Goal: Task Accomplishment & Management: Manage account settings

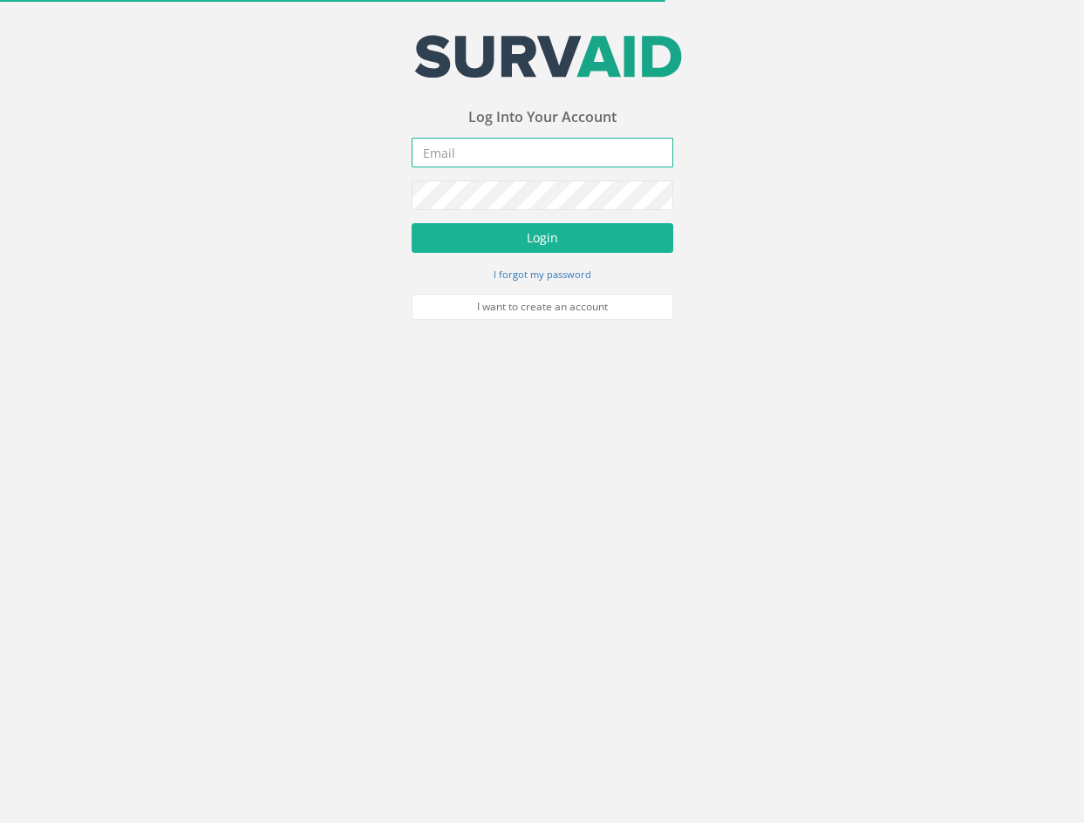
click at [554, 160] on input "email" at bounding box center [543, 153] width 262 height 30
type input "[EMAIL_ADDRESS][PERSON_NAME][DOMAIN_NAME]"
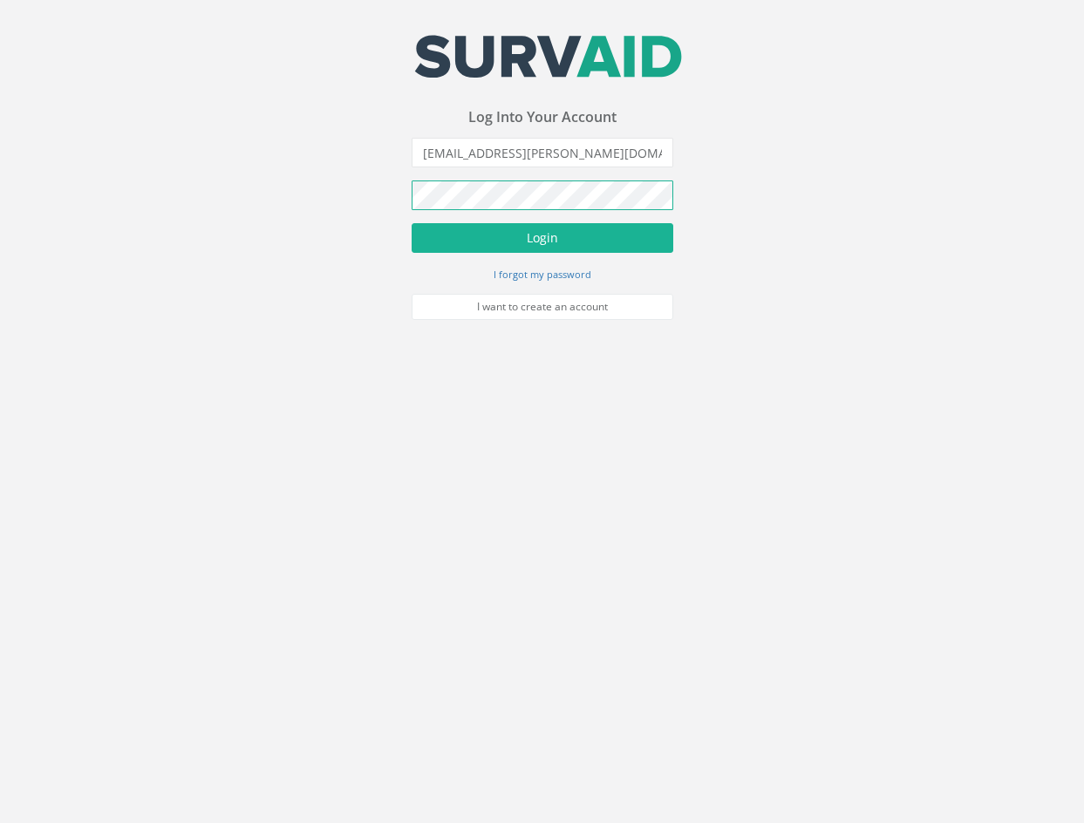
click at [412, 223] on button "Login" at bounding box center [543, 238] width 262 height 30
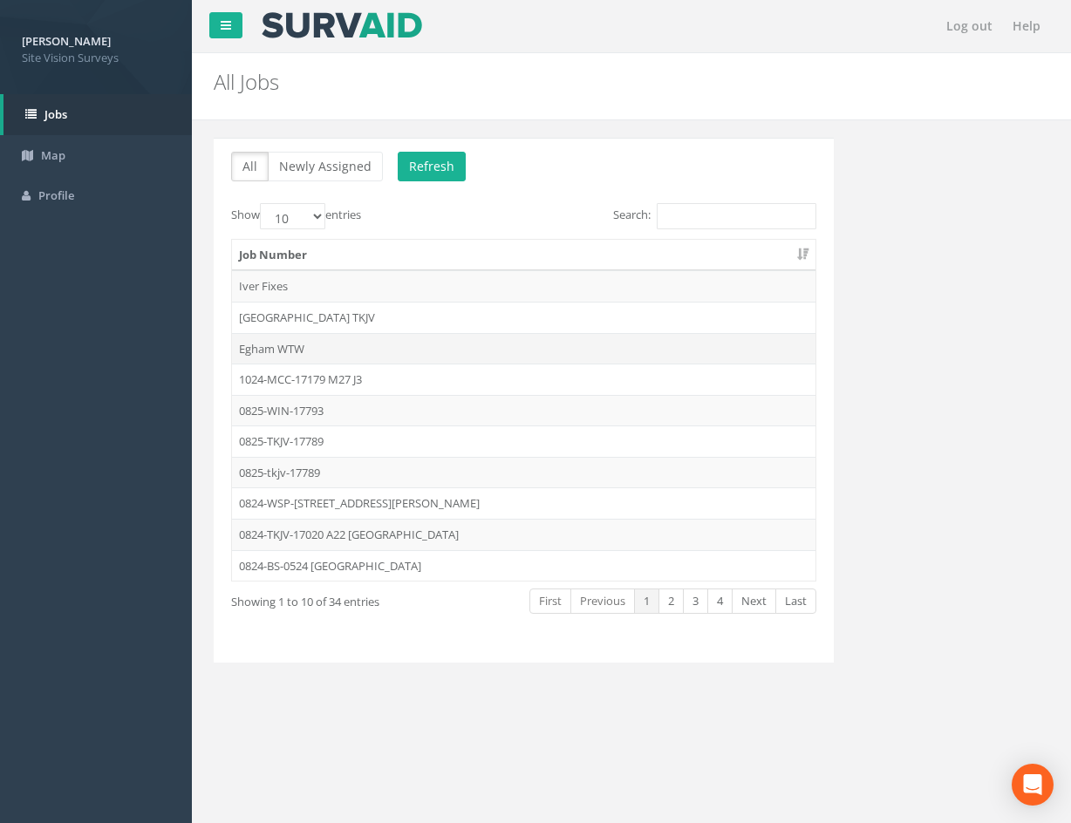
click at [410, 354] on td "Egham WTW" at bounding box center [523, 348] width 583 height 31
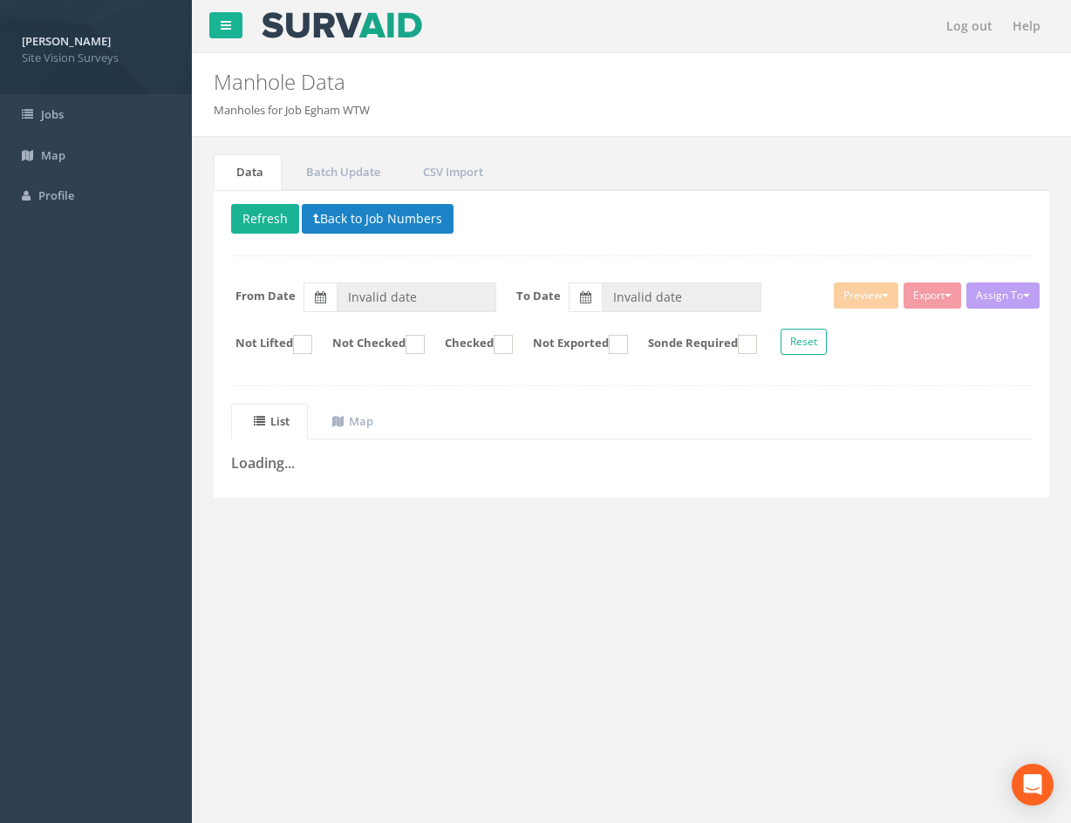
type input "[DATE]"
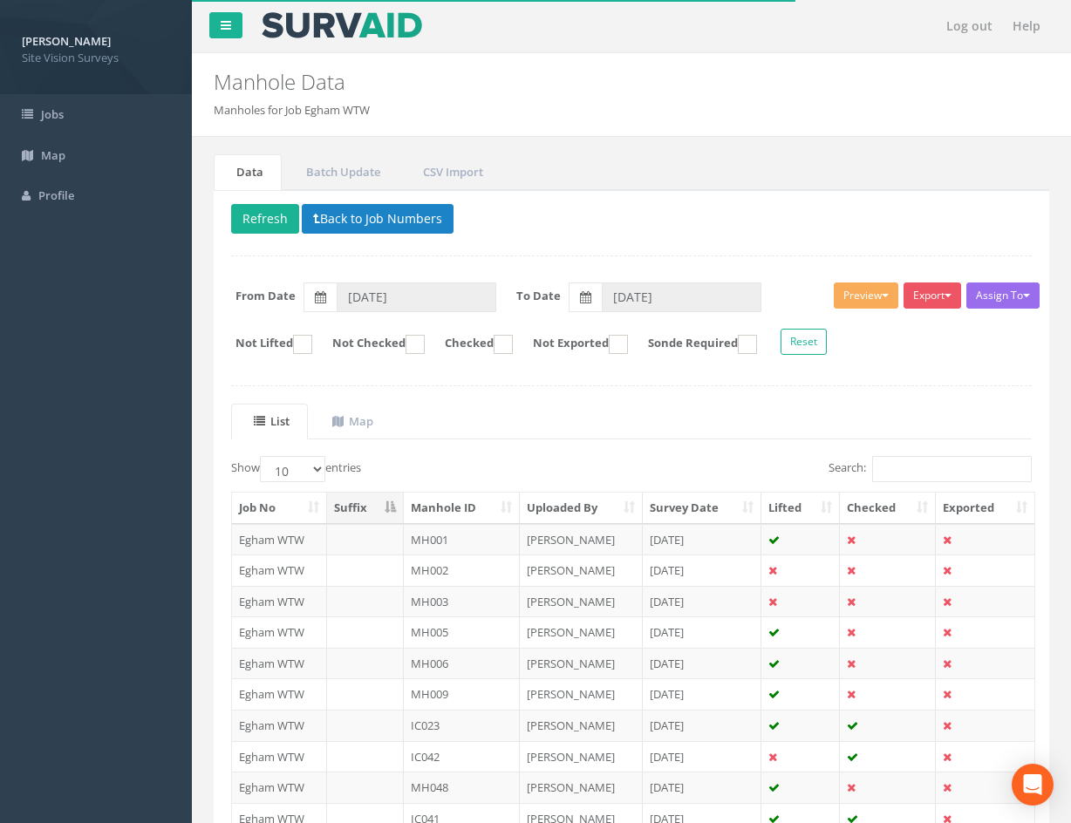
click at [893, 509] on th "Checked" at bounding box center [888, 508] width 96 height 31
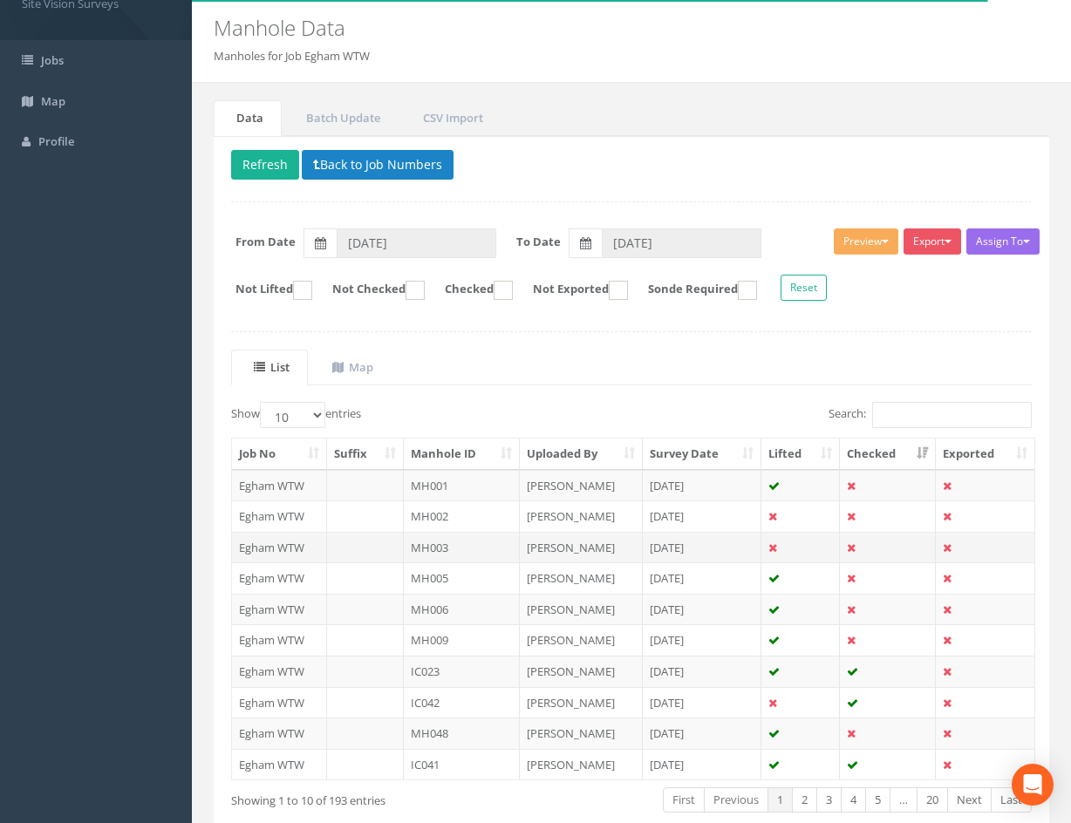
scroll to position [149, 0]
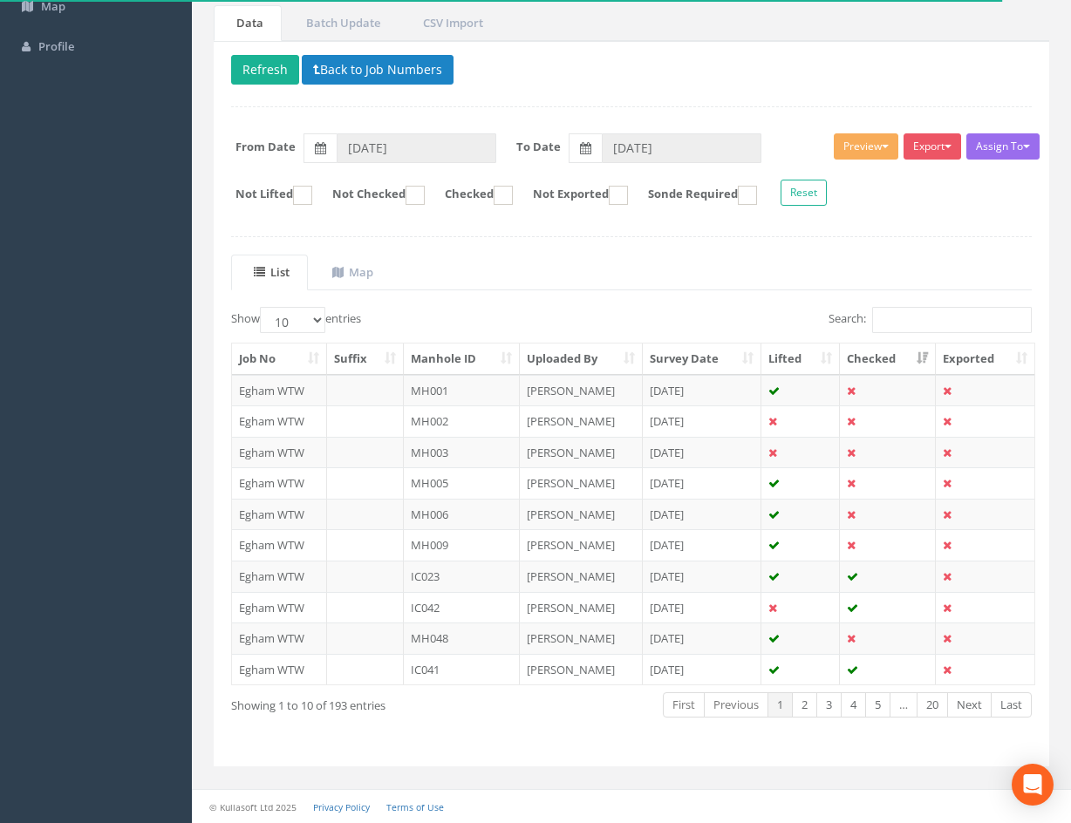
click at [758, 311] on div "Search:" at bounding box center [838, 322] width 387 height 31
click at [781, 707] on link "1" at bounding box center [779, 704] width 25 height 25
click at [459, 355] on th "Manhole ID" at bounding box center [462, 359] width 116 height 31
click at [890, 364] on th "Checked" at bounding box center [888, 359] width 96 height 31
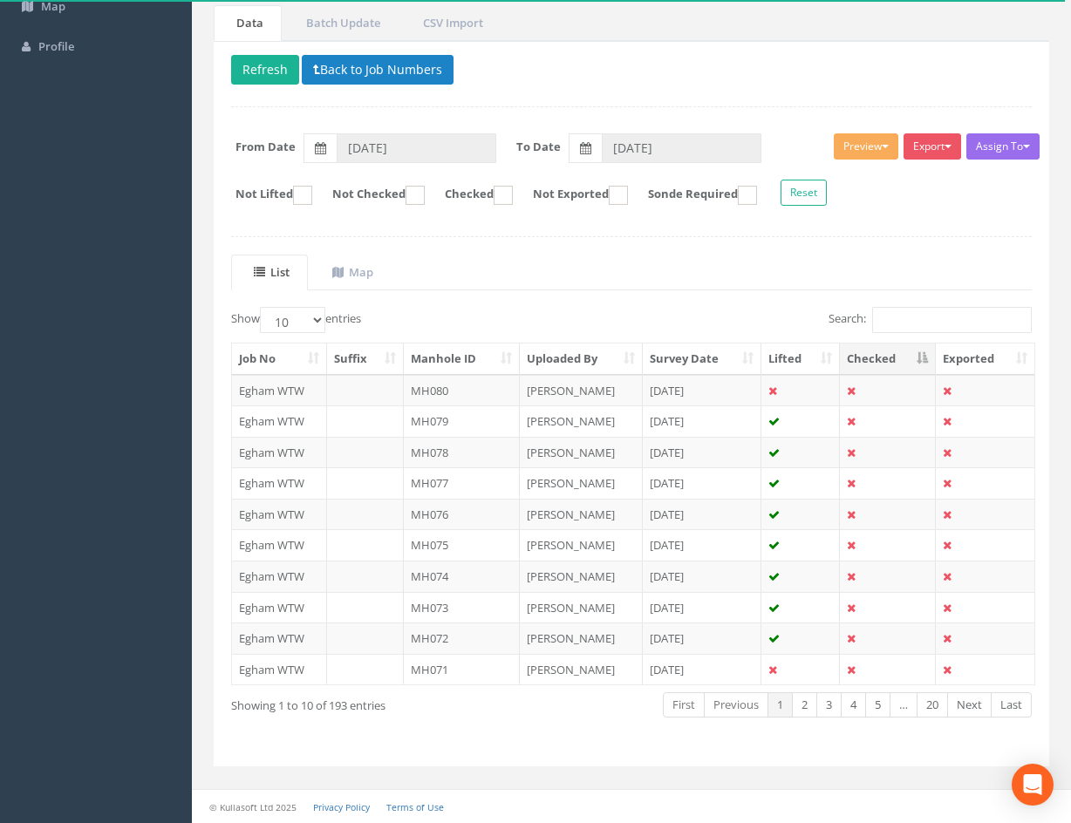
click at [890, 364] on th "Checked" at bounding box center [888, 359] width 96 height 31
click at [460, 355] on th "Manhole ID" at bounding box center [462, 359] width 116 height 31
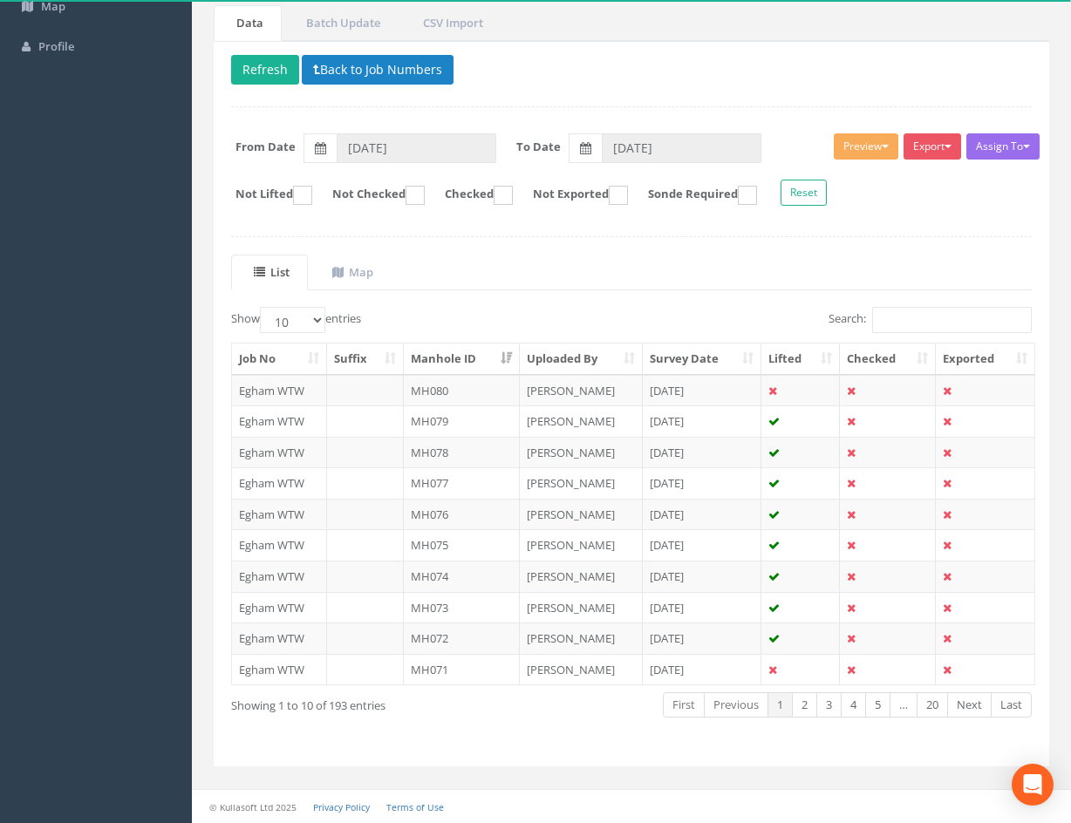
click at [460, 355] on th "Manhole ID" at bounding box center [462, 359] width 116 height 31
click at [856, 708] on link "4" at bounding box center [853, 704] width 25 height 25
click at [877, 706] on link "5" at bounding box center [877, 704] width 25 height 25
click at [976, 706] on link "Next" at bounding box center [969, 704] width 44 height 25
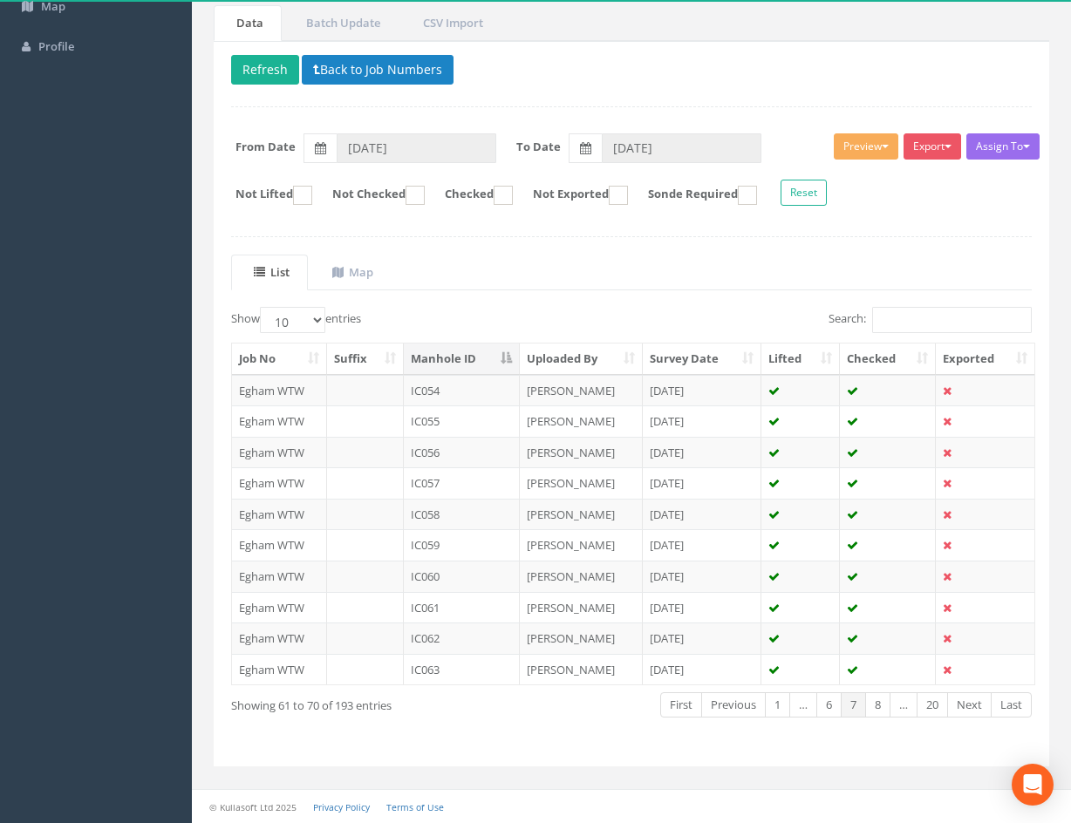
click at [976, 706] on link "Next" at bounding box center [969, 704] width 44 height 25
click at [808, 516] on td at bounding box center [800, 514] width 78 height 31
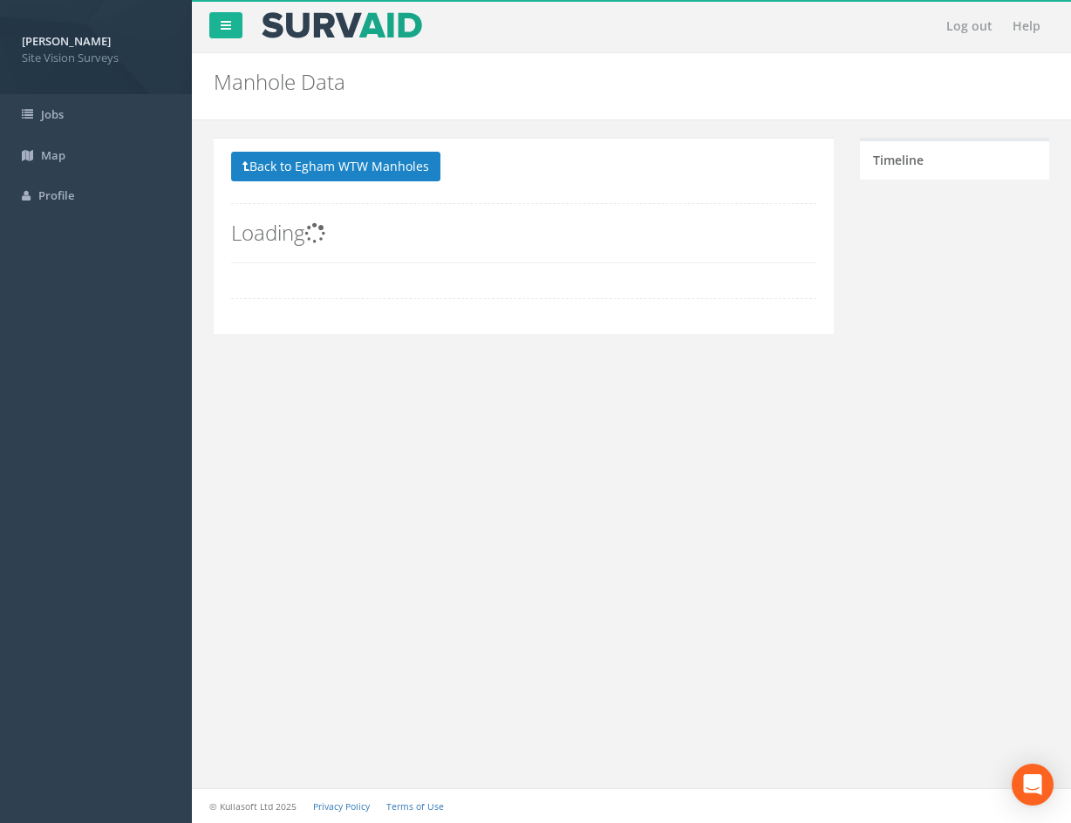
scroll to position [0, 0]
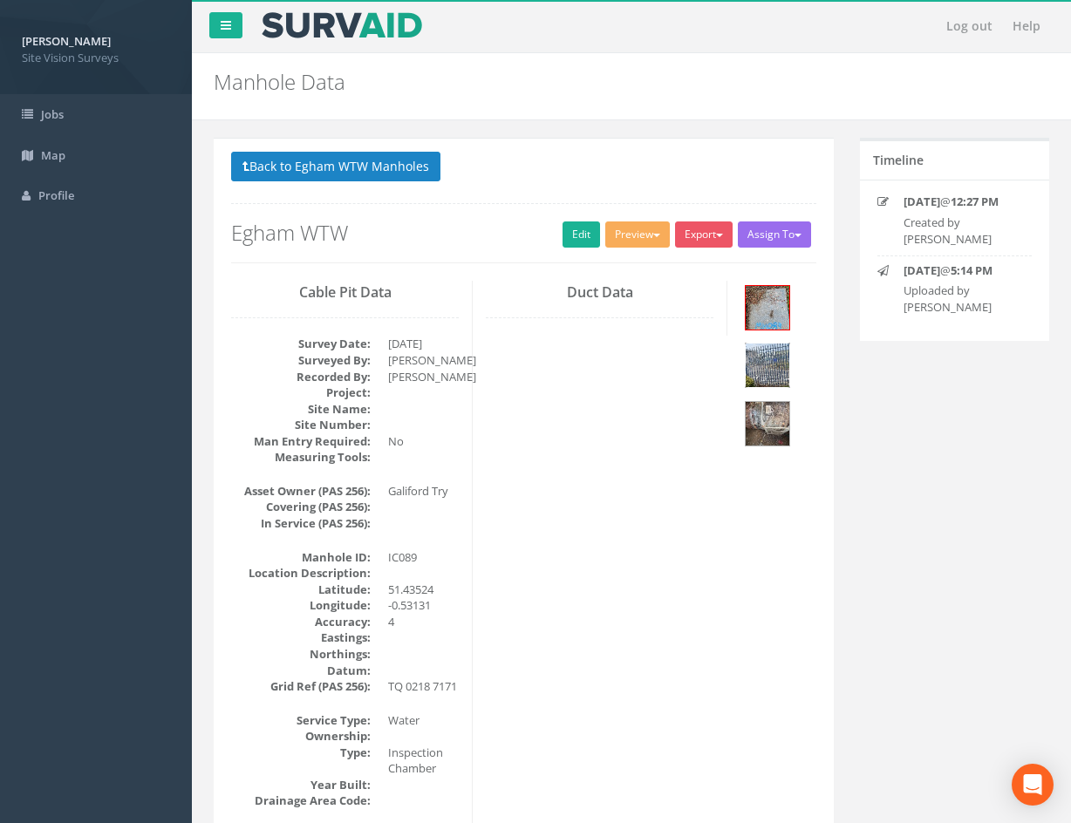
click at [769, 362] on img at bounding box center [768, 366] width 44 height 44
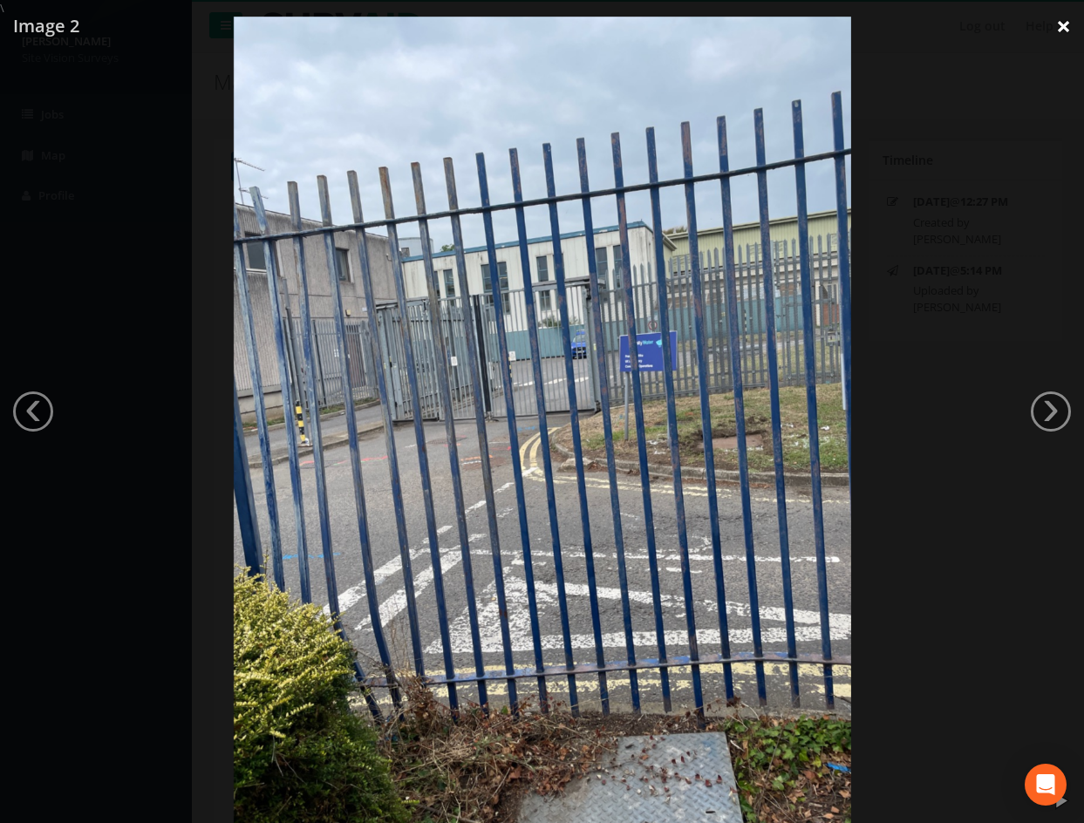
click at [1057, 27] on link "×" at bounding box center [1063, 26] width 41 height 52
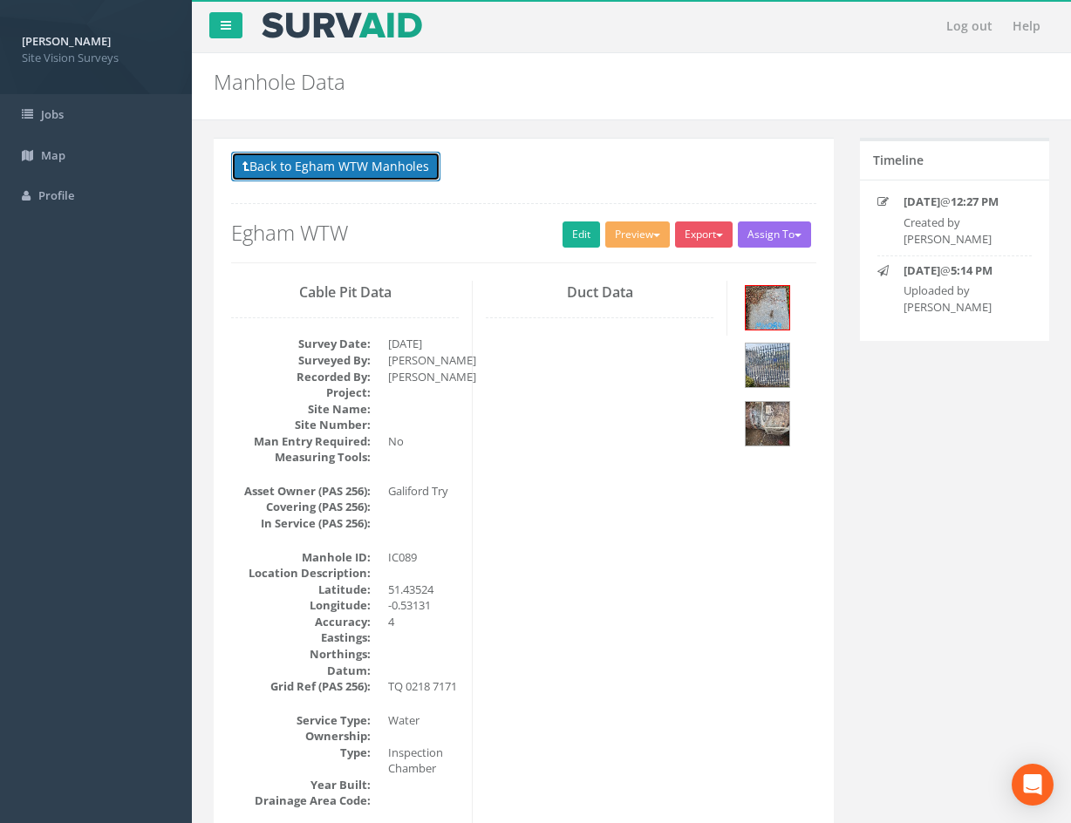
click at [336, 165] on button "Back to Egham WTW Manholes" at bounding box center [335, 167] width 209 height 30
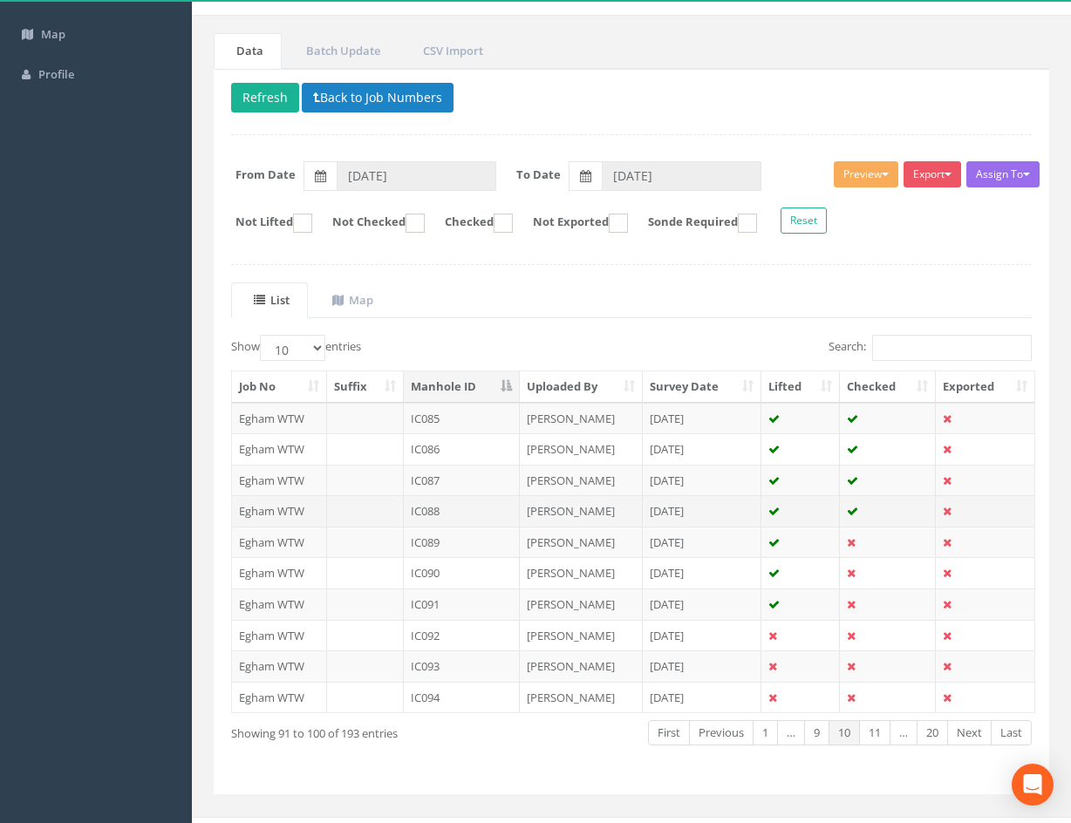
scroll to position [149, 0]
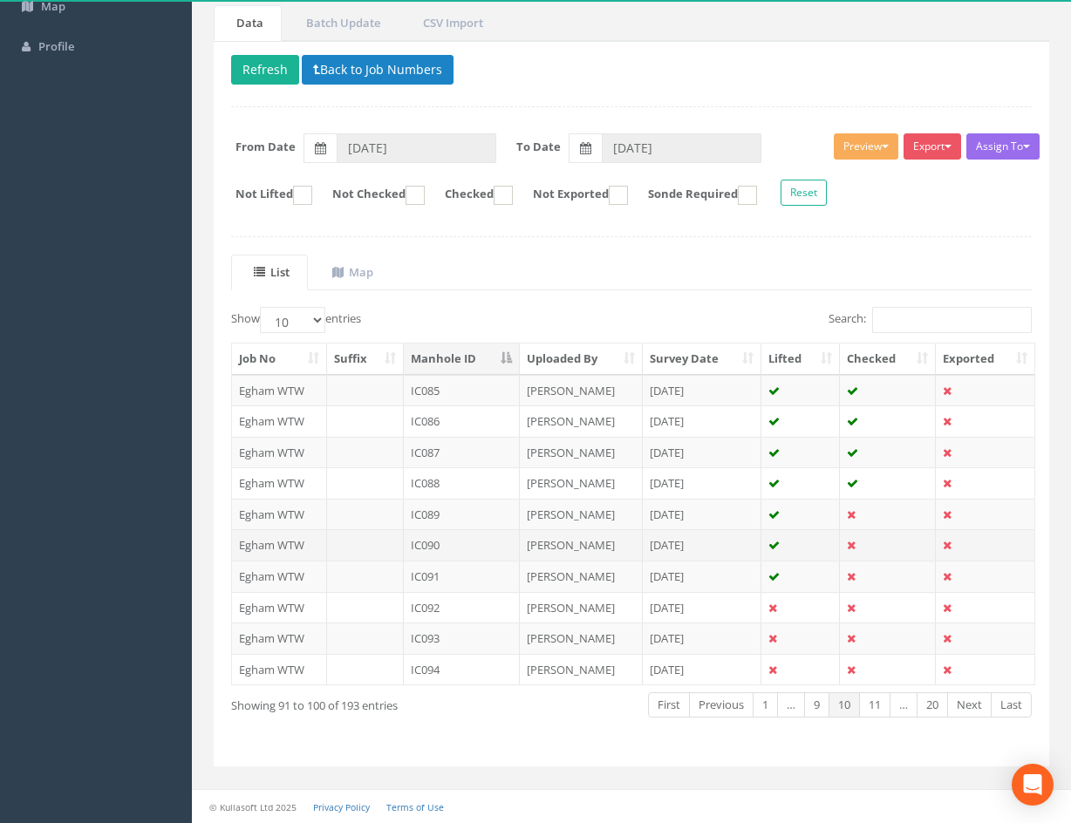
click at [877, 540] on td at bounding box center [888, 544] width 96 height 31
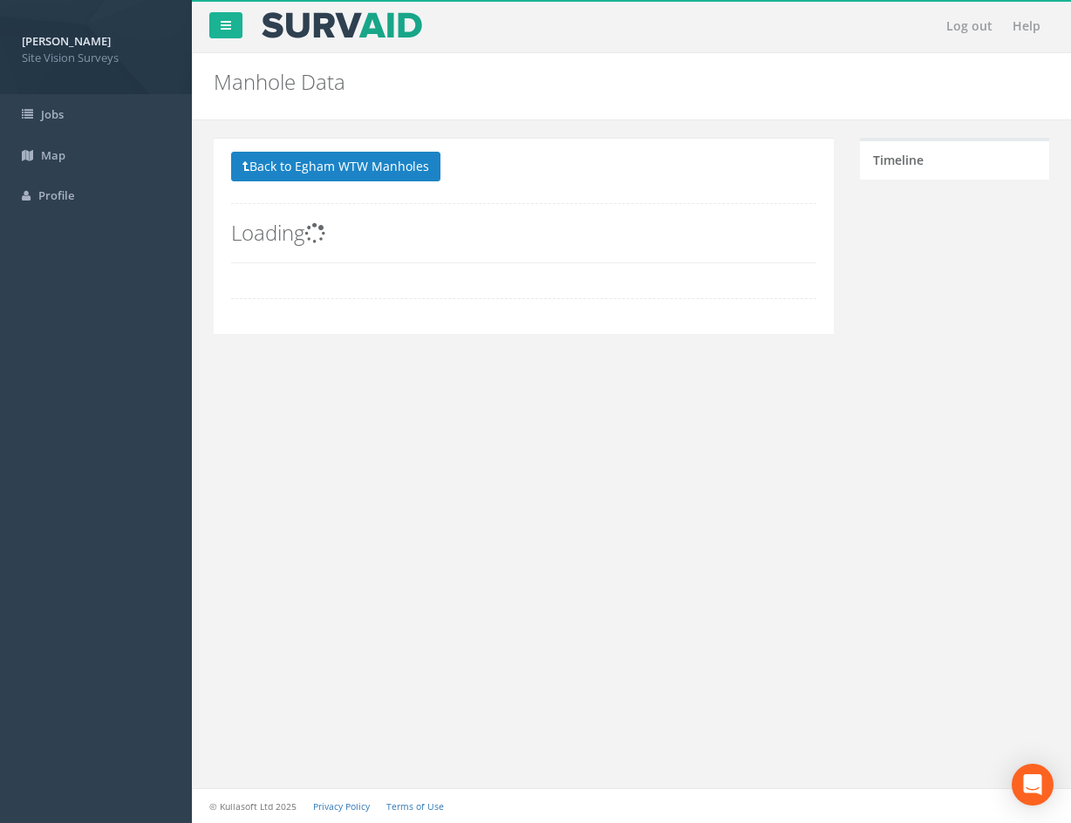
scroll to position [0, 0]
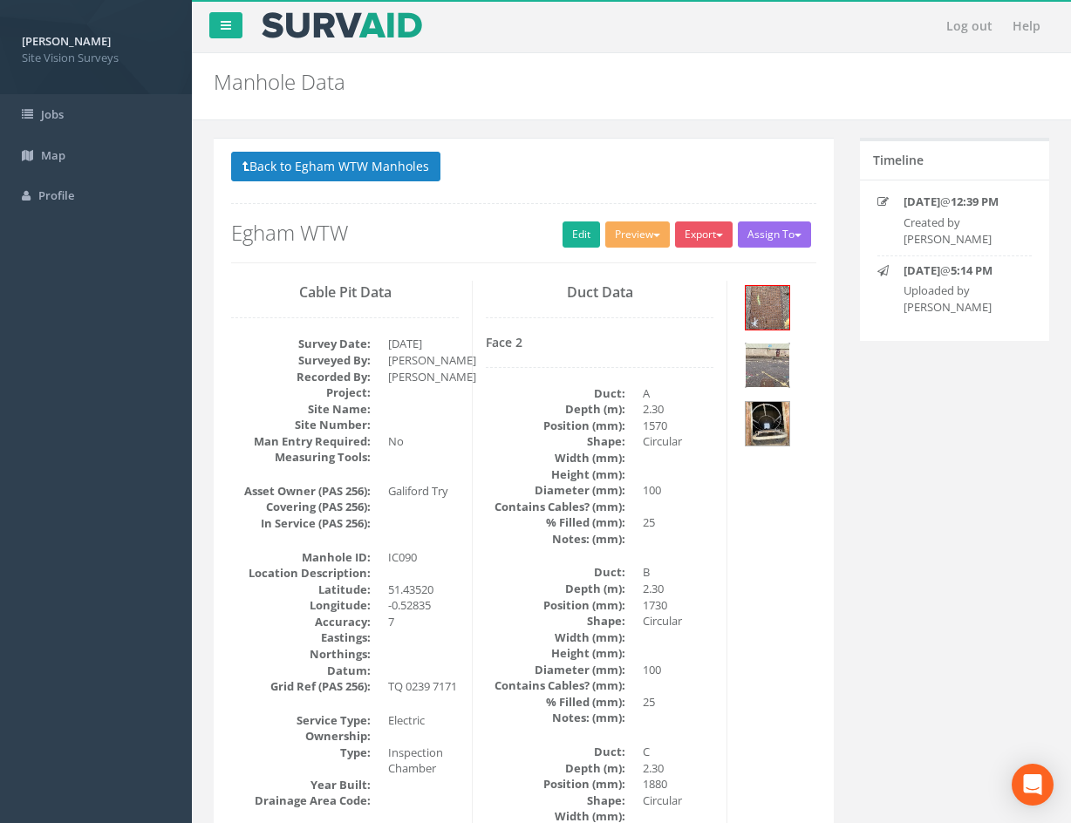
click at [771, 365] on img at bounding box center [768, 366] width 44 height 44
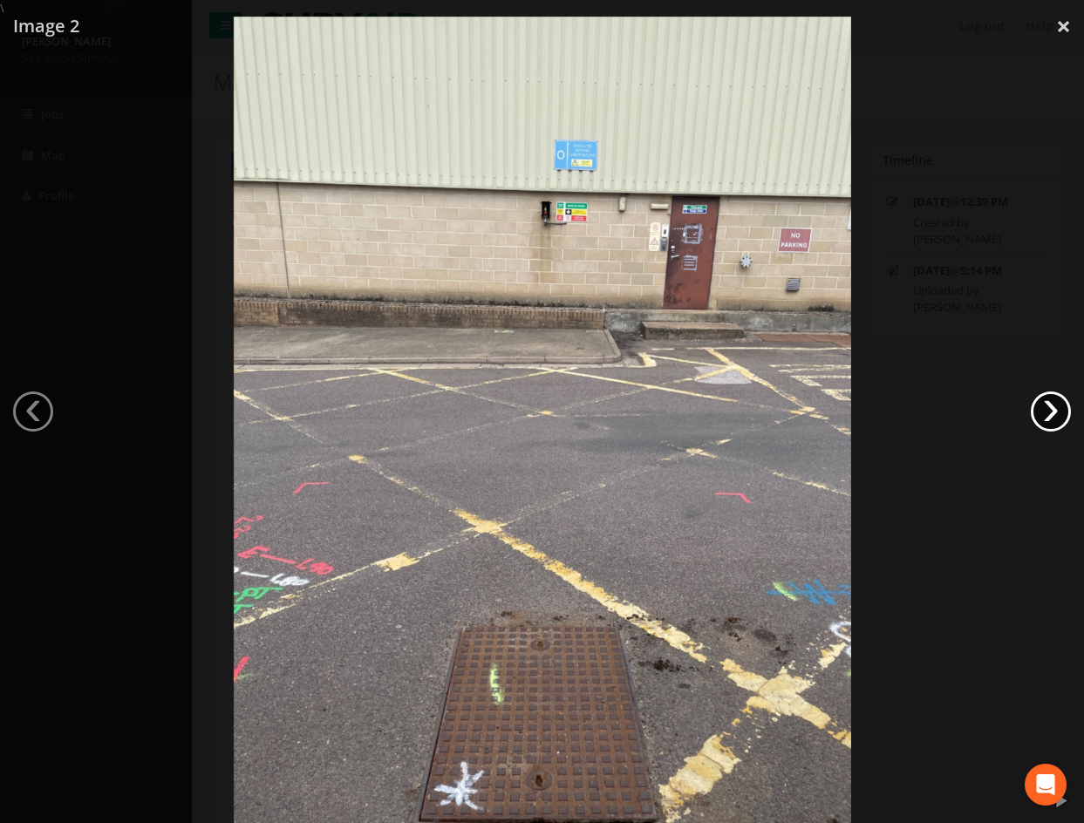
click at [1044, 419] on link "›" at bounding box center [1051, 412] width 40 height 40
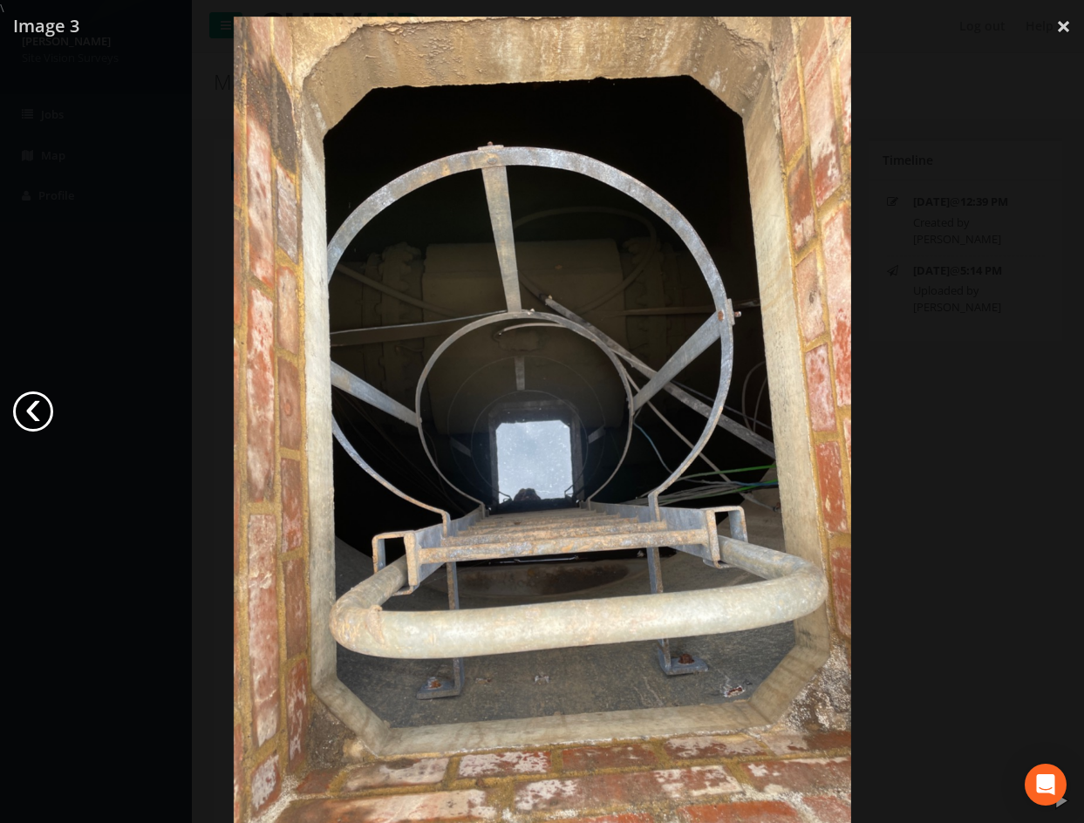
click at [44, 408] on link "‹" at bounding box center [33, 412] width 40 height 40
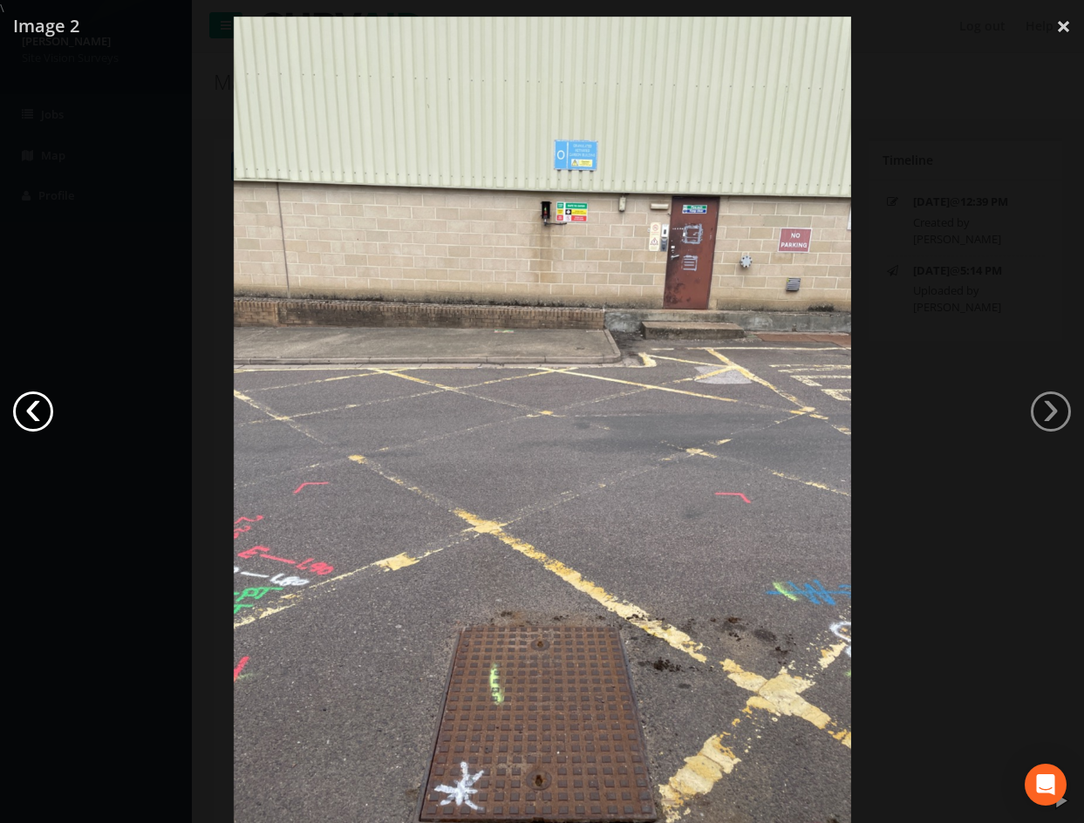
click at [44, 408] on link "‹" at bounding box center [33, 412] width 40 height 40
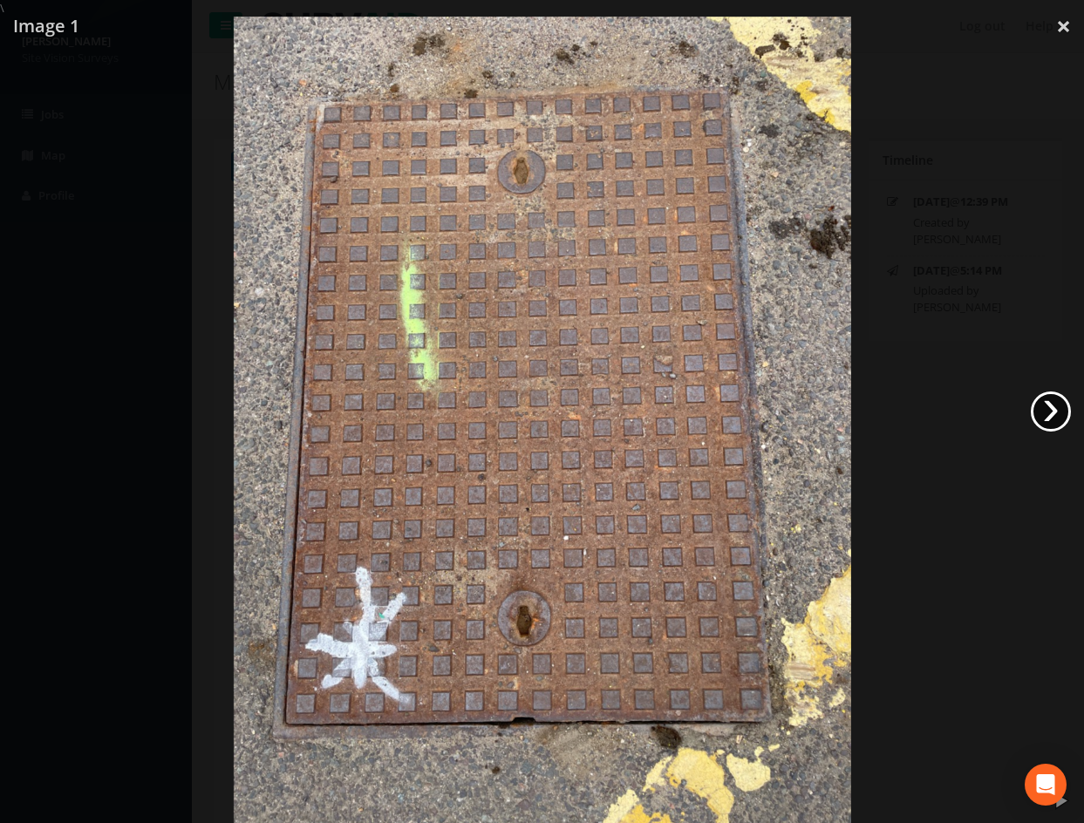
click at [1050, 413] on link "›" at bounding box center [1051, 412] width 40 height 40
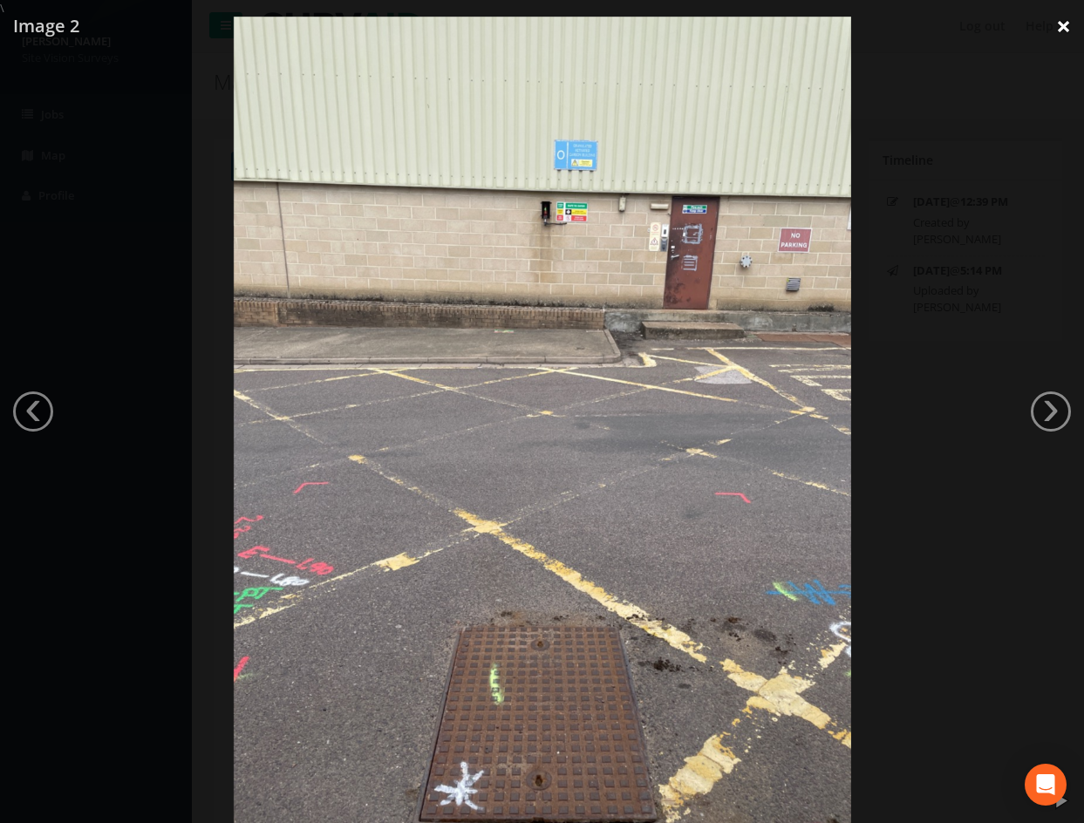
click at [1067, 21] on link "×" at bounding box center [1063, 26] width 41 height 52
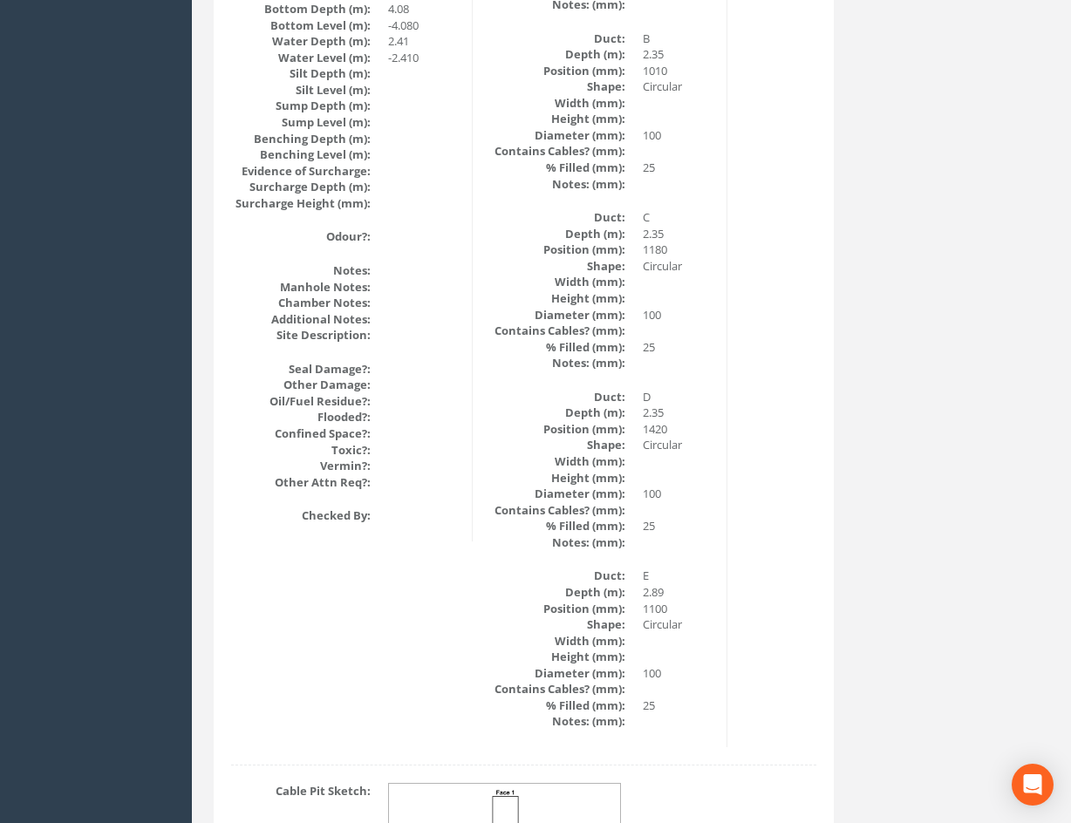
scroll to position [2089, 0]
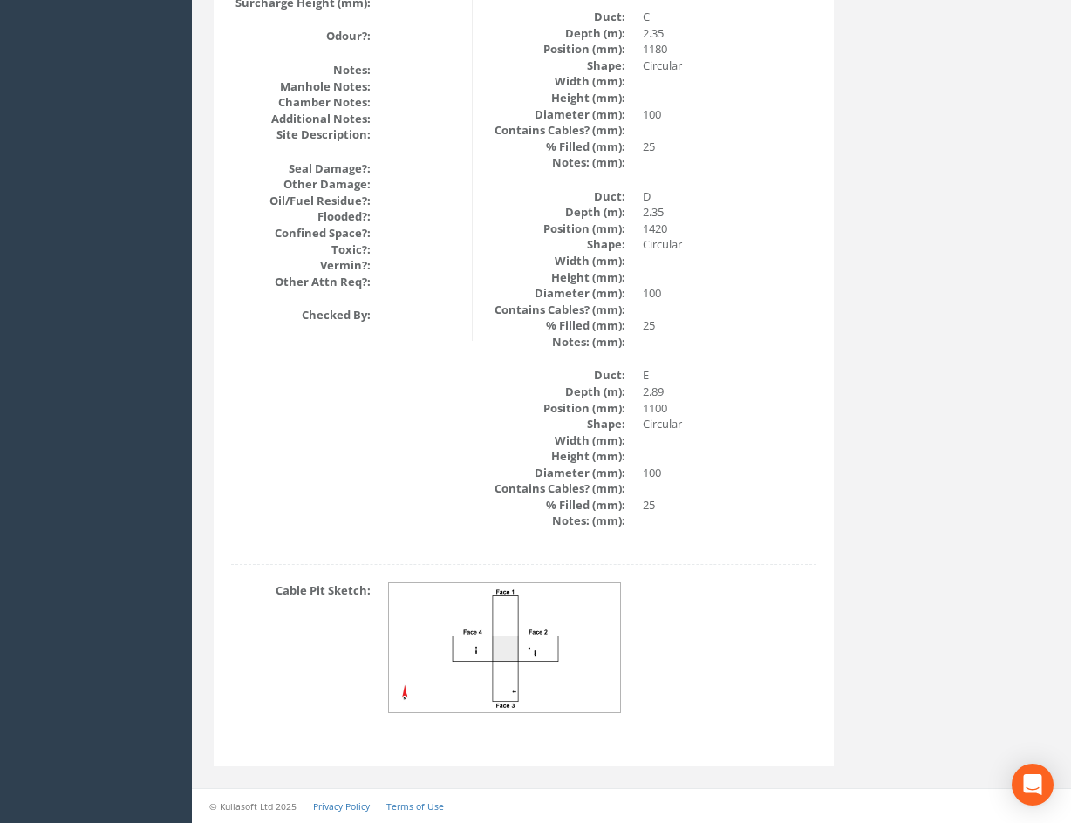
drag, startPoint x: 734, startPoint y: 377, endPoint x: 740, endPoint y: 507, distance: 130.1
click at [583, 668] on img at bounding box center [505, 648] width 233 height 130
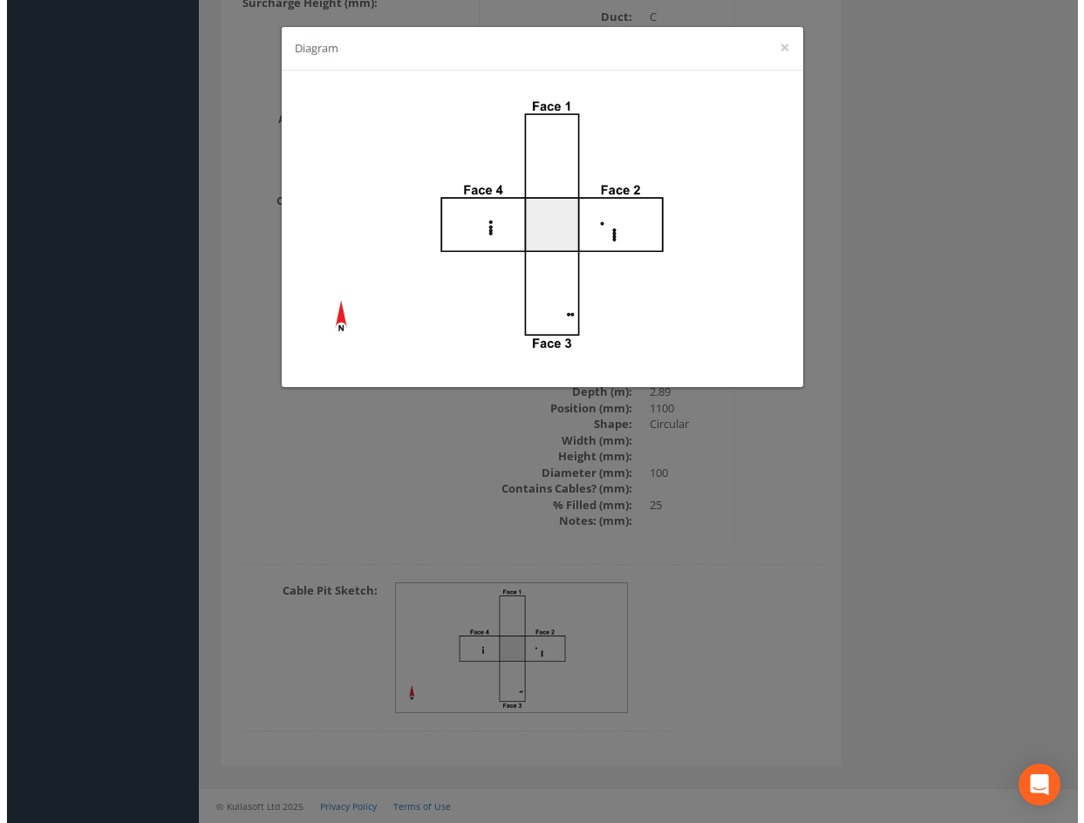
scroll to position [2072, 0]
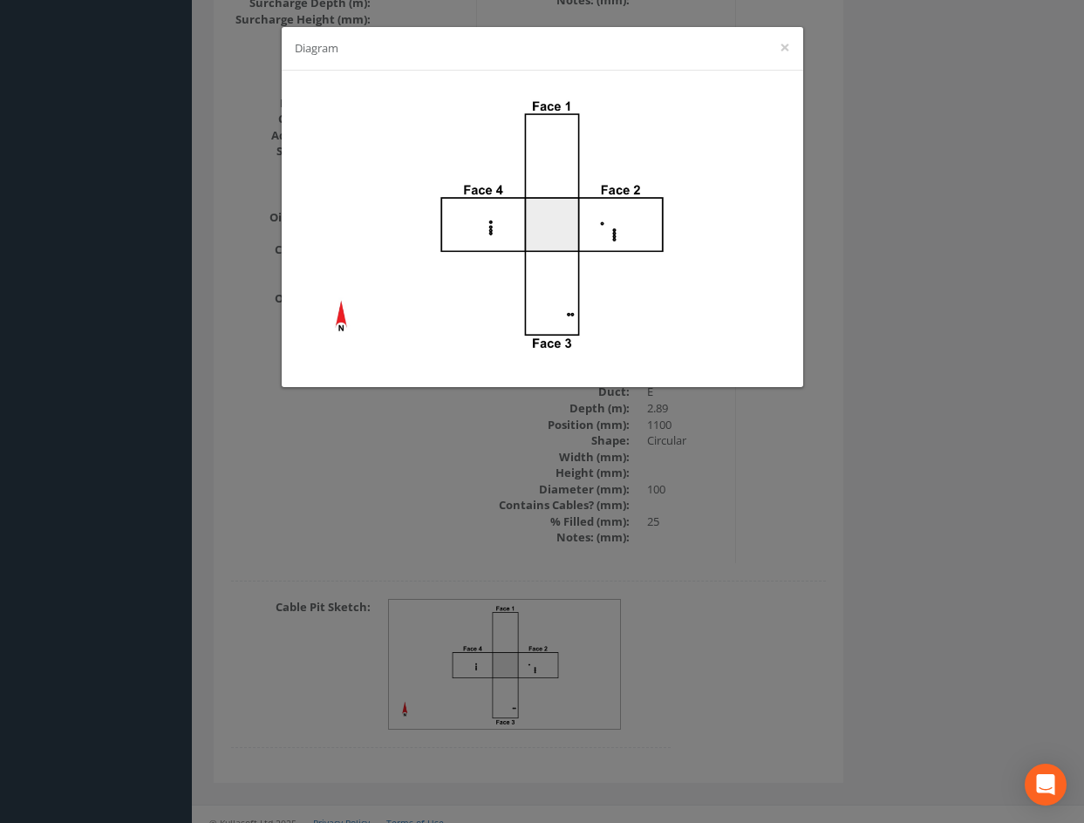
click at [705, 568] on div "Diagram ×" at bounding box center [542, 411] width 1084 height 823
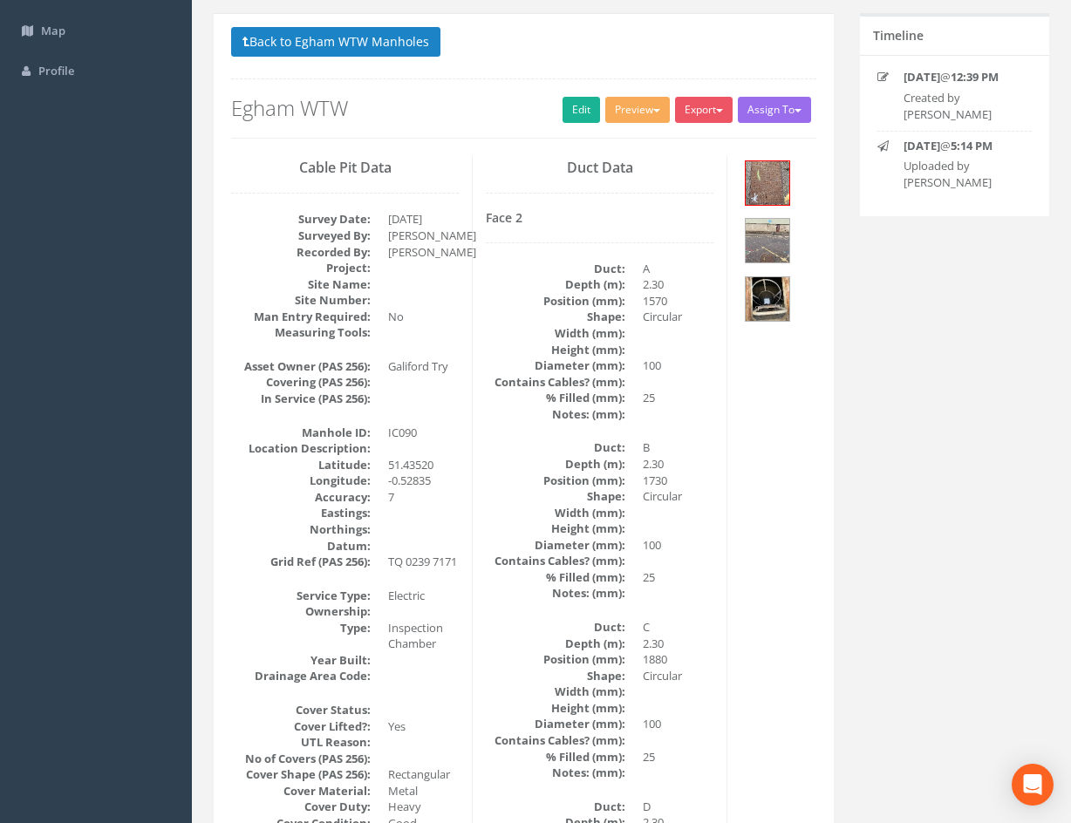
scroll to position [0, 0]
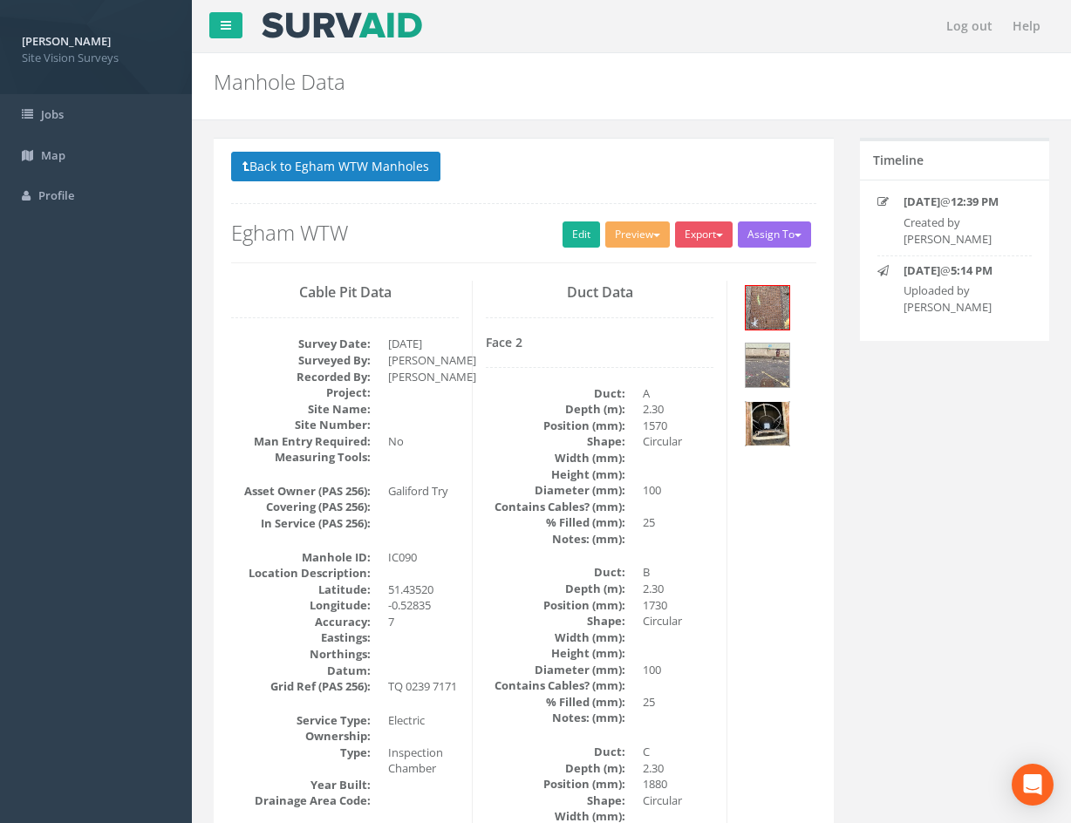
click at [765, 425] on img at bounding box center [768, 424] width 44 height 44
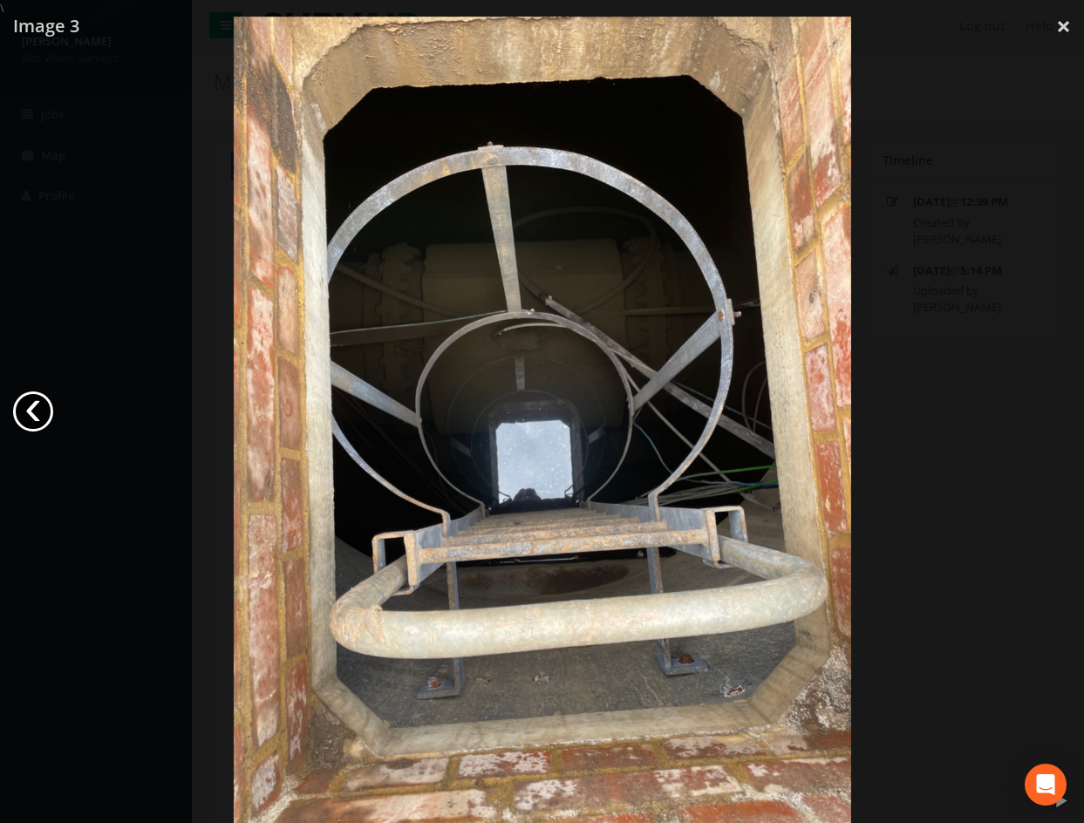
click at [42, 404] on link "‹" at bounding box center [33, 412] width 40 height 40
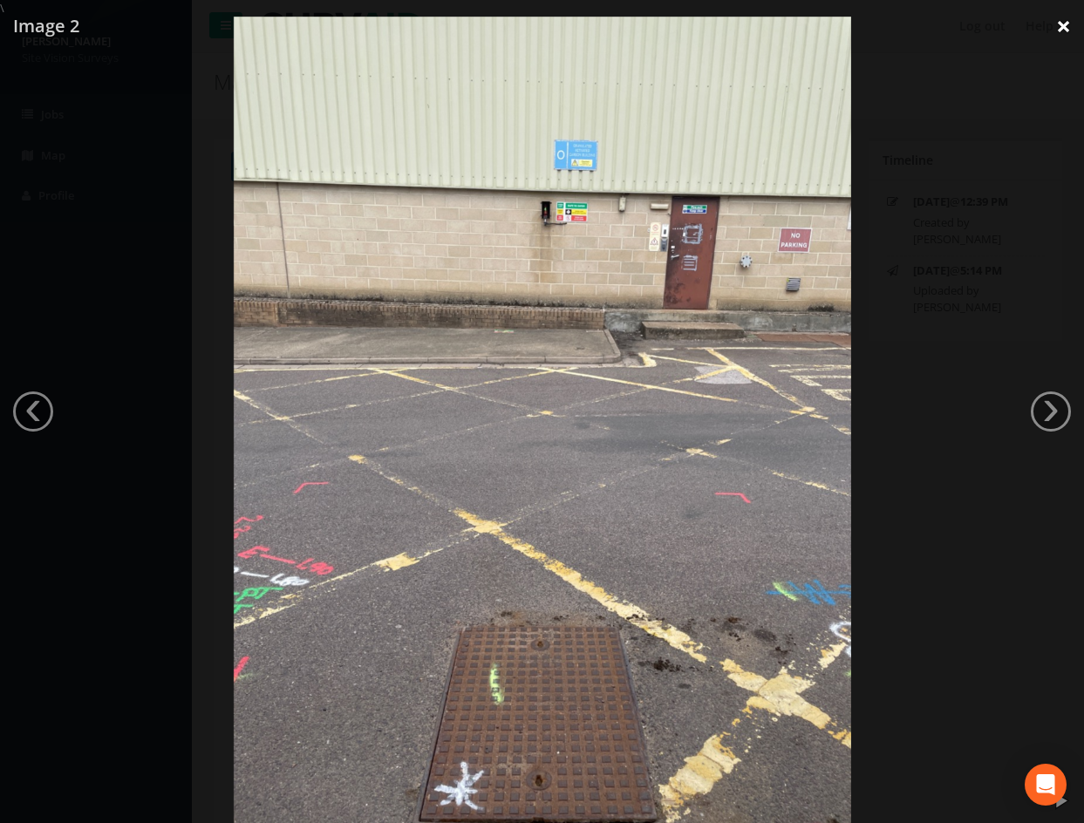
click at [1064, 37] on link "×" at bounding box center [1063, 26] width 41 height 52
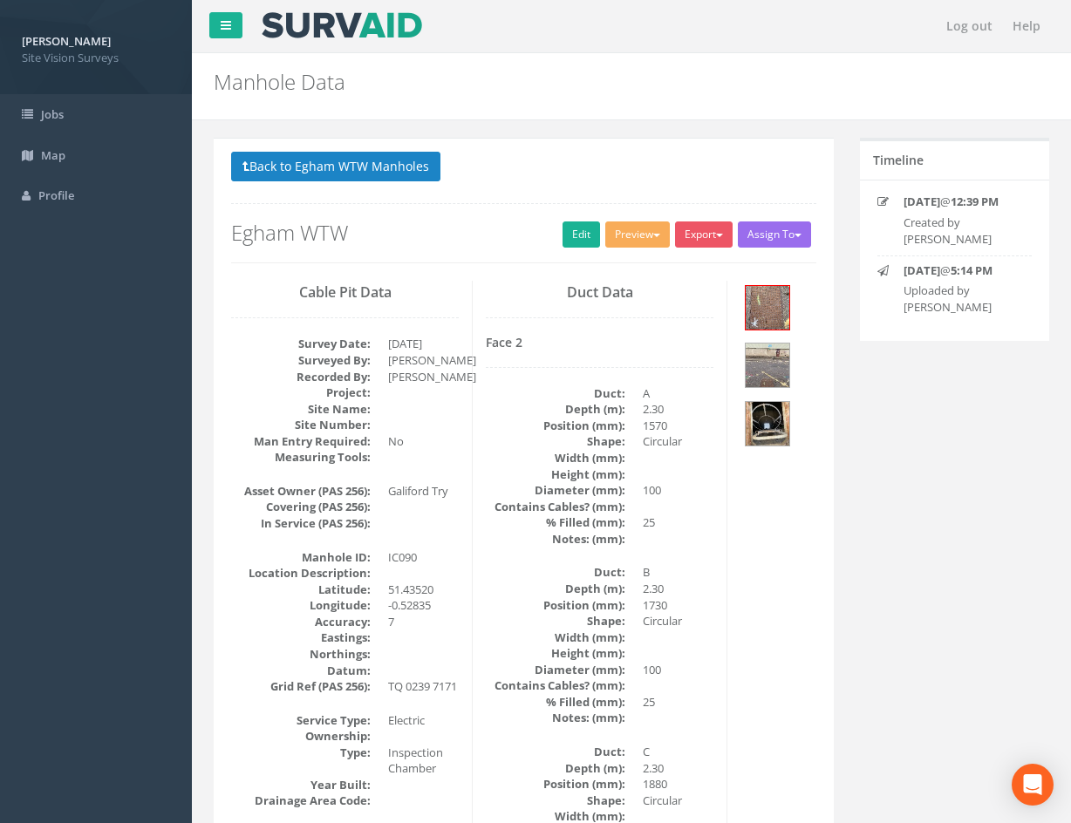
drag, startPoint x: 834, startPoint y: 637, endPoint x: 818, endPoint y: 479, distance: 158.6
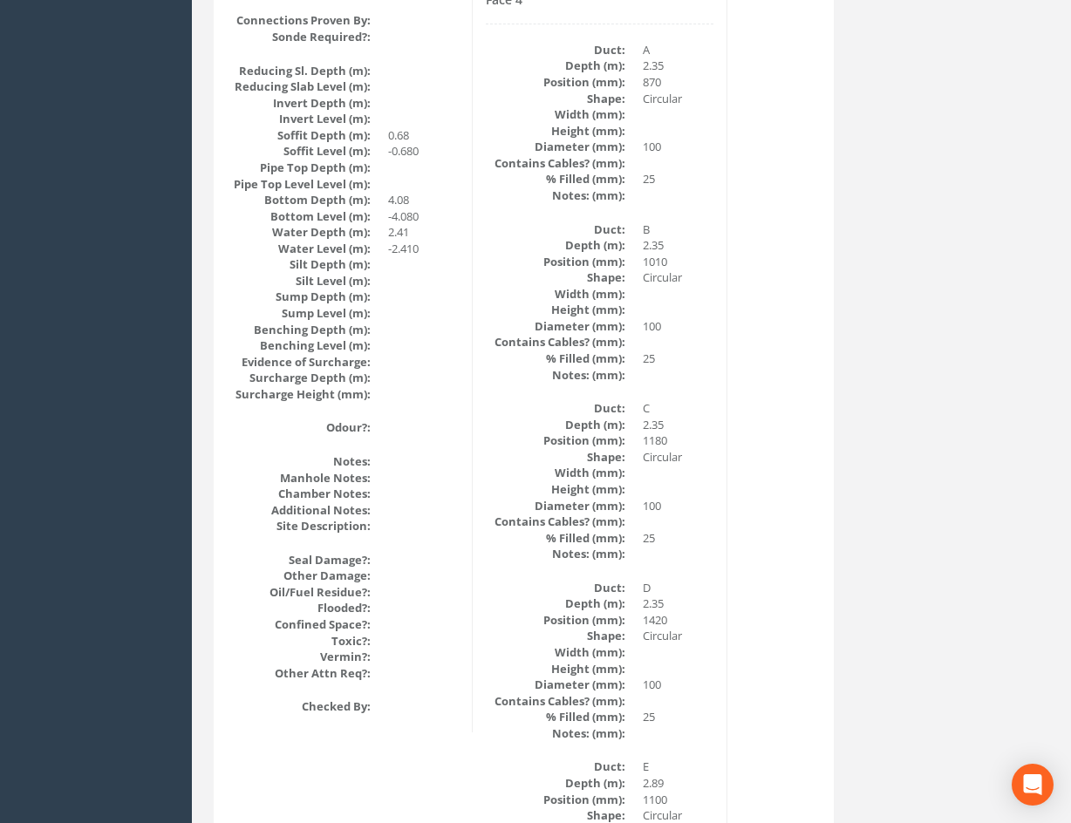
scroll to position [1653, 0]
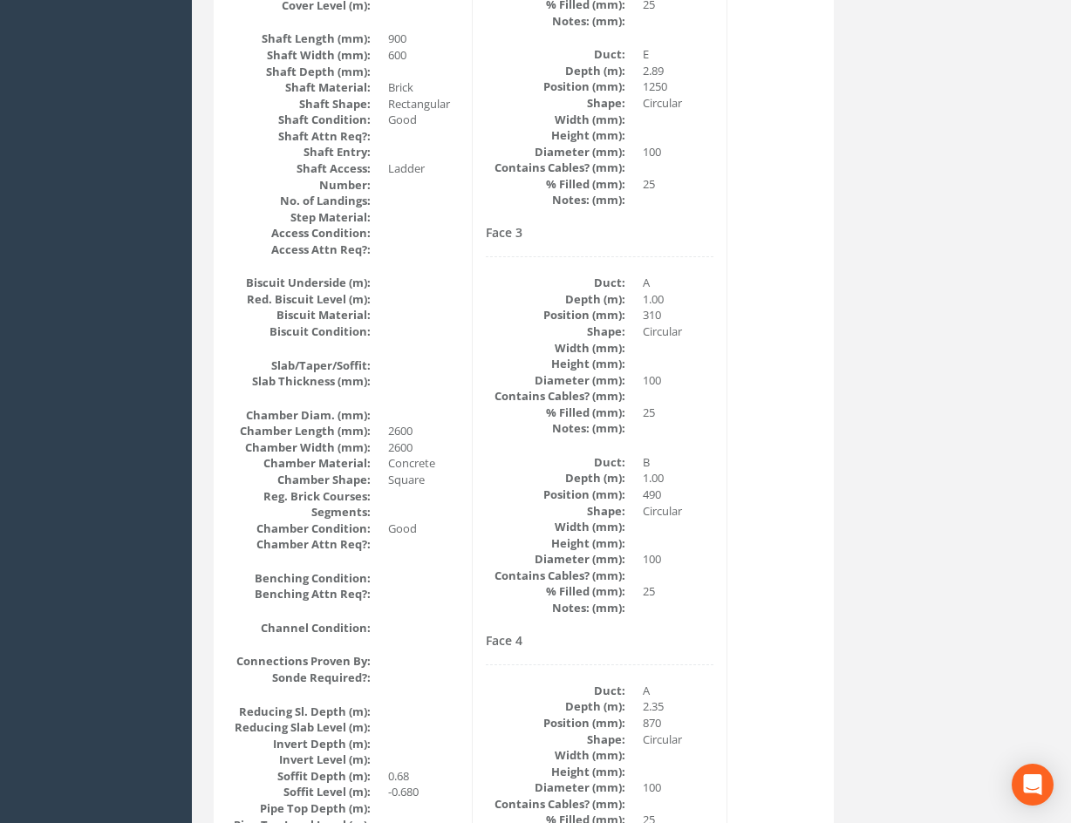
drag, startPoint x: 768, startPoint y: 686, endPoint x: 774, endPoint y: 565, distance: 121.3
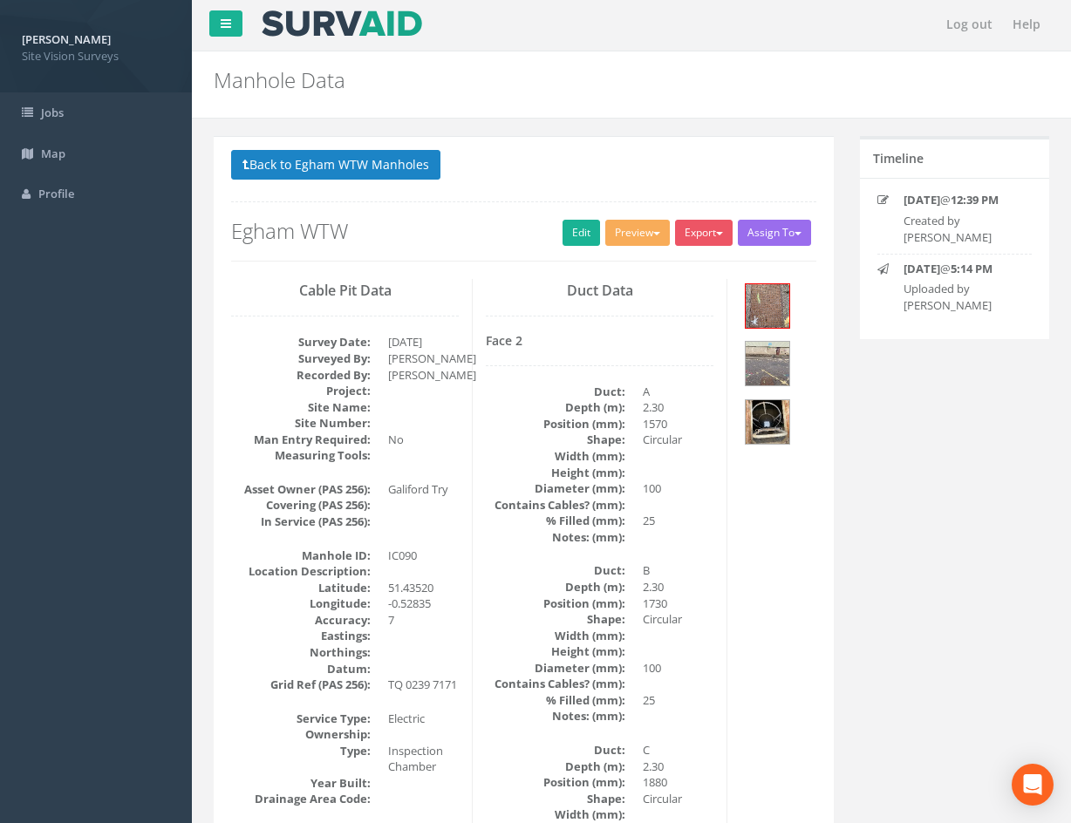
scroll to position [0, 0]
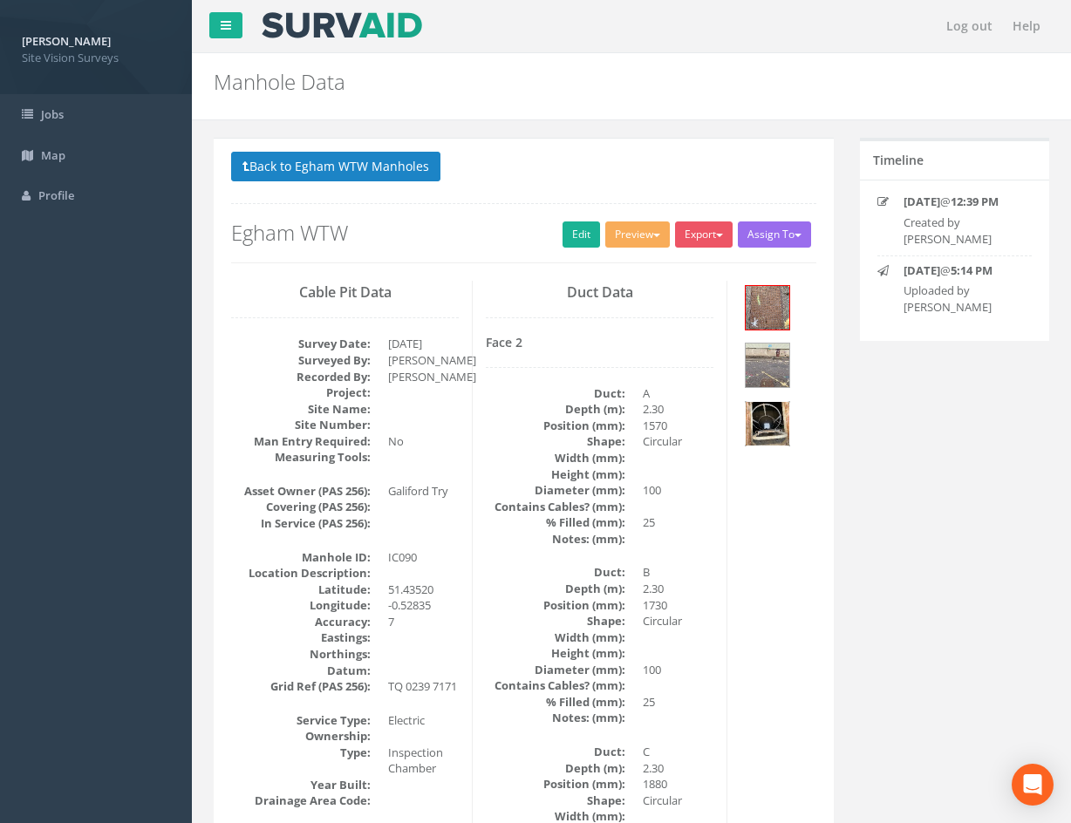
click at [774, 413] on img at bounding box center [768, 424] width 44 height 44
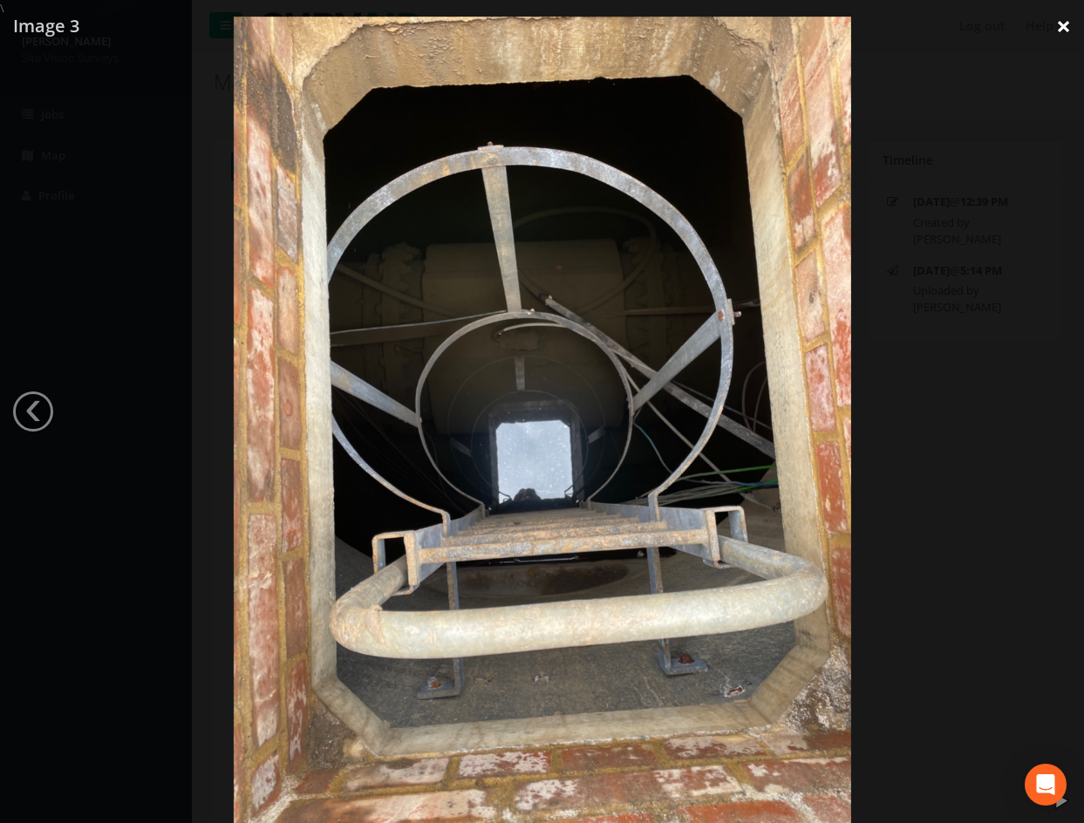
click at [1061, 31] on link "×" at bounding box center [1063, 26] width 41 height 52
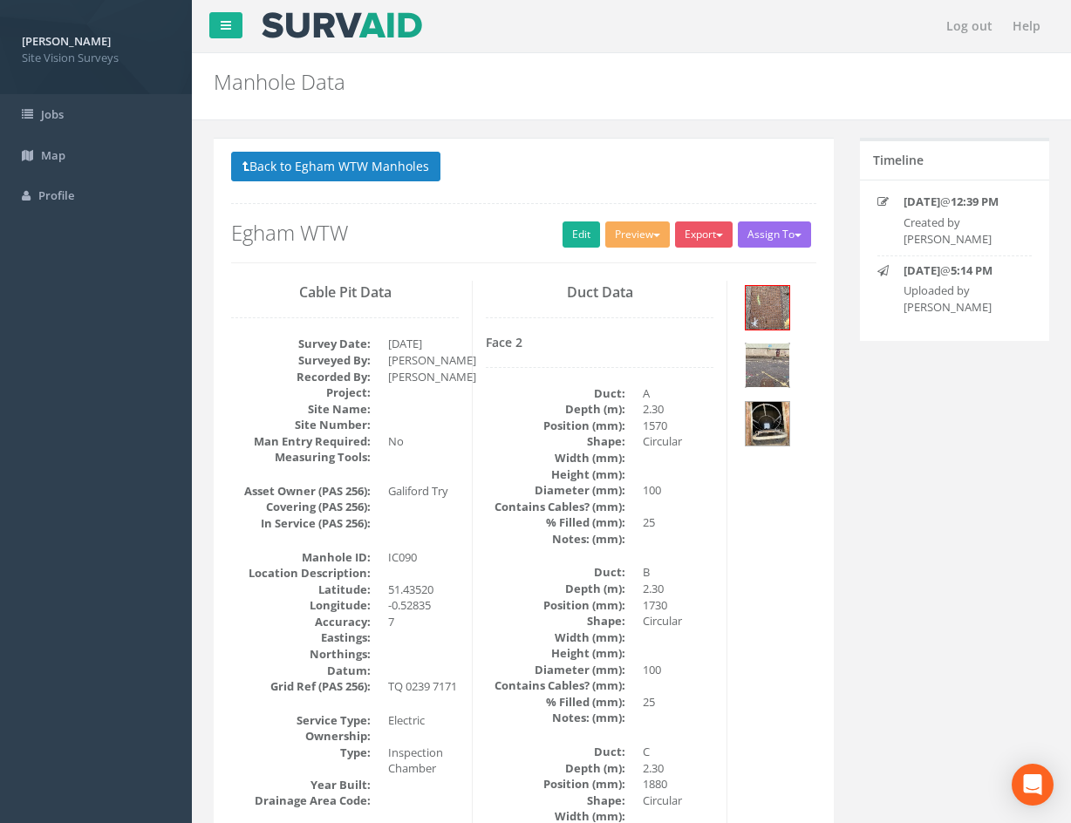
click at [761, 370] on img at bounding box center [768, 366] width 44 height 44
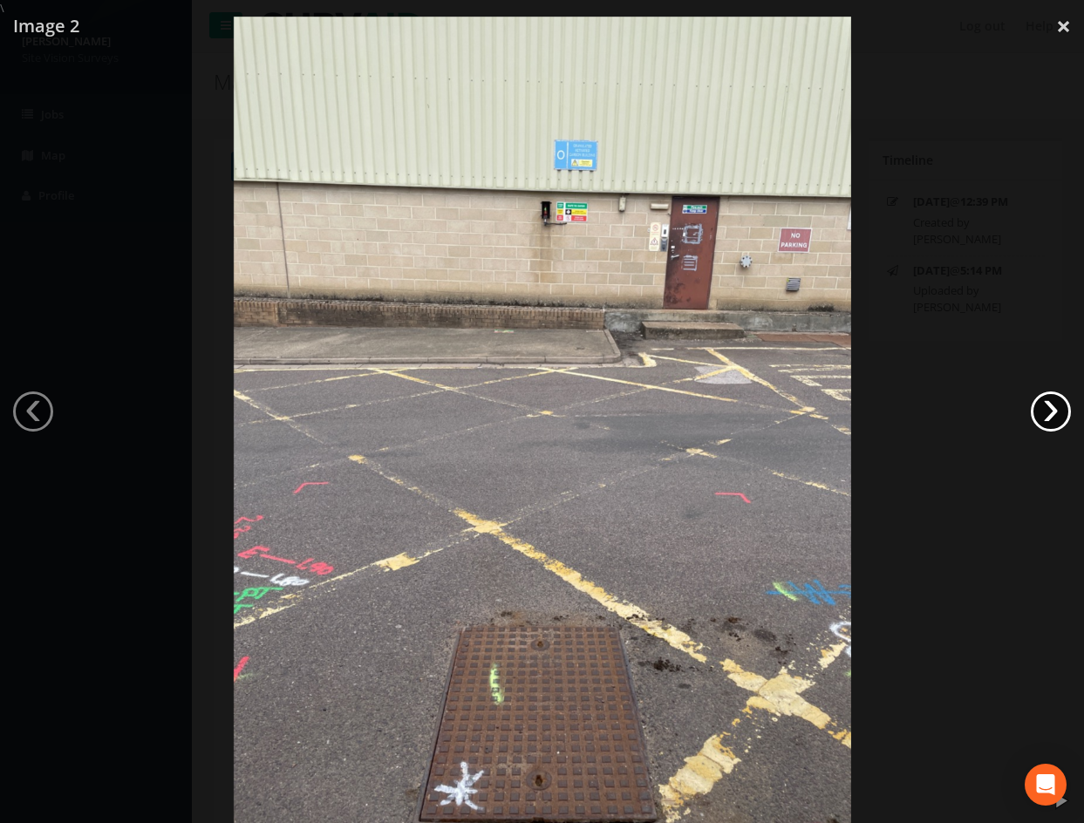
click at [1070, 406] on div "\ \ Image 2 \ ‹ \ › \ × \ \ \" at bounding box center [542, 411] width 1084 height 823
click at [1060, 409] on link "›" at bounding box center [1051, 412] width 40 height 40
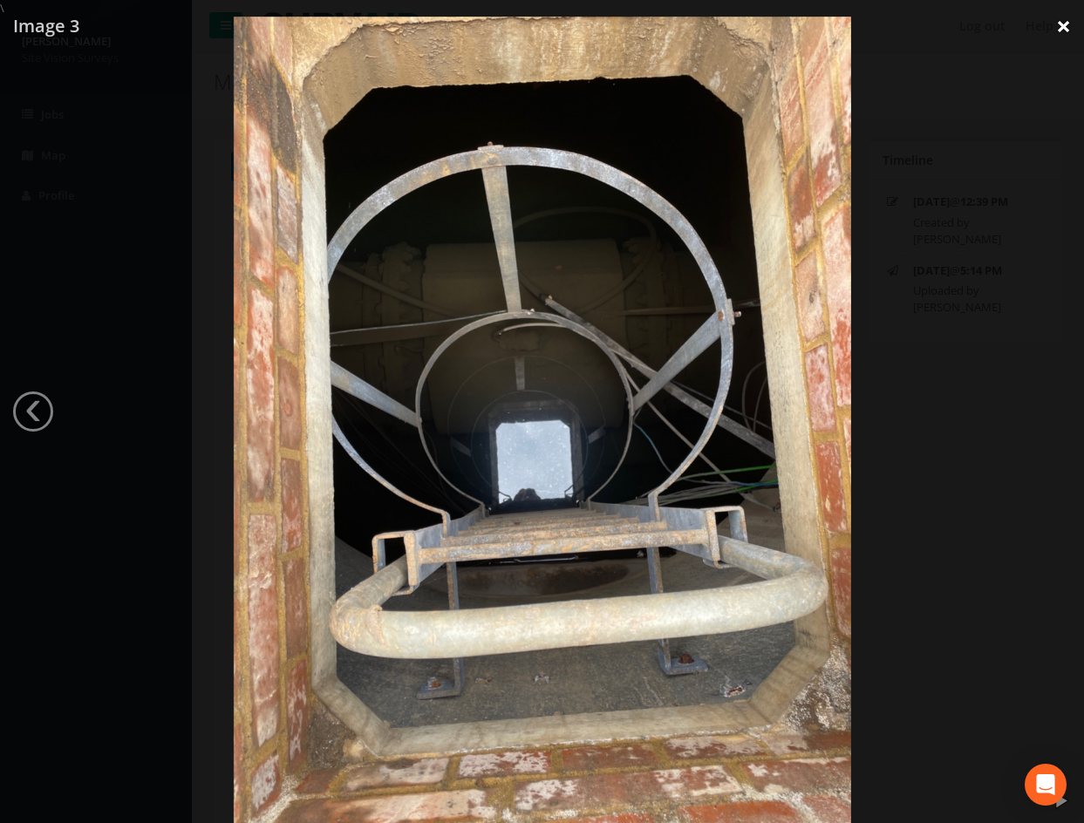
click at [1074, 17] on link "×" at bounding box center [1063, 26] width 41 height 52
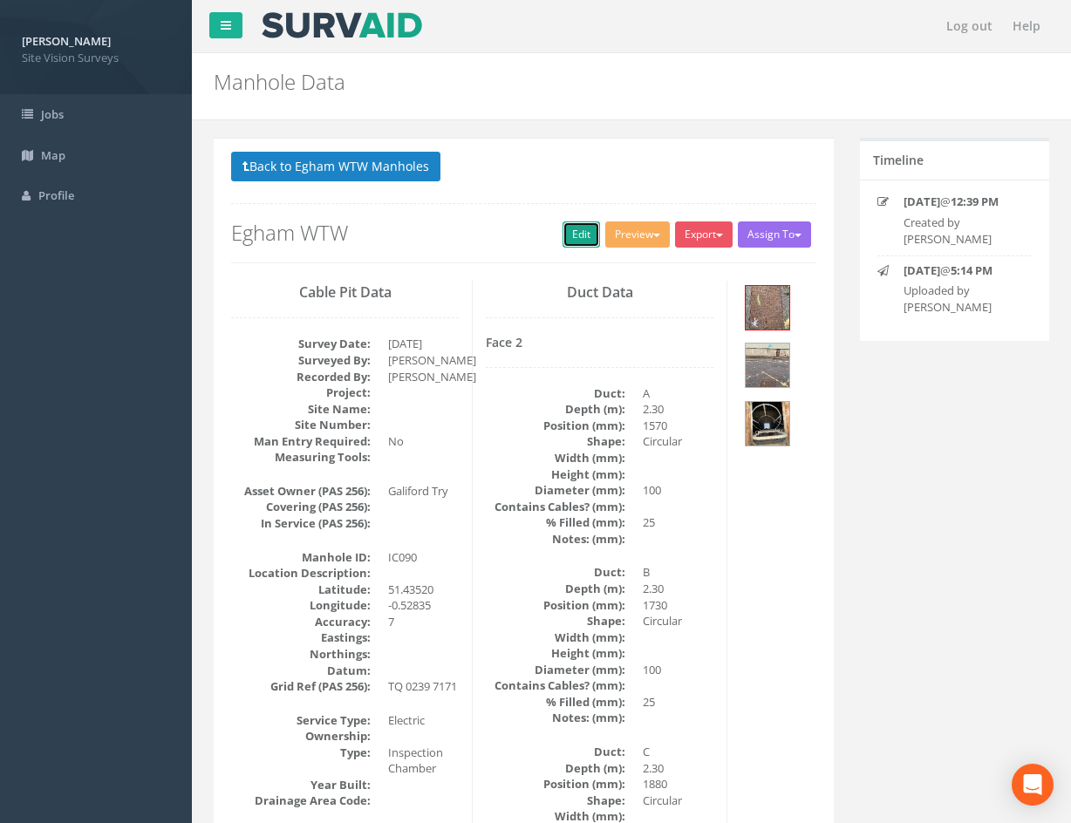
click at [571, 234] on link "Edit" at bounding box center [582, 235] width 38 height 26
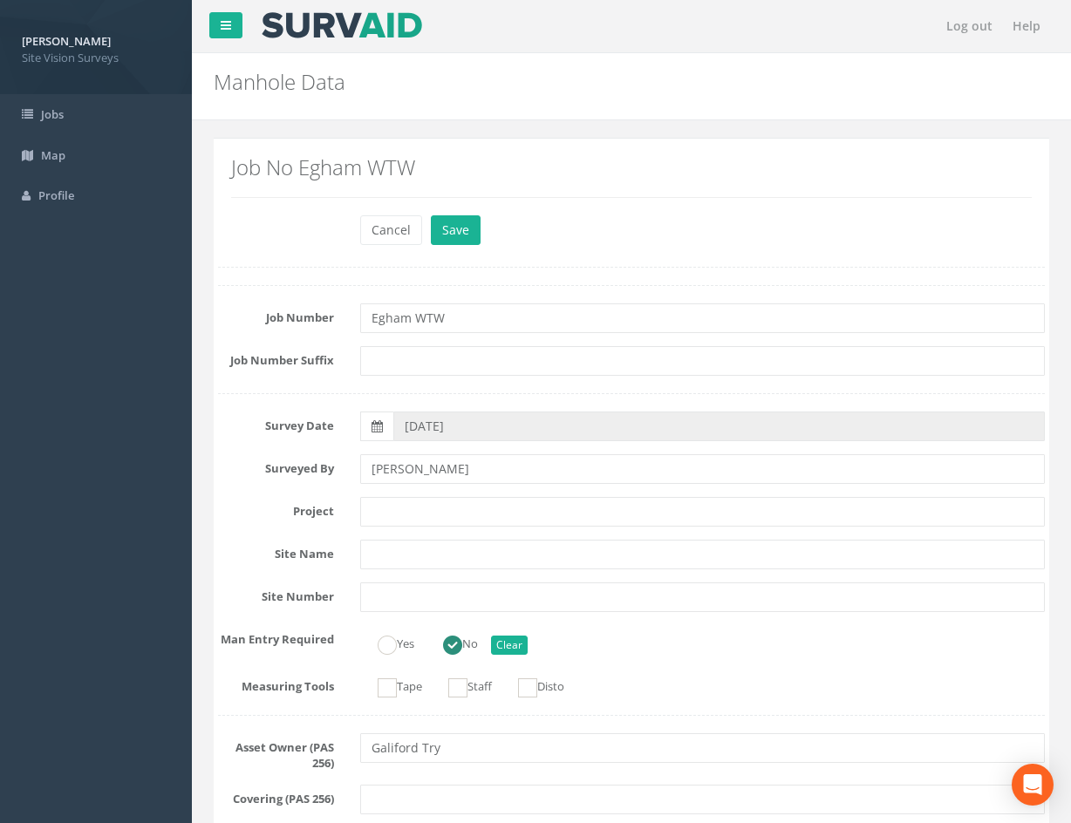
drag, startPoint x: 934, startPoint y: 623, endPoint x: 847, endPoint y: 367, distance: 270.0
click at [448, 225] on button "Save" at bounding box center [456, 230] width 50 height 30
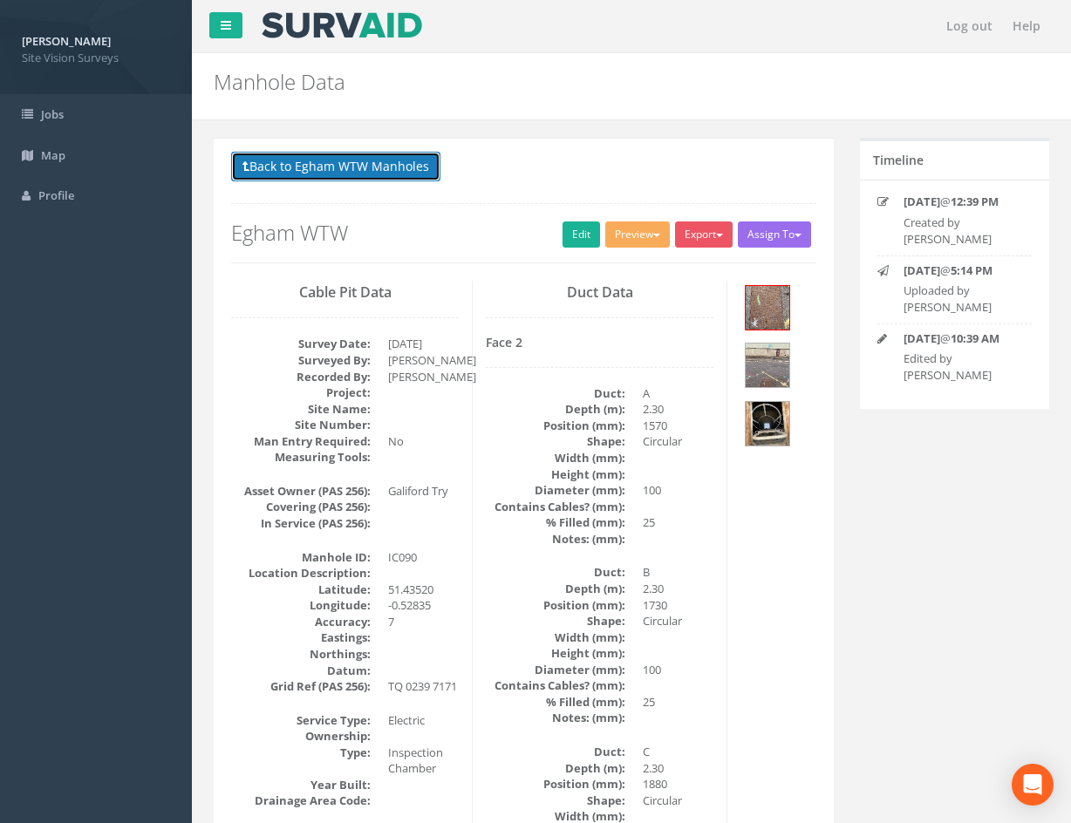
click at [398, 160] on button "Back to Egham WTW Manholes" at bounding box center [335, 167] width 209 height 30
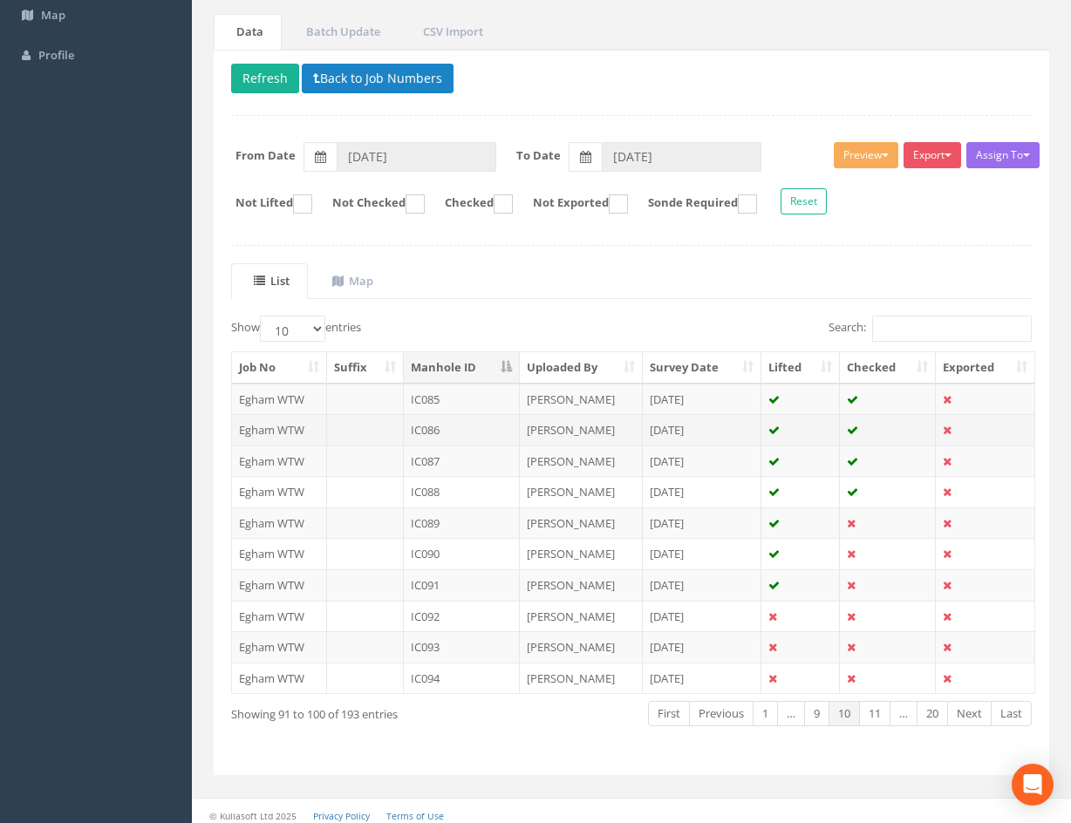
scroll to position [149, 0]
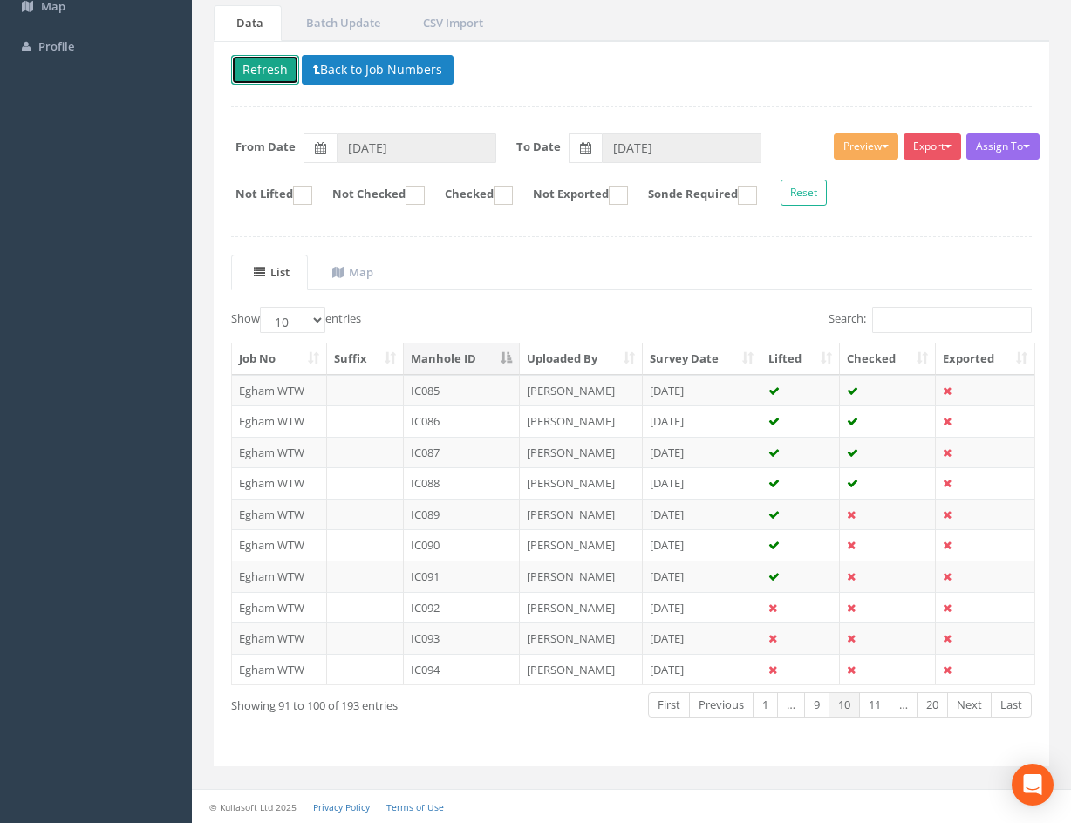
click at [269, 69] on button "Refresh" at bounding box center [265, 70] width 68 height 30
click at [883, 514] on td at bounding box center [888, 514] width 96 height 31
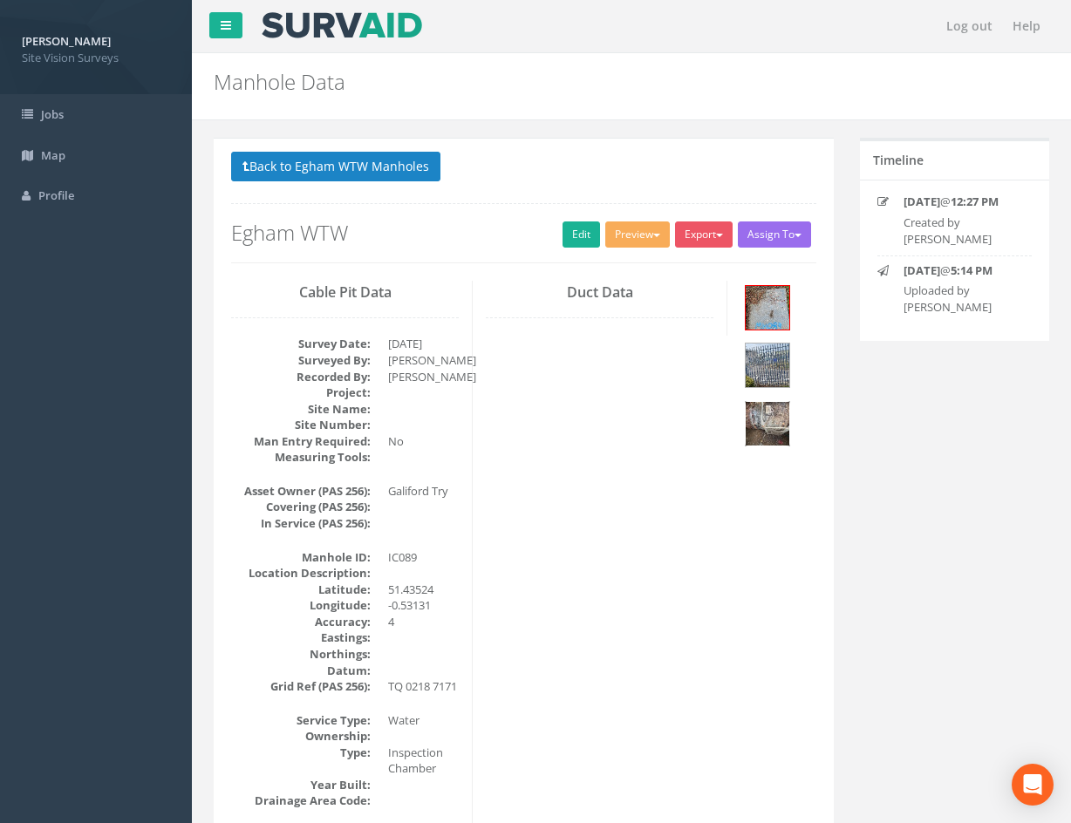
click at [772, 420] on img at bounding box center [768, 424] width 44 height 44
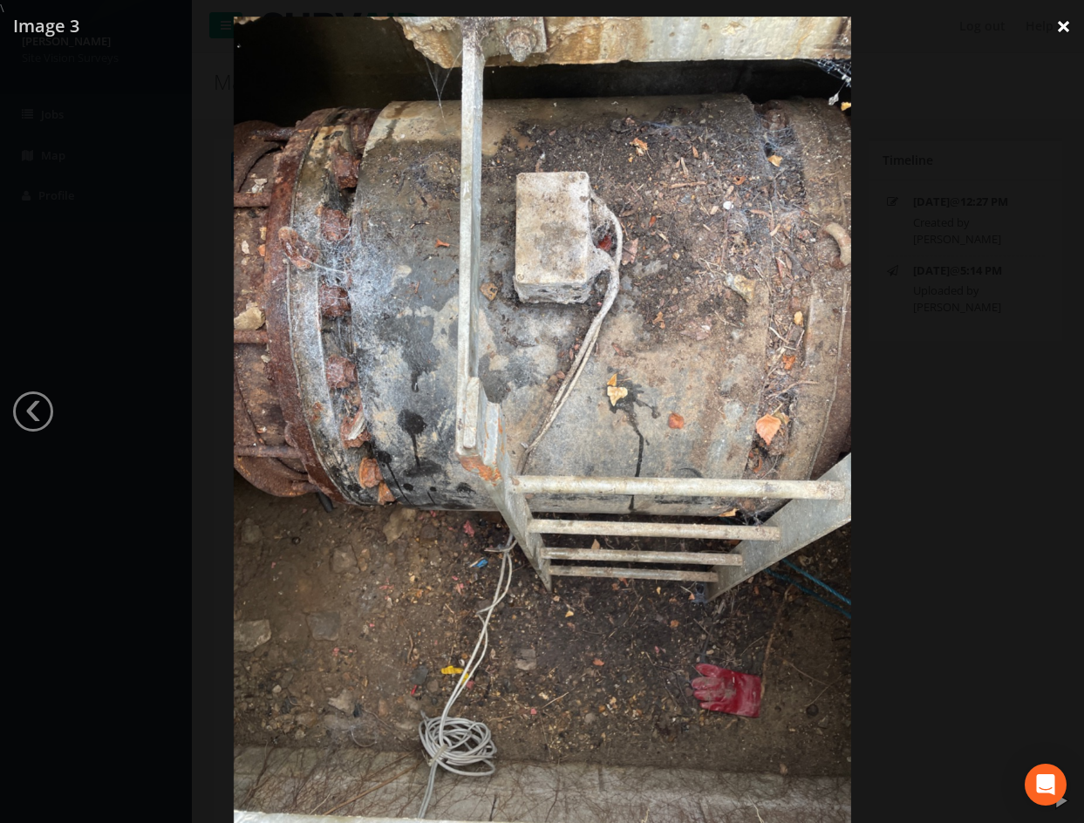
click at [1055, 32] on link "×" at bounding box center [1063, 26] width 41 height 52
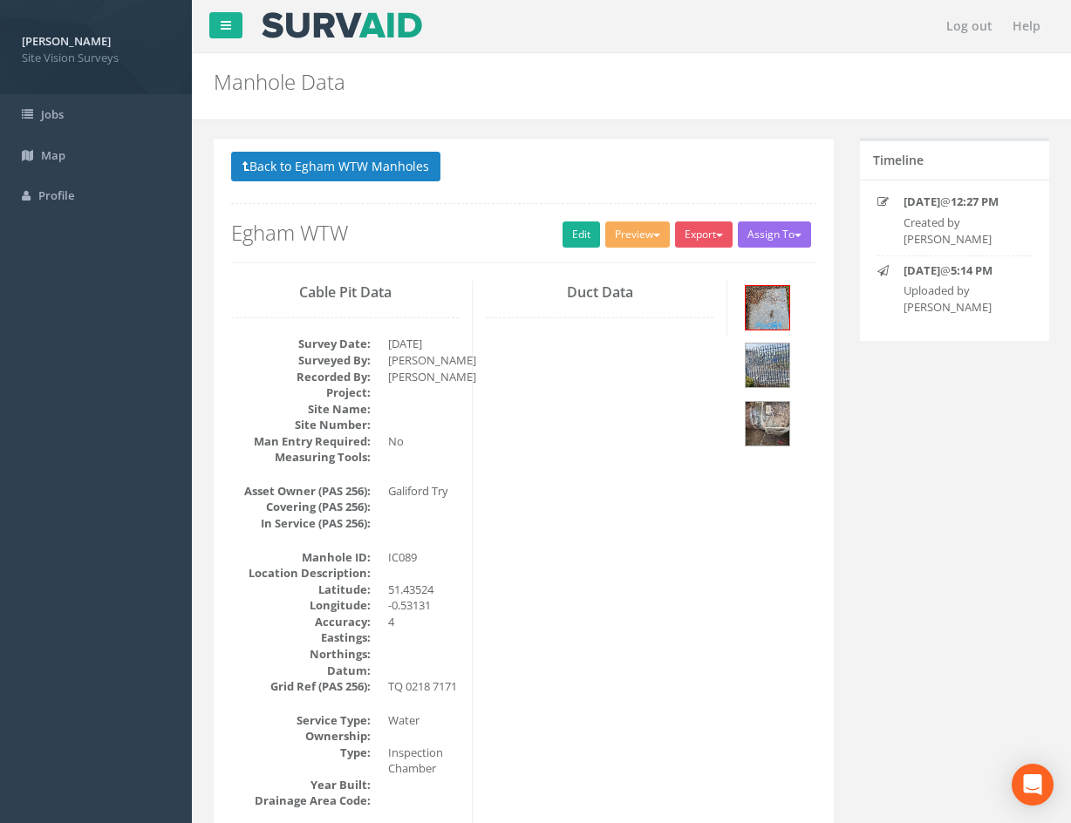
click at [370, 161] on button "Back to Egham WTW Manholes" at bounding box center [335, 167] width 209 height 30
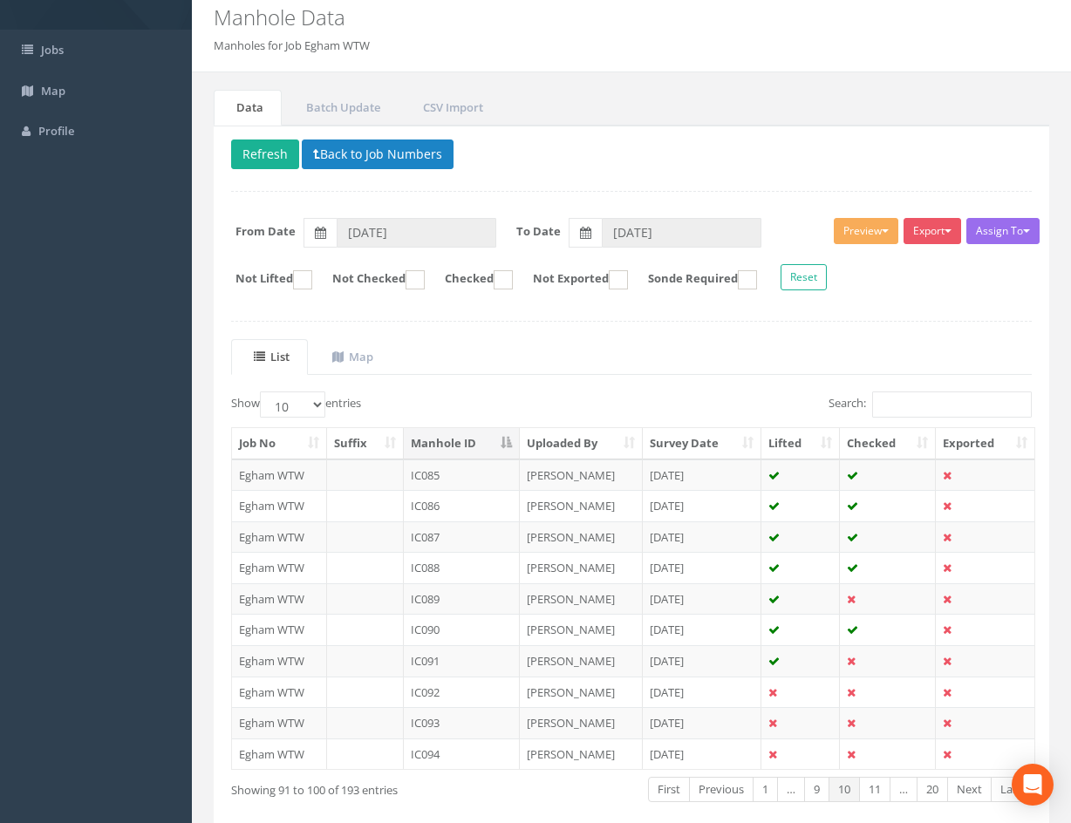
scroll to position [149, 0]
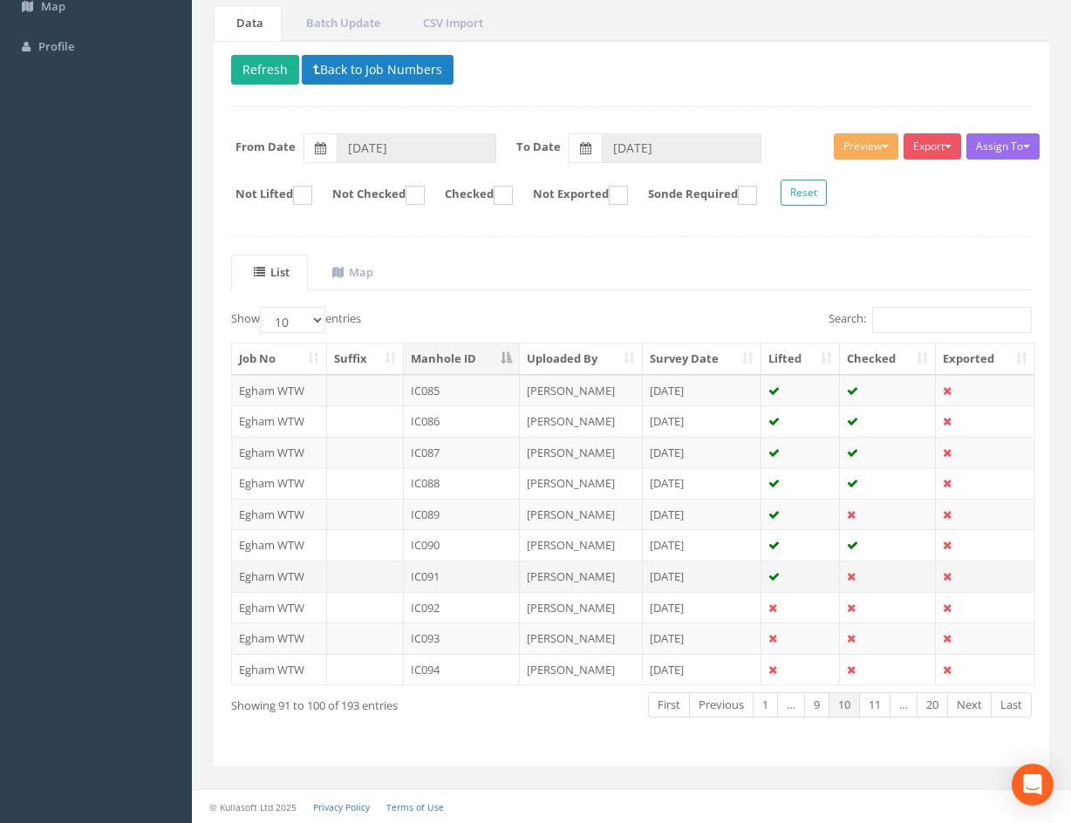
click at [890, 577] on td at bounding box center [888, 576] width 96 height 31
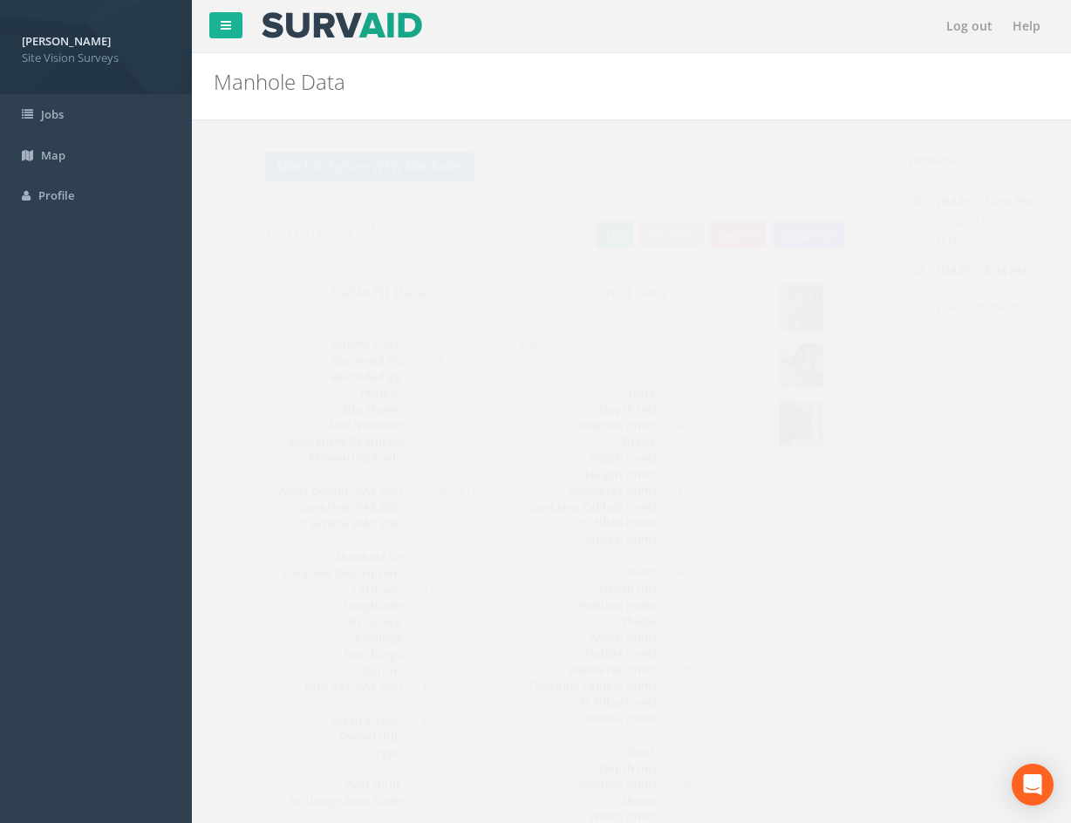
click at [771, 361] on img at bounding box center [768, 366] width 44 height 44
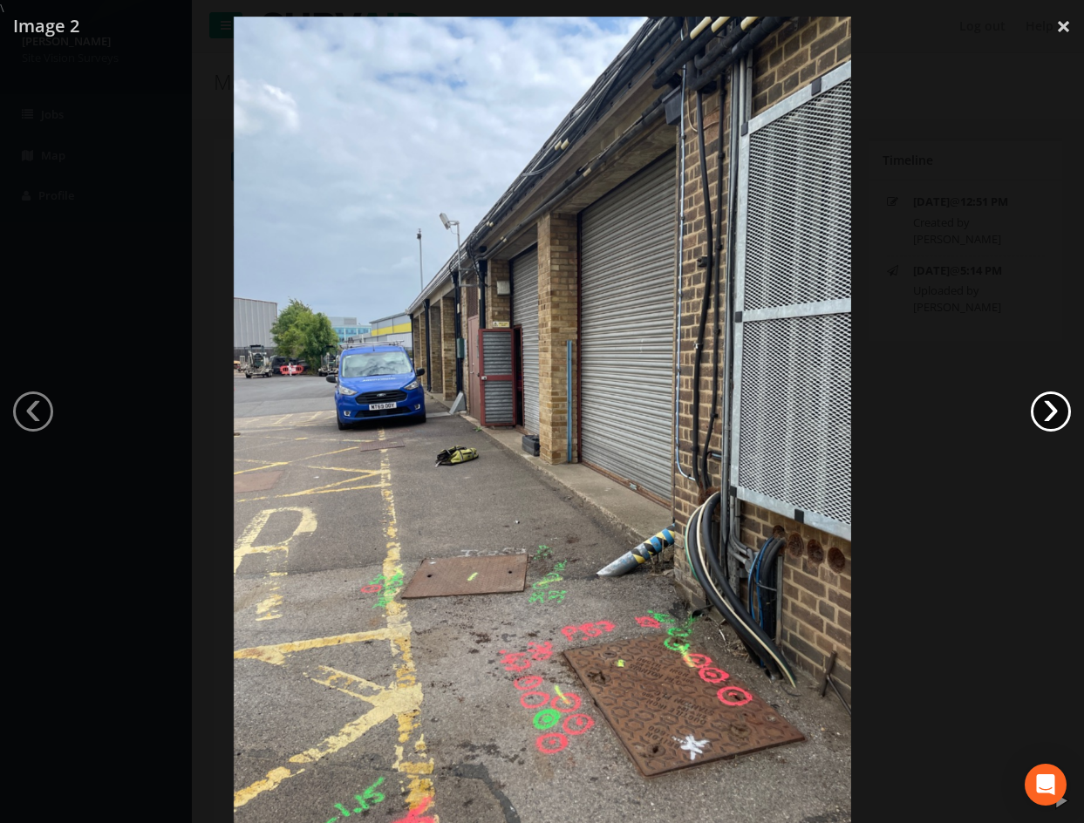
click at [1054, 403] on link "›" at bounding box center [1051, 412] width 40 height 40
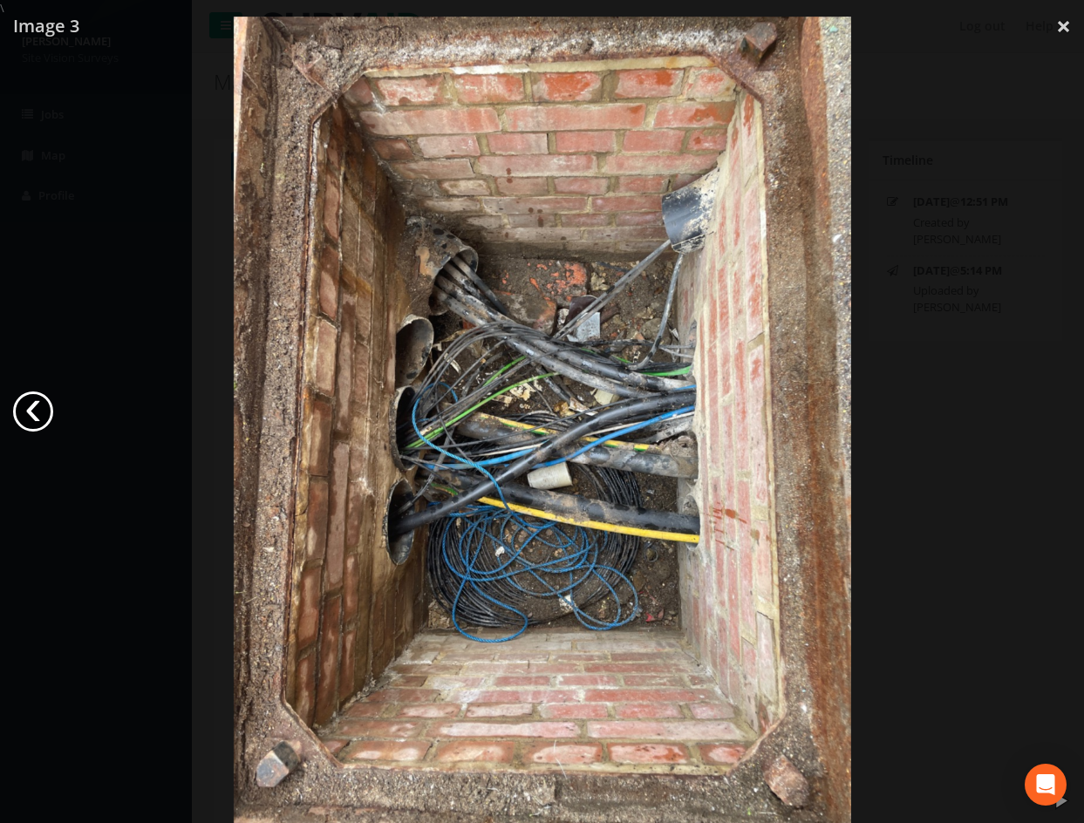
click at [33, 414] on link "‹" at bounding box center [33, 412] width 40 height 40
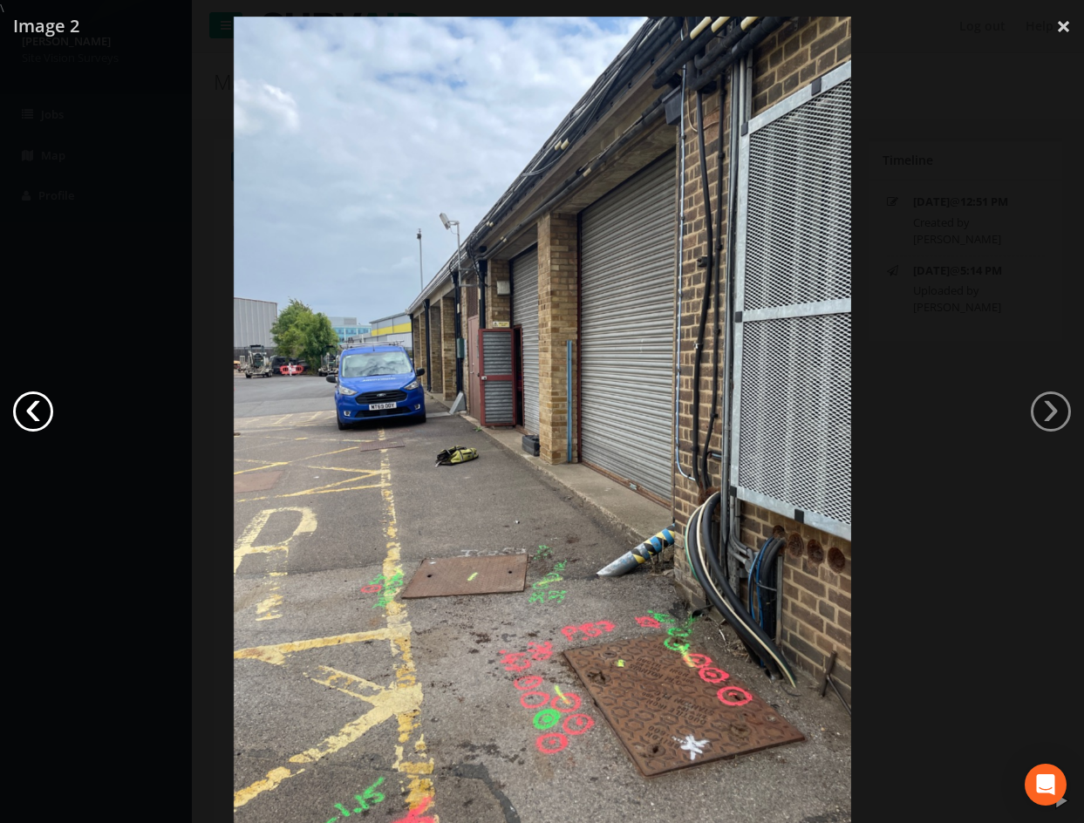
click at [33, 414] on link "‹" at bounding box center [33, 412] width 40 height 40
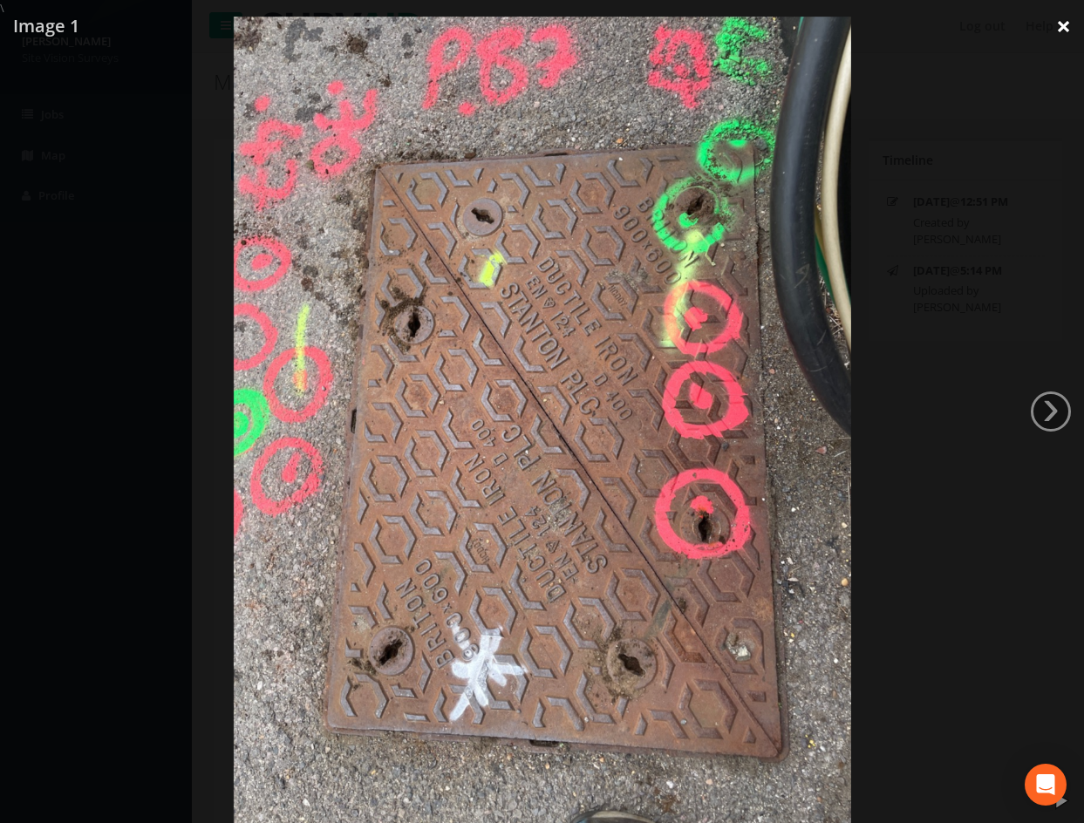
click at [1066, 32] on link "×" at bounding box center [1063, 26] width 41 height 52
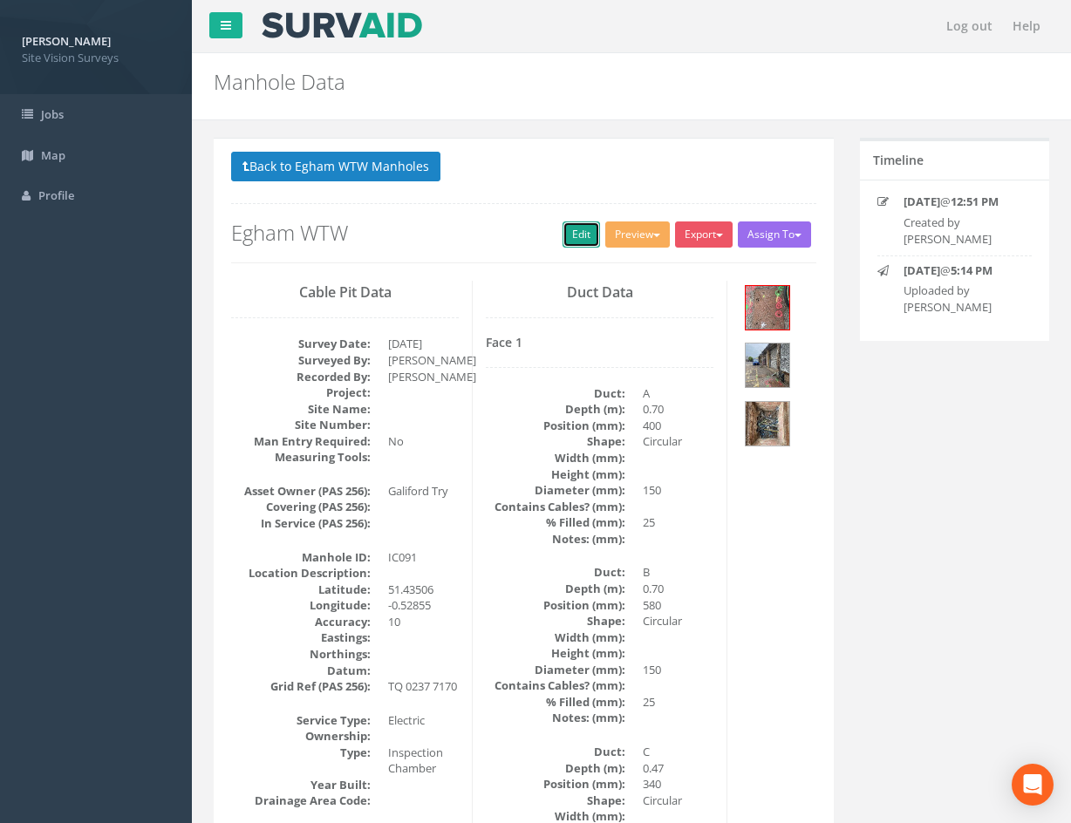
click at [576, 247] on link "Edit" at bounding box center [582, 235] width 38 height 26
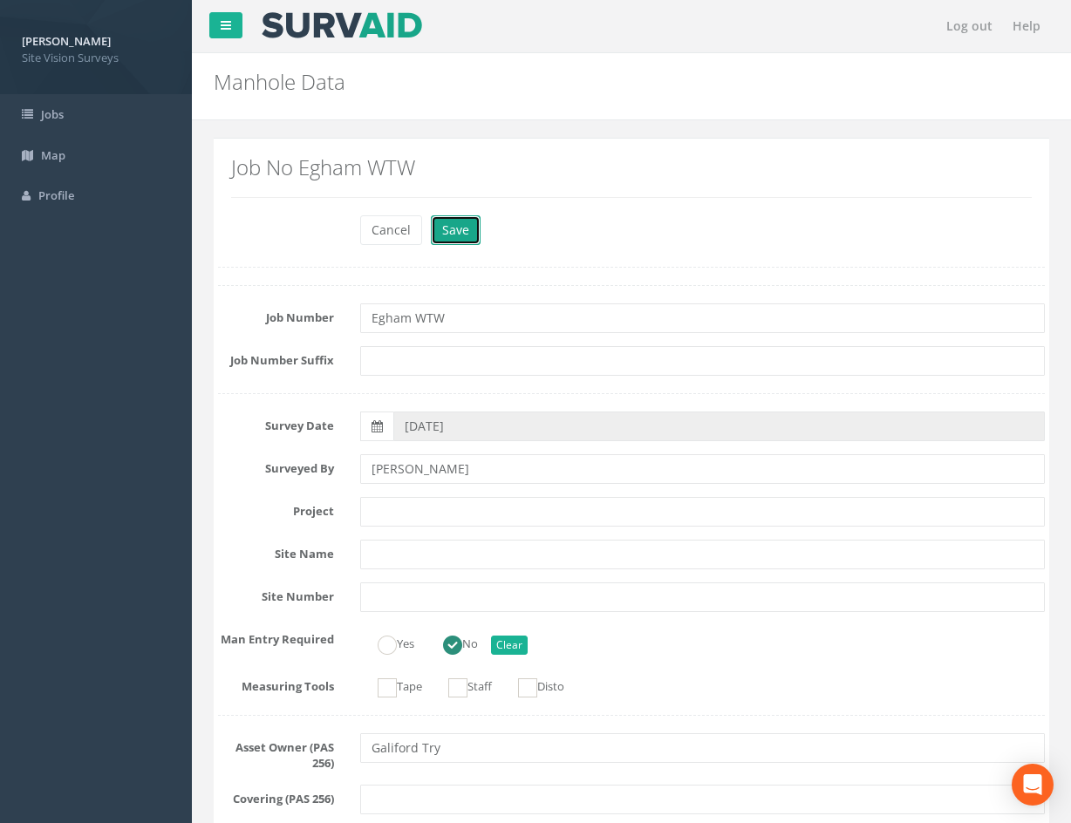
click at [467, 239] on button "Save" at bounding box center [456, 230] width 50 height 30
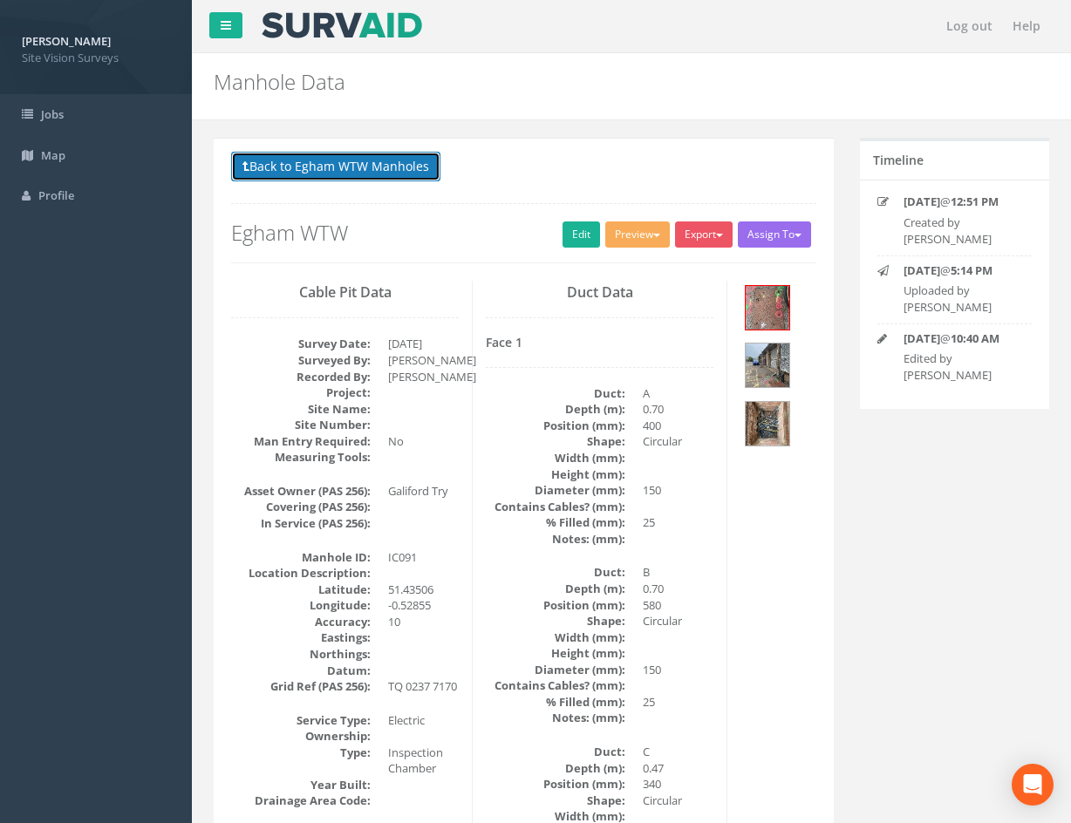
click at [353, 173] on button "Back to Egham WTW Manholes" at bounding box center [335, 167] width 209 height 30
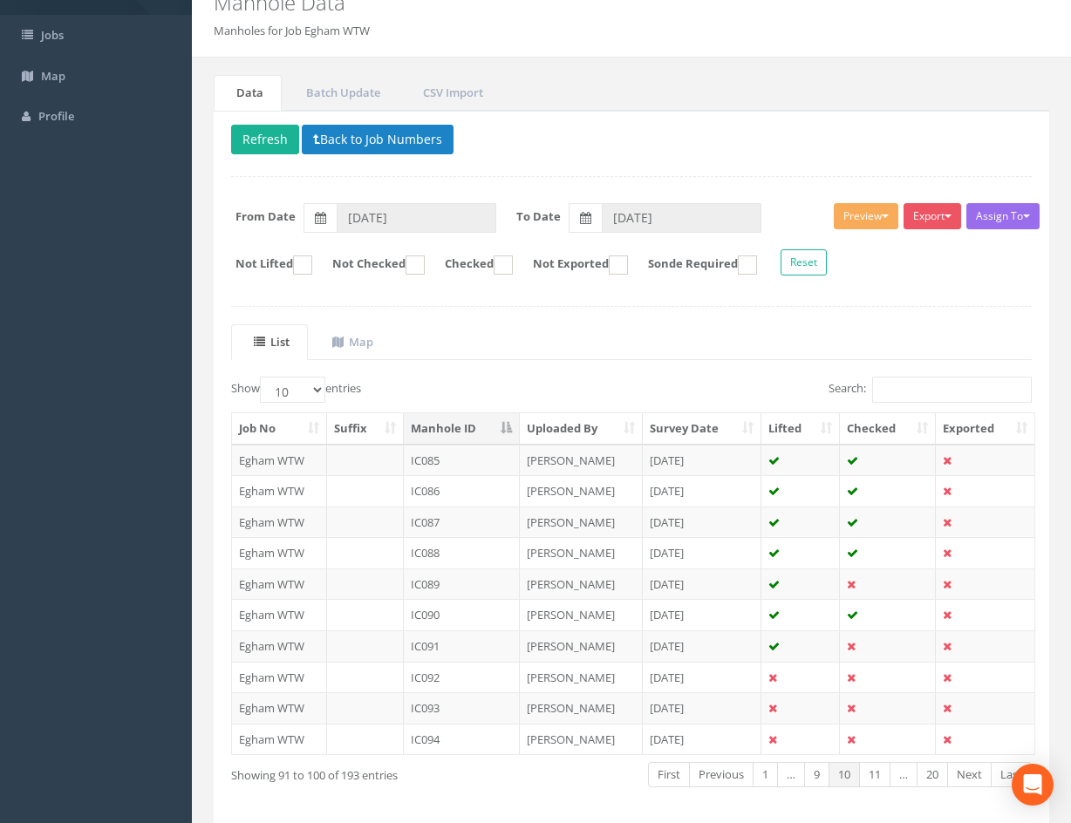
scroll to position [149, 0]
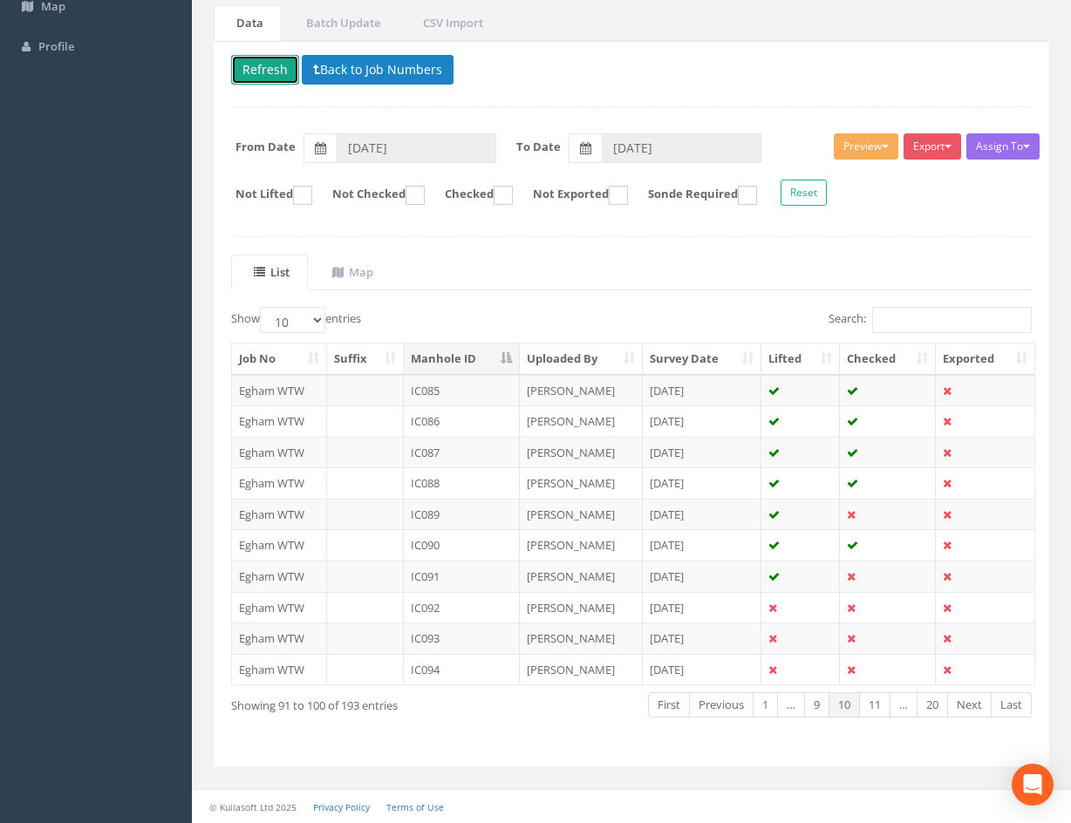
click at [266, 75] on button "Refresh" at bounding box center [265, 70] width 68 height 30
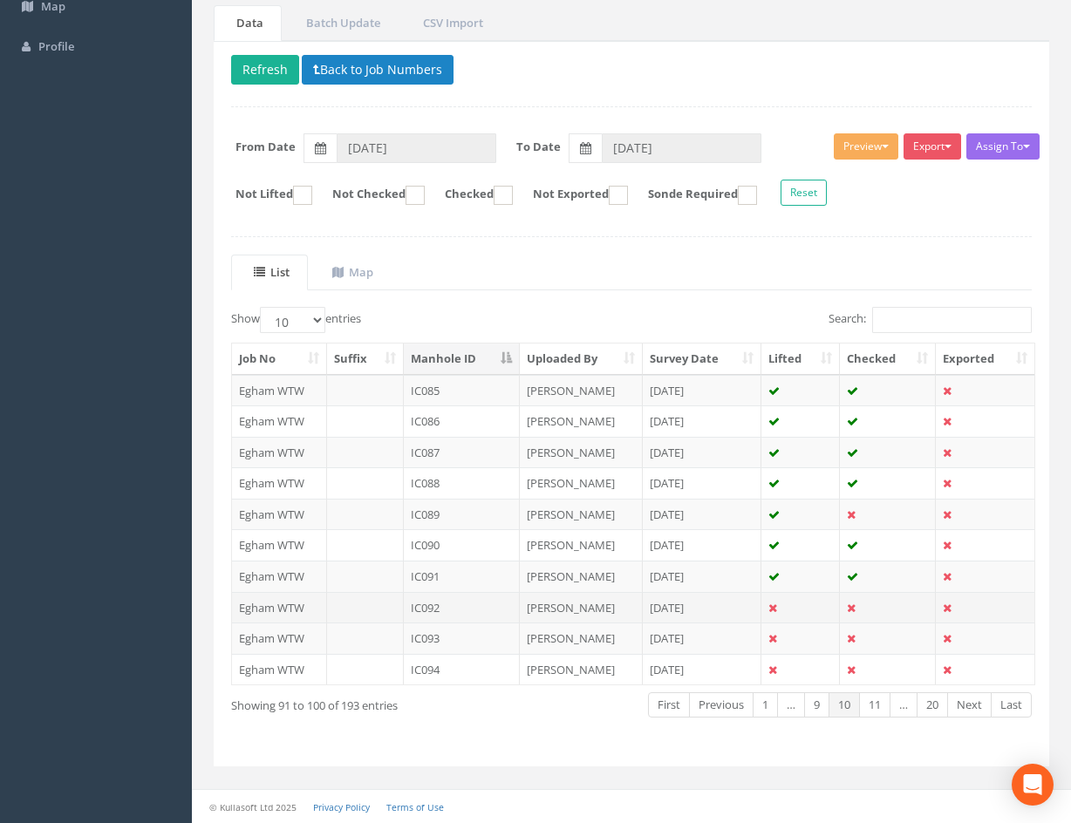
click at [878, 609] on td at bounding box center [888, 607] width 96 height 31
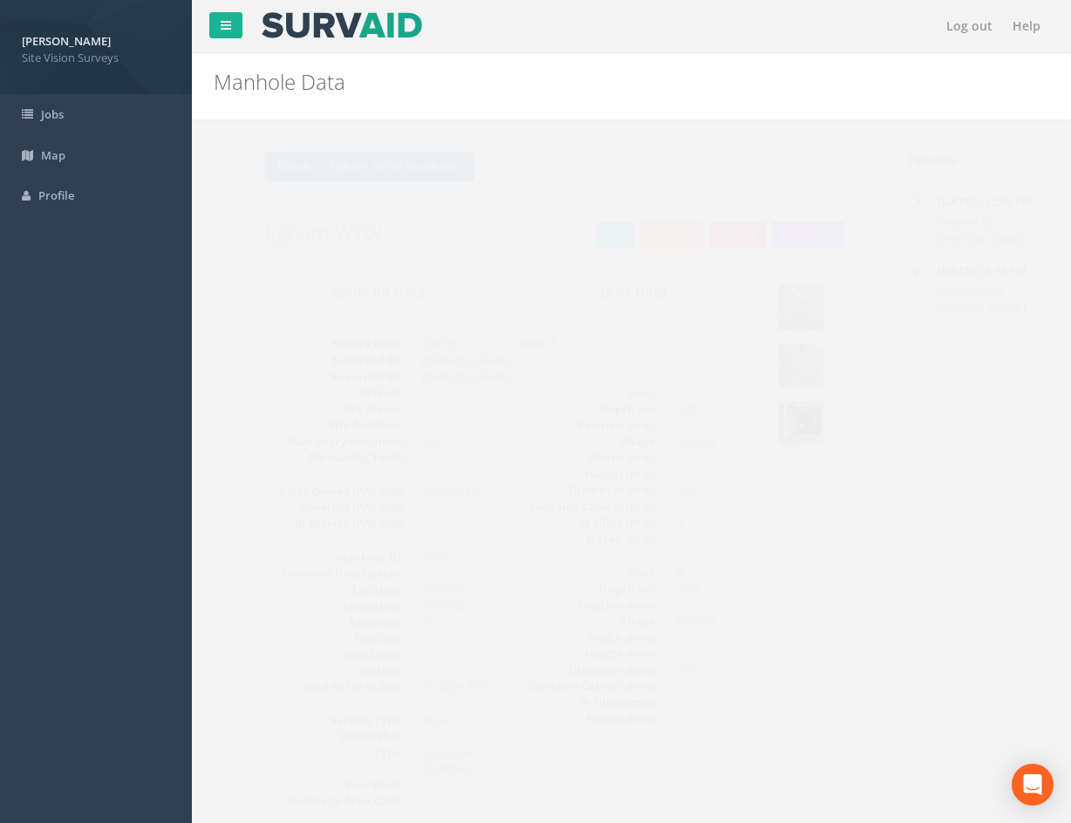
click at [780, 372] on img at bounding box center [768, 366] width 44 height 44
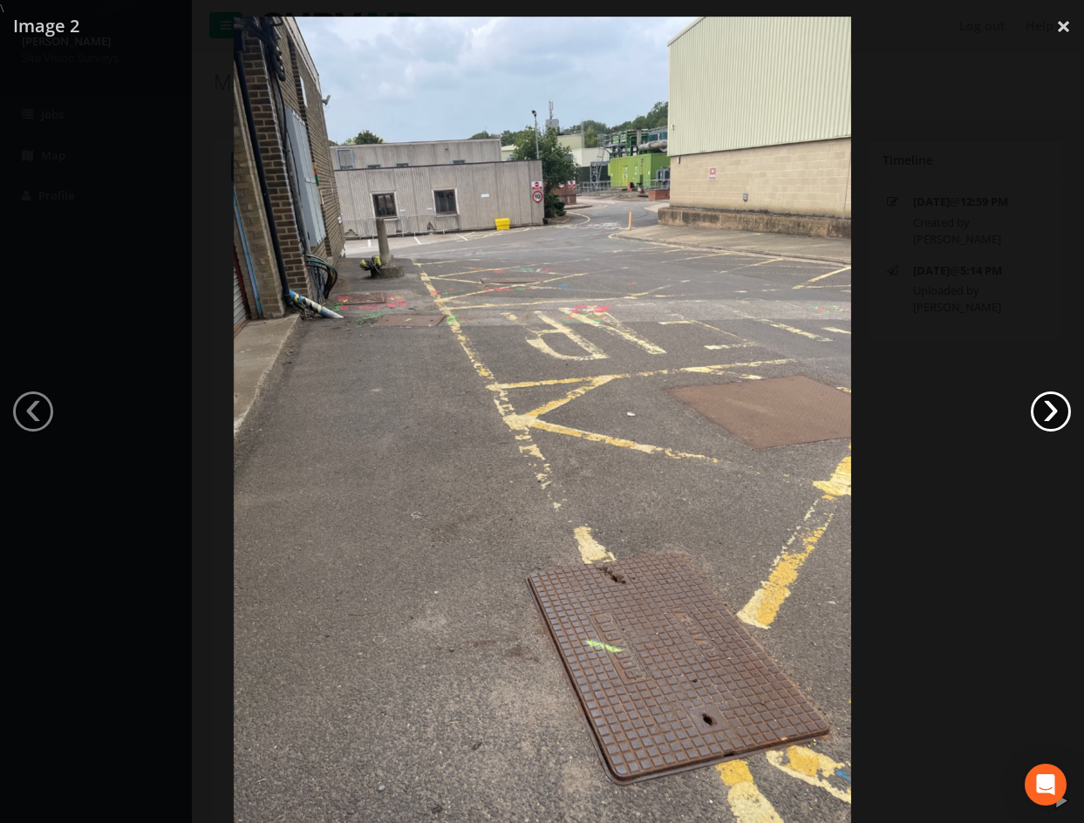
click at [1054, 419] on link "›" at bounding box center [1051, 412] width 40 height 40
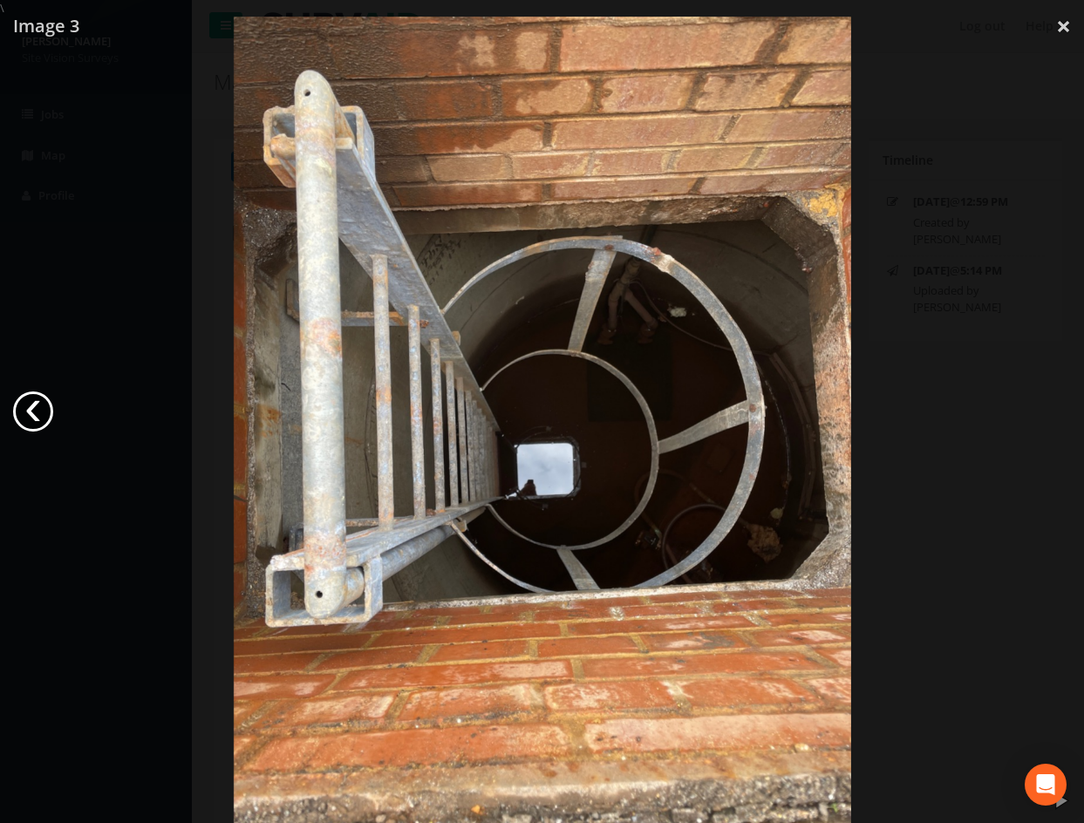
click at [38, 413] on link "‹" at bounding box center [33, 412] width 40 height 40
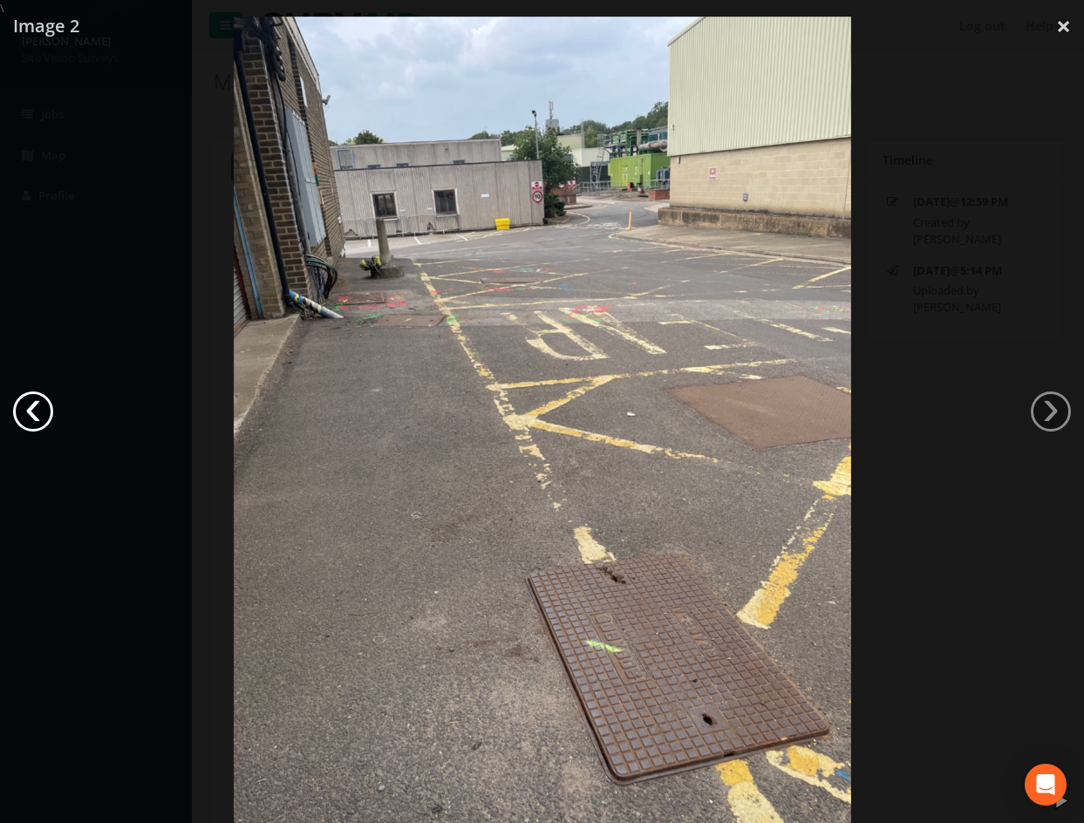
click at [38, 413] on link "‹" at bounding box center [33, 412] width 40 height 40
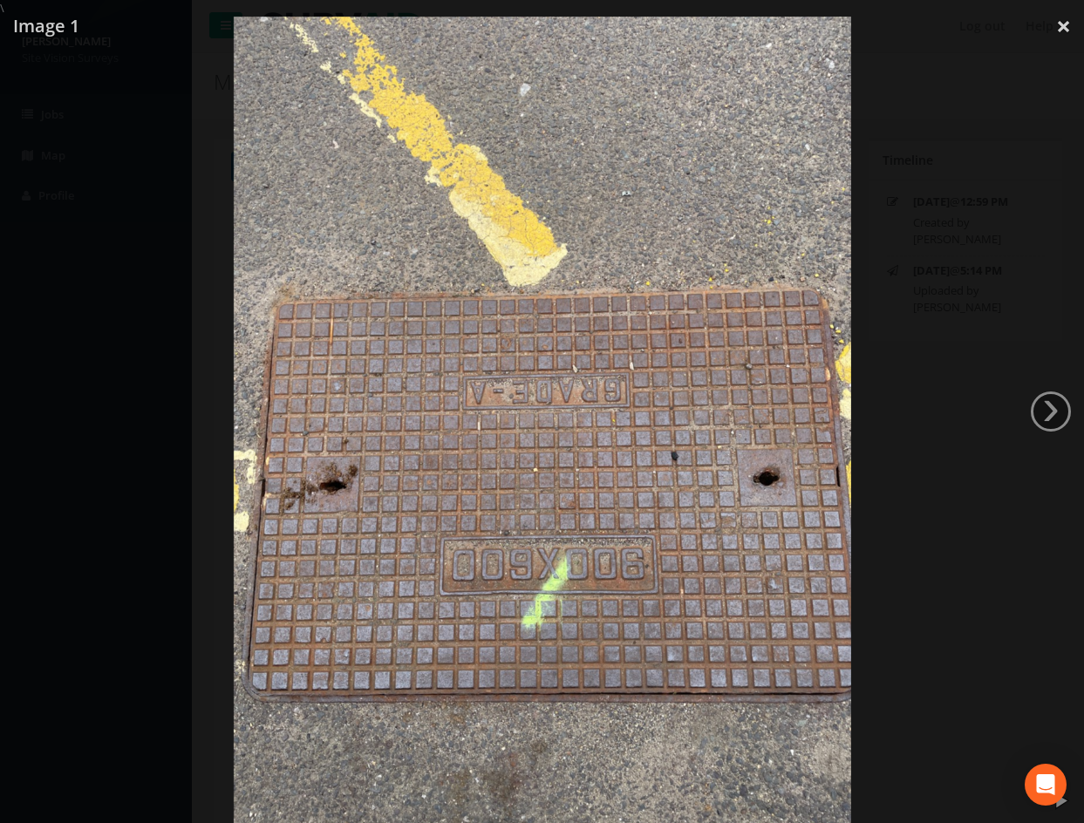
click at [970, 379] on div at bounding box center [542, 428] width 1084 height 823
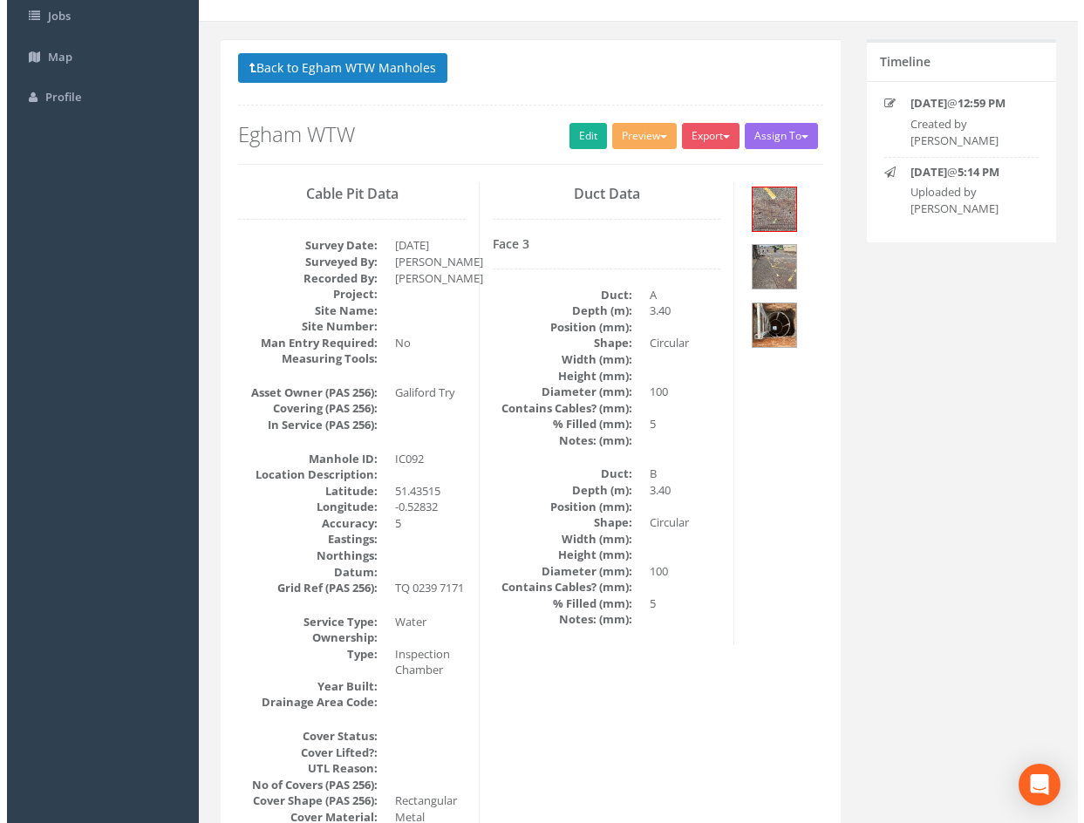
scroll to position [67, 0]
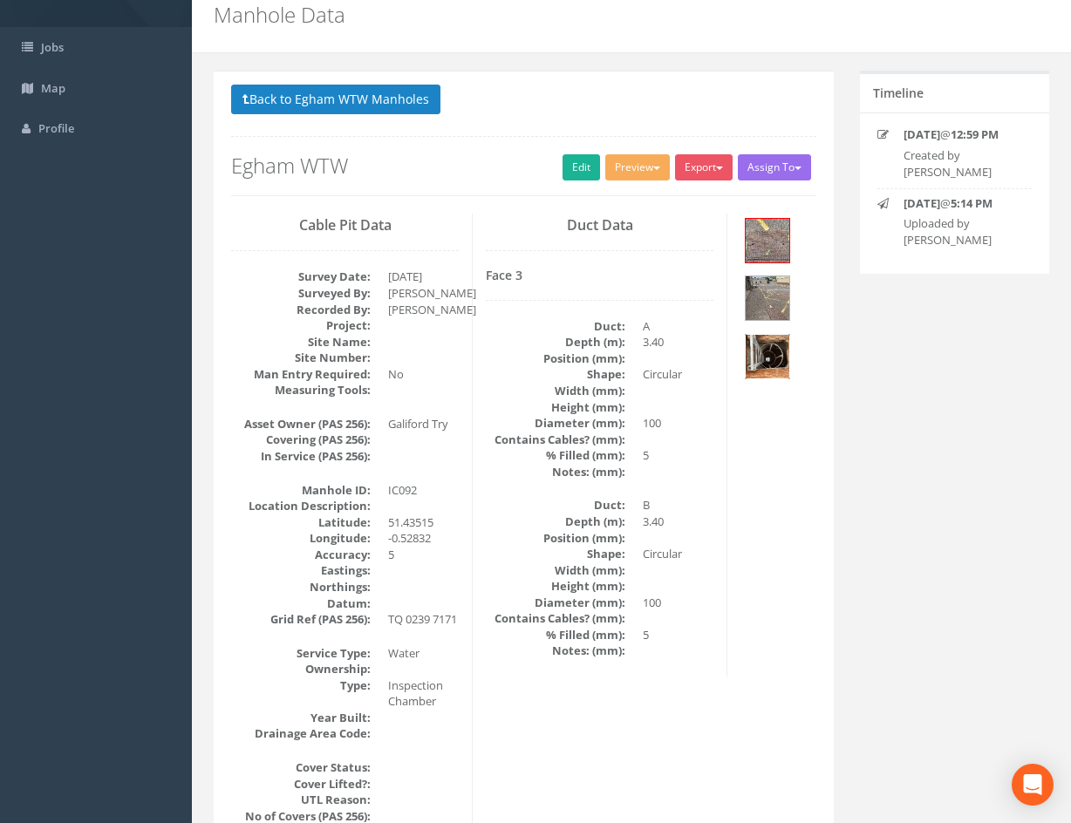
click at [783, 360] on img at bounding box center [768, 357] width 44 height 44
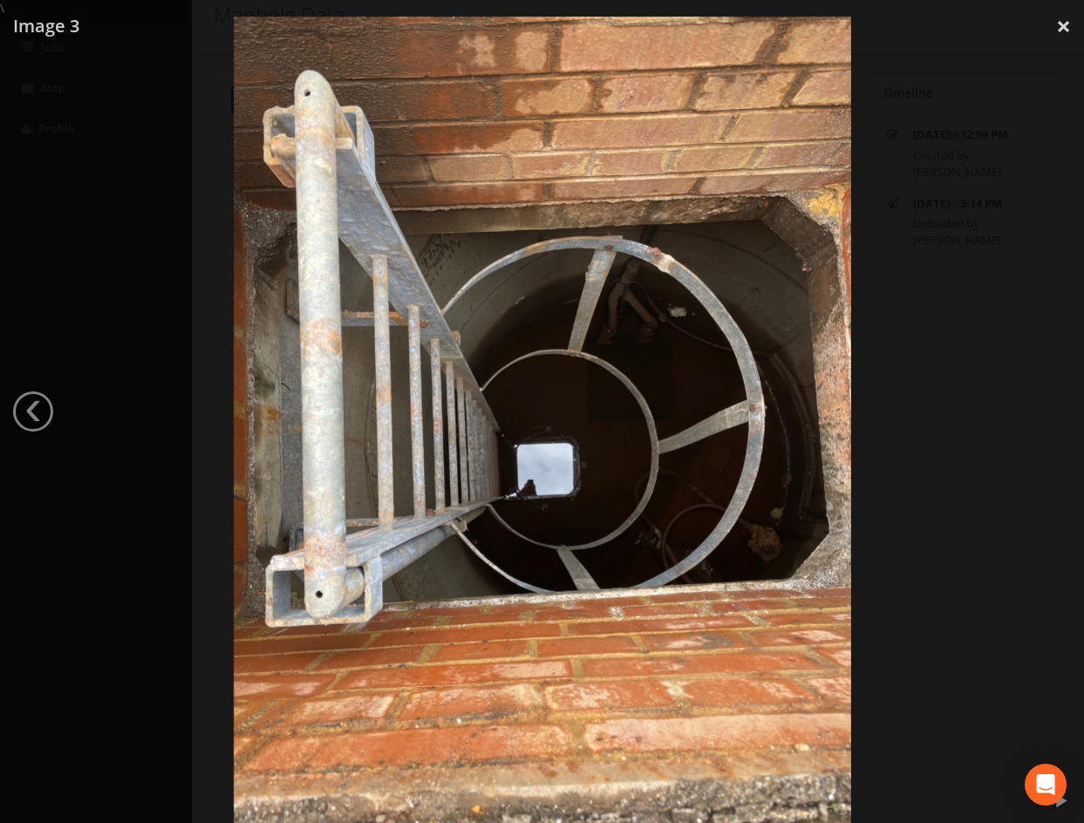
click at [89, 221] on div at bounding box center [542, 428] width 1084 height 823
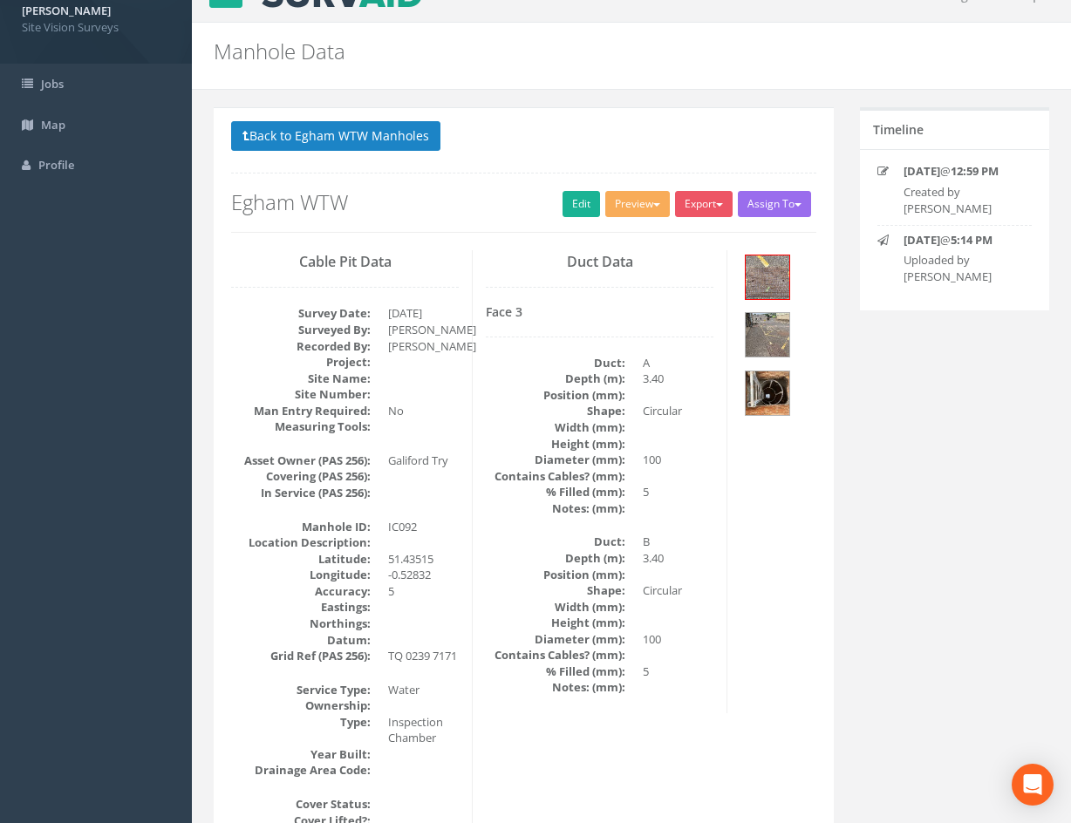
scroll to position [0, 0]
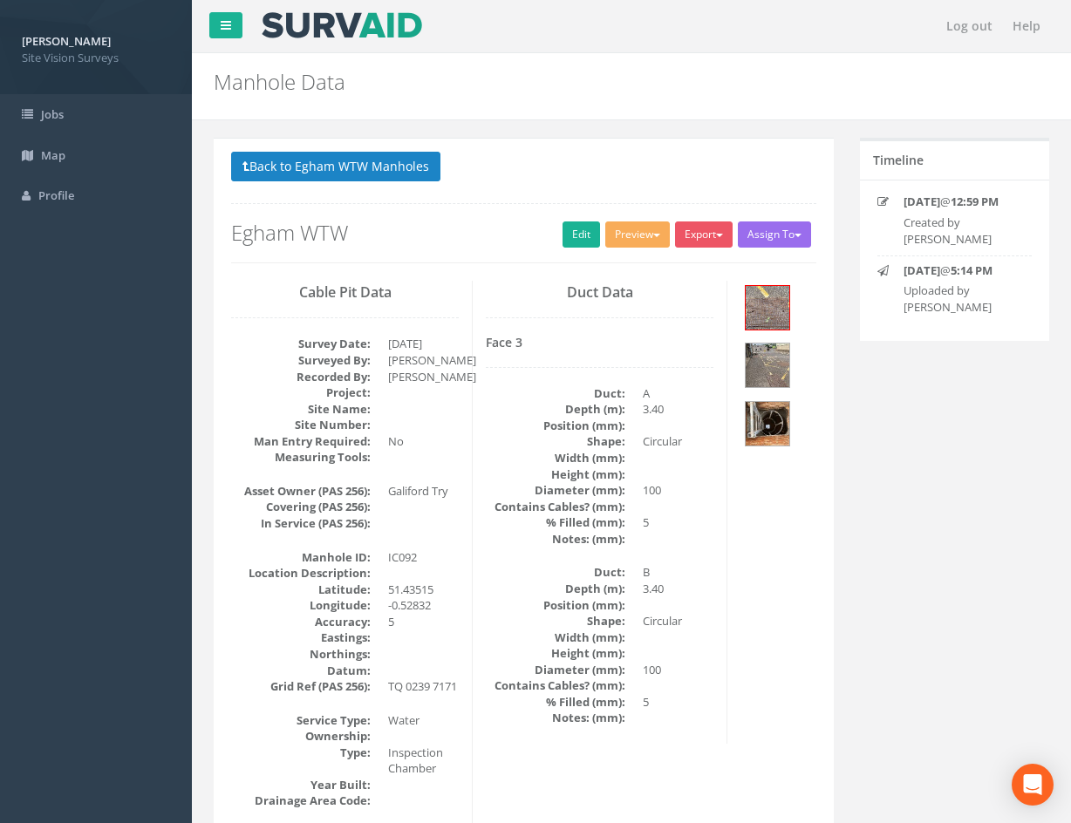
click at [563, 239] on link "Edit" at bounding box center [582, 235] width 38 height 26
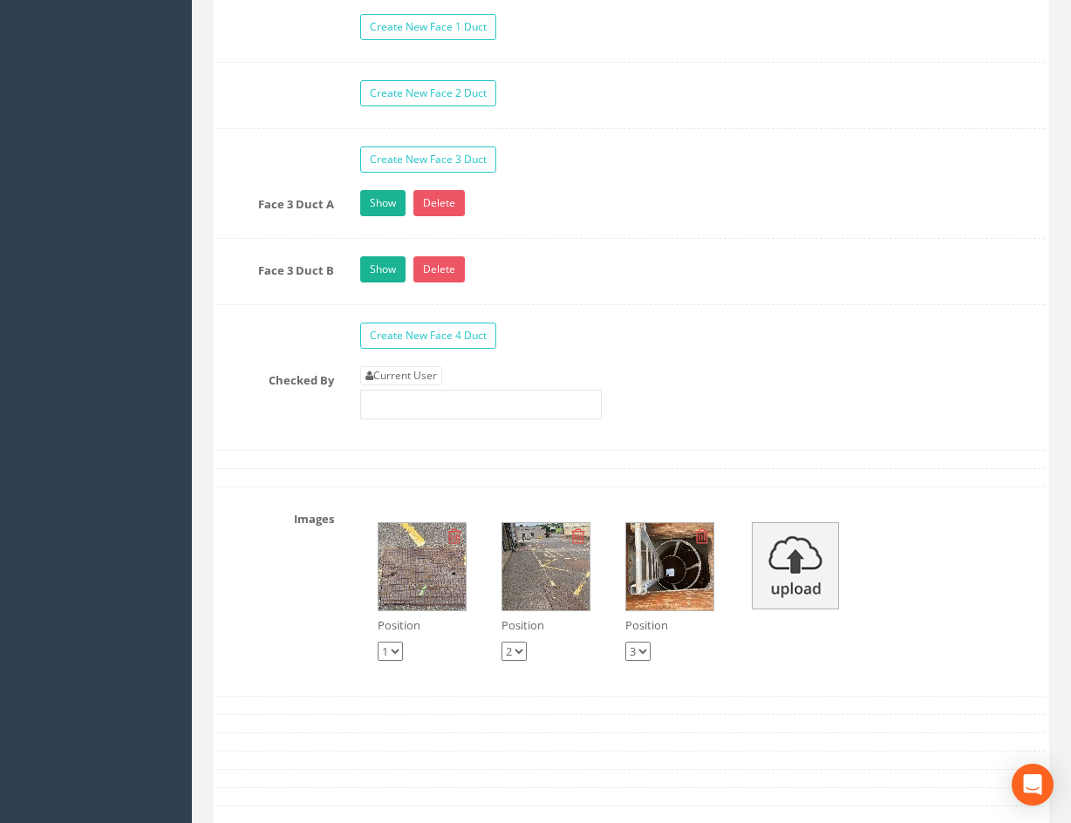
scroll to position [2955, 0]
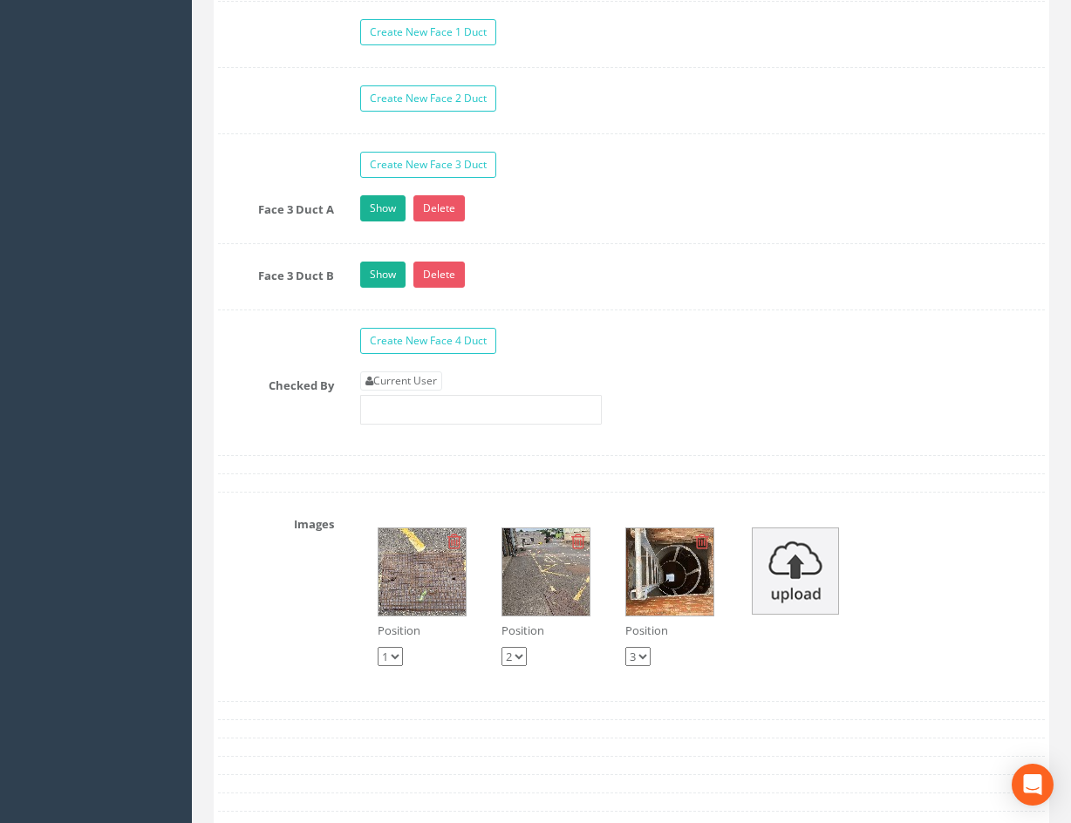
click at [678, 592] on img at bounding box center [669, 572] width 87 height 87
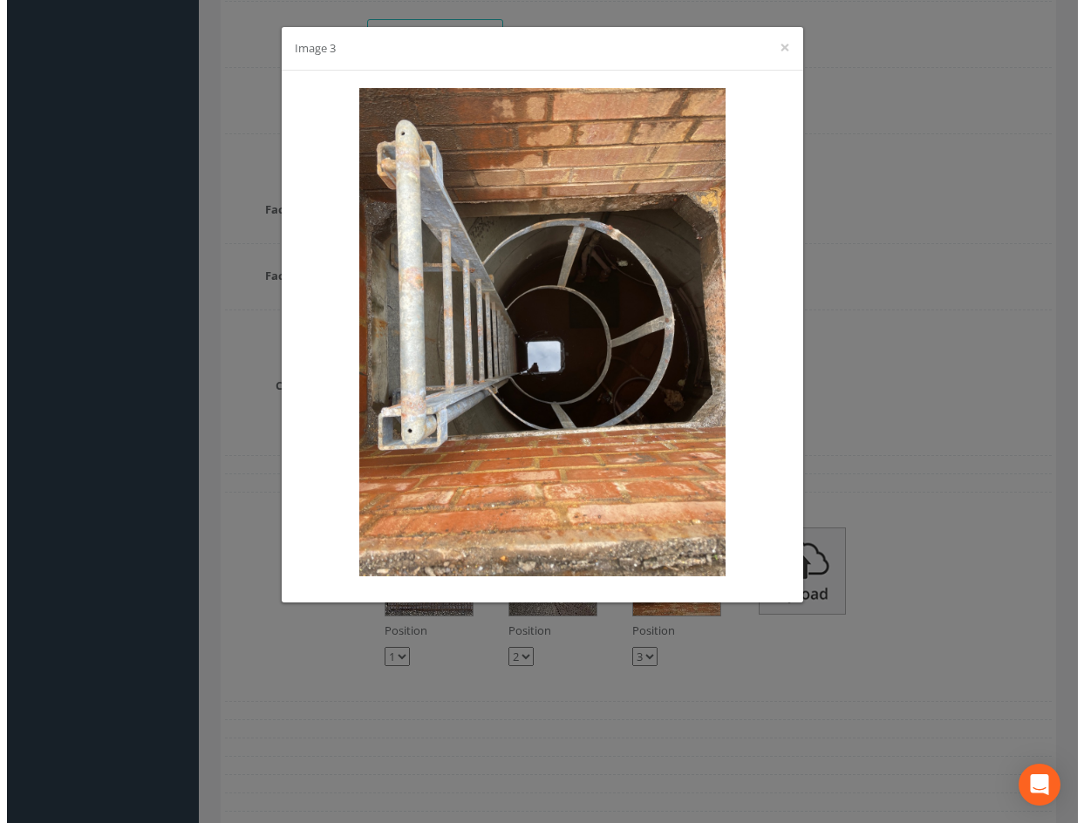
scroll to position [2946, 0]
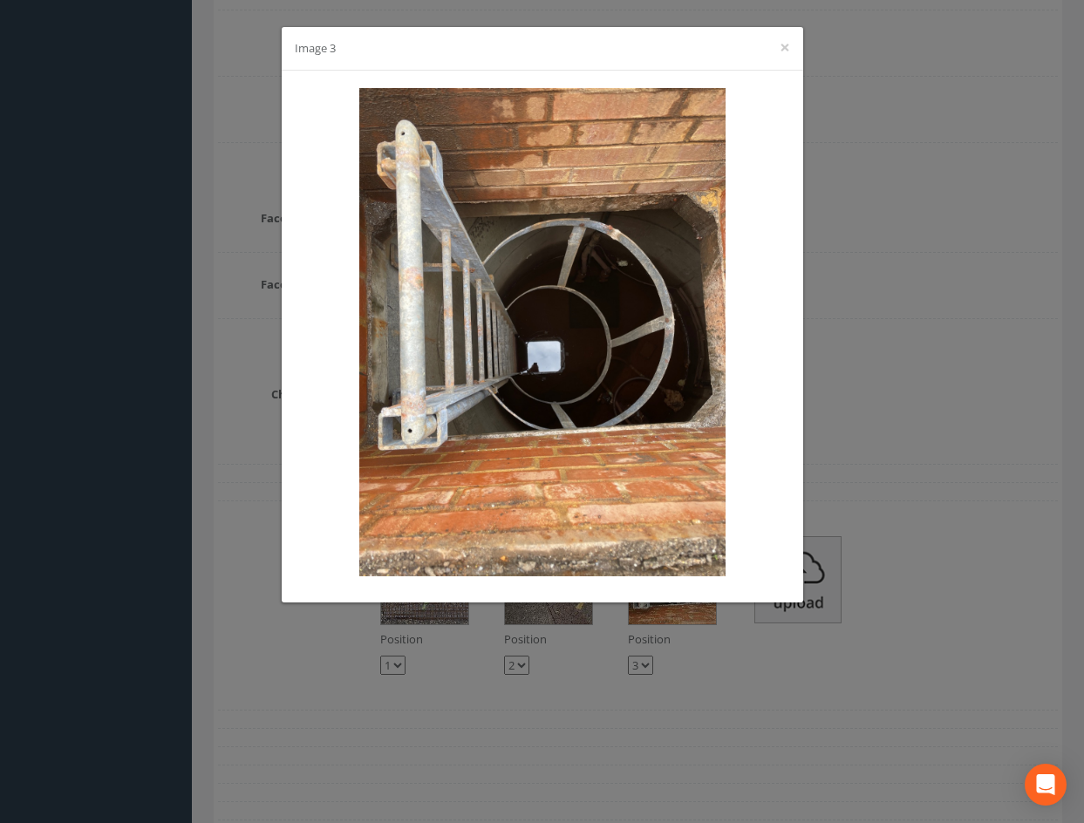
click at [927, 421] on div "Image 3 ×" at bounding box center [542, 411] width 1084 height 823
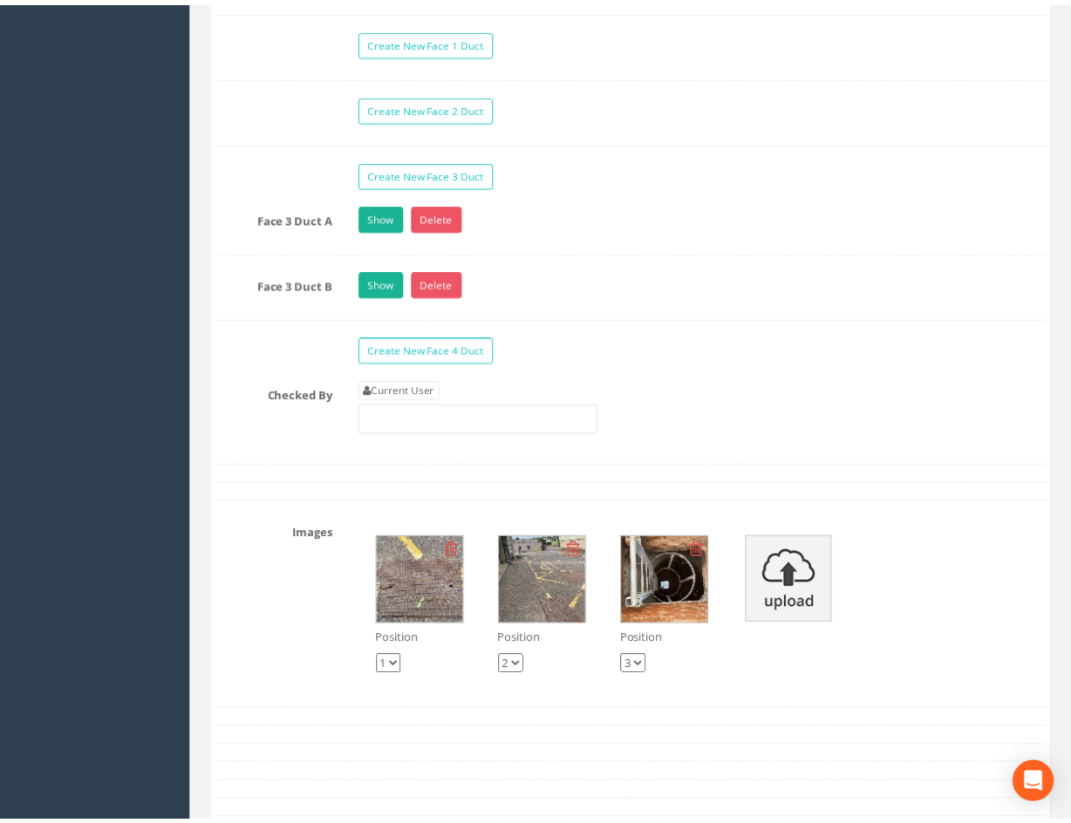
scroll to position [2955, 0]
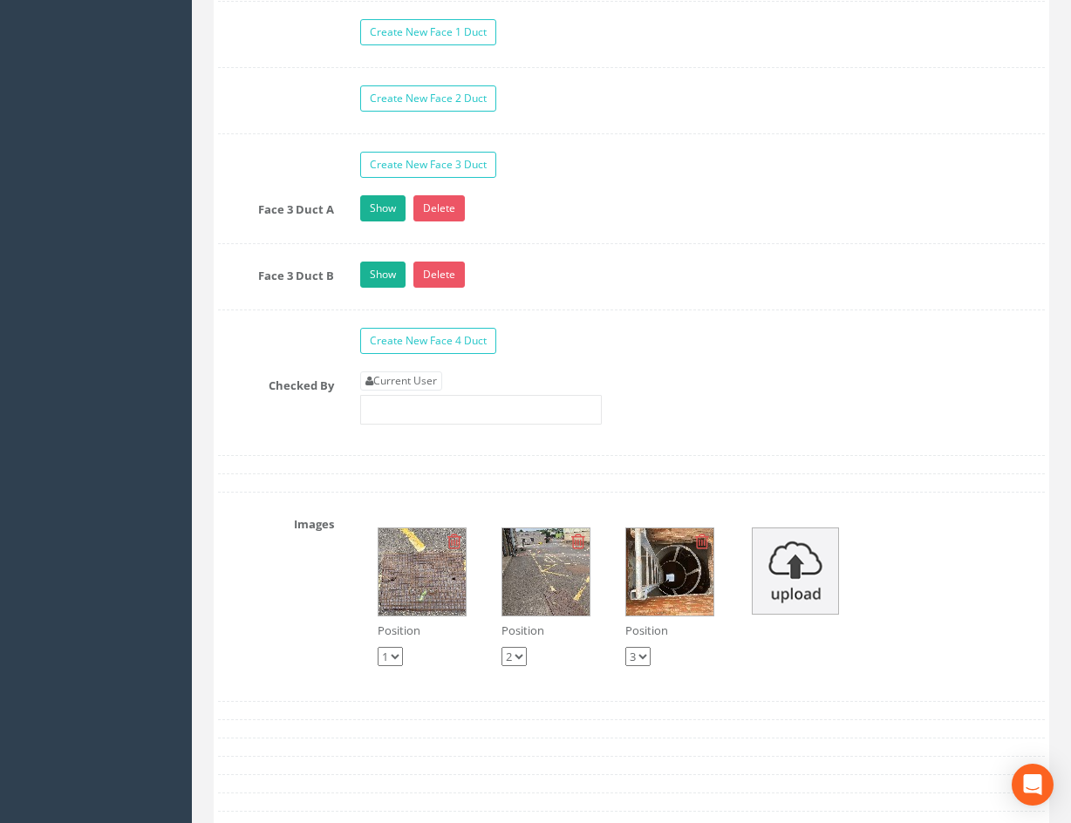
click at [678, 590] on img at bounding box center [669, 572] width 87 height 87
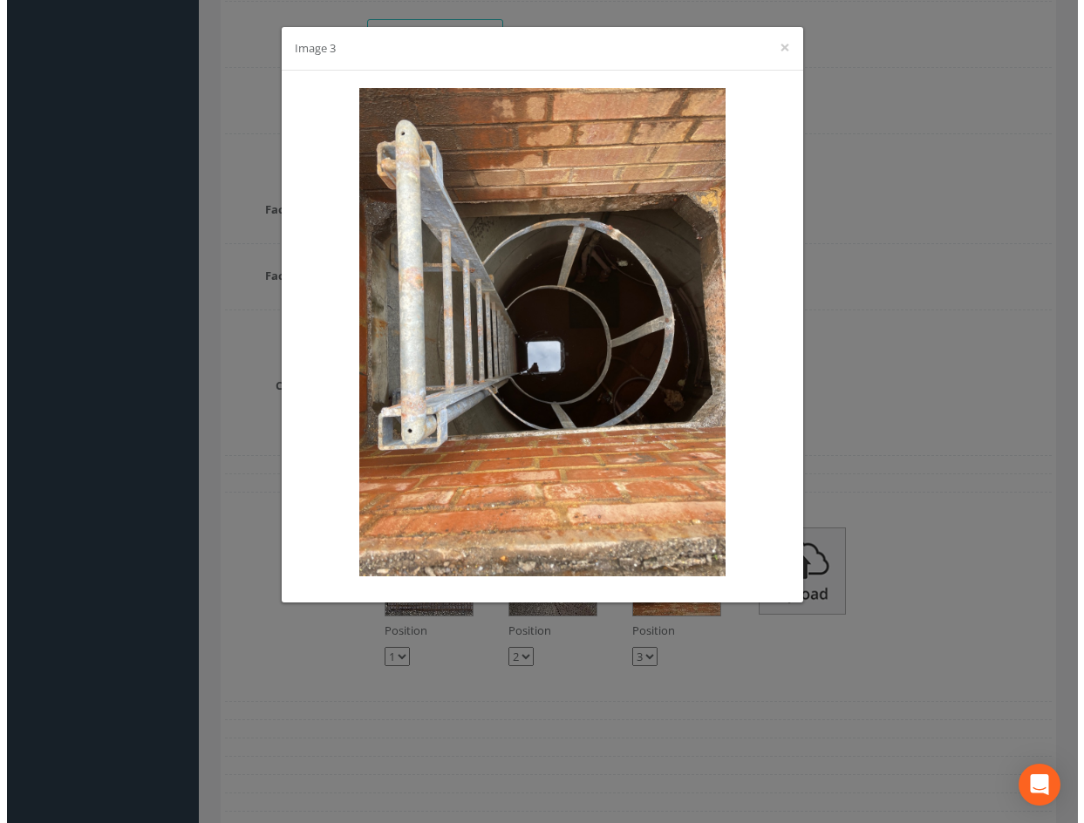
scroll to position [2946, 0]
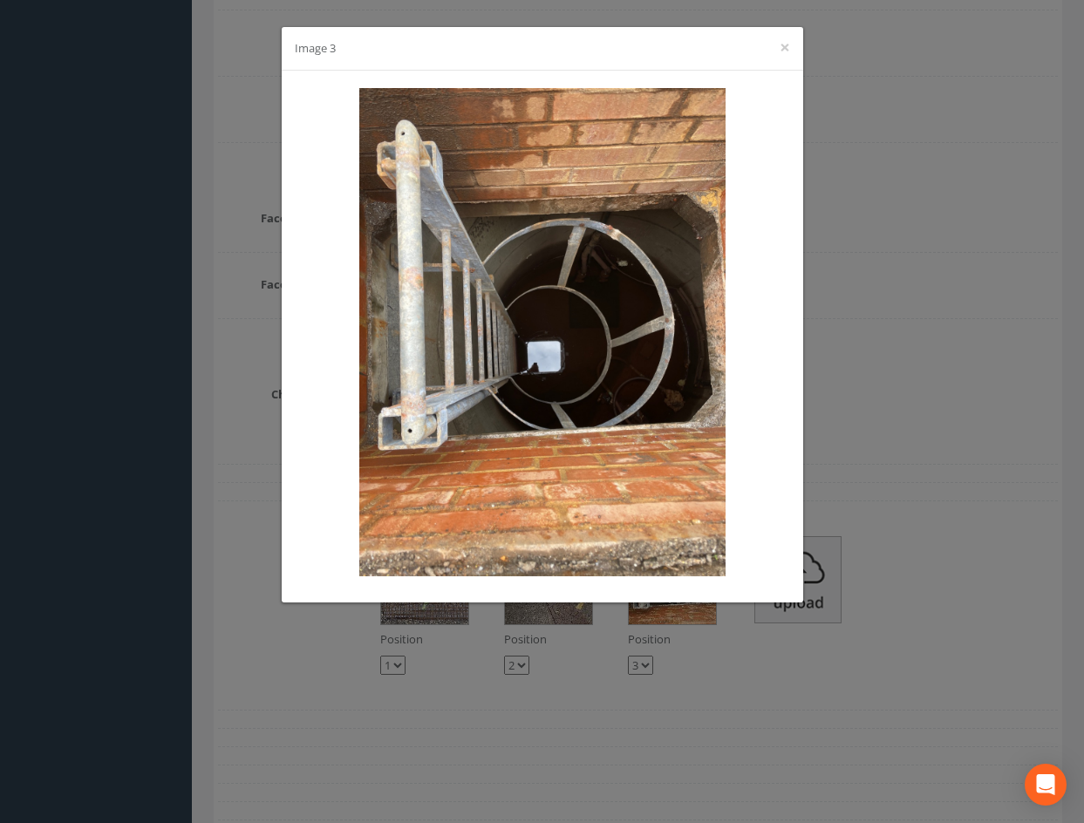
click at [910, 152] on div "Image 3 ×" at bounding box center [542, 411] width 1084 height 823
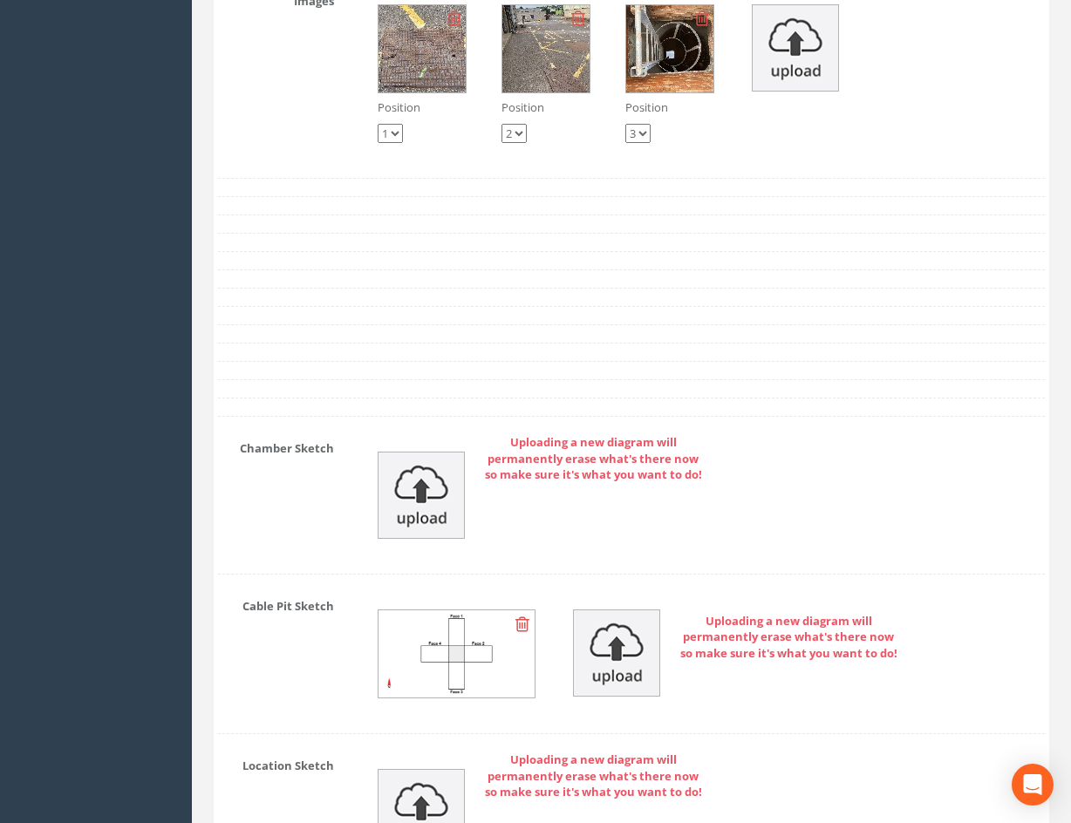
scroll to position [3391, 0]
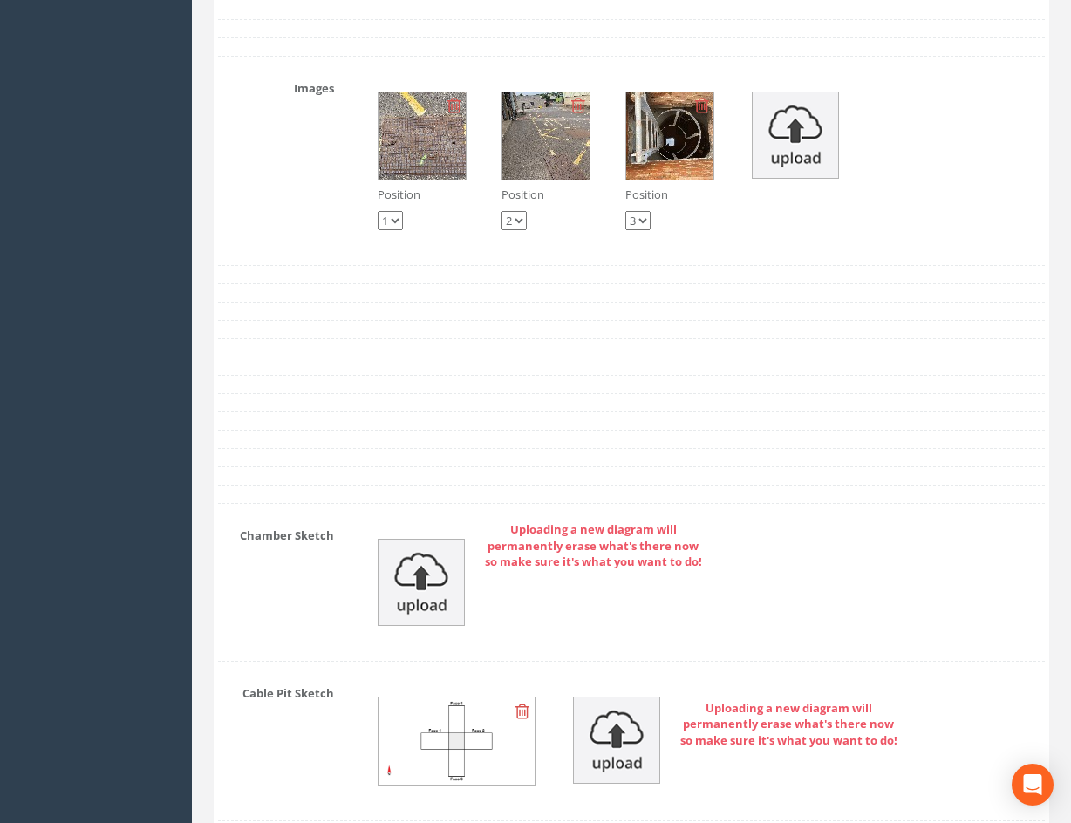
click at [663, 147] on img at bounding box center [669, 135] width 87 height 87
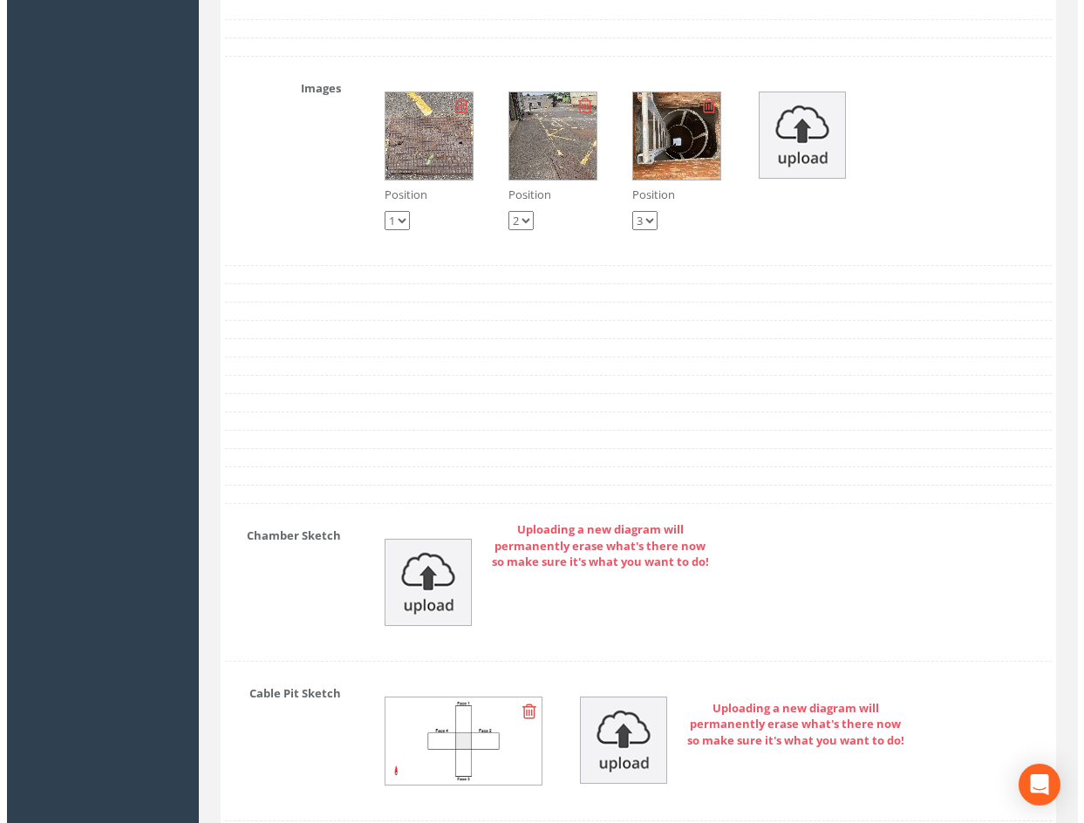
scroll to position [3382, 0]
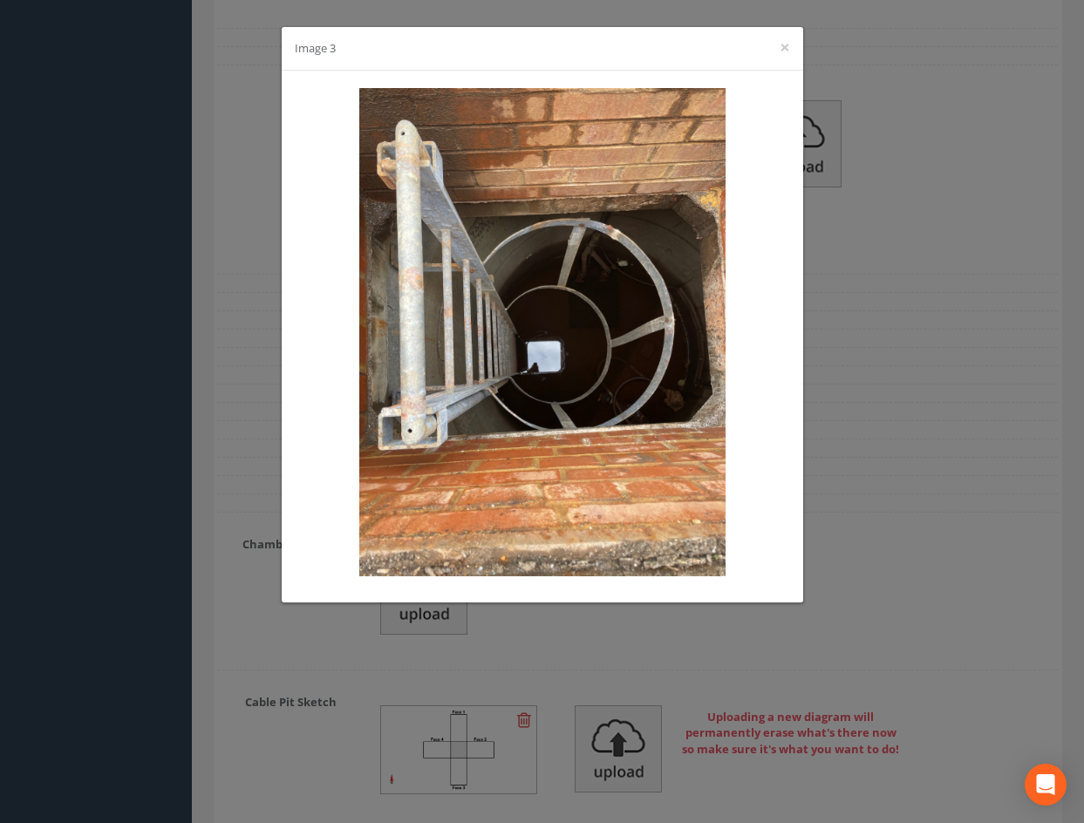
click at [893, 242] on div "Image 3 ×" at bounding box center [542, 411] width 1084 height 823
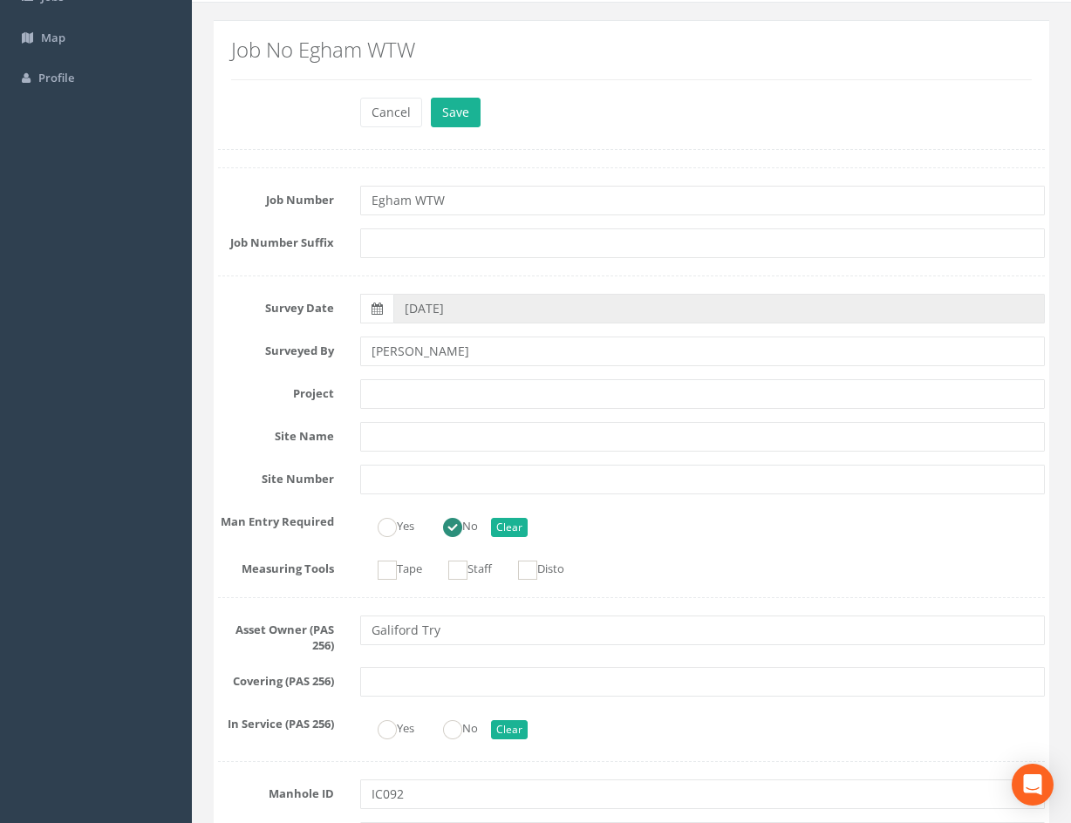
scroll to position [0, 0]
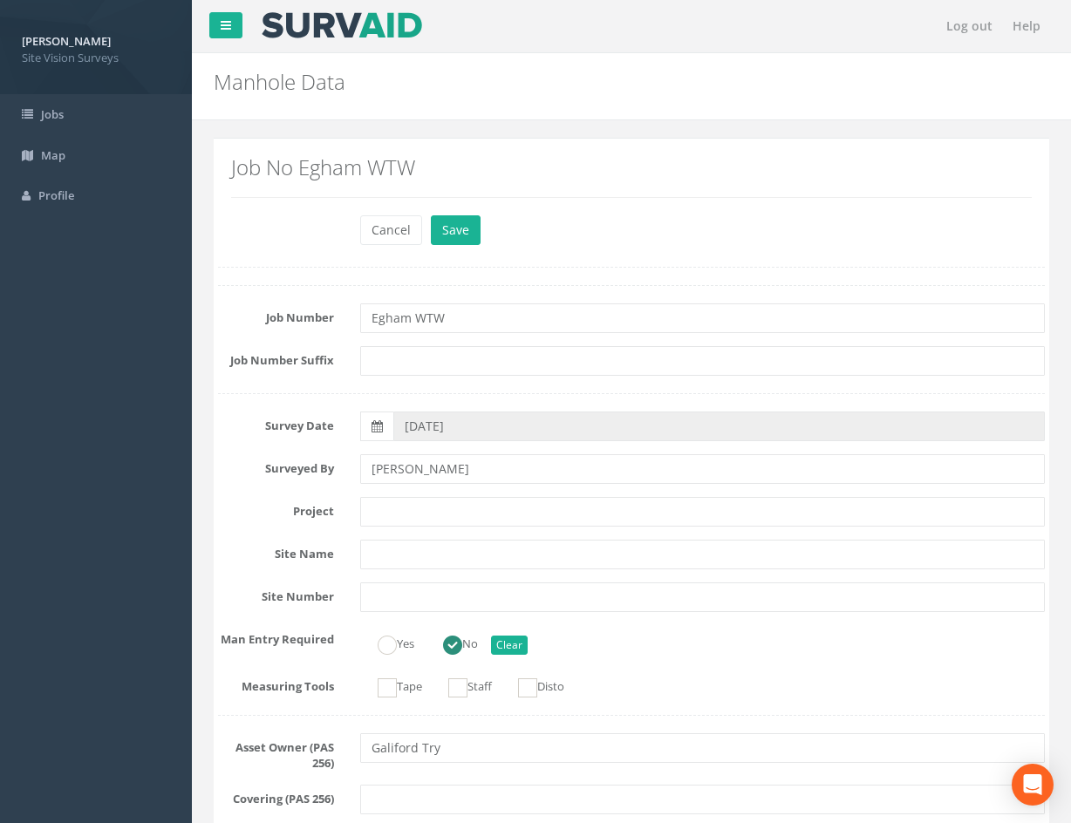
drag, startPoint x: 957, startPoint y: 528, endPoint x: 948, endPoint y: 391, distance: 137.2
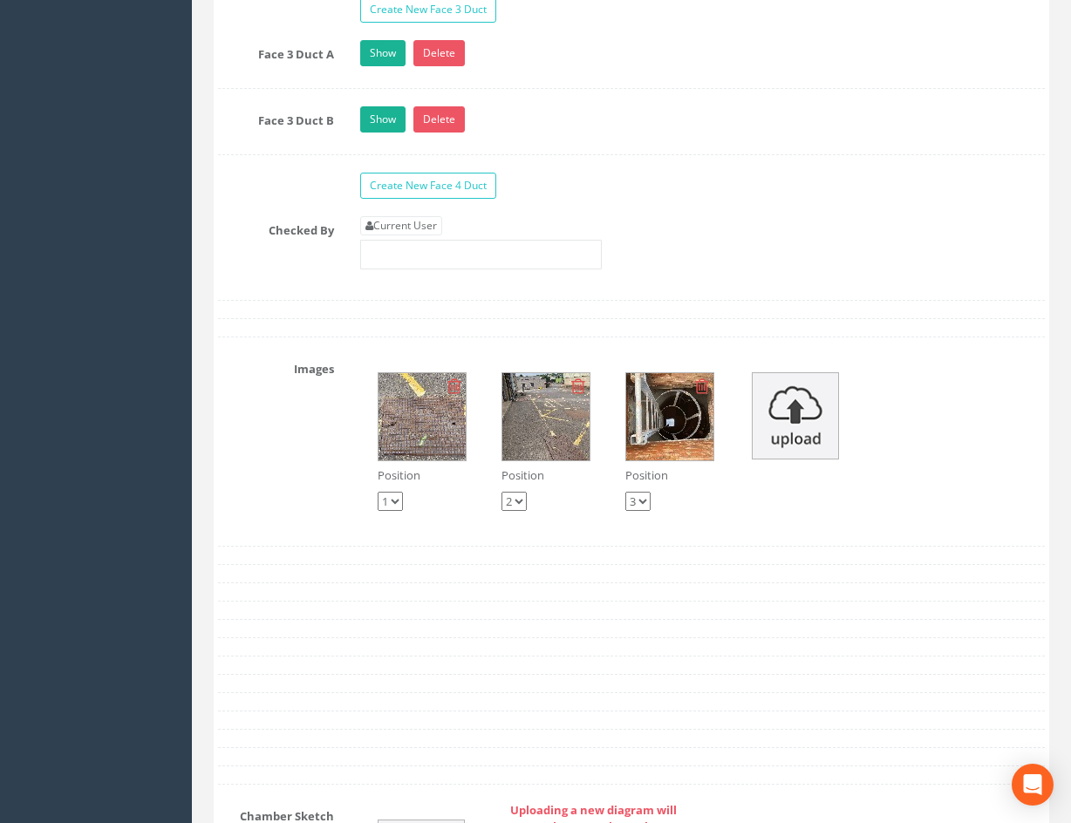
scroll to position [3140, 0]
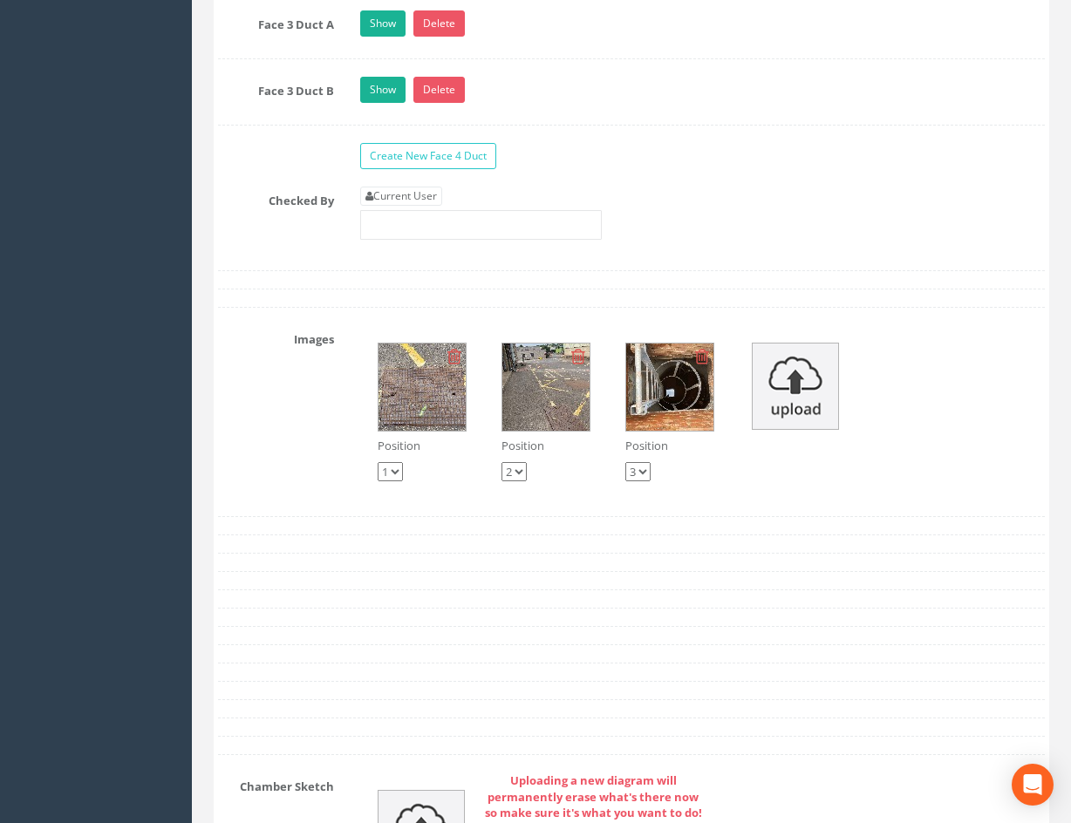
click at [550, 412] on img at bounding box center [545, 387] width 87 height 87
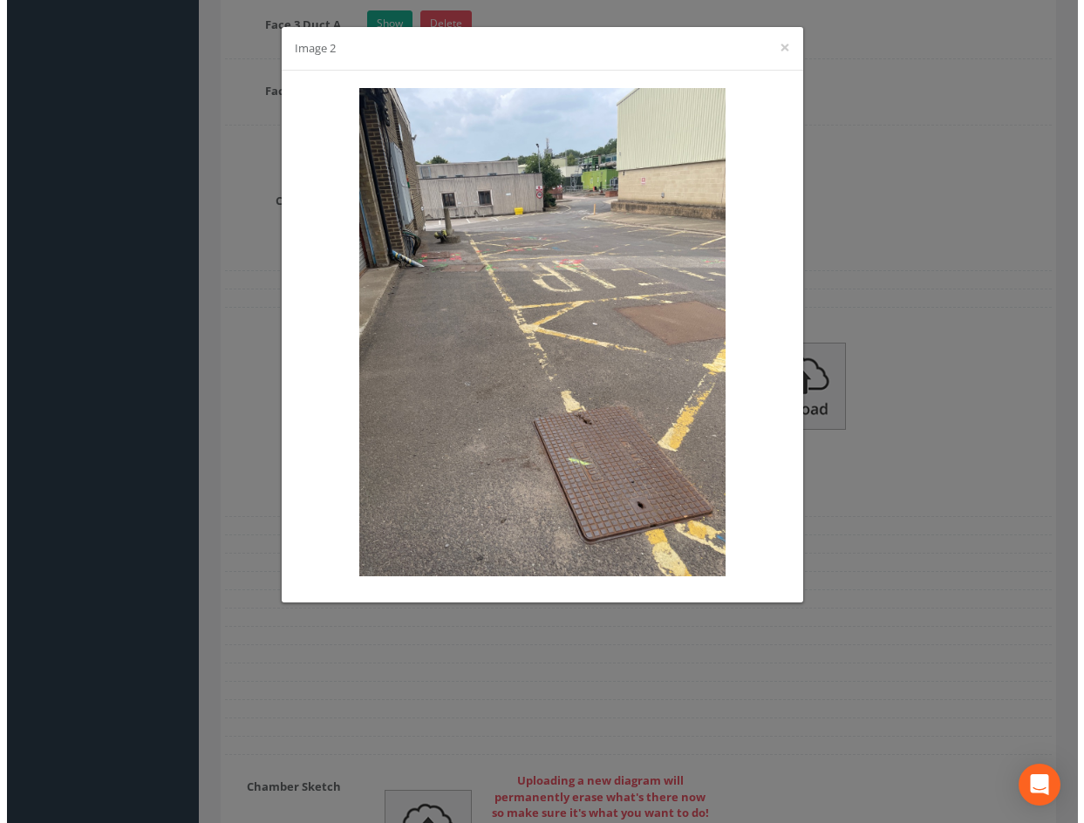
scroll to position [3131, 0]
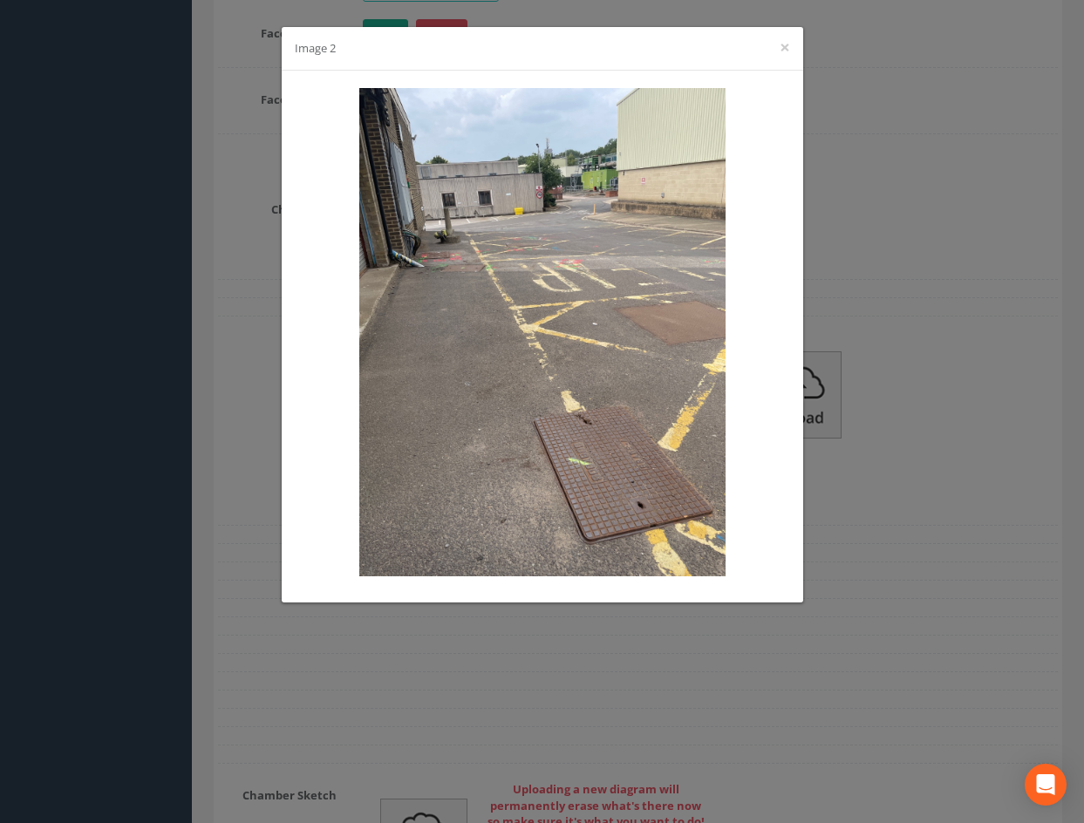
click at [877, 308] on div "Image 2 ×" at bounding box center [542, 411] width 1084 height 823
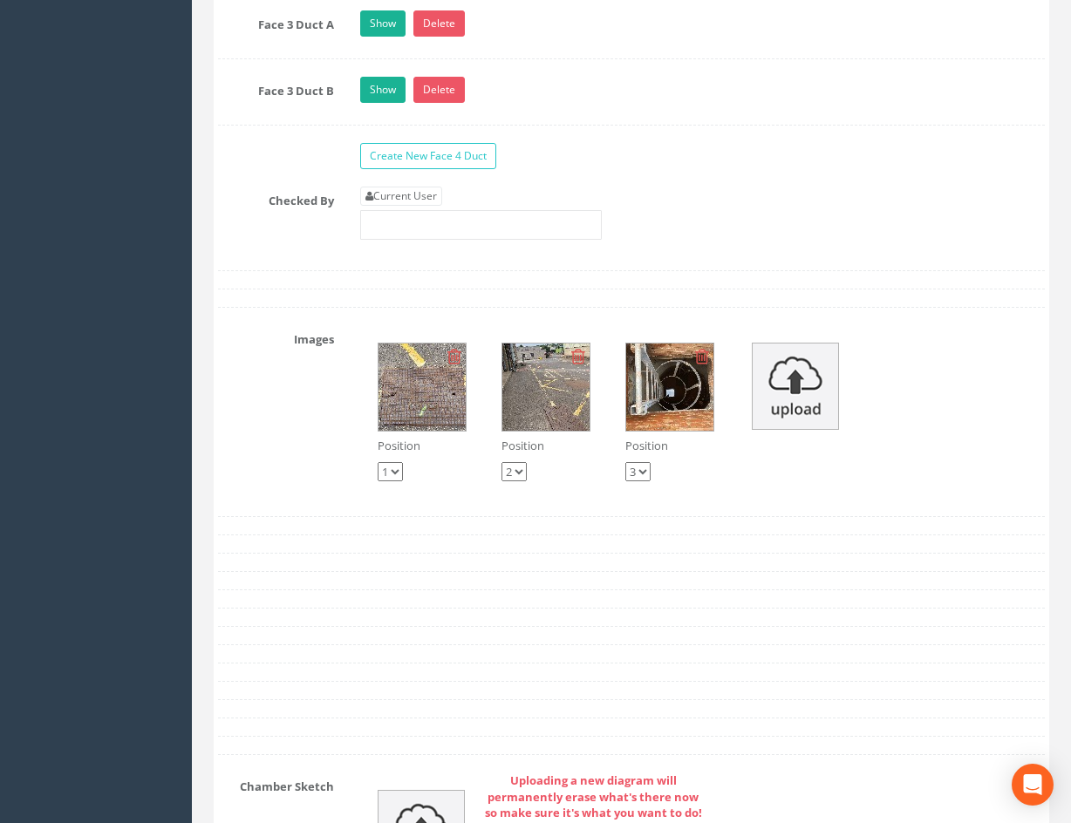
click at [698, 376] on img at bounding box center [669, 387] width 87 height 87
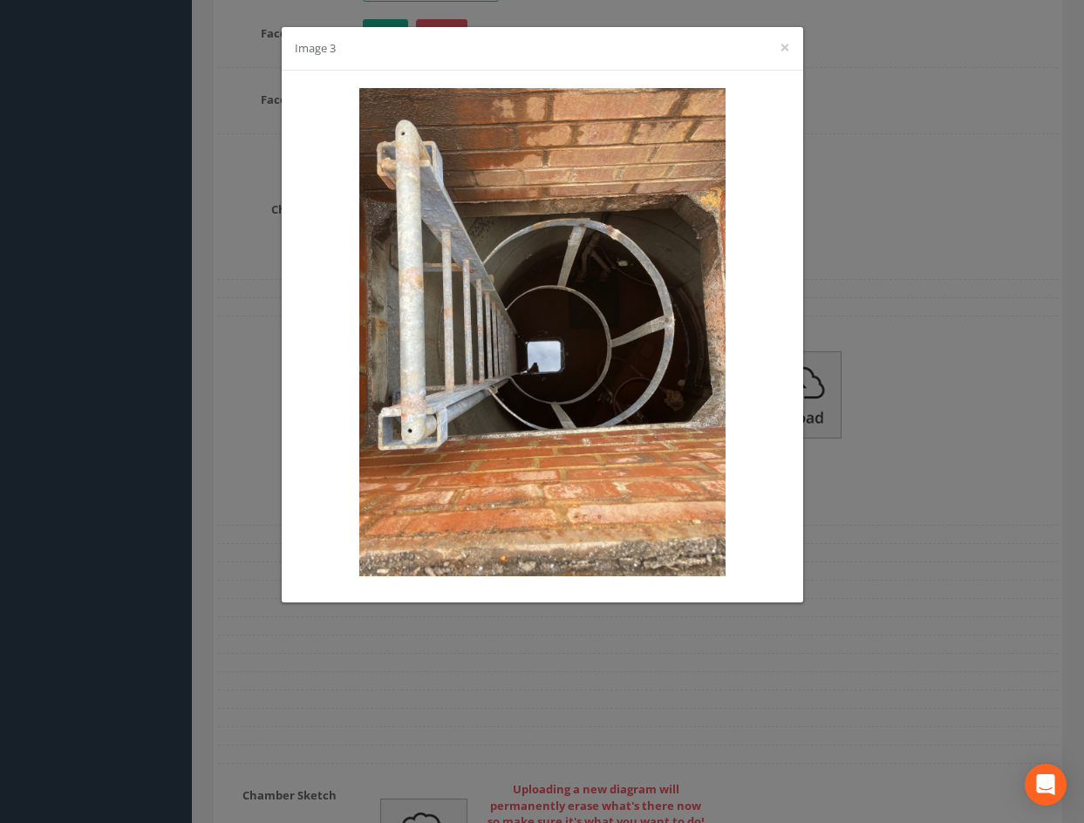
click at [955, 441] on div "Image 3 ×" at bounding box center [542, 411] width 1084 height 823
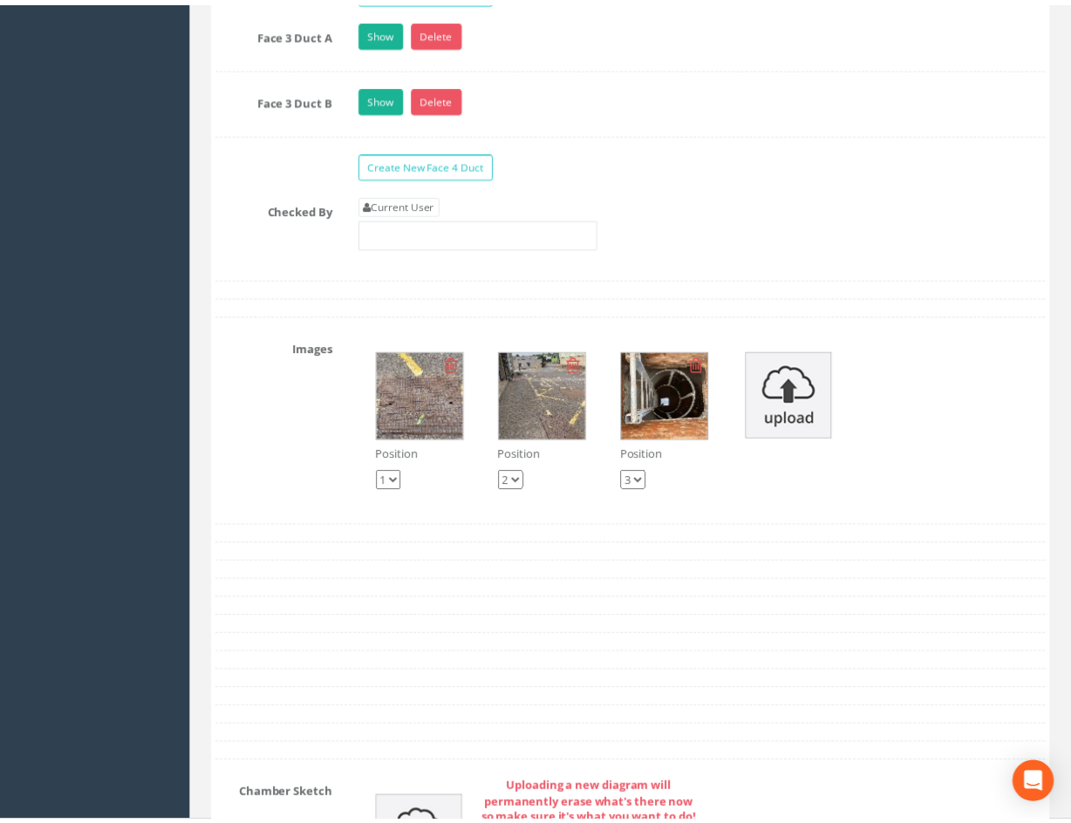
scroll to position [3140, 0]
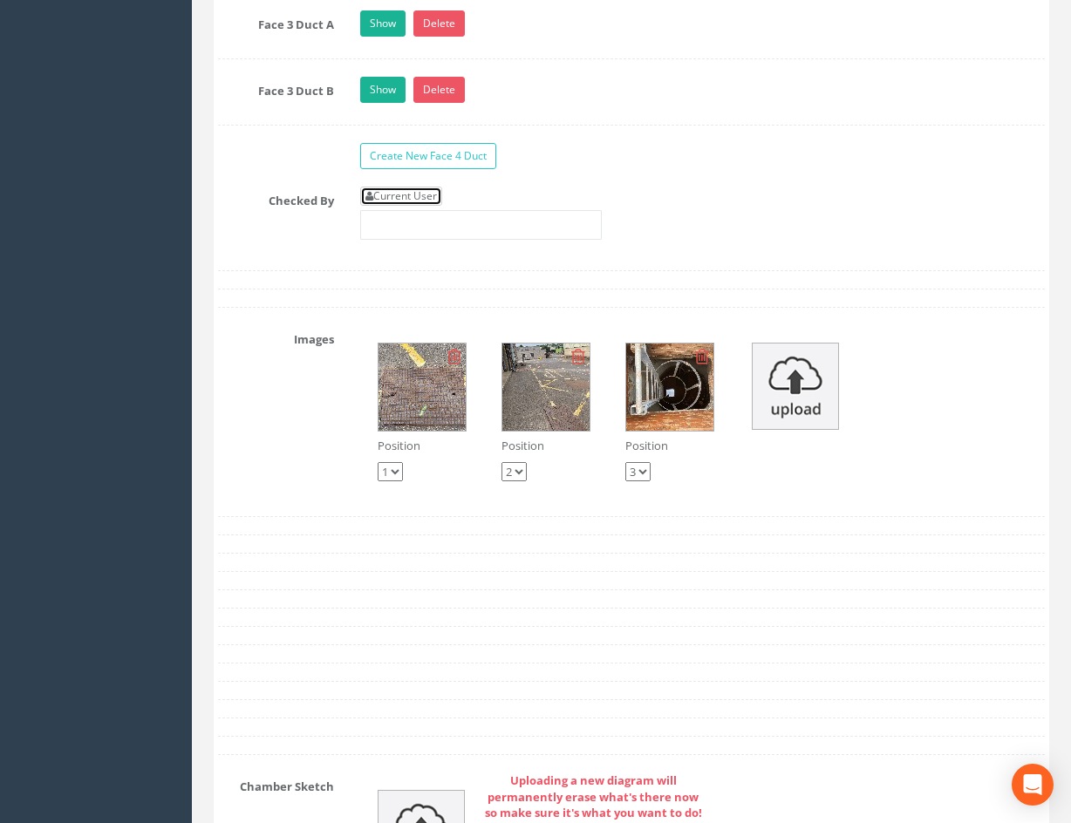
click at [435, 199] on link "Current User" at bounding box center [401, 196] width 82 height 19
type input "[PERSON_NAME]"
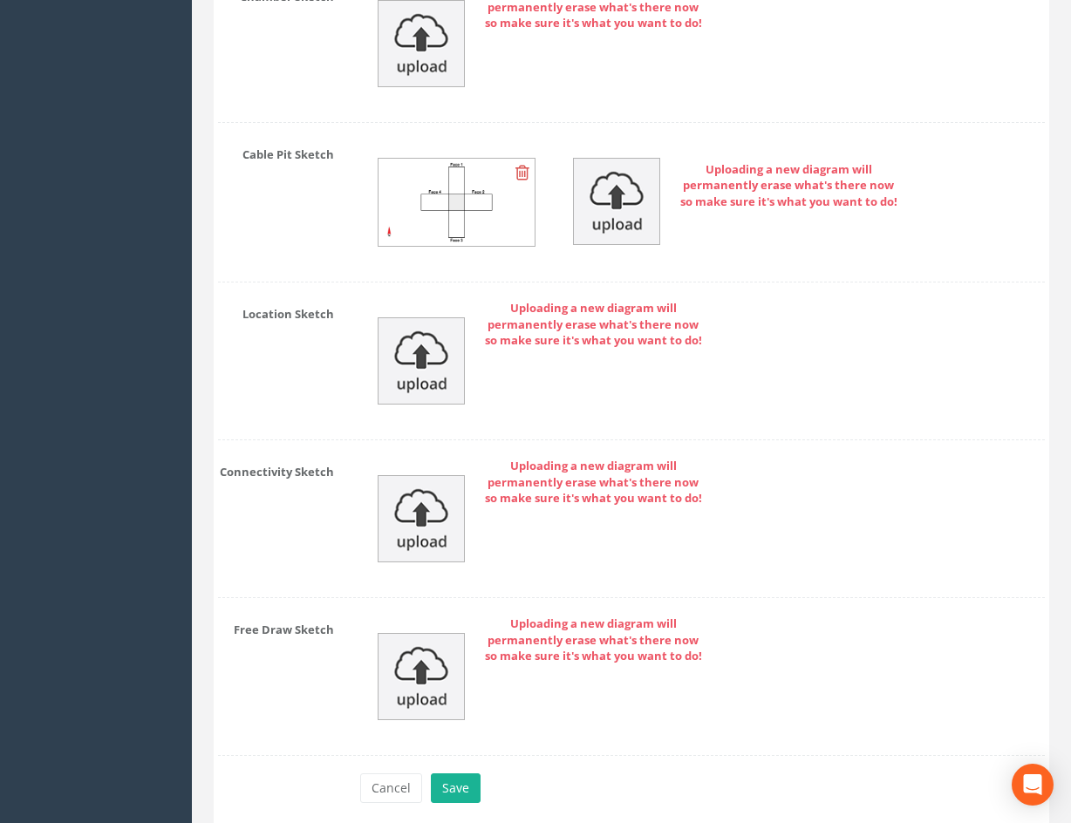
scroll to position [4001, 0]
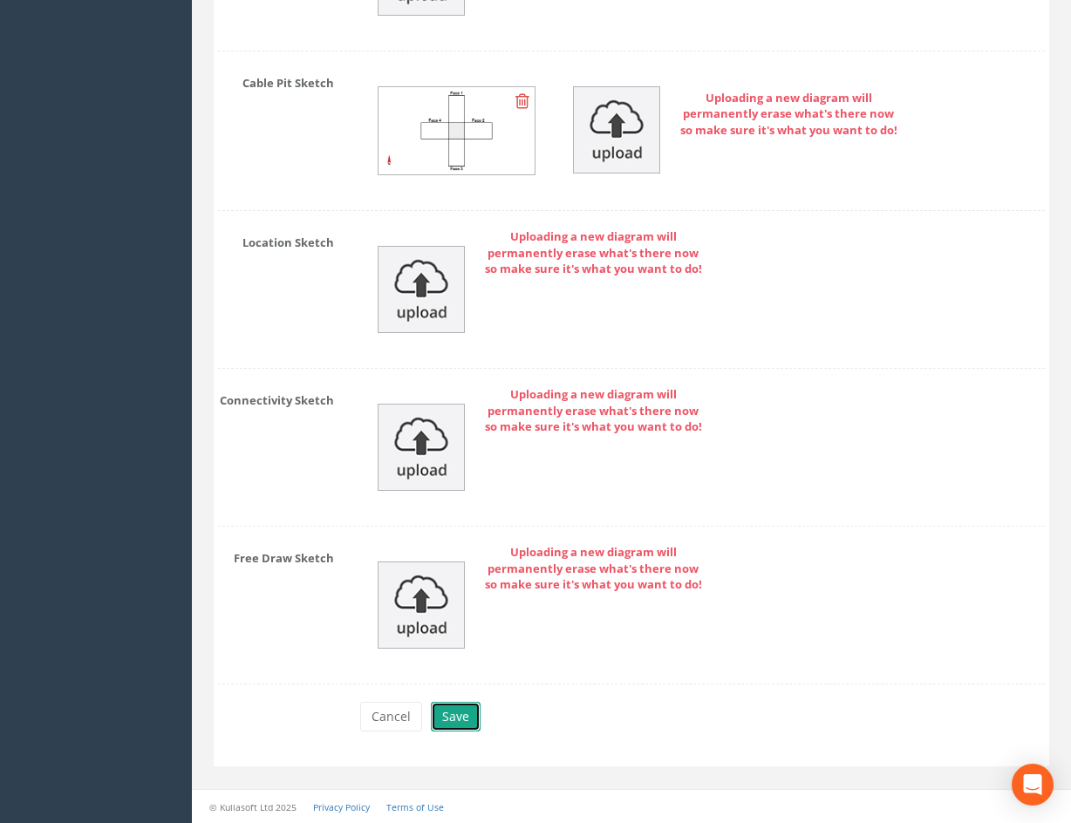
click at [449, 724] on button "Save" at bounding box center [456, 717] width 50 height 30
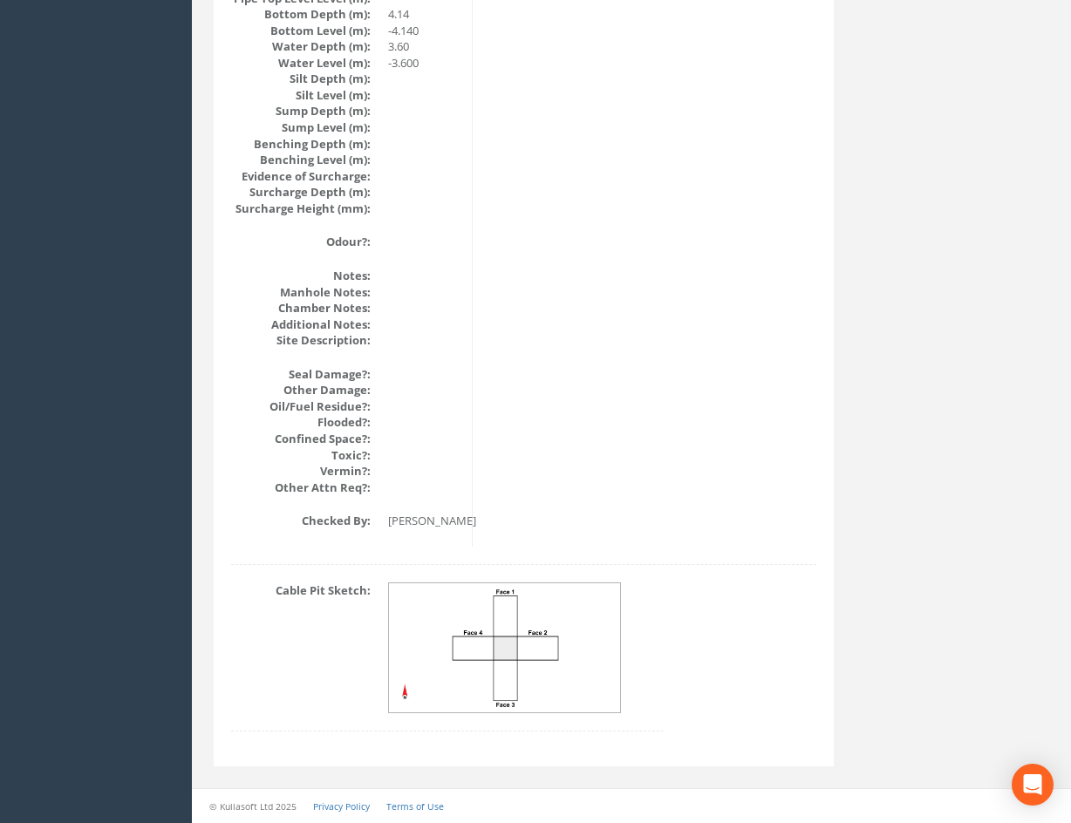
scroll to position [0, 0]
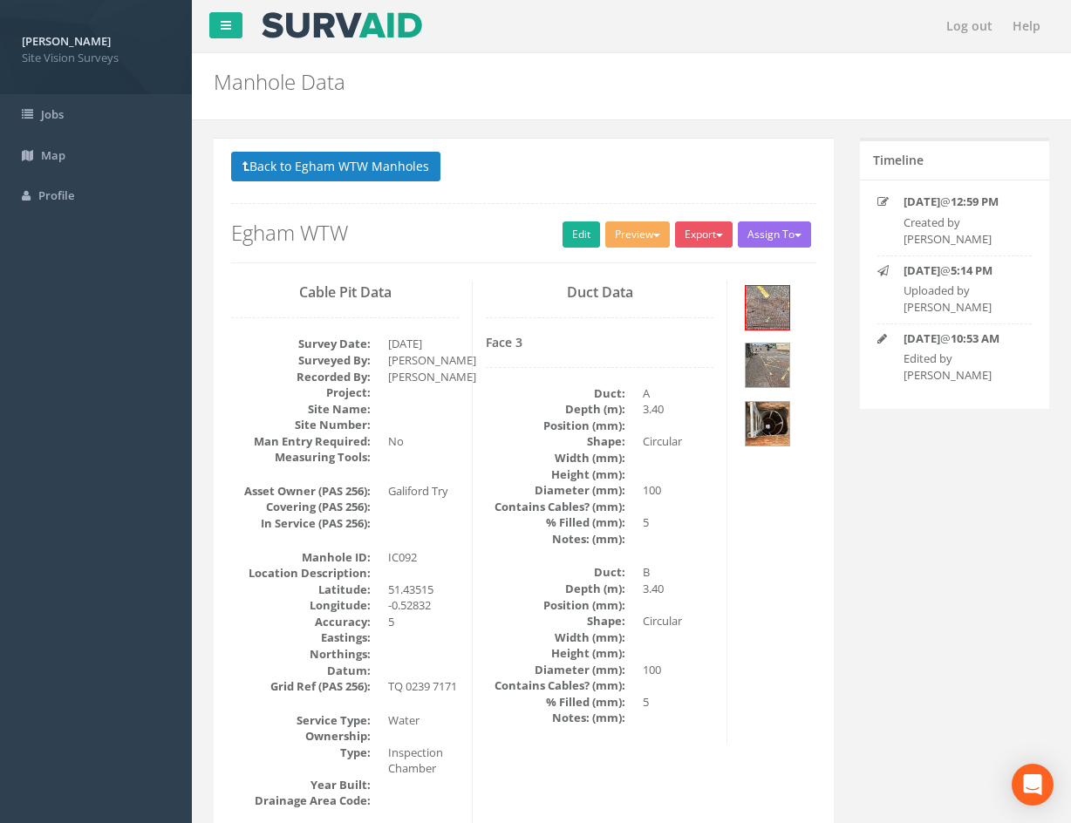
drag, startPoint x: 787, startPoint y: 577, endPoint x: 715, endPoint y: 217, distance: 367.2
click at [768, 428] on img at bounding box center [768, 424] width 44 height 44
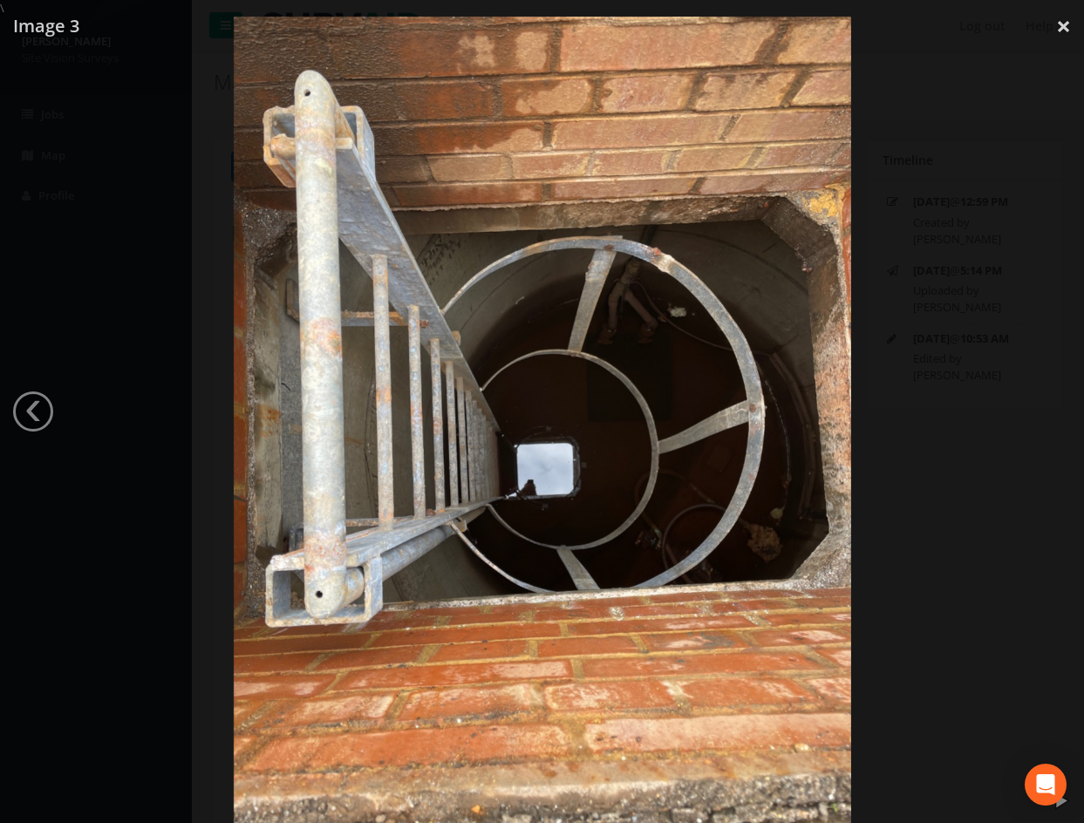
drag, startPoint x: 606, startPoint y: 406, endPoint x: 856, endPoint y: 367, distance: 252.4
click at [856, 367] on div at bounding box center [542, 428] width 1084 height 823
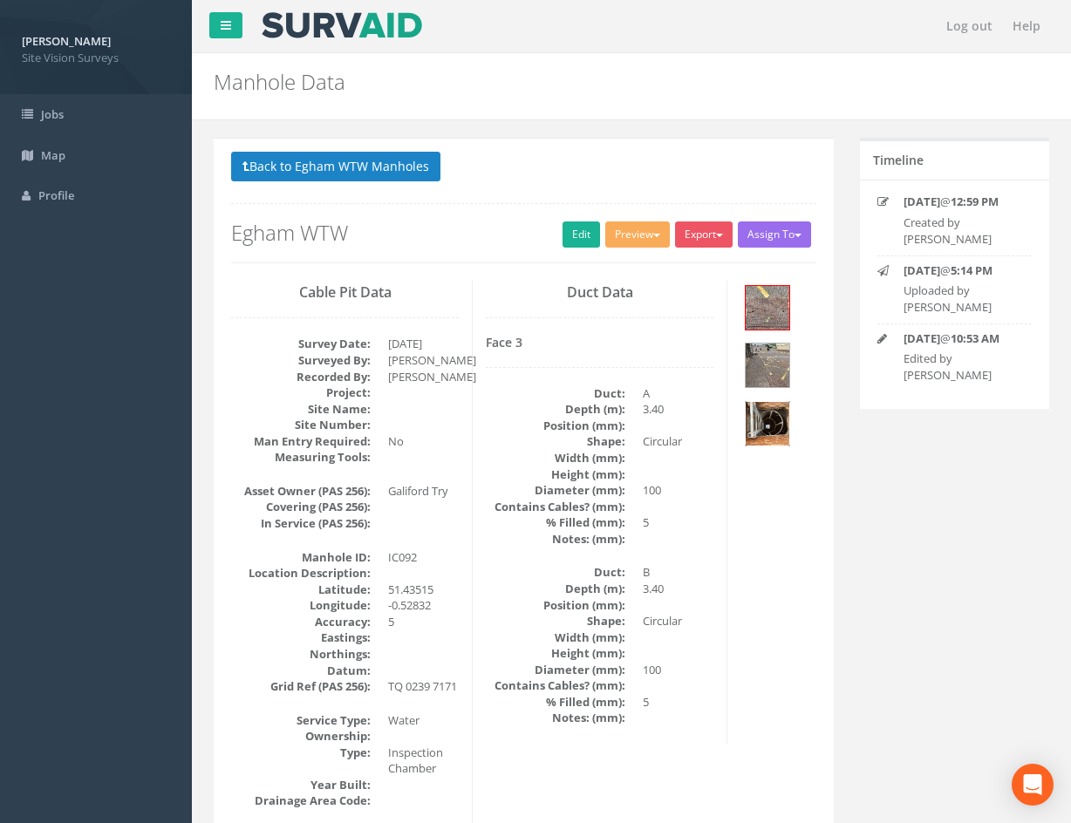
click at [775, 429] on img at bounding box center [768, 424] width 44 height 44
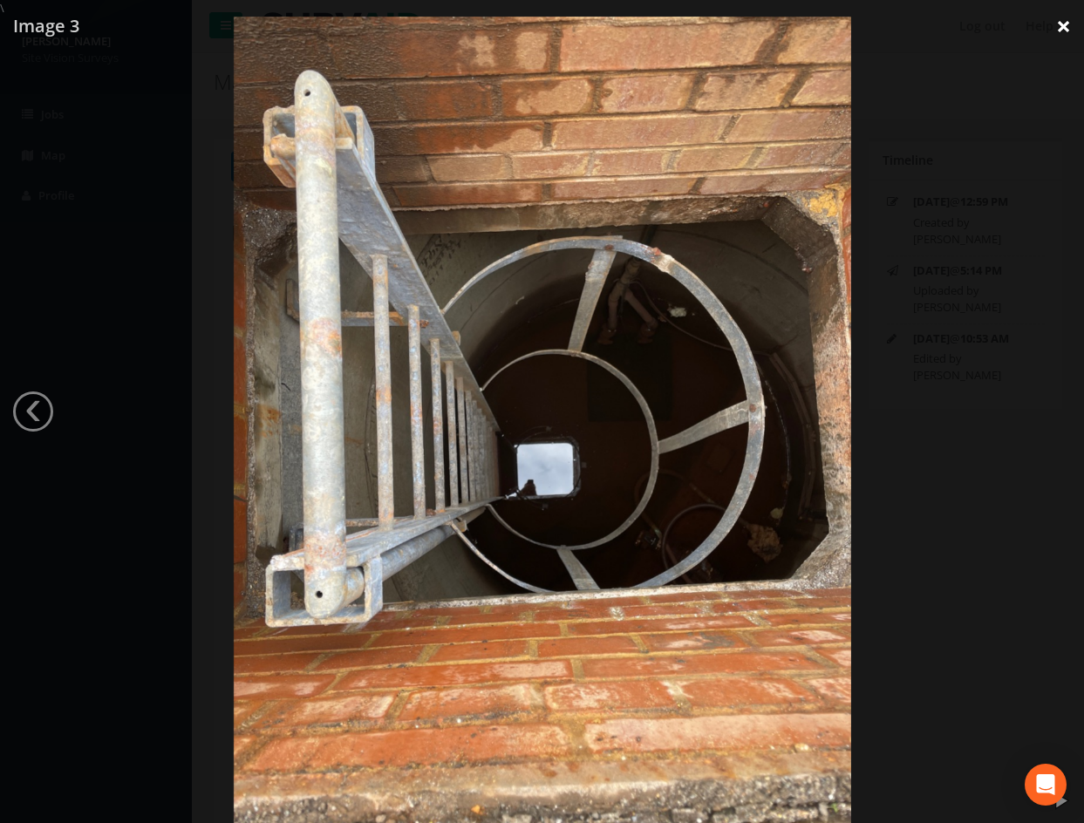
click at [1054, 22] on link "×" at bounding box center [1063, 26] width 41 height 52
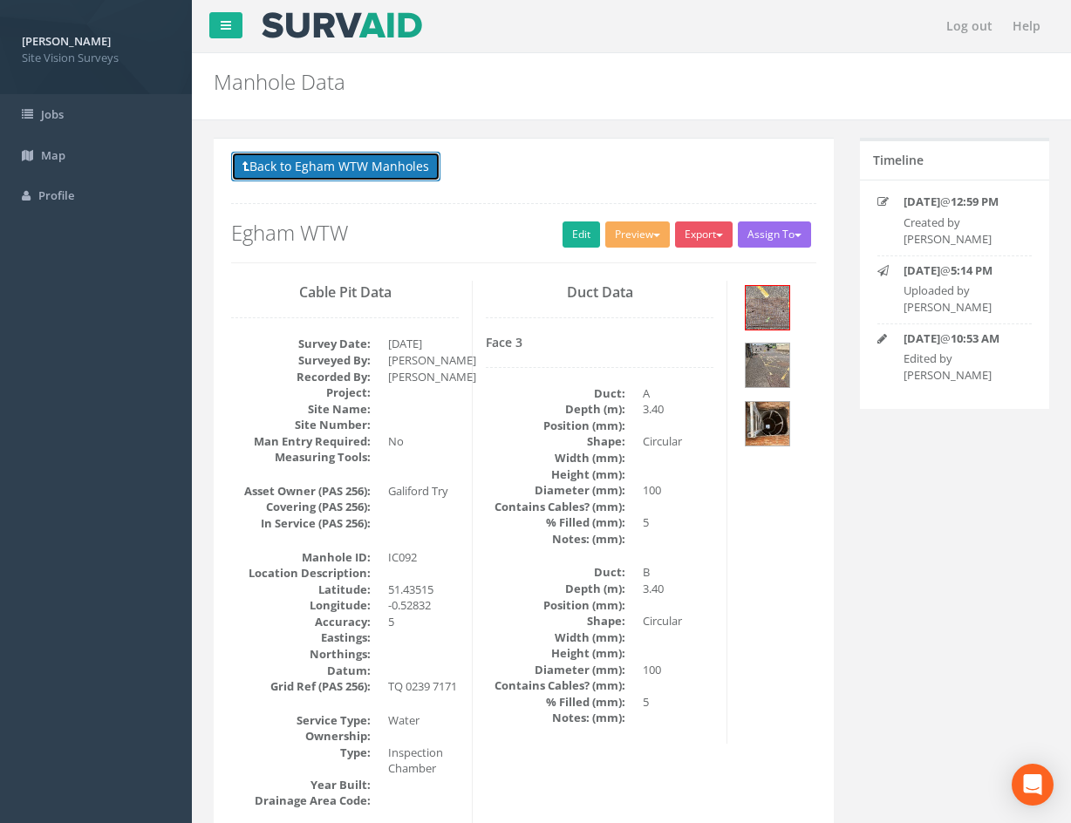
click at [304, 162] on button "Back to Egham WTW Manholes" at bounding box center [335, 167] width 209 height 30
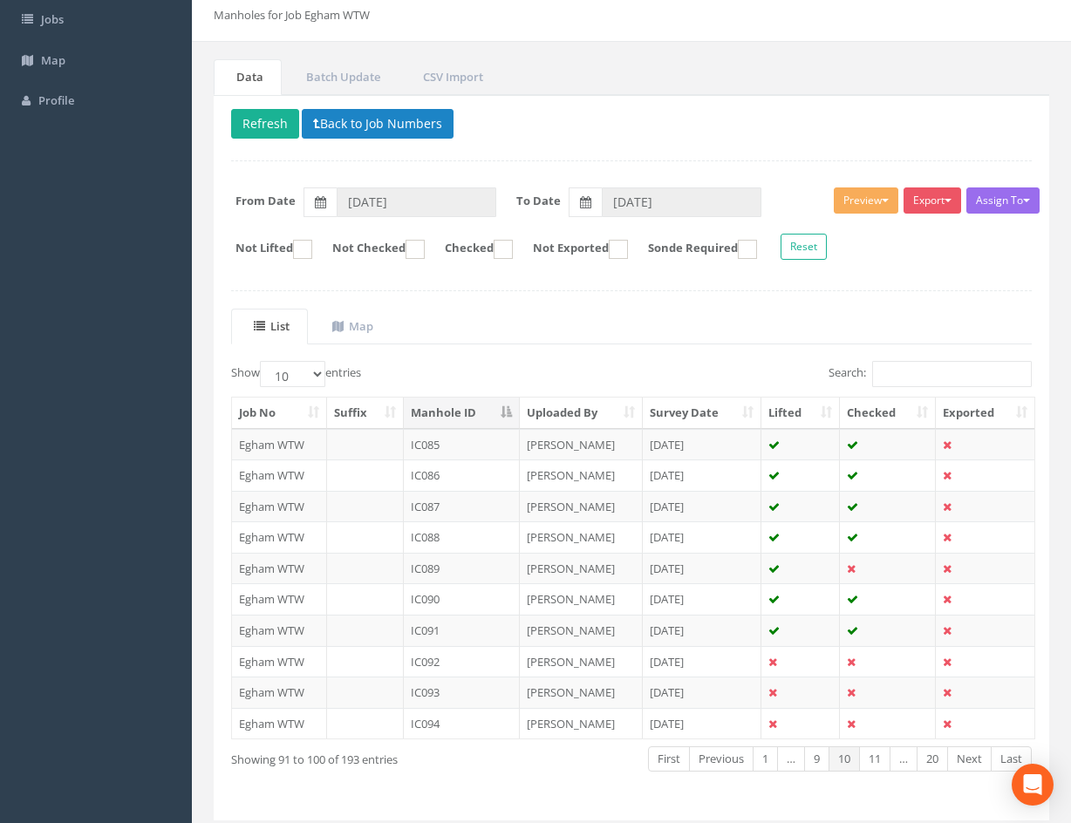
scroll to position [149, 0]
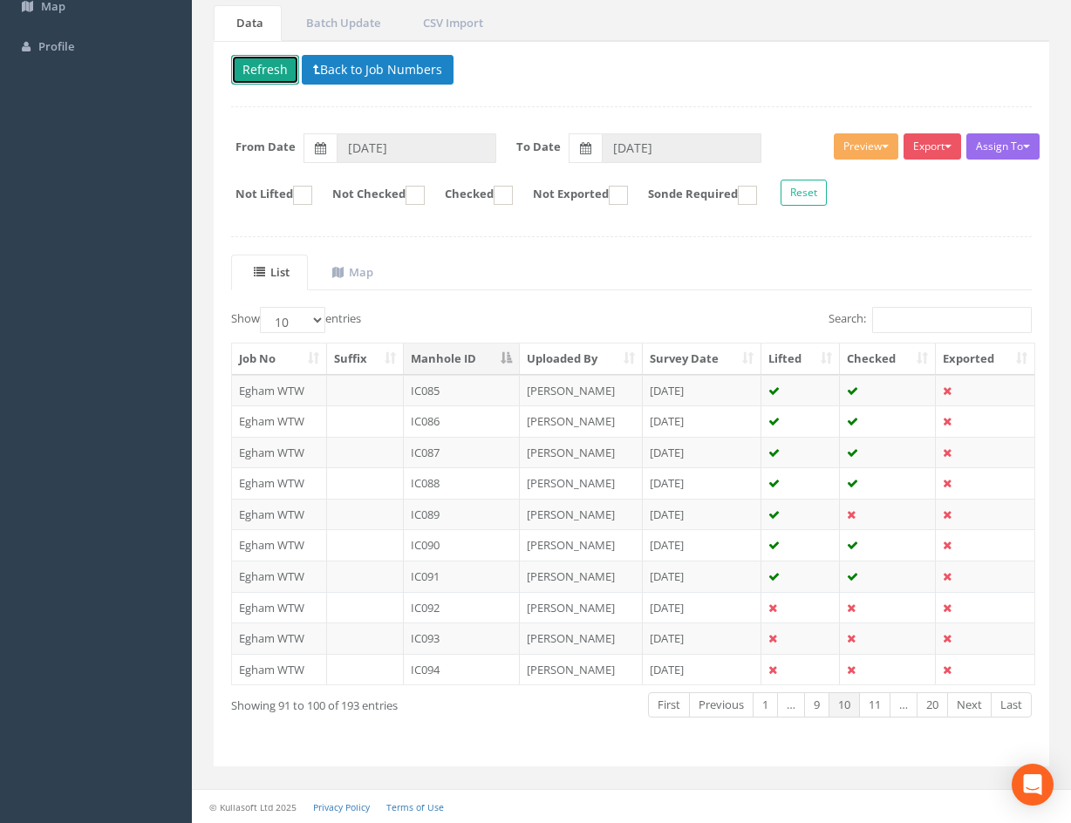
click at [269, 79] on button "Refresh" at bounding box center [265, 70] width 68 height 30
click at [878, 638] on td at bounding box center [888, 638] width 96 height 31
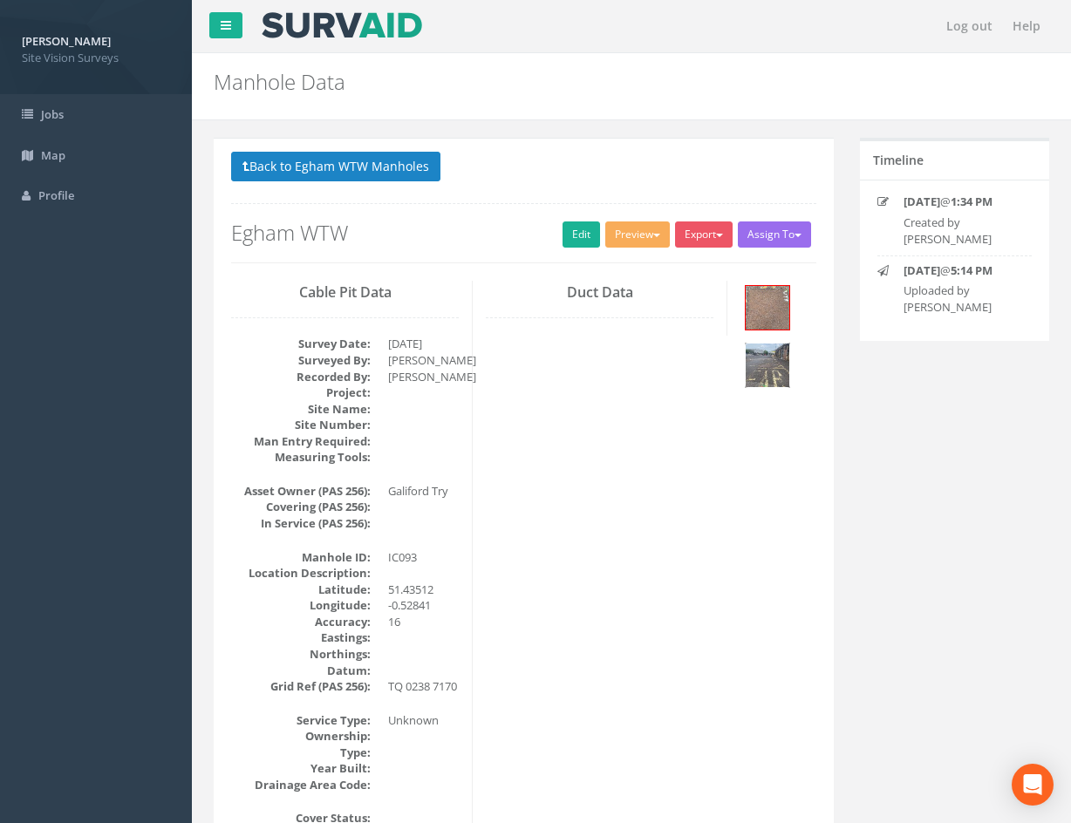
click at [773, 344] on img at bounding box center [768, 366] width 44 height 44
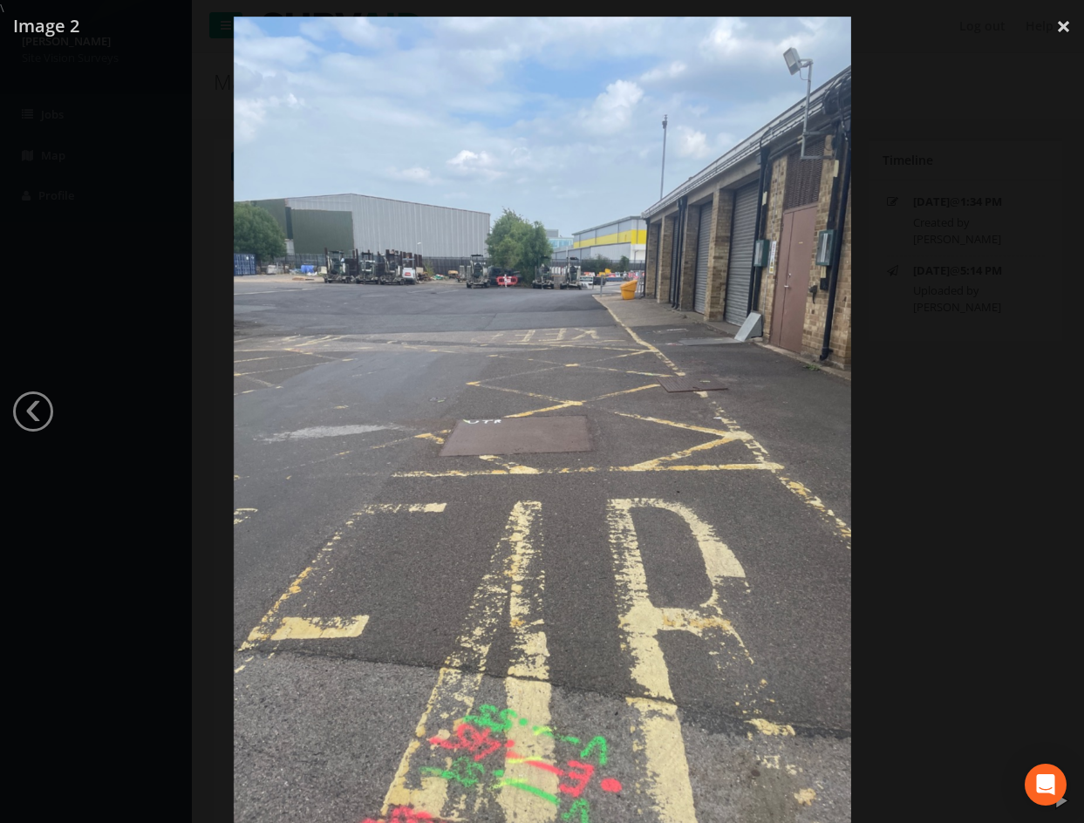
click at [911, 474] on div at bounding box center [542, 428] width 1084 height 823
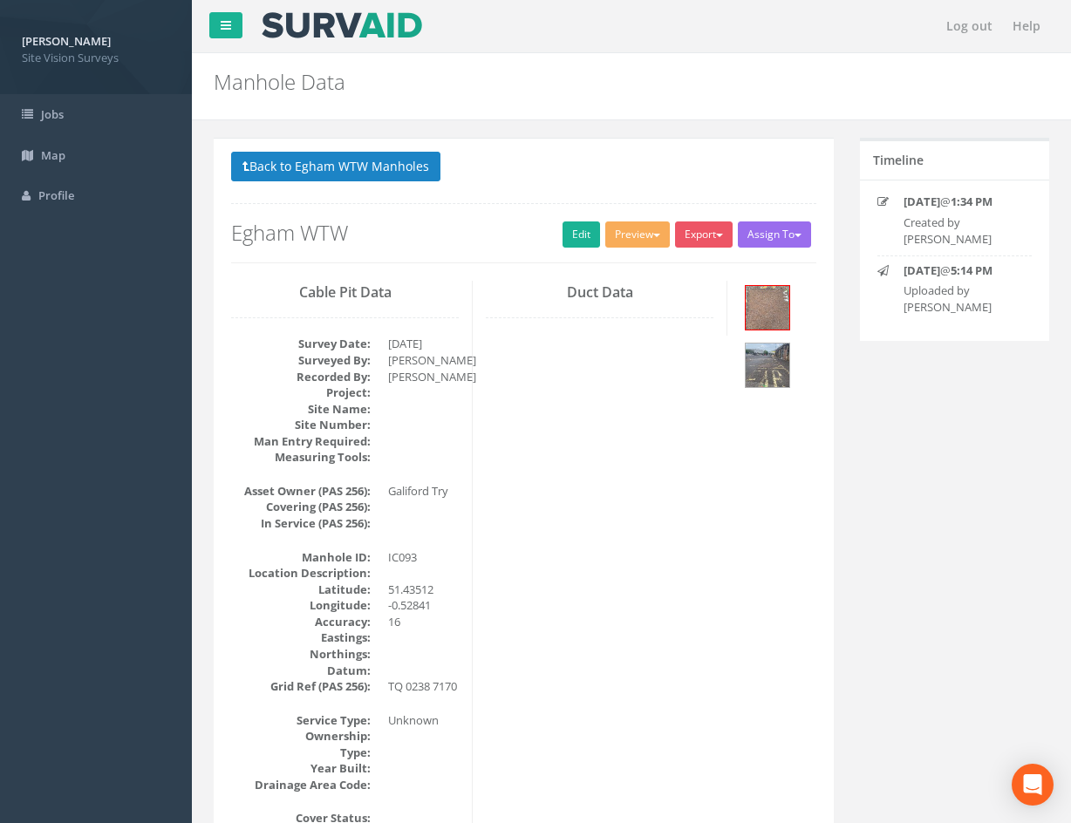
drag, startPoint x: 716, startPoint y: 653, endPoint x: 668, endPoint y: 310, distance: 347.0
click at [586, 239] on link "Edit" at bounding box center [582, 235] width 38 height 26
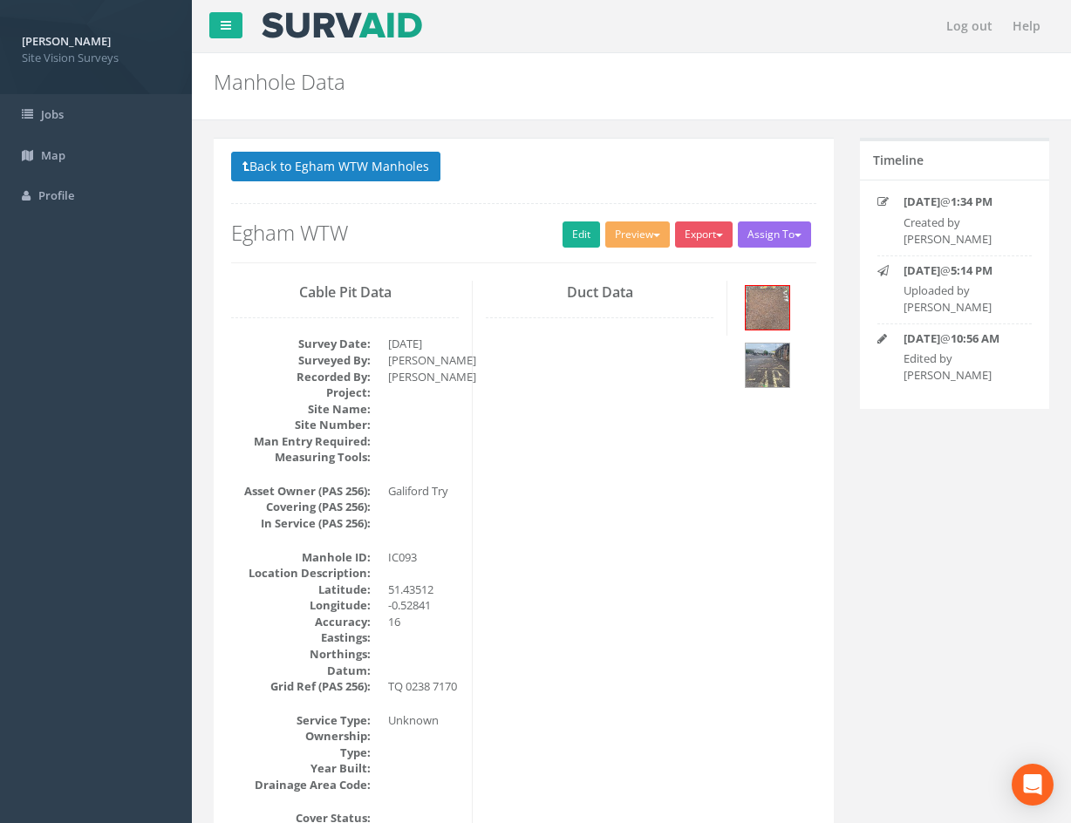
drag, startPoint x: 613, startPoint y: 546, endPoint x: 536, endPoint y: 209, distance: 345.3
click at [409, 177] on button "Back to Egham WTW Manholes" at bounding box center [335, 167] width 209 height 30
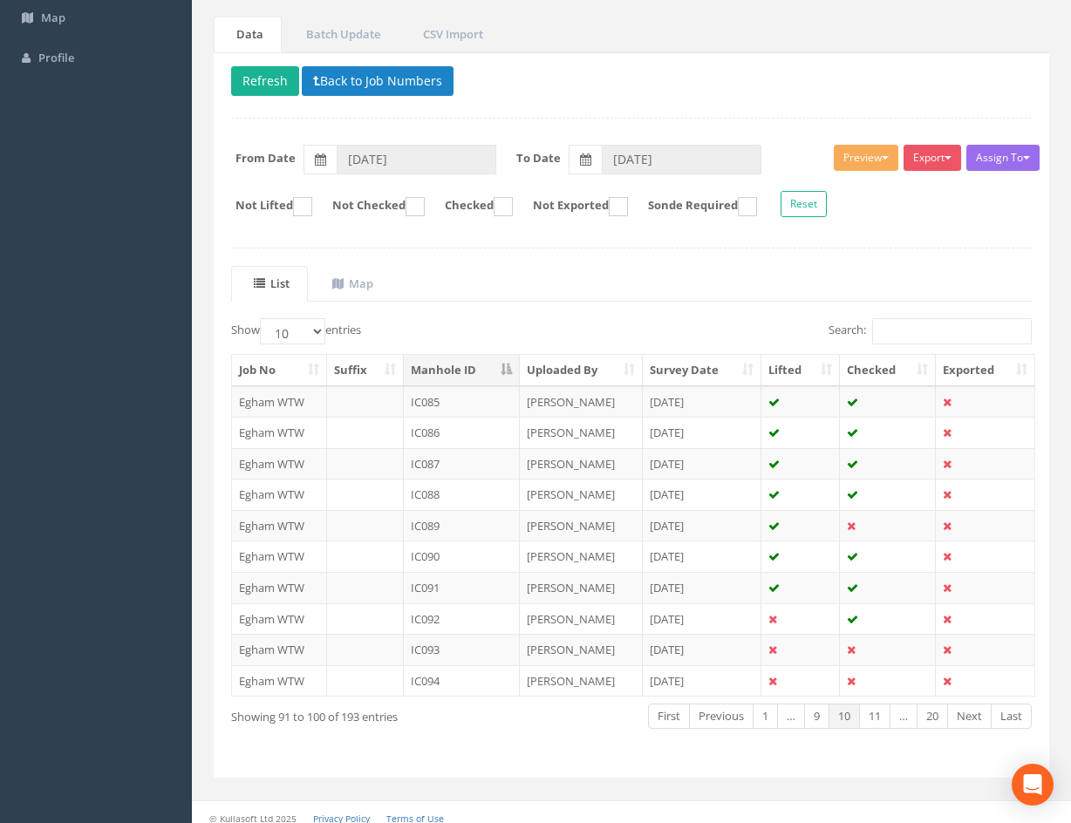
scroll to position [149, 0]
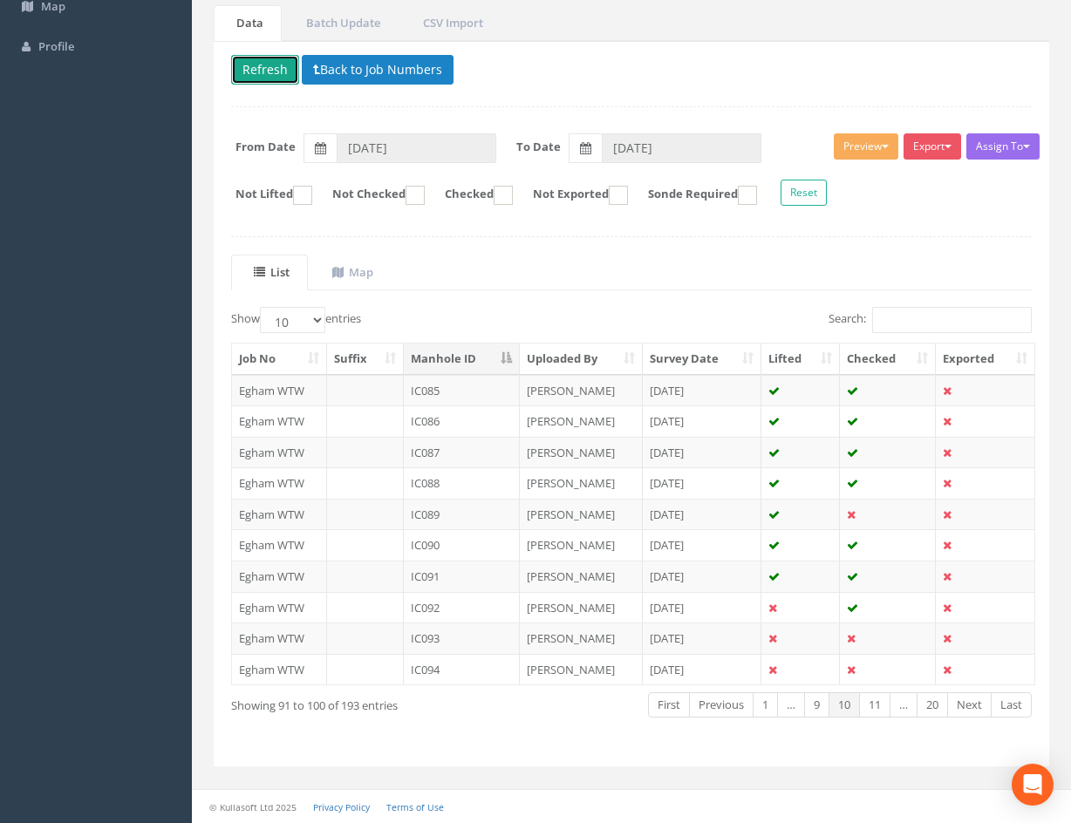
click at [283, 64] on button "Refresh" at bounding box center [265, 70] width 68 height 30
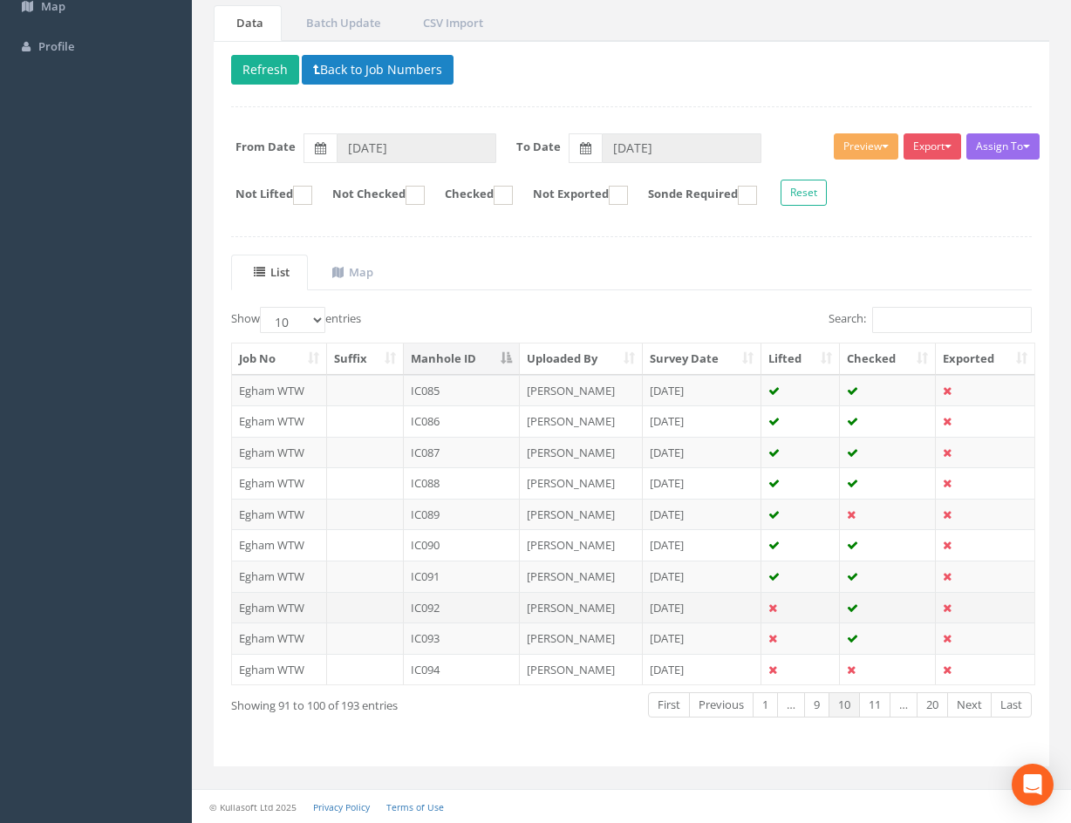
click at [738, 613] on td "[DATE]" at bounding box center [702, 607] width 119 height 31
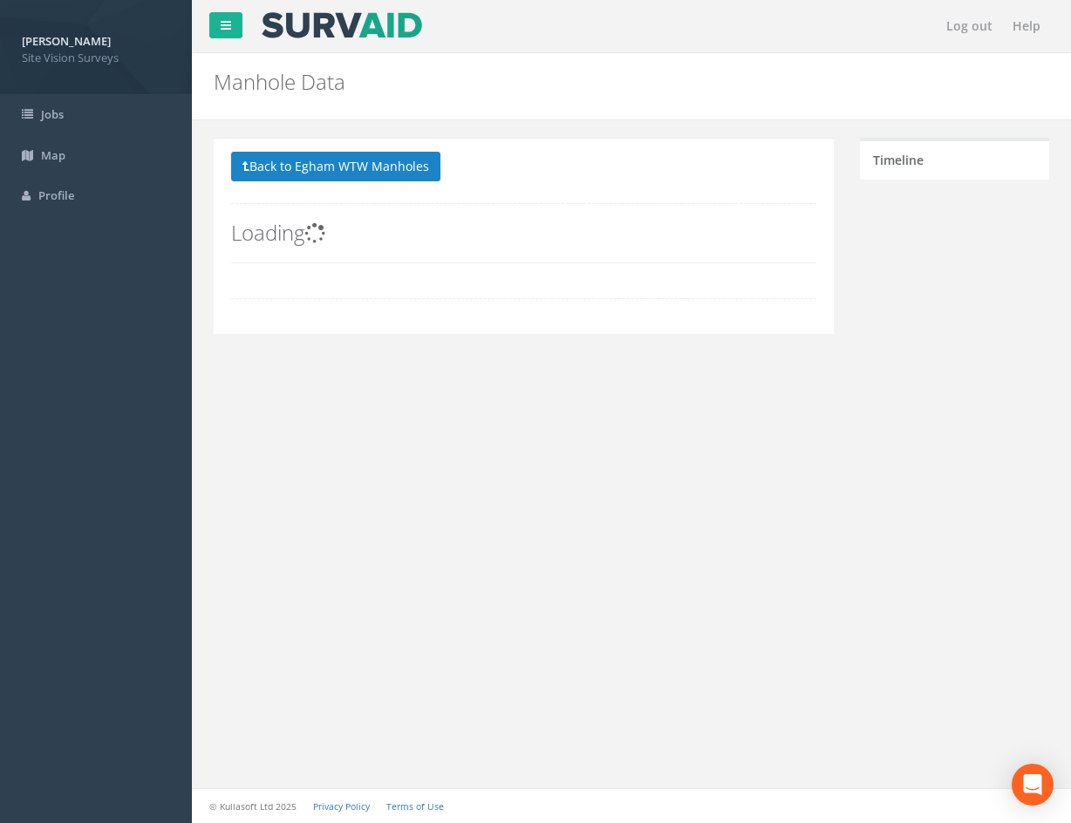
scroll to position [0, 0]
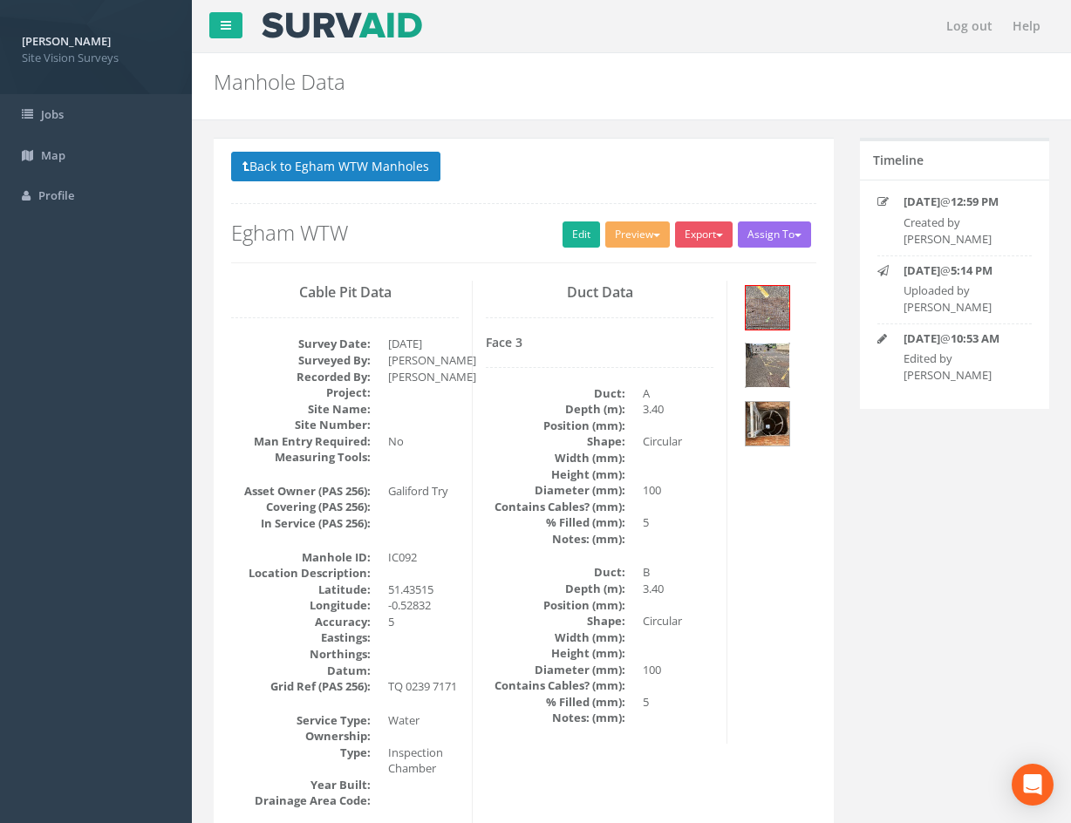
click at [779, 365] on img at bounding box center [768, 366] width 44 height 44
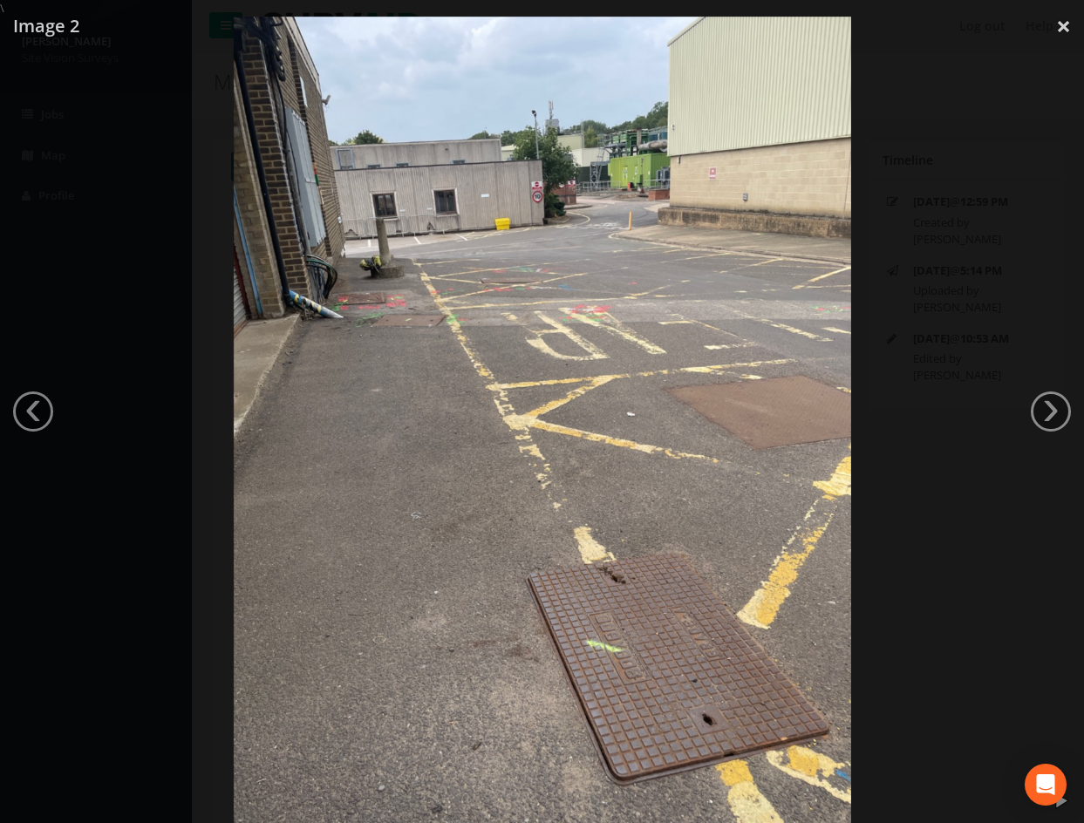
click at [995, 182] on div at bounding box center [542, 428] width 1084 height 823
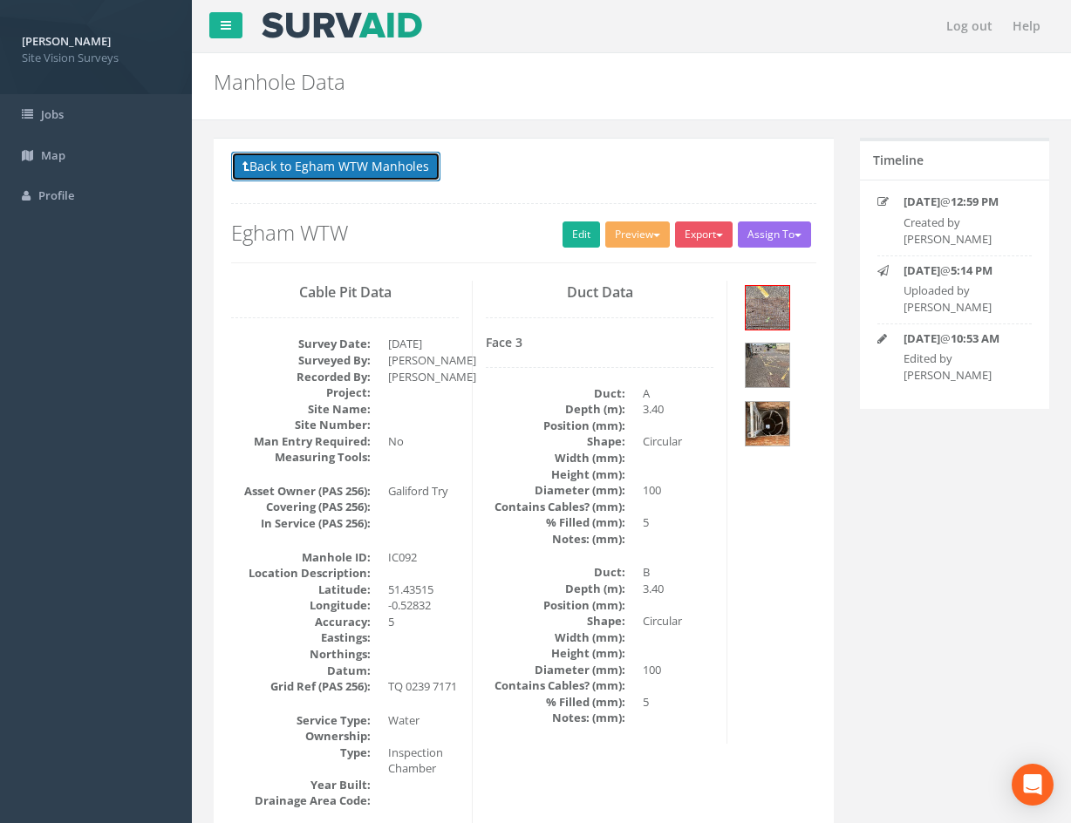
click at [271, 172] on button "Back to Egham WTW Manholes" at bounding box center [335, 167] width 209 height 30
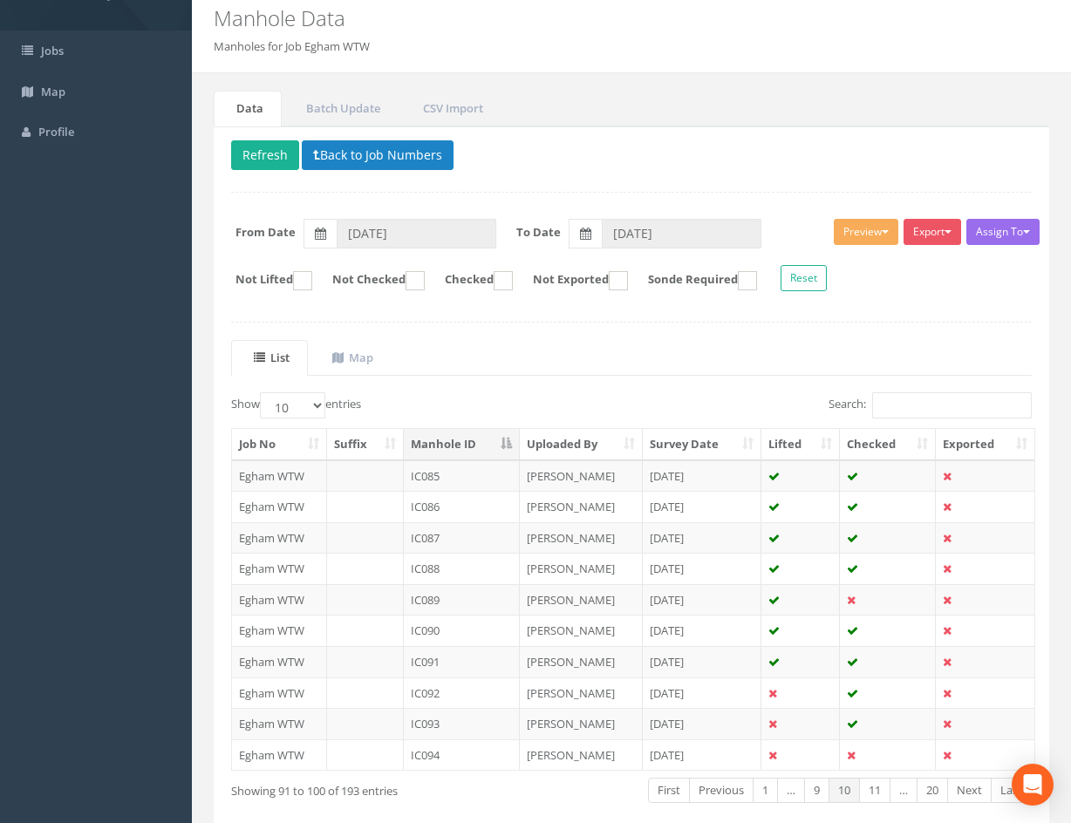
scroll to position [149, 0]
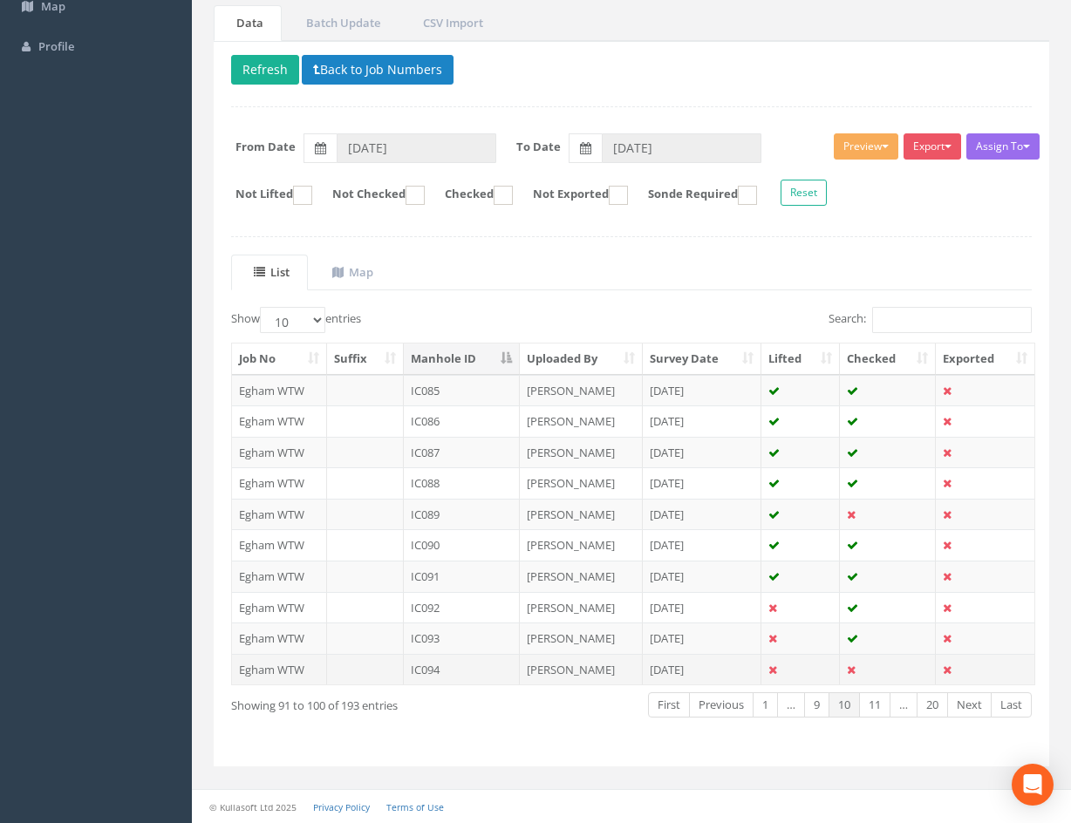
click at [728, 665] on td "[DATE]" at bounding box center [702, 669] width 119 height 31
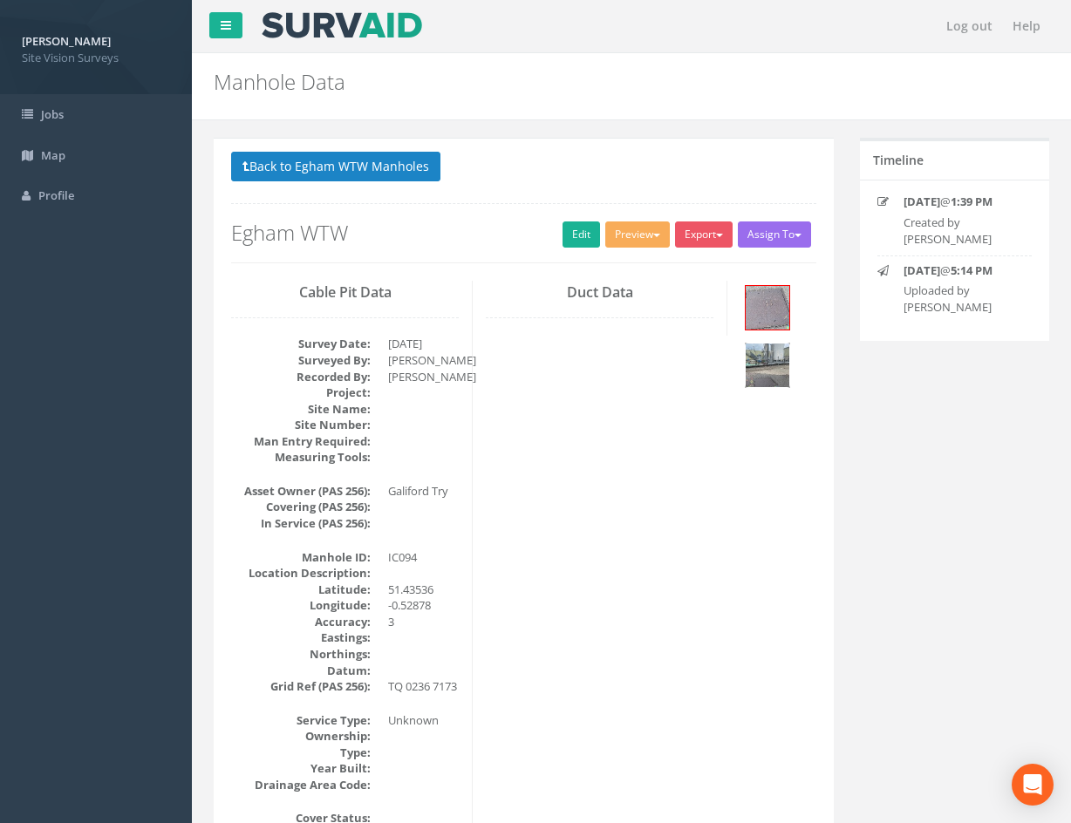
click at [773, 344] on img at bounding box center [768, 366] width 44 height 44
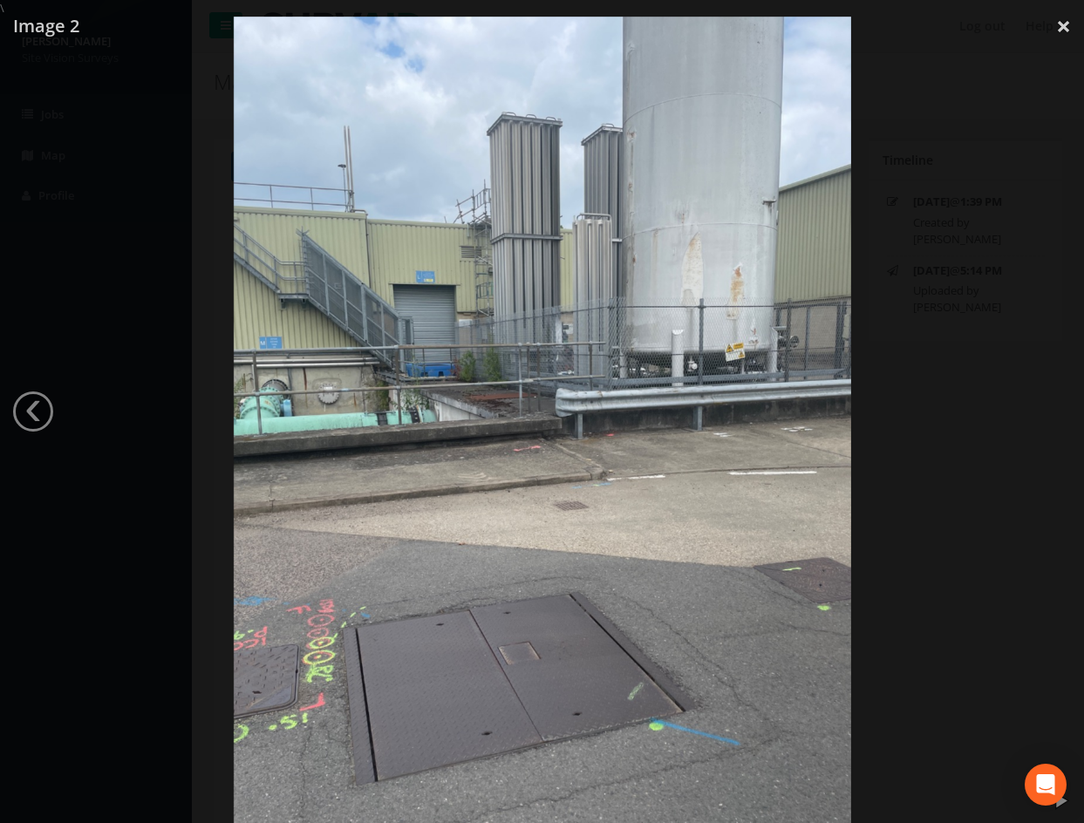
click at [45, 405] on link "‹" at bounding box center [33, 412] width 40 height 40
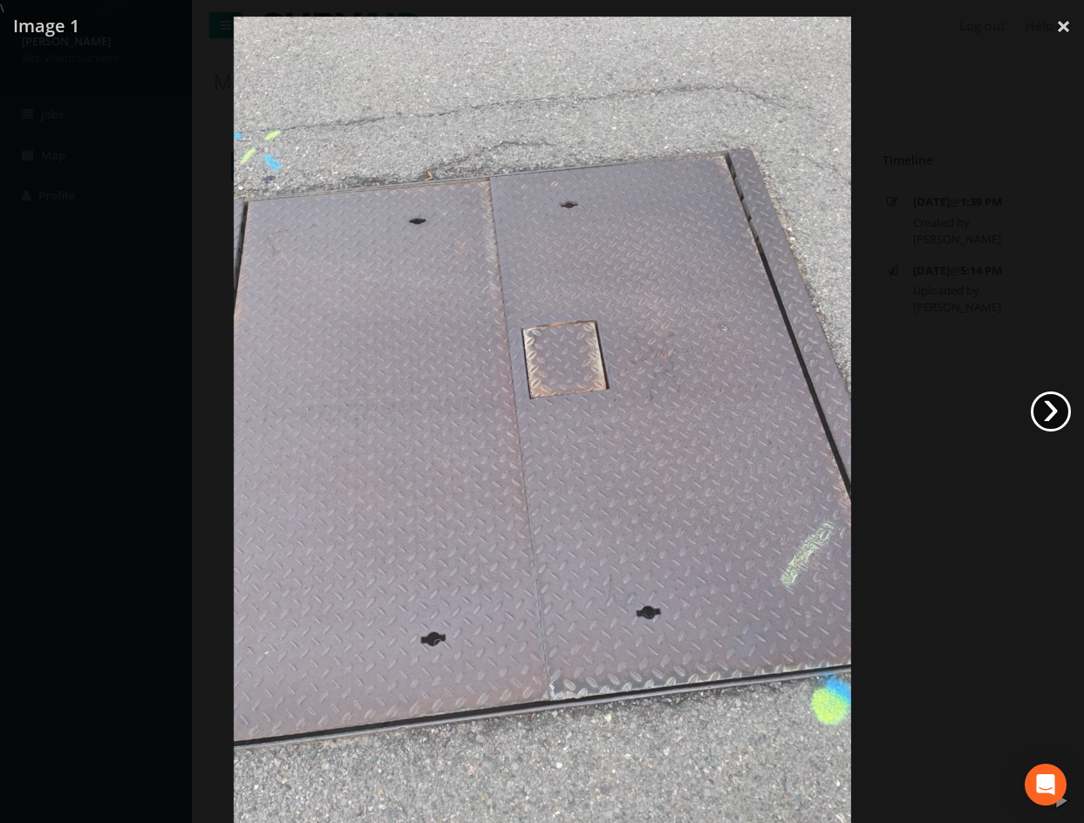
click at [1040, 408] on link "›" at bounding box center [1051, 412] width 40 height 40
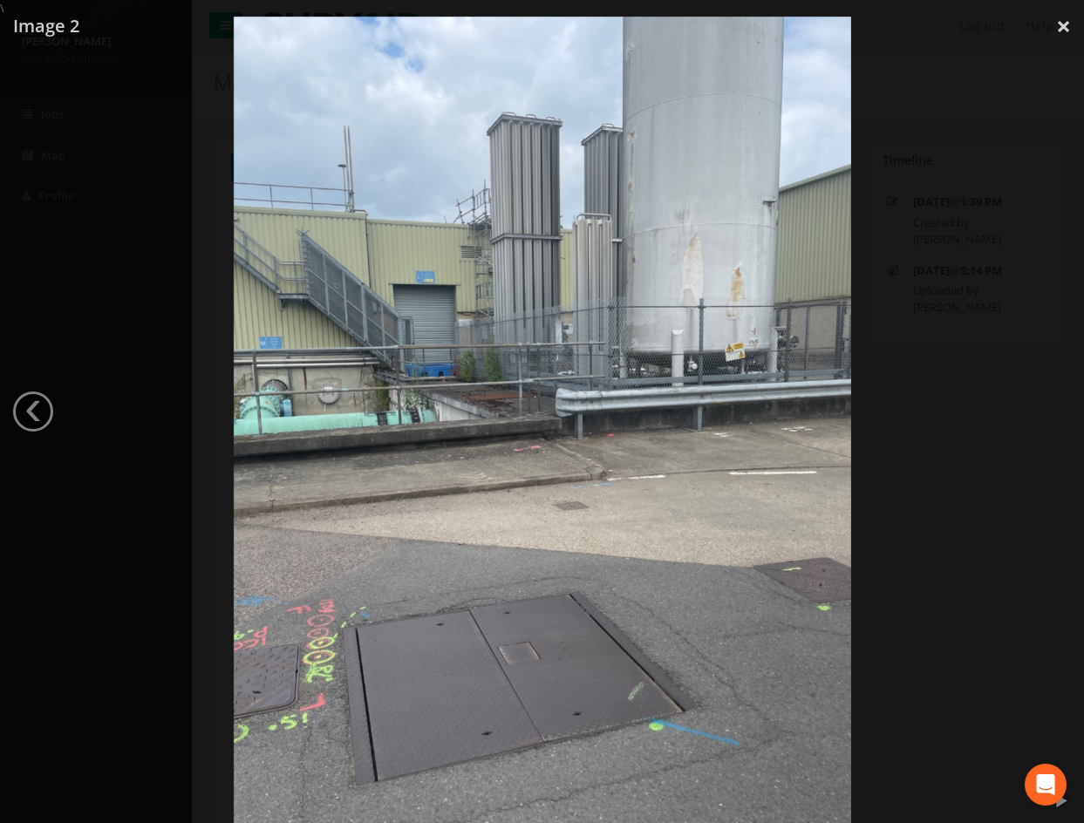
click at [917, 496] on div at bounding box center [542, 428] width 1084 height 823
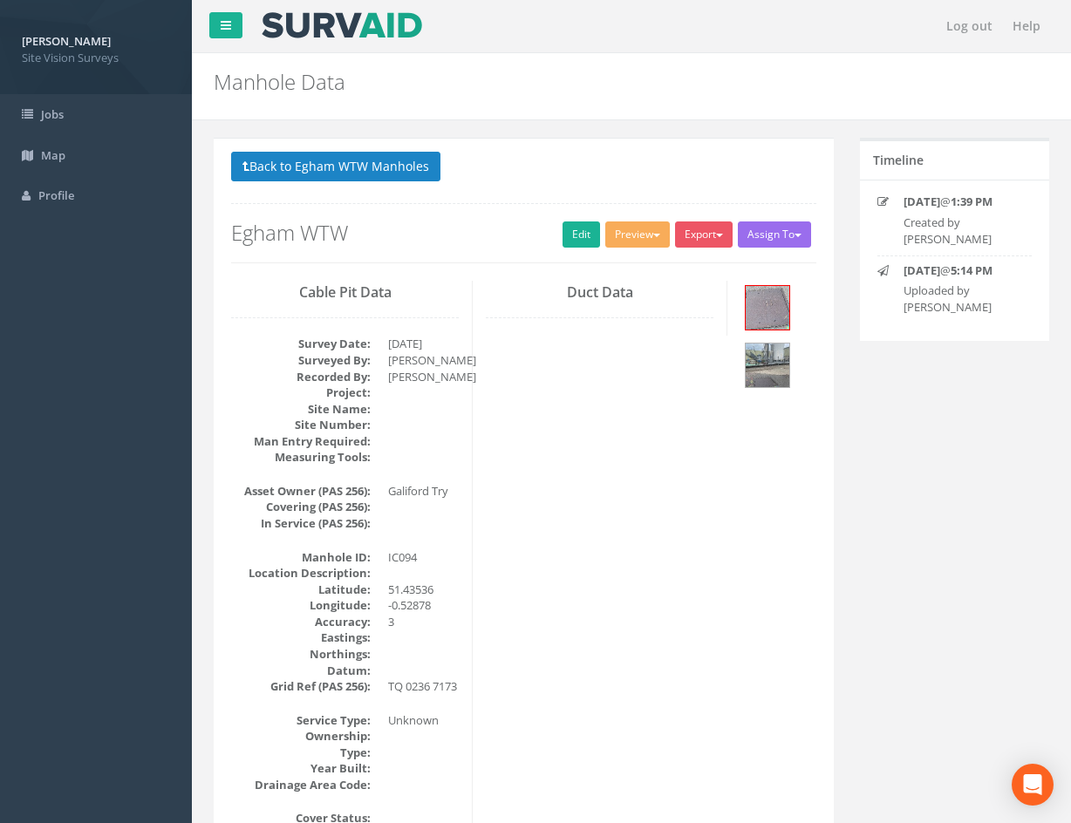
click at [806, 369] on div at bounding box center [778, 339] width 76 height 116
drag, startPoint x: 681, startPoint y: 693, endPoint x: 733, endPoint y: 320, distance: 376.8
click at [566, 235] on link "Edit" at bounding box center [582, 235] width 38 height 26
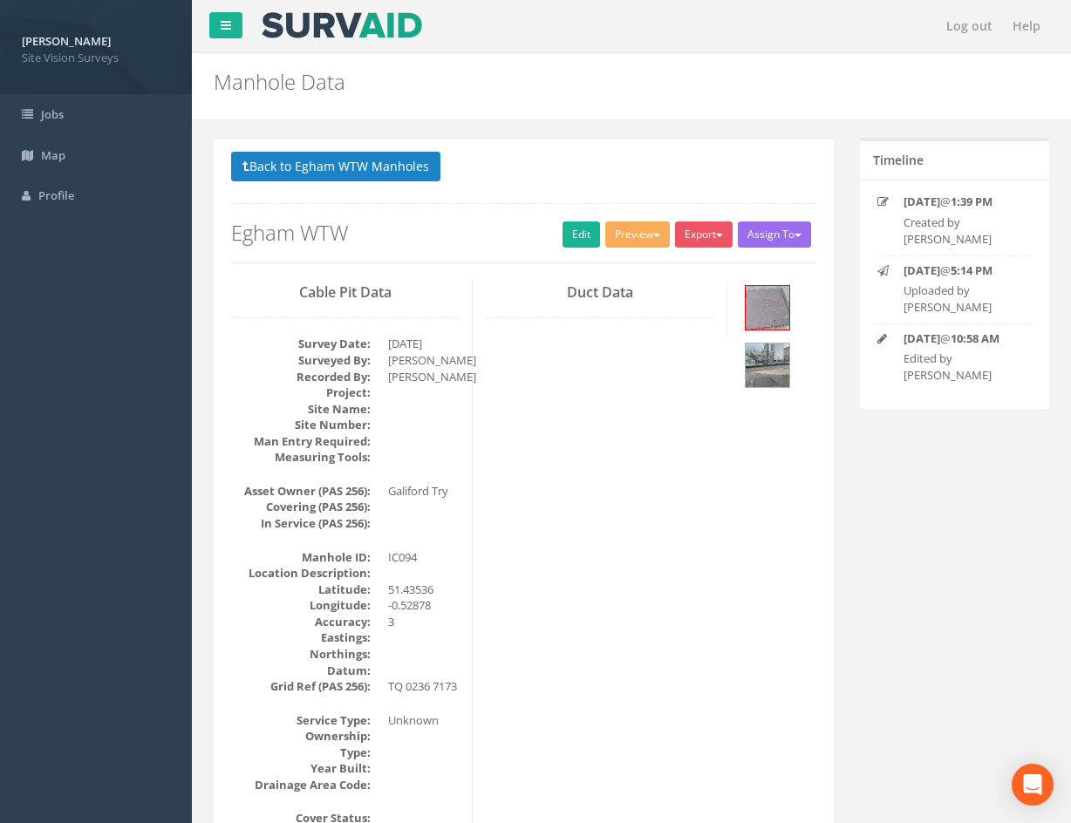
drag, startPoint x: 666, startPoint y: 630, endPoint x: 583, endPoint y: 326, distance: 314.6
click at [368, 164] on button "Back to Egham WTW Manholes" at bounding box center [335, 167] width 209 height 30
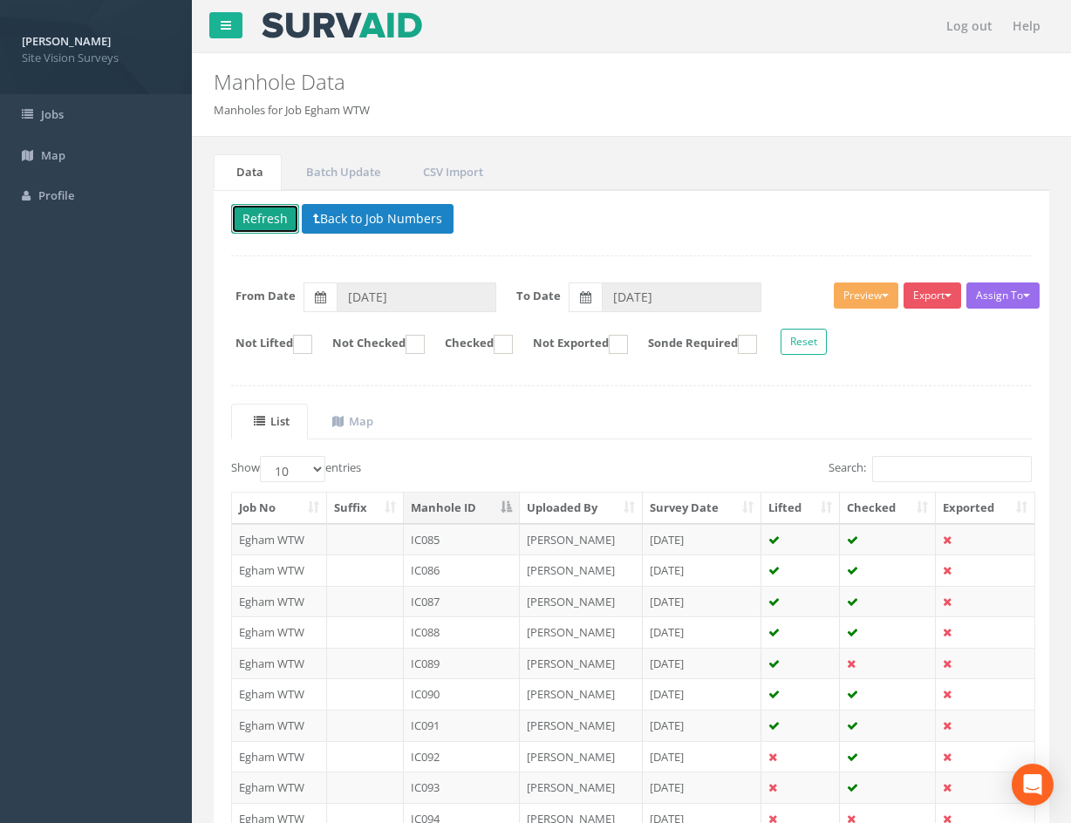
click at [285, 227] on button "Refresh" at bounding box center [265, 219] width 68 height 30
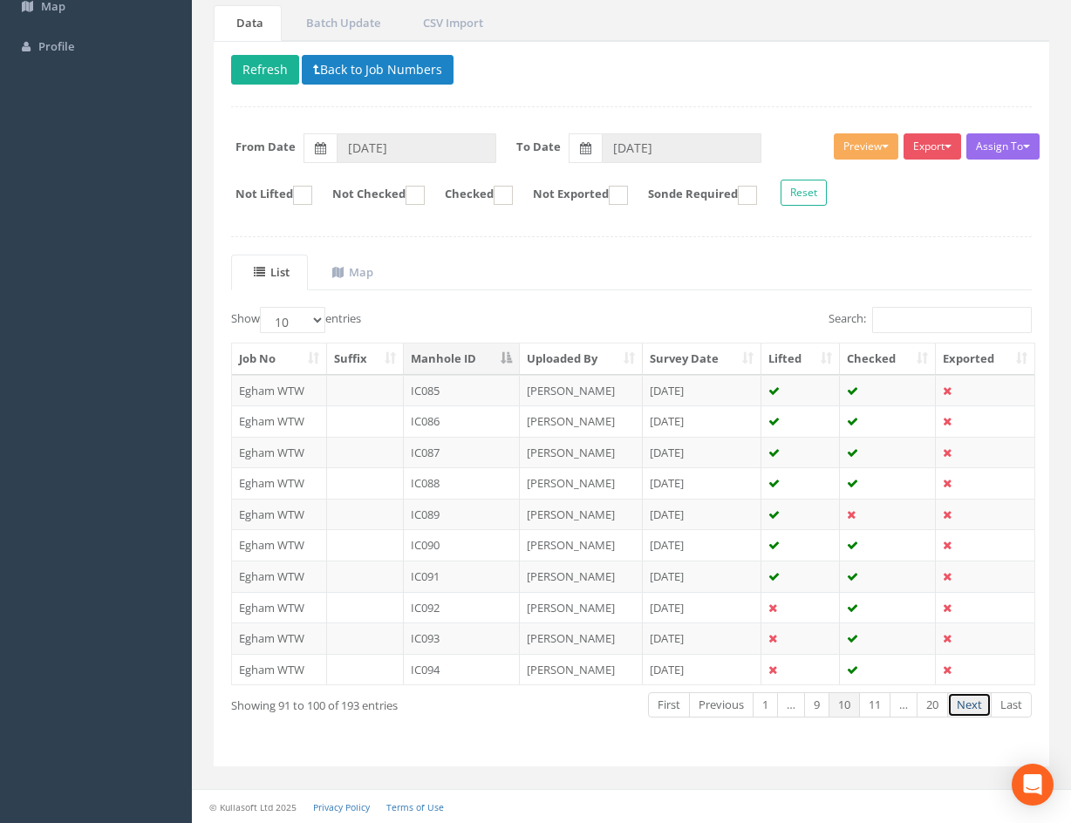
click at [970, 706] on link "Next" at bounding box center [969, 704] width 44 height 25
click at [486, 395] on td "IC095" at bounding box center [462, 390] width 116 height 31
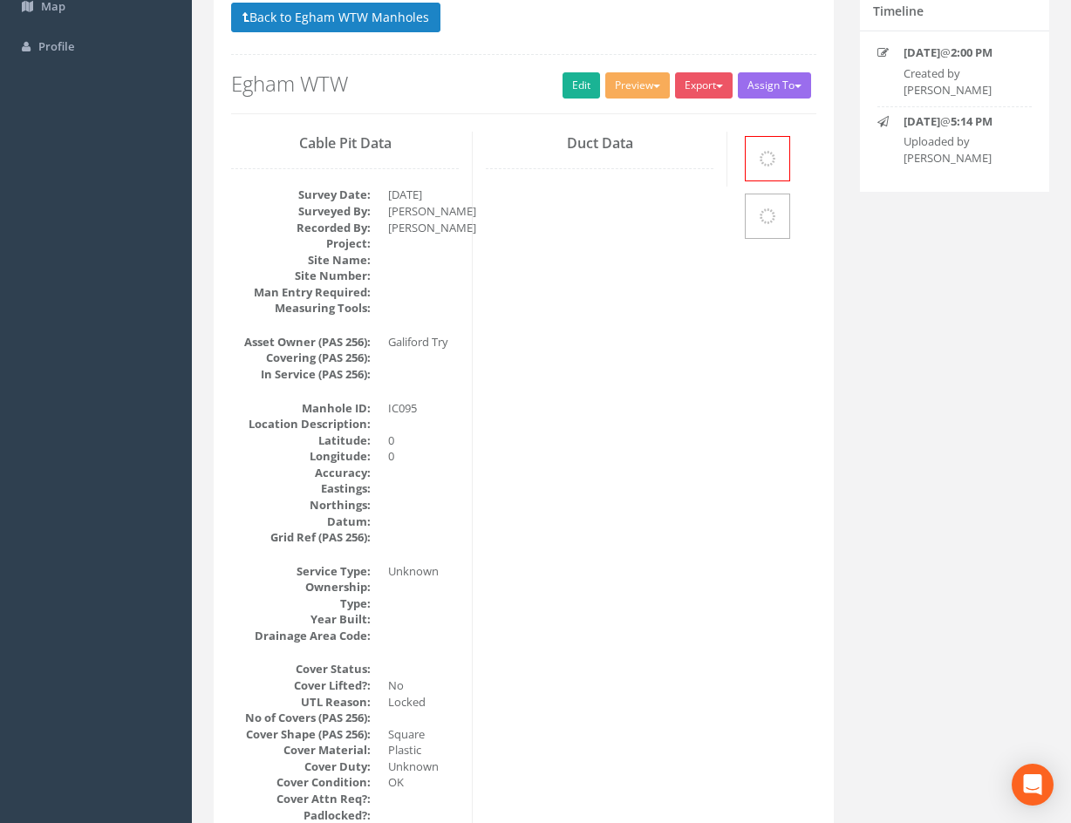
scroll to position [0, 0]
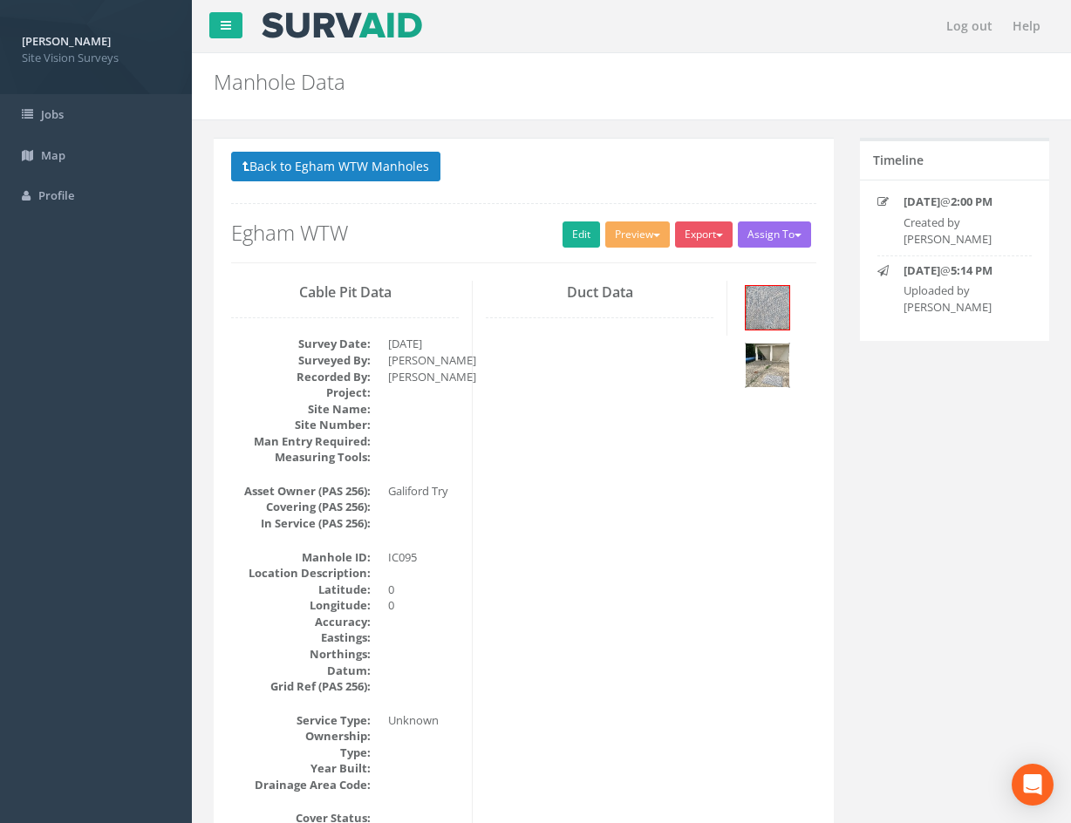
click at [773, 357] on img at bounding box center [768, 366] width 44 height 44
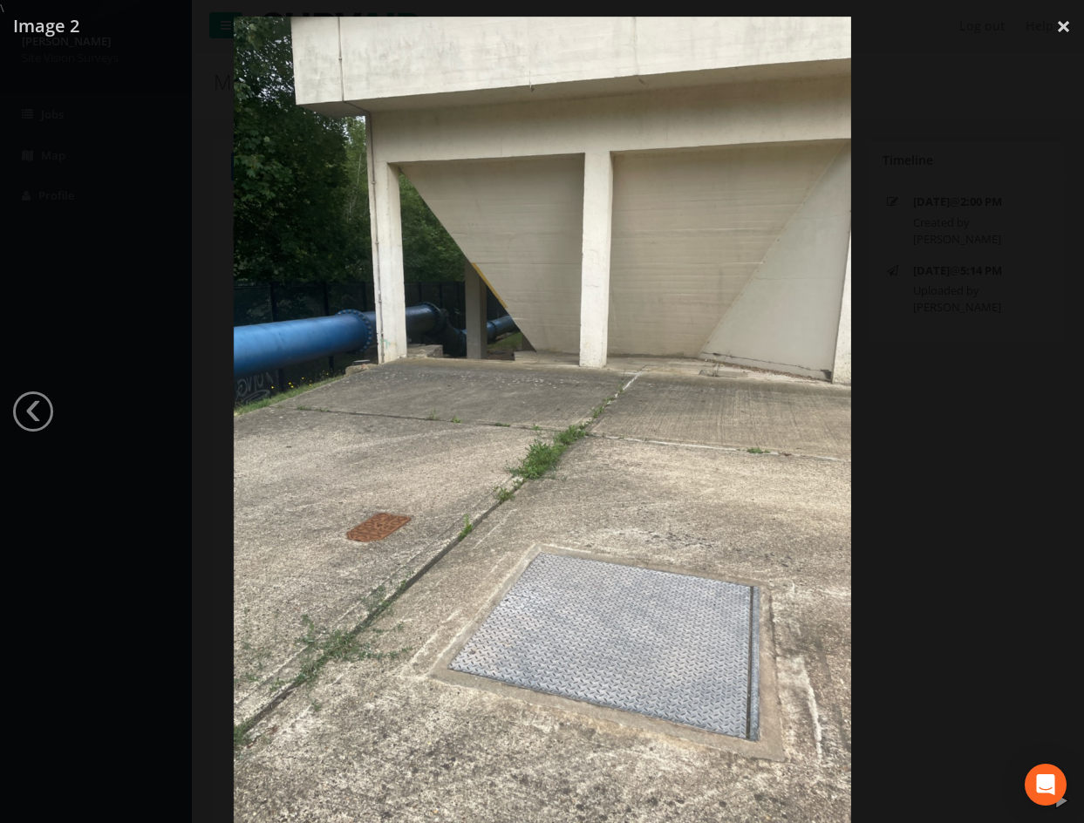
click at [970, 271] on div at bounding box center [542, 428] width 1084 height 823
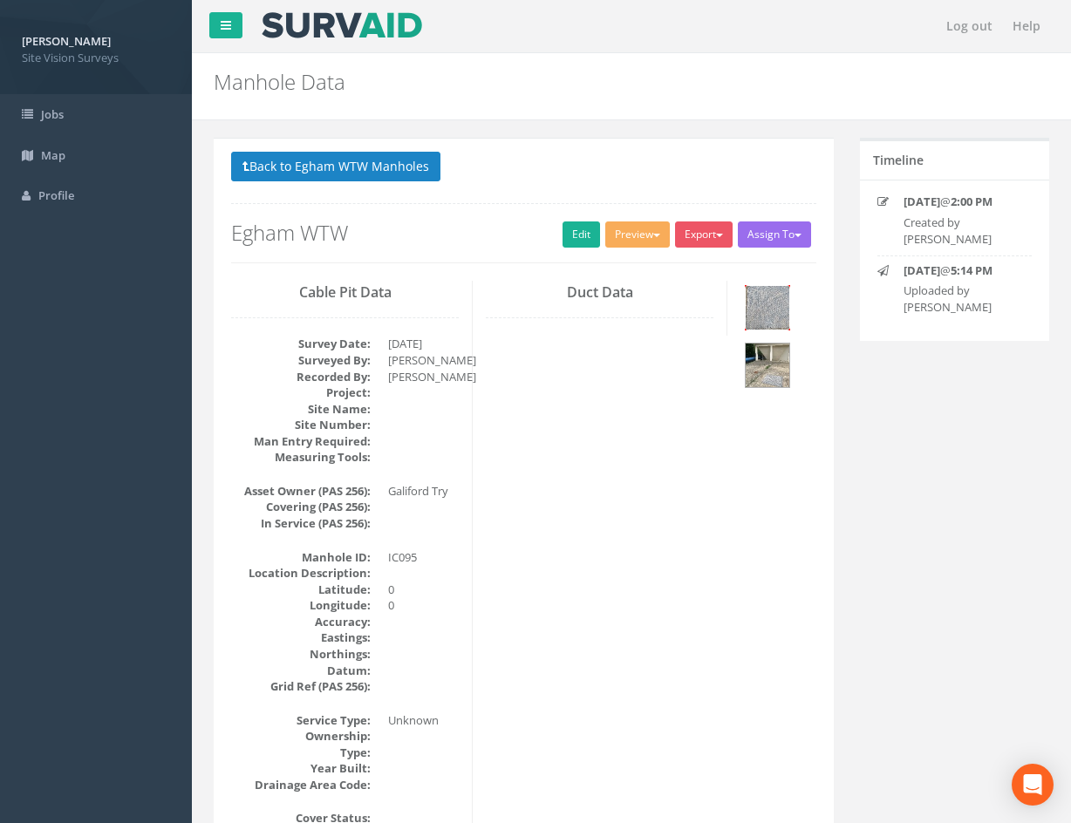
click at [767, 306] on img at bounding box center [768, 308] width 44 height 44
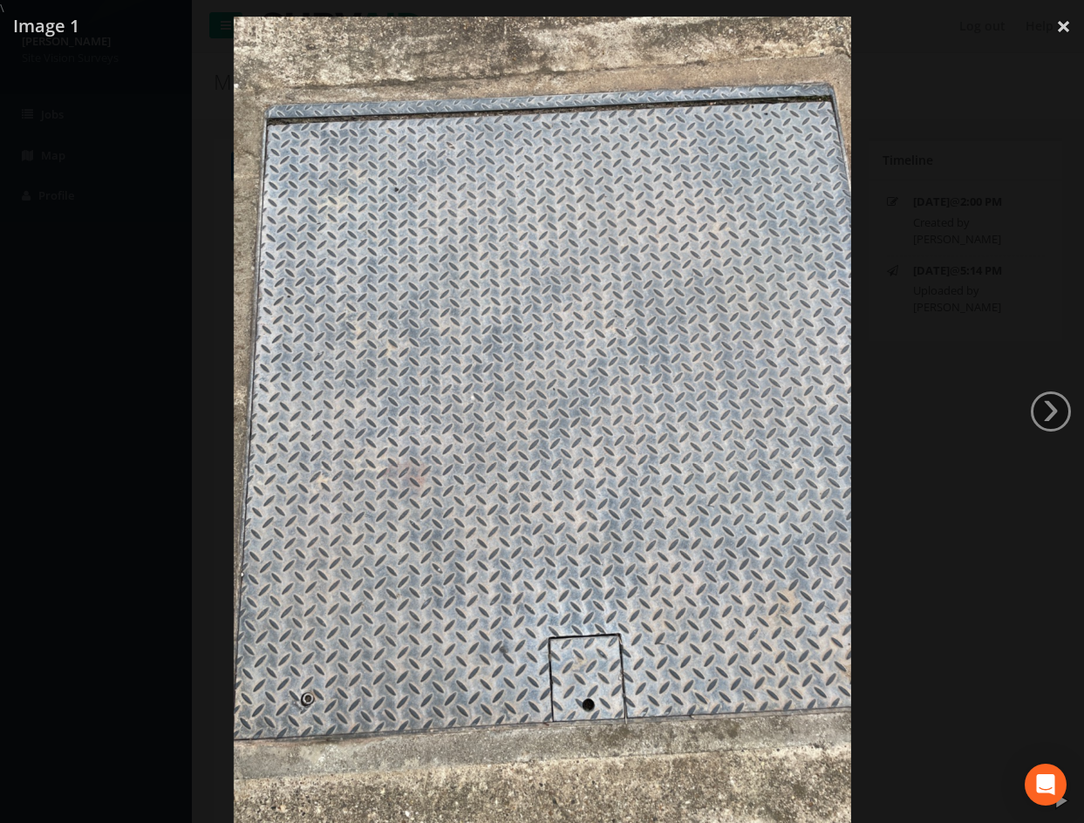
click at [925, 550] on div at bounding box center [542, 428] width 1084 height 823
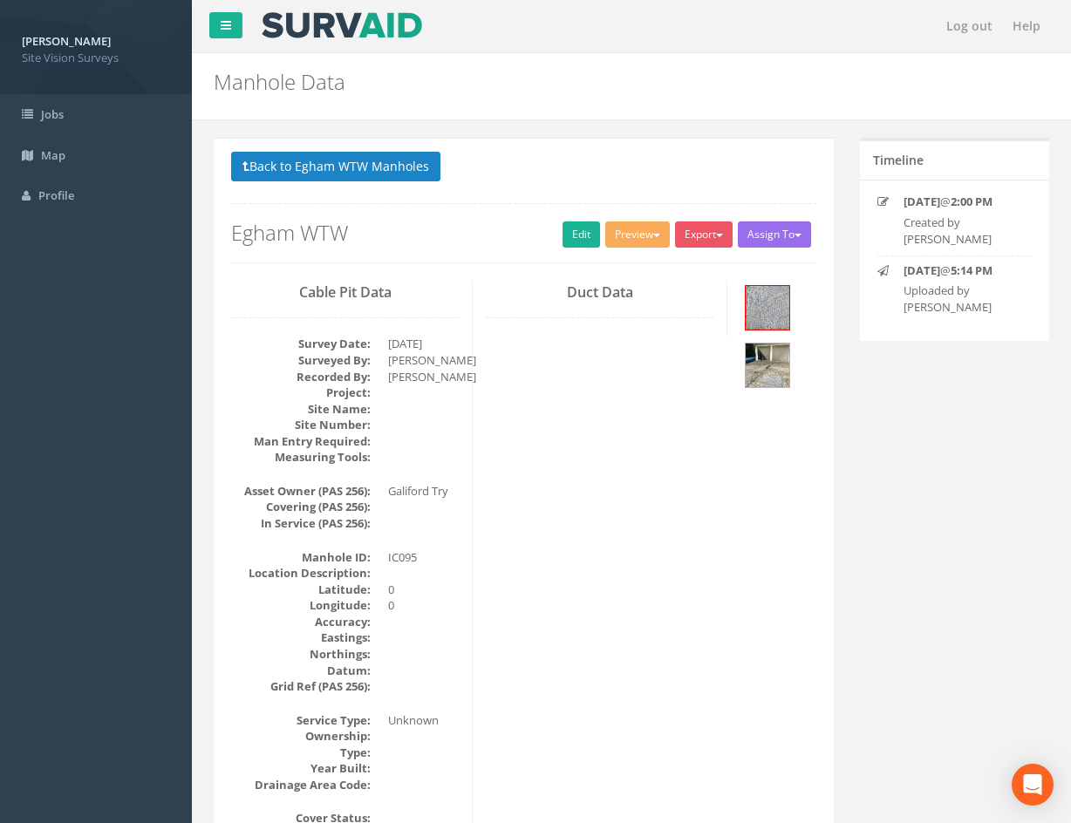
drag, startPoint x: 608, startPoint y: 671, endPoint x: 580, endPoint y: 325, distance: 346.5
click at [581, 250] on div "Back to Egham WTW Manholes Back to Map Assign To No Companies Added Export SVS …" at bounding box center [523, 207] width 585 height 111
click at [580, 244] on link "Edit" at bounding box center [582, 235] width 38 height 26
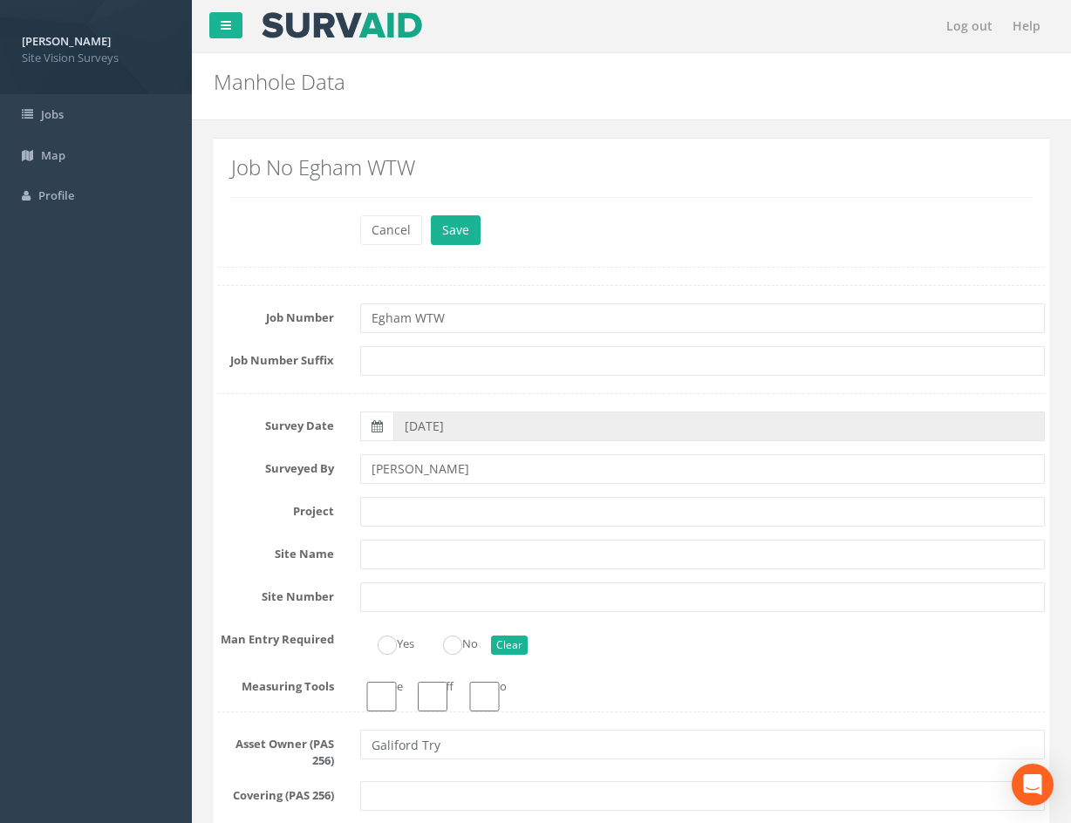
drag, startPoint x: 671, startPoint y: 248, endPoint x: 668, endPoint y: 564, distance: 316.6
type input "[PERSON_NAME]"
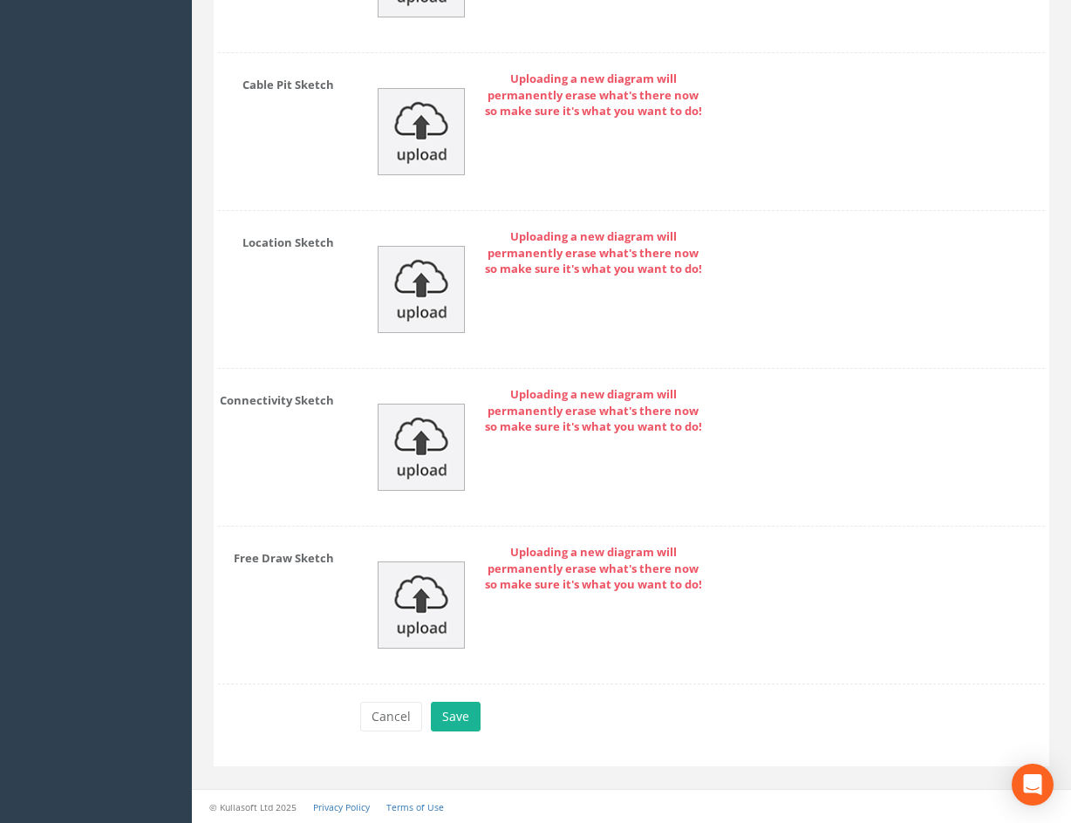
click at [480, 707] on div "Cancel Save Delete" at bounding box center [702, 719] width 711 height 34
click at [469, 713] on button "Save" at bounding box center [456, 717] width 50 height 30
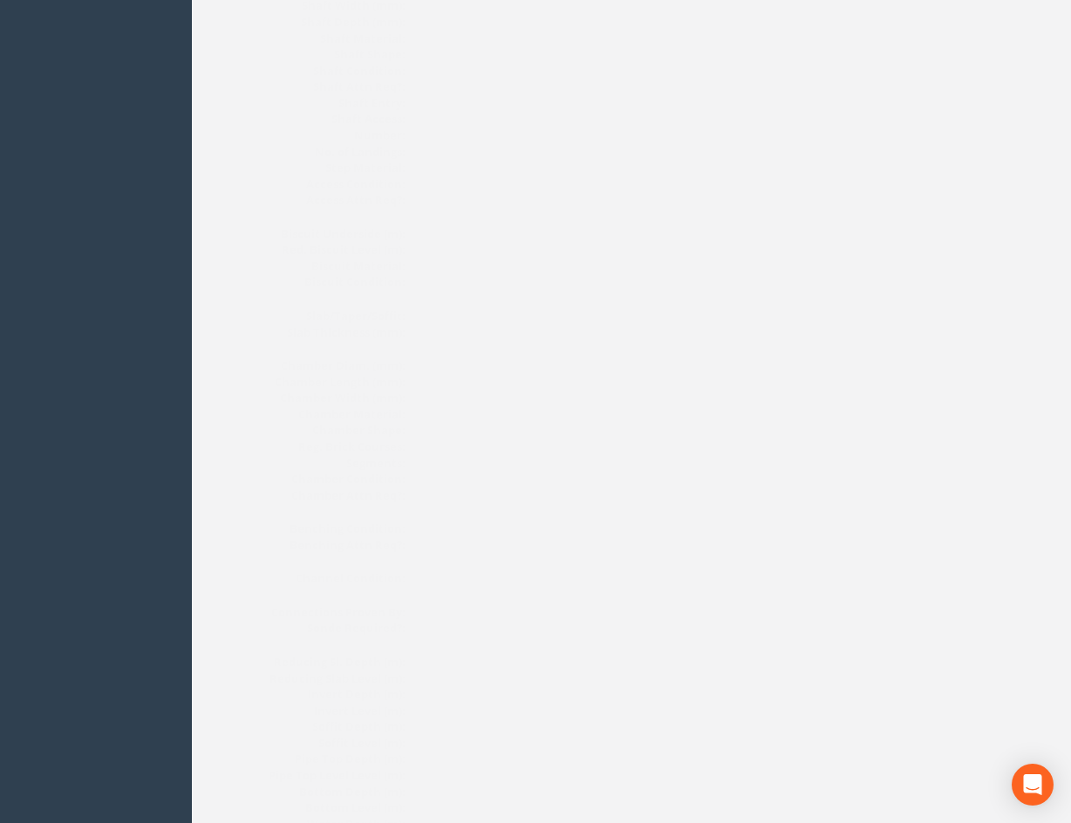
scroll to position [0, 0]
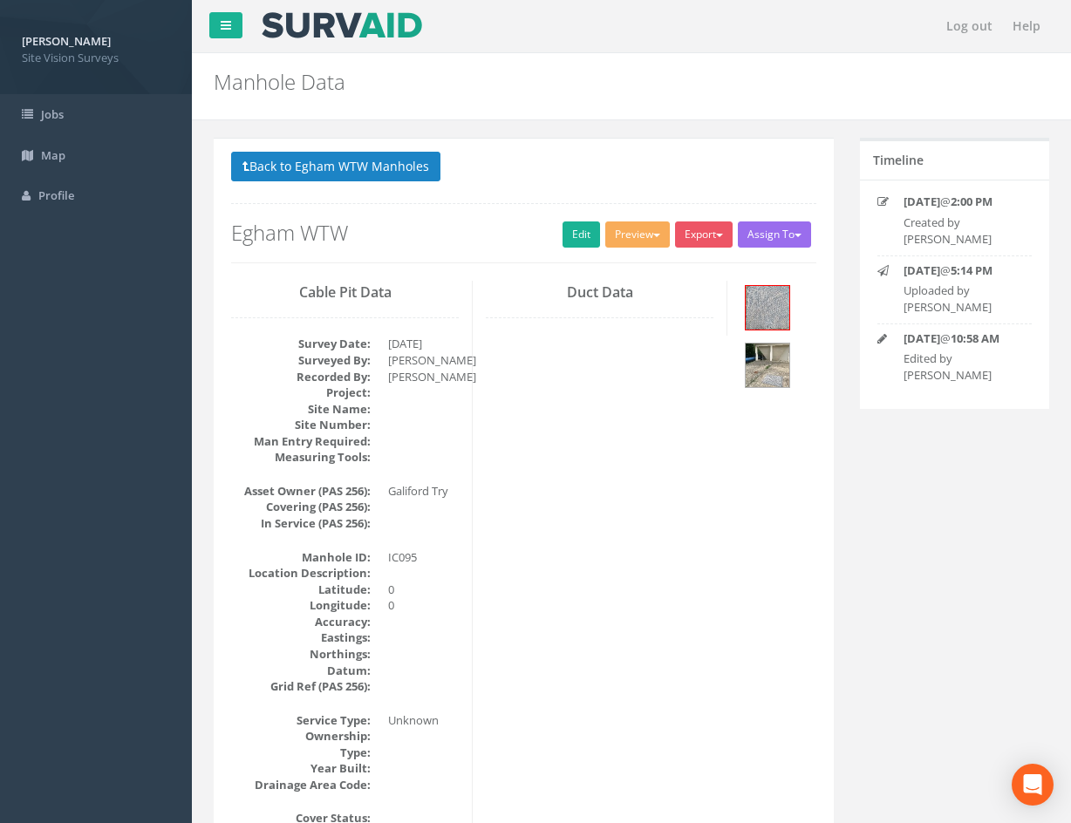
drag, startPoint x: 688, startPoint y: 523, endPoint x: 607, endPoint y: 133, distance: 398.2
click at [362, 175] on button "Back to Egham WTW Manholes" at bounding box center [335, 167] width 209 height 30
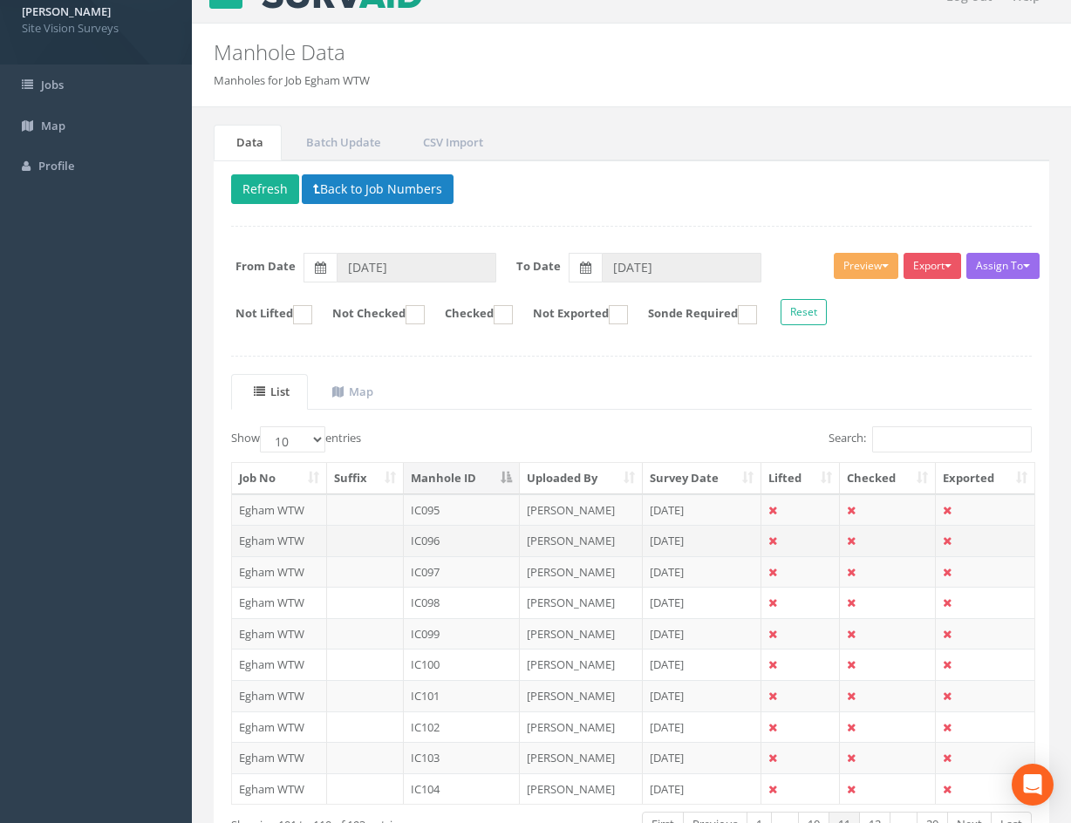
scroll to position [149, 0]
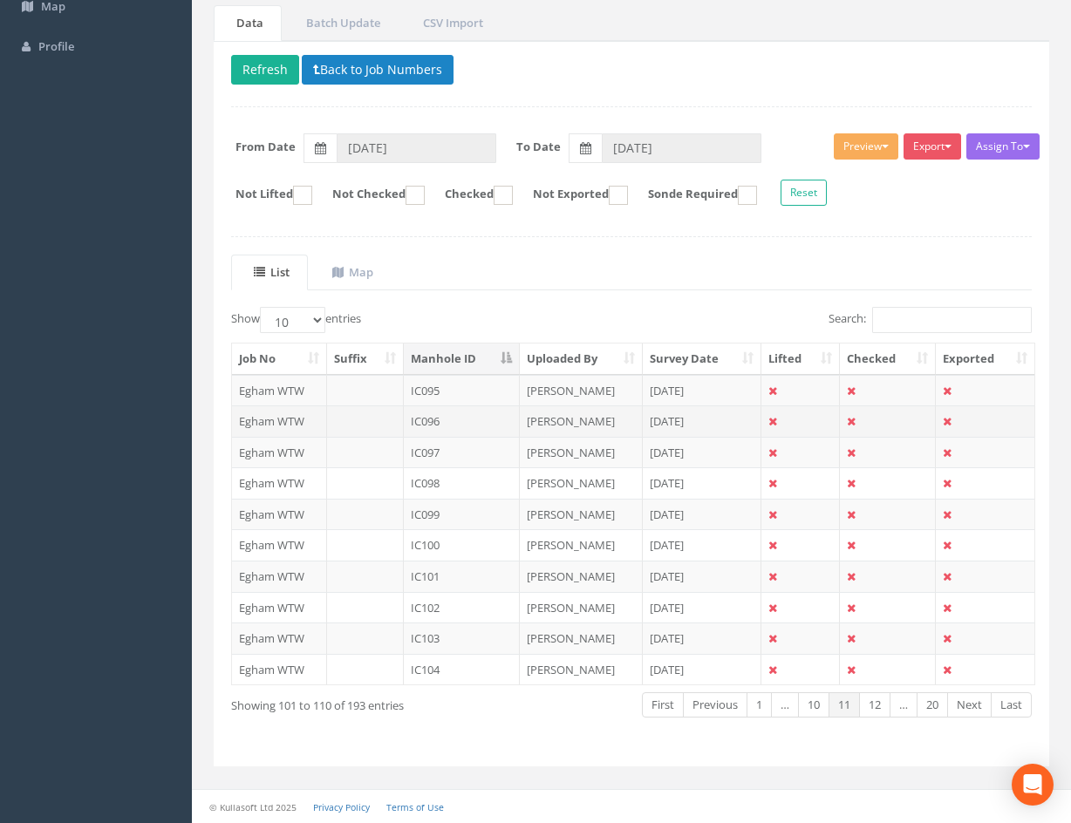
click at [488, 425] on td "IC096" at bounding box center [462, 421] width 116 height 31
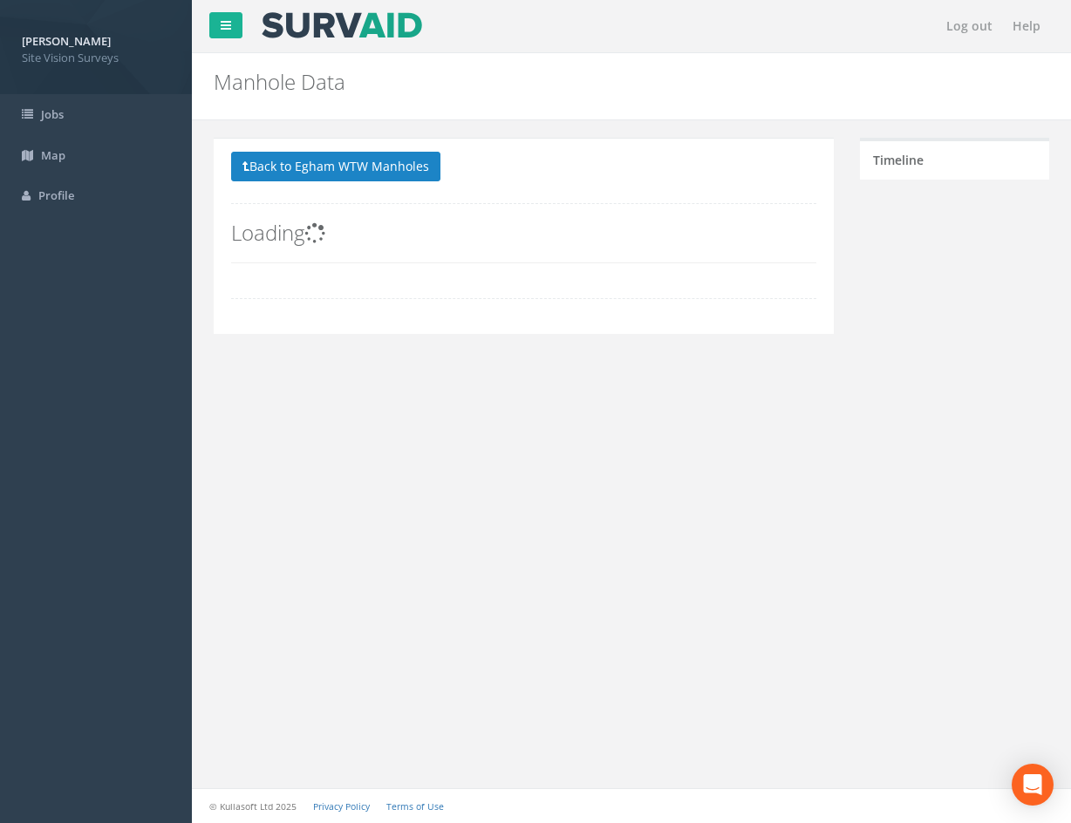
scroll to position [0, 0]
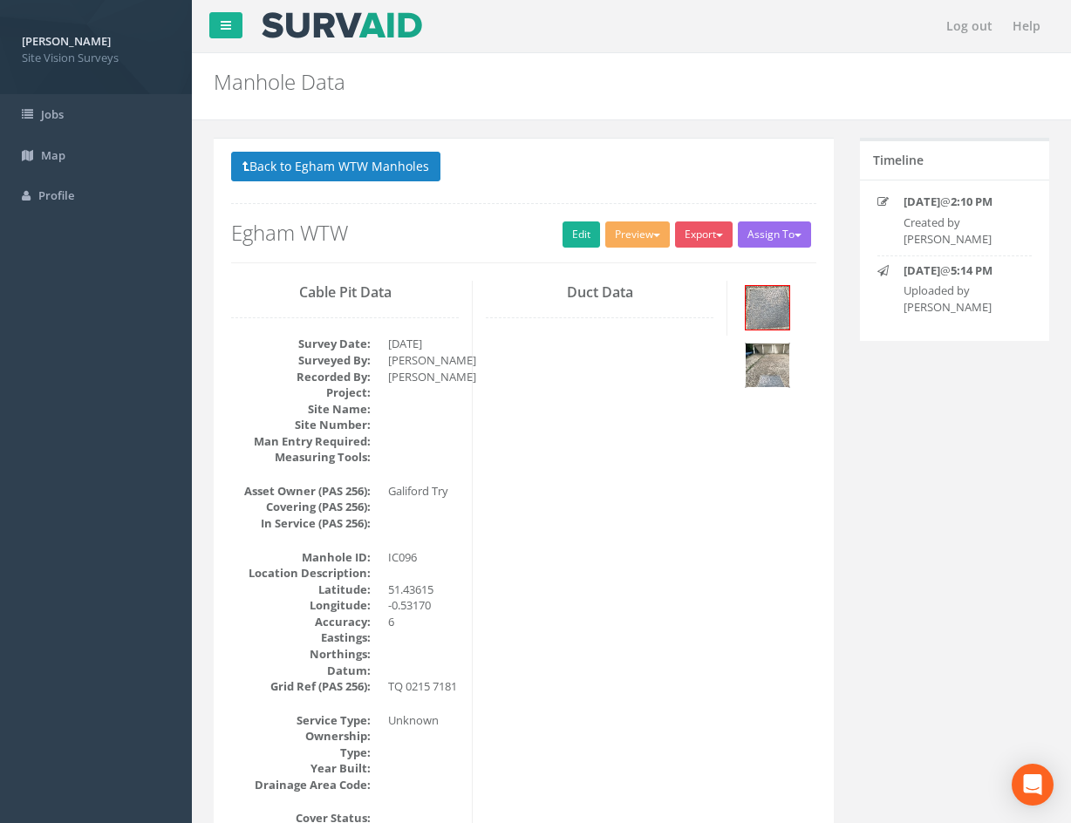
click at [780, 372] on img at bounding box center [768, 366] width 44 height 44
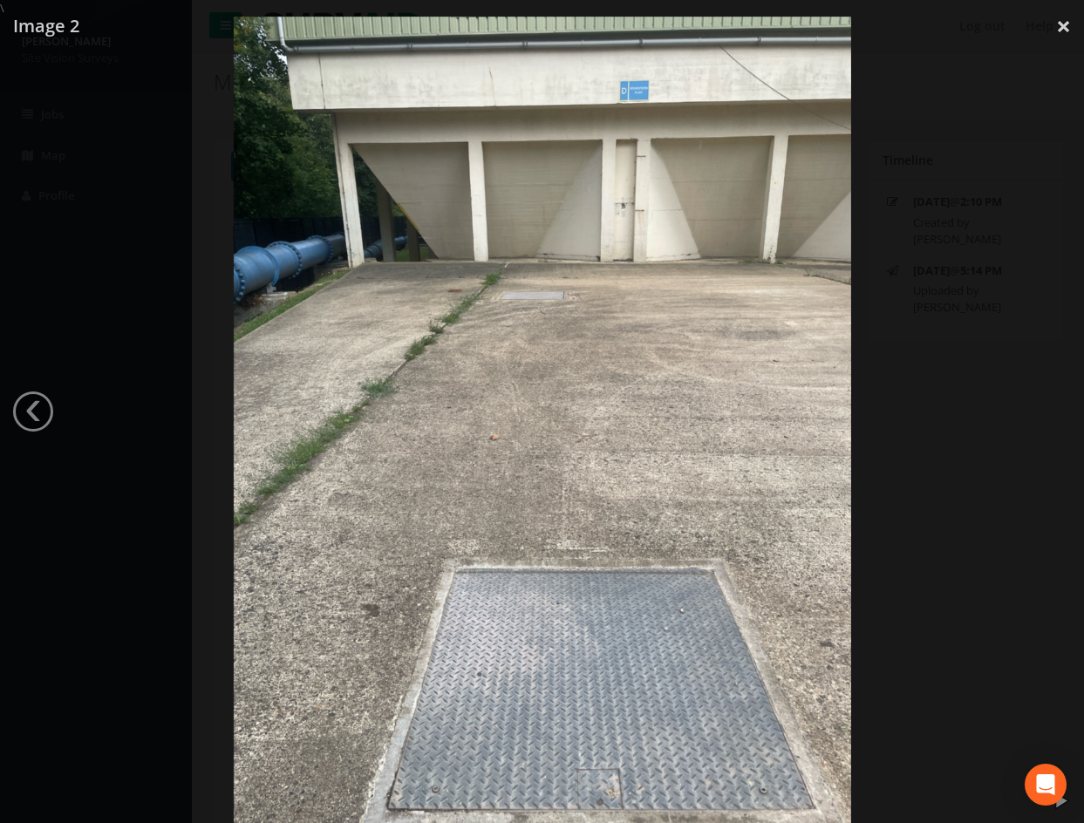
click at [986, 184] on div at bounding box center [542, 428] width 1084 height 823
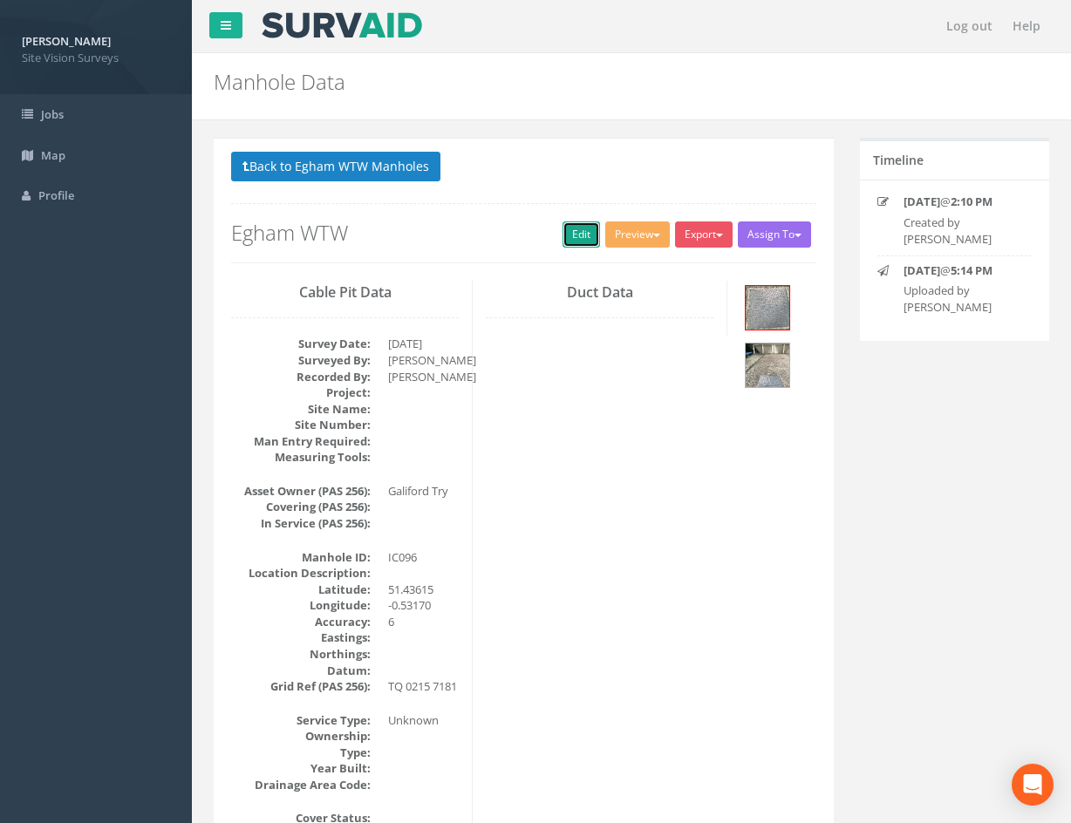
click at [576, 241] on link "Edit" at bounding box center [582, 235] width 38 height 26
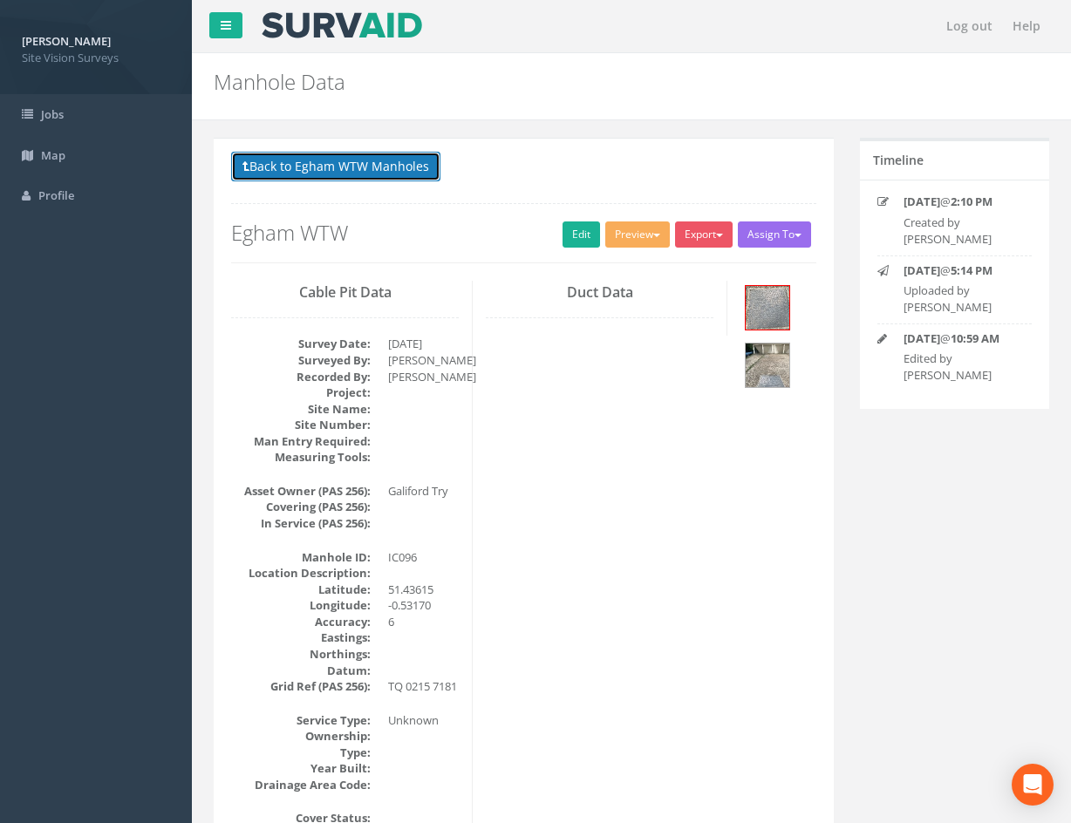
click at [399, 170] on button "Back to Egham WTW Manholes" at bounding box center [335, 167] width 209 height 30
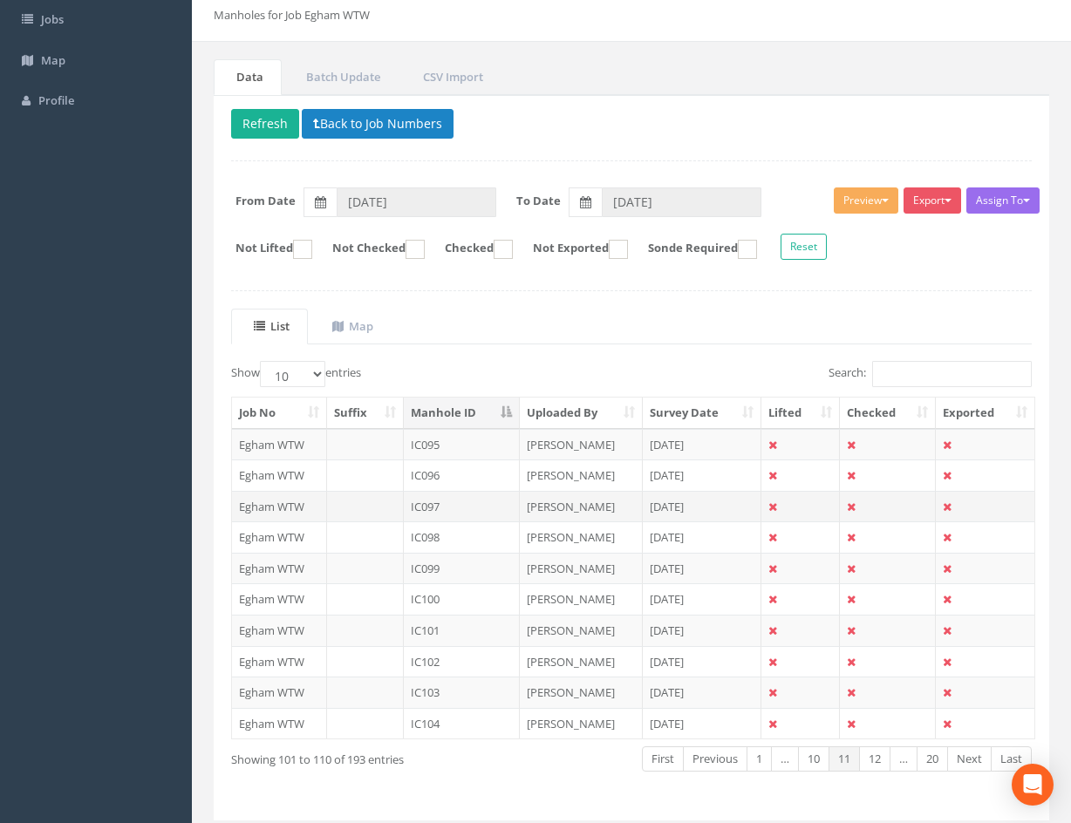
scroll to position [149, 0]
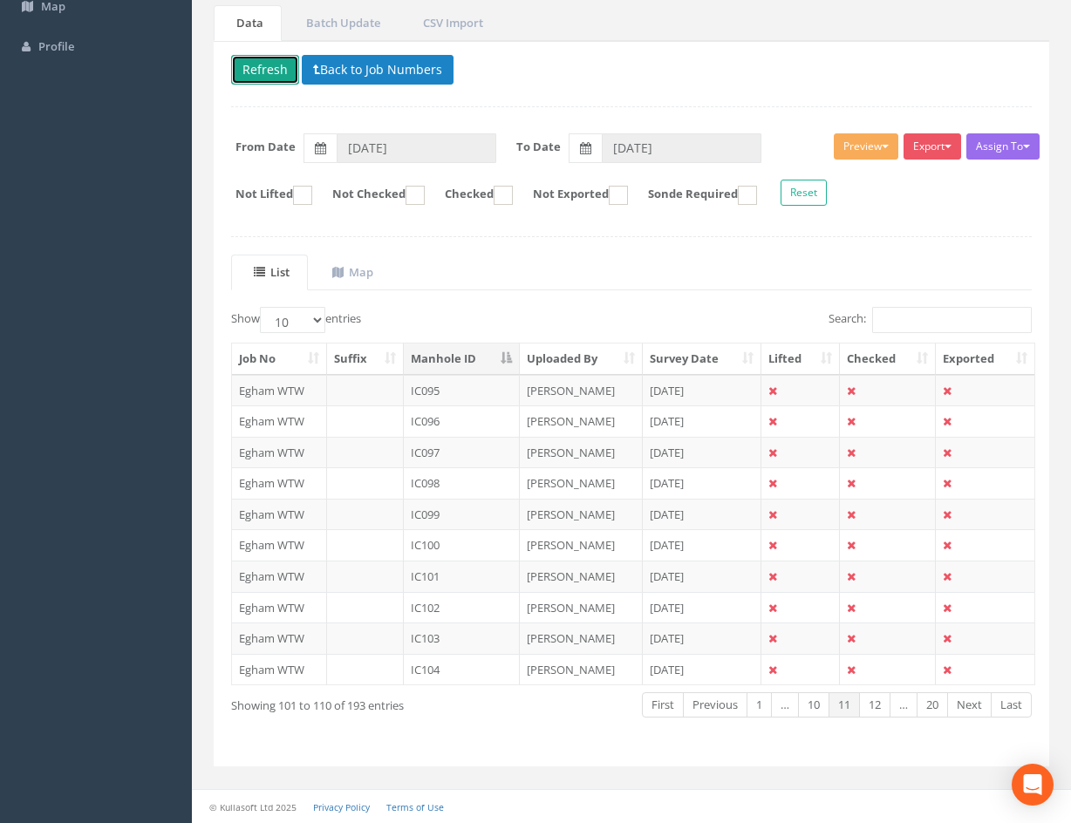
click at [270, 67] on button "Refresh" at bounding box center [265, 70] width 68 height 30
click at [592, 450] on td "[PERSON_NAME]" at bounding box center [581, 452] width 123 height 31
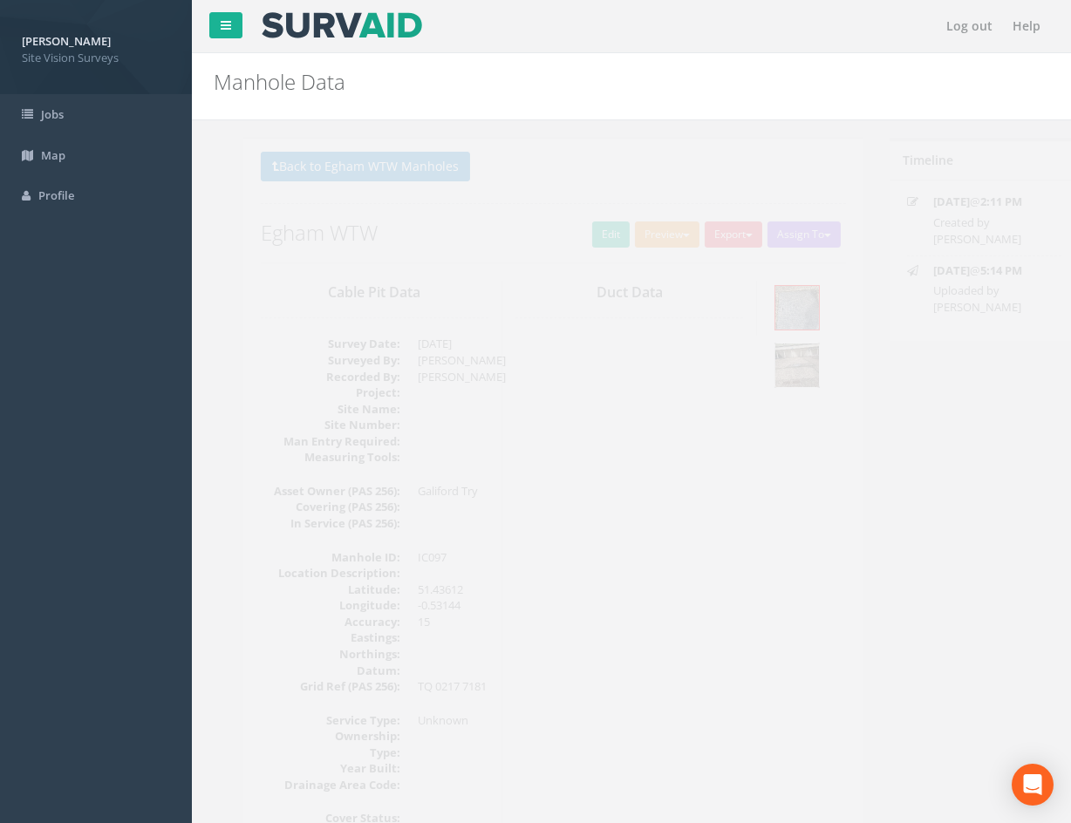
click at [761, 368] on img at bounding box center [768, 366] width 44 height 44
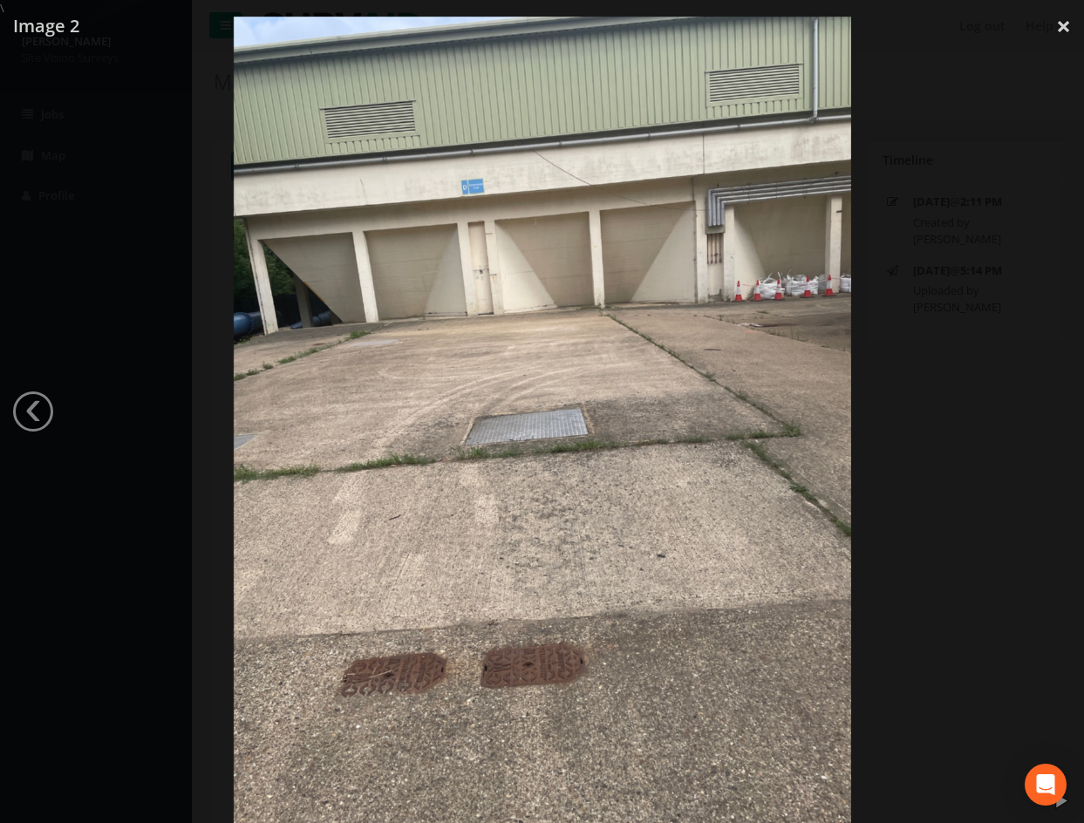
click at [950, 308] on div at bounding box center [542, 428] width 1084 height 823
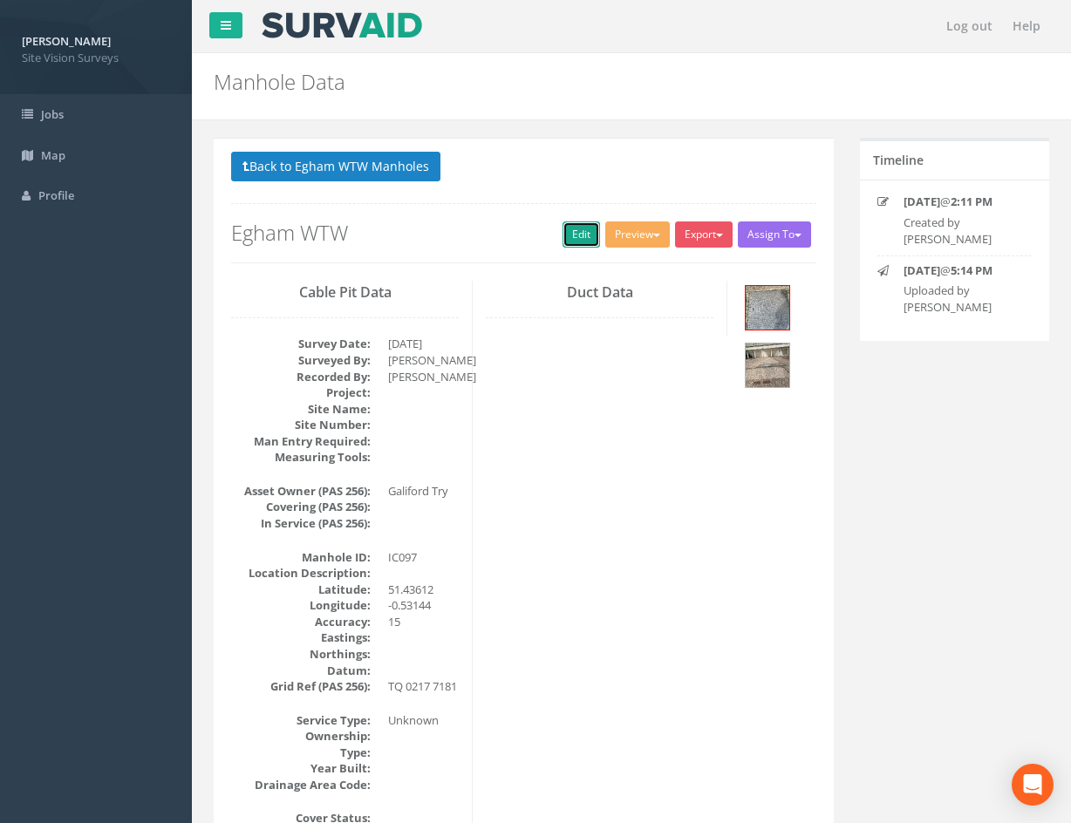
click at [576, 235] on link "Edit" at bounding box center [582, 235] width 38 height 26
drag, startPoint x: 585, startPoint y: 454, endPoint x: 449, endPoint y: 173, distance: 312.1
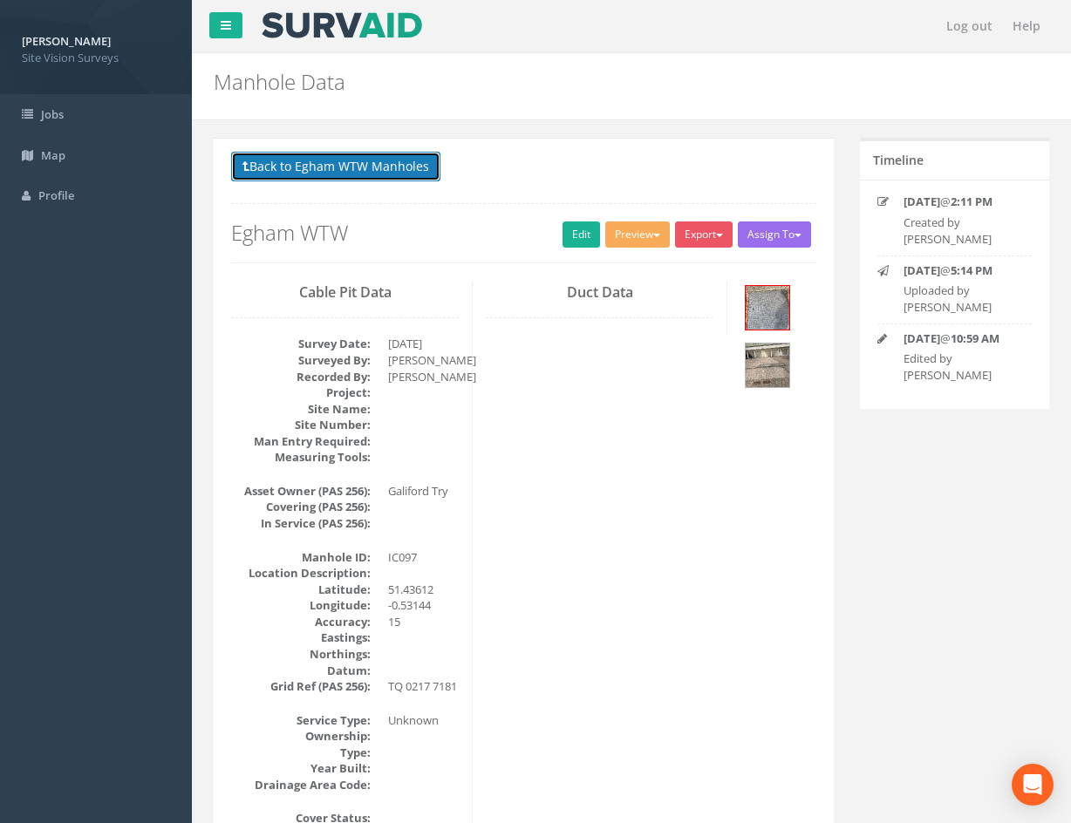
click at [373, 167] on button "Back to Egham WTW Manholes" at bounding box center [335, 167] width 209 height 30
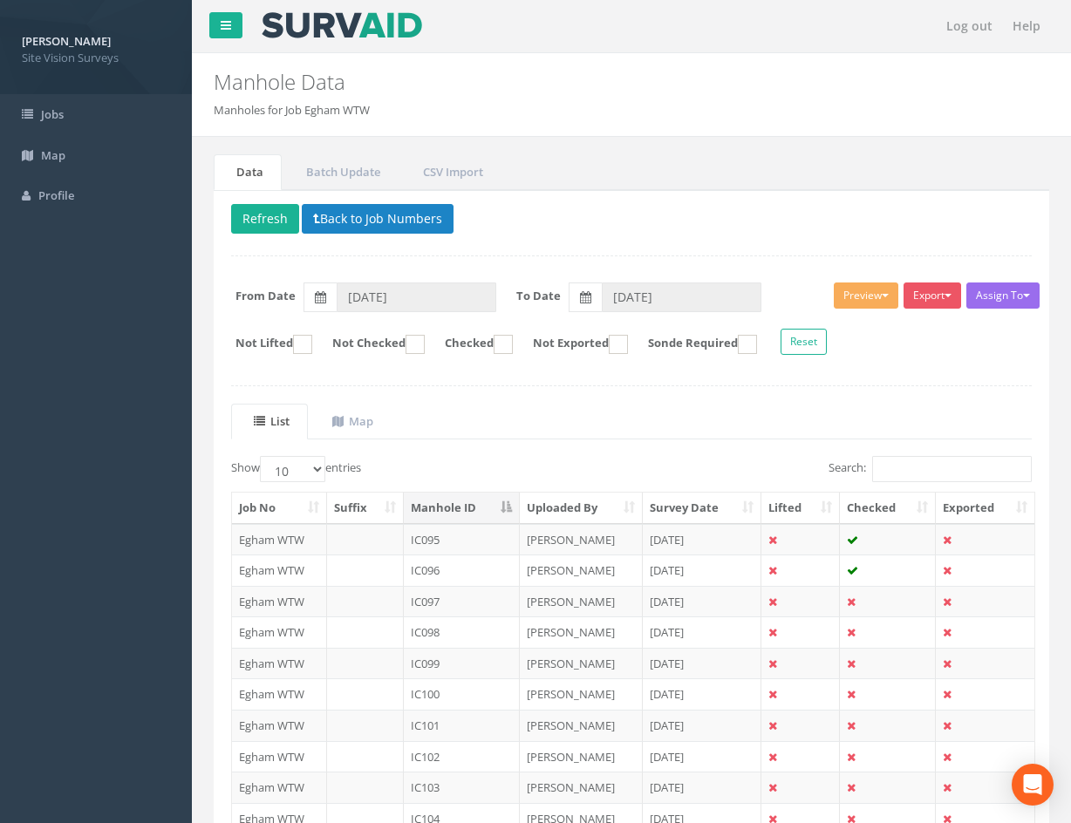
click at [800, 251] on div "Delete Refresh Back to Job Numbers Assign To No Companies Added Export SVS IC S…" at bounding box center [632, 553] width 836 height 726
click at [366, 226] on button "Back to Job Numbers" at bounding box center [378, 219] width 152 height 30
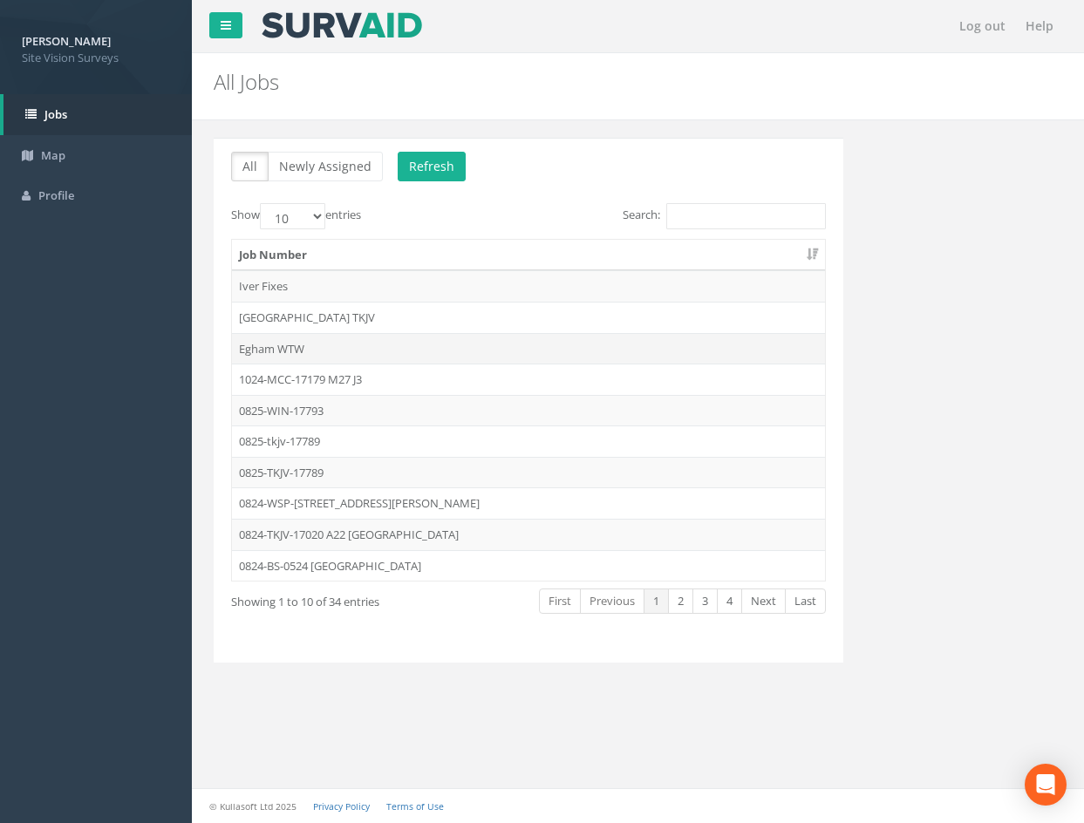
click at [368, 340] on td "Egham WTW" at bounding box center [528, 348] width 593 height 31
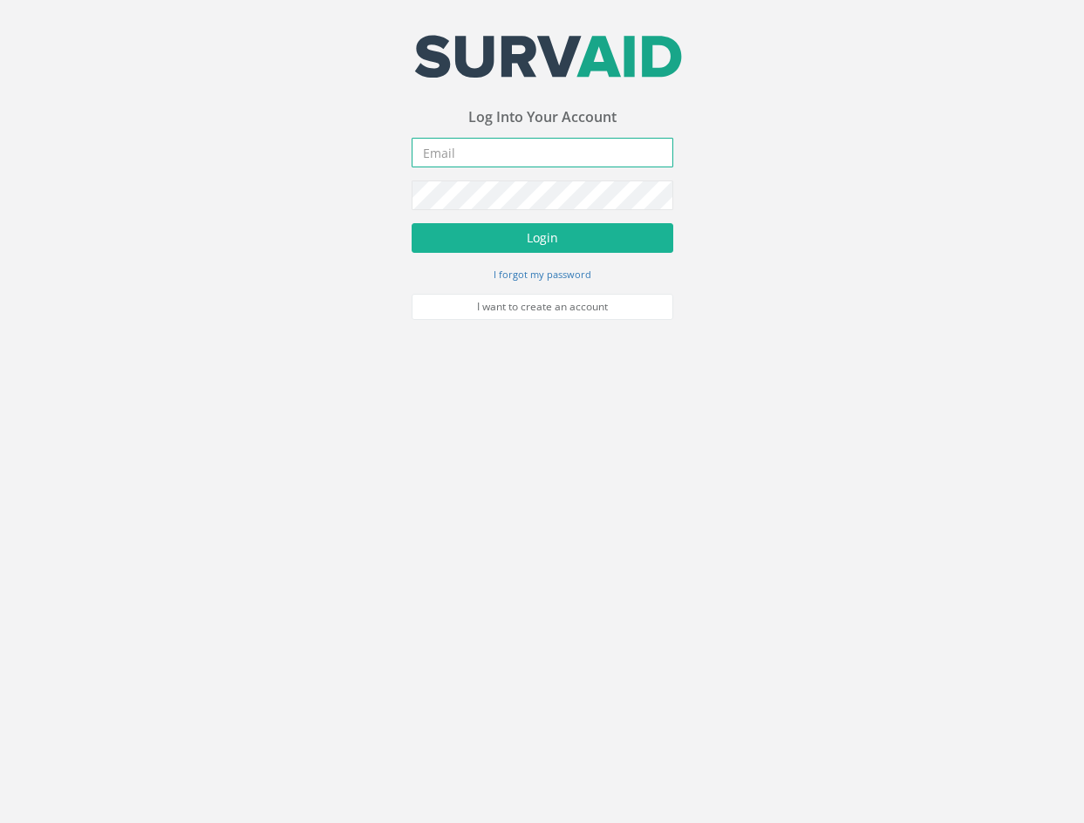
click at [581, 159] on input "email" at bounding box center [543, 153] width 262 height 30
type input "jack.griffin@svsltd.net"
click at [412, 223] on button "Login" at bounding box center [543, 238] width 262 height 30
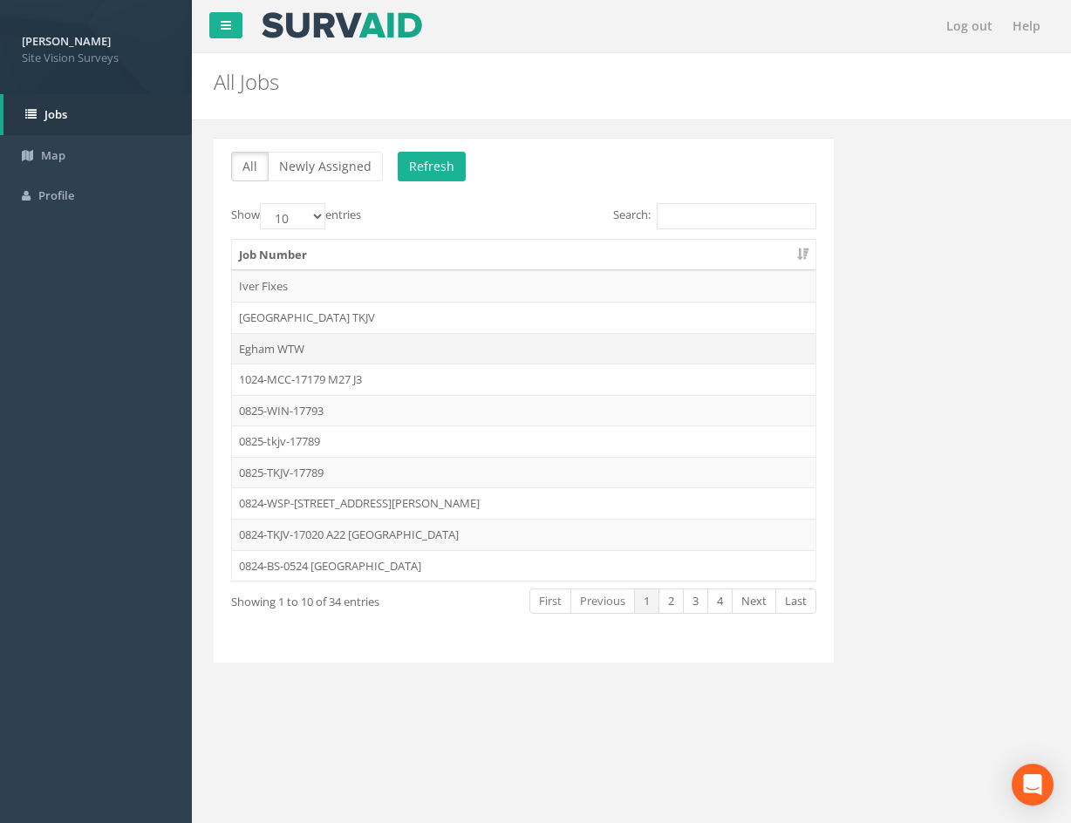
click at [351, 344] on td "Egham WTW" at bounding box center [523, 348] width 583 height 31
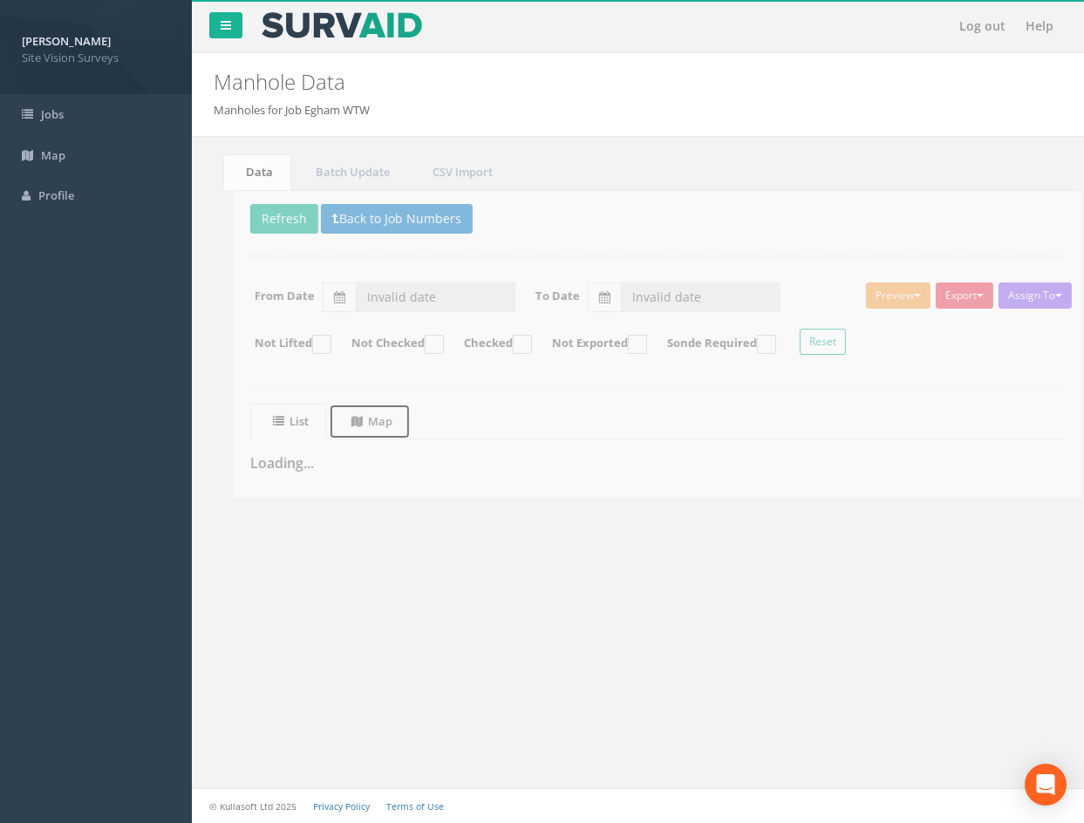
click at [370, 425] on uib-tab-heading "Map" at bounding box center [352, 421] width 41 height 16
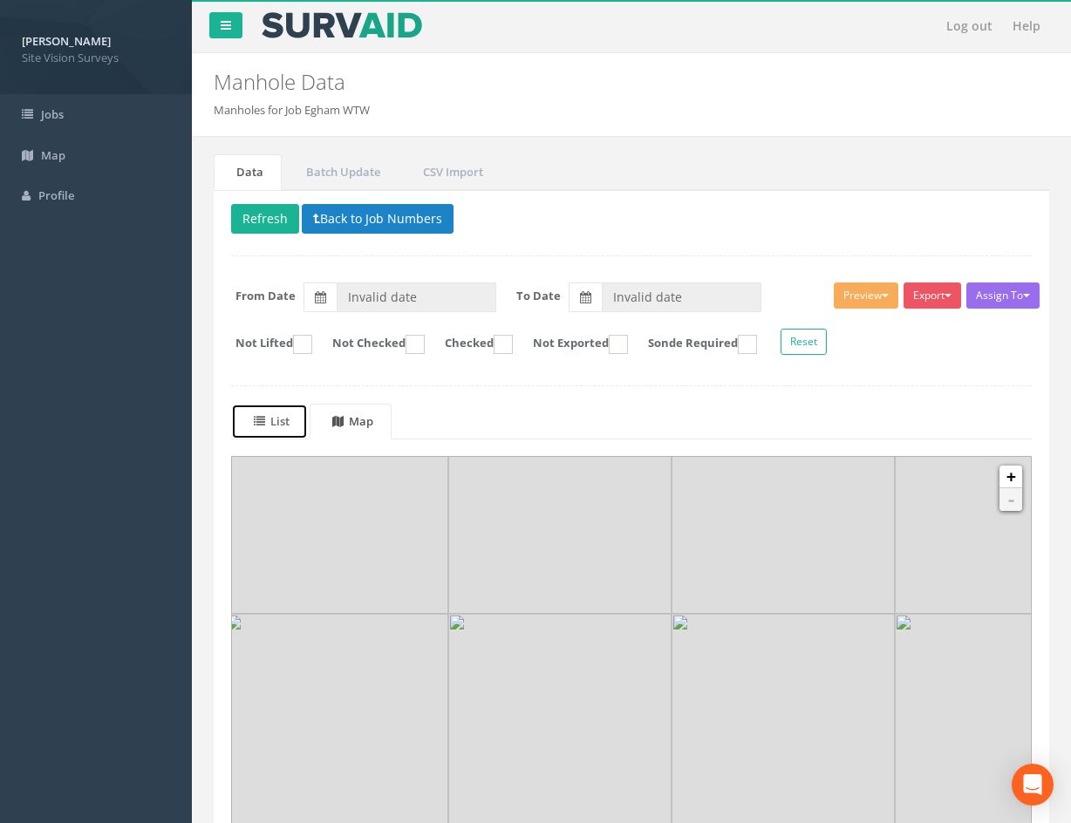
click at [284, 421] on uib-tab-heading "List" at bounding box center [272, 421] width 36 height 16
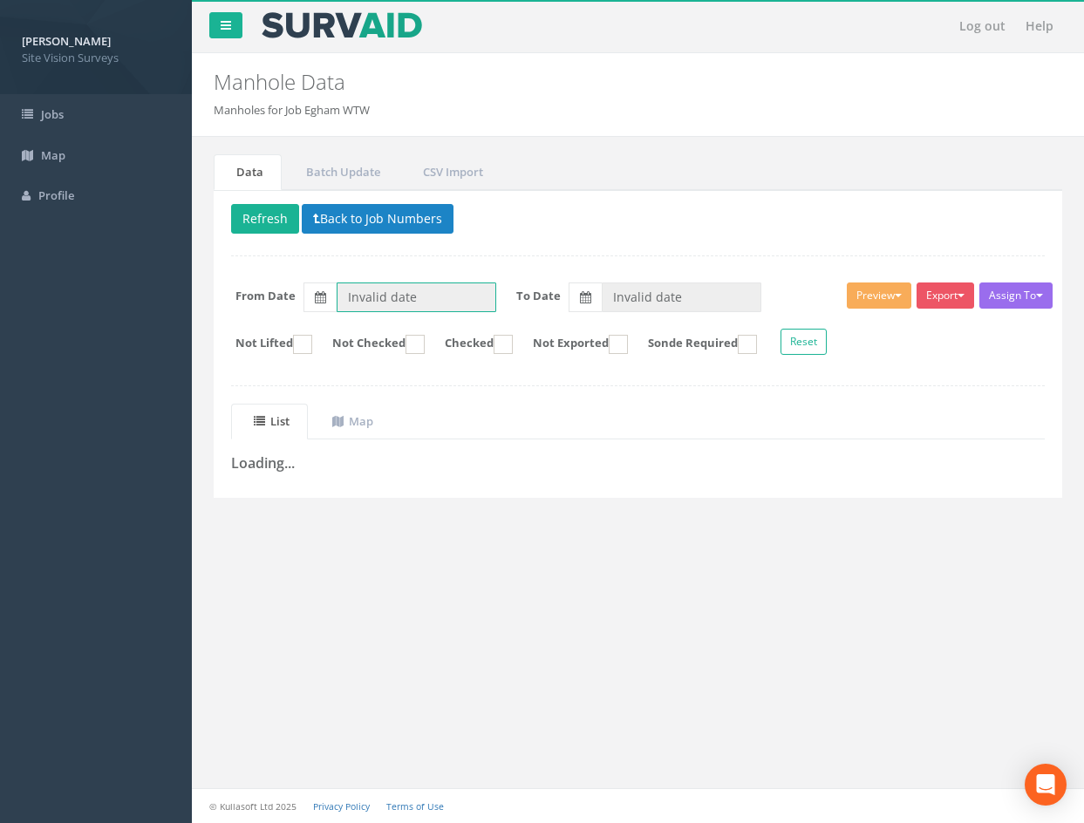
click at [473, 292] on input "Invalid date" at bounding box center [417, 298] width 160 height 30
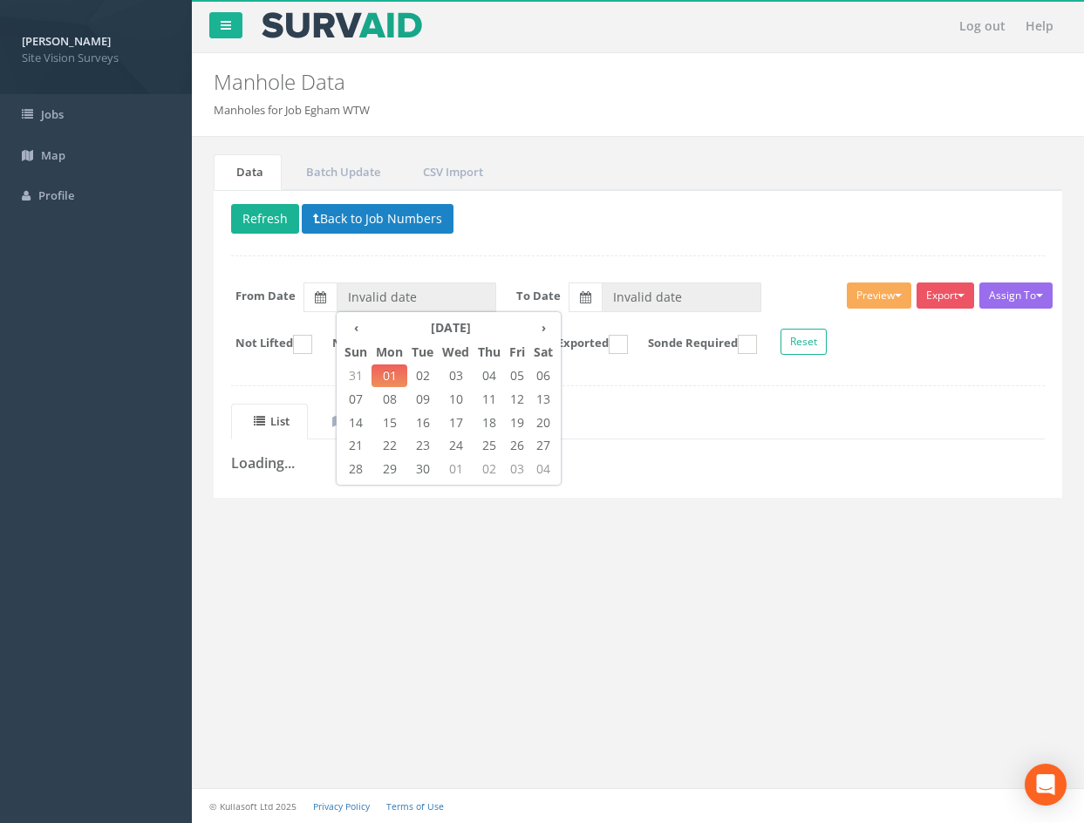
click at [586, 259] on div "Delete Refresh Back to Job Numbers Assign To No Companies Added Export SVS IC S…" at bounding box center [638, 344] width 849 height 308
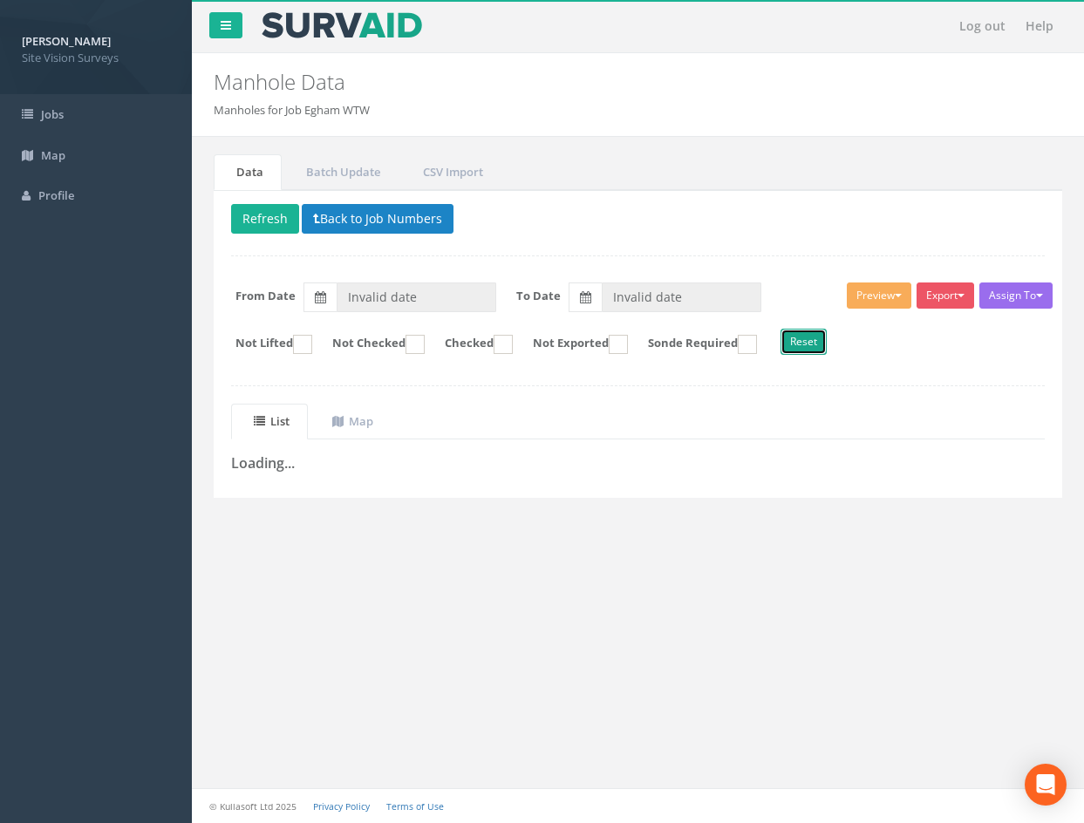
click at [827, 350] on button "Reset" at bounding box center [804, 342] width 46 height 26
click at [269, 222] on button "Refresh" at bounding box center [265, 219] width 68 height 30
click at [353, 173] on link "Batch Update" at bounding box center [340, 172] width 115 height 36
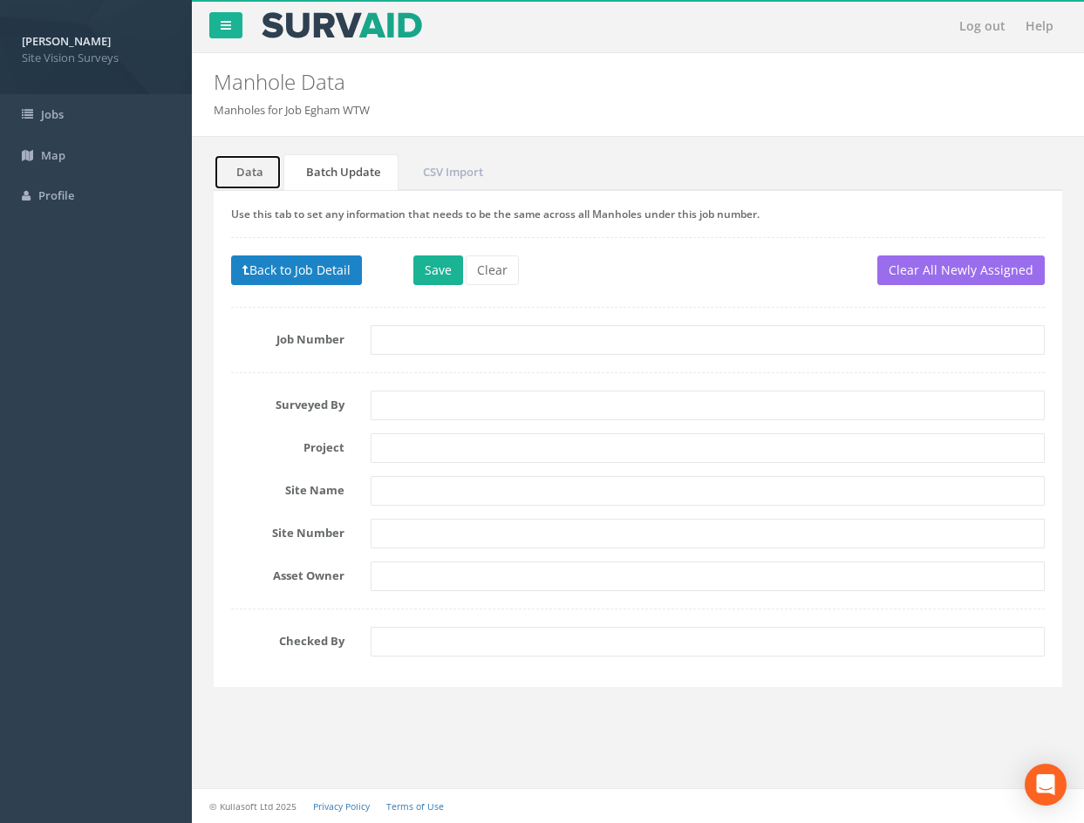
click at [252, 177] on link "Data" at bounding box center [248, 172] width 68 height 36
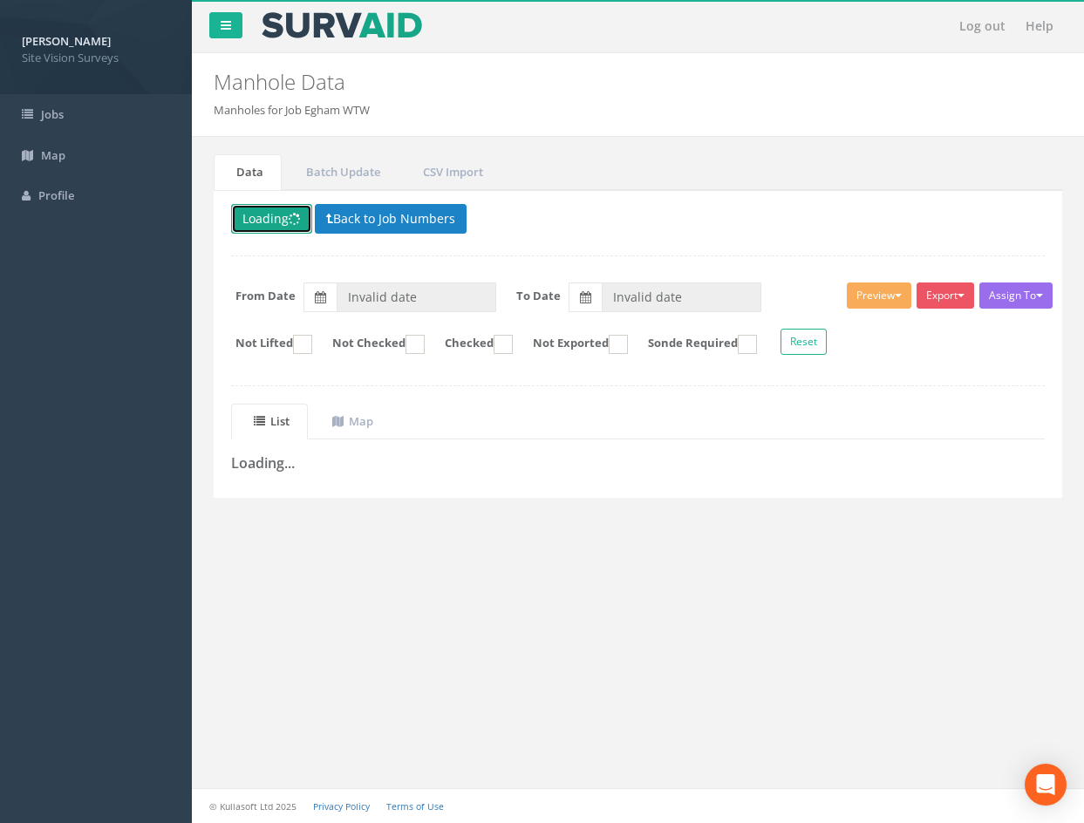
click at [282, 223] on button "Loading" at bounding box center [271, 219] width 81 height 30
click at [98, 113] on link "Jobs" at bounding box center [96, 114] width 192 height 41
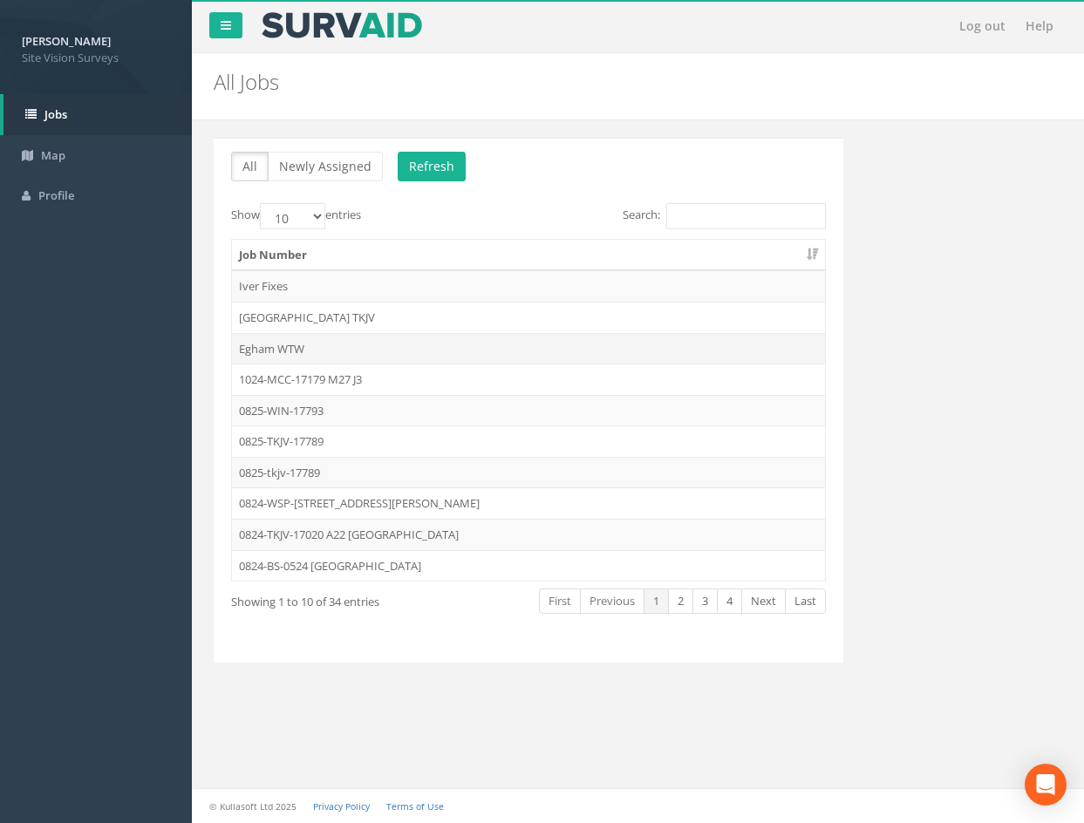
click at [325, 347] on td "Egham WTW" at bounding box center [528, 348] width 593 height 31
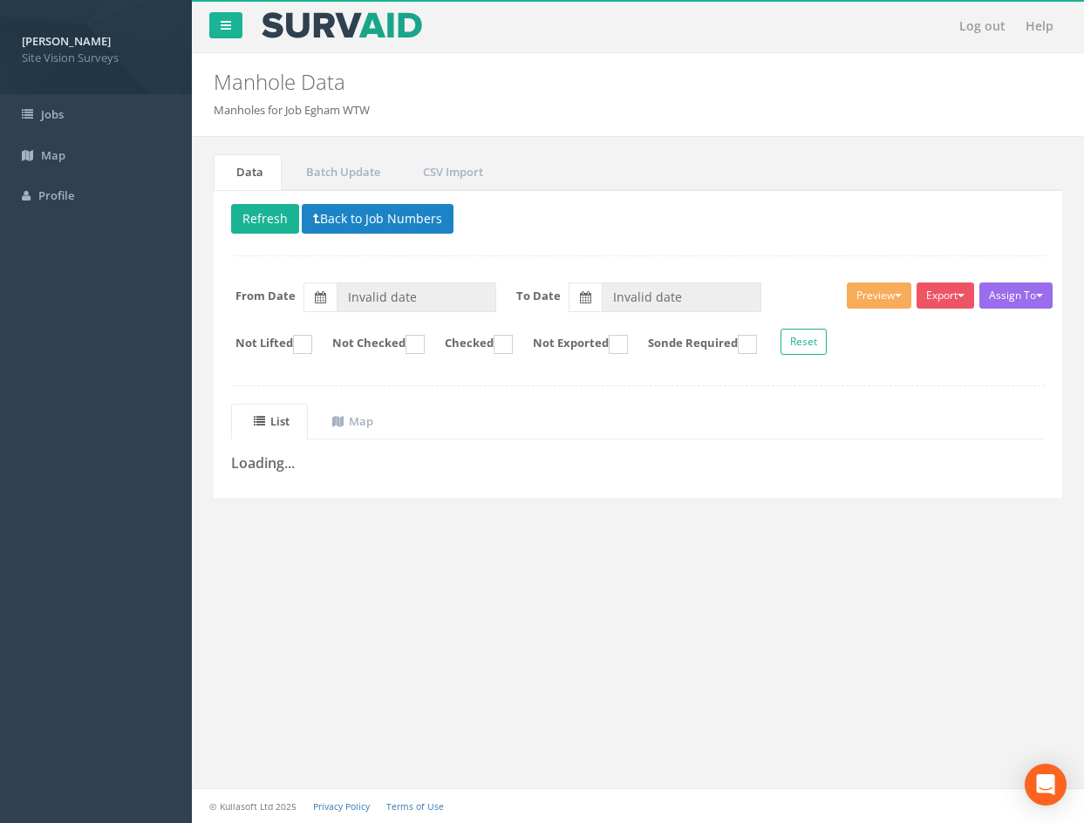
type input "[DATE]"
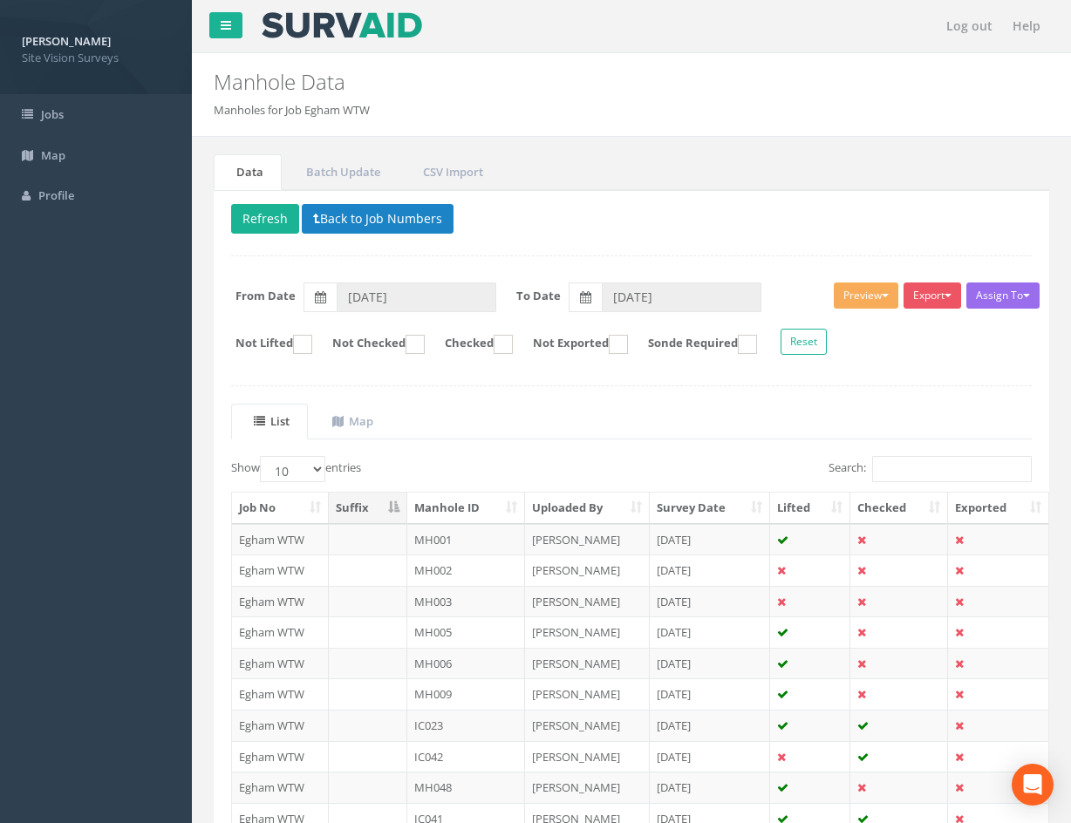
scroll to position [149, 0]
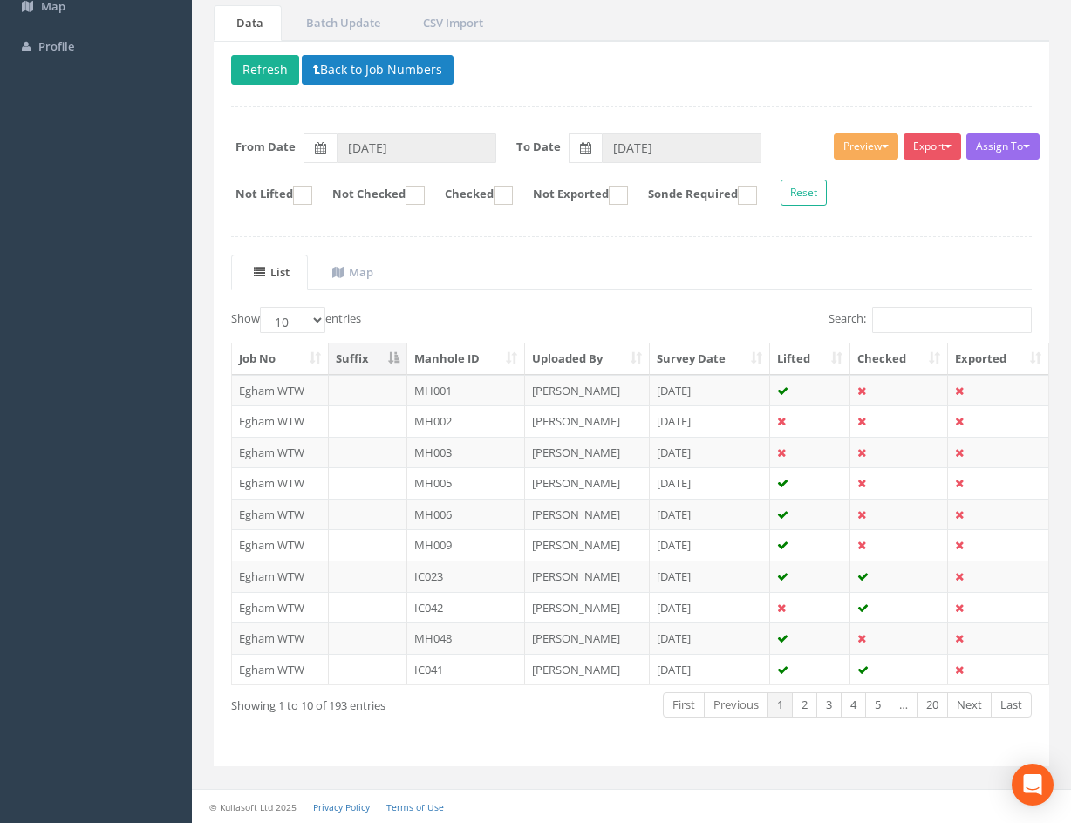
click at [460, 349] on th "Manhole ID" at bounding box center [466, 359] width 118 height 31
click at [883, 712] on link "5" at bounding box center [877, 704] width 25 height 25
click at [975, 711] on link "Next" at bounding box center [969, 704] width 44 height 25
click at [975, 710] on link "Next" at bounding box center [969, 704] width 44 height 25
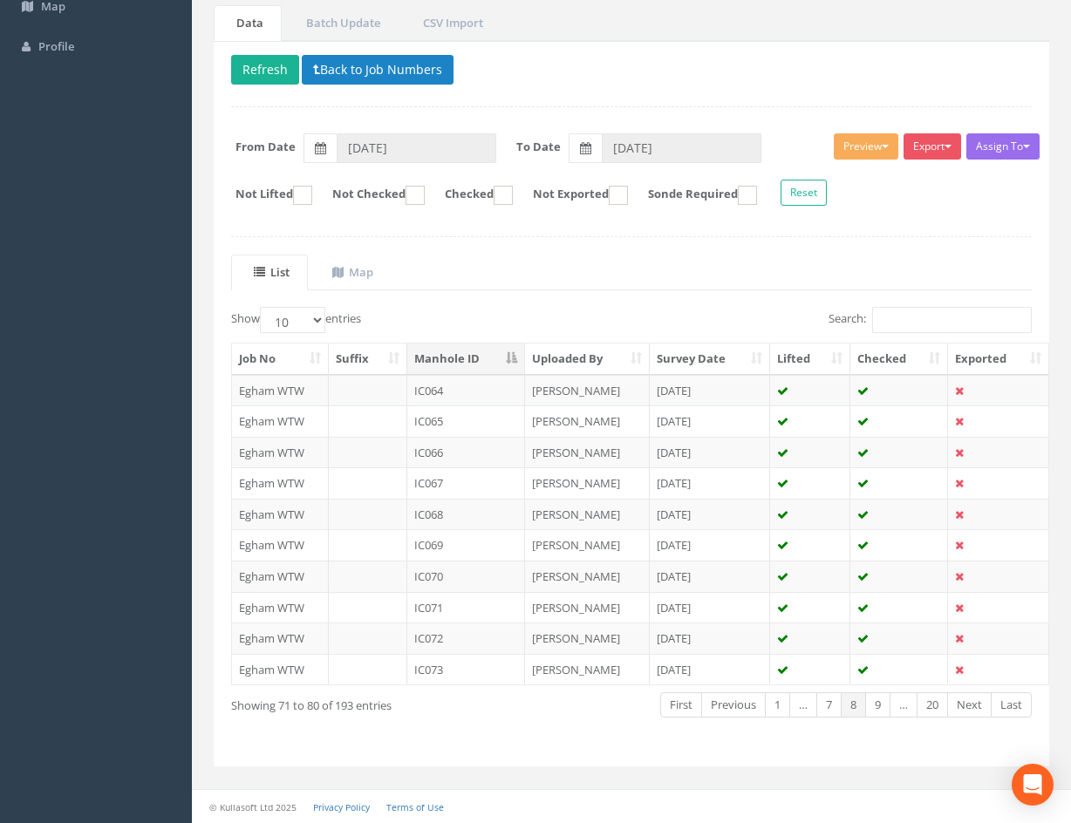
click at [975, 710] on link "Next" at bounding box center [969, 704] width 44 height 25
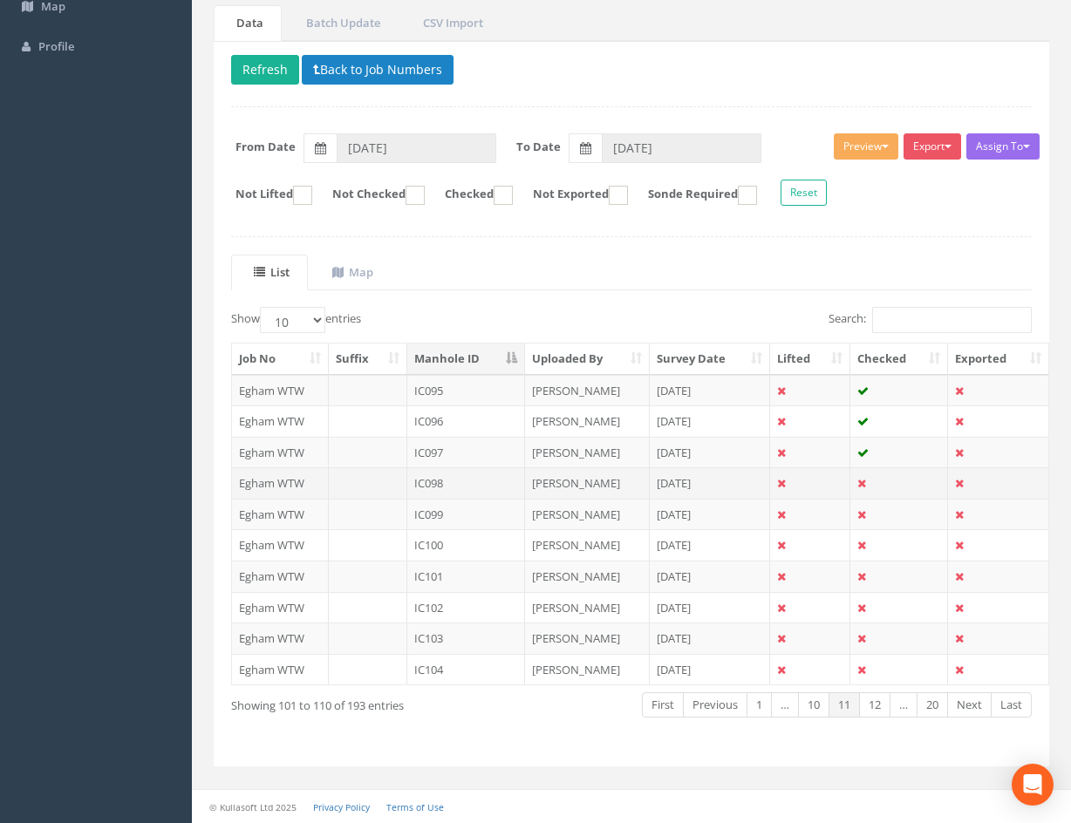
click at [816, 486] on td at bounding box center [810, 482] width 80 height 31
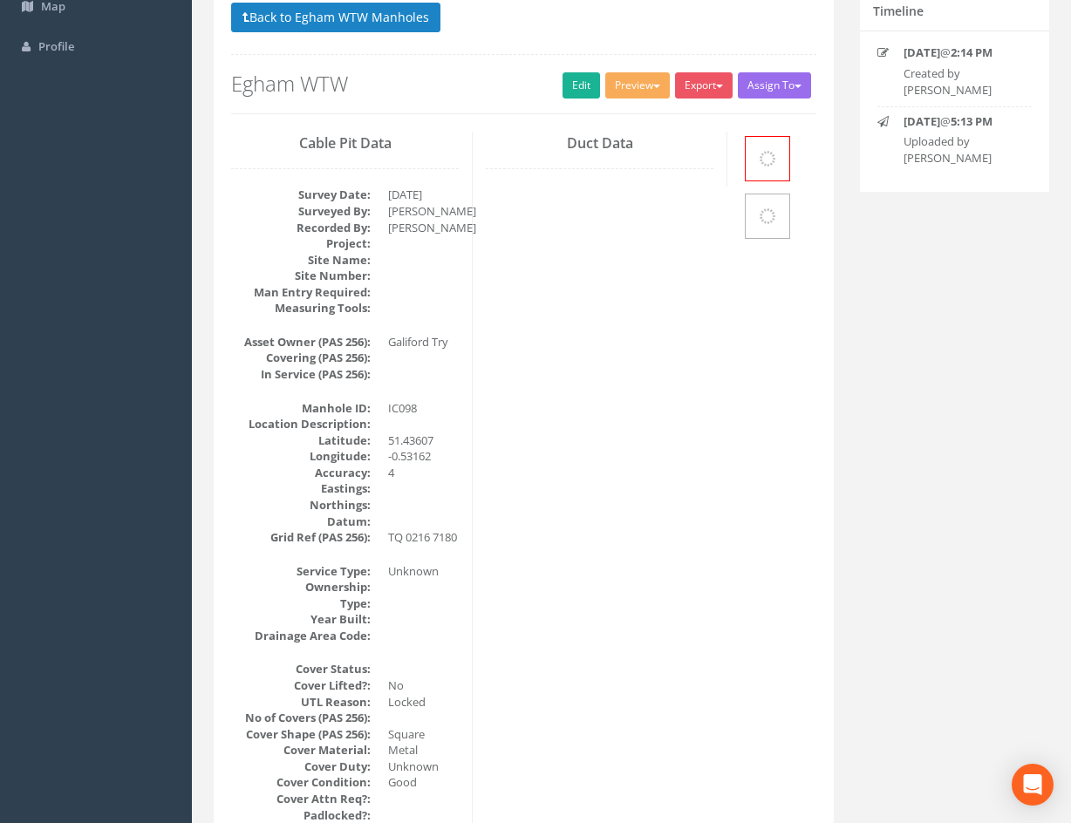
scroll to position [0, 0]
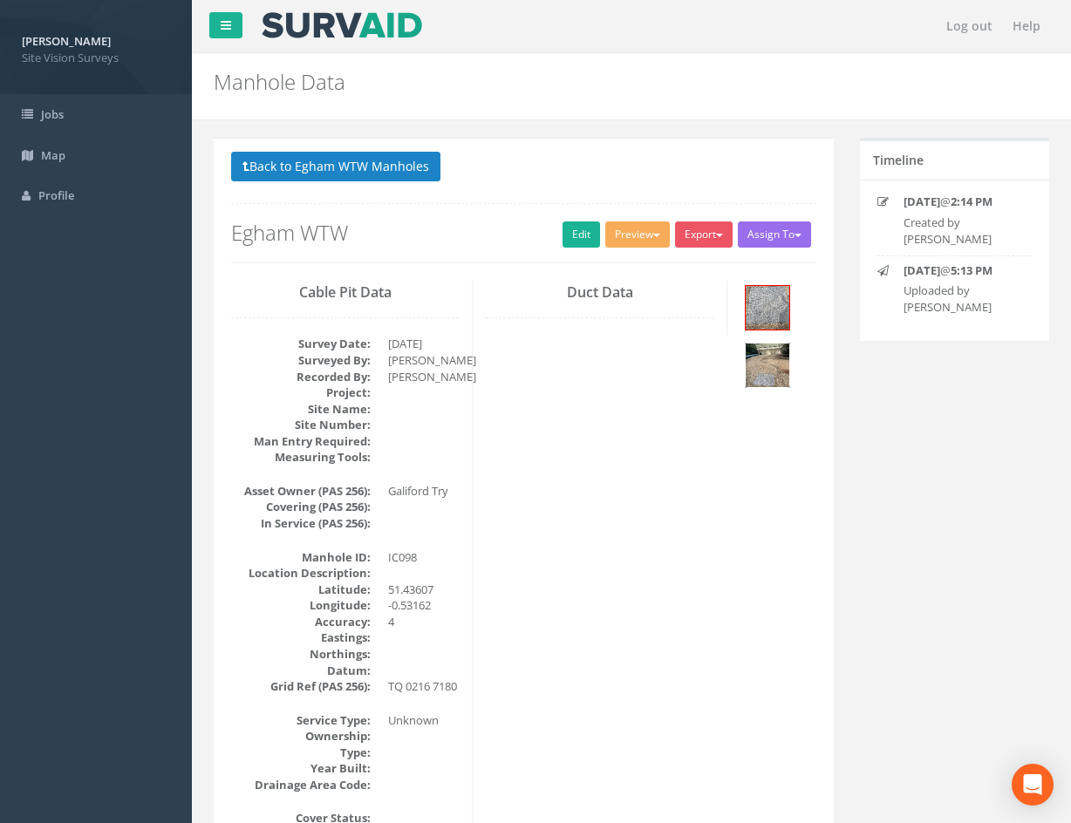
click at [763, 348] on img at bounding box center [768, 366] width 44 height 44
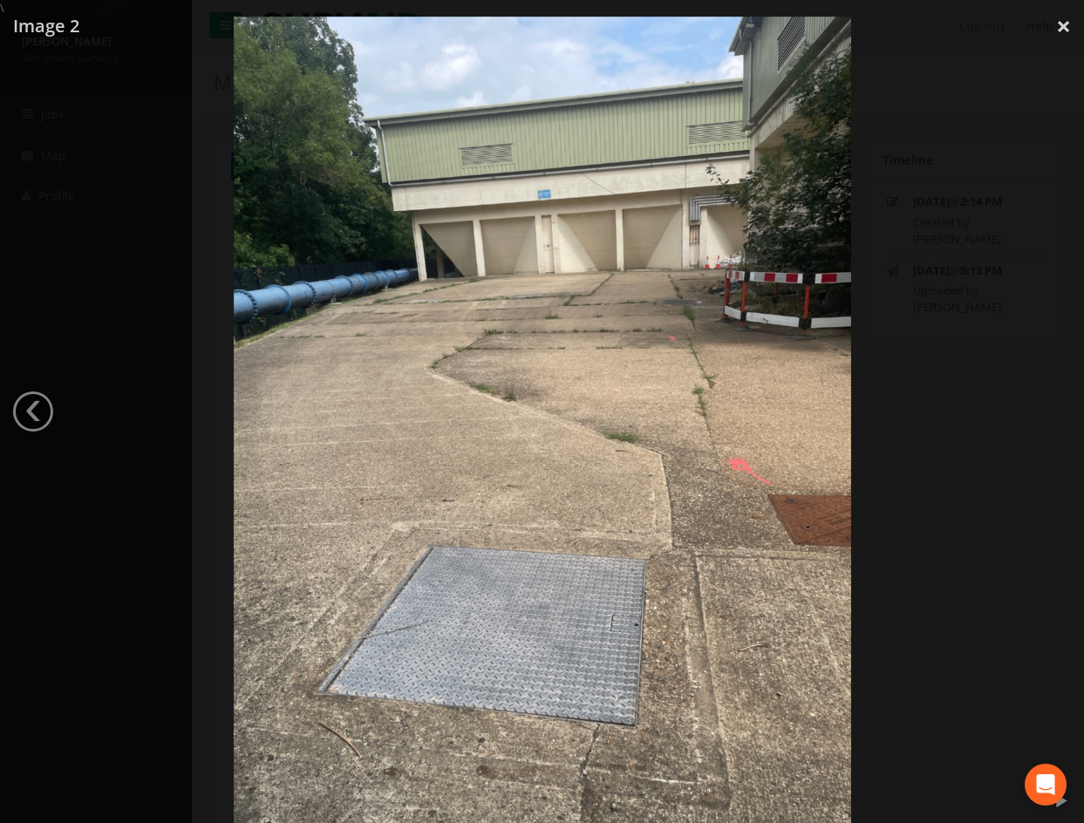
click at [102, 256] on div at bounding box center [542, 428] width 1084 height 823
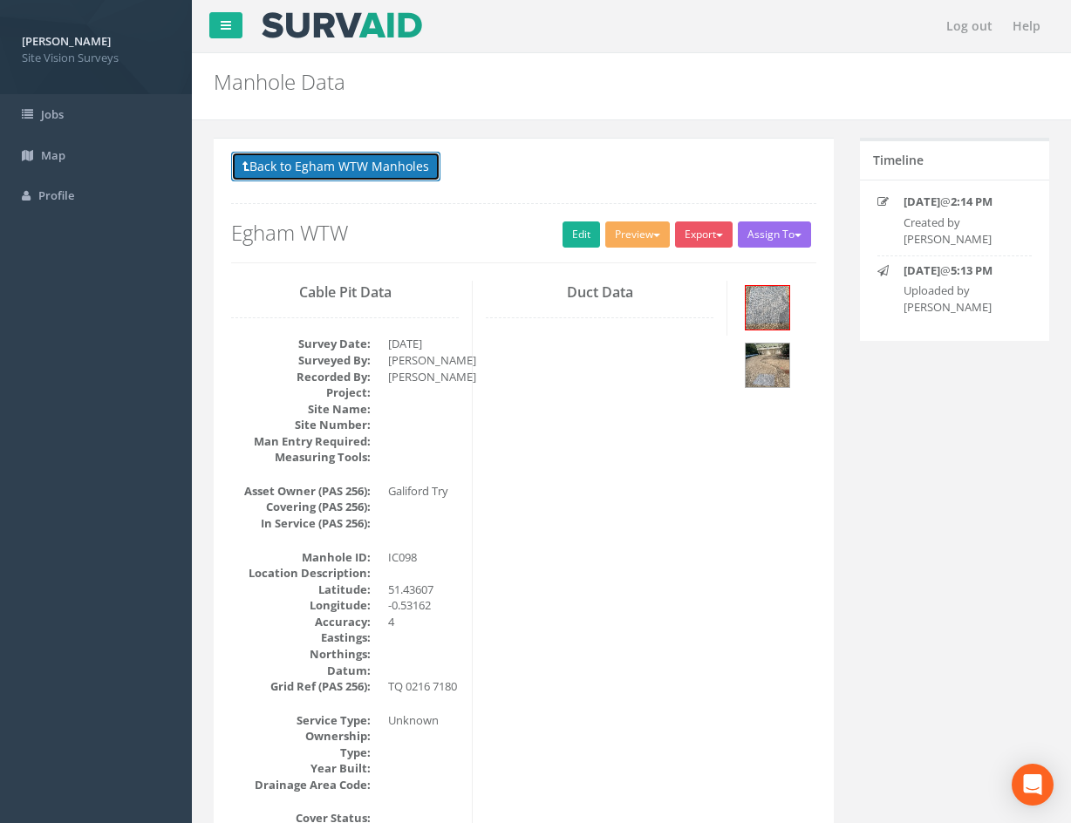
click at [389, 167] on button "Back to Egham WTW Manholes" at bounding box center [335, 167] width 209 height 30
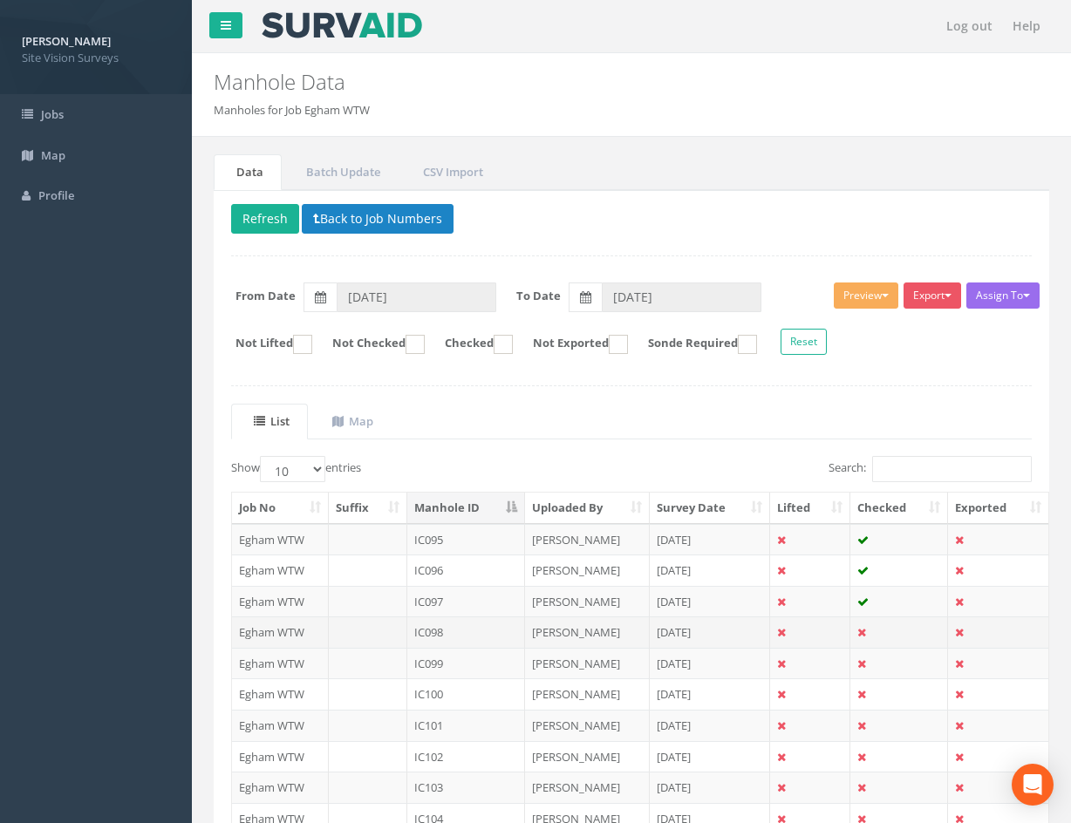
click at [824, 635] on td at bounding box center [810, 632] width 80 height 31
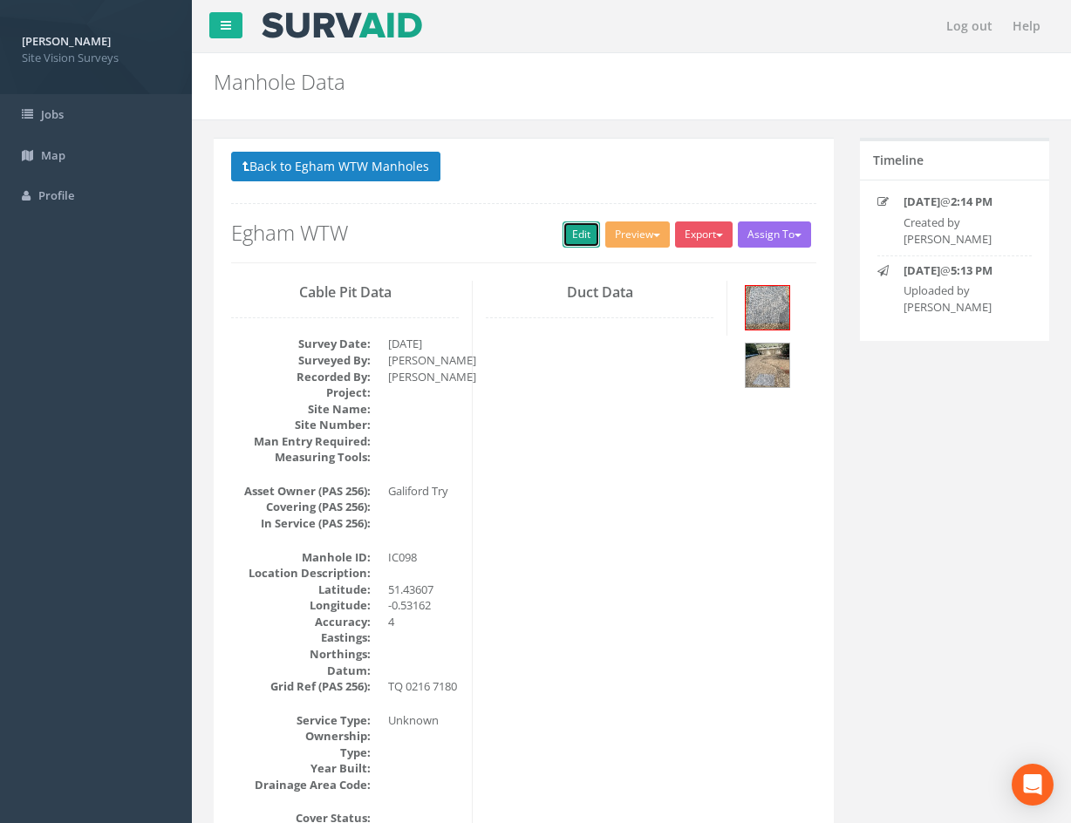
click at [577, 235] on link "Edit" at bounding box center [582, 235] width 38 height 26
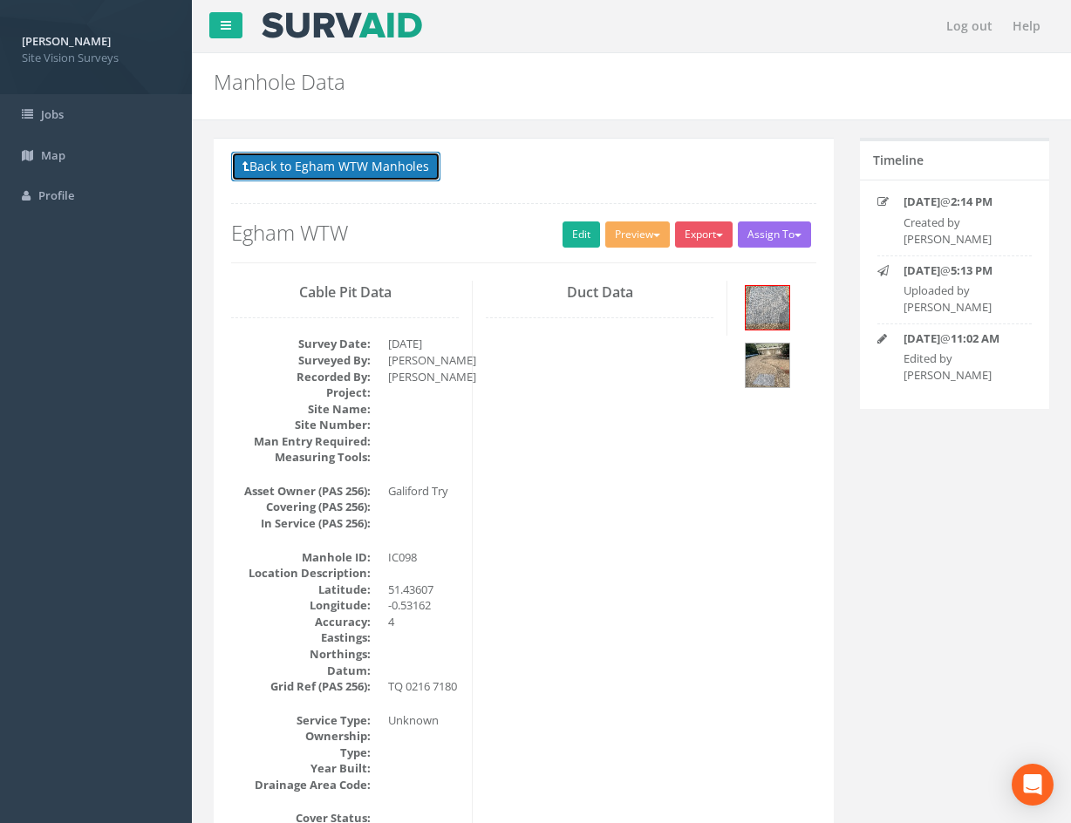
click at [363, 173] on button "Back to Egham WTW Manholes" at bounding box center [335, 167] width 209 height 30
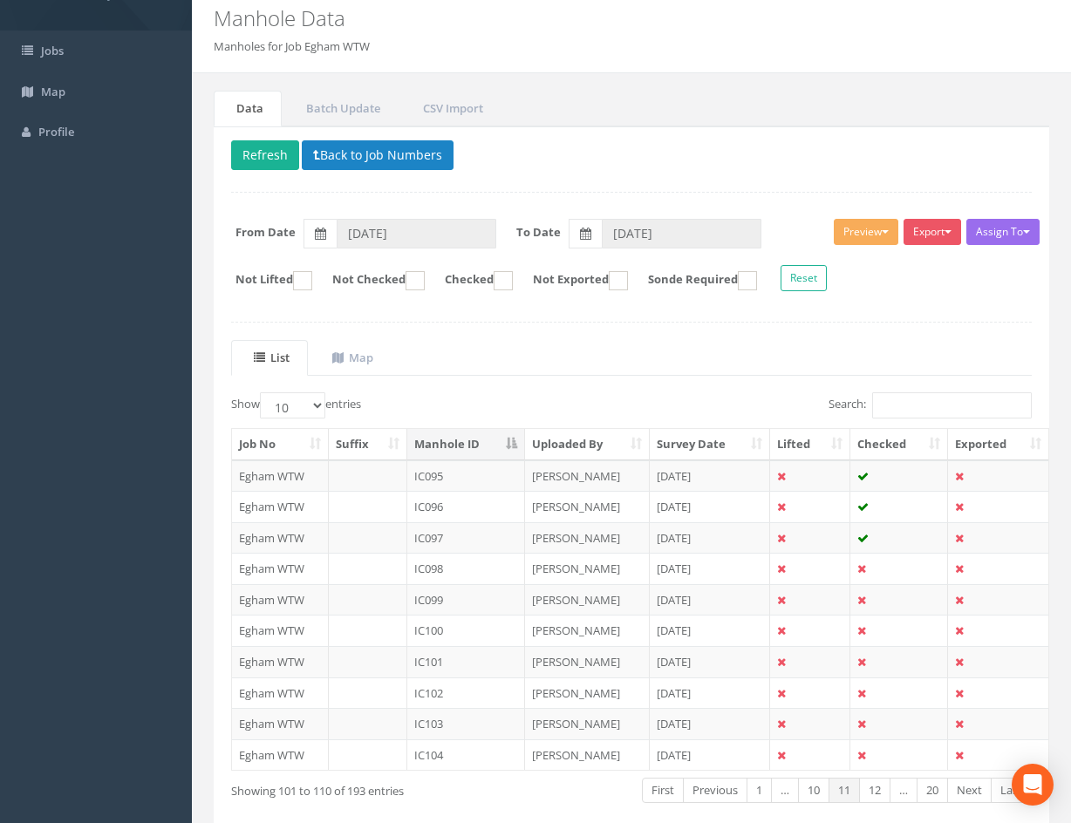
scroll to position [149, 0]
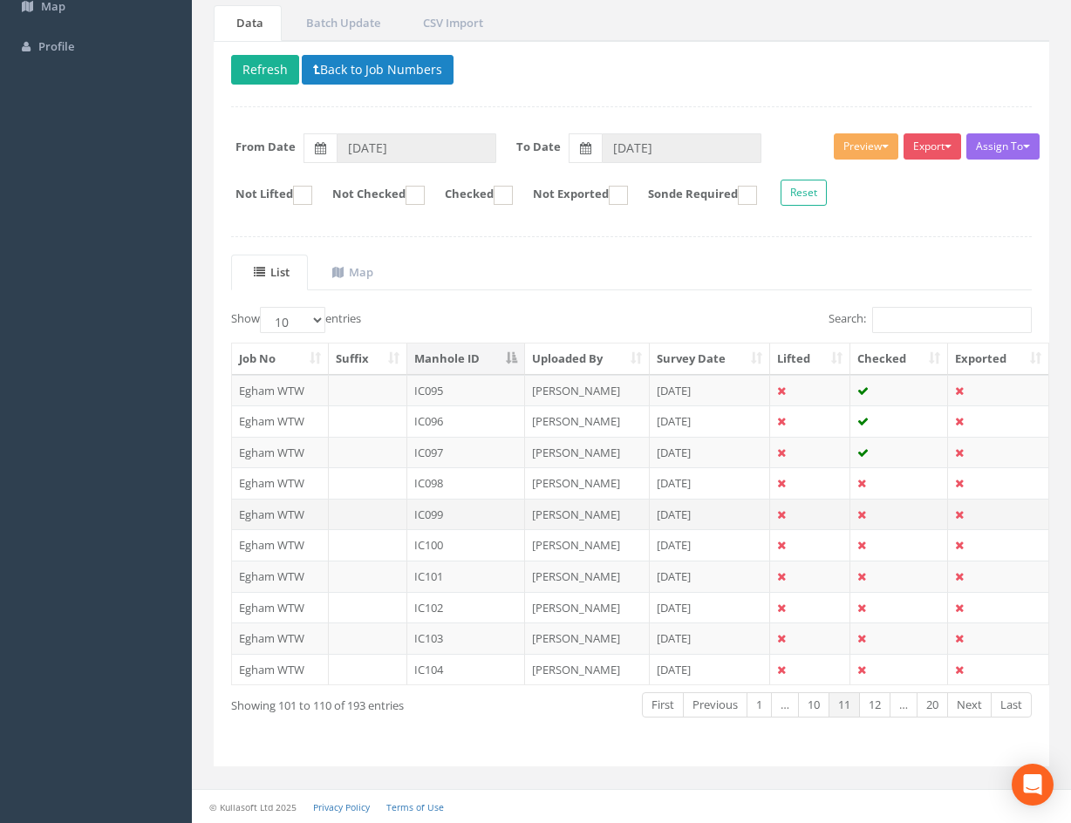
click at [628, 513] on td "[PERSON_NAME]" at bounding box center [587, 514] width 125 height 31
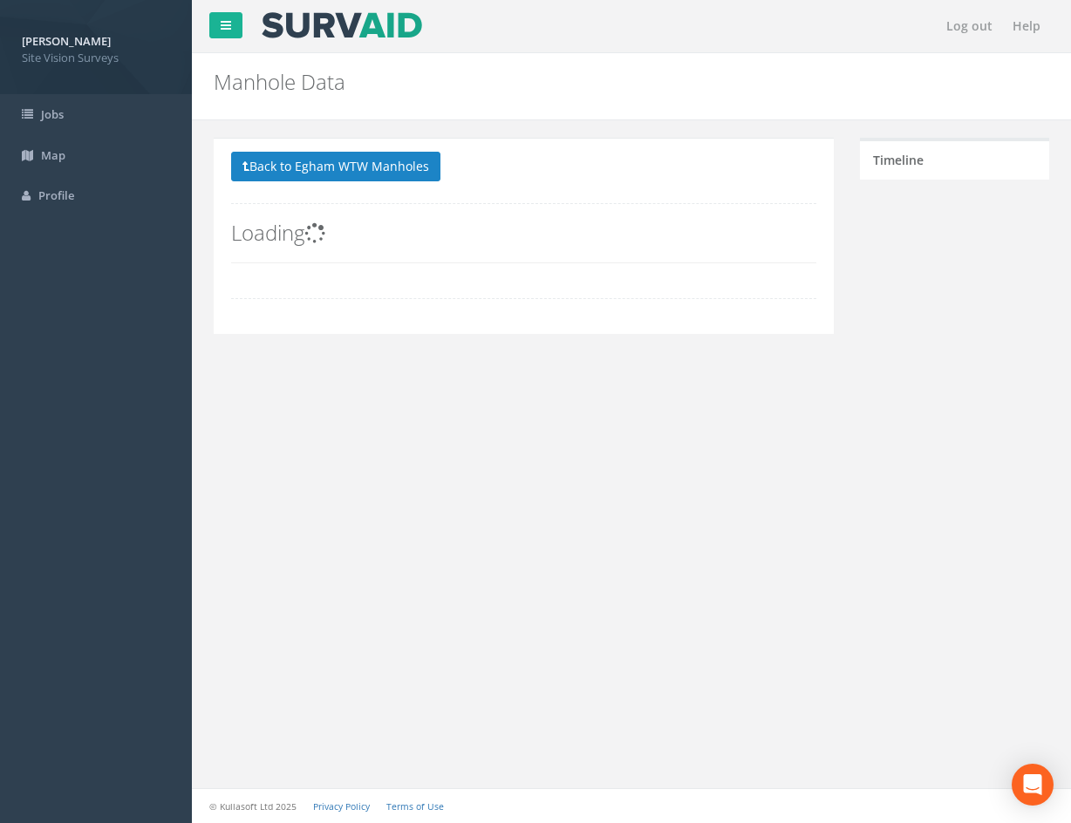
scroll to position [0, 0]
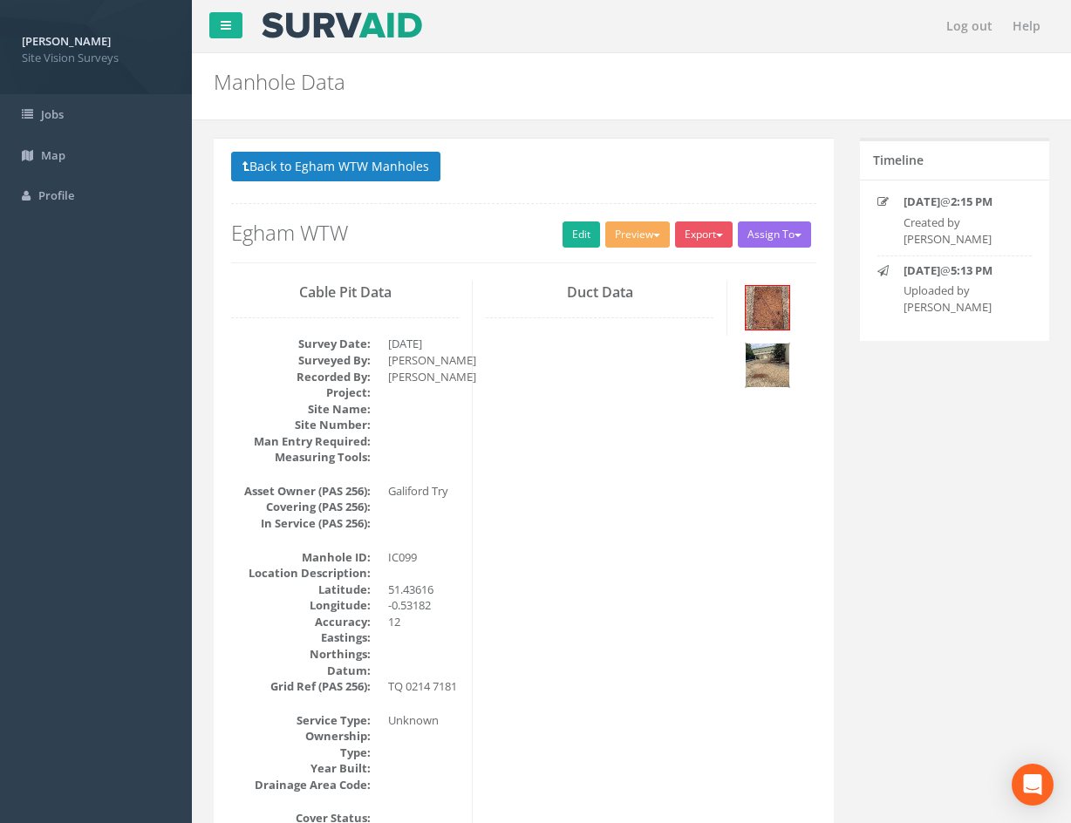
click at [764, 366] on img at bounding box center [768, 366] width 44 height 44
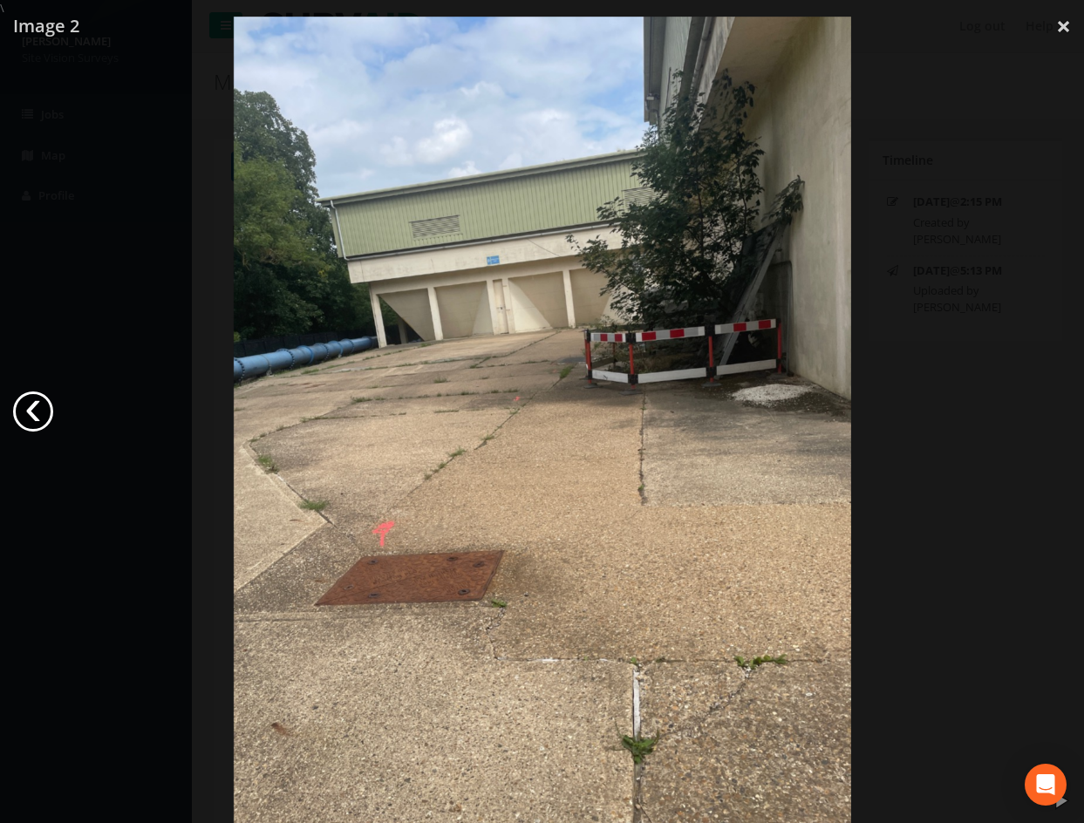
click at [38, 404] on link "‹" at bounding box center [33, 412] width 40 height 40
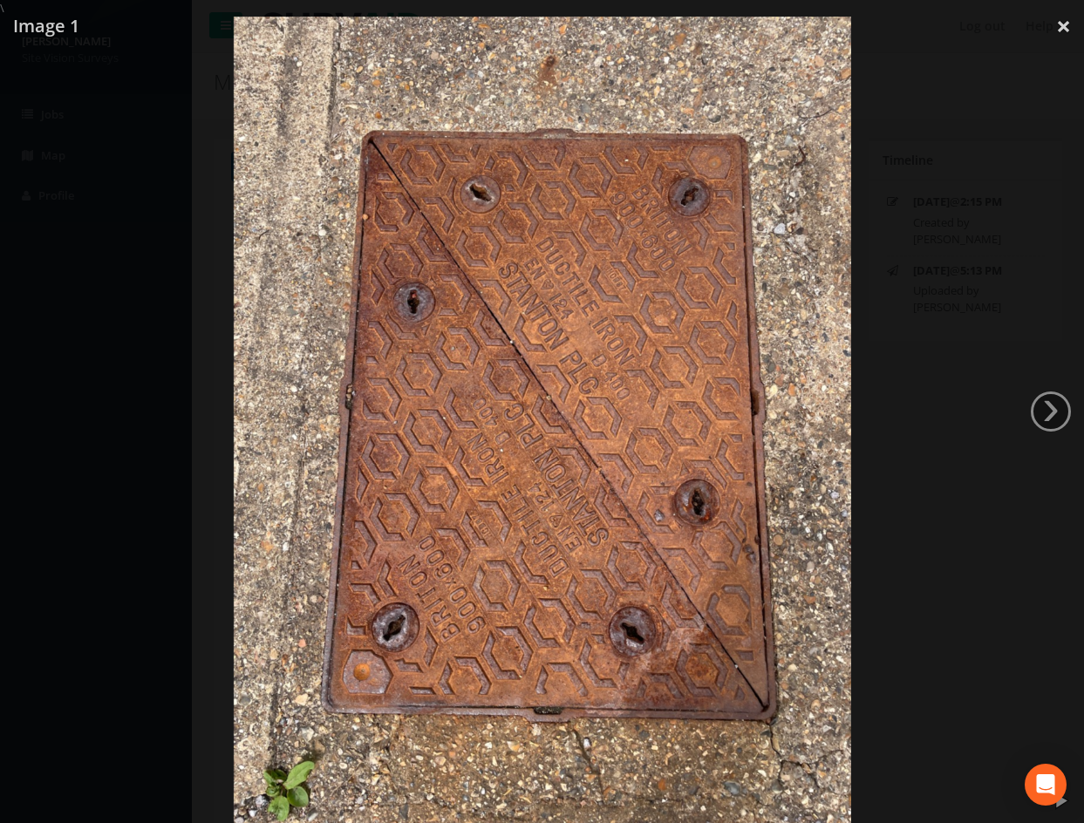
click at [1049, 237] on div at bounding box center [542, 428] width 1084 height 823
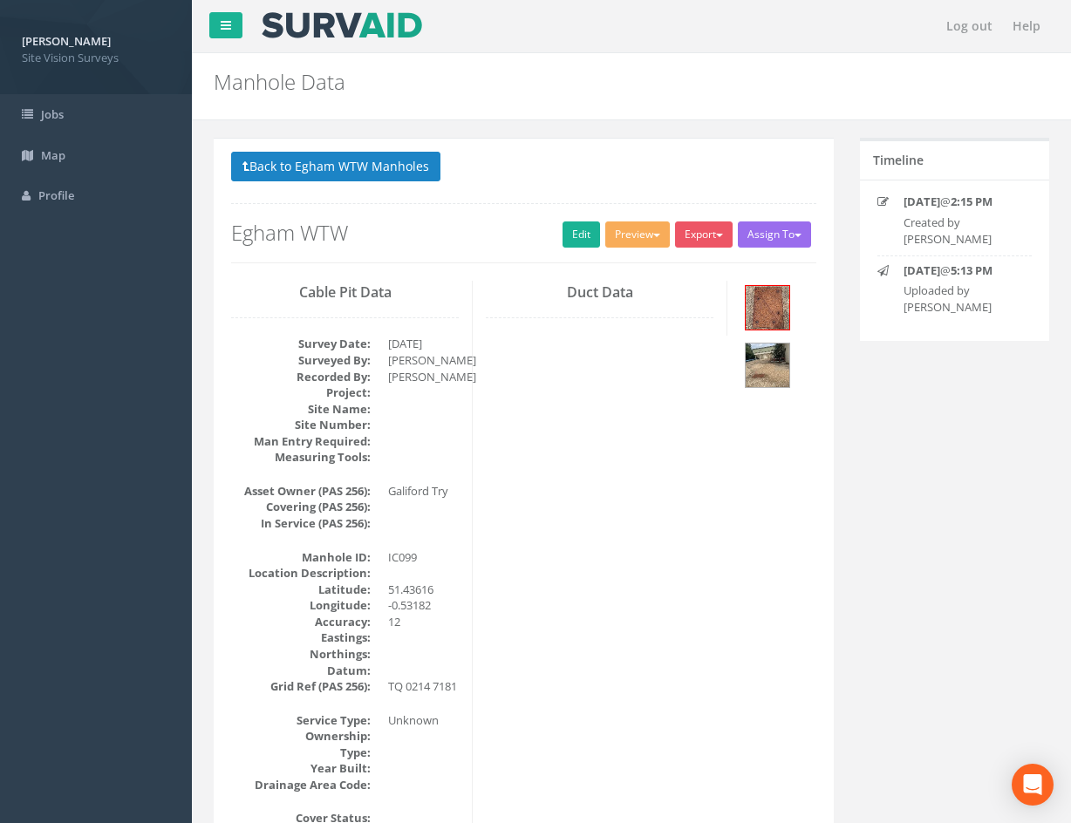
click at [782, 389] on div at bounding box center [778, 339] width 76 height 116
click at [771, 365] on img at bounding box center [768, 366] width 44 height 44
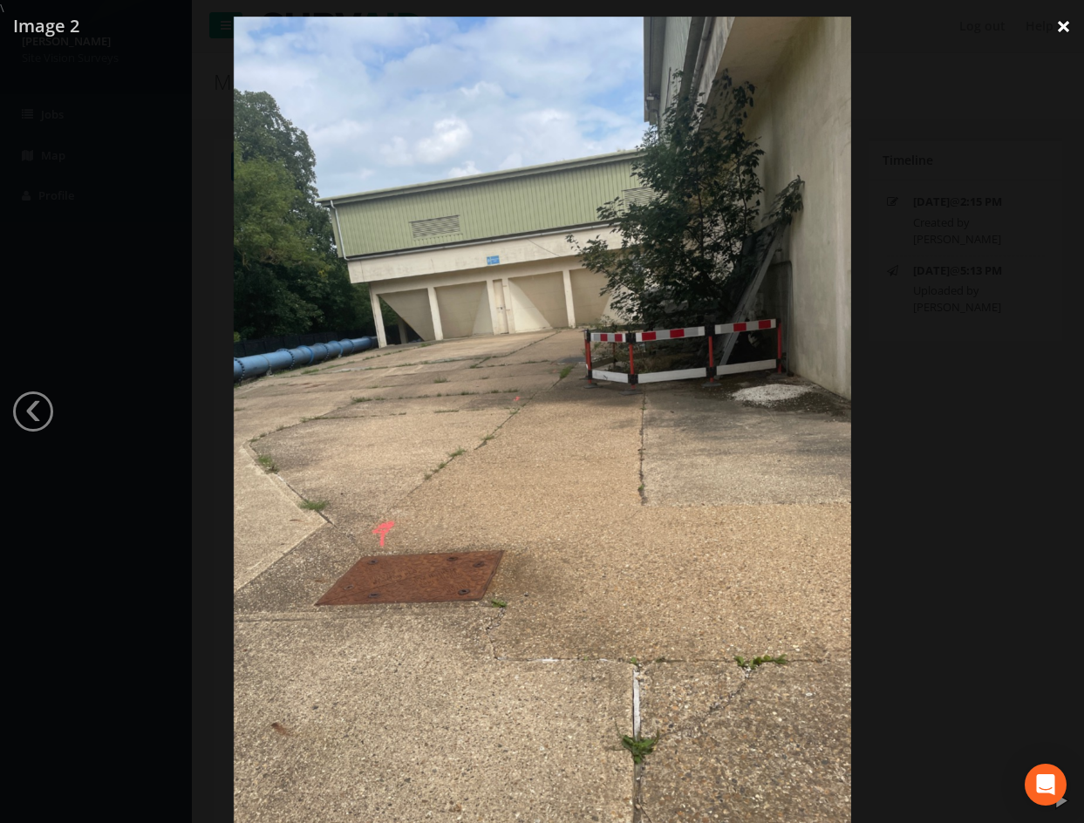
click at [1068, 31] on link "×" at bounding box center [1063, 26] width 41 height 52
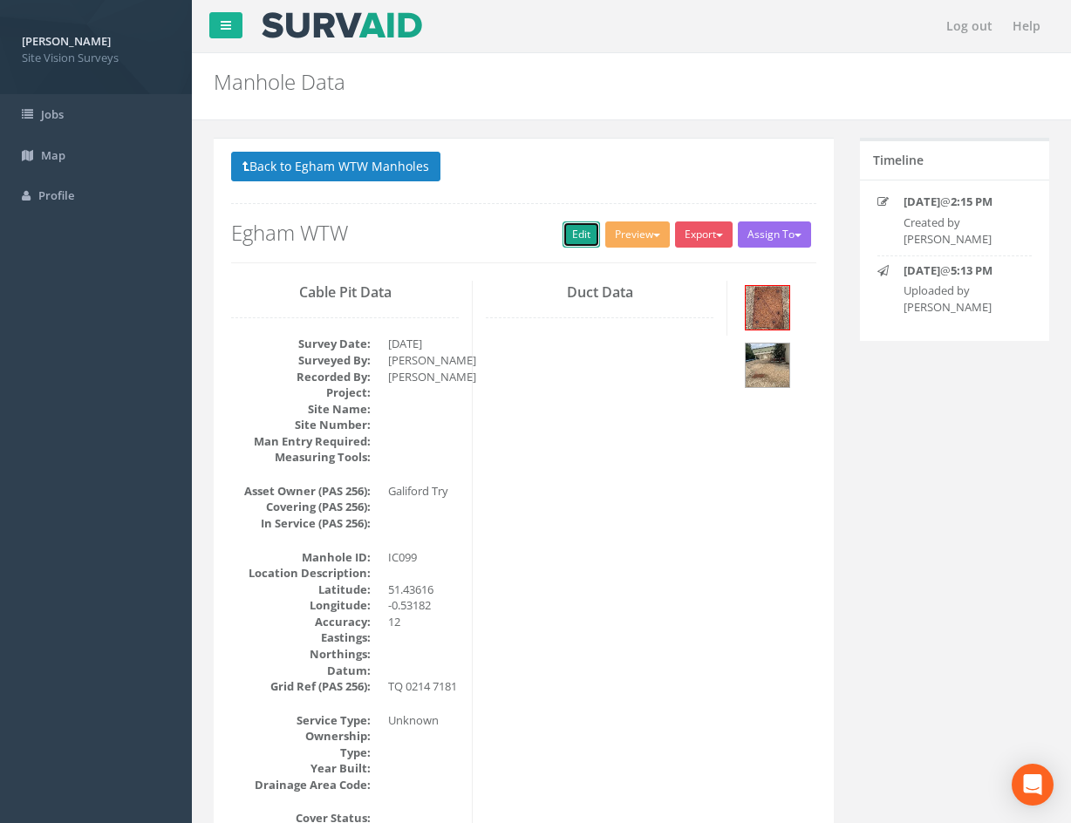
click at [566, 229] on link "Edit" at bounding box center [582, 235] width 38 height 26
drag, startPoint x: 702, startPoint y: 612, endPoint x: 628, endPoint y: 293, distance: 327.7
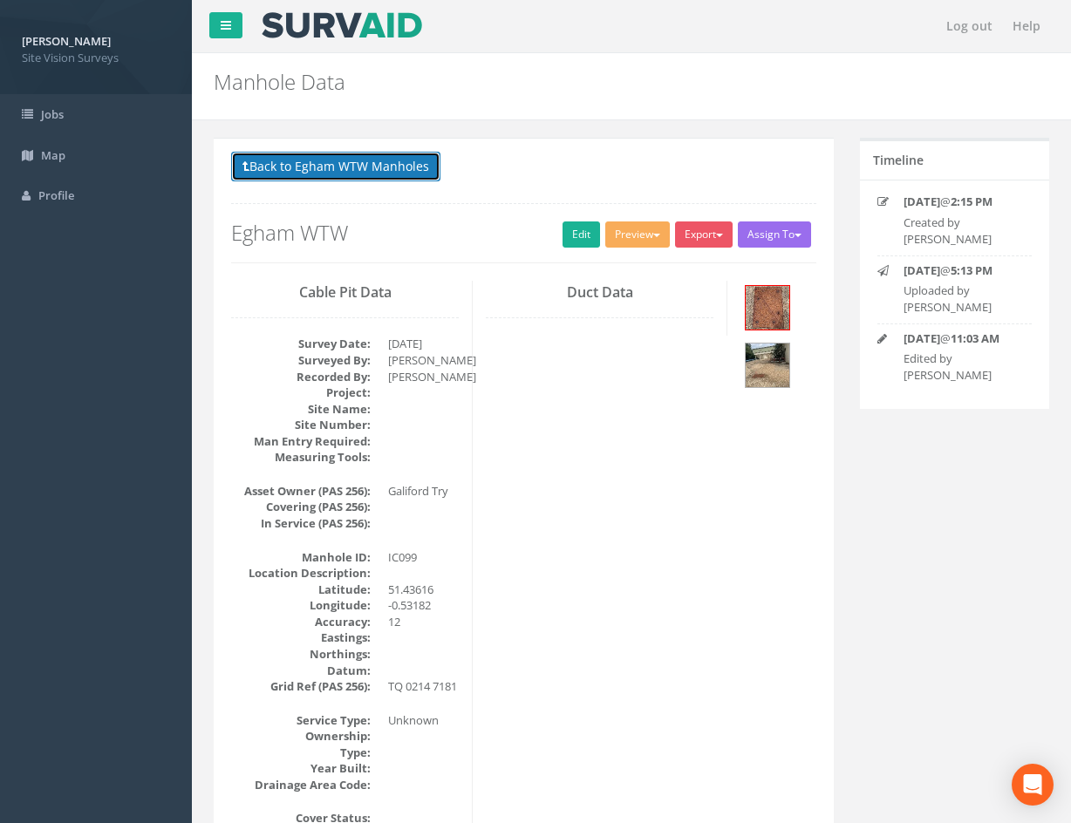
click at [415, 170] on button "Back to Egham WTW Manholes" at bounding box center [335, 167] width 209 height 30
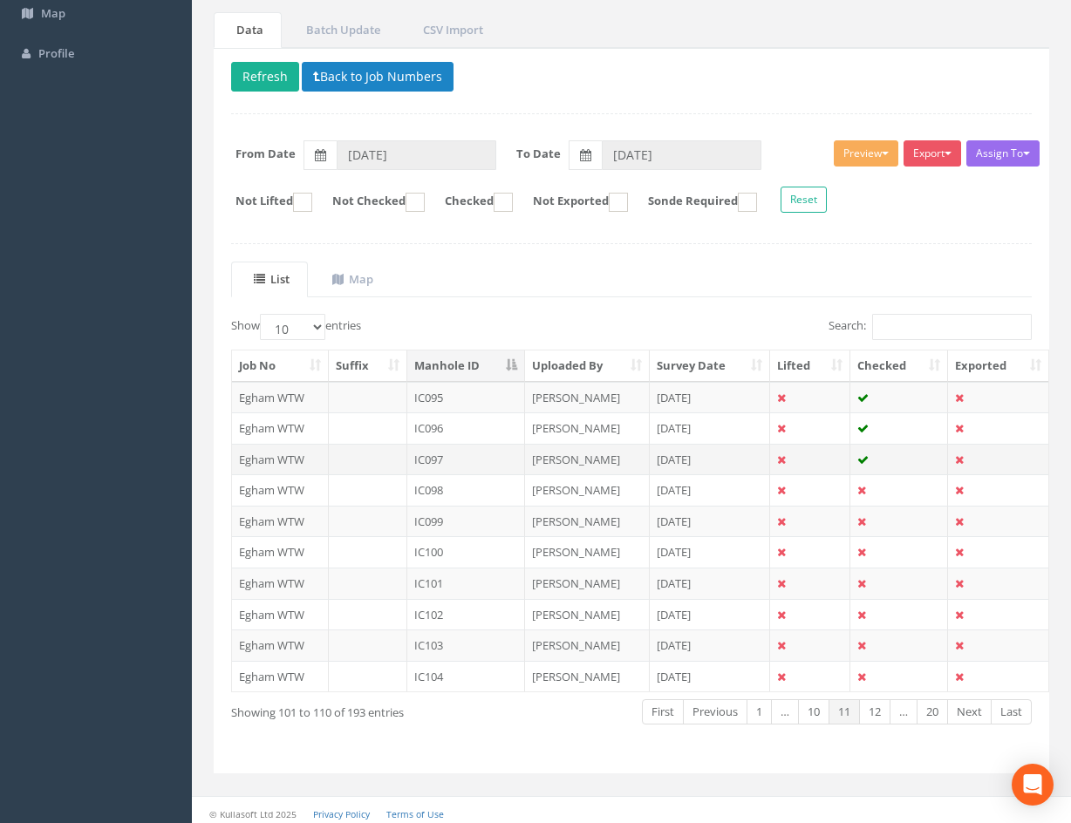
scroll to position [149, 0]
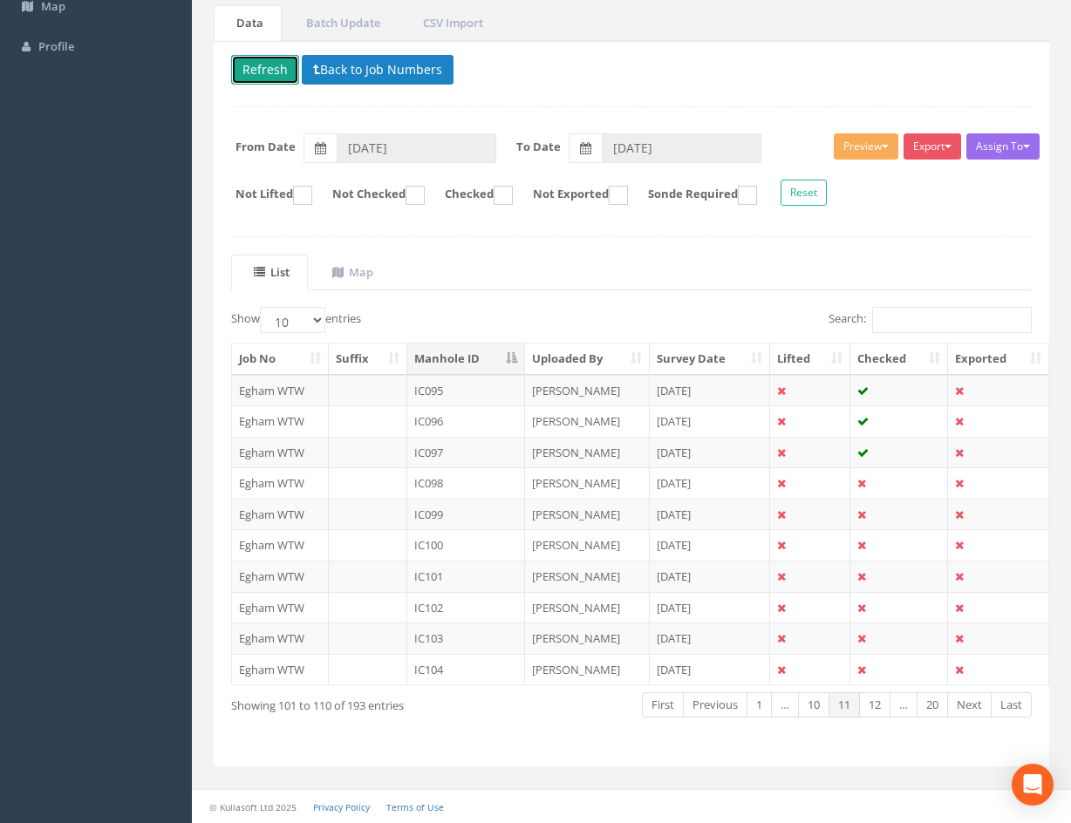
click at [271, 60] on button "Refresh" at bounding box center [265, 70] width 68 height 30
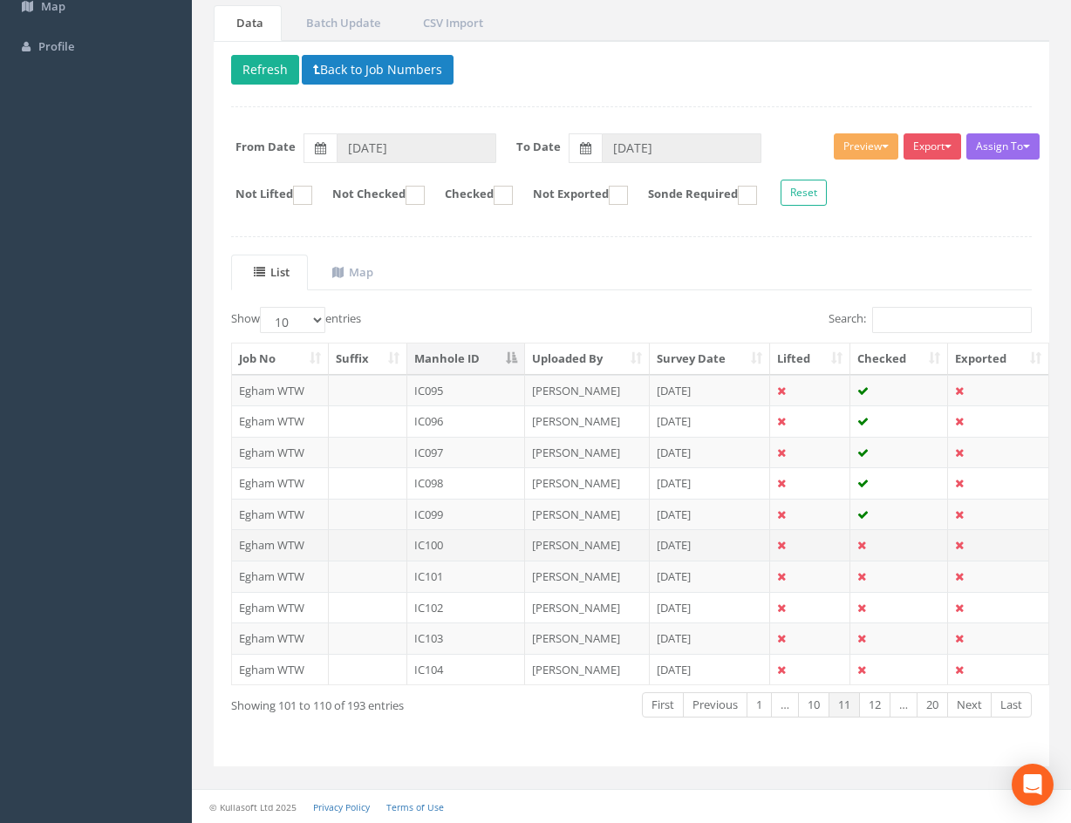
click at [808, 544] on td at bounding box center [810, 544] width 80 height 31
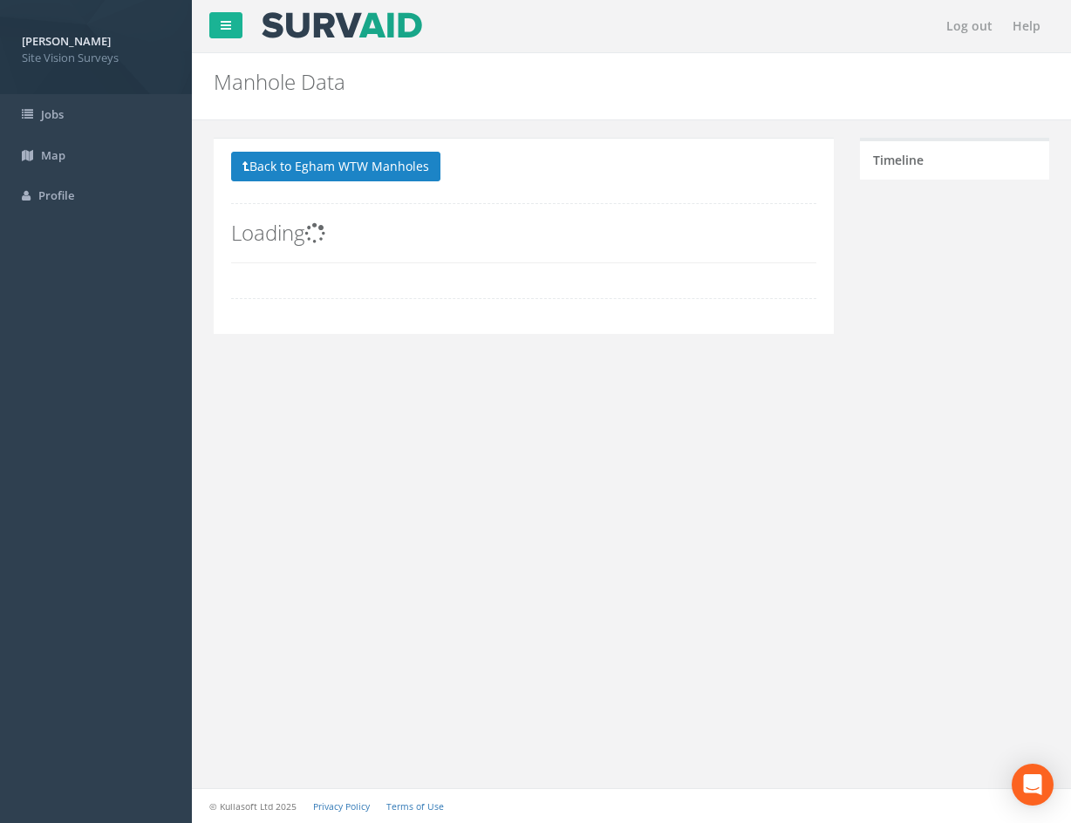
scroll to position [0, 0]
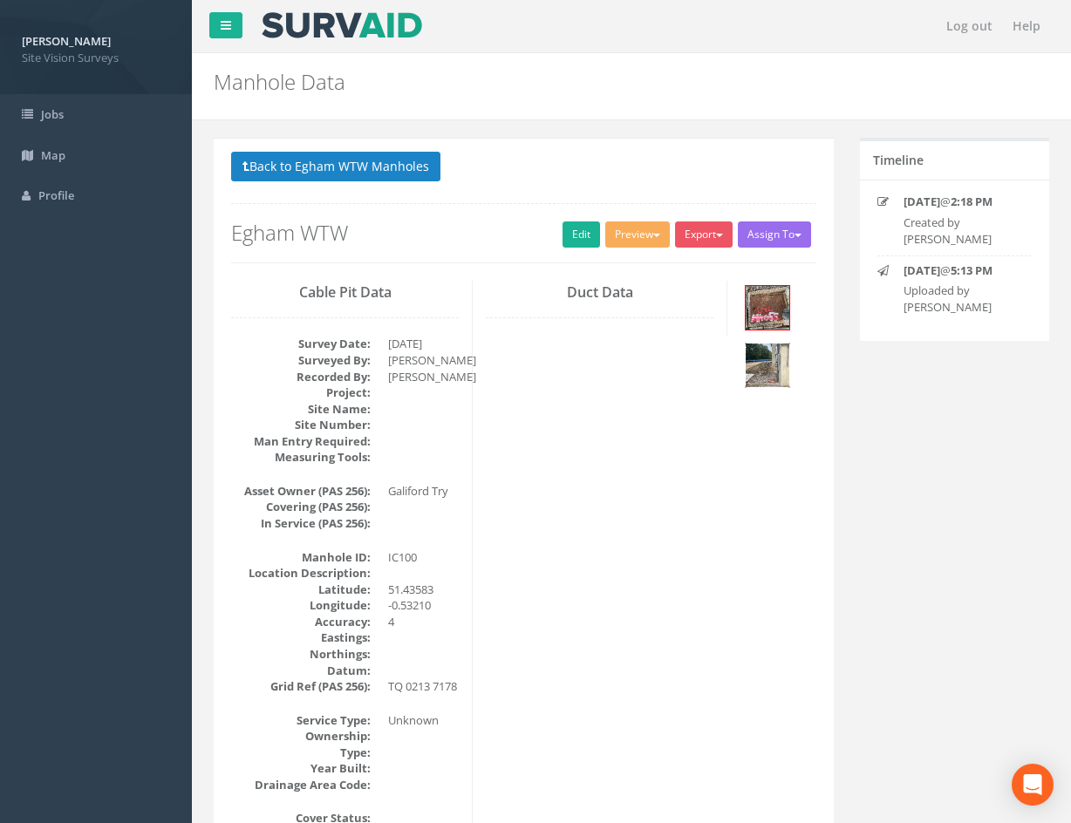
click at [756, 361] on img at bounding box center [768, 366] width 44 height 44
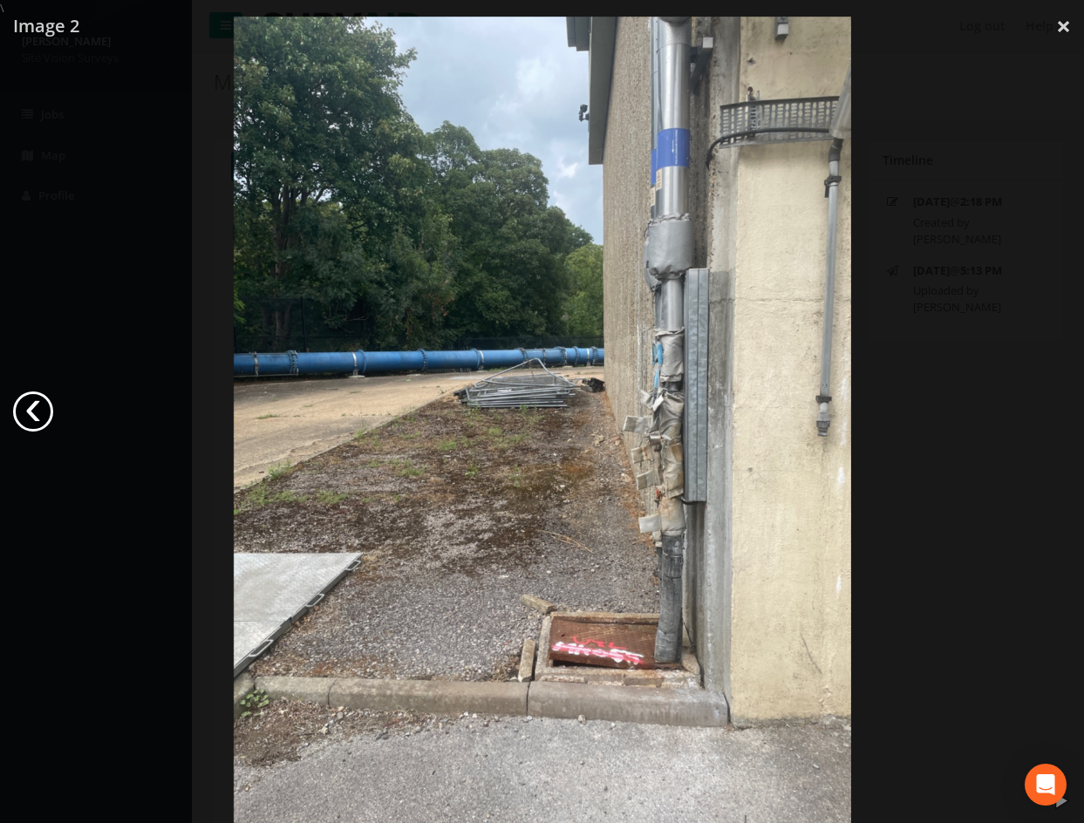
click at [39, 417] on link "‹" at bounding box center [33, 412] width 40 height 40
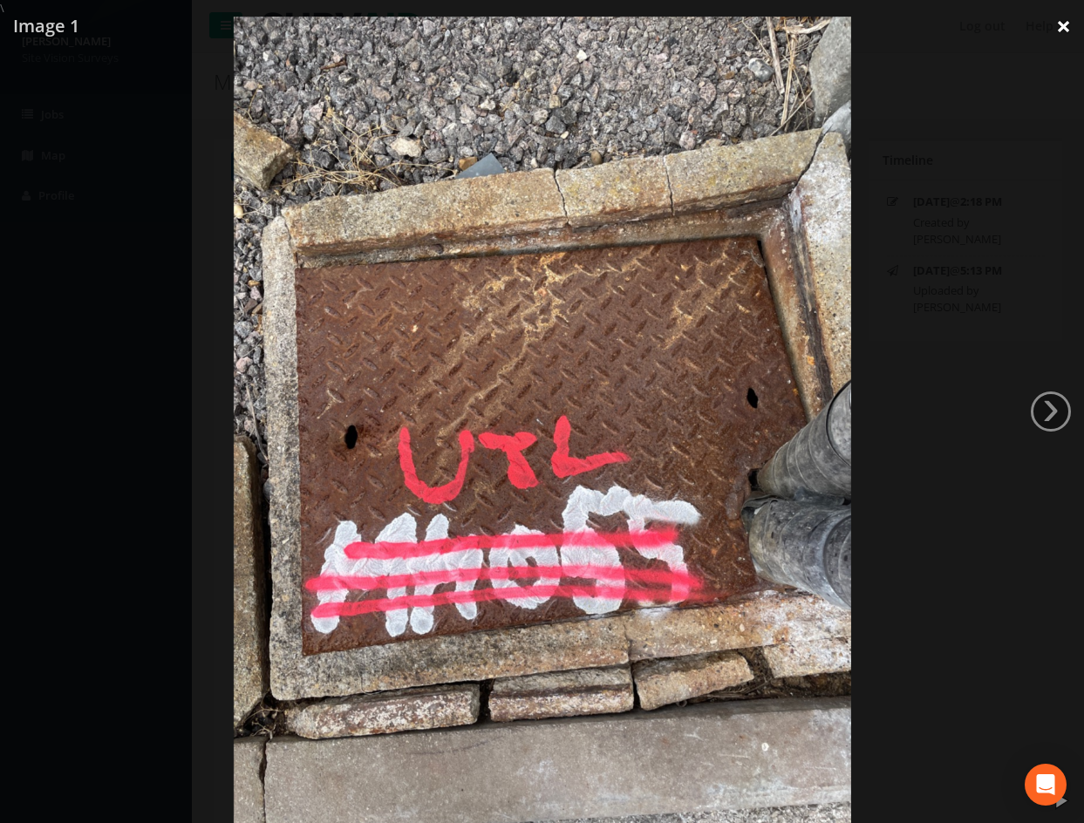
click at [1062, 29] on link "×" at bounding box center [1063, 26] width 41 height 52
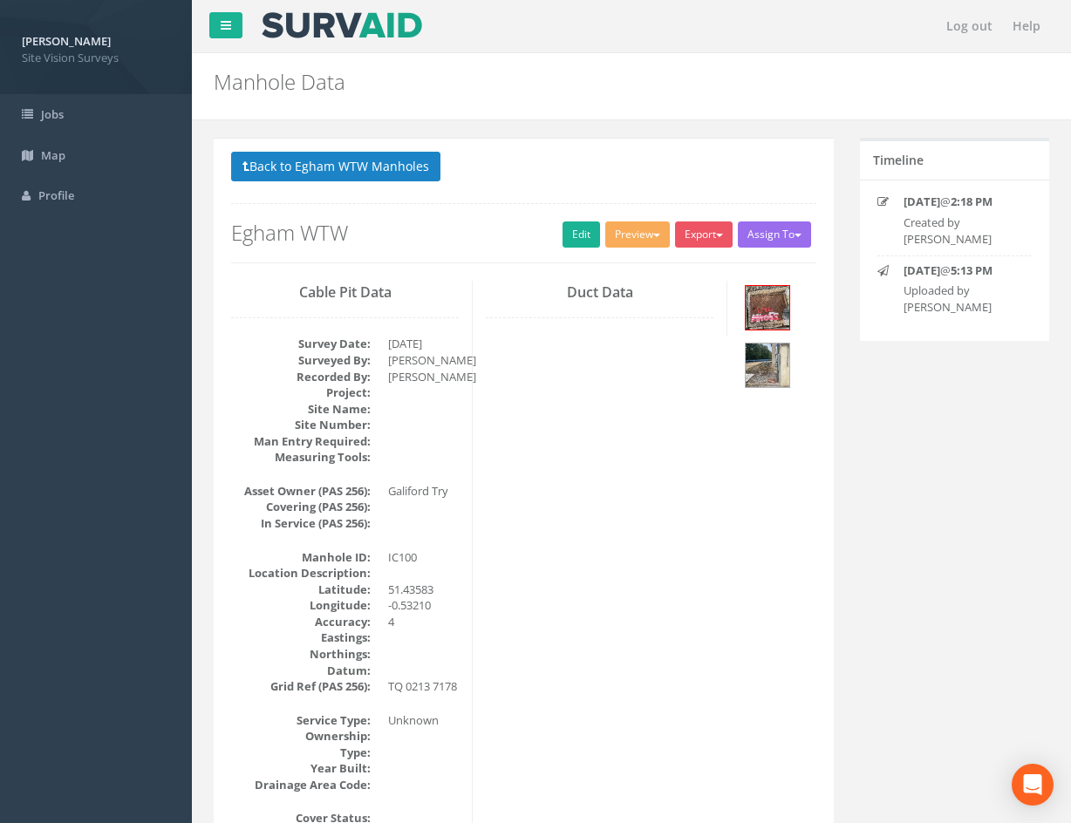
drag, startPoint x: 679, startPoint y: 662, endPoint x: 603, endPoint y: 212, distance: 456.4
click at [578, 226] on link "Edit" at bounding box center [582, 235] width 38 height 26
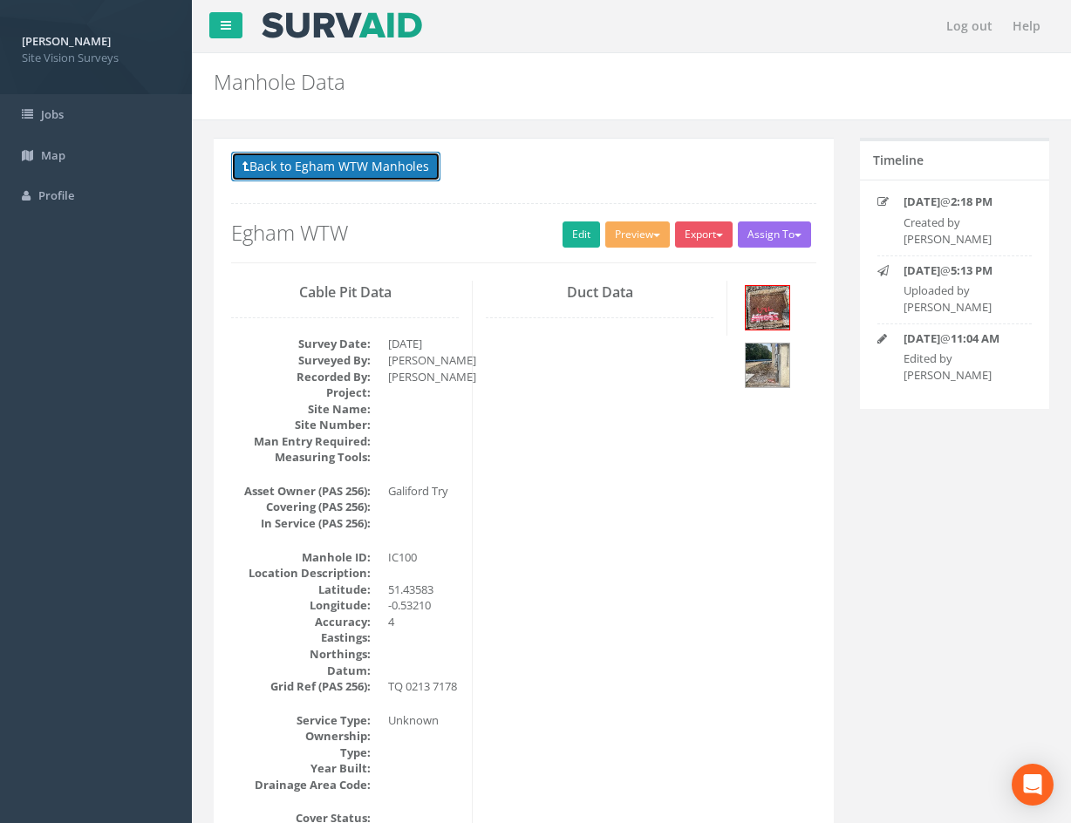
click at [309, 152] on button "Back to Egham WTW Manholes" at bounding box center [335, 167] width 209 height 30
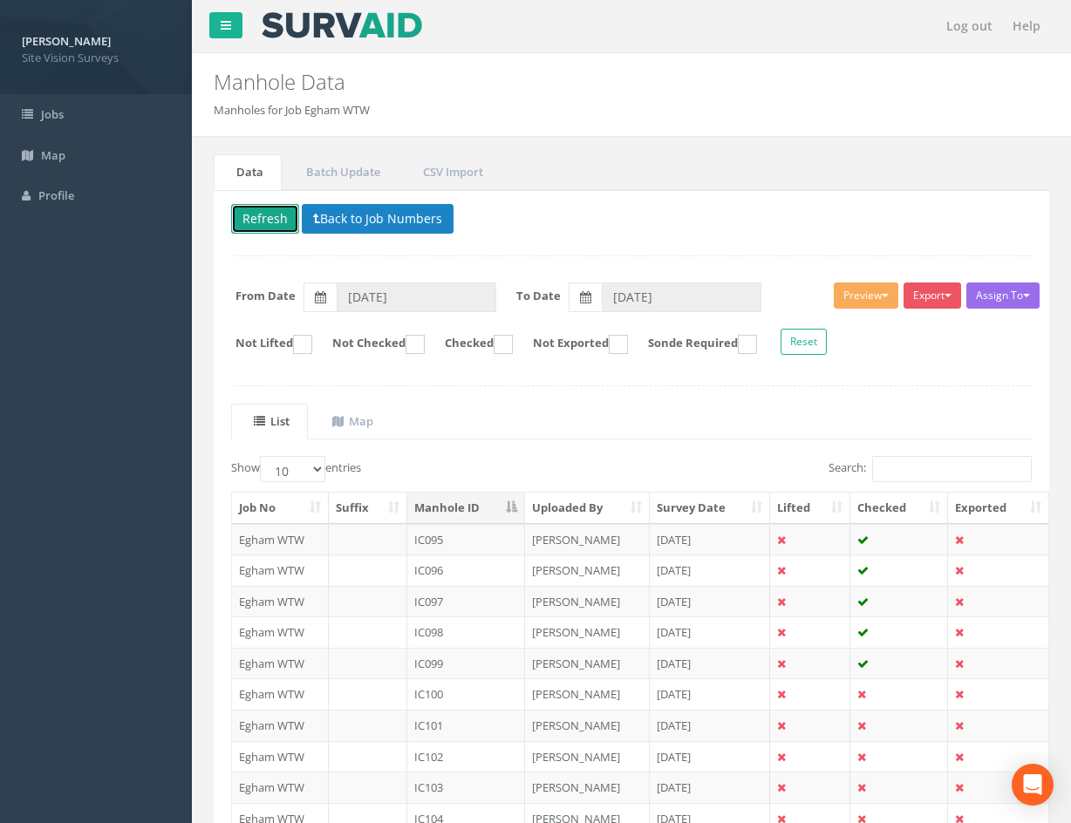
click at [275, 215] on button "Refresh" at bounding box center [265, 219] width 68 height 30
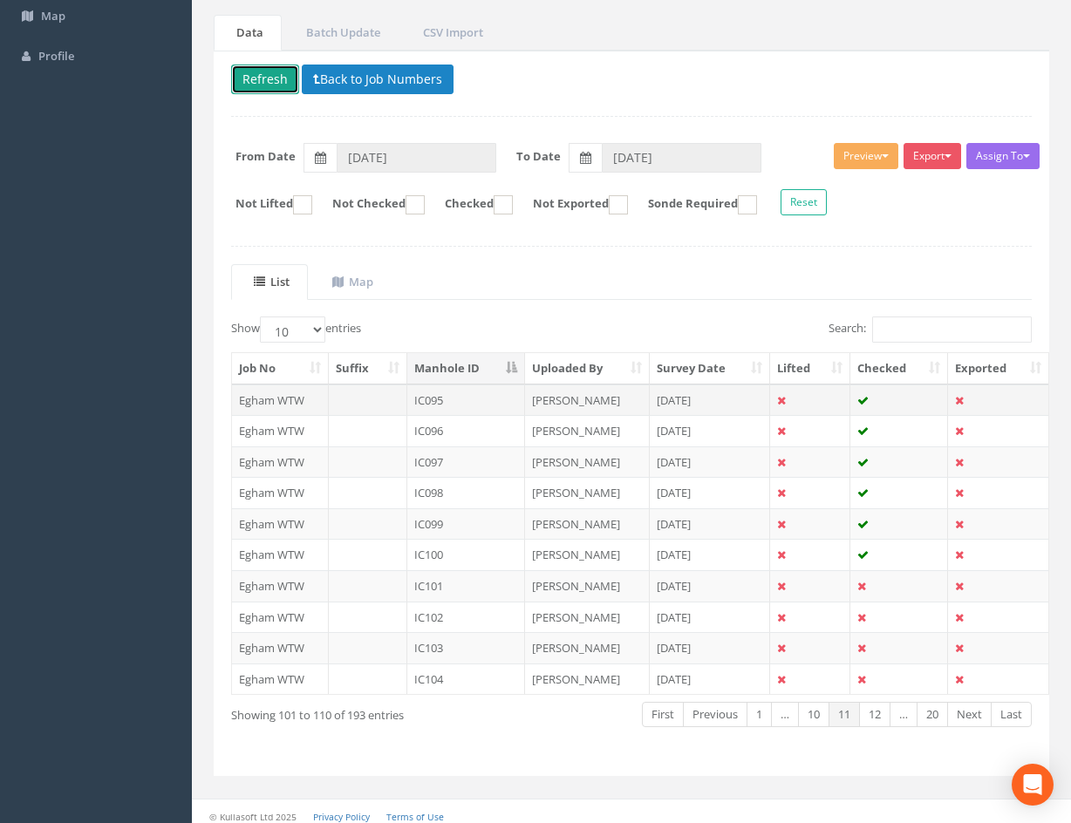
scroll to position [149, 0]
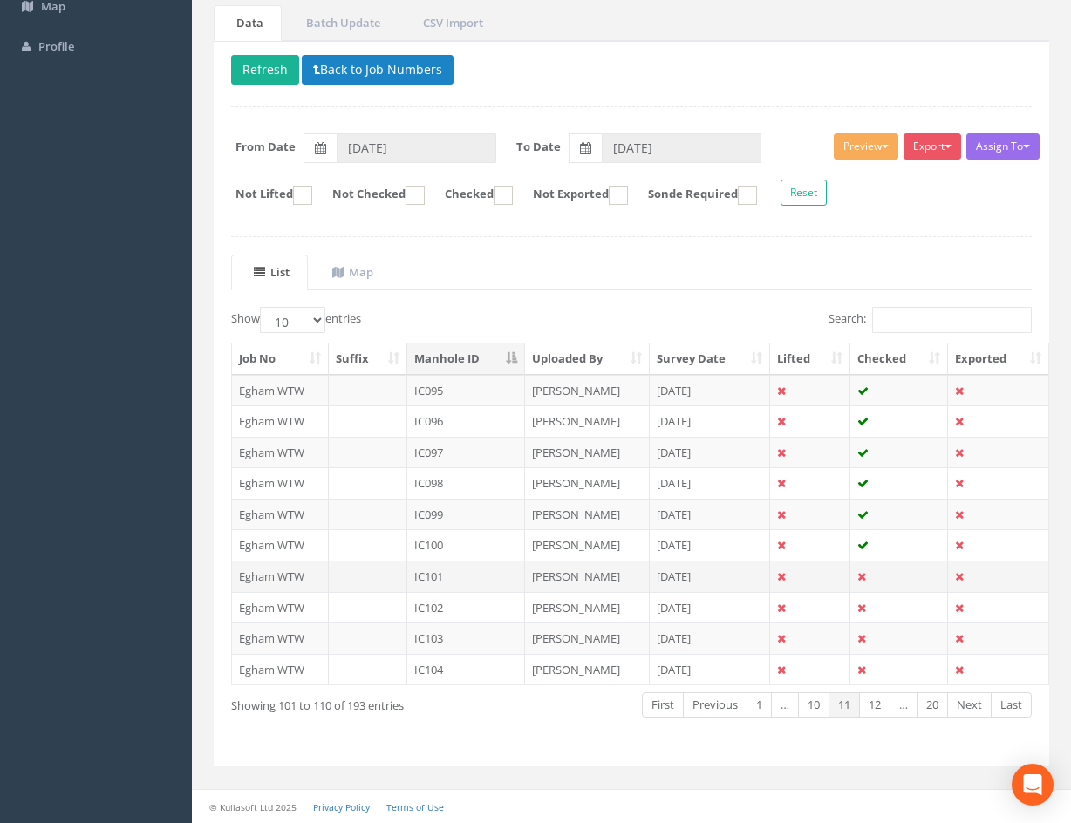
click at [731, 575] on td "[DATE]" at bounding box center [710, 576] width 121 height 31
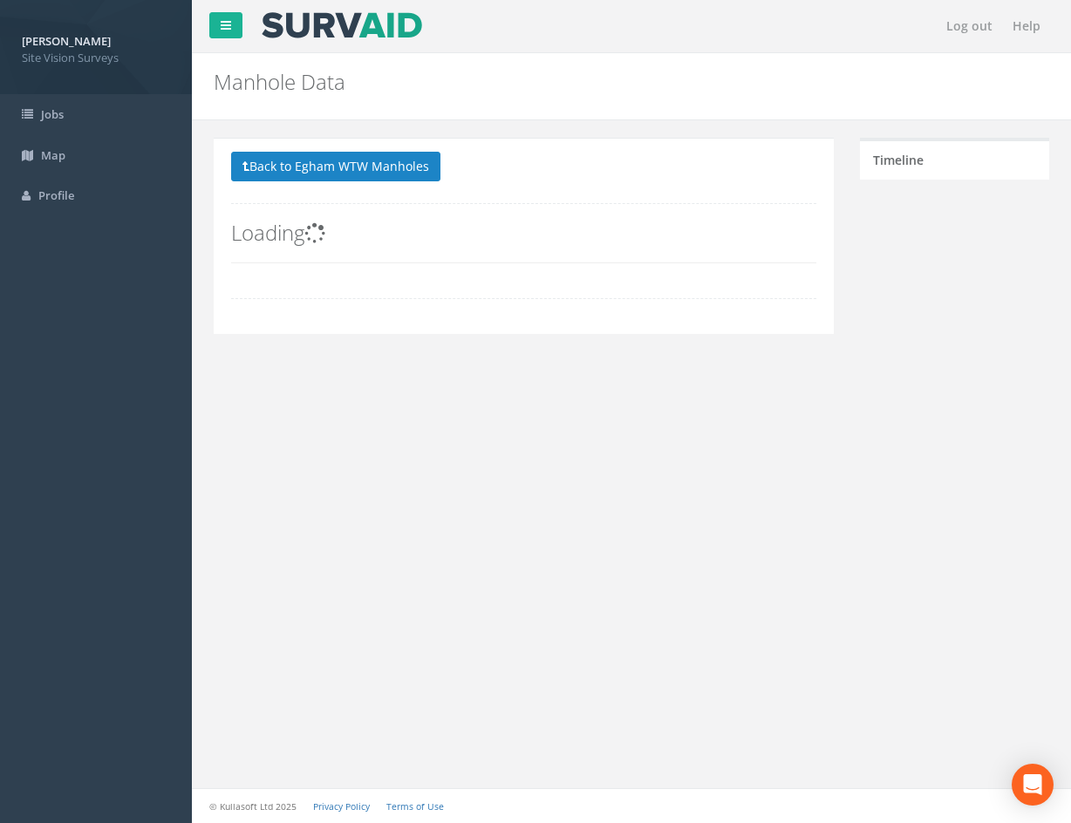
scroll to position [0, 0]
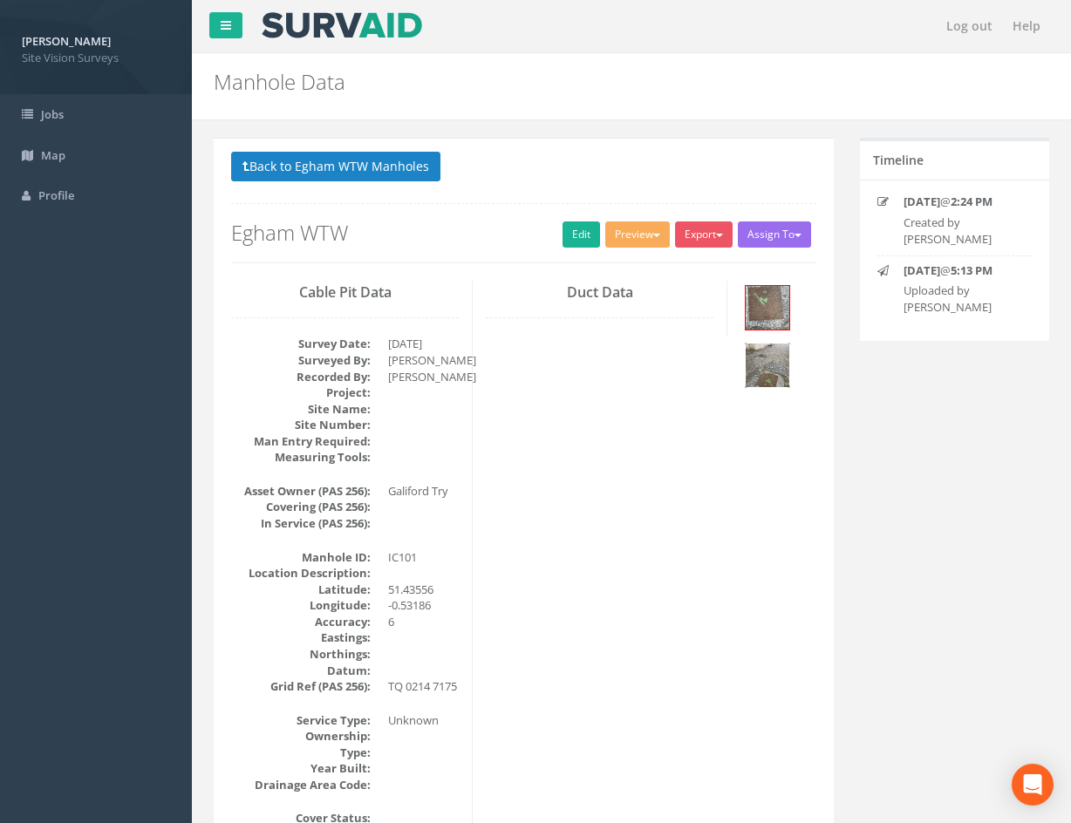
click at [757, 366] on img at bounding box center [768, 366] width 44 height 44
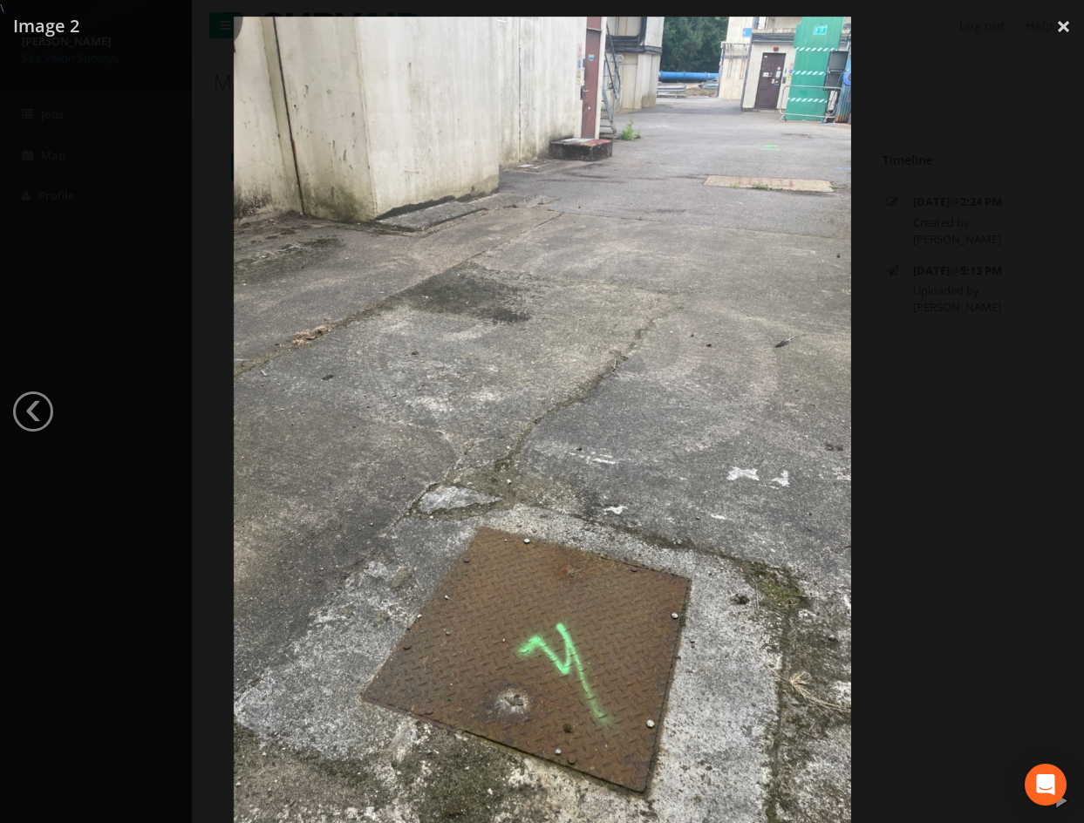
click at [904, 453] on div at bounding box center [542, 428] width 1084 height 823
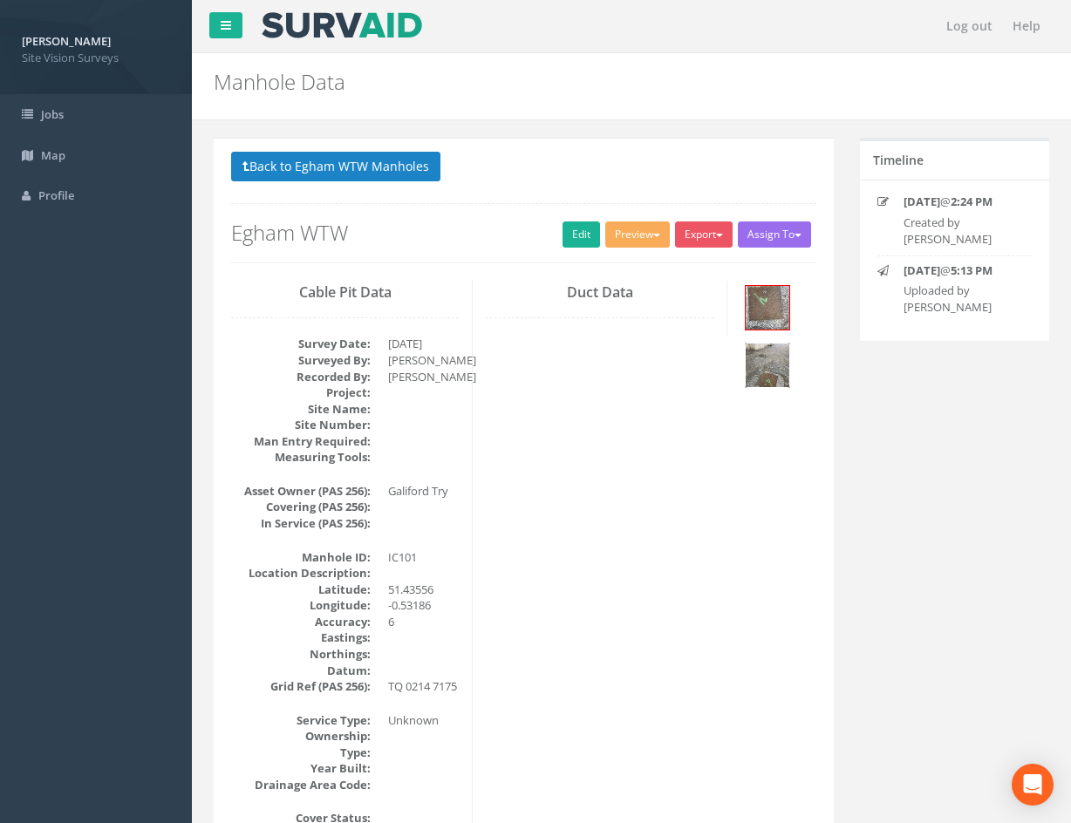
click at [767, 370] on img at bounding box center [768, 366] width 44 height 44
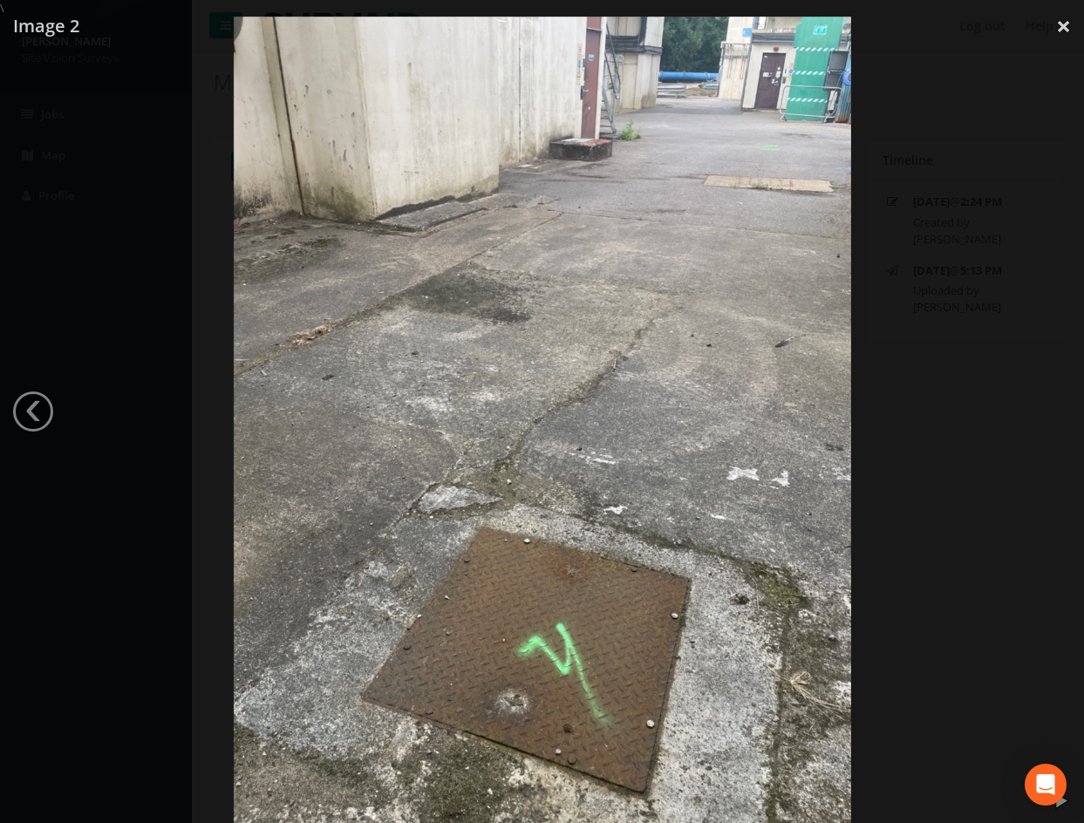
click at [908, 336] on div at bounding box center [542, 428] width 1084 height 823
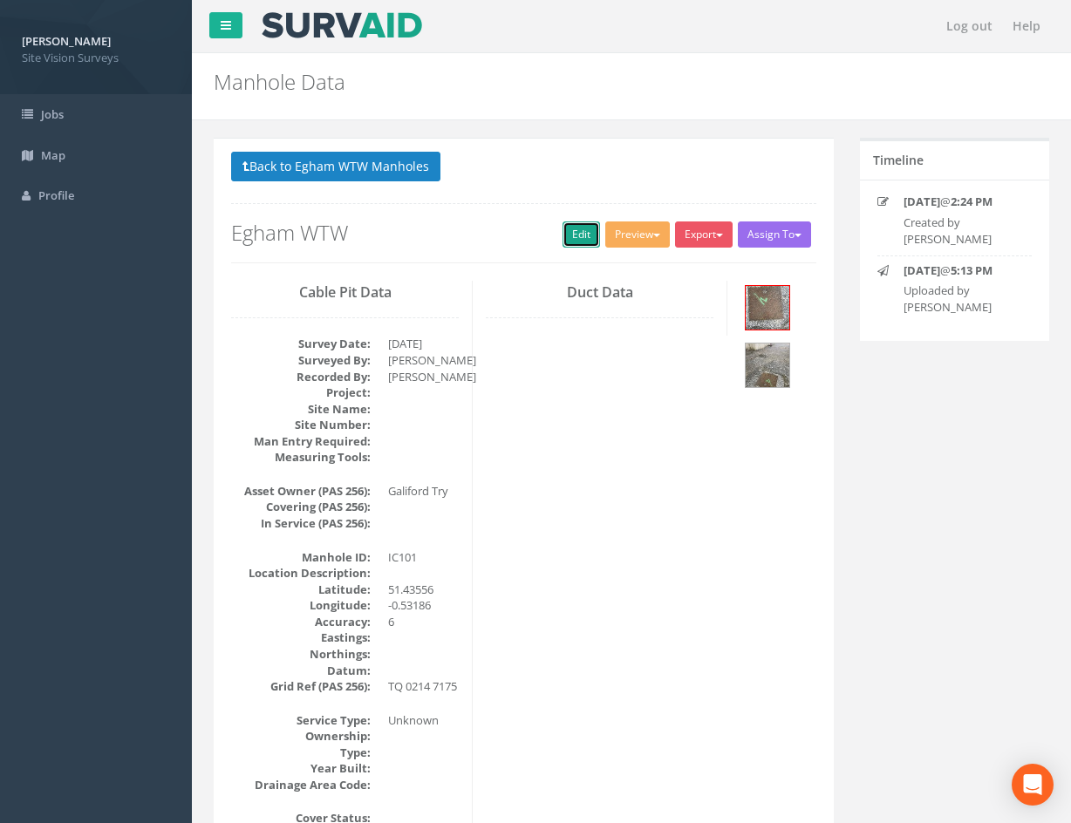
click at [578, 235] on link "Edit" at bounding box center [582, 235] width 38 height 26
drag, startPoint x: 699, startPoint y: 613, endPoint x: 614, endPoint y: 203, distance: 418.5
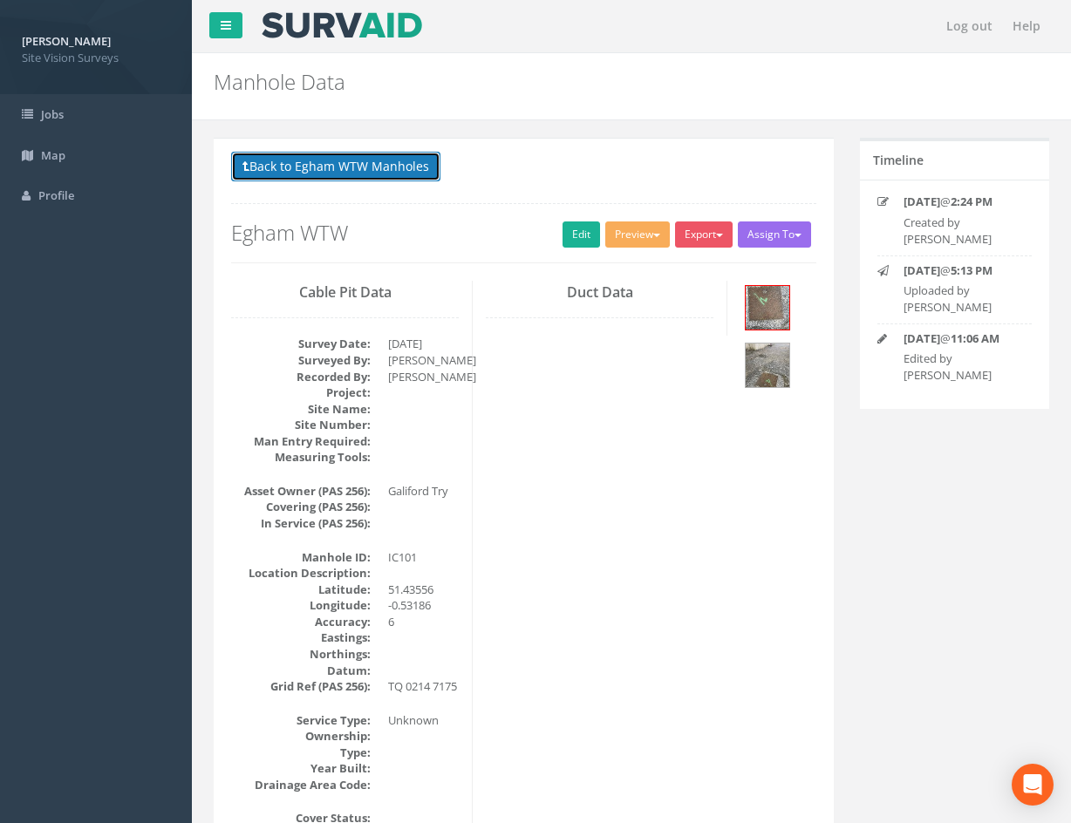
click at [342, 167] on button "Back to Egham WTW Manholes" at bounding box center [335, 167] width 209 height 30
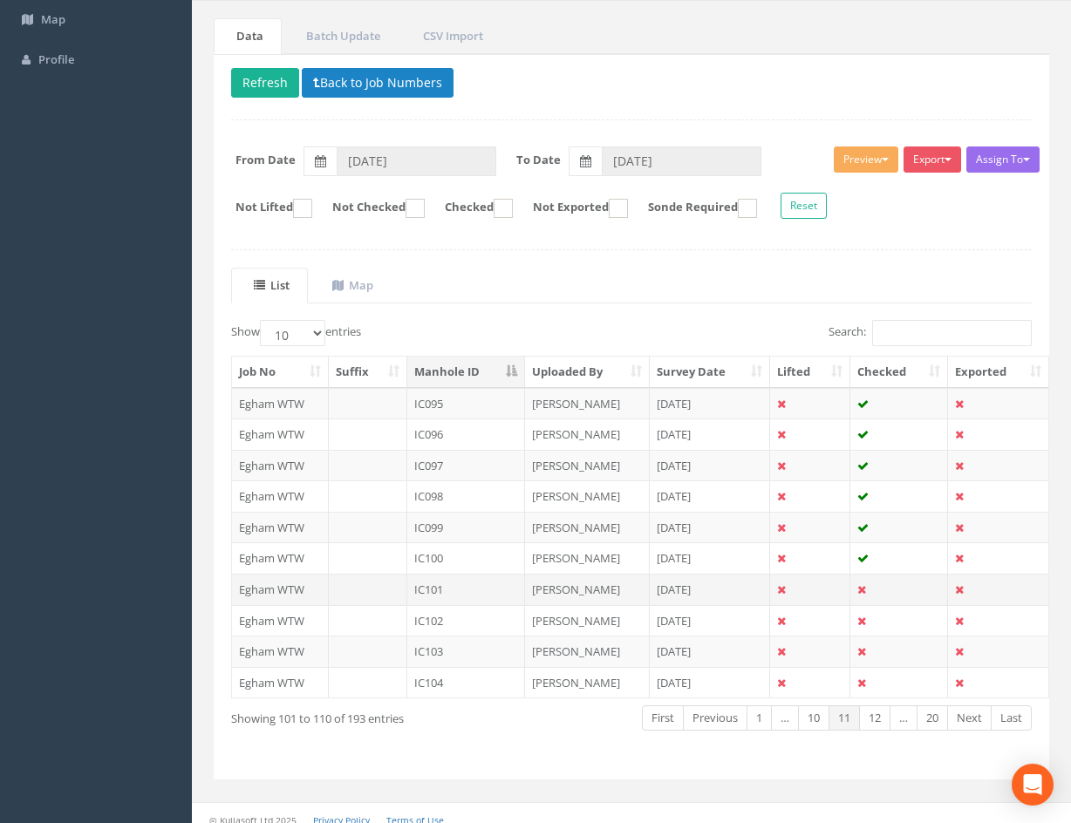
scroll to position [149, 0]
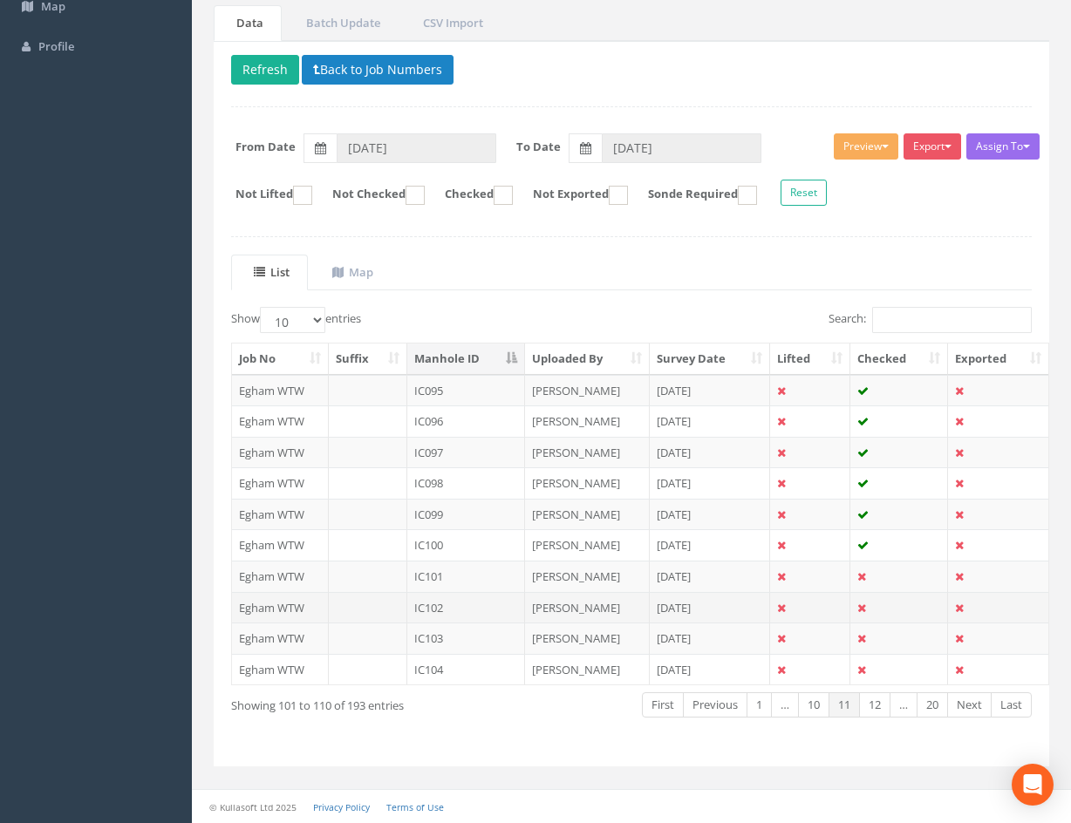
click at [818, 611] on td at bounding box center [810, 607] width 80 height 31
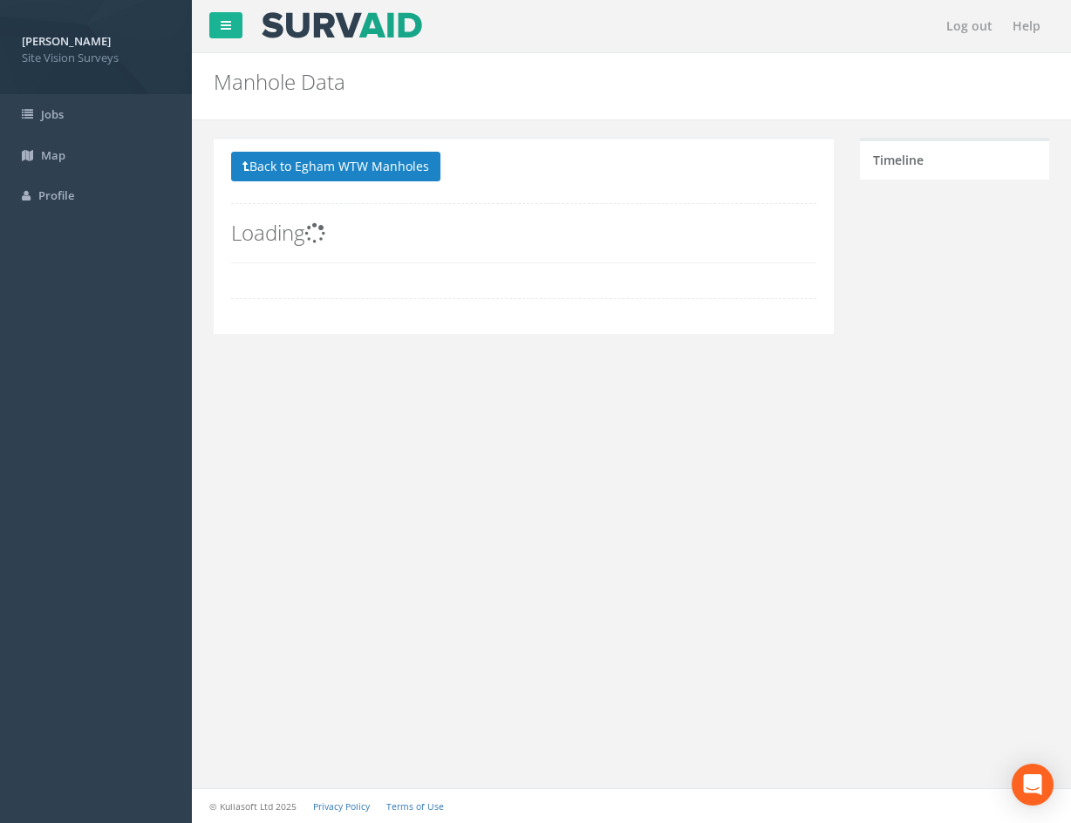
scroll to position [0, 0]
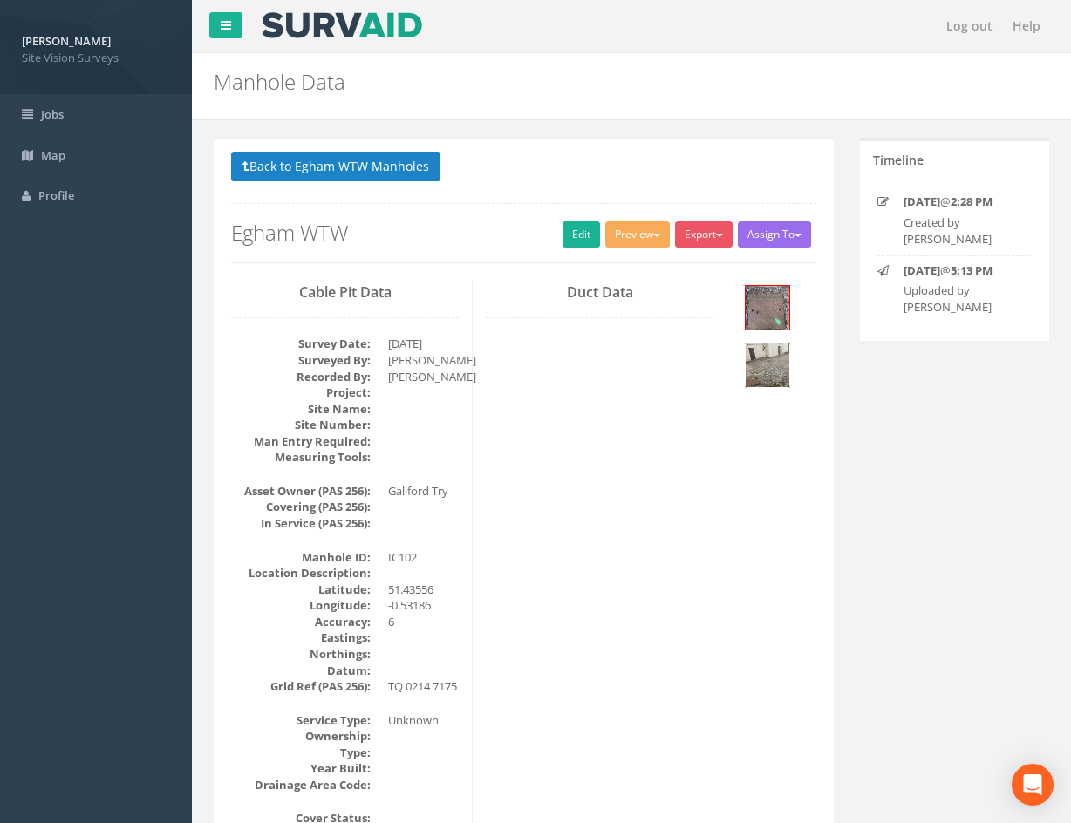
click at [773, 372] on img at bounding box center [768, 366] width 44 height 44
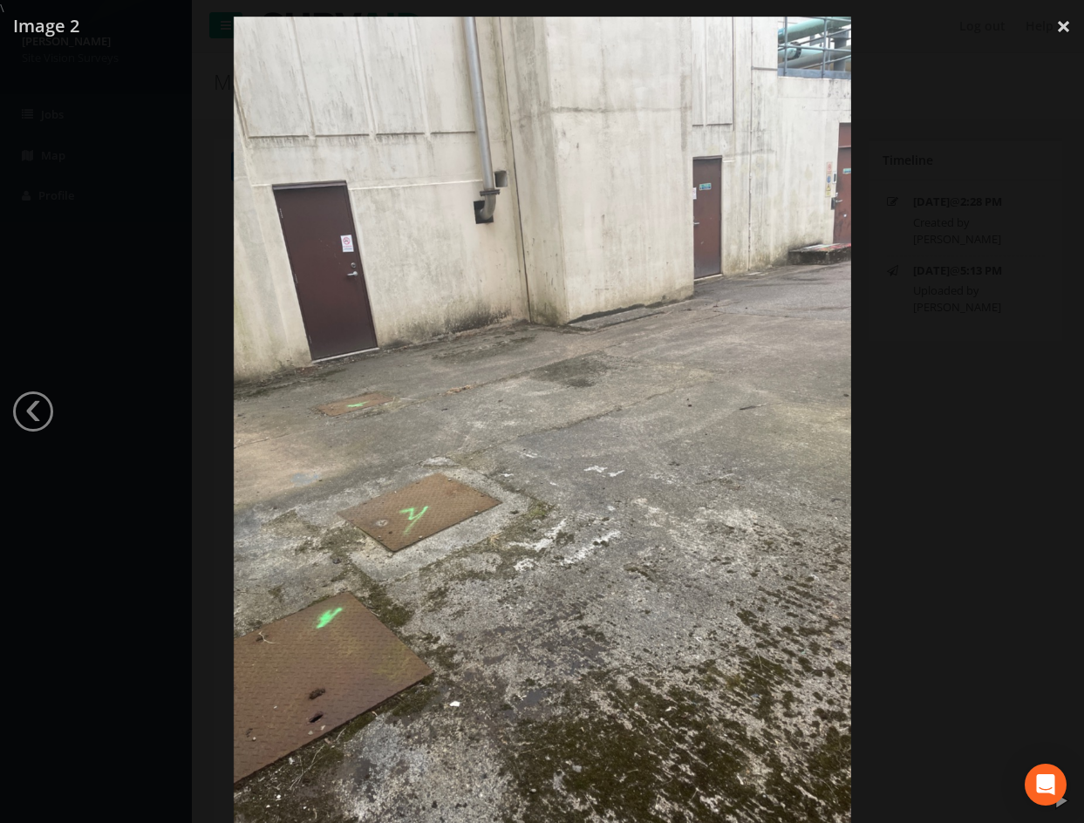
click at [979, 420] on div at bounding box center [542, 428] width 1084 height 823
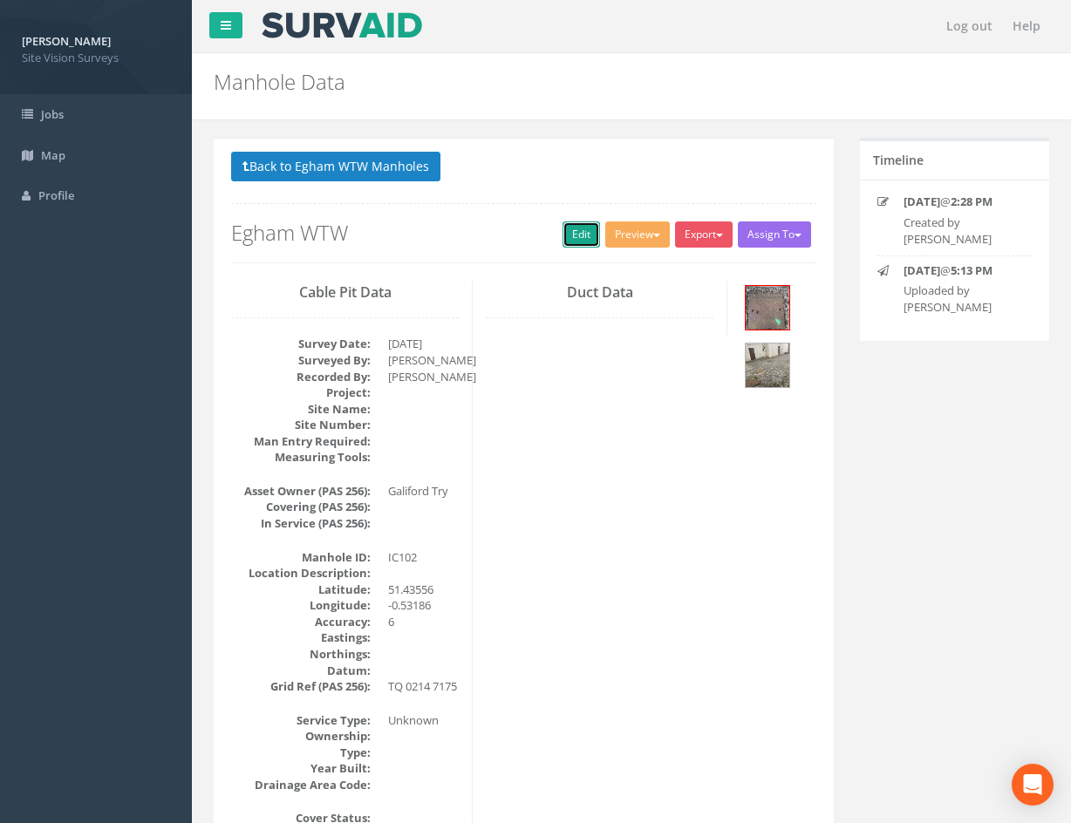
click at [563, 241] on link "Edit" at bounding box center [582, 235] width 38 height 26
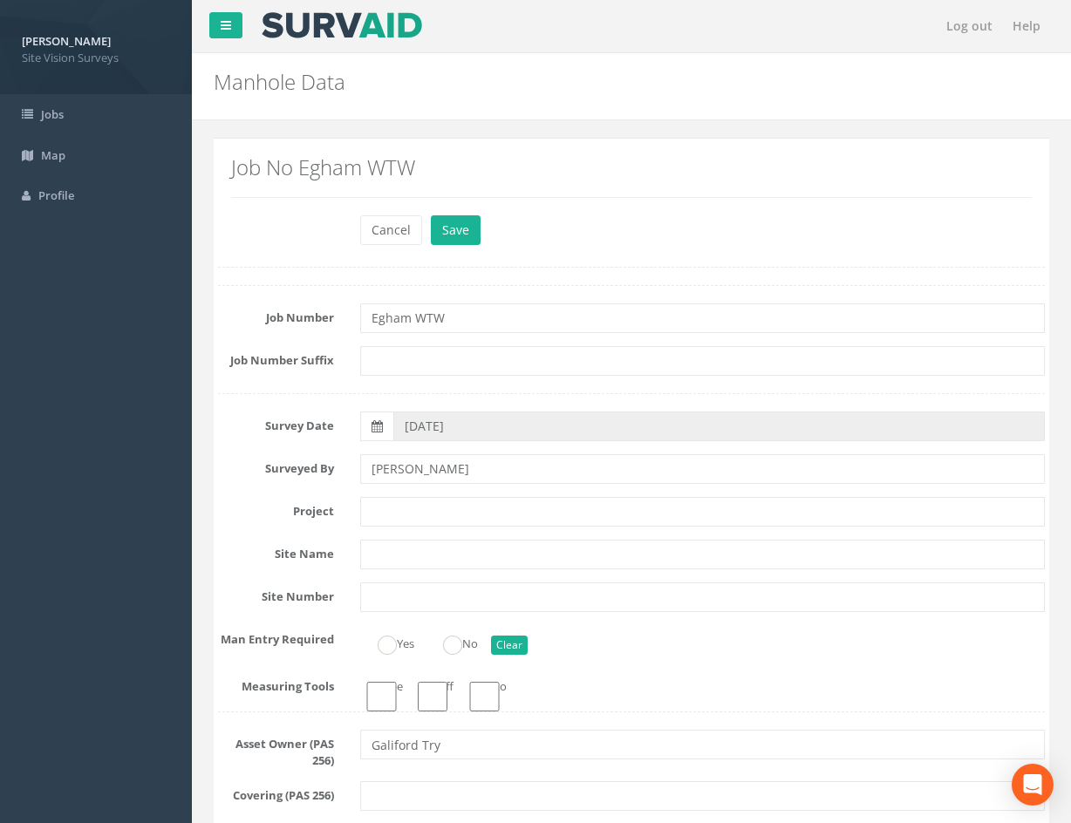
drag, startPoint x: 726, startPoint y: 648, endPoint x: 704, endPoint y: 529, distance: 121.5
drag, startPoint x: 702, startPoint y: 395, endPoint x: 628, endPoint y: 741, distance: 354.1
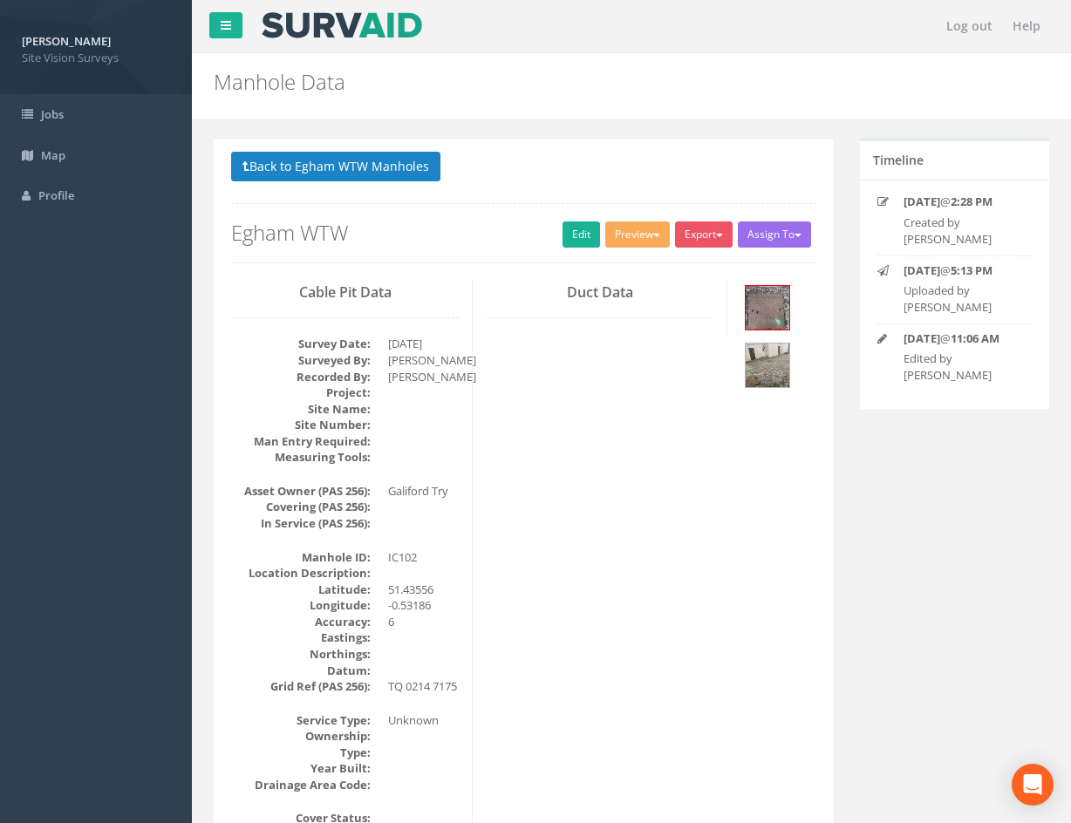
drag, startPoint x: 673, startPoint y: 528, endPoint x: 562, endPoint y: 130, distance: 413.1
click at [421, 164] on button "Back to Egham WTW Manholes" at bounding box center [335, 167] width 209 height 30
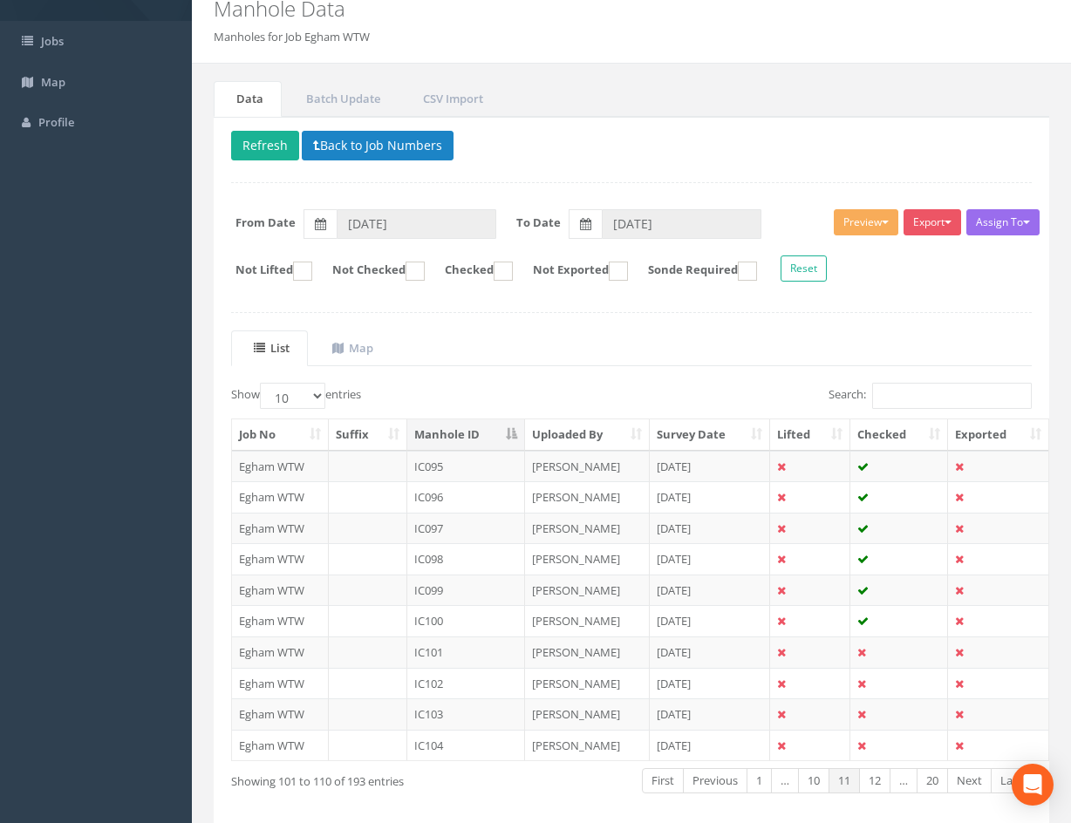
scroll to position [149, 0]
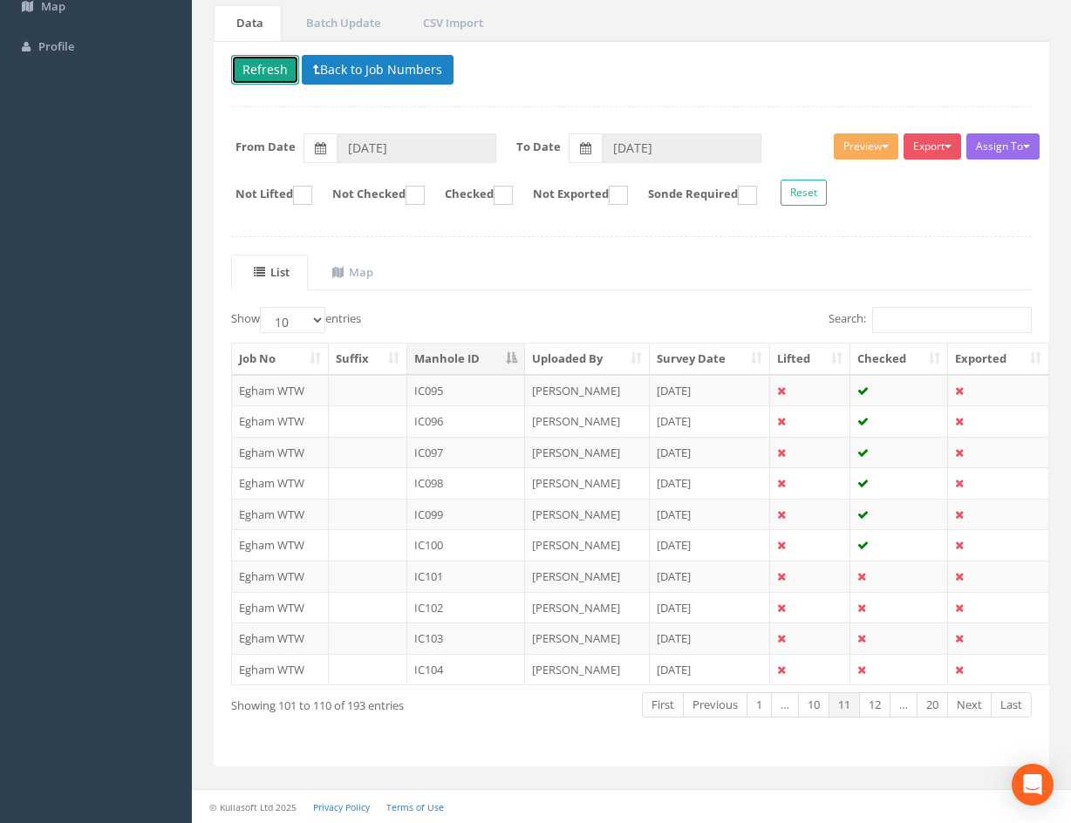
click at [255, 64] on button "Refresh" at bounding box center [265, 70] width 68 height 30
click at [890, 637] on td at bounding box center [899, 638] width 98 height 31
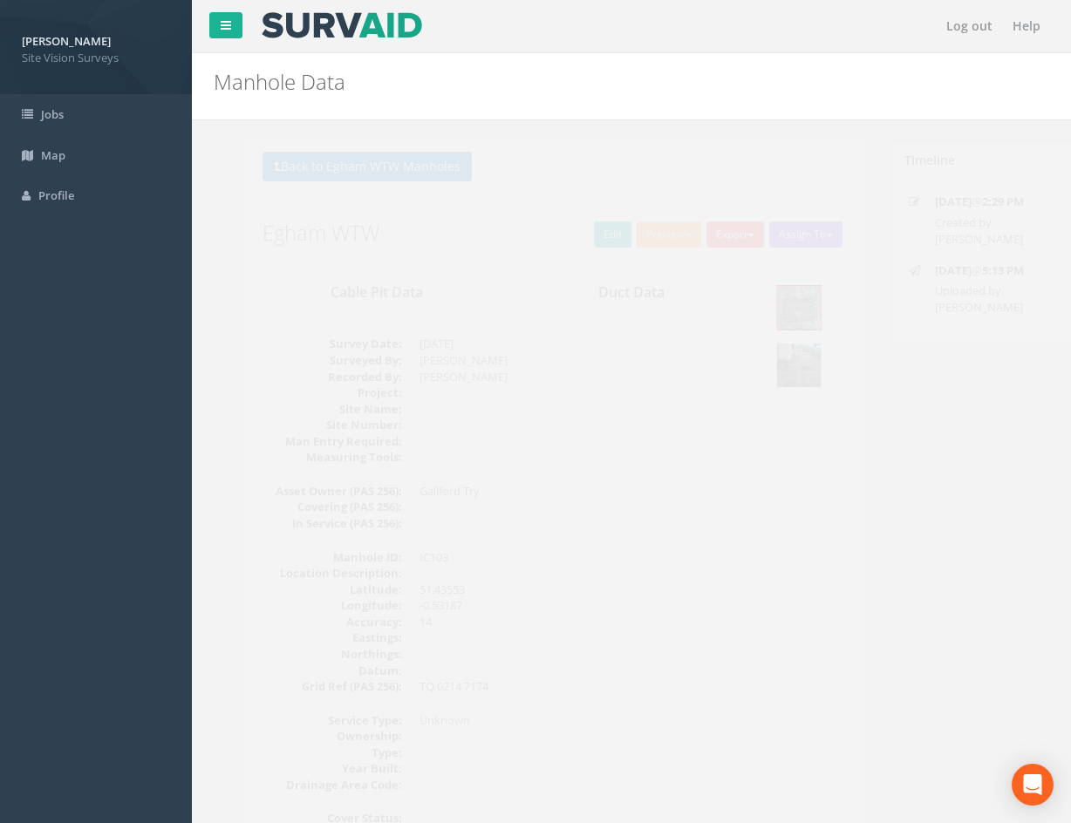
click at [777, 375] on img at bounding box center [768, 366] width 44 height 44
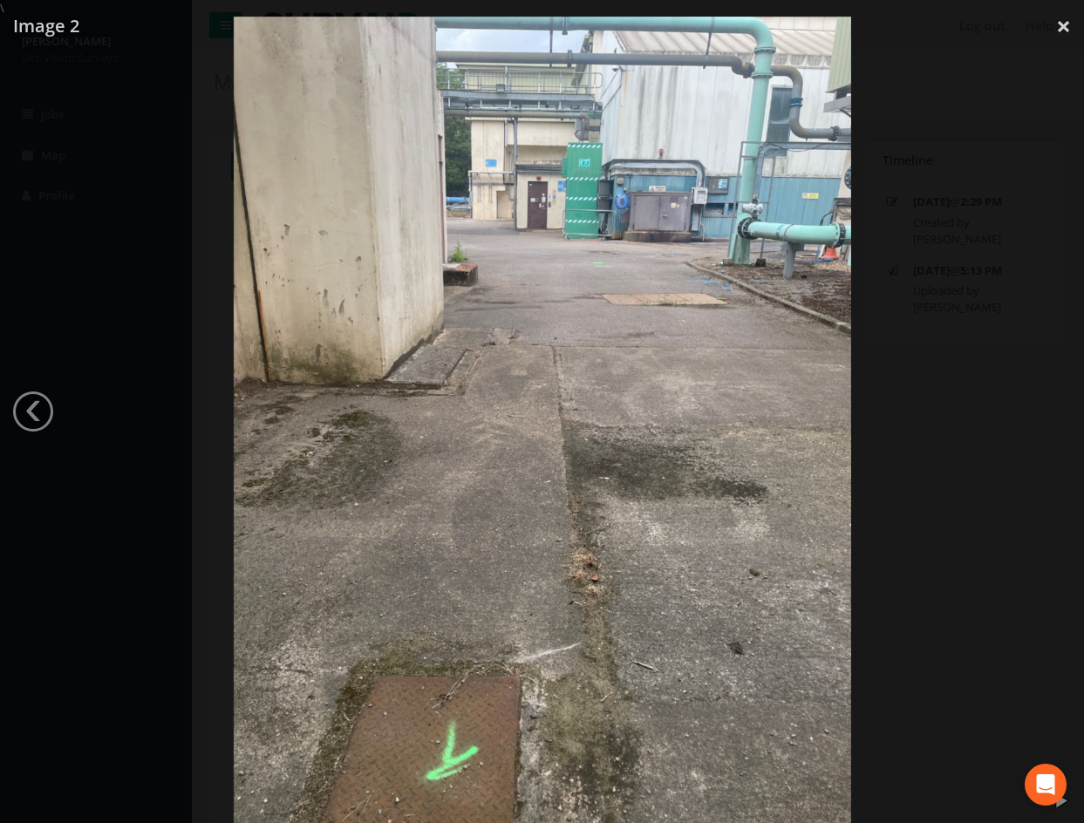
click at [615, 509] on img at bounding box center [542, 428] width 617 height 823
click at [970, 266] on div at bounding box center [542, 428] width 1084 height 823
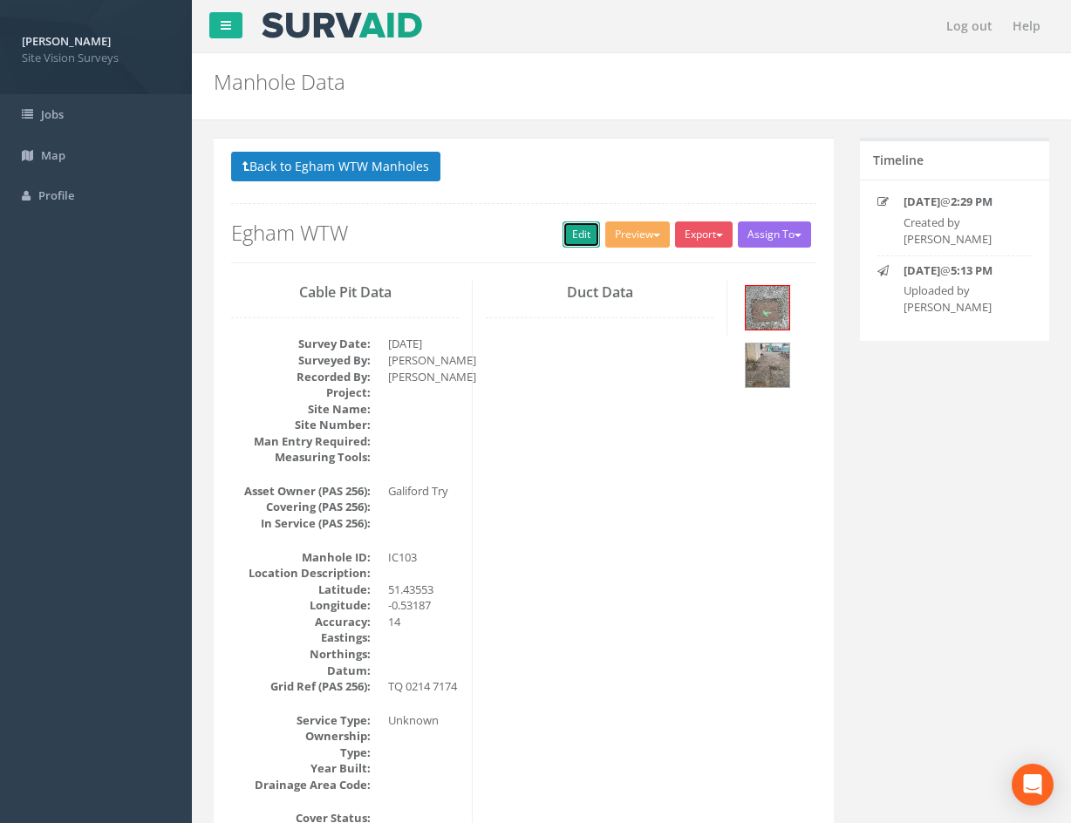
click at [583, 230] on link "Edit" at bounding box center [582, 235] width 38 height 26
drag, startPoint x: 531, startPoint y: 537, endPoint x: 510, endPoint y: 196, distance: 341.7
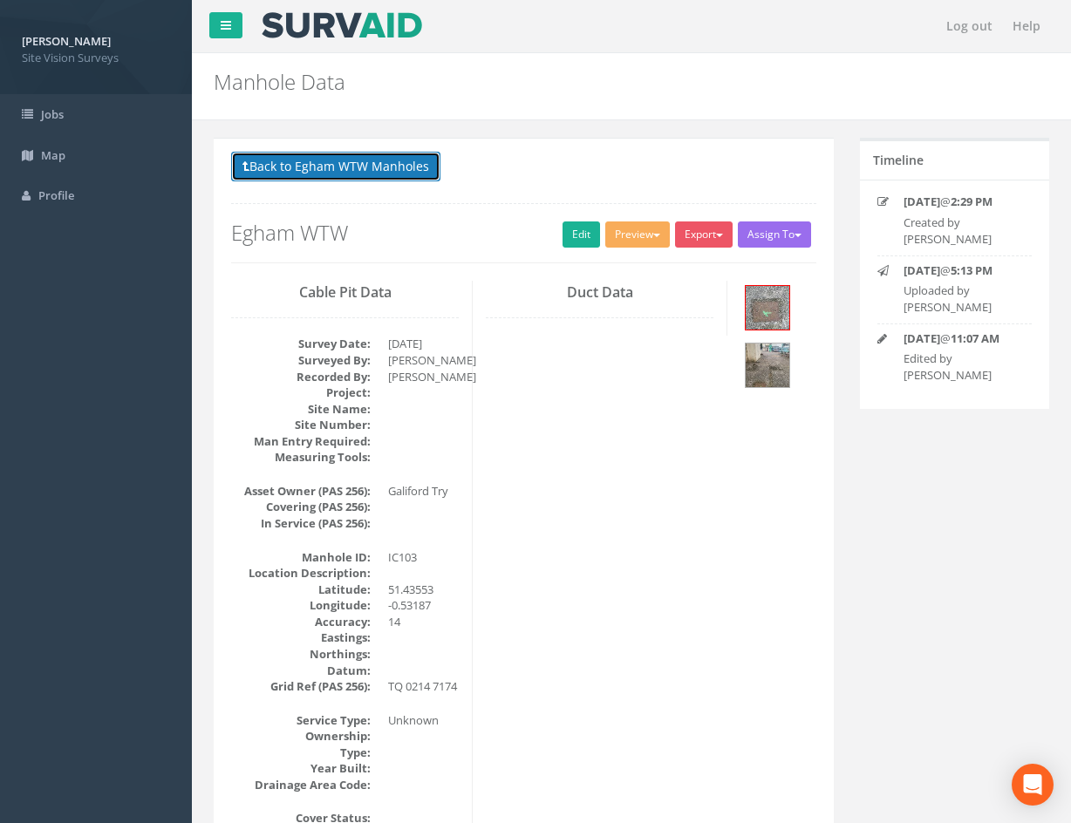
click at [407, 174] on button "Back to Egham WTW Manholes" at bounding box center [335, 167] width 209 height 30
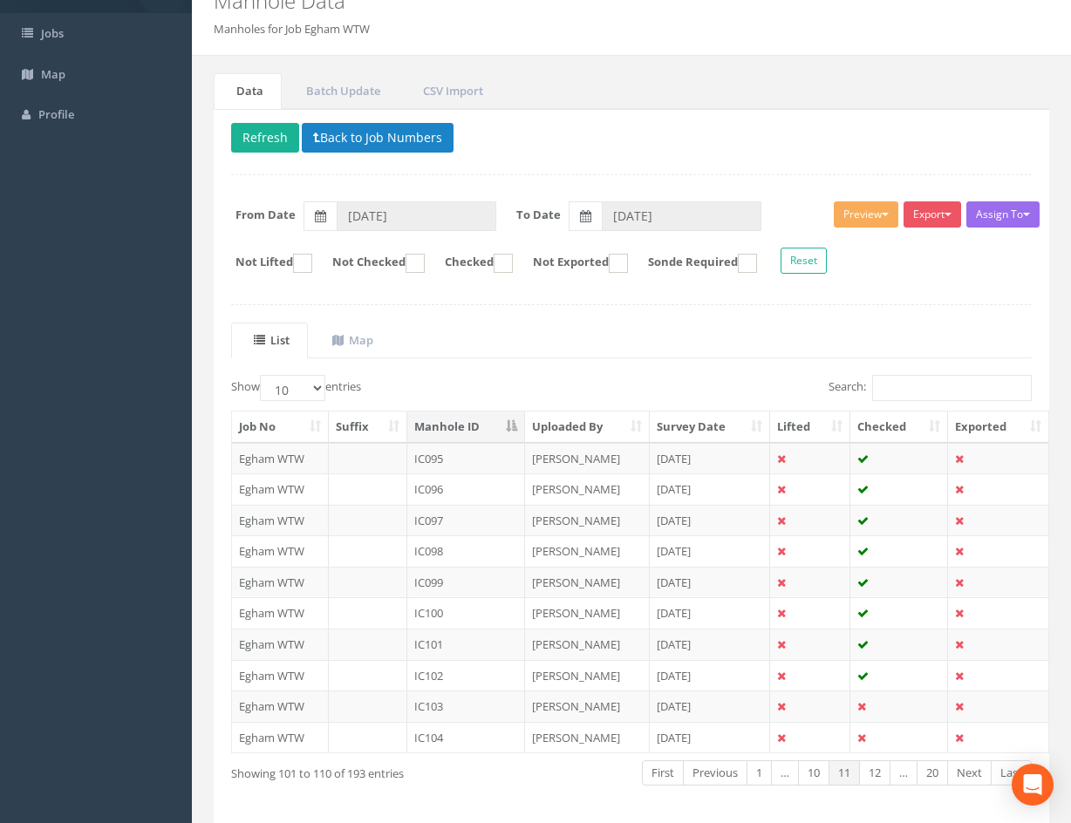
scroll to position [149, 0]
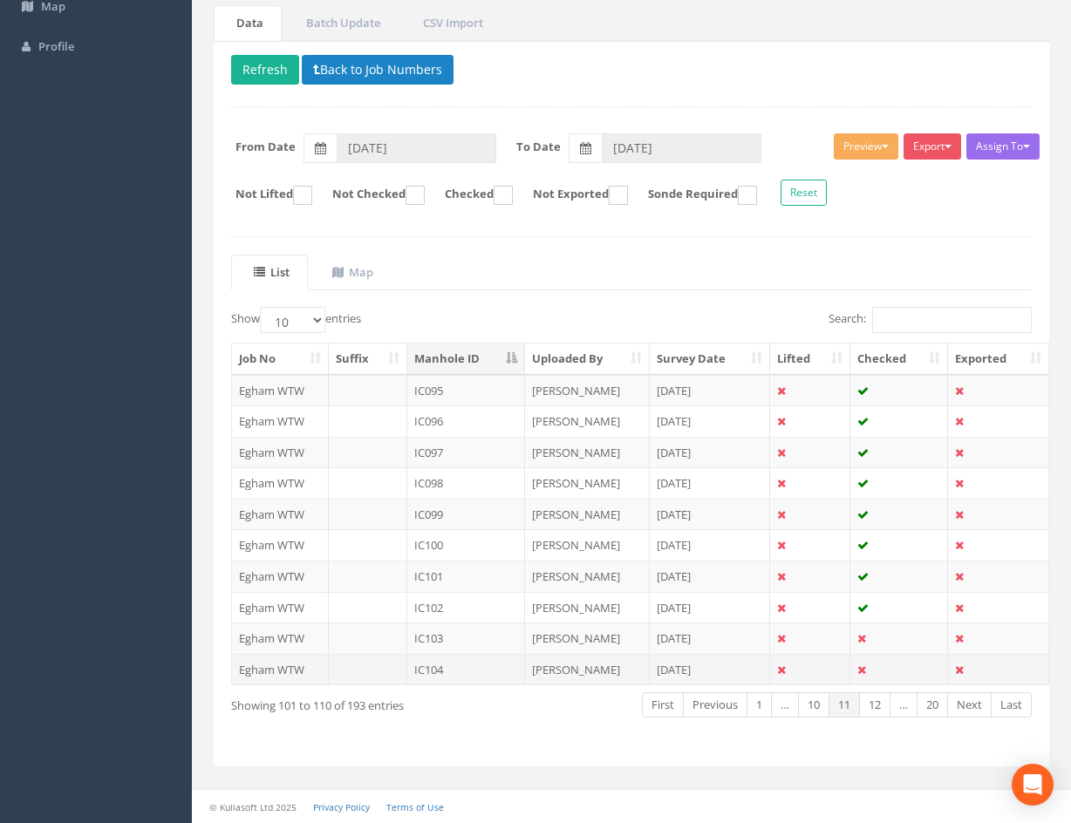
click at [454, 669] on td "IC104" at bounding box center [466, 669] width 118 height 31
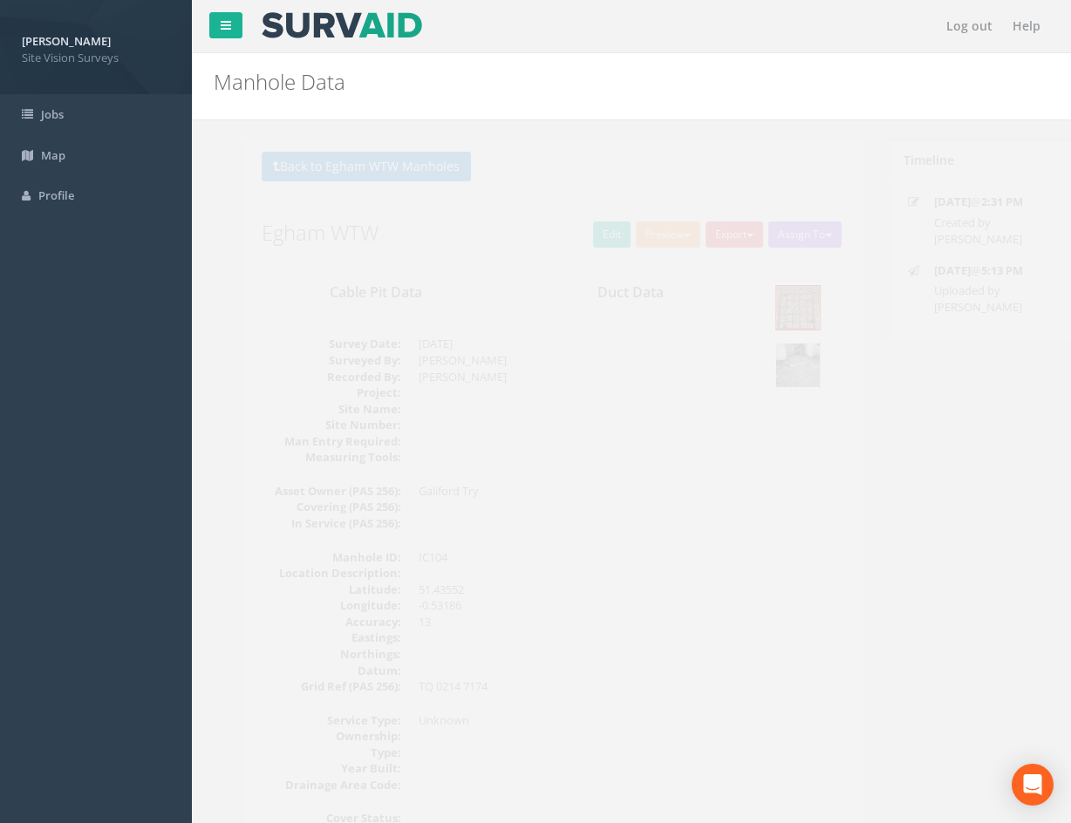
click at [772, 357] on img at bounding box center [768, 366] width 44 height 44
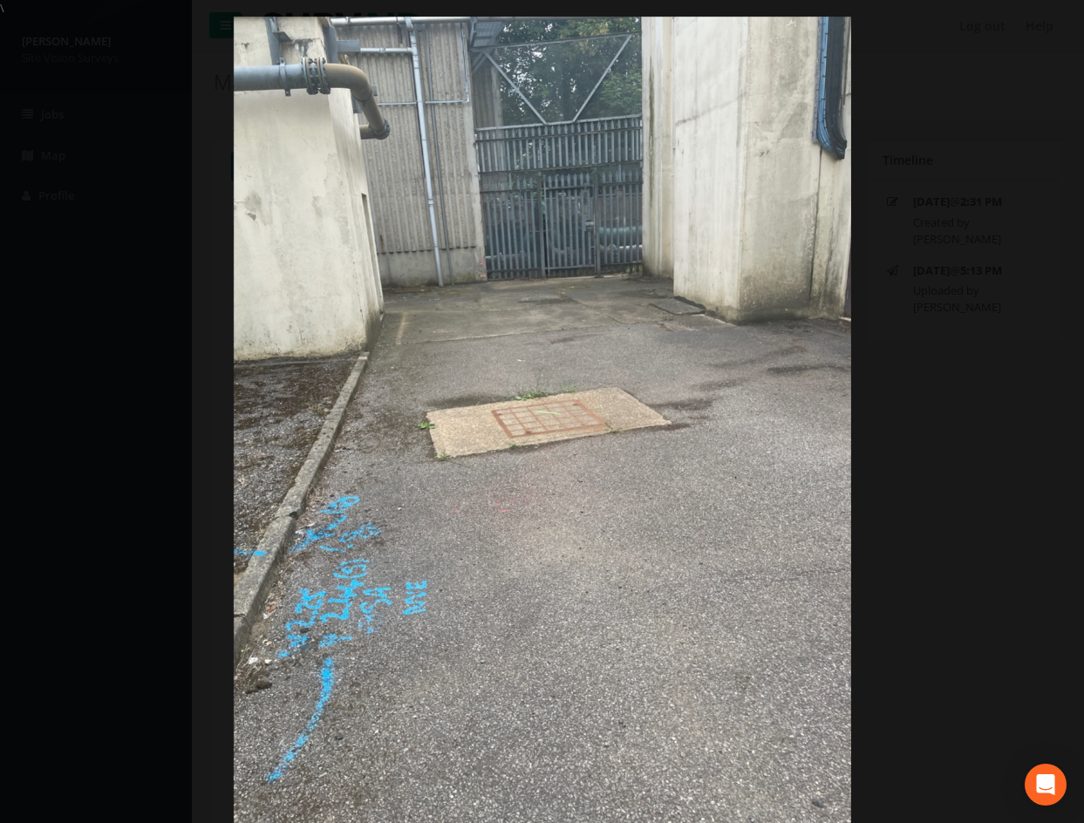
click at [1024, 423] on div at bounding box center [542, 428] width 1084 height 823
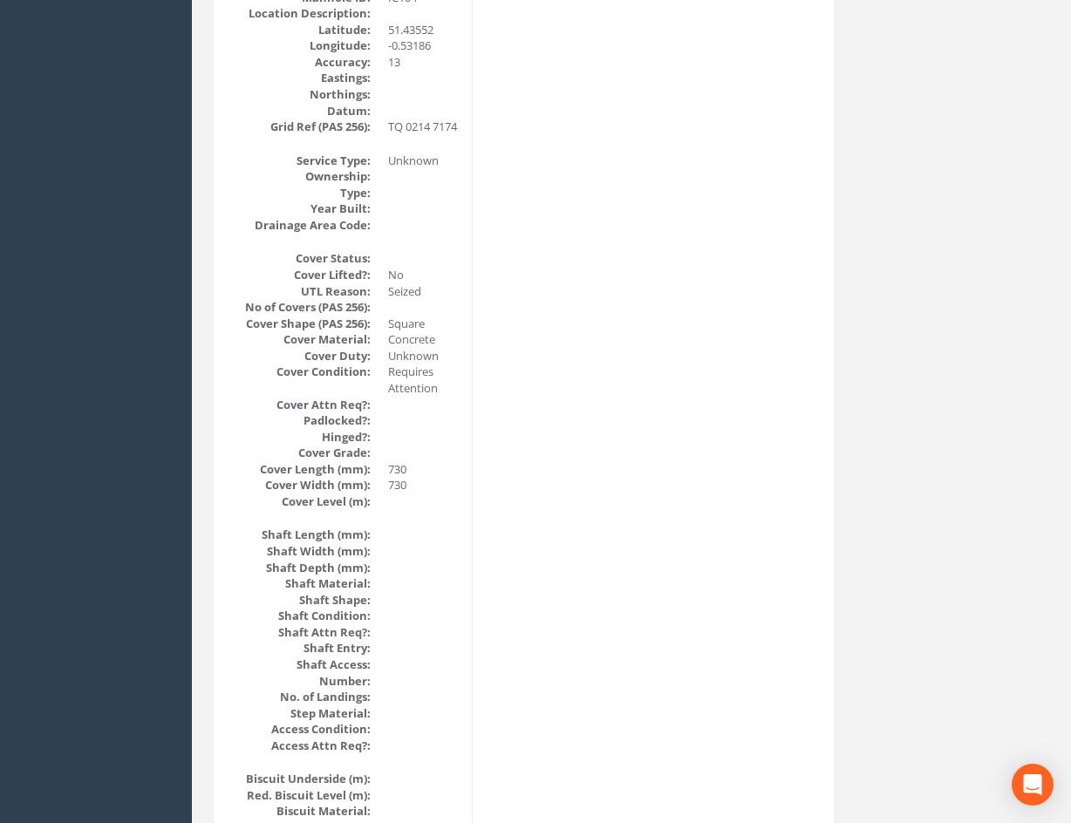
scroll to position [174, 0]
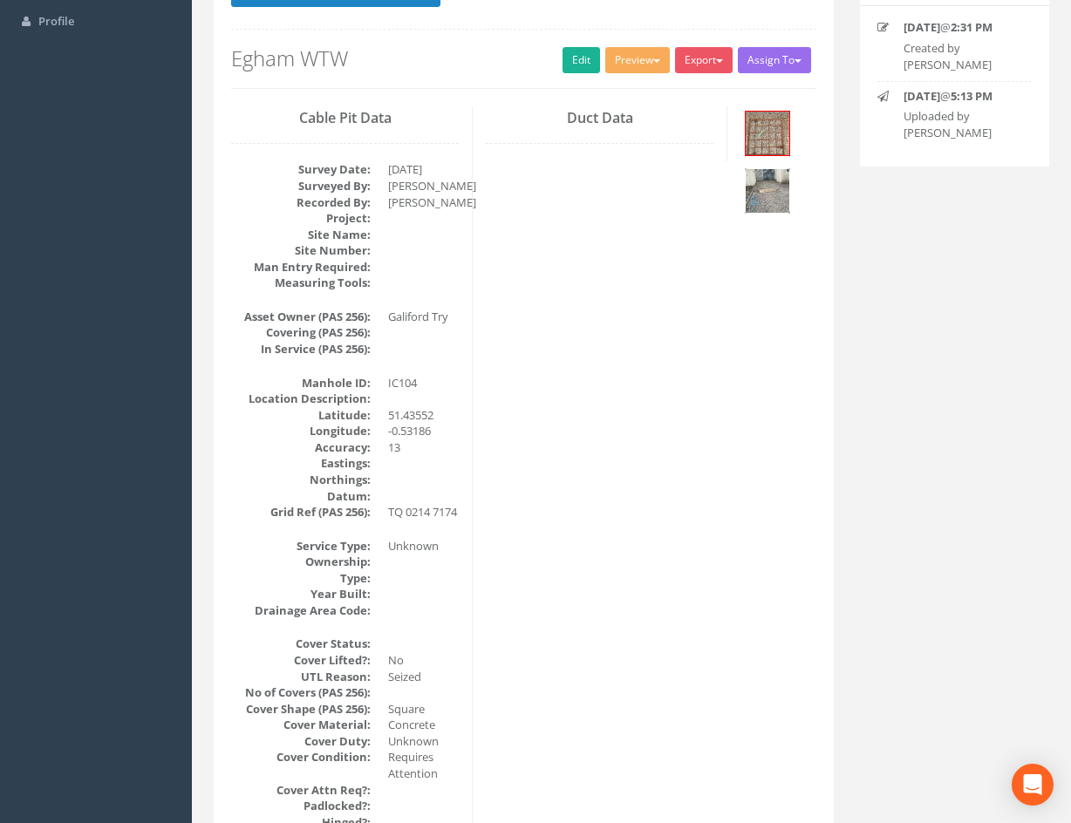
click at [771, 211] on img at bounding box center [768, 191] width 44 height 44
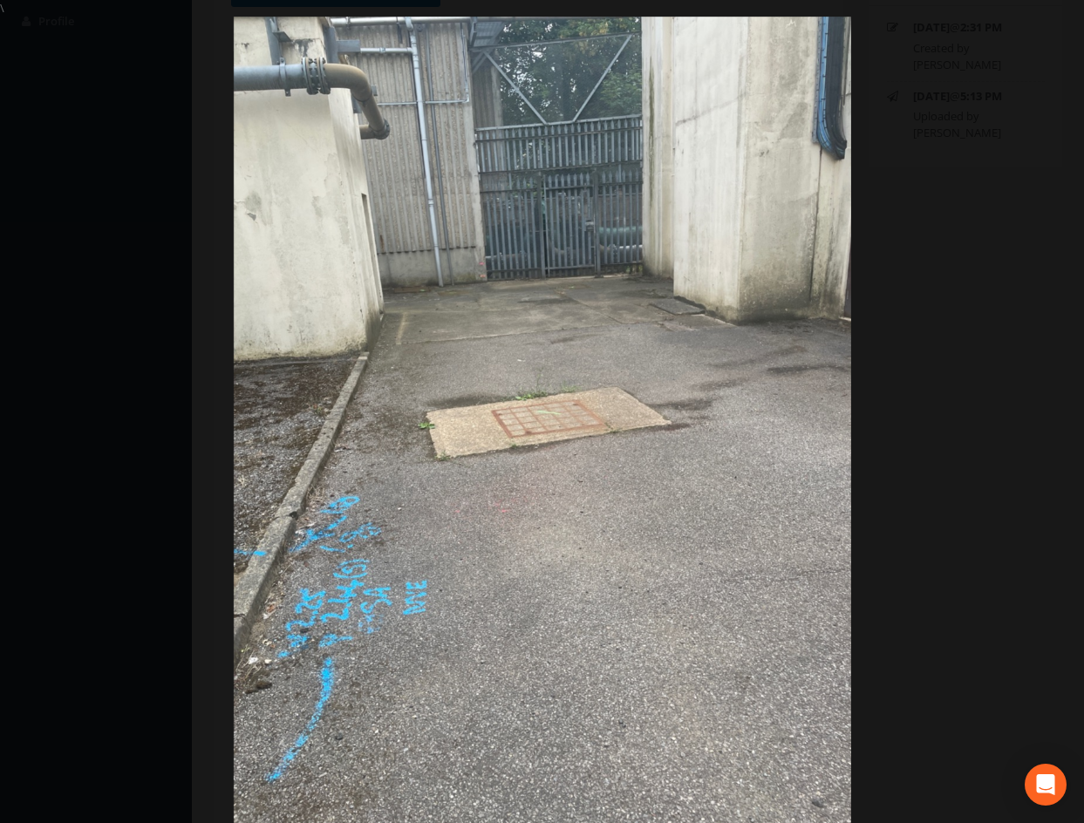
click at [948, 353] on div at bounding box center [542, 428] width 1084 height 823
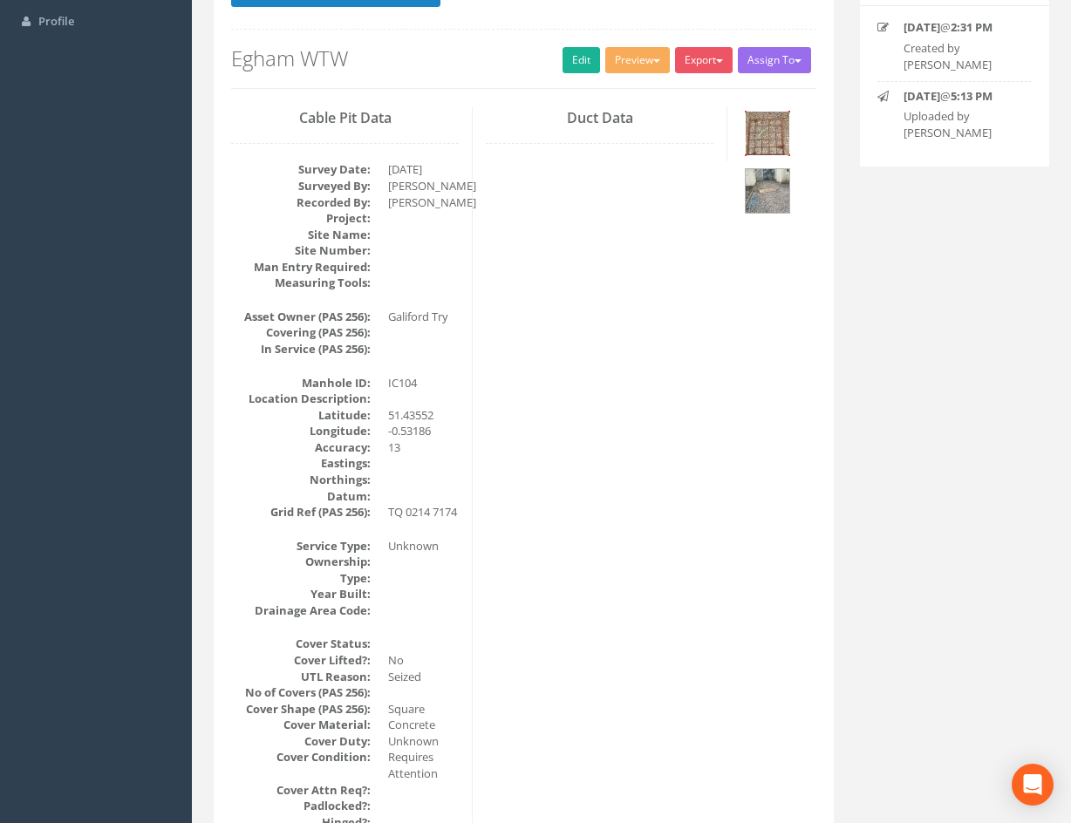
click at [771, 140] on img at bounding box center [768, 134] width 44 height 44
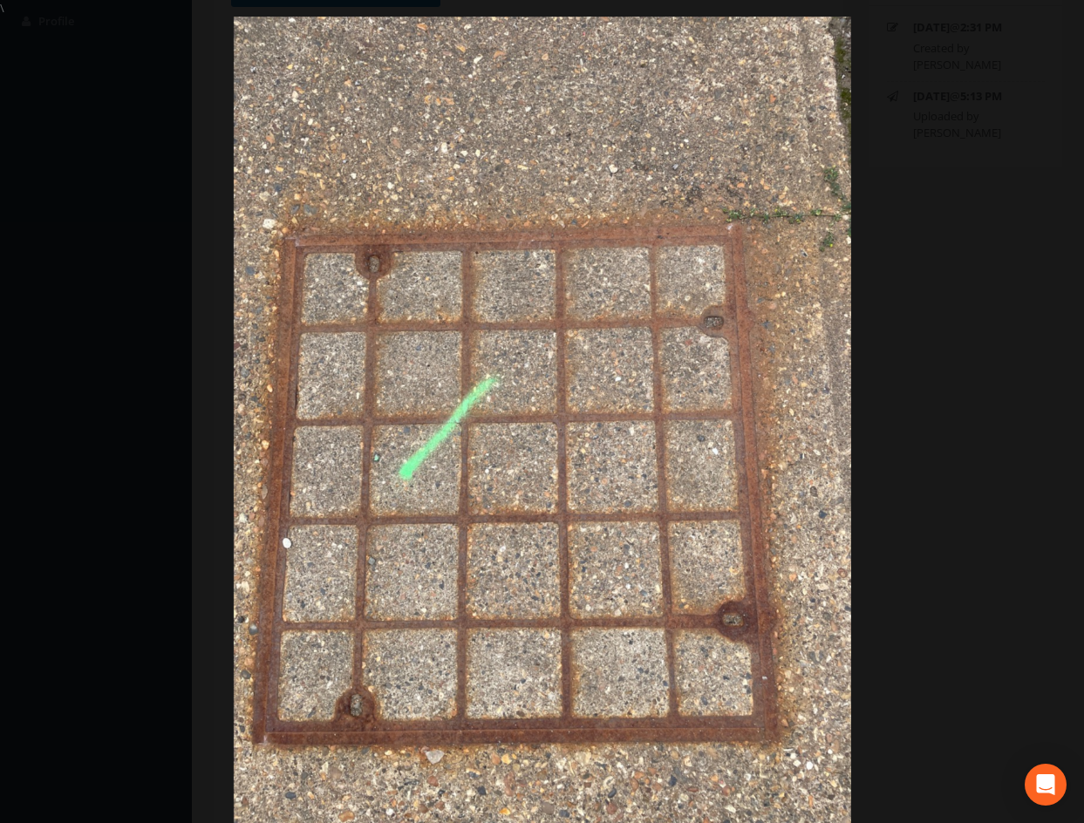
click at [972, 421] on div at bounding box center [542, 428] width 1084 height 823
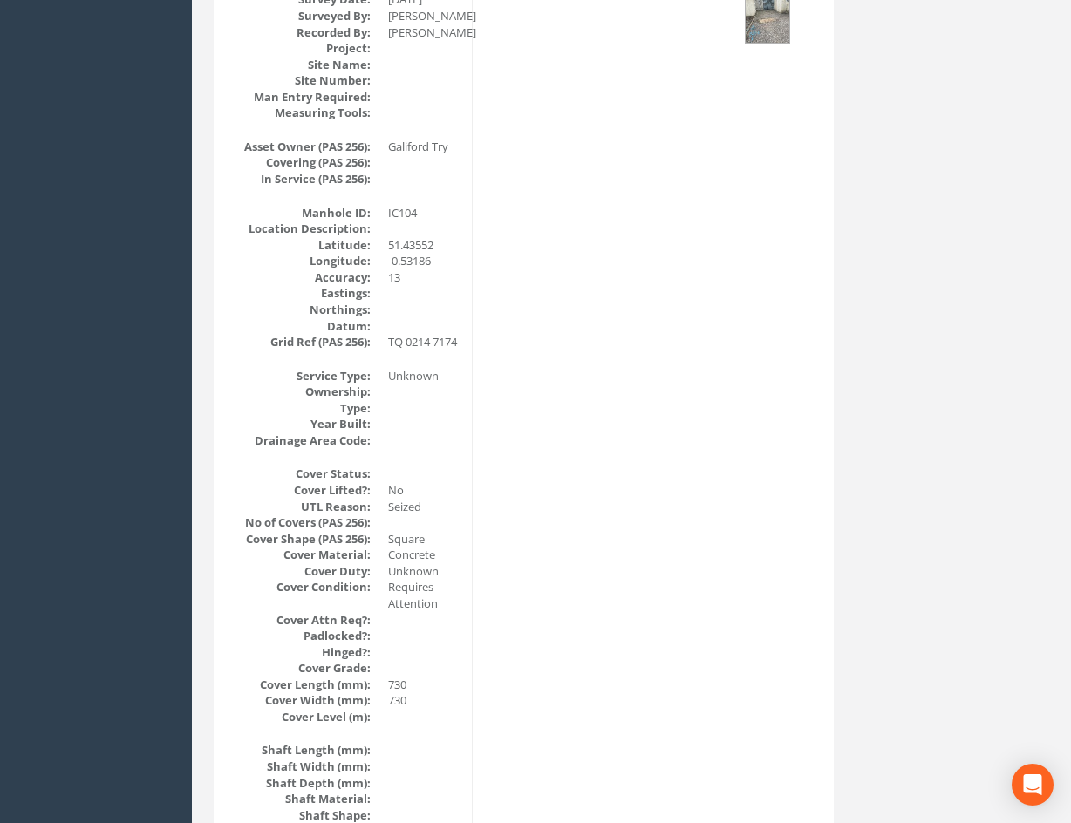
scroll to position [337, 0]
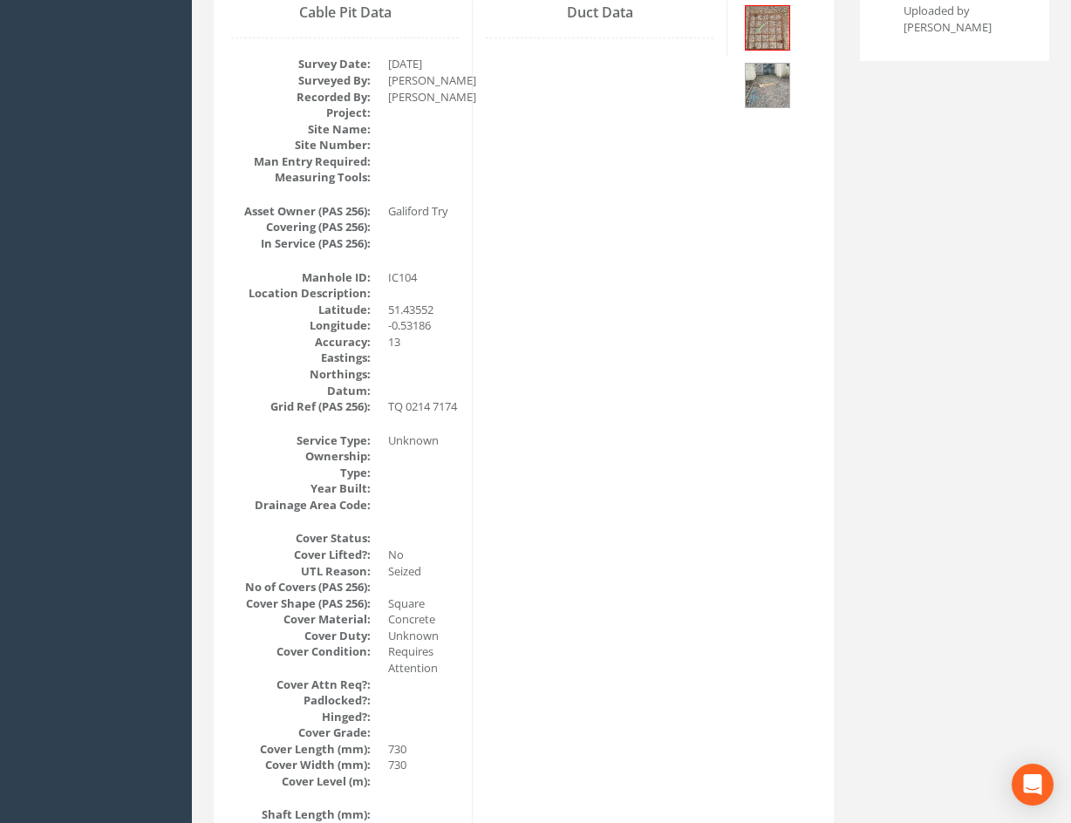
drag, startPoint x: 638, startPoint y: 542, endPoint x: 639, endPoint y: 512, distance: 29.7
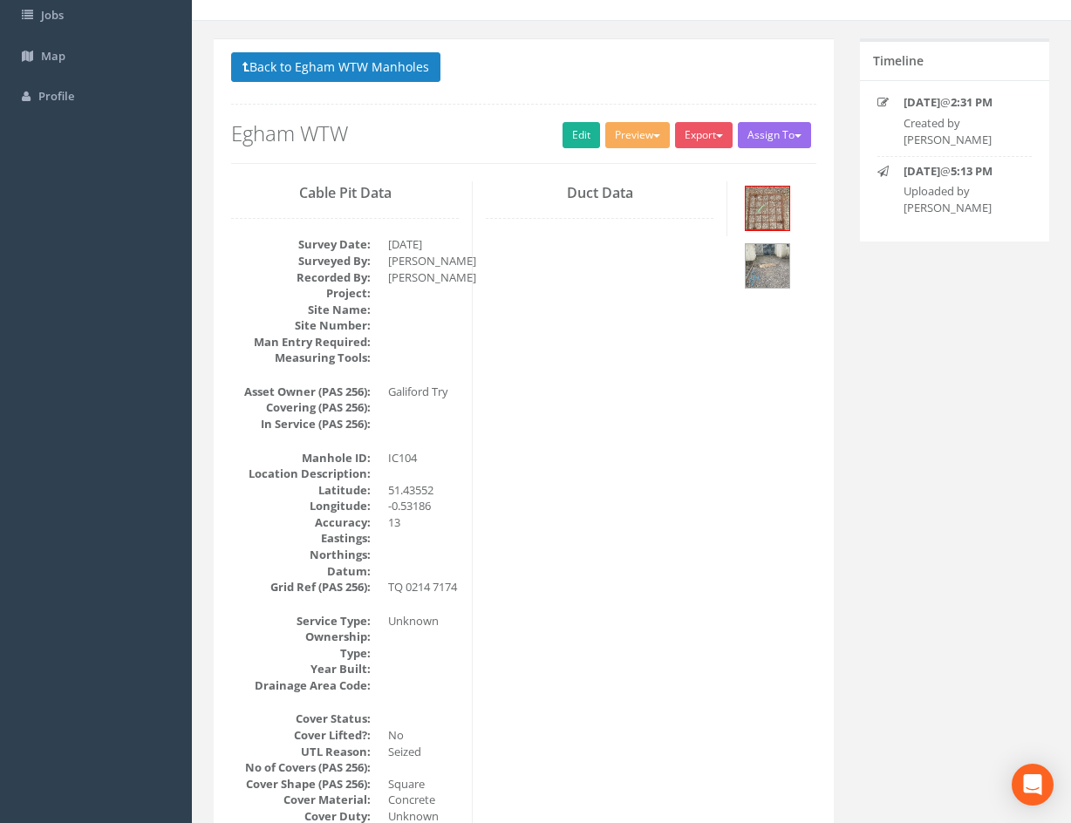
scroll to position [10, 0]
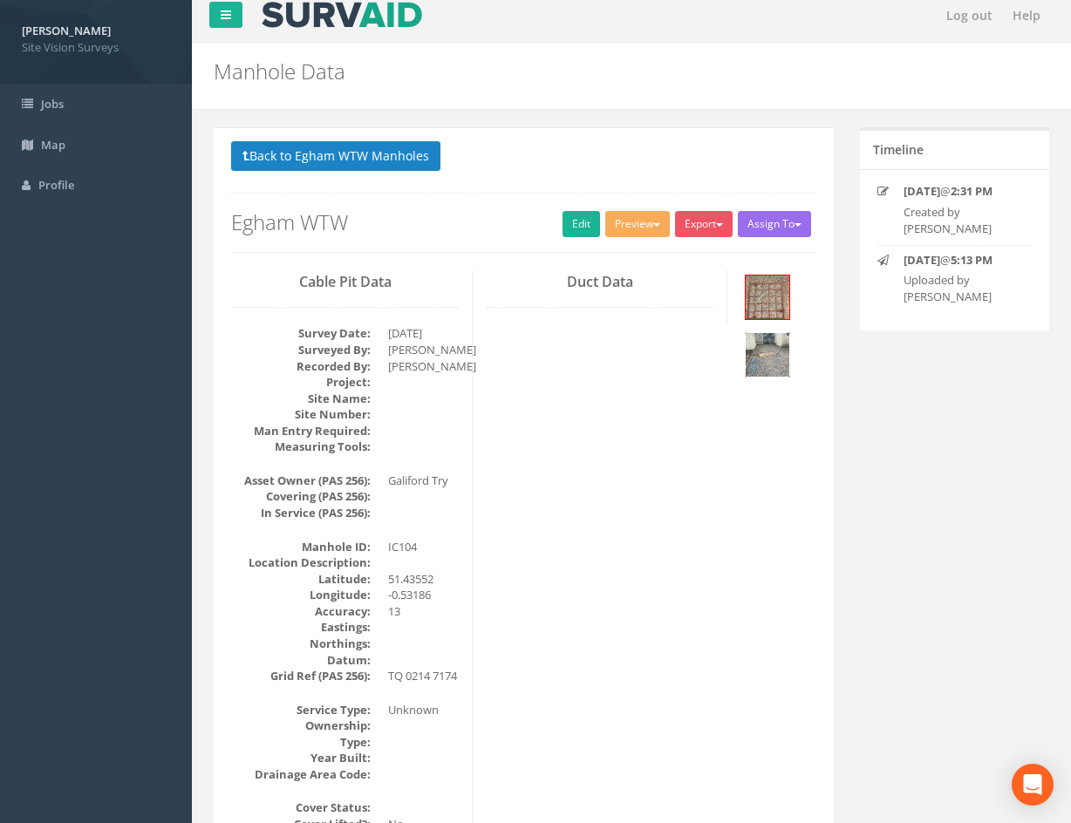
click at [776, 344] on img at bounding box center [768, 355] width 44 height 44
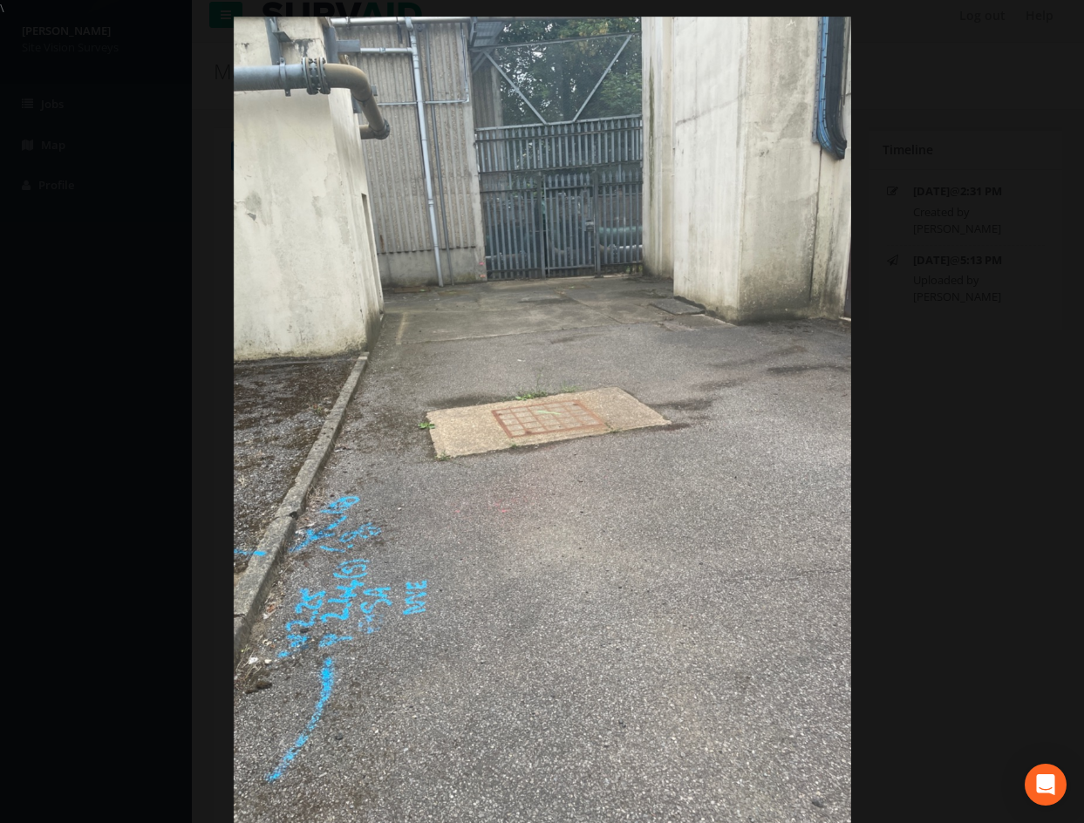
click at [911, 396] on div at bounding box center [542, 428] width 1084 height 823
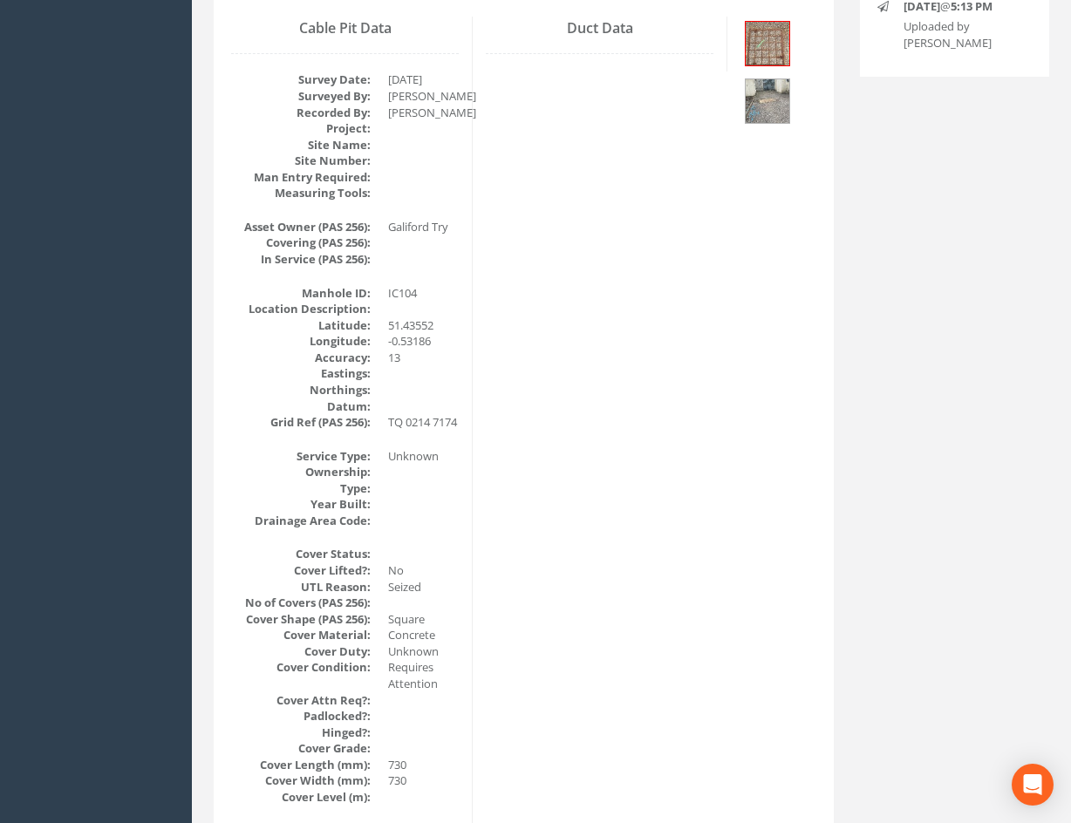
scroll to position [0, 0]
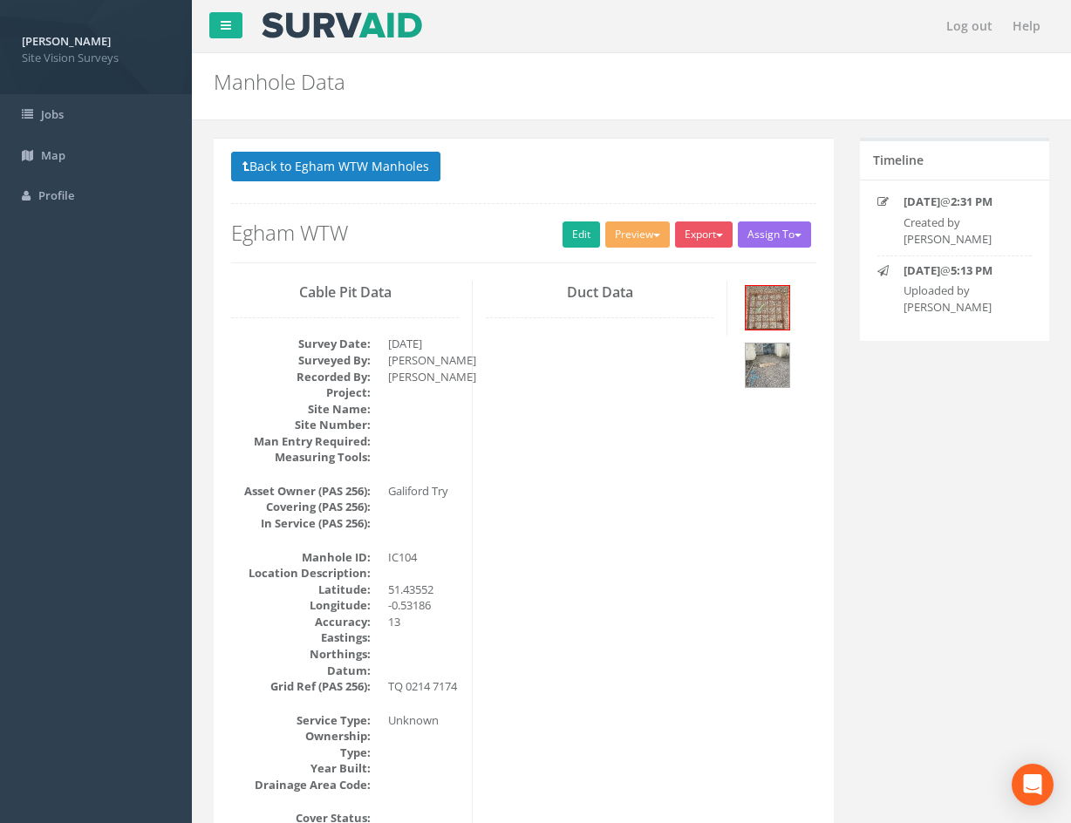
drag, startPoint x: 633, startPoint y: 551, endPoint x: 624, endPoint y: 319, distance: 232.2
click at [563, 235] on link "Edit" at bounding box center [582, 235] width 38 height 26
drag, startPoint x: 728, startPoint y: 525, endPoint x: 665, endPoint y: 224, distance: 307.4
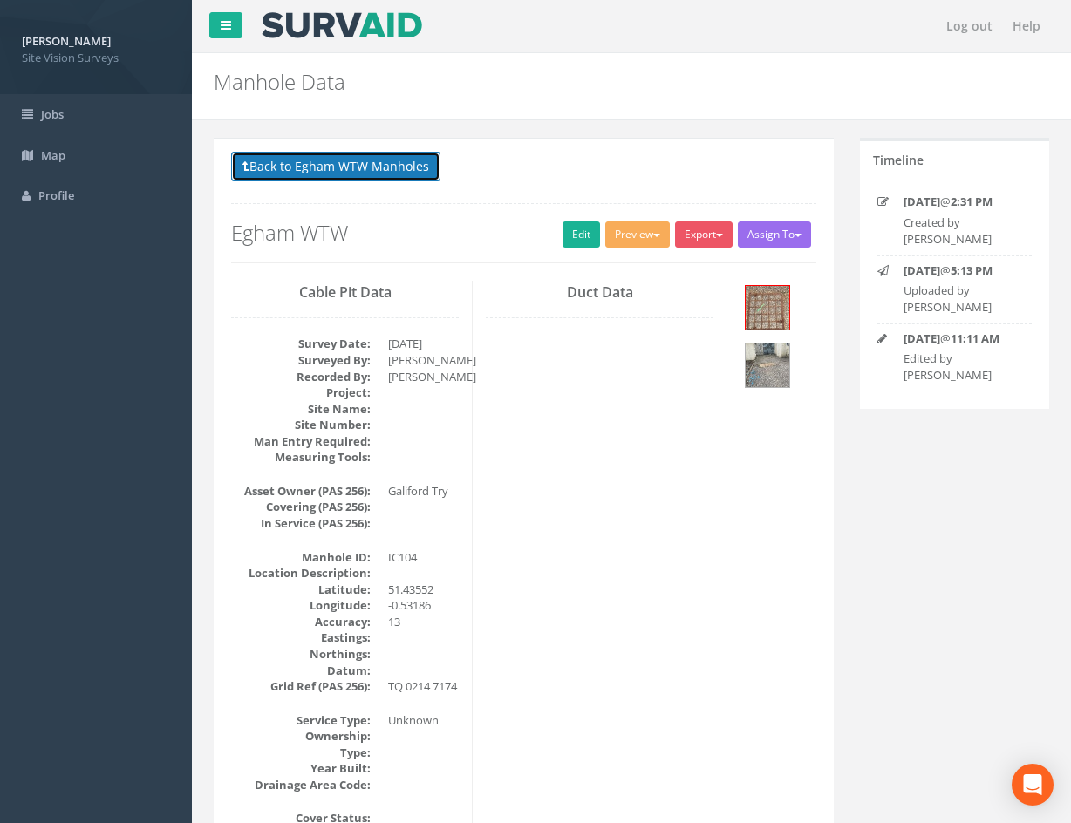
click at [387, 162] on button "Back to Egham WTW Manholes" at bounding box center [335, 167] width 209 height 30
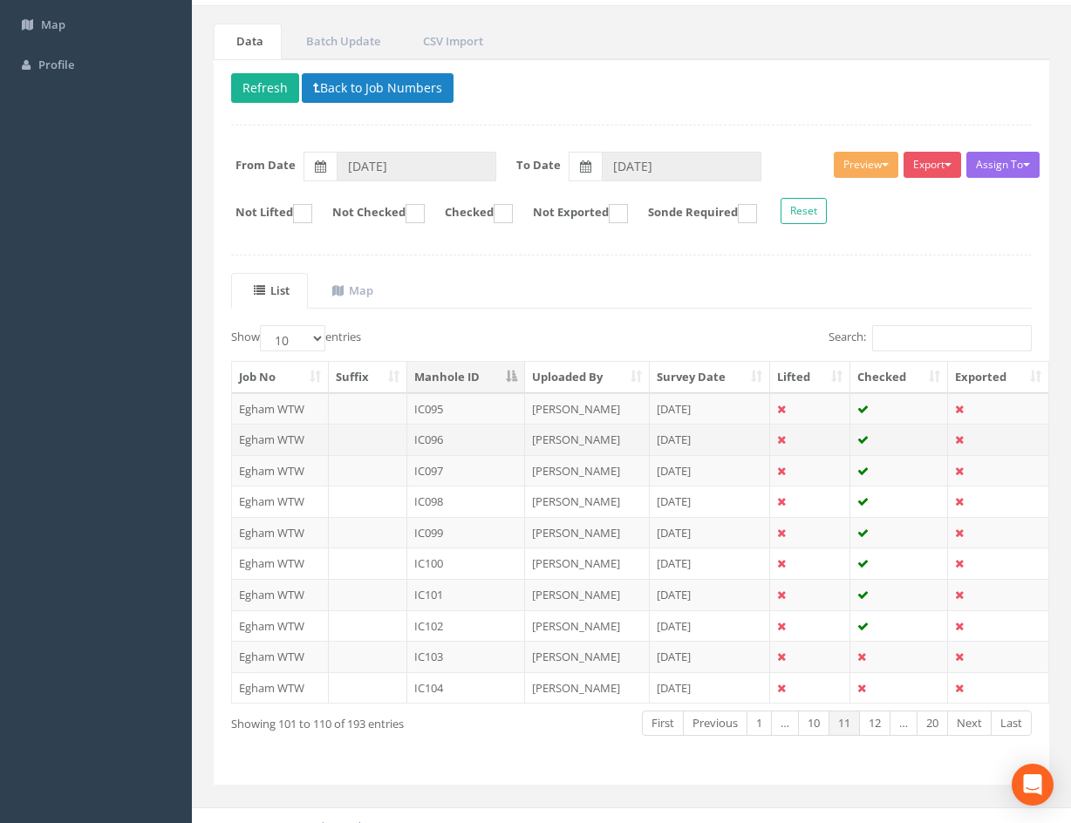
scroll to position [149, 0]
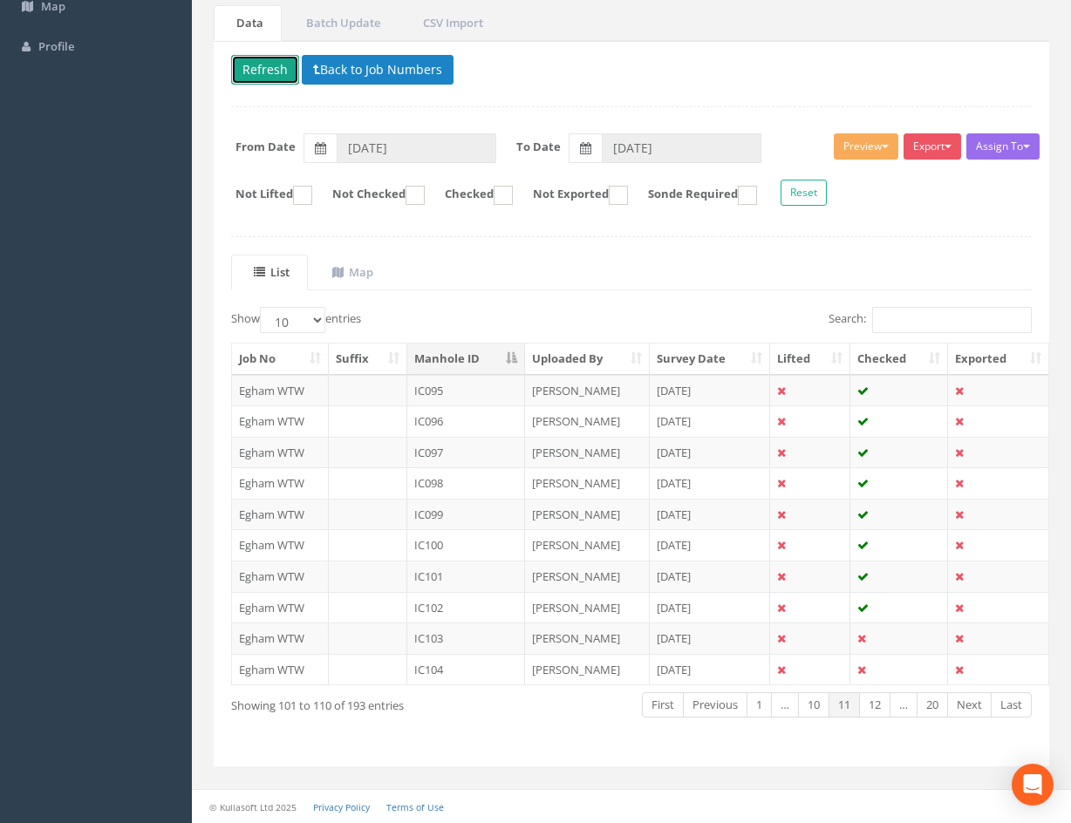
click at [269, 77] on button "Refresh" at bounding box center [265, 70] width 68 height 30
click at [963, 710] on link "Next" at bounding box center [969, 704] width 44 height 25
click at [739, 387] on td "[DATE]" at bounding box center [710, 390] width 121 height 31
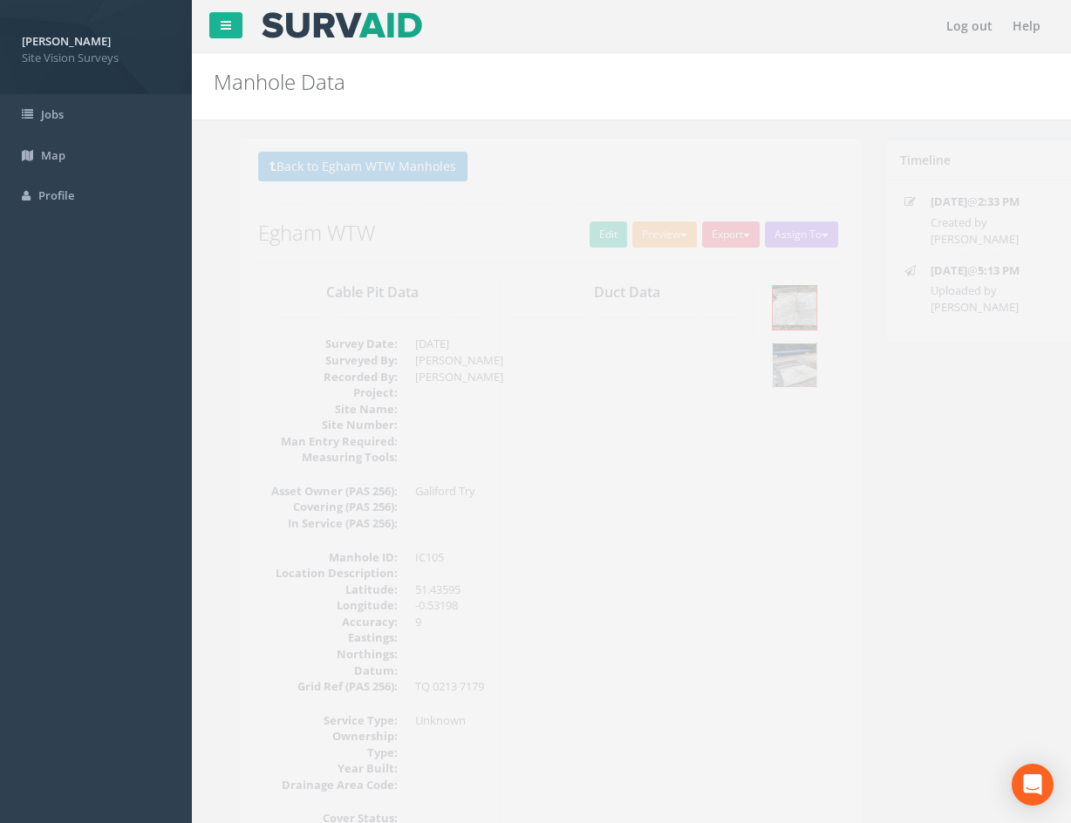
click at [781, 372] on img at bounding box center [768, 366] width 44 height 44
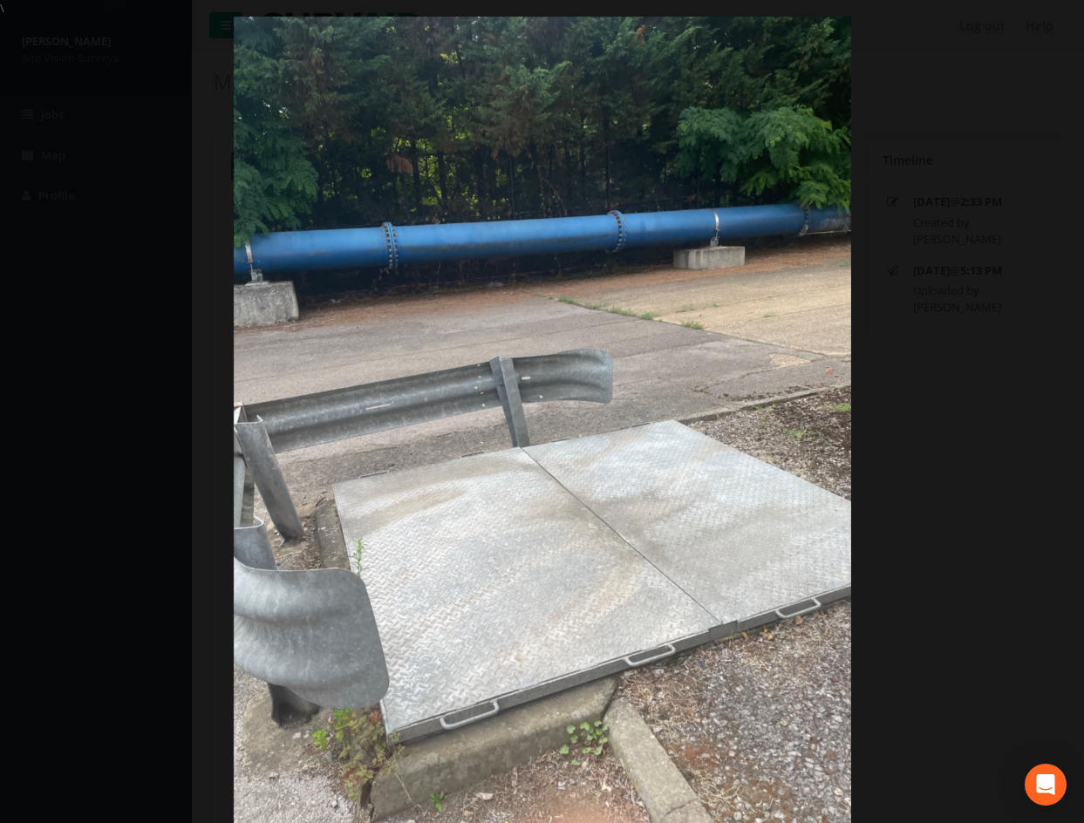
click at [1046, 492] on div at bounding box center [542, 428] width 1084 height 823
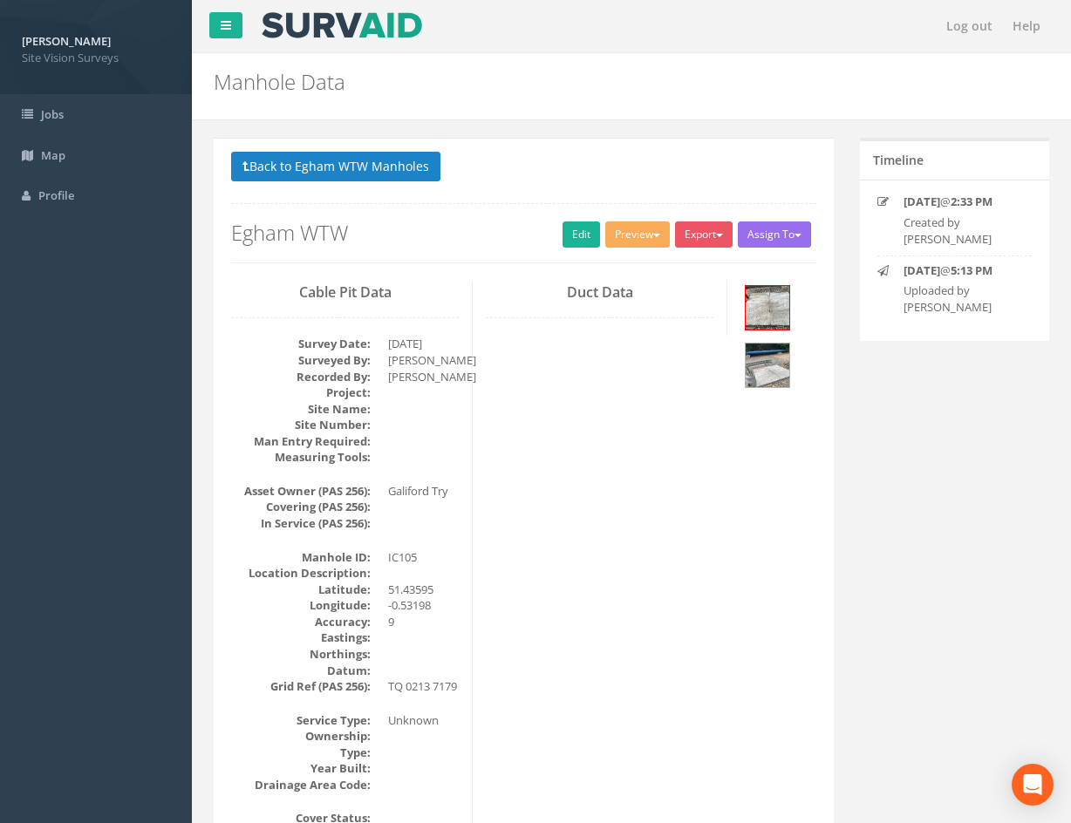
drag, startPoint x: 777, startPoint y: 666, endPoint x: 784, endPoint y: 457, distance: 209.4
click at [563, 233] on link "Edit" at bounding box center [582, 235] width 38 height 26
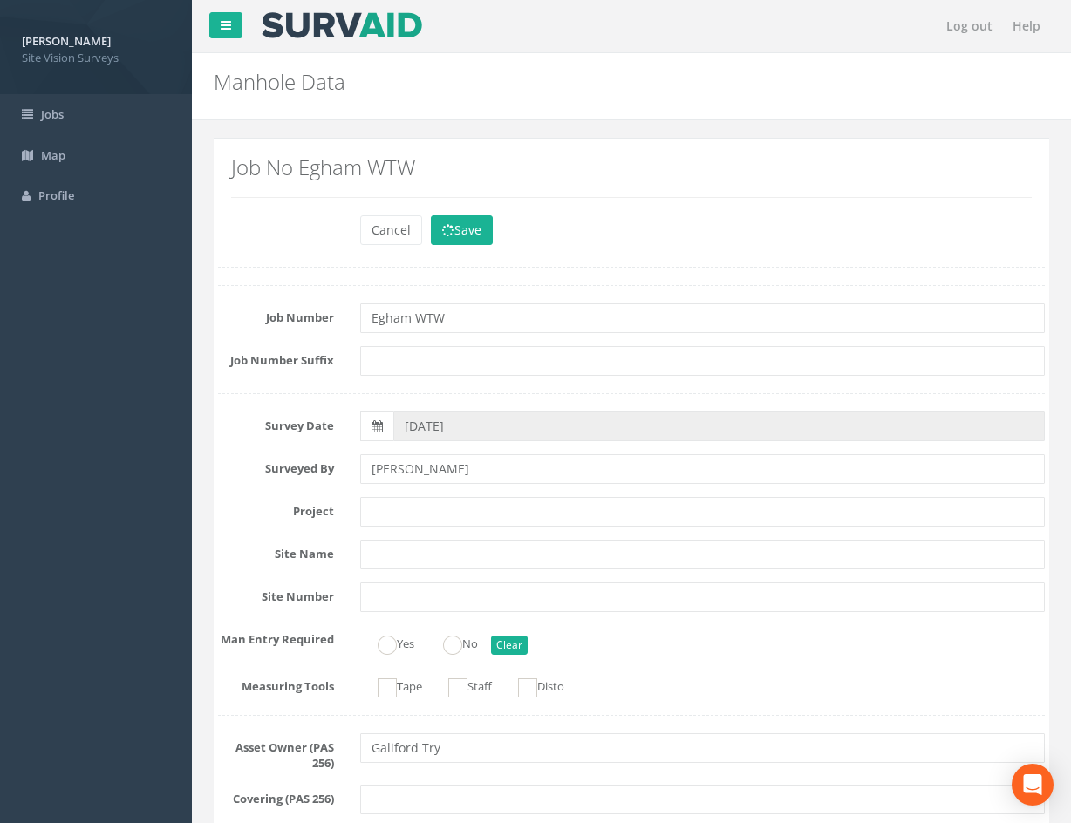
scroll to position [1813, 0]
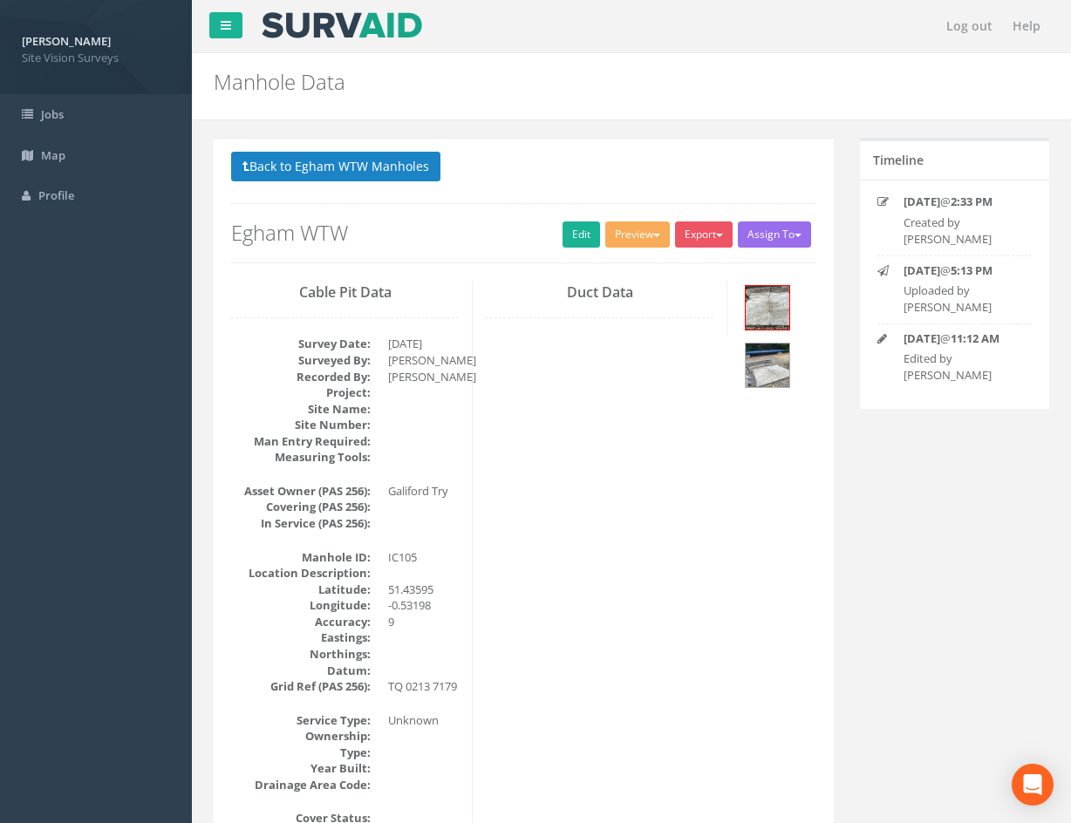
drag, startPoint x: 868, startPoint y: 590, endPoint x: 790, endPoint y: 290, distance: 309.9
click at [369, 166] on button "Back to Egham WTW Manholes" at bounding box center [335, 167] width 209 height 30
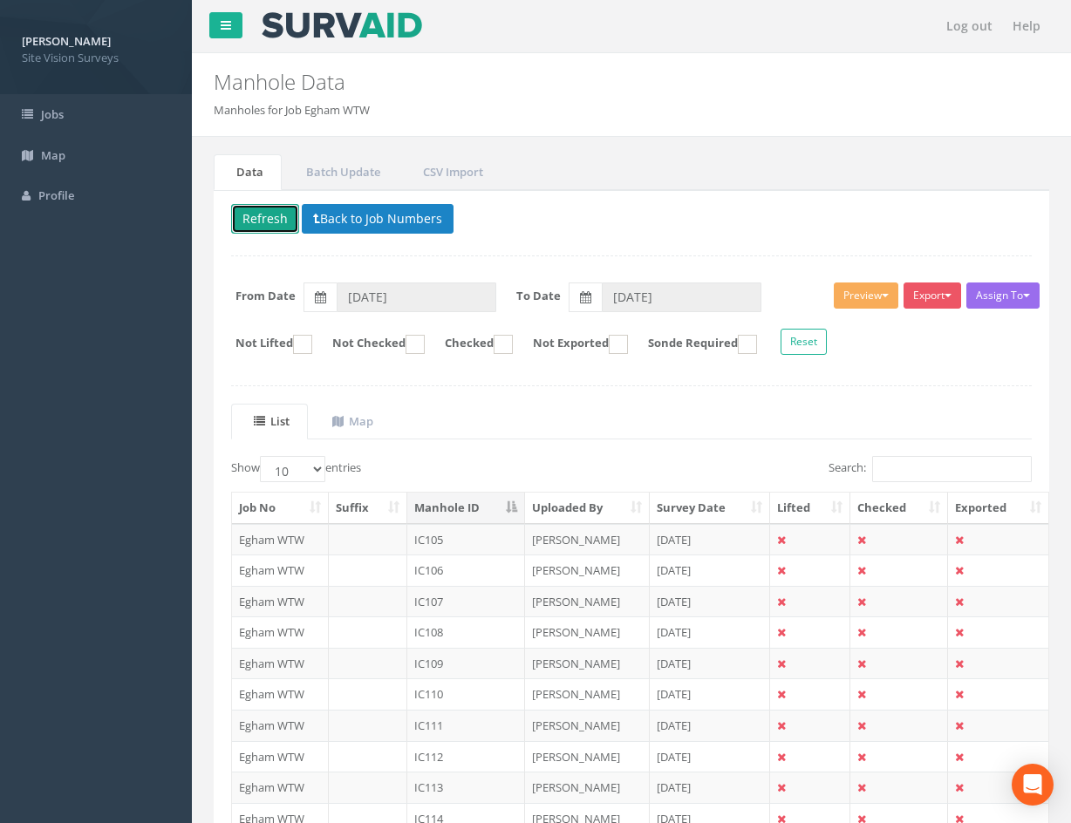
click at [264, 230] on button "Refresh" at bounding box center [265, 219] width 68 height 30
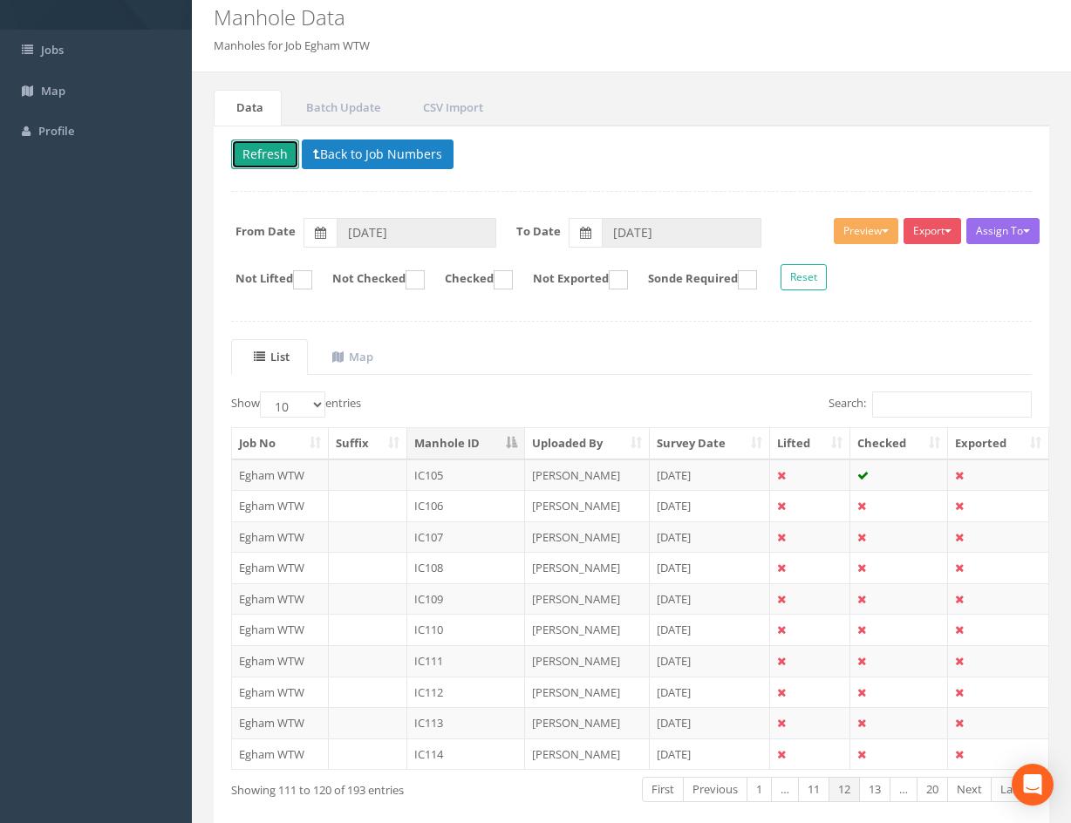
scroll to position [149, 0]
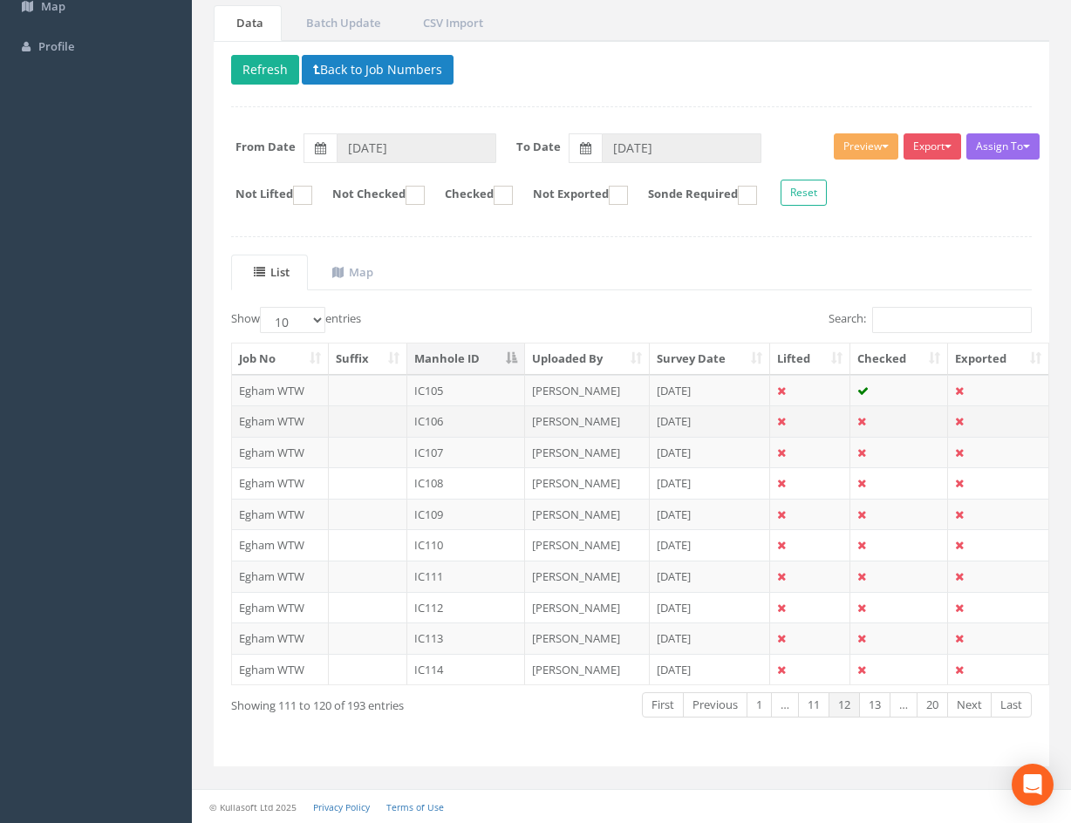
click at [826, 420] on td at bounding box center [810, 421] width 80 height 31
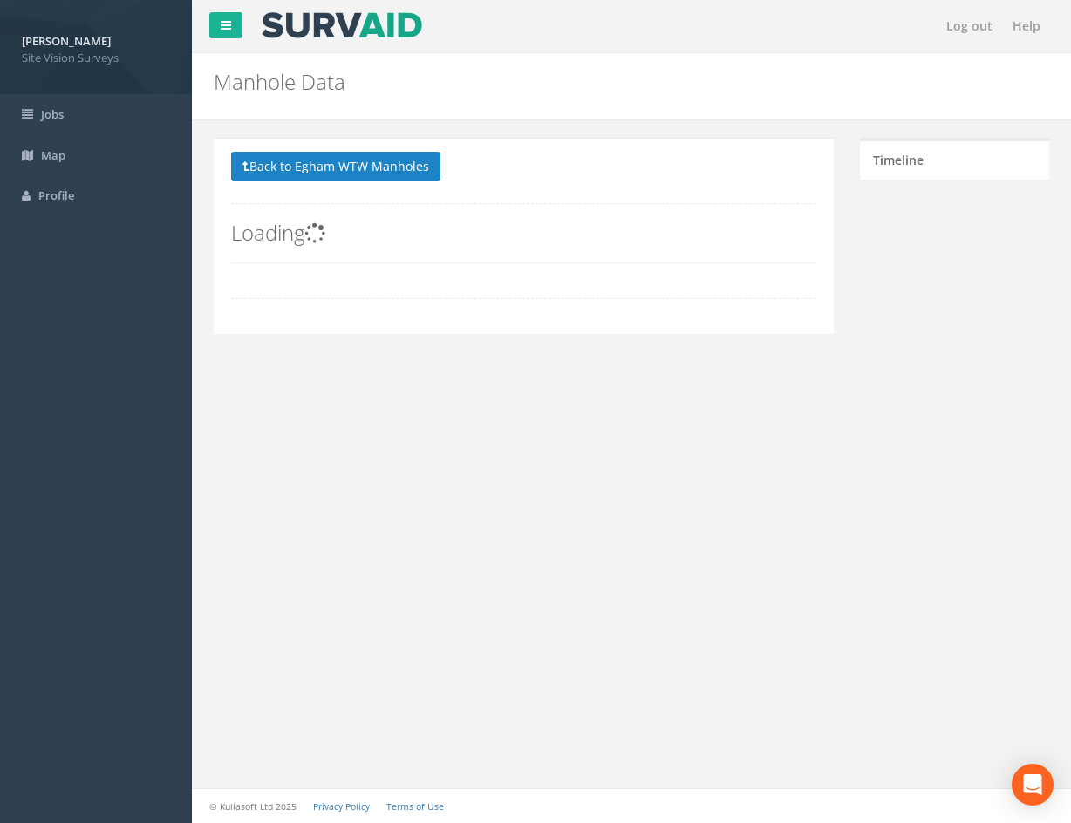
scroll to position [0, 0]
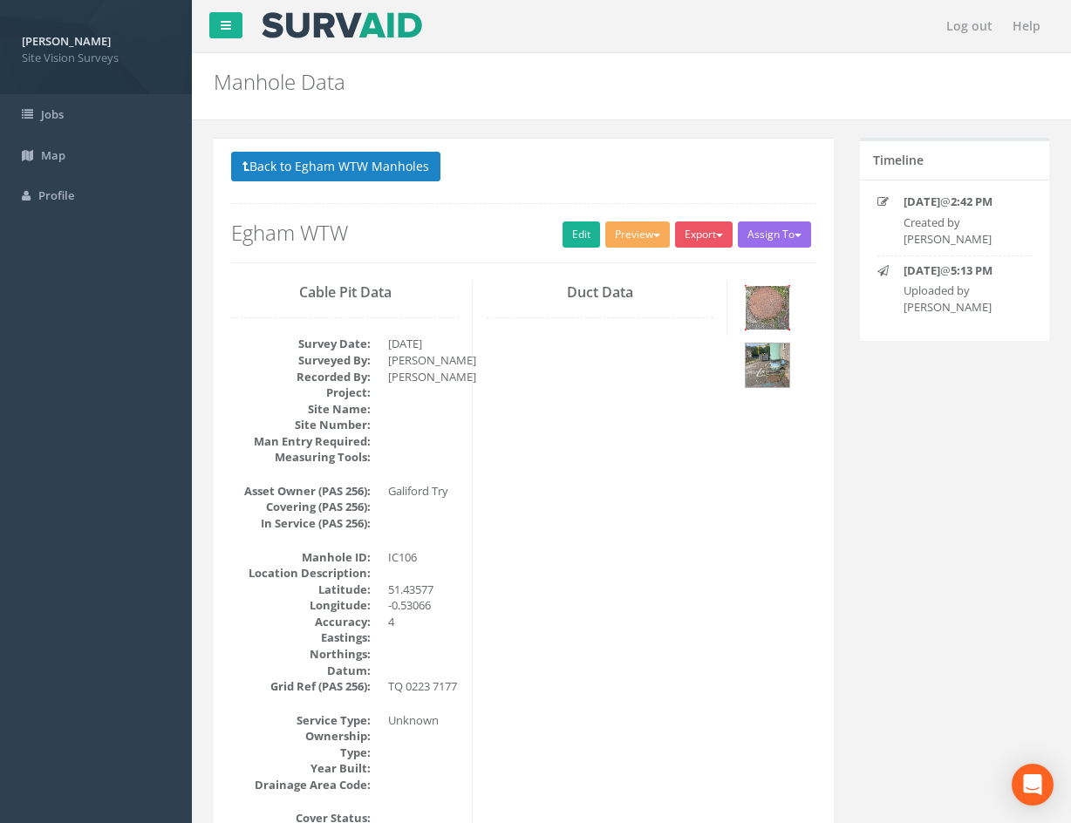
click at [777, 316] on img at bounding box center [768, 308] width 44 height 44
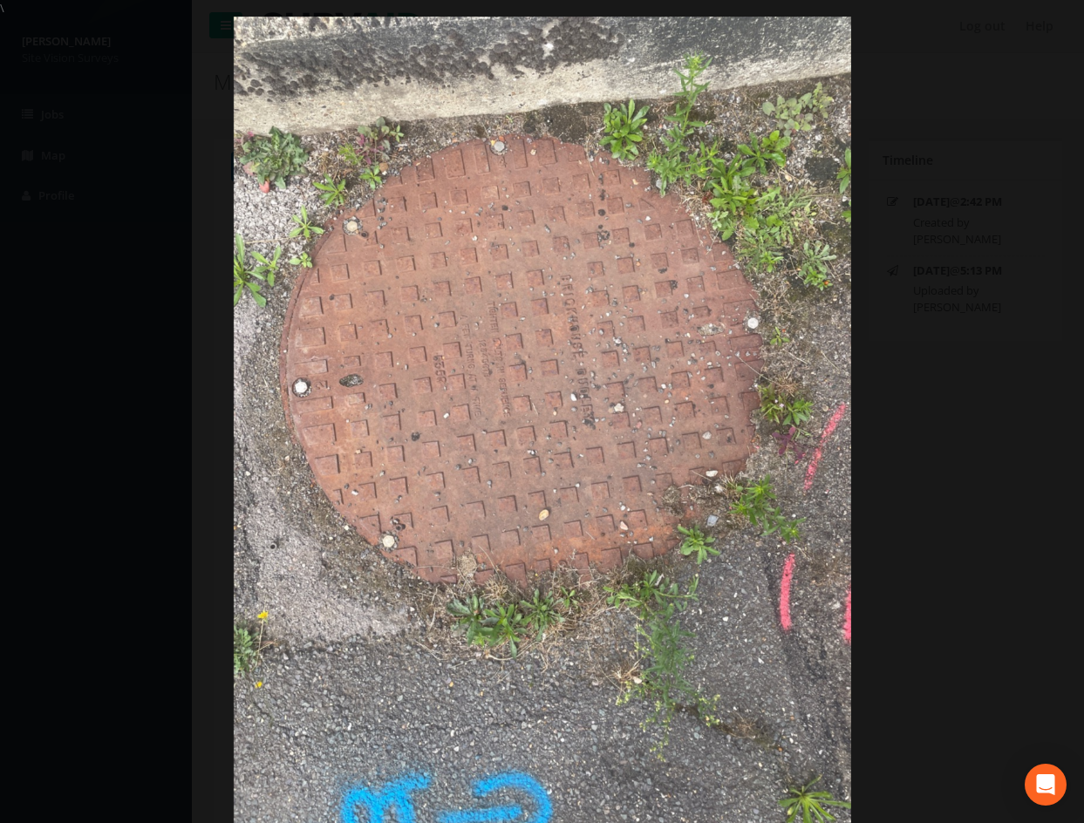
click at [980, 433] on div at bounding box center [542, 428] width 1084 height 823
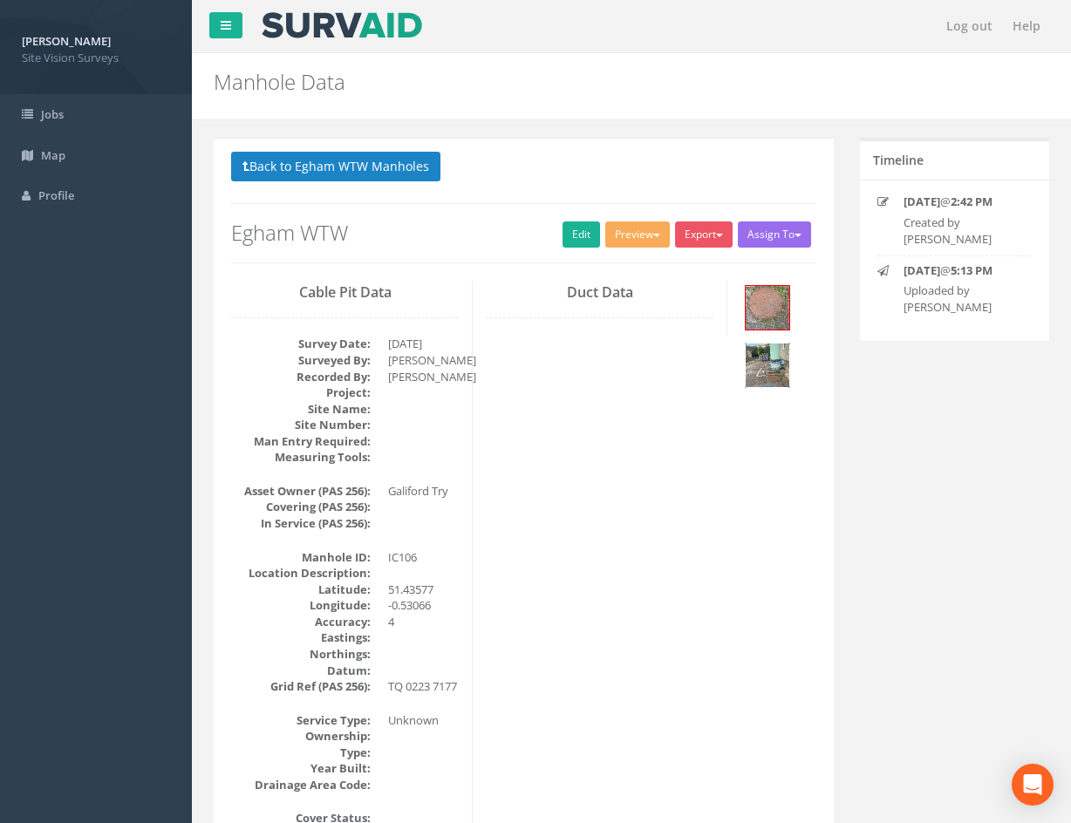
click at [781, 367] on img at bounding box center [768, 366] width 44 height 44
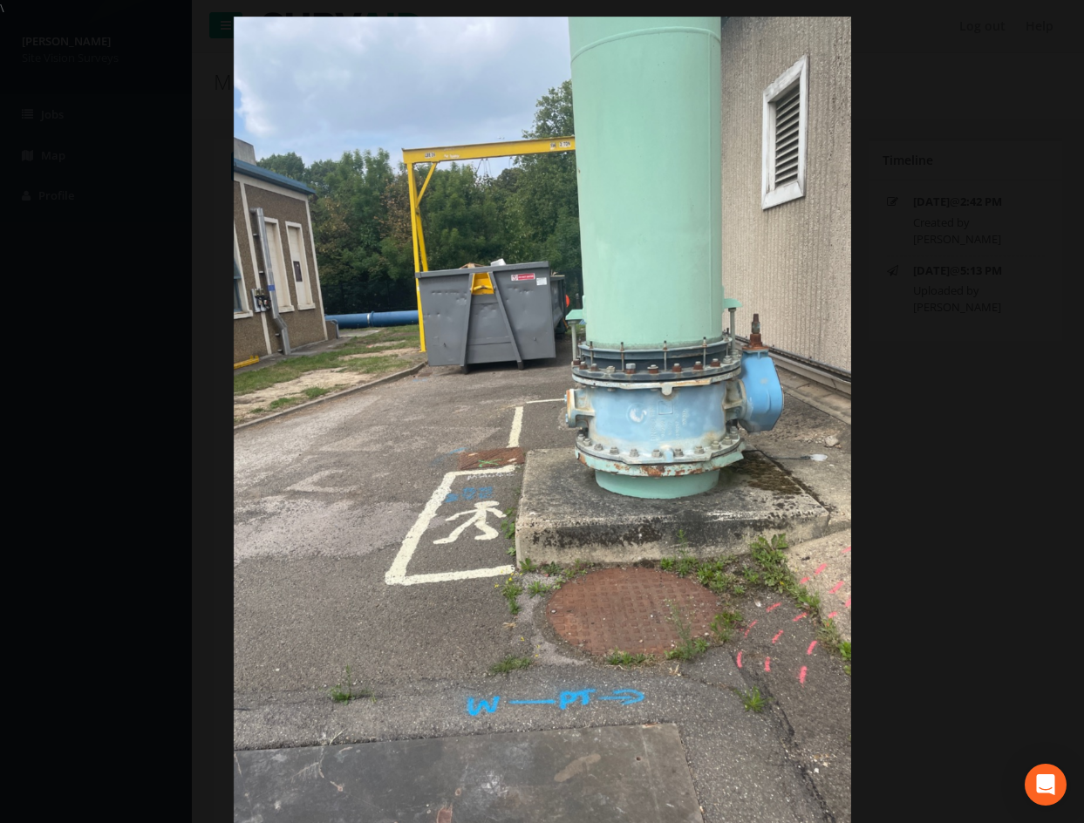
click at [906, 451] on div at bounding box center [542, 428] width 1084 height 823
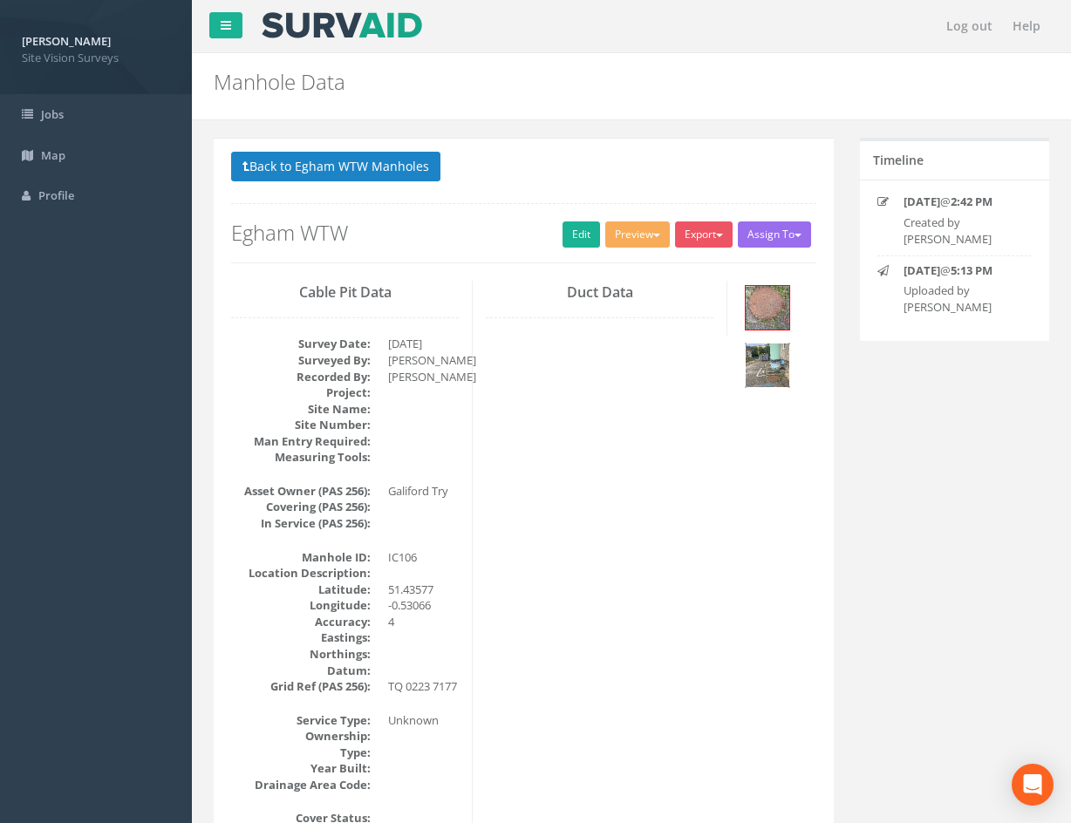
click at [758, 374] on img at bounding box center [768, 366] width 44 height 44
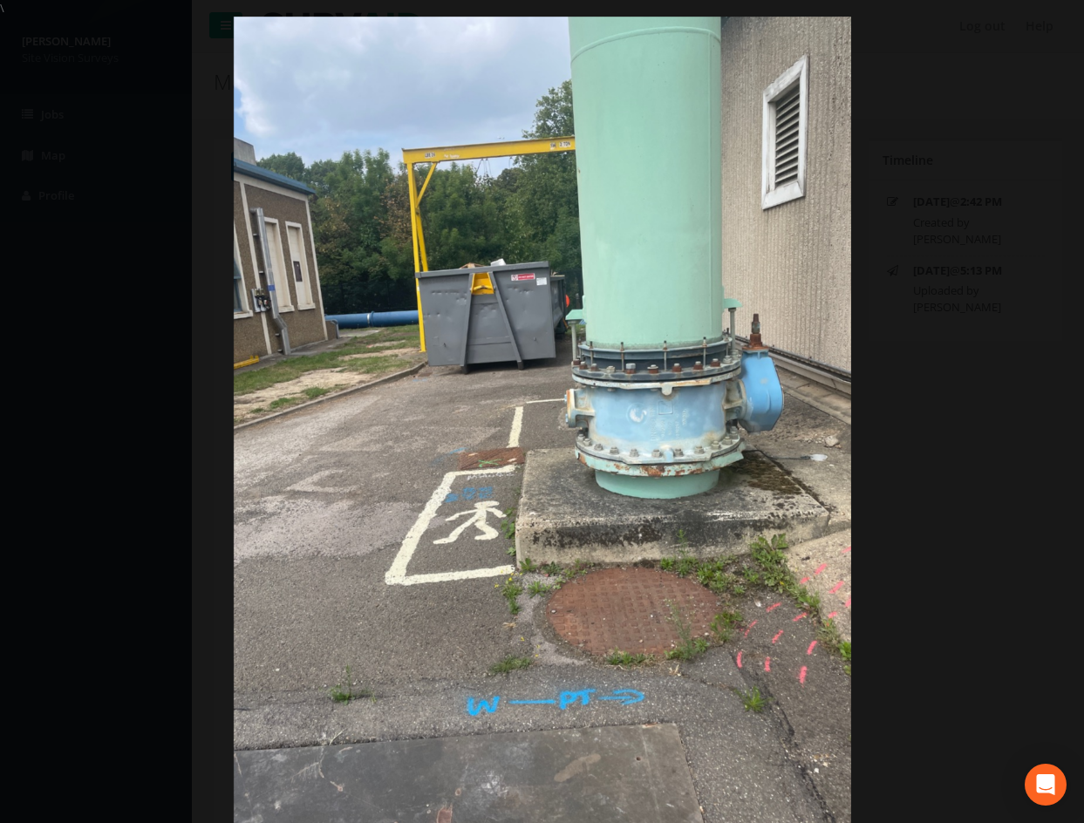
click at [897, 485] on div at bounding box center [542, 428] width 1084 height 823
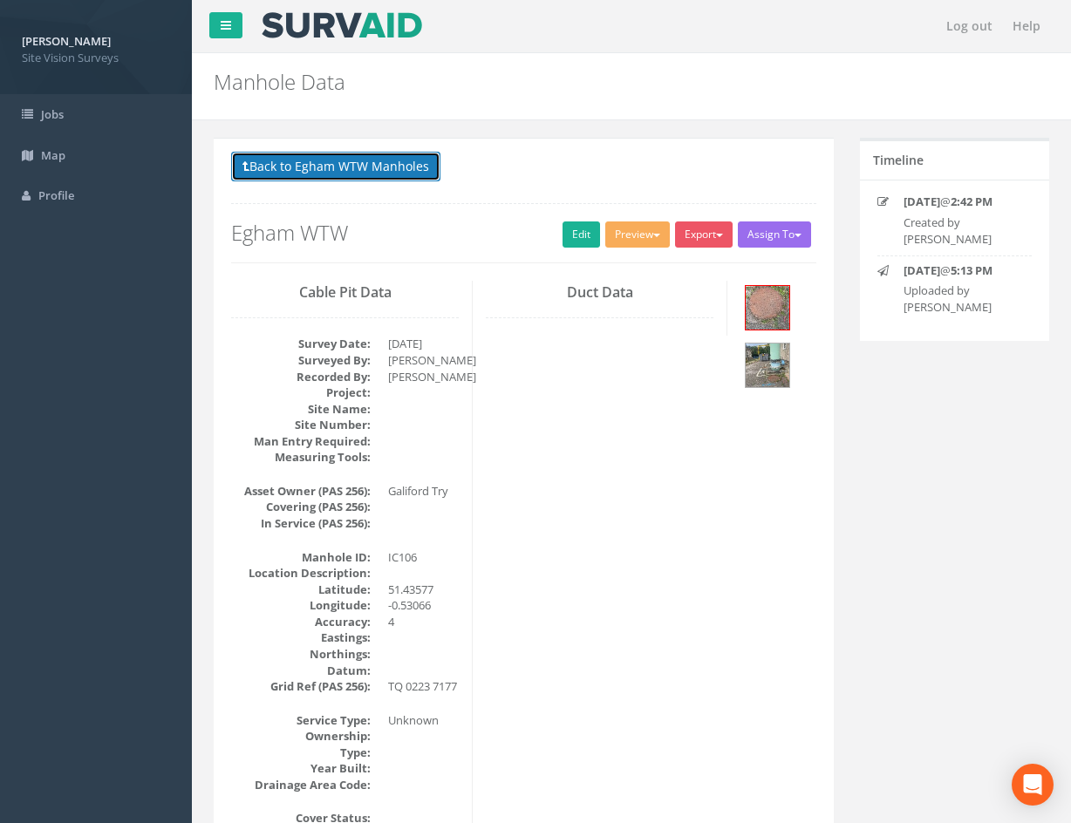
click at [326, 161] on button "Back to Egham WTW Manholes" at bounding box center [335, 167] width 209 height 30
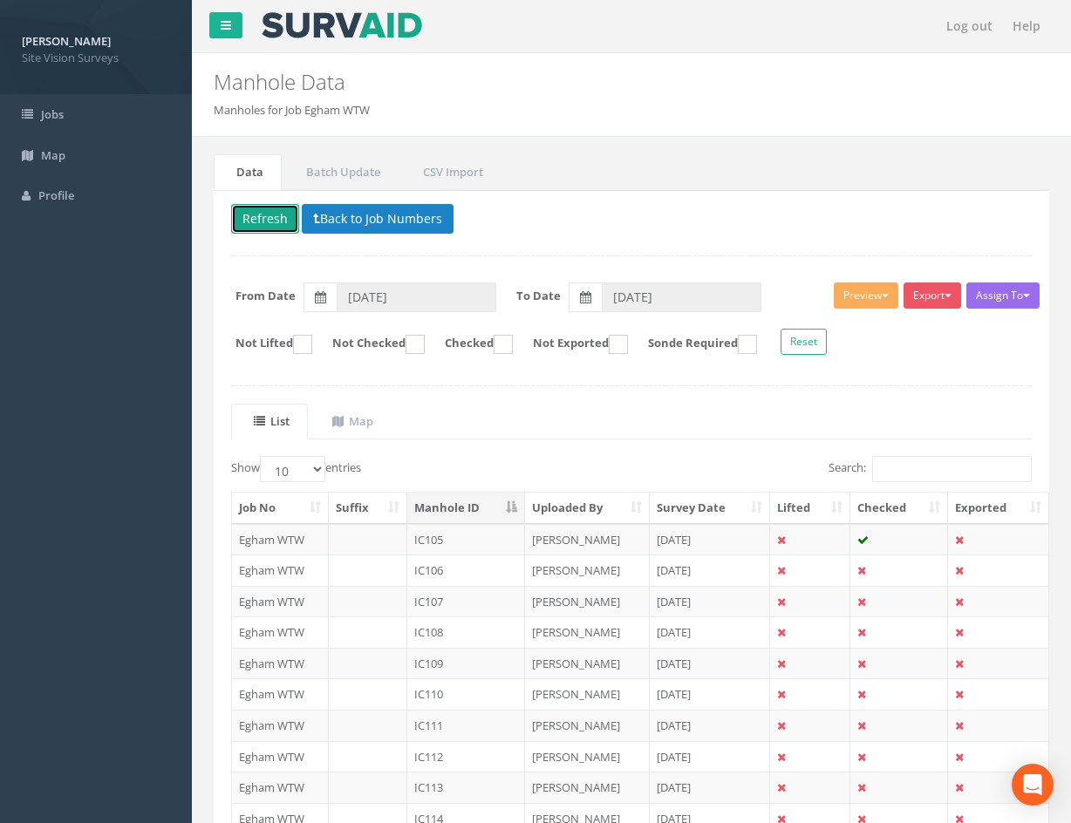
click at [269, 222] on button "Refresh" at bounding box center [265, 219] width 68 height 30
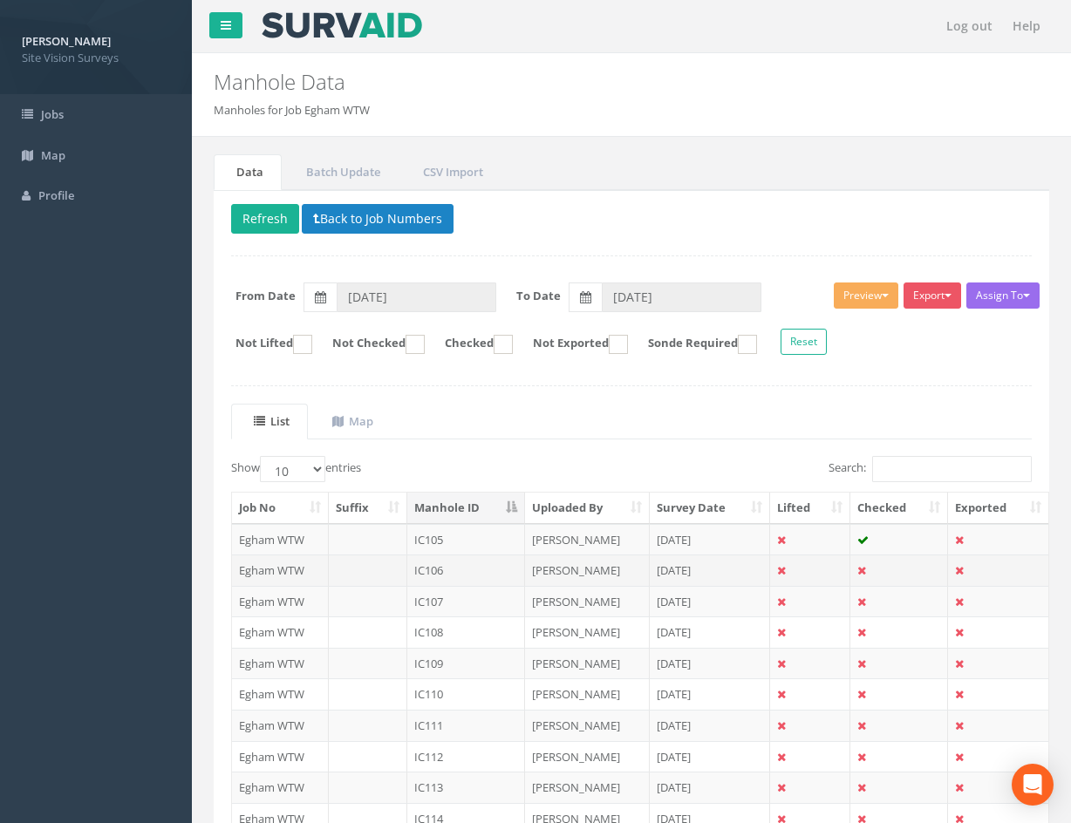
click at [607, 567] on td "[PERSON_NAME]" at bounding box center [587, 570] width 125 height 31
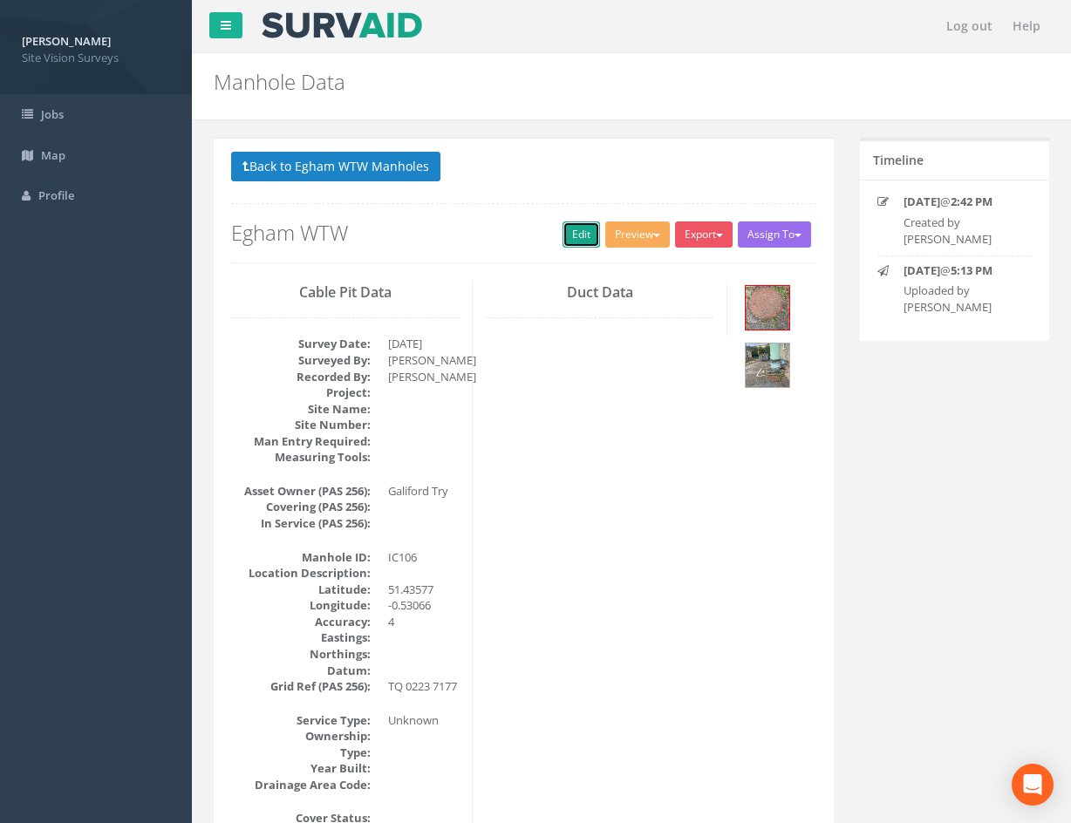
click at [585, 233] on link "Edit" at bounding box center [582, 235] width 38 height 26
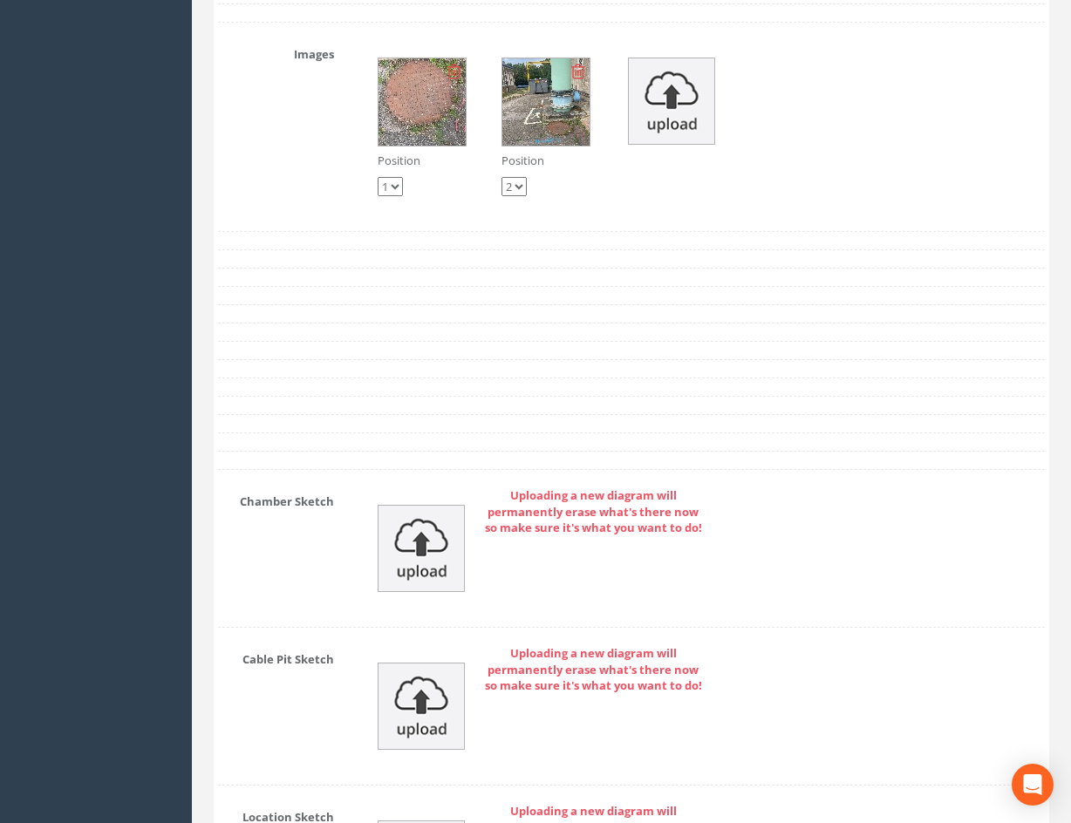
drag, startPoint x: 585, startPoint y: 233, endPoint x: 761, endPoint y: 526, distance: 341.9
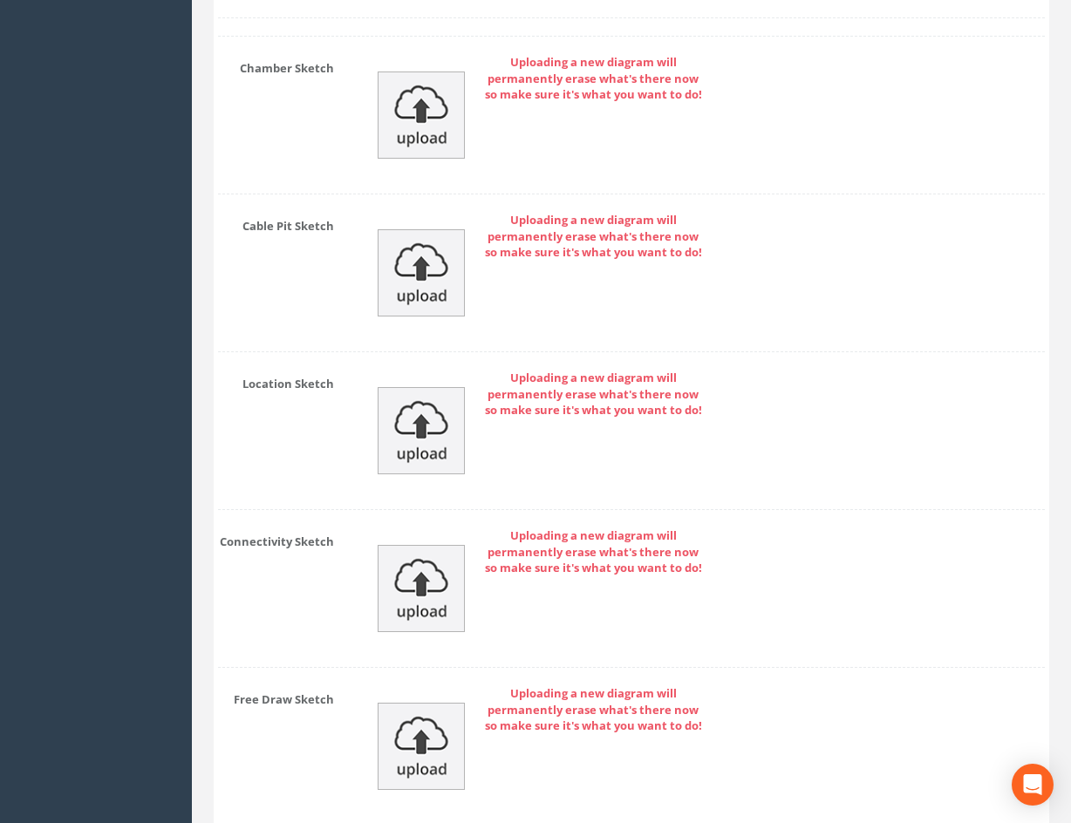
scroll to position [3890, 0]
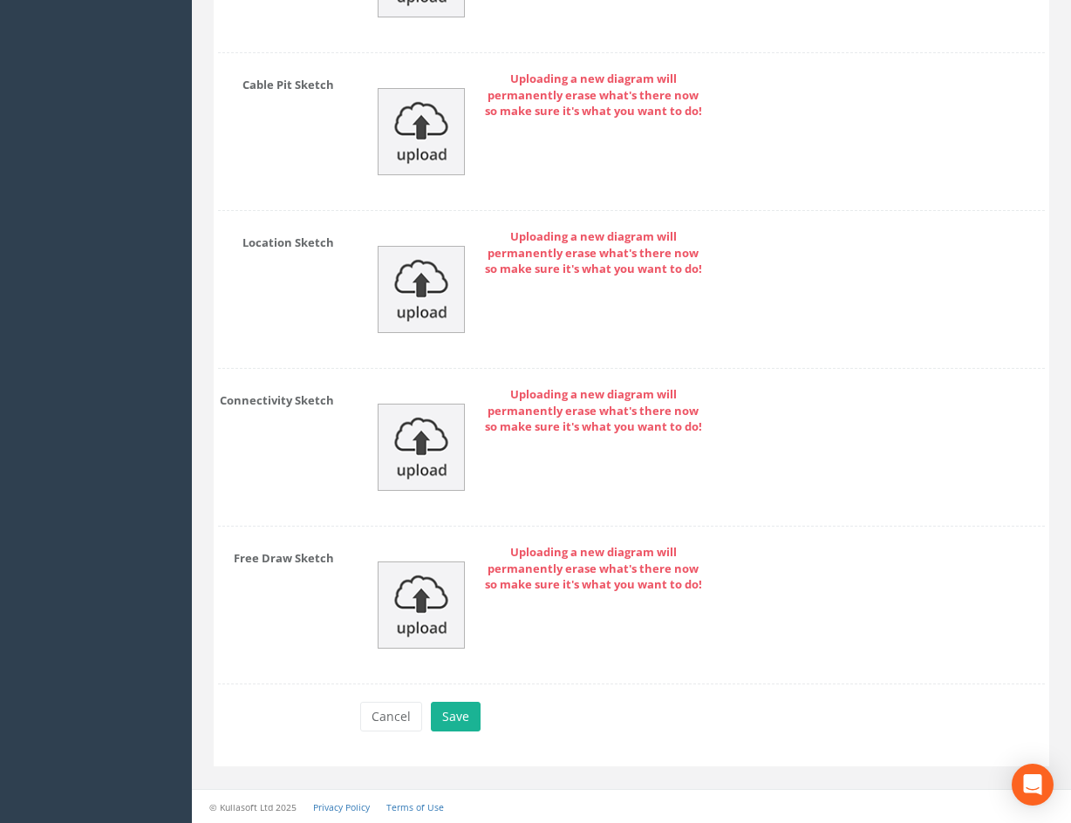
drag, startPoint x: 832, startPoint y: 474, endPoint x: 790, endPoint y: 631, distance: 161.6
click at [474, 716] on button "Save" at bounding box center [456, 717] width 50 height 30
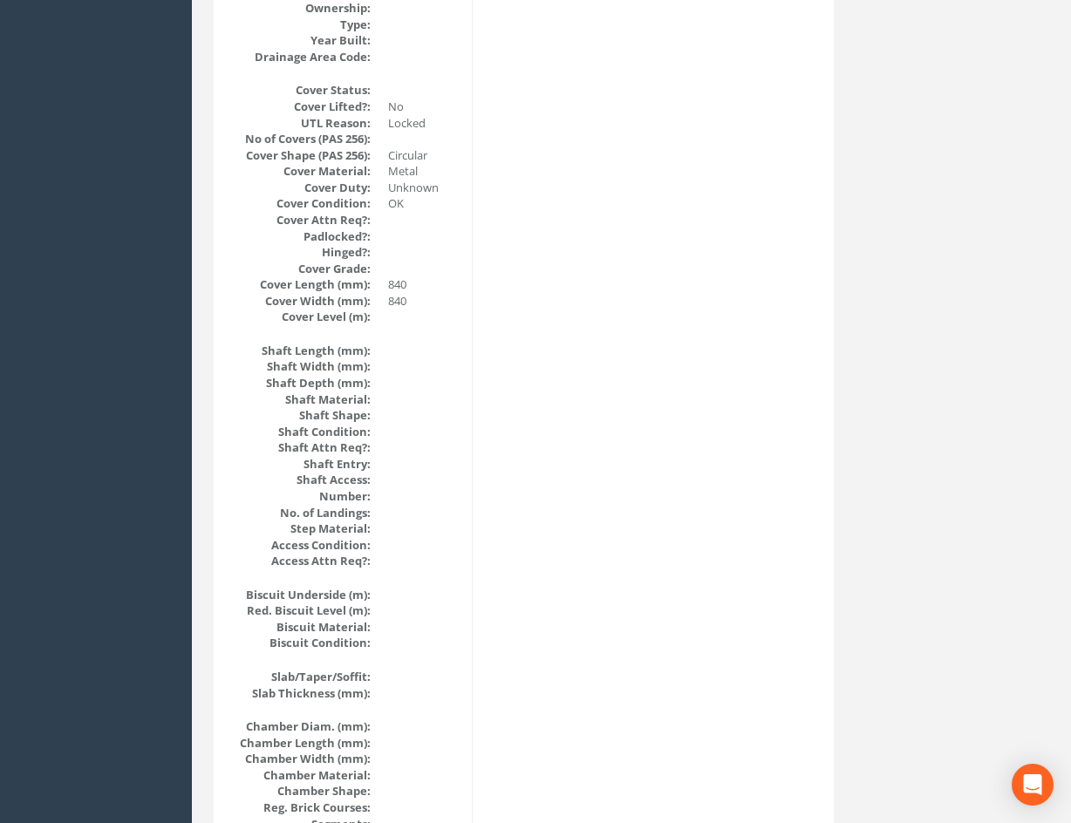
scroll to position [0, 0]
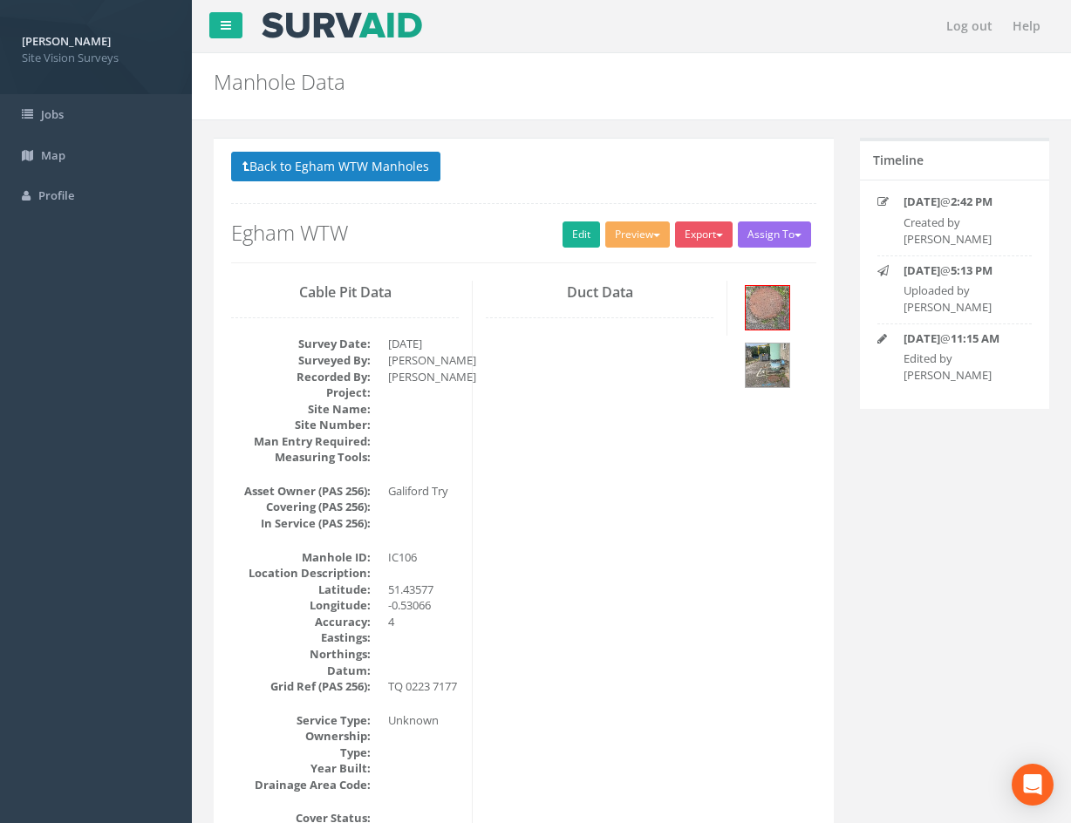
drag, startPoint x: 743, startPoint y: 624, endPoint x: 433, endPoint y: 219, distance: 510.1
click at [408, 166] on button "Back to Egham WTW Manholes" at bounding box center [335, 167] width 209 height 30
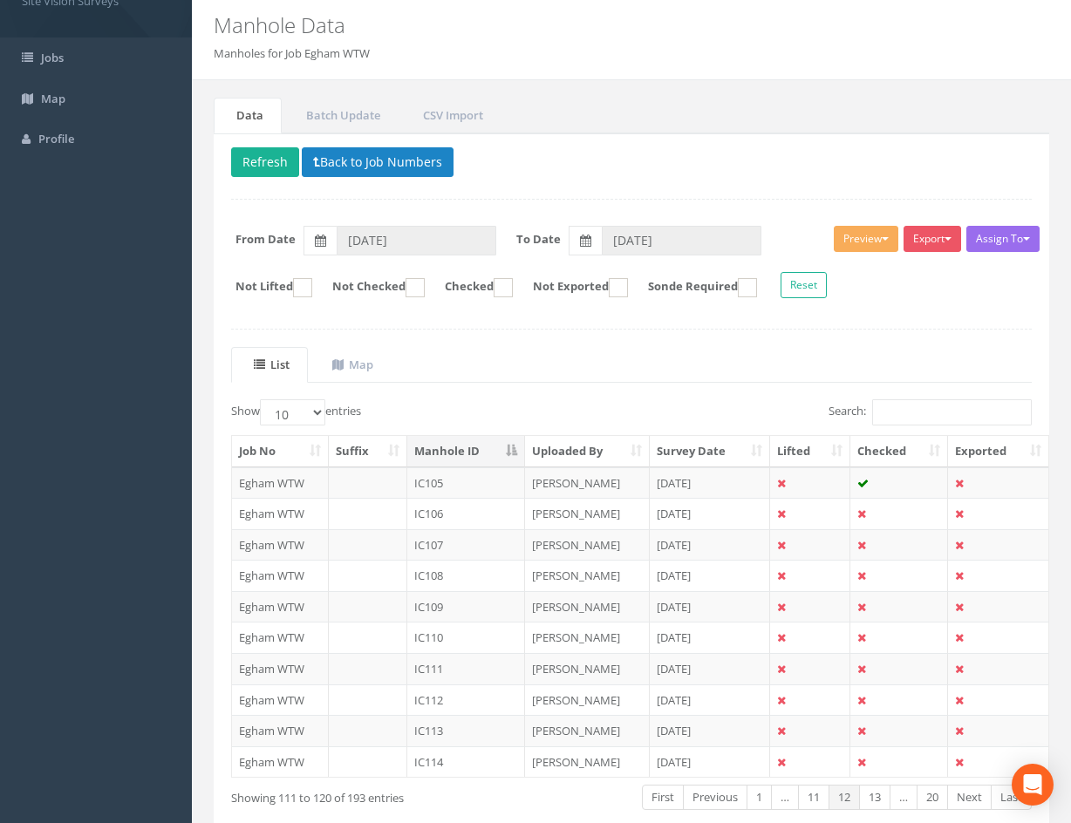
scroll to position [87, 0]
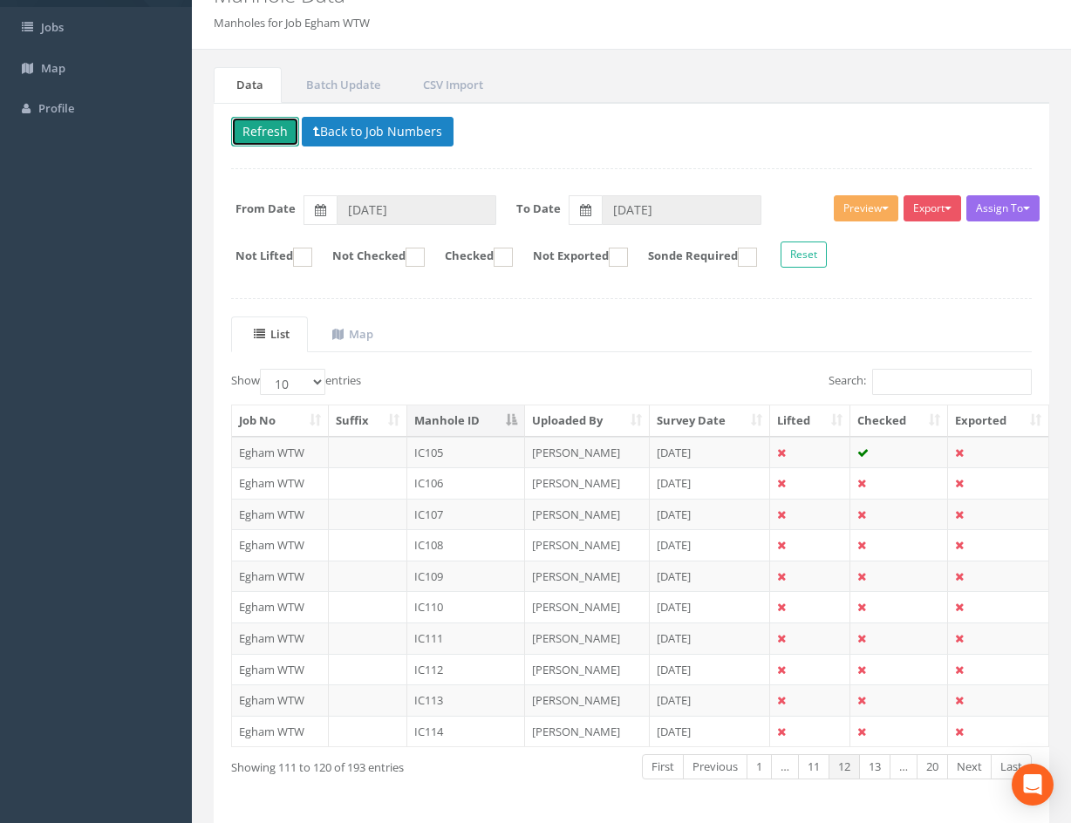
click at [272, 122] on button "Refresh" at bounding box center [265, 132] width 68 height 30
click at [743, 511] on td "[DATE]" at bounding box center [710, 514] width 121 height 31
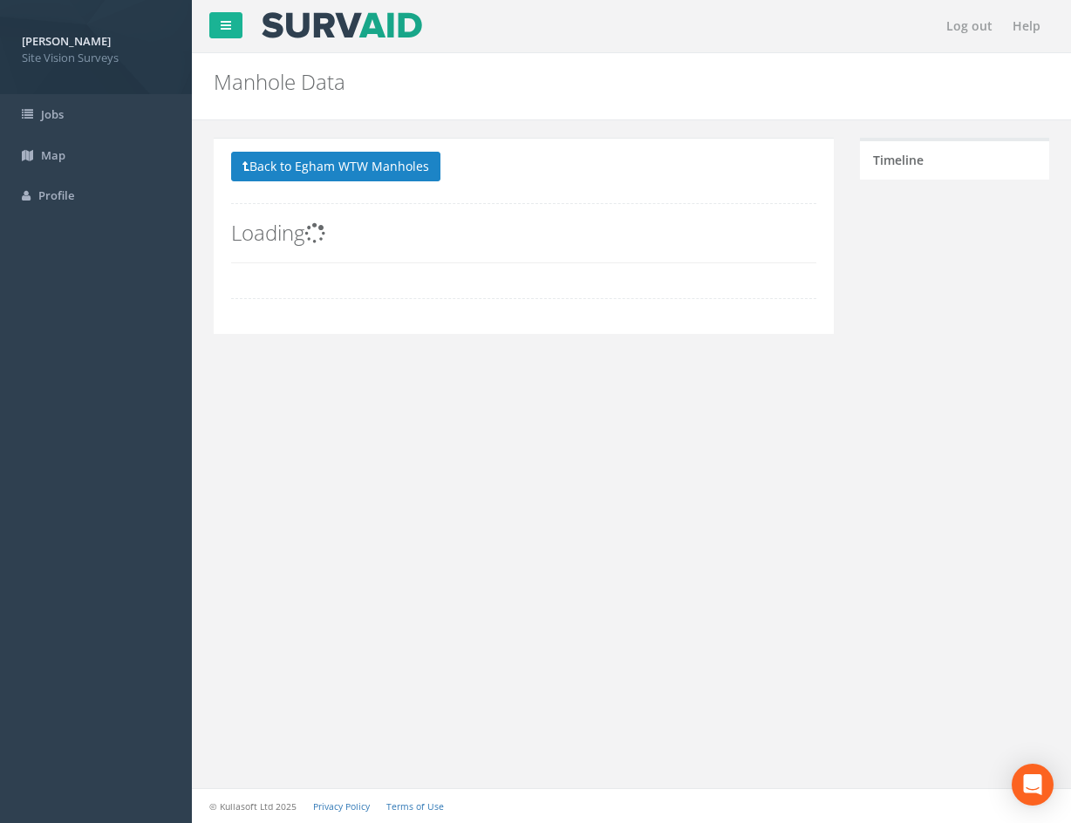
scroll to position [0, 0]
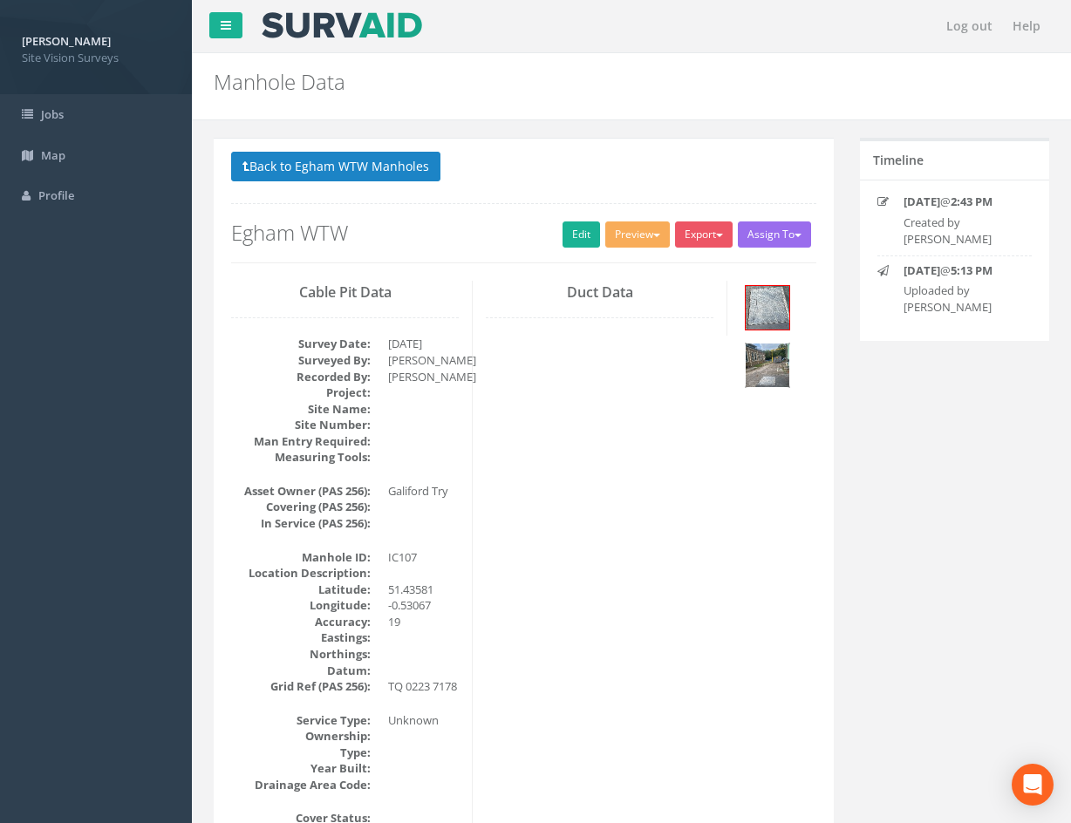
click at [780, 373] on img at bounding box center [768, 366] width 44 height 44
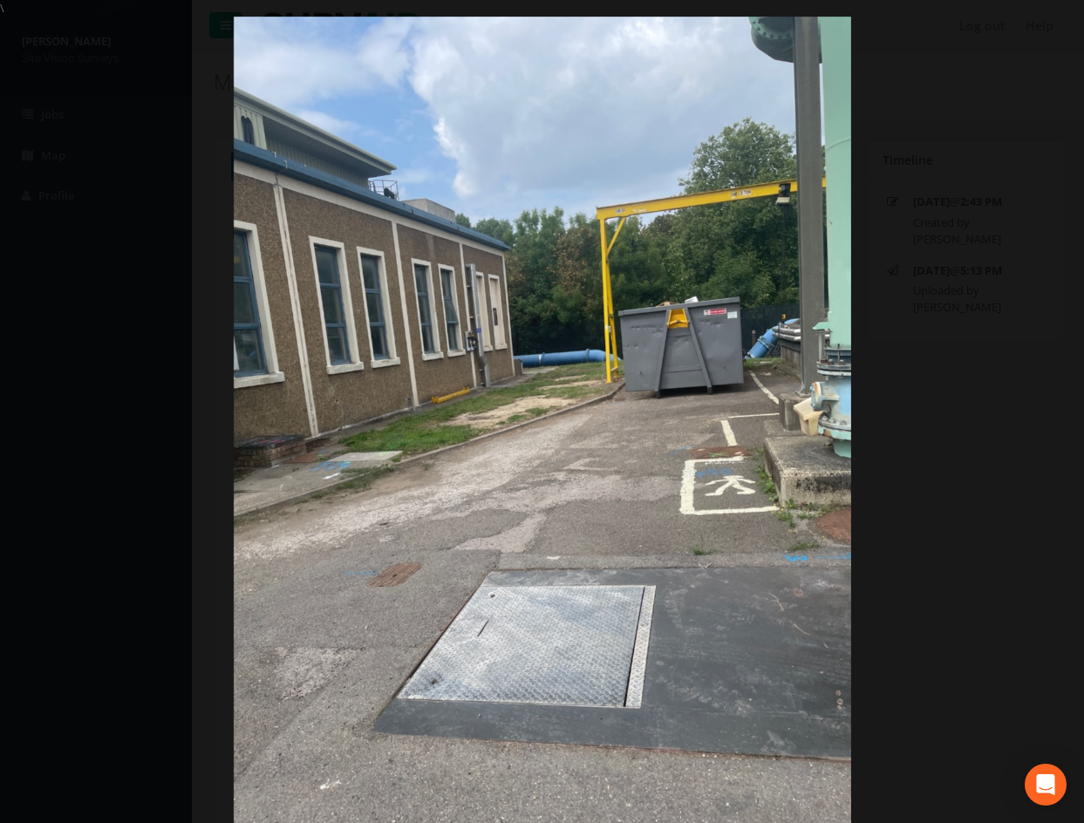
click at [1000, 440] on div at bounding box center [542, 428] width 1084 height 823
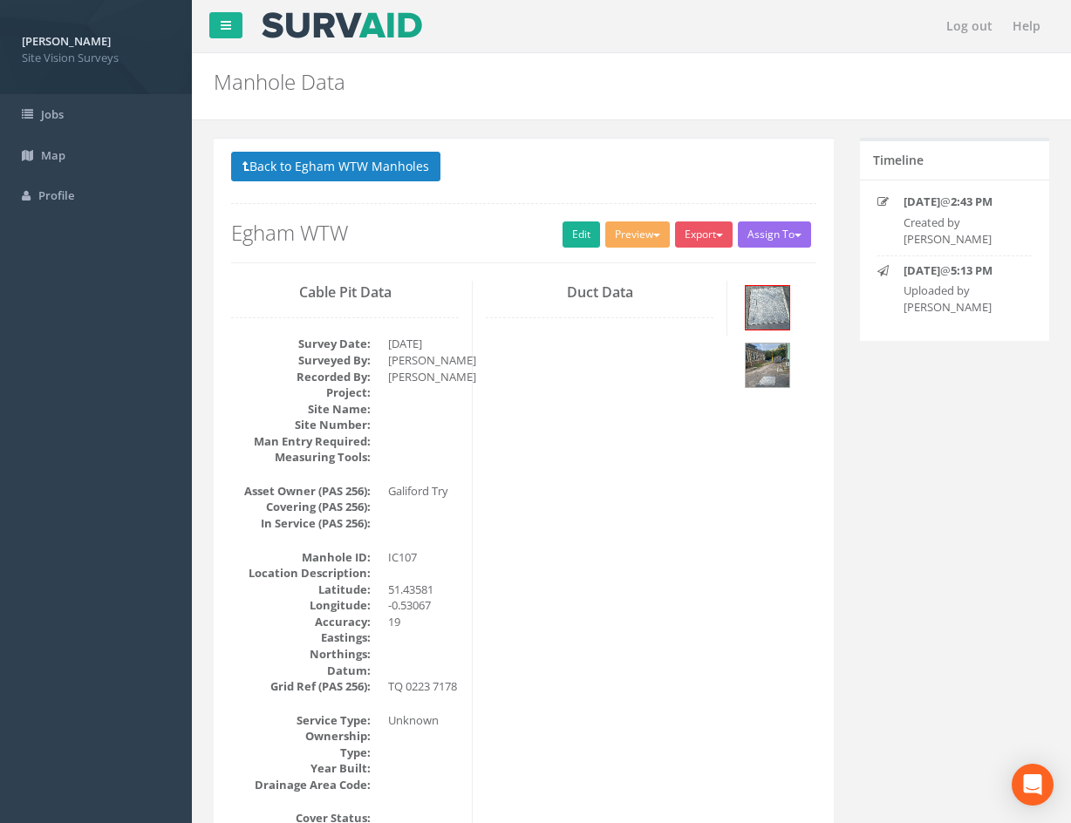
drag, startPoint x: 889, startPoint y: 520, endPoint x: 803, endPoint y: 217, distance: 314.5
click at [581, 224] on link "Edit" at bounding box center [582, 235] width 38 height 26
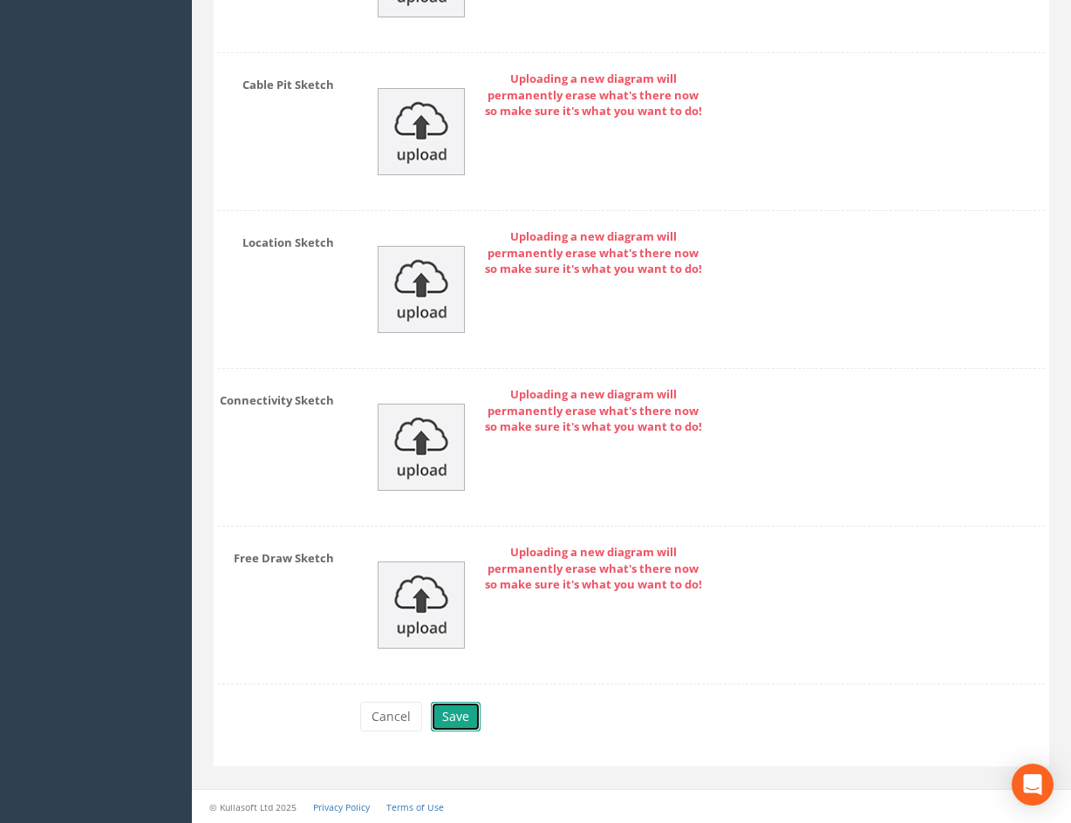
click at [462, 721] on button "Save" at bounding box center [456, 717] width 50 height 30
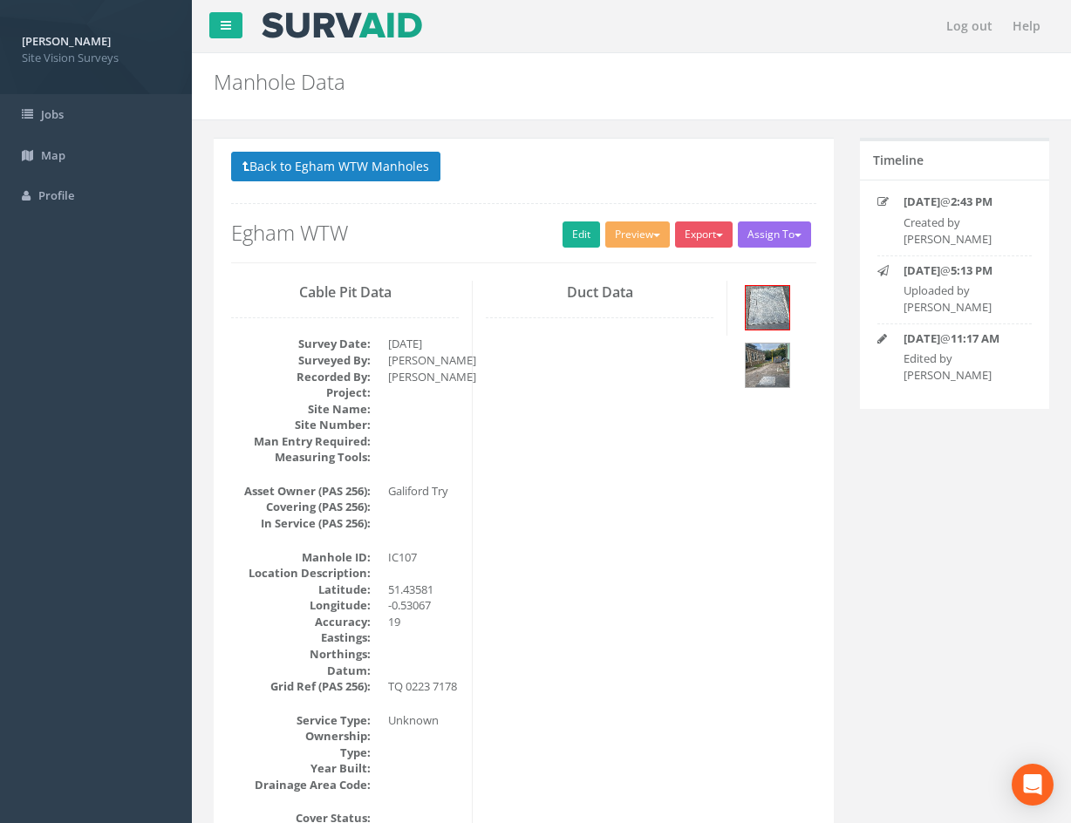
drag, startPoint x: 742, startPoint y: 729, endPoint x: 587, endPoint y: 413, distance: 351.8
click at [374, 174] on button "Back to Egham WTW Manholes" at bounding box center [335, 167] width 209 height 30
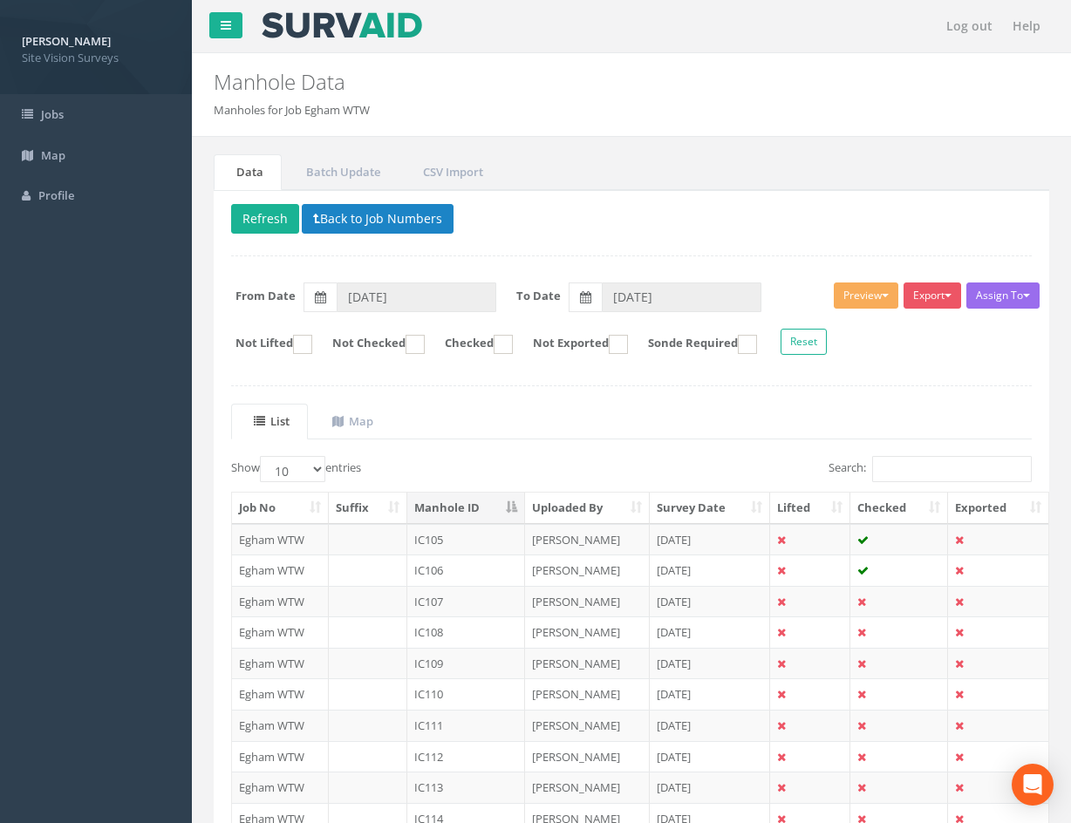
click at [697, 419] on ul "List Map" at bounding box center [631, 422] width 801 height 36
click at [260, 214] on button "Refresh" at bounding box center [265, 219] width 68 height 30
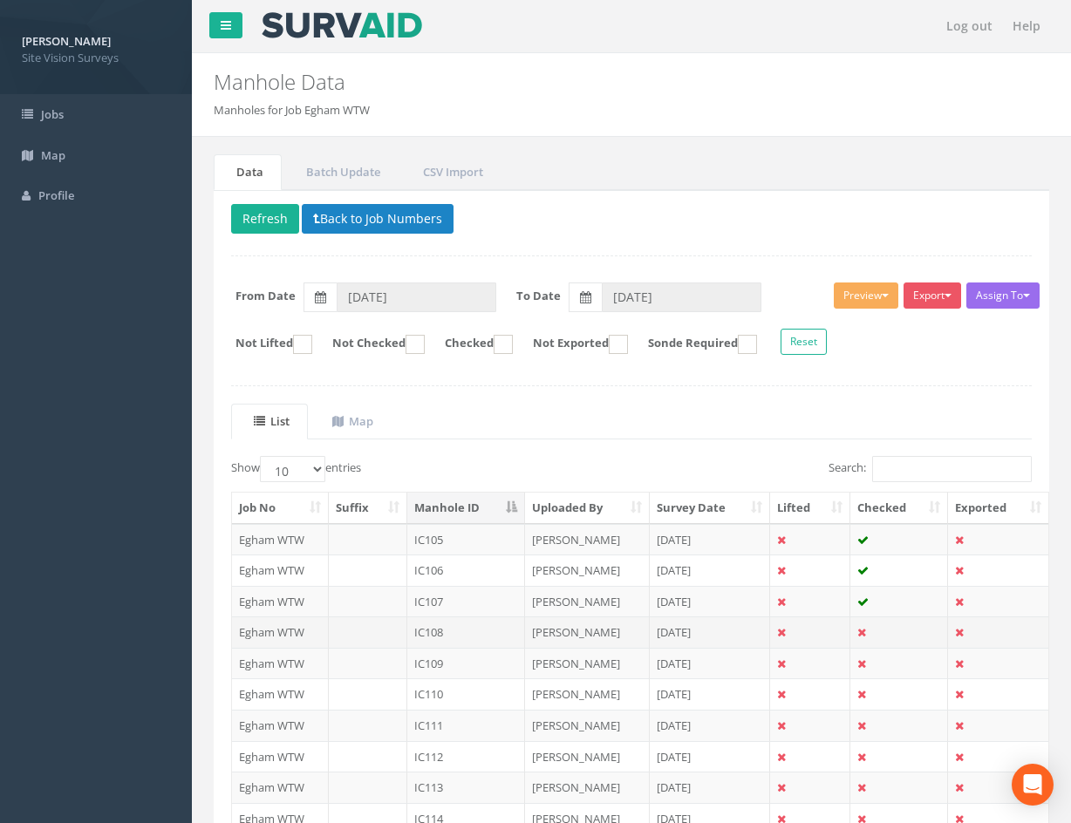
click at [750, 634] on td "[DATE]" at bounding box center [710, 632] width 121 height 31
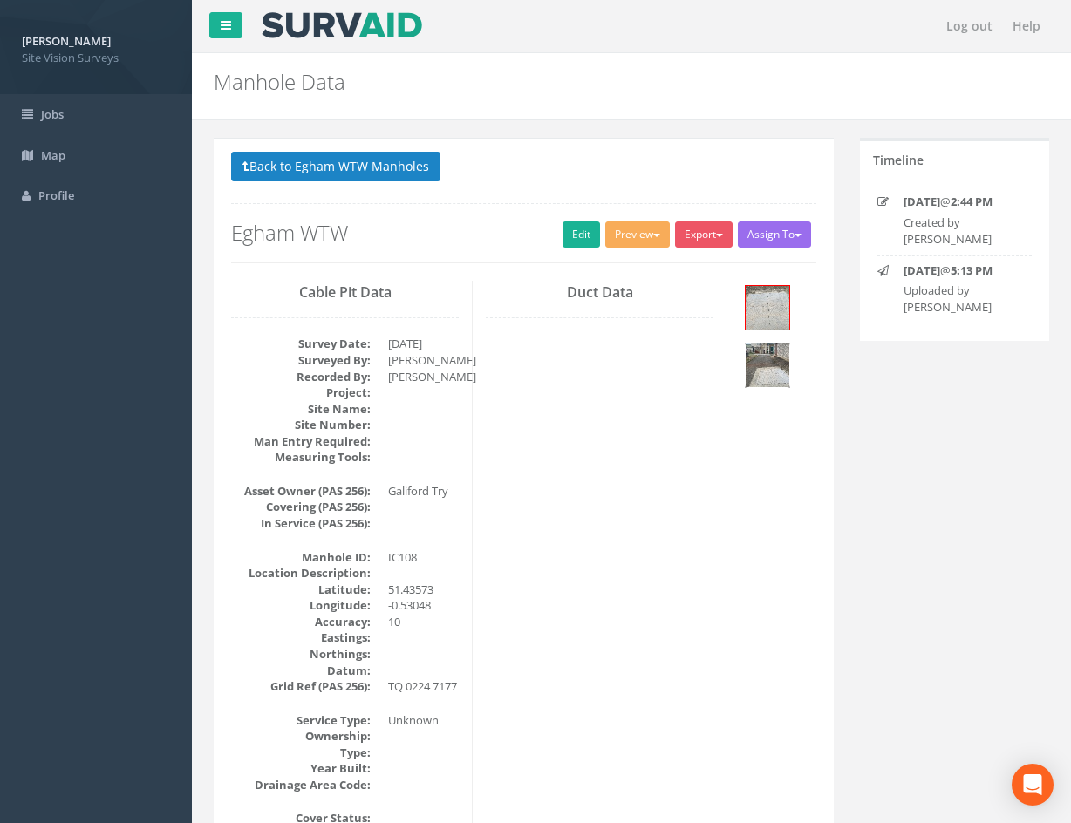
click at [785, 363] on img at bounding box center [768, 366] width 44 height 44
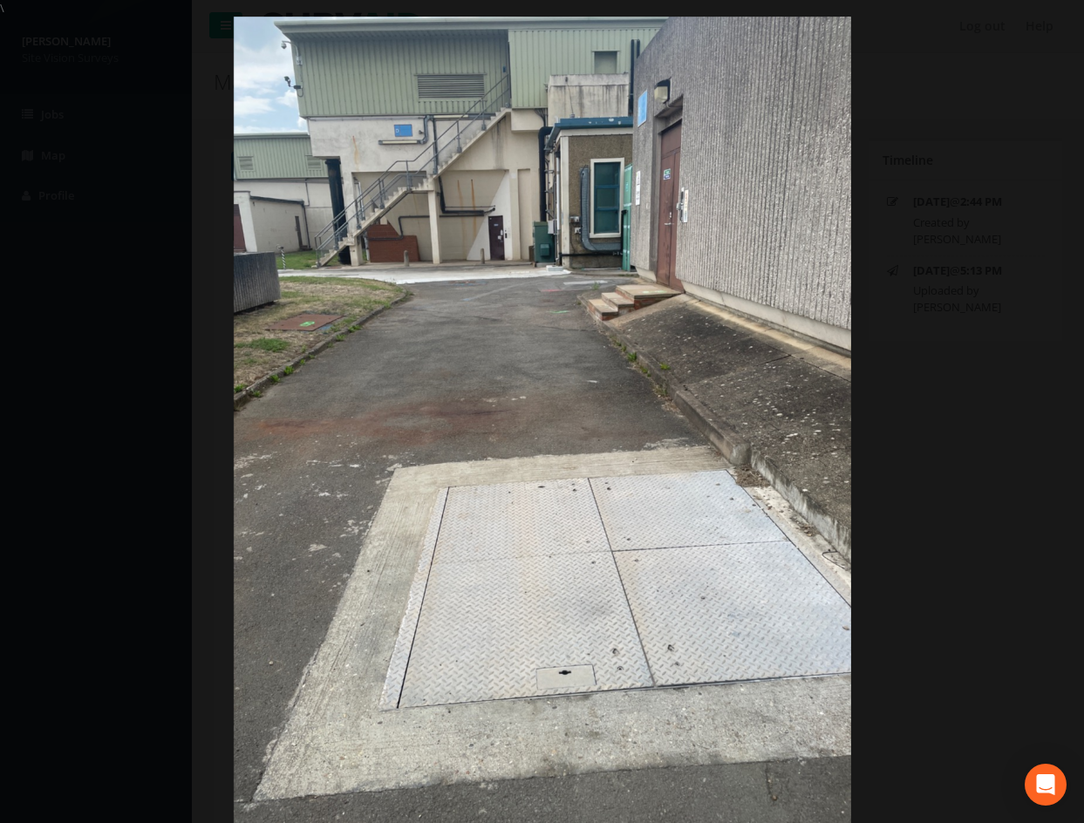
click at [887, 281] on div at bounding box center [542, 428] width 1084 height 823
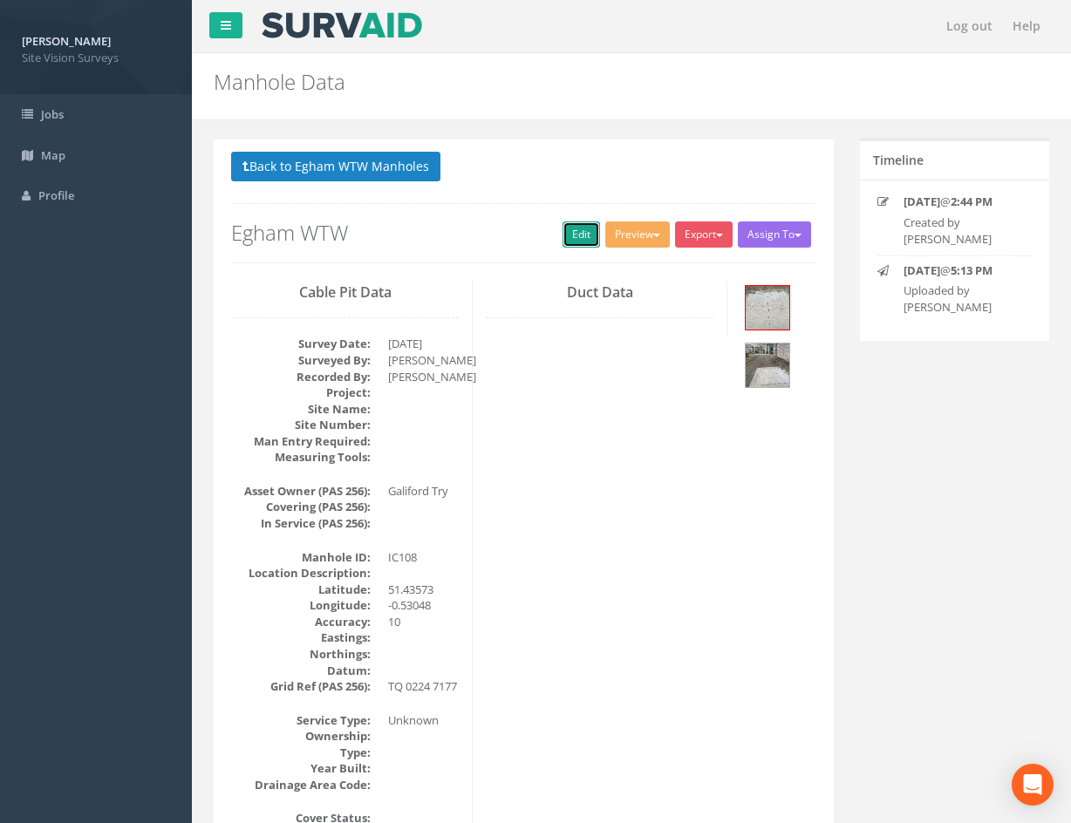
click at [575, 245] on link "Edit" at bounding box center [582, 235] width 38 height 26
drag, startPoint x: 678, startPoint y: 701, endPoint x: 625, endPoint y: 385, distance: 320.0
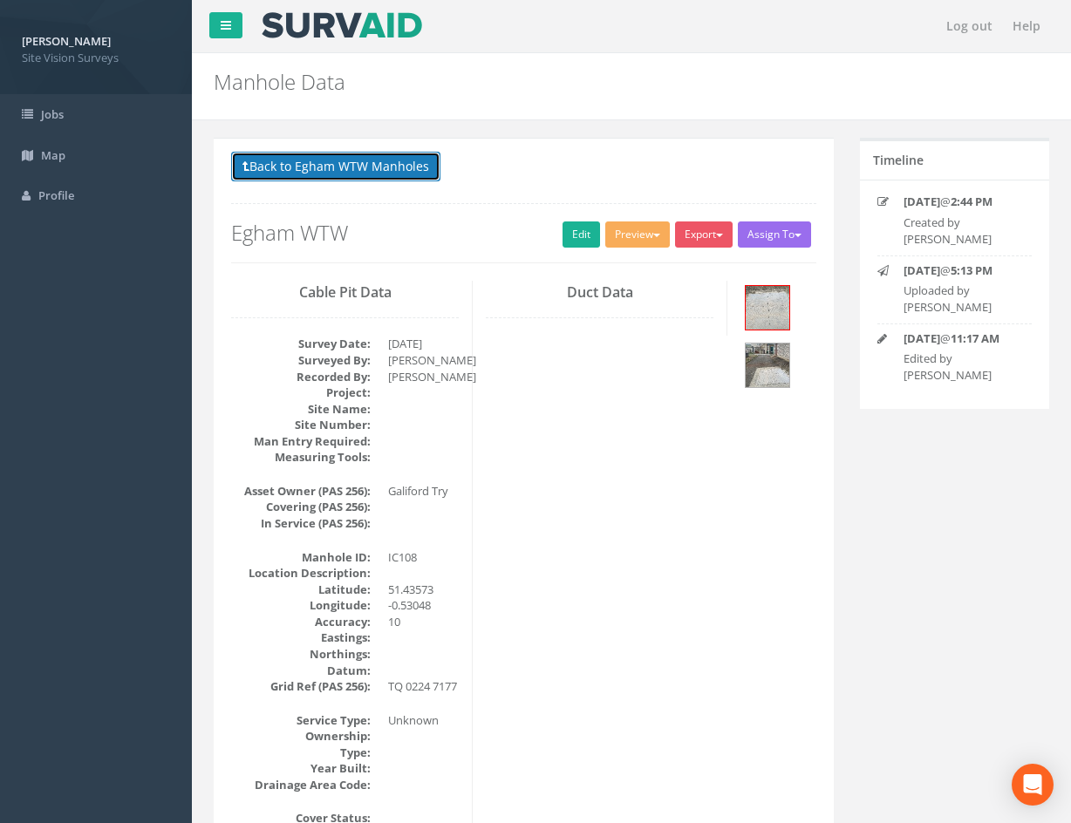
click at [415, 170] on button "Back to Egham WTW Manholes" at bounding box center [335, 167] width 209 height 30
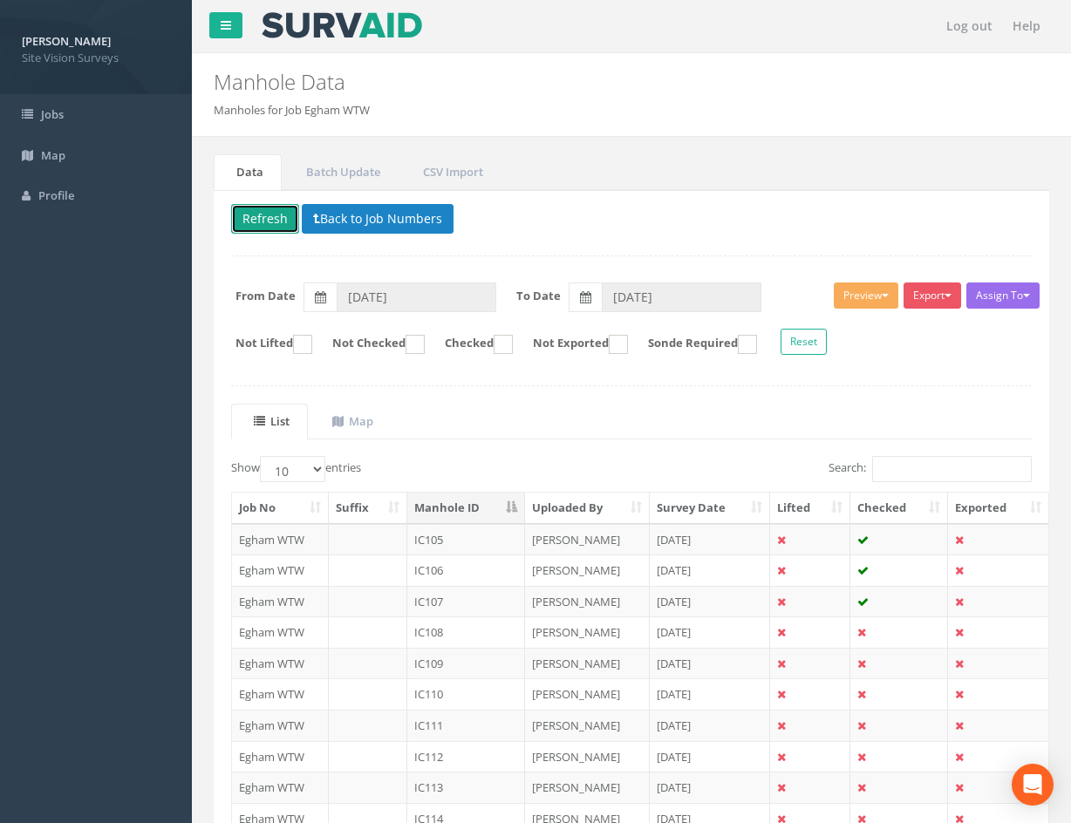
click at [271, 218] on button "Refresh" at bounding box center [265, 219] width 68 height 30
click at [904, 664] on td at bounding box center [899, 663] width 98 height 31
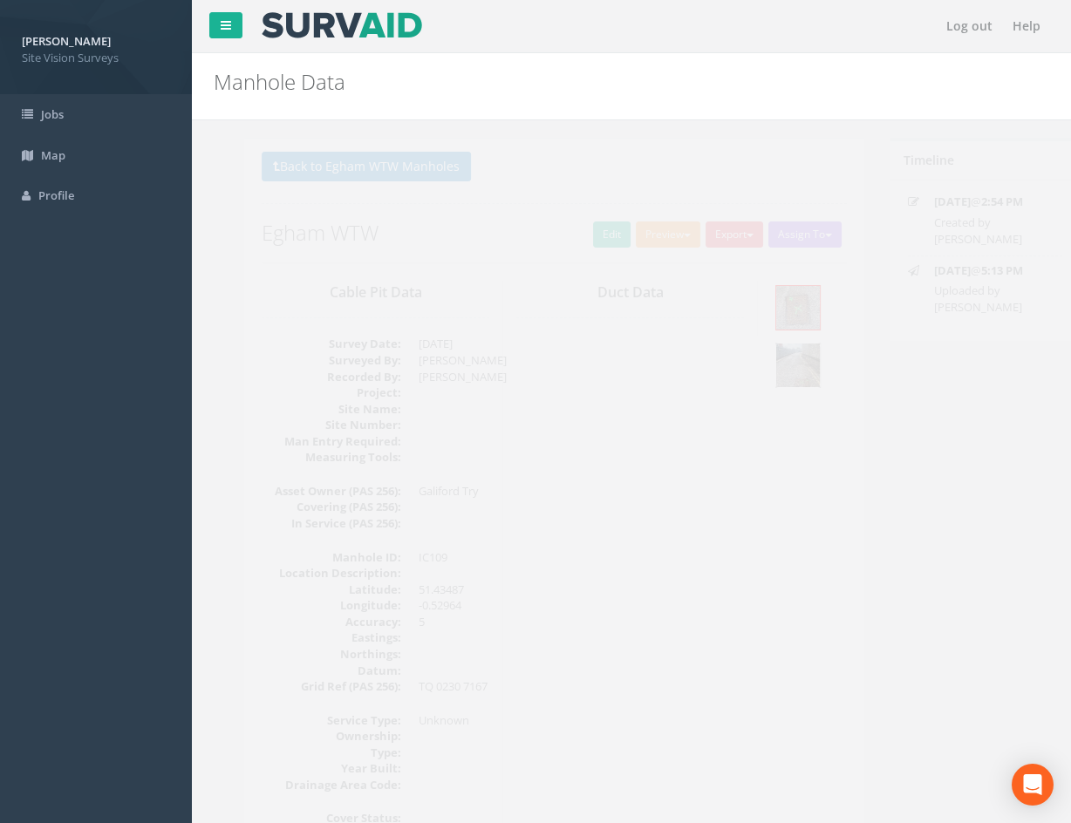
click at [777, 359] on img at bounding box center [768, 366] width 44 height 44
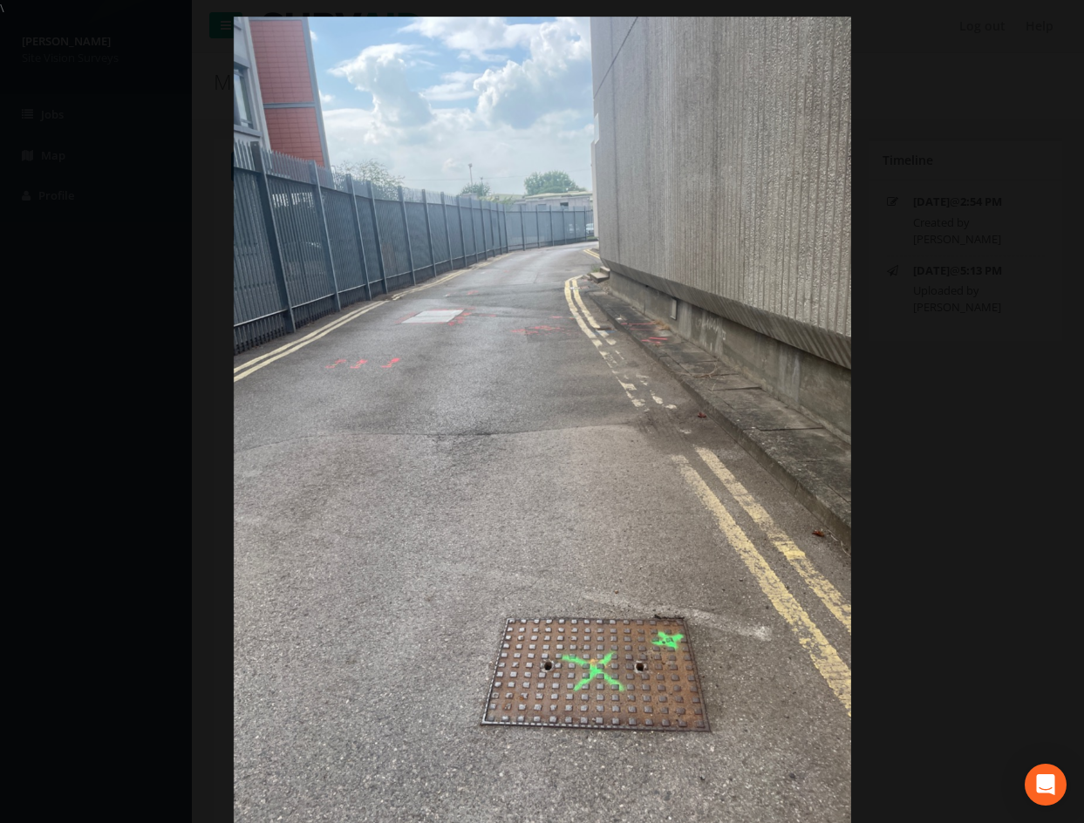
click at [938, 453] on div at bounding box center [542, 428] width 1084 height 823
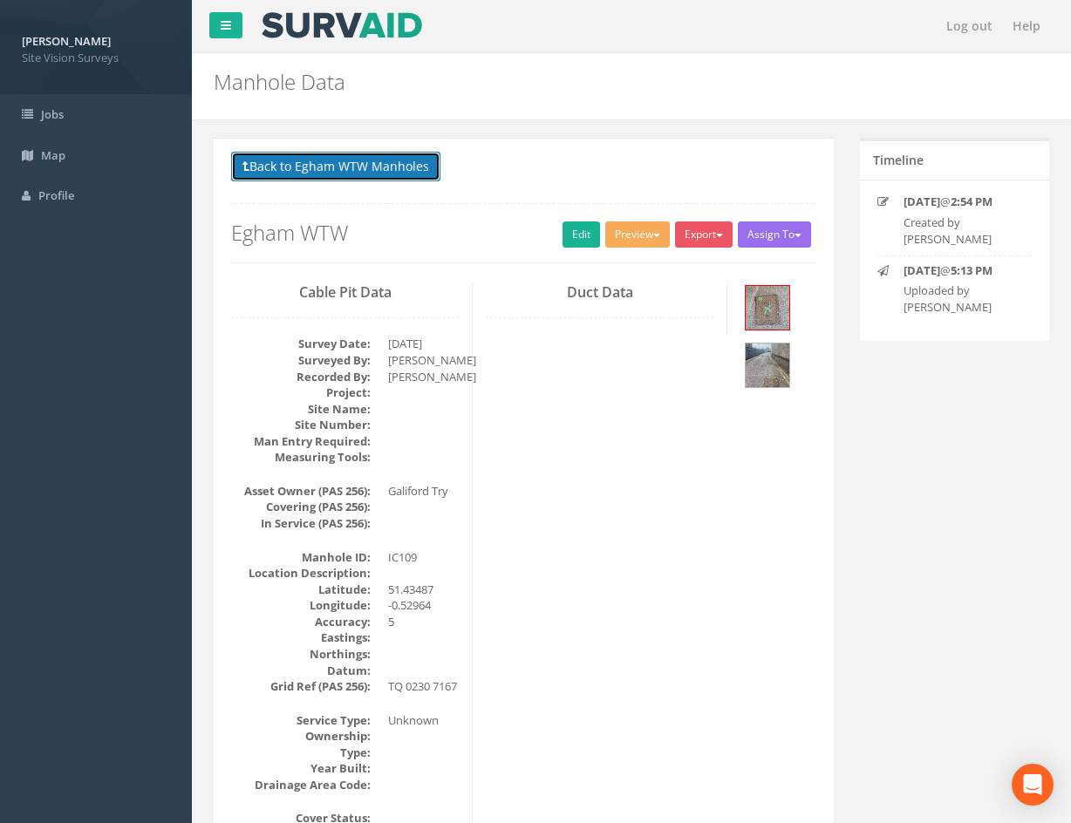
click at [412, 174] on button "Back to Egham WTW Manholes" at bounding box center [335, 167] width 209 height 30
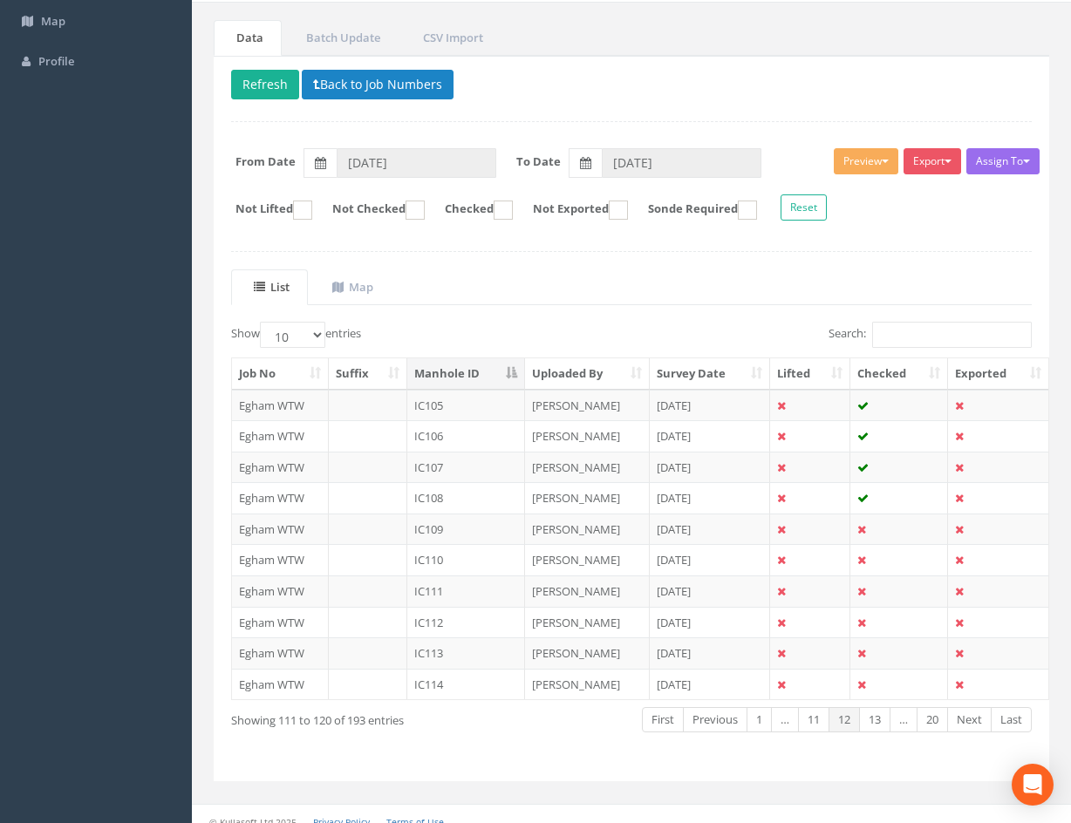
scroll to position [149, 0]
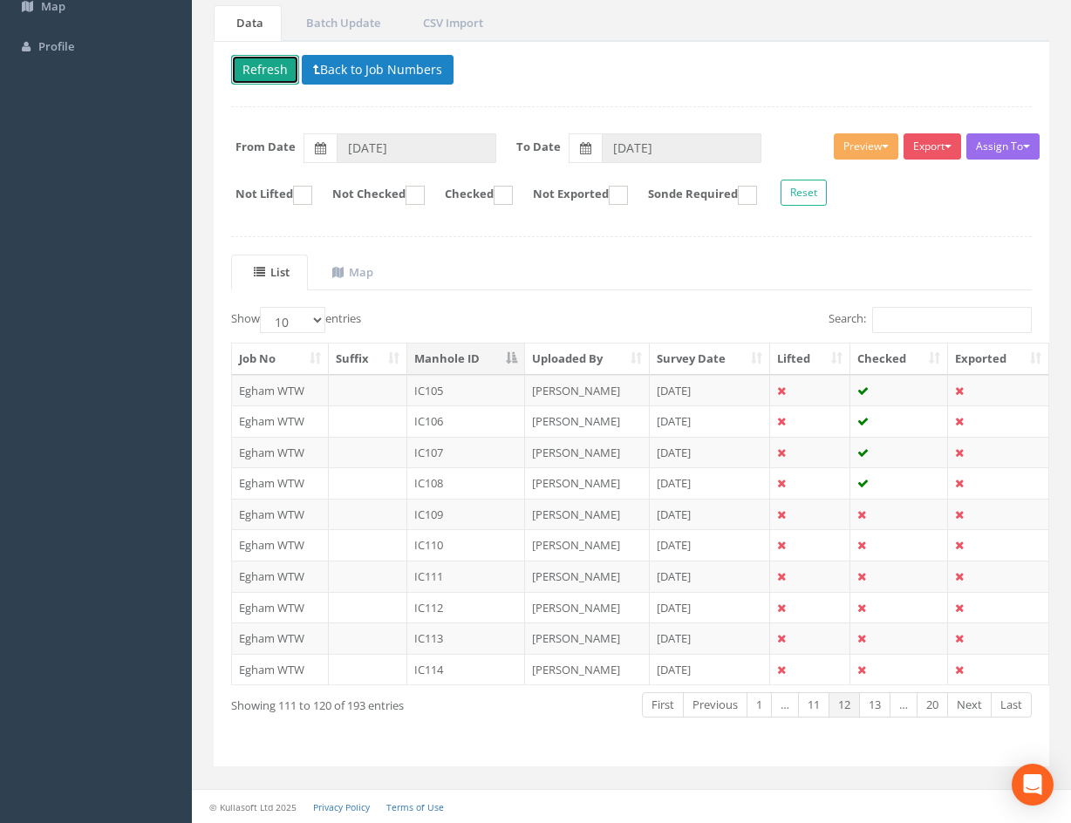
click at [269, 78] on button "Refresh" at bounding box center [265, 70] width 68 height 30
click at [899, 514] on td at bounding box center [899, 514] width 98 height 31
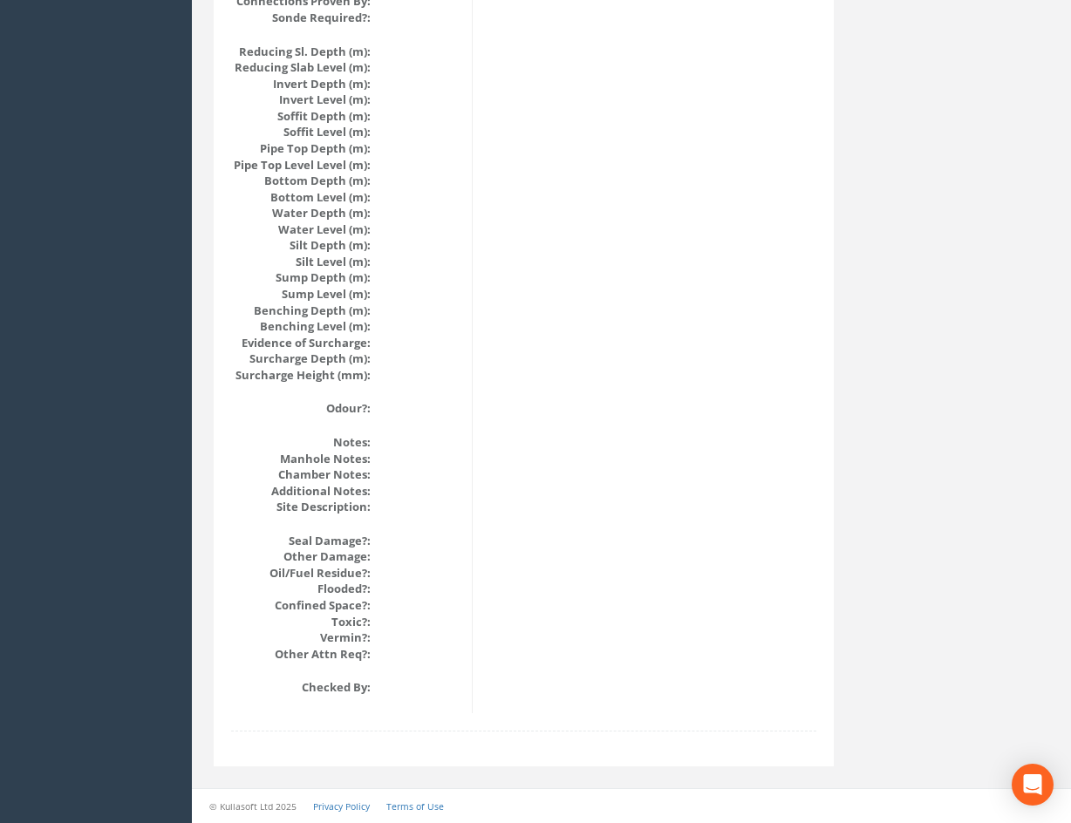
scroll to position [0, 0]
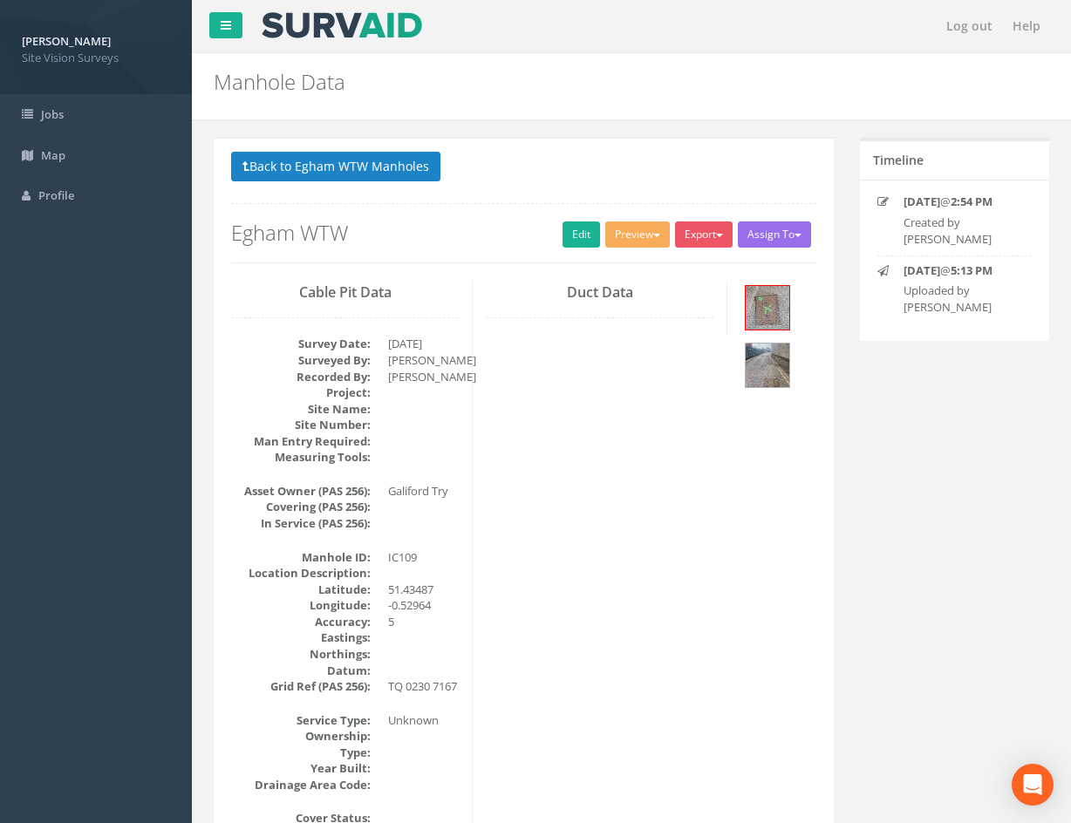
drag, startPoint x: 865, startPoint y: 616, endPoint x: 854, endPoint y: 281, distance: 335.1
click at [565, 235] on link "Edit" at bounding box center [582, 235] width 38 height 26
drag, startPoint x: 808, startPoint y: 703, endPoint x: 599, endPoint y: 194, distance: 550.3
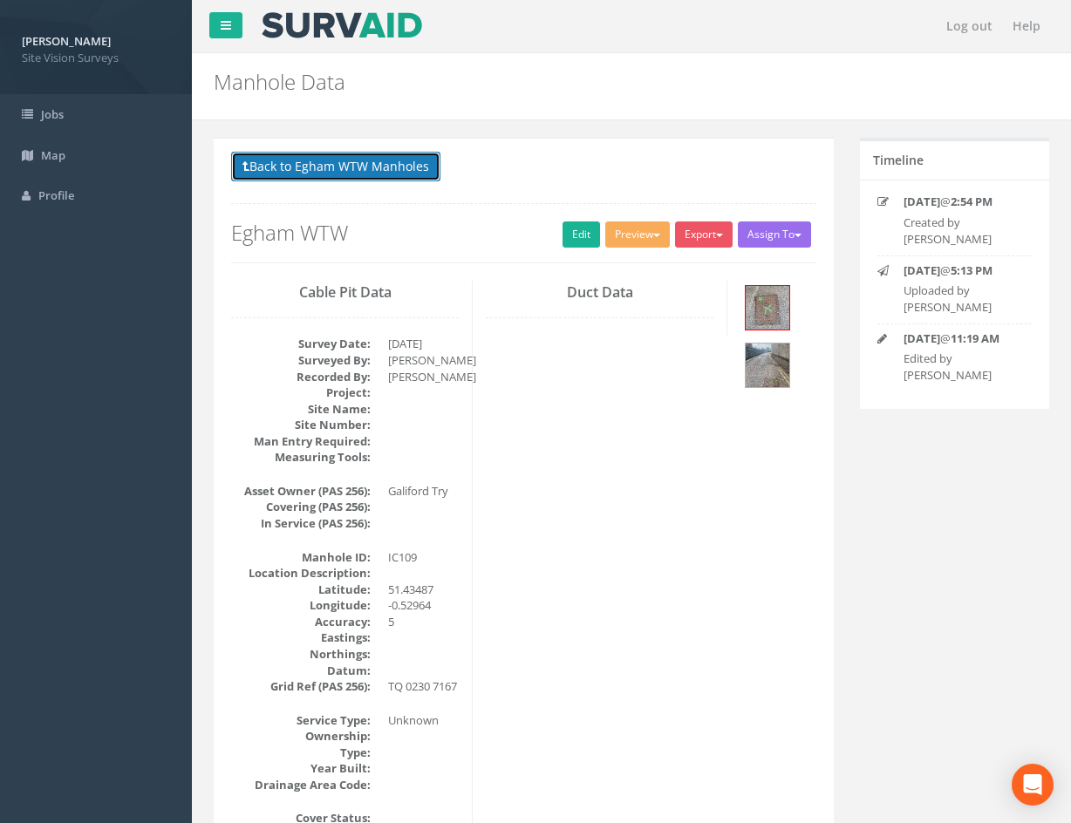
click at [326, 155] on button "Back to Egham WTW Manholes" at bounding box center [335, 167] width 209 height 30
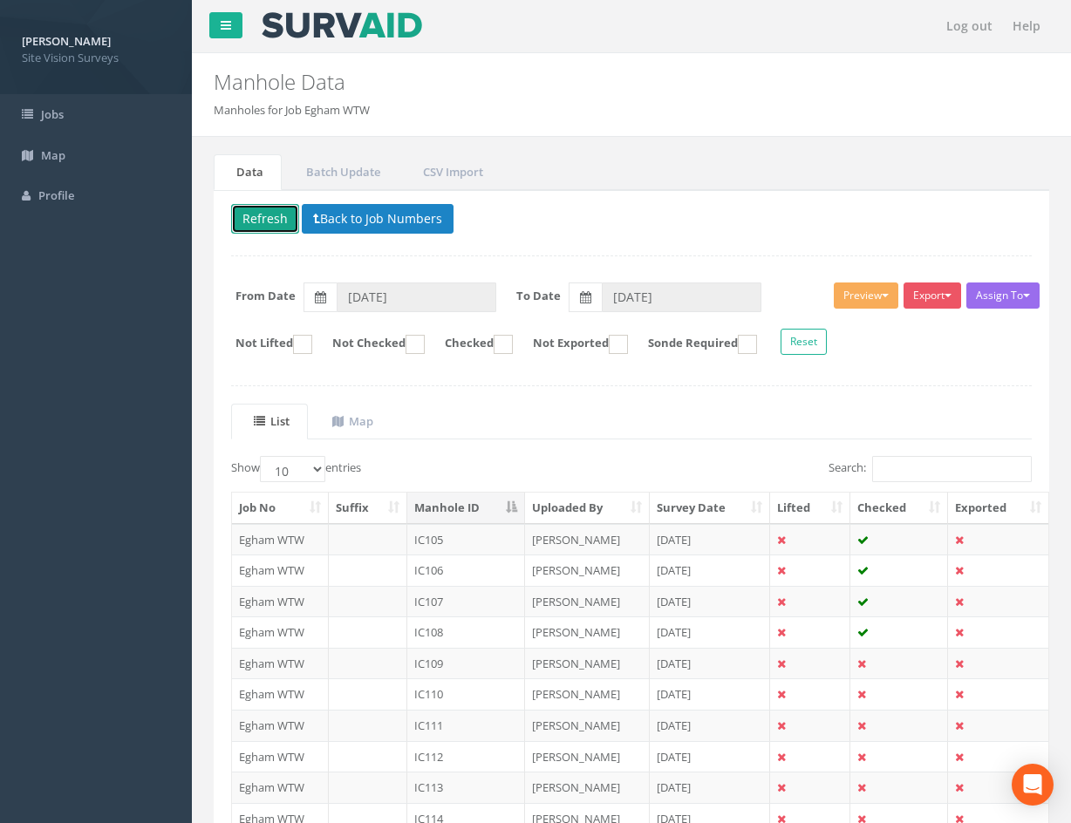
click at [269, 222] on button "Refresh" at bounding box center [265, 219] width 68 height 30
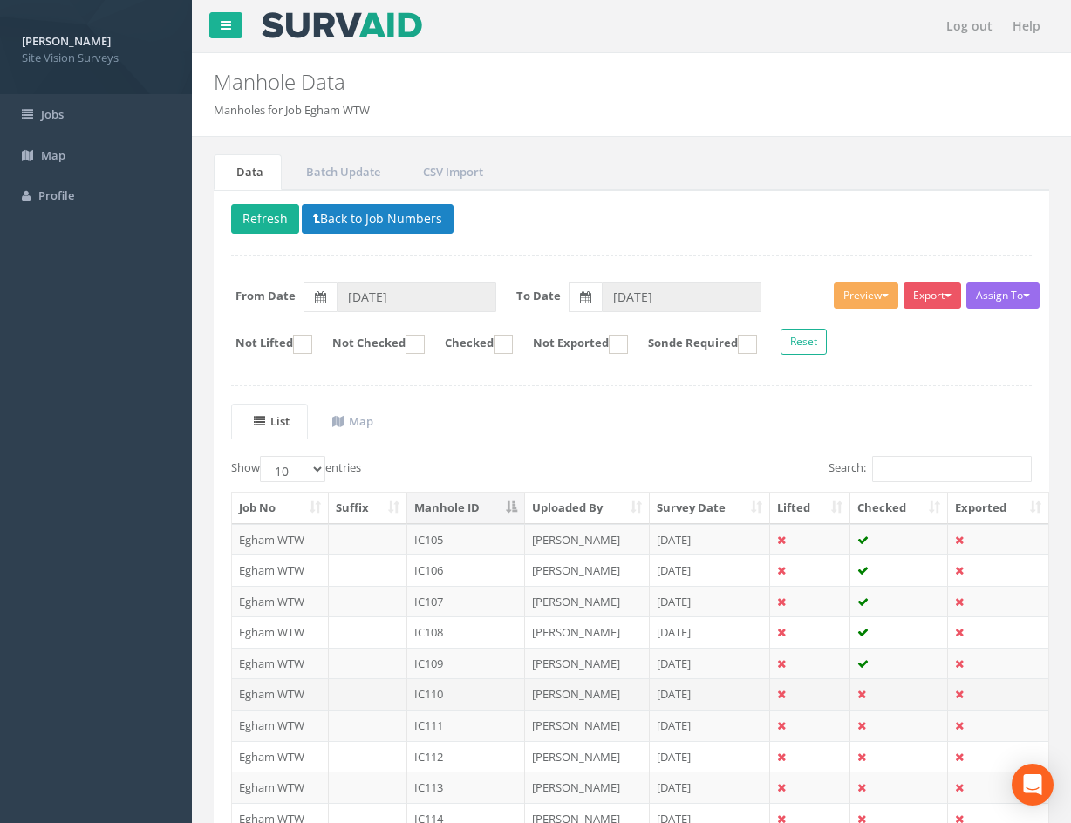
click at [897, 697] on td at bounding box center [899, 694] width 98 height 31
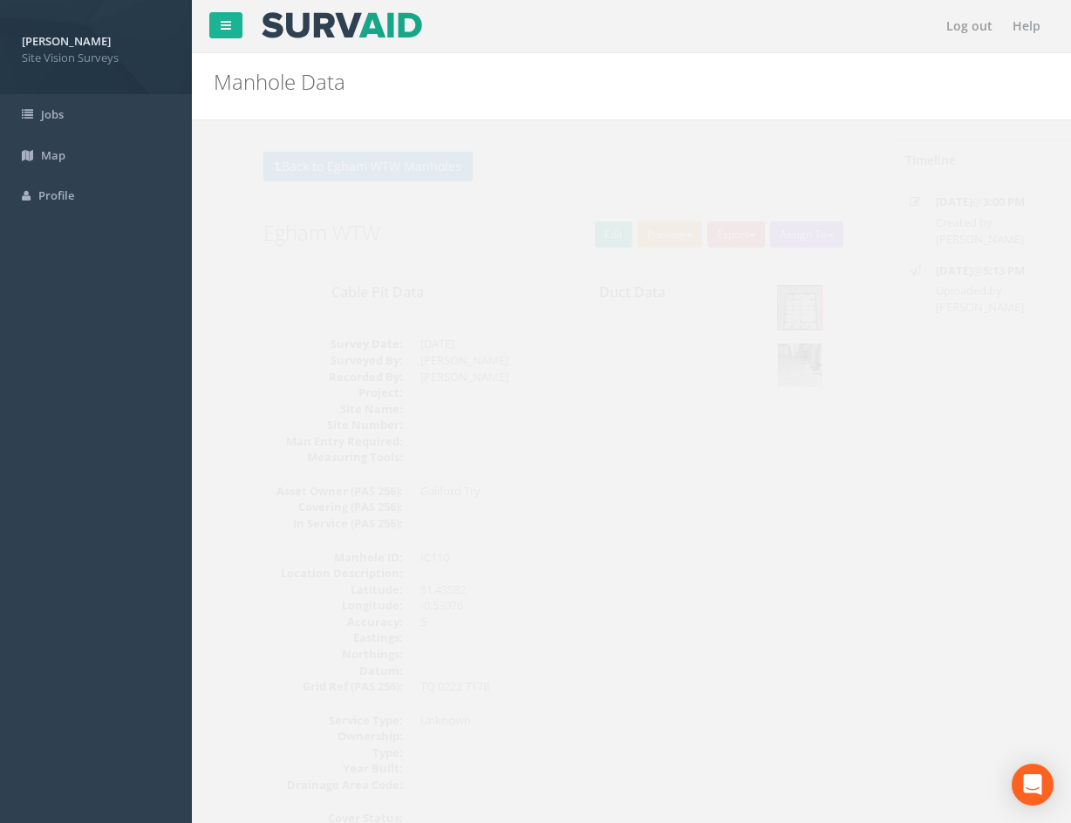
click at [756, 357] on img at bounding box center [768, 366] width 44 height 44
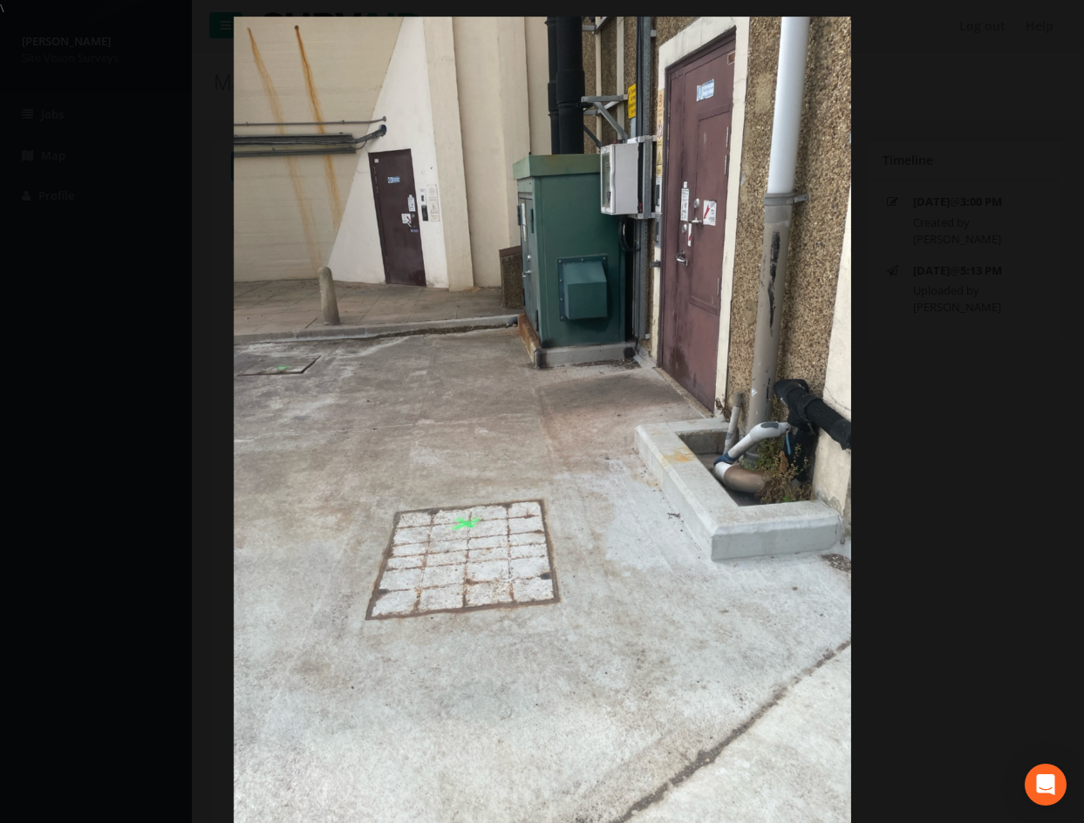
click at [958, 398] on div at bounding box center [542, 428] width 1084 height 823
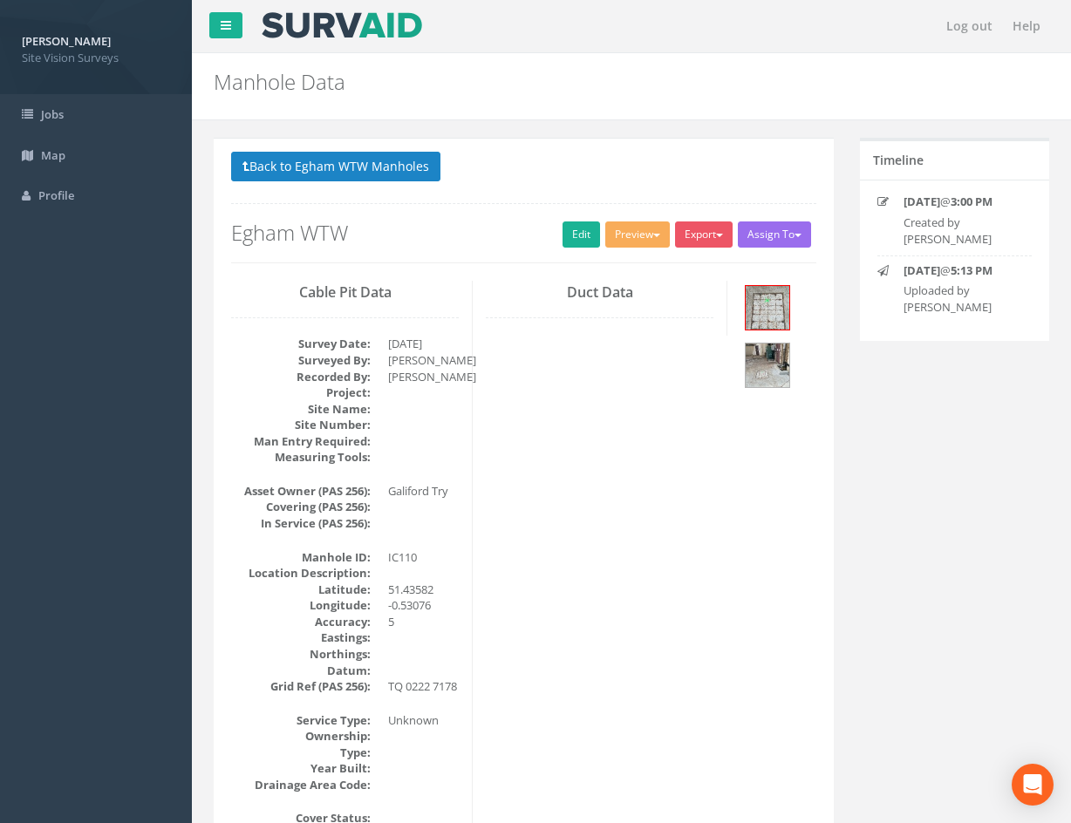
drag, startPoint x: 675, startPoint y: 624, endPoint x: 630, endPoint y: 448, distance: 181.9
click at [567, 226] on link "Edit" at bounding box center [582, 235] width 38 height 26
drag, startPoint x: 814, startPoint y: 685, endPoint x: 578, endPoint y: 320, distance: 434.0
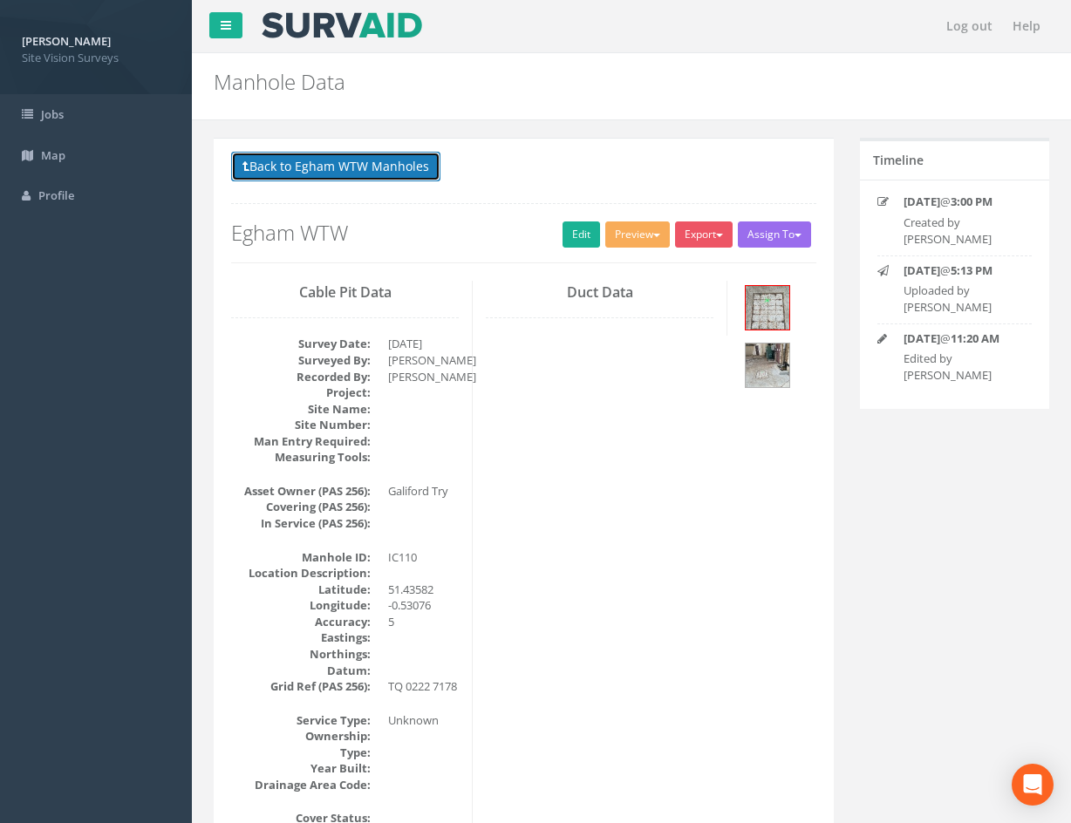
click at [385, 176] on button "Back to Egham WTW Manholes" at bounding box center [335, 167] width 209 height 30
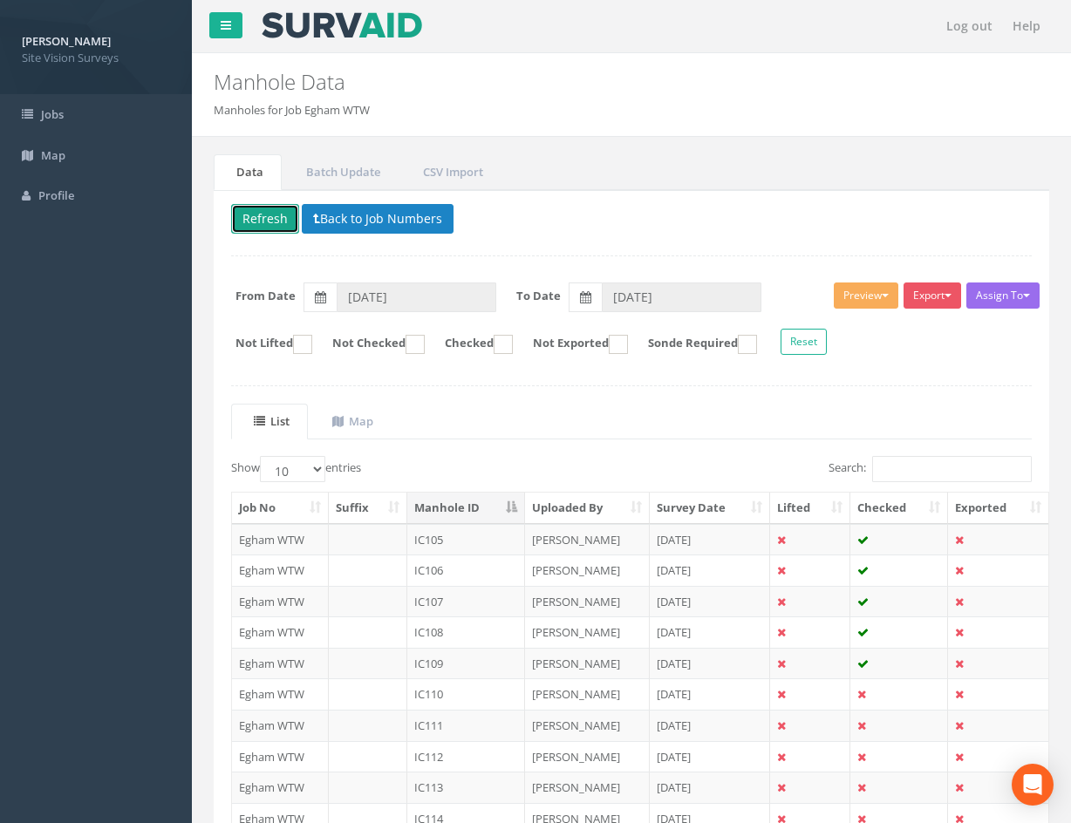
click at [275, 219] on button "Refresh" at bounding box center [265, 219] width 68 height 30
click at [889, 722] on td at bounding box center [899, 725] width 98 height 31
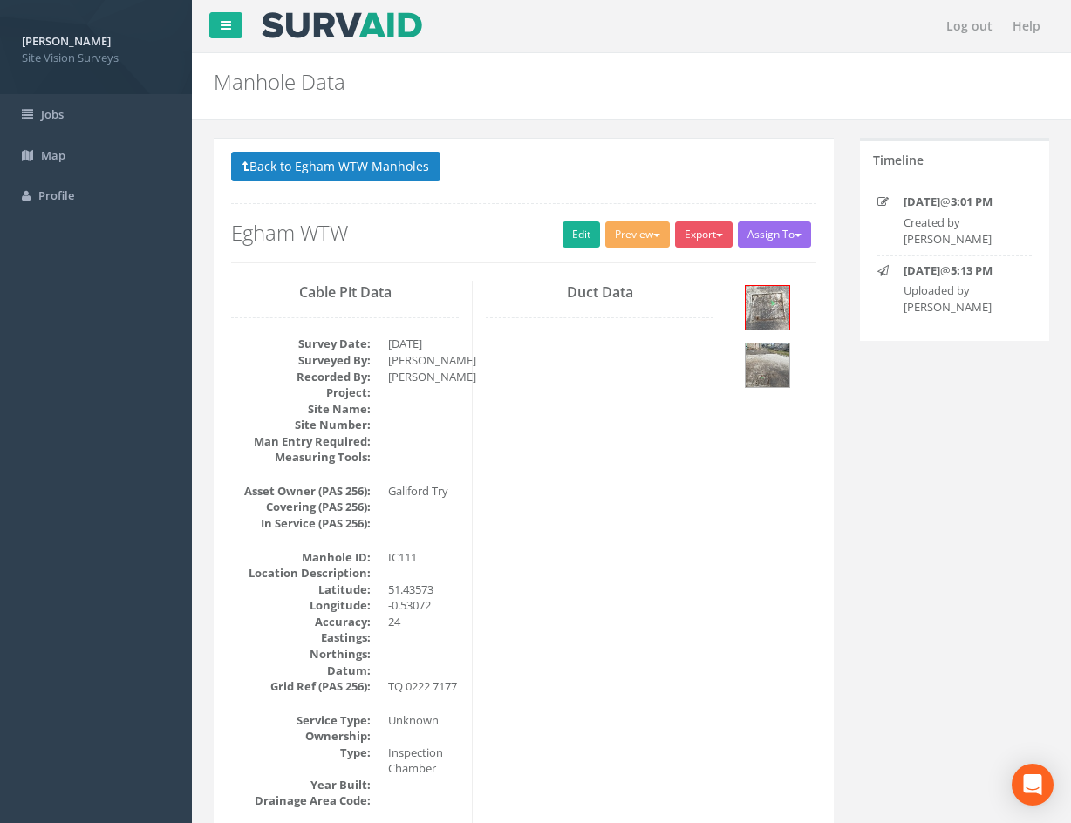
click at [765, 341] on div at bounding box center [778, 339] width 76 height 116
click at [767, 348] on img at bounding box center [768, 366] width 44 height 44
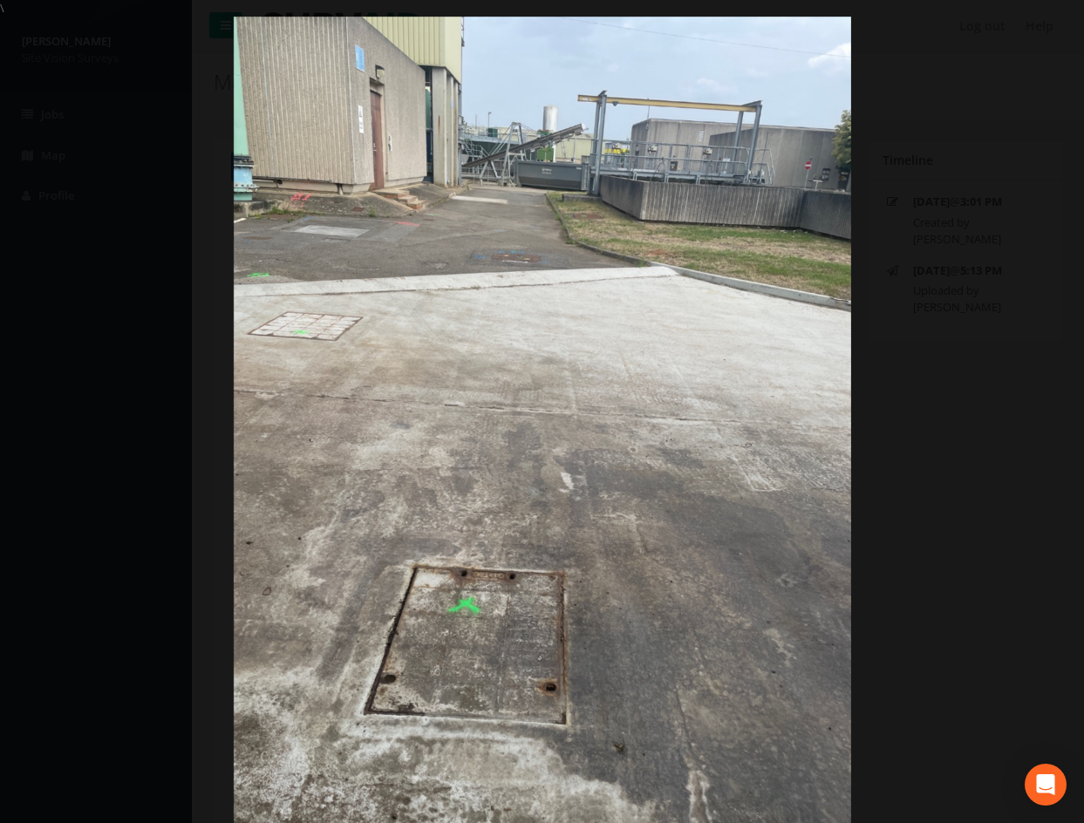
click at [959, 448] on div at bounding box center [542, 428] width 1084 height 823
click at [929, 479] on div at bounding box center [542, 428] width 1084 height 823
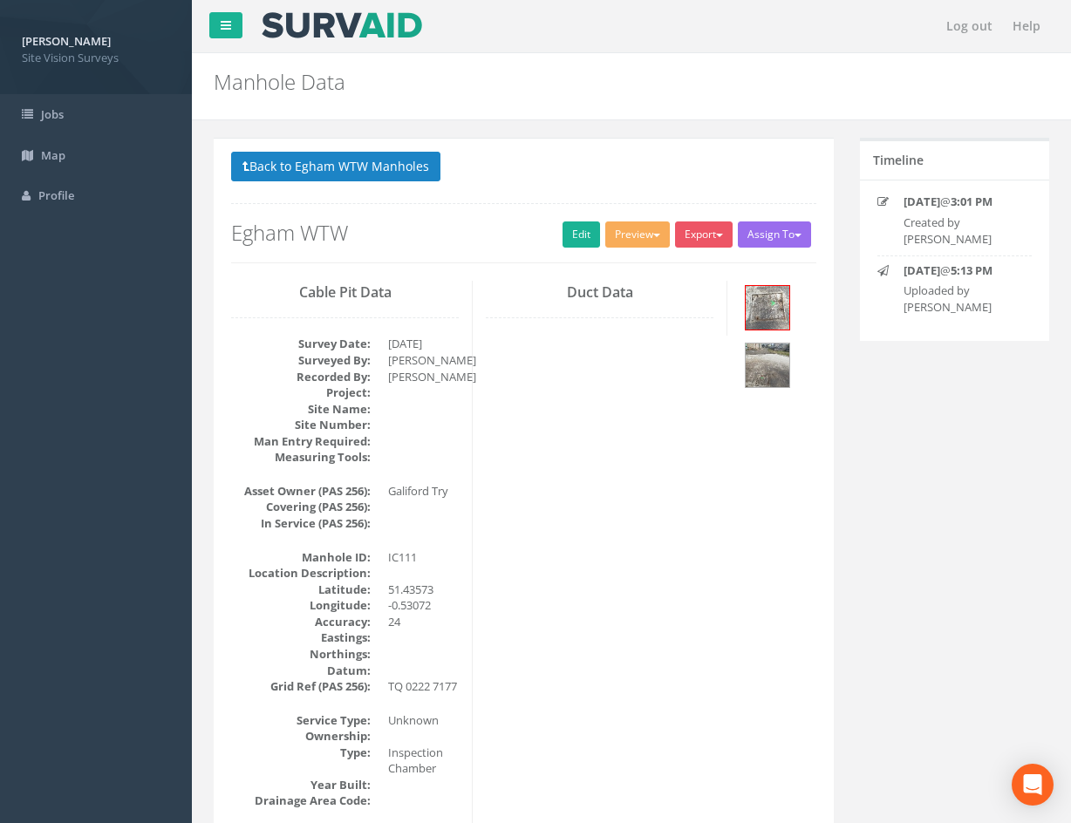
drag, startPoint x: 700, startPoint y: 590, endPoint x: 617, endPoint y: 284, distance: 316.5
click at [759, 364] on img at bounding box center [768, 366] width 44 height 44
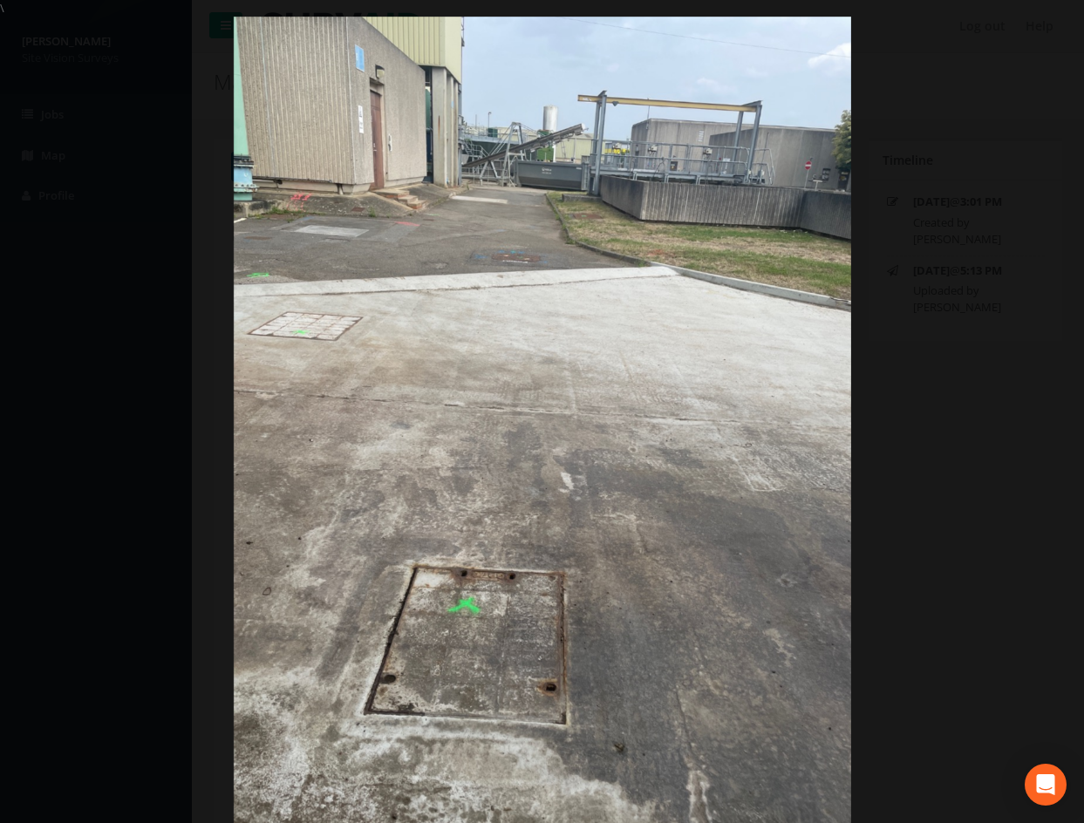
click at [999, 435] on div at bounding box center [542, 428] width 1084 height 823
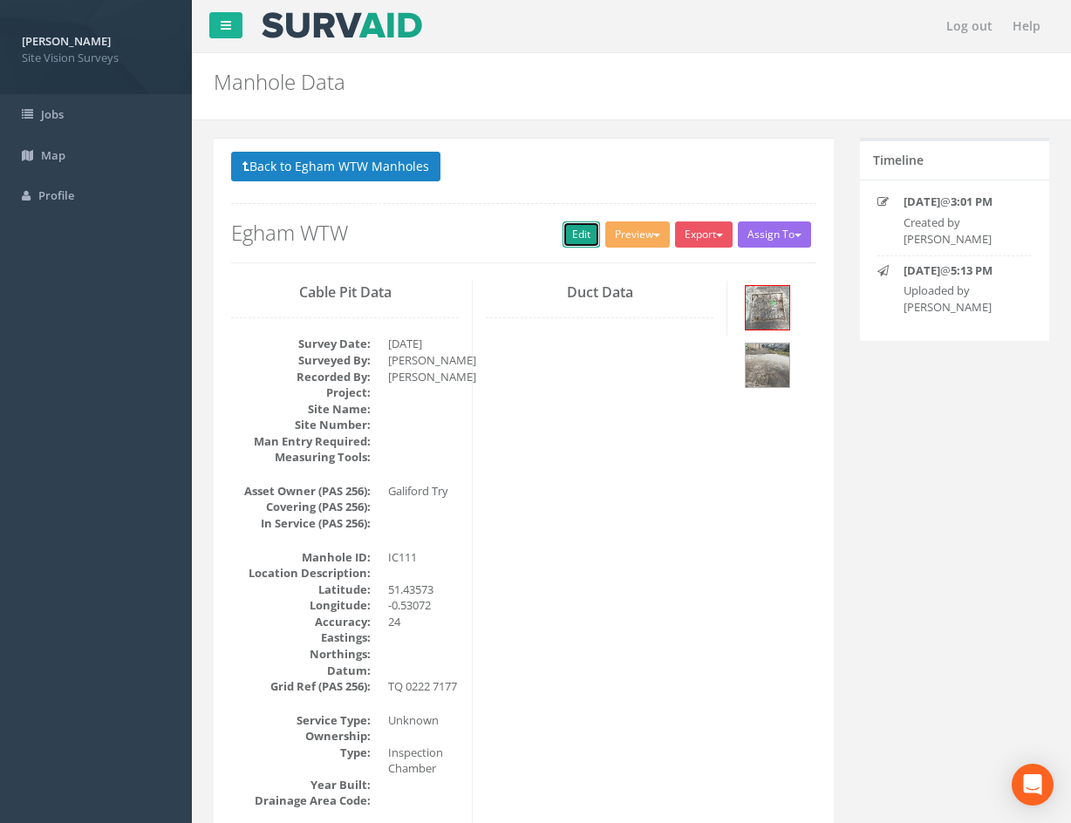
click at [579, 235] on link "Edit" at bounding box center [582, 235] width 38 height 26
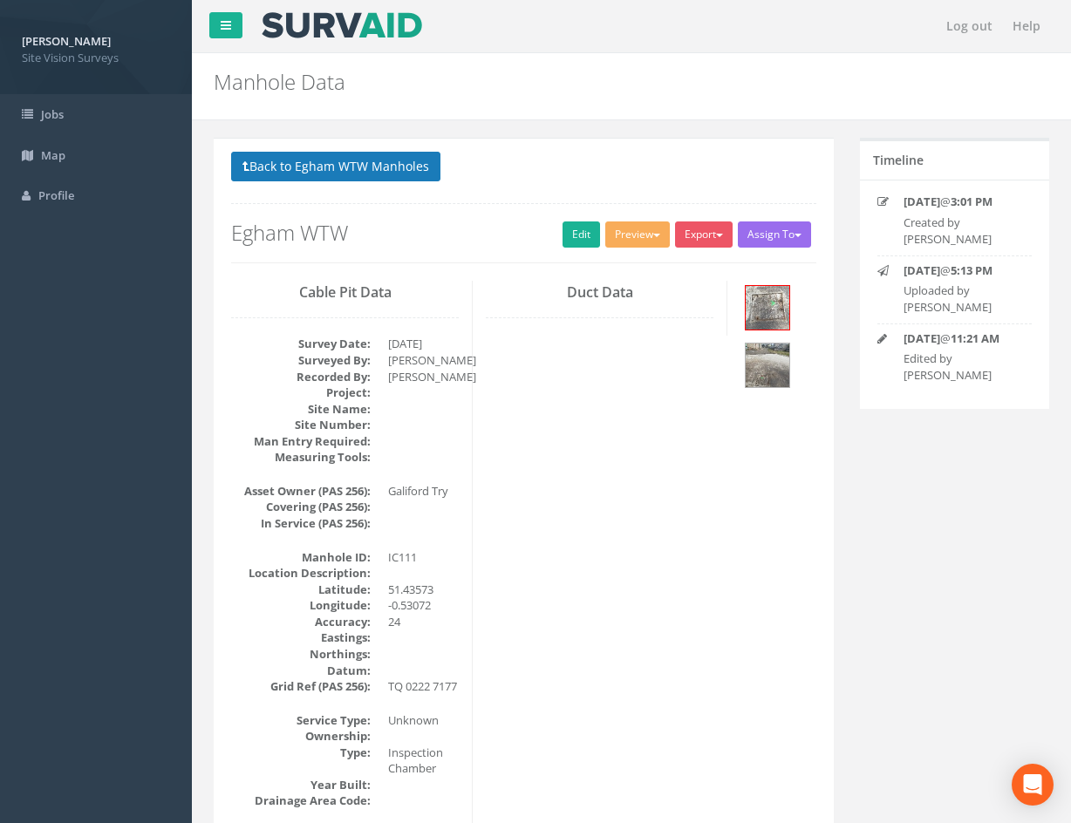
drag, startPoint x: 779, startPoint y: 706, endPoint x: 357, endPoint y: 162, distance: 688.7
click at [346, 160] on button "Back to Egham WTW Manholes" at bounding box center [335, 167] width 209 height 30
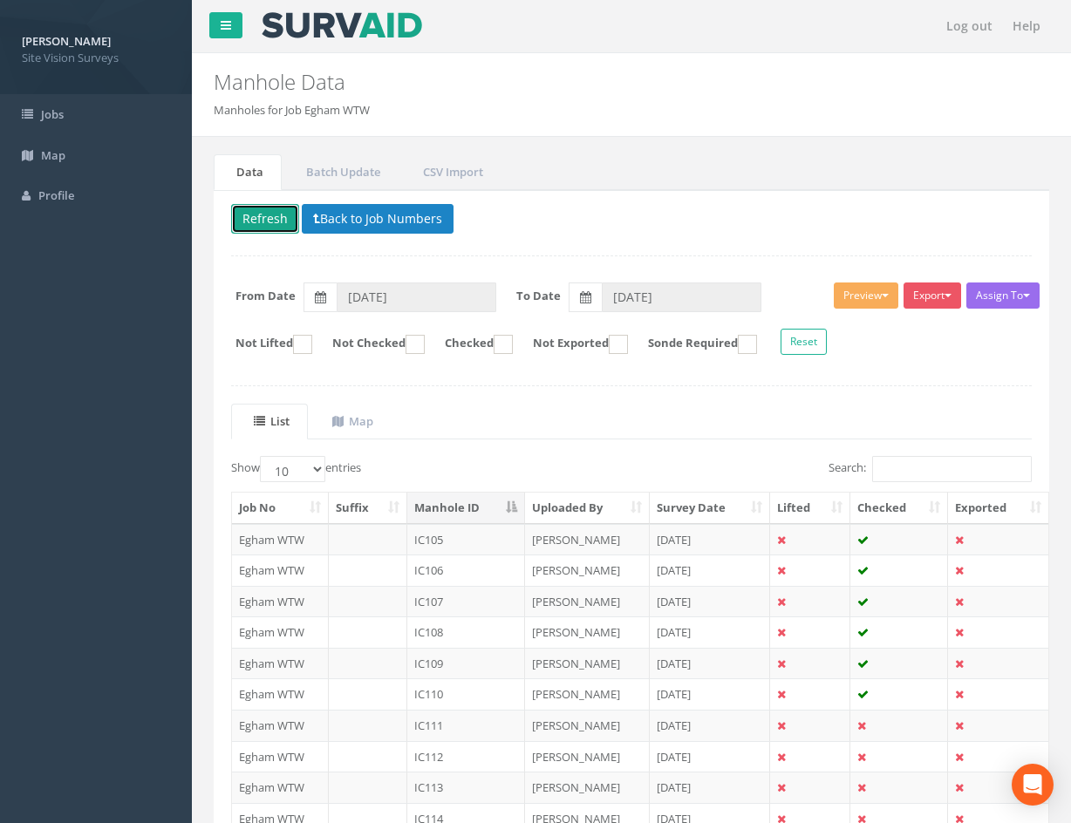
click at [254, 211] on button "Refresh" at bounding box center [265, 219] width 68 height 30
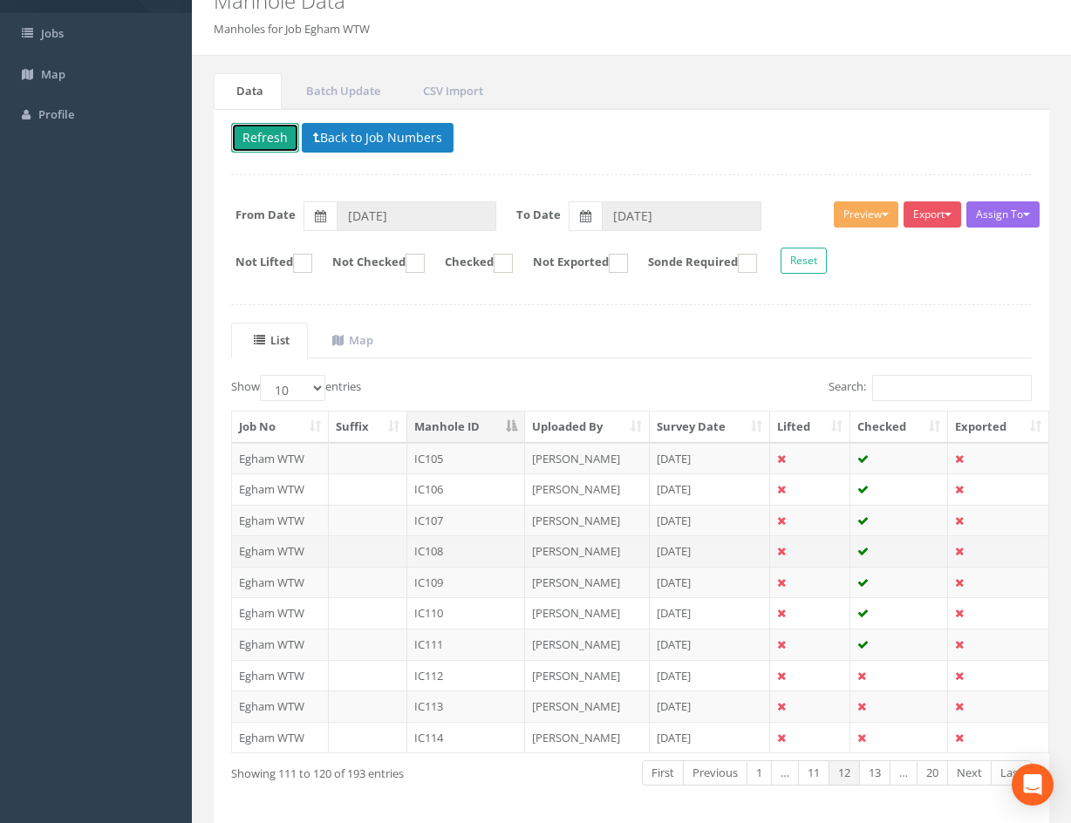
scroll to position [149, 0]
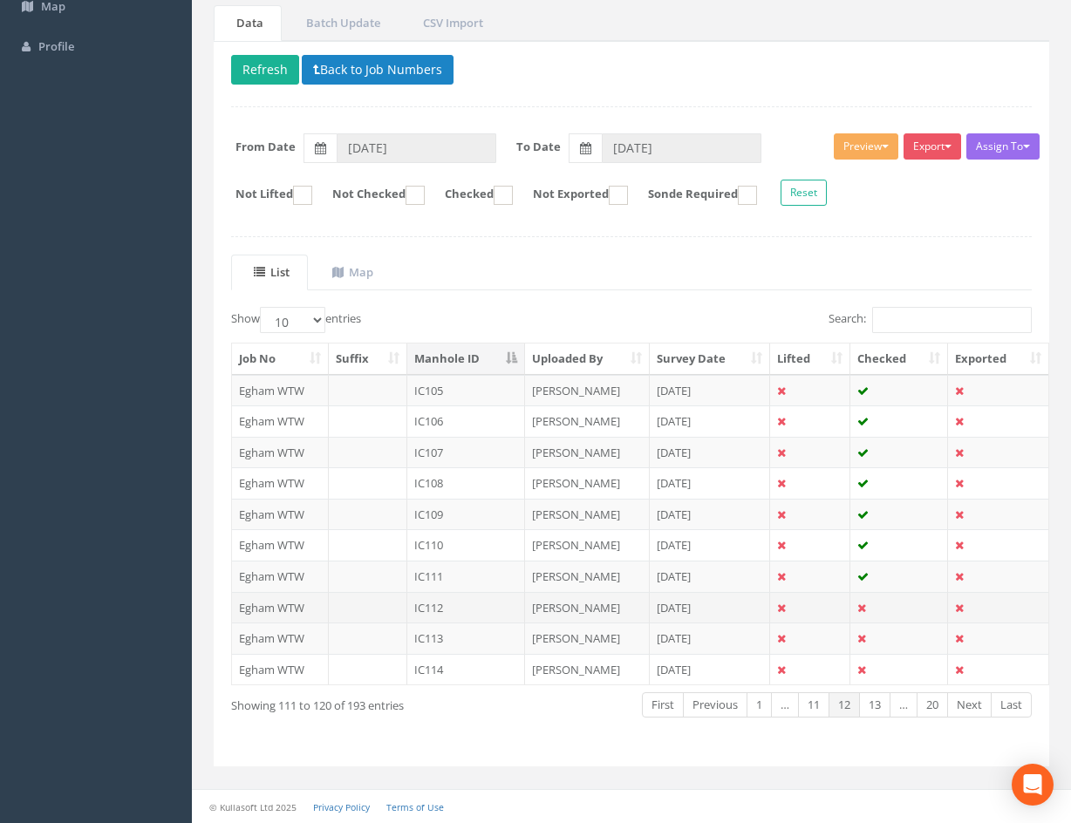
click at [898, 610] on td at bounding box center [899, 607] width 98 height 31
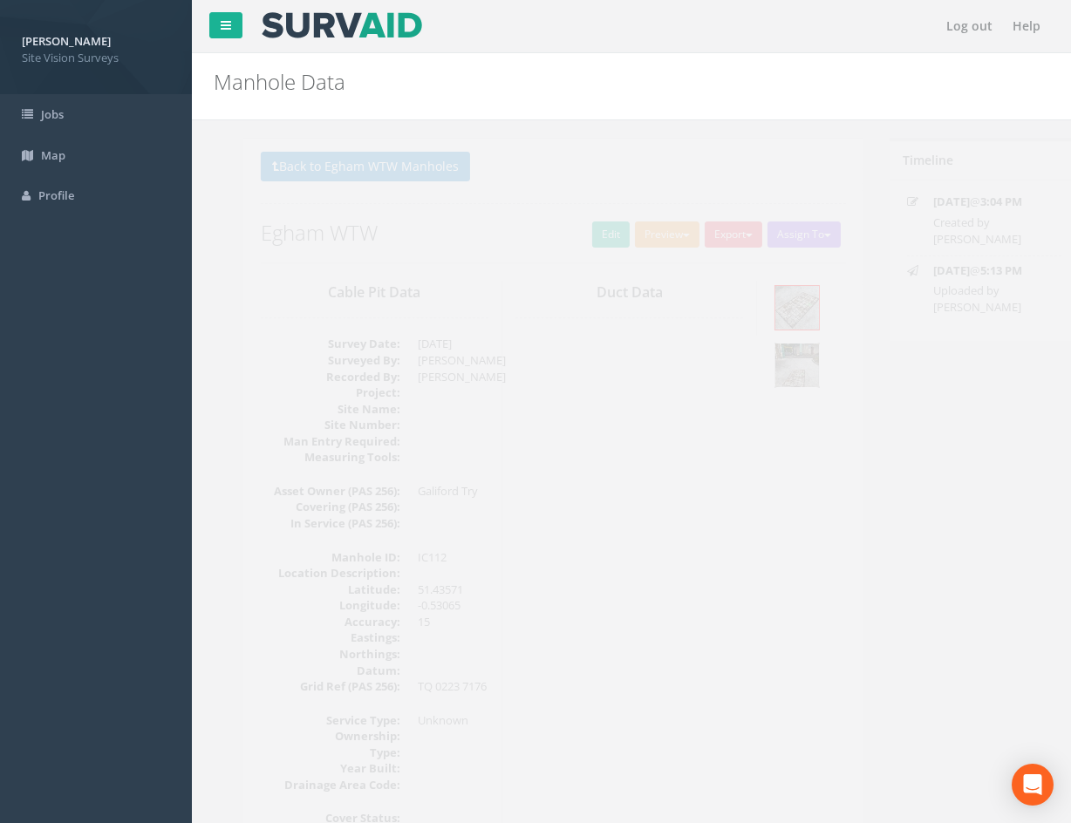
click at [781, 379] on img at bounding box center [768, 366] width 44 height 44
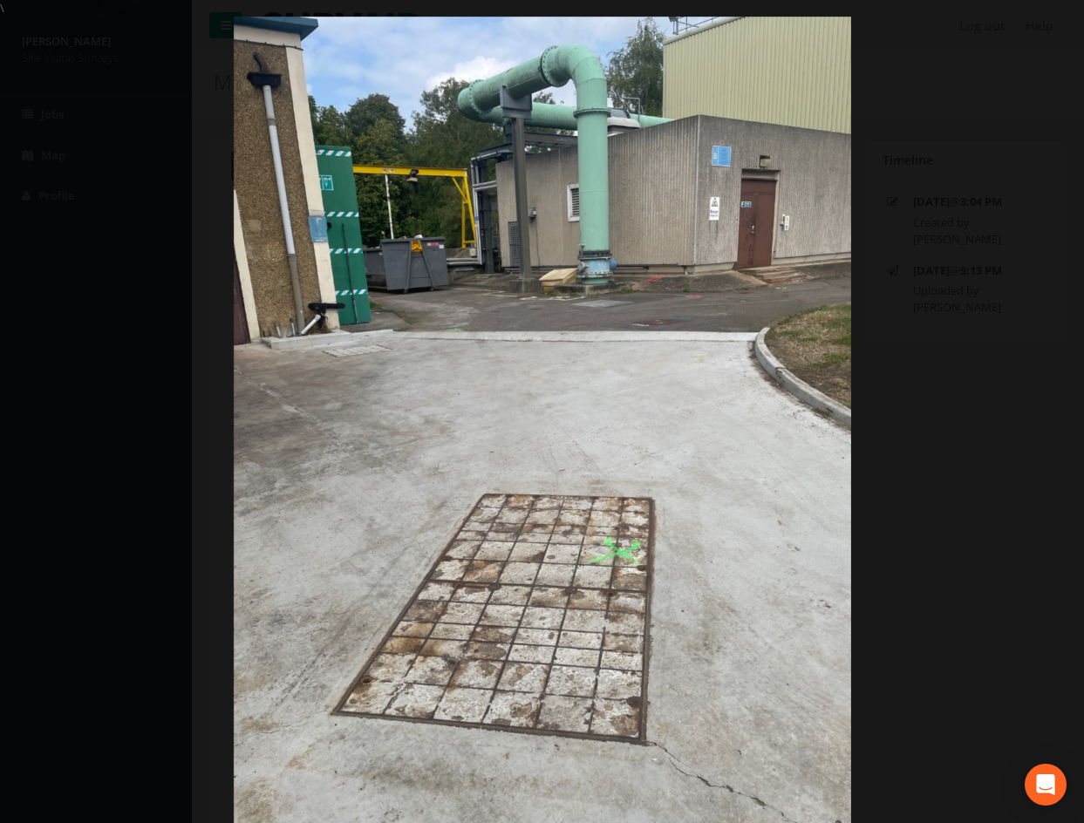
click at [939, 432] on div at bounding box center [542, 428] width 1084 height 823
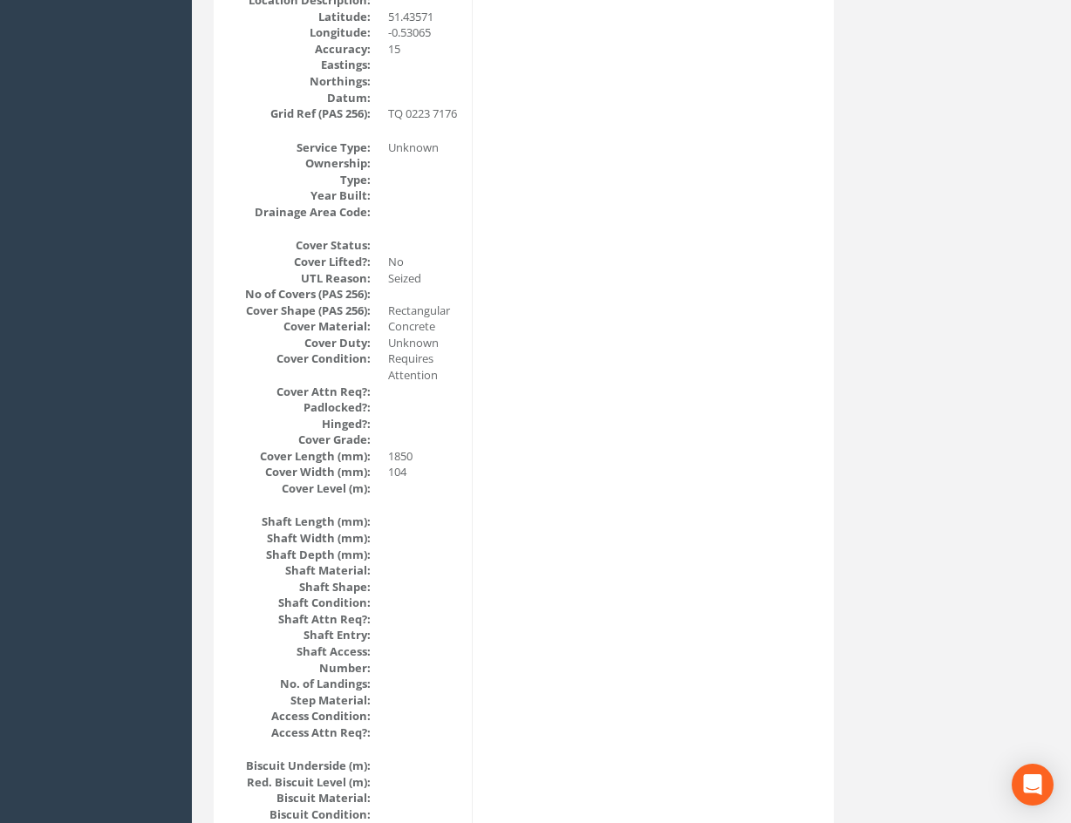
drag, startPoint x: 671, startPoint y: 414, endPoint x: 627, endPoint y: 584, distance: 175.6
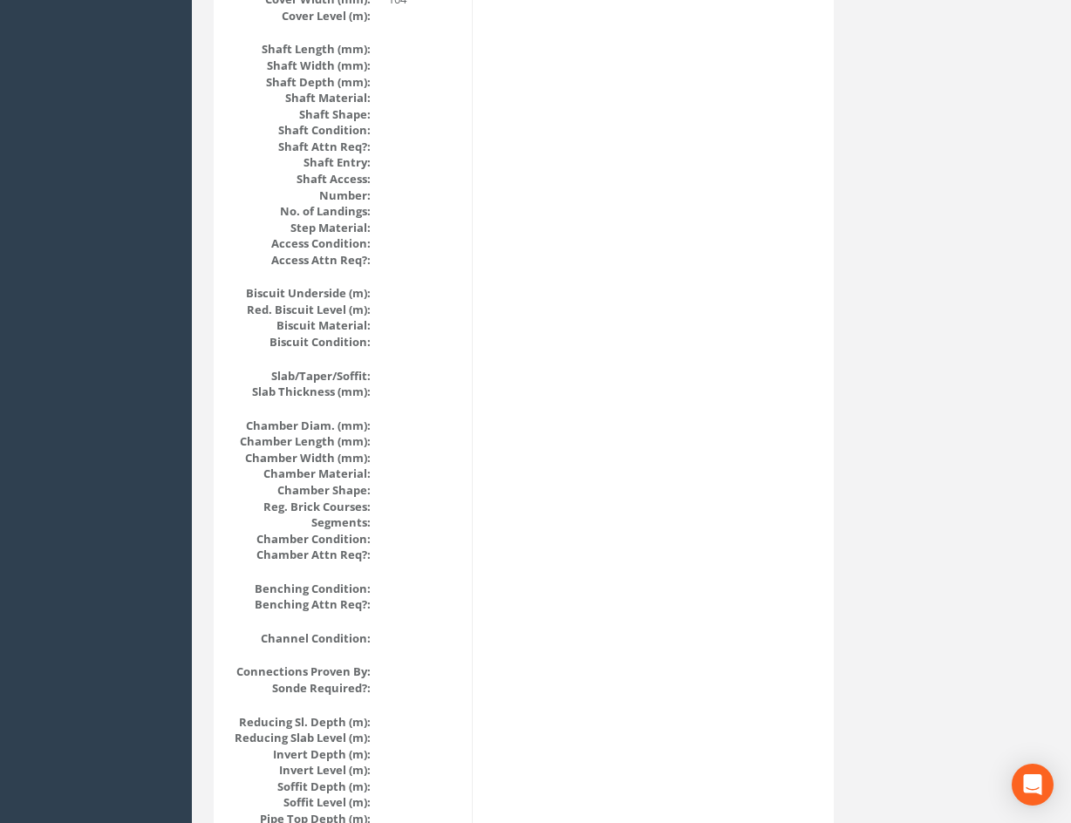
drag, startPoint x: 831, startPoint y: 447, endPoint x: 821, endPoint y: 616, distance: 168.6
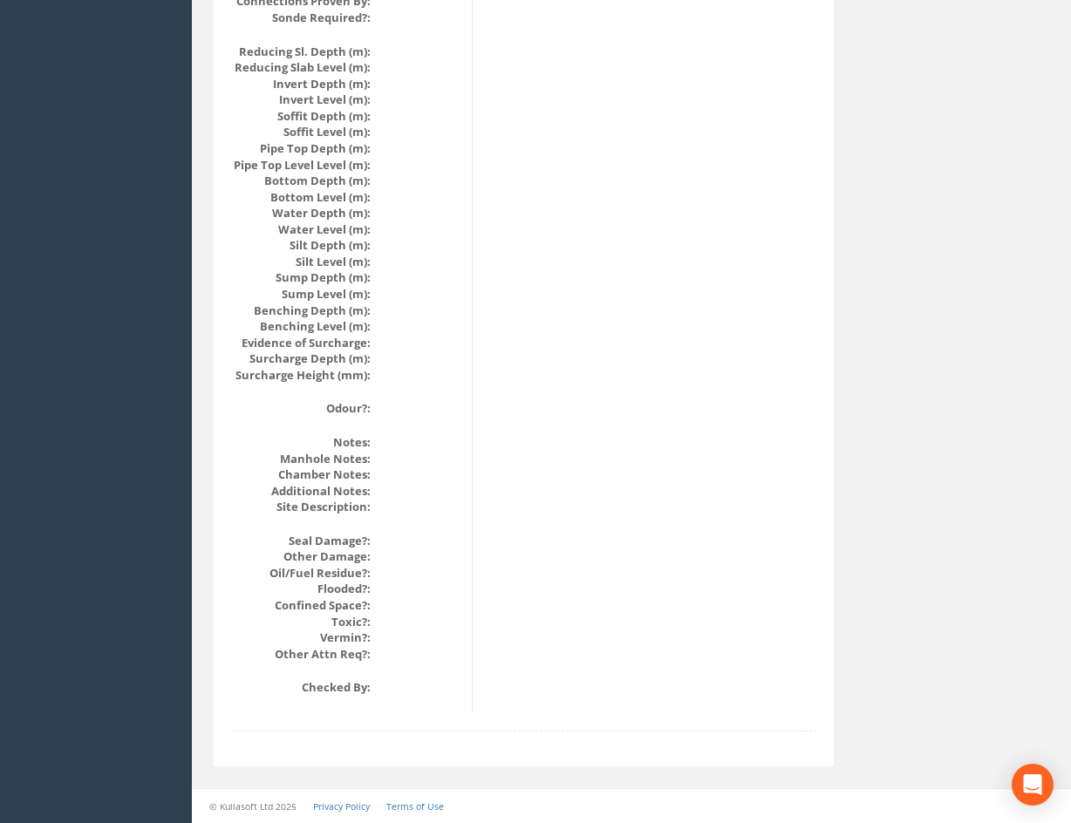
drag, startPoint x: 845, startPoint y: 551, endPoint x: 846, endPoint y: 677, distance: 125.6
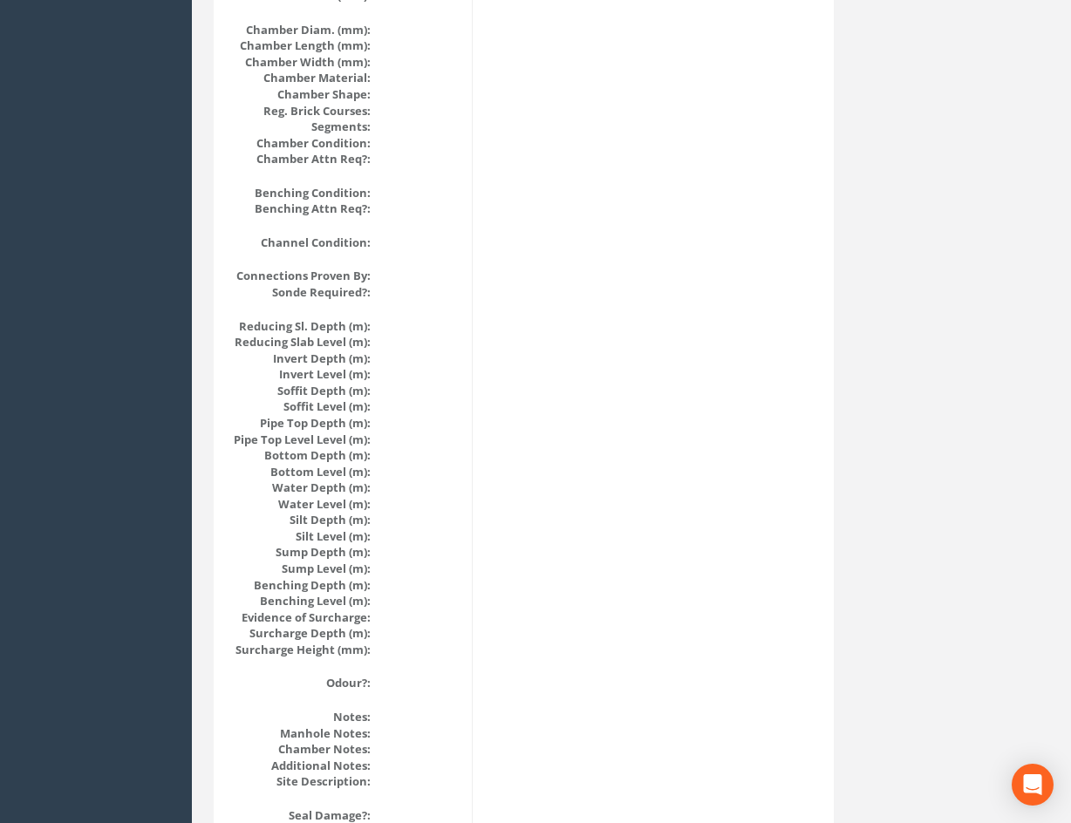
scroll to position [0, 0]
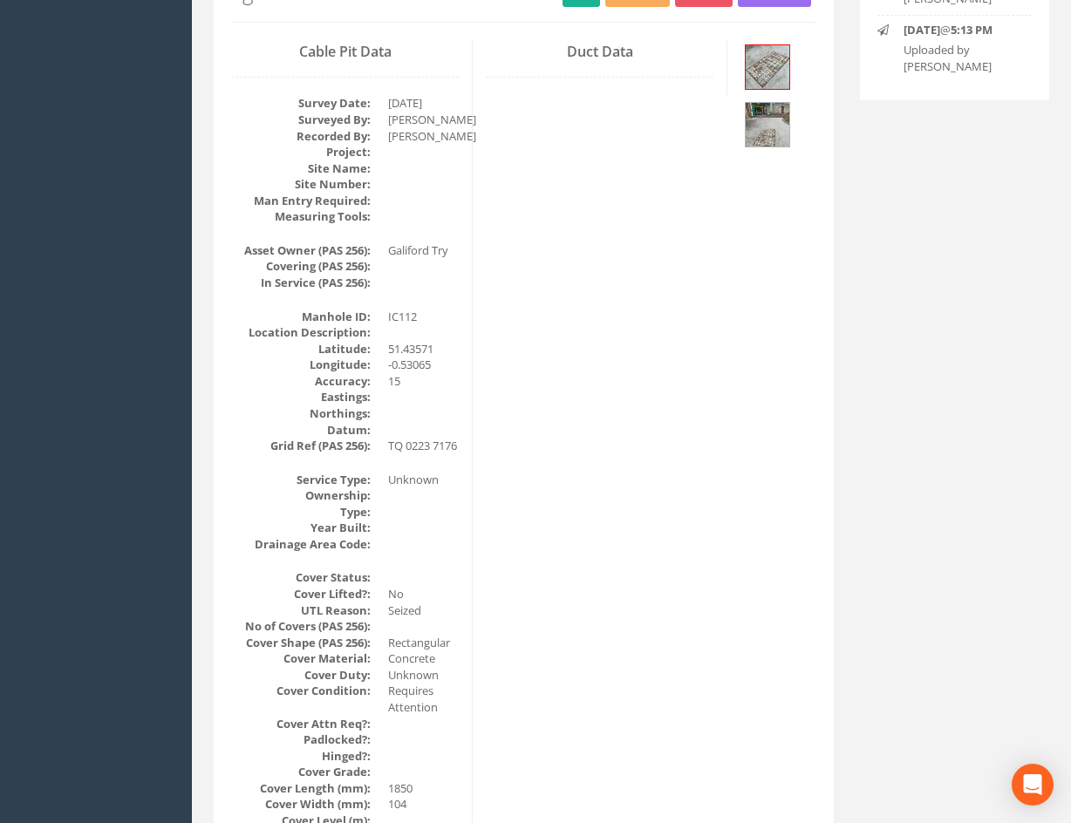
drag, startPoint x: 861, startPoint y: 702, endPoint x: 831, endPoint y: 461, distance: 242.5
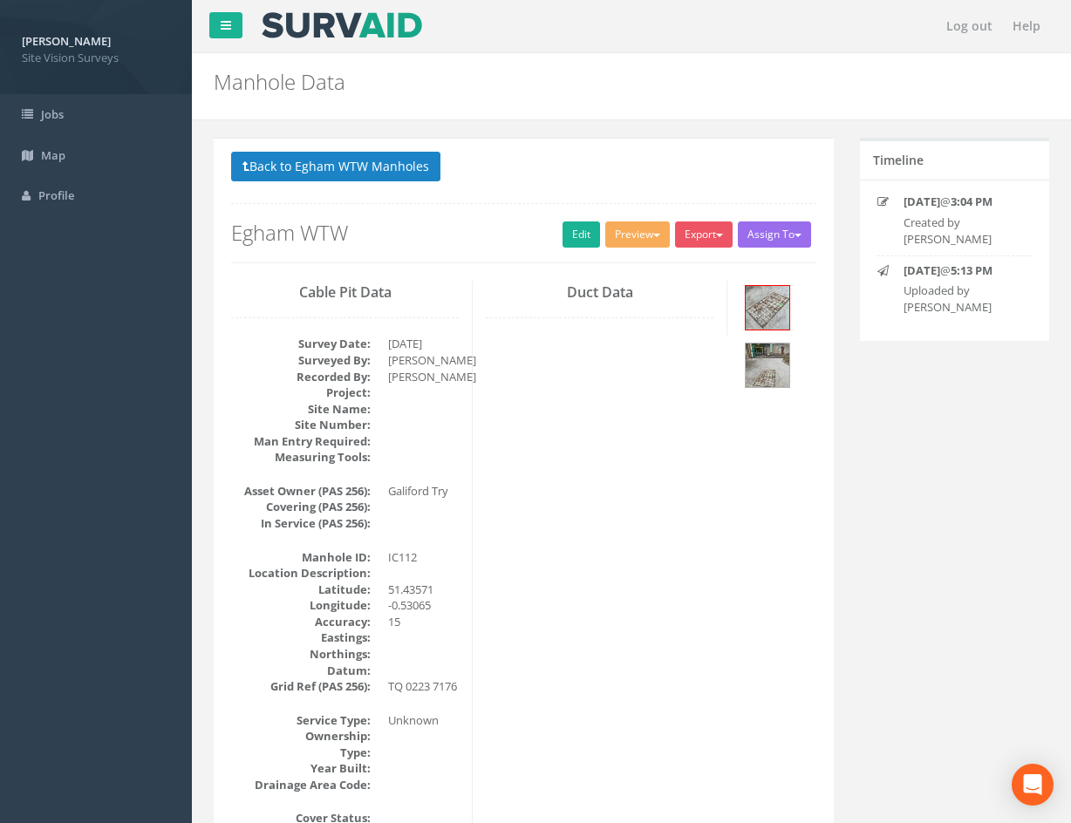
drag, startPoint x: 880, startPoint y: 591, endPoint x: 859, endPoint y: 342, distance: 250.3
click at [572, 239] on link "Edit" at bounding box center [582, 235] width 38 height 26
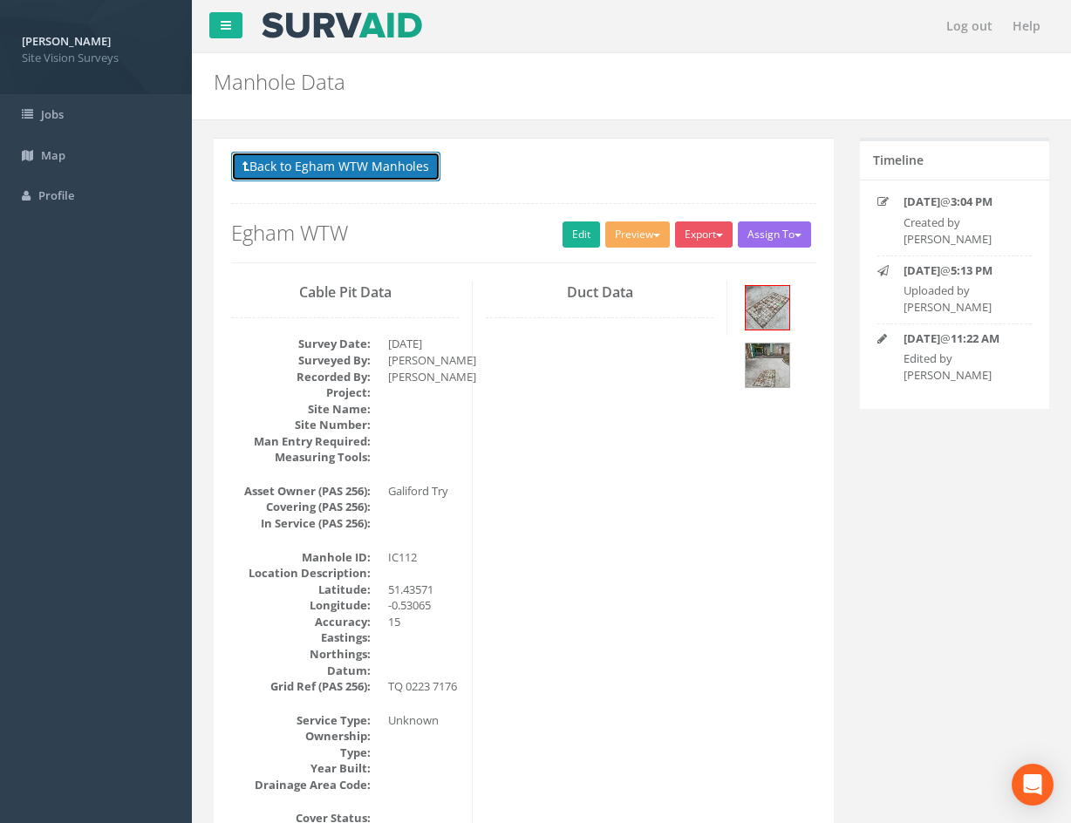
click at [415, 167] on button "Back to Egham WTW Manholes" at bounding box center [335, 167] width 209 height 30
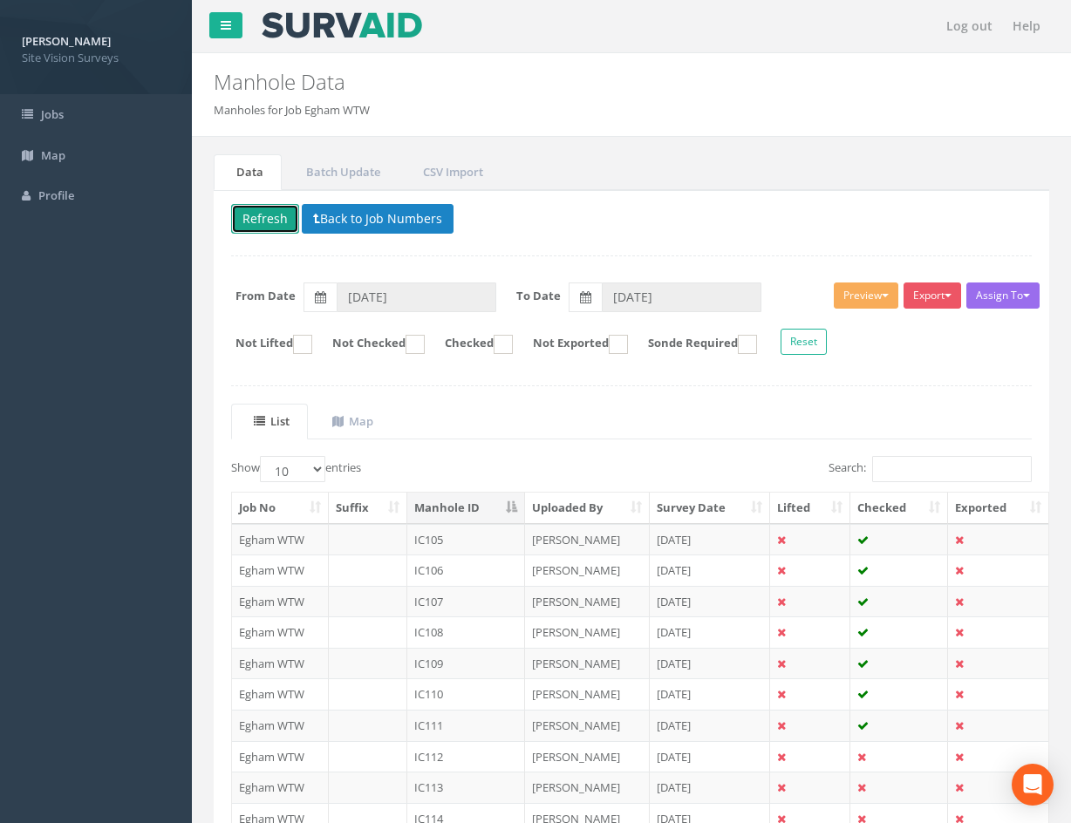
click at [266, 223] on button "Refresh" at bounding box center [265, 219] width 68 height 30
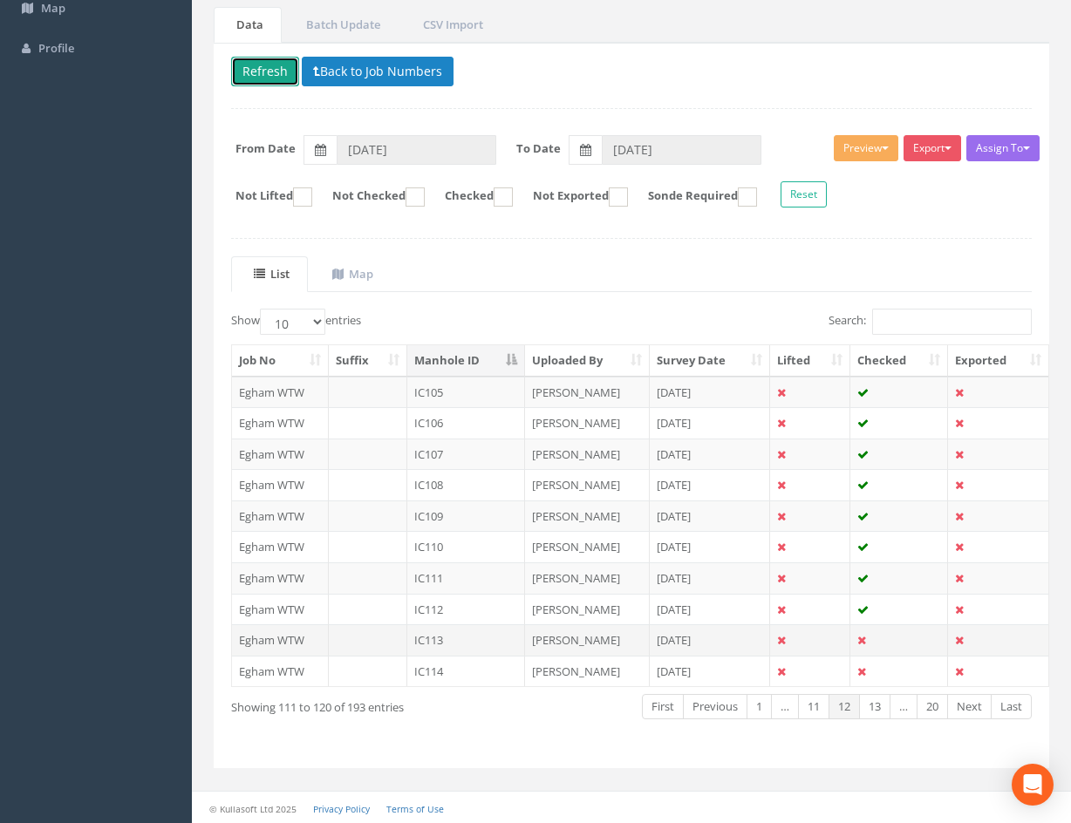
scroll to position [149, 0]
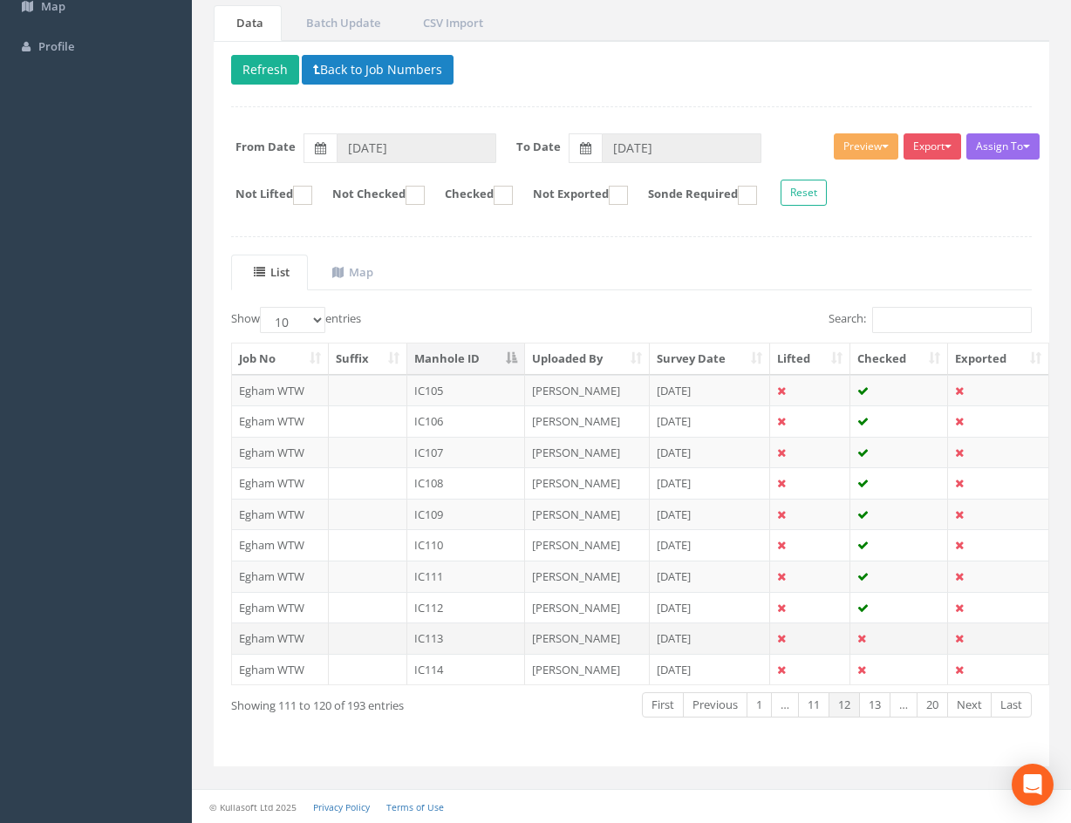
click at [890, 634] on td at bounding box center [899, 638] width 98 height 31
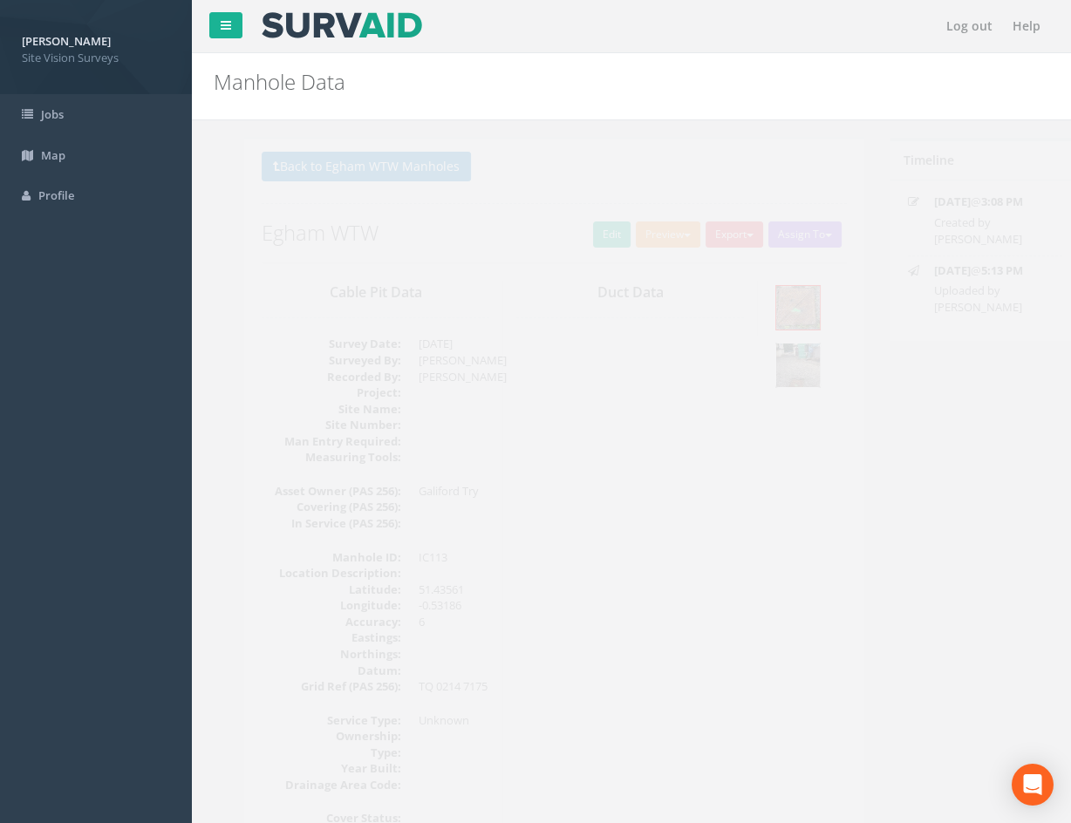
click at [776, 367] on img at bounding box center [768, 366] width 44 height 44
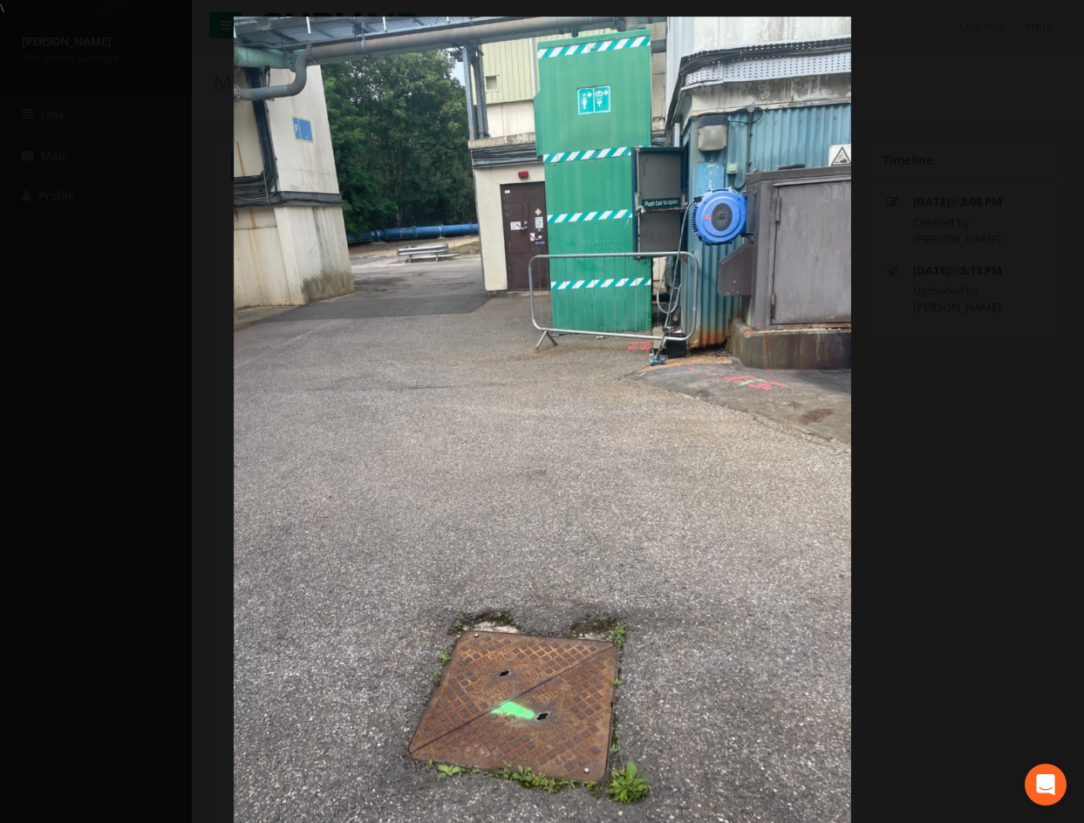
click at [972, 461] on div at bounding box center [542, 428] width 1084 height 823
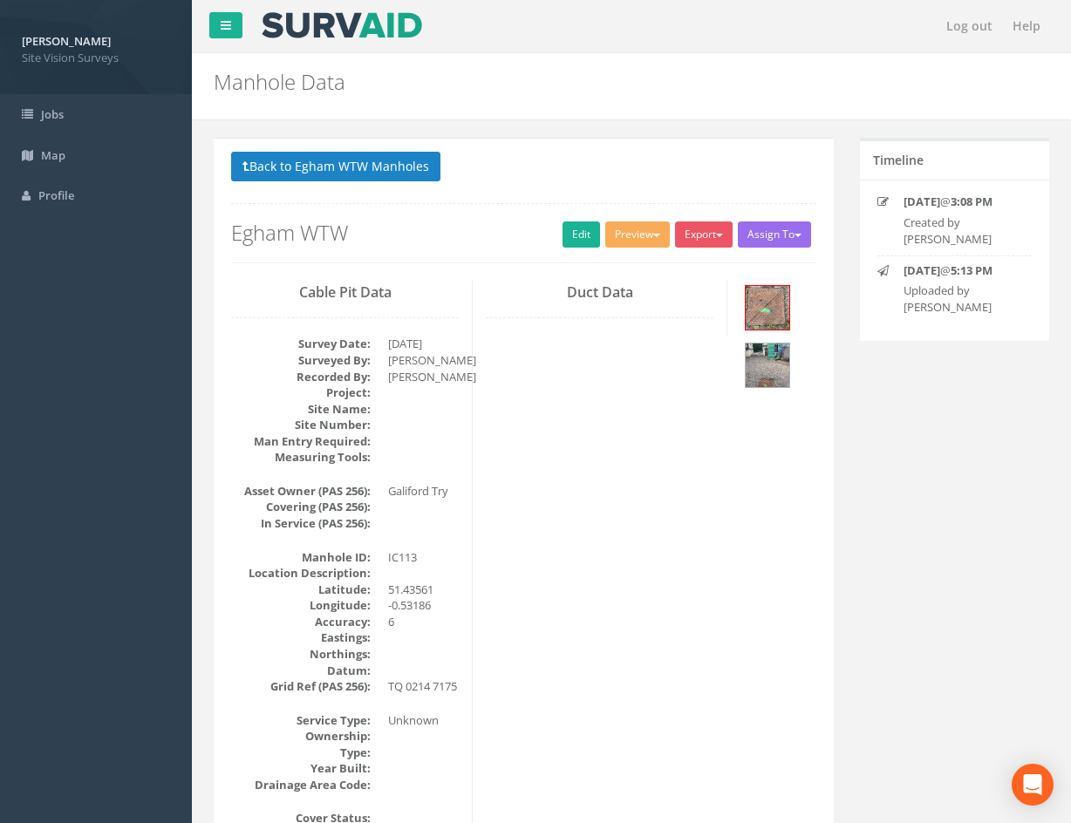
drag, startPoint x: 699, startPoint y: 733, endPoint x: 606, endPoint y: 360, distance: 384.8
click at [575, 248] on link "Edit" at bounding box center [582, 235] width 38 height 26
drag, startPoint x: 575, startPoint y: 248, endPoint x: 492, endPoint y: 166, distance: 116.6
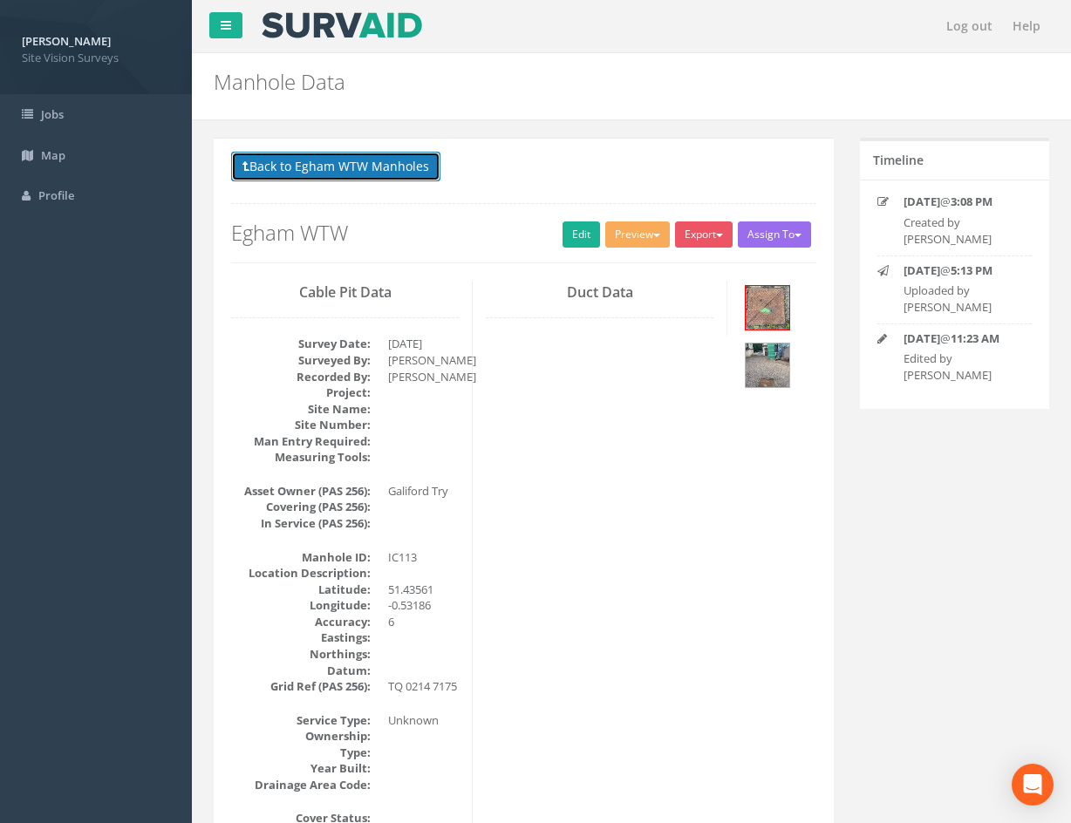
click at [420, 169] on button "Back to Egham WTW Manholes" at bounding box center [335, 167] width 209 height 30
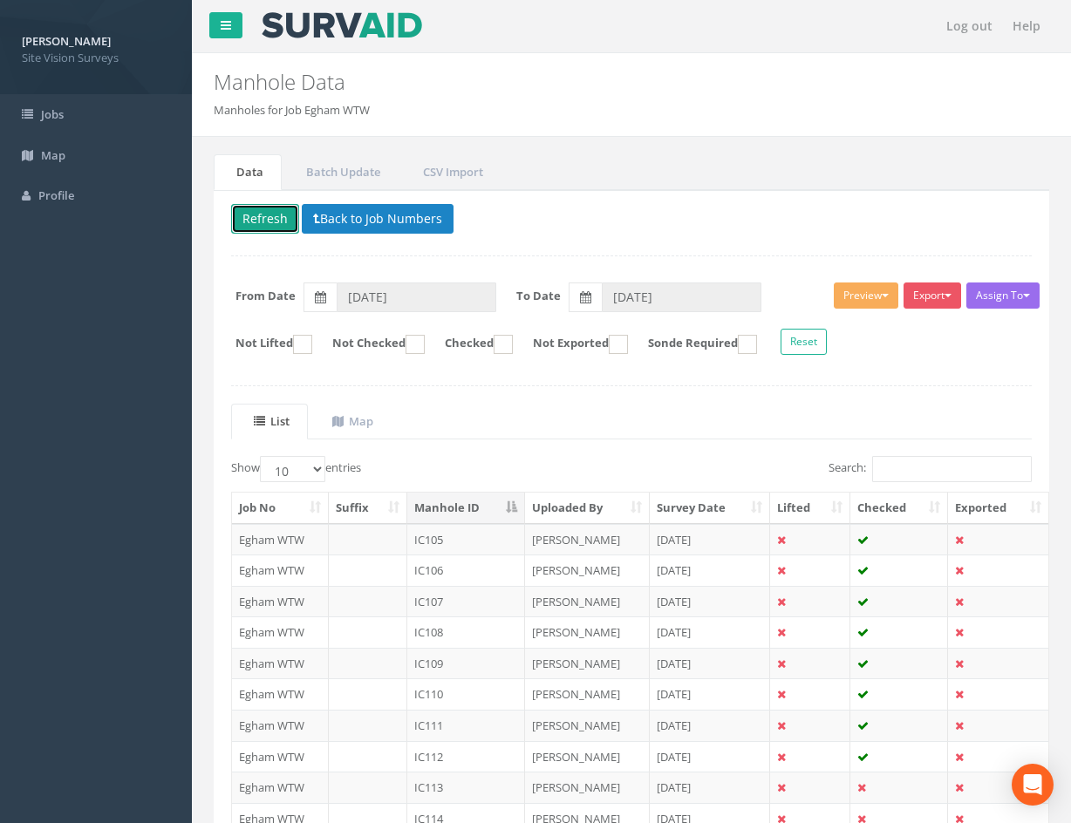
click at [261, 212] on button "Refresh" at bounding box center [265, 219] width 68 height 30
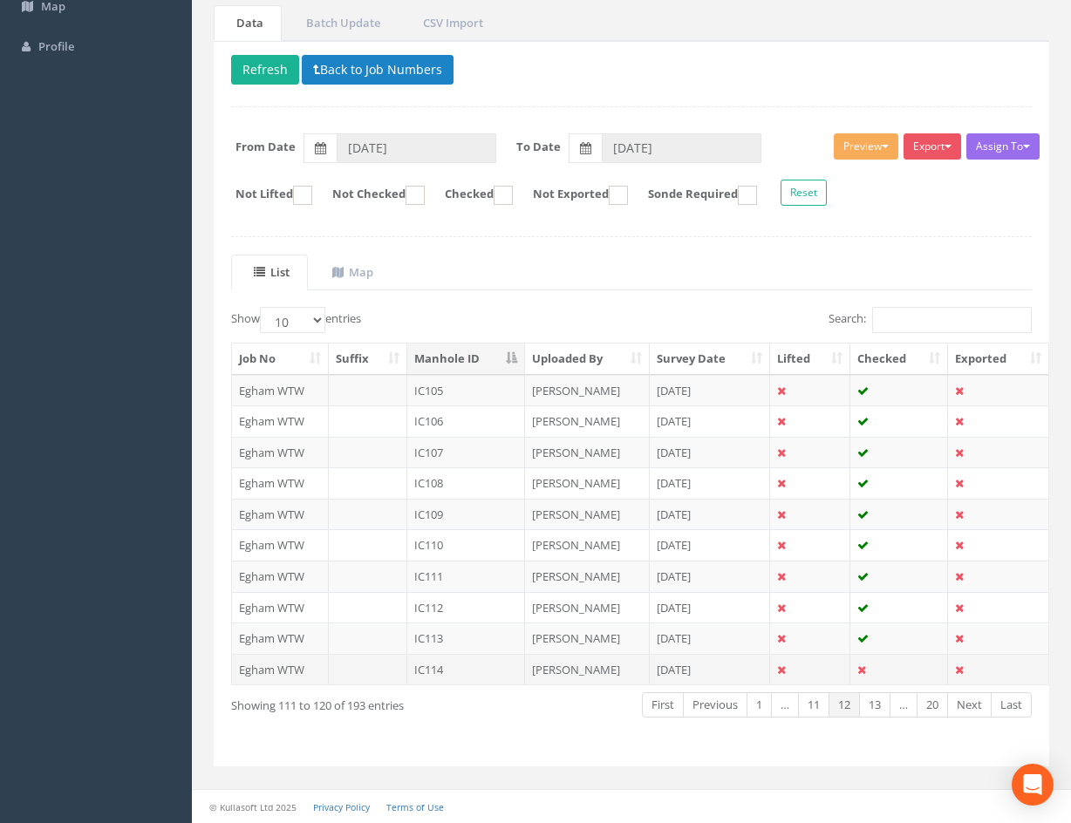
click at [842, 672] on td at bounding box center [810, 669] width 80 height 31
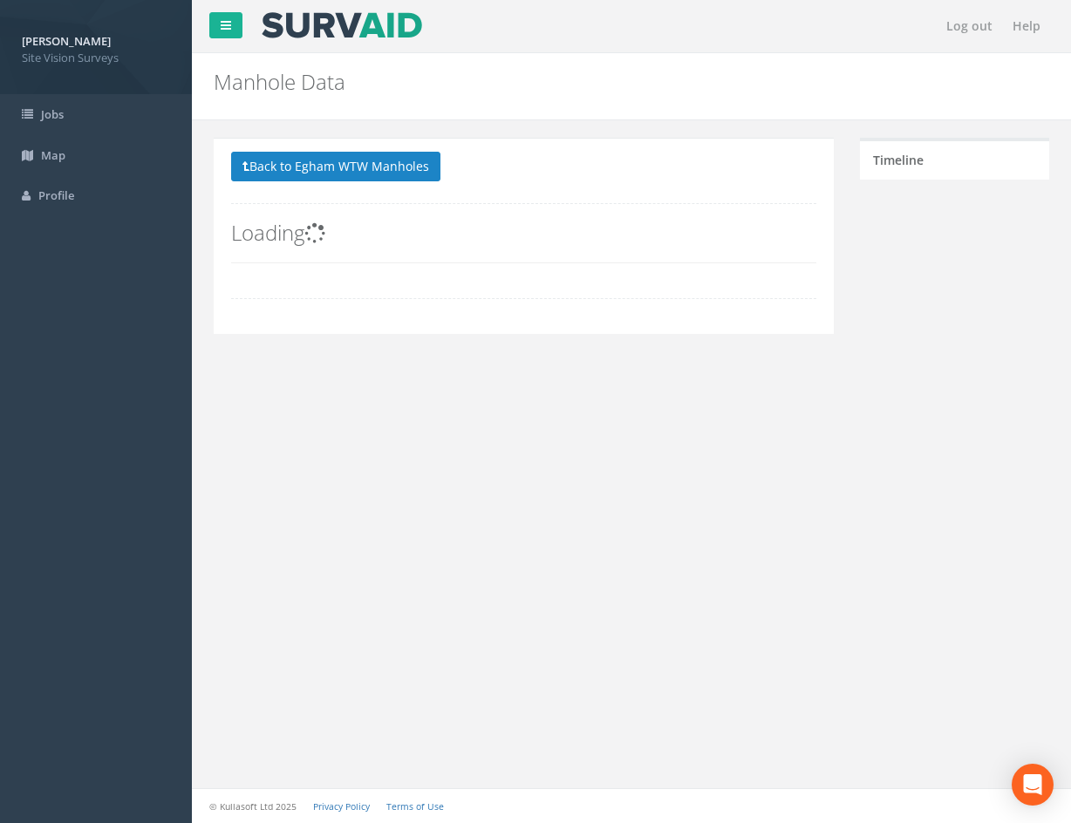
scroll to position [0, 0]
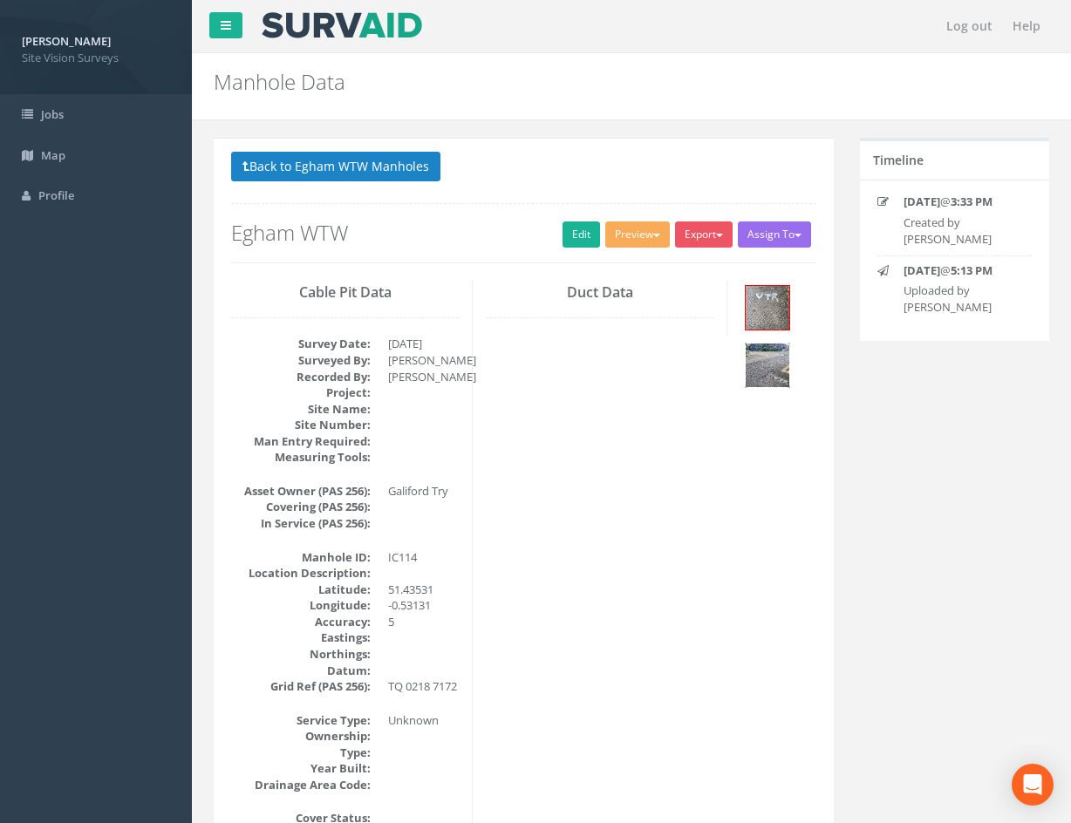
click at [774, 352] on img at bounding box center [768, 366] width 44 height 44
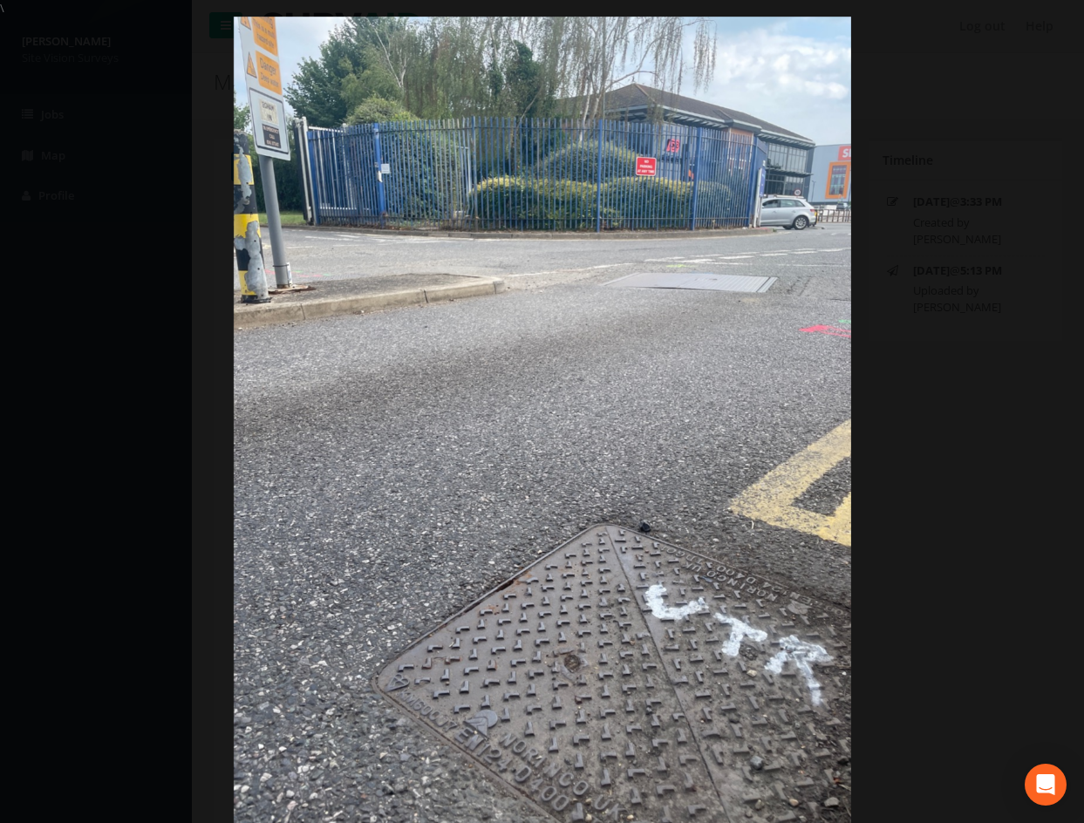
click at [901, 384] on div at bounding box center [542, 428] width 1084 height 823
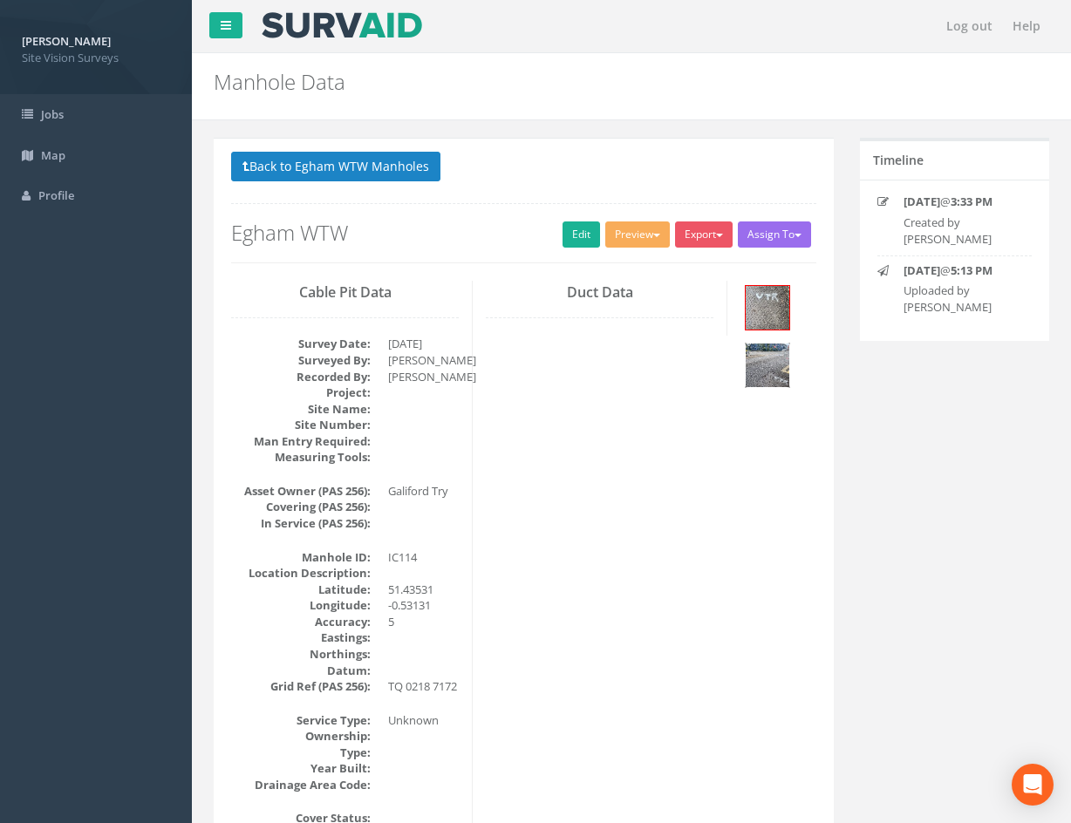
click at [776, 362] on img at bounding box center [768, 366] width 44 height 44
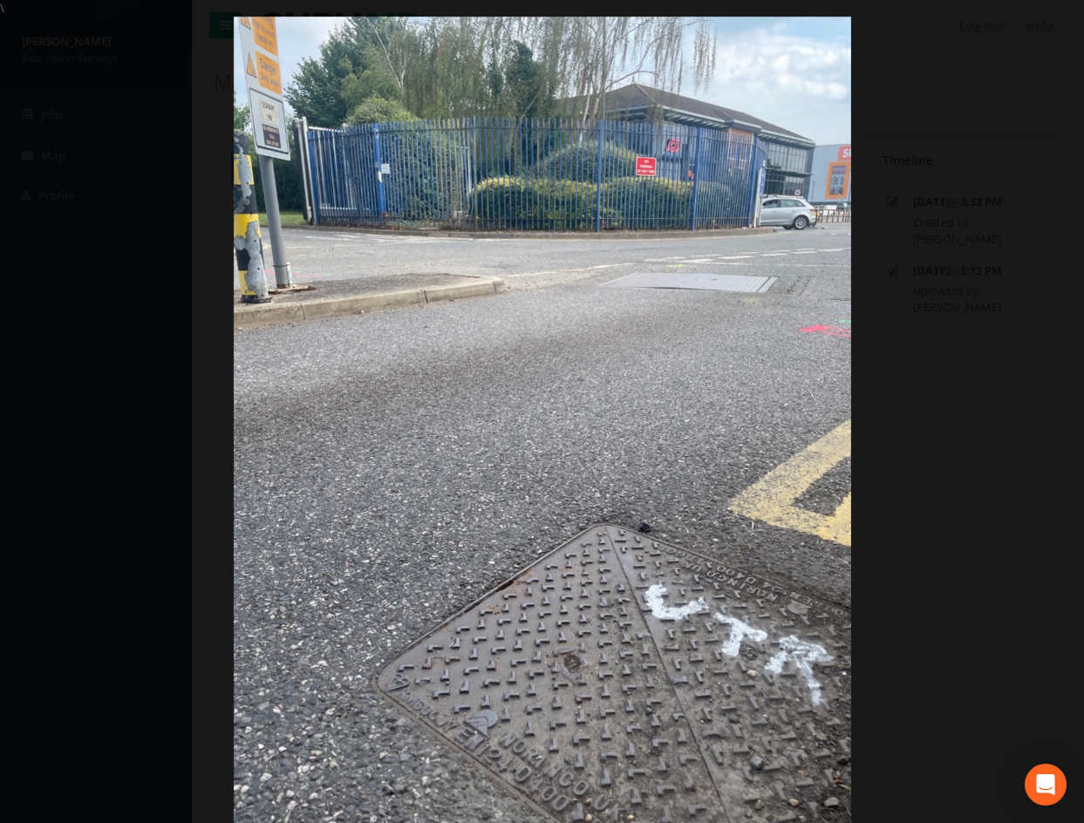
drag, startPoint x: 968, startPoint y: 404, endPoint x: 951, endPoint y: 429, distance: 30.7
click at [962, 416] on div at bounding box center [542, 428] width 1084 height 823
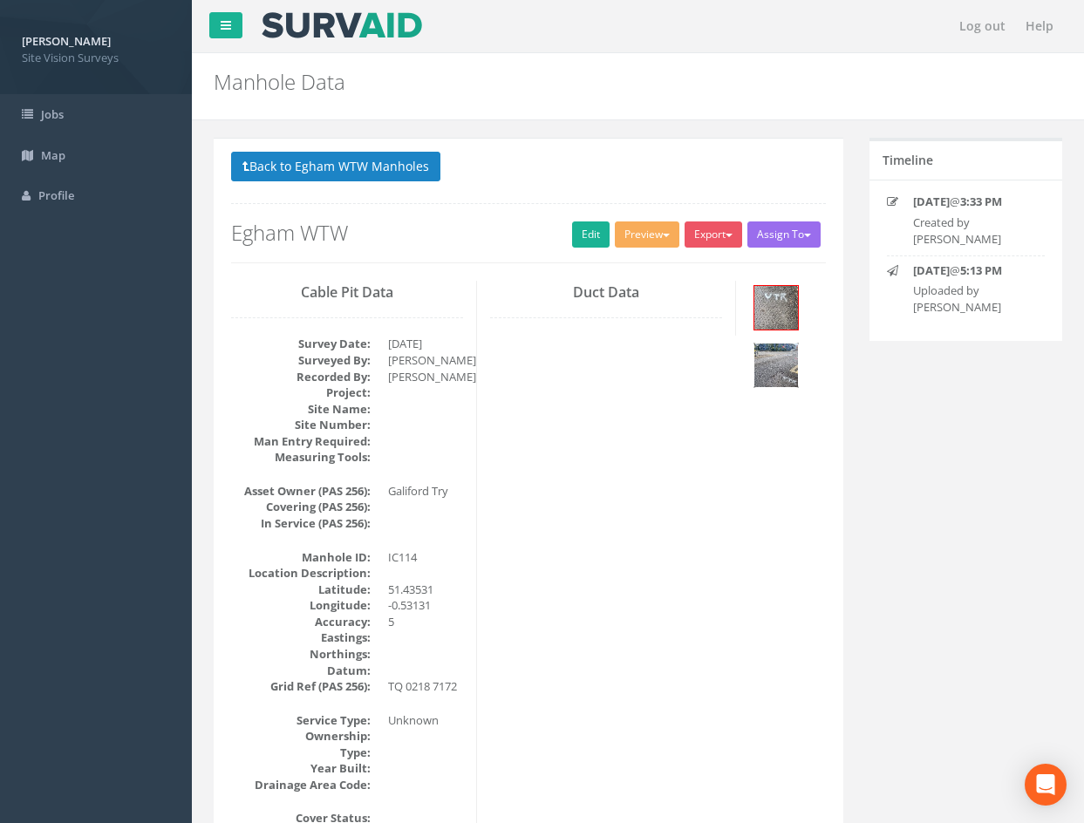
click at [932, 449] on div at bounding box center [542, 428] width 1084 height 823
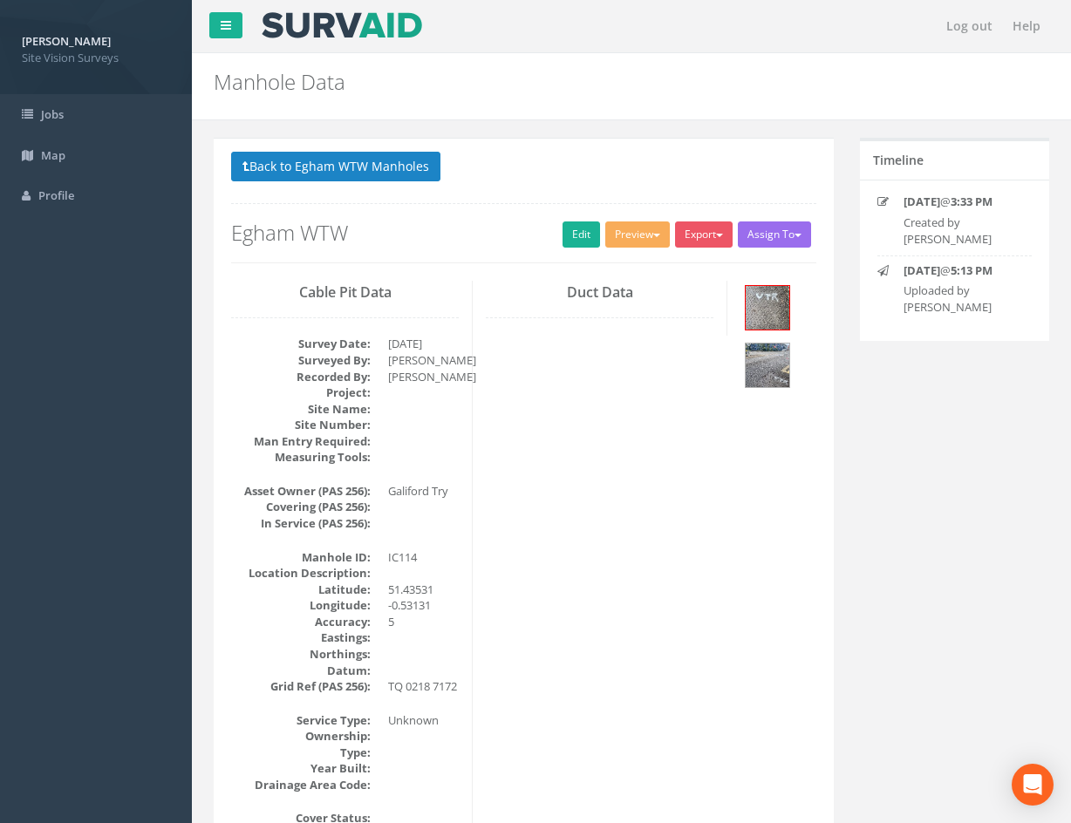
click at [744, 356] on div at bounding box center [778, 339] width 76 height 116
click at [753, 358] on img at bounding box center [768, 366] width 44 height 44
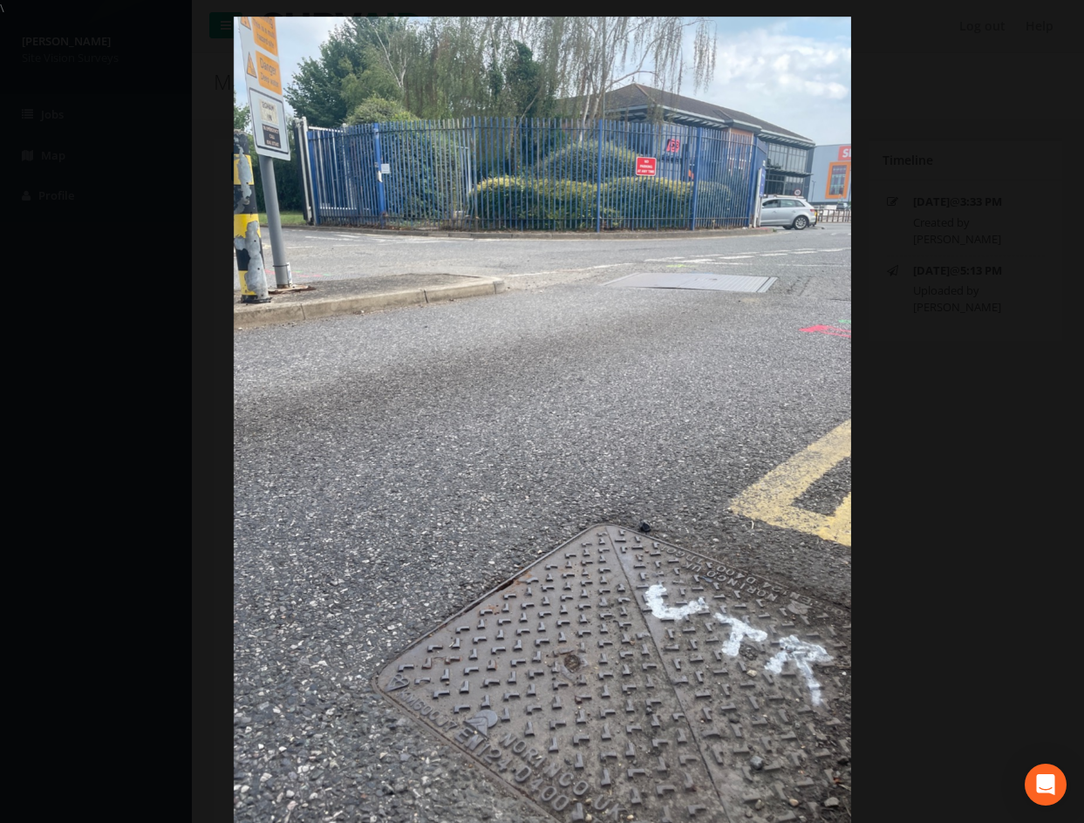
click at [992, 400] on div at bounding box center [542, 428] width 1084 height 823
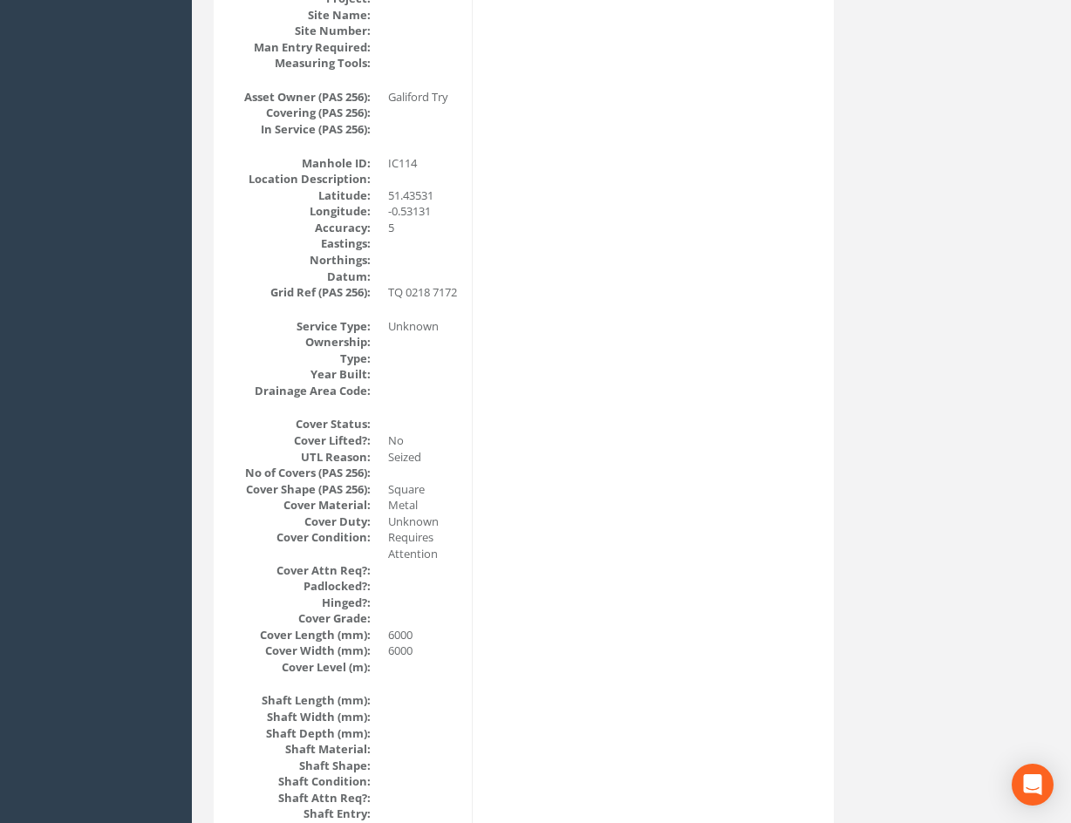
scroll to position [87, 0]
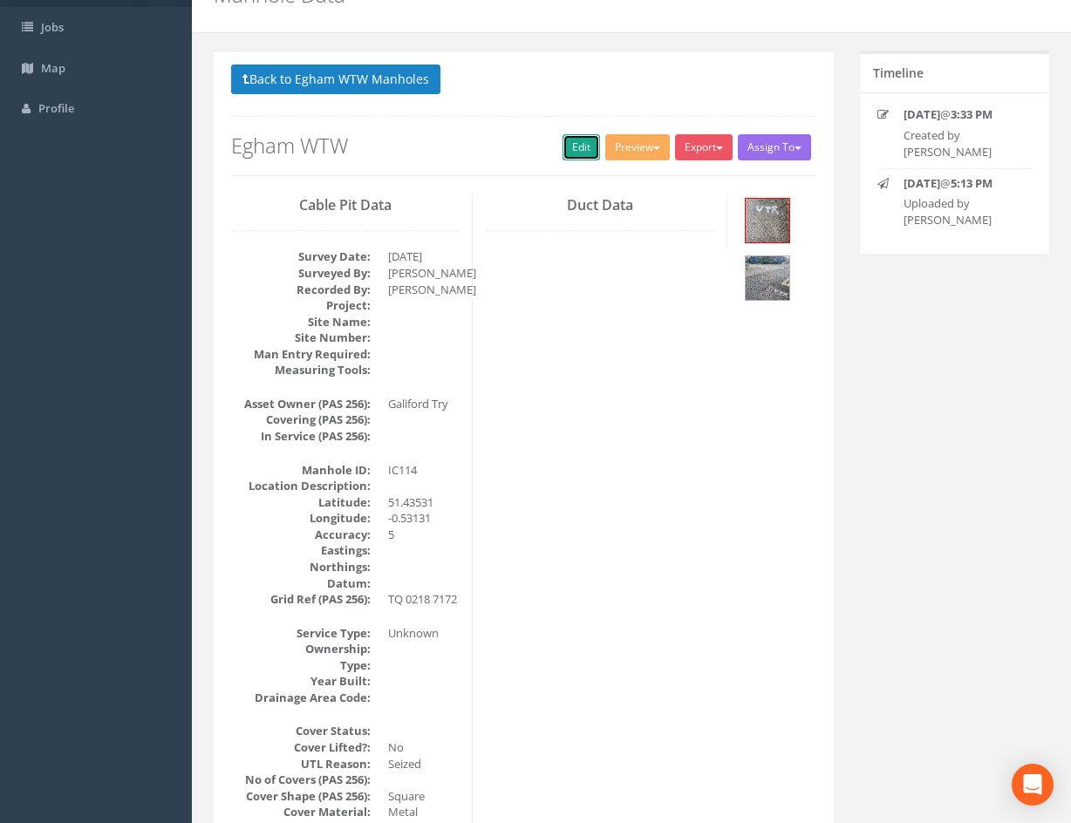
click at [574, 159] on link "Edit" at bounding box center [582, 147] width 38 height 26
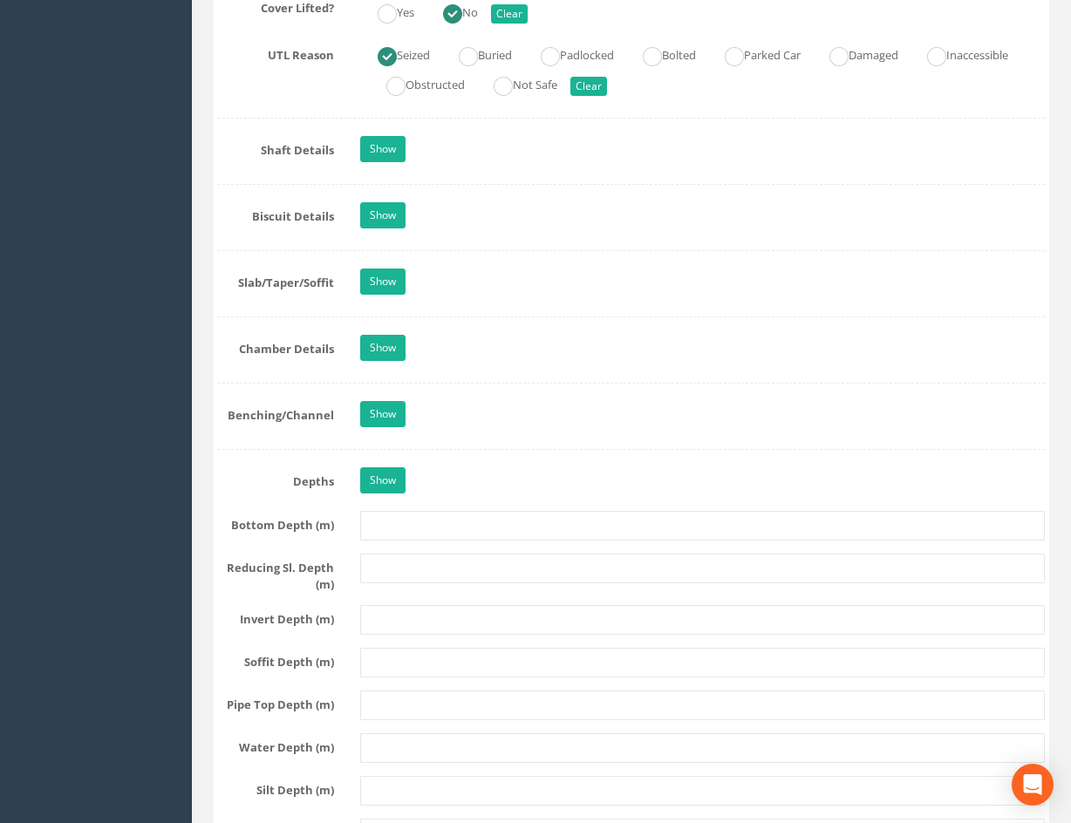
scroll to position [1748, 0]
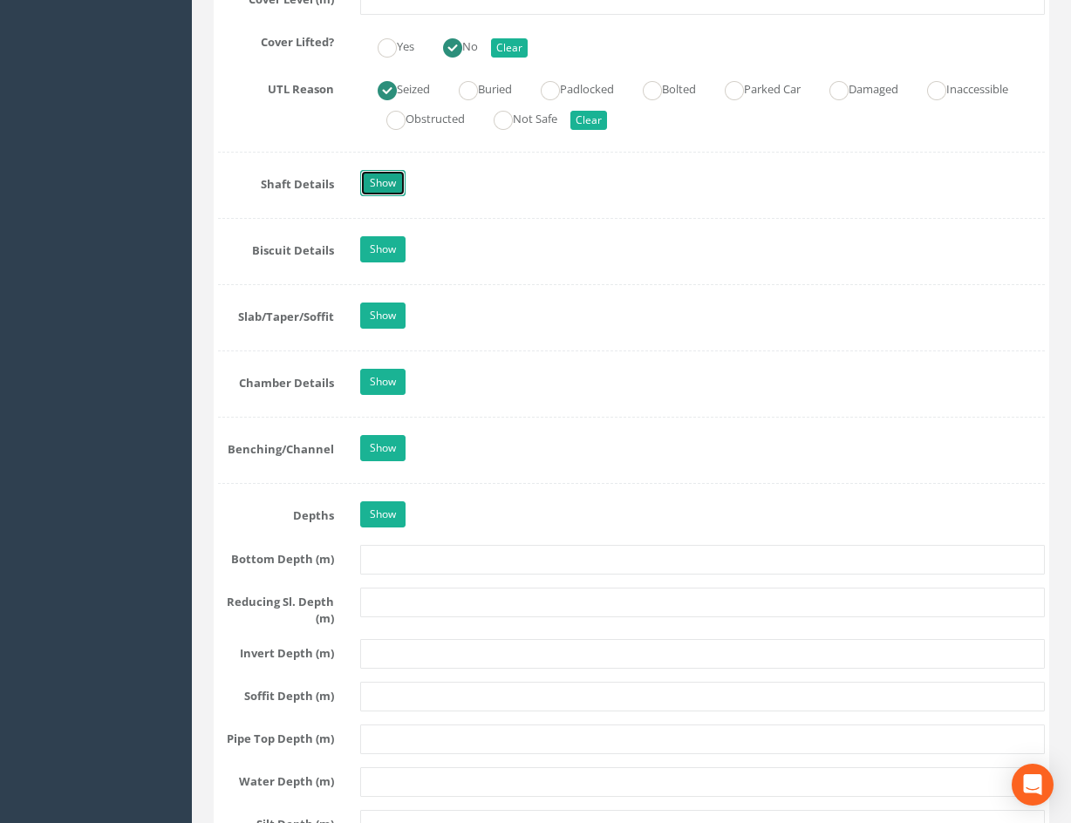
click at [378, 174] on link "Show" at bounding box center [382, 183] width 45 height 26
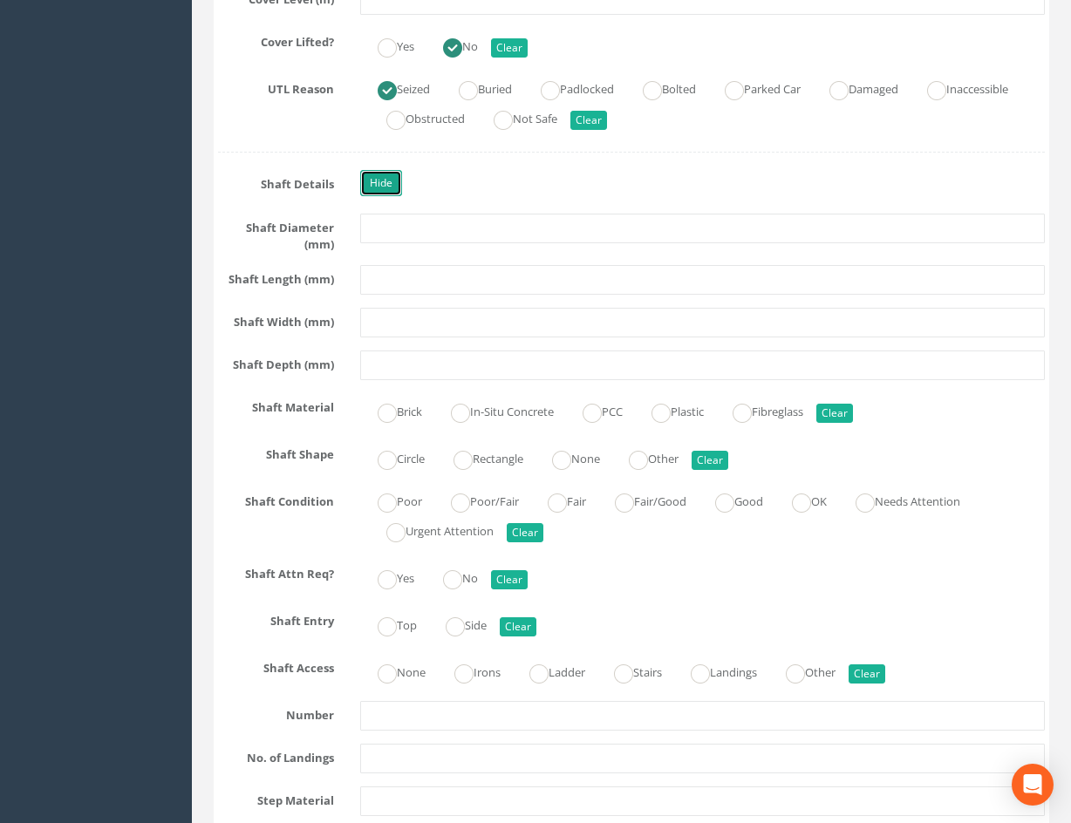
click at [385, 176] on link "Hide" at bounding box center [381, 183] width 42 height 26
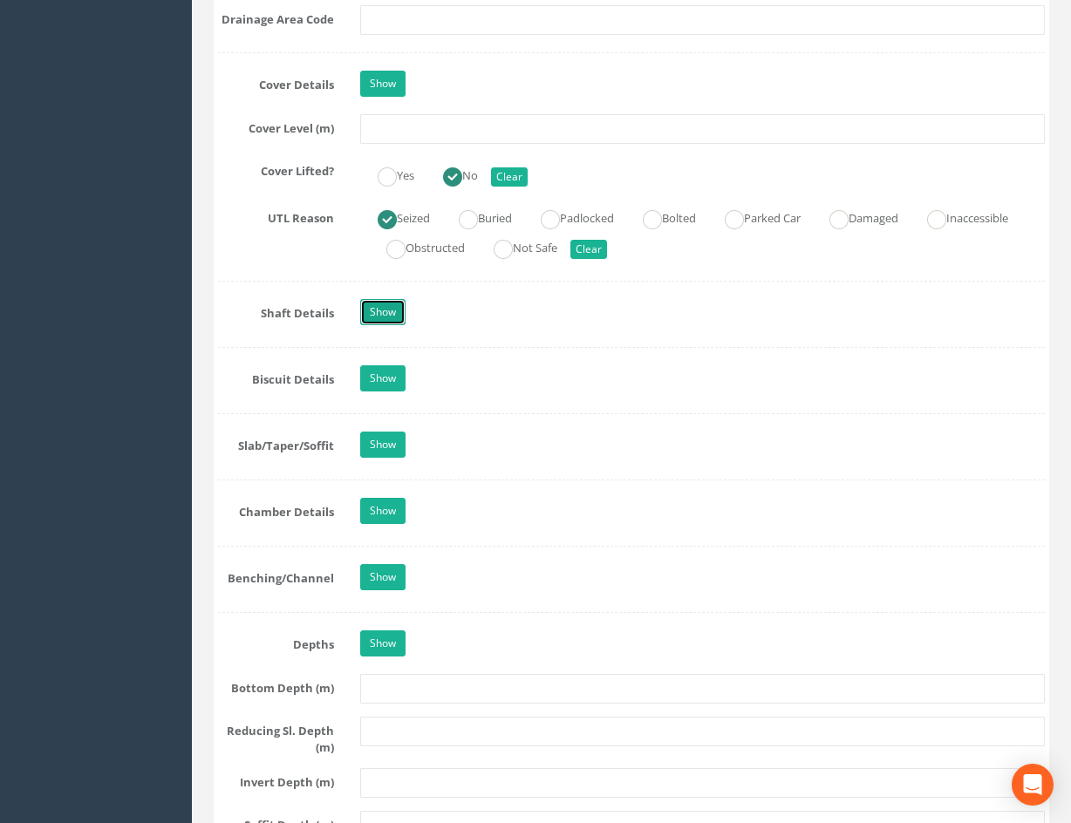
scroll to position [1399, 0]
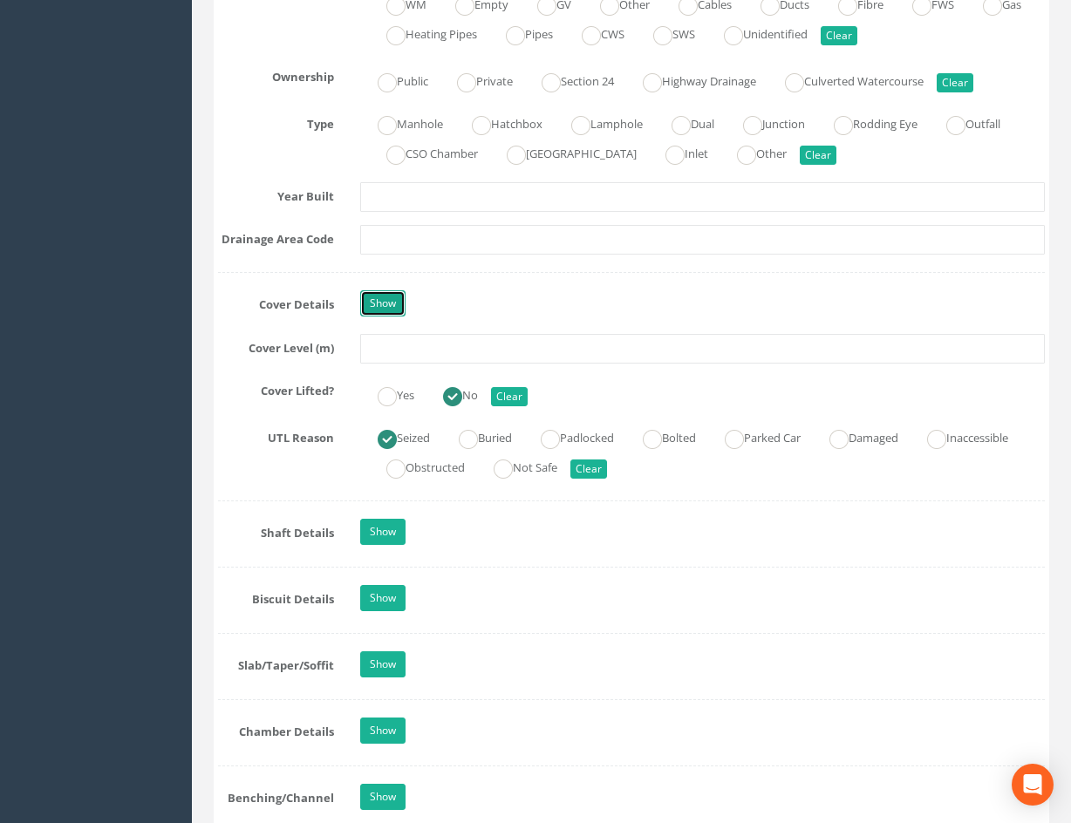
click at [379, 299] on link "Show" at bounding box center [382, 303] width 45 height 26
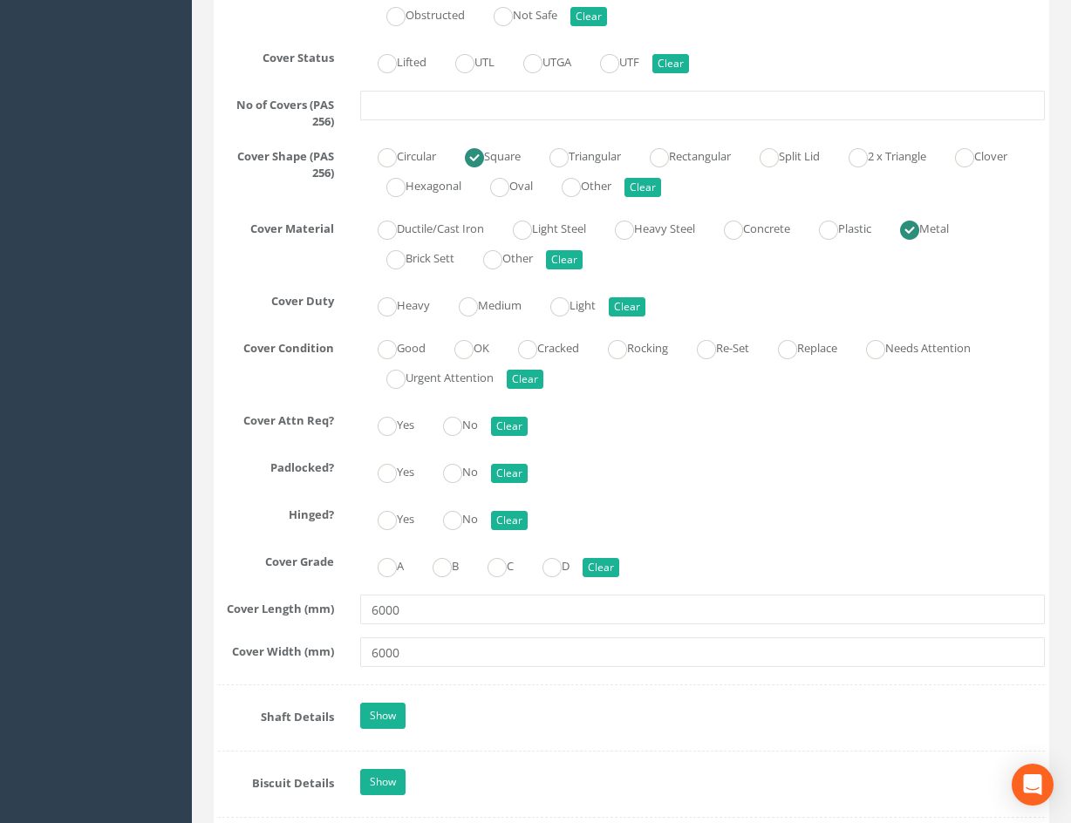
scroll to position [1922, 0]
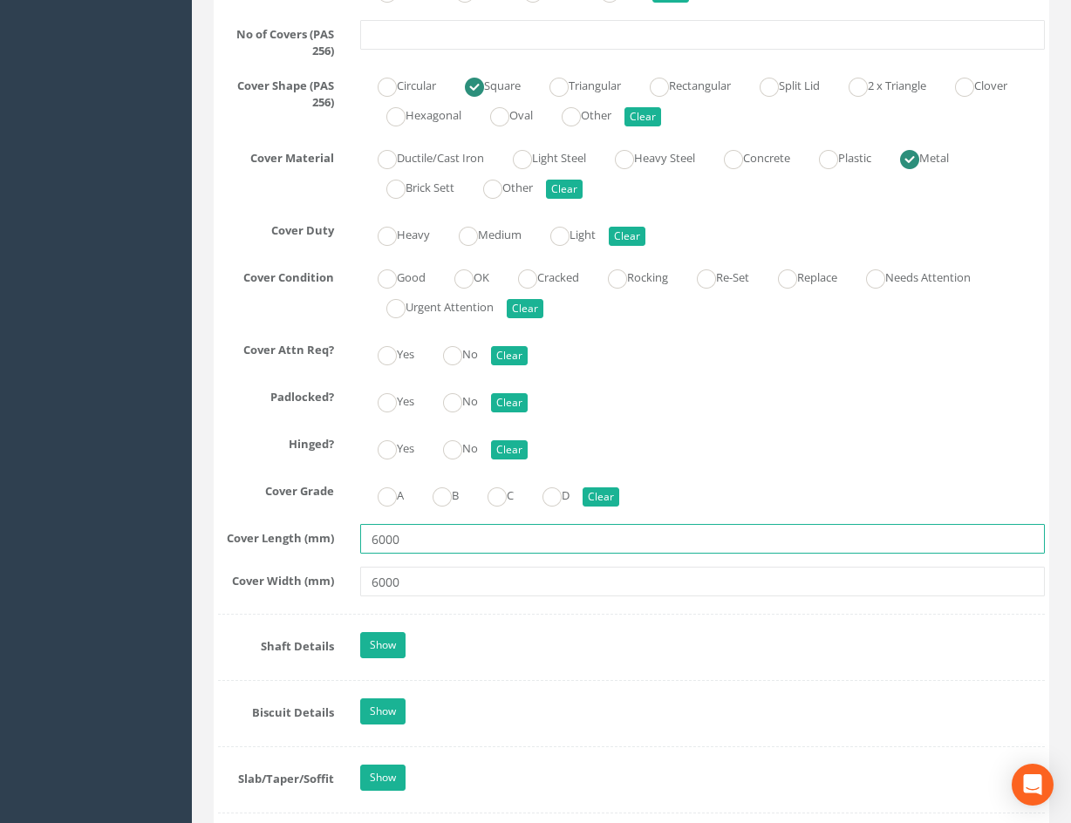
click at [444, 544] on input "6000" at bounding box center [702, 539] width 685 height 30
type input "600"
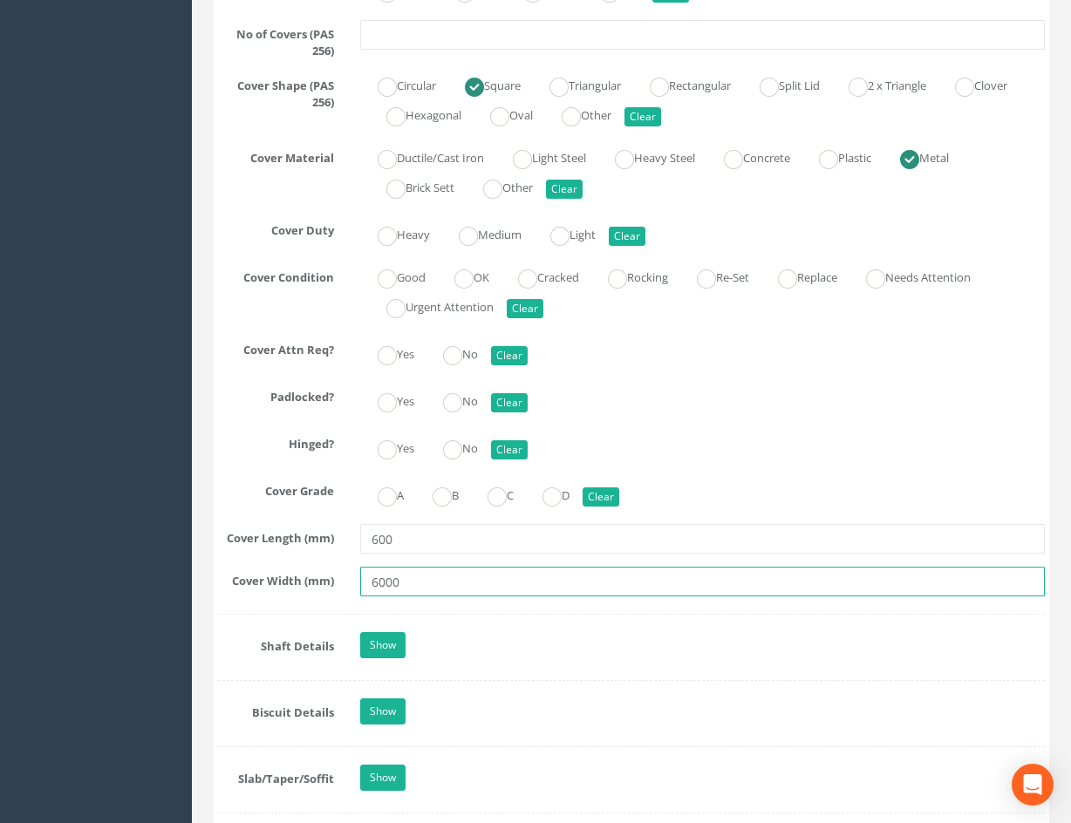
click at [434, 580] on input "6000" at bounding box center [702, 582] width 685 height 30
type input "600"
click at [750, 492] on div "A B C D Clear" at bounding box center [702, 494] width 711 height 34
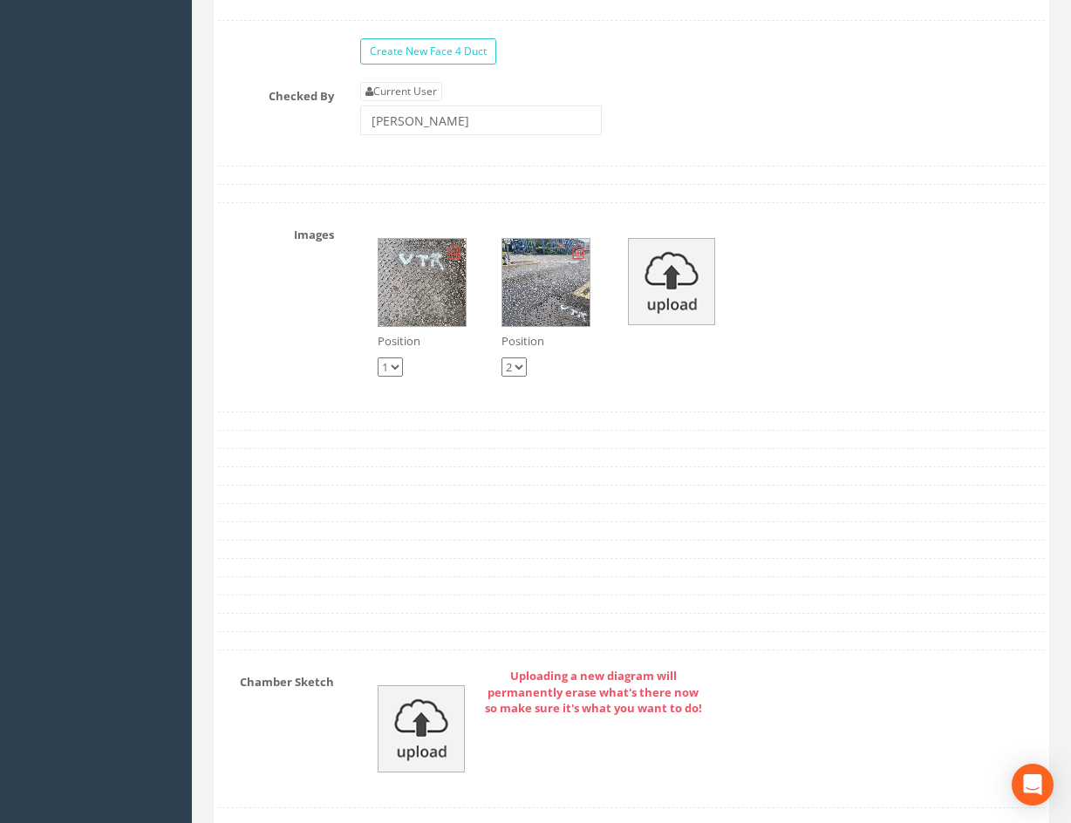
scroll to position [4526, 0]
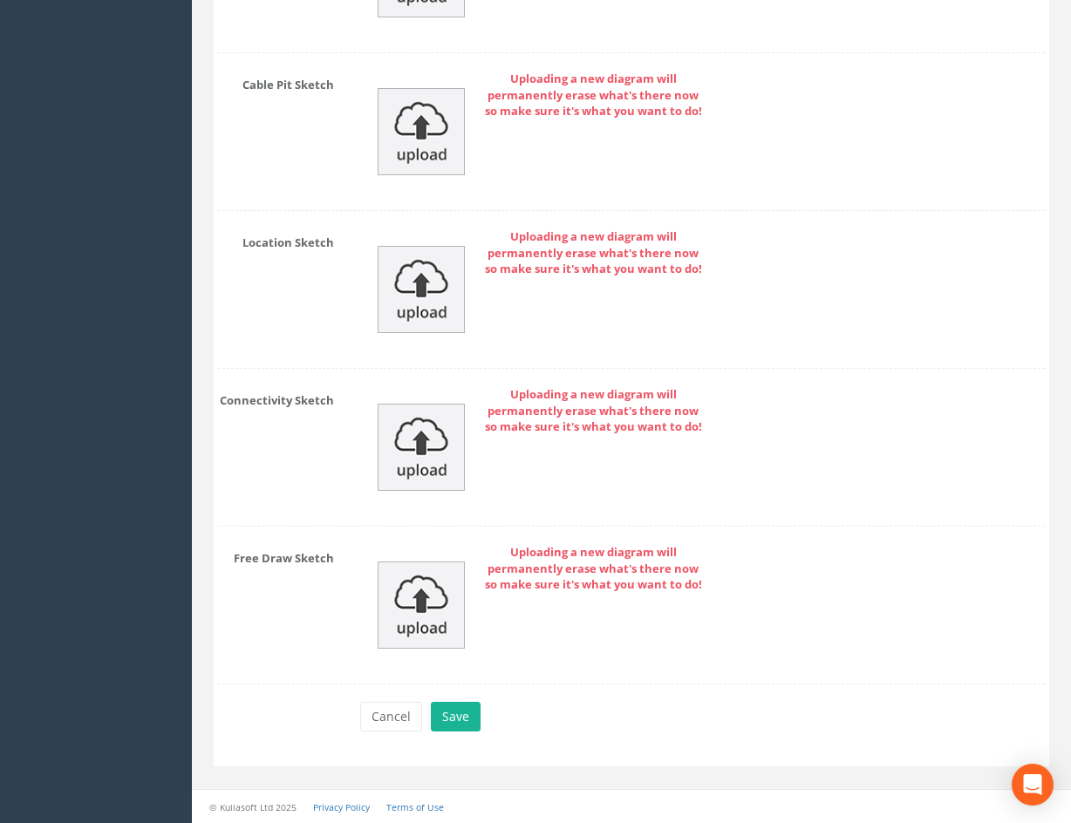
drag, startPoint x: 743, startPoint y: 499, endPoint x: 727, endPoint y: 656, distance: 157.8
click at [447, 720] on button "Save" at bounding box center [456, 717] width 50 height 30
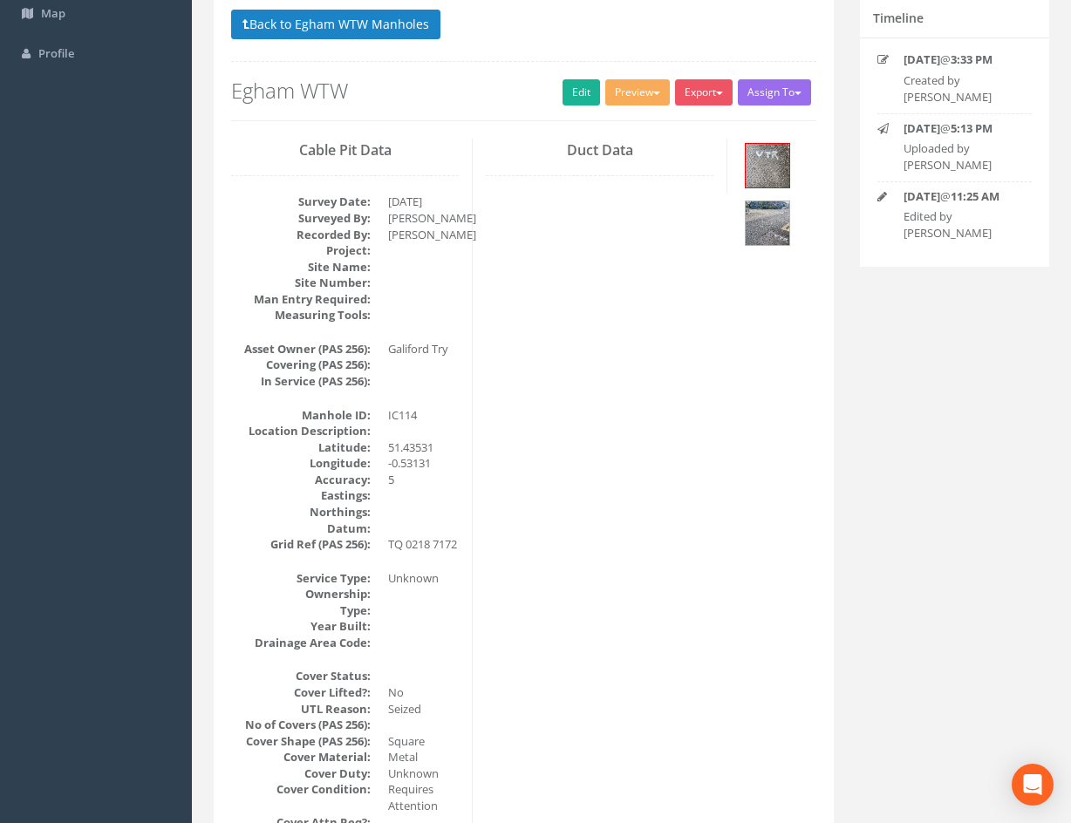
scroll to position [0, 0]
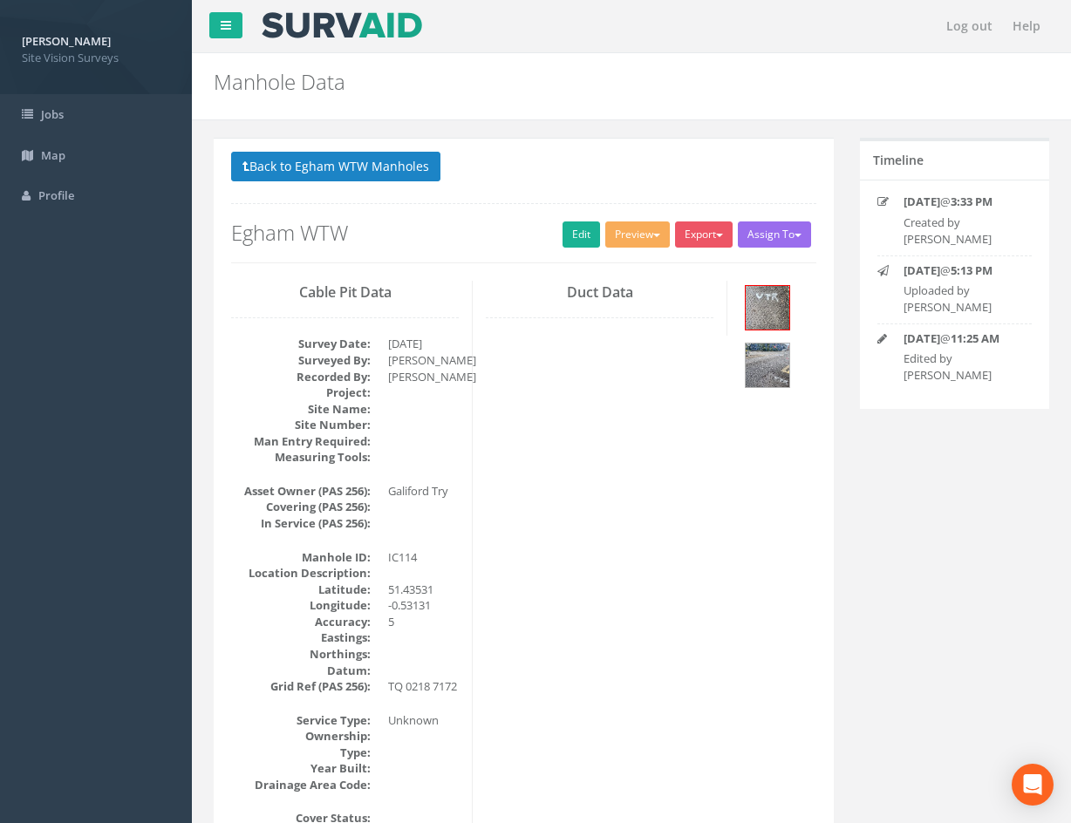
drag, startPoint x: 656, startPoint y: 706, endPoint x: 601, endPoint y: 440, distance: 270.8
drag, startPoint x: 822, startPoint y: 734, endPoint x: 666, endPoint y: 418, distance: 352.6
click at [432, 168] on button "Back to Egham WTW Manholes" at bounding box center [335, 167] width 209 height 30
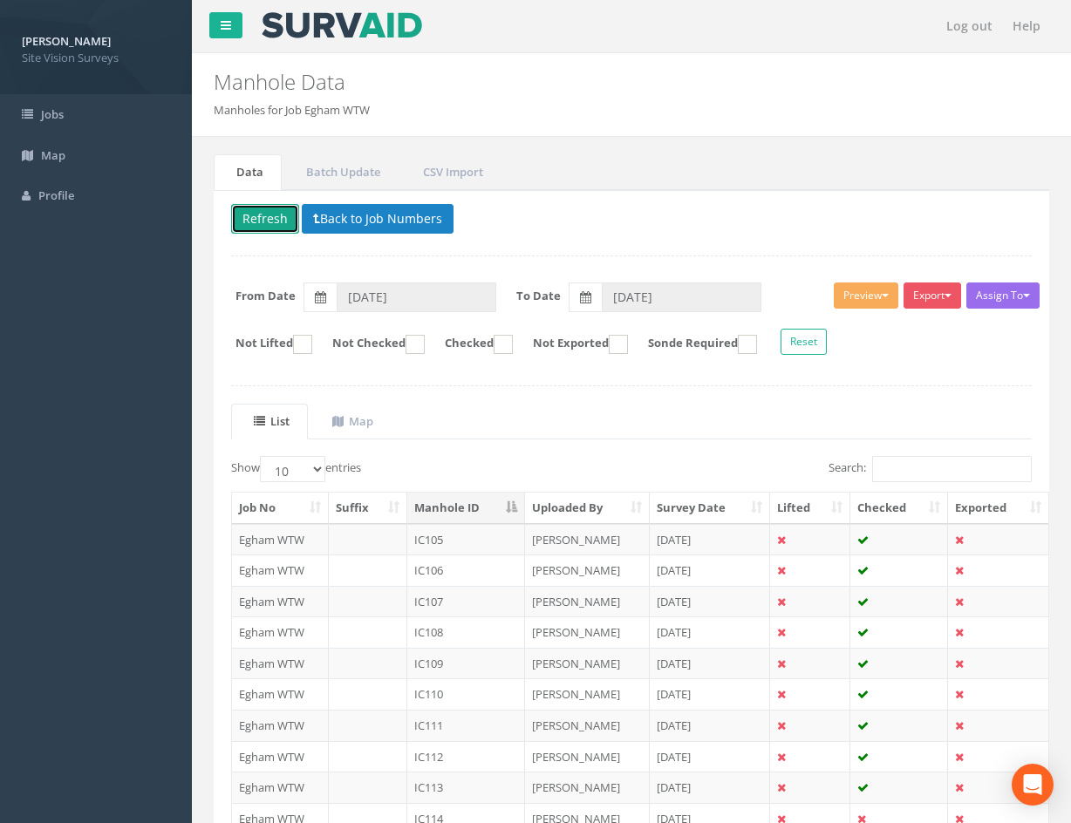
click at [279, 223] on button "Refresh" at bounding box center [265, 219] width 68 height 30
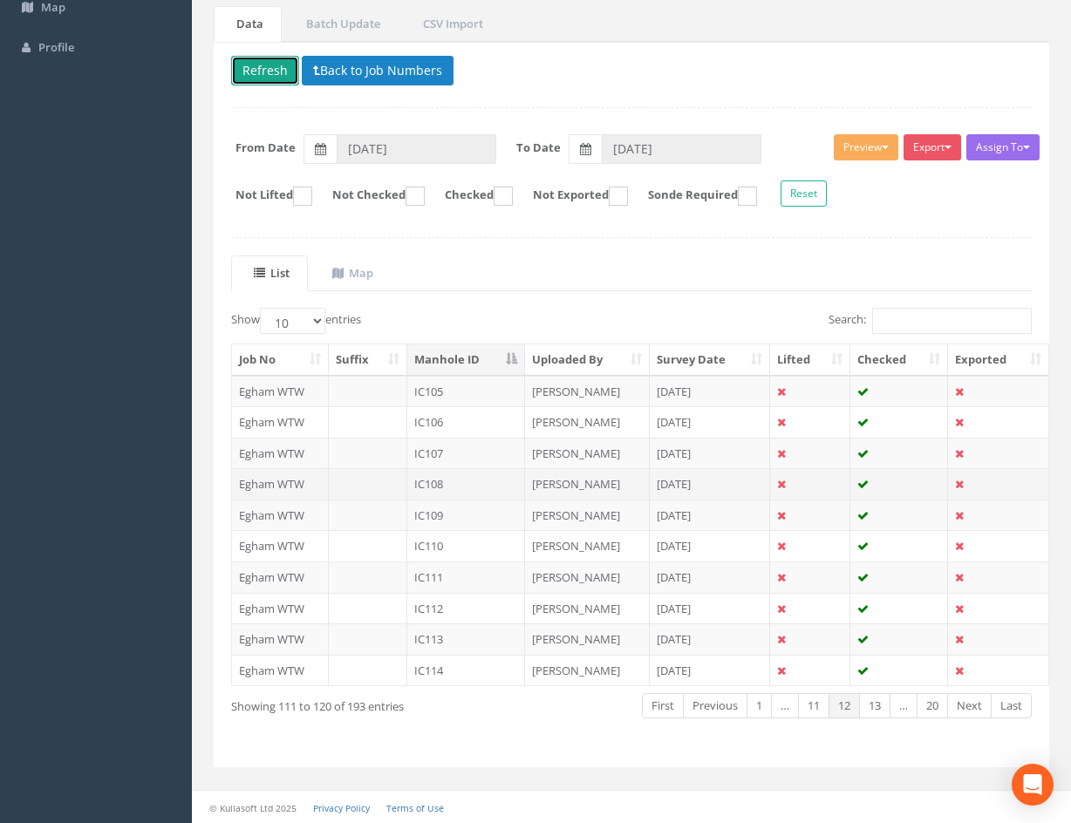
scroll to position [149, 0]
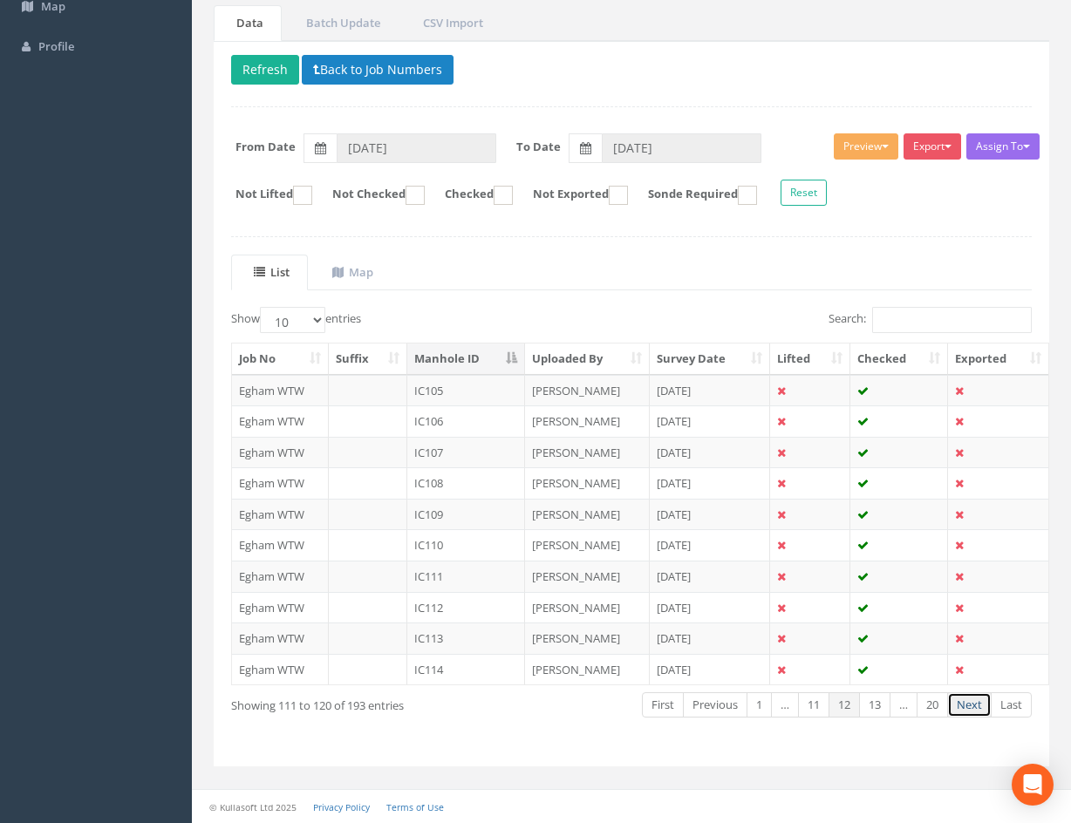
click at [965, 709] on link "Next" at bounding box center [969, 704] width 44 height 25
click at [810, 386] on td at bounding box center [810, 390] width 80 height 31
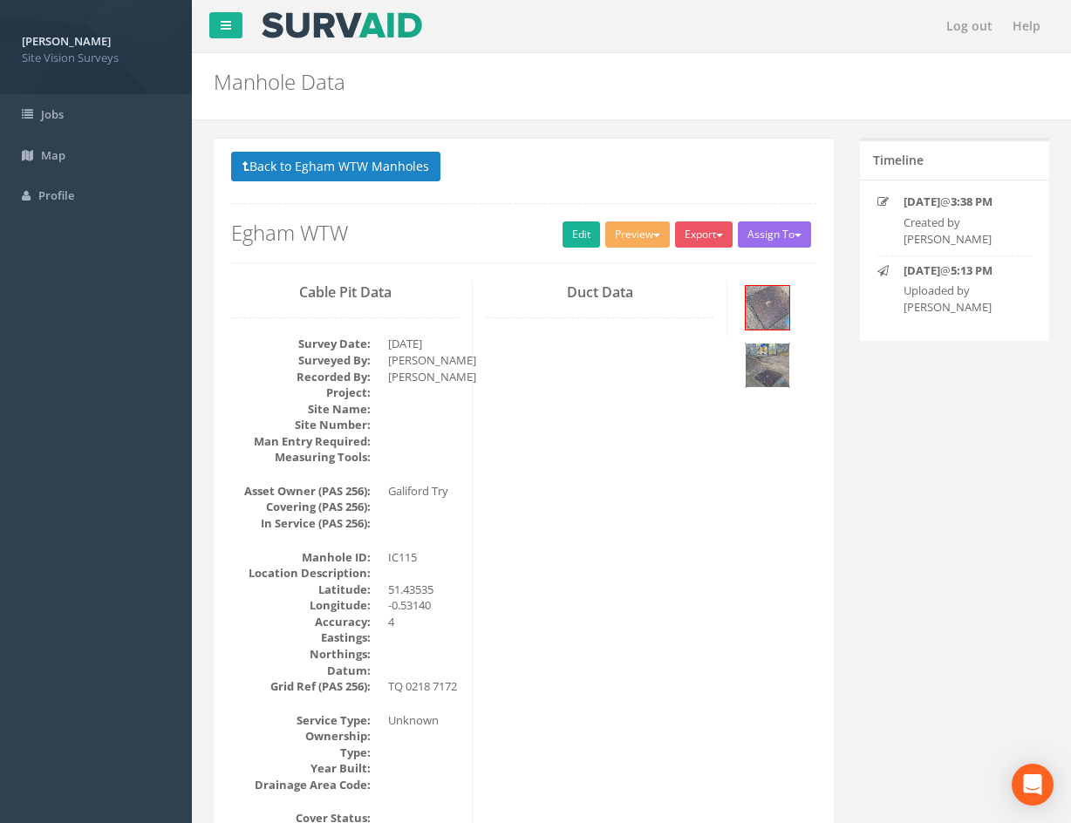
click at [755, 367] on img at bounding box center [768, 366] width 44 height 44
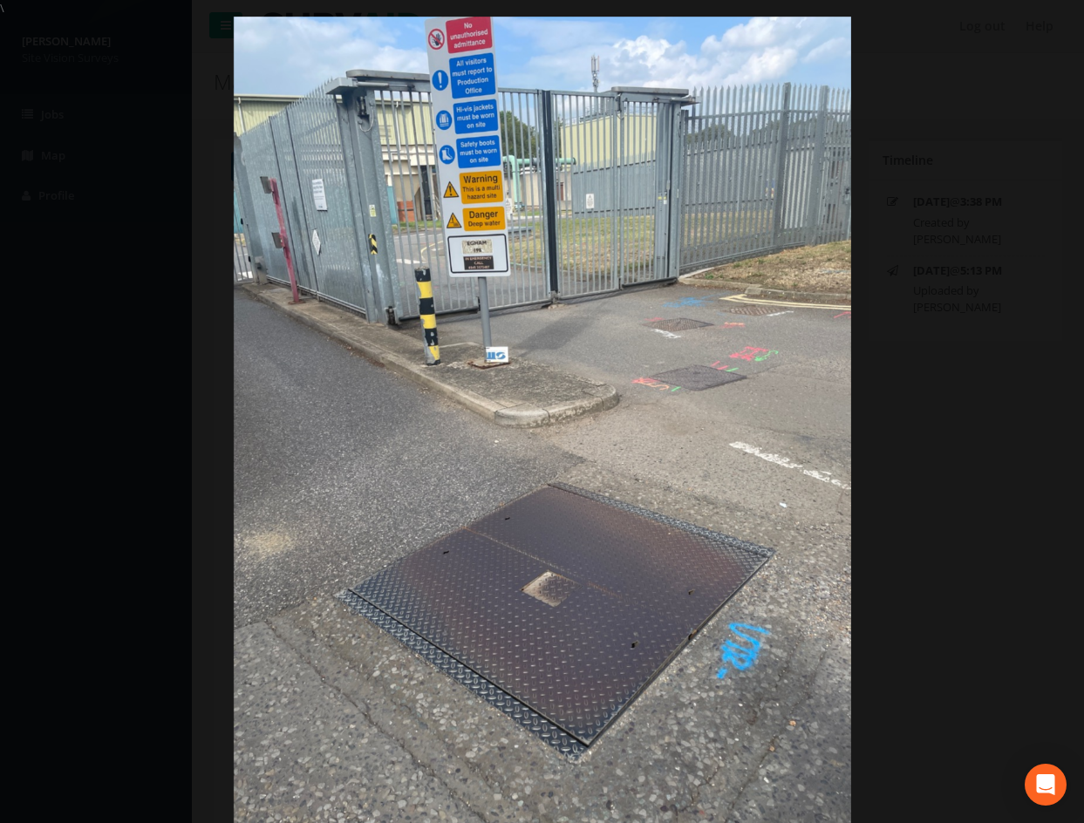
click at [922, 474] on div at bounding box center [542, 428] width 1084 height 823
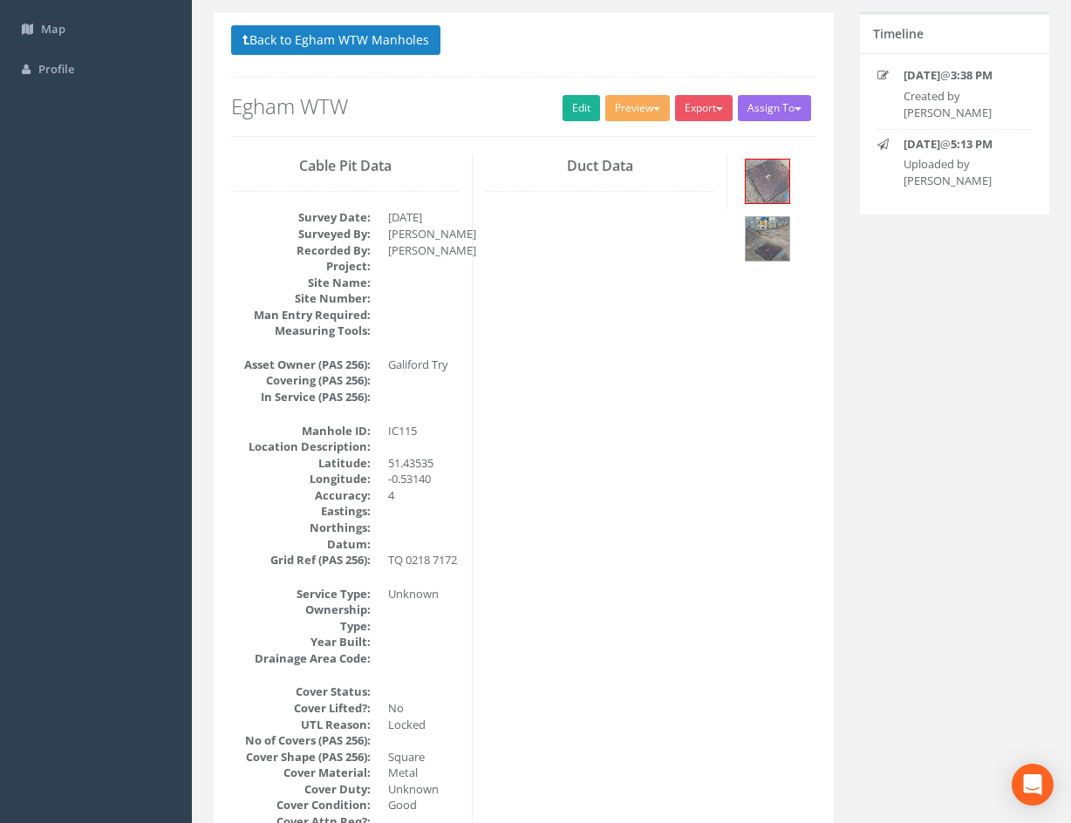
scroll to position [175, 0]
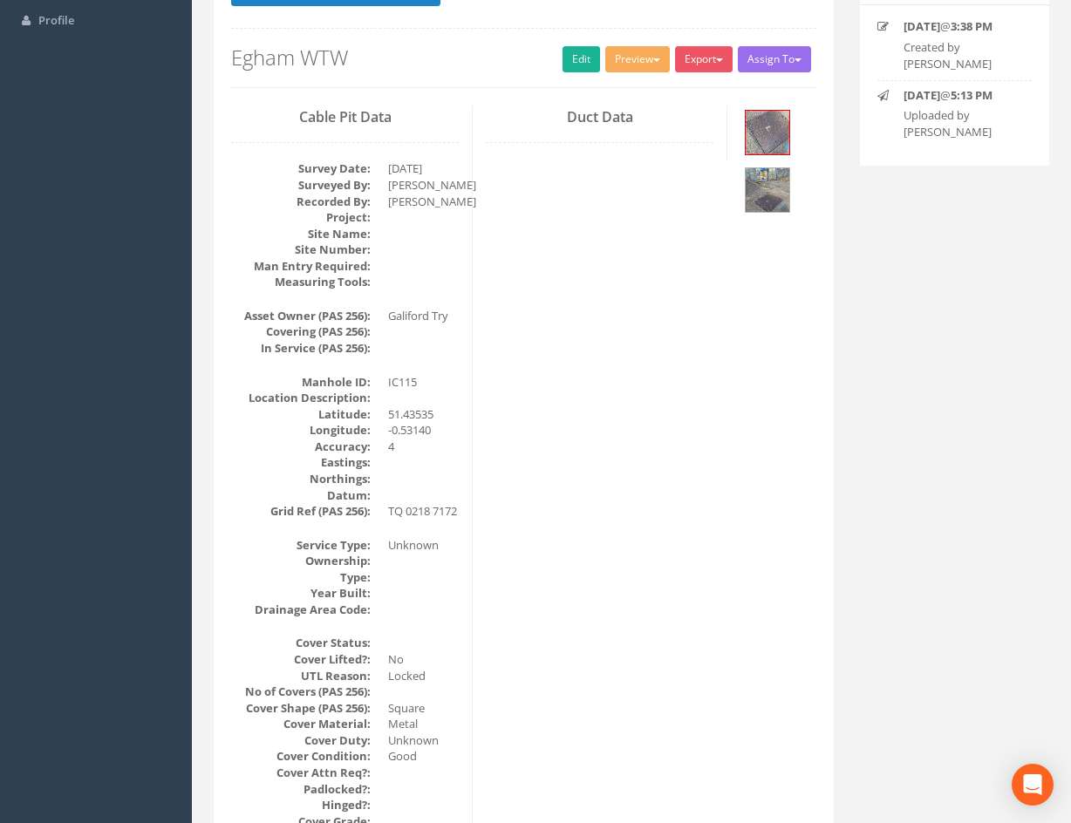
drag, startPoint x: 546, startPoint y: 449, endPoint x: 544, endPoint y: 511, distance: 61.9
drag, startPoint x: 509, startPoint y: 457, endPoint x: 512, endPoint y: 504, distance: 47.2
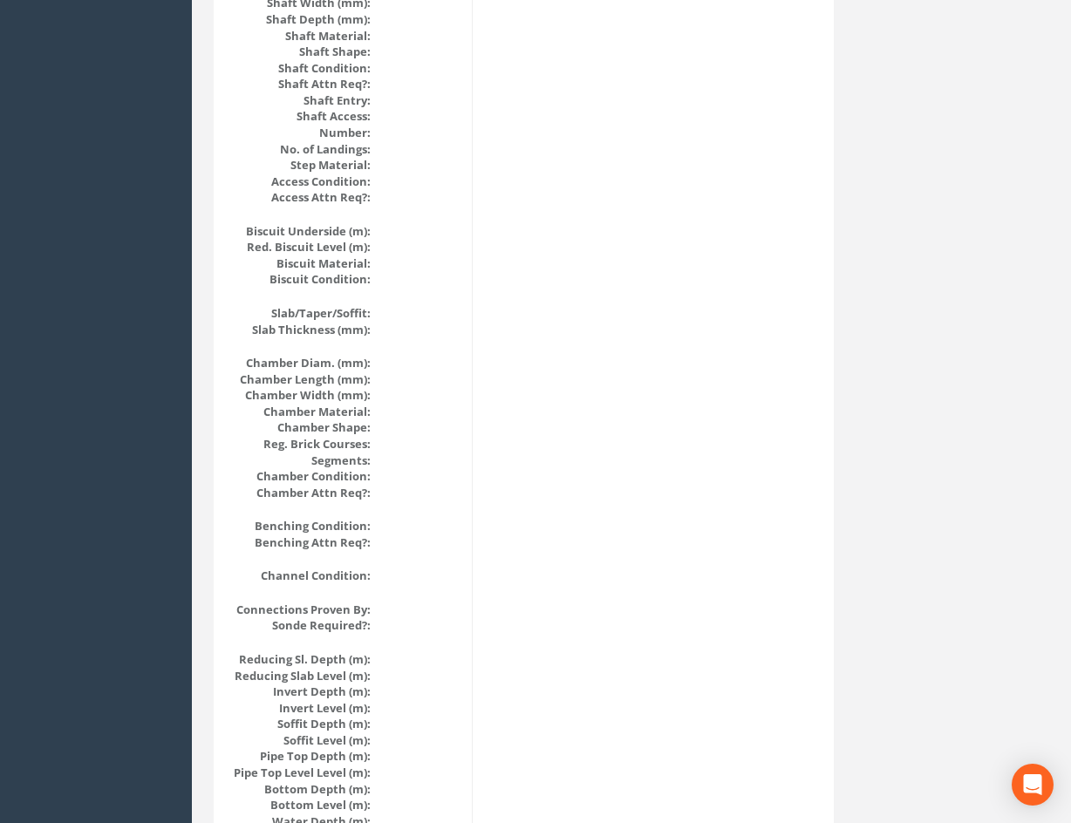
scroll to position [0, 0]
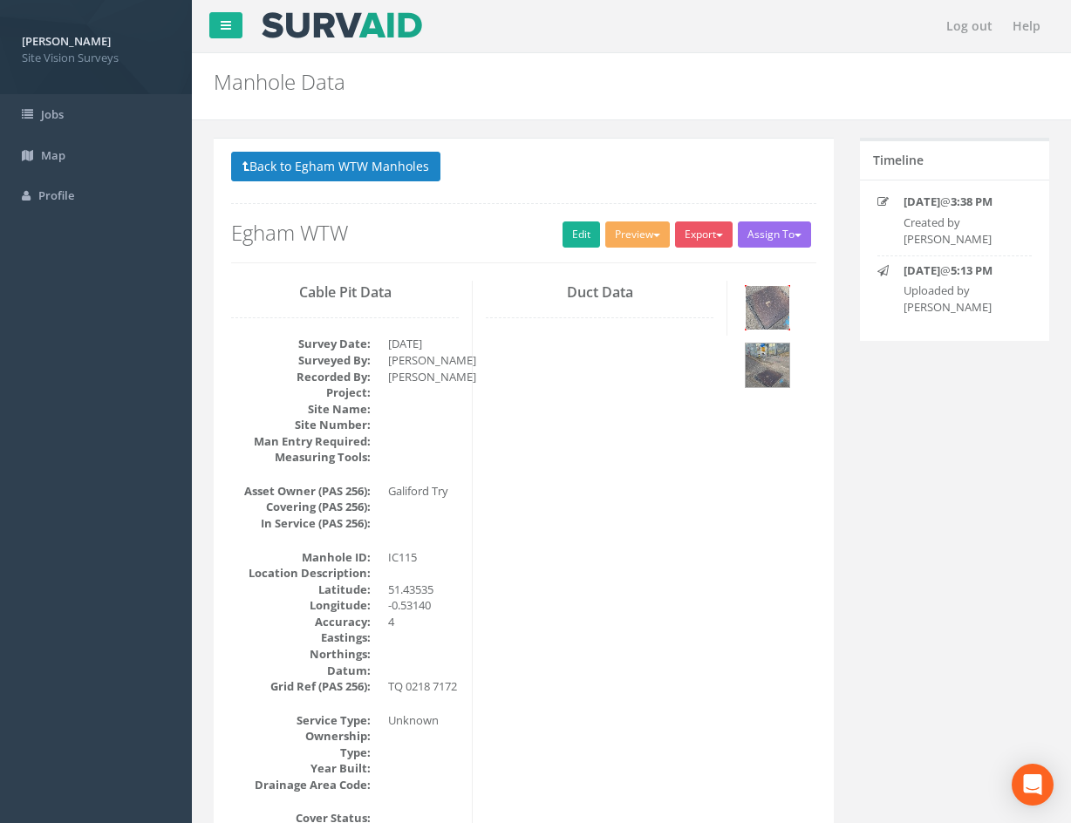
click at [783, 310] on img at bounding box center [768, 308] width 44 height 44
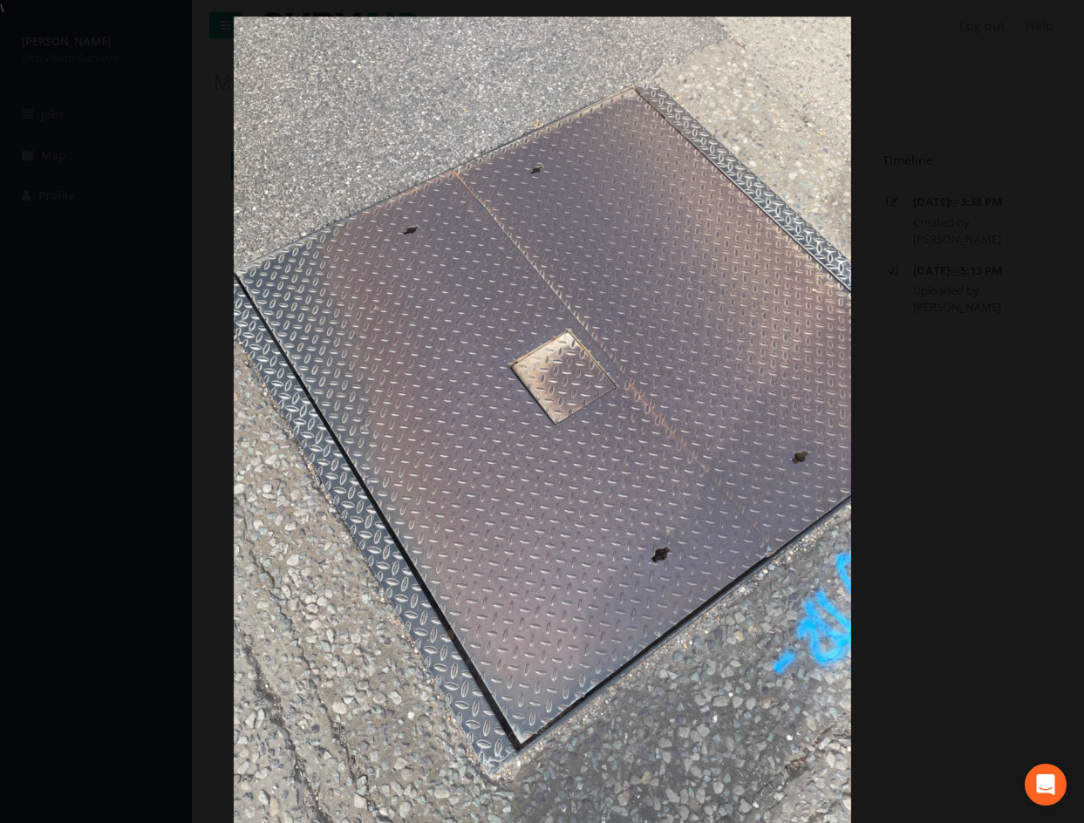
click at [781, 656] on img at bounding box center [542, 428] width 617 height 823
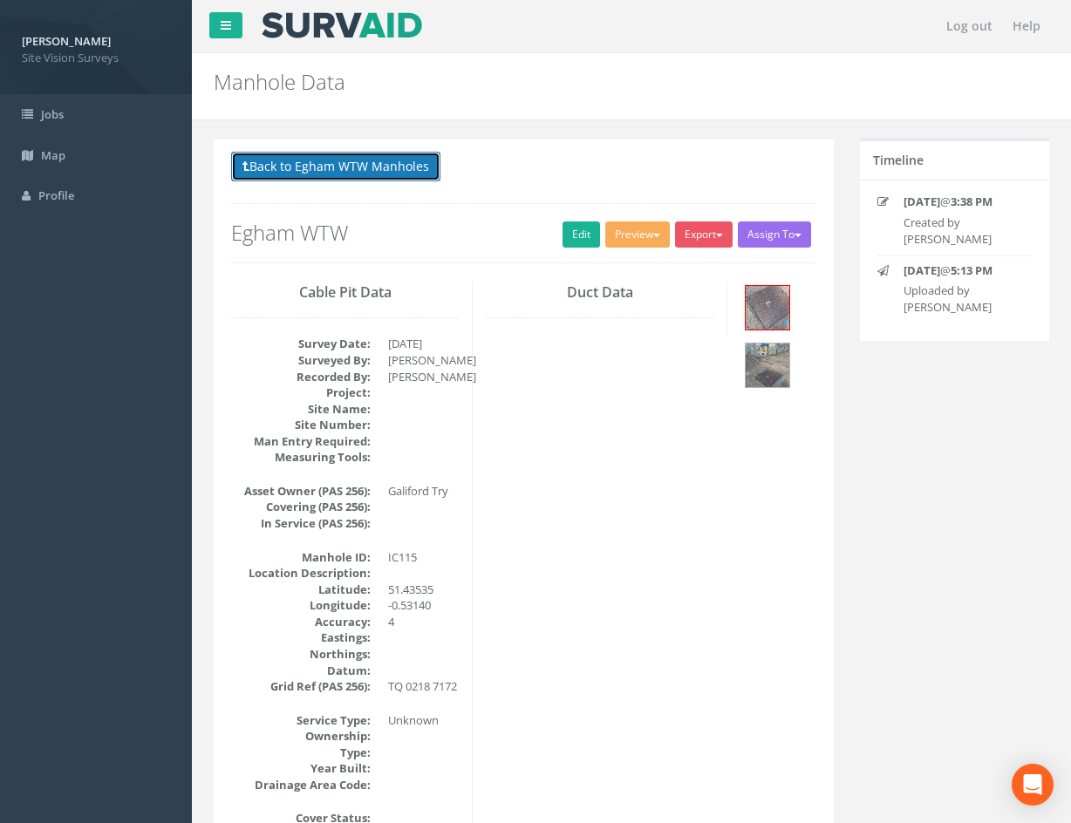
click at [382, 167] on button "Back to Egham WTW Manholes" at bounding box center [335, 167] width 209 height 30
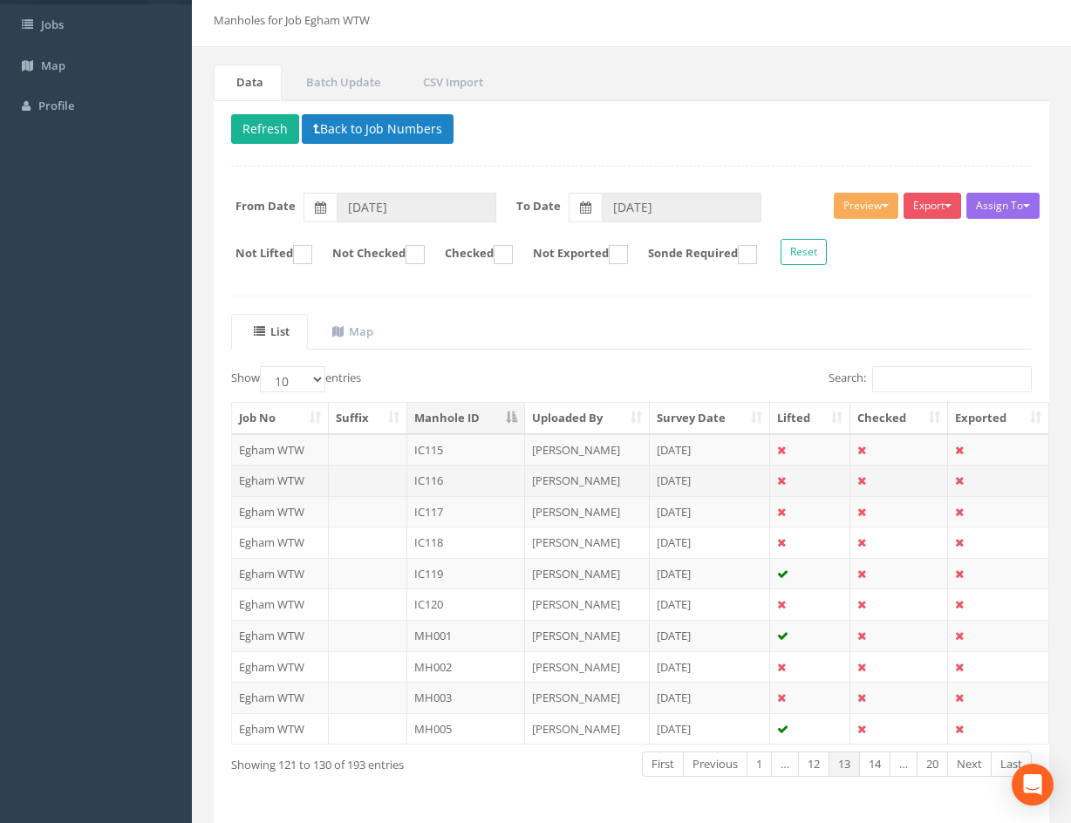
scroll to position [149, 0]
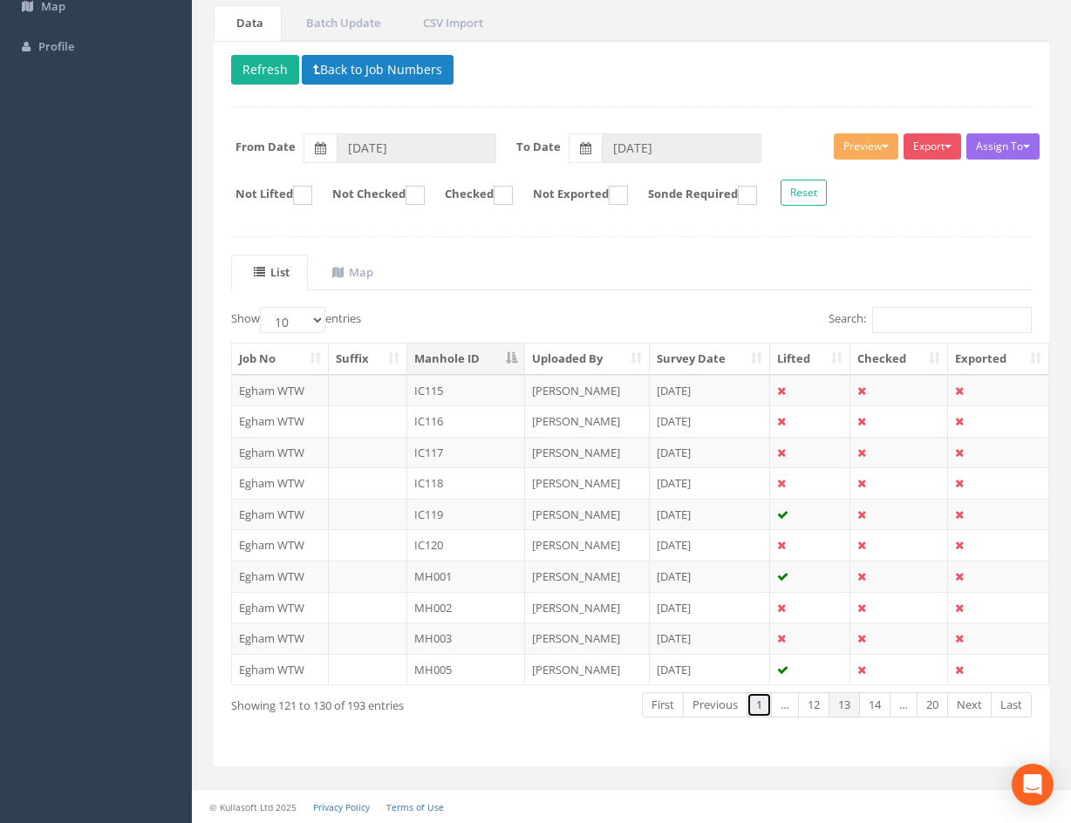
click at [758, 706] on link "1" at bounding box center [759, 704] width 25 height 25
click at [968, 709] on link "Next" at bounding box center [969, 704] width 44 height 25
click at [975, 703] on link "Next" at bounding box center [969, 704] width 44 height 25
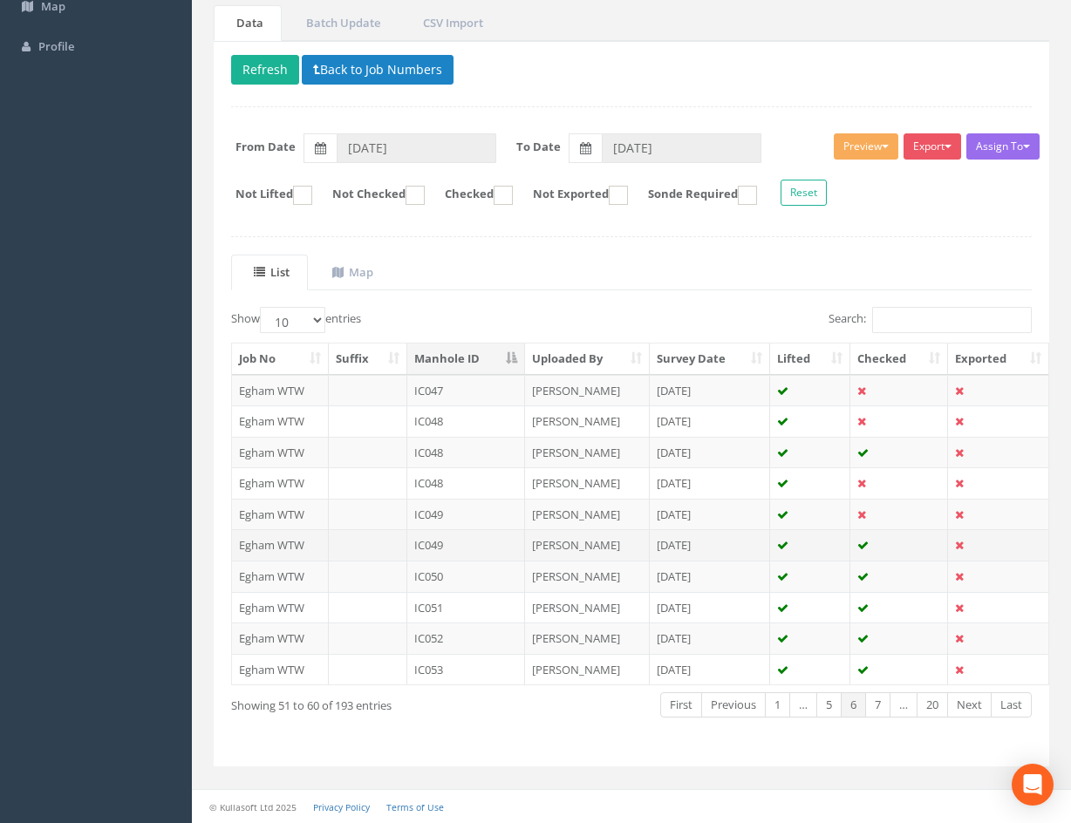
click at [486, 542] on td "IC049" at bounding box center [466, 544] width 118 height 31
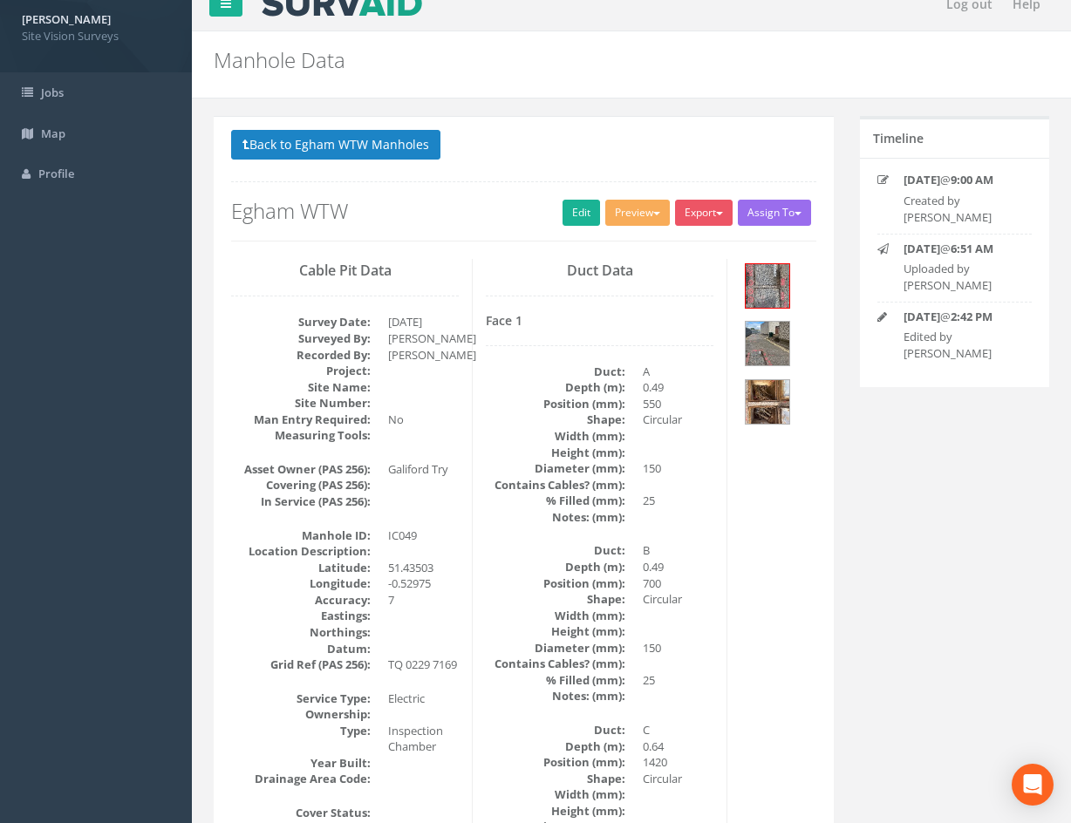
scroll to position [0, 0]
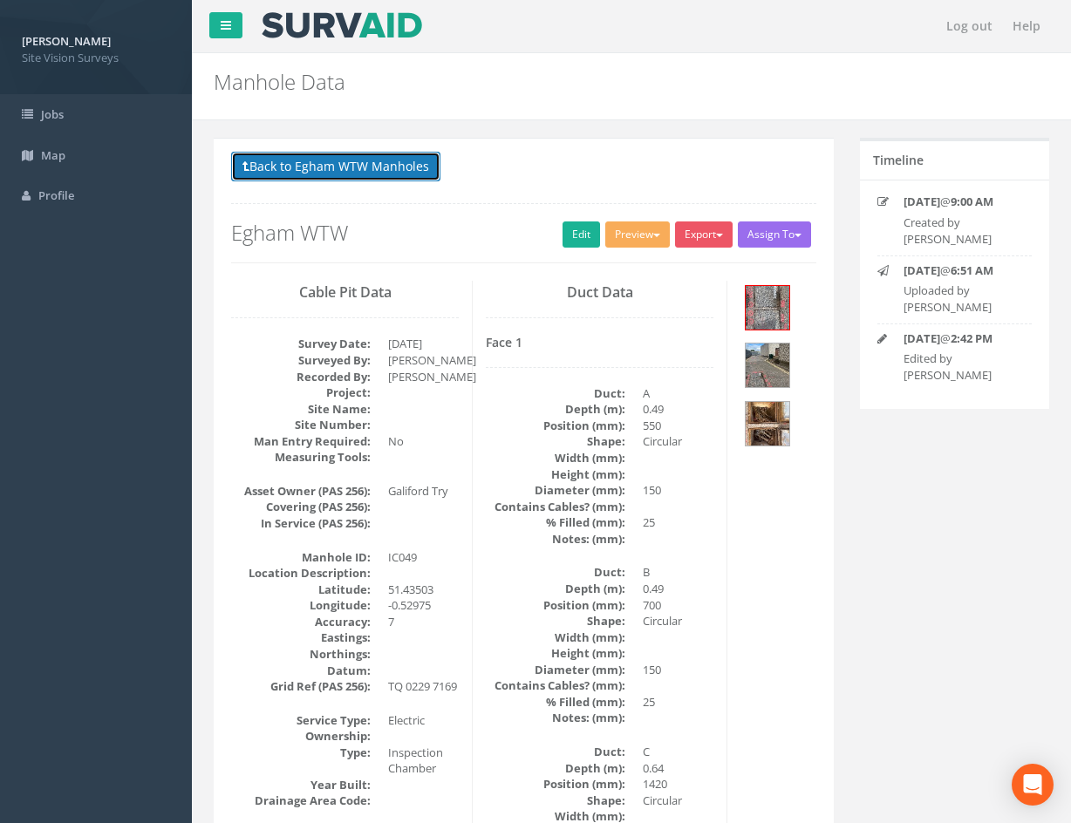
click at [356, 161] on button "Back to Egham WTW Manholes" at bounding box center [335, 167] width 209 height 30
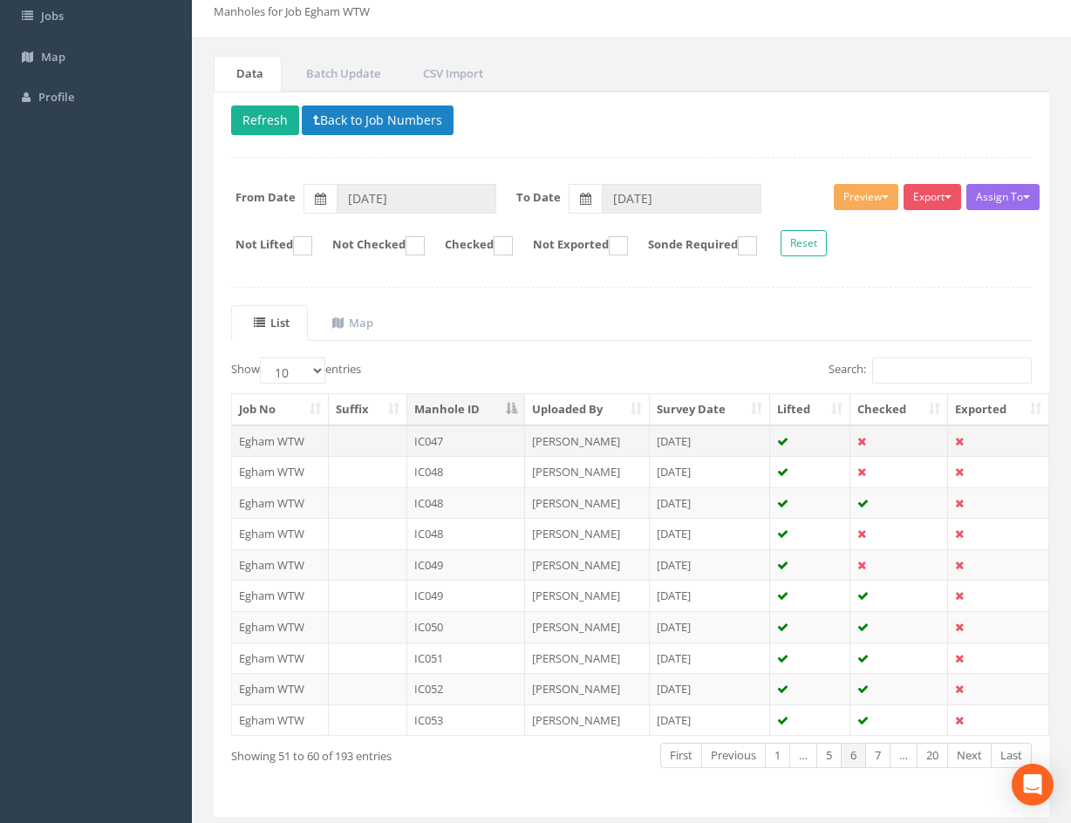
scroll to position [149, 0]
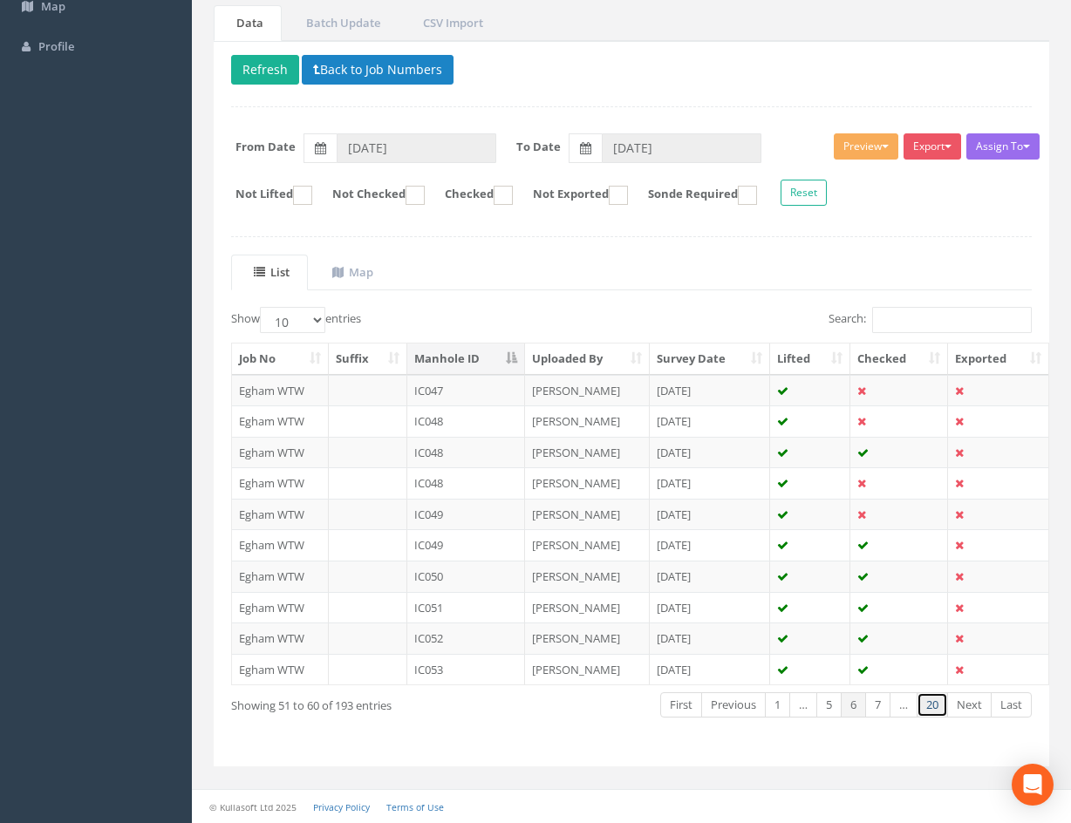
click at [939, 700] on link "20" at bounding box center [932, 704] width 31 height 25
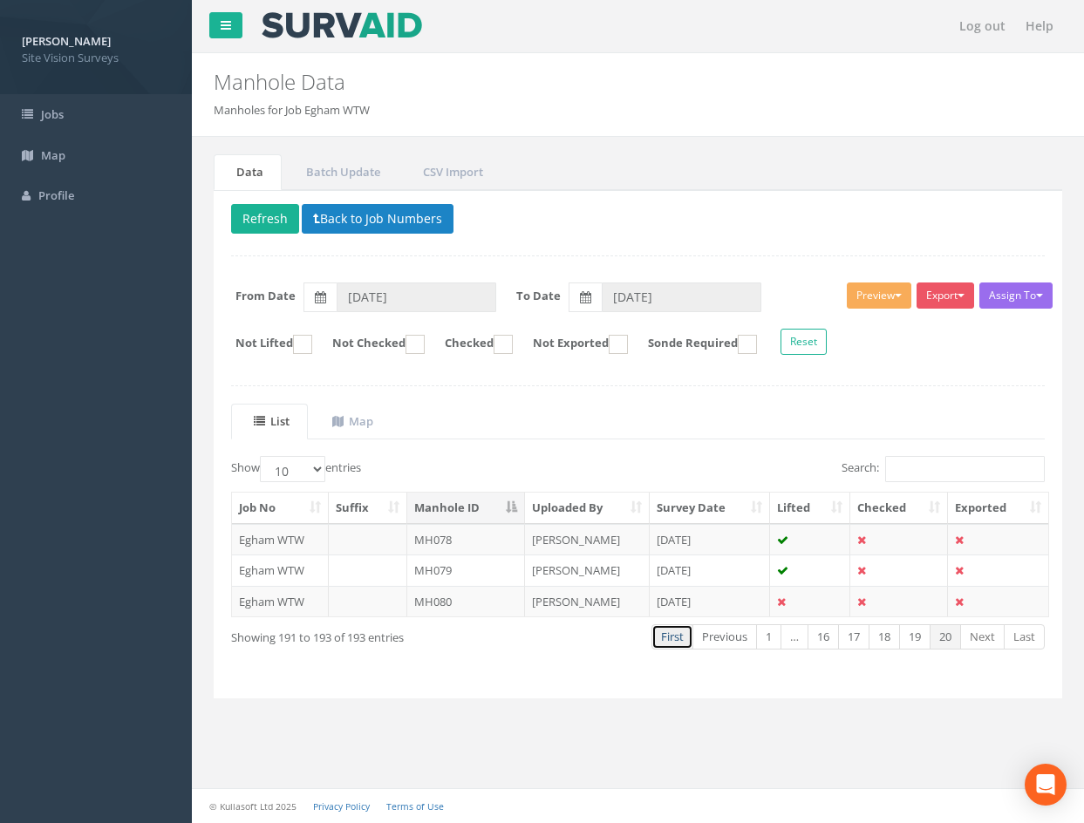
click at [669, 634] on link "First" at bounding box center [672, 636] width 42 height 25
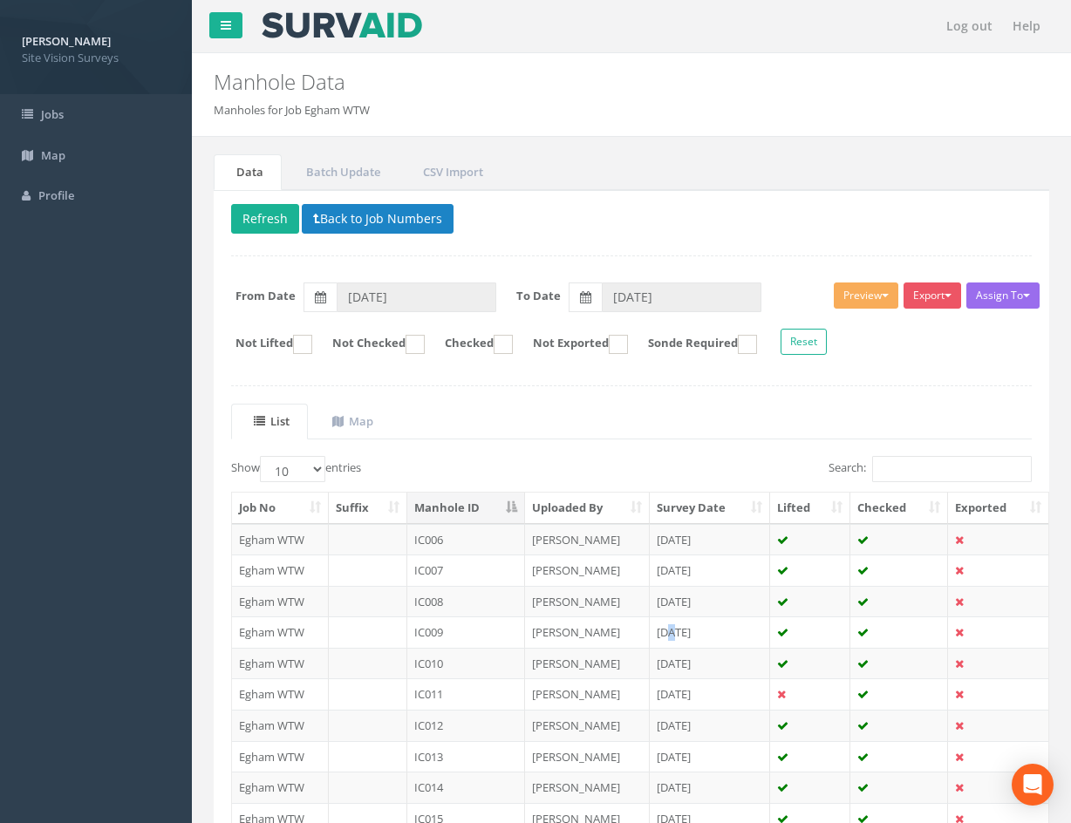
click at [669, 634] on td "[DATE]" at bounding box center [710, 632] width 121 height 31
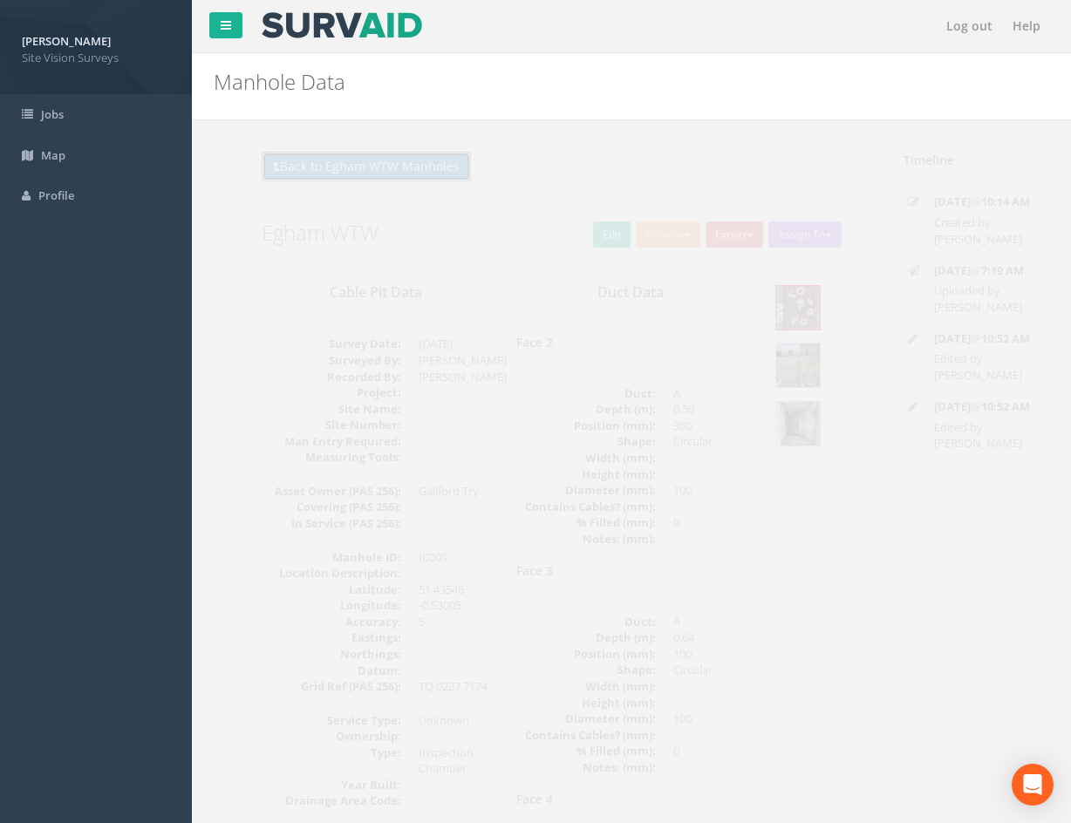
click at [319, 162] on button "Back to Egham WTW Manholes" at bounding box center [335, 167] width 209 height 30
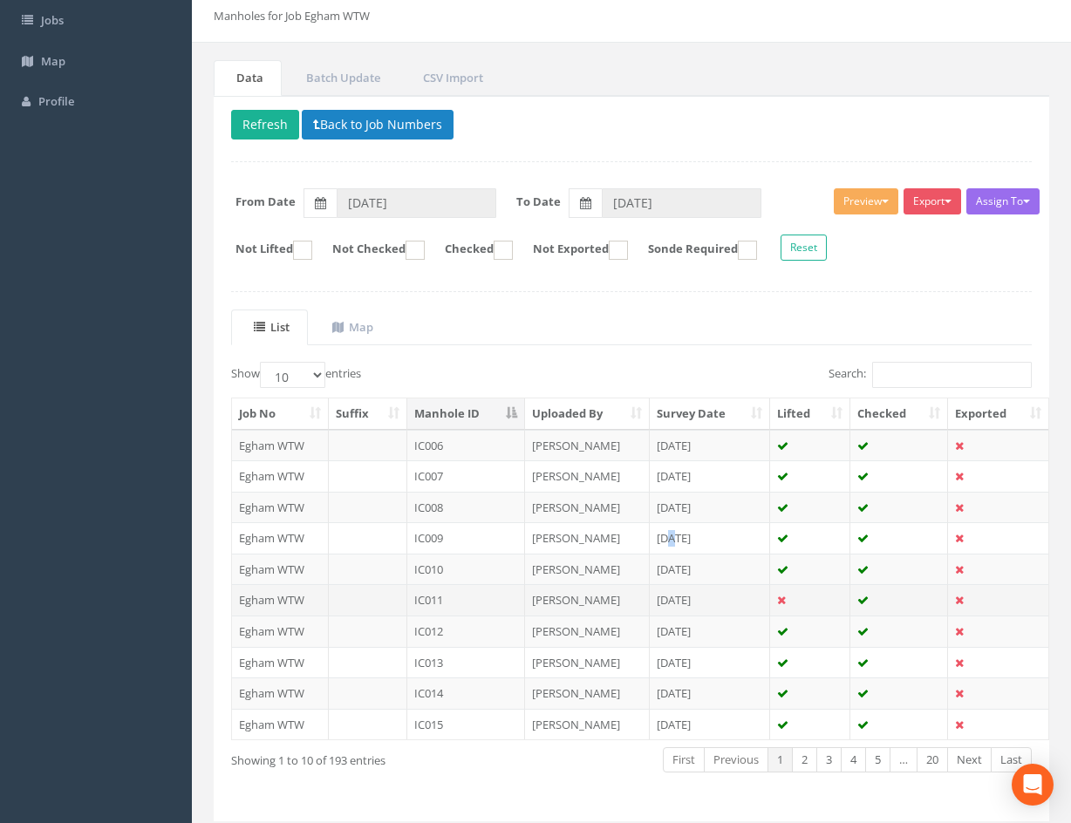
scroll to position [149, 0]
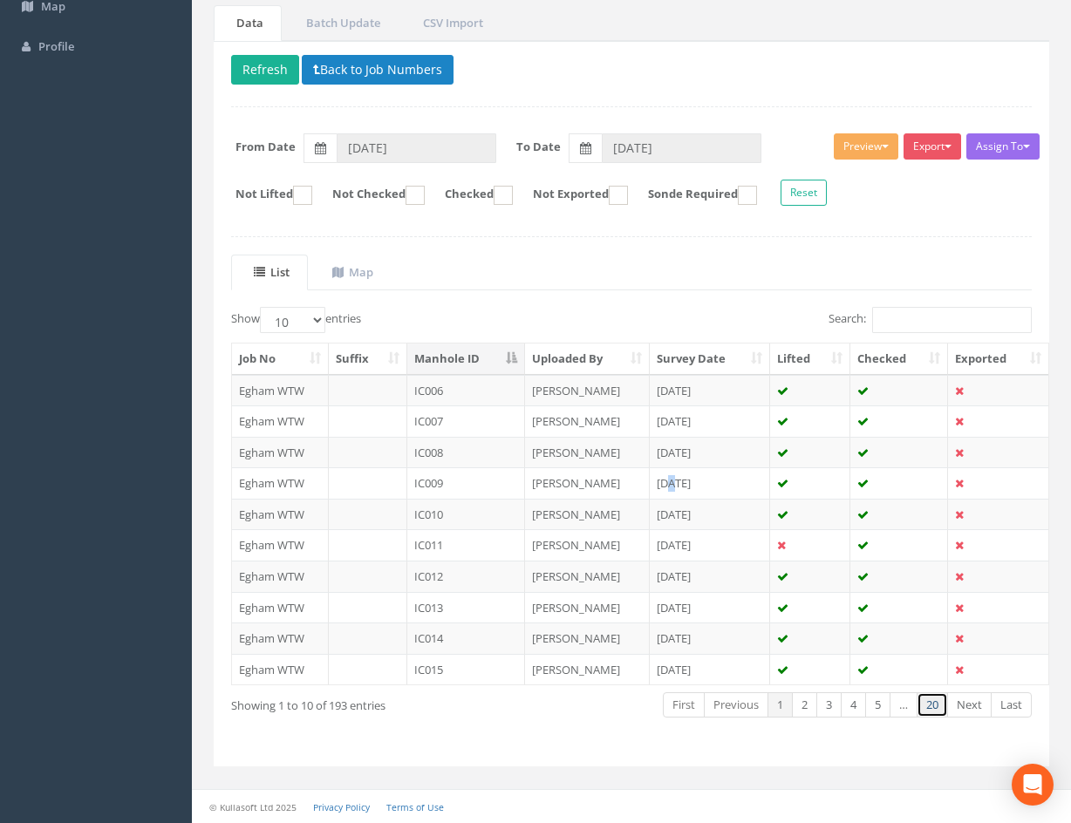
click at [941, 707] on link "20" at bounding box center [932, 704] width 31 height 25
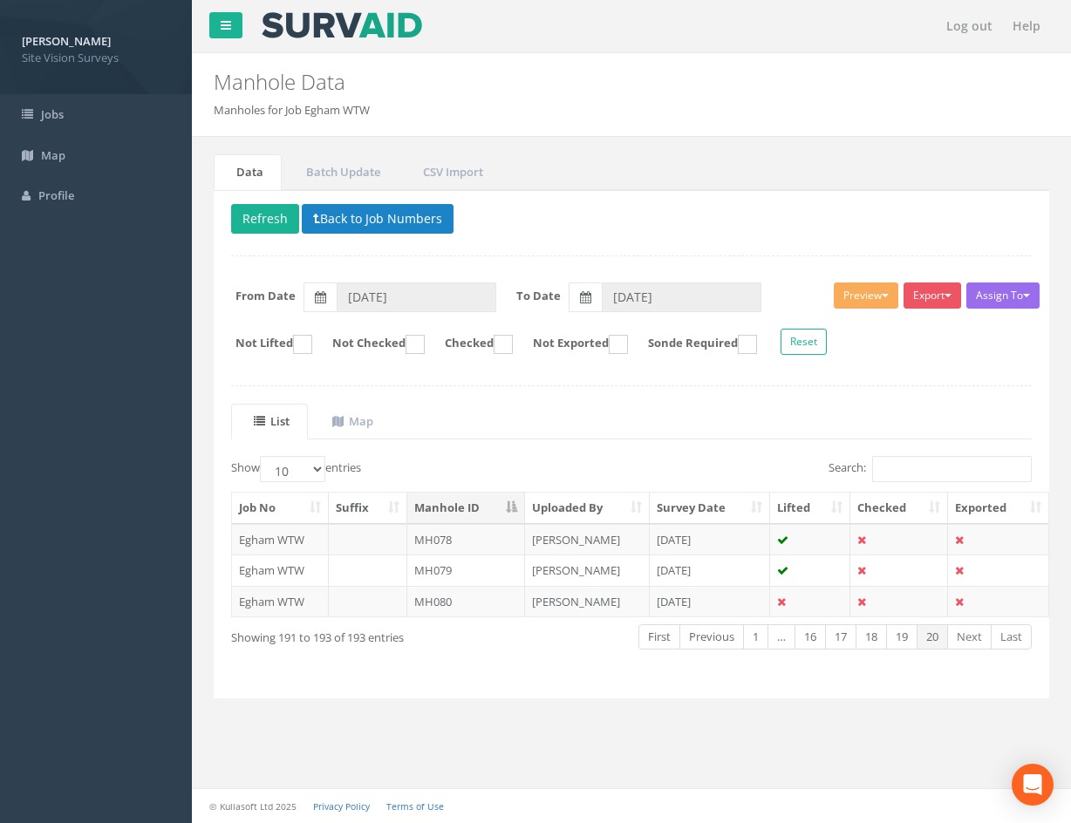
scroll to position [0, 0]
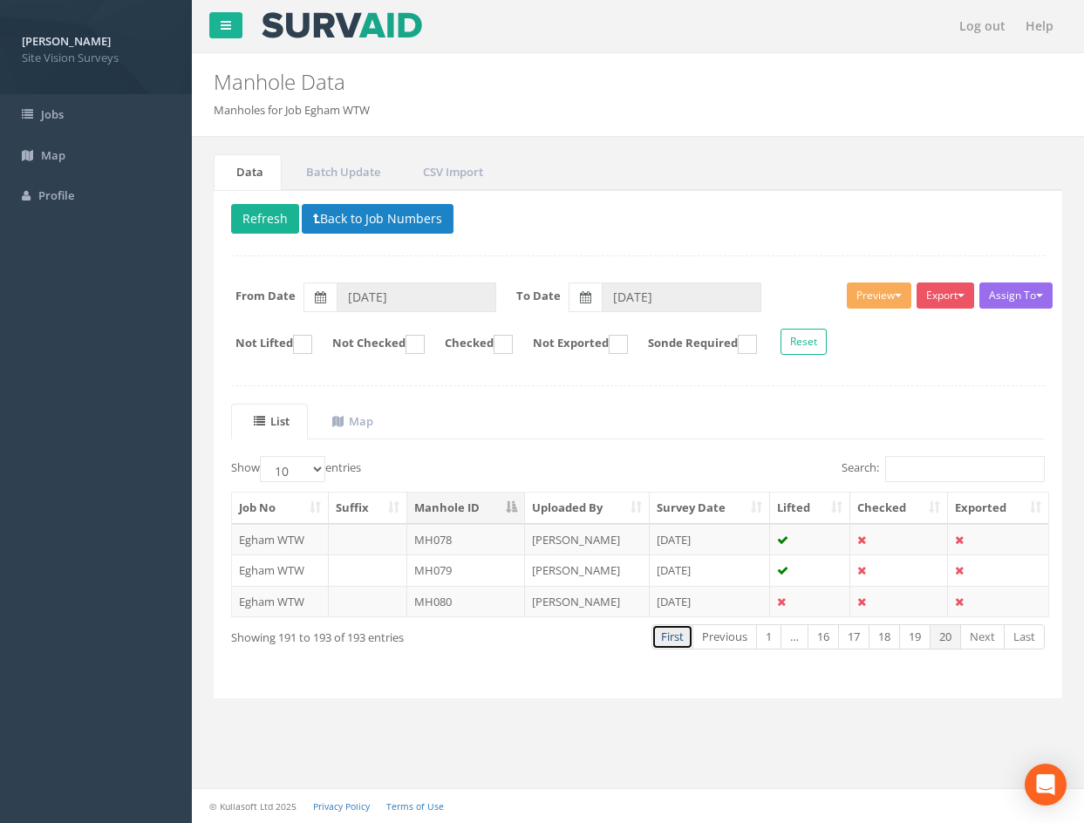
click at [666, 644] on link "First" at bounding box center [672, 636] width 42 height 25
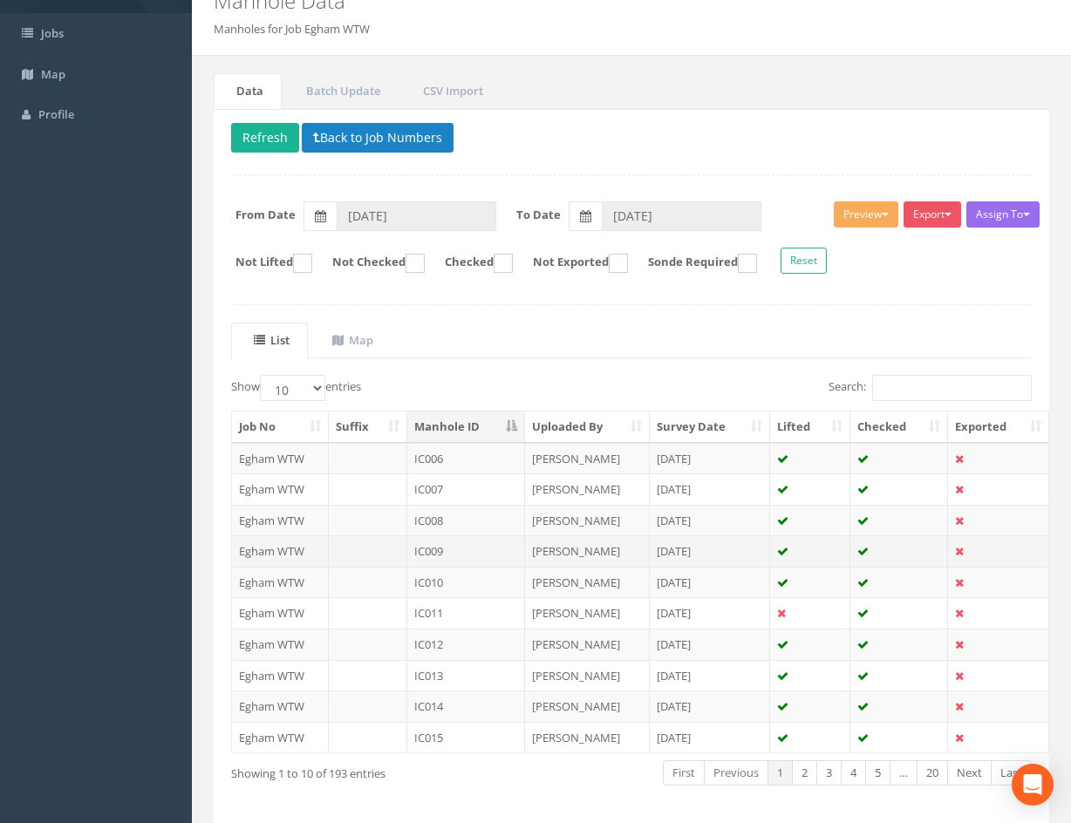
scroll to position [149, 0]
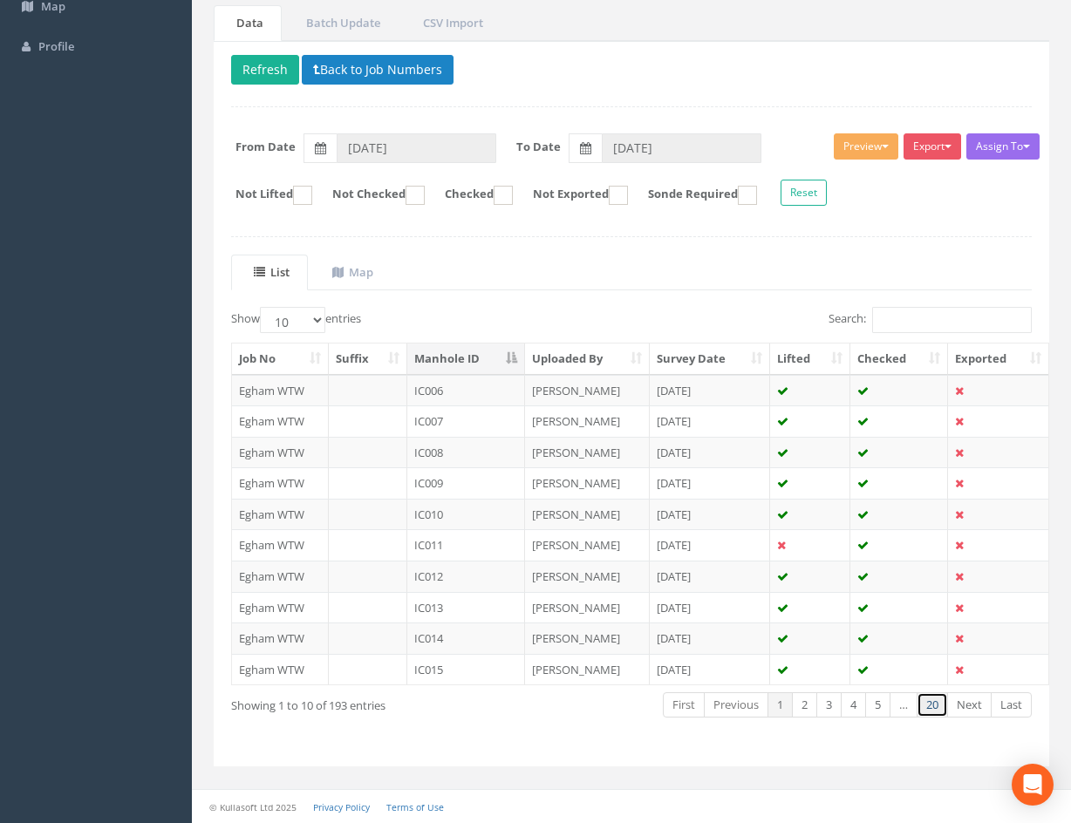
click at [931, 710] on link "20" at bounding box center [932, 704] width 31 height 25
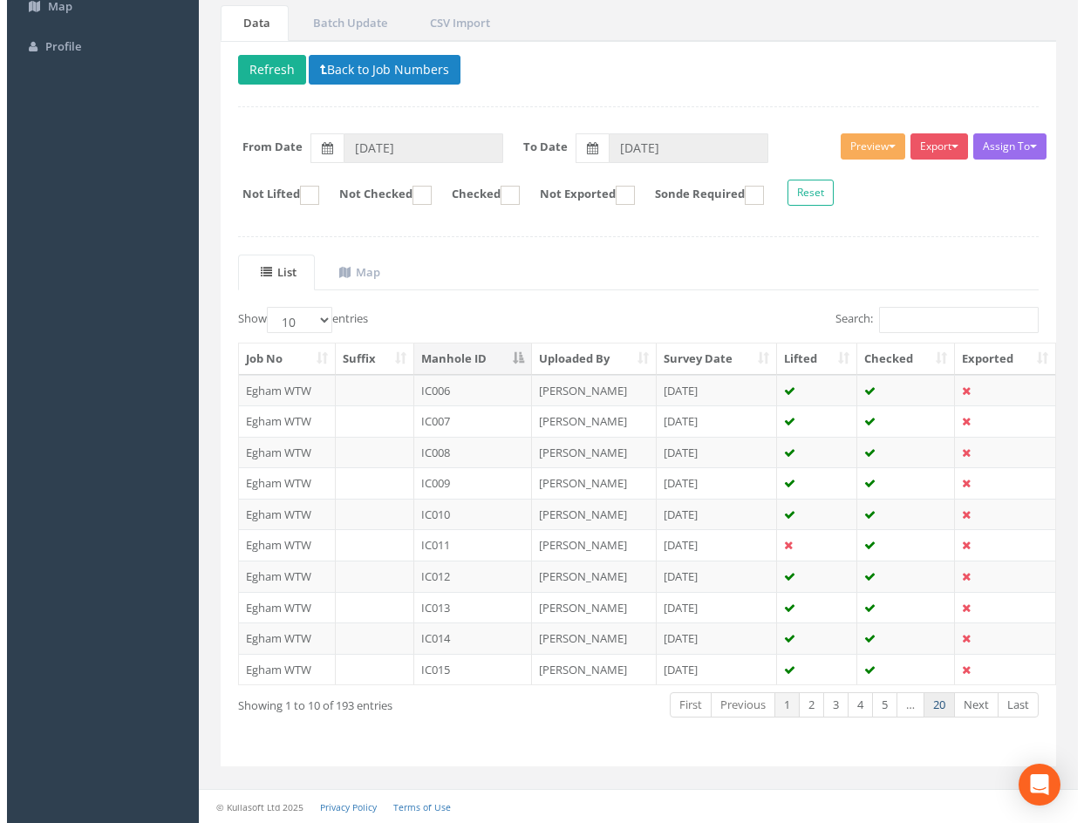
scroll to position [0, 0]
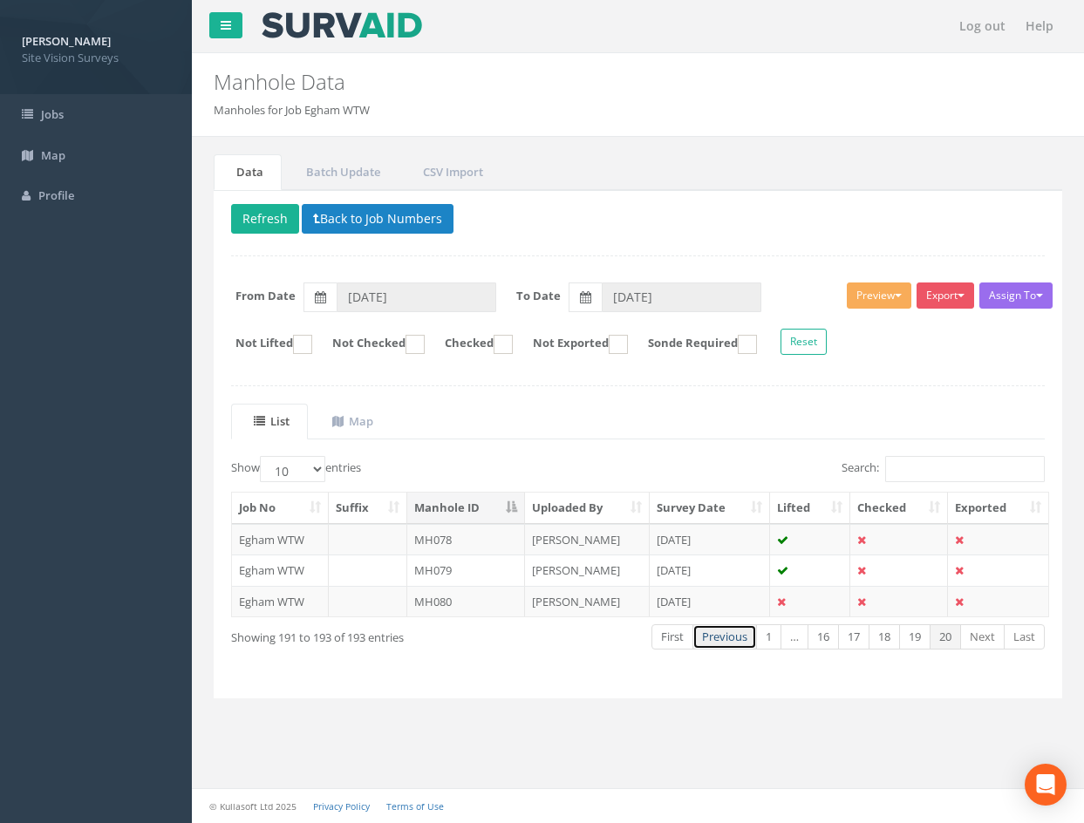
click at [735, 642] on link "Previous" at bounding box center [724, 636] width 65 height 25
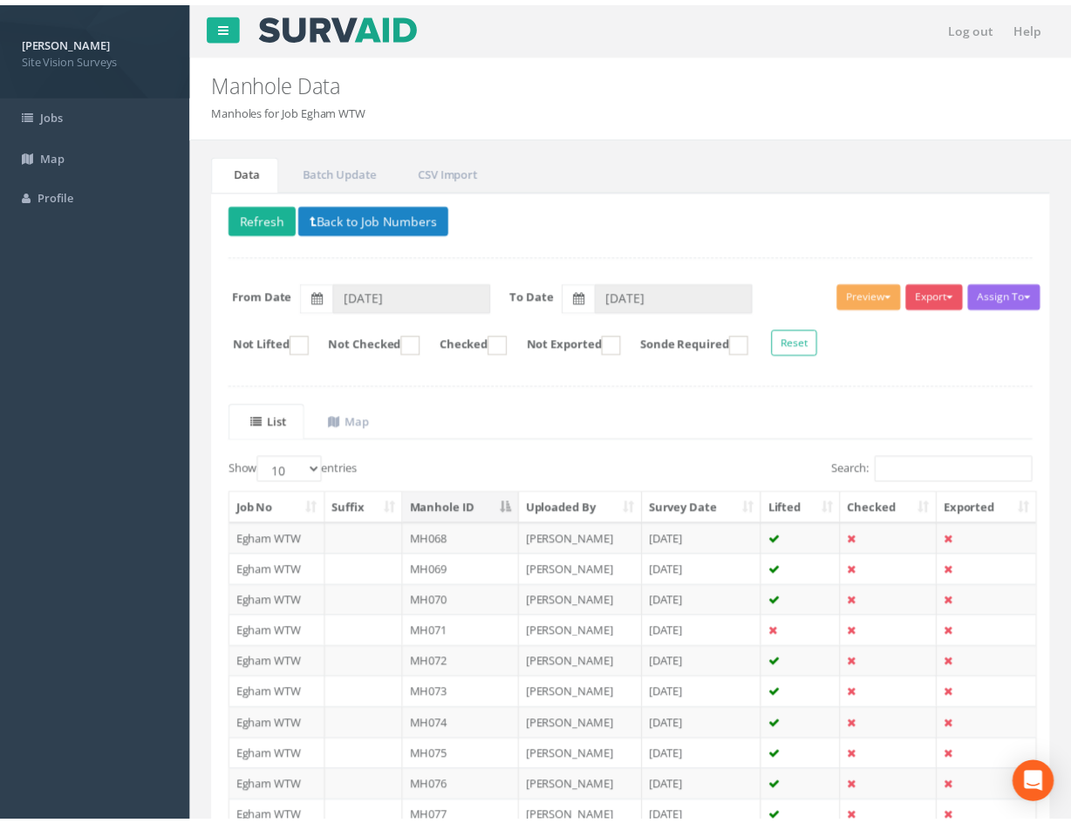
scroll to position [149, 0]
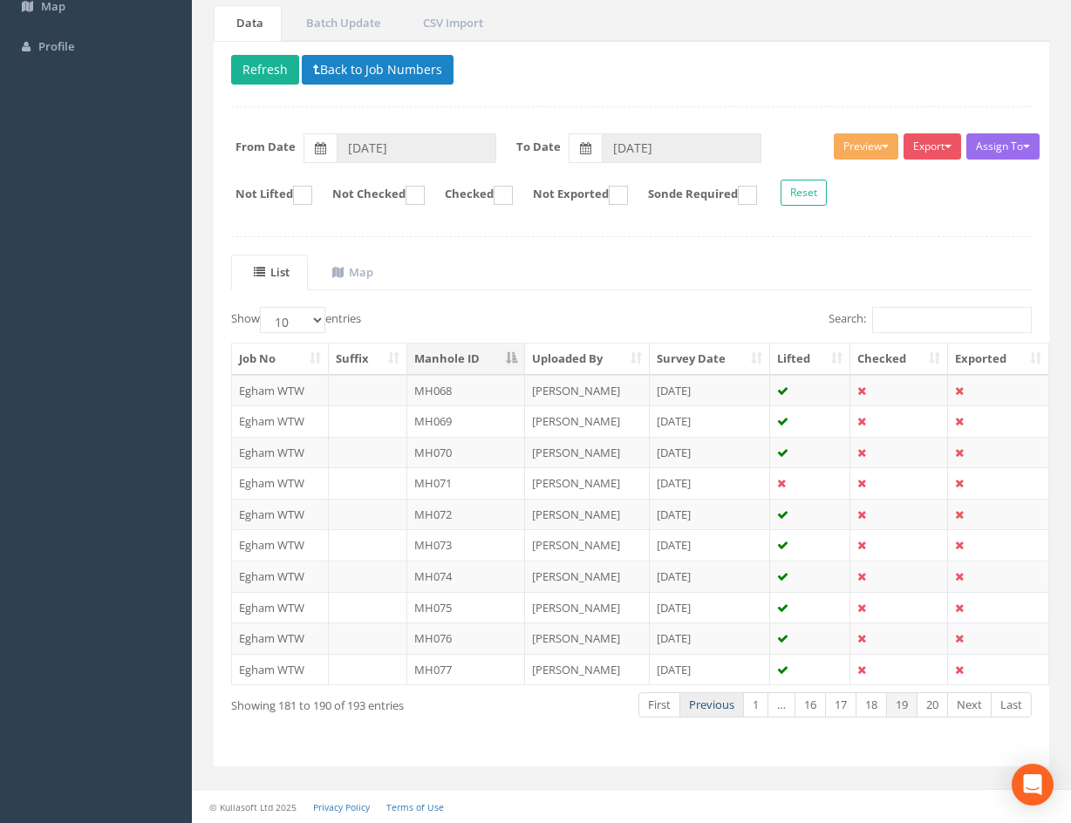
click at [720, 704] on link "Previous" at bounding box center [711, 704] width 65 height 25
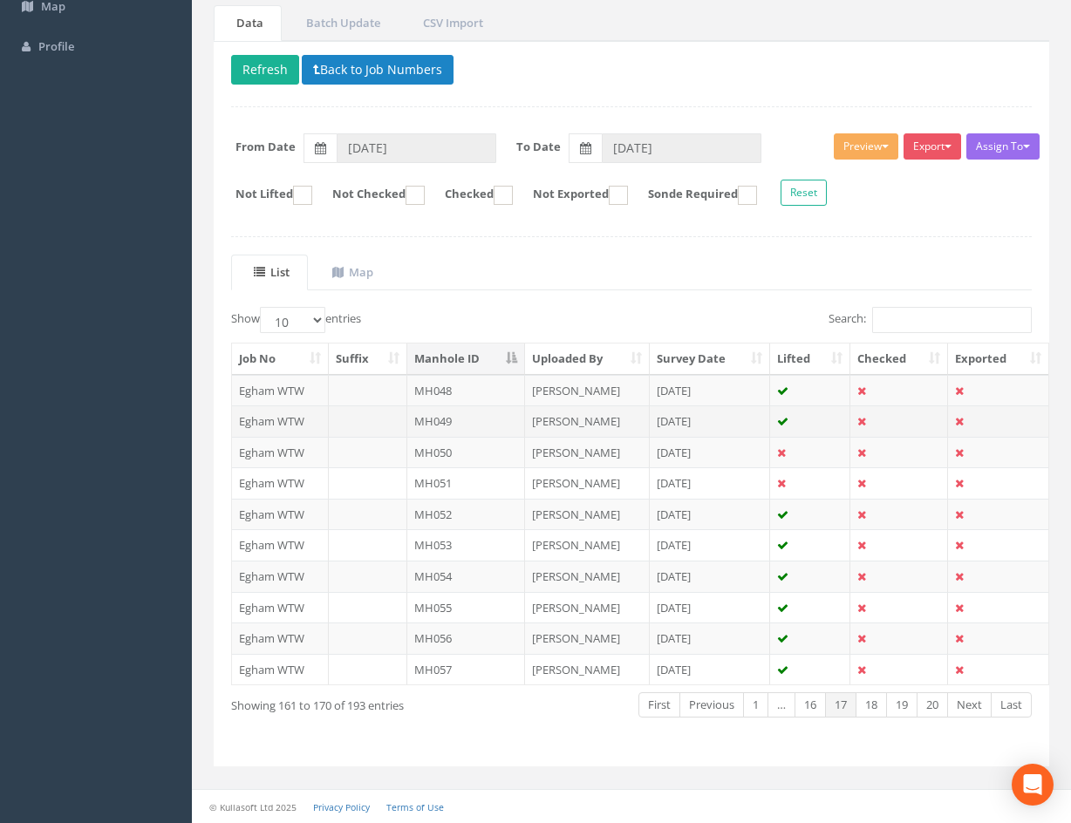
click at [497, 422] on td "MH049" at bounding box center [466, 421] width 118 height 31
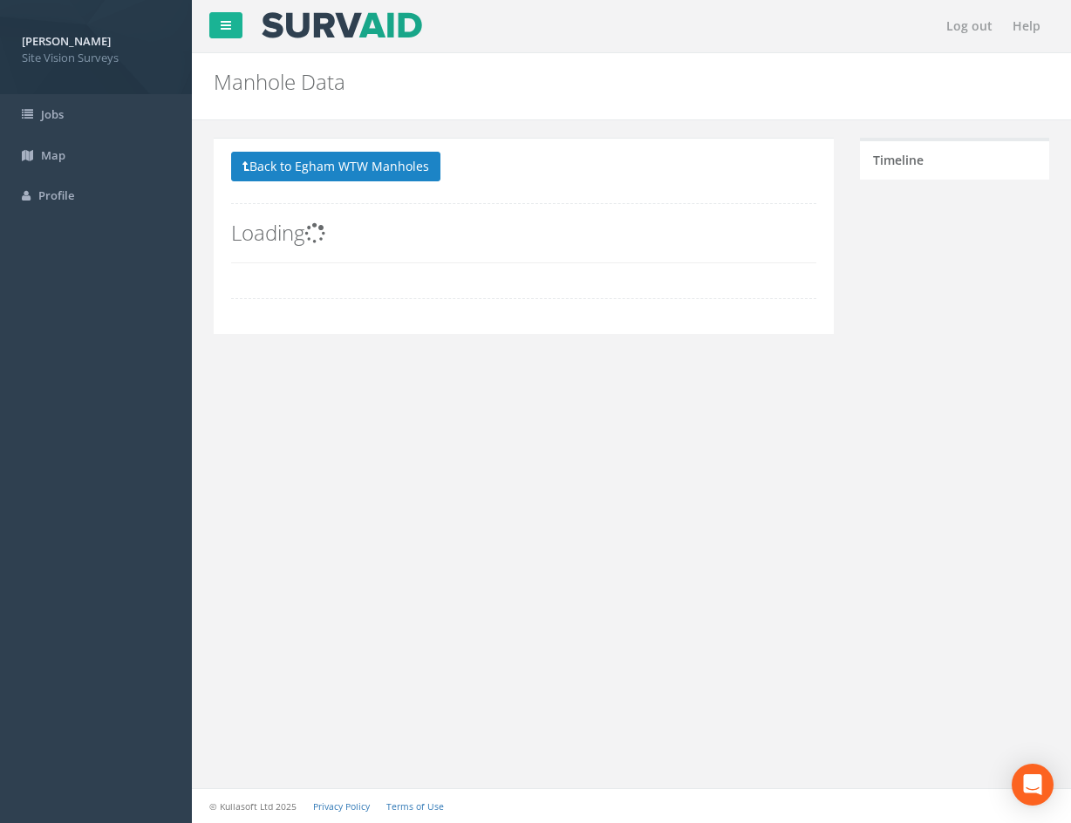
scroll to position [0, 0]
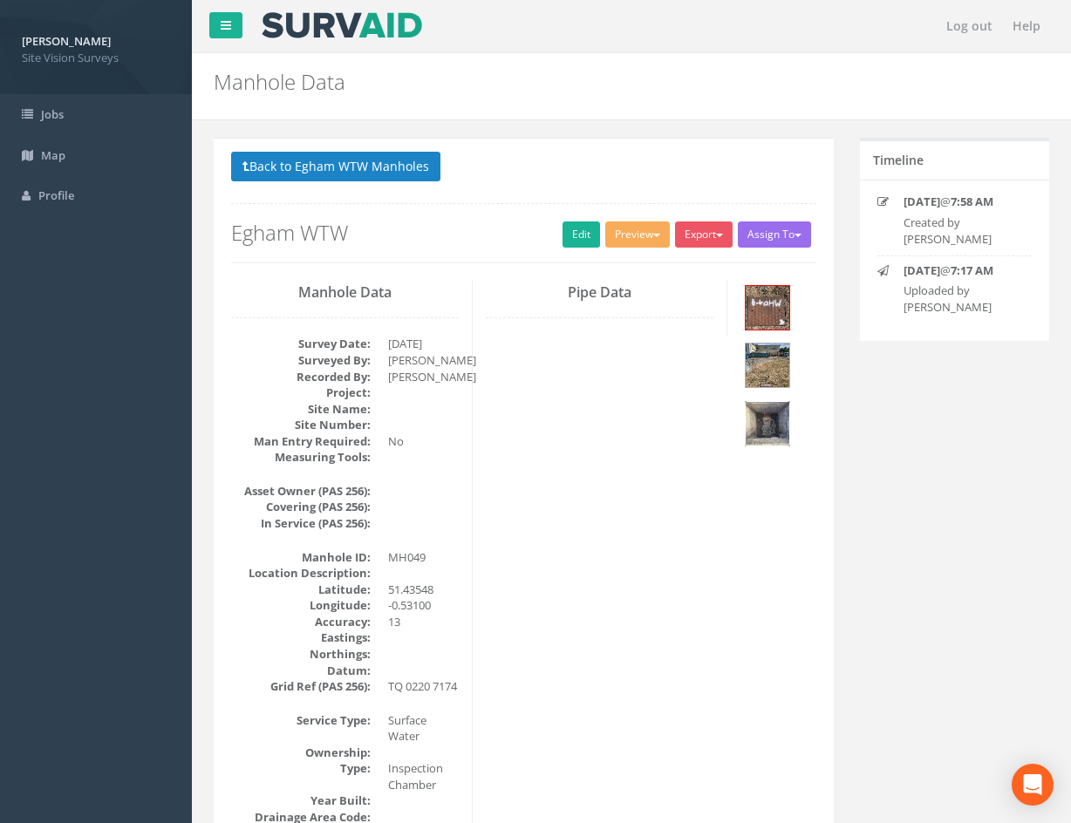
click at [777, 420] on img at bounding box center [768, 424] width 44 height 44
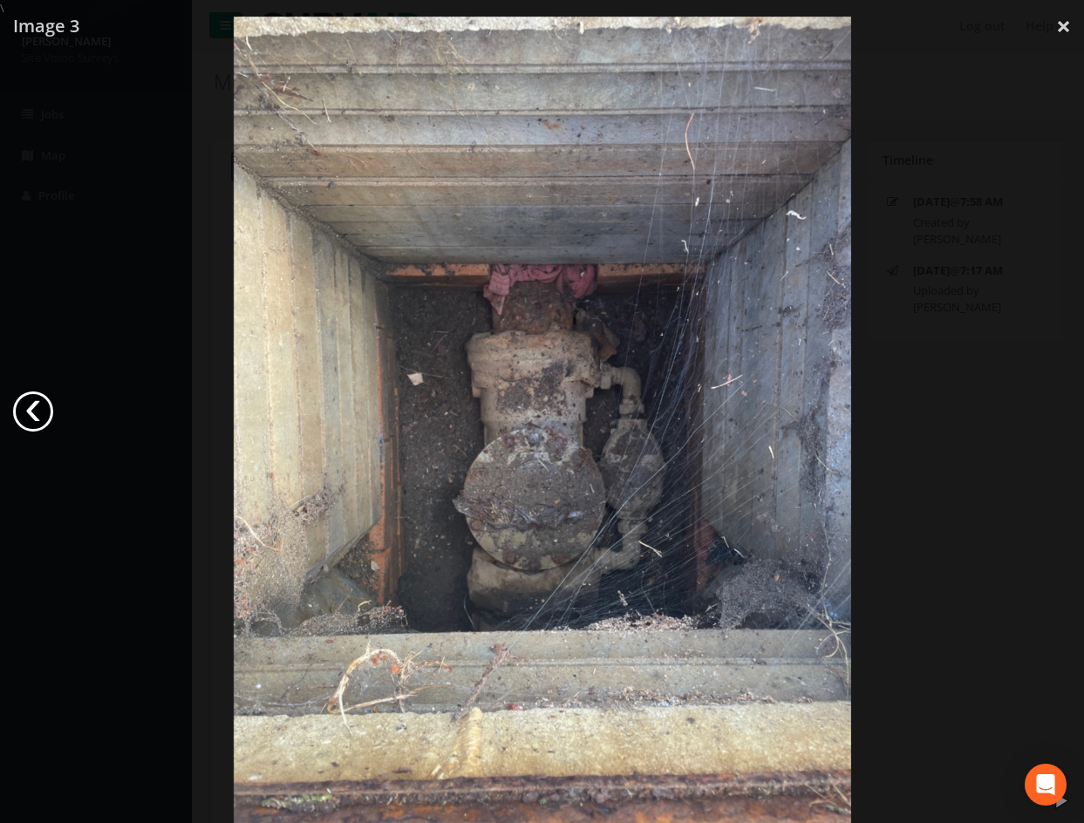
click at [32, 407] on link "‹" at bounding box center [33, 412] width 40 height 40
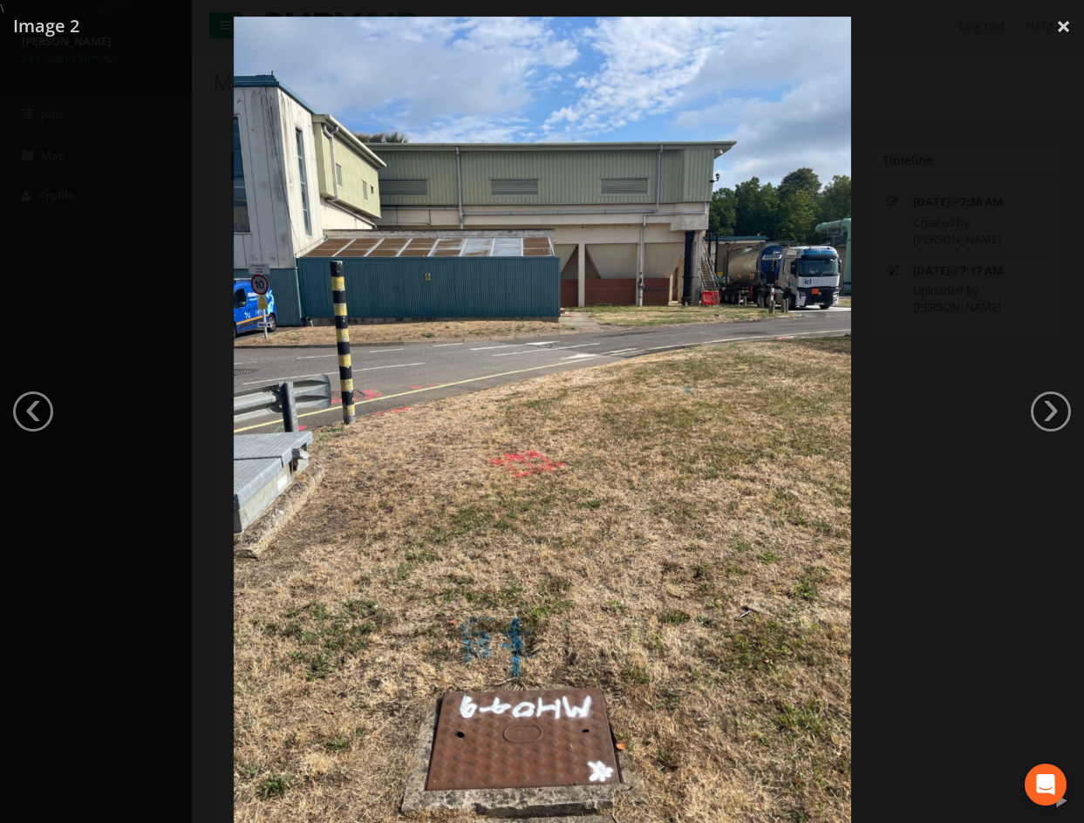
click at [106, 214] on div at bounding box center [542, 428] width 1084 height 823
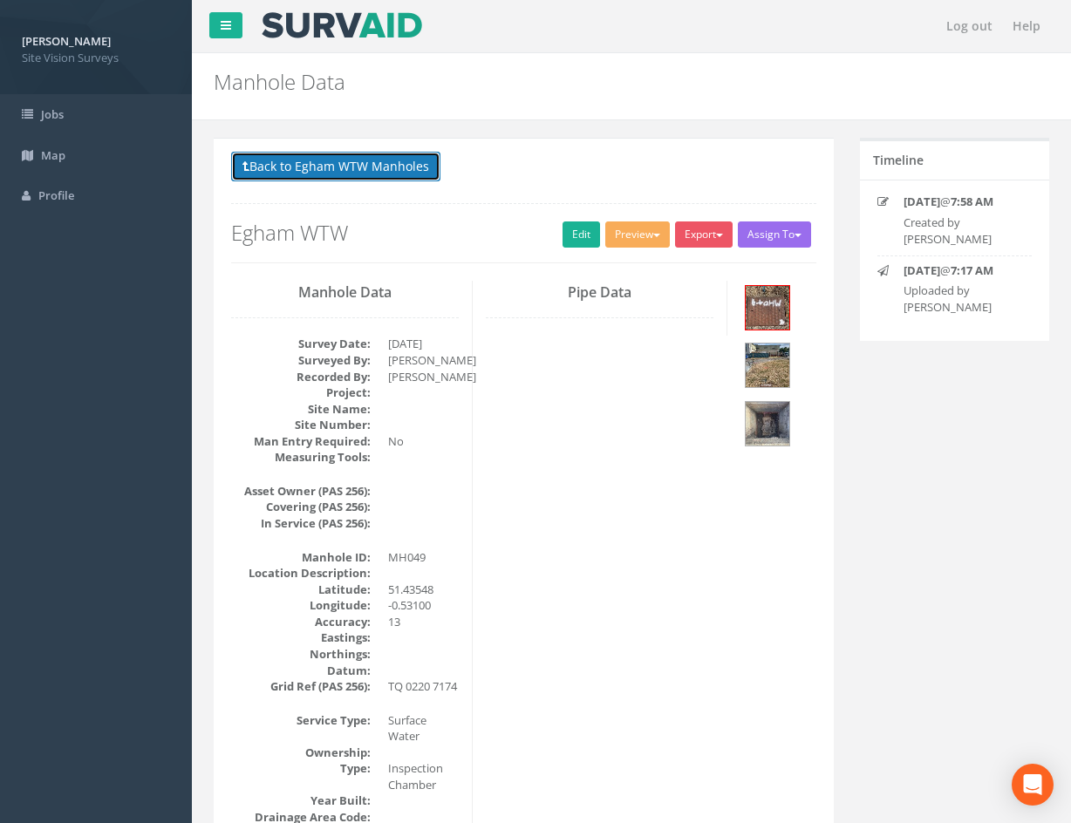
click at [385, 174] on button "Back to Egham WTW Manholes" at bounding box center [335, 167] width 209 height 30
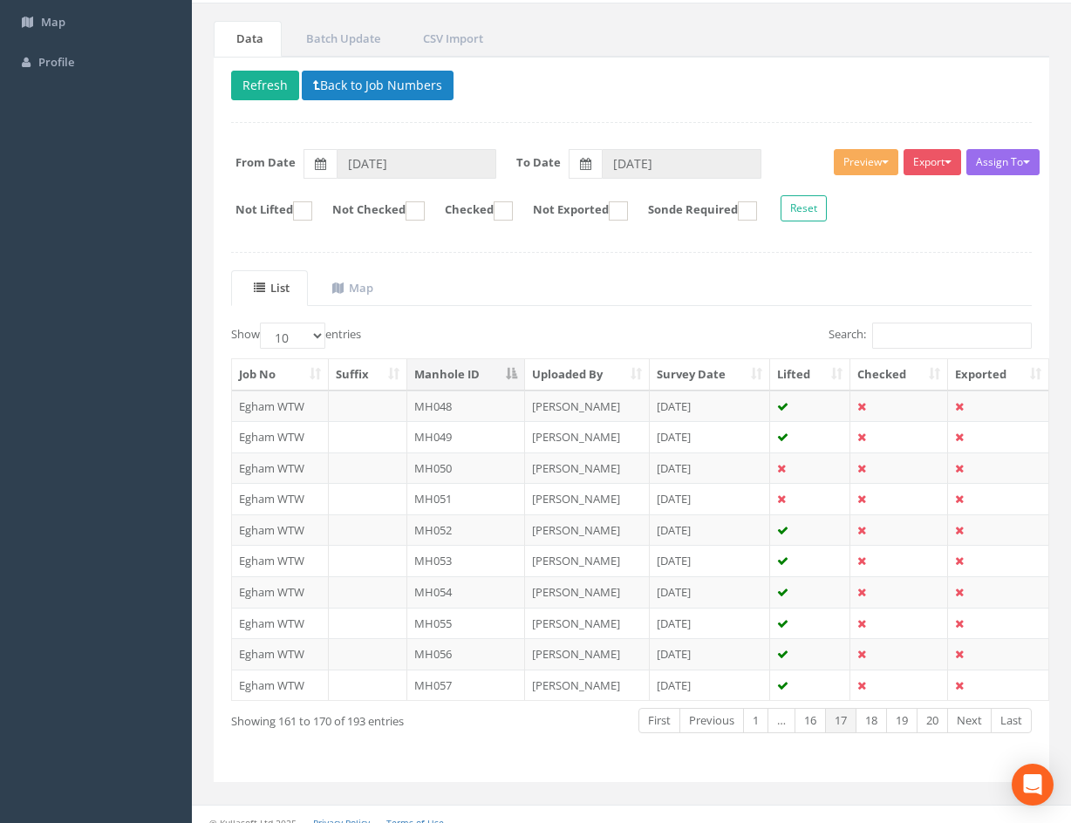
scroll to position [149, 0]
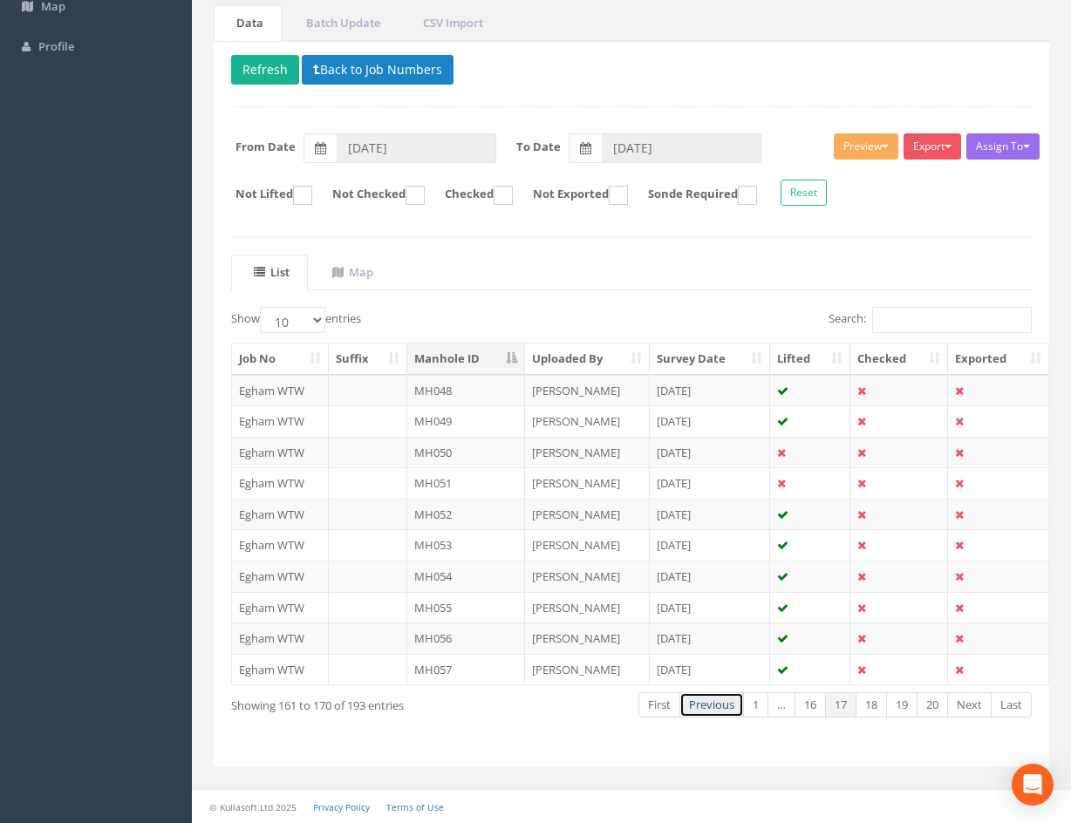
click at [696, 709] on link "Previous" at bounding box center [711, 704] width 65 height 25
click at [696, 709] on link "Previous" at bounding box center [715, 704] width 65 height 25
click at [279, 69] on button "Refresh" at bounding box center [265, 70] width 68 height 30
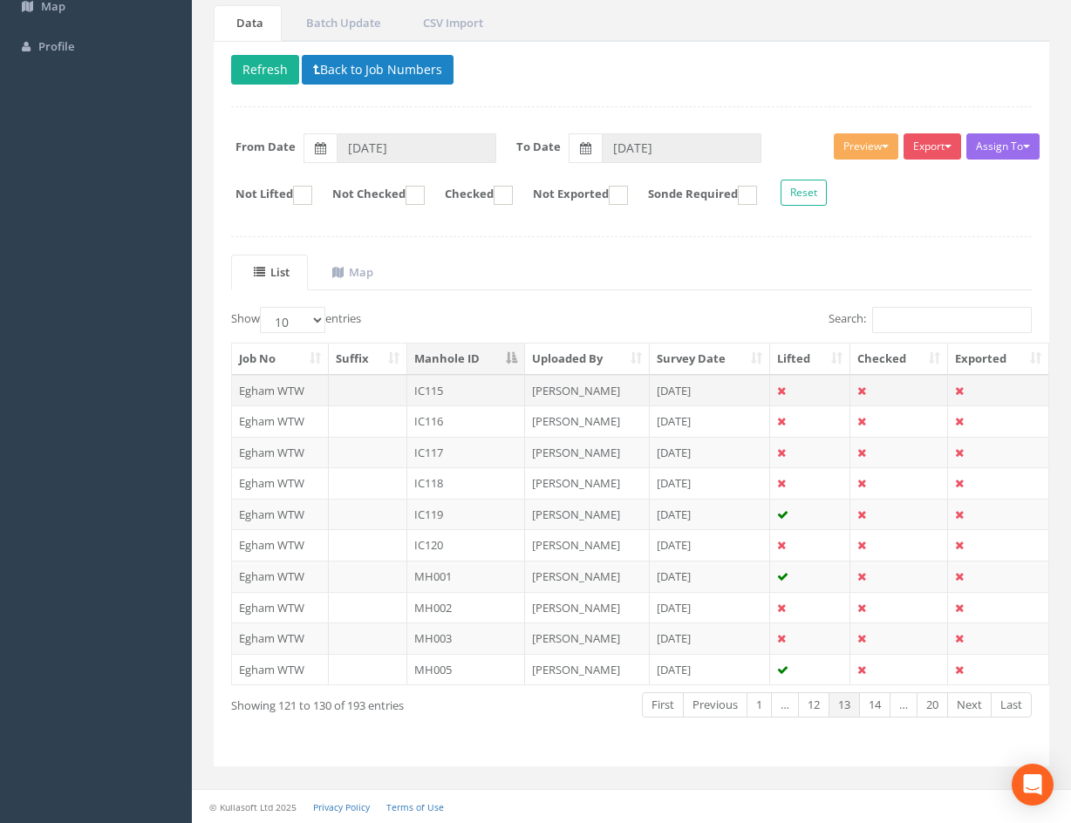
click at [611, 393] on td "[PERSON_NAME]" at bounding box center [587, 390] width 125 height 31
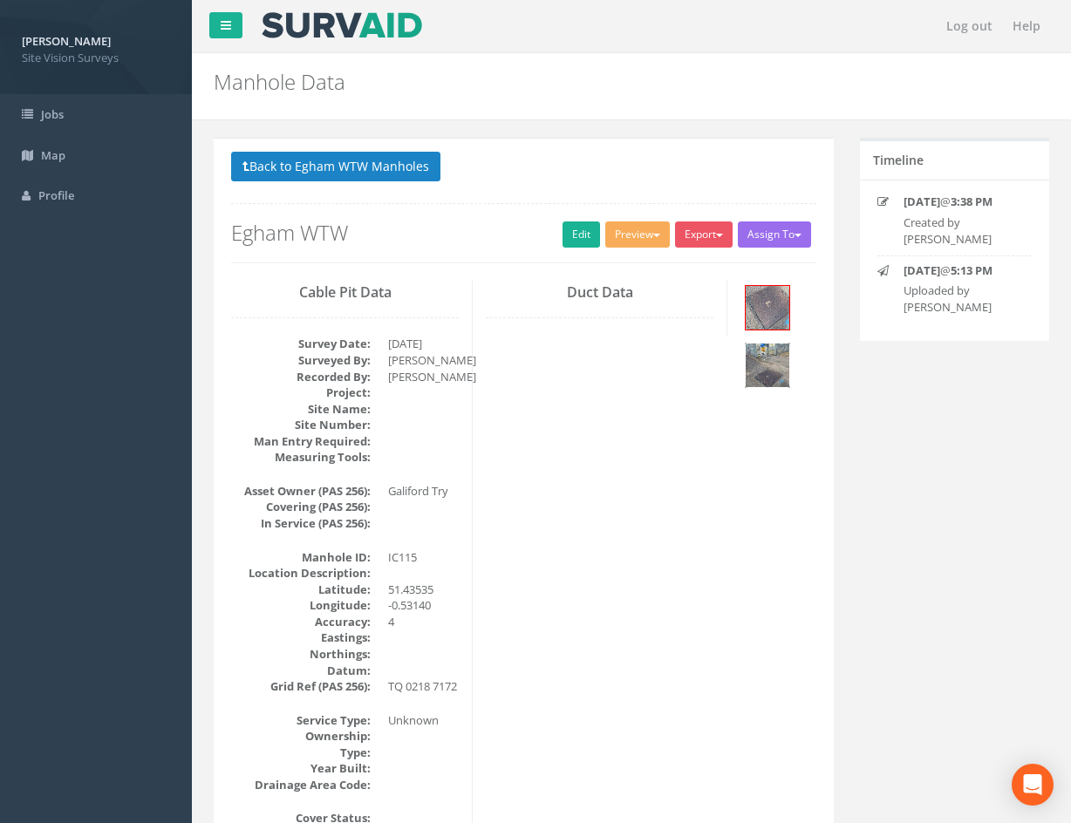
click at [757, 371] on img at bounding box center [768, 366] width 44 height 44
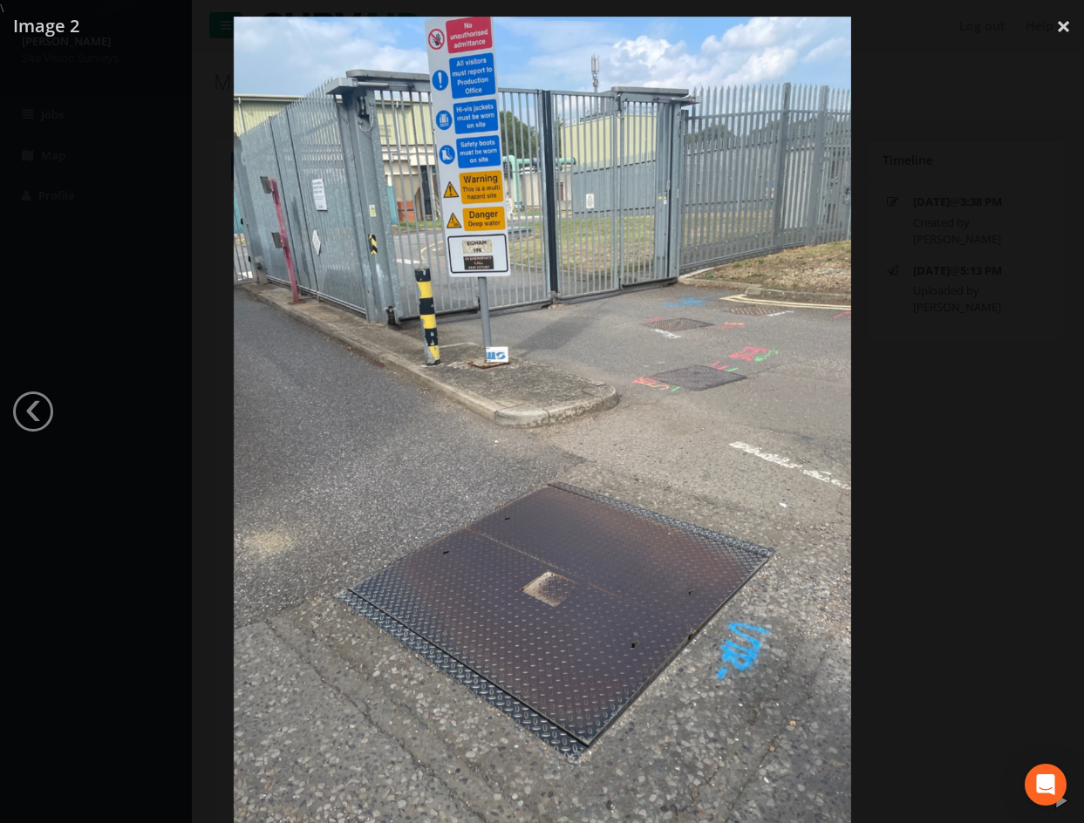
click at [888, 471] on div at bounding box center [542, 428] width 1084 height 823
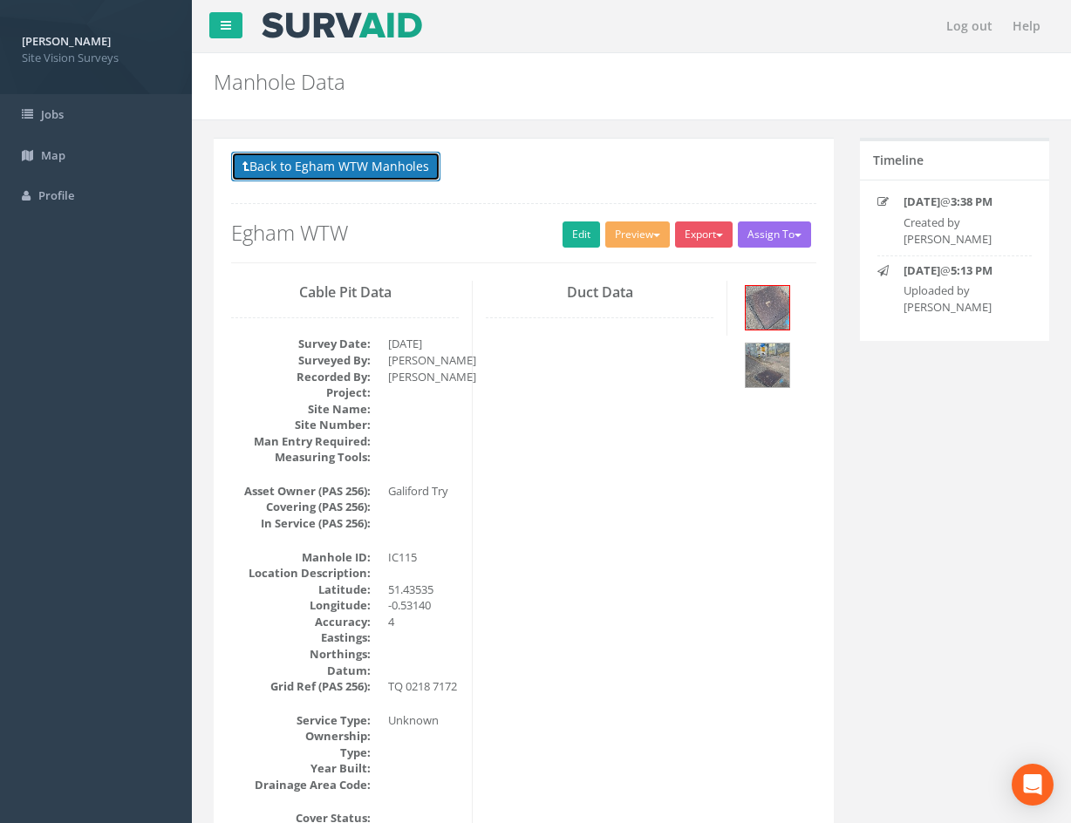
click at [358, 167] on button "Back to Egham WTW Manholes" at bounding box center [335, 167] width 209 height 30
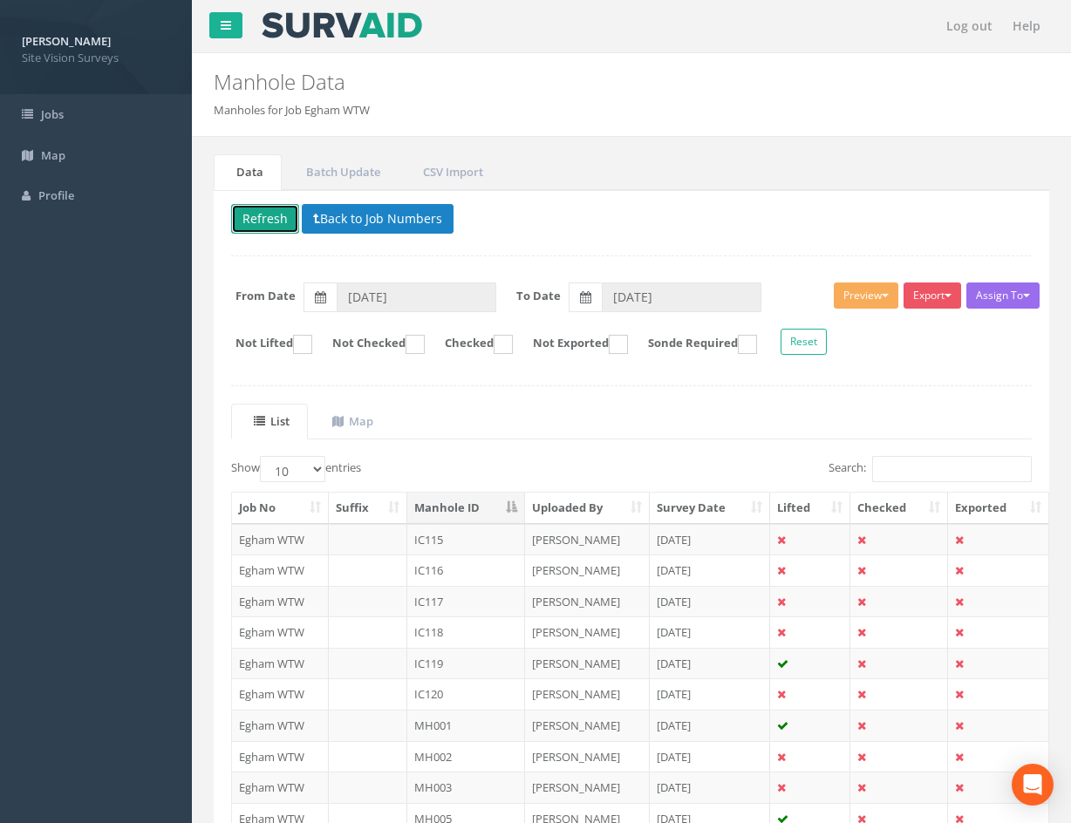
click at [241, 217] on button "Refresh" at bounding box center [265, 219] width 68 height 30
click at [816, 543] on td at bounding box center [810, 539] width 80 height 31
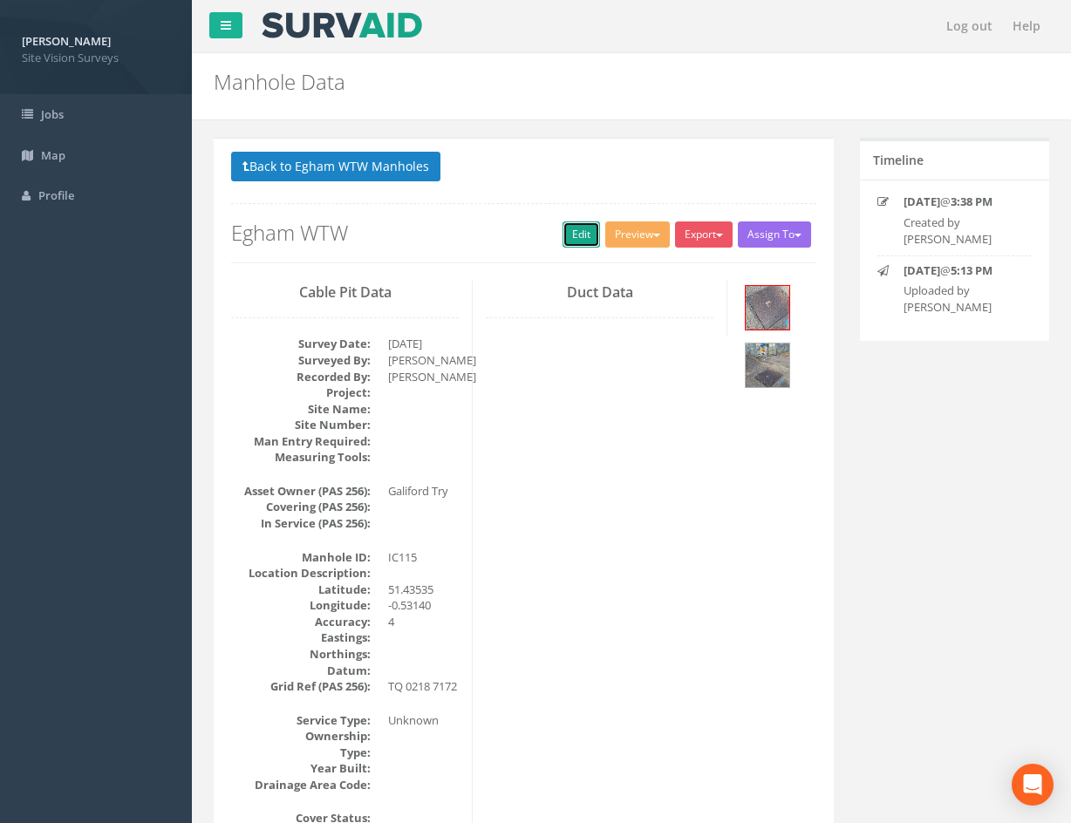
click at [583, 234] on link "Edit" at bounding box center [582, 235] width 38 height 26
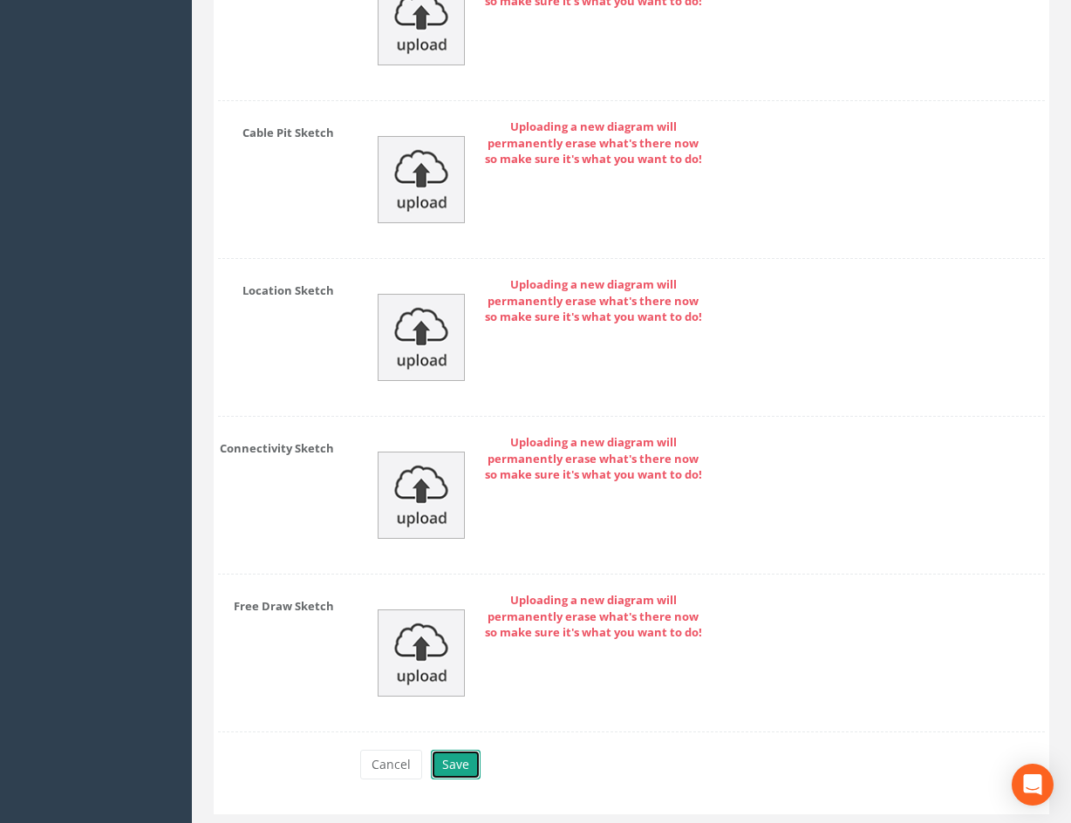
click at [463, 754] on button "Save" at bounding box center [456, 765] width 50 height 30
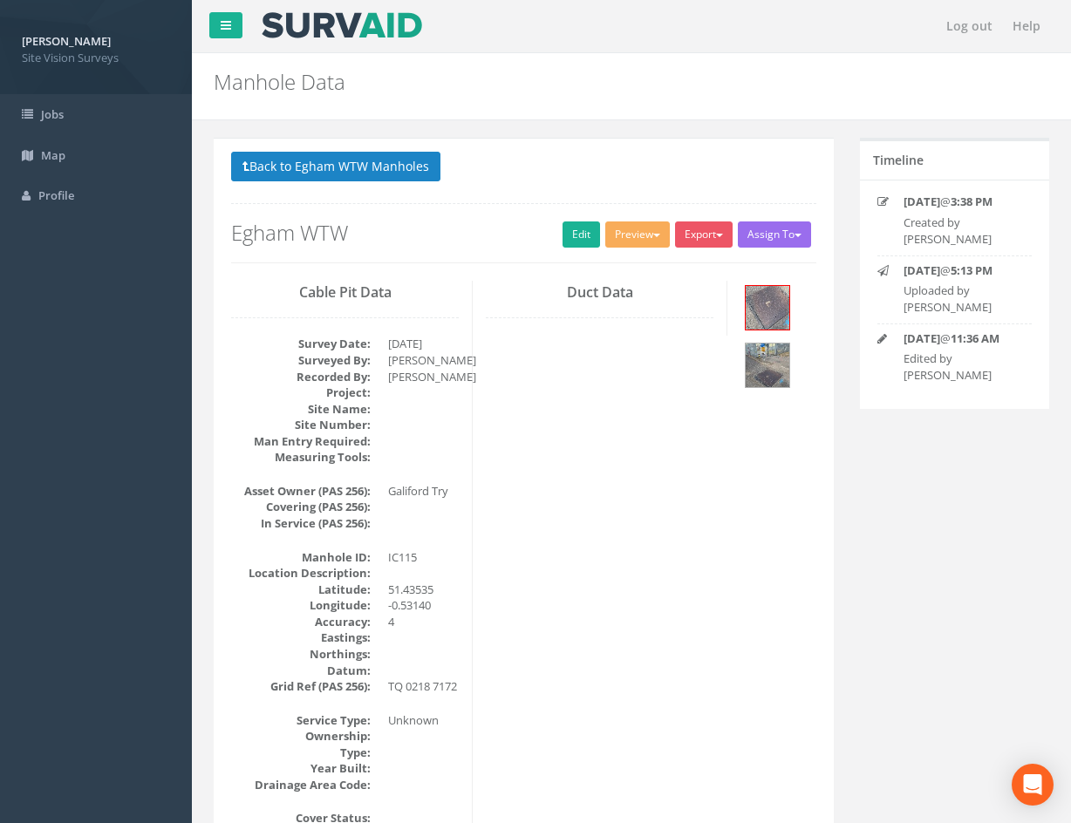
drag, startPoint x: 805, startPoint y: 699, endPoint x: 729, endPoint y: 385, distance: 323.0
click at [758, 375] on img at bounding box center [768, 366] width 44 height 44
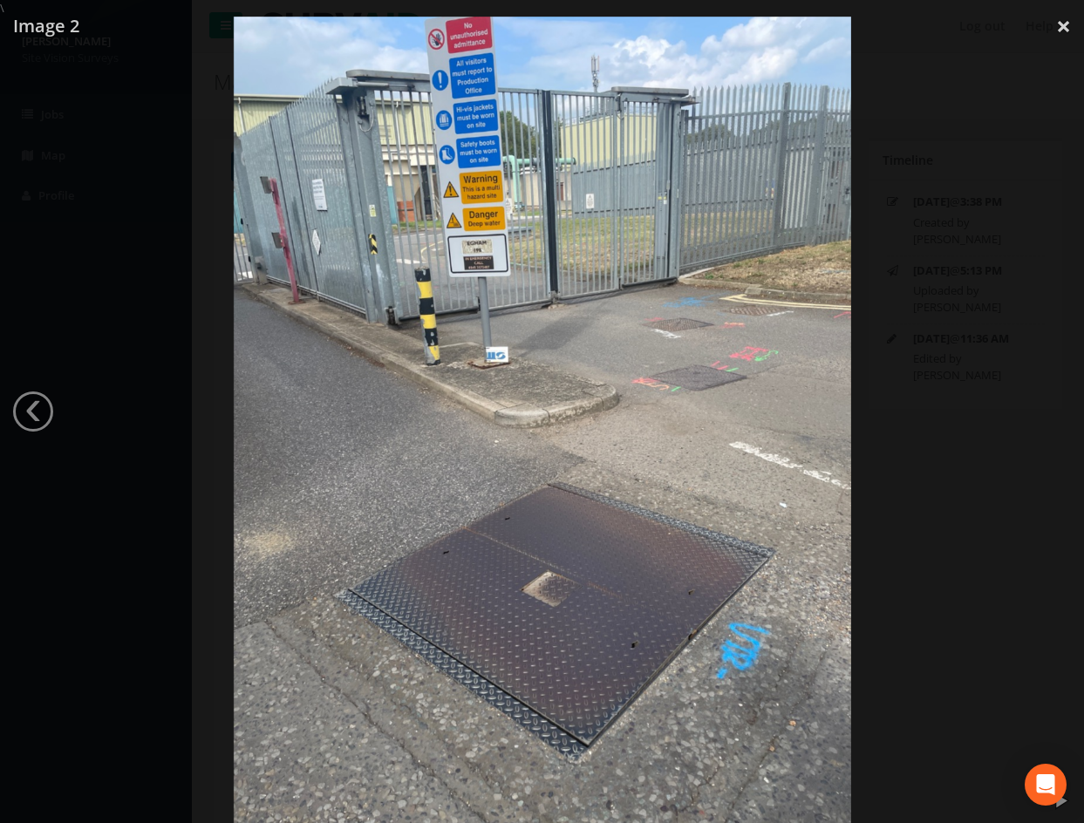
click at [952, 507] on div at bounding box center [542, 428] width 1084 height 823
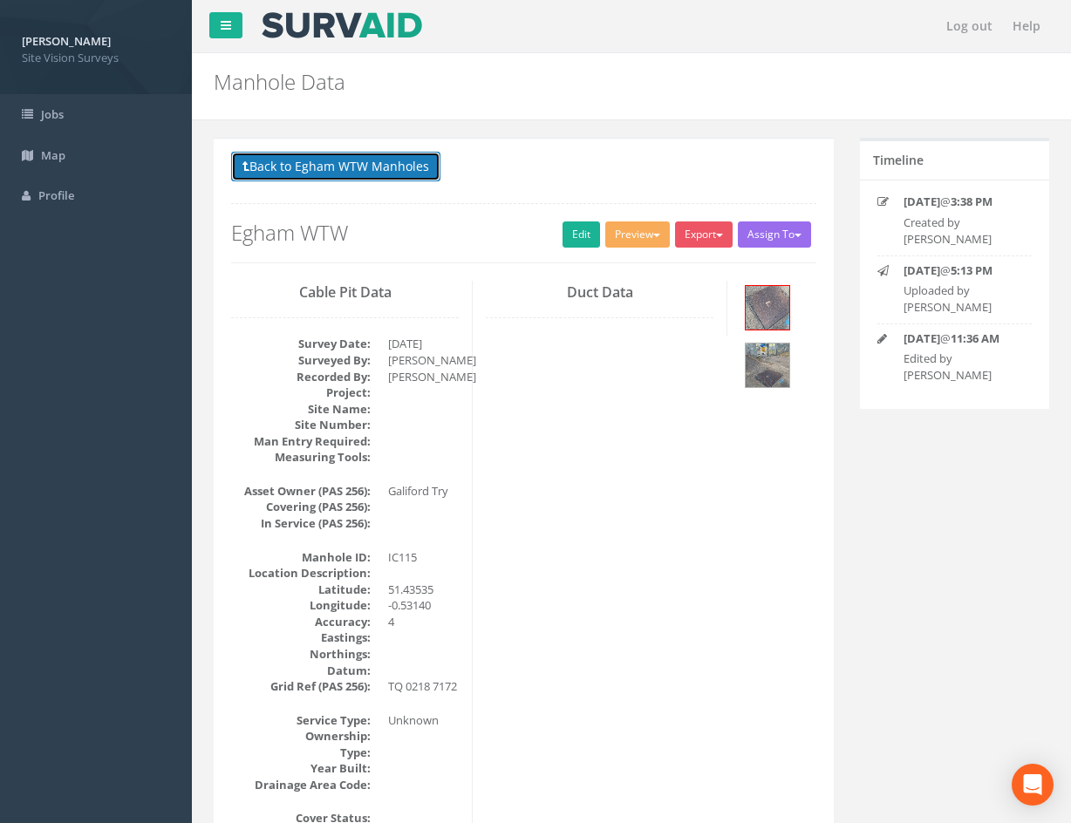
click at [347, 171] on button "Back to Egham WTW Manholes" at bounding box center [335, 167] width 209 height 30
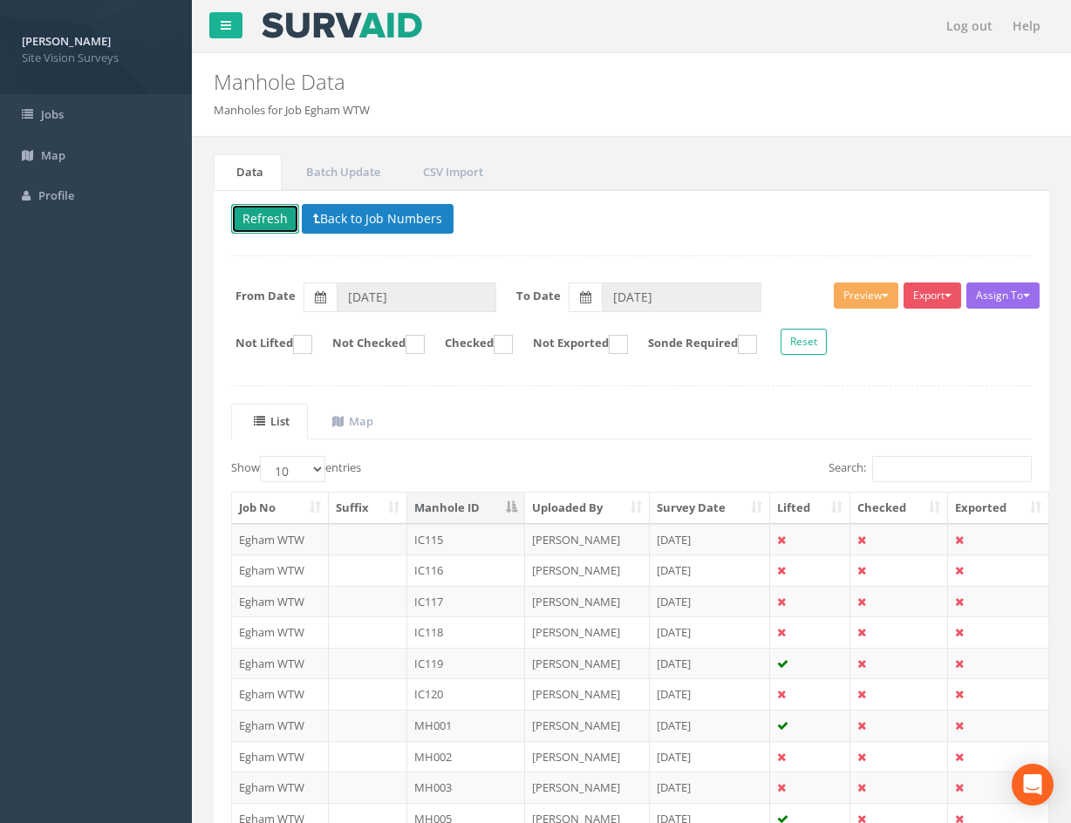
click at [271, 226] on button "Refresh" at bounding box center [265, 219] width 68 height 30
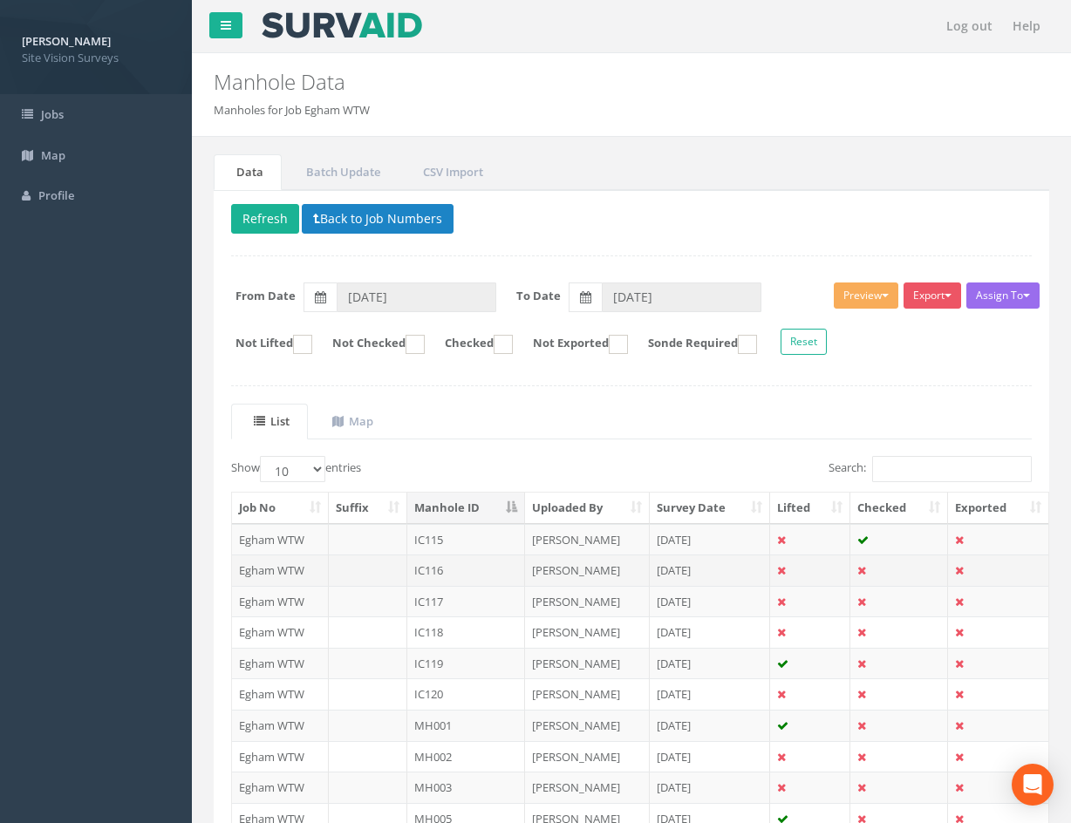
click at [814, 569] on td at bounding box center [810, 570] width 80 height 31
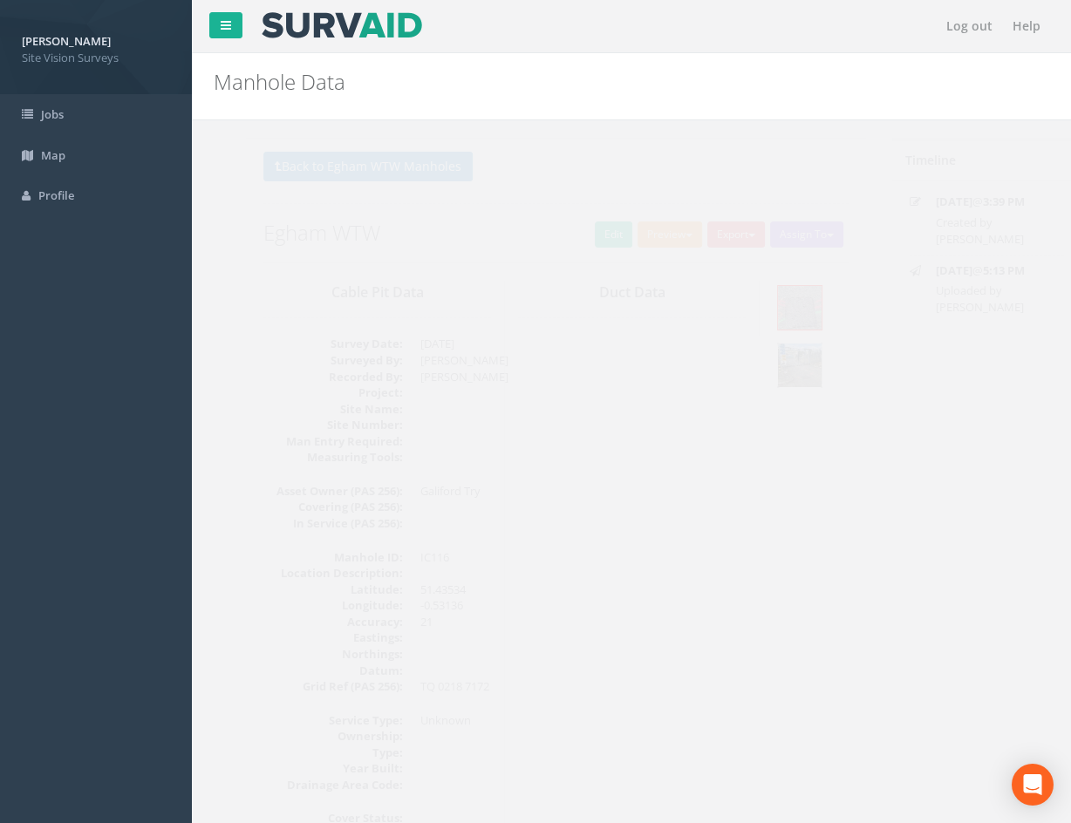
click at [776, 365] on img at bounding box center [768, 366] width 44 height 44
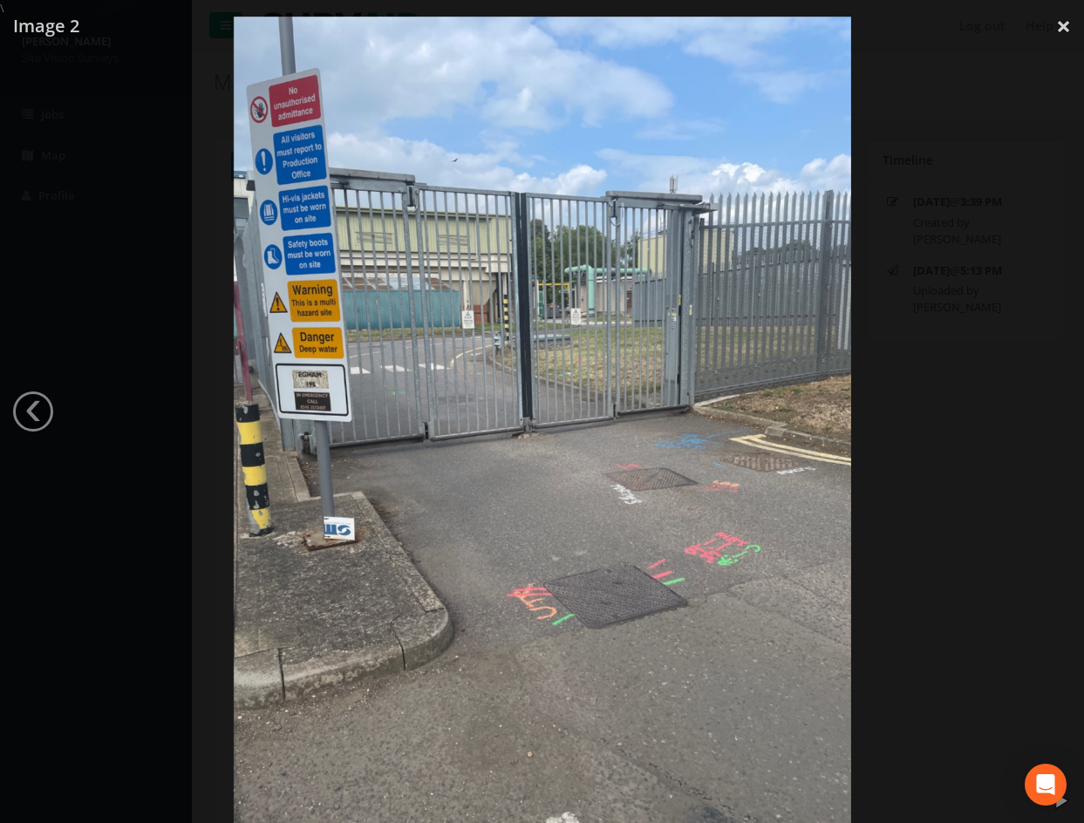
click at [952, 522] on div at bounding box center [542, 428] width 1084 height 823
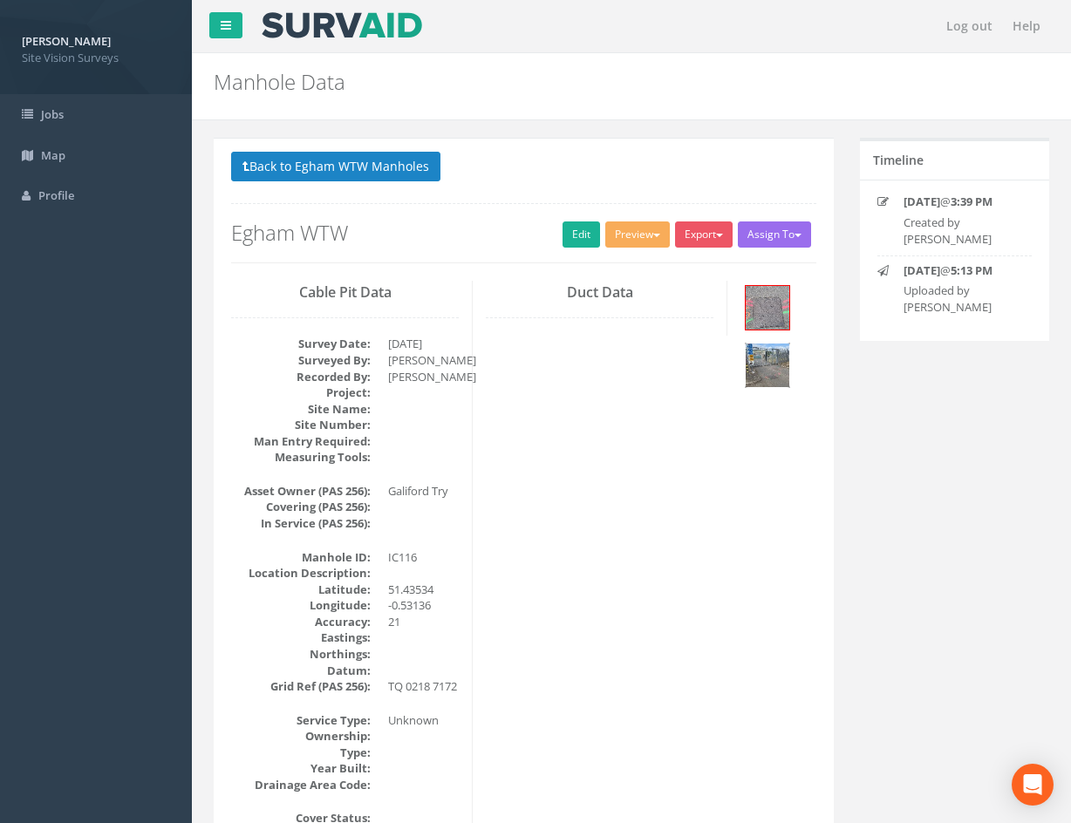
click at [774, 380] on img at bounding box center [768, 366] width 44 height 44
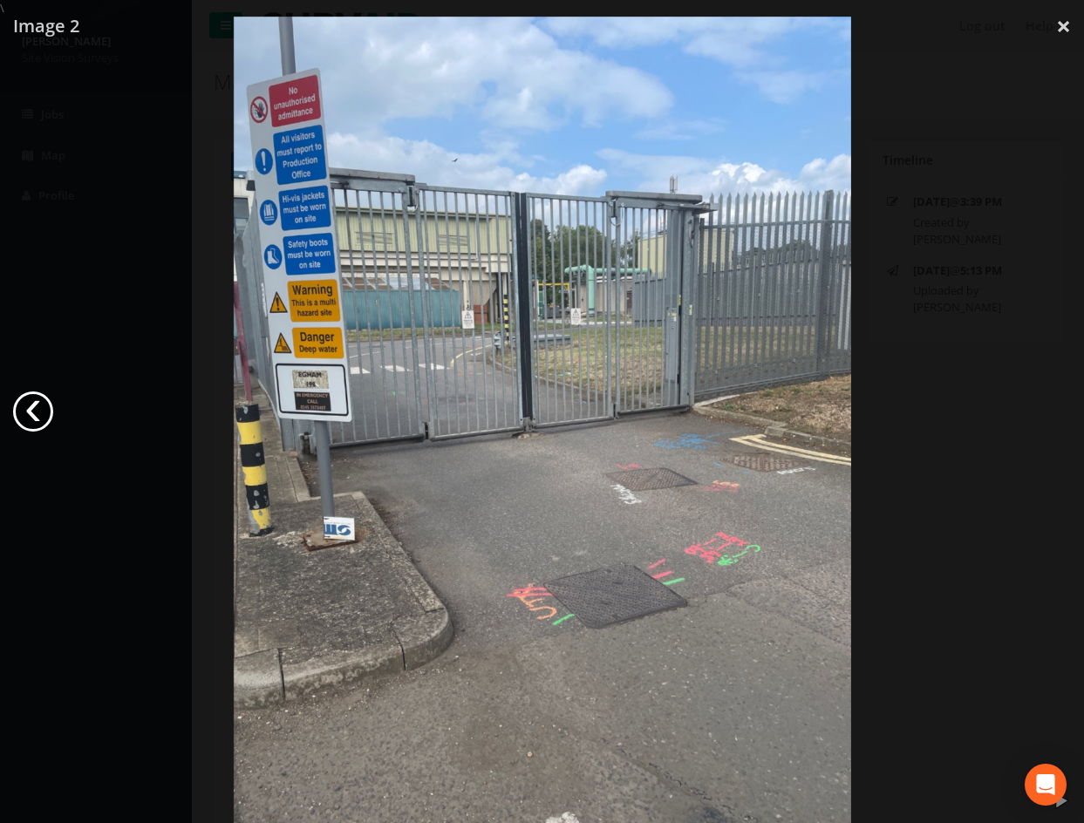
click at [32, 409] on link "‹" at bounding box center [33, 412] width 40 height 40
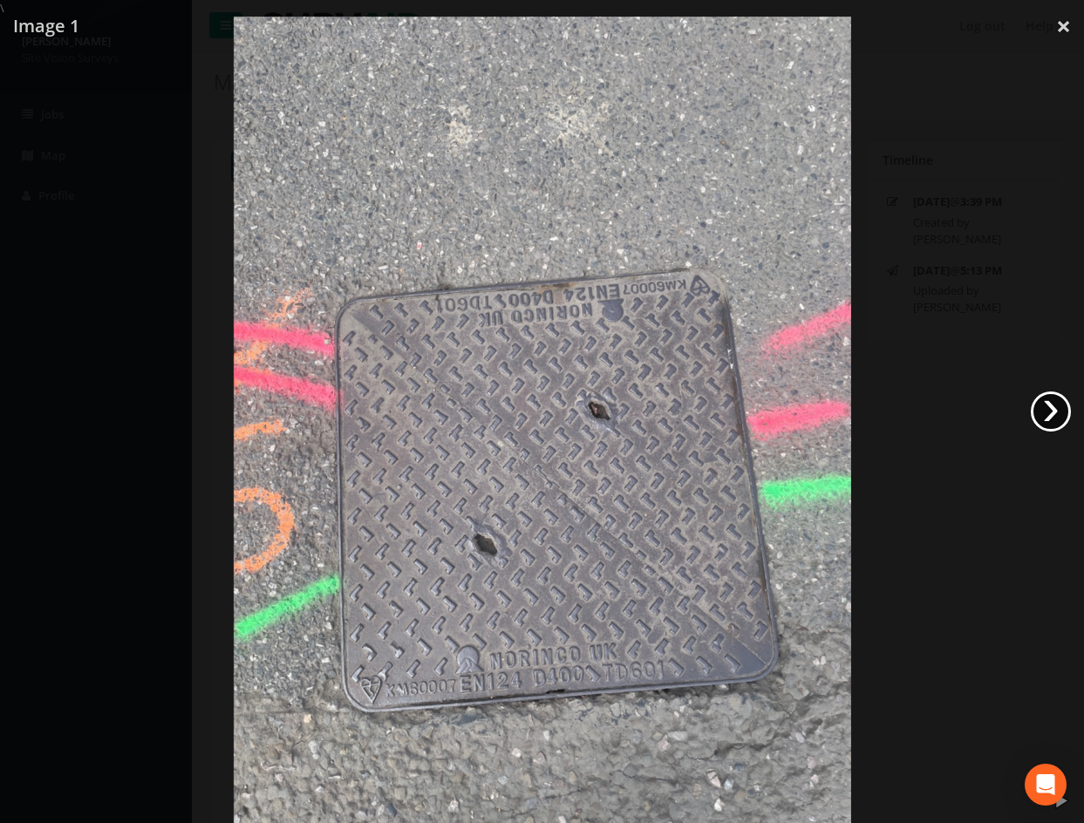
click at [1042, 413] on link "›" at bounding box center [1051, 412] width 40 height 40
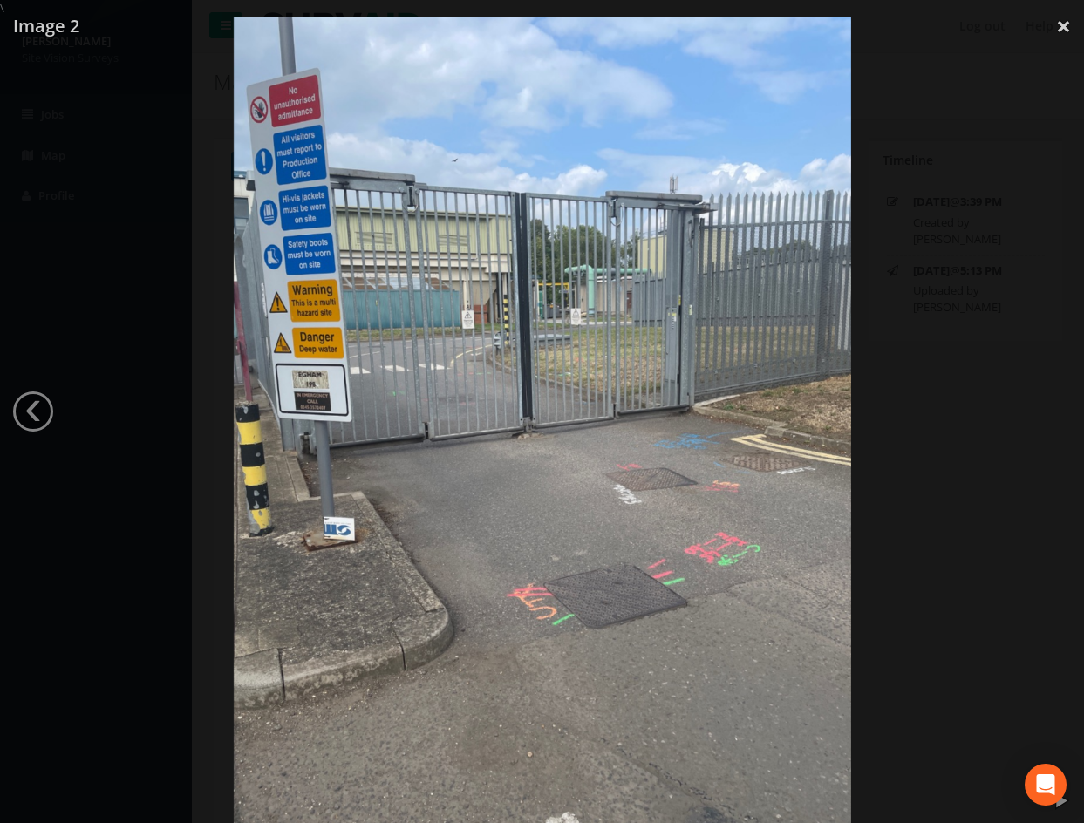
click at [883, 465] on div at bounding box center [542, 428] width 1084 height 823
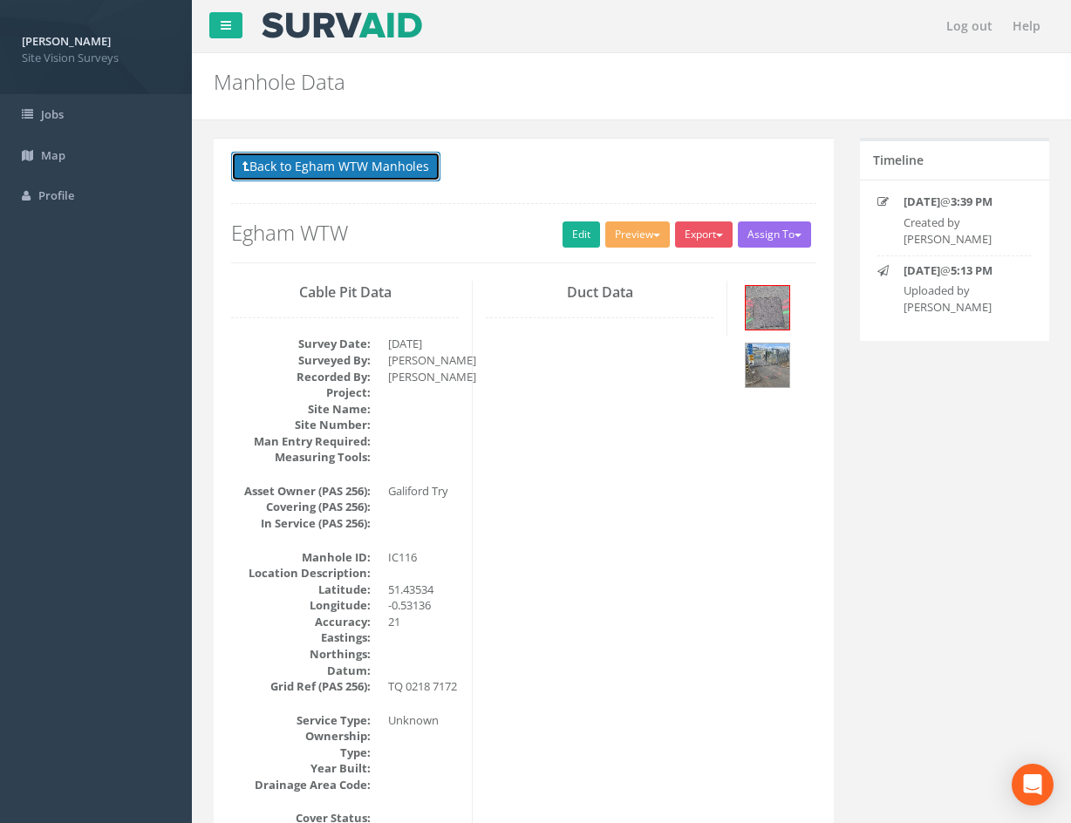
click at [433, 171] on button "Back to Egham WTW Manholes" at bounding box center [335, 167] width 209 height 30
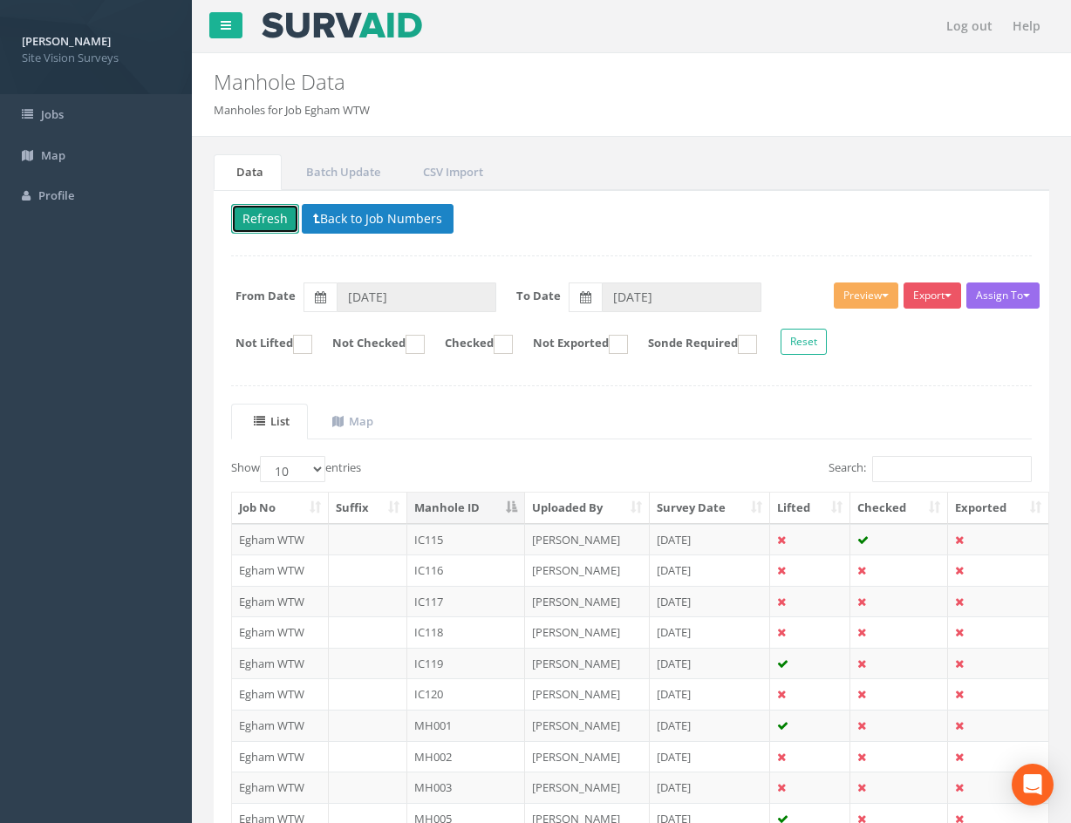
click at [263, 222] on button "Refresh" at bounding box center [265, 219] width 68 height 30
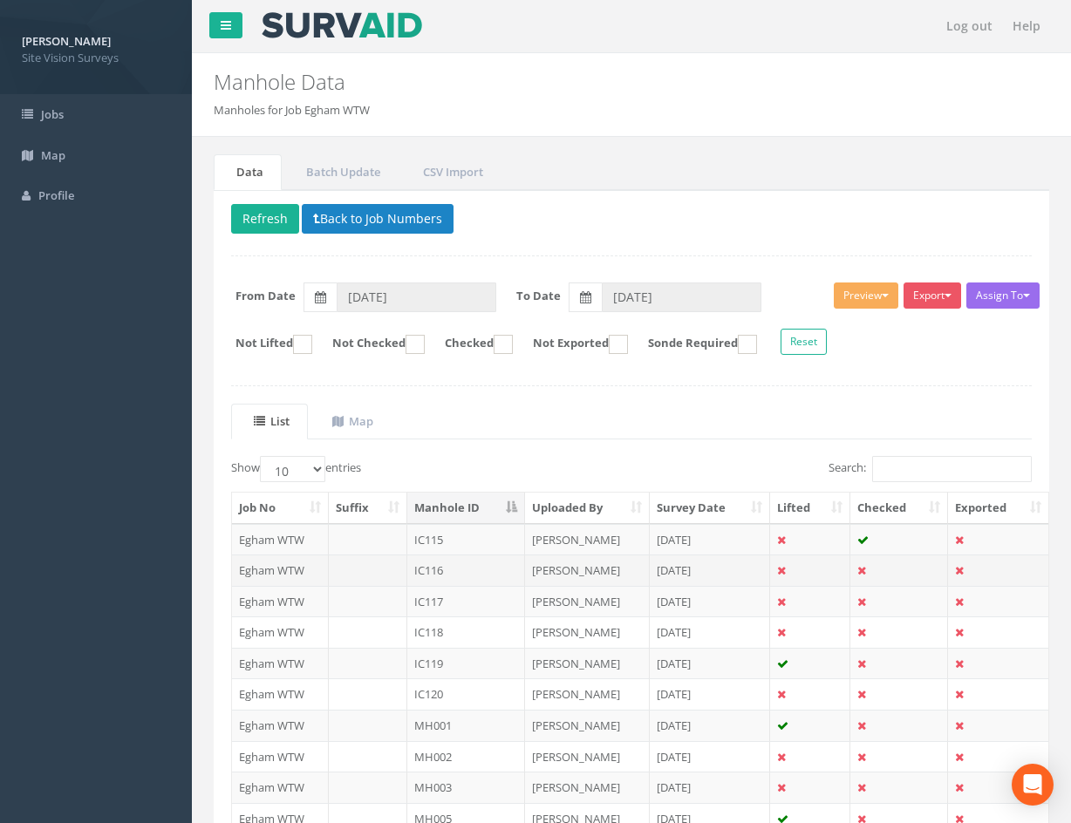
click at [903, 563] on td at bounding box center [899, 570] width 98 height 31
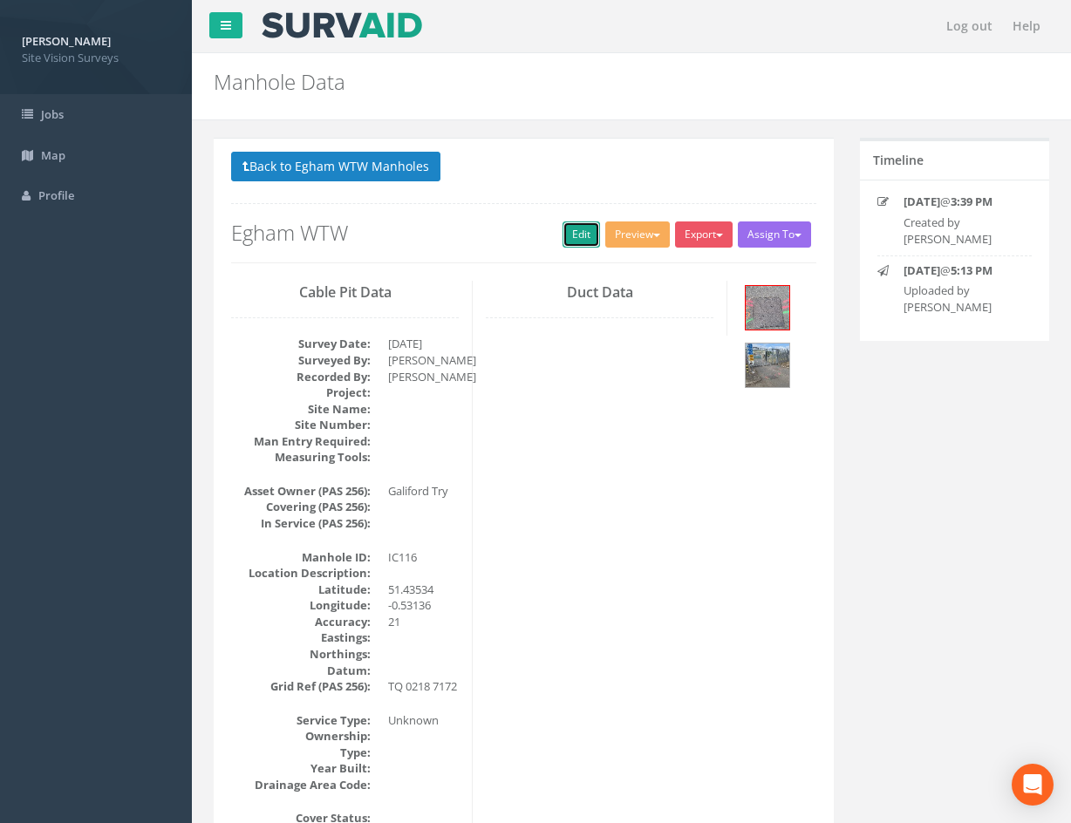
click at [590, 240] on link "Edit" at bounding box center [582, 235] width 38 height 26
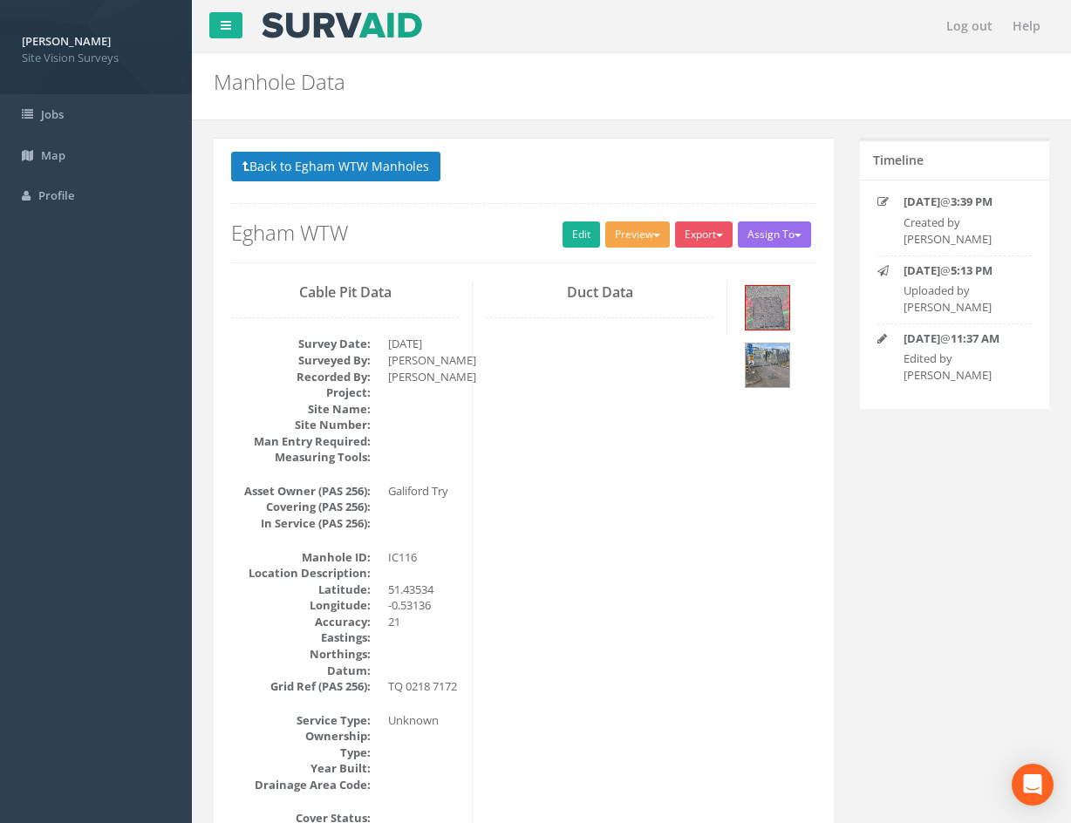
drag, startPoint x: 815, startPoint y: 699, endPoint x: 622, endPoint y: 237, distance: 500.8
click at [346, 156] on button "Back to Egham WTW Manholes" at bounding box center [335, 167] width 209 height 30
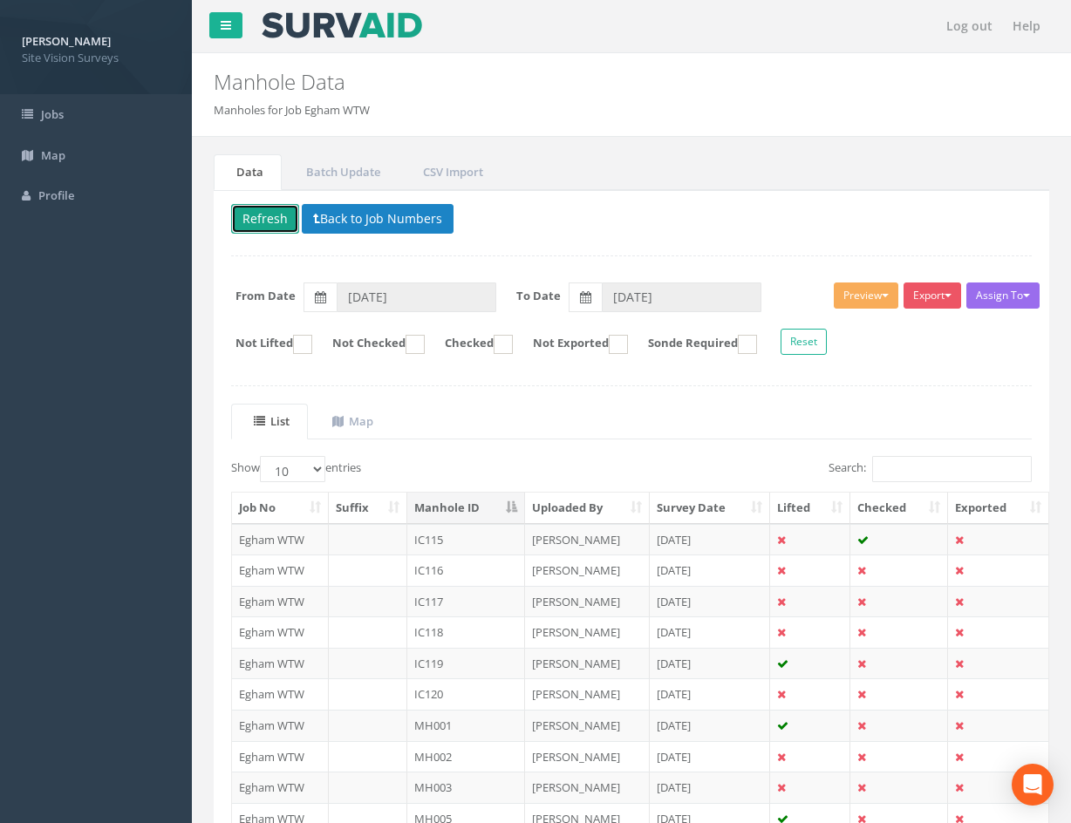
click at [276, 223] on button "Refresh" at bounding box center [265, 219] width 68 height 30
click at [891, 599] on td at bounding box center [899, 601] width 98 height 31
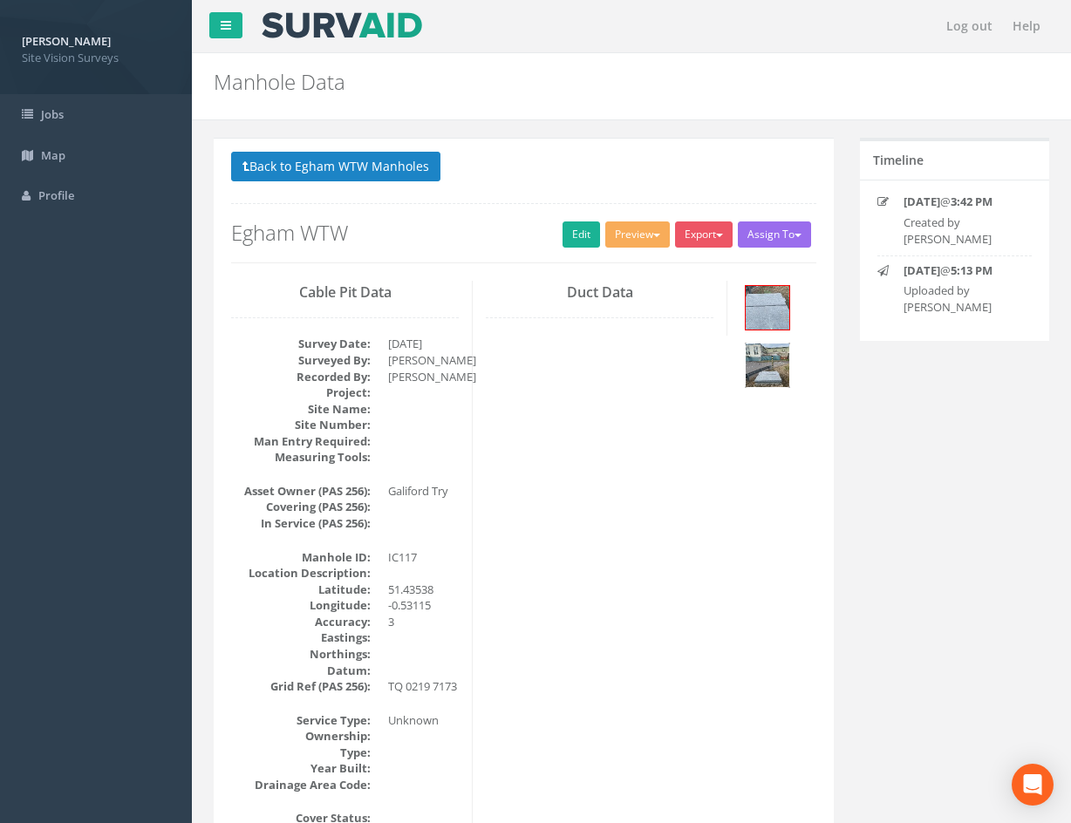
click at [770, 365] on img at bounding box center [768, 366] width 44 height 44
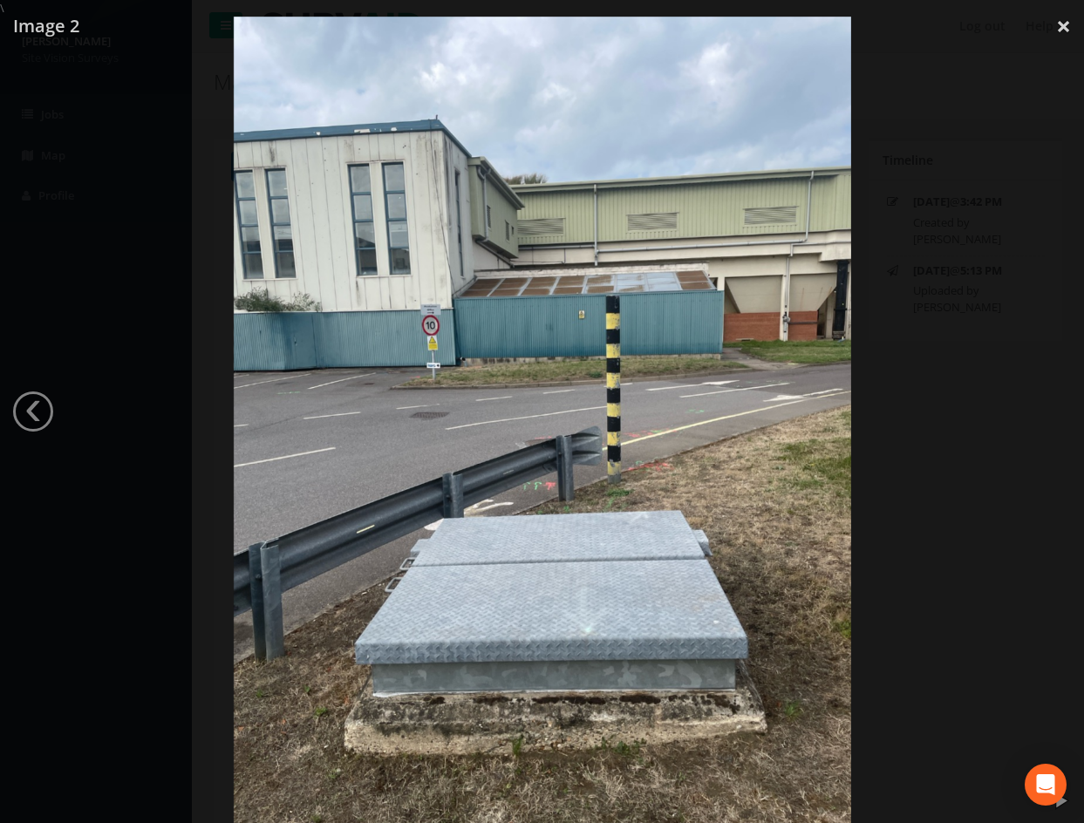
click at [957, 552] on div at bounding box center [542, 428] width 1084 height 823
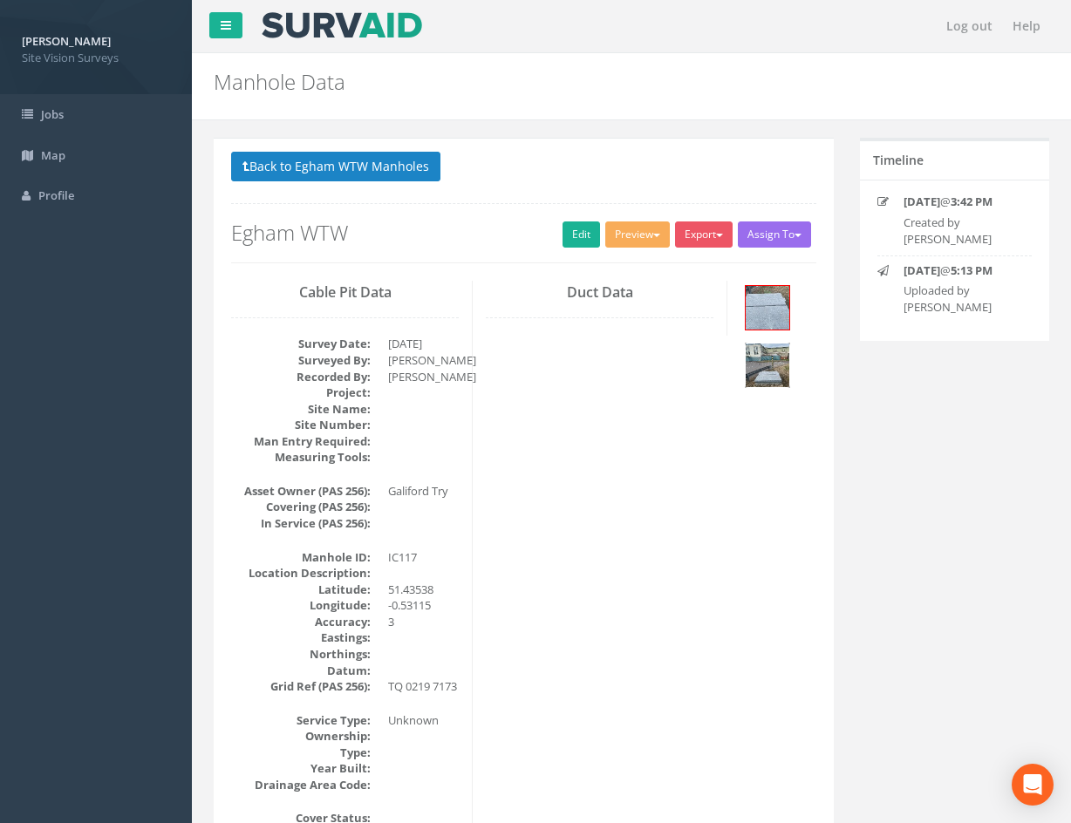
click at [770, 359] on img at bounding box center [768, 366] width 44 height 44
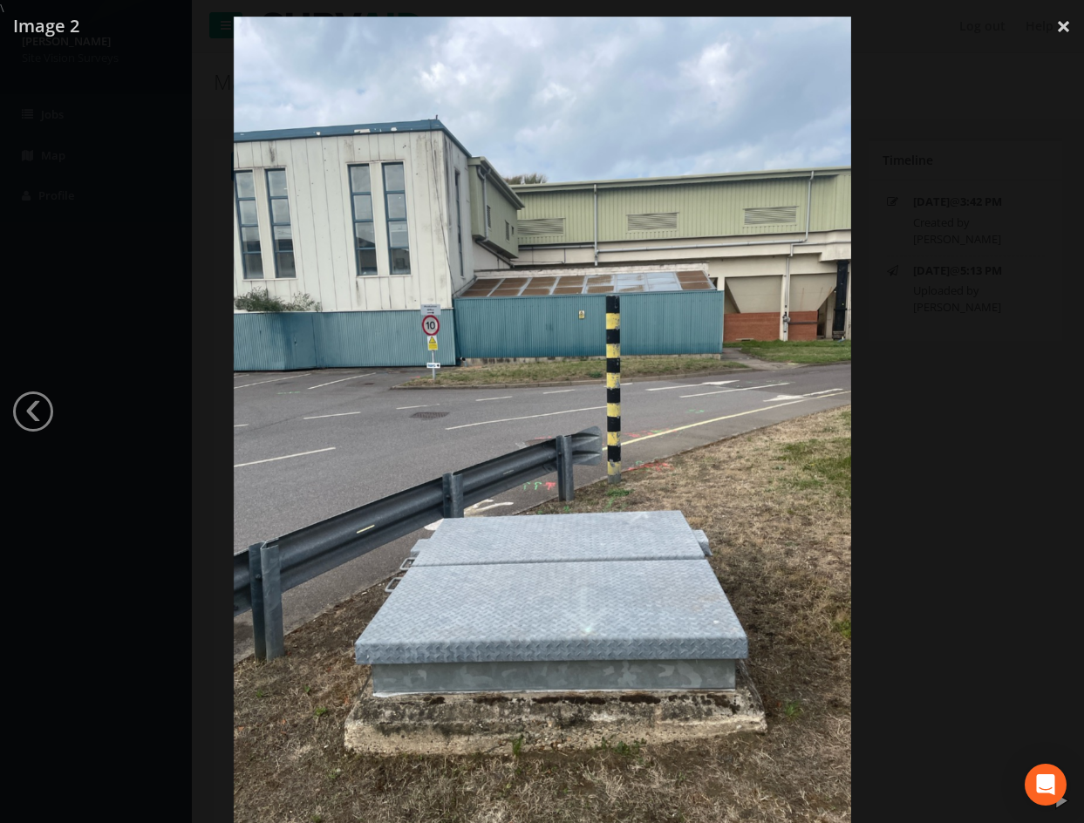
click at [949, 476] on div at bounding box center [542, 428] width 1084 height 823
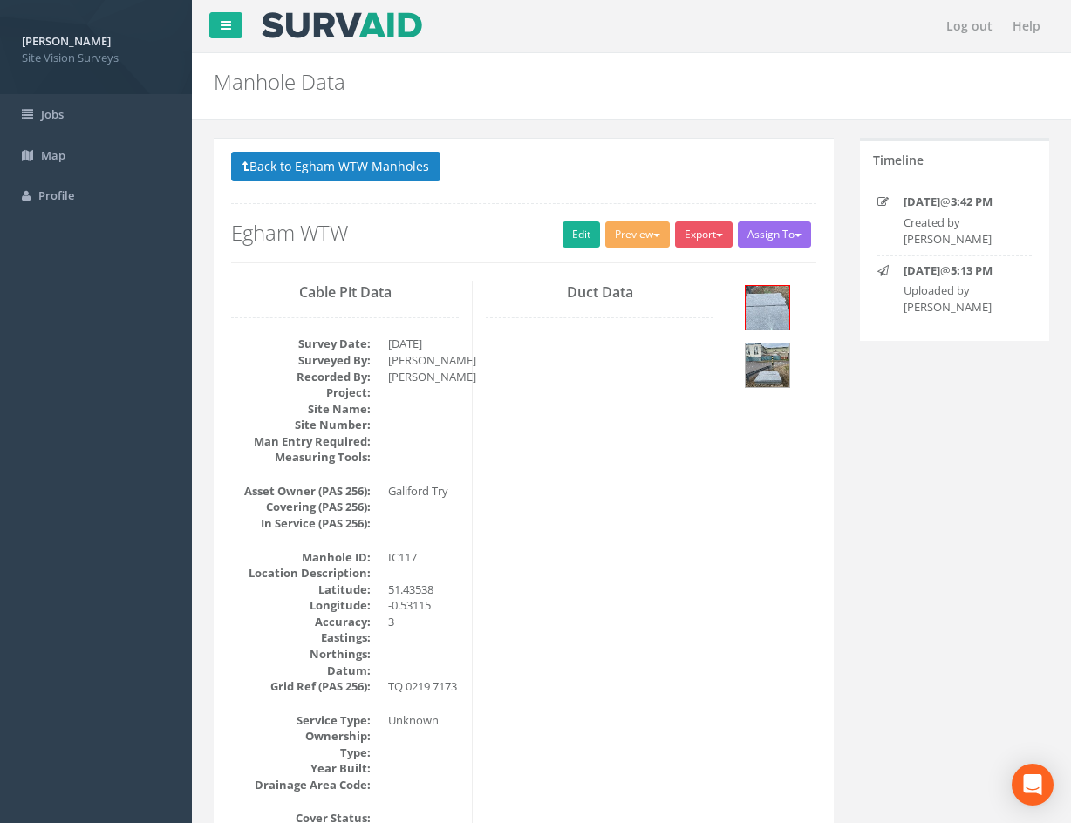
drag, startPoint x: 829, startPoint y: 489, endPoint x: 842, endPoint y: 301, distance: 188.8
click at [778, 376] on img at bounding box center [768, 366] width 44 height 44
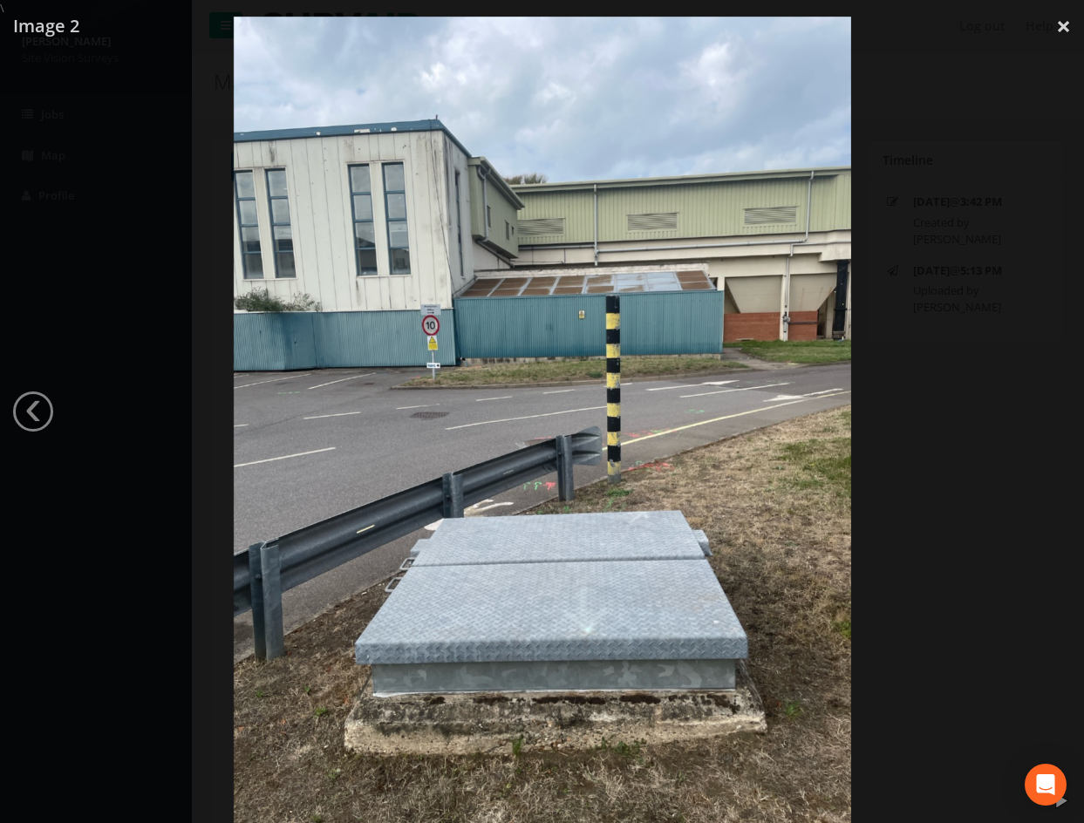
click at [945, 393] on div at bounding box center [542, 428] width 1084 height 823
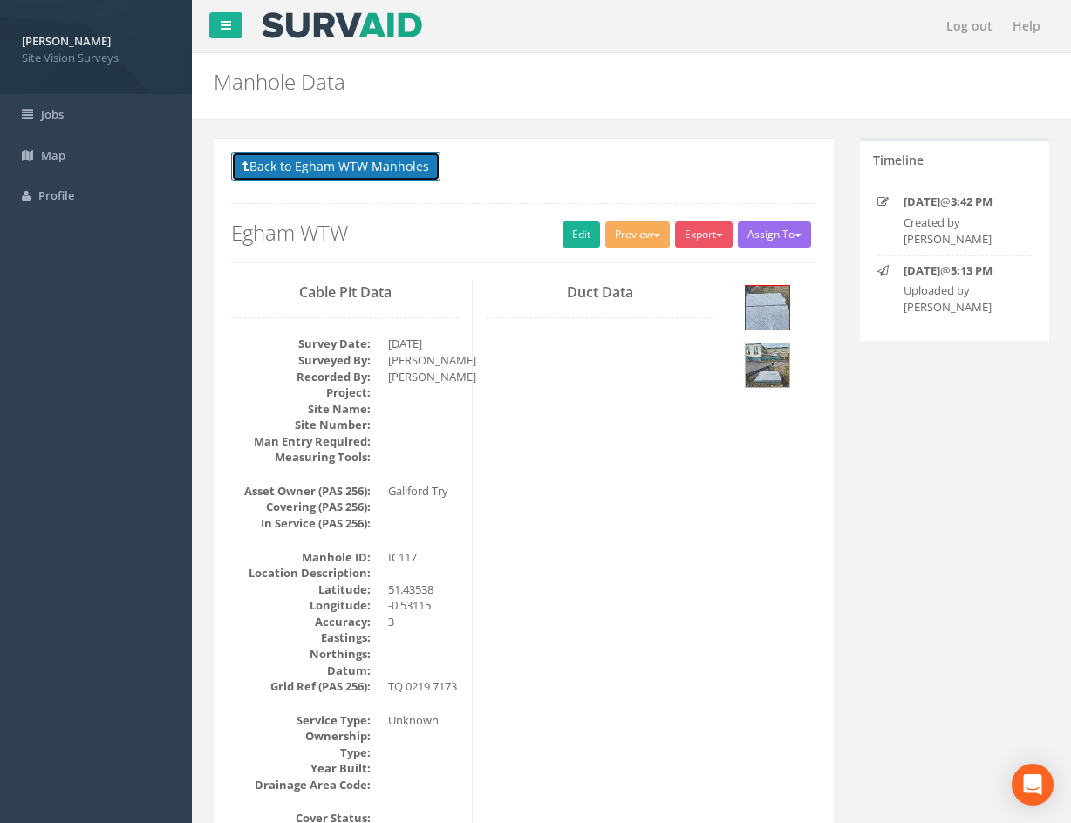
click at [410, 160] on button "Back to Egham WTW Manholes" at bounding box center [335, 167] width 209 height 30
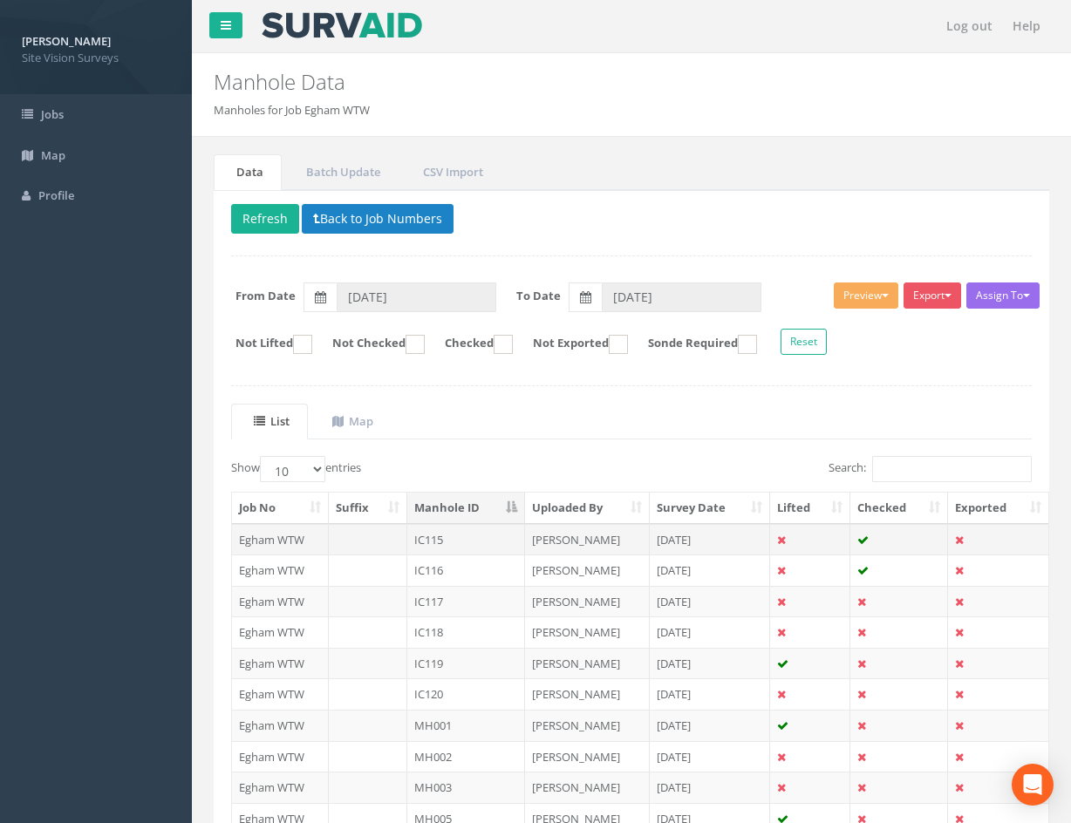
click at [614, 539] on td "[PERSON_NAME]" at bounding box center [587, 539] width 125 height 31
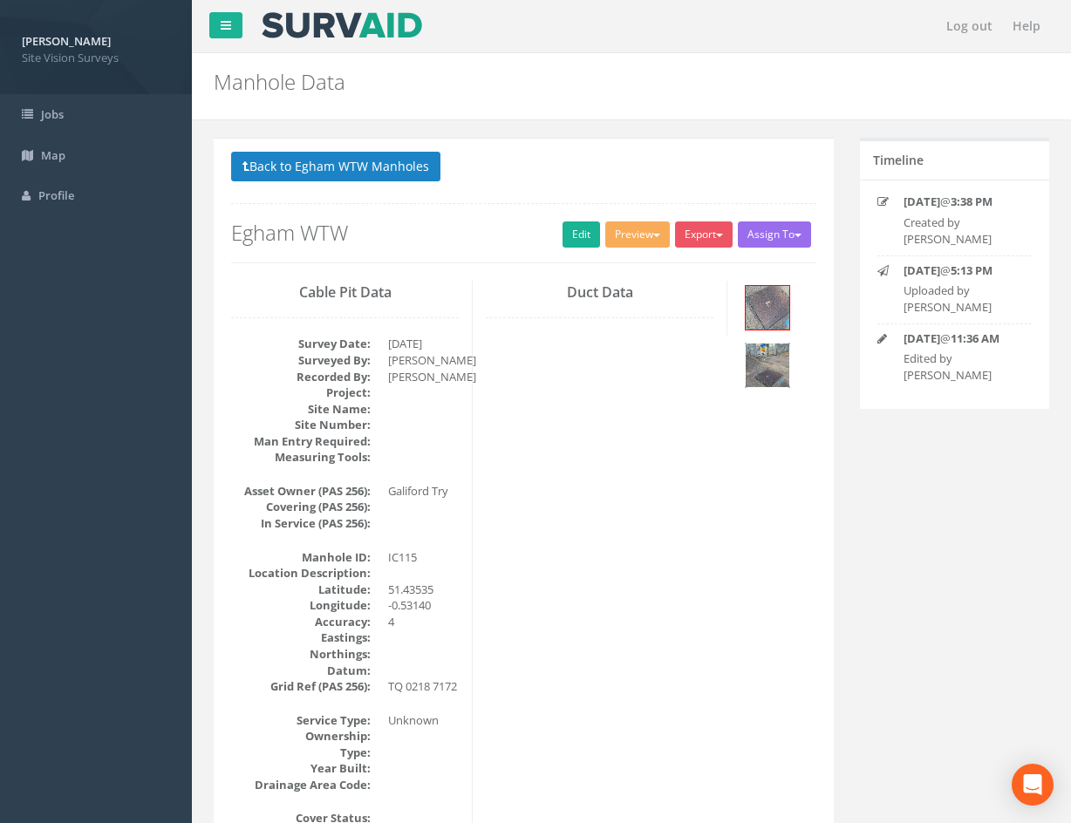
click at [774, 367] on img at bounding box center [768, 366] width 44 height 44
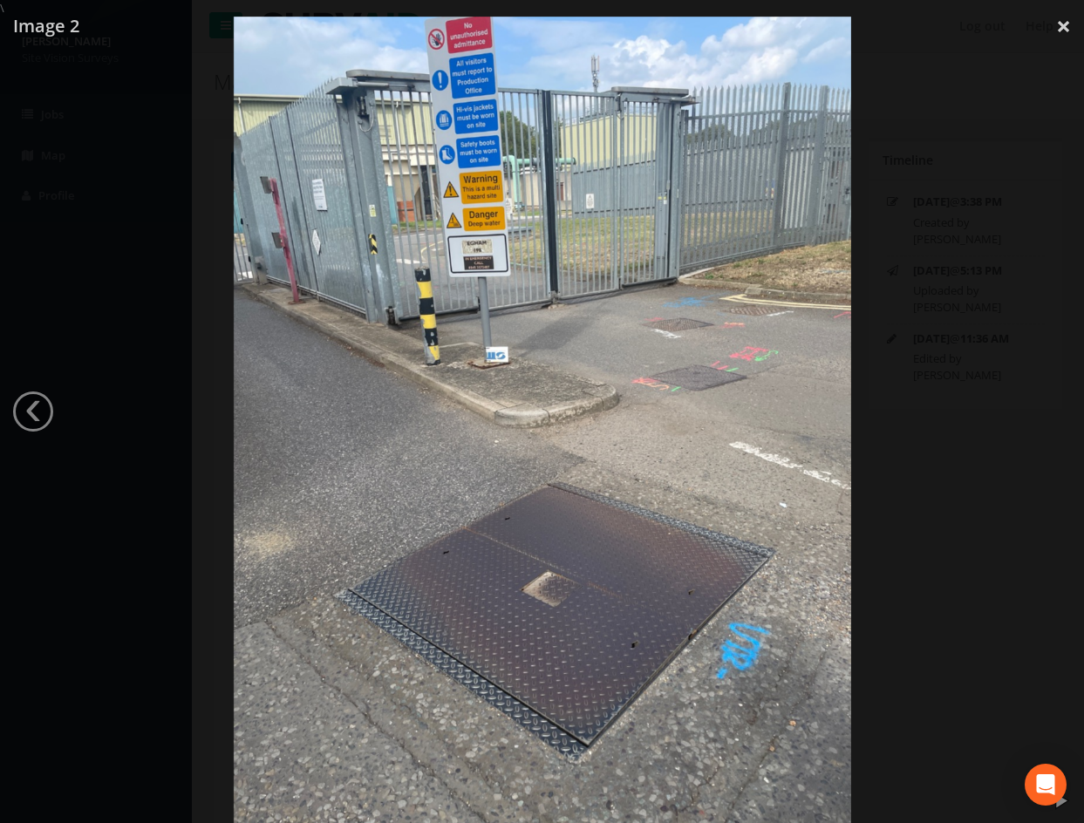
click at [96, 123] on div at bounding box center [542, 428] width 1084 height 823
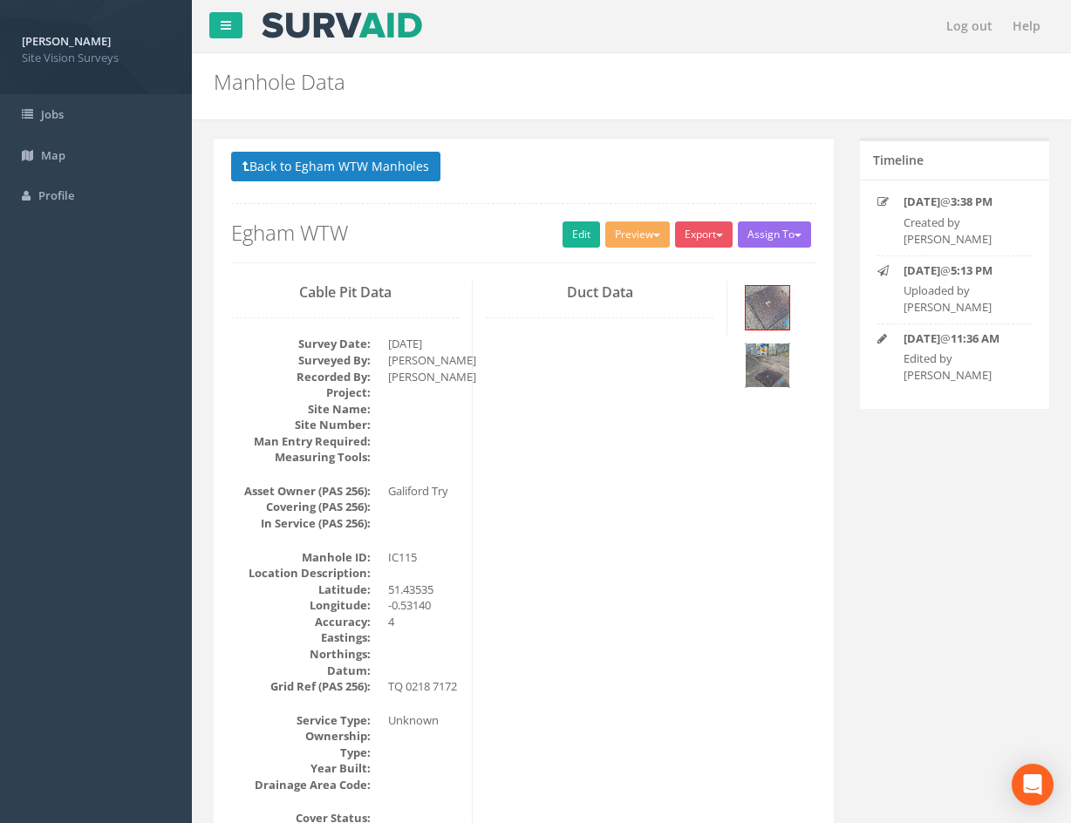
click at [777, 357] on img at bounding box center [768, 366] width 44 height 44
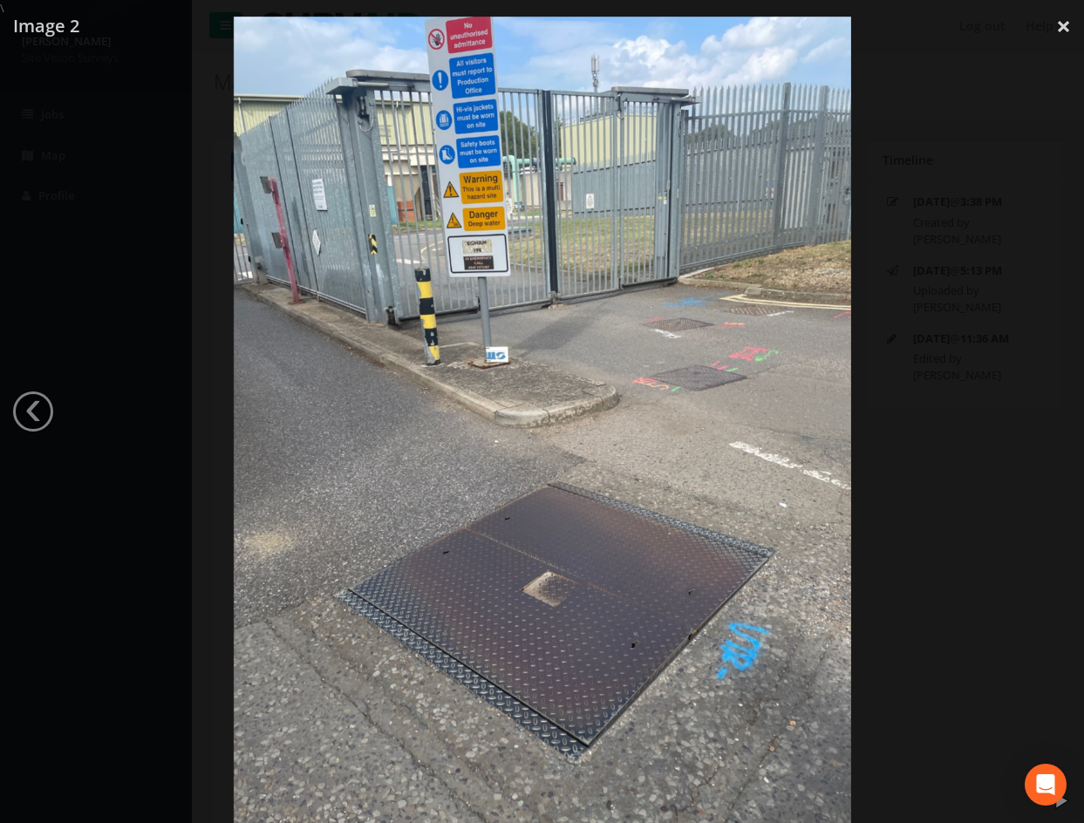
click at [928, 372] on div at bounding box center [542, 428] width 1084 height 823
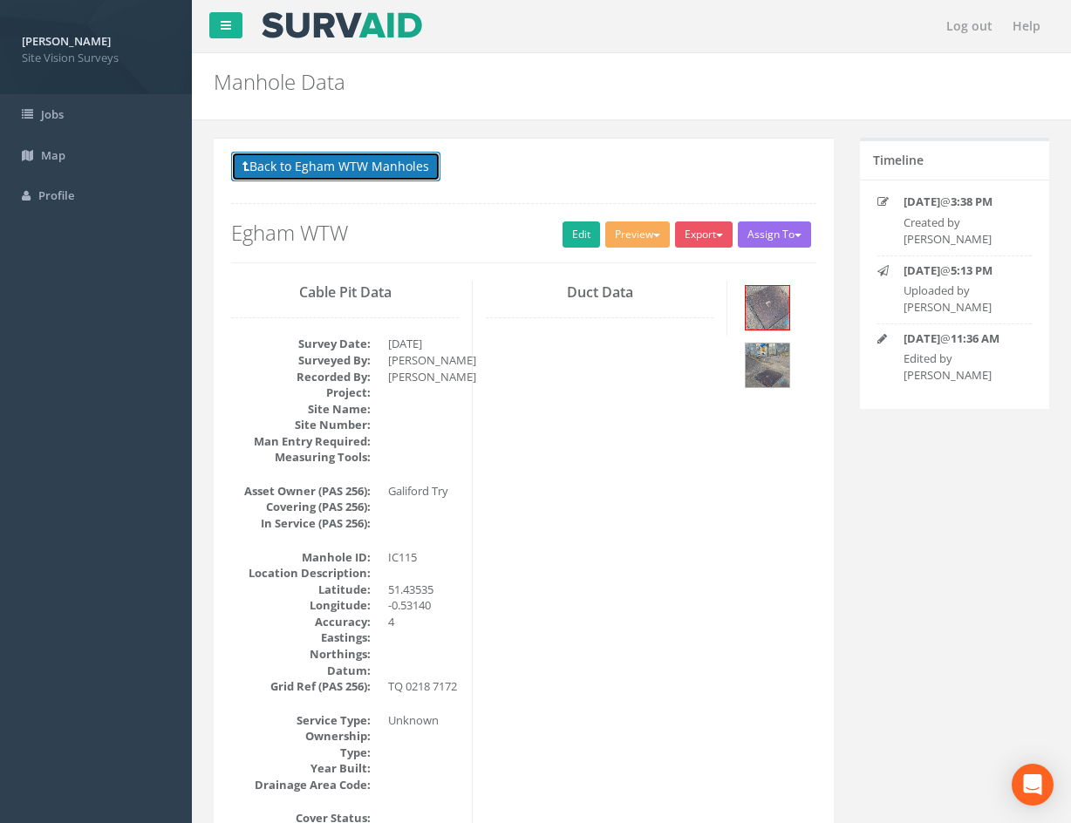
click at [327, 160] on button "Back to Egham WTW Manholes" at bounding box center [335, 167] width 209 height 30
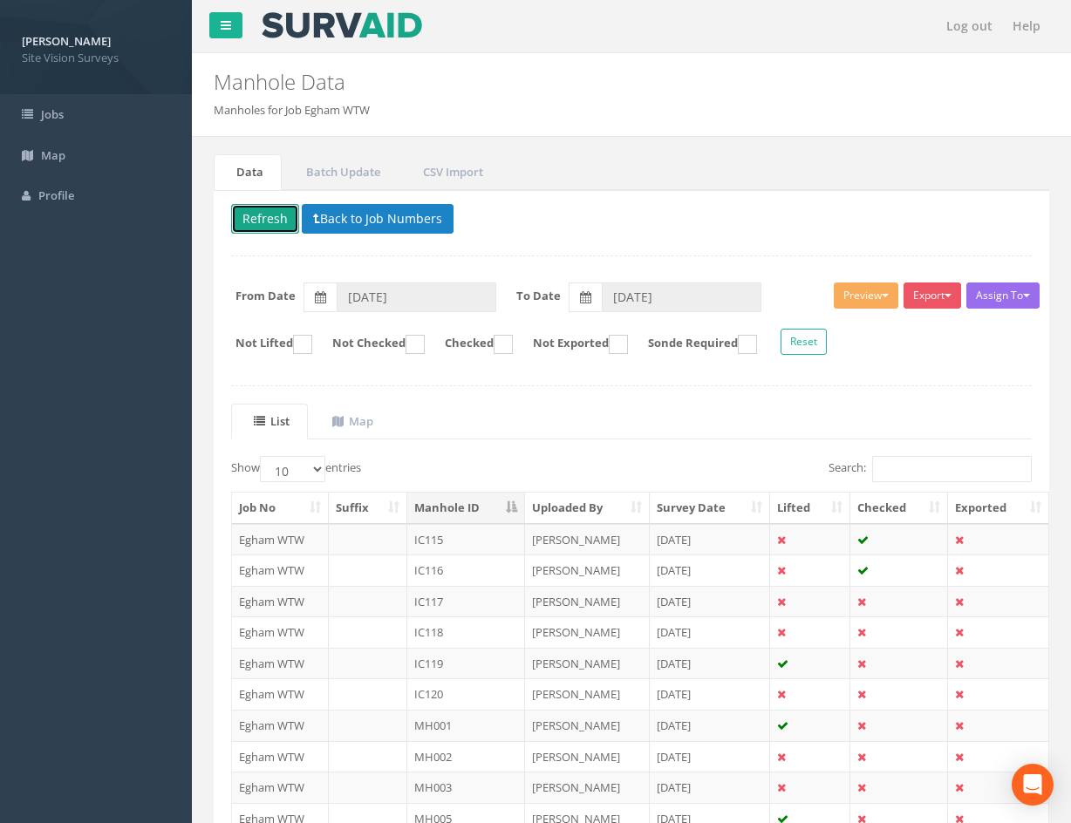
click at [274, 221] on button "Refresh" at bounding box center [265, 219] width 68 height 30
click at [882, 595] on td at bounding box center [899, 601] width 98 height 31
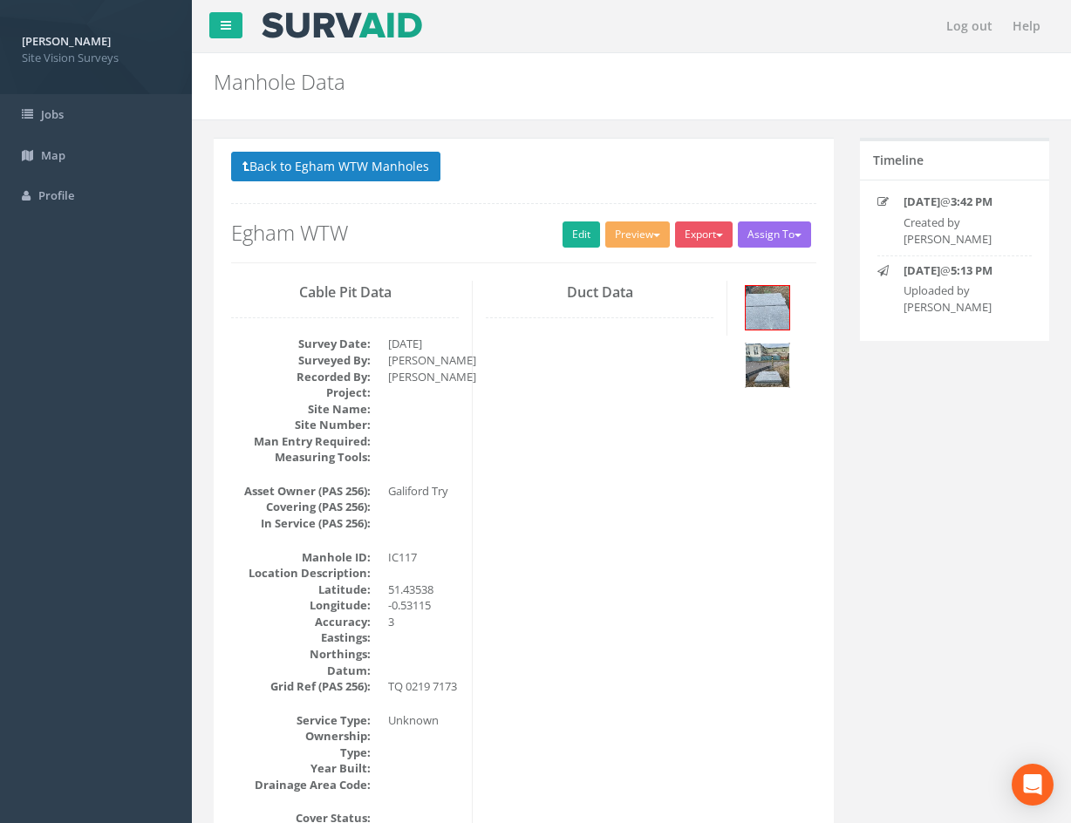
click at [774, 359] on img at bounding box center [768, 366] width 44 height 44
click at [576, 233] on link "Edit" at bounding box center [582, 235] width 38 height 26
drag, startPoint x: 875, startPoint y: 740, endPoint x: 531, endPoint y: 216, distance: 626.0
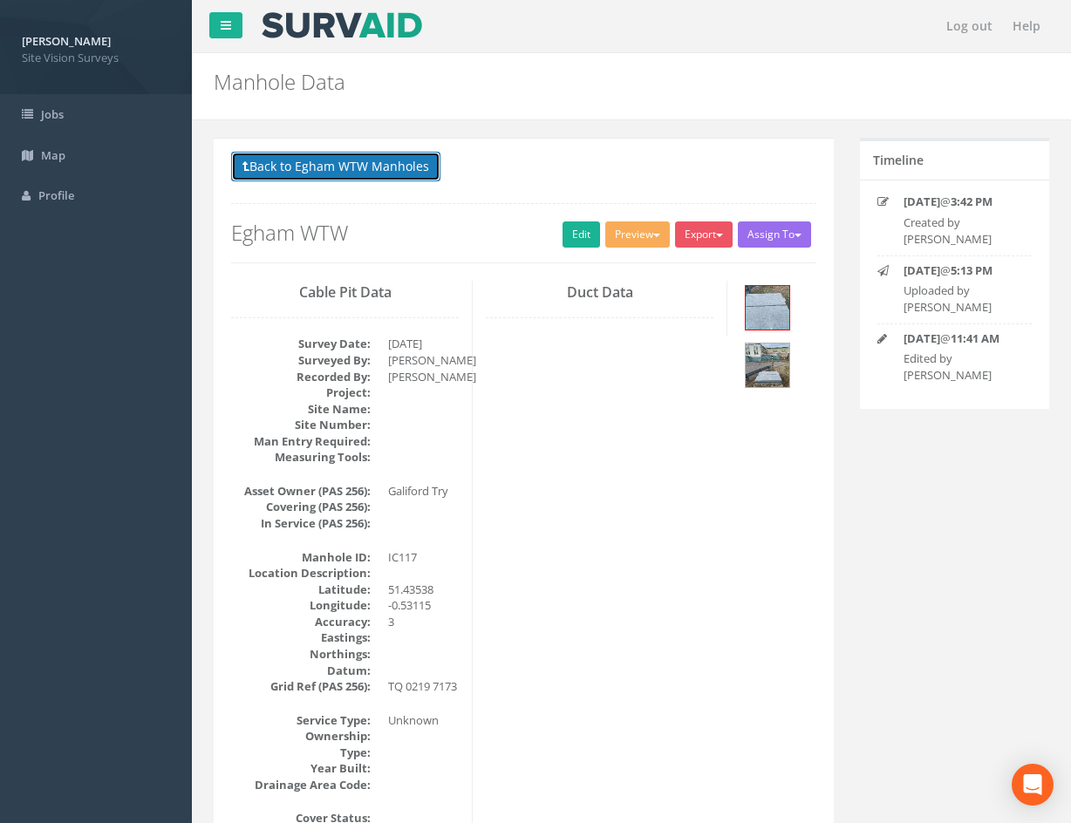
click at [314, 154] on button "Back to Egham WTW Manholes" at bounding box center [335, 167] width 209 height 30
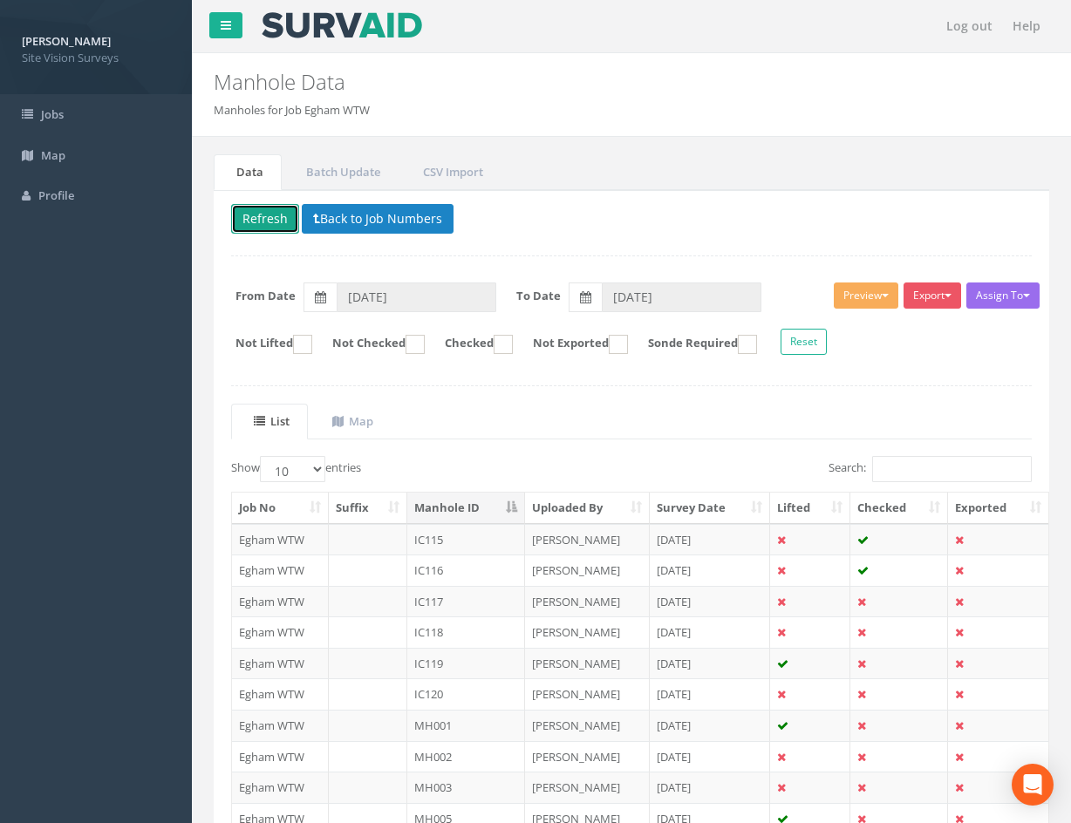
click at [271, 216] on button "Refresh" at bounding box center [265, 219] width 68 height 30
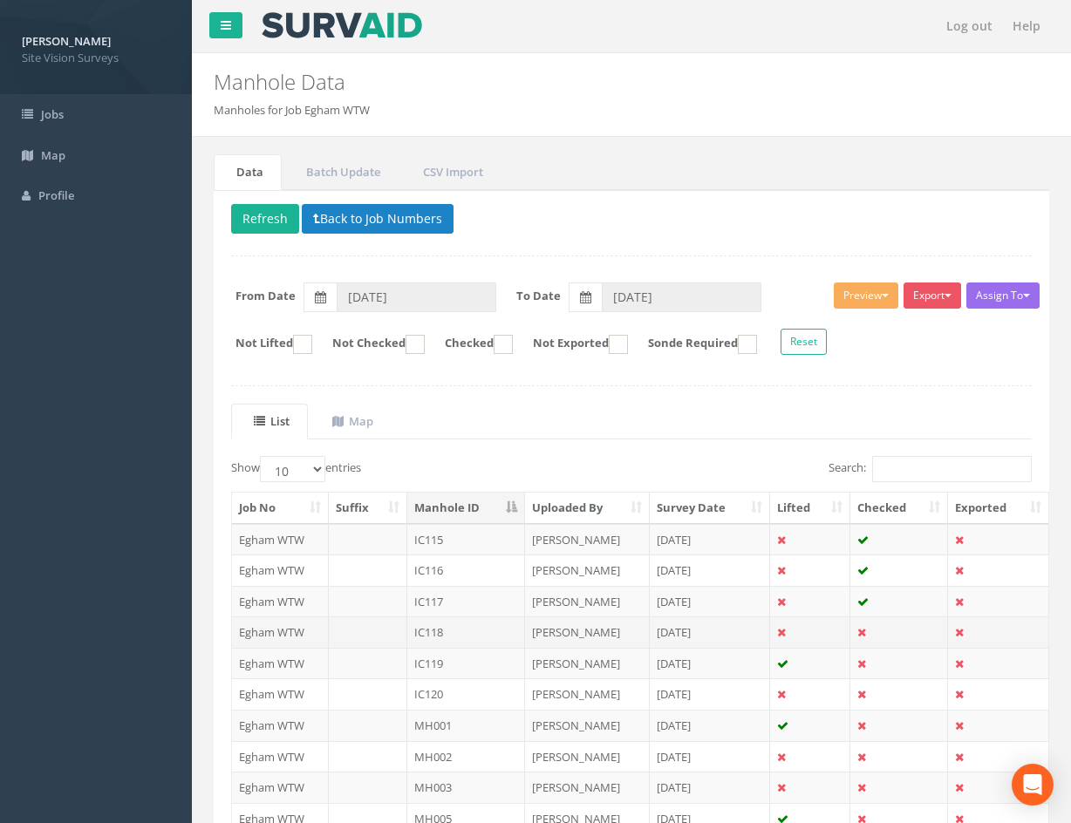
click at [889, 632] on td at bounding box center [899, 632] width 98 height 31
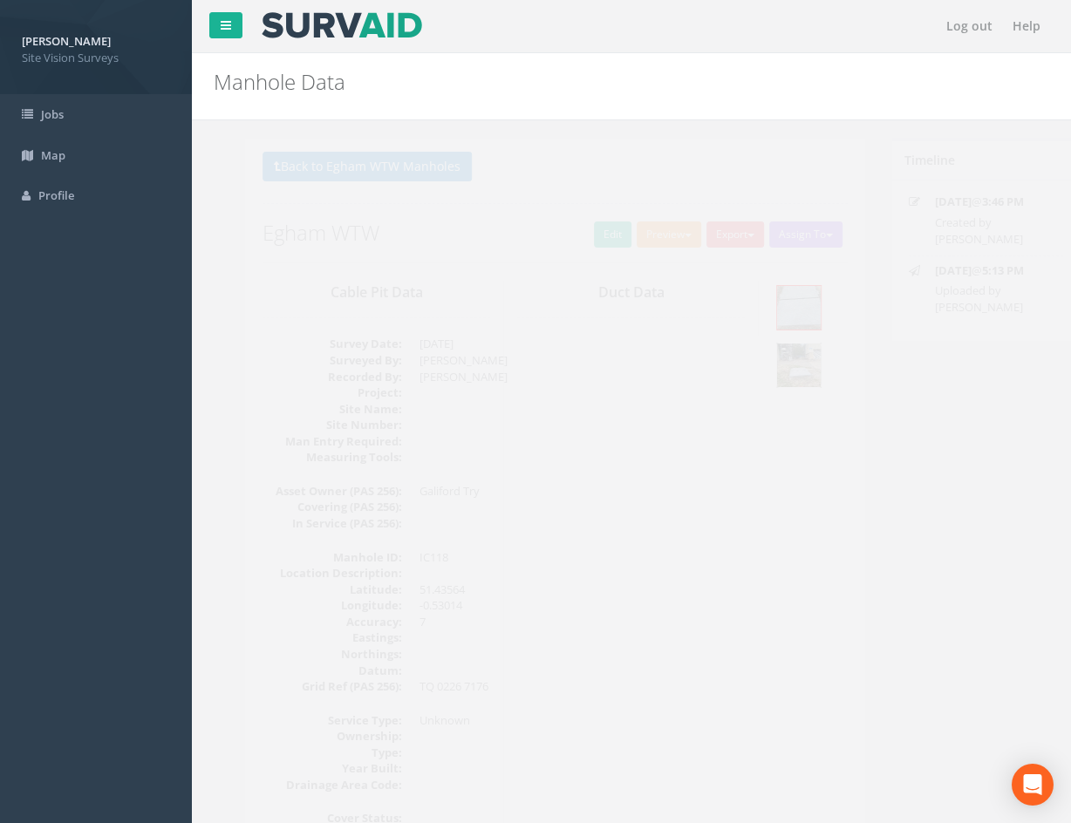
click at [774, 379] on img at bounding box center [768, 366] width 44 height 44
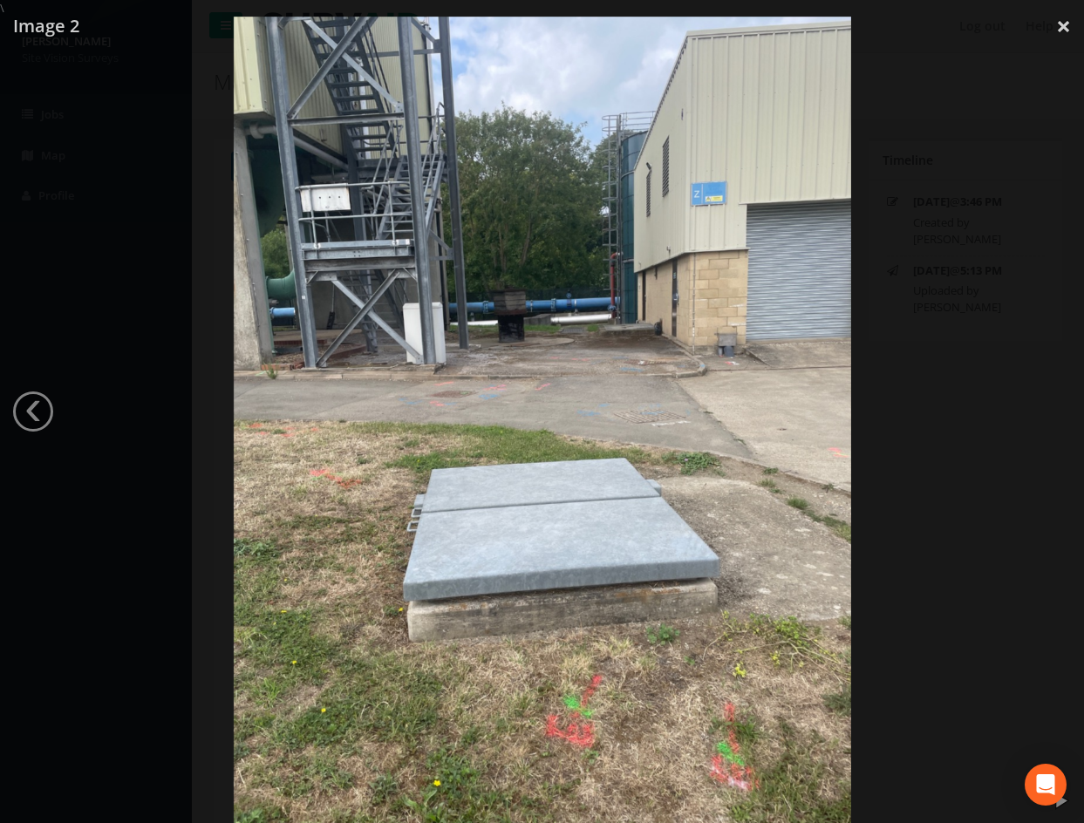
click at [918, 548] on div at bounding box center [542, 428] width 1084 height 823
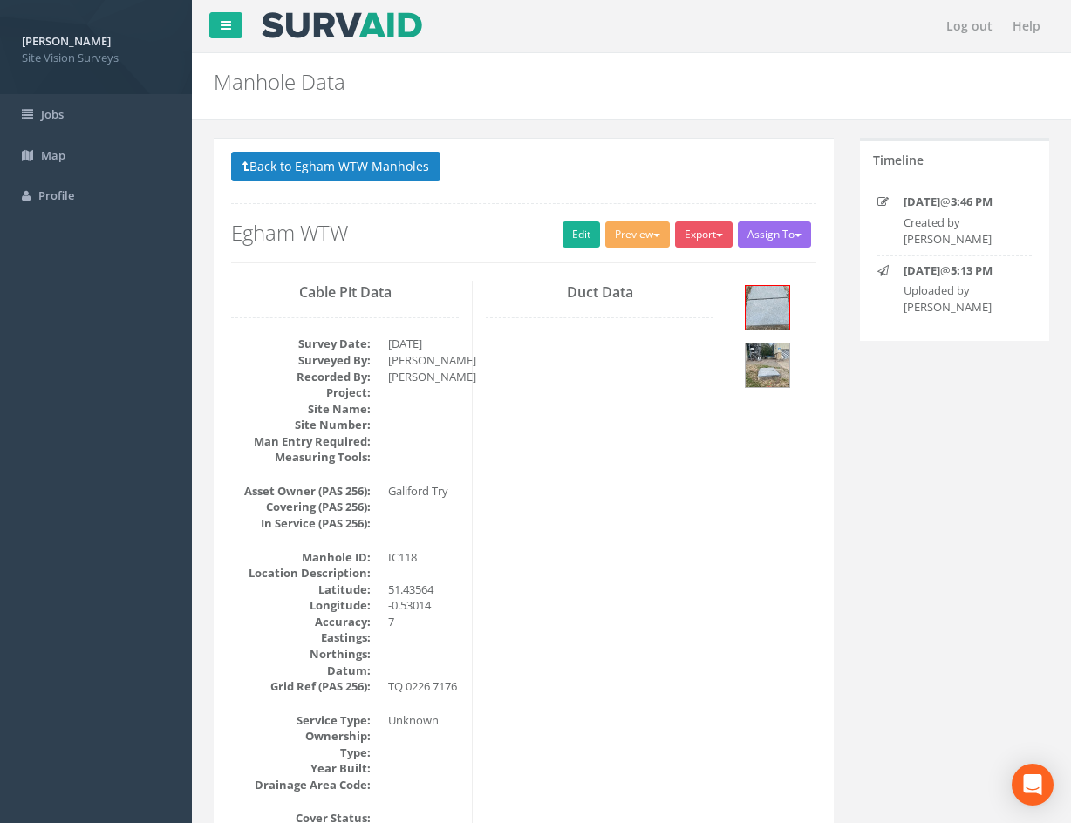
drag, startPoint x: 559, startPoint y: 642, endPoint x: 533, endPoint y: 279, distance: 363.8
click at [584, 239] on link "Edit" at bounding box center [582, 235] width 38 height 26
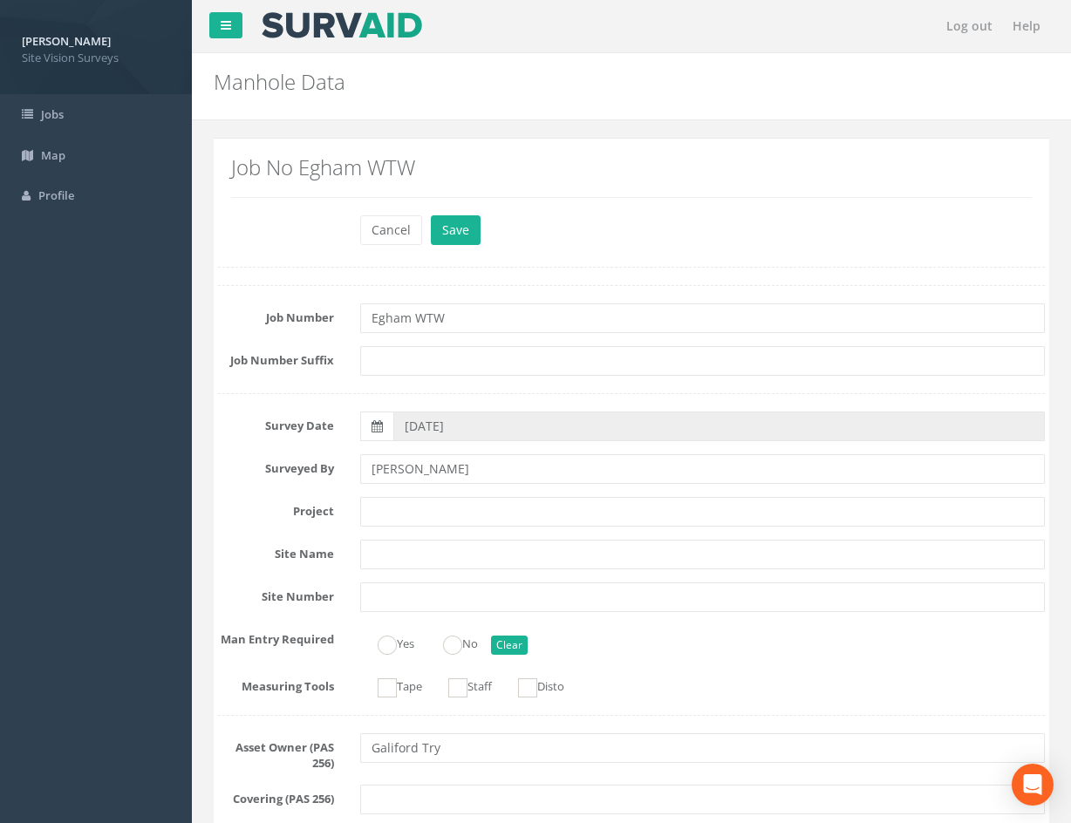
scroll to position [3126, 0]
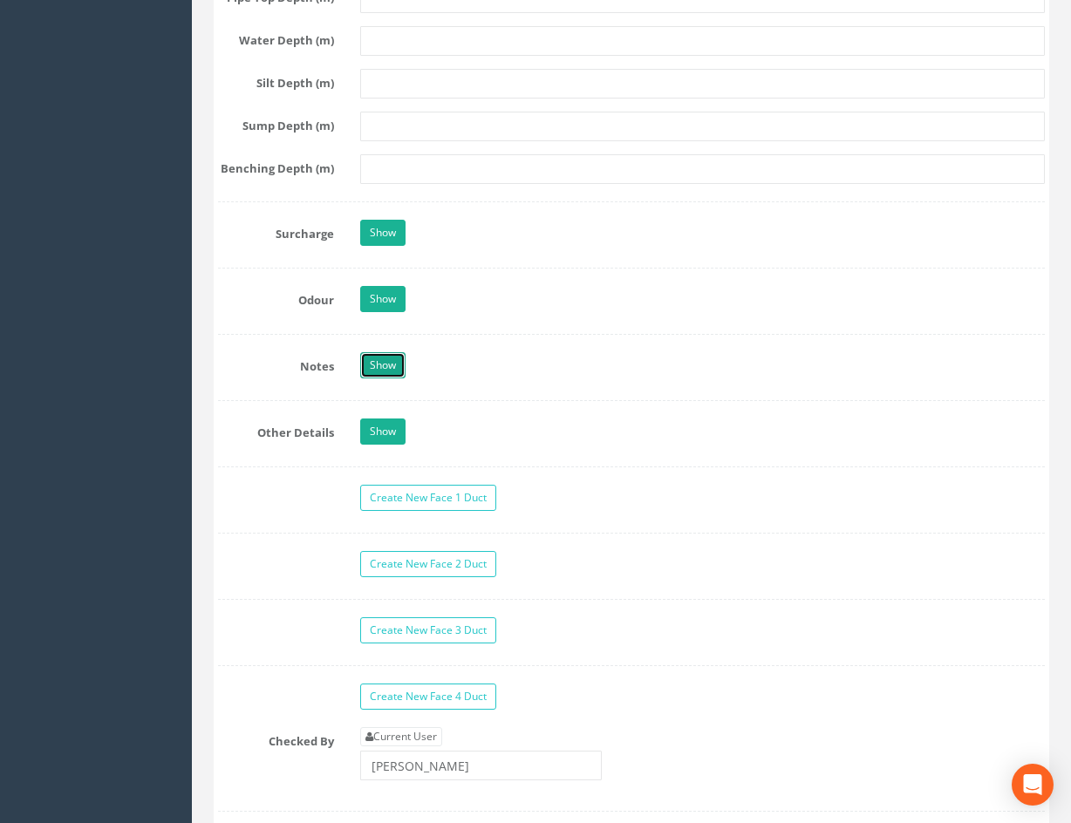
click at [393, 363] on link "Show" at bounding box center [382, 365] width 45 height 26
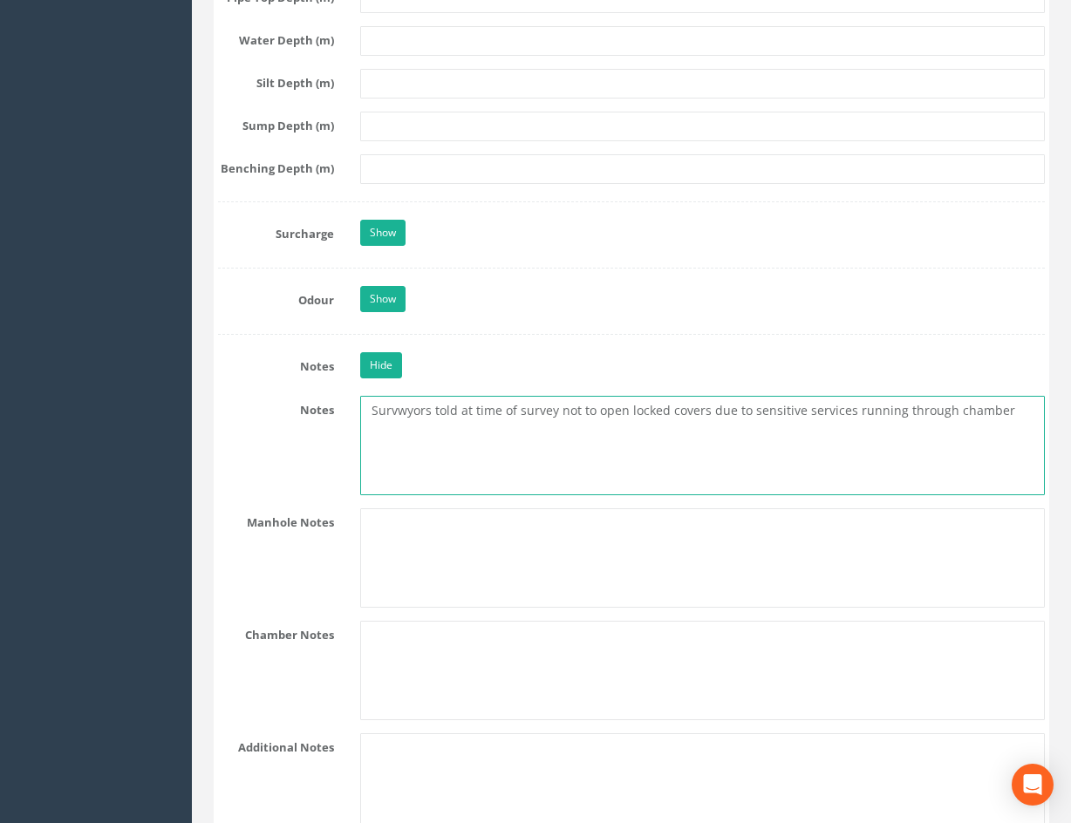
click at [403, 418] on textarea "Survwyors told at time of survey not to open locked covers due to sensitive ser…" at bounding box center [702, 445] width 685 height 99
type textarea "Surveyors told at time of survey not to open locked covers due to sensitive ser…"
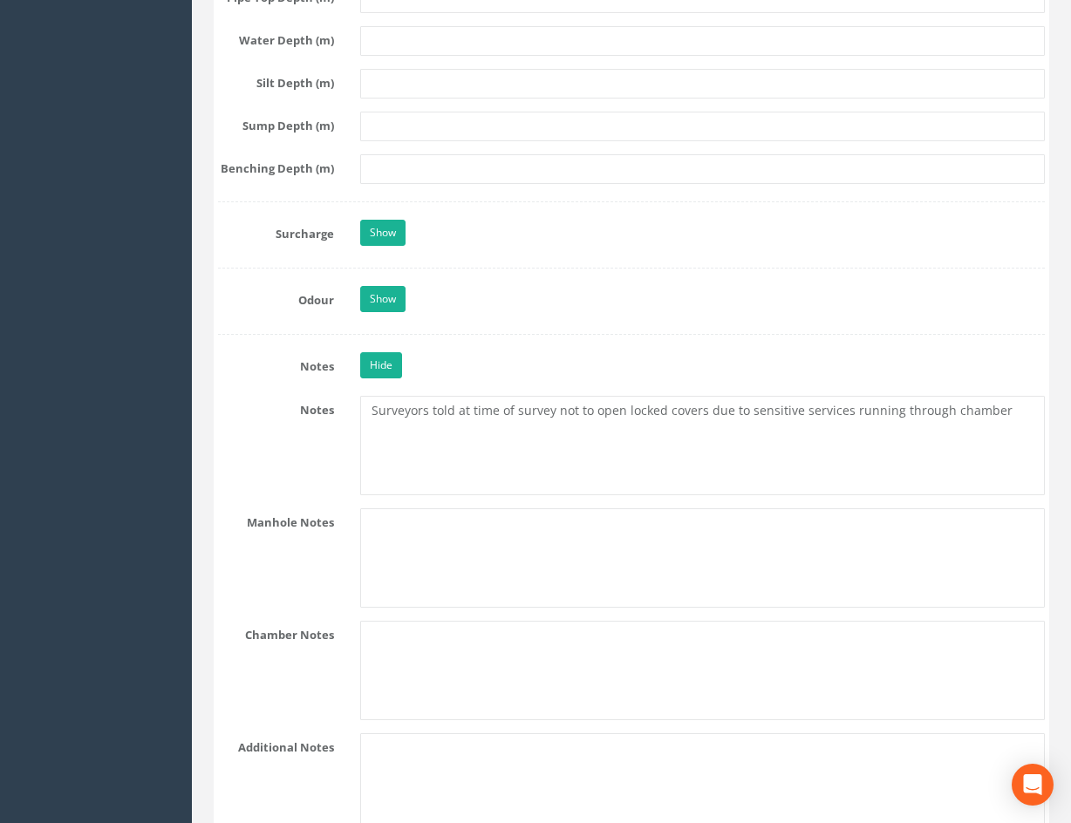
click at [501, 357] on div "Hide" at bounding box center [702, 367] width 711 height 31
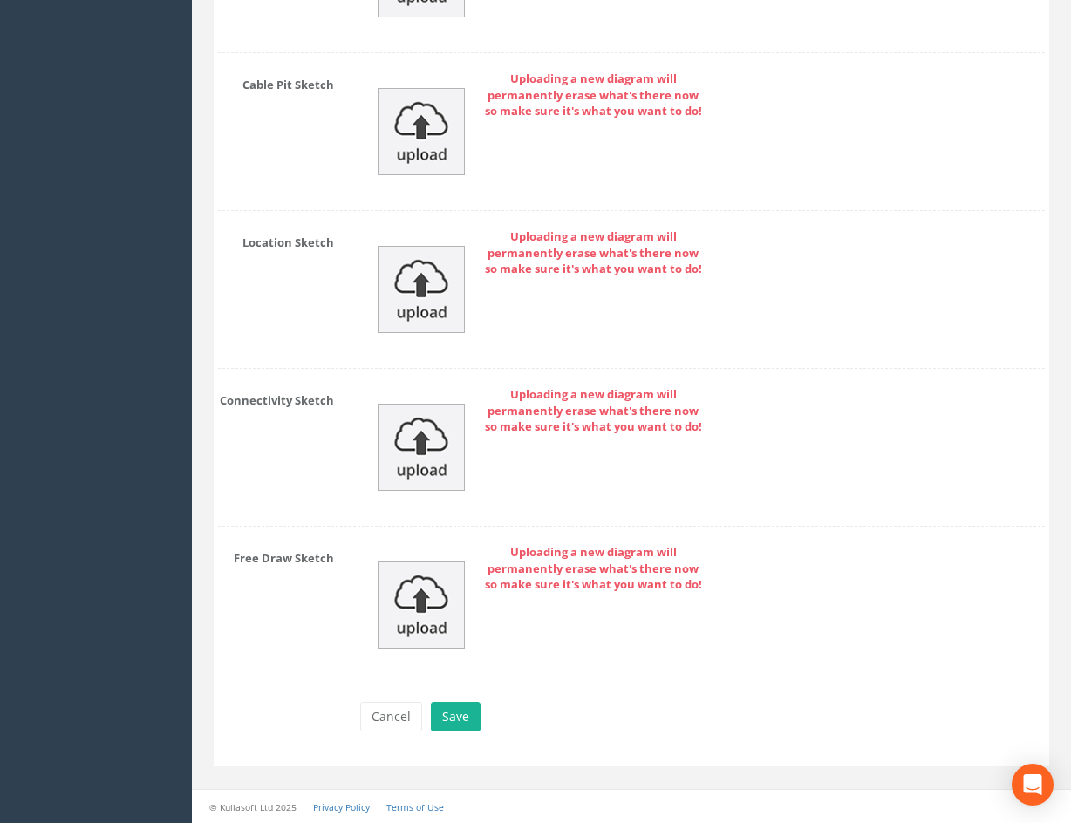
drag, startPoint x: 501, startPoint y: 357, endPoint x: 502, endPoint y: 658, distance: 300.9
click at [449, 710] on button "Save" at bounding box center [456, 717] width 50 height 30
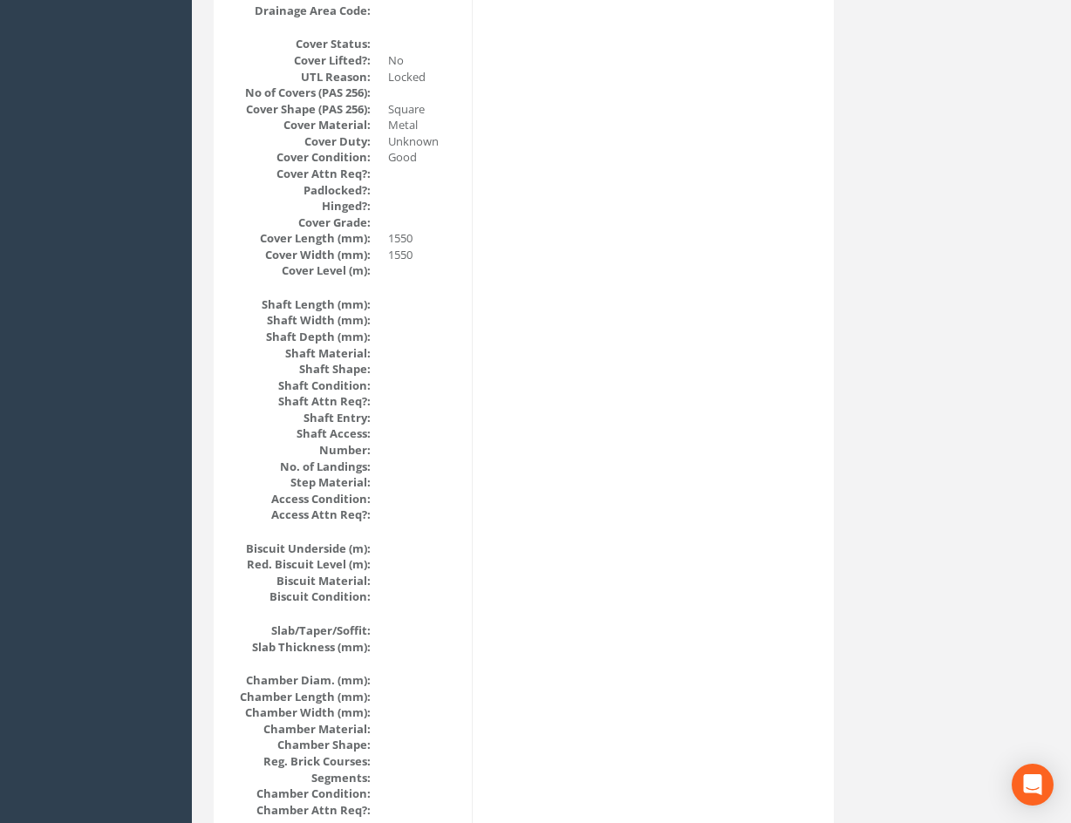
scroll to position [0, 0]
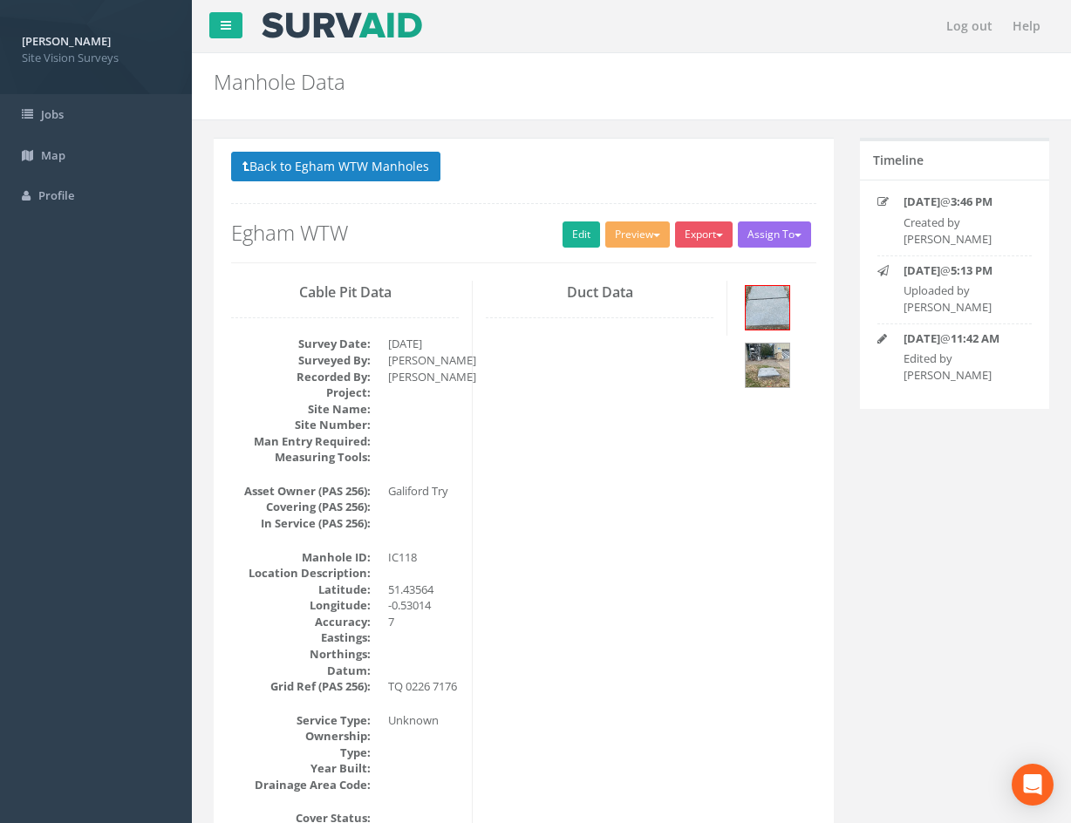
drag, startPoint x: 673, startPoint y: 651, endPoint x: 647, endPoint y: 365, distance: 287.3
click at [344, 172] on button "Back to Egham WTW Manholes" at bounding box center [335, 167] width 209 height 30
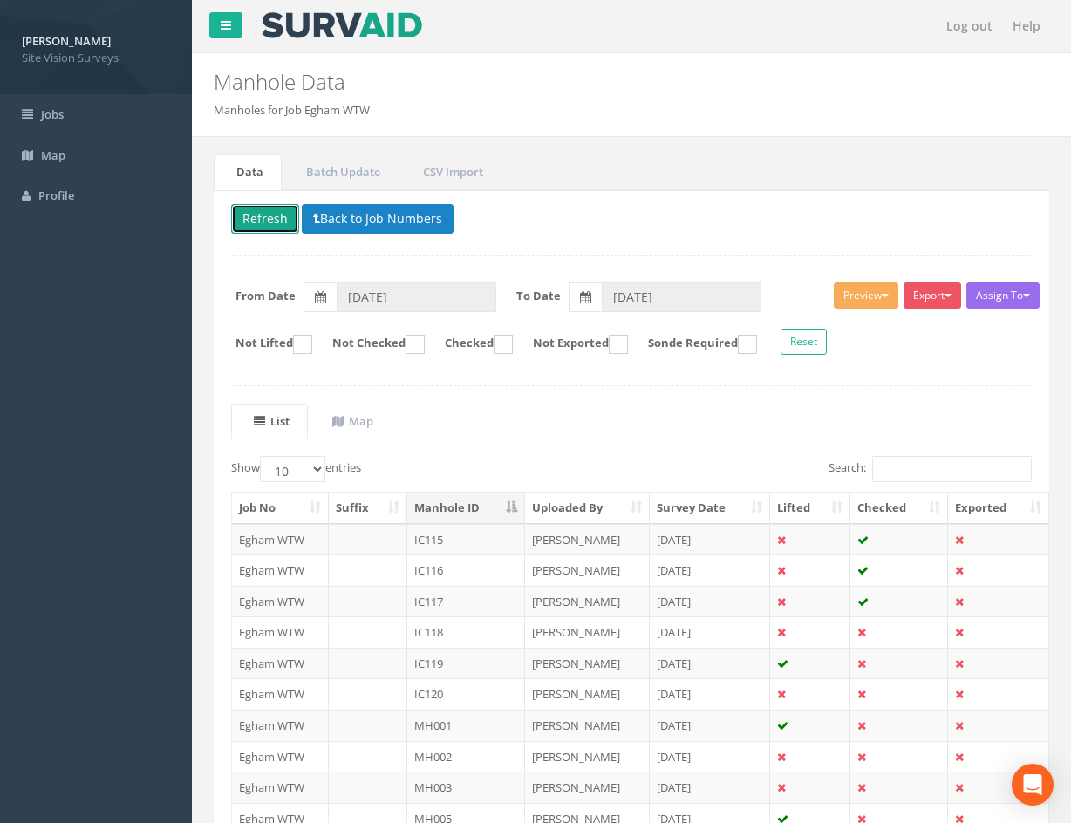
click at [261, 221] on button "Refresh" at bounding box center [265, 219] width 68 height 30
click at [832, 662] on td at bounding box center [810, 663] width 80 height 31
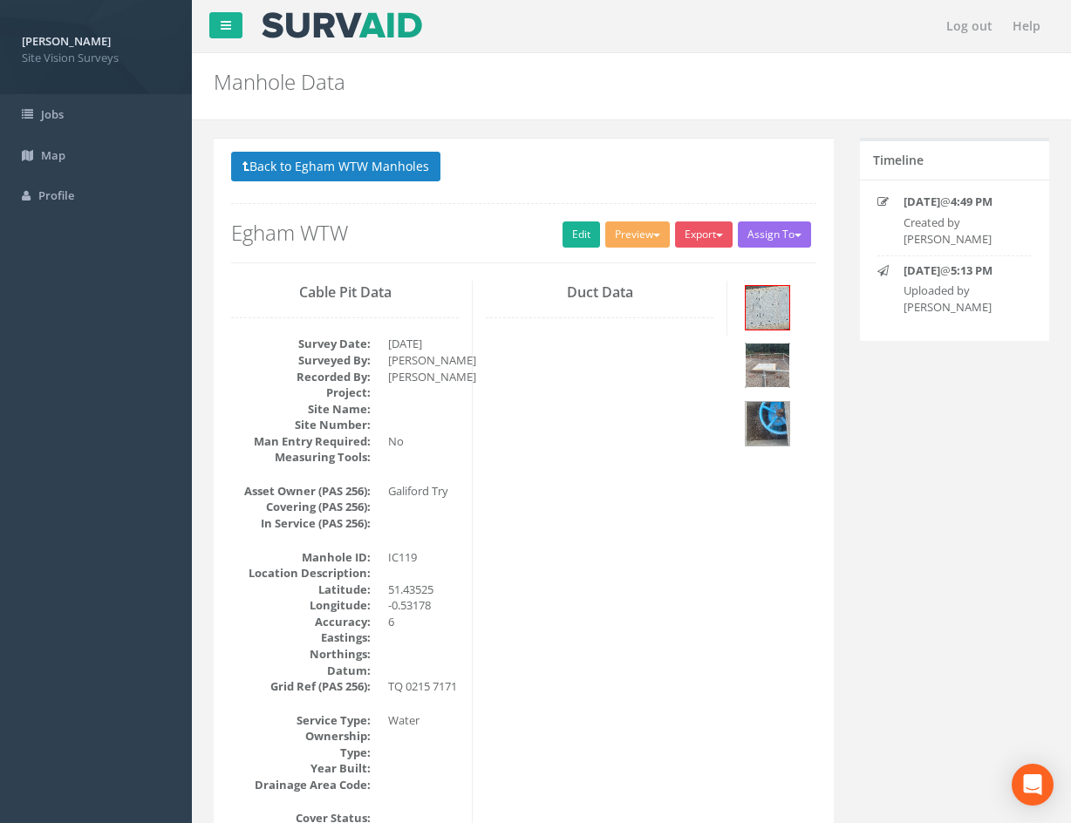
click at [772, 356] on img at bounding box center [768, 366] width 44 height 44
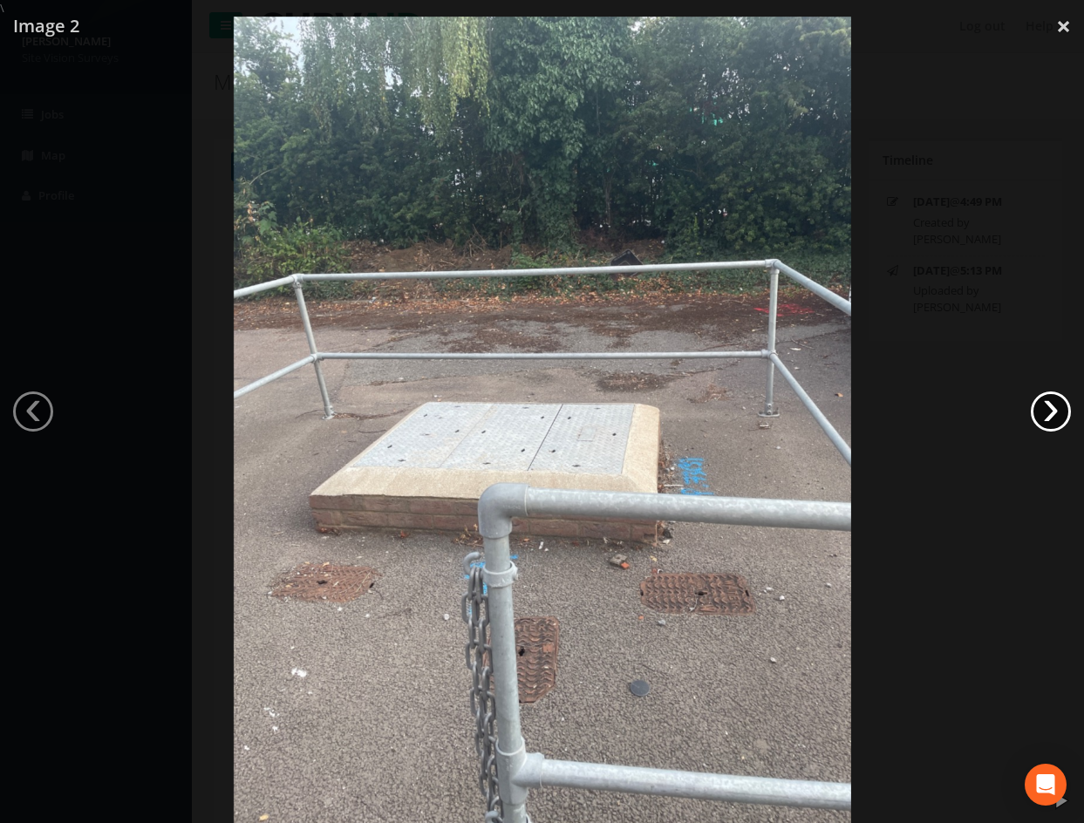
click at [1067, 413] on link "›" at bounding box center [1051, 412] width 40 height 40
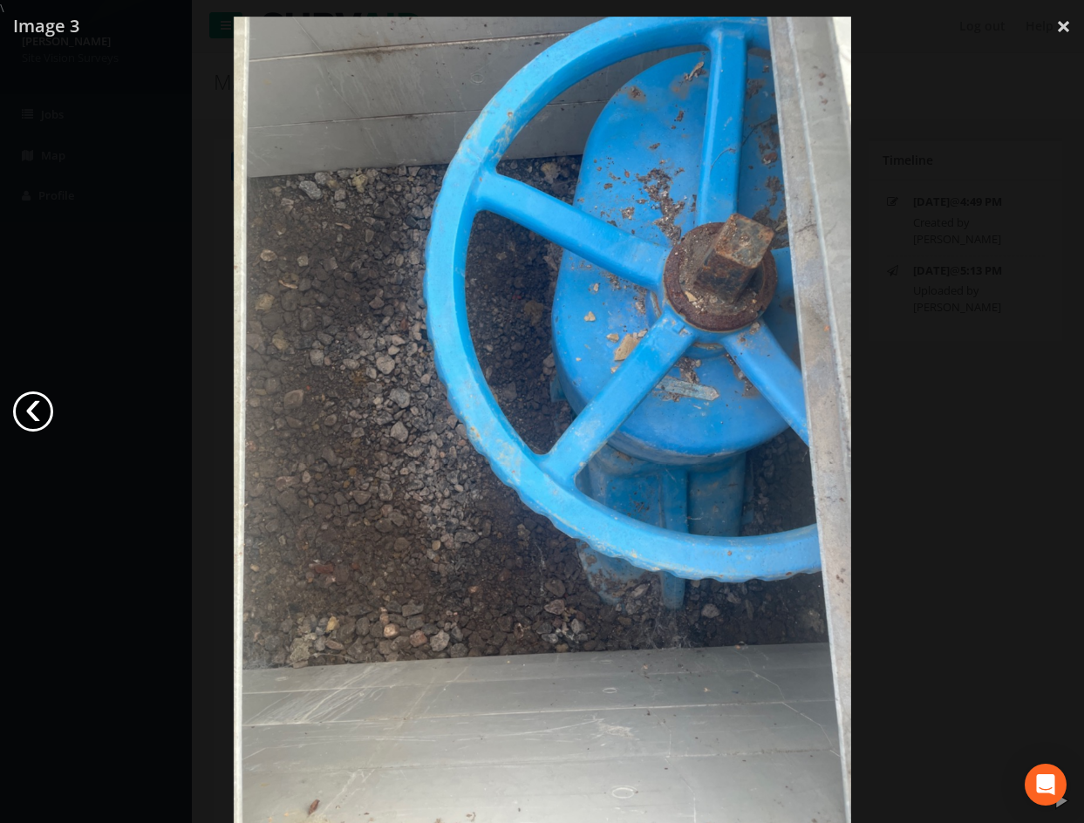
click at [24, 415] on link "‹" at bounding box center [33, 412] width 40 height 40
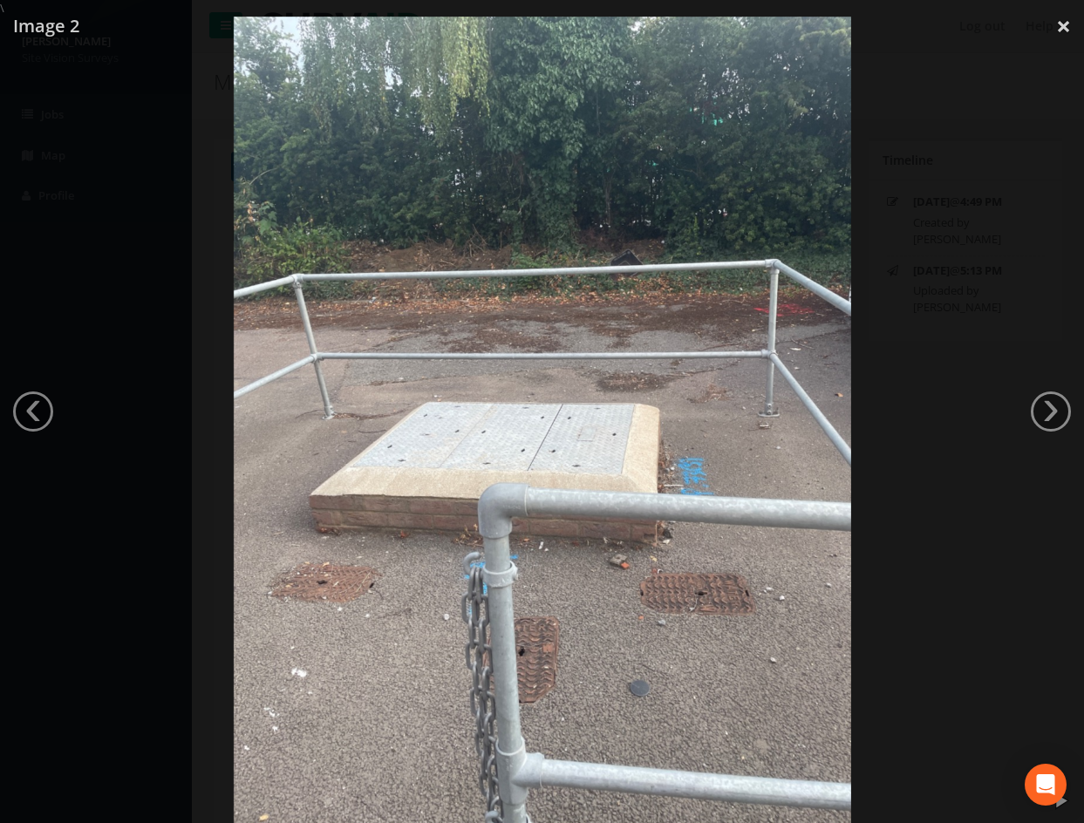
click at [132, 474] on div at bounding box center [542, 428] width 1084 height 823
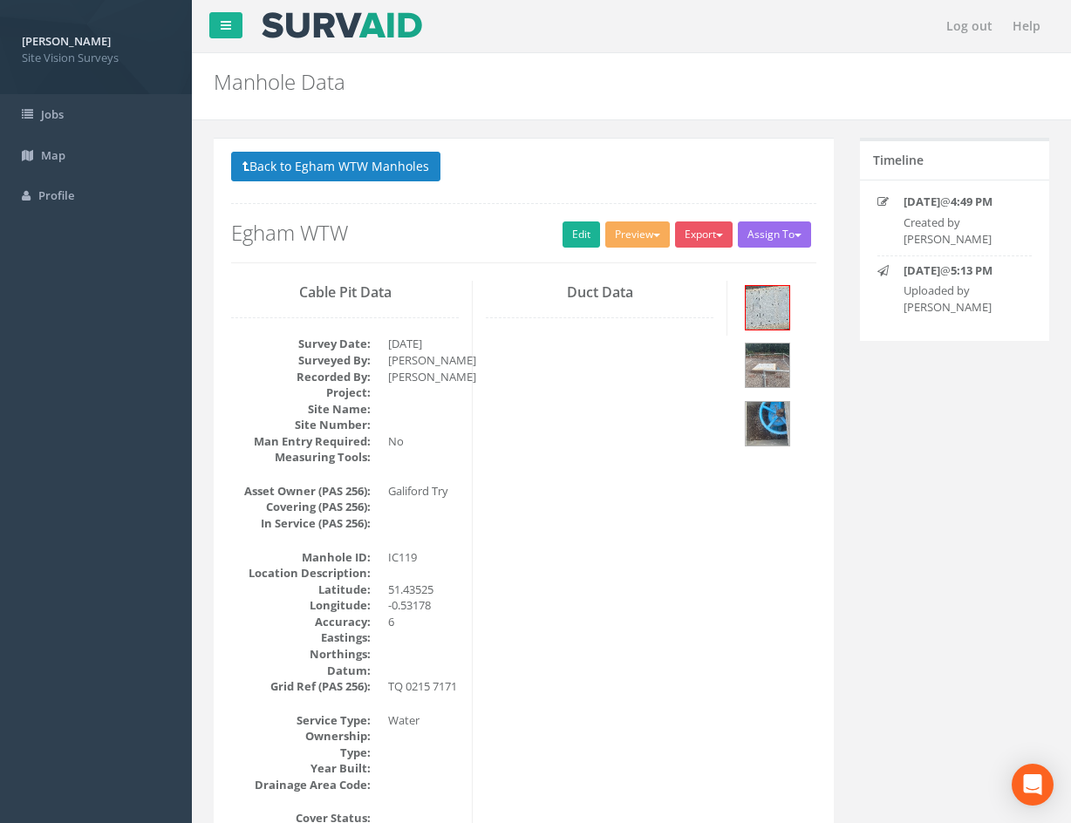
drag, startPoint x: 737, startPoint y: 678, endPoint x: 735, endPoint y: 263, distance: 415.1
click at [780, 360] on img at bounding box center [768, 366] width 44 height 44
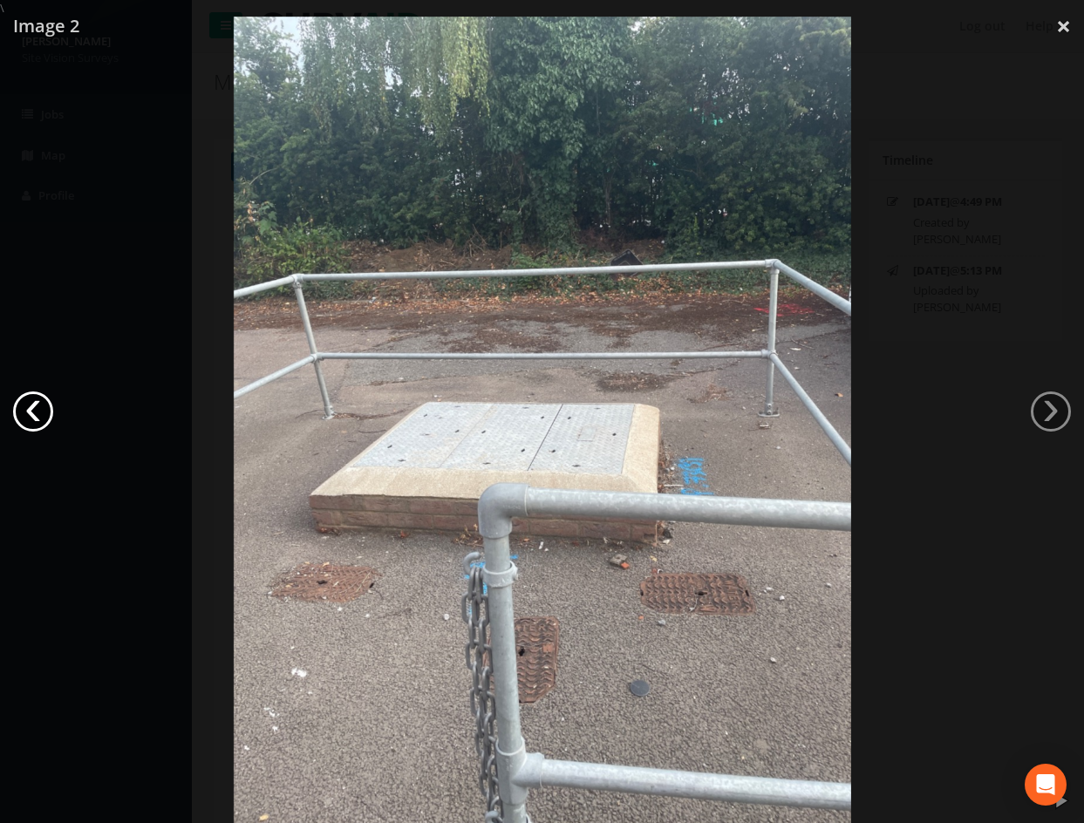
click at [32, 413] on link "‹" at bounding box center [33, 412] width 40 height 40
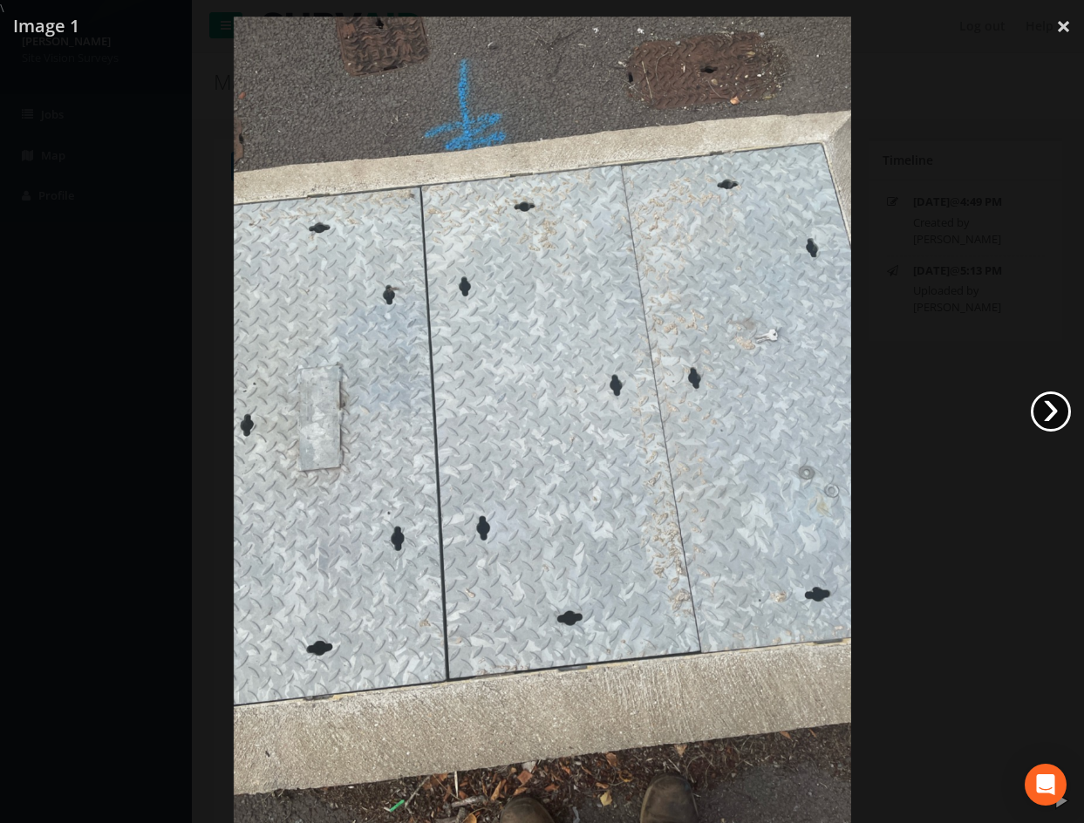
click at [1044, 408] on link "›" at bounding box center [1051, 412] width 40 height 40
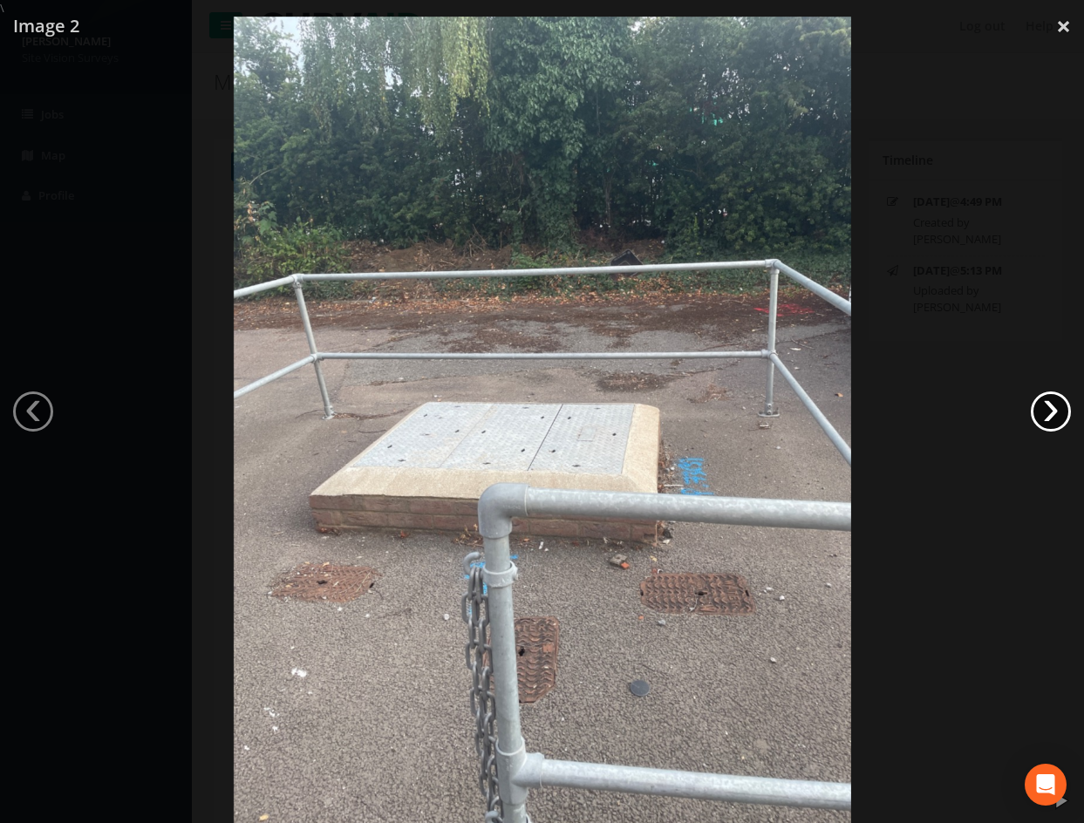
click at [1044, 408] on link "›" at bounding box center [1051, 412] width 40 height 40
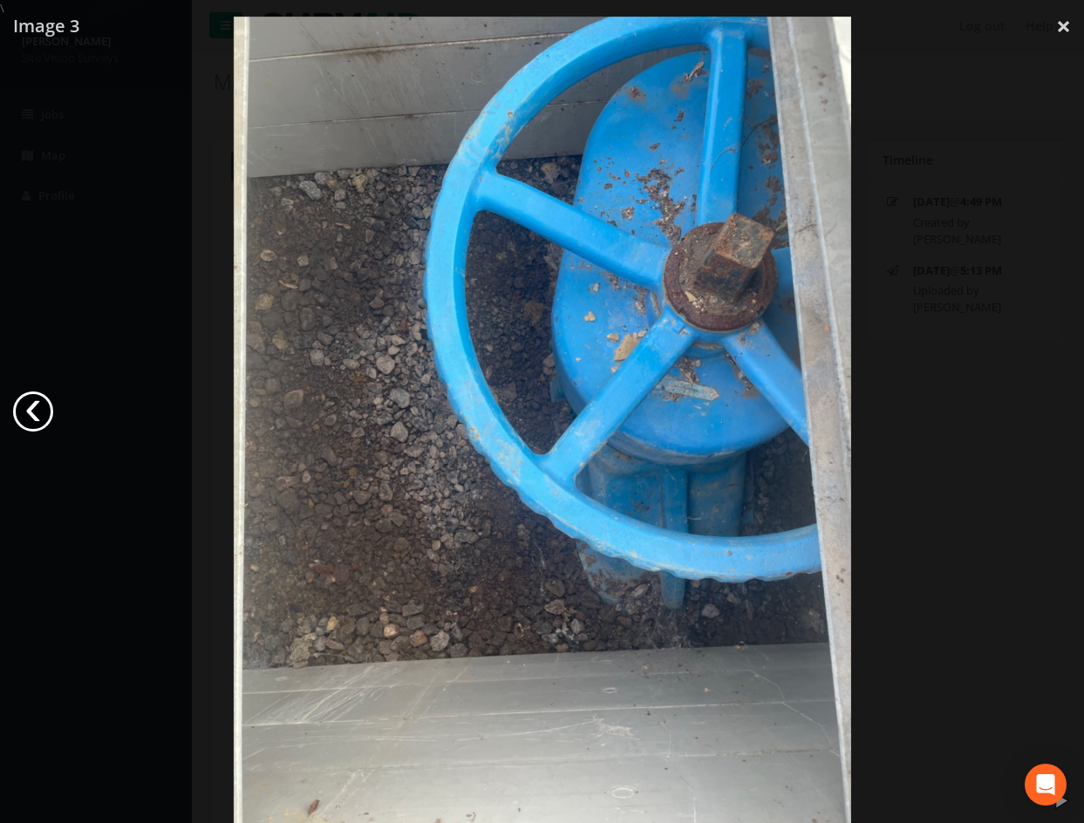
click at [24, 422] on link "‹" at bounding box center [33, 412] width 40 height 40
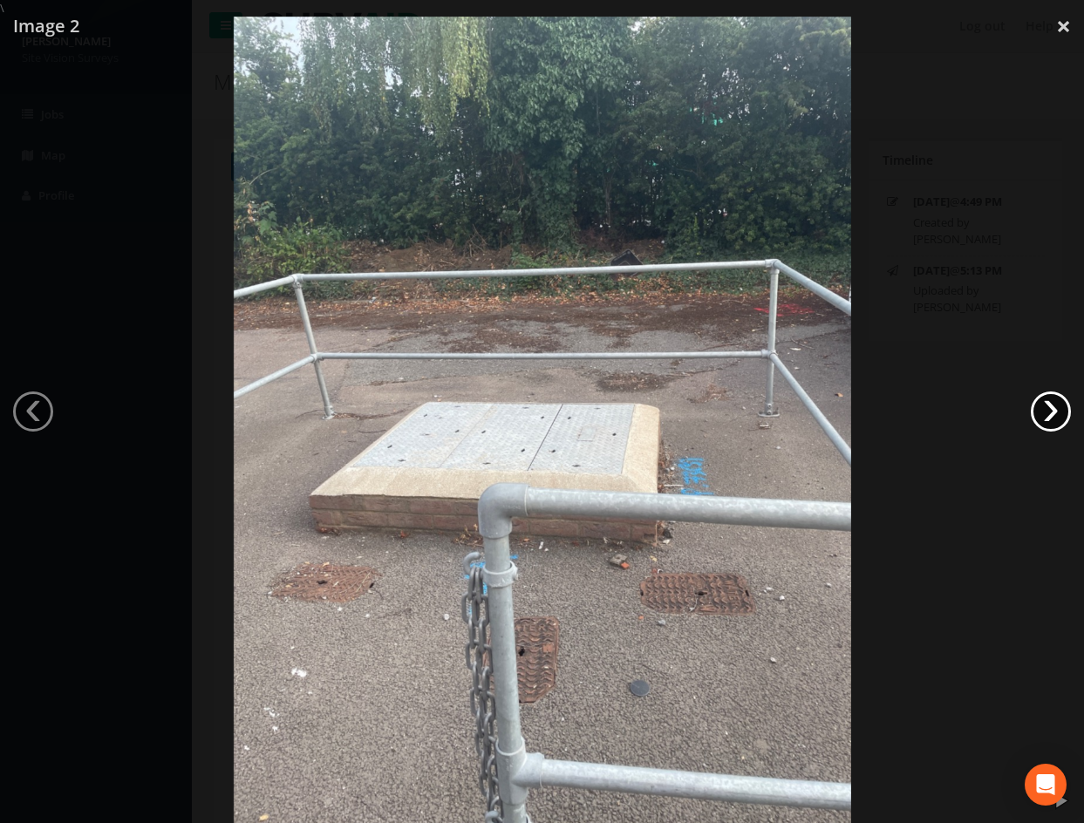
click at [1044, 401] on link "›" at bounding box center [1051, 412] width 40 height 40
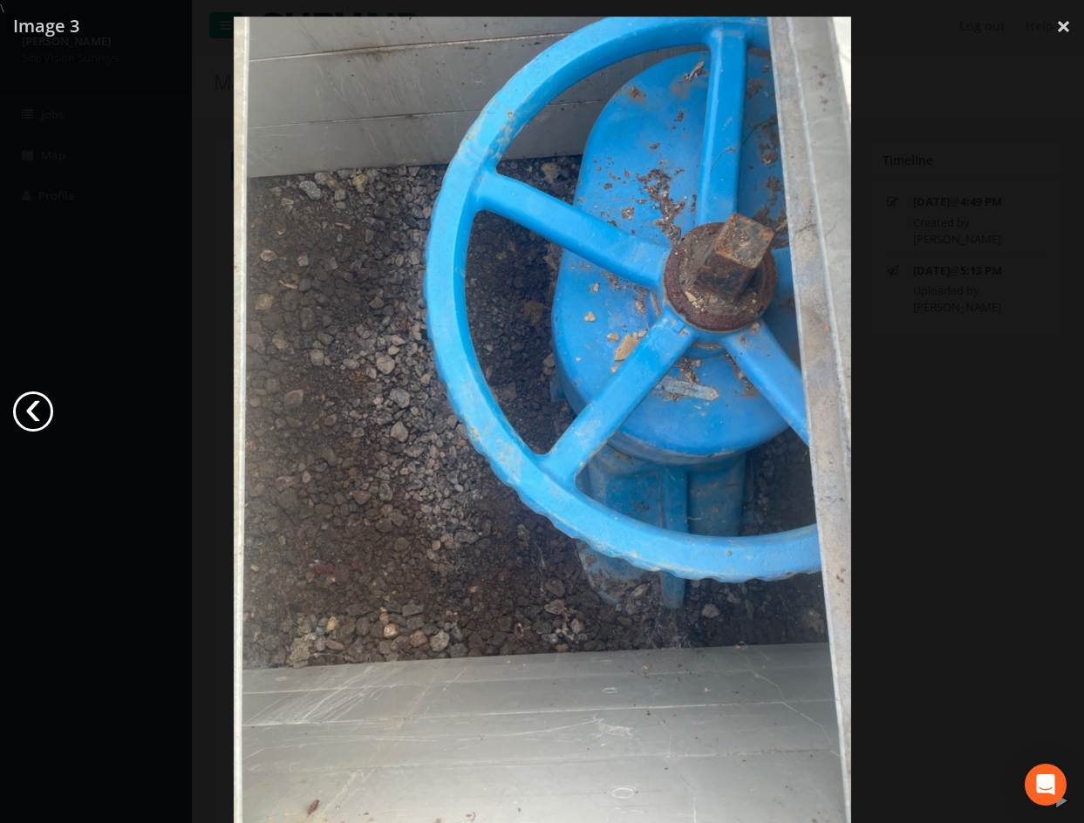
click at [33, 401] on link "‹" at bounding box center [33, 412] width 40 height 40
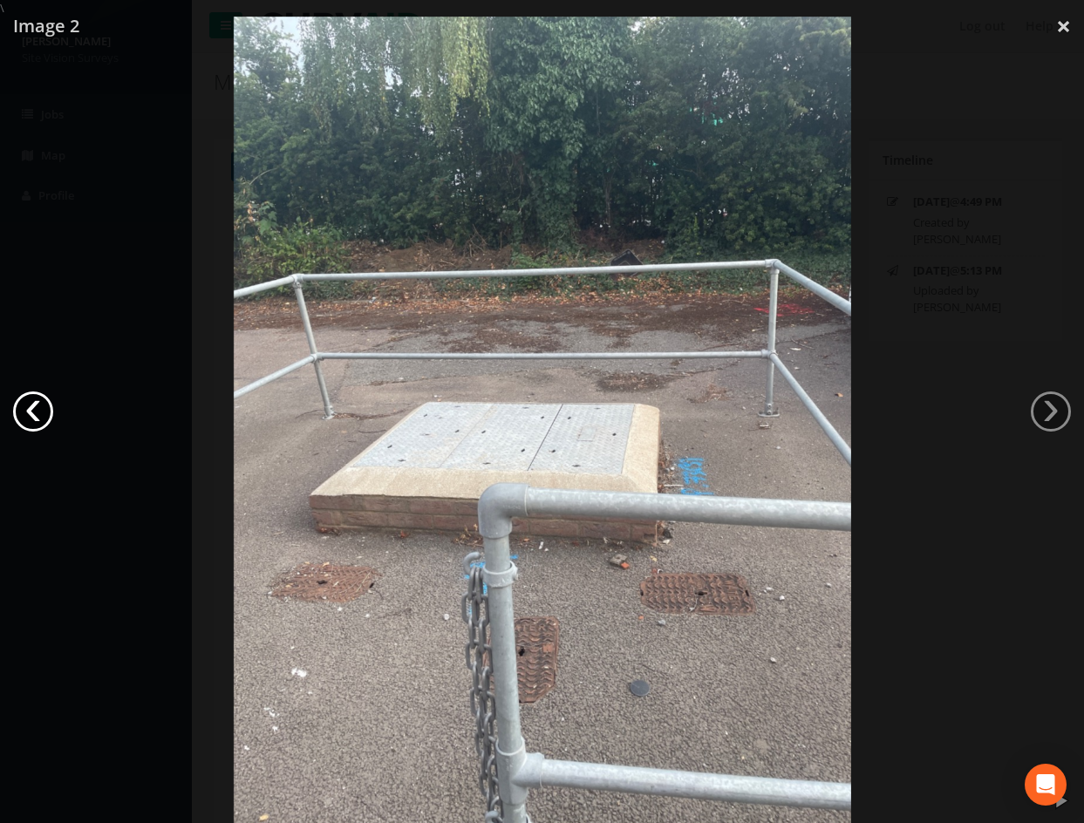
click at [33, 401] on link "‹" at bounding box center [33, 412] width 40 height 40
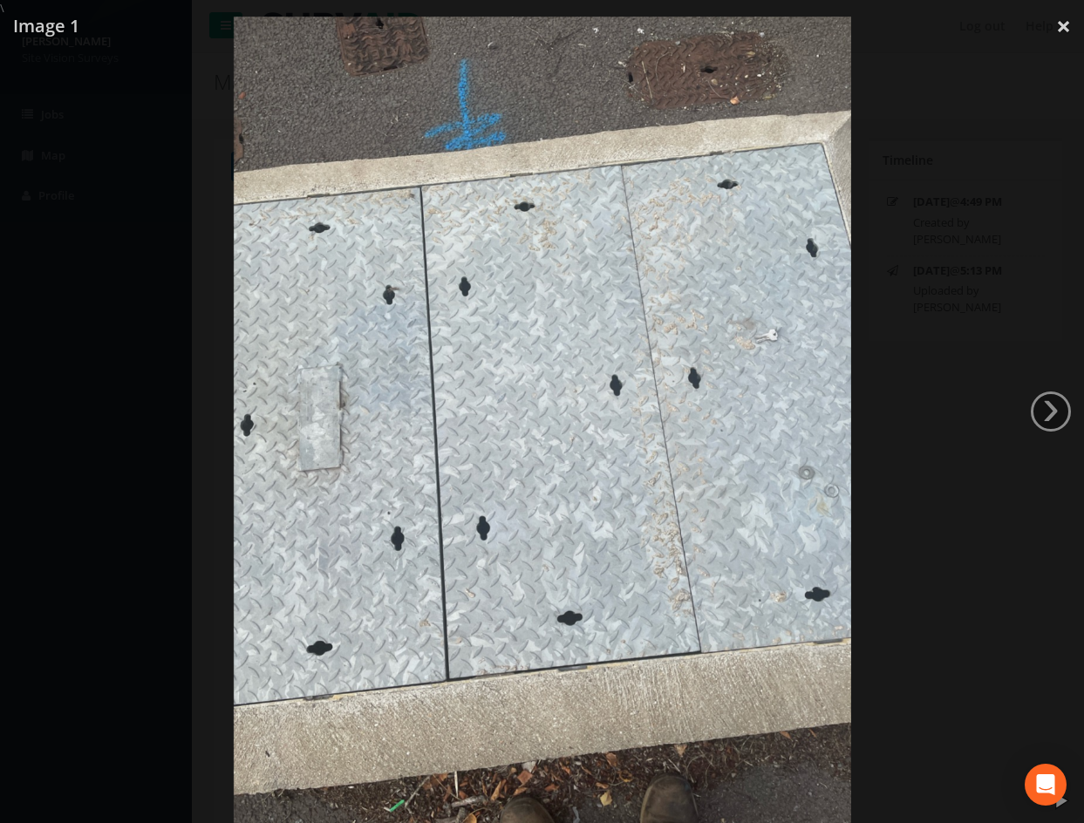
click at [922, 315] on div at bounding box center [542, 428] width 1084 height 823
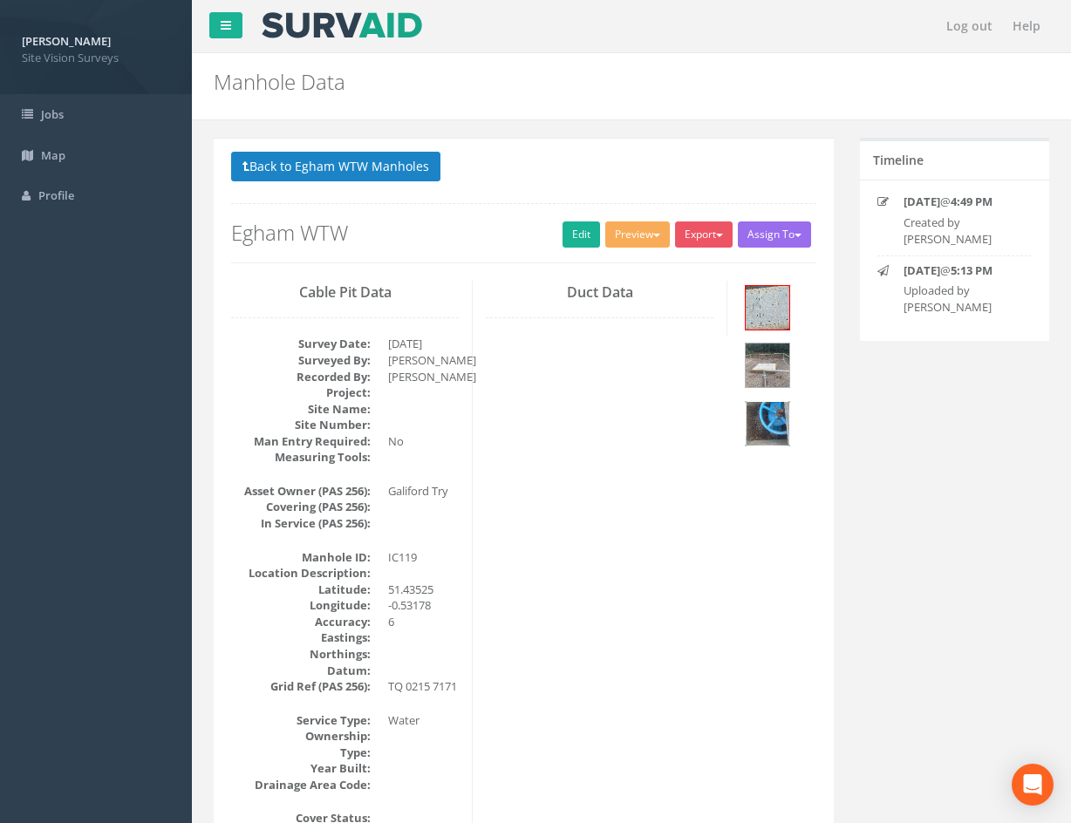
click at [777, 411] on img at bounding box center [768, 424] width 44 height 44
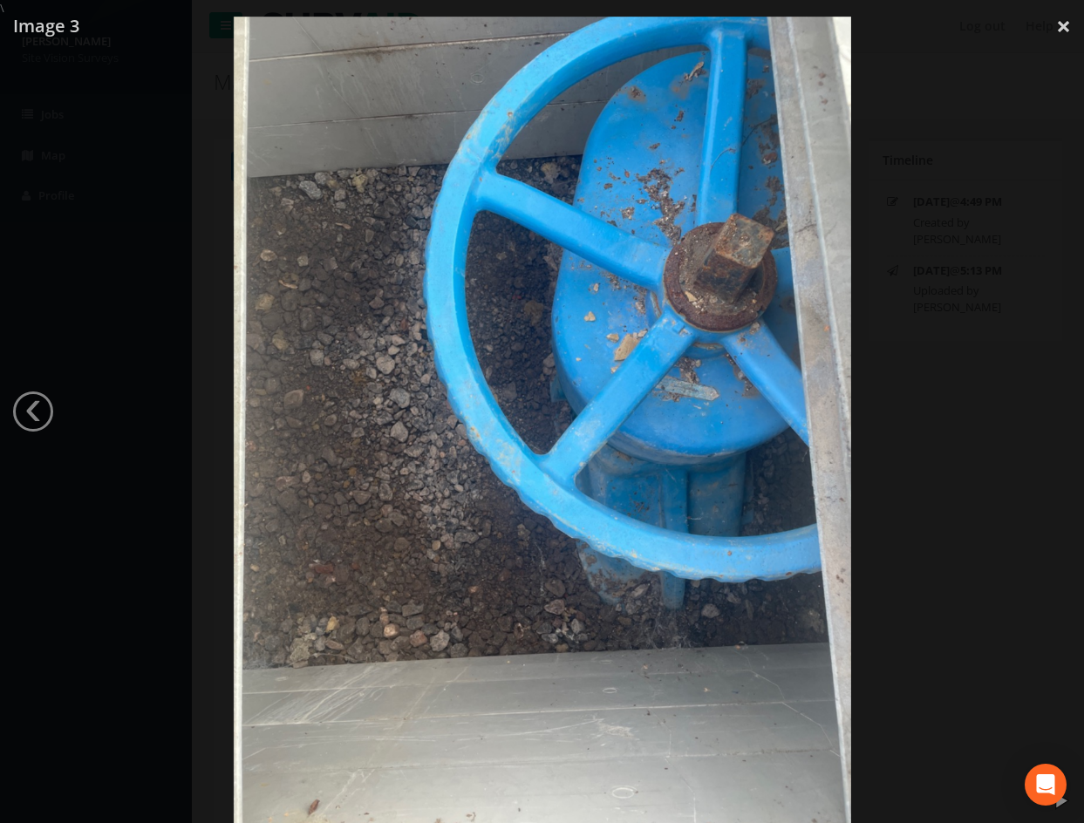
click at [942, 428] on div at bounding box center [542, 428] width 1084 height 823
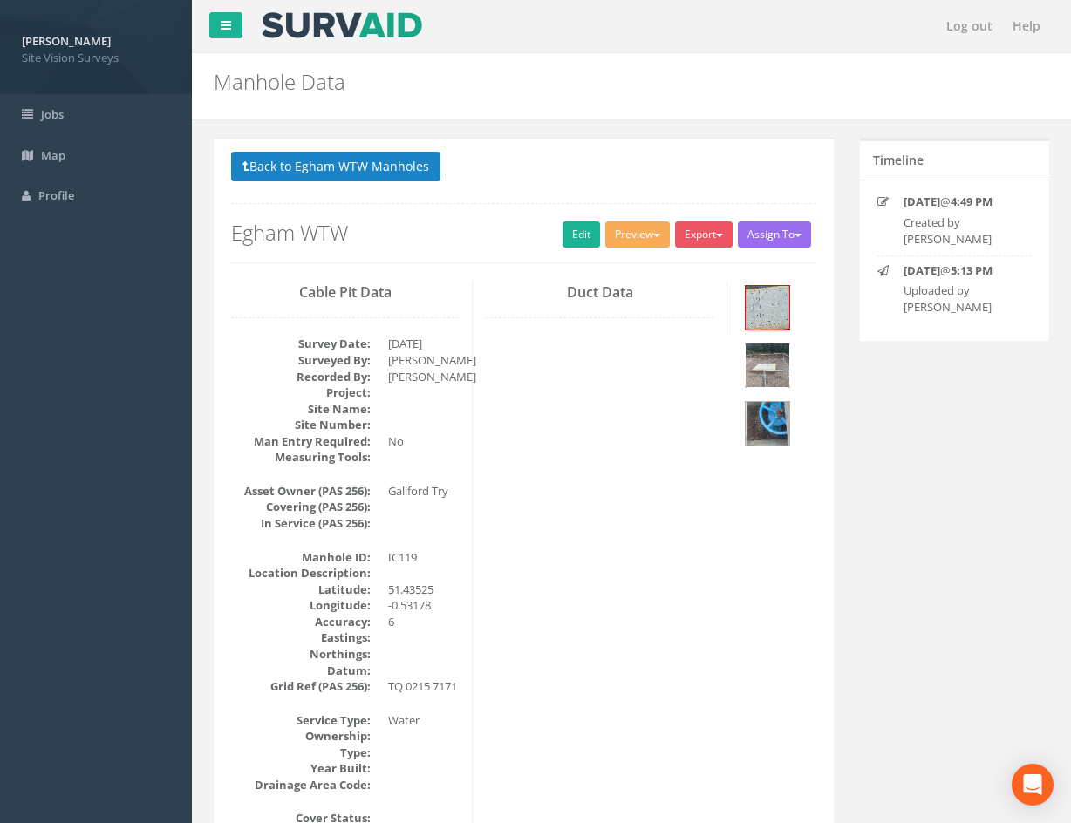
click at [777, 371] on img at bounding box center [768, 366] width 44 height 44
drag, startPoint x: 709, startPoint y: 634, endPoint x: 648, endPoint y: 527, distance: 123.4
click at [578, 238] on link "Edit" at bounding box center [582, 235] width 38 height 26
drag, startPoint x: 517, startPoint y: 487, endPoint x: 472, endPoint y: 232, distance: 258.7
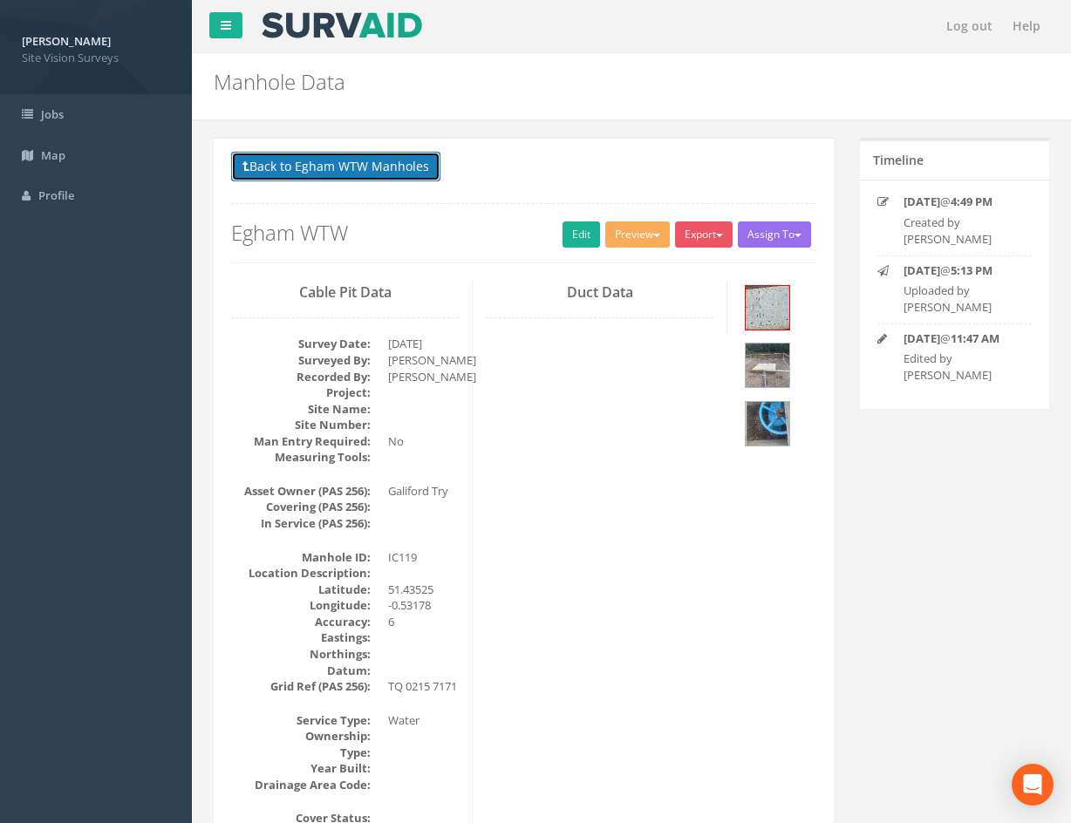
click at [392, 175] on button "Back to Egham WTW Manholes" at bounding box center [335, 167] width 209 height 30
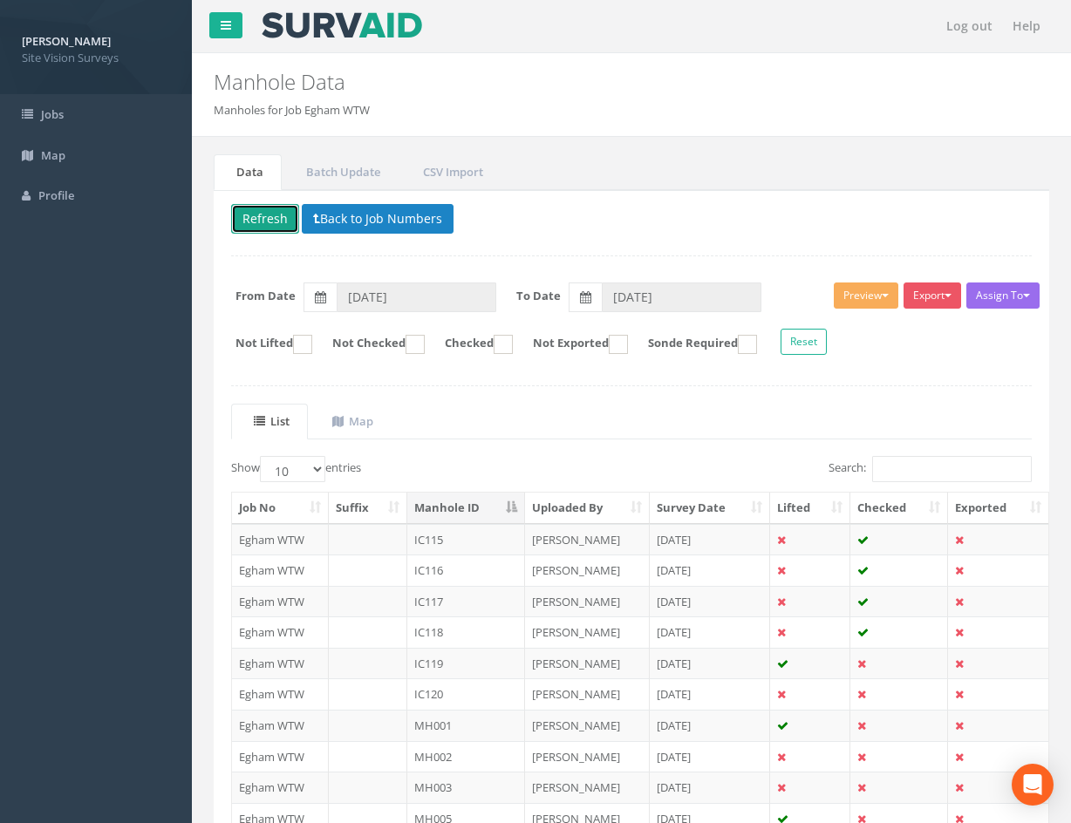
click at [274, 223] on button "Refresh" at bounding box center [265, 219] width 68 height 30
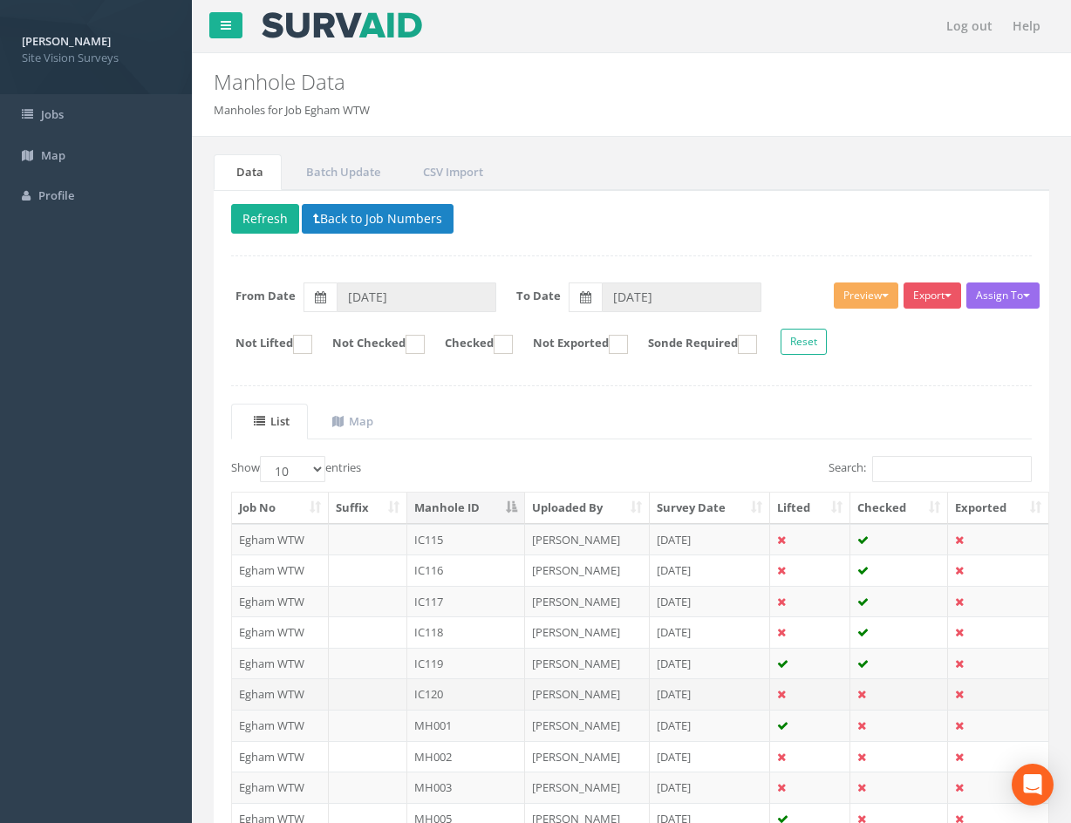
click at [621, 692] on td "[PERSON_NAME]" at bounding box center [587, 694] width 125 height 31
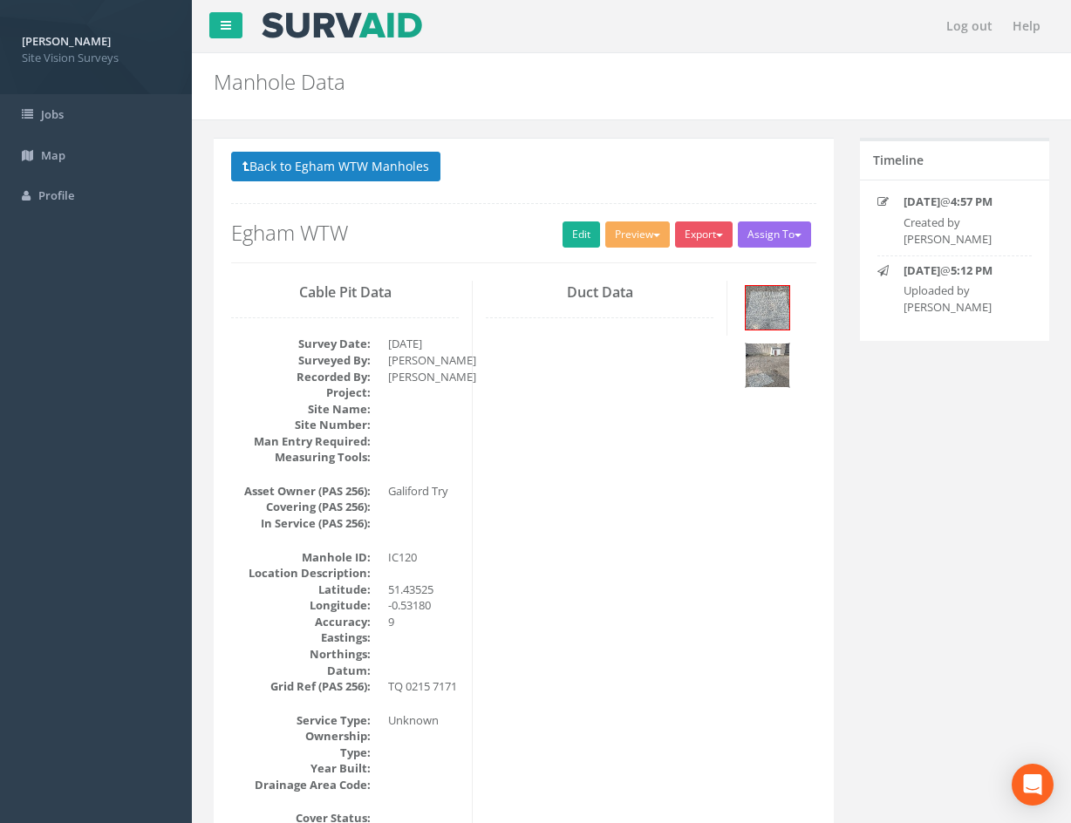
click at [774, 374] on img at bounding box center [768, 366] width 44 height 44
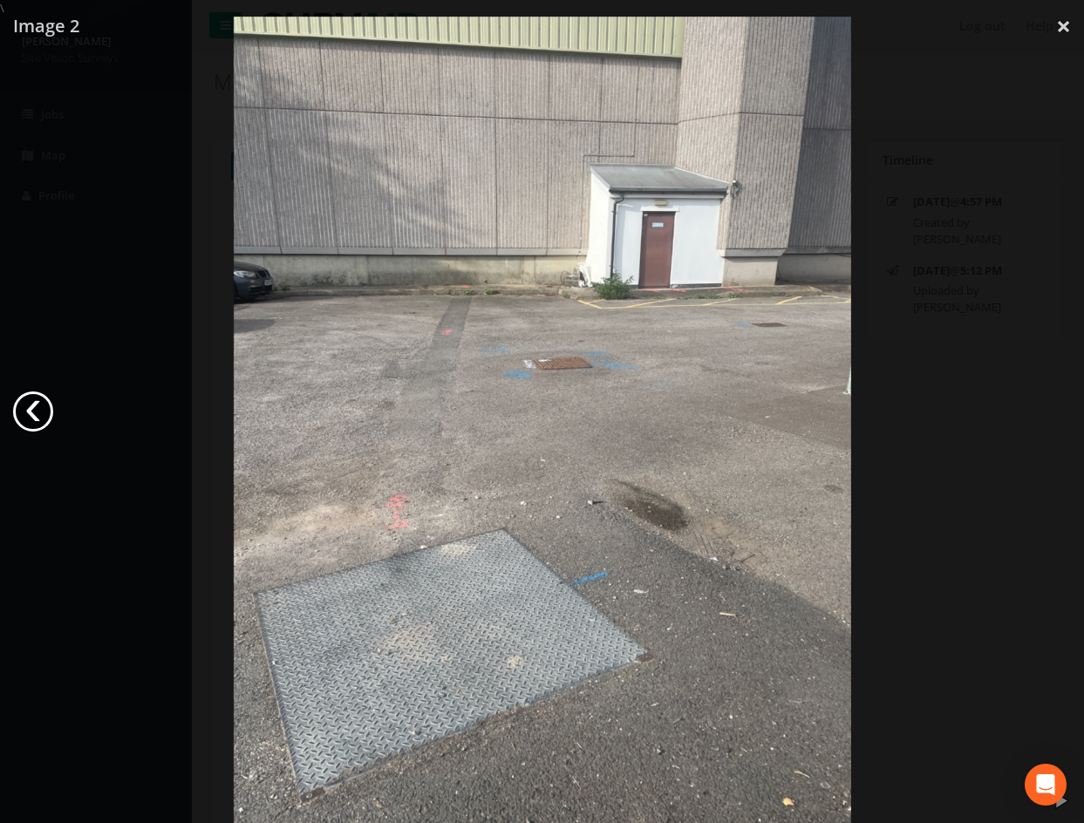
click at [42, 408] on link "‹" at bounding box center [33, 412] width 40 height 40
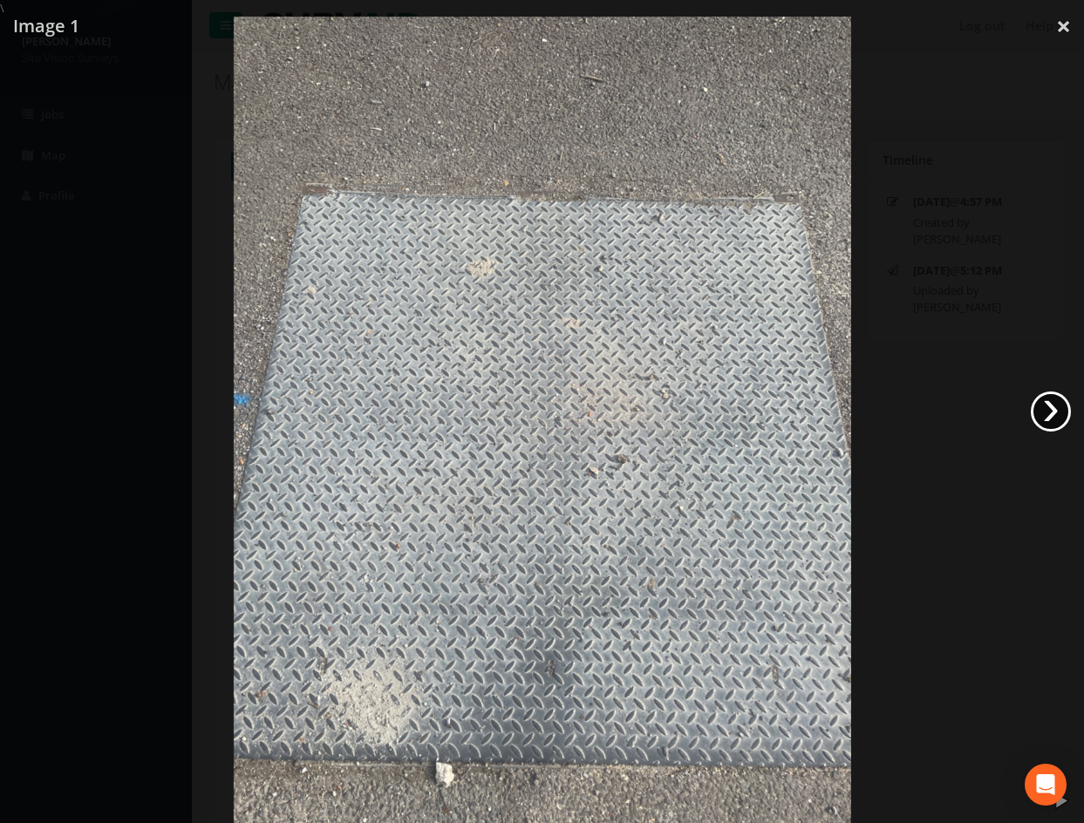
click at [1062, 413] on link "›" at bounding box center [1051, 412] width 40 height 40
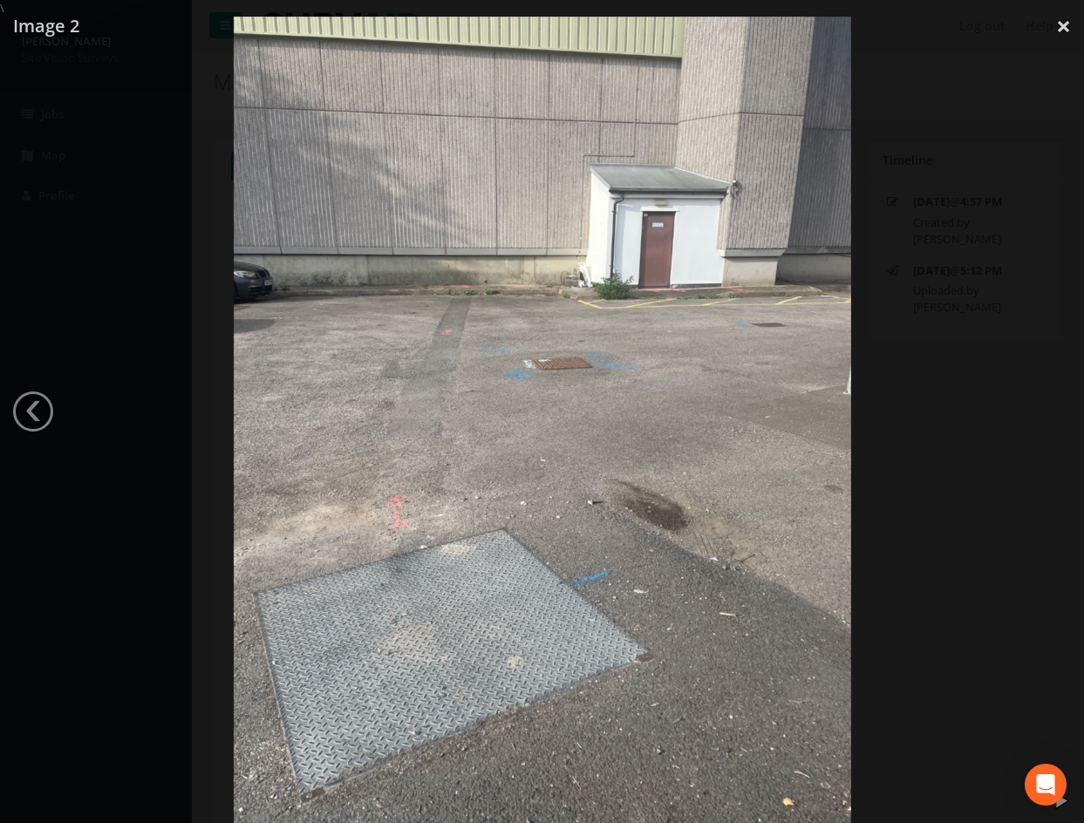
click at [134, 167] on div at bounding box center [542, 428] width 1084 height 823
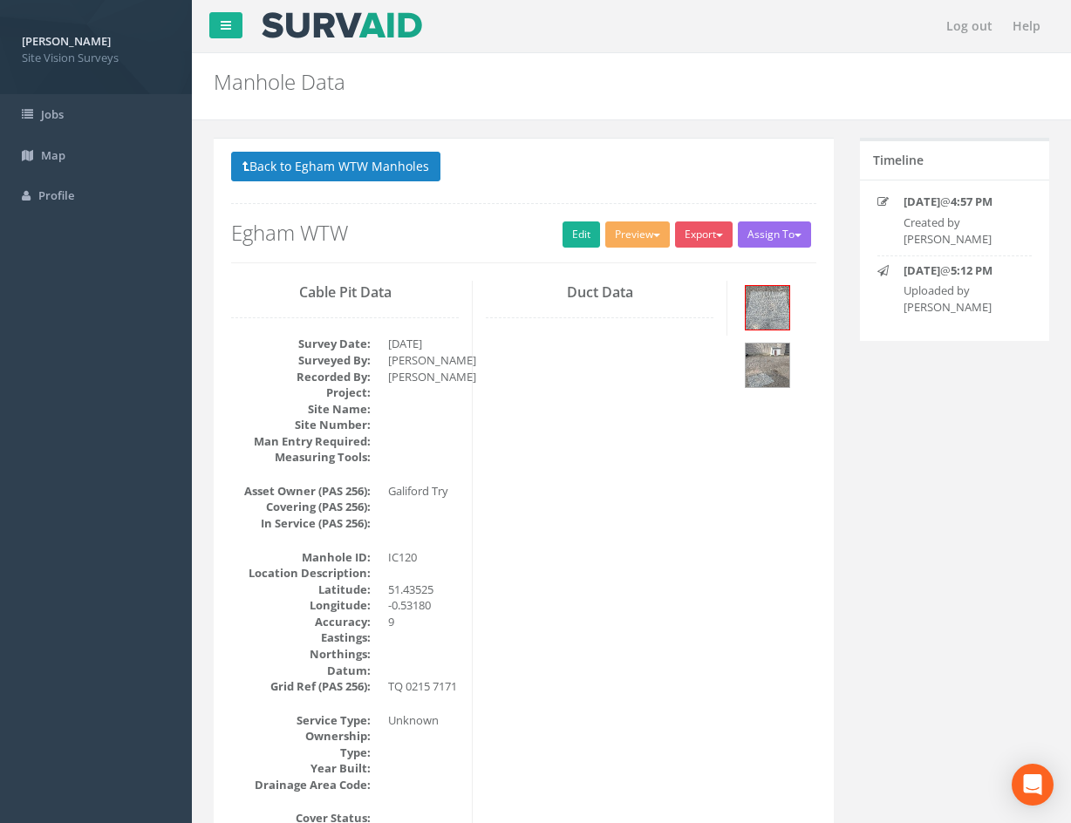
drag, startPoint x: 625, startPoint y: 551, endPoint x: 585, endPoint y: 250, distance: 303.6
click at [580, 219] on div "Back to Egham WTW Manholes Back to Map Assign To No Companies Added Export SVS …" at bounding box center [523, 207] width 585 height 111
click at [576, 229] on link "Edit" at bounding box center [582, 235] width 38 height 26
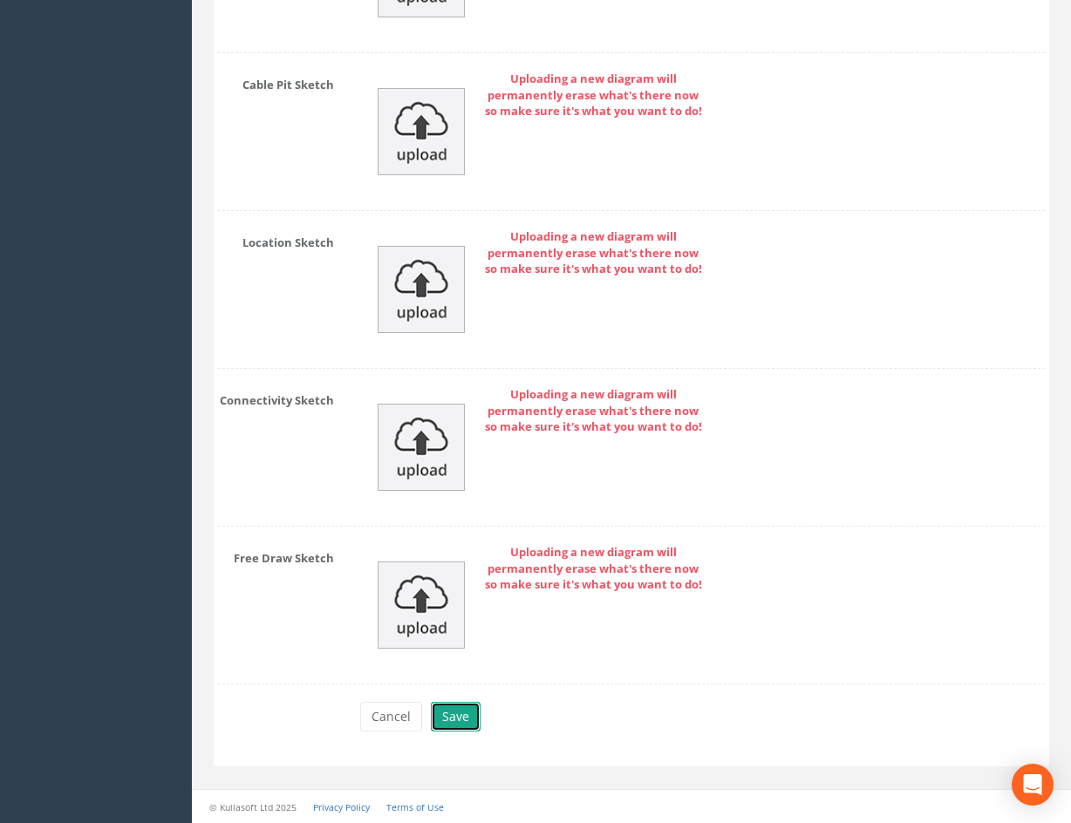
click at [468, 712] on button "Save" at bounding box center [456, 717] width 50 height 30
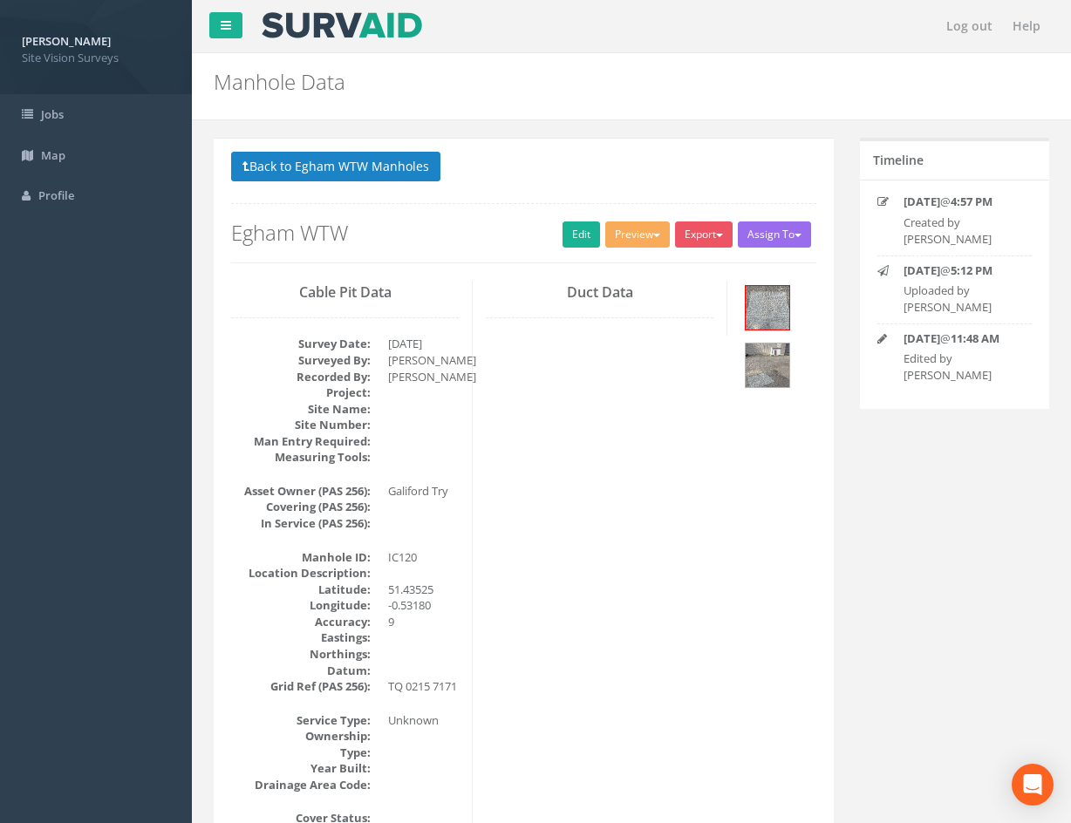
drag, startPoint x: 709, startPoint y: 625, endPoint x: 577, endPoint y: 159, distance: 484.8
click at [396, 163] on button "Back to Egham WTW Manholes" at bounding box center [335, 167] width 209 height 30
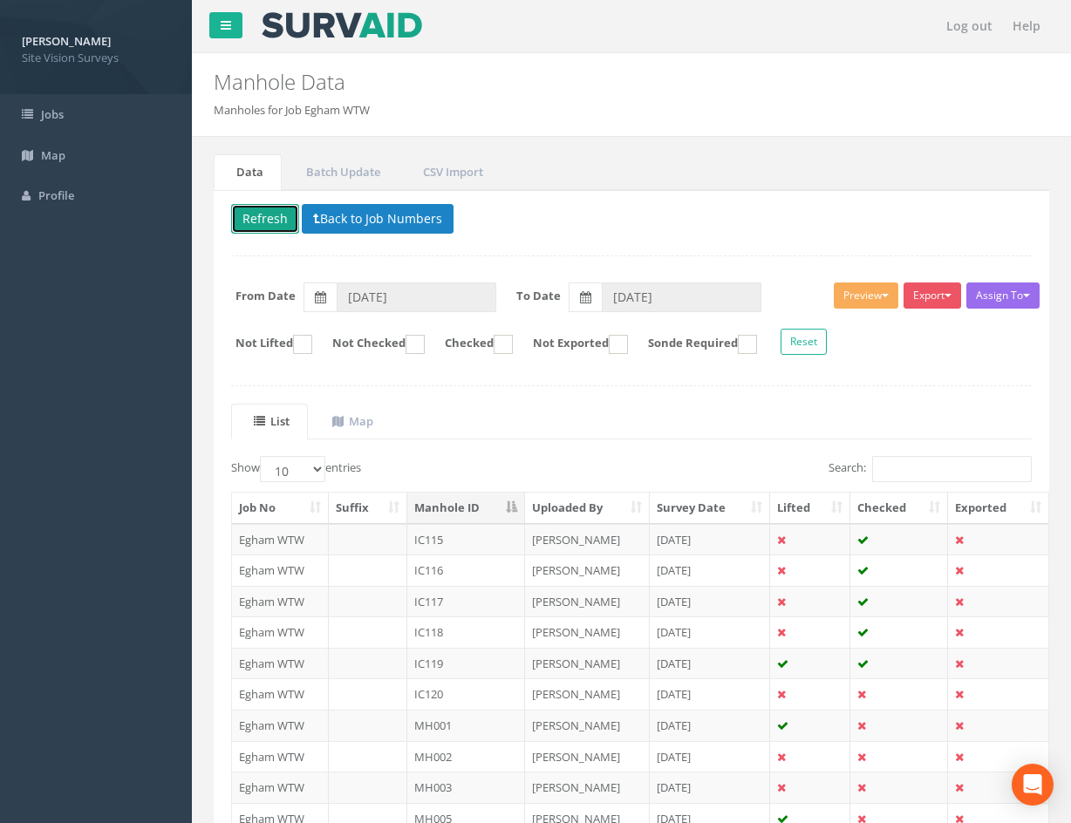
click at [267, 215] on button "Refresh" at bounding box center [265, 219] width 68 height 30
click at [822, 666] on td at bounding box center [810, 663] width 80 height 31
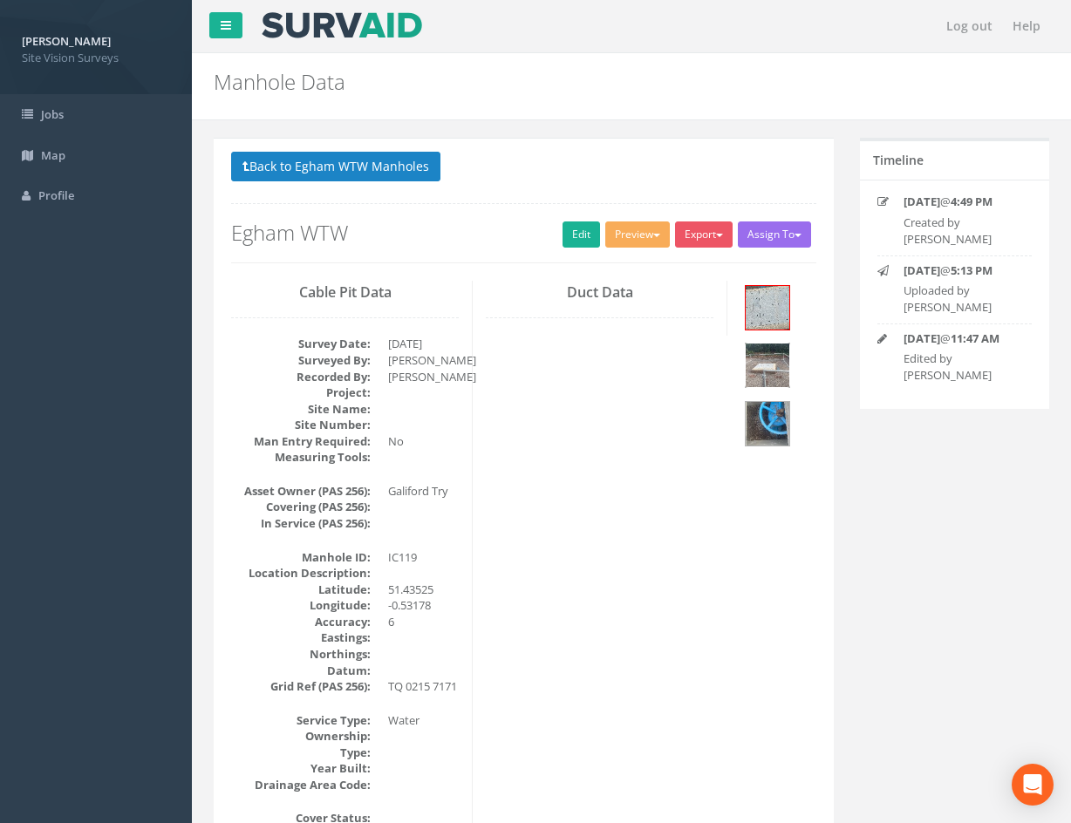
click at [776, 364] on img at bounding box center [768, 366] width 44 height 44
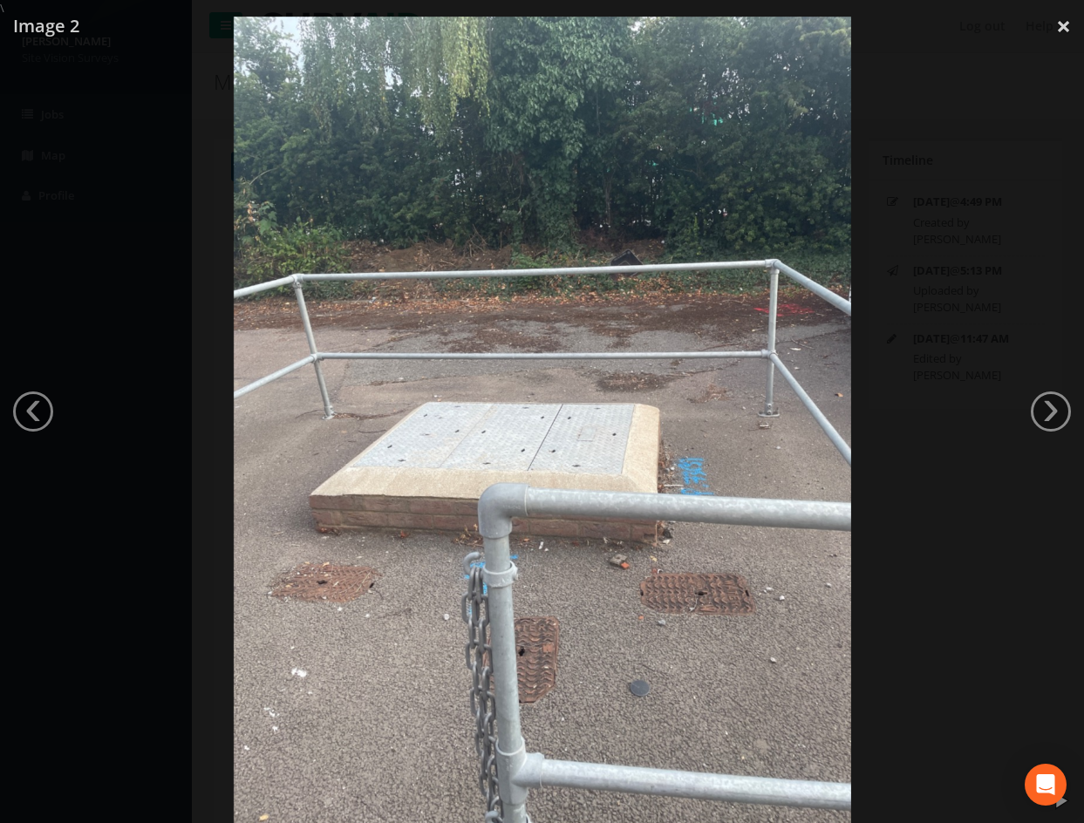
click at [56, 414] on div at bounding box center [542, 428] width 1084 height 823
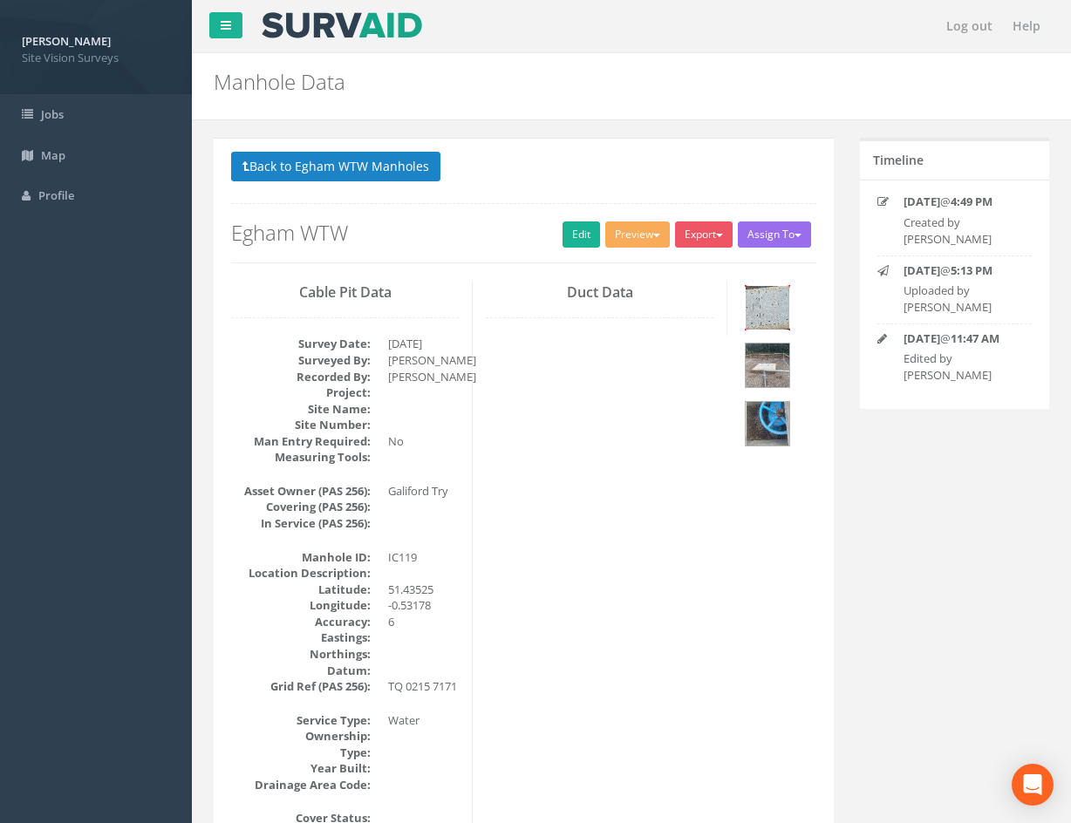
click at [772, 319] on img at bounding box center [768, 308] width 44 height 44
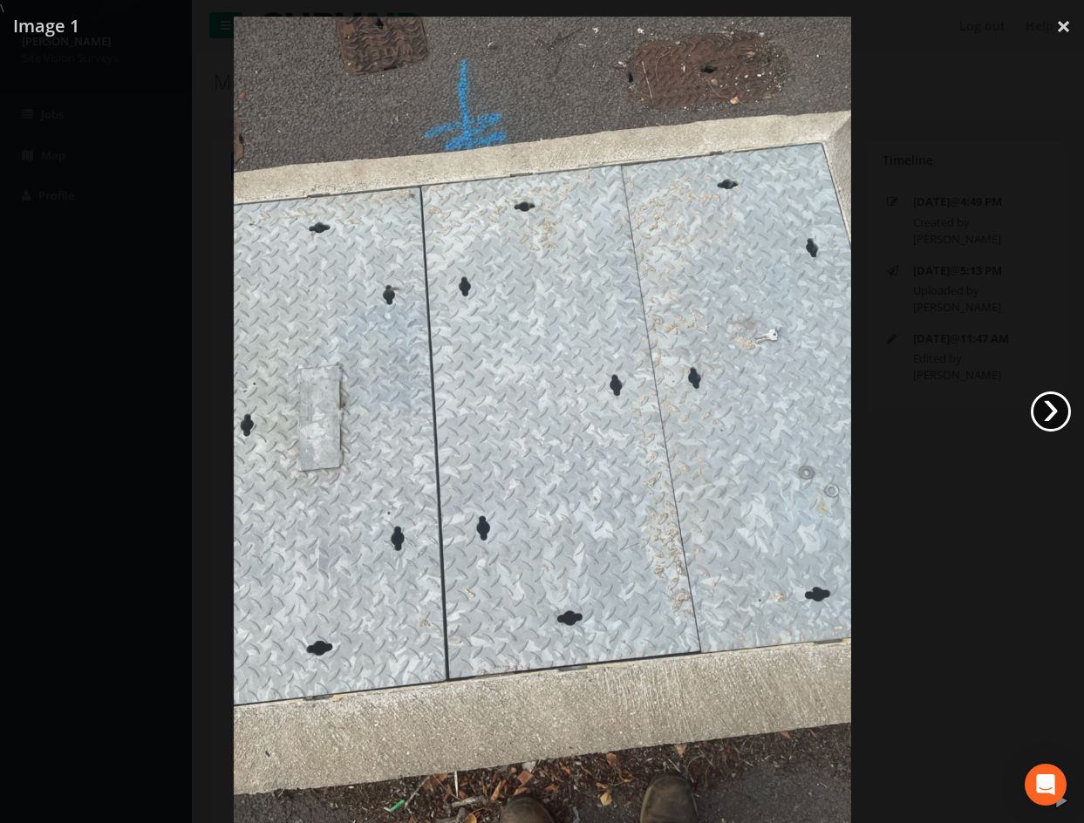
click at [1059, 408] on link "›" at bounding box center [1051, 412] width 40 height 40
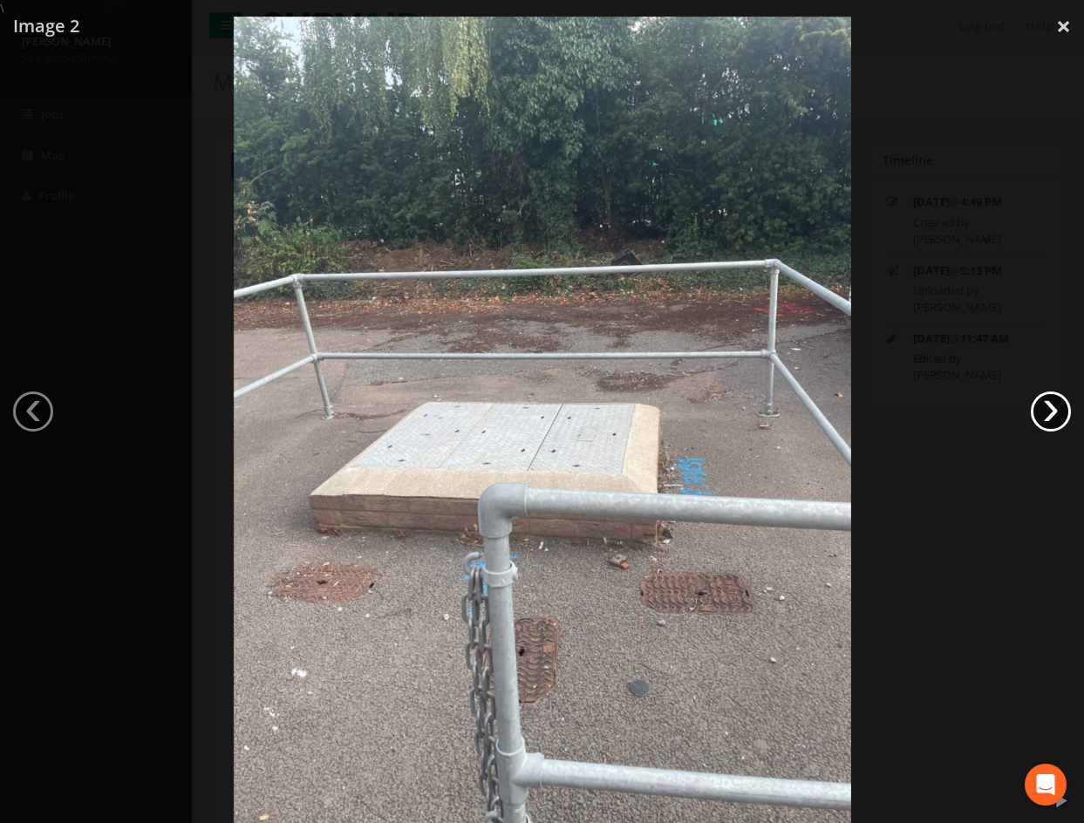
click at [1059, 408] on link "›" at bounding box center [1051, 412] width 40 height 40
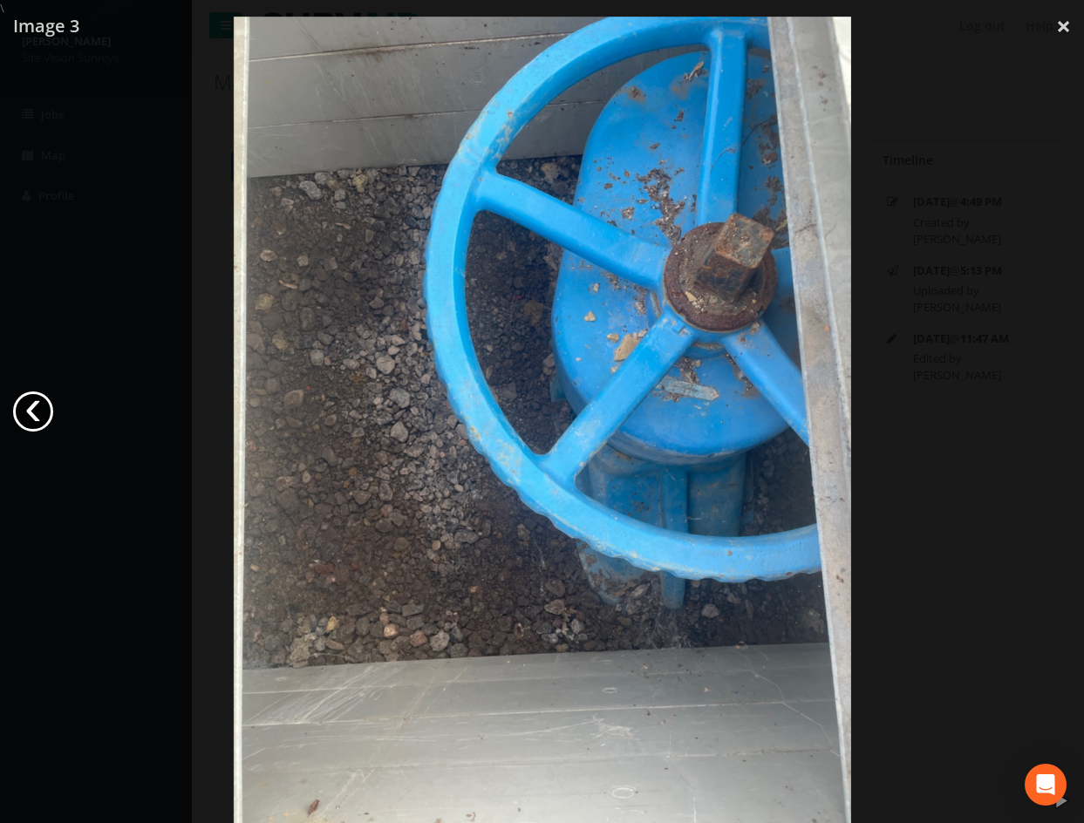
click at [35, 406] on link "‹" at bounding box center [33, 412] width 40 height 40
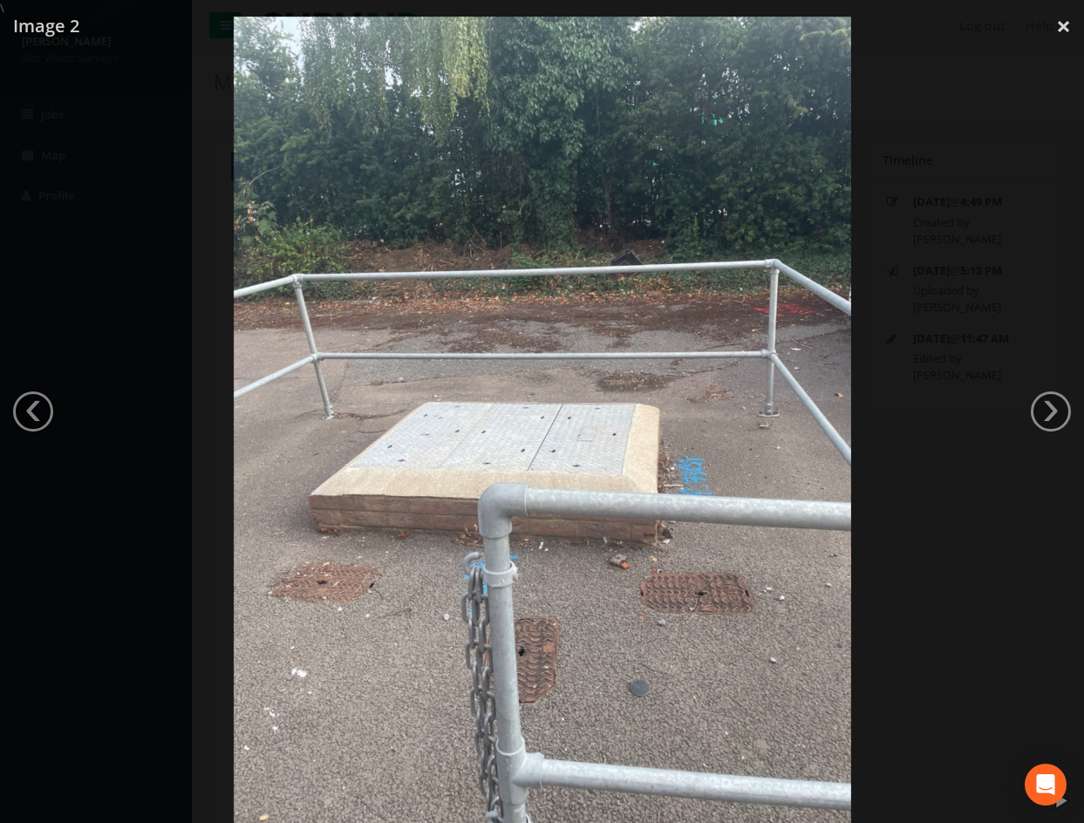
click at [940, 497] on div at bounding box center [542, 428] width 1084 height 823
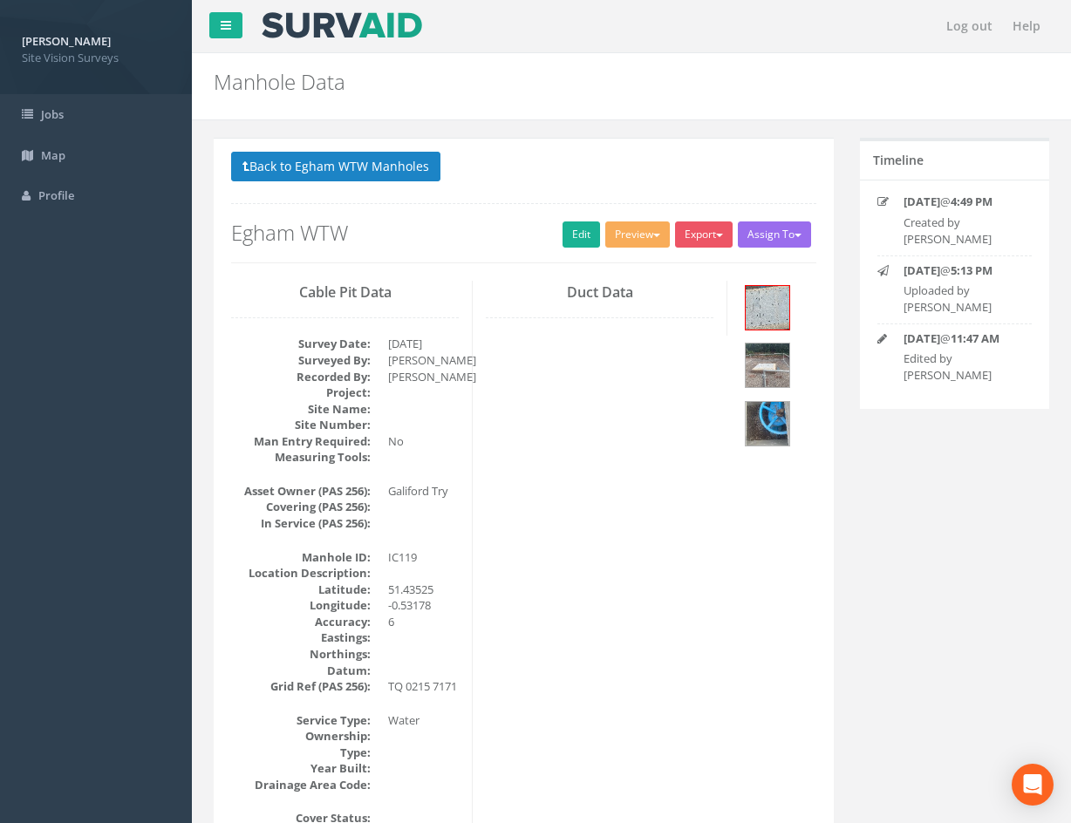
drag, startPoint x: 805, startPoint y: 653, endPoint x: 801, endPoint y: 550, distance: 103.0
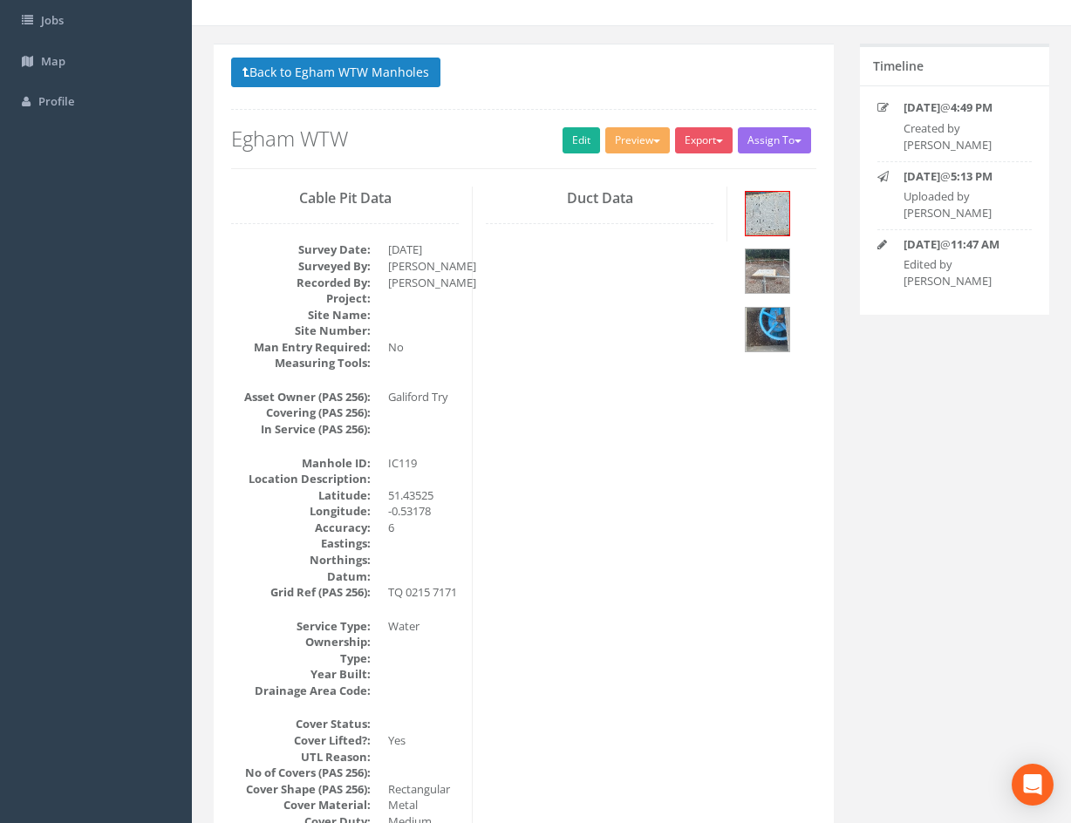
drag, startPoint x: 642, startPoint y: 565, endPoint x: 593, endPoint y: 344, distance: 226.0
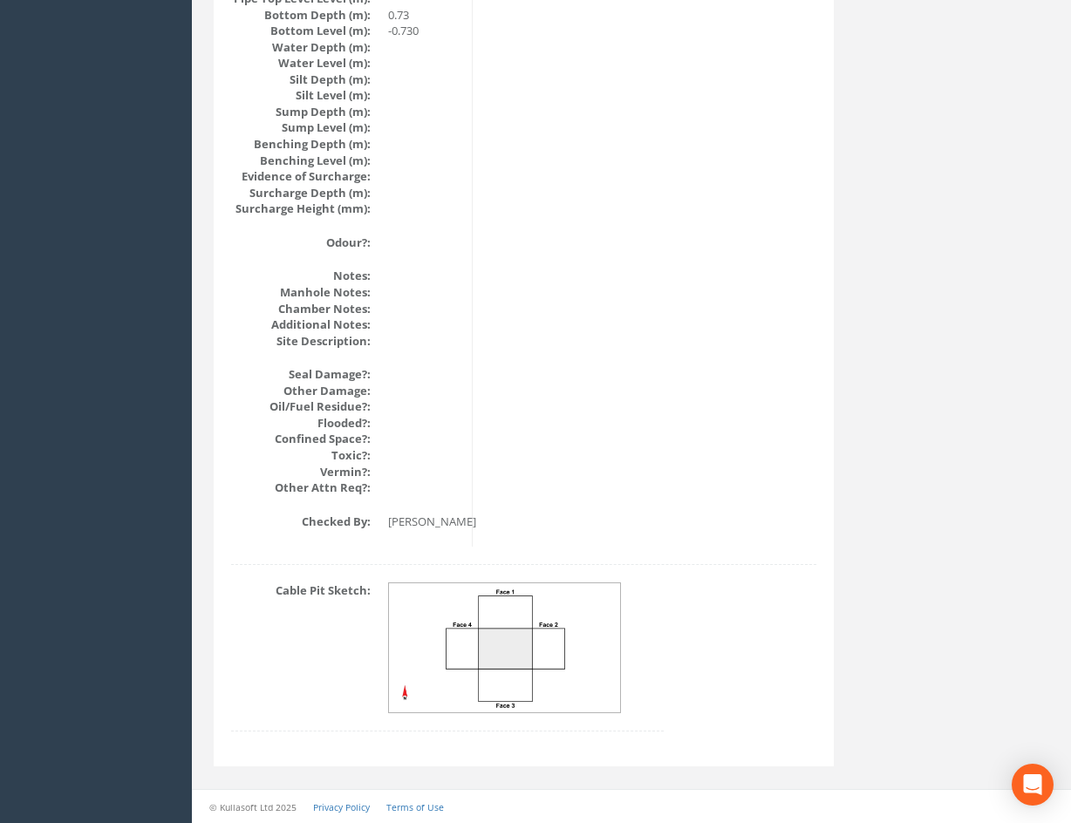
drag, startPoint x: 626, startPoint y: 370, endPoint x: 650, endPoint y: 689, distance: 320.1
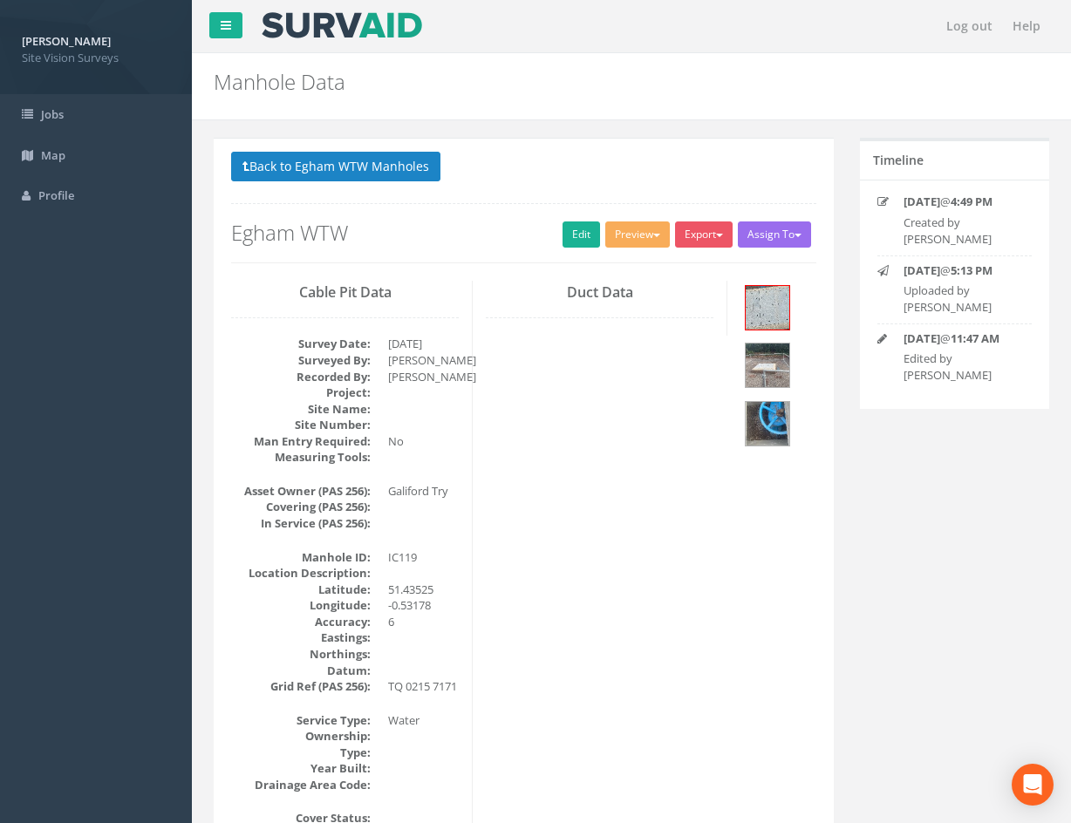
drag, startPoint x: 649, startPoint y: 686, endPoint x: 559, endPoint y: 206, distance: 488.0
click at [358, 167] on button "Back to Egham WTW Manholes" at bounding box center [335, 167] width 209 height 30
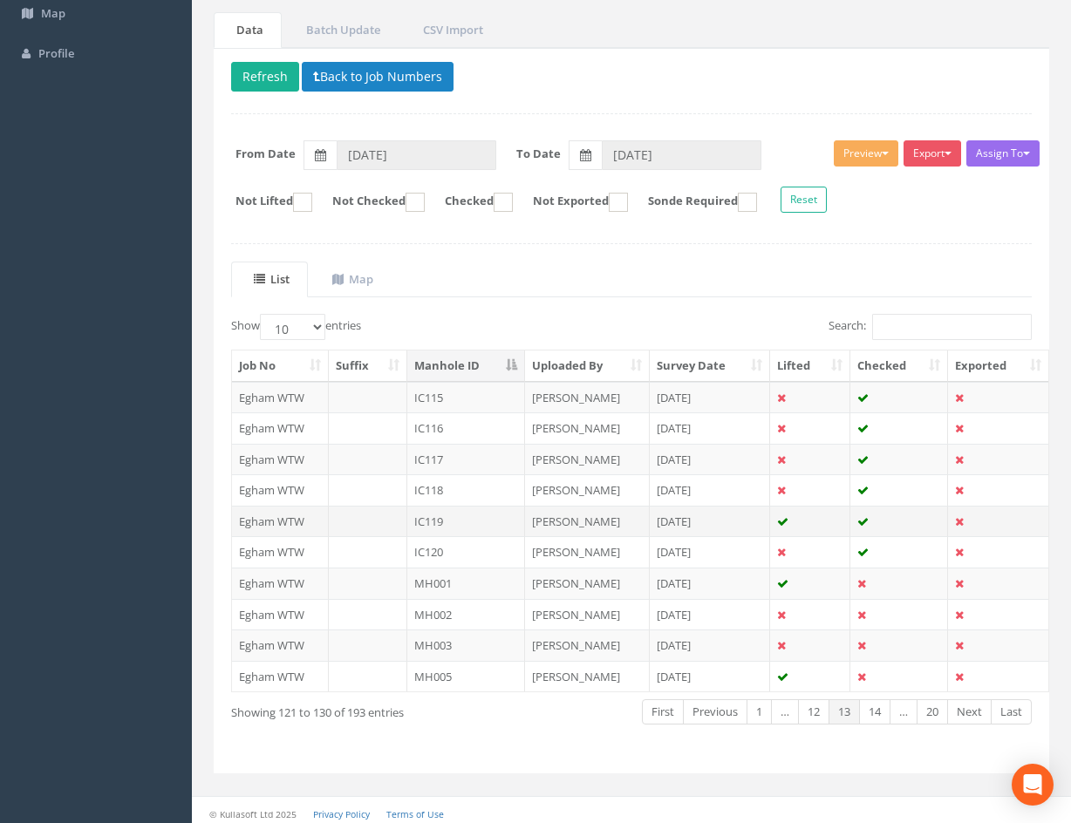
scroll to position [149, 0]
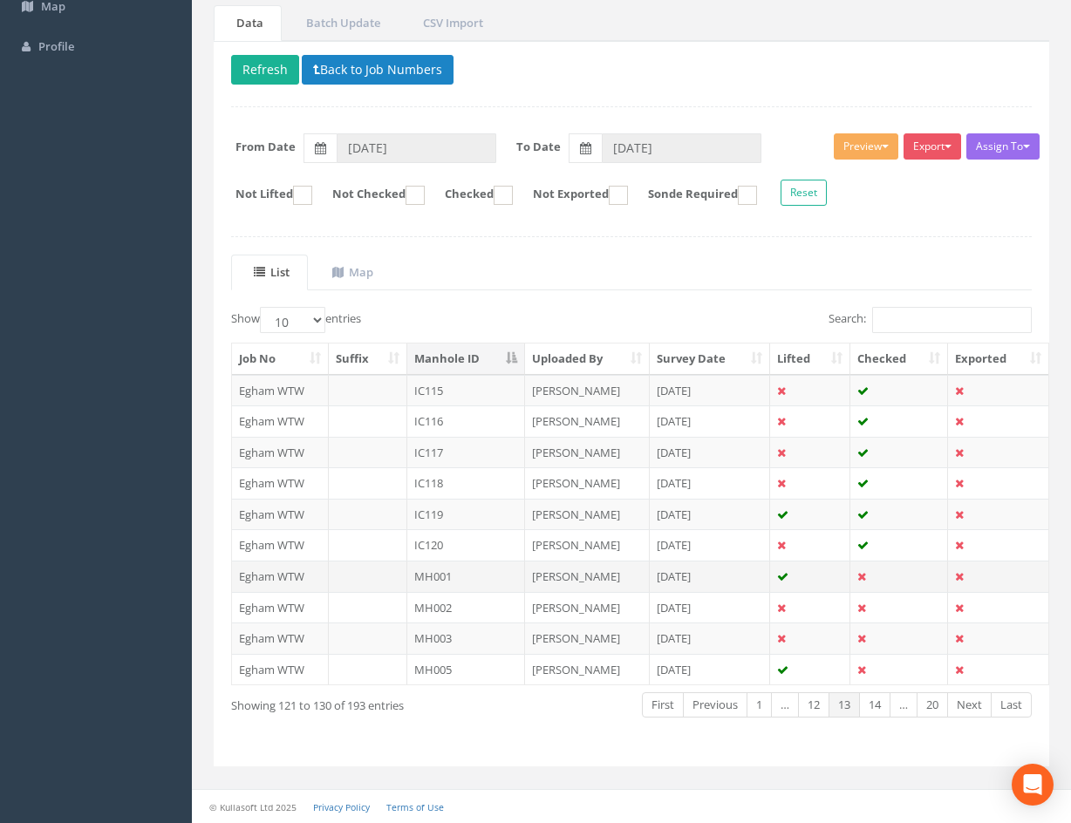
click at [494, 582] on td "MH001" at bounding box center [466, 576] width 118 height 31
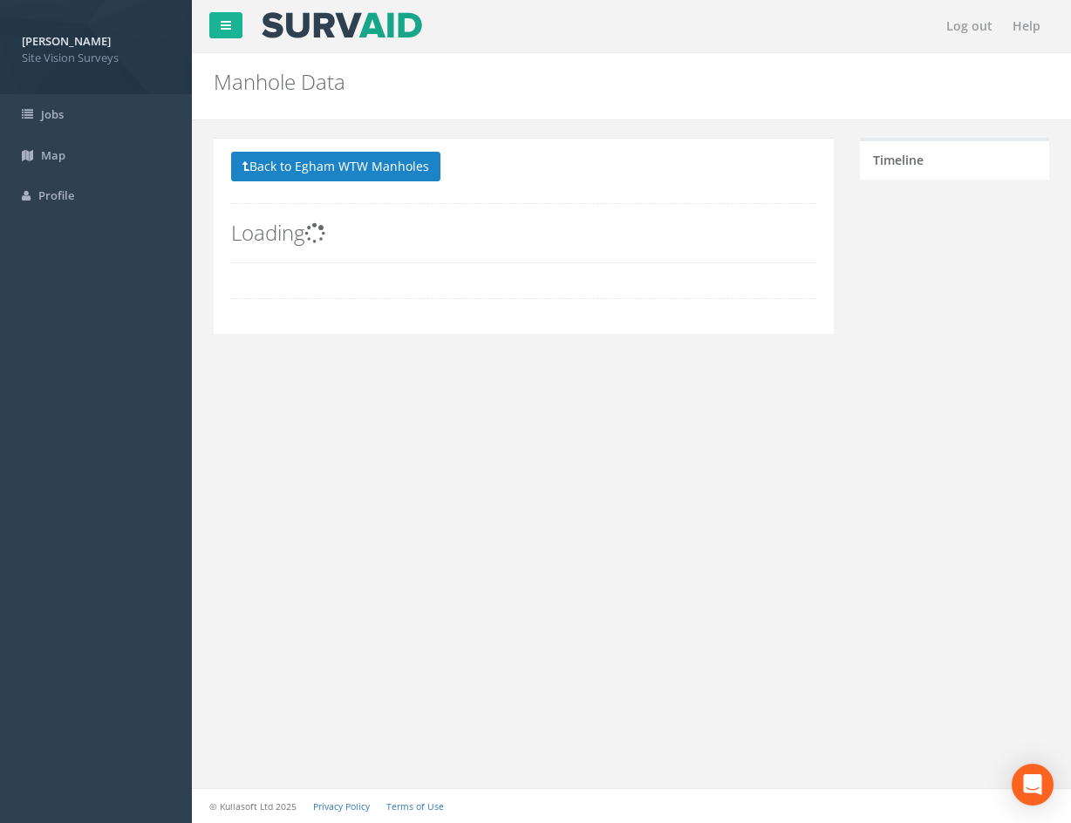
scroll to position [0, 0]
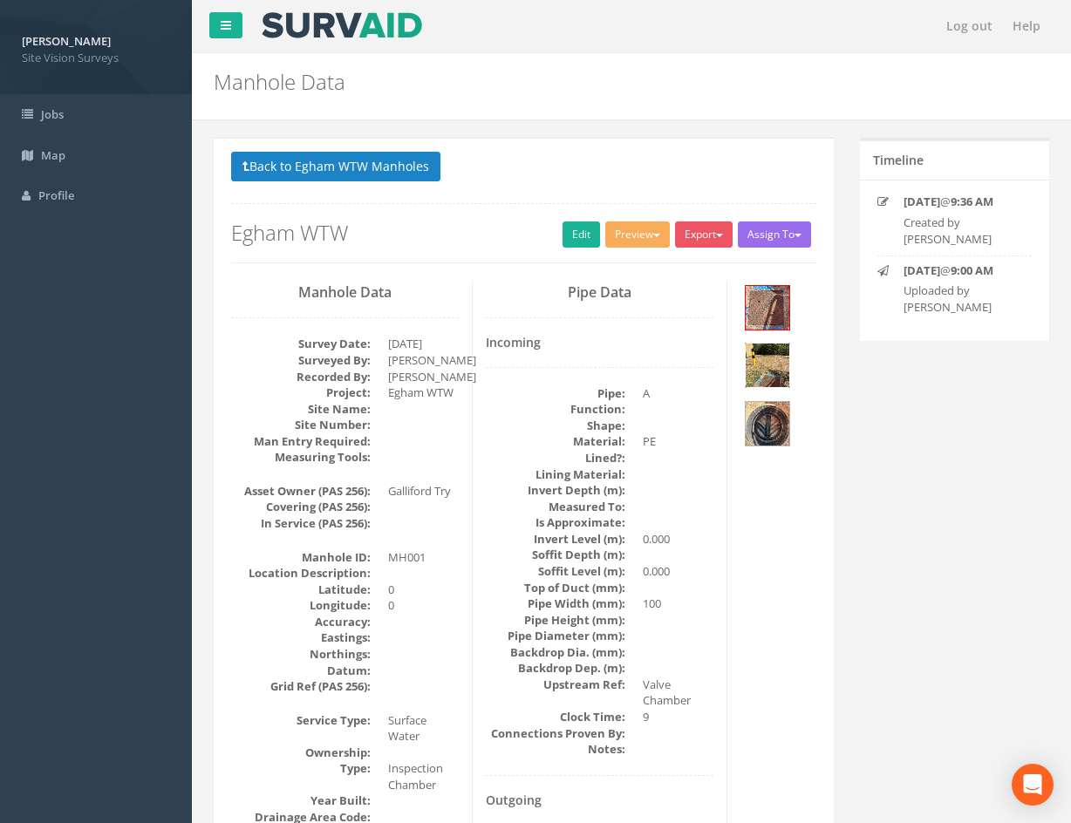
click at [766, 367] on img at bounding box center [768, 366] width 44 height 44
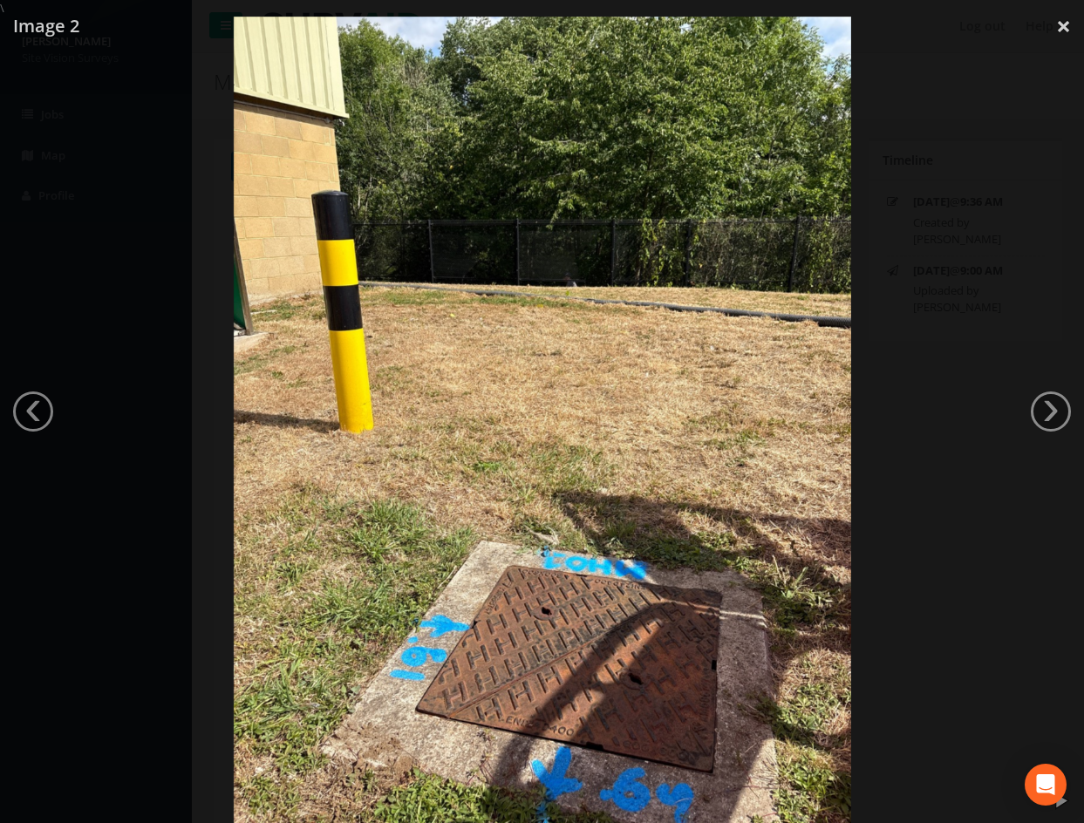
drag, startPoint x: 1006, startPoint y: 534, endPoint x: 916, endPoint y: 597, distance: 110.1
click at [1006, 534] on div at bounding box center [542, 428] width 1084 height 823
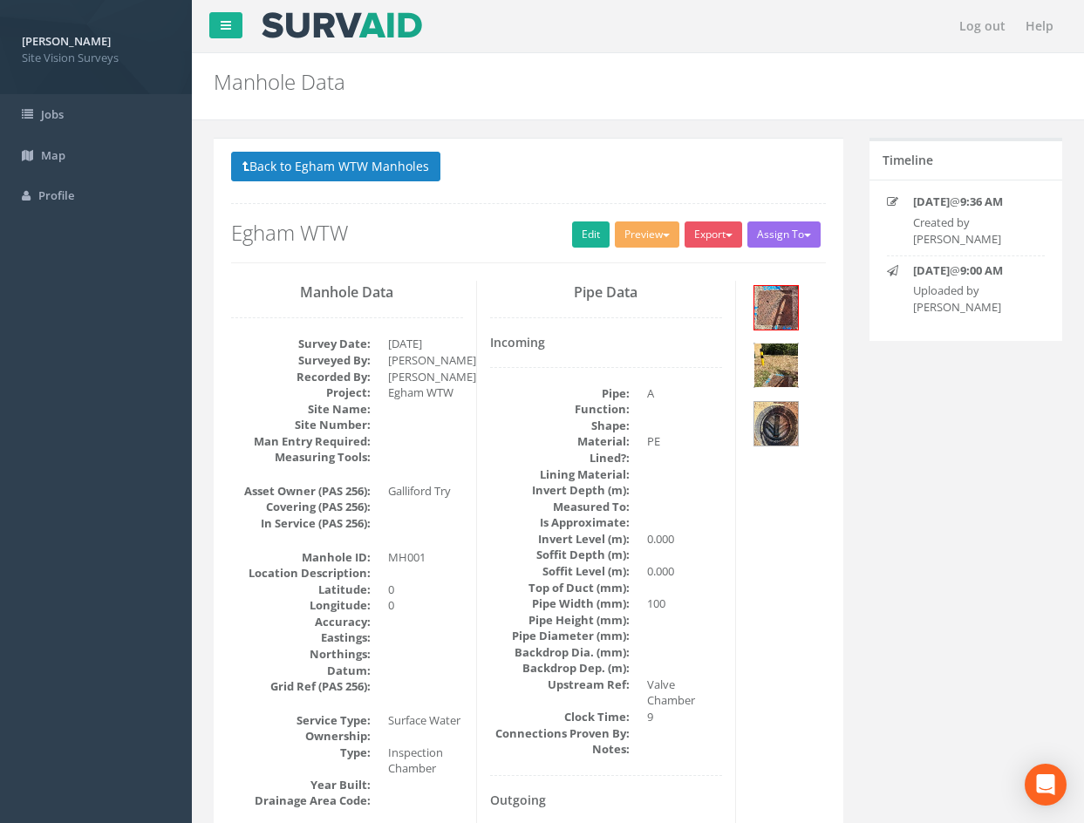
click at [915, 597] on div at bounding box center [542, 428] width 1084 height 823
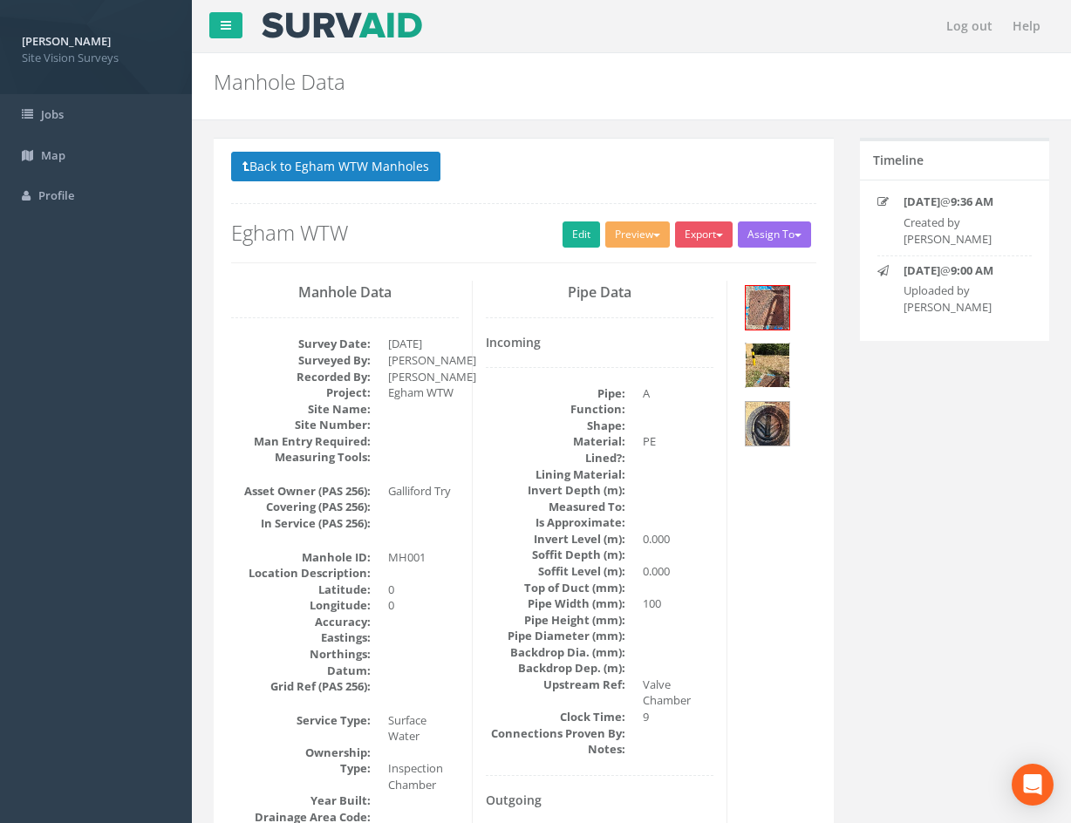
click at [783, 375] on img at bounding box center [768, 366] width 44 height 44
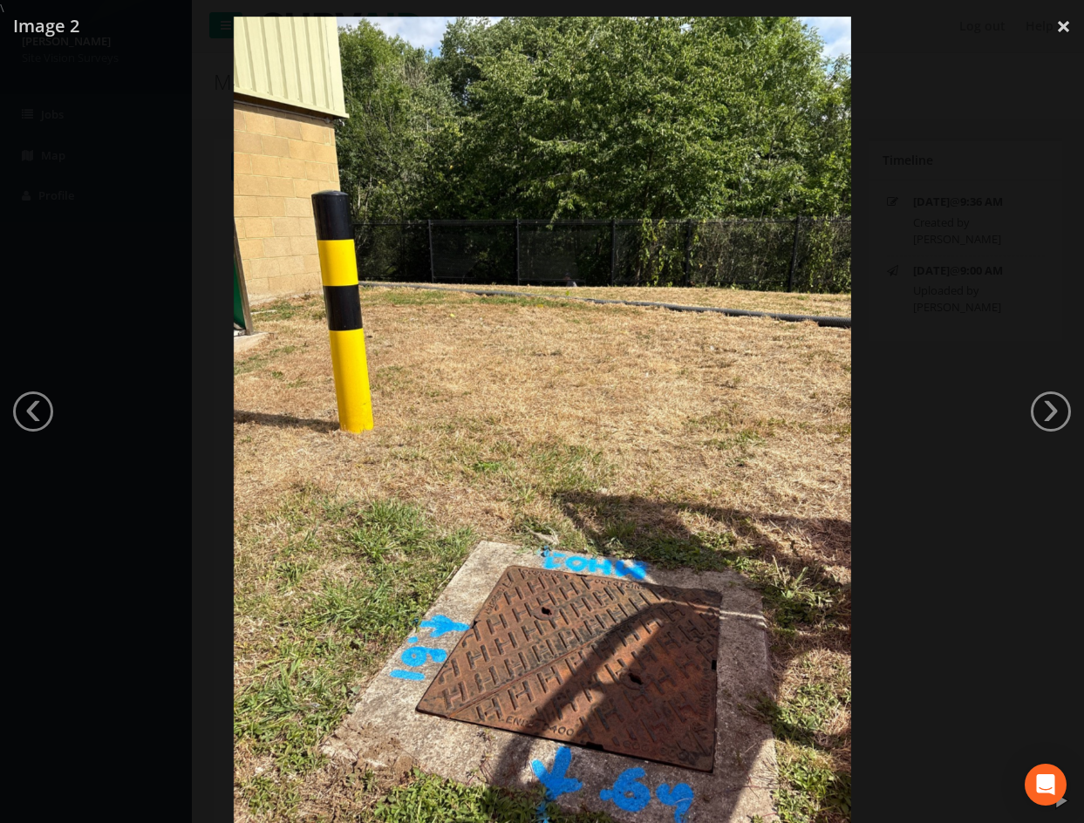
click at [933, 181] on div at bounding box center [542, 428] width 1084 height 823
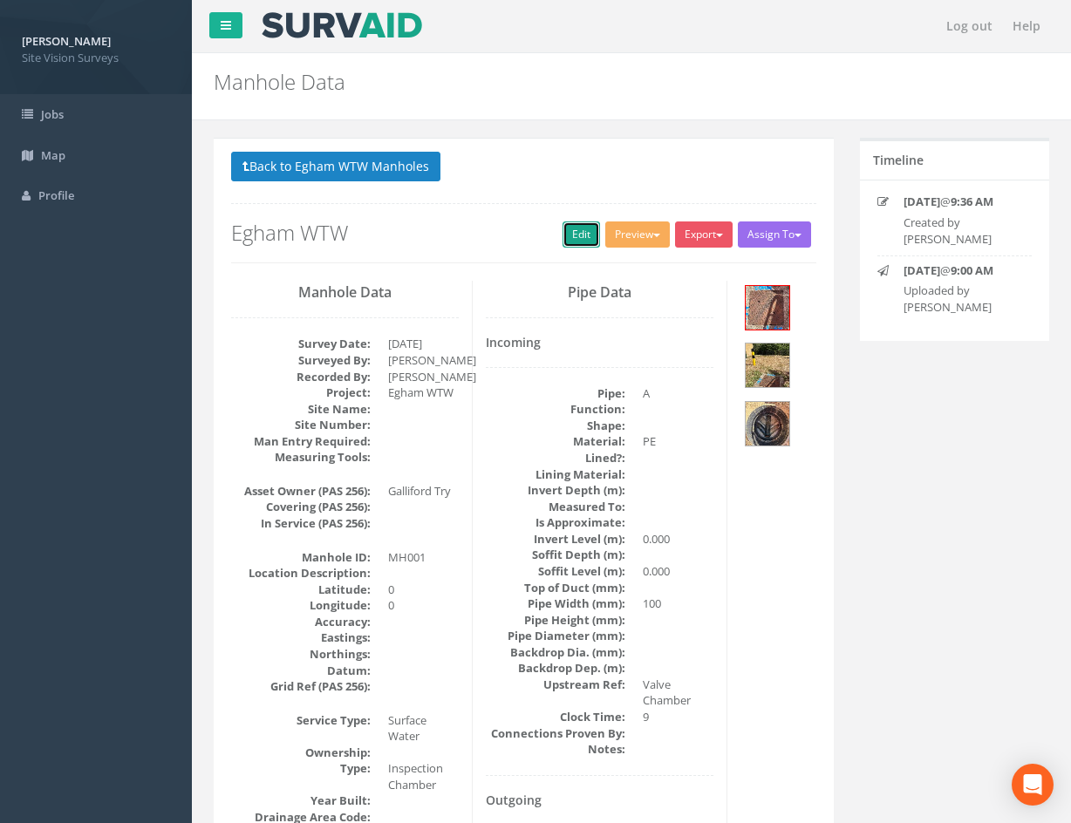
click at [566, 235] on link "Edit" at bounding box center [582, 235] width 38 height 26
drag, startPoint x: 902, startPoint y: 732, endPoint x: 660, endPoint y: 370, distance: 435.2
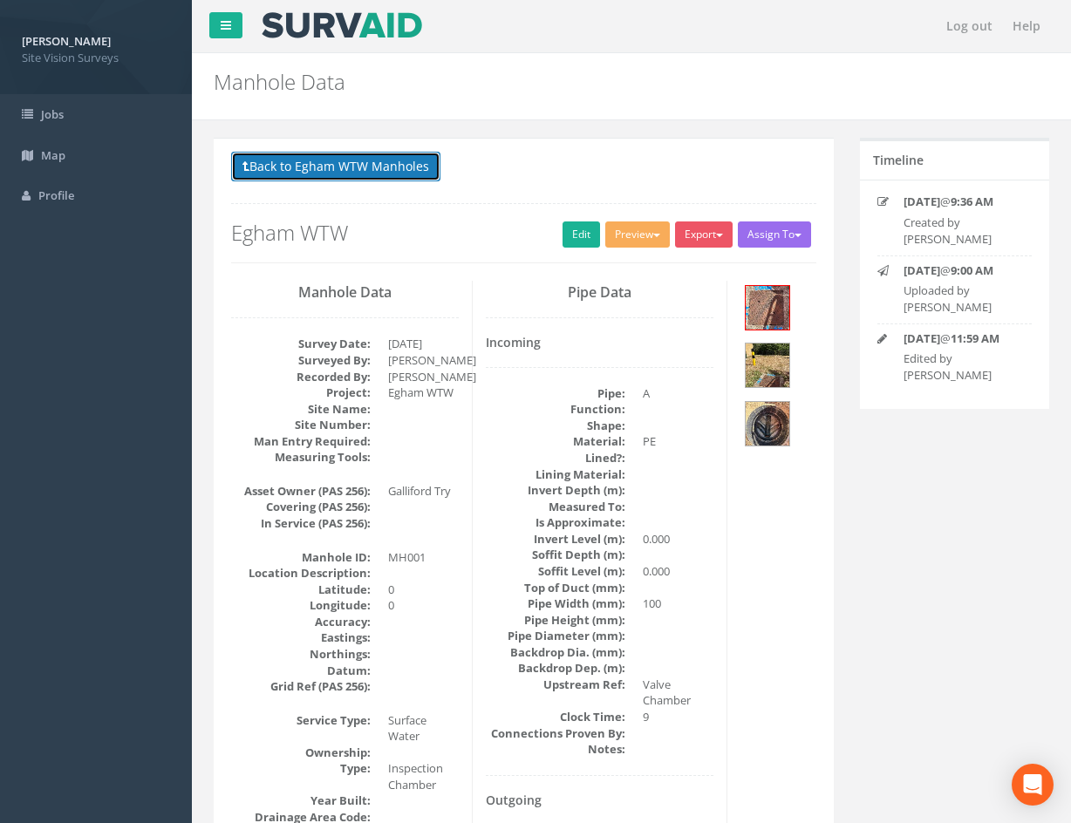
click at [392, 170] on button "Back to Egham WTW Manholes" at bounding box center [335, 167] width 209 height 30
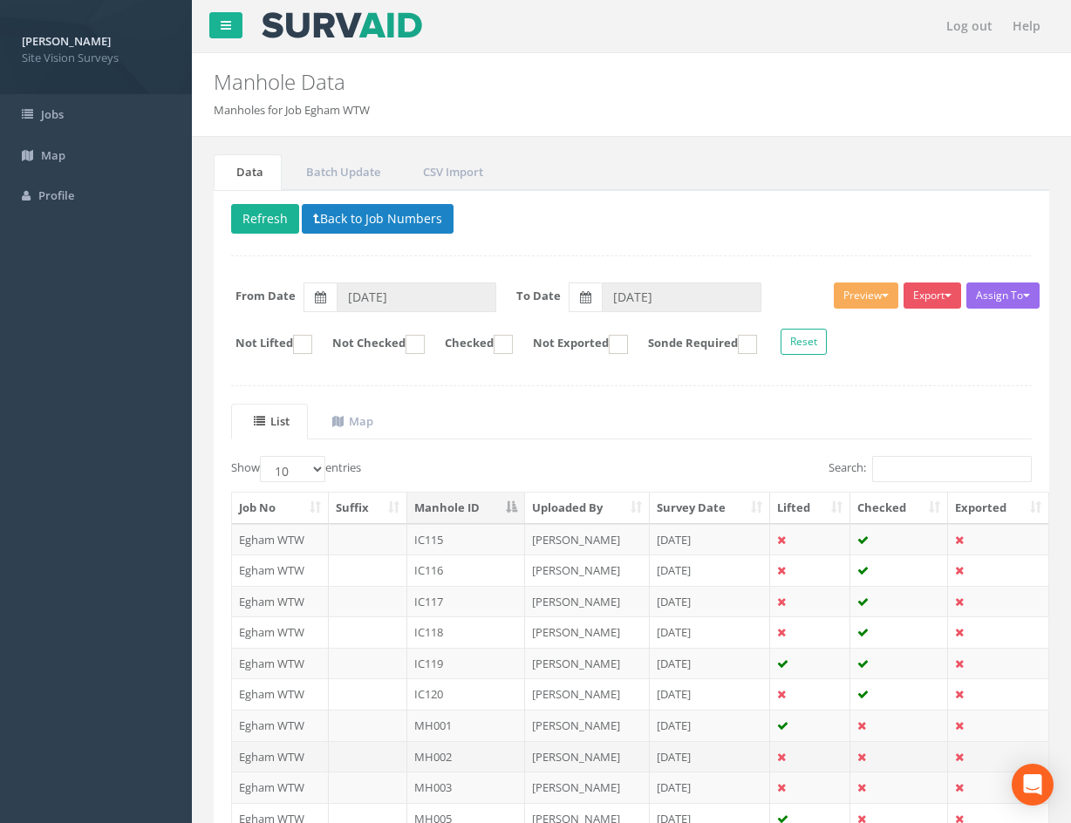
click at [622, 756] on td "[PERSON_NAME]" at bounding box center [587, 756] width 125 height 31
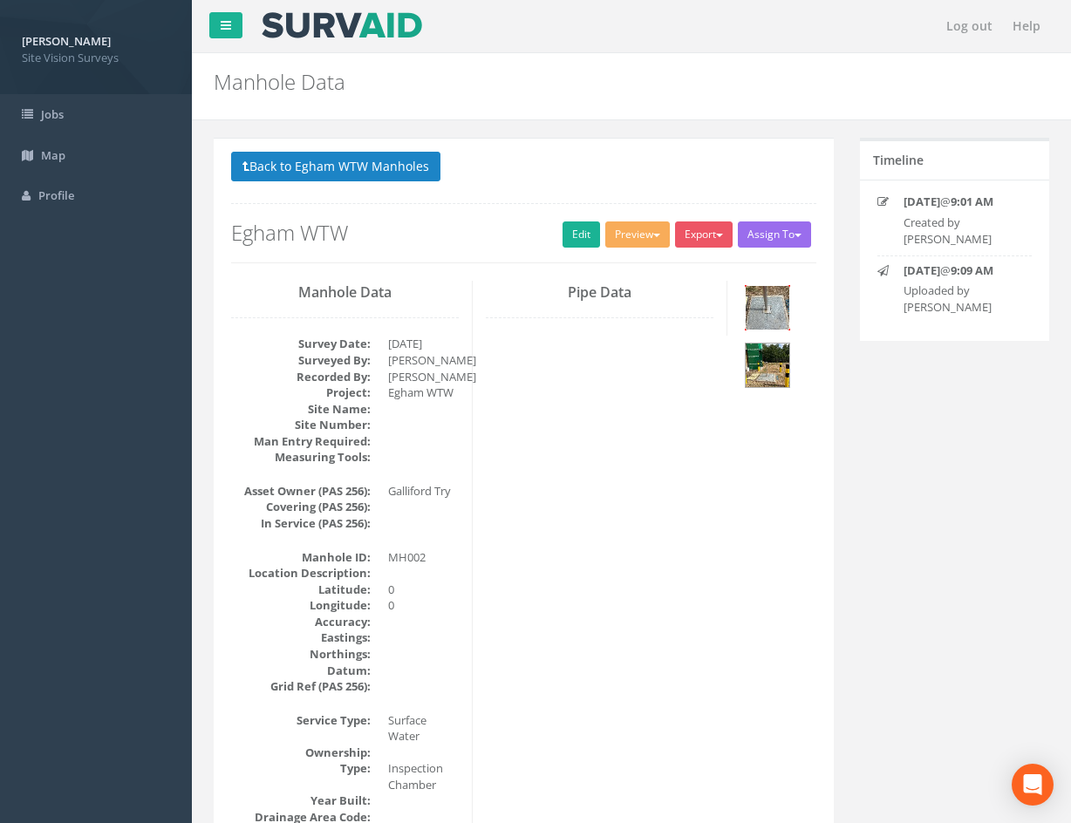
click at [774, 320] on img at bounding box center [768, 308] width 44 height 44
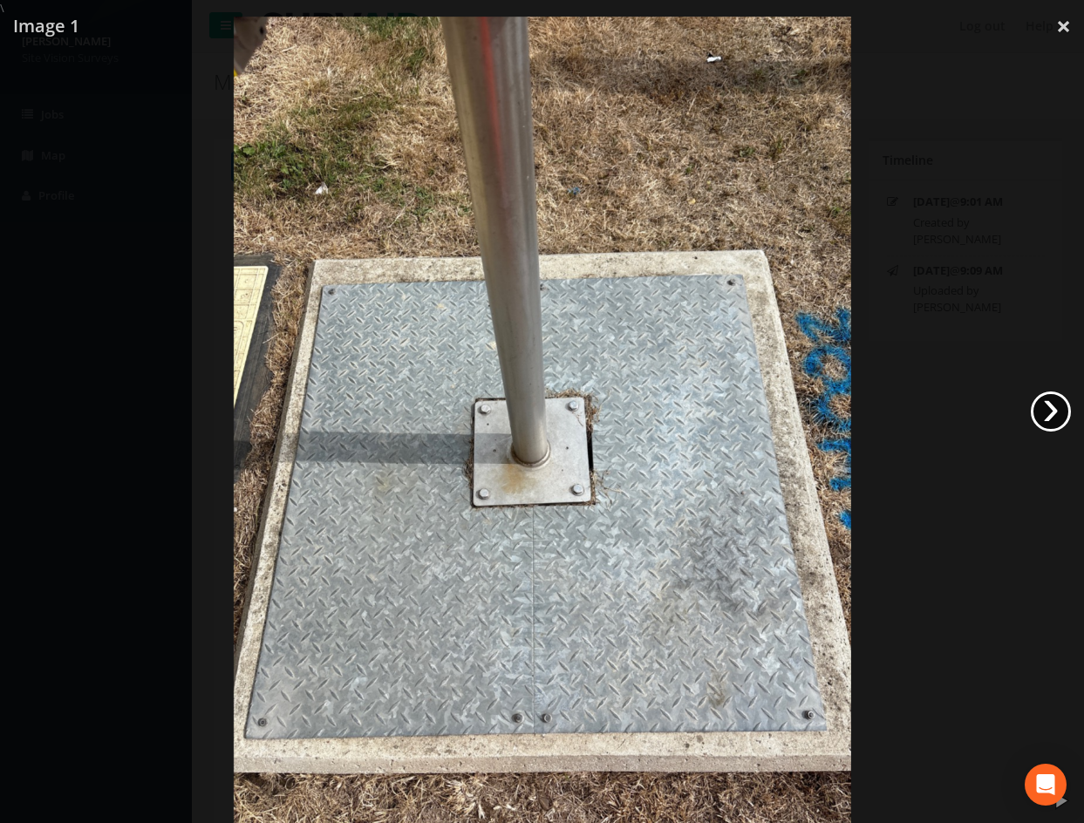
click at [1058, 403] on link "›" at bounding box center [1051, 412] width 40 height 40
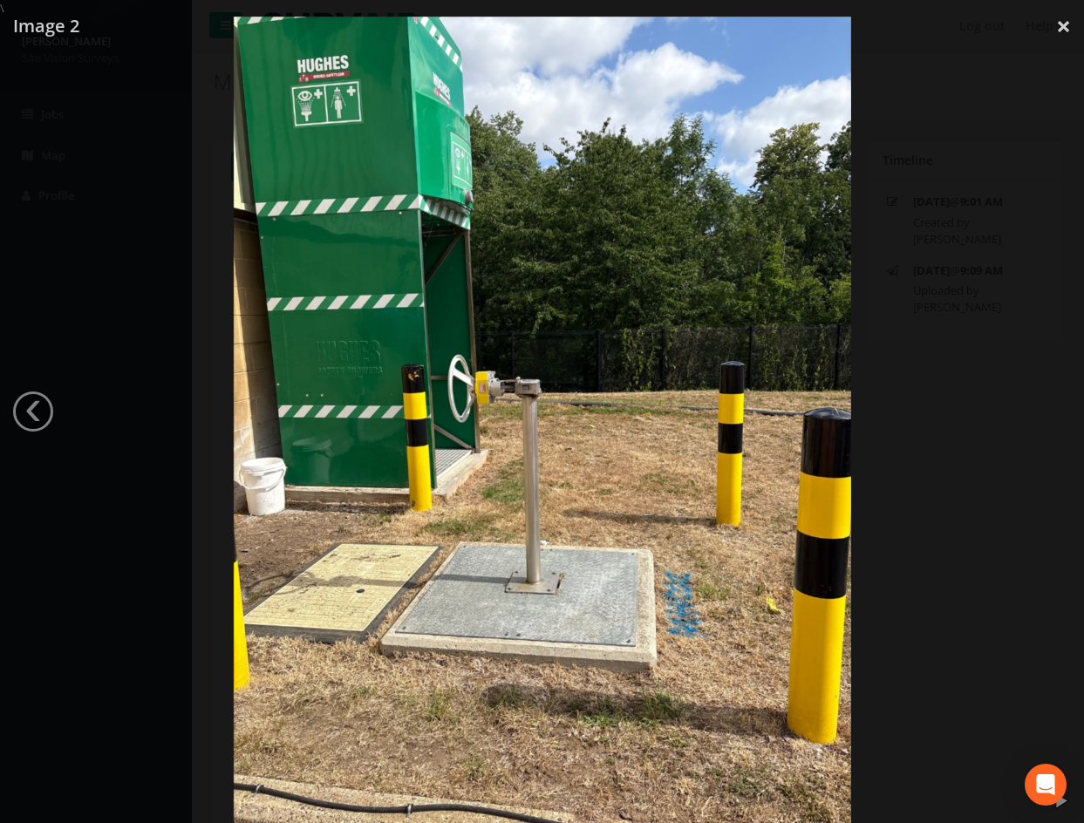
click at [917, 529] on div at bounding box center [542, 428] width 1084 height 823
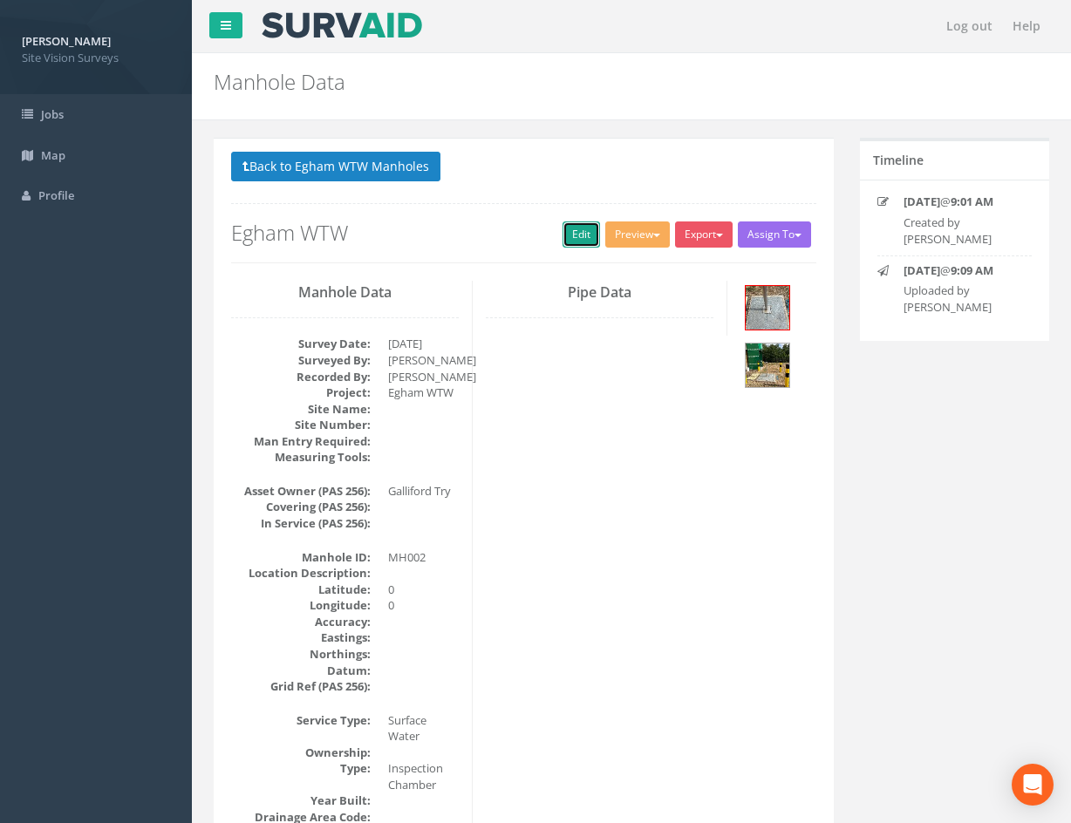
click at [571, 230] on link "Edit" at bounding box center [582, 235] width 38 height 26
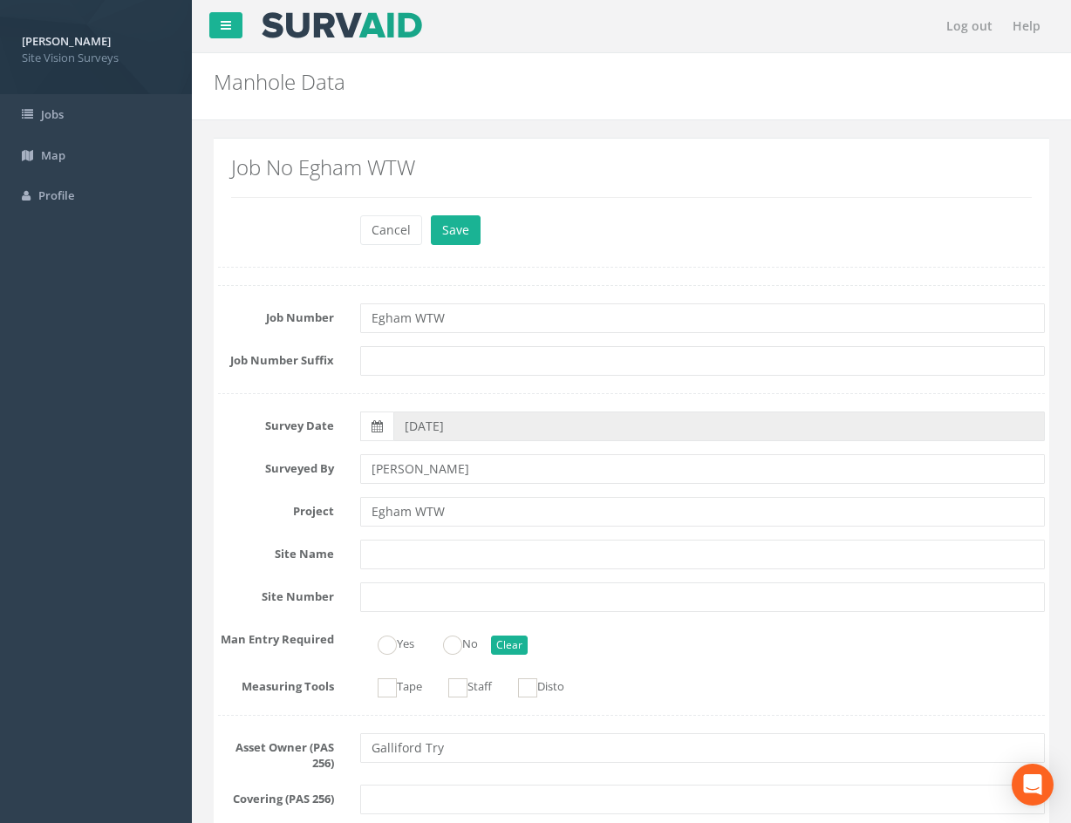
scroll to position [3713, 0]
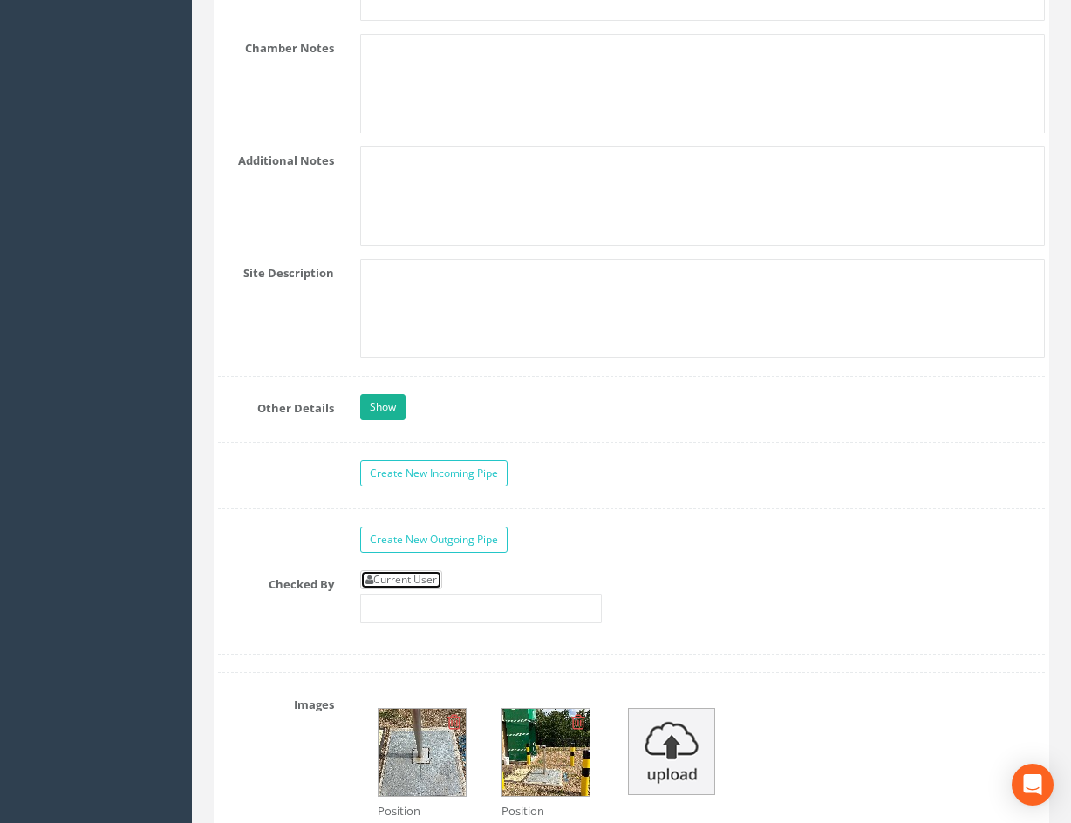
click at [440, 580] on link "Current User" at bounding box center [401, 579] width 82 height 19
type input "[PERSON_NAME]"
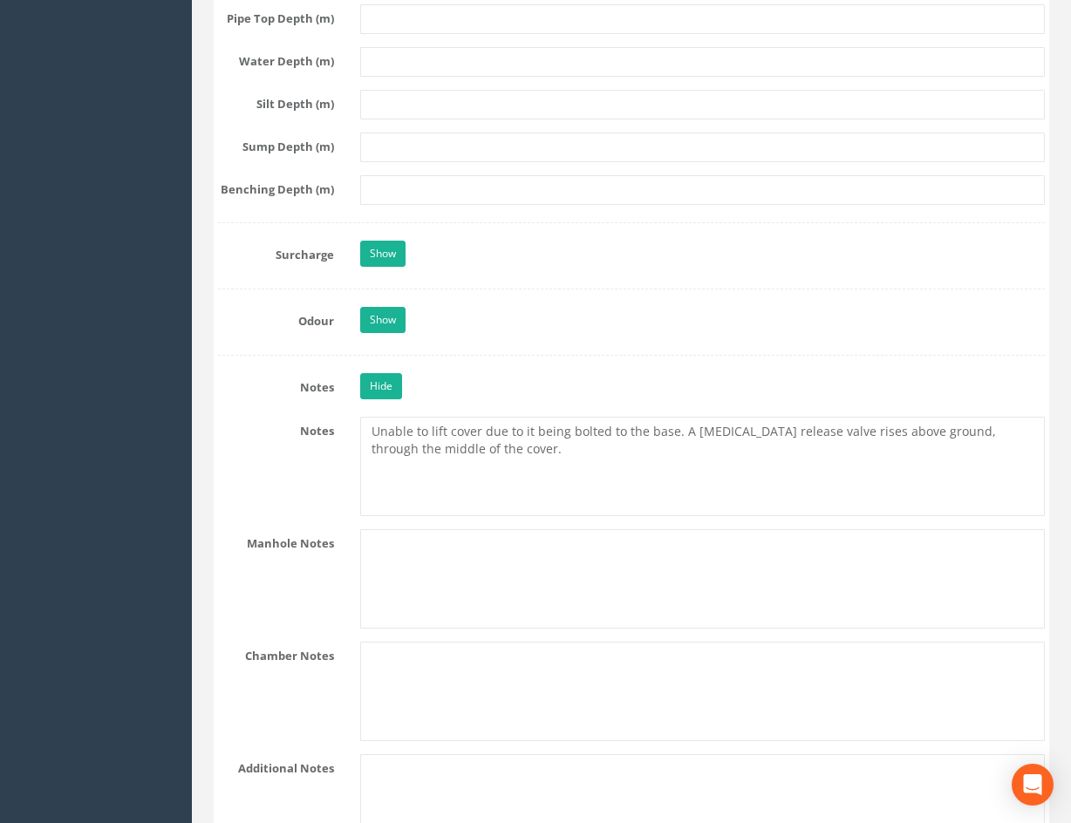
scroll to position [3102, 0]
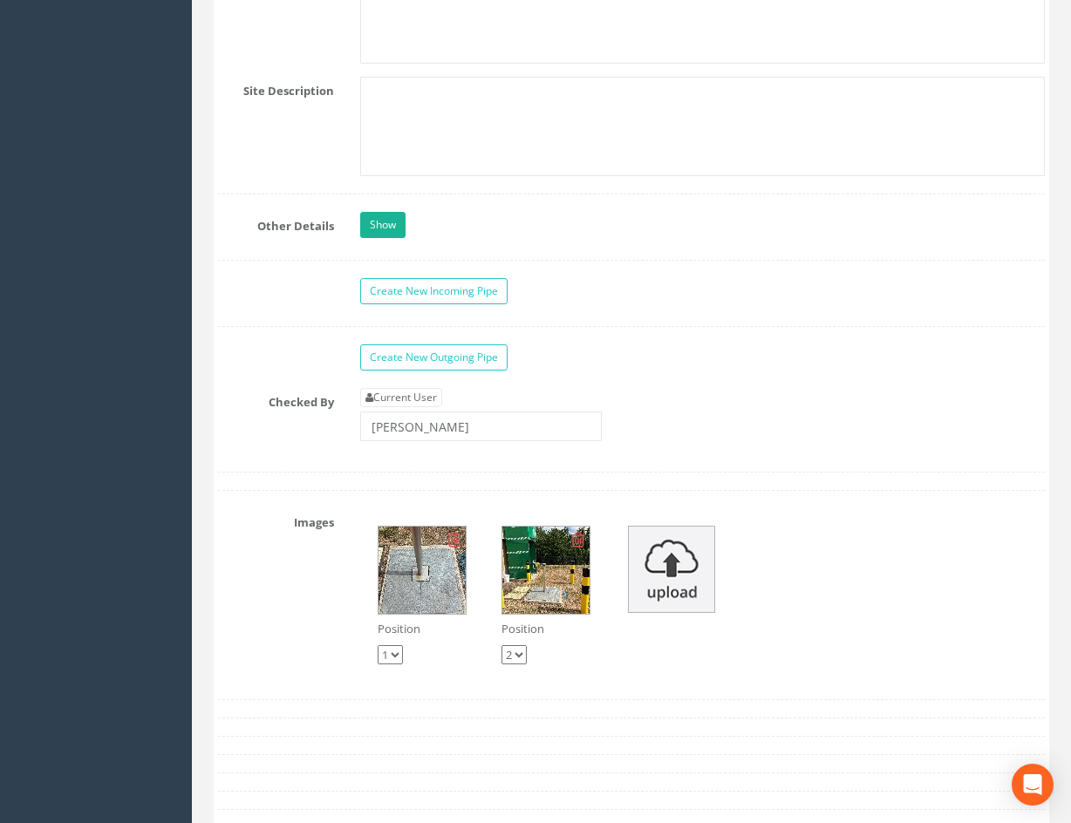
drag, startPoint x: 1022, startPoint y: 606, endPoint x: 961, endPoint y: 818, distance: 220.5
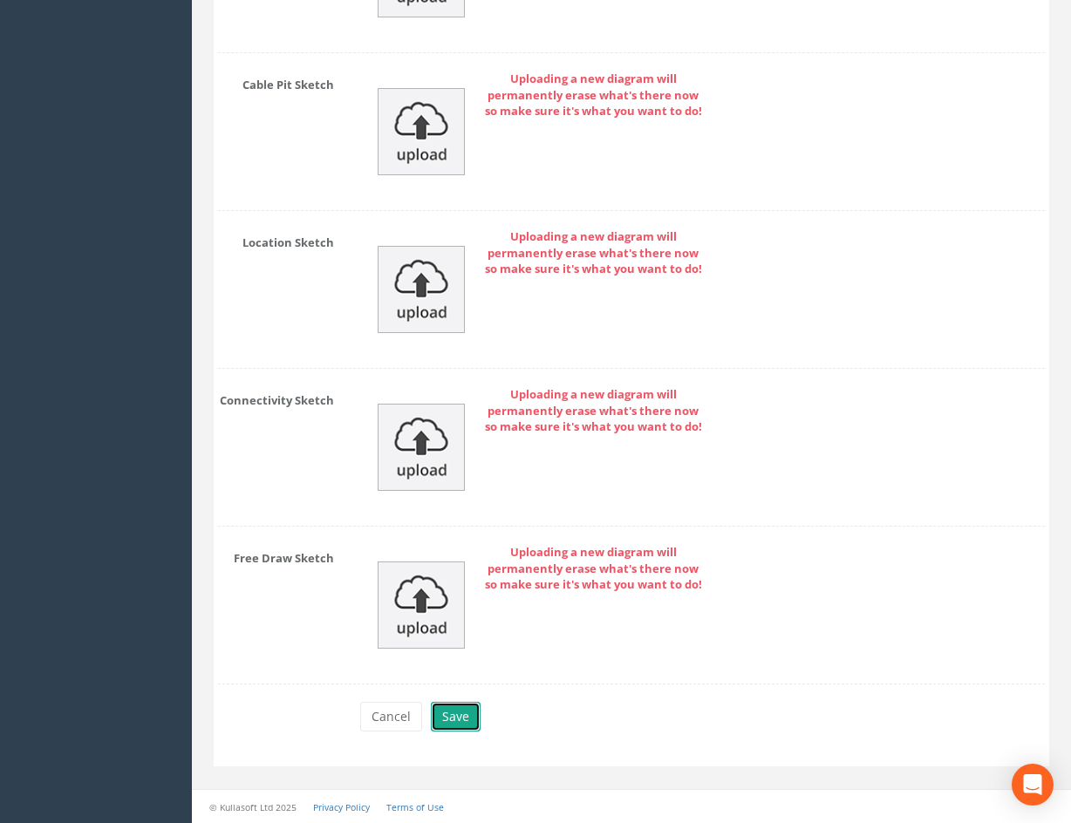
click at [459, 711] on button "Save" at bounding box center [456, 717] width 50 height 30
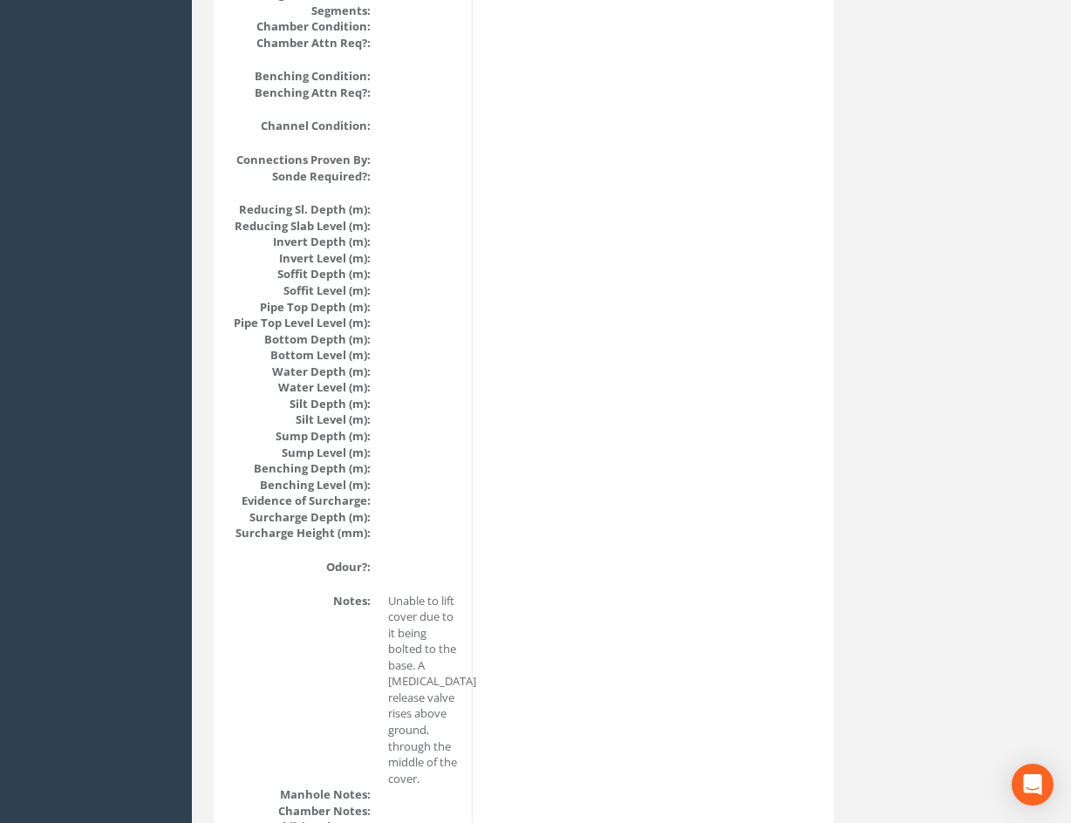
scroll to position [0, 0]
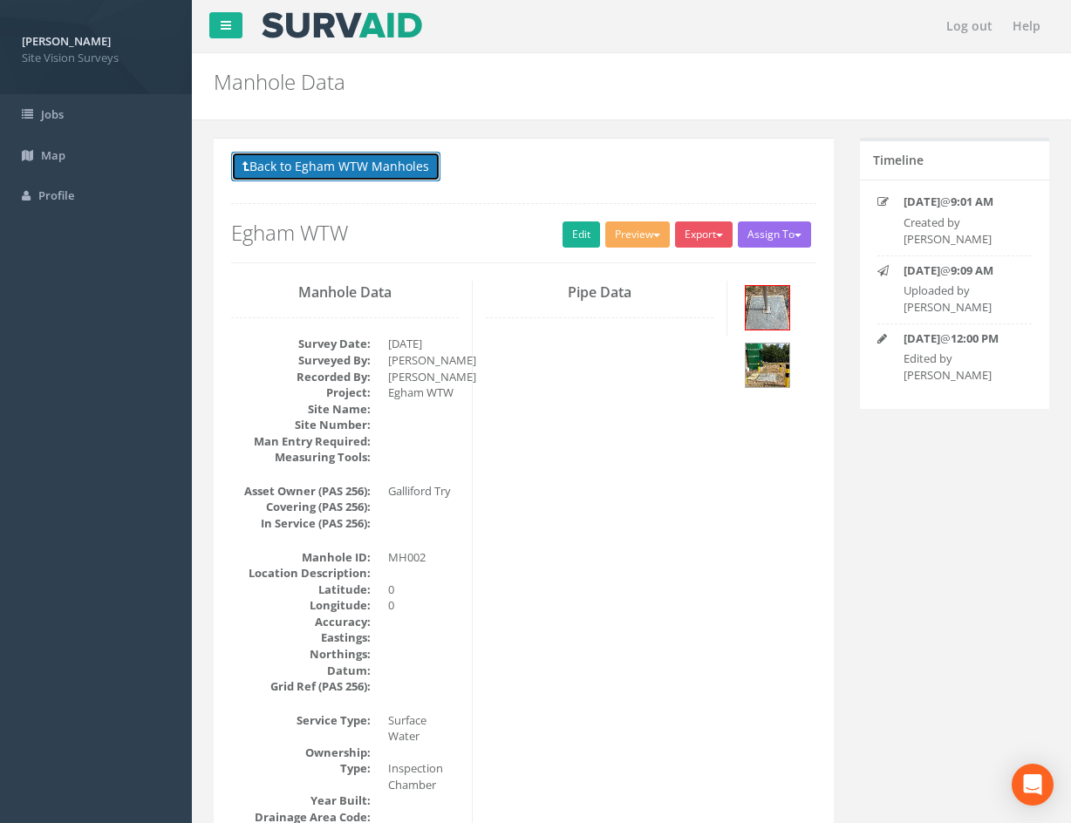
click at [315, 176] on button "Back to Egham WTW Manholes" at bounding box center [335, 167] width 209 height 30
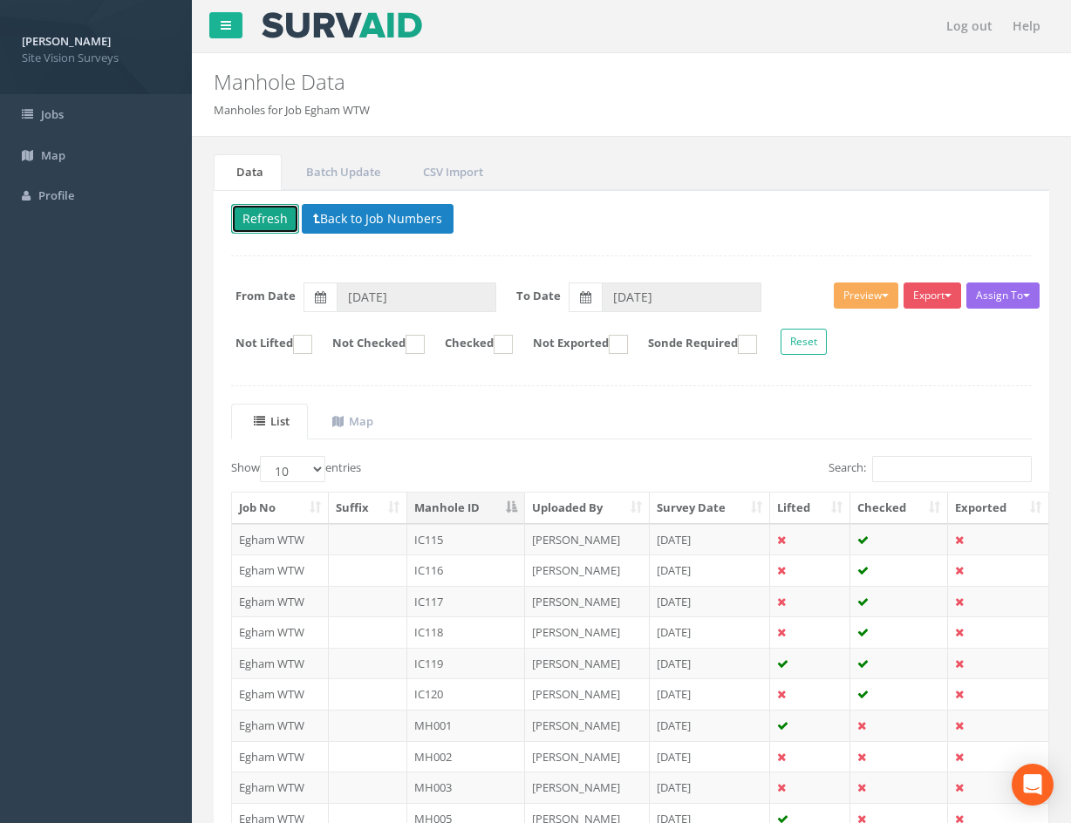
click at [272, 224] on button "Refresh" at bounding box center [265, 219] width 68 height 30
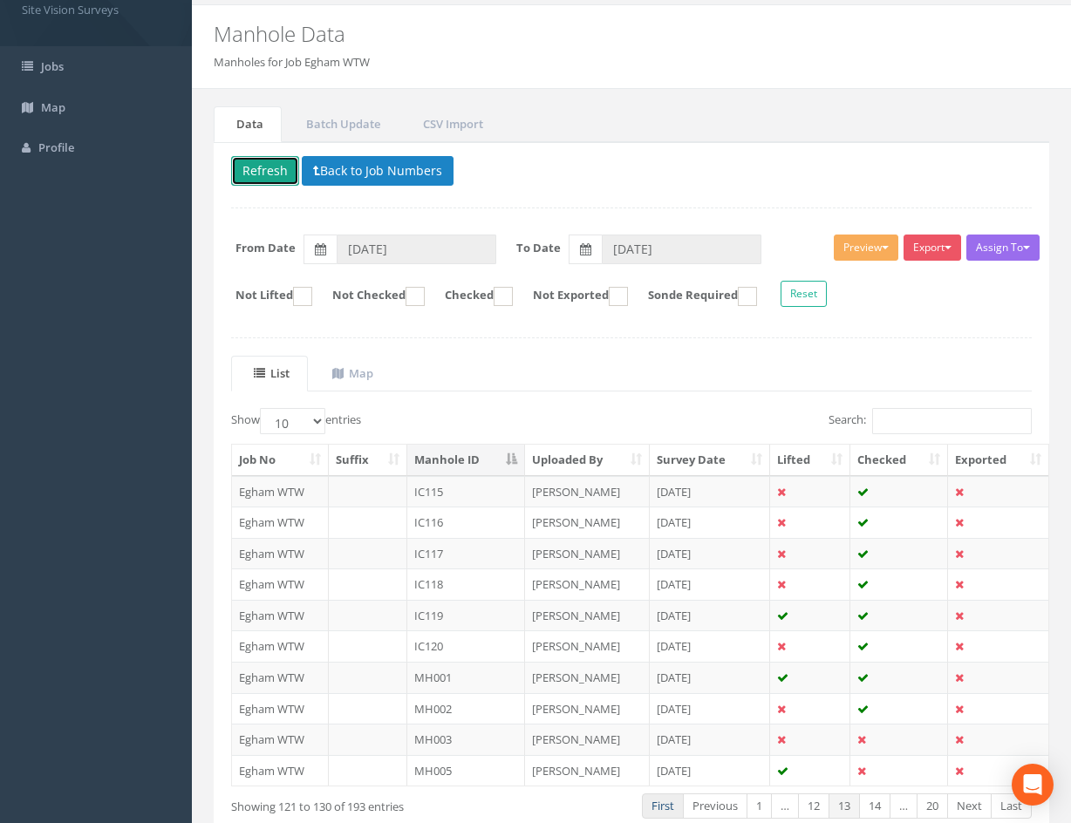
scroll to position [149, 0]
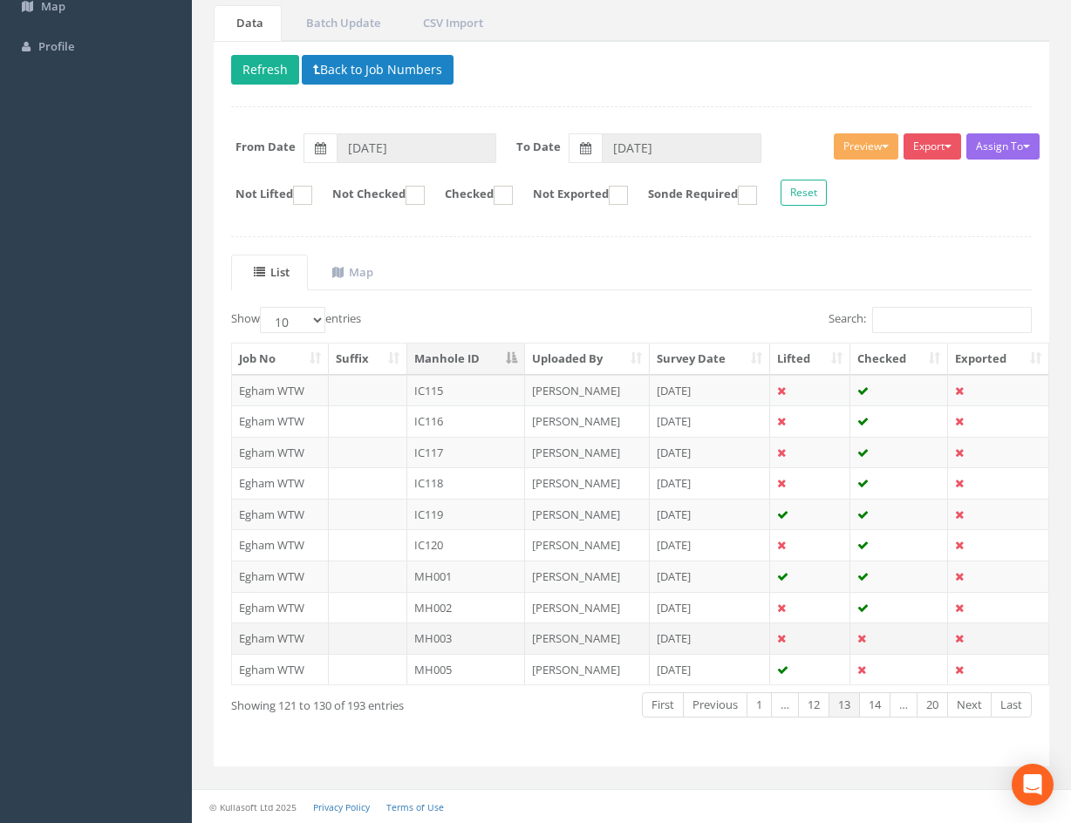
click at [825, 637] on td at bounding box center [810, 638] width 80 height 31
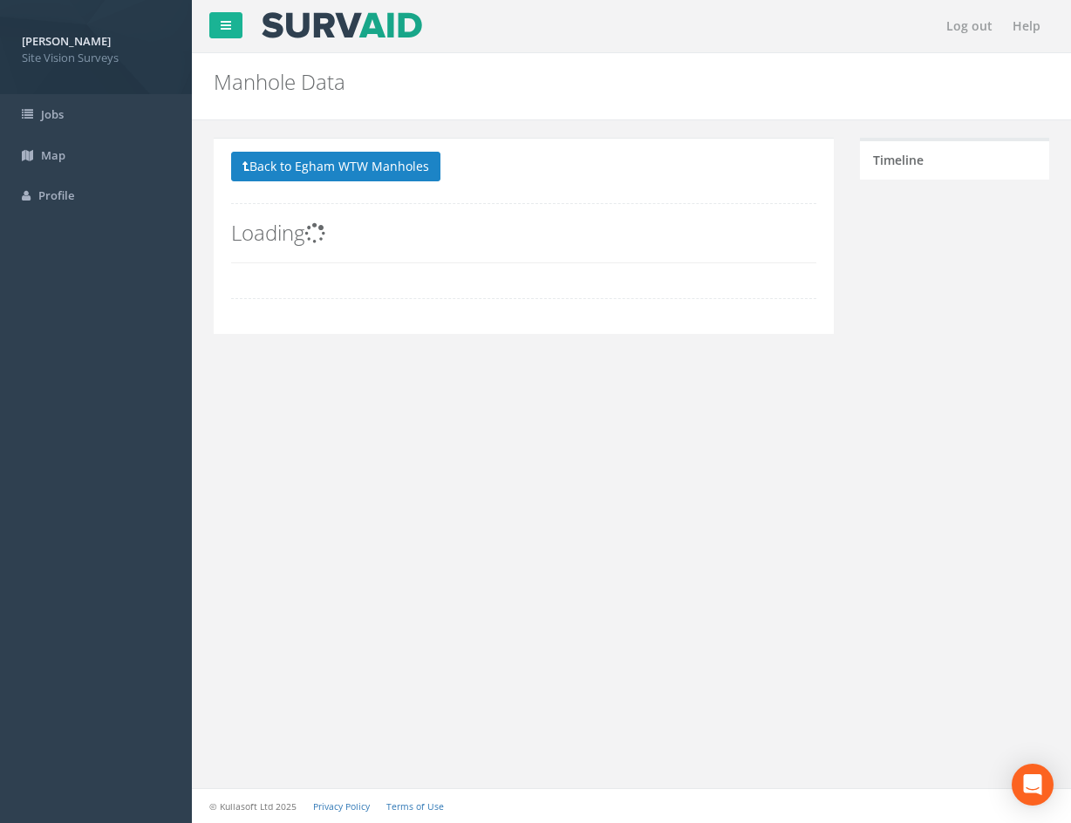
scroll to position [0, 0]
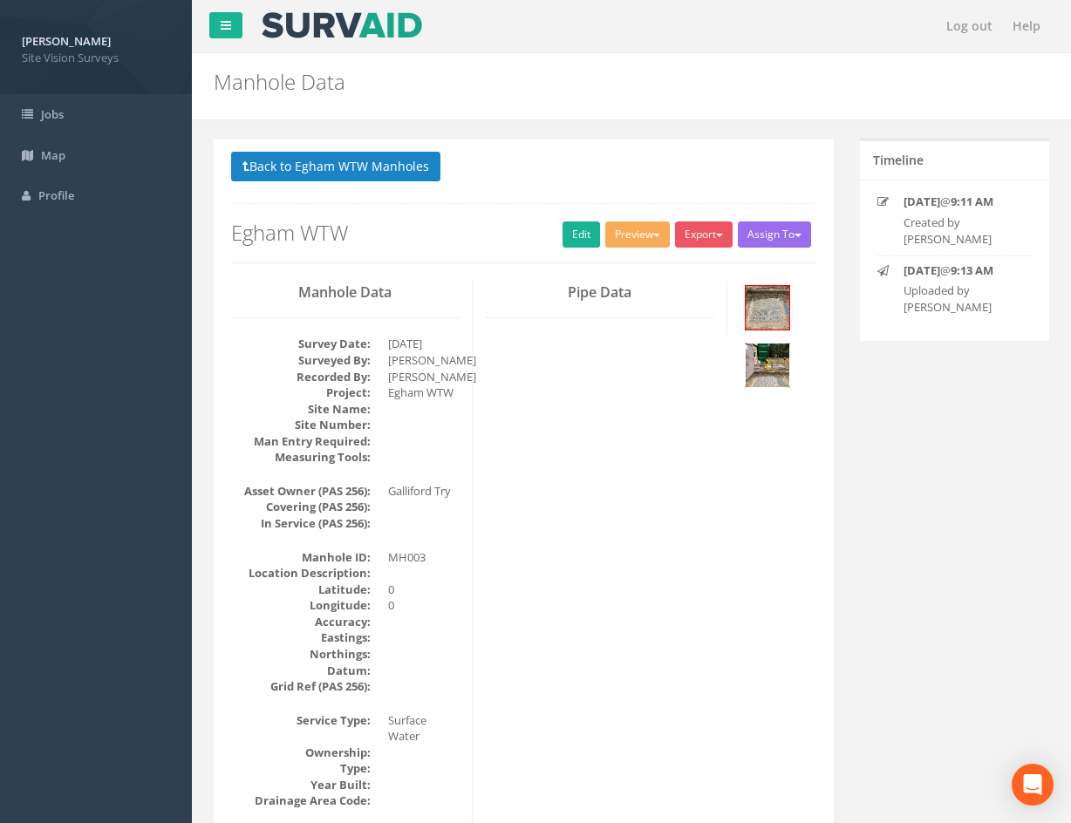
click at [779, 379] on img at bounding box center [768, 366] width 44 height 44
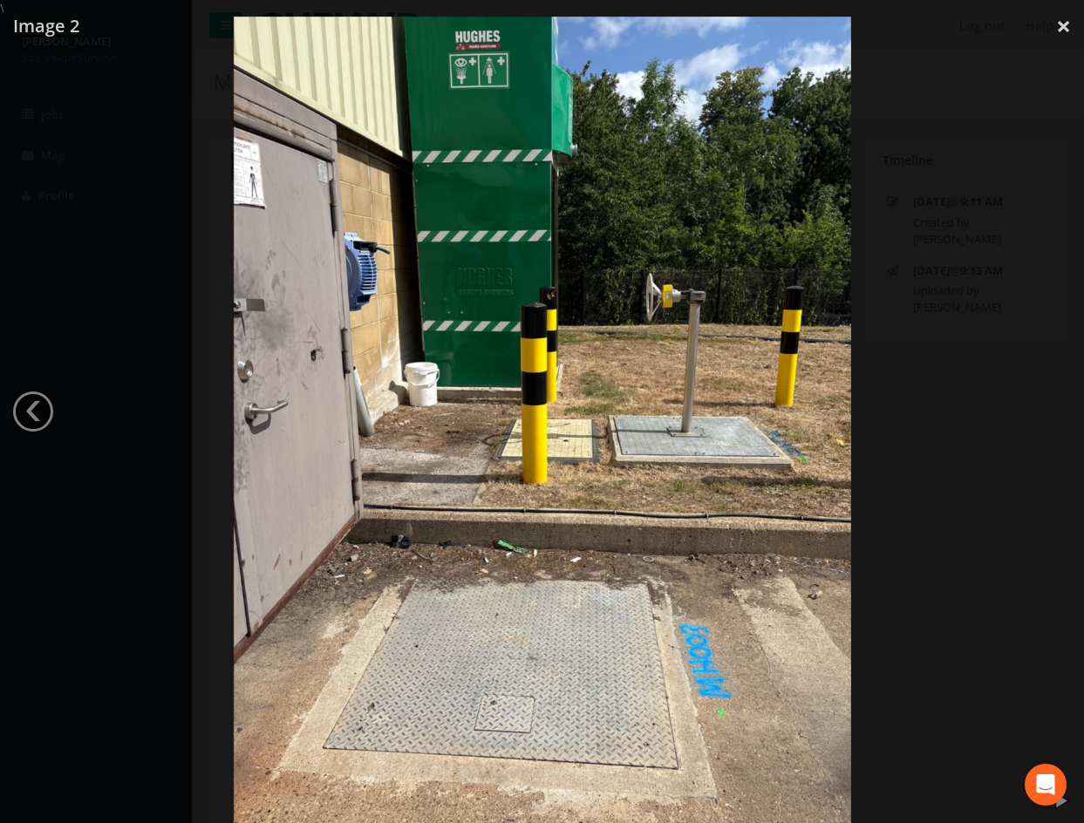
click at [936, 310] on div at bounding box center [542, 428] width 1084 height 823
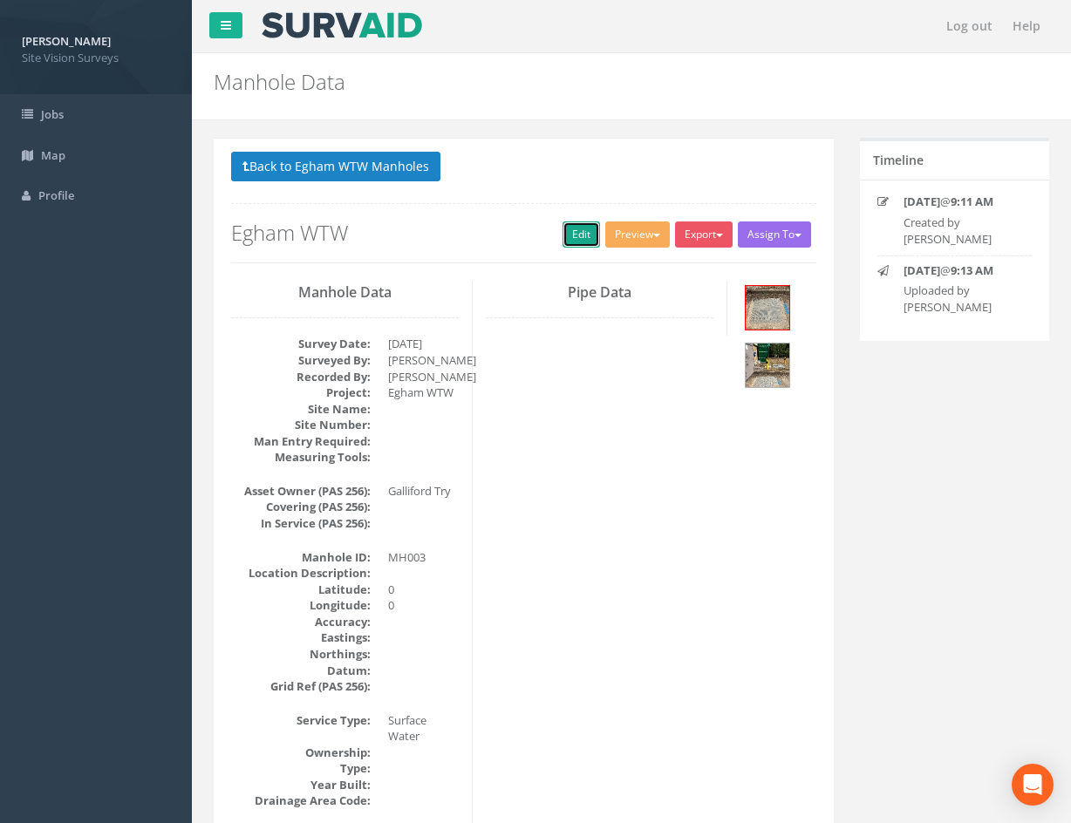
click at [571, 242] on link "Edit" at bounding box center [582, 235] width 38 height 26
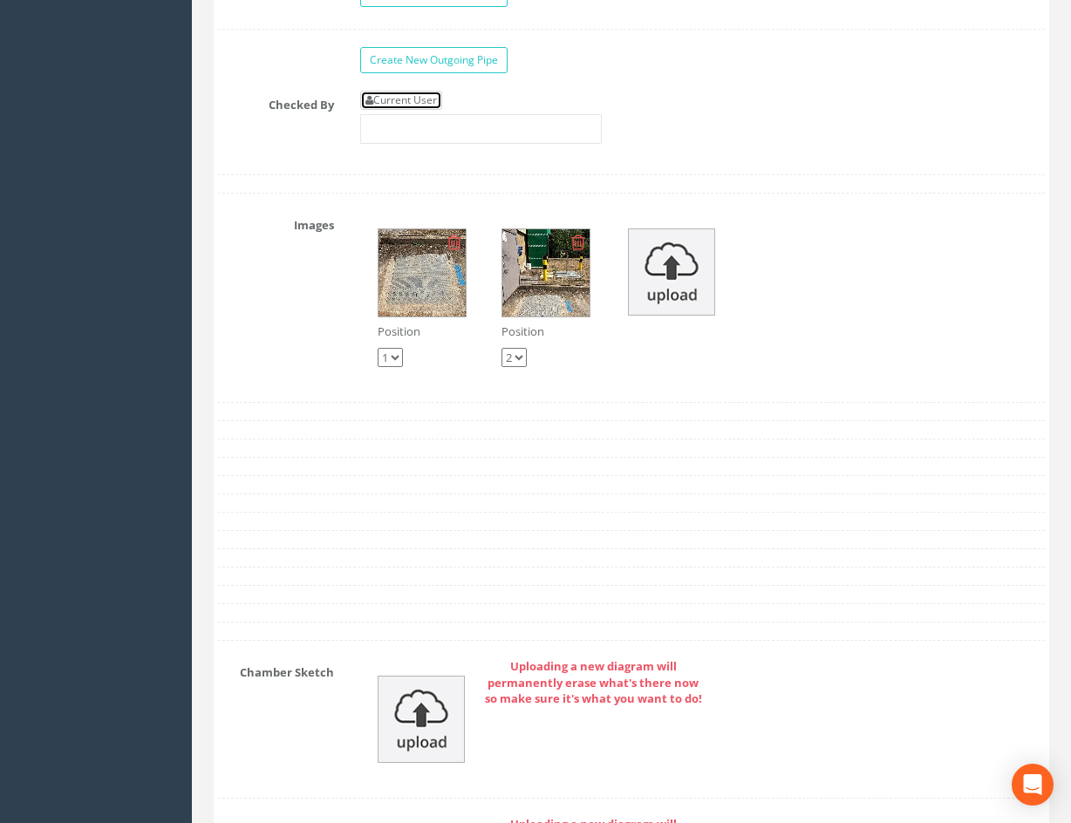
click at [421, 104] on link "Current User" at bounding box center [401, 100] width 82 height 19
type input "[PERSON_NAME]"
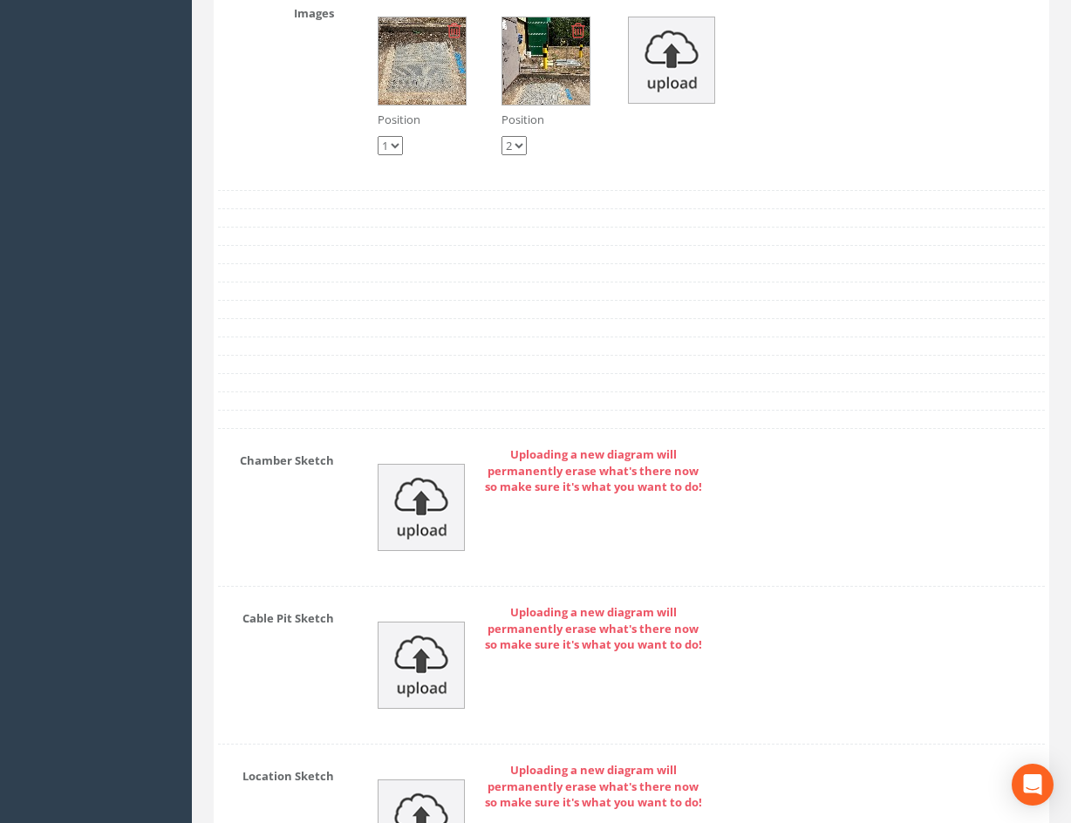
scroll to position [4938, 0]
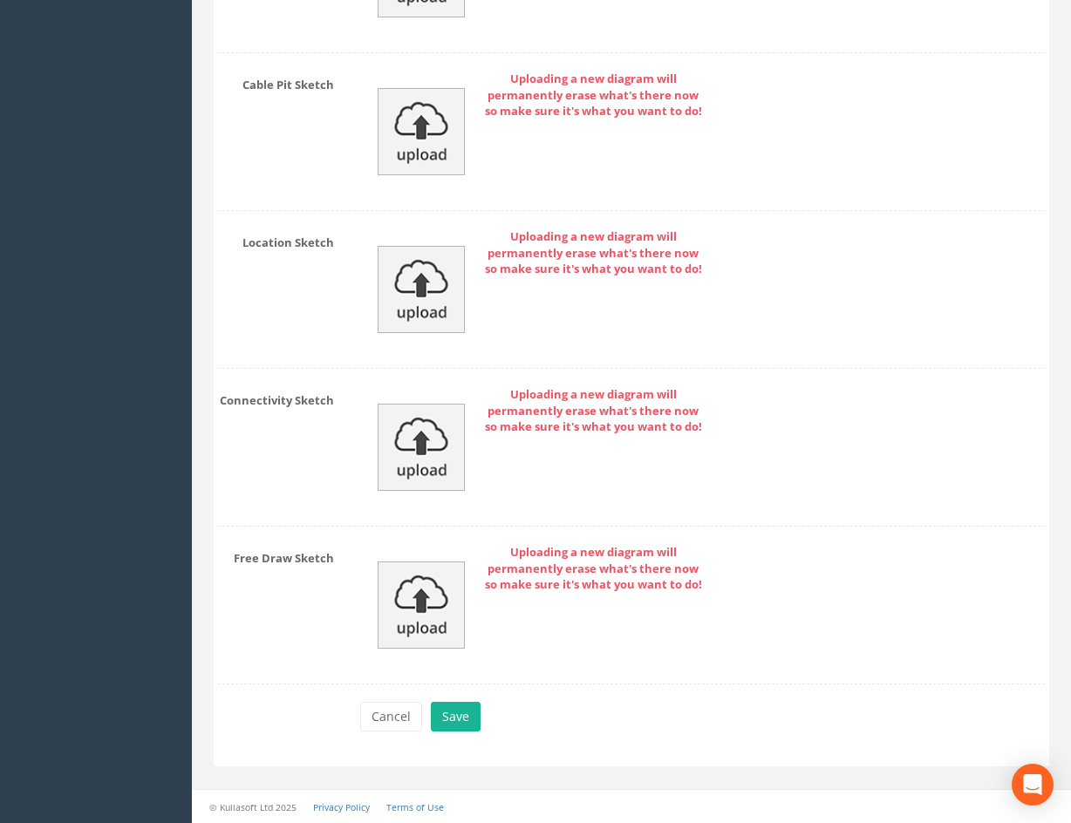
drag, startPoint x: 803, startPoint y: 477, endPoint x: 740, endPoint y: 757, distance: 286.9
click at [483, 717] on div "Cancel Save Delete" at bounding box center [702, 719] width 711 height 34
click at [474, 720] on button "Save" at bounding box center [456, 717] width 50 height 30
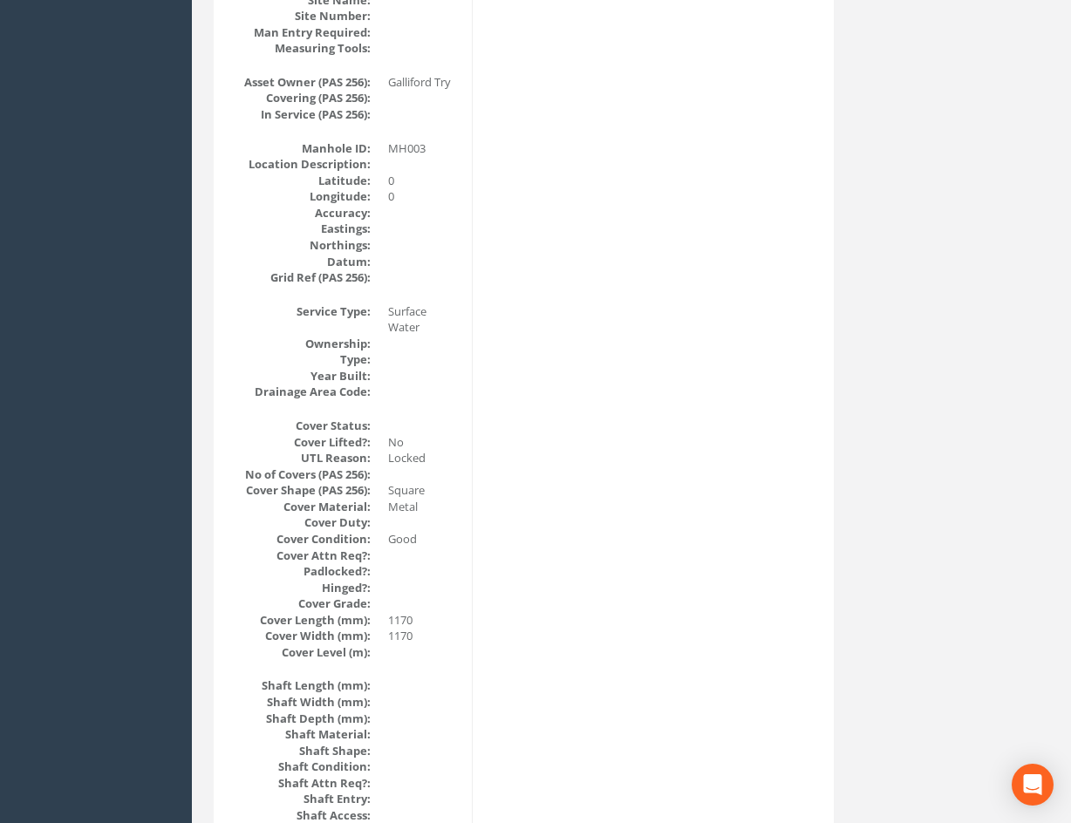
scroll to position [0, 0]
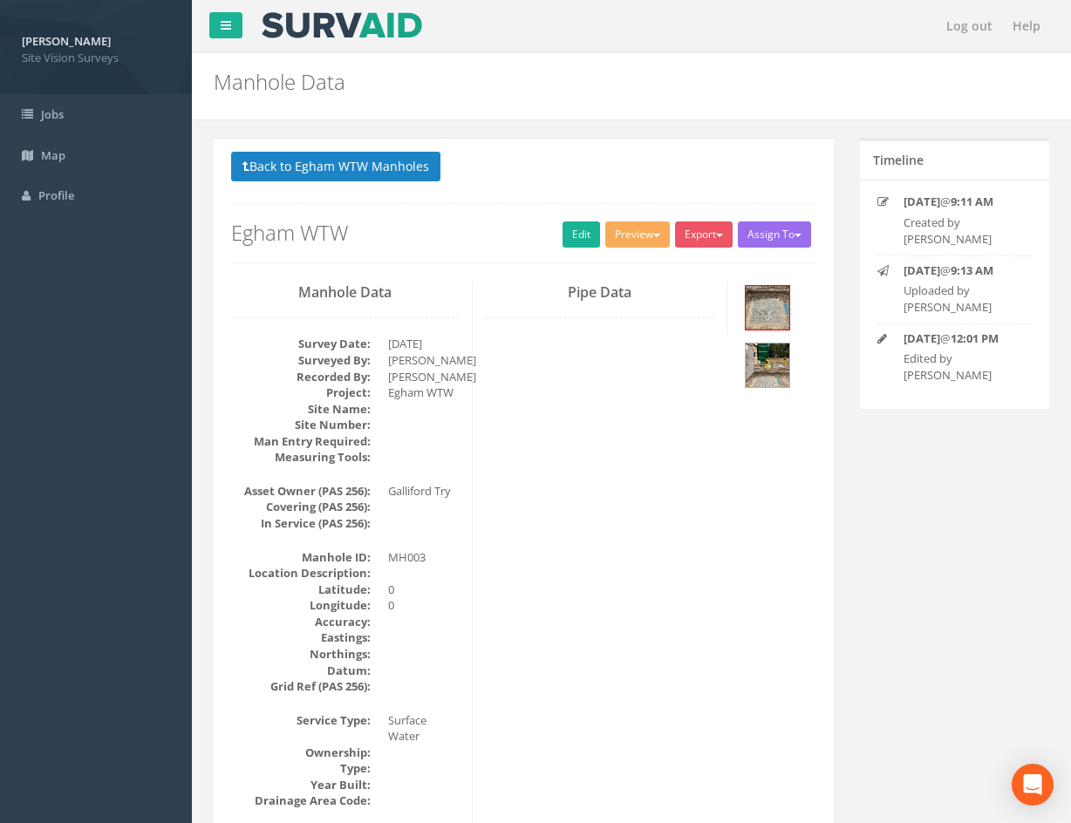
drag, startPoint x: 833, startPoint y: 720, endPoint x: 763, endPoint y: 425, distance: 302.9
click at [382, 166] on button "Back to Egham WTW Manholes" at bounding box center [335, 167] width 209 height 30
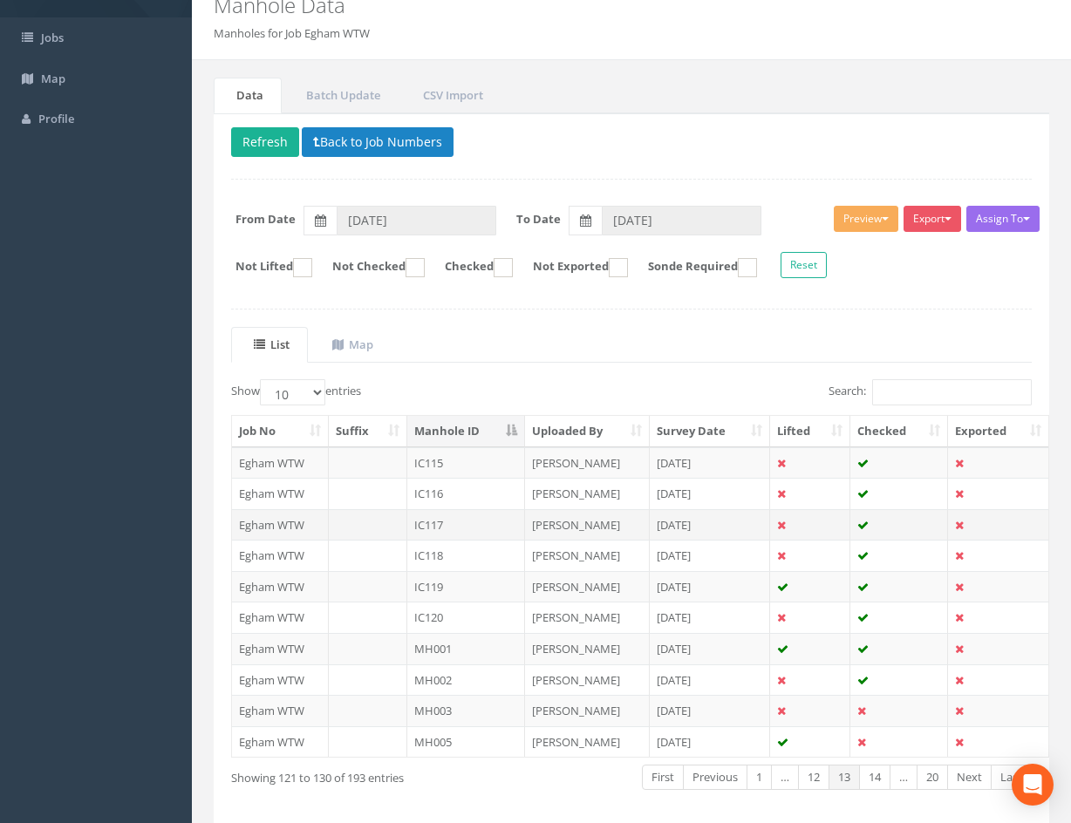
scroll to position [149, 0]
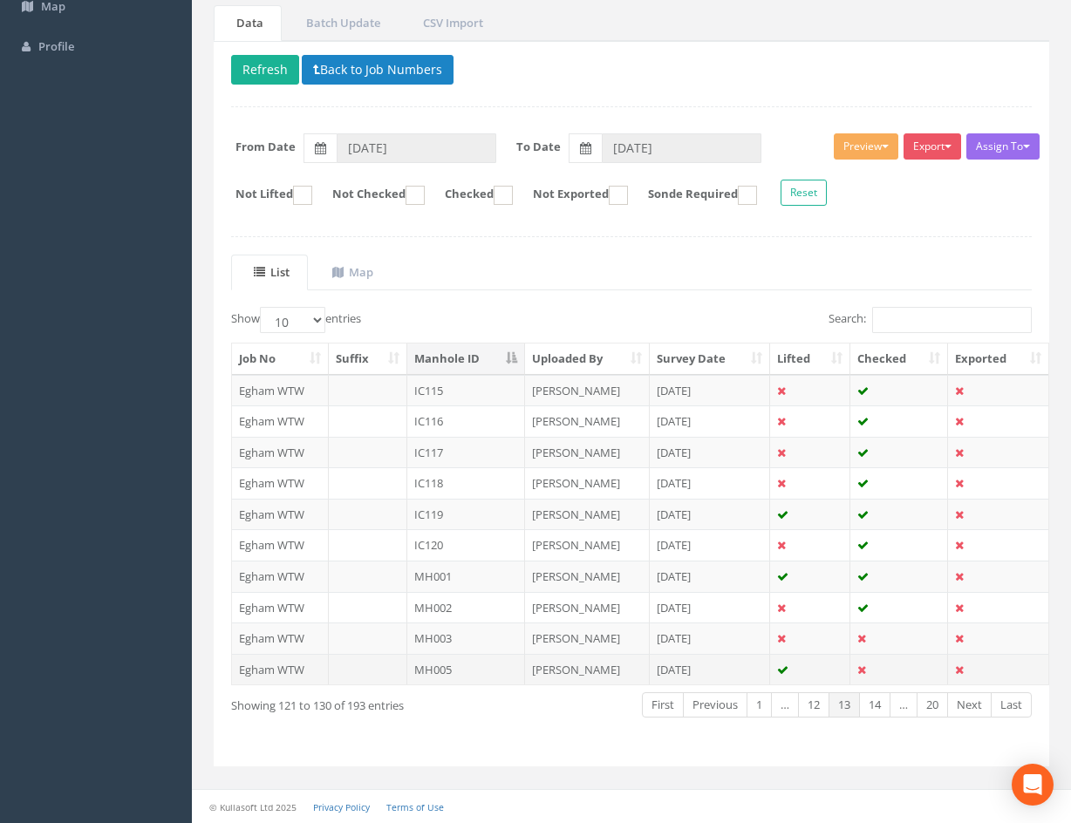
click at [828, 664] on td at bounding box center [810, 669] width 80 height 31
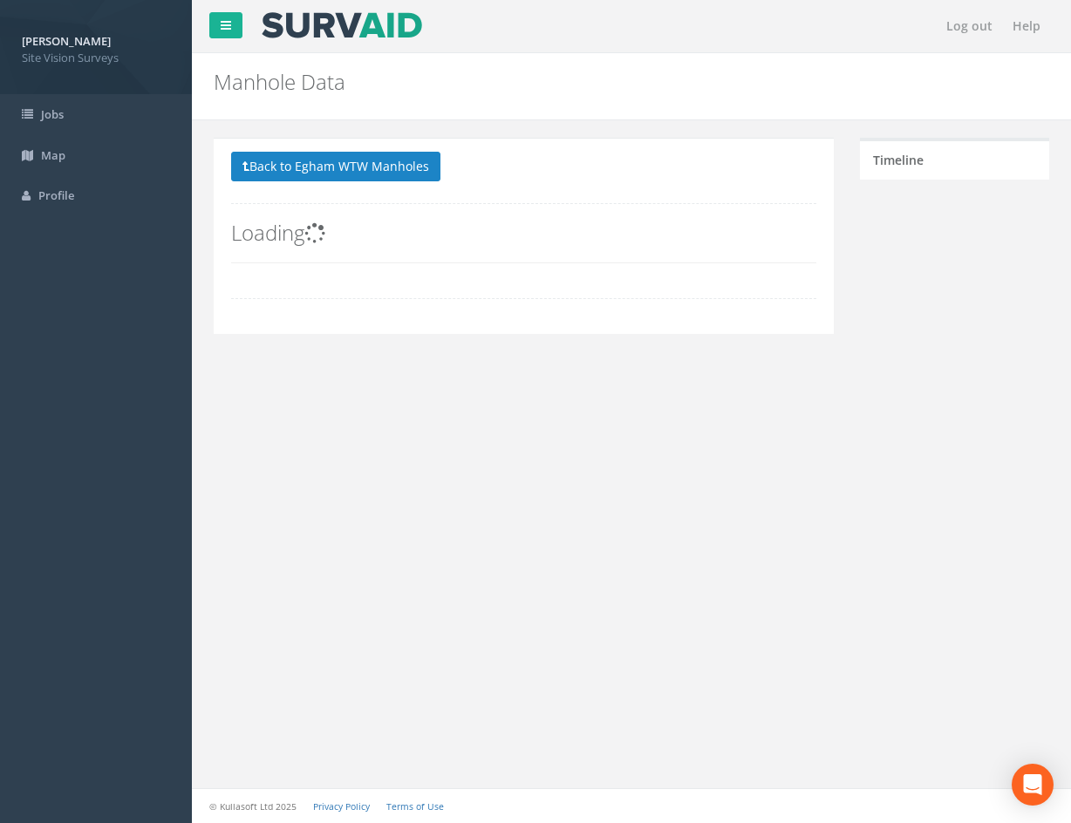
scroll to position [0, 0]
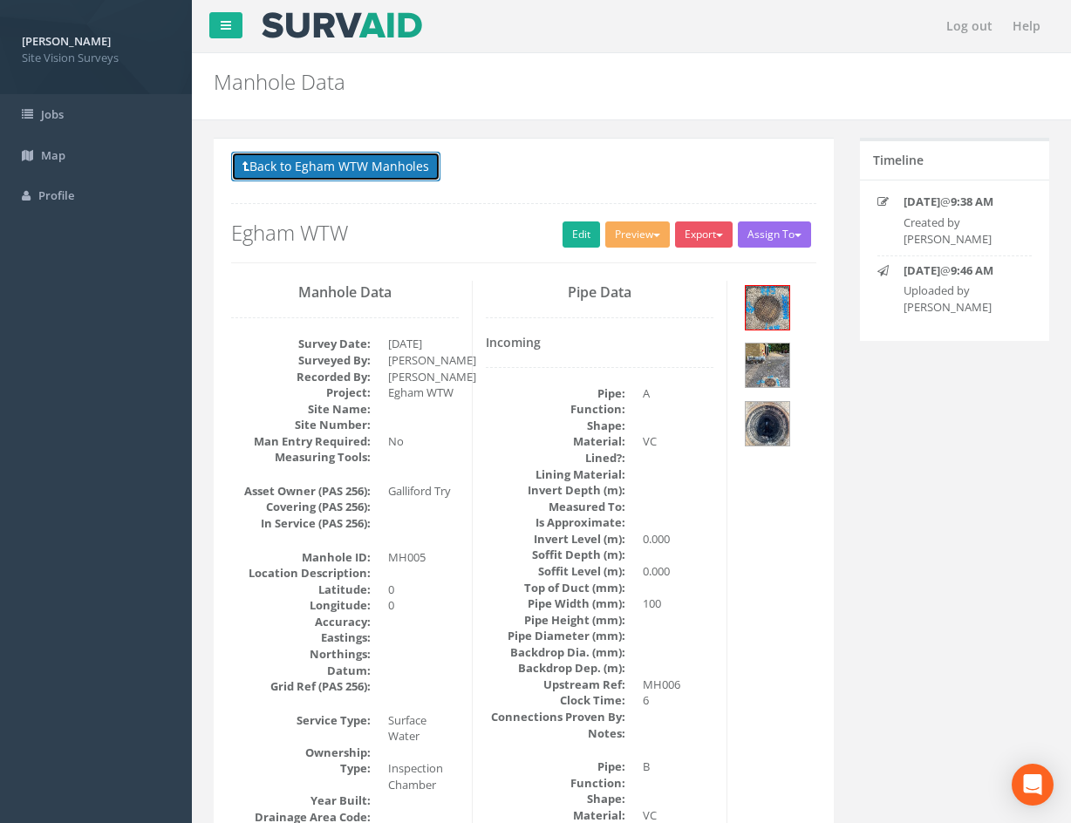
click at [286, 164] on button "Back to Egham WTW Manholes" at bounding box center [335, 167] width 209 height 30
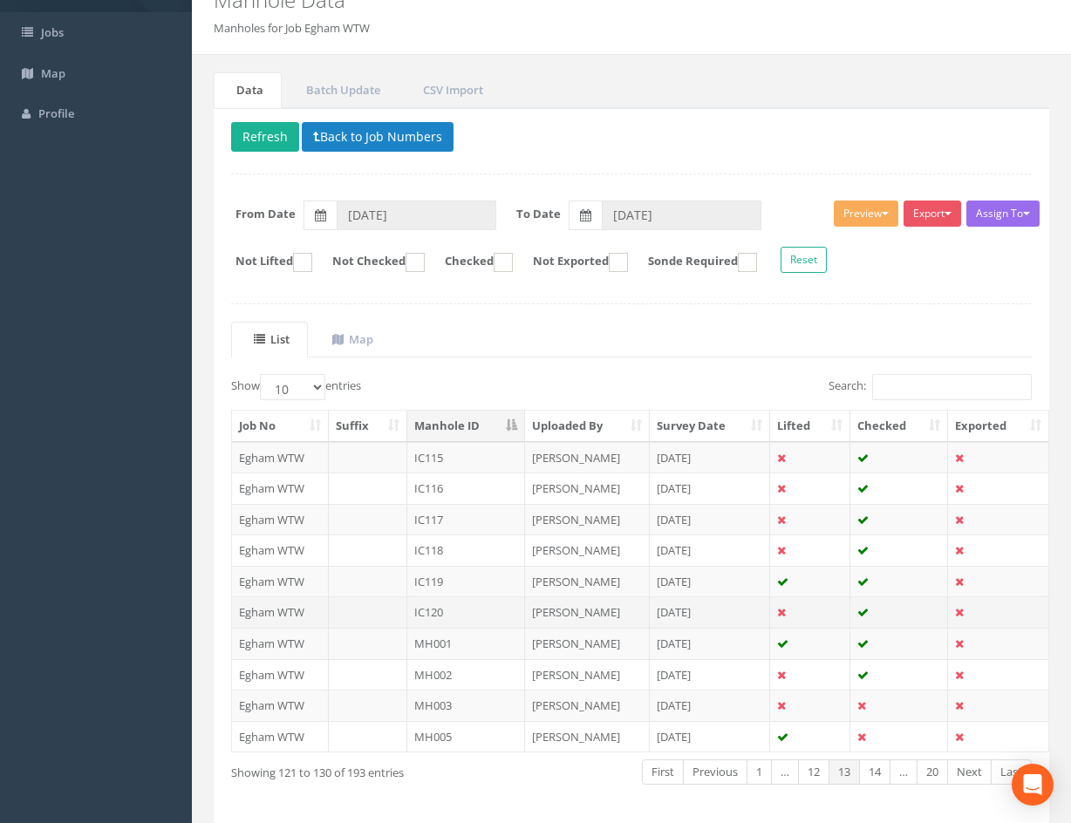
scroll to position [149, 0]
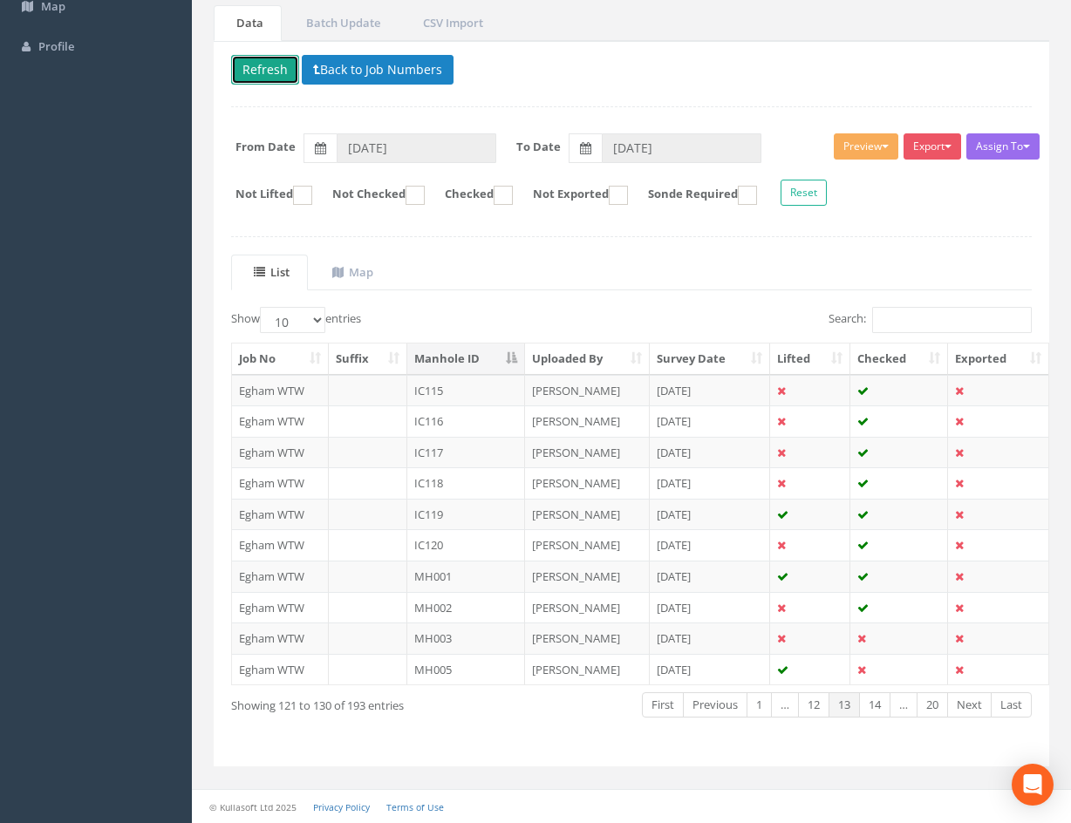
click at [247, 70] on button "Refresh" at bounding box center [265, 70] width 68 height 30
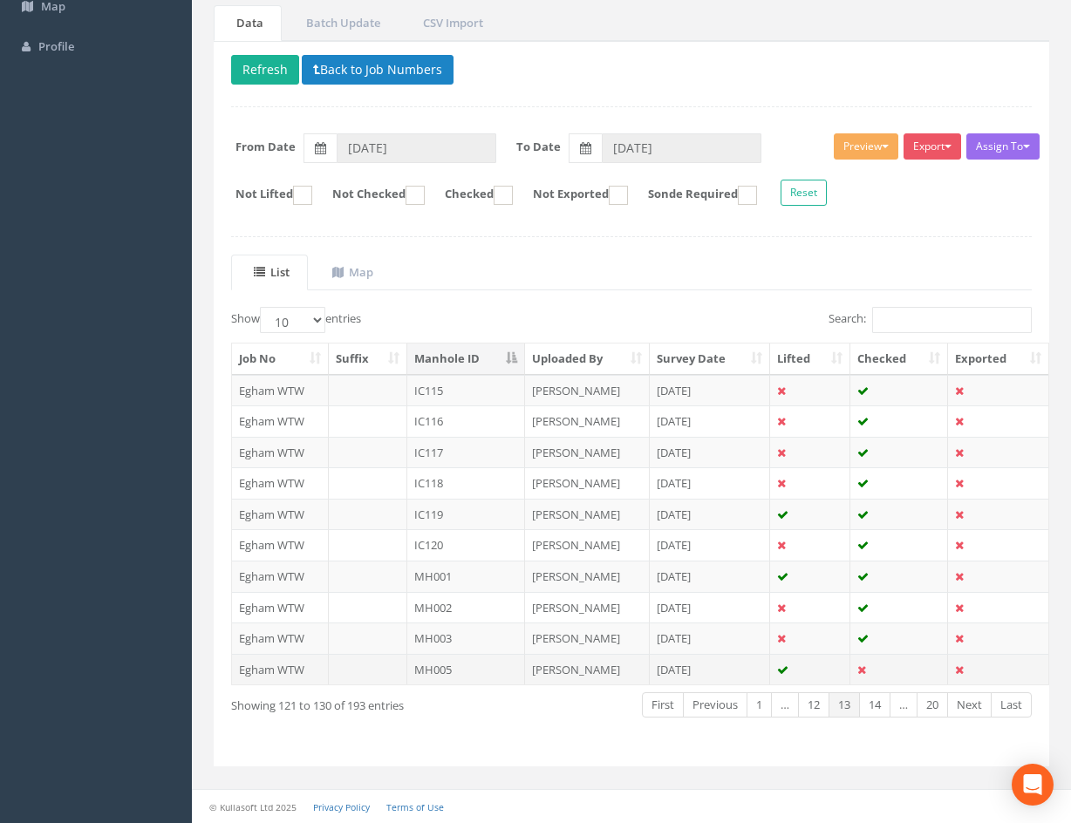
click at [492, 670] on td "MH005" at bounding box center [466, 669] width 118 height 31
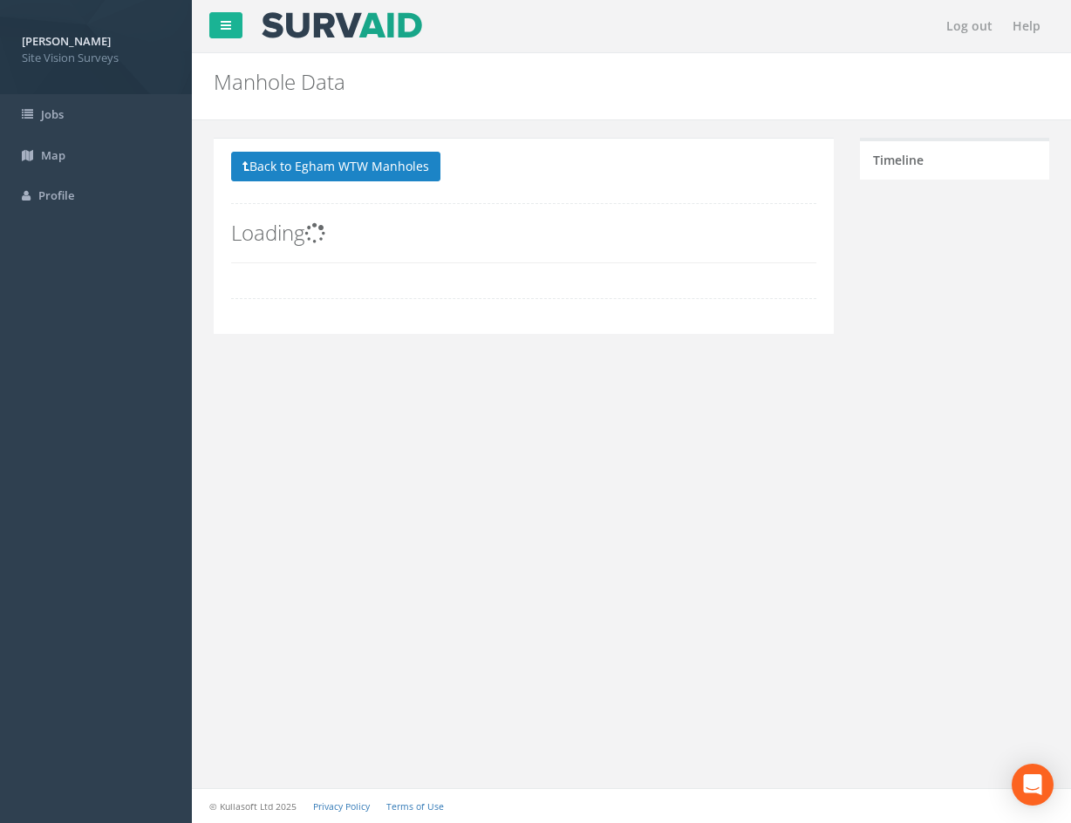
scroll to position [0, 0]
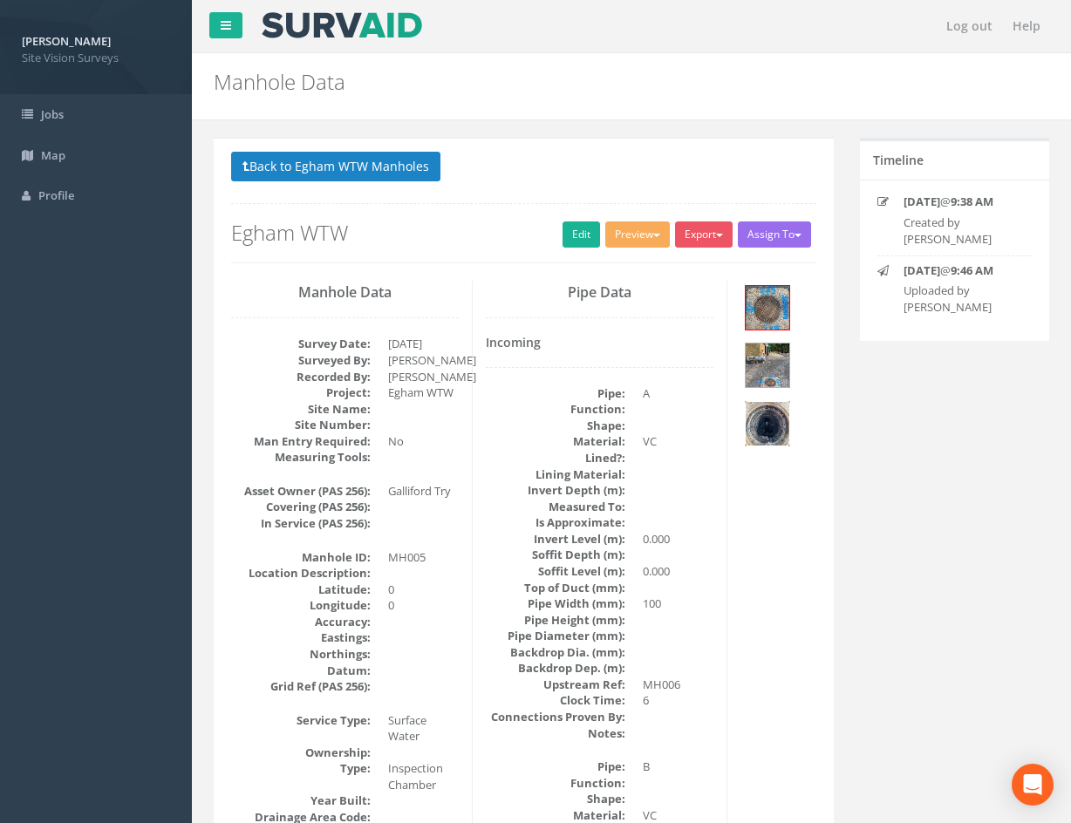
click at [774, 421] on img at bounding box center [768, 424] width 44 height 44
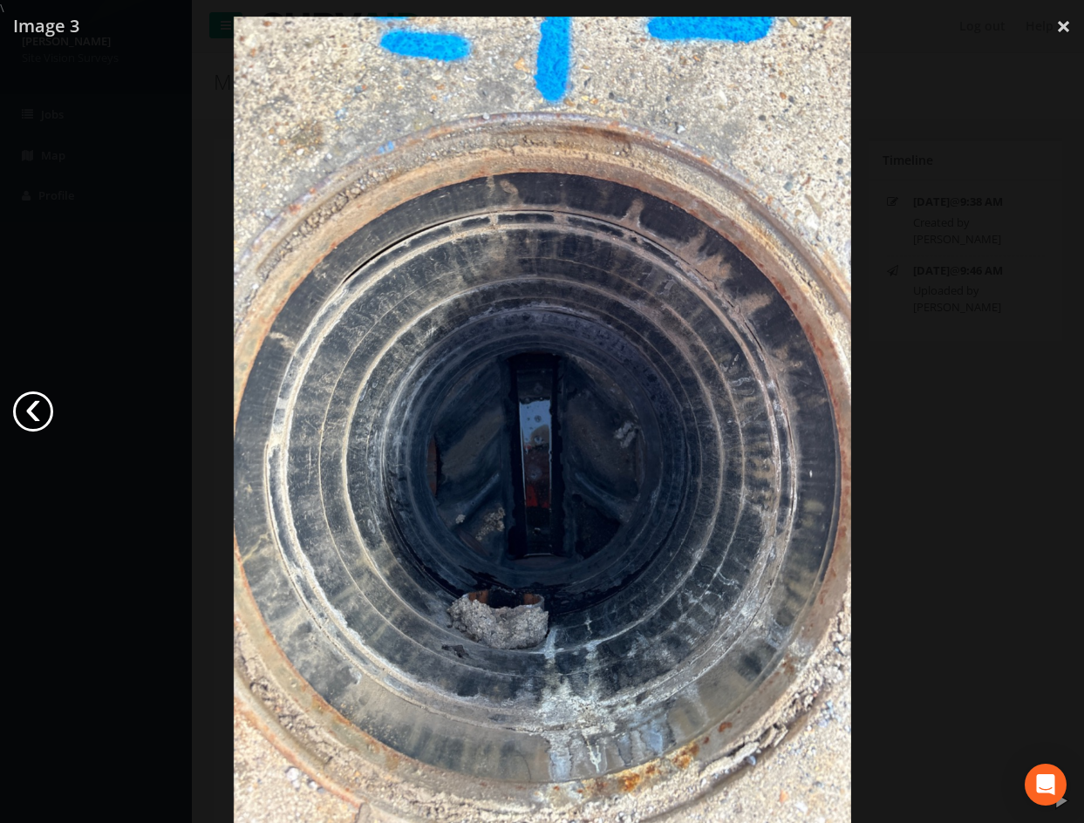
click at [31, 406] on link "‹" at bounding box center [33, 412] width 40 height 40
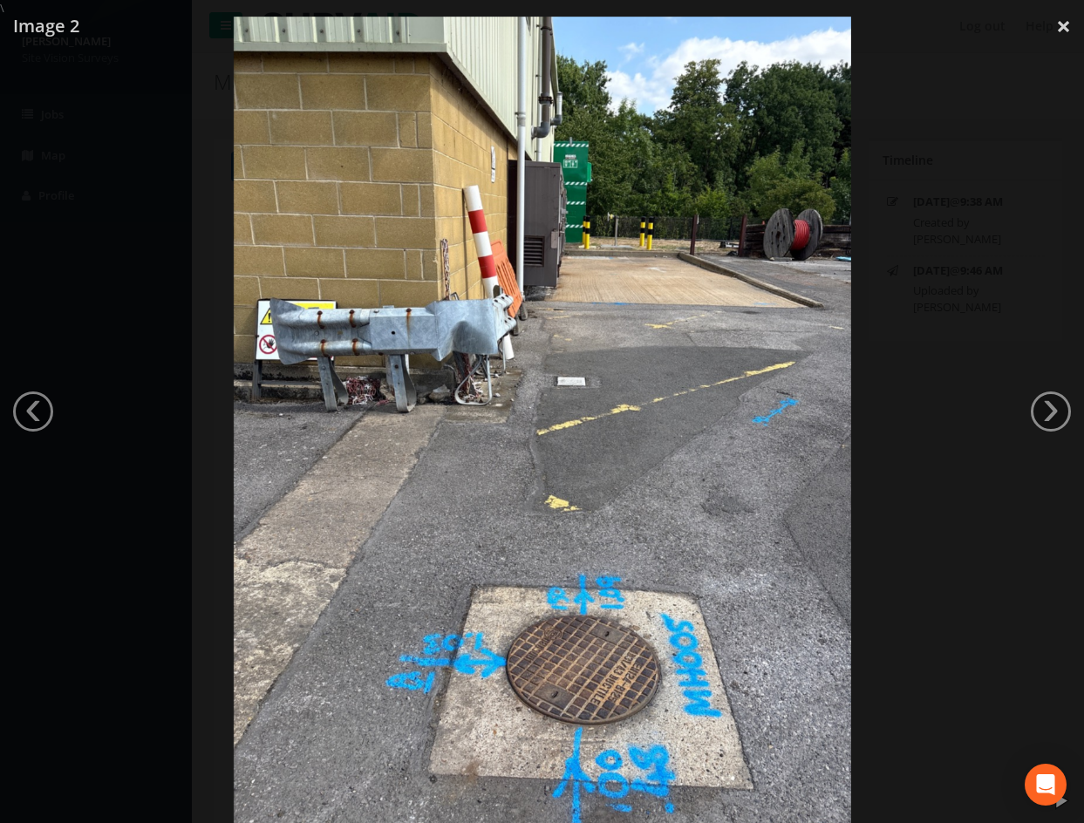
click at [997, 505] on div at bounding box center [542, 428] width 1084 height 823
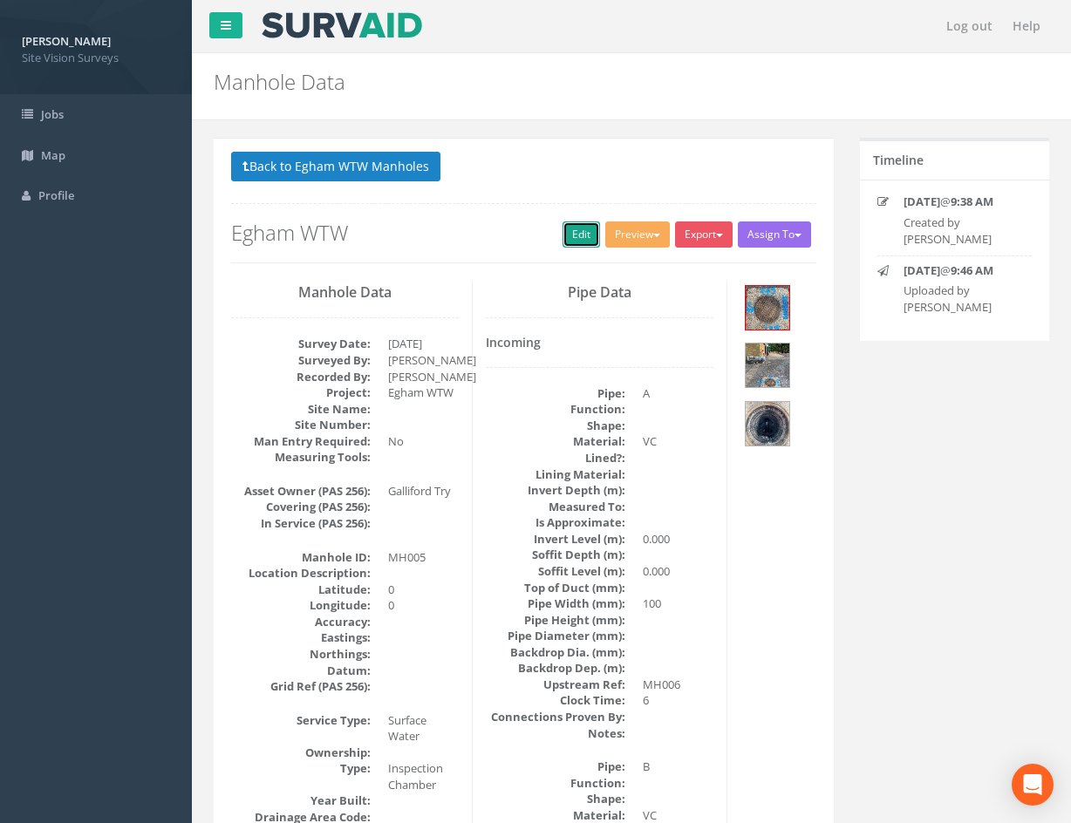
click at [572, 239] on link "Edit" at bounding box center [582, 235] width 38 height 26
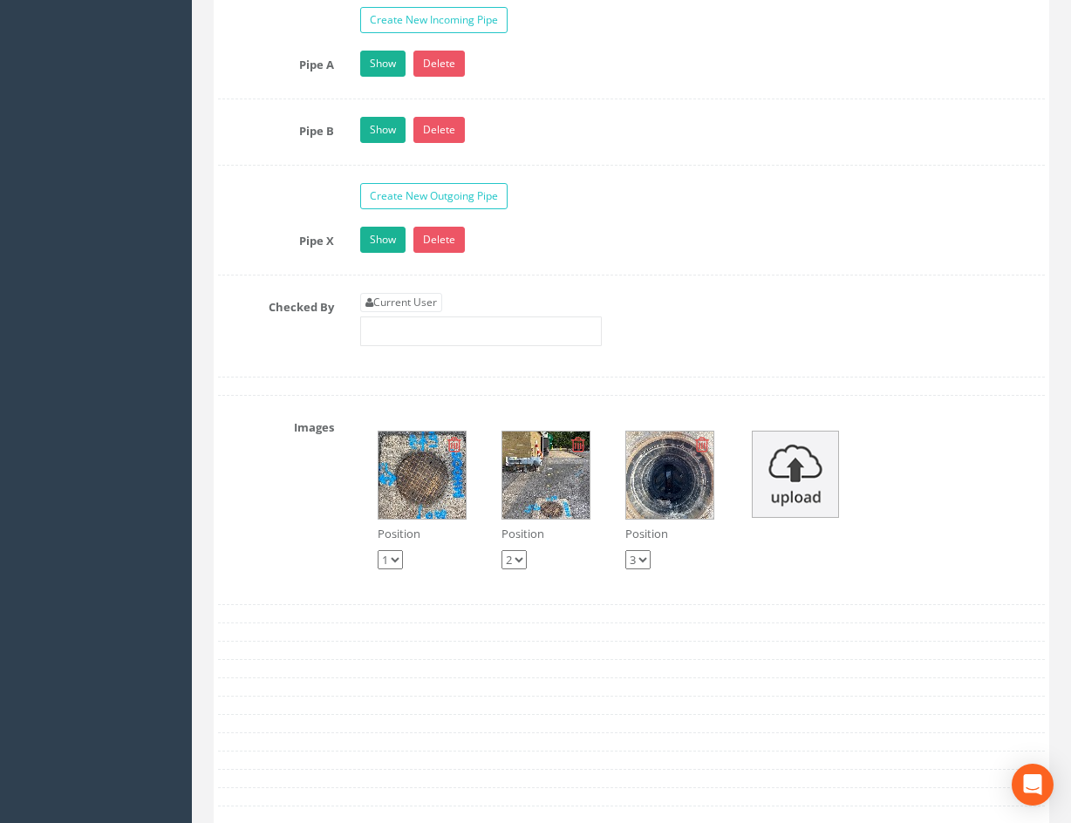
scroll to position [4189, 0]
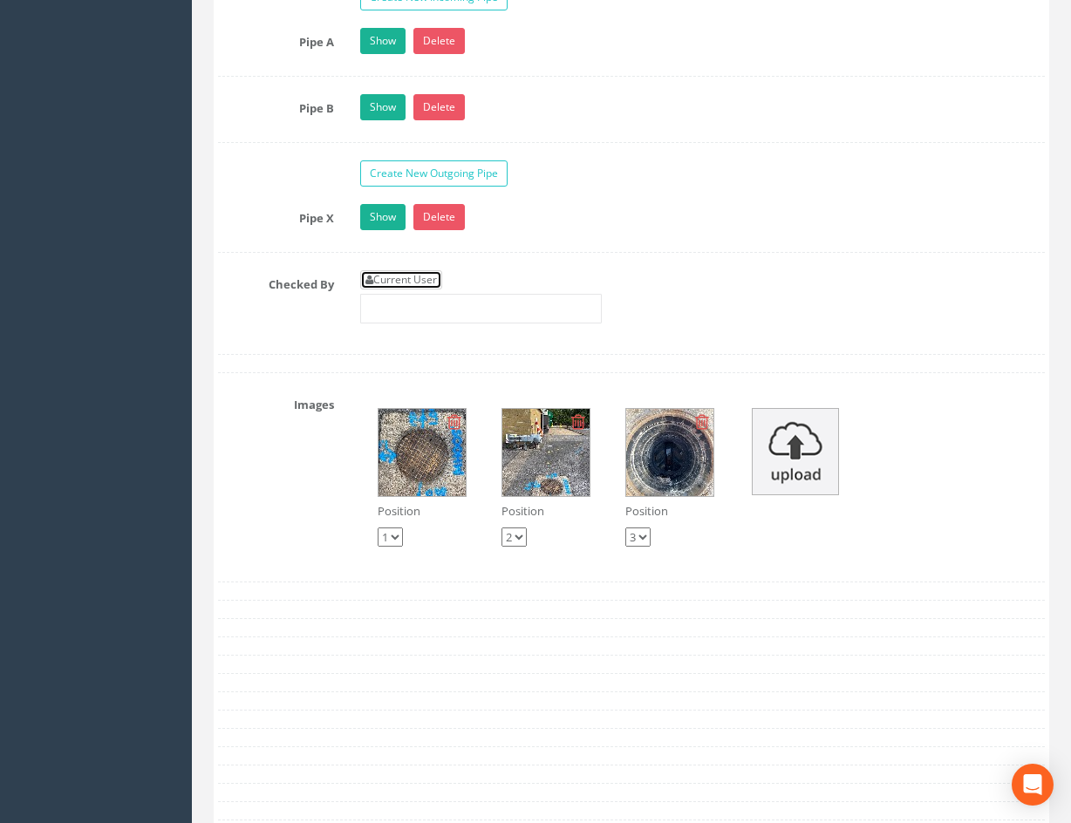
click at [403, 276] on link "Current User" at bounding box center [401, 279] width 82 height 19
type input "[PERSON_NAME]"
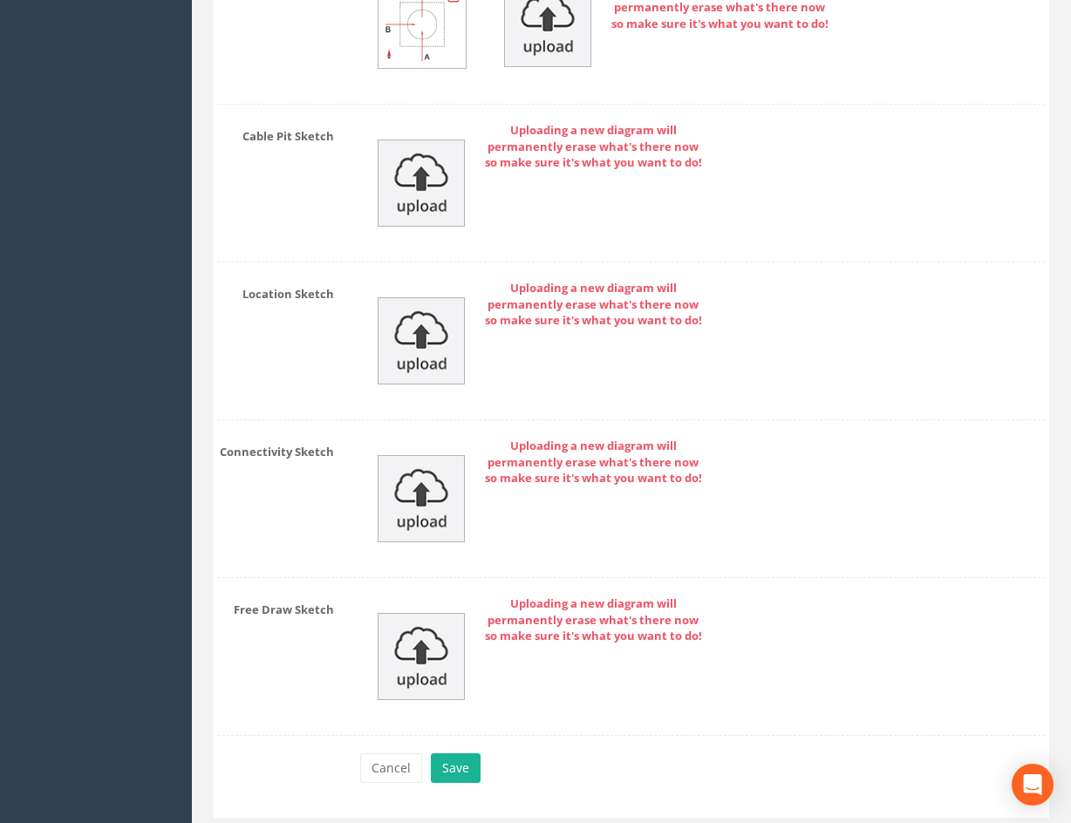
scroll to position [5116, 0]
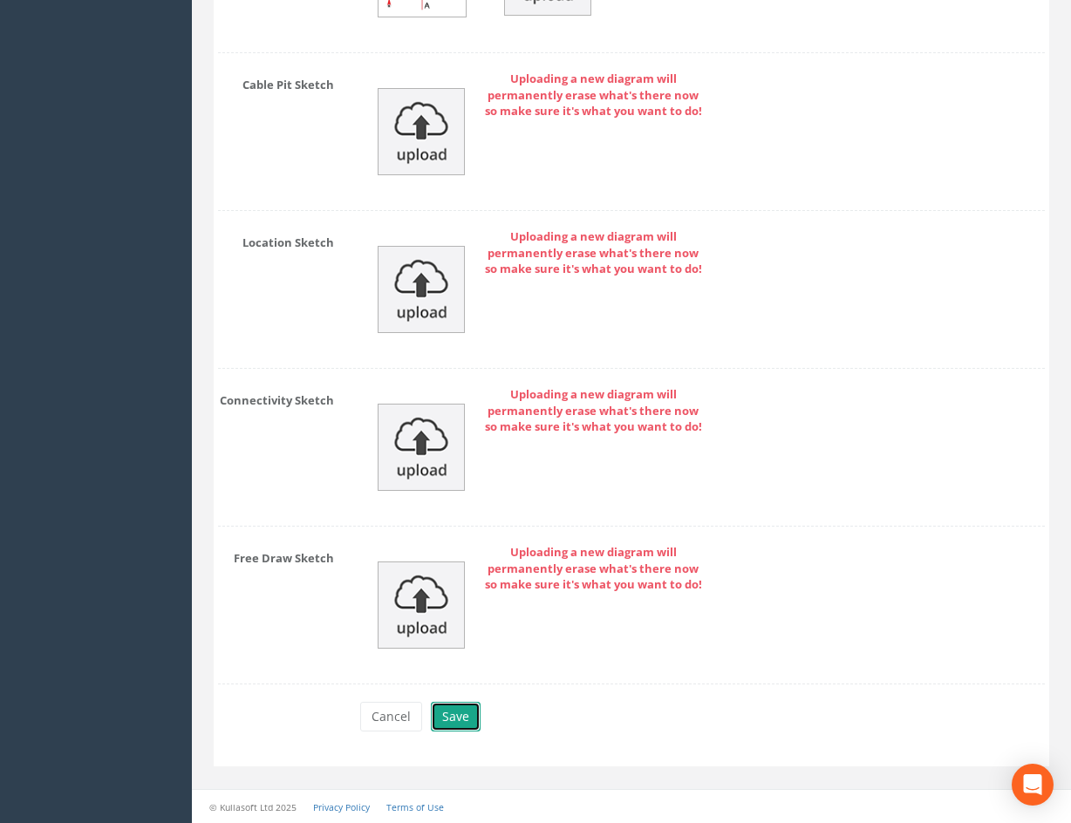
click at [454, 719] on button "Save" at bounding box center [456, 717] width 50 height 30
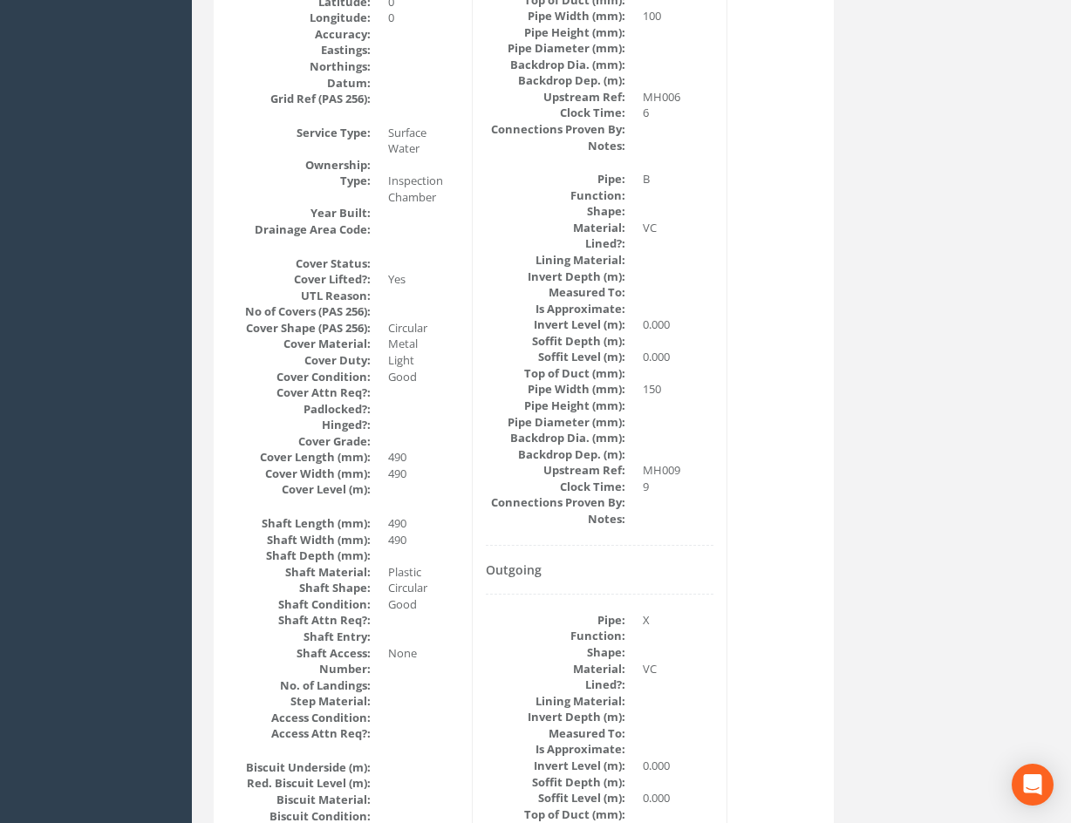
scroll to position [0, 0]
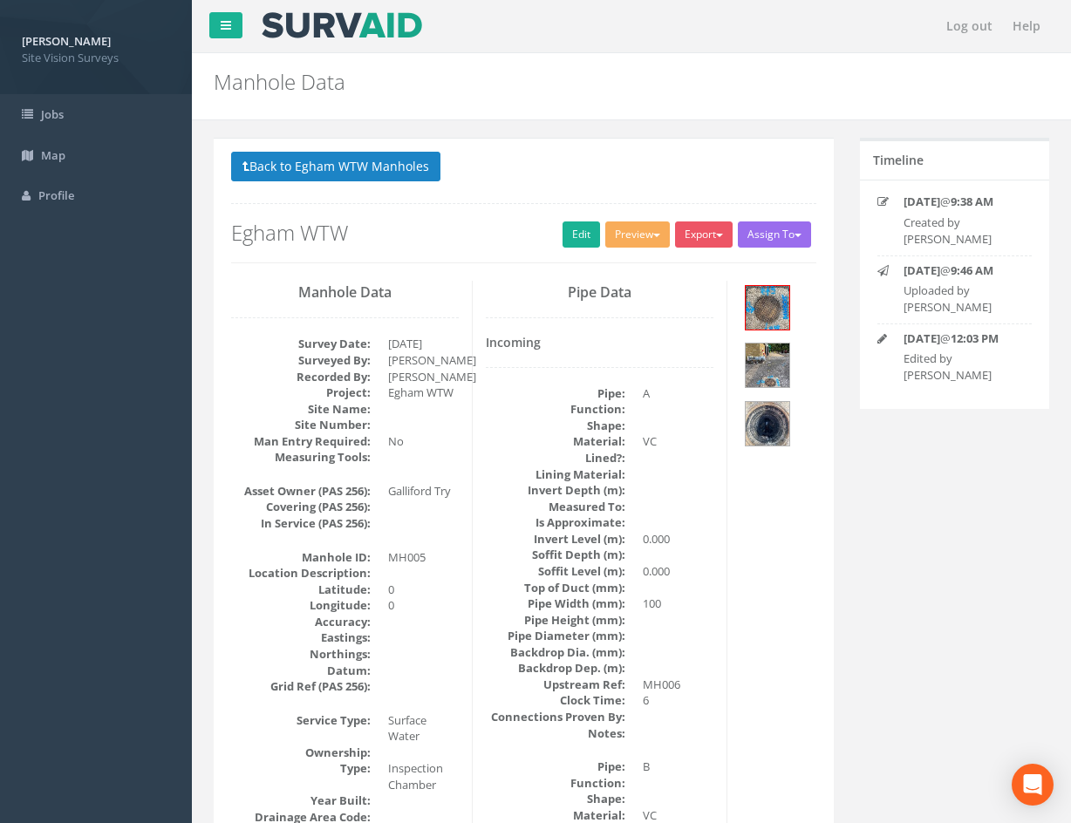
drag, startPoint x: 890, startPoint y: 622, endPoint x: 840, endPoint y: 428, distance: 200.1
click at [368, 170] on button "Back to Egham WTW Manholes" at bounding box center [335, 167] width 209 height 30
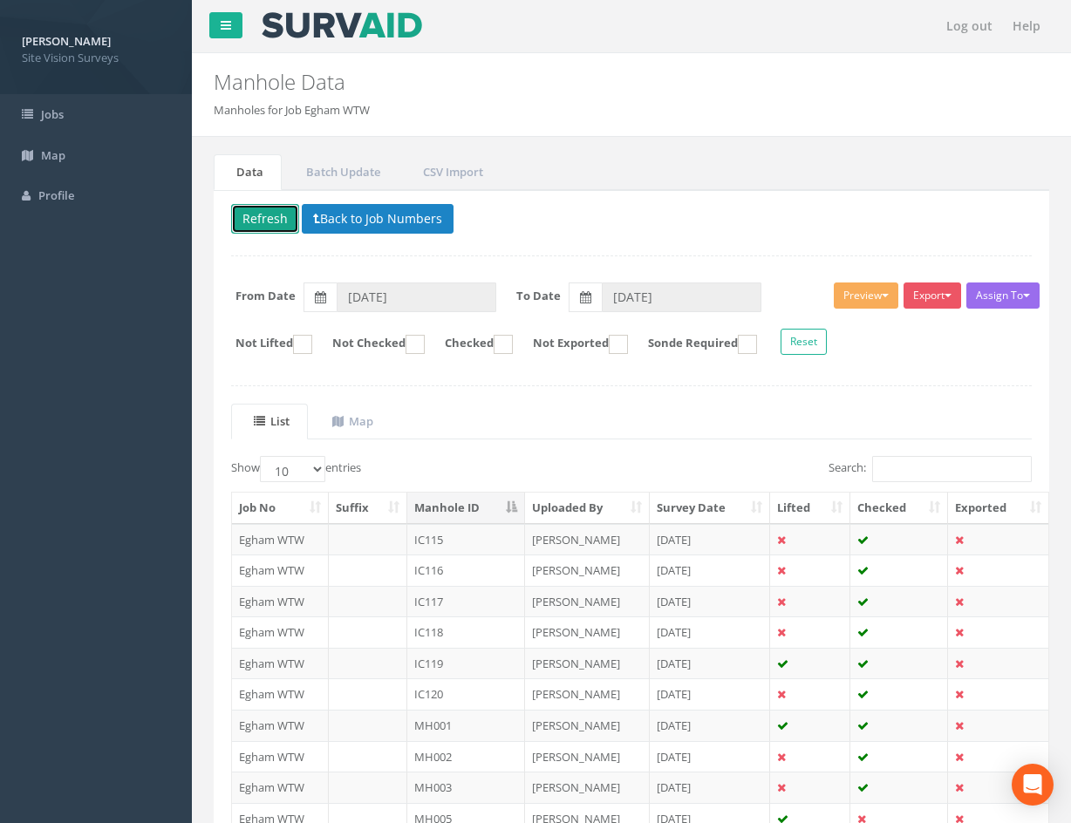
click at [286, 210] on button "Refresh" at bounding box center [265, 219] width 68 height 30
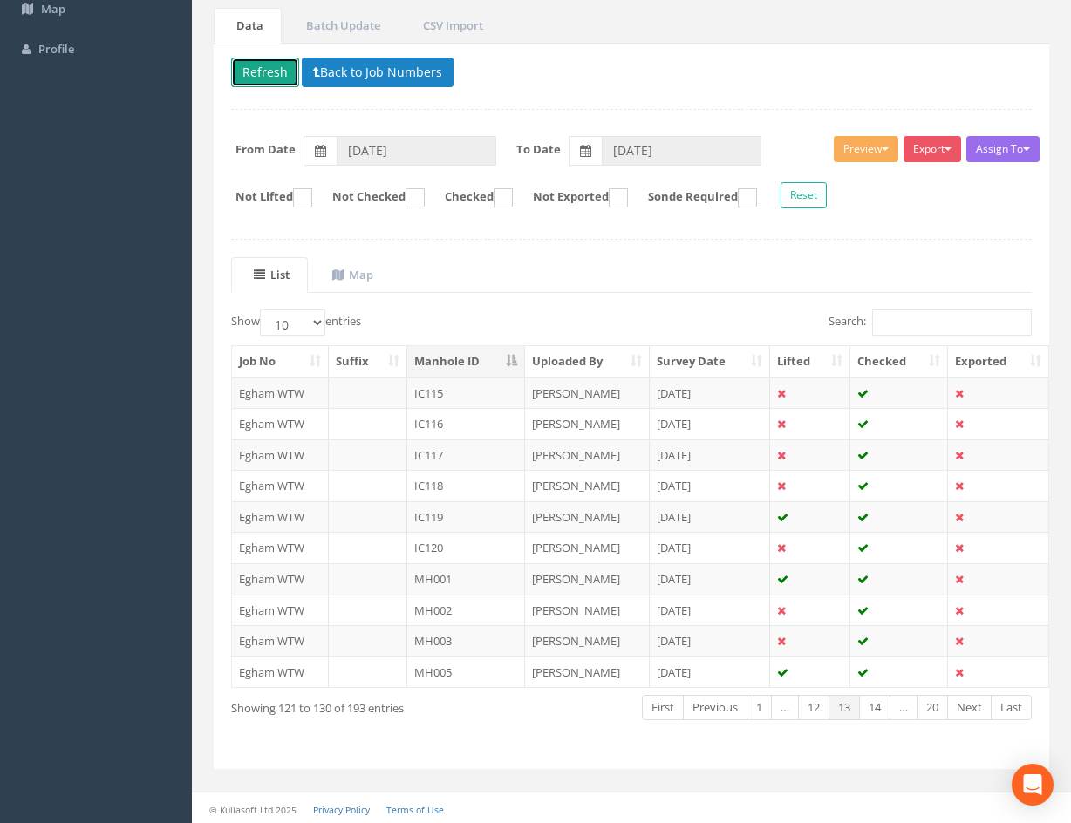
scroll to position [149, 0]
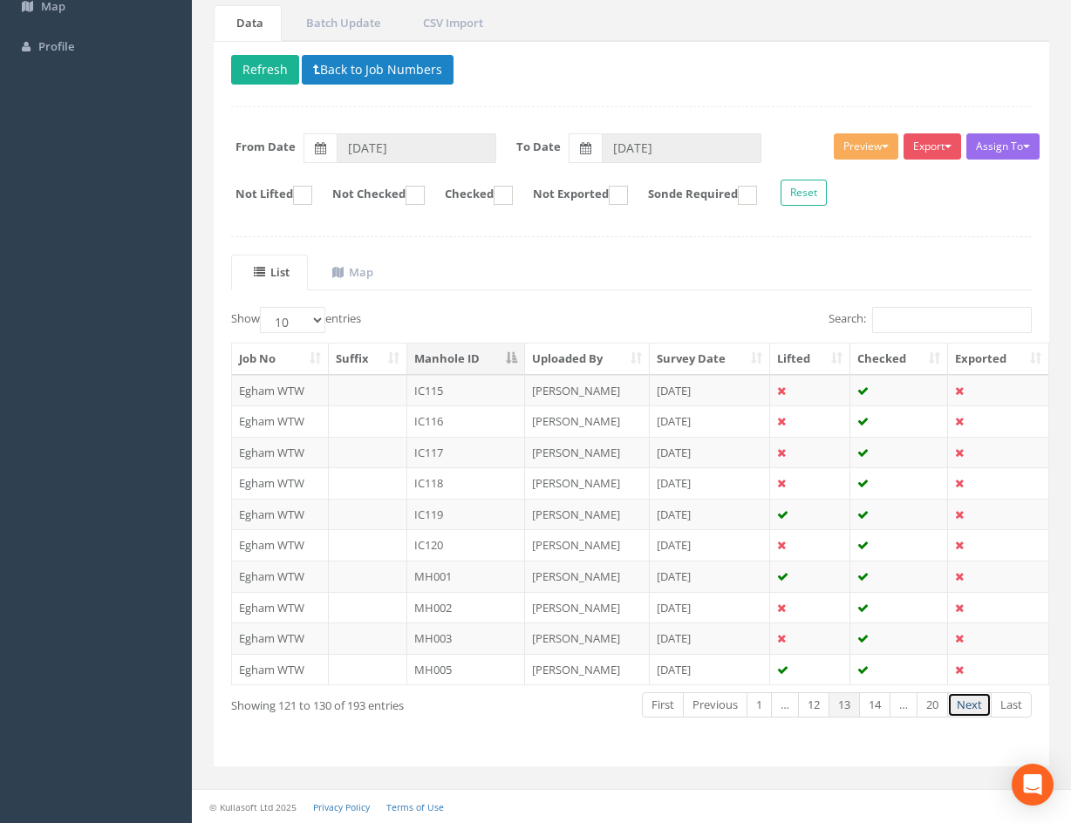
click at [973, 706] on link "Next" at bounding box center [969, 704] width 44 height 25
click at [705, 711] on link "Previous" at bounding box center [715, 704] width 65 height 25
click at [967, 709] on link "Next" at bounding box center [969, 704] width 44 height 25
click at [883, 388] on td at bounding box center [899, 390] width 98 height 31
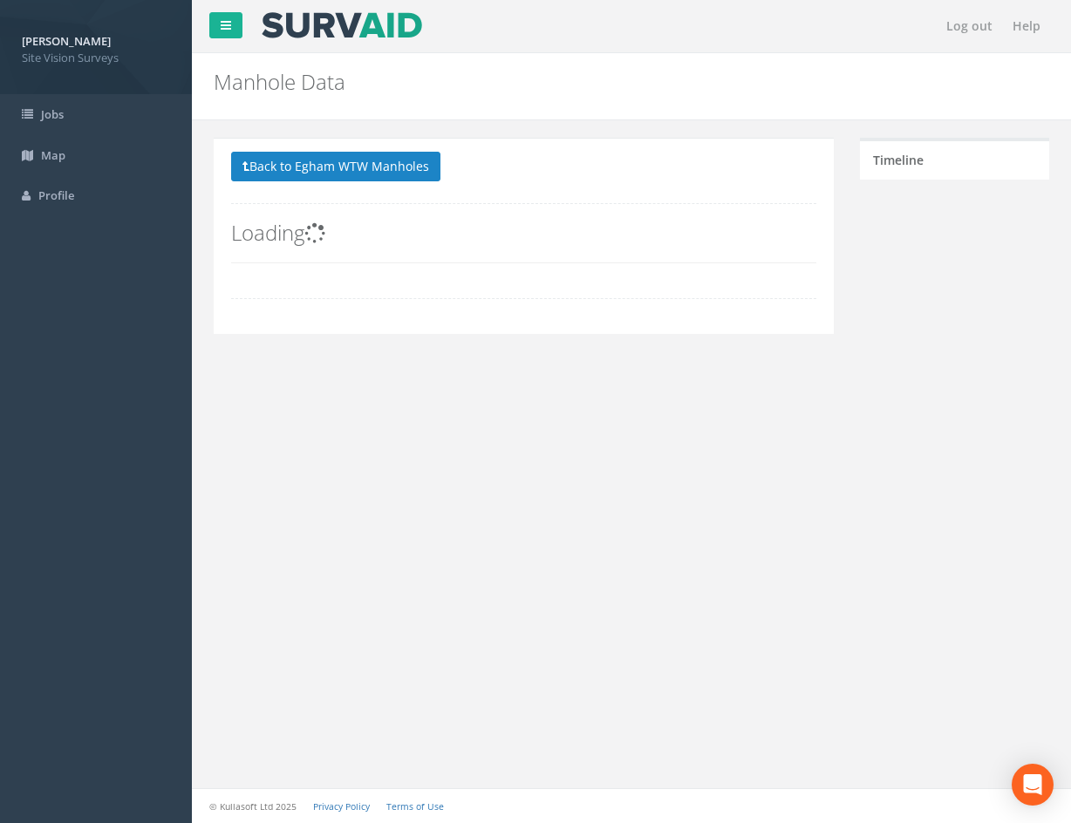
scroll to position [0, 0]
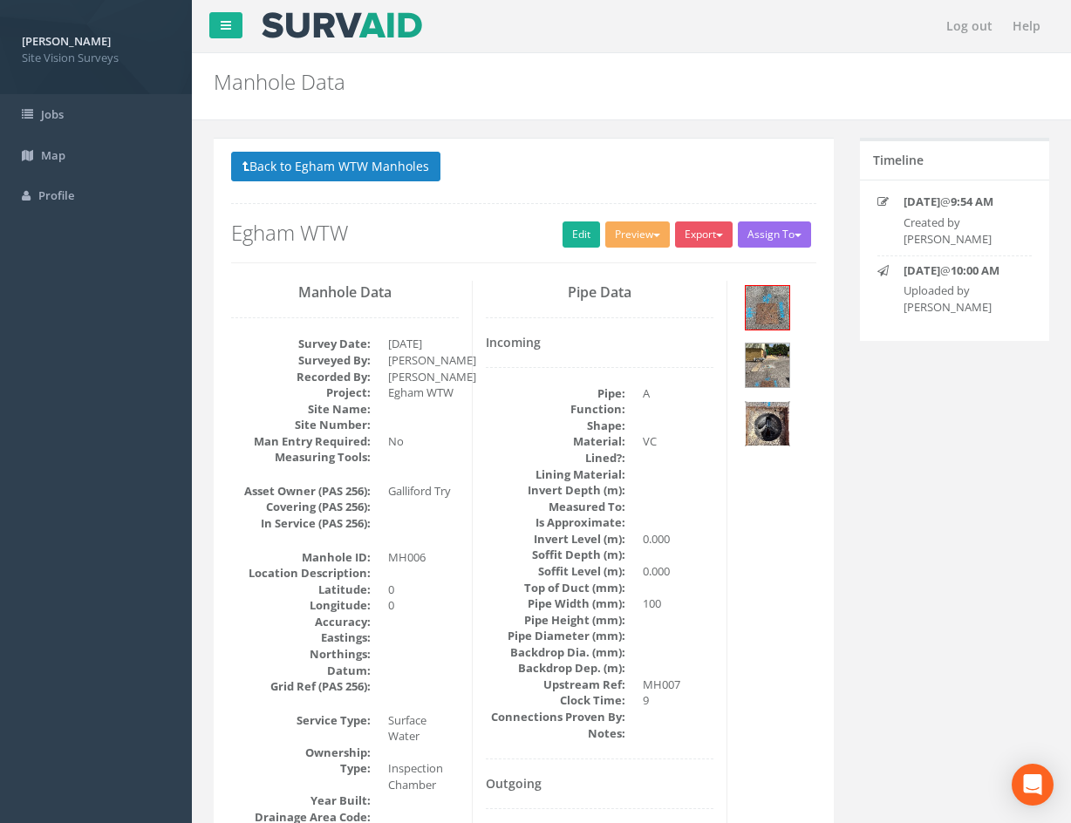
click at [770, 430] on img at bounding box center [768, 424] width 44 height 44
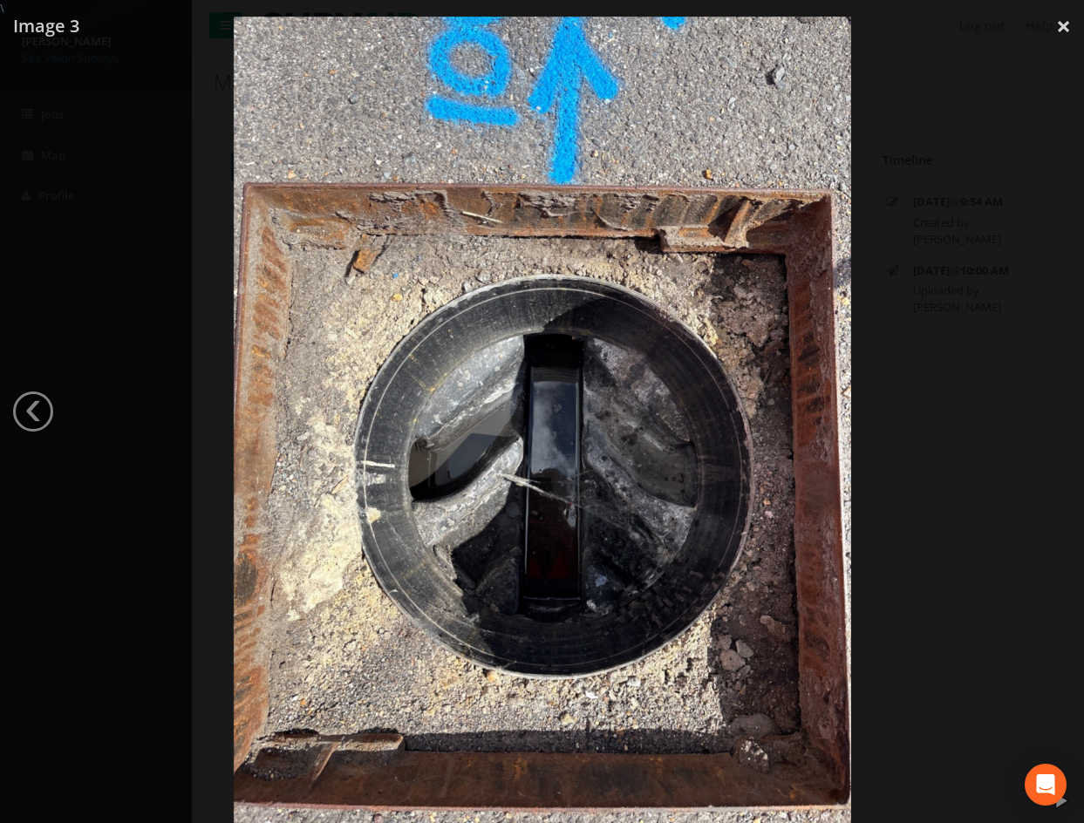
click at [9, 414] on div at bounding box center [542, 428] width 1084 height 823
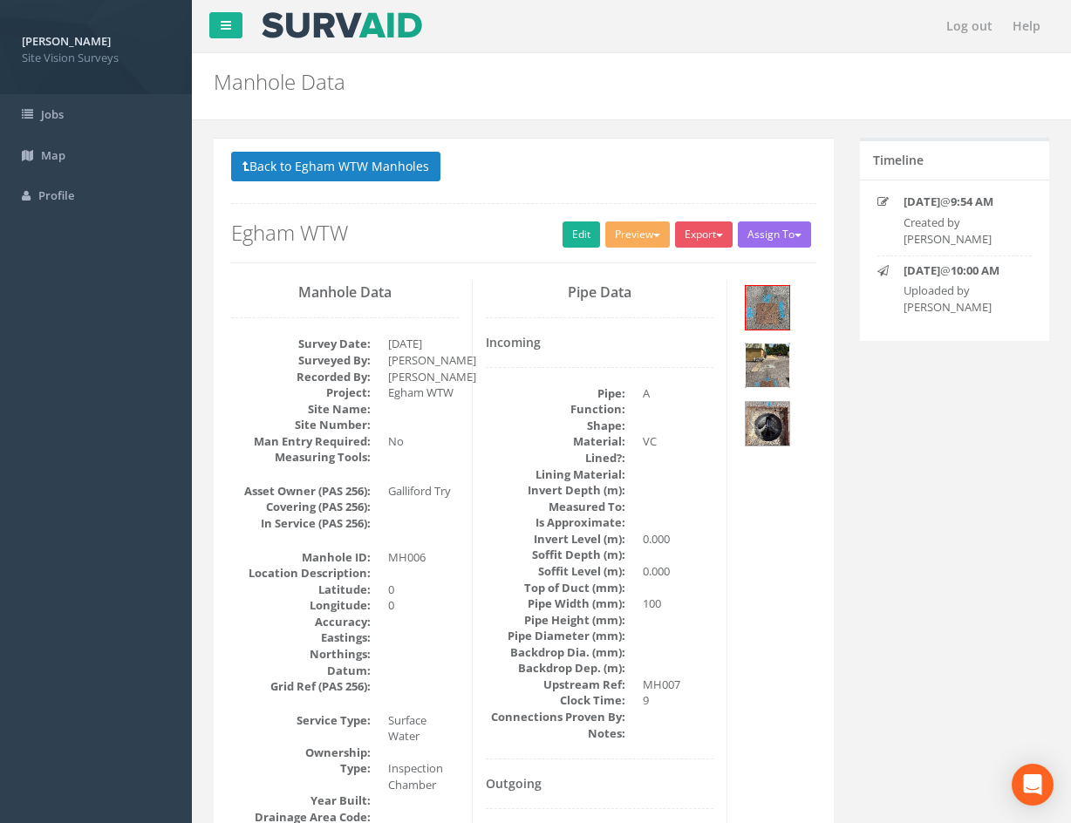
click at [786, 369] on img at bounding box center [768, 366] width 44 height 44
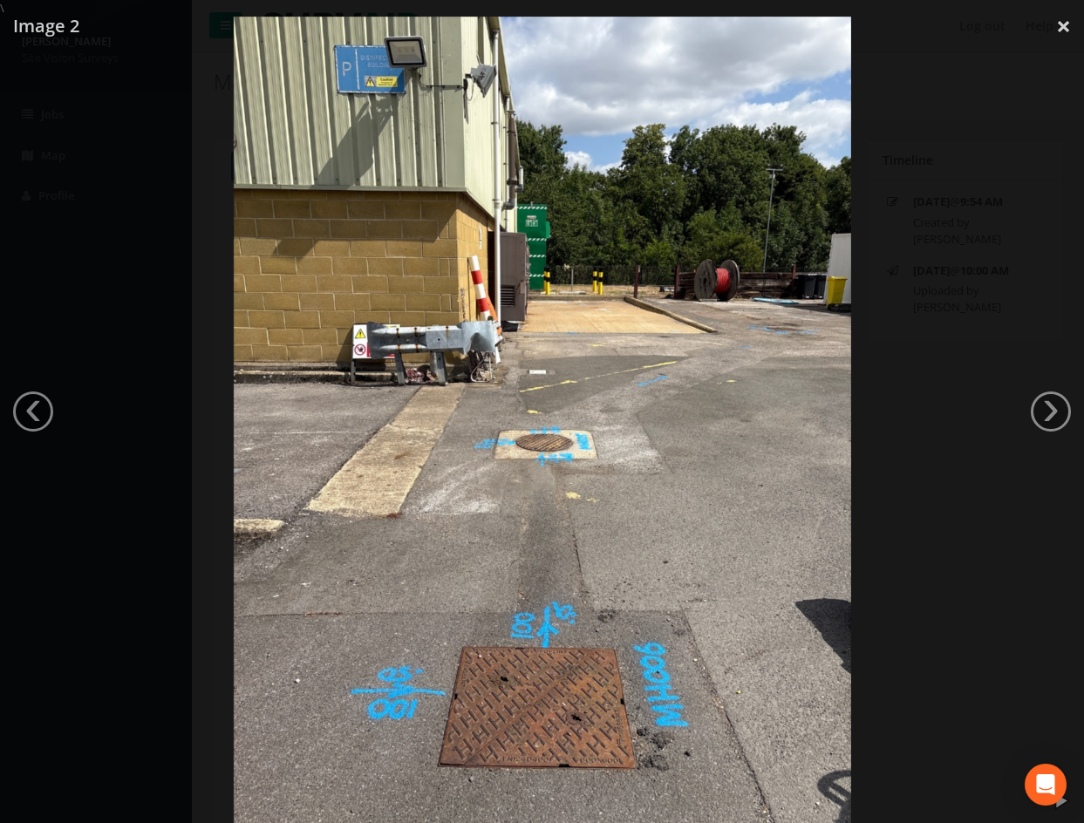
click at [993, 575] on div at bounding box center [542, 428] width 1084 height 823
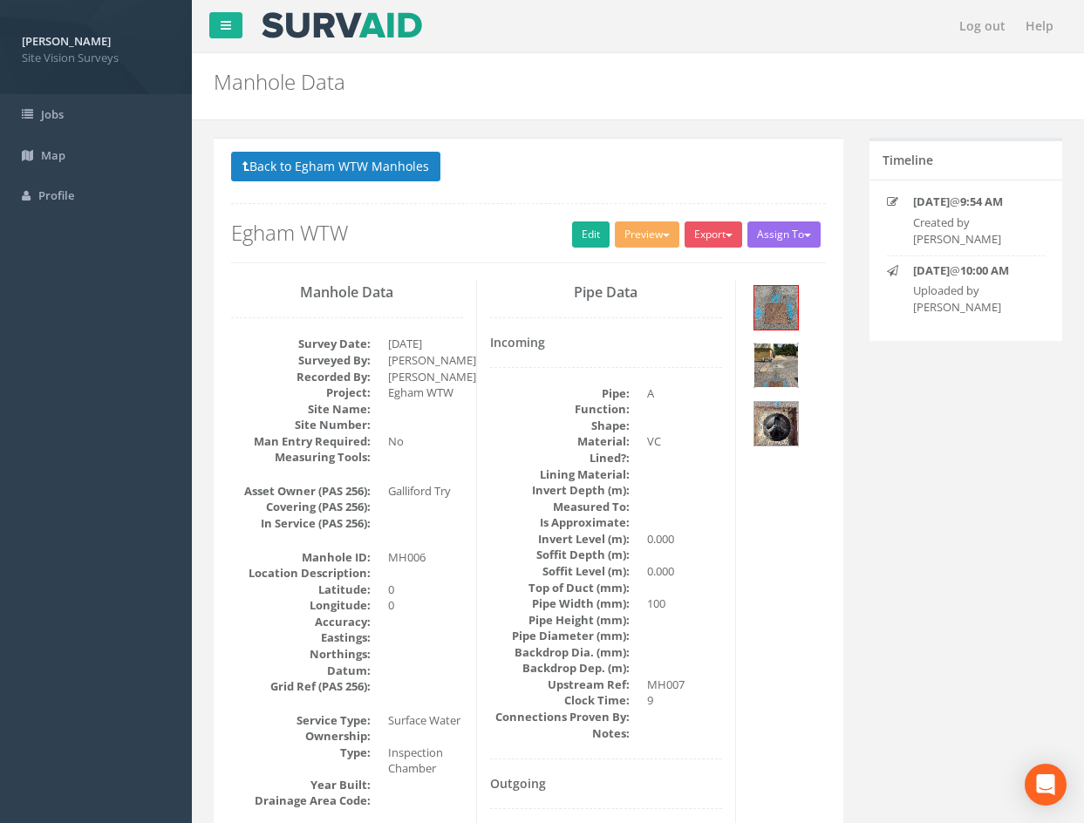
click at [944, 623] on div at bounding box center [542, 428] width 1084 height 823
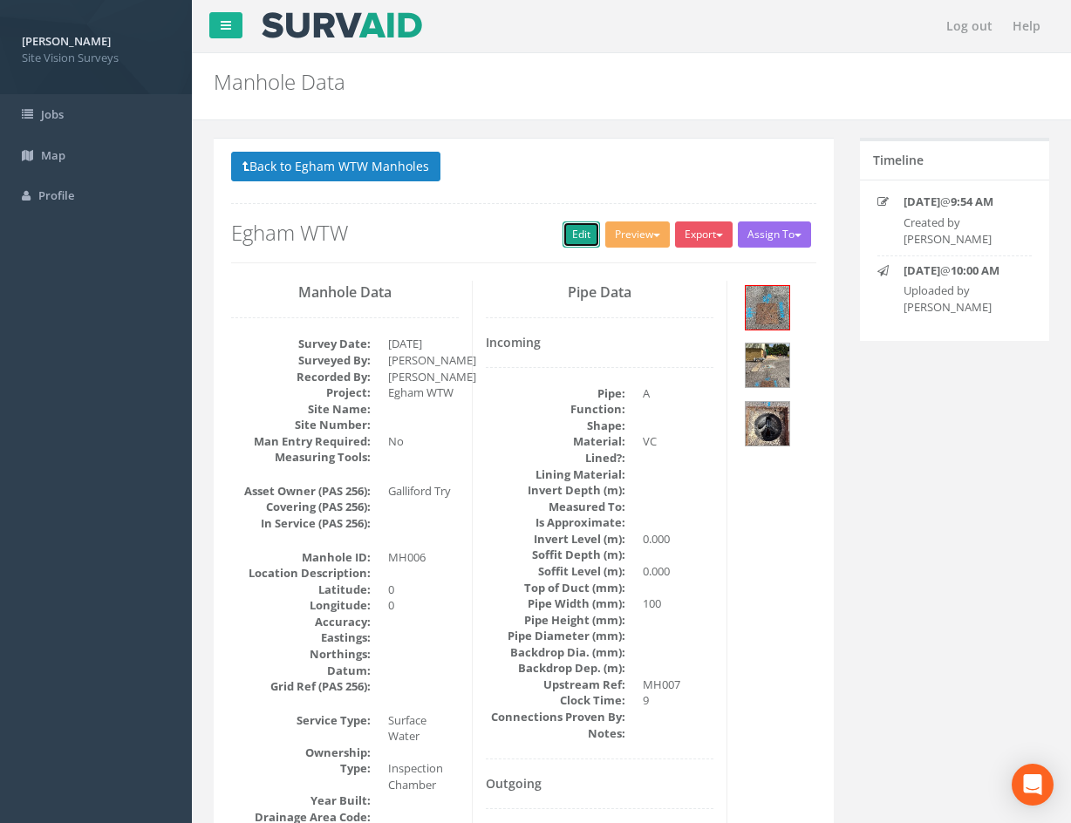
click at [566, 233] on link "Edit" at bounding box center [582, 235] width 38 height 26
drag, startPoint x: 764, startPoint y: 680, endPoint x: 677, endPoint y: 254, distance: 435.3
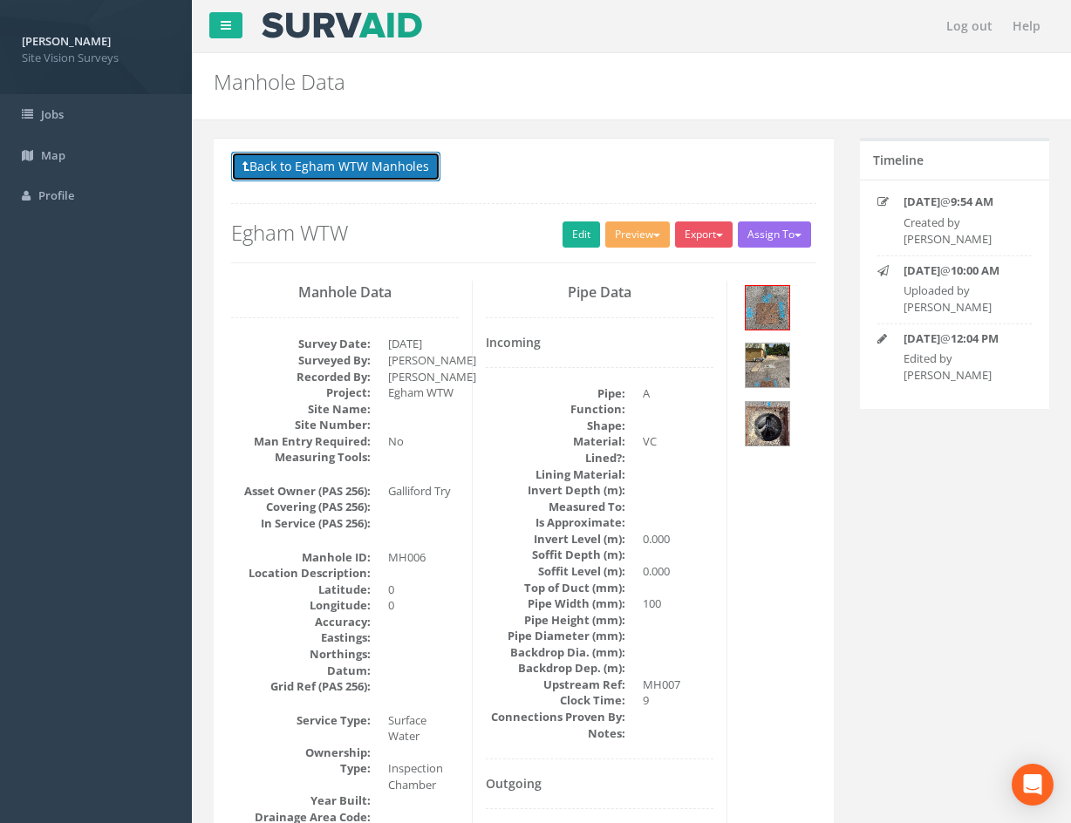
click at [328, 174] on button "Back to Egham WTW Manholes" at bounding box center [335, 167] width 209 height 30
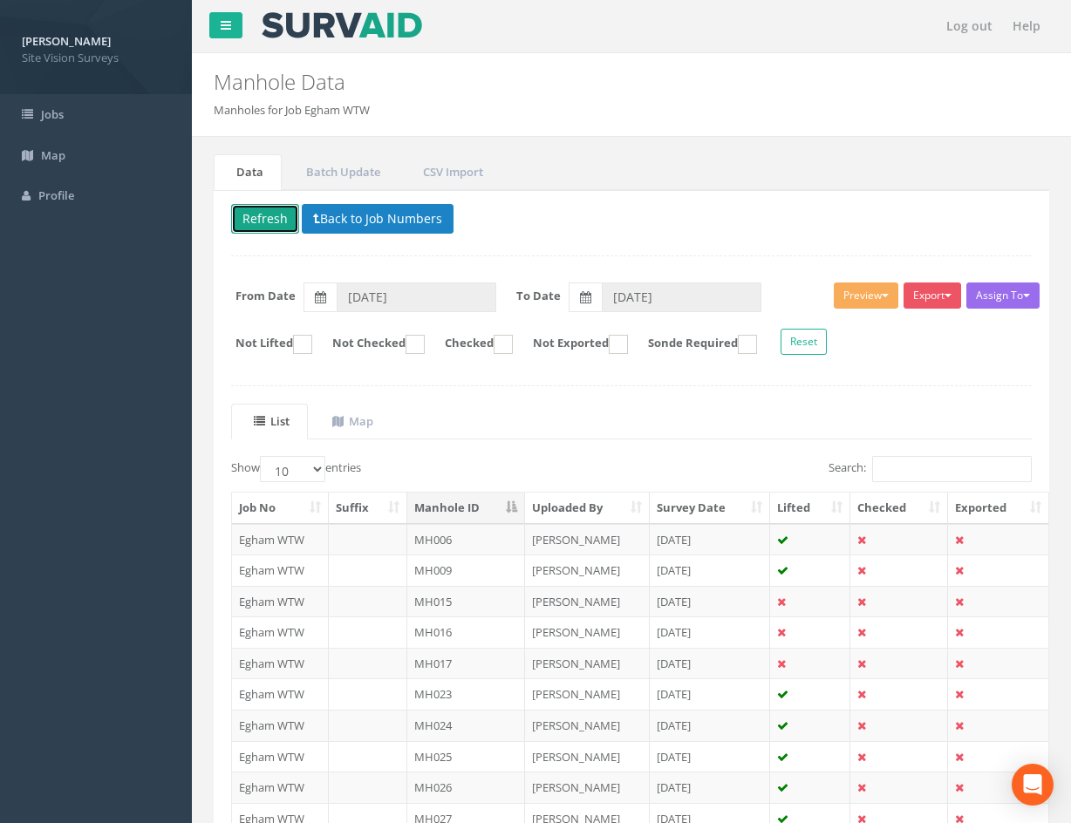
click at [269, 212] on button "Refresh" at bounding box center [265, 219] width 68 height 30
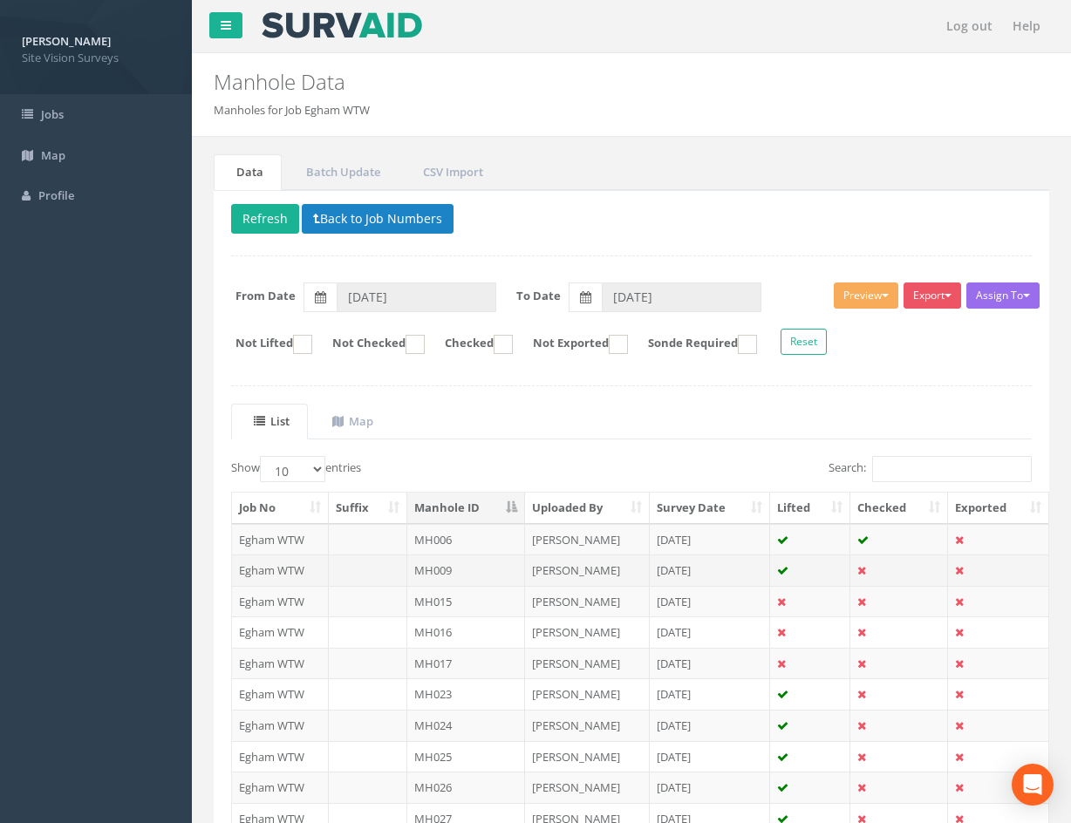
click at [898, 569] on td at bounding box center [899, 570] width 98 height 31
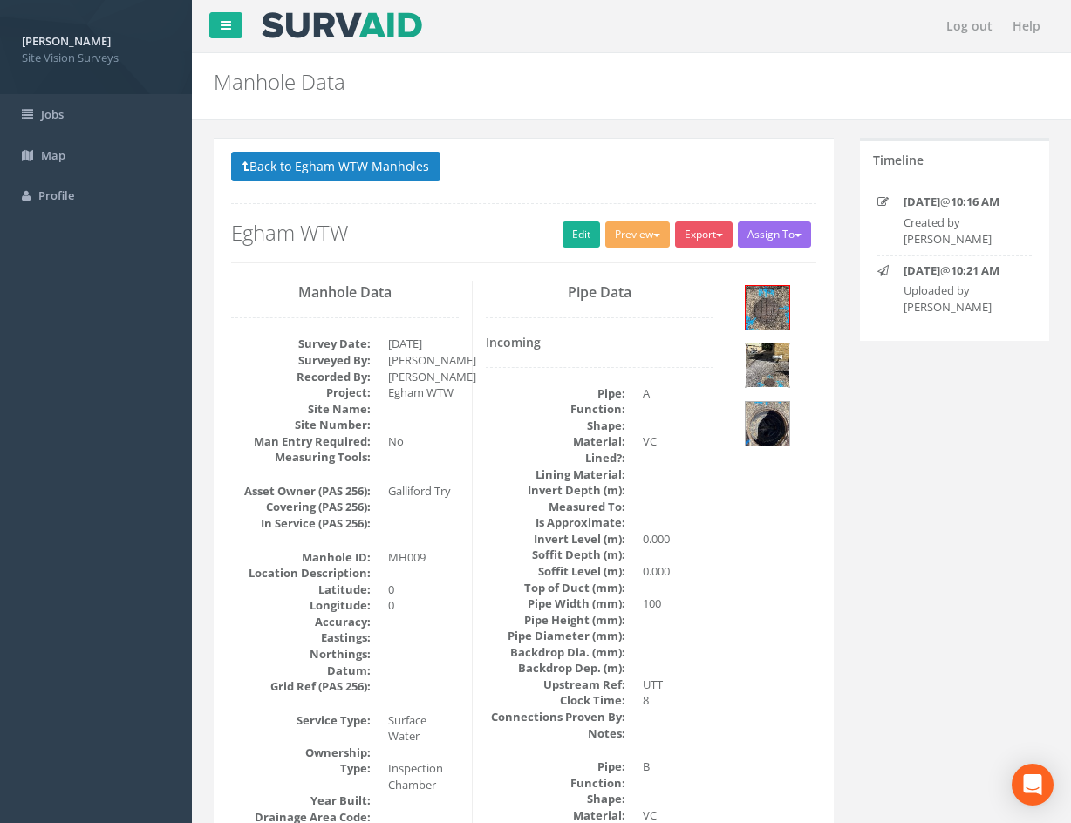
click at [773, 370] on img at bounding box center [768, 366] width 44 height 44
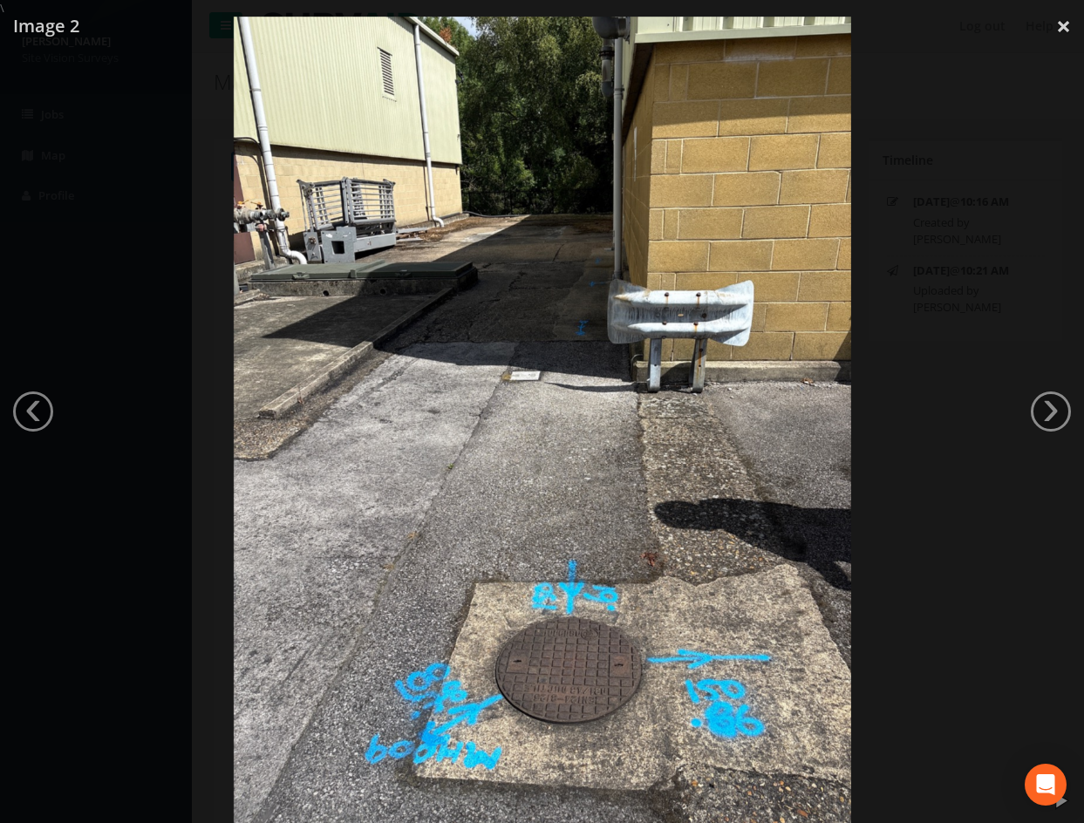
click at [882, 498] on div at bounding box center [542, 428] width 1084 height 823
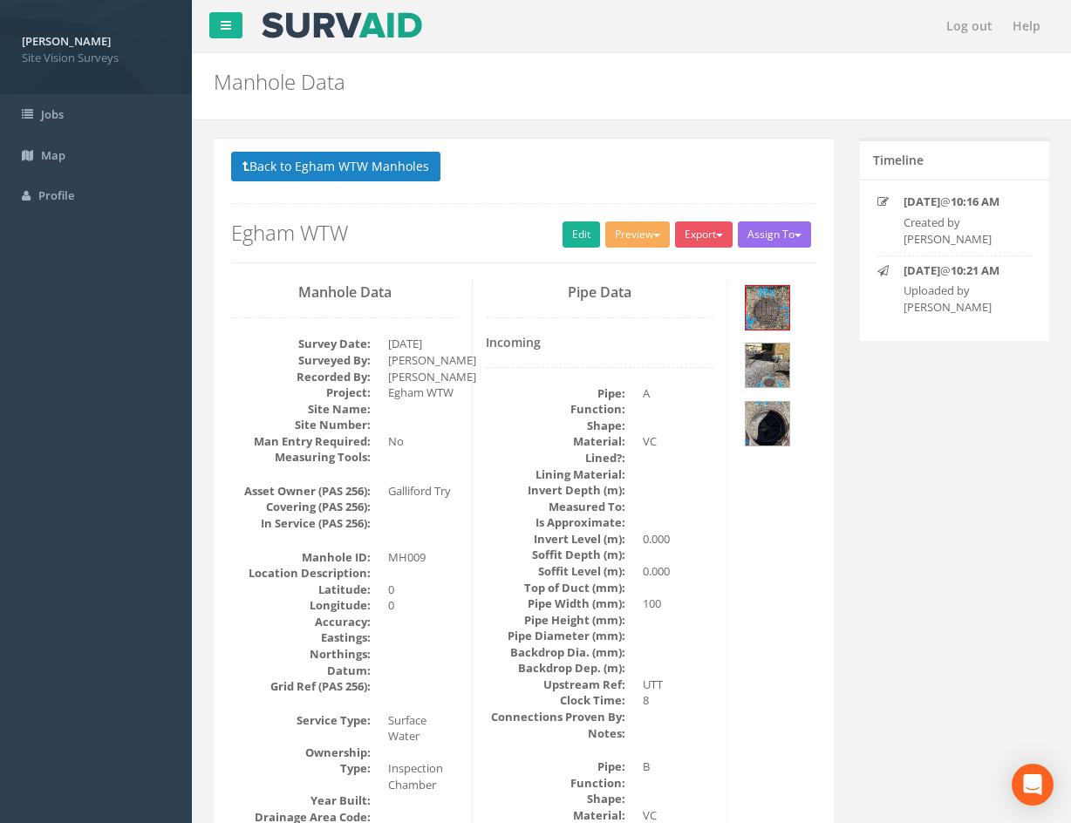
drag, startPoint x: 751, startPoint y: 544, endPoint x: 763, endPoint y: 242, distance: 302.0
click at [565, 237] on link "Edit" at bounding box center [582, 235] width 38 height 26
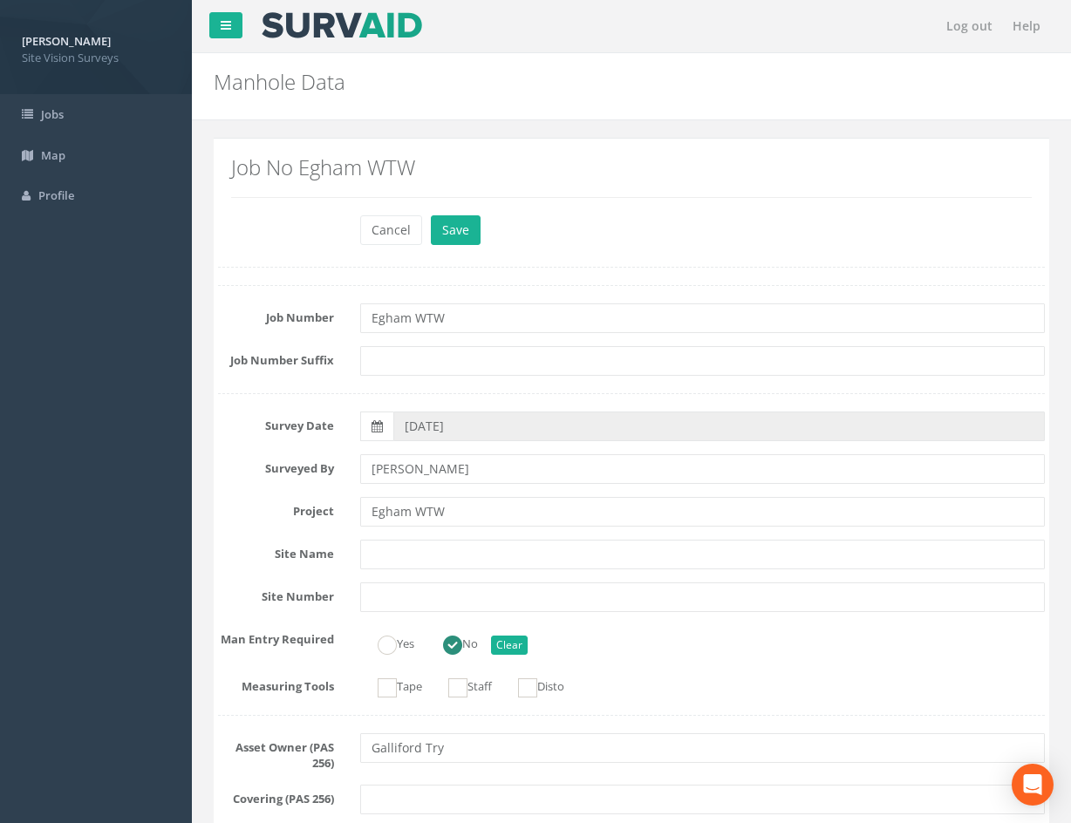
scroll to position [2365, 0]
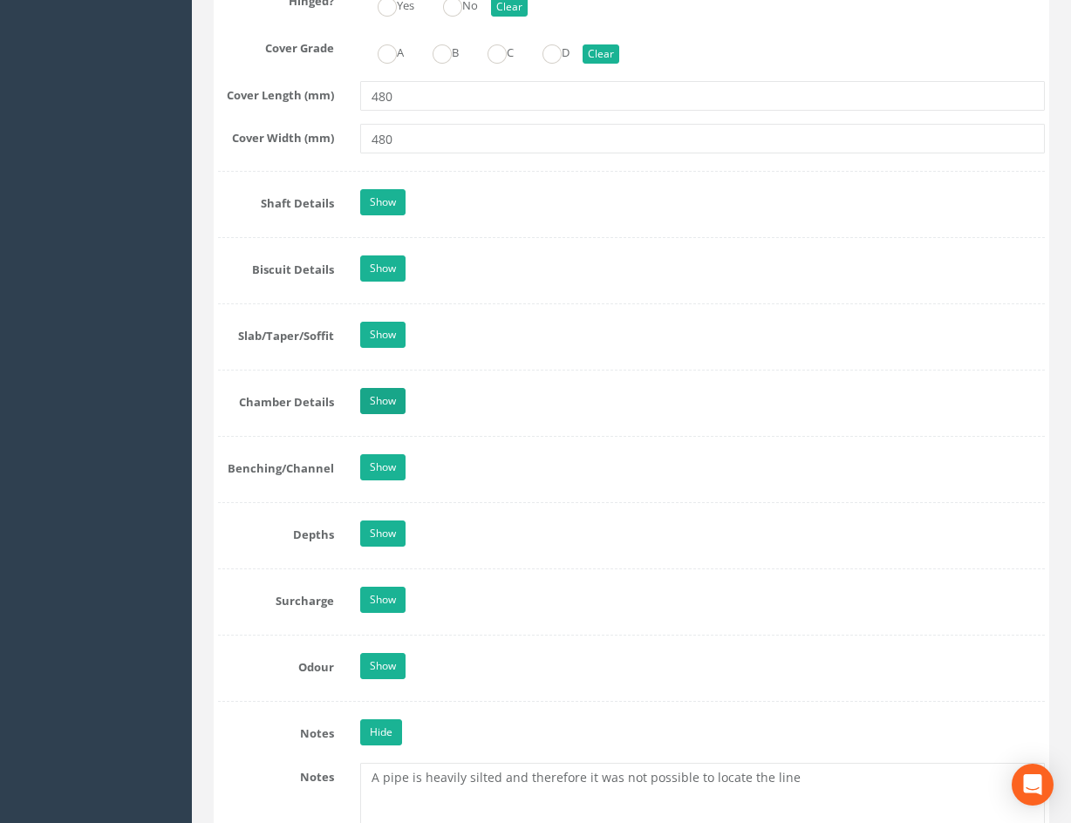
click at [358, 398] on div "Show" at bounding box center [702, 403] width 711 height 31
click at [389, 402] on link "Show" at bounding box center [382, 401] width 45 height 26
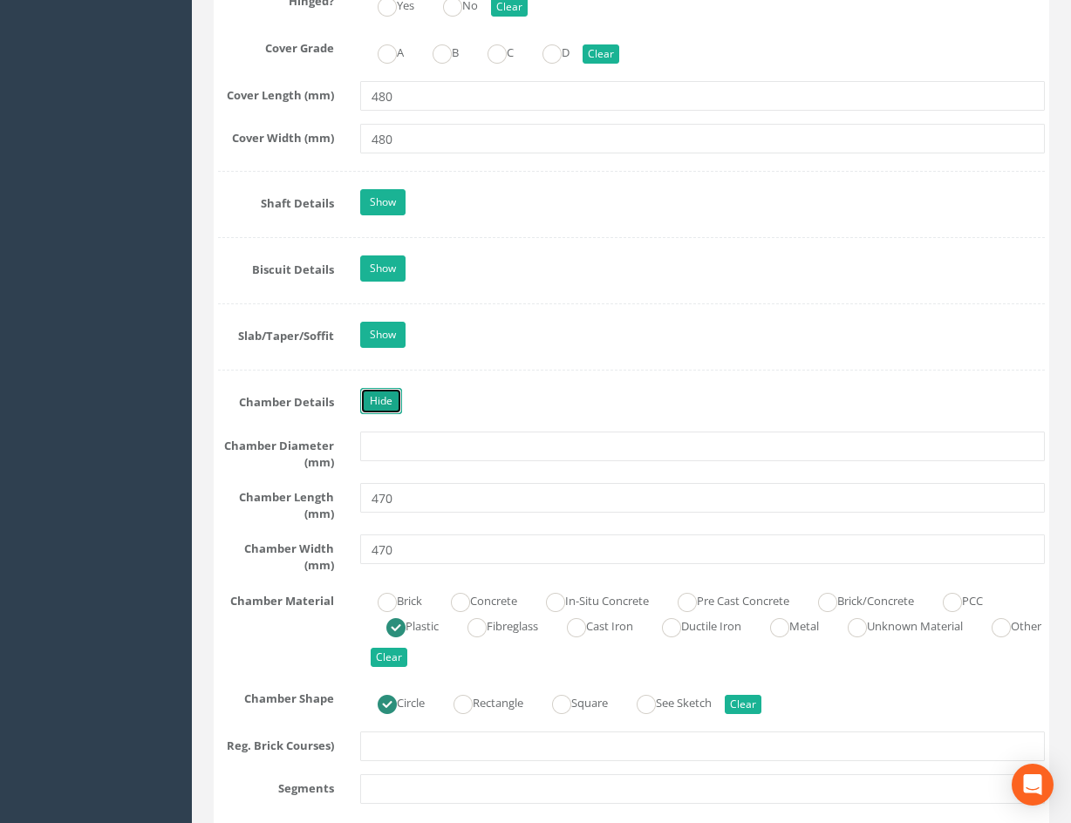
click at [389, 400] on link "Hide" at bounding box center [381, 401] width 42 height 26
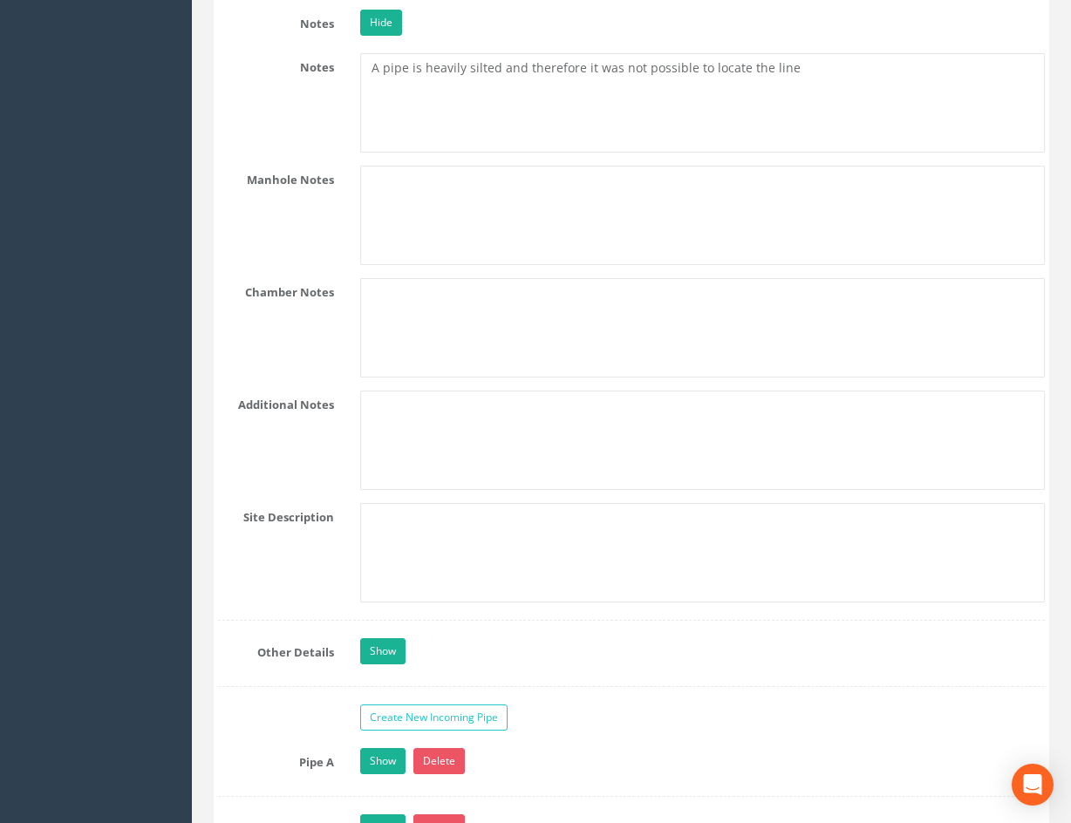
drag, startPoint x: 745, startPoint y: 333, endPoint x: 741, endPoint y: 529, distance: 196.3
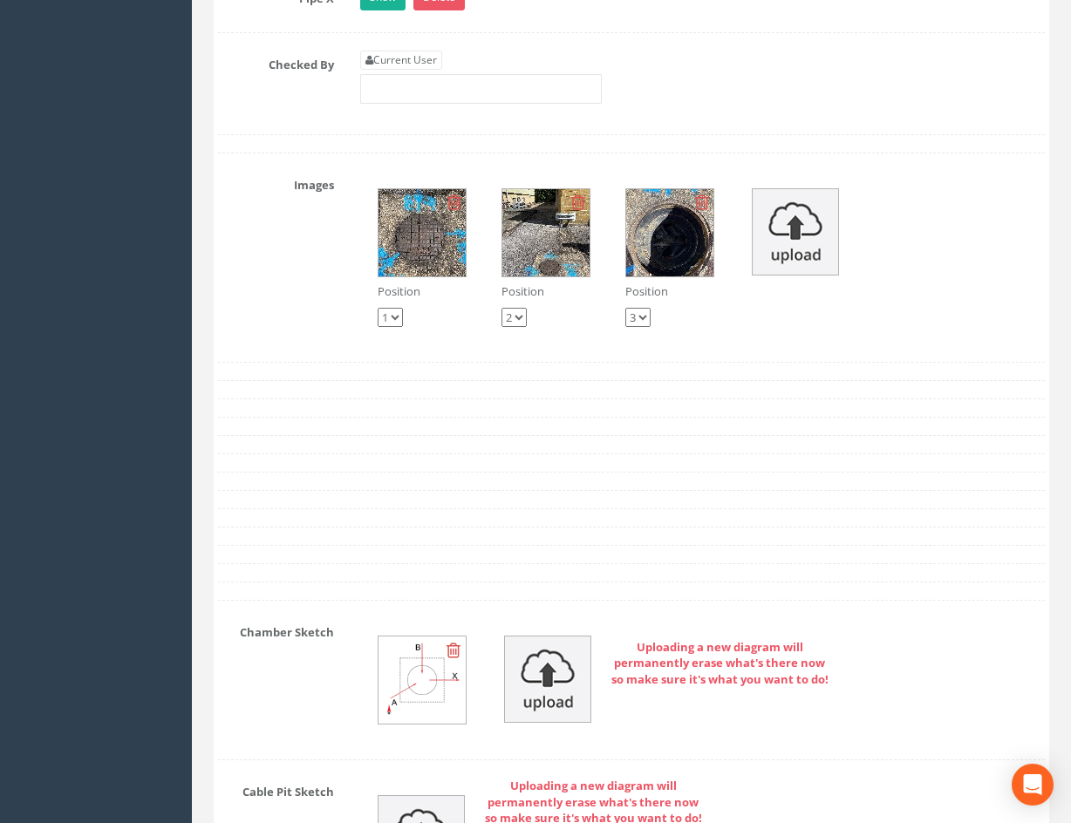
drag, startPoint x: 709, startPoint y: 456, endPoint x: 672, endPoint y: 676, distance: 222.8
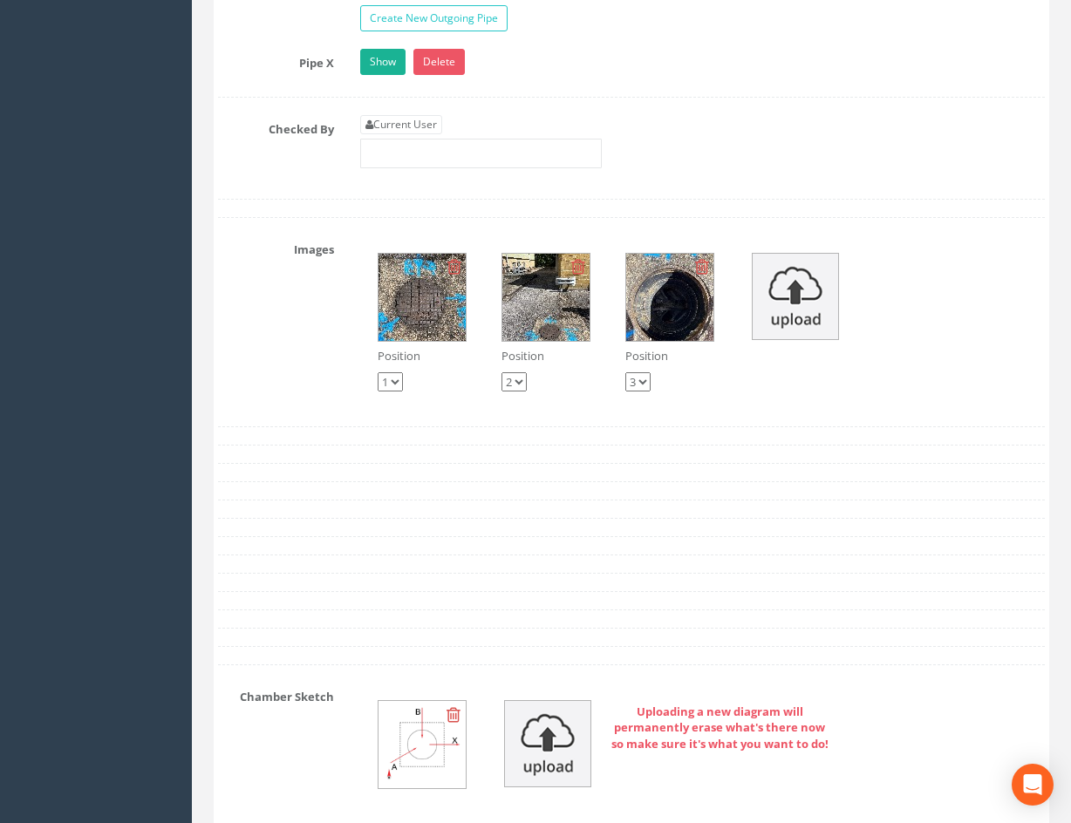
scroll to position [3588, 0]
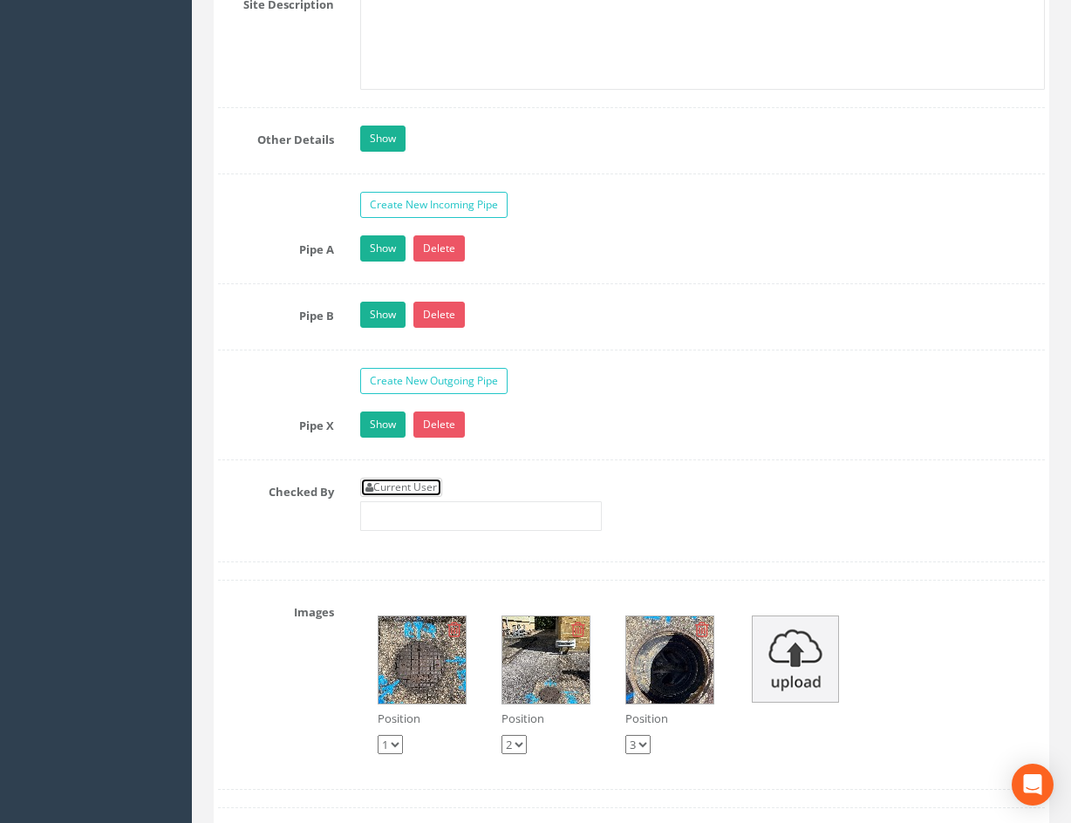
drag, startPoint x: 404, startPoint y: 488, endPoint x: 460, endPoint y: 464, distance: 60.9
click at [404, 488] on link "Current User" at bounding box center [401, 487] width 82 height 19
type input "[PERSON_NAME]"
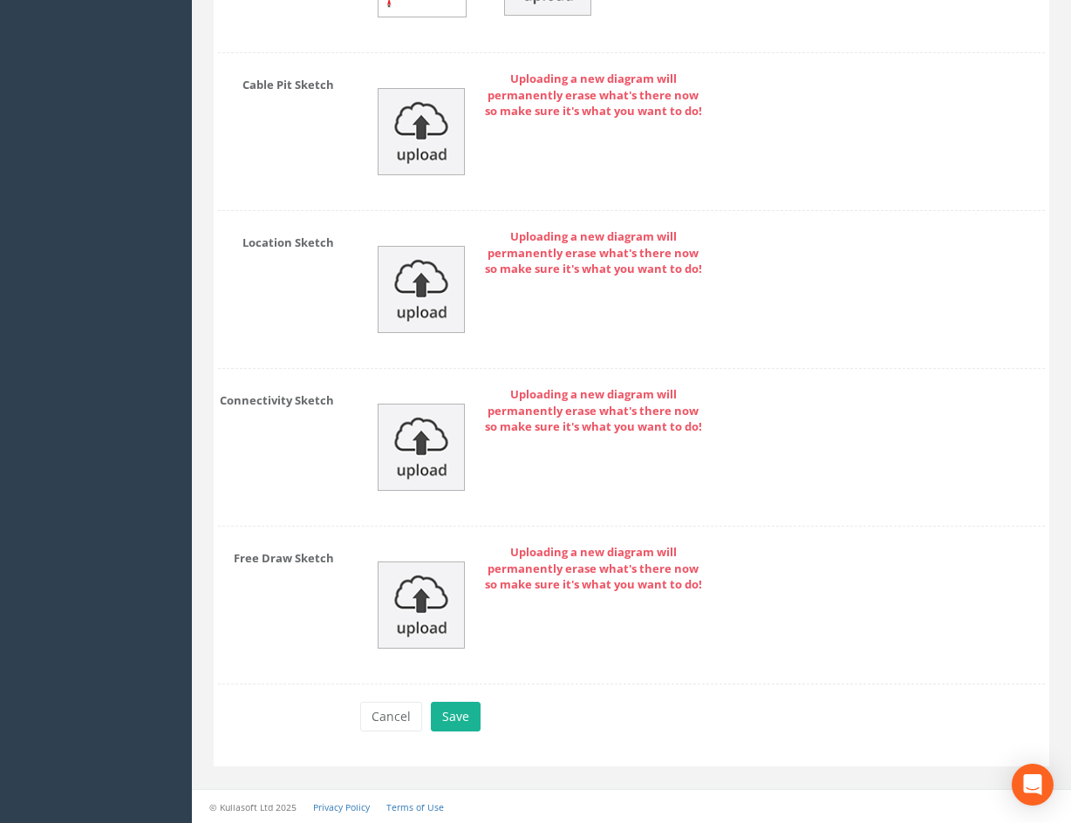
drag, startPoint x: 887, startPoint y: 403, endPoint x: 815, endPoint y: 654, distance: 261.2
click at [439, 721] on button "Save" at bounding box center [456, 717] width 50 height 30
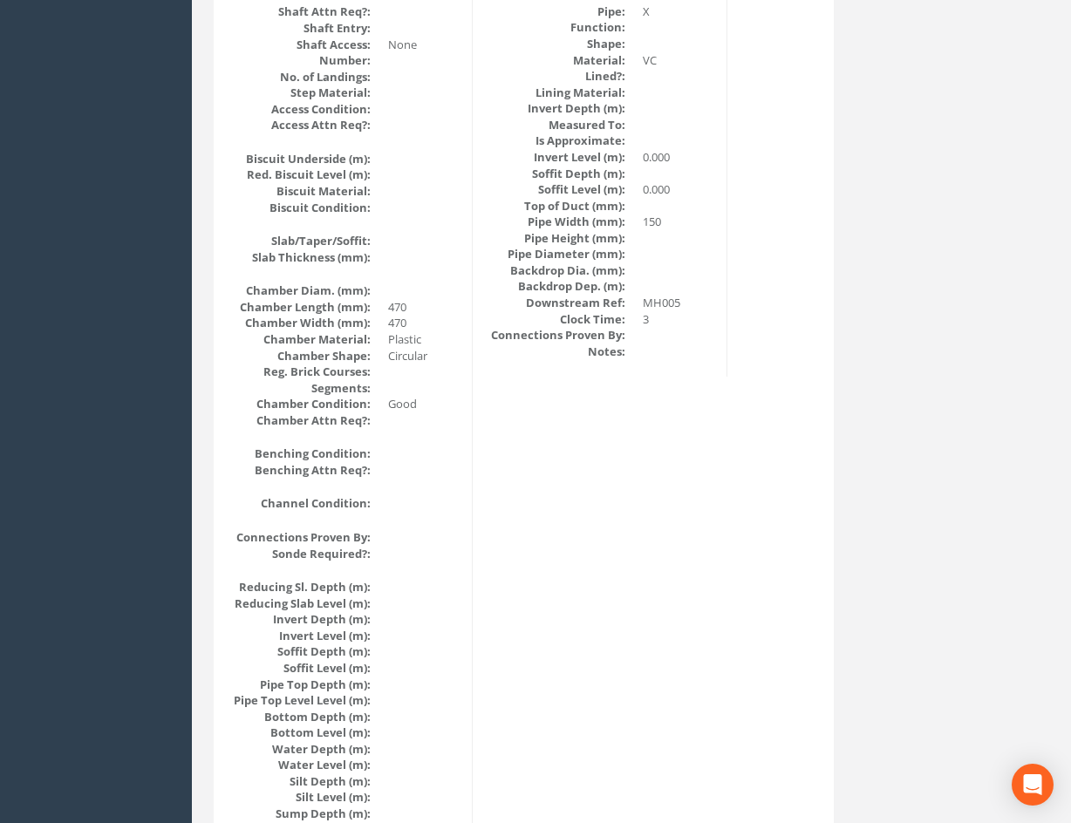
scroll to position [0, 0]
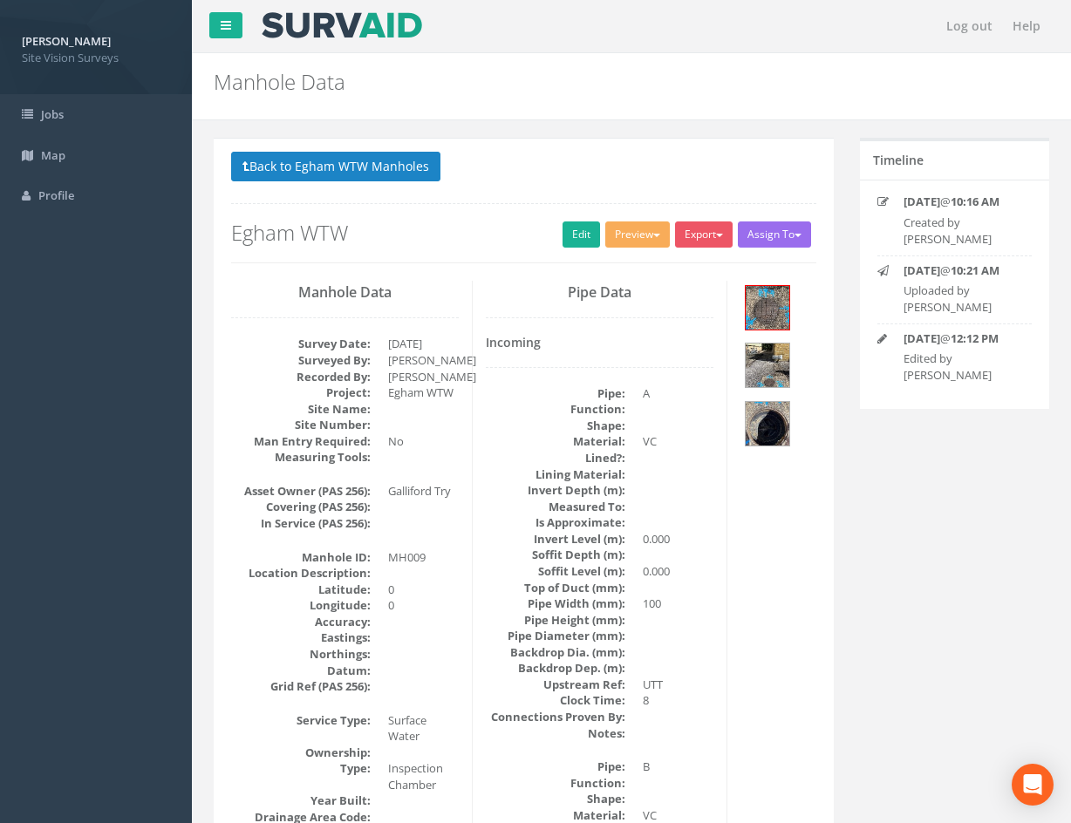
drag, startPoint x: 849, startPoint y: 712, endPoint x: 705, endPoint y: 267, distance: 467.5
click at [366, 162] on button "Back to Egham WTW Manholes" at bounding box center [335, 167] width 209 height 30
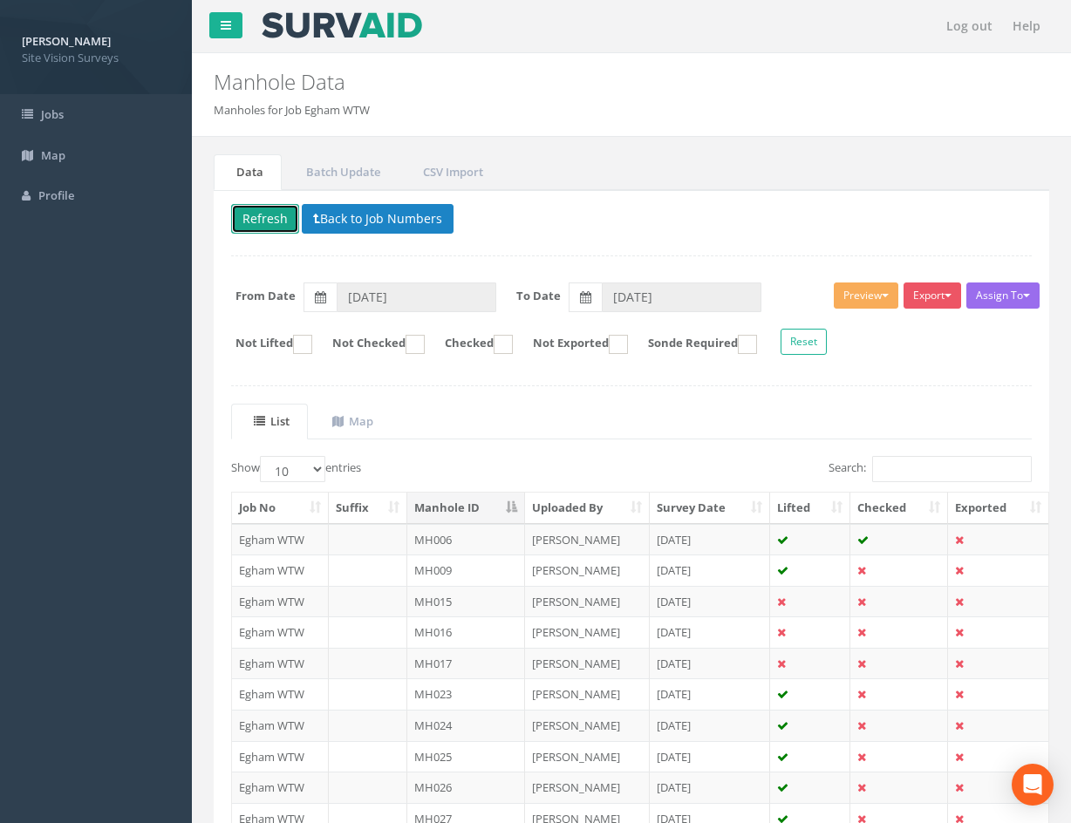
click at [276, 214] on button "Refresh" at bounding box center [265, 219] width 68 height 30
click at [890, 602] on td at bounding box center [899, 601] width 98 height 31
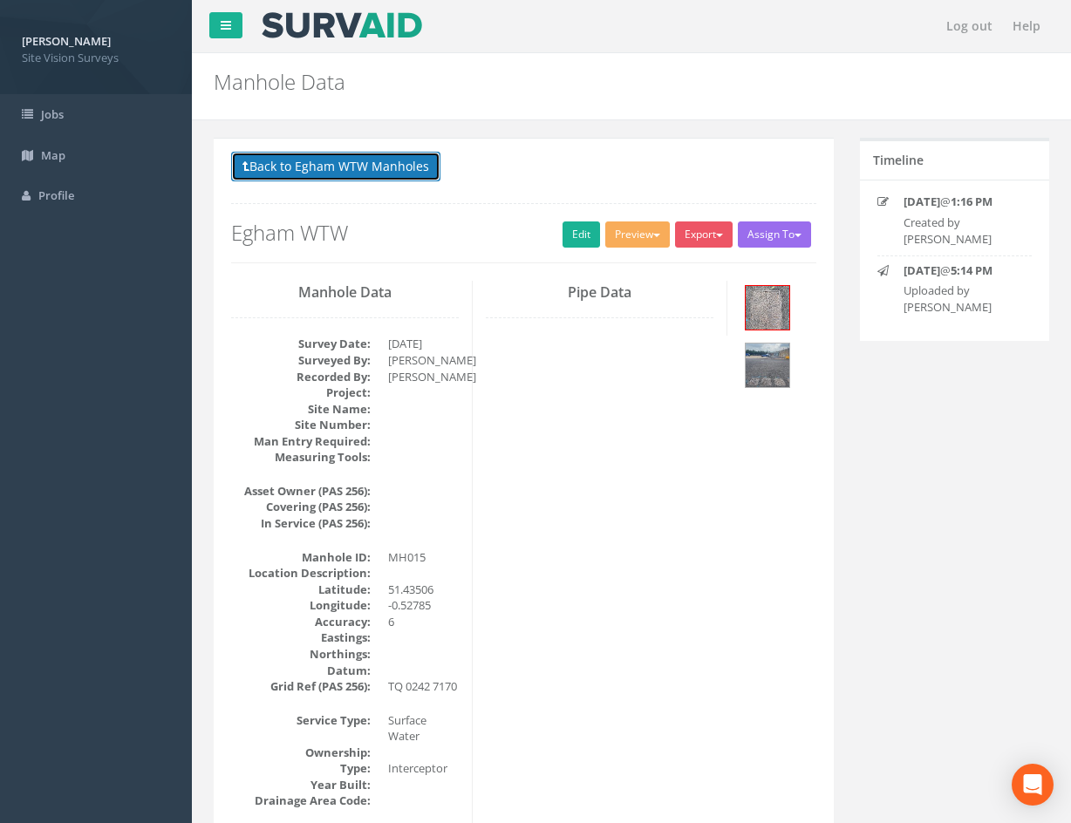
click at [353, 174] on button "Back to Egham WTW Manholes" at bounding box center [335, 167] width 209 height 30
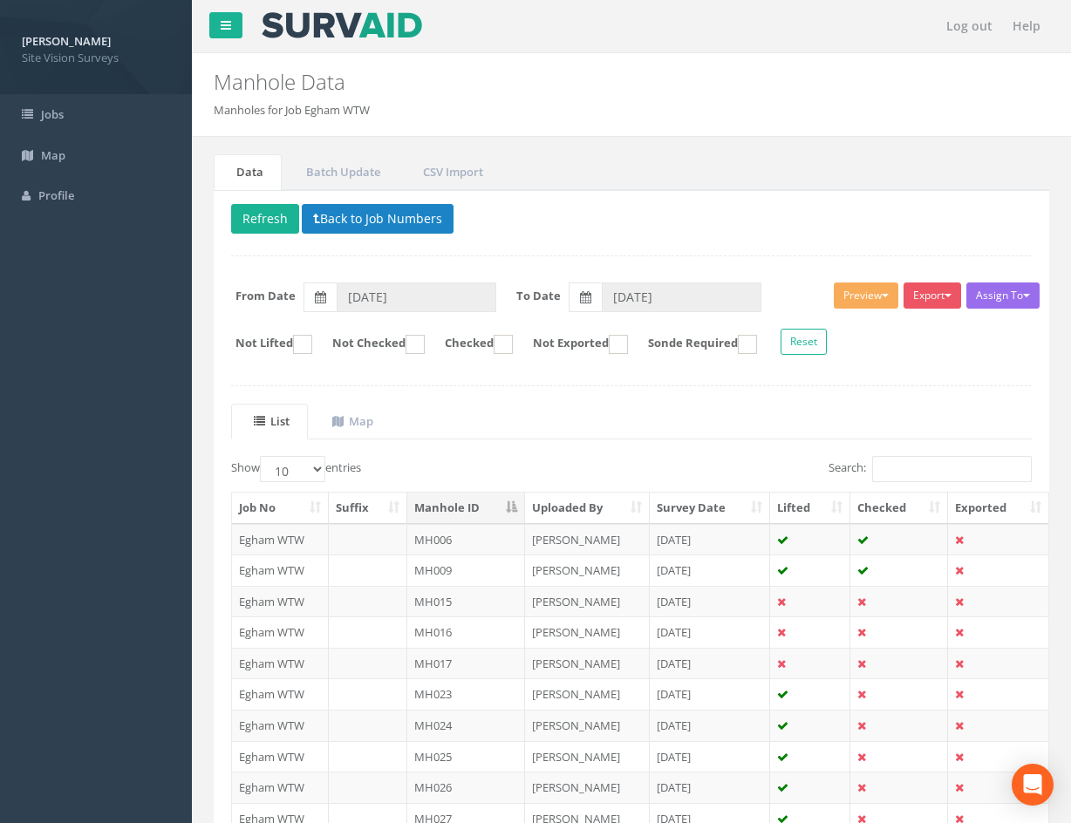
click at [940, 392] on div "Delete Refresh Back to Job Numbers Assign To No Companies Added Export SVS IC S…" at bounding box center [632, 553] width 836 height 726
click at [911, 401] on div "Delete Refresh Back to Job Numbers Assign To No Companies Added Export SVS IC S…" at bounding box center [632, 553] width 836 height 726
click at [269, 218] on button "Refresh" at bounding box center [265, 219] width 68 height 30
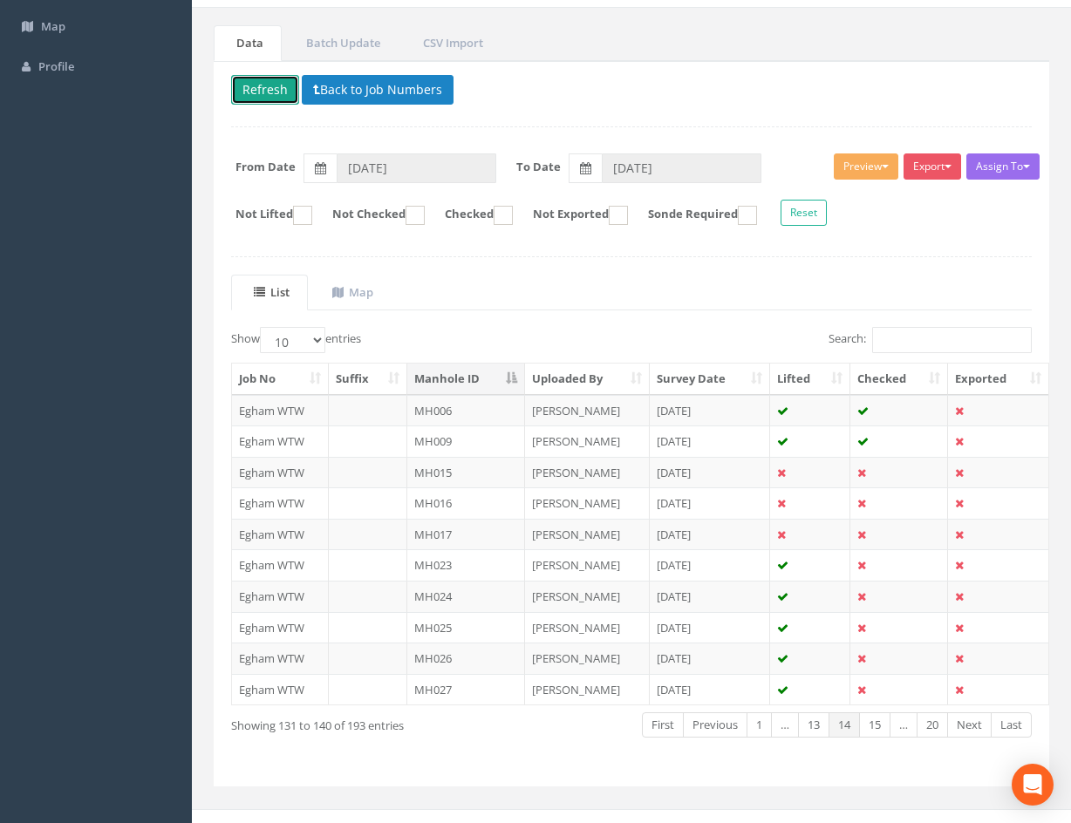
scroll to position [149, 0]
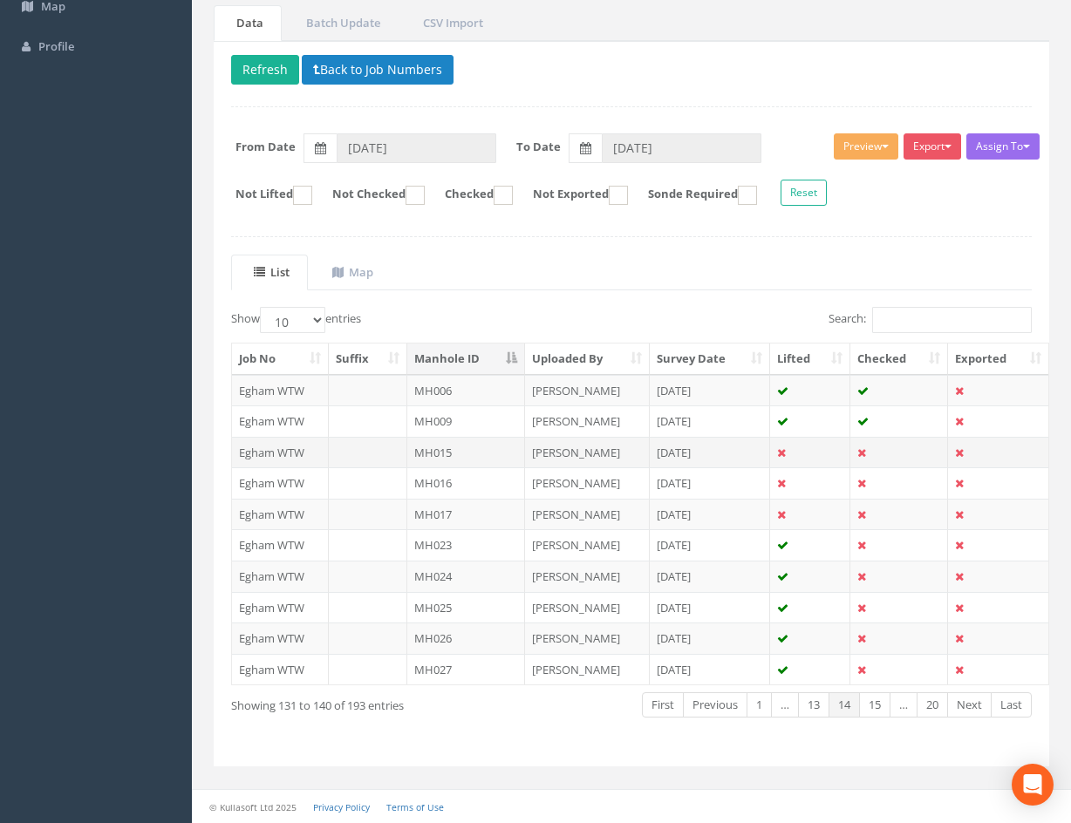
click at [822, 454] on td at bounding box center [810, 452] width 80 height 31
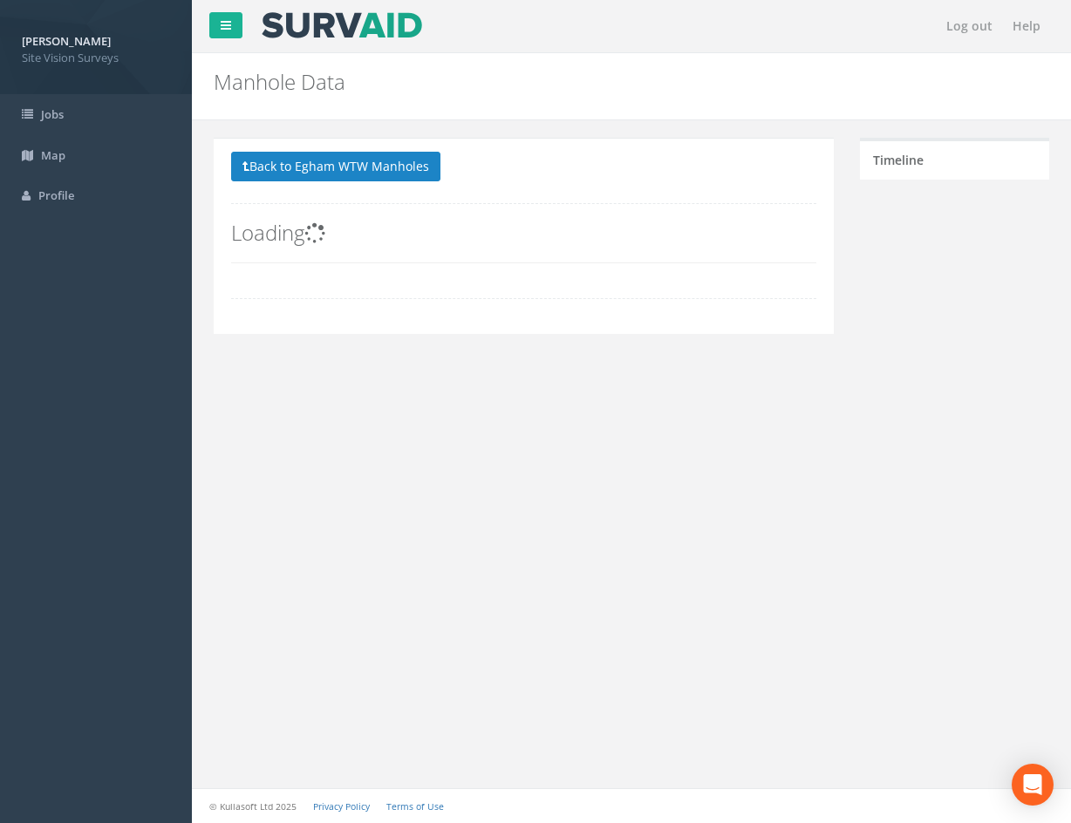
scroll to position [0, 0]
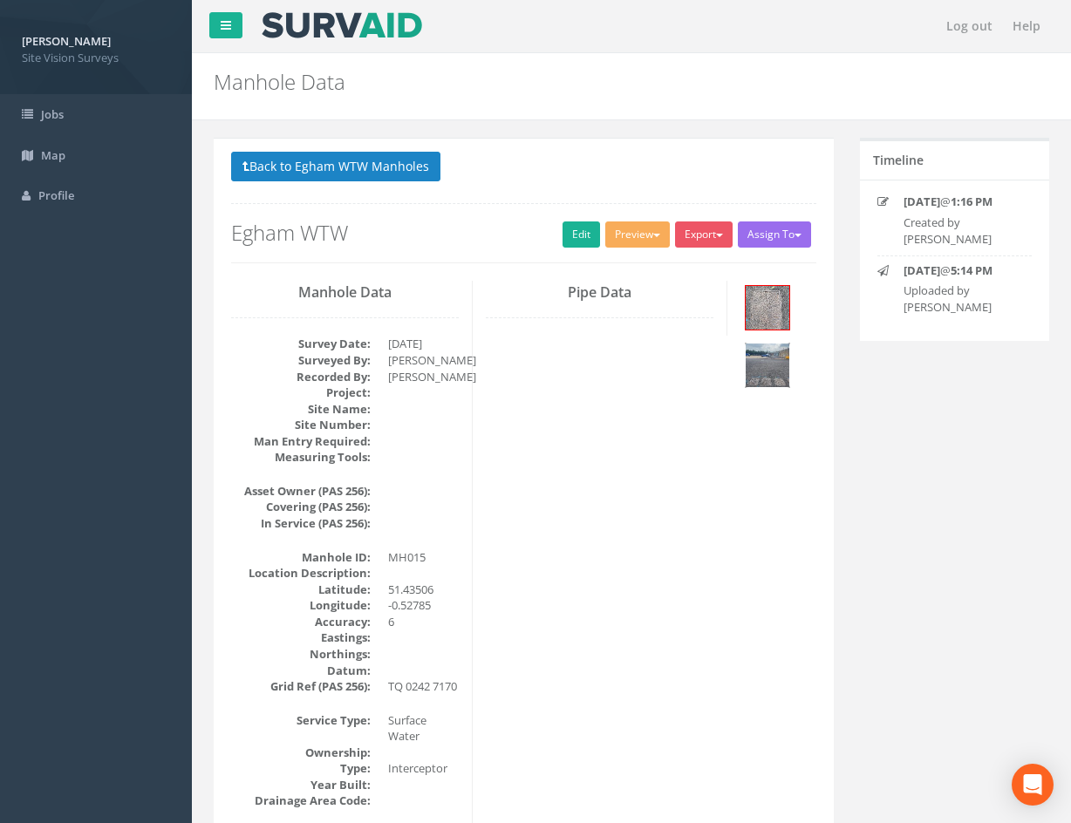
click at [784, 366] on img at bounding box center [768, 366] width 44 height 44
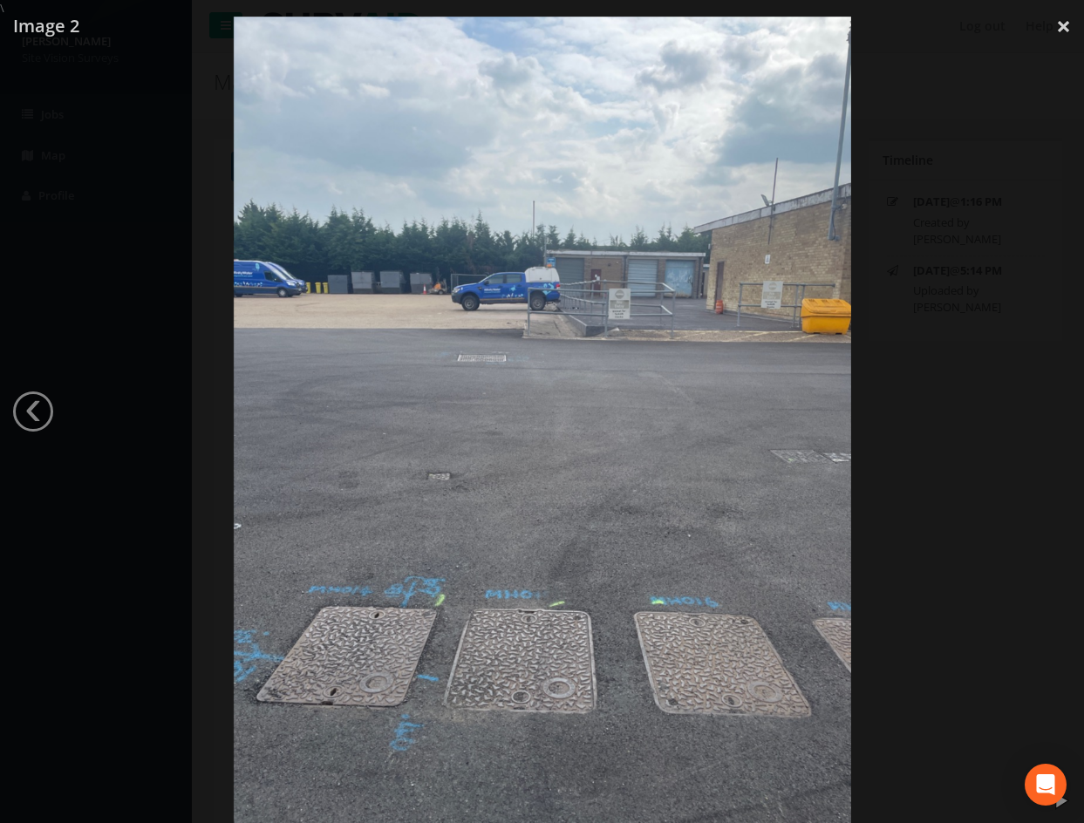
click at [964, 363] on div at bounding box center [542, 428] width 1084 height 823
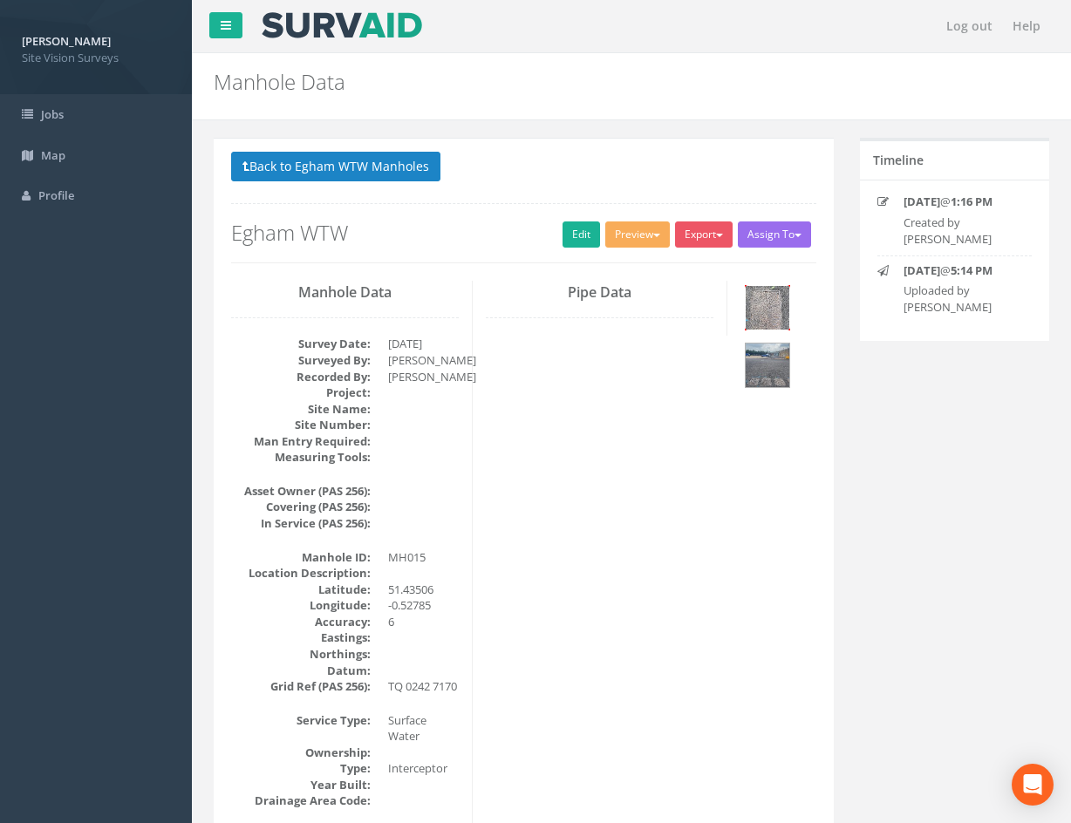
click at [775, 317] on img at bounding box center [768, 308] width 44 height 44
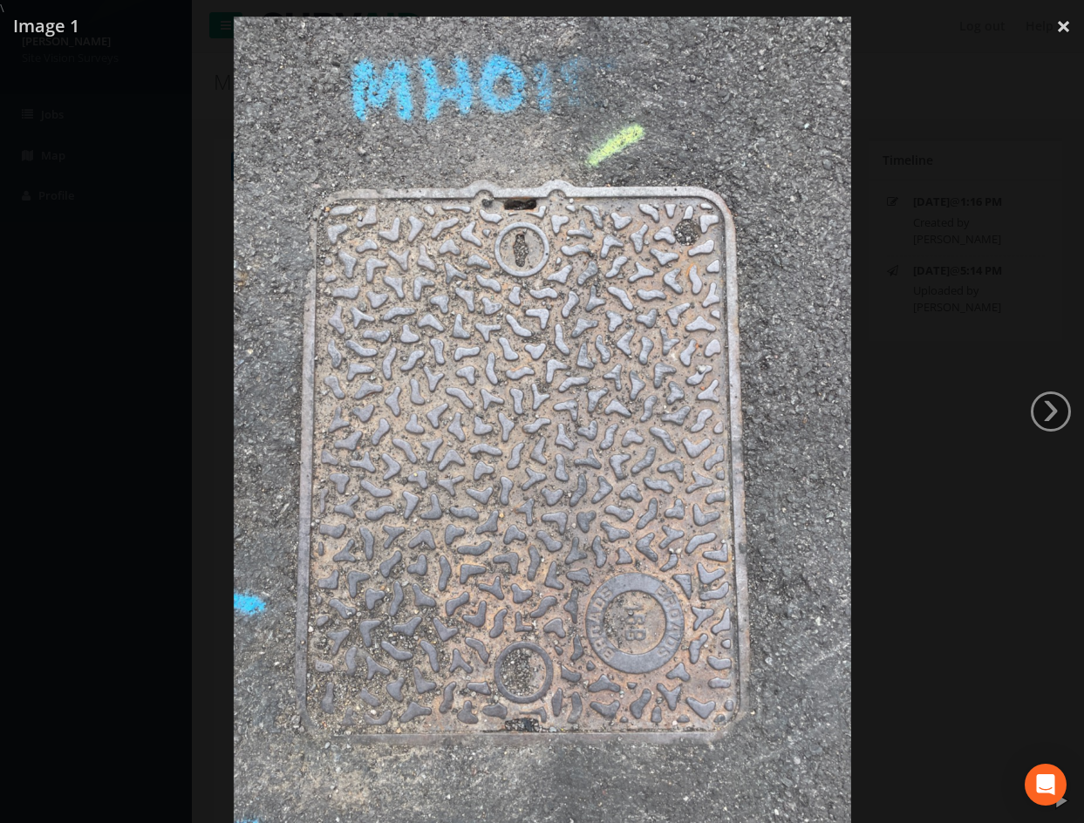
click at [893, 444] on div at bounding box center [542, 428] width 1084 height 823
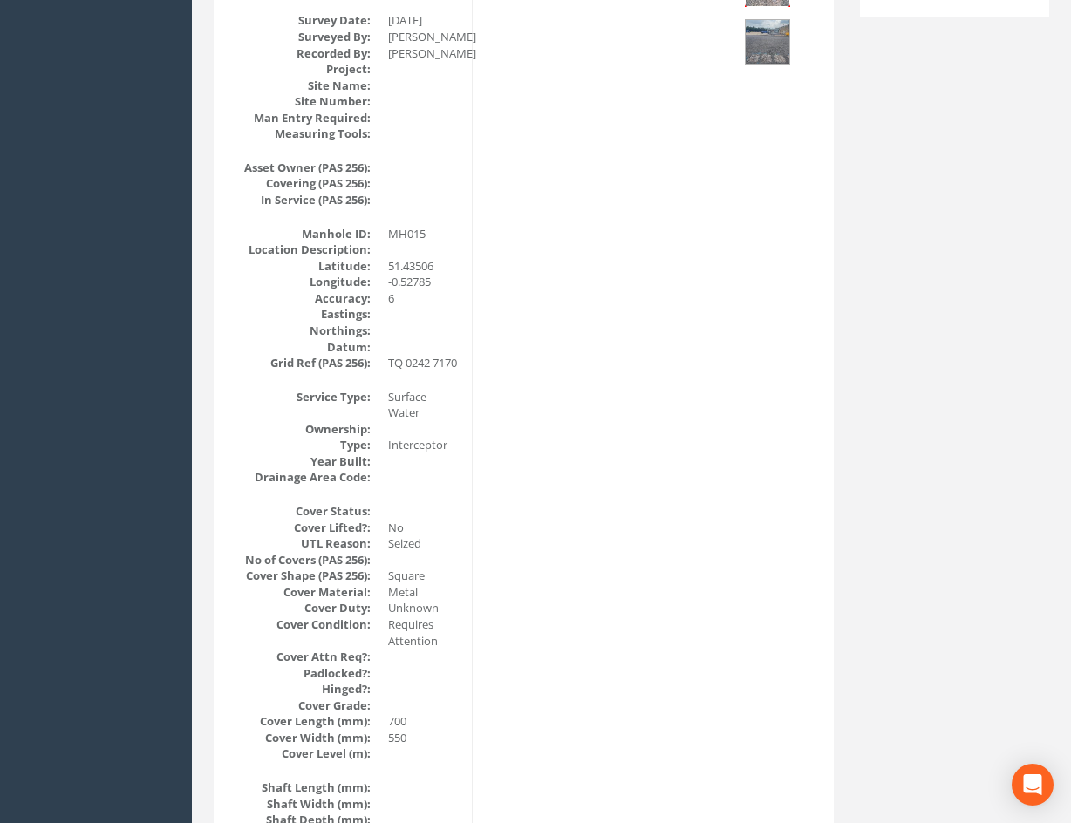
scroll to position [436, 0]
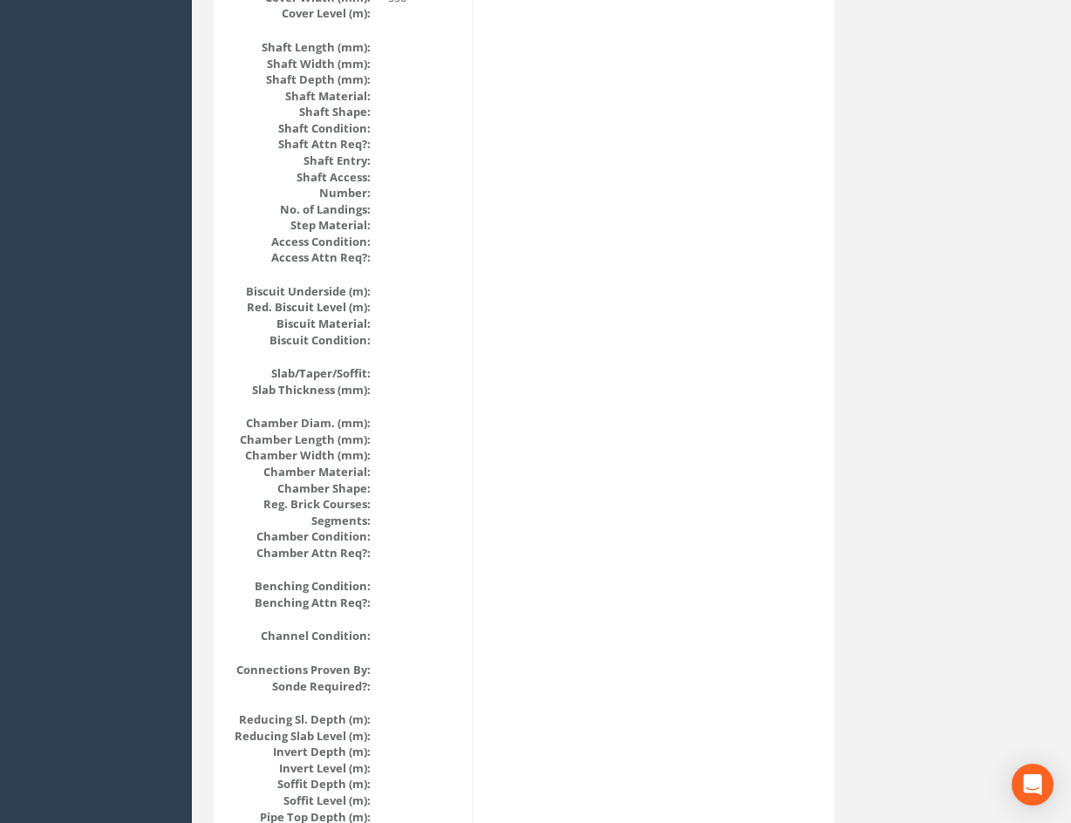
drag, startPoint x: 706, startPoint y: 613, endPoint x: 734, endPoint y: 406, distance: 208.7
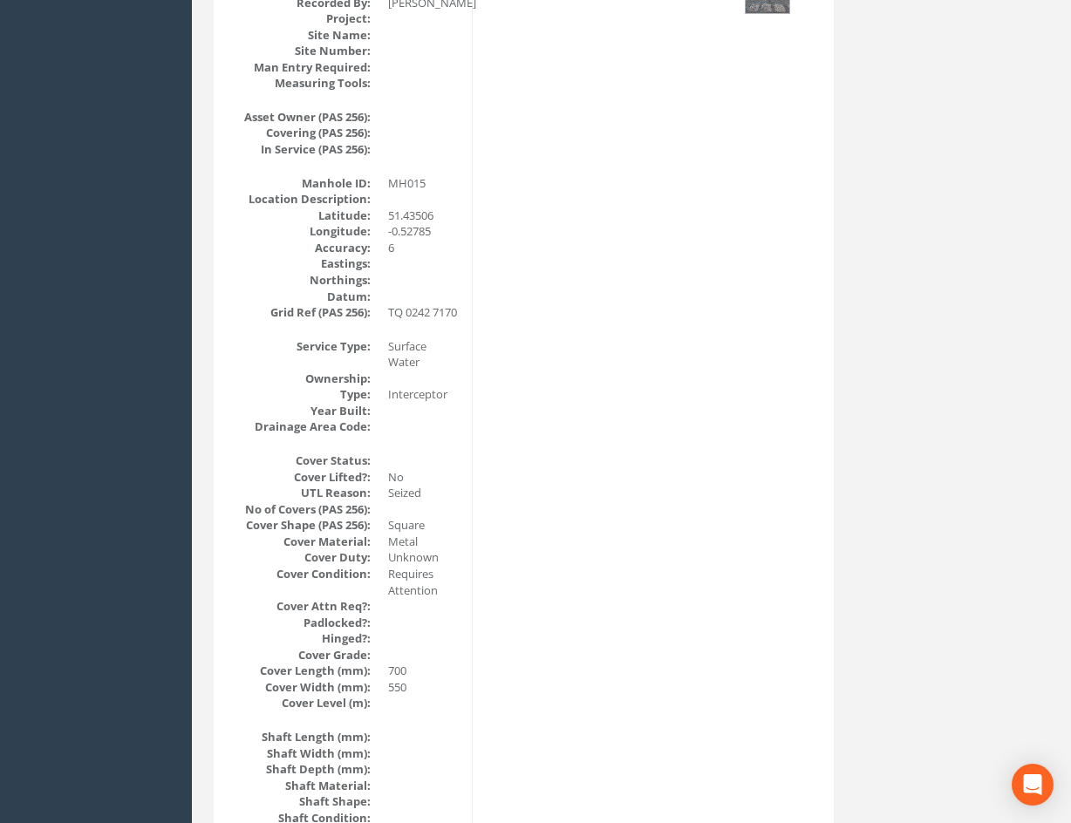
scroll to position [0, 0]
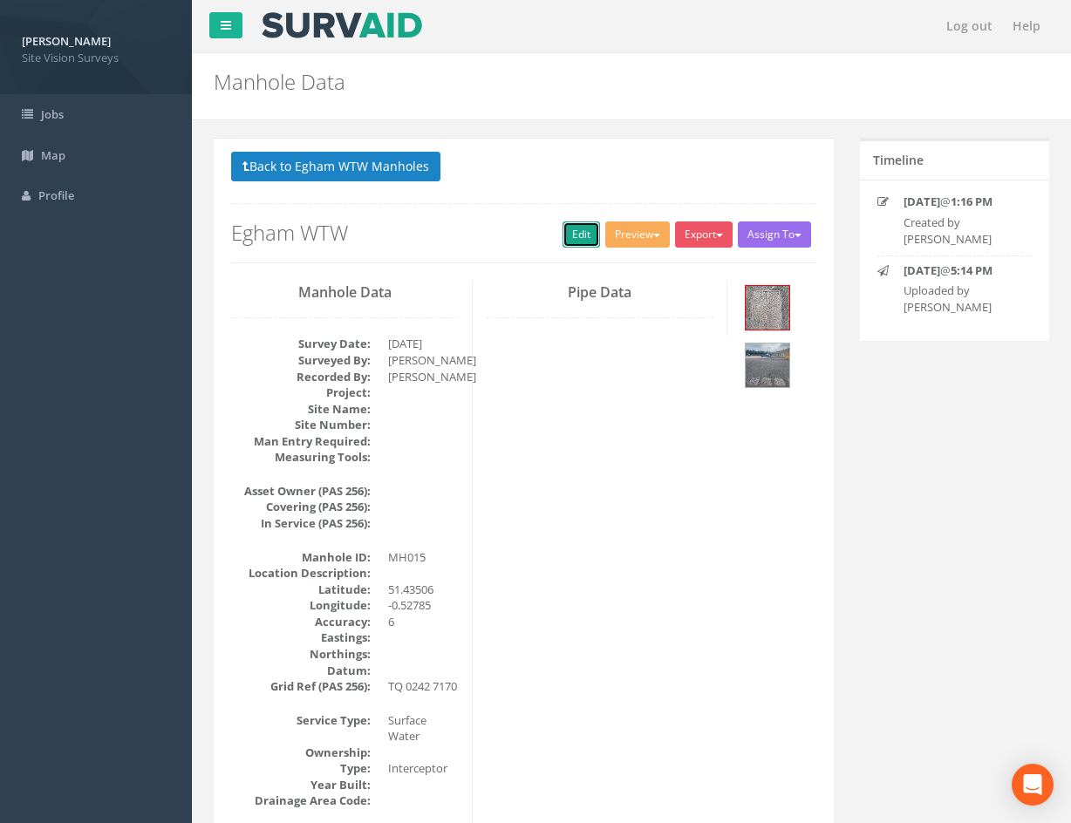
click at [572, 232] on link "Edit" at bounding box center [582, 235] width 38 height 26
drag, startPoint x: 861, startPoint y: 637, endPoint x: 756, endPoint y: 328, distance: 326.0
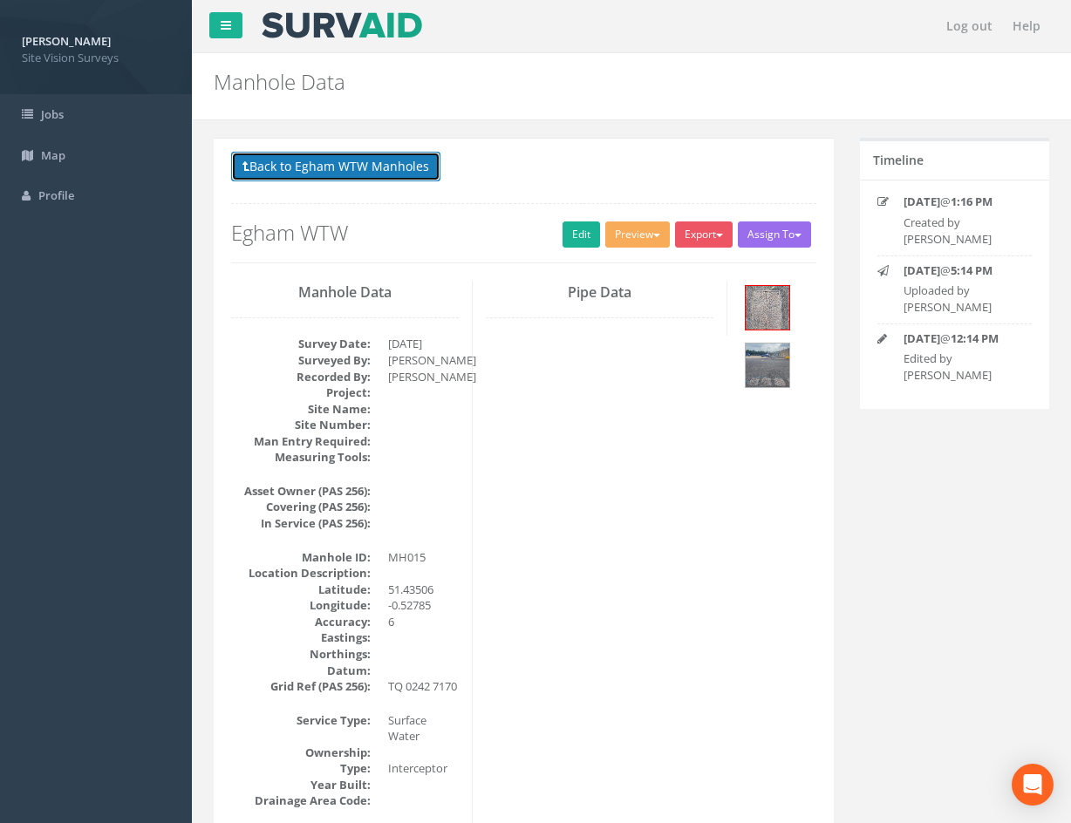
click at [373, 167] on button "Back to Egham WTW Manholes" at bounding box center [335, 167] width 209 height 30
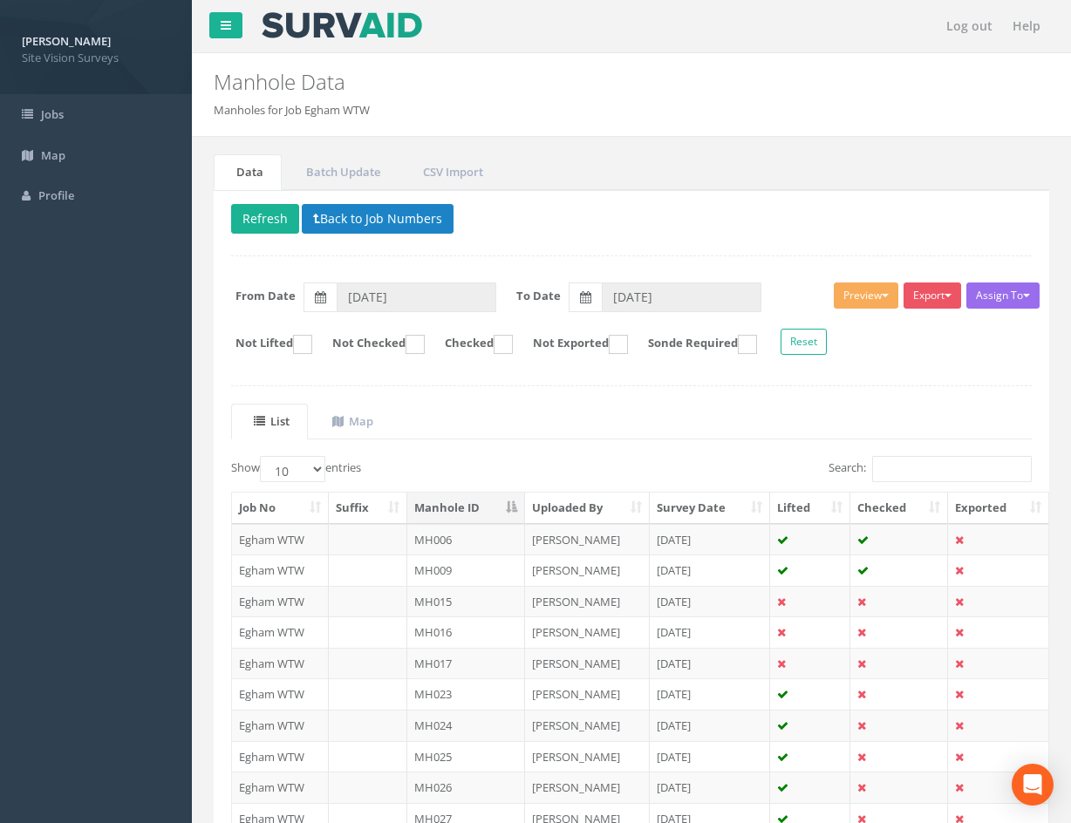
click at [744, 632] on td "[DATE]" at bounding box center [710, 632] width 121 height 31
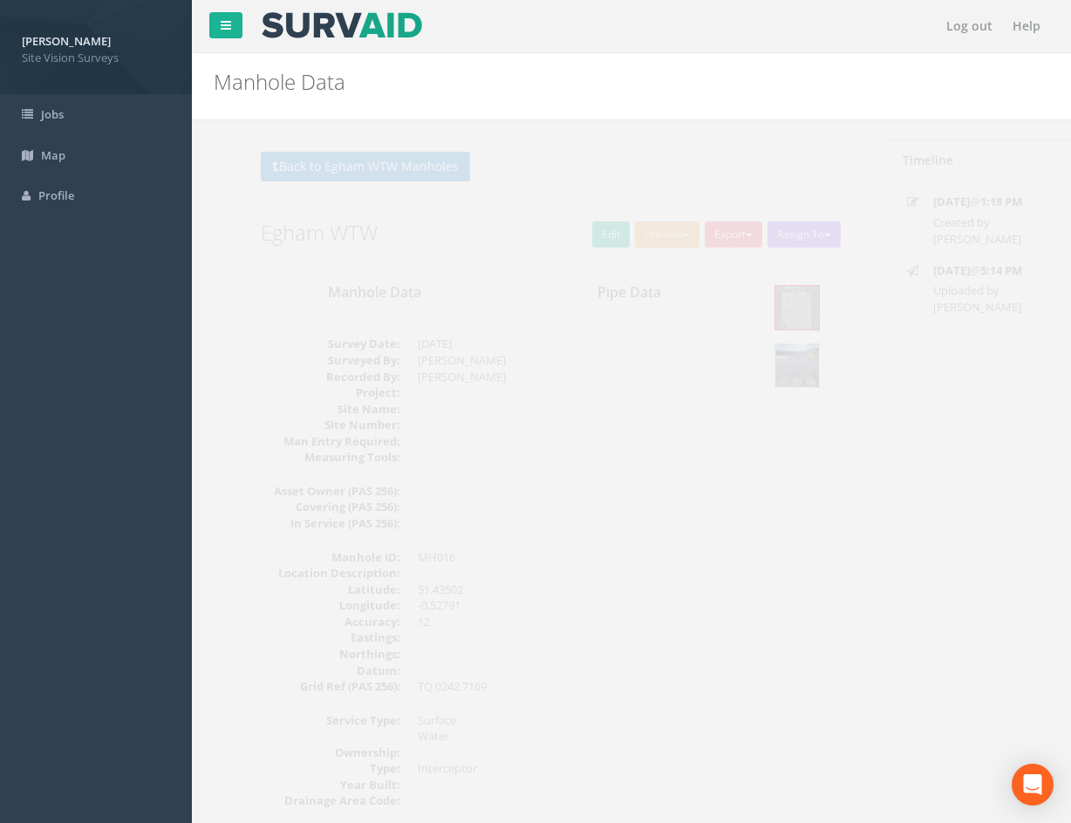
click at [780, 369] on img at bounding box center [768, 366] width 44 height 44
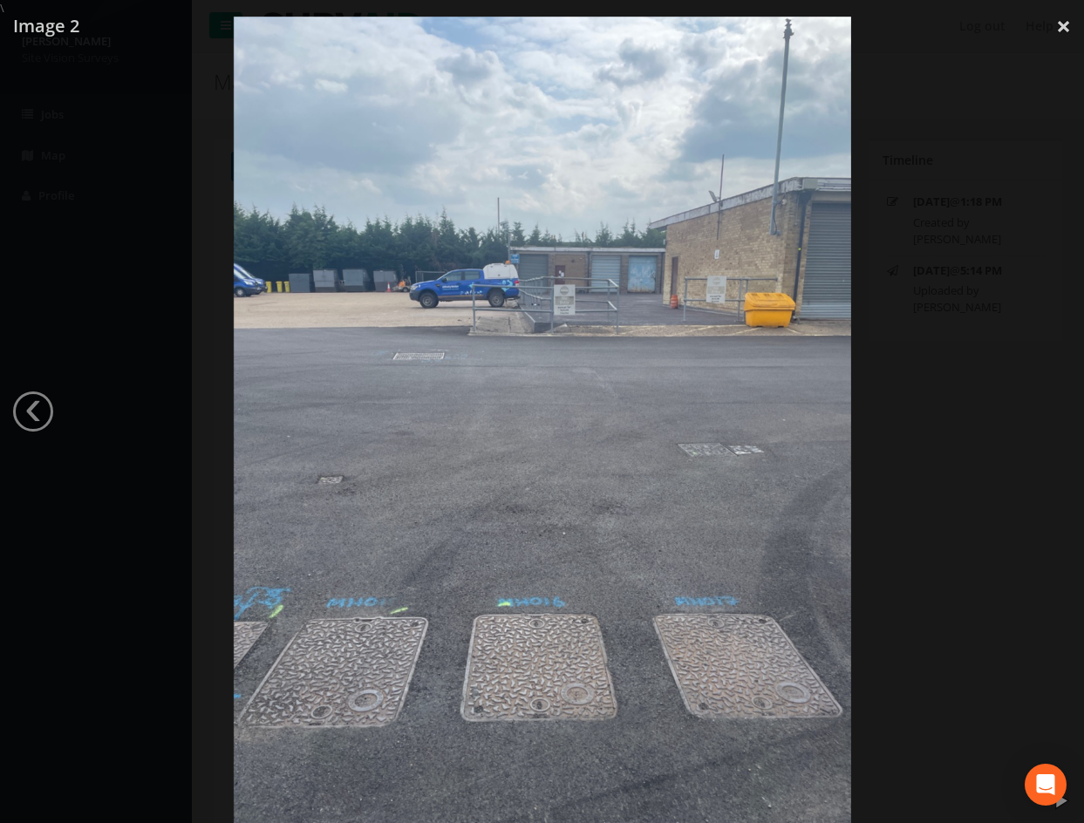
click at [911, 470] on div at bounding box center [542, 428] width 1084 height 823
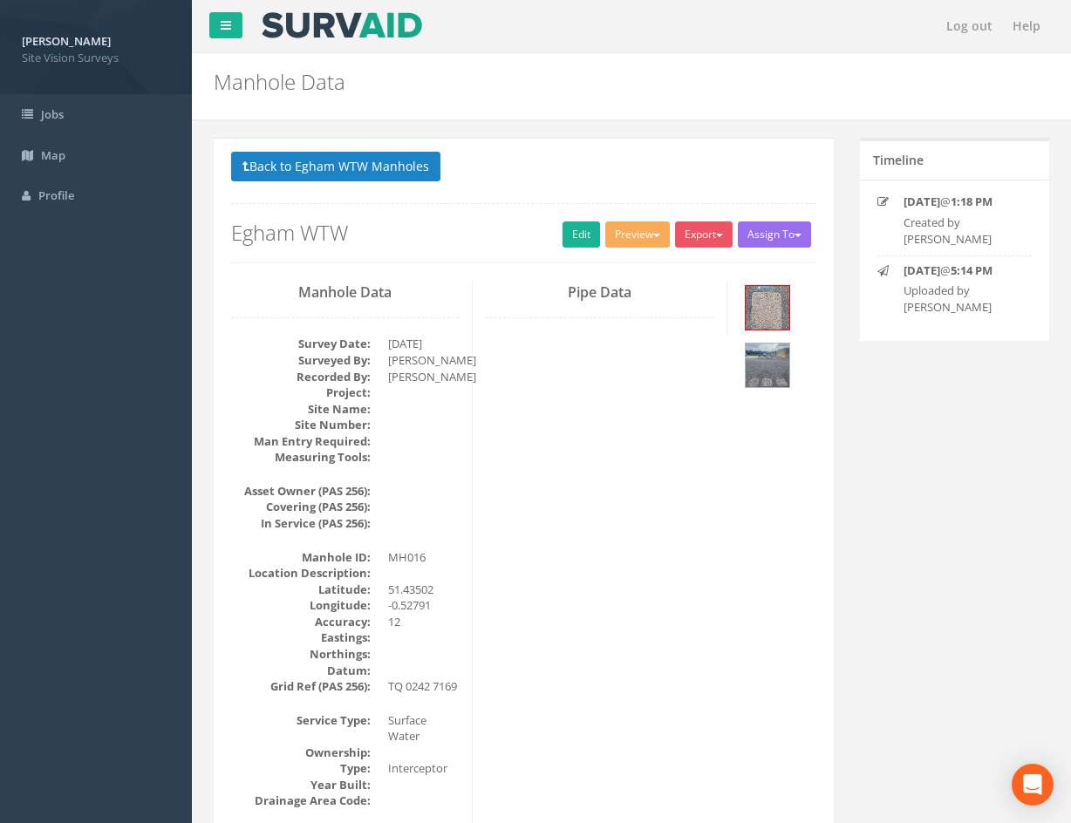
drag, startPoint x: 656, startPoint y: 542, endPoint x: 597, endPoint y: 201, distance: 347.0
click at [573, 232] on link "Edit" at bounding box center [582, 235] width 38 height 26
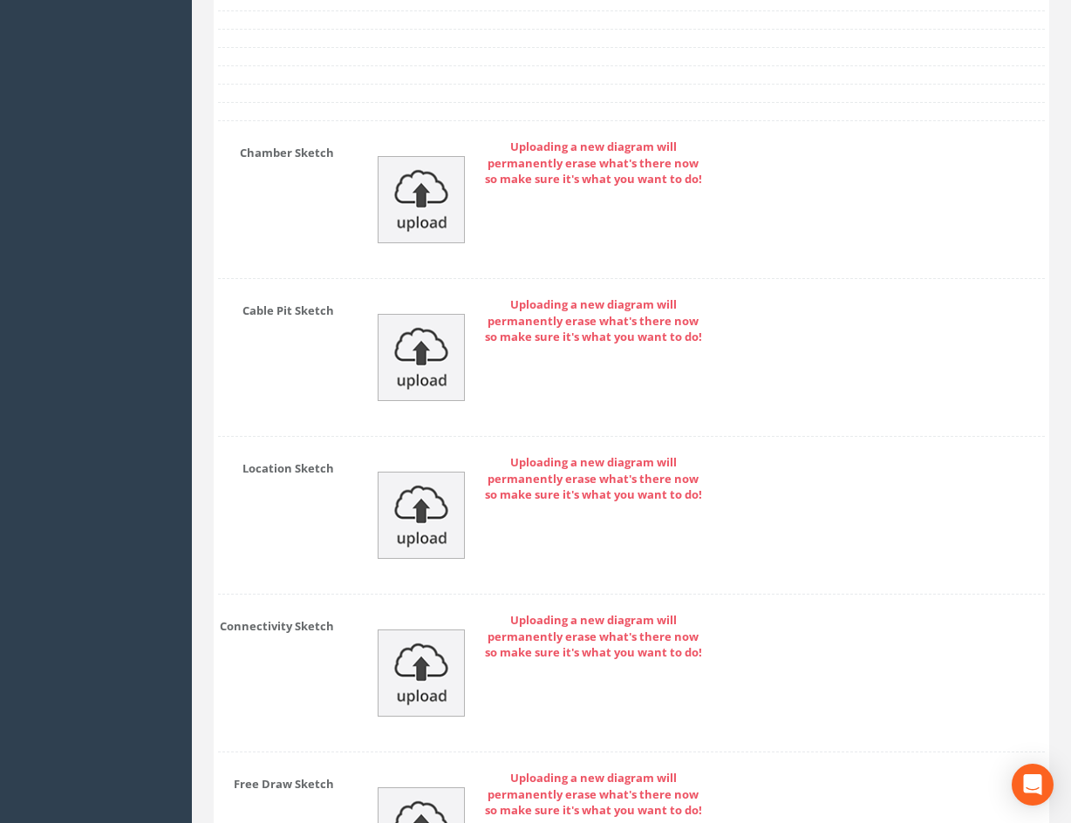
scroll to position [4545, 0]
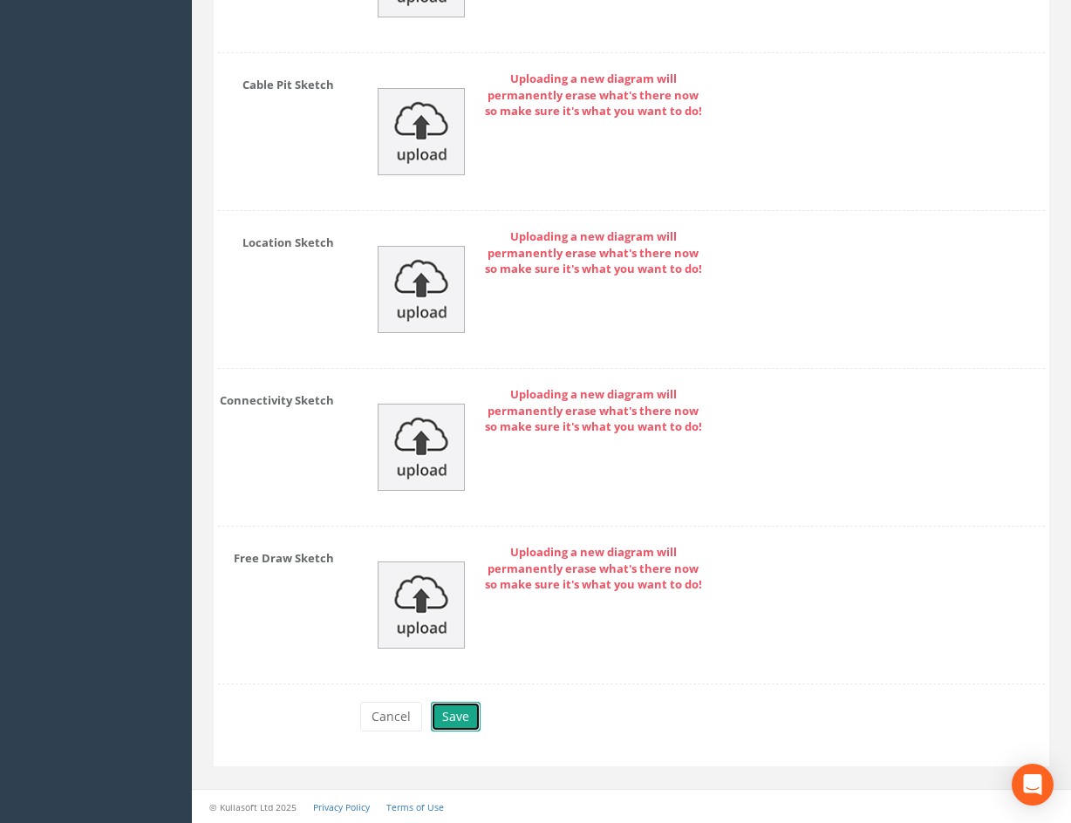
click at [451, 729] on button "Save" at bounding box center [456, 717] width 50 height 30
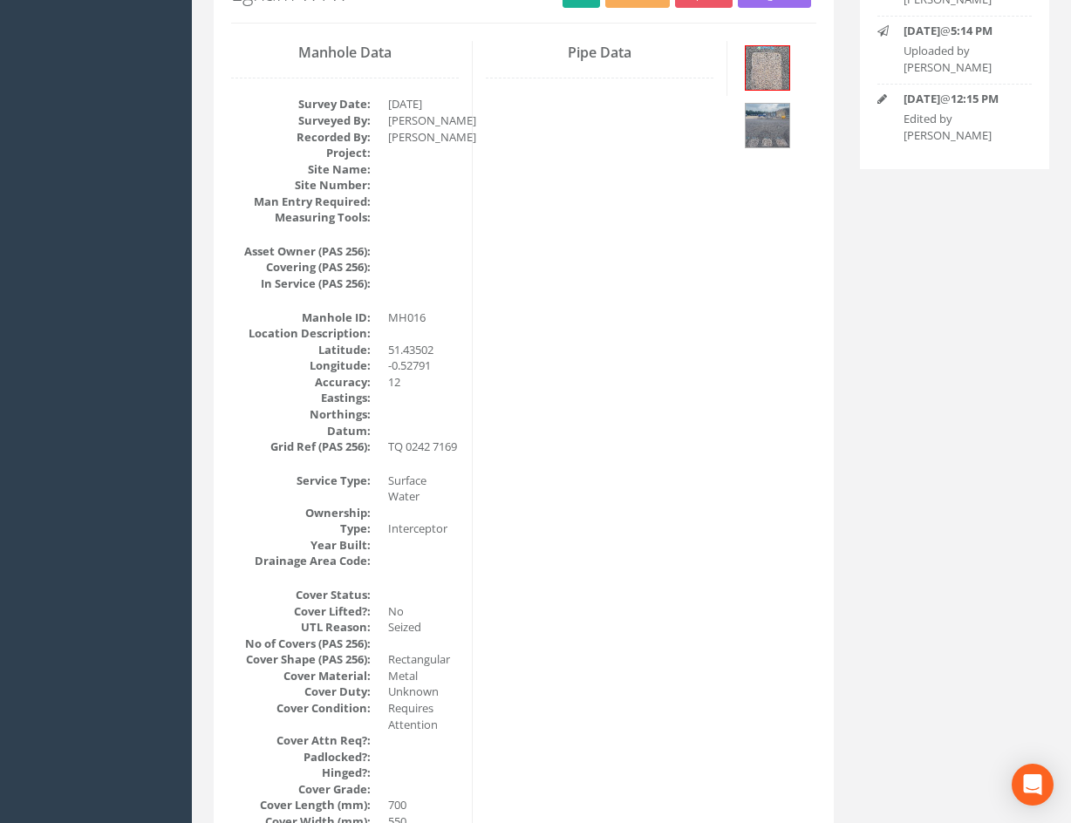
scroll to position [0, 0]
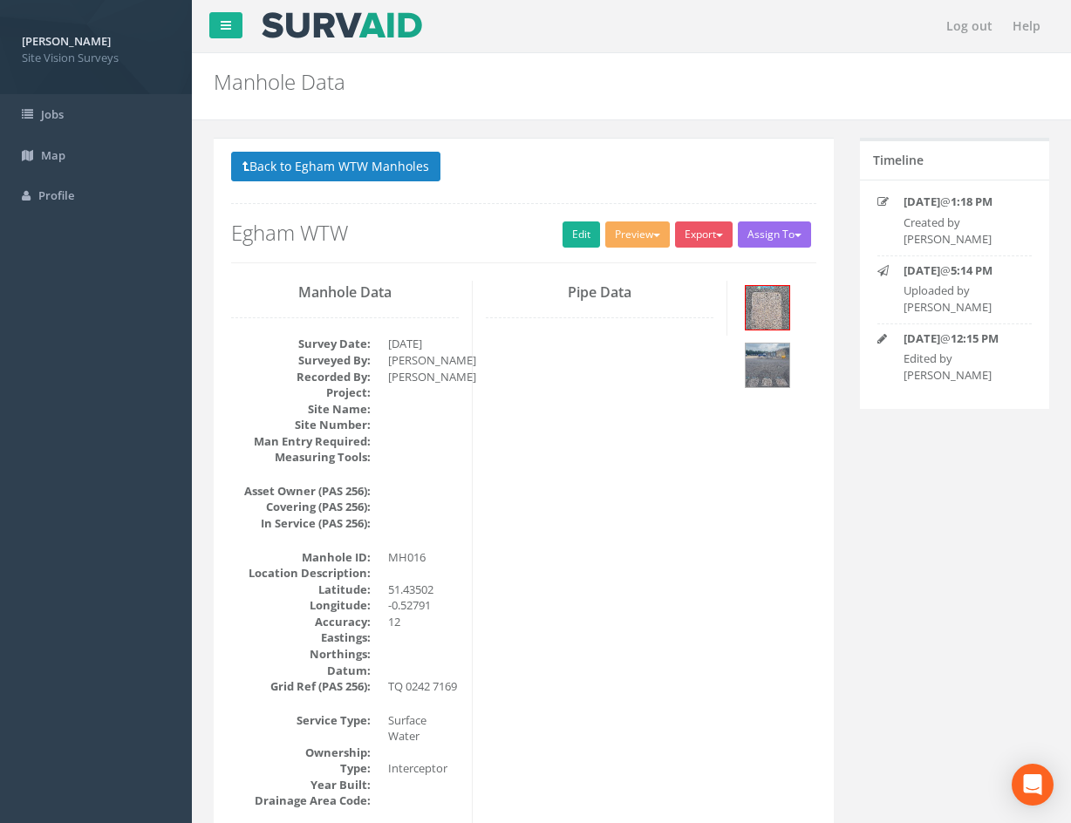
drag, startPoint x: 755, startPoint y: 649, endPoint x: 685, endPoint y: 514, distance: 152.5
drag, startPoint x: 575, startPoint y: 232, endPoint x: 177, endPoint y: 2, distance: 459.5
click at [575, 232] on link "Edit" at bounding box center [582, 235] width 38 height 26
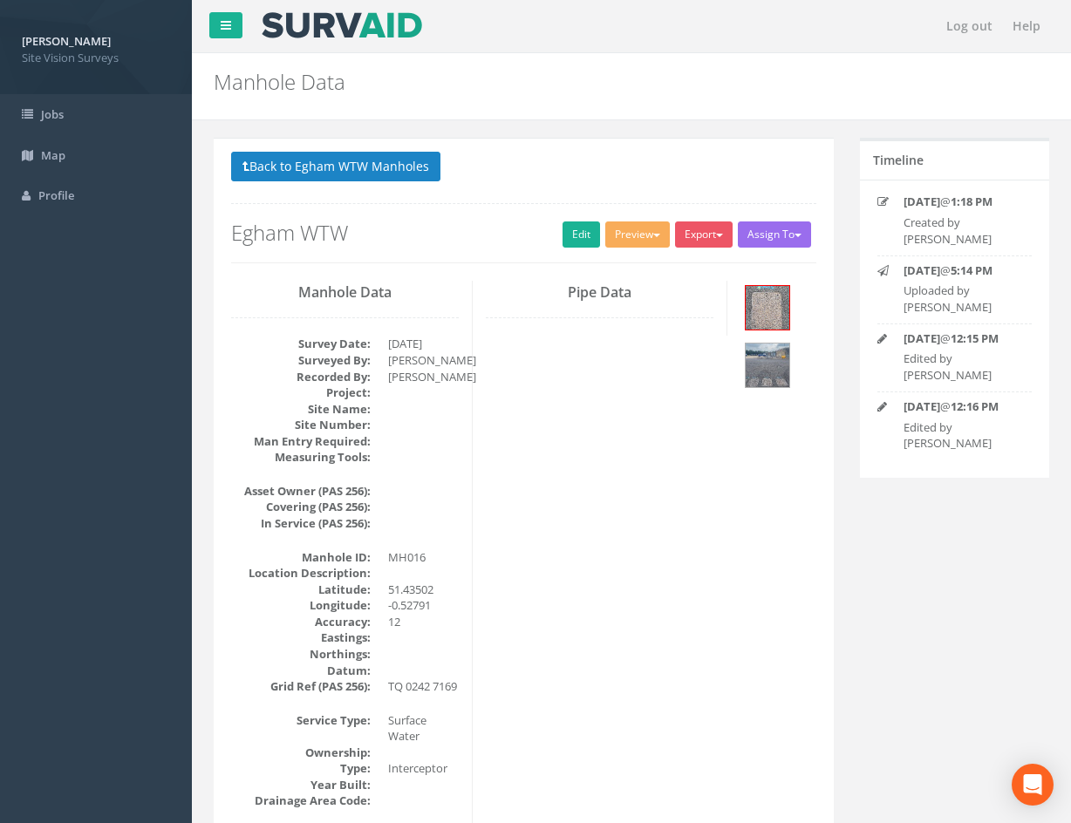
drag, startPoint x: 656, startPoint y: 566, endPoint x: 546, endPoint y: 265, distance: 320.3
click at [359, 169] on button "Back to Egham WTW Manholes" at bounding box center [335, 167] width 209 height 30
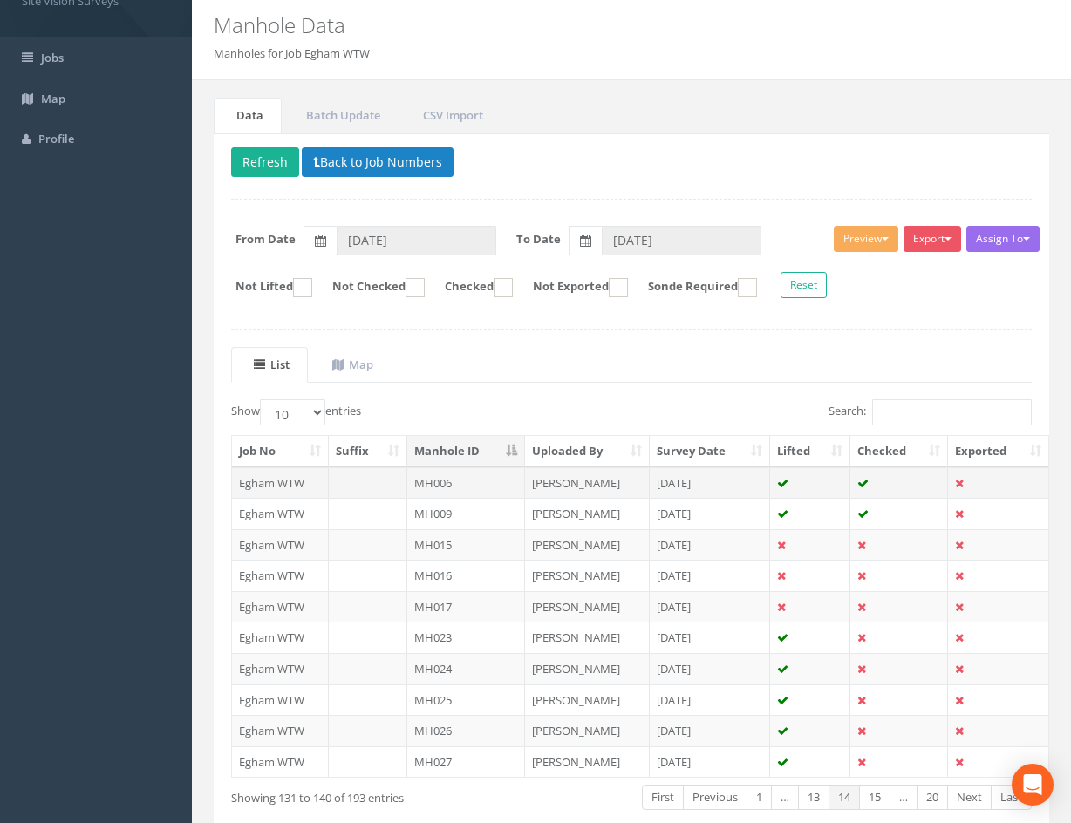
scroll to position [87, 0]
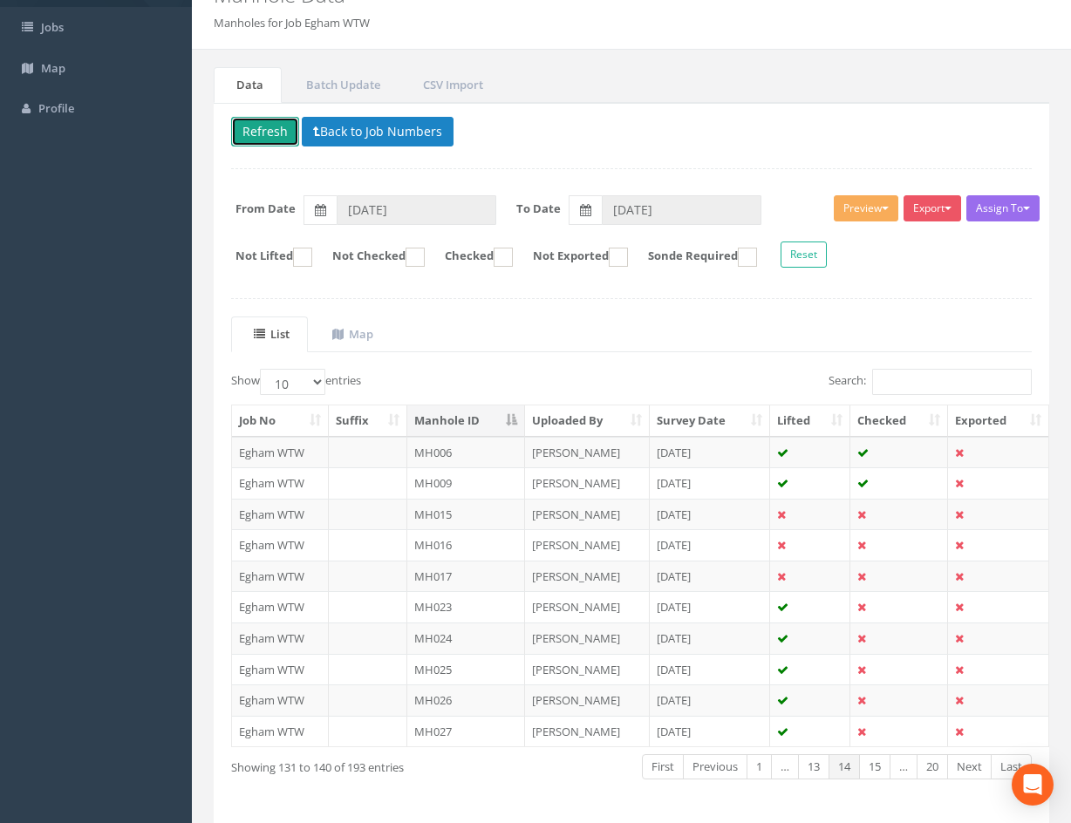
click at [269, 128] on button "Refresh" at bounding box center [265, 132] width 68 height 30
click at [897, 515] on td at bounding box center [899, 514] width 98 height 31
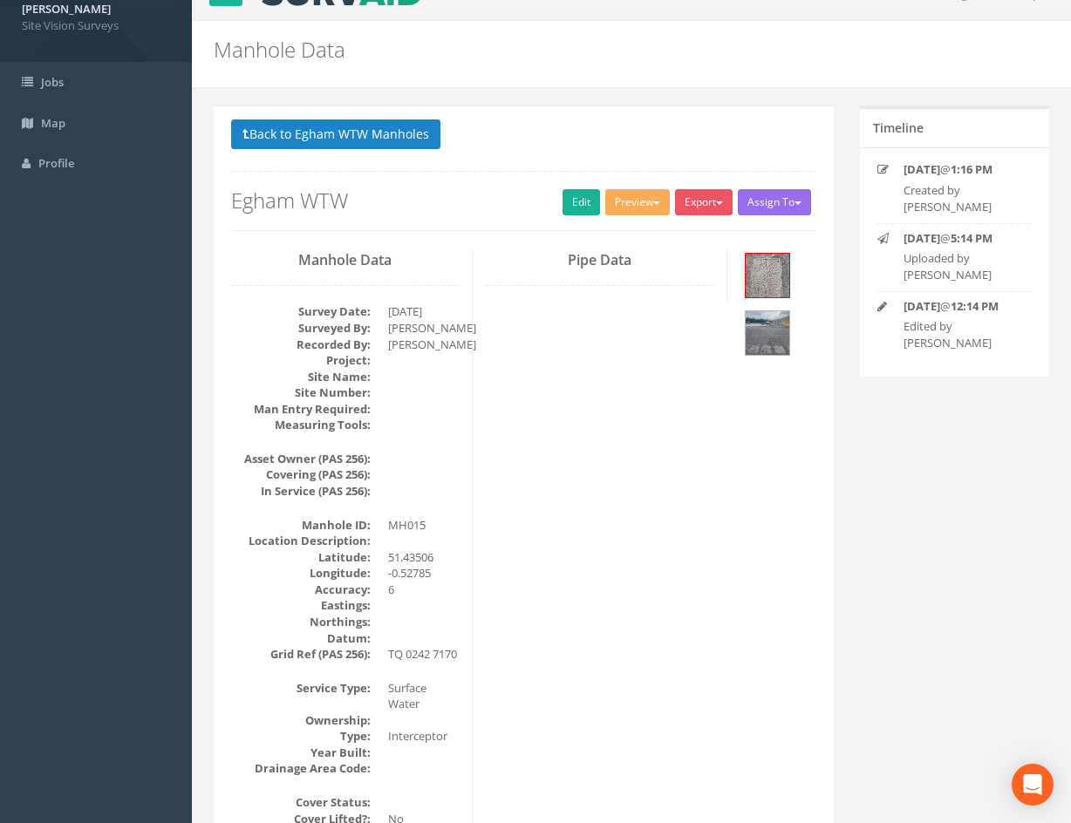
scroll to position [0, 0]
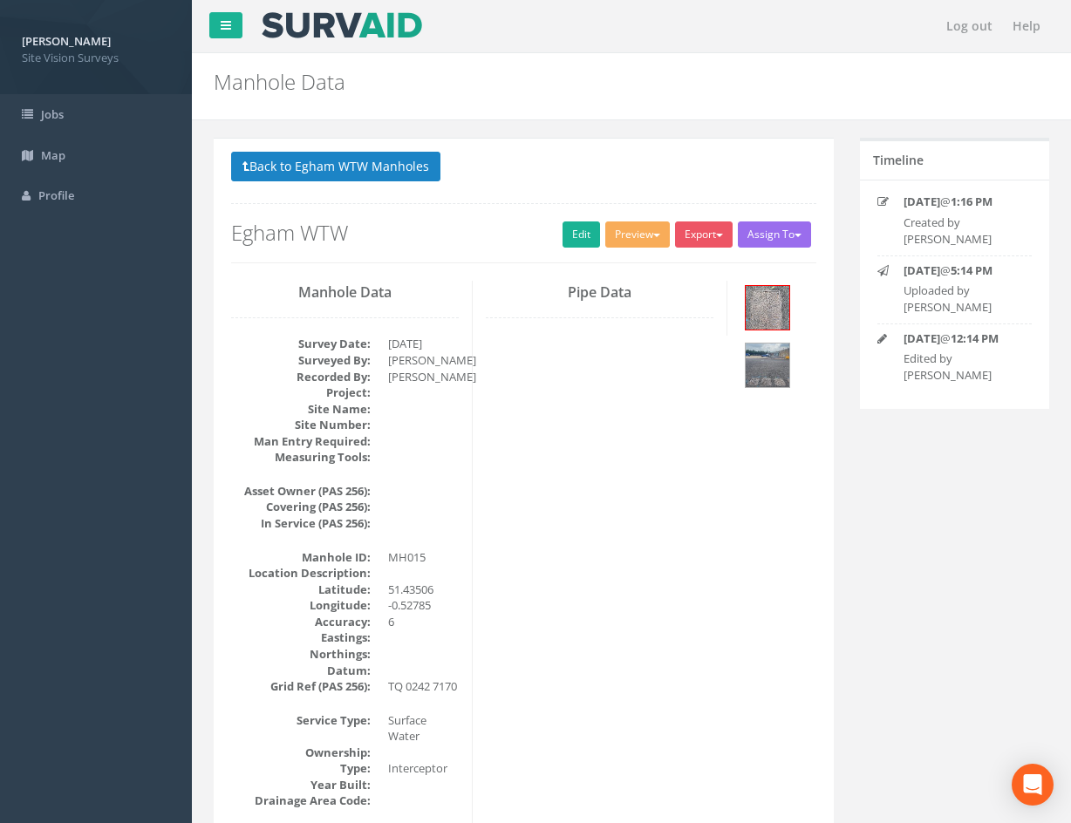
drag, startPoint x: 754, startPoint y: 618, endPoint x: 752, endPoint y: 392, distance: 225.9
click at [313, 164] on button "Back to Egham WTW Manholes" at bounding box center [335, 167] width 209 height 30
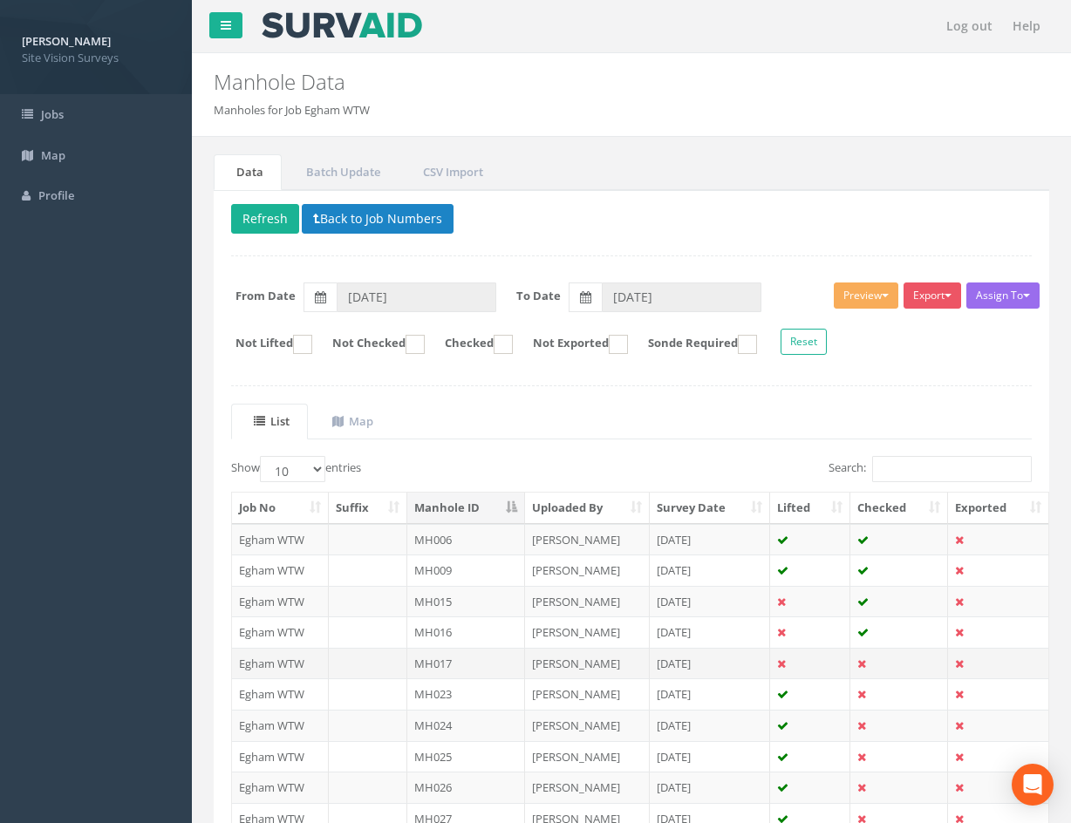
click at [891, 658] on td at bounding box center [899, 663] width 98 height 31
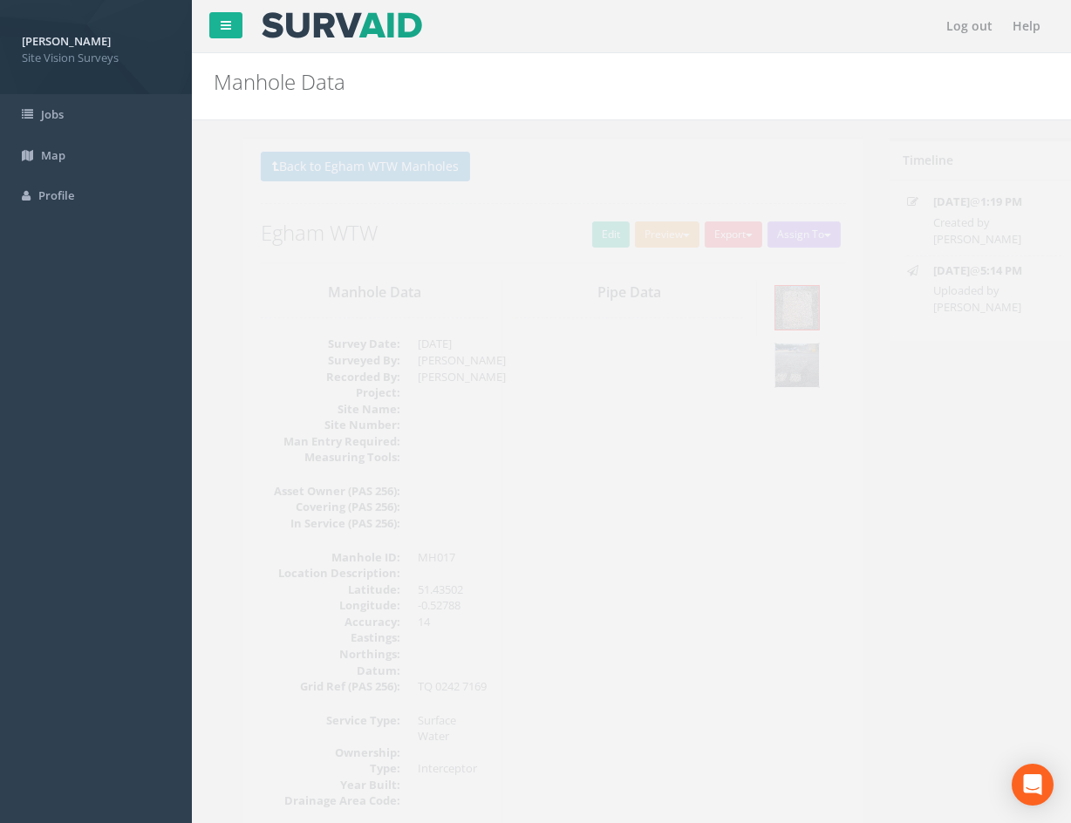
click at [776, 361] on img at bounding box center [768, 366] width 44 height 44
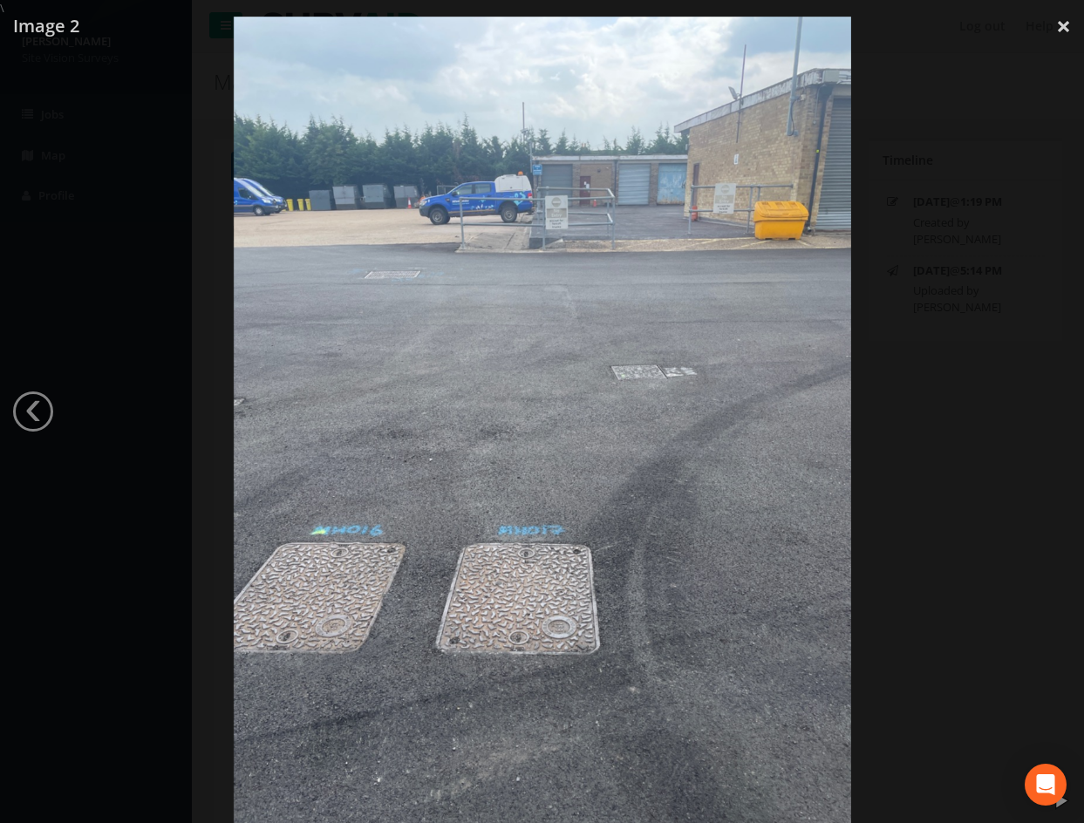
click at [938, 484] on div at bounding box center [542, 428] width 1084 height 823
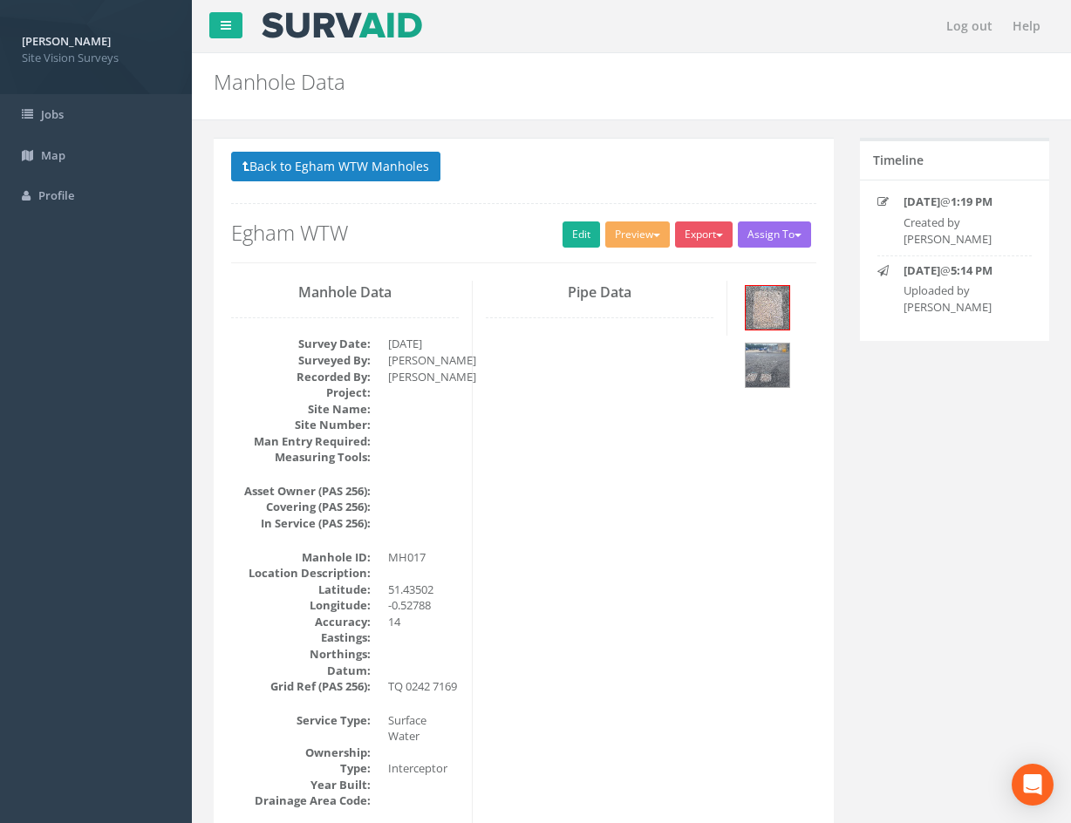
drag, startPoint x: 635, startPoint y: 633, endPoint x: 622, endPoint y: 437, distance: 196.7
click at [563, 227] on link "Edit" at bounding box center [582, 235] width 38 height 26
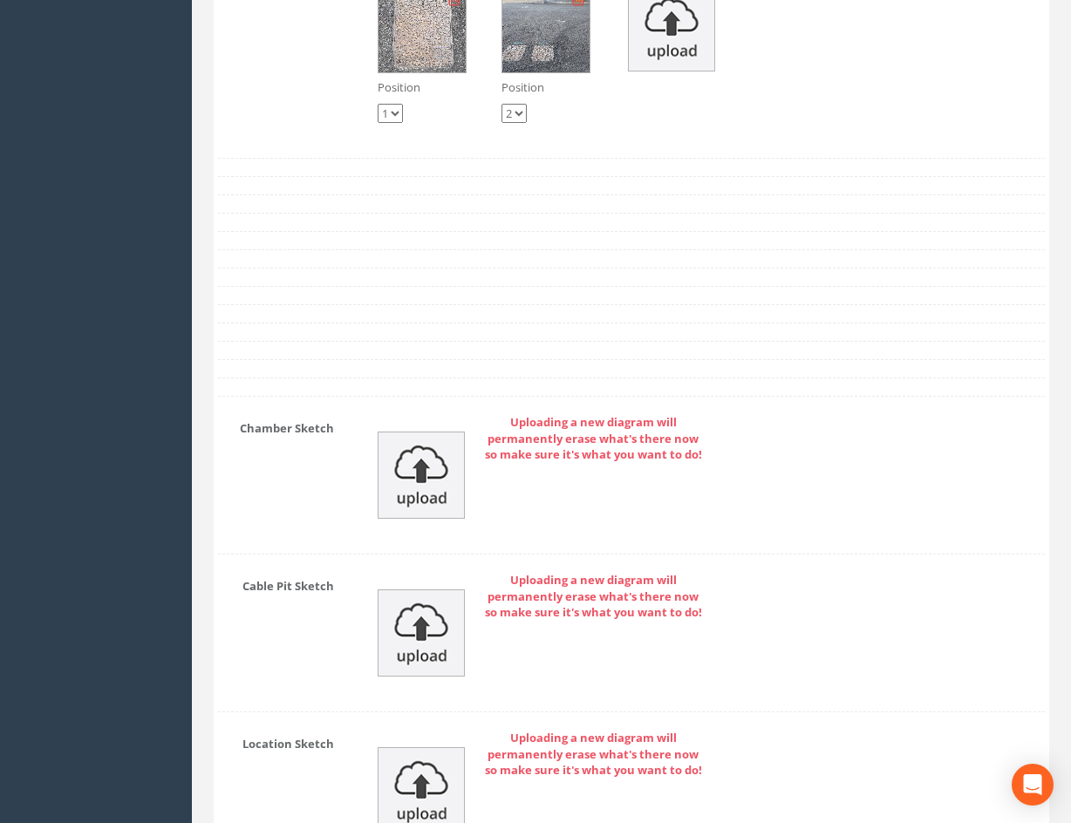
scroll to position [4545, 0]
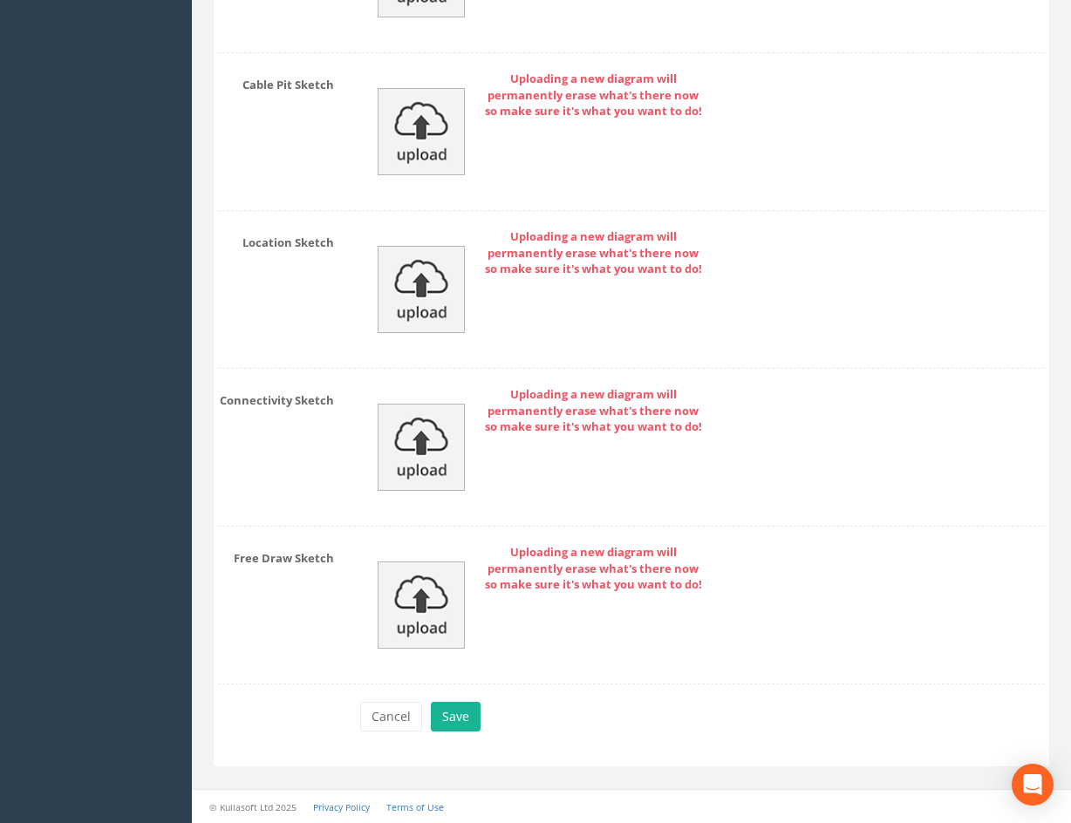
drag, startPoint x: 905, startPoint y: 187, endPoint x: 854, endPoint y: 467, distance: 284.6
click at [467, 713] on button "Save" at bounding box center [456, 717] width 50 height 30
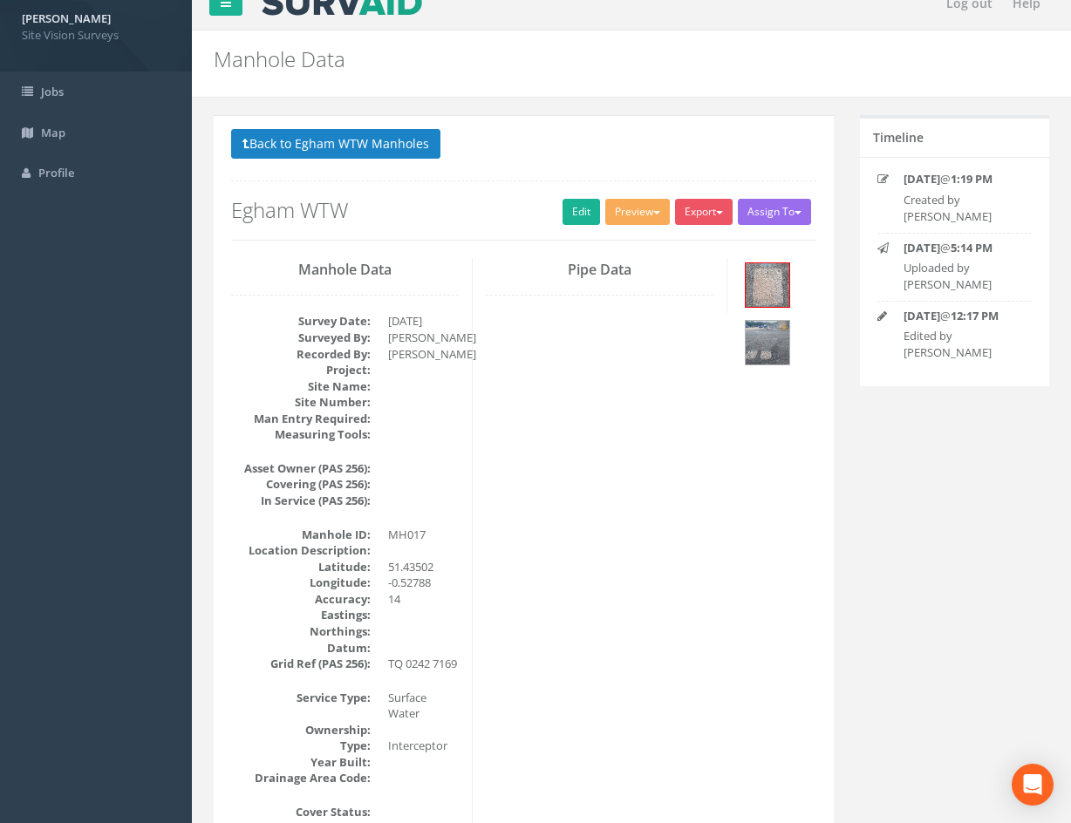
scroll to position [0, 0]
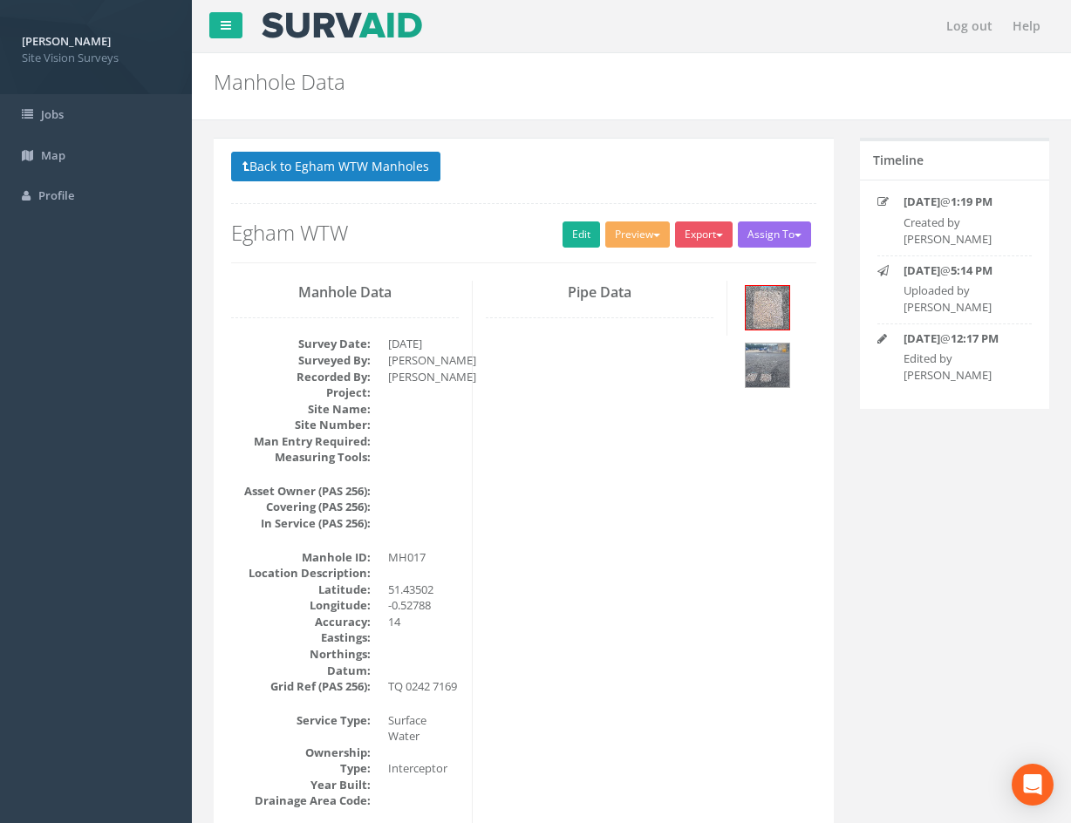
drag, startPoint x: 657, startPoint y: 563, endPoint x: 538, endPoint y: 245, distance: 339.7
click at [349, 165] on button "Back to Egham WTW Manholes" at bounding box center [335, 167] width 209 height 30
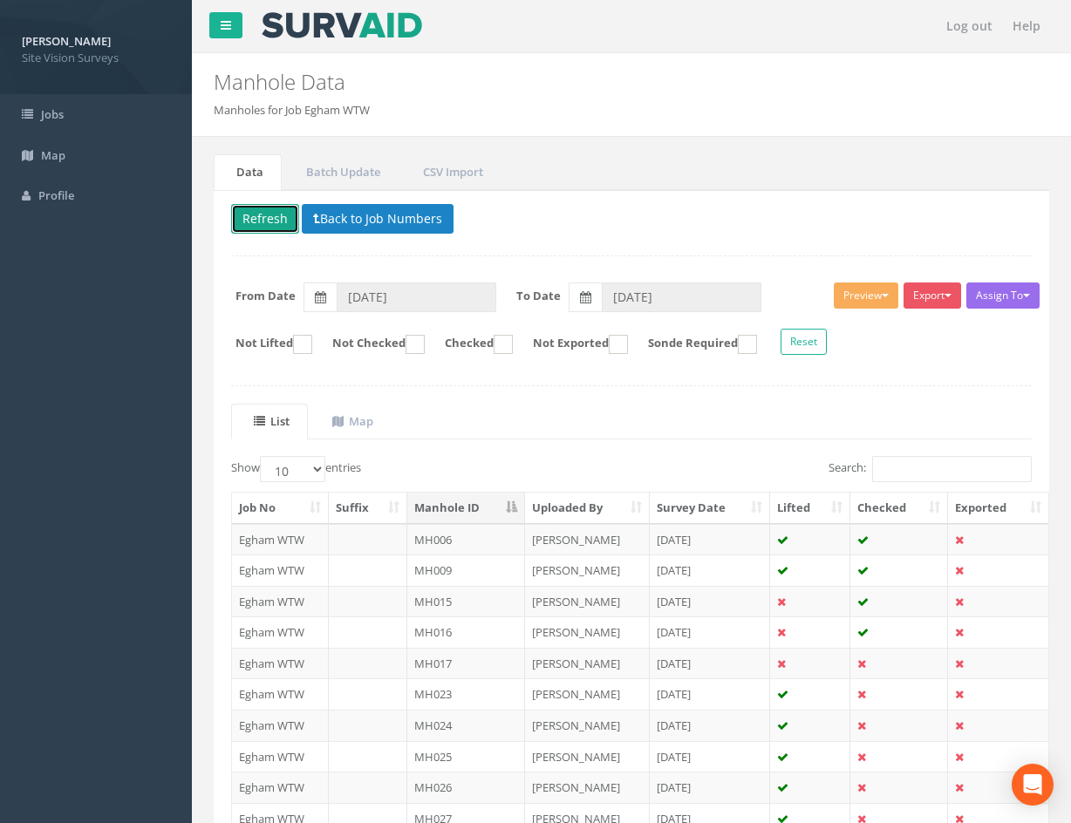
click at [269, 214] on button "Refresh" at bounding box center [265, 219] width 68 height 30
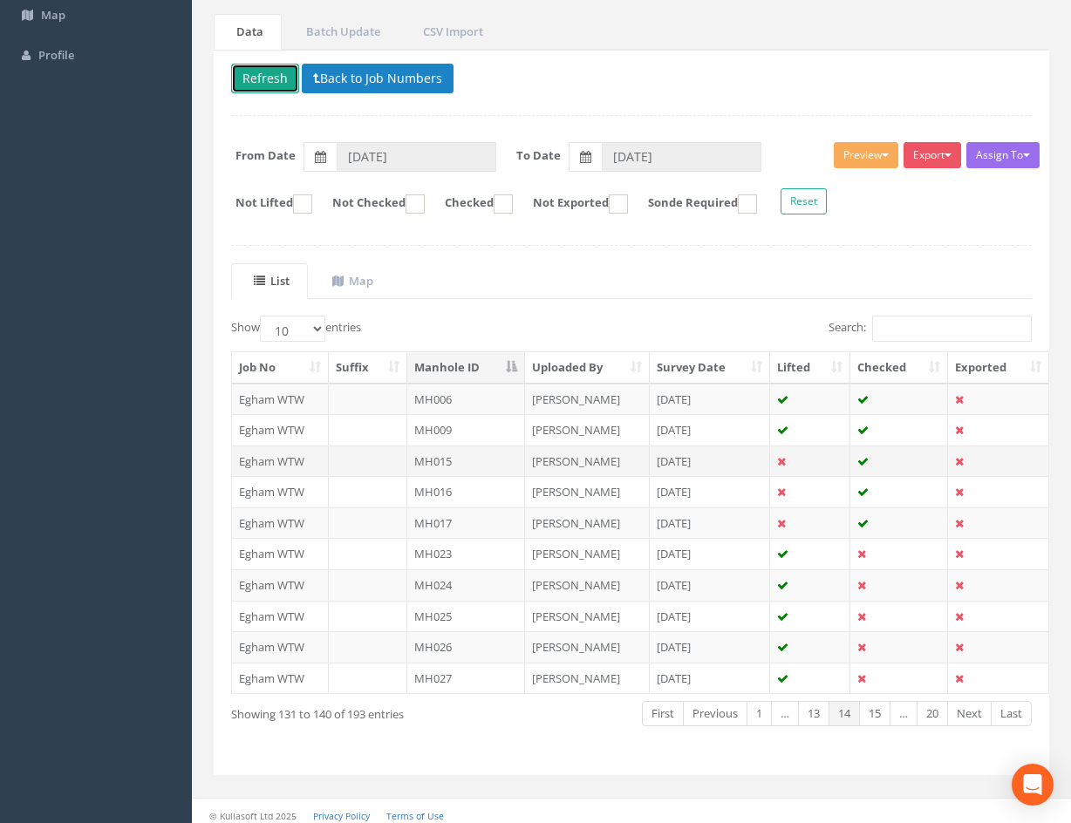
scroll to position [149, 0]
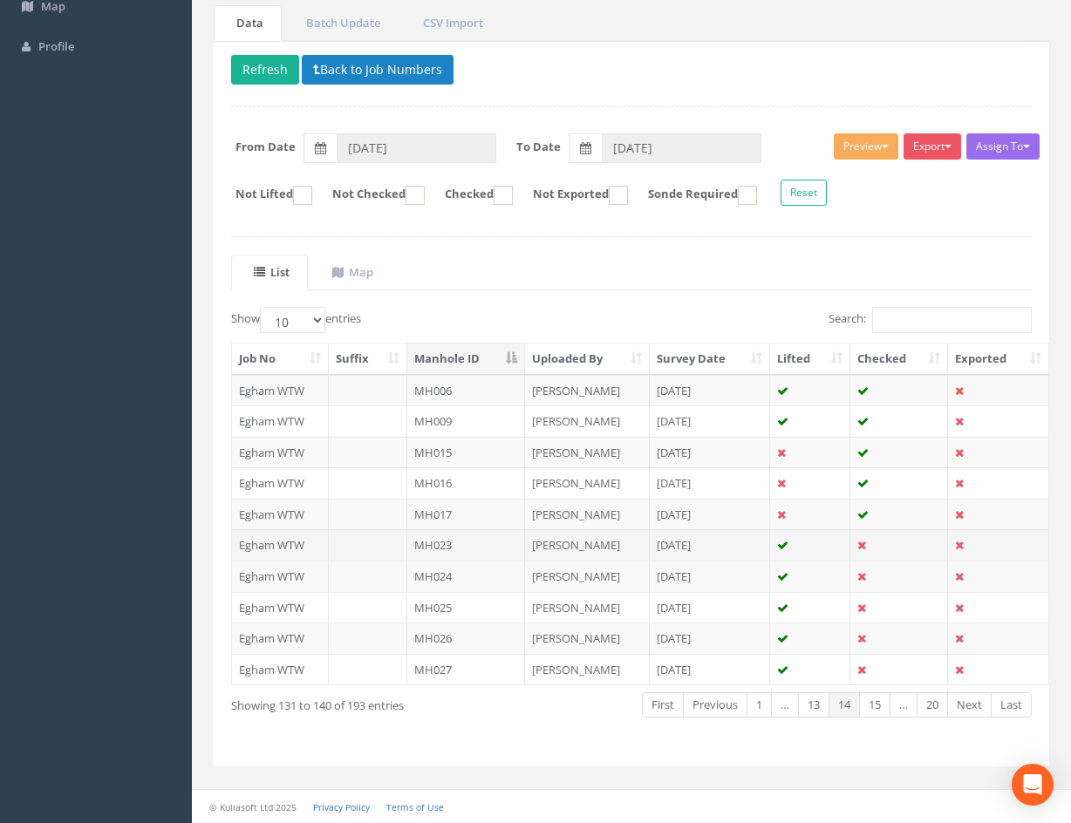
click at [889, 542] on td at bounding box center [899, 544] width 98 height 31
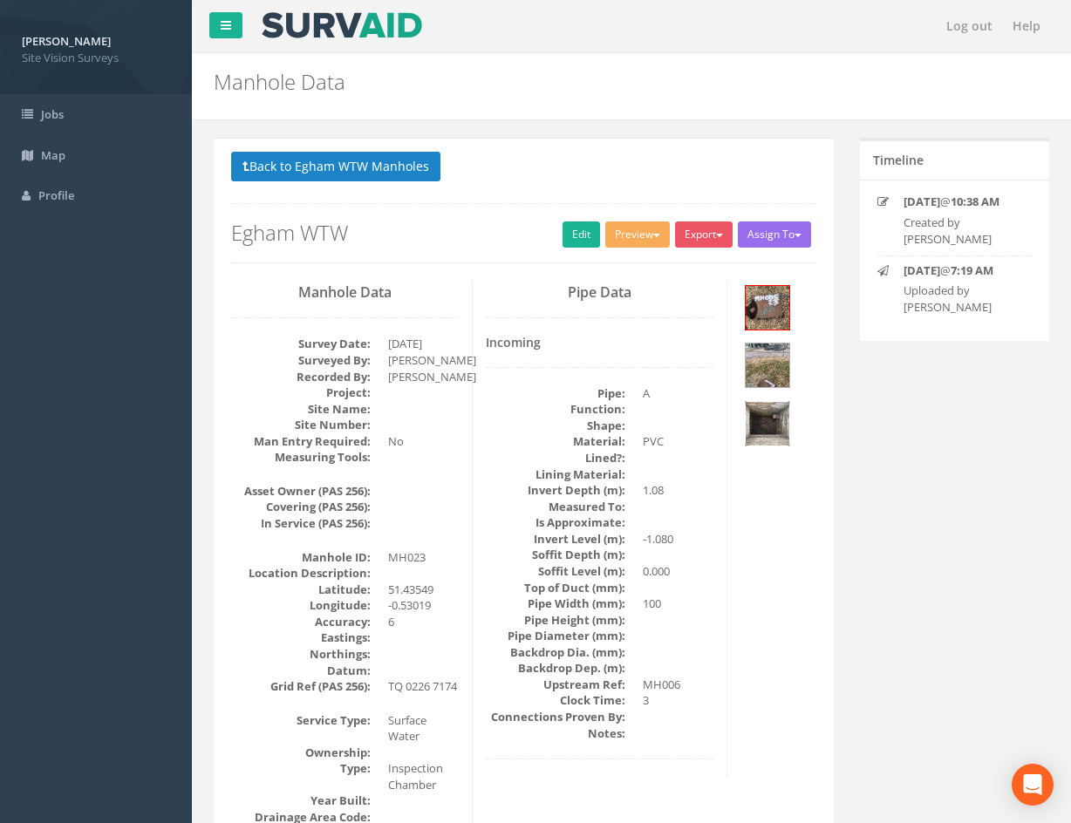
click at [773, 413] on img at bounding box center [768, 424] width 44 height 44
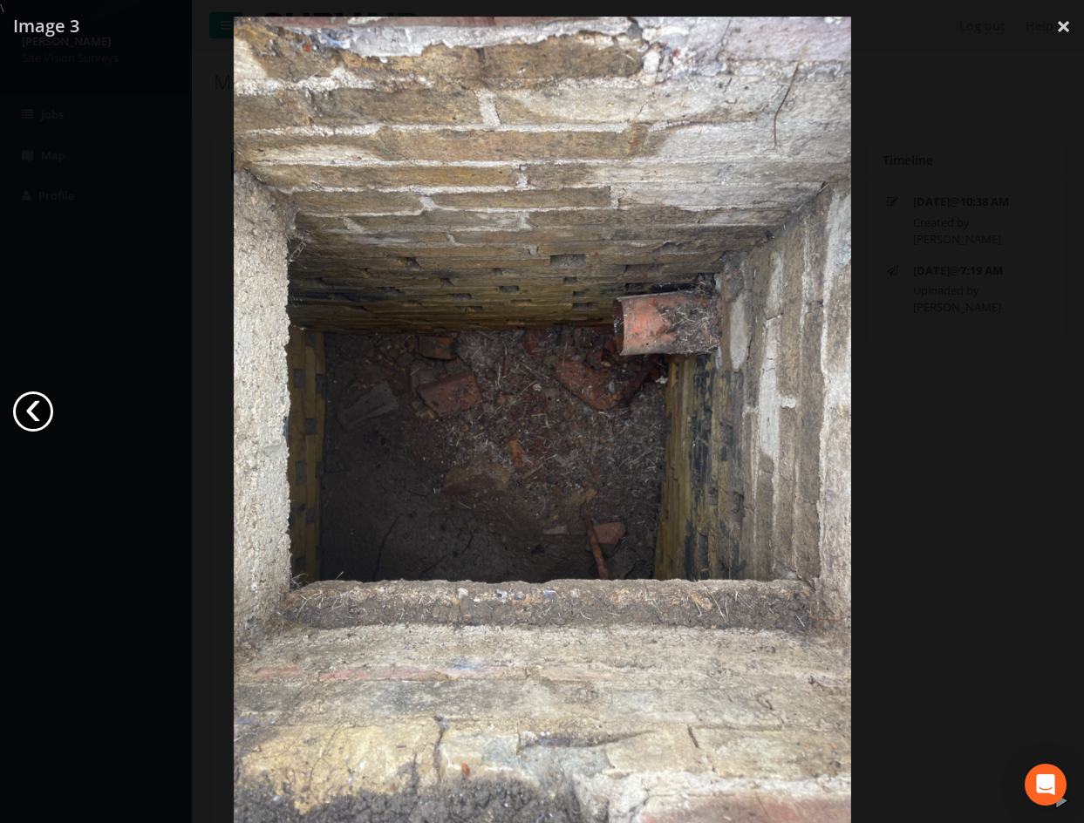
click at [37, 417] on link "‹" at bounding box center [33, 412] width 40 height 40
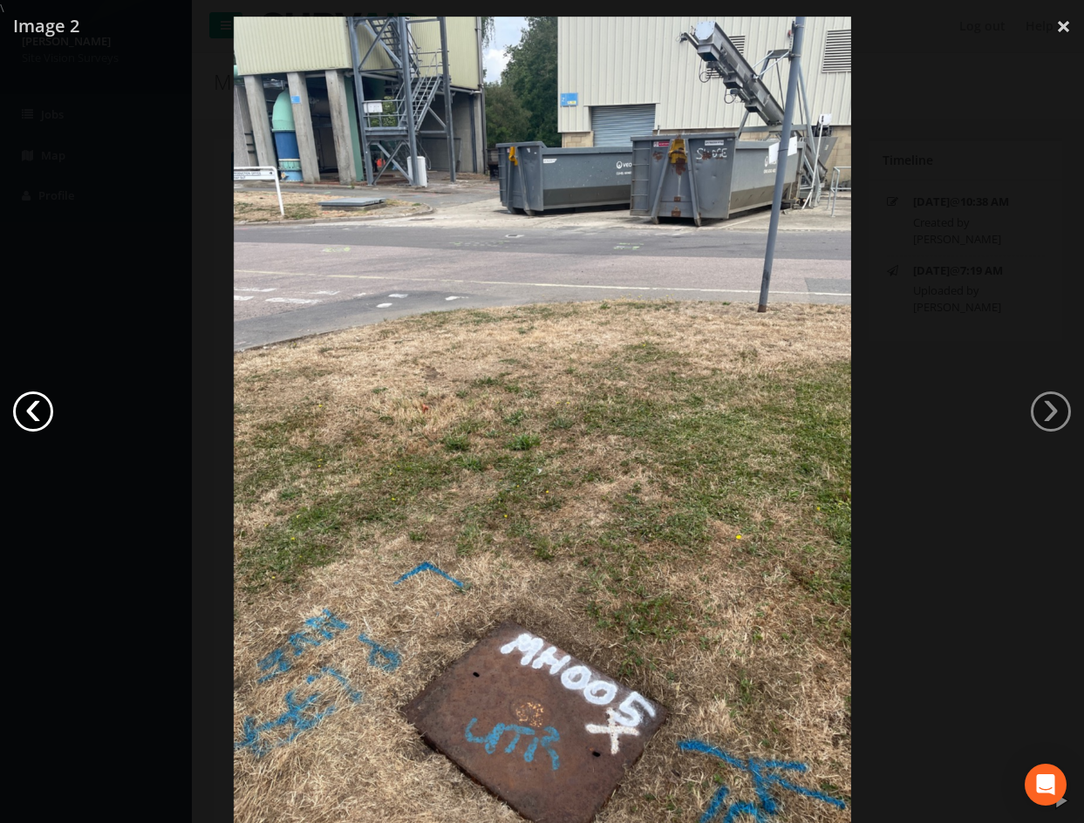
click at [37, 417] on link "‹" at bounding box center [33, 412] width 40 height 40
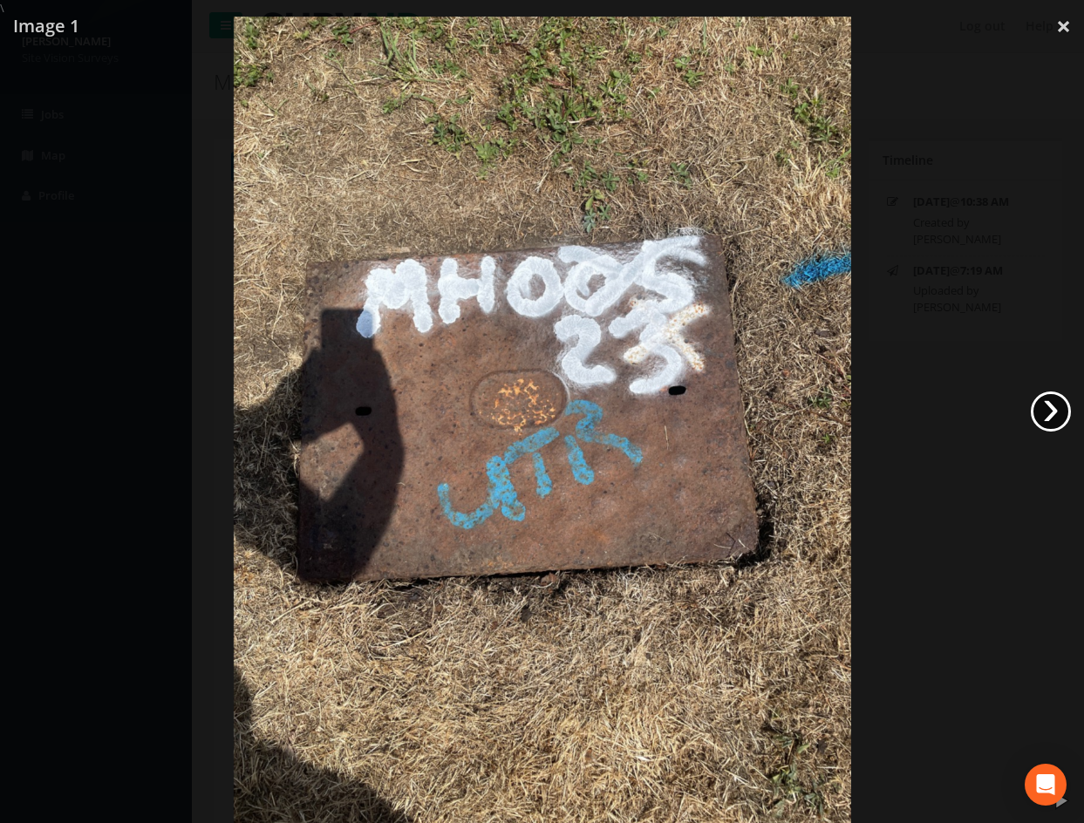
click at [1047, 413] on link "›" at bounding box center [1051, 412] width 40 height 40
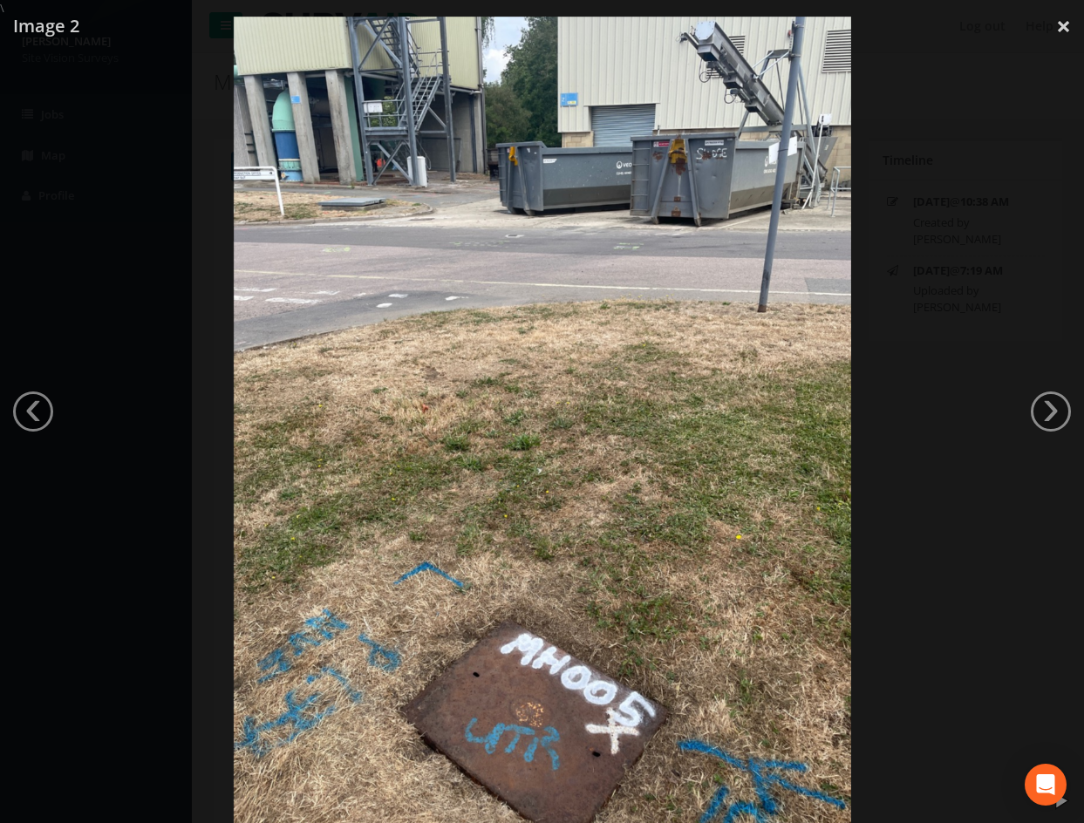
click at [962, 442] on div at bounding box center [542, 428] width 1084 height 823
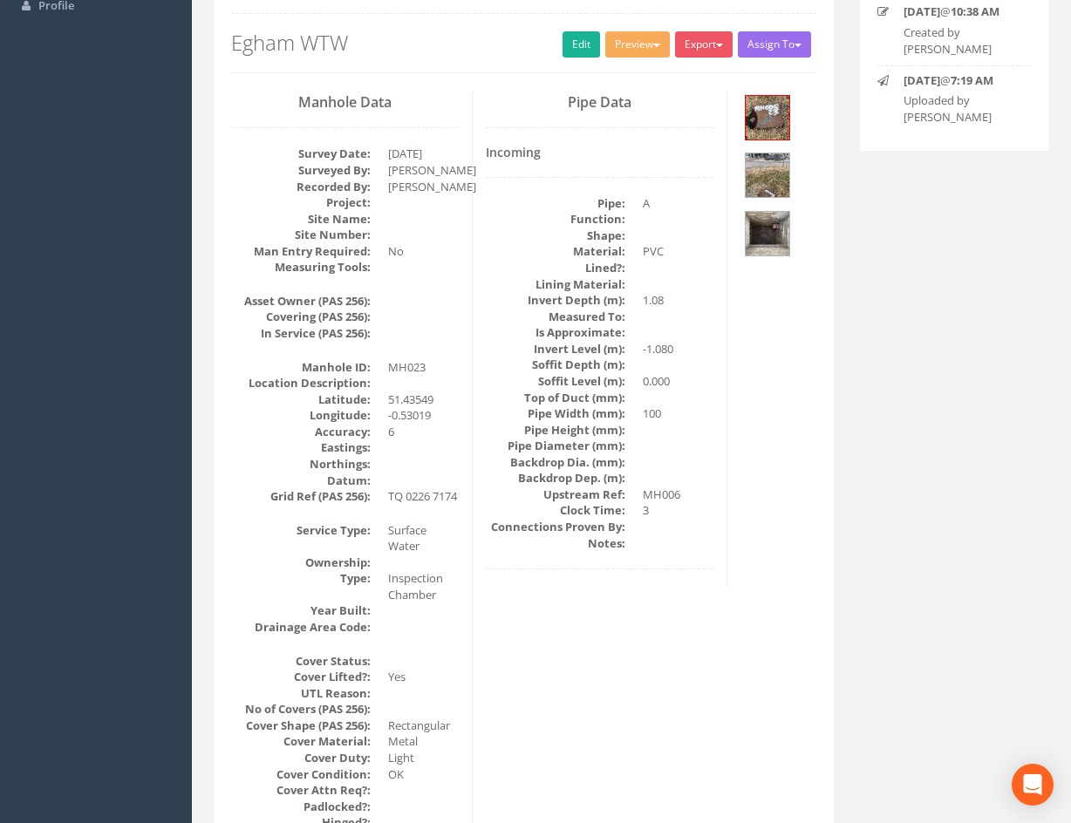
scroll to position [1932, 0]
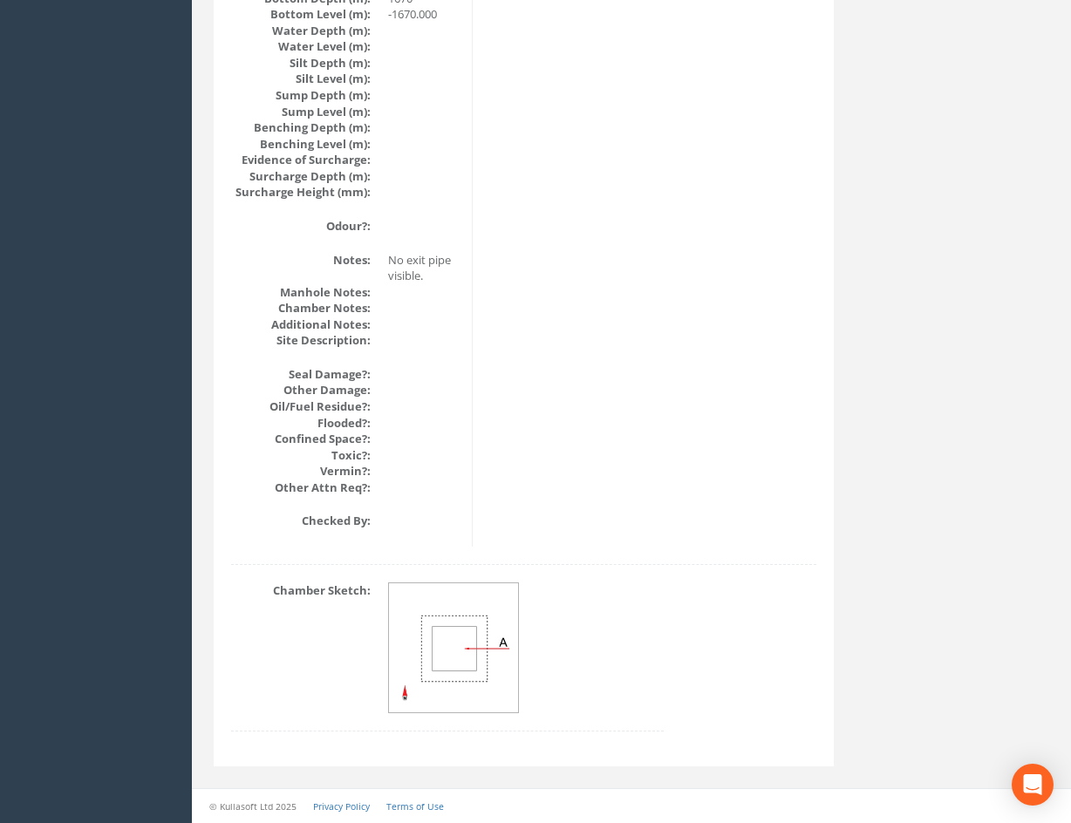
drag, startPoint x: 713, startPoint y: 384, endPoint x: 681, endPoint y: 742, distance: 359.8
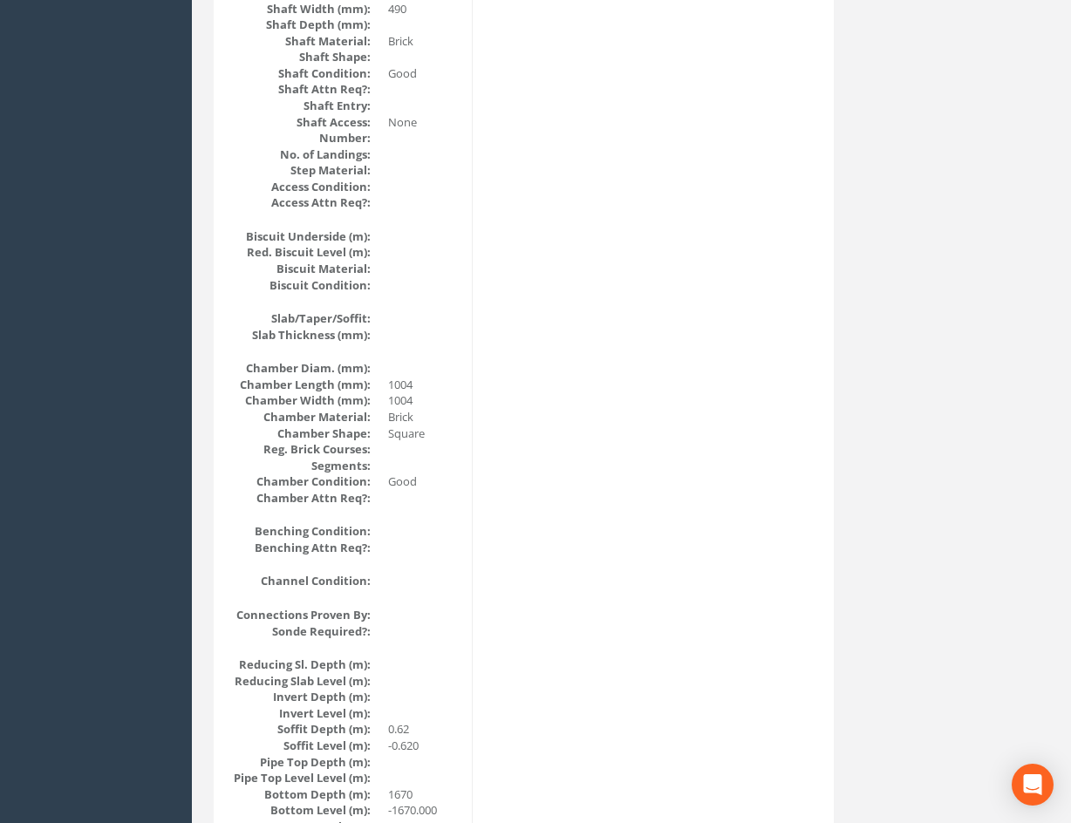
scroll to position [0, 0]
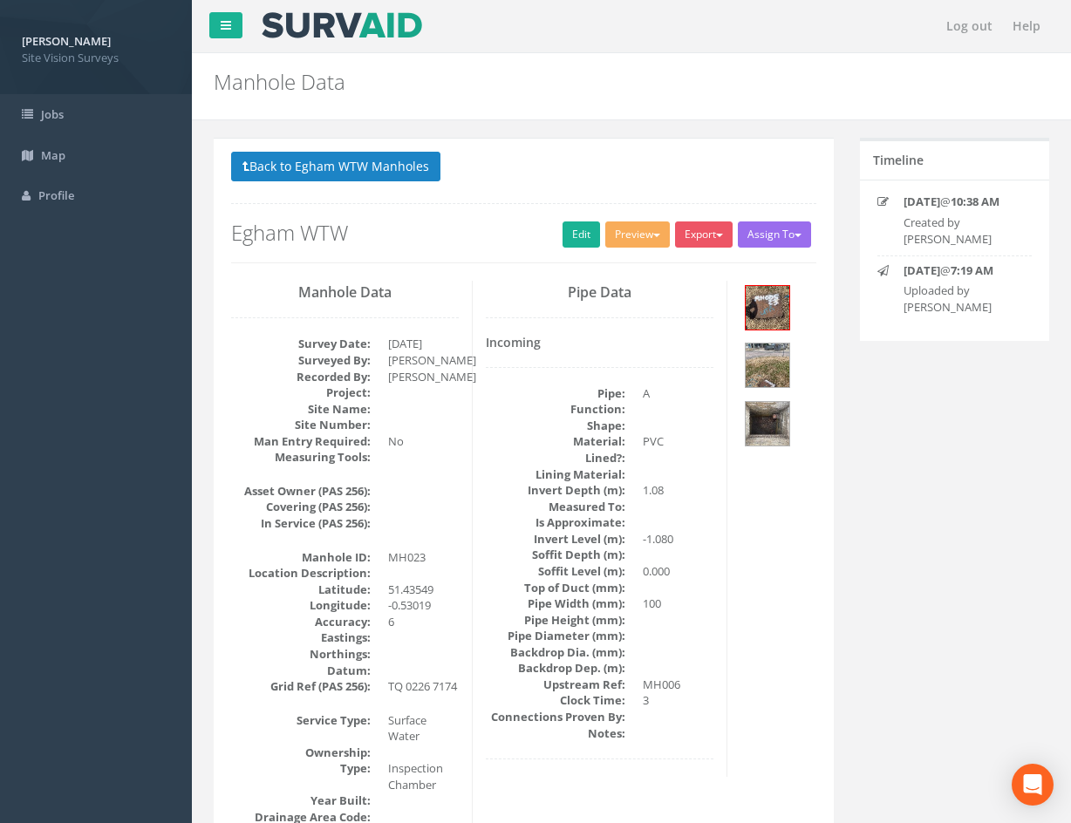
drag, startPoint x: 779, startPoint y: 651, endPoint x: 722, endPoint y: 222, distance: 432.0
click at [781, 412] on img at bounding box center [768, 424] width 44 height 44
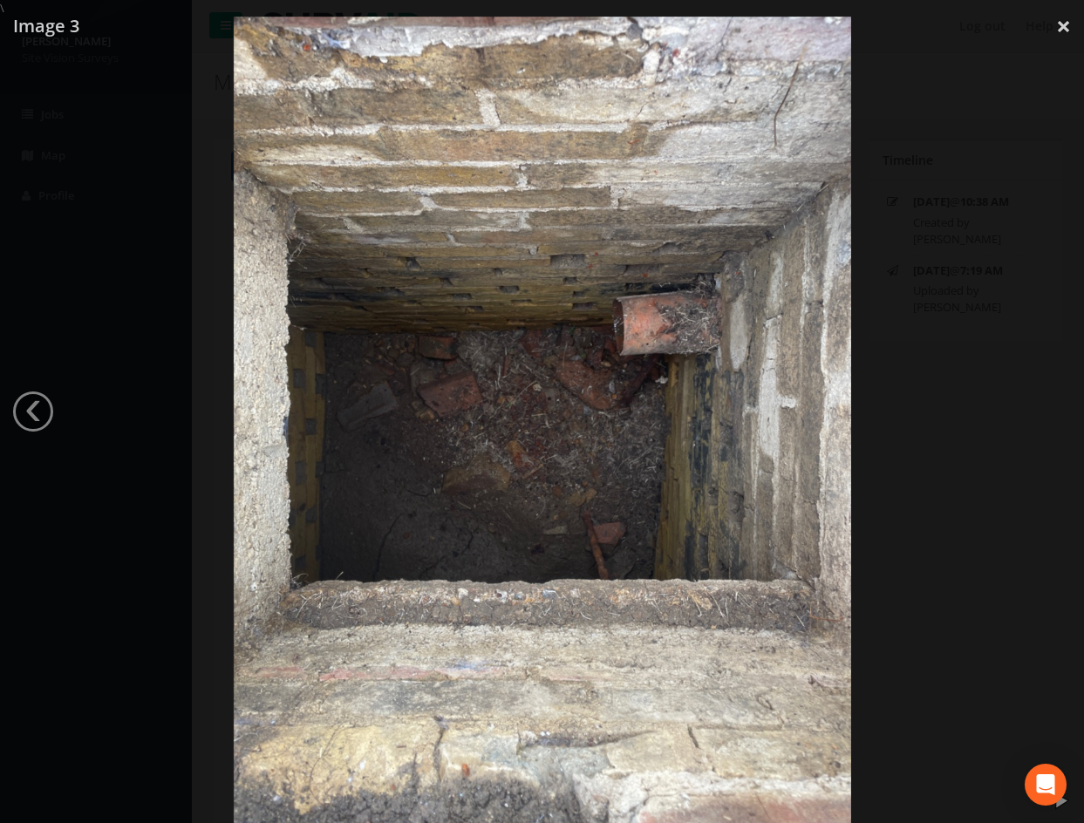
click at [556, 426] on img at bounding box center [542, 428] width 617 height 823
click at [979, 406] on div at bounding box center [542, 428] width 1084 height 823
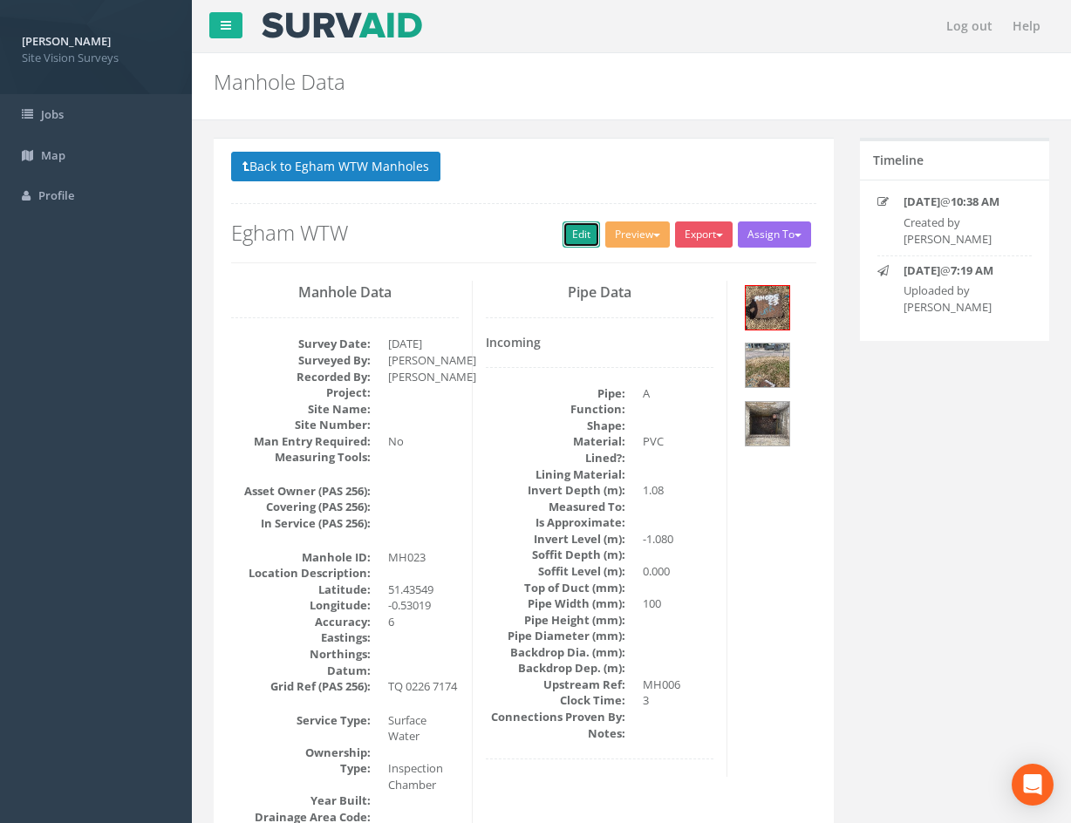
click at [575, 236] on link "Edit" at bounding box center [582, 235] width 38 height 26
drag, startPoint x: 842, startPoint y: 668, endPoint x: 728, endPoint y: 269, distance: 415.2
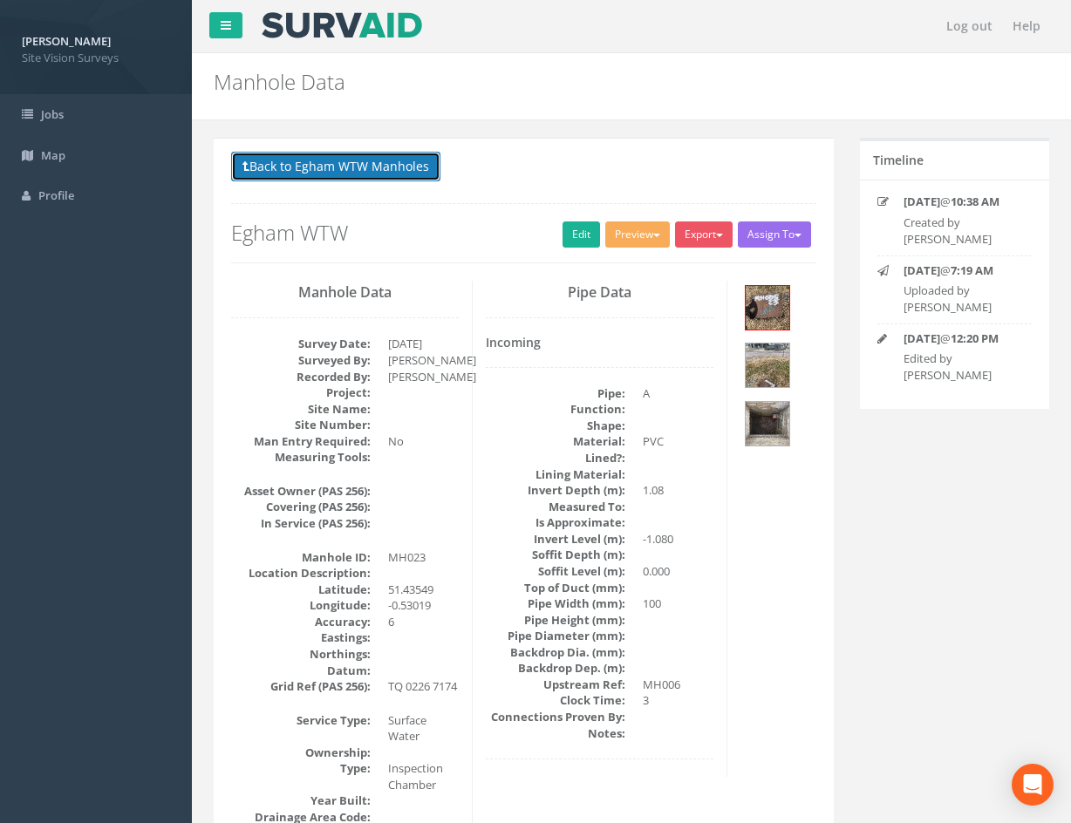
click at [375, 156] on button "Back to Egham WTW Manholes" at bounding box center [335, 167] width 209 height 30
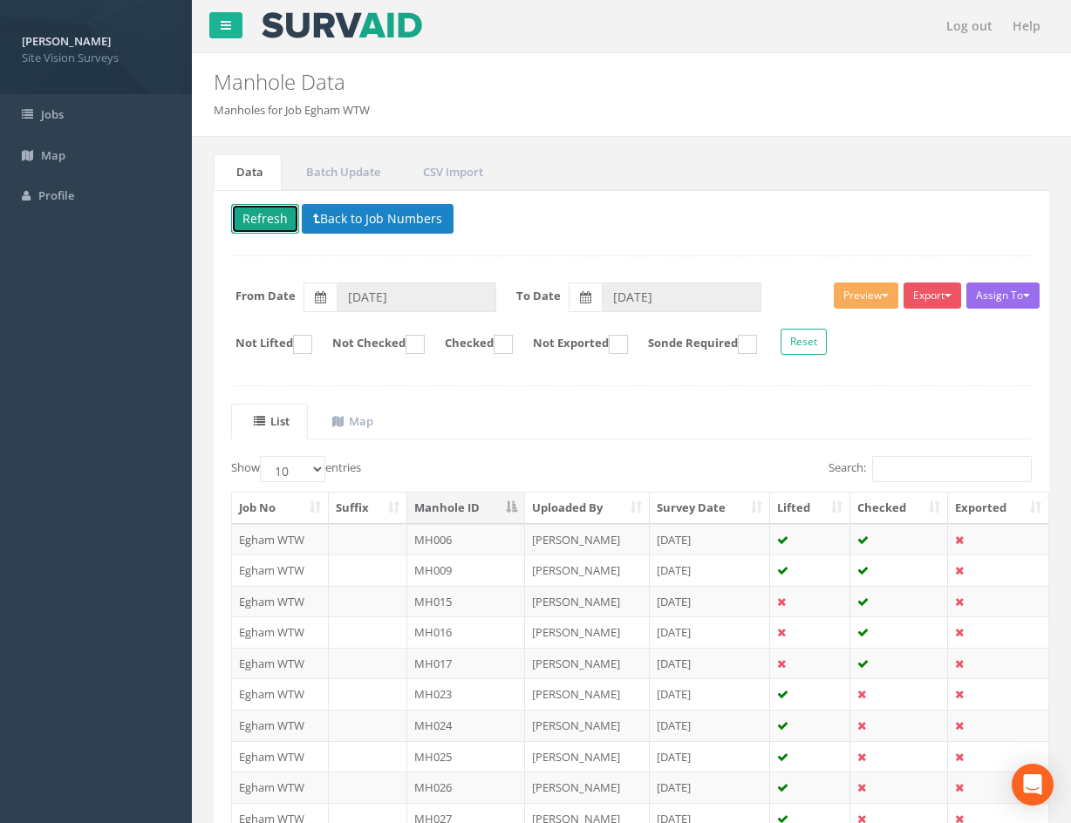
click at [269, 217] on button "Refresh" at bounding box center [265, 219] width 68 height 30
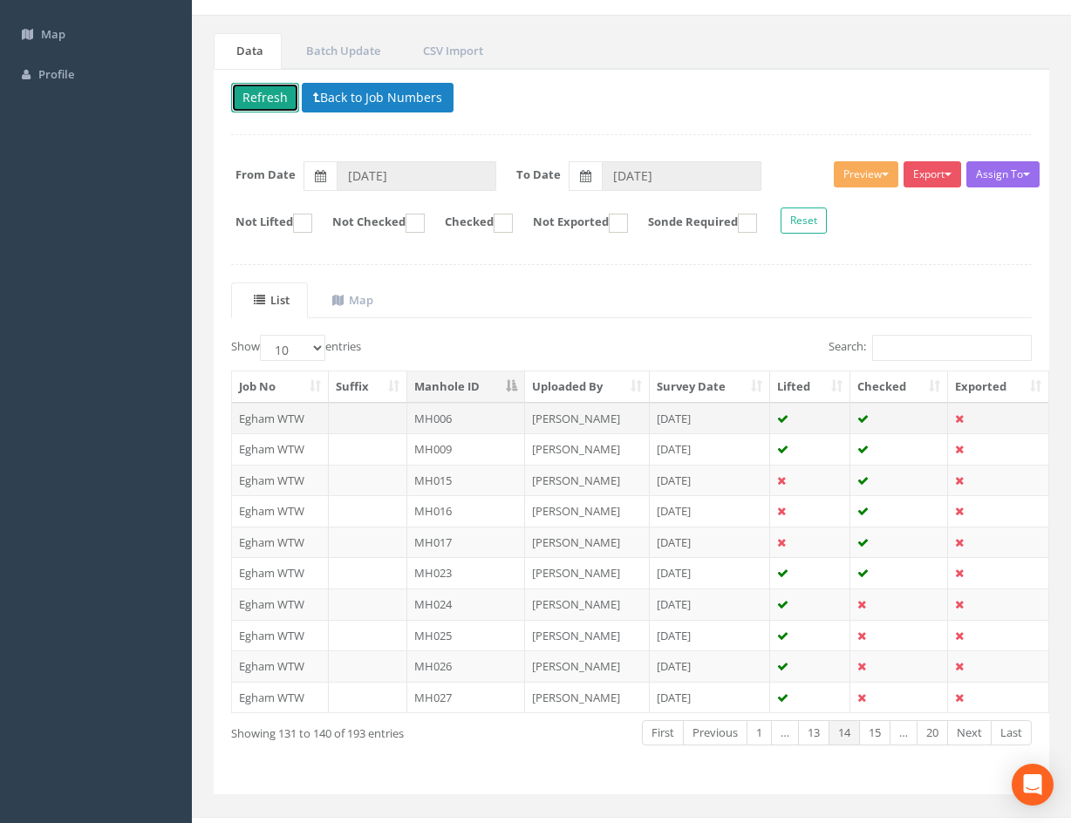
scroll to position [149, 0]
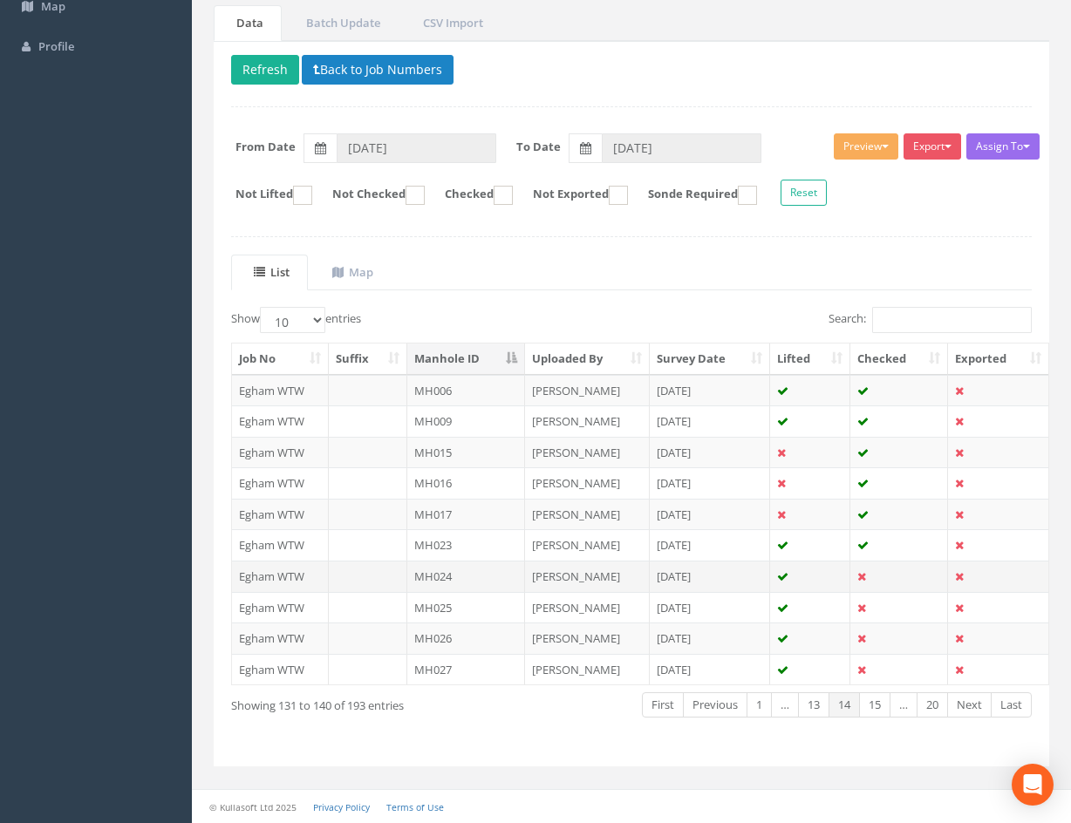
click at [895, 573] on td at bounding box center [899, 576] width 98 height 31
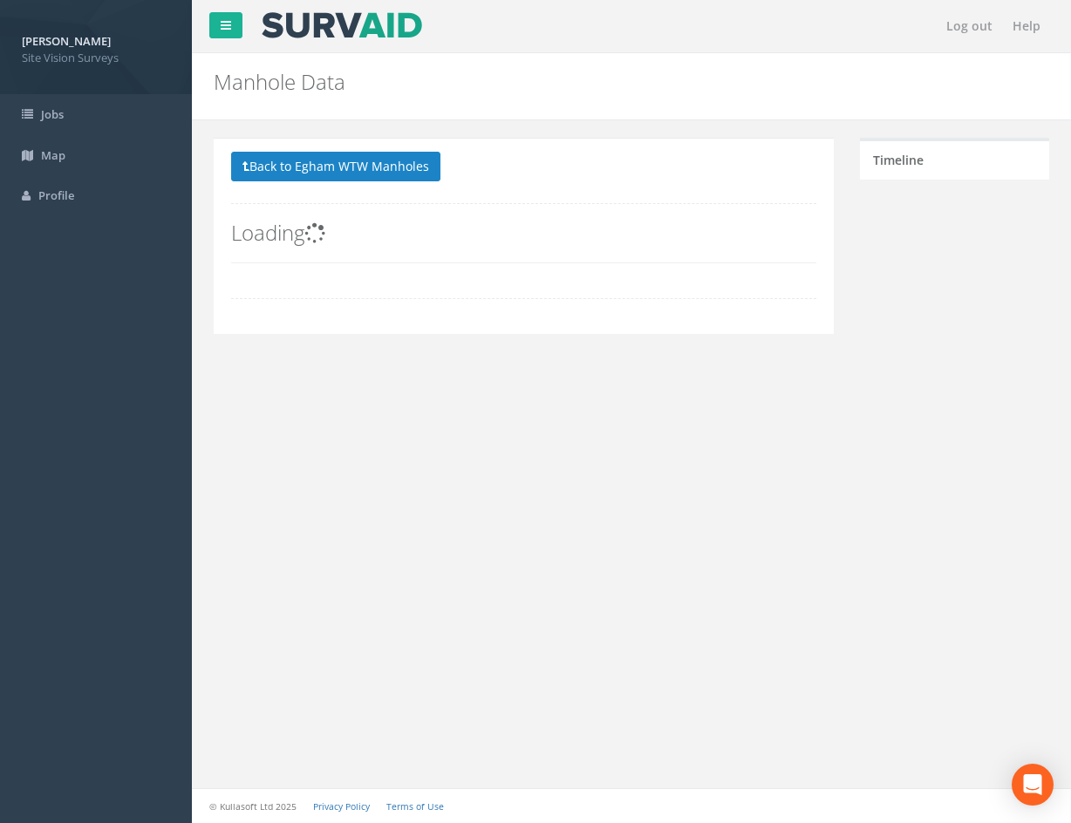
scroll to position [0, 0]
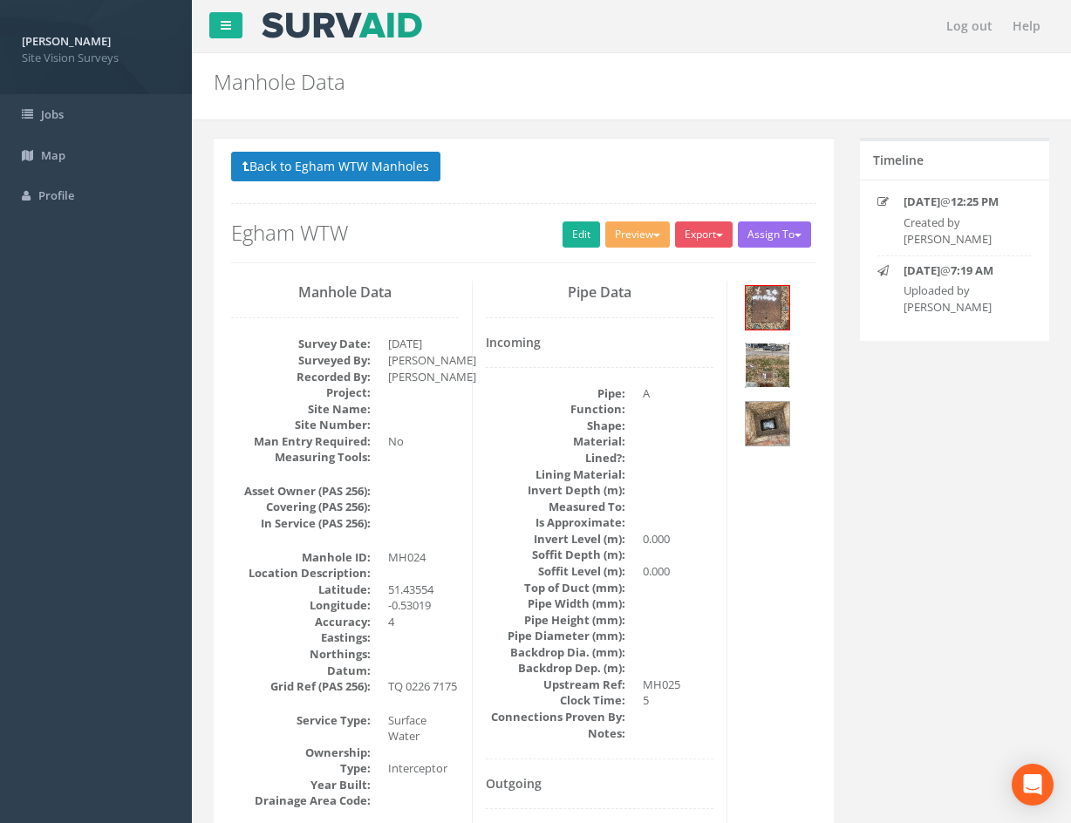
click at [771, 365] on img at bounding box center [768, 366] width 44 height 44
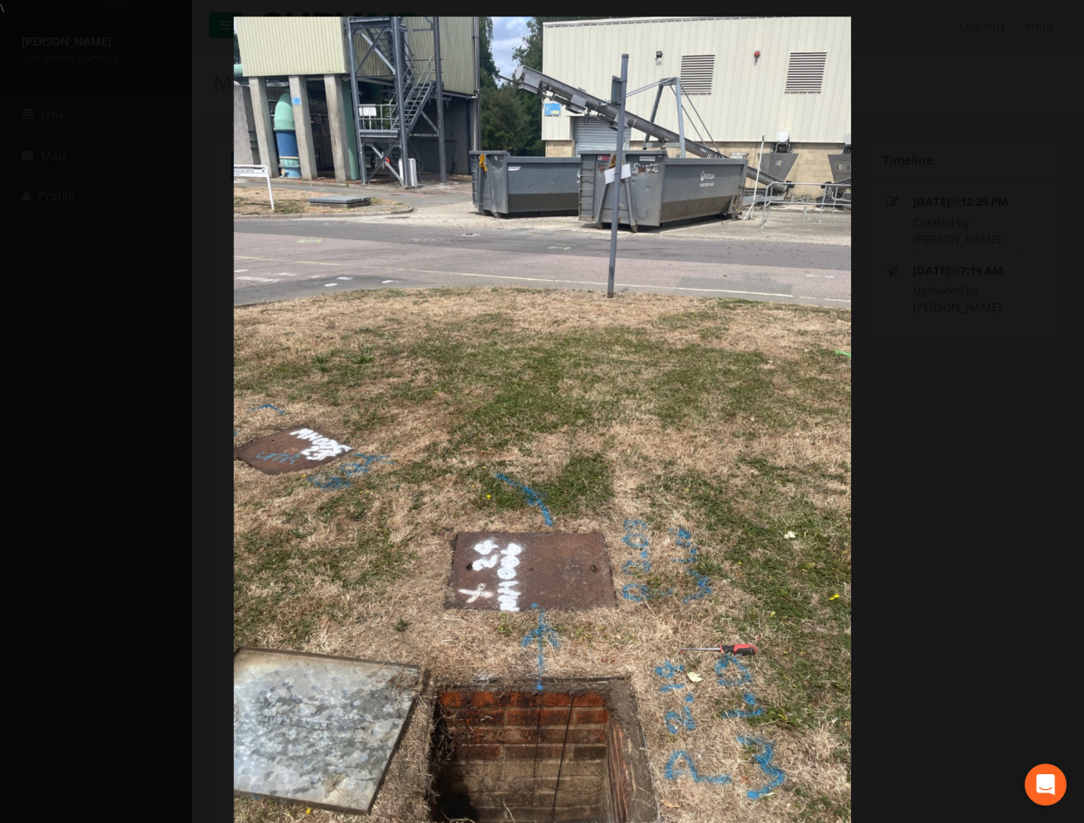
click at [989, 587] on div at bounding box center [542, 428] width 1084 height 823
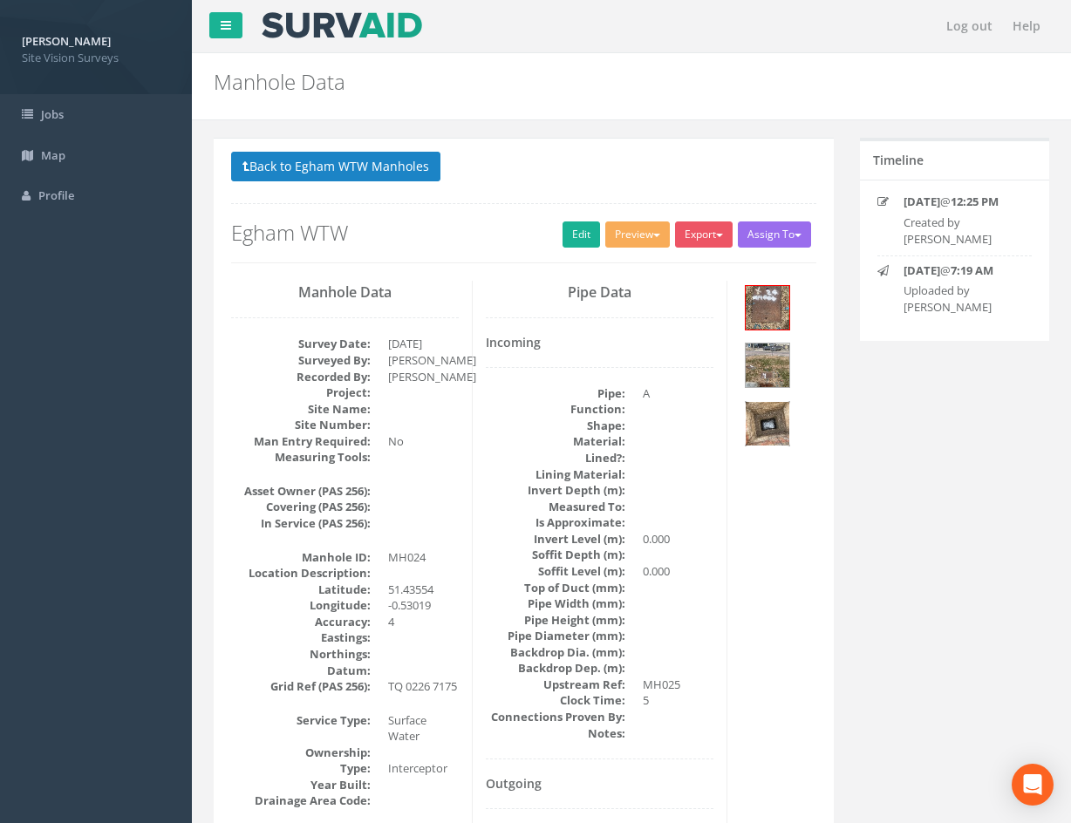
click at [780, 413] on img at bounding box center [768, 424] width 44 height 44
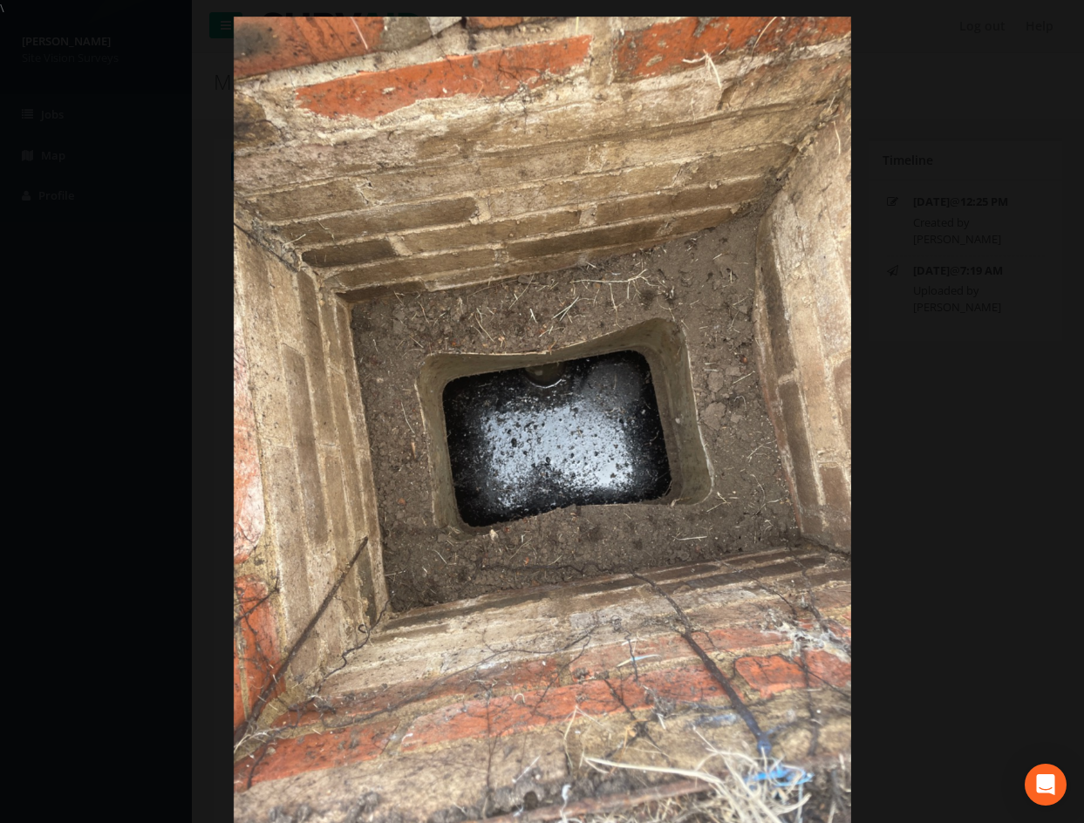
click at [975, 604] on div at bounding box center [542, 428] width 1084 height 823
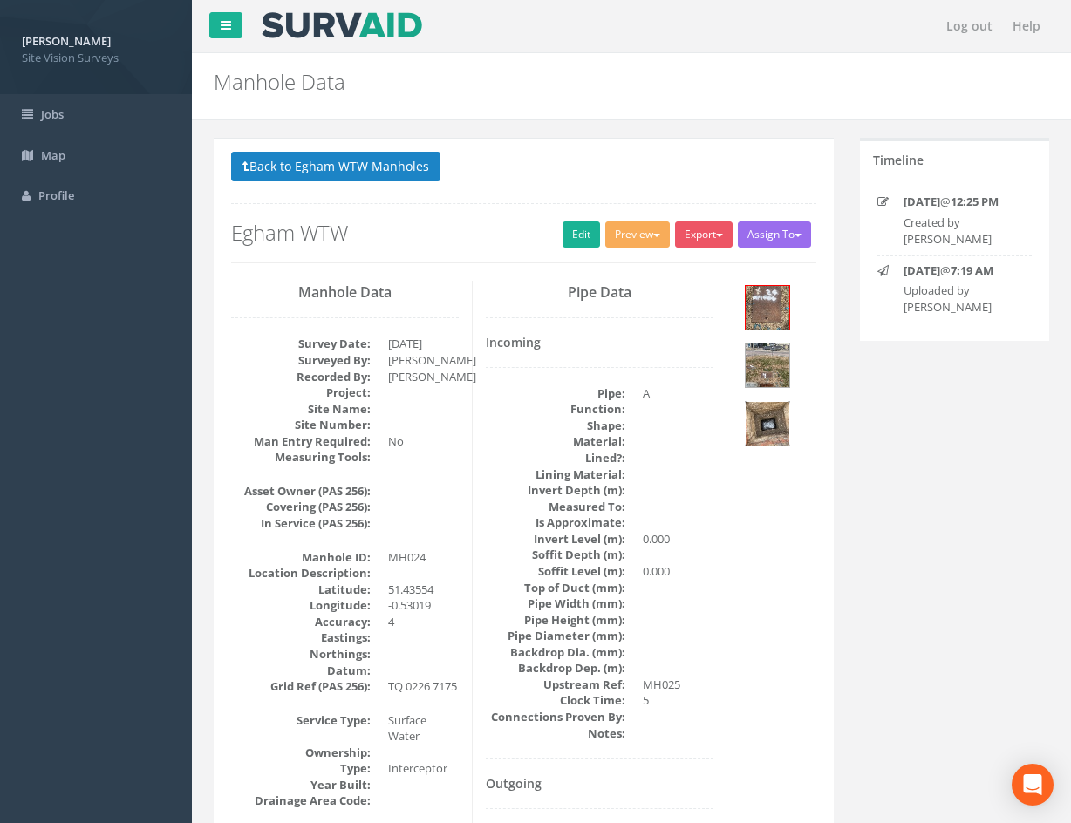
click at [774, 423] on img at bounding box center [768, 424] width 44 height 44
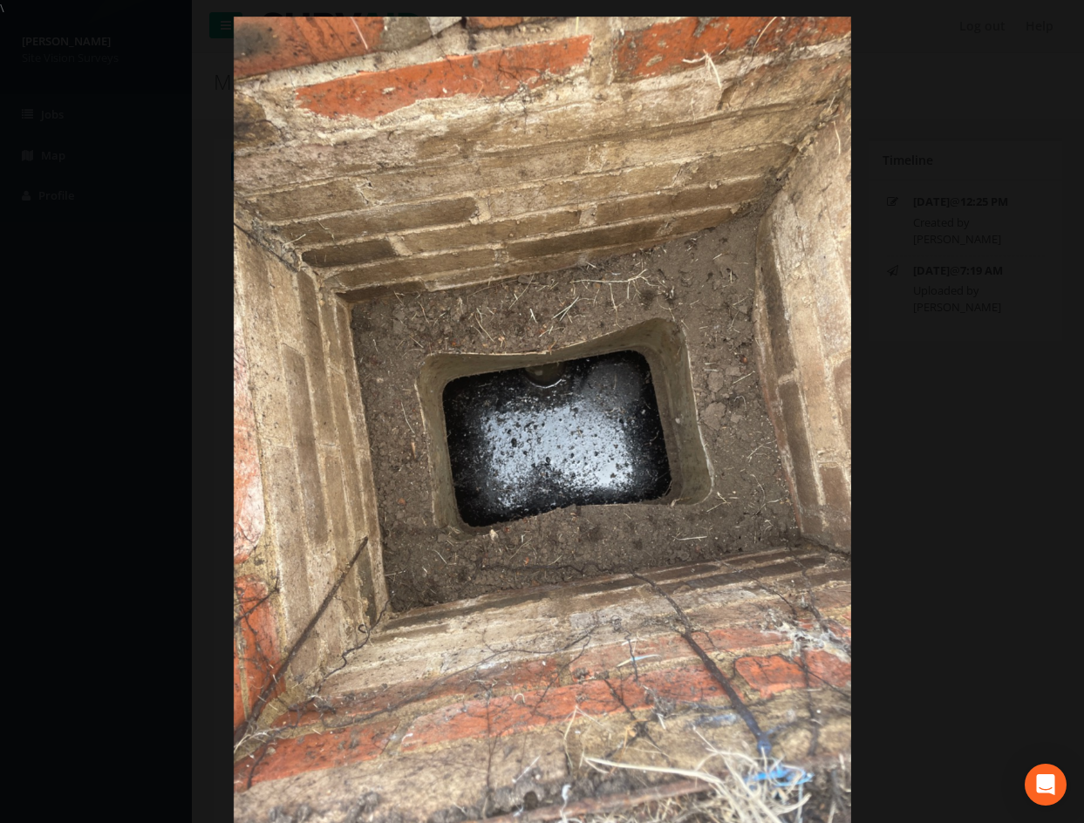
click at [1033, 465] on div at bounding box center [542, 428] width 1084 height 823
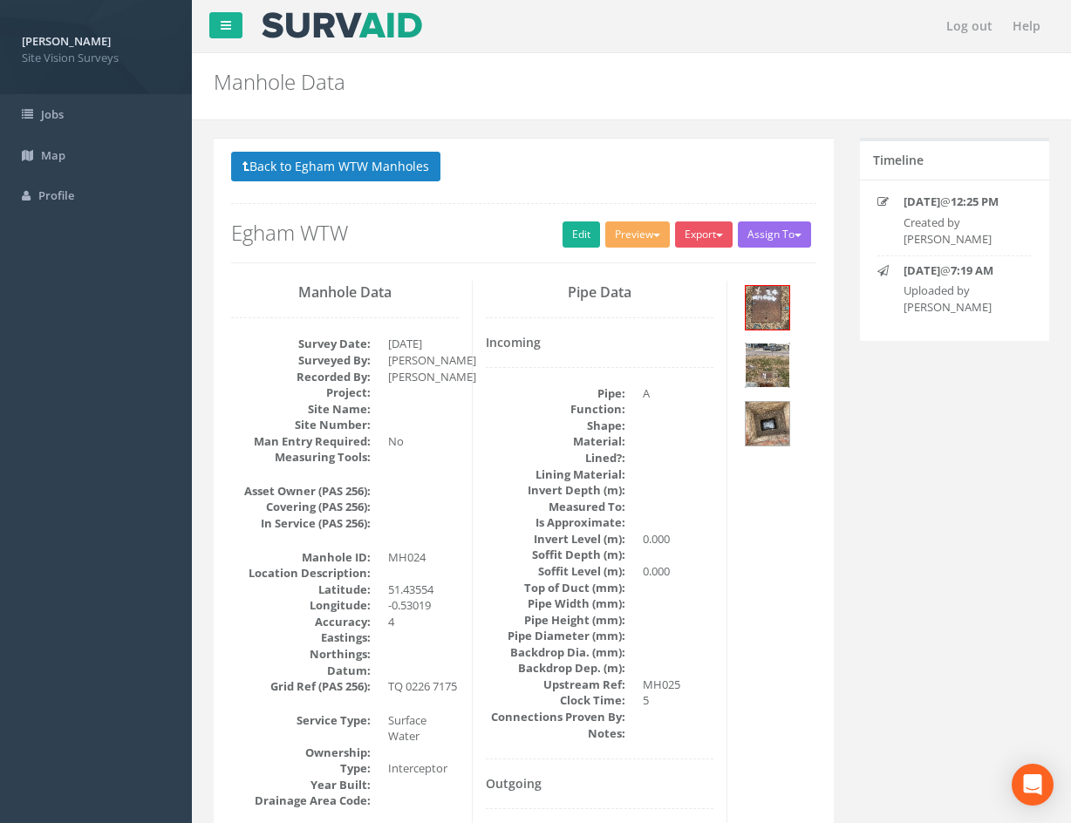
click at [779, 357] on img at bounding box center [768, 366] width 44 height 44
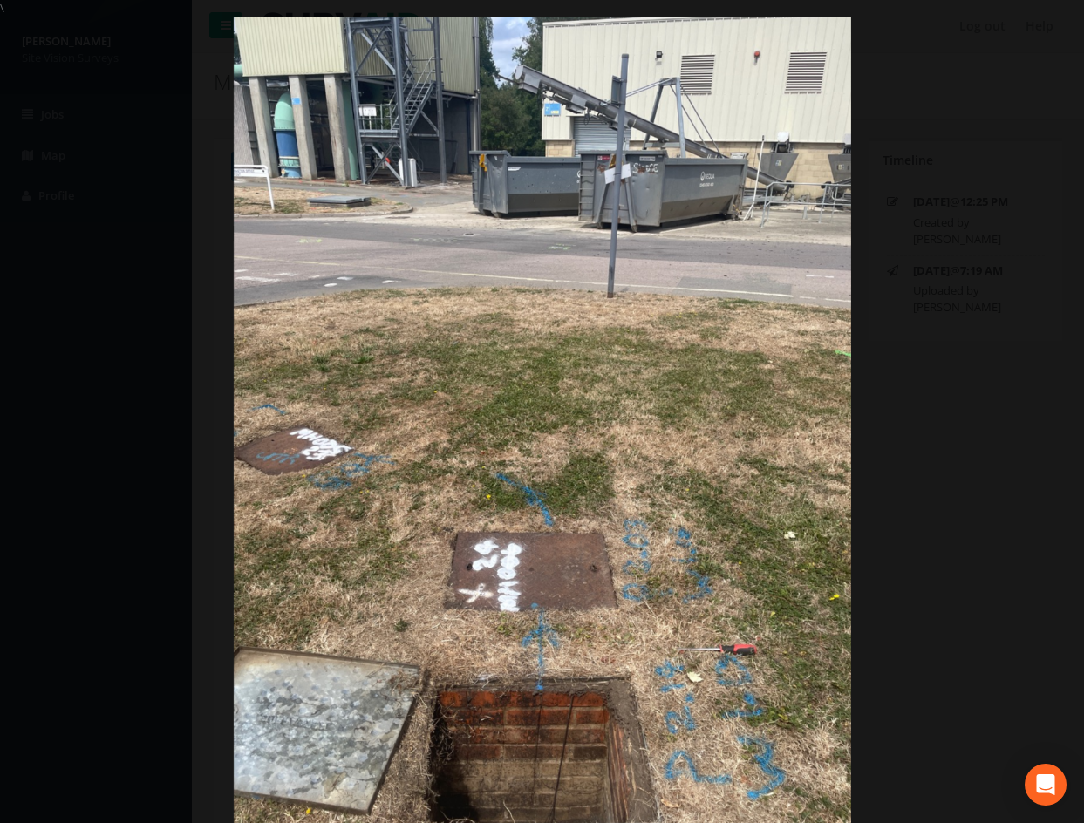
click at [973, 481] on div at bounding box center [542, 428] width 1084 height 823
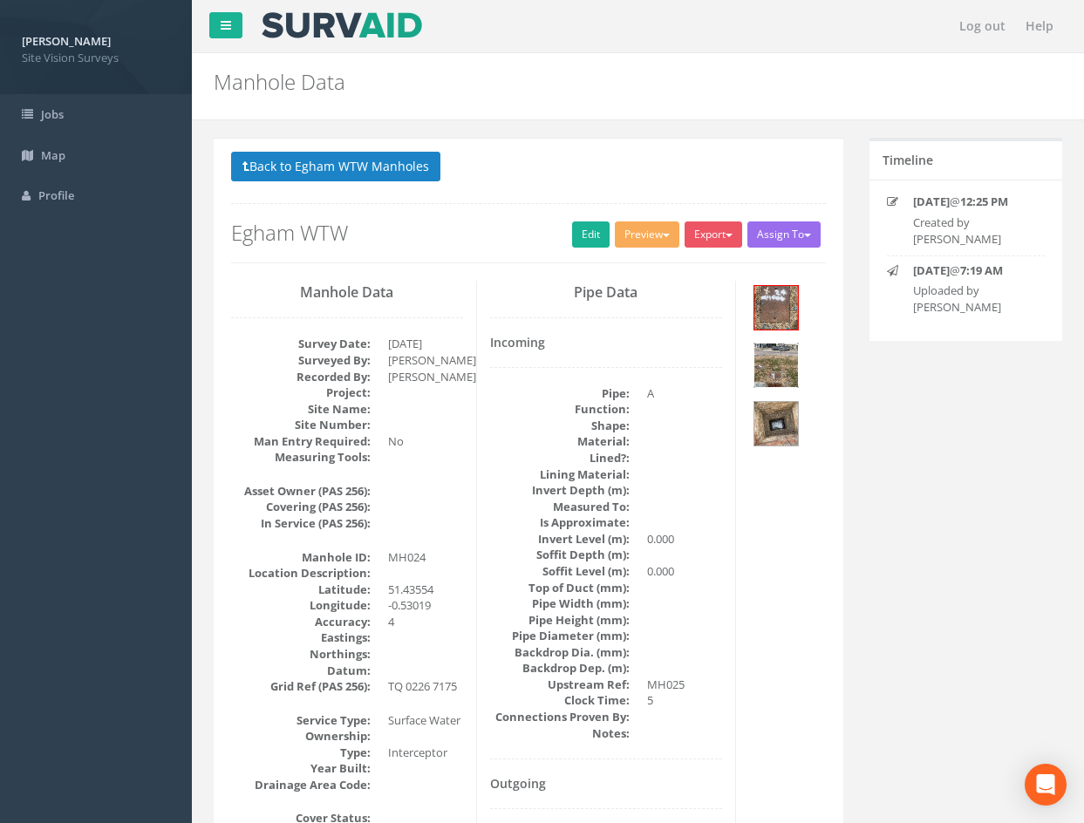
click at [939, 508] on div at bounding box center [542, 428] width 1084 height 823
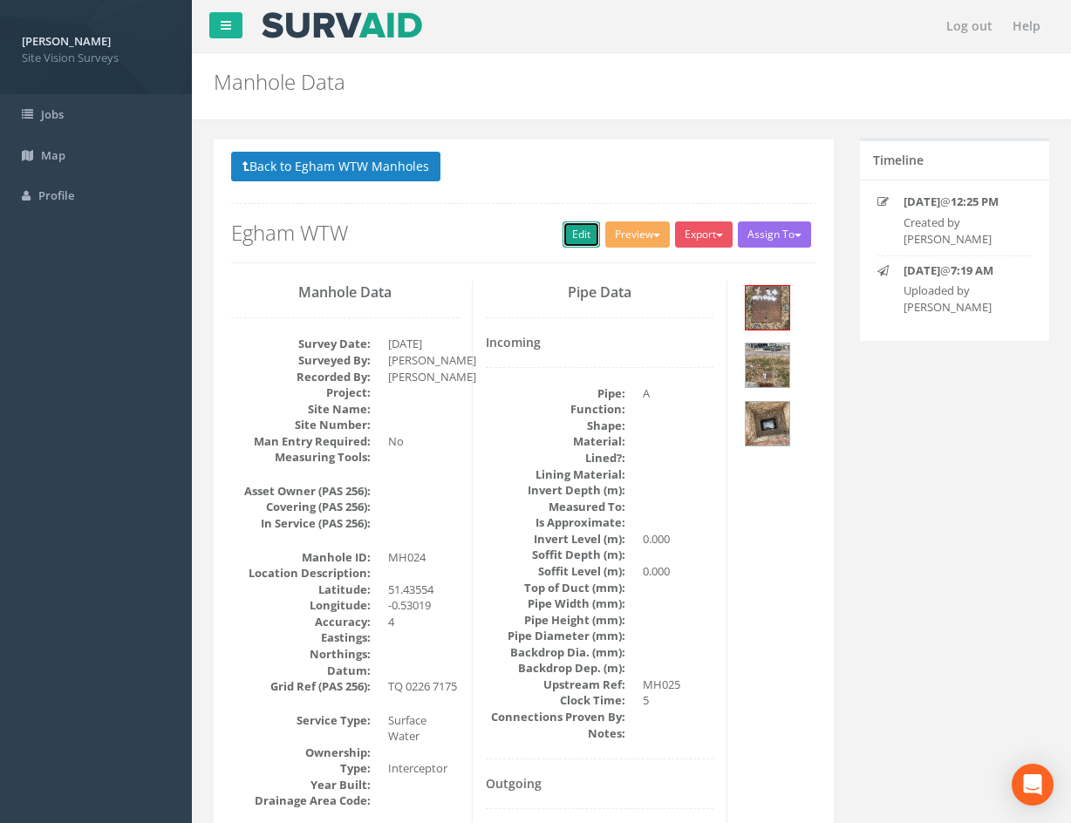
click at [578, 235] on link "Edit" at bounding box center [582, 235] width 38 height 26
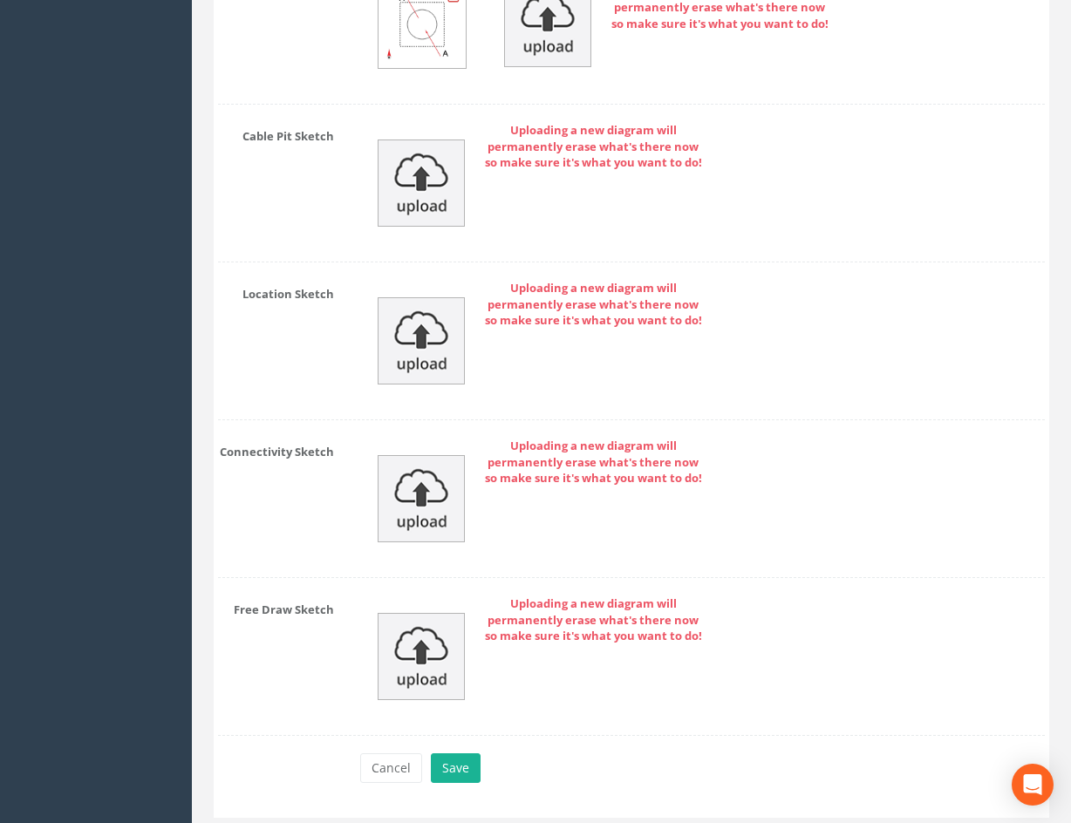
scroll to position [4656, 0]
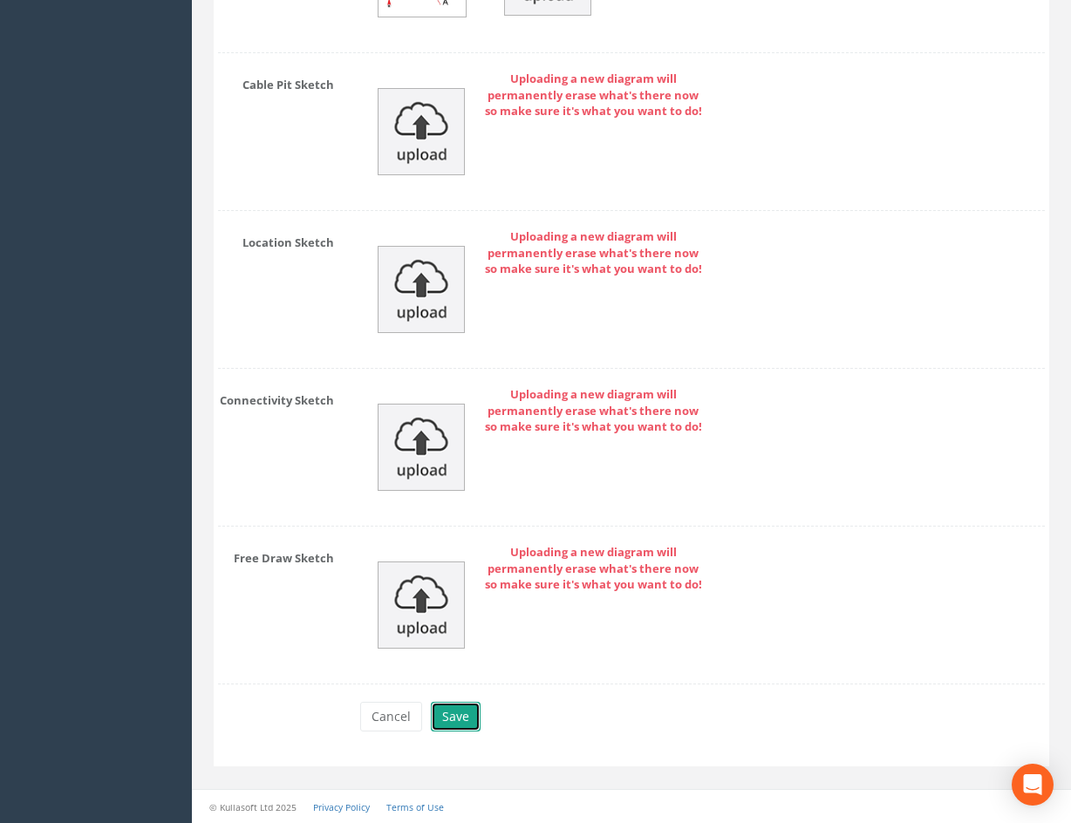
click at [470, 707] on button "Save" at bounding box center [456, 717] width 50 height 30
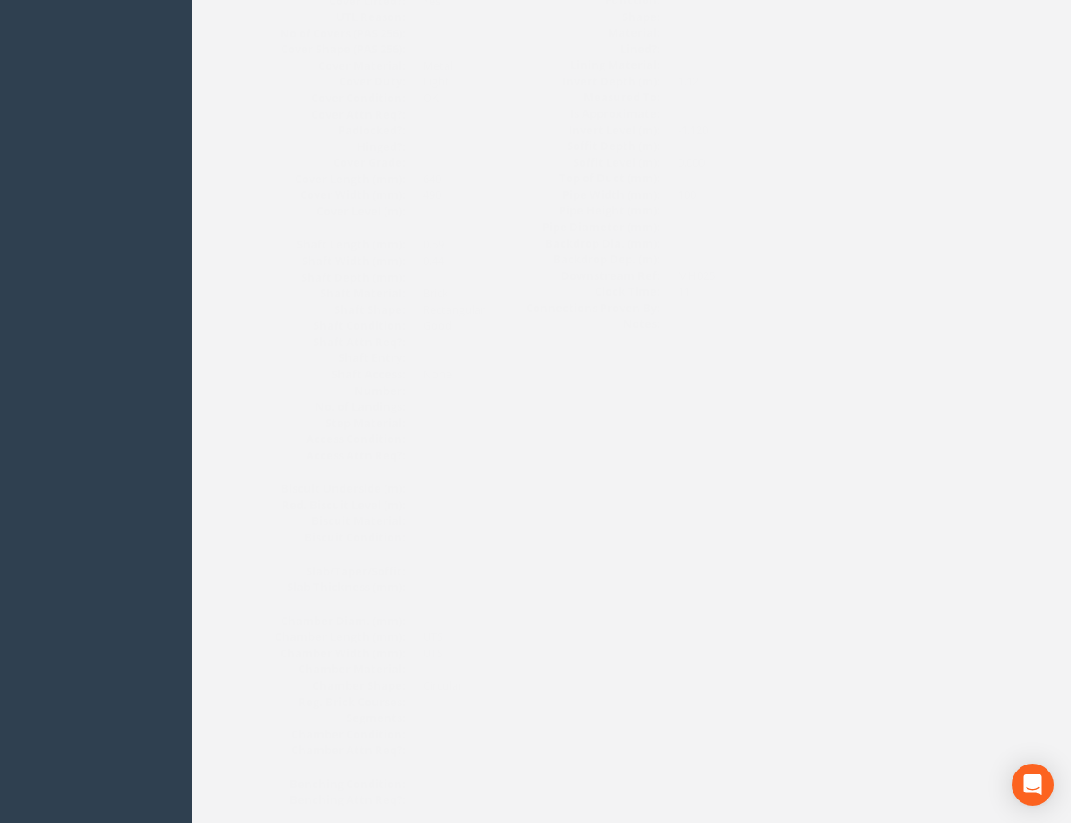
scroll to position [0, 0]
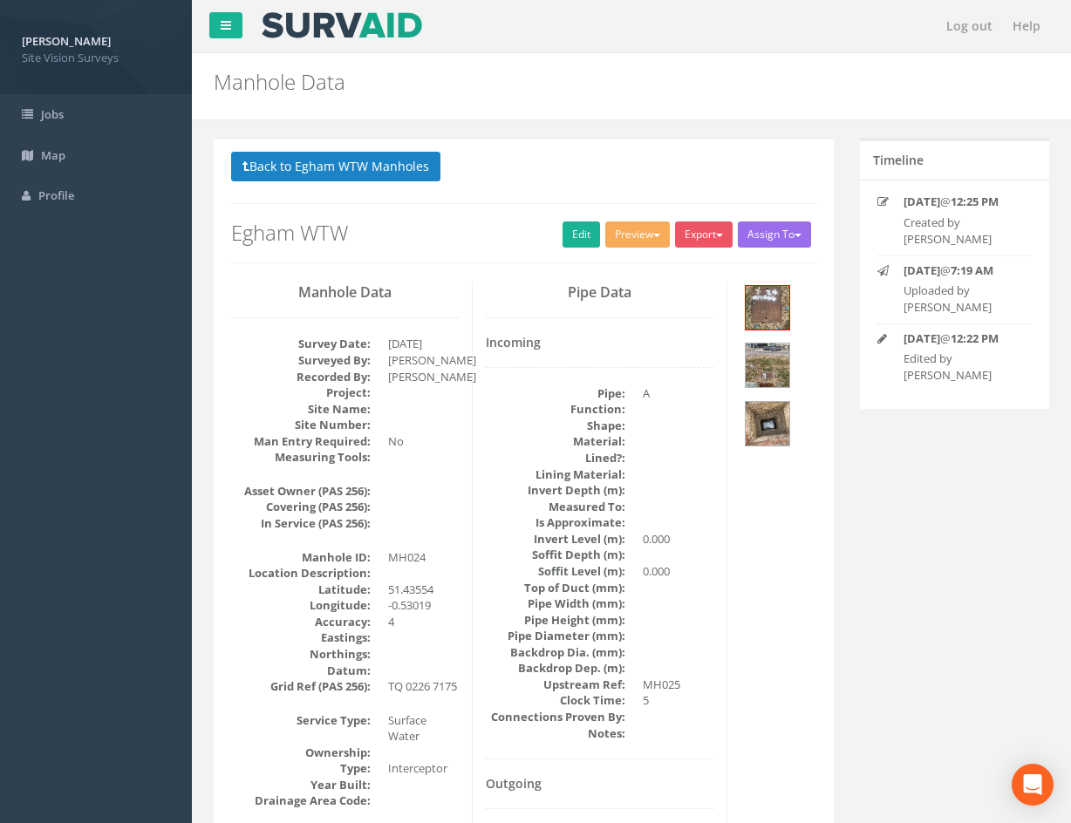
drag, startPoint x: 805, startPoint y: 631, endPoint x: 668, endPoint y: 291, distance: 366.7
click at [418, 162] on button "Back to Egham WTW Manholes" at bounding box center [335, 167] width 209 height 30
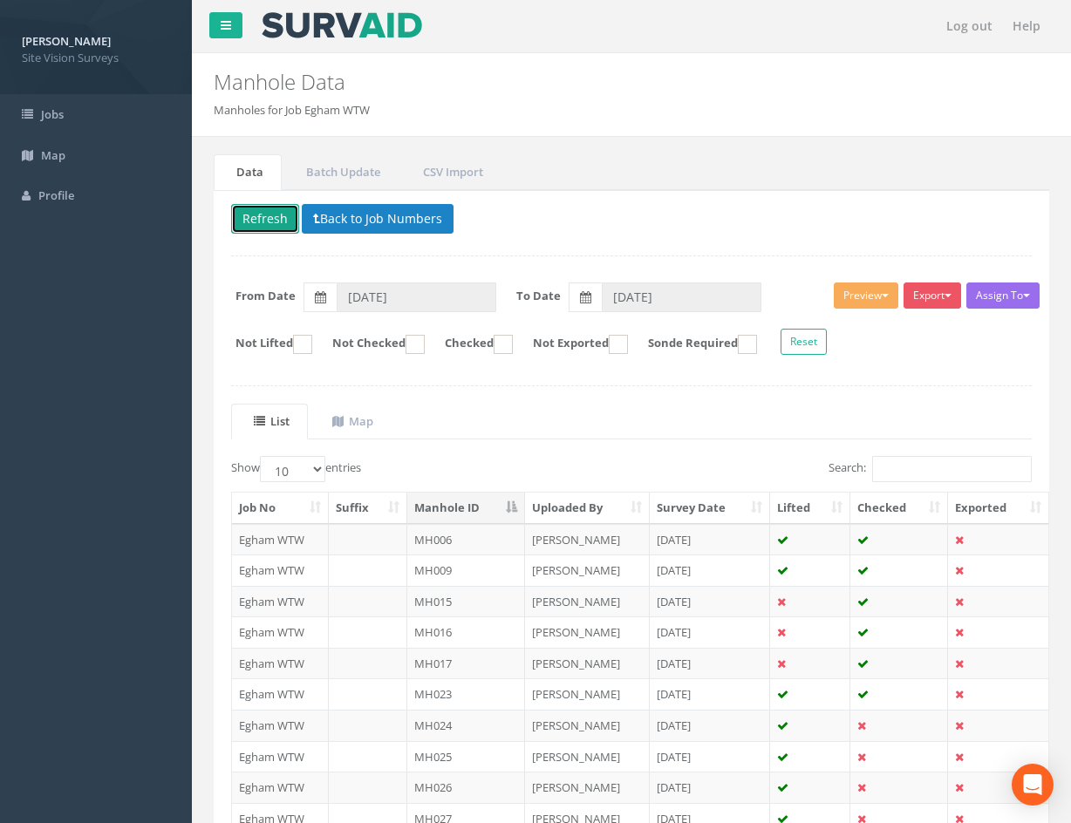
click at [263, 217] on button "Refresh" at bounding box center [265, 219] width 68 height 30
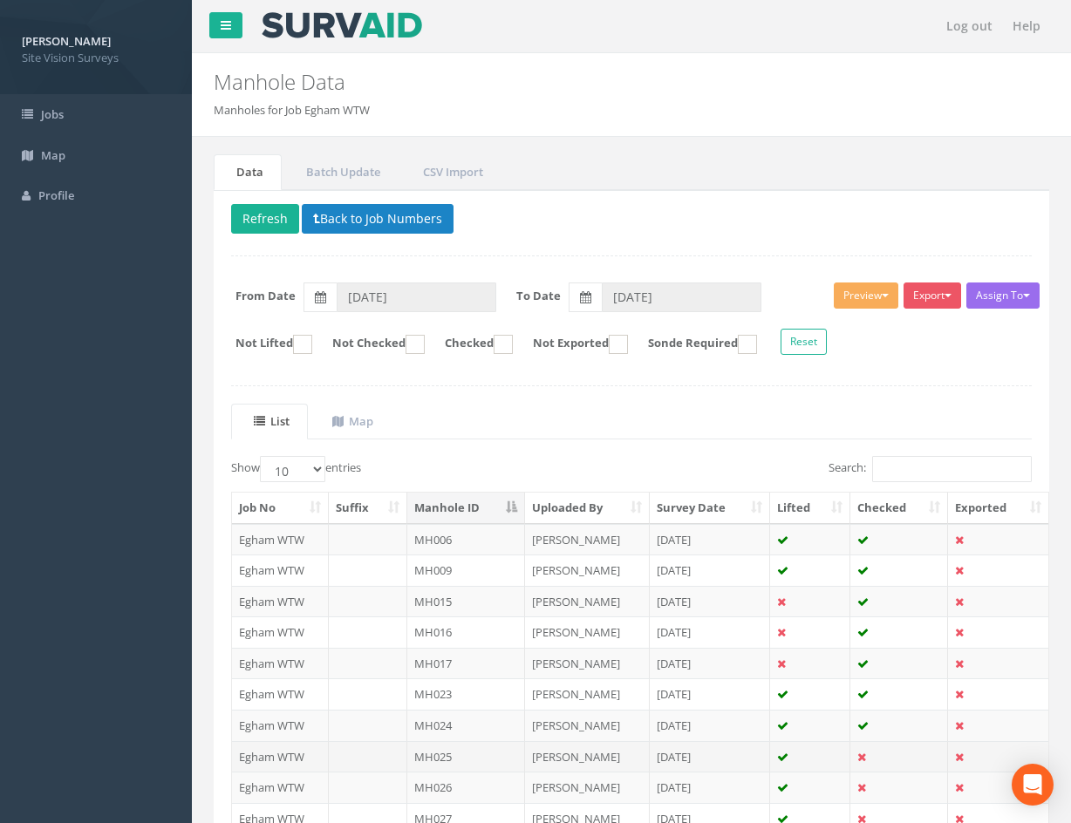
click at [903, 752] on td at bounding box center [899, 756] width 98 height 31
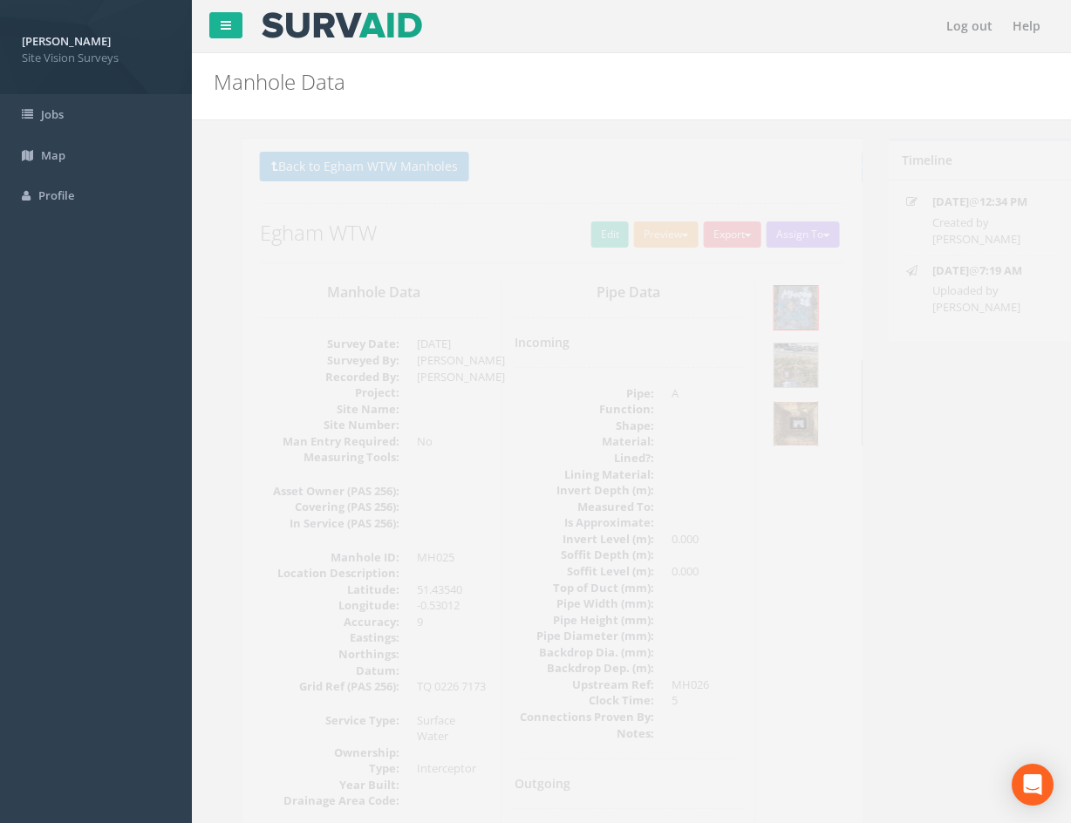
click at [776, 413] on img at bounding box center [768, 424] width 44 height 44
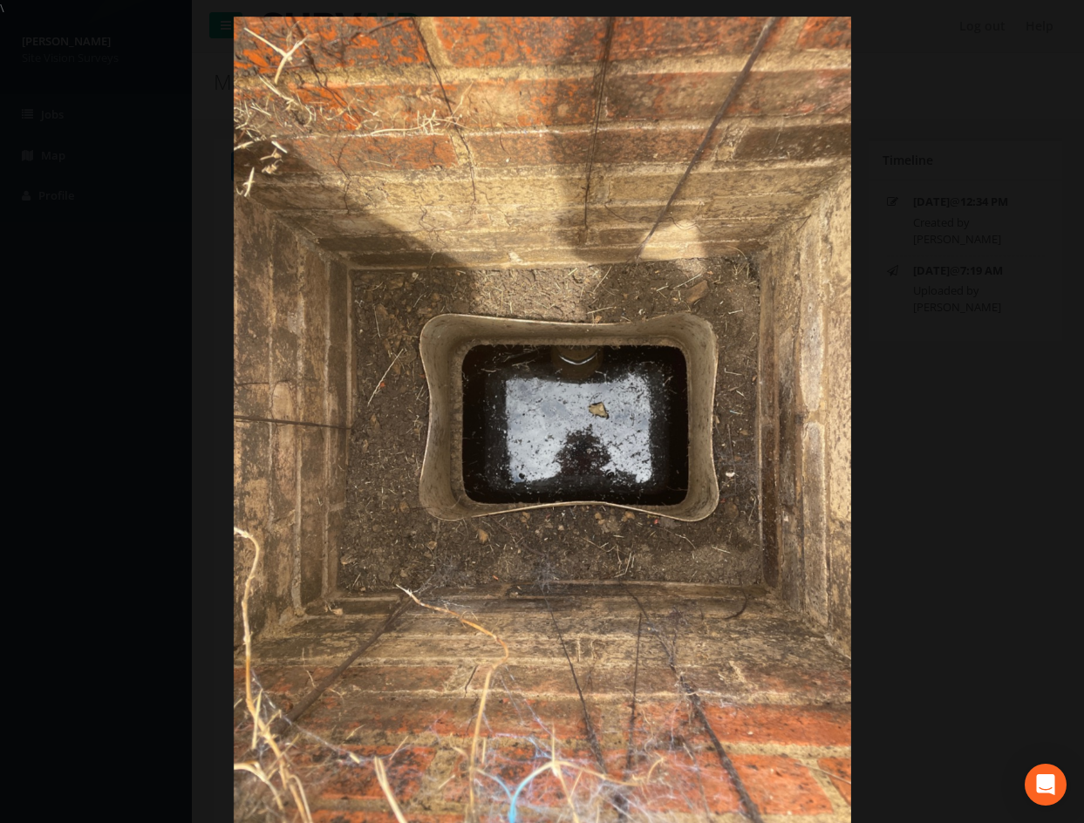
click at [148, 443] on div at bounding box center [542, 428] width 1084 height 823
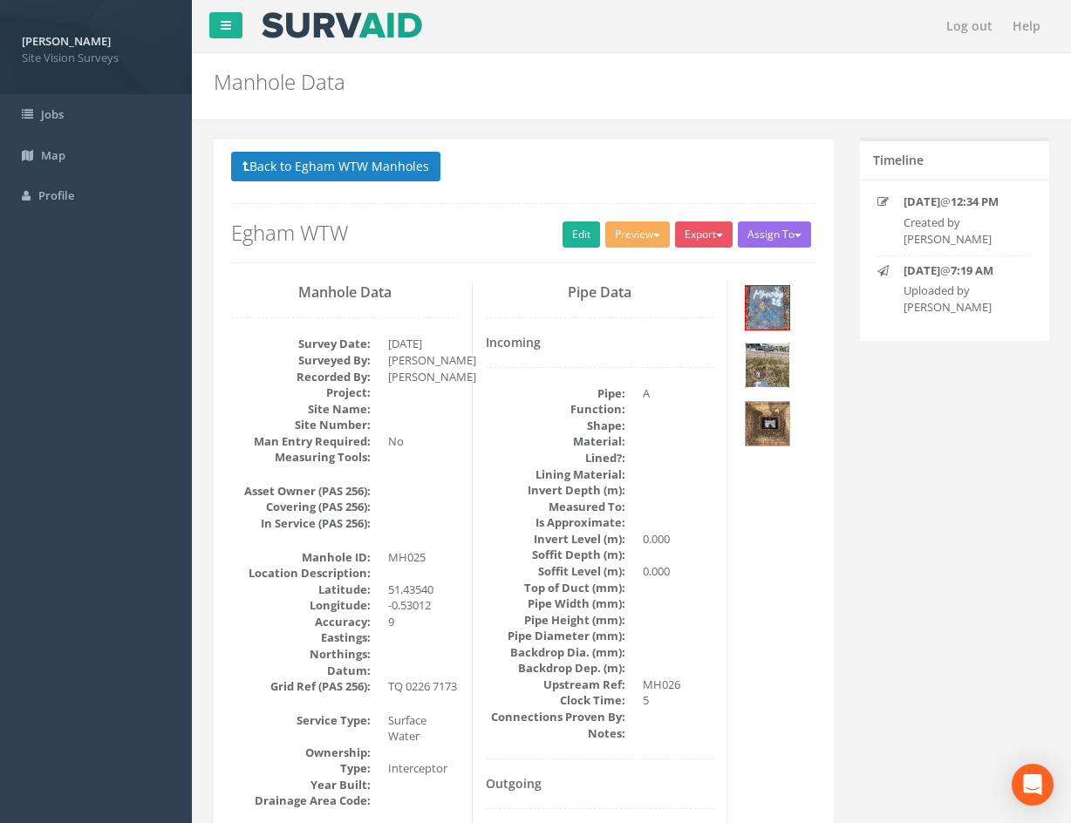
click at [765, 375] on img at bounding box center [768, 366] width 44 height 44
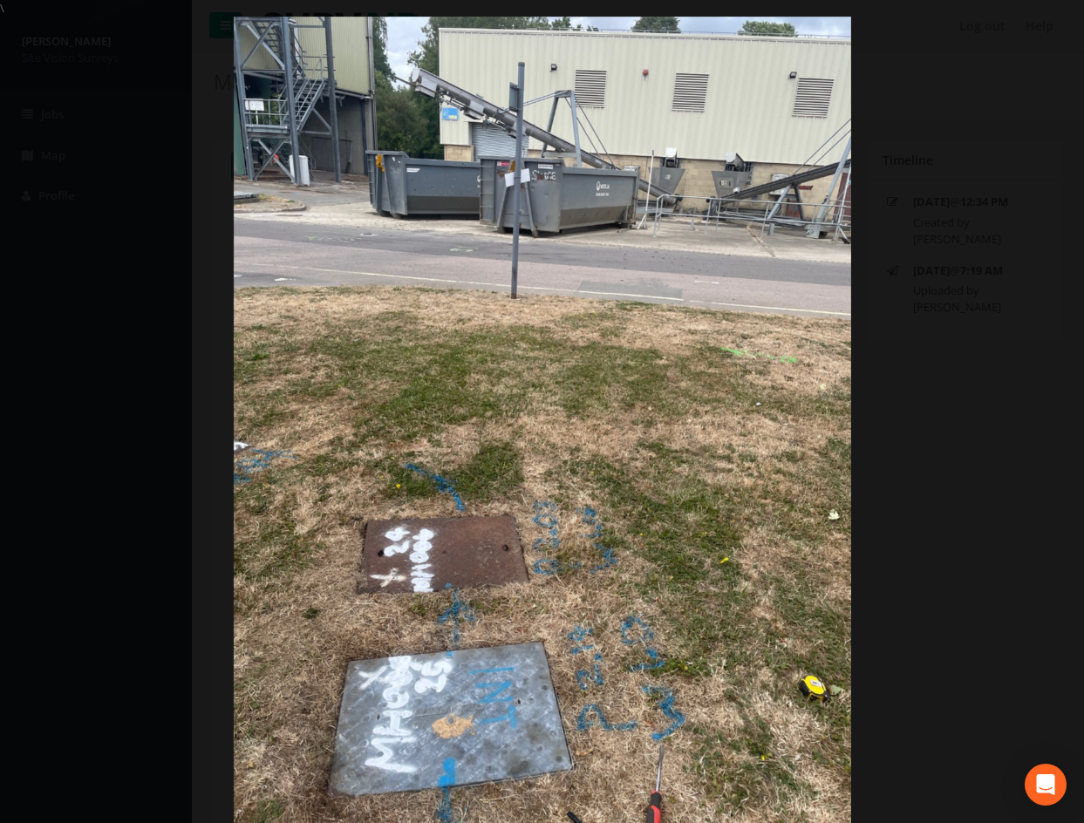
click at [903, 583] on div at bounding box center [542, 428] width 1084 height 823
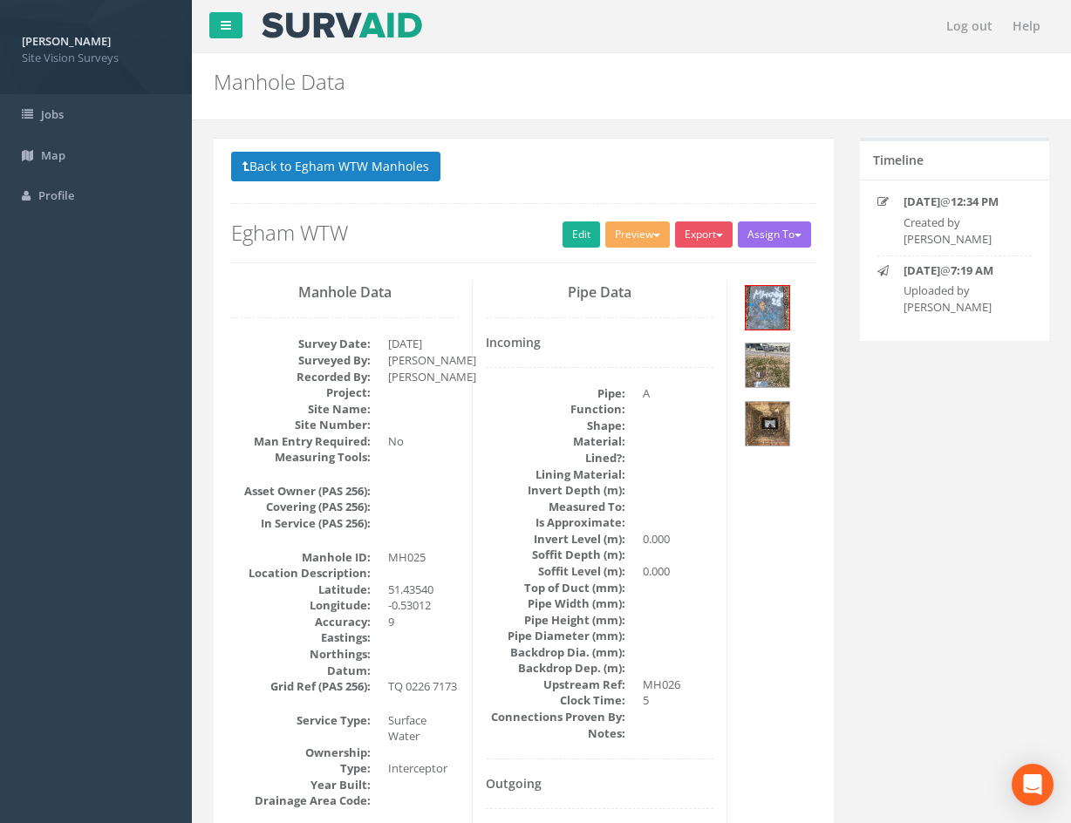
drag, startPoint x: 872, startPoint y: 629, endPoint x: 833, endPoint y: 369, distance: 262.8
click at [571, 231] on link "Edit" at bounding box center [582, 235] width 38 height 26
drag, startPoint x: 939, startPoint y: 652, endPoint x: 754, endPoint y: 206, distance: 483.6
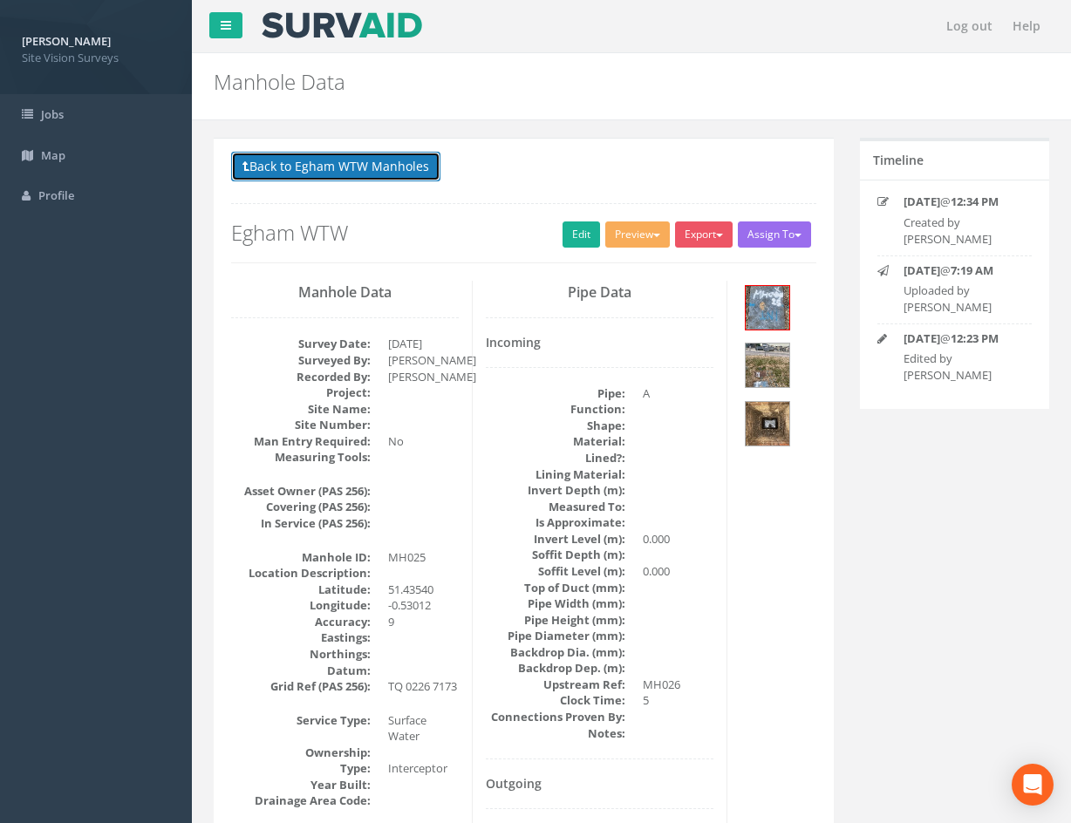
click at [358, 170] on button "Back to Egham WTW Manholes" at bounding box center [335, 167] width 209 height 30
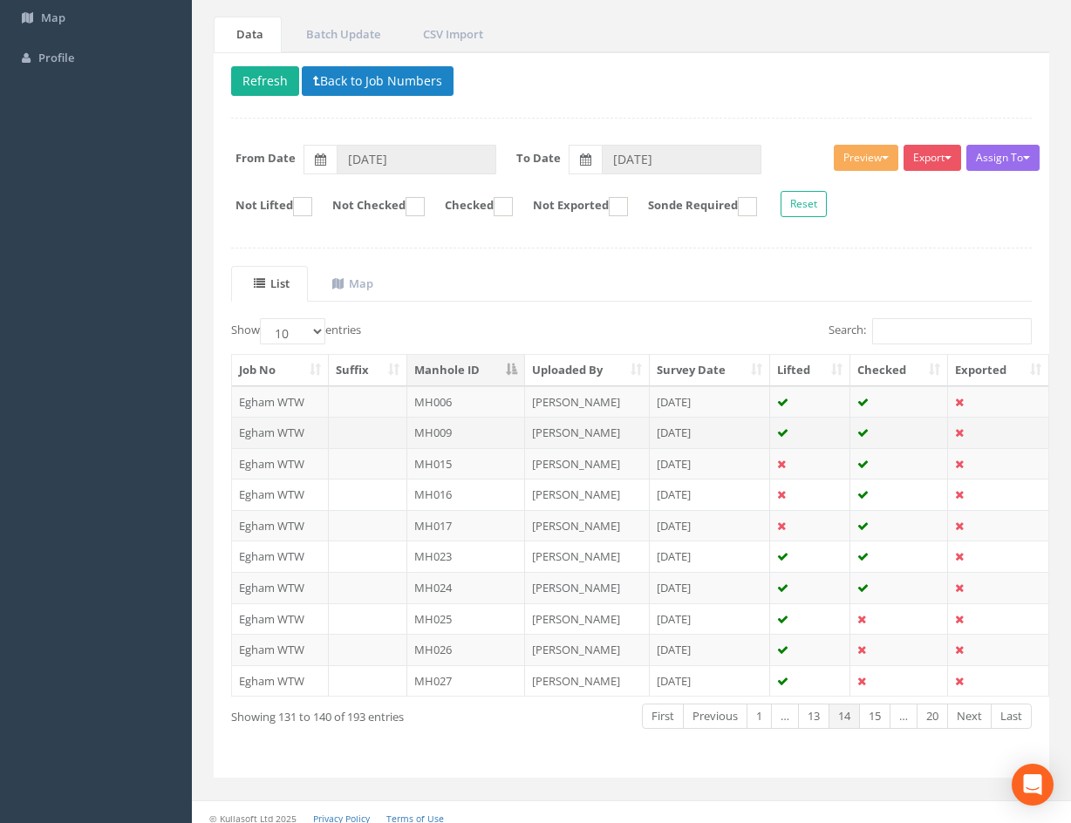
scroll to position [149, 0]
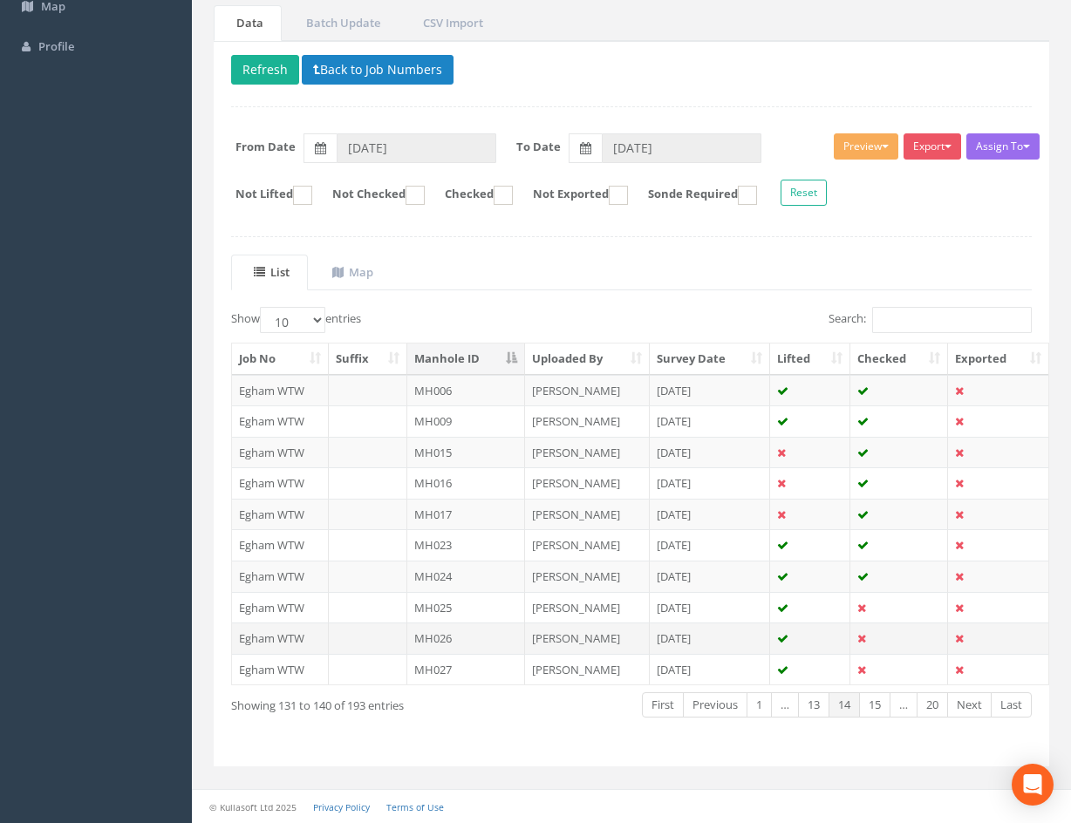
click at [894, 634] on td at bounding box center [899, 638] width 98 height 31
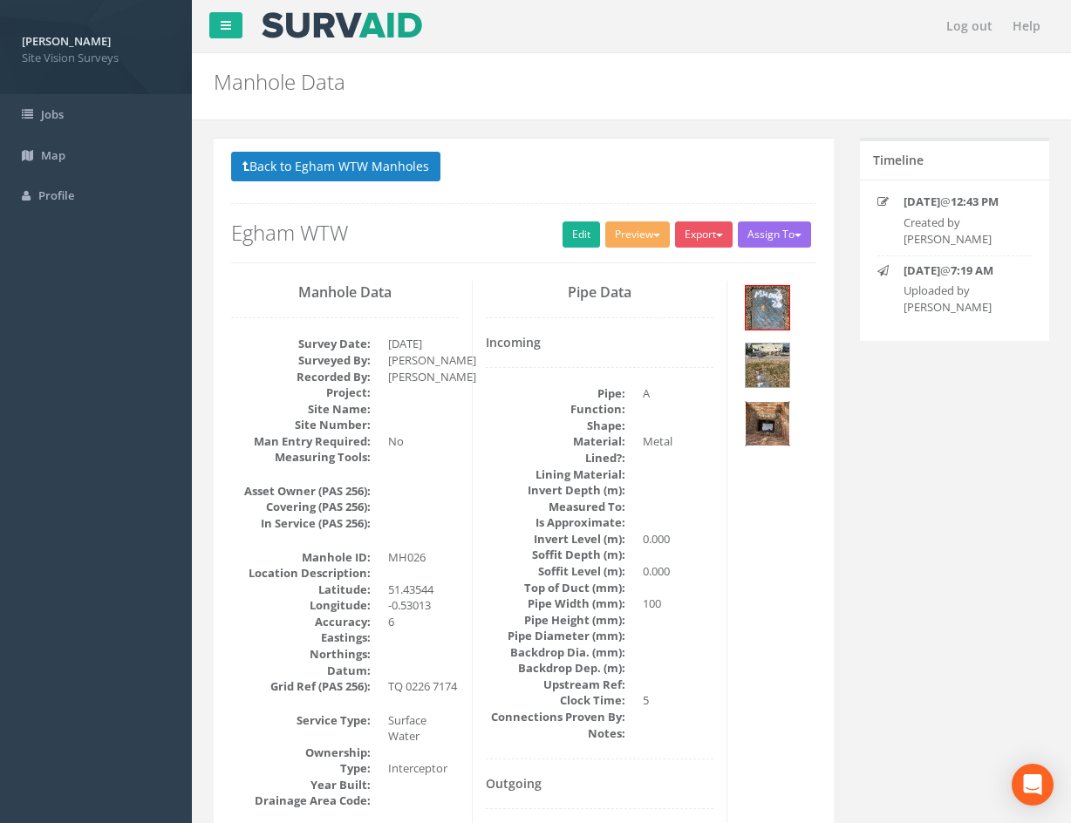
click at [773, 426] on img at bounding box center [768, 424] width 44 height 44
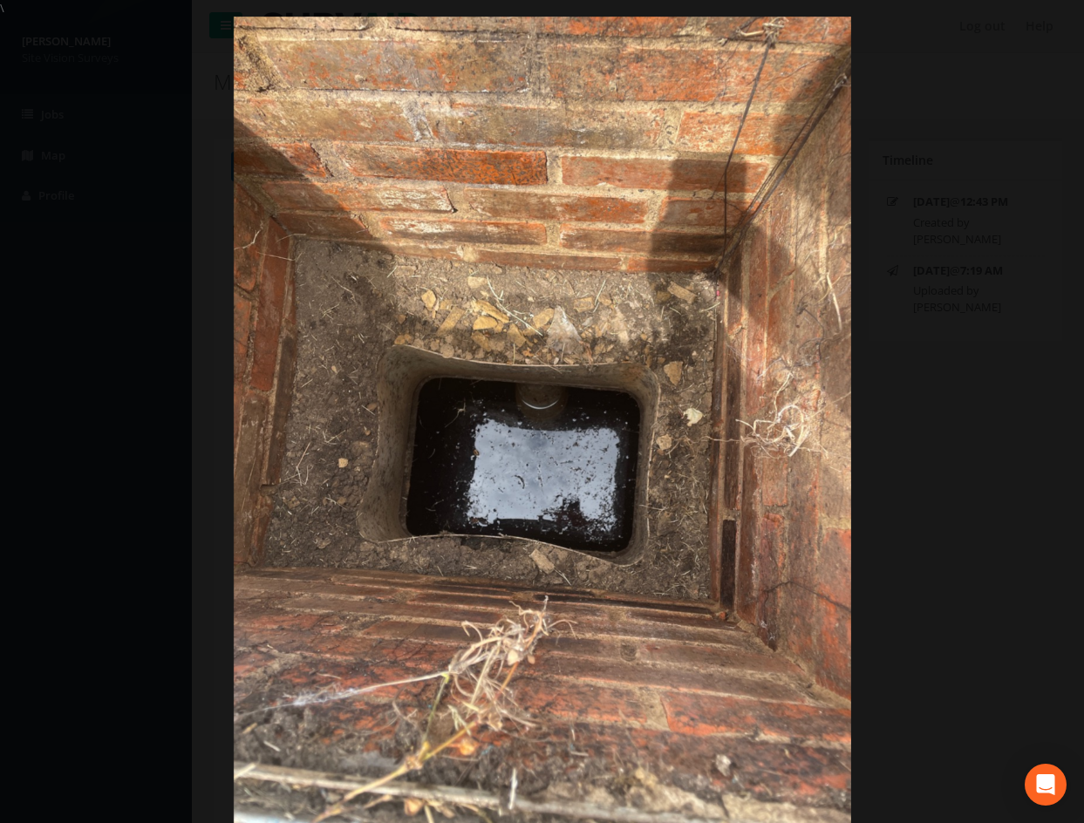
click at [952, 464] on div at bounding box center [542, 428] width 1084 height 823
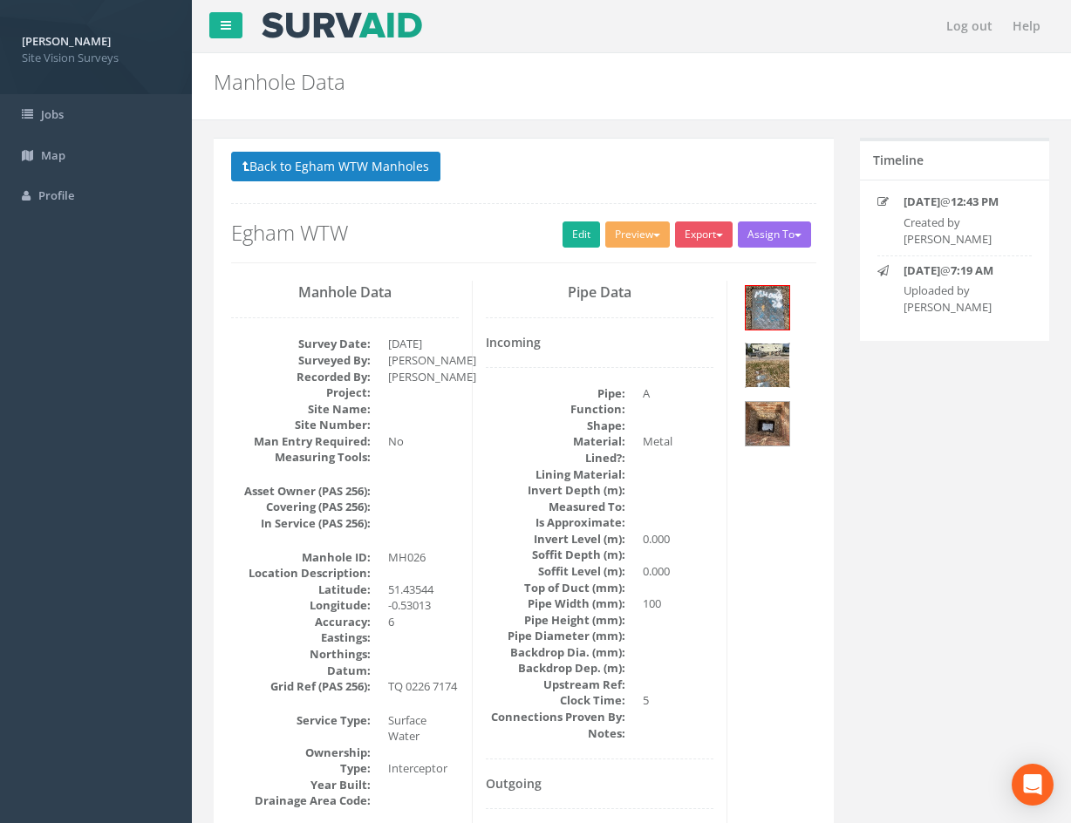
click at [782, 370] on img at bounding box center [768, 366] width 44 height 44
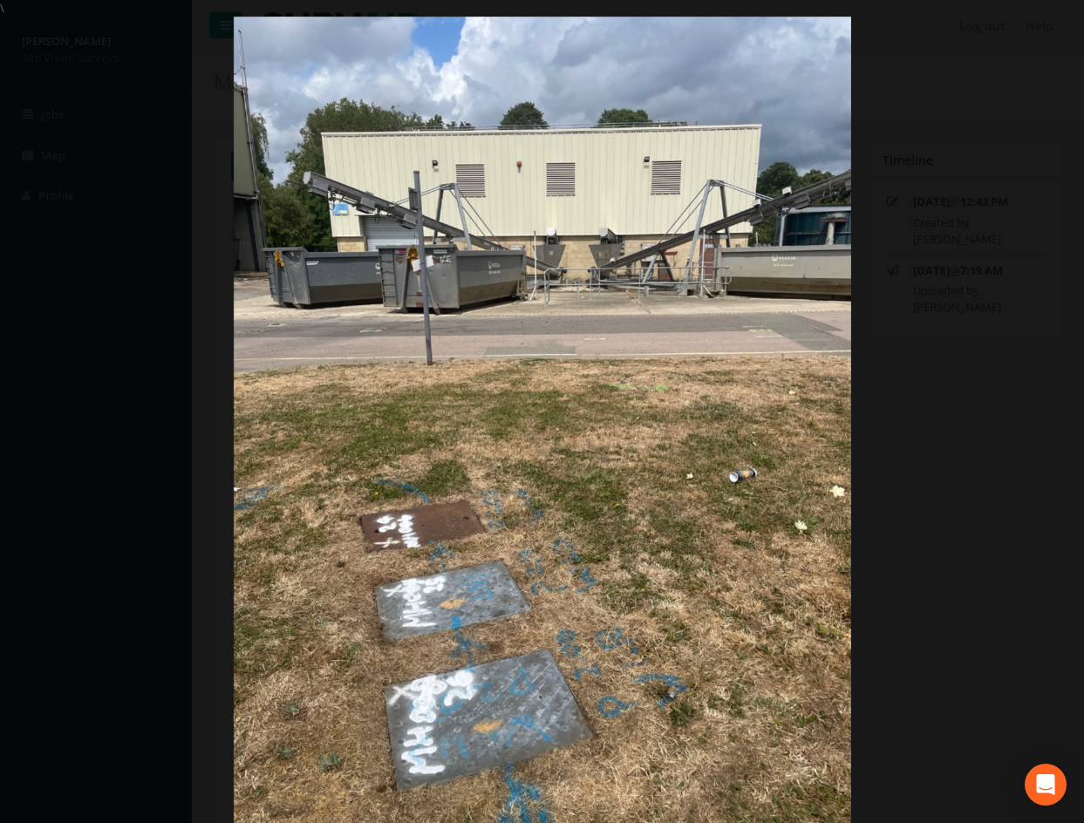
click at [905, 573] on div at bounding box center [542, 428] width 1084 height 823
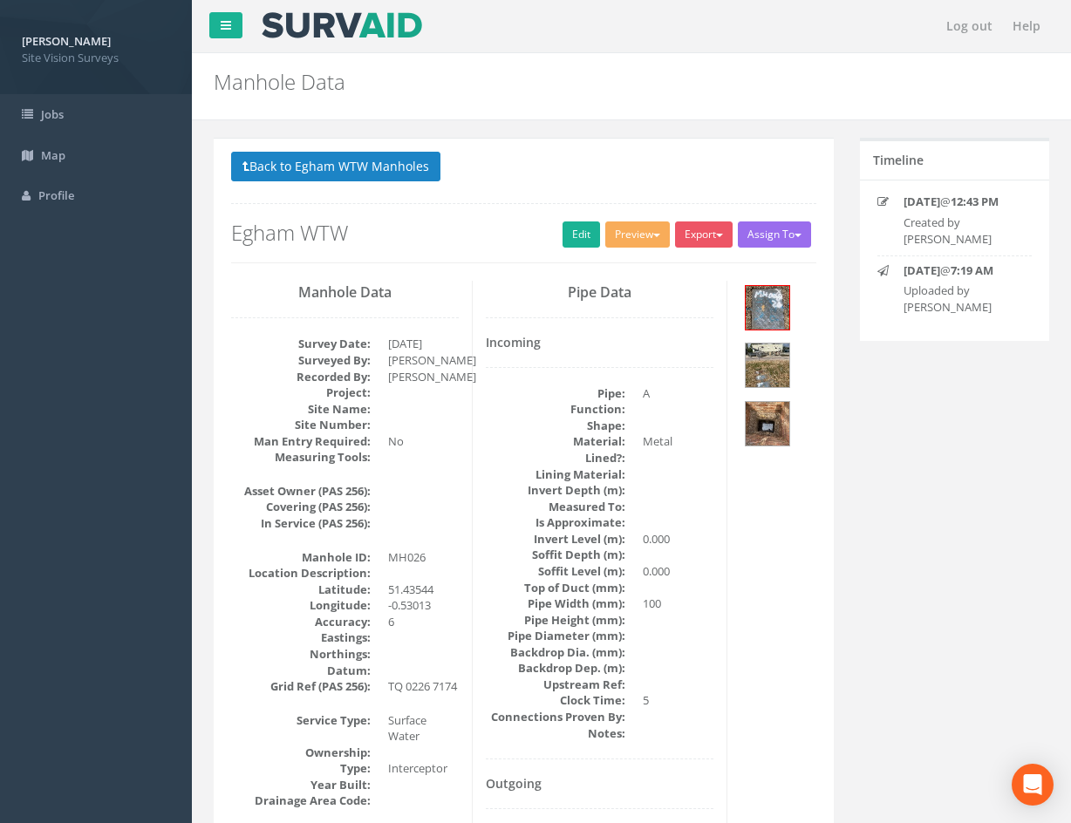
drag, startPoint x: 619, startPoint y: 591, endPoint x: 567, endPoint y: 445, distance: 155.6
click at [570, 235] on link "Edit" at bounding box center [582, 235] width 38 height 26
drag, startPoint x: 832, startPoint y: 702, endPoint x: 611, endPoint y: 322, distance: 439.6
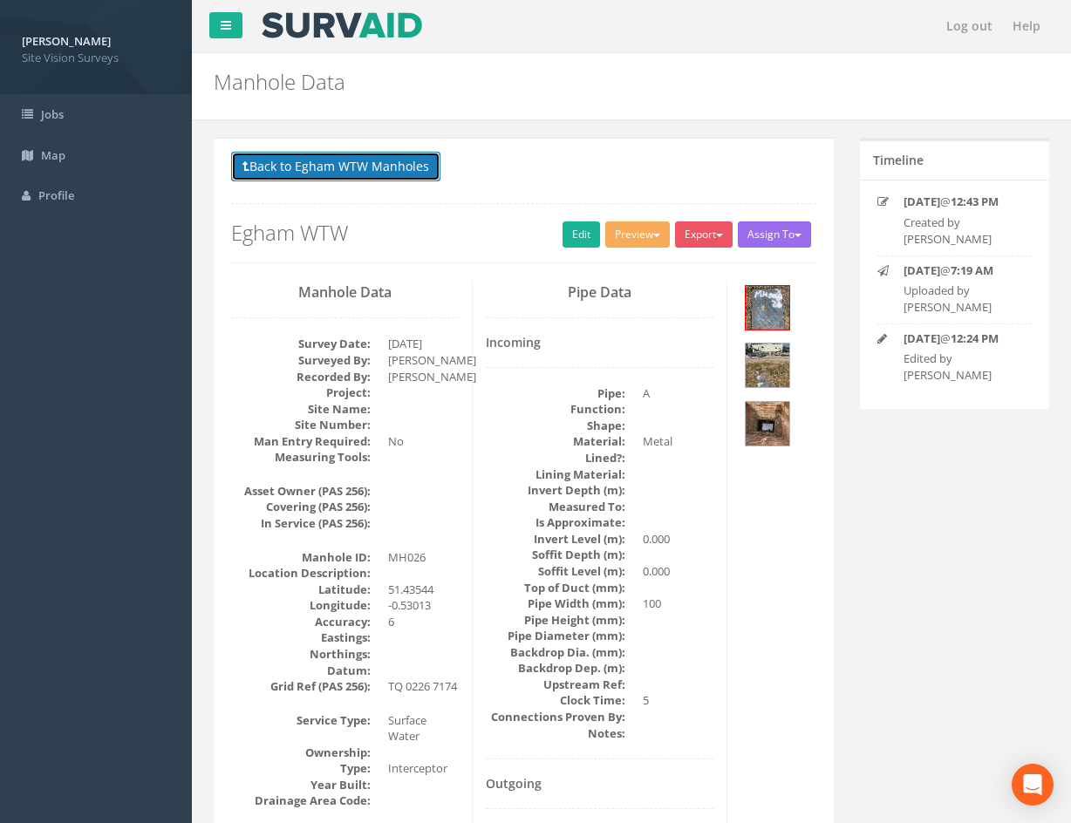
click at [380, 170] on button "Back to Egham WTW Manholes" at bounding box center [335, 167] width 209 height 30
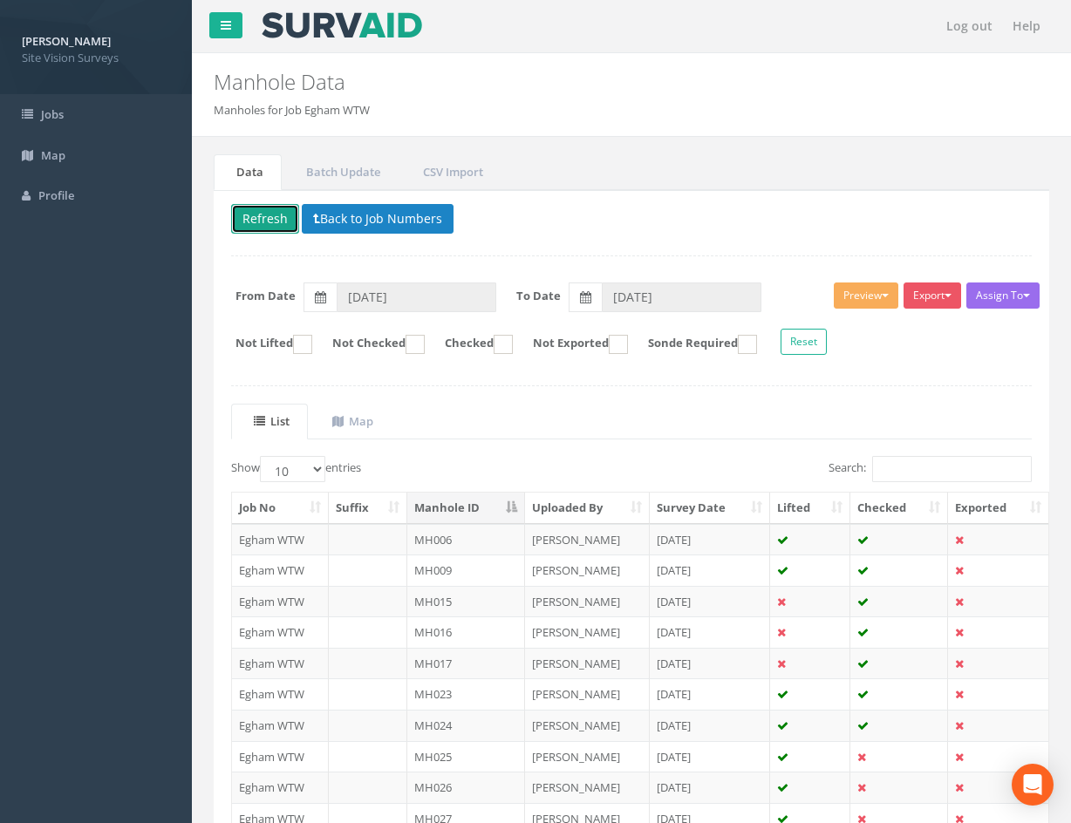
click at [281, 221] on button "Refresh" at bounding box center [265, 219] width 68 height 30
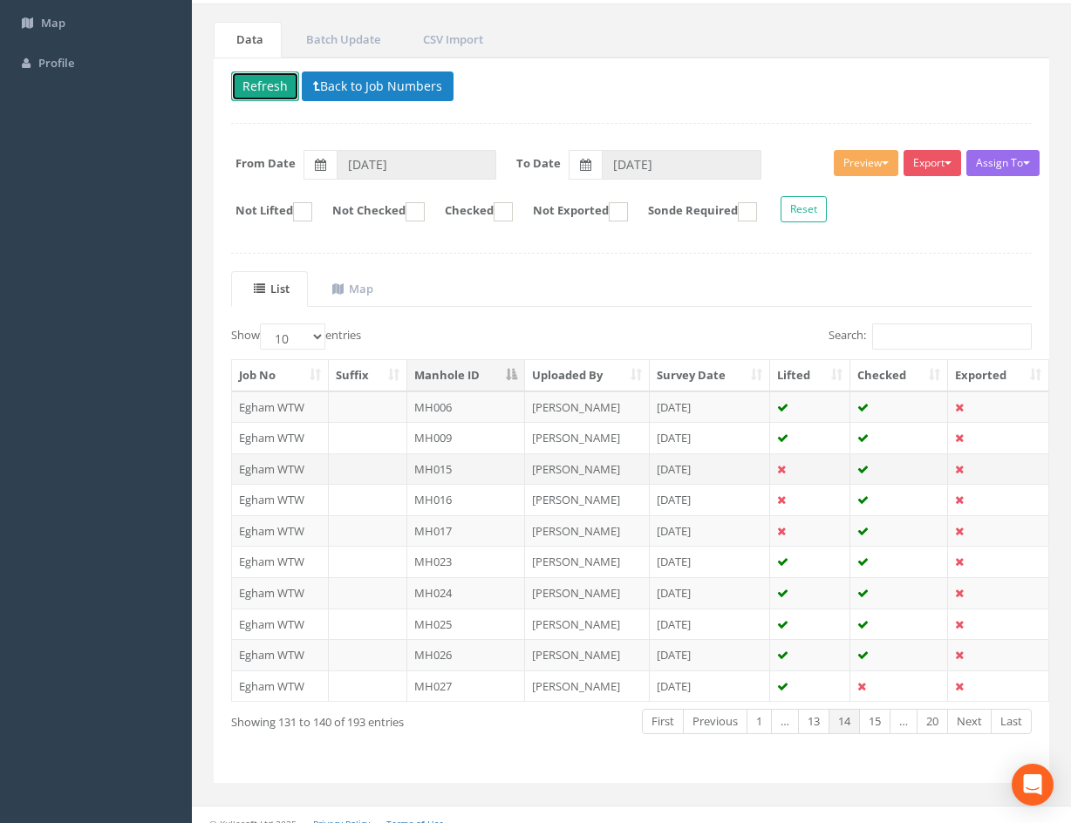
scroll to position [149, 0]
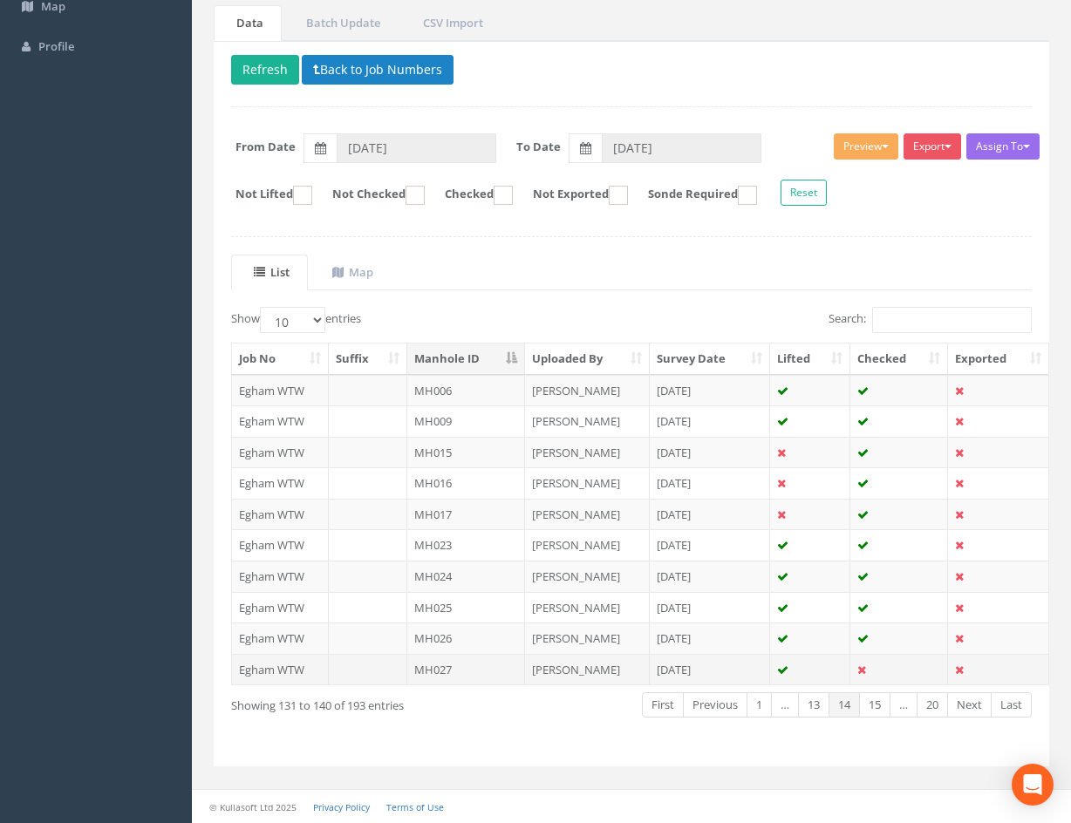
click at [878, 665] on td at bounding box center [899, 669] width 98 height 31
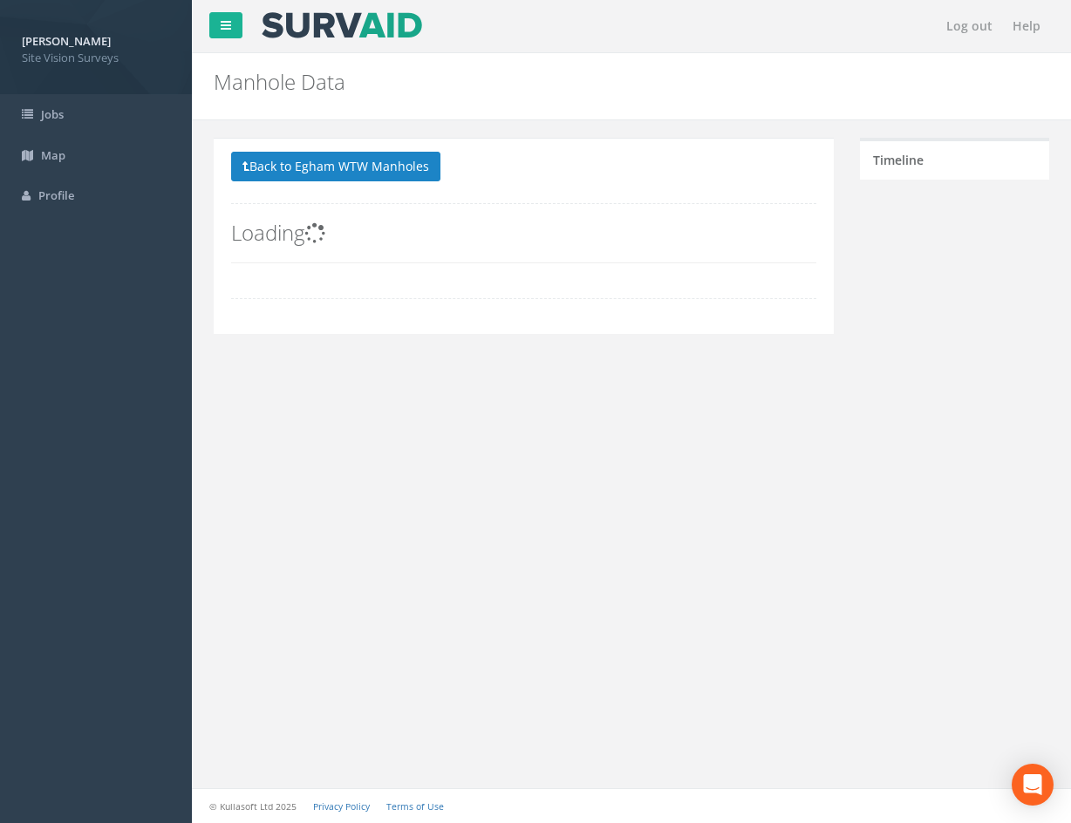
scroll to position [0, 0]
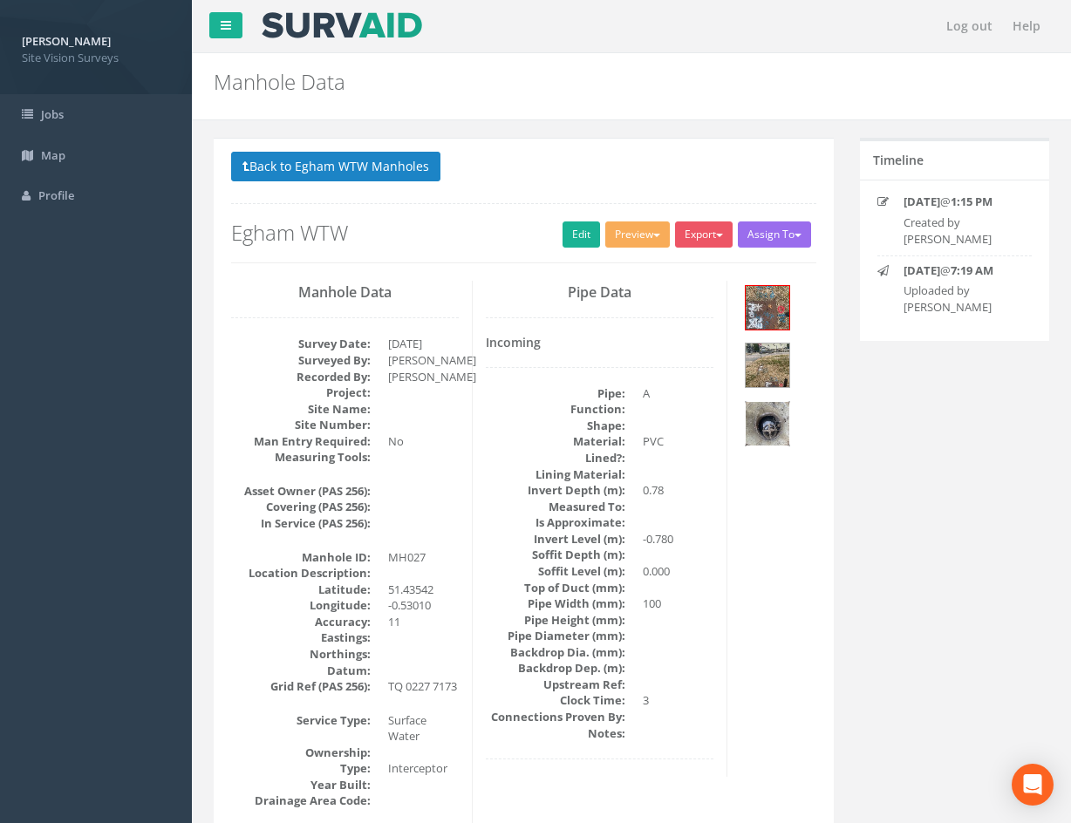
click at [774, 415] on img at bounding box center [768, 424] width 44 height 44
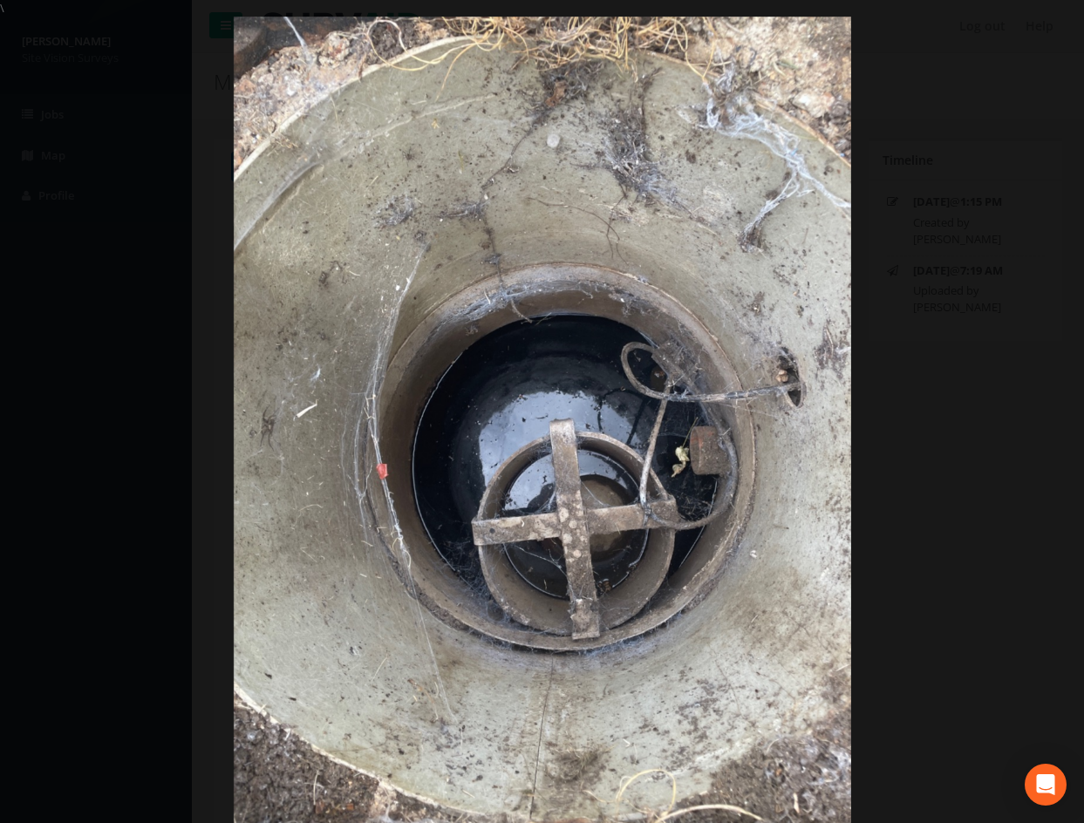
click at [959, 486] on div at bounding box center [542, 428] width 1084 height 823
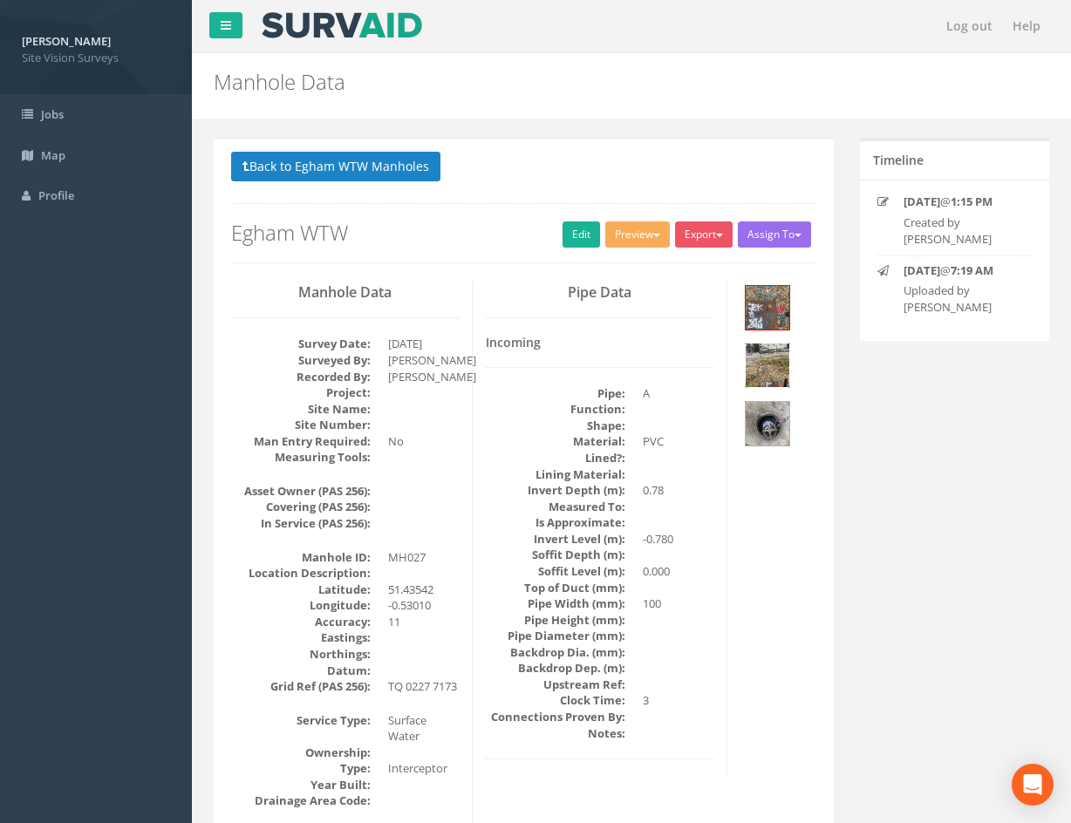
click at [777, 373] on img at bounding box center [768, 366] width 44 height 44
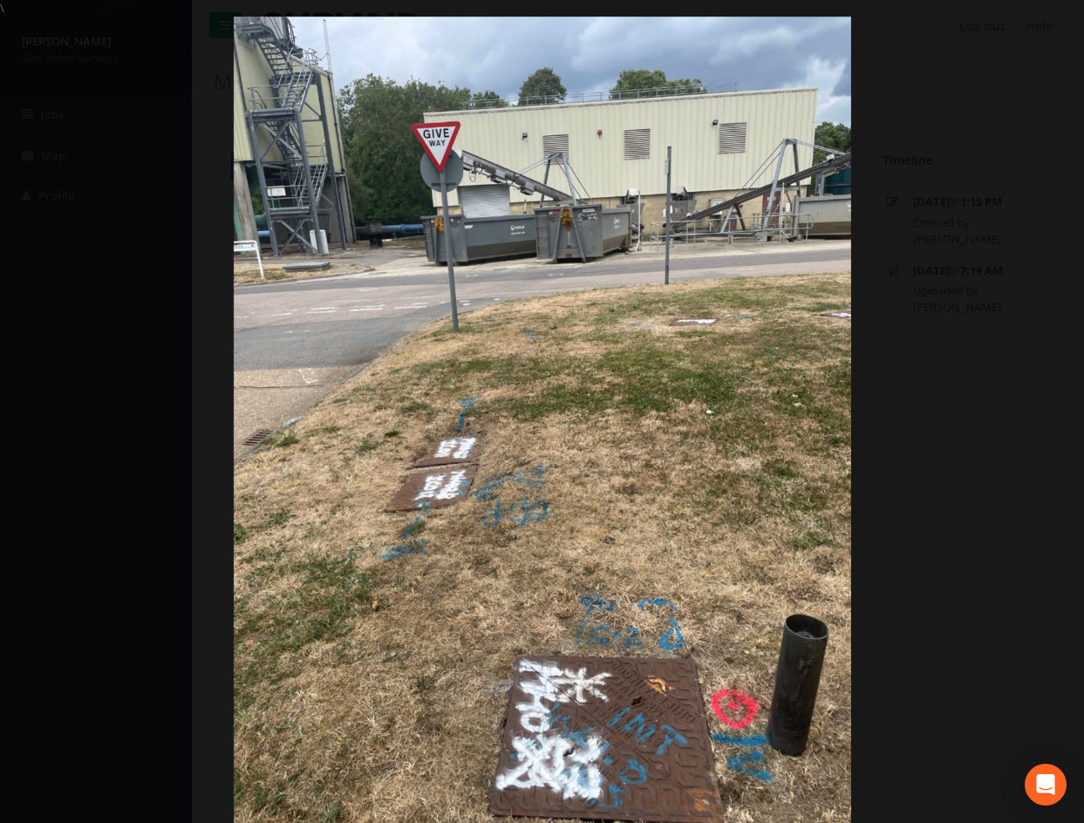
click at [953, 624] on div at bounding box center [542, 428] width 1084 height 823
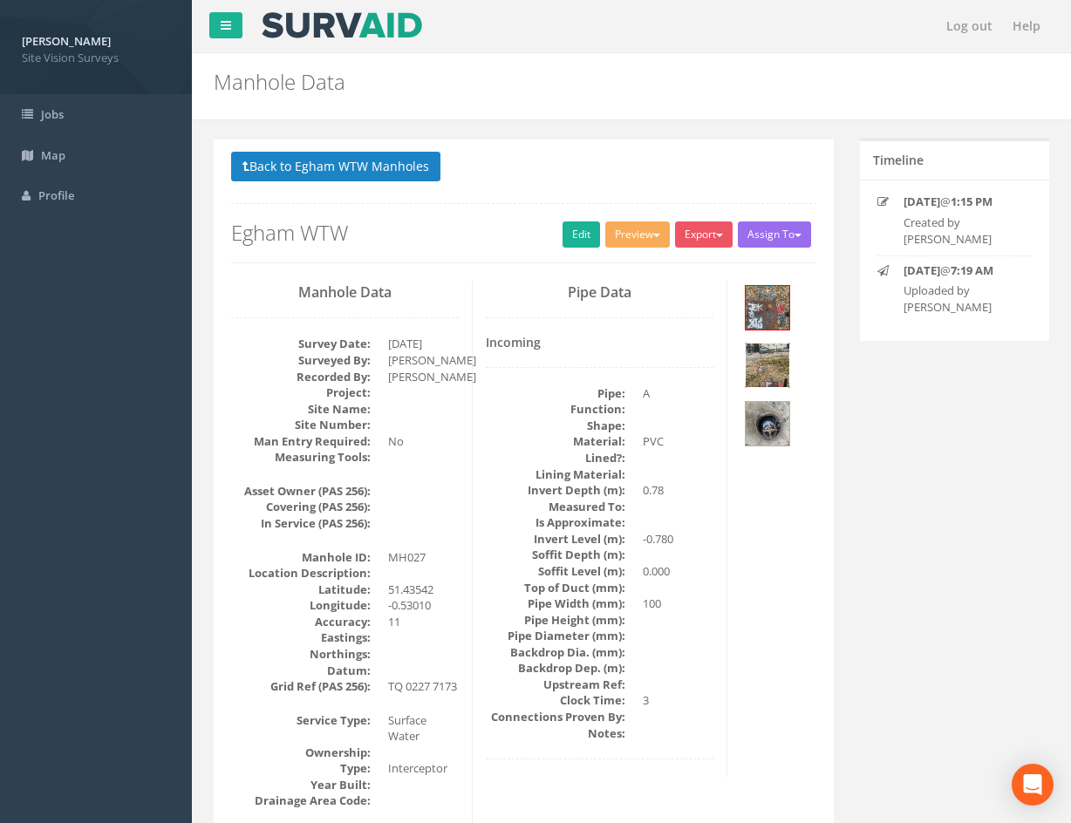
click at [765, 358] on img at bounding box center [768, 366] width 44 height 44
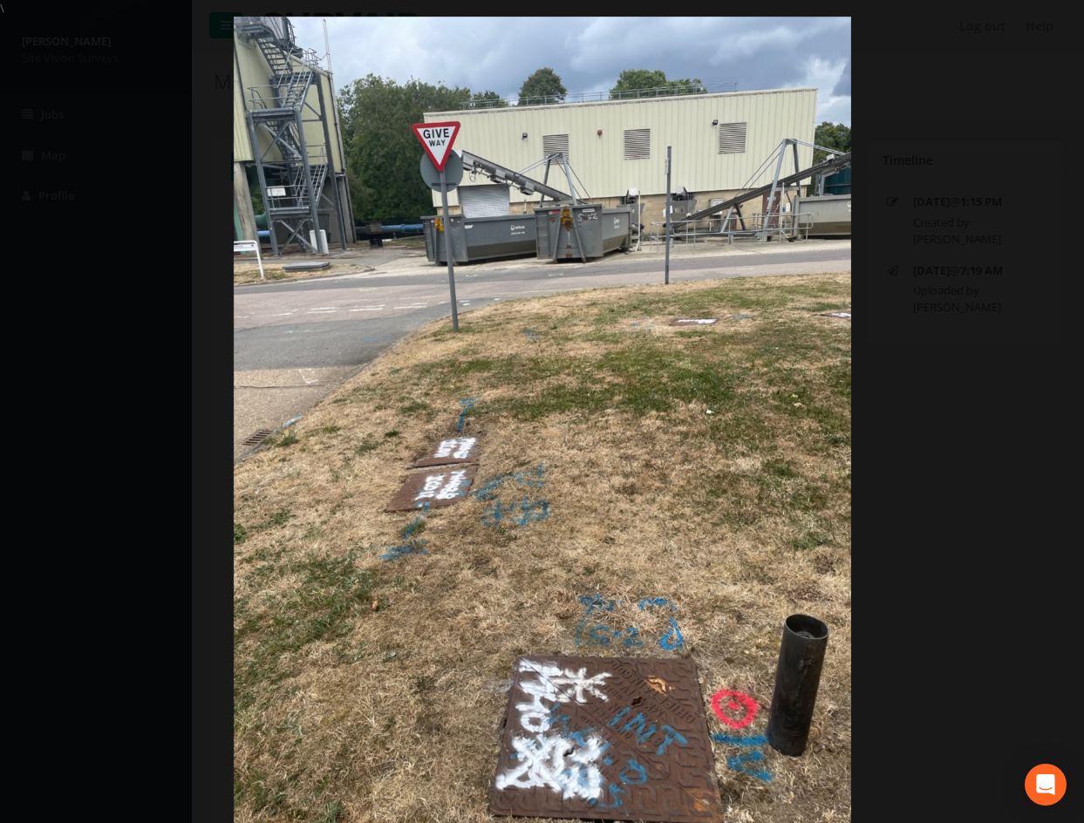
click at [863, 452] on div at bounding box center [542, 428] width 1084 height 823
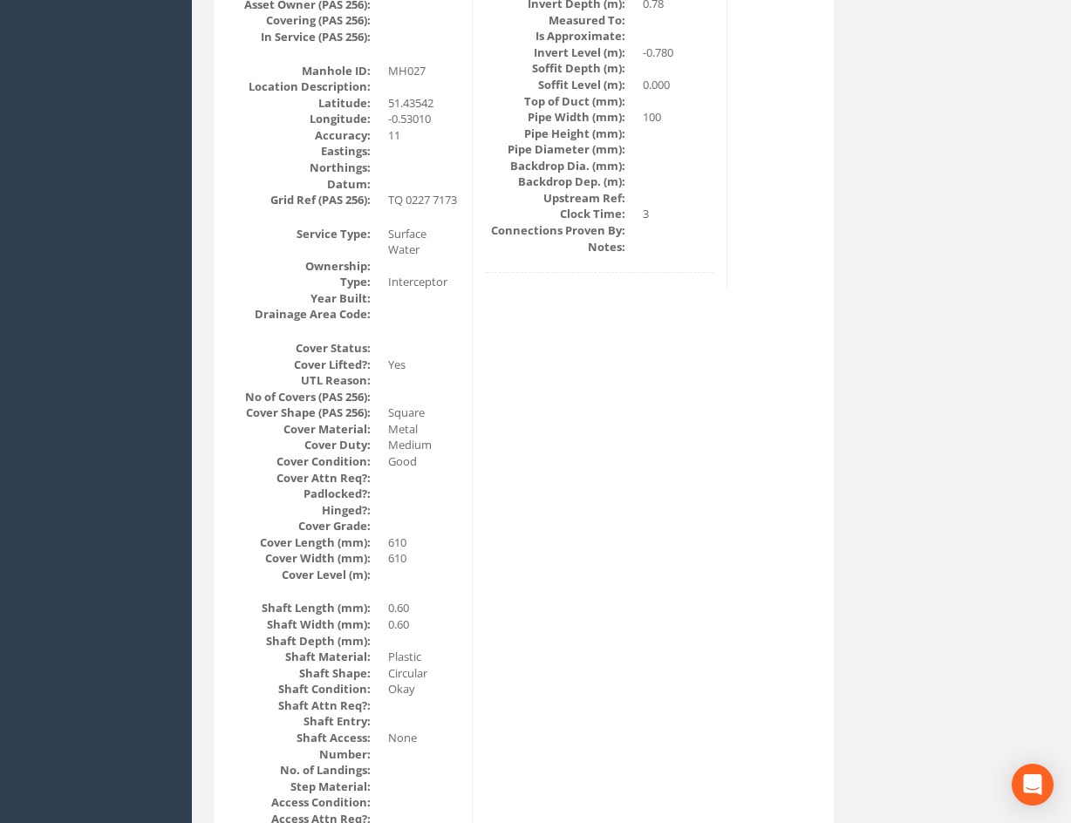
drag, startPoint x: 699, startPoint y: 407, endPoint x: 698, endPoint y: 535, distance: 127.3
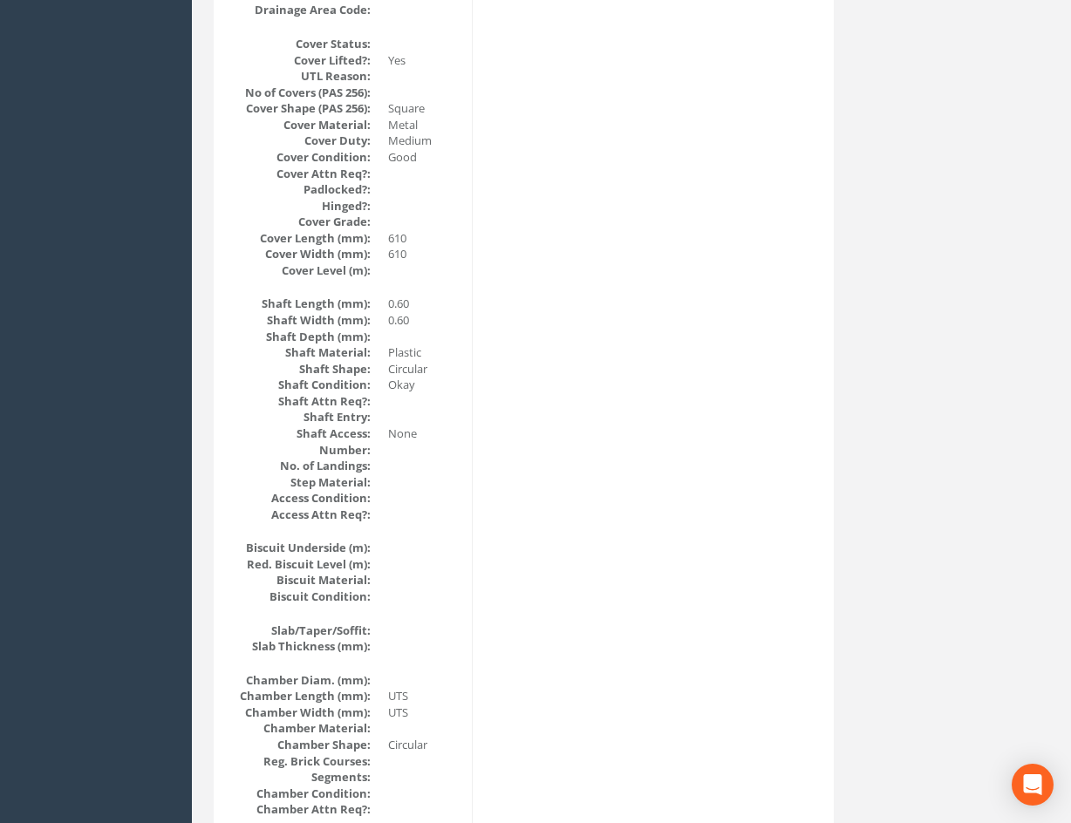
scroll to position [1899, 0]
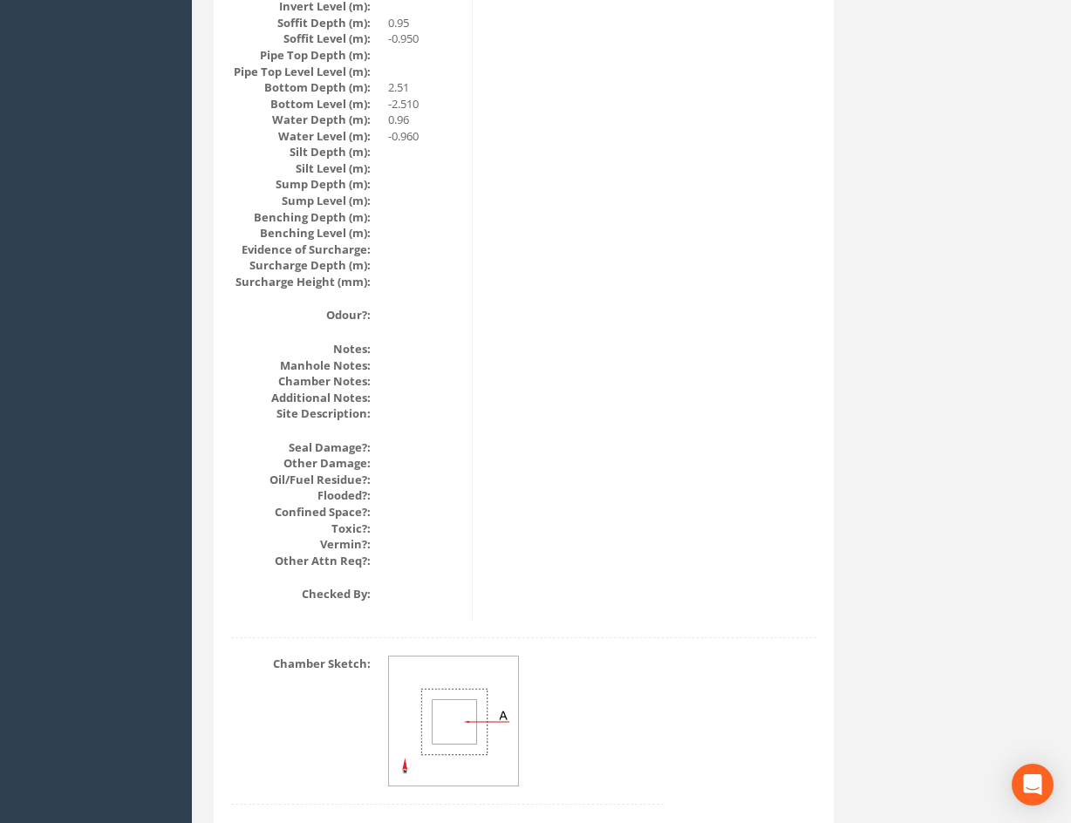
drag, startPoint x: 704, startPoint y: 518, endPoint x: 678, endPoint y: 710, distance: 193.6
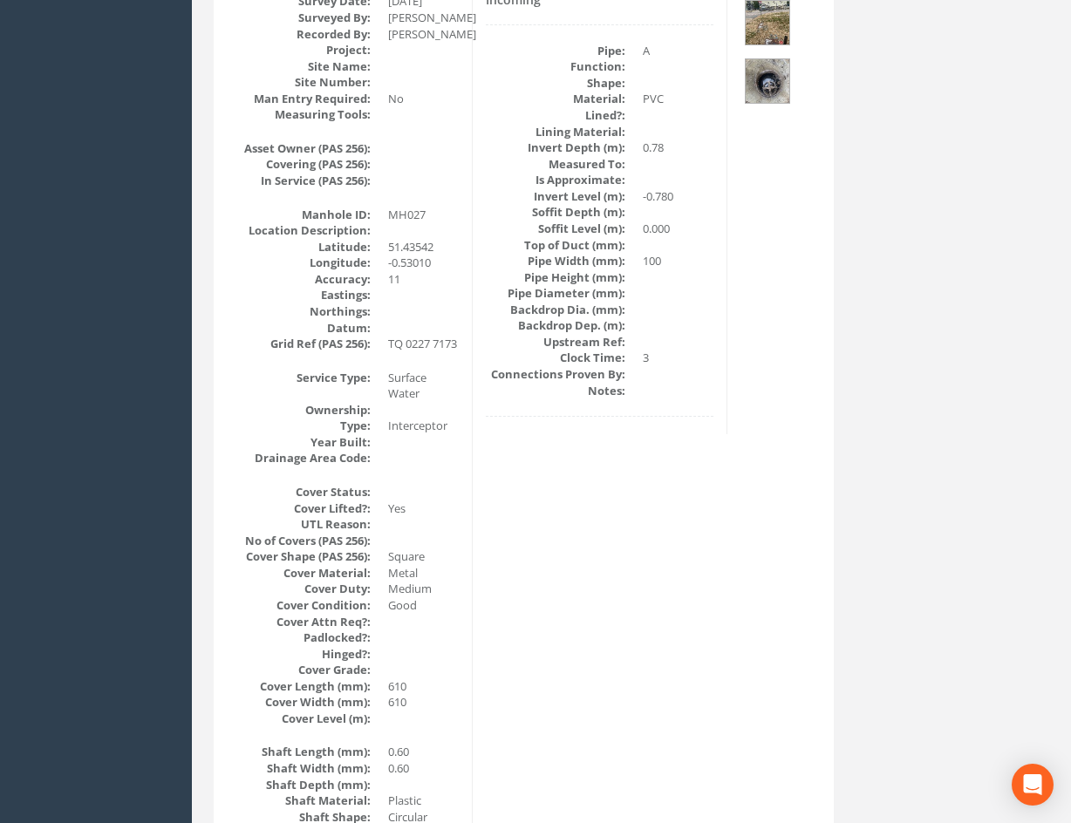
scroll to position [0, 0]
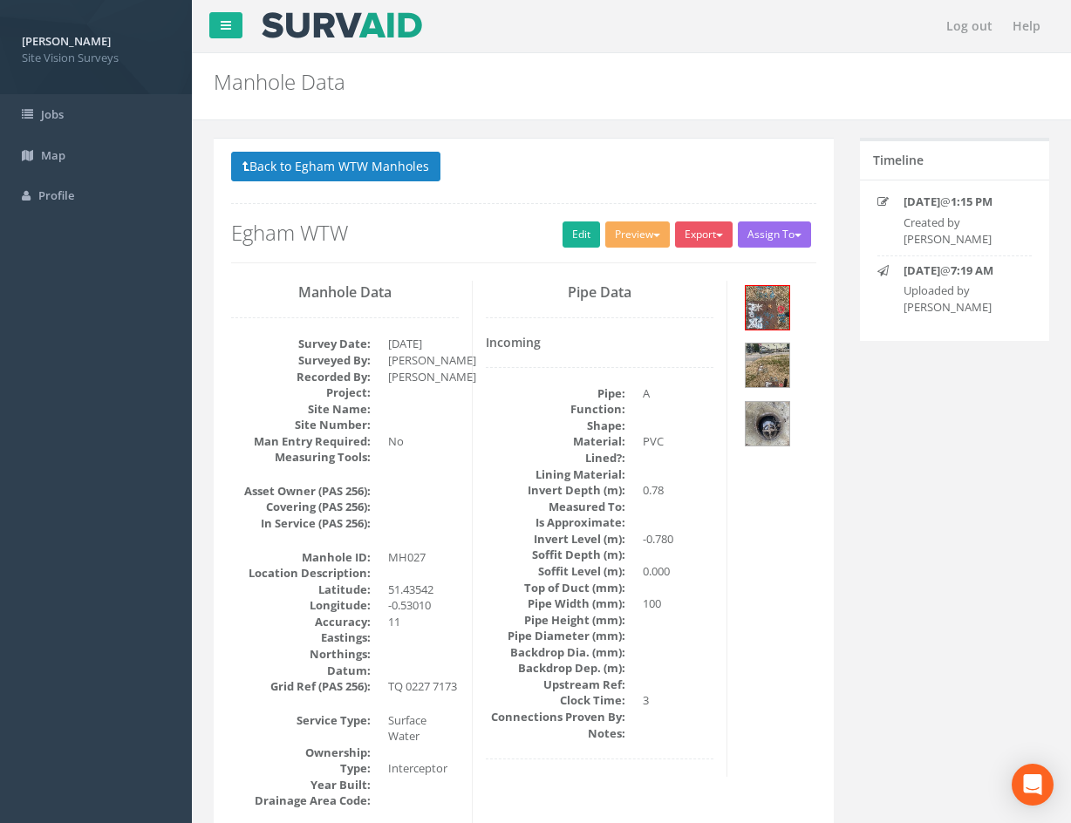
drag, startPoint x: 706, startPoint y: 672, endPoint x: 693, endPoint y: 576, distance: 96.7
click at [563, 225] on link "Edit" at bounding box center [582, 235] width 38 height 26
drag, startPoint x: 843, startPoint y: 684, endPoint x: 517, endPoint y: 186, distance: 595.3
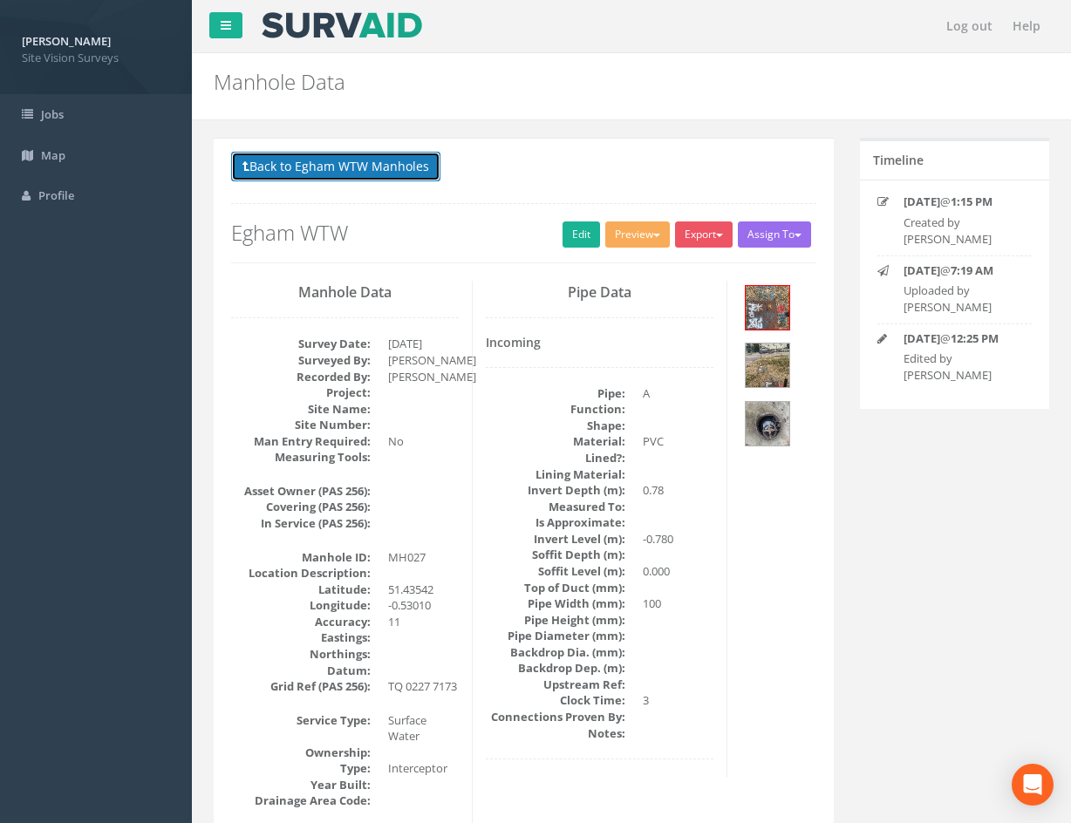
click at [371, 165] on button "Back to Egham WTW Manholes" at bounding box center [335, 167] width 209 height 30
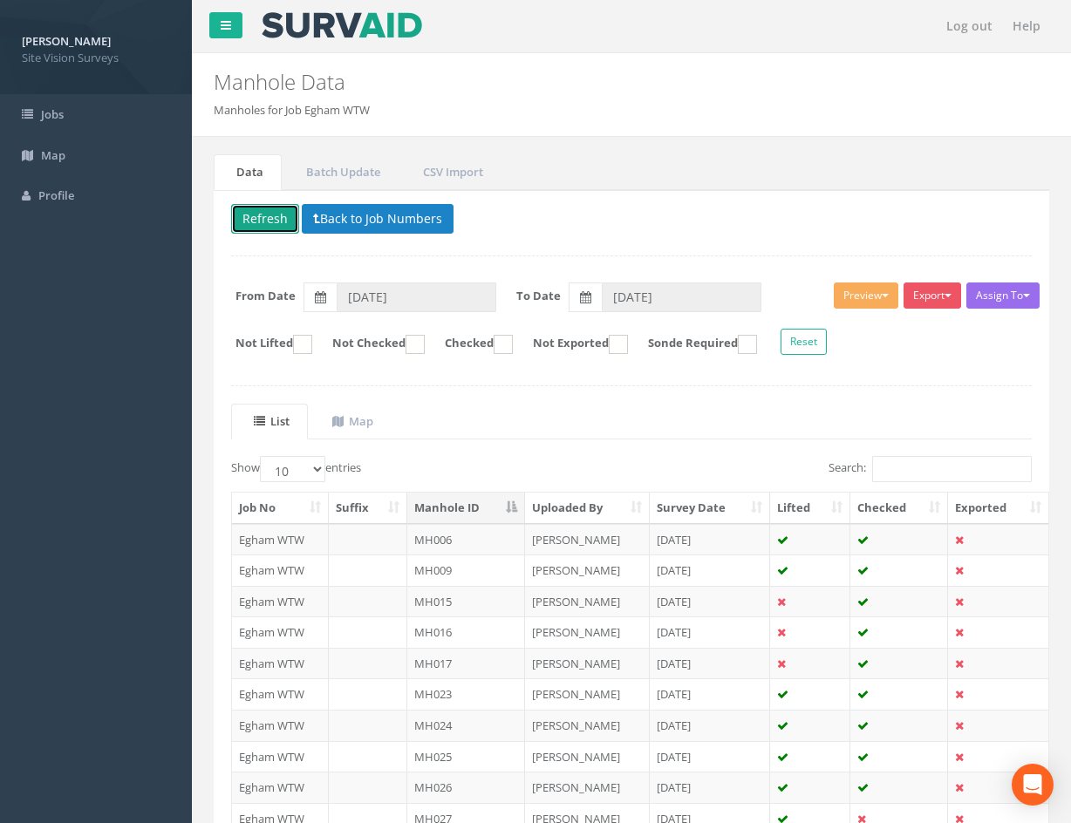
click at [257, 224] on button "Refresh" at bounding box center [265, 219] width 68 height 30
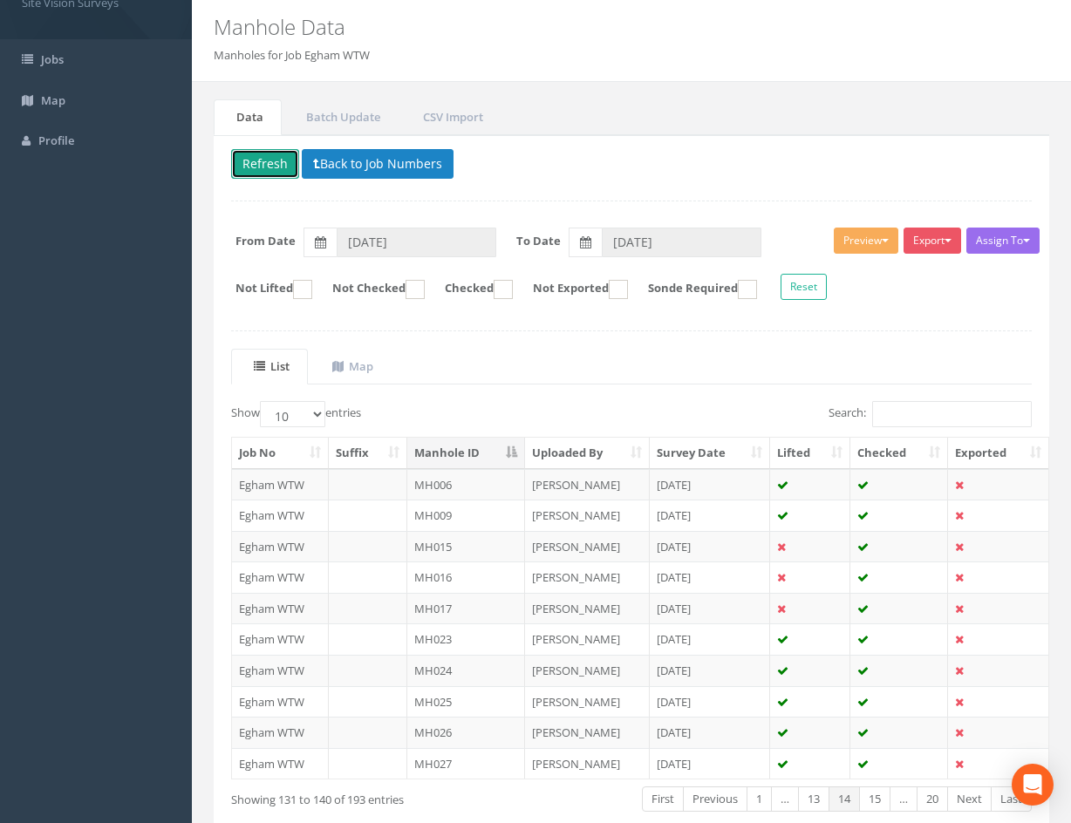
scroll to position [149, 0]
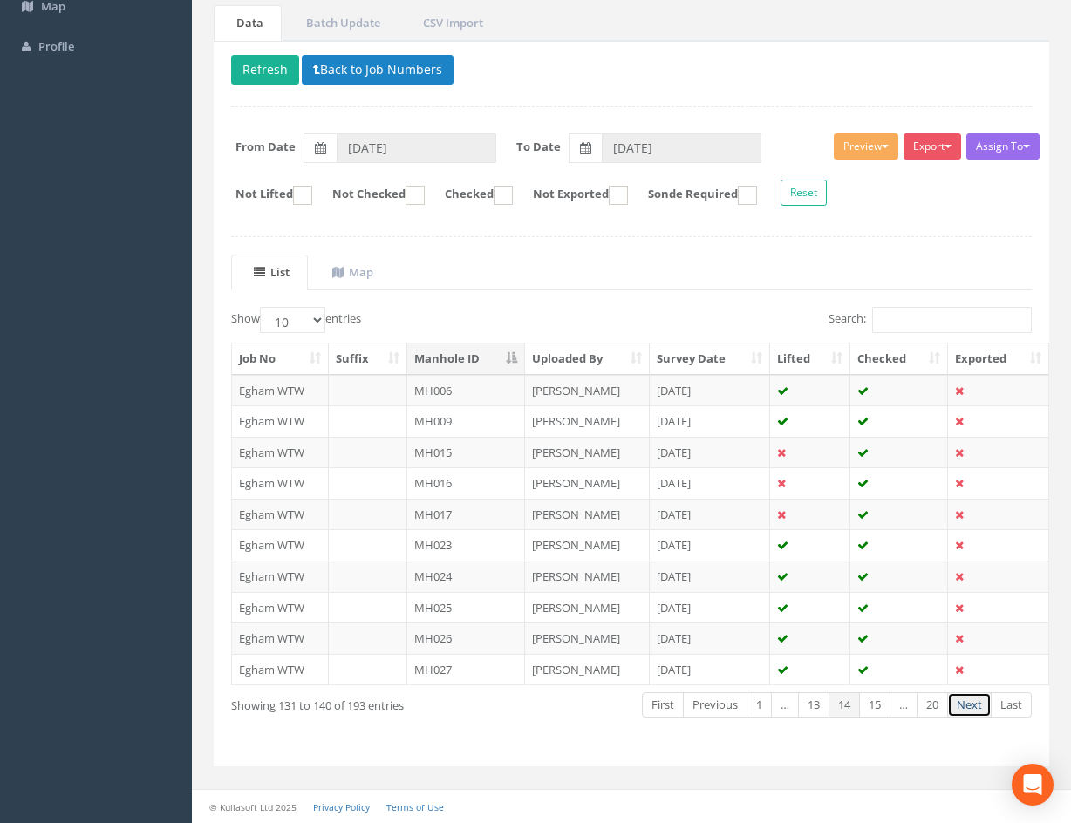
click at [966, 711] on link "Next" at bounding box center [969, 704] width 44 height 25
click at [717, 711] on link "Previous" at bounding box center [715, 704] width 65 height 25
click at [976, 713] on link "Next" at bounding box center [969, 704] width 44 height 25
click at [899, 391] on td at bounding box center [899, 390] width 98 height 31
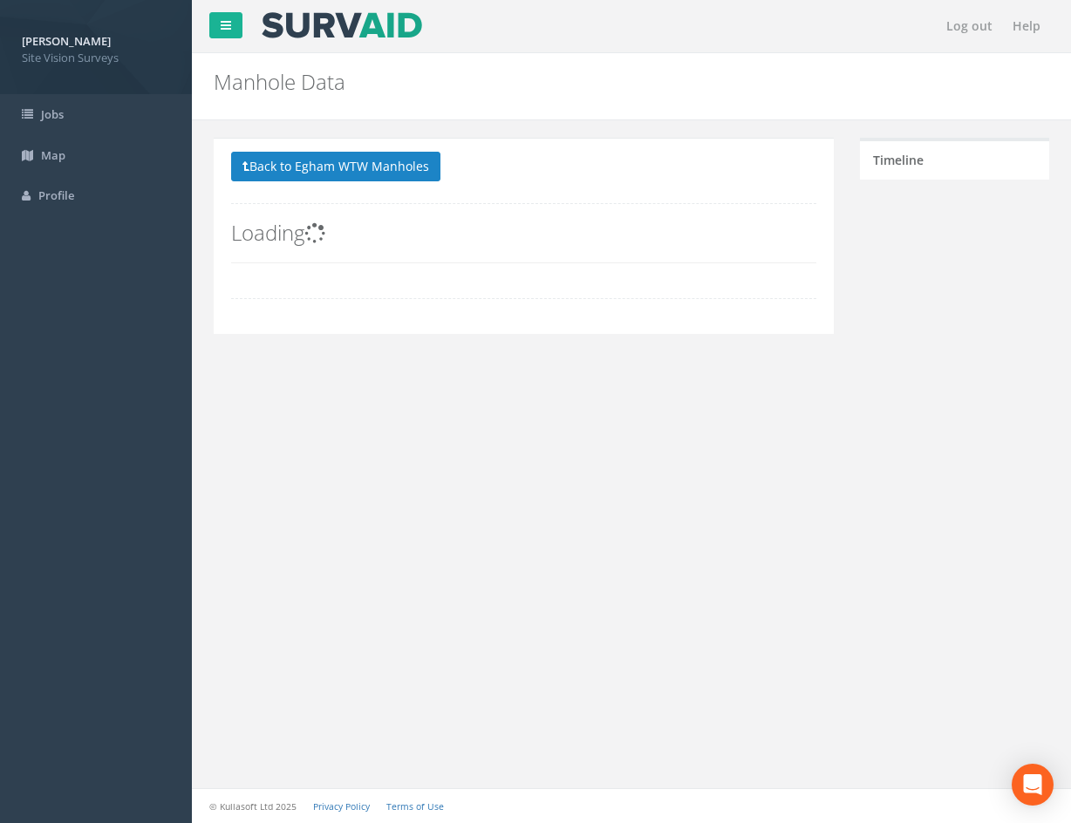
scroll to position [0, 0]
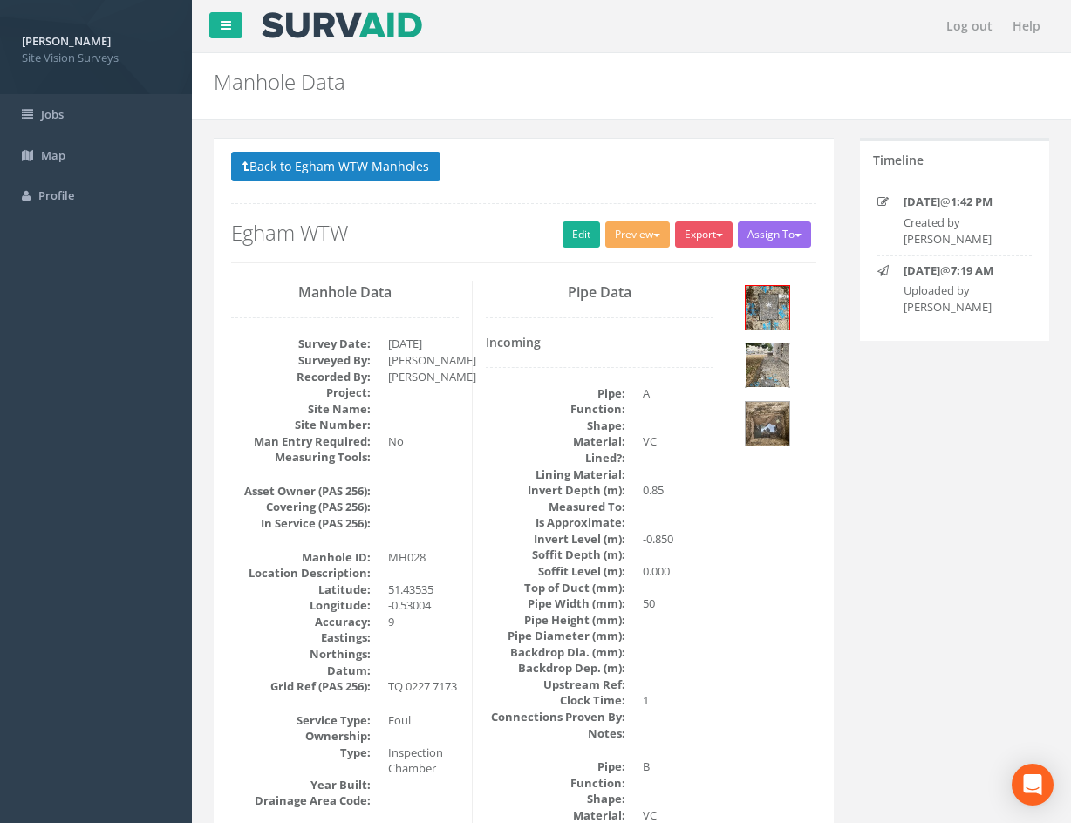
click at [777, 367] on img at bounding box center [768, 366] width 44 height 44
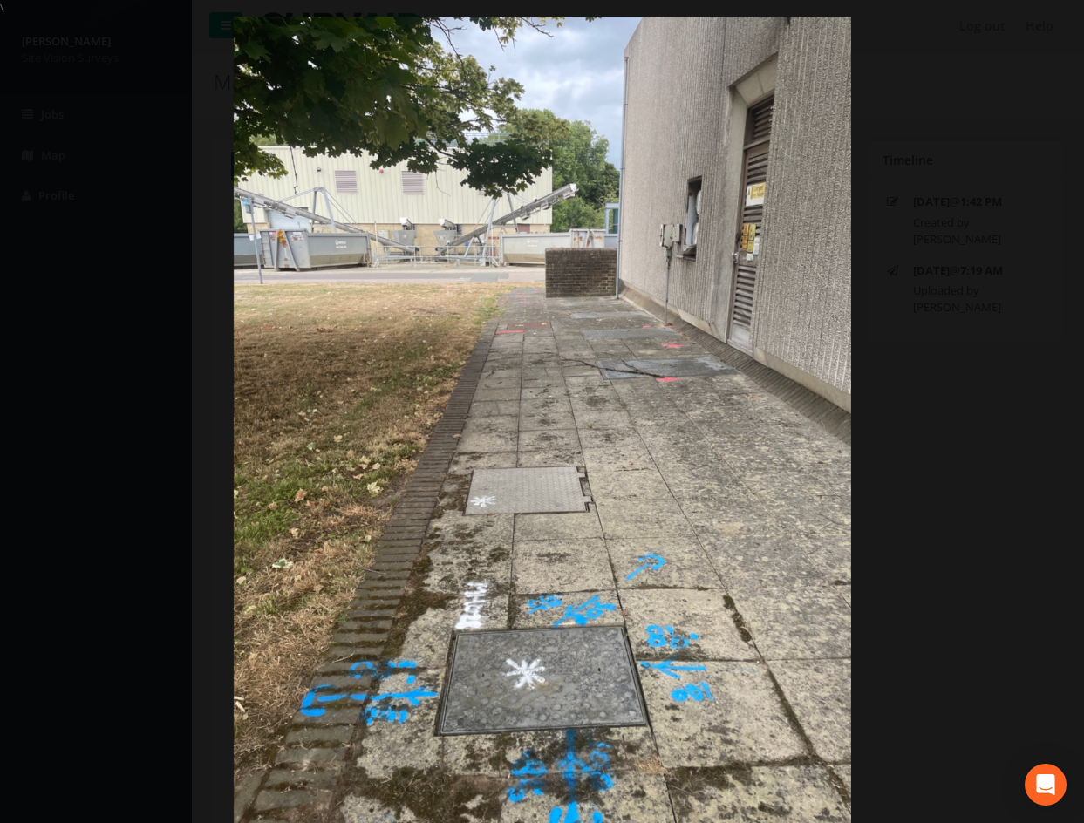
click at [959, 592] on div at bounding box center [542, 428] width 1084 height 823
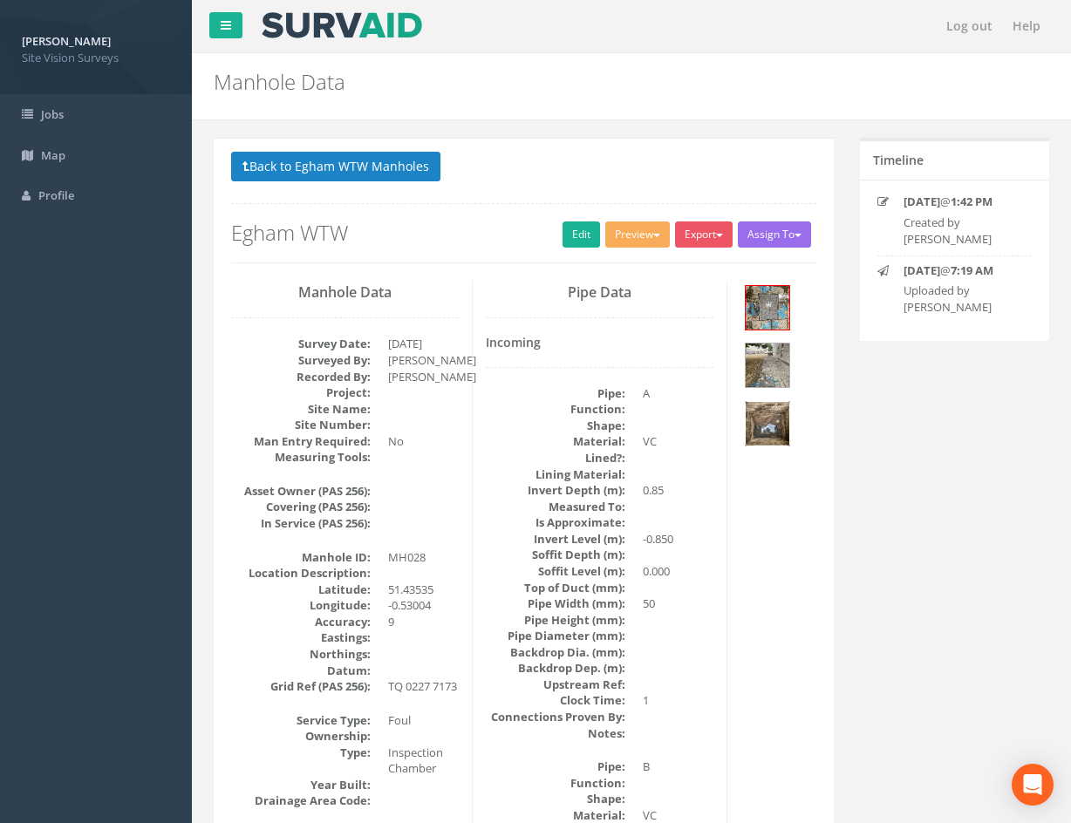
click at [771, 427] on img at bounding box center [768, 424] width 44 height 44
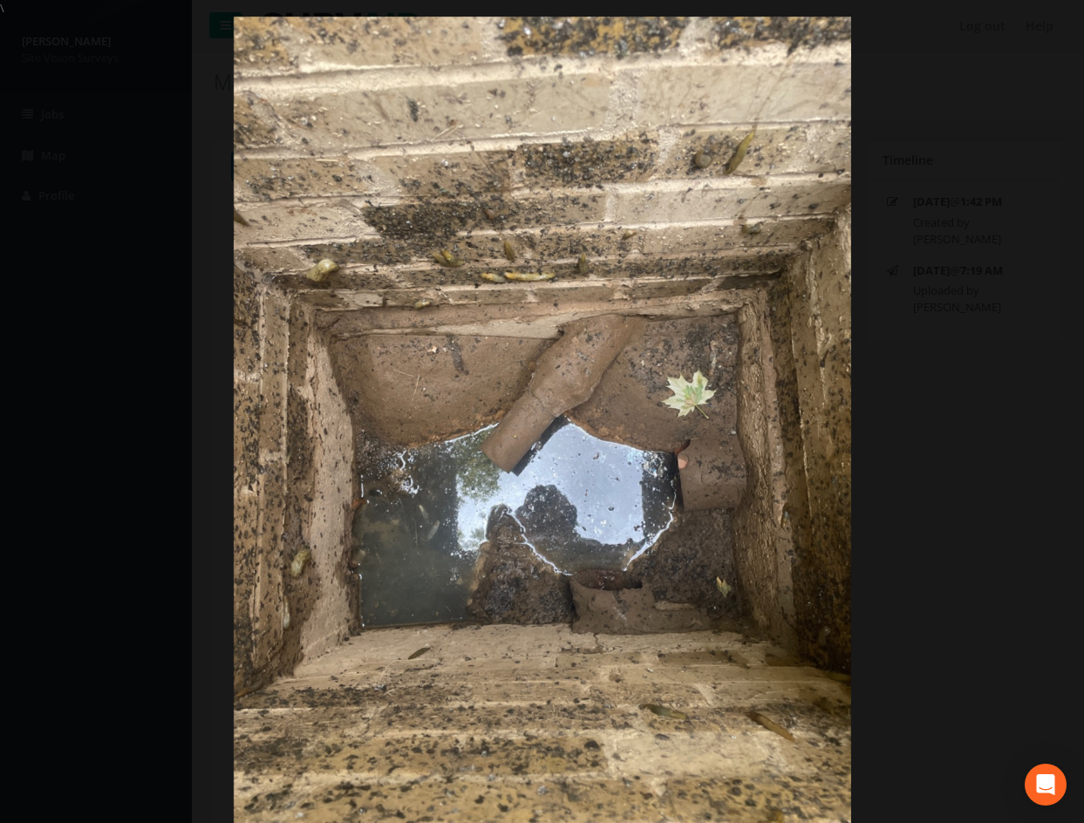
click at [1014, 594] on div at bounding box center [542, 428] width 1084 height 823
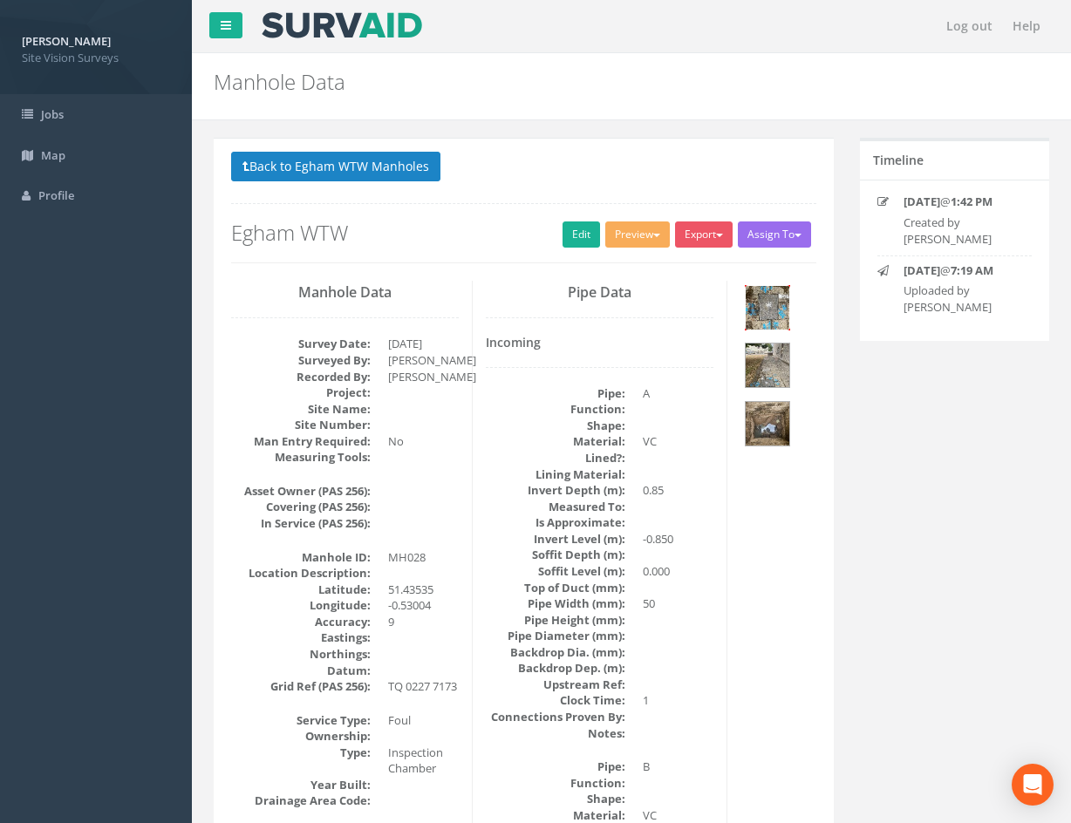
click at [776, 301] on img at bounding box center [768, 308] width 44 height 44
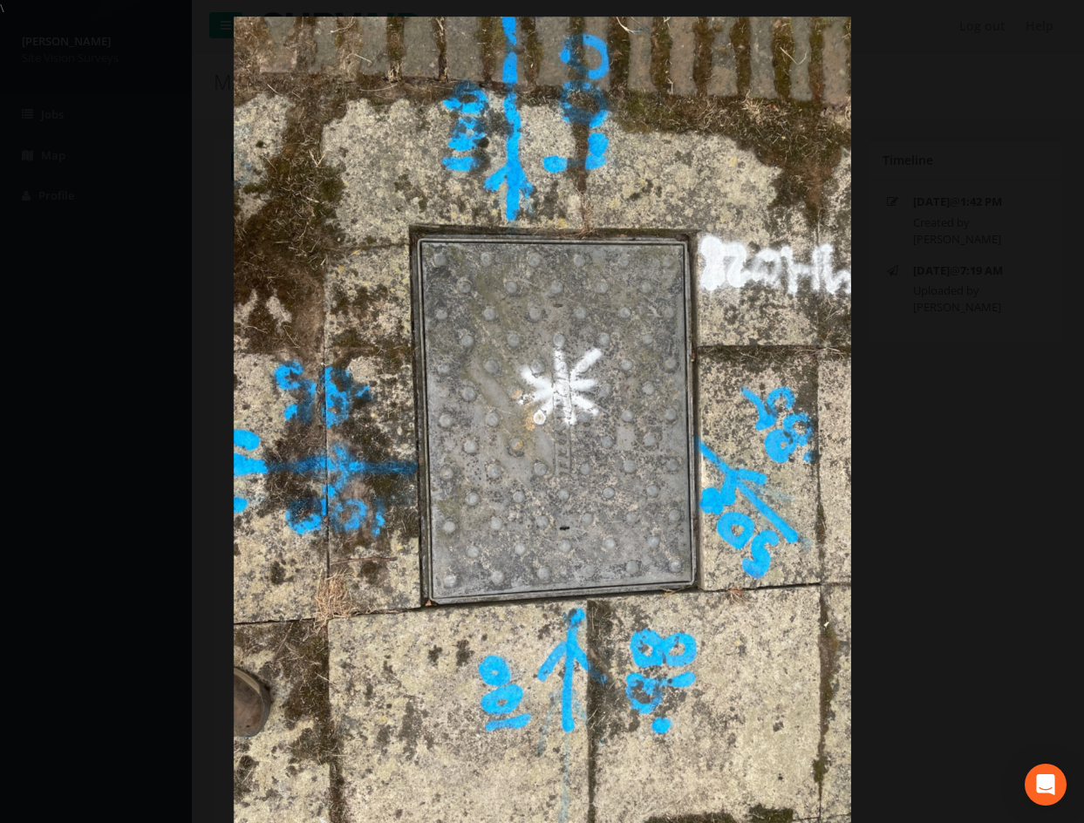
click at [977, 576] on div at bounding box center [542, 428] width 1084 height 823
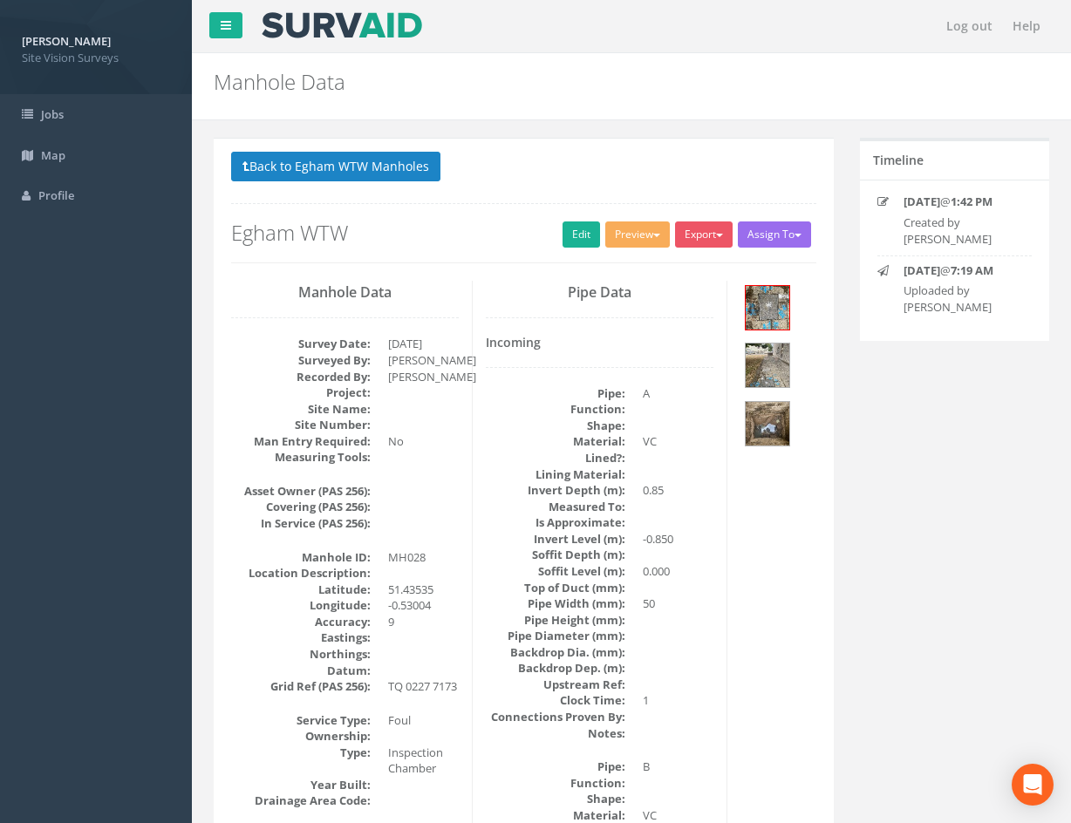
drag, startPoint x: 797, startPoint y: 448, endPoint x: 814, endPoint y: 302, distance: 147.5
drag, startPoint x: 805, startPoint y: 640, endPoint x: 775, endPoint y: 106, distance: 534.6
click at [781, 370] on img at bounding box center [768, 366] width 44 height 44
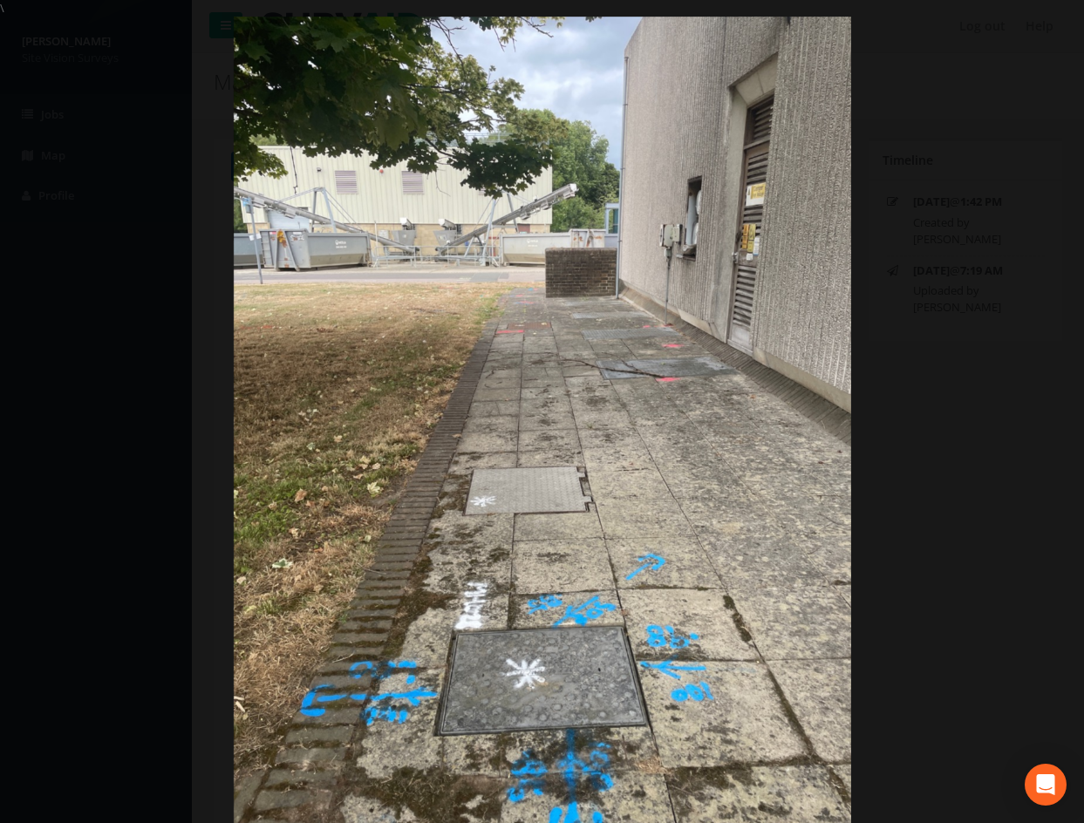
click at [992, 535] on div at bounding box center [542, 428] width 1084 height 823
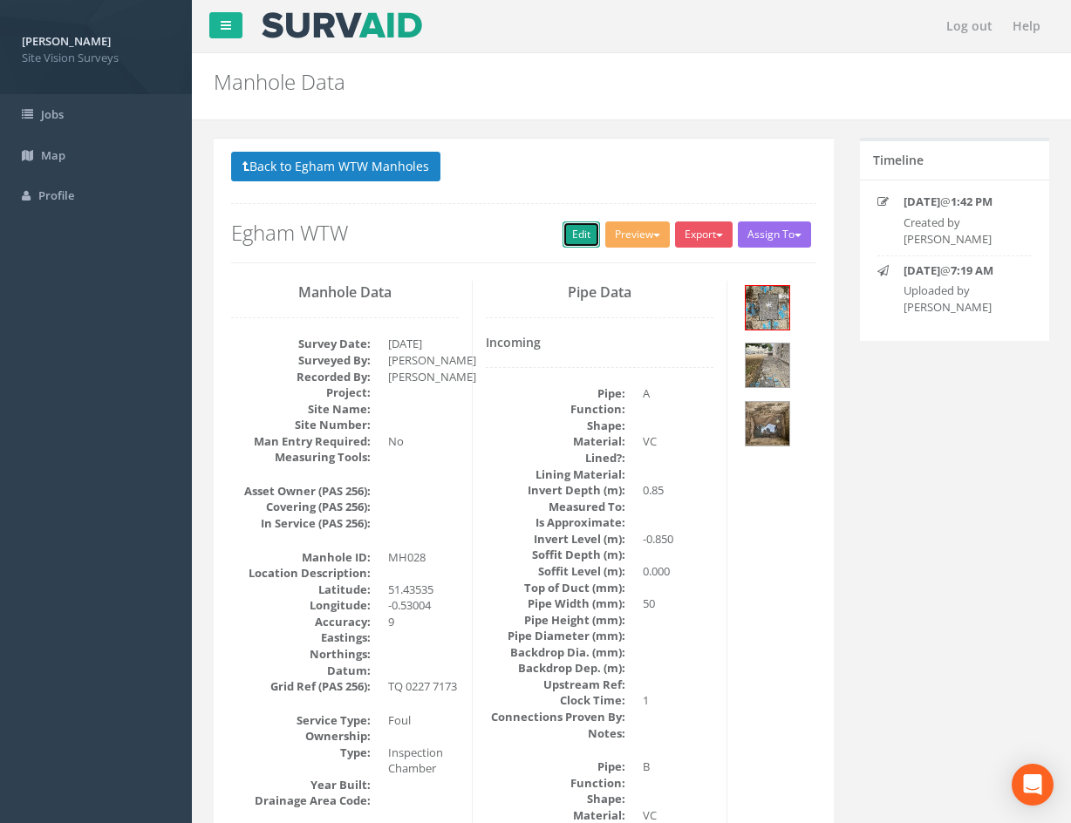
click at [571, 240] on link "Edit" at bounding box center [582, 235] width 38 height 26
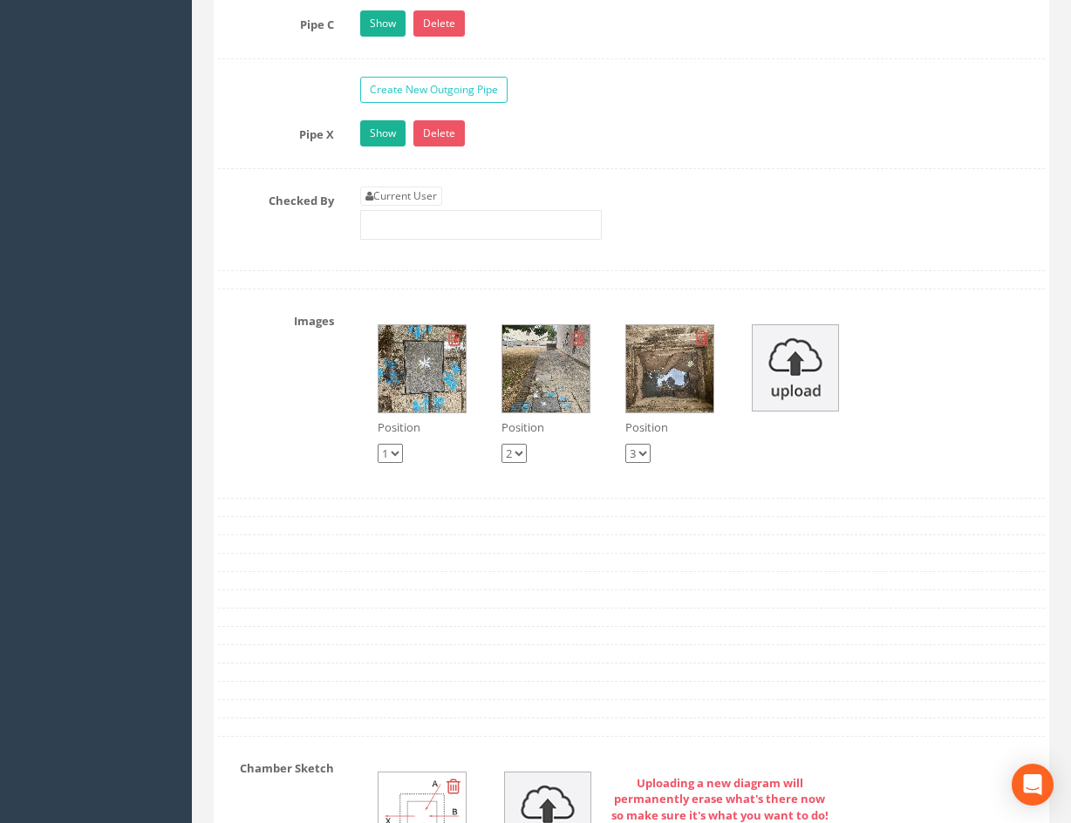
scroll to position [3966, 0]
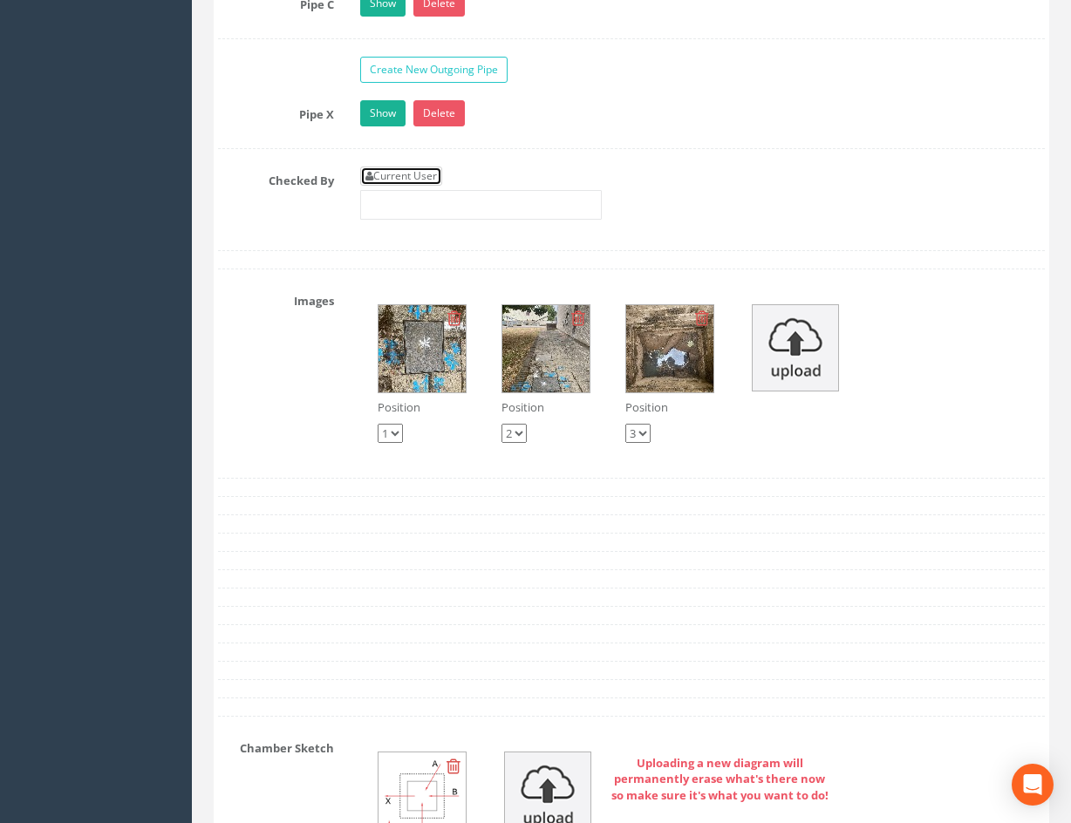
click at [403, 182] on link "Current User" at bounding box center [401, 176] width 82 height 19
type input "[PERSON_NAME]"
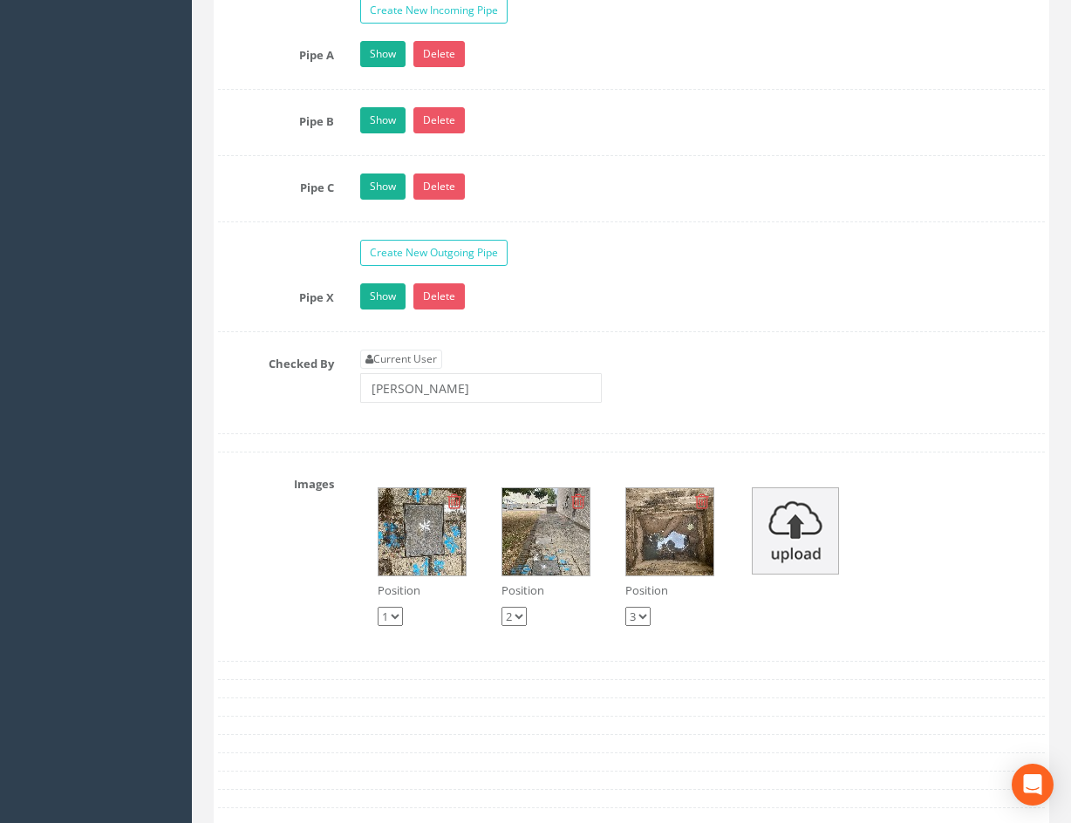
drag, startPoint x: 884, startPoint y: 471, endPoint x: 876, endPoint y: 331, distance: 139.8
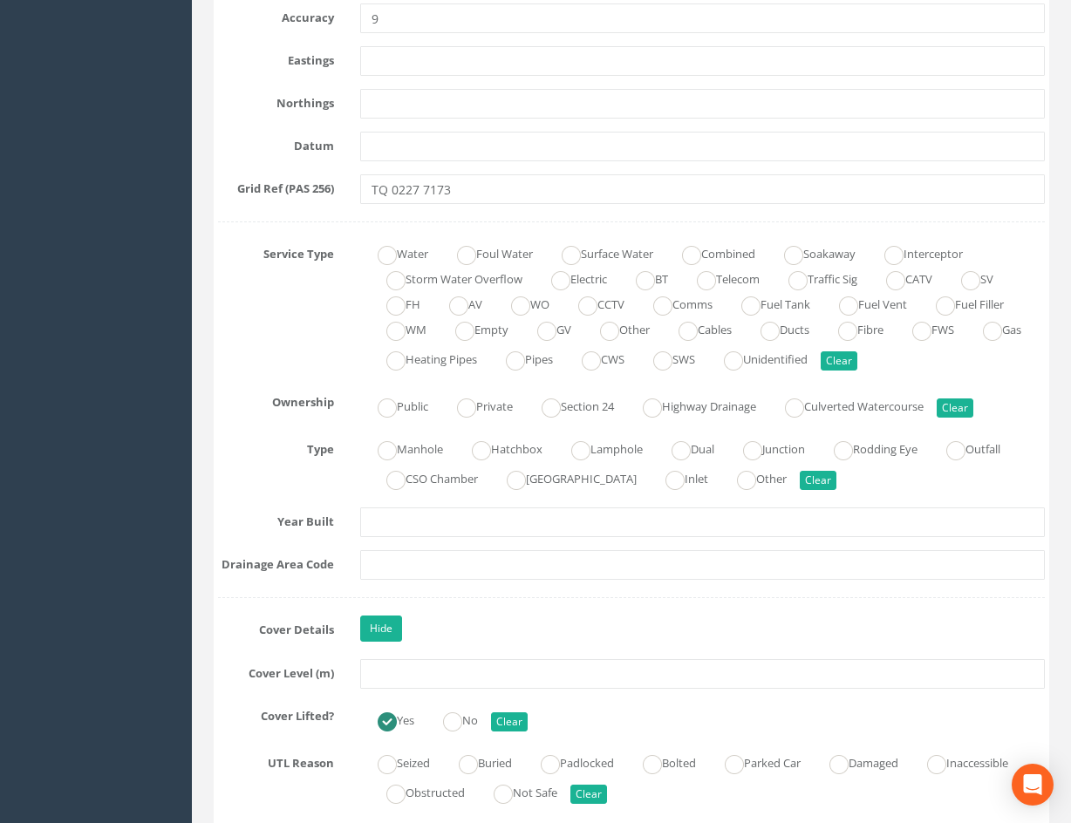
scroll to position [960, 0]
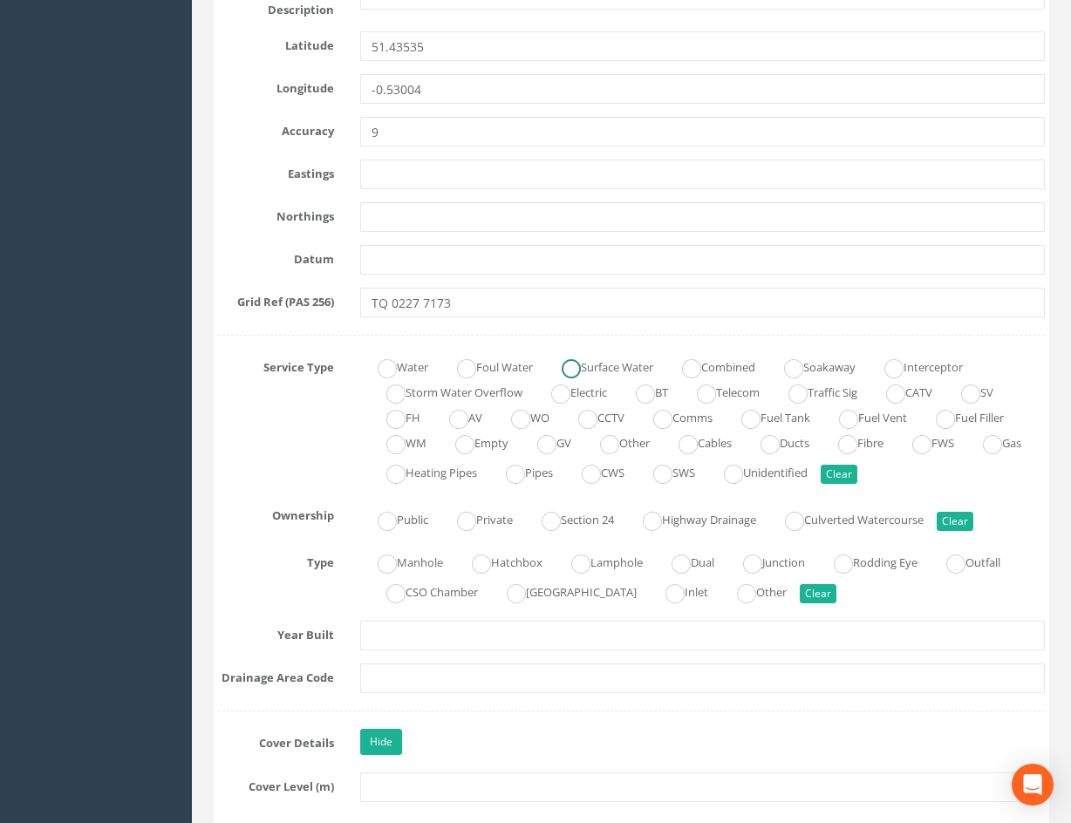
click at [581, 368] on ins at bounding box center [571, 368] width 19 height 19
radio input "true"
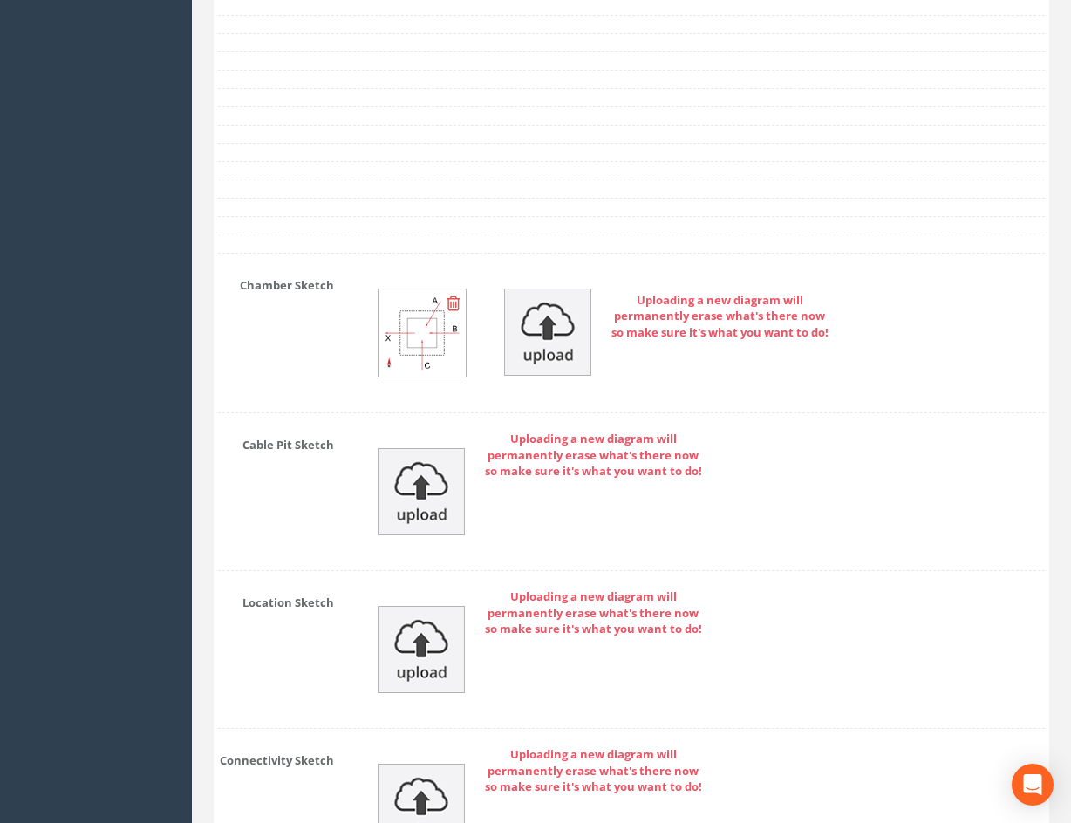
scroll to position [4789, 0]
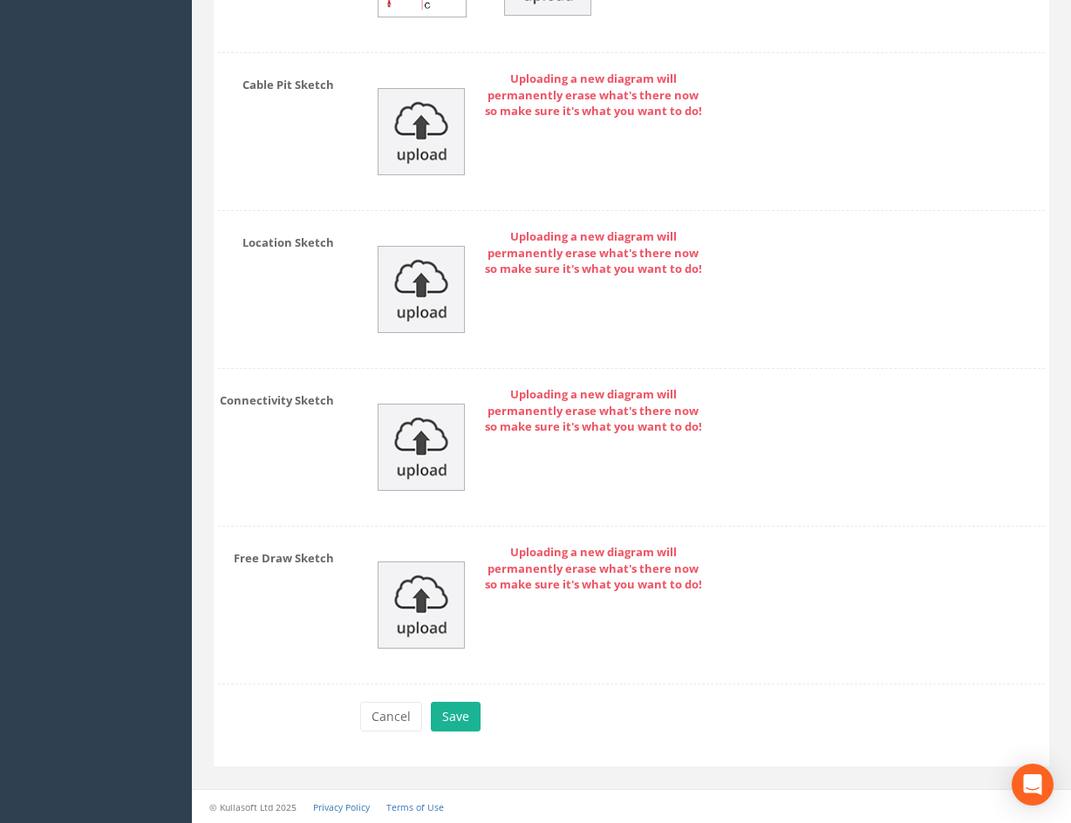
drag, startPoint x: 911, startPoint y: 295, endPoint x: 831, endPoint y: 588, distance: 303.6
click at [460, 713] on button "Save" at bounding box center [456, 717] width 50 height 30
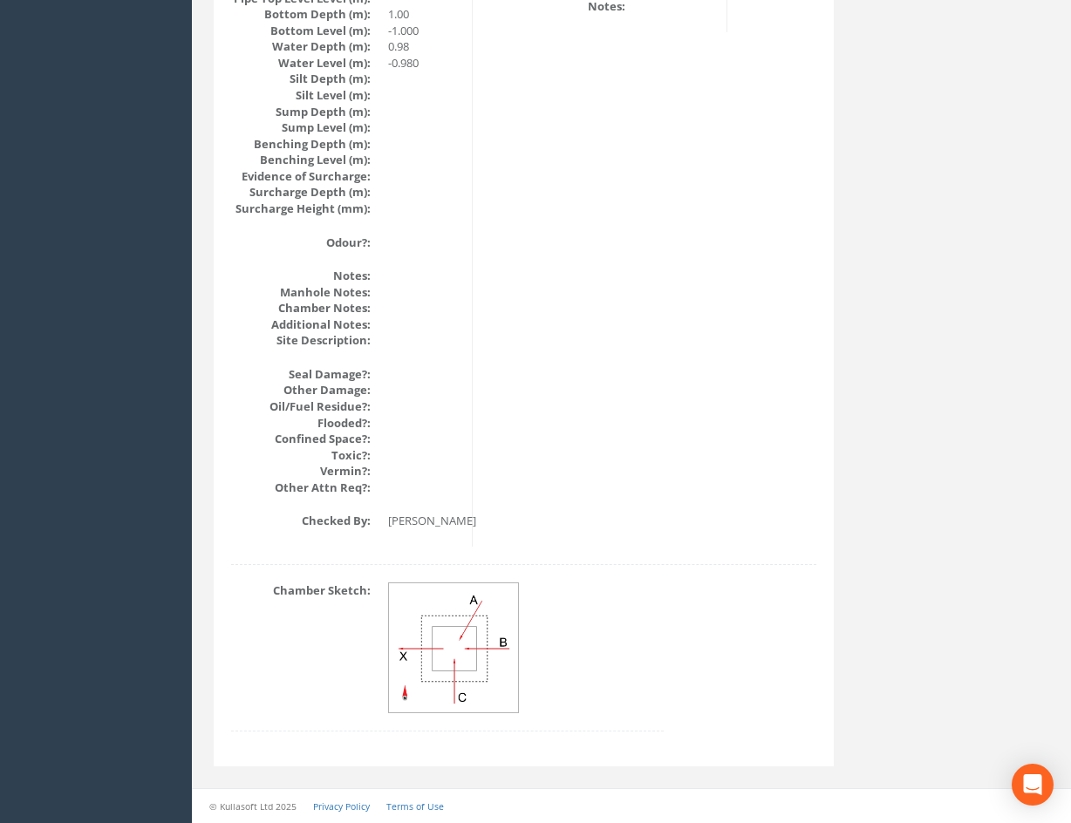
scroll to position [1932, 0]
click at [670, 636] on div "Chamber Sketch:" at bounding box center [447, 666] width 459 height 167
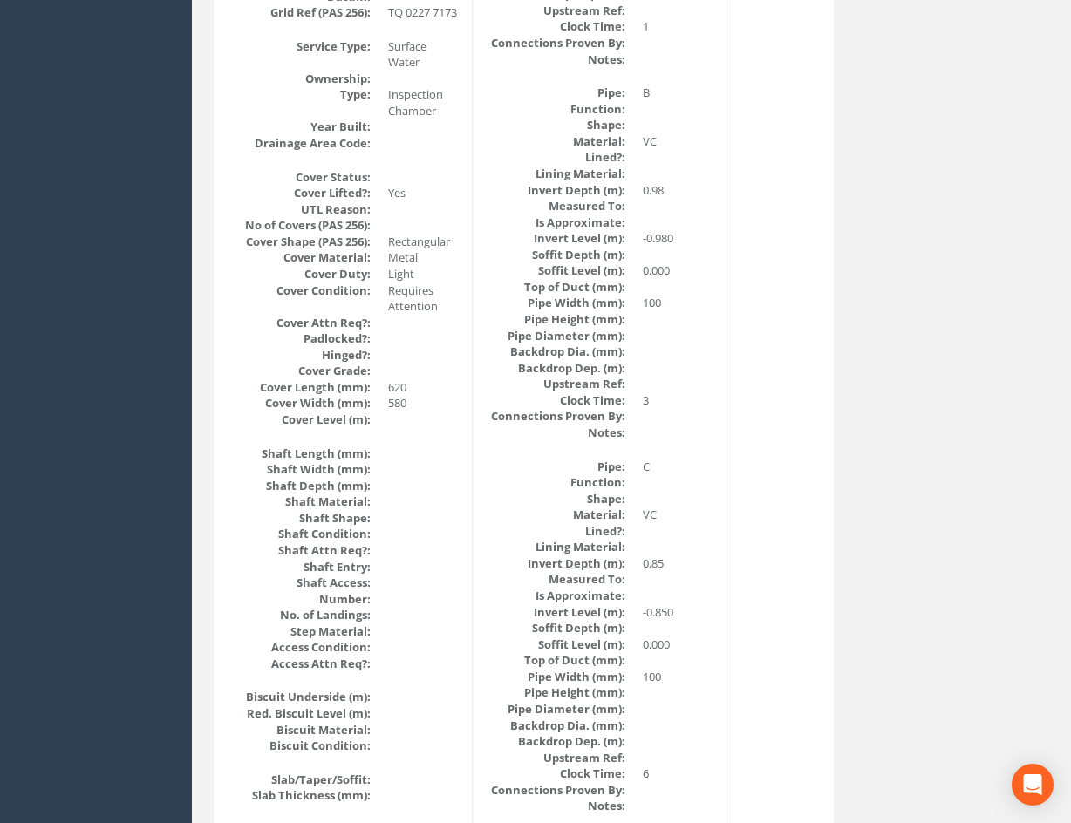
scroll to position [0, 0]
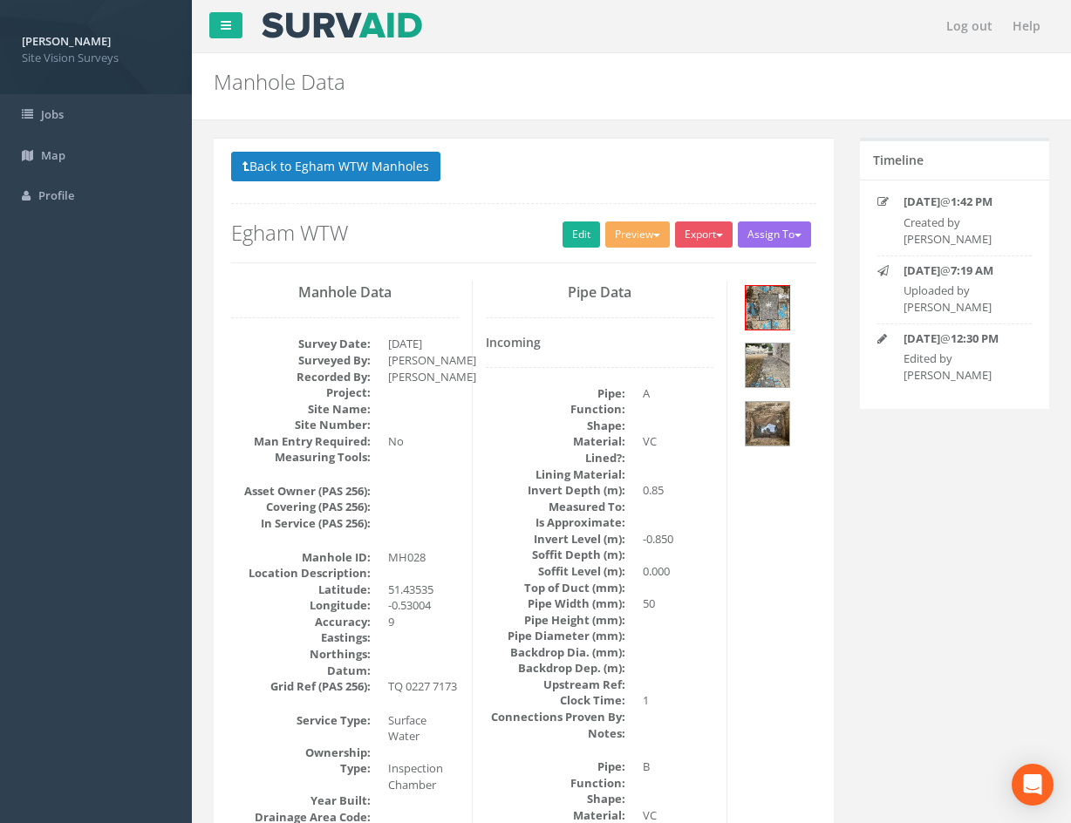
drag, startPoint x: 690, startPoint y: 690, endPoint x: 613, endPoint y: 444, distance: 257.6
click at [401, 164] on button "Back to Egham WTW Manholes" at bounding box center [335, 167] width 209 height 30
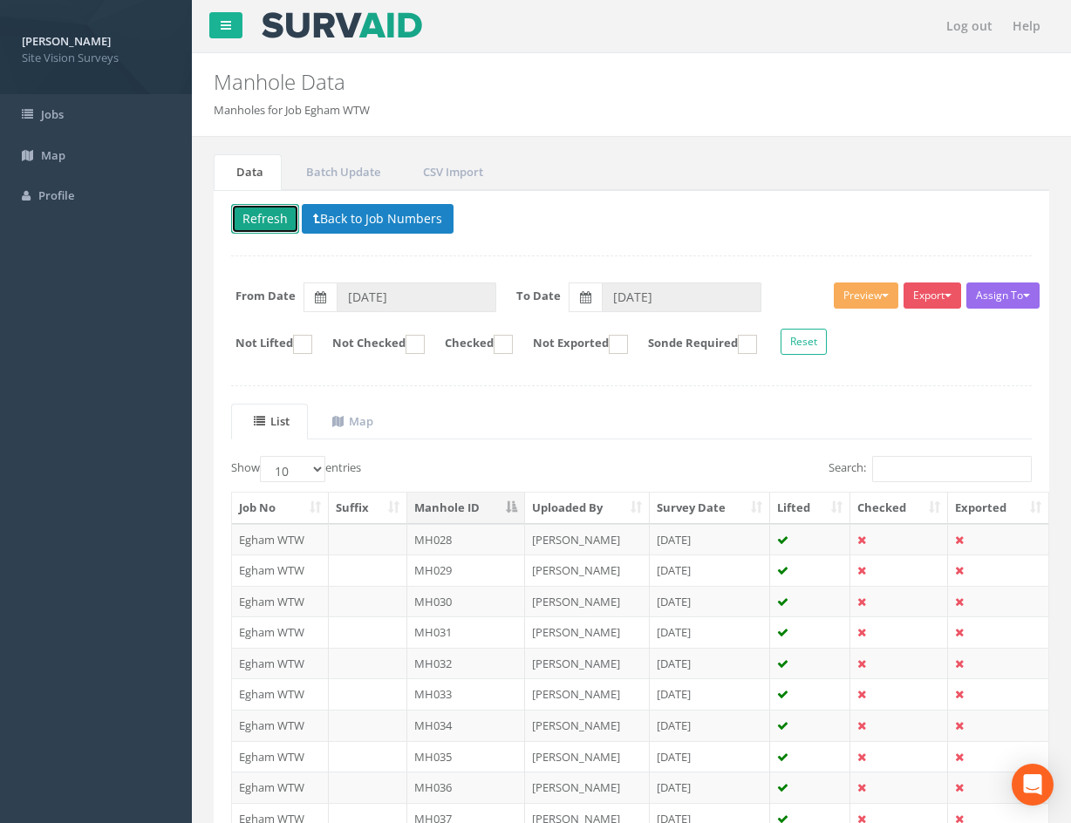
click at [262, 223] on button "Refresh" at bounding box center [265, 219] width 68 height 30
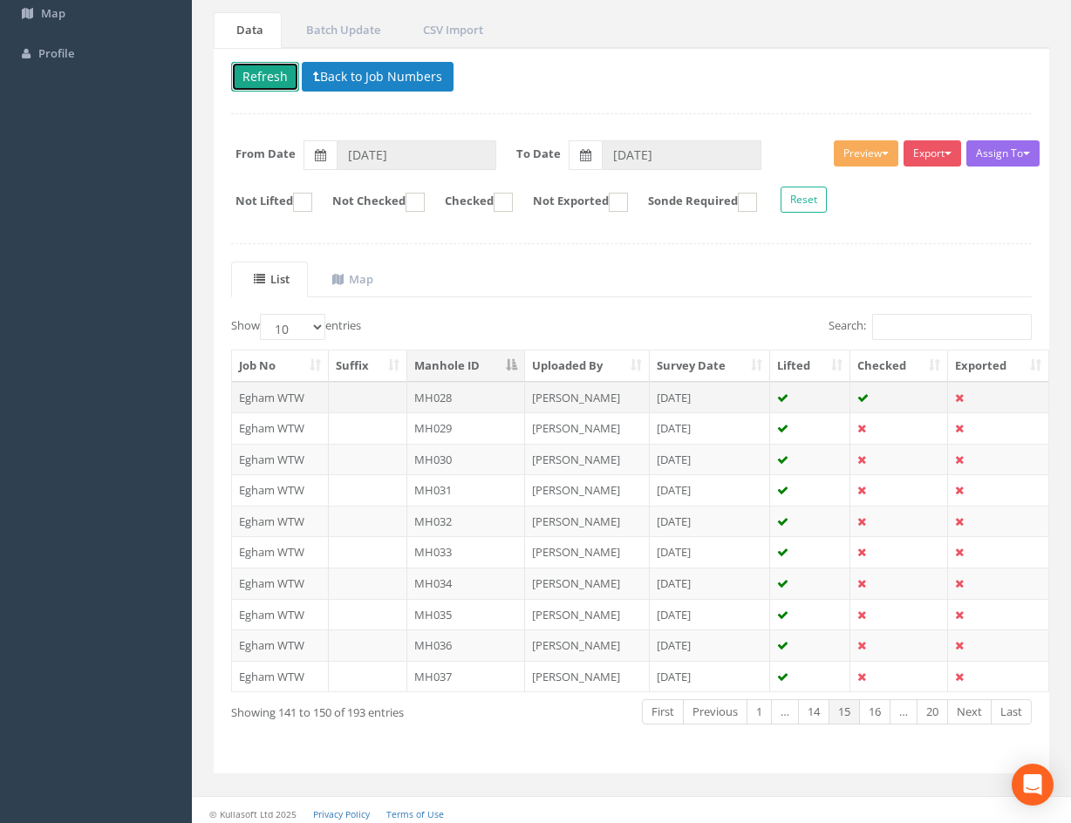
scroll to position [149, 0]
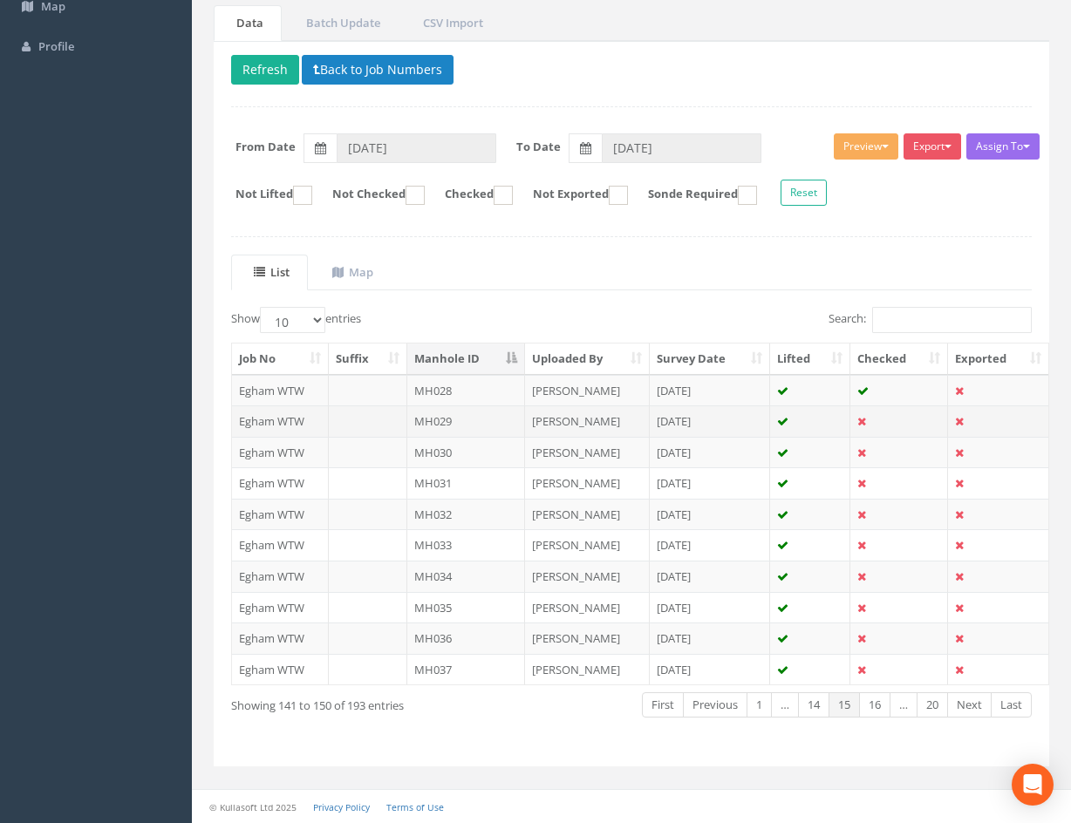
click at [903, 420] on td at bounding box center [899, 421] width 98 height 31
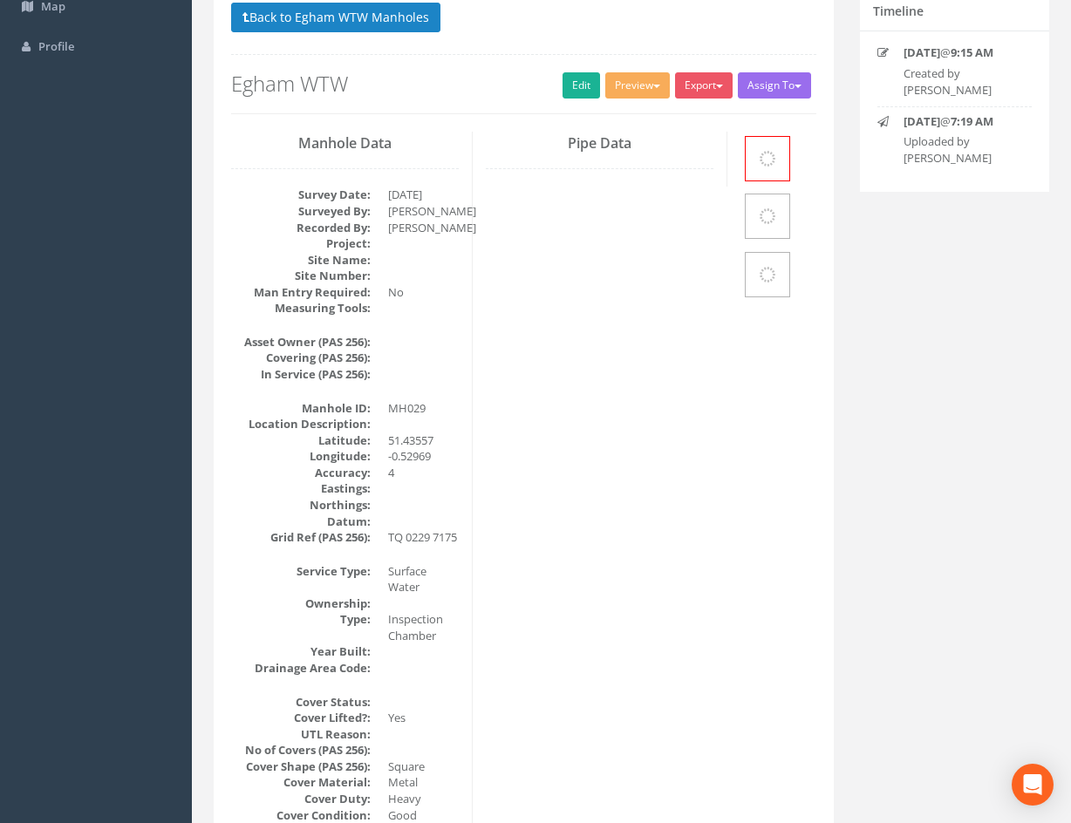
scroll to position [0, 0]
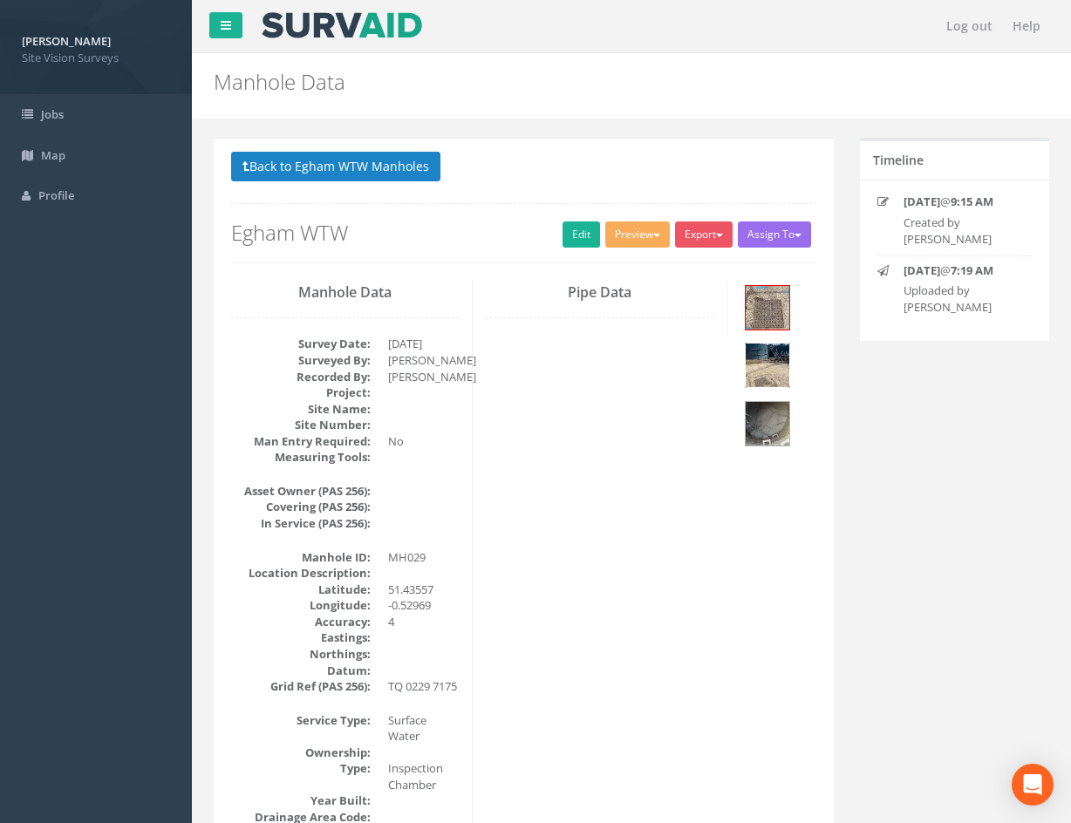
click at [777, 371] on img at bounding box center [768, 366] width 44 height 44
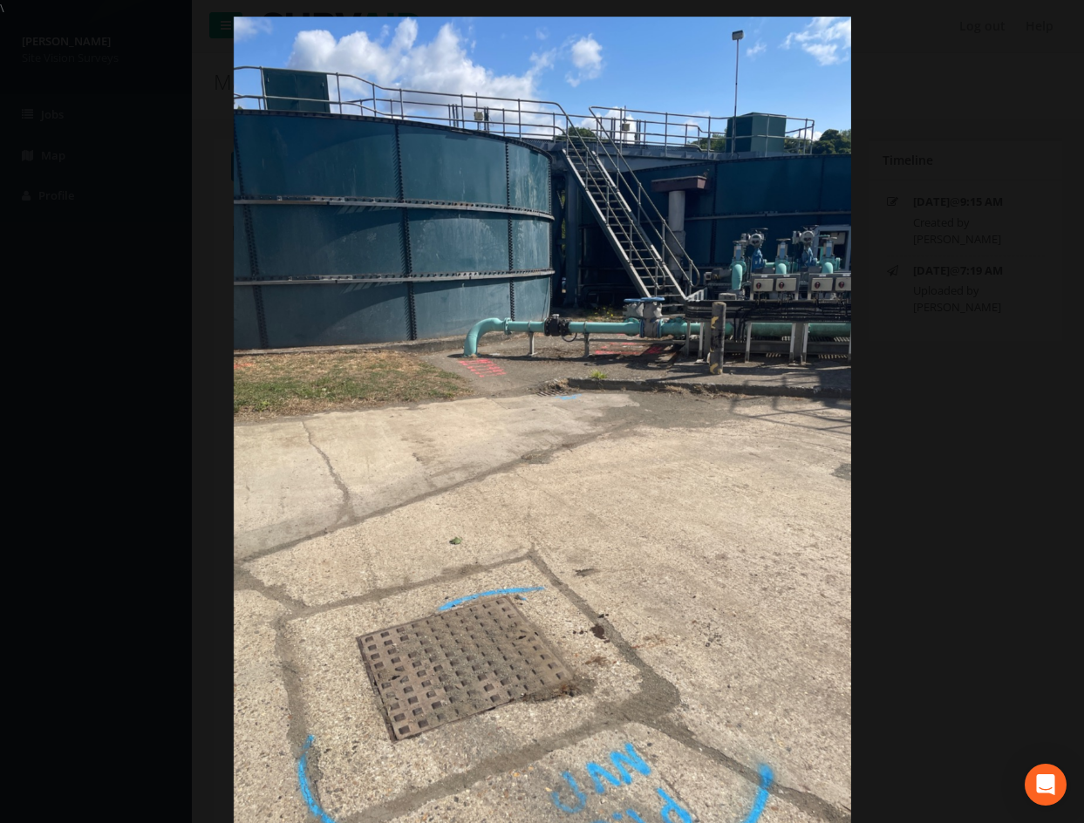
click at [944, 481] on div at bounding box center [542, 428] width 1084 height 823
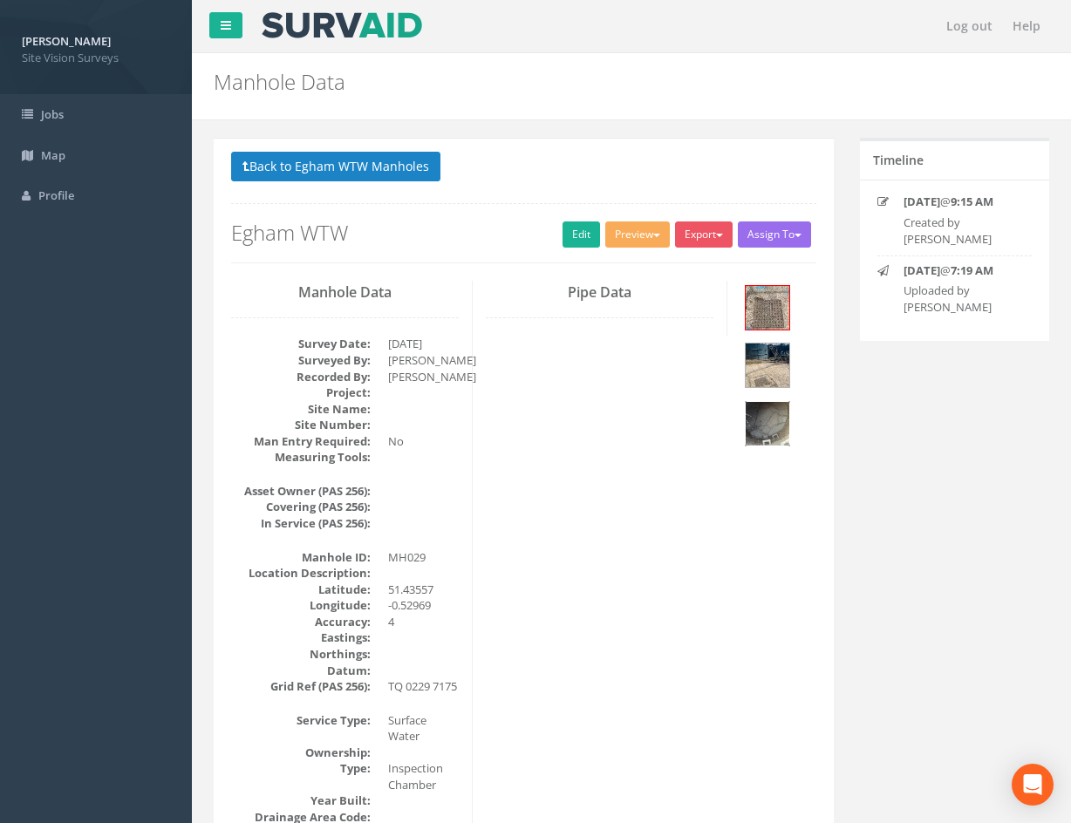
click at [770, 426] on img at bounding box center [768, 424] width 44 height 44
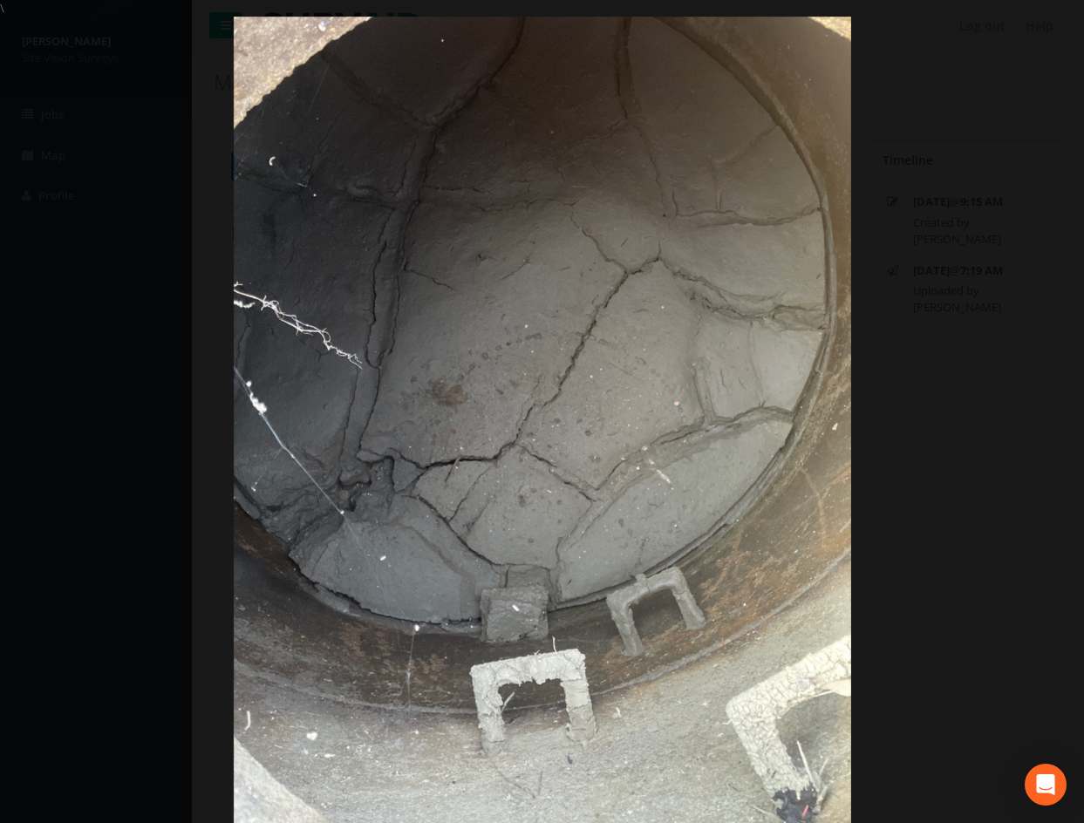
click at [952, 545] on div at bounding box center [542, 428] width 1084 height 823
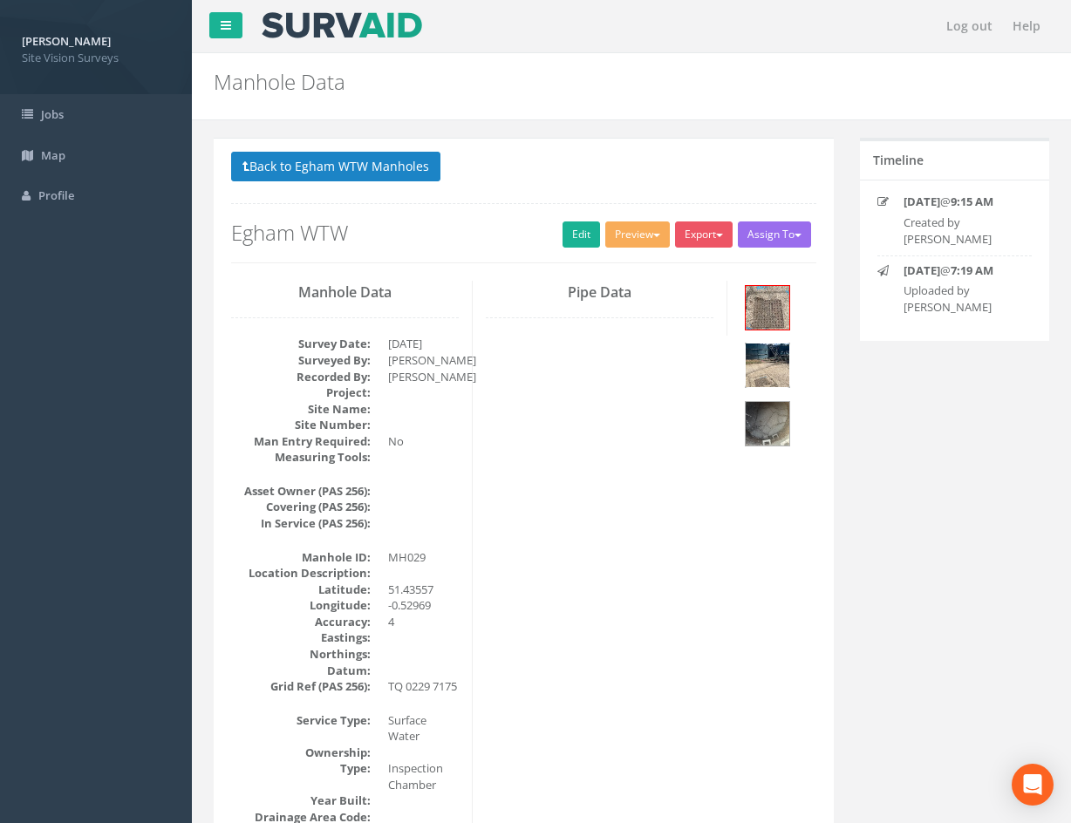
click at [771, 364] on img at bounding box center [768, 366] width 44 height 44
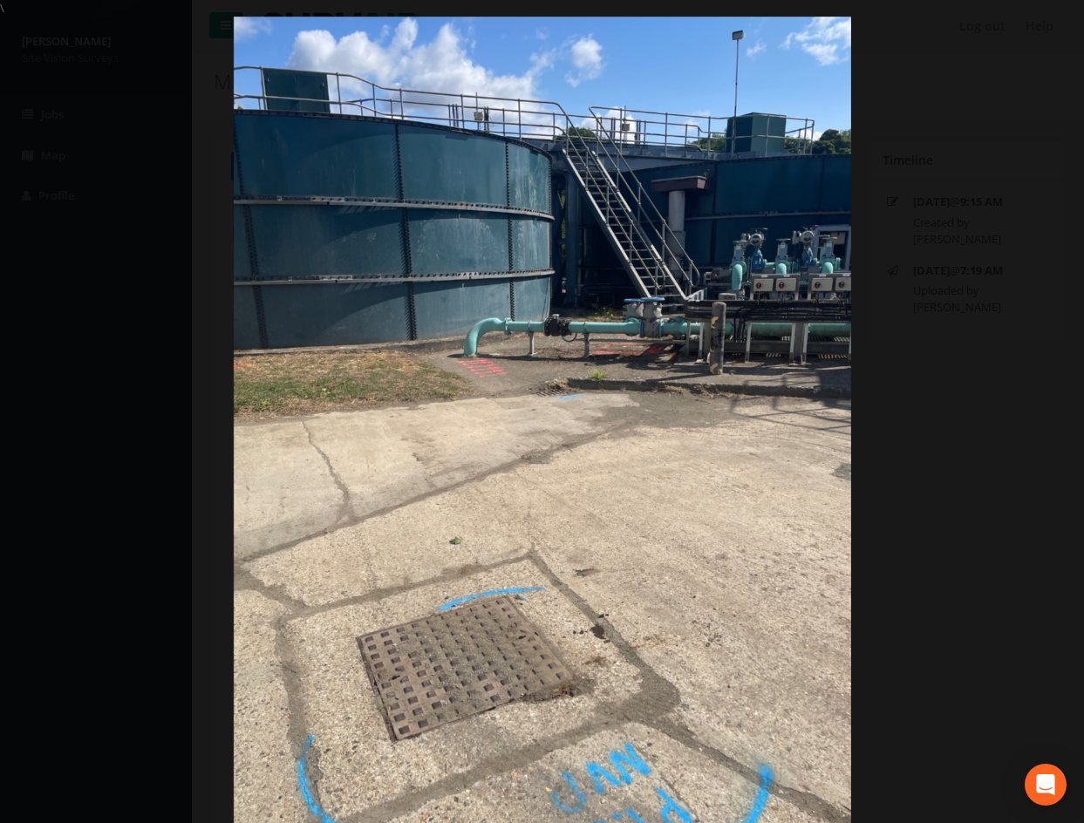
click at [913, 528] on div at bounding box center [542, 428] width 1084 height 823
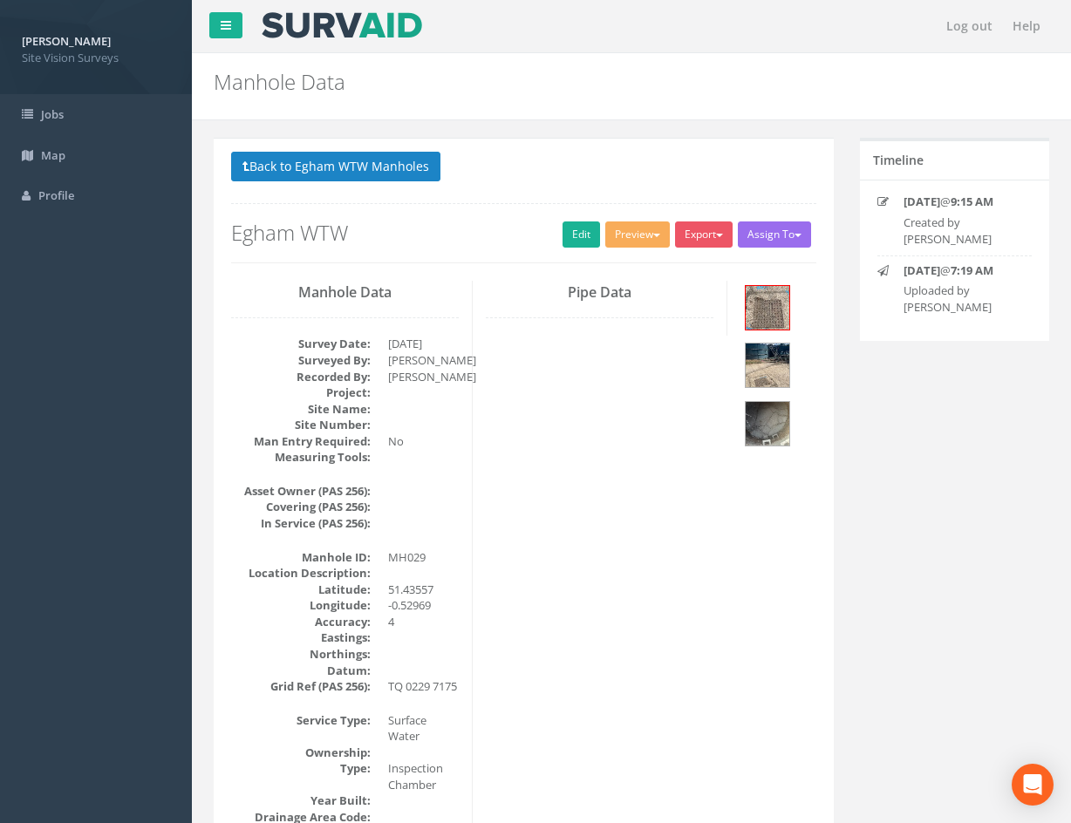
drag, startPoint x: 822, startPoint y: 604, endPoint x: 788, endPoint y: 323, distance: 283.7
click at [573, 230] on link "Edit" at bounding box center [582, 235] width 38 height 26
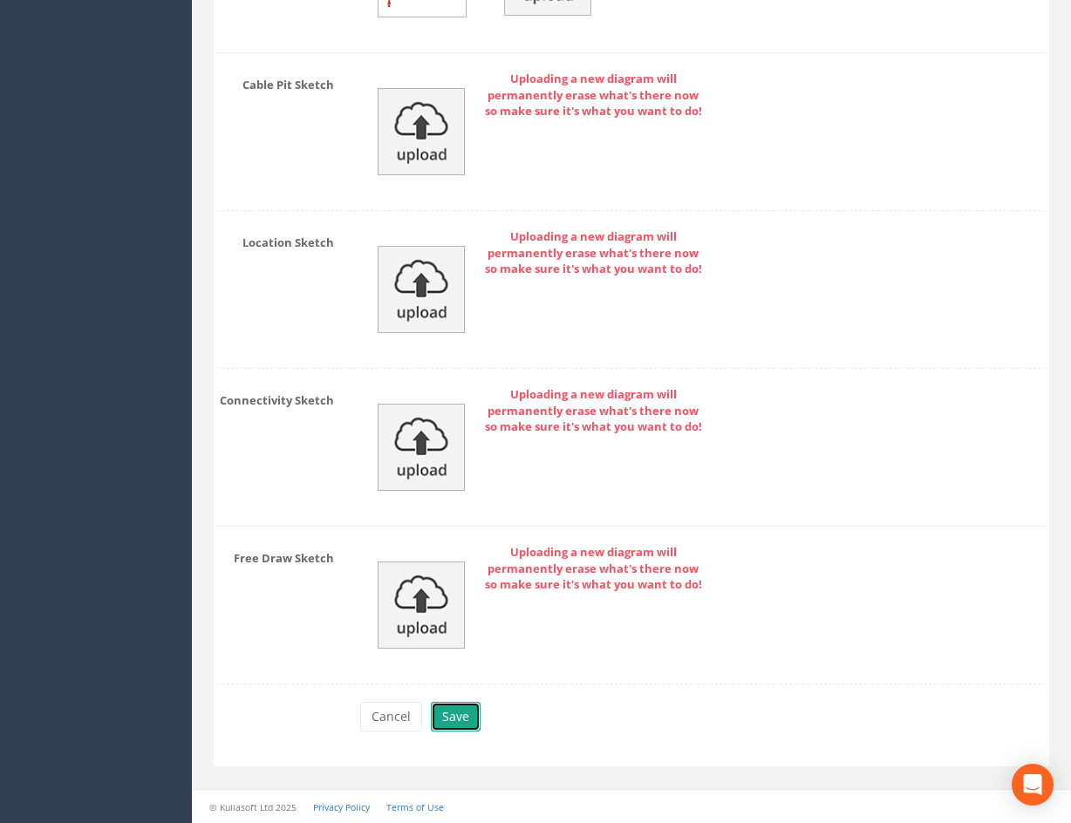
click at [464, 726] on button "Save" at bounding box center [456, 717] width 50 height 30
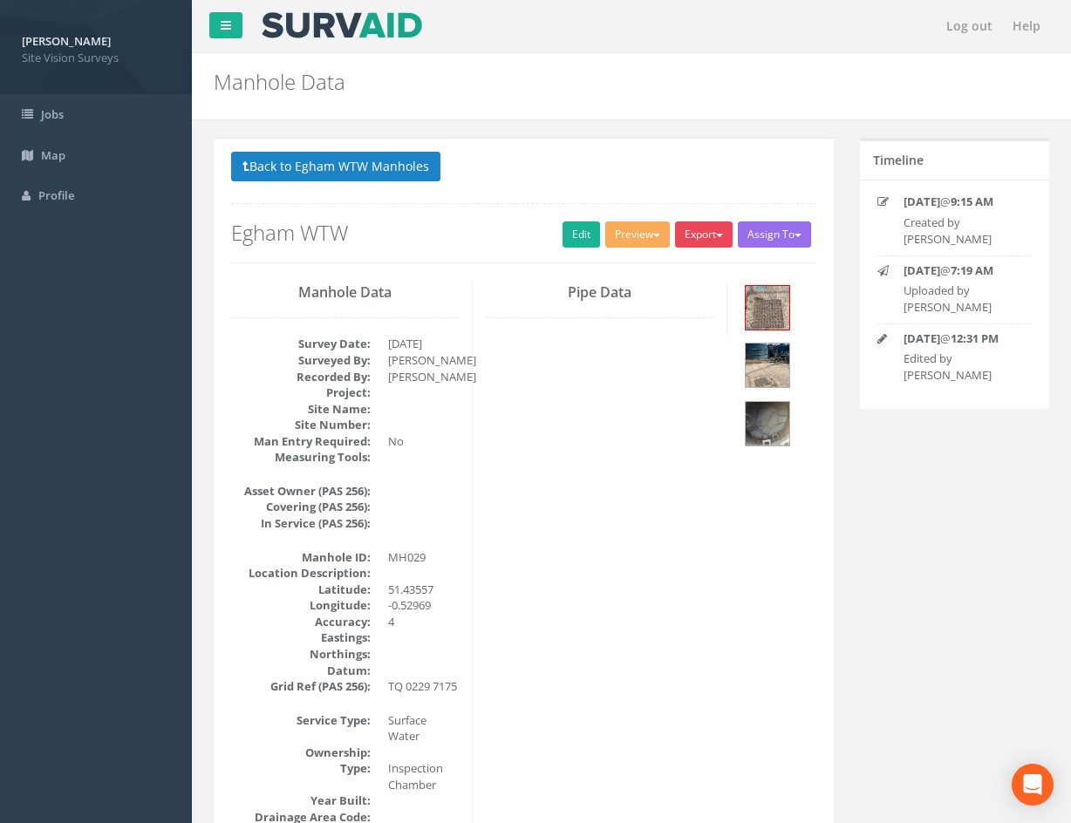
drag, startPoint x: 742, startPoint y: 732, endPoint x: 600, endPoint y: 240, distance: 512.0
click at [402, 170] on button "Back to Egham WTW Manholes" at bounding box center [335, 167] width 209 height 30
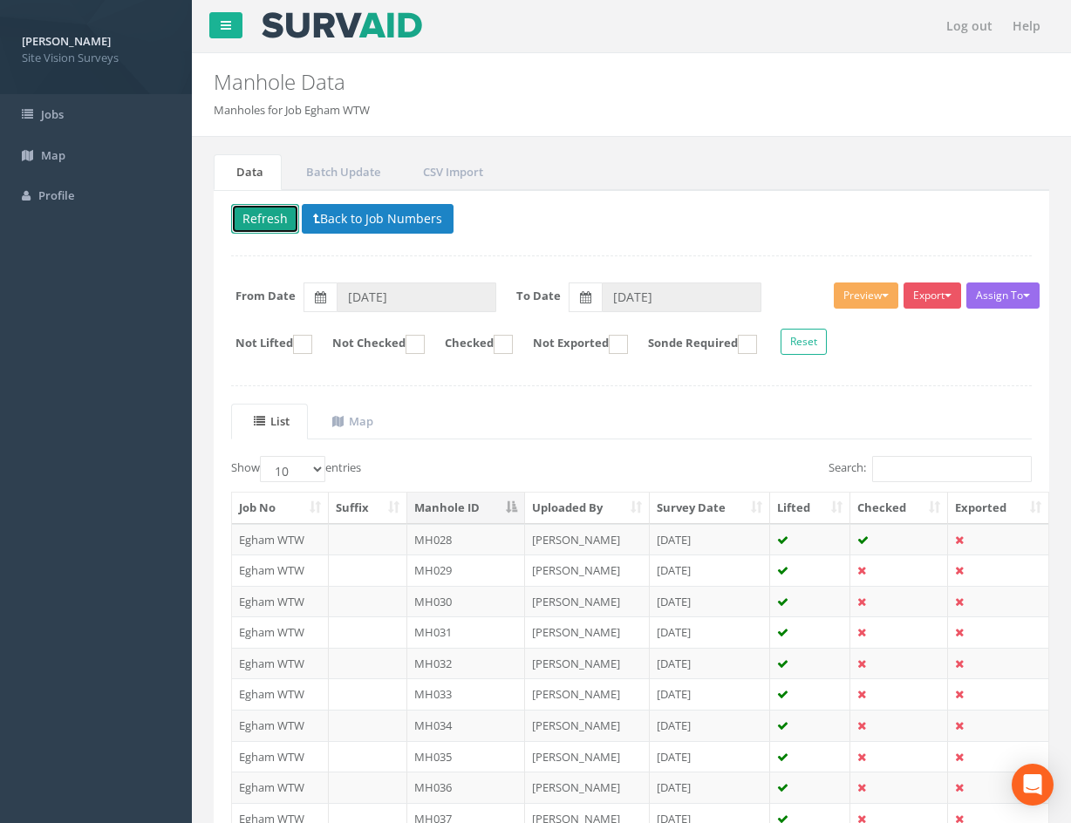
click at [256, 222] on button "Refresh" at bounding box center [265, 219] width 68 height 30
click at [889, 604] on td at bounding box center [899, 601] width 98 height 31
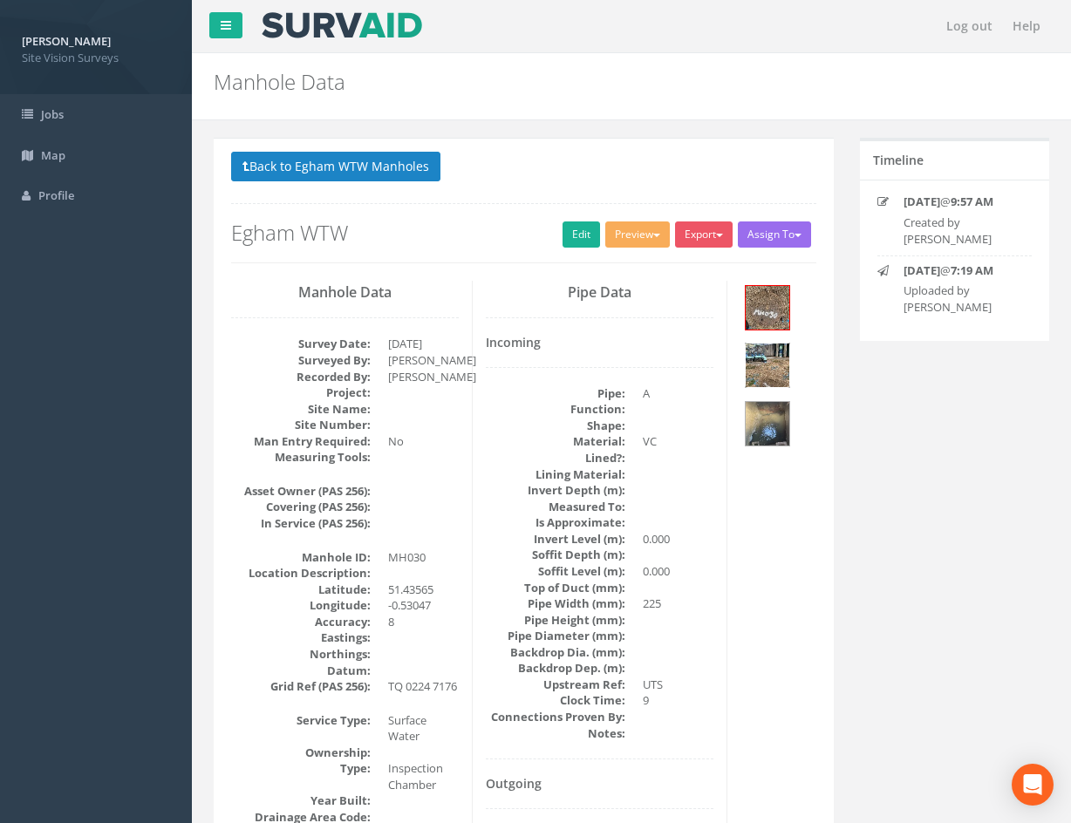
click at [775, 370] on img at bounding box center [768, 366] width 44 height 44
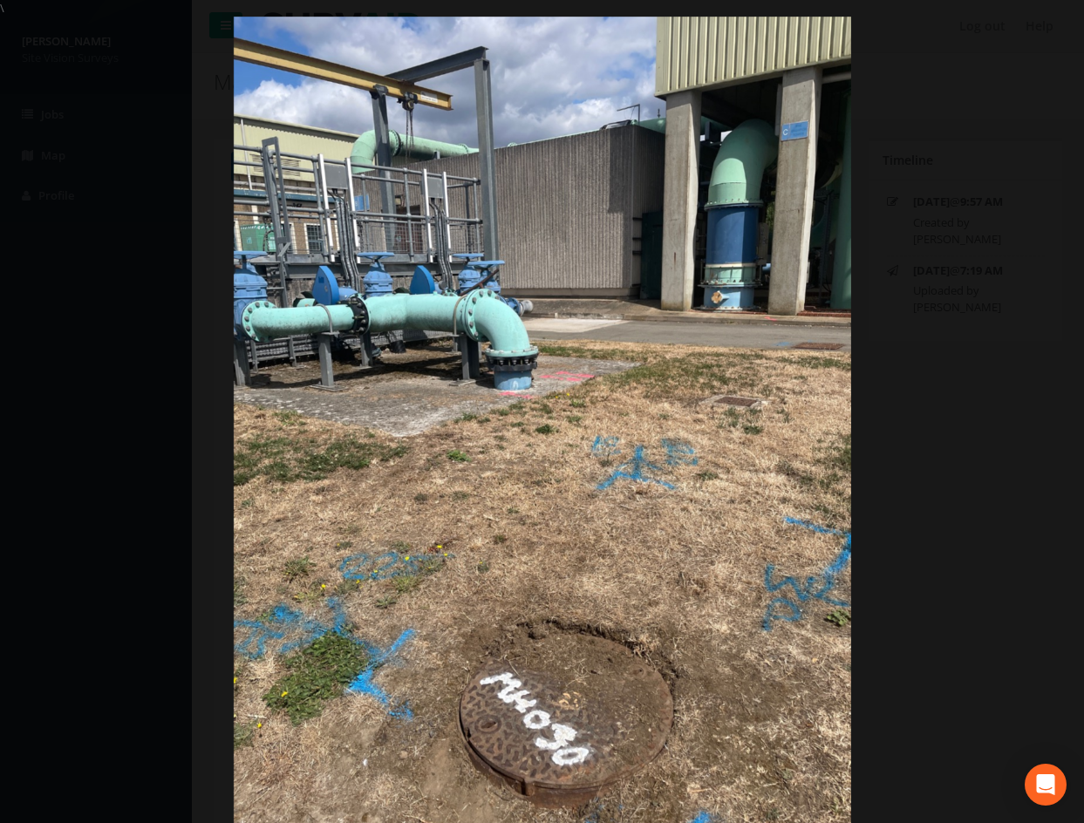
click at [972, 470] on div at bounding box center [542, 428] width 1084 height 823
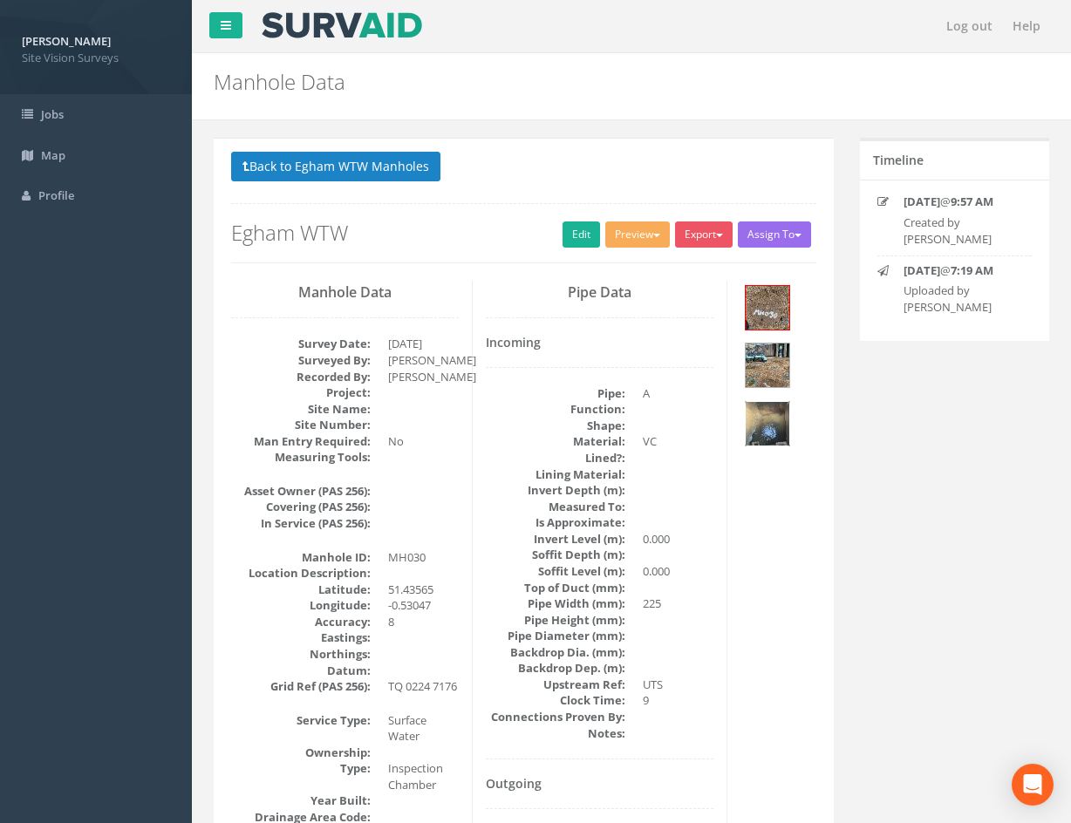
click at [762, 419] on img at bounding box center [768, 424] width 44 height 44
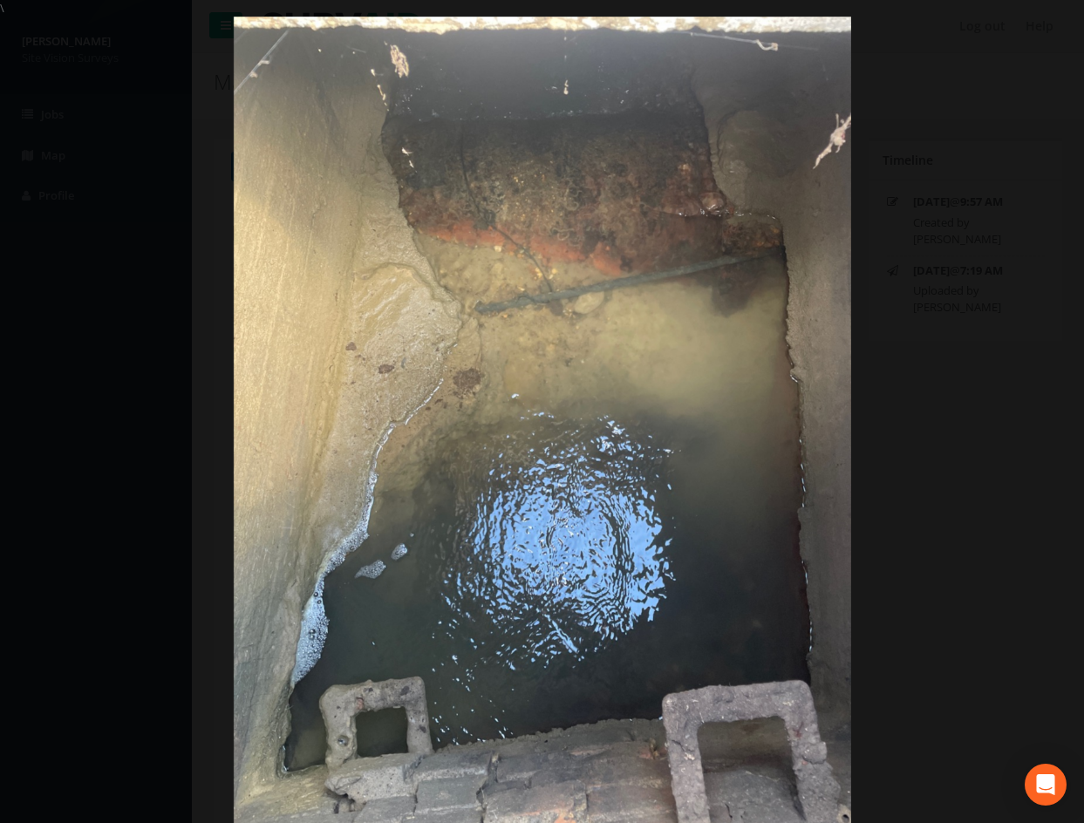
click at [918, 501] on div at bounding box center [542, 428] width 1084 height 823
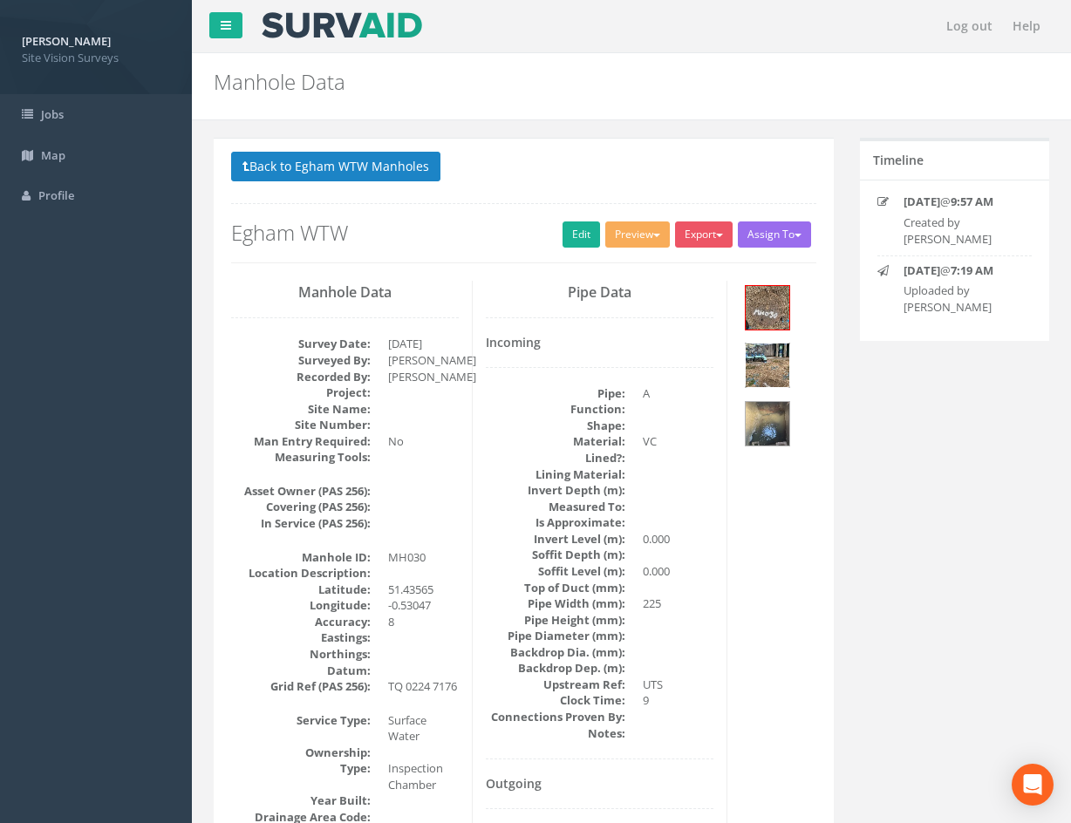
click at [767, 371] on img at bounding box center [768, 366] width 44 height 44
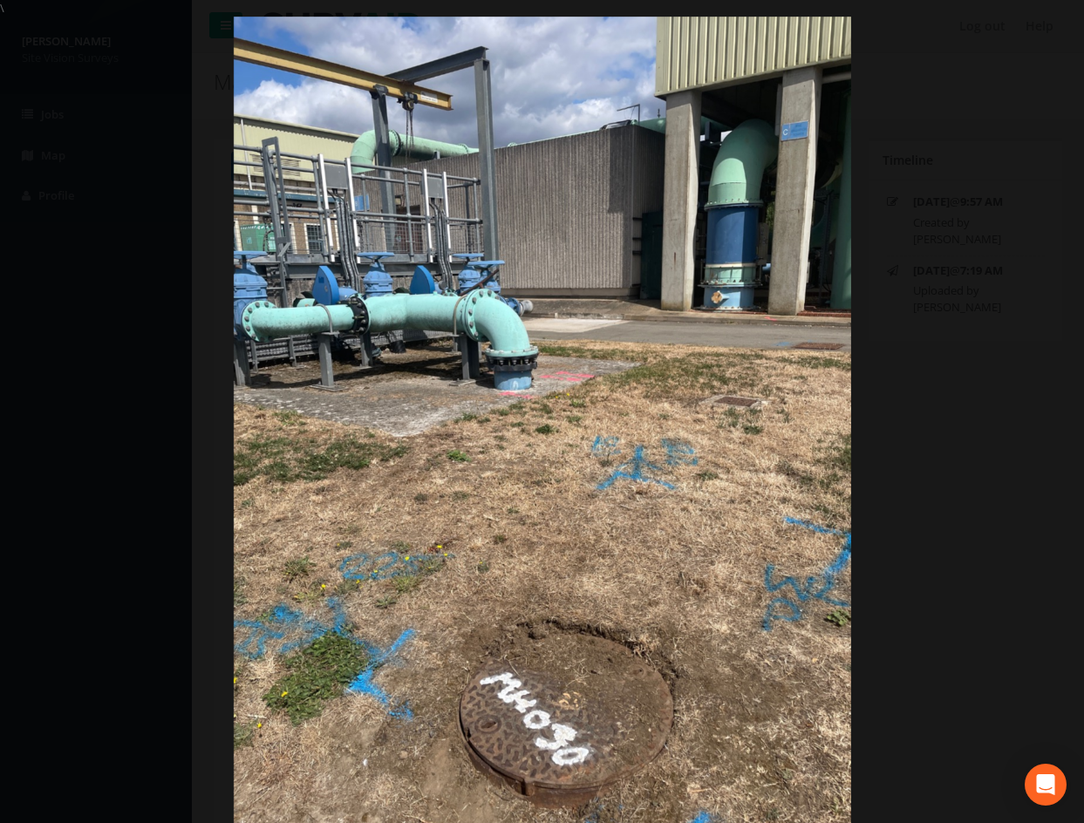
click at [894, 554] on div at bounding box center [542, 428] width 1084 height 823
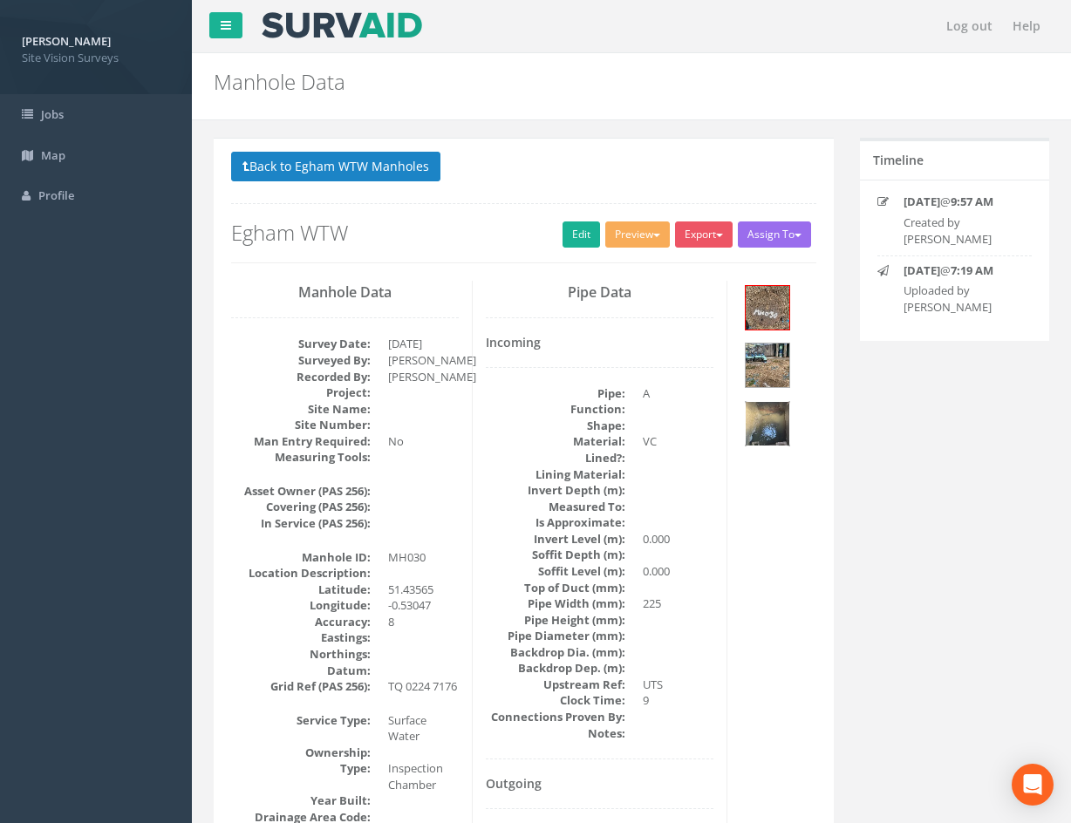
click at [773, 411] on img at bounding box center [768, 424] width 44 height 44
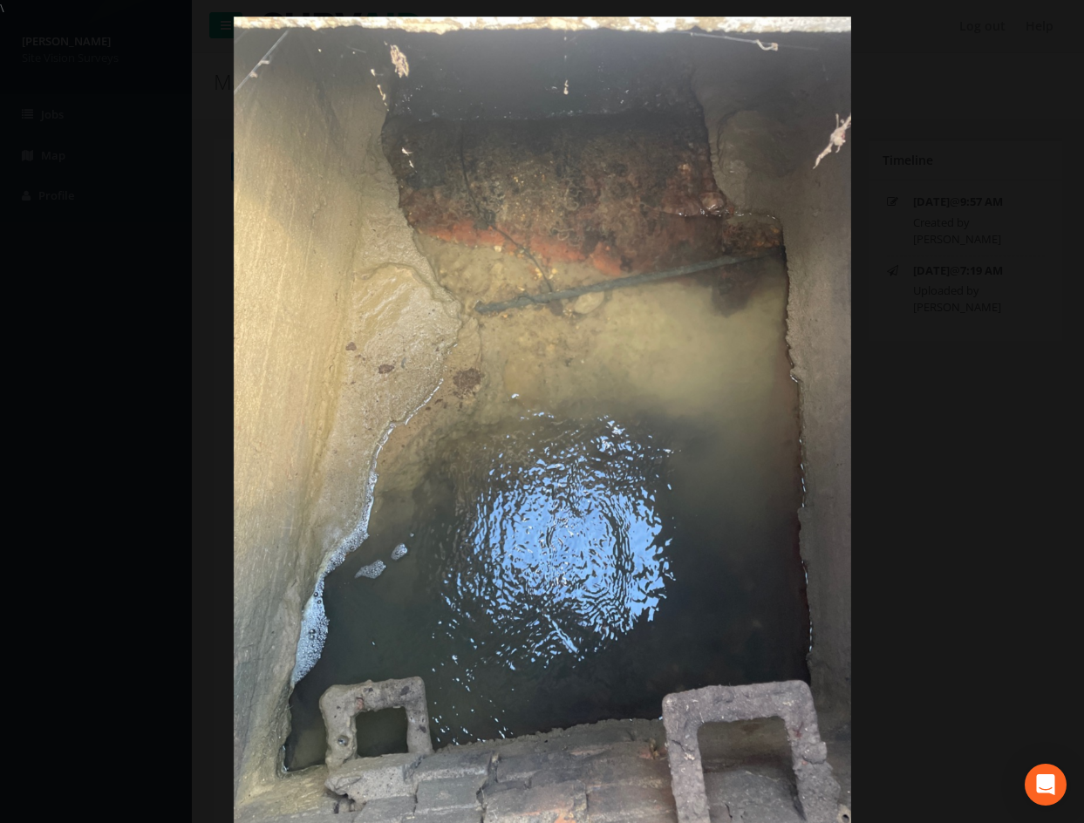
click at [940, 474] on div at bounding box center [542, 428] width 1084 height 823
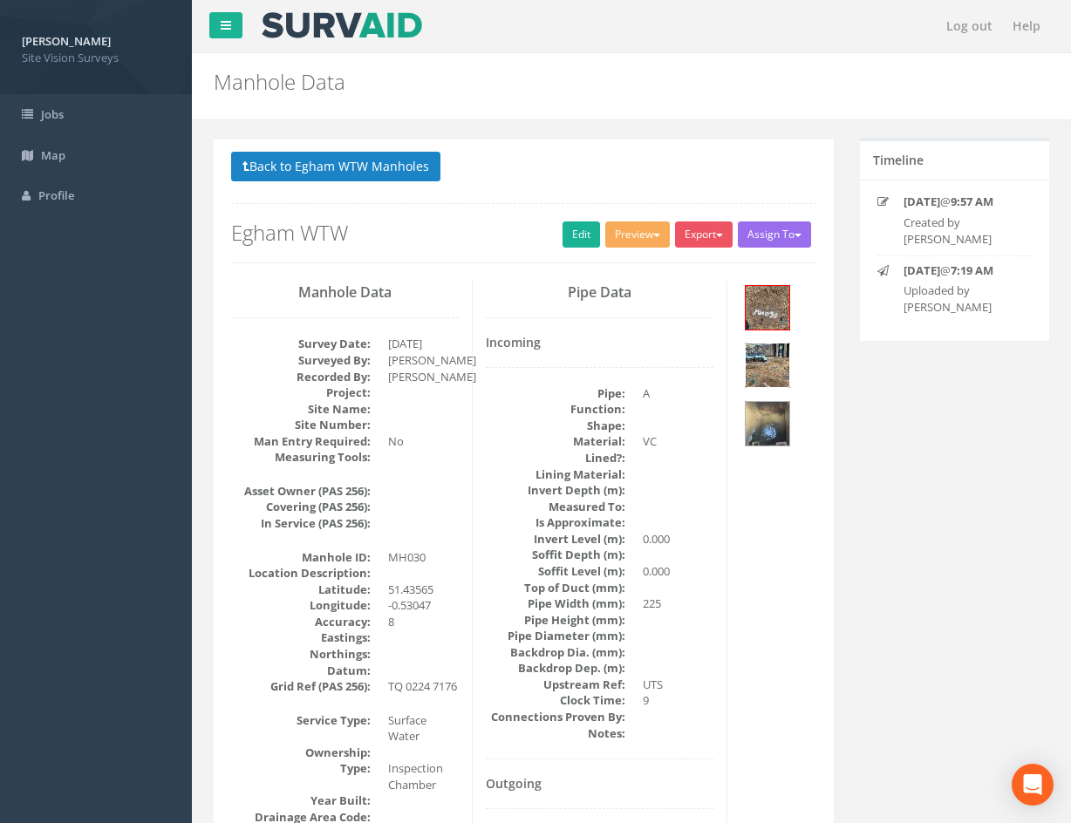
click at [773, 365] on img at bounding box center [768, 366] width 44 height 44
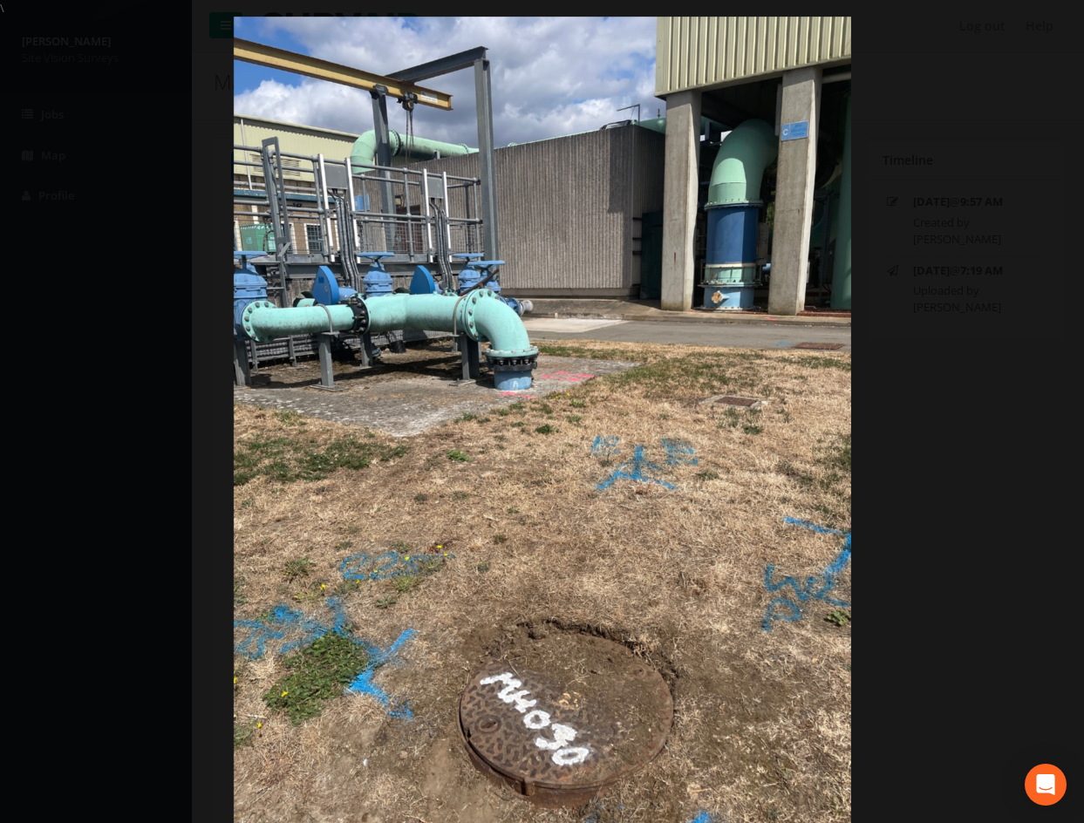
click at [185, 450] on div at bounding box center [542, 428] width 1084 height 823
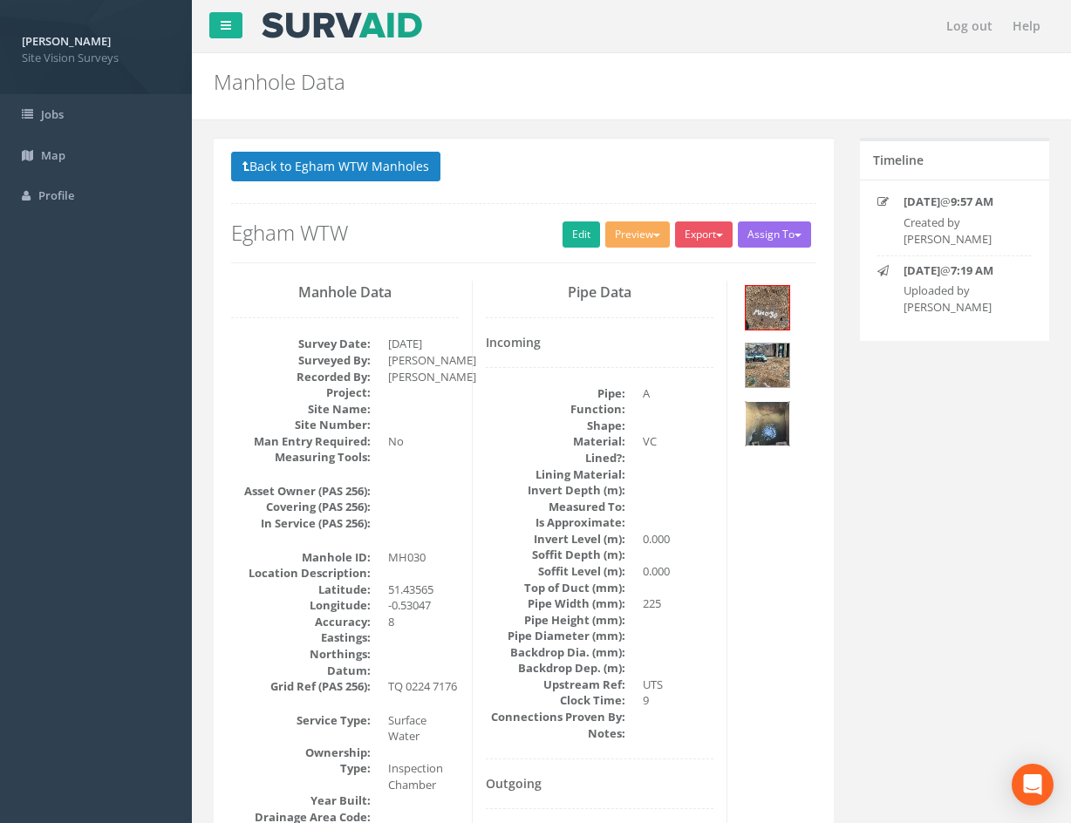
click at [778, 427] on img at bounding box center [768, 424] width 44 height 44
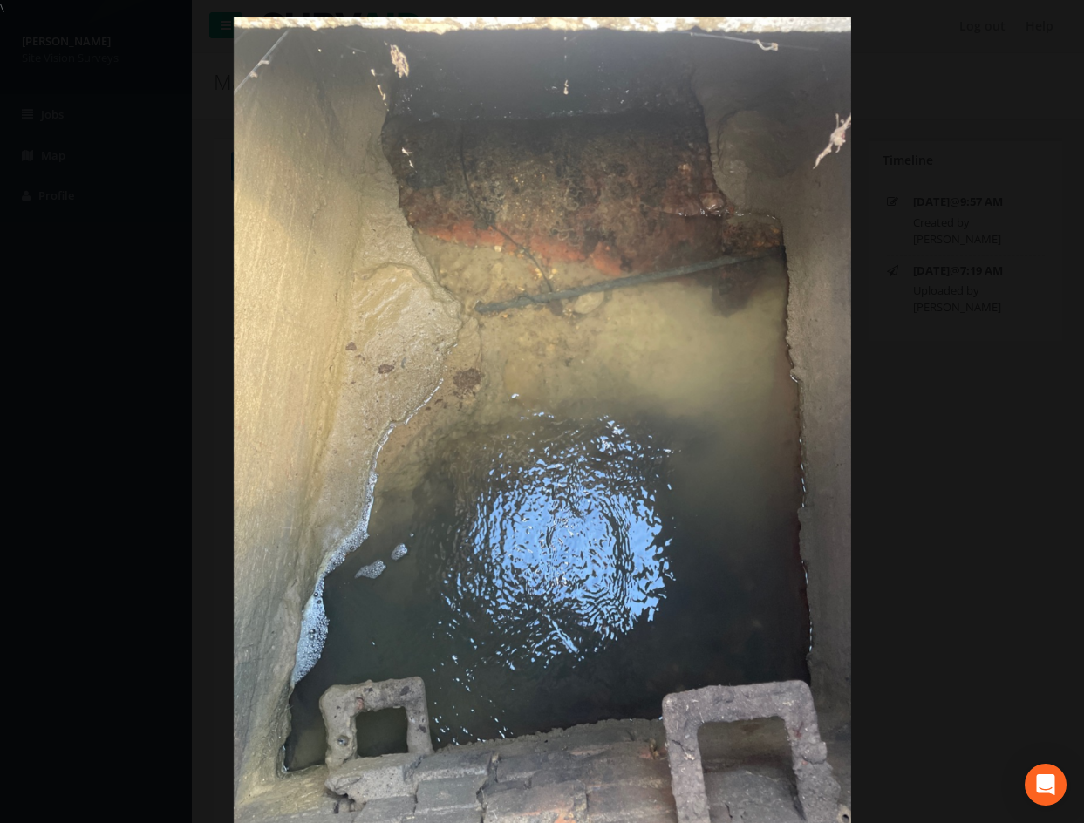
click at [982, 488] on div at bounding box center [542, 428] width 1084 height 823
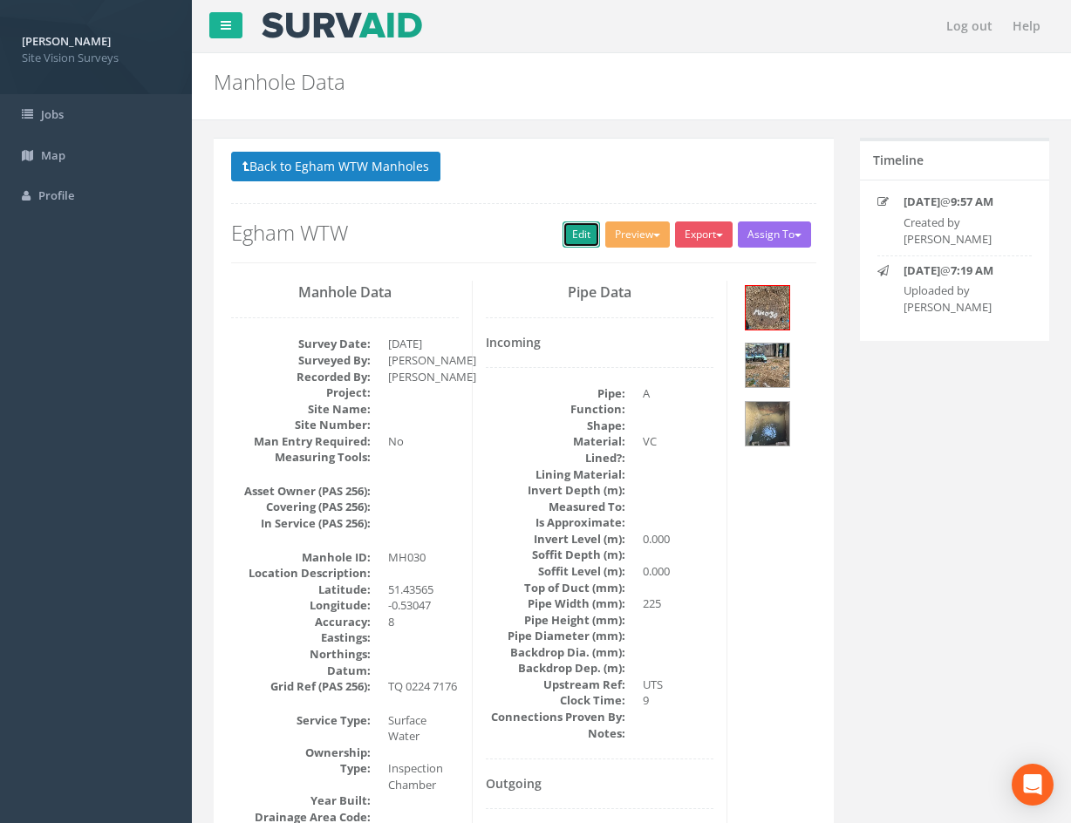
click at [574, 238] on link "Edit" at bounding box center [582, 235] width 38 height 26
drag, startPoint x: 838, startPoint y: 674, endPoint x: 722, endPoint y: 336, distance: 357.7
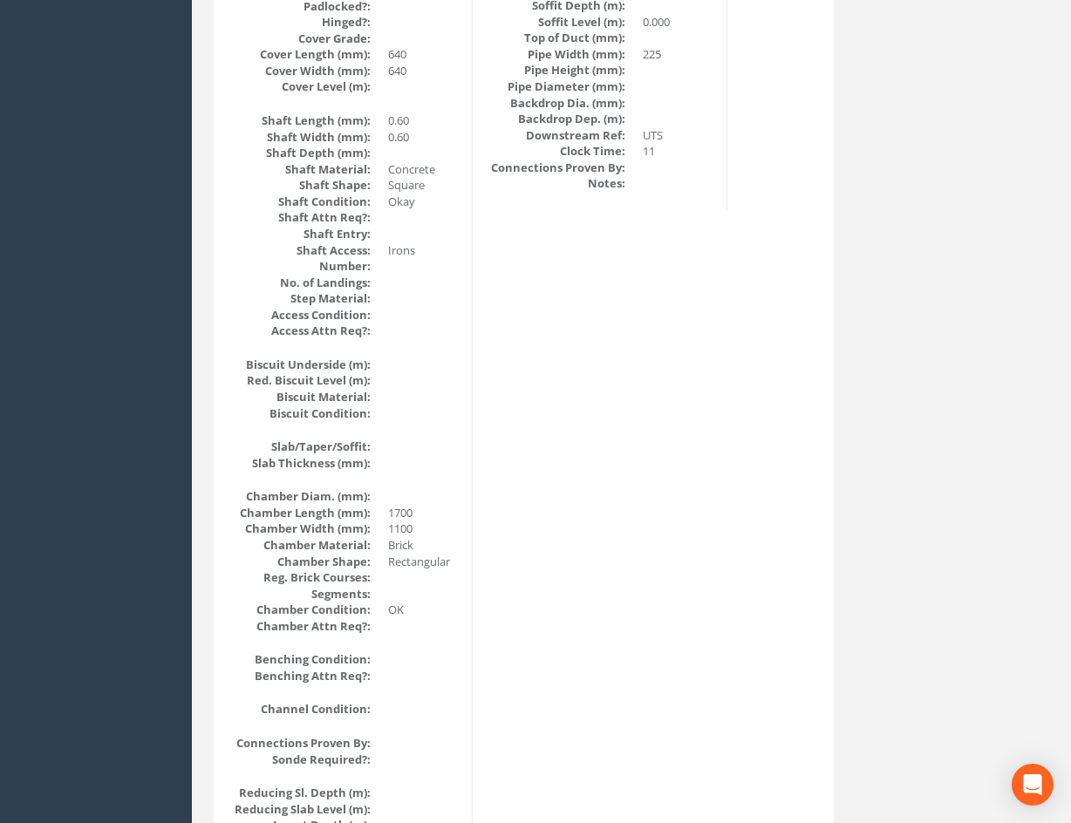
scroll to position [1915, 0]
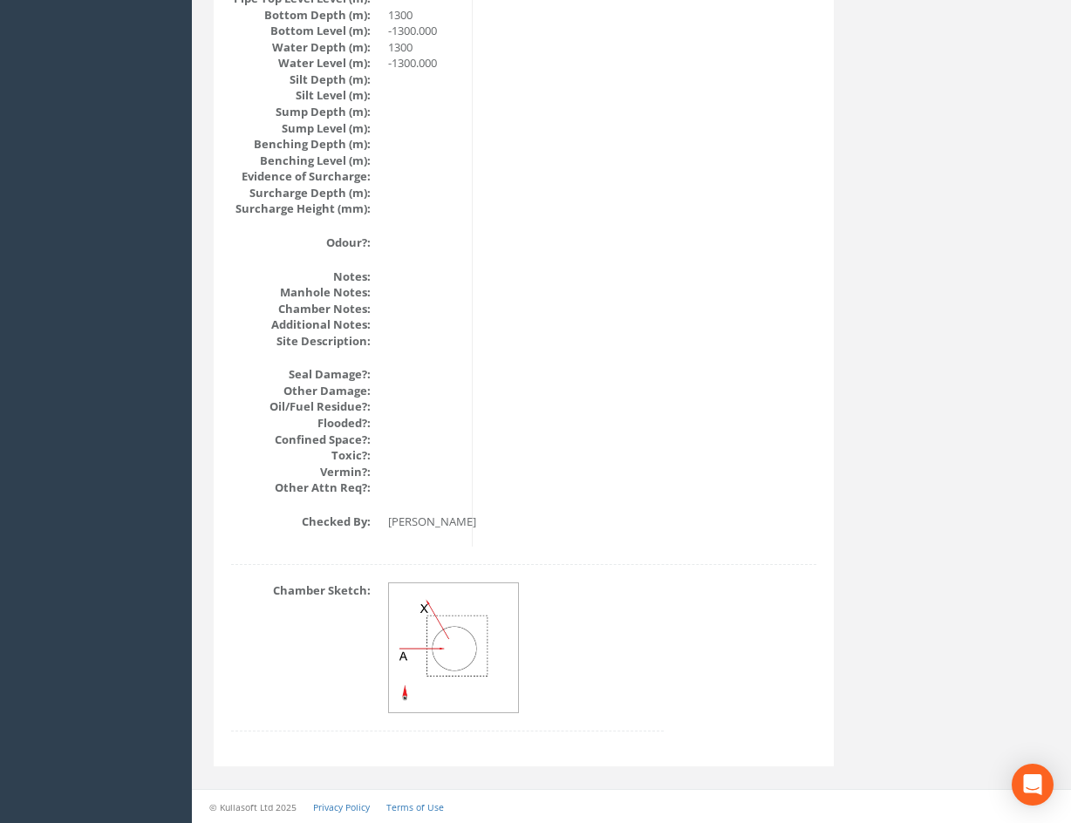
drag, startPoint x: 762, startPoint y: 551, endPoint x: 751, endPoint y: 737, distance: 186.1
click at [488, 658] on img at bounding box center [454, 648] width 131 height 131
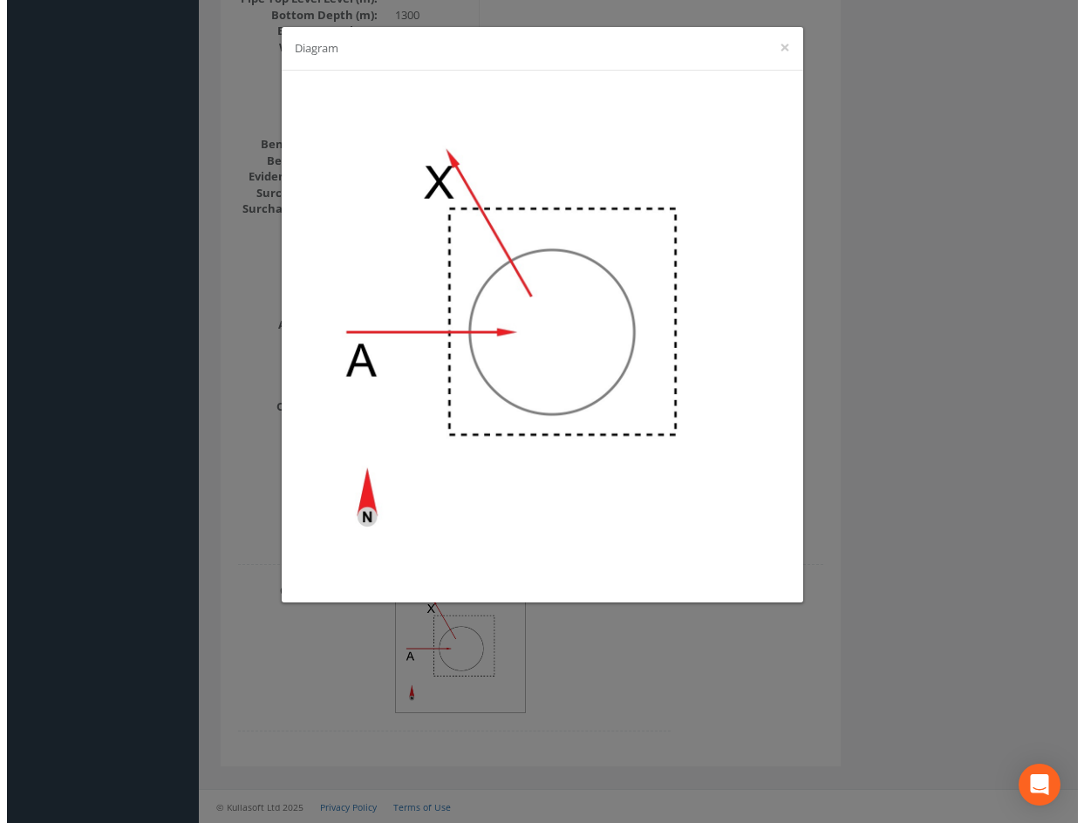
scroll to position [1883, 0]
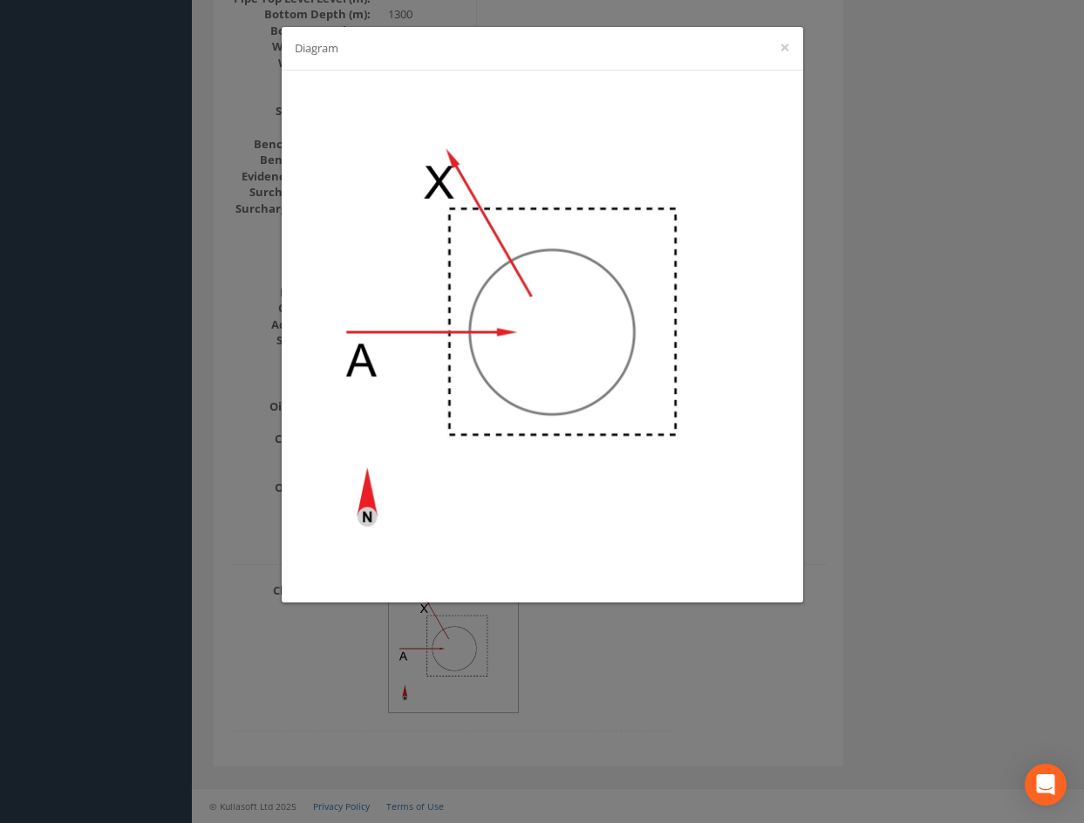
click at [934, 483] on div "Diagram ×" at bounding box center [542, 411] width 1084 height 823
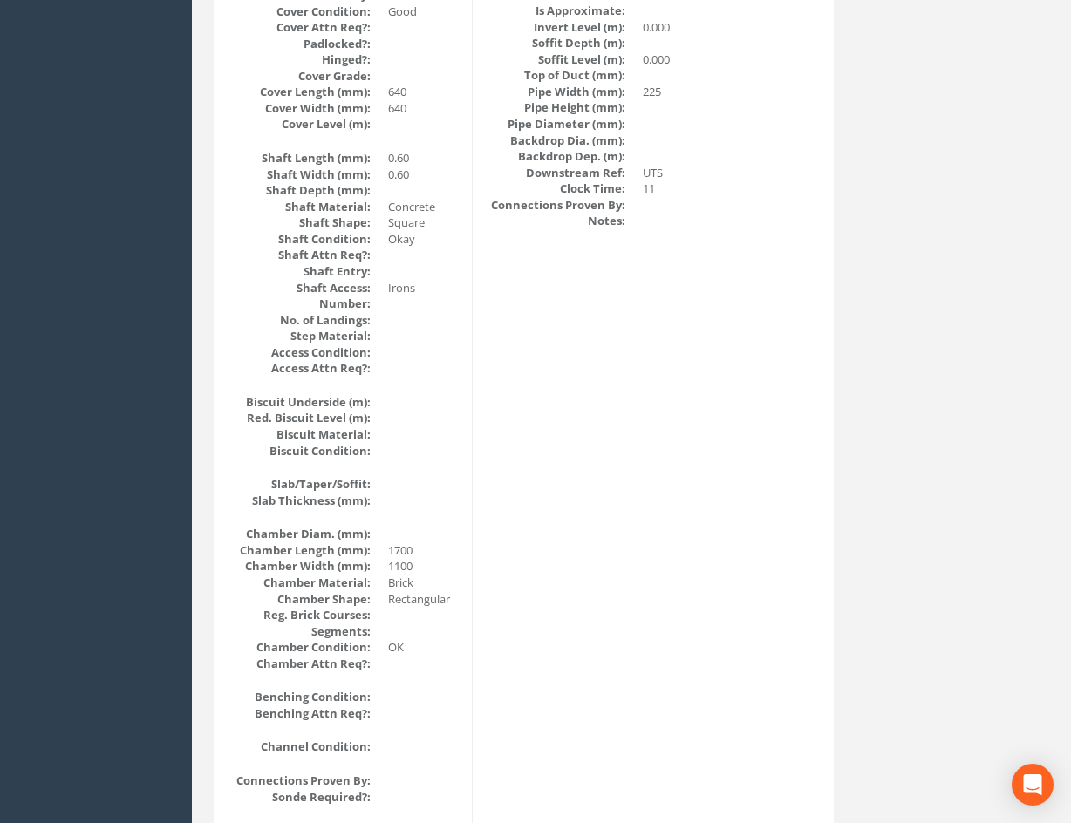
scroll to position [0, 0]
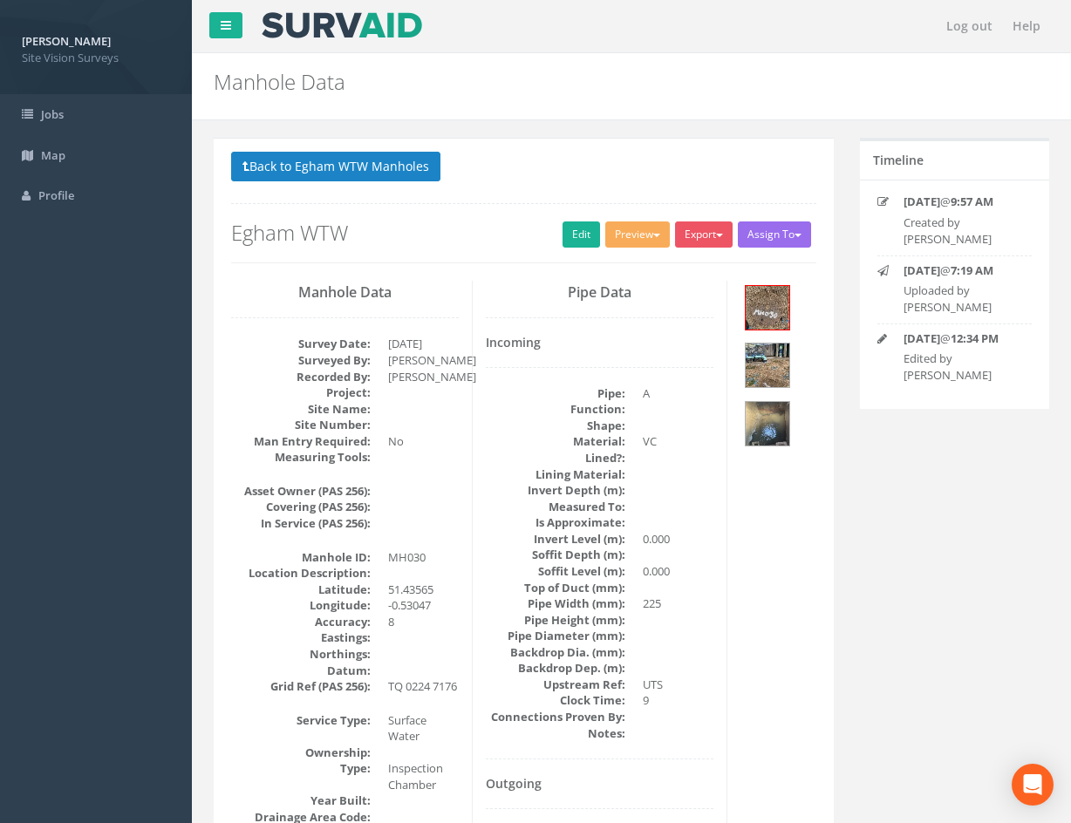
drag, startPoint x: 662, startPoint y: 576, endPoint x: 657, endPoint y: 249, distance: 327.1
drag, startPoint x: 623, startPoint y: 393, endPoint x: 569, endPoint y: 185, distance: 215.3
click at [418, 174] on button "Back to Egham WTW Manholes" at bounding box center [335, 167] width 209 height 30
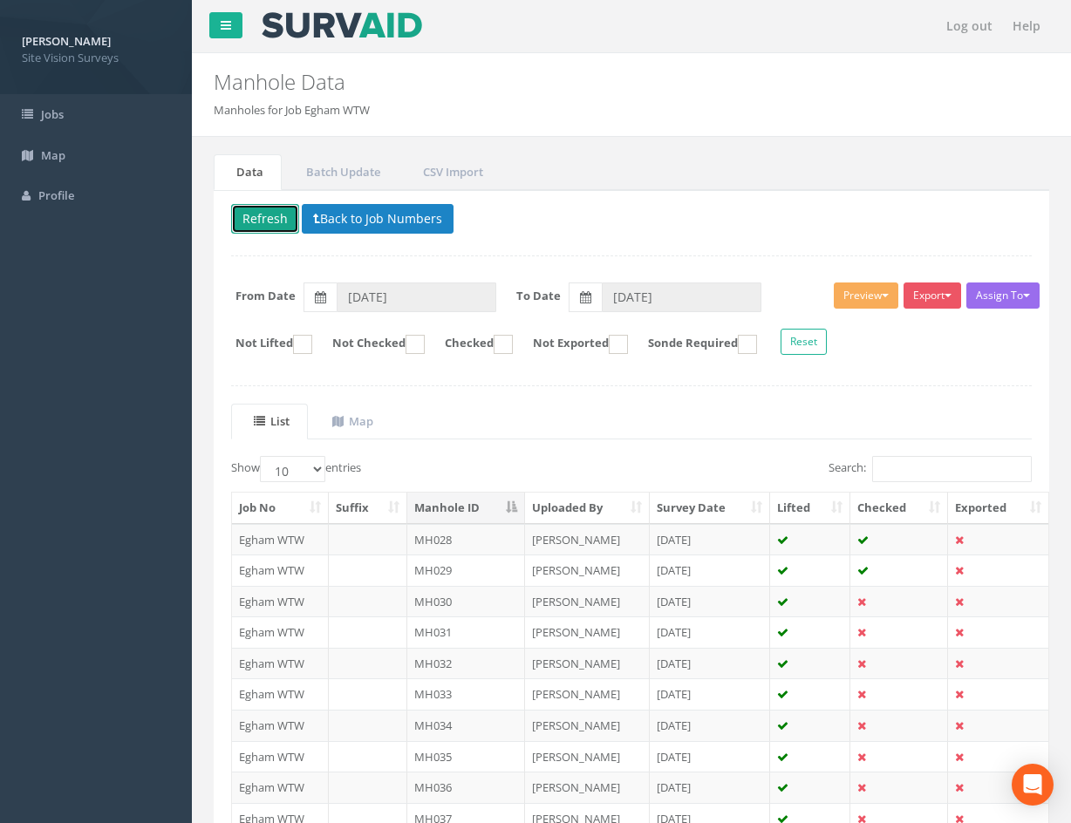
click at [289, 213] on button "Refresh" at bounding box center [265, 219] width 68 height 30
click at [269, 222] on button "Refresh" at bounding box center [265, 219] width 68 height 30
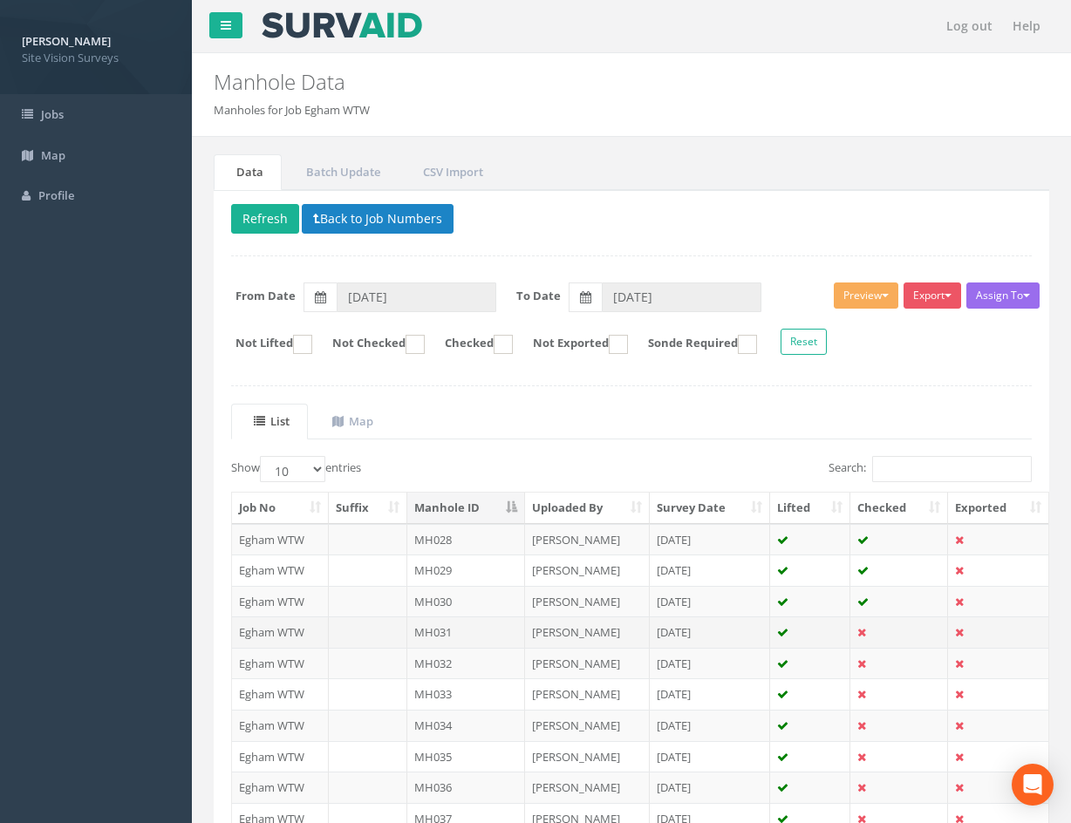
click at [890, 632] on td at bounding box center [899, 632] width 98 height 31
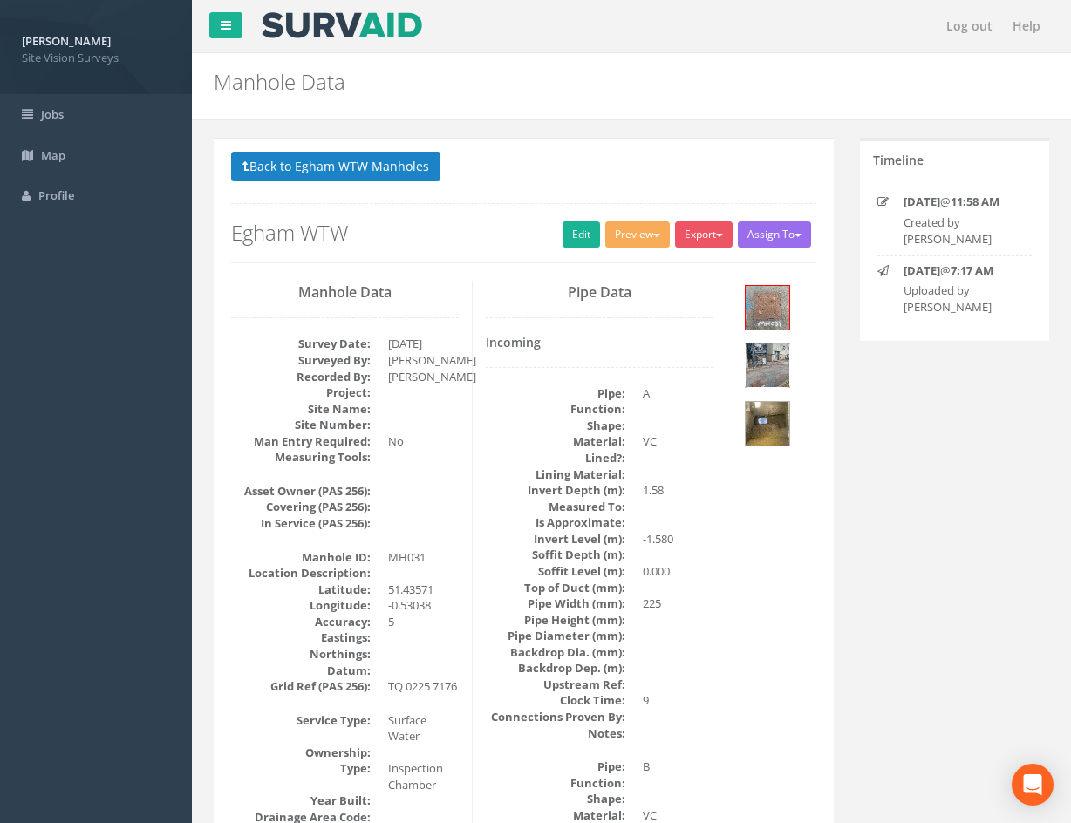
click at [779, 369] on img at bounding box center [768, 366] width 44 height 44
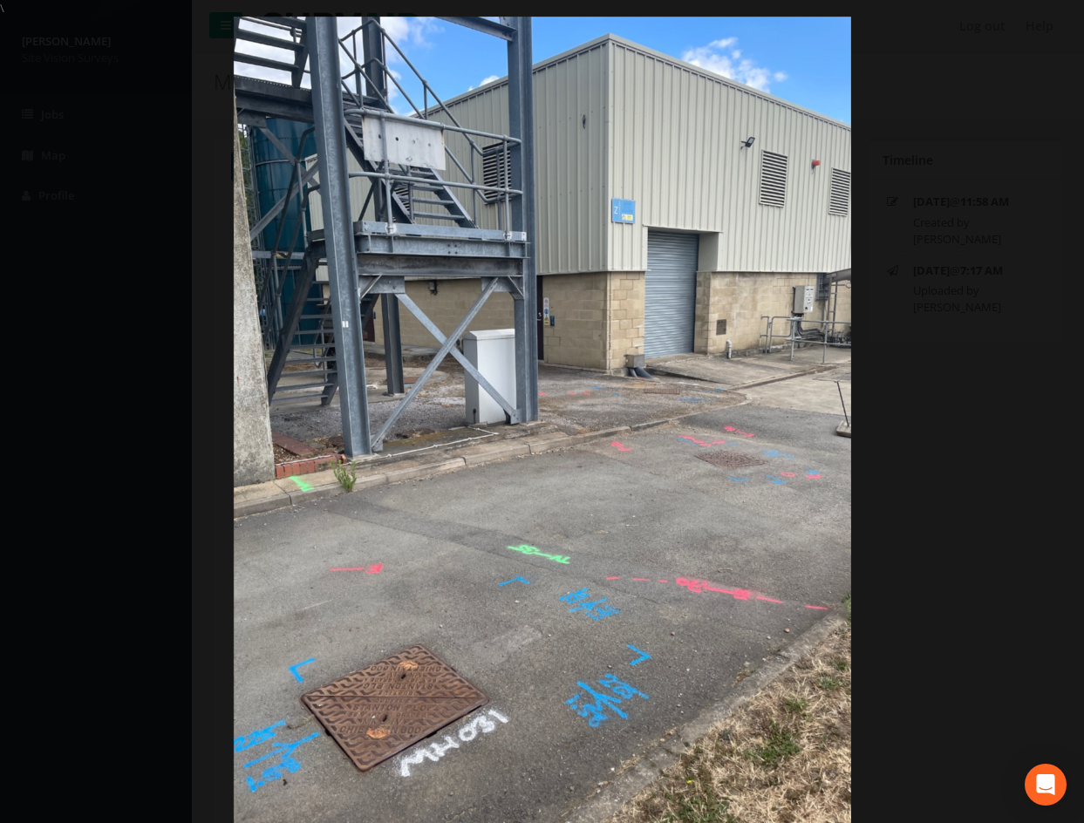
click at [924, 586] on div at bounding box center [542, 428] width 1084 height 823
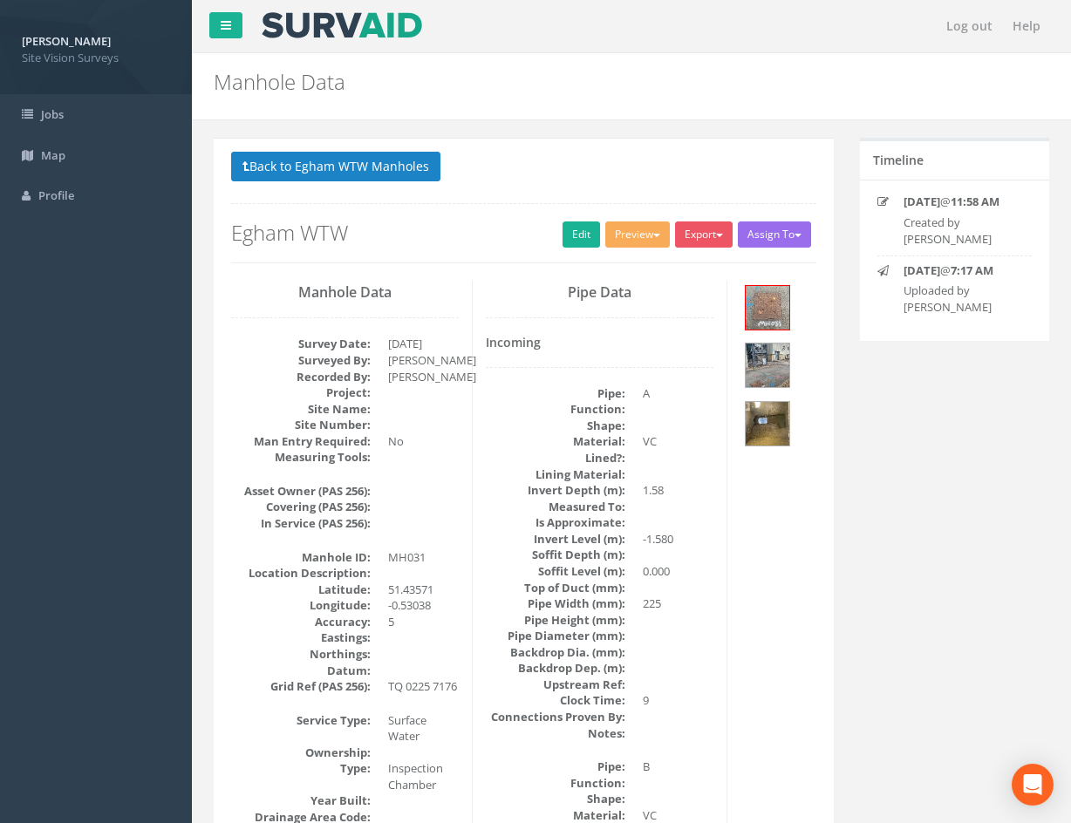
drag, startPoint x: 776, startPoint y: 555, endPoint x: 757, endPoint y: 350, distance: 205.9
click at [567, 236] on link "Edit" at bounding box center [582, 235] width 38 height 26
drag, startPoint x: 744, startPoint y: 657, endPoint x: 763, endPoint y: 369, distance: 288.4
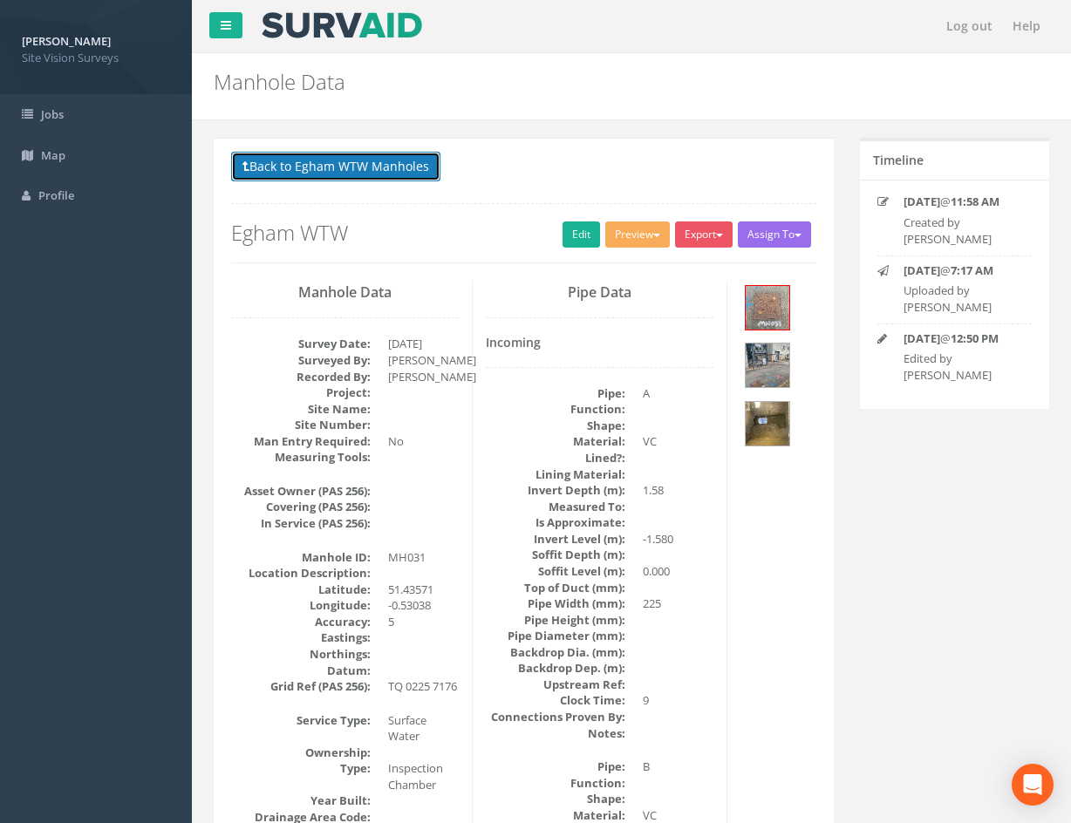
click at [388, 174] on button "Back to Egham WTW Manholes" at bounding box center [335, 167] width 209 height 30
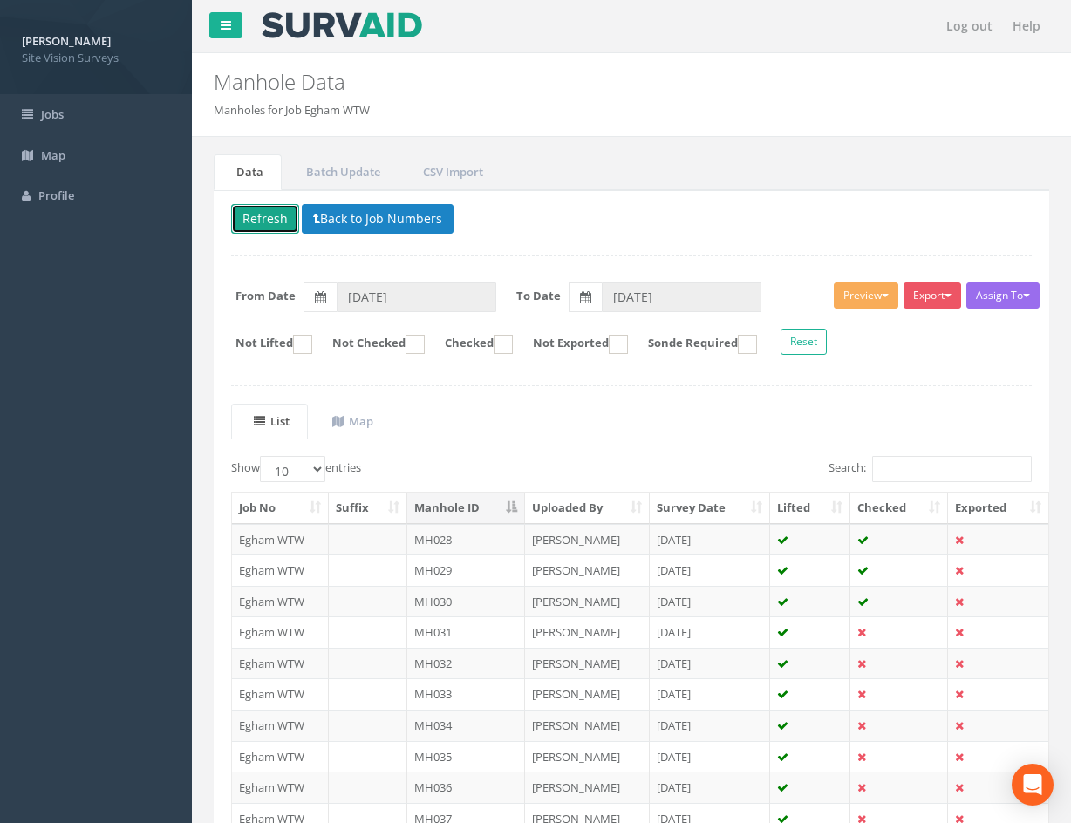
click at [272, 208] on button "Refresh" at bounding box center [265, 219] width 68 height 30
click at [889, 662] on td at bounding box center [899, 663] width 98 height 31
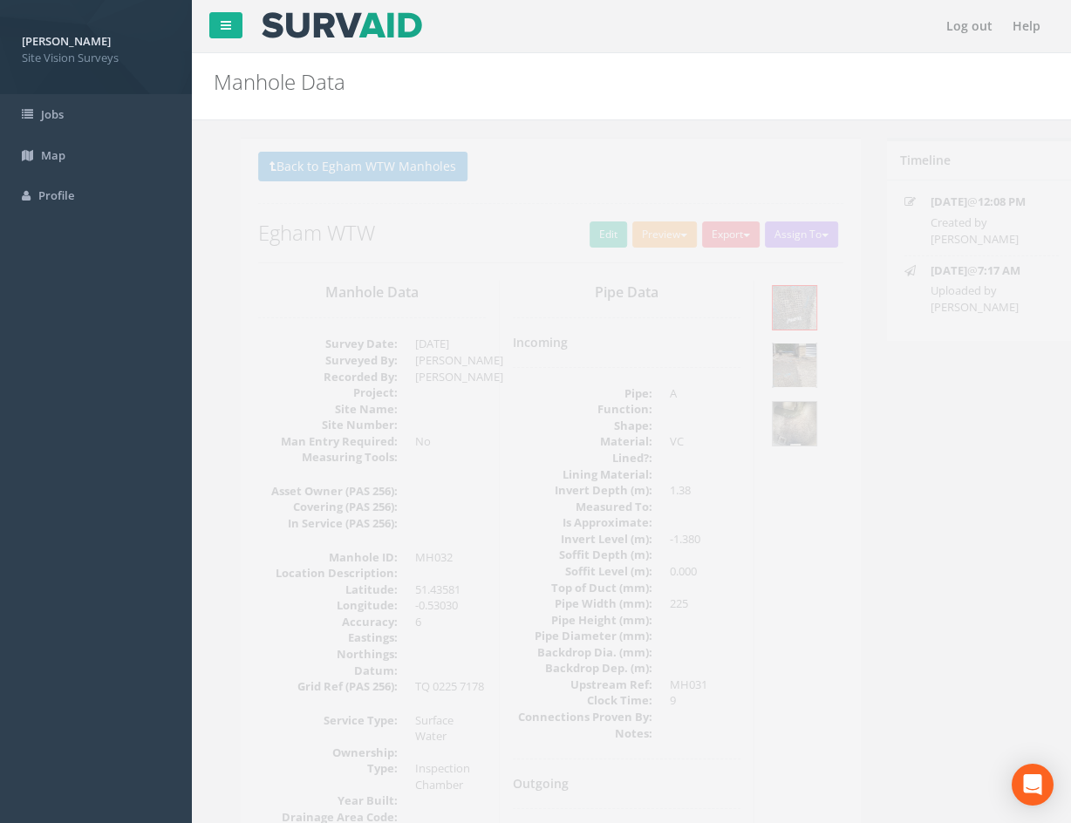
click at [767, 357] on img at bounding box center [768, 366] width 44 height 44
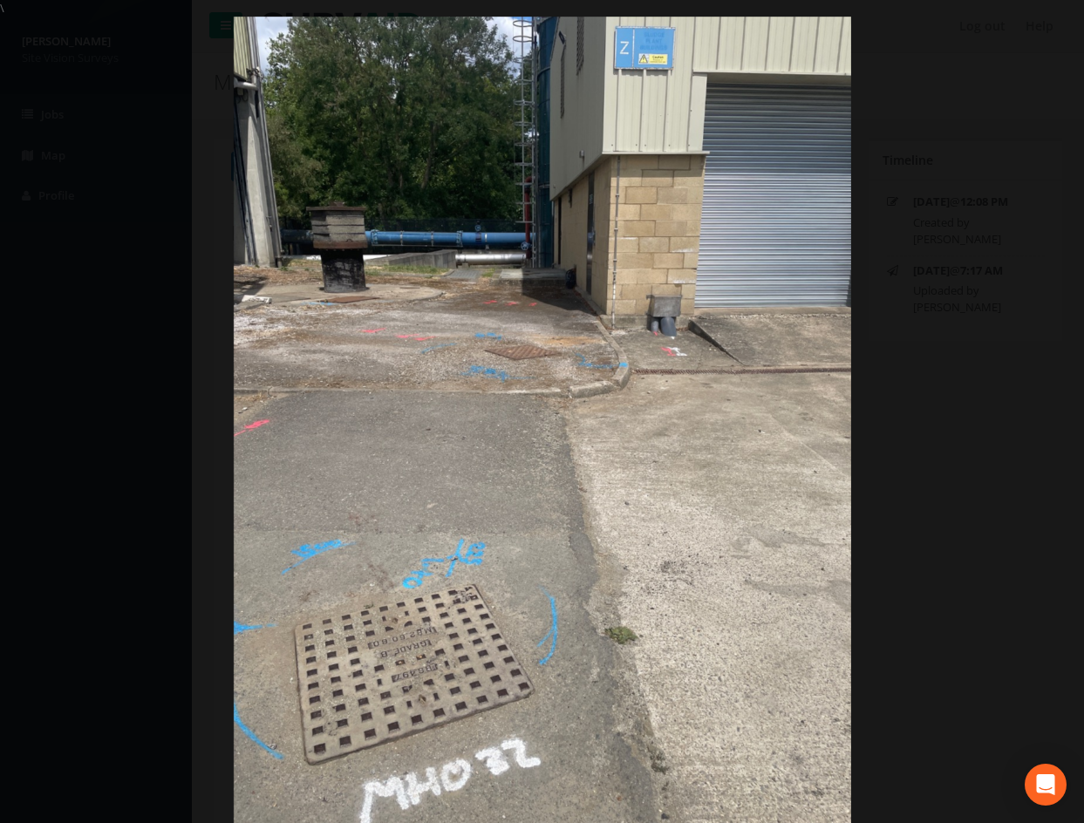
click at [812, 524] on img at bounding box center [542, 428] width 617 height 823
click at [846, 489] on img at bounding box center [542, 428] width 617 height 823
click at [907, 482] on div at bounding box center [542, 428] width 1084 height 823
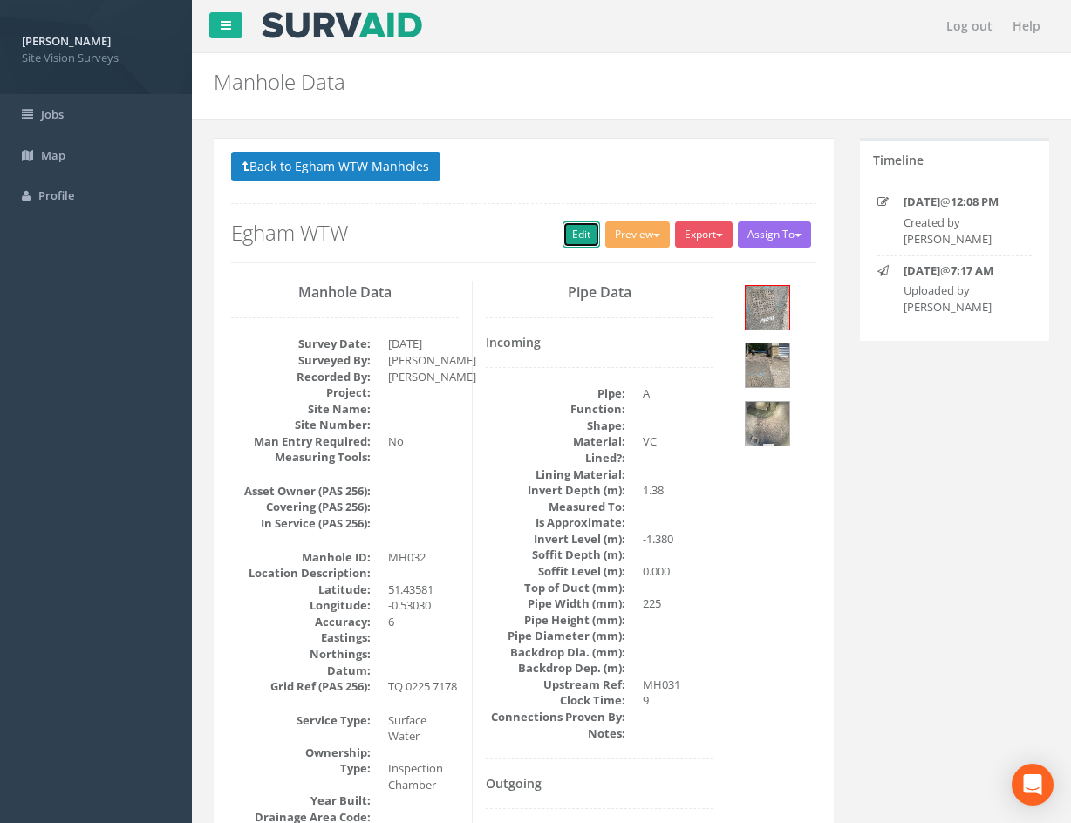
click at [569, 231] on link "Edit" at bounding box center [582, 235] width 38 height 26
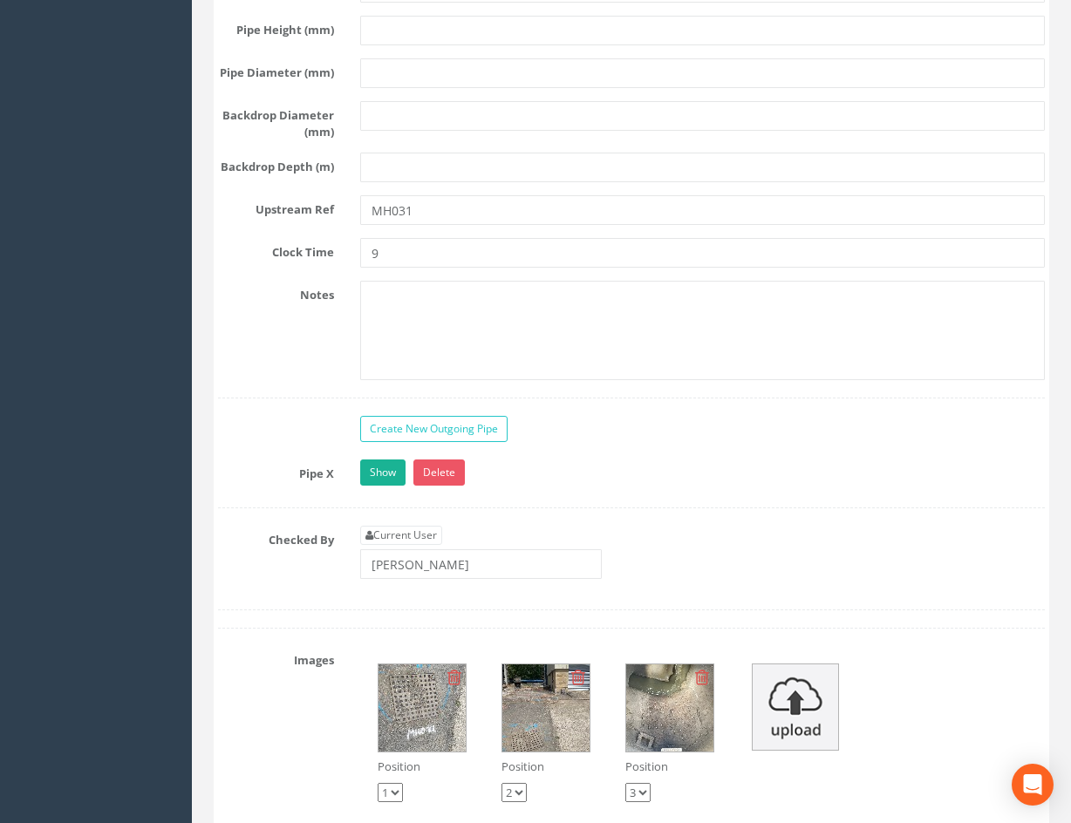
scroll to position [4712, 0]
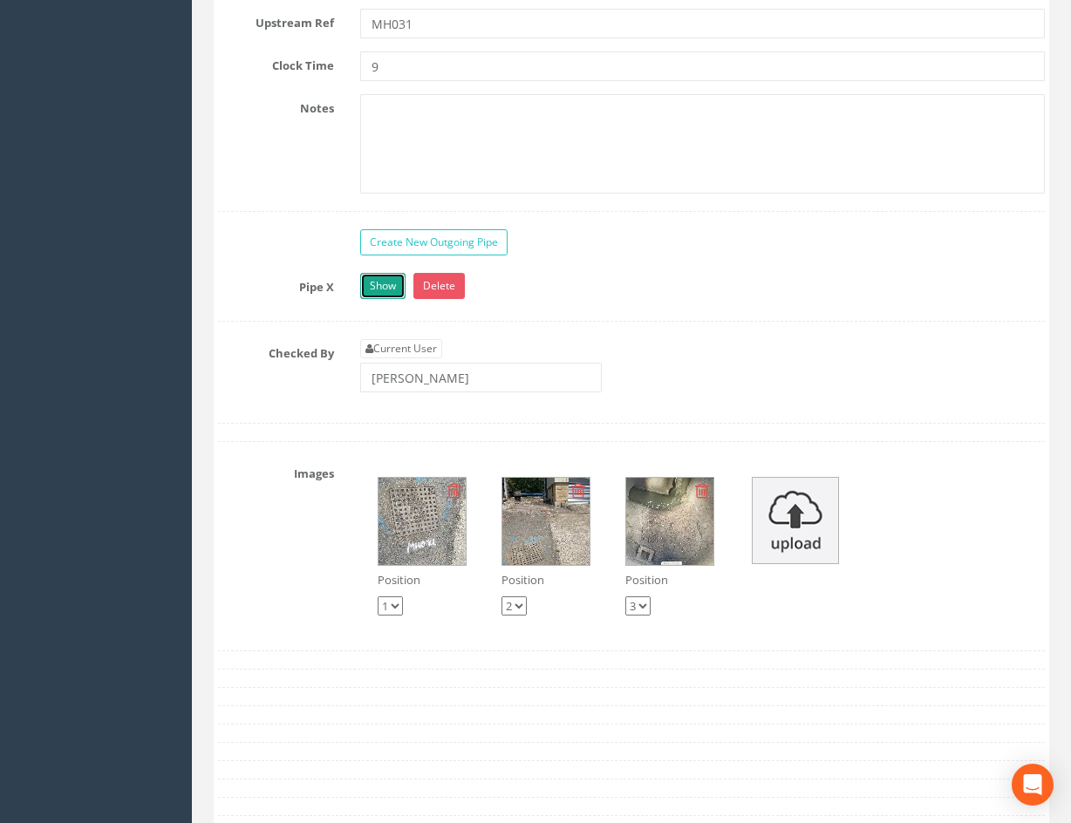
click at [395, 299] on link "Show" at bounding box center [382, 286] width 45 height 26
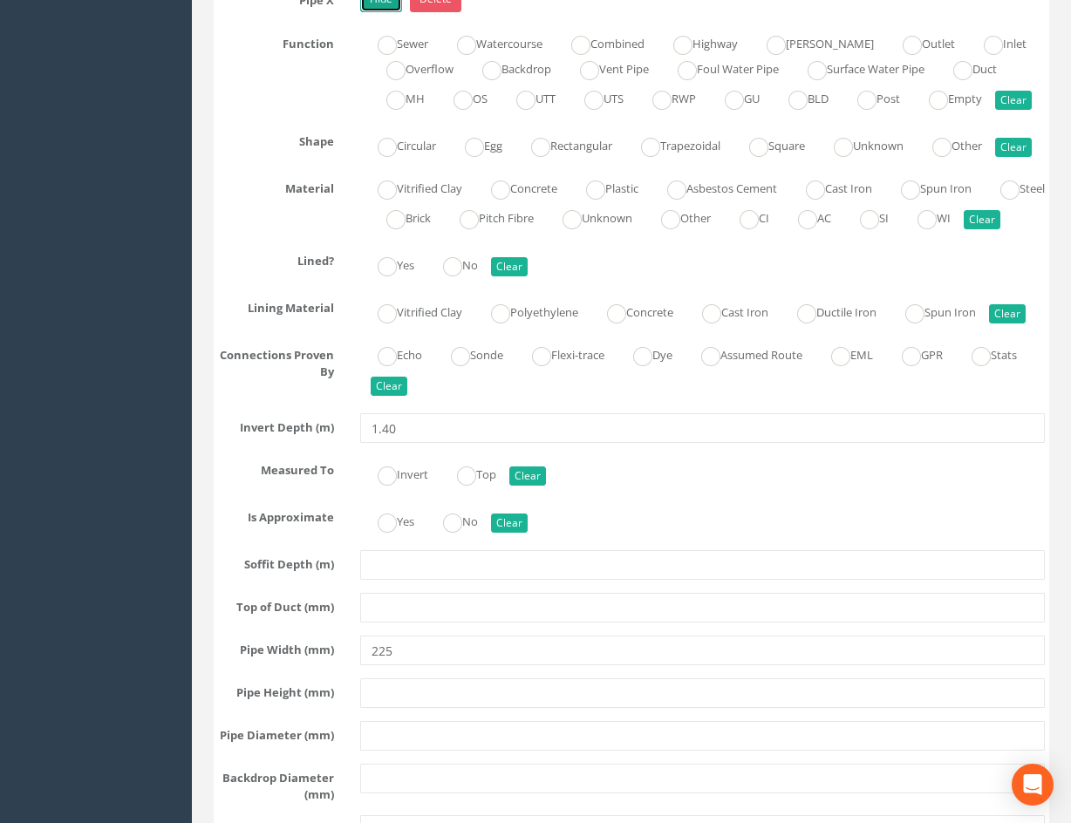
scroll to position [5061, 0]
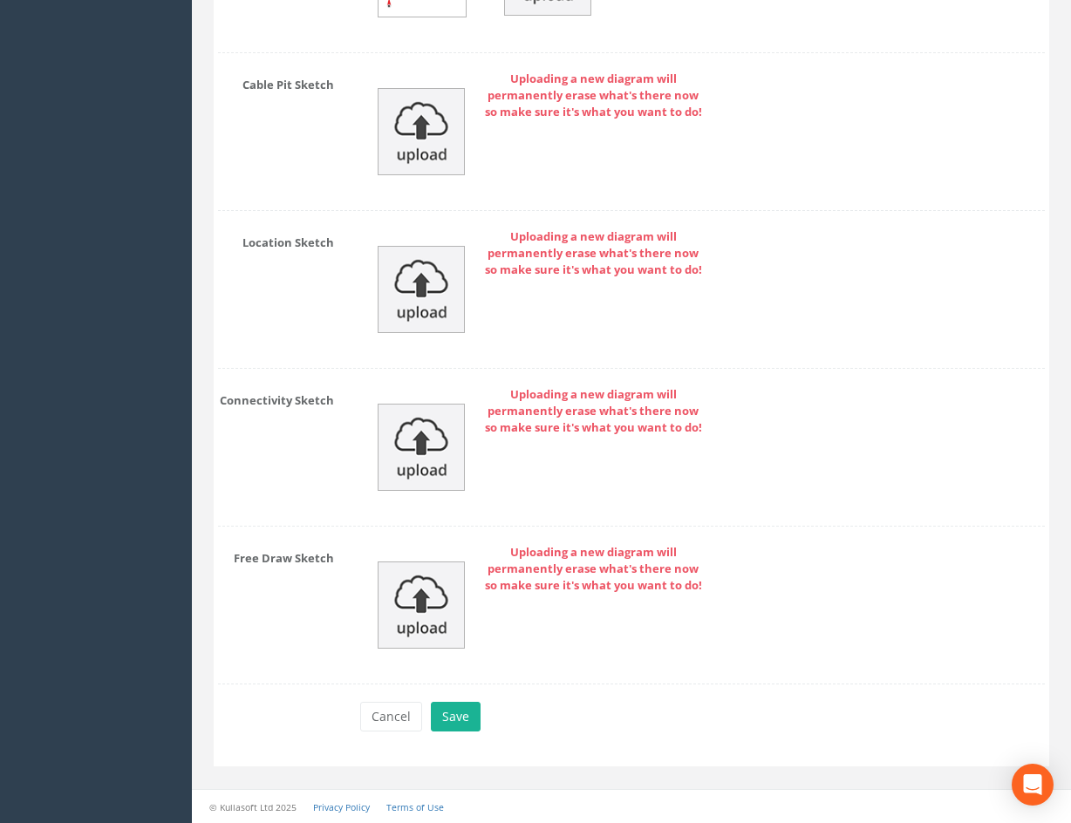
drag, startPoint x: 774, startPoint y: 519, endPoint x: 754, endPoint y: 707, distance: 189.4
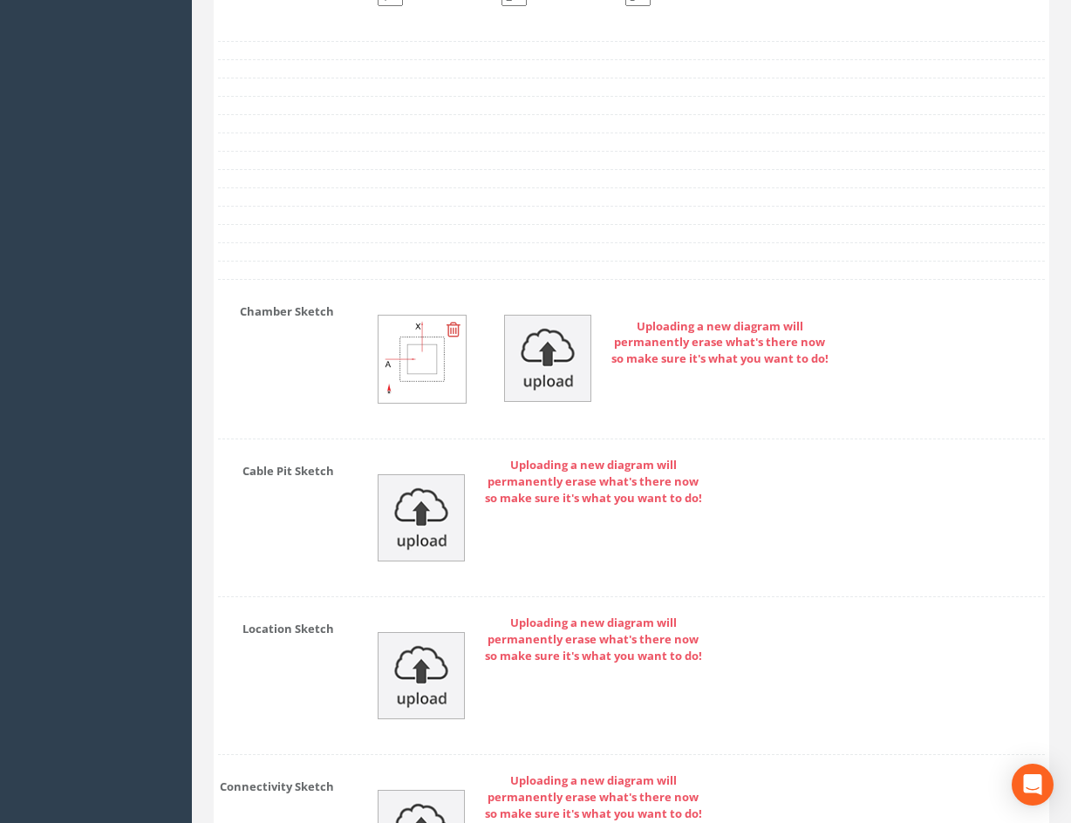
drag, startPoint x: 746, startPoint y: 600, endPoint x: 736, endPoint y: 477, distance: 123.3
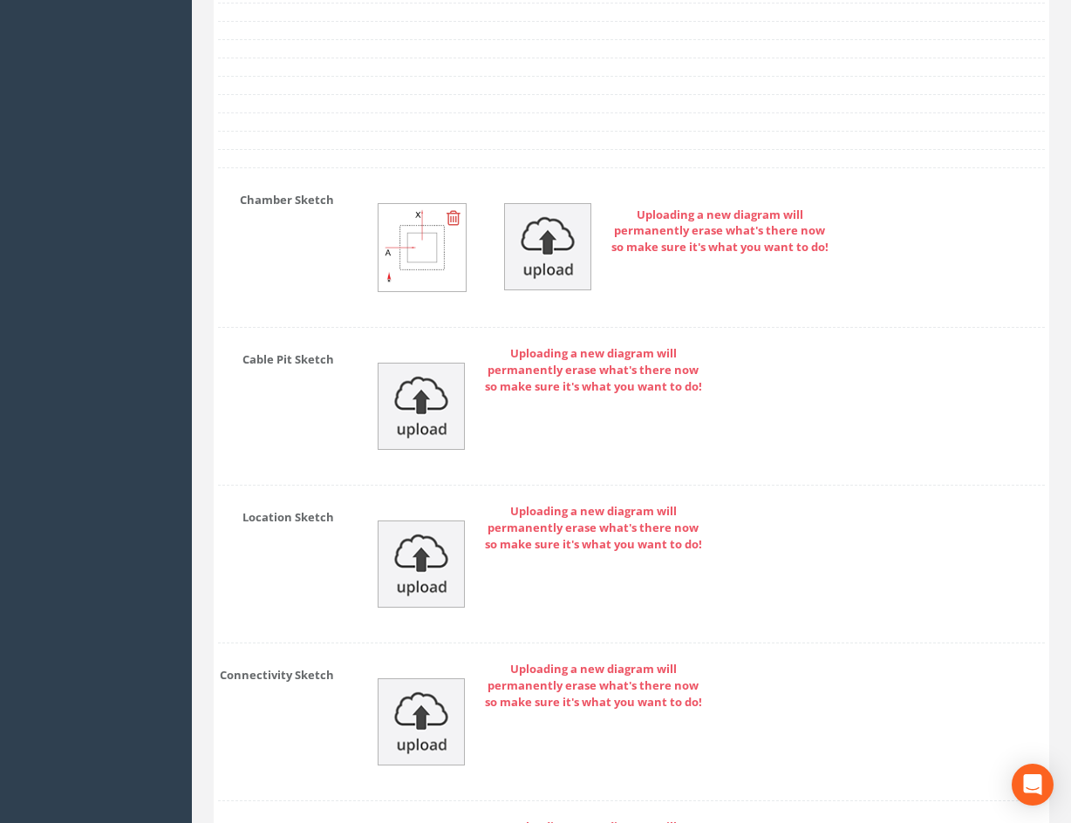
scroll to position [6912, 0]
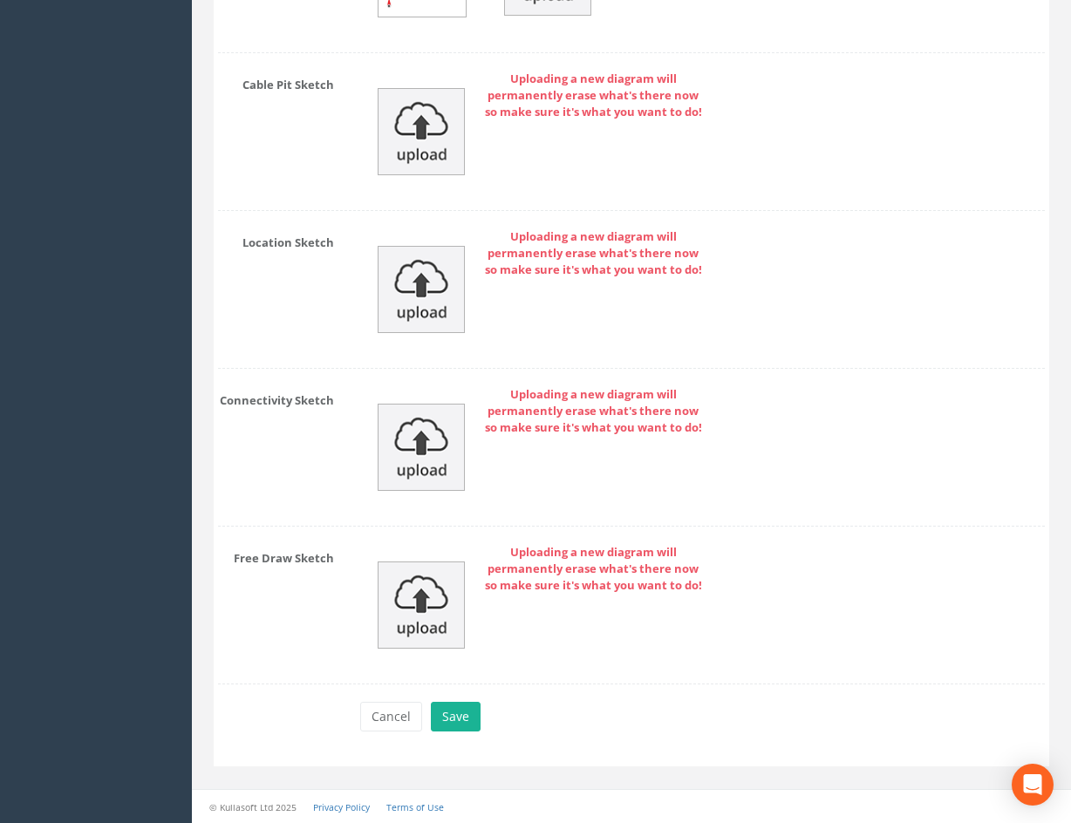
drag, startPoint x: 826, startPoint y: 372, endPoint x: 831, endPoint y: 595, distance: 223.3
click at [462, 718] on button "Save" at bounding box center [456, 717] width 50 height 30
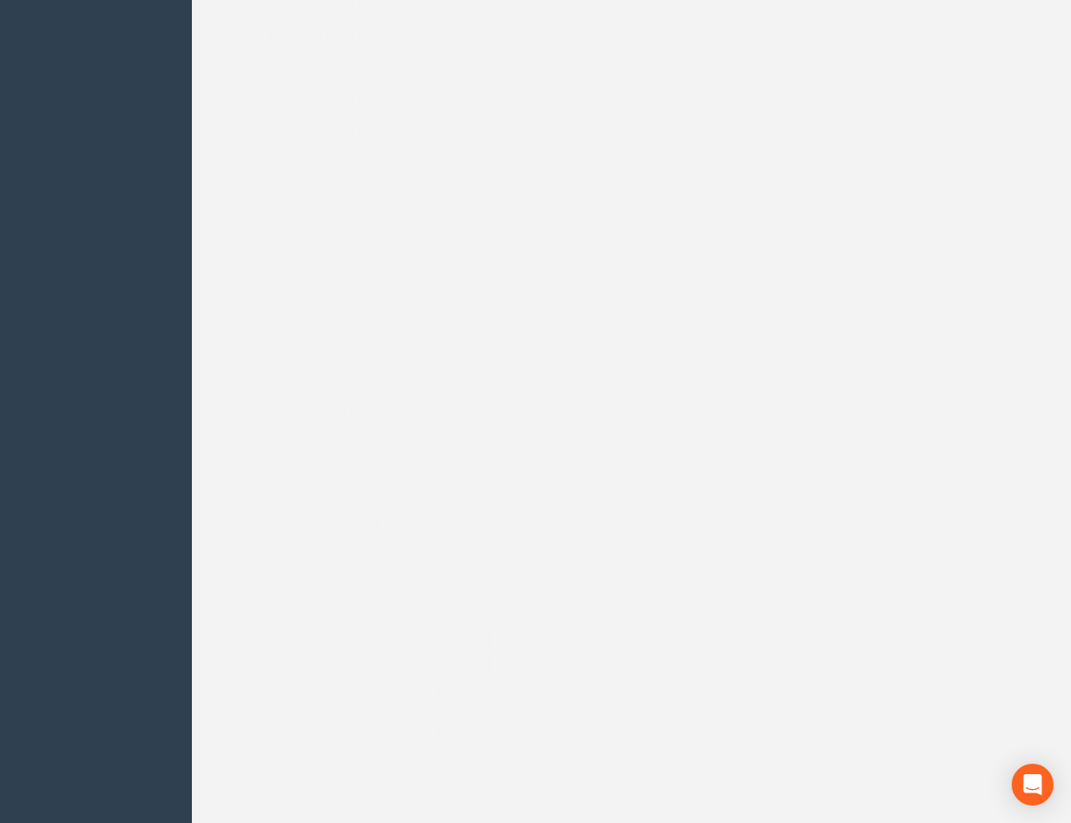
scroll to position [0, 0]
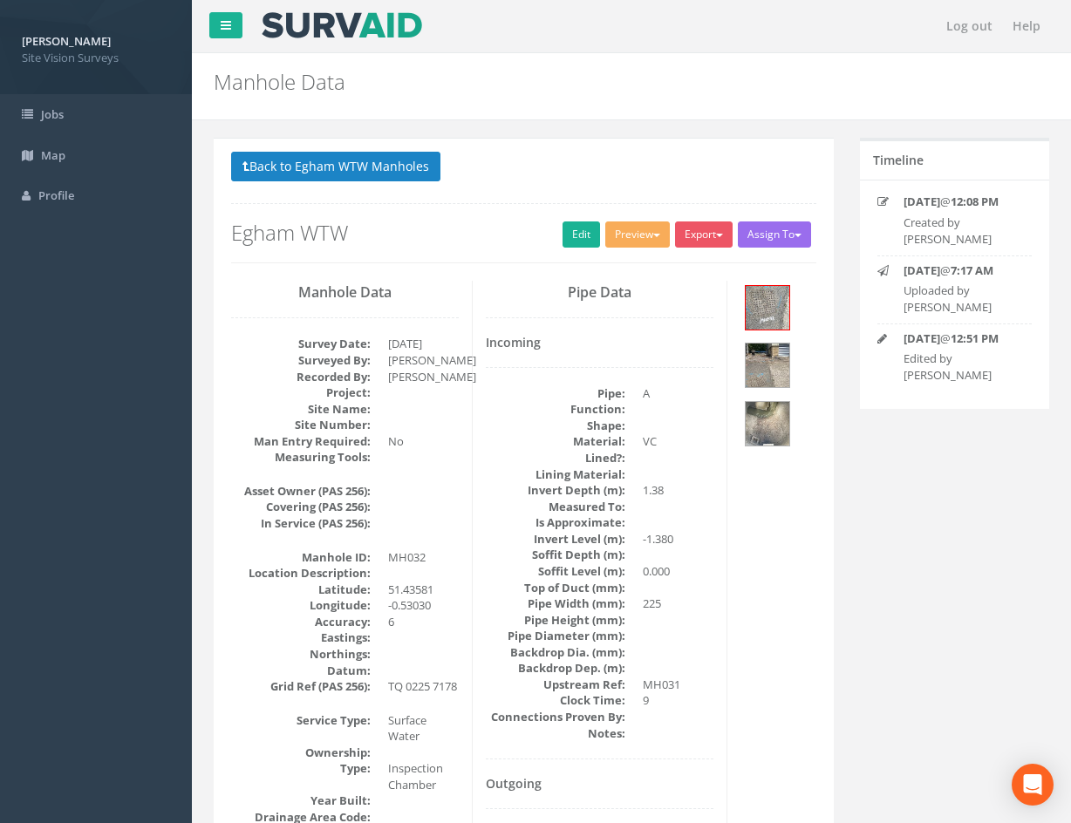
drag, startPoint x: 768, startPoint y: 660, endPoint x: 713, endPoint y: 338, distance: 327.3
click at [391, 175] on button "Back to Egham WTW Manholes" at bounding box center [335, 167] width 209 height 30
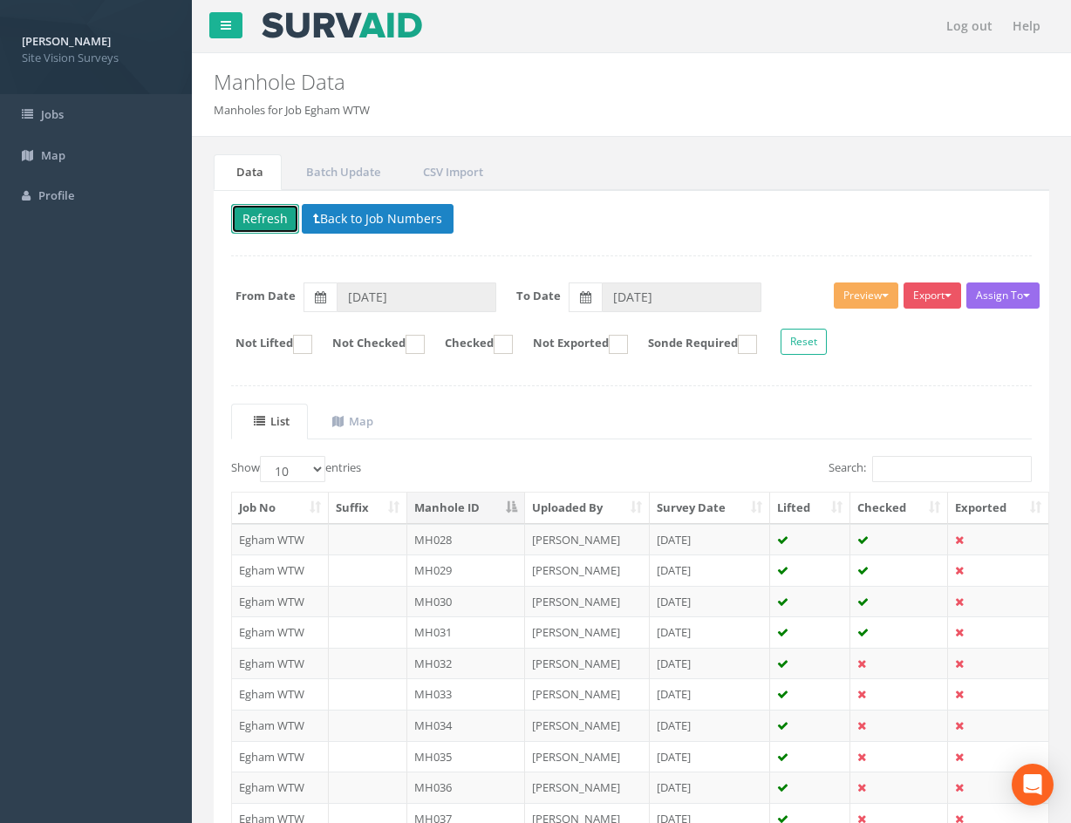
click at [274, 216] on button "Refresh" at bounding box center [265, 219] width 68 height 30
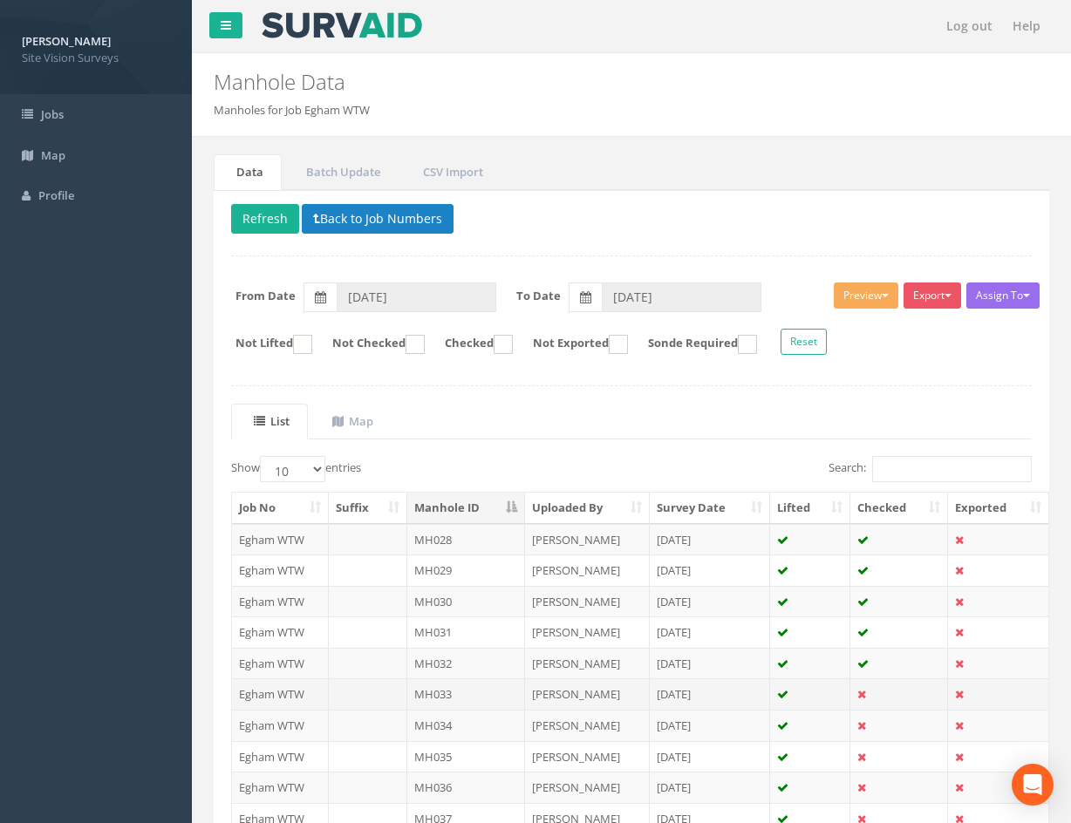
click at [898, 695] on td at bounding box center [899, 694] width 98 height 31
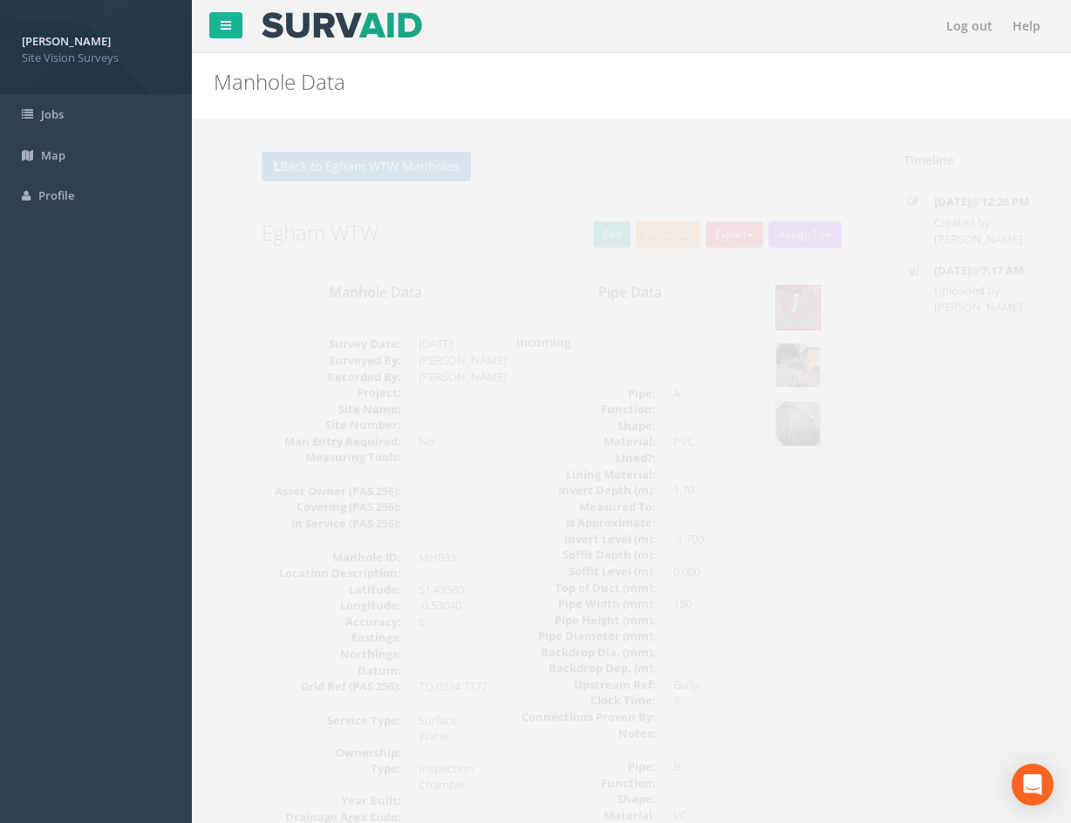
click at [787, 377] on img at bounding box center [768, 366] width 44 height 44
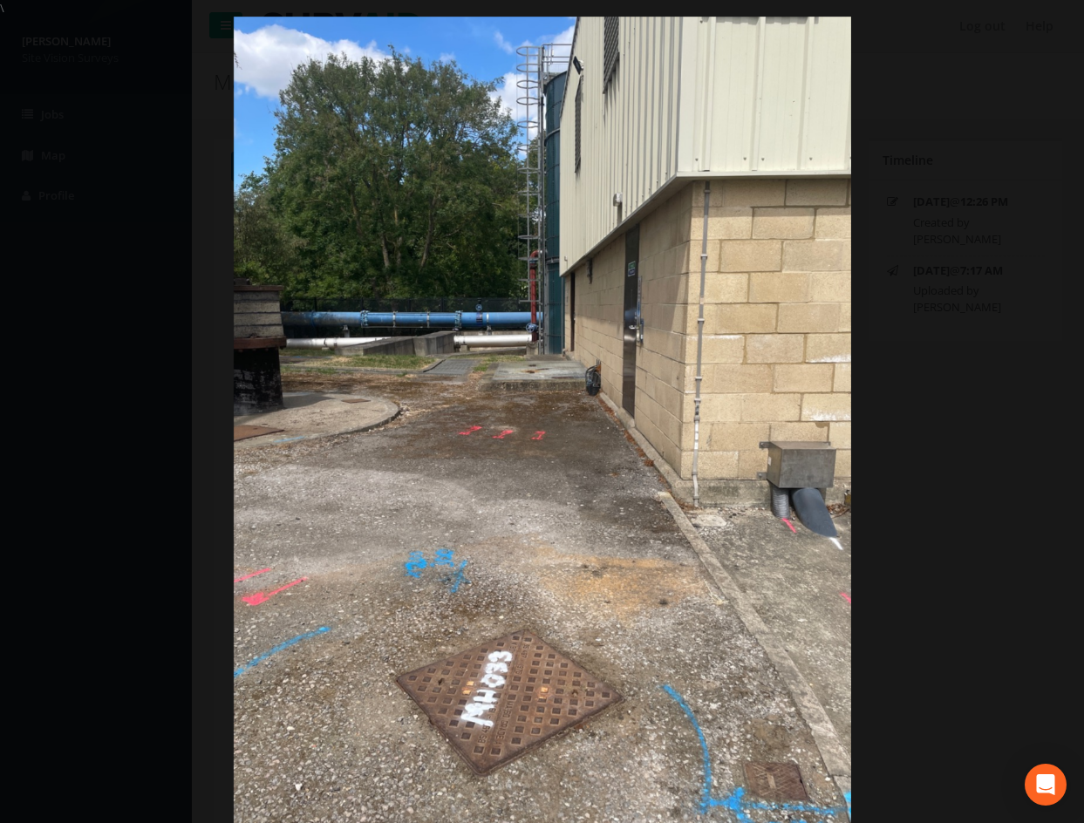
click at [934, 404] on div at bounding box center [542, 428] width 1084 height 823
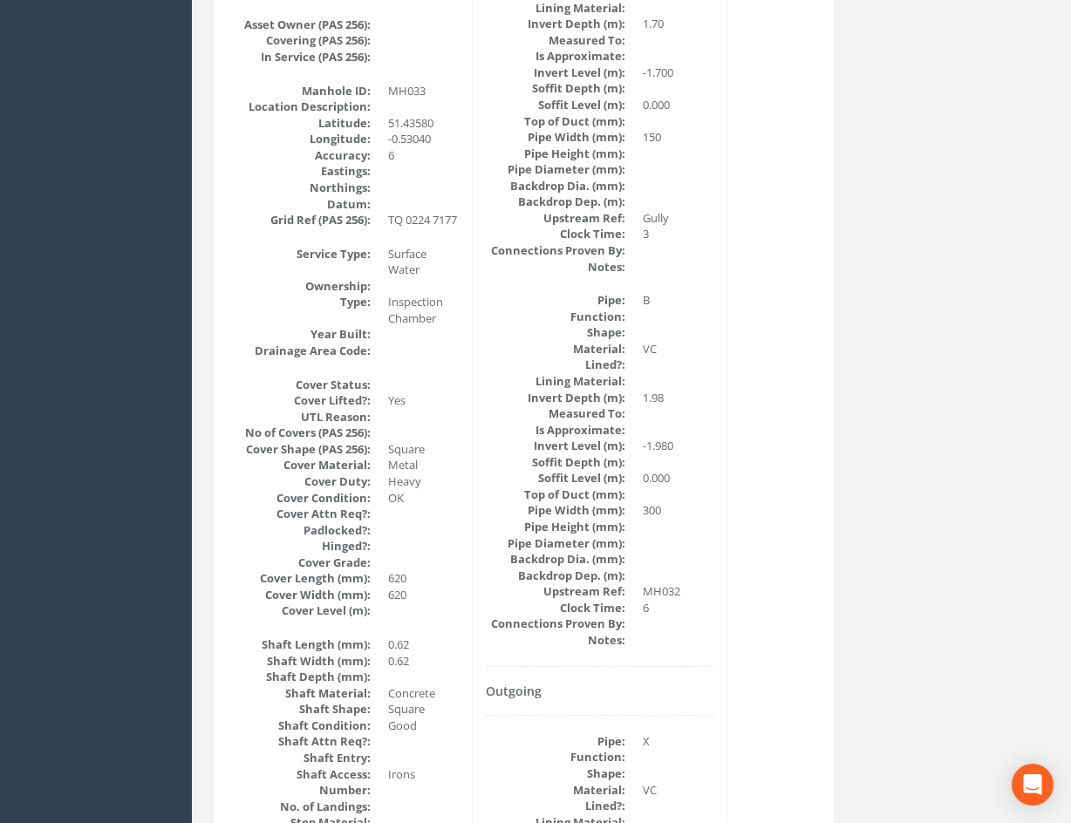
drag, startPoint x: 814, startPoint y: 416, endPoint x: 803, endPoint y: 581, distance: 165.2
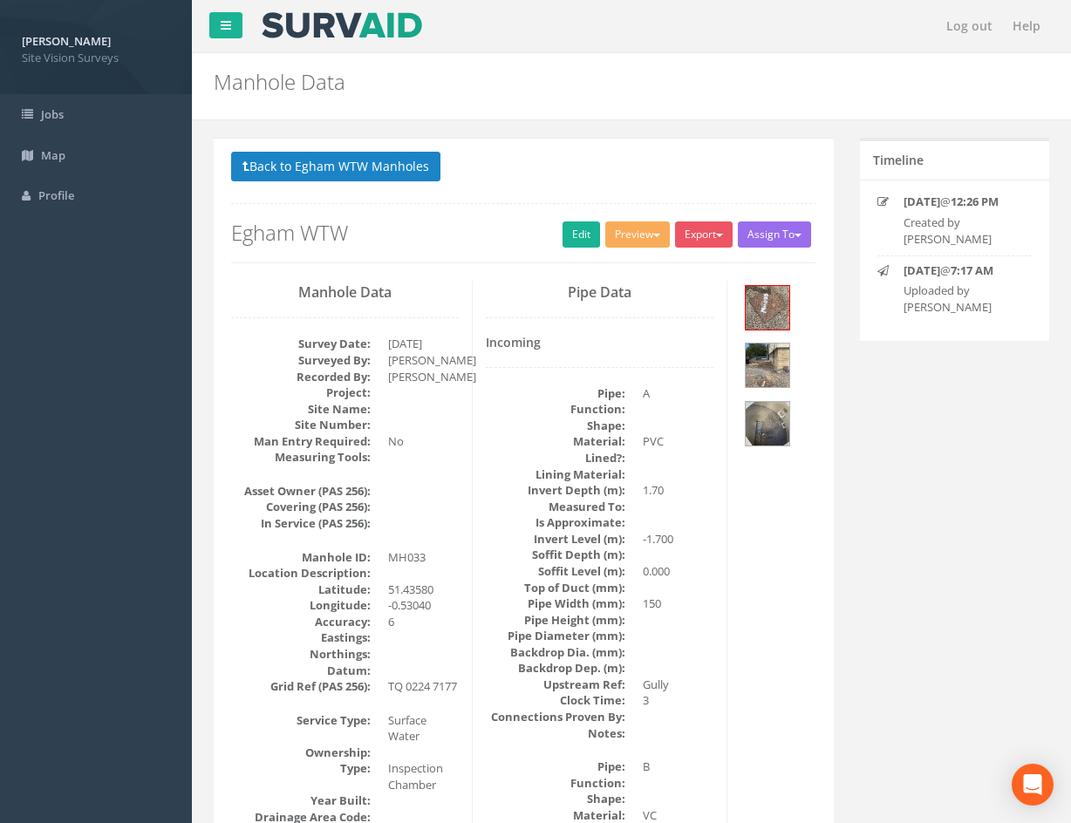
drag, startPoint x: 810, startPoint y: 576, endPoint x: 798, endPoint y: 296, distance: 281.1
click at [779, 423] on img at bounding box center [768, 424] width 44 height 44
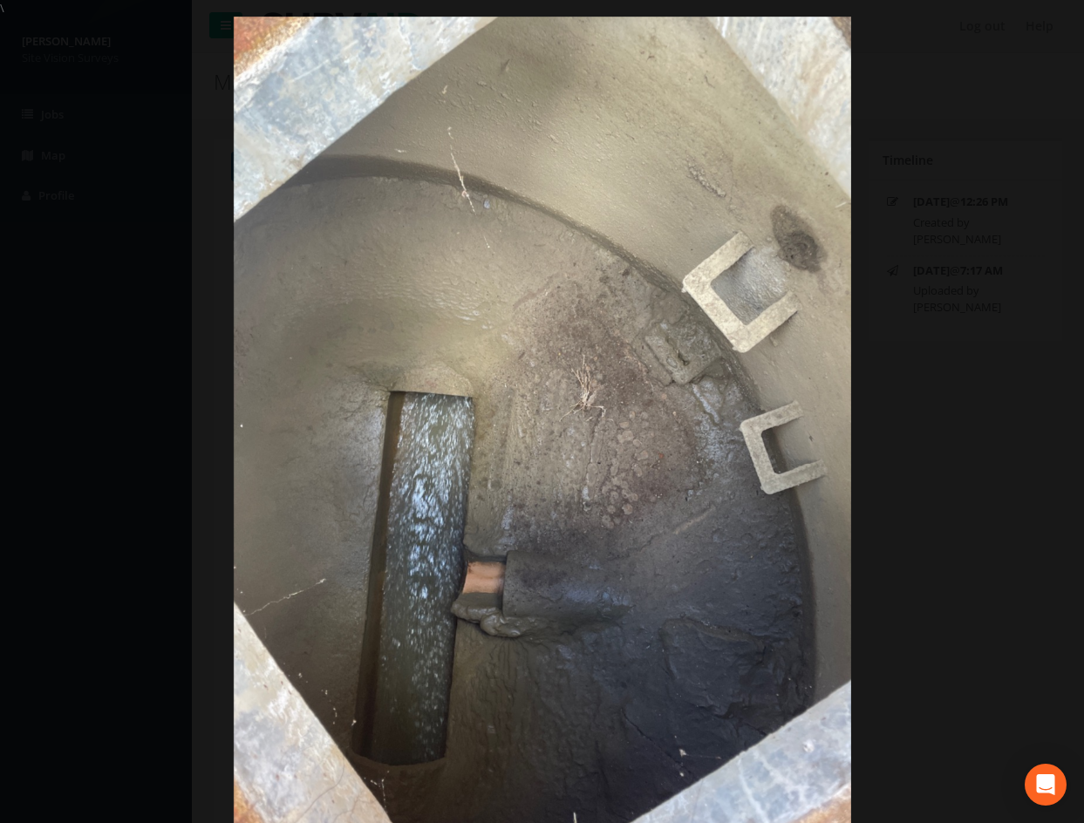
click at [948, 548] on div at bounding box center [542, 428] width 1084 height 823
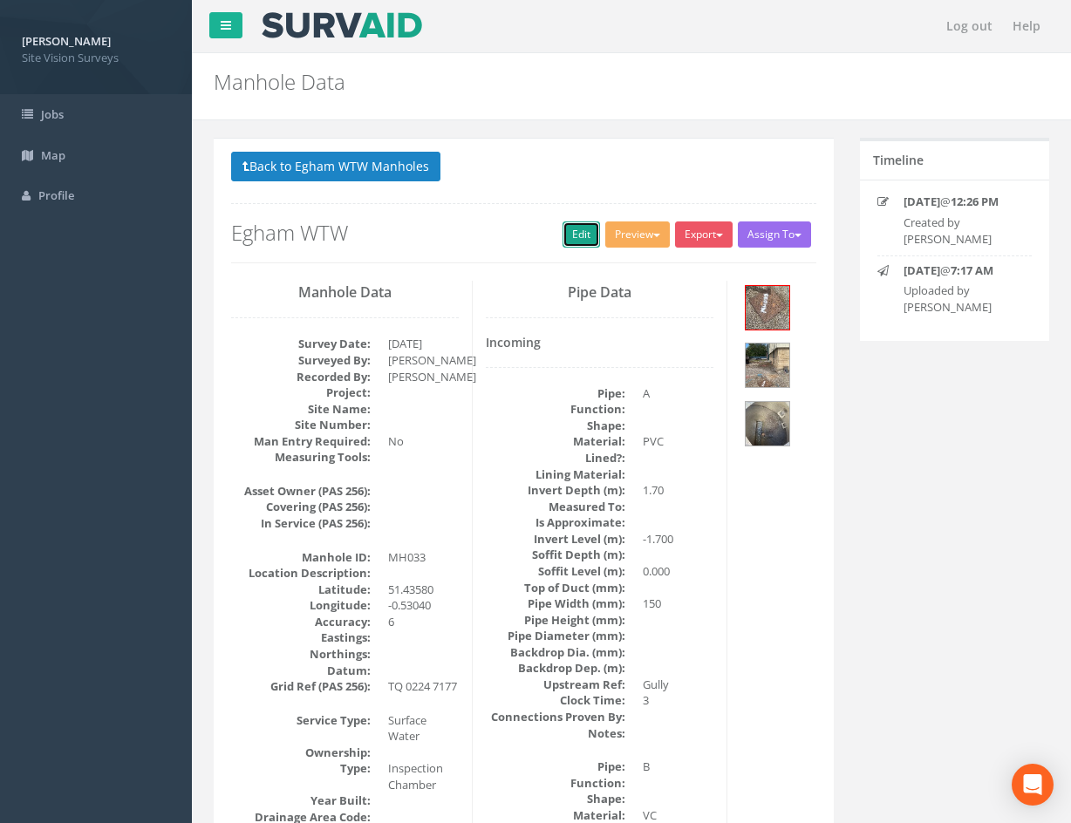
click at [565, 229] on link "Edit" at bounding box center [582, 235] width 38 height 26
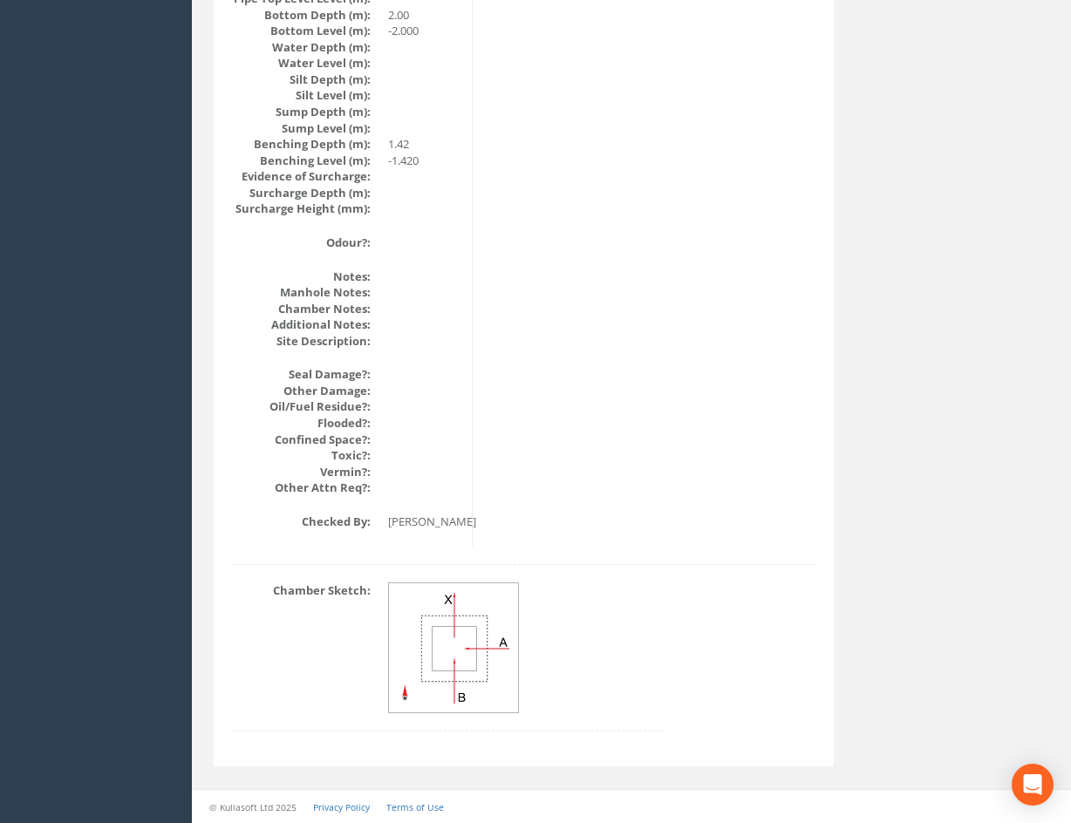
scroll to position [1915, 0]
click at [691, 684] on div "Chamber Sketch:" at bounding box center [523, 666] width 611 height 167
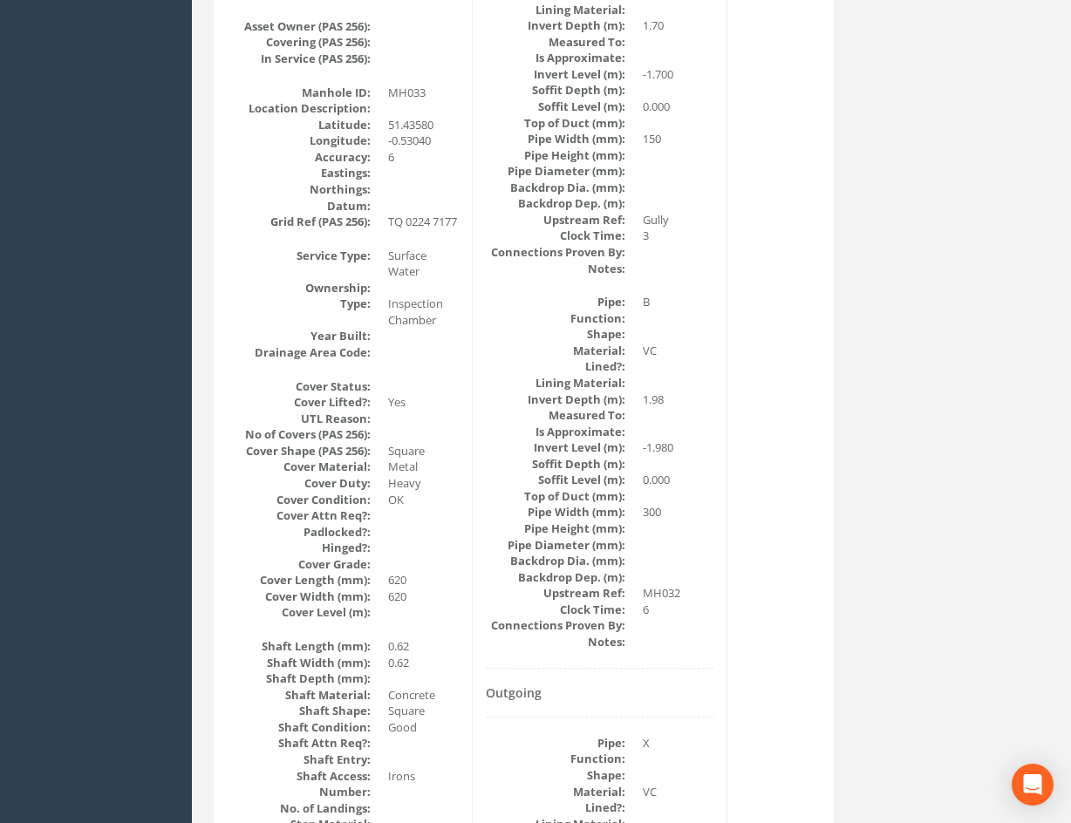
scroll to position [0, 0]
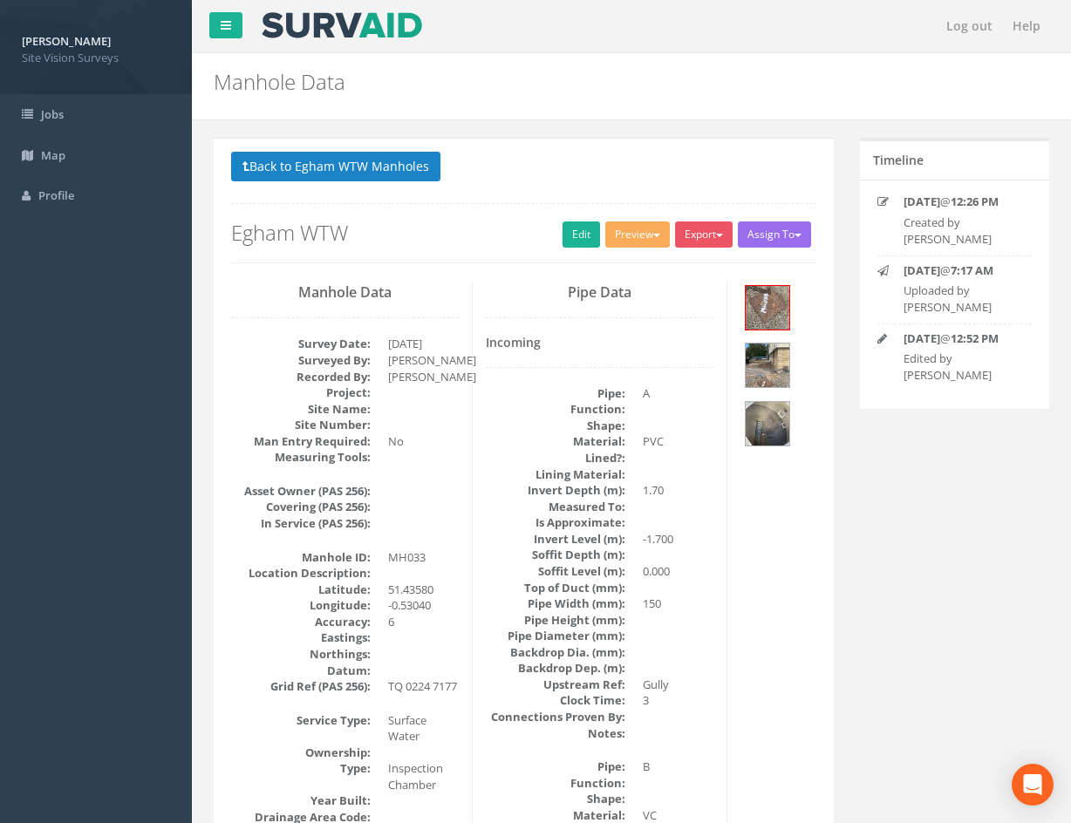
drag, startPoint x: 759, startPoint y: 746, endPoint x: 679, endPoint y: 253, distance: 499.1
click at [342, 167] on button "Back to Egham WTW Manholes" at bounding box center [335, 167] width 209 height 30
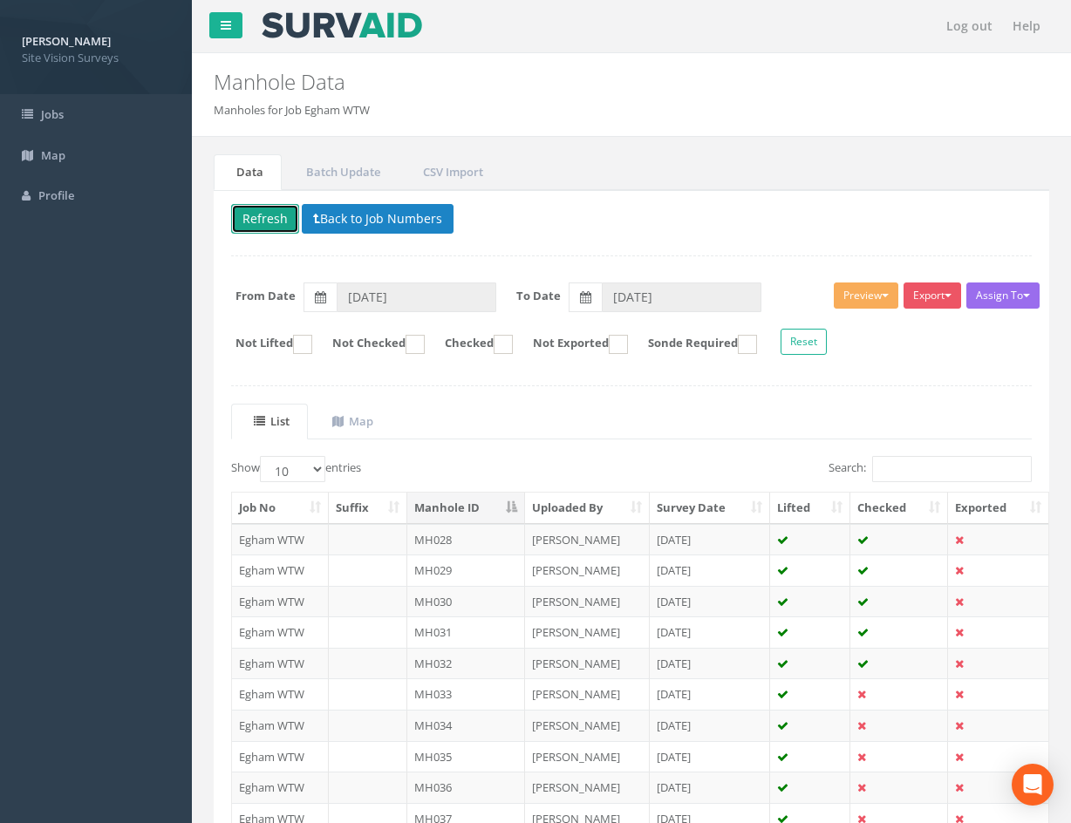
click at [263, 219] on button "Refresh" at bounding box center [265, 219] width 68 height 30
click at [890, 724] on td at bounding box center [899, 725] width 98 height 31
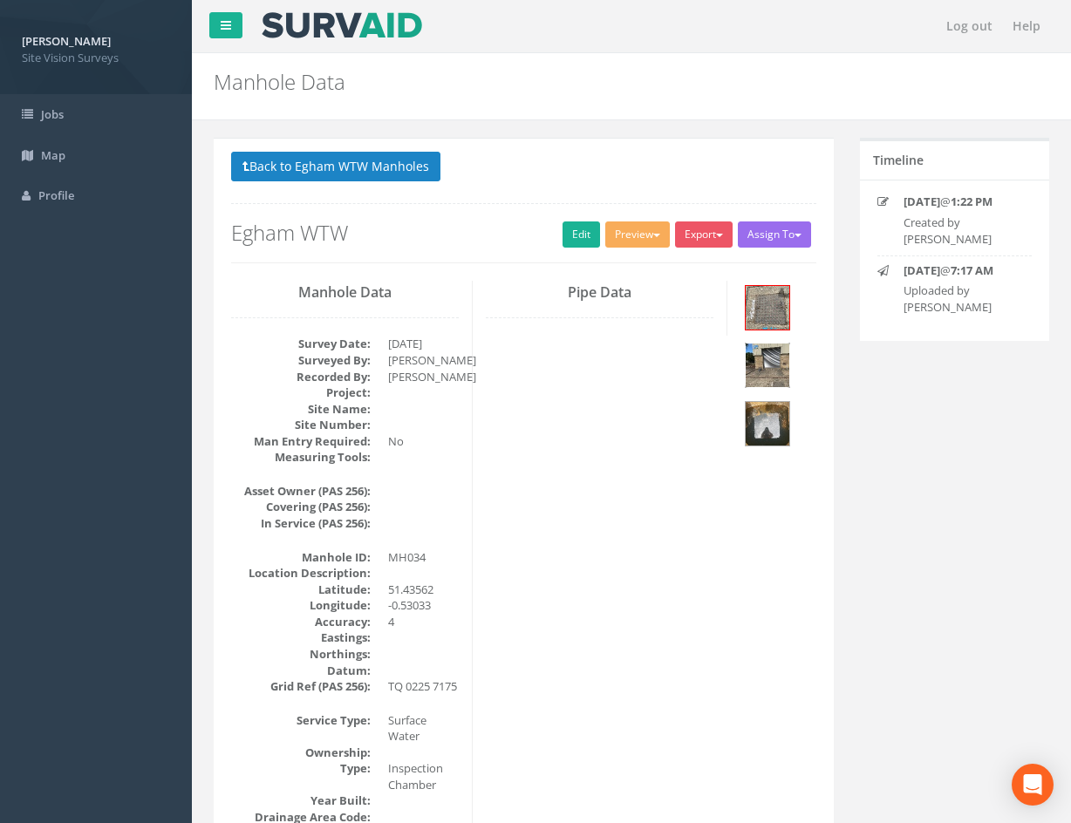
click at [768, 379] on img at bounding box center [768, 366] width 44 height 44
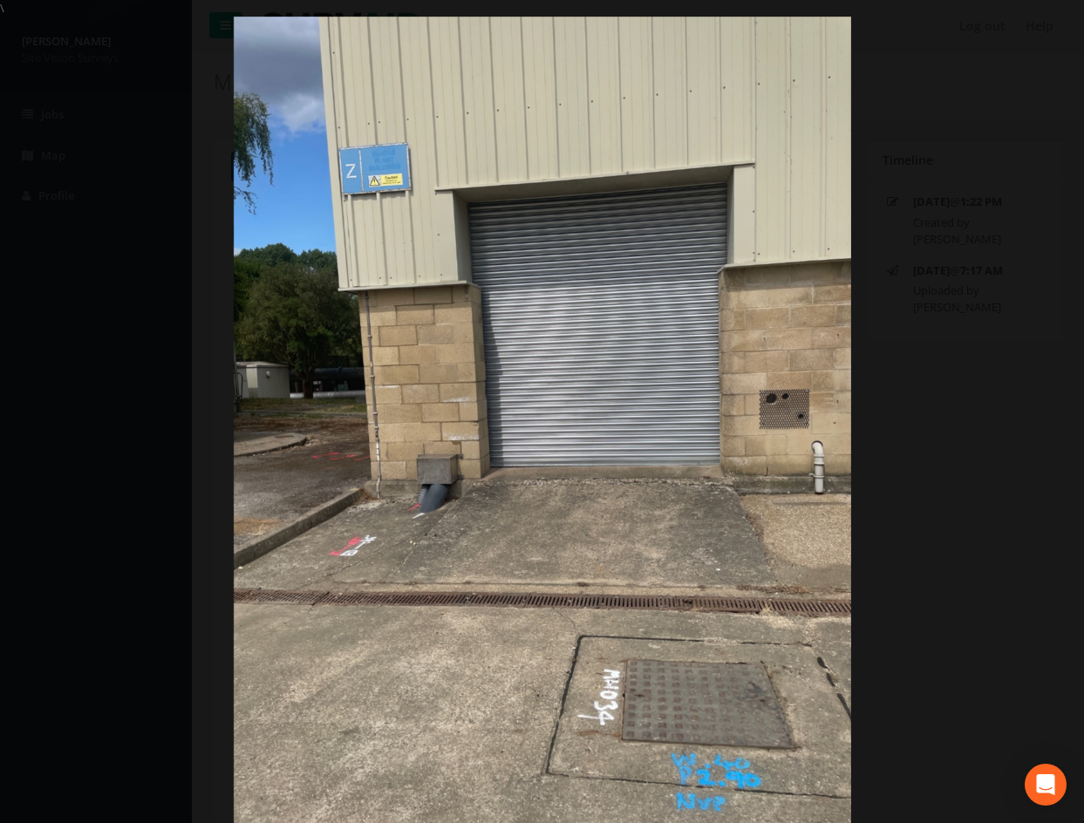
click at [881, 500] on div at bounding box center [542, 428] width 1084 height 823
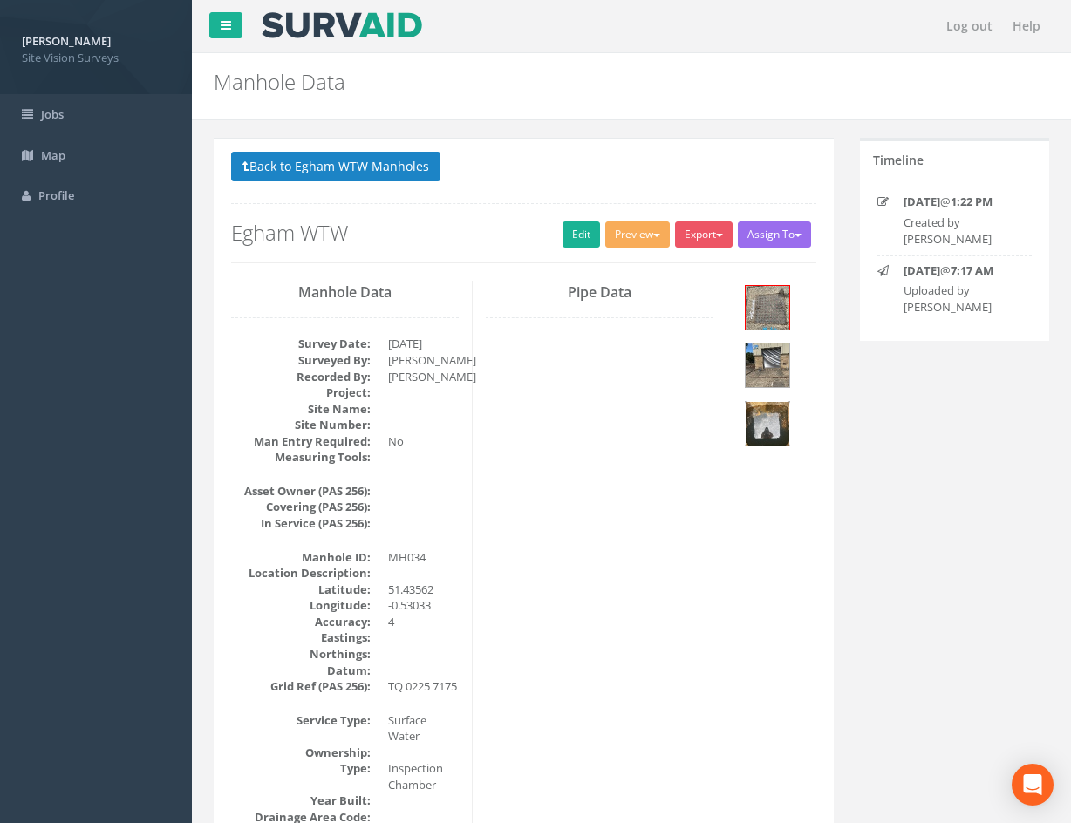
click at [782, 426] on img at bounding box center [768, 424] width 44 height 44
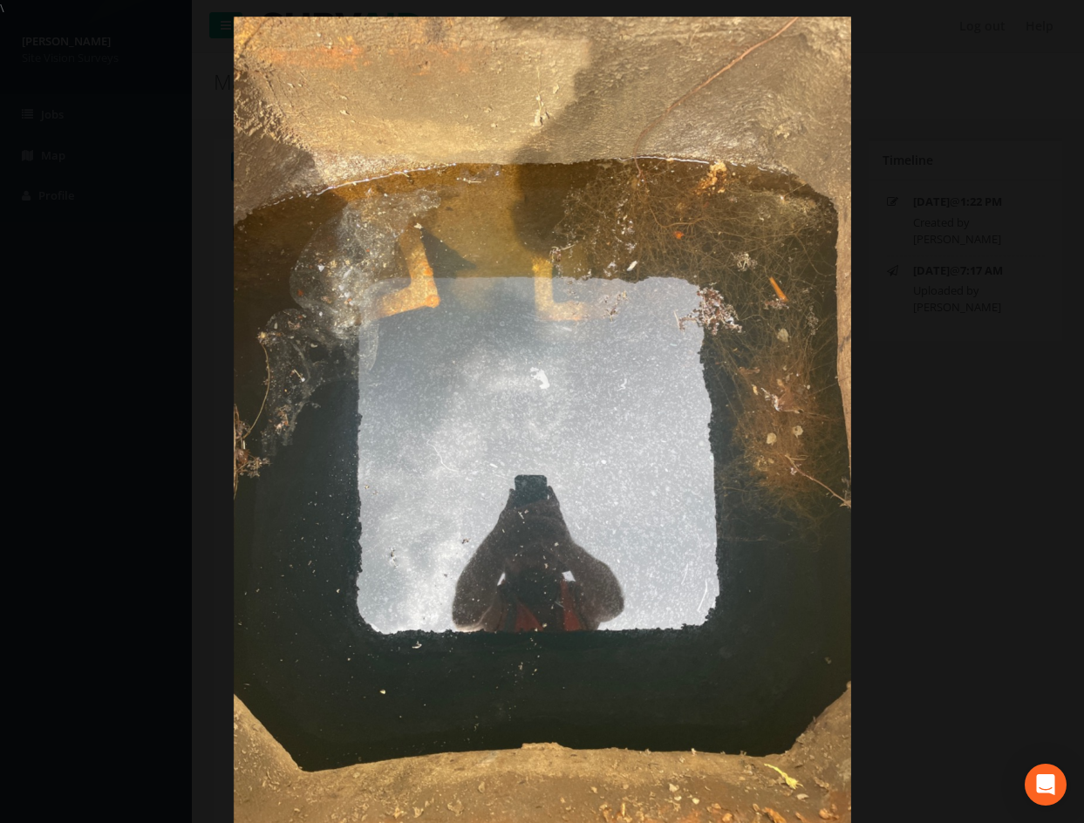
click at [932, 514] on div at bounding box center [542, 428] width 1084 height 823
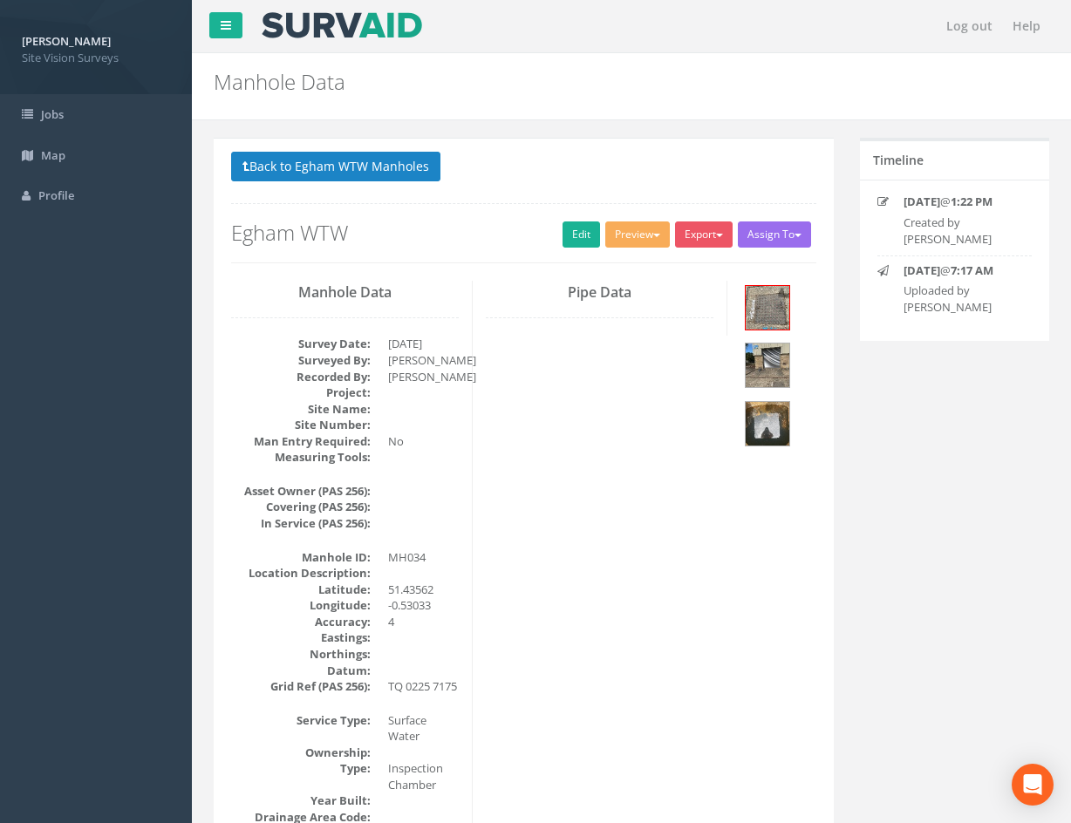
drag, startPoint x: 661, startPoint y: 592, endPoint x: 610, endPoint y: 283, distance: 313.9
click at [574, 245] on link "Edit" at bounding box center [582, 235] width 38 height 26
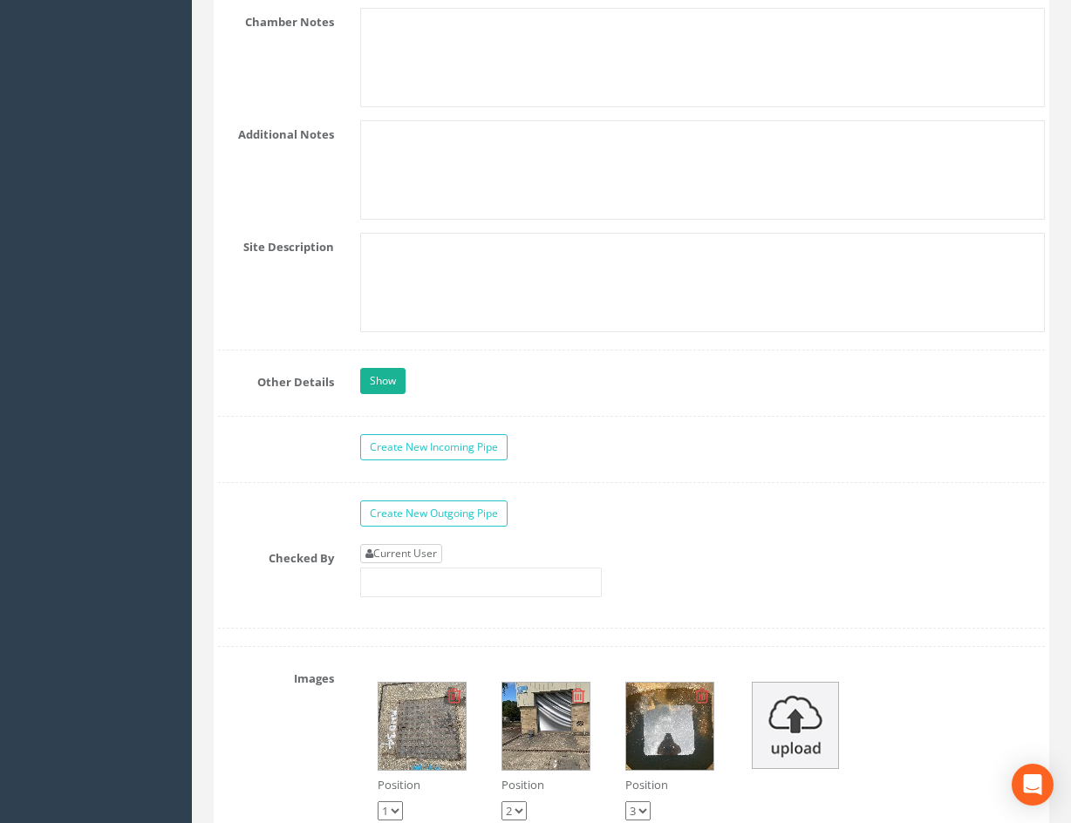
click at [437, 545] on link "Current User" at bounding box center [401, 553] width 82 height 19
type input "[PERSON_NAME]"
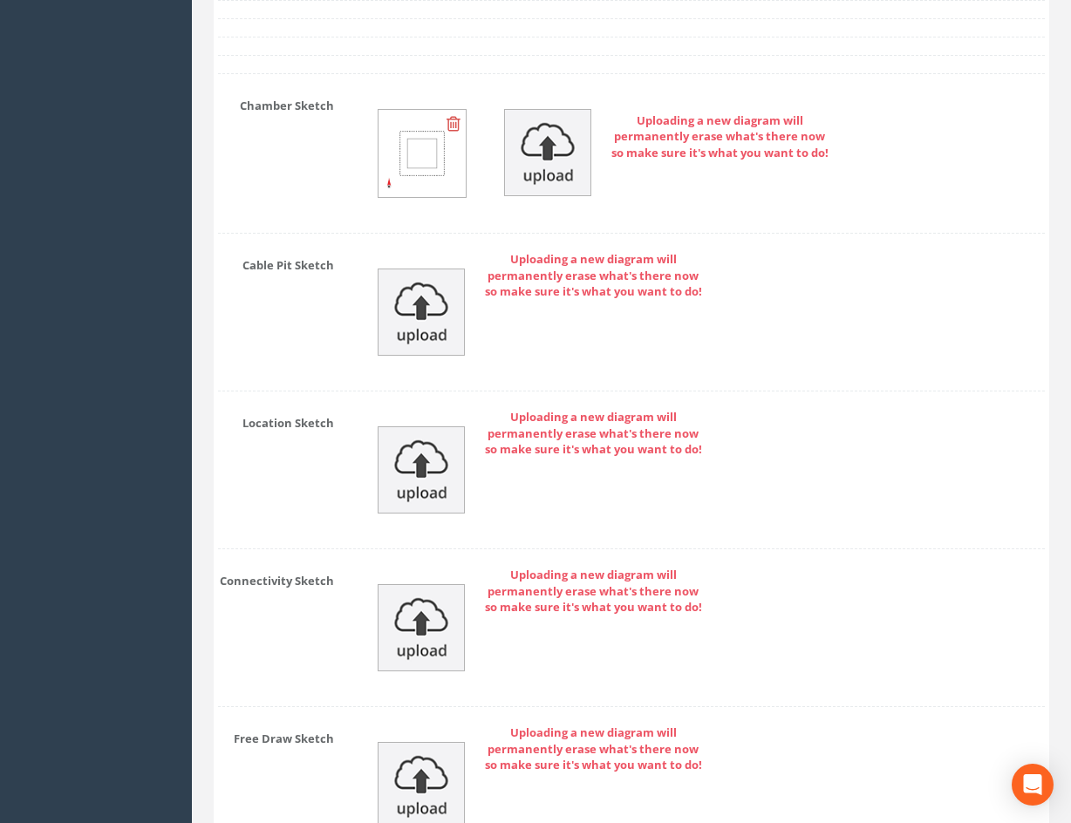
scroll to position [4547, 0]
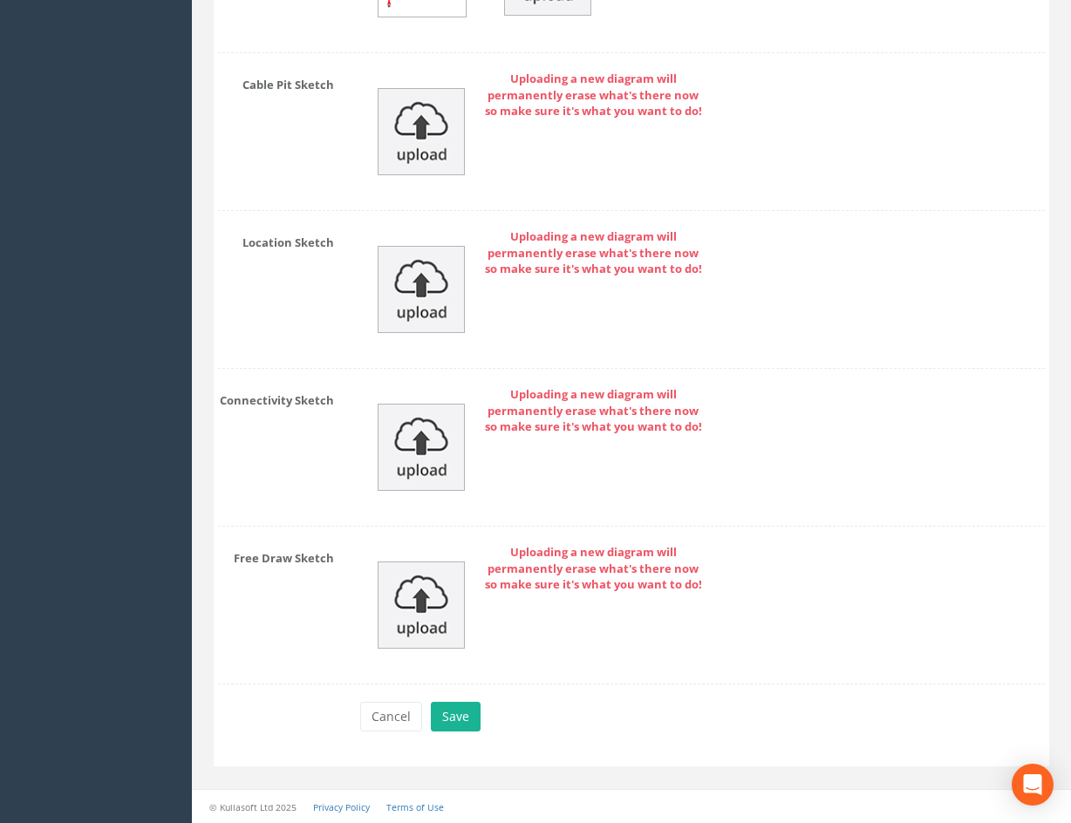
drag, startPoint x: 720, startPoint y: 539, endPoint x: 584, endPoint y: 730, distance: 234.5
click at [467, 719] on button "Save" at bounding box center [456, 717] width 50 height 30
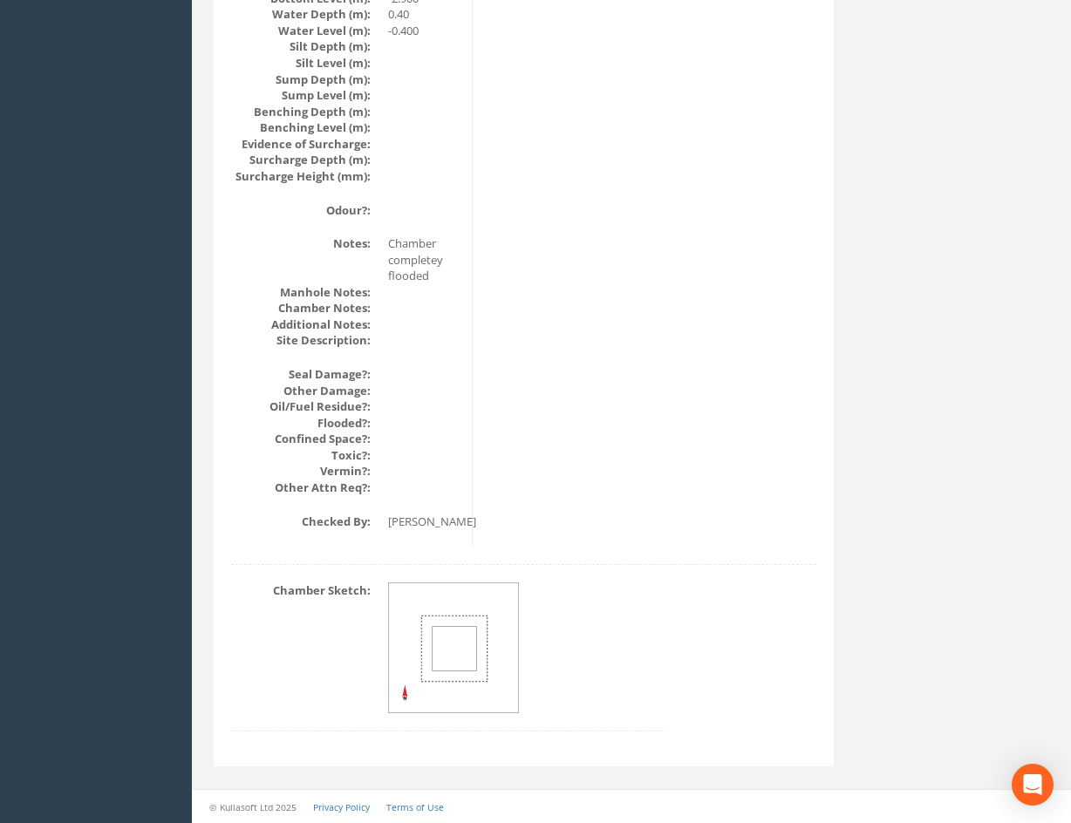
scroll to position [0, 0]
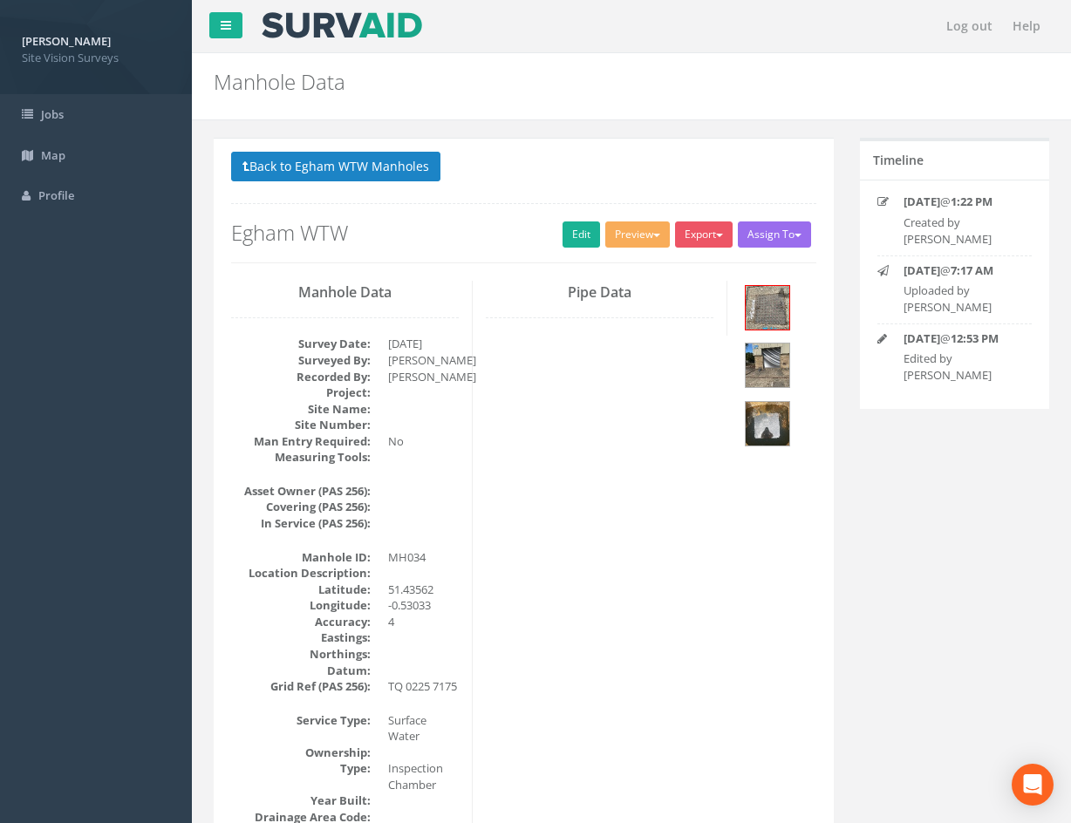
drag, startPoint x: 790, startPoint y: 690, endPoint x: 679, endPoint y: 276, distance: 428.2
click at [418, 171] on button "Back to Egham WTW Manholes" at bounding box center [335, 167] width 209 height 30
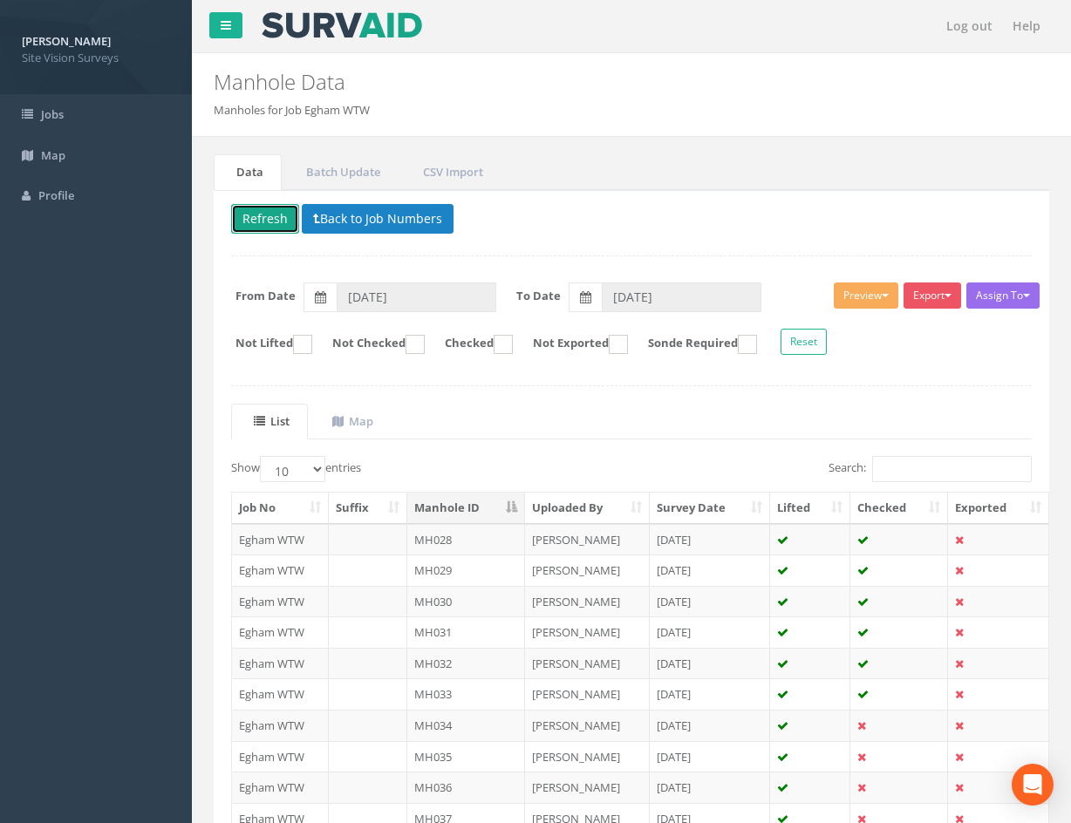
click at [267, 222] on button "Refresh" at bounding box center [265, 219] width 68 height 30
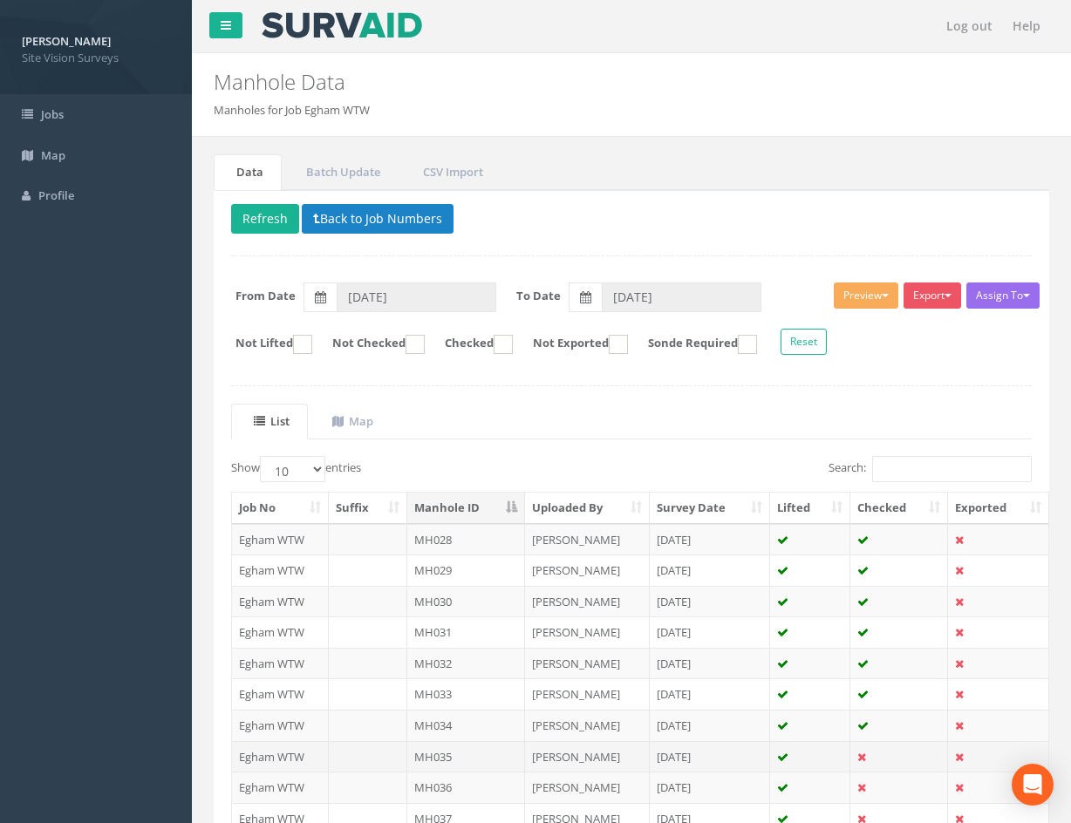
click at [894, 756] on td at bounding box center [899, 756] width 98 height 31
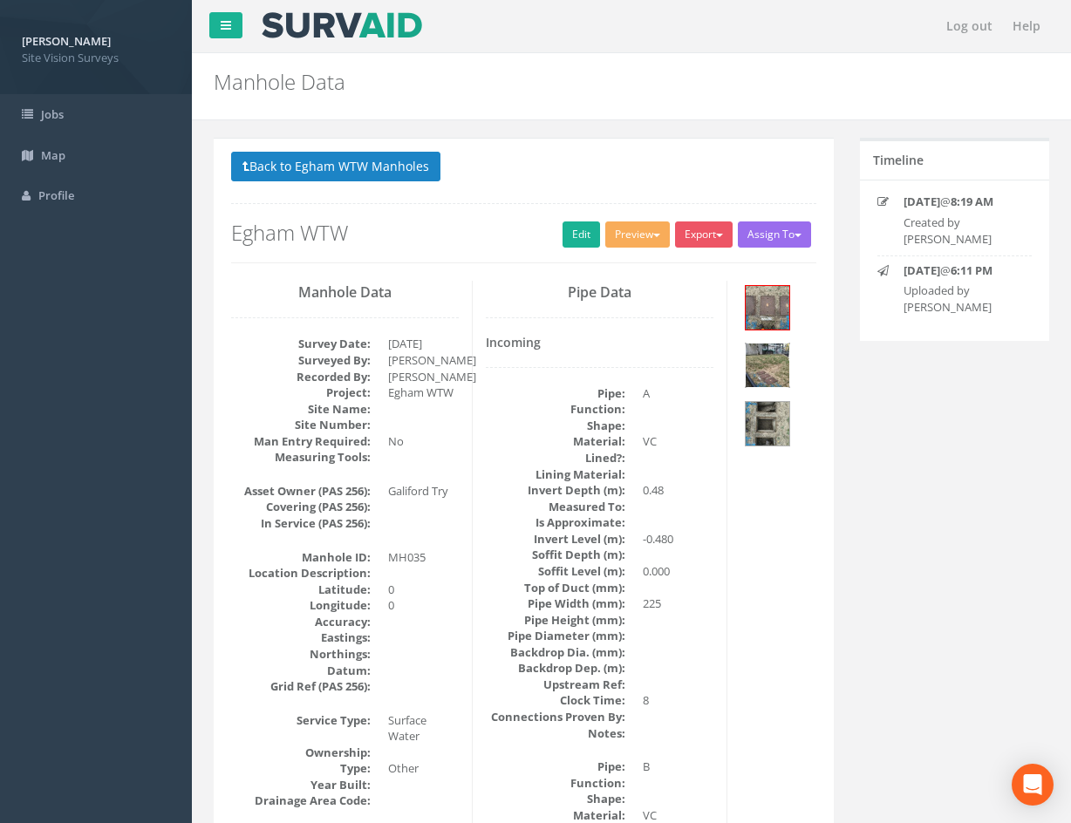
click at [770, 369] on img at bounding box center [768, 366] width 44 height 44
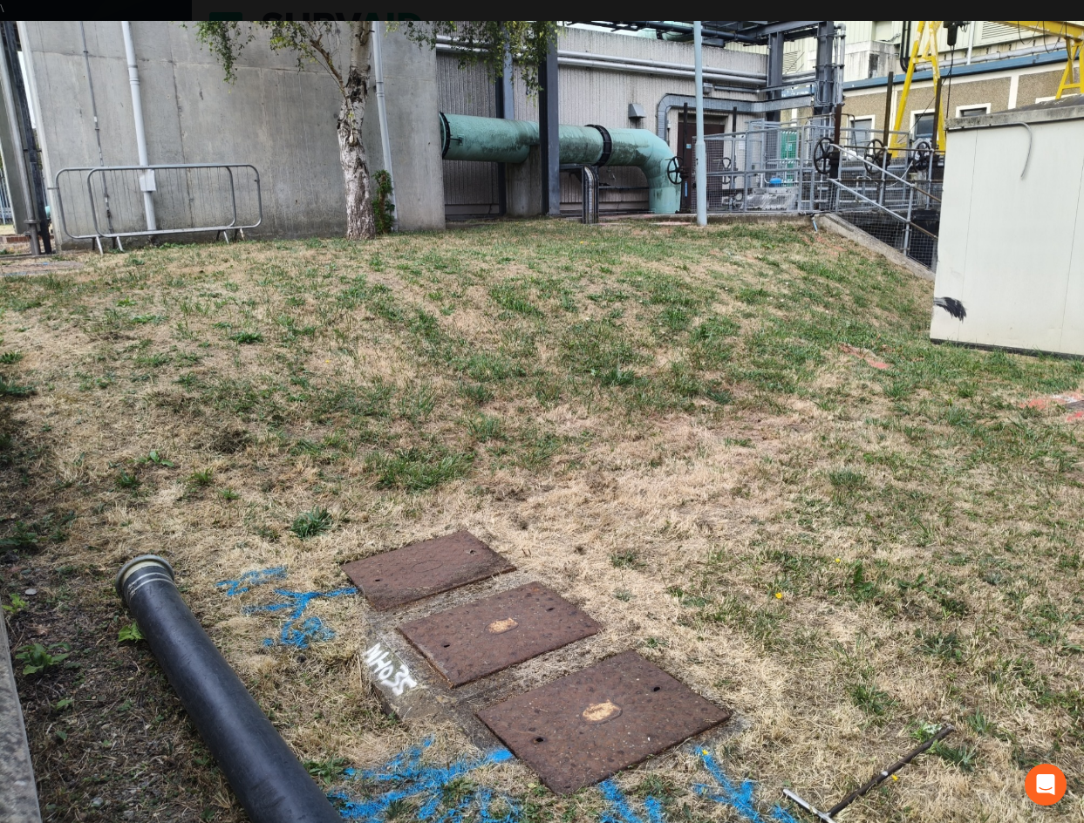
click at [800, 495] on img at bounding box center [542, 427] width 1084 height 813
click at [1040, 400] on link "›" at bounding box center [1051, 412] width 40 height 40
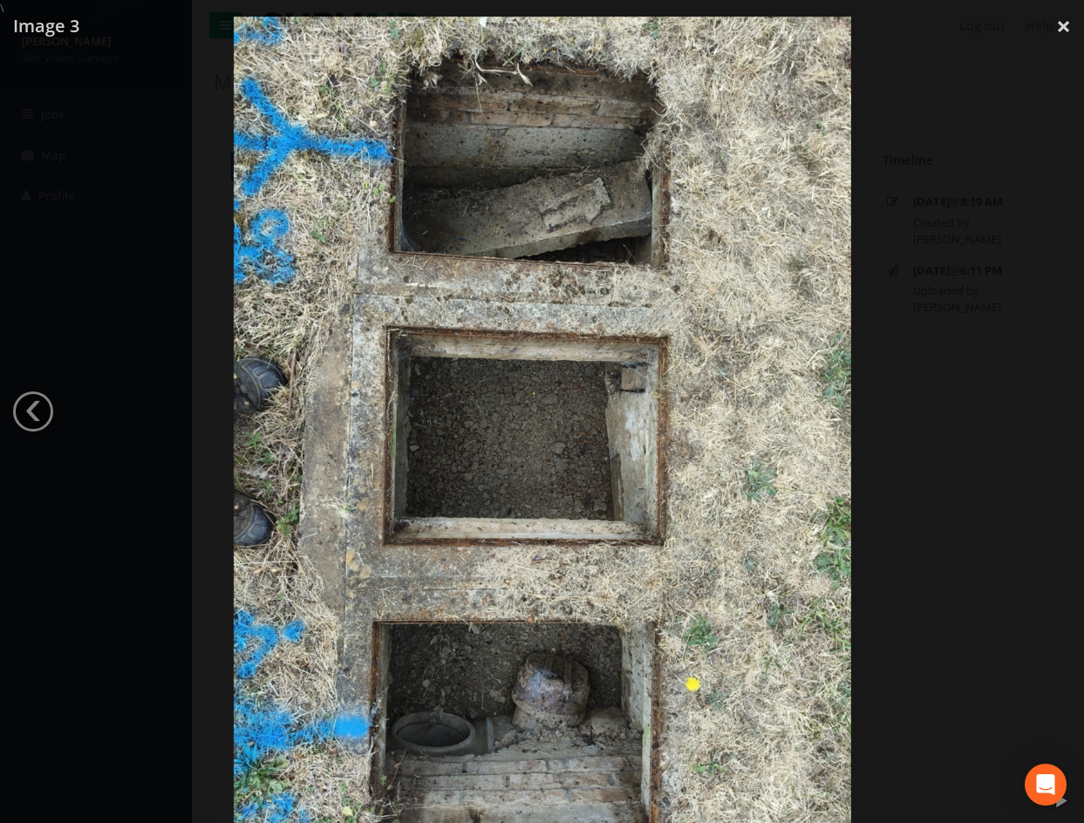
click at [998, 426] on div at bounding box center [542, 428] width 1084 height 823
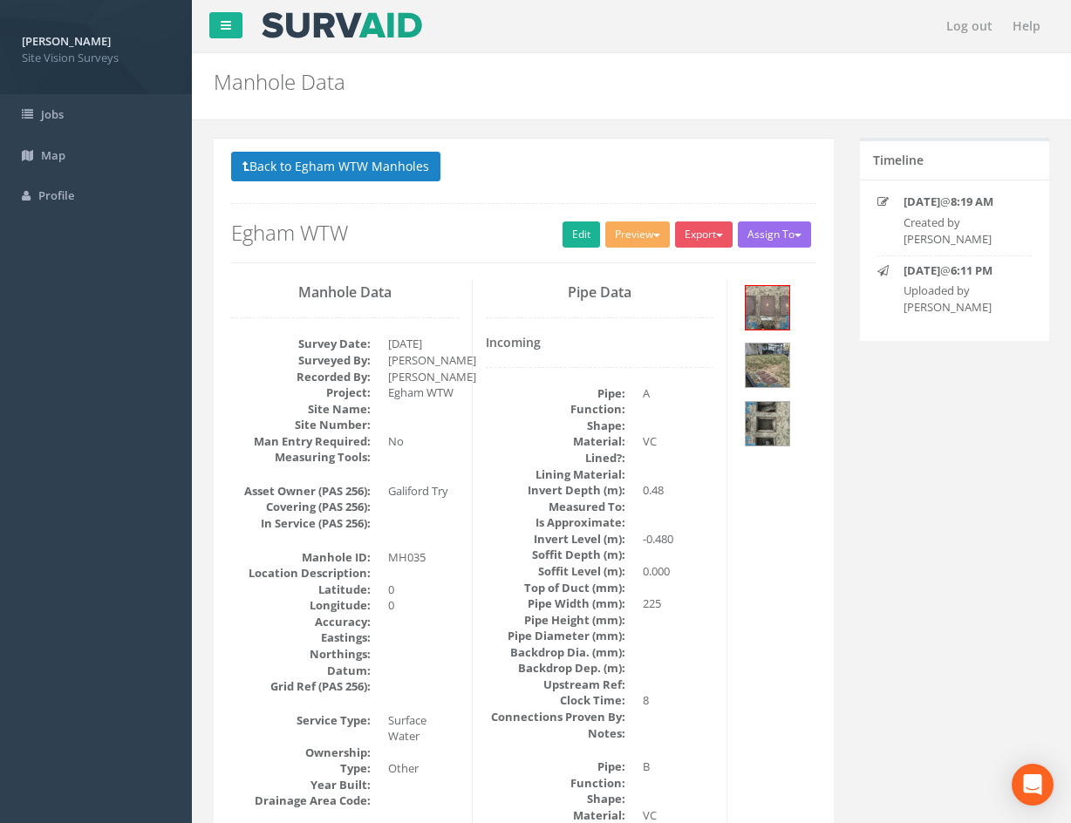
drag, startPoint x: 789, startPoint y: 629, endPoint x: 810, endPoint y: 497, distance: 133.3
click at [778, 429] on img at bounding box center [768, 424] width 44 height 44
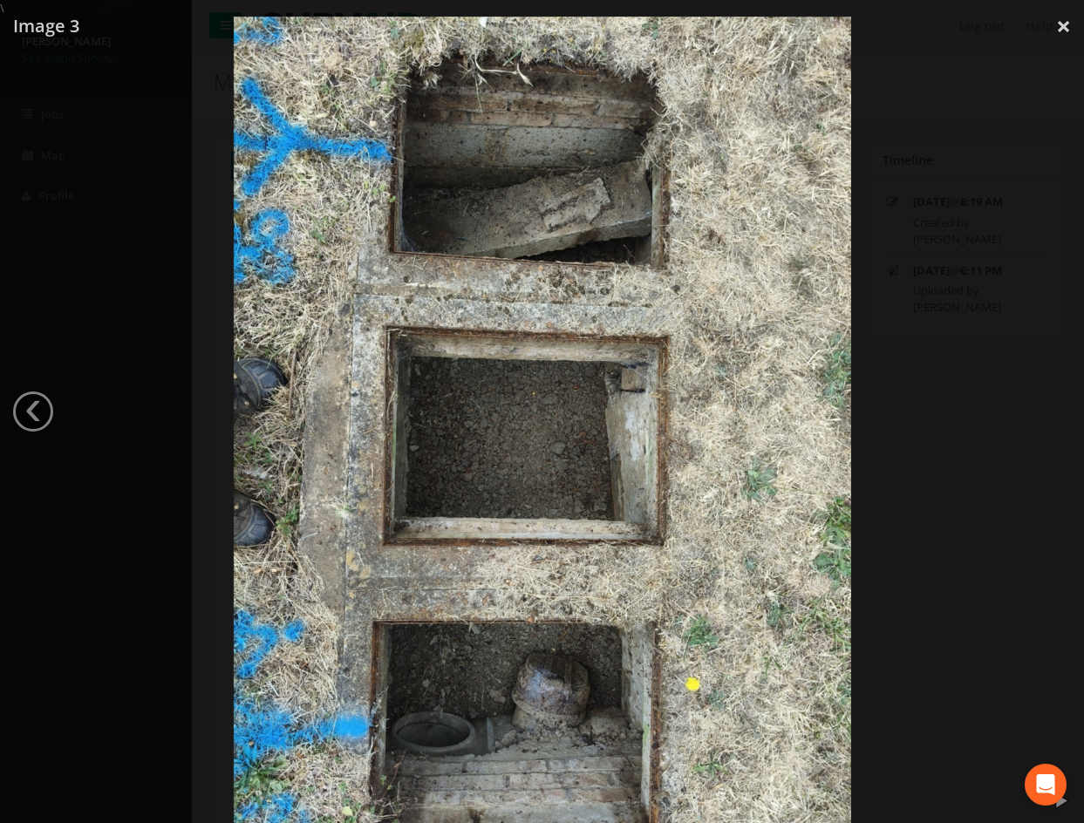
click at [949, 286] on div at bounding box center [542, 428] width 1084 height 823
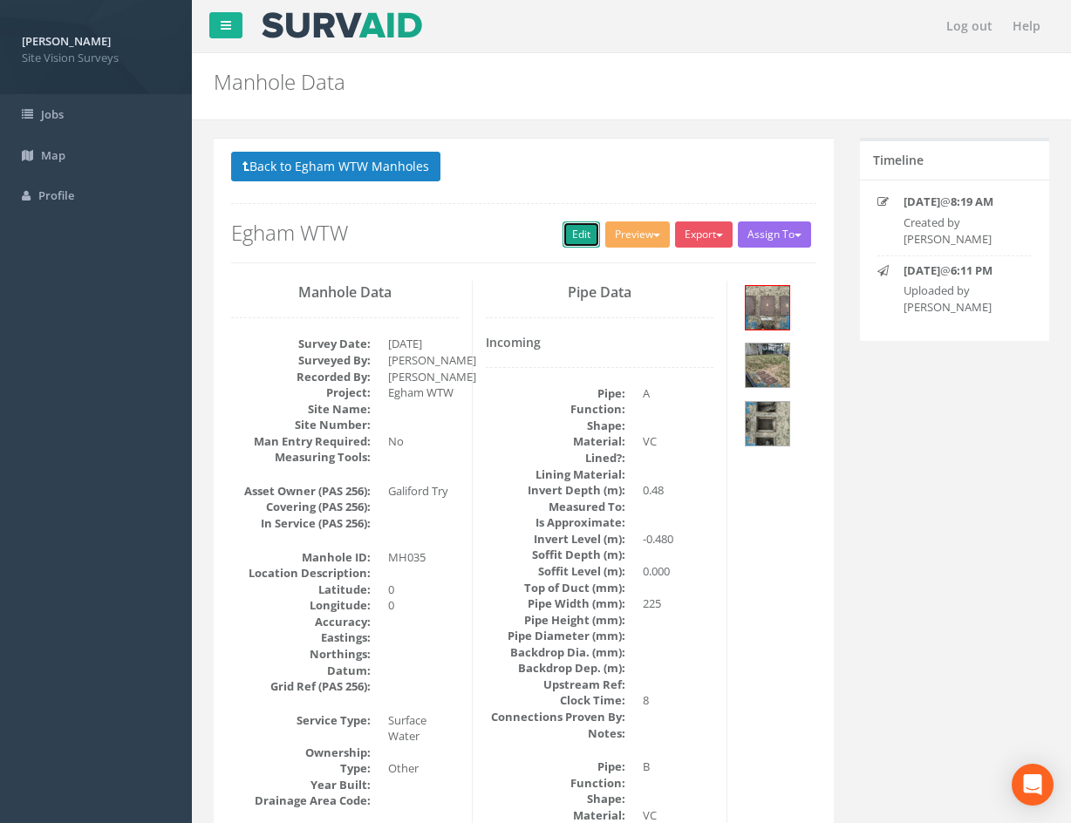
click at [570, 230] on link "Edit" at bounding box center [582, 235] width 38 height 26
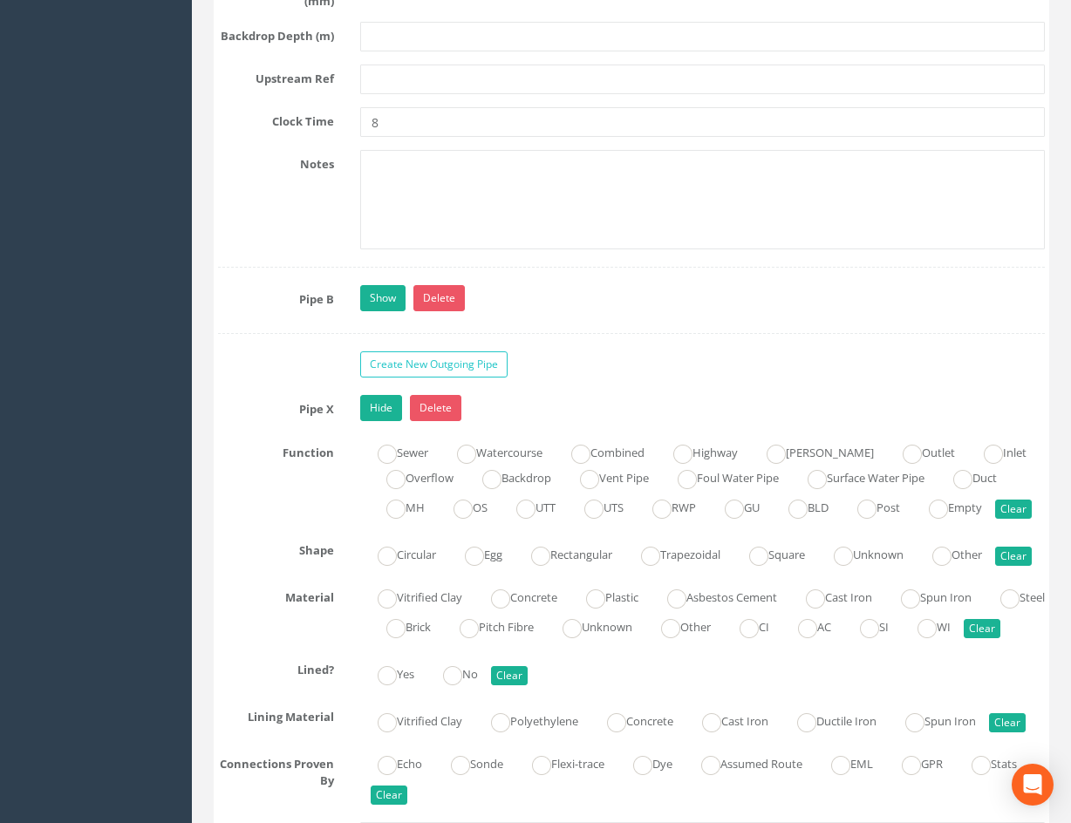
scroll to position [4622, 0]
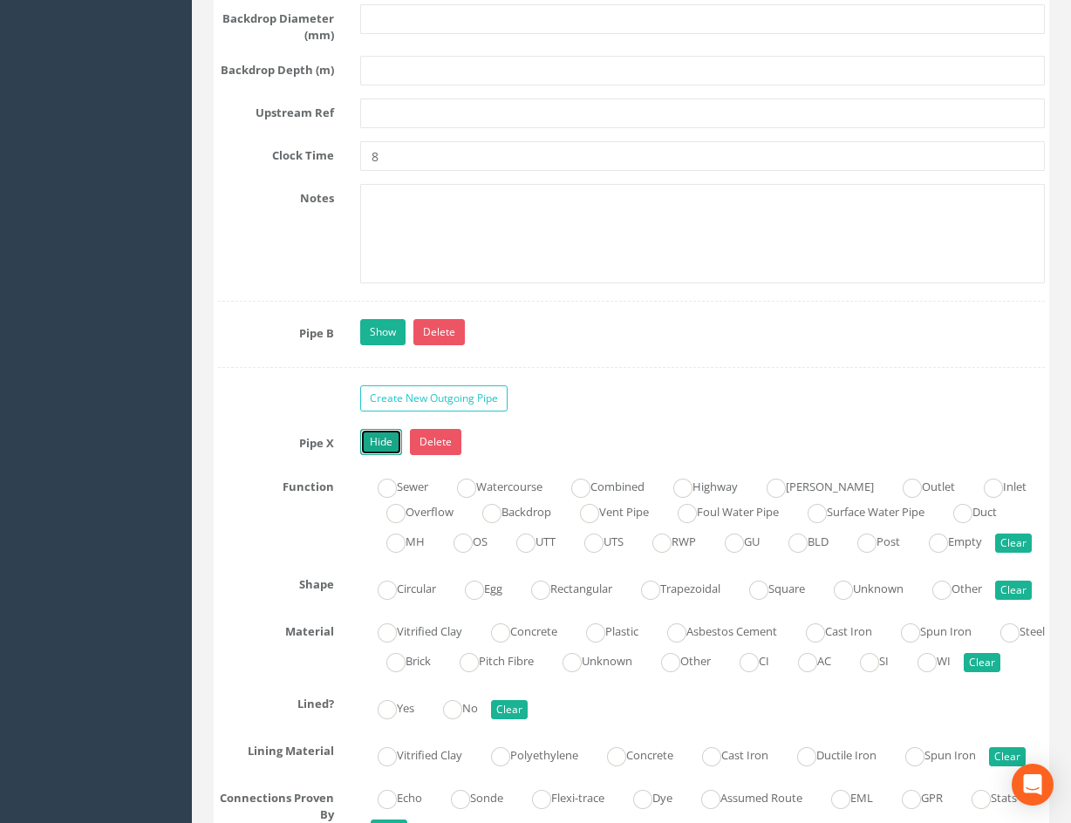
click at [377, 455] on link "Hide" at bounding box center [381, 442] width 42 height 26
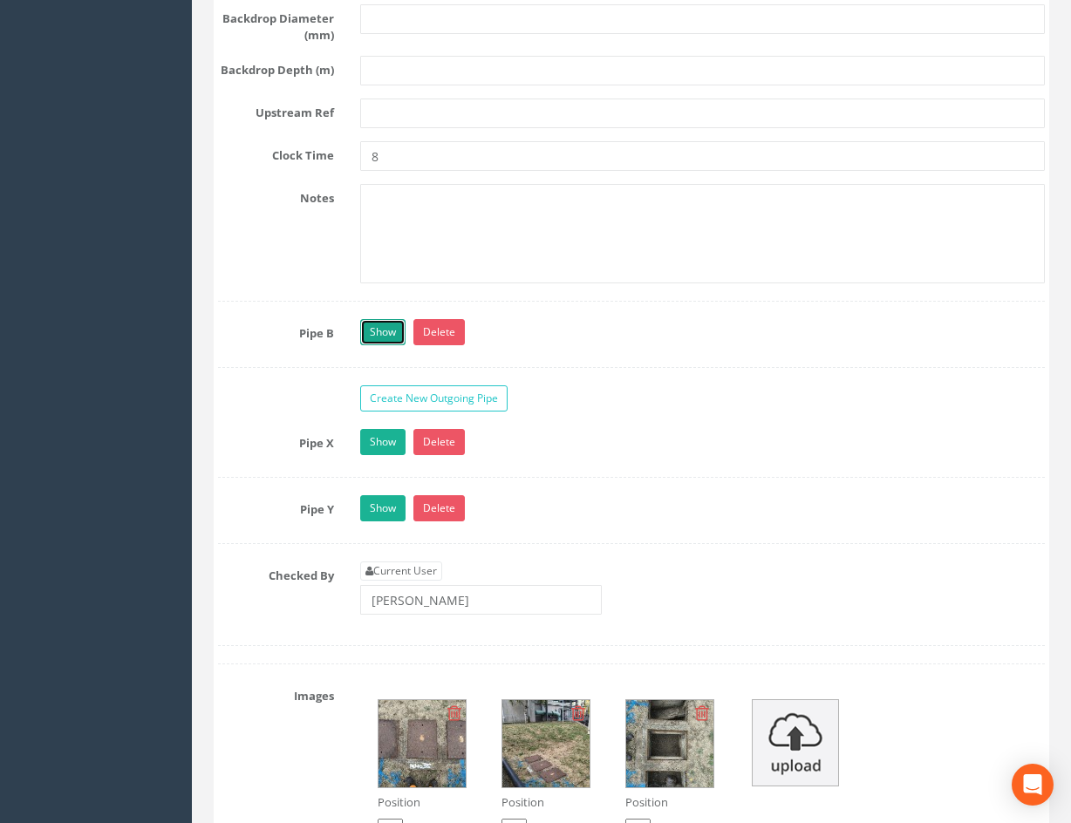
click at [395, 345] on link "Show" at bounding box center [382, 332] width 45 height 26
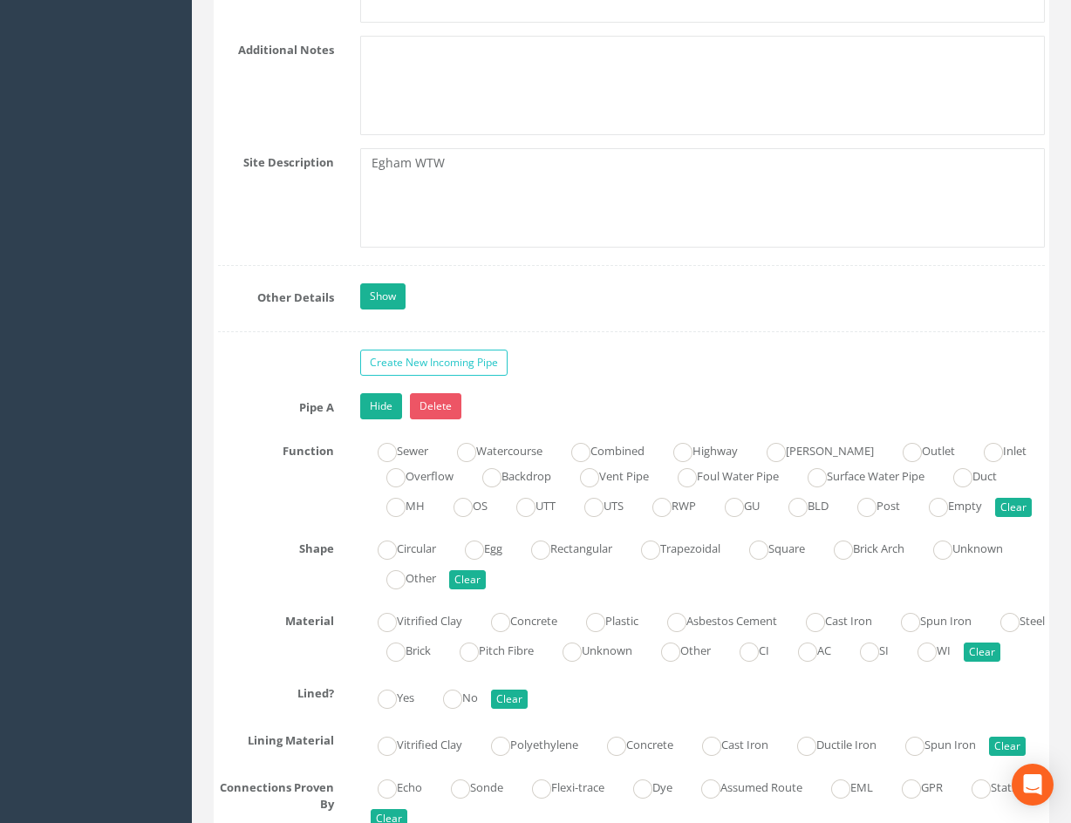
scroll to position [3401, 0]
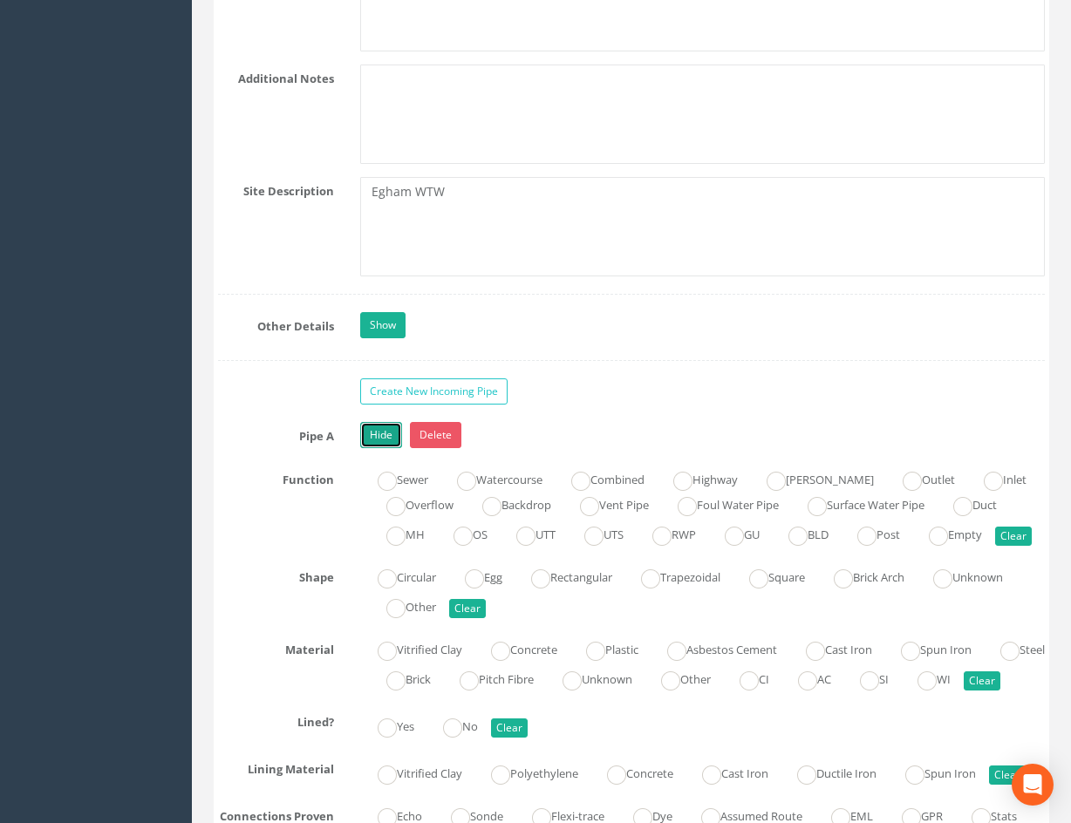
click at [383, 430] on link "Hide" at bounding box center [381, 435] width 42 height 26
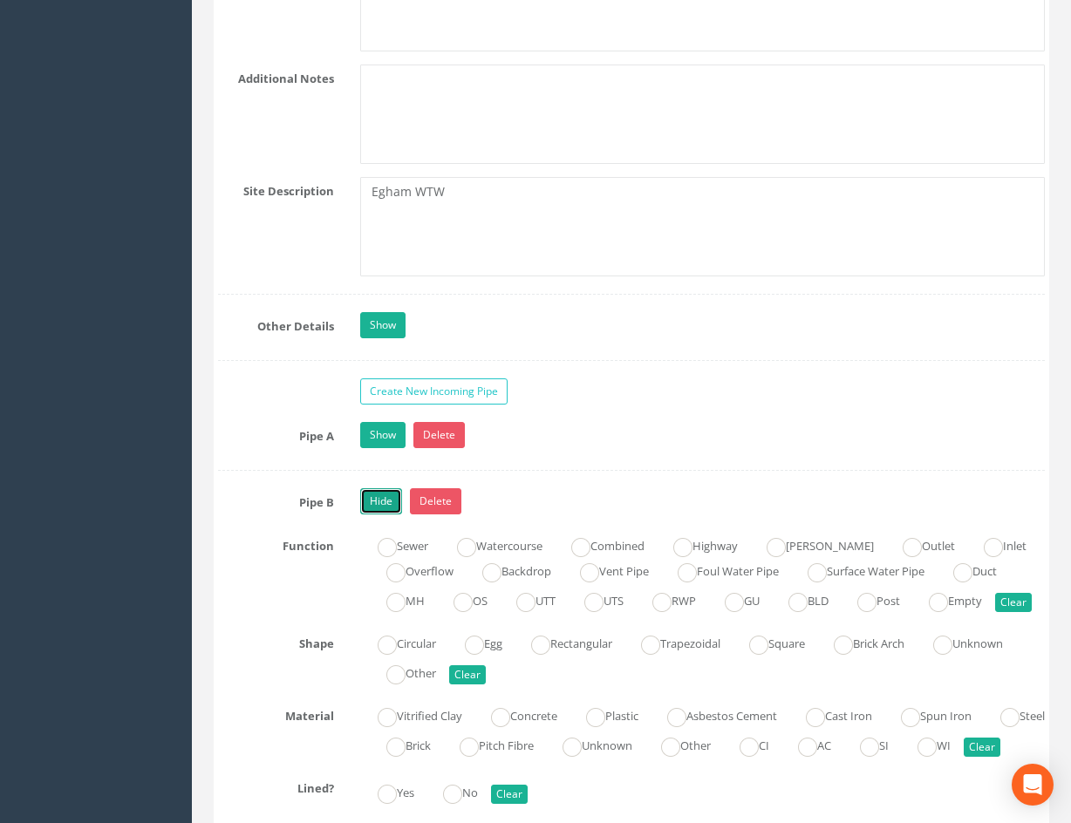
click at [382, 499] on link "Hide" at bounding box center [381, 501] width 42 height 26
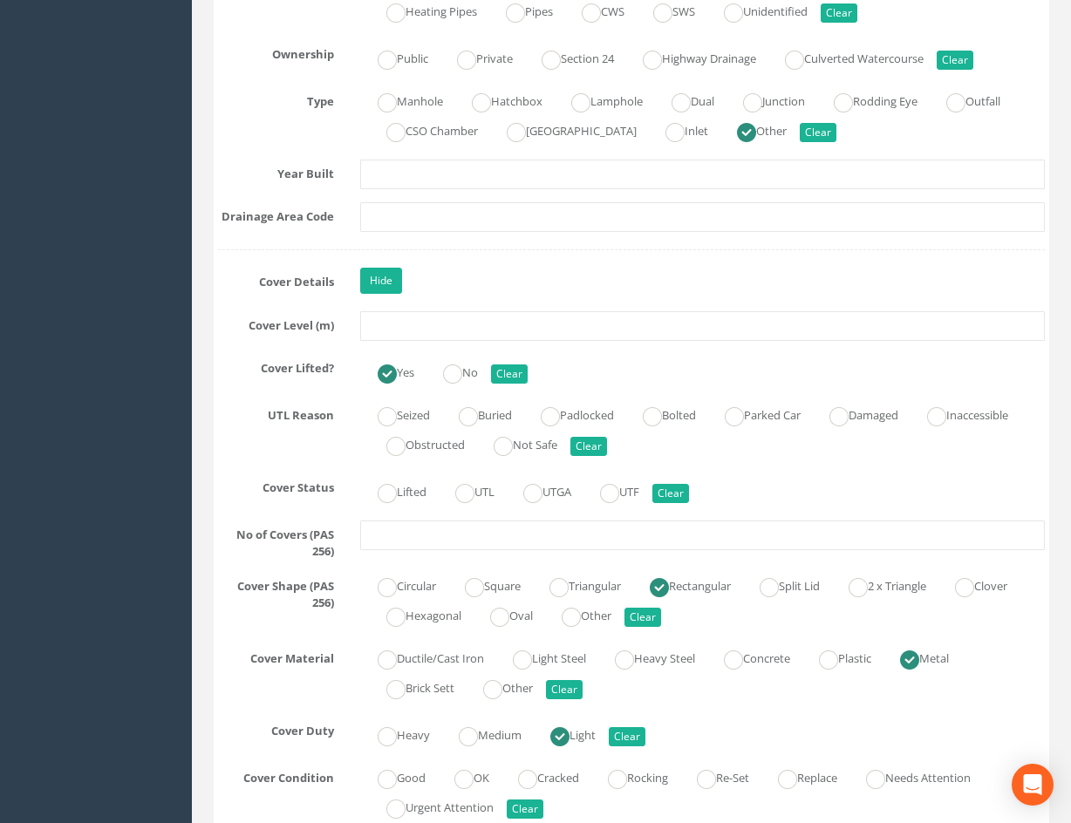
drag, startPoint x: 738, startPoint y: 481, endPoint x: 703, endPoint y: 365, distance: 121.1
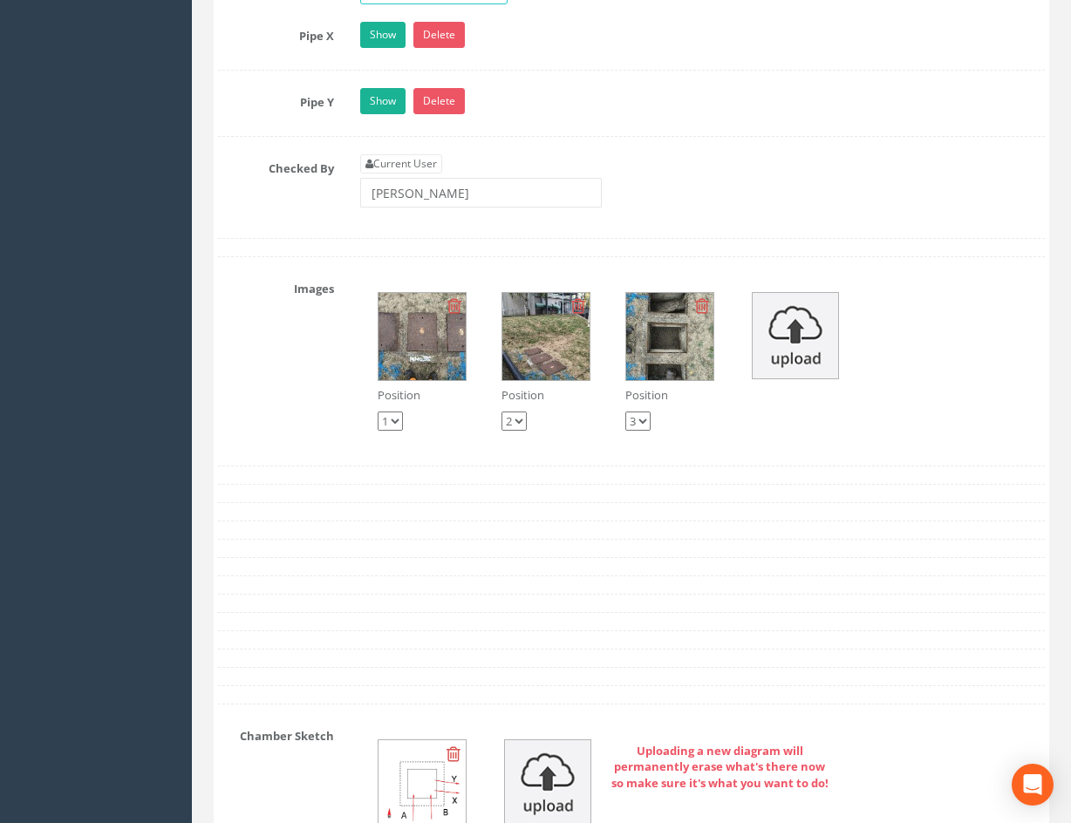
drag, startPoint x: 703, startPoint y: 365, endPoint x: 714, endPoint y: 622, distance: 257.5
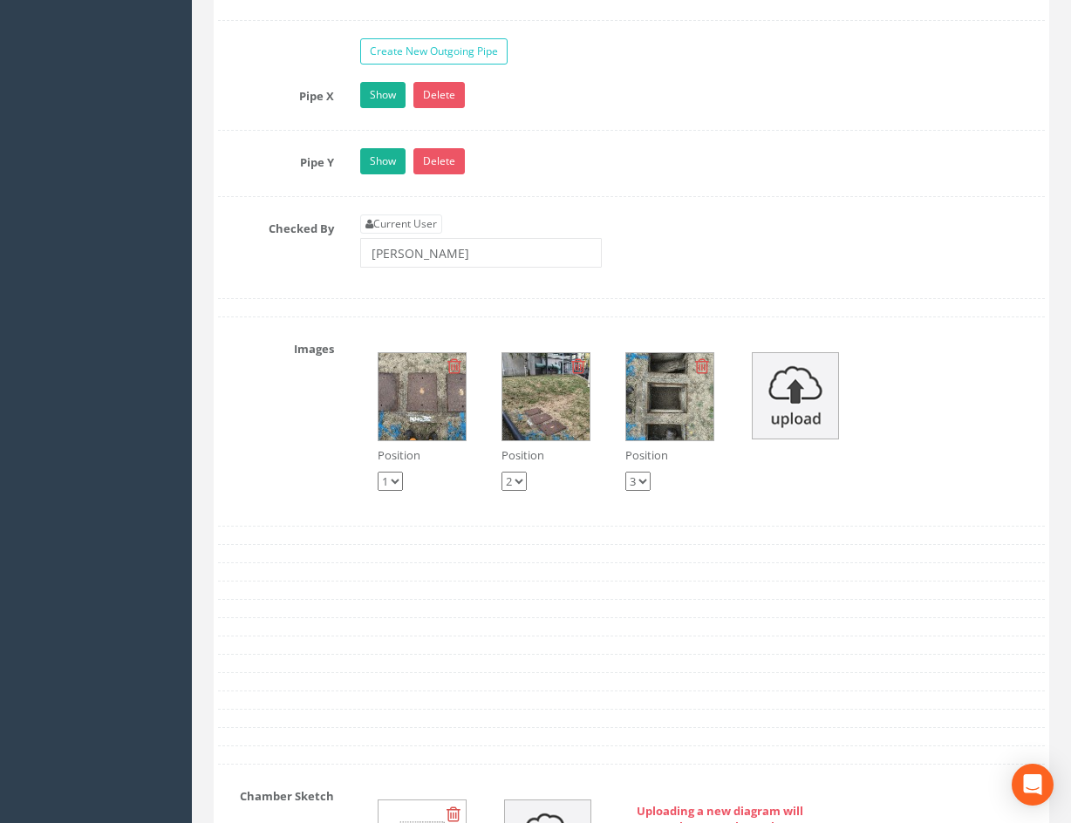
scroll to position [3869, 0]
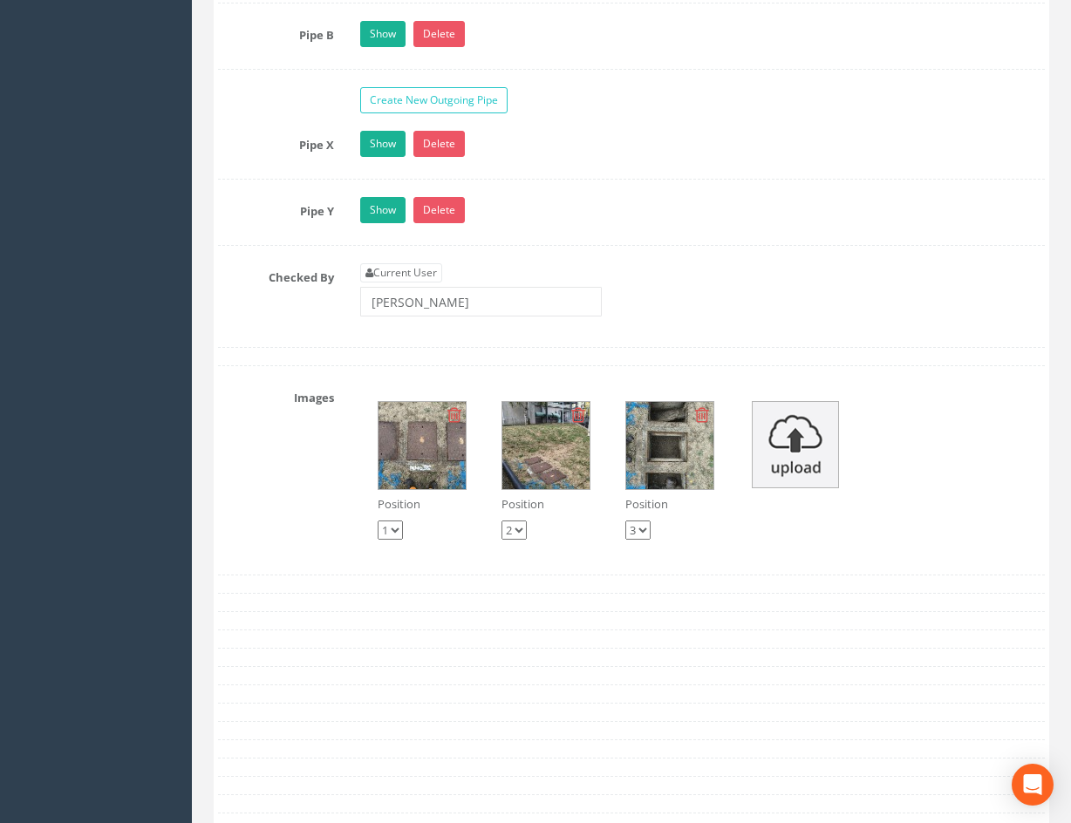
click at [678, 458] on img at bounding box center [669, 445] width 87 height 87
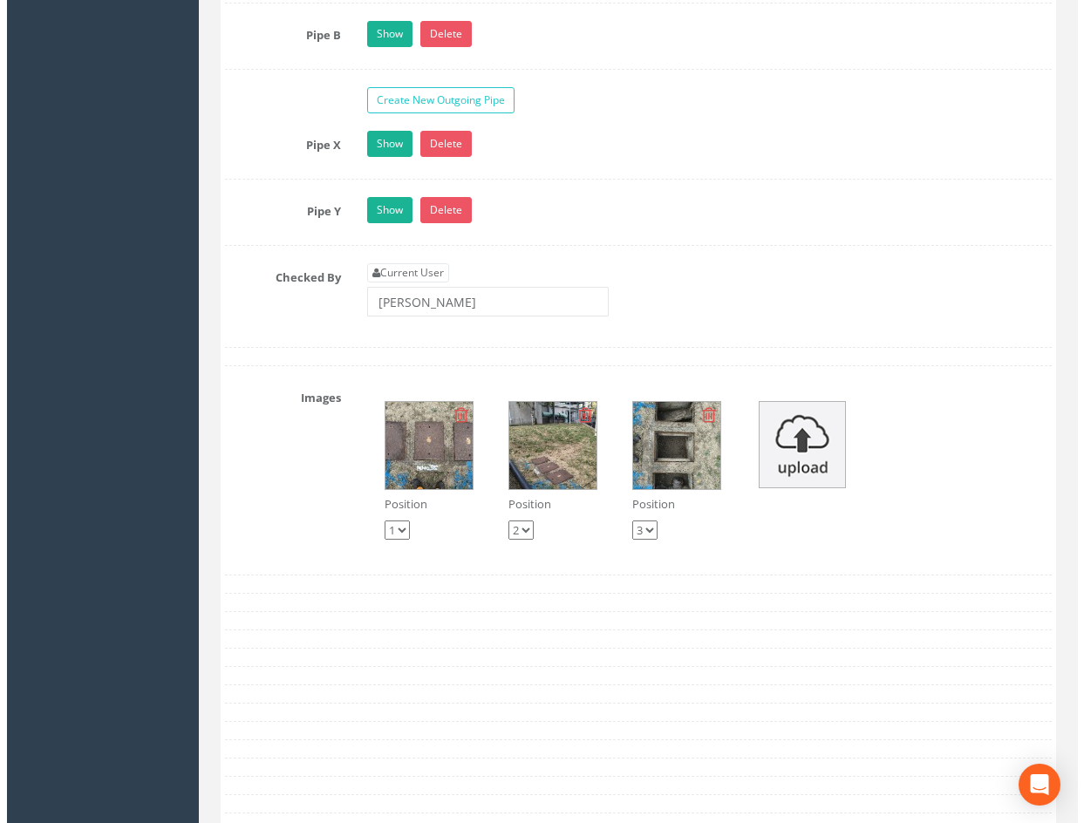
scroll to position [3860, 0]
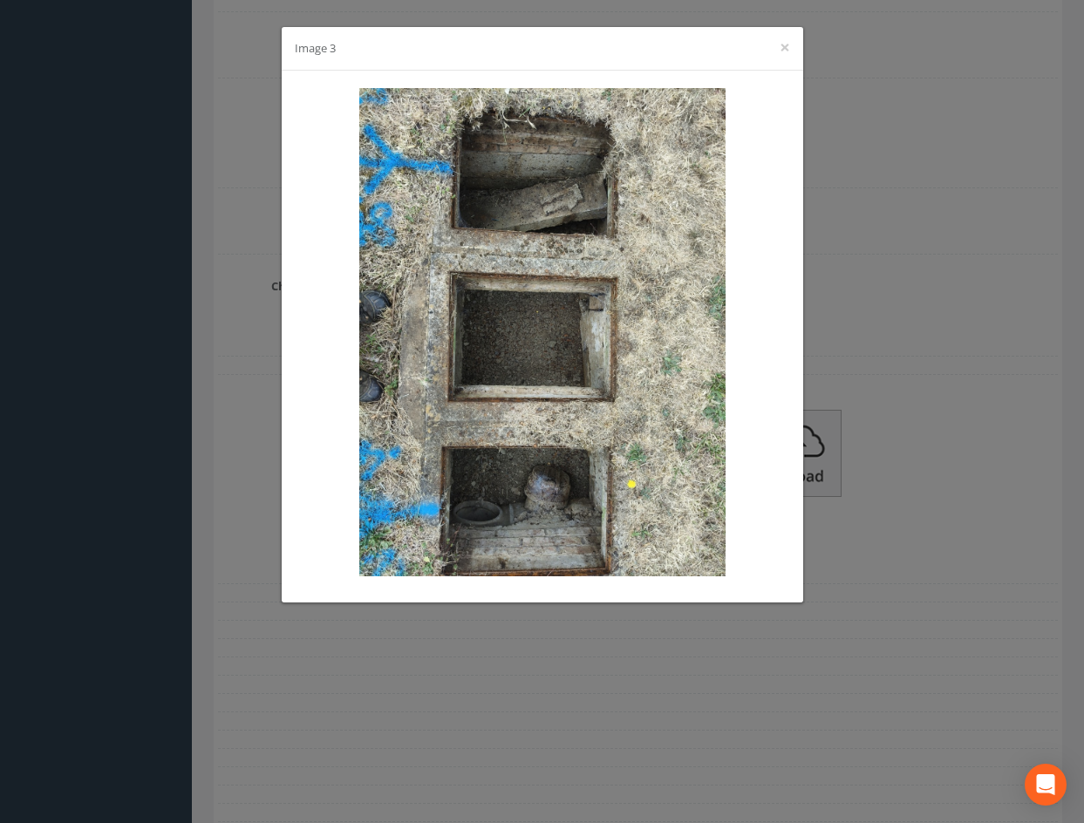
drag, startPoint x: 940, startPoint y: 396, endPoint x: 914, endPoint y: 439, distance: 50.1
click at [931, 409] on div "Image 3 ×" at bounding box center [542, 411] width 1084 height 823
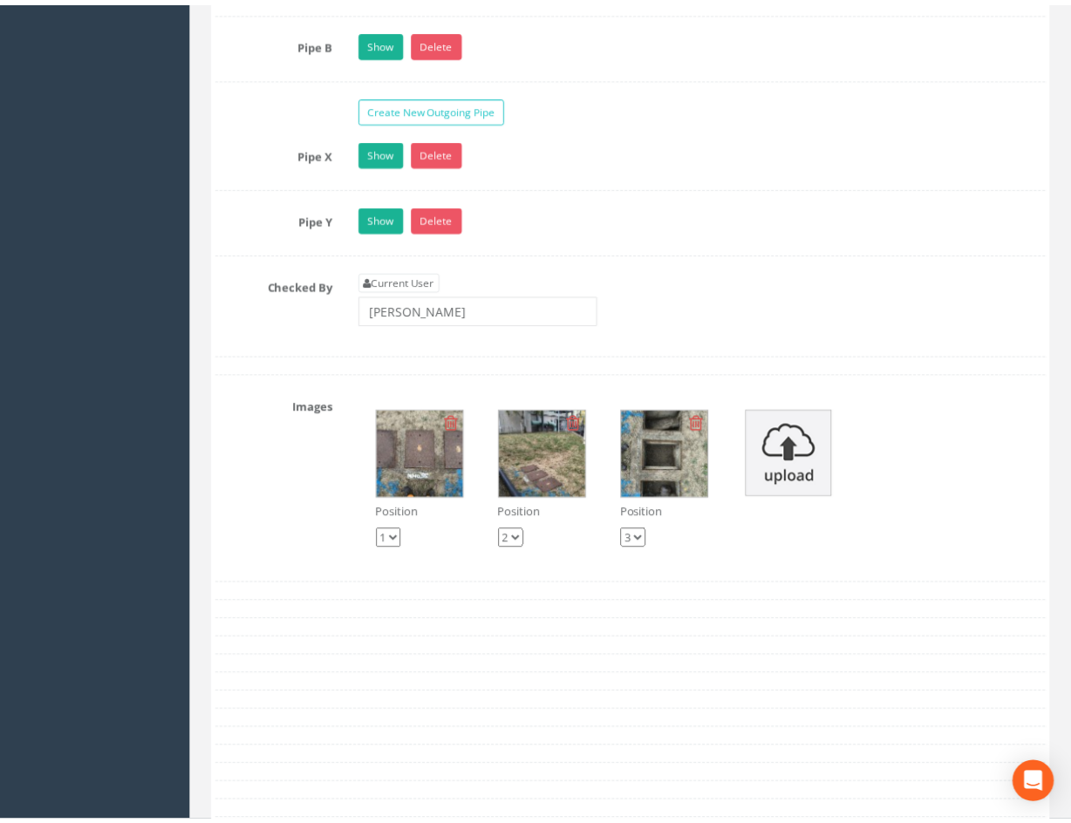
scroll to position [3869, 0]
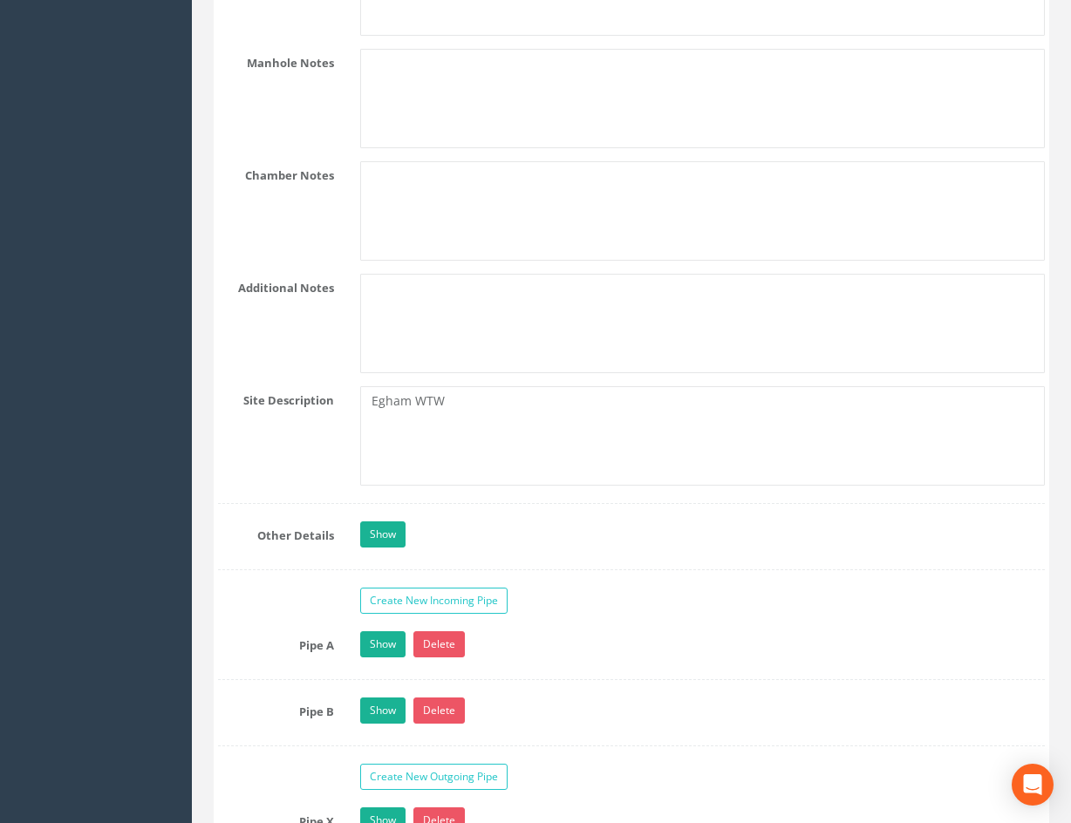
drag, startPoint x: 686, startPoint y: 359, endPoint x: 661, endPoint y: 234, distance: 127.9
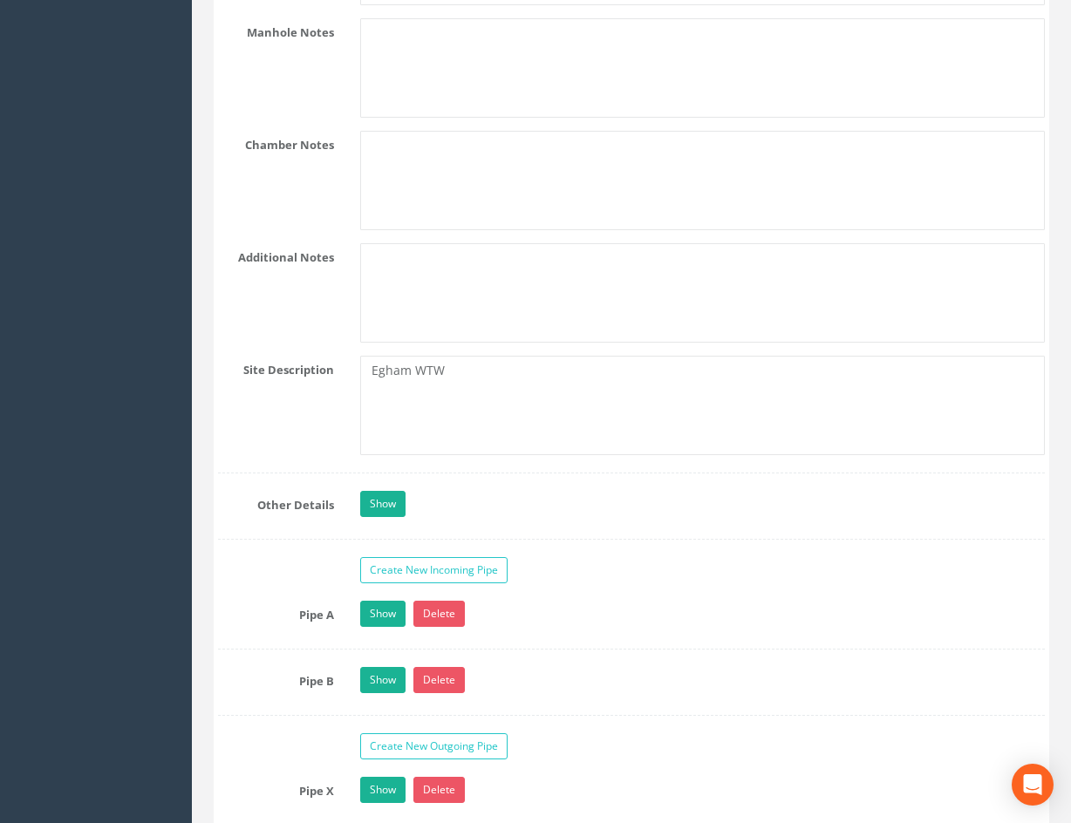
scroll to position [3434, 0]
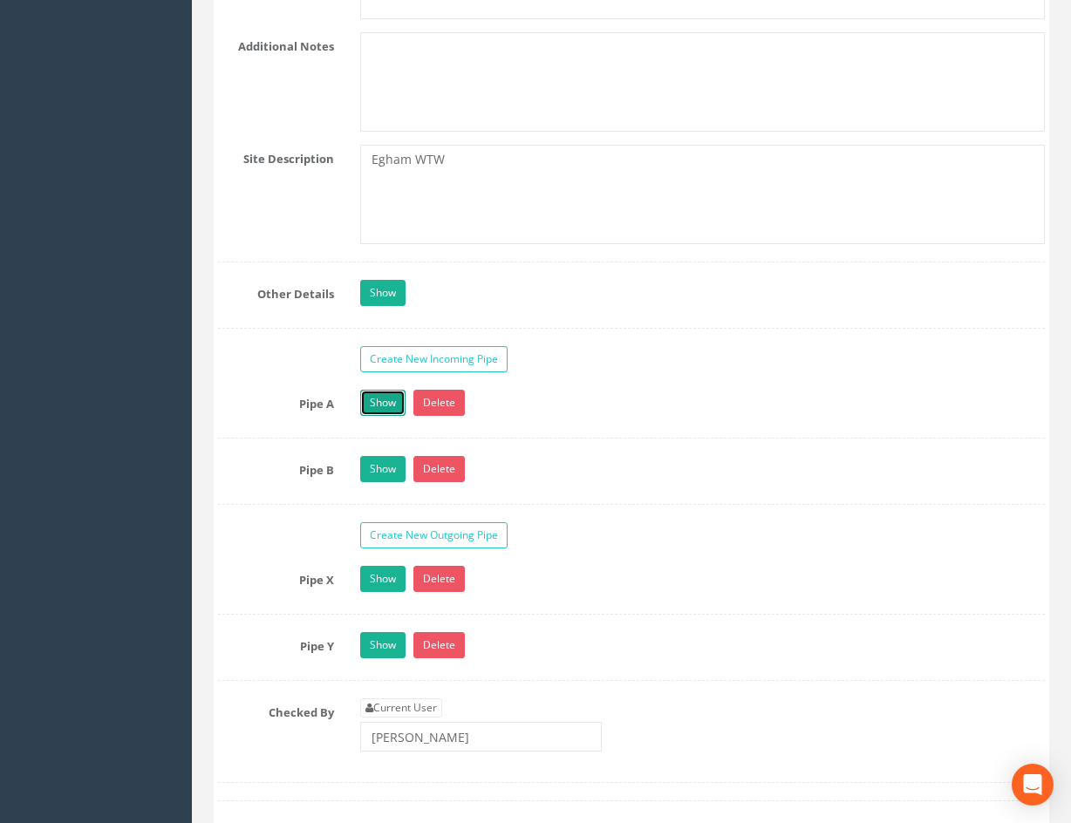
click at [391, 399] on link "Show" at bounding box center [382, 403] width 45 height 26
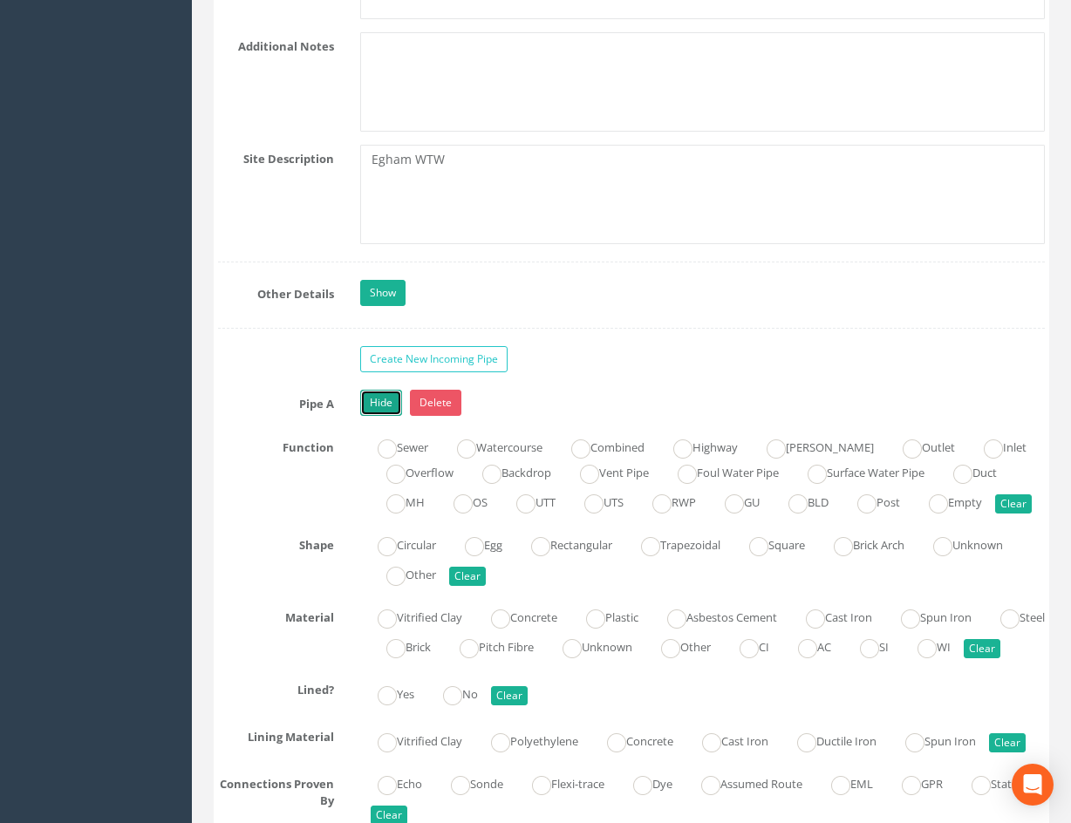
click at [384, 392] on link "Hide" at bounding box center [381, 403] width 42 height 26
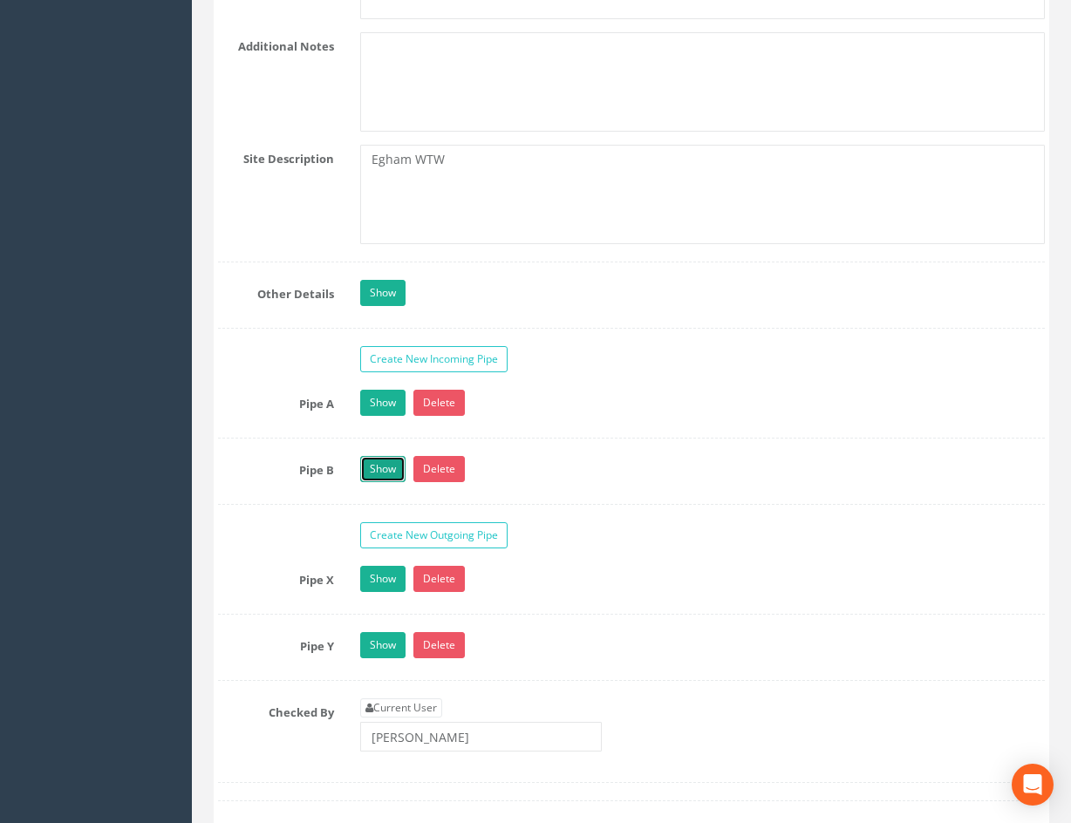
click at [391, 469] on link "Show" at bounding box center [382, 469] width 45 height 26
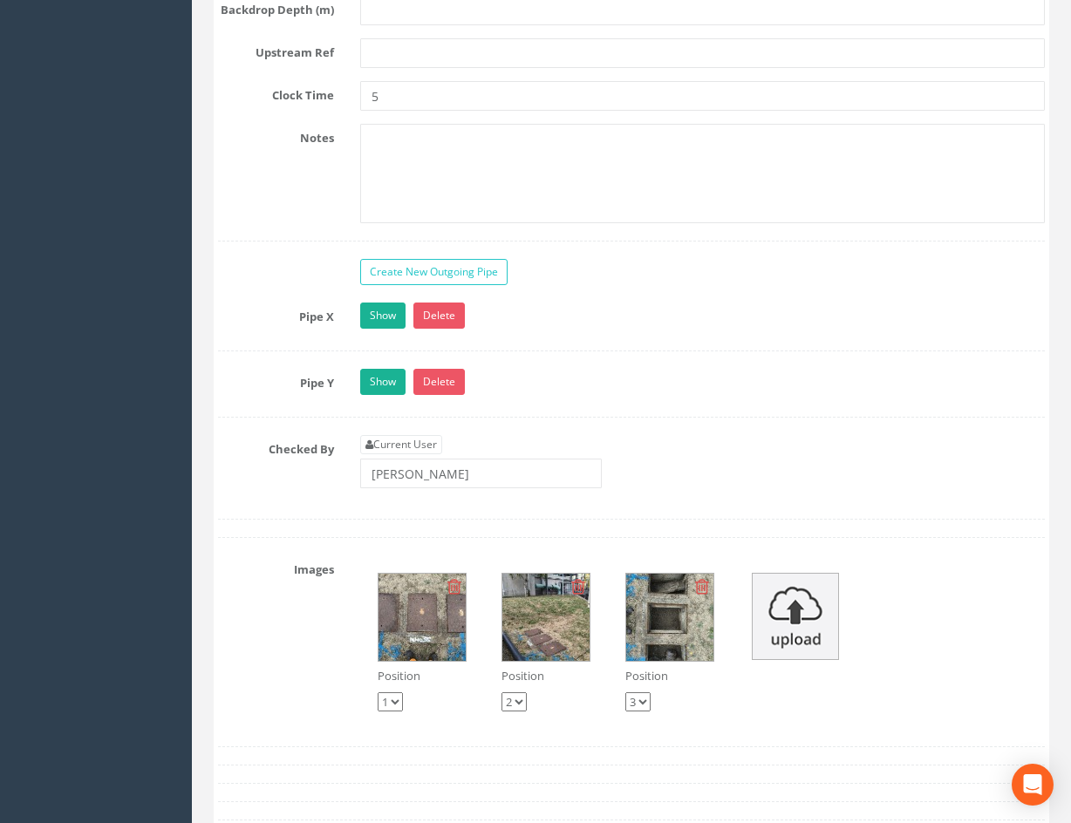
scroll to position [4916, 0]
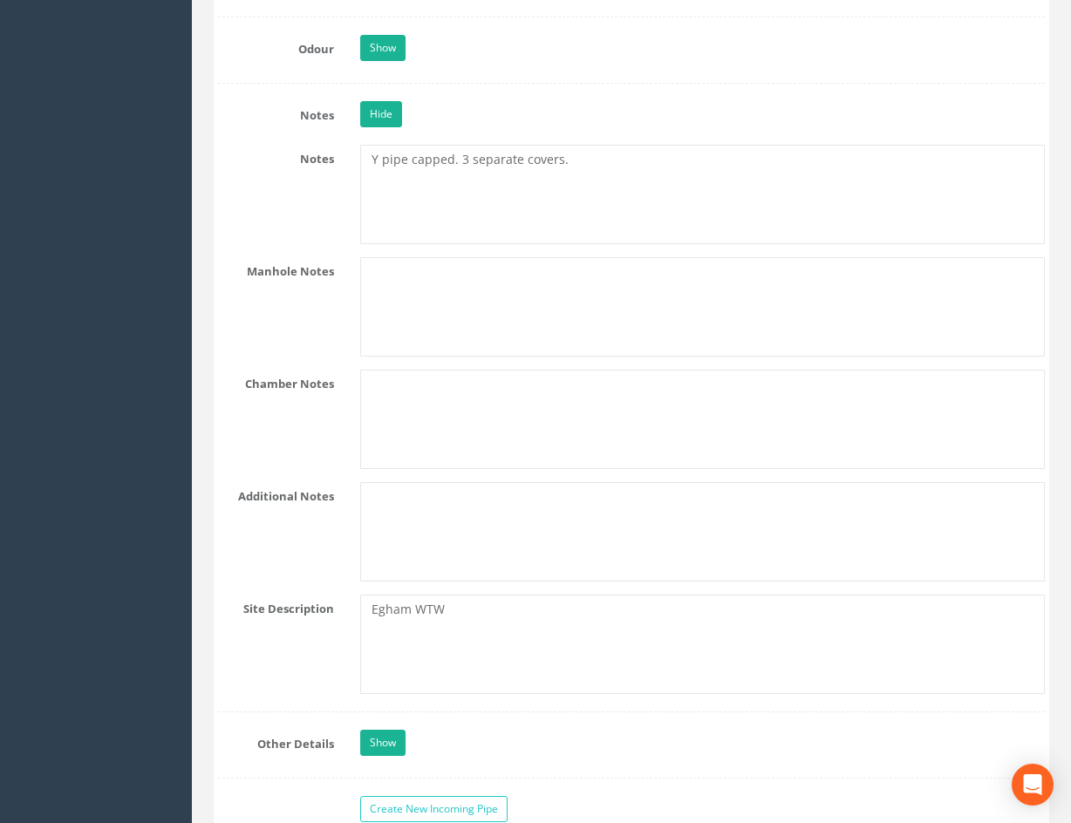
drag, startPoint x: 883, startPoint y: 527, endPoint x: 764, endPoint y: 439, distance: 148.4
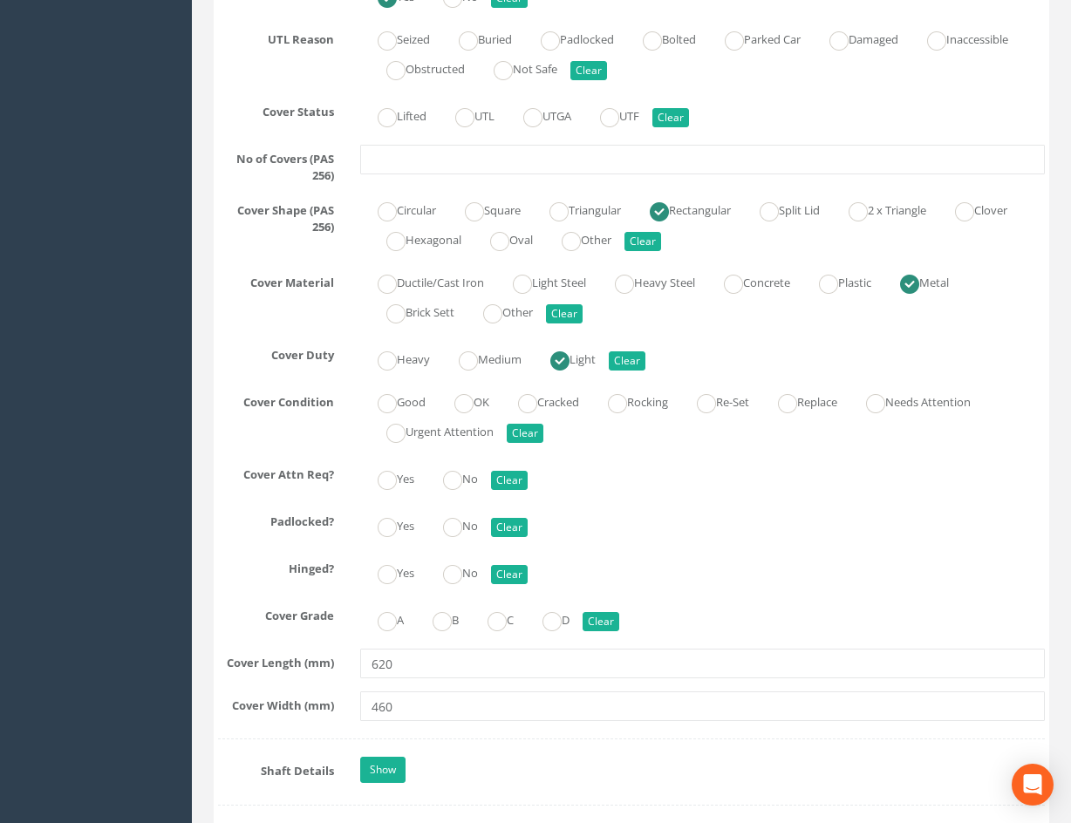
scroll to position [1488, 0]
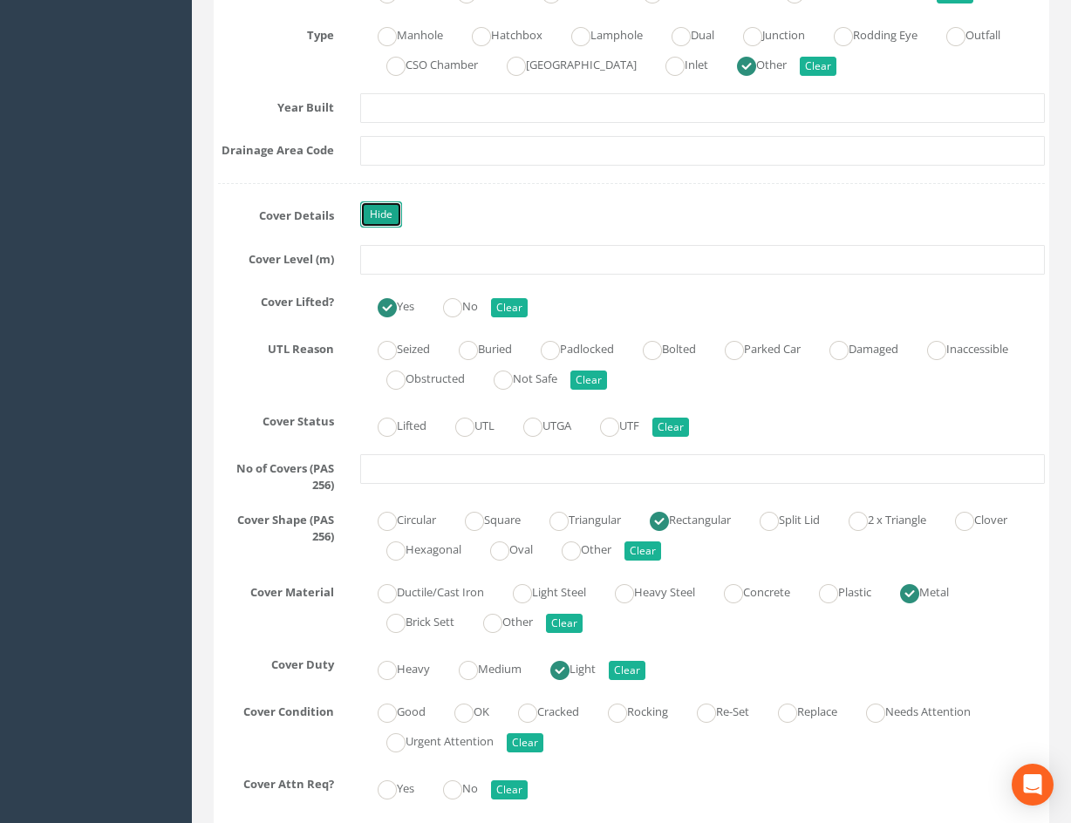
click at [380, 211] on link "Hide" at bounding box center [381, 214] width 42 height 26
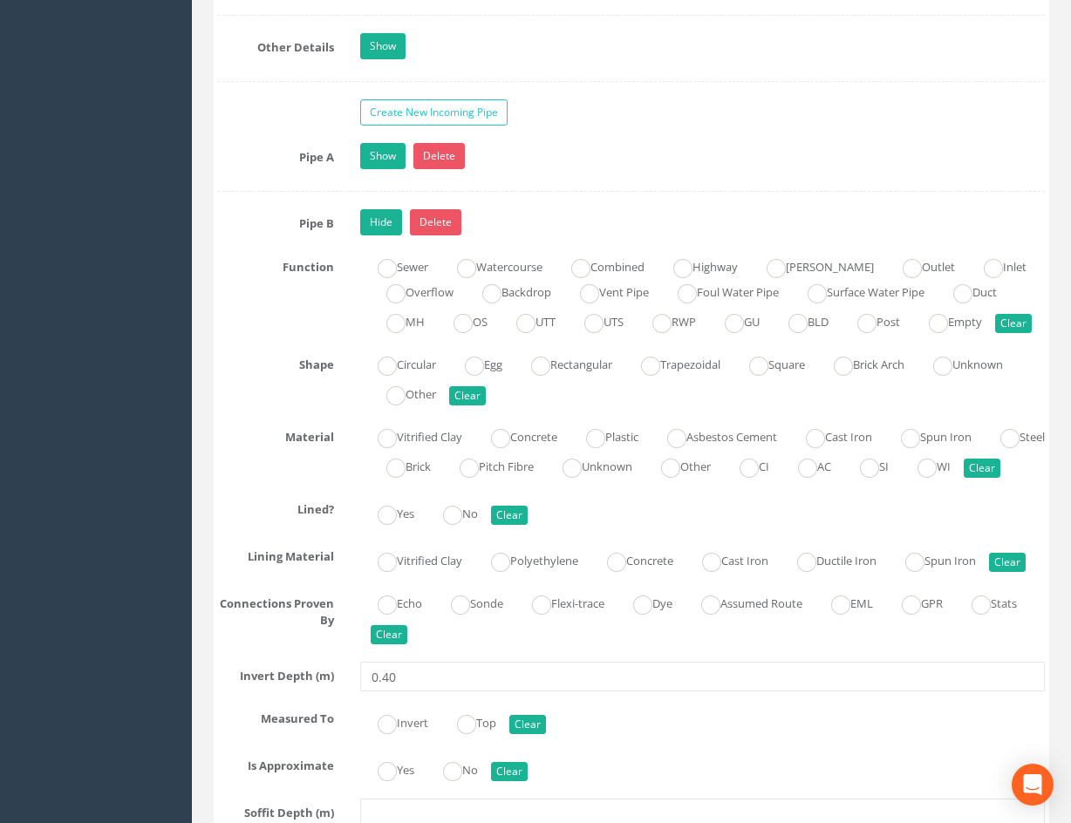
scroll to position [3053, 0]
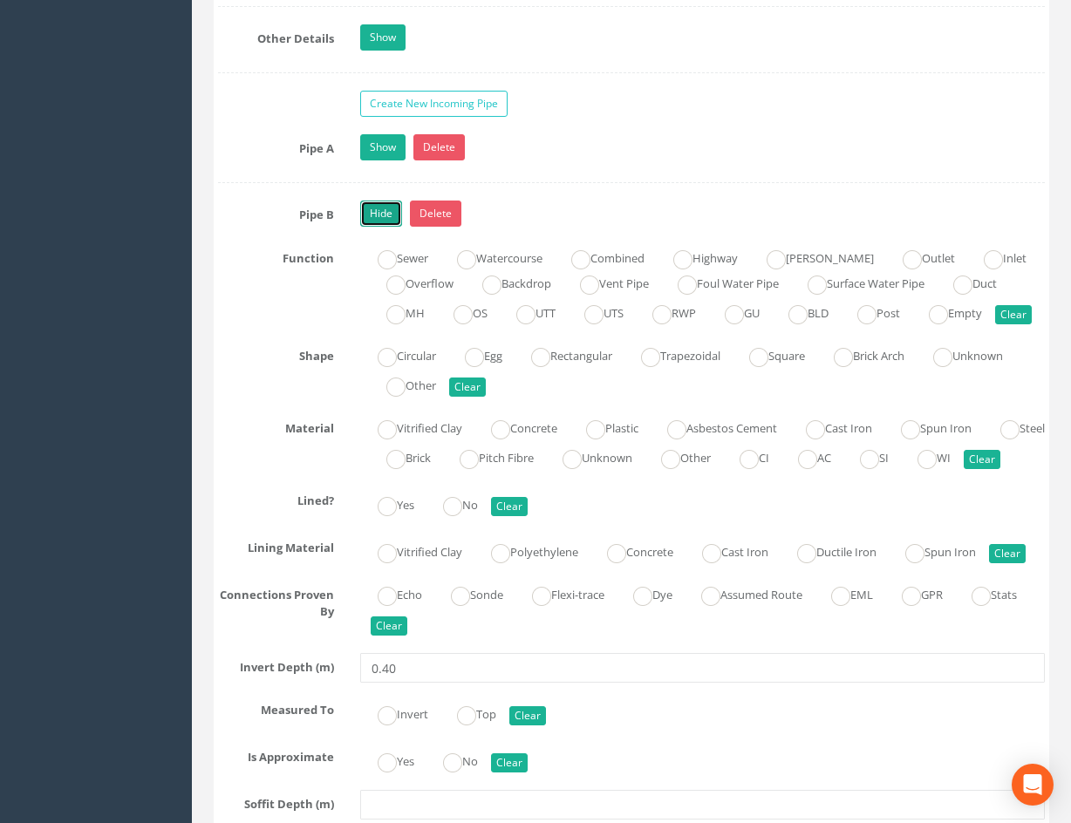
click at [371, 215] on link "Hide" at bounding box center [381, 214] width 42 height 26
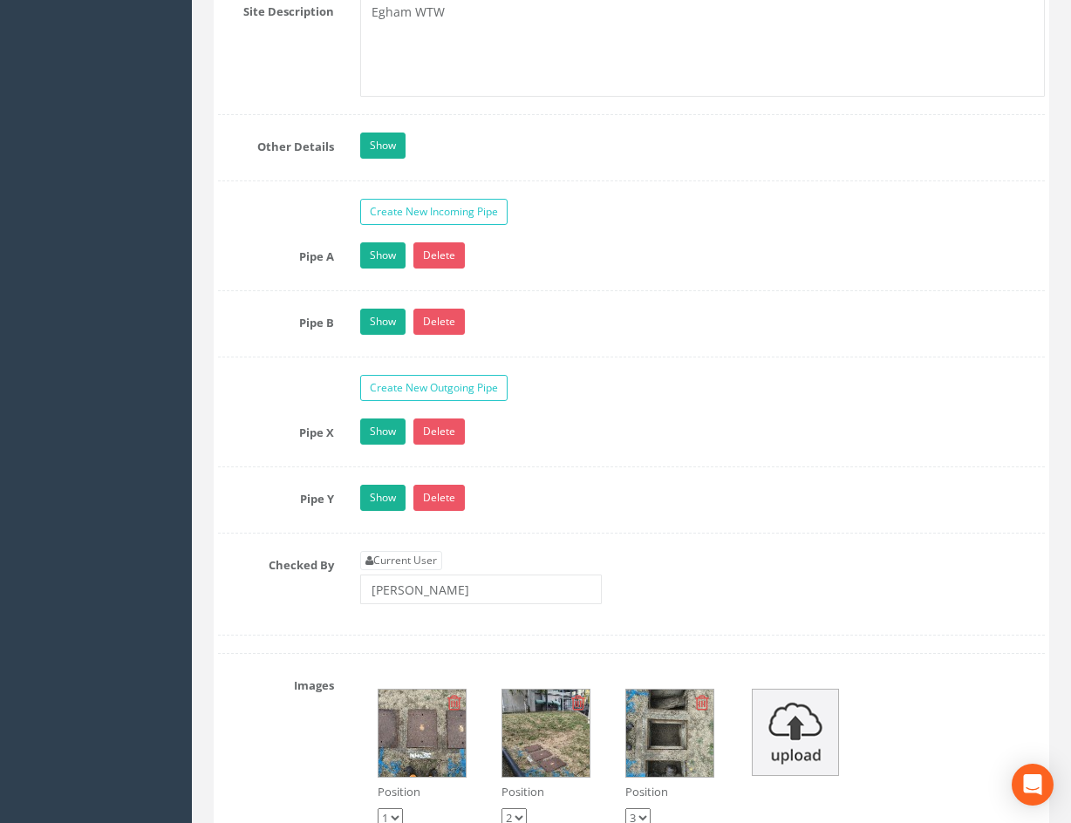
drag, startPoint x: 878, startPoint y: 614, endPoint x: 866, endPoint y: 495, distance: 120.1
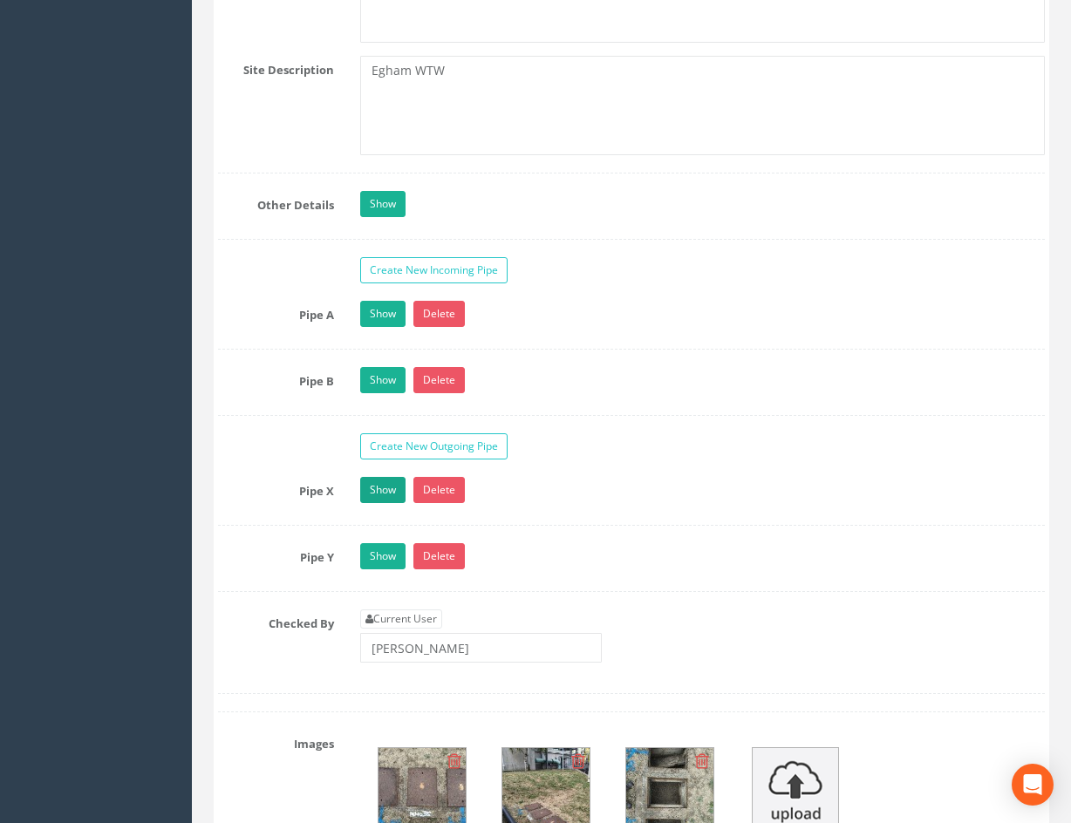
drag, startPoint x: 394, startPoint y: 474, endPoint x: 389, endPoint y: 492, distance: 19.0
click at [389, 493] on link "Show" at bounding box center [382, 490] width 45 height 26
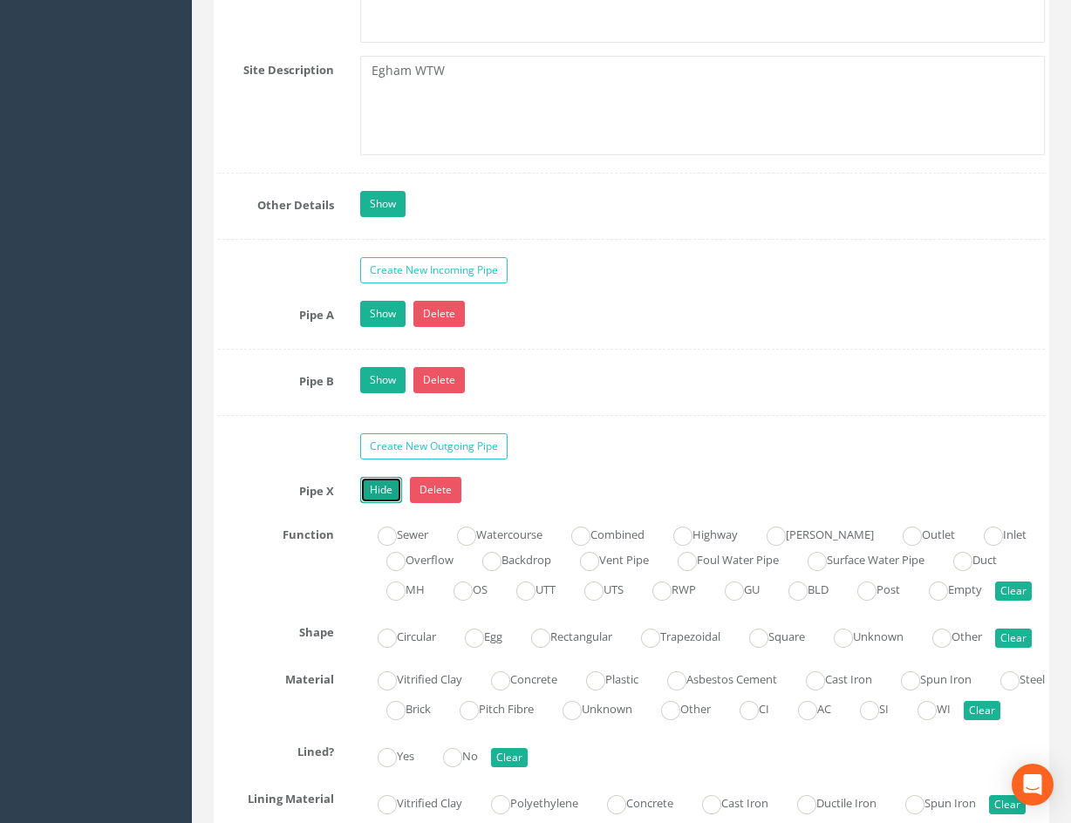
click at [391, 490] on link "Hide" at bounding box center [381, 490] width 42 height 26
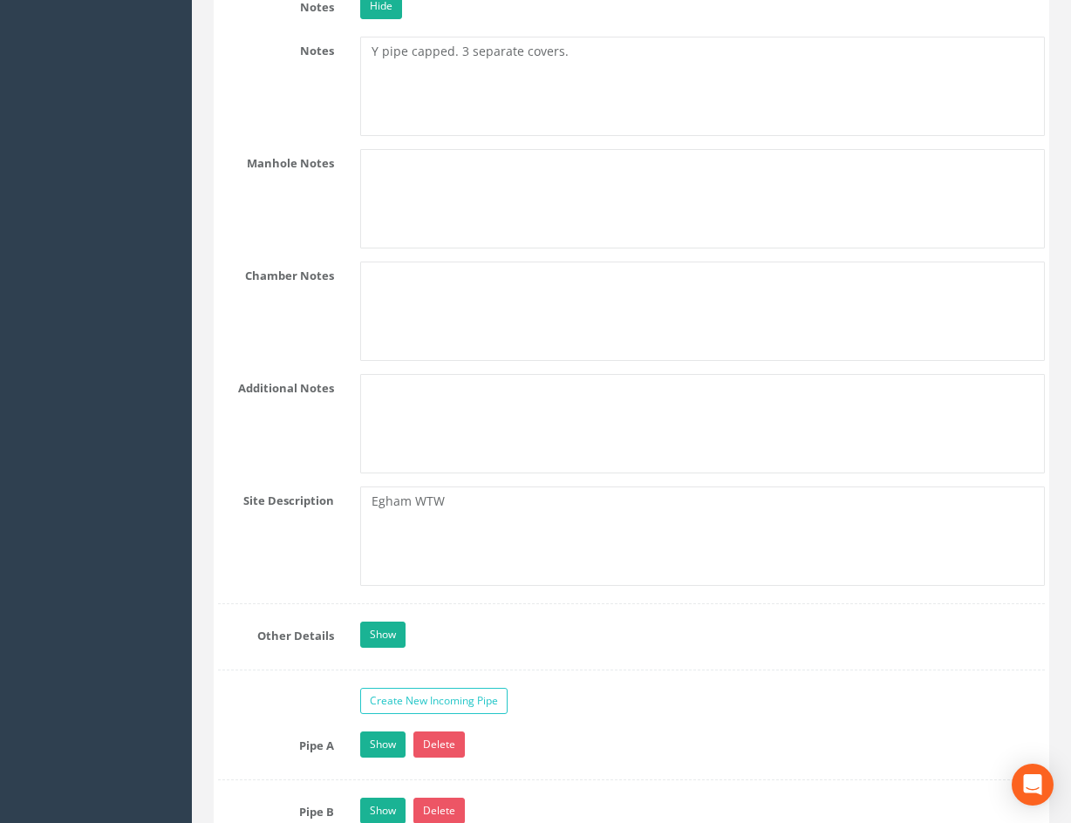
drag, startPoint x: 918, startPoint y: 585, endPoint x: 879, endPoint y: 399, distance: 190.7
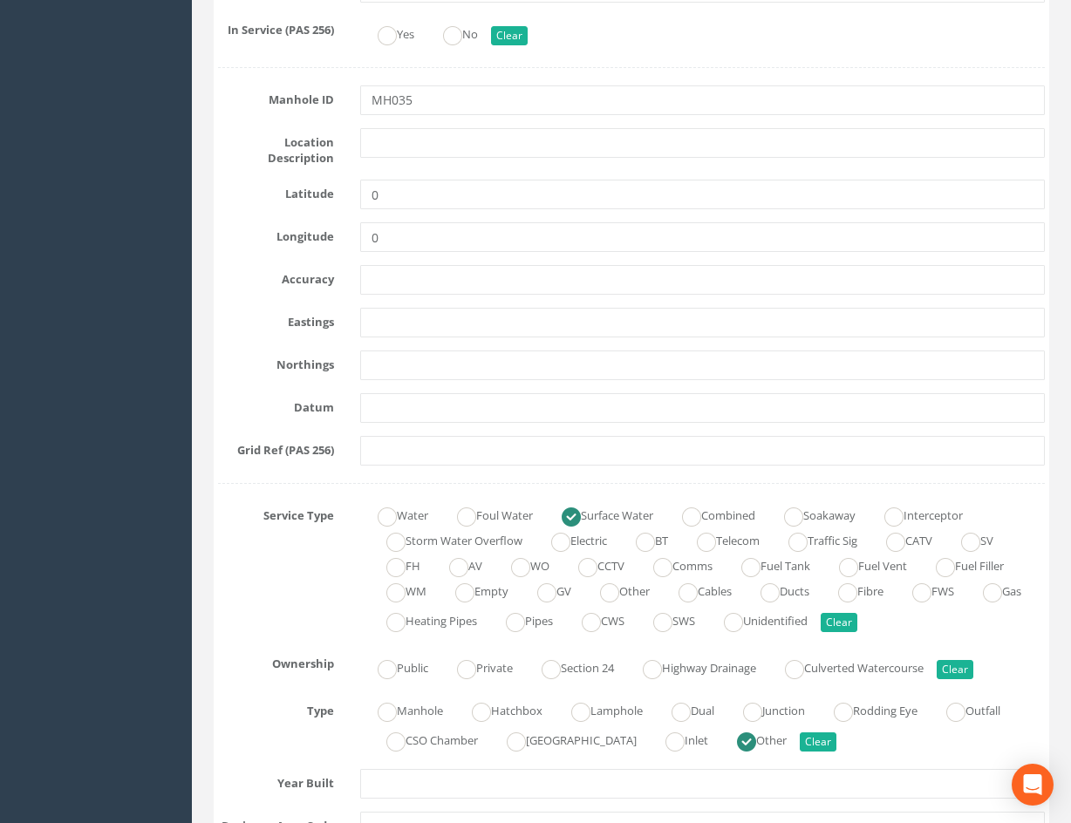
scroll to position [0, 0]
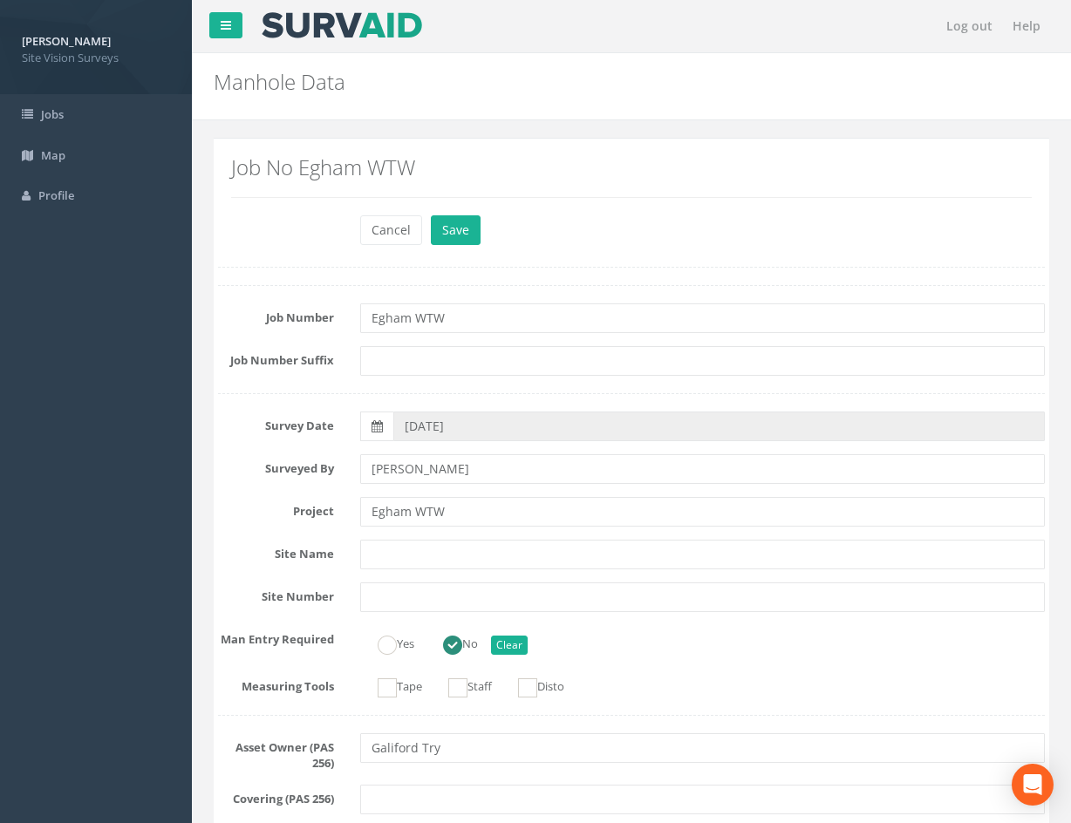
drag, startPoint x: 892, startPoint y: 557, endPoint x: 841, endPoint y: 264, distance: 297.5
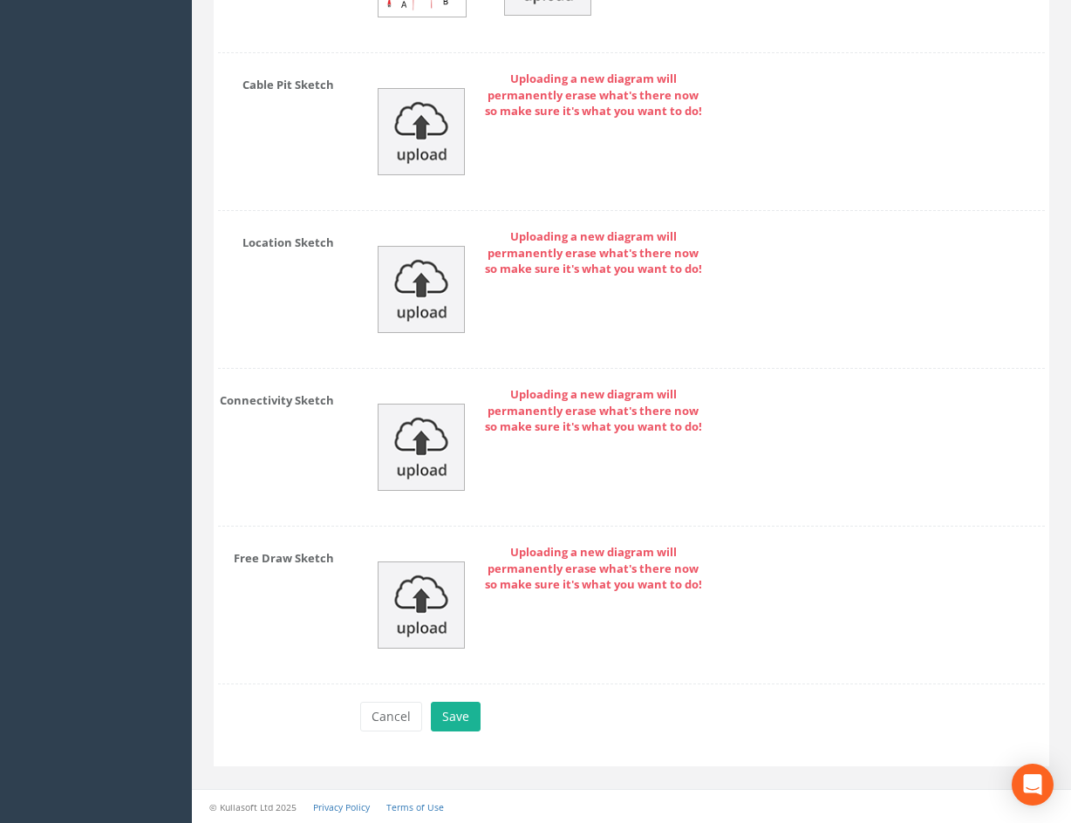
drag, startPoint x: 684, startPoint y: 252, endPoint x: 683, endPoint y: 706, distance: 453.5
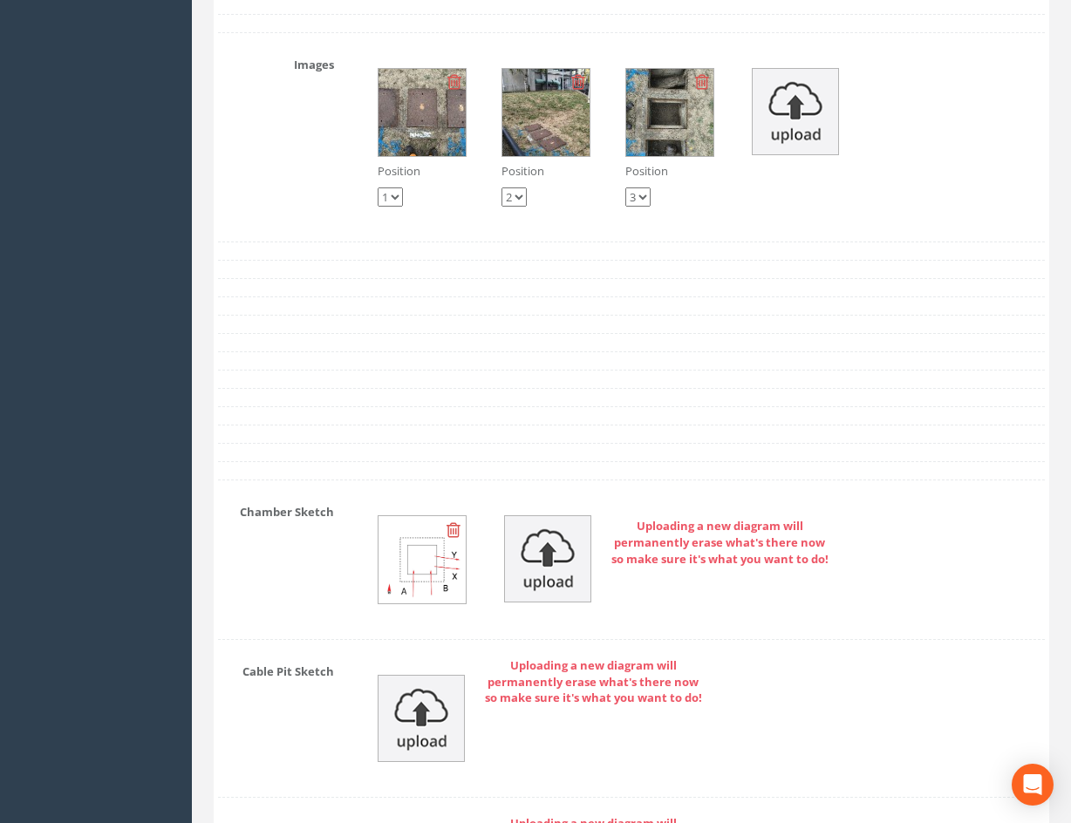
scroll to position [4152, 0]
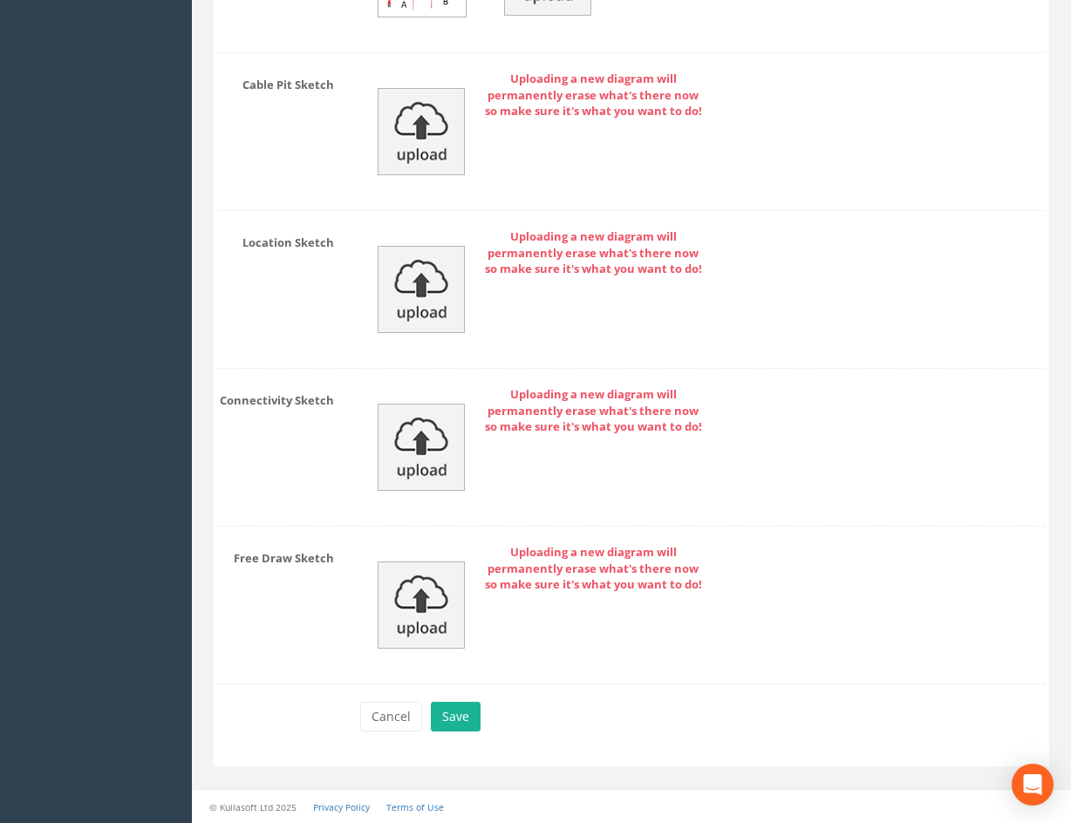
drag, startPoint x: 794, startPoint y: 365, endPoint x: 747, endPoint y: 760, distance: 397.9
click at [447, 721] on button "Save" at bounding box center [456, 717] width 50 height 30
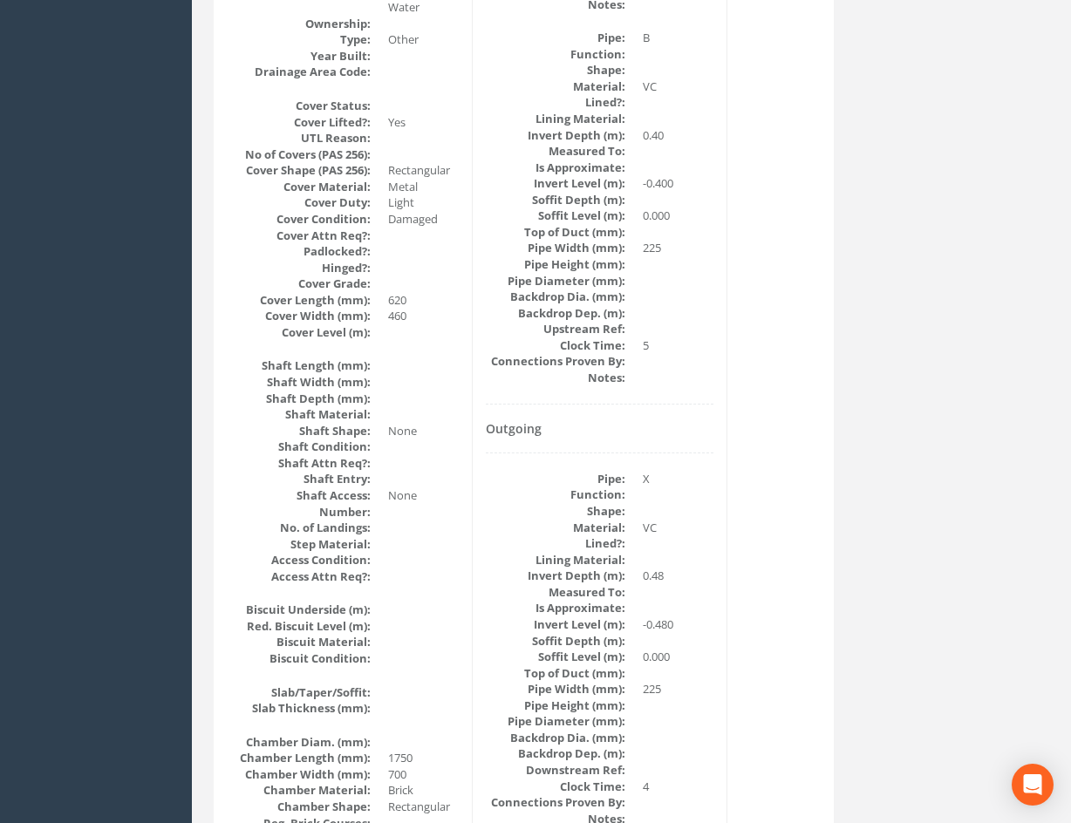
scroll to position [0, 0]
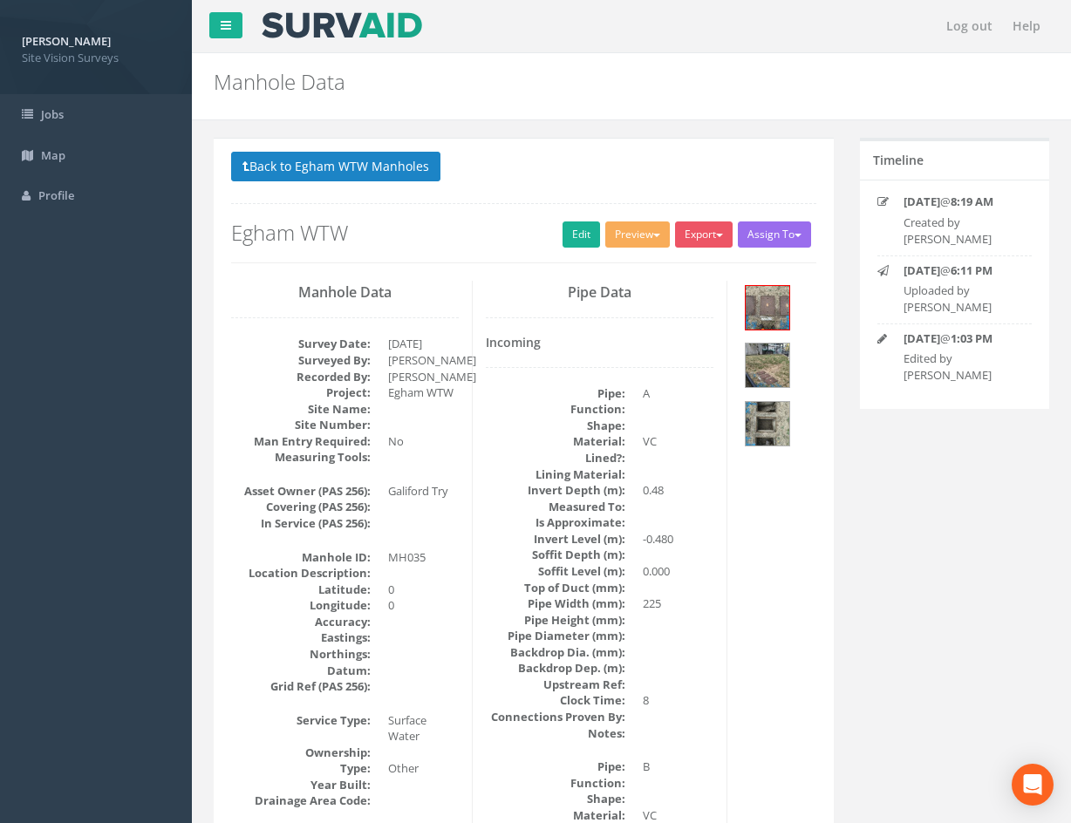
drag, startPoint x: 760, startPoint y: 650, endPoint x: 658, endPoint y: 345, distance: 321.0
click at [413, 177] on button "Back to Egham WTW Manholes" at bounding box center [335, 167] width 209 height 30
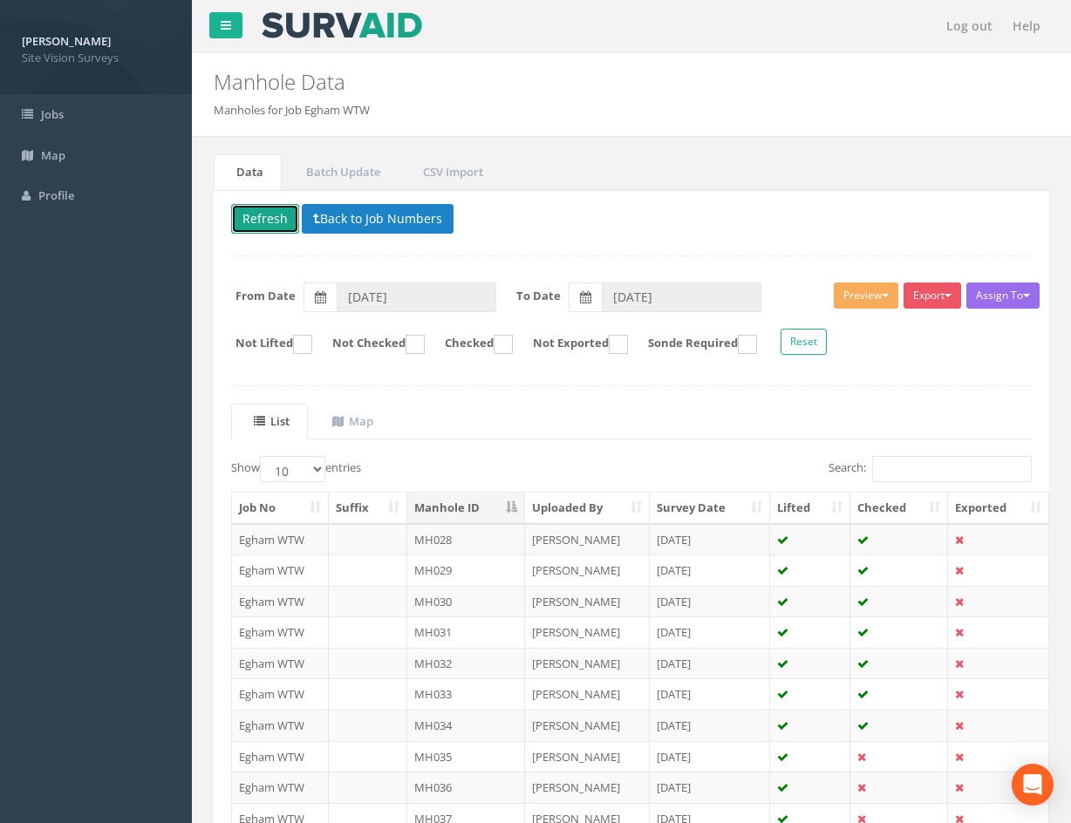
click at [273, 214] on button "Refresh" at bounding box center [265, 219] width 68 height 30
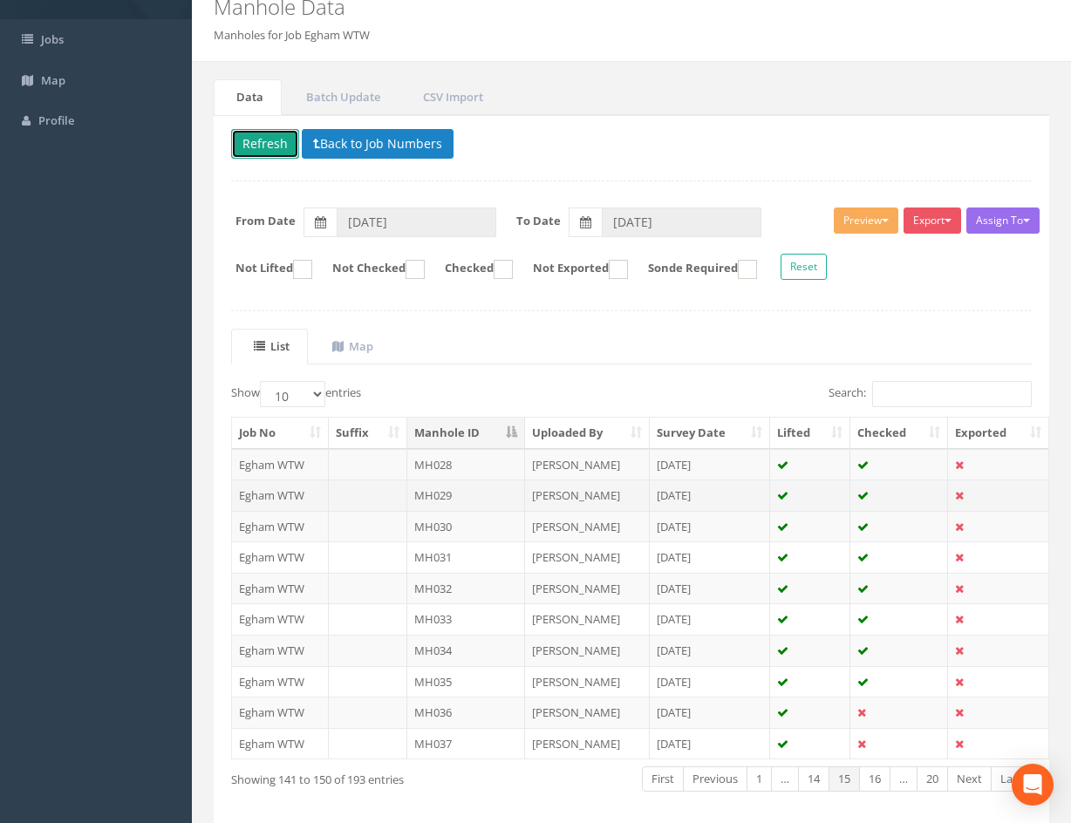
scroll to position [149, 0]
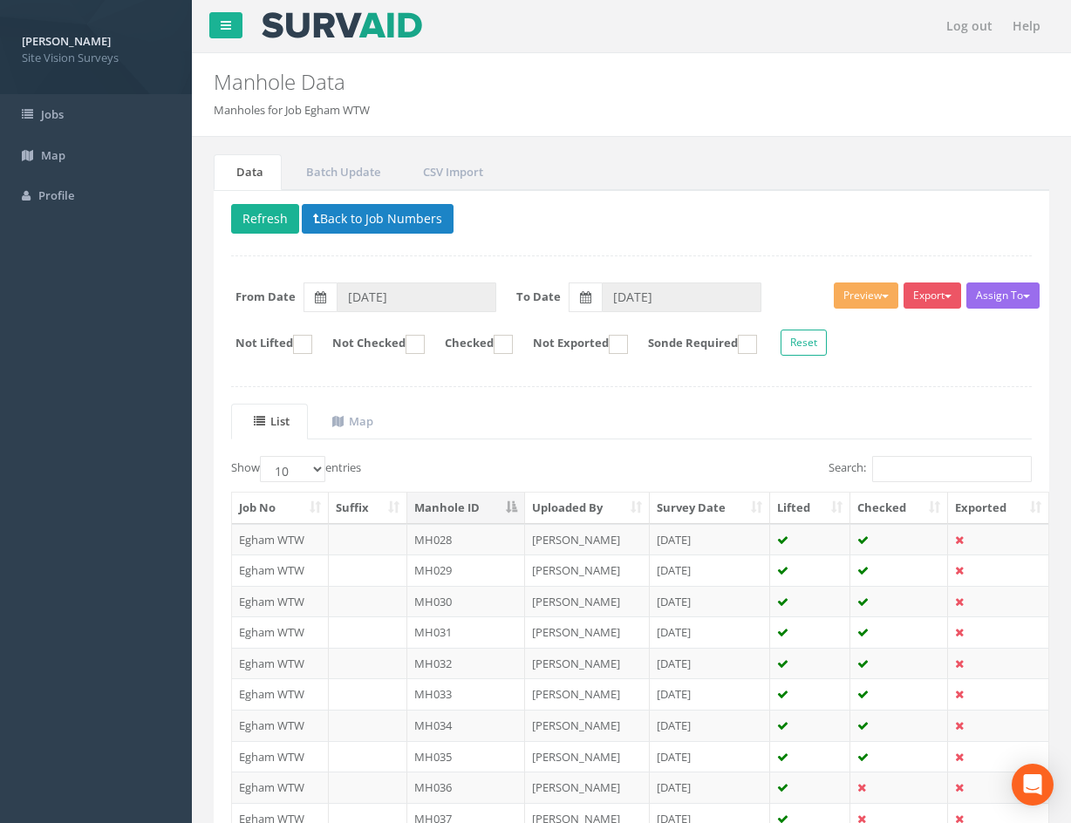
scroll to position [149, 0]
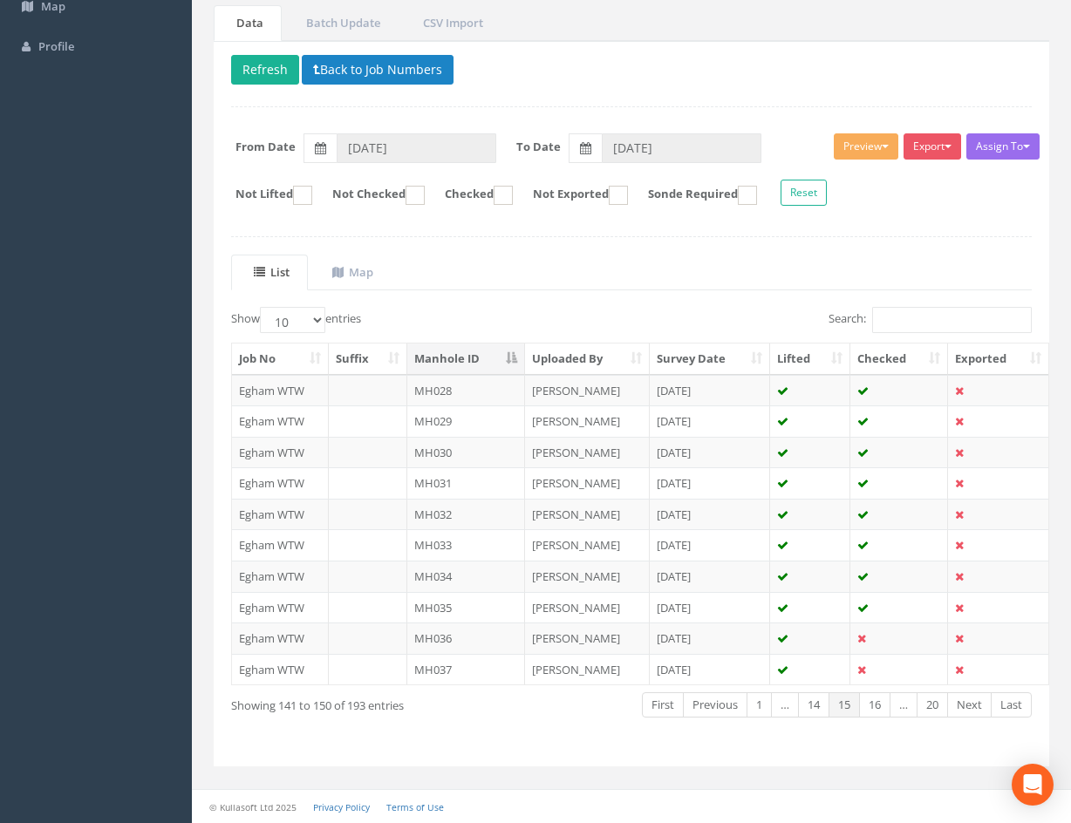
click at [885, 636] on td at bounding box center [899, 638] width 98 height 31
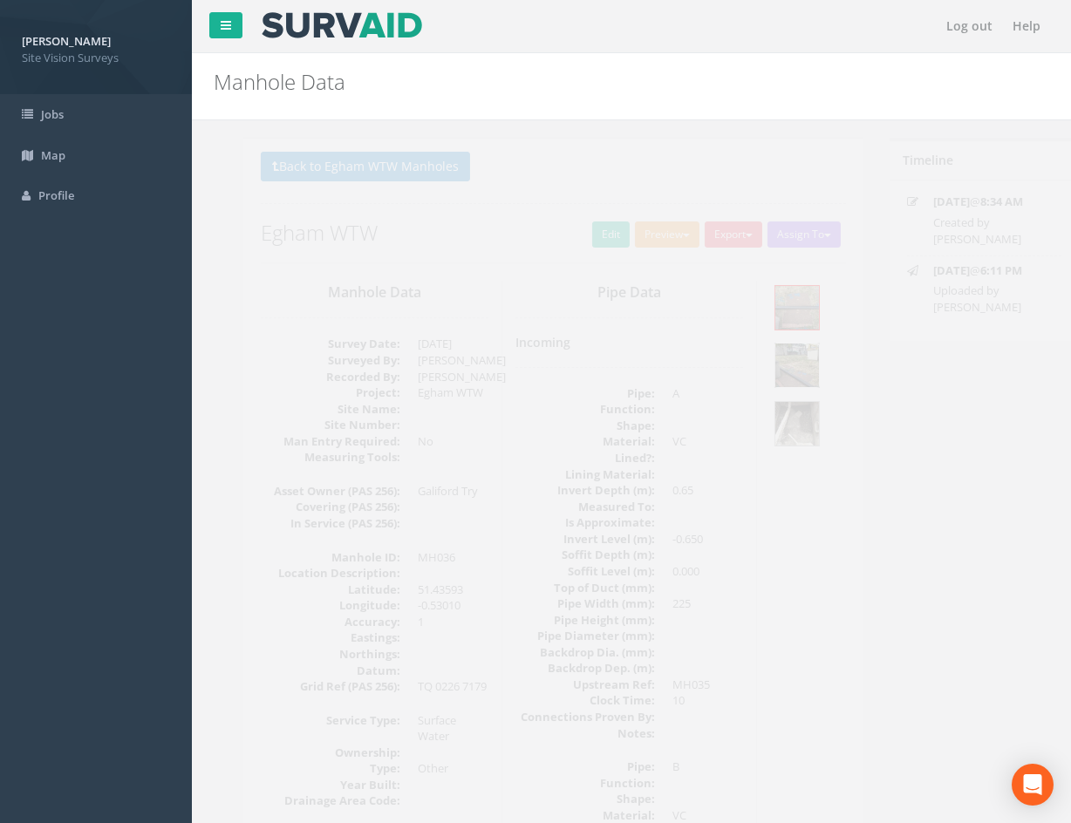
click at [777, 356] on img at bounding box center [768, 366] width 44 height 44
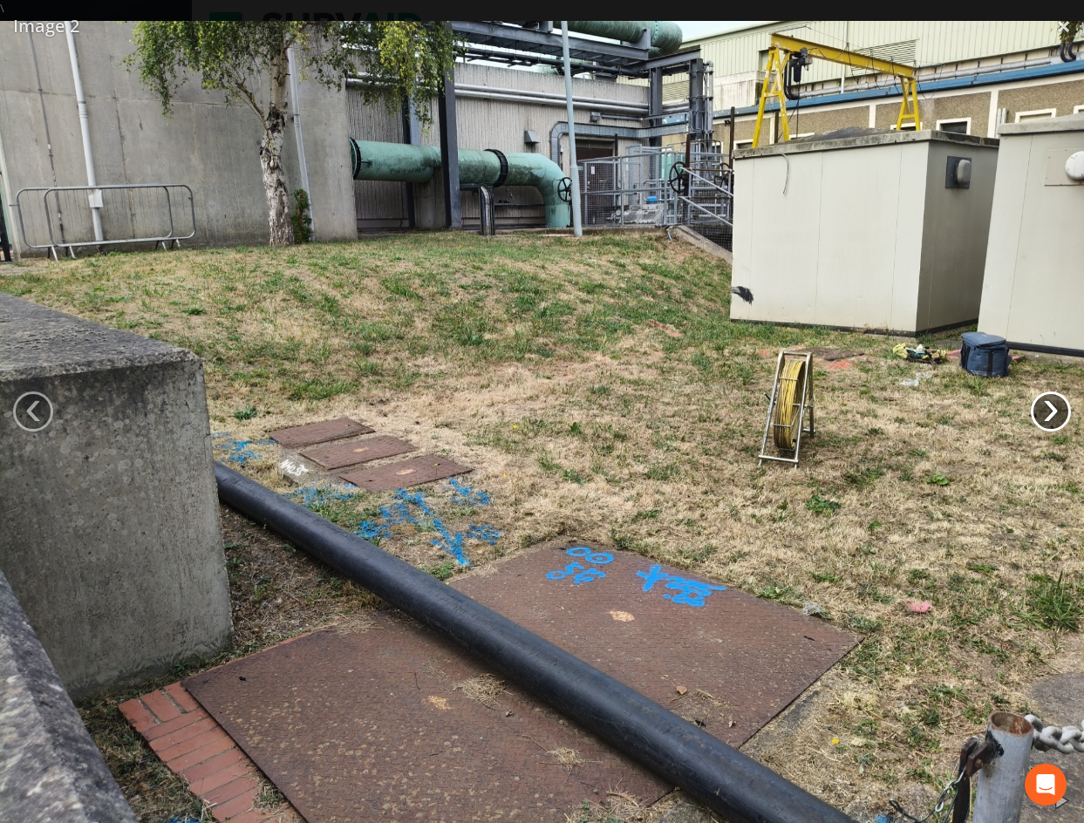
click at [1046, 402] on link "›" at bounding box center [1051, 412] width 40 height 40
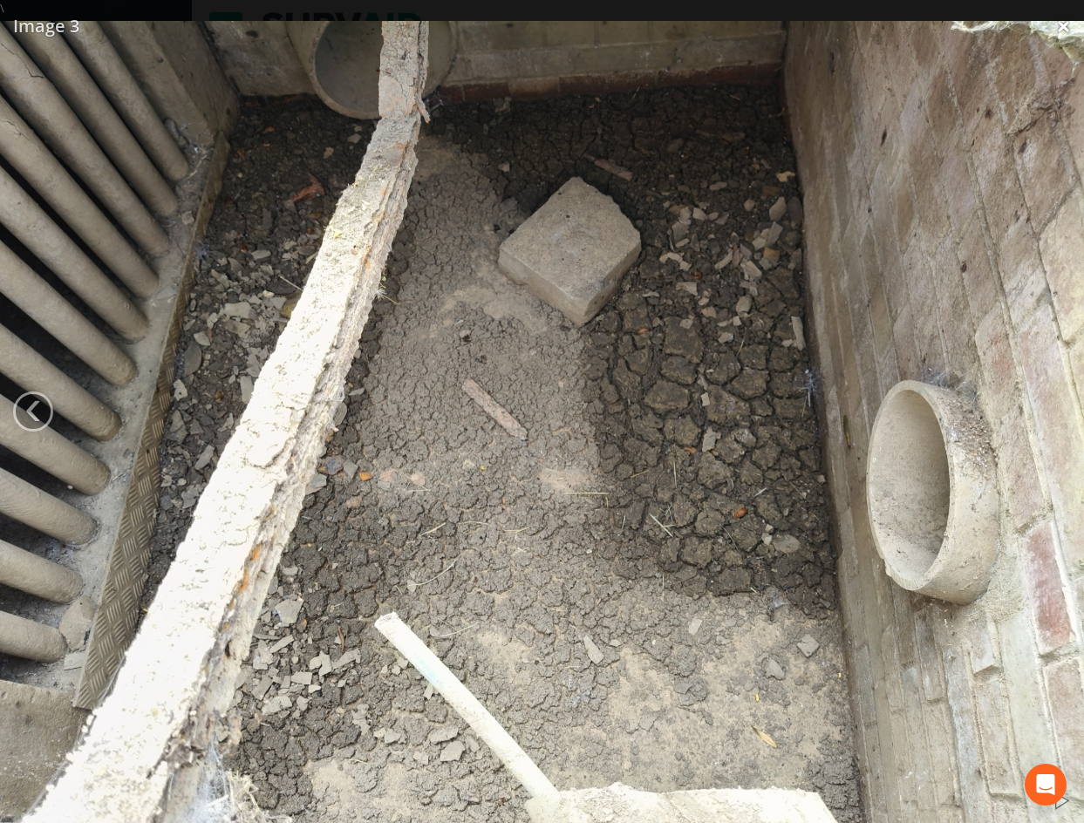
click at [1068, 33] on link "×" at bounding box center [1063, 26] width 41 height 52
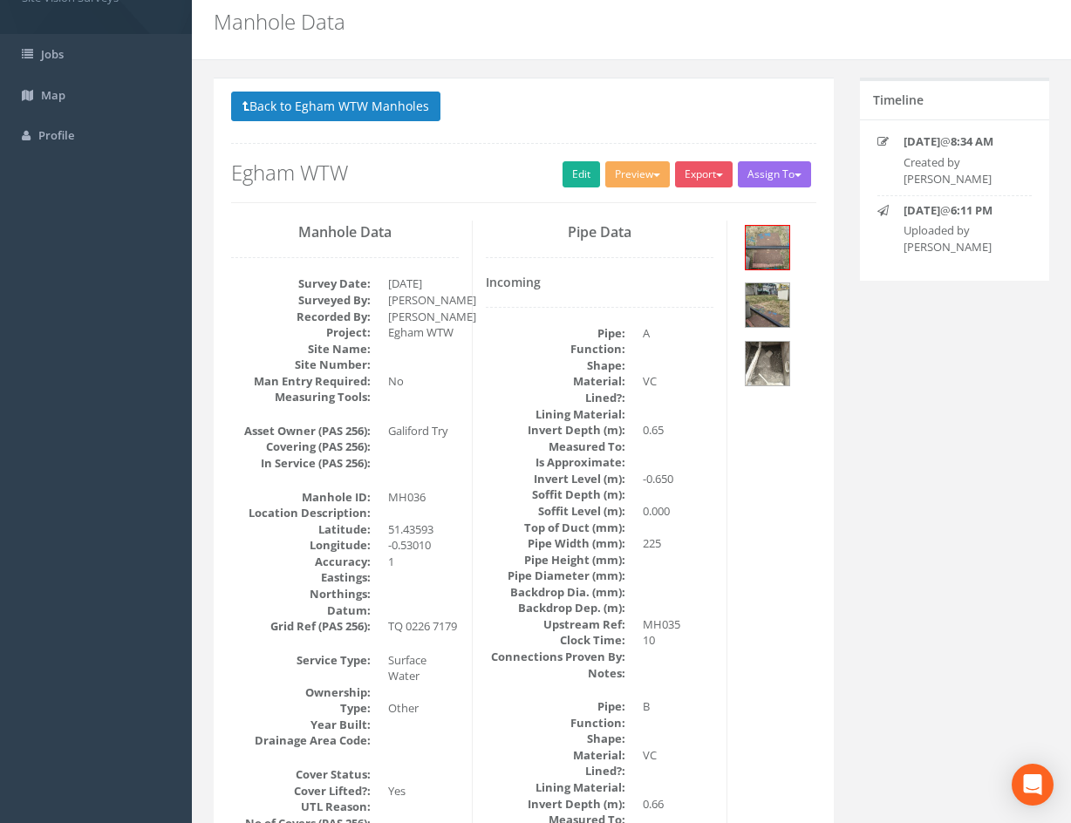
scroll to position [37, 0]
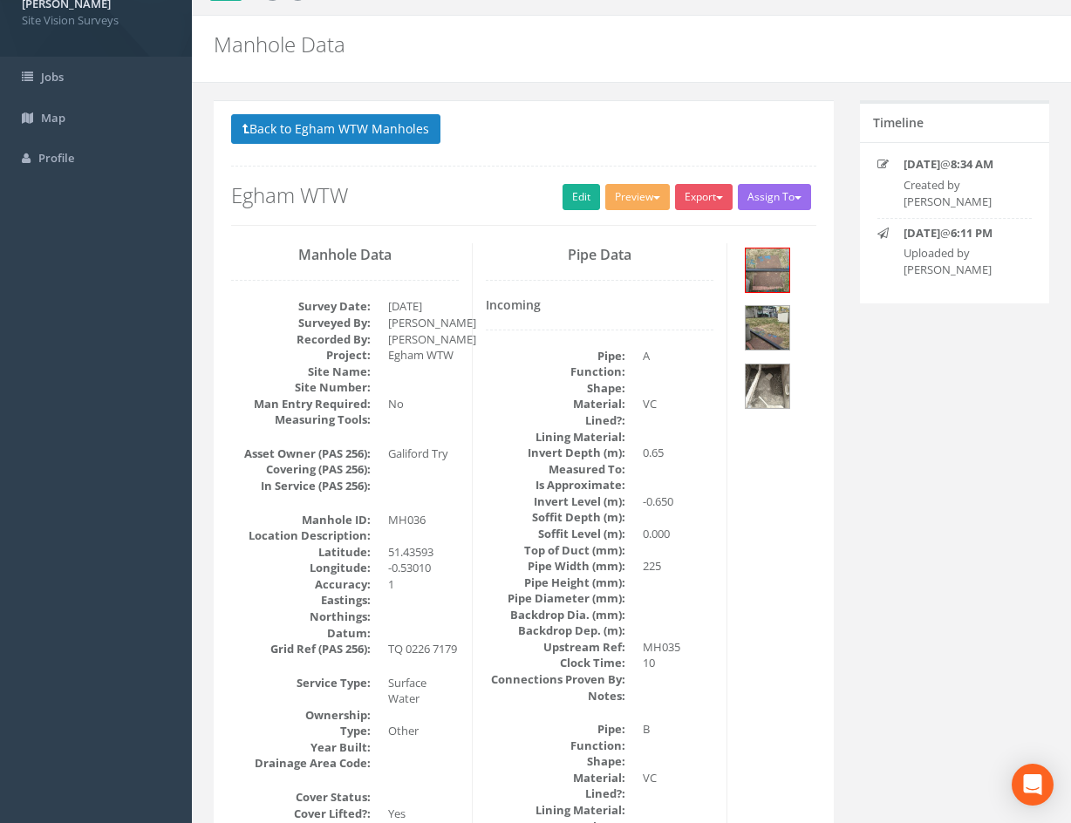
drag, startPoint x: 735, startPoint y: 456, endPoint x: 734, endPoint y: 422, distance: 34.0
click at [563, 197] on link "Edit" at bounding box center [582, 198] width 38 height 26
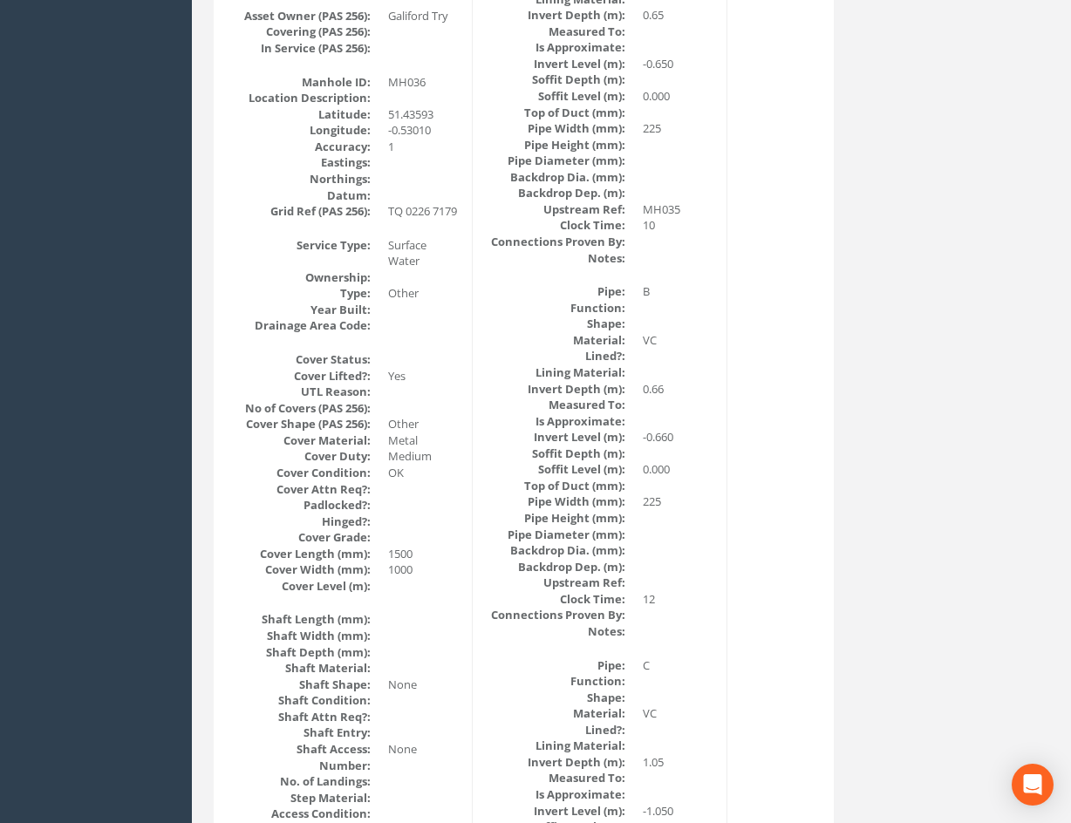
scroll to position [323, 0]
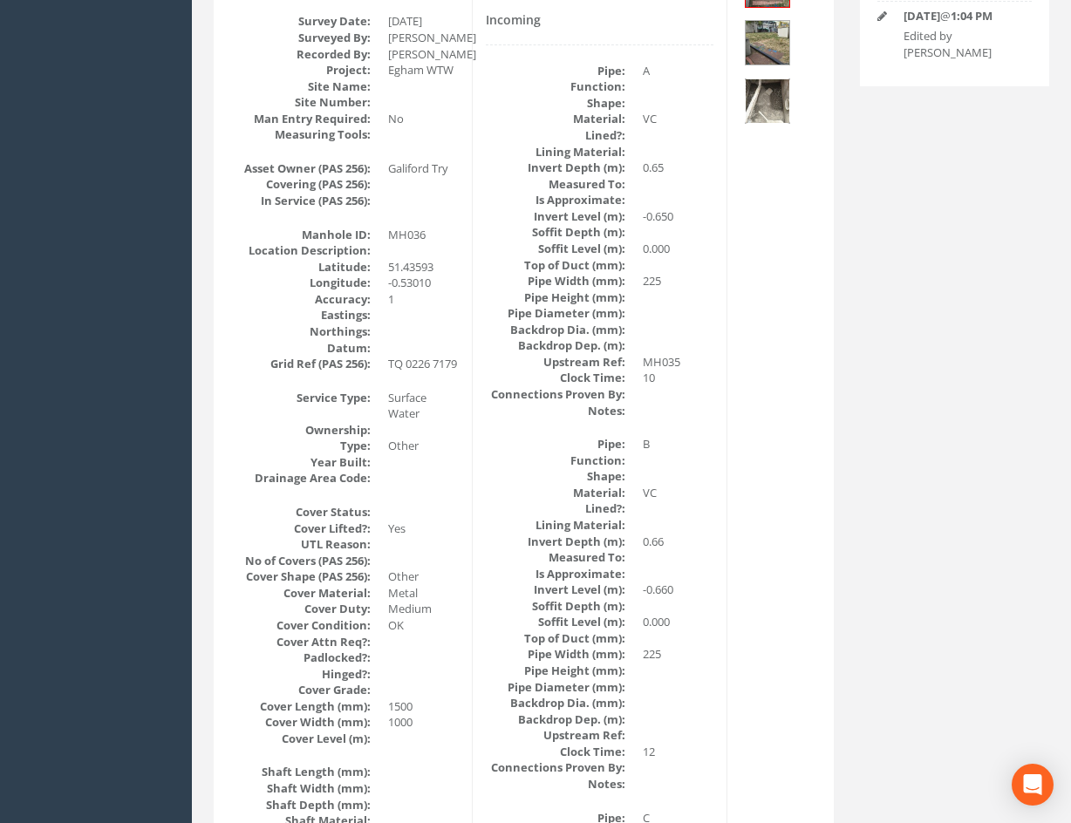
click at [772, 111] on img at bounding box center [768, 101] width 44 height 44
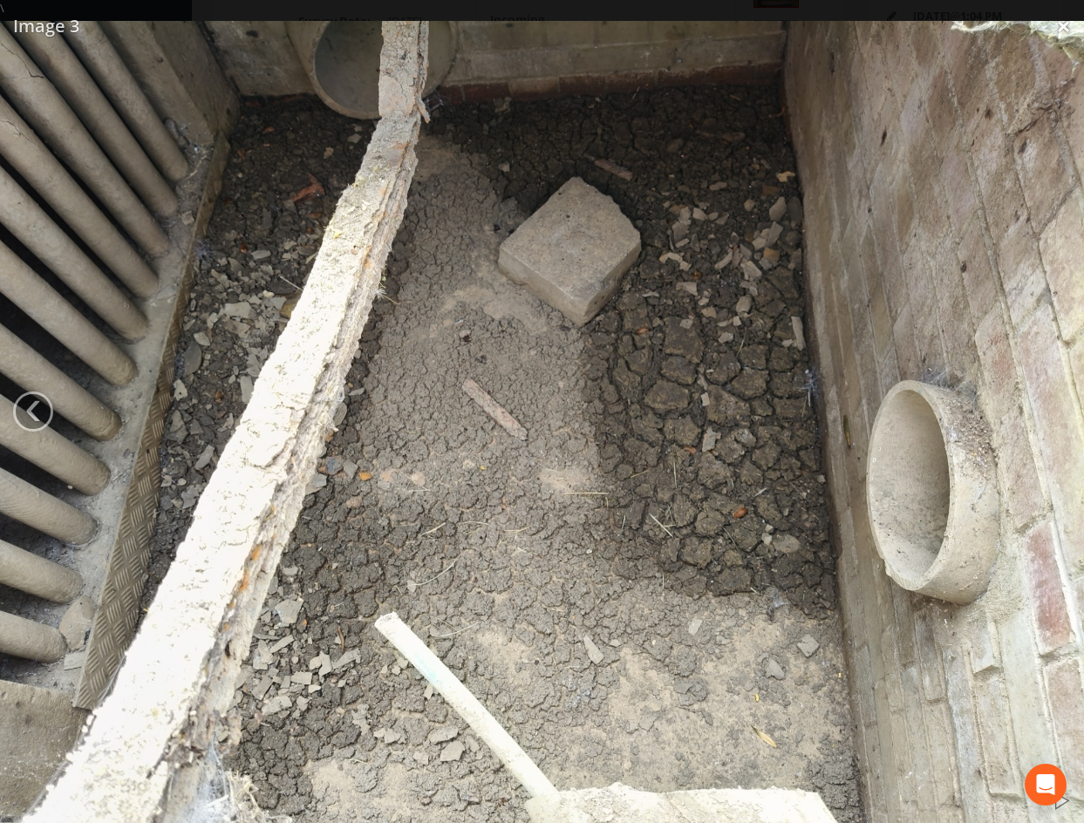
click at [51, 400] on img at bounding box center [542, 427] width 1084 height 813
click at [44, 409] on img at bounding box center [542, 427] width 1084 height 813
click at [42, 414] on link "‹" at bounding box center [33, 412] width 40 height 40
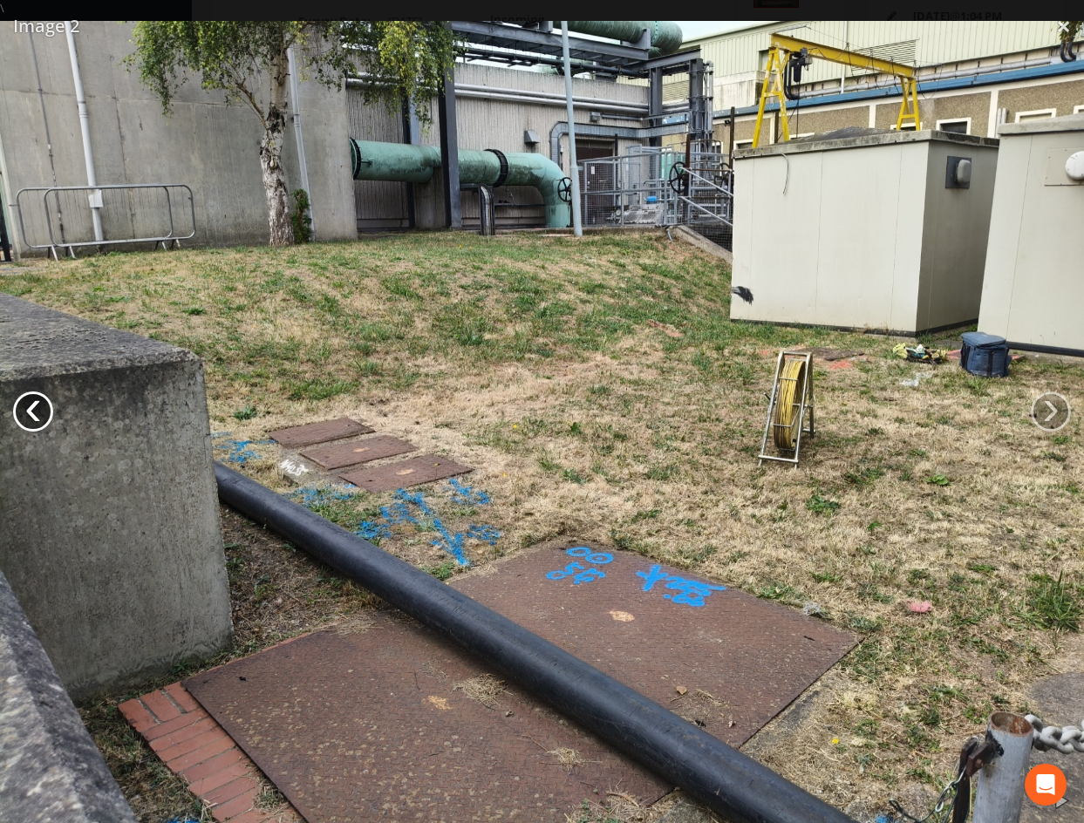
click at [42, 415] on link "‹" at bounding box center [33, 412] width 40 height 40
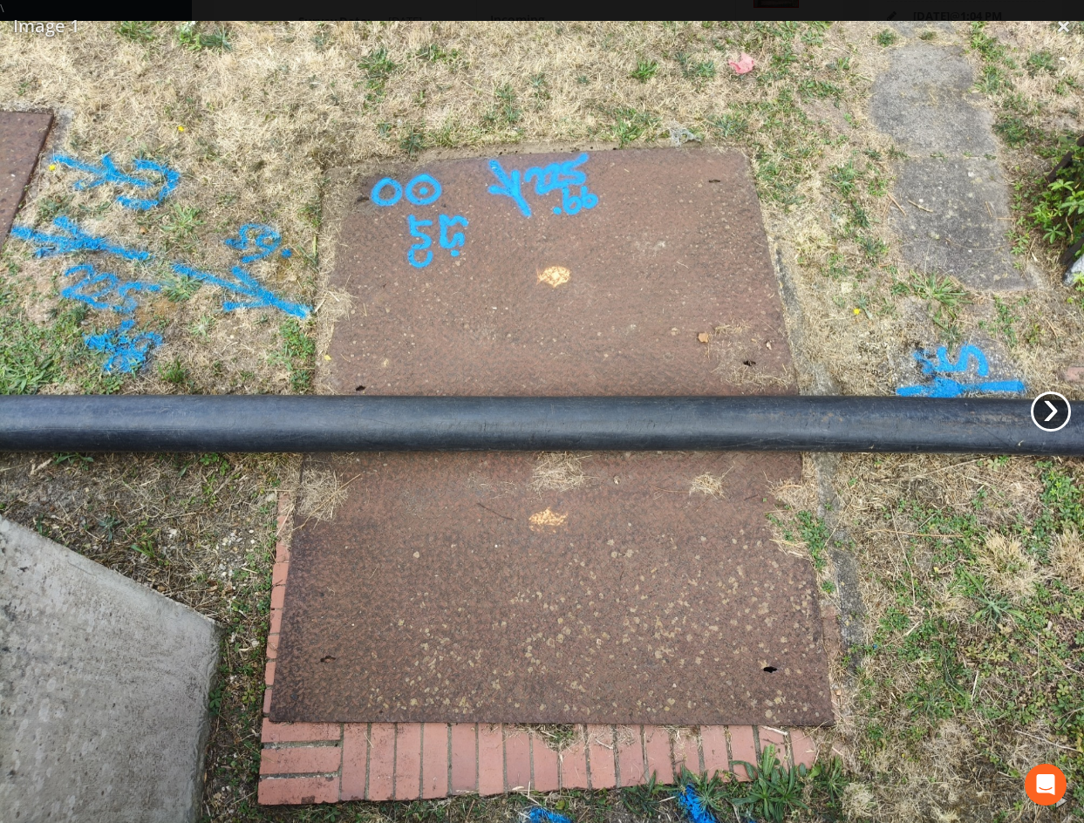
click at [1052, 412] on link "›" at bounding box center [1051, 412] width 40 height 40
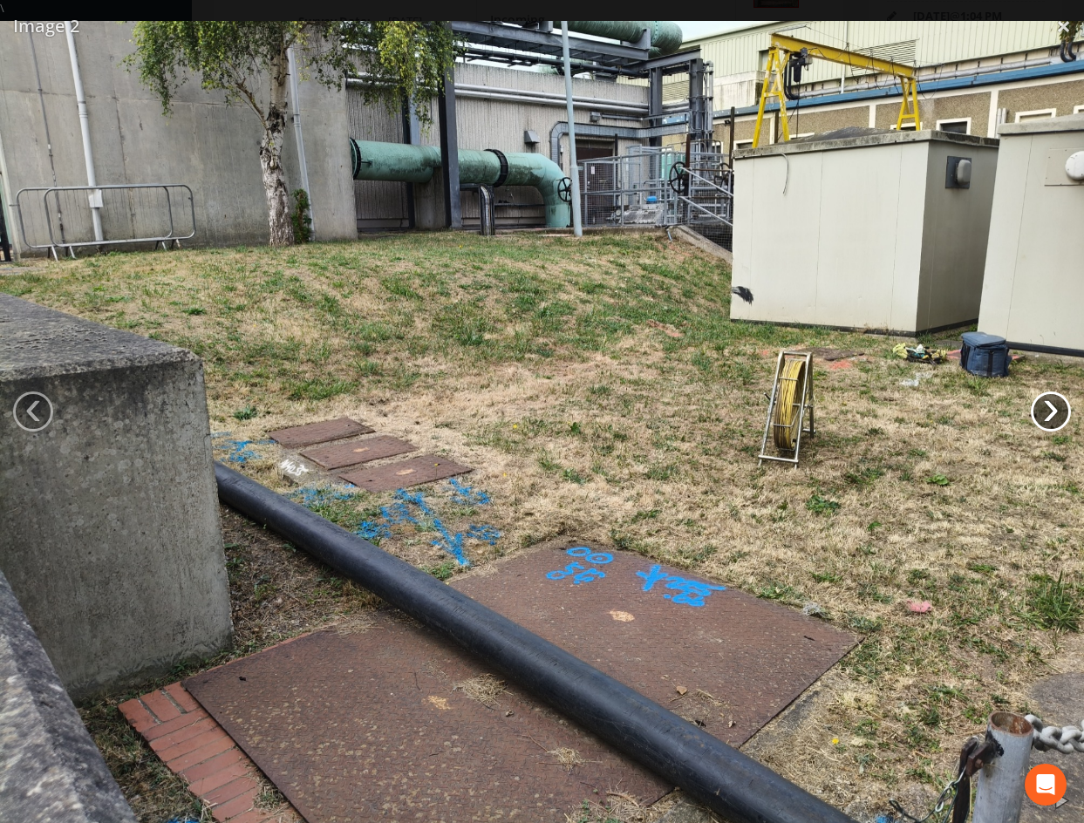
click at [1055, 411] on link "›" at bounding box center [1051, 412] width 40 height 40
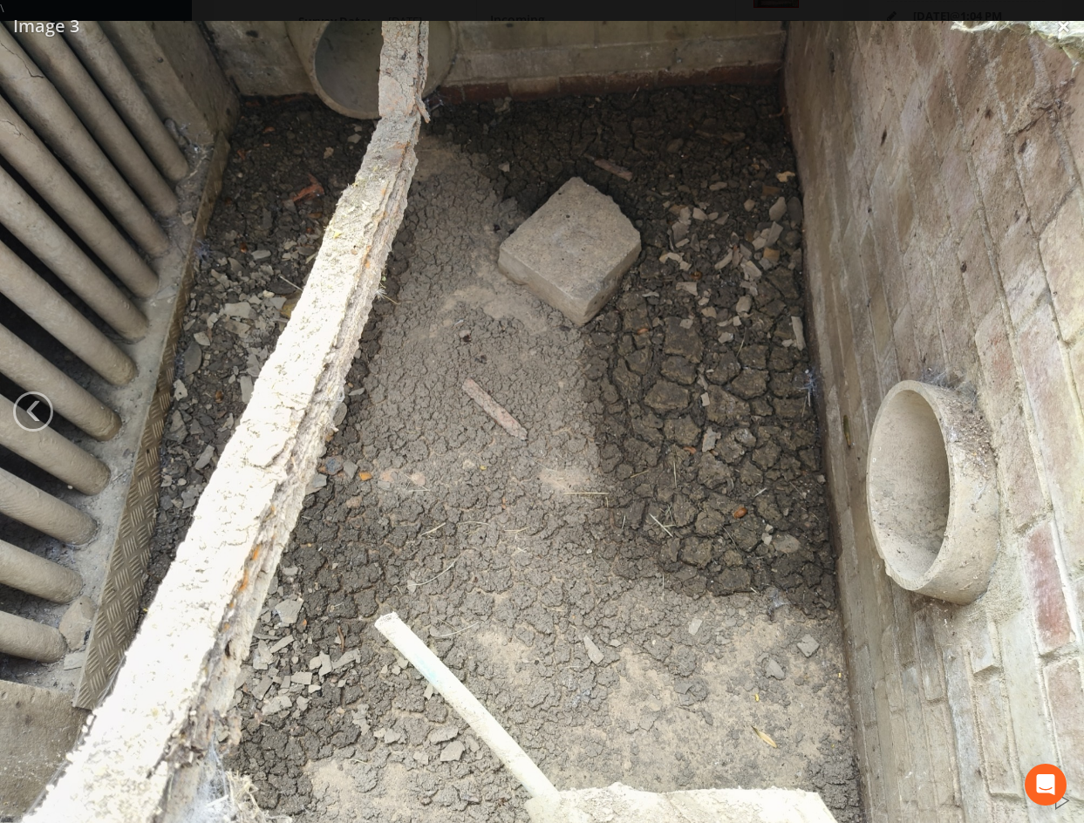
click at [993, 138] on img at bounding box center [542, 427] width 1084 height 813
click at [369, 194] on img at bounding box center [542, 427] width 1084 height 813
click at [34, 406] on link "‹" at bounding box center [33, 412] width 40 height 40
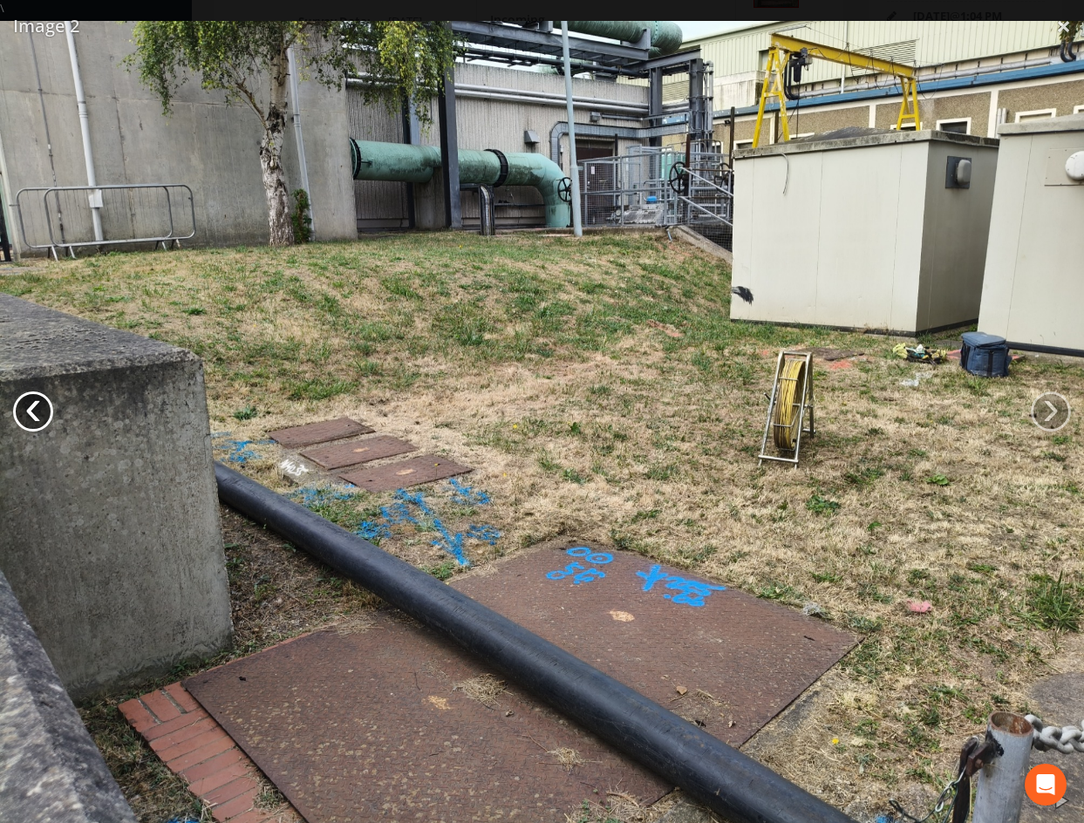
click at [35, 406] on link "‹" at bounding box center [33, 412] width 40 height 40
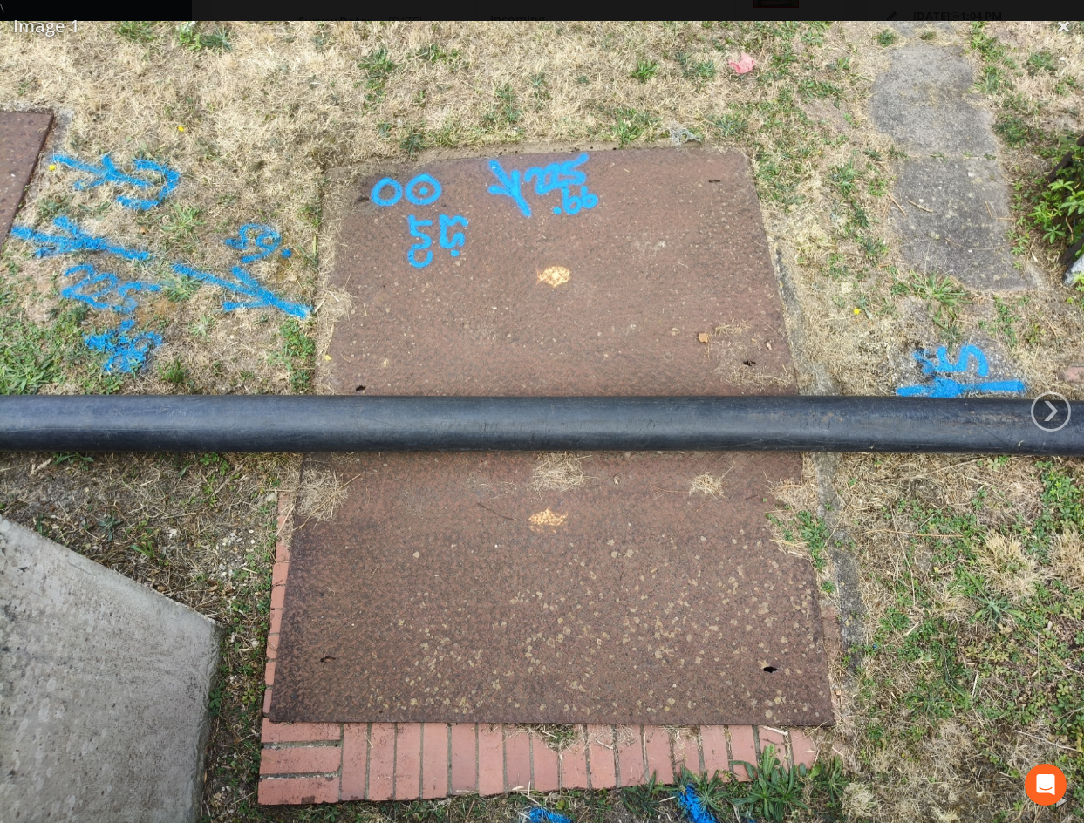
drag, startPoint x: 812, startPoint y: 204, endPoint x: 788, endPoint y: 94, distance: 112.4
drag, startPoint x: 788, startPoint y: 94, endPoint x: 837, endPoint y: 3, distance: 103.0
click at [836, 2] on div "\ \ Image 1 \ ‹ \ › \ × \ \ \" at bounding box center [542, 411] width 1084 height 823
click at [838, 5] on div "\ \ Image 1 \ ‹ \ › \ × \ \ \" at bounding box center [542, 411] width 1084 height 823
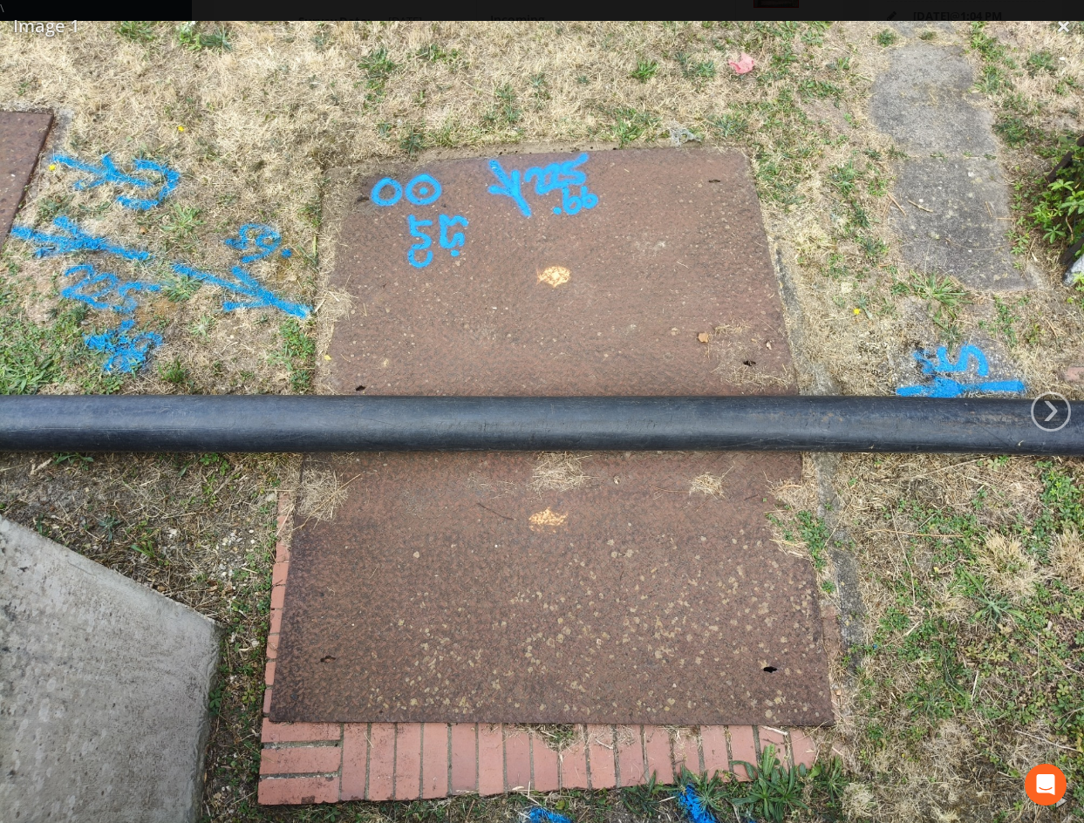
click at [838, 5] on div "\ \ Image 1 \ ‹ \ › \ × \ \ \" at bounding box center [542, 411] width 1084 height 823
click at [1064, 19] on link "×" at bounding box center [1063, 26] width 41 height 52
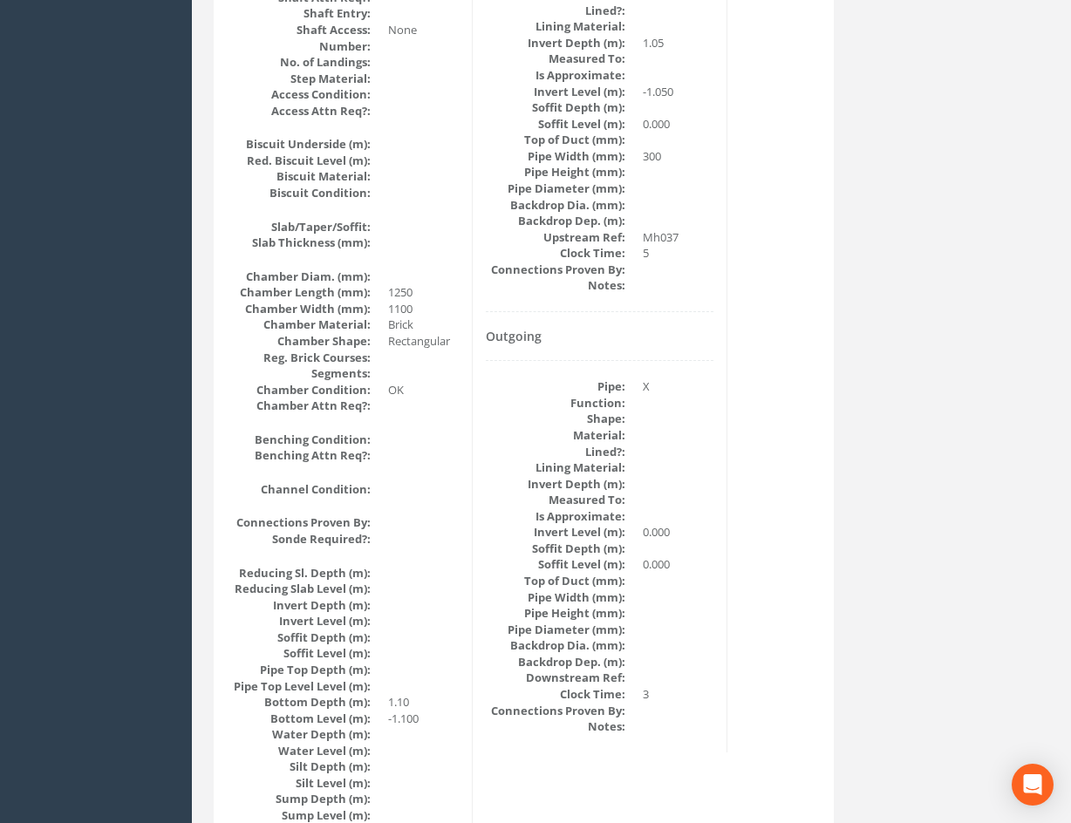
scroll to position [211, 0]
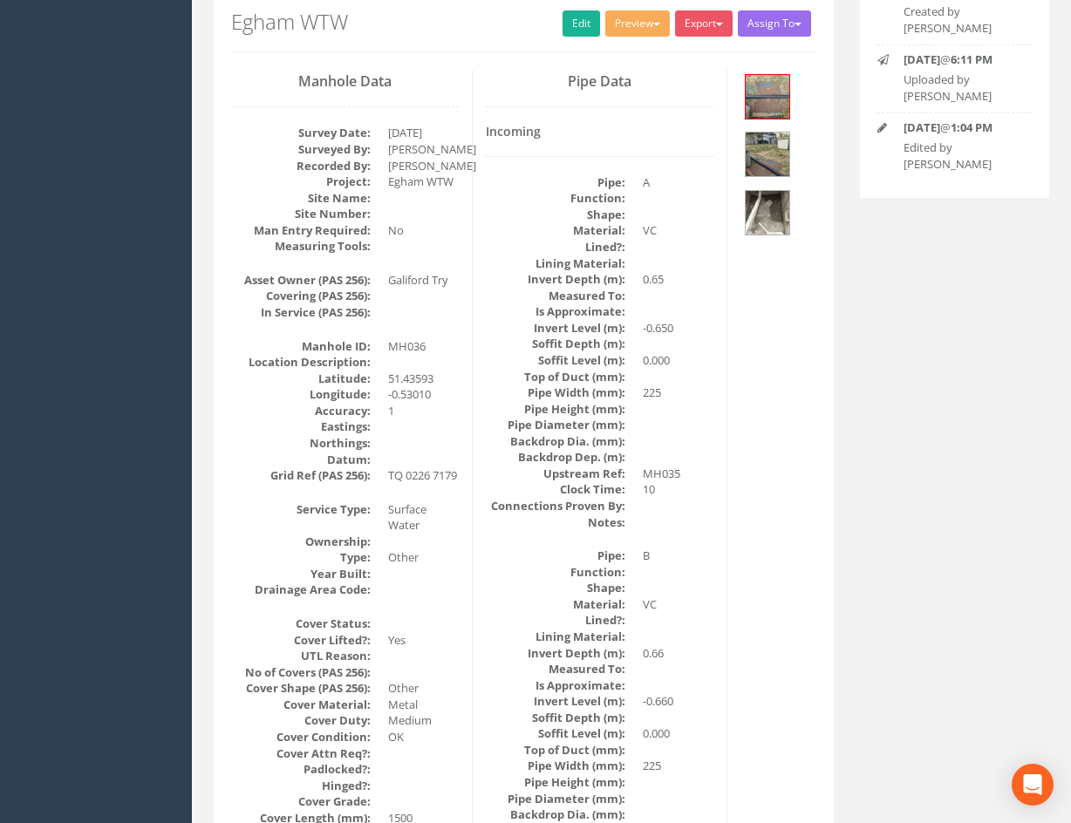
drag, startPoint x: 782, startPoint y: 567, endPoint x: 811, endPoint y: 320, distance: 248.5
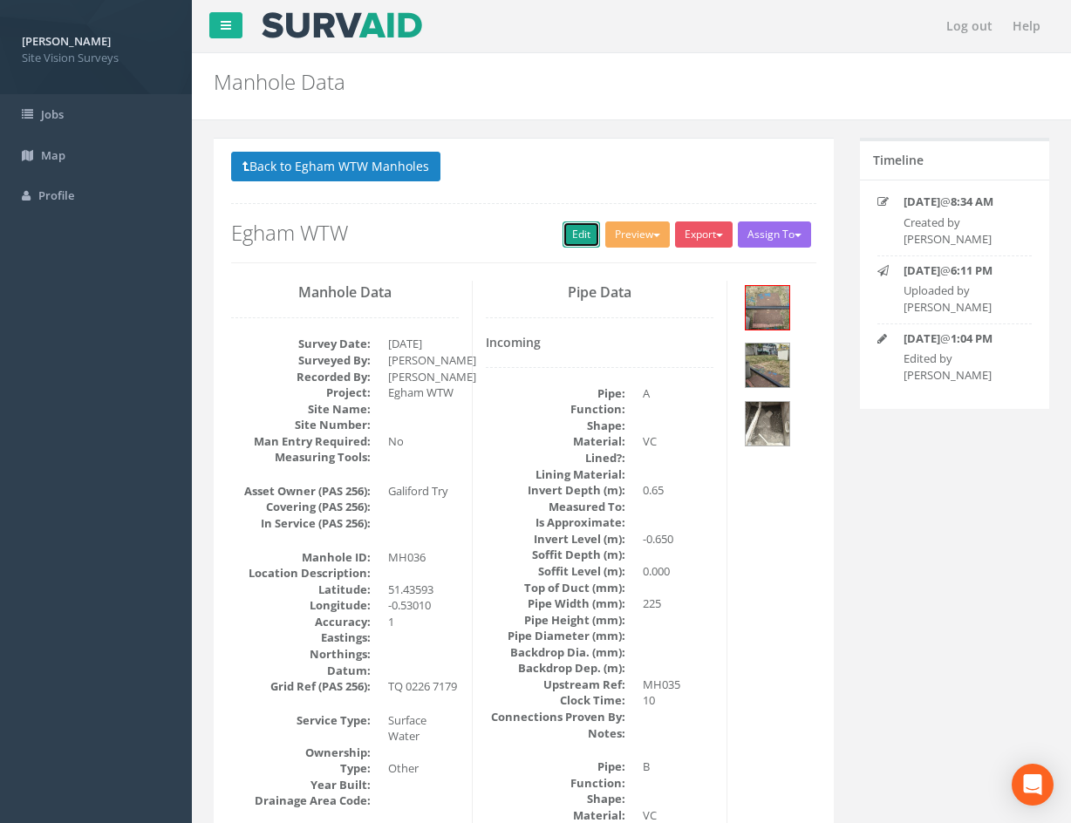
drag, startPoint x: 568, startPoint y: 234, endPoint x: 124, endPoint y: 26, distance: 490.1
click at [568, 234] on link "Edit" at bounding box center [582, 235] width 38 height 26
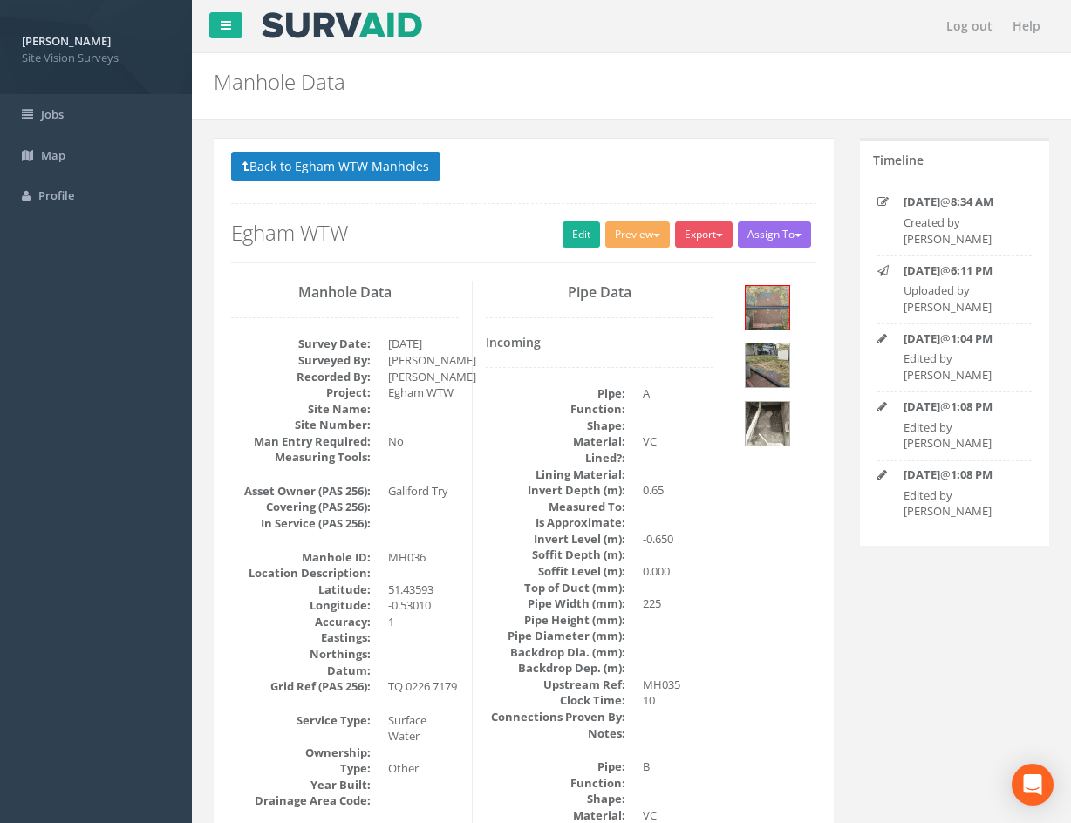
drag, startPoint x: 594, startPoint y: 543, endPoint x: 559, endPoint y: 213, distance: 332.4
click at [395, 174] on button "Back to Egham WTW Manholes" at bounding box center [335, 167] width 209 height 30
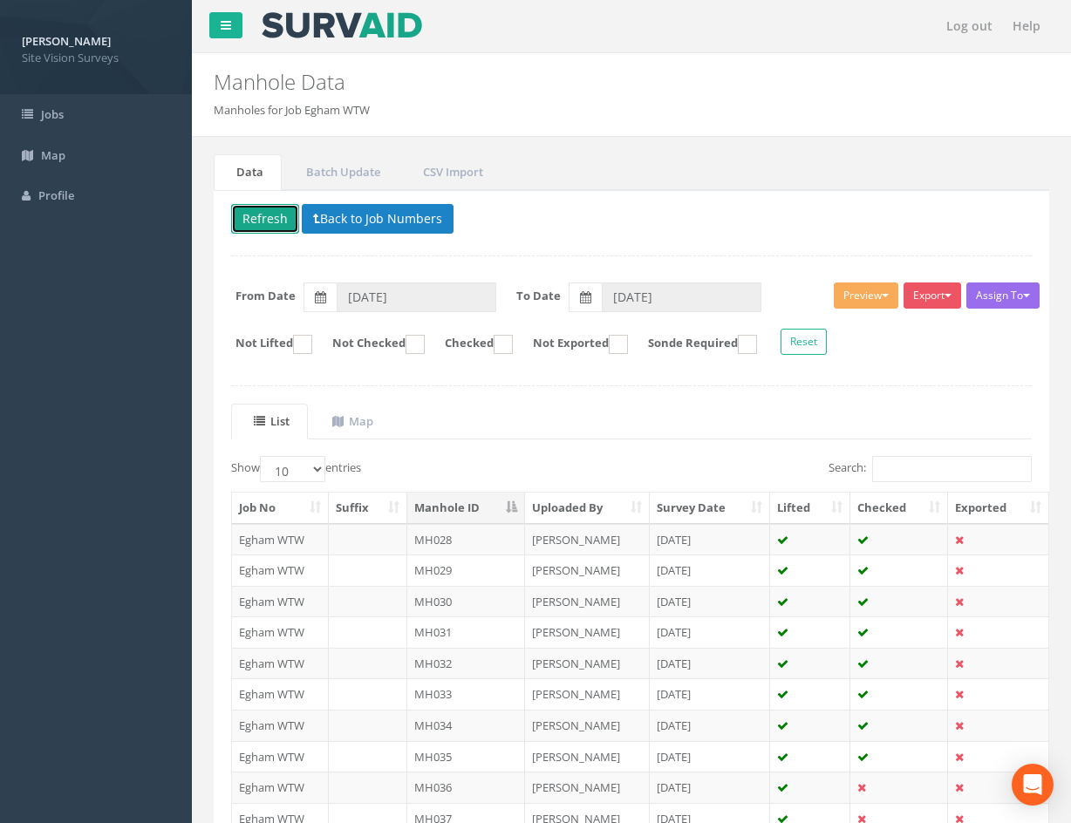
click at [260, 218] on button "Refresh" at bounding box center [265, 219] width 68 height 30
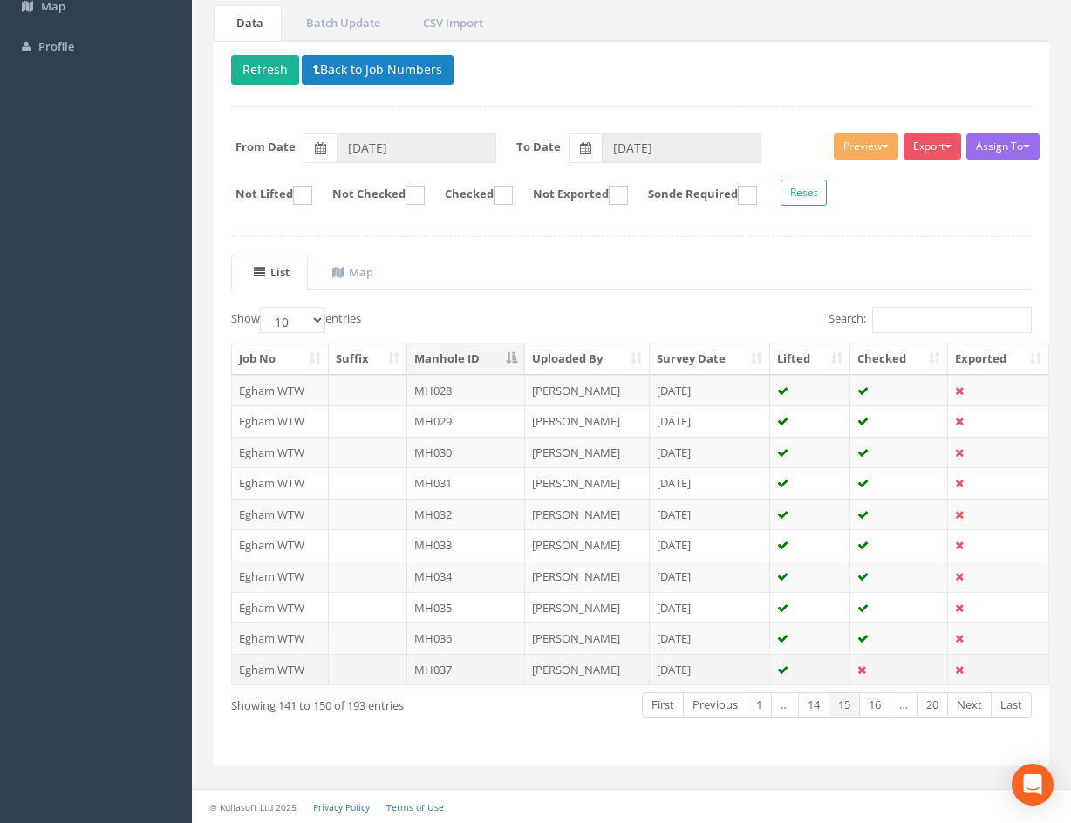
click at [891, 674] on td at bounding box center [899, 669] width 98 height 31
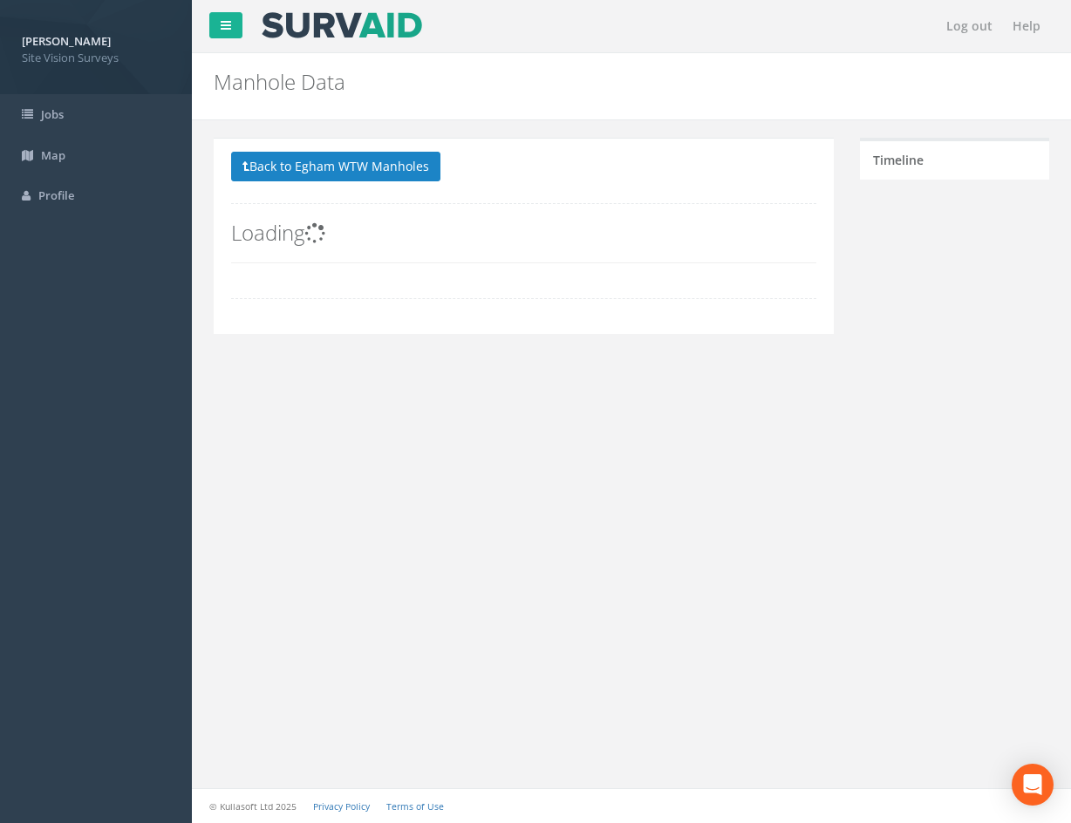
scroll to position [0, 0]
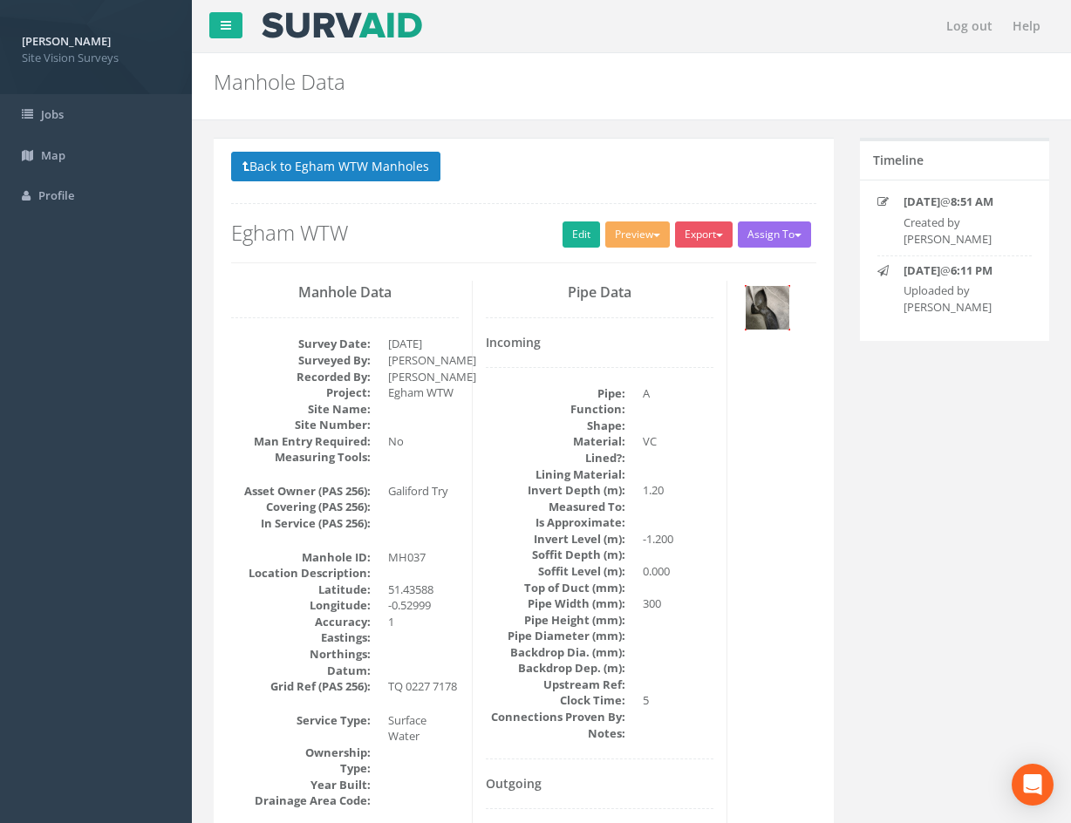
click at [762, 310] on img at bounding box center [768, 308] width 44 height 44
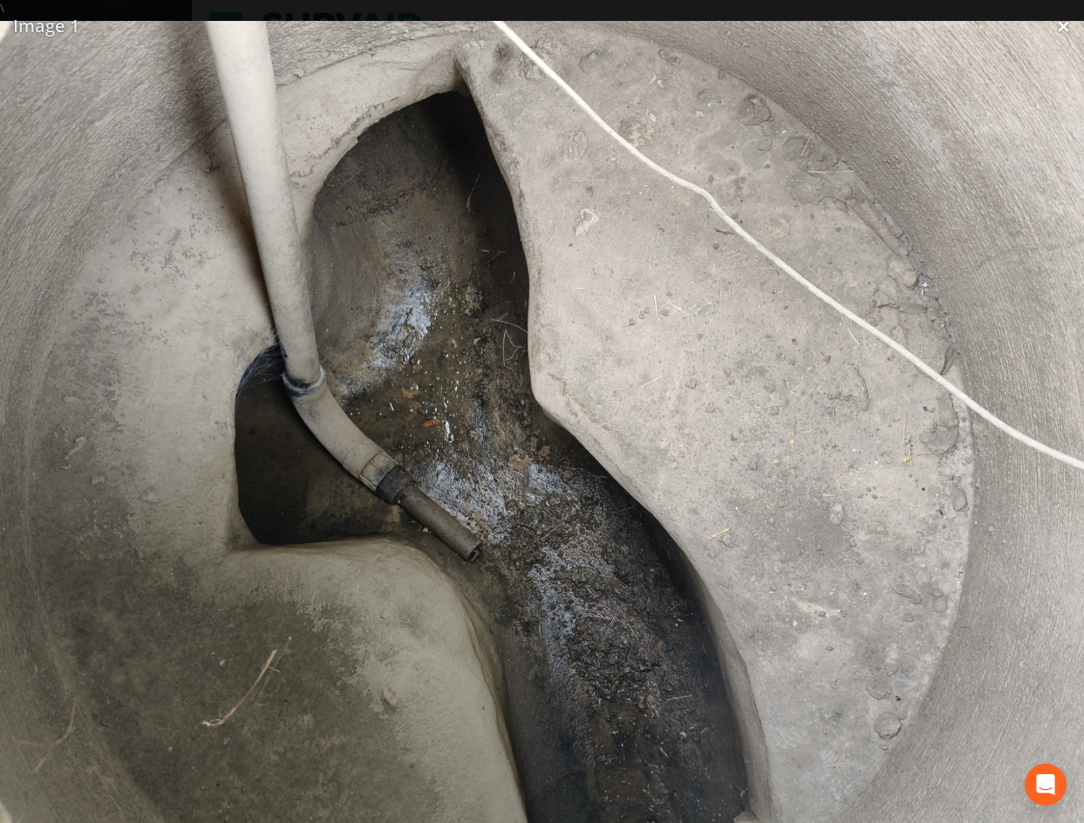
click at [570, 249] on img at bounding box center [542, 427] width 1084 height 813
click at [1066, 21] on img at bounding box center [542, 427] width 1084 height 813
click at [1068, 25] on link "×" at bounding box center [1063, 26] width 41 height 52
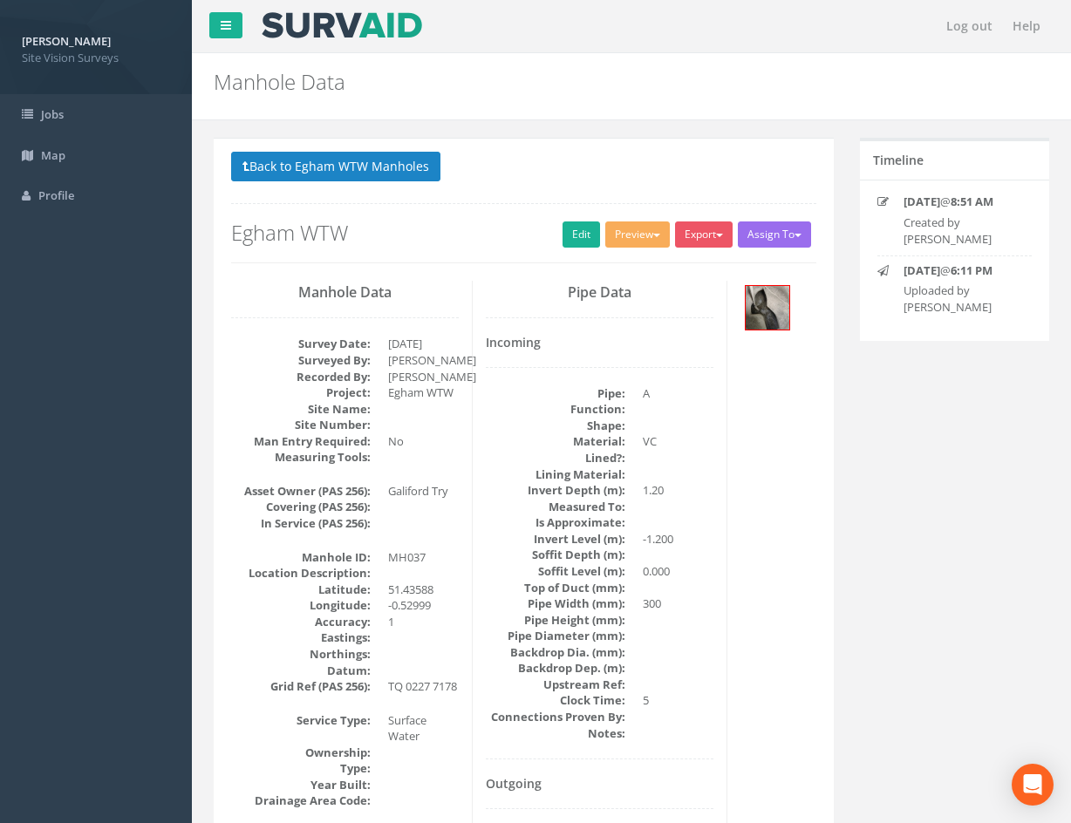
drag, startPoint x: 796, startPoint y: 651, endPoint x: 826, endPoint y: 585, distance: 72.6
click at [394, 166] on button "Back to Egham WTW Manholes" at bounding box center [335, 167] width 209 height 30
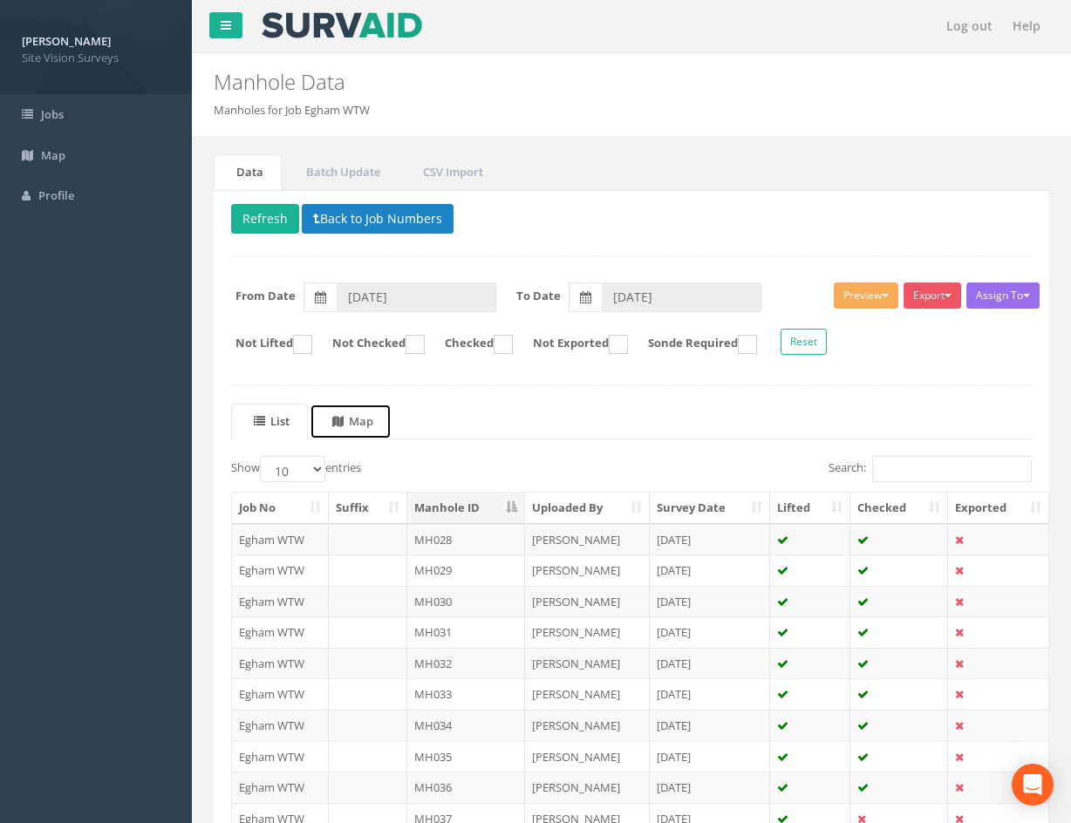
click at [372, 421] on uib-tab-heading "Map" at bounding box center [352, 421] width 41 height 16
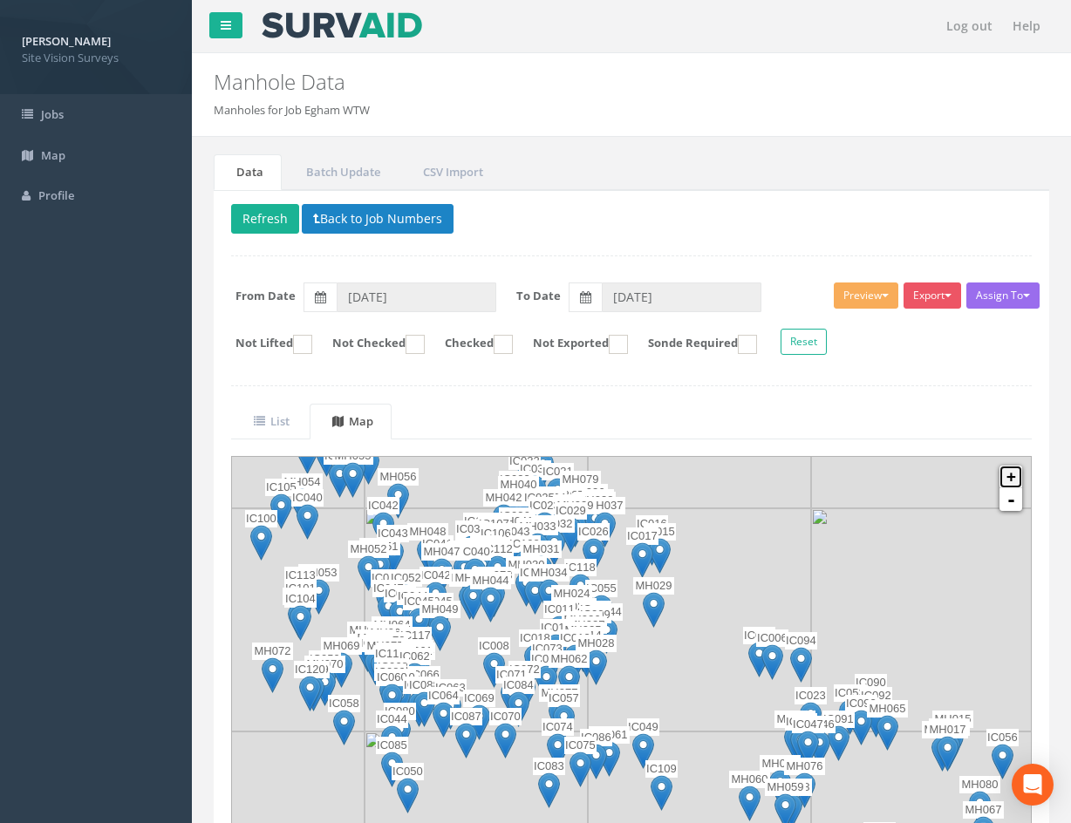
click at [1008, 477] on link "+" at bounding box center [1010, 477] width 23 height 23
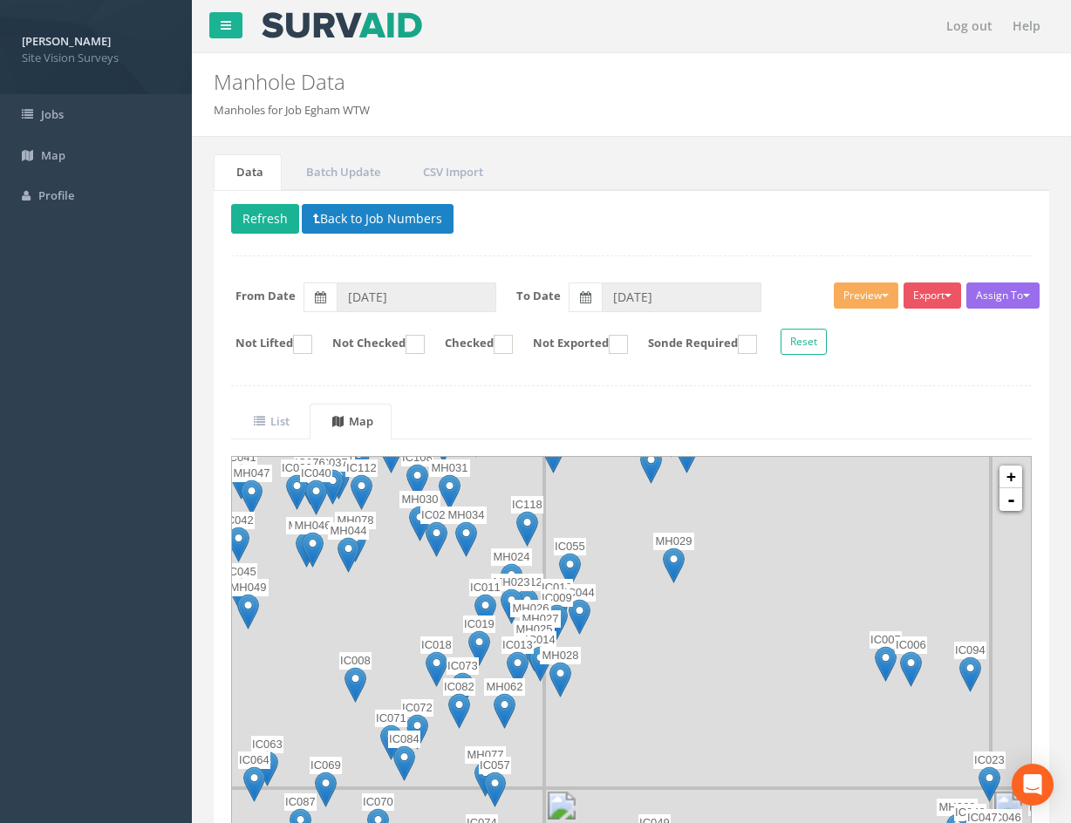
scroll to position [70, 0]
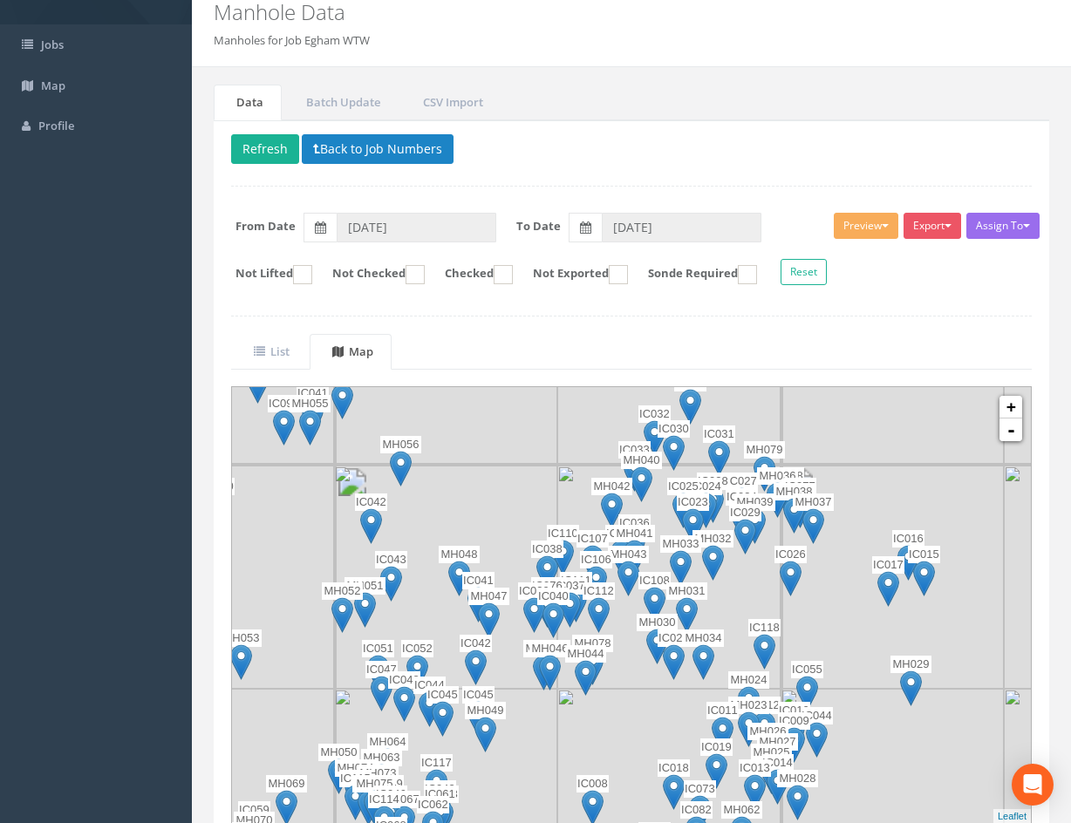
drag, startPoint x: 651, startPoint y: 546, endPoint x: 890, endPoint y: 740, distance: 308.2
click at [890, 740] on img at bounding box center [892, 800] width 223 height 223
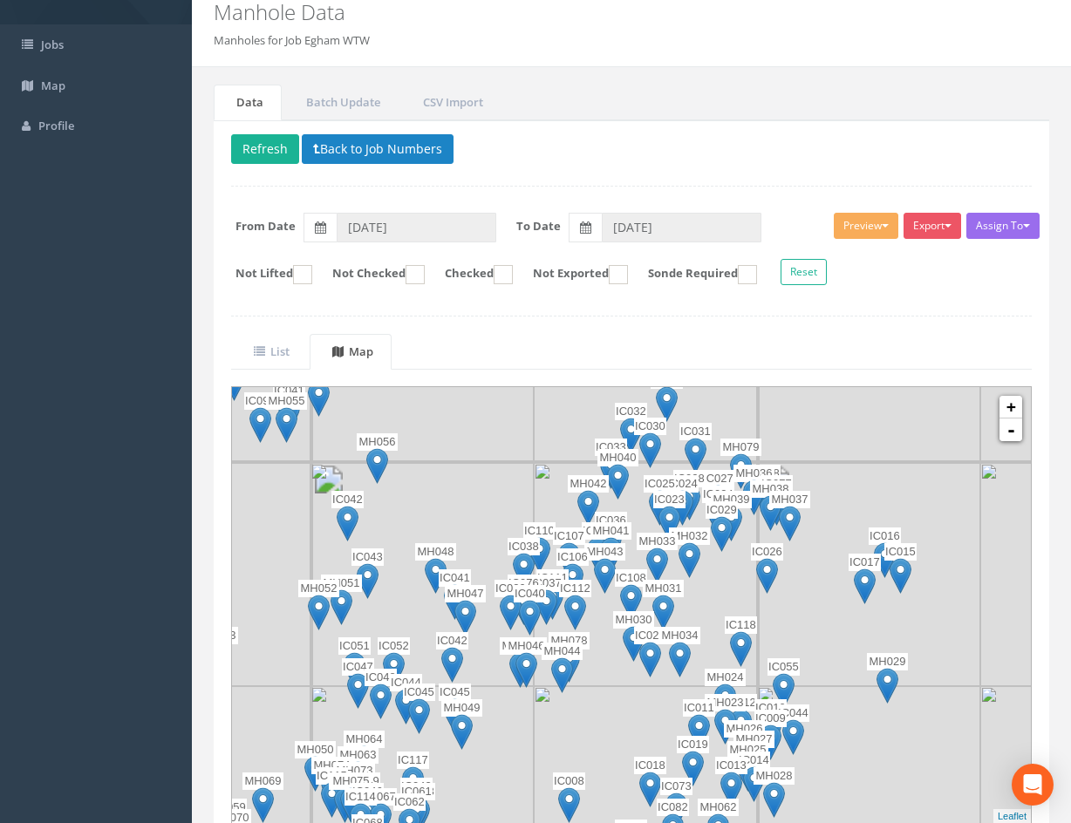
drag, startPoint x: 838, startPoint y: 668, endPoint x: 814, endPoint y: 659, distance: 25.9
click at [446, 577] on div at bounding box center [446, 577] width 0 height 0
click at [299, 350] on link "List" at bounding box center [269, 352] width 77 height 36
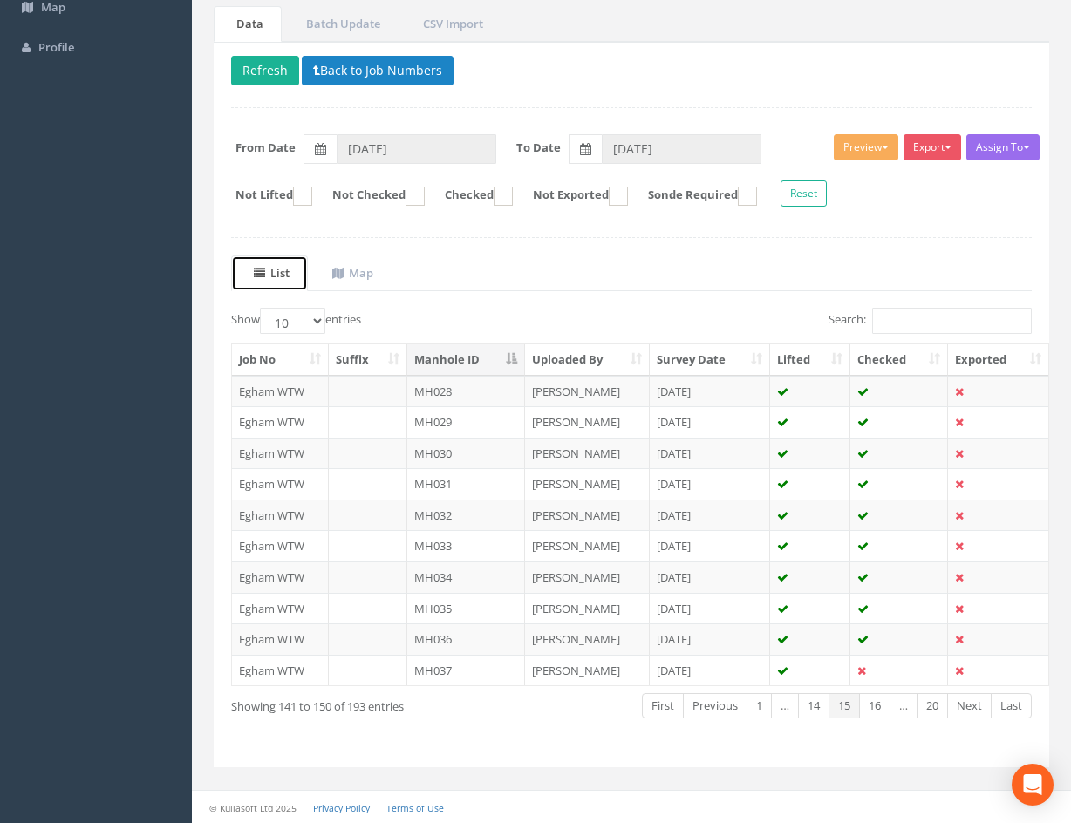
scroll to position [149, 0]
click at [967, 710] on link "Next" at bounding box center [969, 704] width 44 height 25
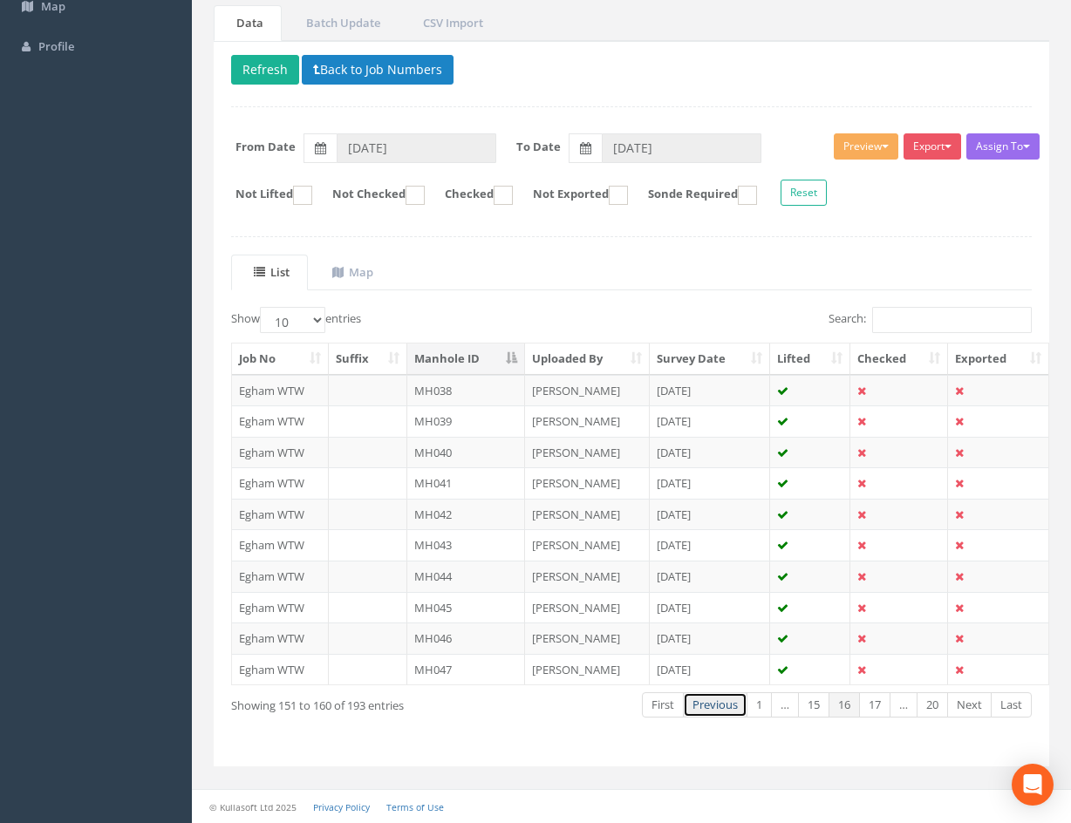
click at [714, 709] on link "Previous" at bounding box center [715, 704] width 65 height 25
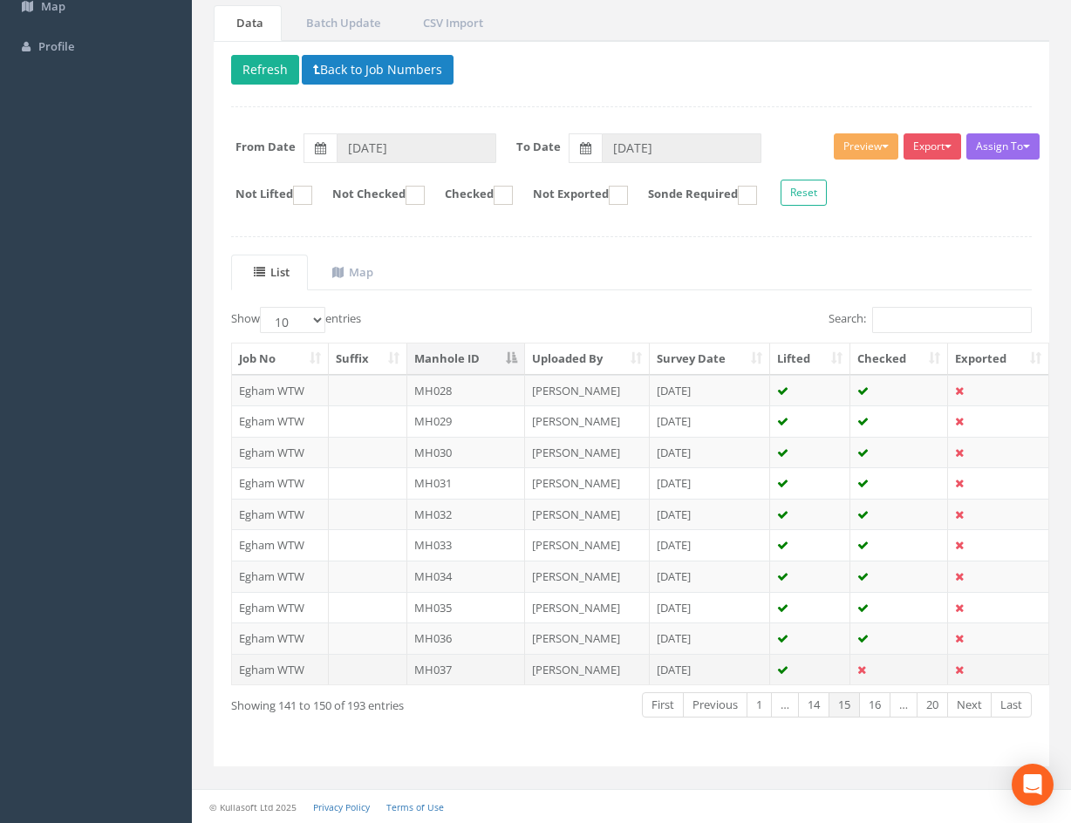
click at [503, 671] on td "MH037" at bounding box center [466, 669] width 118 height 31
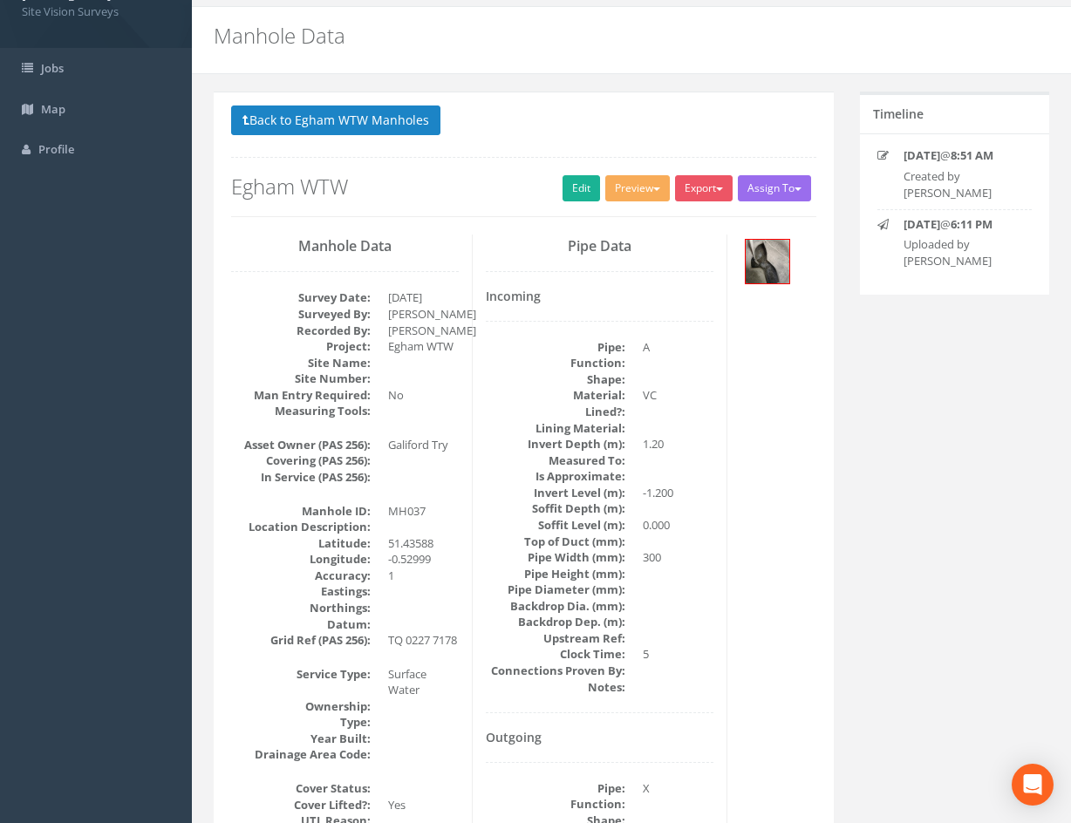
scroll to position [0, 0]
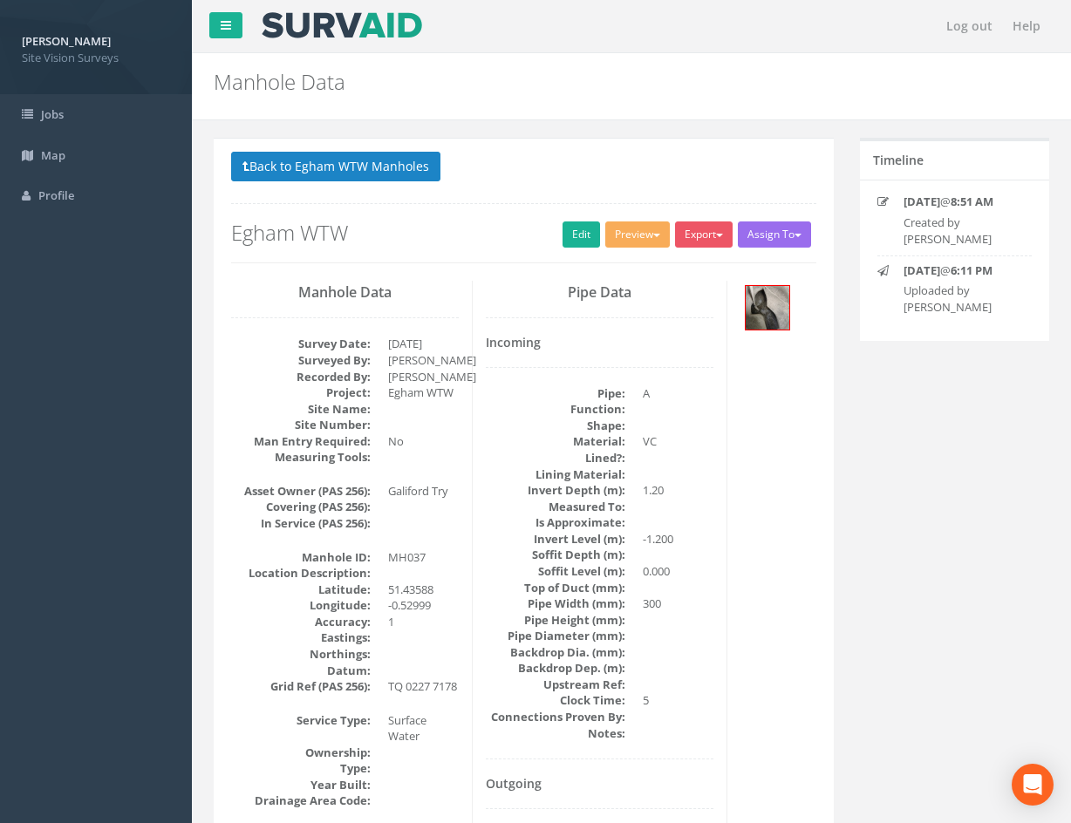
drag, startPoint x: 807, startPoint y: 556, endPoint x: 804, endPoint y: 481, distance: 75.9
click at [570, 239] on link "Edit" at bounding box center [582, 235] width 38 height 26
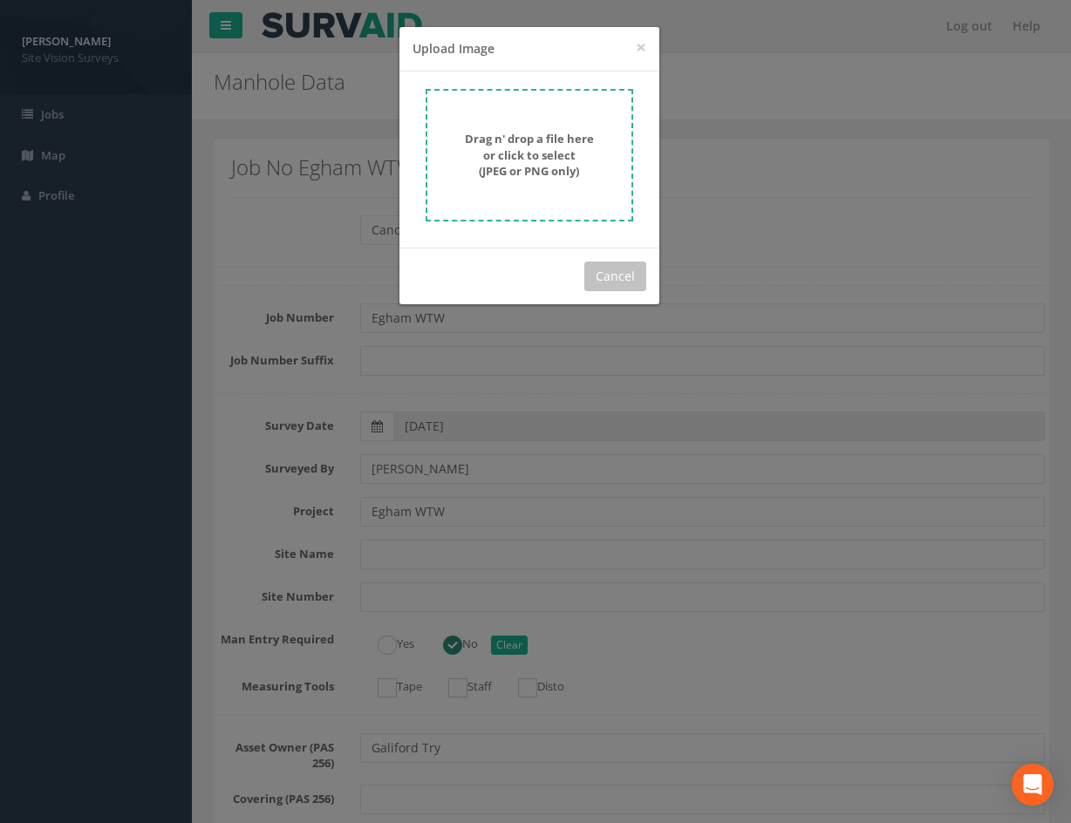
click at [565, 165] on strong "Drag n' drop a file here or click to select (JPEG or PNG only)" at bounding box center [529, 155] width 129 height 48
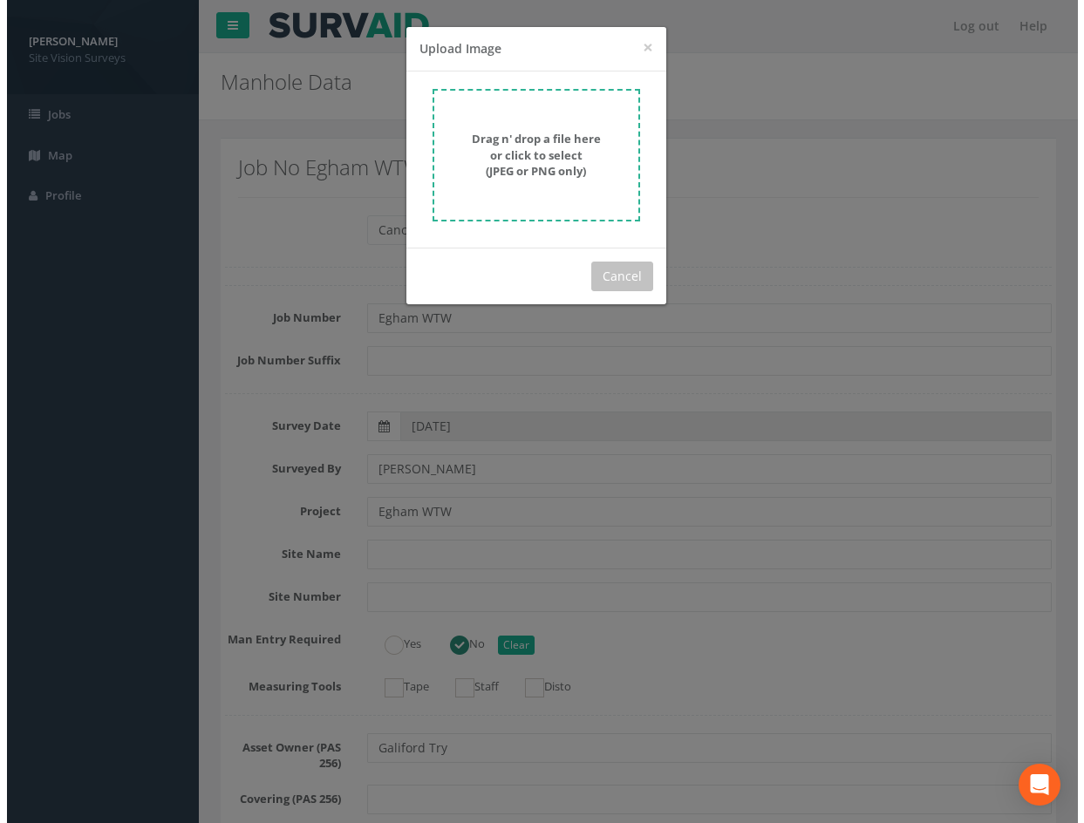
scroll to position [3076, 0]
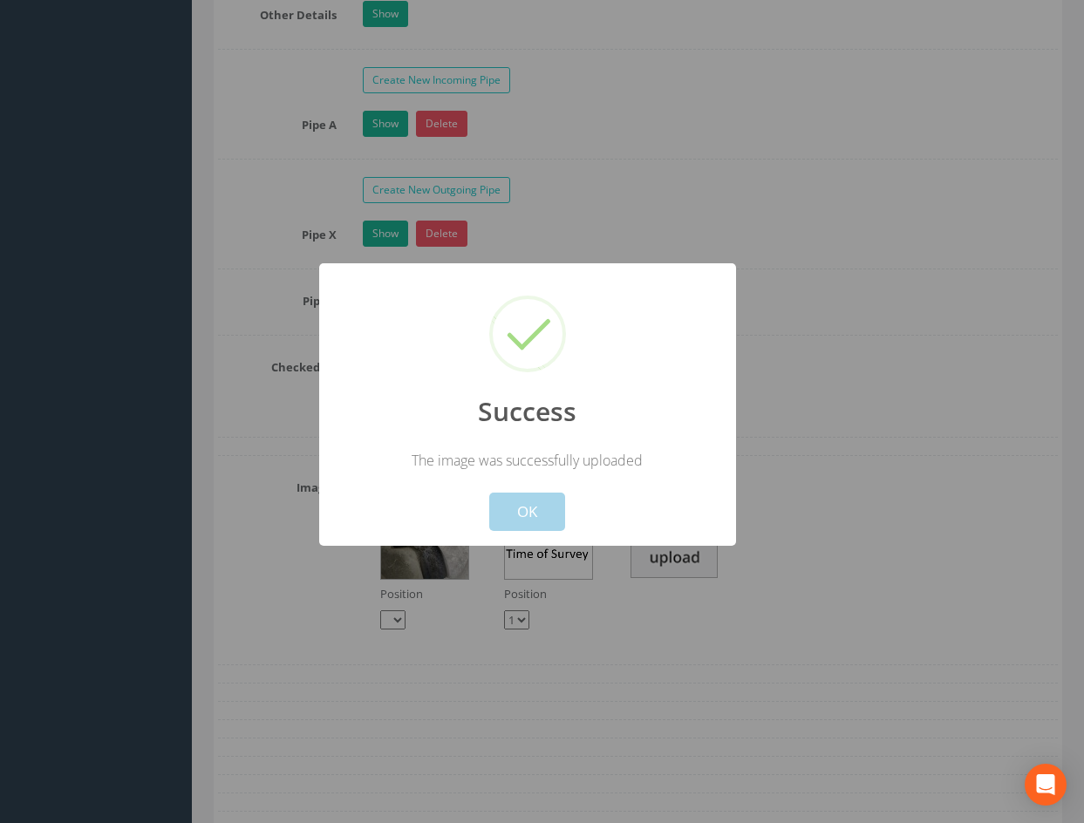
click at [534, 512] on button "OK" at bounding box center [527, 512] width 76 height 38
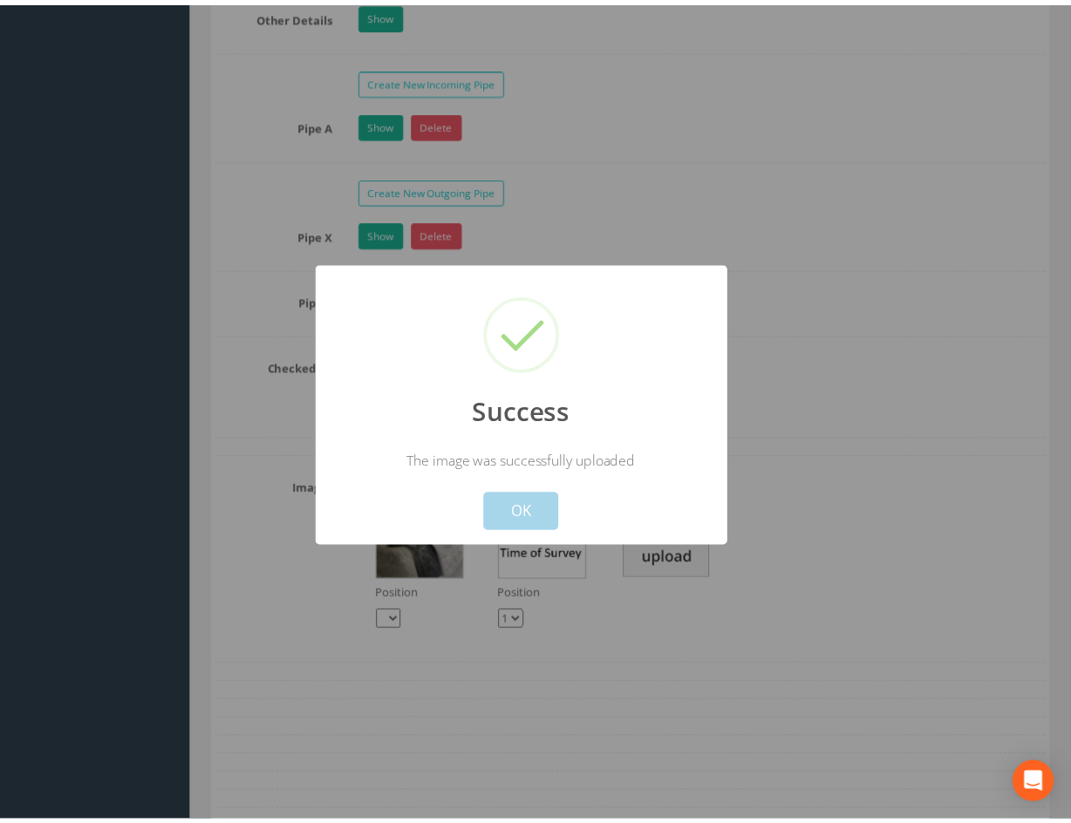
scroll to position [3085, 0]
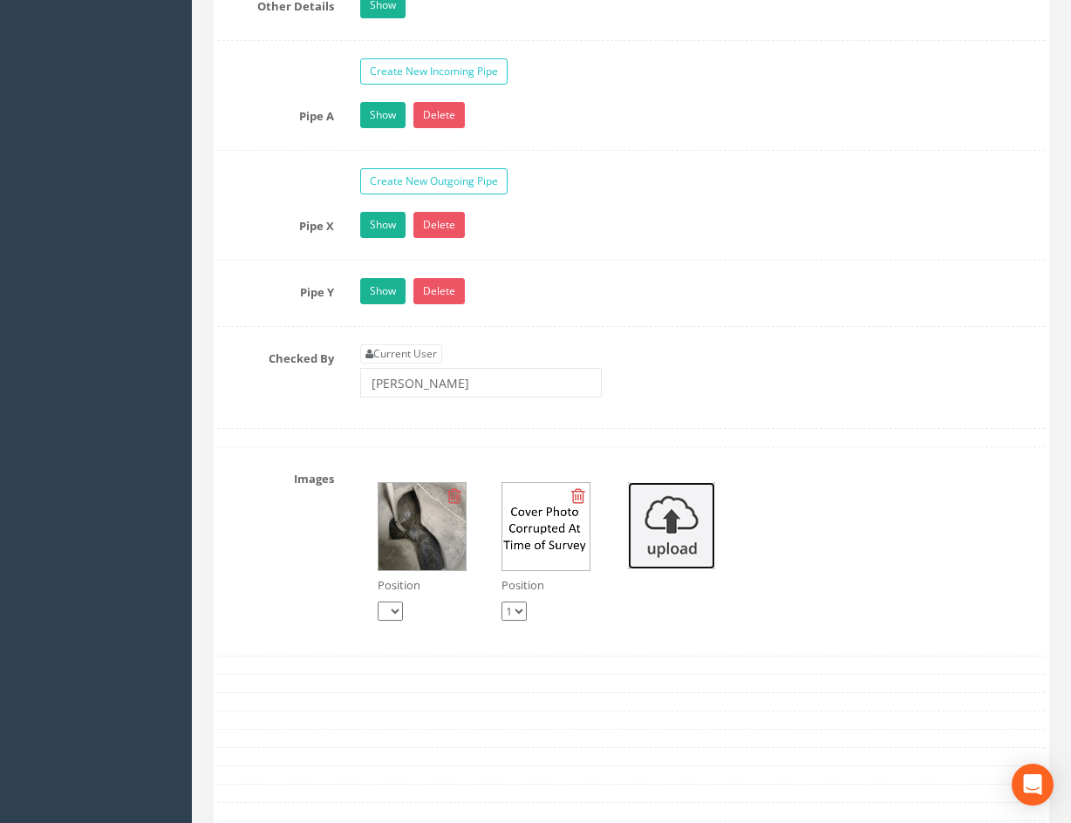
click at [674, 531] on img at bounding box center [671, 525] width 87 height 87
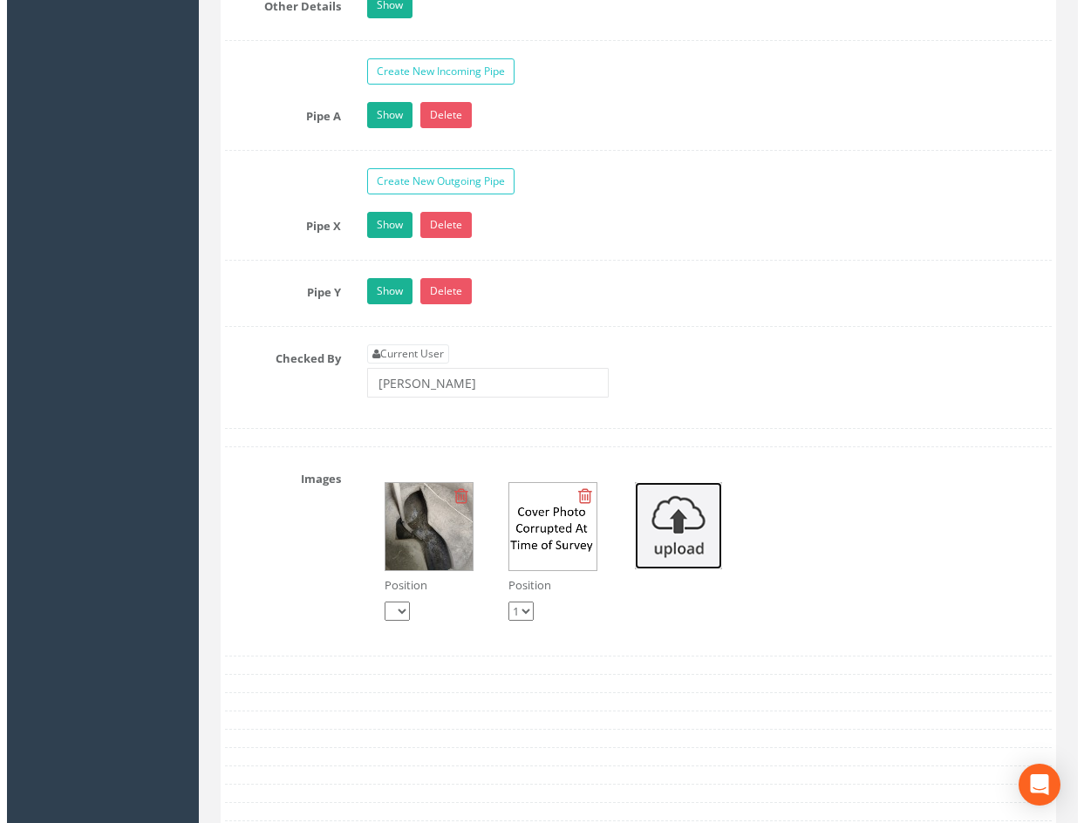
scroll to position [3076, 0]
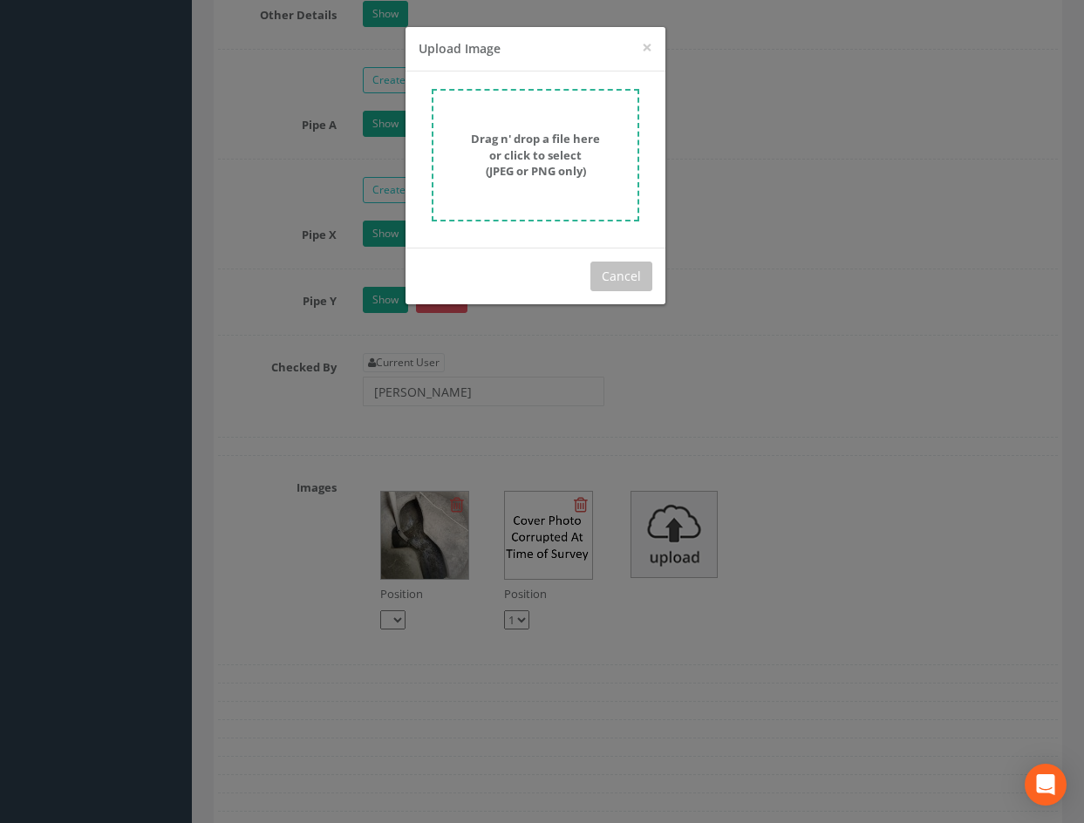
click at [535, 166] on strong "Drag n' drop a file here or click to select (JPEG or PNG only)" at bounding box center [535, 155] width 129 height 48
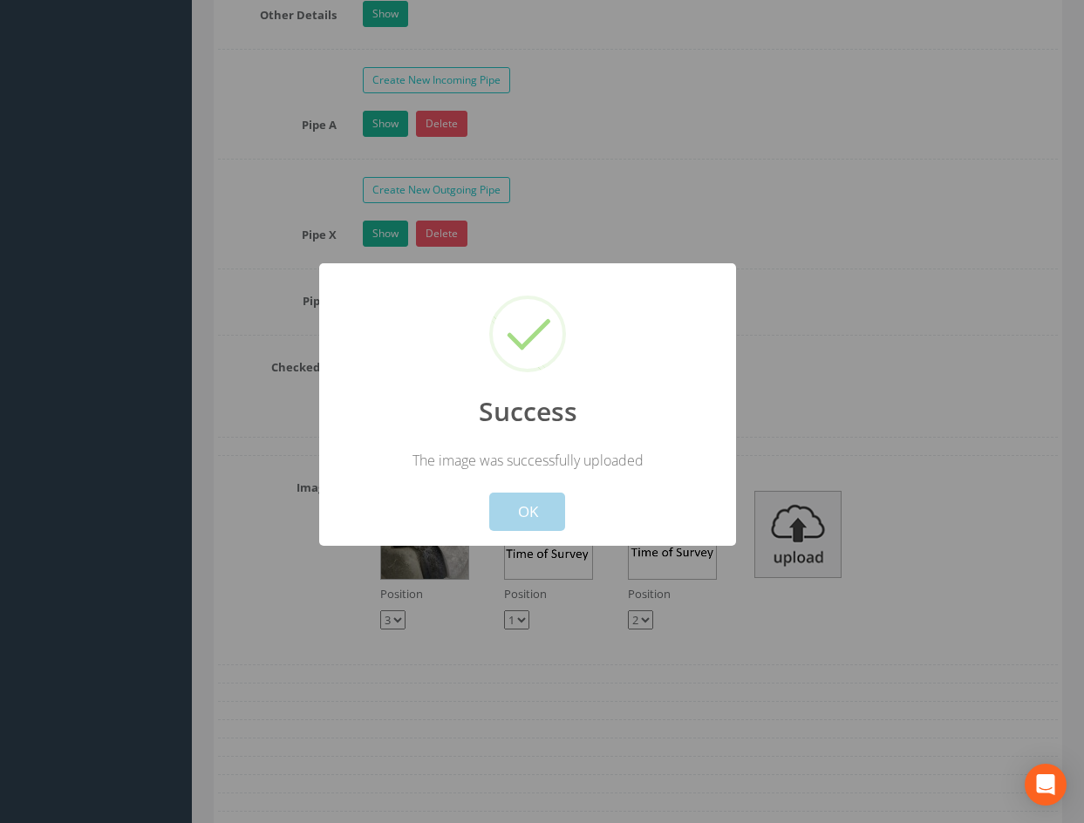
click at [533, 515] on button "OK" at bounding box center [527, 512] width 76 height 38
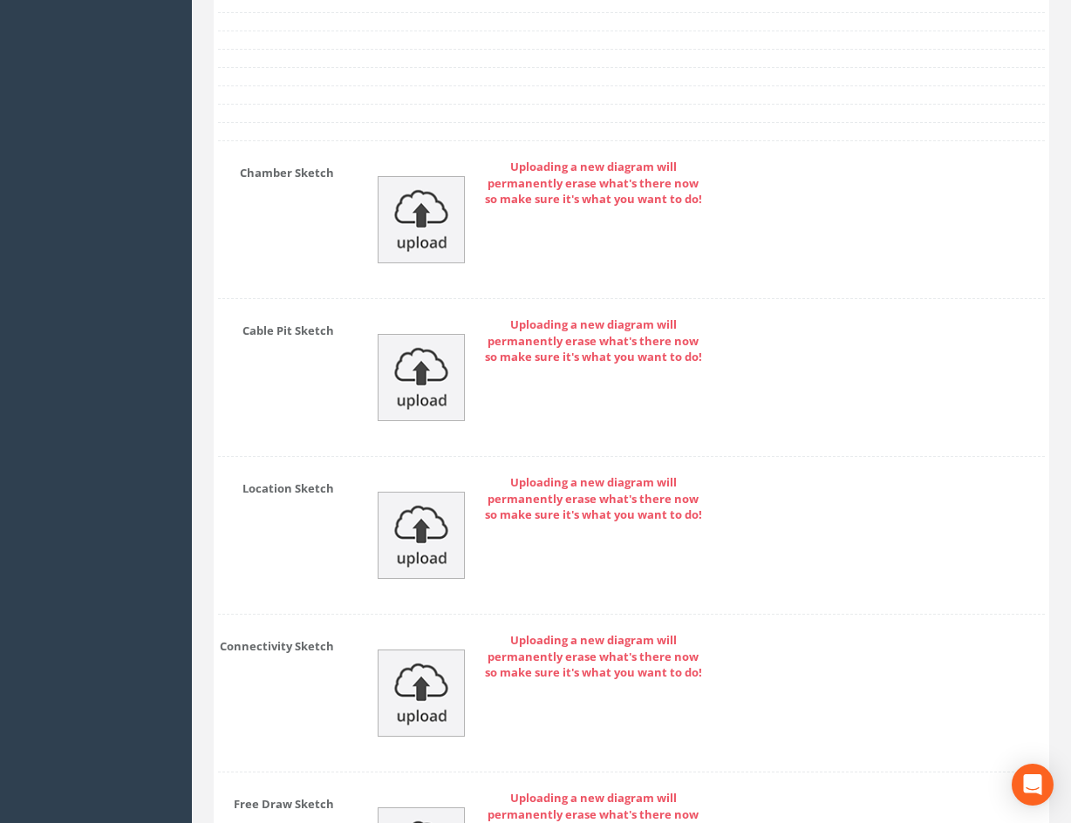
scroll to position [4084, 0]
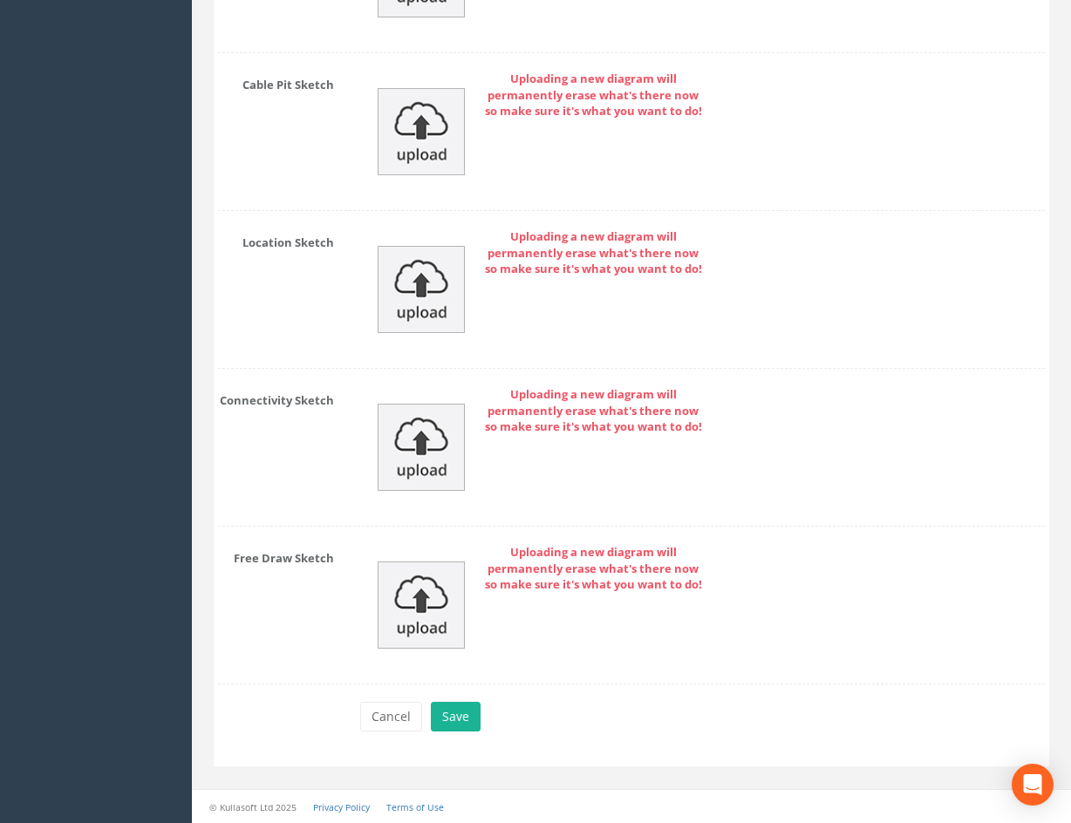
drag, startPoint x: 830, startPoint y: 510, endPoint x: 830, endPoint y: 720, distance: 209.3
click at [462, 719] on button "Save" at bounding box center [456, 717] width 50 height 30
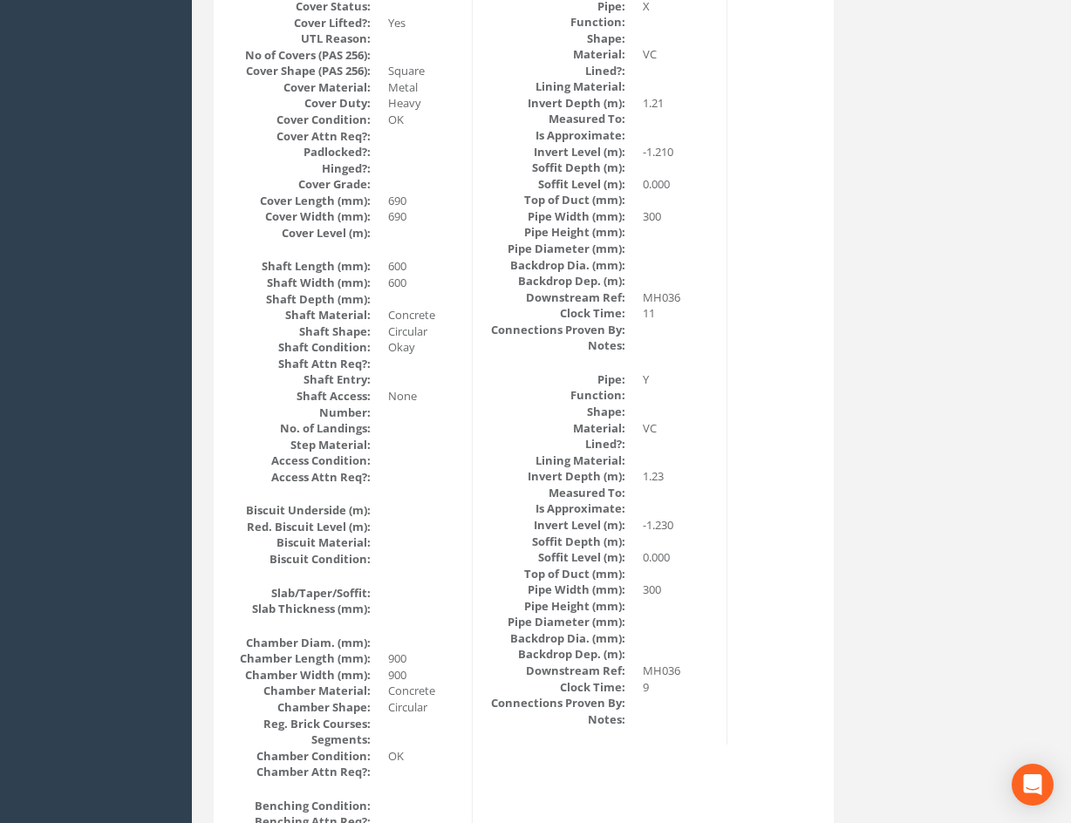
scroll to position [0, 0]
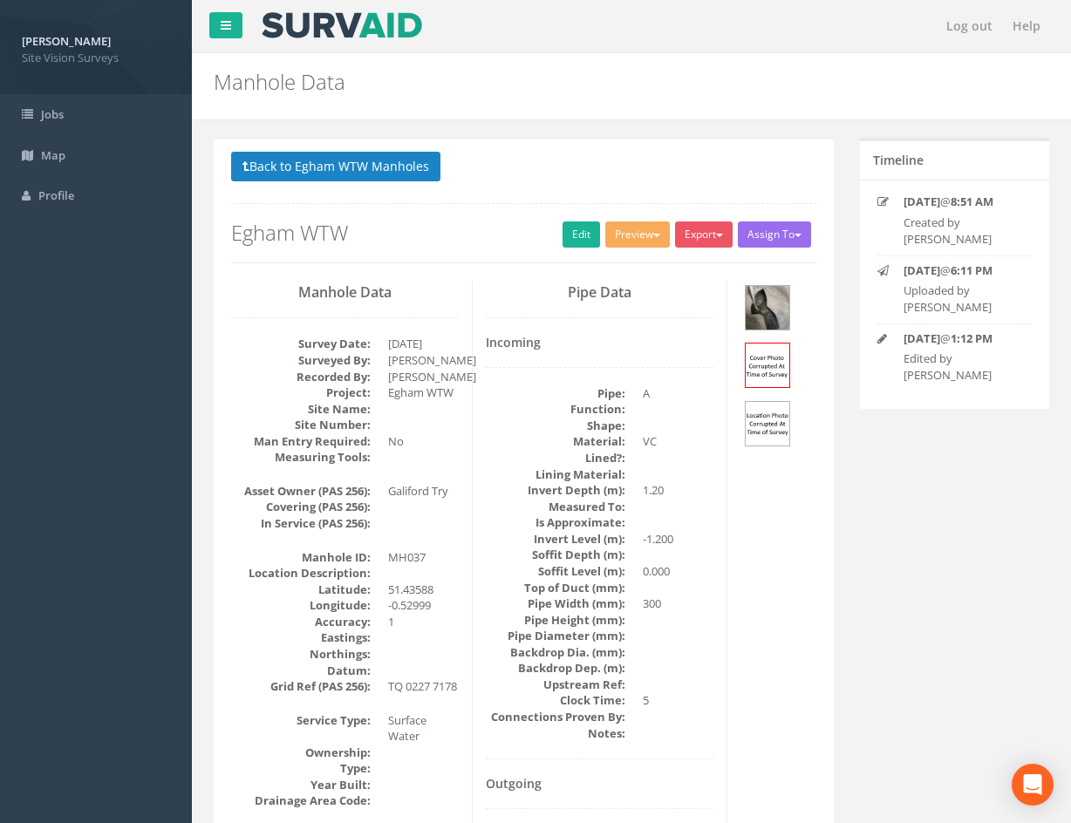
drag, startPoint x: 747, startPoint y: 535, endPoint x: 731, endPoint y: 307, distance: 228.2
click at [765, 310] on img at bounding box center [768, 308] width 44 height 44
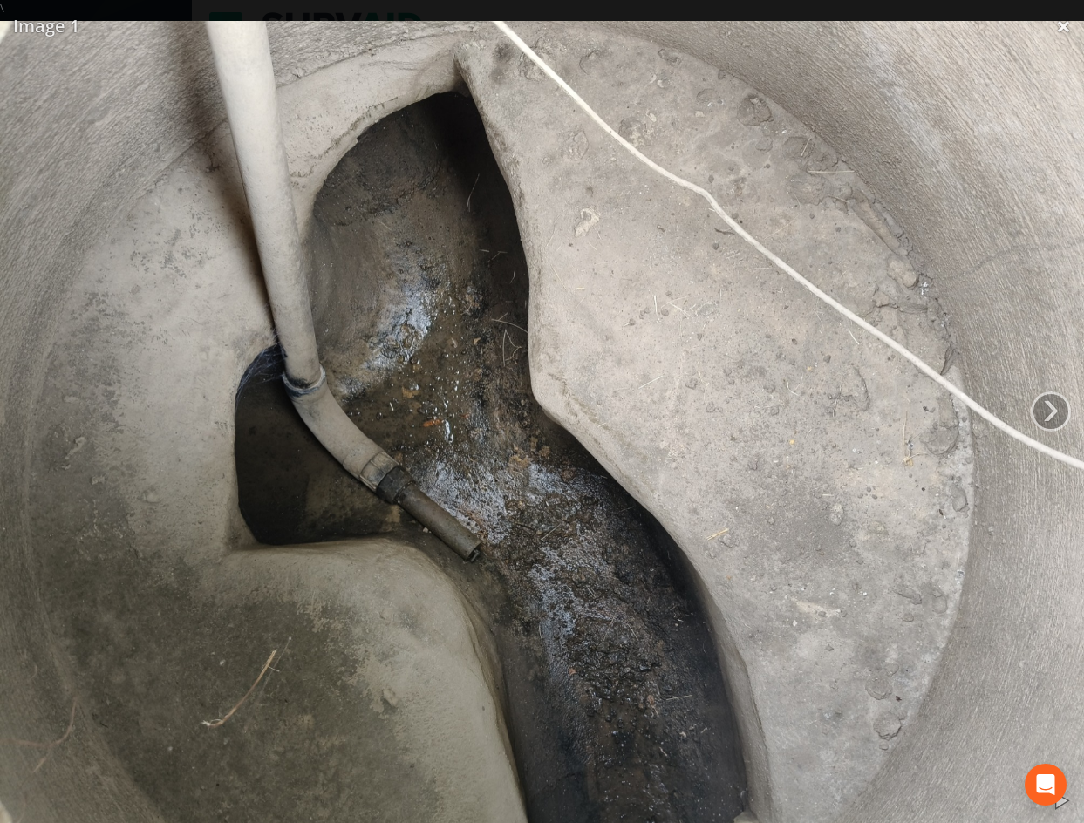
click at [965, 166] on img at bounding box center [542, 427] width 1084 height 813
click at [1062, 25] on img at bounding box center [542, 427] width 1084 height 813
click at [1067, 21] on link "×" at bounding box center [1063, 26] width 41 height 52
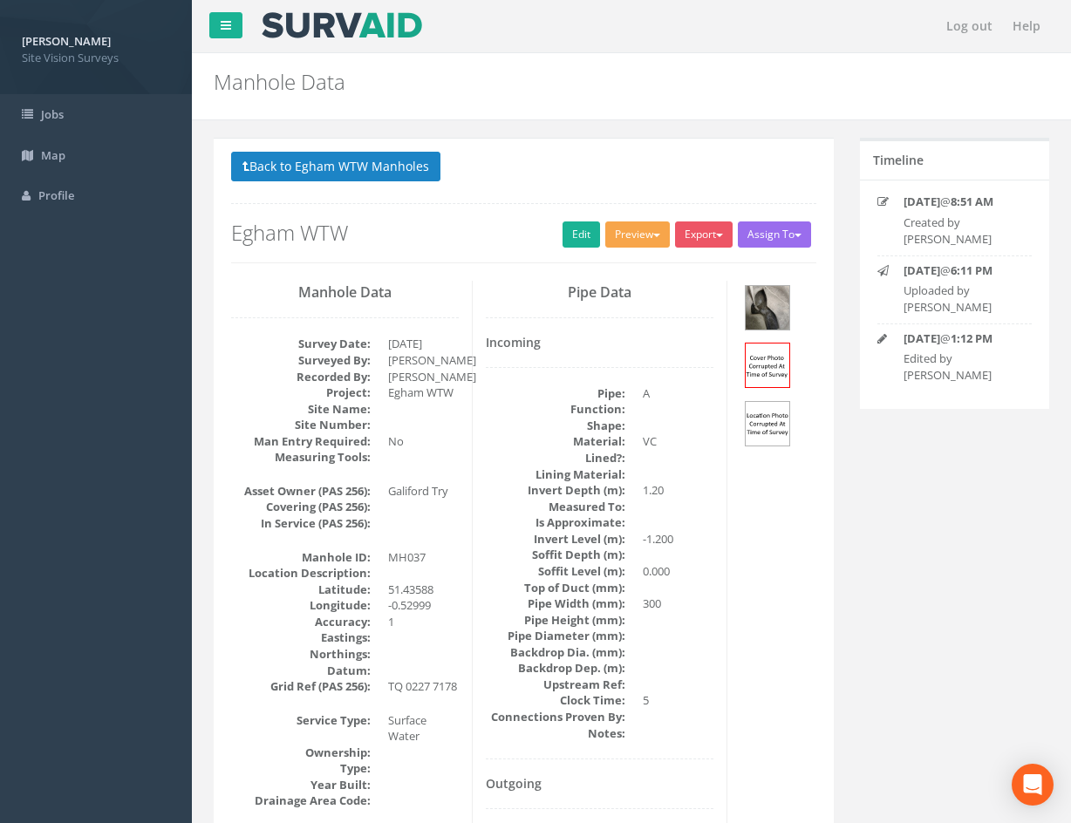
click at [653, 235] on span "button" at bounding box center [656, 235] width 7 height 3
click at [522, 234] on h2 "Egham WTW" at bounding box center [523, 233] width 585 height 23
click at [364, 168] on button "Back to Egham WTW Manholes" at bounding box center [335, 167] width 209 height 30
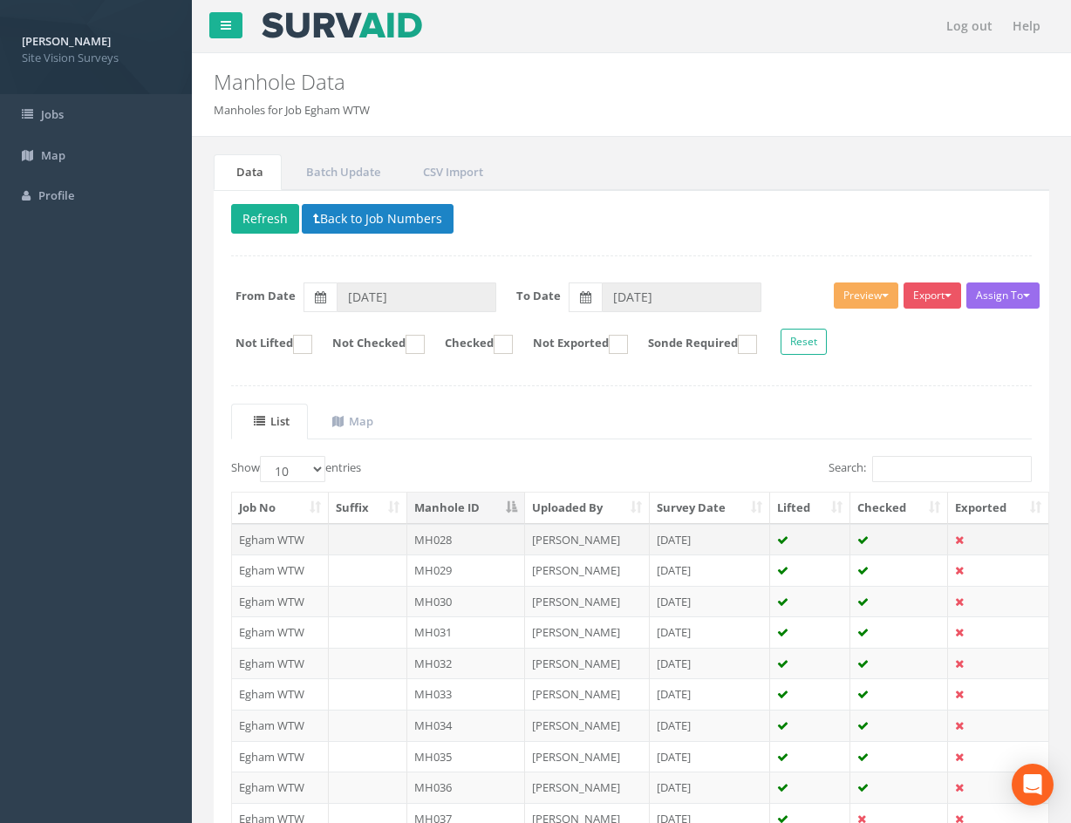
click at [717, 546] on td "[DATE]" at bounding box center [710, 539] width 121 height 31
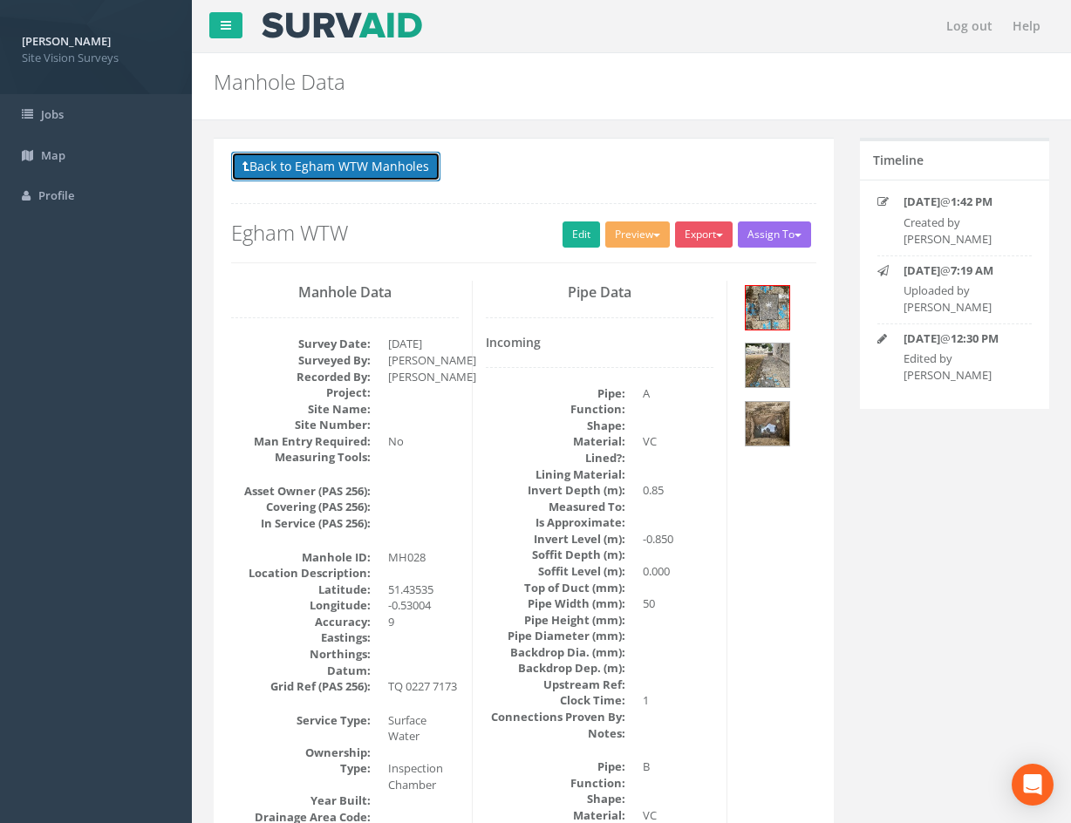
click at [389, 161] on button "Back to Egham WTW Manholes" at bounding box center [335, 167] width 209 height 30
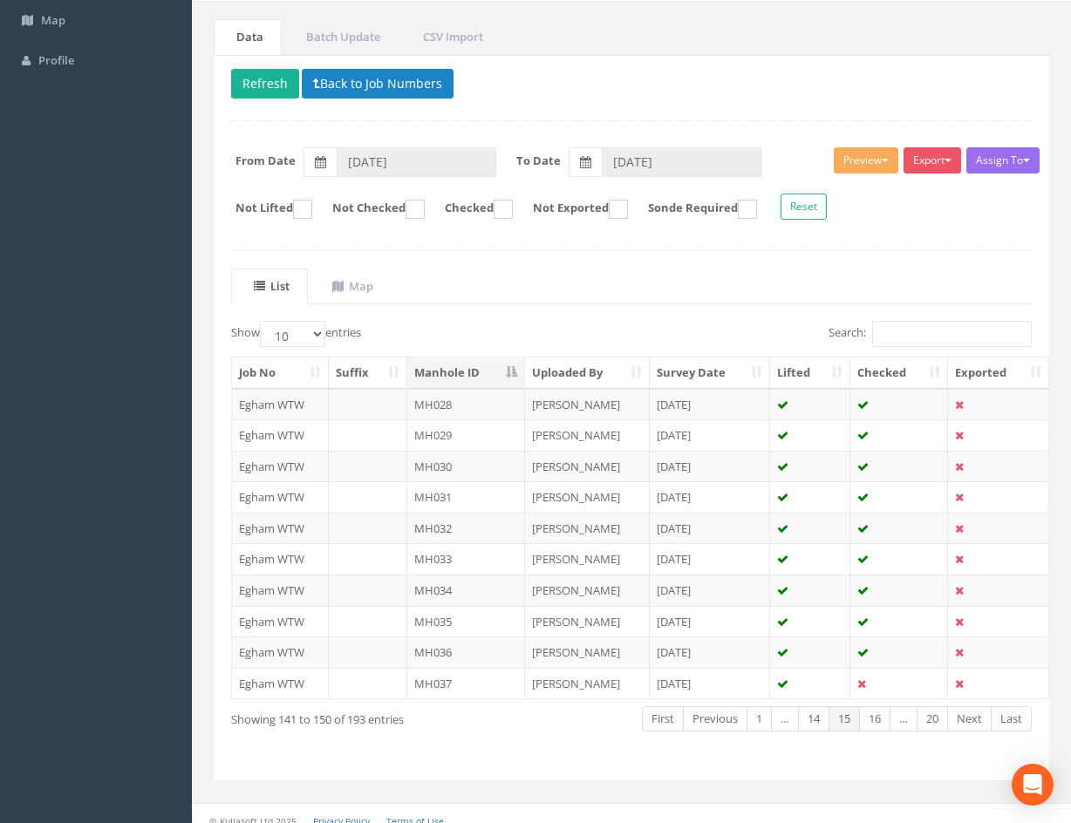
scroll to position [149, 0]
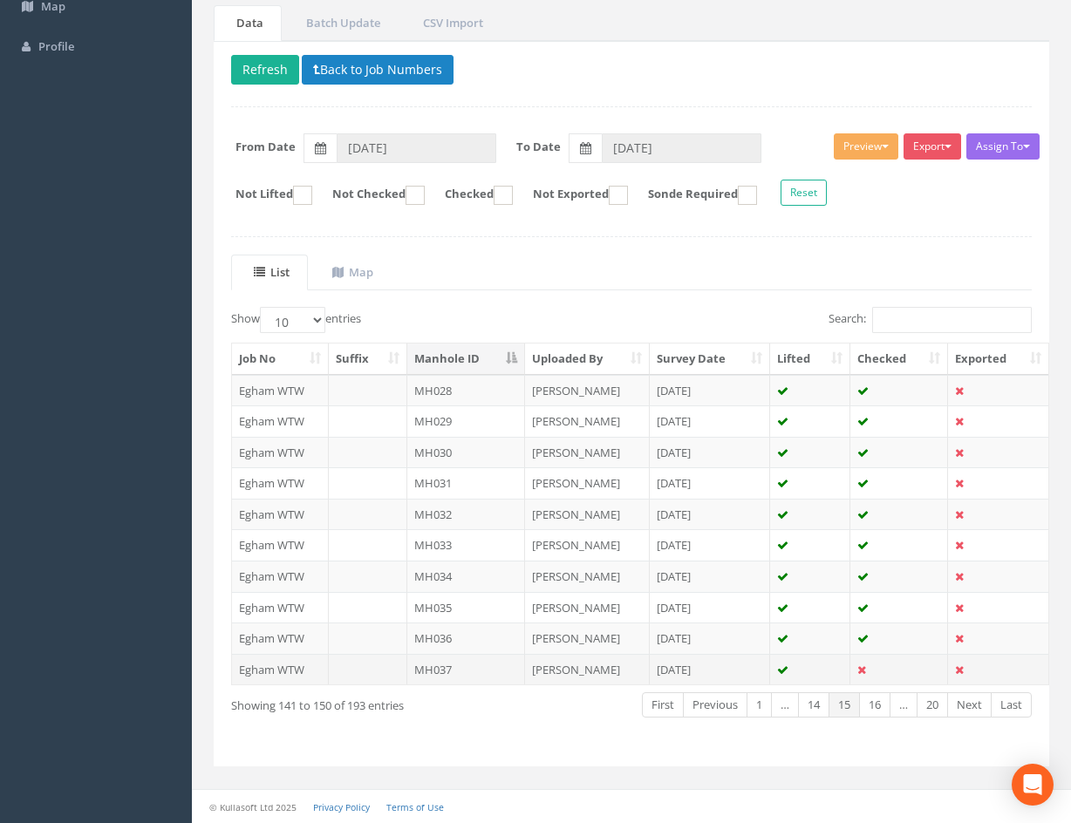
click at [597, 672] on td "[PERSON_NAME]" at bounding box center [587, 669] width 125 height 31
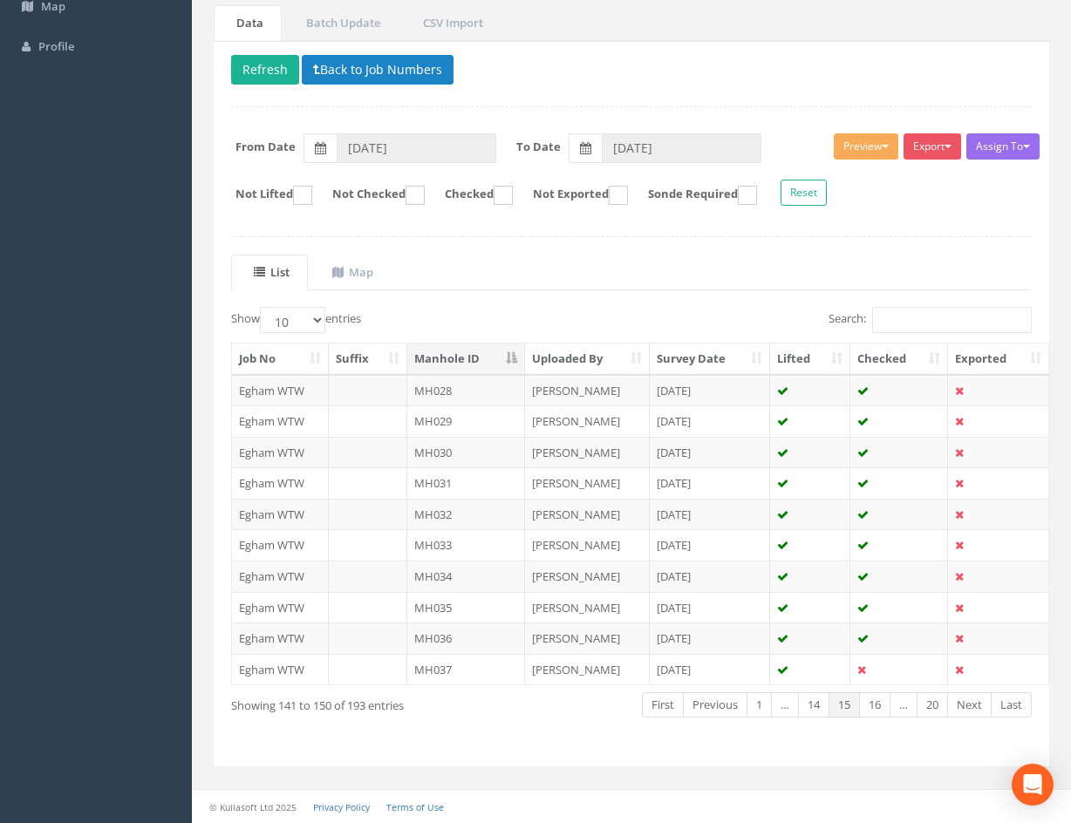
scroll to position [0, 0]
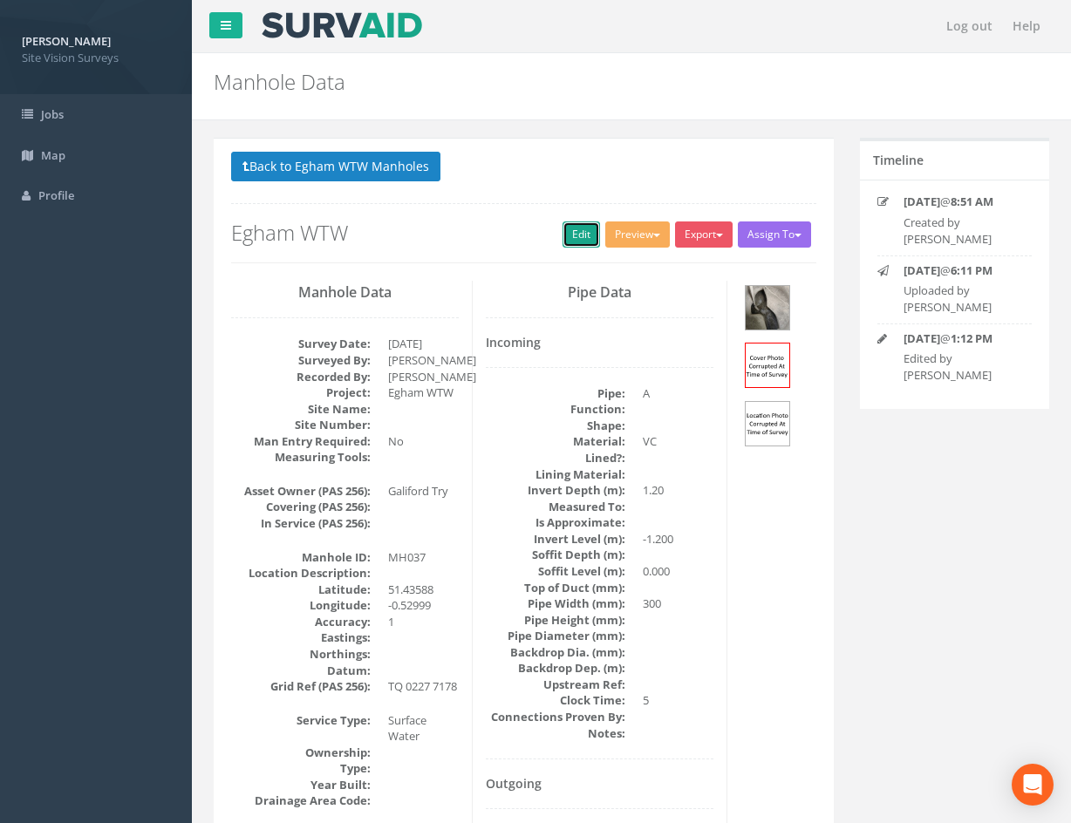
click at [576, 227] on link "Edit" at bounding box center [582, 235] width 38 height 26
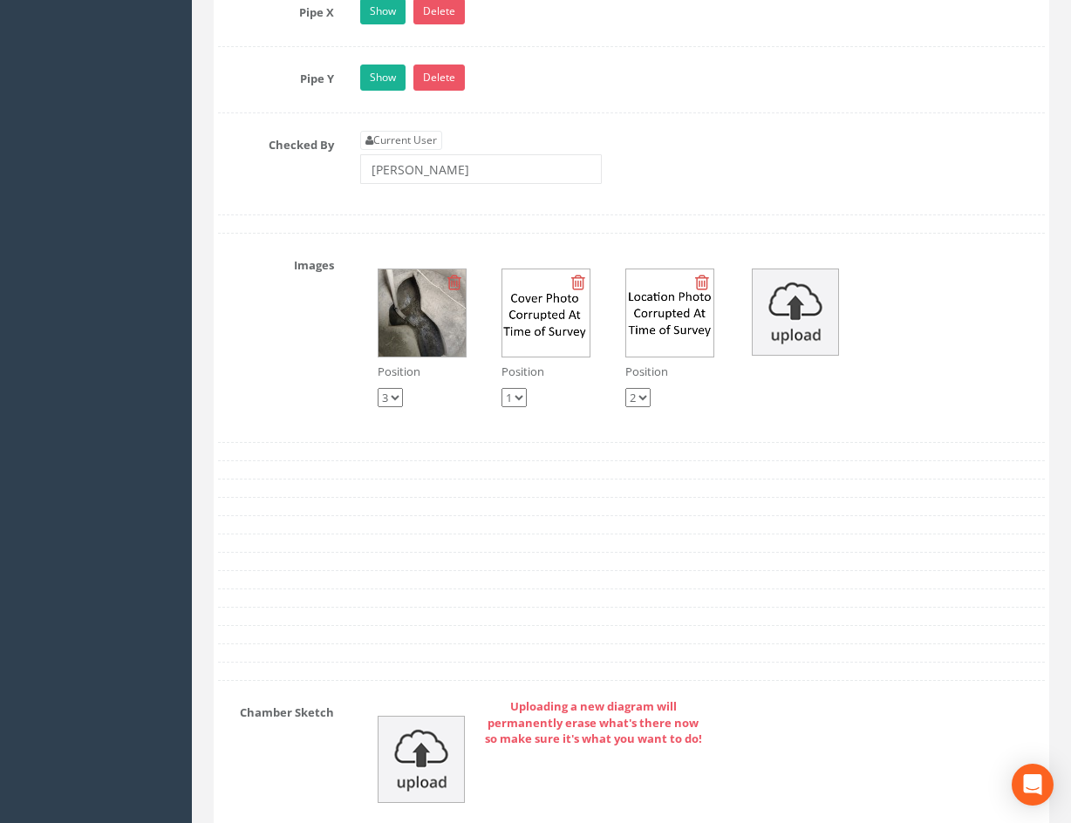
drag, startPoint x: 576, startPoint y: 227, endPoint x: 570, endPoint y: 393, distance: 166.7
click at [570, 393] on div "Position 1 2 3" at bounding box center [545, 386] width 89 height 44
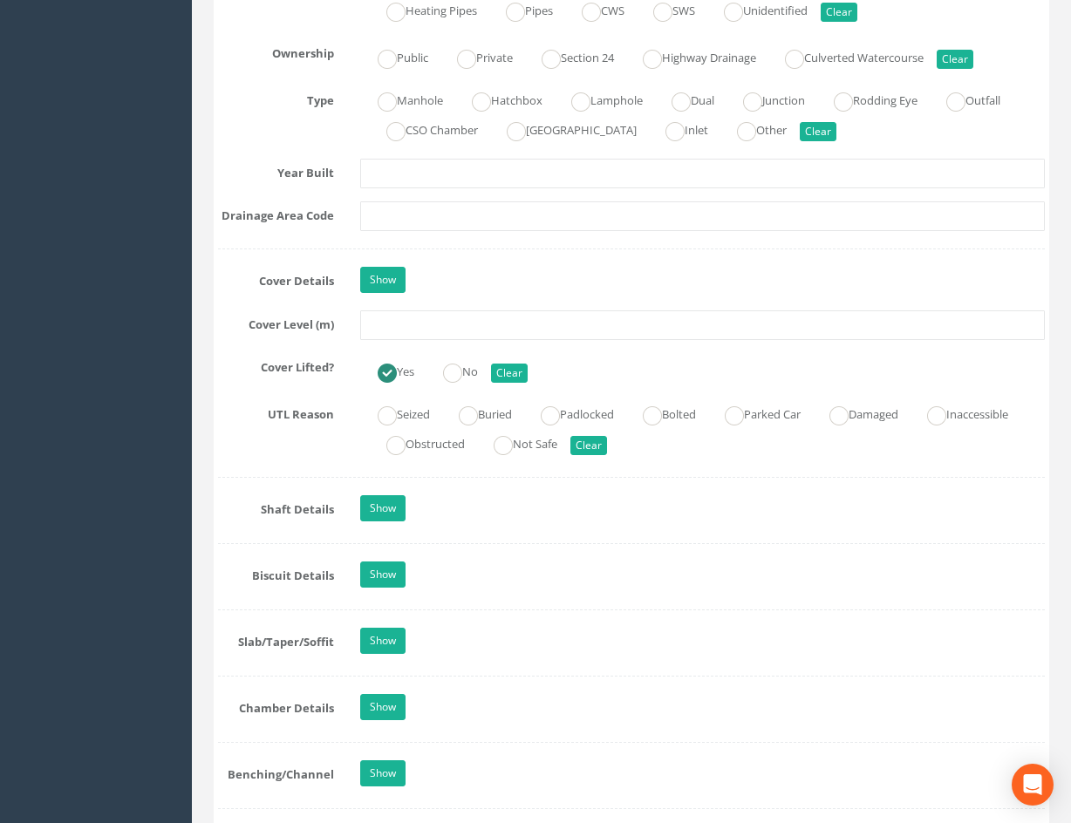
scroll to position [0, 0]
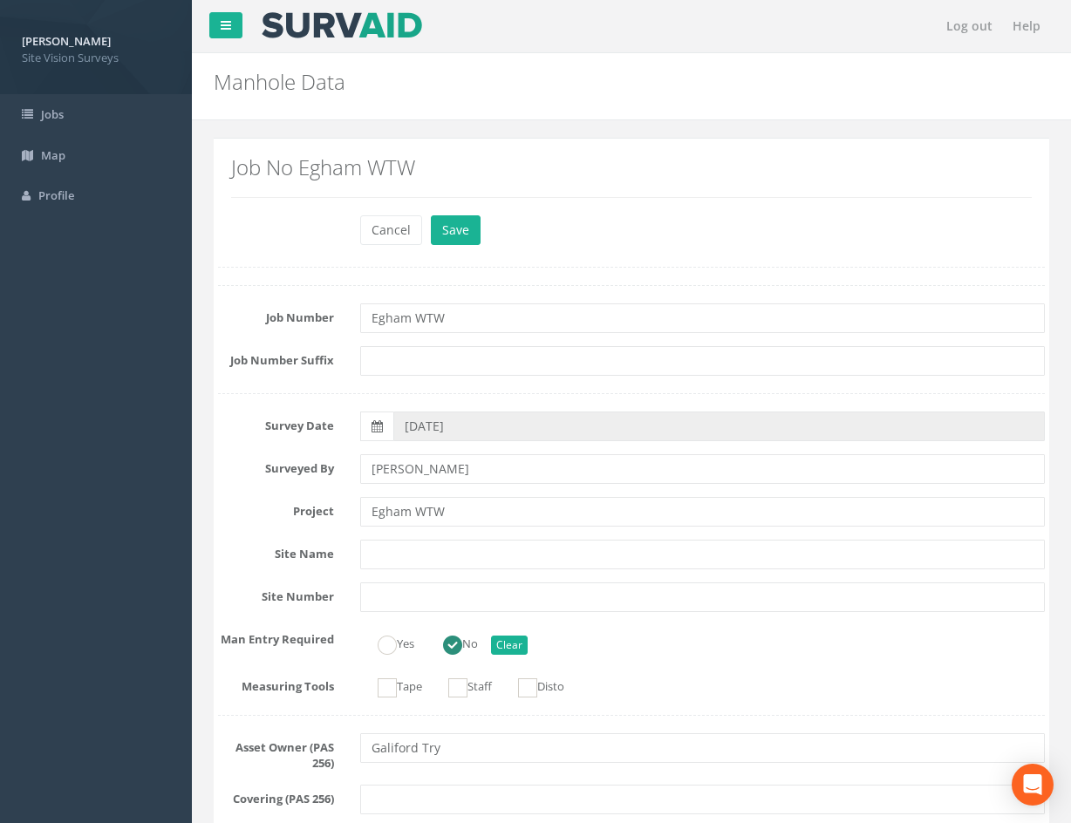
drag, startPoint x: 802, startPoint y: 656, endPoint x: 740, endPoint y: 336, distance: 326.0
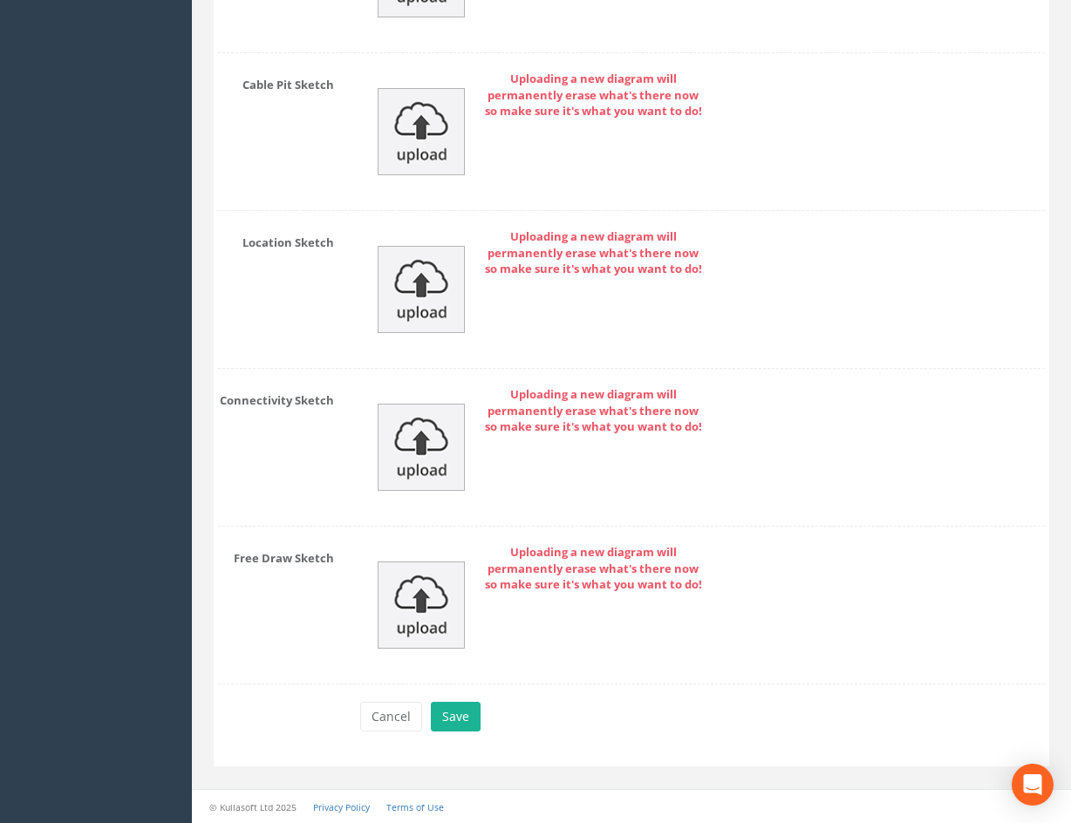
drag, startPoint x: 655, startPoint y: 242, endPoint x: 614, endPoint y: 658, distance: 418.0
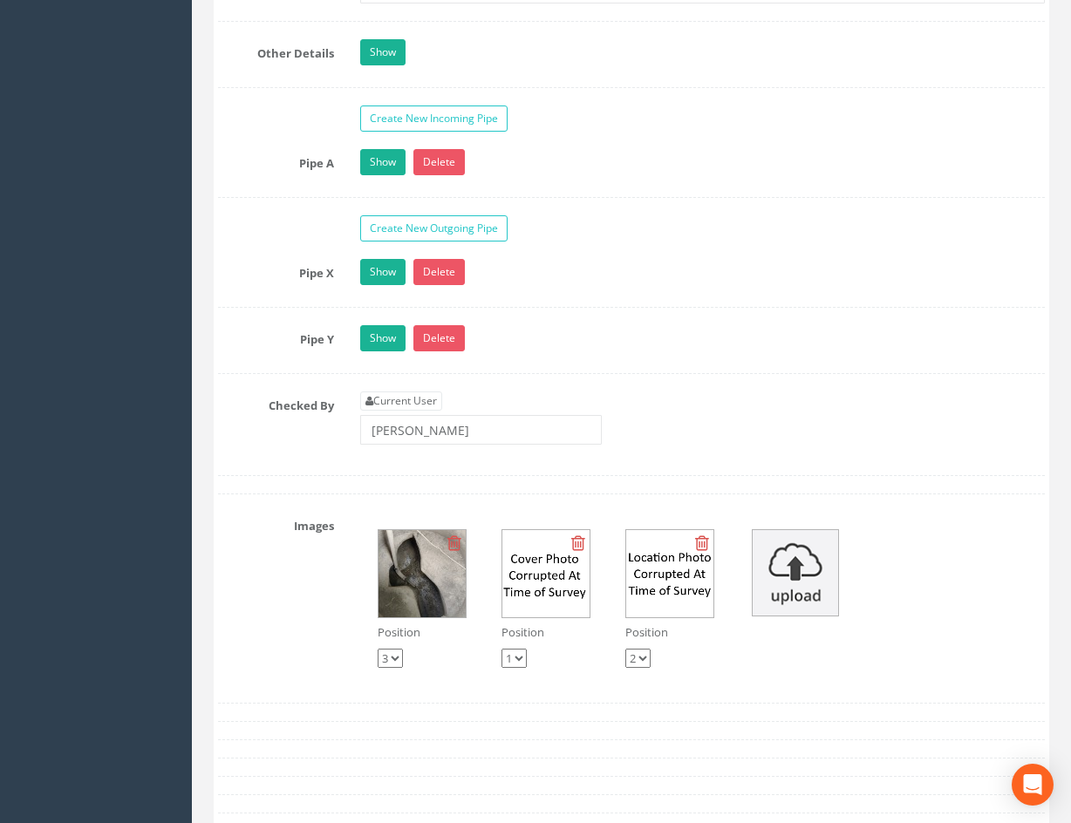
scroll to position [4084, 0]
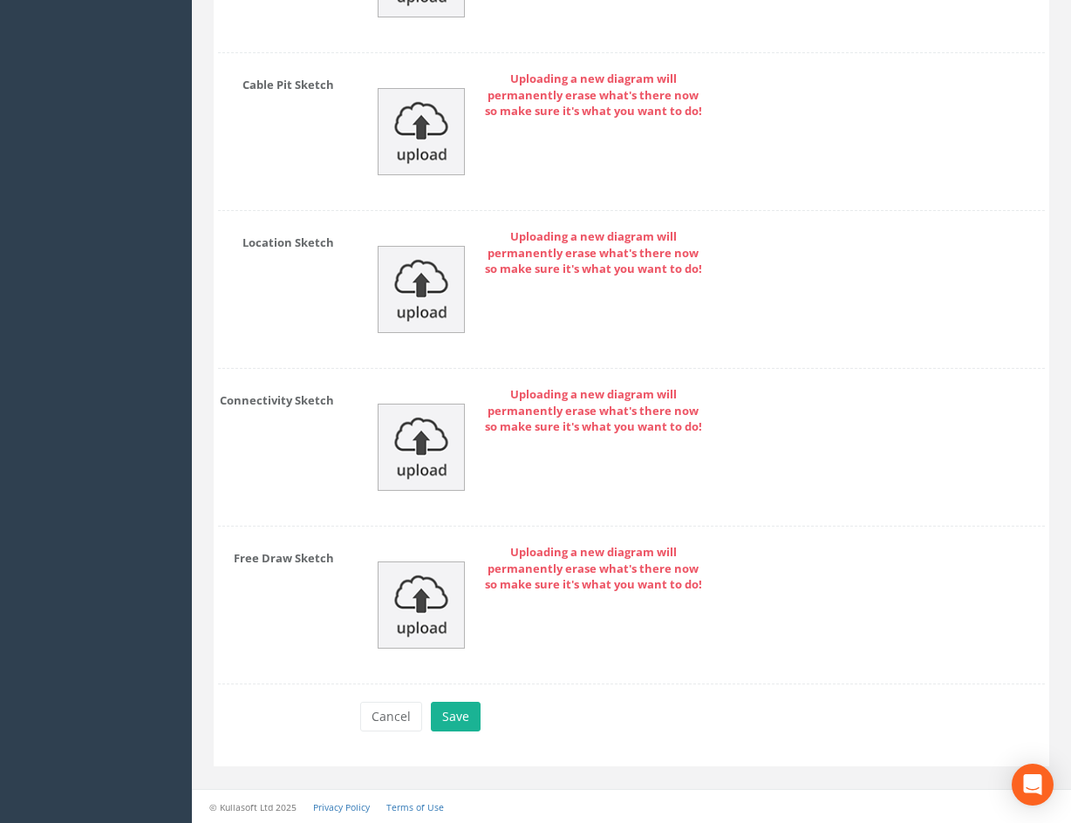
drag, startPoint x: 713, startPoint y: 407, endPoint x: 644, endPoint y: 829, distance: 427.0
click at [454, 726] on button "Save" at bounding box center [456, 717] width 50 height 30
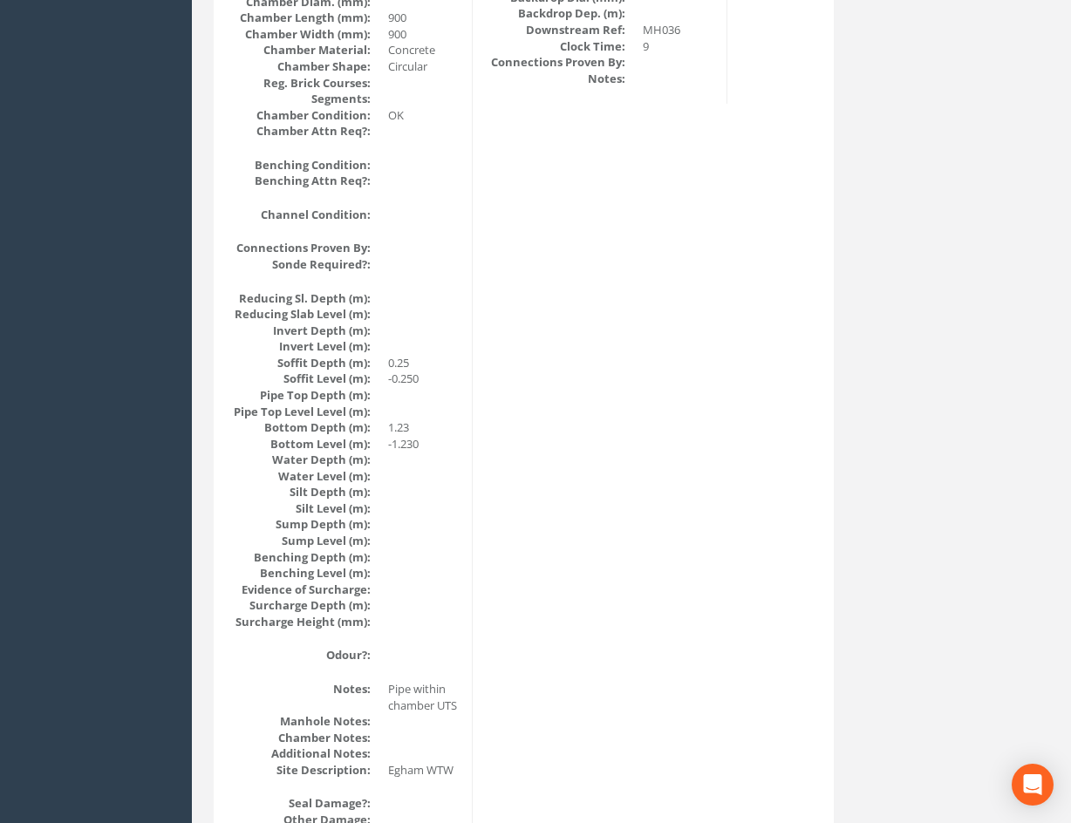
scroll to position [223, 0]
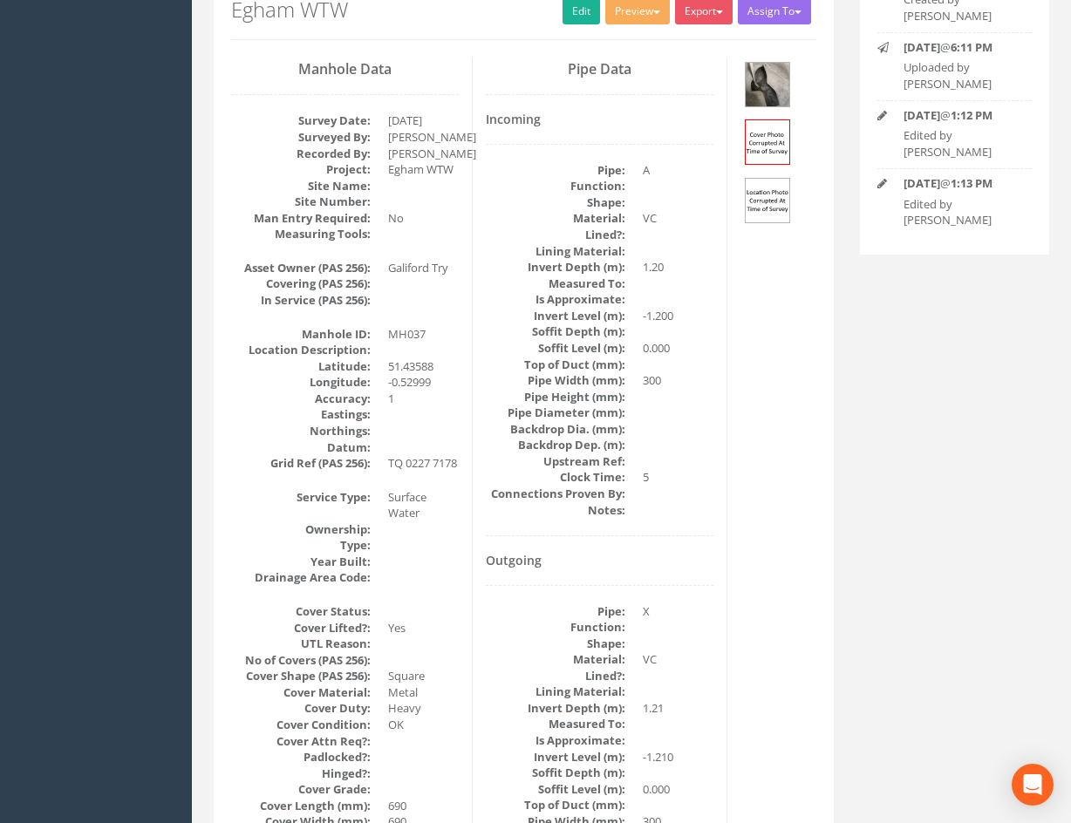
drag, startPoint x: 528, startPoint y: 329, endPoint x: 515, endPoint y: 83, distance: 246.3
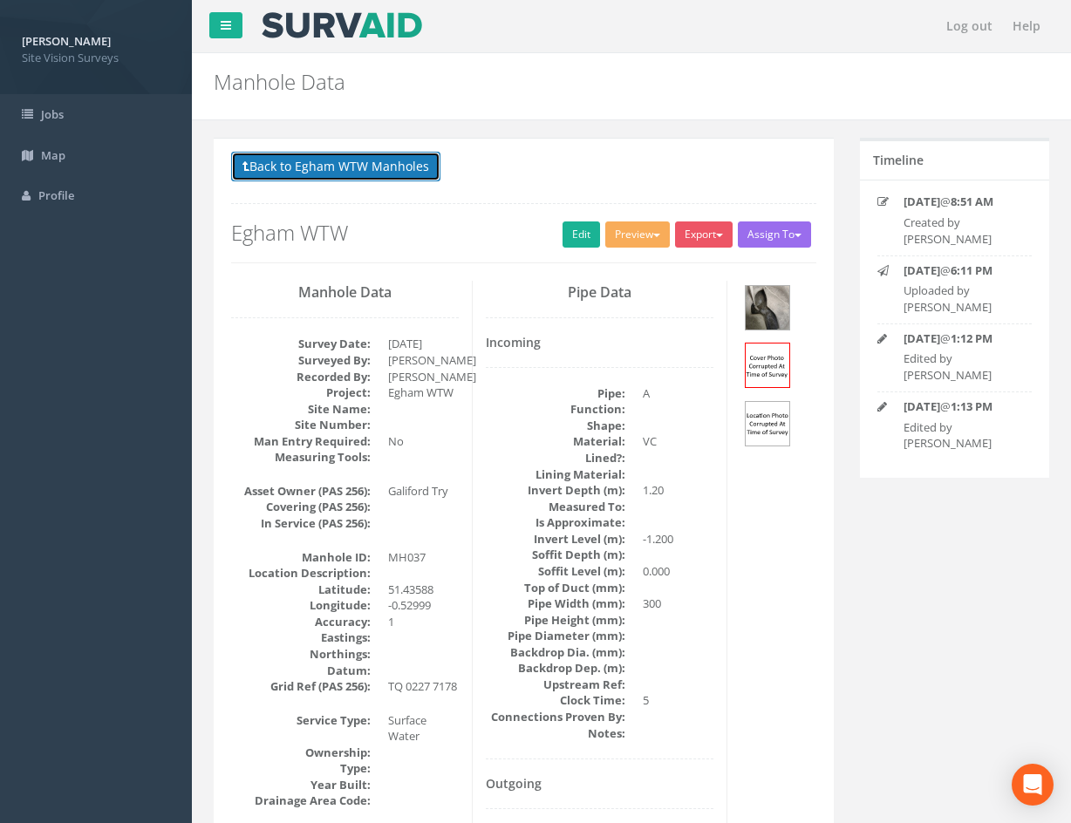
click at [341, 158] on button "Back to Egham WTW Manholes" at bounding box center [335, 167] width 209 height 30
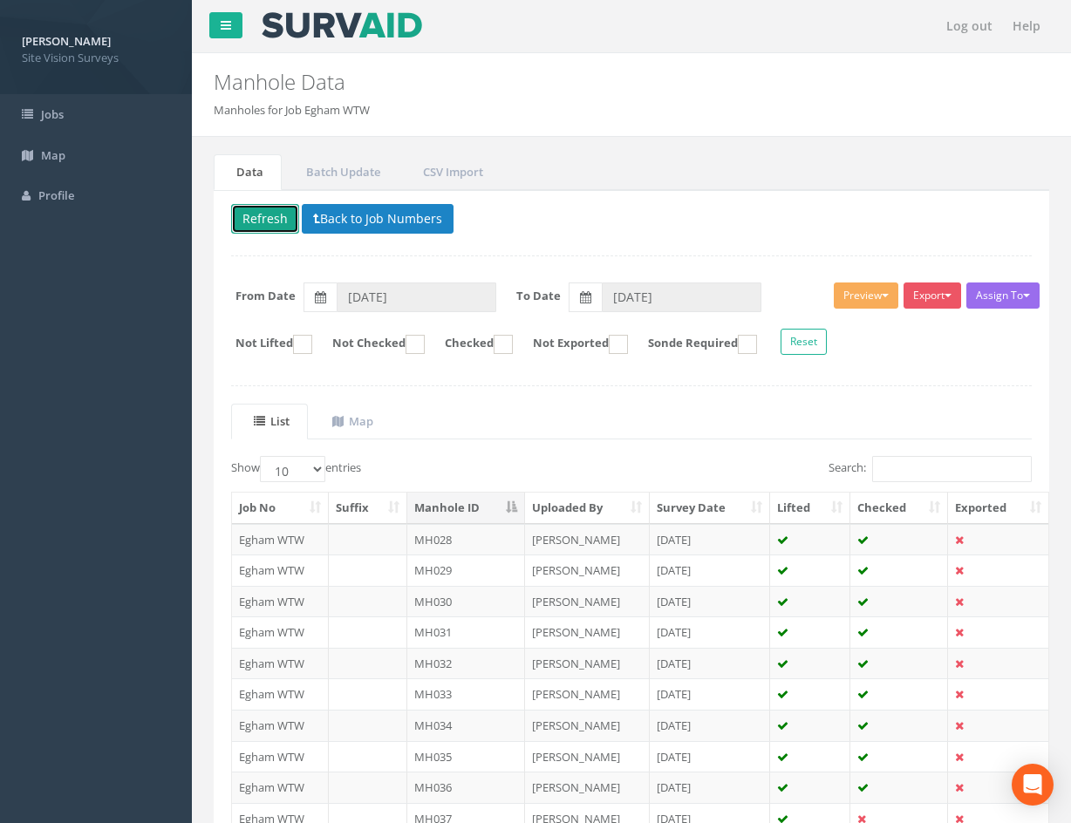
click at [265, 219] on button "Refresh" at bounding box center [265, 219] width 68 height 30
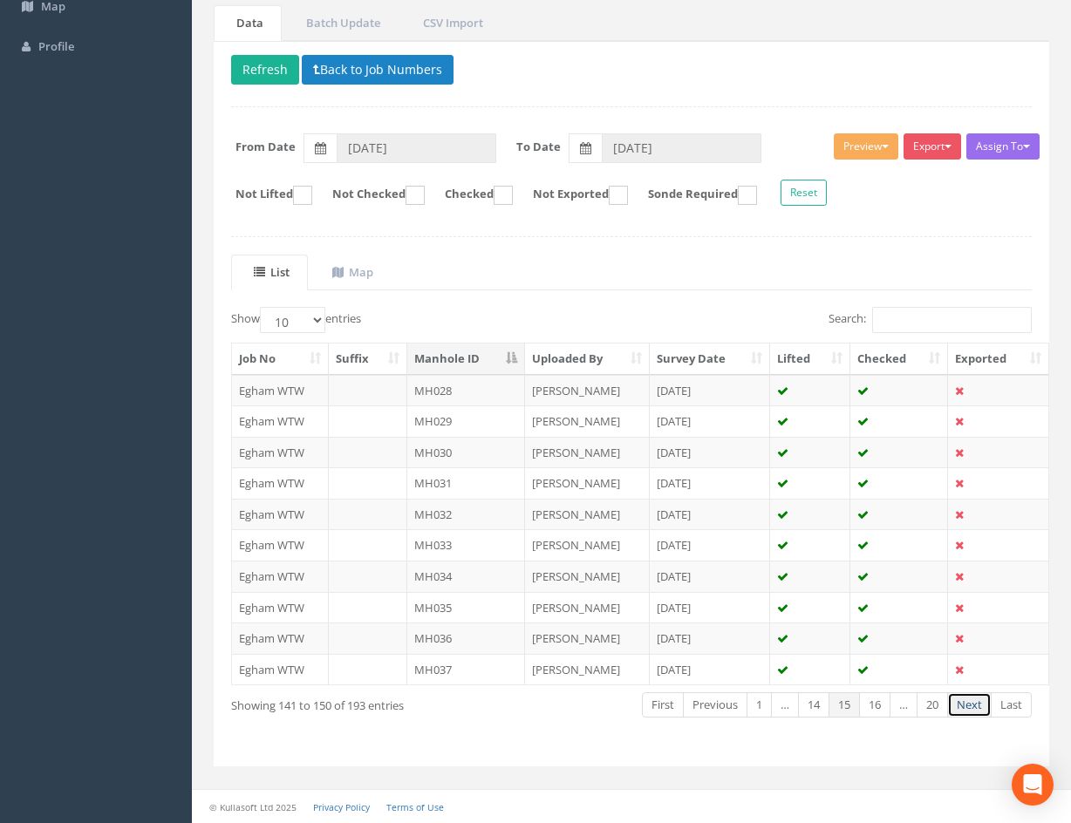
click at [969, 706] on link "Next" at bounding box center [969, 704] width 44 height 25
click at [736, 387] on td "[DATE]" at bounding box center [710, 390] width 121 height 31
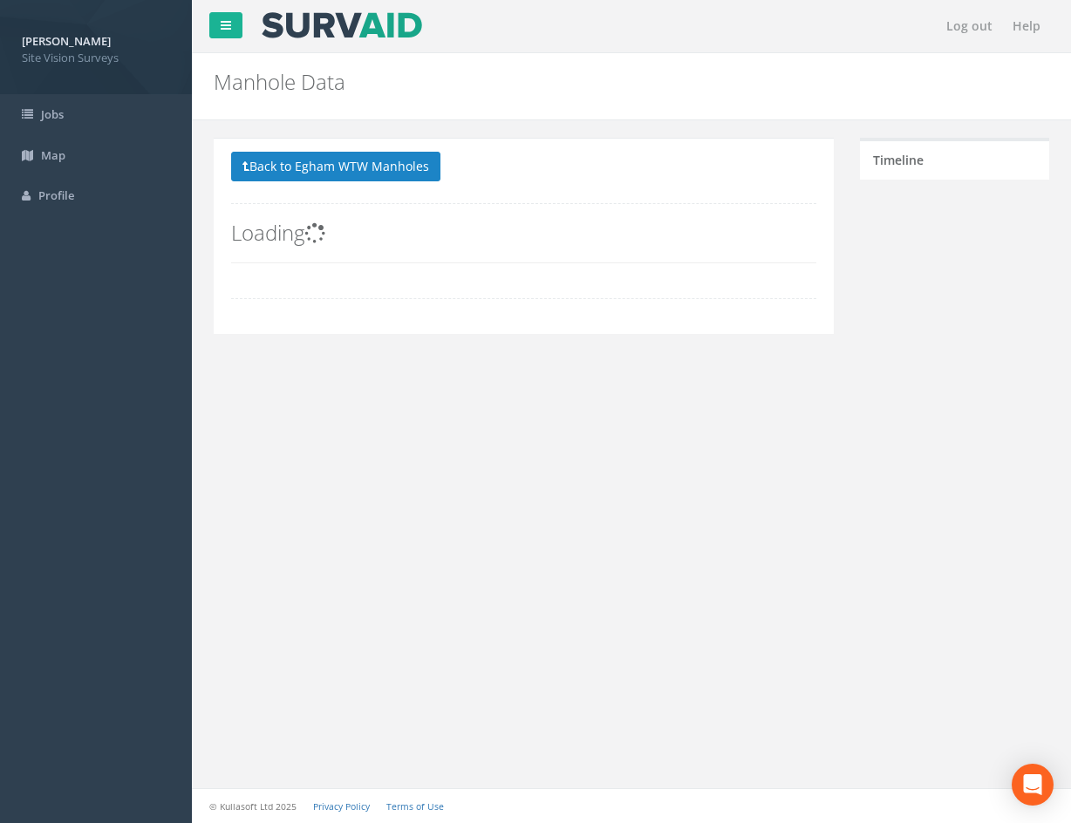
scroll to position [0, 0]
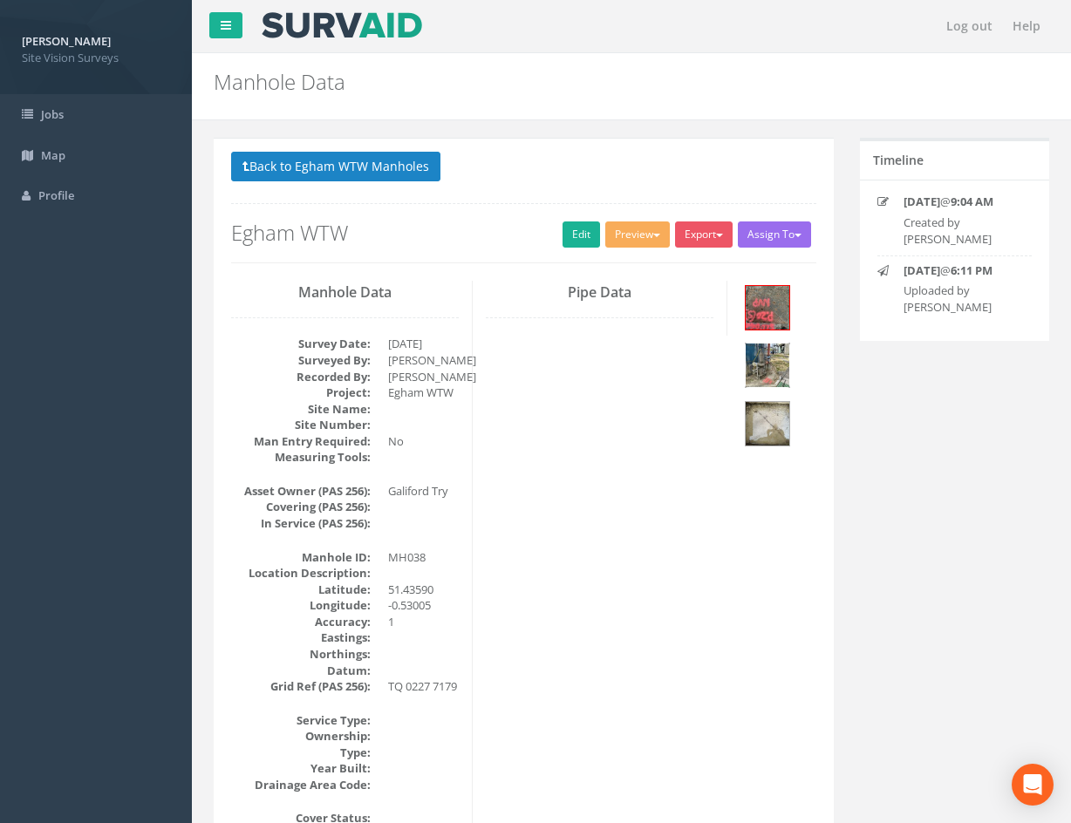
click at [781, 369] on img at bounding box center [768, 366] width 44 height 44
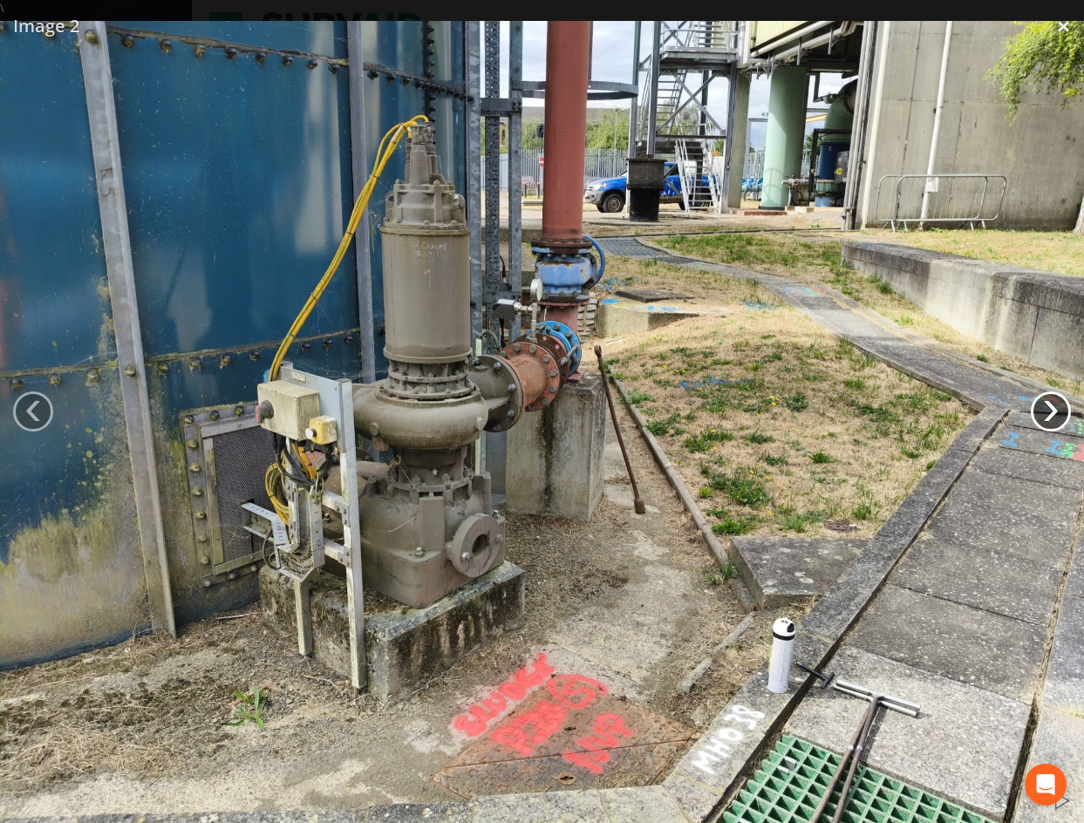
click at [1049, 399] on link "›" at bounding box center [1051, 412] width 40 height 40
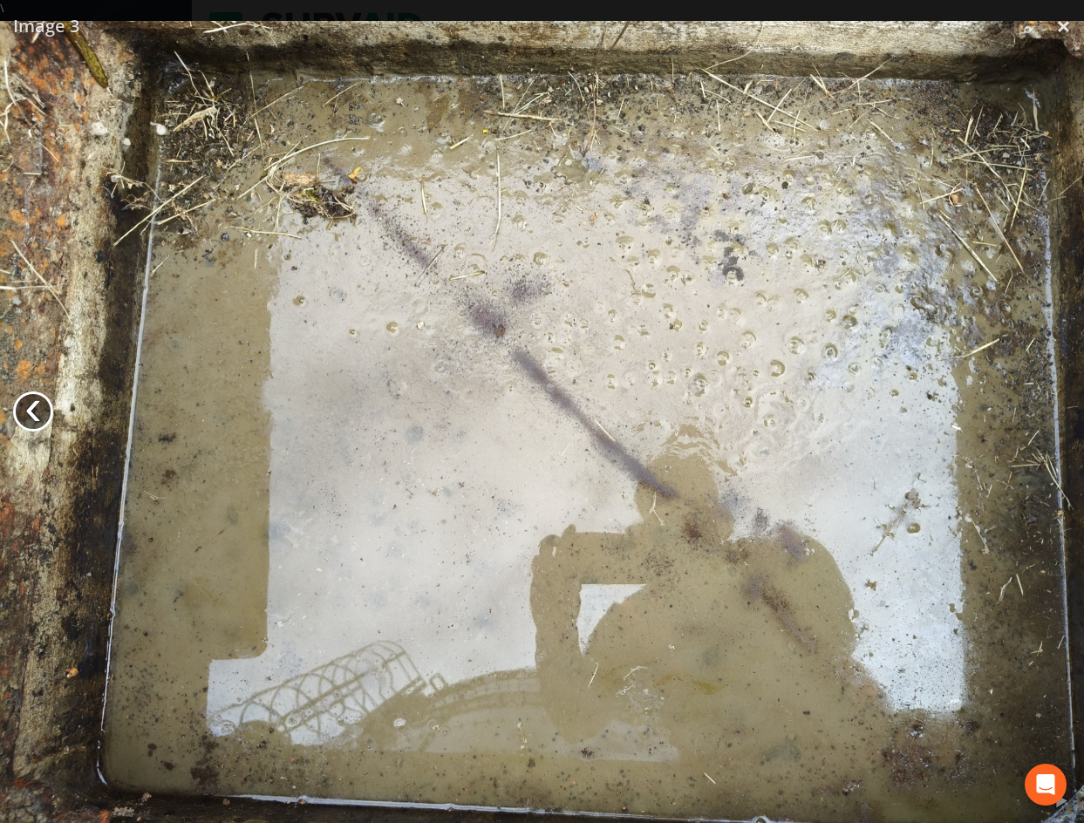
click at [33, 399] on link "‹" at bounding box center [33, 412] width 40 height 40
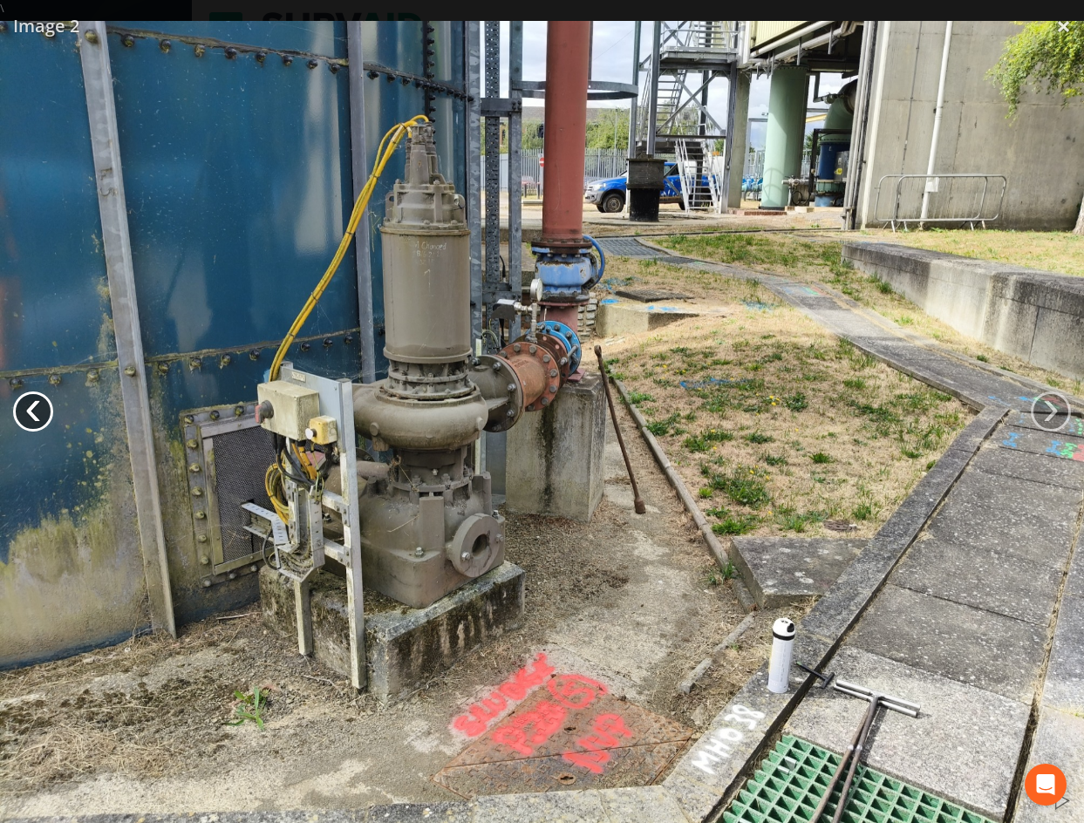
click at [17, 406] on link "‹" at bounding box center [33, 412] width 40 height 40
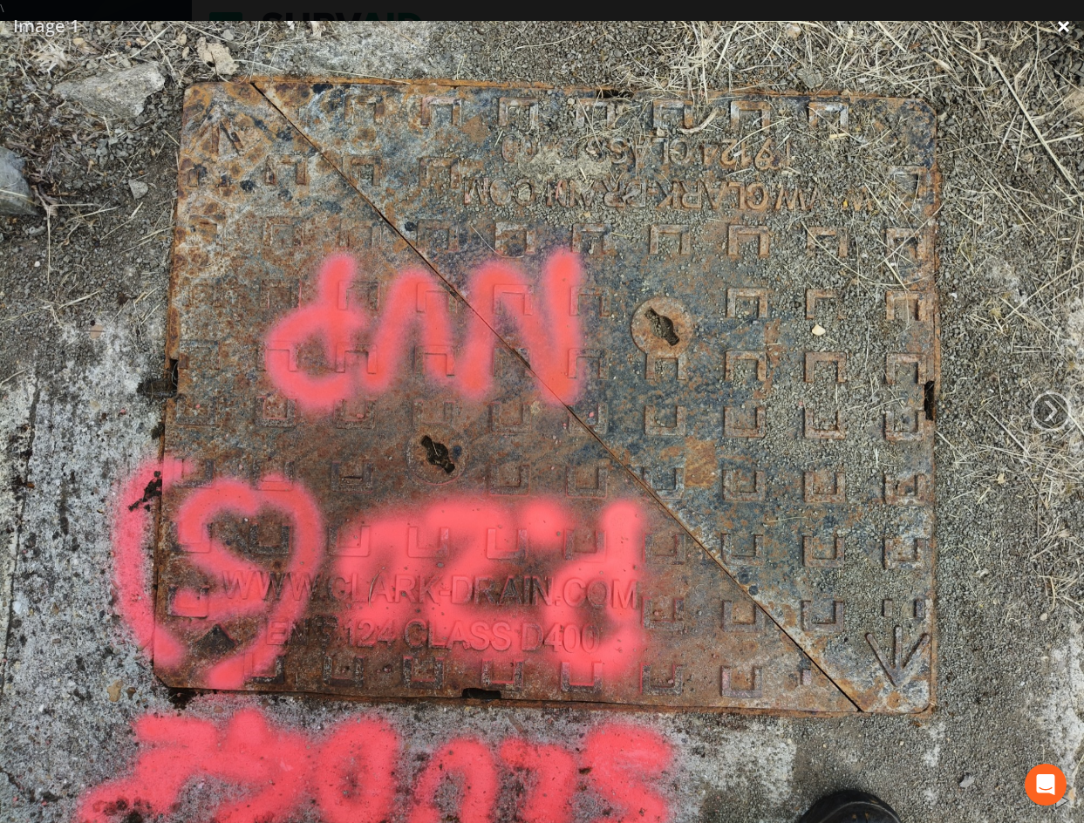
click at [1063, 28] on link "×" at bounding box center [1063, 26] width 41 height 52
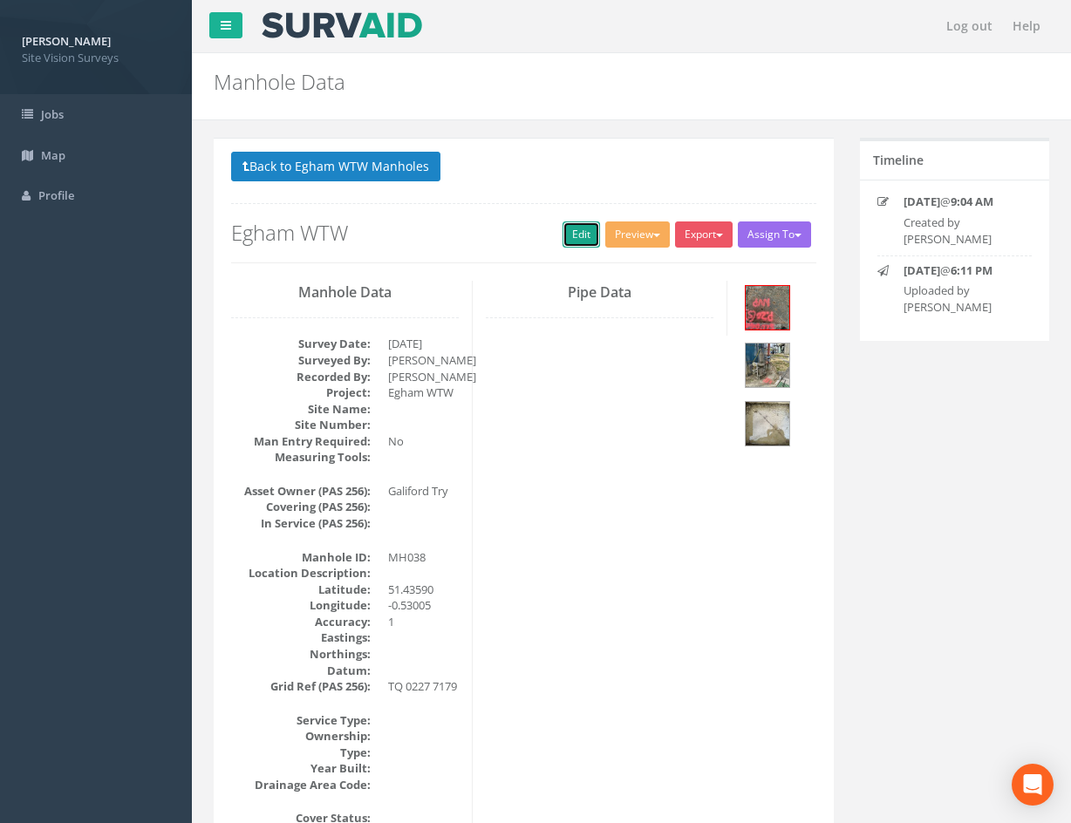
click at [570, 236] on link "Edit" at bounding box center [582, 235] width 38 height 26
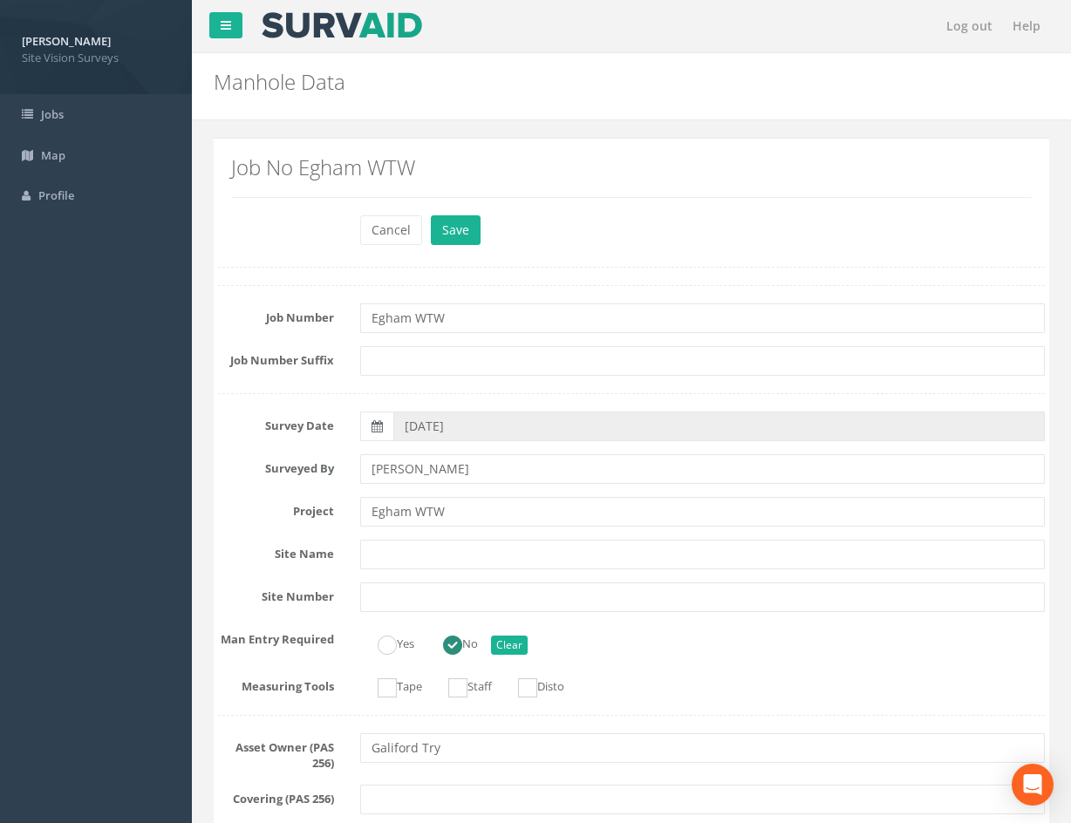
scroll to position [2164, 0]
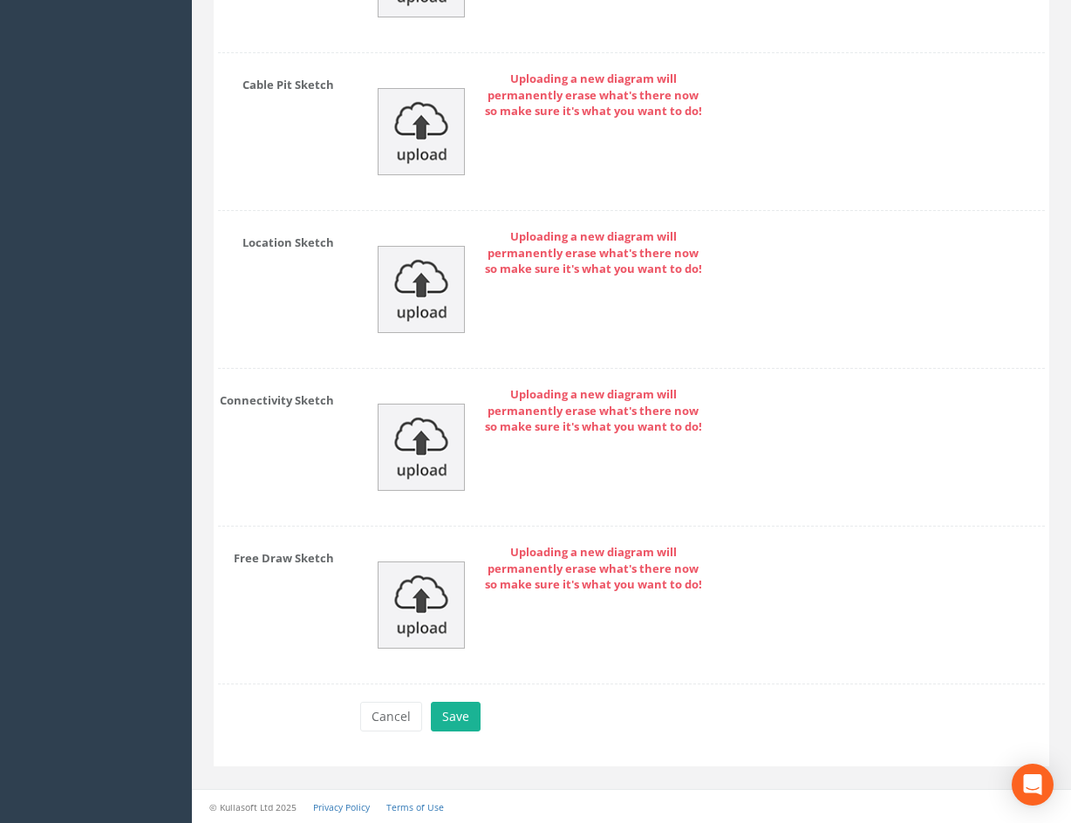
drag, startPoint x: 659, startPoint y: 304, endPoint x: 650, endPoint y: 537, distance: 233.1
click at [459, 720] on button "Save" at bounding box center [456, 717] width 50 height 30
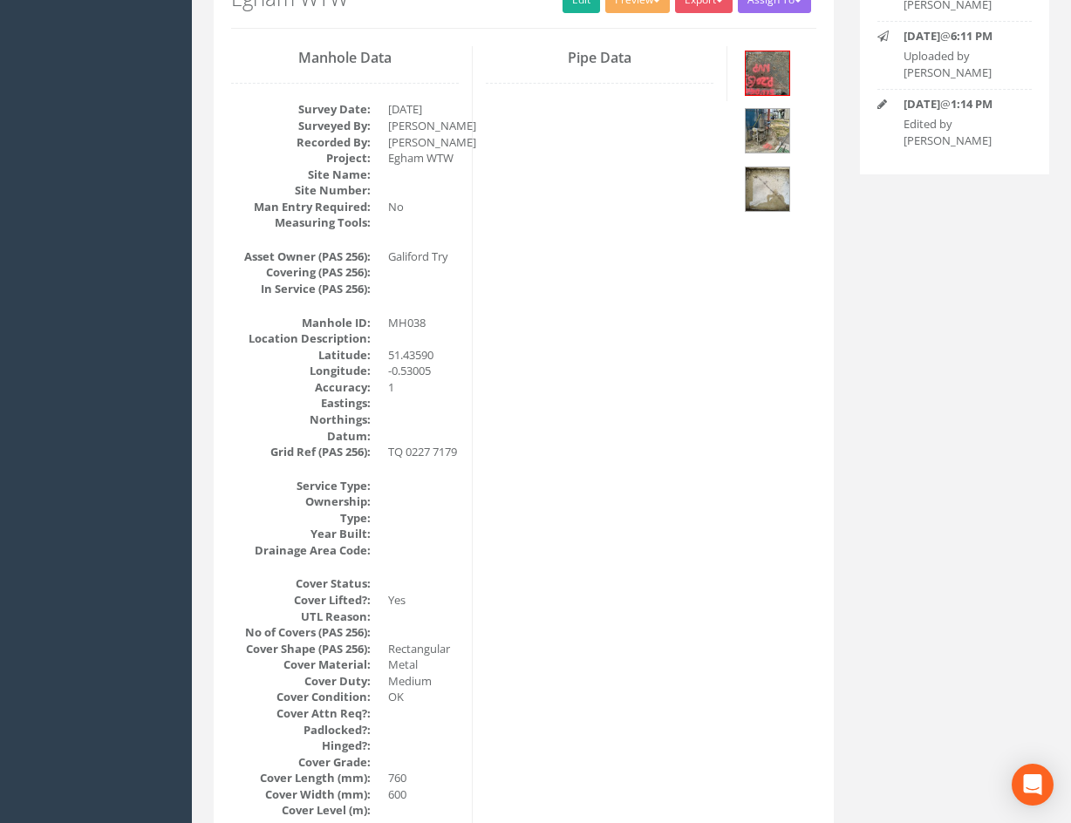
scroll to position [0, 0]
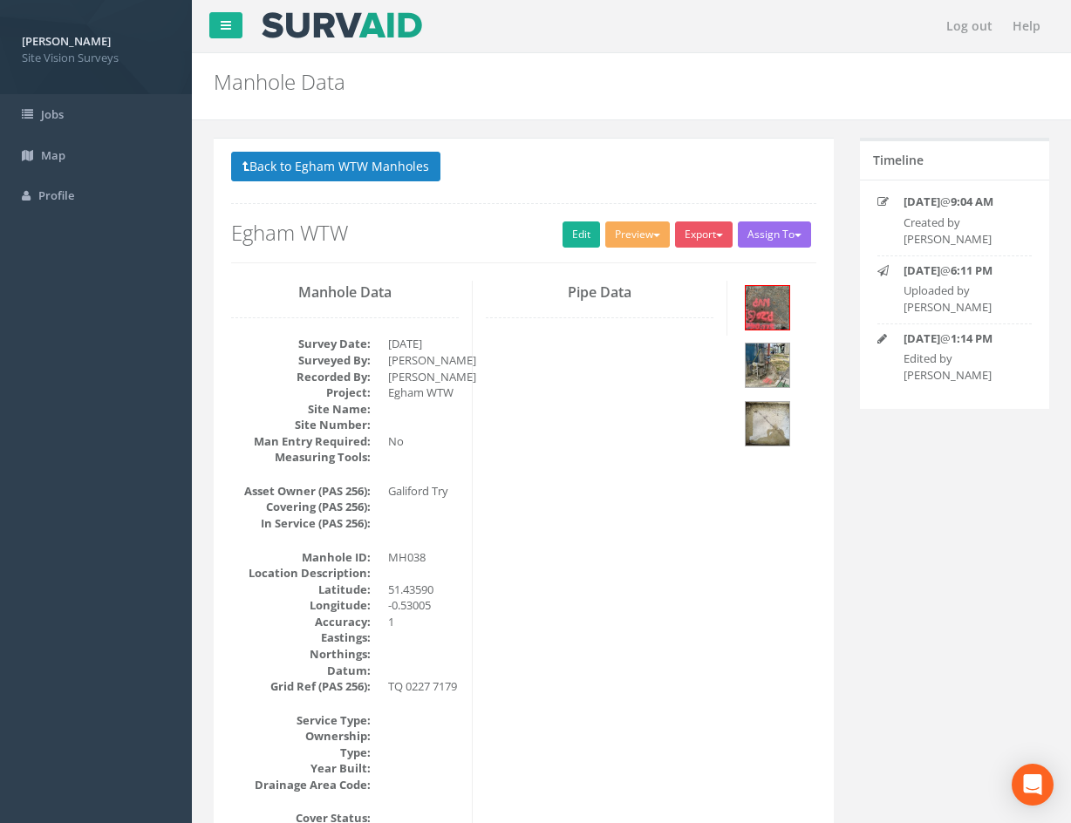
drag, startPoint x: 711, startPoint y: 746, endPoint x: 695, endPoint y: 411, distance: 335.3
click at [397, 165] on button "Back to Egham WTW Manholes" at bounding box center [335, 167] width 209 height 30
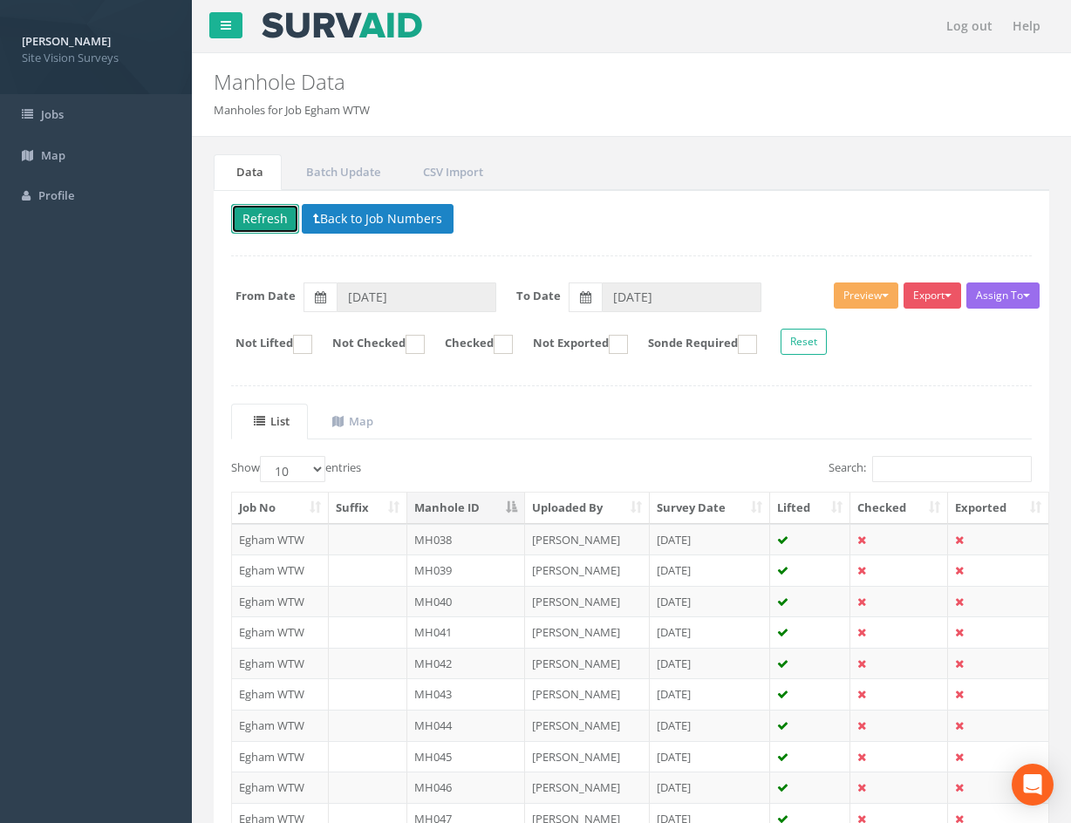
click at [245, 204] on button "Refresh" at bounding box center [265, 219] width 68 height 30
click at [256, 212] on button "Refresh" at bounding box center [265, 219] width 68 height 30
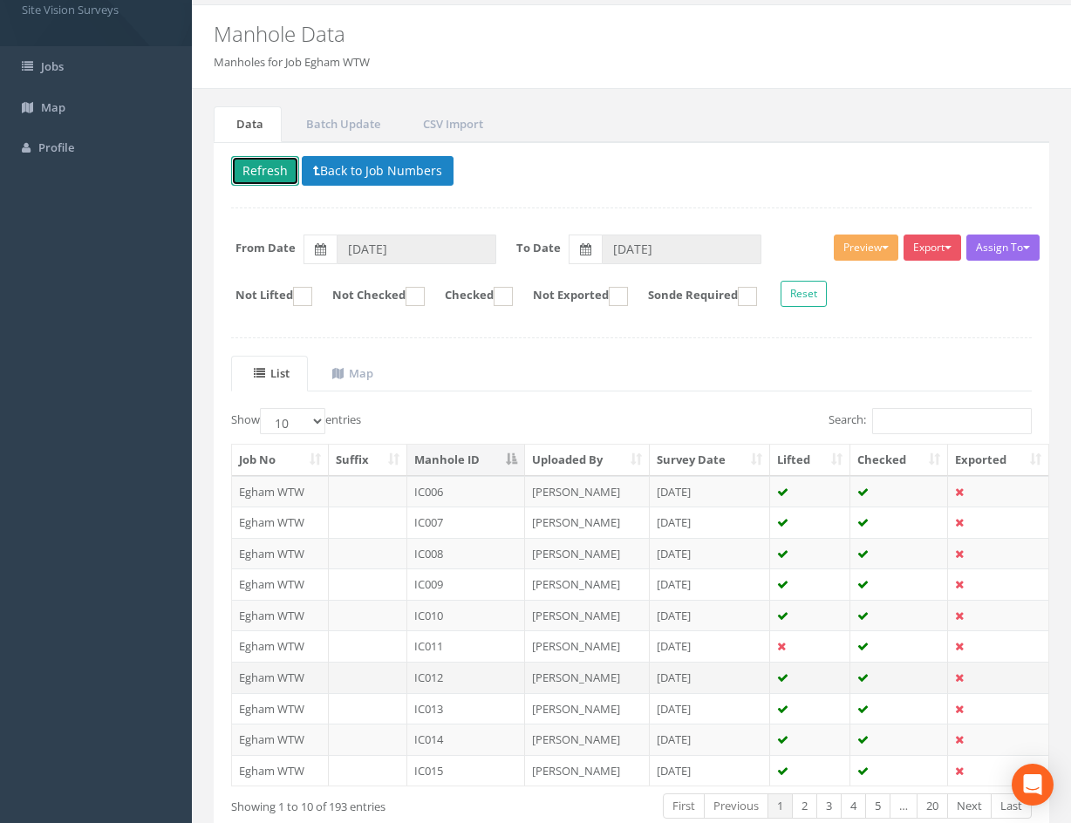
scroll to position [149, 0]
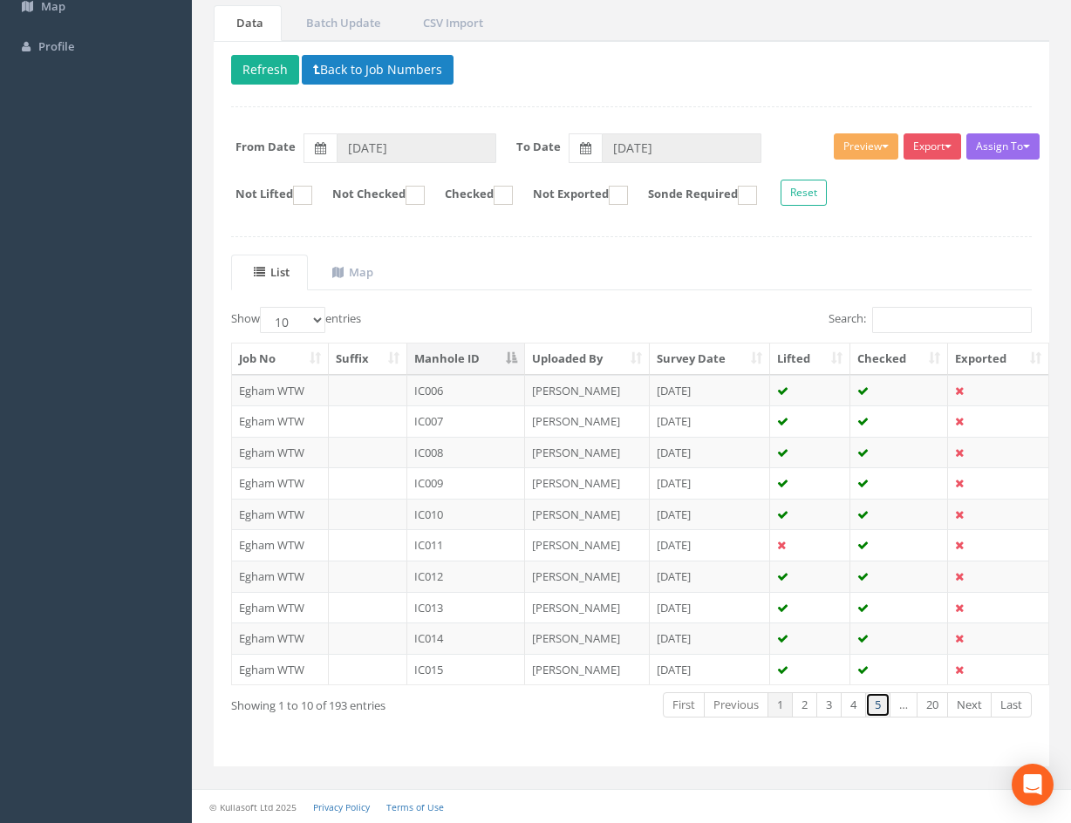
click at [877, 704] on link "5" at bounding box center [877, 704] width 25 height 25
click at [970, 704] on link "Next" at bounding box center [969, 704] width 44 height 25
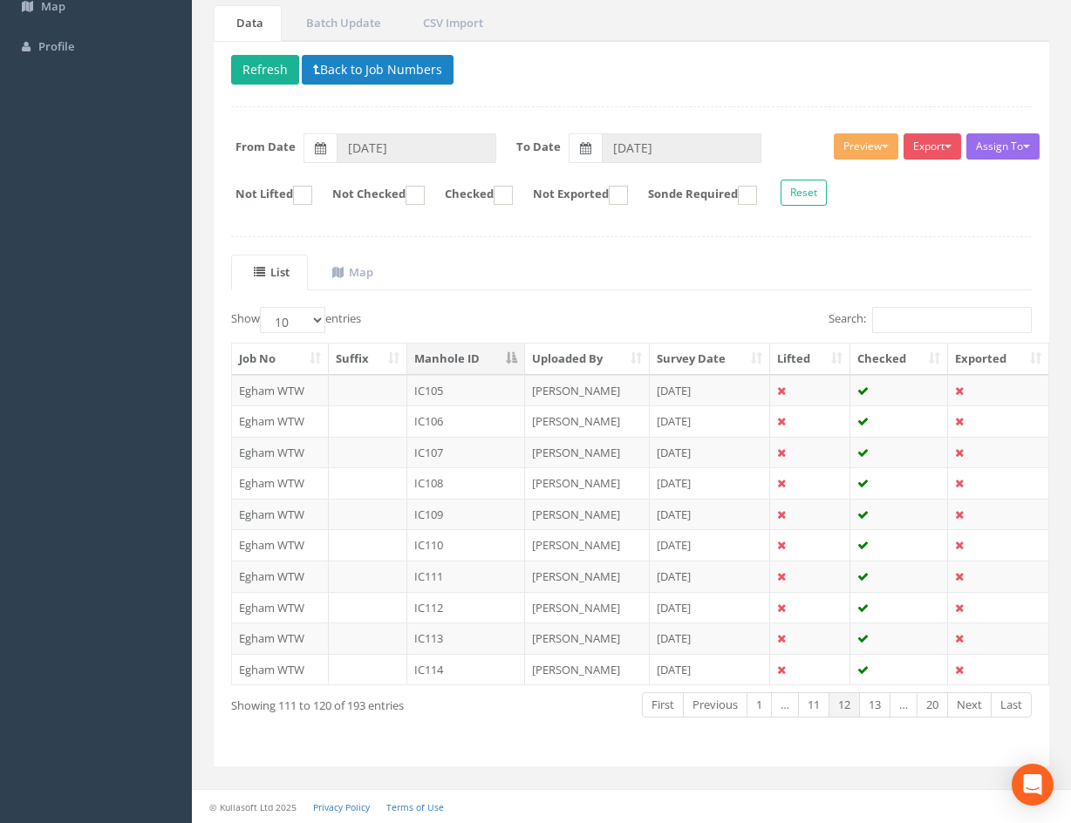
click at [970, 704] on link "Next" at bounding box center [969, 704] width 44 height 25
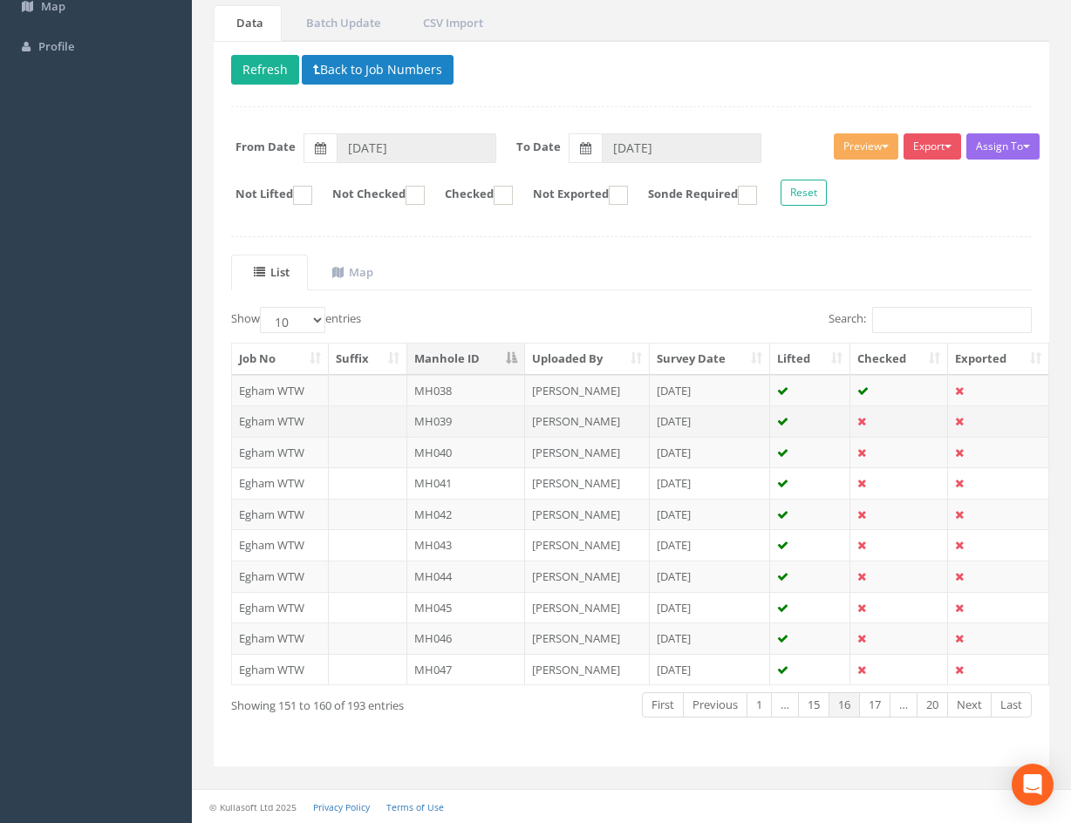
click at [886, 423] on td at bounding box center [899, 421] width 98 height 31
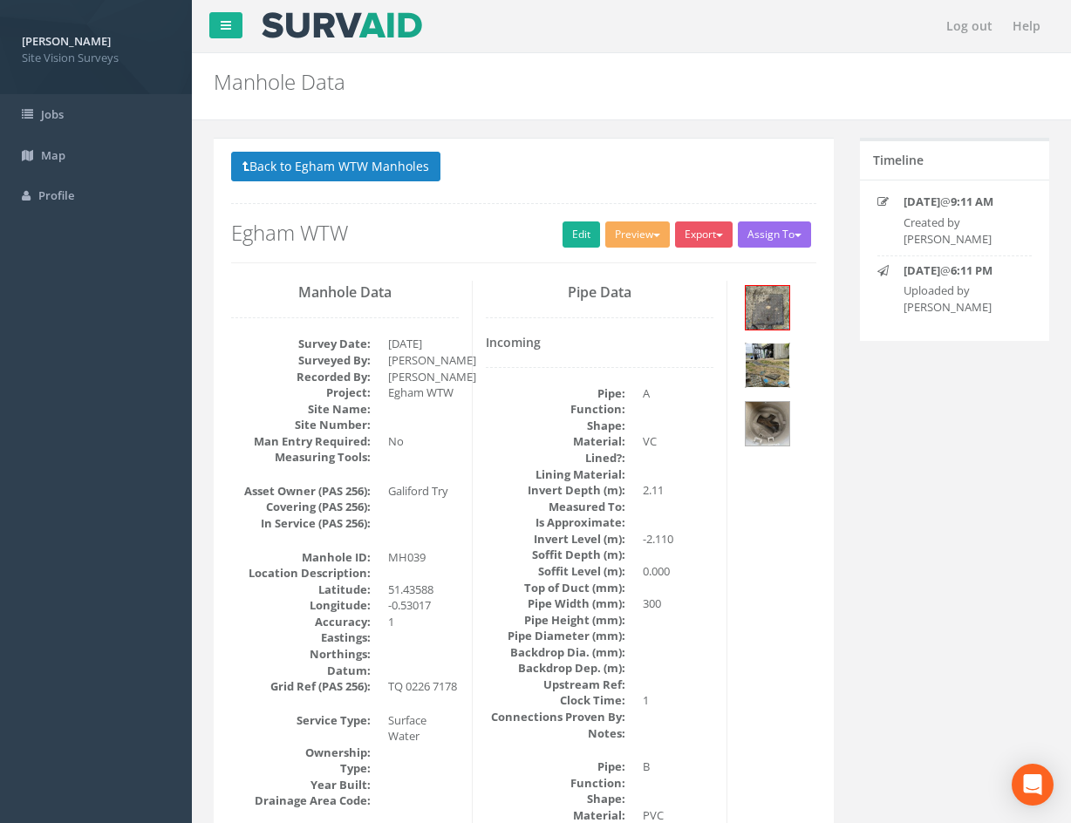
click at [767, 365] on img at bounding box center [768, 366] width 44 height 44
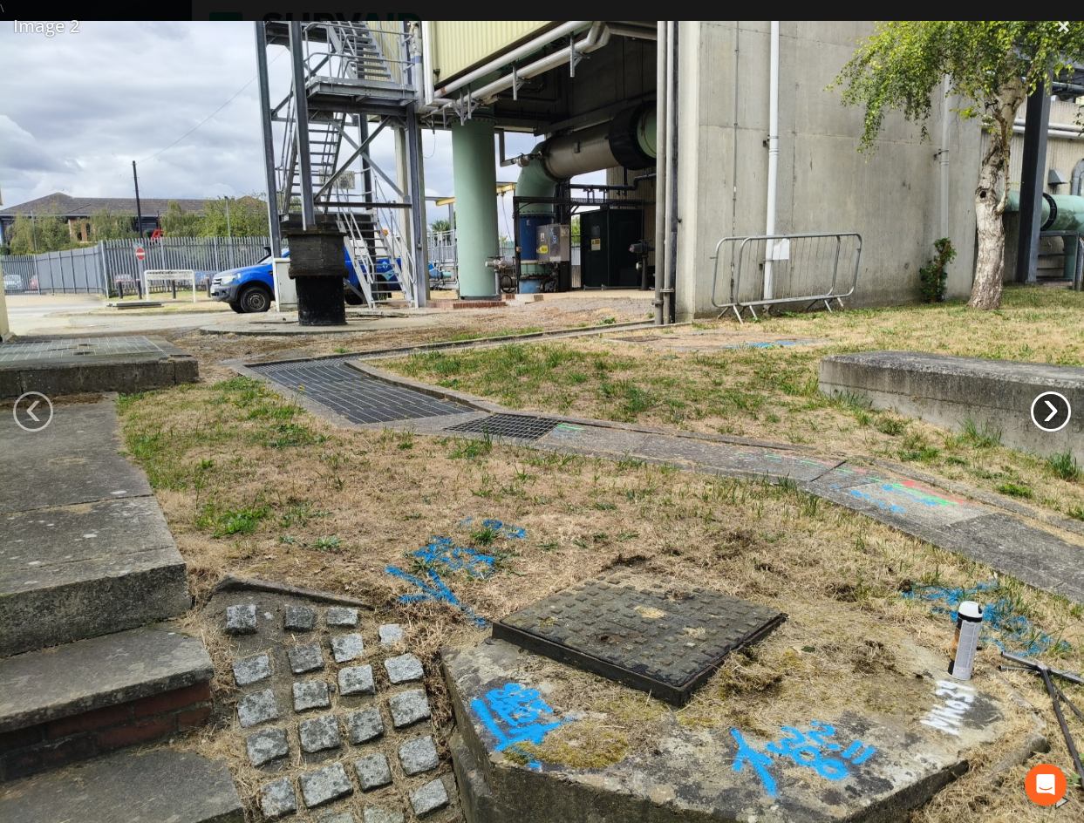
click at [1039, 414] on link "›" at bounding box center [1051, 412] width 40 height 40
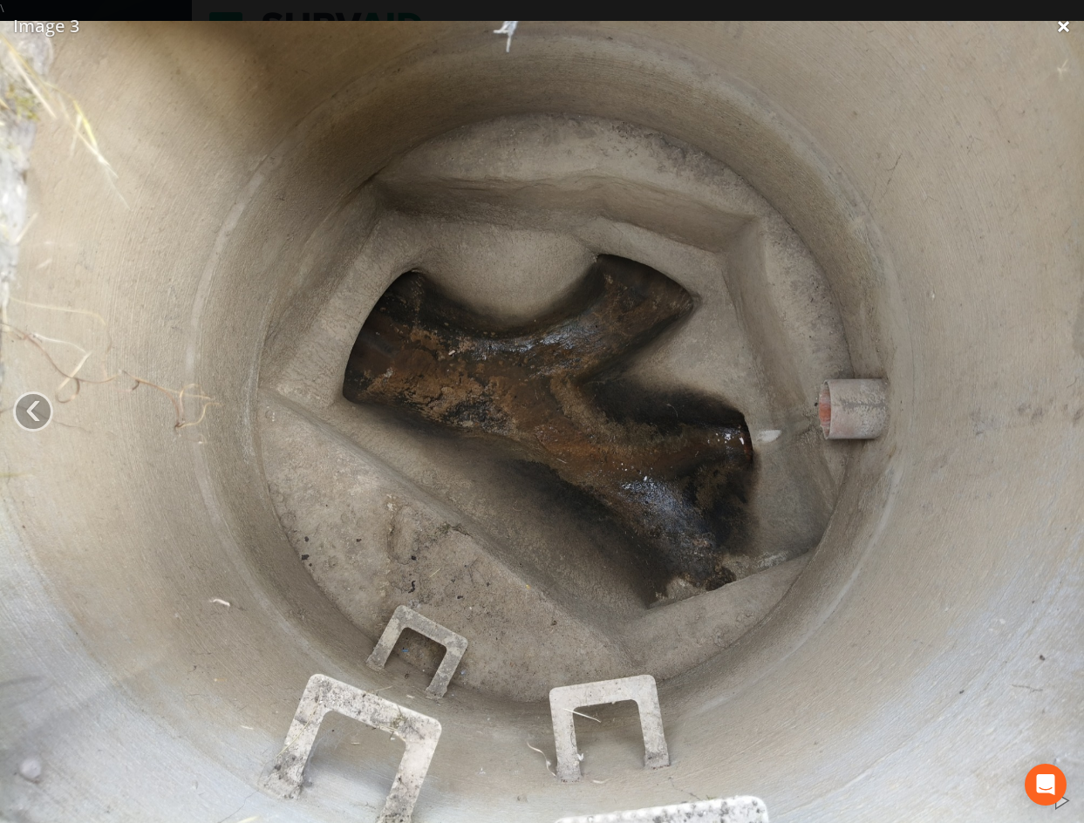
click at [1067, 23] on link "×" at bounding box center [1063, 26] width 41 height 52
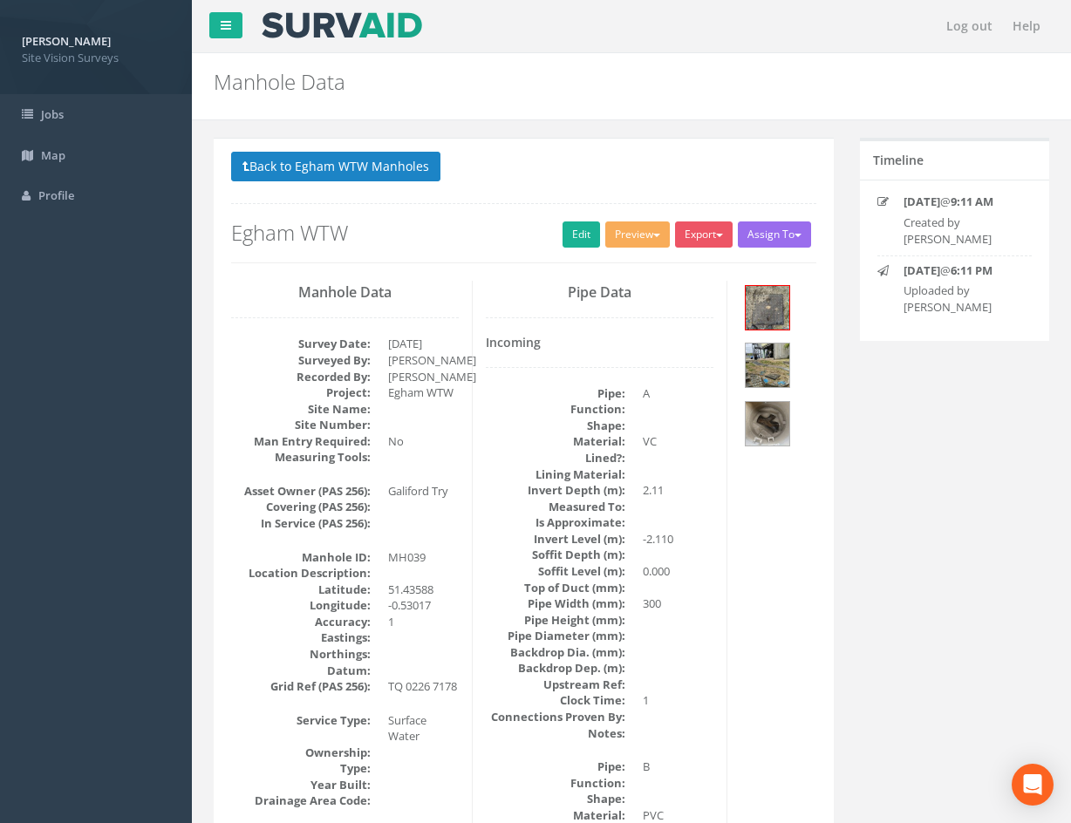
click at [697, 392] on dd "A" at bounding box center [678, 393] width 71 height 17
drag, startPoint x: 687, startPoint y: 424, endPoint x: 686, endPoint y: 433, distance: 9.6
click at [687, 428] on dd at bounding box center [678, 426] width 71 height 17
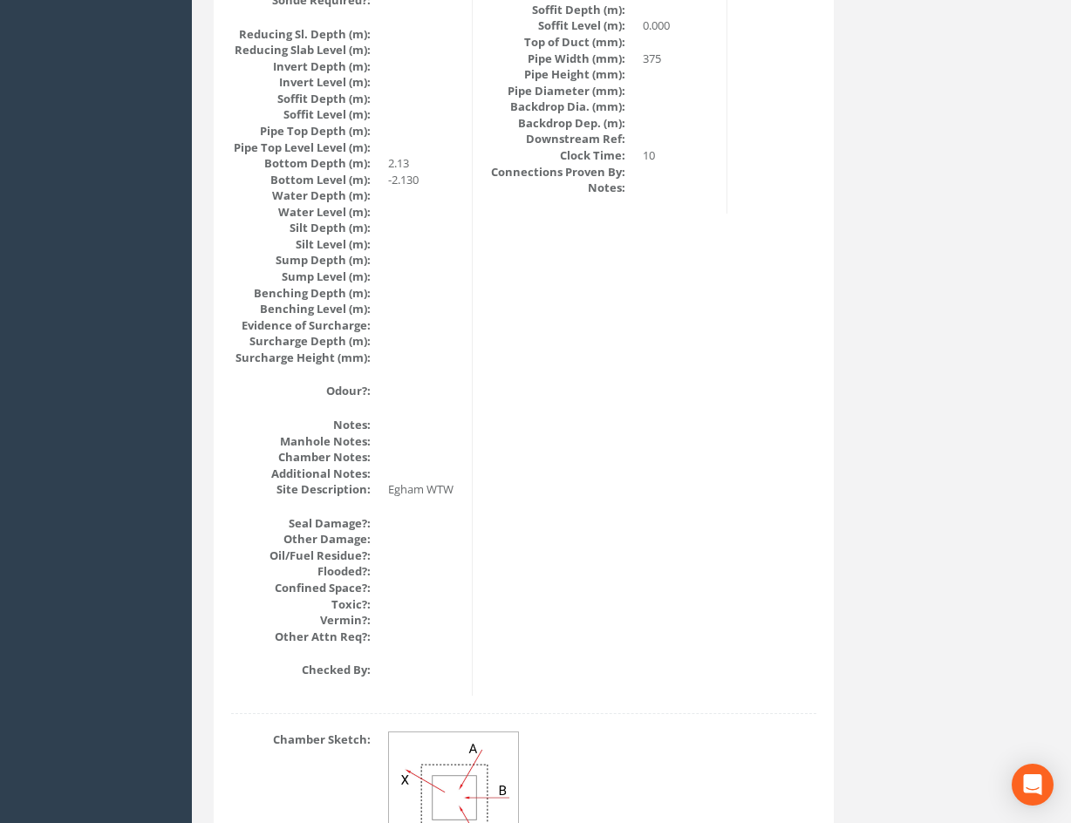
scroll to position [1832, 0]
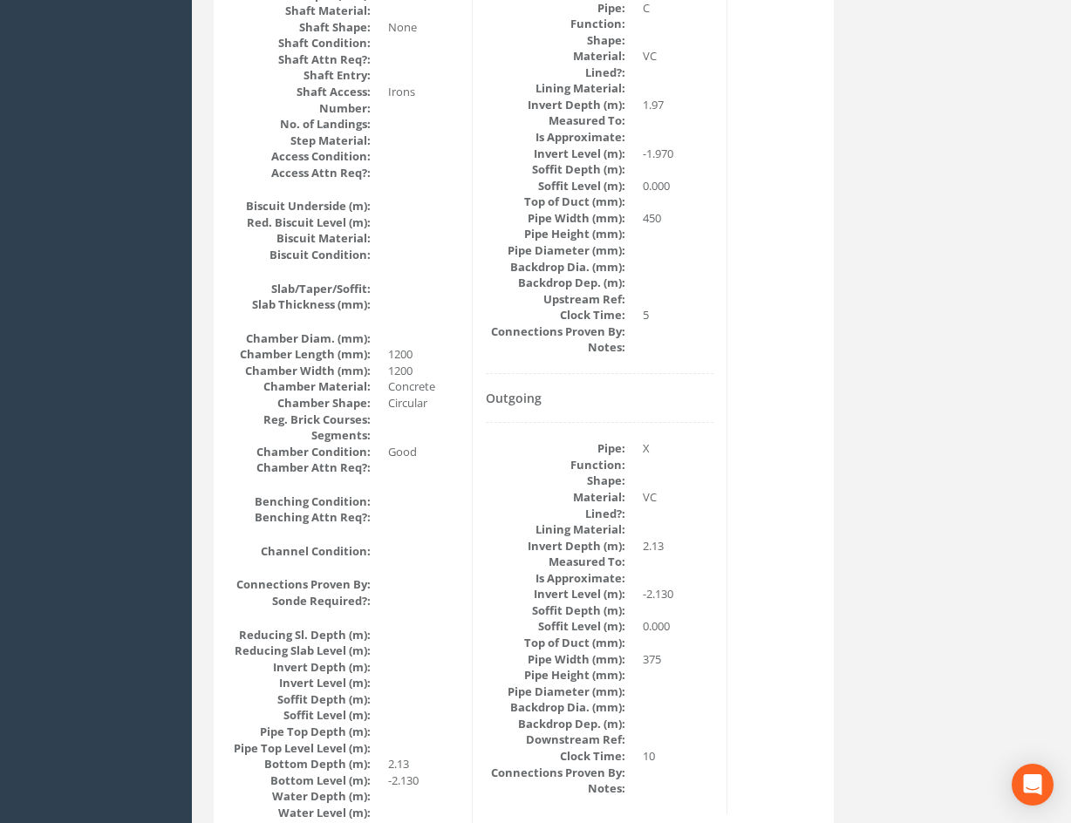
drag, startPoint x: 703, startPoint y: 508, endPoint x: 661, endPoint y: 324, distance: 189.6
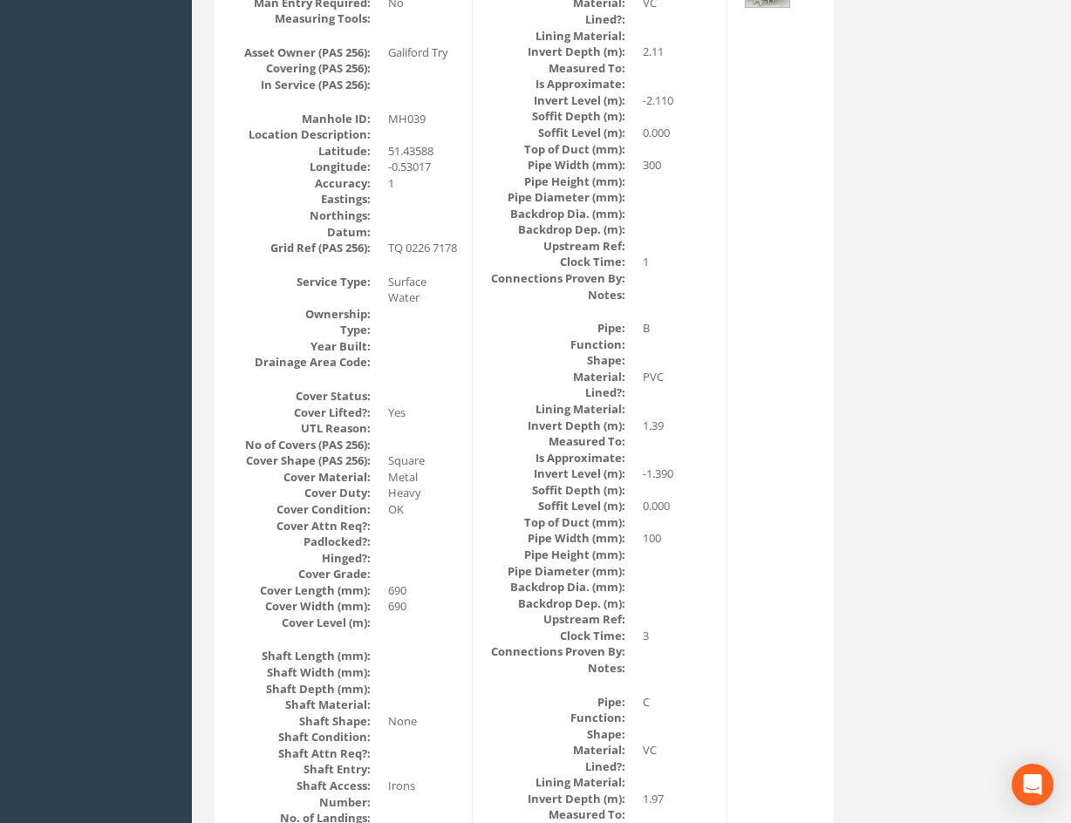
scroll to position [54, 0]
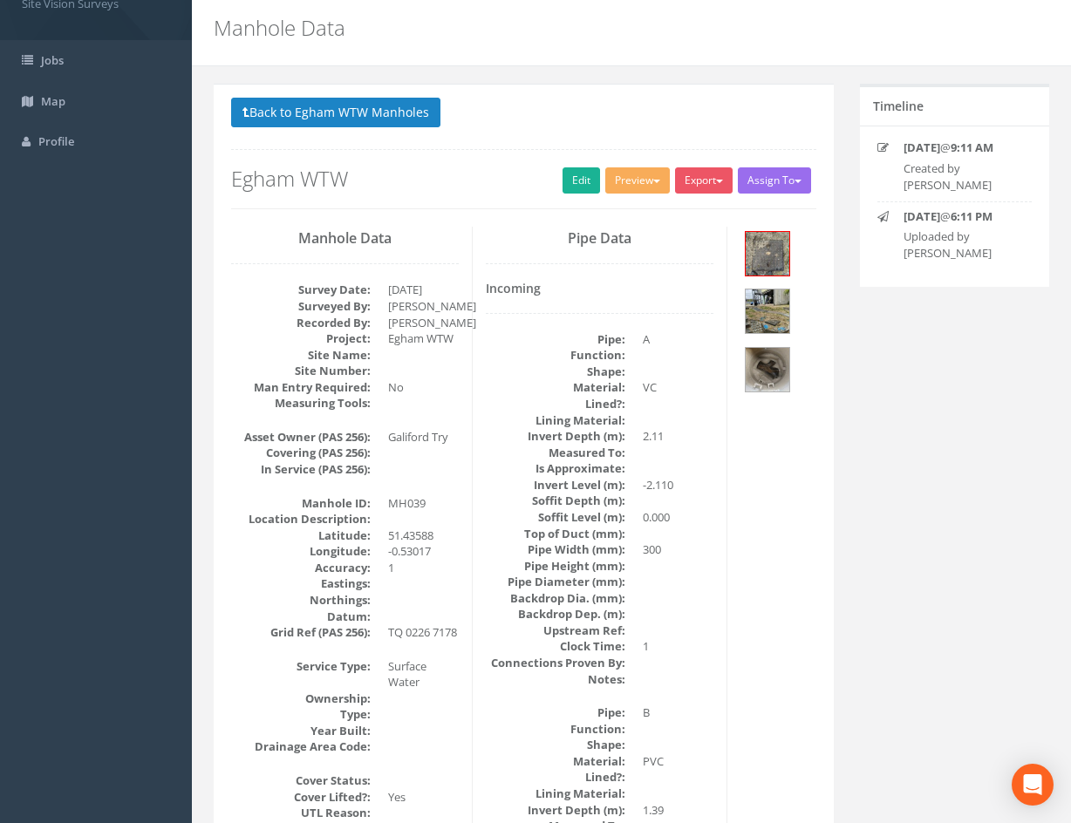
drag, startPoint x: 569, startPoint y: 380, endPoint x: 557, endPoint y: 206, distance: 174.8
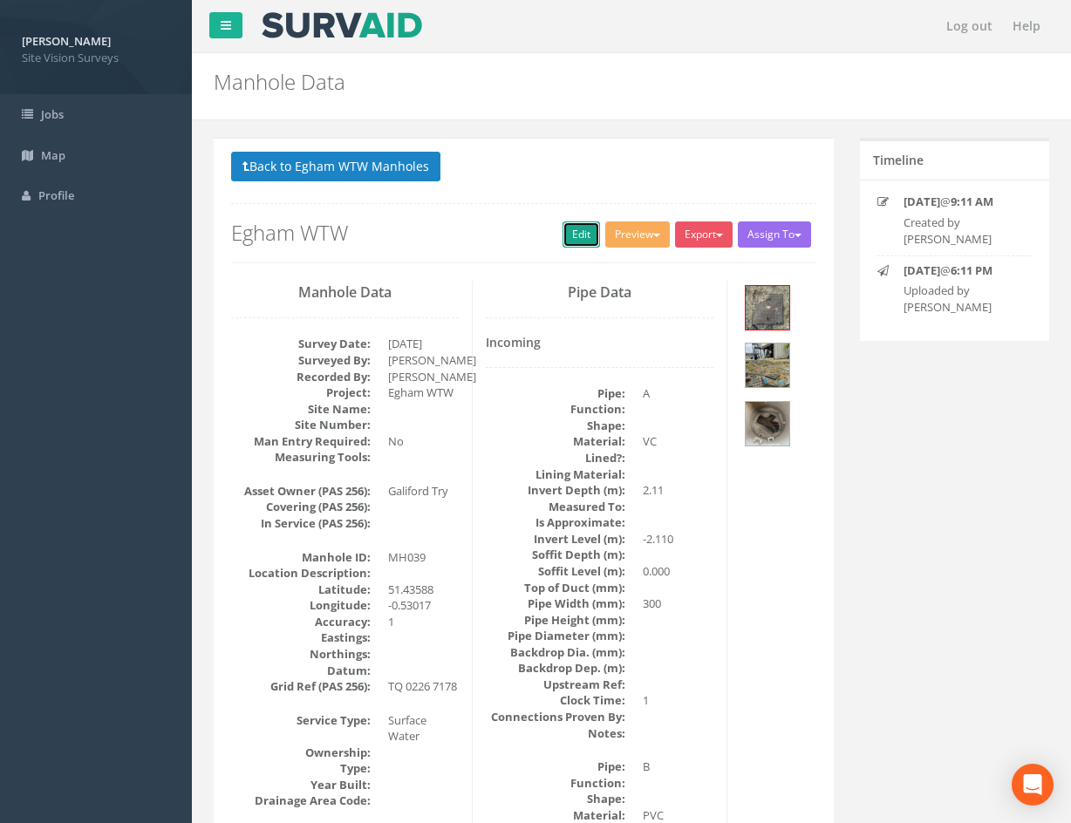
drag, startPoint x: 574, startPoint y: 241, endPoint x: 1082, endPoint y: 526, distance: 583.0
click at [574, 241] on link "Edit" at bounding box center [582, 235] width 38 height 26
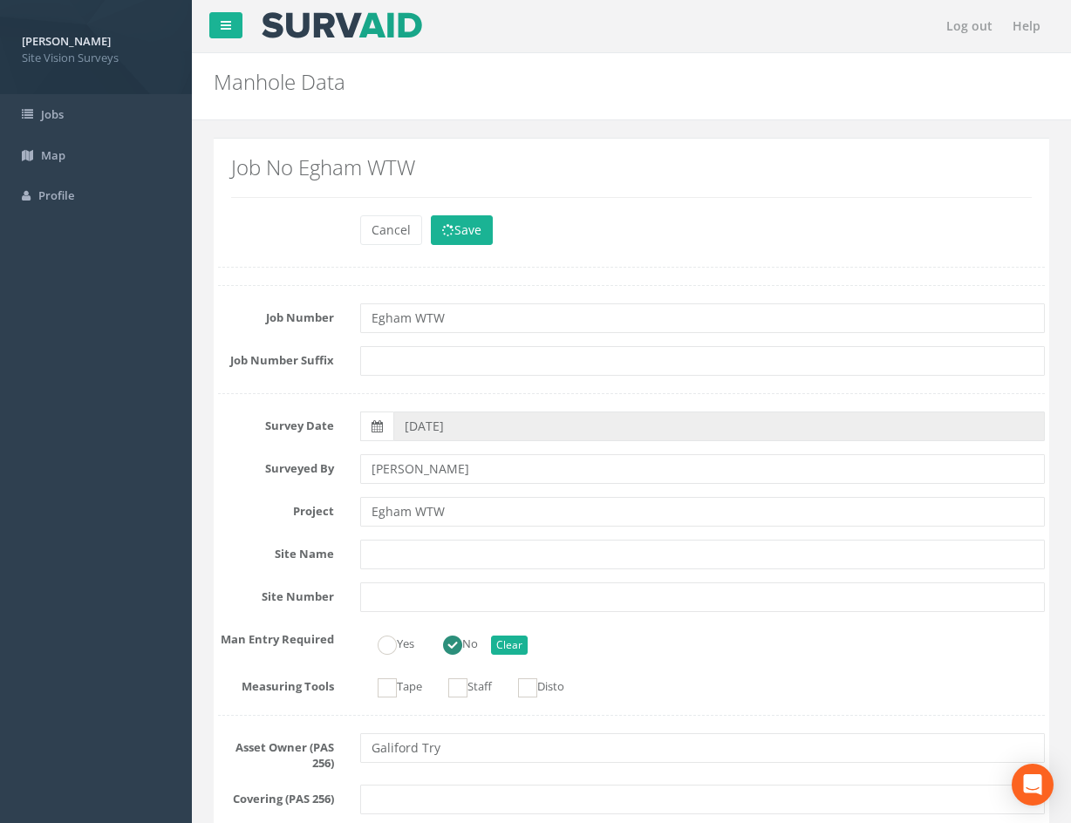
drag, startPoint x: 849, startPoint y: 590, endPoint x: 826, endPoint y: 387, distance: 203.6
drag, startPoint x: 825, startPoint y: 578, endPoint x: 835, endPoint y: 309, distance: 269.7
click at [479, 232] on button "Save" at bounding box center [462, 230] width 62 height 30
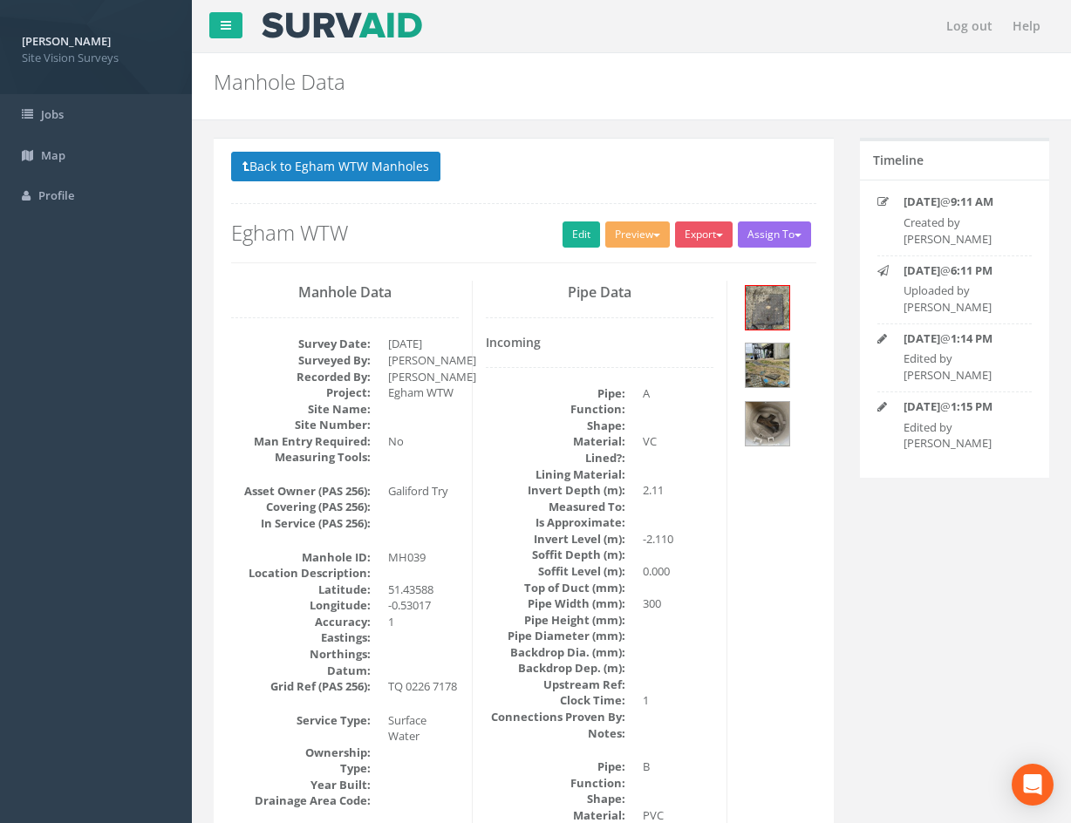
drag, startPoint x: 770, startPoint y: 570, endPoint x: 779, endPoint y: 285, distance: 285.3
click at [358, 167] on button "Back to Egham WTW Manholes" at bounding box center [335, 167] width 209 height 30
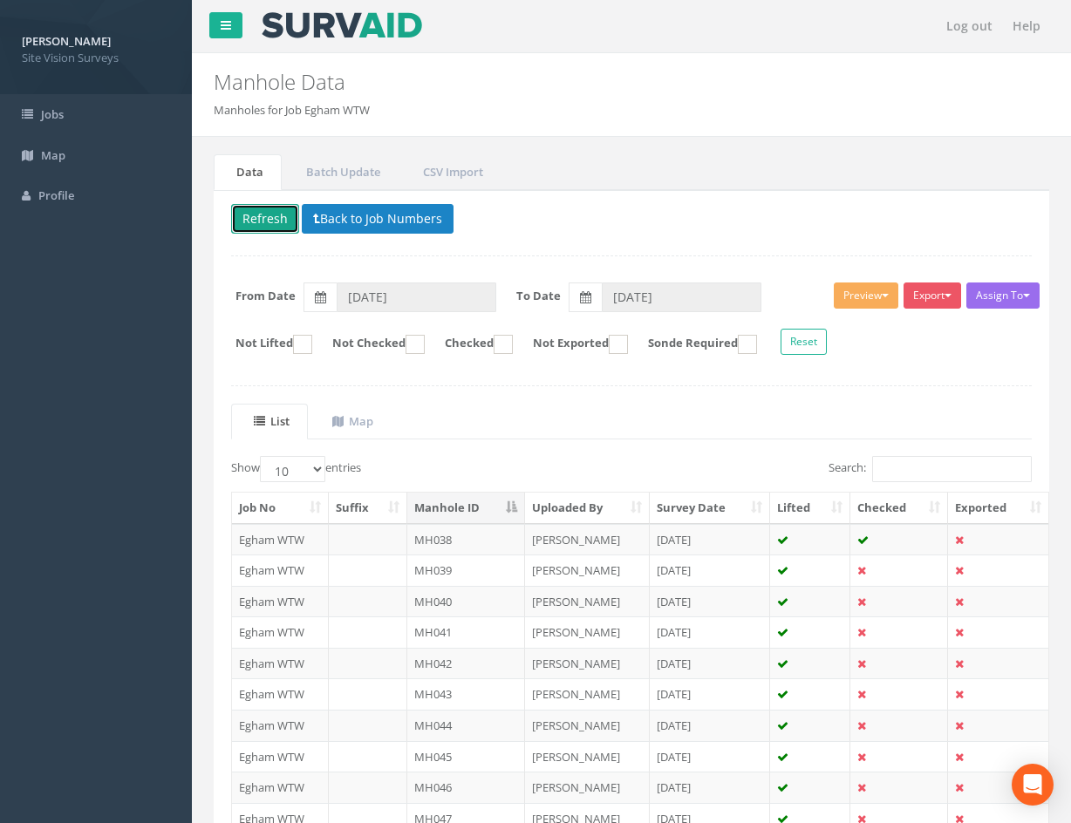
click at [276, 220] on button "Refresh" at bounding box center [265, 219] width 68 height 30
click at [900, 600] on td at bounding box center [899, 601] width 98 height 31
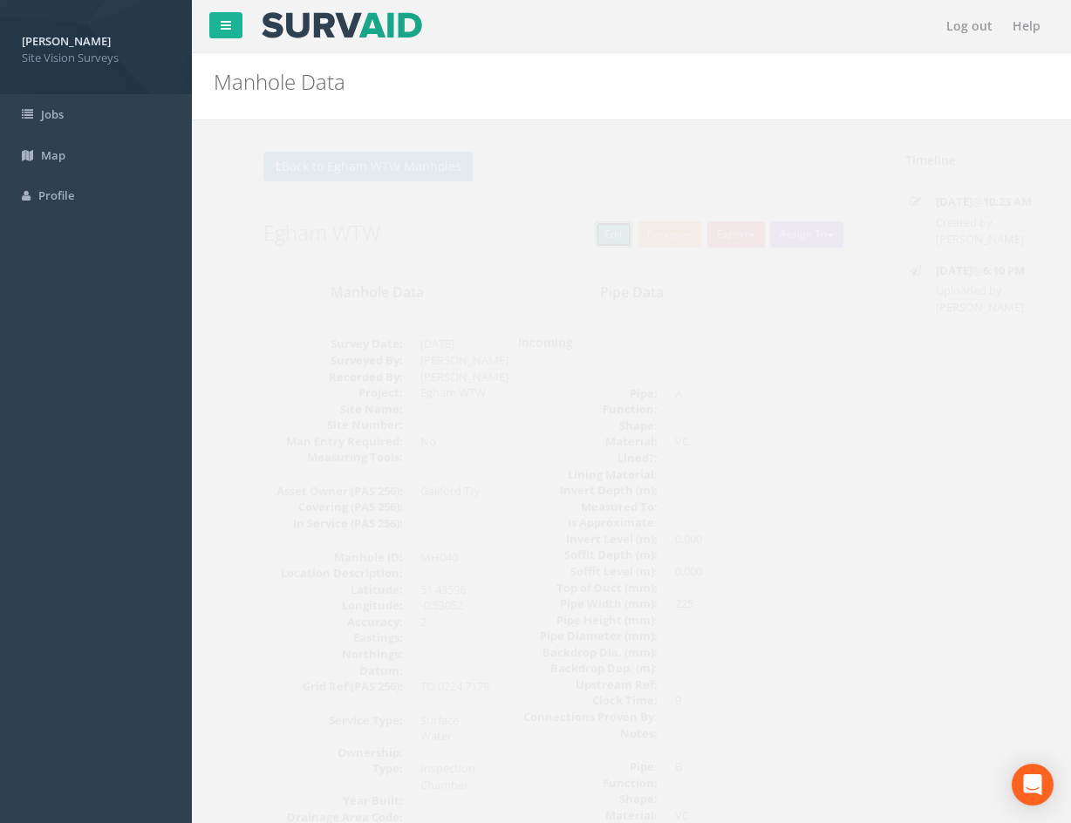
click at [572, 236] on link "Edit" at bounding box center [582, 235] width 38 height 26
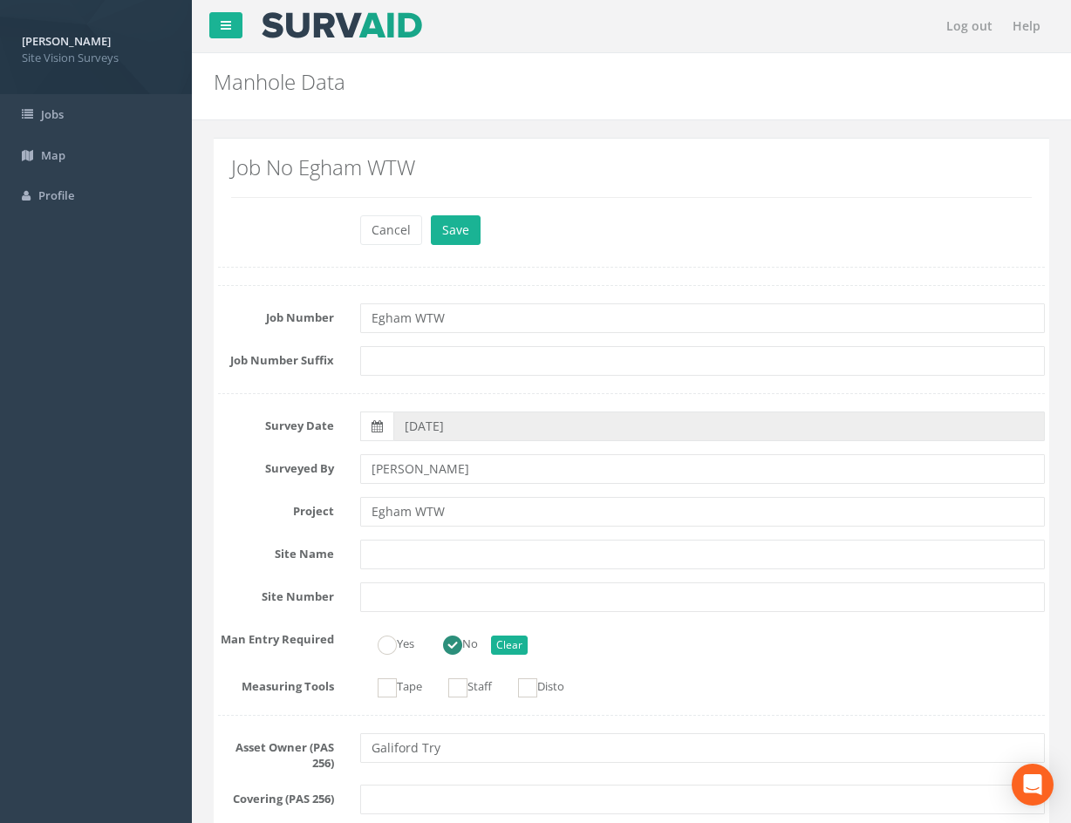
scroll to position [3785, 0]
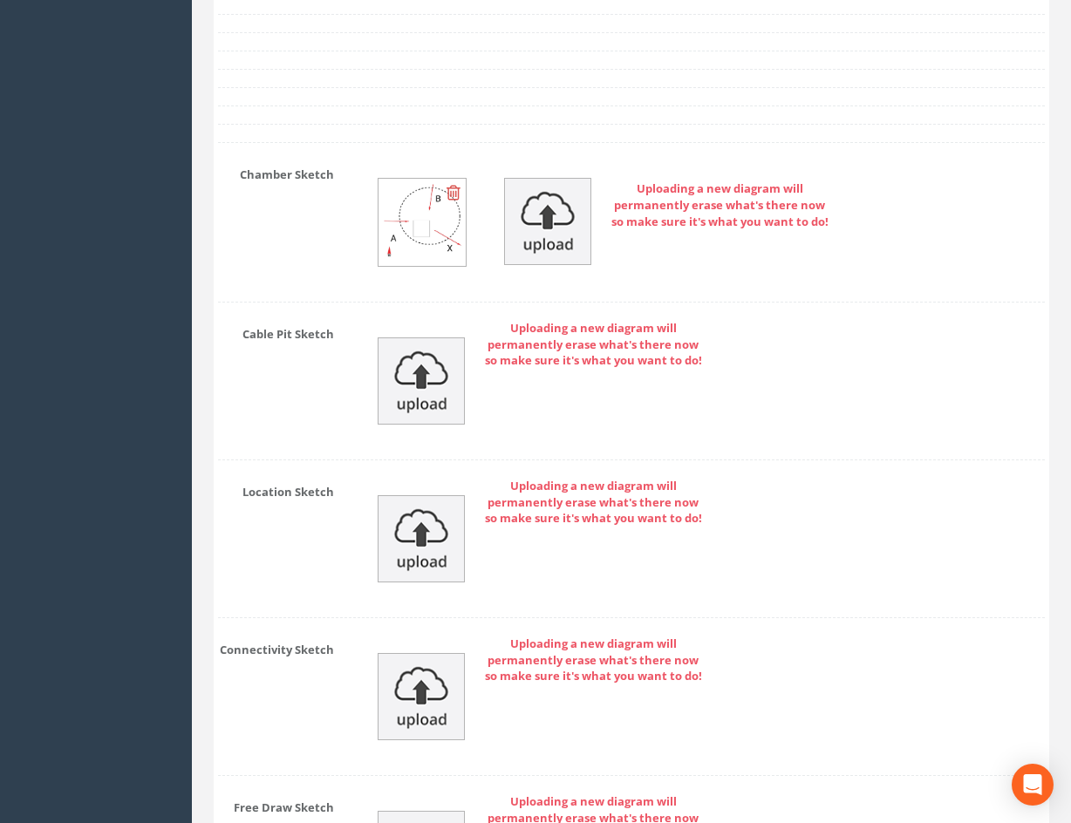
click at [433, 248] on img at bounding box center [422, 222] width 87 height 87
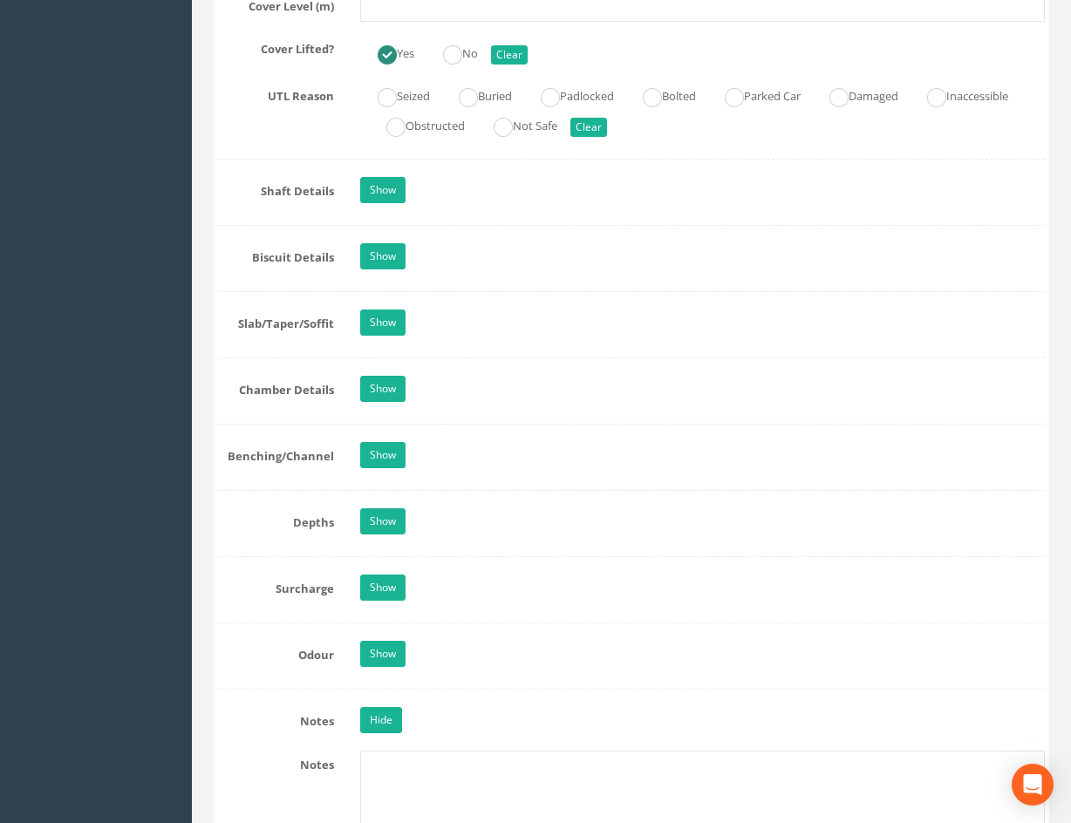
drag, startPoint x: 951, startPoint y: 557, endPoint x: 857, endPoint y: 387, distance: 194.0
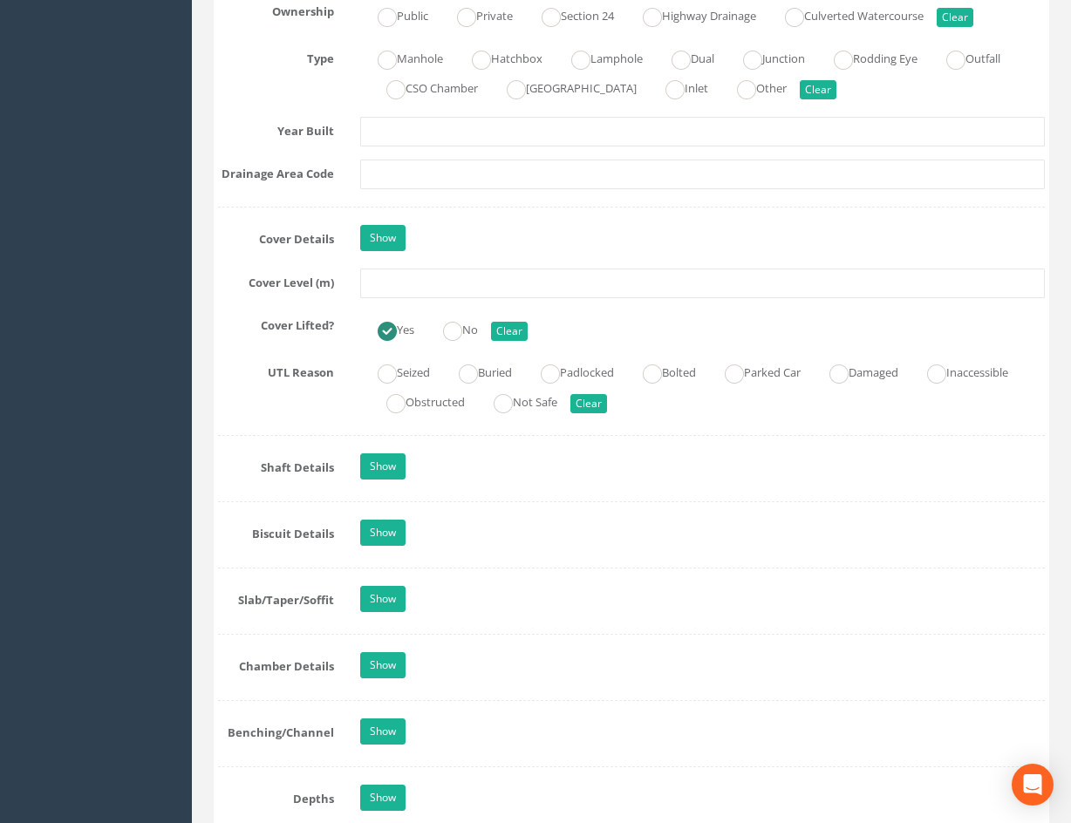
scroll to position [0, 0]
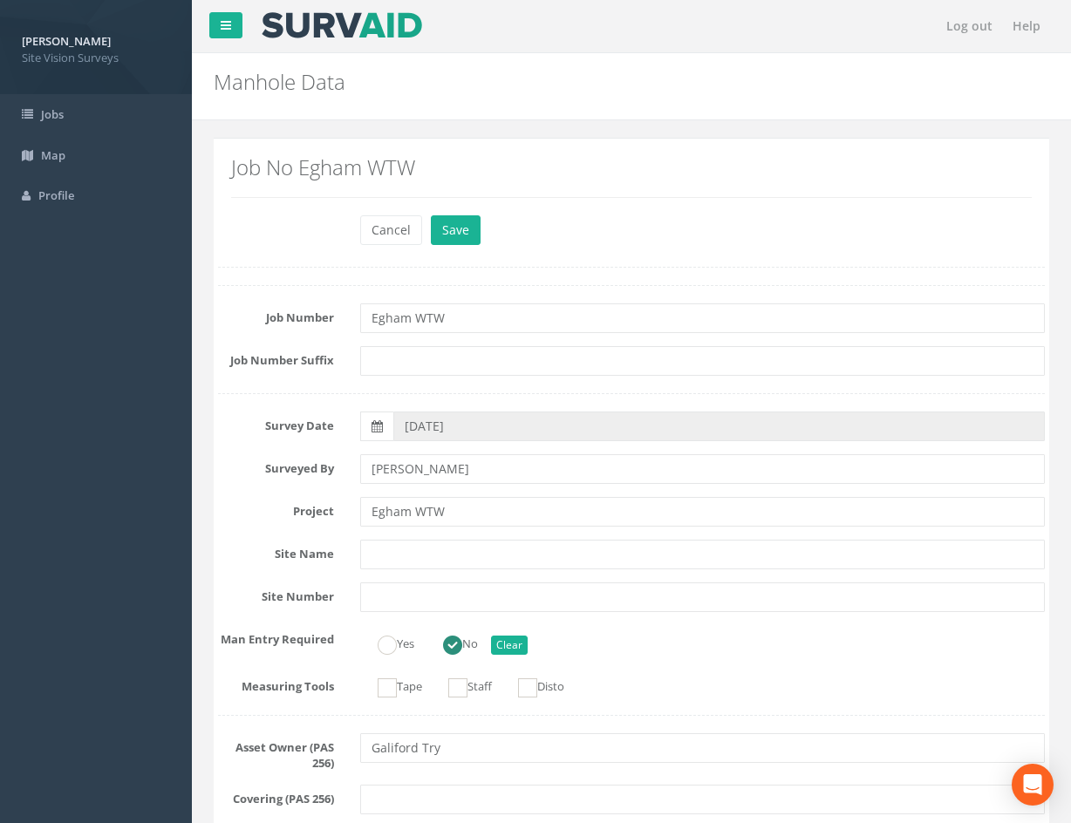
drag, startPoint x: 808, startPoint y: 417, endPoint x: 787, endPoint y: 110, distance: 307.7
click at [463, 229] on button "Save" at bounding box center [456, 230] width 50 height 30
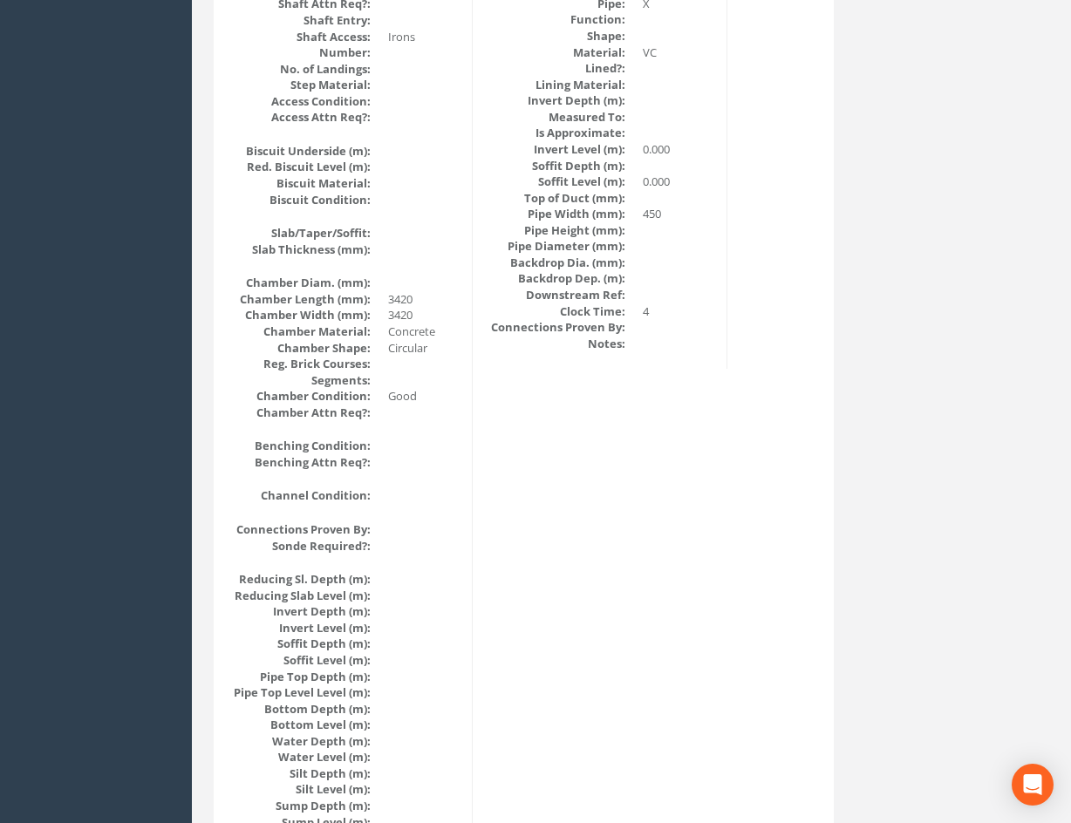
drag, startPoint x: 751, startPoint y: 336, endPoint x: 754, endPoint y: 536, distance: 200.6
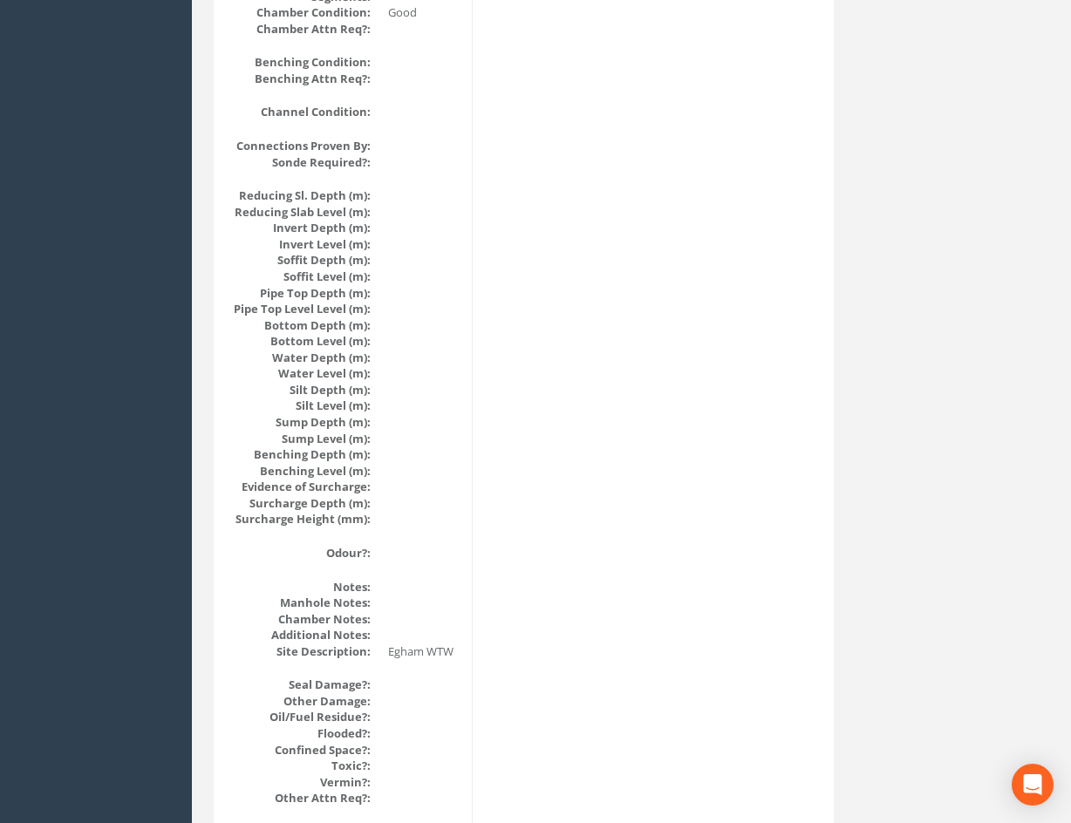
scroll to position [1915, 0]
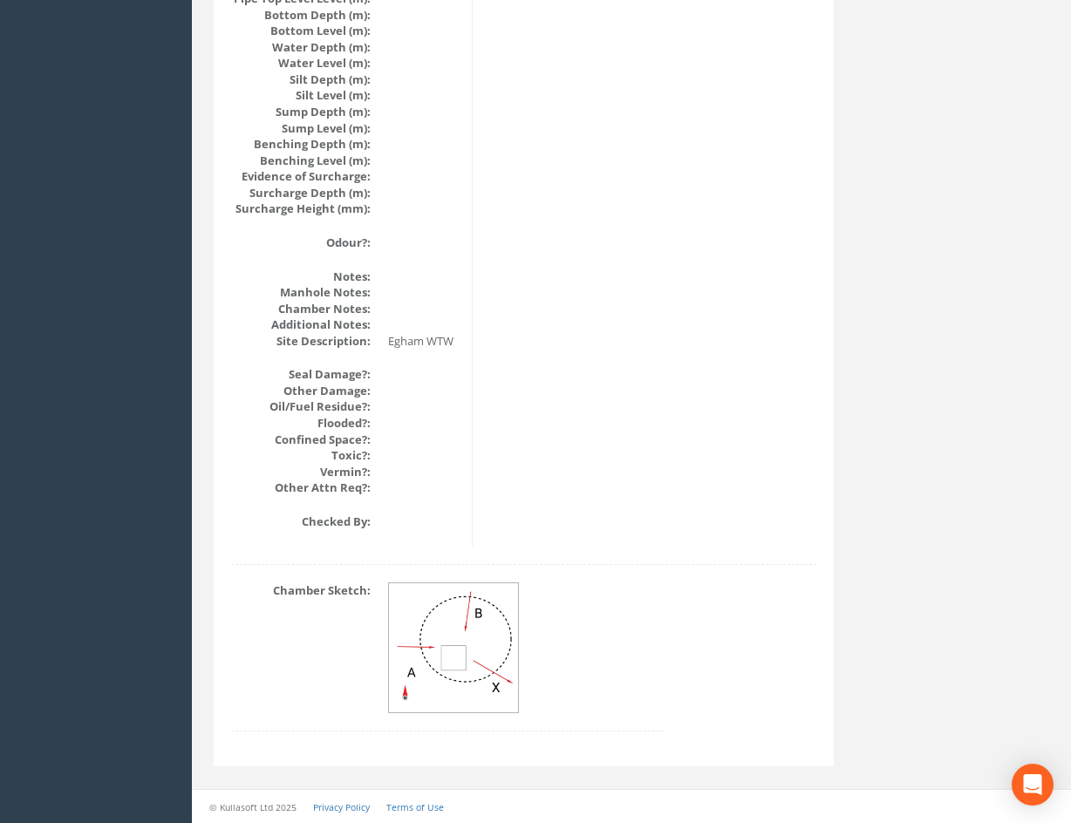
drag, startPoint x: 792, startPoint y: 512, endPoint x: 783, endPoint y: 693, distance: 181.6
click at [485, 651] on img at bounding box center [454, 648] width 131 height 131
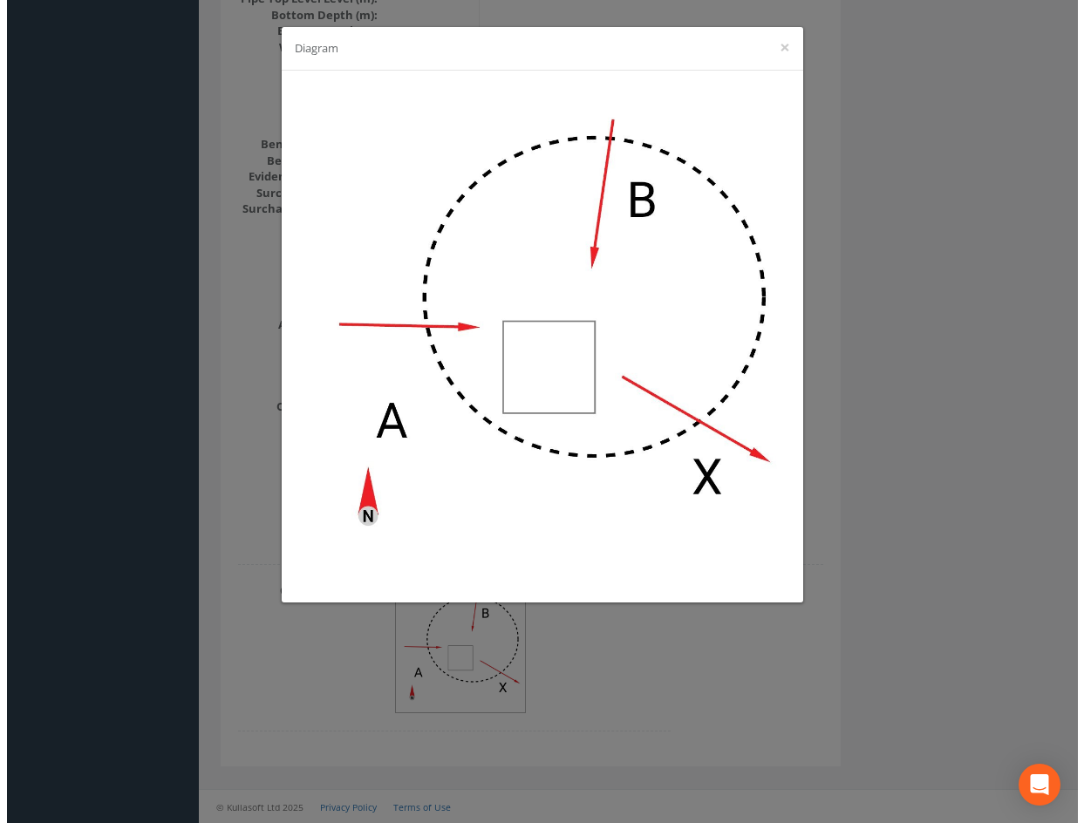
scroll to position [1883, 0]
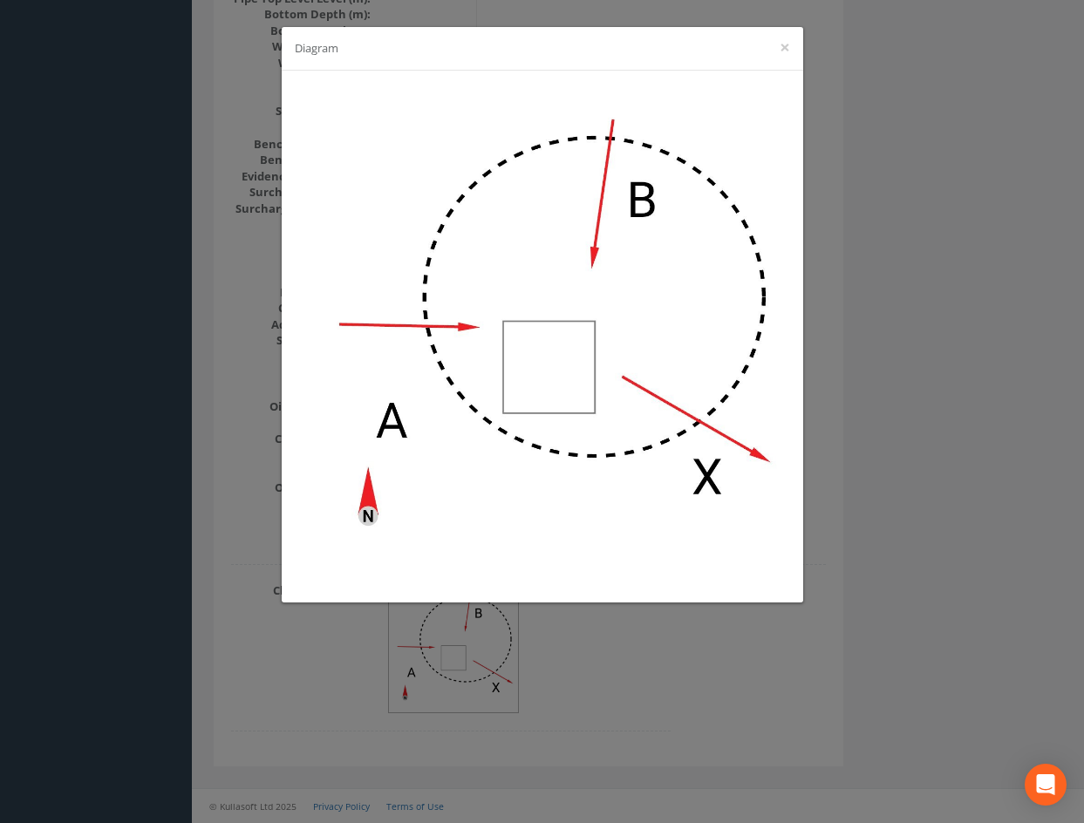
click at [935, 542] on div "Diagram ×" at bounding box center [542, 411] width 1084 height 823
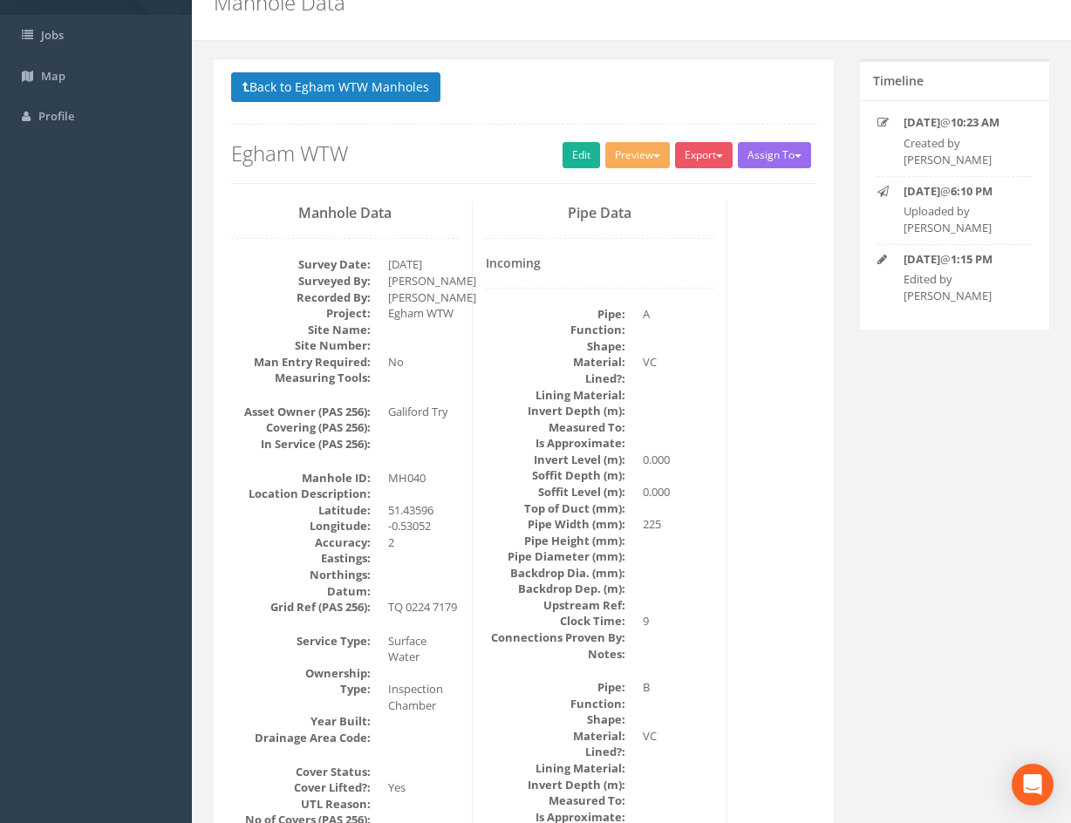
scroll to position [0, 0]
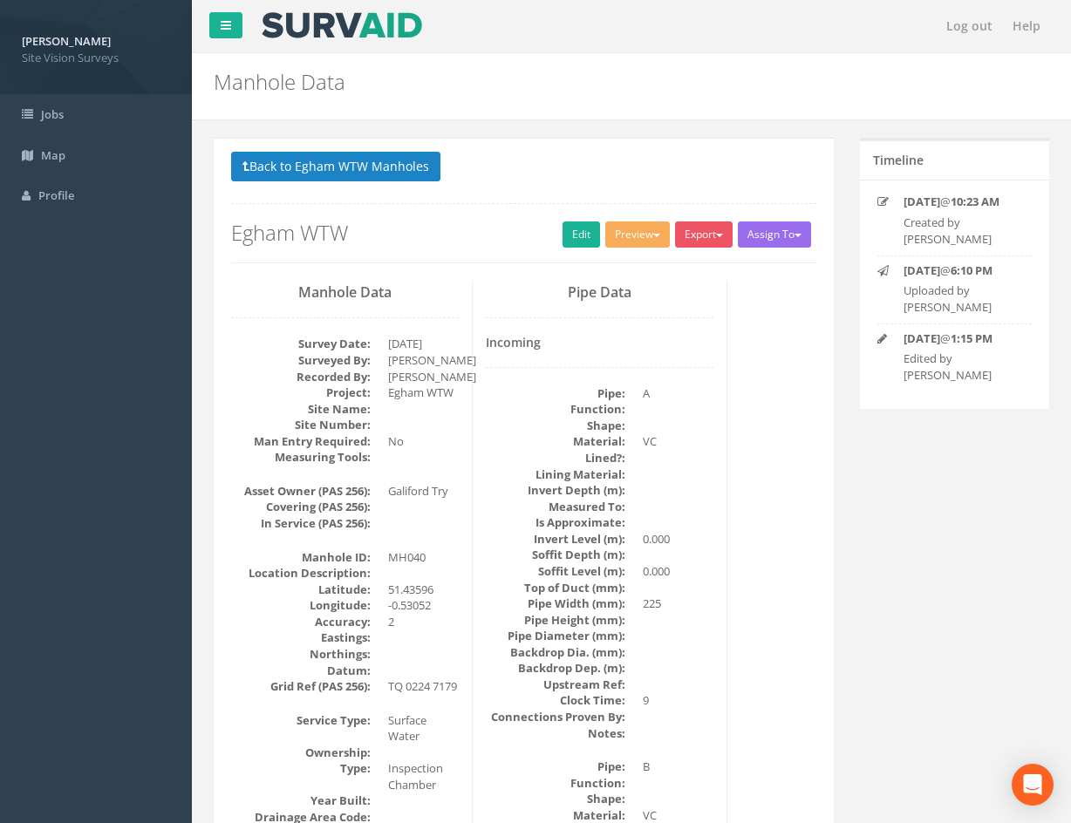
drag, startPoint x: 663, startPoint y: 540, endPoint x: 699, endPoint y: 478, distance: 71.5
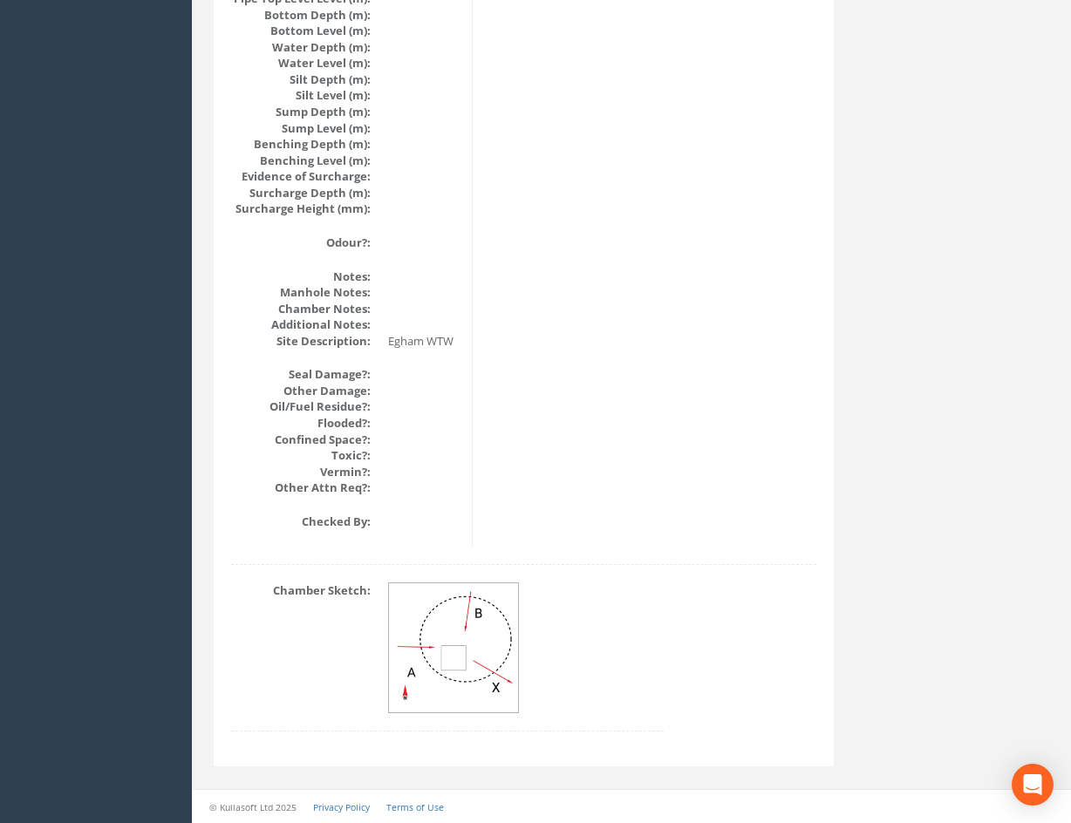
drag, startPoint x: 702, startPoint y: 338, endPoint x: 702, endPoint y: 659, distance: 321.0
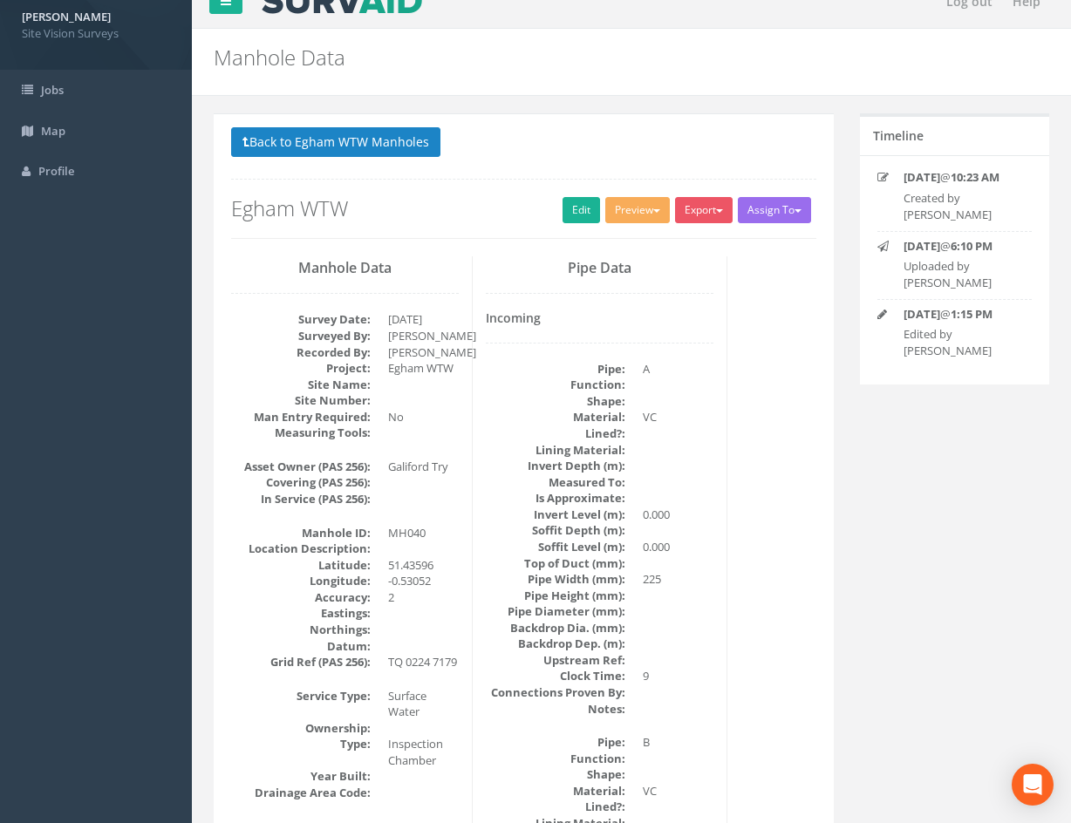
drag, startPoint x: 702, startPoint y: 655, endPoint x: 680, endPoint y: 597, distance: 61.6
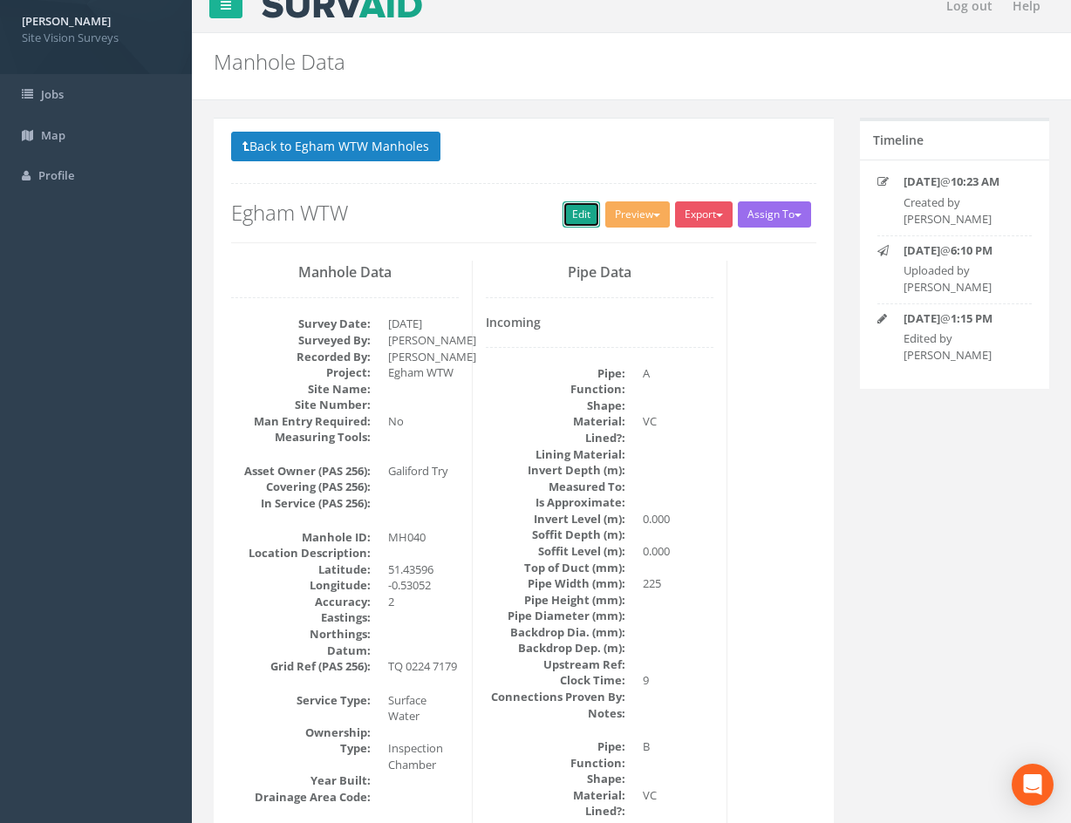
click at [567, 213] on link "Edit" at bounding box center [582, 214] width 38 height 26
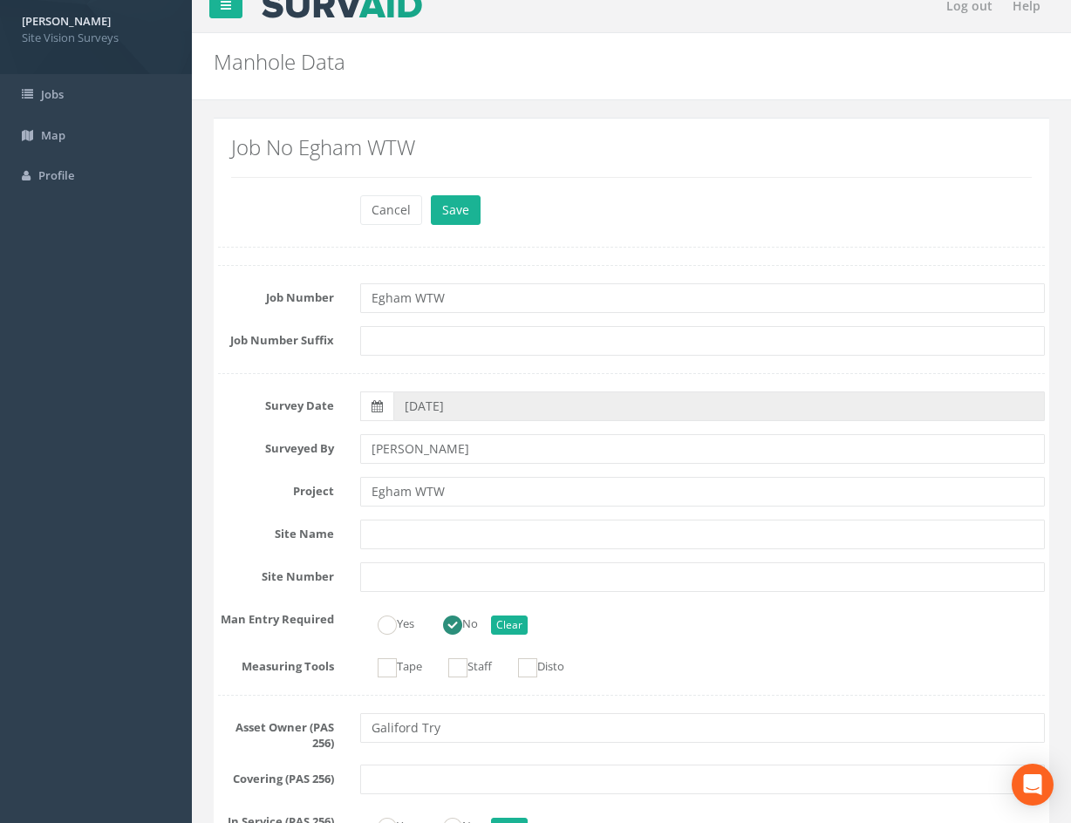
scroll to position [3291, 0]
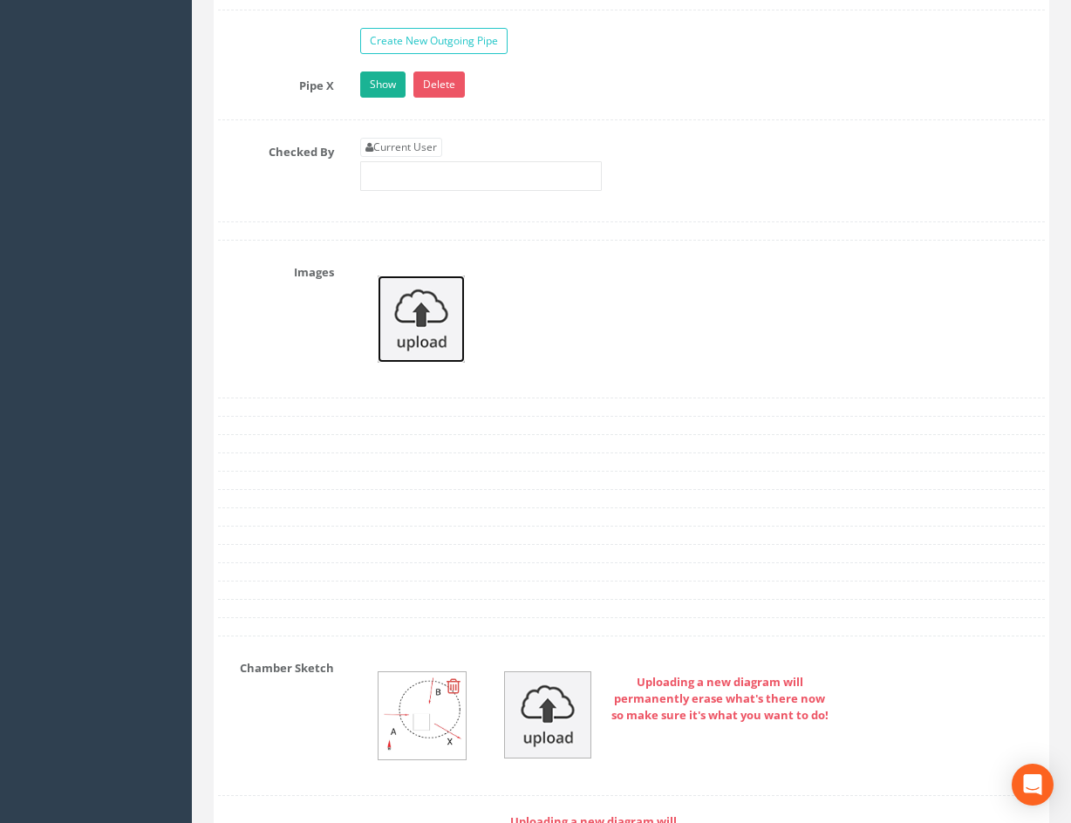
click at [435, 323] on img at bounding box center [421, 319] width 87 height 87
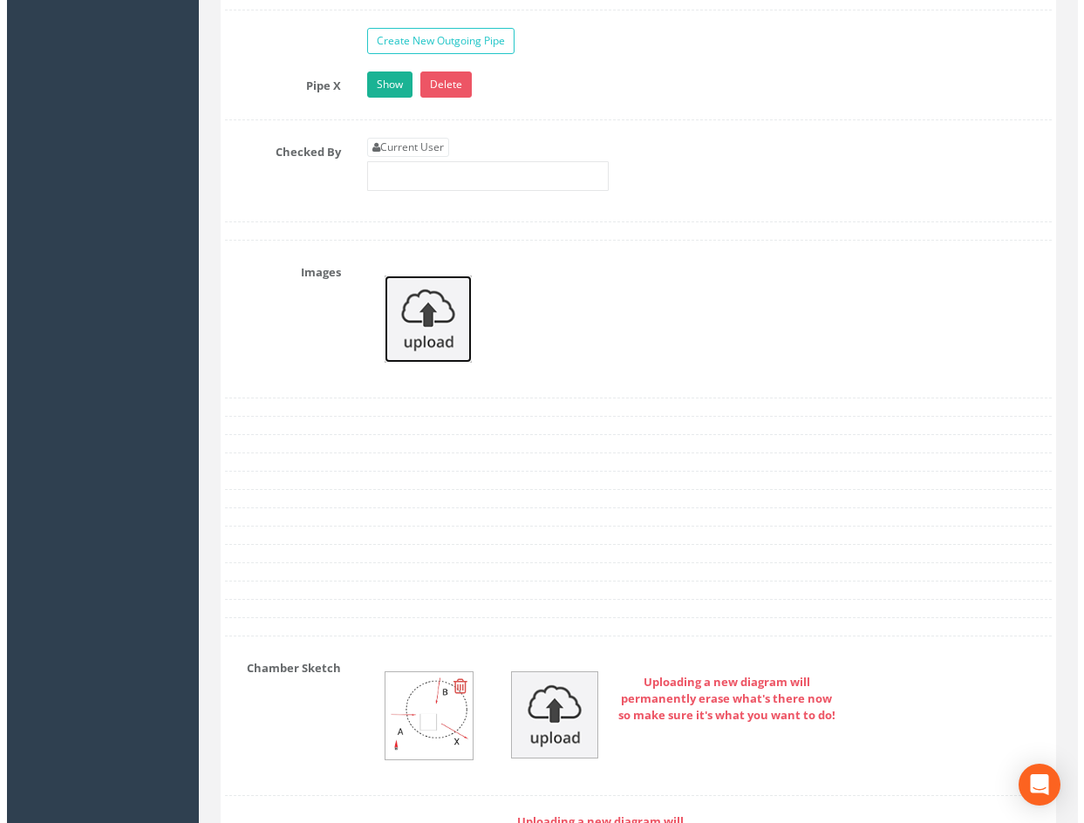
scroll to position [3283, 0]
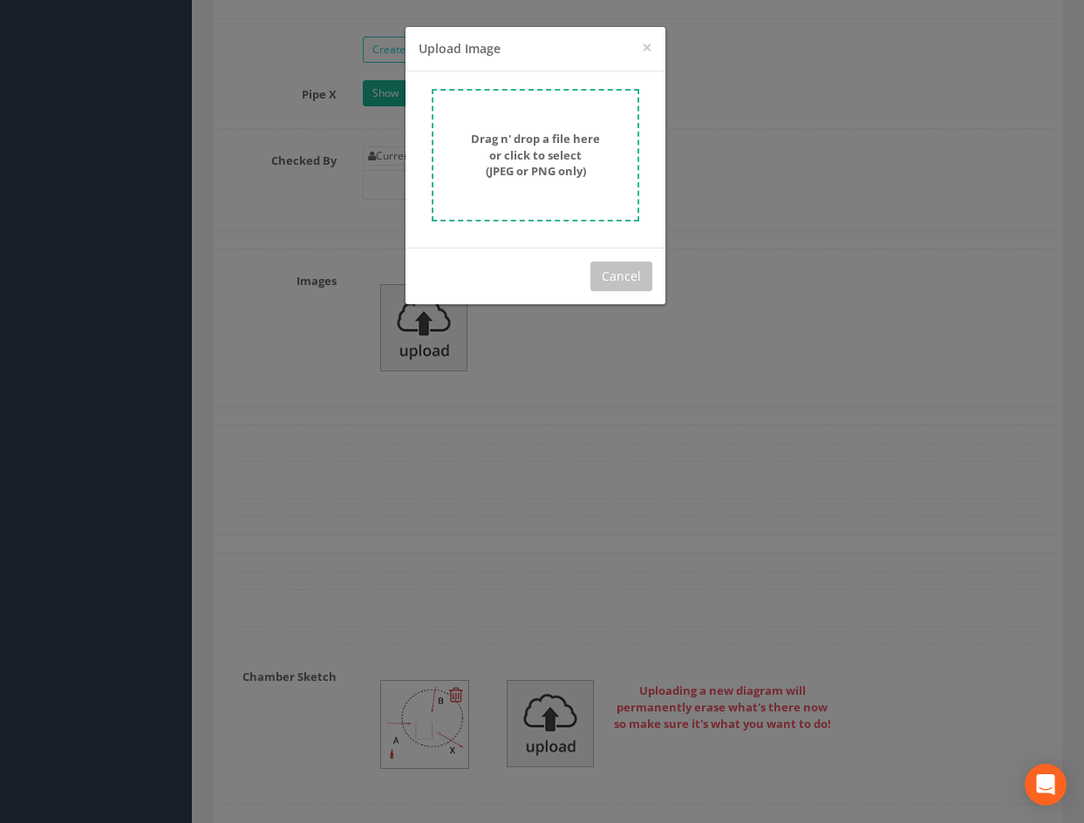
click at [577, 157] on strong "Drag n' drop a file here or click to select (JPEG or PNG only)" at bounding box center [535, 155] width 129 height 48
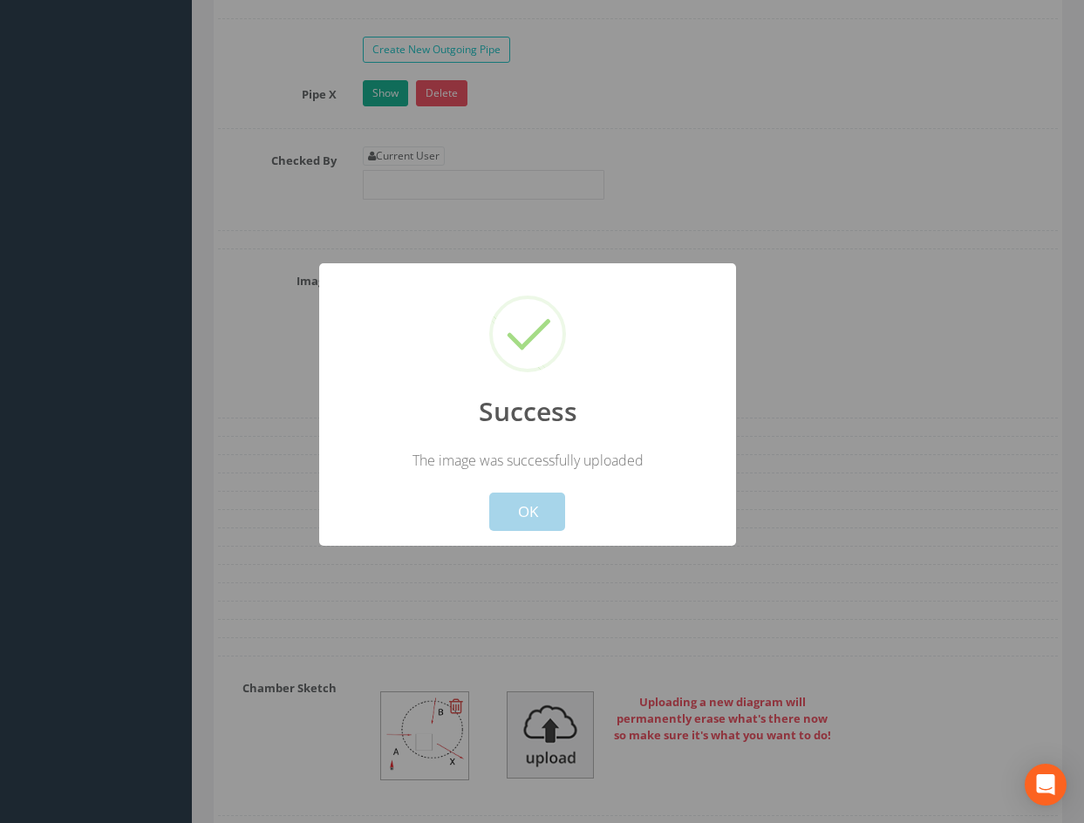
click at [534, 515] on button "OK" at bounding box center [527, 512] width 76 height 38
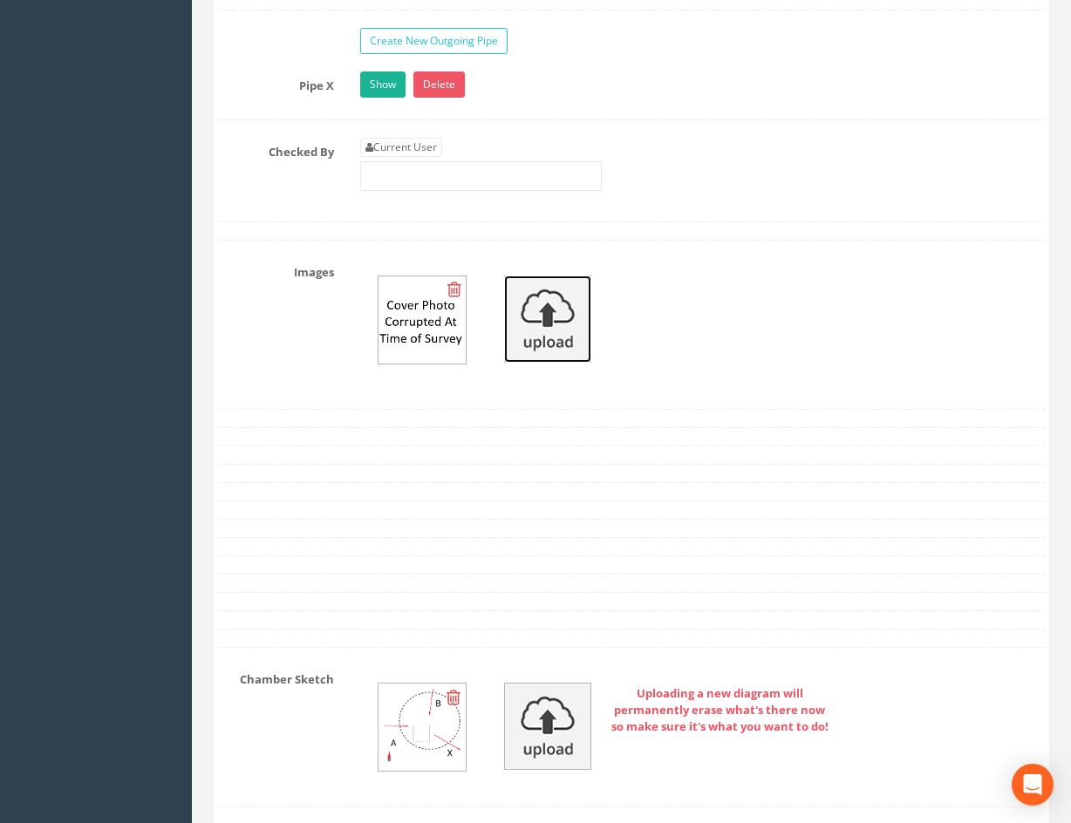
click at [559, 337] on img at bounding box center [547, 319] width 87 height 87
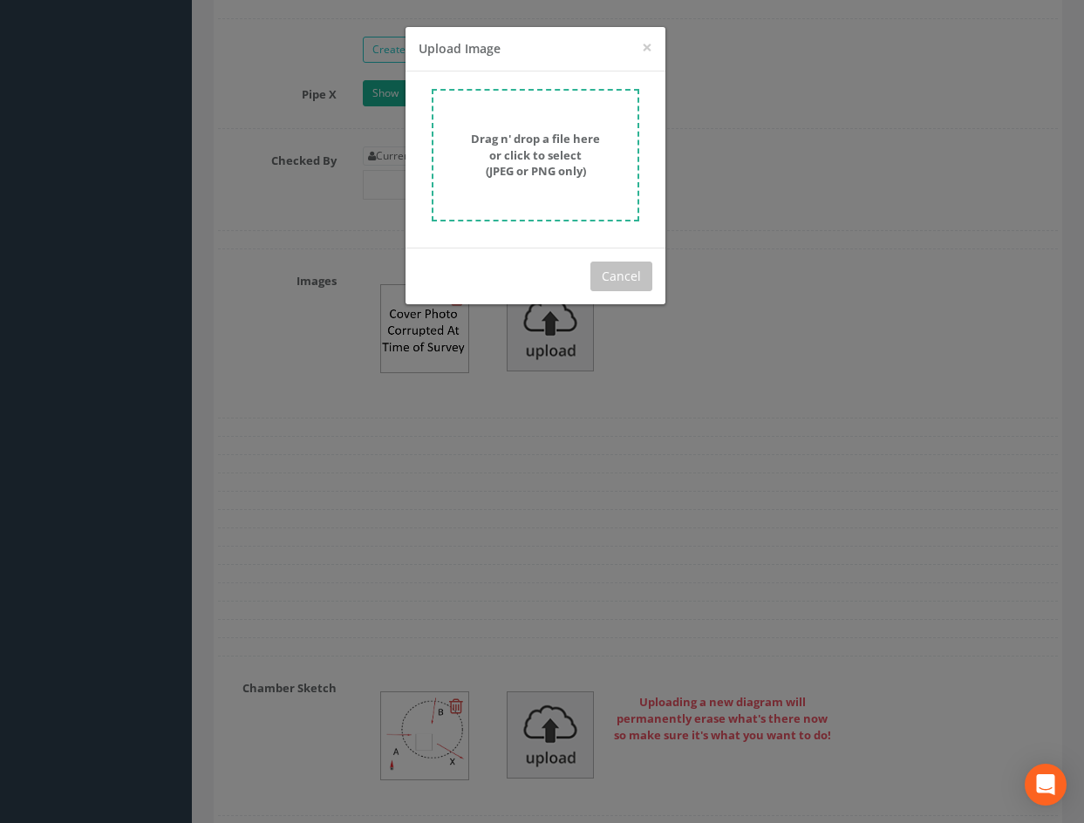
click at [531, 166] on strong "Drag n' drop a file here or click to select (JPEG or PNG only)" at bounding box center [535, 155] width 129 height 48
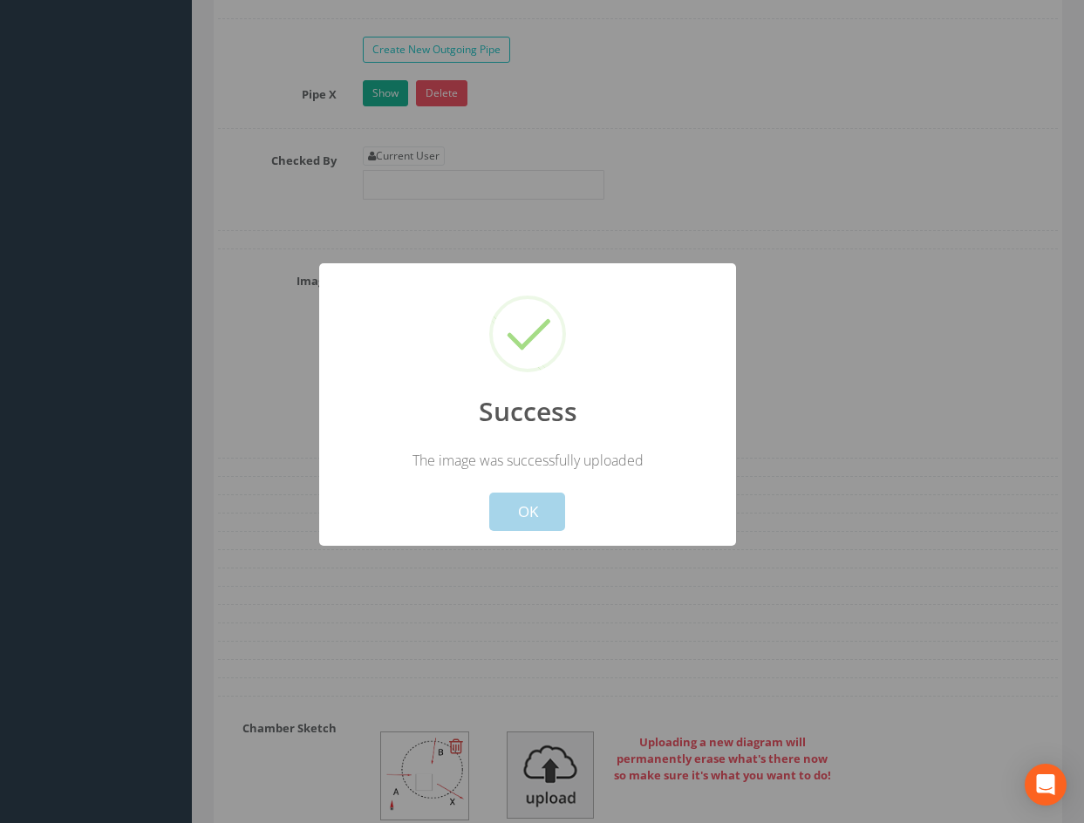
click at [556, 507] on button "OK" at bounding box center [527, 512] width 76 height 38
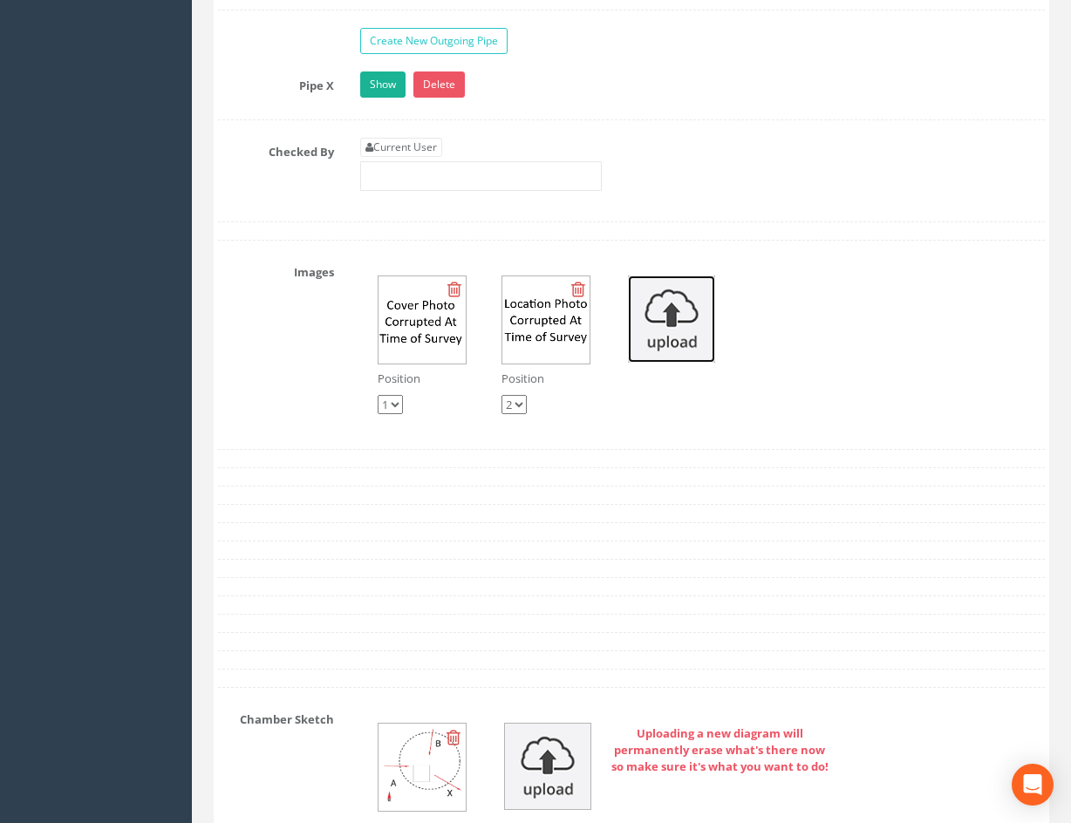
click at [664, 334] on img at bounding box center [671, 319] width 87 height 87
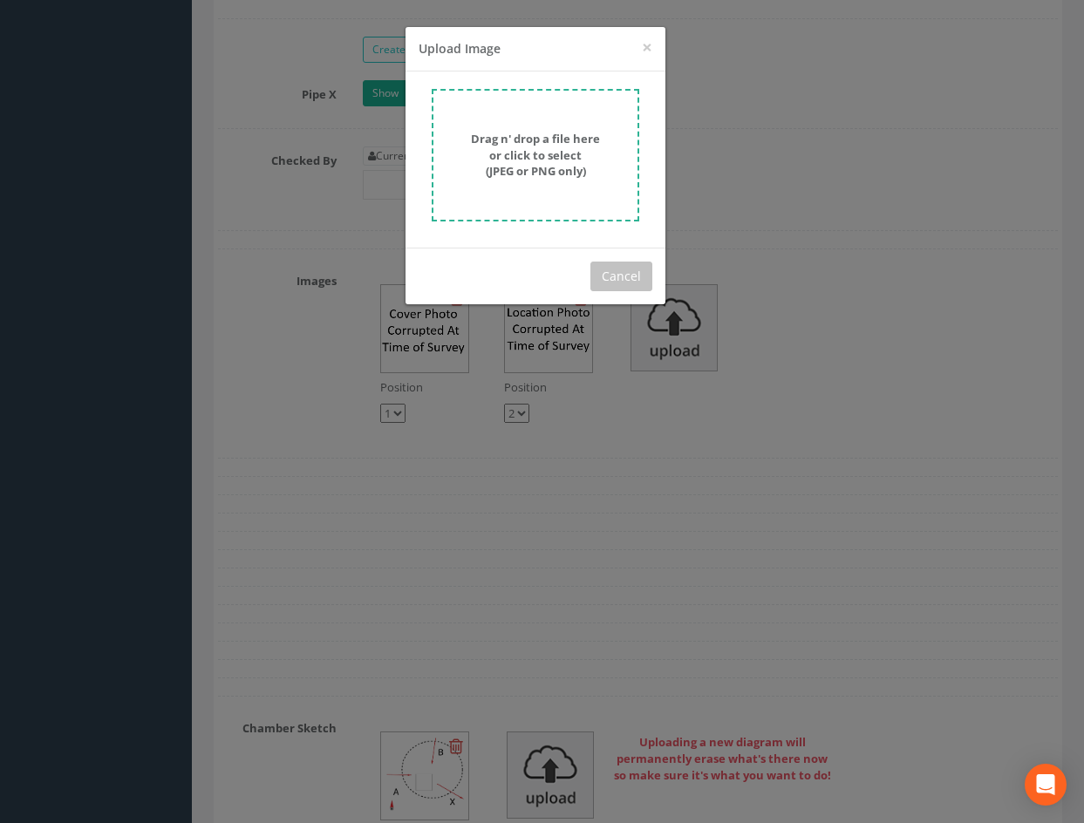
click at [511, 167] on strong "Drag n' drop a file here or click to select (JPEG or PNG only)" at bounding box center [535, 155] width 129 height 48
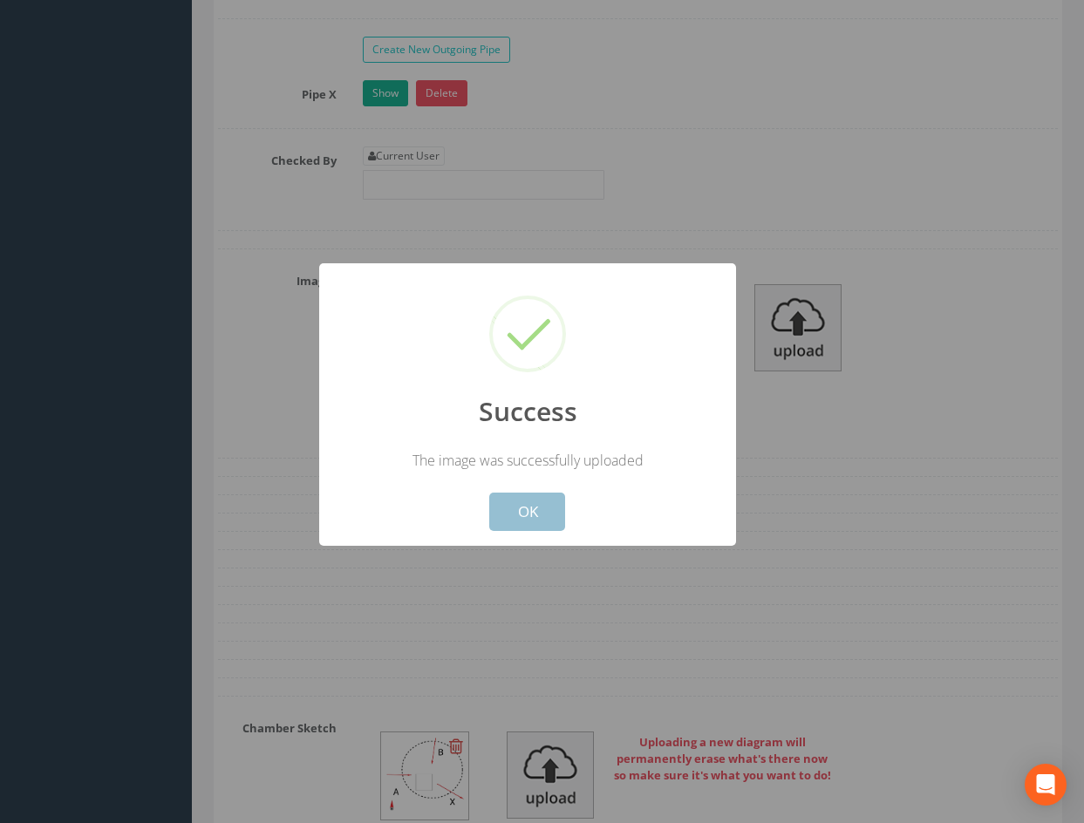
click at [538, 522] on button "OK" at bounding box center [527, 512] width 76 height 38
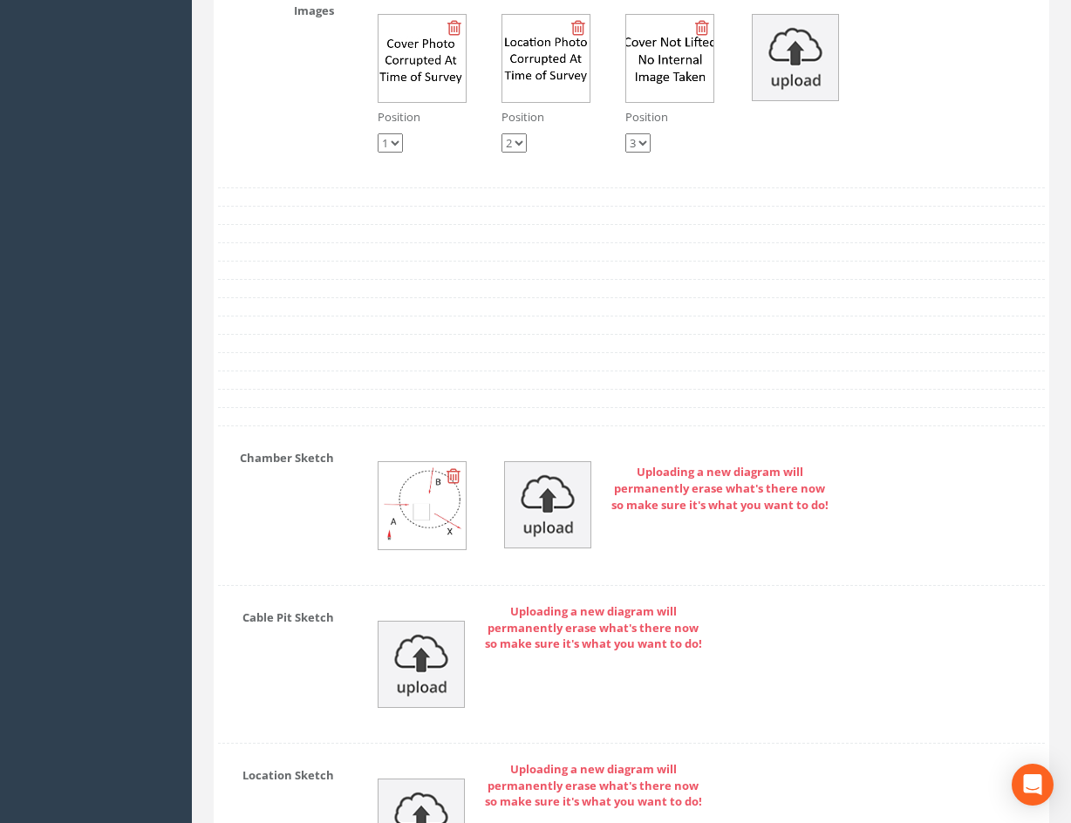
scroll to position [3117, 0]
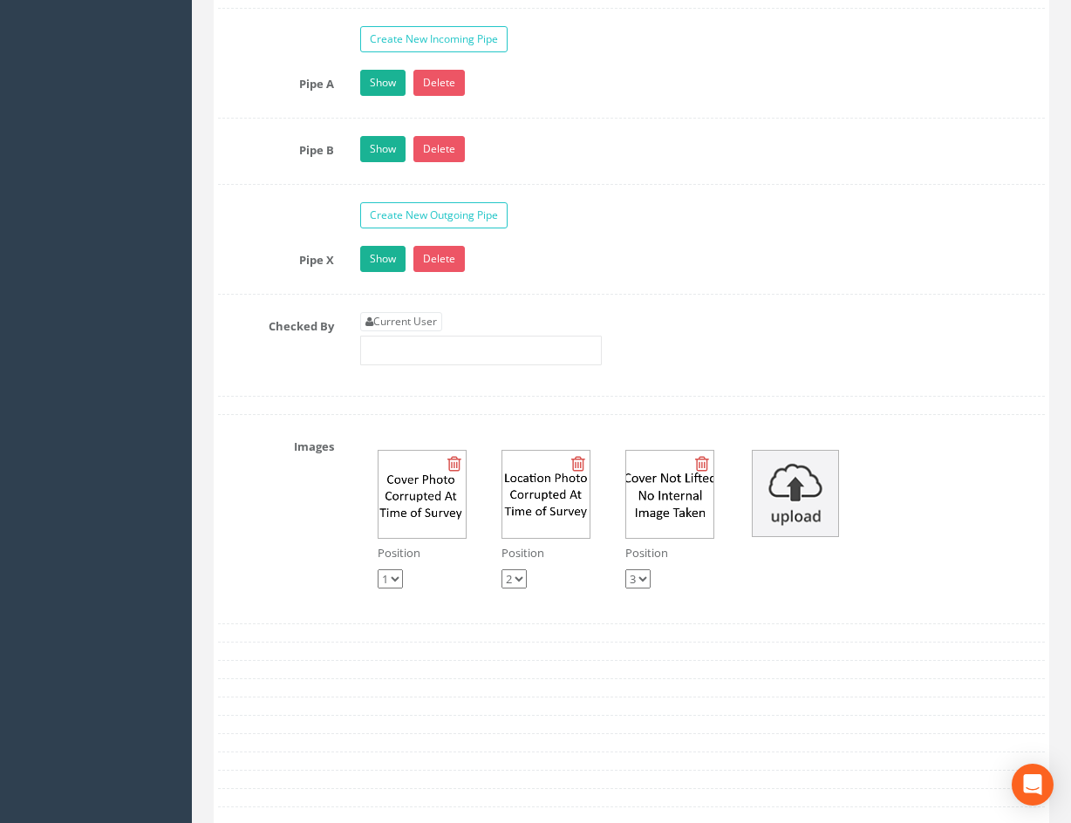
click at [702, 457] on icon at bounding box center [702, 463] width 14 height 17
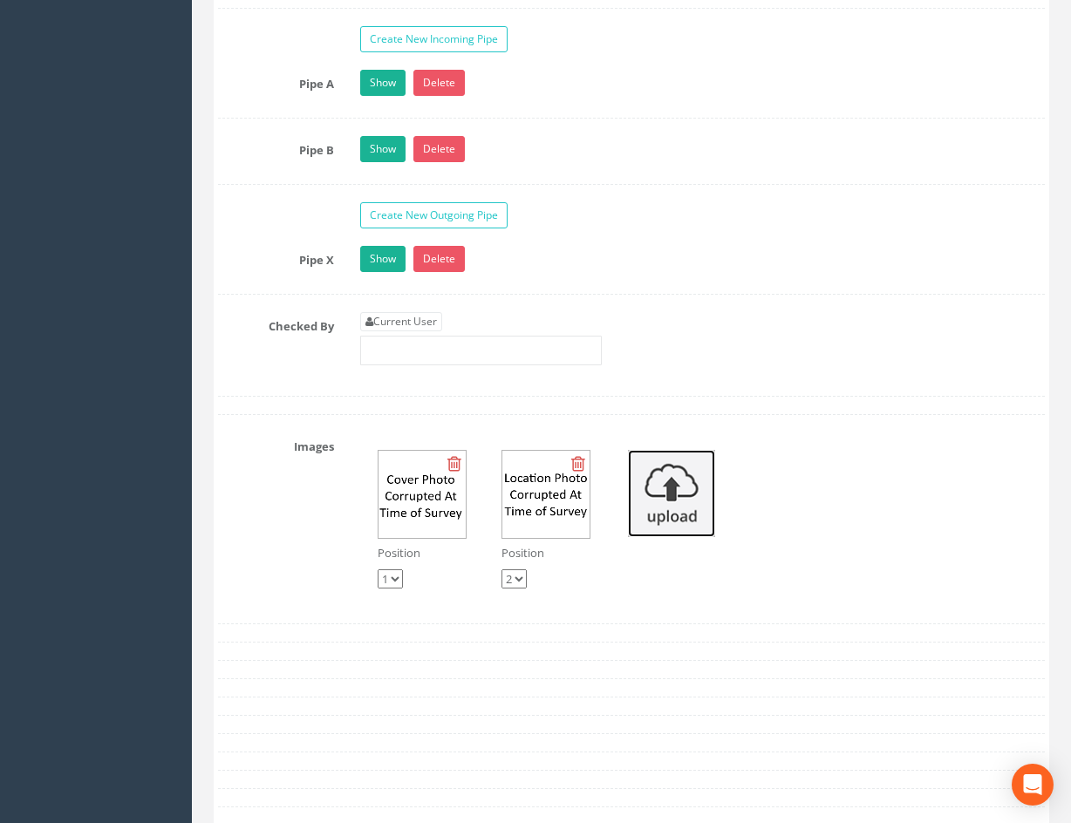
click at [679, 493] on img at bounding box center [671, 493] width 87 height 87
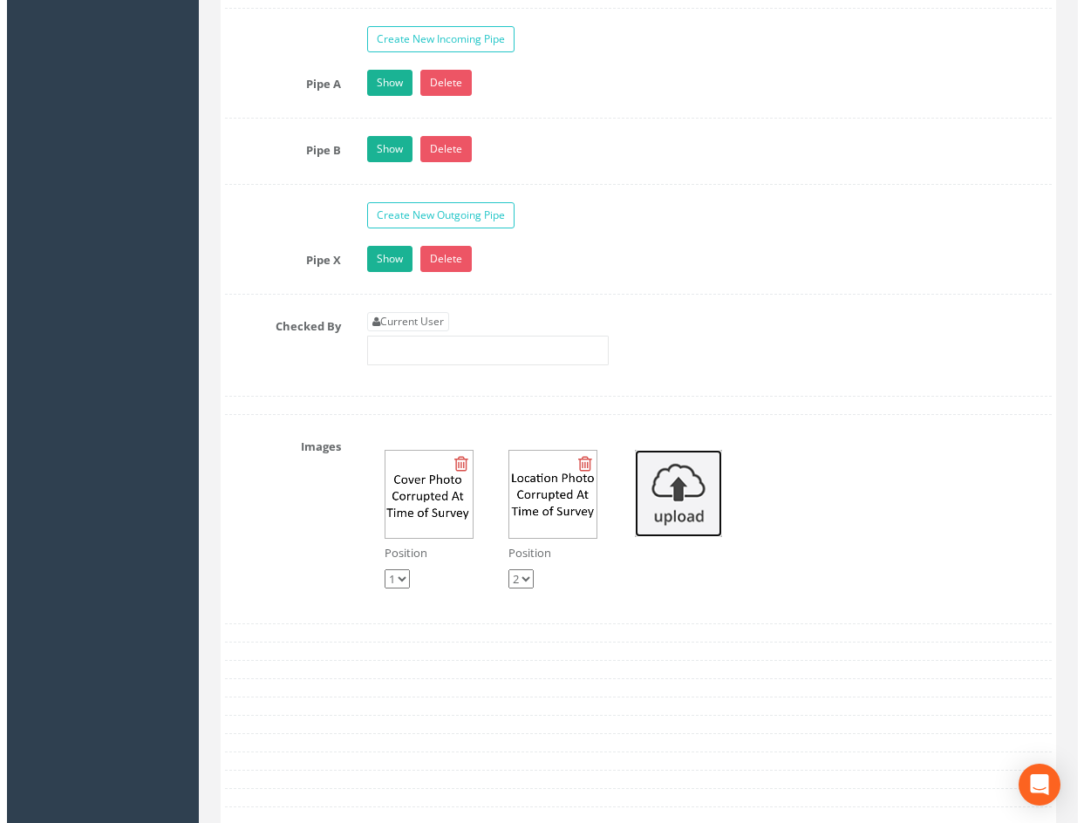
scroll to position [3108, 0]
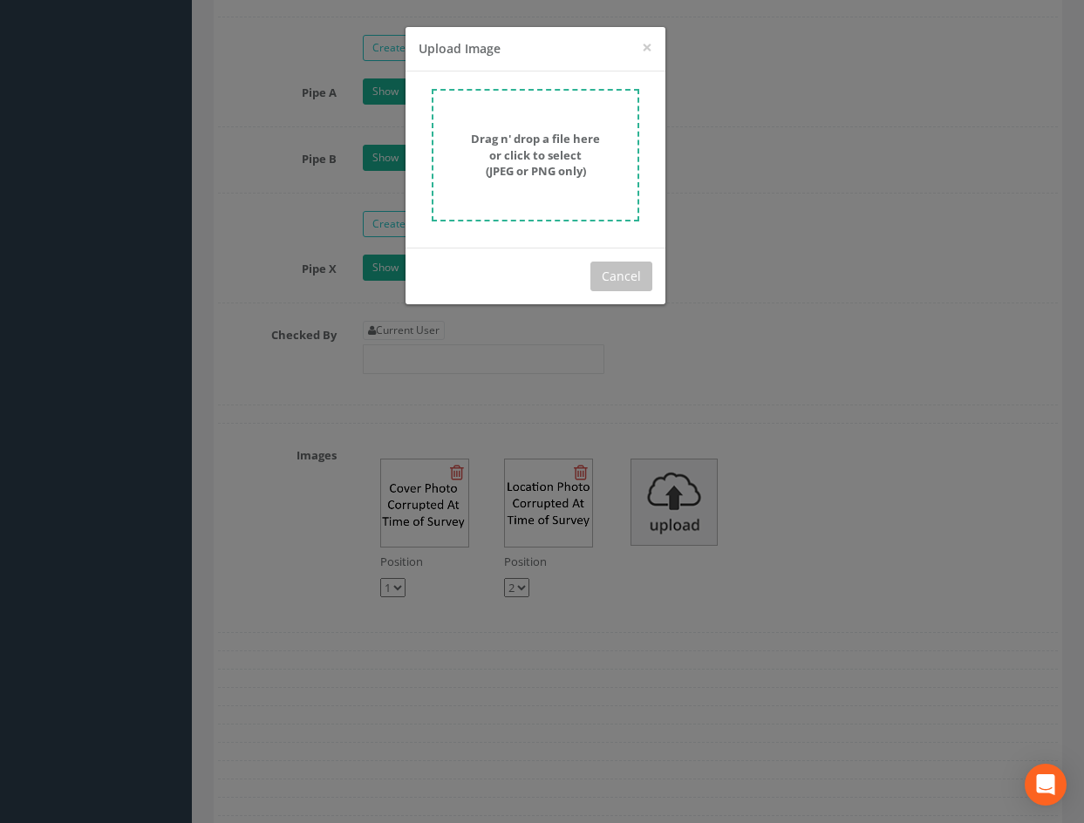
click at [547, 153] on strong "Drag n' drop a file here or click to select (JPEG or PNG only)" at bounding box center [535, 155] width 129 height 48
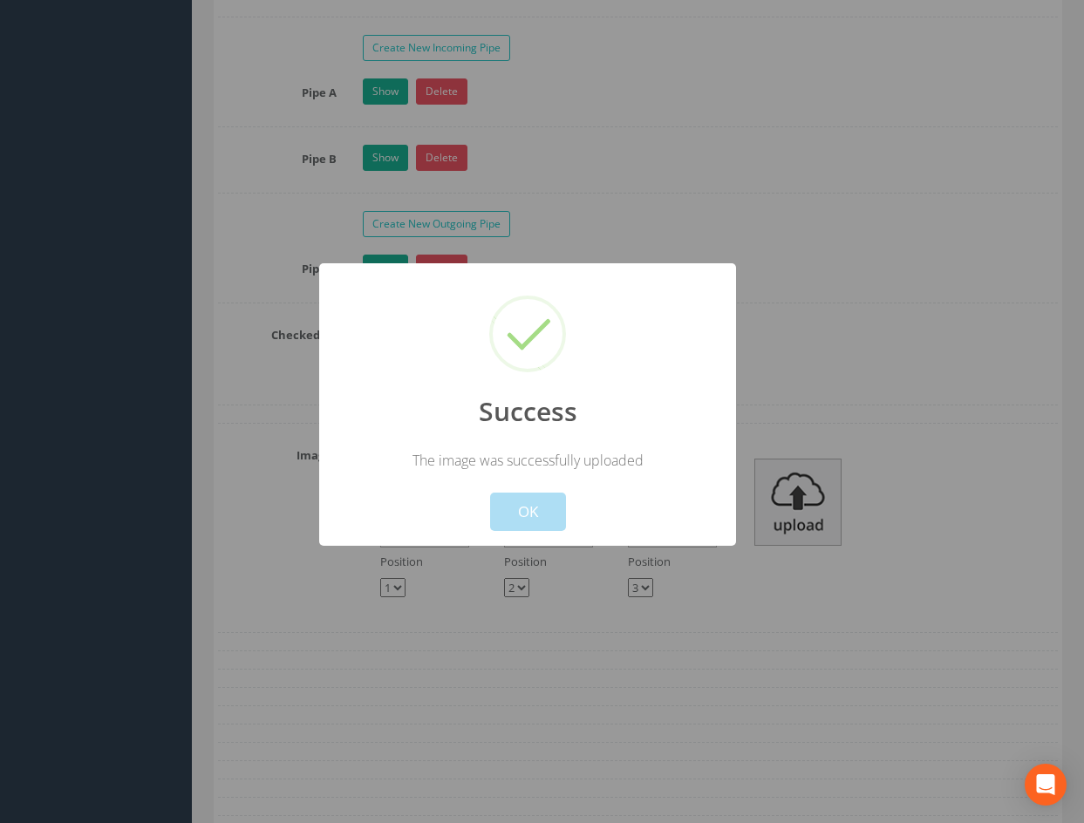
click at [540, 502] on button "OK" at bounding box center [527, 512] width 76 height 38
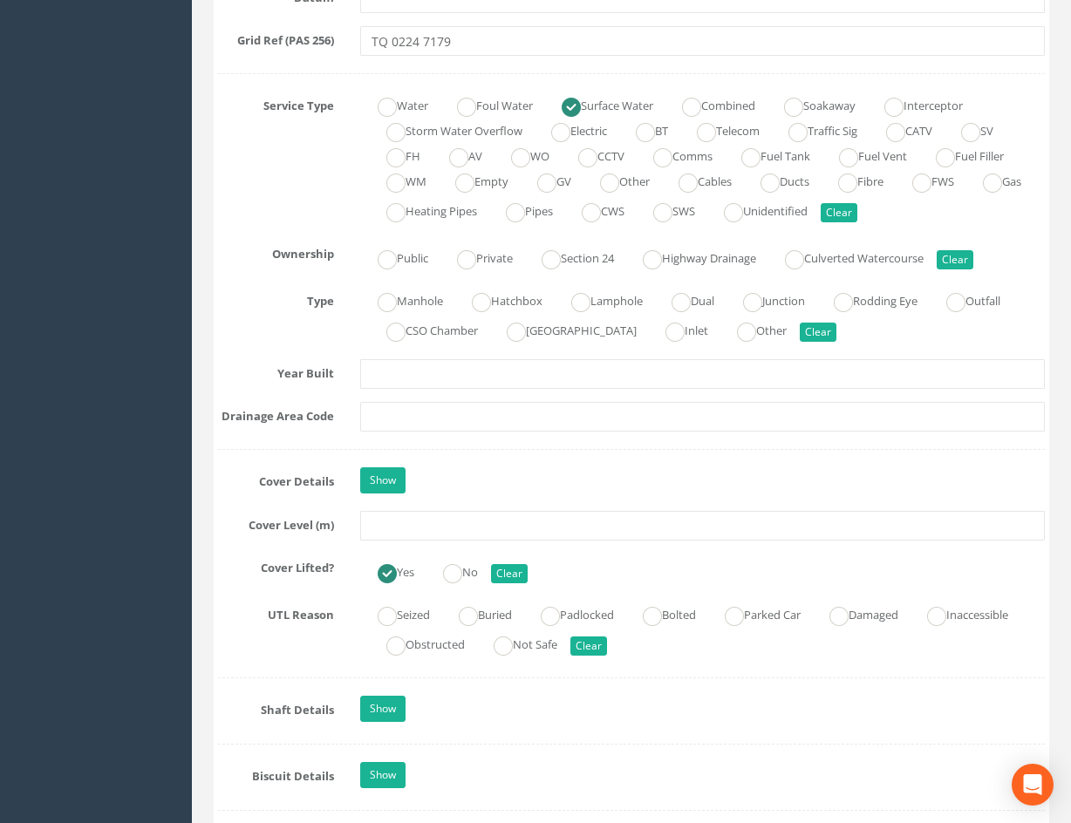
scroll to position [0, 0]
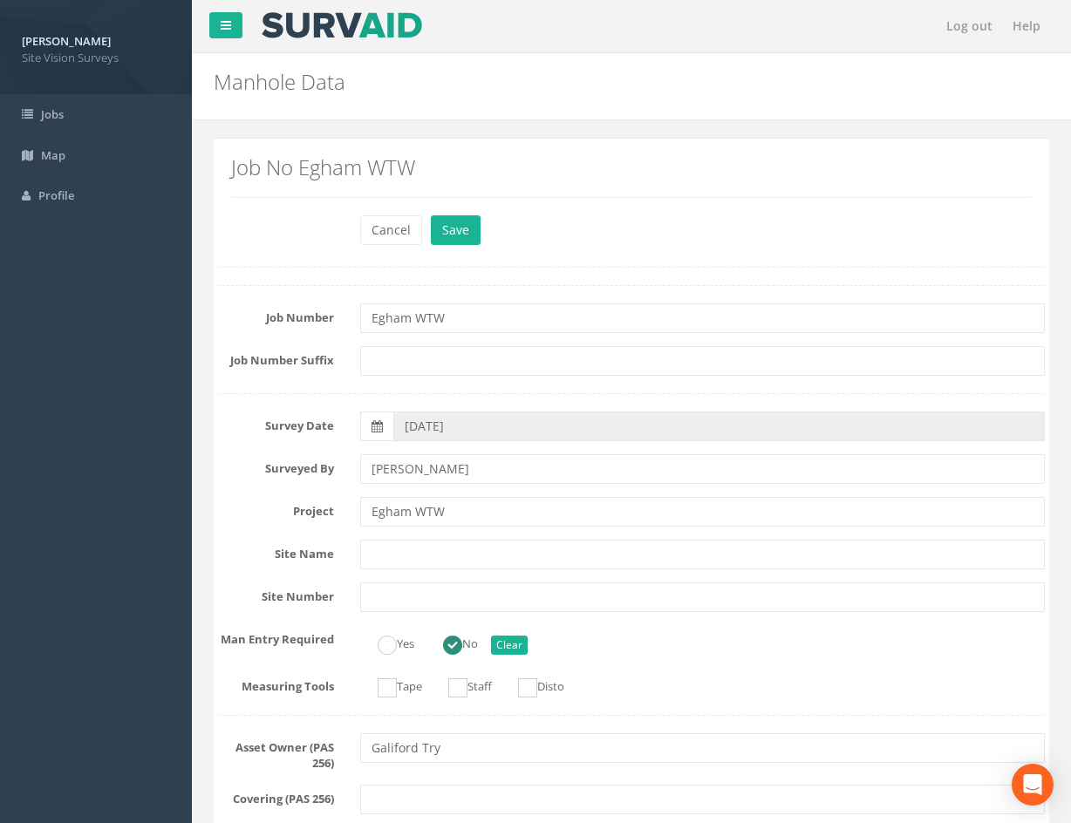
drag, startPoint x: 888, startPoint y: 625, endPoint x: 858, endPoint y: 388, distance: 239.1
click at [462, 235] on button "Save" at bounding box center [456, 230] width 50 height 30
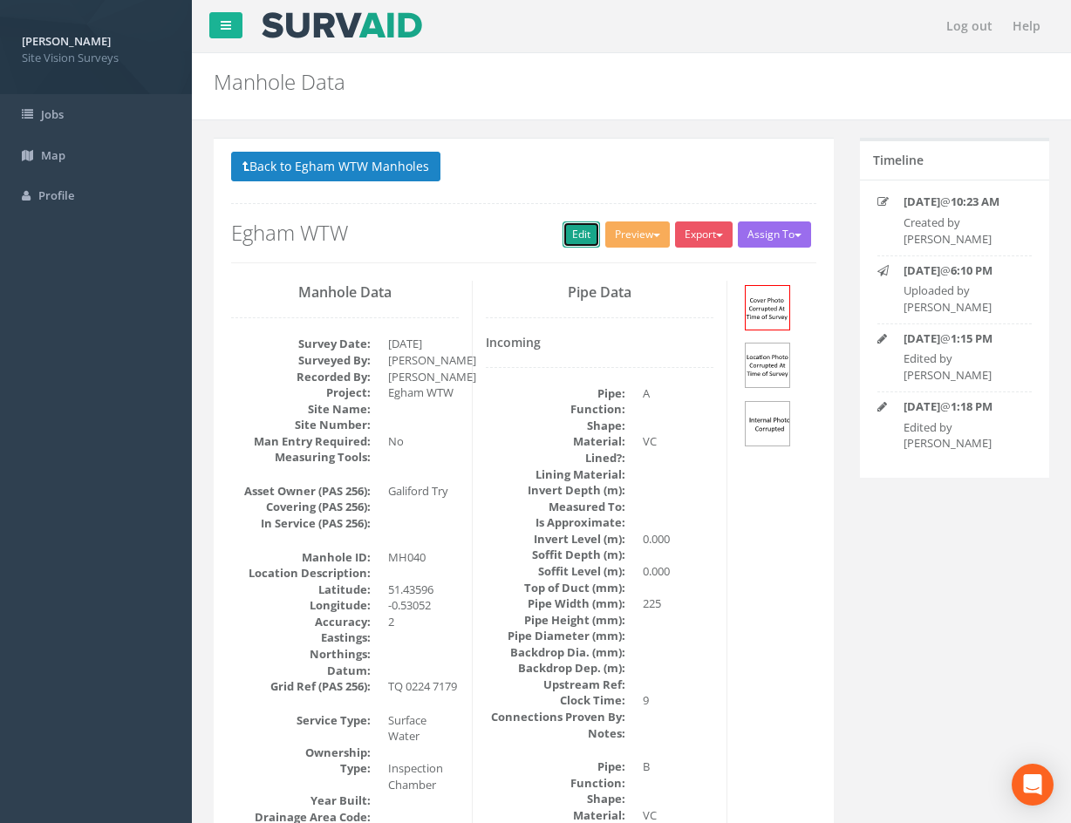
click at [567, 230] on link "Edit" at bounding box center [582, 235] width 38 height 26
drag, startPoint x: 731, startPoint y: 663, endPoint x: 702, endPoint y: 287, distance: 377.0
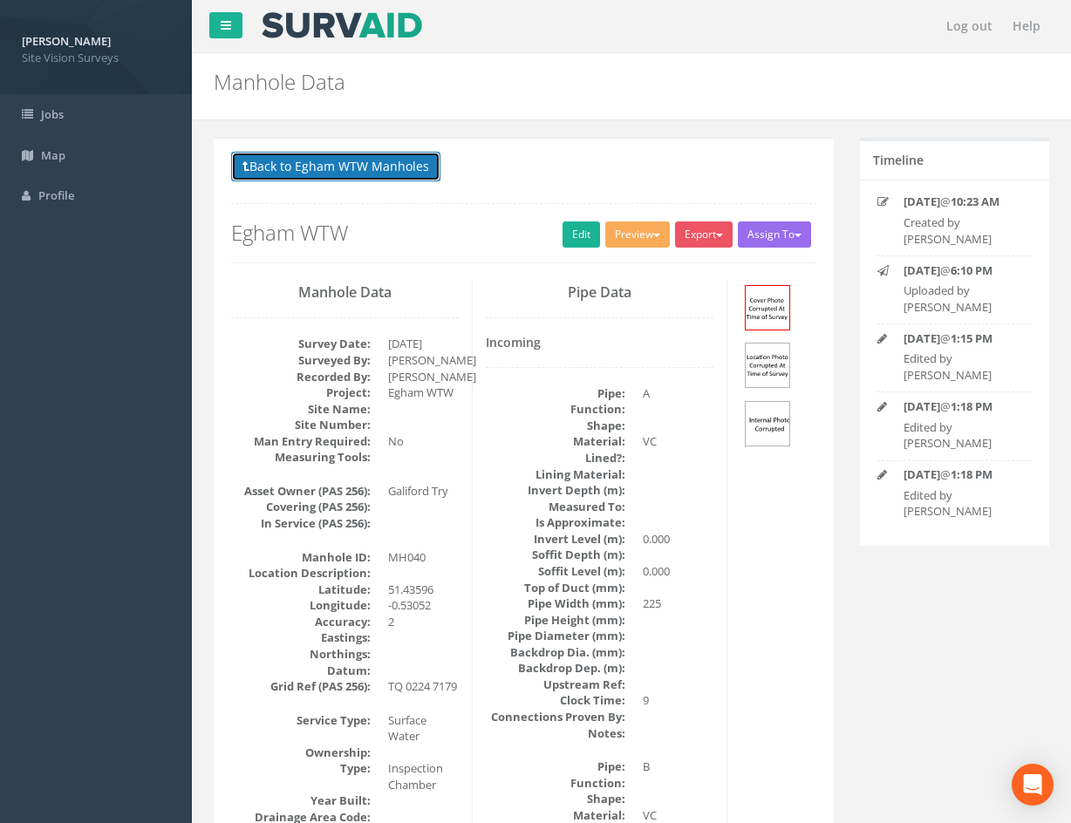
click at [360, 169] on button "Back to Egham WTW Manholes" at bounding box center [335, 167] width 209 height 30
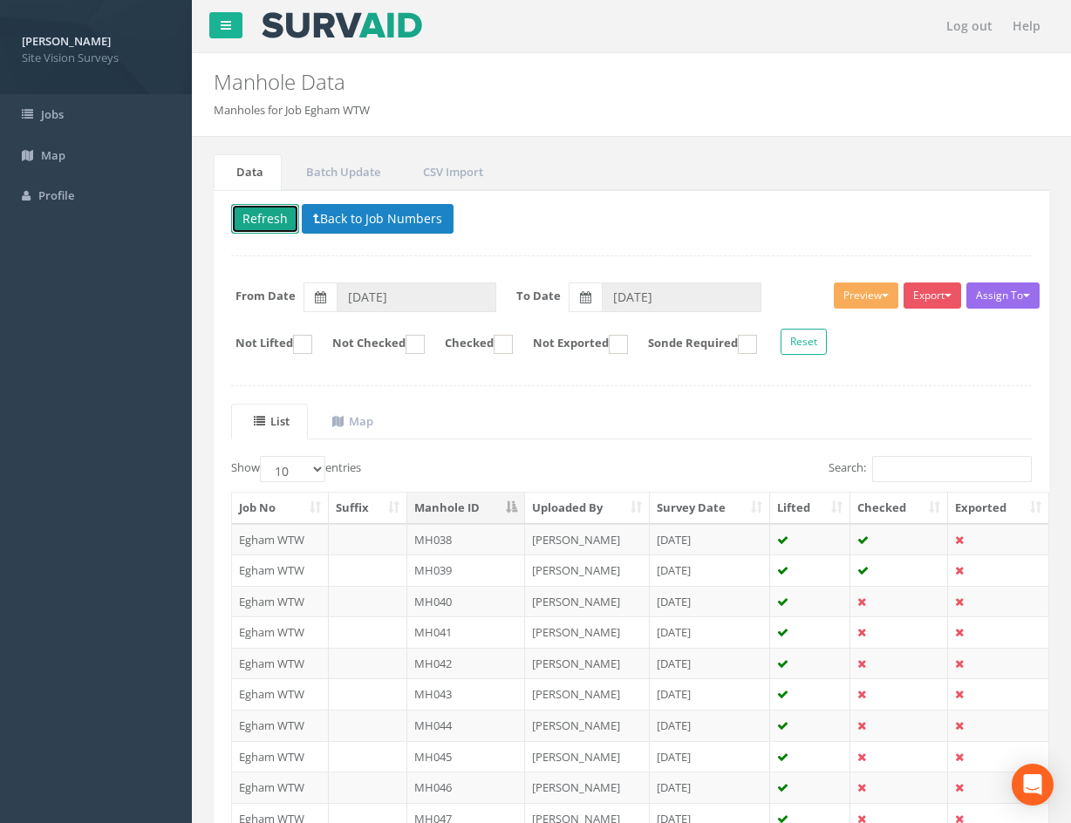
click at [273, 210] on button "Refresh" at bounding box center [265, 219] width 68 height 30
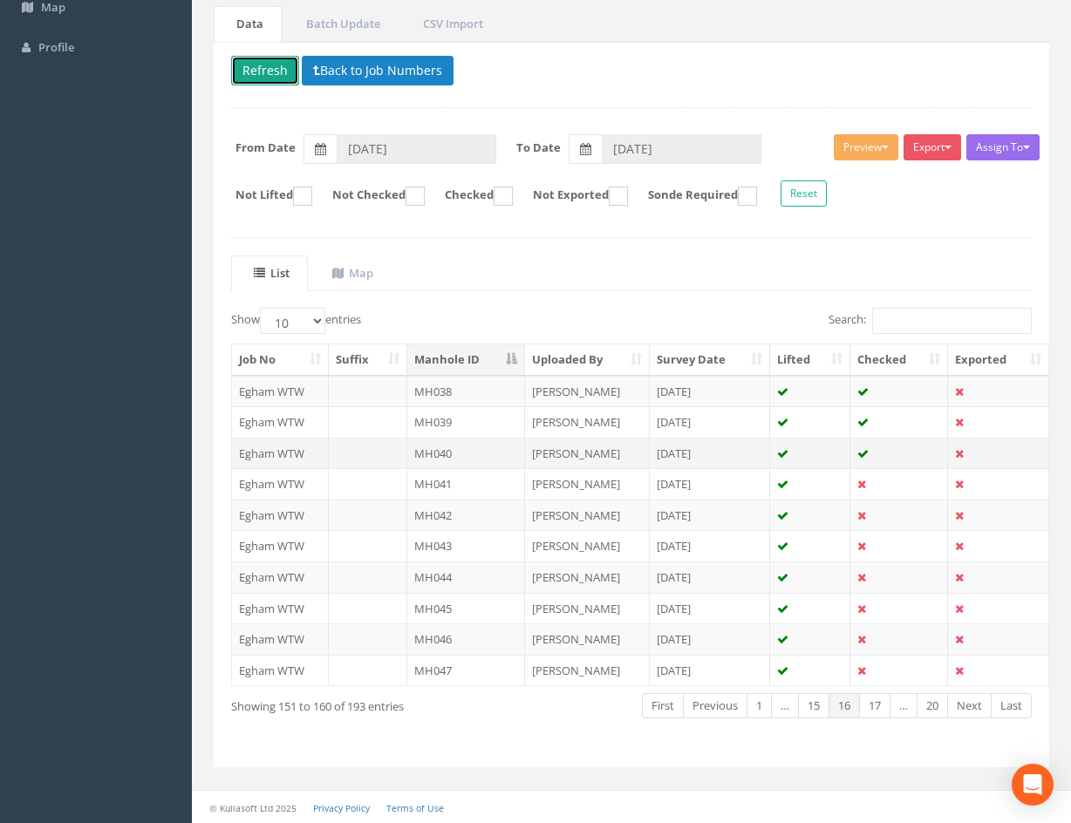
scroll to position [149, 0]
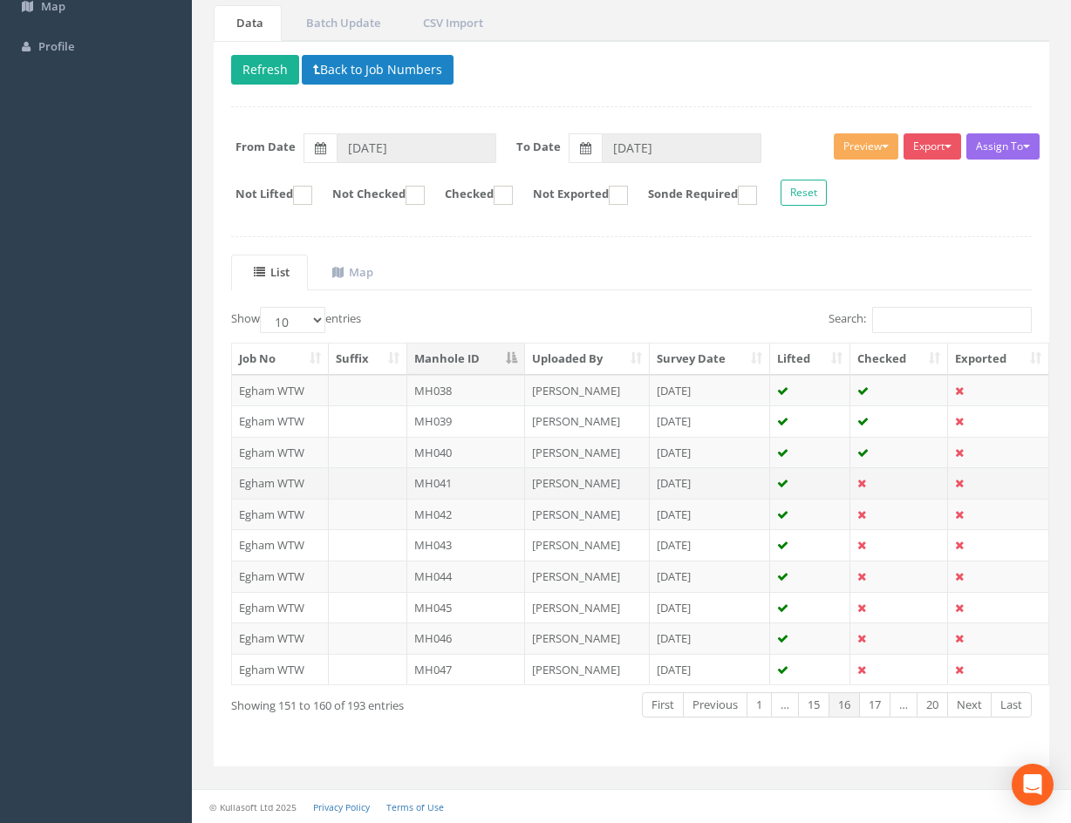
click at [822, 483] on td at bounding box center [810, 482] width 80 height 31
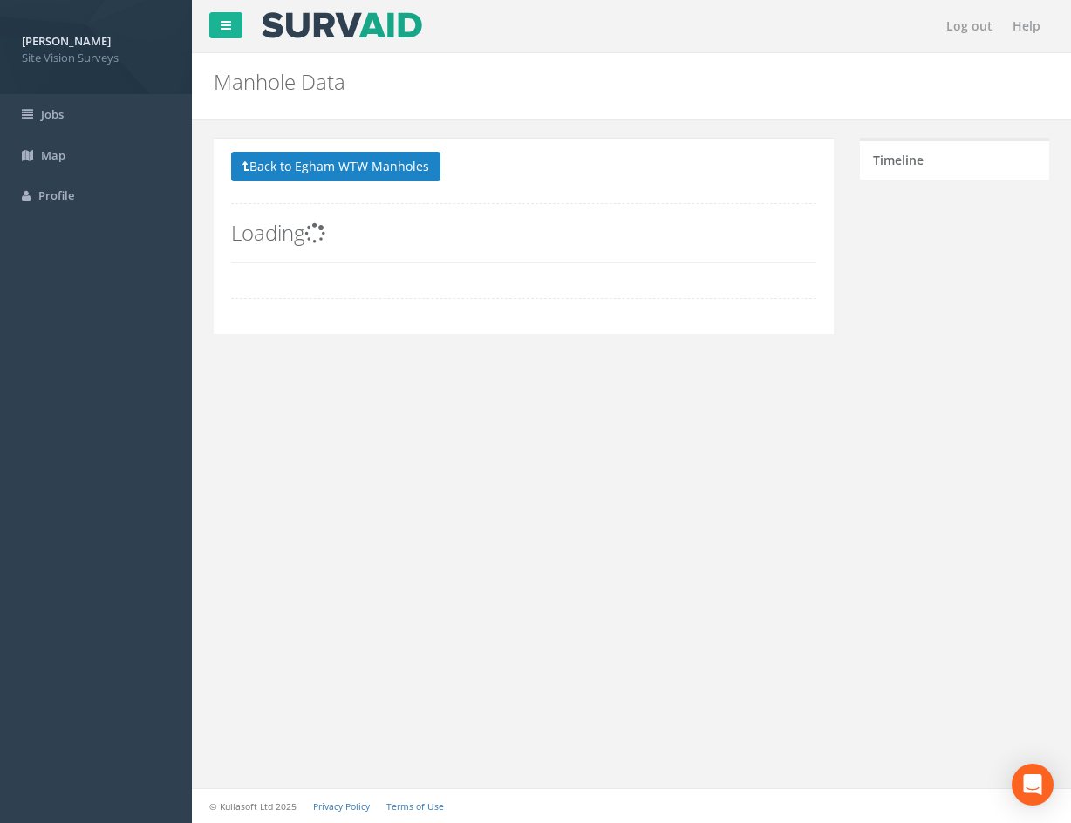
scroll to position [0, 0]
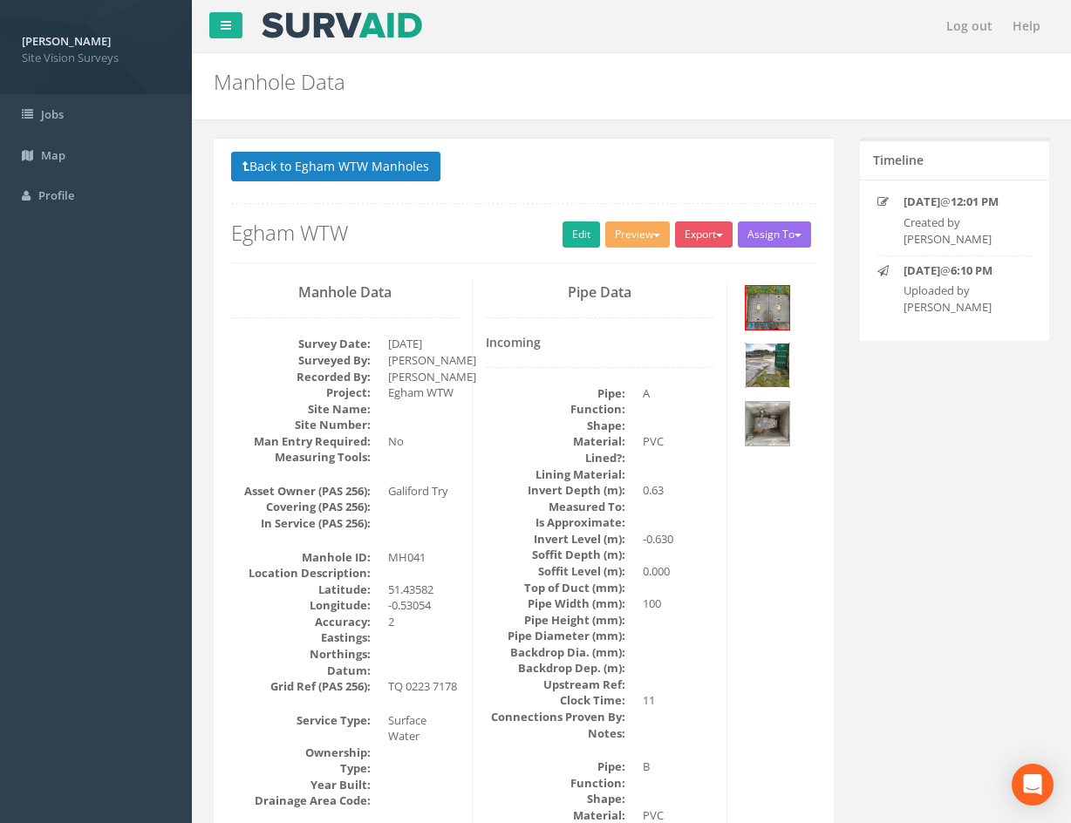
click at [776, 360] on img at bounding box center [768, 366] width 44 height 44
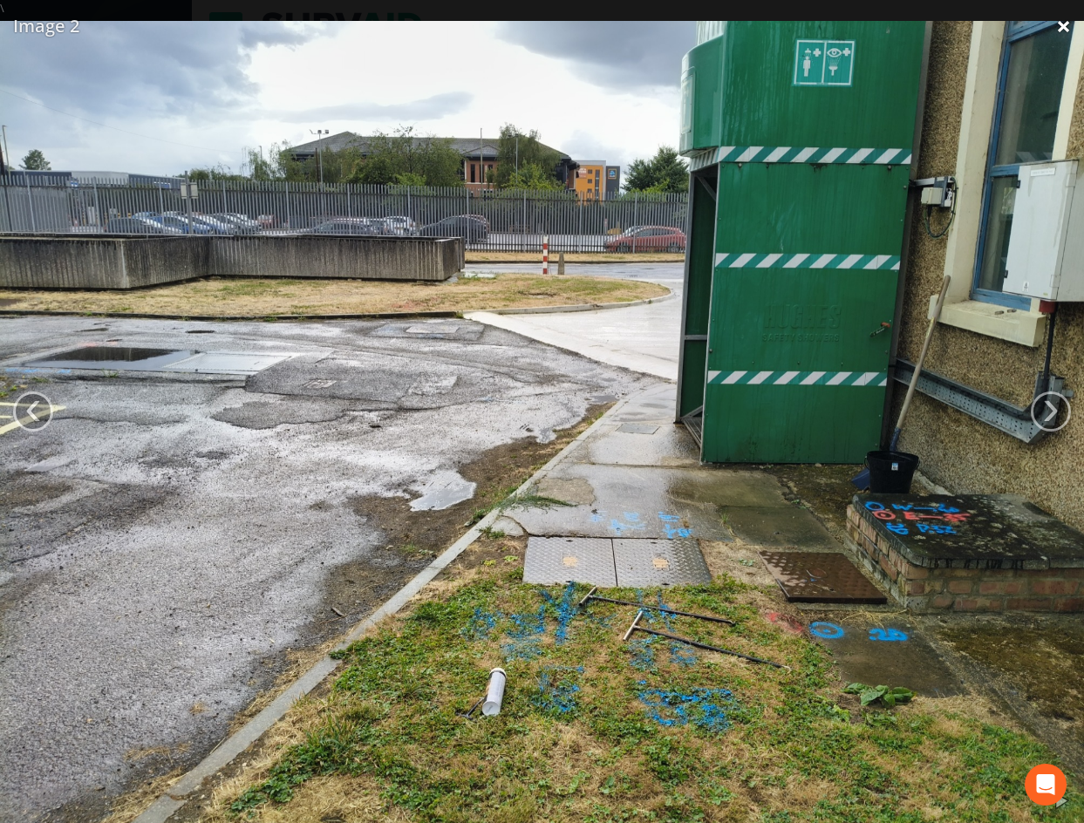
click at [1062, 31] on link "×" at bounding box center [1063, 26] width 41 height 52
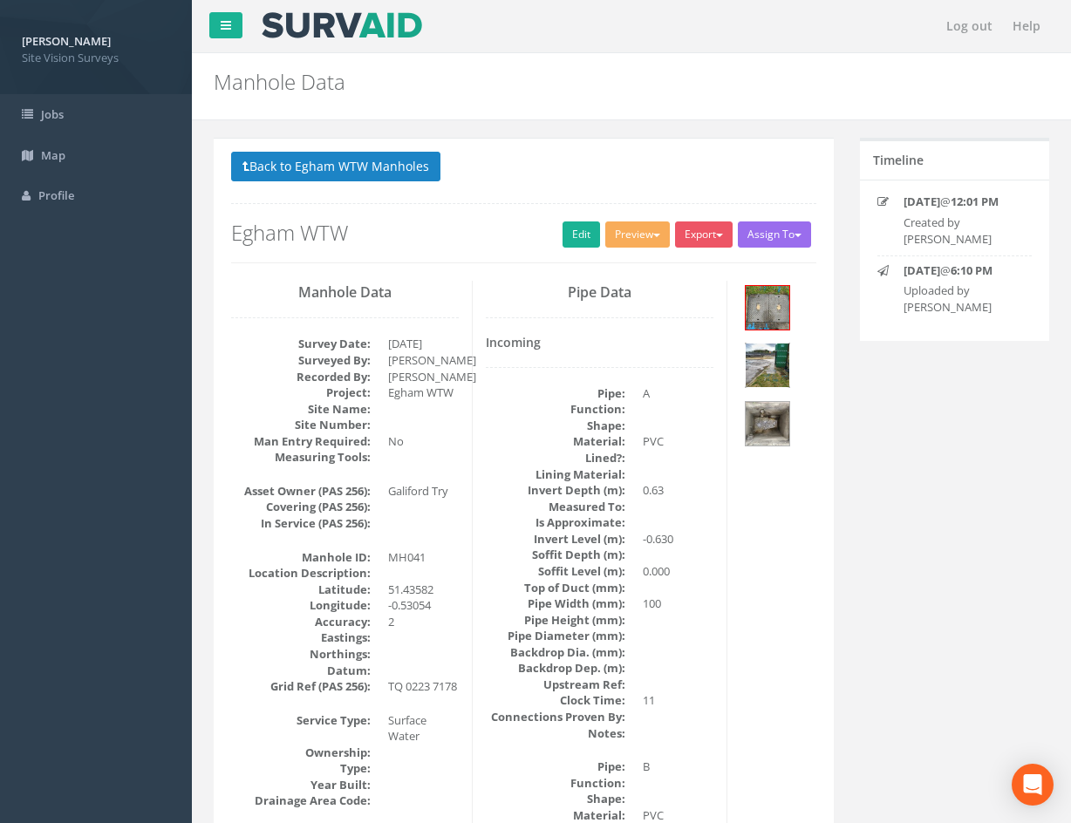
click at [780, 381] on img at bounding box center [768, 366] width 44 height 44
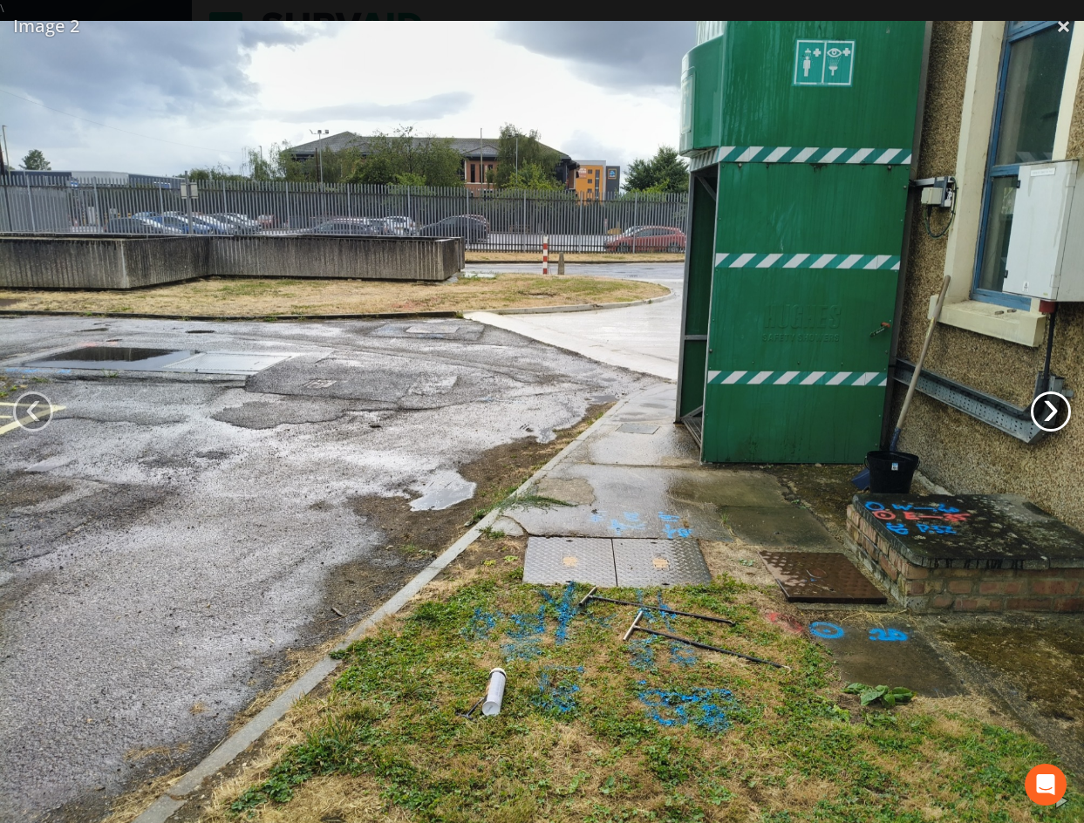
click at [1034, 417] on link "›" at bounding box center [1051, 412] width 40 height 40
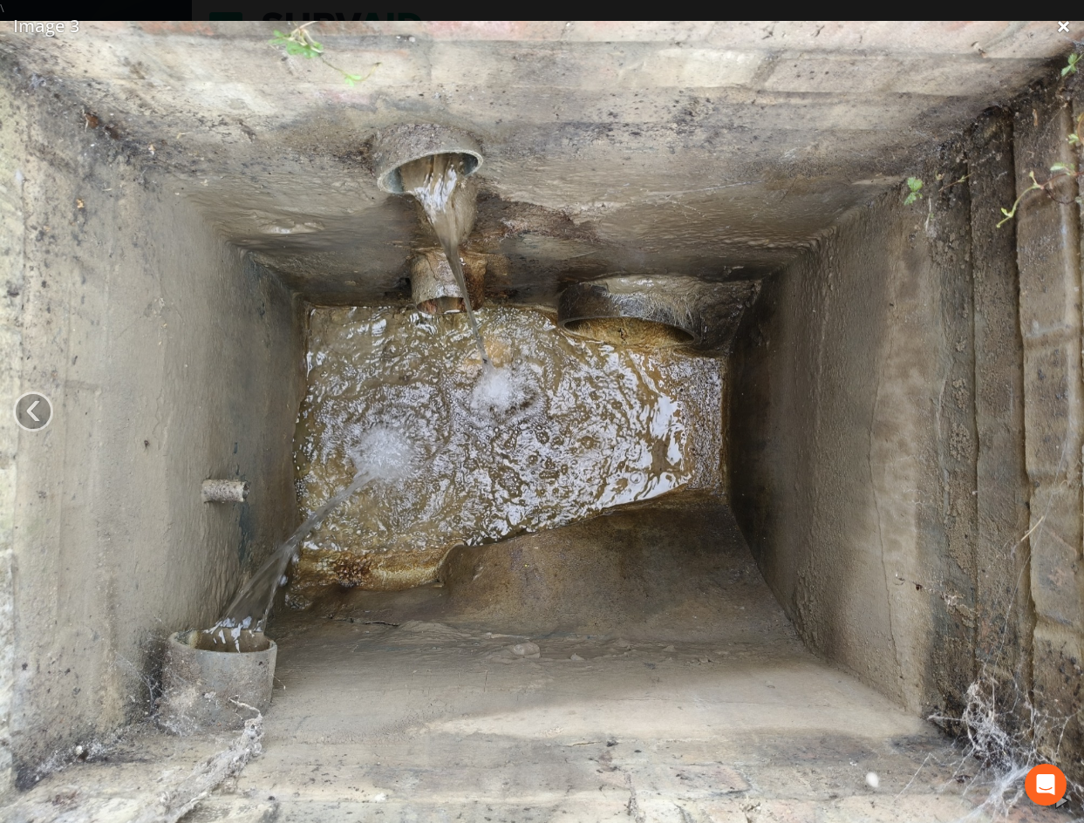
click at [1068, 24] on link "×" at bounding box center [1063, 26] width 41 height 52
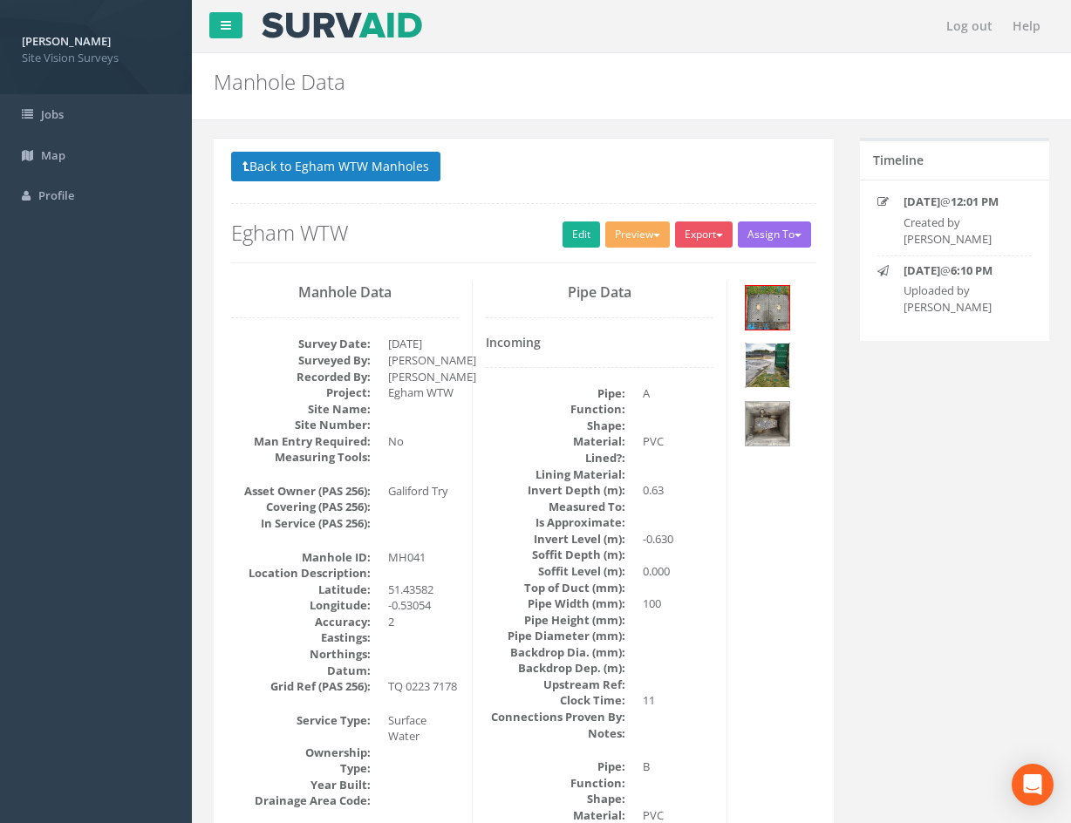
click at [778, 353] on img at bounding box center [768, 366] width 44 height 44
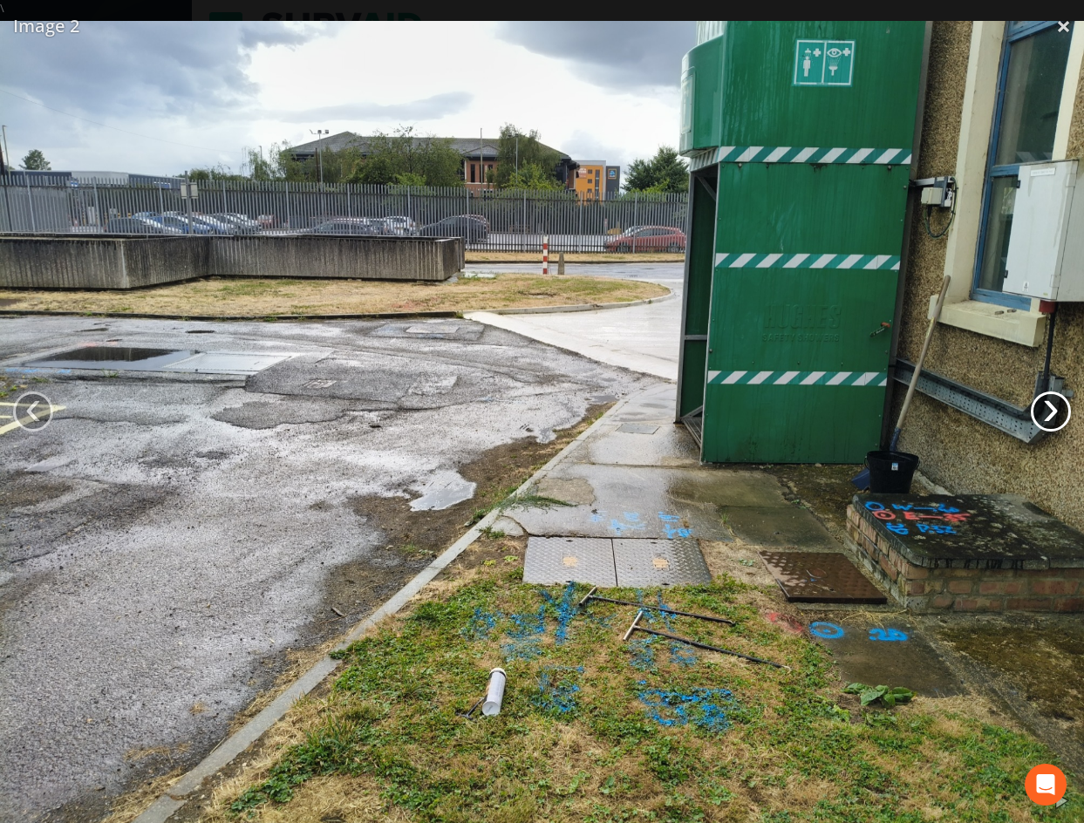
click at [1064, 411] on link "›" at bounding box center [1051, 412] width 40 height 40
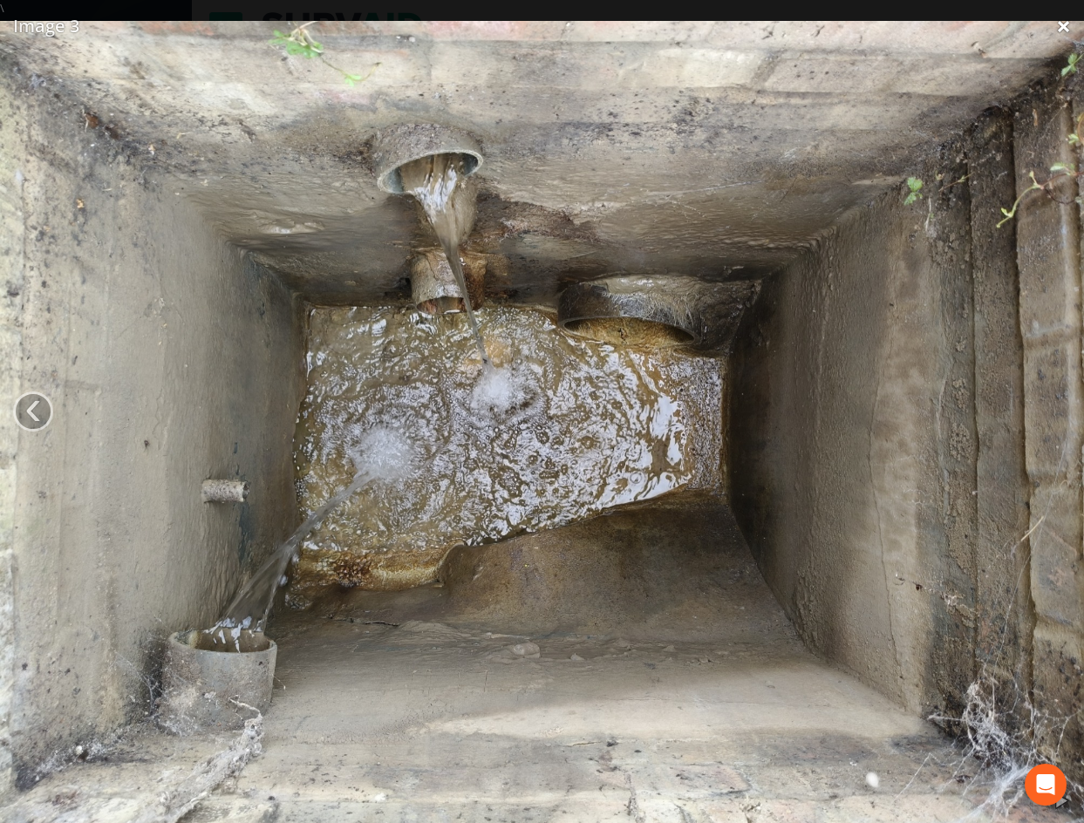
click at [1062, 33] on link "×" at bounding box center [1063, 26] width 41 height 52
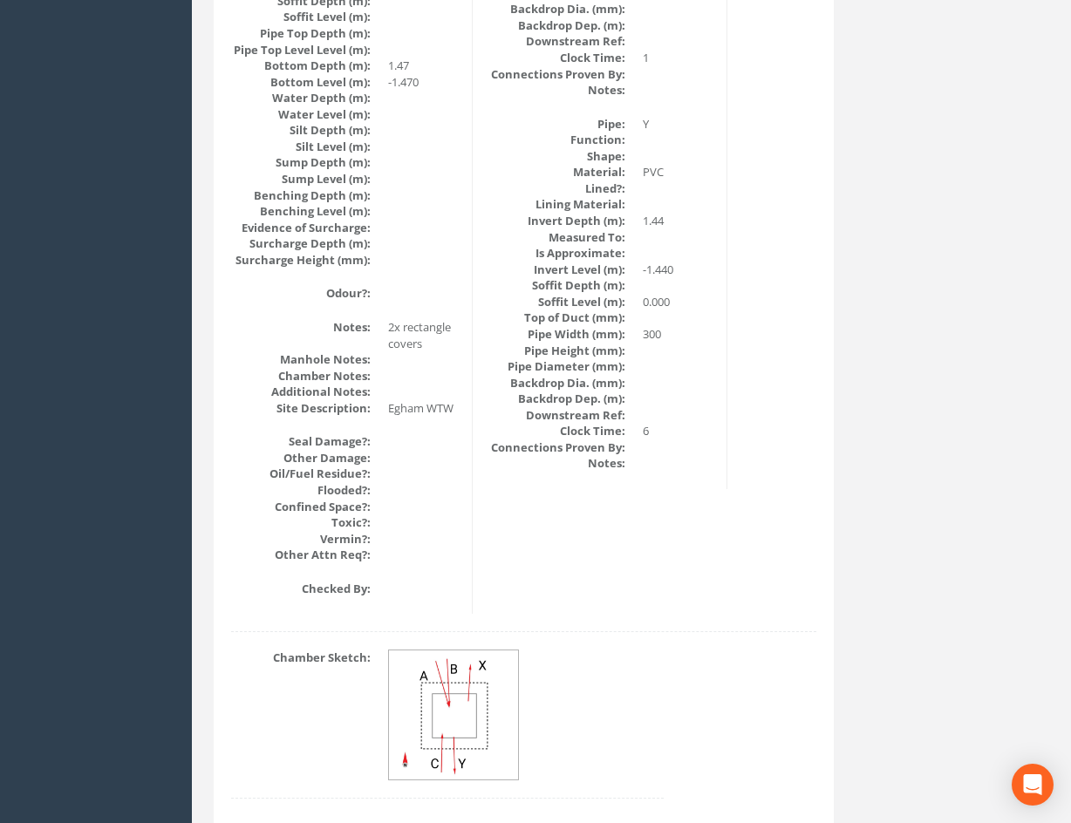
scroll to position [689, 0]
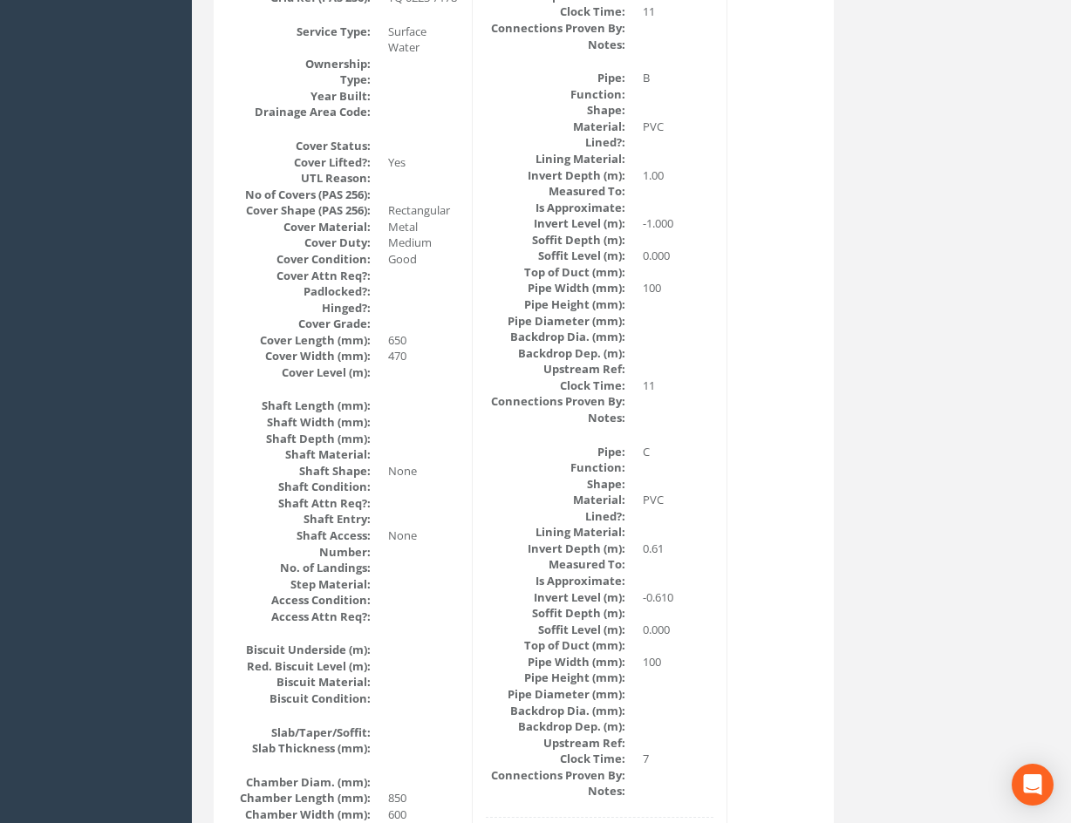
drag, startPoint x: 747, startPoint y: 655, endPoint x: 679, endPoint y: 362, distance: 300.8
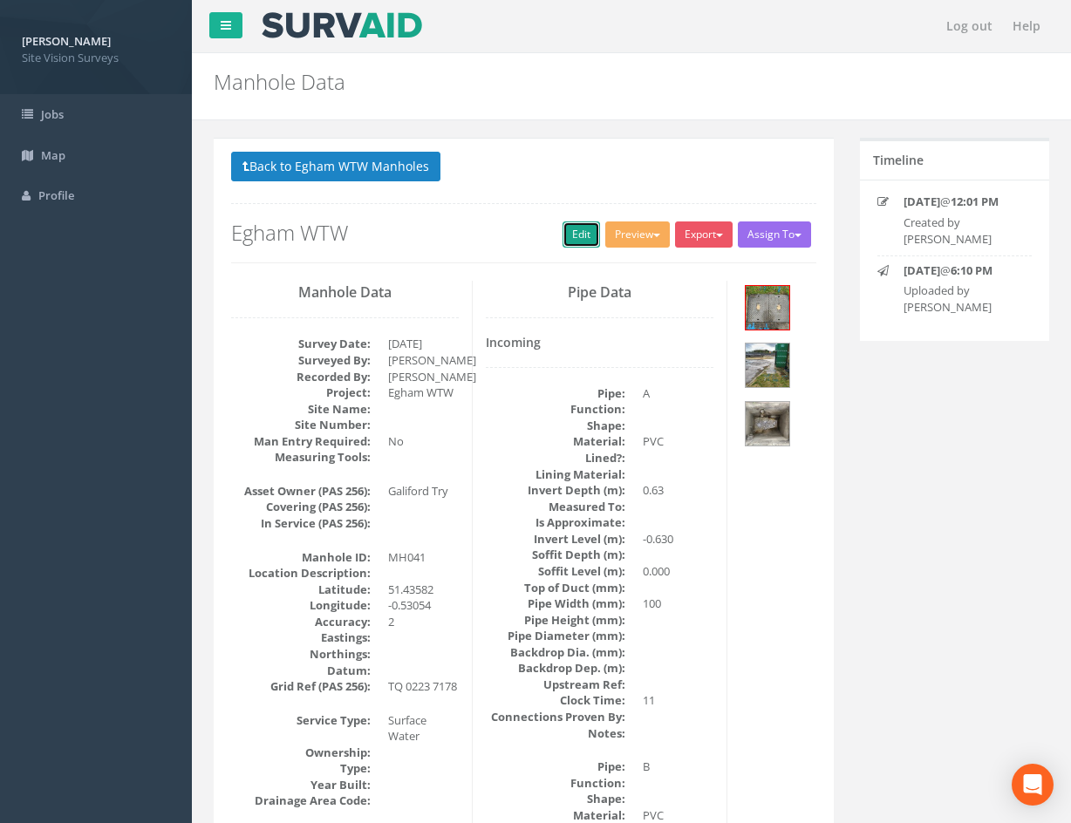
click at [586, 235] on link "Edit" at bounding box center [582, 235] width 38 height 26
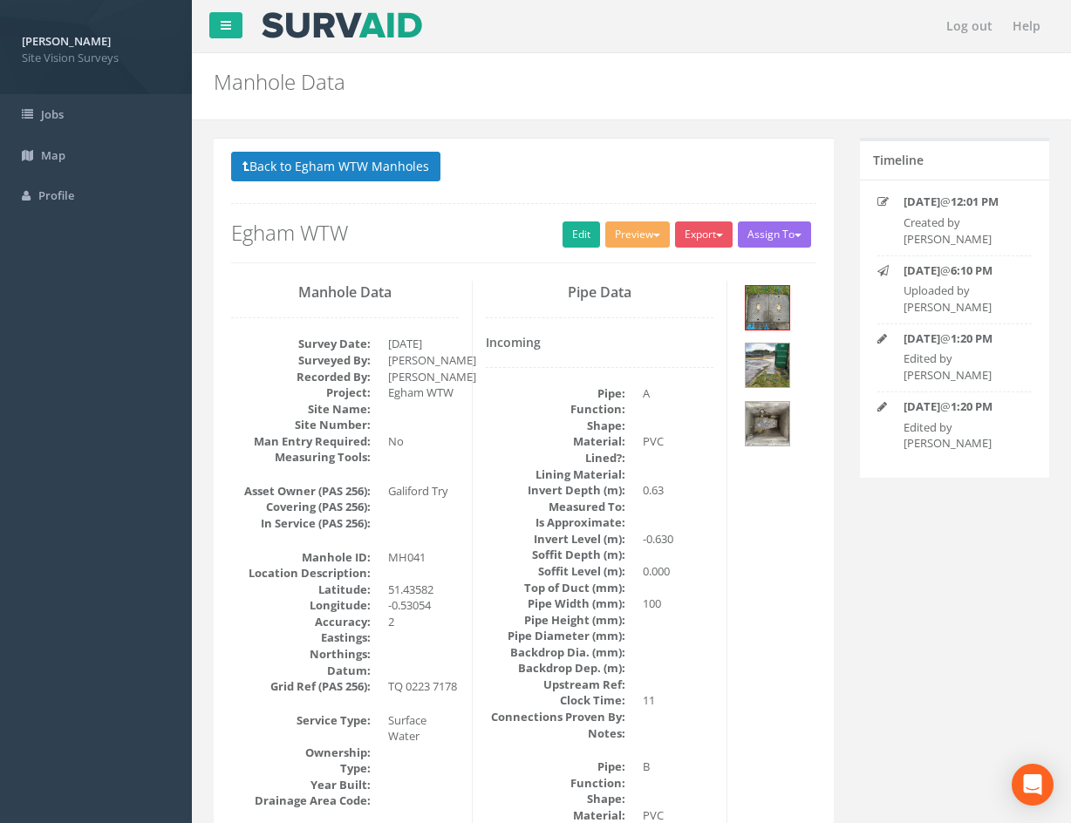
drag, startPoint x: 748, startPoint y: 688, endPoint x: 758, endPoint y: 211, distance: 477.2
click at [393, 165] on button "Back to Egham WTW Manholes" at bounding box center [335, 167] width 209 height 30
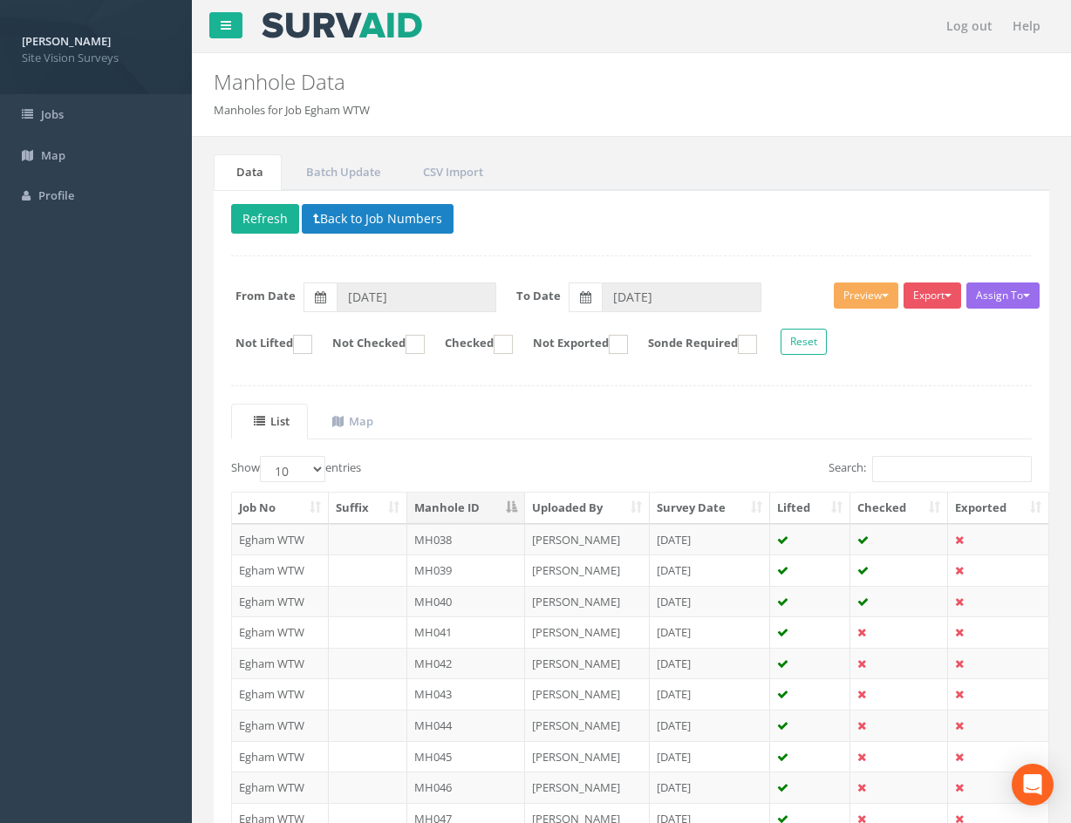
click at [255, 235] on p "Delete Refresh Back to Job Numbers" at bounding box center [631, 221] width 801 height 34
click at [259, 222] on button "Refresh" at bounding box center [265, 219] width 68 height 30
click at [886, 664] on td at bounding box center [899, 663] width 98 height 31
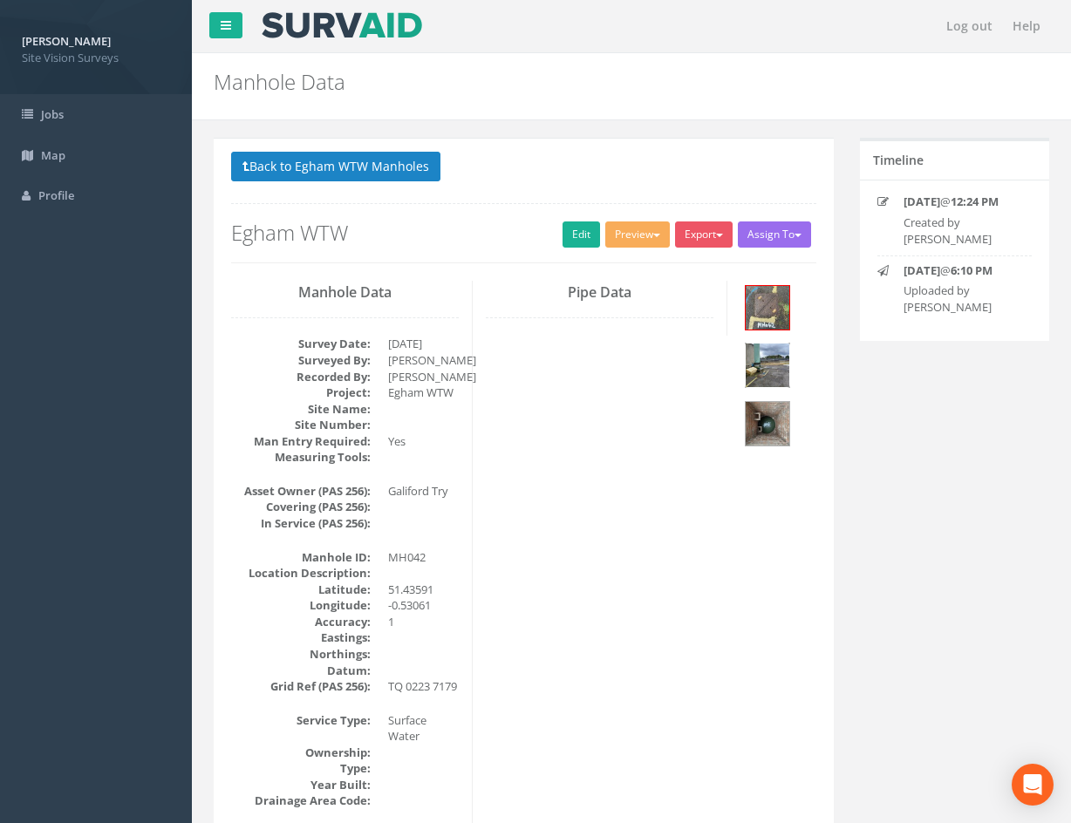
click at [778, 368] on img at bounding box center [768, 366] width 44 height 44
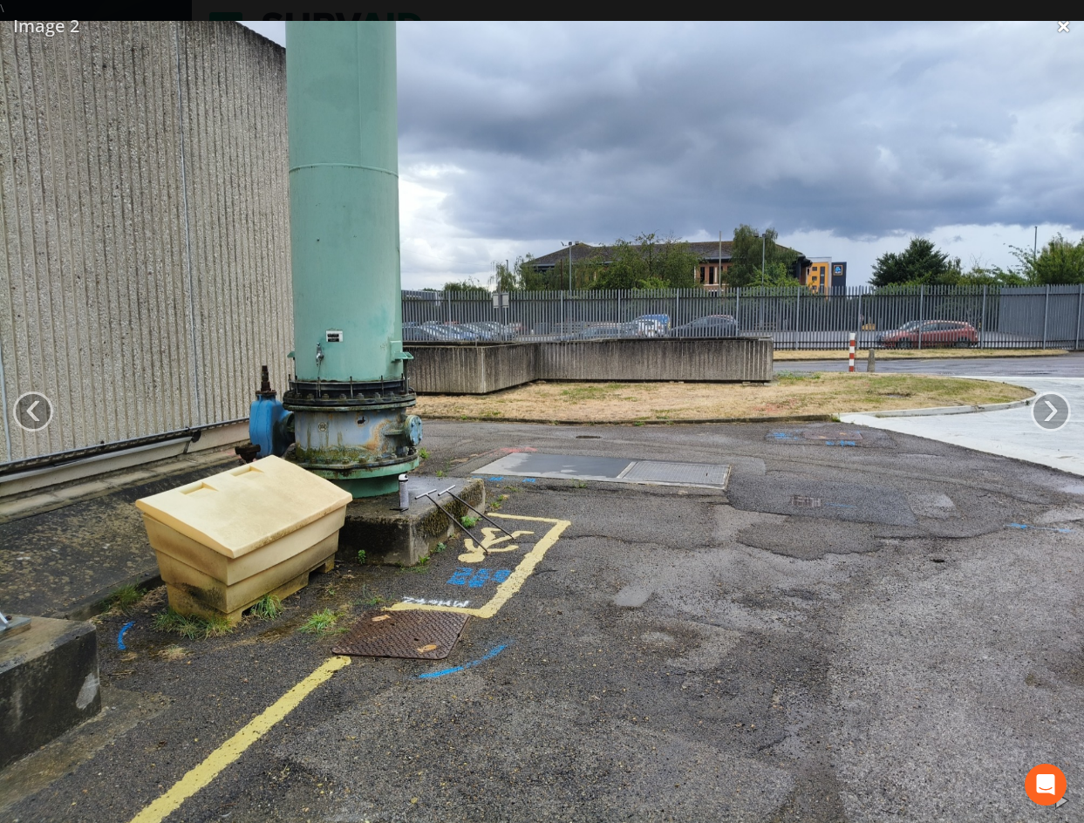
click at [1061, 31] on link "×" at bounding box center [1063, 26] width 41 height 52
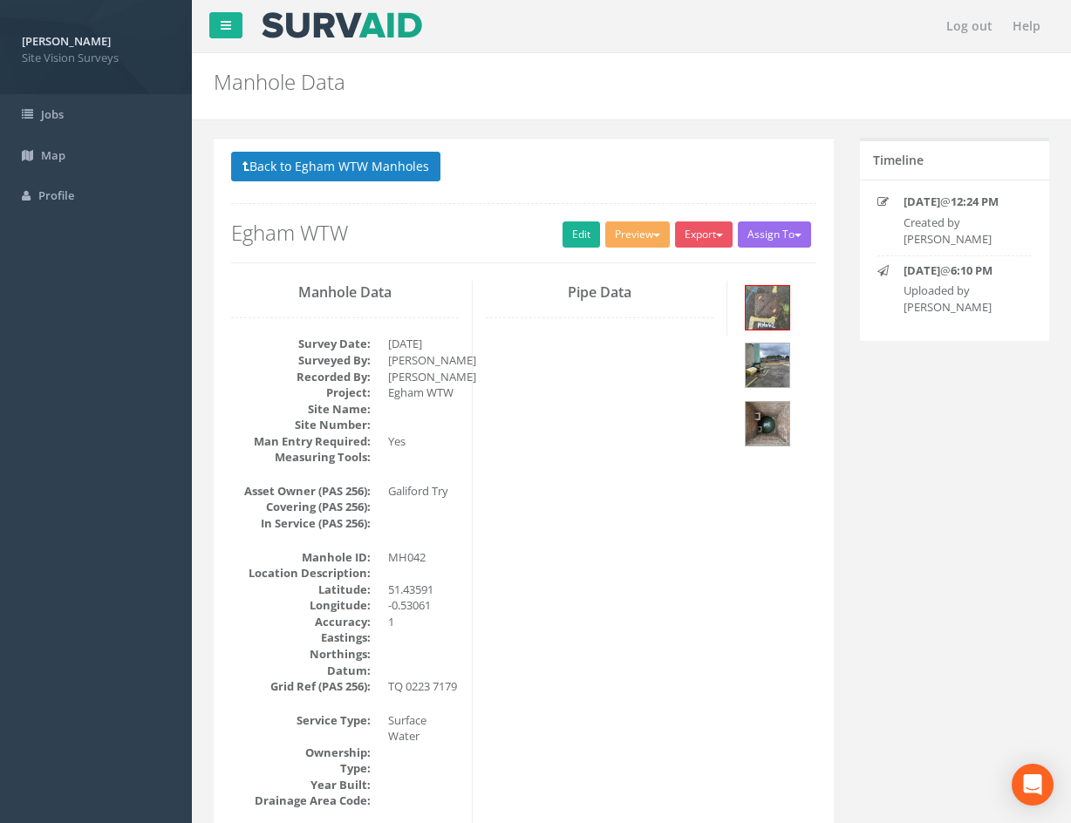
drag, startPoint x: 638, startPoint y: 581, endPoint x: 557, endPoint y: 227, distance: 363.3
click at [551, 224] on h2 "Egham WTW" at bounding box center [523, 233] width 585 height 23
click at [569, 234] on link "Edit" at bounding box center [582, 235] width 38 height 26
drag, startPoint x: 687, startPoint y: 706, endPoint x: 539, endPoint y: 323, distance: 411.4
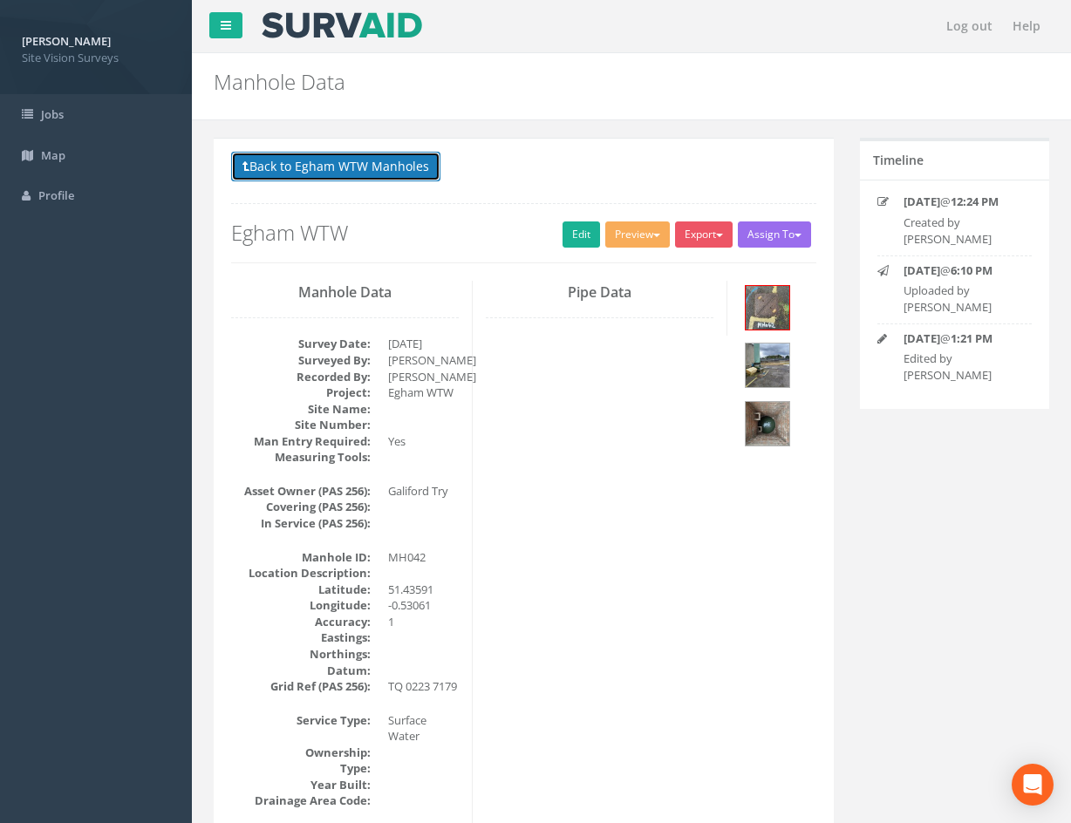
click at [388, 174] on button "Back to Egham WTW Manholes" at bounding box center [335, 167] width 209 height 30
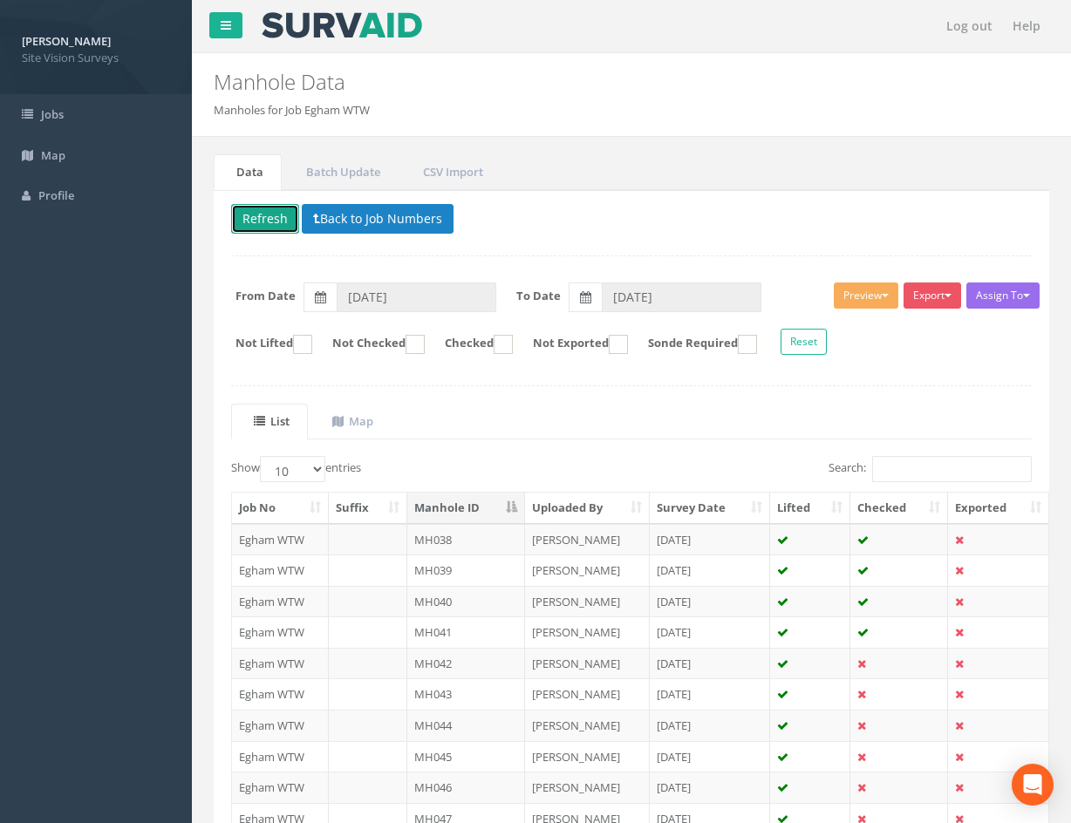
click at [264, 209] on button "Refresh" at bounding box center [265, 219] width 68 height 30
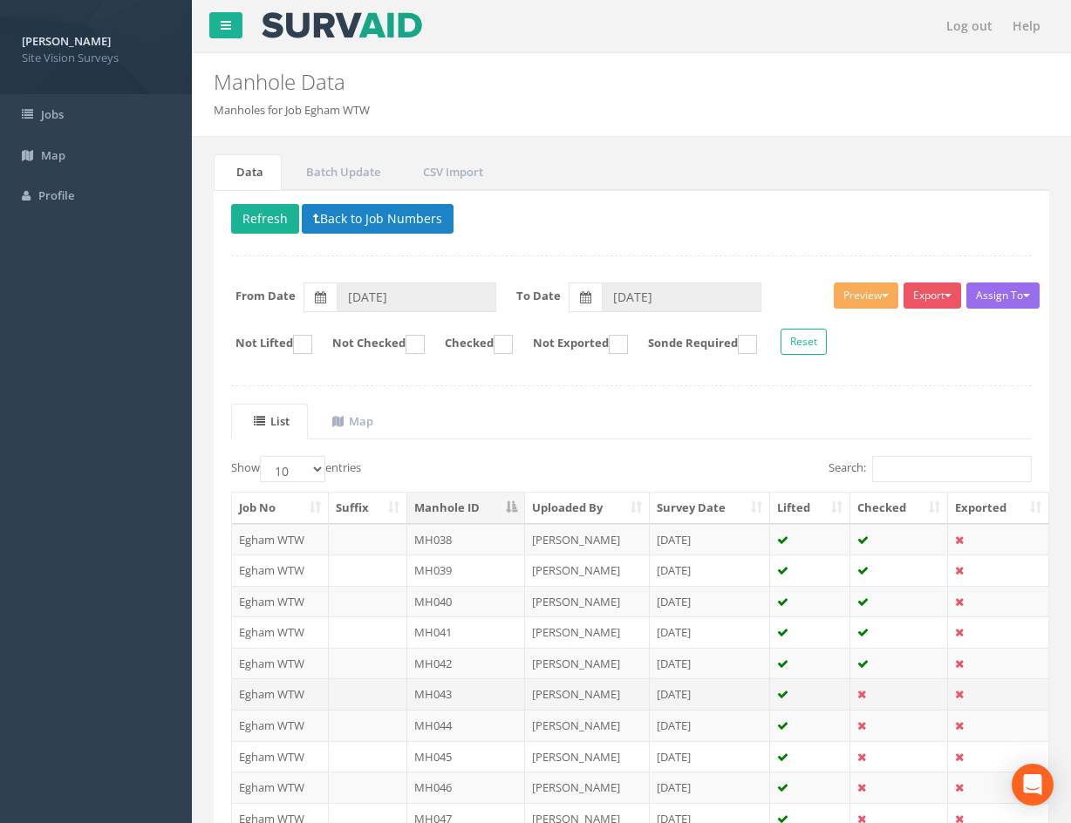
click at [826, 694] on td at bounding box center [810, 694] width 80 height 31
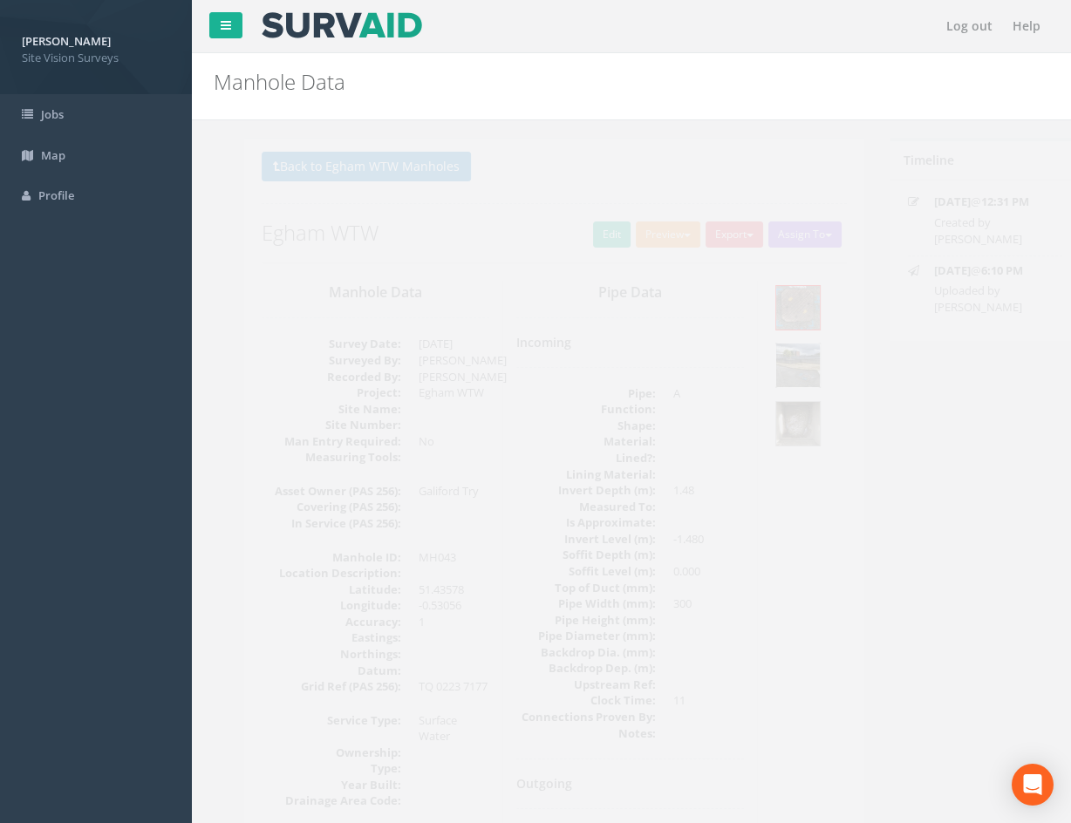
click at [754, 366] on img at bounding box center [768, 366] width 44 height 44
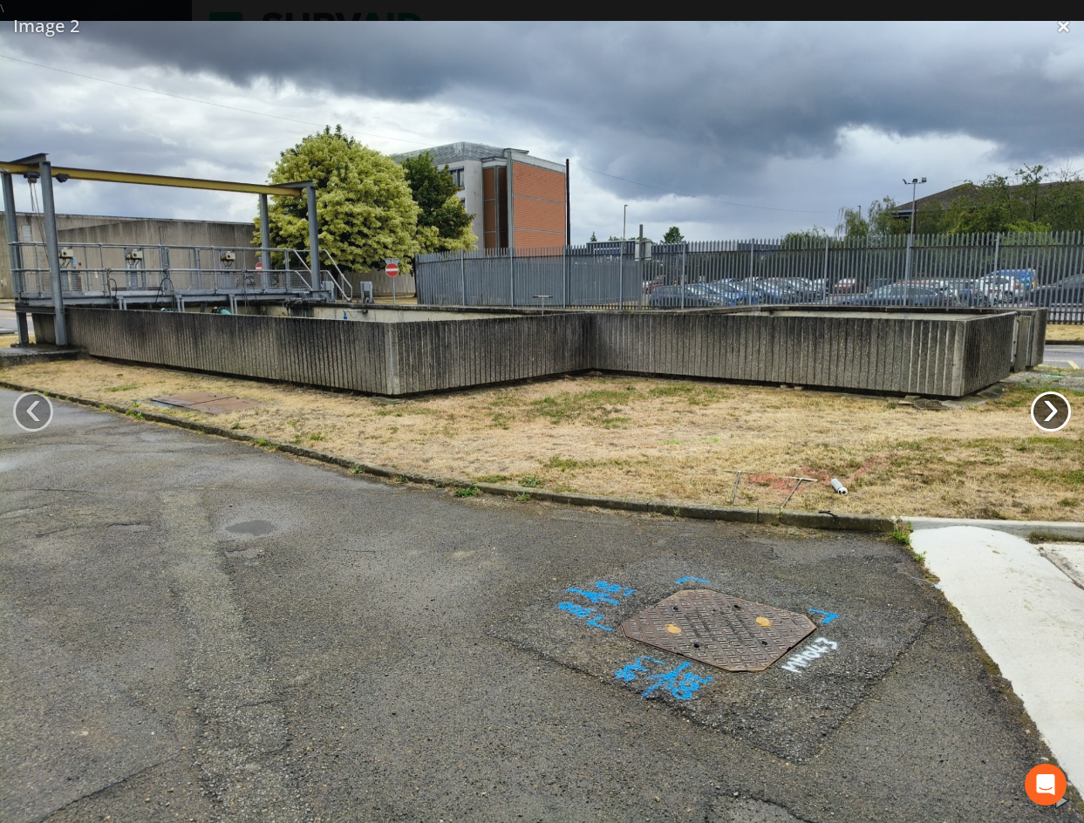
click at [1045, 402] on link "›" at bounding box center [1051, 412] width 40 height 40
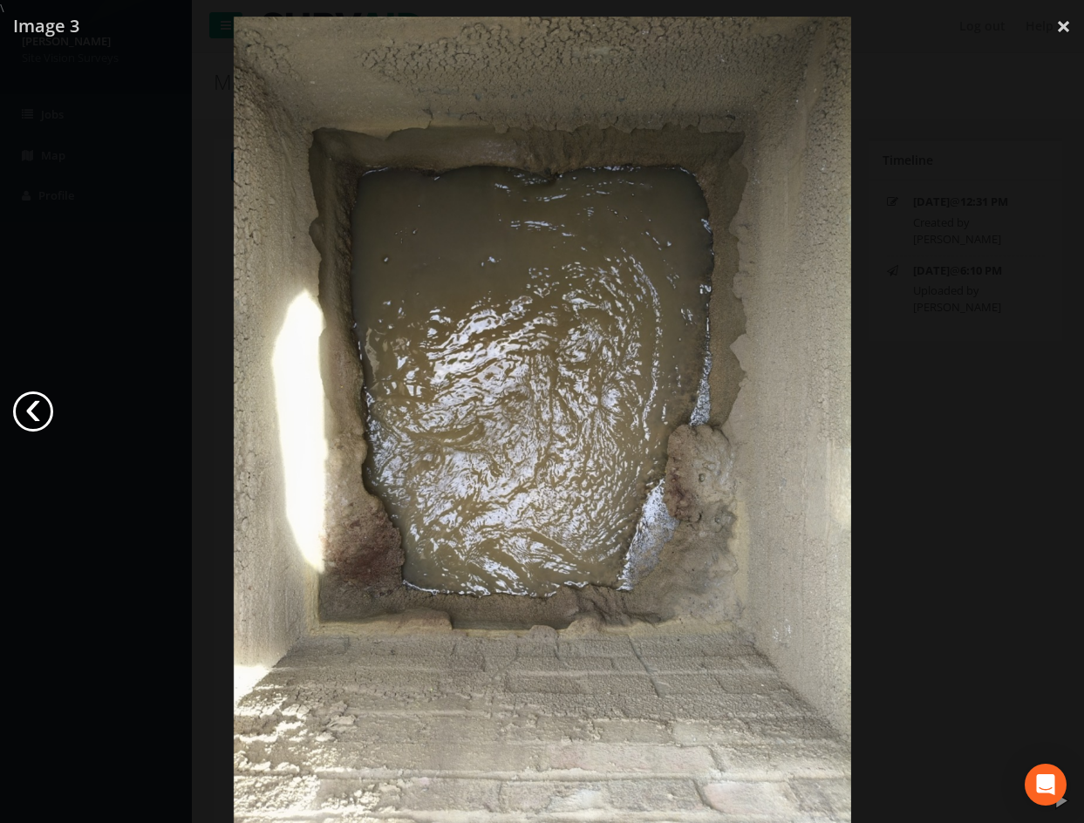
click at [38, 409] on link "‹" at bounding box center [33, 412] width 40 height 40
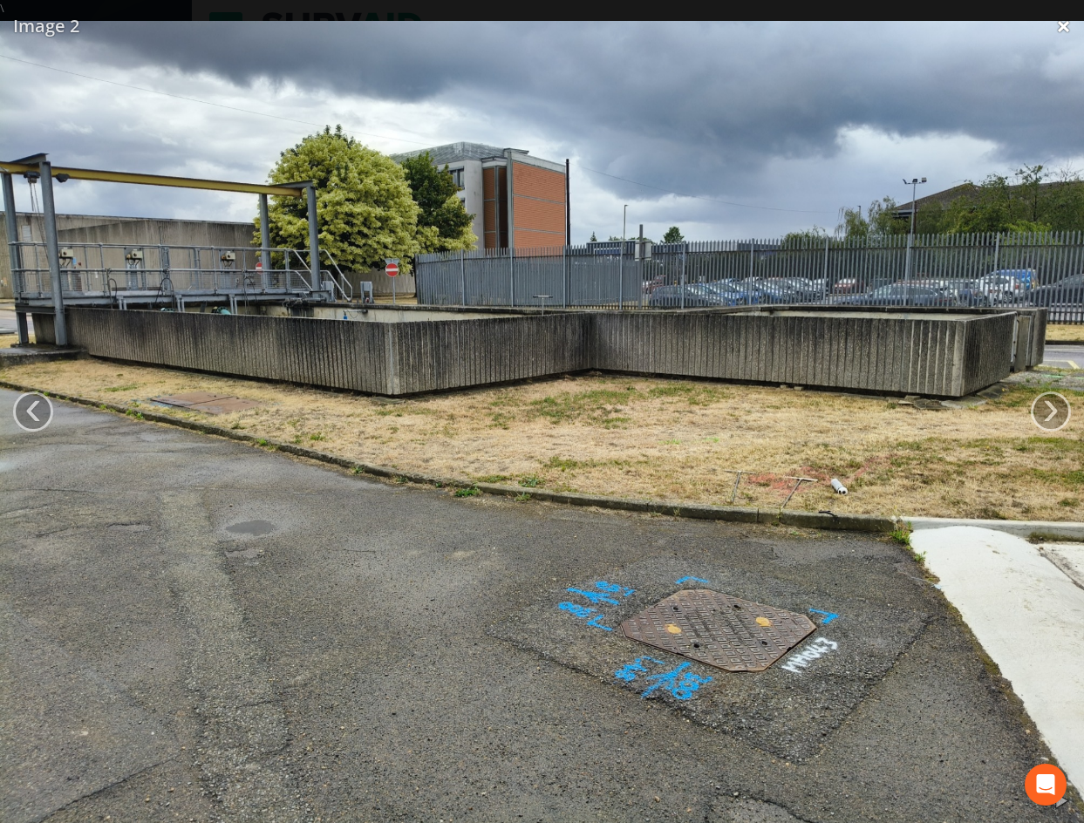
click at [1067, 21] on link "×" at bounding box center [1063, 26] width 41 height 52
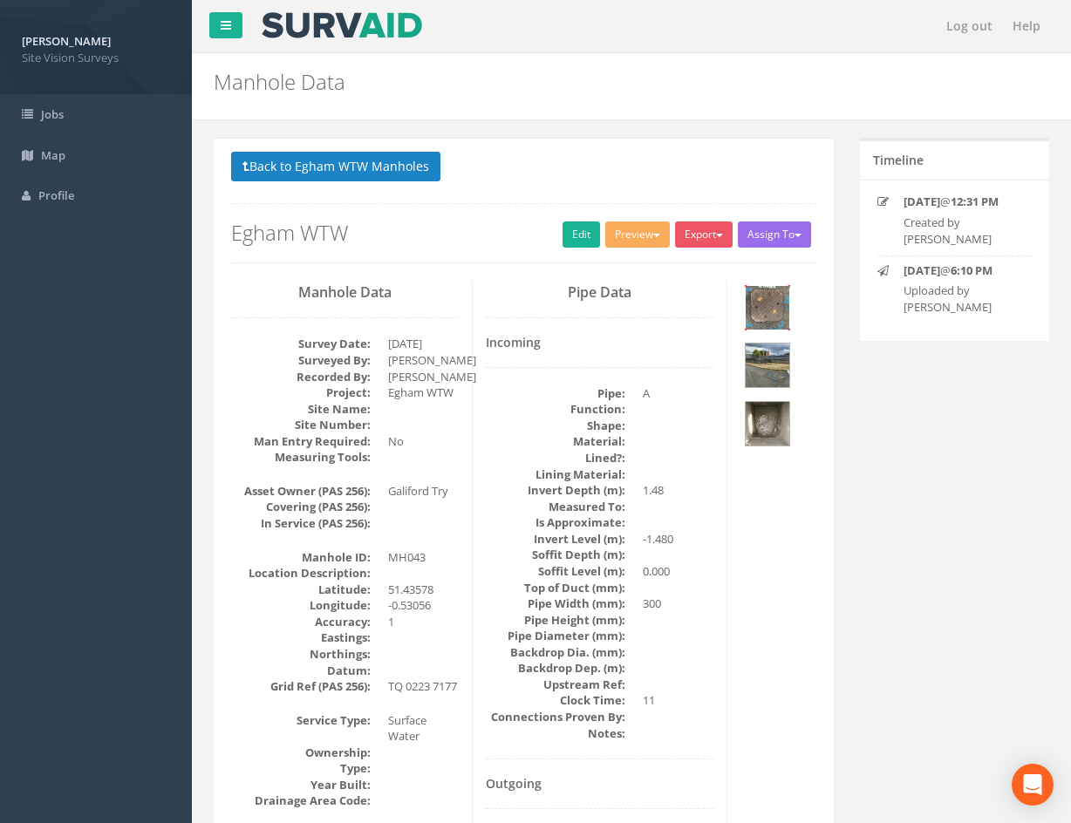
click at [770, 297] on img at bounding box center [768, 308] width 44 height 44
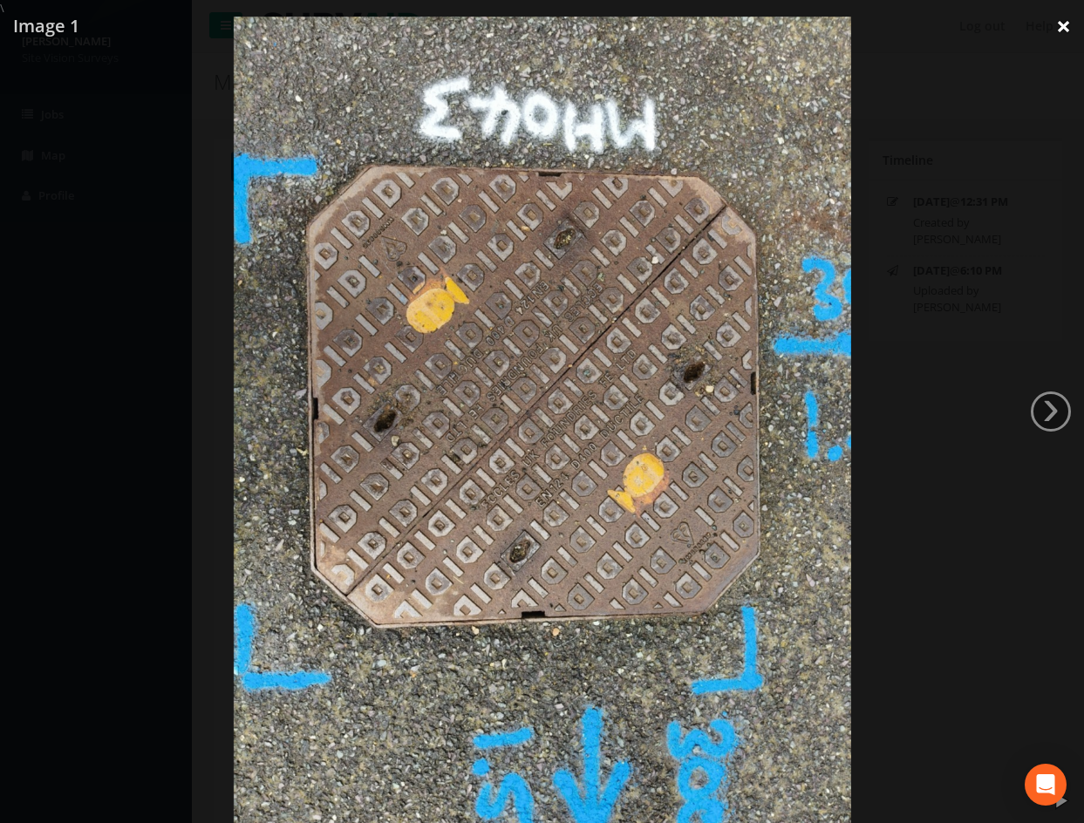
click at [1063, 36] on link "×" at bounding box center [1063, 26] width 41 height 52
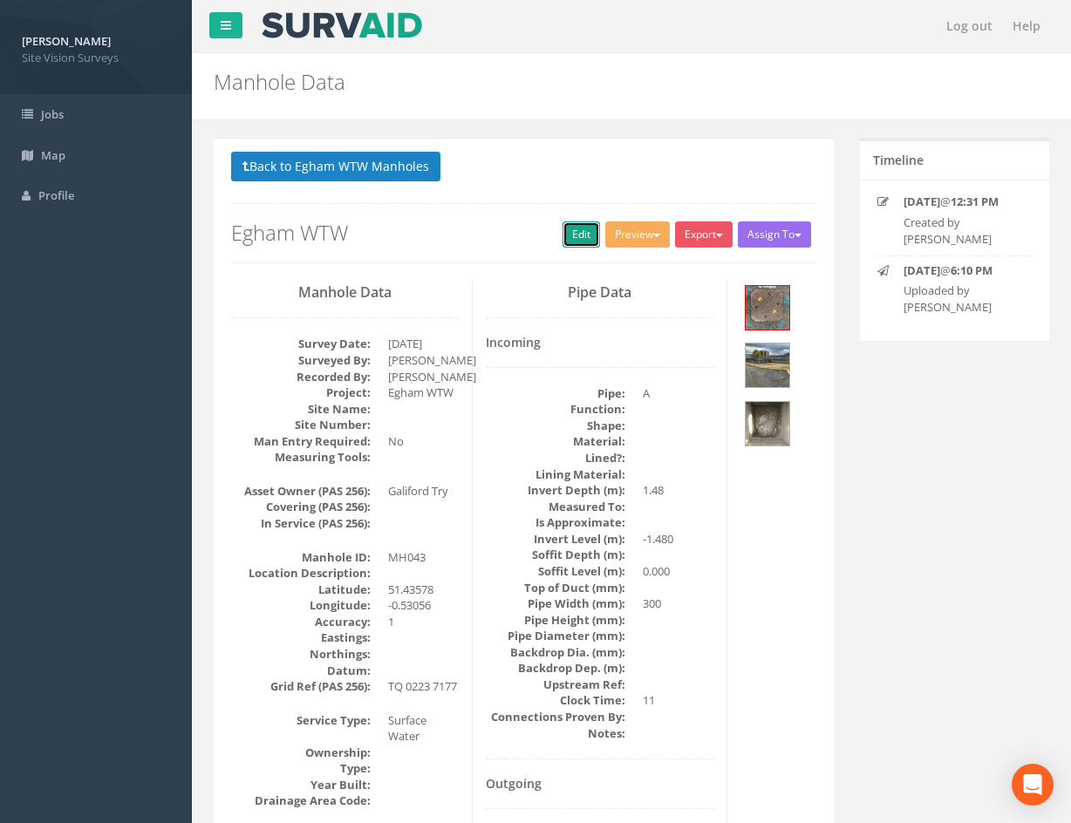
click at [563, 242] on link "Edit" at bounding box center [582, 235] width 38 height 26
drag, startPoint x: 775, startPoint y: 709, endPoint x: 679, endPoint y: 415, distance: 309.4
click at [774, 365] on img at bounding box center [768, 366] width 44 height 44
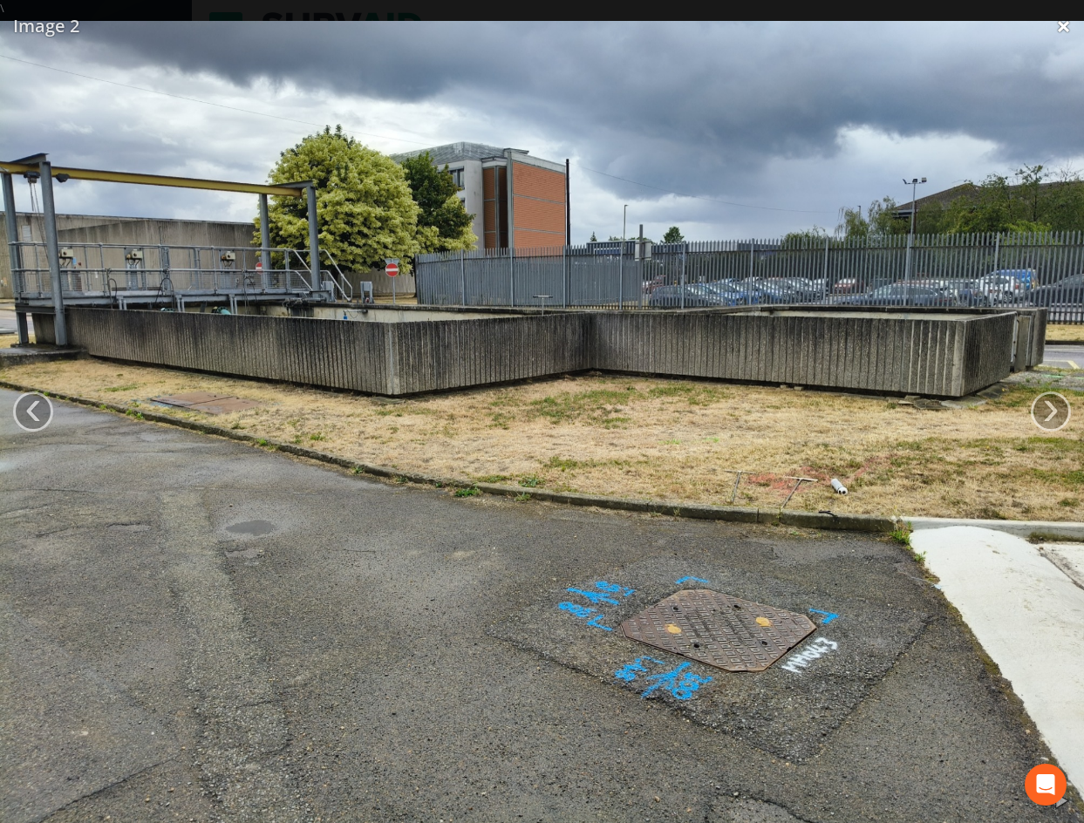
click at [1059, 28] on link "×" at bounding box center [1063, 26] width 41 height 52
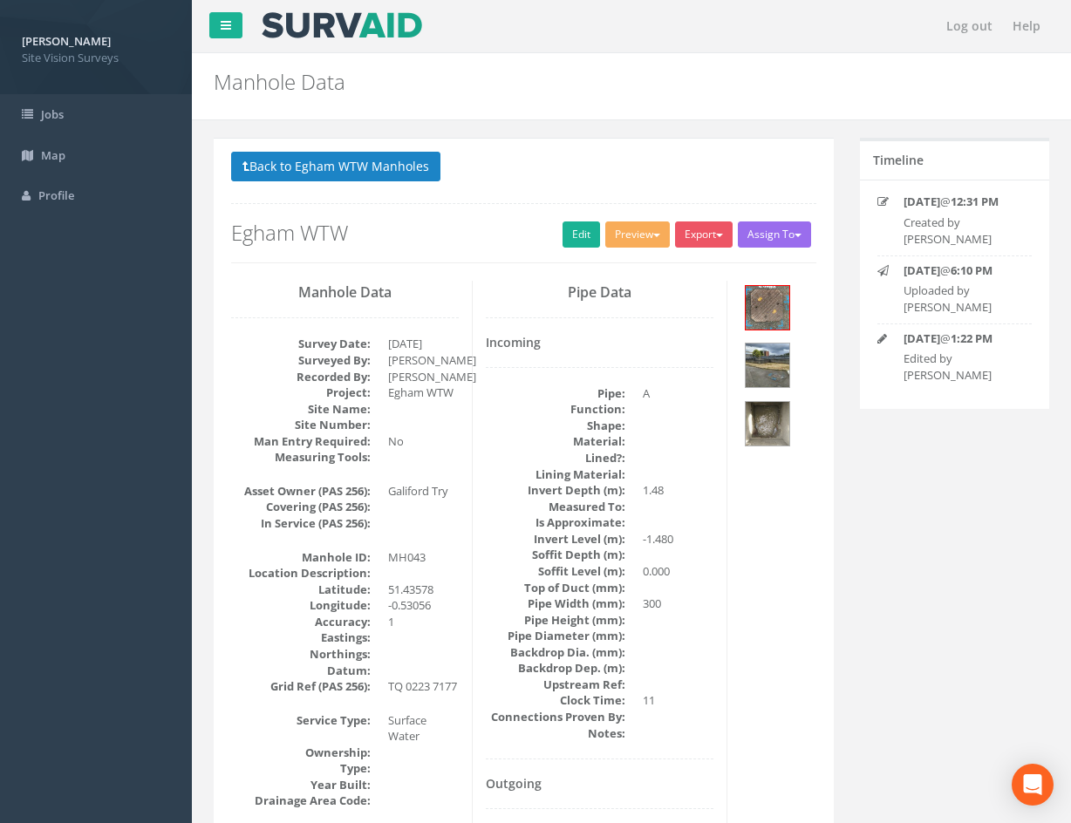
click at [570, 236] on link "Edit" at bounding box center [582, 235] width 38 height 26
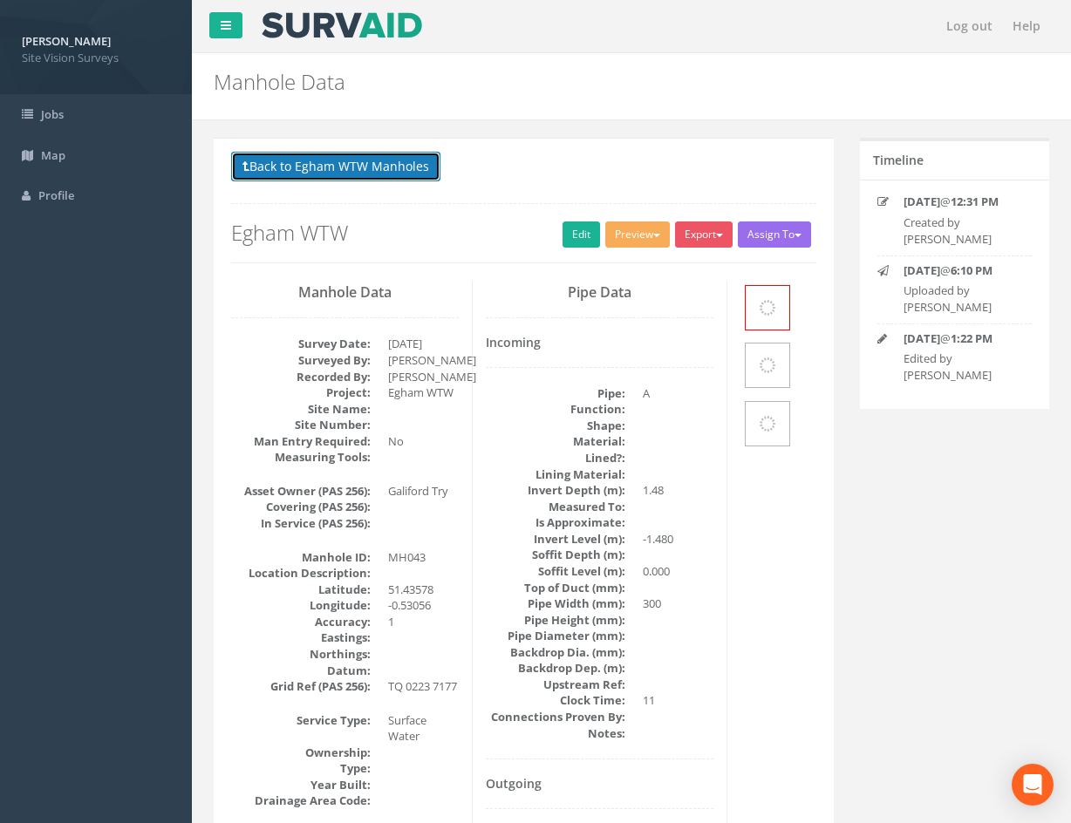
click at [398, 172] on button "Back to Egham WTW Manholes" at bounding box center [335, 167] width 209 height 30
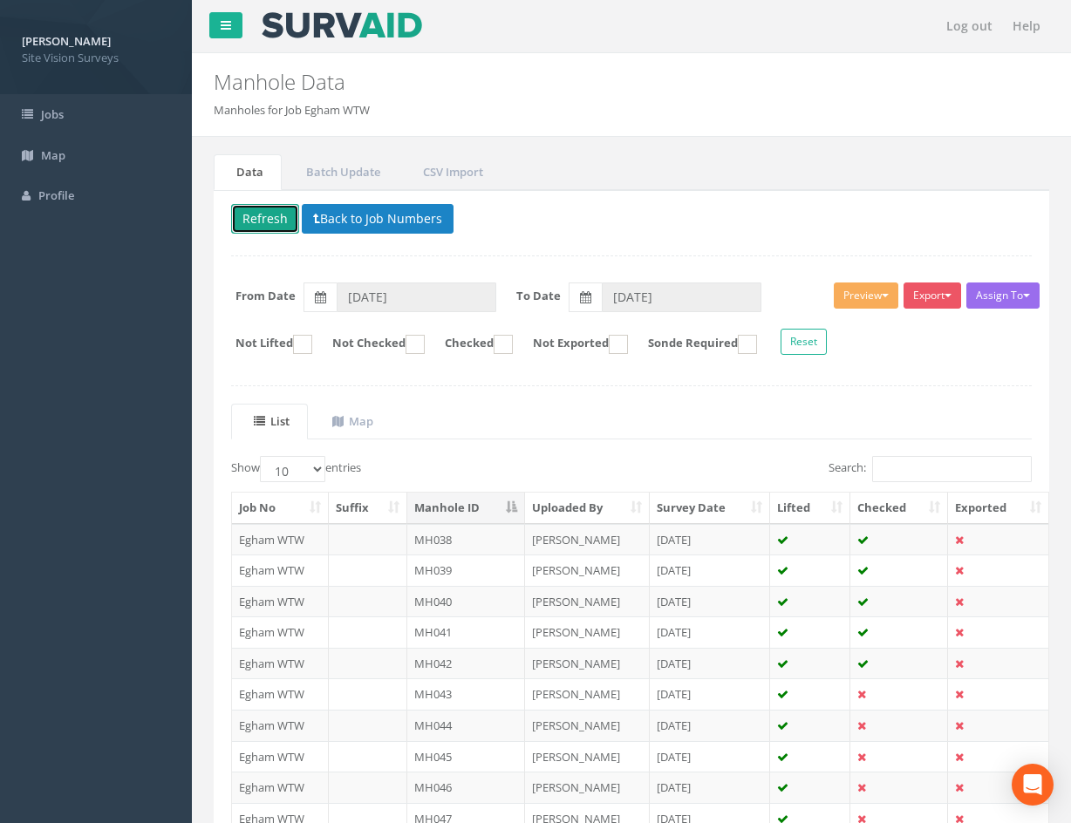
click at [270, 213] on button "Refresh" at bounding box center [265, 219] width 68 height 30
click at [822, 726] on td at bounding box center [810, 725] width 80 height 31
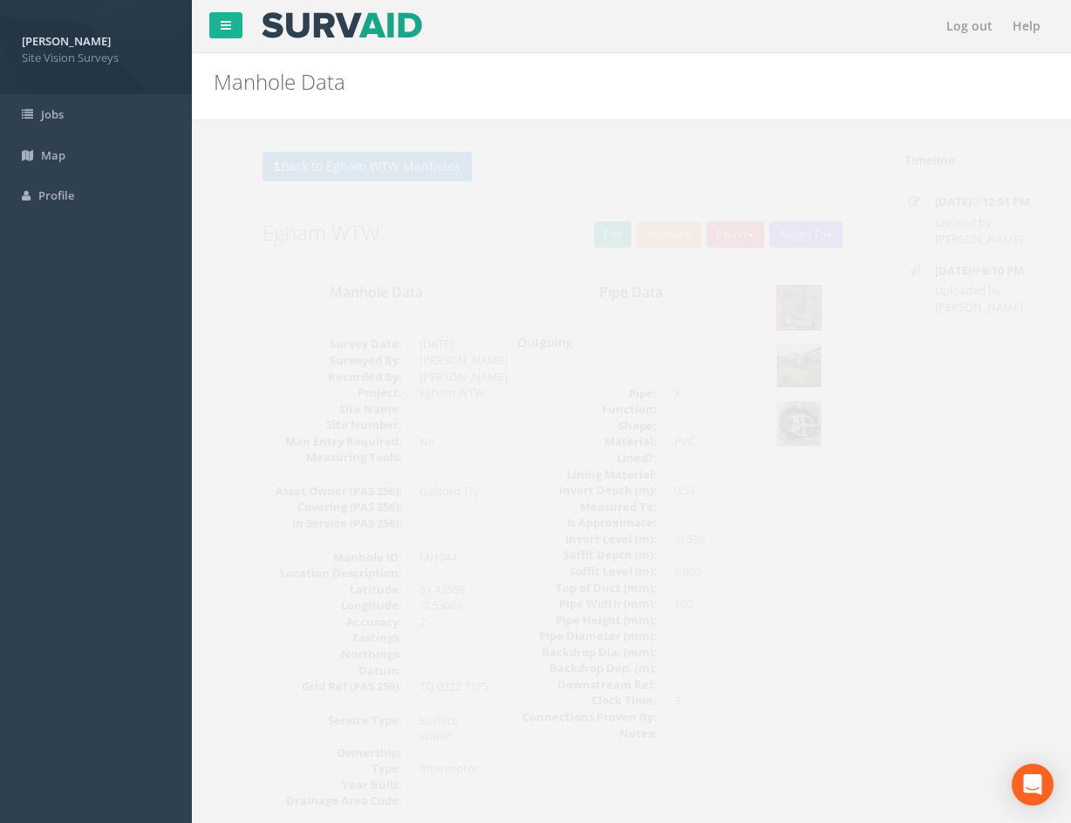
click at [781, 365] on img at bounding box center [768, 366] width 44 height 44
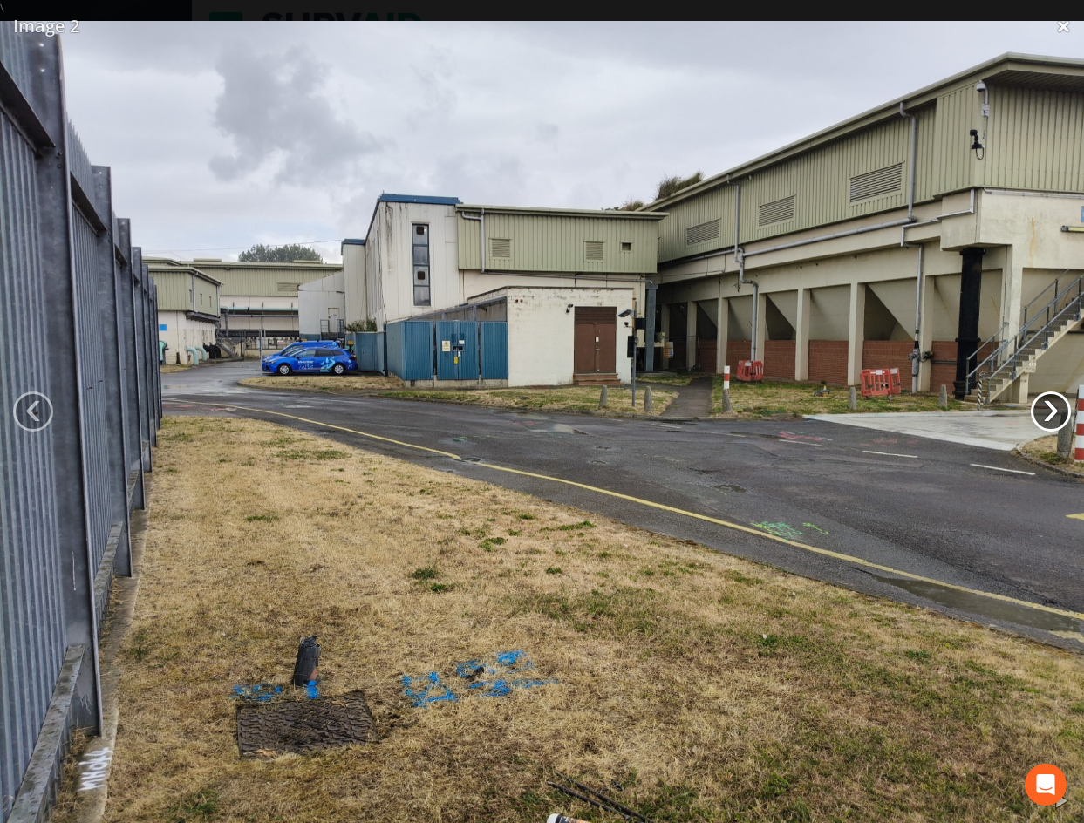
click at [1055, 416] on link "›" at bounding box center [1051, 412] width 40 height 40
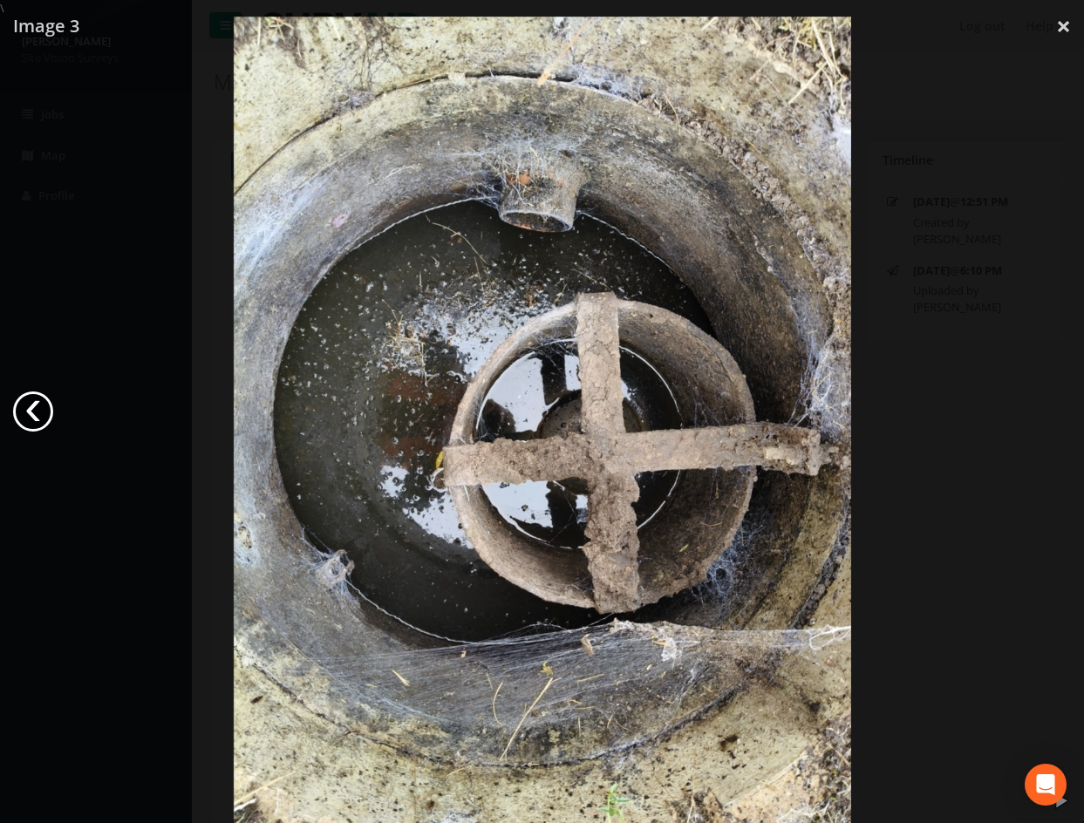
click at [21, 407] on link "‹" at bounding box center [33, 412] width 40 height 40
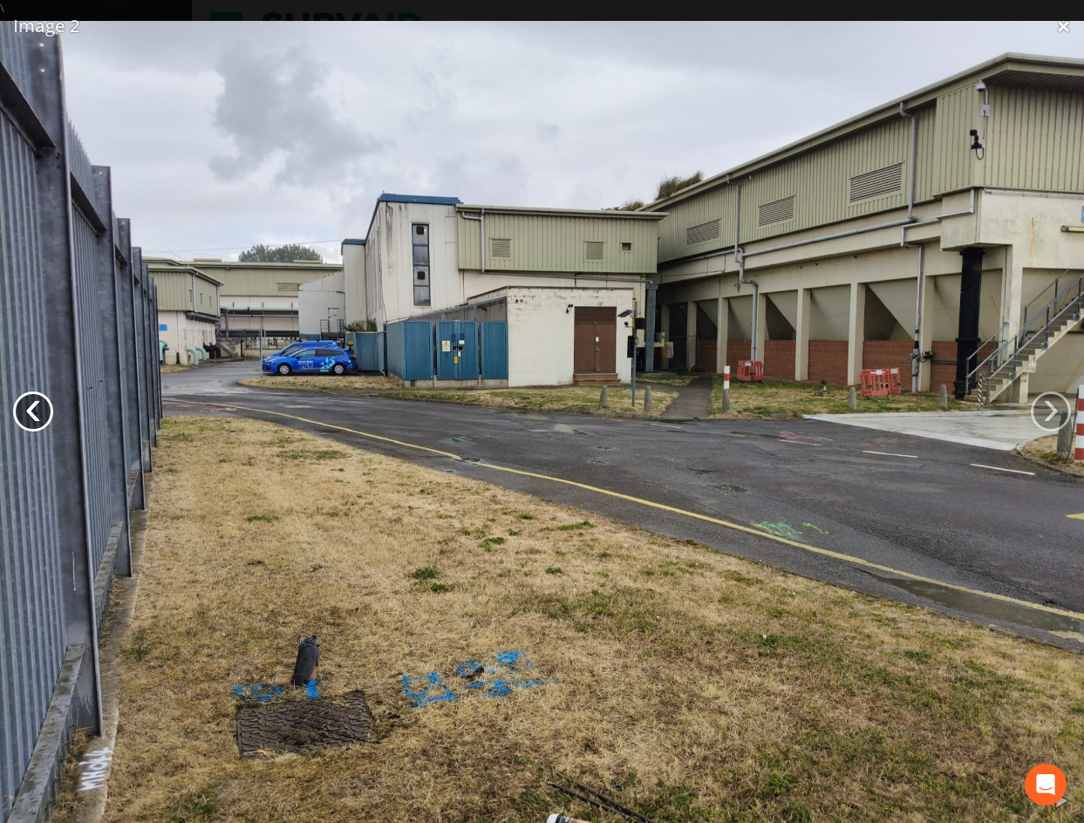
click at [21, 407] on link "‹" at bounding box center [33, 412] width 40 height 40
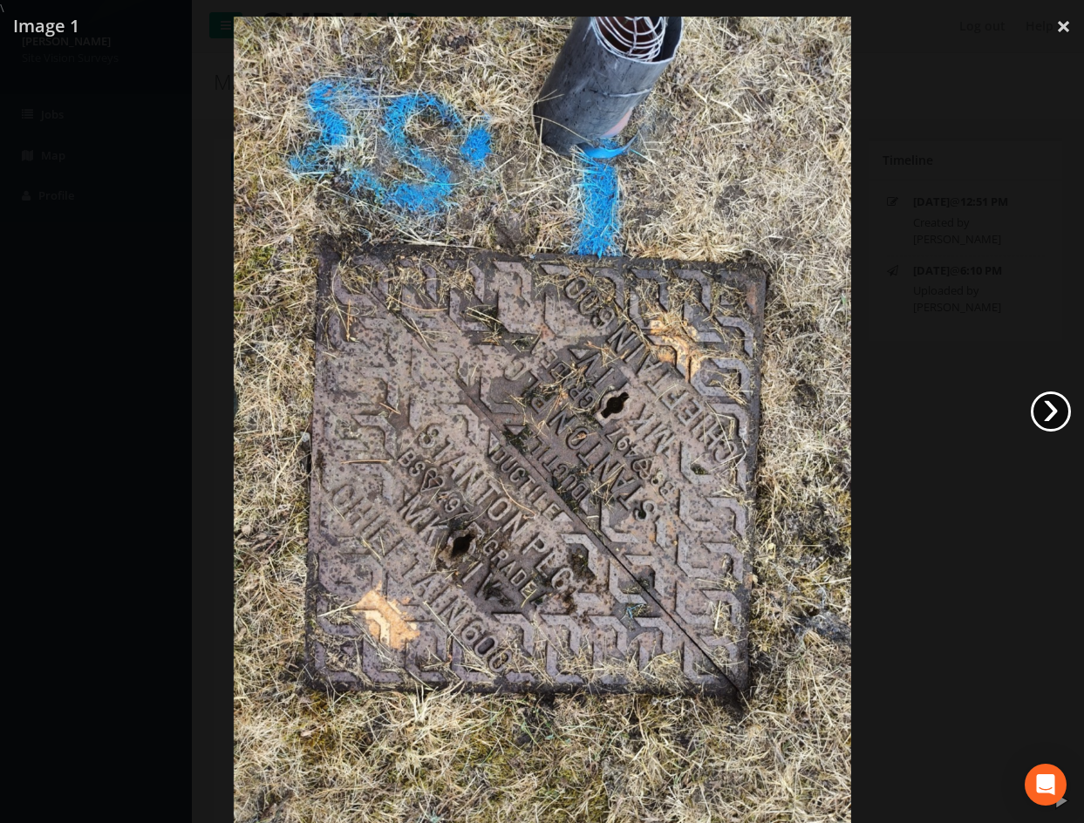
click at [1052, 416] on link "›" at bounding box center [1051, 412] width 40 height 40
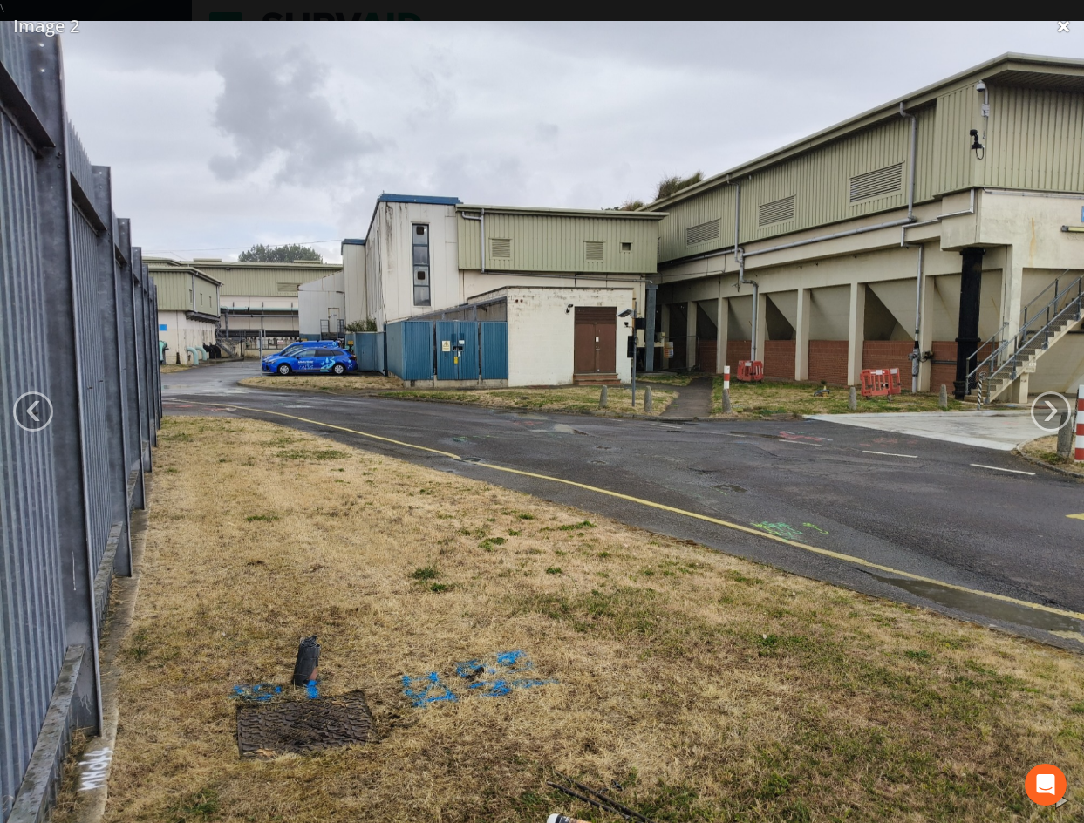
click at [1068, 31] on link "×" at bounding box center [1063, 26] width 41 height 52
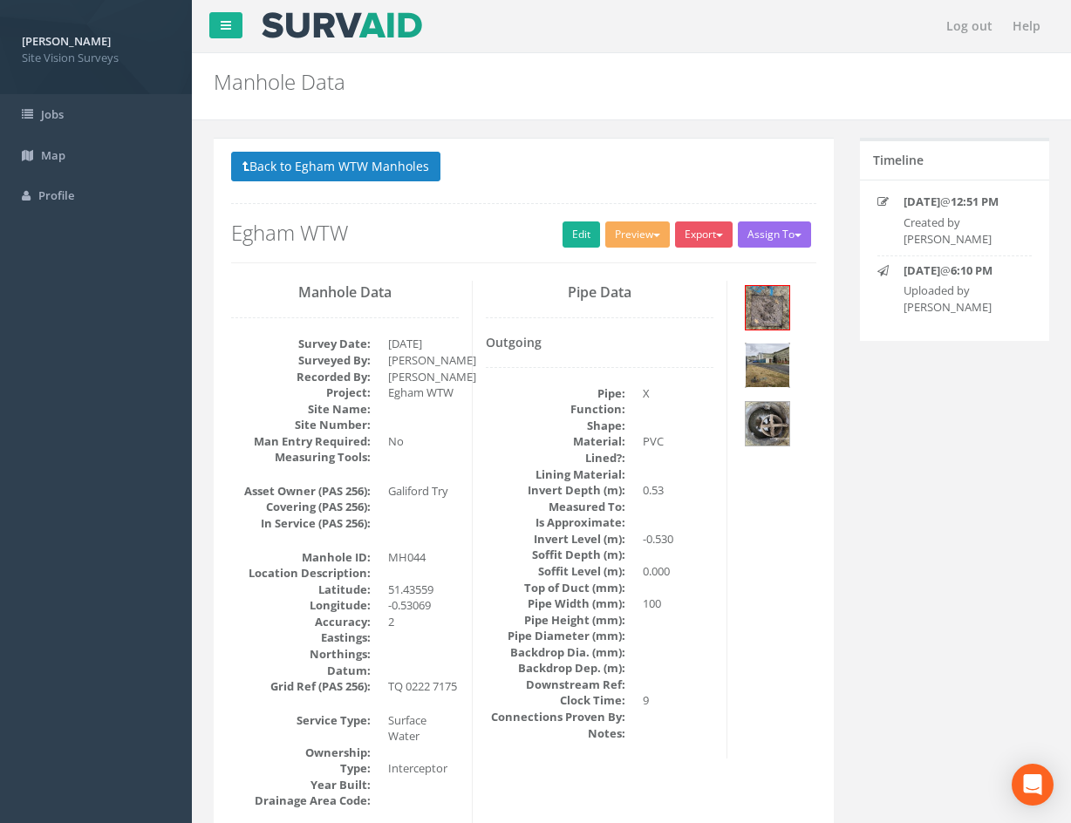
click at [778, 365] on img at bounding box center [768, 366] width 44 height 44
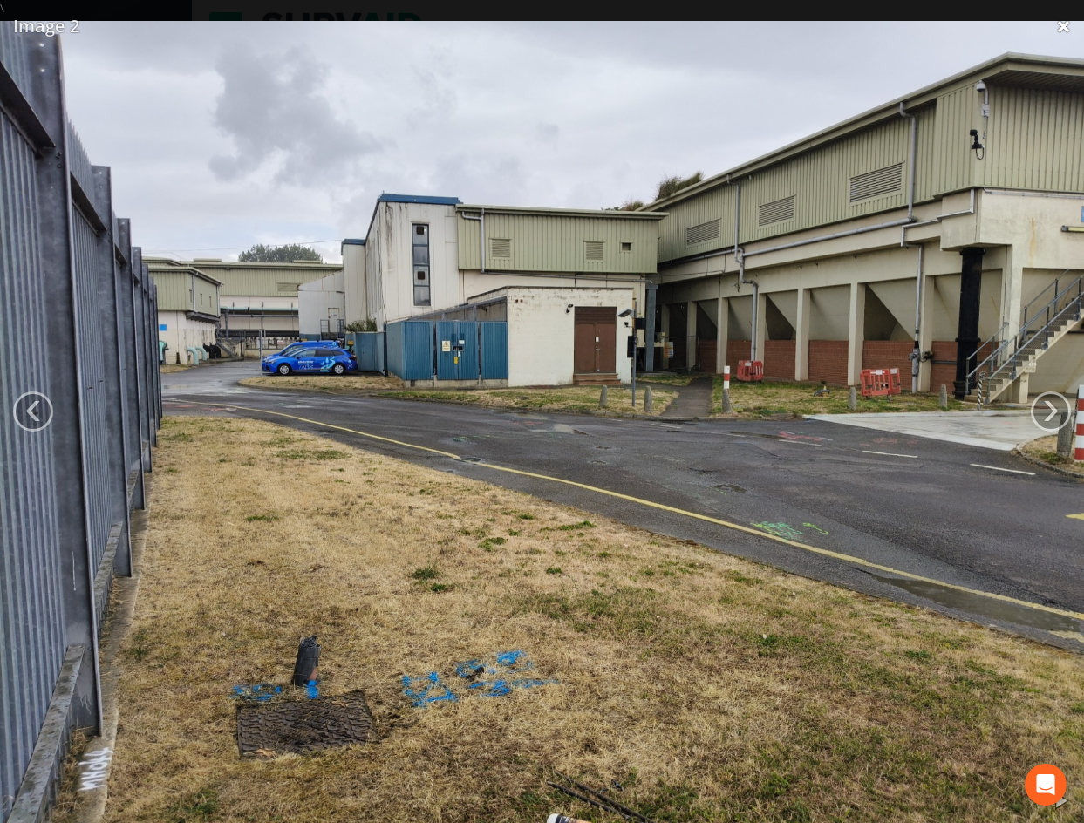
click at [1059, 23] on link "×" at bounding box center [1063, 26] width 41 height 52
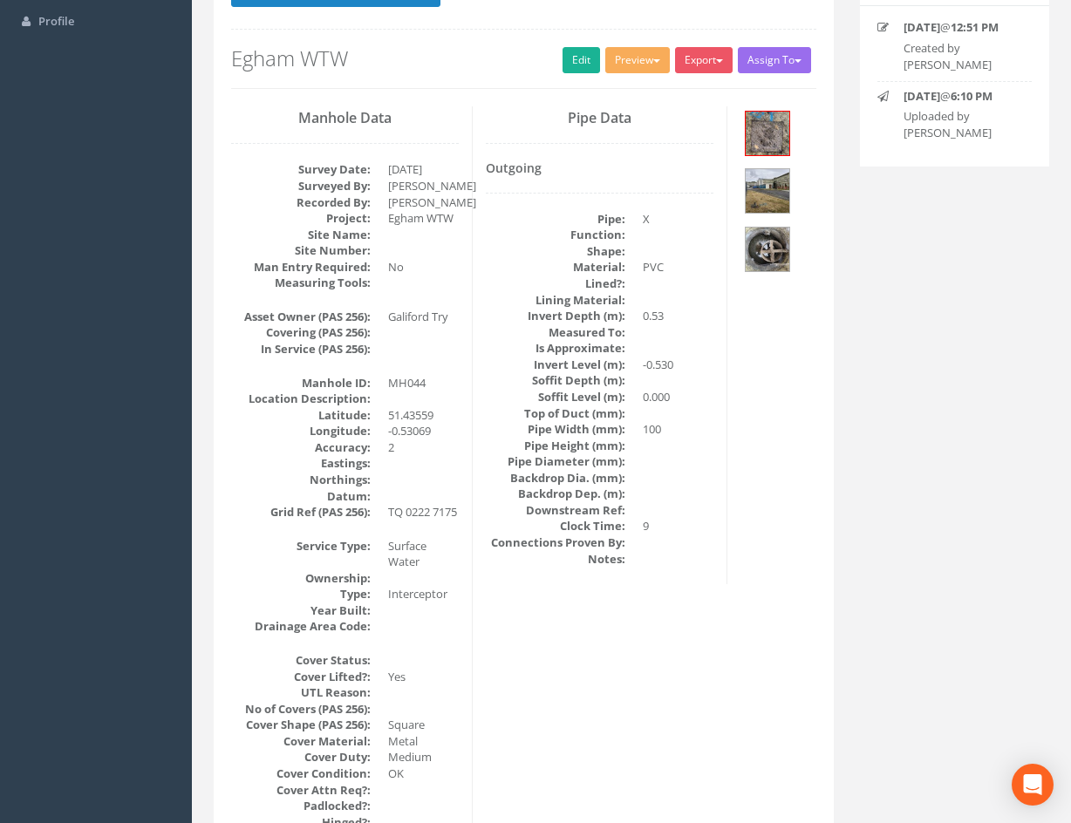
scroll to position [262, 0]
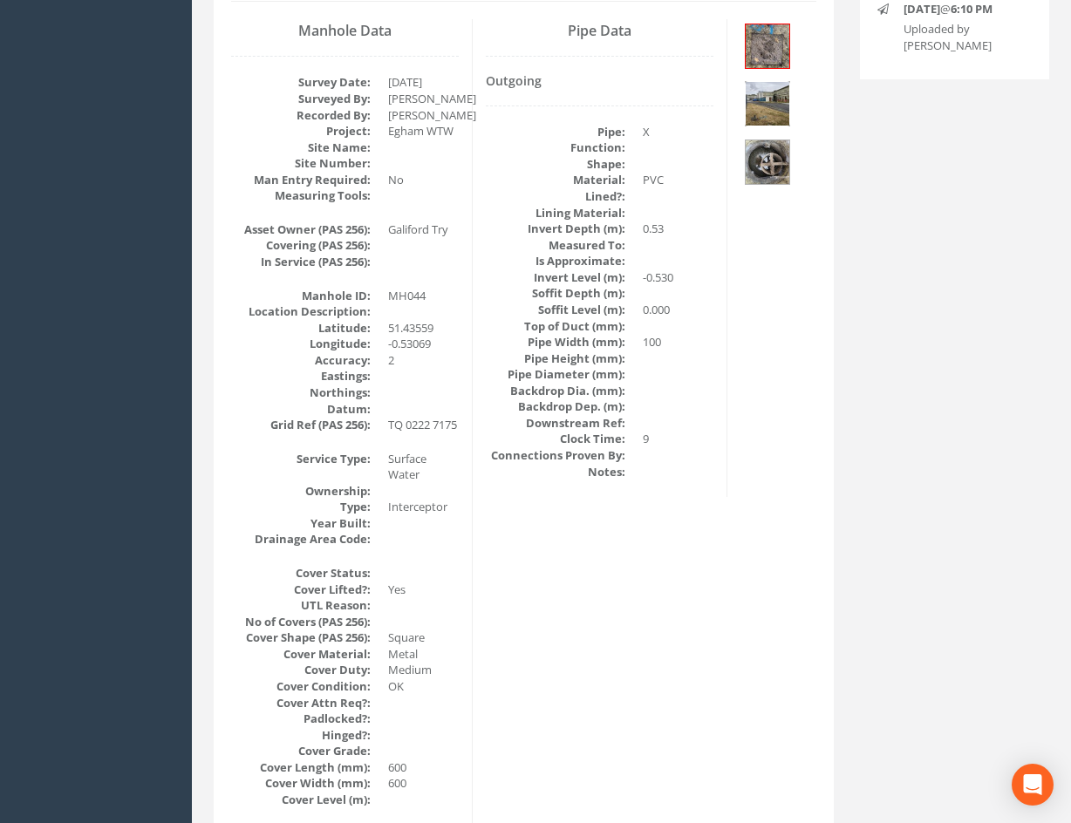
click at [782, 103] on img at bounding box center [768, 104] width 44 height 44
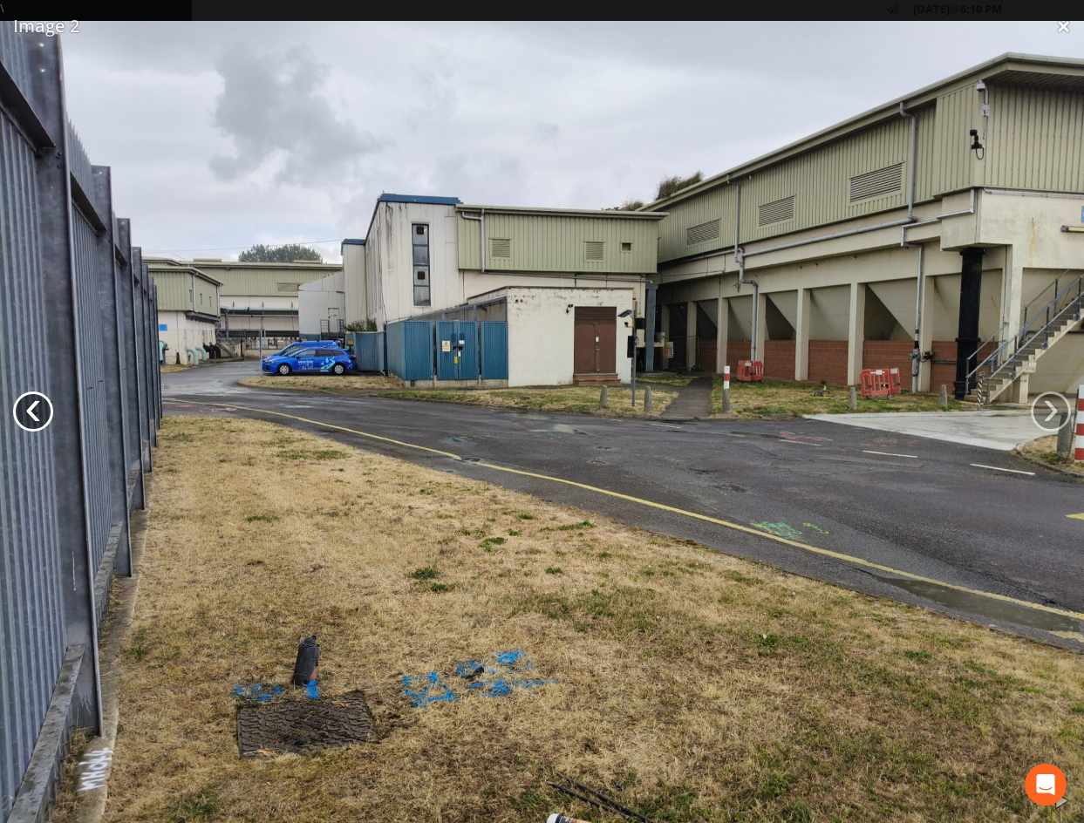
click at [21, 404] on link "‹" at bounding box center [33, 412] width 40 height 40
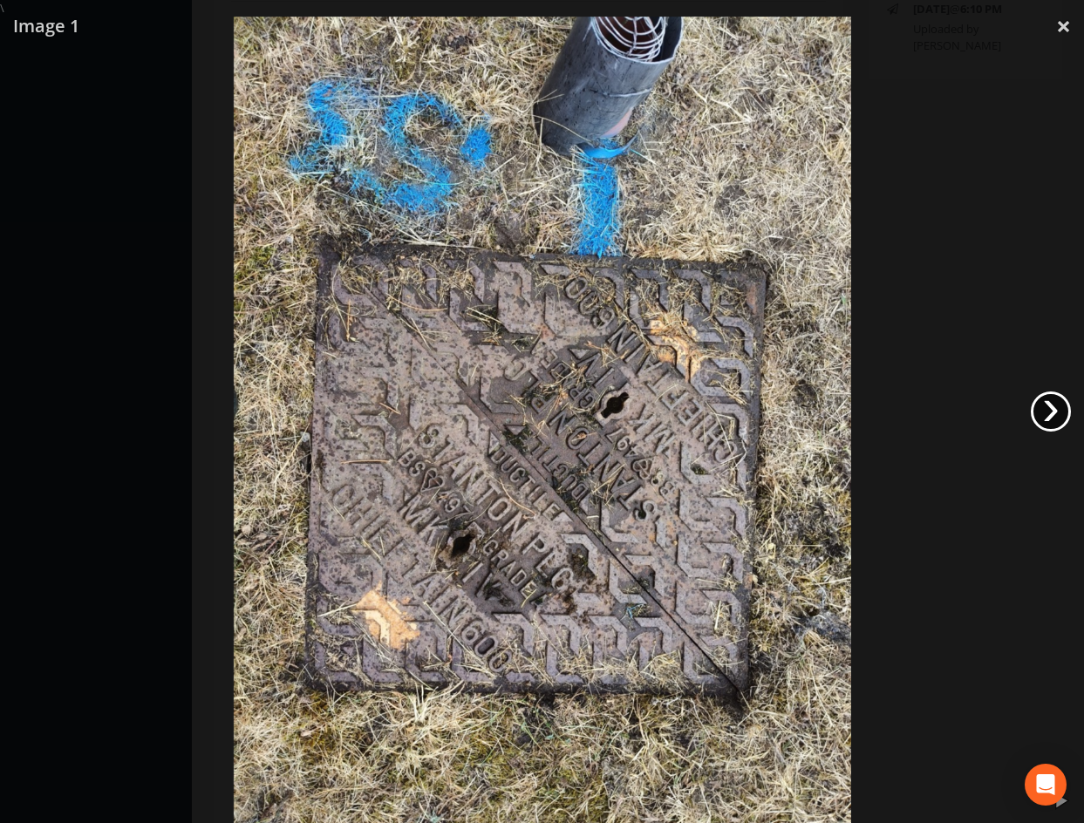
click at [1047, 411] on link "›" at bounding box center [1051, 412] width 40 height 40
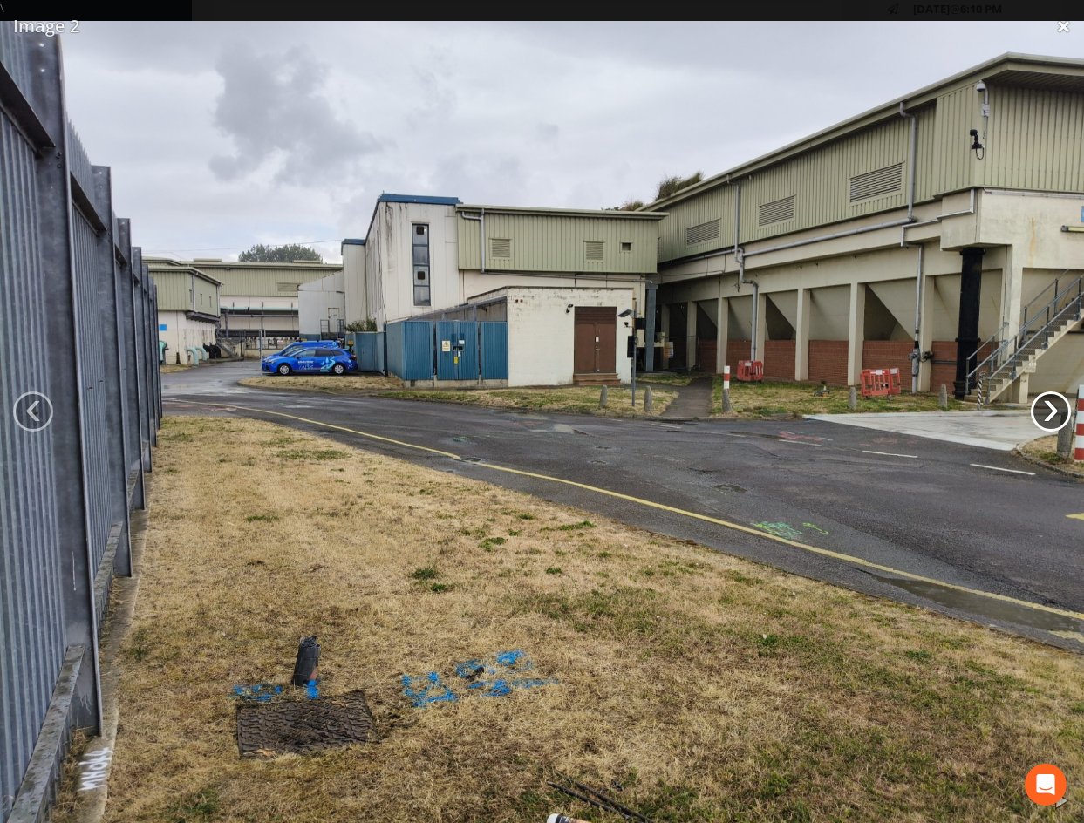
click at [1047, 411] on link "›" at bounding box center [1051, 412] width 40 height 40
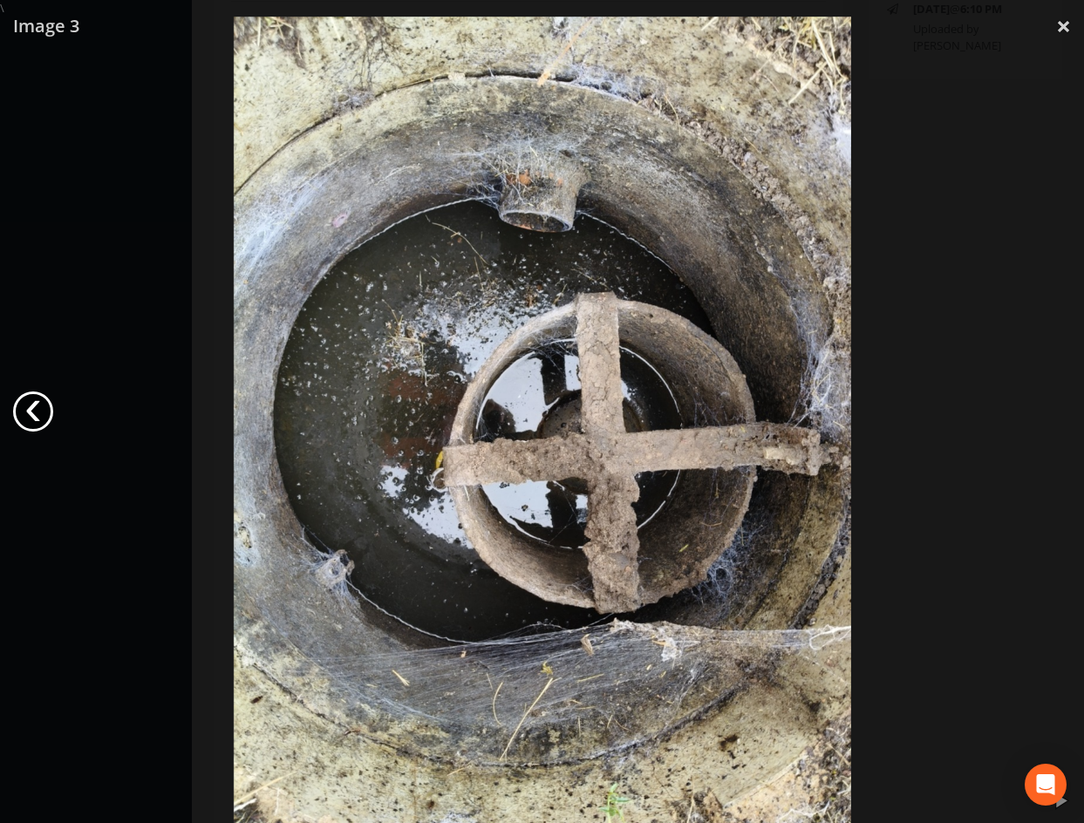
click at [41, 406] on link "‹" at bounding box center [33, 412] width 40 height 40
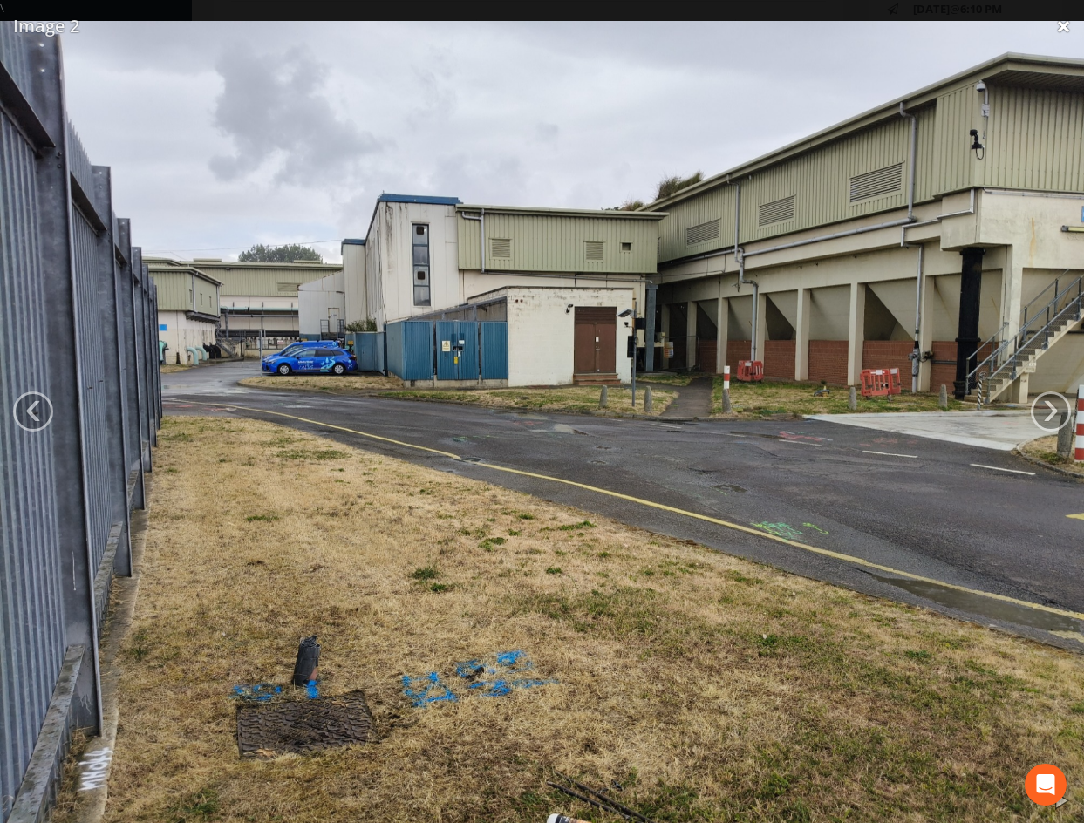
click at [1052, 26] on link "×" at bounding box center [1063, 26] width 41 height 52
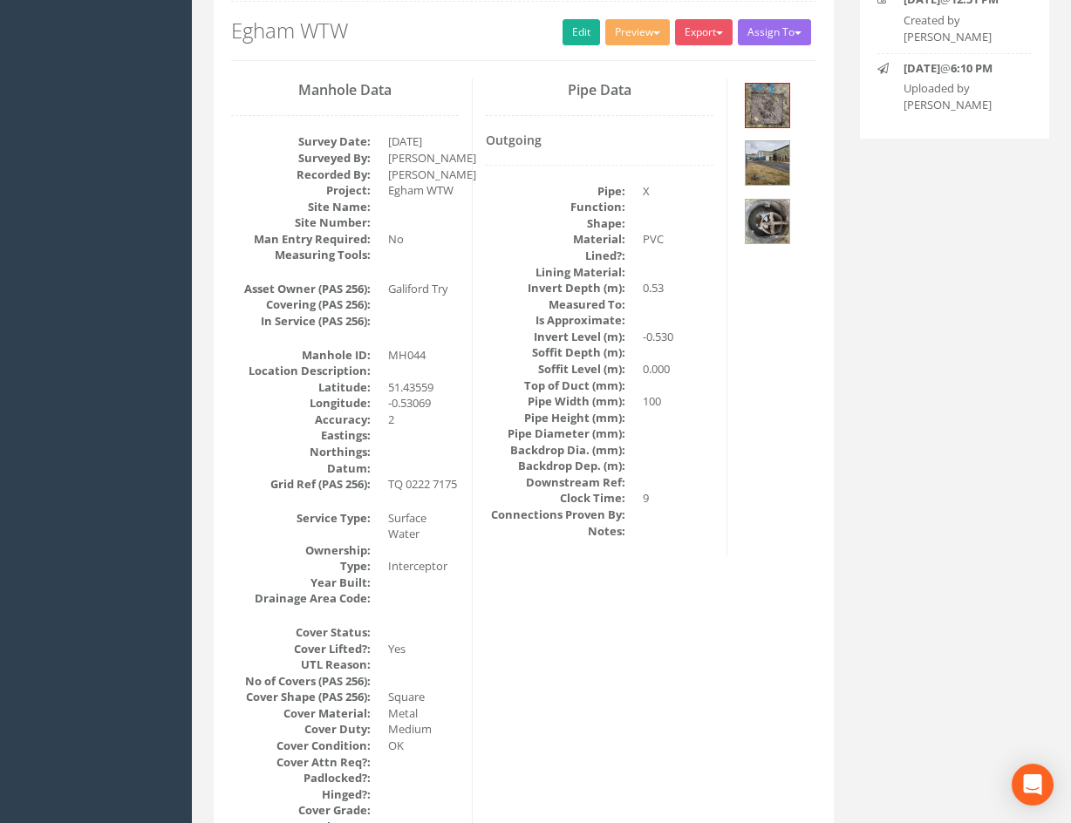
scroll to position [87, 0]
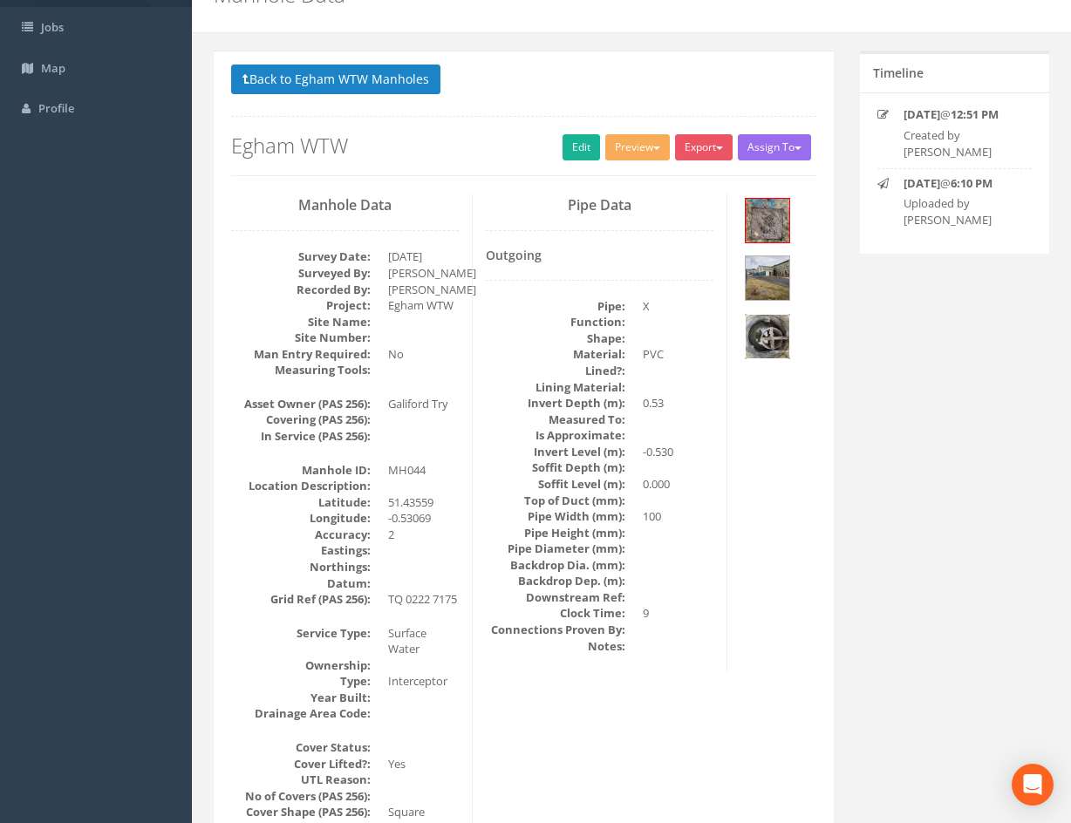
click at [775, 339] on img at bounding box center [768, 337] width 44 height 44
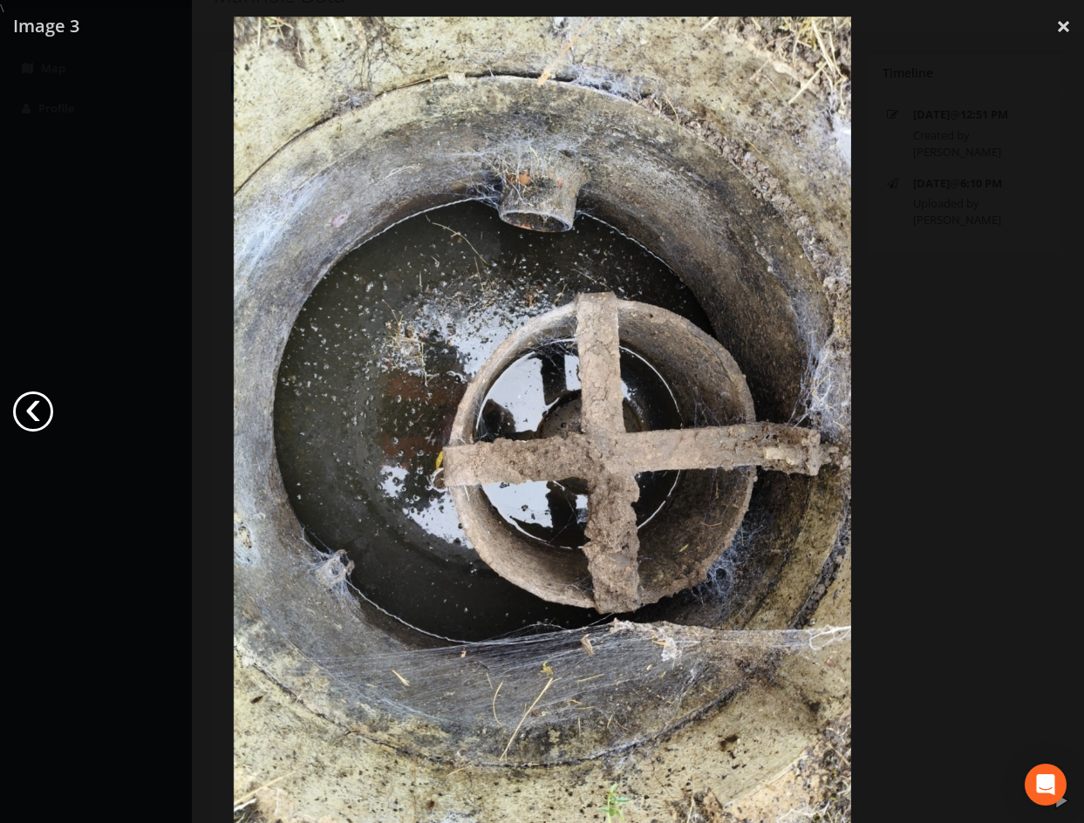
click at [38, 408] on link "‹" at bounding box center [33, 412] width 40 height 40
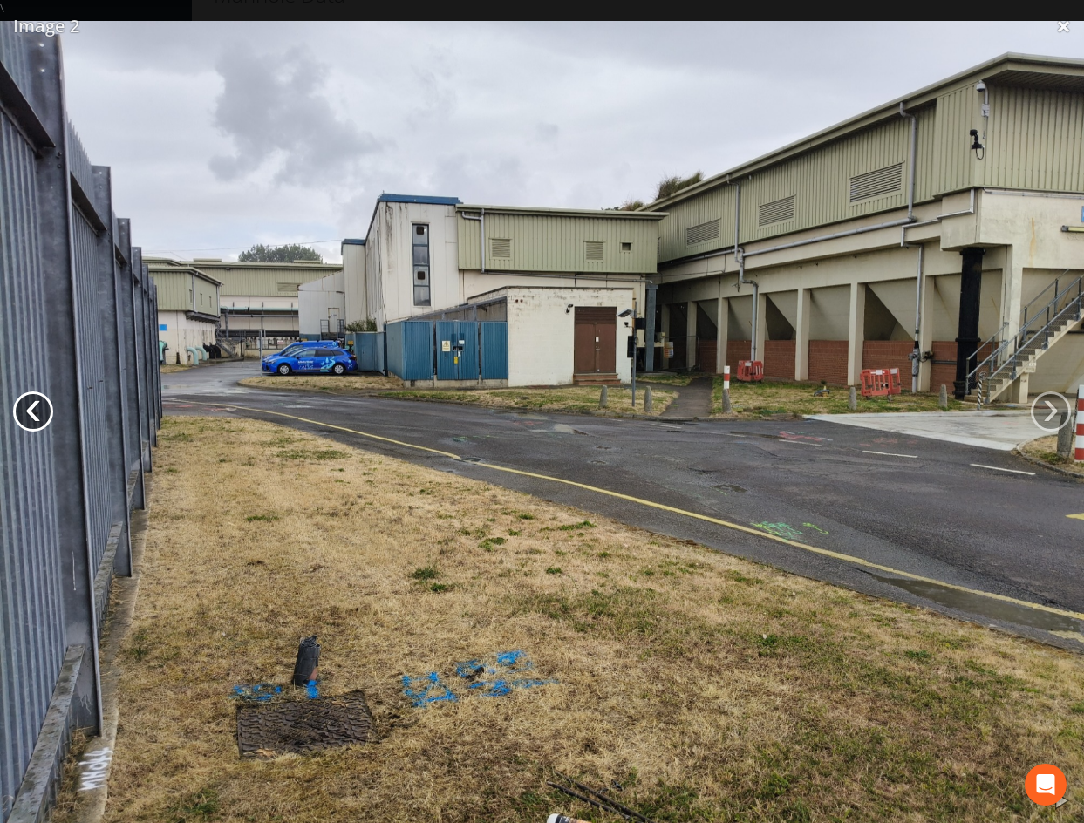
click at [35, 417] on link "‹" at bounding box center [33, 412] width 40 height 40
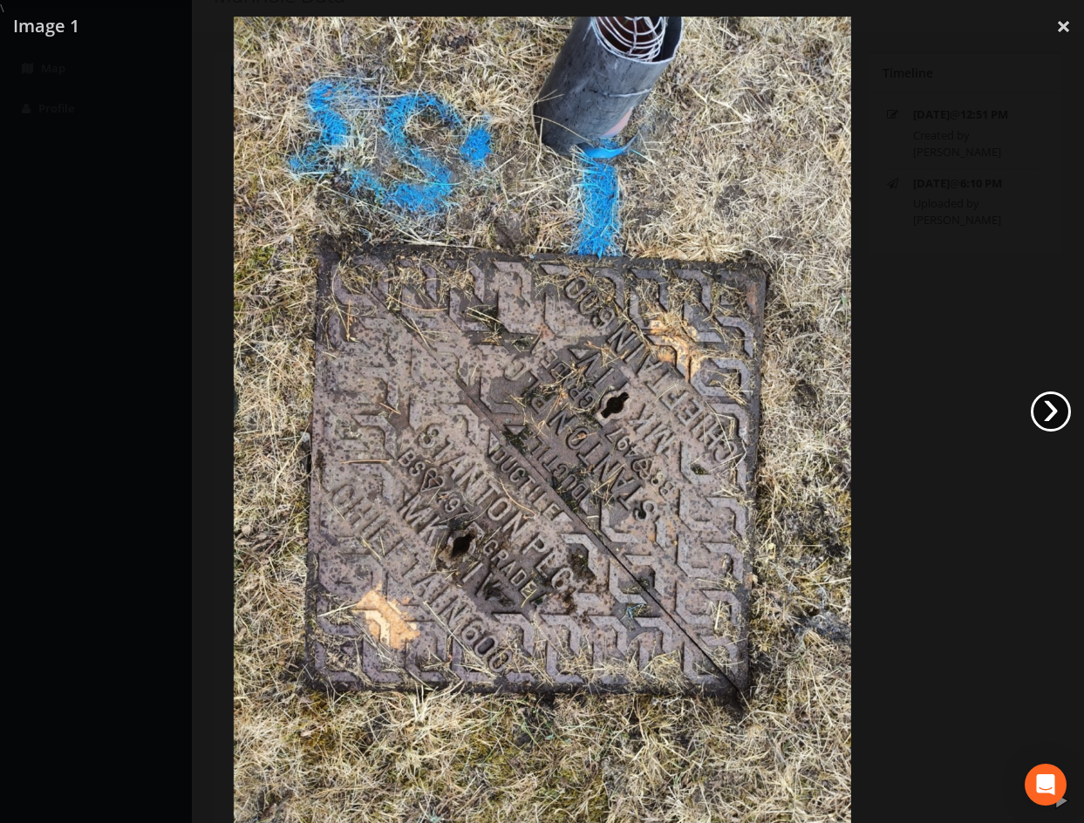
click at [1041, 415] on link "›" at bounding box center [1051, 412] width 40 height 40
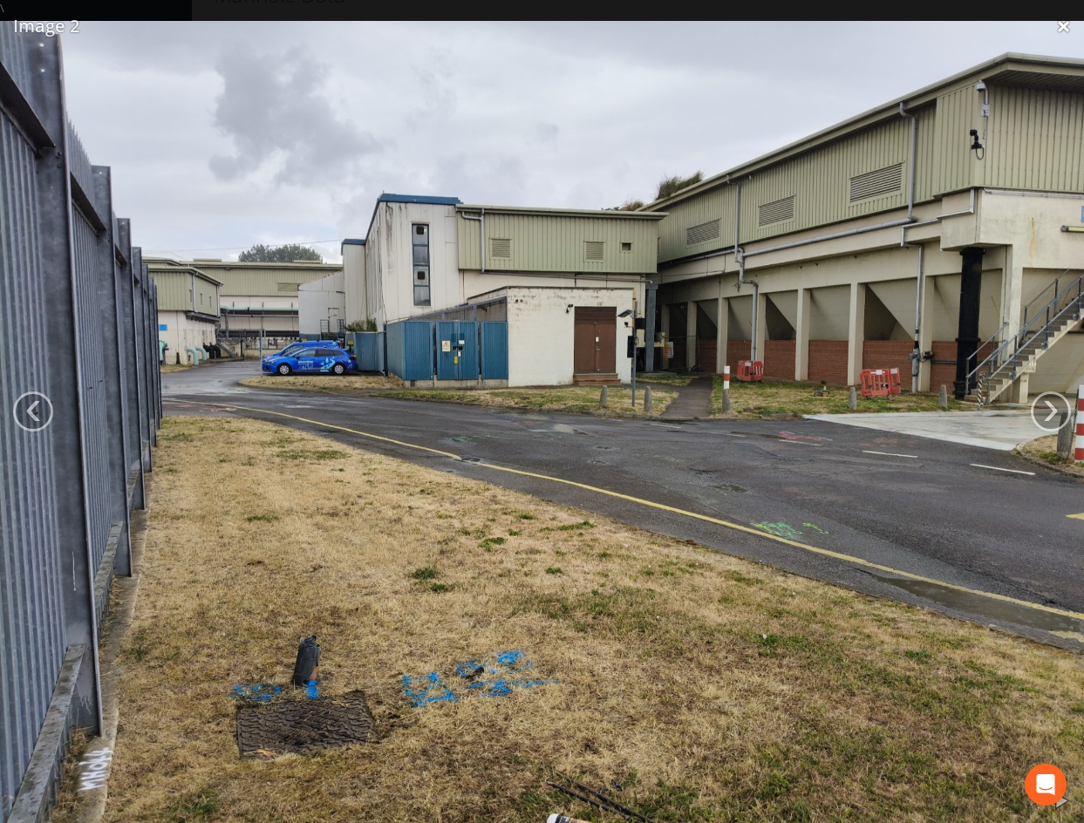
click at [1066, 27] on link "×" at bounding box center [1063, 26] width 41 height 52
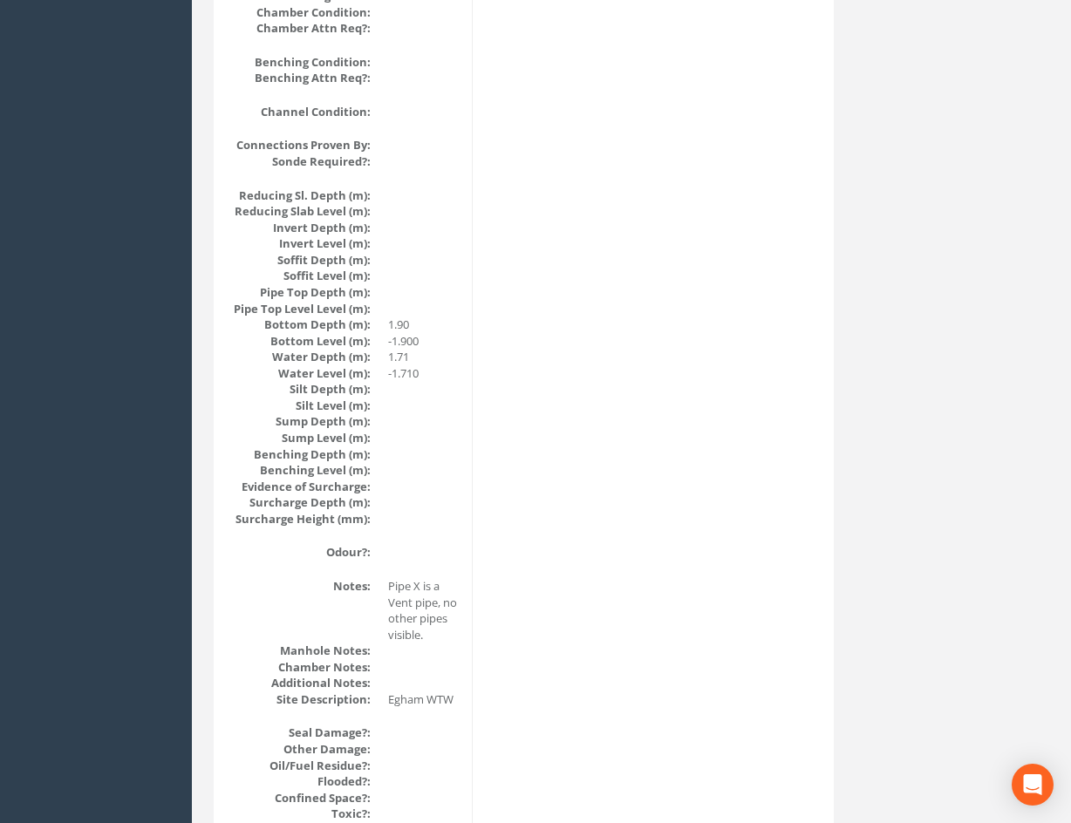
scroll to position [1511, 0]
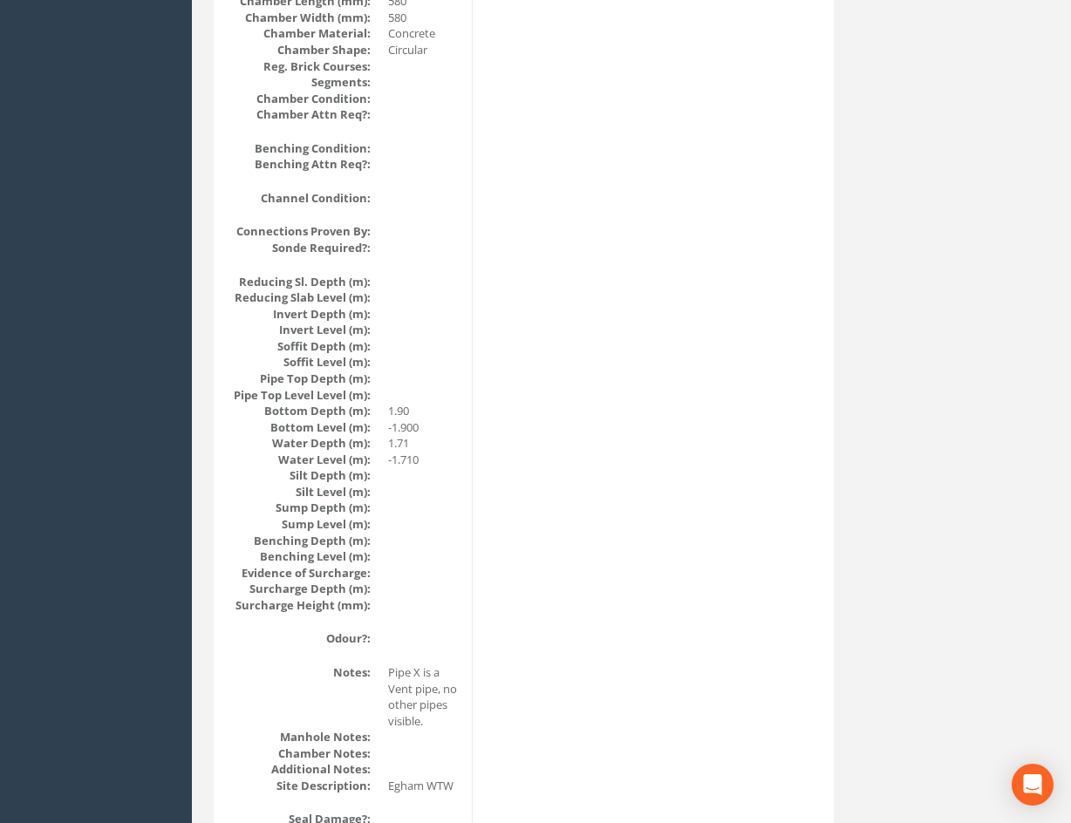
drag, startPoint x: 494, startPoint y: 498, endPoint x: 495, endPoint y: 481, distance: 17.5
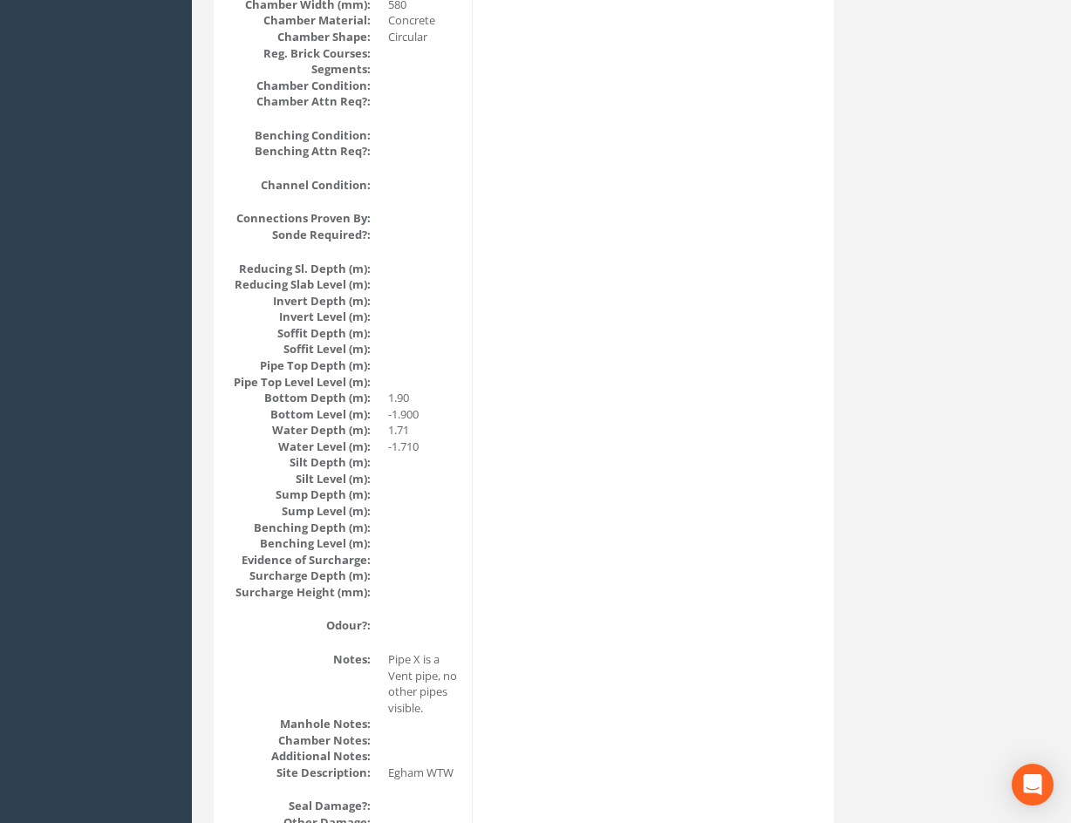
scroll to position [126, 0]
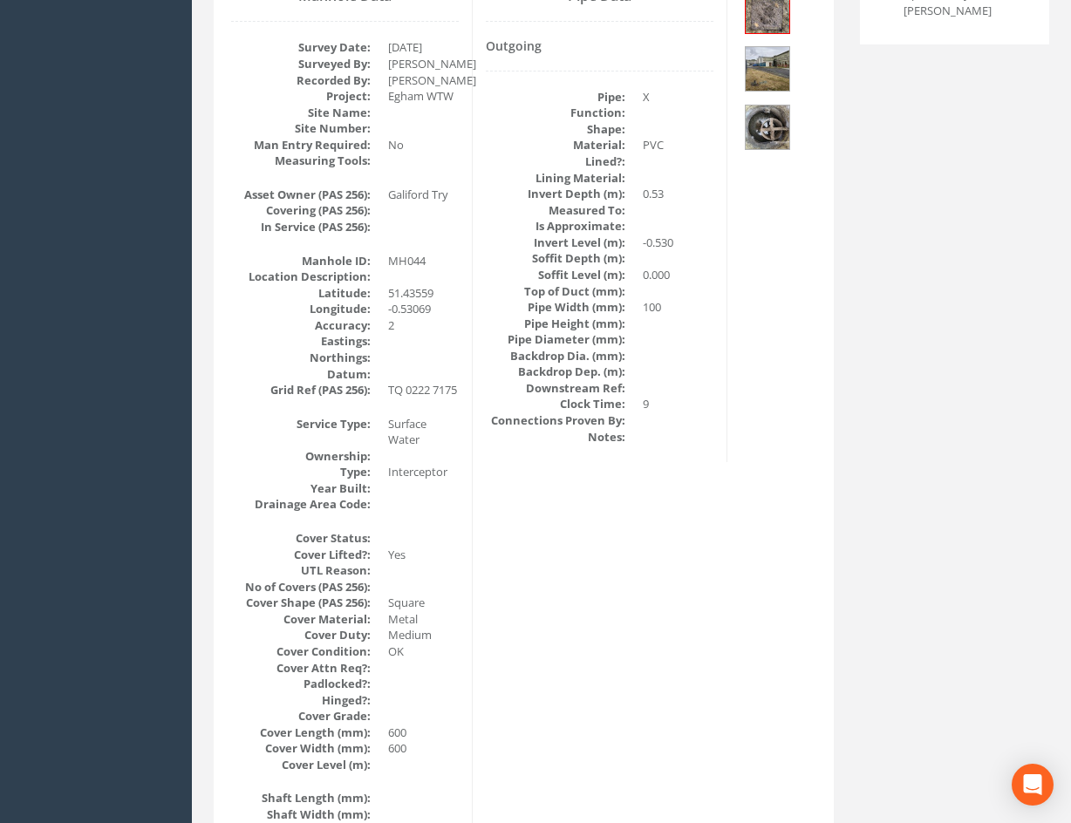
drag, startPoint x: 761, startPoint y: 588, endPoint x: 758, endPoint y: 317, distance: 271.3
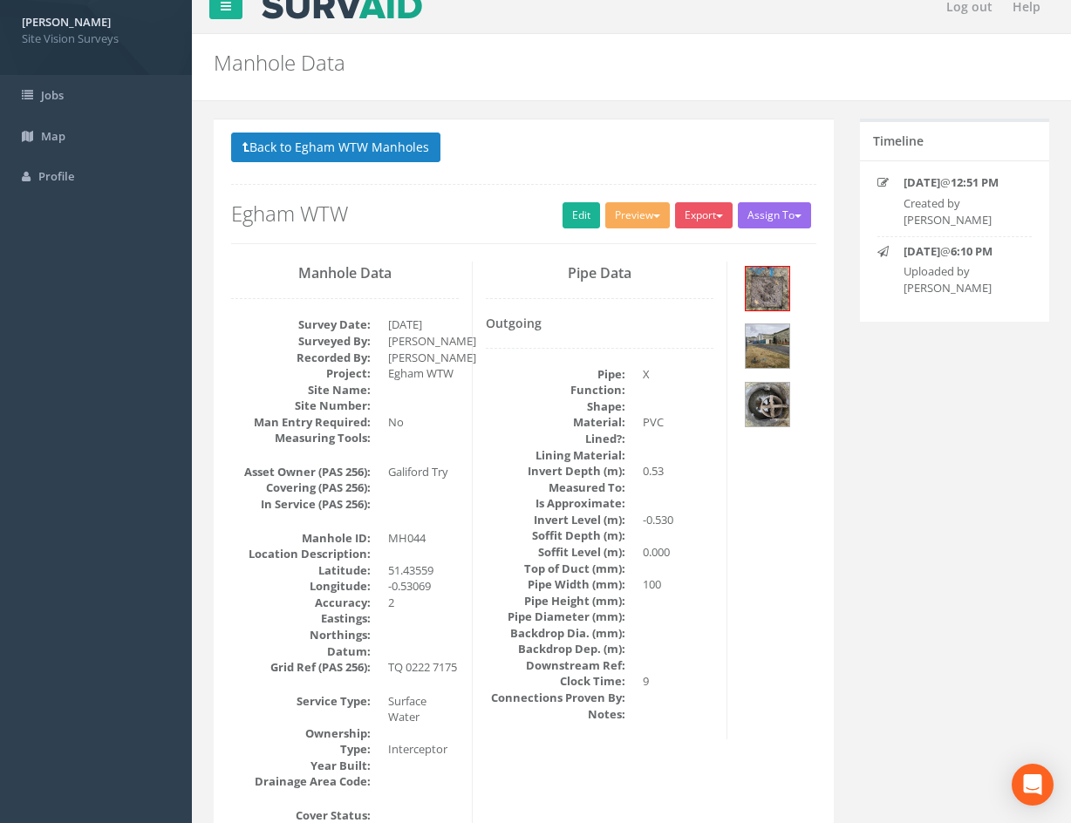
scroll to position [0, 0]
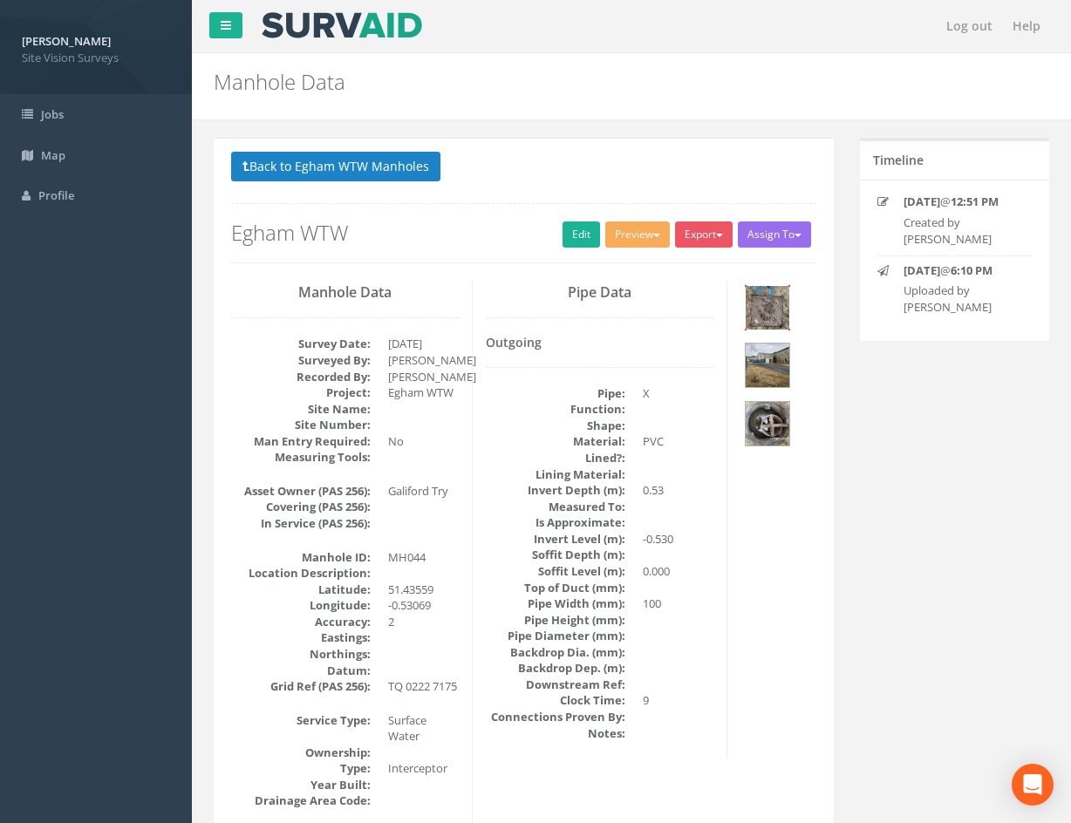
click at [781, 315] on img at bounding box center [768, 308] width 44 height 44
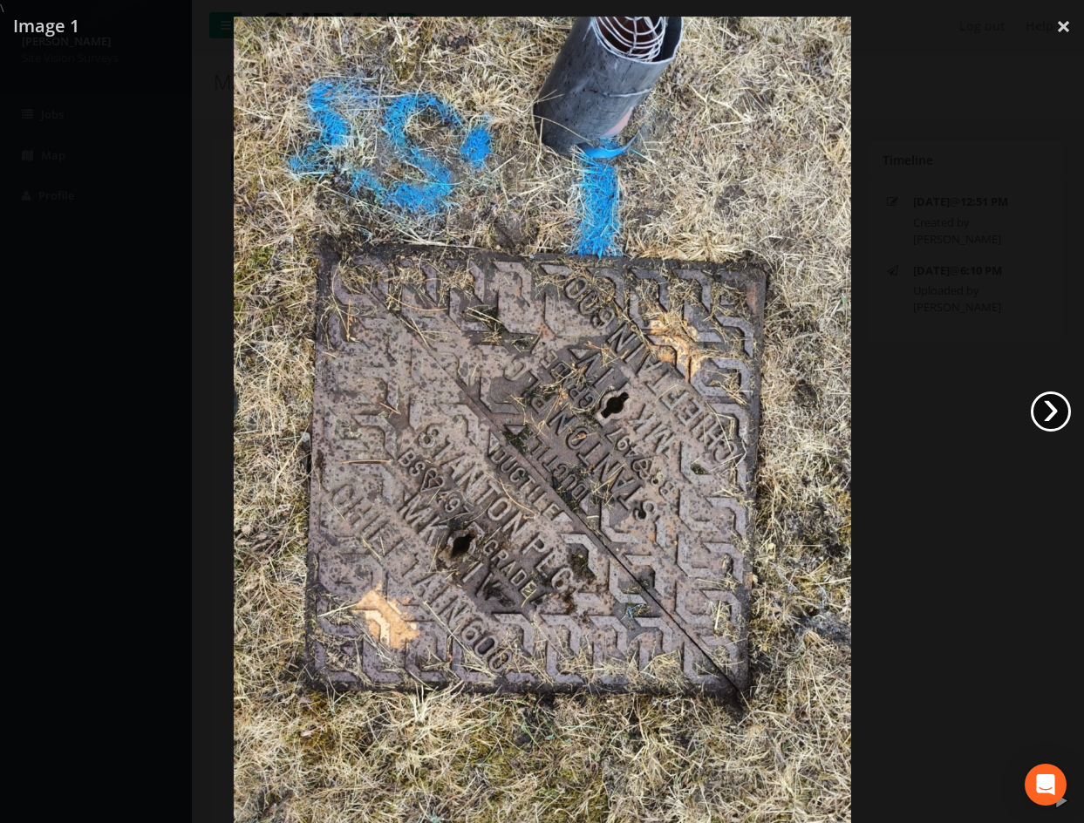
click at [1057, 413] on link "›" at bounding box center [1051, 412] width 40 height 40
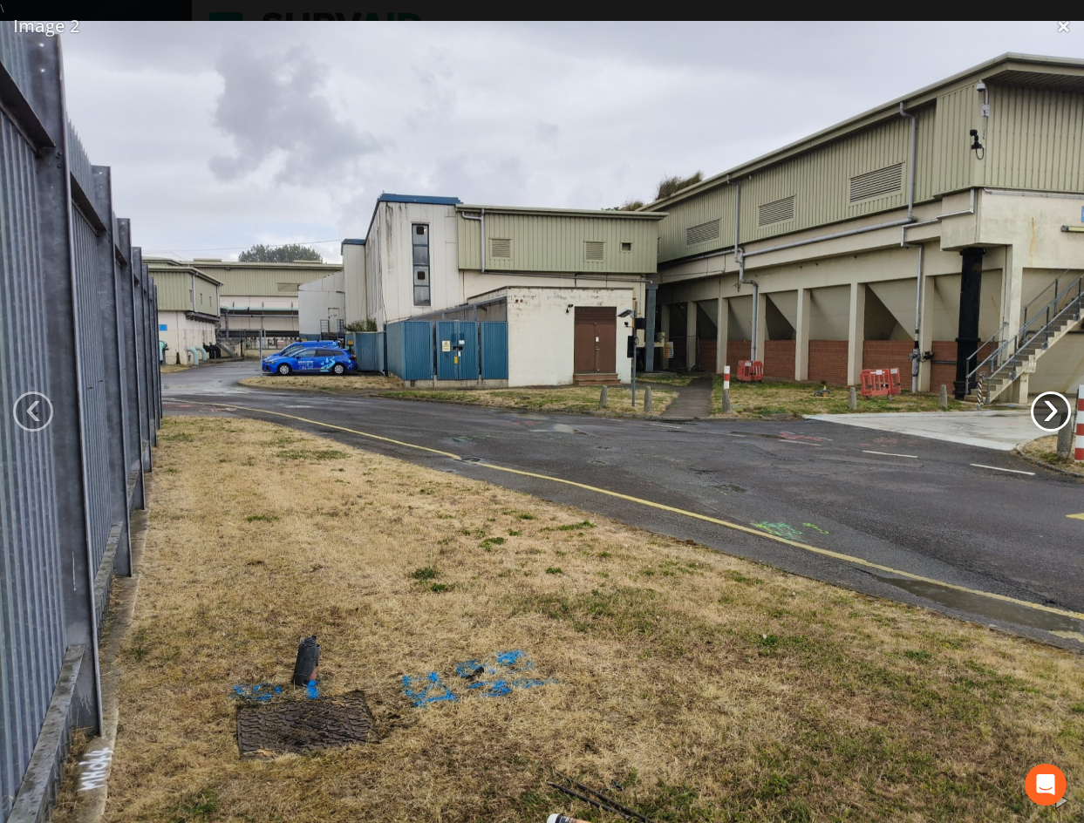
click at [1057, 413] on link "›" at bounding box center [1051, 412] width 40 height 40
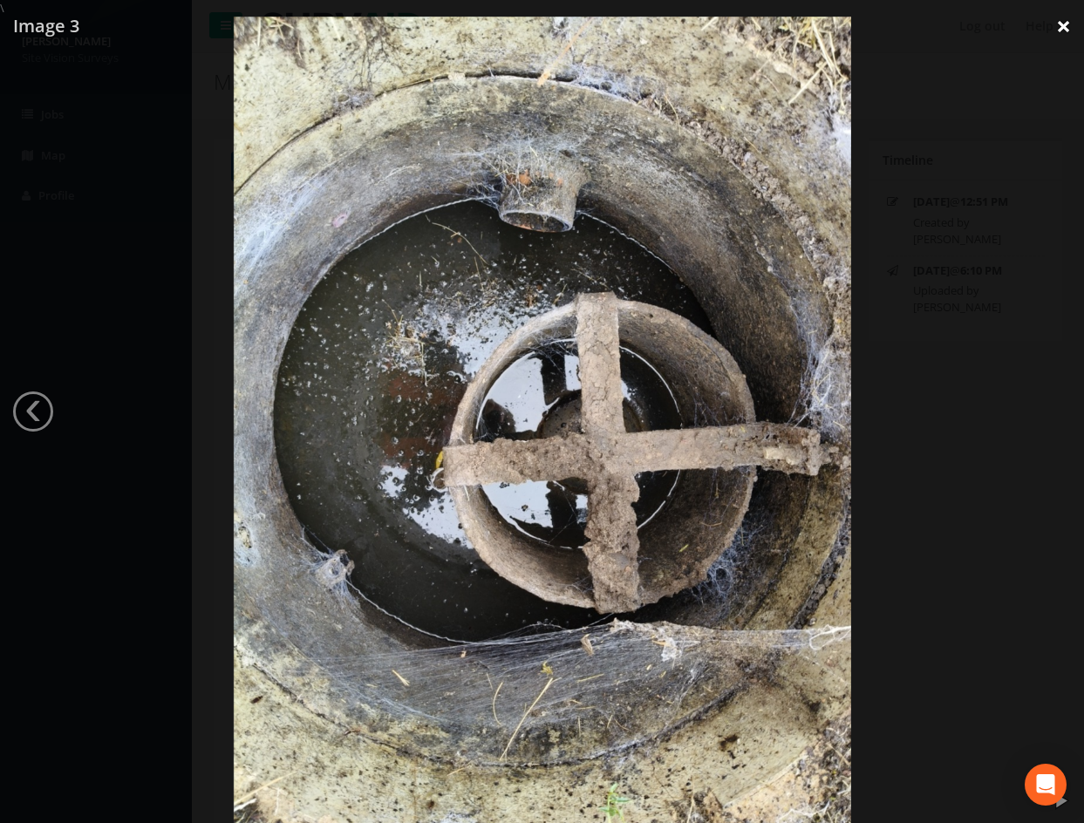
click at [1068, 29] on link "×" at bounding box center [1063, 26] width 41 height 52
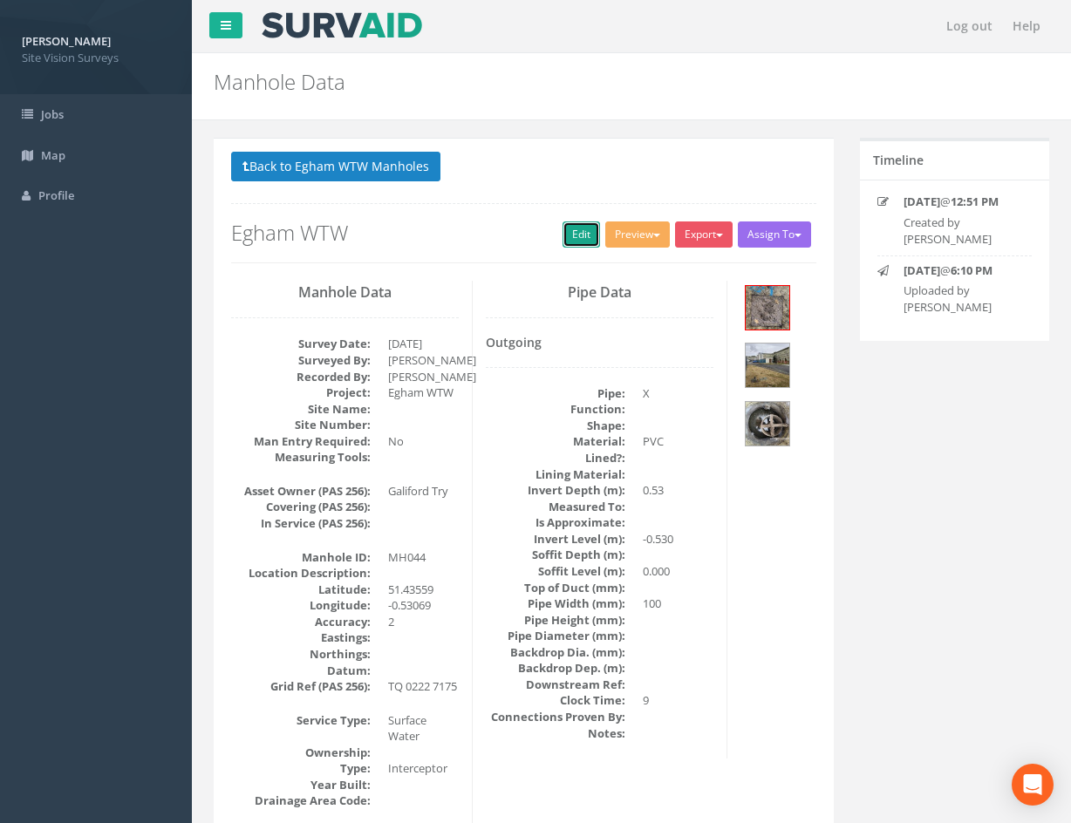
click at [581, 234] on link "Edit" at bounding box center [582, 235] width 38 height 26
drag, startPoint x: 754, startPoint y: 624, endPoint x: 714, endPoint y: 392, distance: 235.3
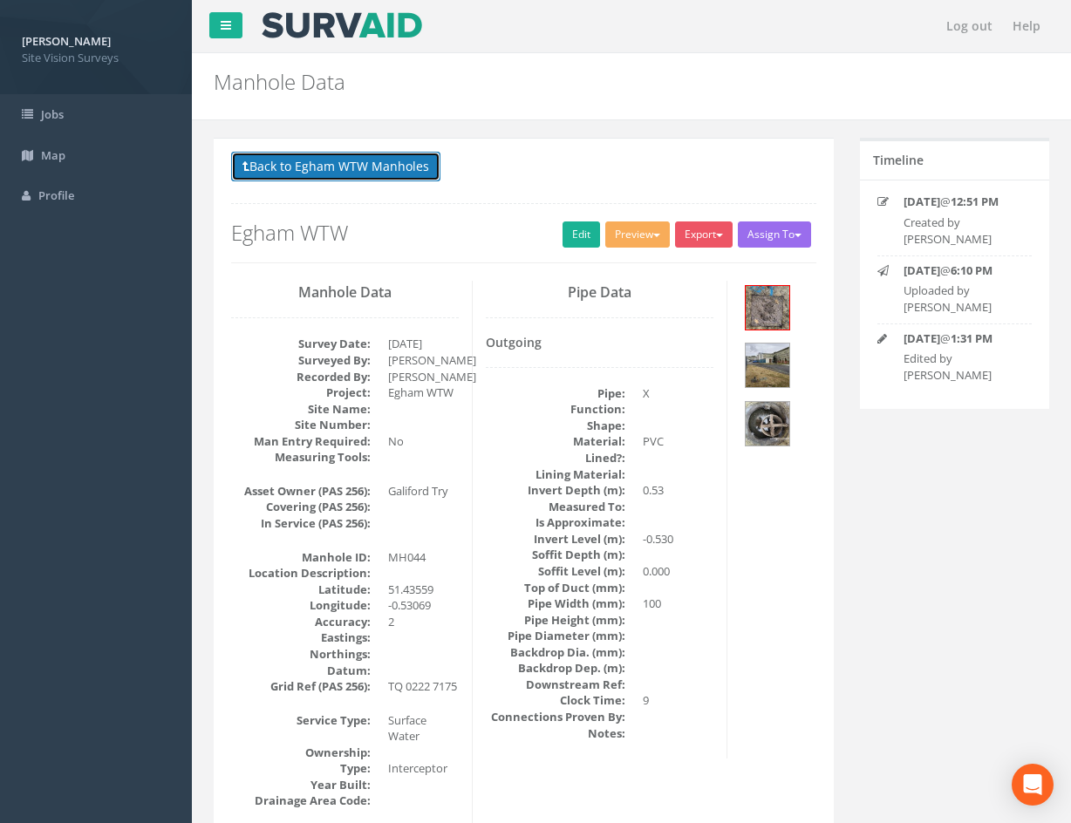
click at [365, 164] on button "Back to Egham WTW Manholes" at bounding box center [335, 167] width 209 height 30
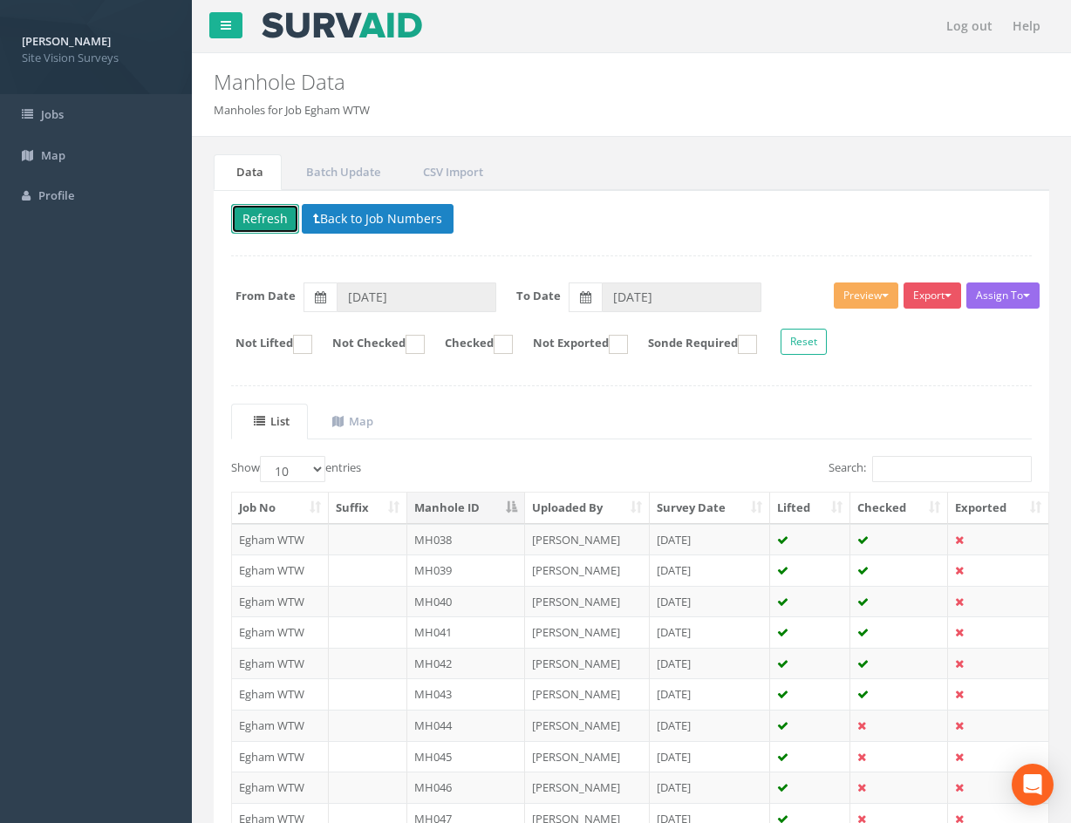
click at [263, 215] on button "Refresh" at bounding box center [265, 219] width 68 height 30
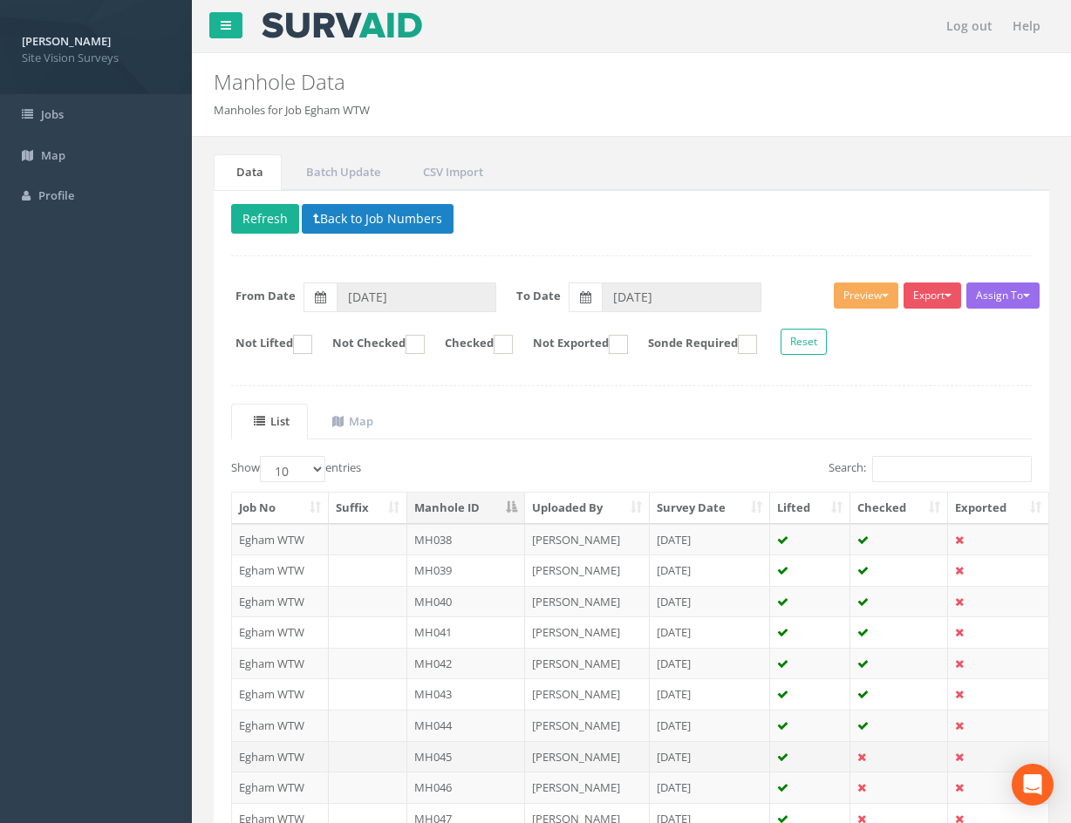
click at [893, 753] on td at bounding box center [899, 756] width 98 height 31
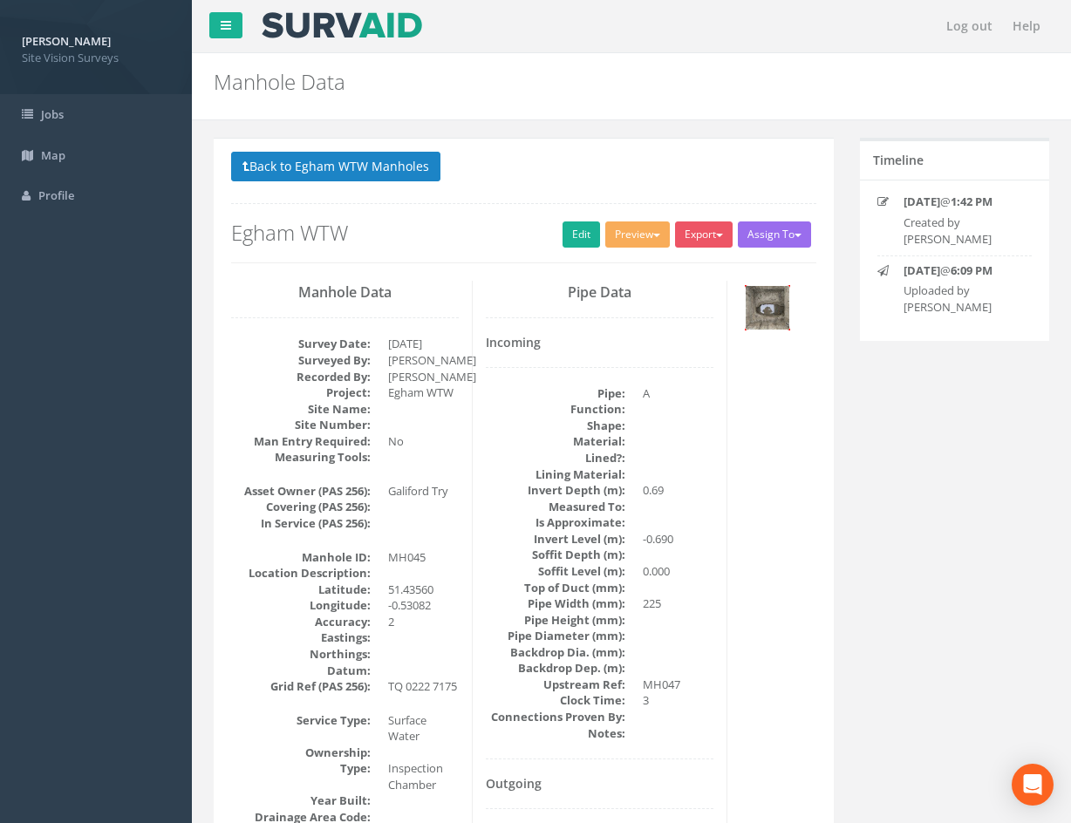
click at [764, 312] on img at bounding box center [768, 308] width 44 height 44
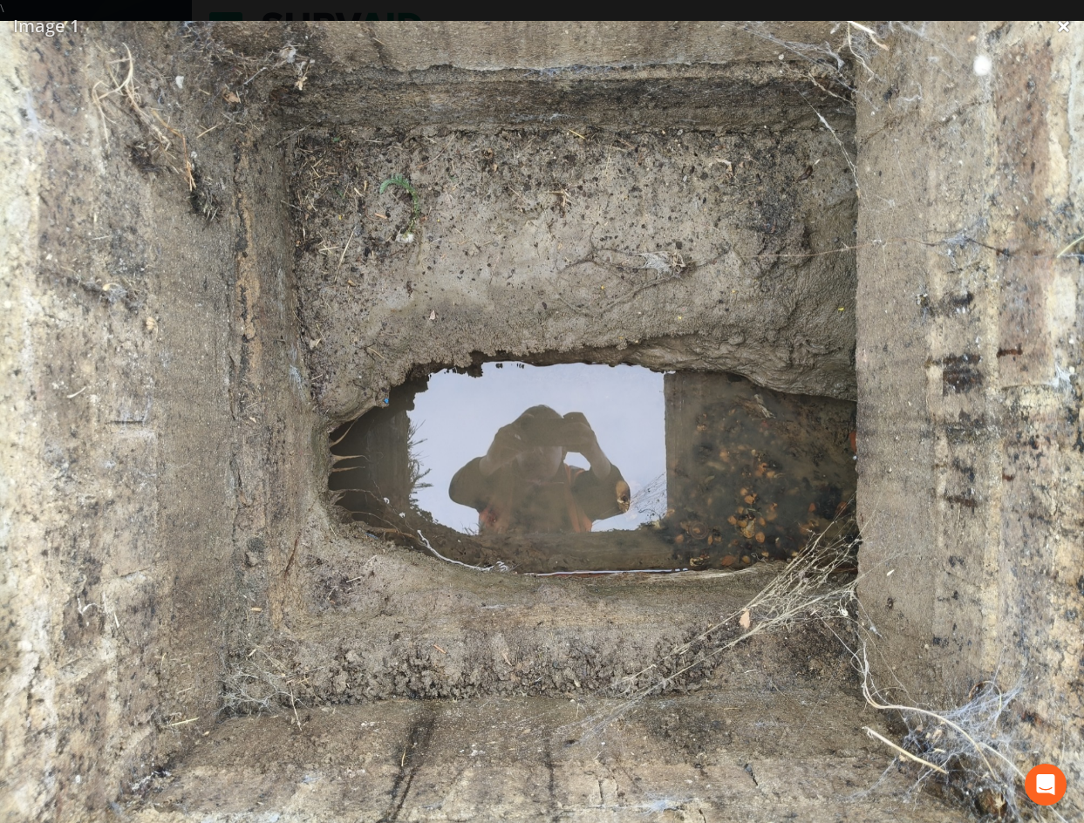
click at [1067, 29] on link "×" at bounding box center [1063, 26] width 41 height 52
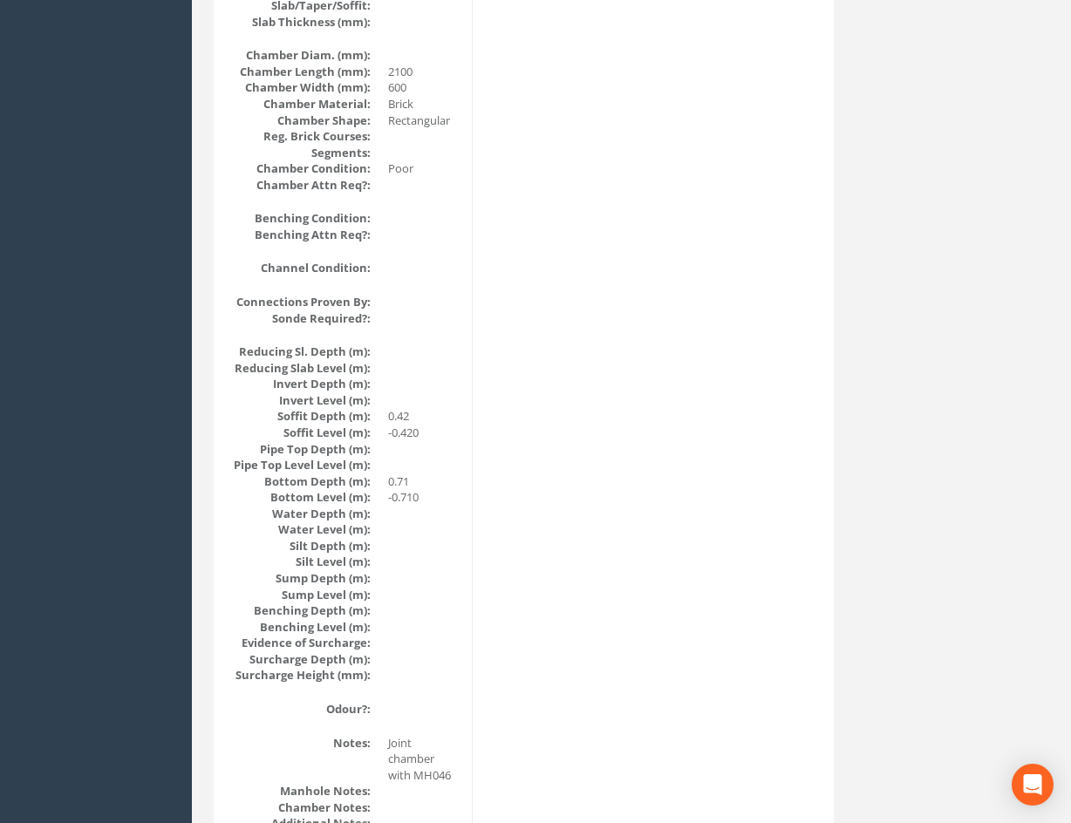
scroll to position [1657, 0]
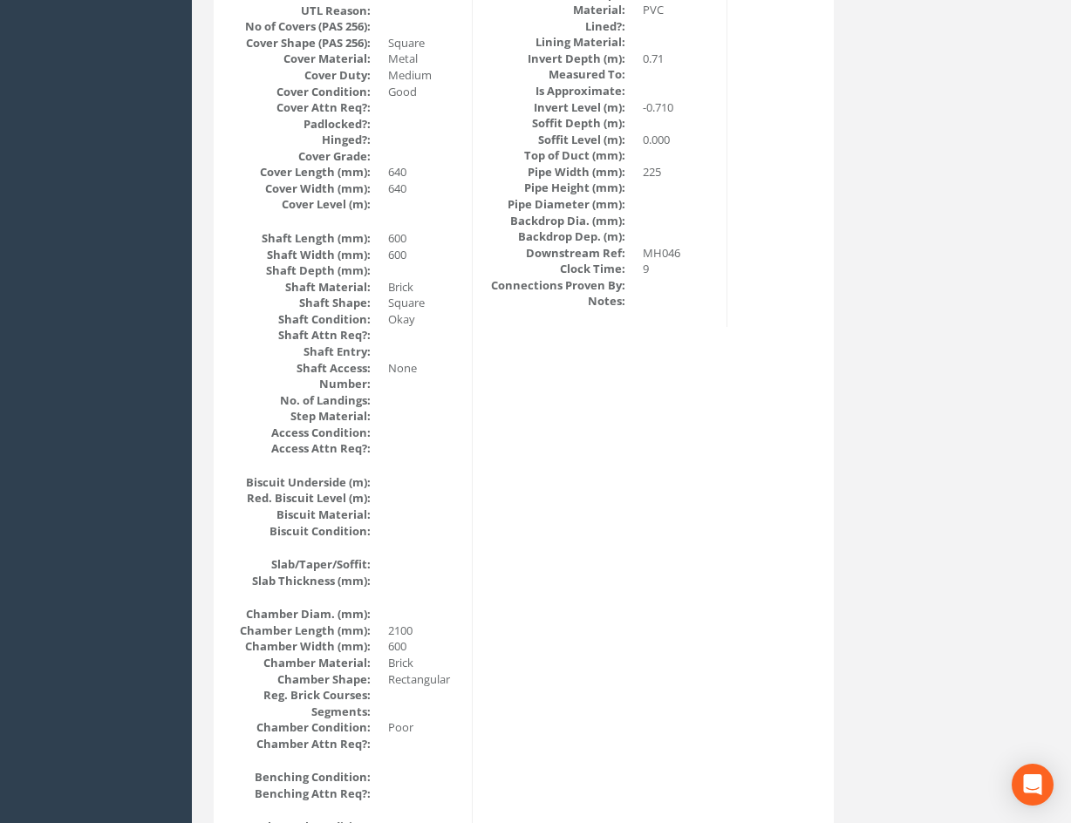
scroll to position [0, 0]
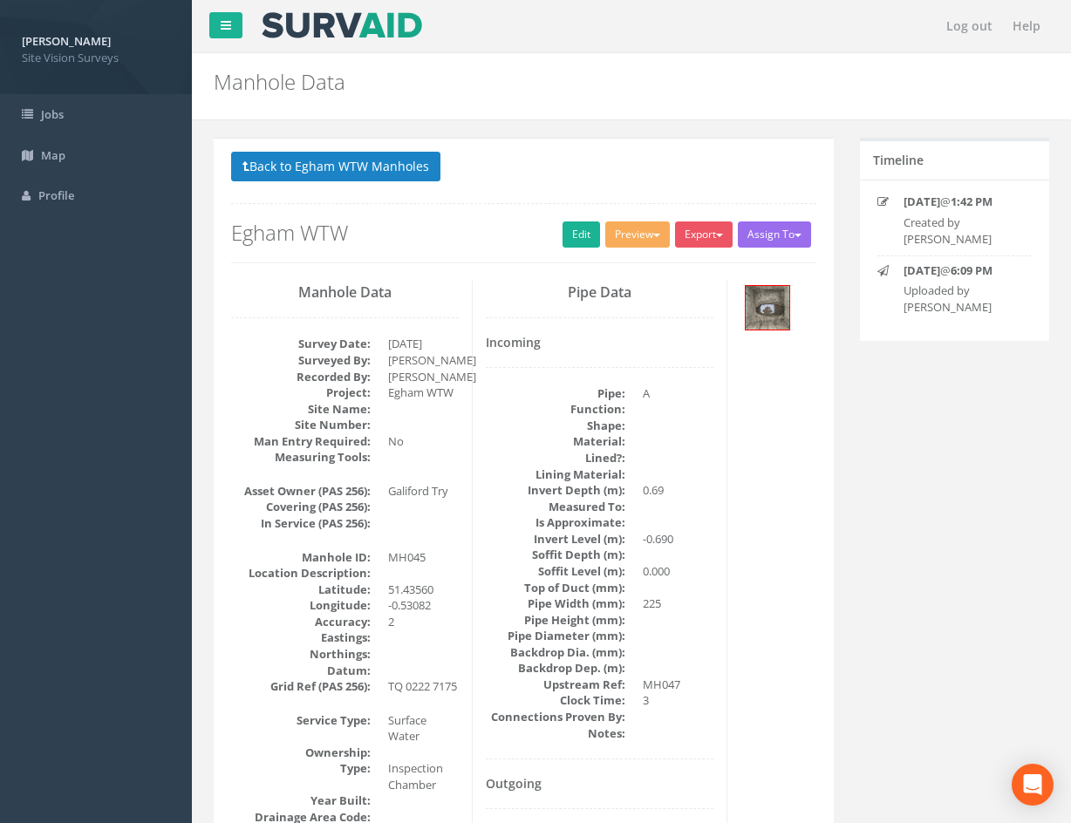
drag, startPoint x: 695, startPoint y: 515, endPoint x: 653, endPoint y: 277, distance: 241.7
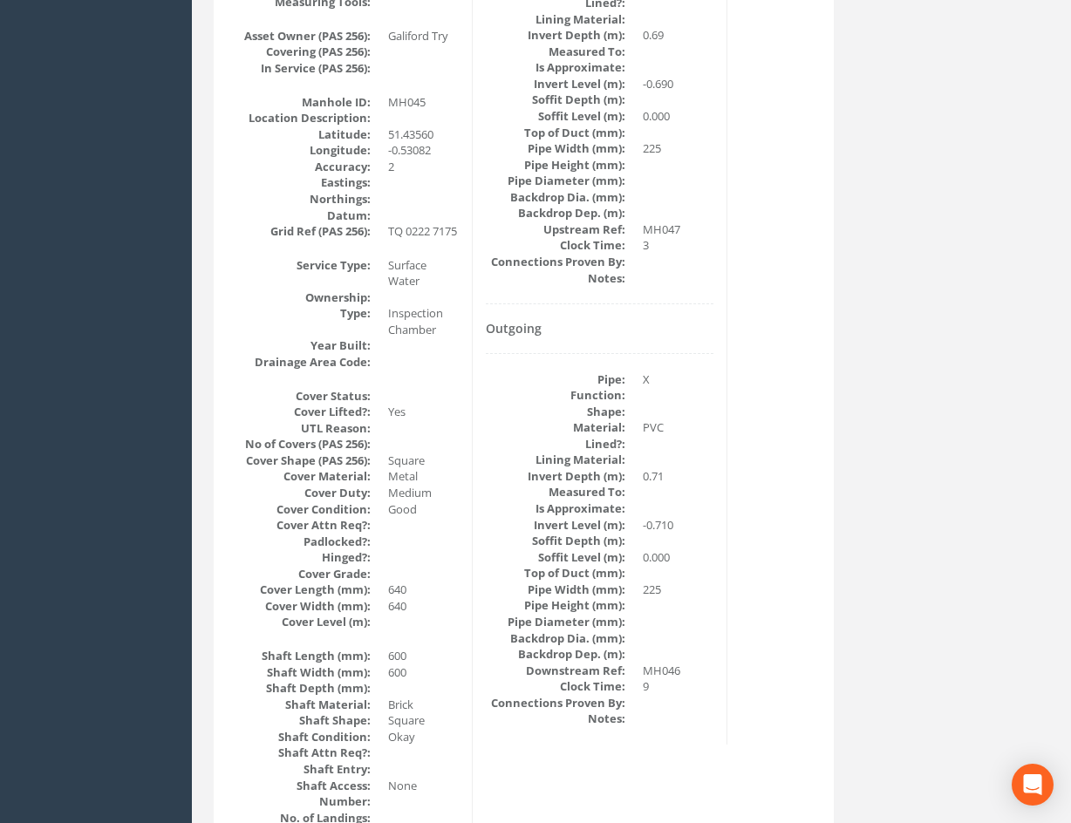
scroll to position [174, 0]
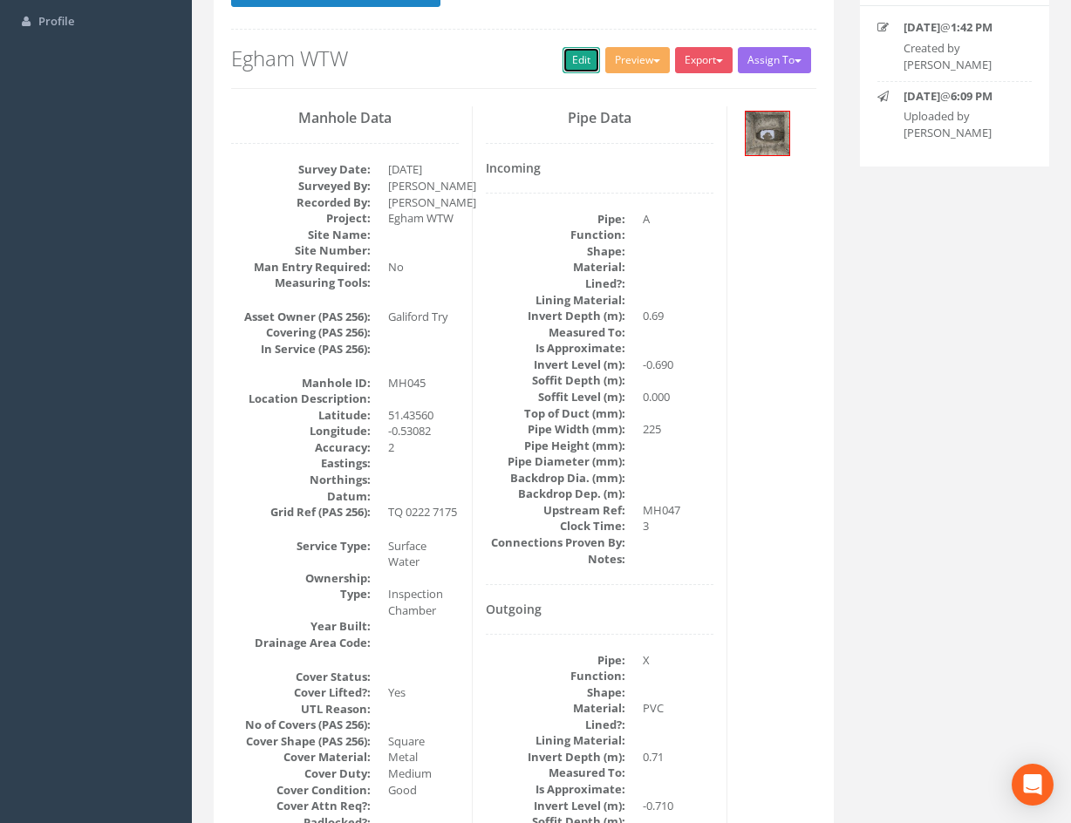
click at [566, 69] on link "Edit" at bounding box center [582, 60] width 38 height 26
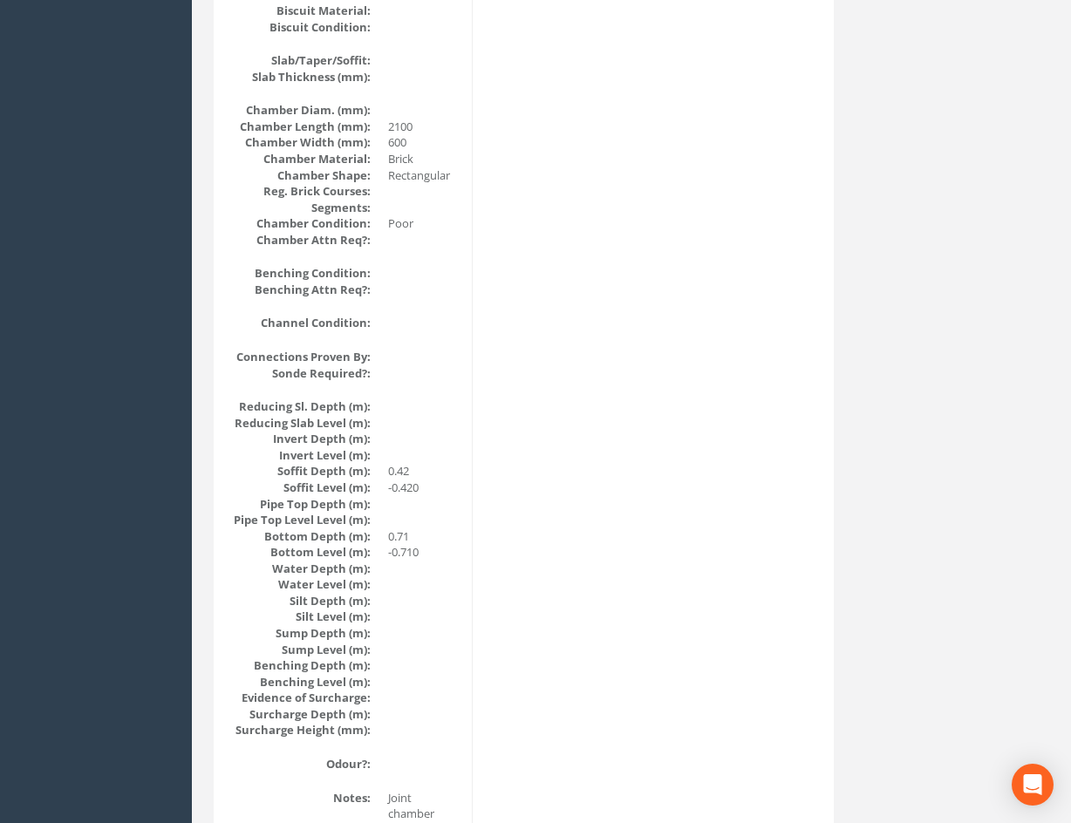
scroll to position [0, 0]
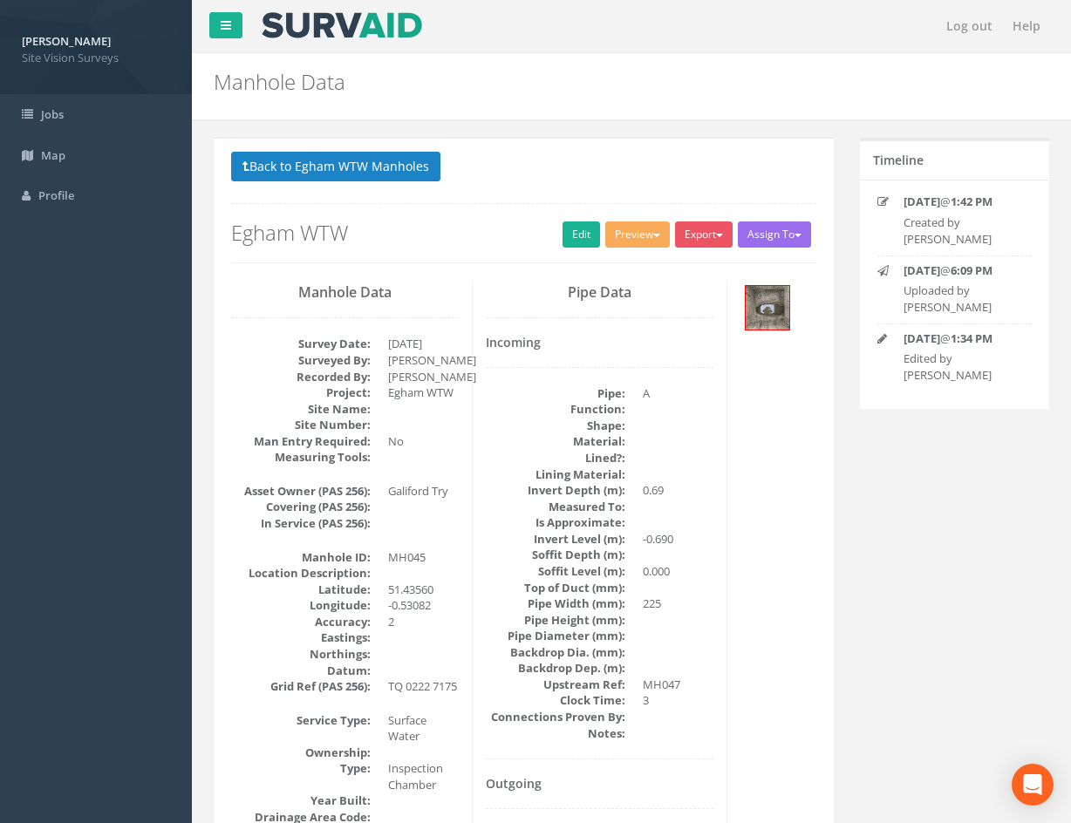
drag, startPoint x: 715, startPoint y: 679, endPoint x: 666, endPoint y: 352, distance: 329.8
click at [417, 167] on button "Back to Egham WTW Manholes" at bounding box center [335, 167] width 209 height 30
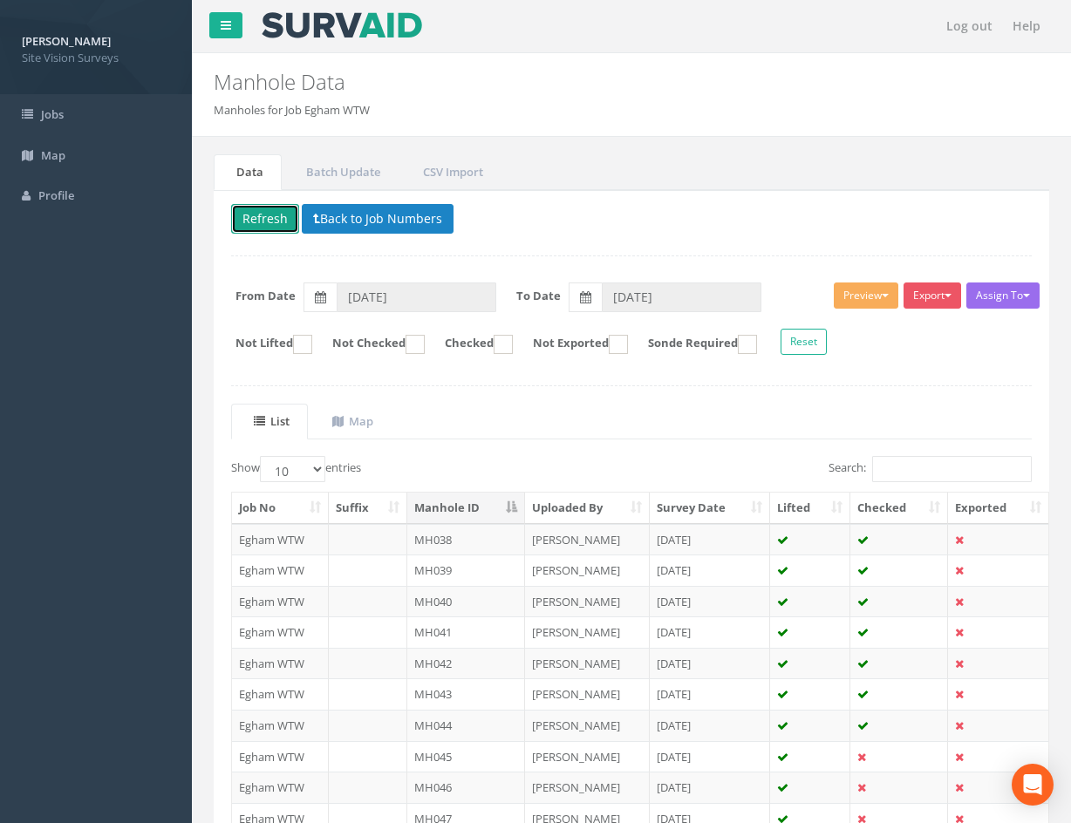
click at [267, 228] on button "Refresh" at bounding box center [265, 219] width 68 height 30
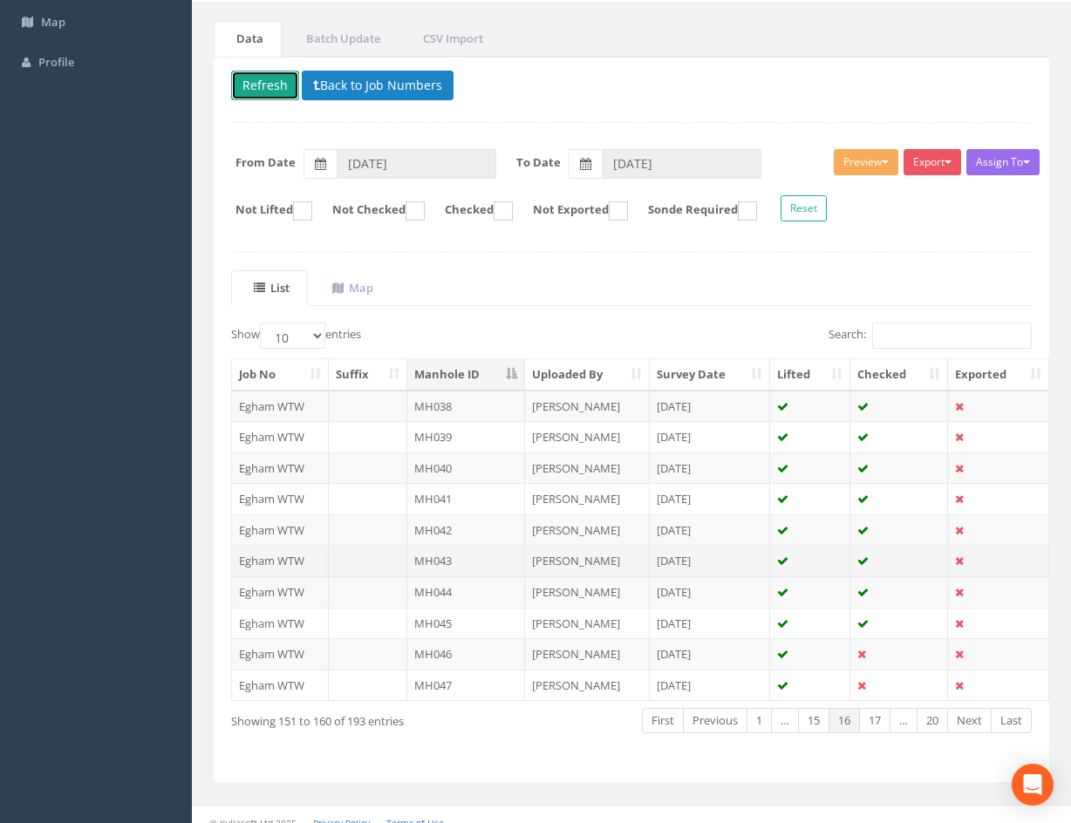
scroll to position [149, 0]
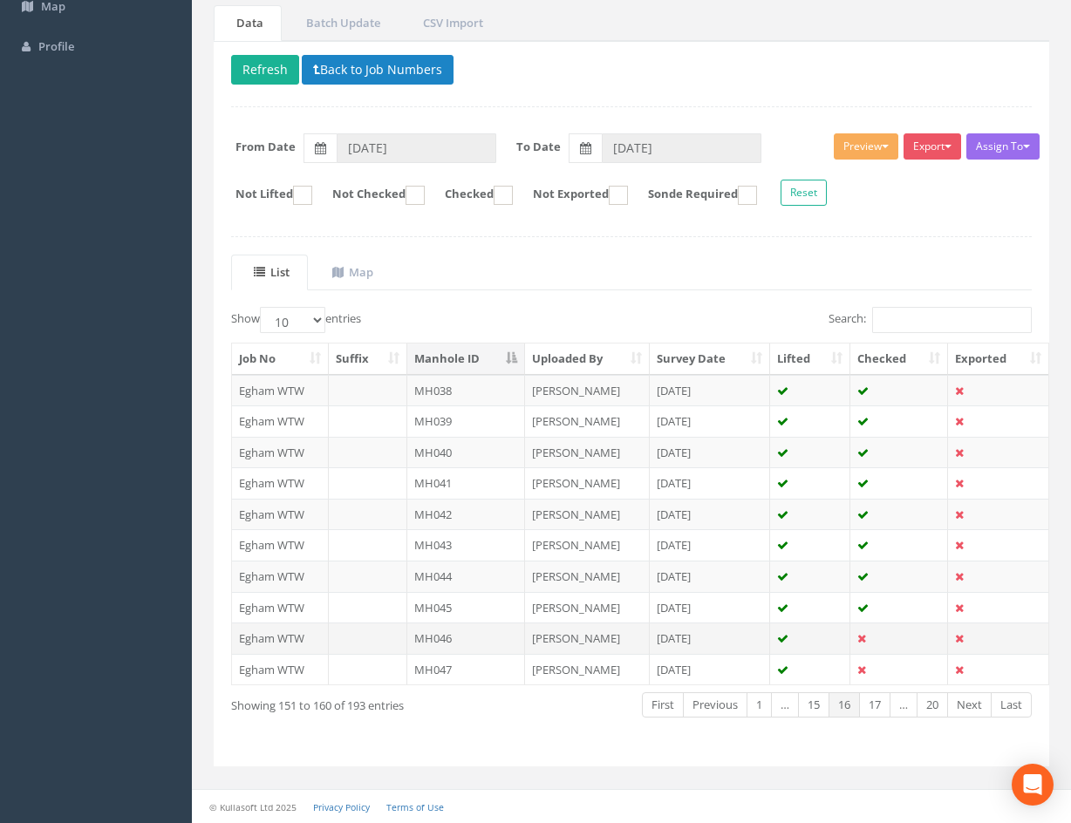
click at [825, 635] on td at bounding box center [810, 638] width 80 height 31
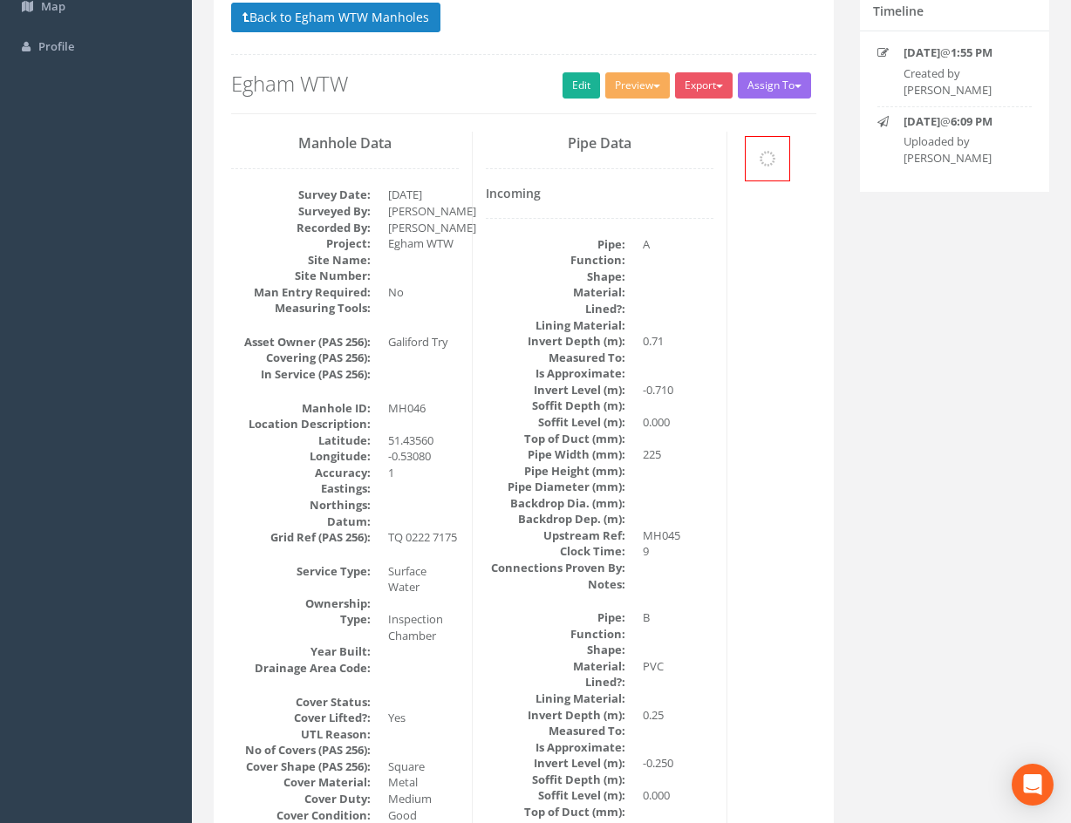
scroll to position [0, 0]
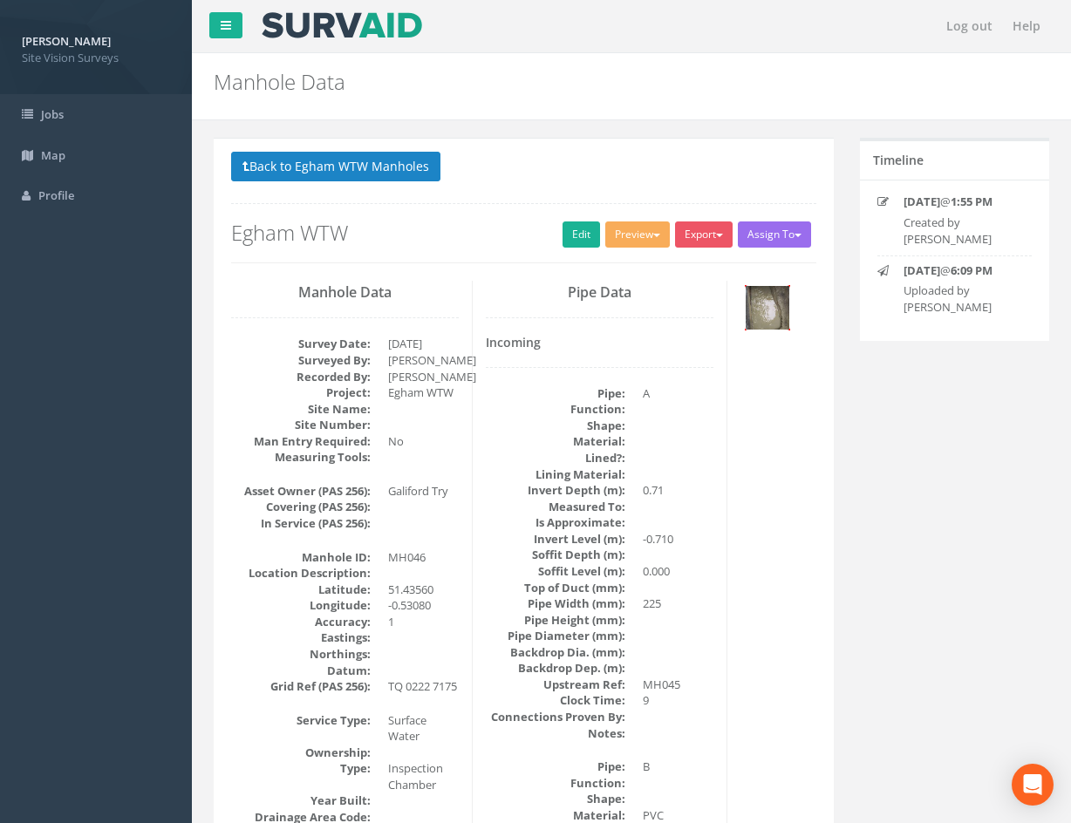
click at [768, 317] on img at bounding box center [768, 308] width 44 height 44
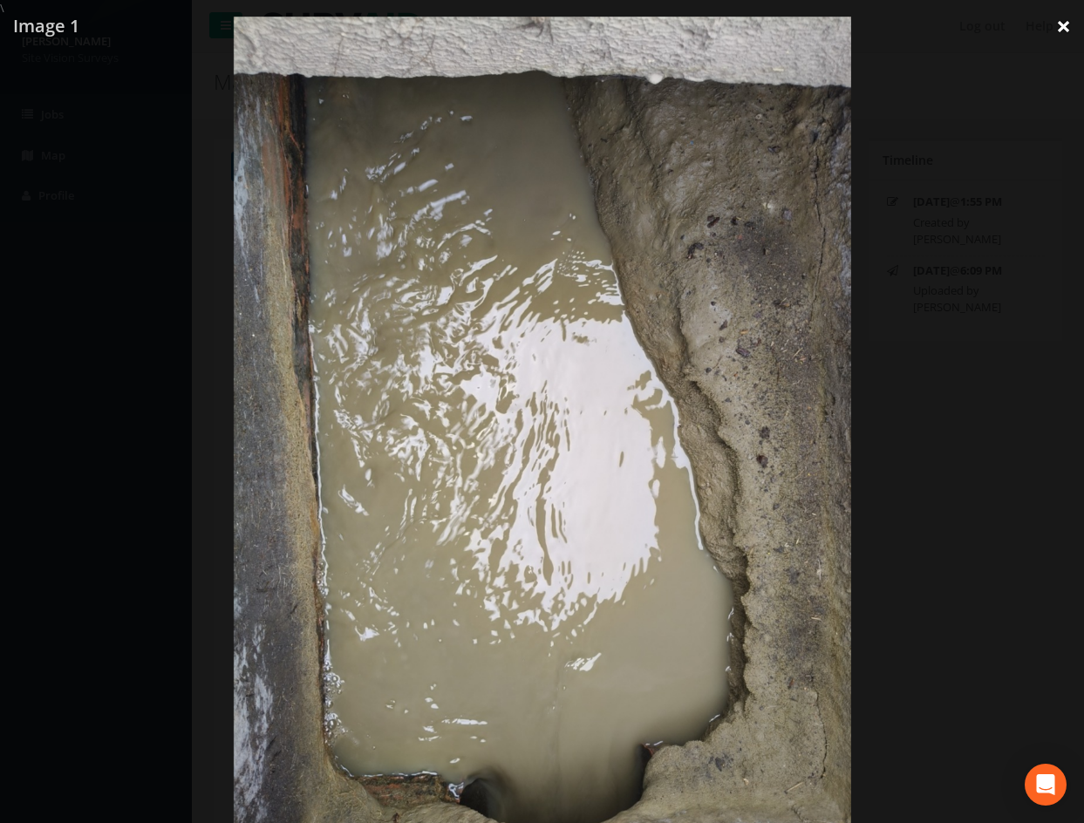
click at [1062, 22] on link "×" at bounding box center [1063, 26] width 41 height 52
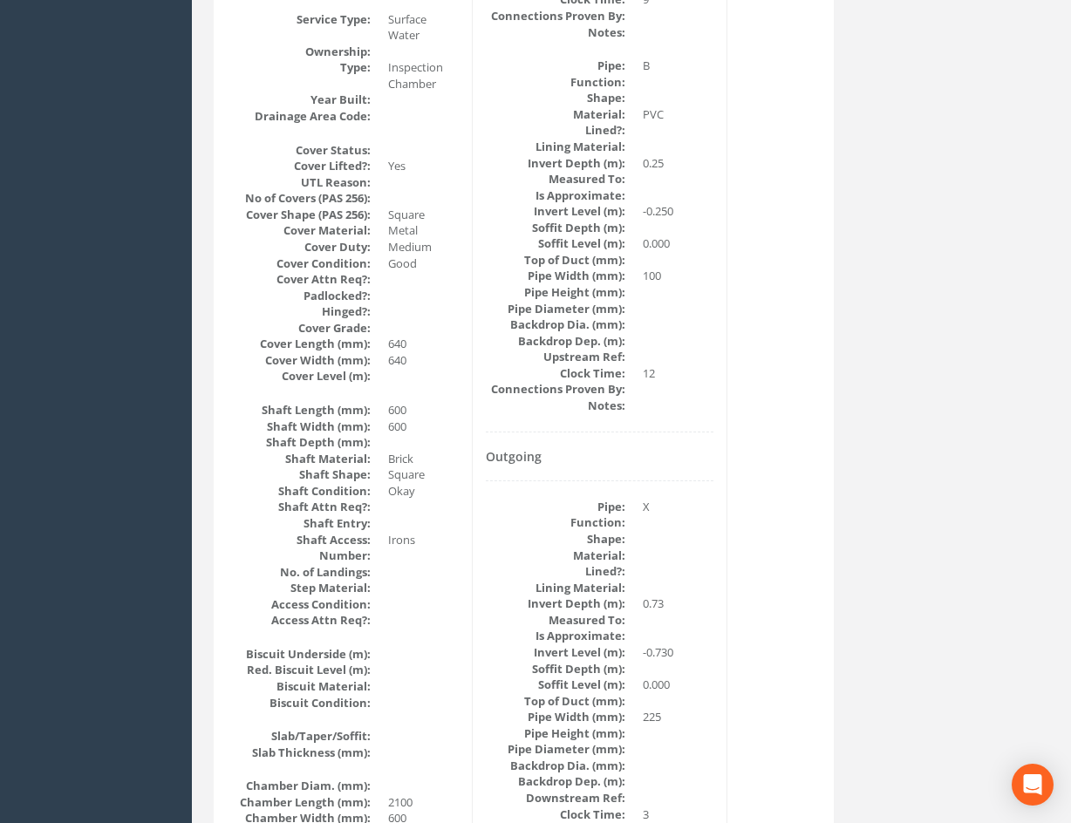
scroll to position [111, 0]
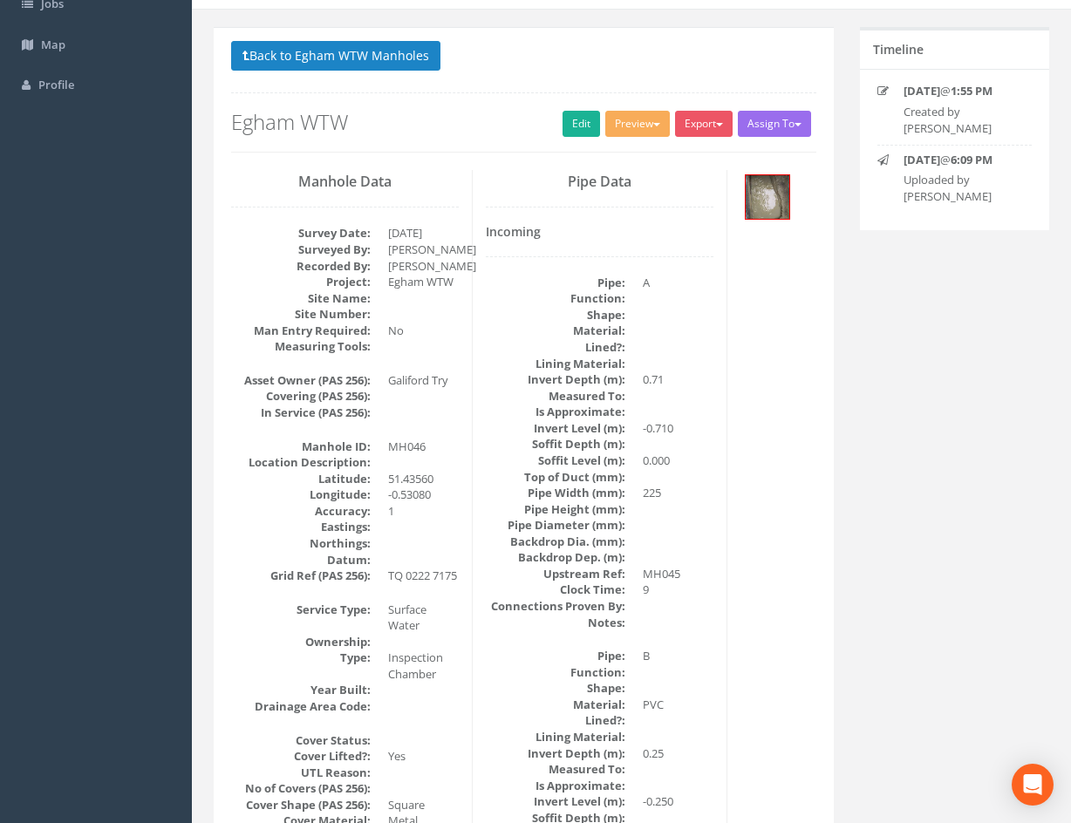
drag, startPoint x: 835, startPoint y: 525, endPoint x: 813, endPoint y: 326, distance: 200.0
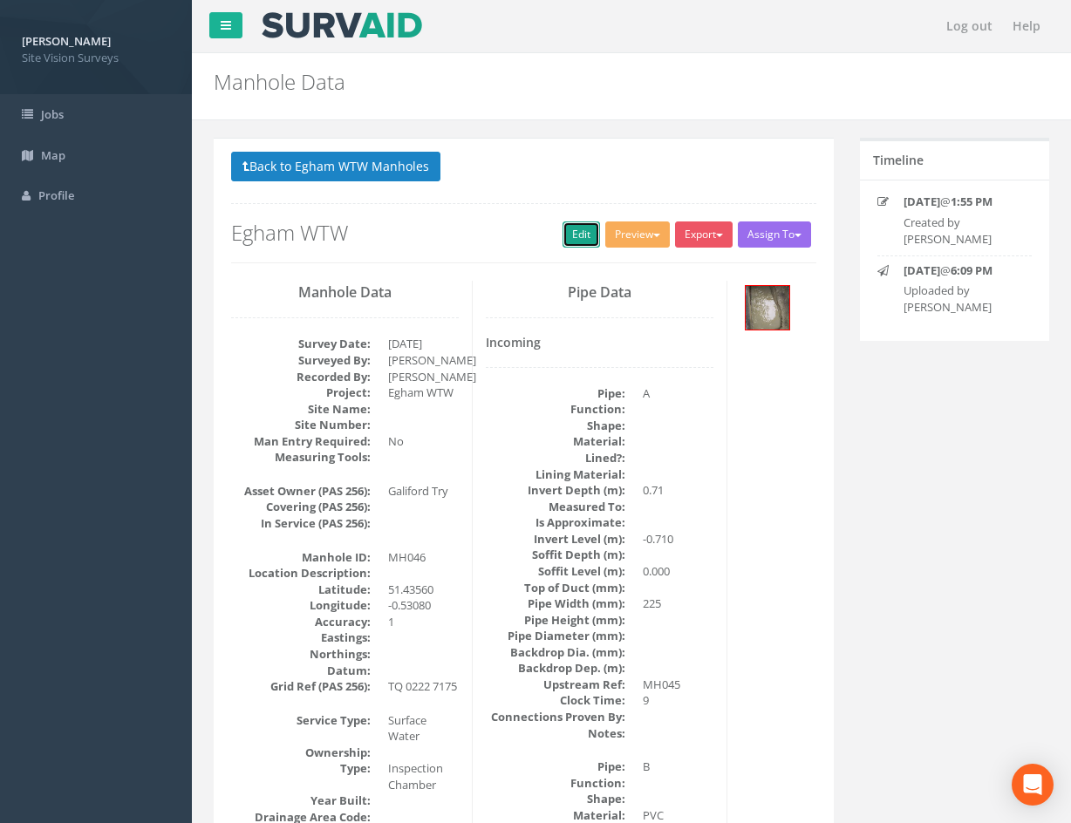
click at [576, 240] on link "Edit" at bounding box center [582, 235] width 38 height 26
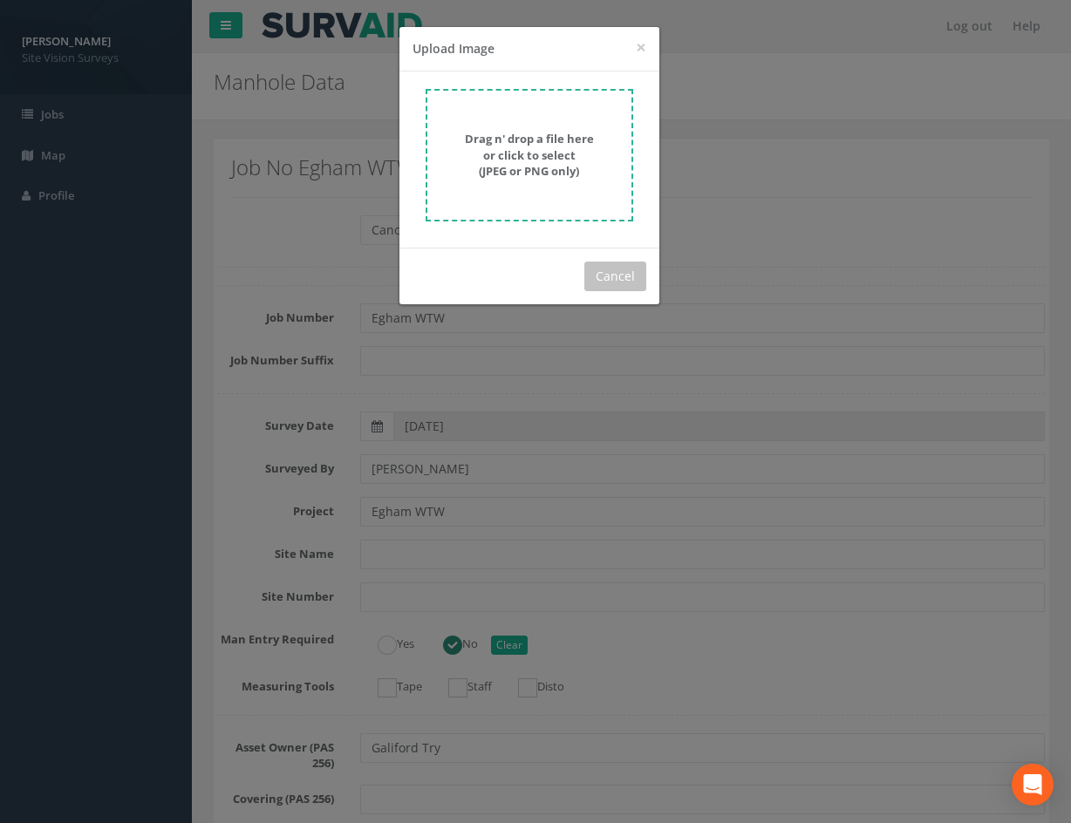
click at [540, 170] on strong "Drag n' drop a file here or click to select (JPEG or PNG only)" at bounding box center [529, 155] width 129 height 48
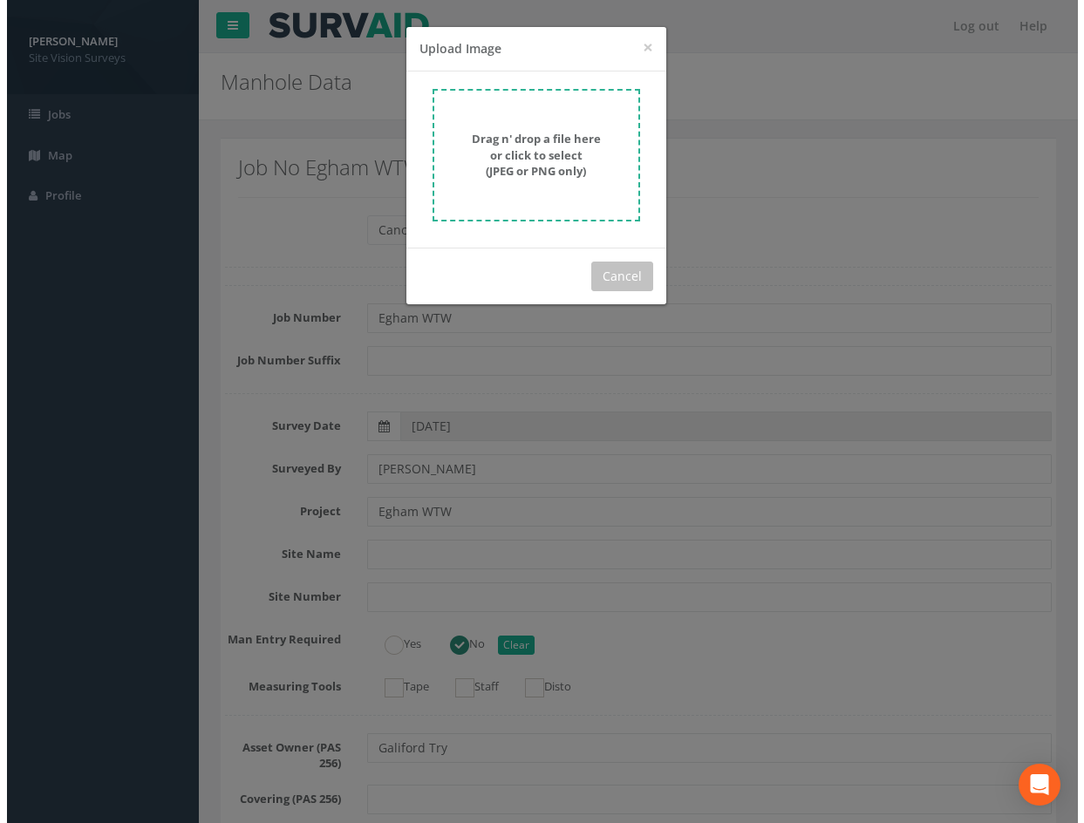
scroll to position [3339, 0]
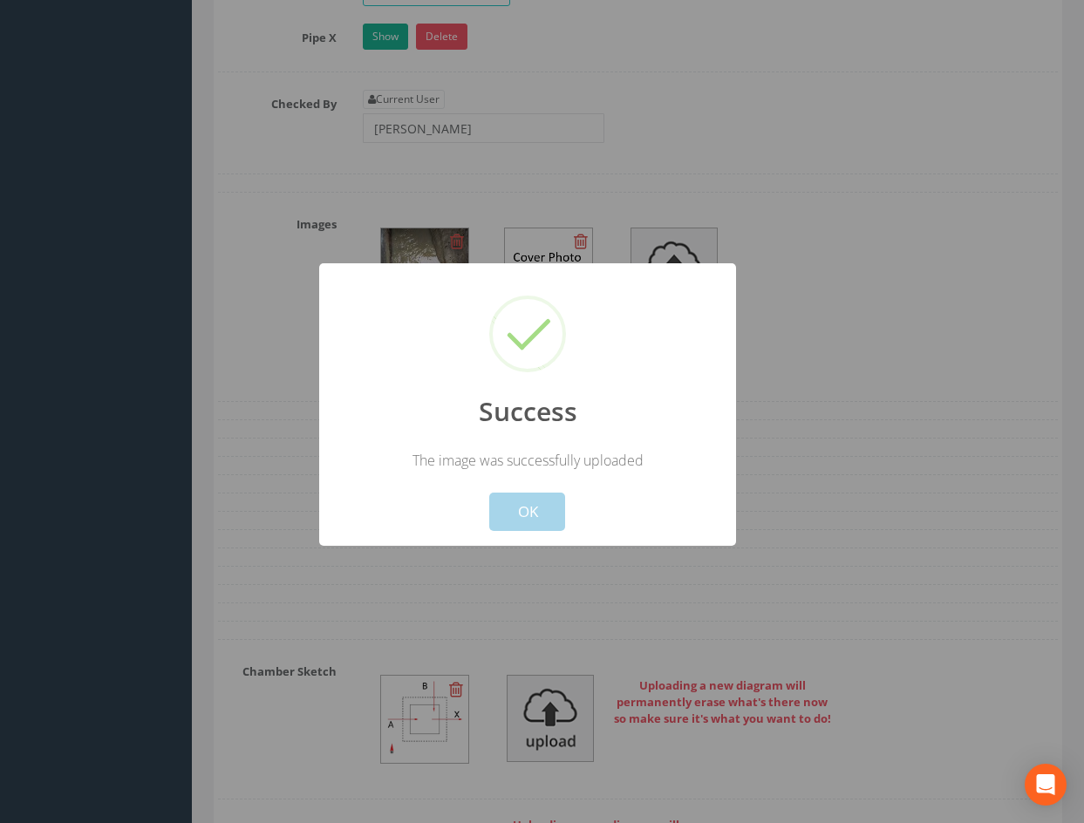
click at [540, 514] on button "OK" at bounding box center [527, 512] width 76 height 38
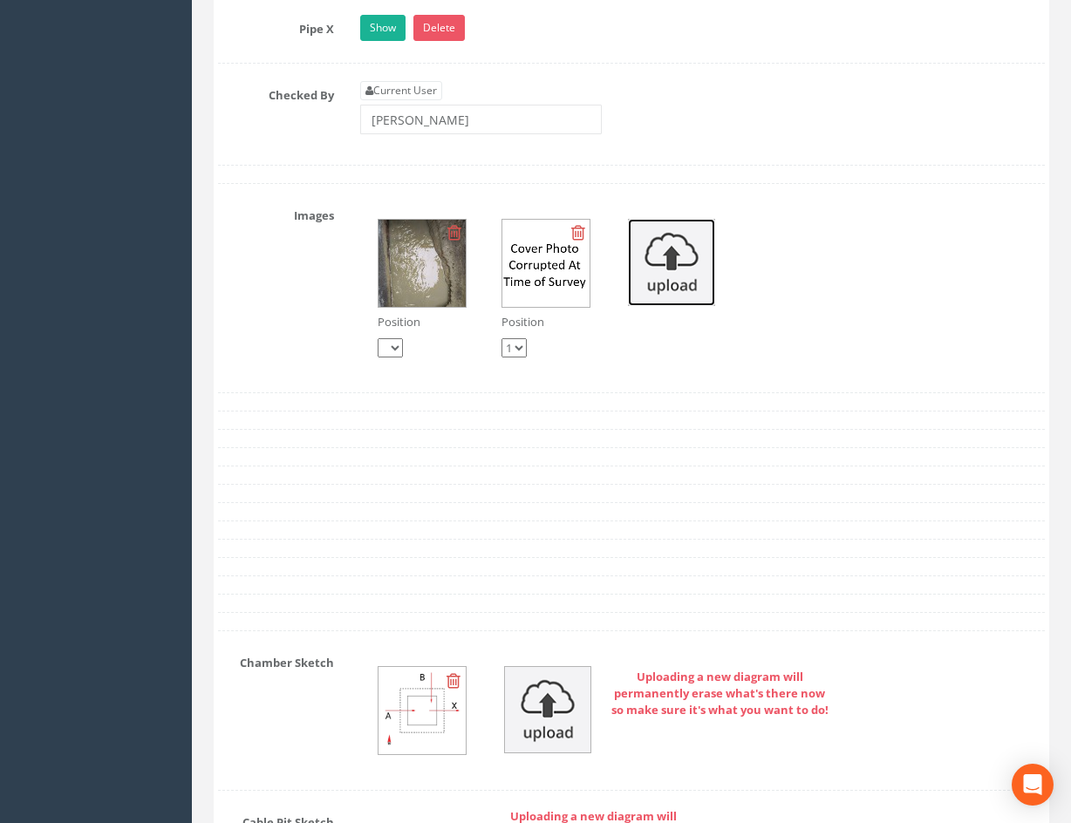
click at [678, 272] on img at bounding box center [671, 262] width 87 height 87
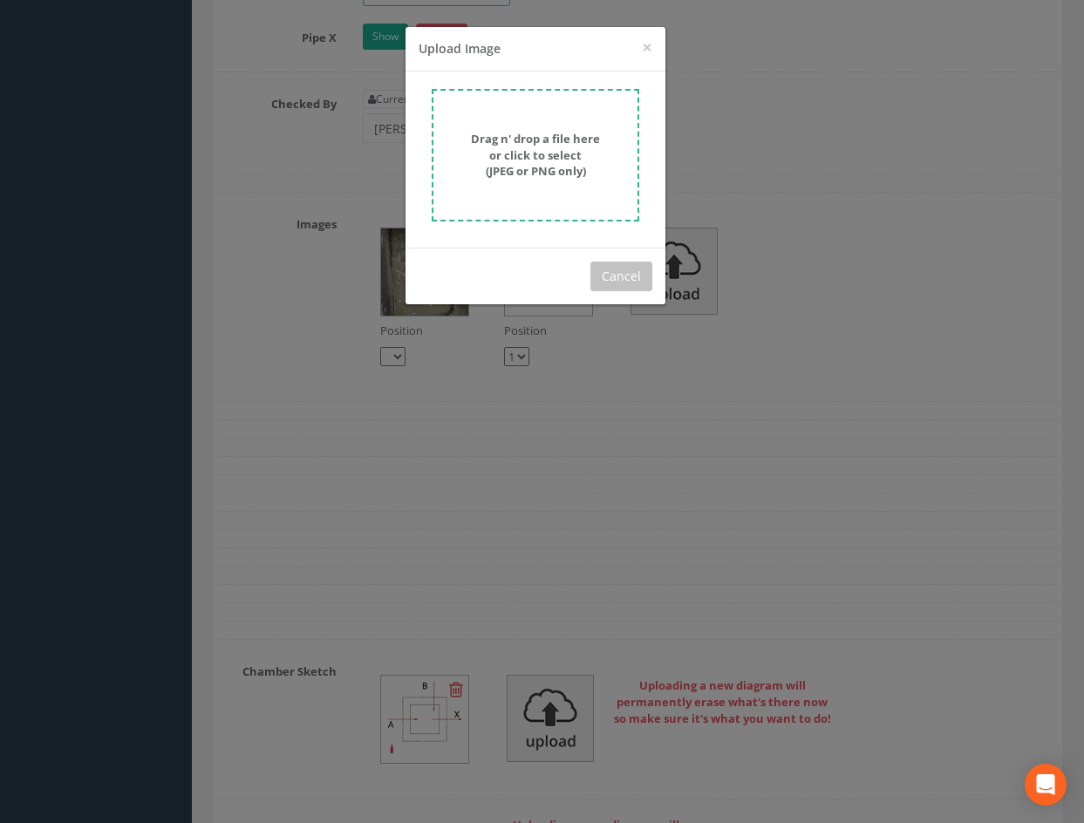
click at [589, 174] on div "Drag n' drop a file here or click to select (JPEG or PNG only)" at bounding box center [535, 155] width 169 height 49
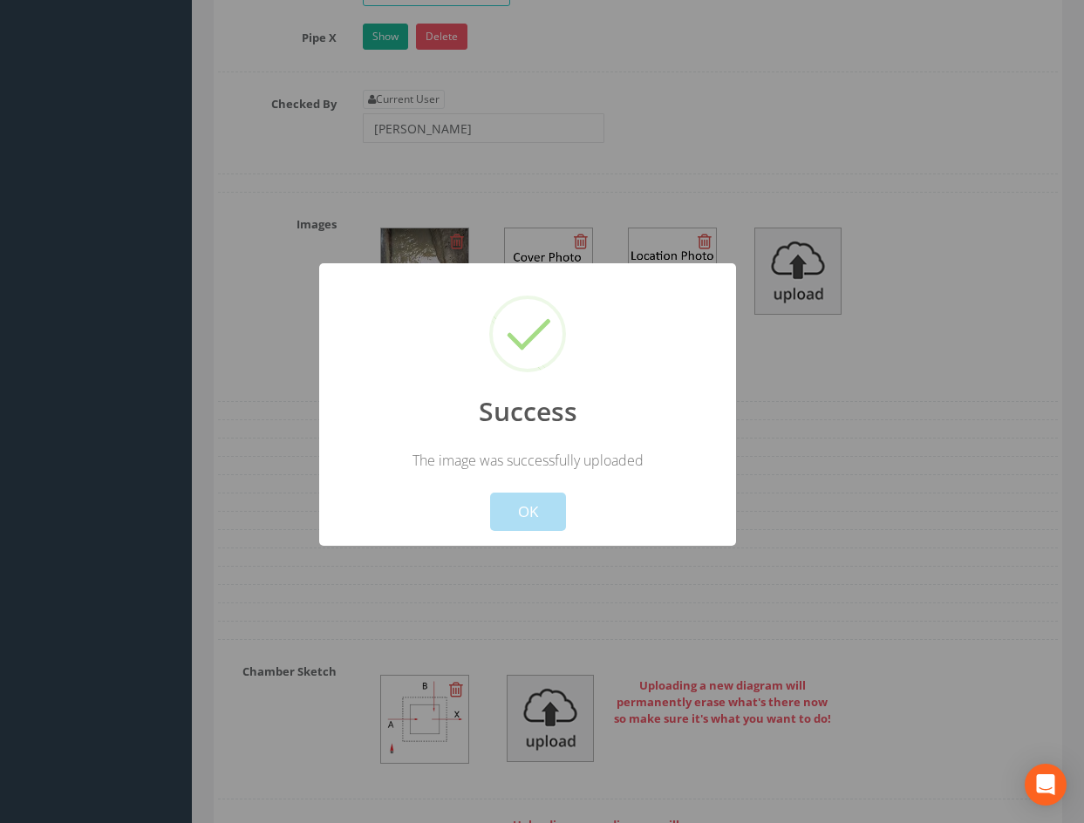
click at [546, 508] on button "OK" at bounding box center [527, 512] width 76 height 38
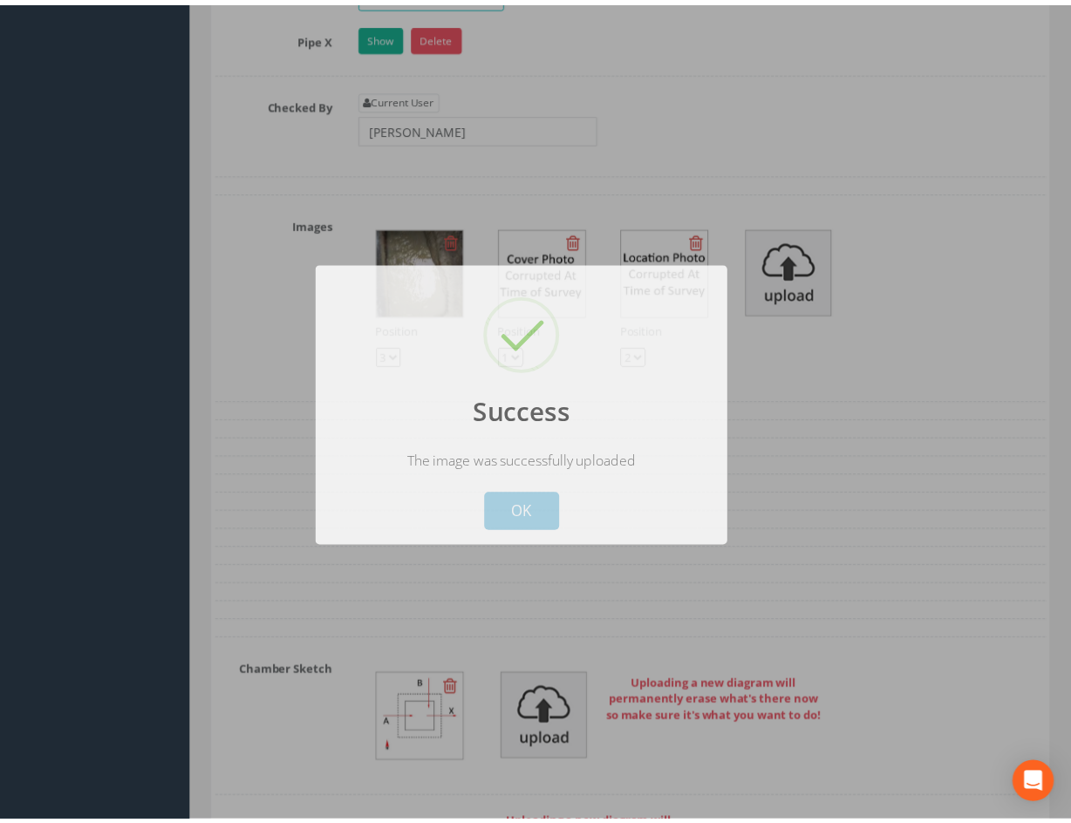
scroll to position [3348, 0]
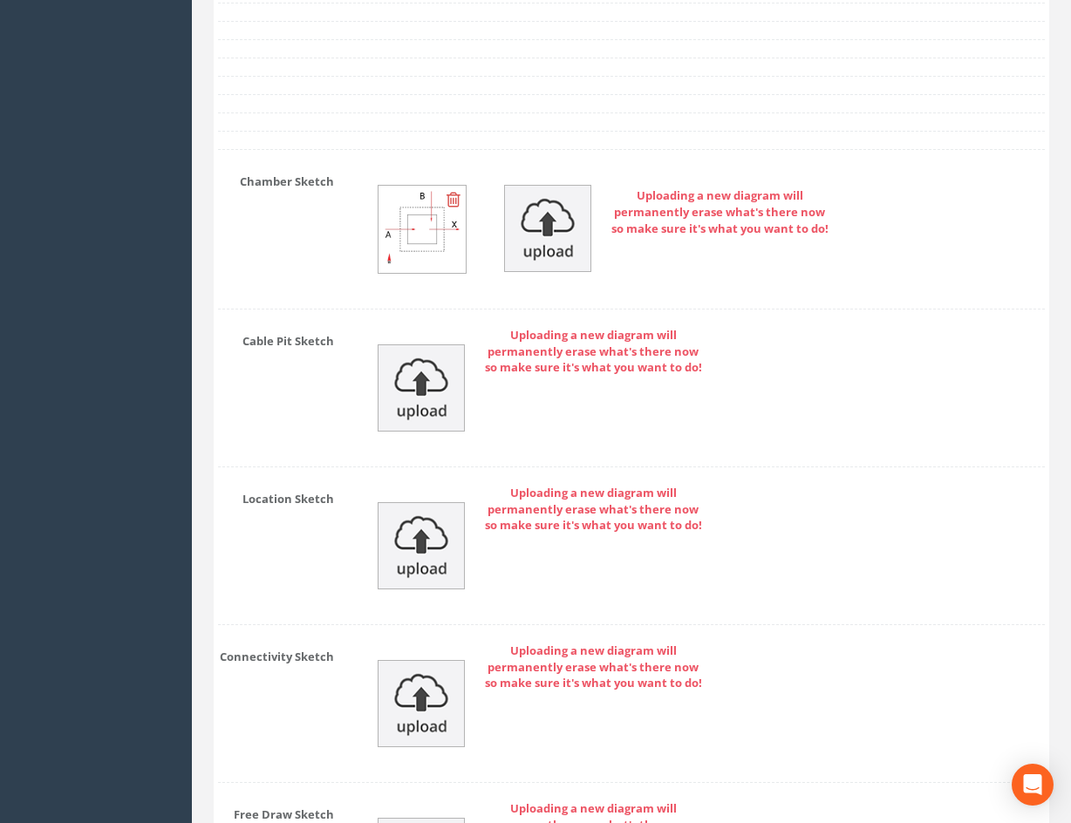
drag, startPoint x: 876, startPoint y: 369, endPoint x: 870, endPoint y: 488, distance: 118.7
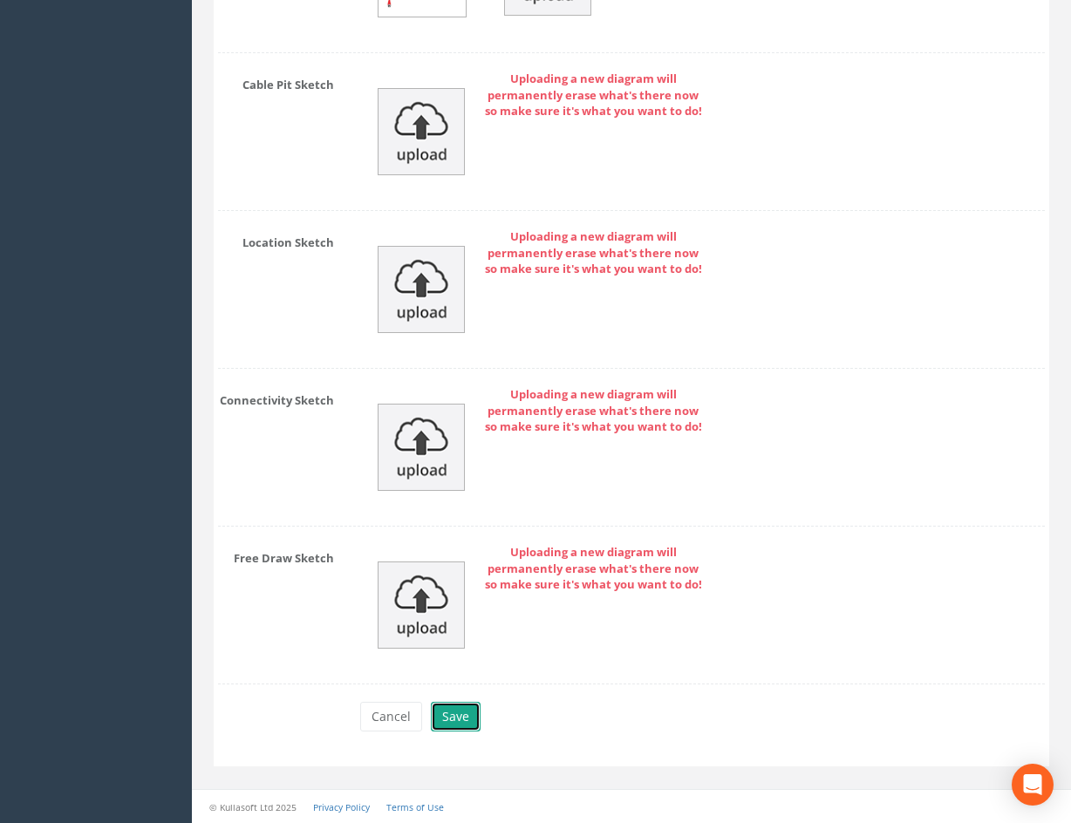
click at [447, 722] on button "Save" at bounding box center [456, 717] width 50 height 30
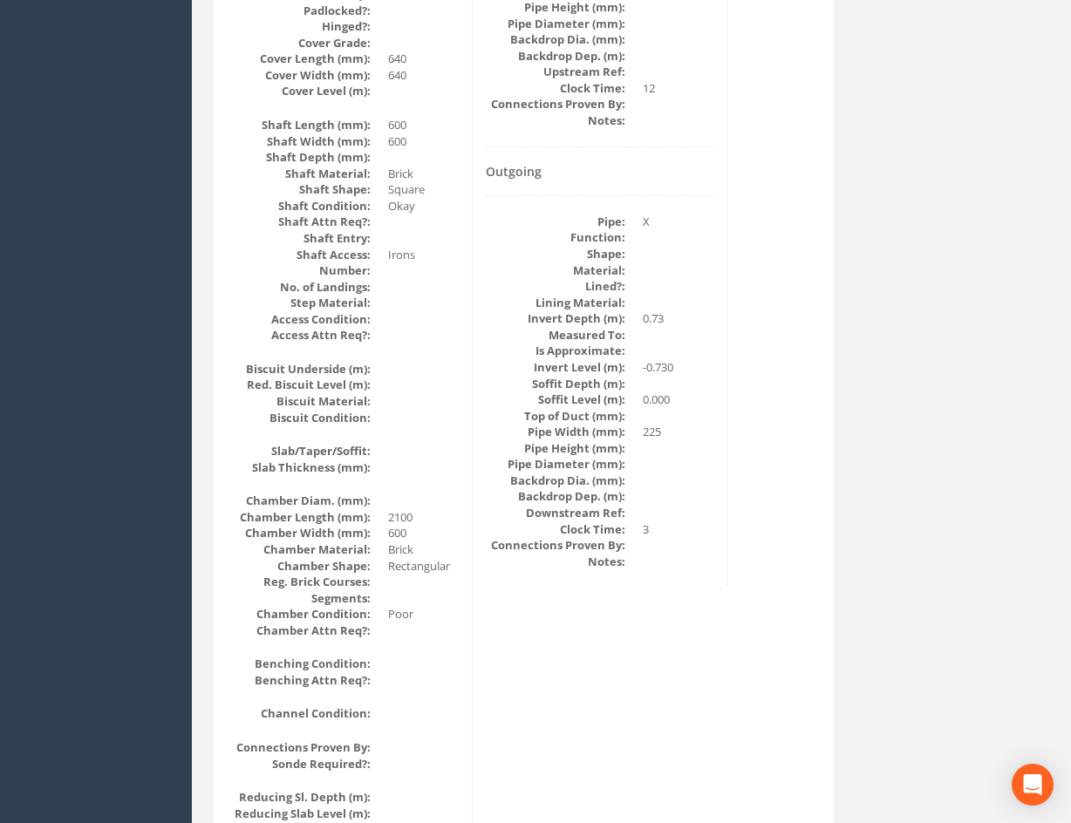
scroll to position [0, 0]
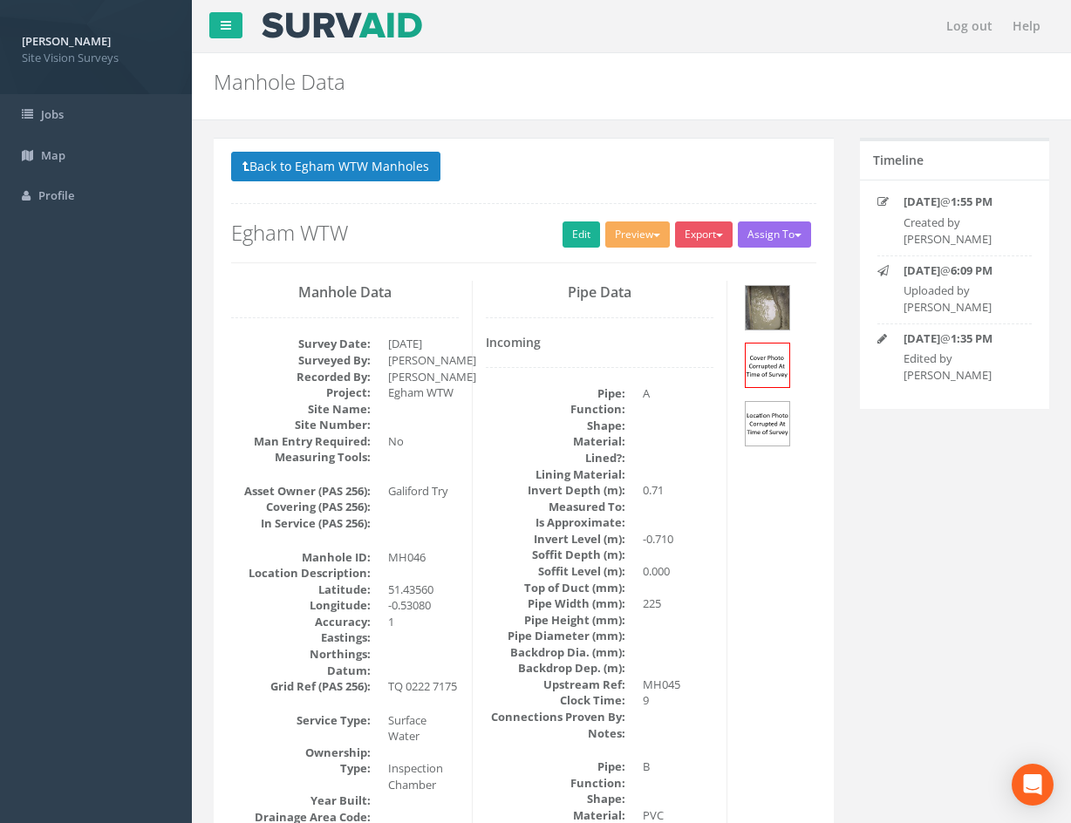
drag, startPoint x: 691, startPoint y: 583, endPoint x: 658, endPoint y: 320, distance: 265.4
click at [399, 173] on button "Back to Egham WTW Manholes" at bounding box center [335, 167] width 209 height 30
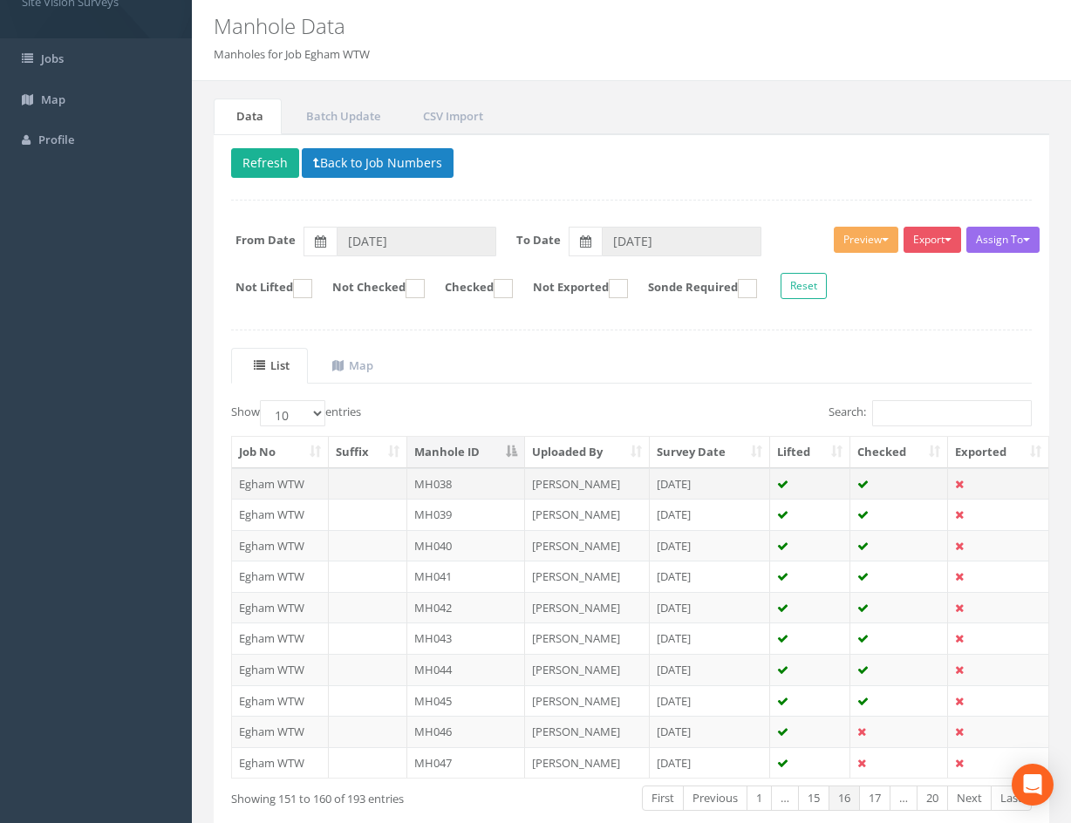
scroll to position [149, 0]
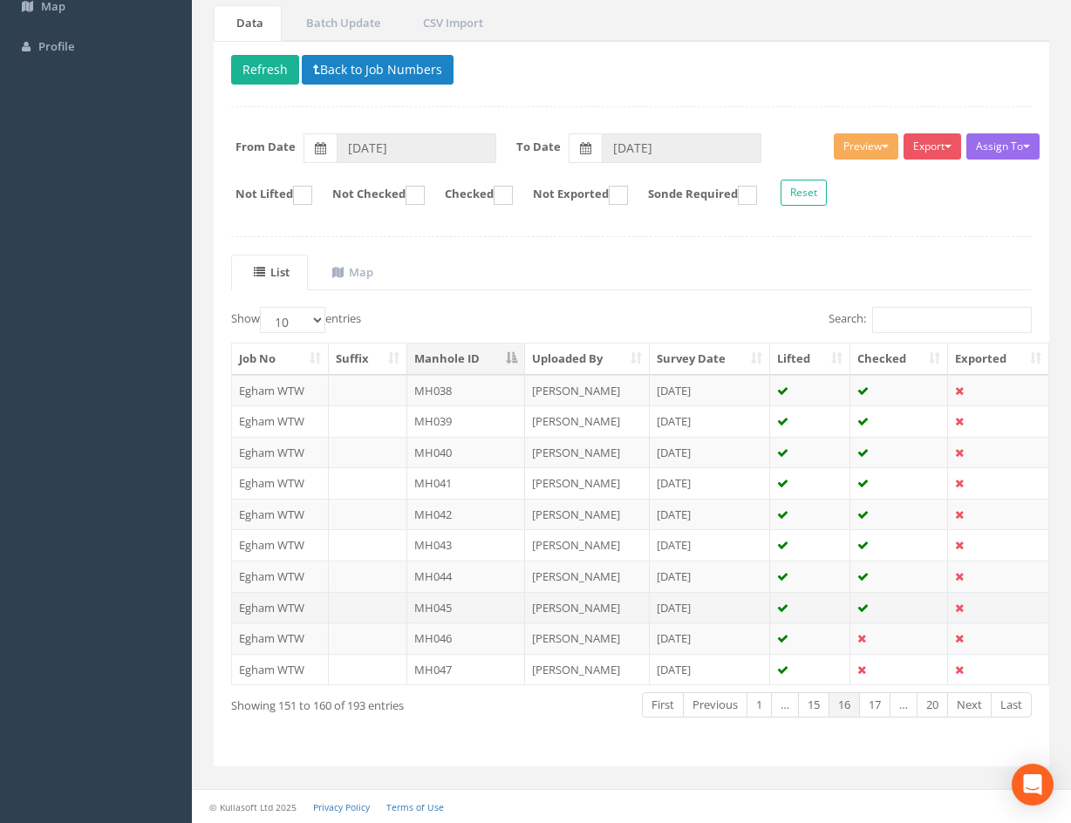
click at [736, 610] on td "[DATE]" at bounding box center [710, 607] width 121 height 31
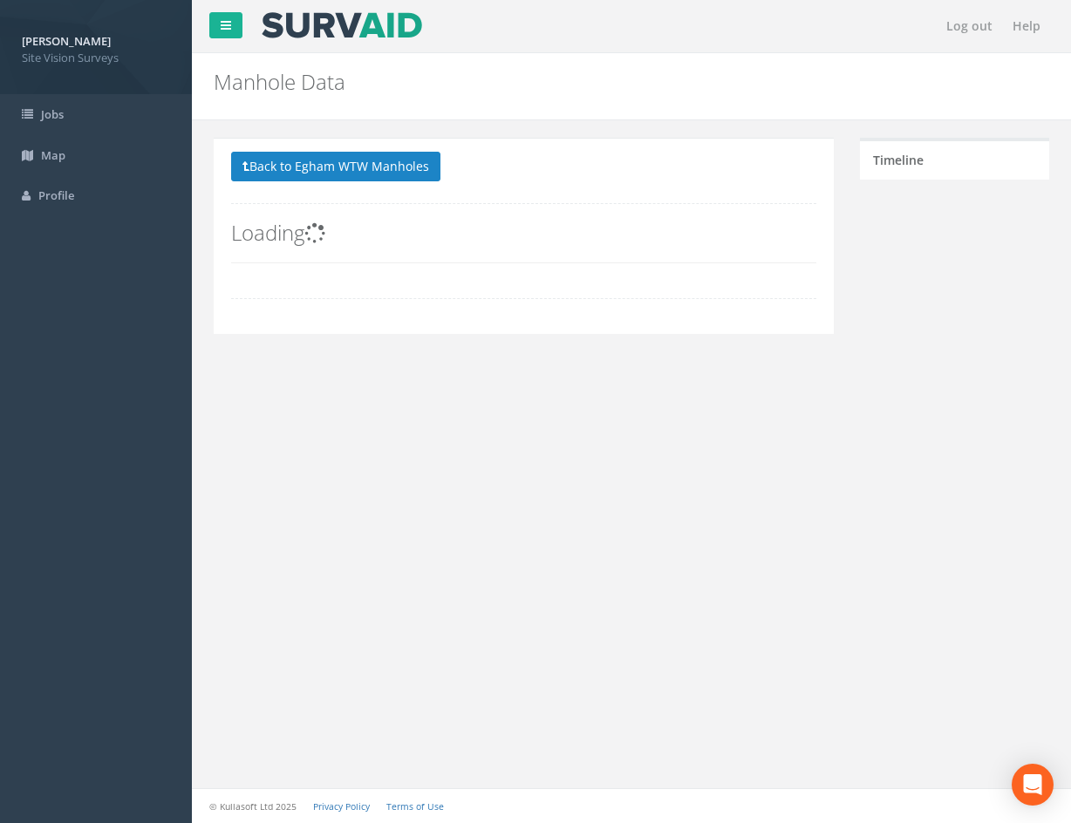
scroll to position [0, 0]
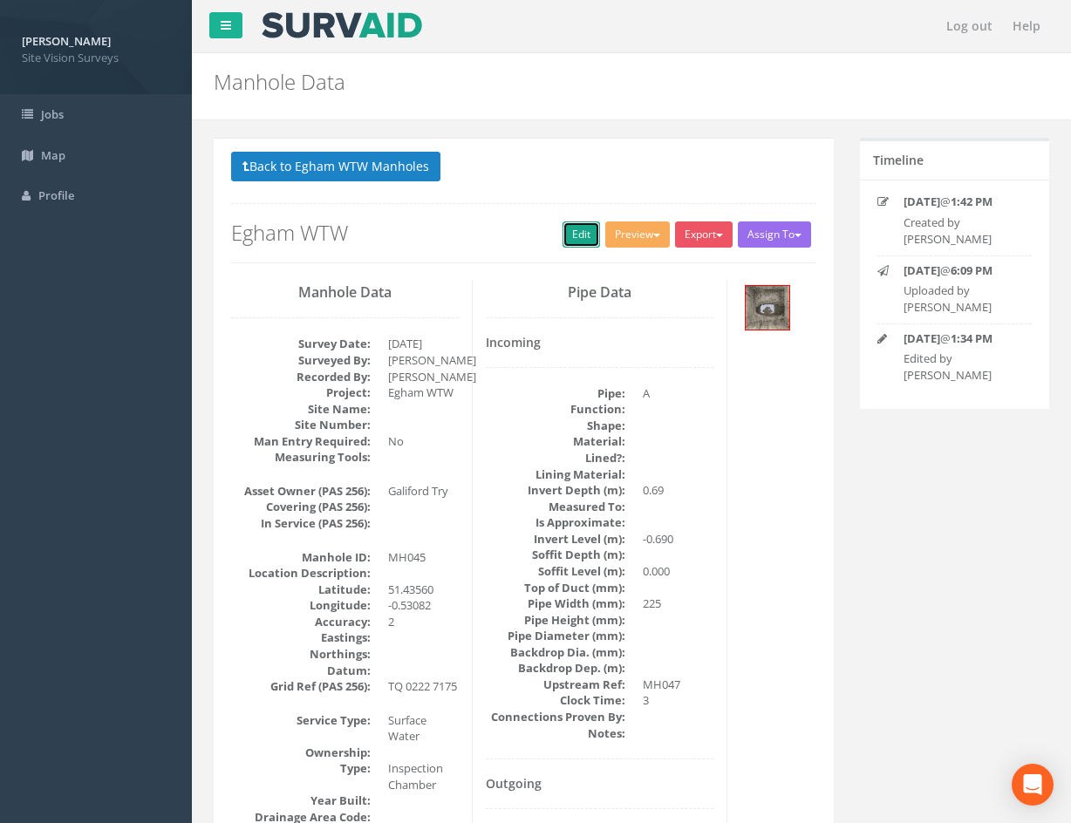
click at [570, 232] on link "Edit" at bounding box center [582, 235] width 38 height 26
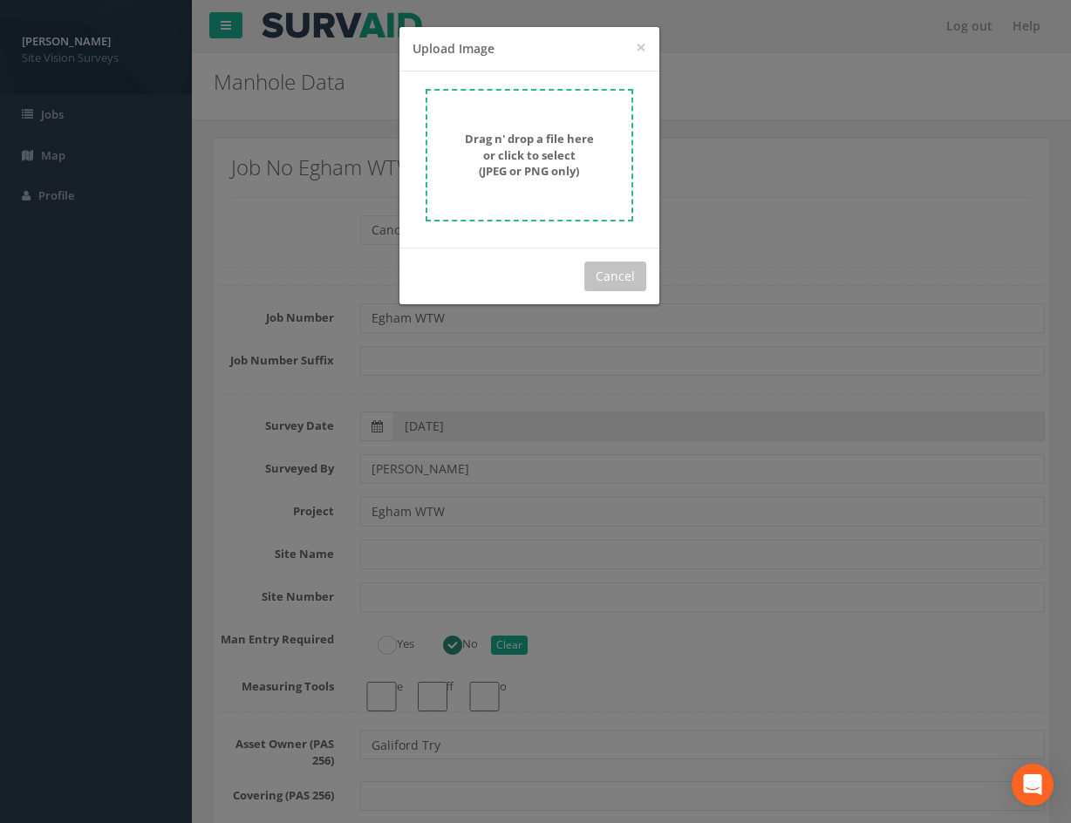
click at [551, 179] on strong "Drag n' drop a file here or click to select (JPEG or PNG only)" at bounding box center [529, 155] width 129 height 48
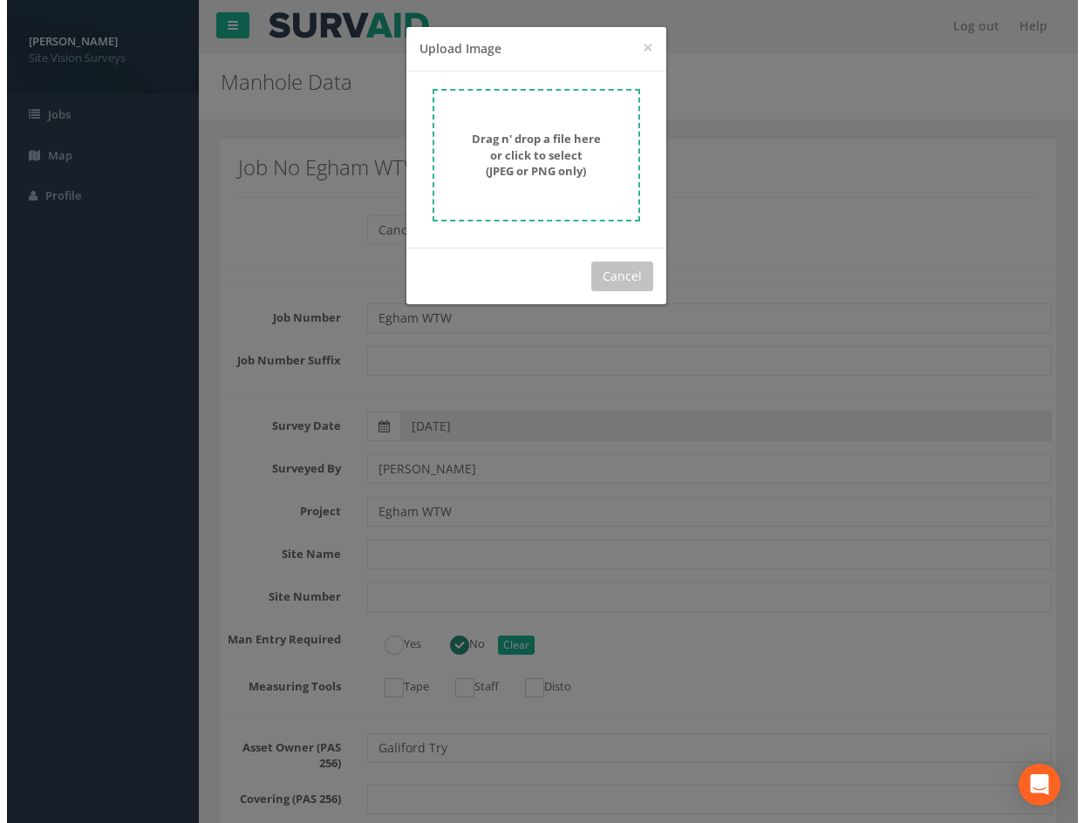
scroll to position [3012, 0]
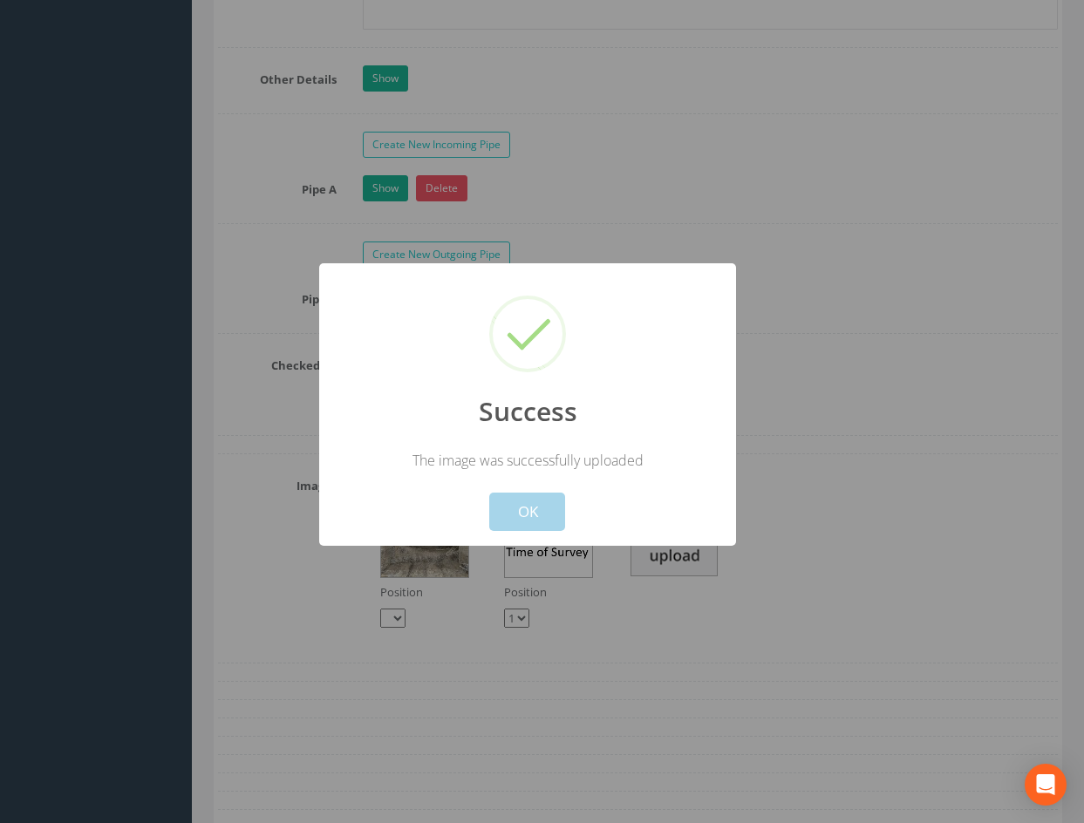
click at [529, 508] on button "OK" at bounding box center [527, 512] width 76 height 38
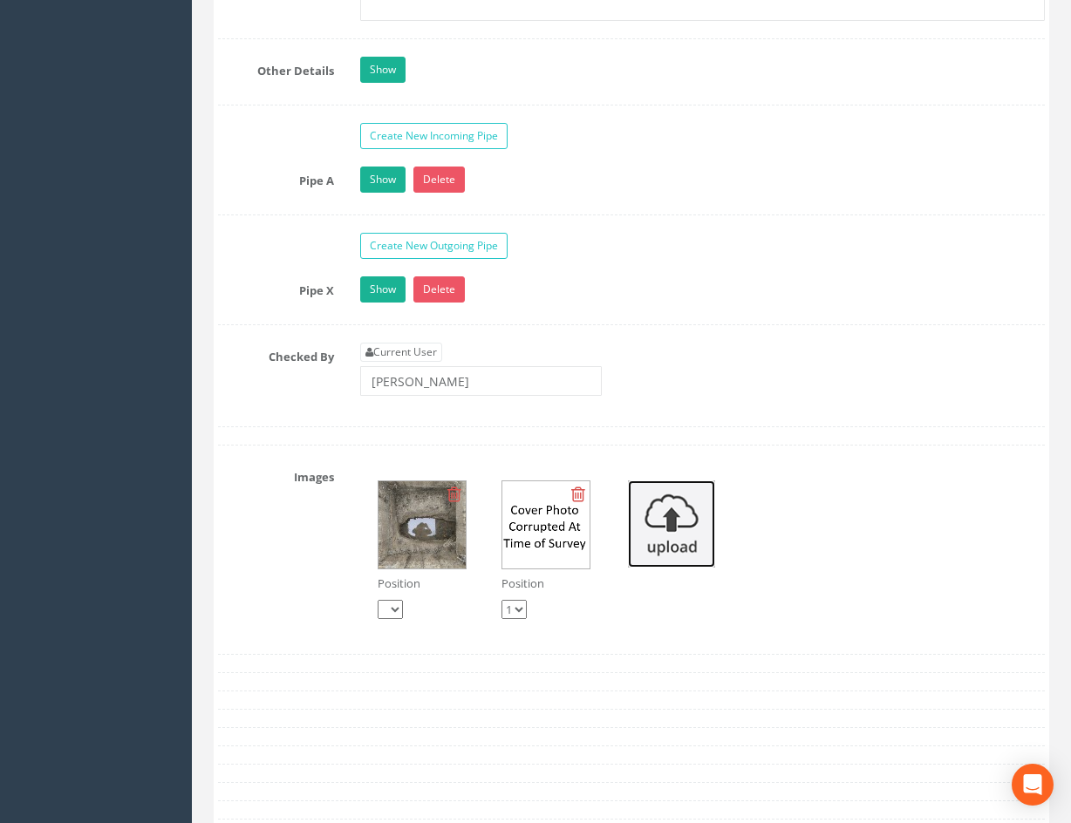
click at [684, 537] on img at bounding box center [671, 524] width 87 height 87
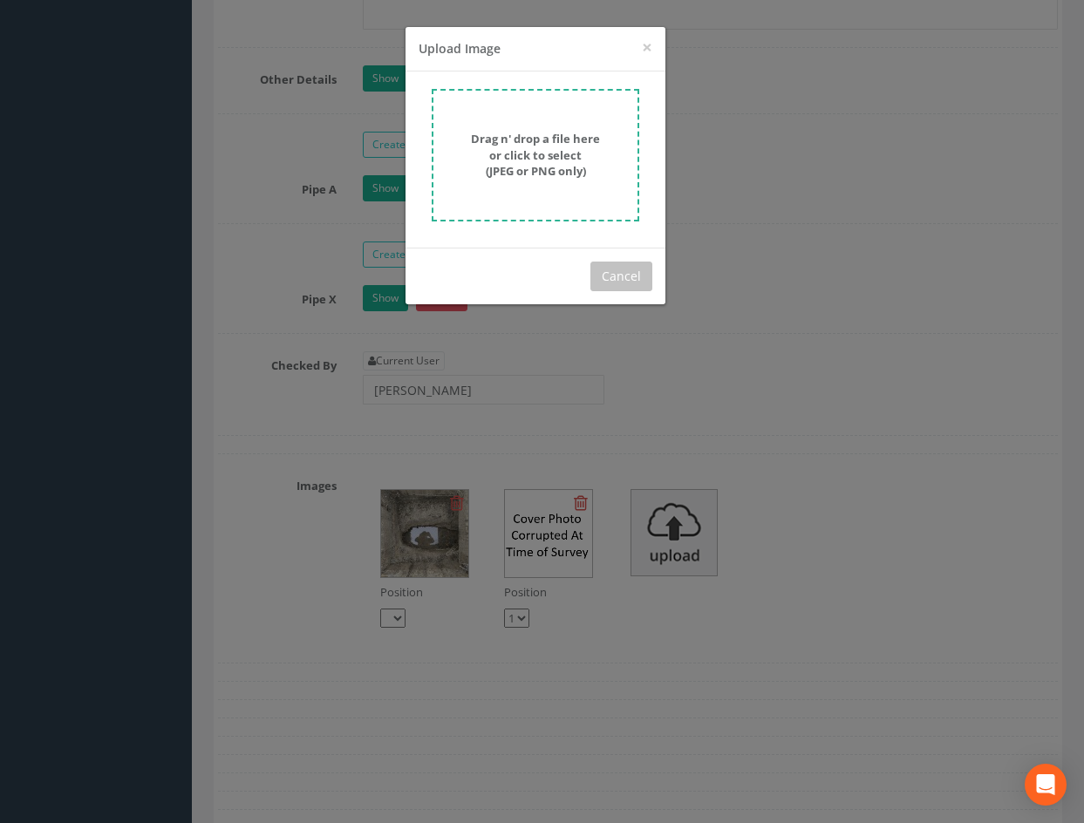
click at [549, 154] on strong "Drag n' drop a file here or click to select (JPEG or PNG only)" at bounding box center [535, 155] width 129 height 48
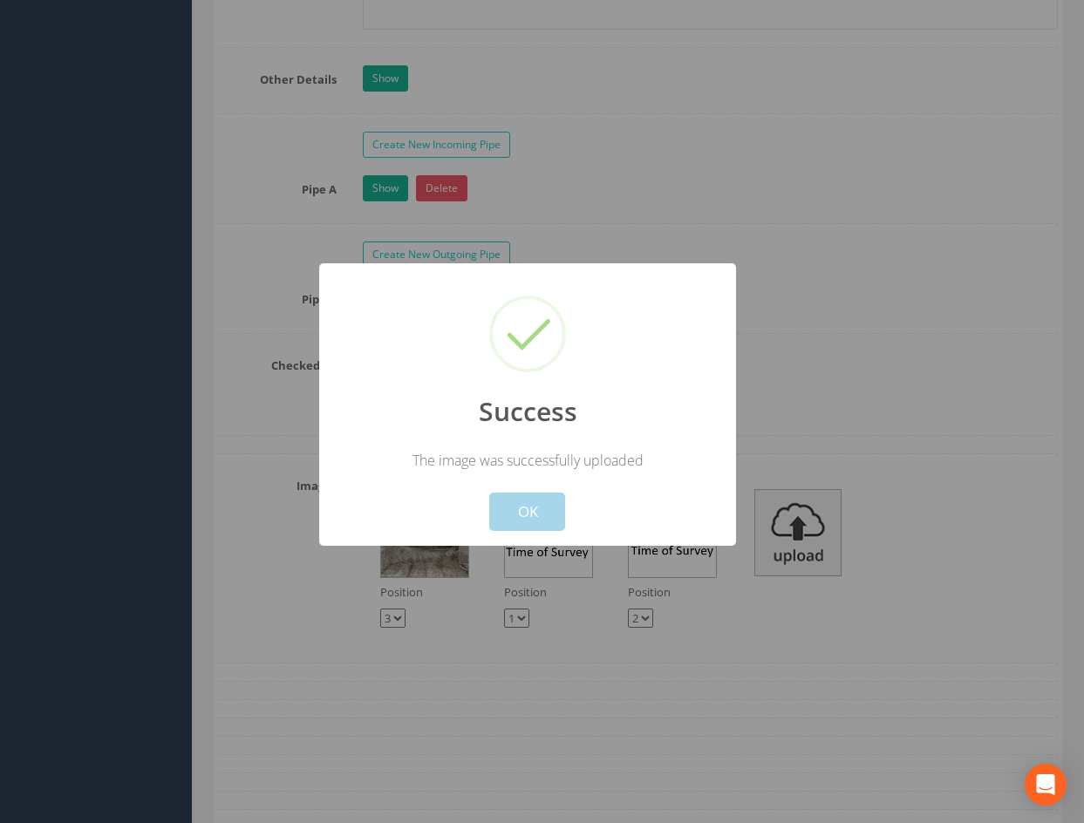
click at [528, 514] on button "OK" at bounding box center [527, 512] width 76 height 38
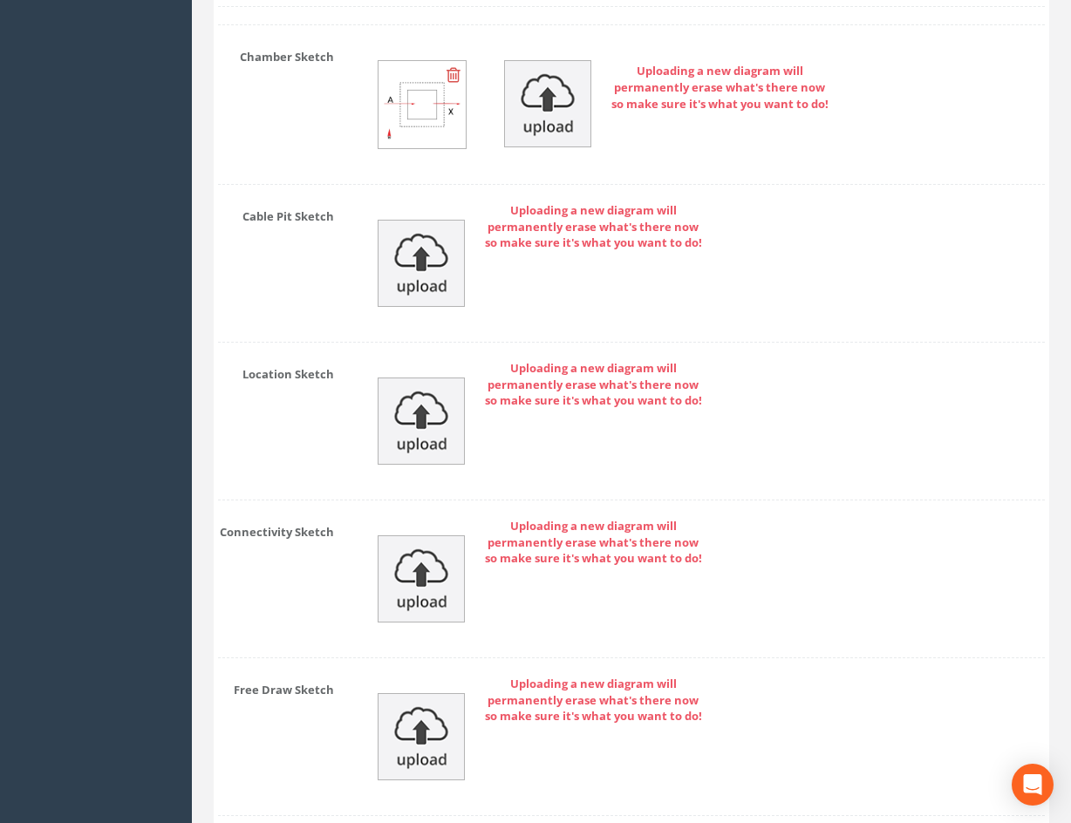
scroll to position [4020, 0]
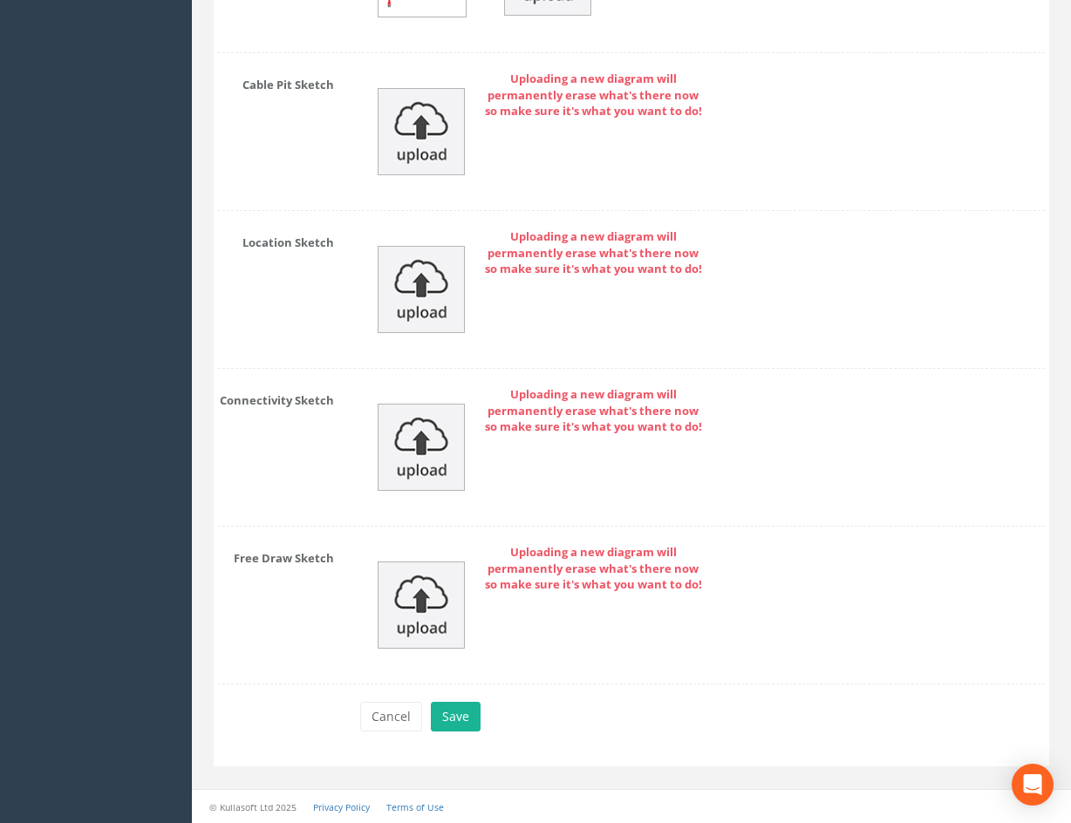
drag, startPoint x: 818, startPoint y: 430, endPoint x: 829, endPoint y: 610, distance: 180.0
click at [461, 723] on button "Save" at bounding box center [456, 717] width 50 height 30
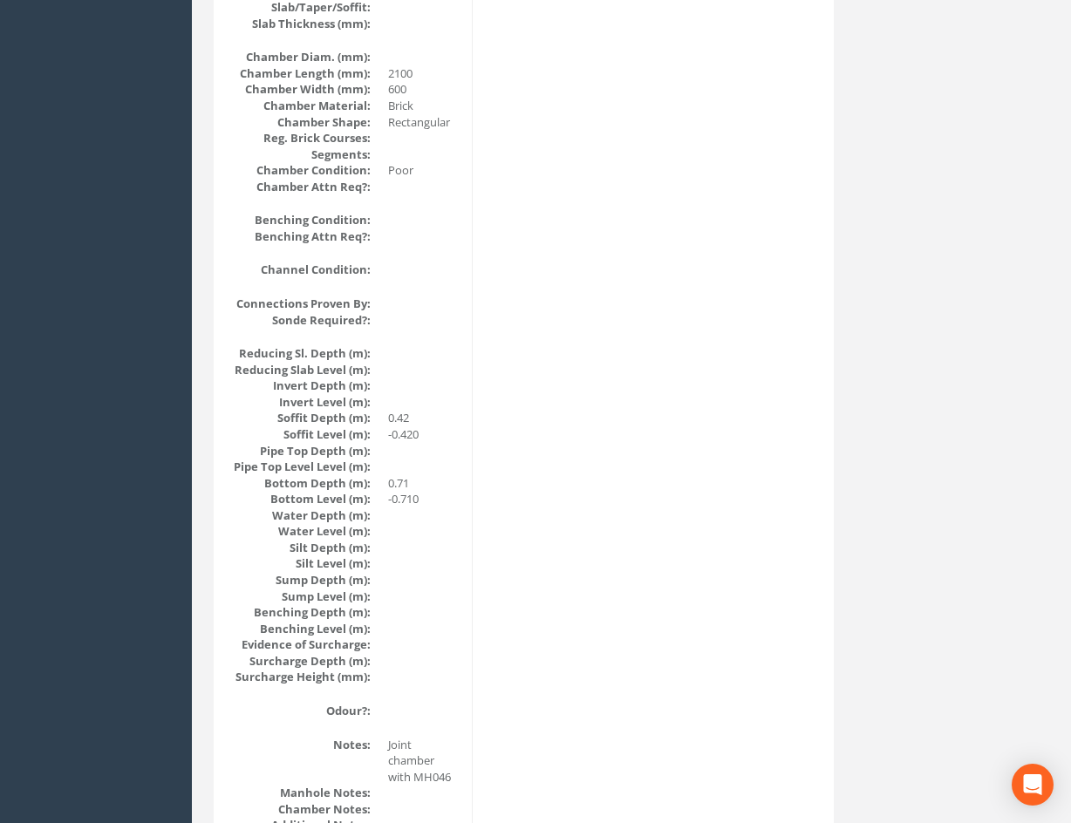
scroll to position [0, 0]
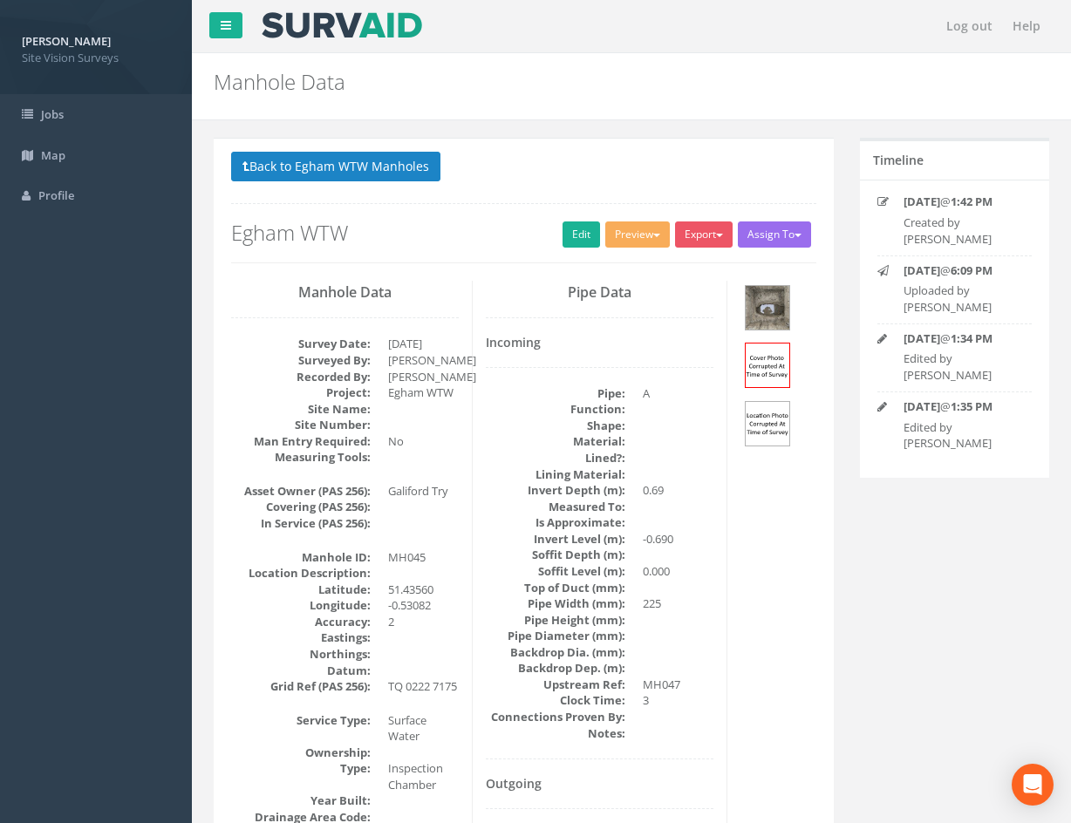
drag, startPoint x: 759, startPoint y: 660, endPoint x: 709, endPoint y: 410, distance: 255.2
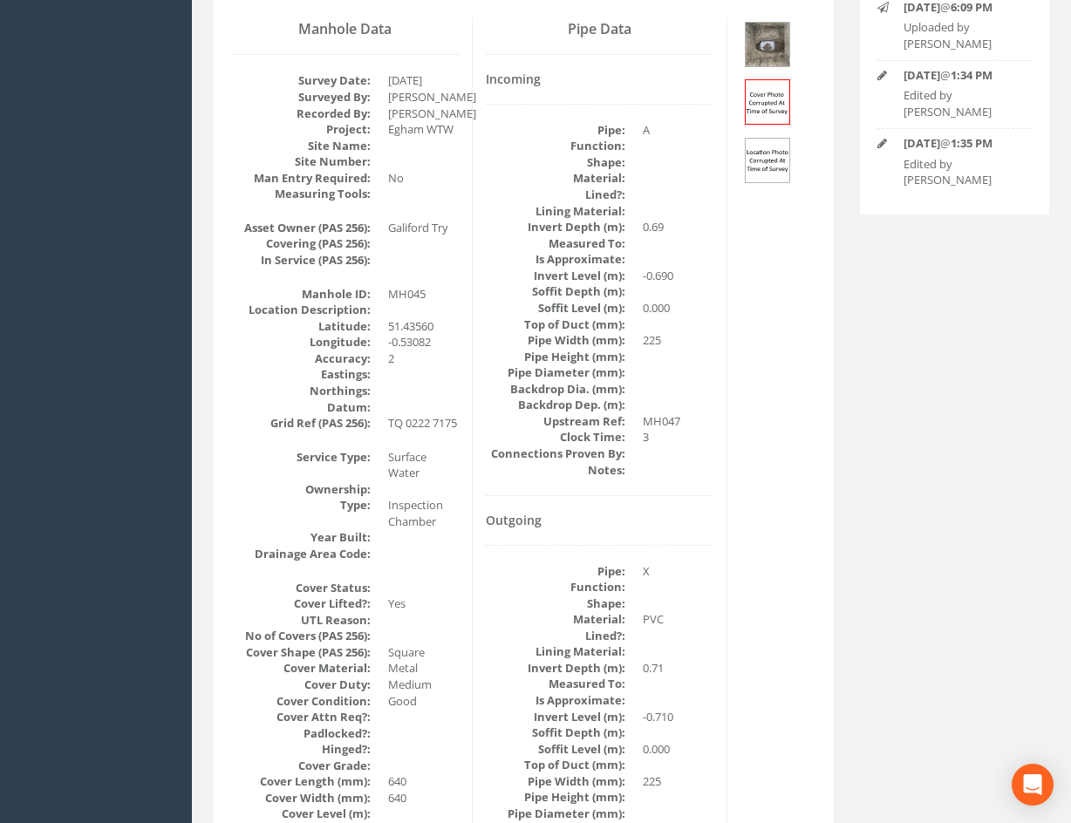
scroll to position [1904, 0]
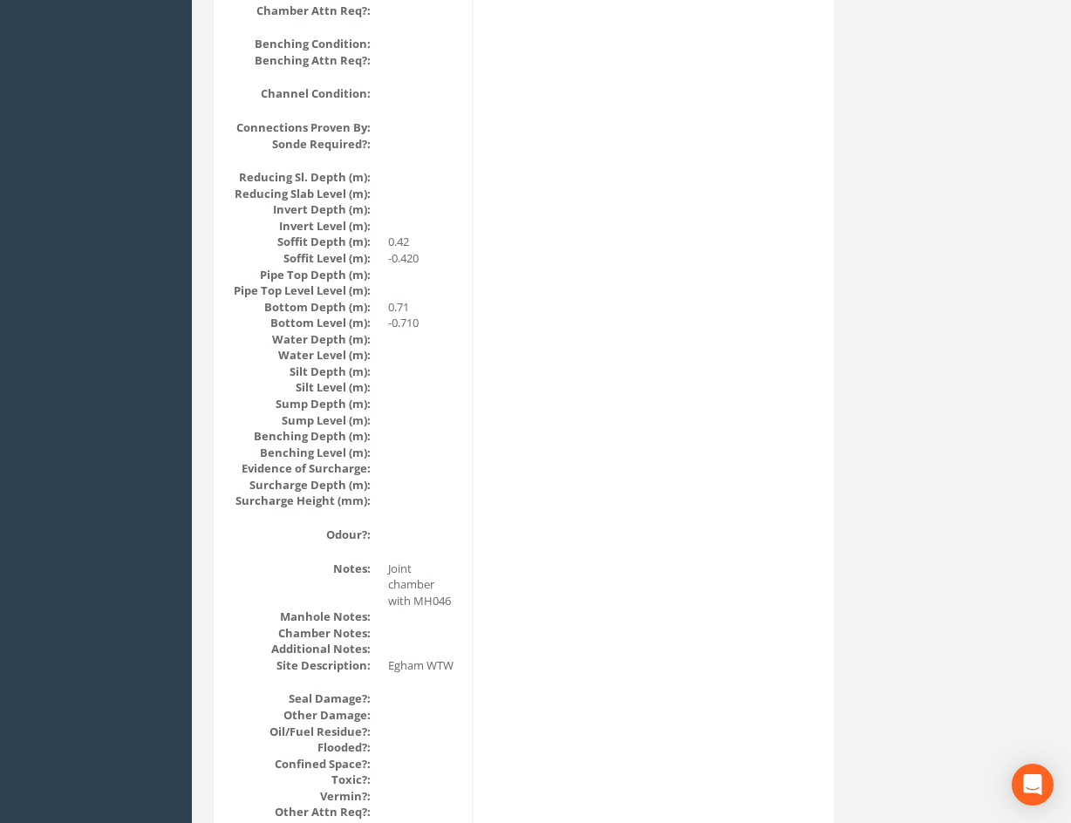
drag, startPoint x: 713, startPoint y: 314, endPoint x: 722, endPoint y: 561, distance: 247.0
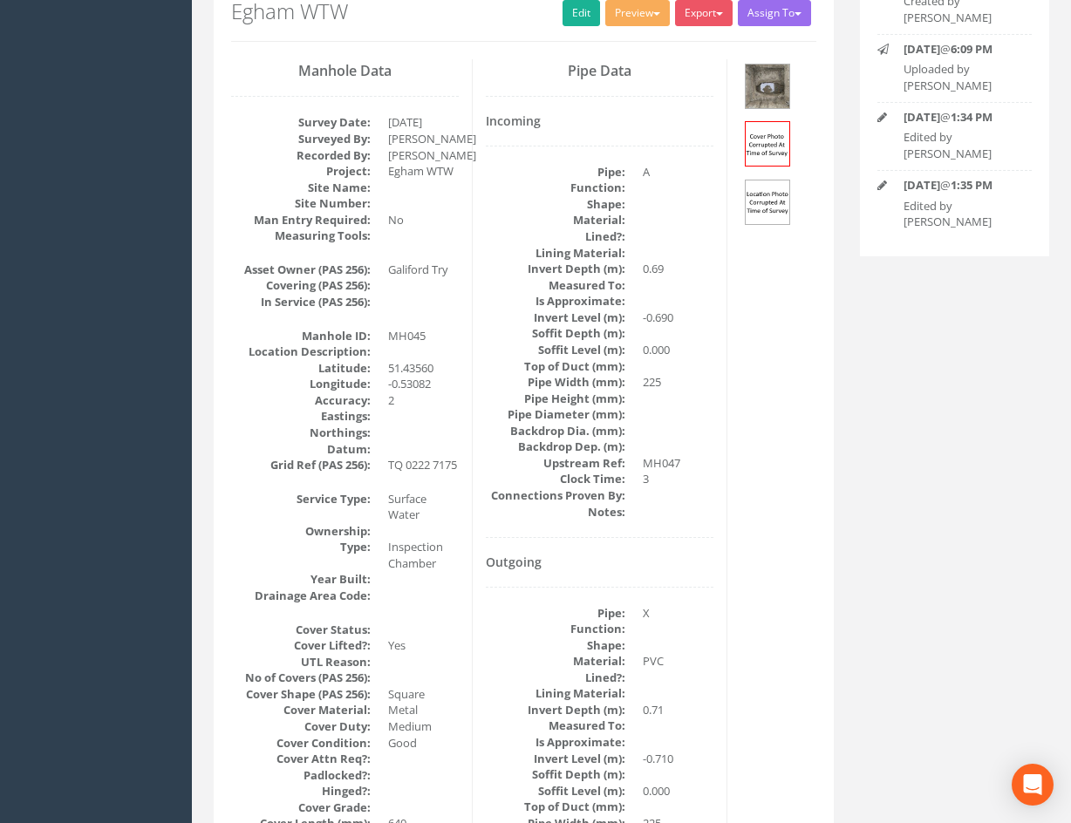
scroll to position [0, 0]
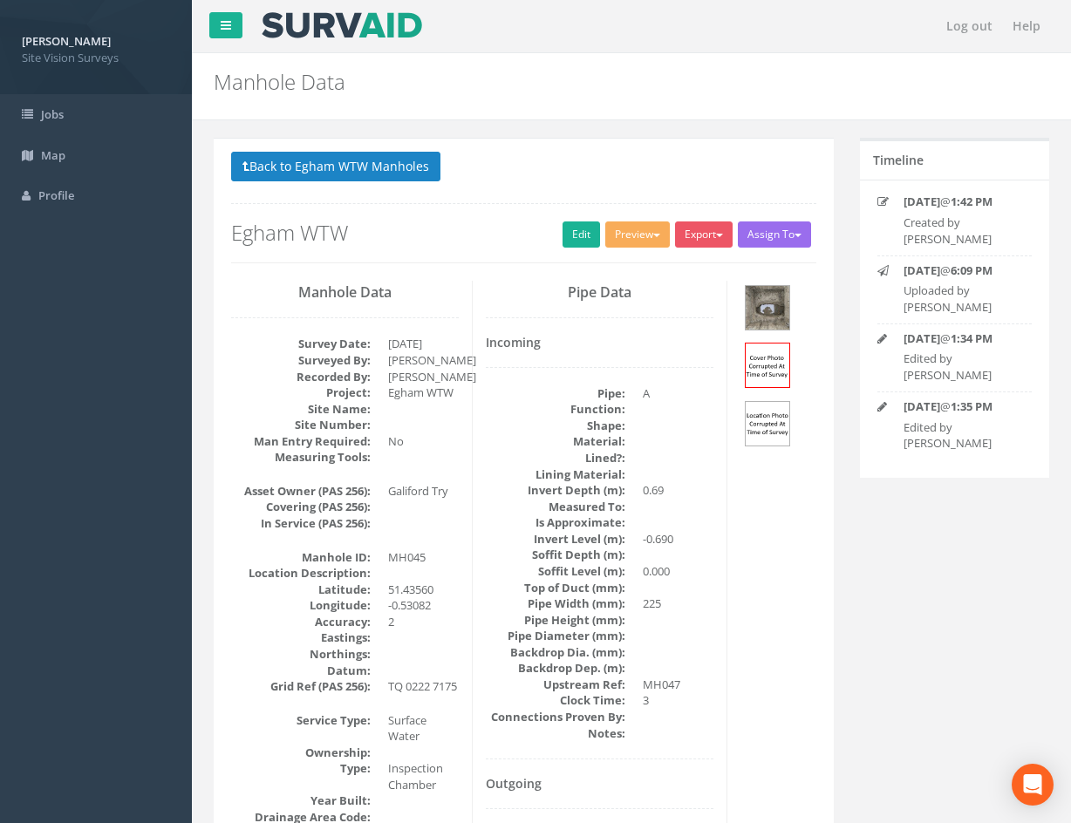
drag, startPoint x: 739, startPoint y: 579, endPoint x: 700, endPoint y: 348, distance: 234.3
click at [416, 174] on button "Back to Egham WTW Manholes" at bounding box center [335, 167] width 209 height 30
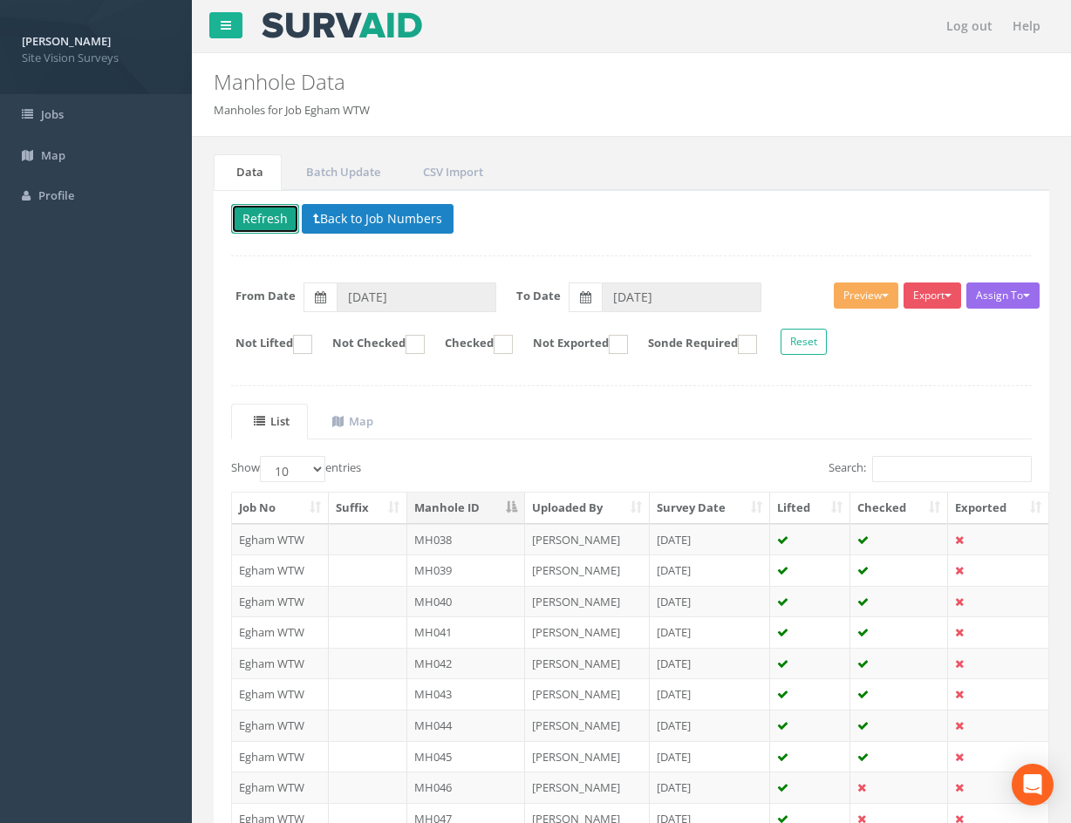
click at [277, 209] on button "Refresh" at bounding box center [265, 219] width 68 height 30
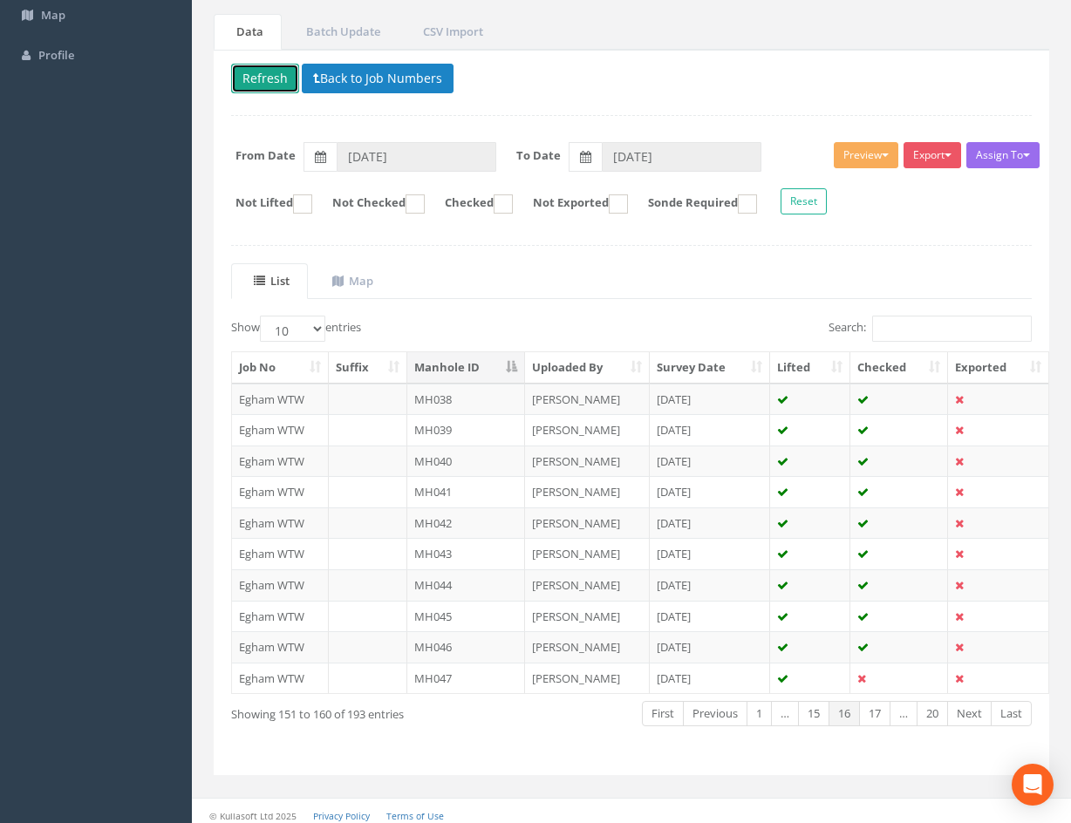
scroll to position [149, 0]
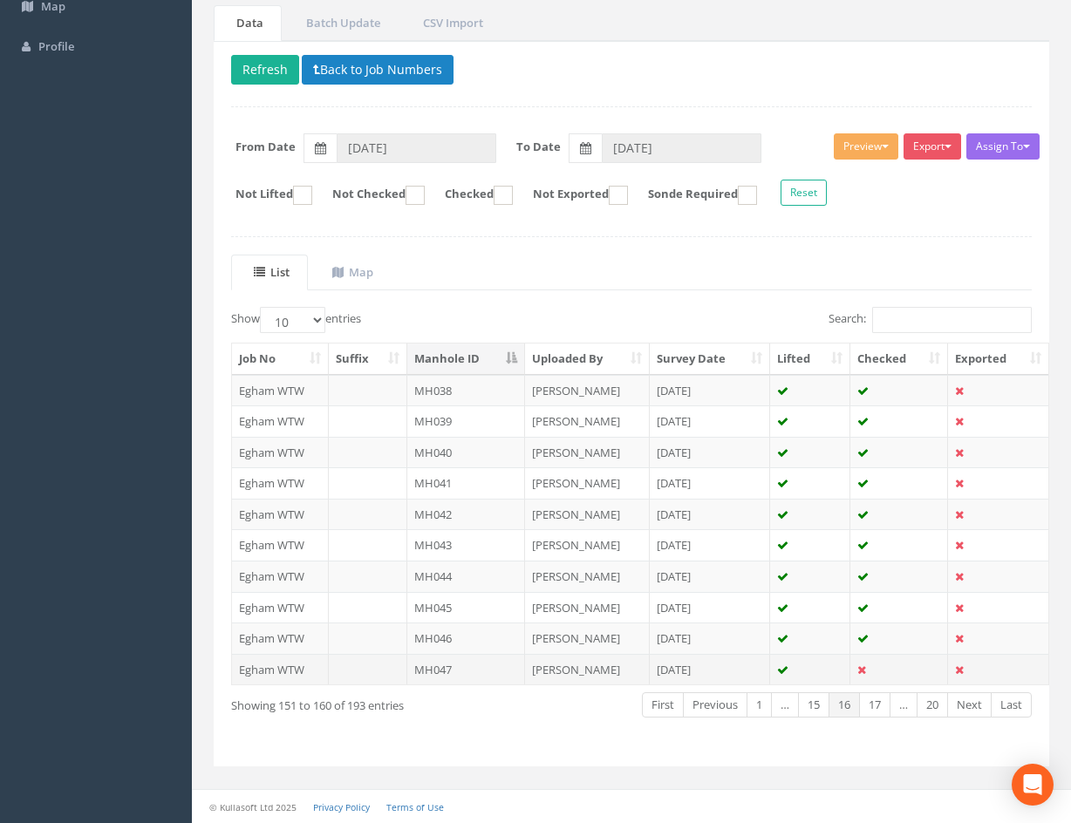
click at [885, 669] on td at bounding box center [899, 669] width 98 height 31
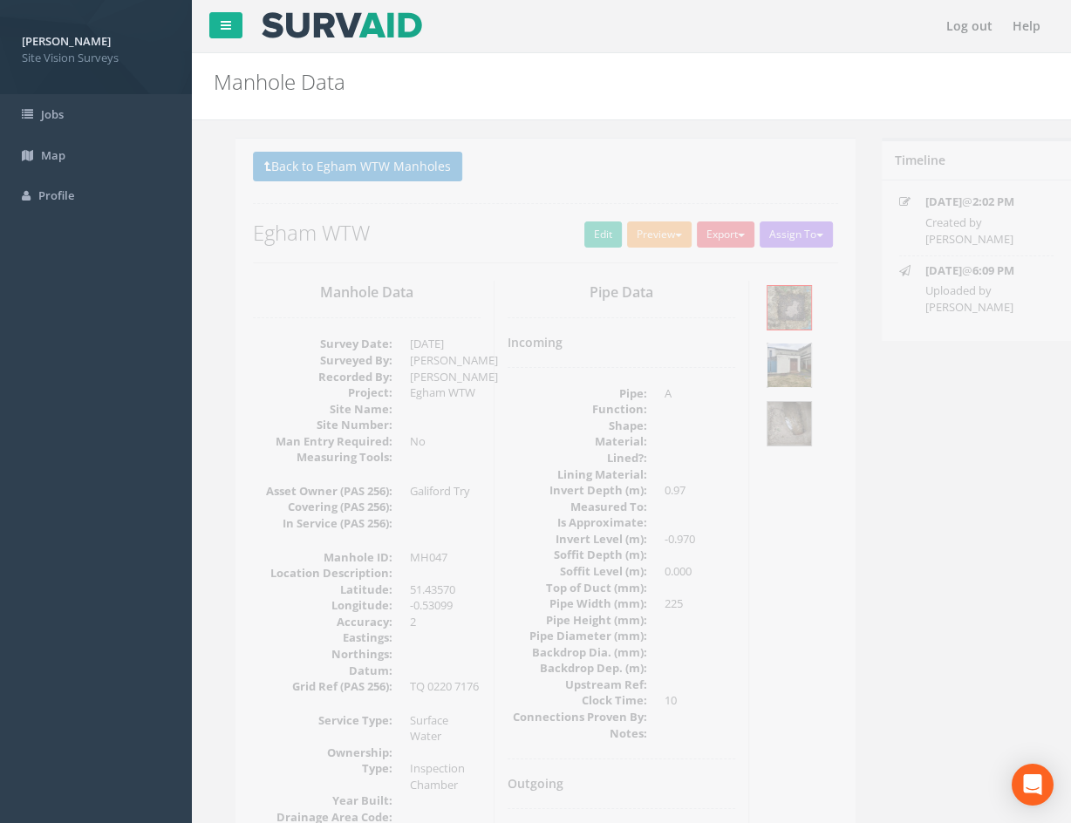
click at [761, 367] on img at bounding box center [768, 366] width 44 height 44
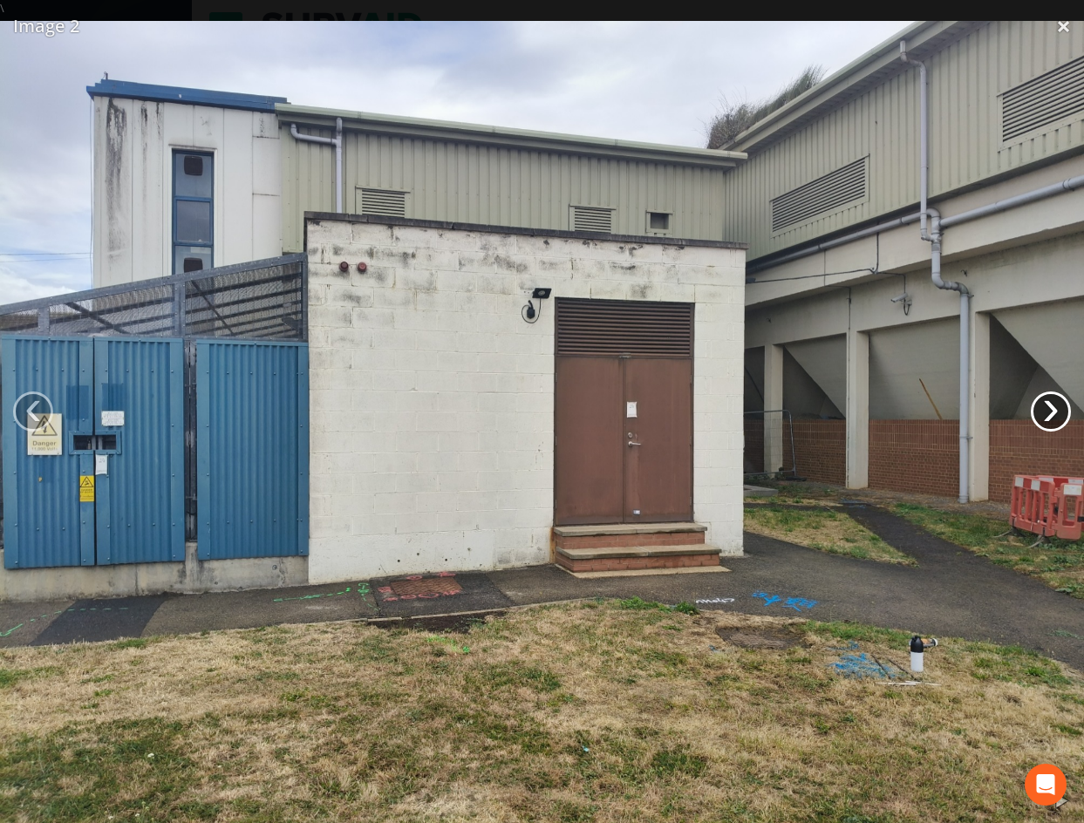
click at [1056, 414] on link "›" at bounding box center [1051, 412] width 40 height 40
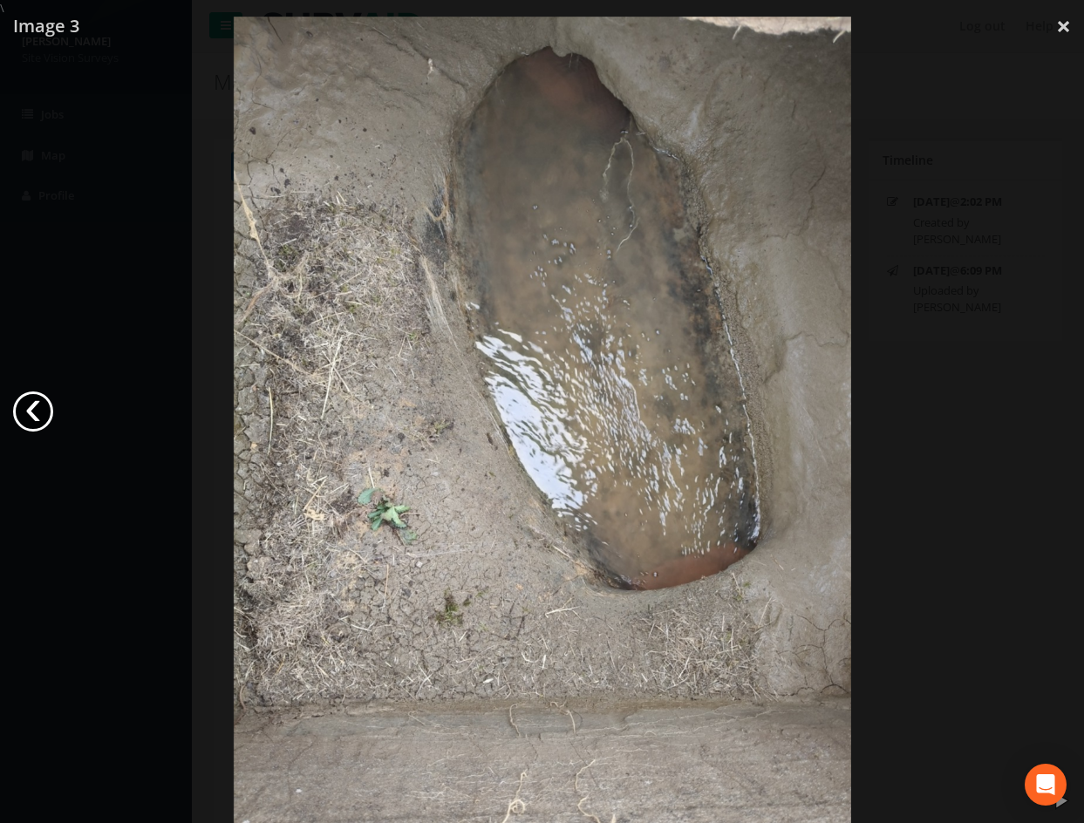
click at [29, 404] on link "‹" at bounding box center [33, 412] width 40 height 40
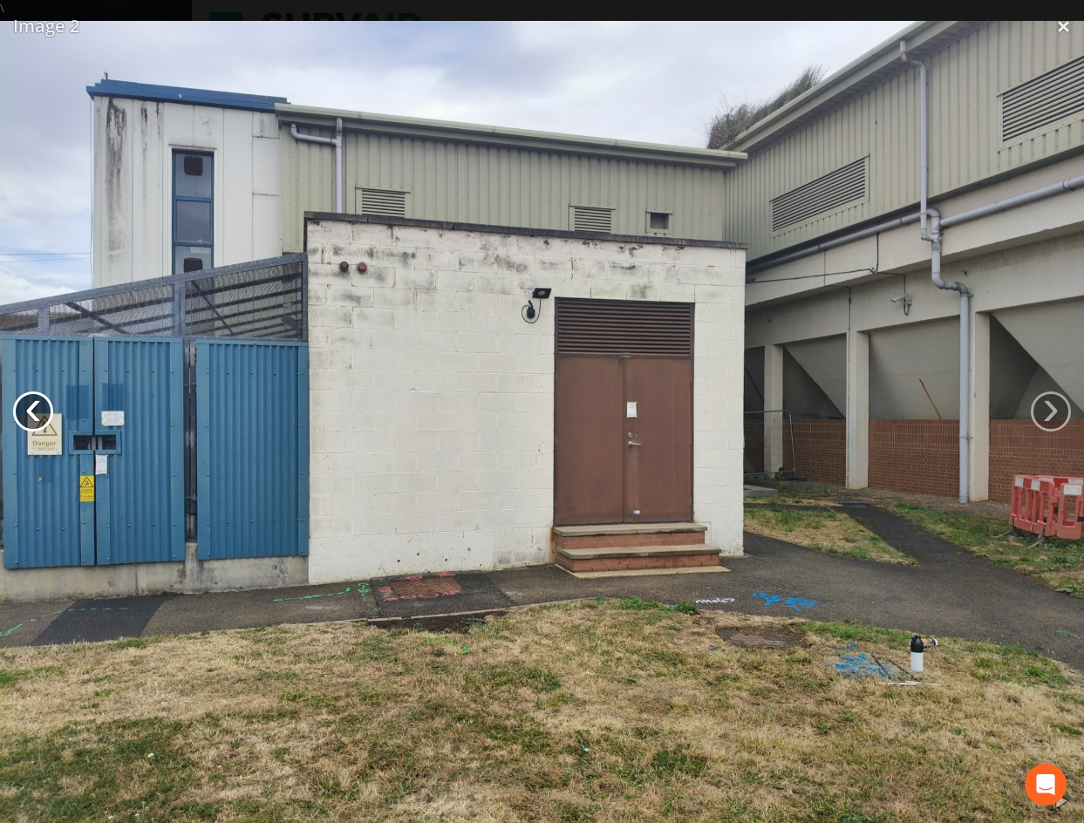
click at [29, 404] on link "‹" at bounding box center [33, 412] width 40 height 40
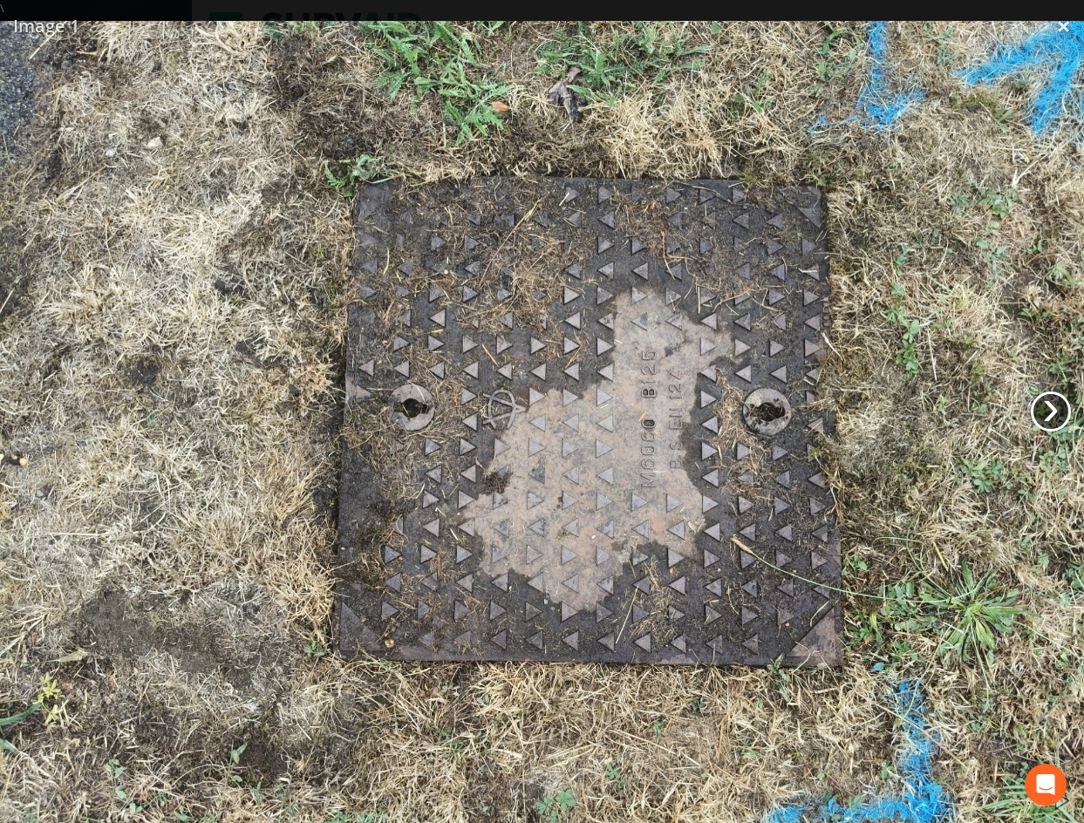
click at [1056, 406] on link "›" at bounding box center [1051, 412] width 40 height 40
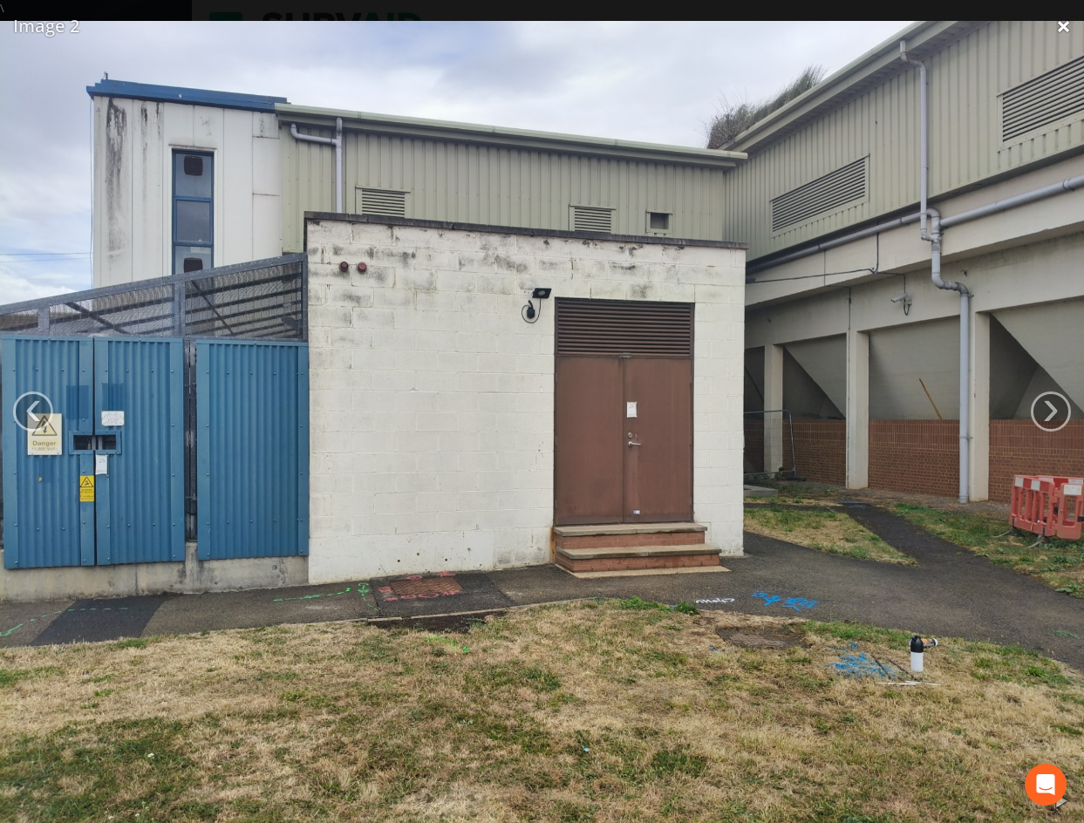
click at [1066, 26] on link "×" at bounding box center [1063, 26] width 41 height 52
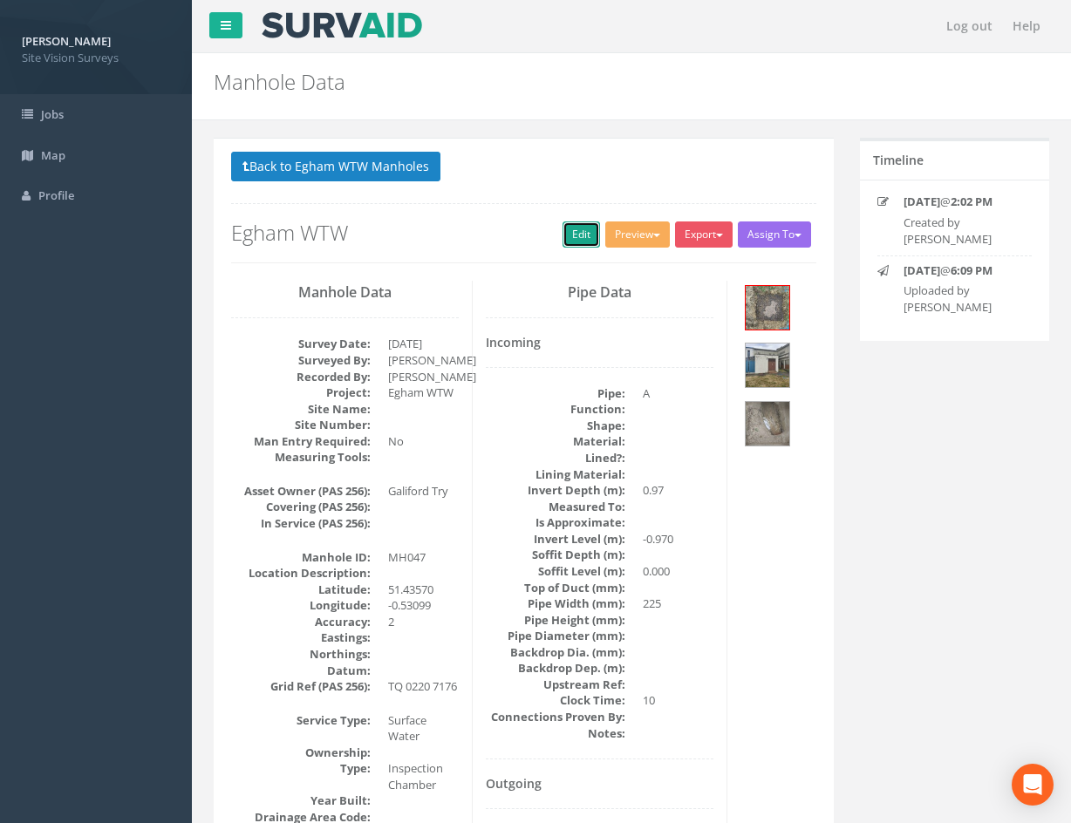
click at [574, 242] on link "Edit" at bounding box center [582, 235] width 38 height 26
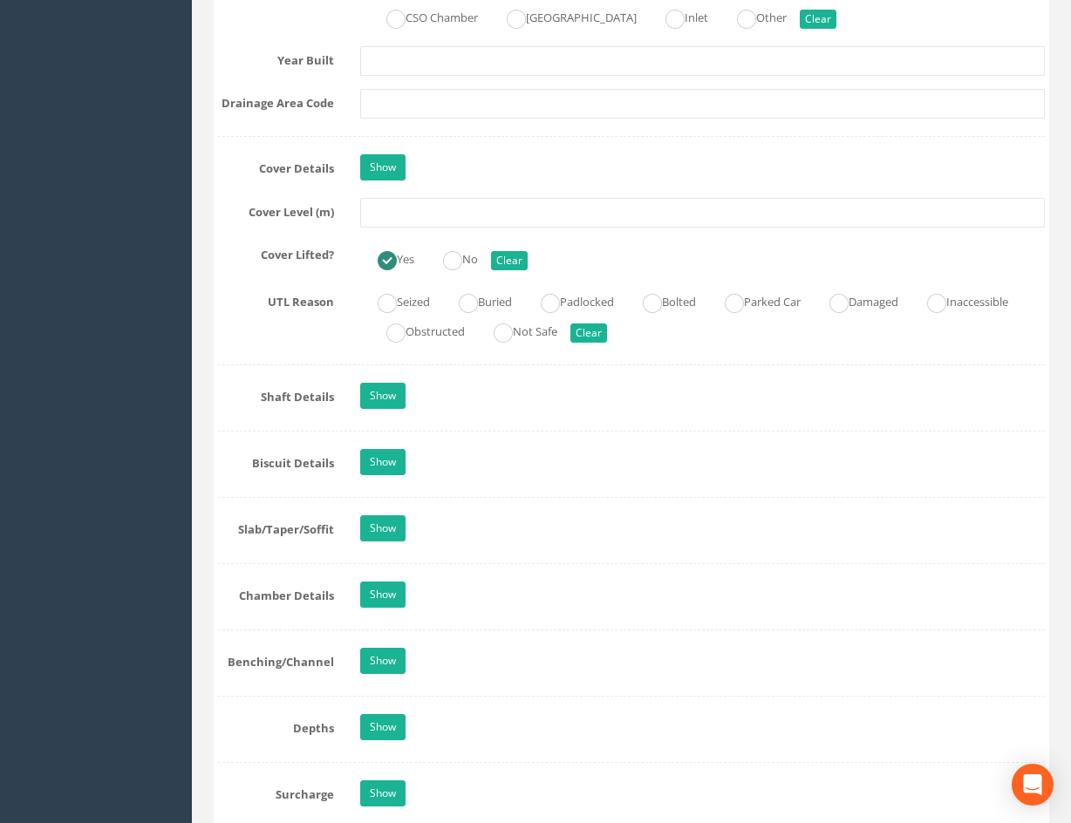
scroll to position [1570, 0]
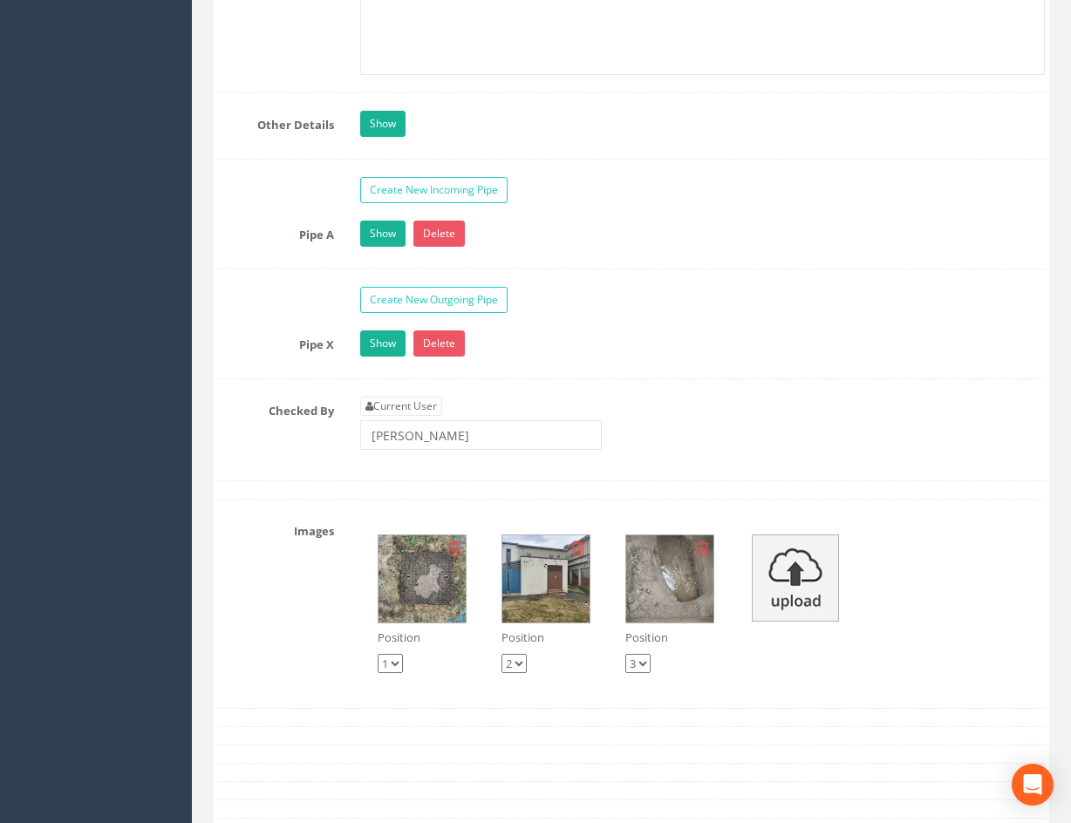
drag, startPoint x: 739, startPoint y: 303, endPoint x: 713, endPoint y: 403, distance: 103.4
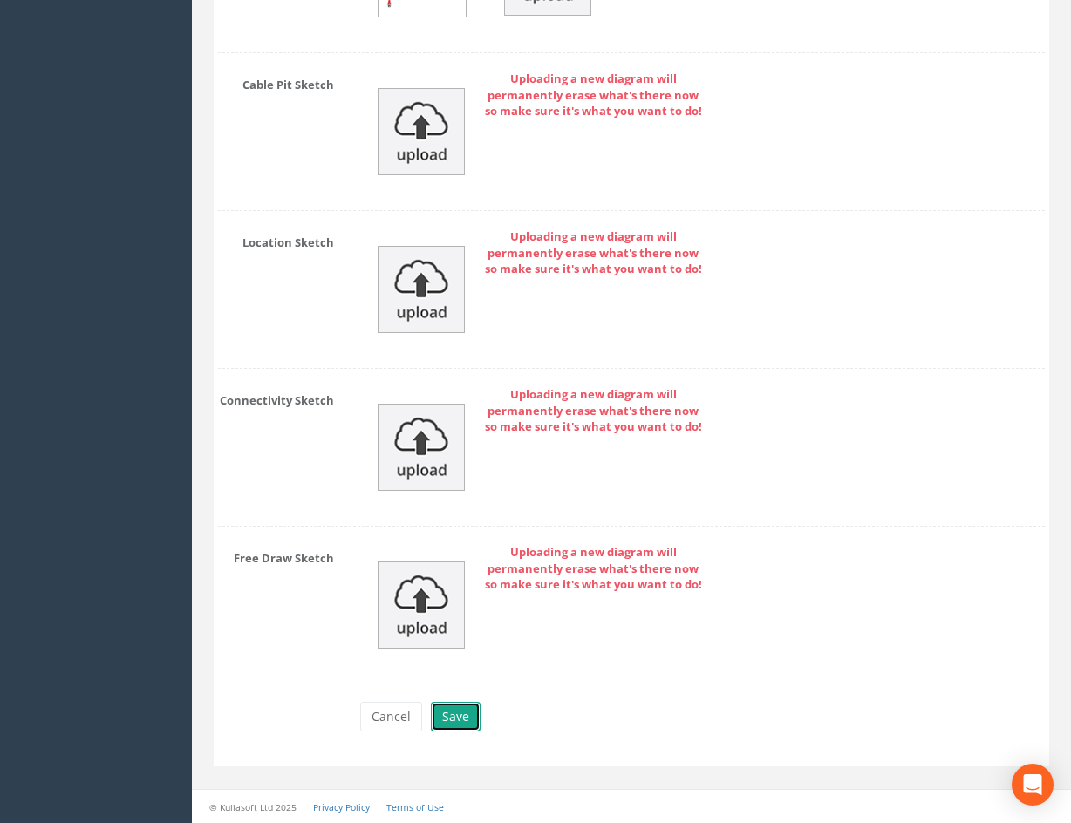
click at [466, 728] on button "Save" at bounding box center [456, 717] width 50 height 30
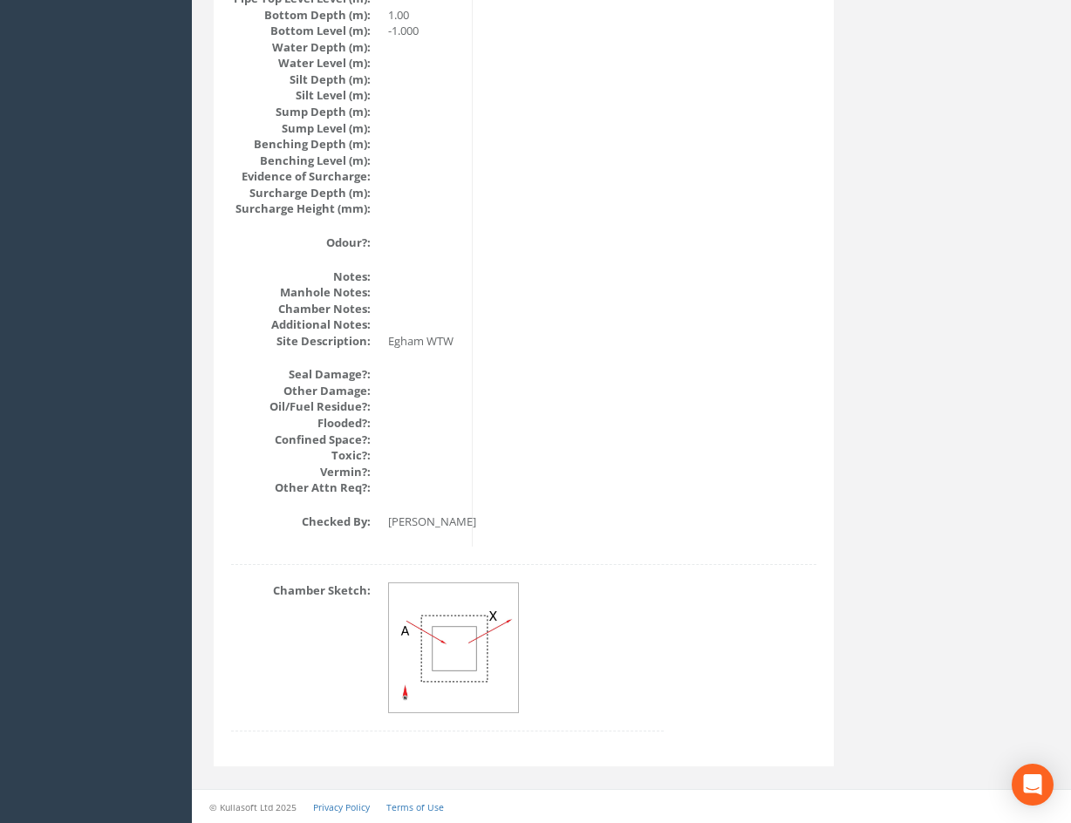
scroll to position [1915, 0]
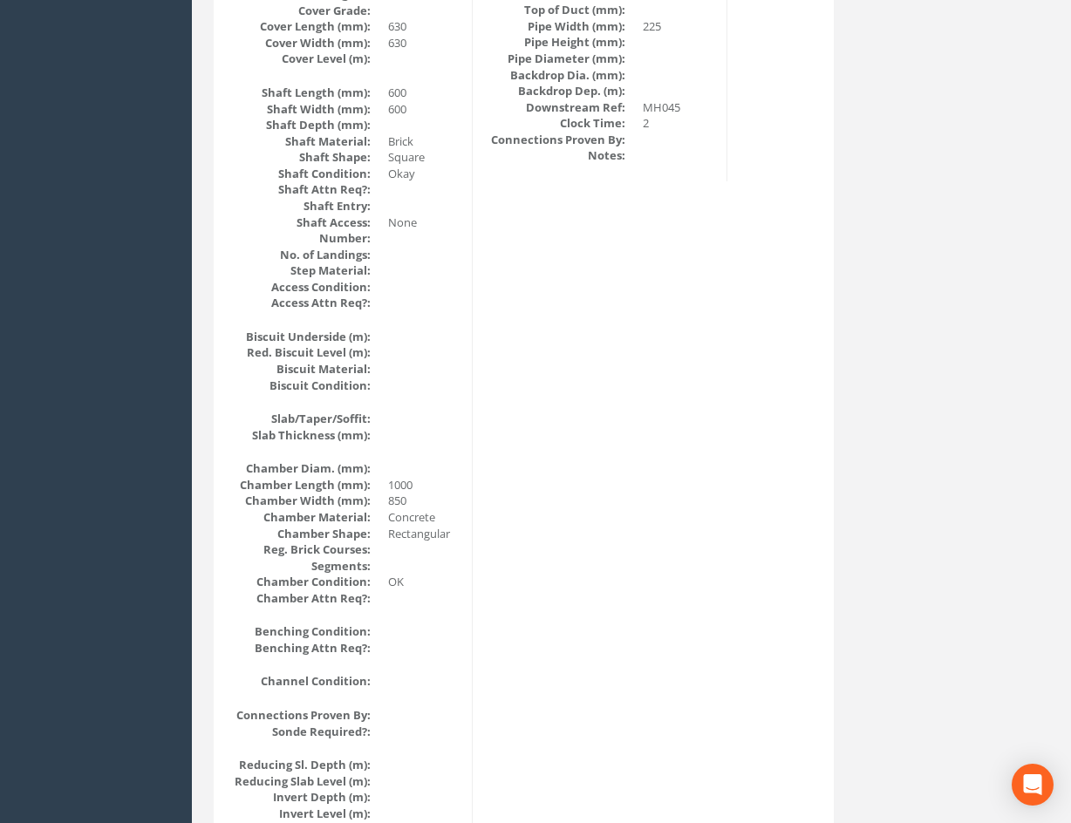
drag, startPoint x: 591, startPoint y: 766, endPoint x: 618, endPoint y: 574, distance: 193.8
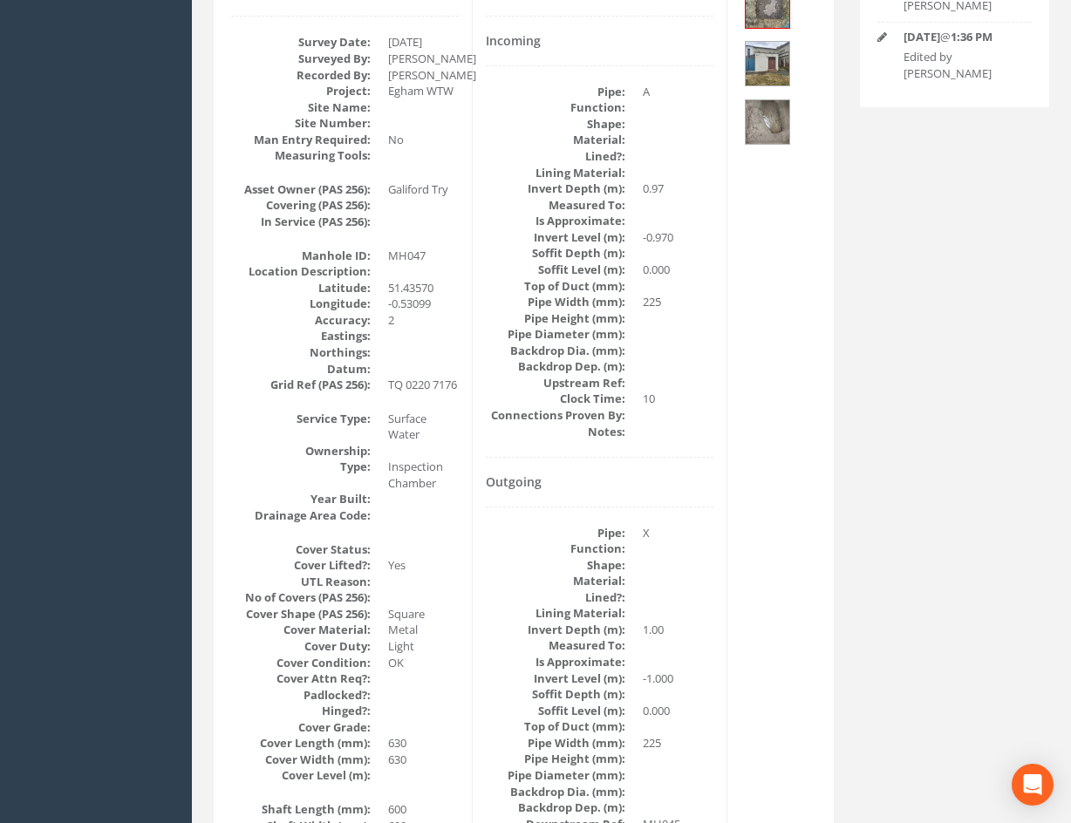
scroll to position [0, 0]
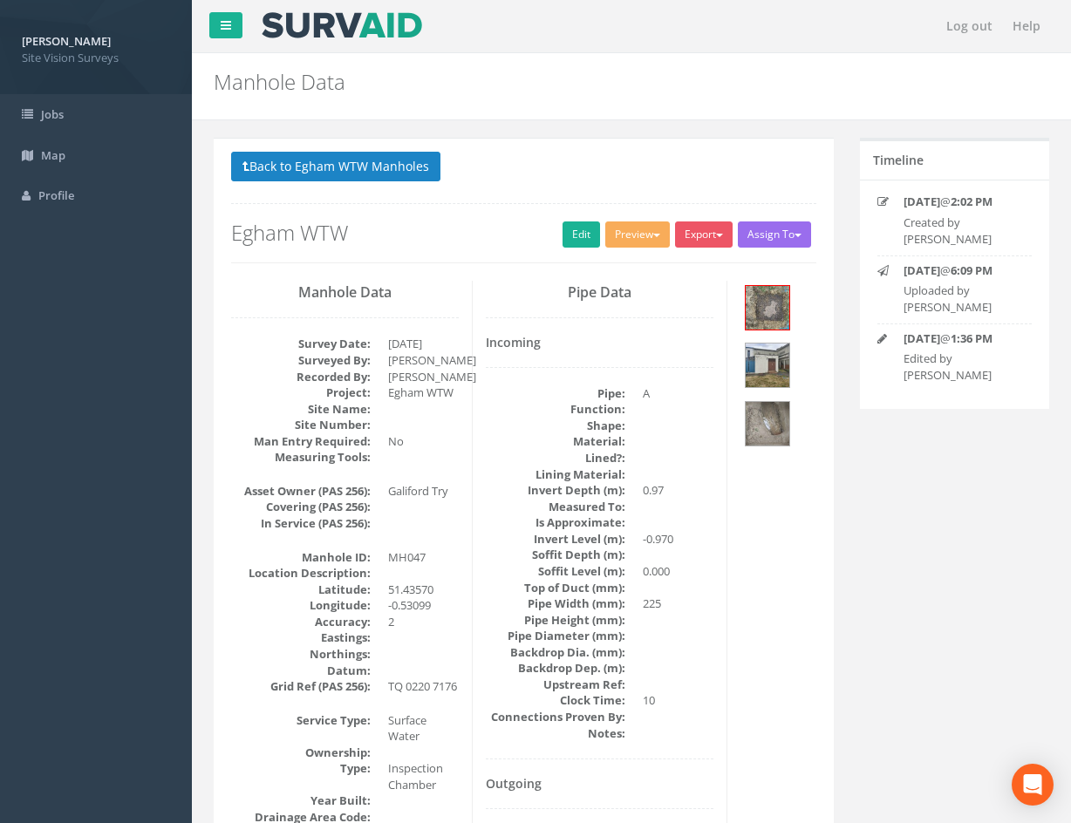
drag, startPoint x: 722, startPoint y: 633, endPoint x: 716, endPoint y: 588, distance: 45.8
click at [359, 172] on button "Back to Egham WTW Manholes" at bounding box center [335, 167] width 209 height 30
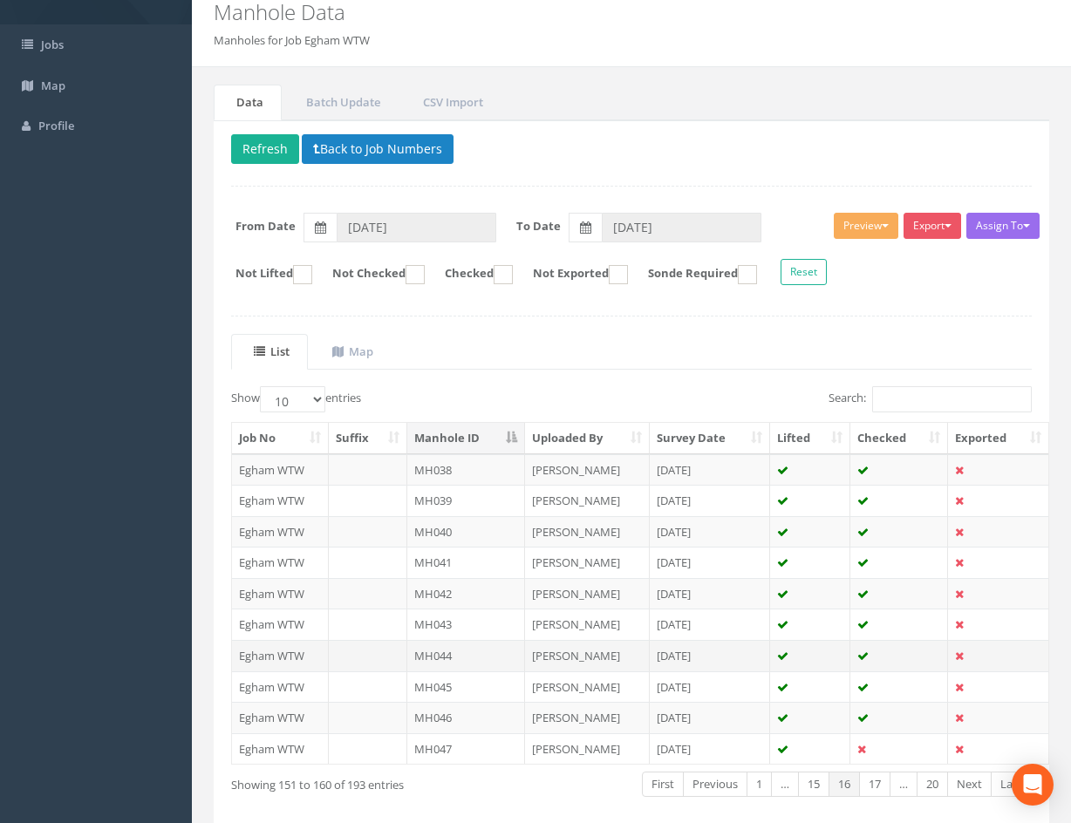
scroll to position [149, 0]
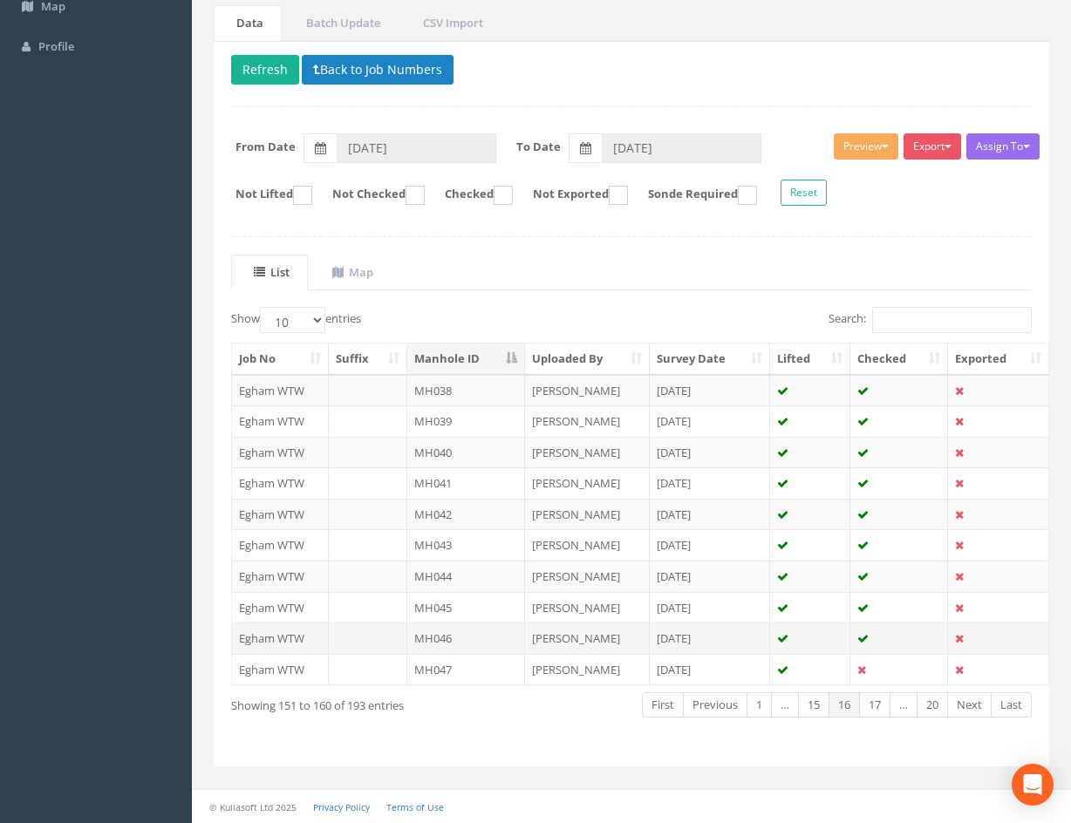
click at [487, 640] on td "MH046" at bounding box center [466, 638] width 118 height 31
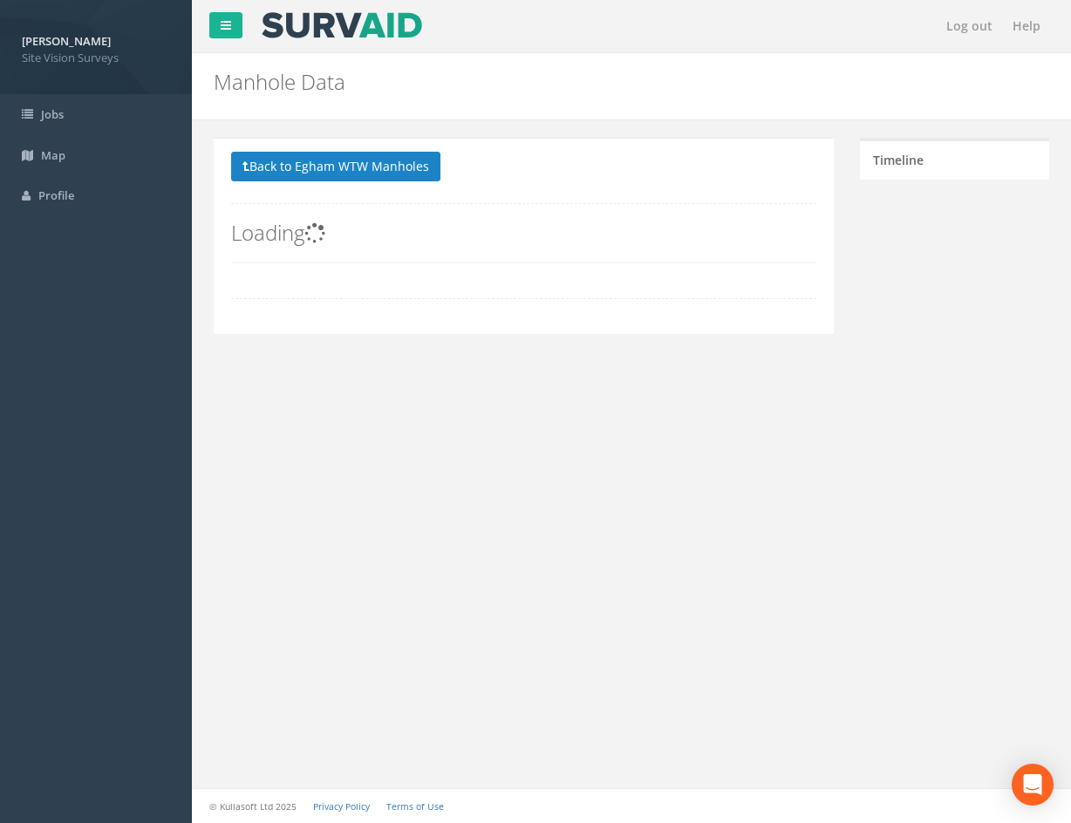
scroll to position [0, 0]
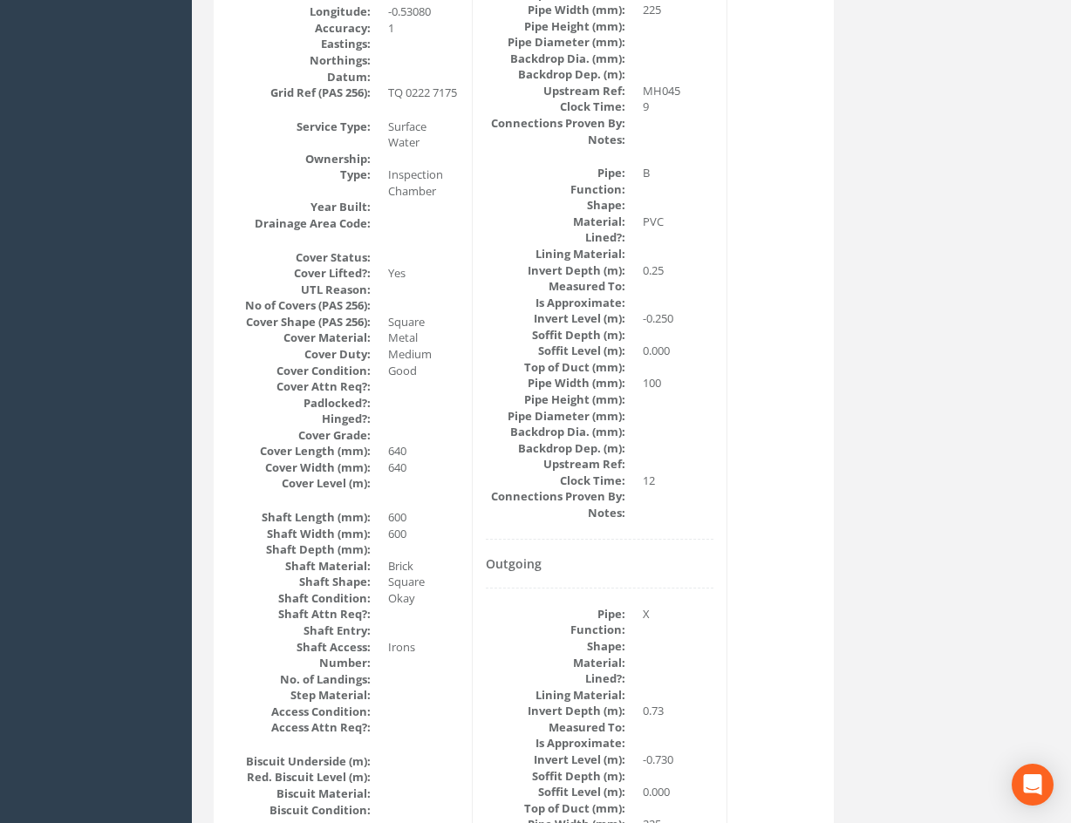
drag, startPoint x: 703, startPoint y: 310, endPoint x: 709, endPoint y: 498, distance: 187.6
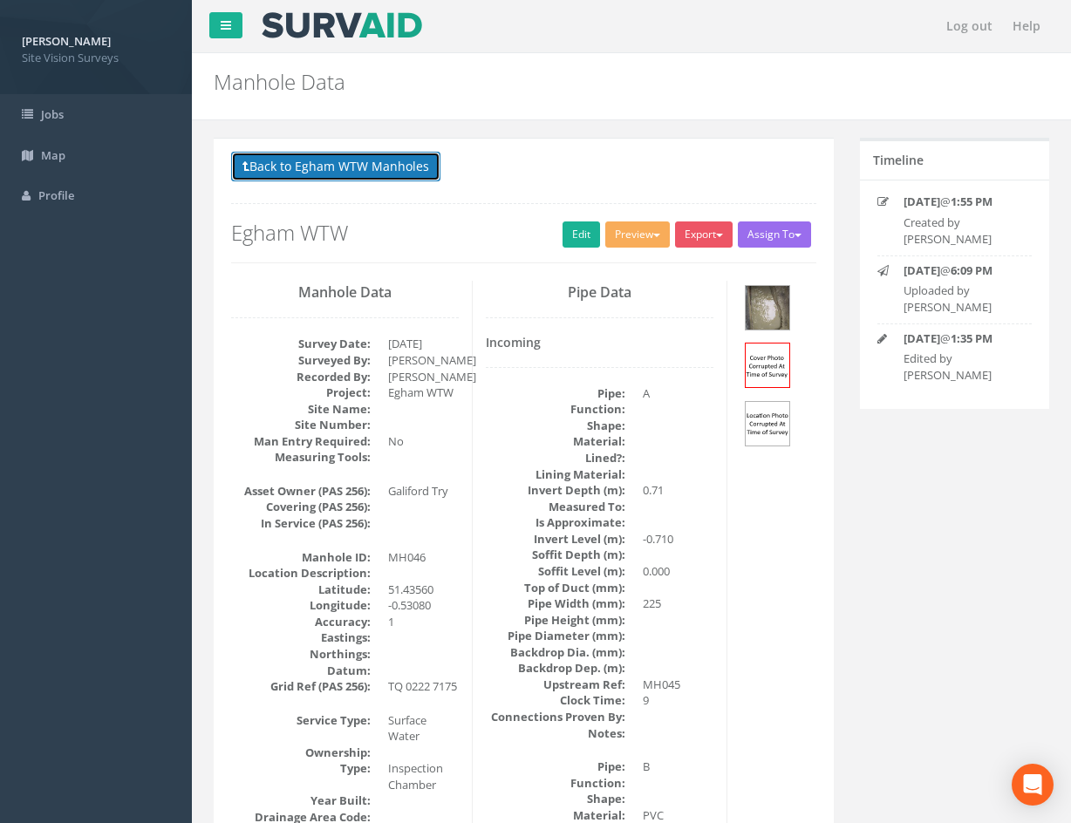
click at [406, 168] on button "Back to Egham WTW Manholes" at bounding box center [335, 167] width 209 height 30
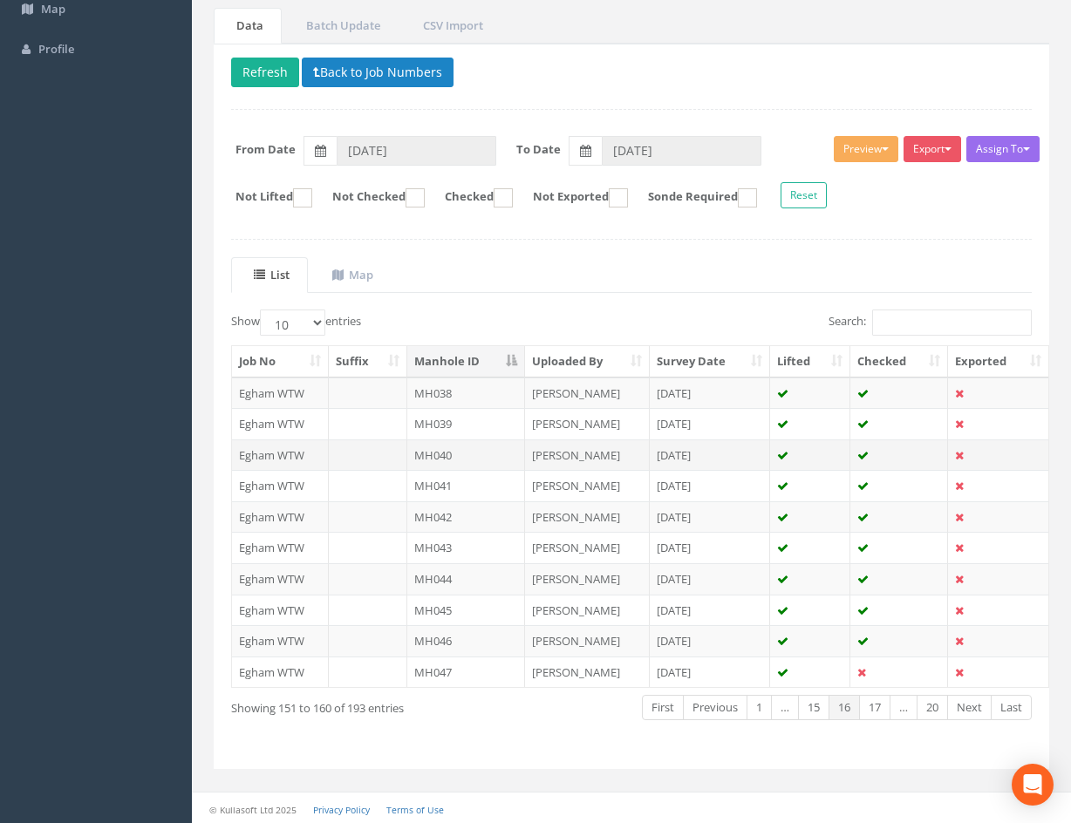
scroll to position [149, 0]
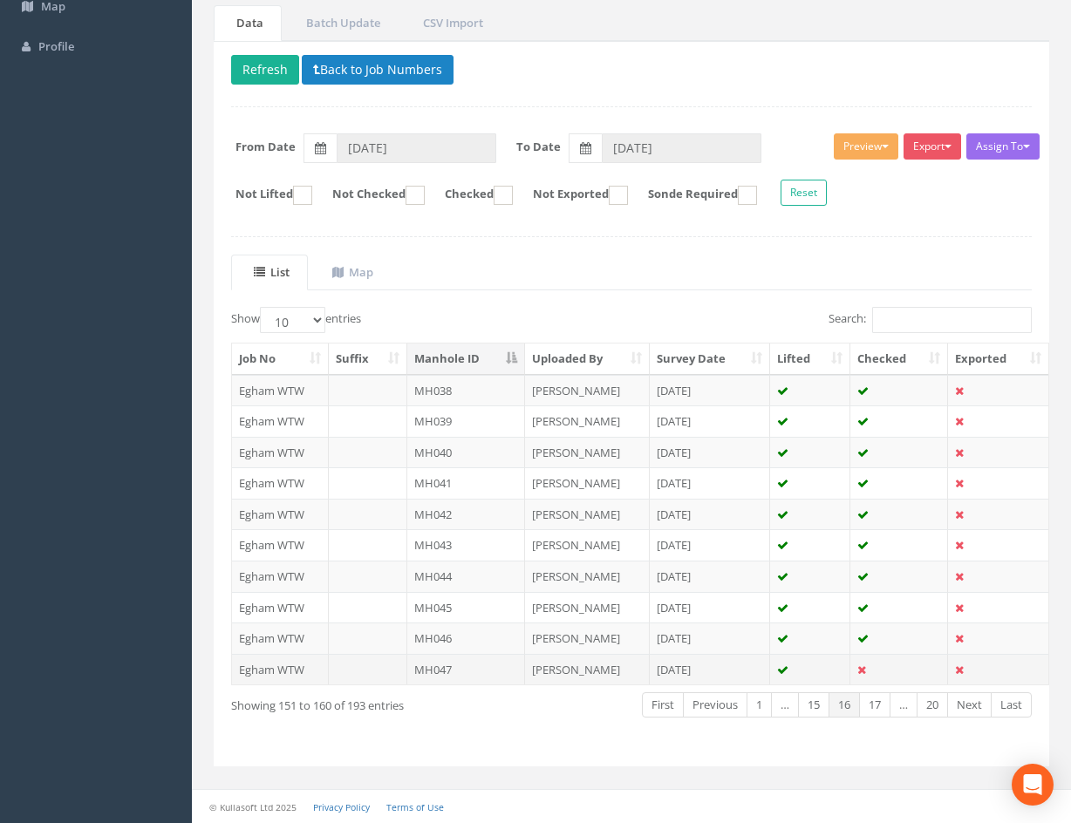
click at [739, 672] on td "[DATE]" at bounding box center [710, 669] width 121 height 31
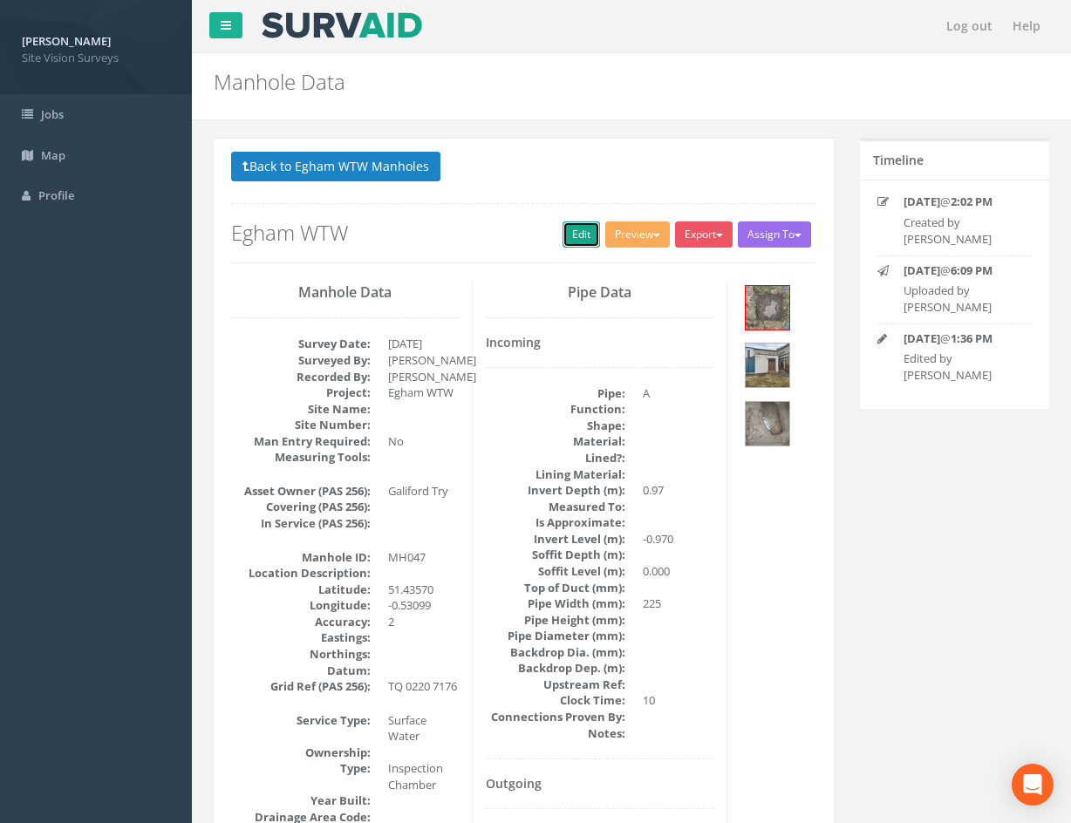
click at [570, 235] on link "Edit" at bounding box center [582, 235] width 38 height 26
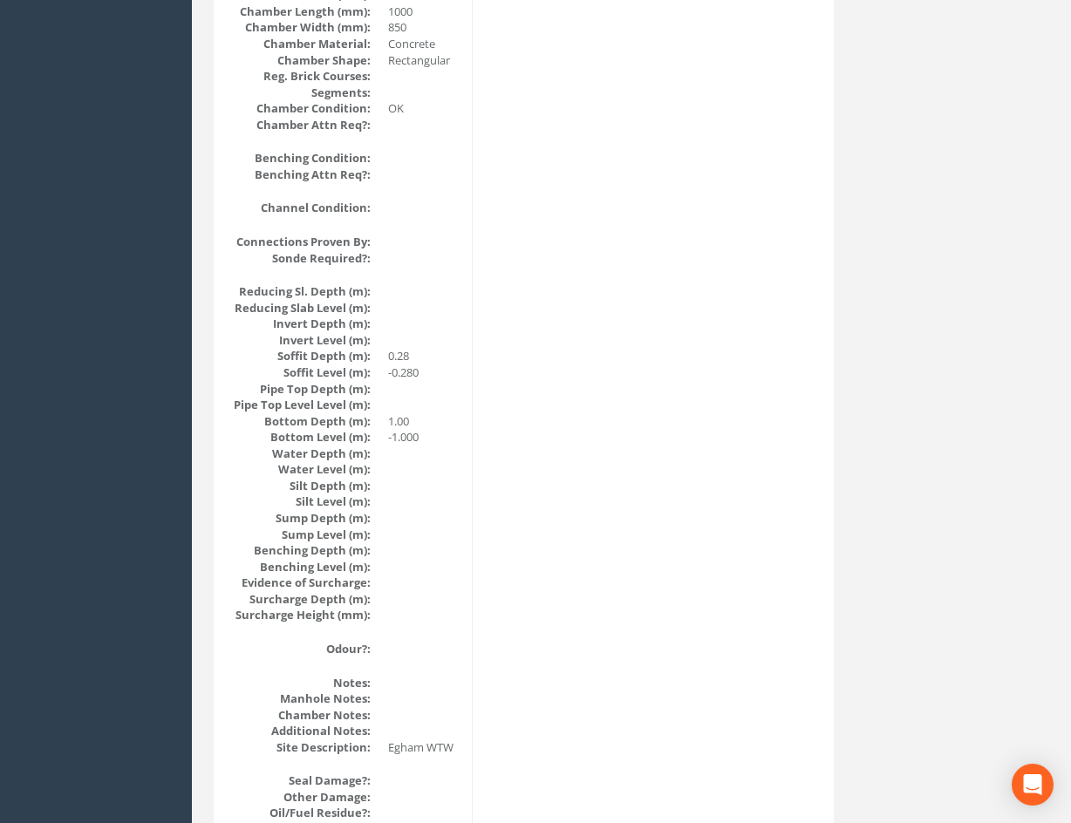
drag, startPoint x: 747, startPoint y: 668, endPoint x: 718, endPoint y: 589, distance: 84.4
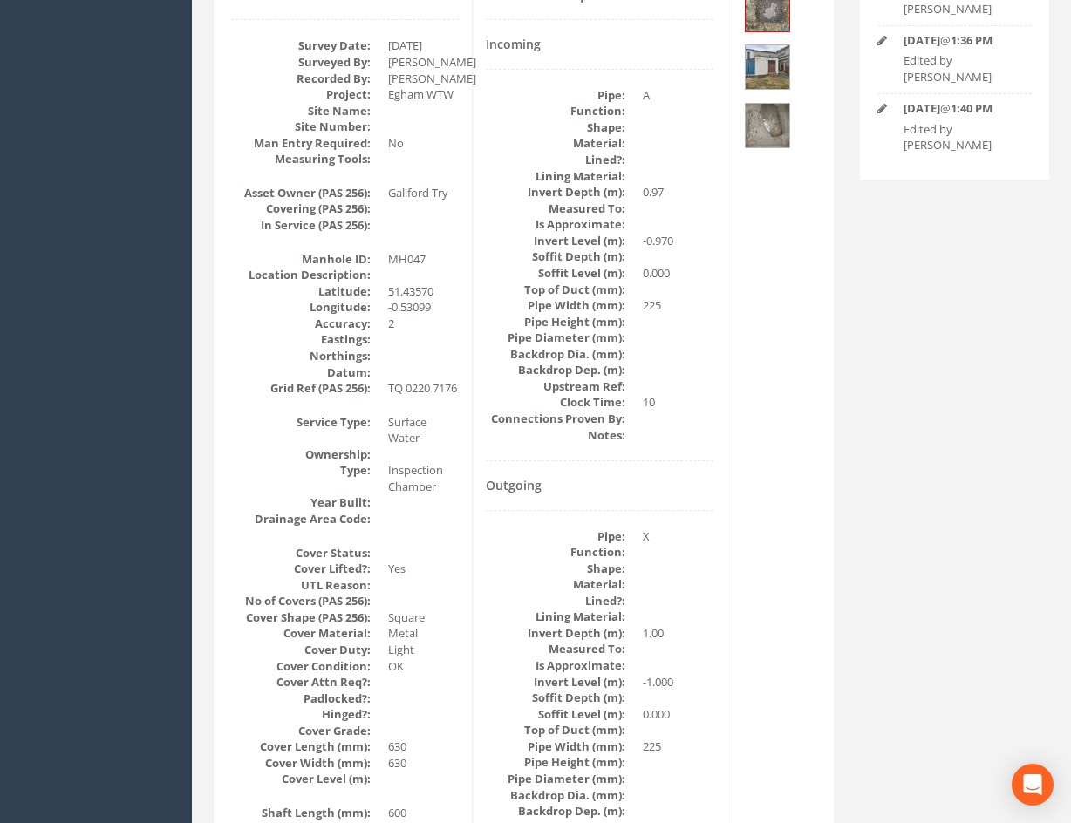
scroll to position [71, 0]
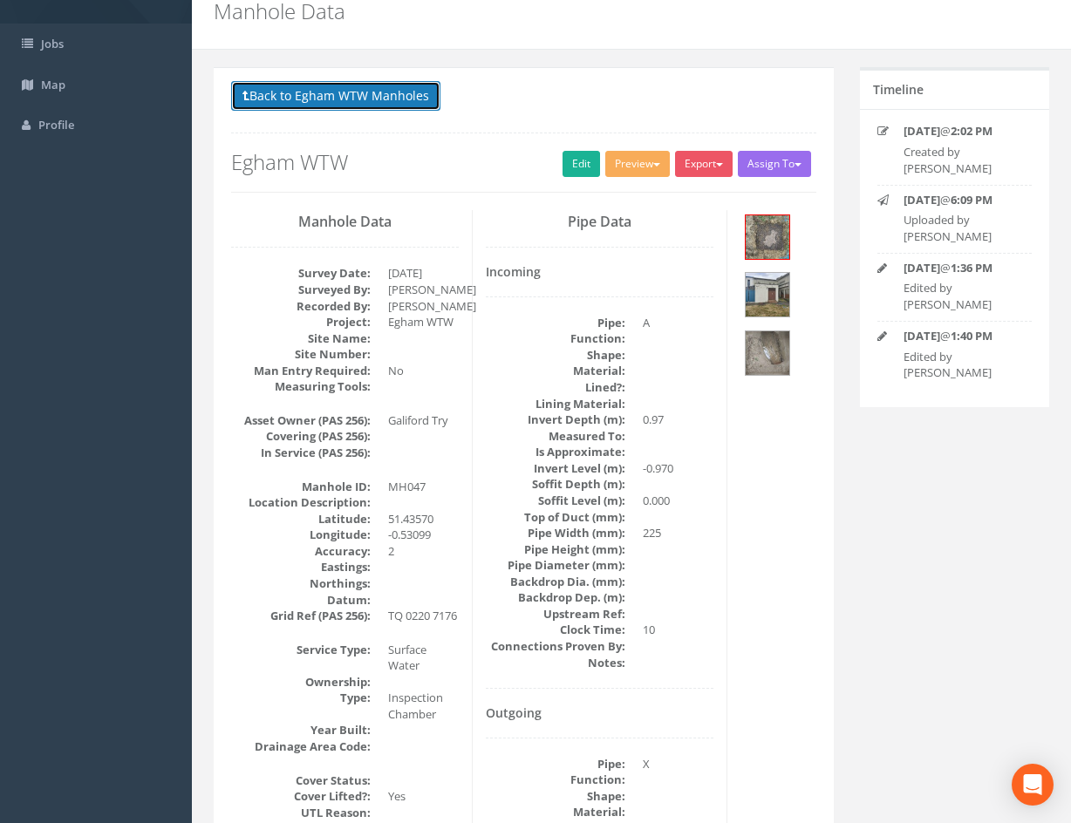
click at [402, 100] on button "Back to Egham WTW Manholes" at bounding box center [335, 96] width 209 height 30
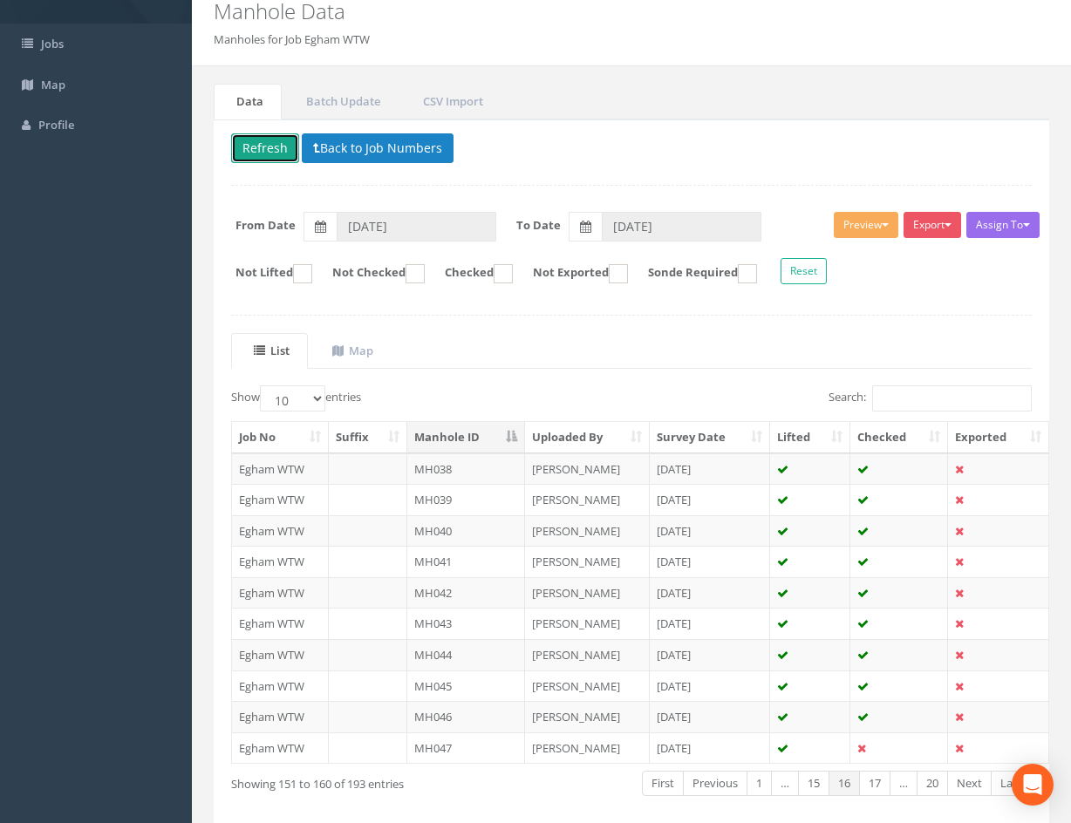
click at [269, 153] on button "Refresh" at bounding box center [265, 148] width 68 height 30
click at [959, 784] on link "Next" at bounding box center [969, 783] width 44 height 25
click at [904, 467] on td at bounding box center [899, 469] width 98 height 31
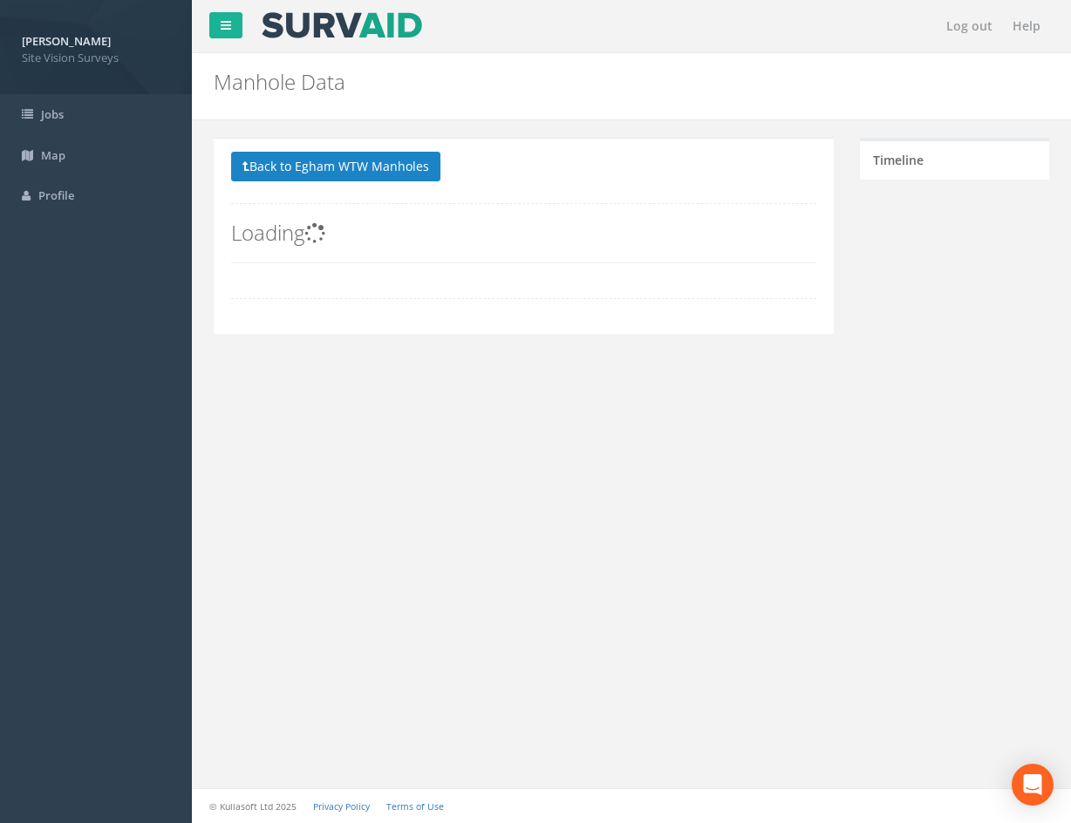
scroll to position [0, 0]
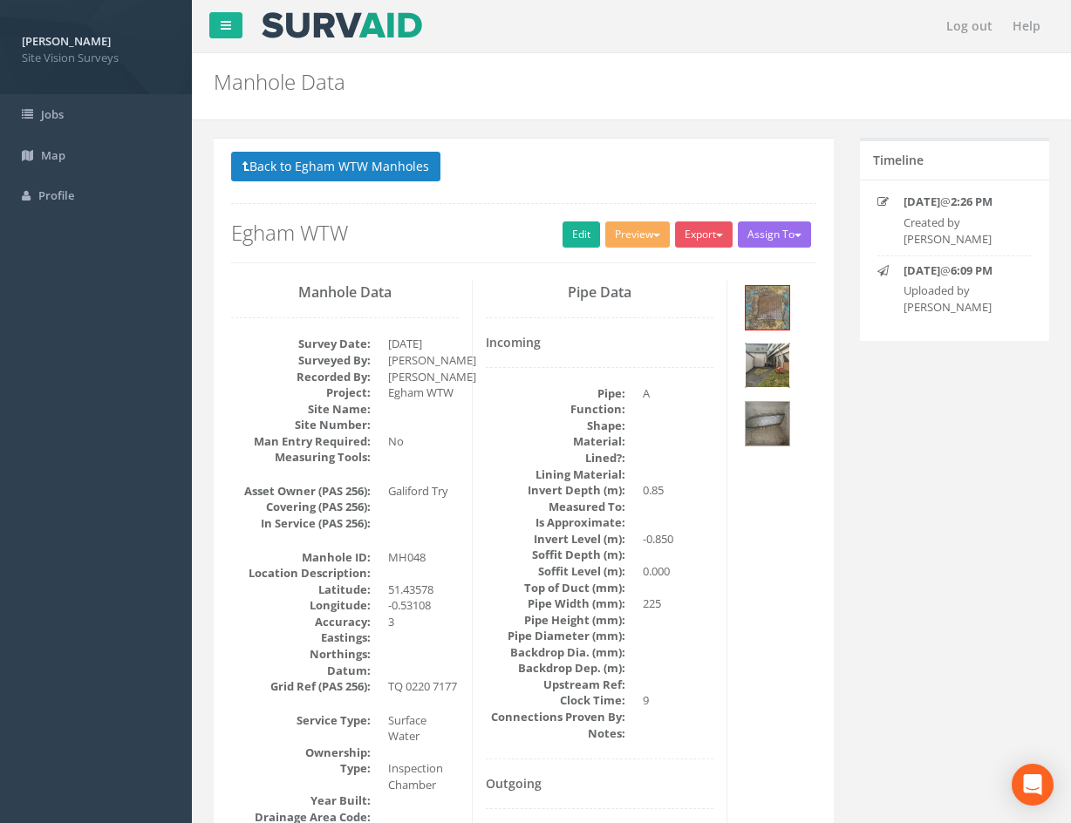
click at [768, 369] on img at bounding box center [768, 366] width 44 height 44
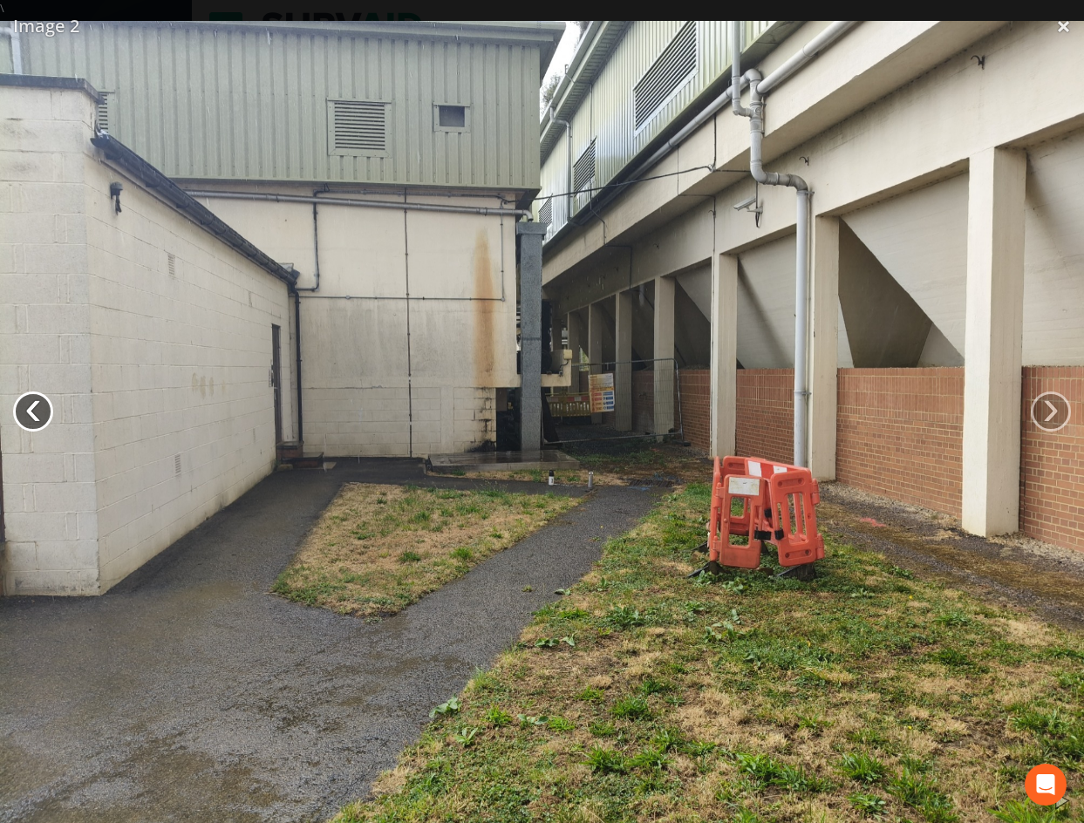
click at [38, 406] on link "‹" at bounding box center [33, 412] width 40 height 40
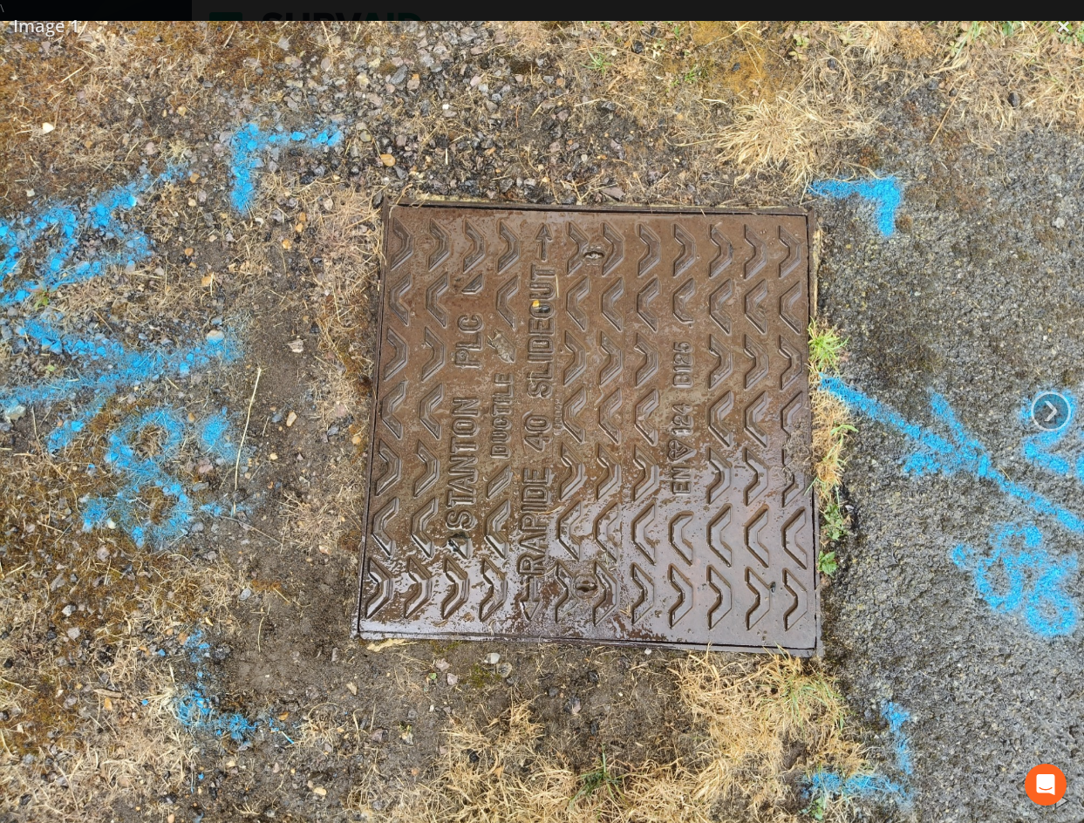
click at [38, 406] on img at bounding box center [542, 427] width 1084 height 813
click at [1068, 31] on img at bounding box center [542, 427] width 1084 height 813
click at [1064, 30] on link "×" at bounding box center [1063, 26] width 41 height 52
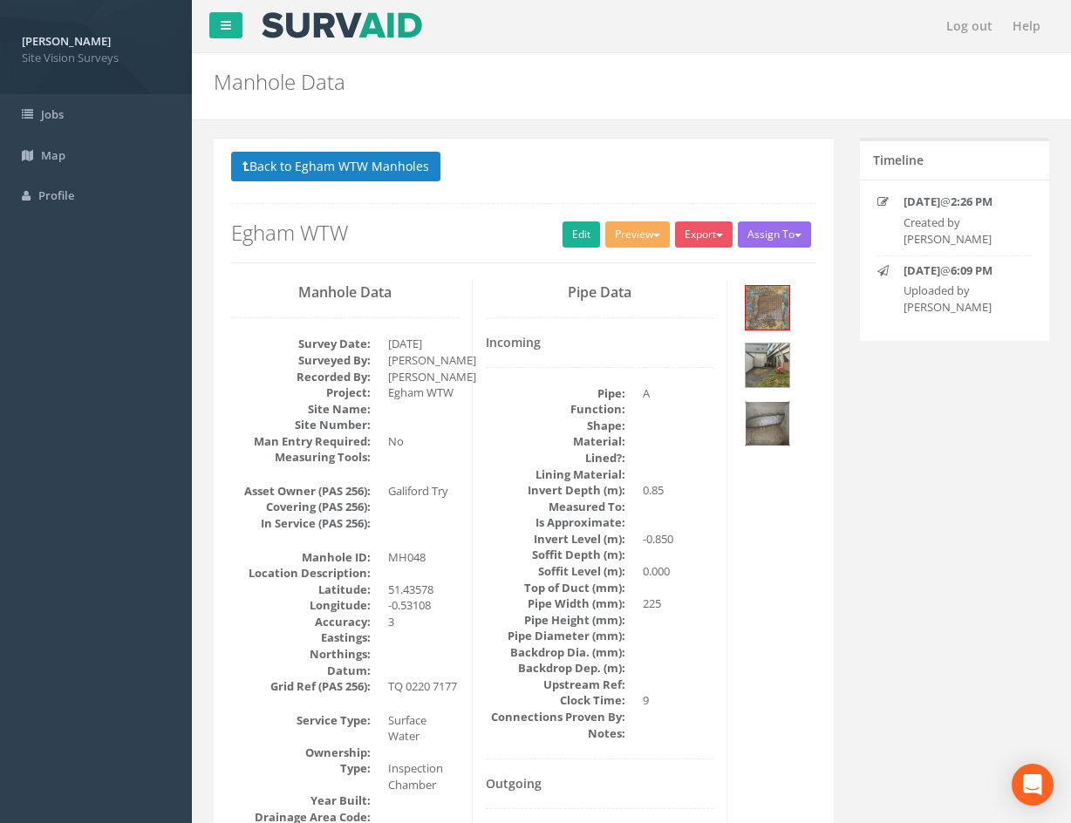
click at [769, 426] on img at bounding box center [768, 424] width 44 height 44
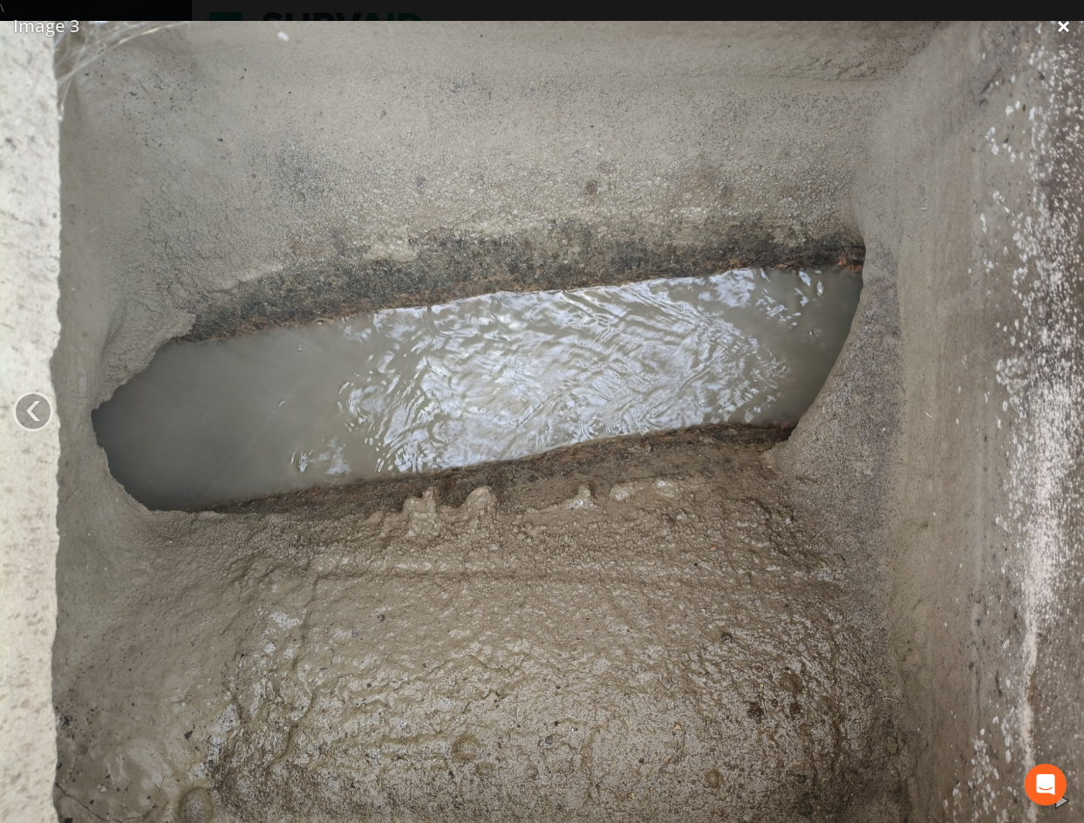
click at [1065, 28] on link "×" at bounding box center [1063, 26] width 41 height 52
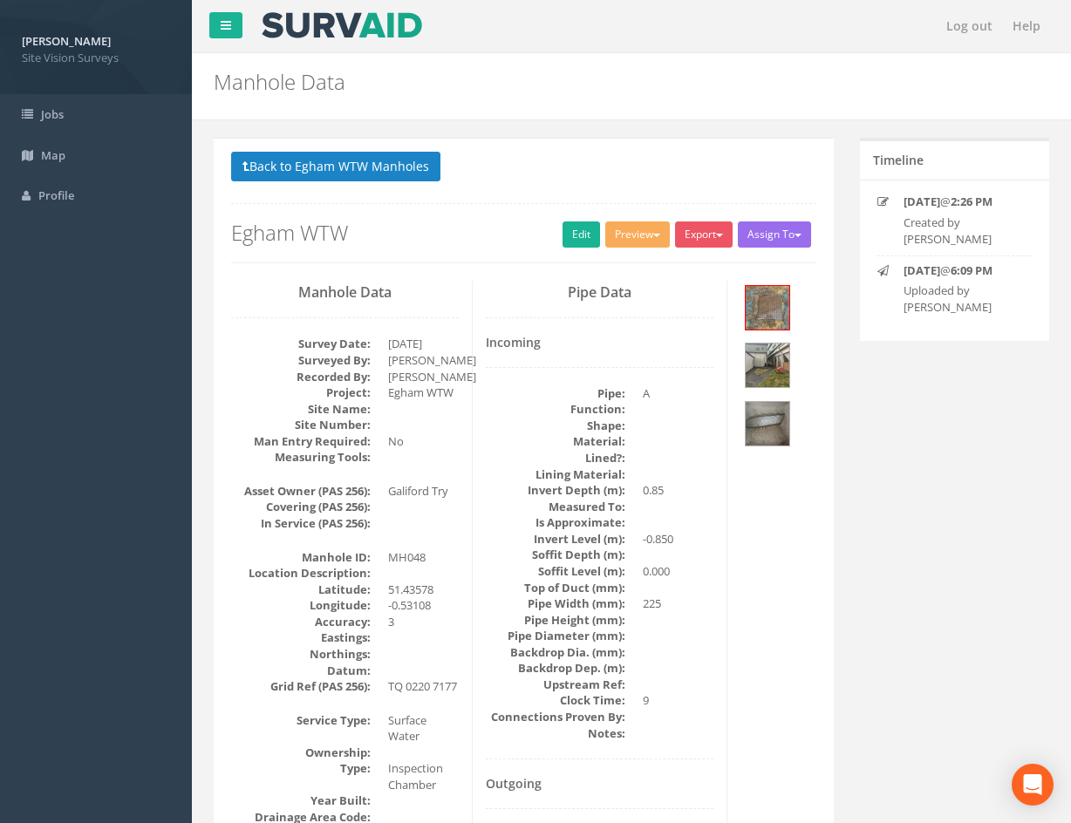
drag, startPoint x: 793, startPoint y: 484, endPoint x: 871, endPoint y: 415, distance: 104.4
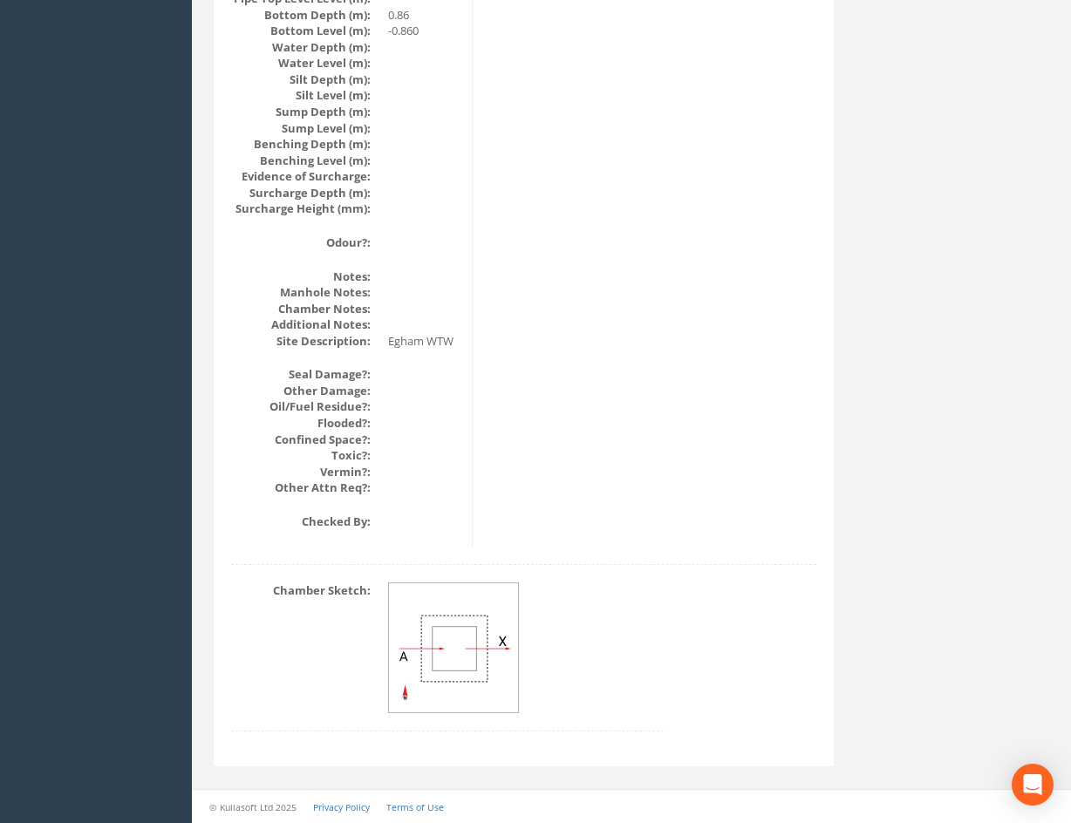
scroll to position [1915, 0]
drag, startPoint x: 746, startPoint y: 542, endPoint x: 751, endPoint y: 563, distance: 22.4
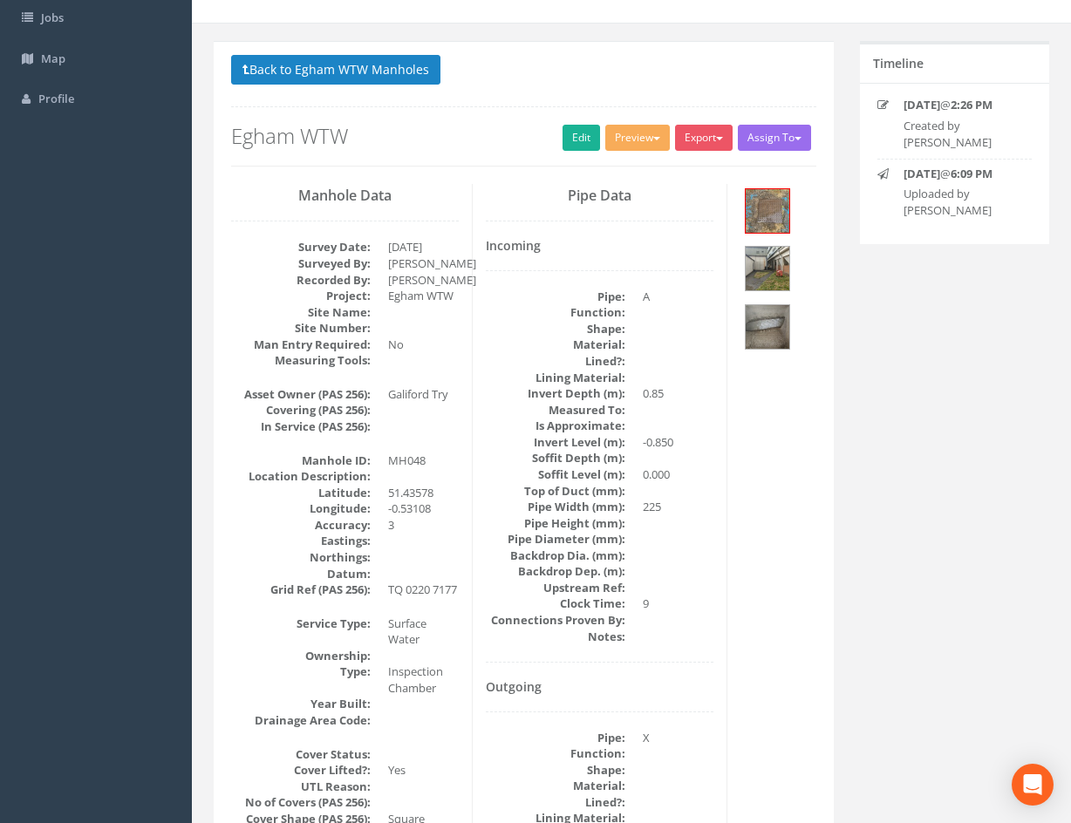
scroll to position [0, 0]
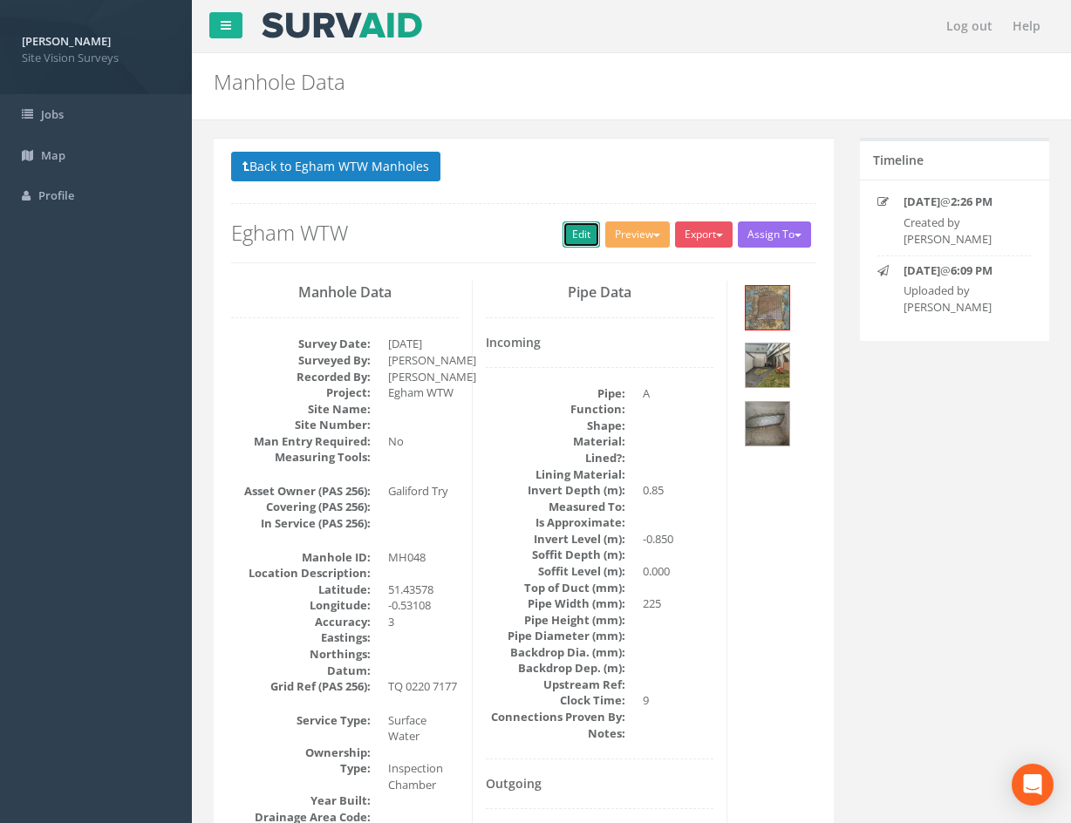
click at [564, 230] on link "Edit" at bounding box center [582, 235] width 38 height 26
drag, startPoint x: 619, startPoint y: 663, endPoint x: 522, endPoint y: 283, distance: 391.8
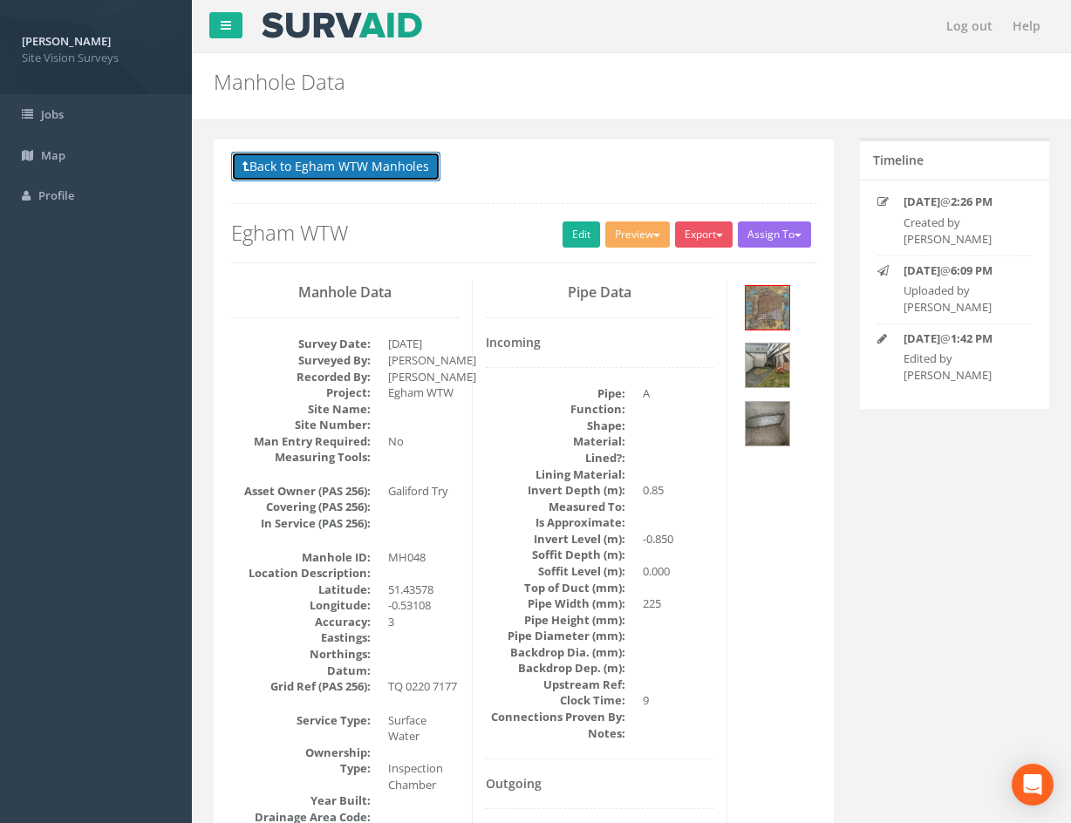
click at [410, 171] on button "Back to Egham WTW Manholes" at bounding box center [335, 167] width 209 height 30
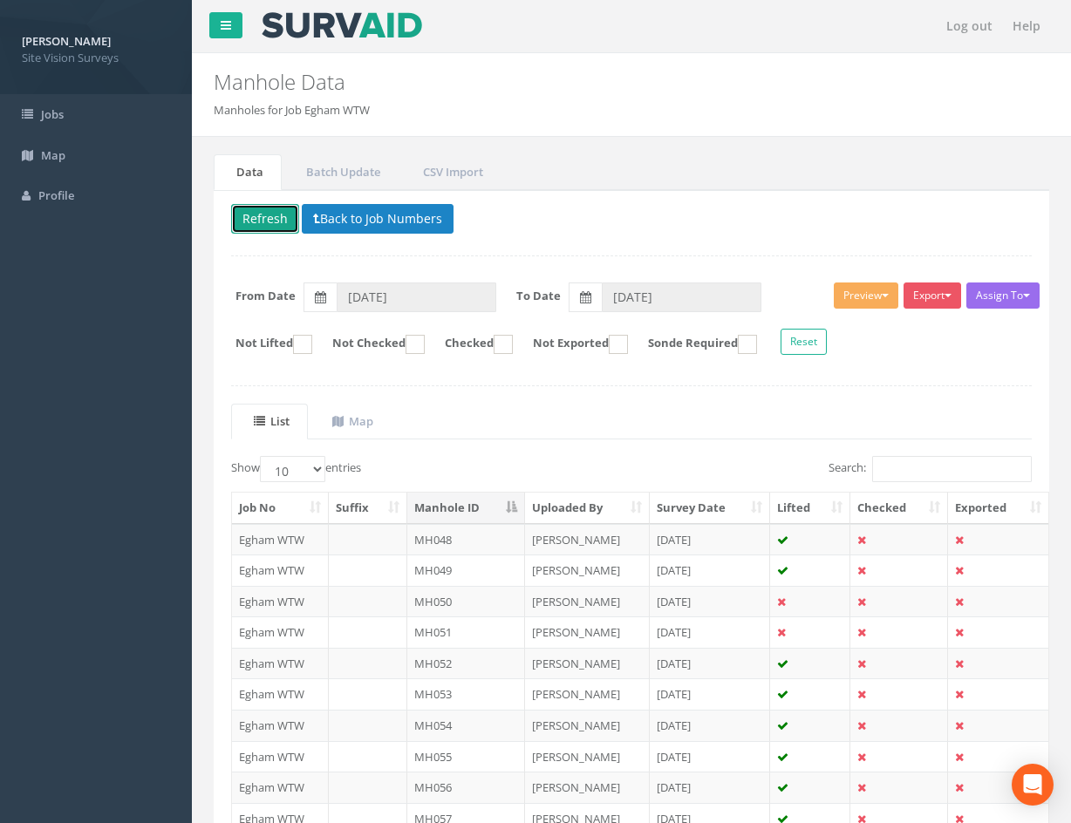
click at [269, 225] on button "Refresh" at bounding box center [265, 219] width 68 height 30
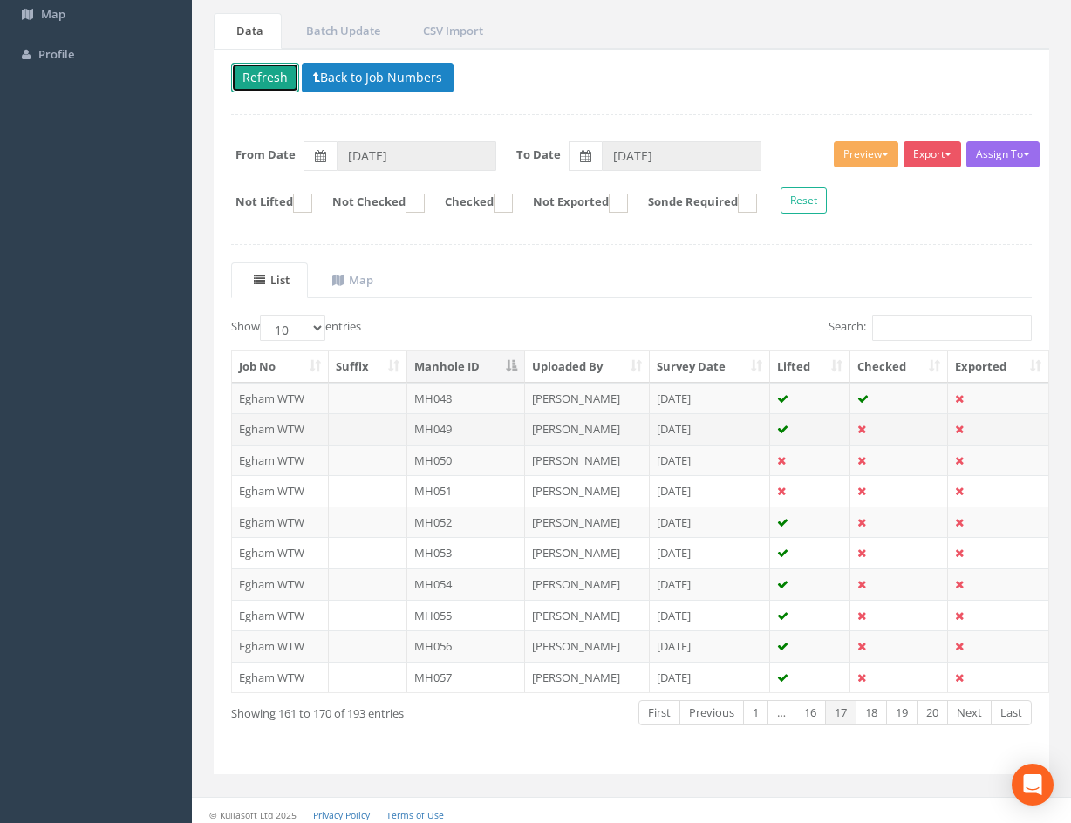
scroll to position [149, 0]
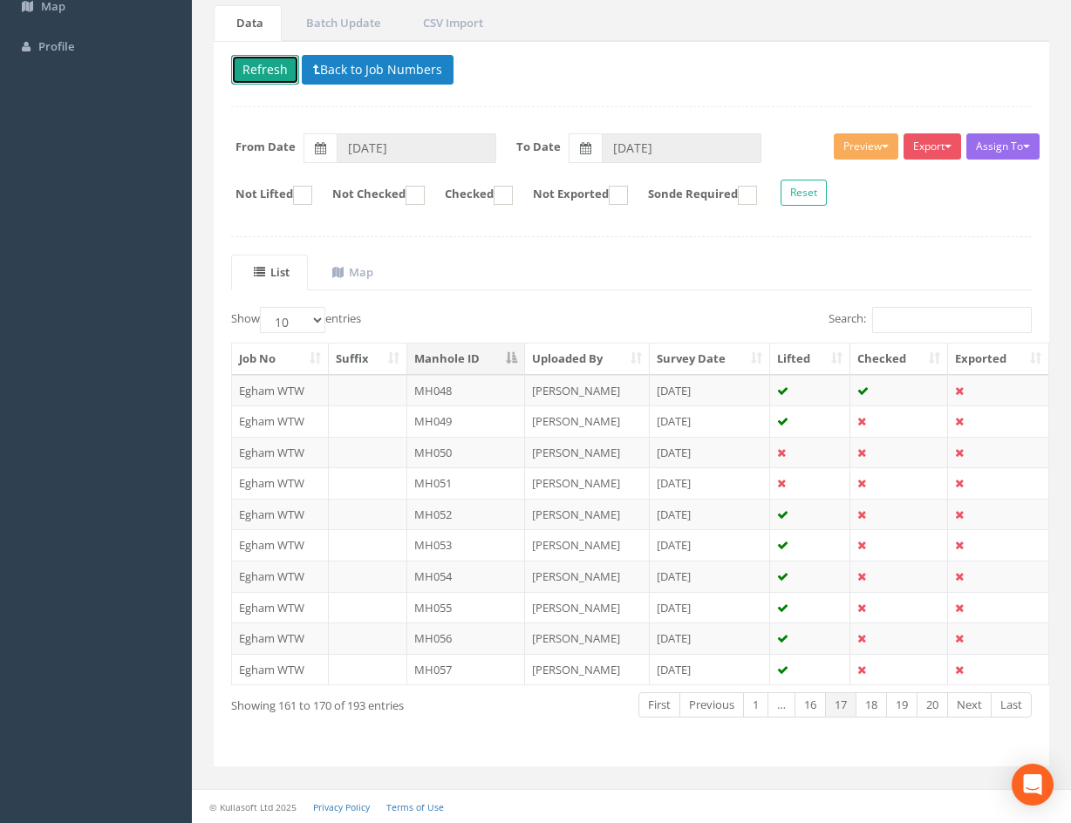
click at [260, 66] on button "Refresh" at bounding box center [265, 70] width 68 height 30
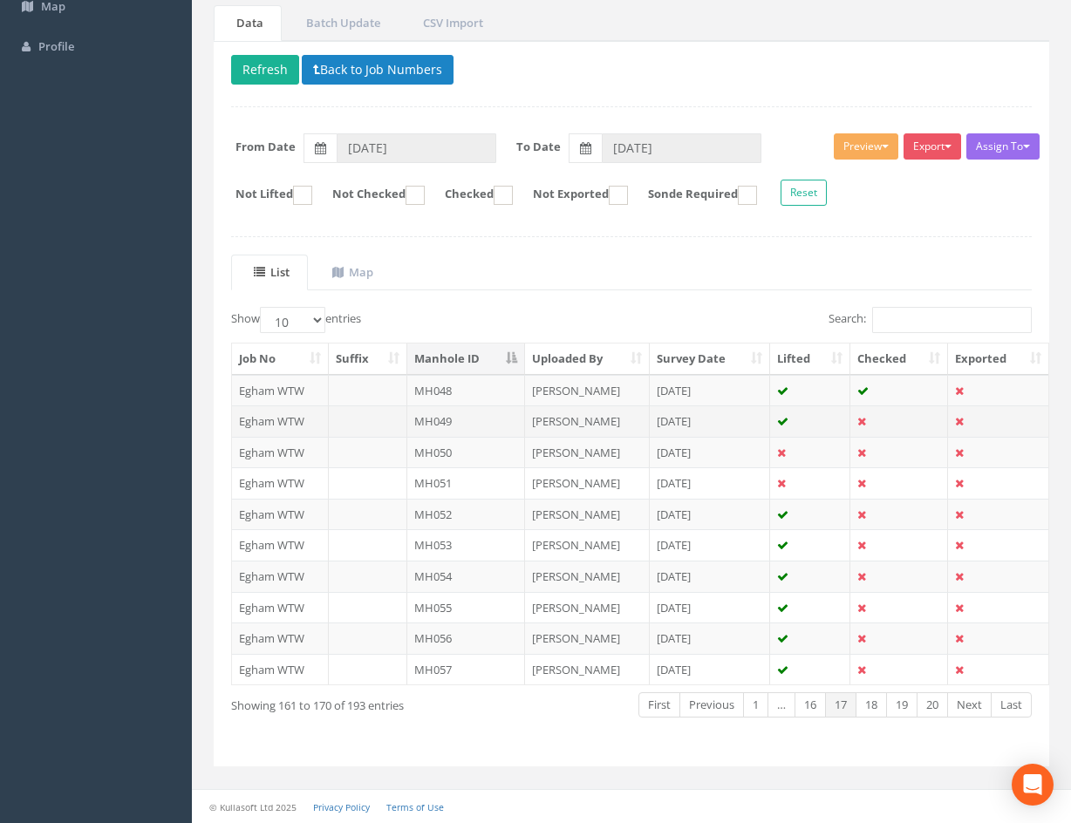
click at [810, 417] on td at bounding box center [810, 421] width 80 height 31
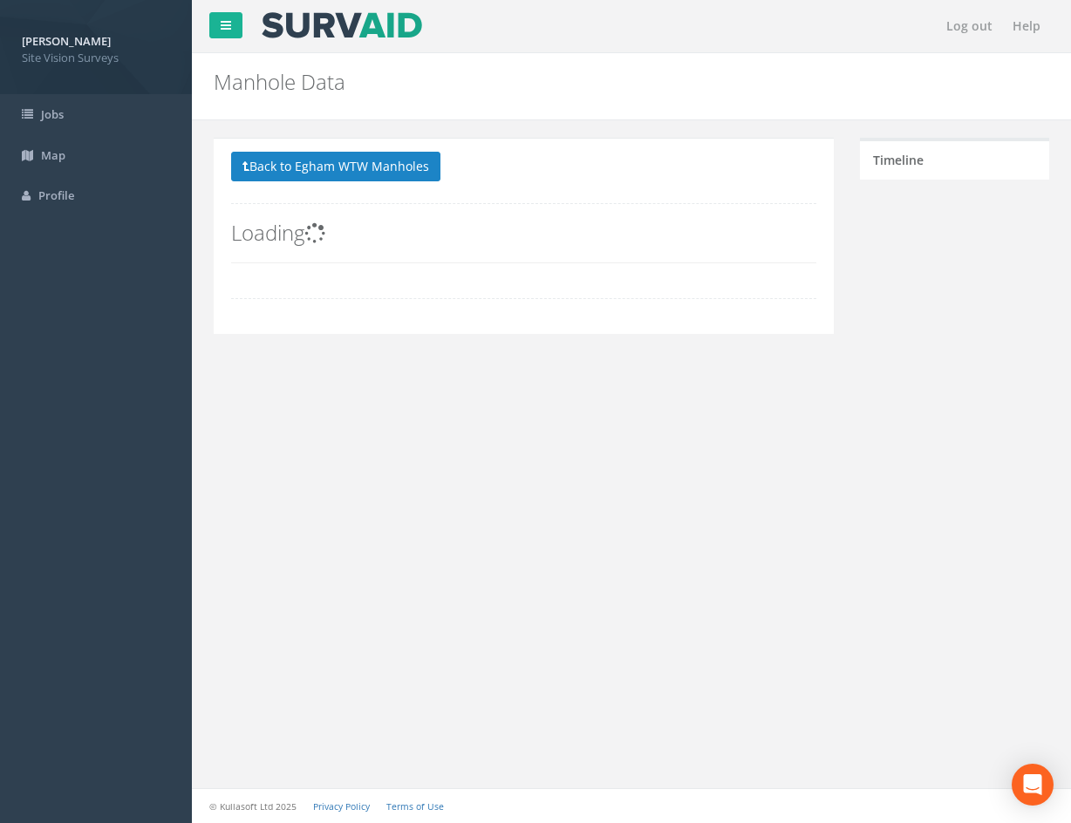
scroll to position [0, 0]
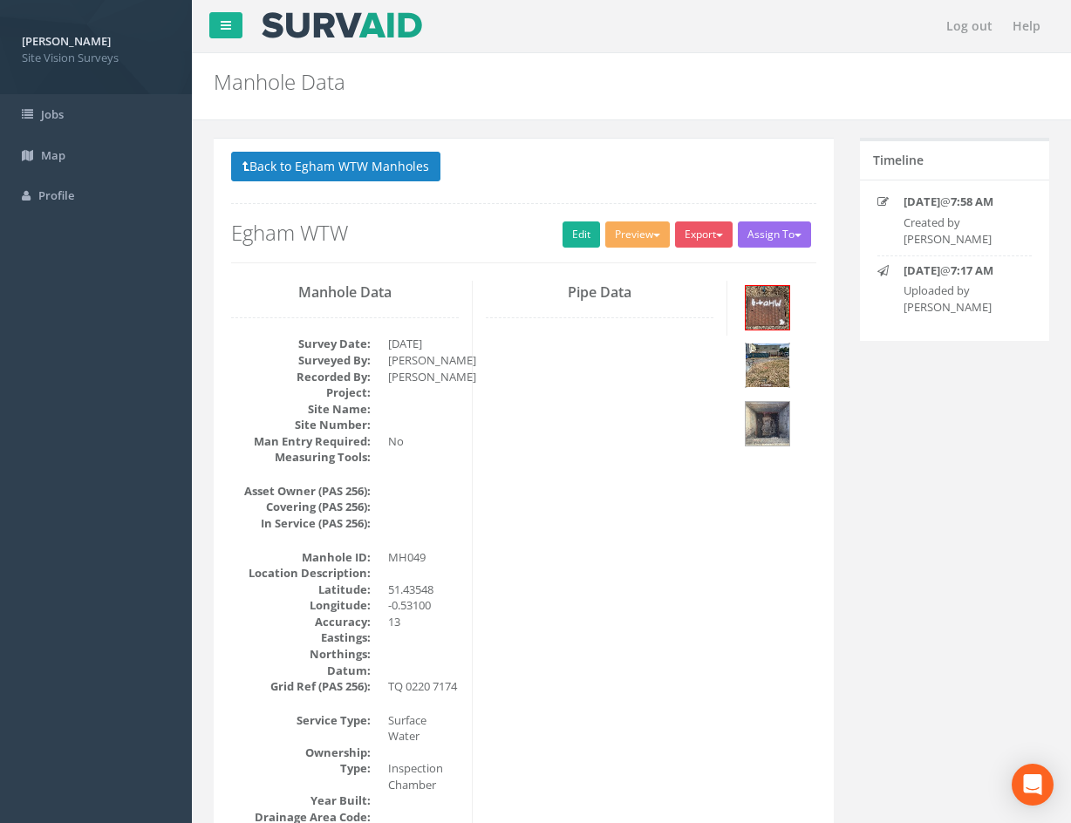
click at [778, 372] on img at bounding box center [768, 366] width 44 height 44
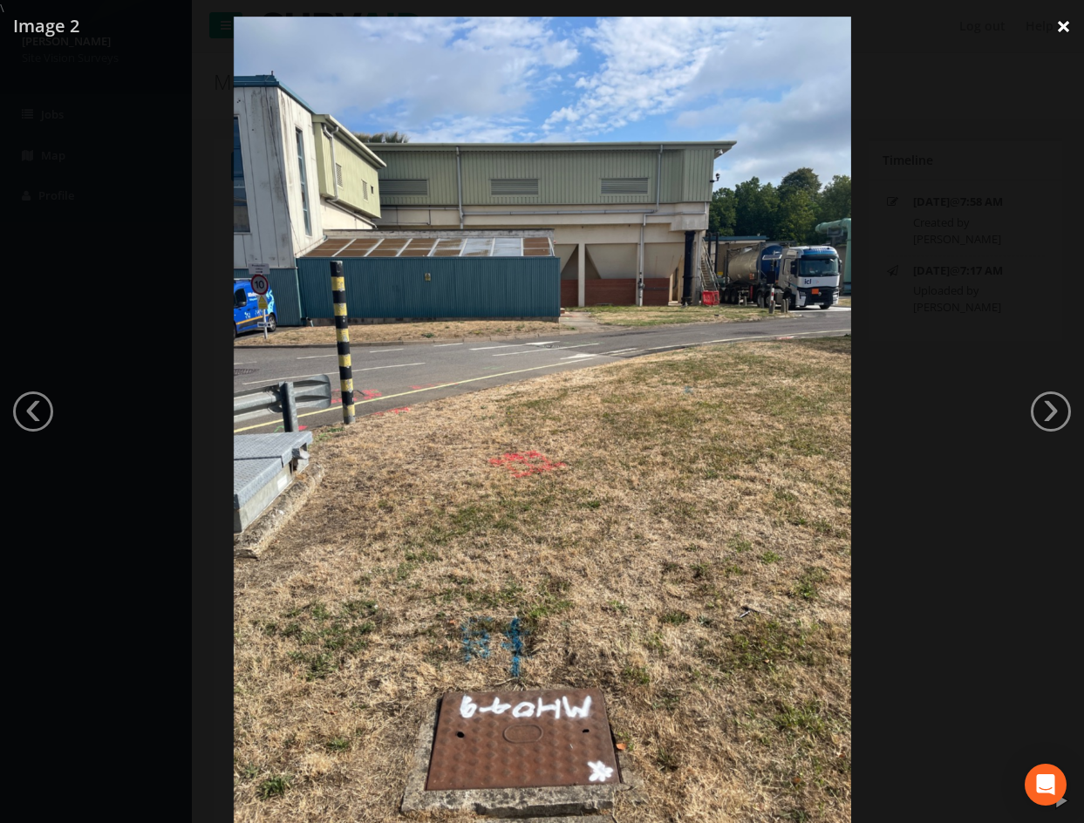
click at [1059, 35] on link "×" at bounding box center [1063, 26] width 41 height 52
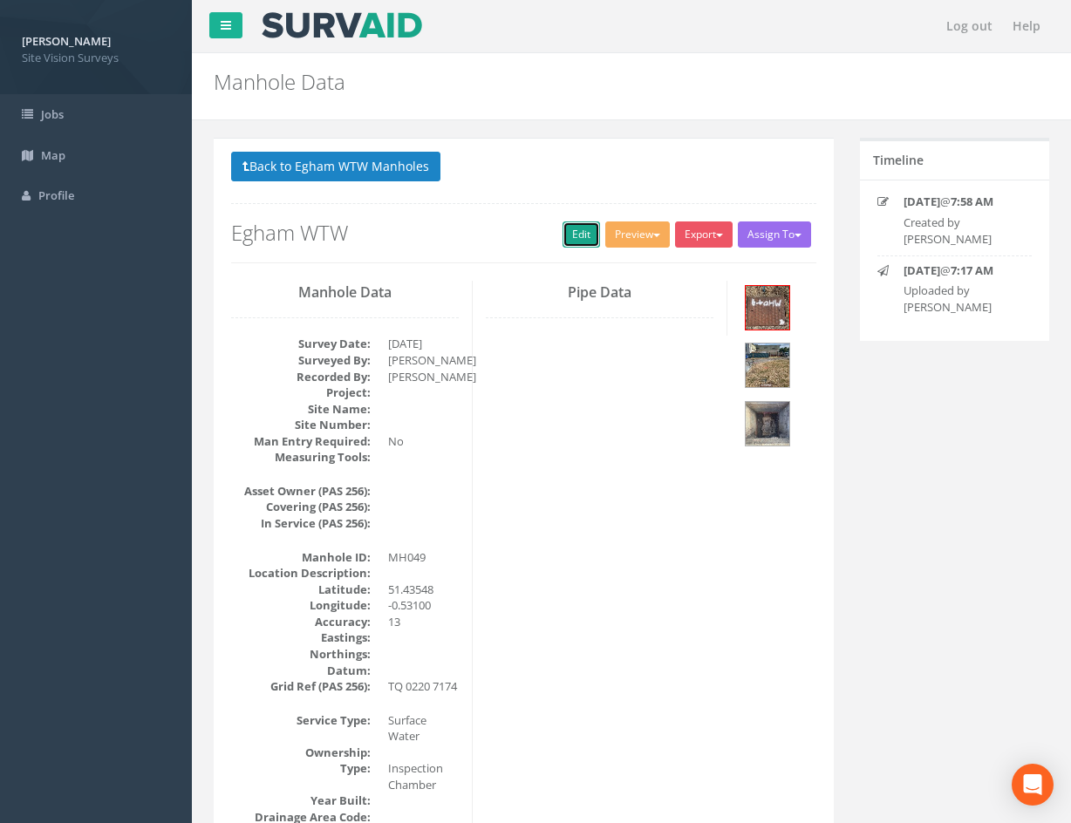
click at [568, 235] on link "Edit" at bounding box center [582, 235] width 38 height 26
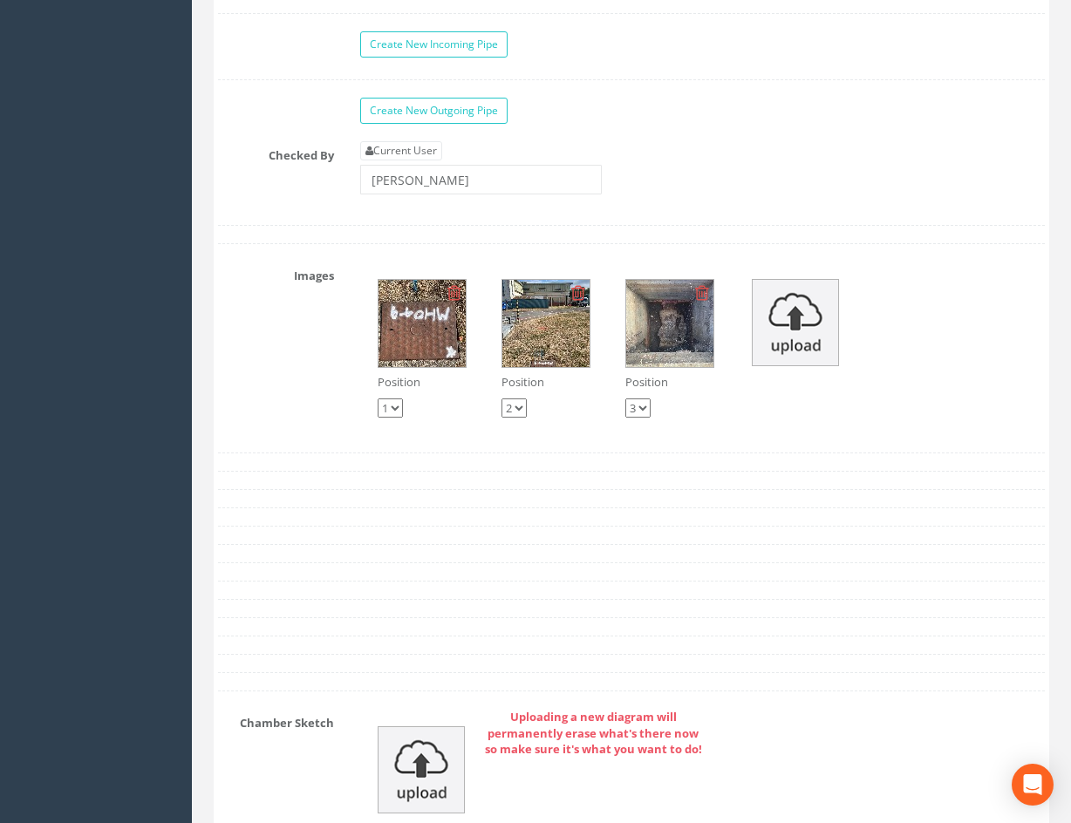
scroll to position [2862, 0]
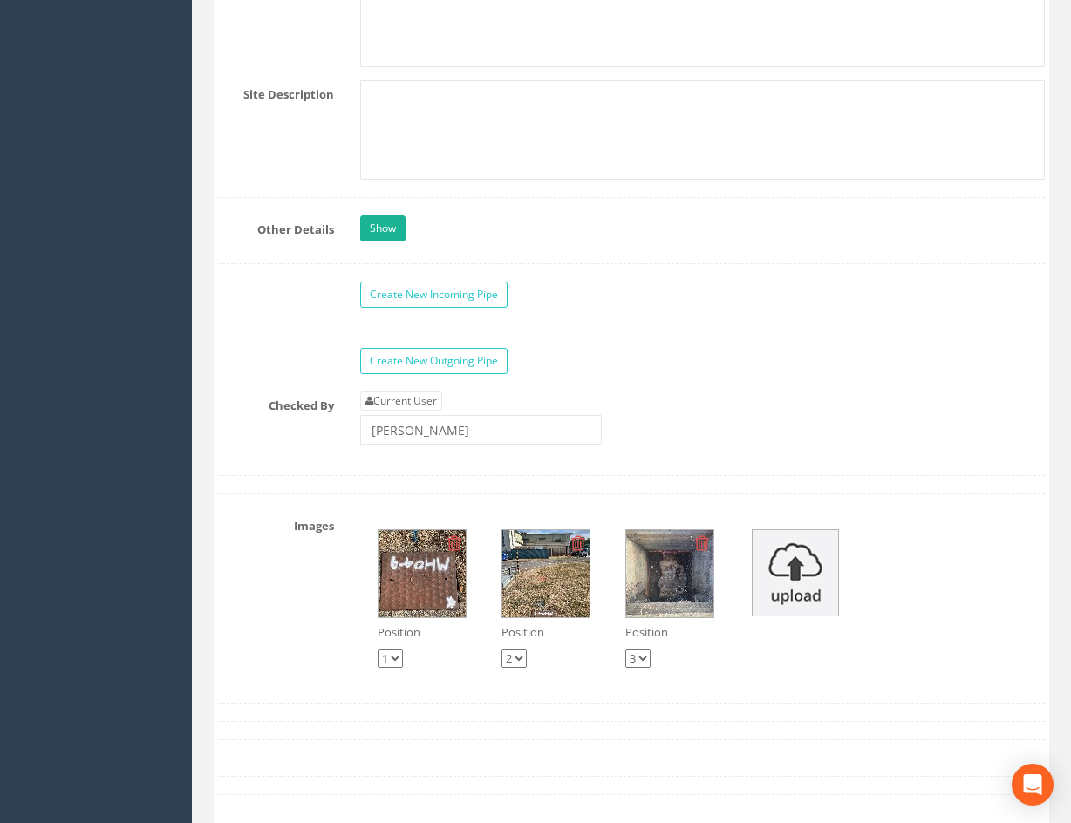
click at [675, 588] on img at bounding box center [669, 573] width 87 height 87
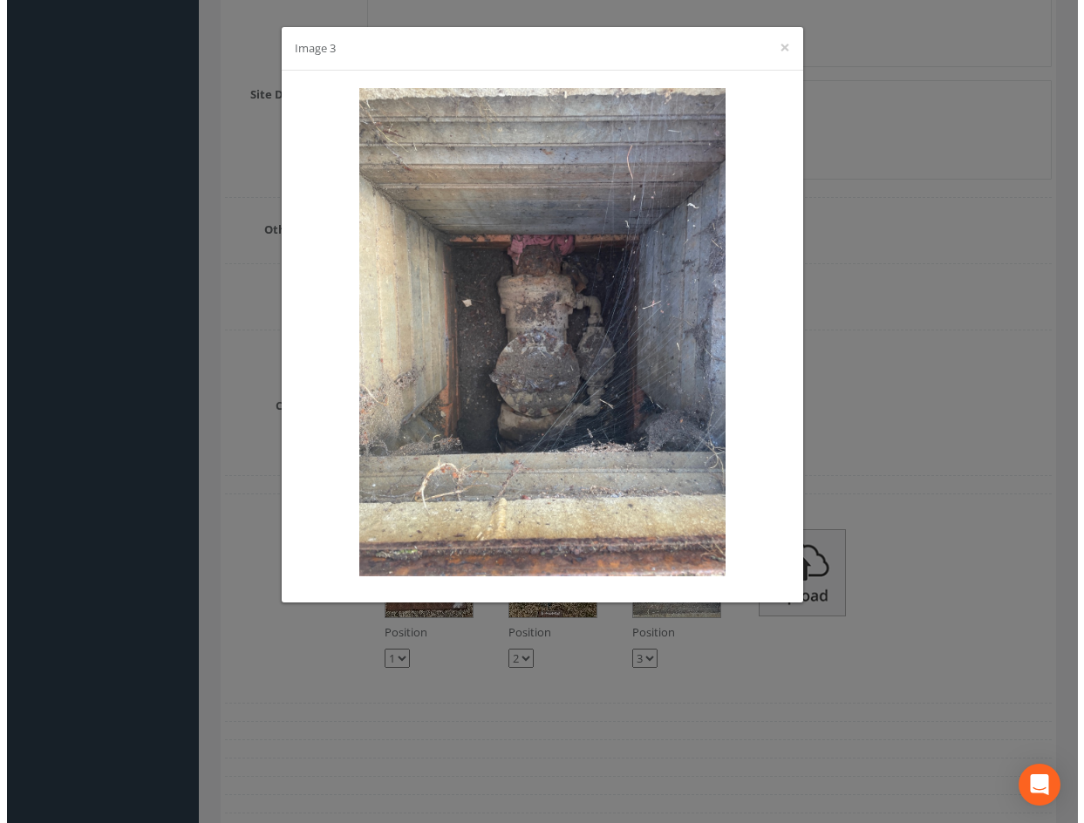
scroll to position [2853, 0]
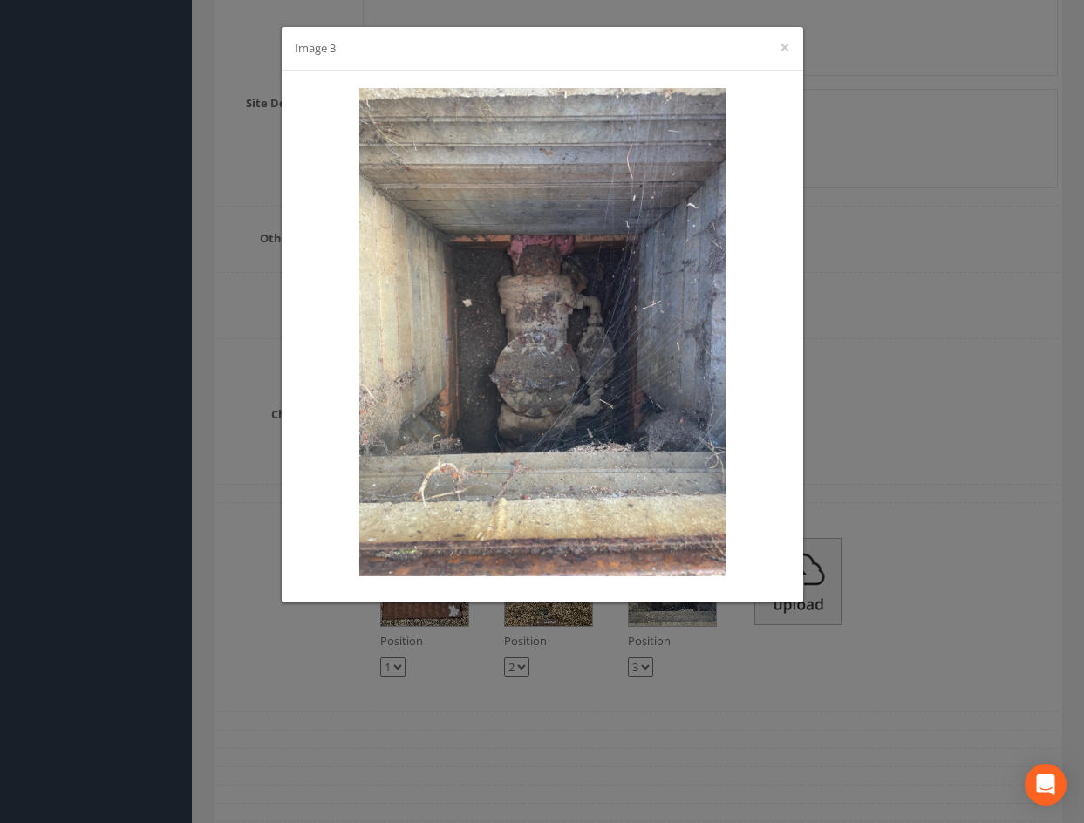
click at [911, 341] on div "Image 3 ×" at bounding box center [542, 411] width 1084 height 823
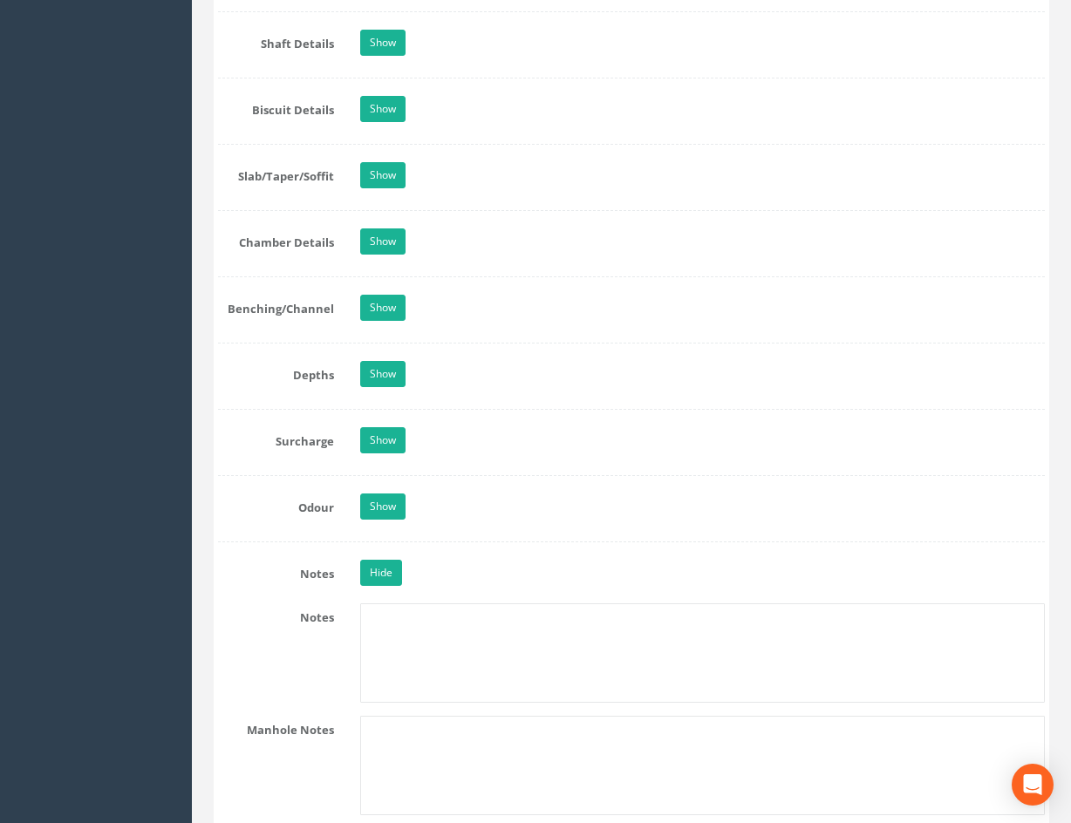
scroll to position [1728, 0]
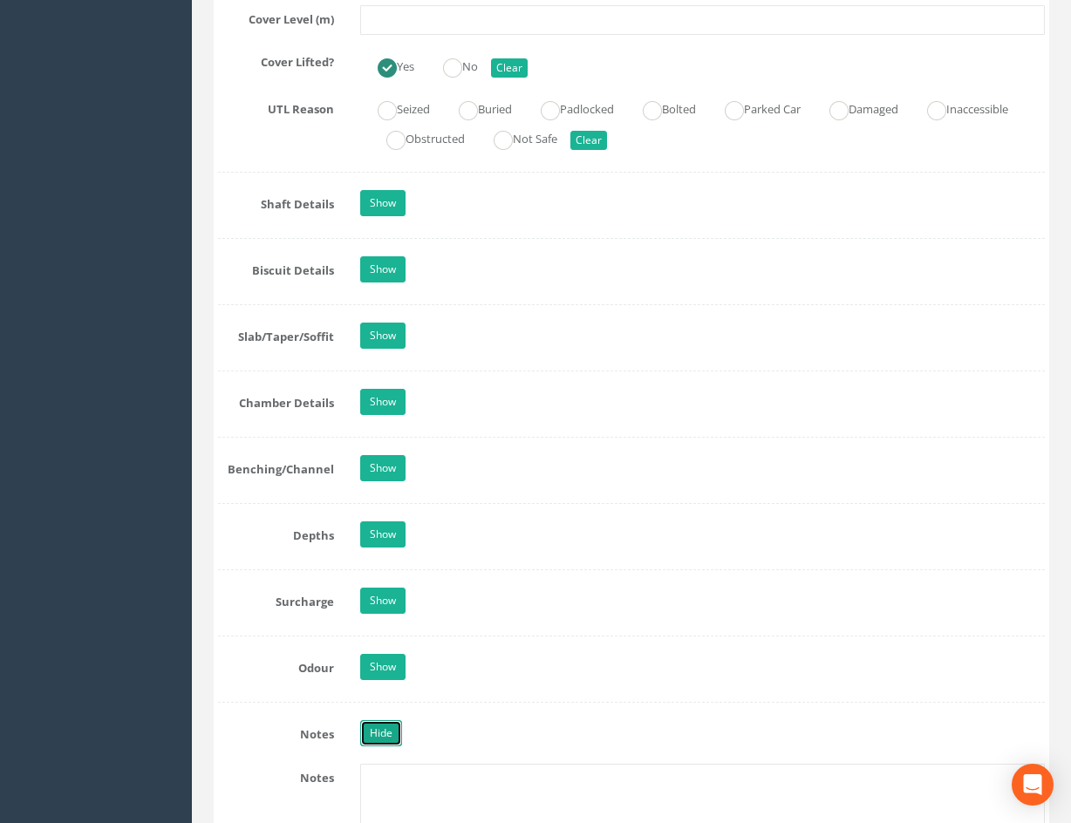
click at [379, 727] on link "Hide" at bounding box center [381, 733] width 42 height 26
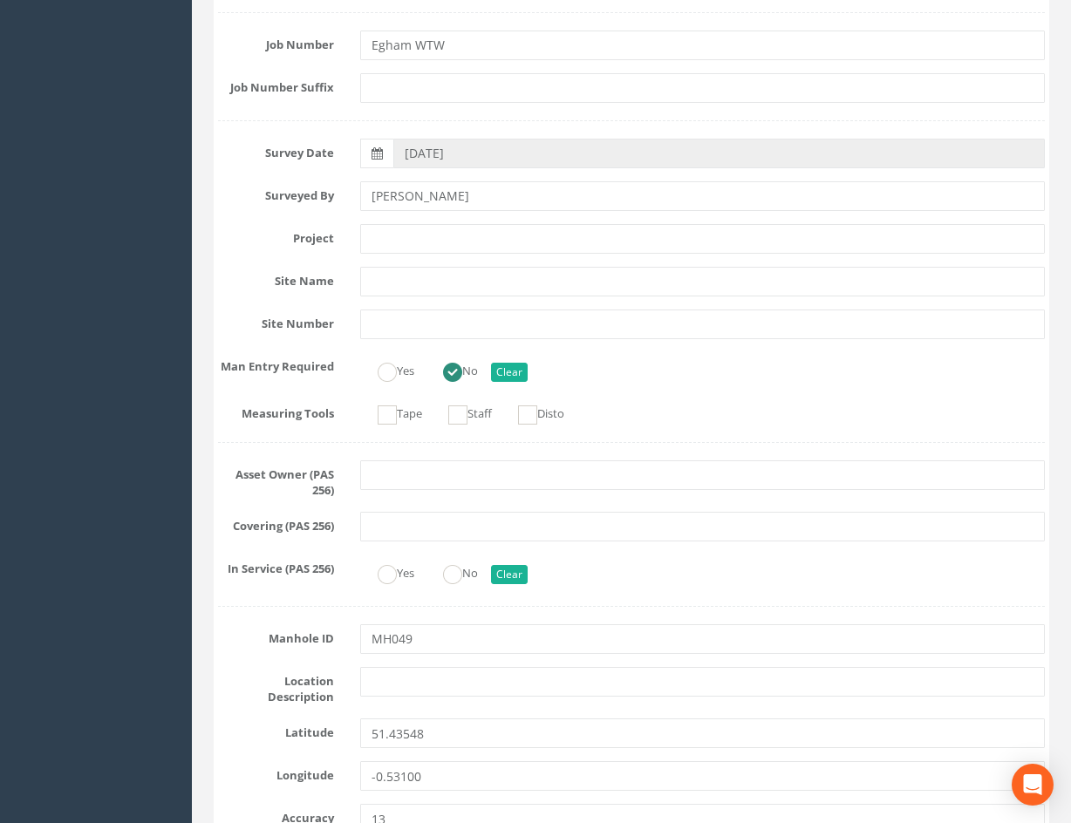
scroll to position [0, 0]
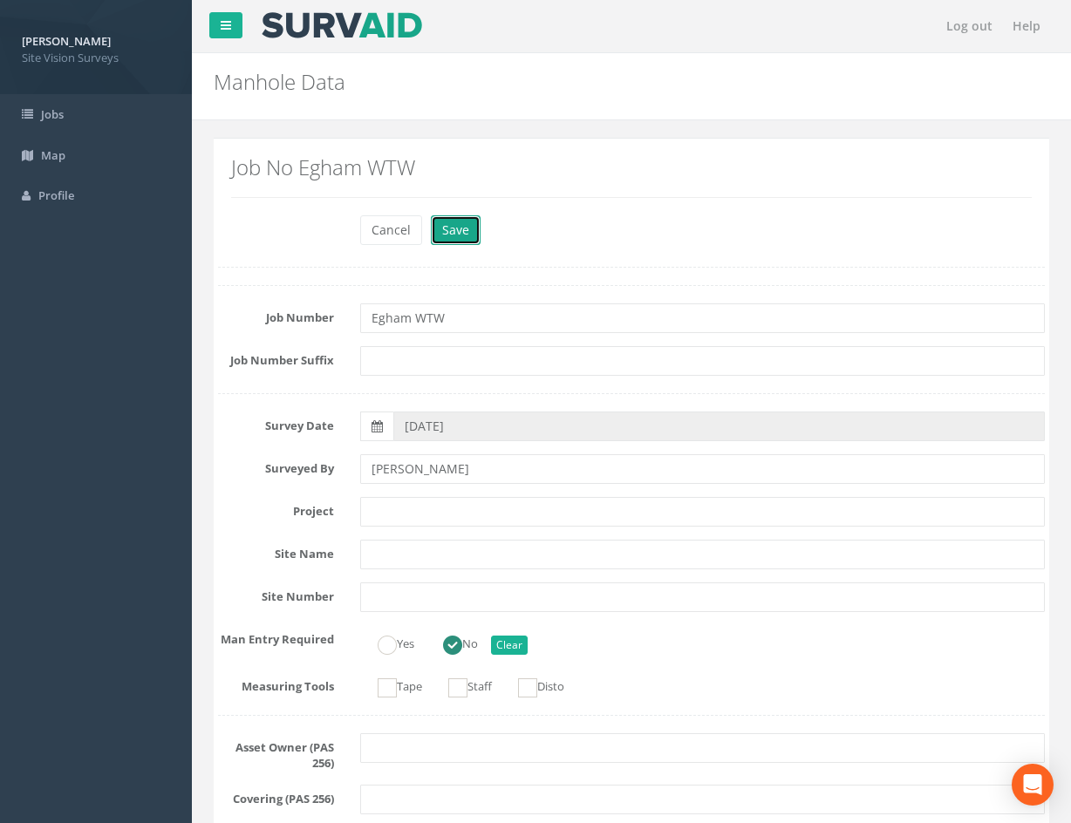
click at [460, 239] on button "Save" at bounding box center [456, 230] width 50 height 30
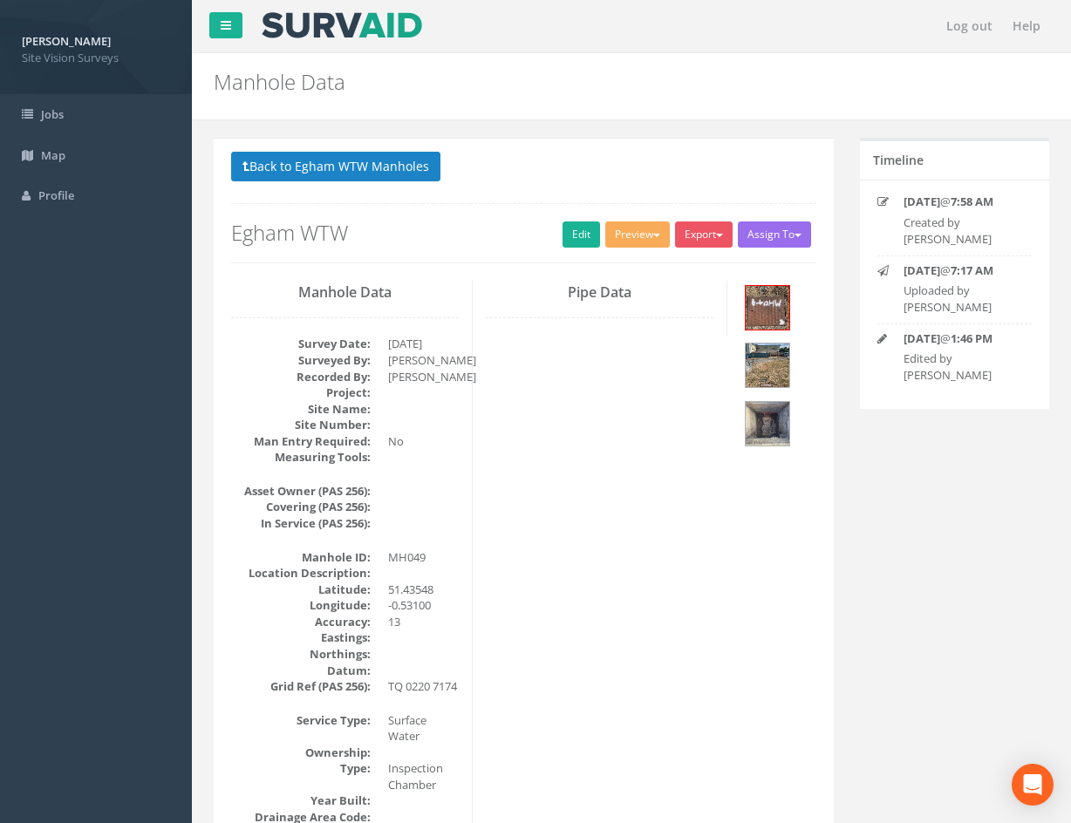
drag, startPoint x: 642, startPoint y: 515, endPoint x: 627, endPoint y: 474, distance: 42.8
drag, startPoint x: 708, startPoint y: 492, endPoint x: 675, endPoint y: 337, distance: 158.7
click at [367, 167] on button "Back to Egham WTW Manholes" at bounding box center [335, 167] width 209 height 30
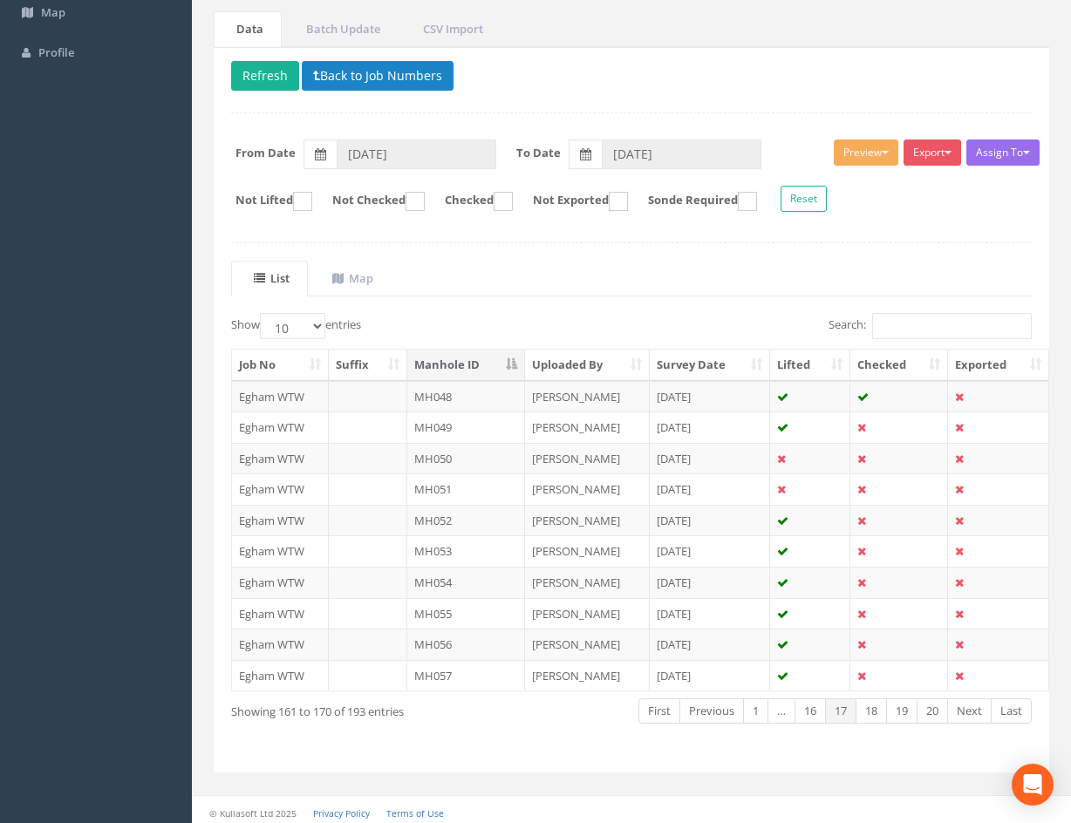
scroll to position [149, 0]
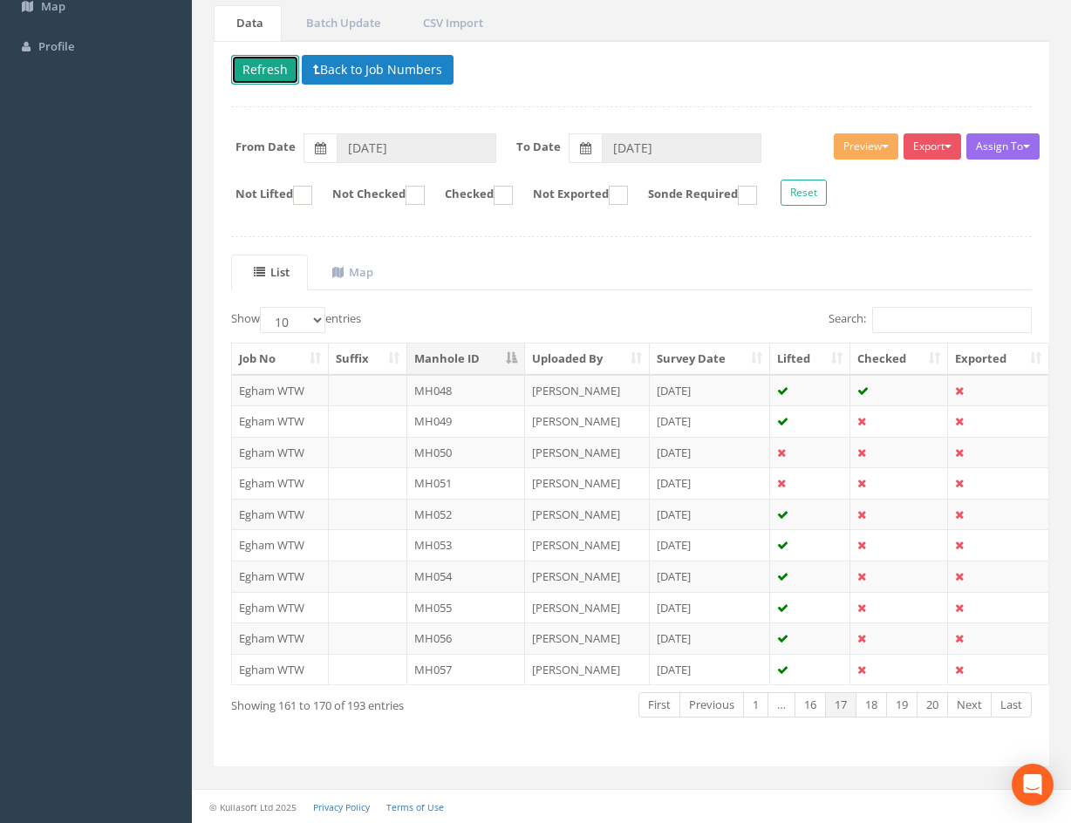
click at [267, 73] on button "Refresh" at bounding box center [265, 70] width 68 height 30
click at [890, 454] on td at bounding box center [899, 452] width 98 height 31
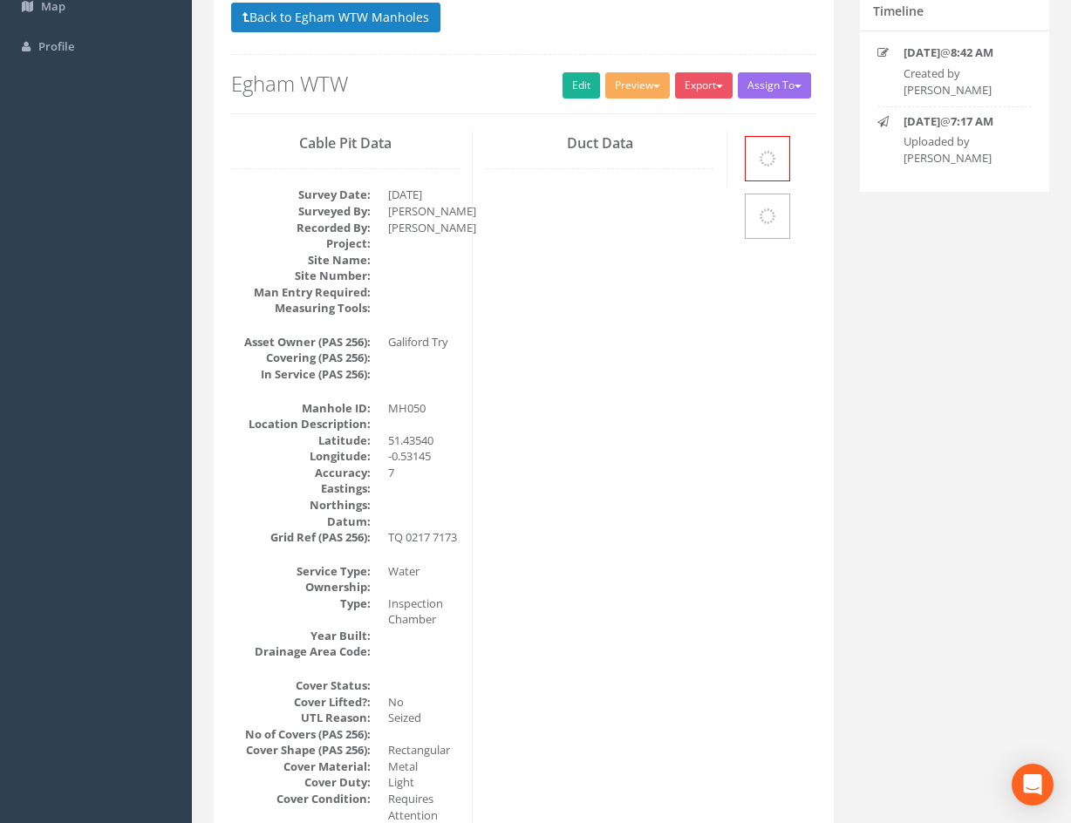
scroll to position [0, 0]
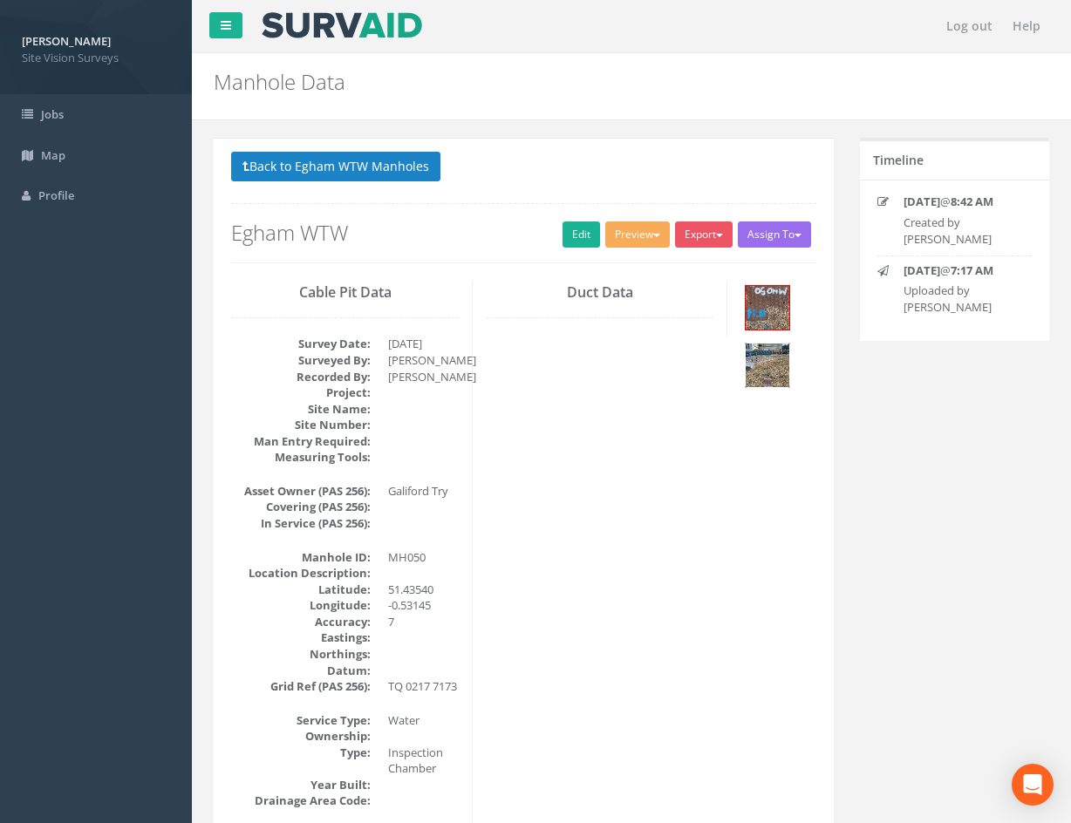
click at [773, 351] on img at bounding box center [768, 366] width 44 height 44
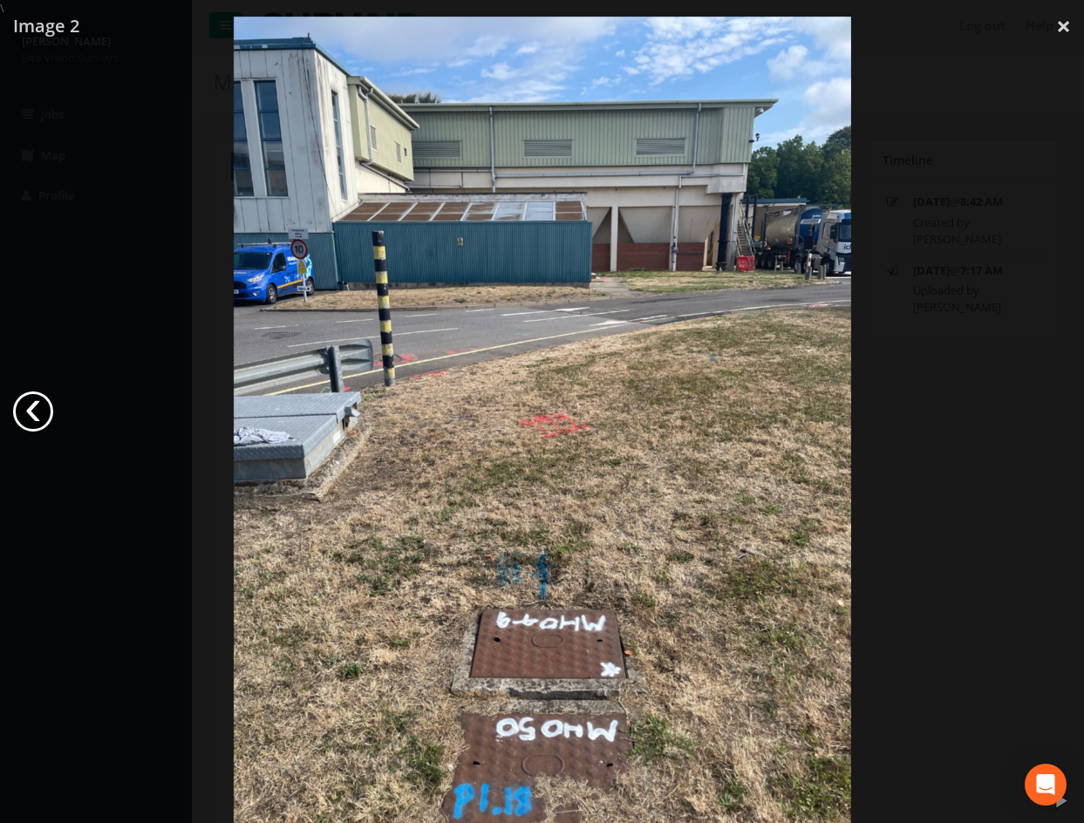
click at [42, 413] on link "‹" at bounding box center [33, 412] width 40 height 40
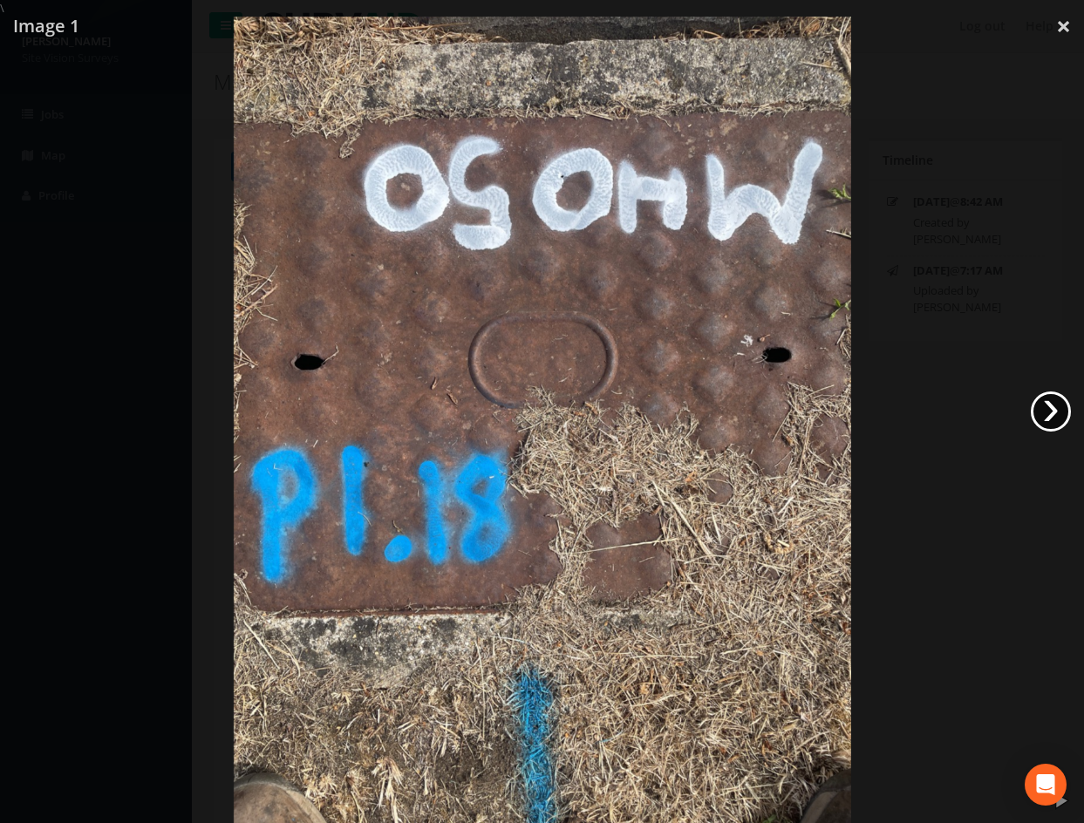
click at [1055, 414] on link "›" at bounding box center [1051, 412] width 40 height 40
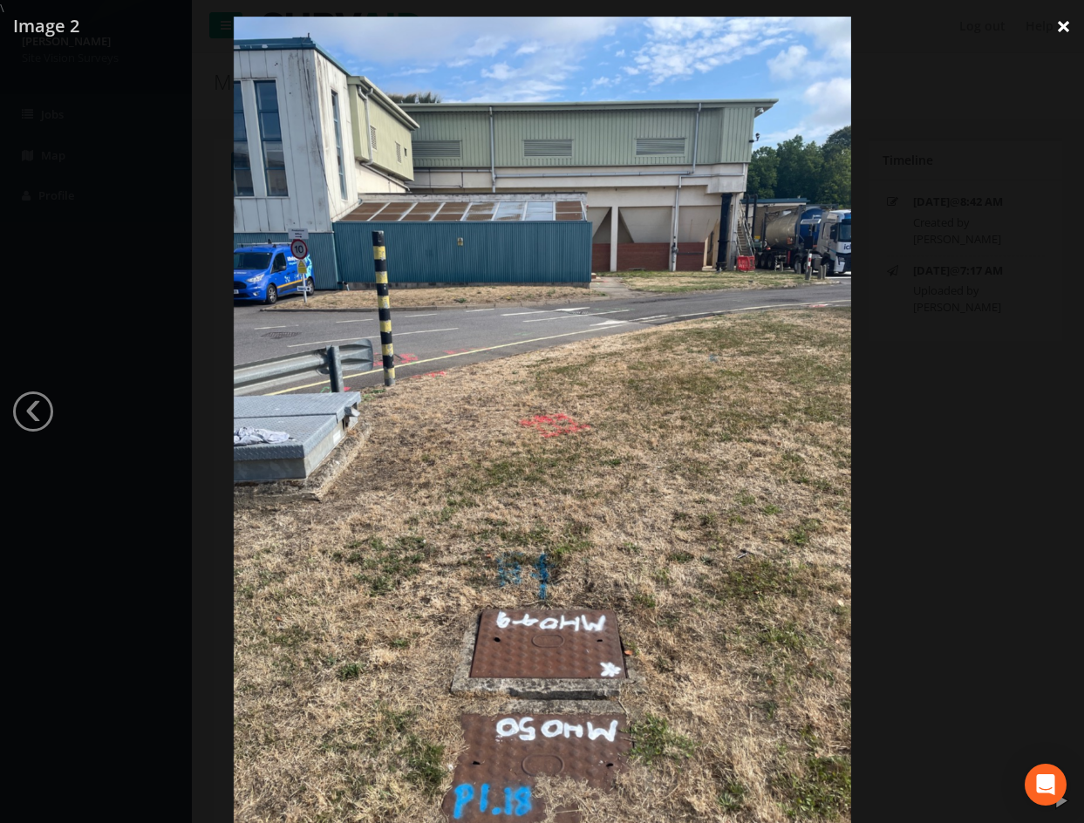
click at [1069, 24] on link "×" at bounding box center [1063, 26] width 41 height 52
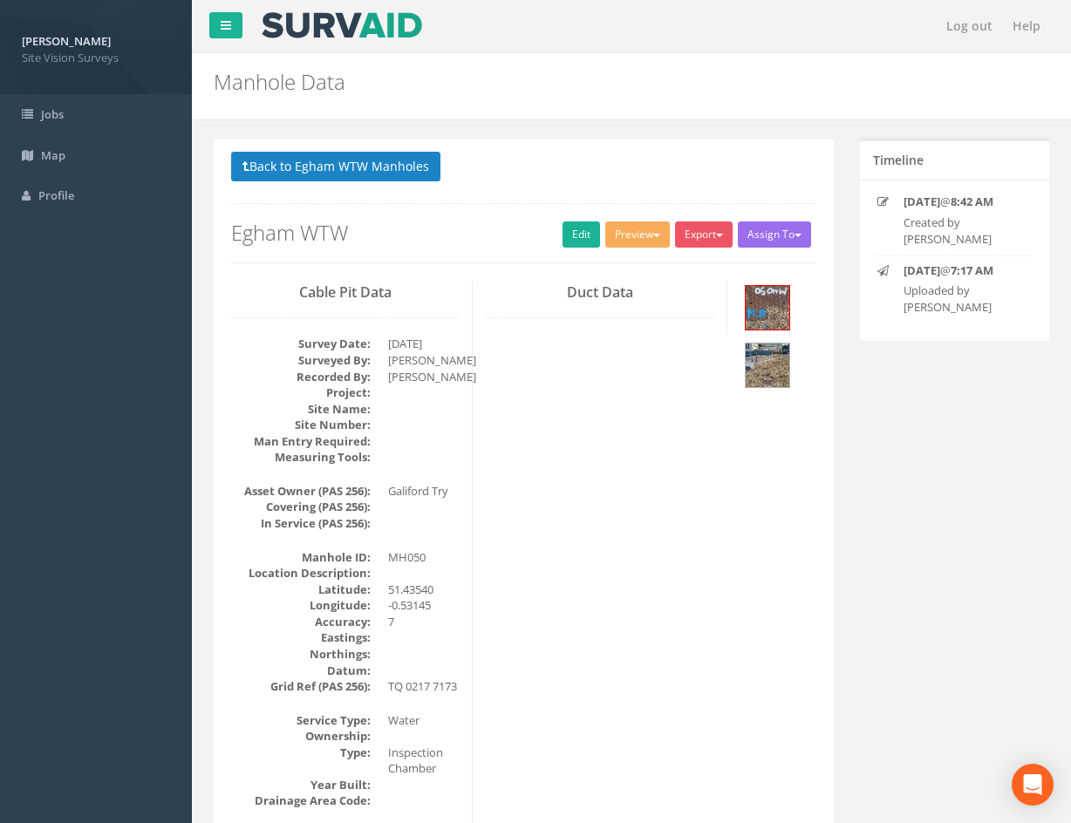
drag, startPoint x: 554, startPoint y: 410, endPoint x: 551, endPoint y: 250, distance: 159.6
click at [283, 169] on button "Back to Egham WTW Manholes" at bounding box center [335, 167] width 209 height 30
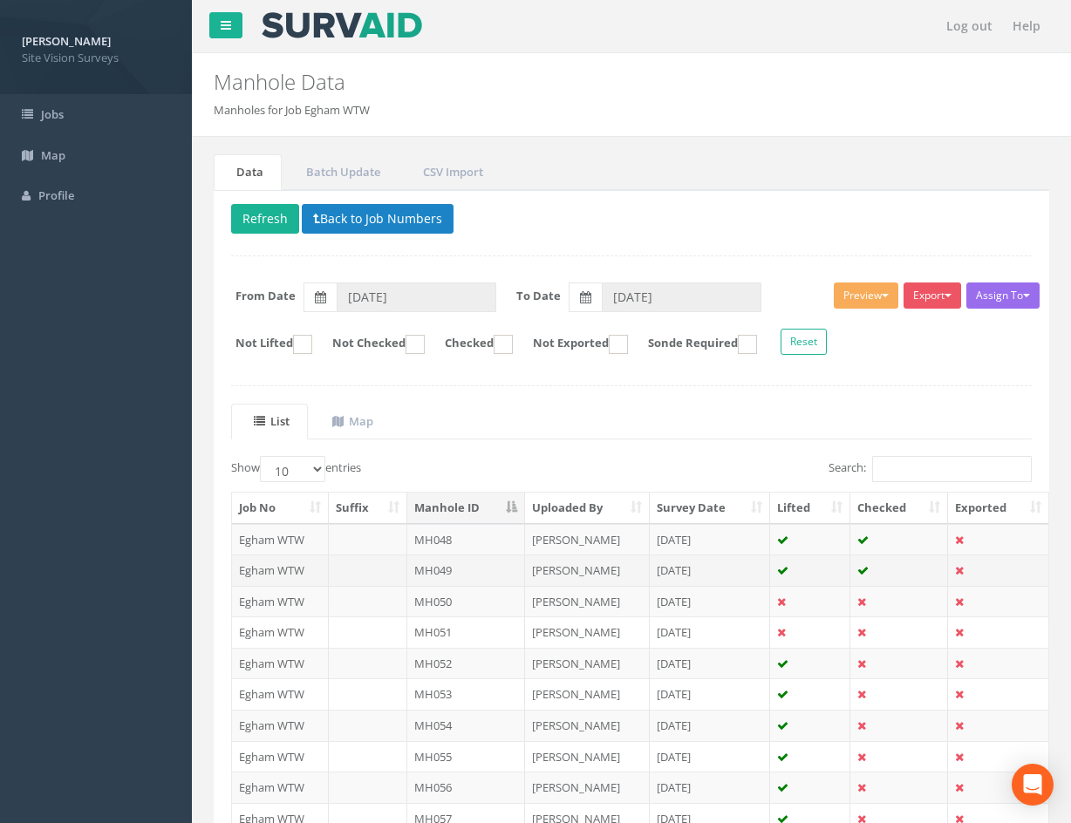
click at [815, 571] on td at bounding box center [810, 570] width 80 height 31
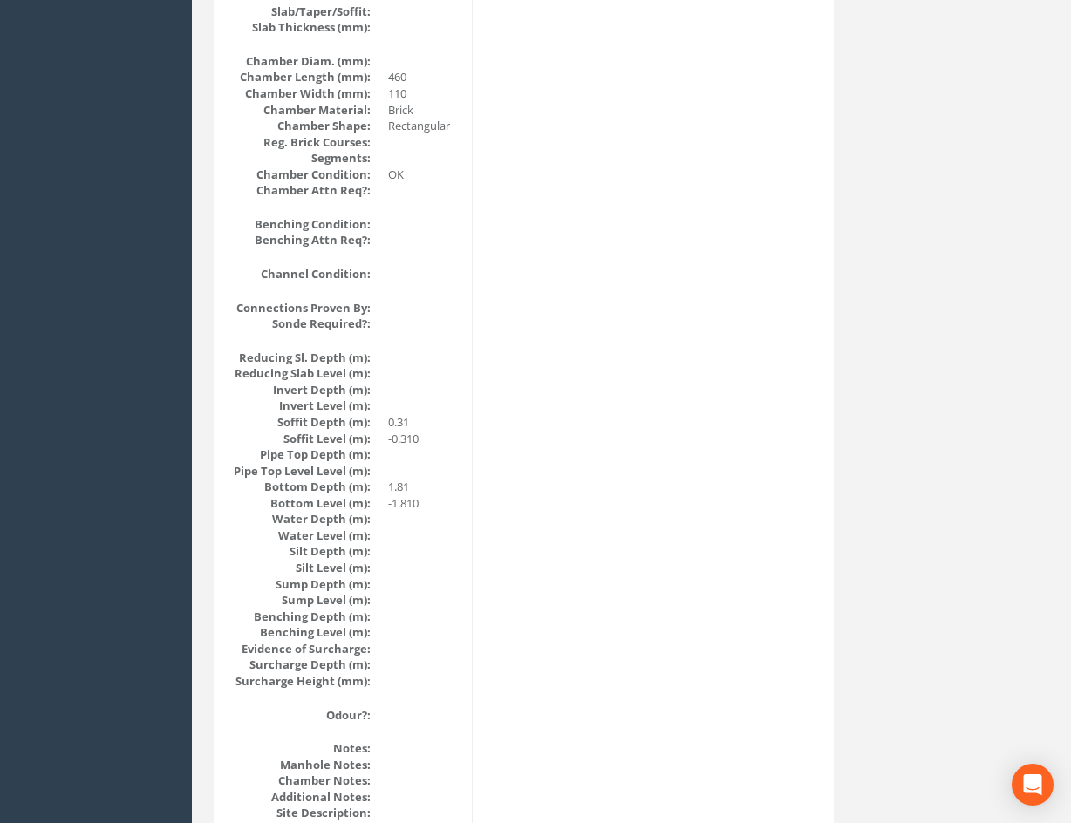
scroll to position [1483, 0]
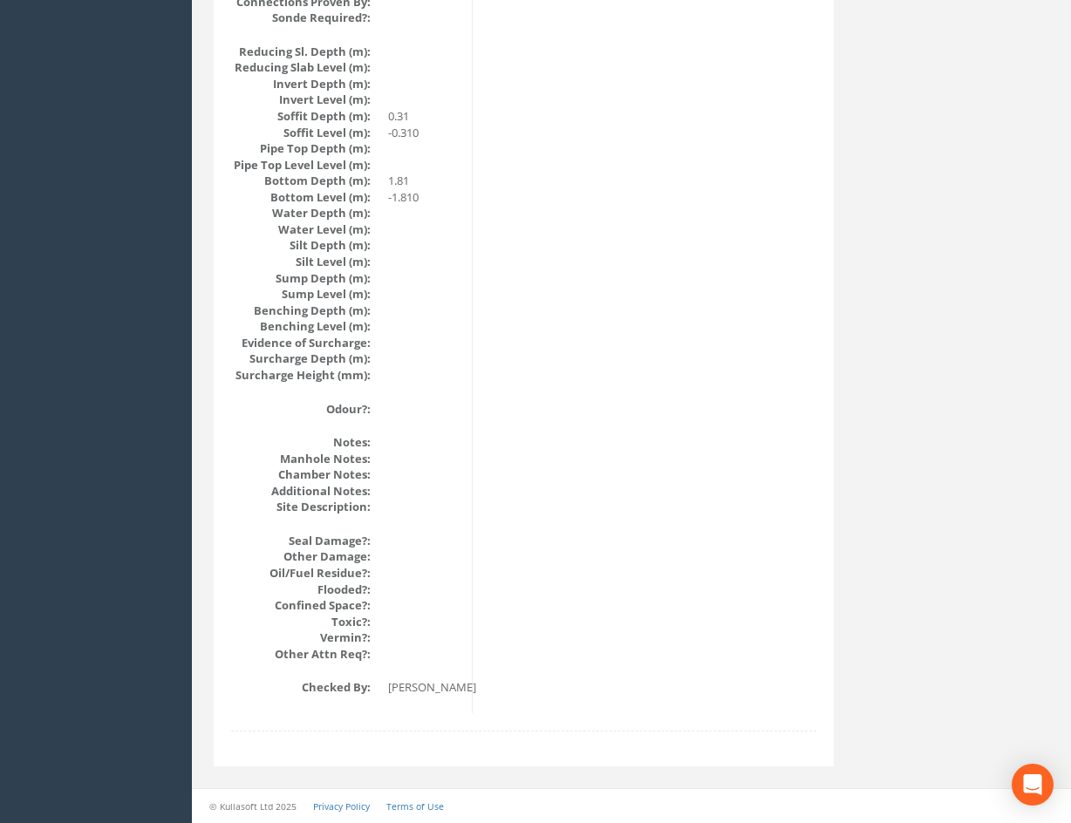
drag, startPoint x: 567, startPoint y: 454, endPoint x: 566, endPoint y: 672, distance: 218.0
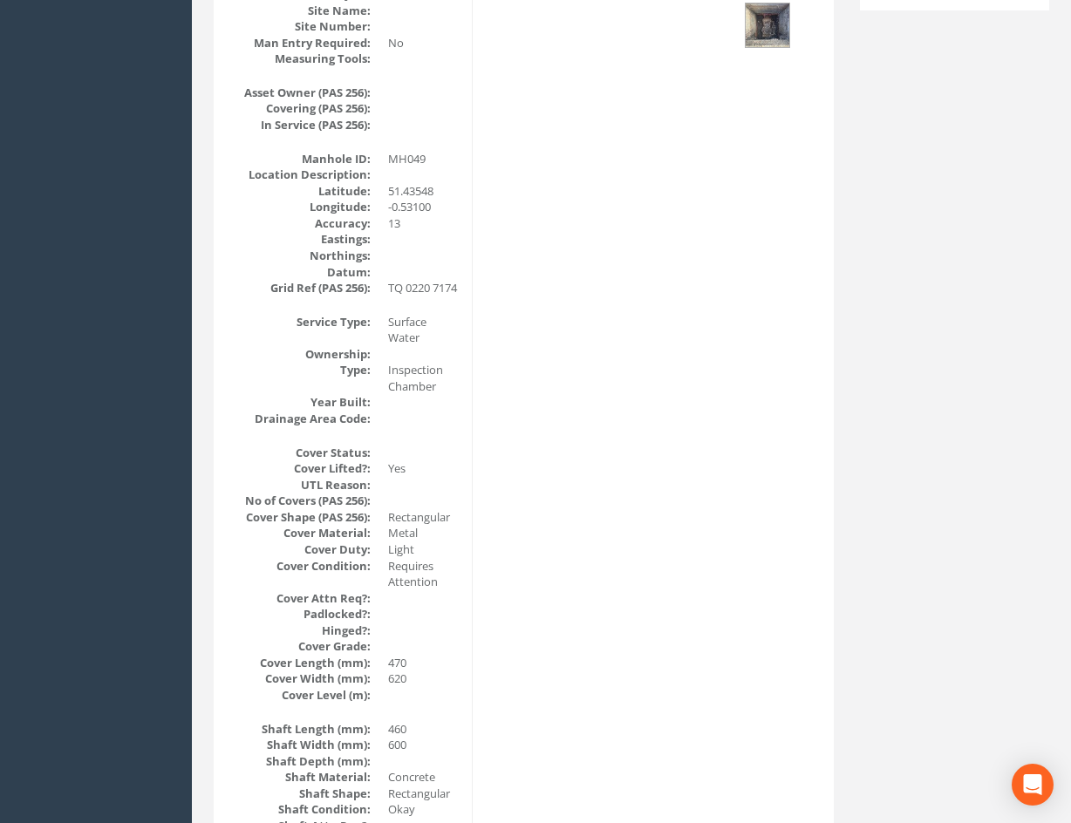
scroll to position [0, 0]
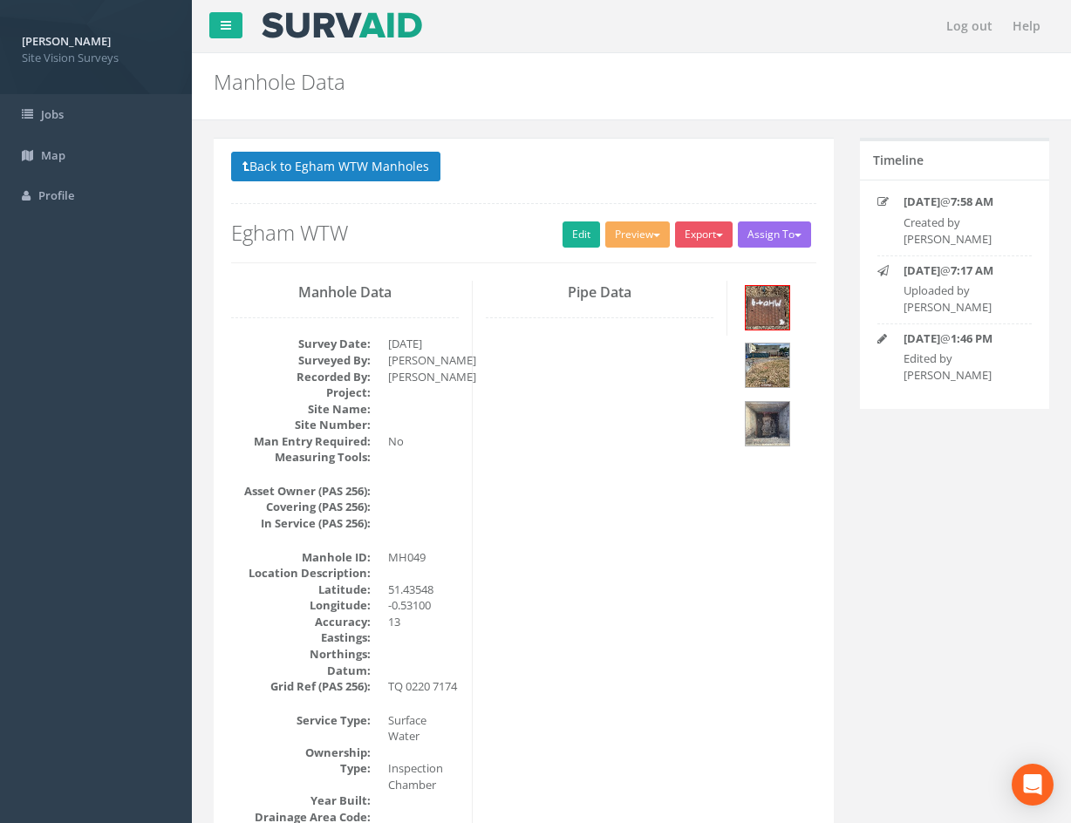
drag, startPoint x: 573, startPoint y: 413, endPoint x: 565, endPoint y: 367, distance: 46.0
click at [570, 235] on link "Edit" at bounding box center [582, 235] width 38 height 26
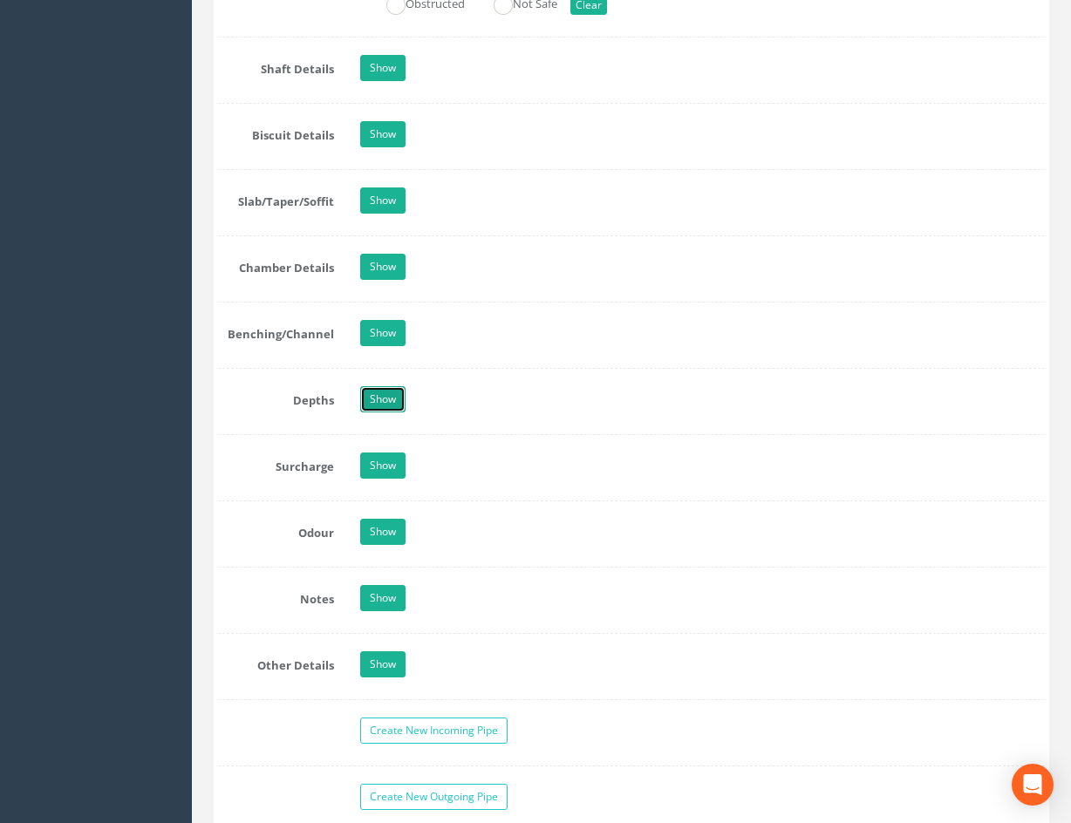
click at [385, 393] on link "Show" at bounding box center [382, 399] width 45 height 26
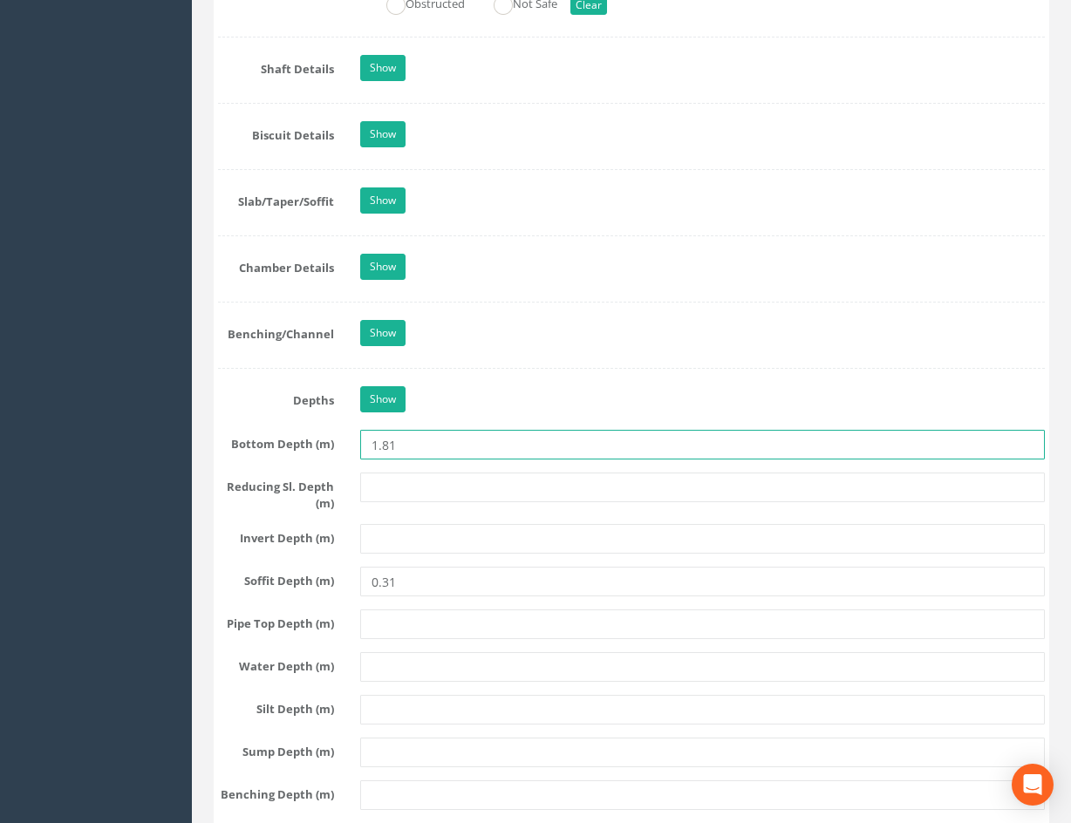
click at [416, 448] on input "1.81" at bounding box center [702, 445] width 685 height 30
type input "1.18"
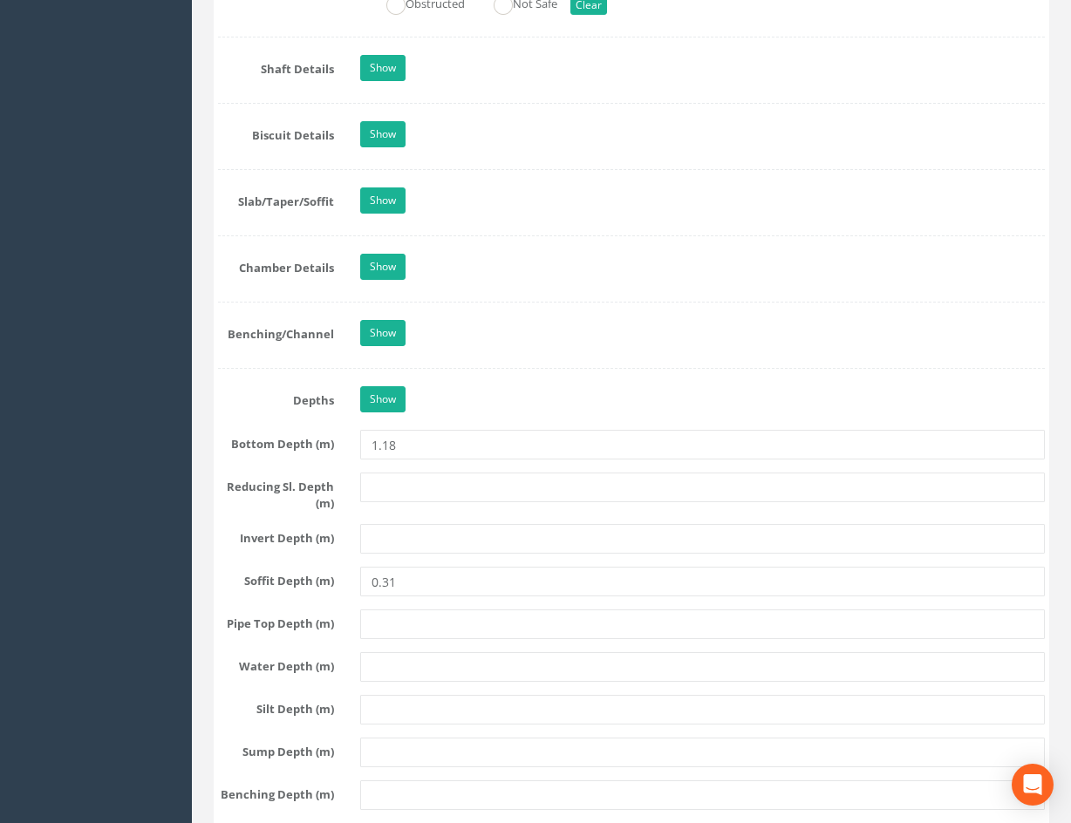
click at [462, 405] on div "Show" at bounding box center [702, 401] width 711 height 31
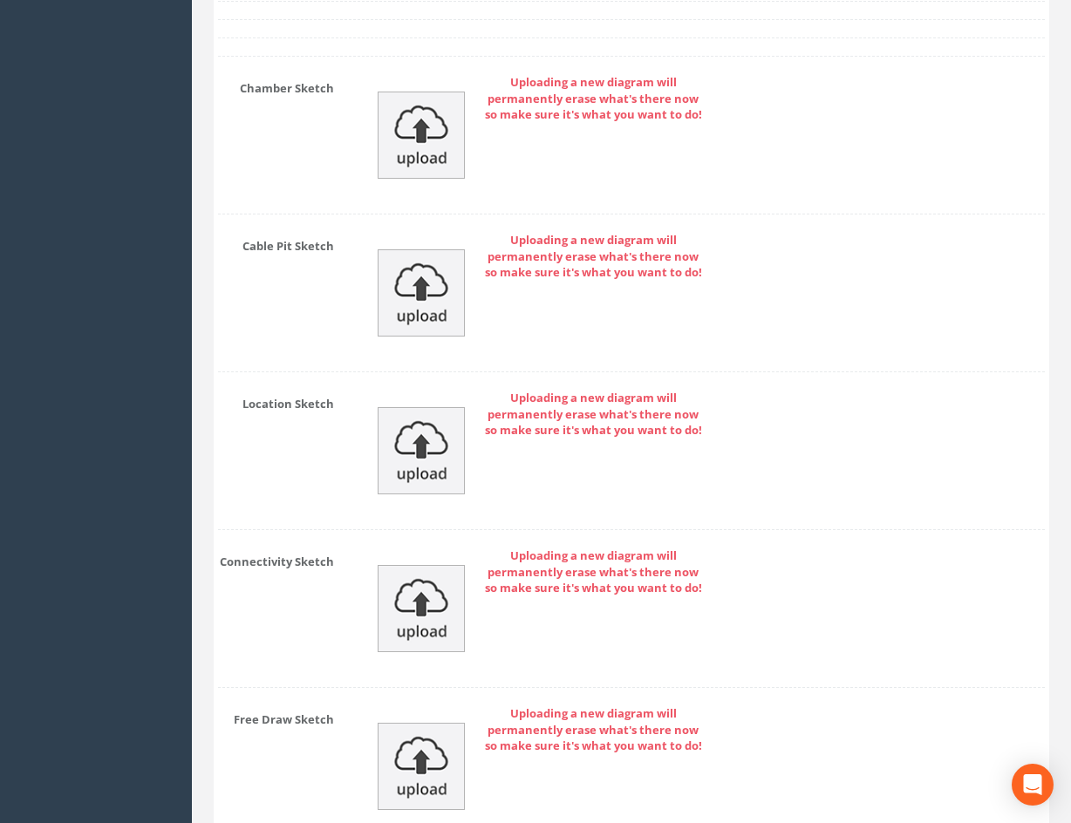
scroll to position [3739, 0]
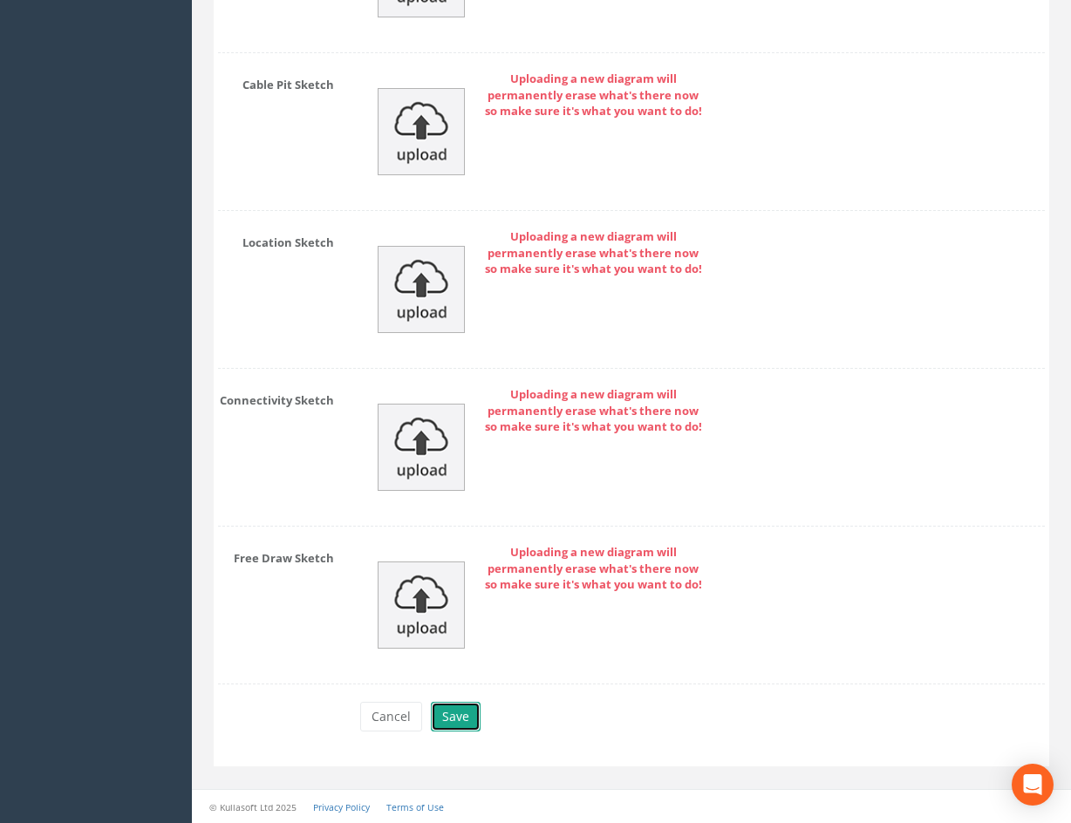
click at [458, 710] on button "Save" at bounding box center [456, 717] width 50 height 30
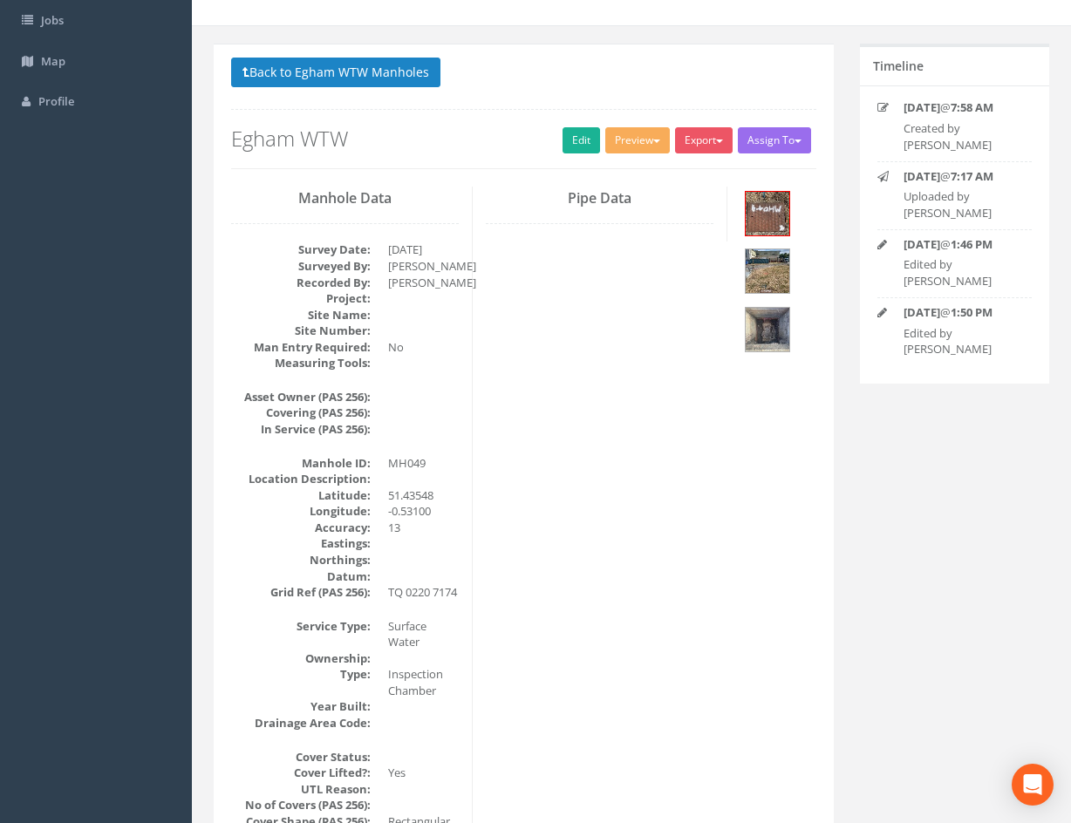
scroll to position [0, 0]
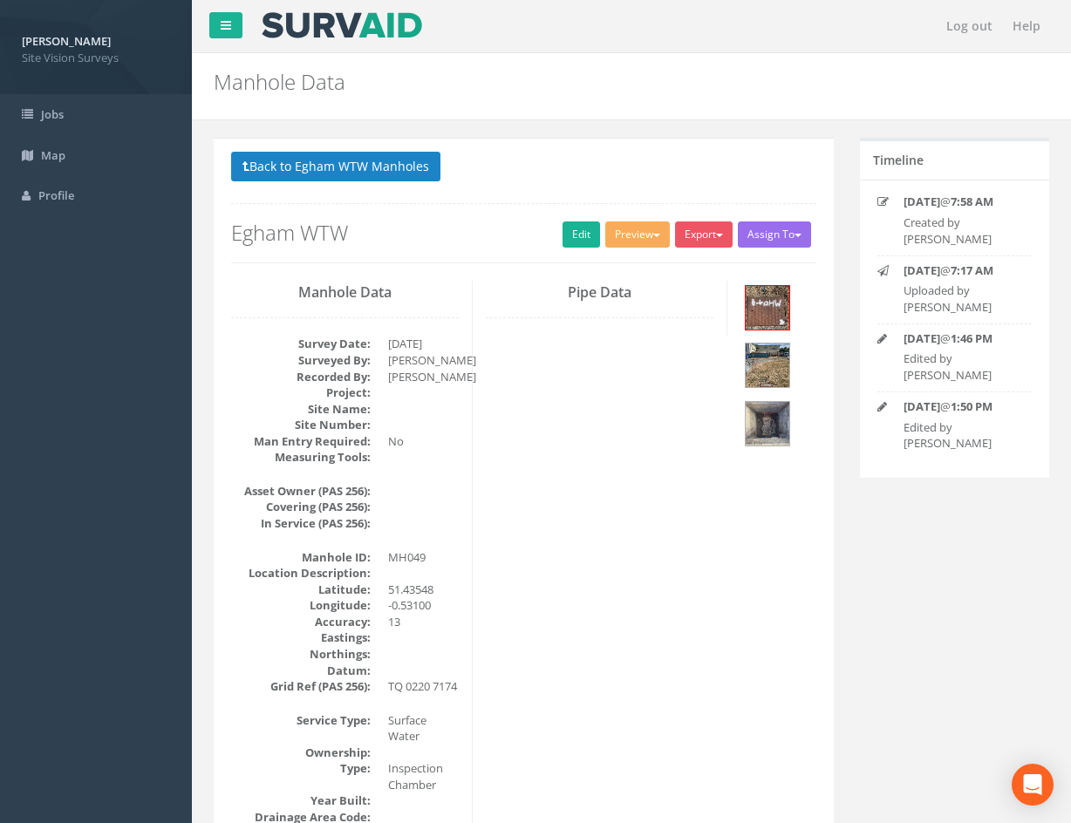
drag, startPoint x: 720, startPoint y: 699, endPoint x: 606, endPoint y: 374, distance: 344.8
click at [379, 165] on button "Back to Egham WTW Manholes" at bounding box center [335, 167] width 209 height 30
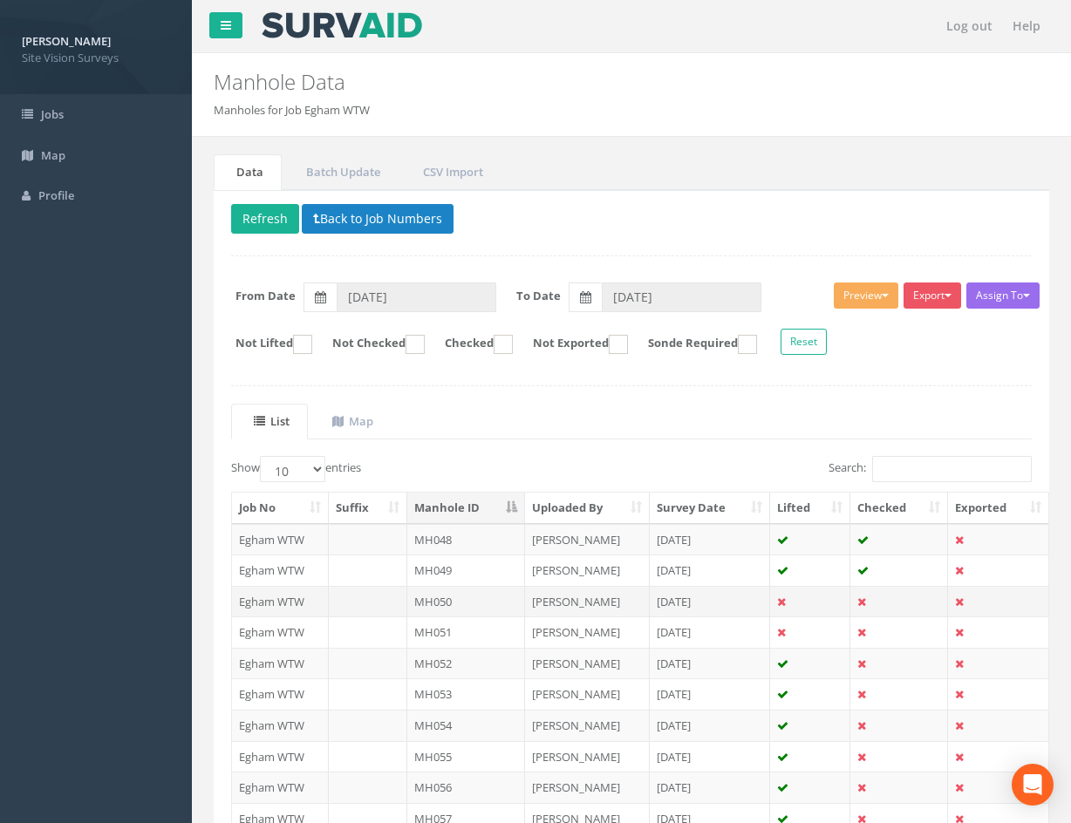
click at [742, 600] on td "[DATE]" at bounding box center [710, 601] width 121 height 31
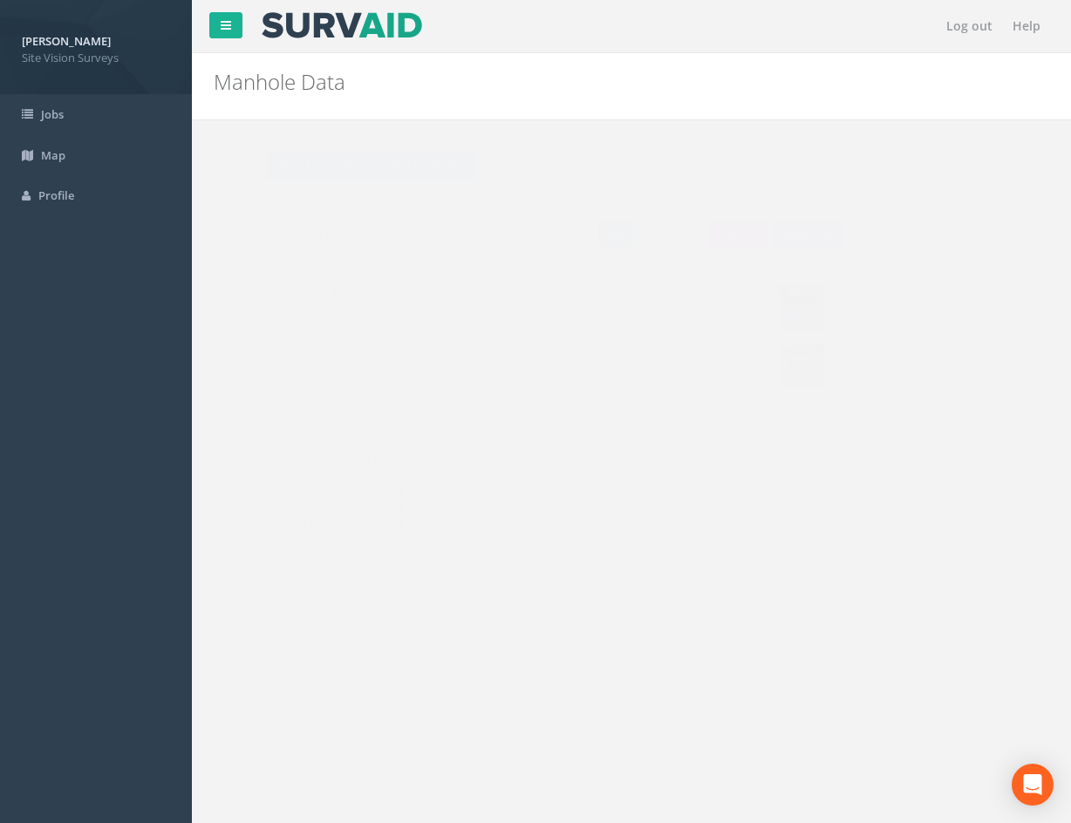
click at [572, 236] on link "Edit" at bounding box center [582, 235] width 38 height 26
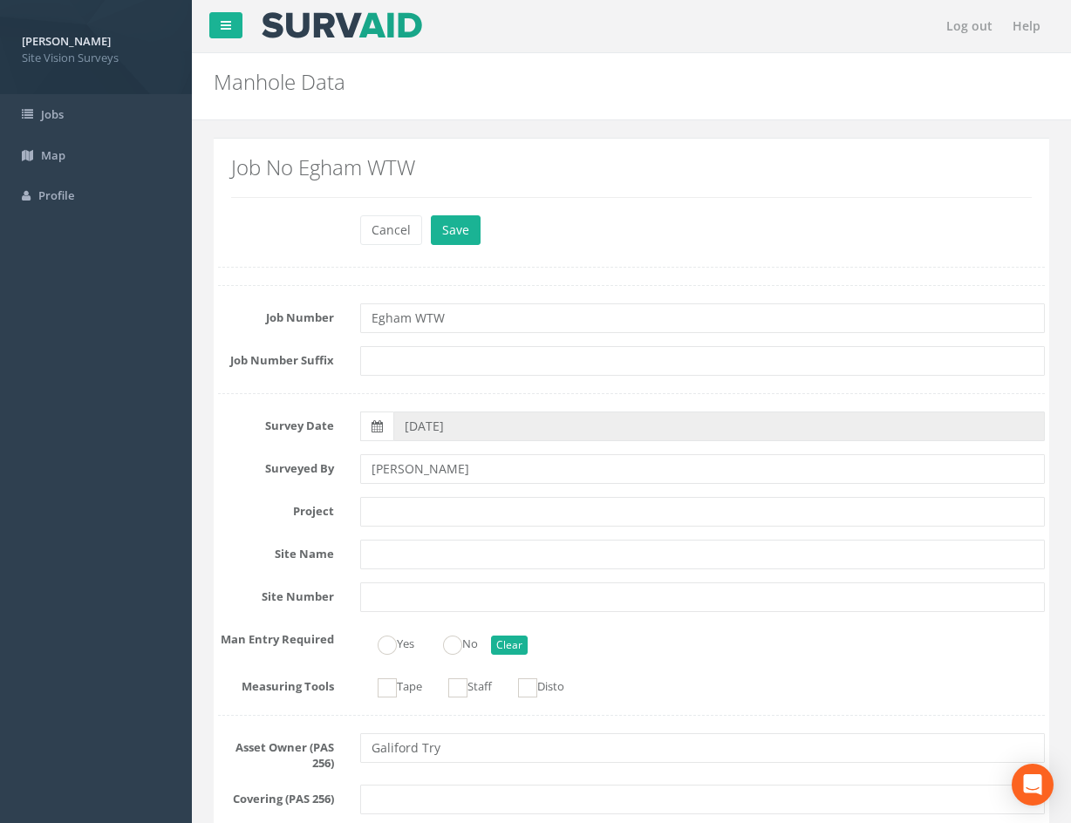
scroll to position [2752, 0]
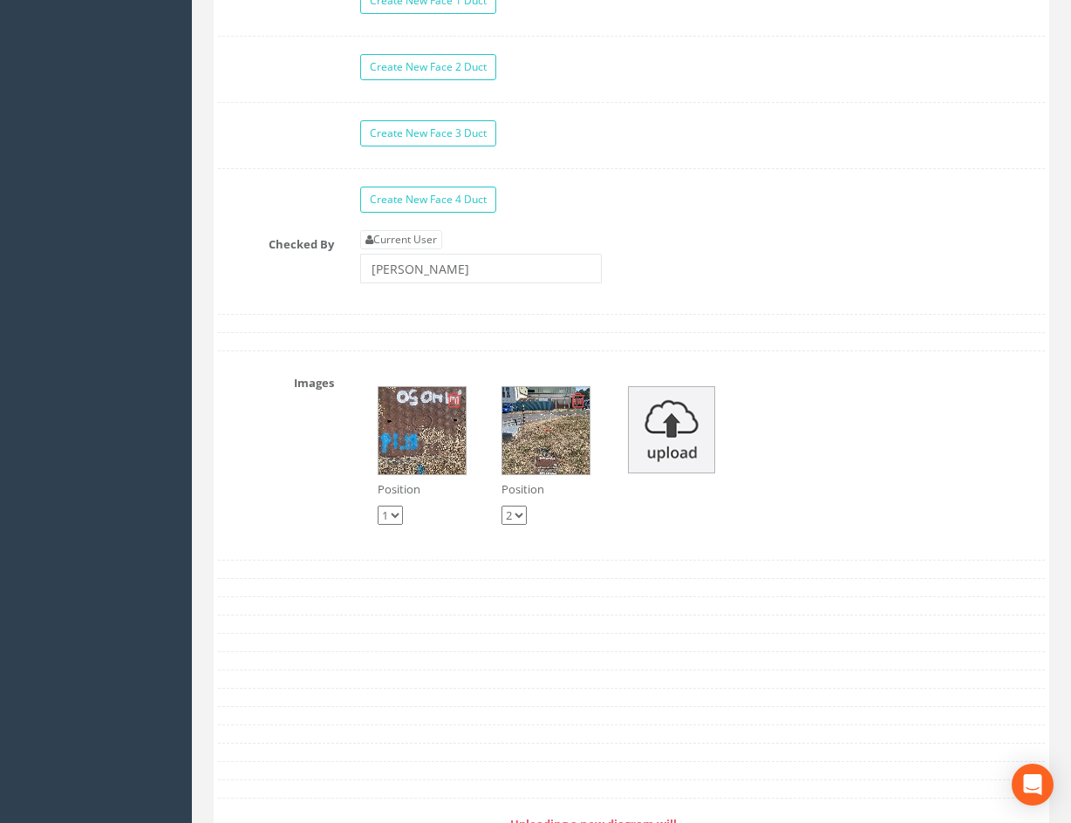
drag, startPoint x: 788, startPoint y: 611, endPoint x: 773, endPoint y: 754, distance: 143.9
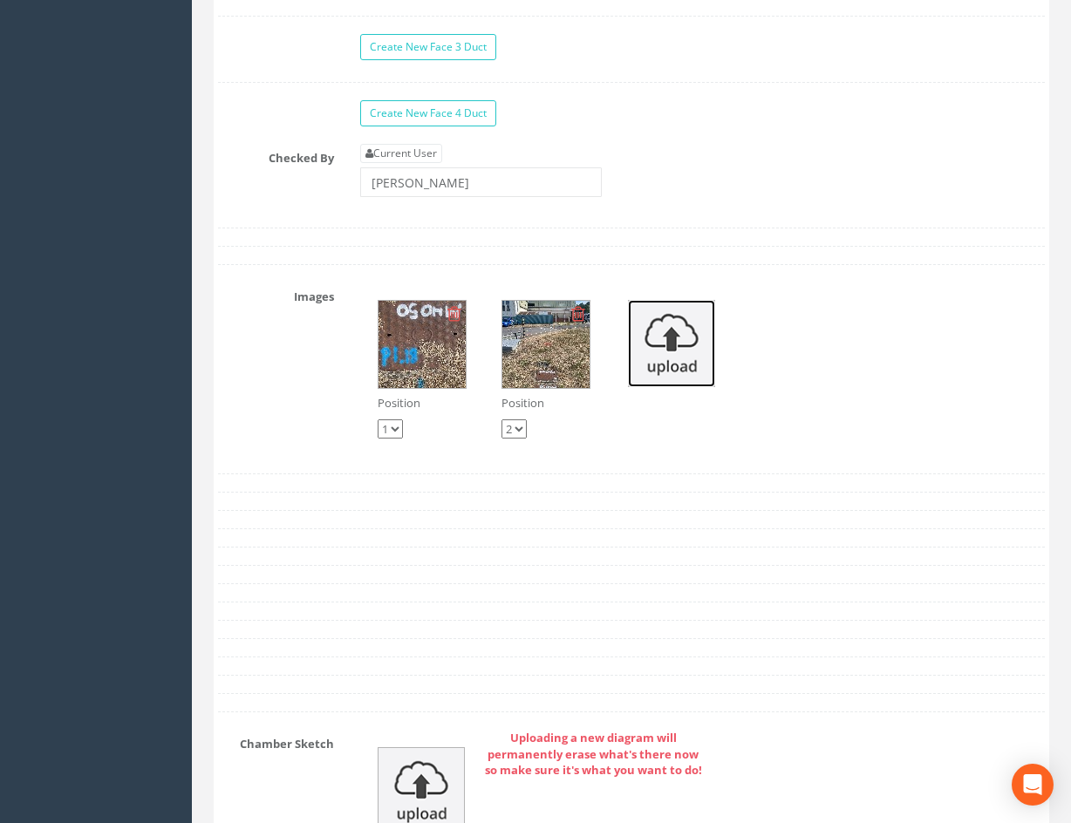
click at [681, 362] on img at bounding box center [671, 343] width 87 height 87
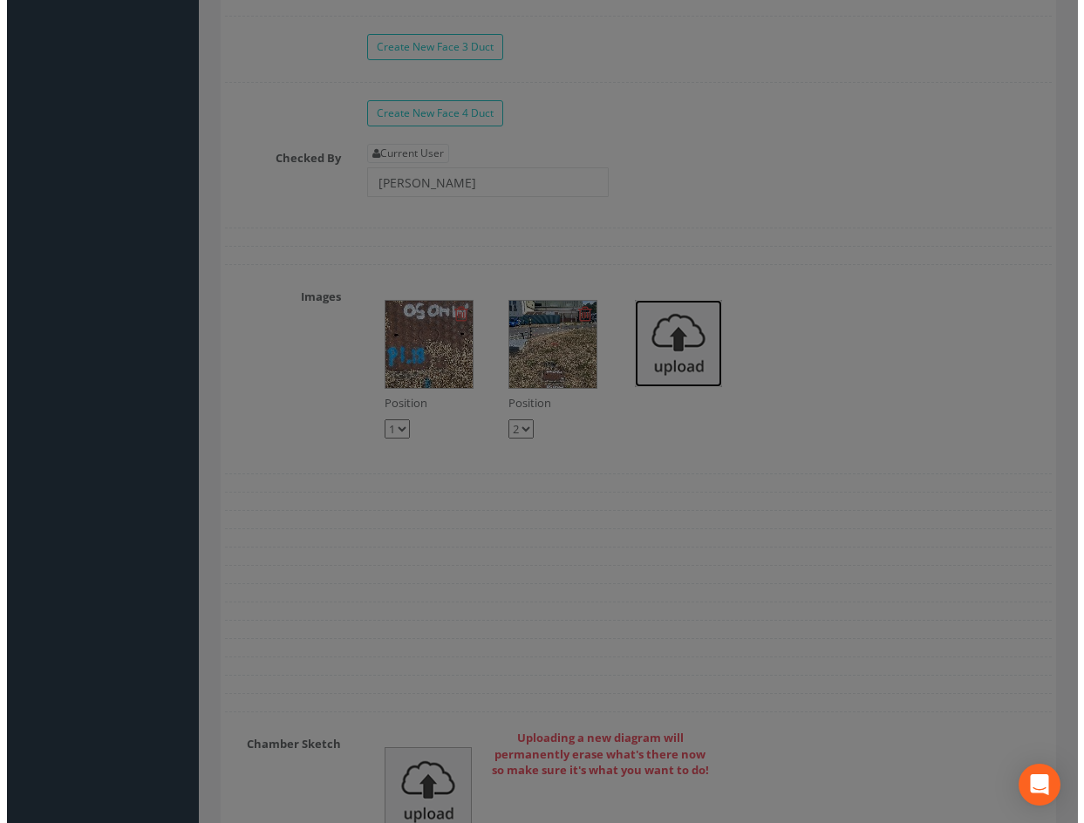
scroll to position [3064, 0]
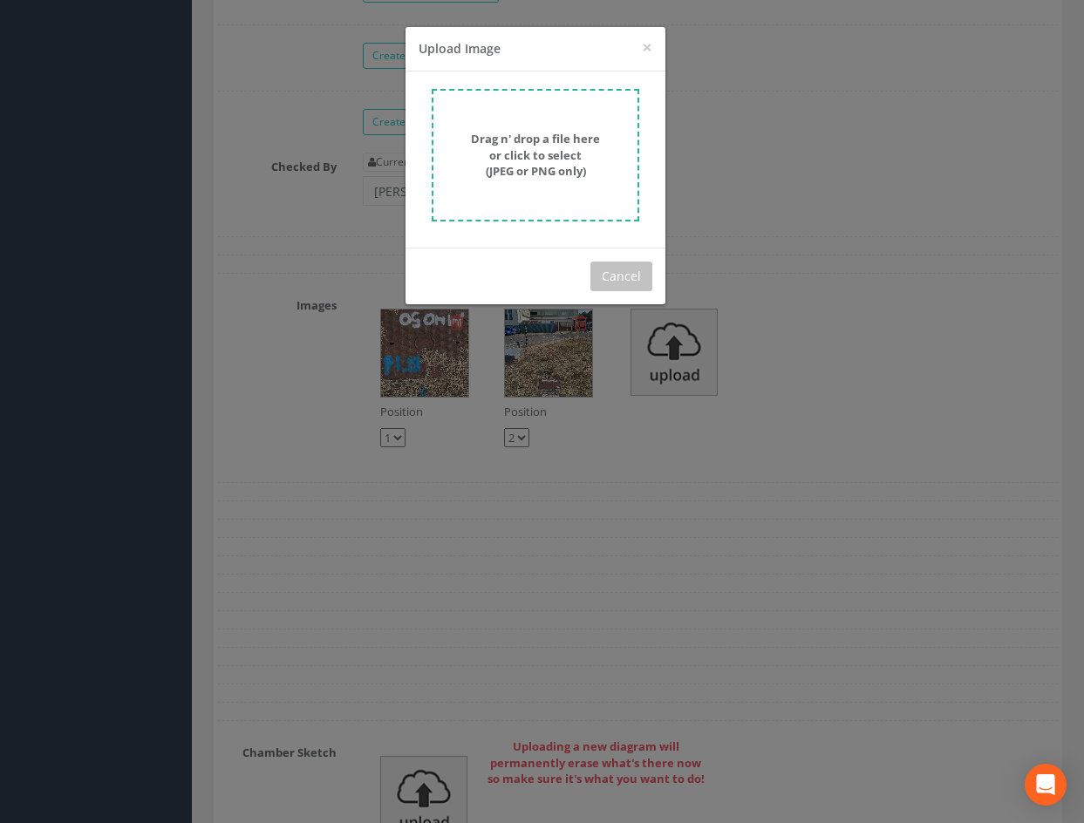
click at [553, 170] on strong "Drag n' drop a file here or click to select (JPEG or PNG only)" at bounding box center [535, 155] width 129 height 48
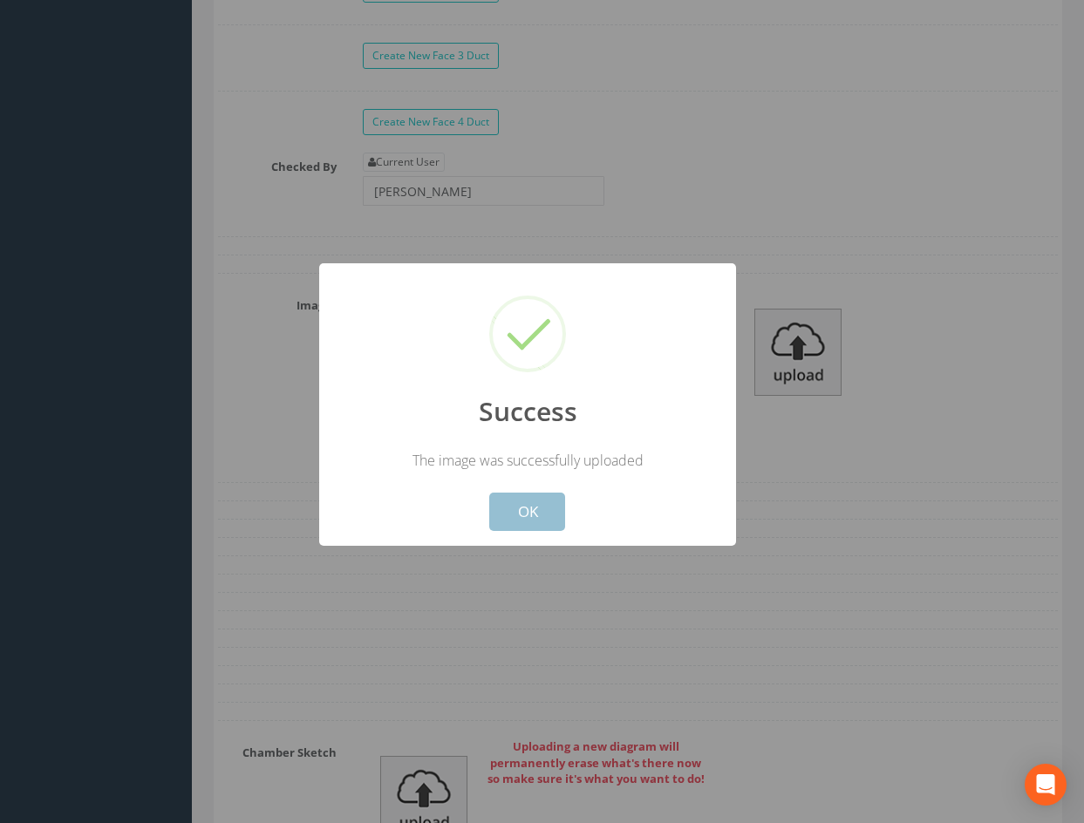
click at [533, 520] on button "OK" at bounding box center [527, 512] width 76 height 38
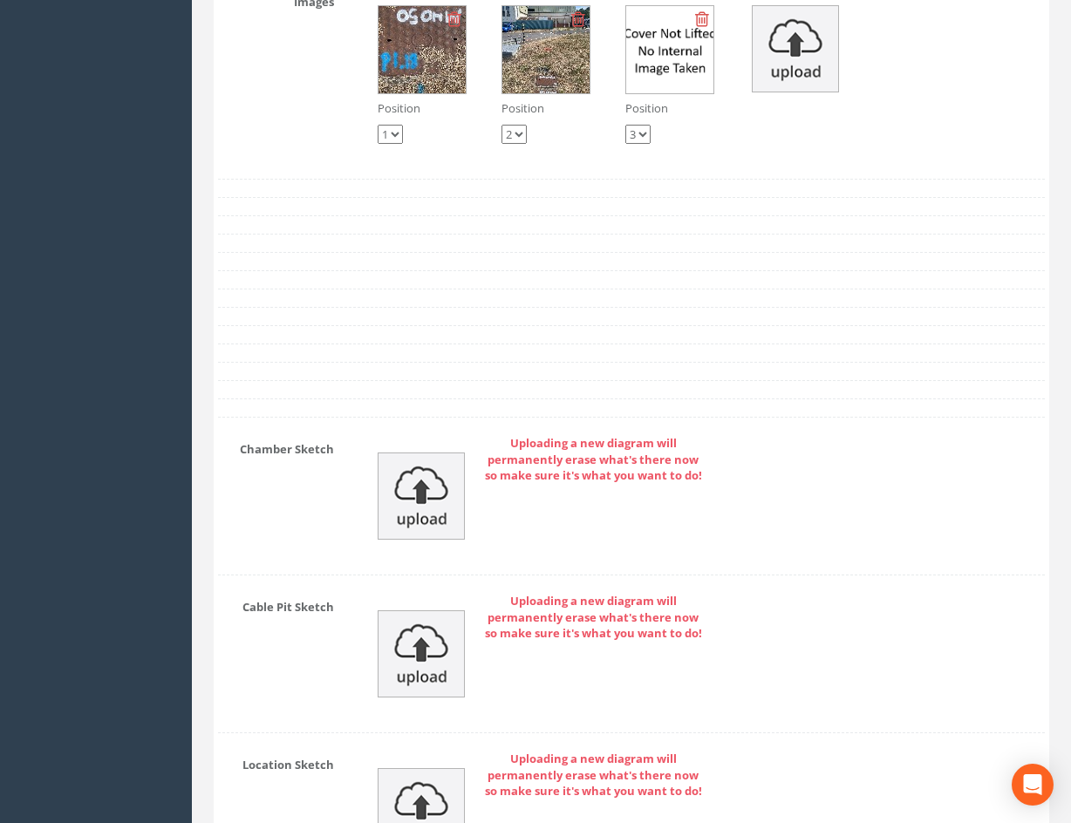
scroll to position [3890, 0]
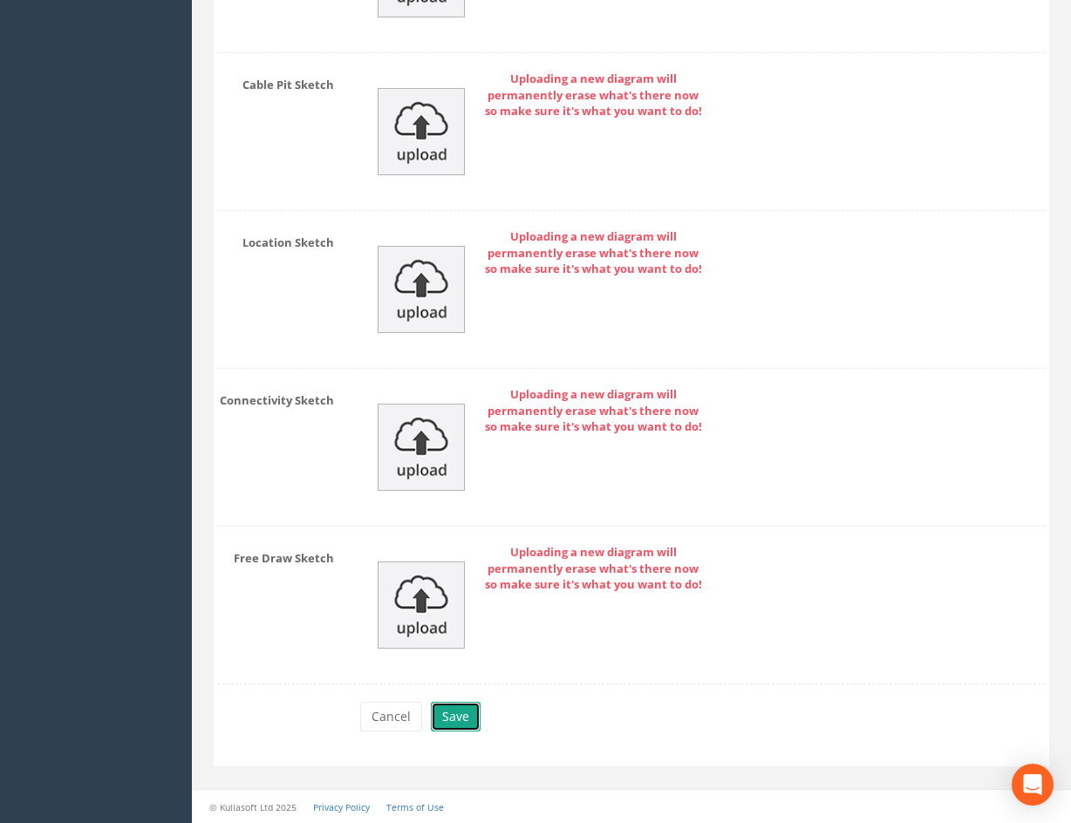
click at [463, 714] on button "Save" at bounding box center [456, 717] width 50 height 30
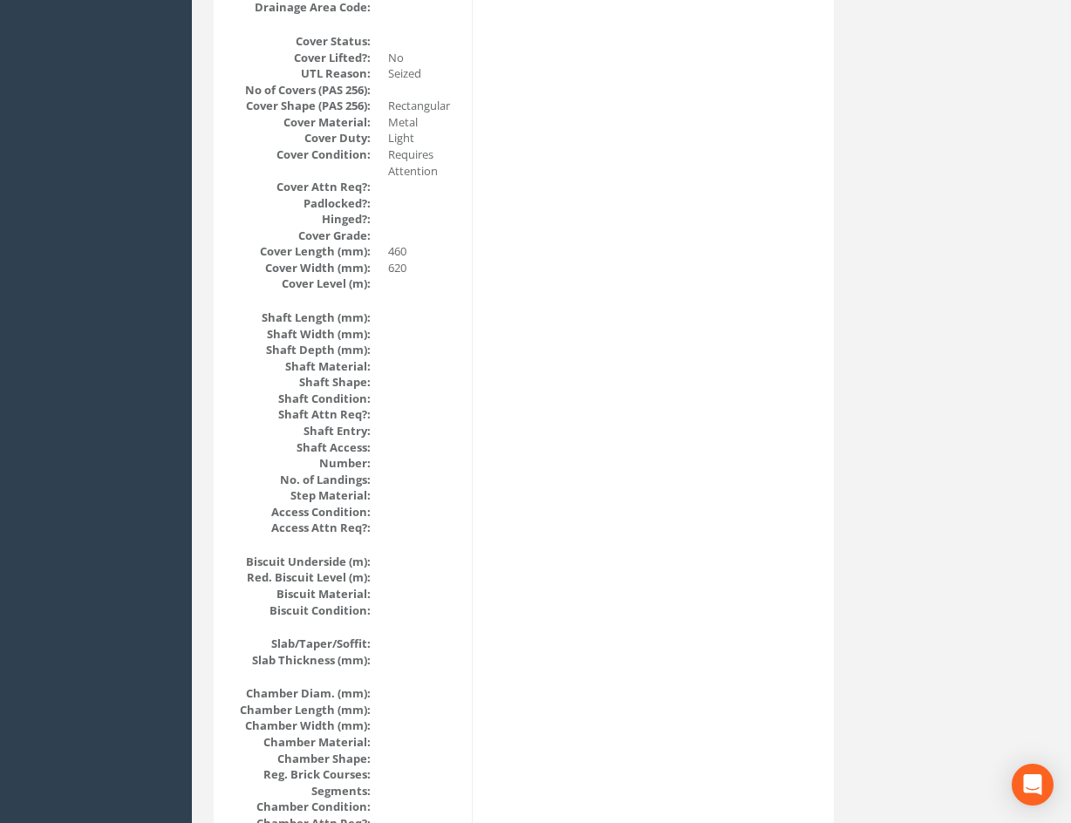
scroll to position [0, 0]
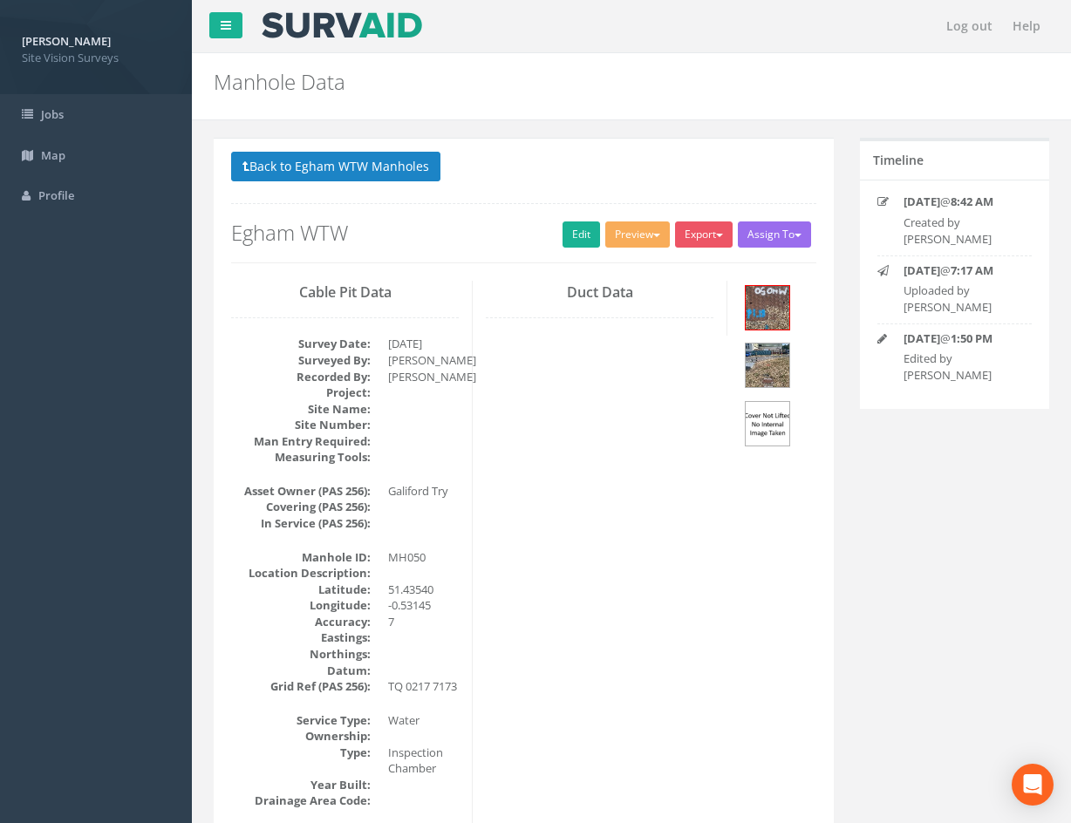
drag, startPoint x: 704, startPoint y: 692, endPoint x: 551, endPoint y: 229, distance: 488.4
click at [410, 162] on button "Back to Egham WTW Manholes" at bounding box center [335, 167] width 209 height 30
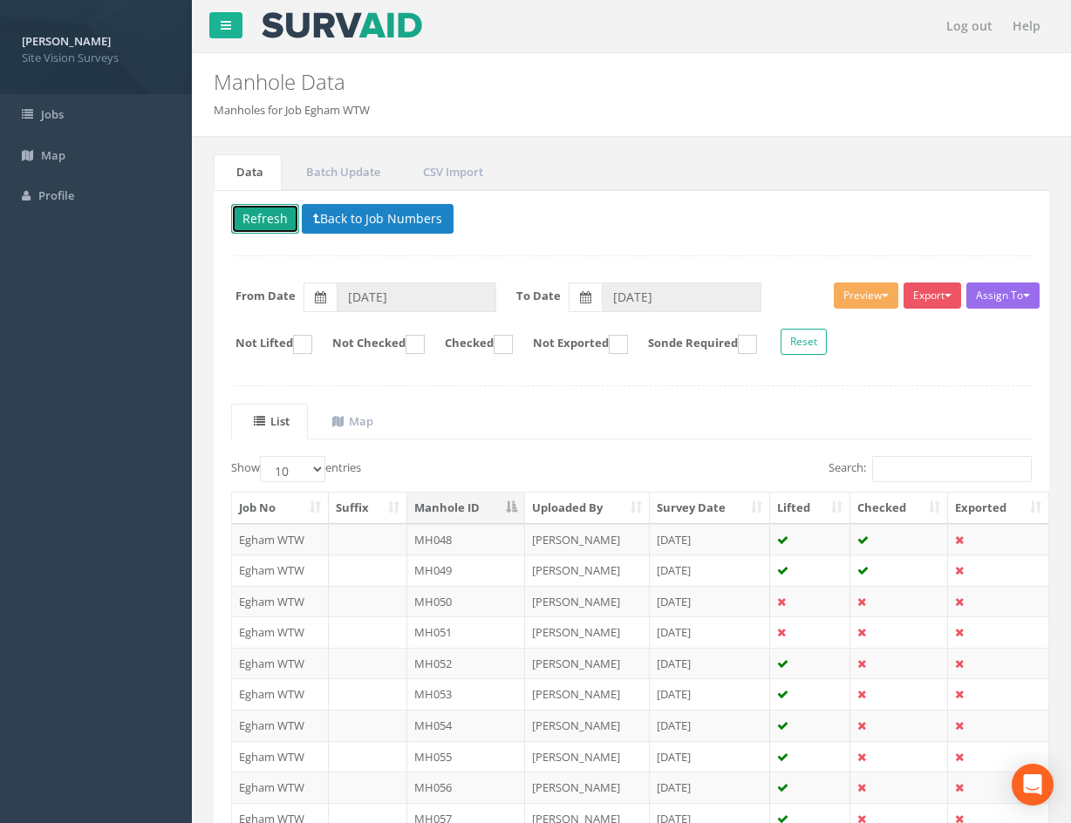
click at [268, 215] on button "Refresh" at bounding box center [265, 219] width 68 height 30
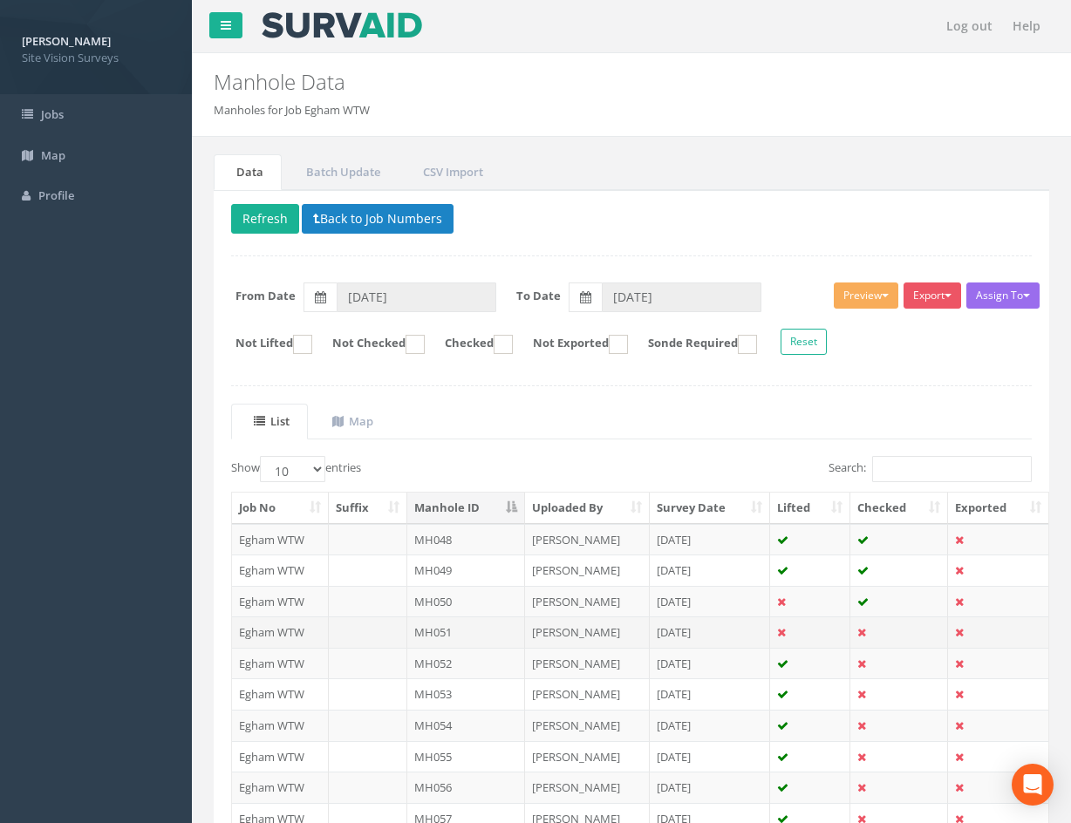
click at [902, 636] on td at bounding box center [899, 632] width 98 height 31
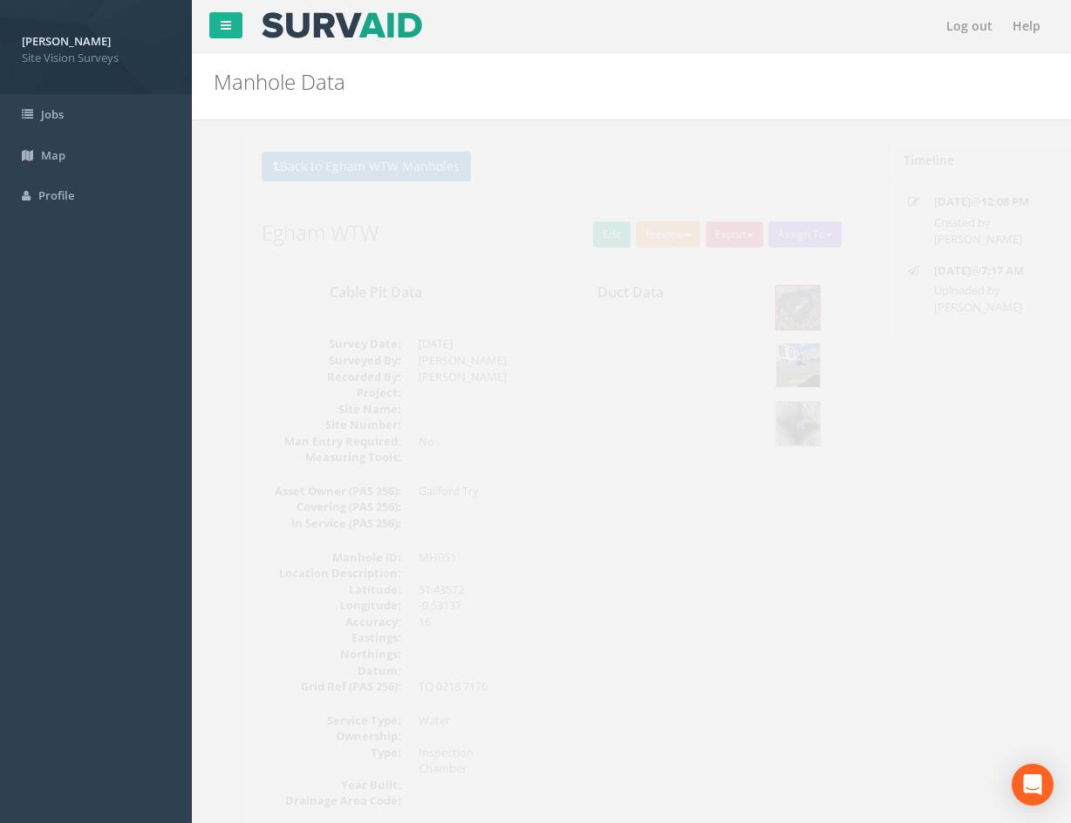
click at [778, 373] on img at bounding box center [768, 366] width 44 height 44
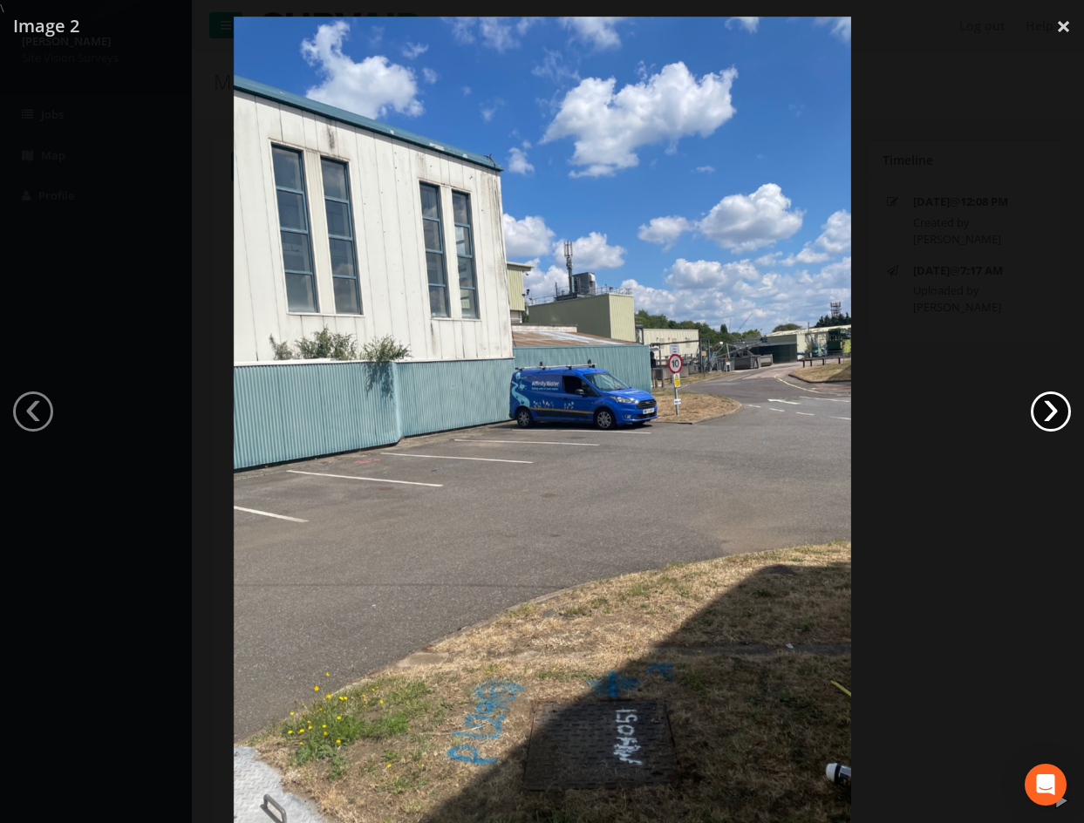
click at [1044, 411] on link "›" at bounding box center [1051, 412] width 40 height 40
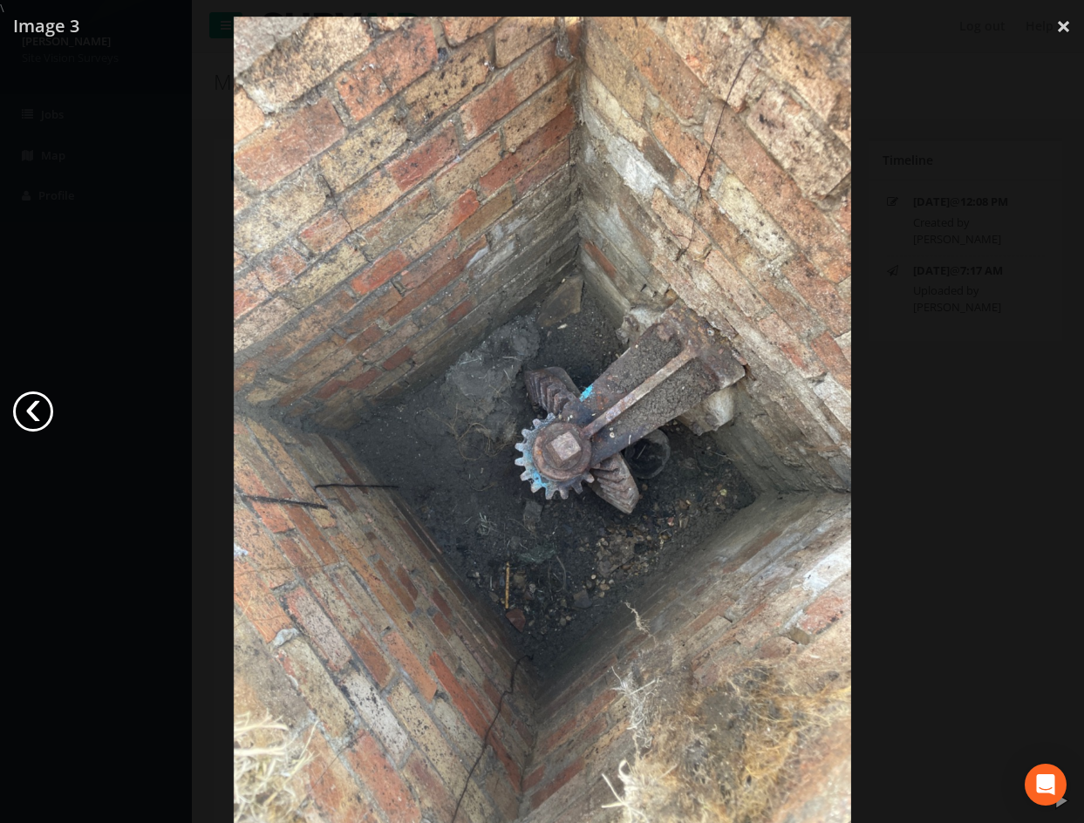
click at [34, 401] on link "‹" at bounding box center [33, 412] width 40 height 40
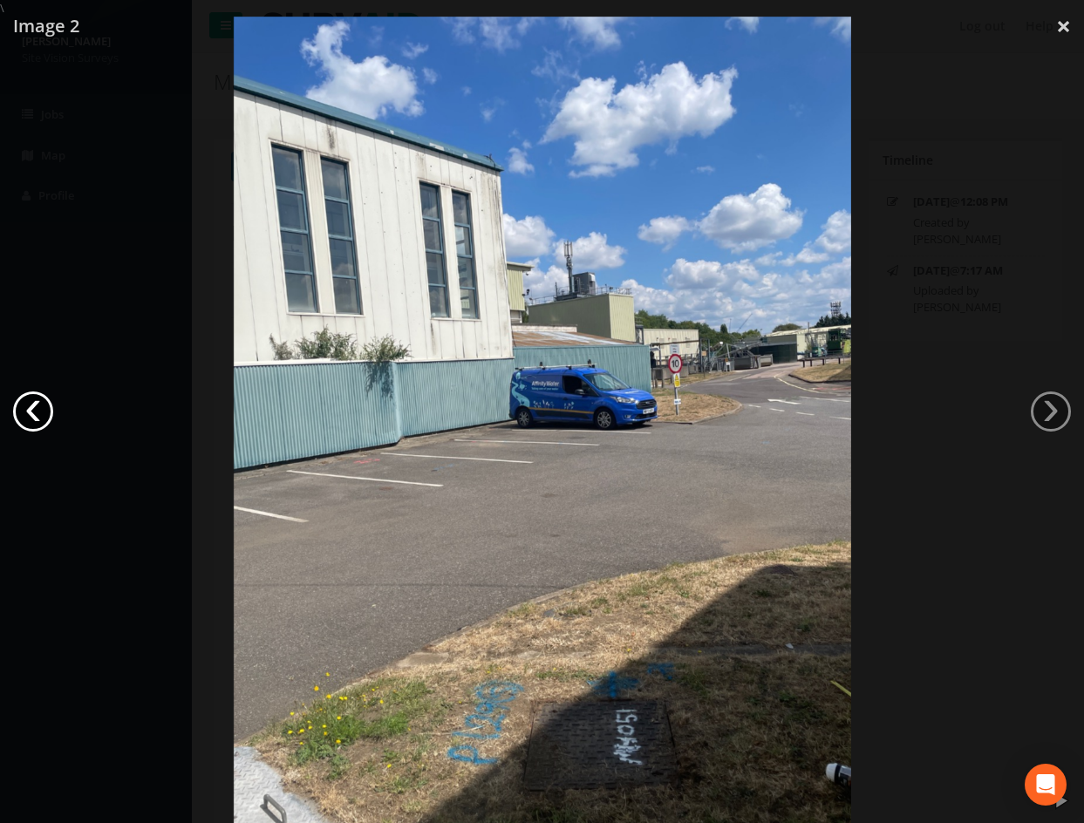
click at [34, 401] on link "‹" at bounding box center [33, 412] width 40 height 40
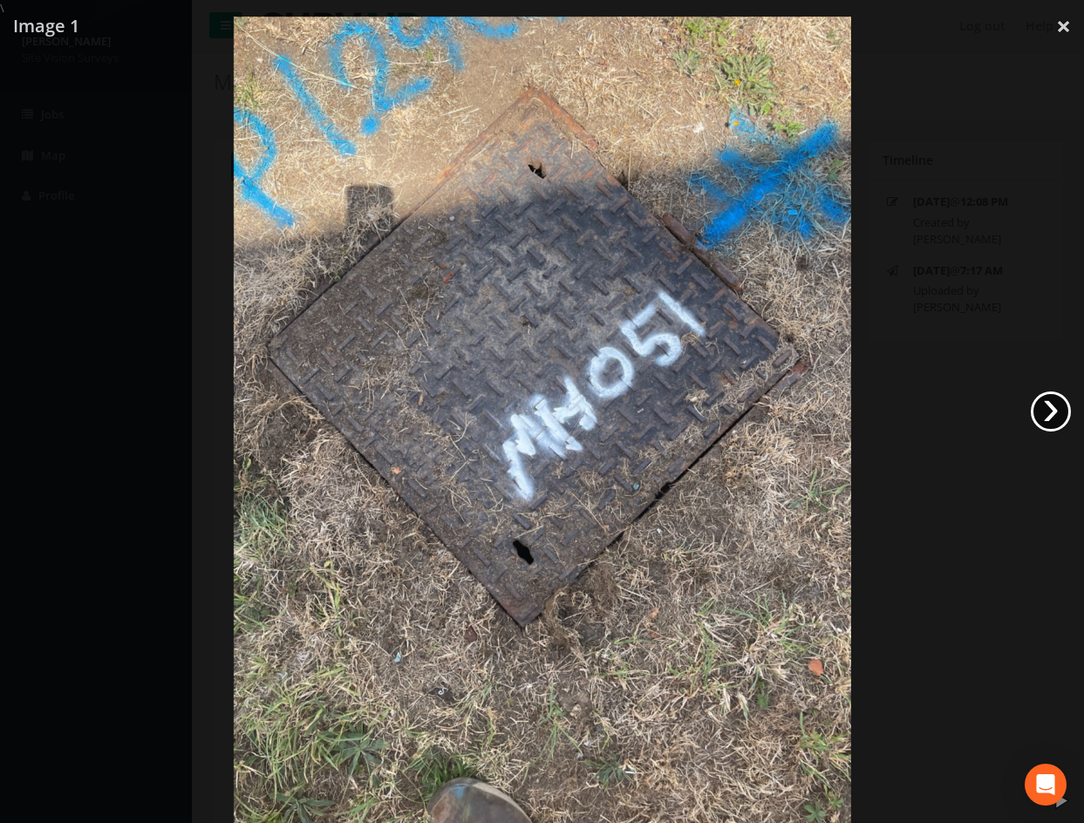
click at [1044, 413] on link "›" at bounding box center [1051, 412] width 40 height 40
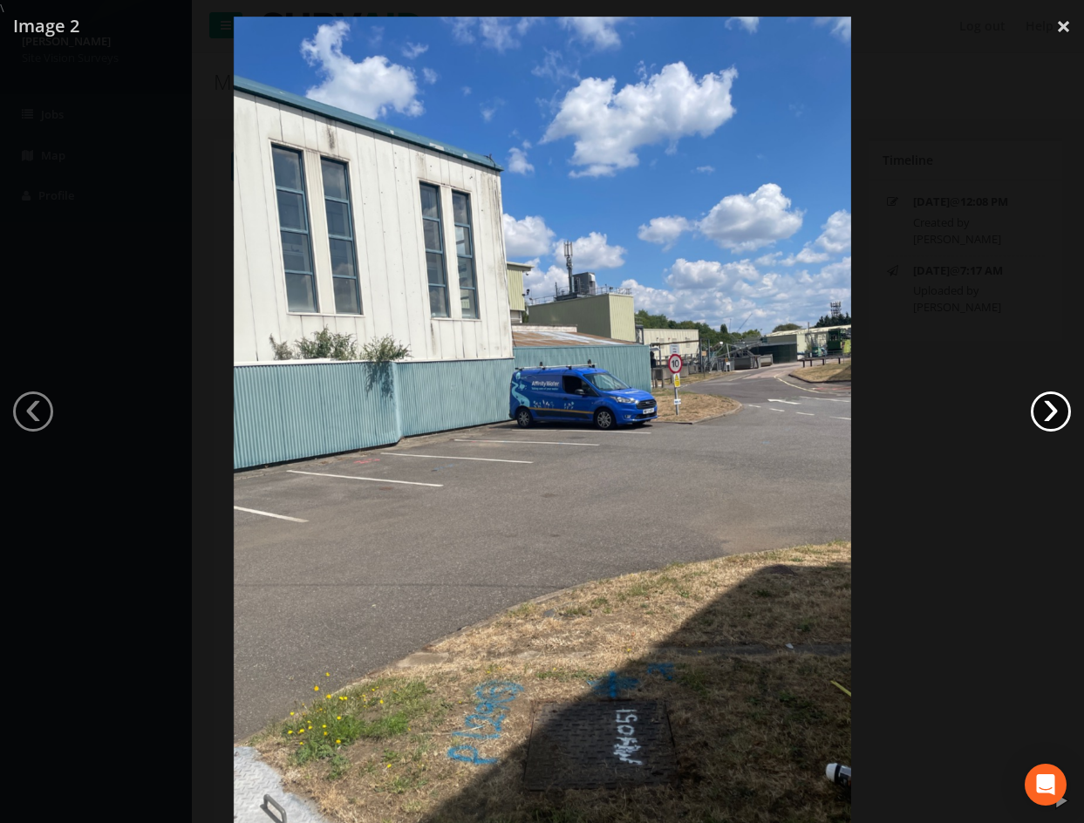
click at [1044, 413] on link "›" at bounding box center [1051, 412] width 40 height 40
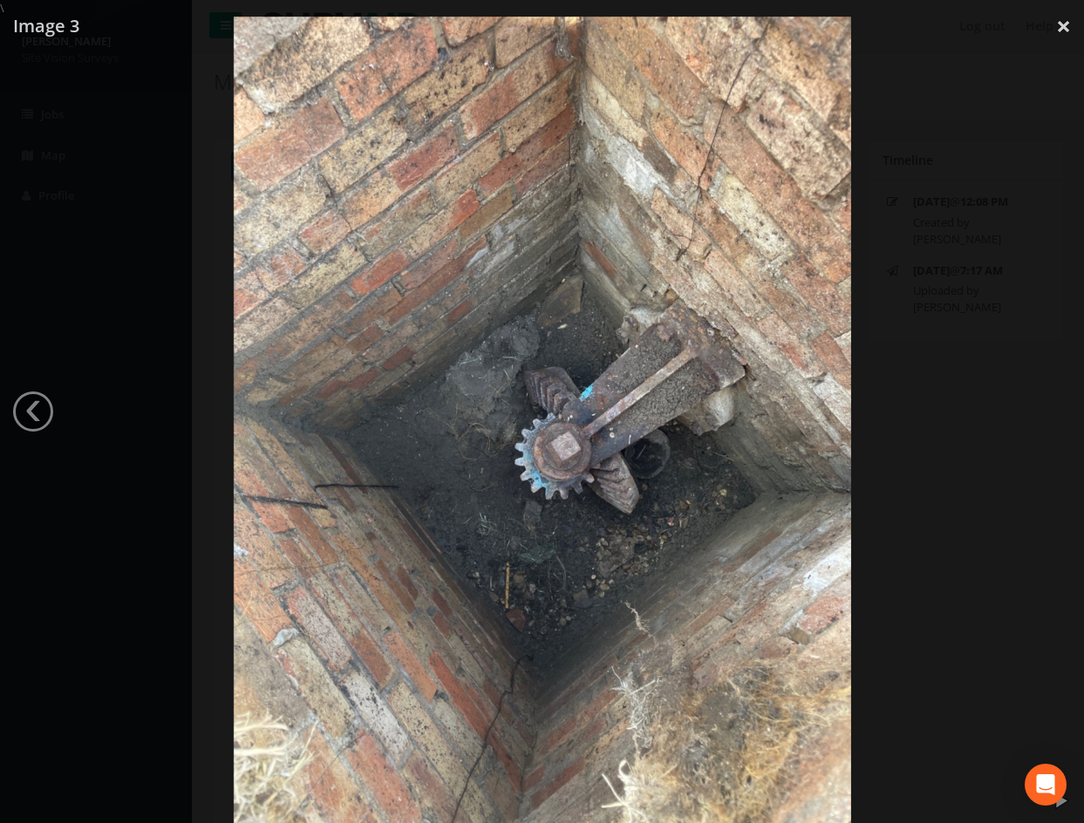
click at [926, 385] on div at bounding box center [542, 428] width 1084 height 823
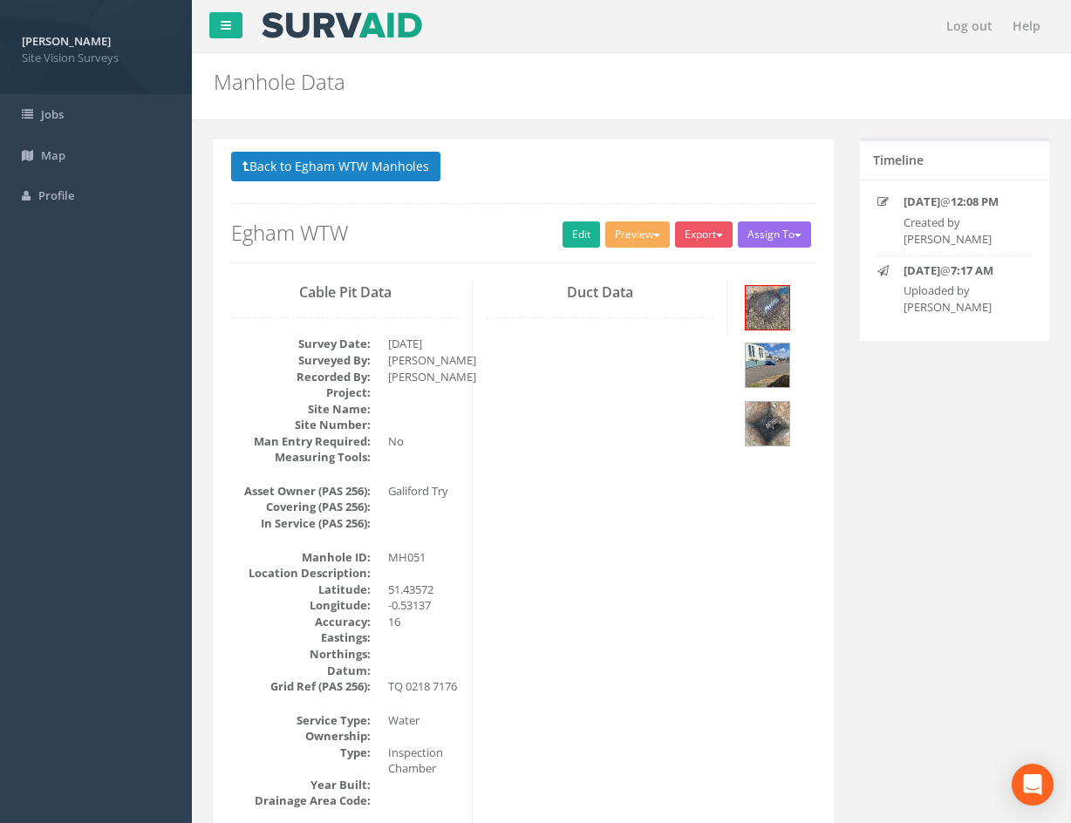
drag, startPoint x: 733, startPoint y: 653, endPoint x: 643, endPoint y: 332, distance: 333.3
click at [367, 169] on button "Back to Egham WTW Manholes" at bounding box center [335, 167] width 209 height 30
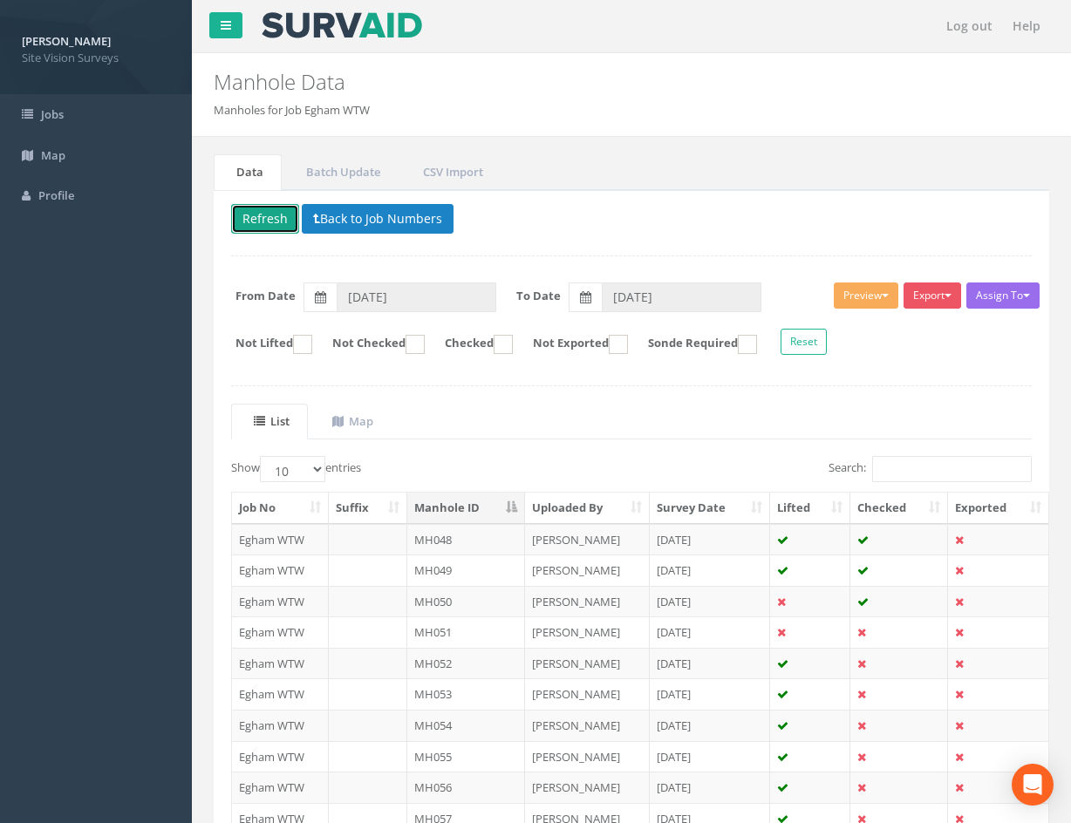
click at [276, 226] on button "Refresh" at bounding box center [265, 219] width 68 height 30
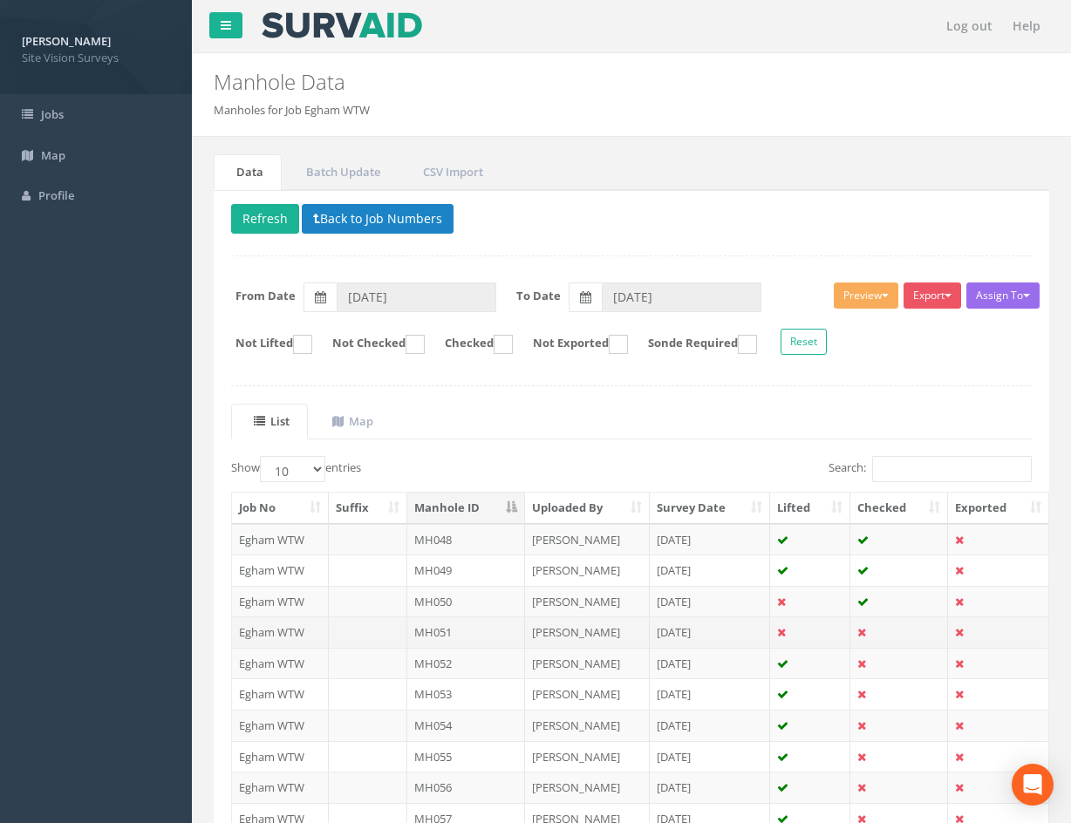
click at [883, 631] on td at bounding box center [899, 632] width 98 height 31
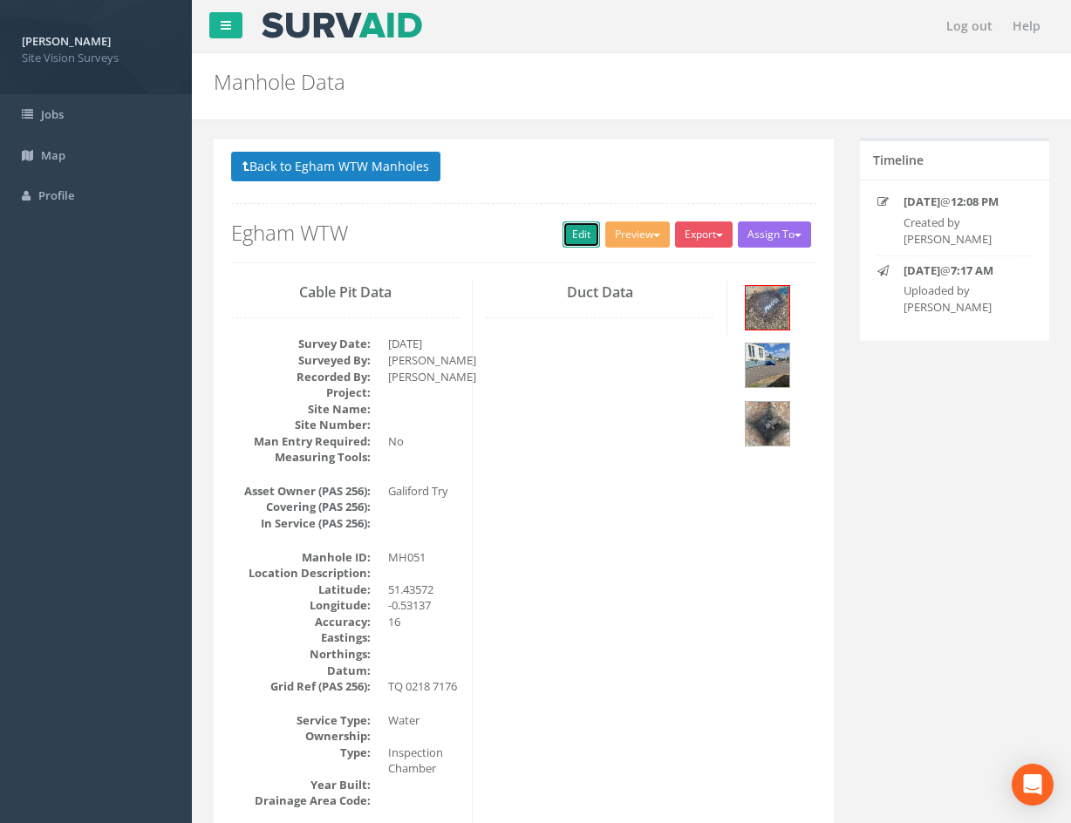
click at [581, 242] on link "Edit" at bounding box center [582, 235] width 38 height 26
drag, startPoint x: 744, startPoint y: 693, endPoint x: 398, endPoint y: 192, distance: 609.4
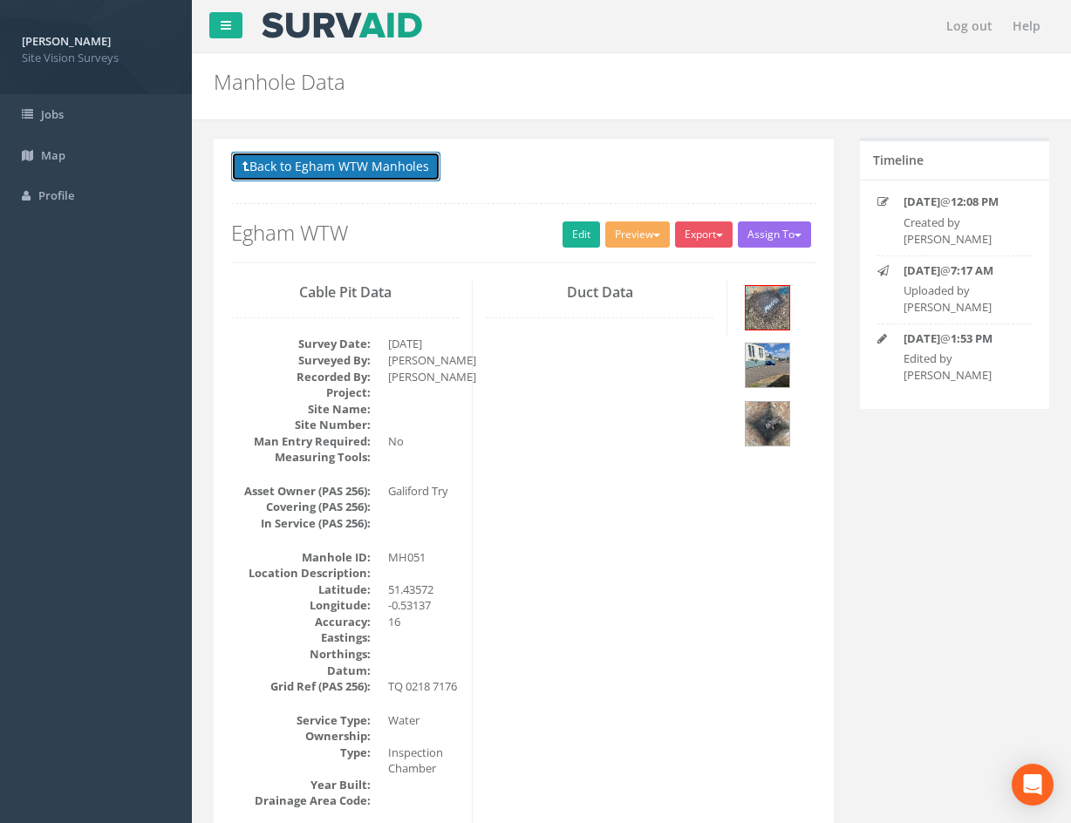
click at [372, 174] on button "Back to Egham WTW Manholes" at bounding box center [335, 167] width 209 height 30
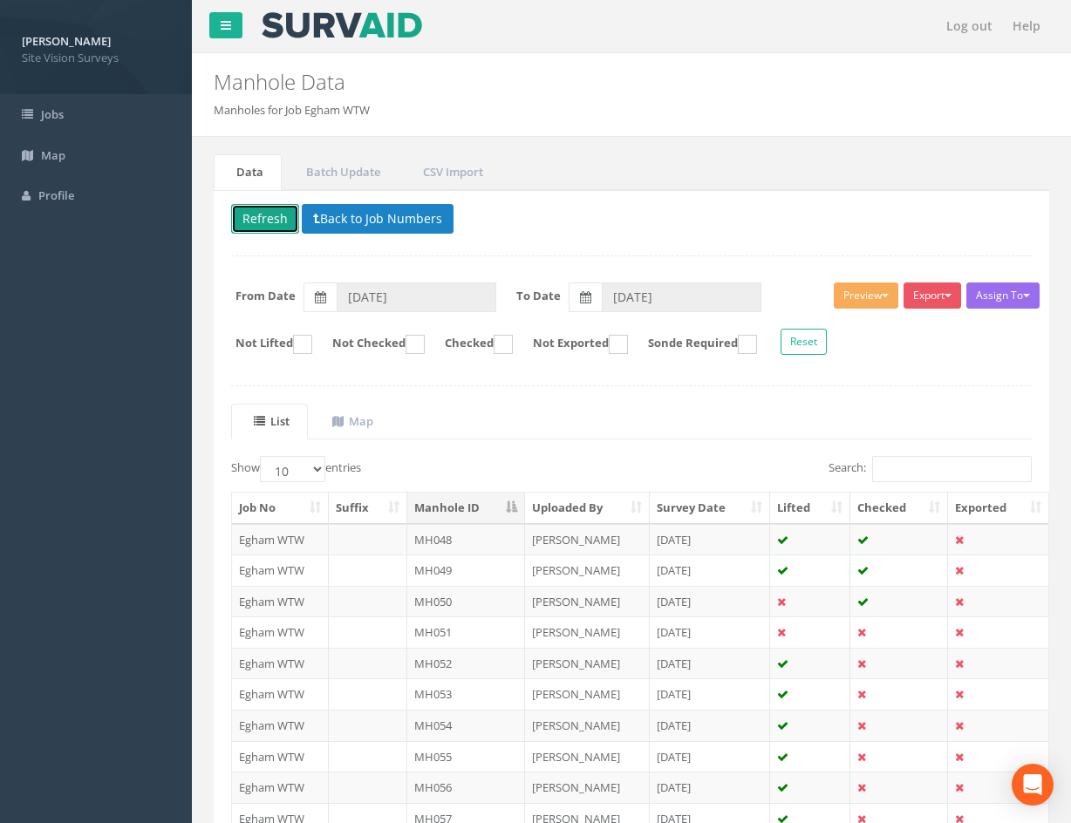
click at [272, 214] on button "Refresh" at bounding box center [265, 219] width 68 height 30
click at [889, 657] on td at bounding box center [899, 663] width 98 height 31
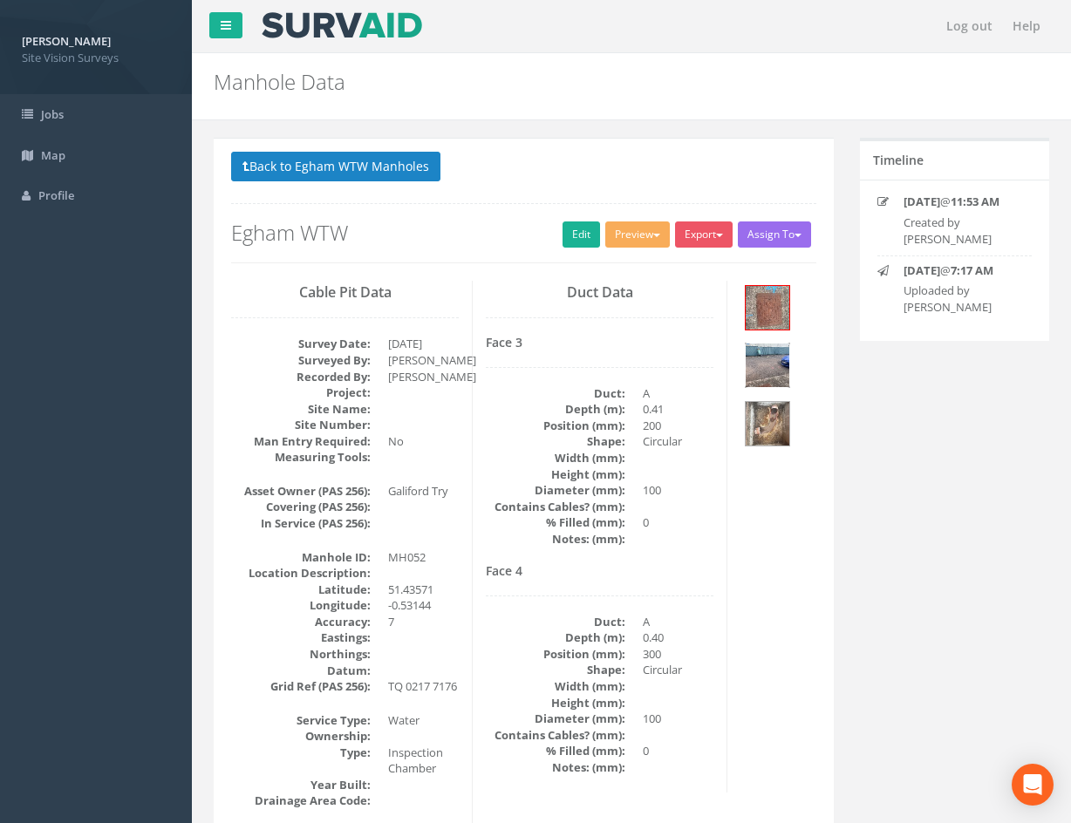
click at [762, 356] on img at bounding box center [768, 366] width 44 height 44
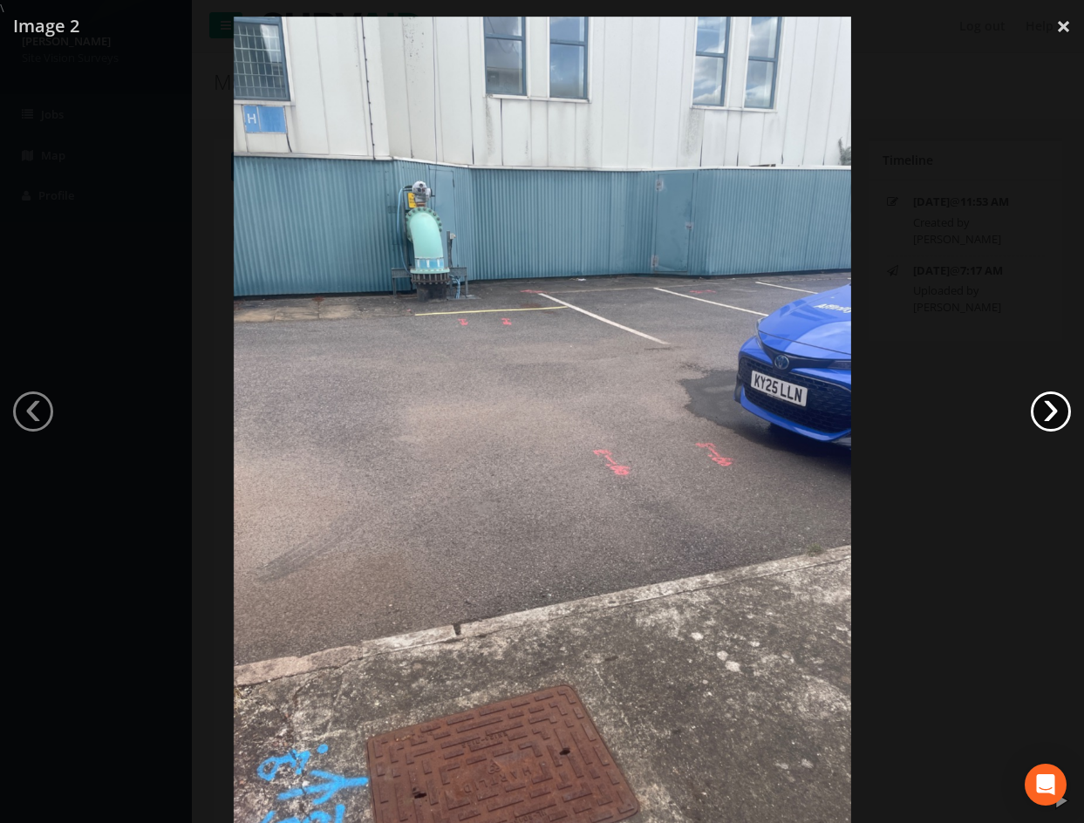
click at [1060, 426] on link "›" at bounding box center [1051, 412] width 40 height 40
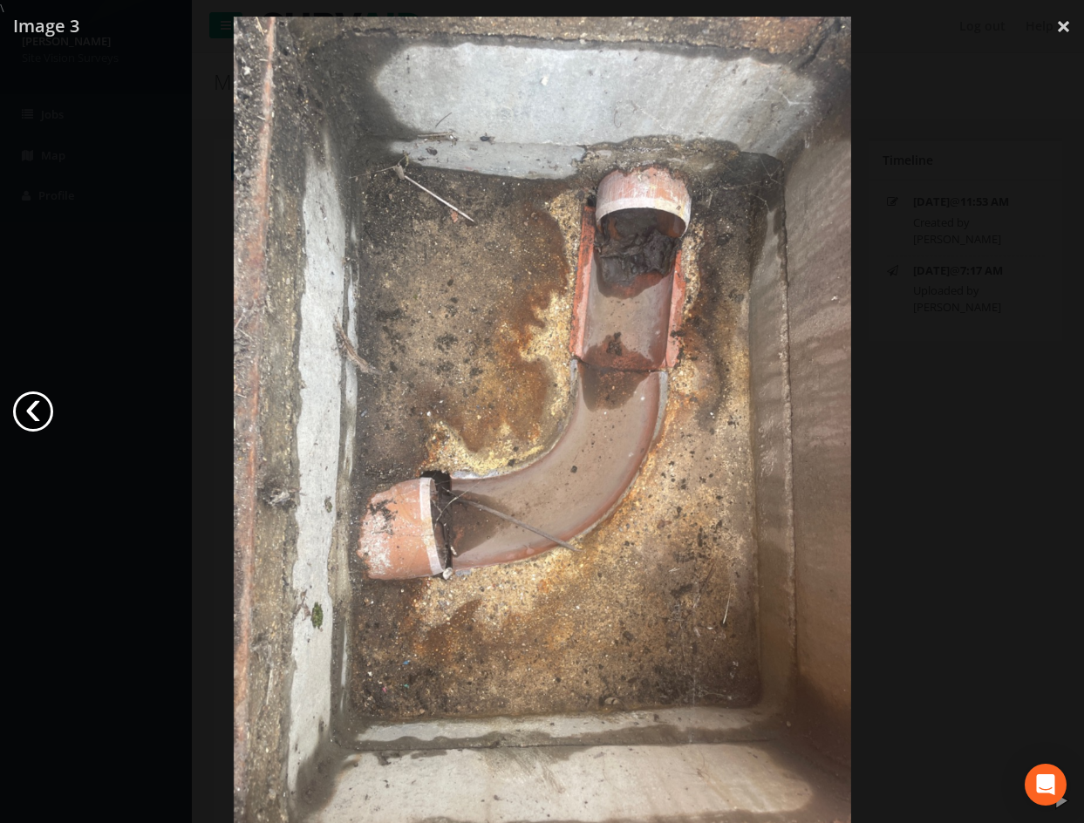
click at [40, 413] on link "‹" at bounding box center [33, 412] width 40 height 40
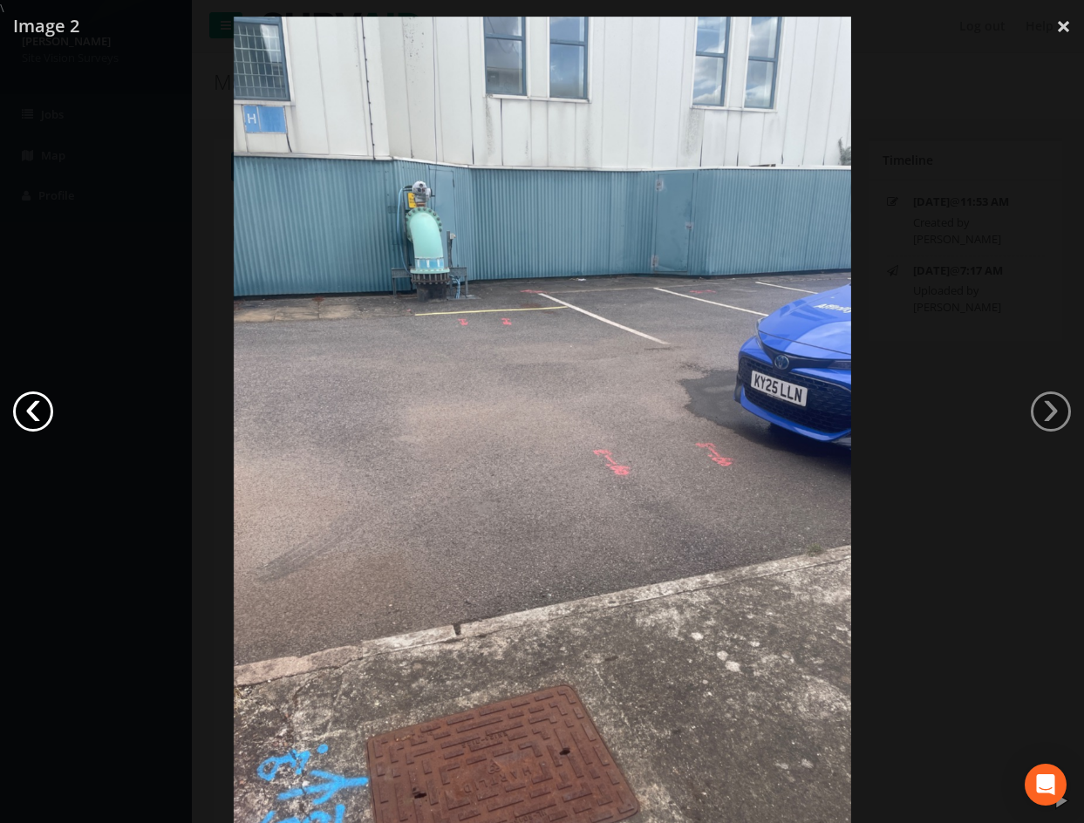
click at [40, 413] on link "‹" at bounding box center [33, 412] width 40 height 40
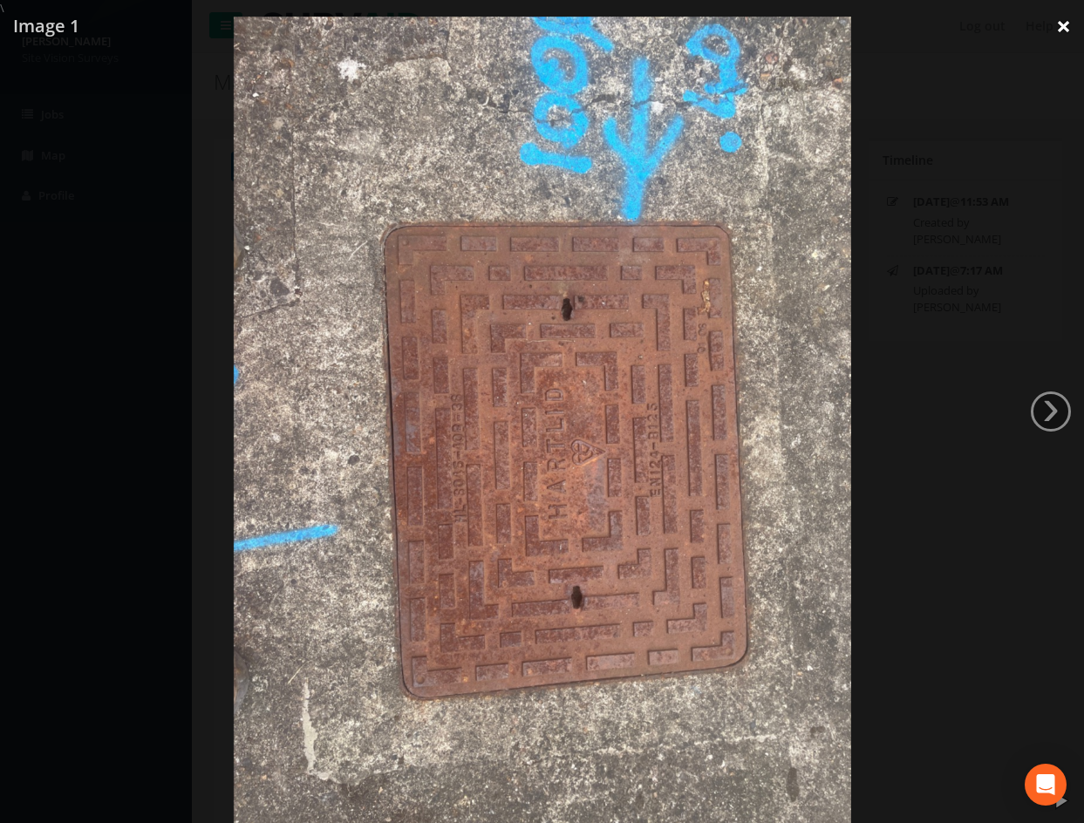
click at [1068, 31] on link "×" at bounding box center [1063, 26] width 41 height 52
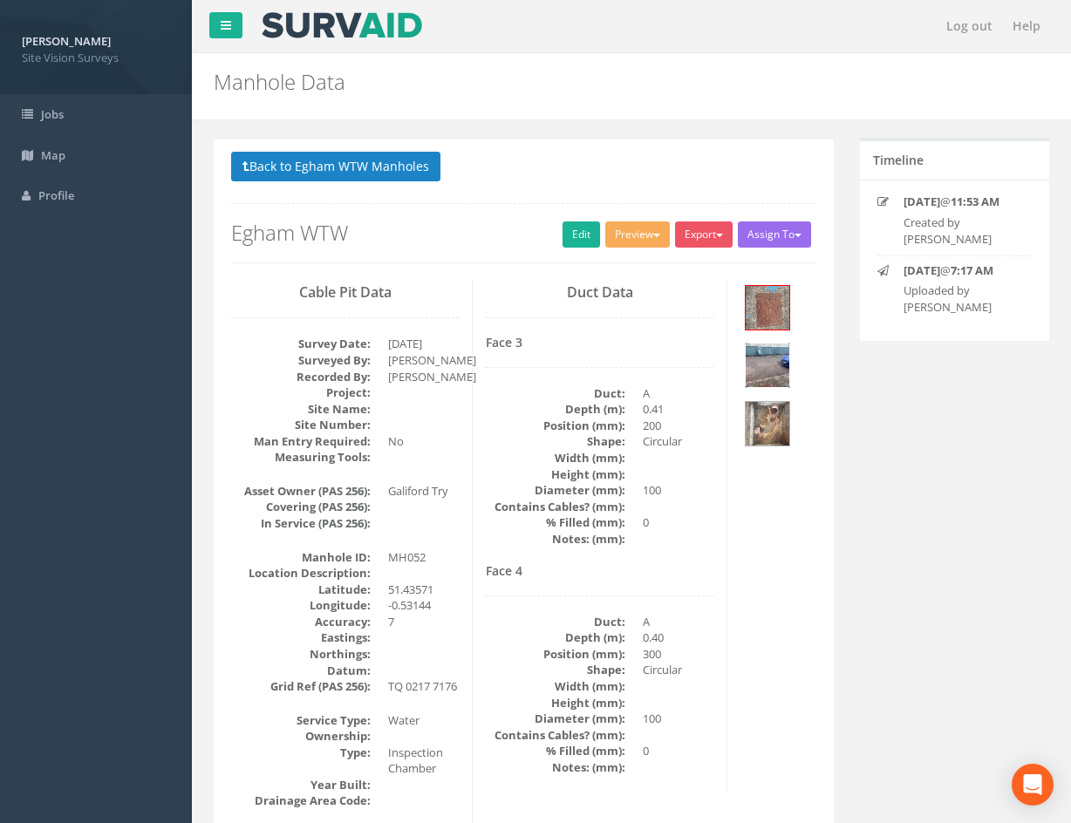
click at [777, 373] on img at bounding box center [768, 366] width 44 height 44
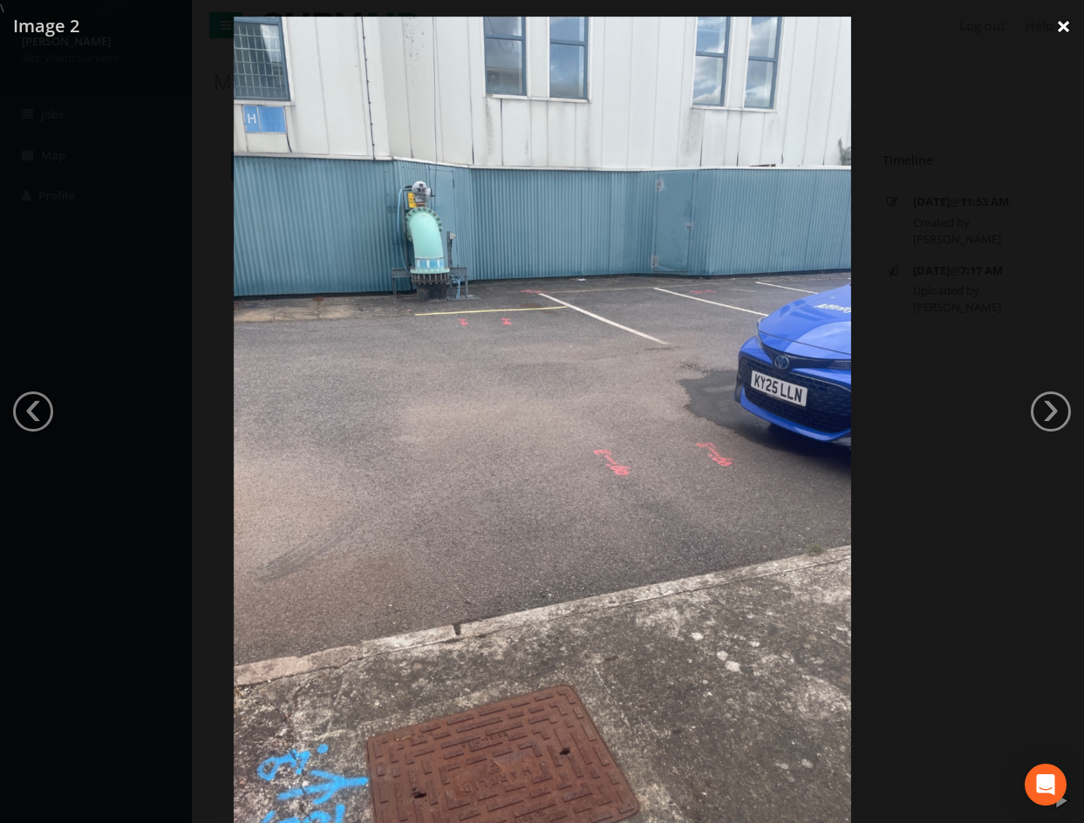
click at [1062, 32] on link "×" at bounding box center [1063, 26] width 41 height 52
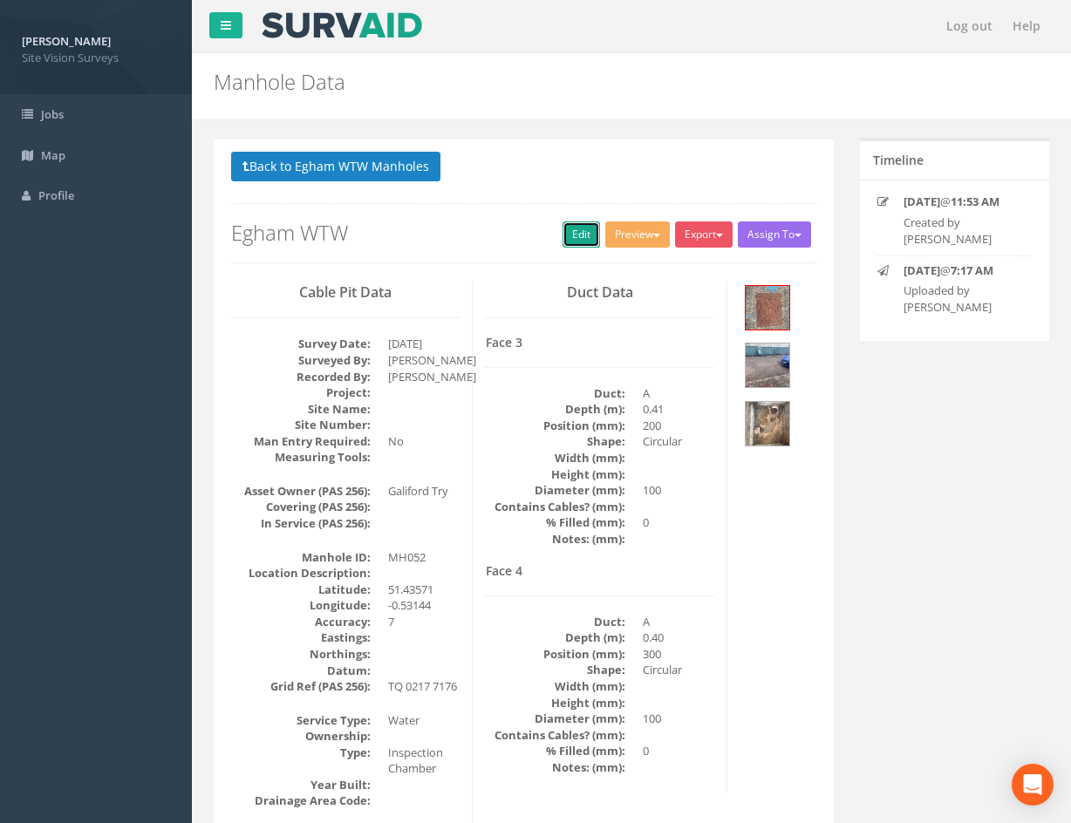
click at [569, 235] on link "Edit" at bounding box center [582, 235] width 38 height 26
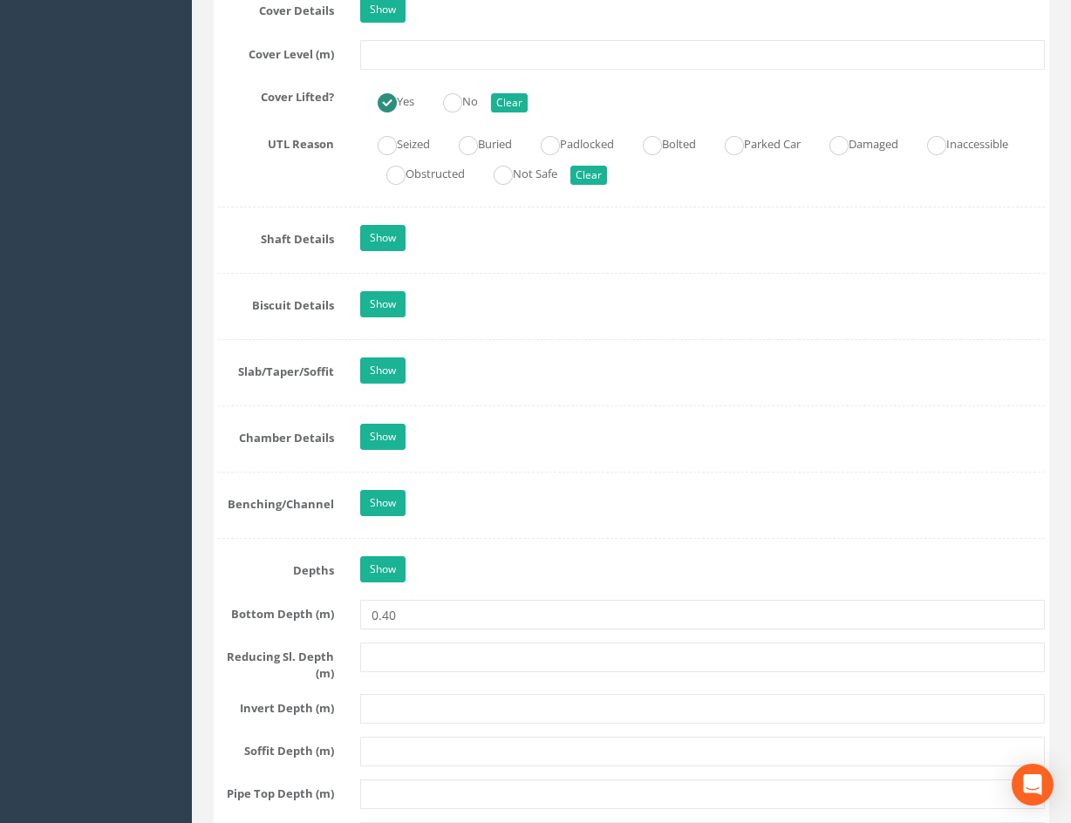
scroll to position [1678, 0]
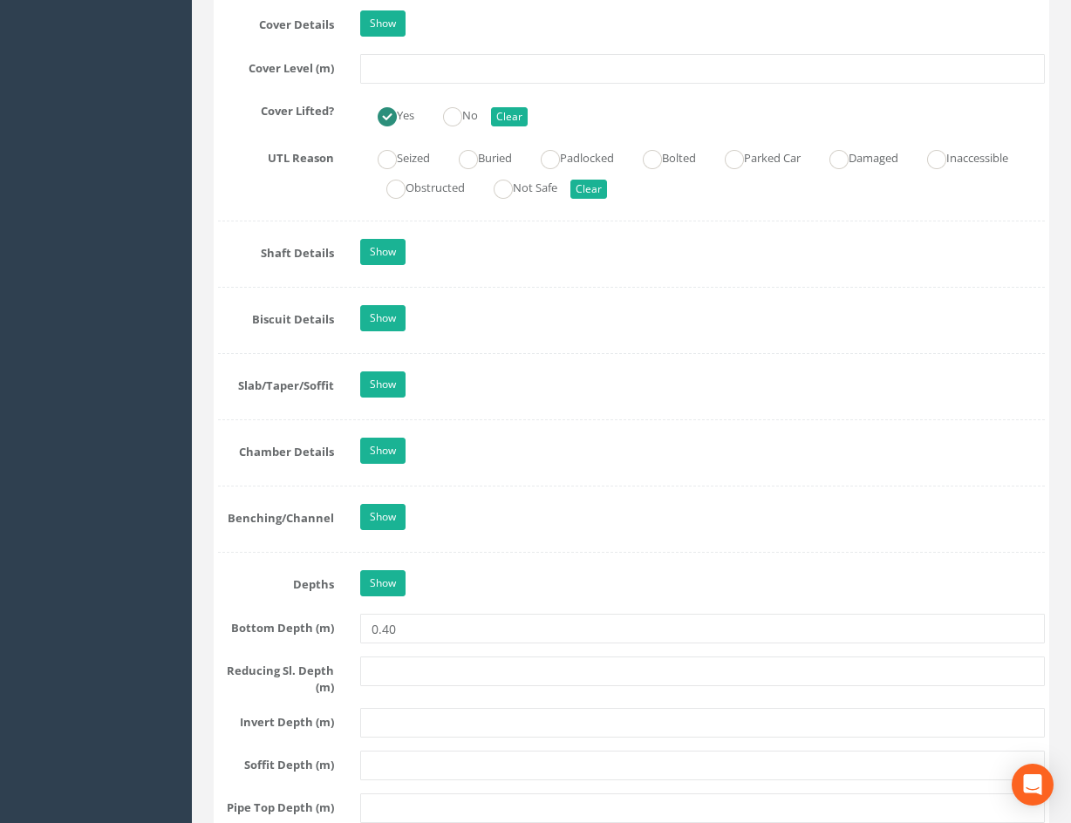
drag, startPoint x: 636, startPoint y: 344, endPoint x: 649, endPoint y: 324, distance: 24.7
click at [381, 585] on link "Show" at bounding box center [382, 584] width 45 height 26
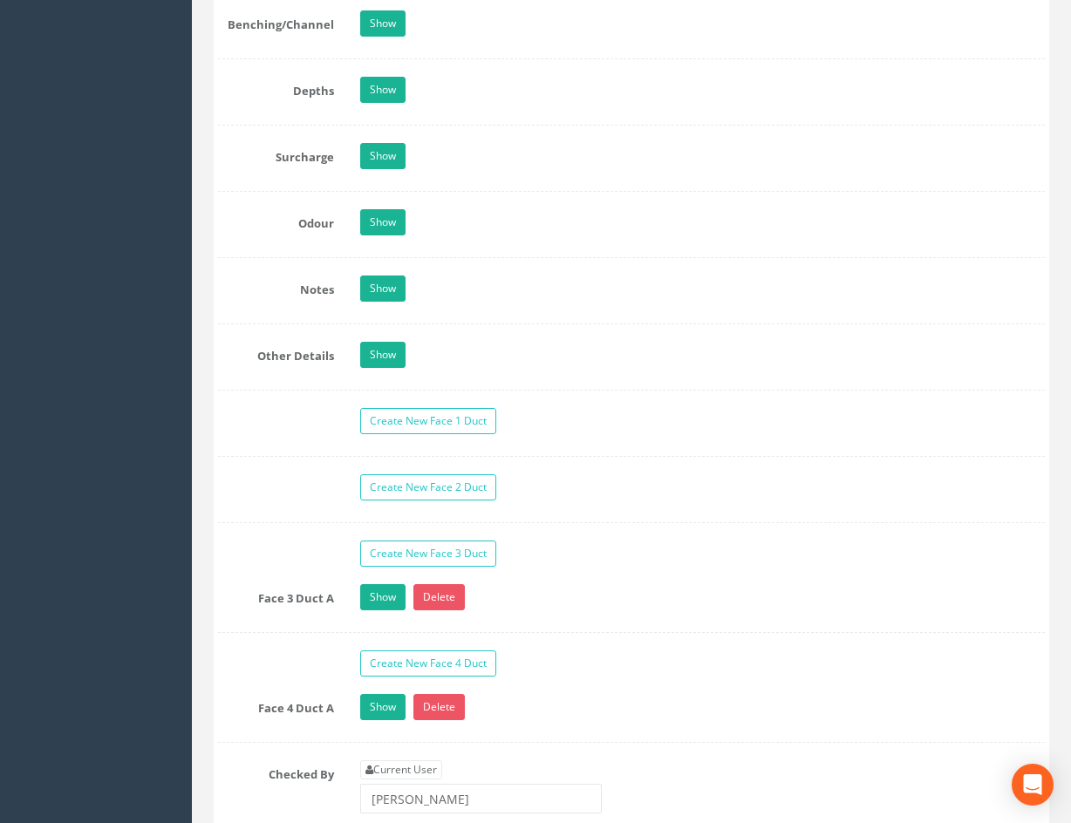
drag, startPoint x: 645, startPoint y: 355, endPoint x: 584, endPoint y: 424, distance: 92.1
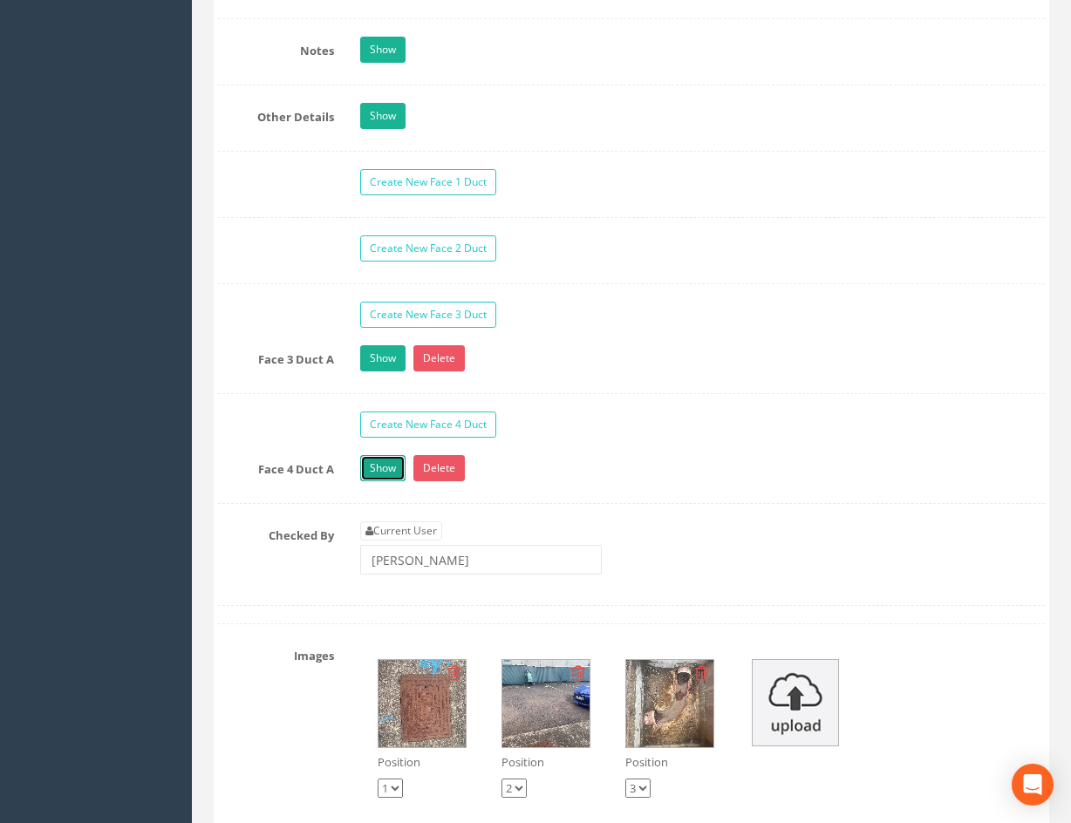
click at [387, 467] on link "Show" at bounding box center [382, 468] width 45 height 26
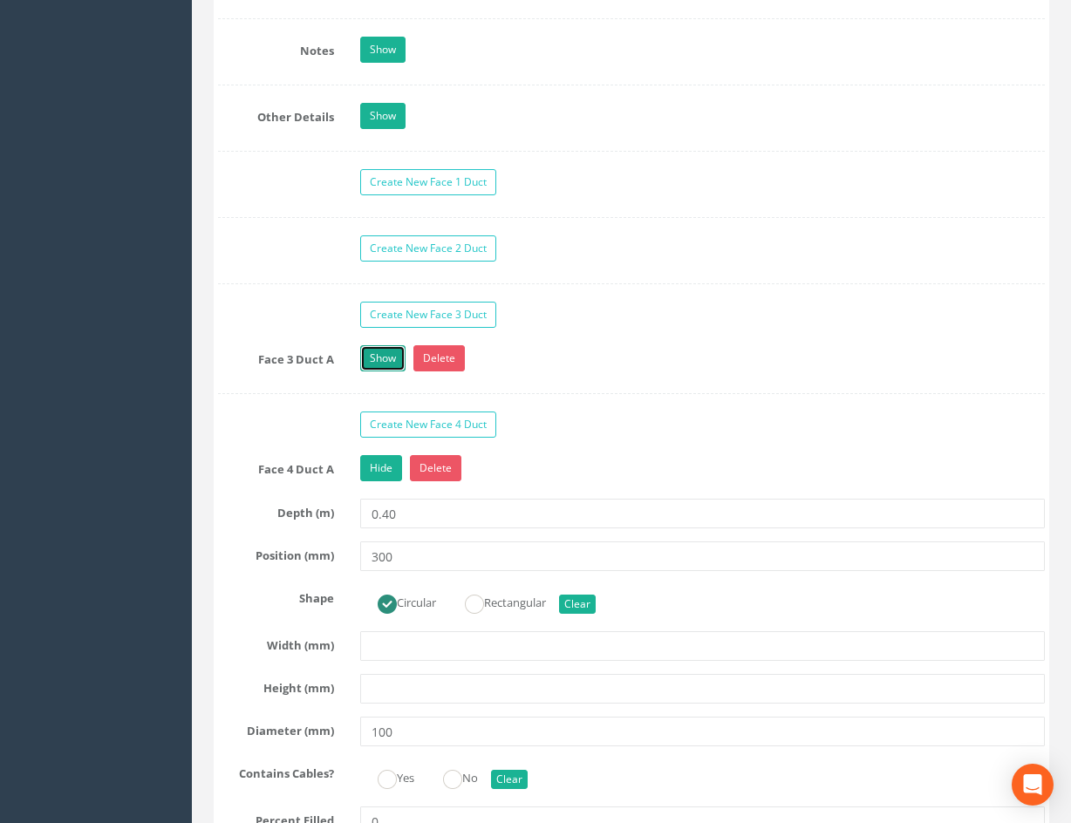
click at [379, 361] on link "Show" at bounding box center [382, 358] width 45 height 26
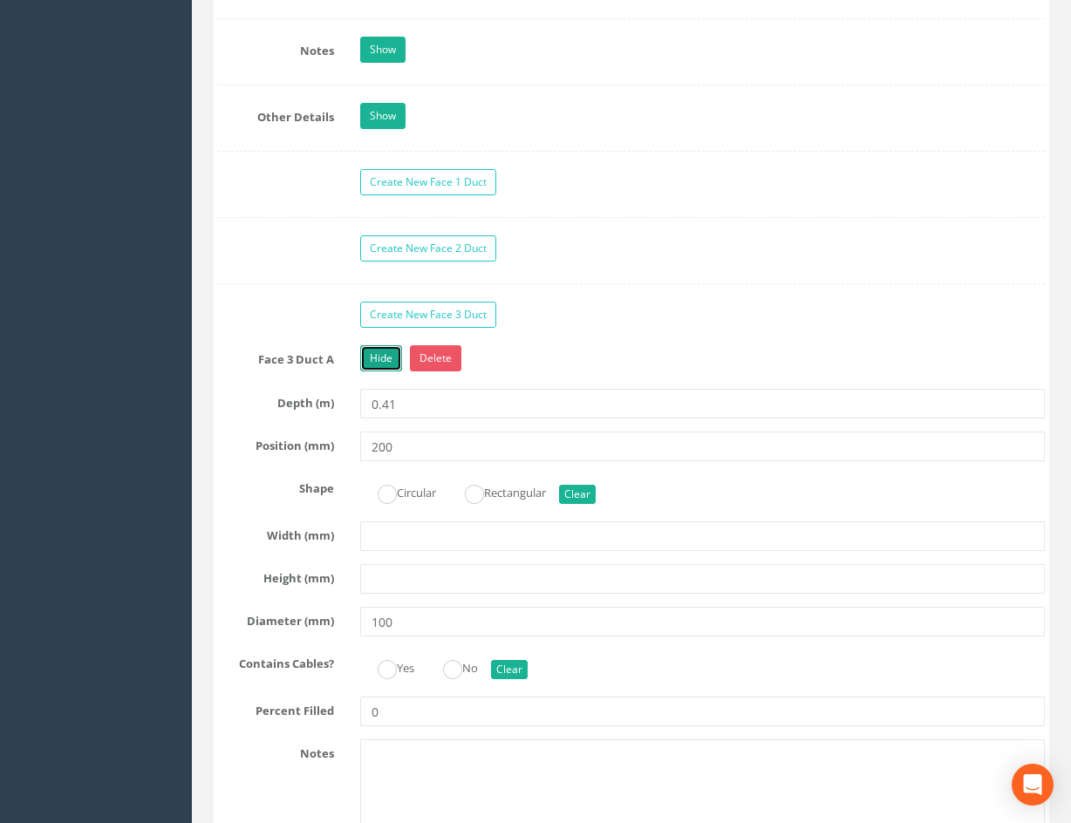
click at [387, 356] on link "Hide" at bounding box center [381, 358] width 42 height 26
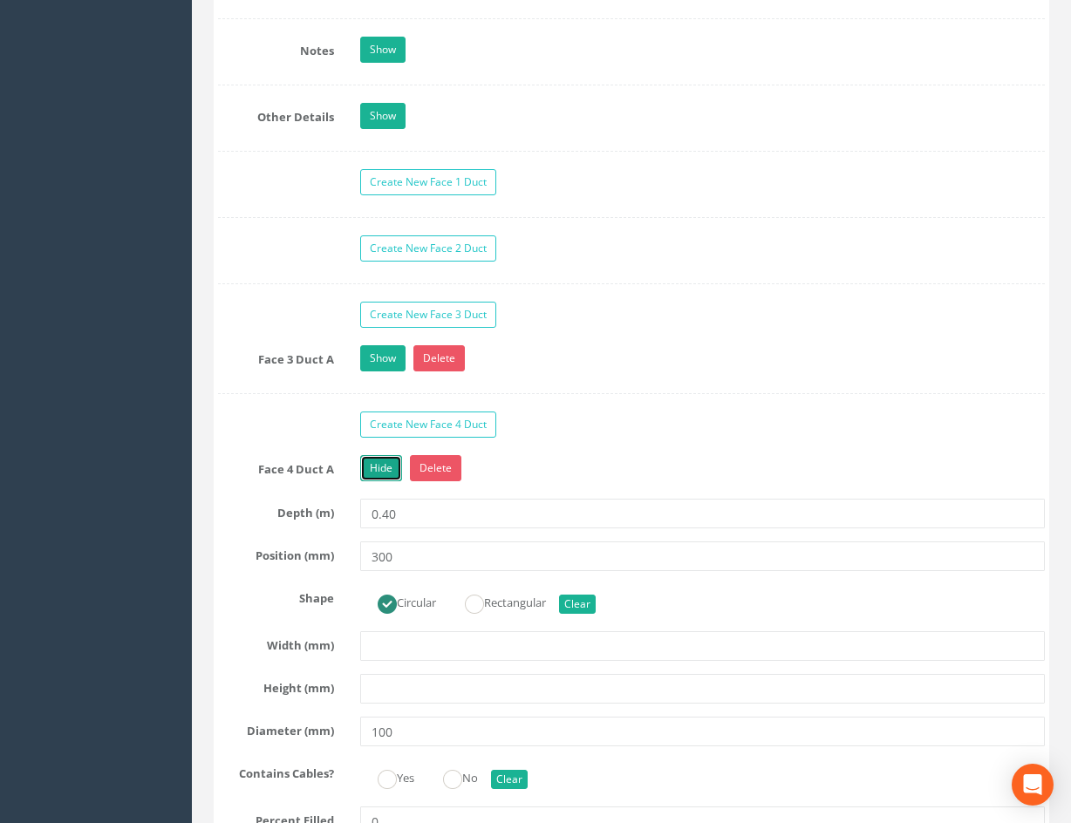
click at [388, 470] on link "Hide" at bounding box center [381, 468] width 42 height 26
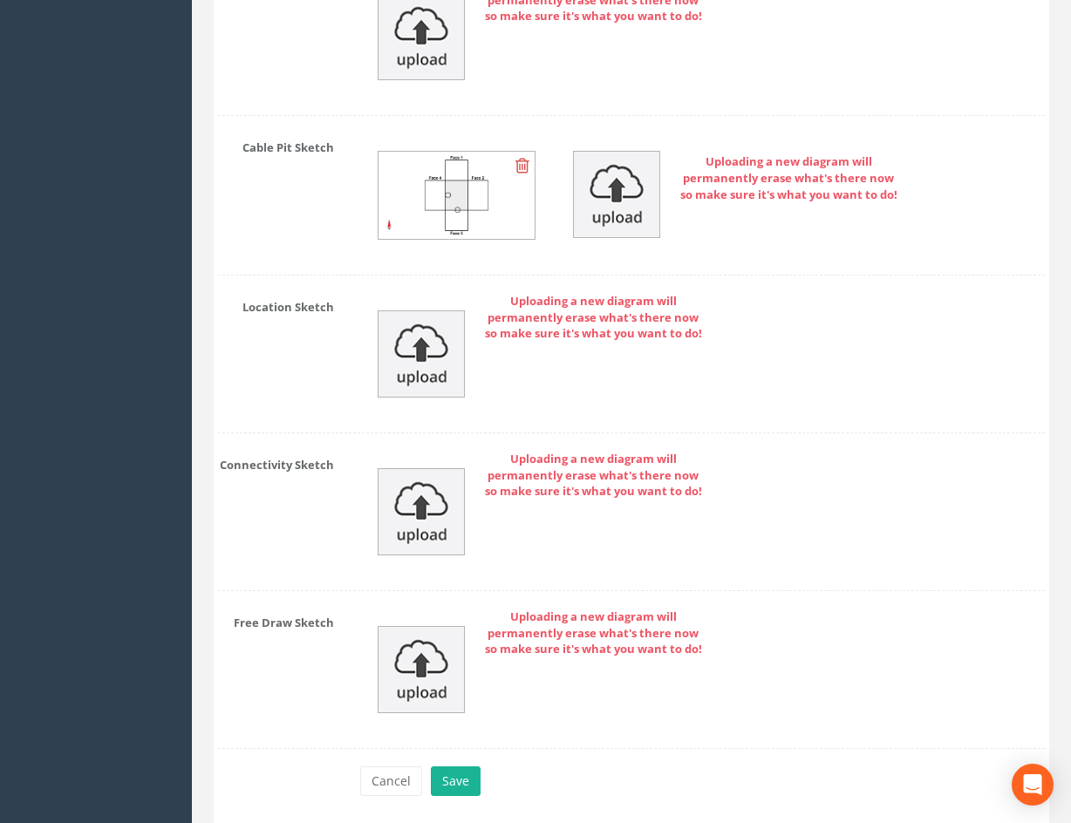
scroll to position [3590, 0]
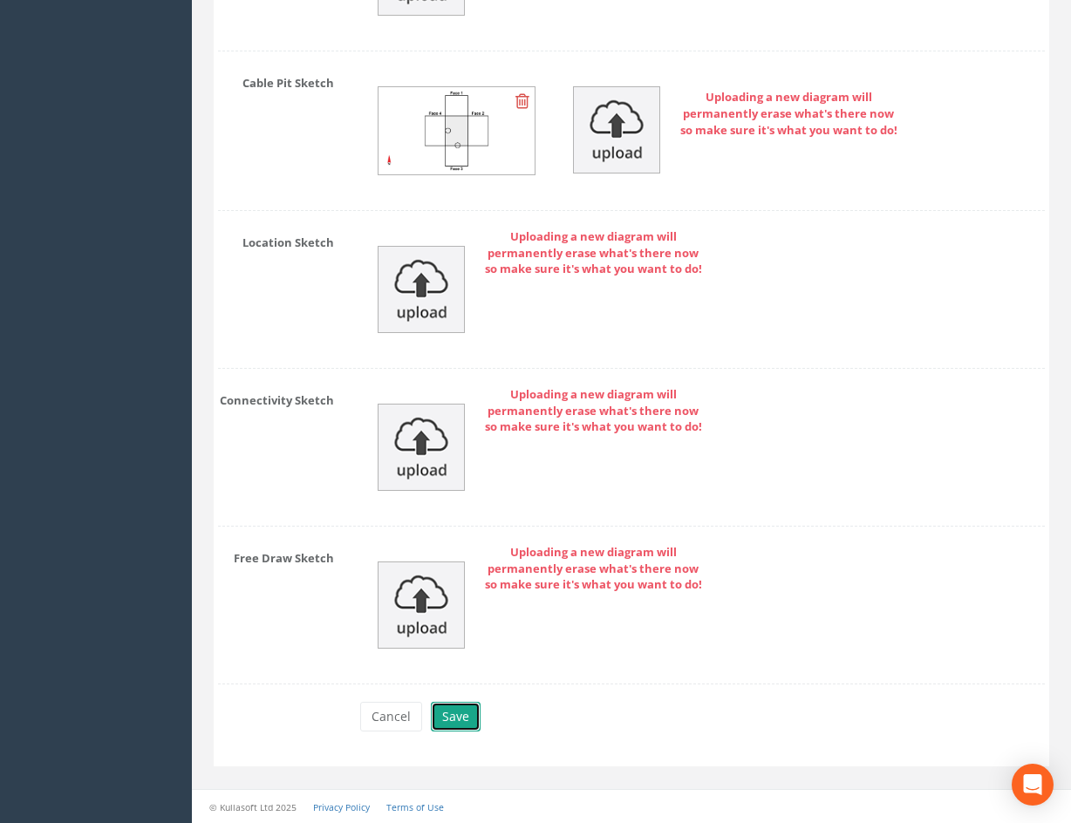
click at [460, 720] on button "Save" at bounding box center [456, 717] width 50 height 30
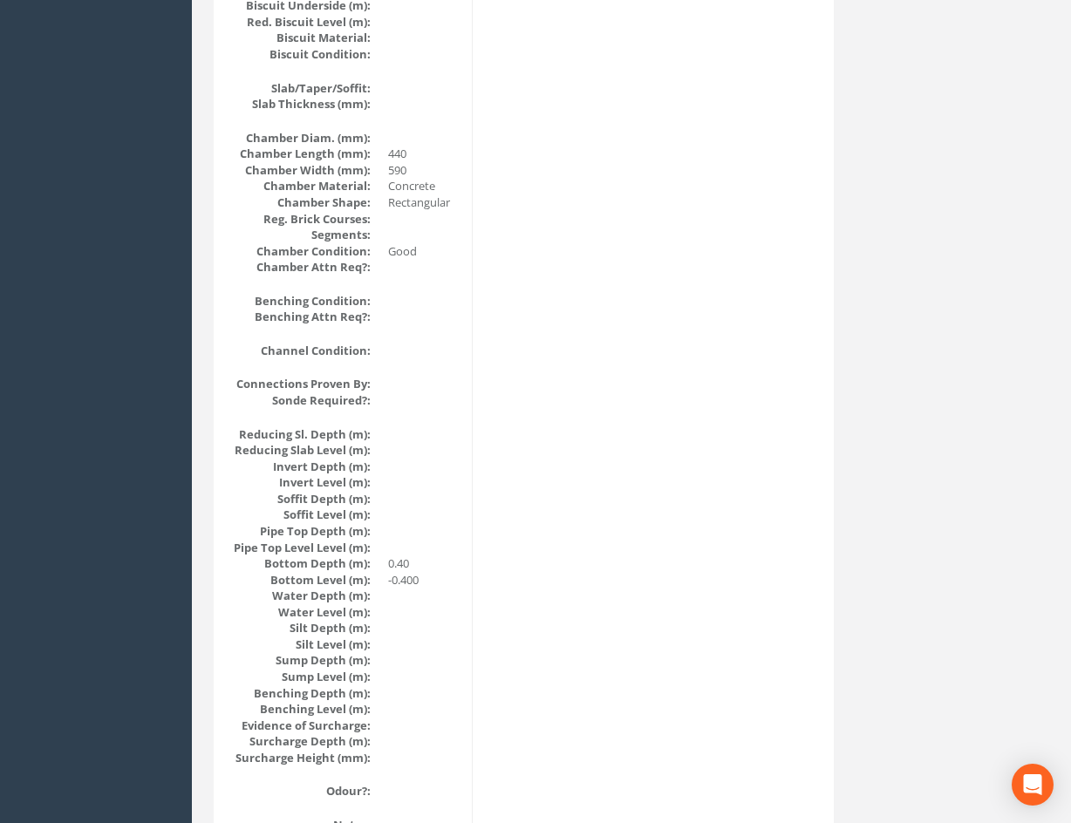
scroll to position [0, 0]
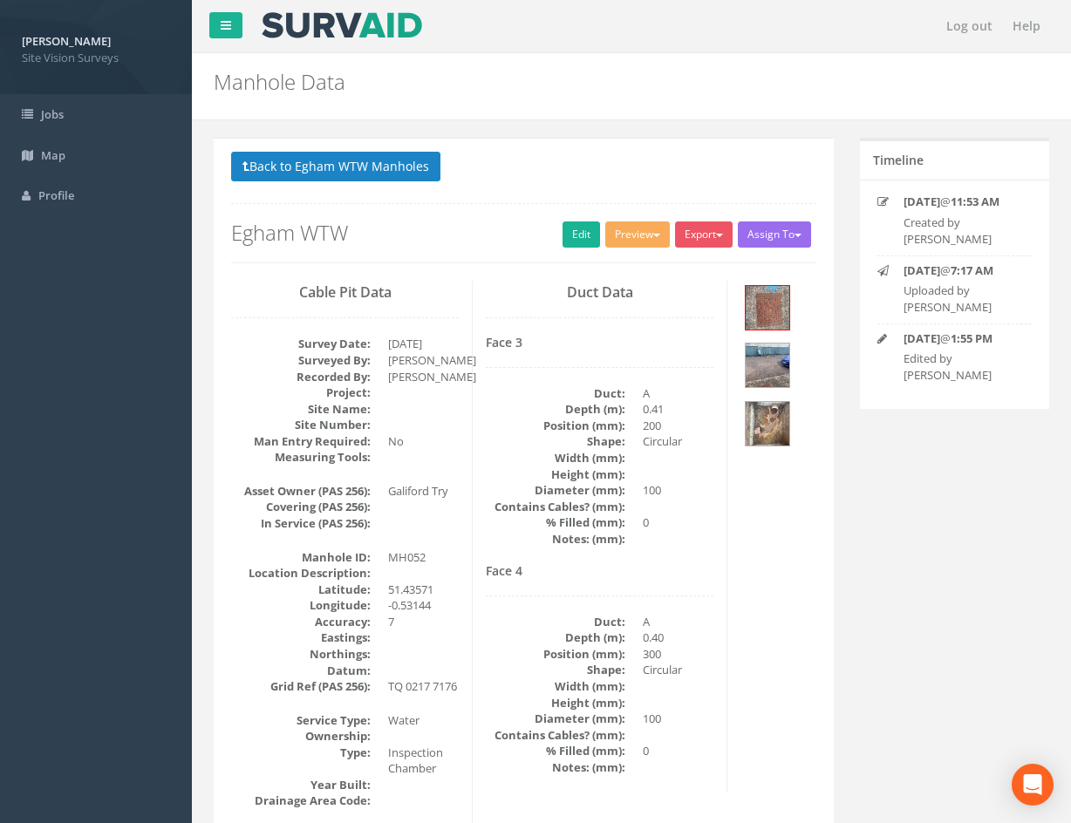
drag, startPoint x: 675, startPoint y: 600, endPoint x: 611, endPoint y: 267, distance: 339.4
click at [411, 182] on p "Back to Egham WTW Manholes Back to Map" at bounding box center [523, 169] width 585 height 34
click at [407, 173] on button "Back to Egham WTW Manholes" at bounding box center [335, 167] width 209 height 30
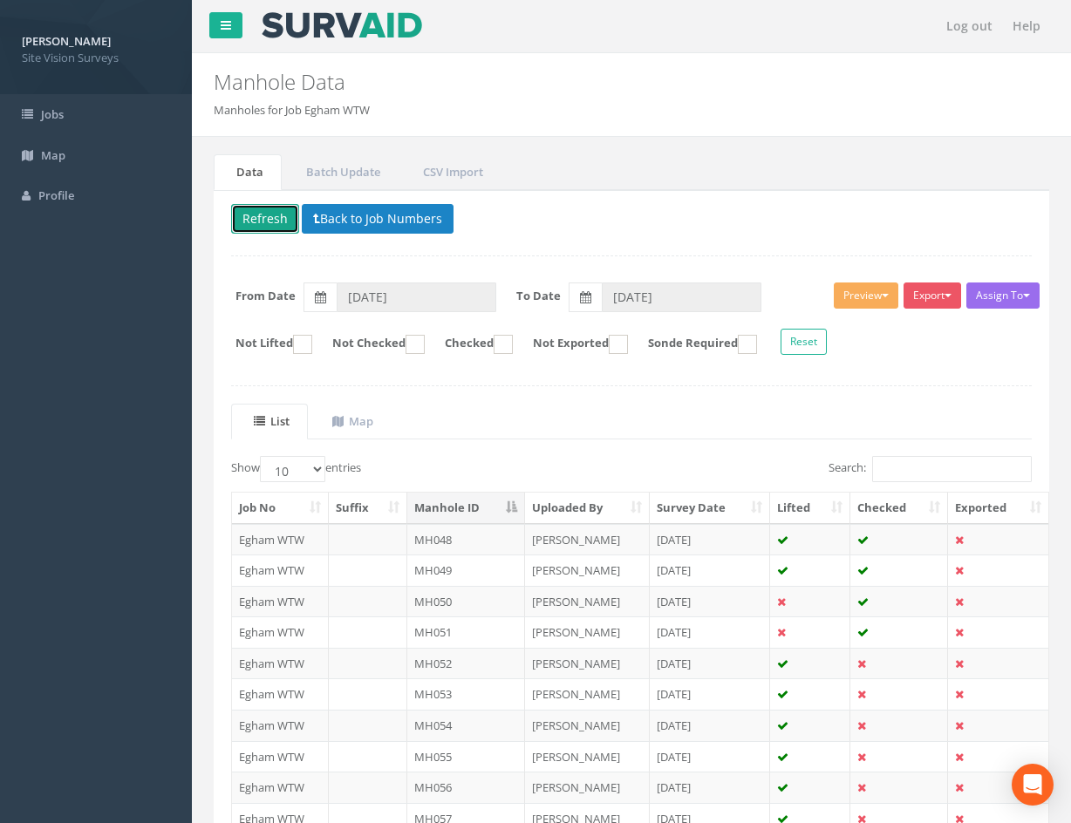
click at [272, 214] on button "Refresh" at bounding box center [265, 219] width 68 height 30
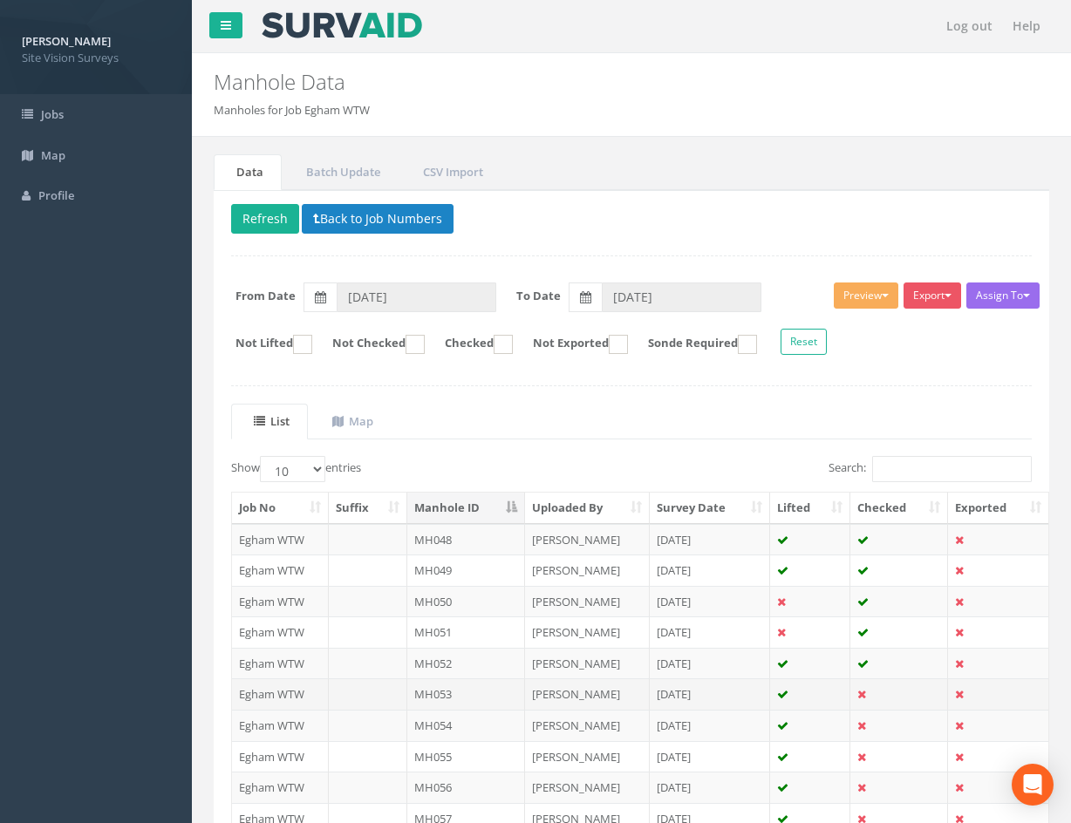
click at [823, 692] on td at bounding box center [810, 694] width 80 height 31
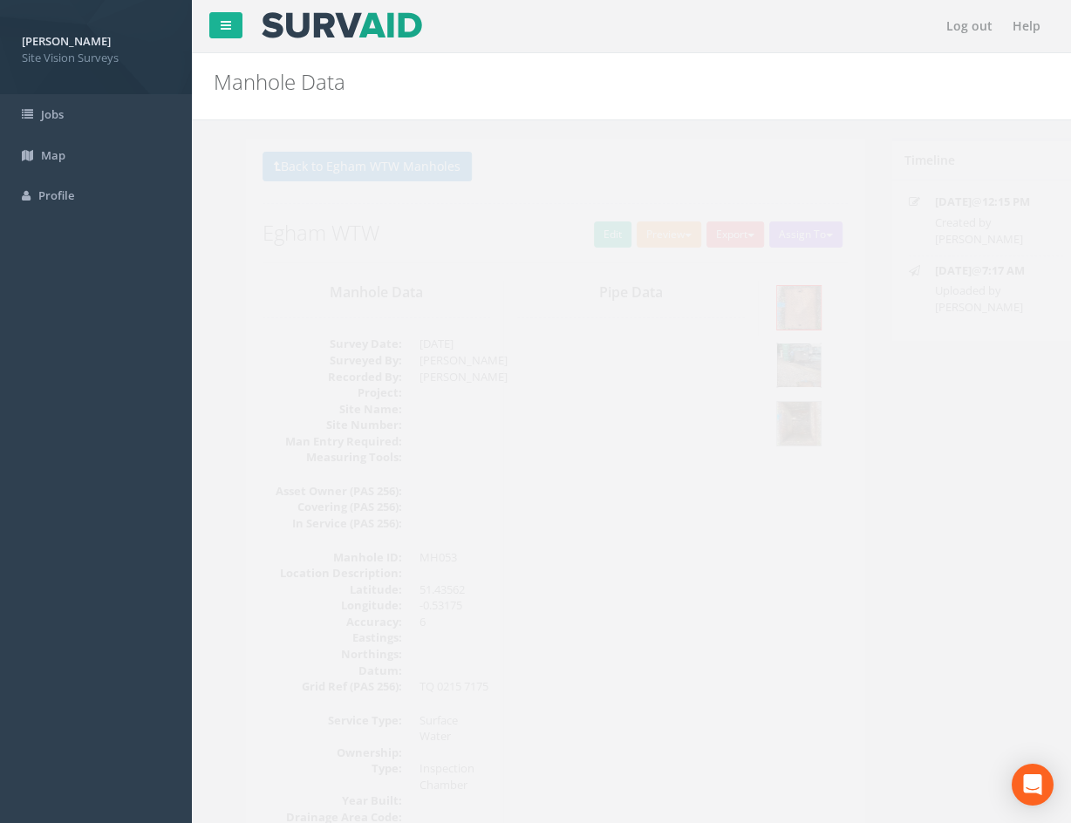
click at [770, 367] on img at bounding box center [768, 366] width 44 height 44
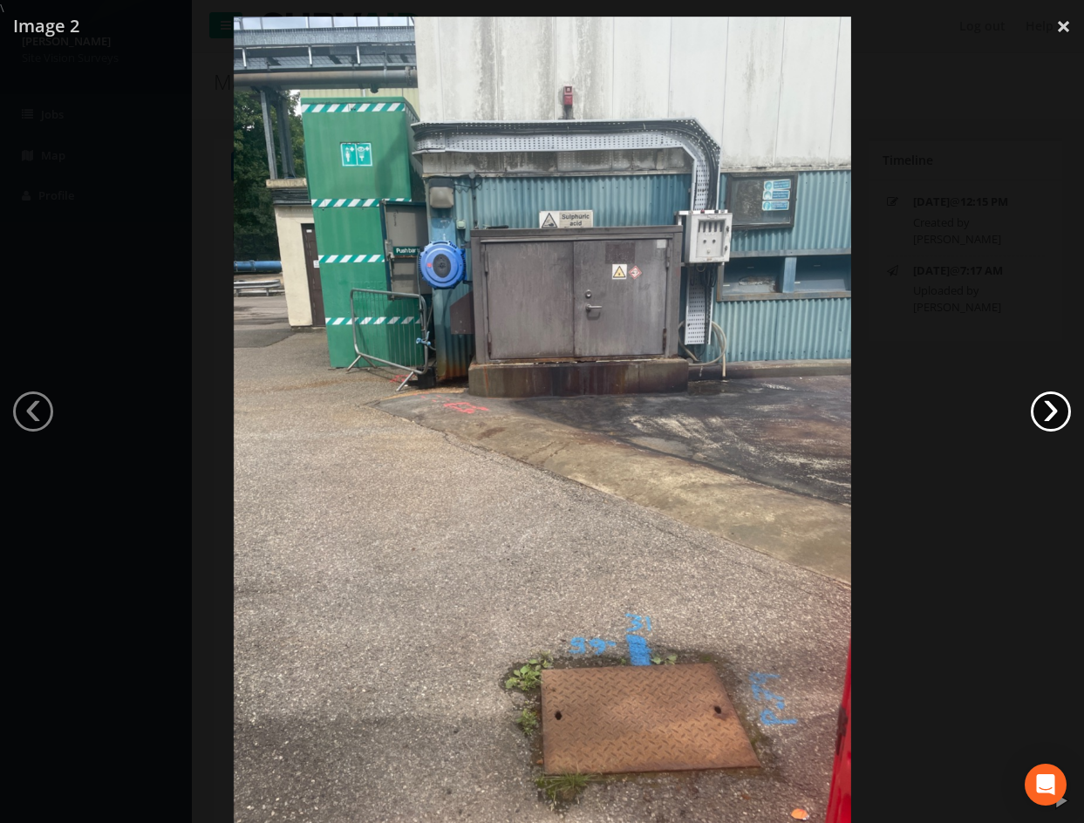
click at [1052, 411] on link "›" at bounding box center [1051, 412] width 40 height 40
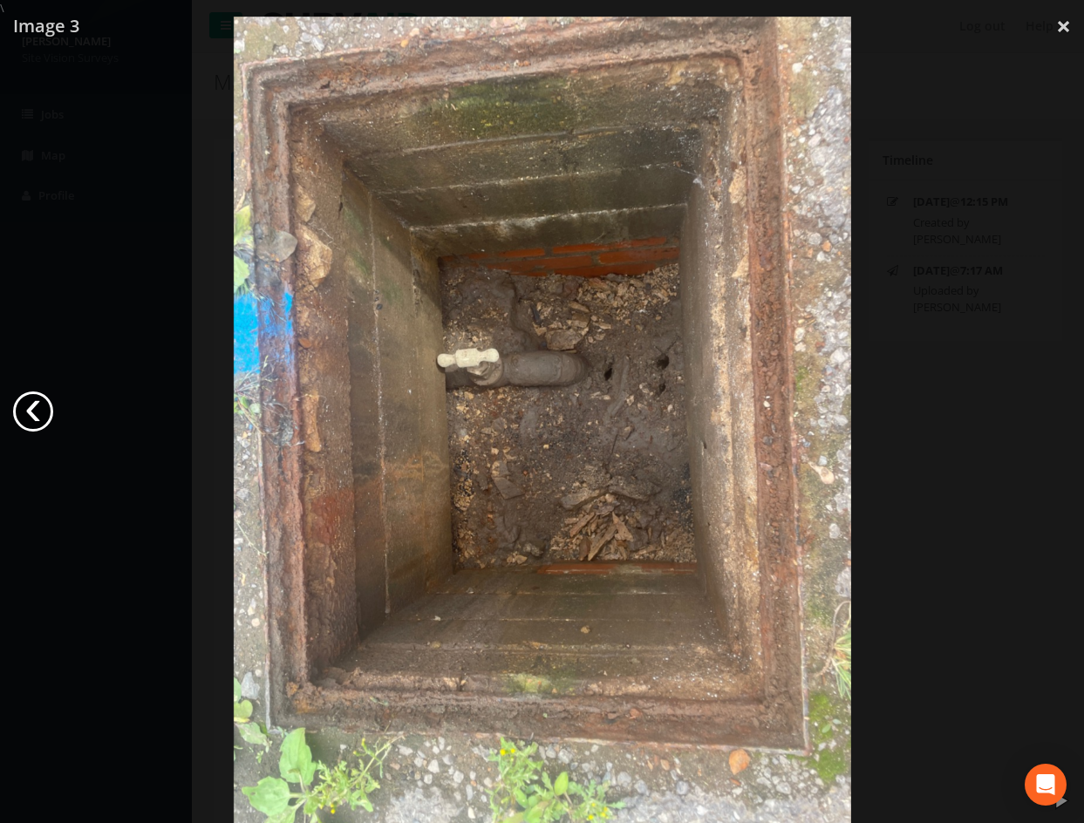
click at [39, 407] on link "‹" at bounding box center [33, 412] width 40 height 40
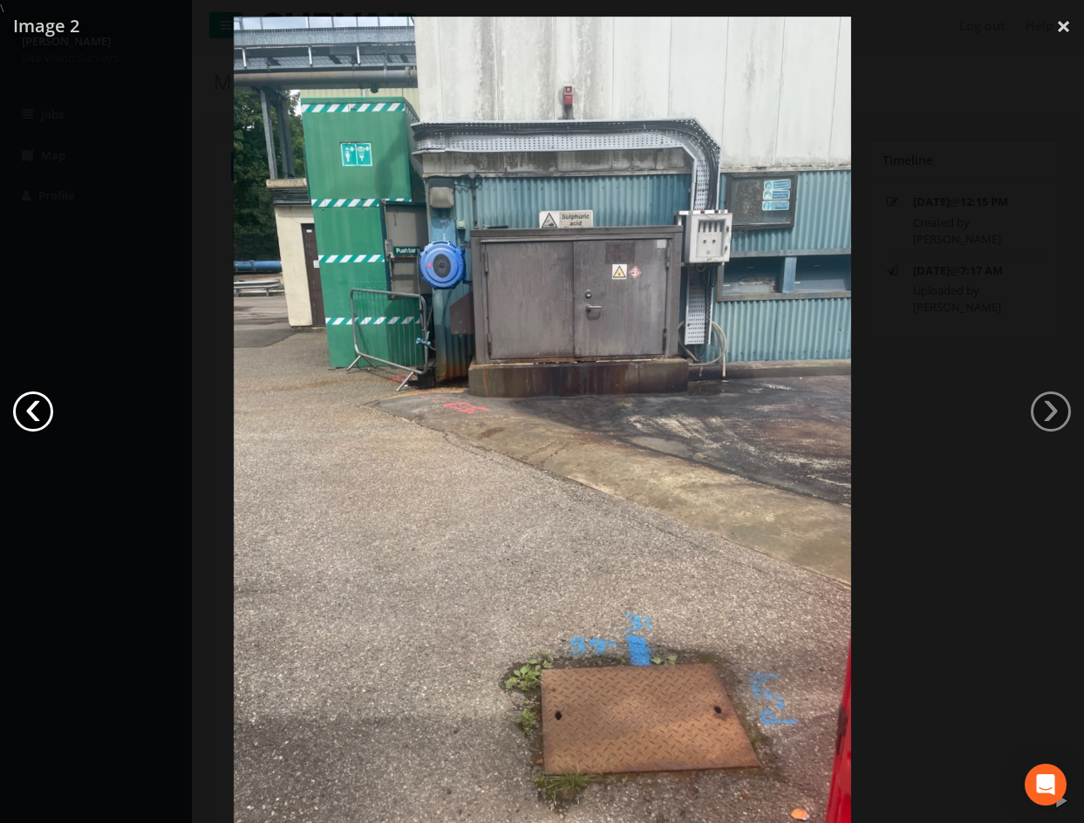
click at [39, 406] on link "‹" at bounding box center [33, 412] width 40 height 40
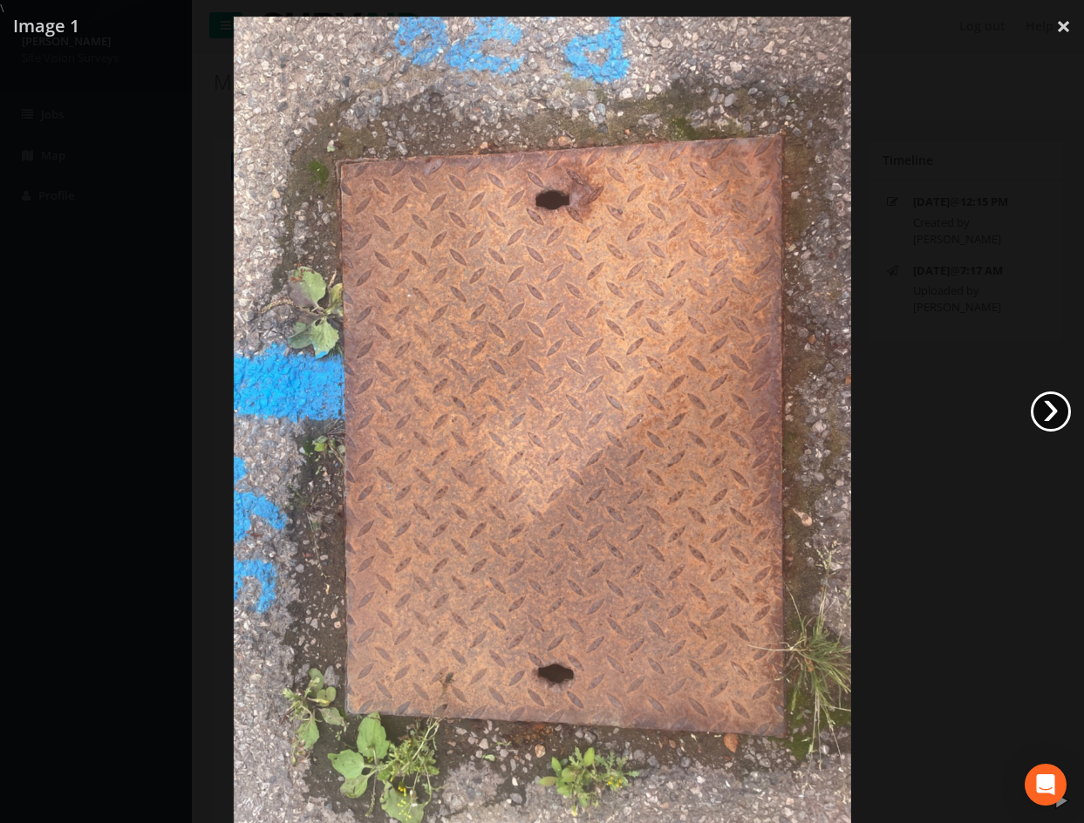
click at [1053, 406] on link "›" at bounding box center [1051, 412] width 40 height 40
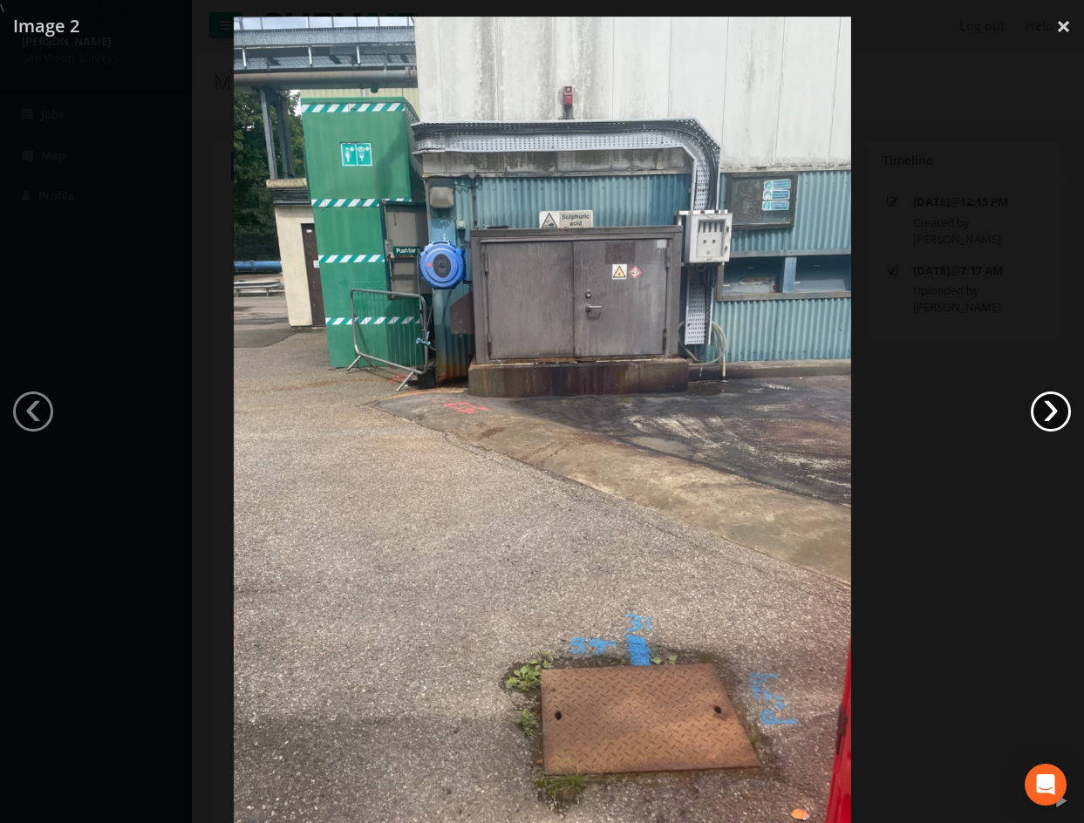
click at [1066, 400] on link "›" at bounding box center [1051, 412] width 40 height 40
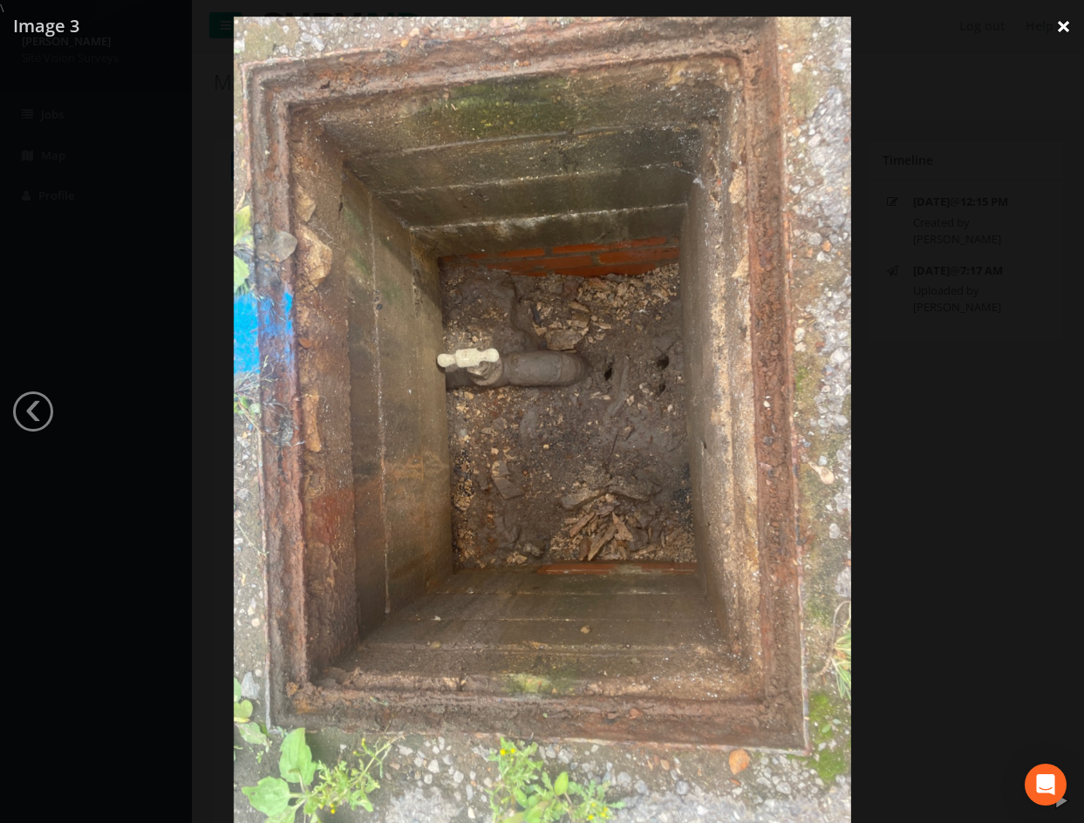
click at [1068, 24] on link "×" at bounding box center [1063, 26] width 41 height 52
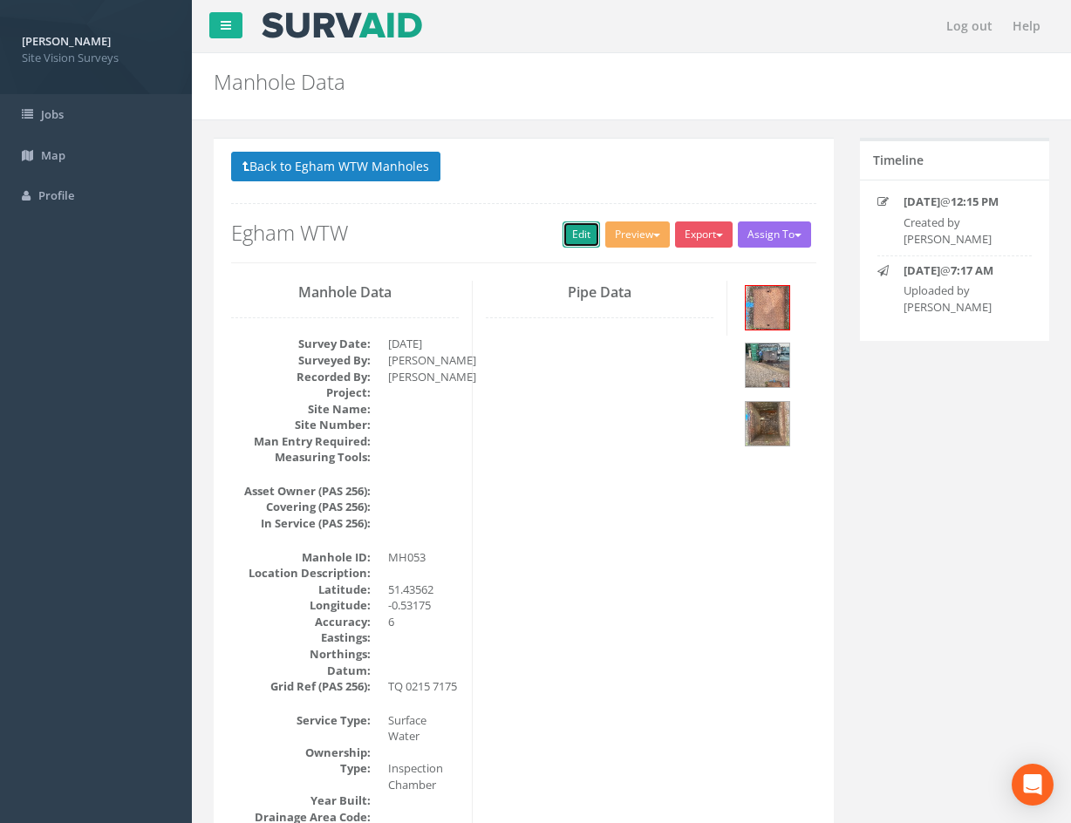
click at [579, 230] on link "Edit" at bounding box center [582, 235] width 38 height 26
drag, startPoint x: 820, startPoint y: 719, endPoint x: 567, endPoint y: 230, distance: 550.0
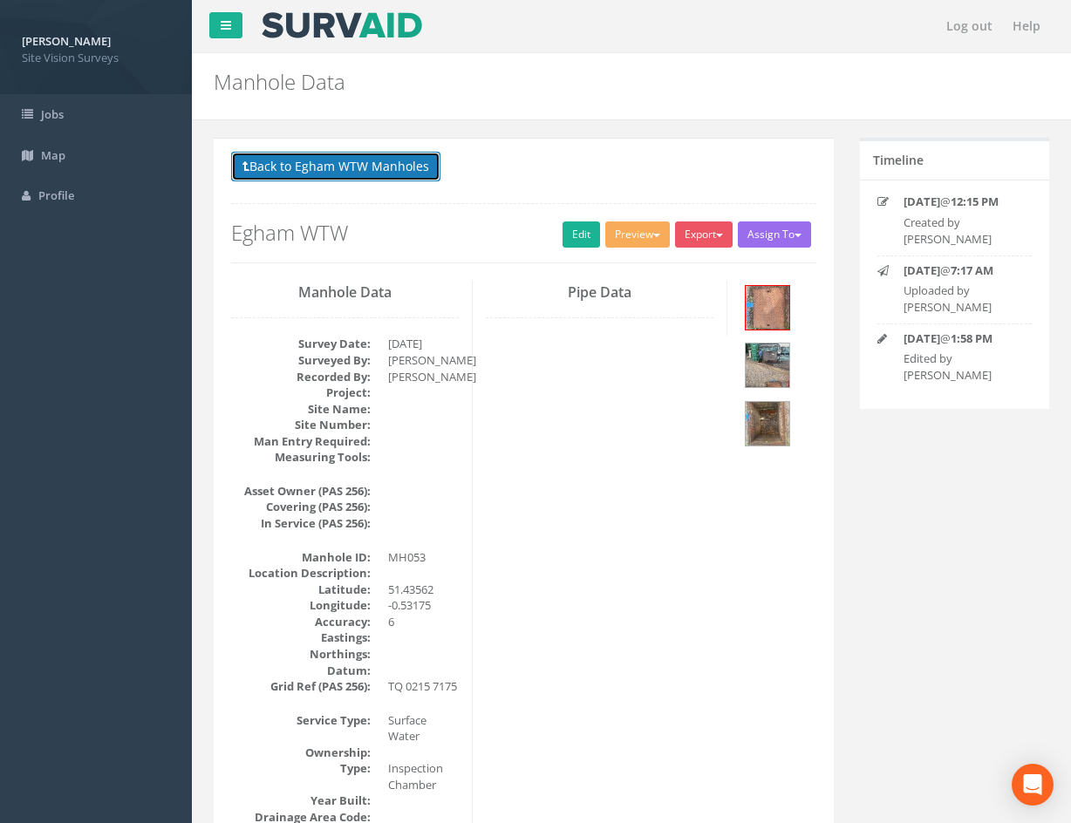
click at [392, 169] on button "Back to Egham WTW Manholes" at bounding box center [335, 167] width 209 height 30
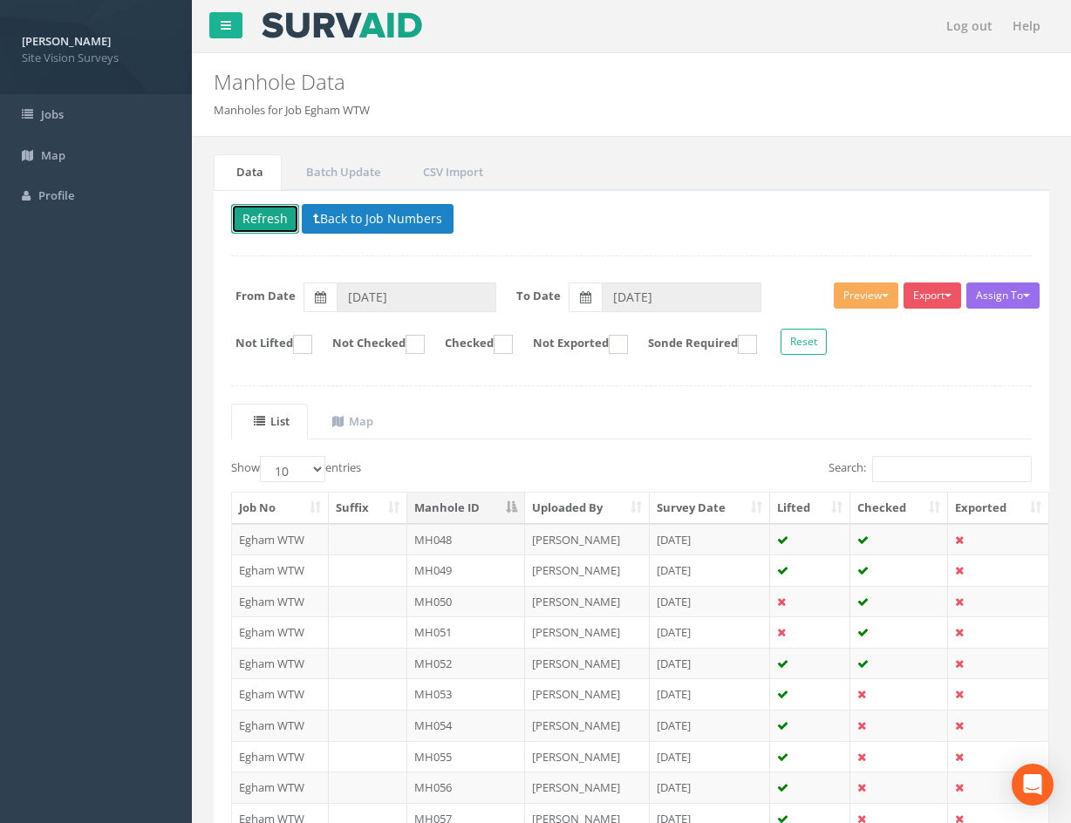
click at [267, 221] on button "Refresh" at bounding box center [265, 219] width 68 height 30
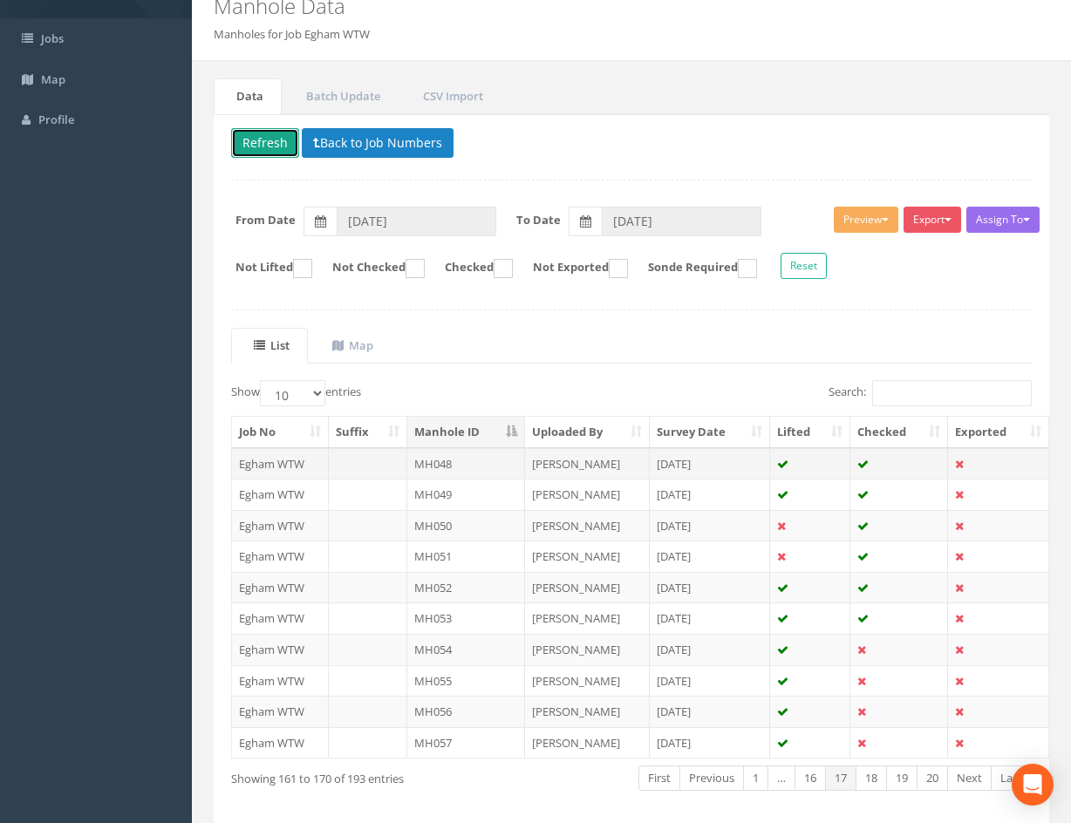
scroll to position [149, 0]
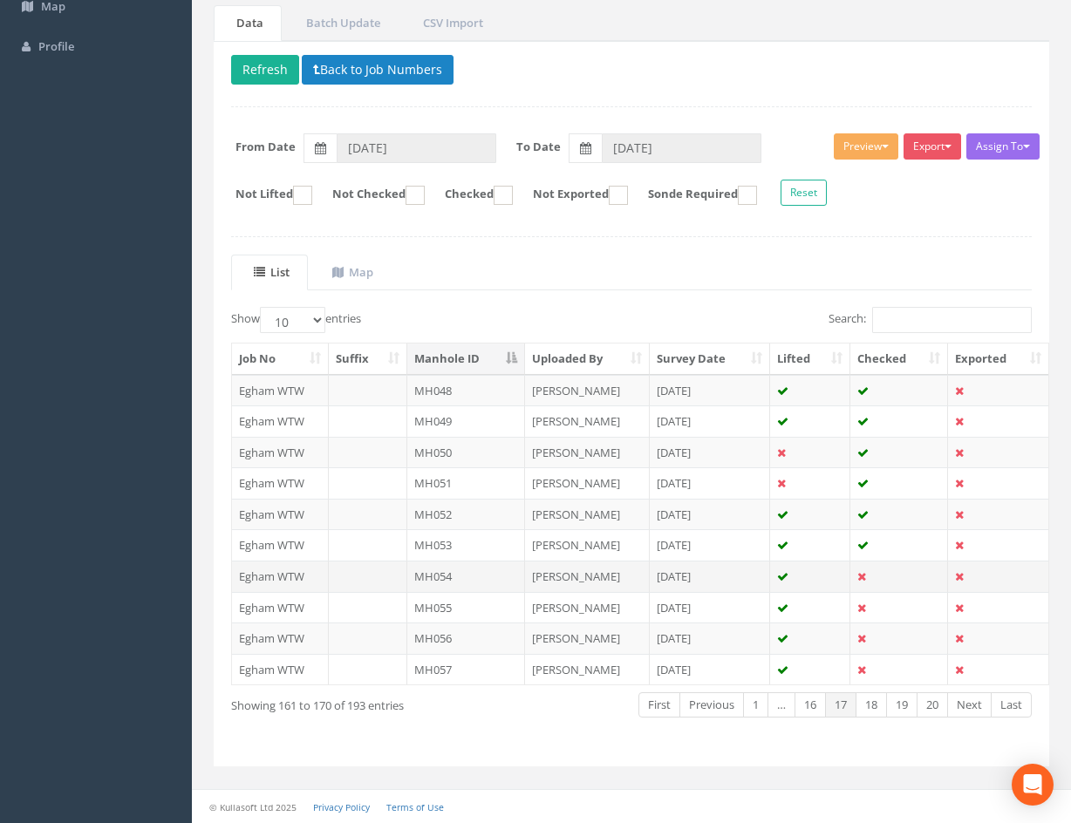
click at [896, 576] on td at bounding box center [899, 576] width 98 height 31
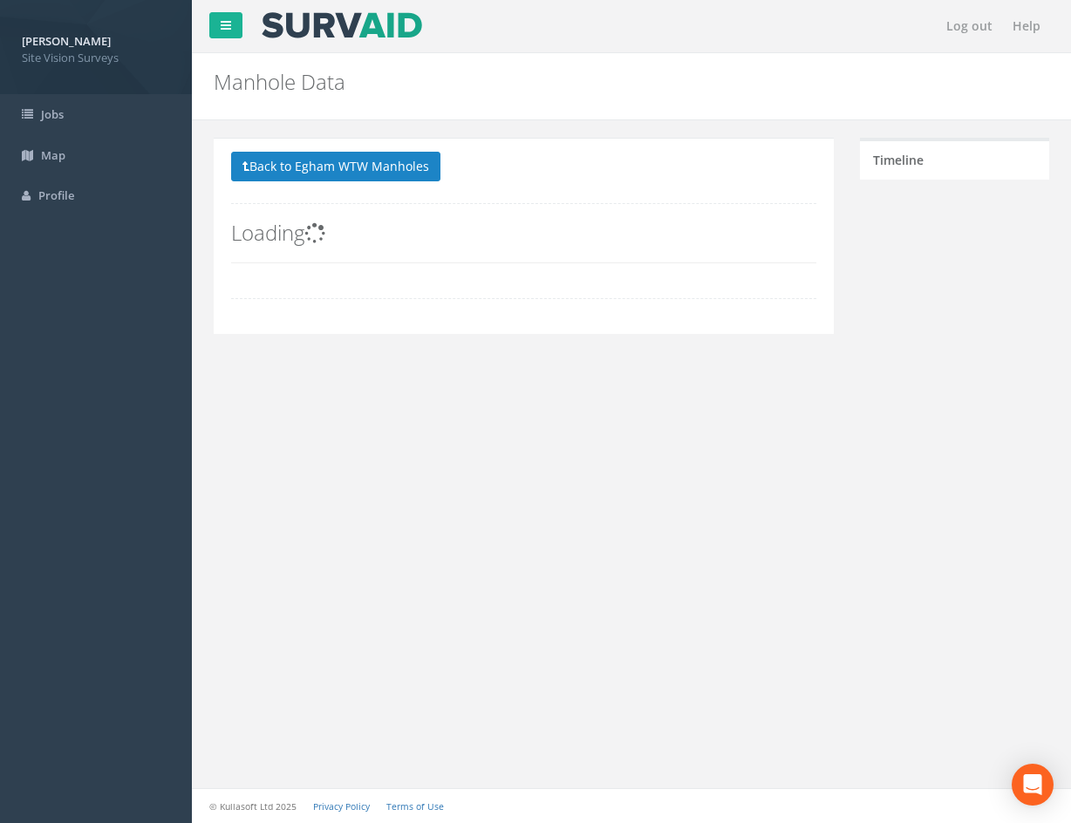
scroll to position [0, 0]
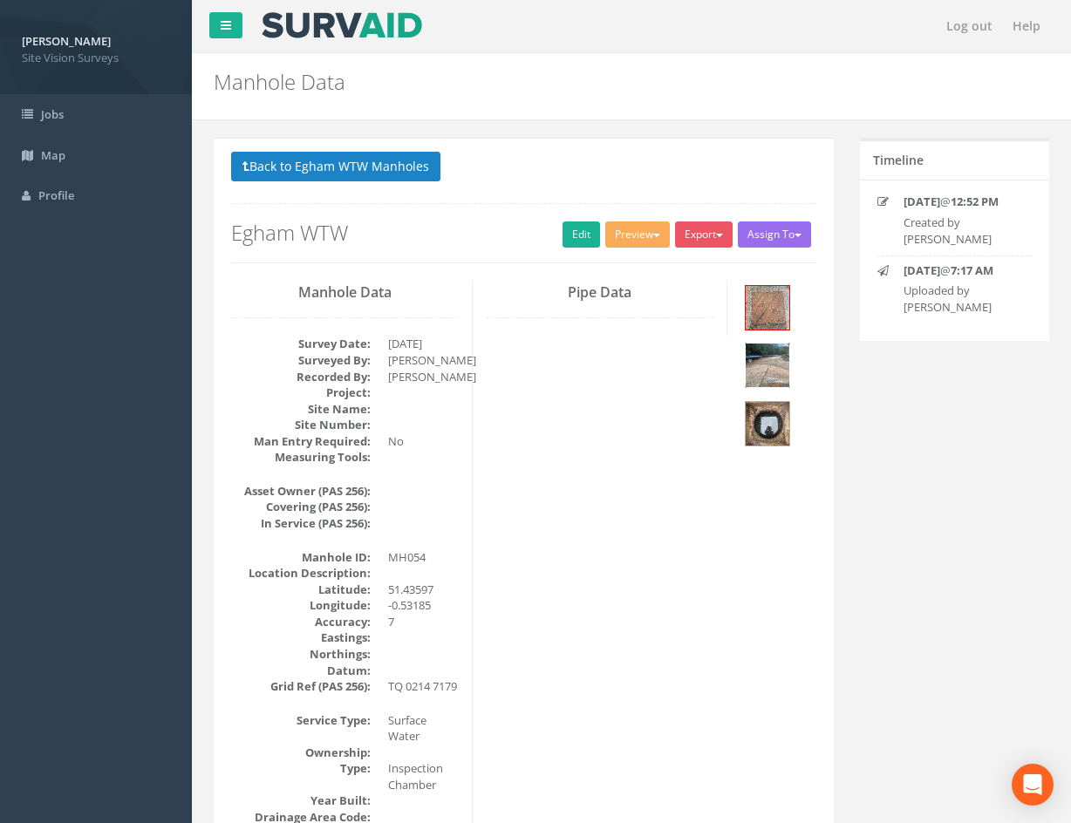
click at [761, 366] on img at bounding box center [768, 366] width 44 height 44
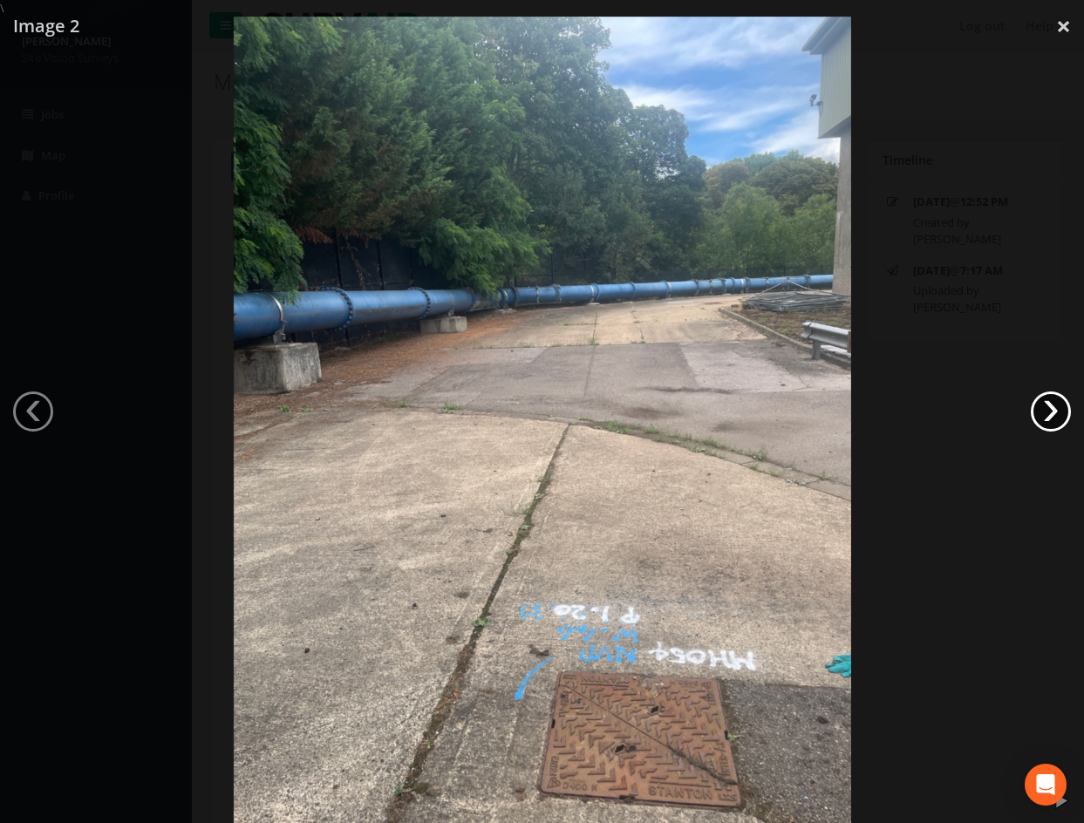
click at [1036, 410] on link "›" at bounding box center [1051, 412] width 40 height 40
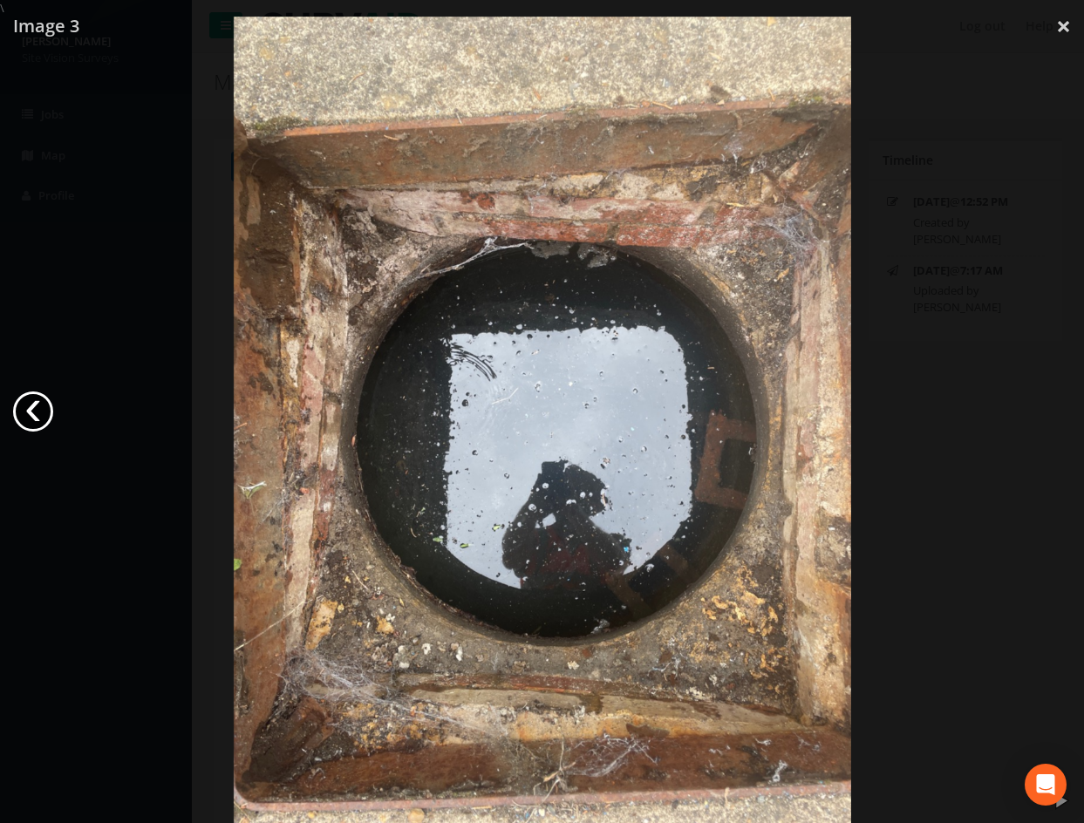
click at [40, 413] on link "‹" at bounding box center [33, 412] width 40 height 40
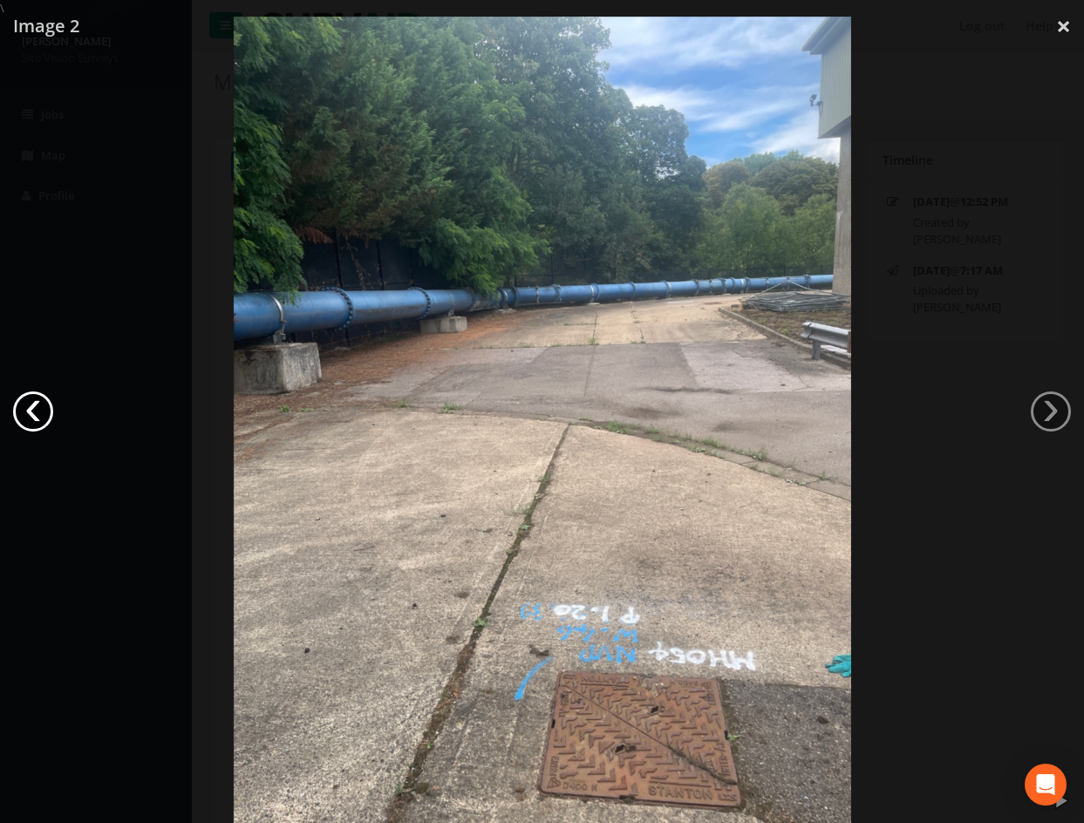
click at [40, 413] on link "‹" at bounding box center [33, 412] width 40 height 40
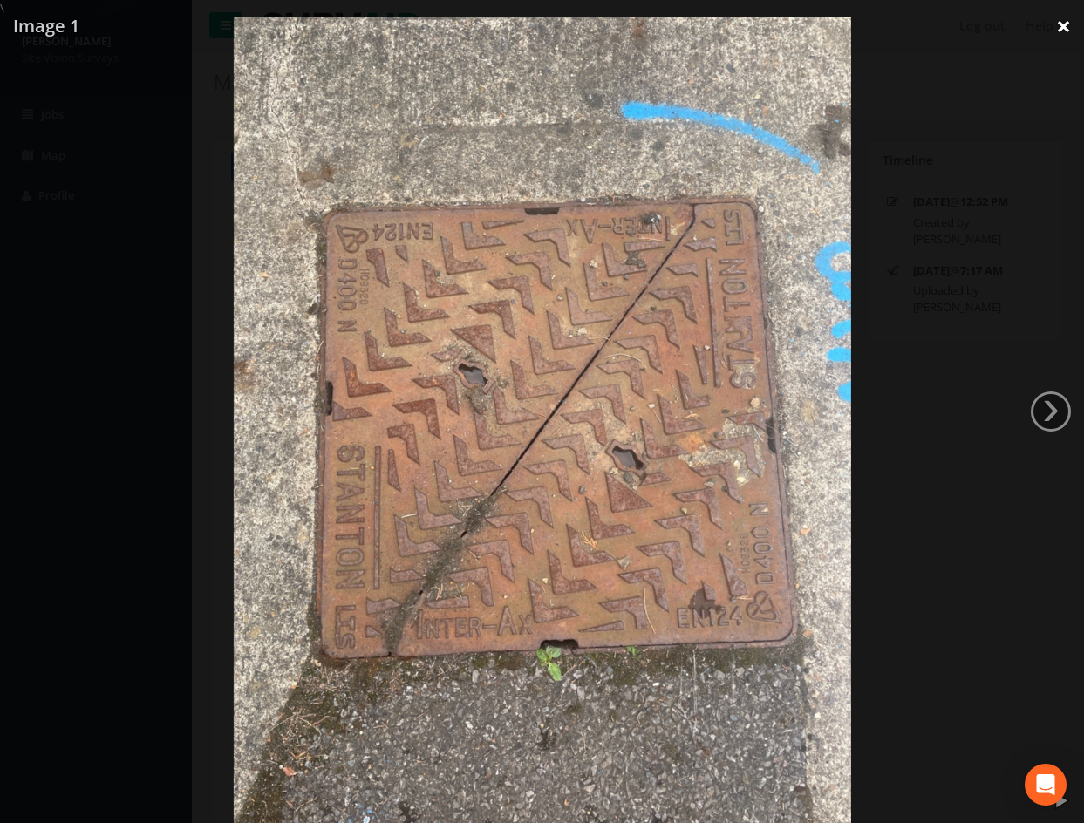
click at [1062, 31] on link "×" at bounding box center [1063, 26] width 41 height 52
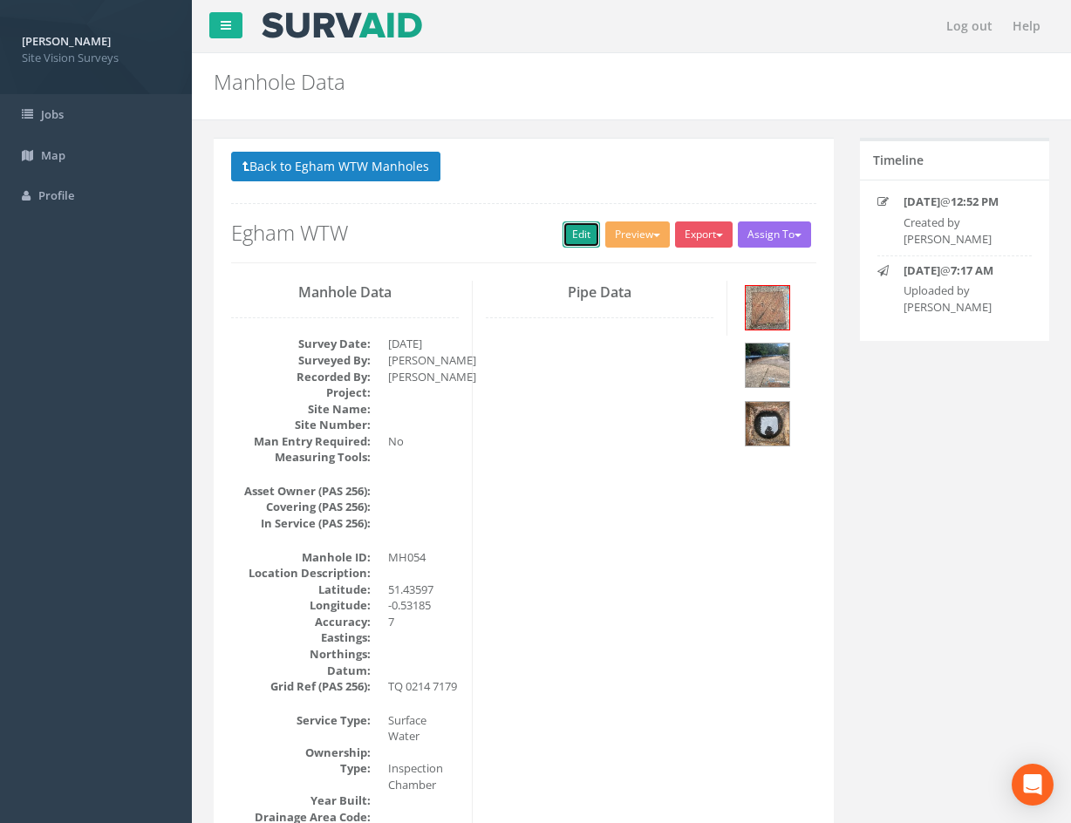
click at [576, 229] on link "Edit" at bounding box center [582, 235] width 38 height 26
drag, startPoint x: 780, startPoint y: 720, endPoint x: 579, endPoint y: 399, distance: 378.5
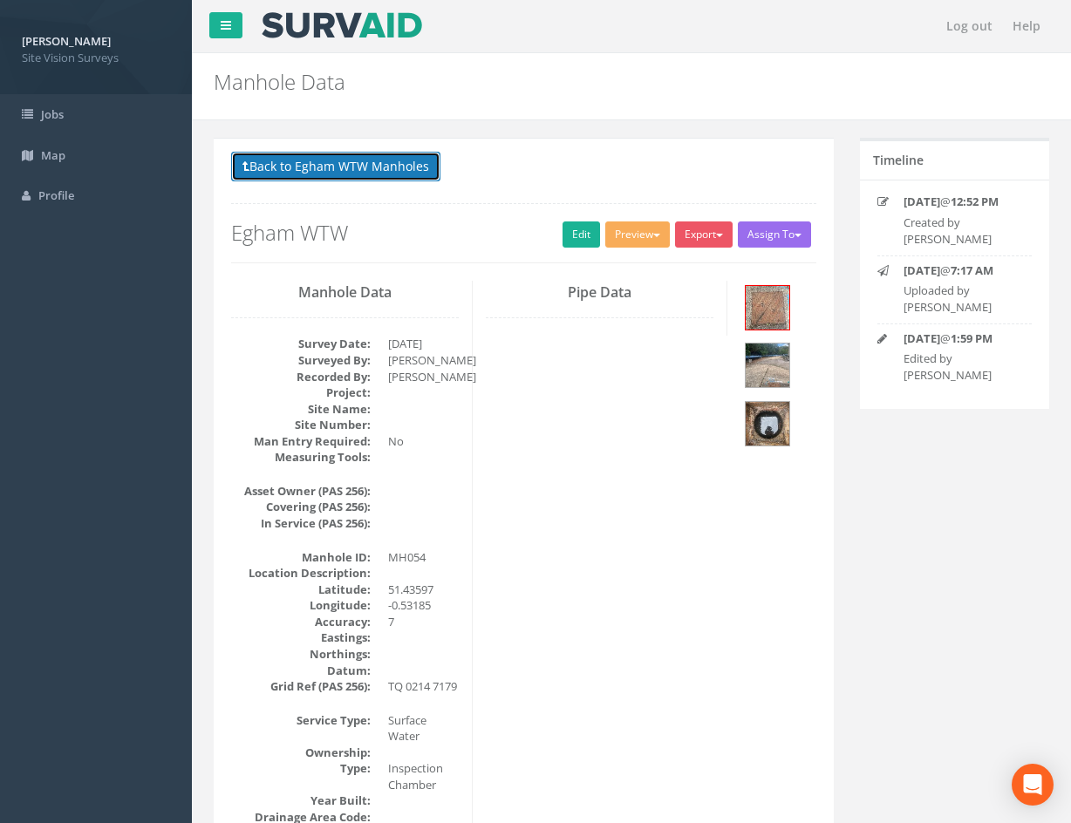
click at [380, 174] on button "Back to Egham WTW Manholes" at bounding box center [335, 167] width 209 height 30
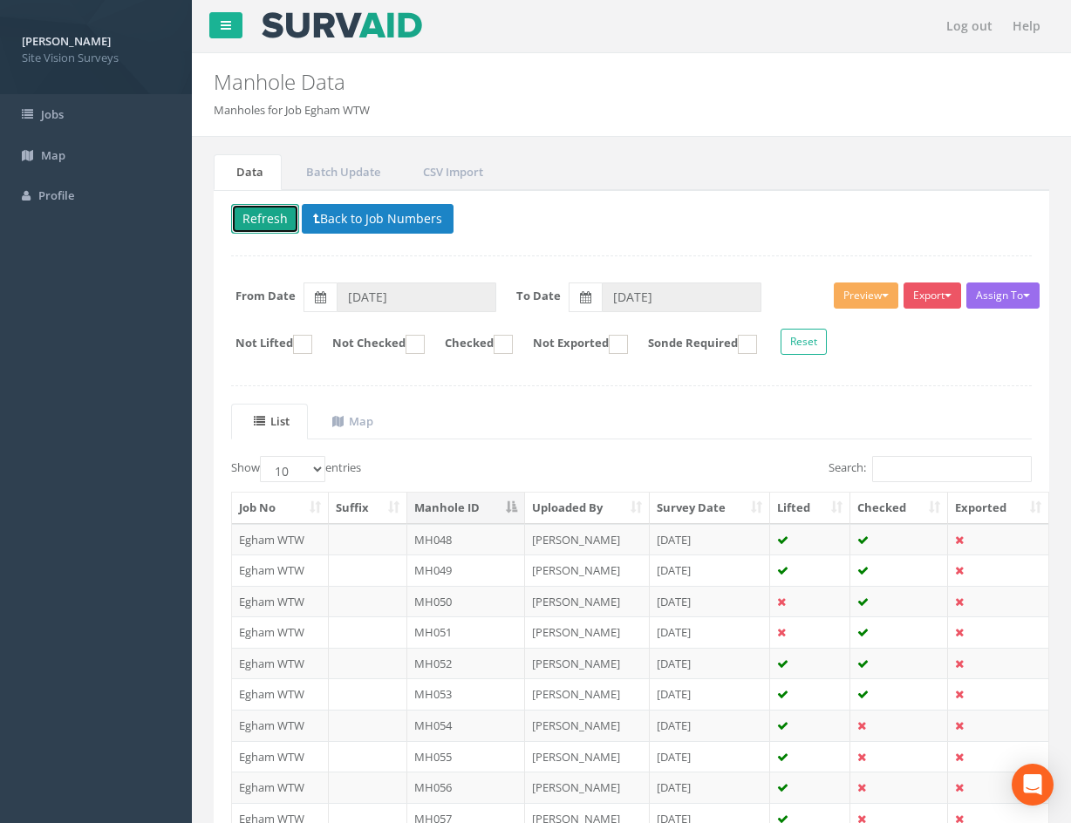
click at [274, 217] on button "Refresh" at bounding box center [265, 219] width 68 height 30
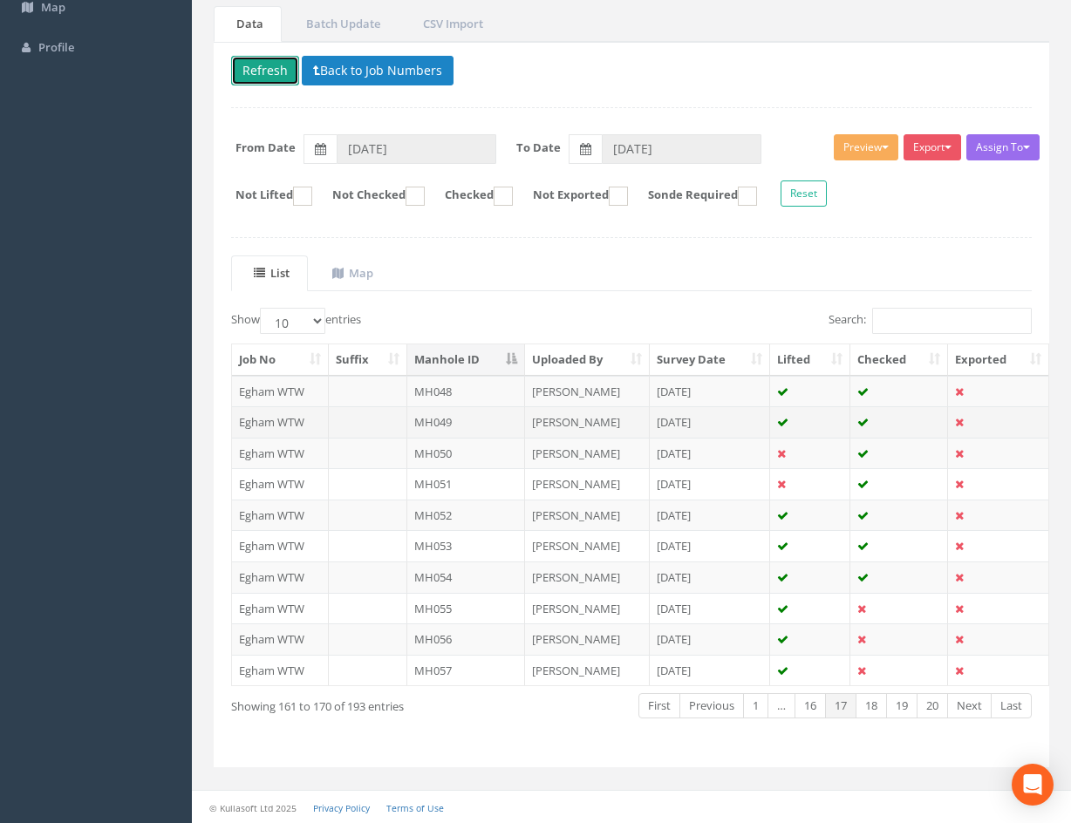
scroll to position [149, 0]
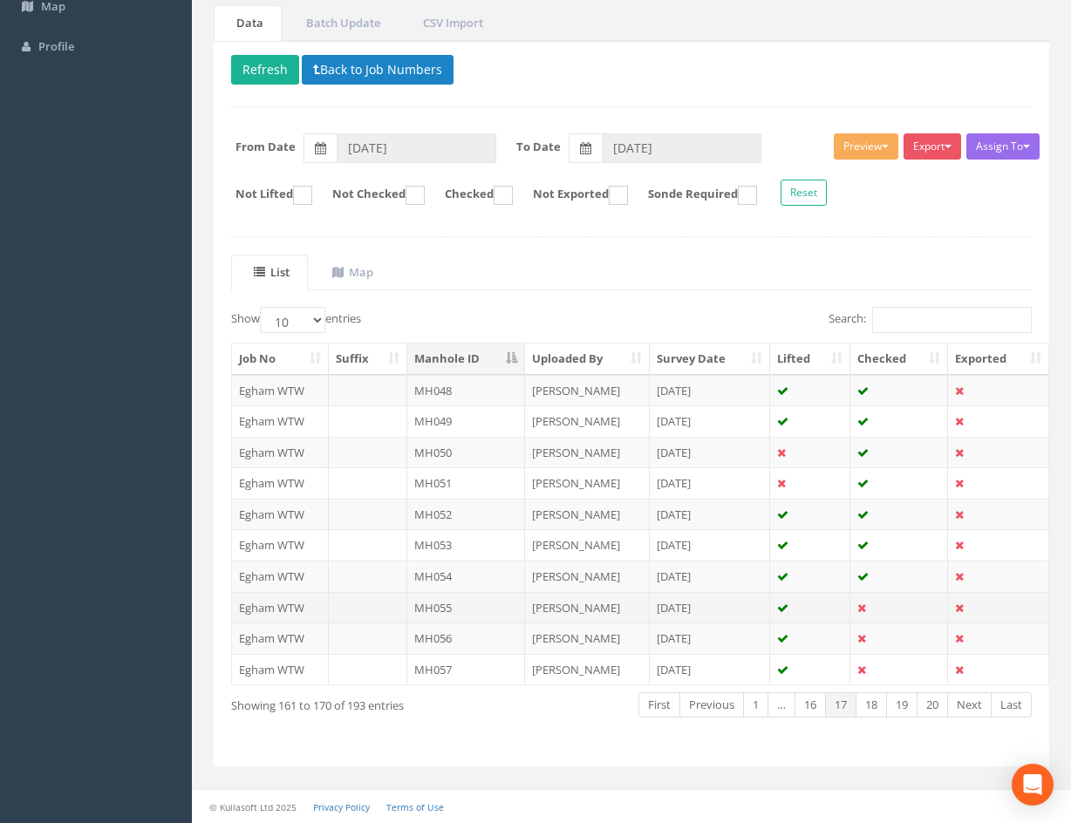
click at [891, 610] on td at bounding box center [899, 607] width 98 height 31
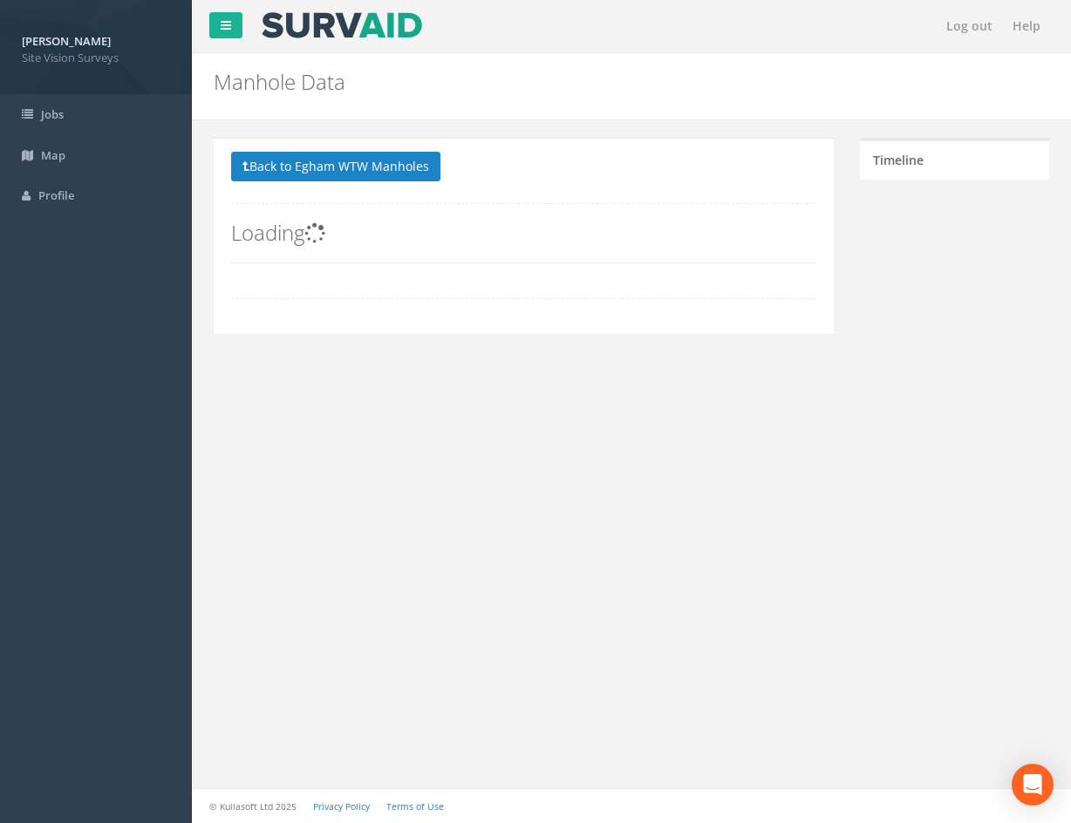
scroll to position [0, 0]
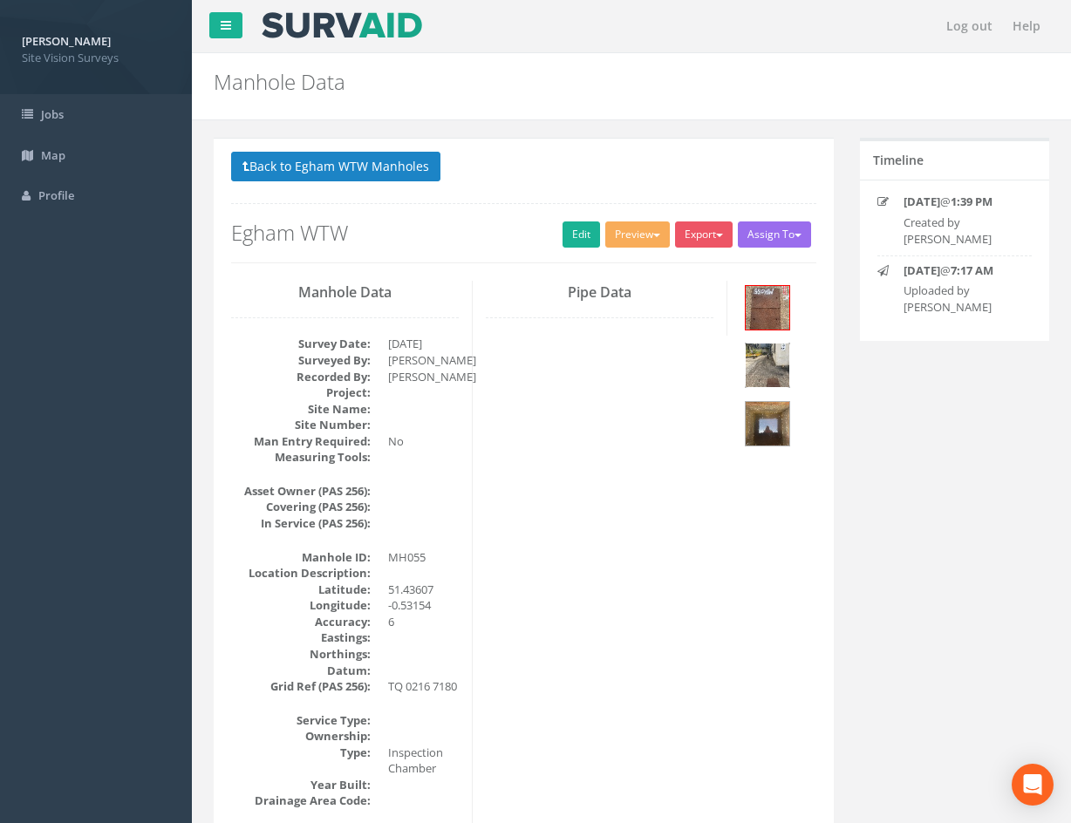
click at [781, 372] on img at bounding box center [768, 366] width 44 height 44
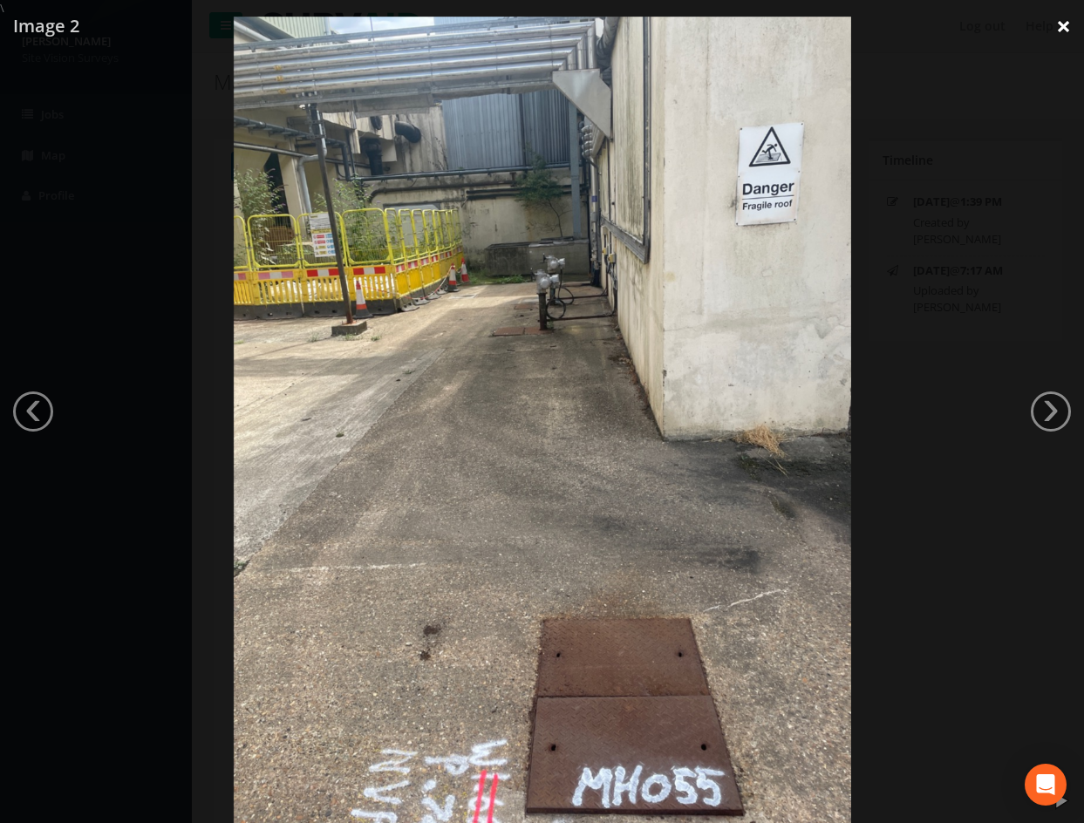
click at [1060, 24] on link "×" at bounding box center [1063, 26] width 41 height 52
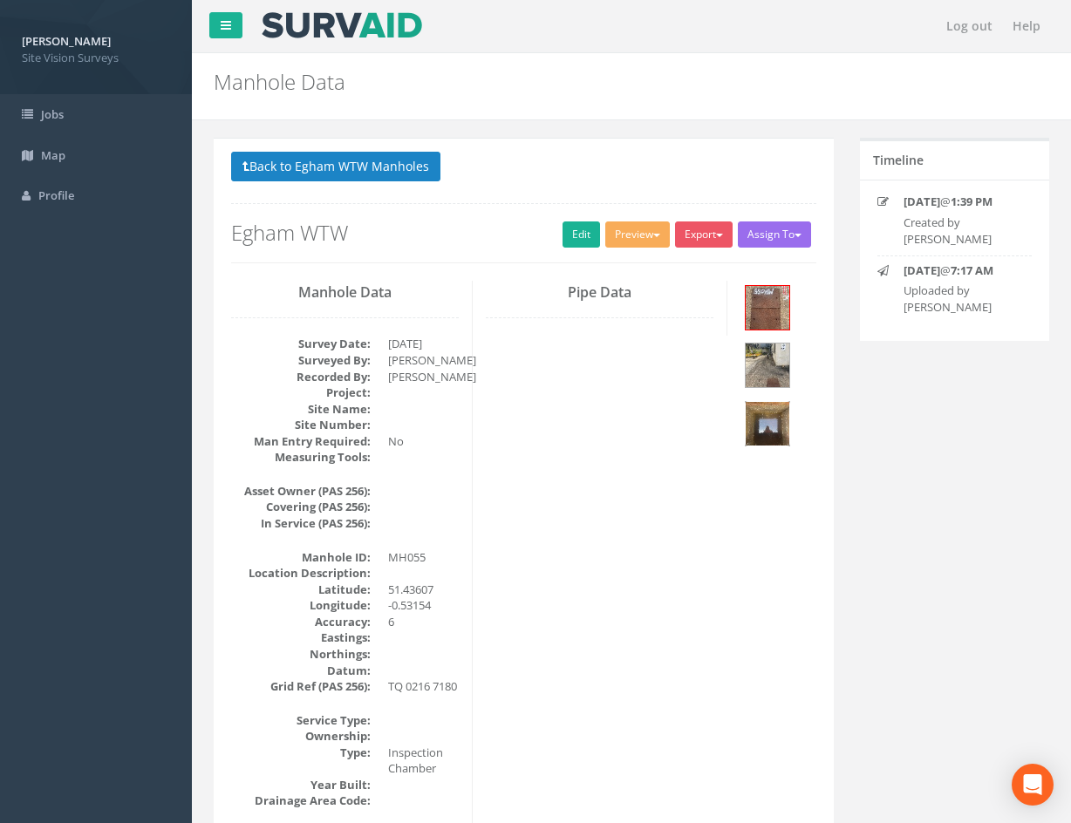
click at [771, 417] on img at bounding box center [768, 424] width 44 height 44
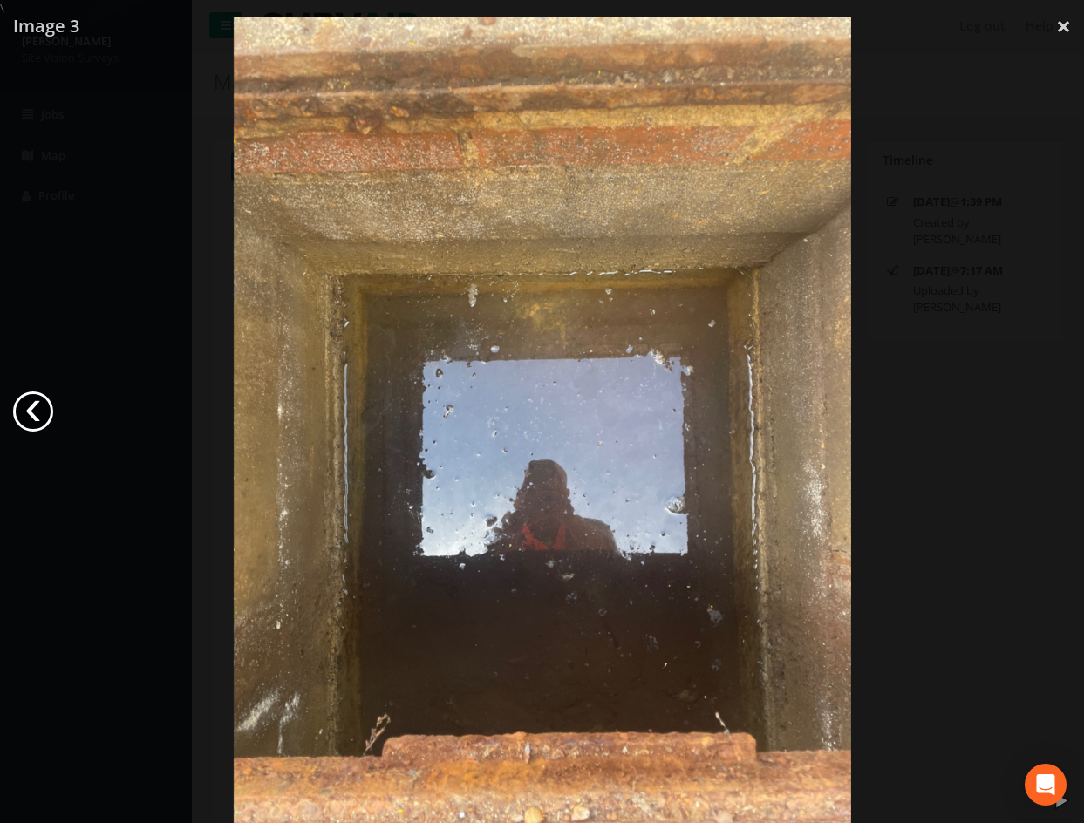
click at [40, 403] on link "‹" at bounding box center [33, 412] width 40 height 40
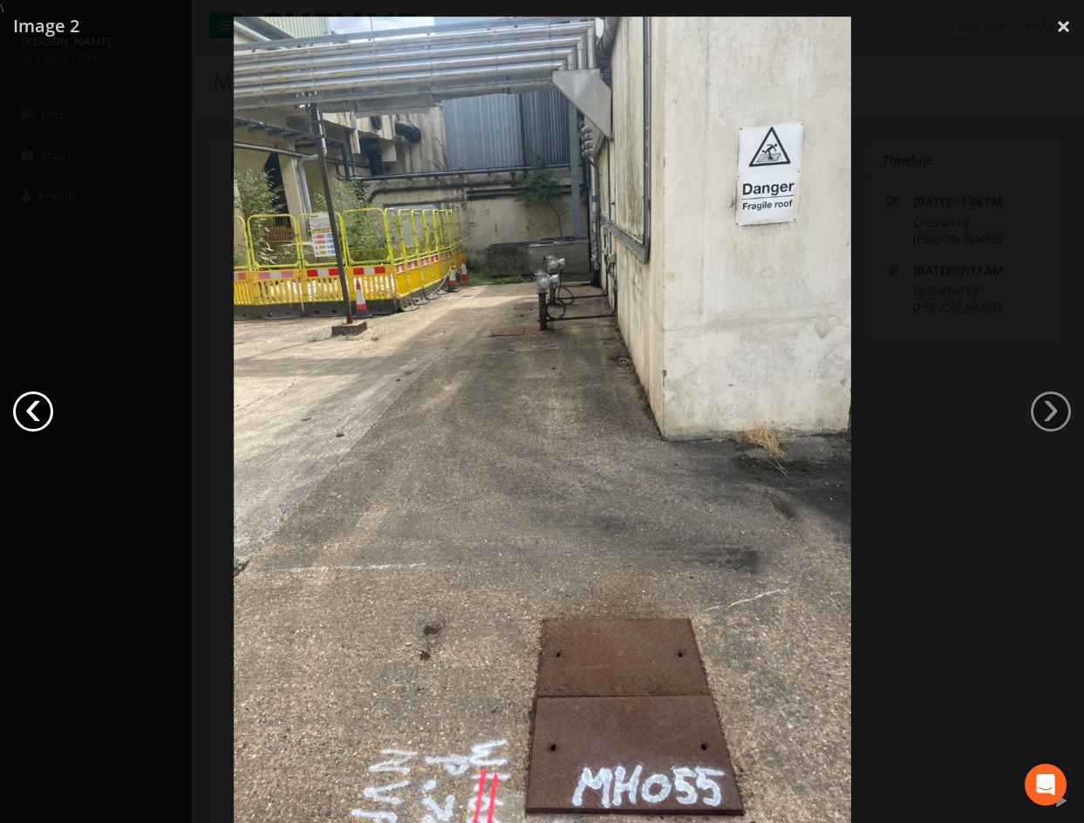
click at [40, 403] on link "‹" at bounding box center [33, 412] width 40 height 40
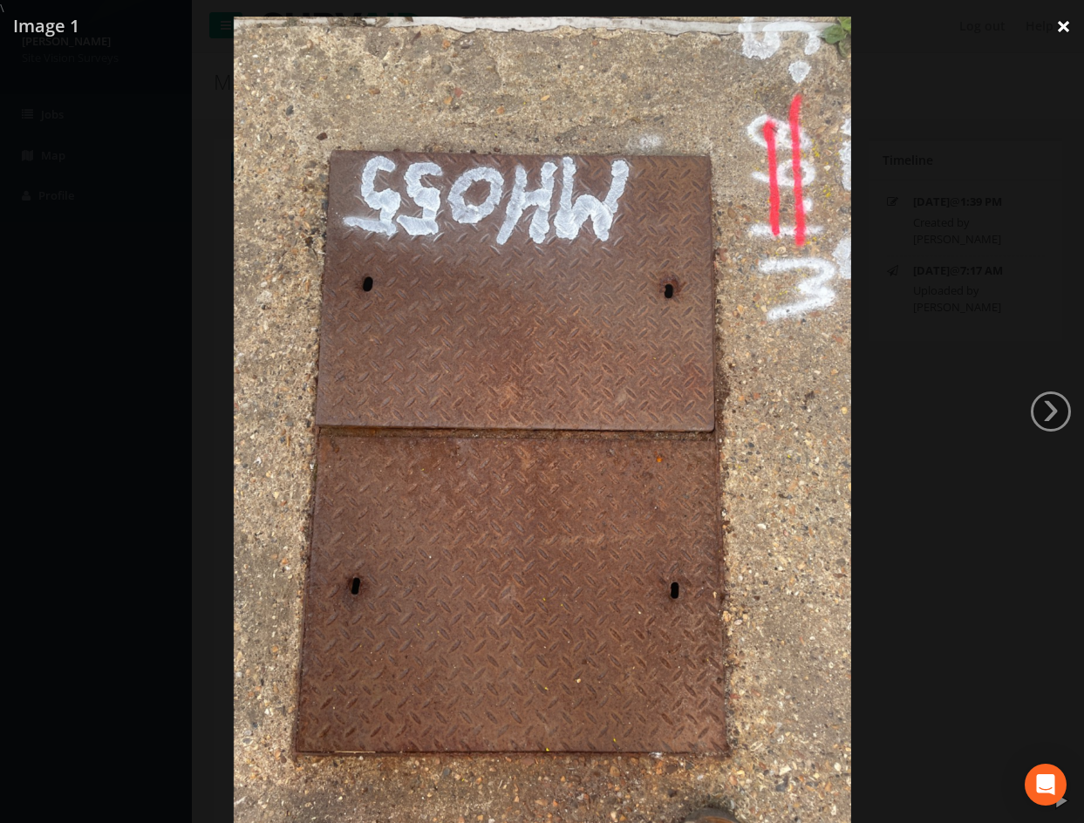
click at [1064, 29] on link "×" at bounding box center [1063, 26] width 41 height 52
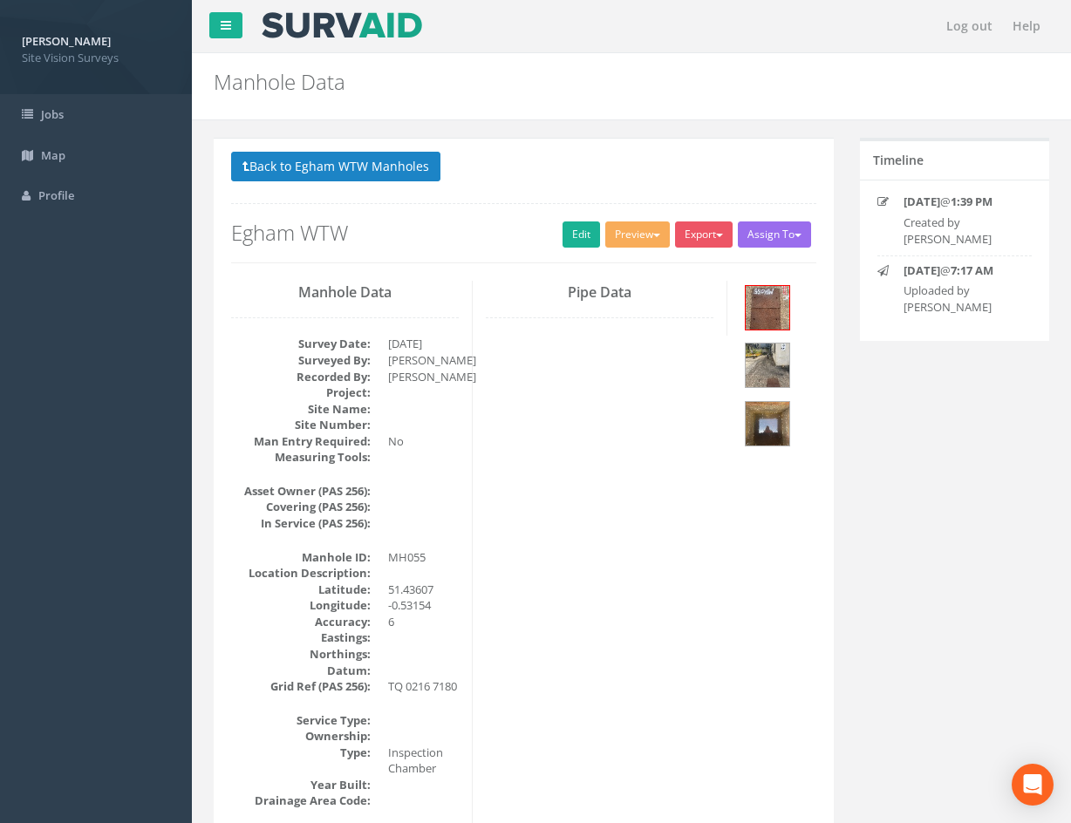
drag, startPoint x: 791, startPoint y: 564, endPoint x: 757, endPoint y: 231, distance: 334.9
click at [567, 237] on link "Edit" at bounding box center [582, 235] width 38 height 26
drag, startPoint x: 745, startPoint y: 608, endPoint x: 543, endPoint y: 234, distance: 424.9
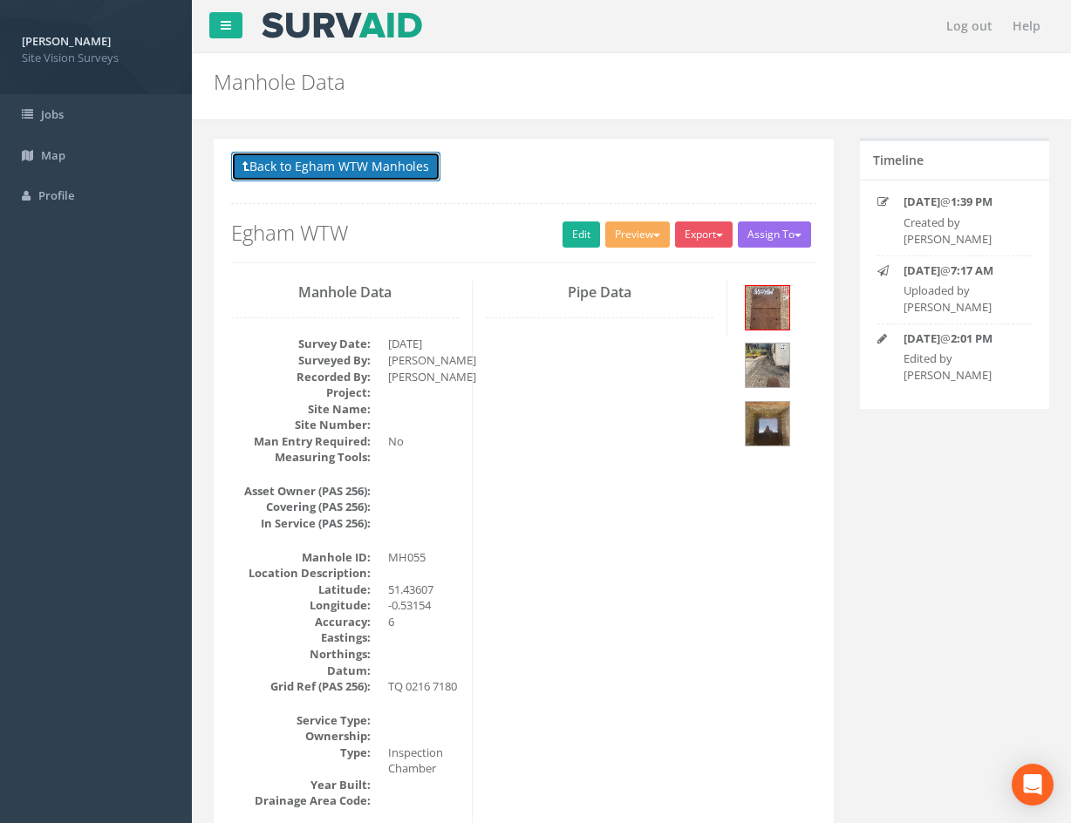
click at [401, 174] on button "Back to Egham WTW Manholes" at bounding box center [335, 167] width 209 height 30
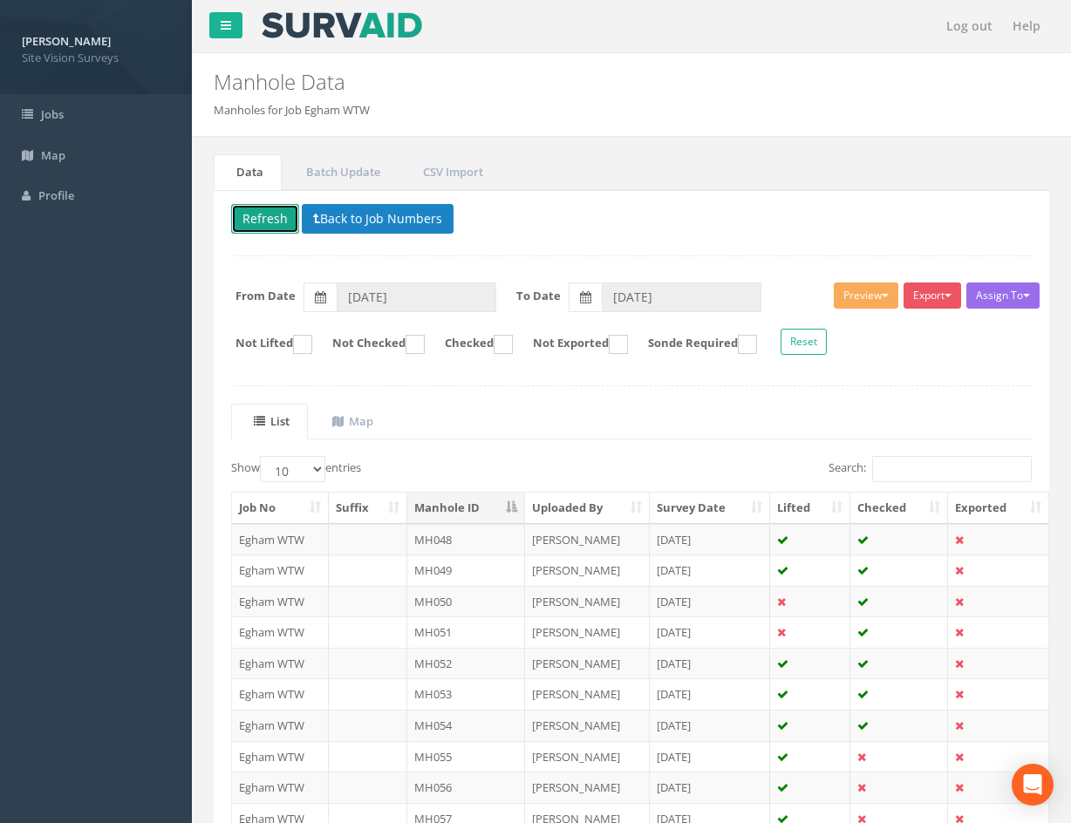
click at [256, 211] on button "Refresh" at bounding box center [265, 219] width 68 height 30
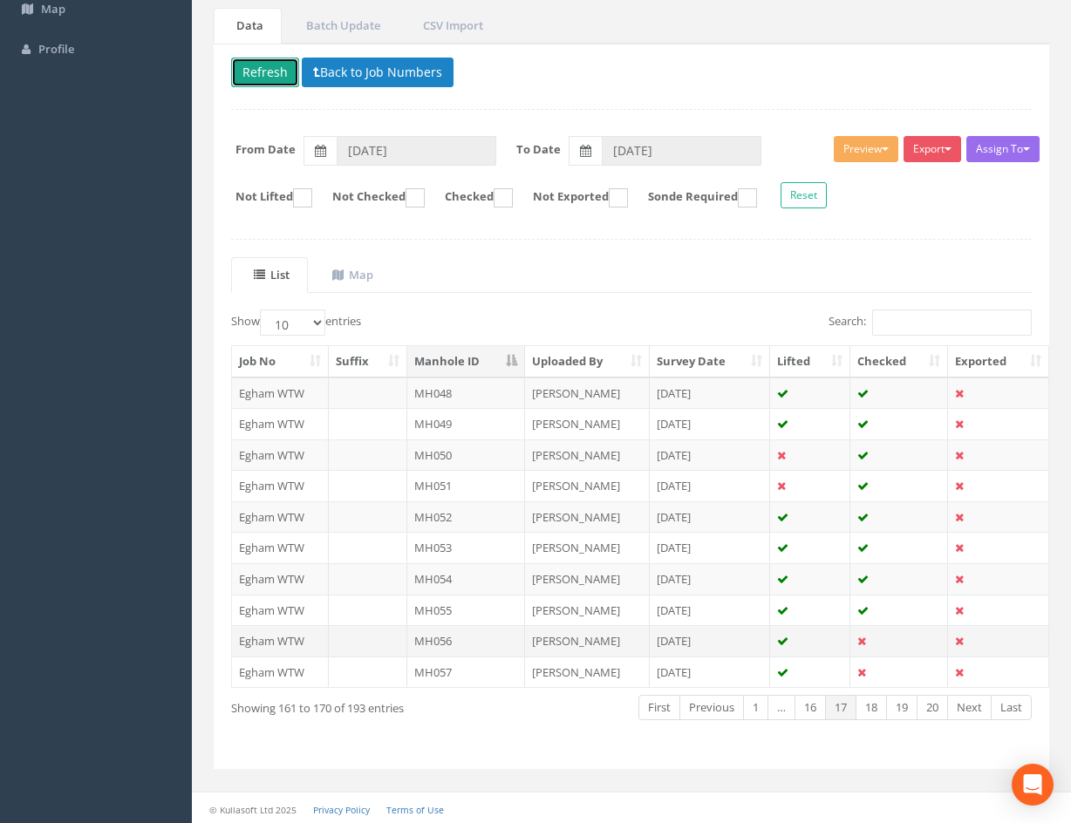
scroll to position [149, 0]
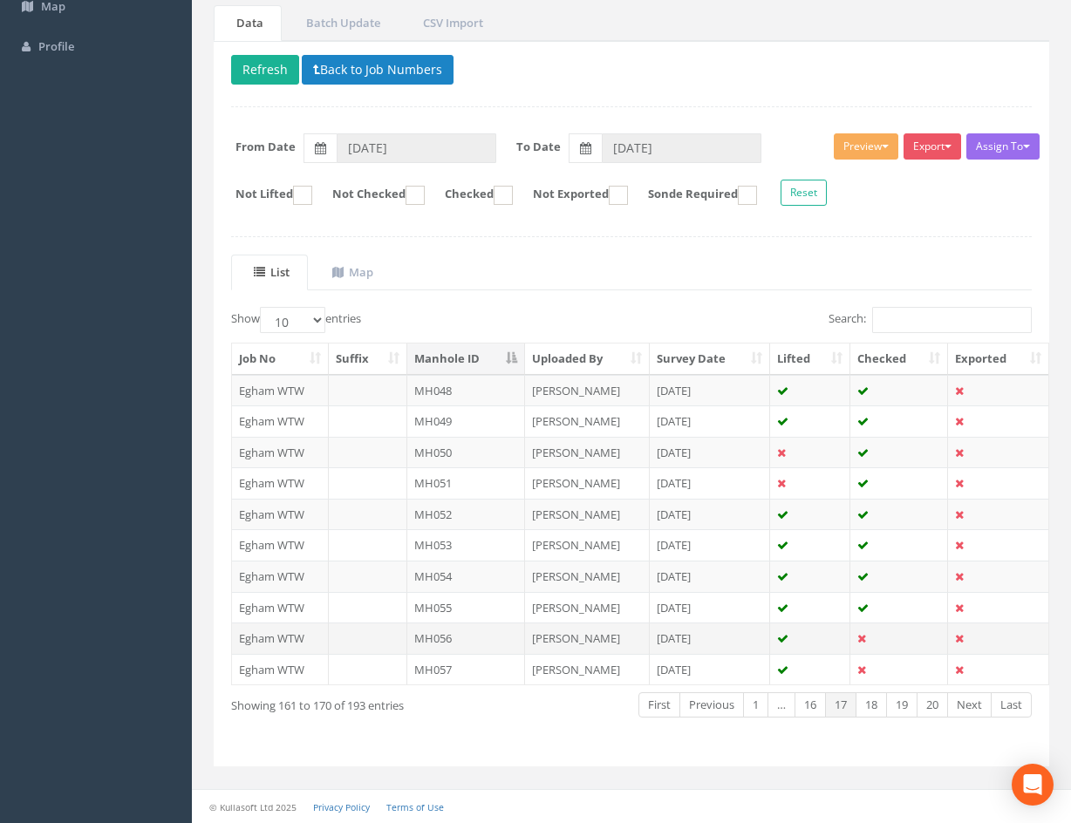
click at [890, 633] on td at bounding box center [899, 638] width 98 height 31
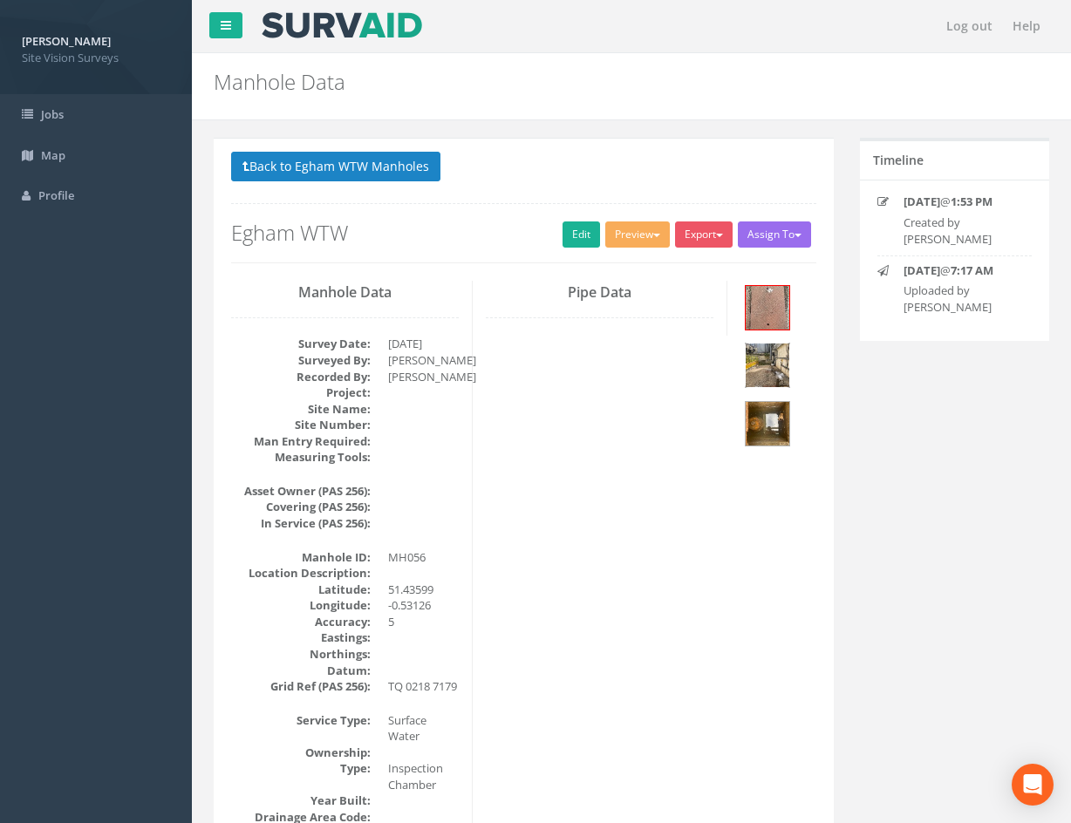
click at [761, 361] on img at bounding box center [768, 366] width 44 height 44
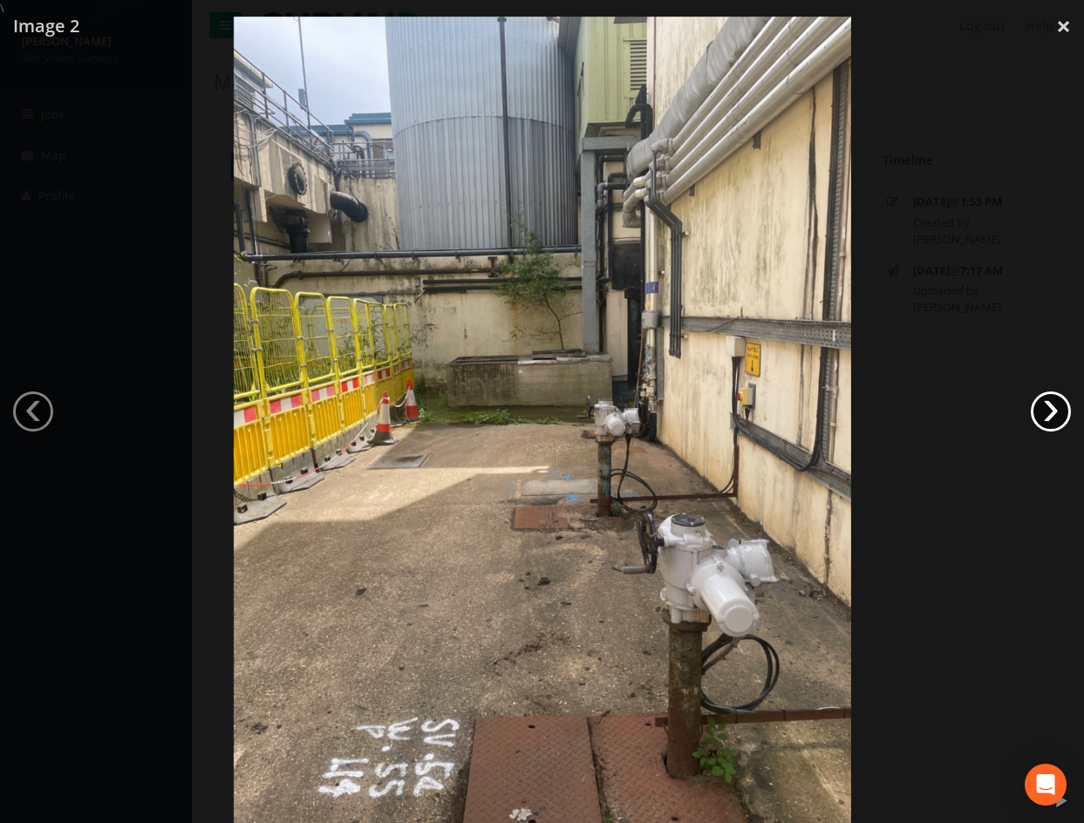
click at [1041, 403] on link "›" at bounding box center [1051, 412] width 40 height 40
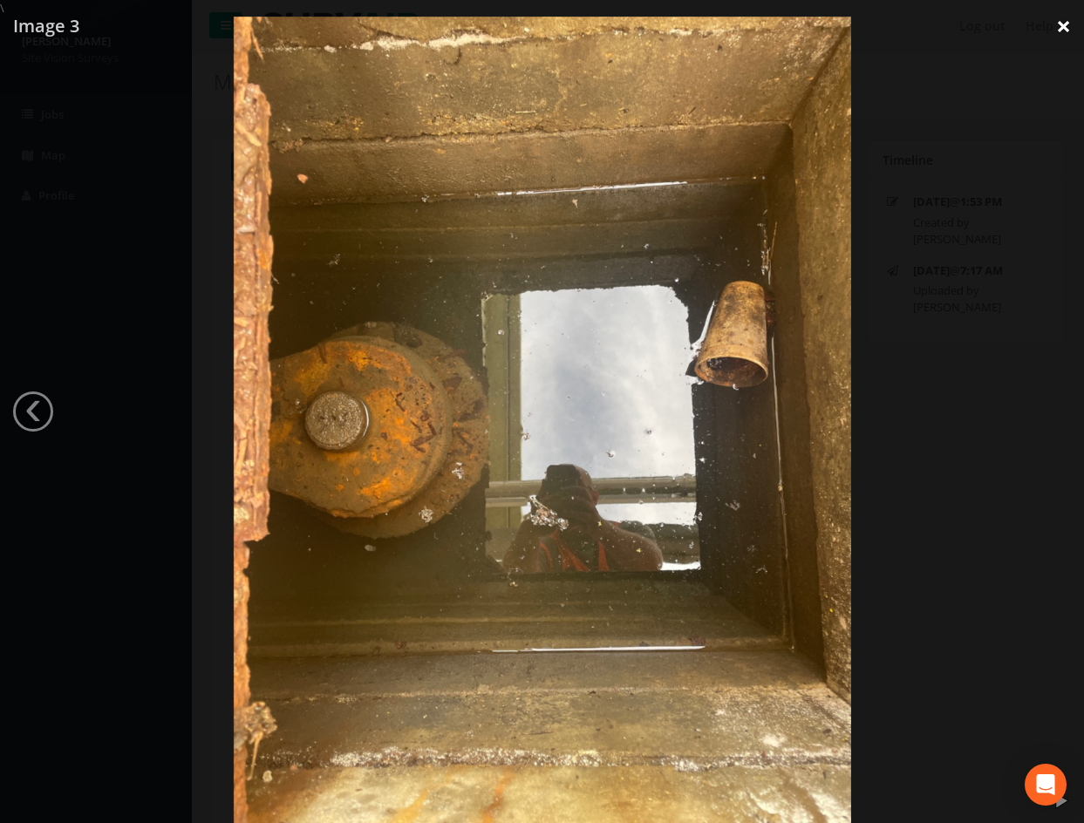
click at [1064, 31] on link "×" at bounding box center [1063, 26] width 41 height 52
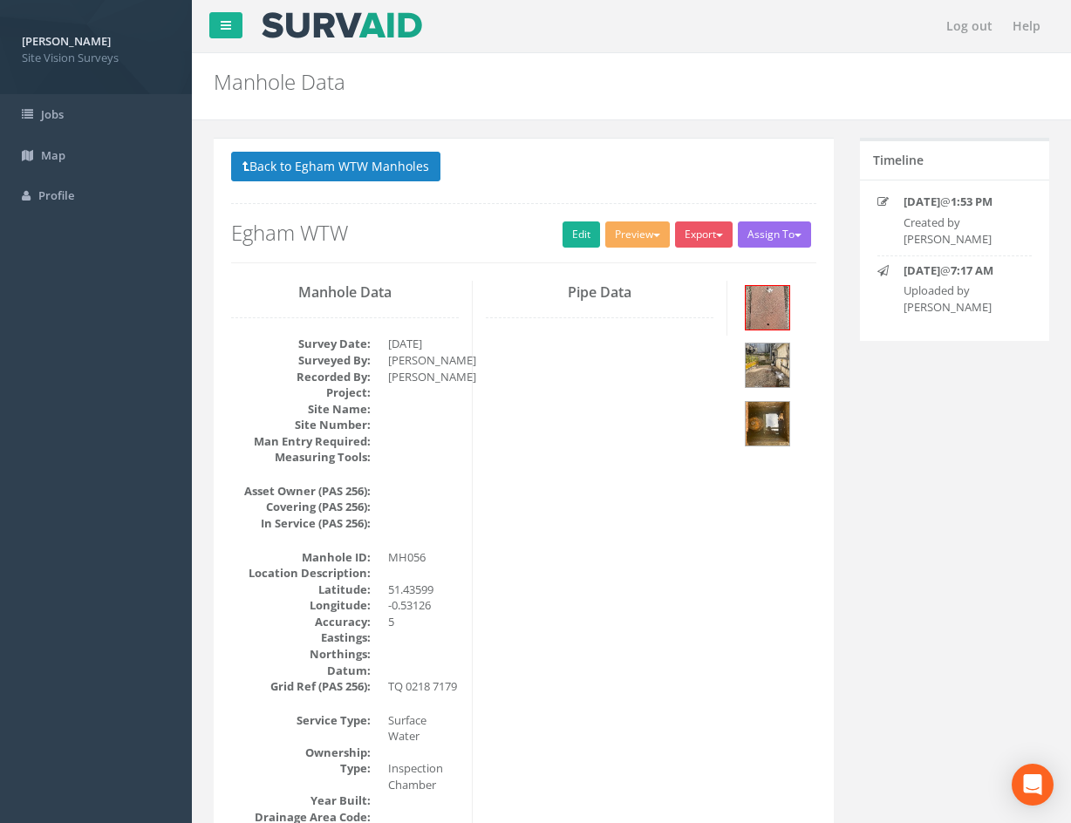
drag, startPoint x: 740, startPoint y: 624, endPoint x: 590, endPoint y: 203, distance: 447.2
click at [563, 232] on link "Edit" at bounding box center [582, 235] width 38 height 26
drag, startPoint x: 556, startPoint y: 232, endPoint x: 666, endPoint y: 310, distance: 135.3
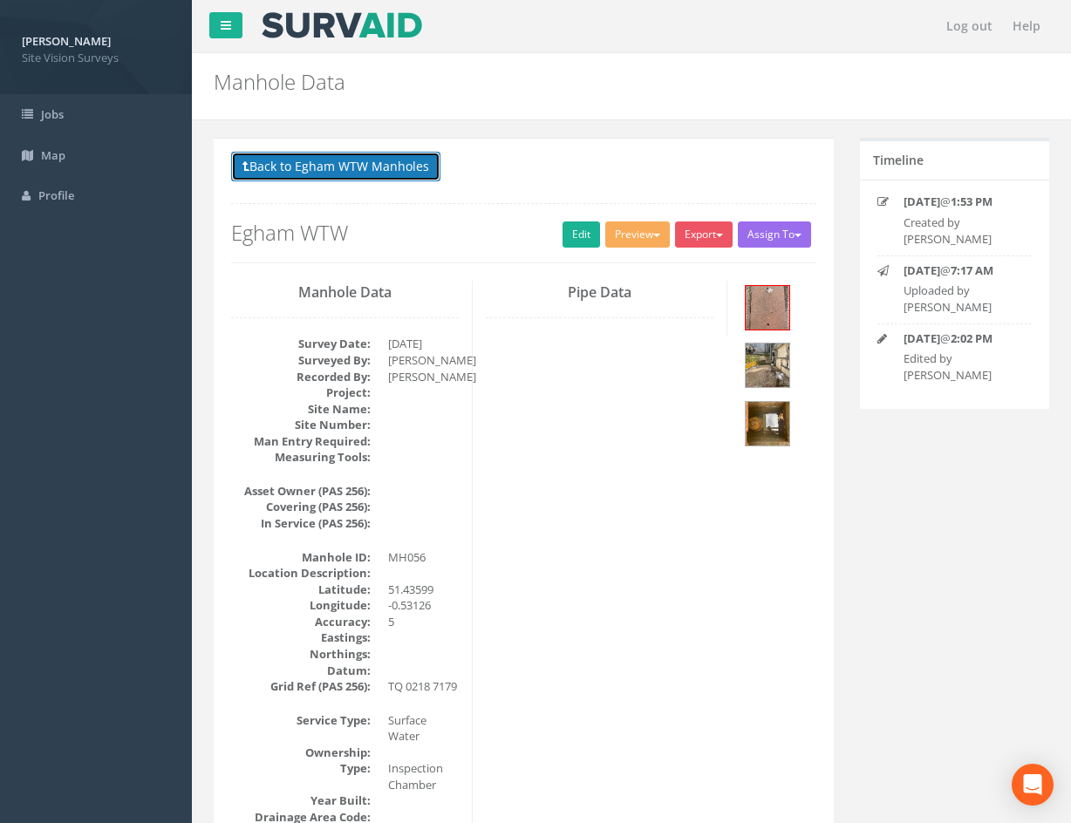
click at [404, 164] on button "Back to Egham WTW Manholes" at bounding box center [335, 167] width 209 height 30
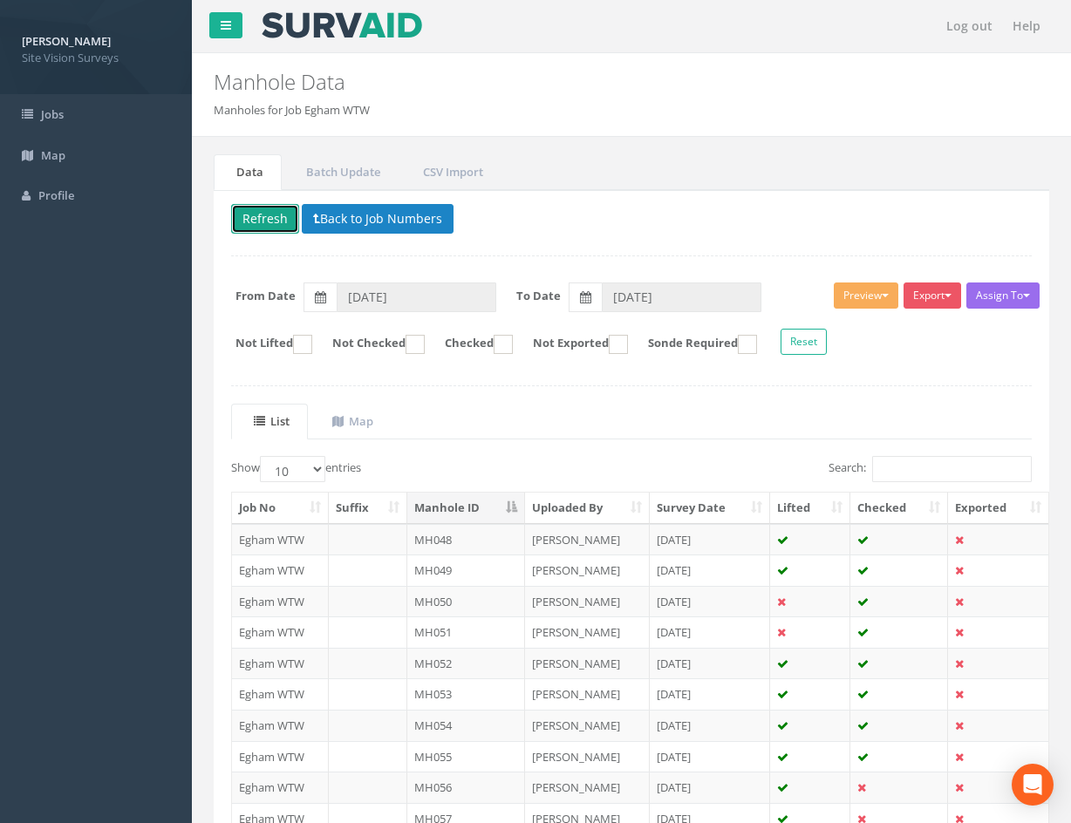
click at [273, 214] on button "Refresh" at bounding box center [265, 219] width 68 height 30
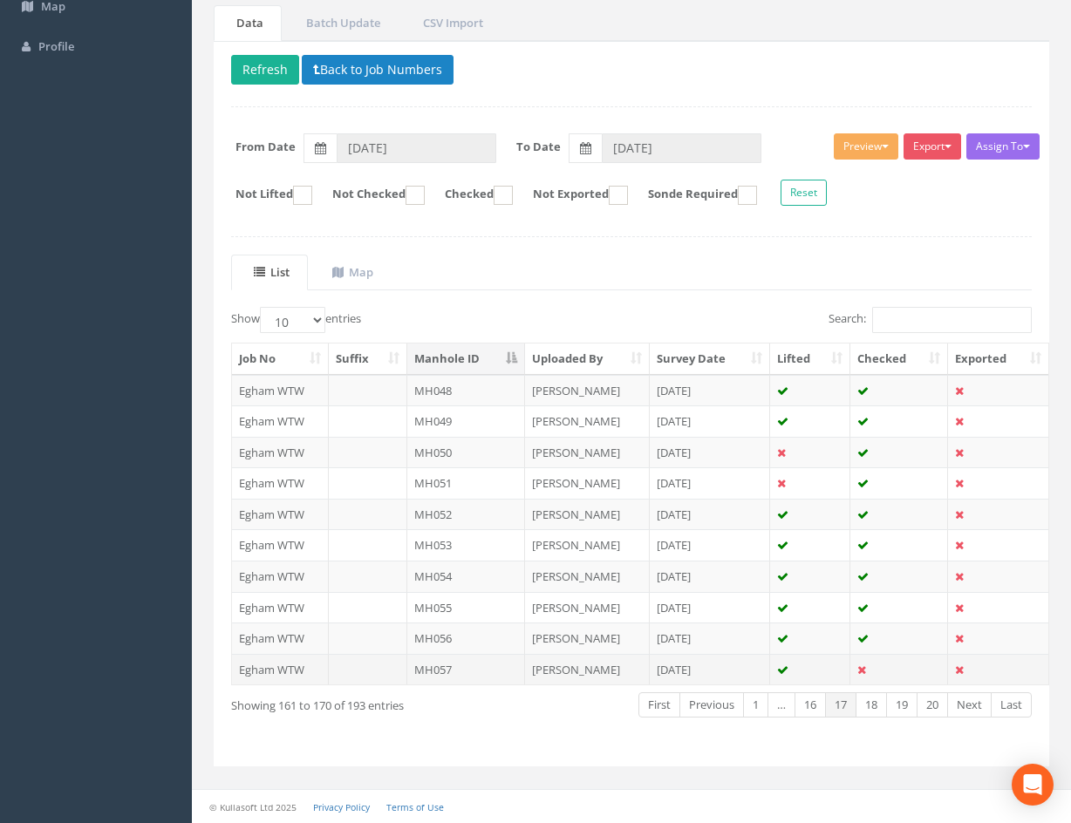
click at [897, 670] on td at bounding box center [899, 669] width 98 height 31
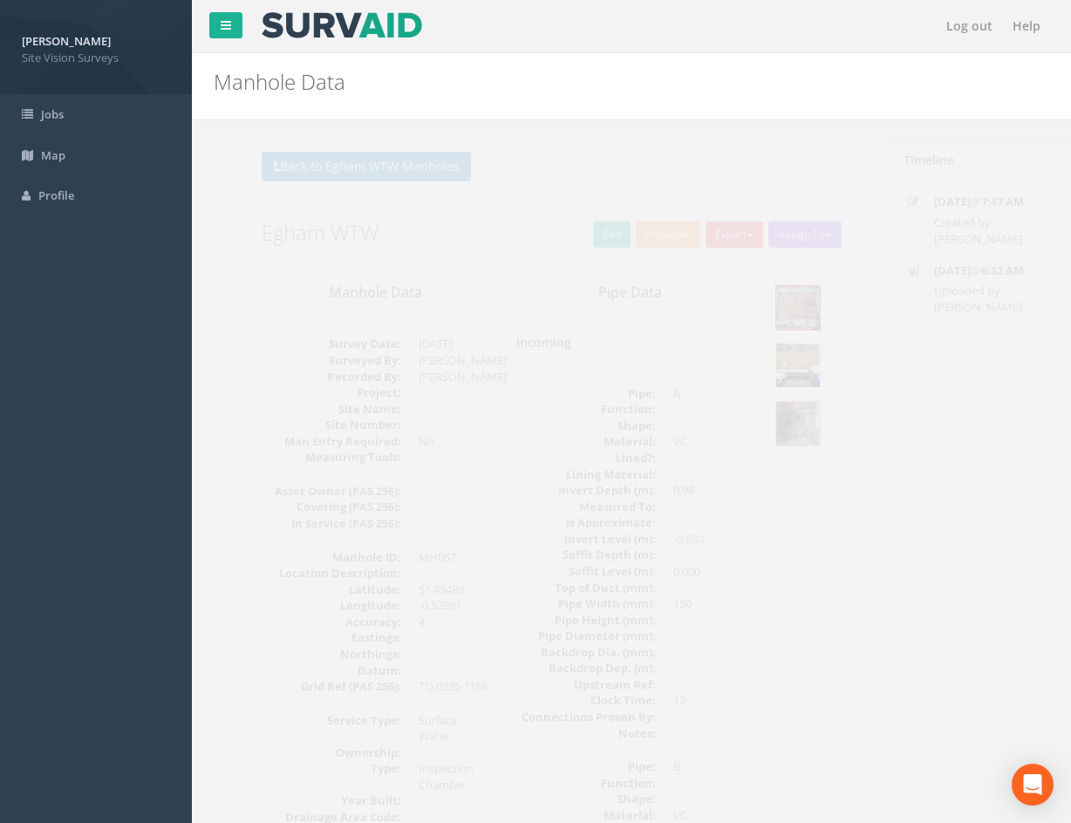
click at [765, 366] on img at bounding box center [768, 366] width 44 height 44
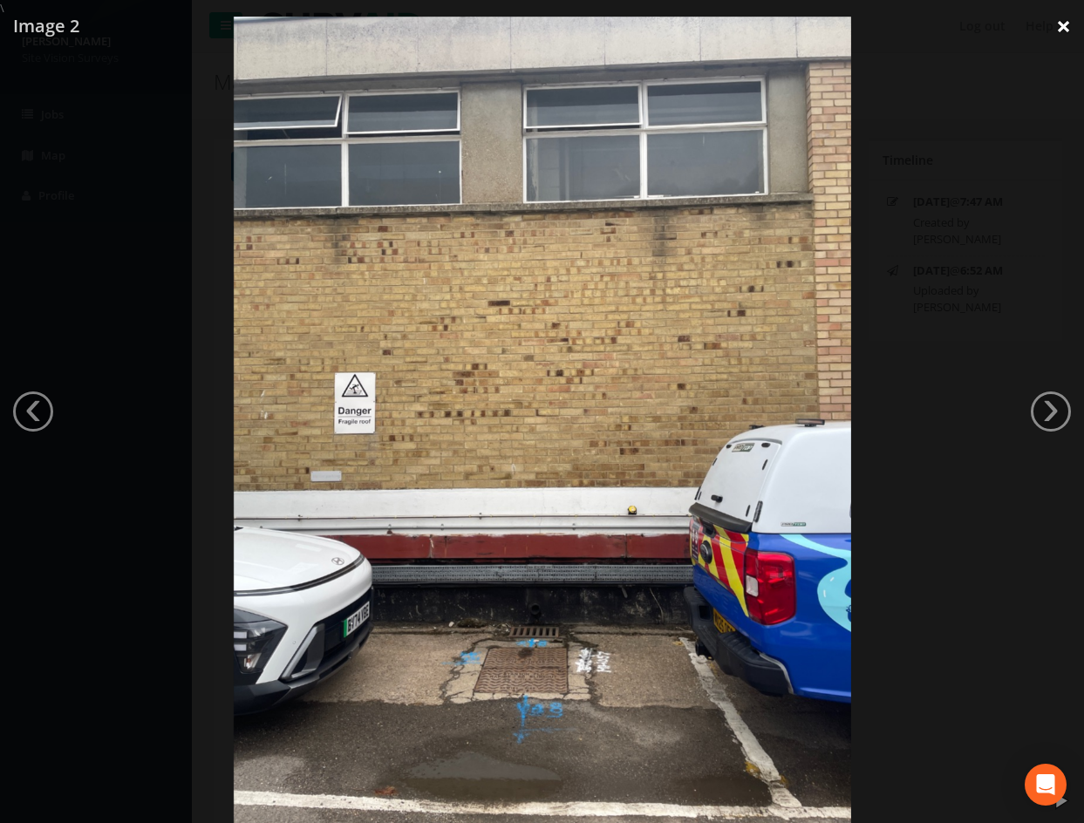
click at [1065, 30] on link "×" at bounding box center [1063, 26] width 41 height 52
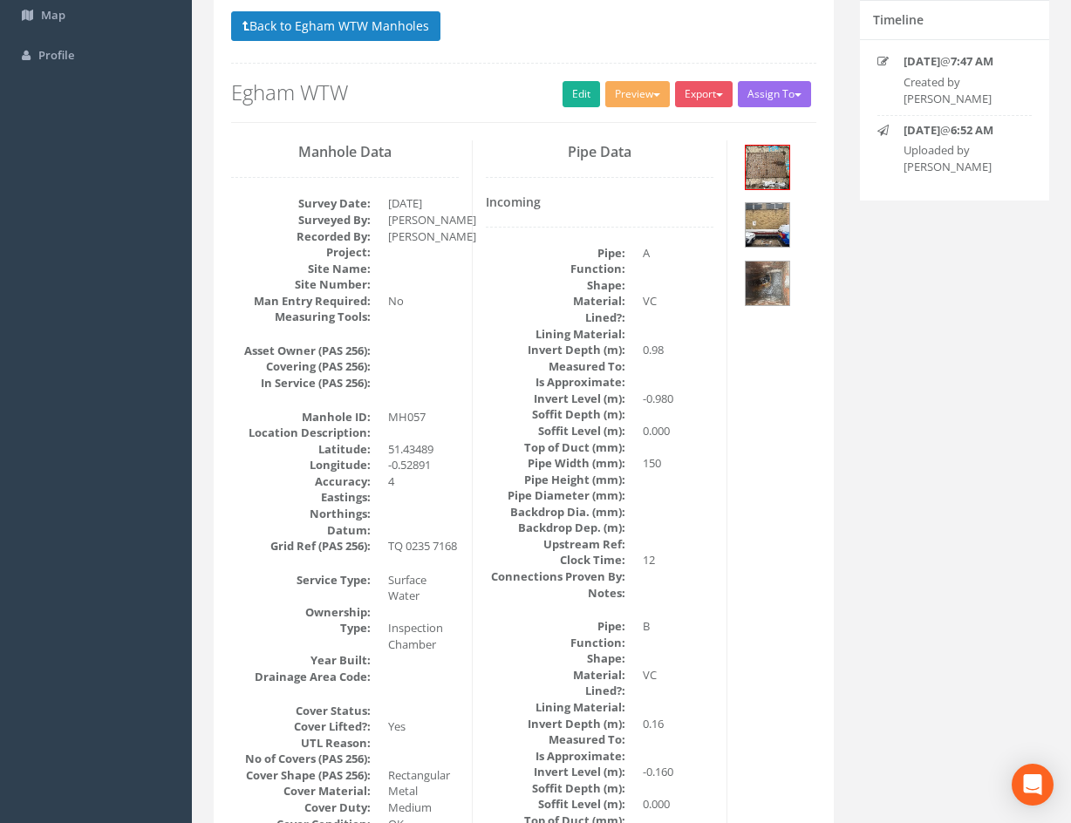
scroll to position [174, 0]
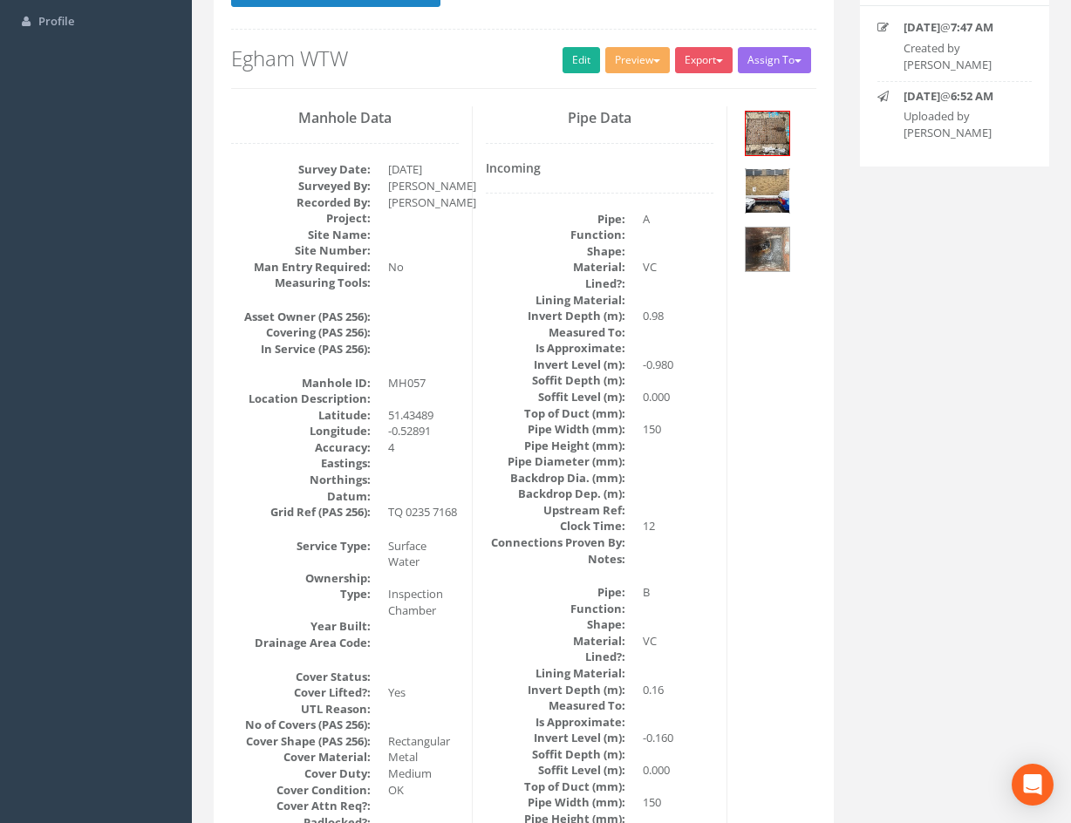
click at [768, 192] on img at bounding box center [768, 191] width 44 height 44
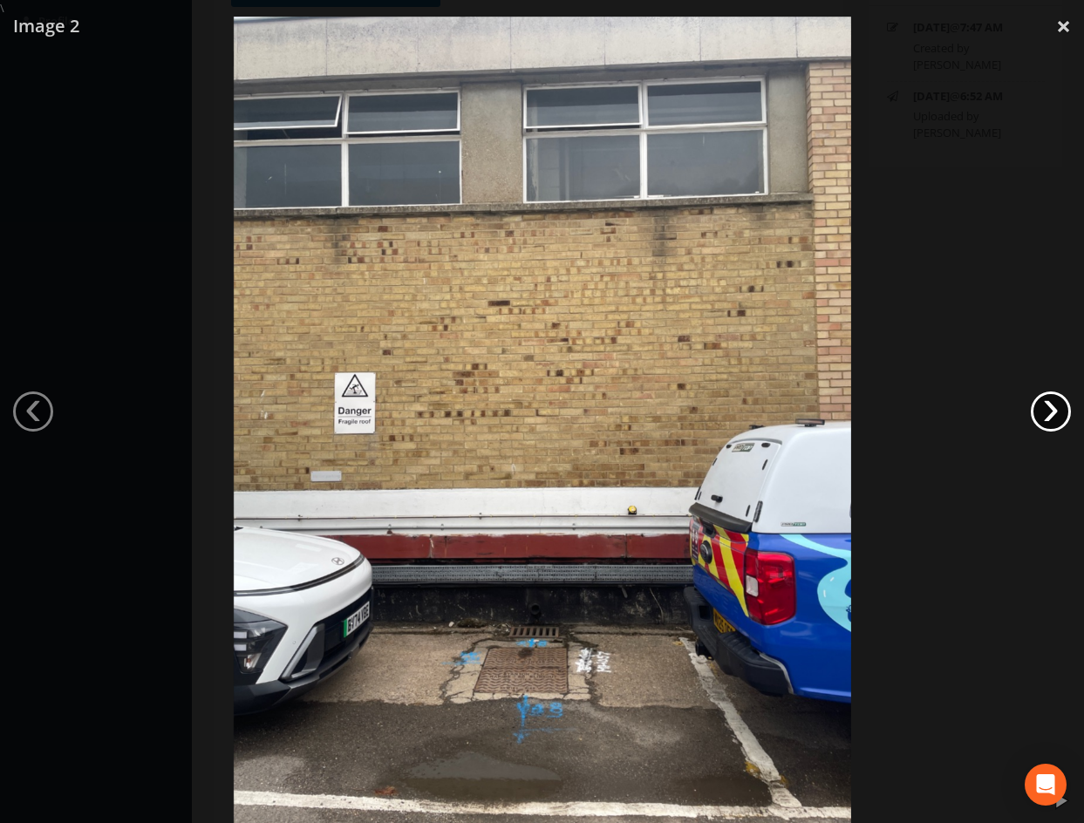
click at [1050, 415] on link "›" at bounding box center [1051, 412] width 40 height 40
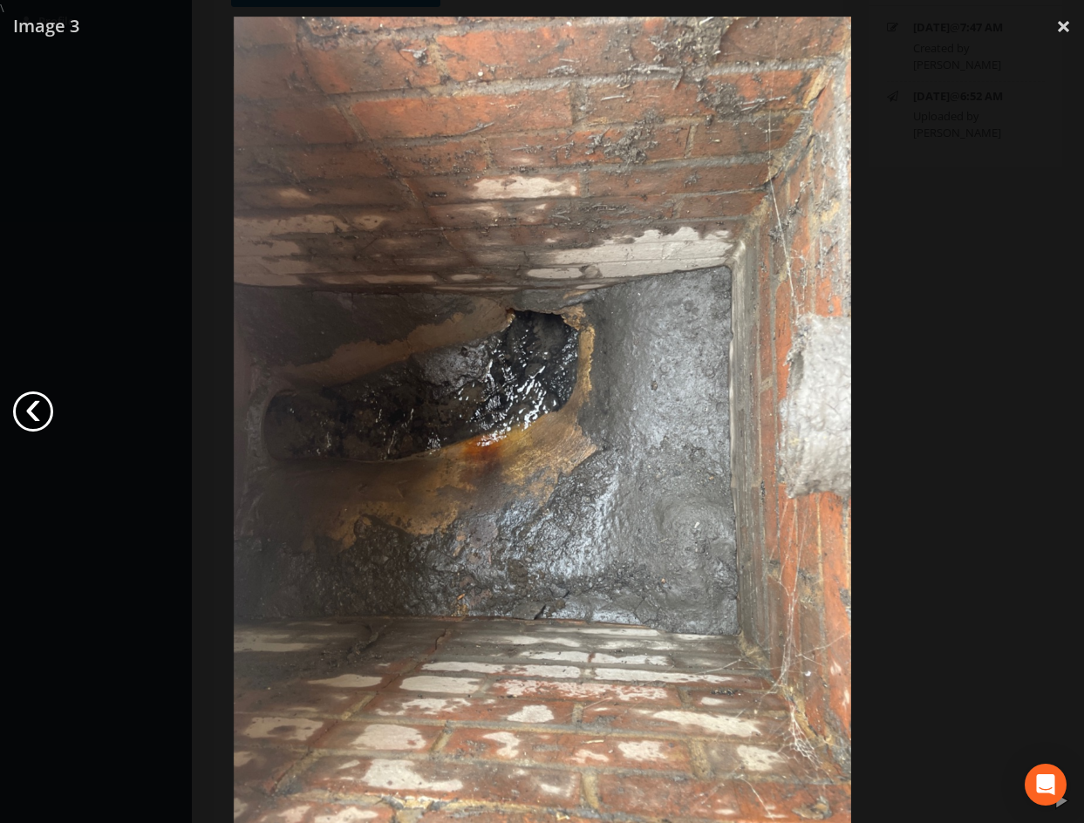
click at [35, 413] on link "‹" at bounding box center [33, 412] width 40 height 40
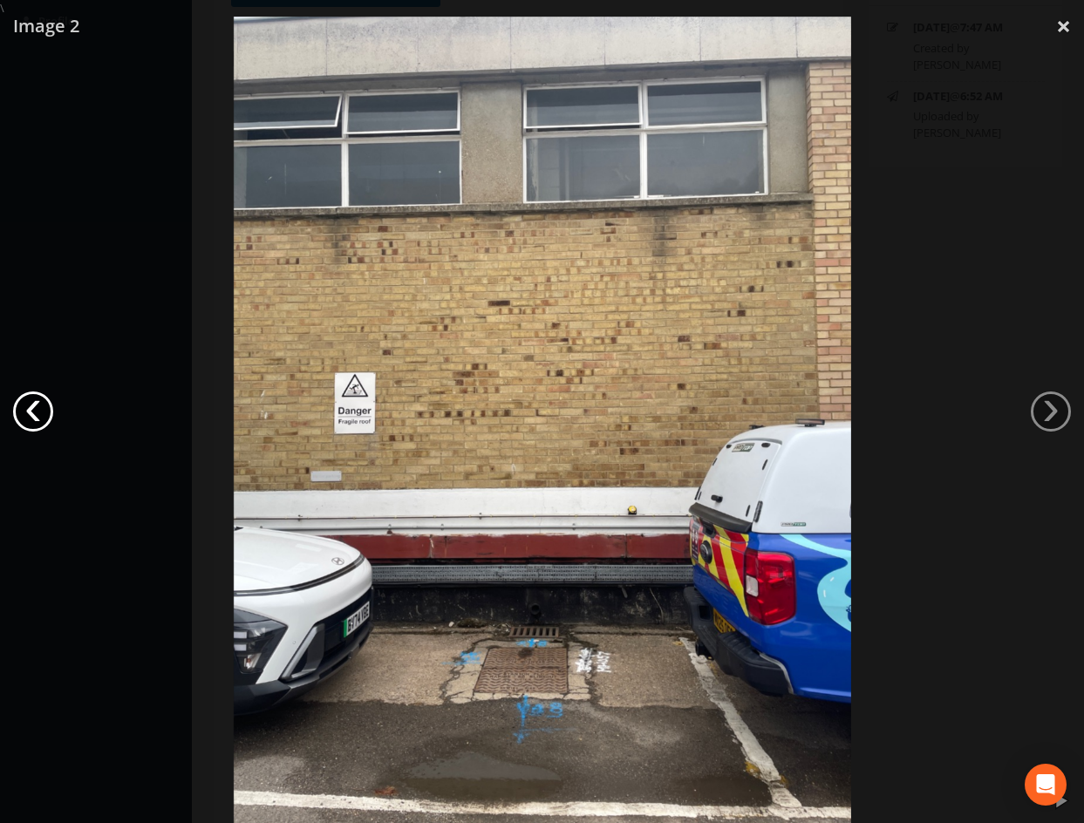
click at [35, 413] on link "‹" at bounding box center [33, 412] width 40 height 40
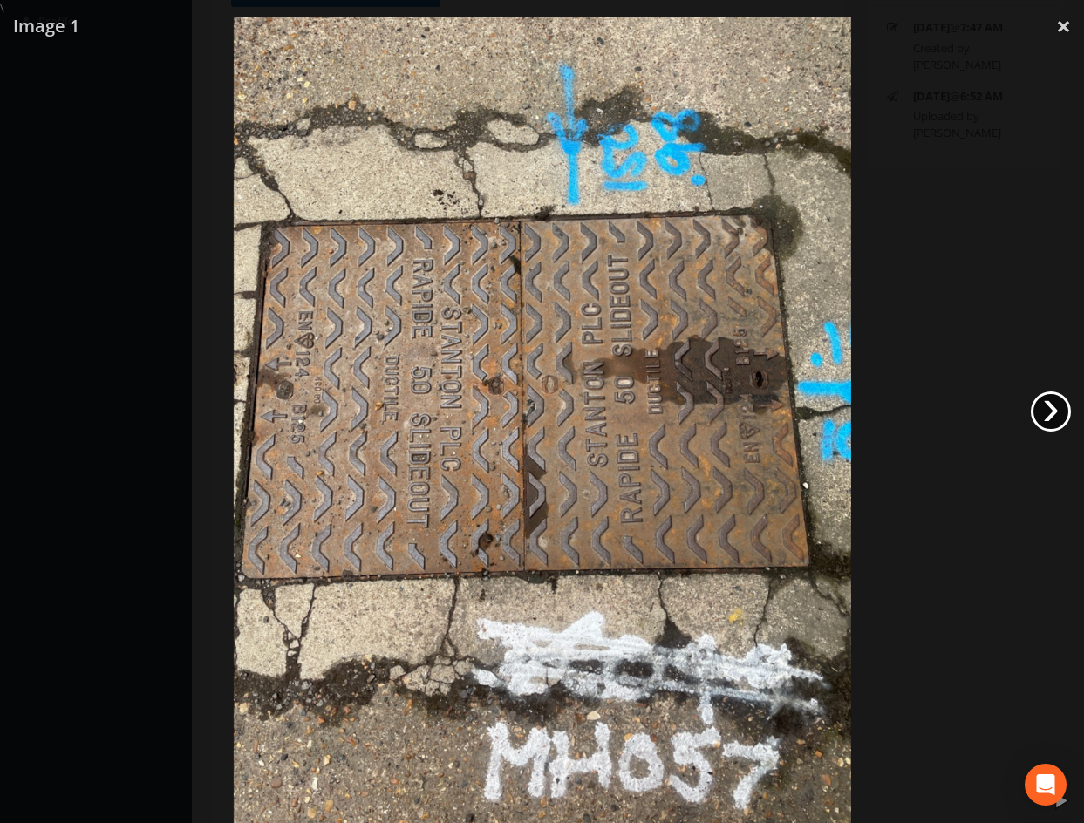
click at [1051, 420] on link "›" at bounding box center [1051, 412] width 40 height 40
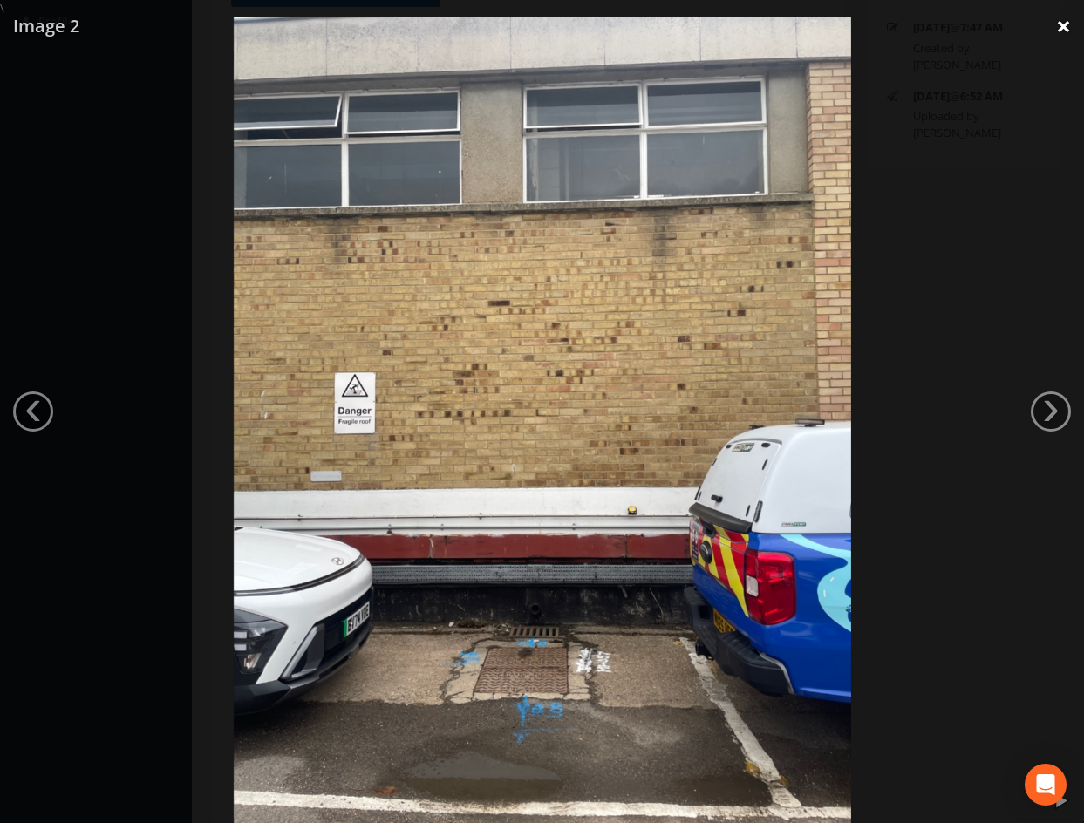
click at [1069, 24] on link "×" at bounding box center [1063, 26] width 41 height 52
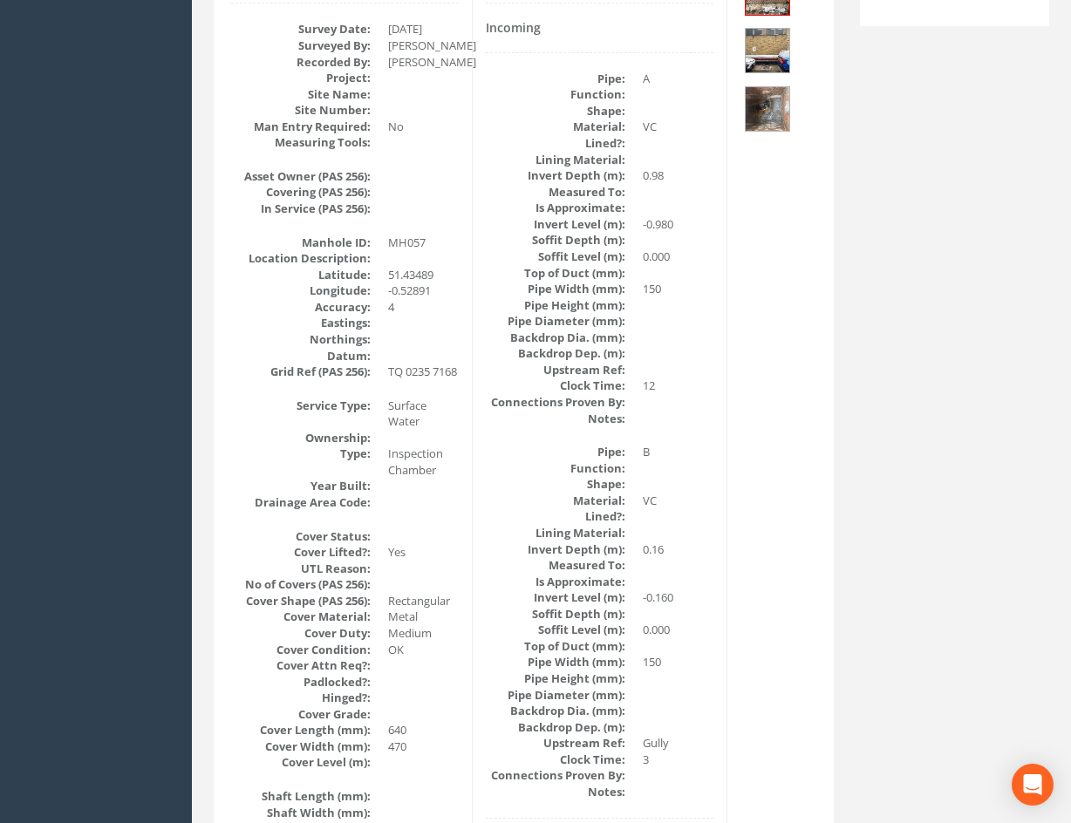
scroll to position [316, 0]
drag, startPoint x: 643, startPoint y: 576, endPoint x: 710, endPoint y: 583, distance: 67.4
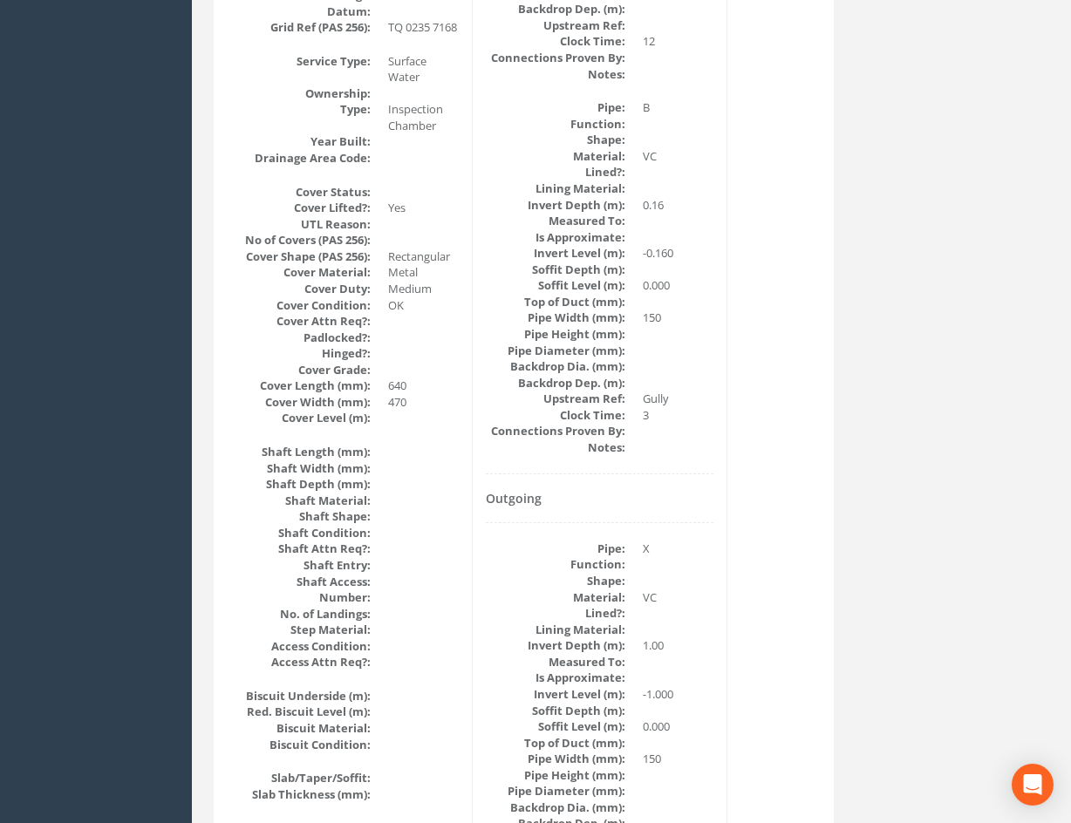
scroll to position [0, 0]
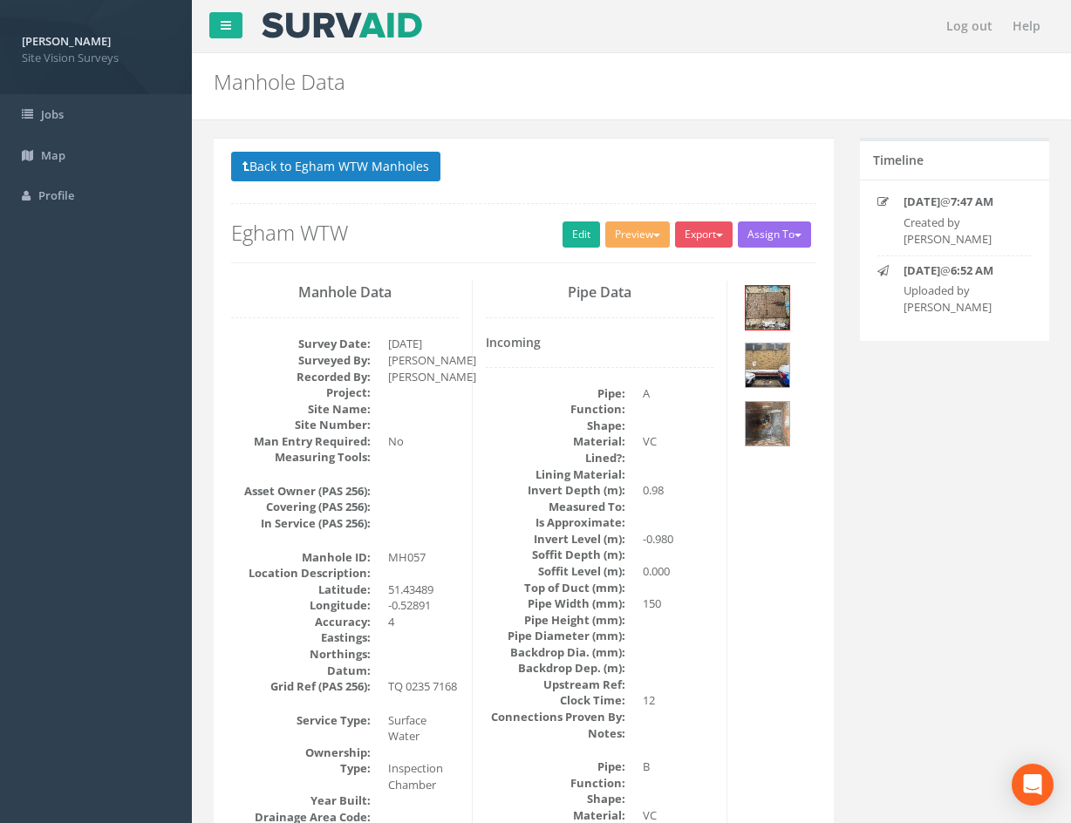
drag, startPoint x: 854, startPoint y: 633, endPoint x: 809, endPoint y: 549, distance: 95.6
click at [573, 231] on link "Edit" at bounding box center [582, 235] width 38 height 26
drag, startPoint x: 695, startPoint y: 694, endPoint x: 646, endPoint y: 373, distance: 324.6
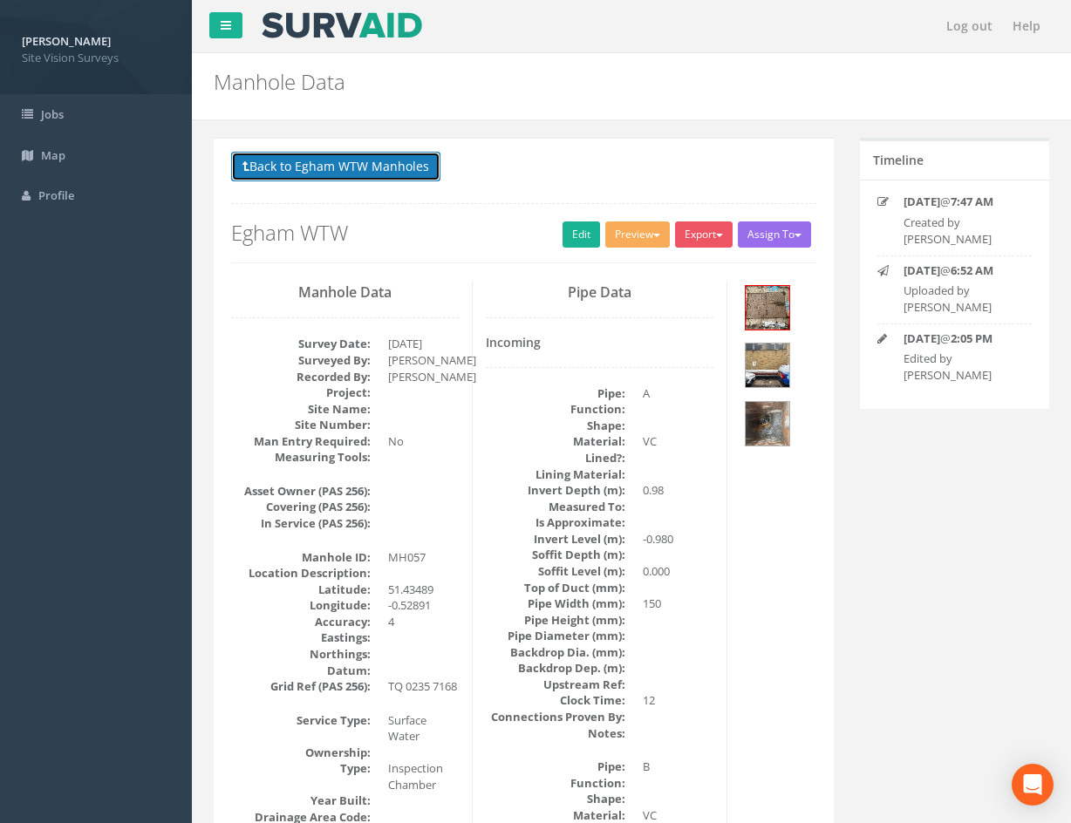
click at [397, 167] on button "Back to Egham WTW Manholes" at bounding box center [335, 167] width 209 height 30
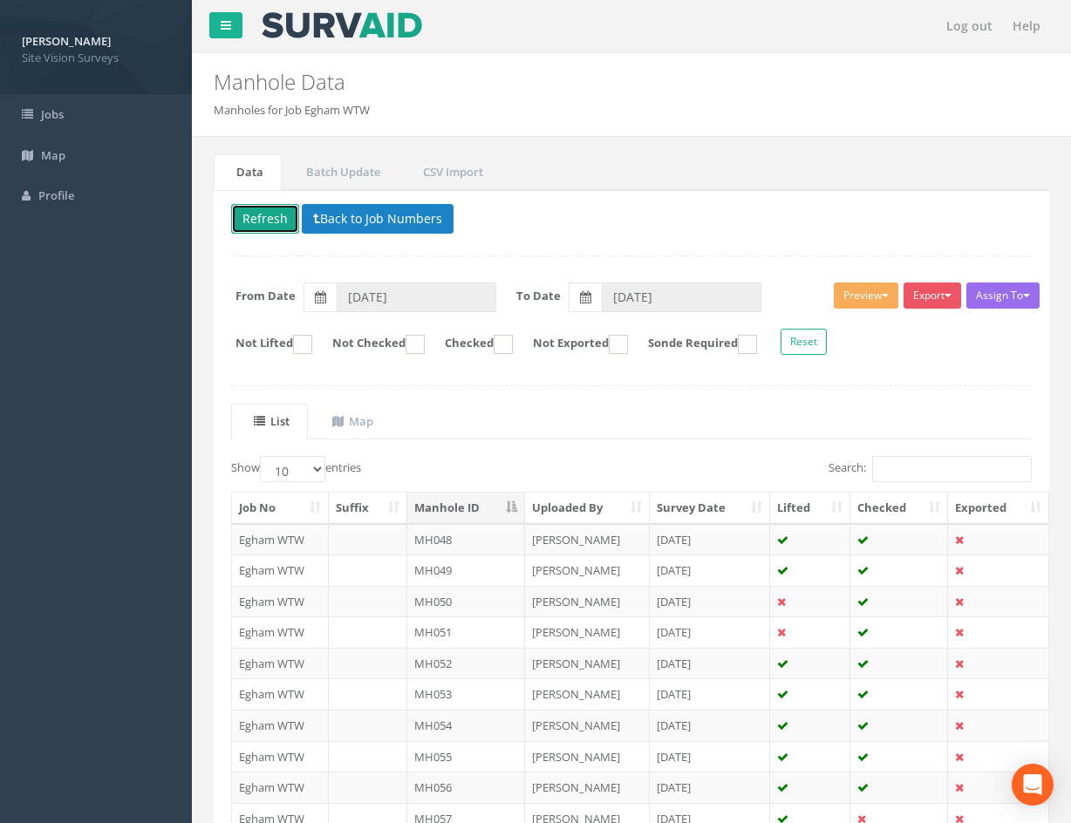
click at [269, 229] on button "Refresh" at bounding box center [265, 219] width 68 height 30
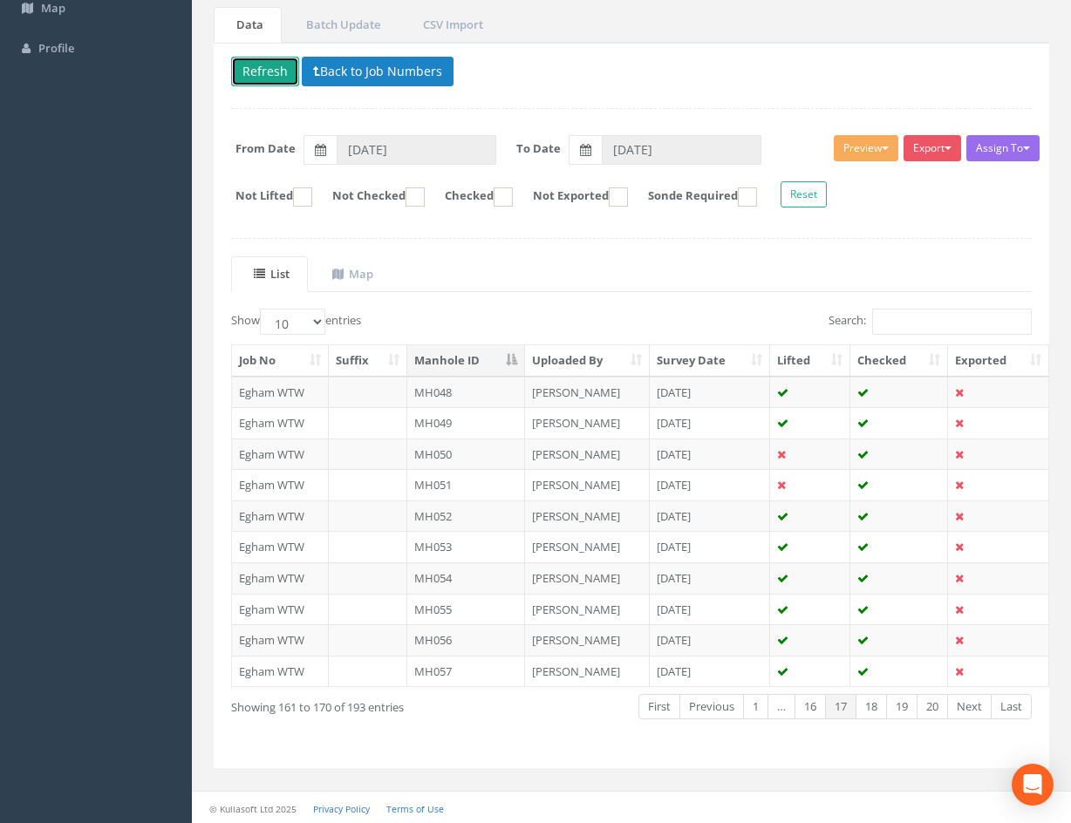
scroll to position [149, 0]
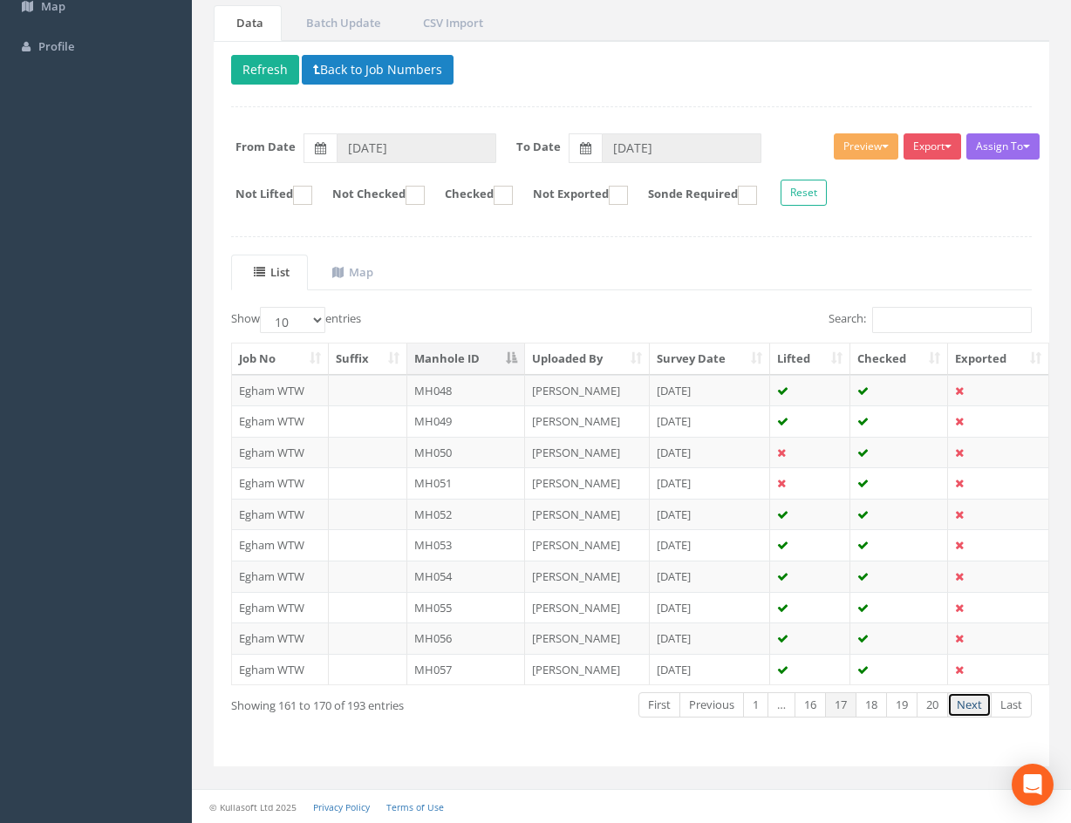
click at [972, 709] on link "Next" at bounding box center [969, 704] width 44 height 25
click at [734, 393] on td "[DATE]" at bounding box center [710, 390] width 121 height 31
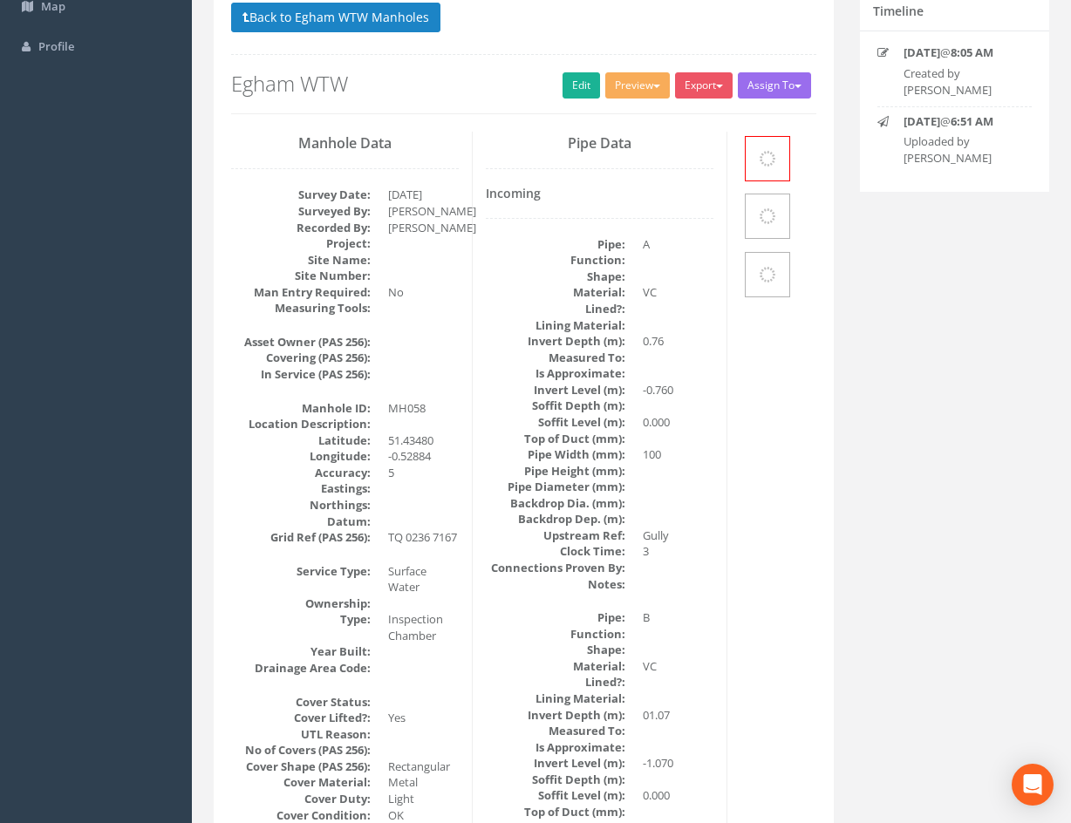
scroll to position [0, 0]
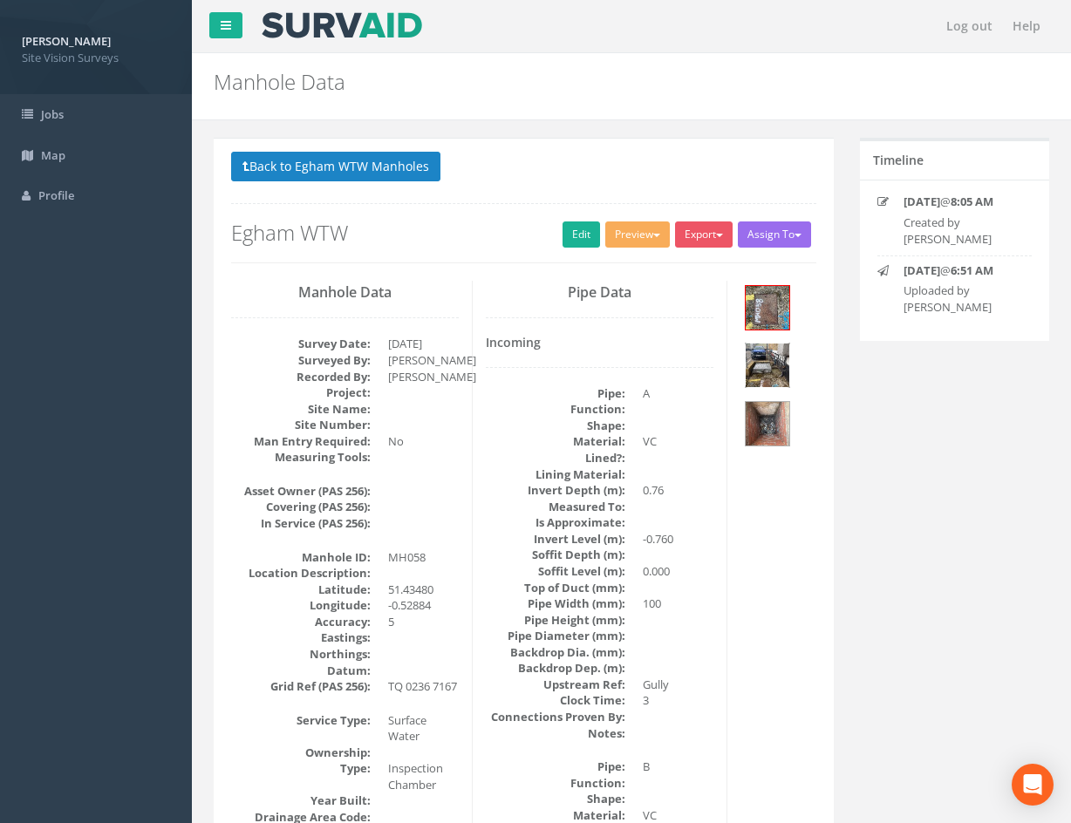
click at [778, 367] on img at bounding box center [768, 366] width 44 height 44
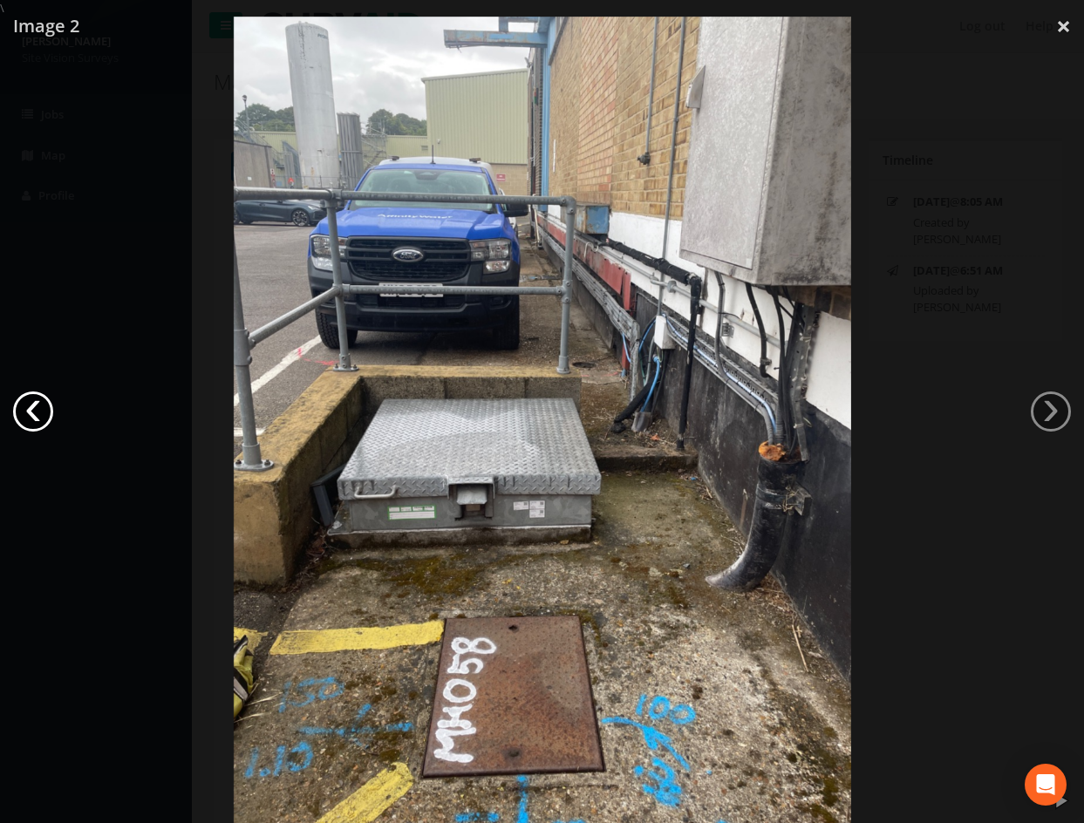
click at [35, 408] on link "‹" at bounding box center [33, 412] width 40 height 40
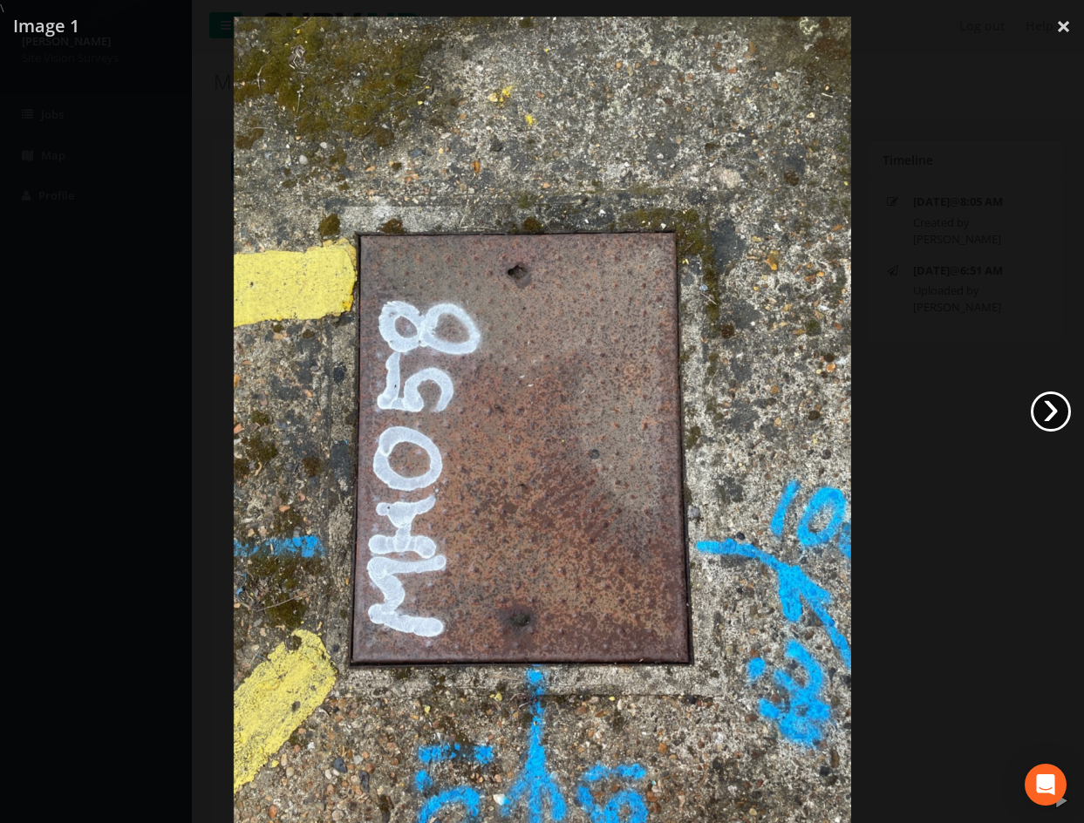
click at [1053, 408] on link "›" at bounding box center [1051, 412] width 40 height 40
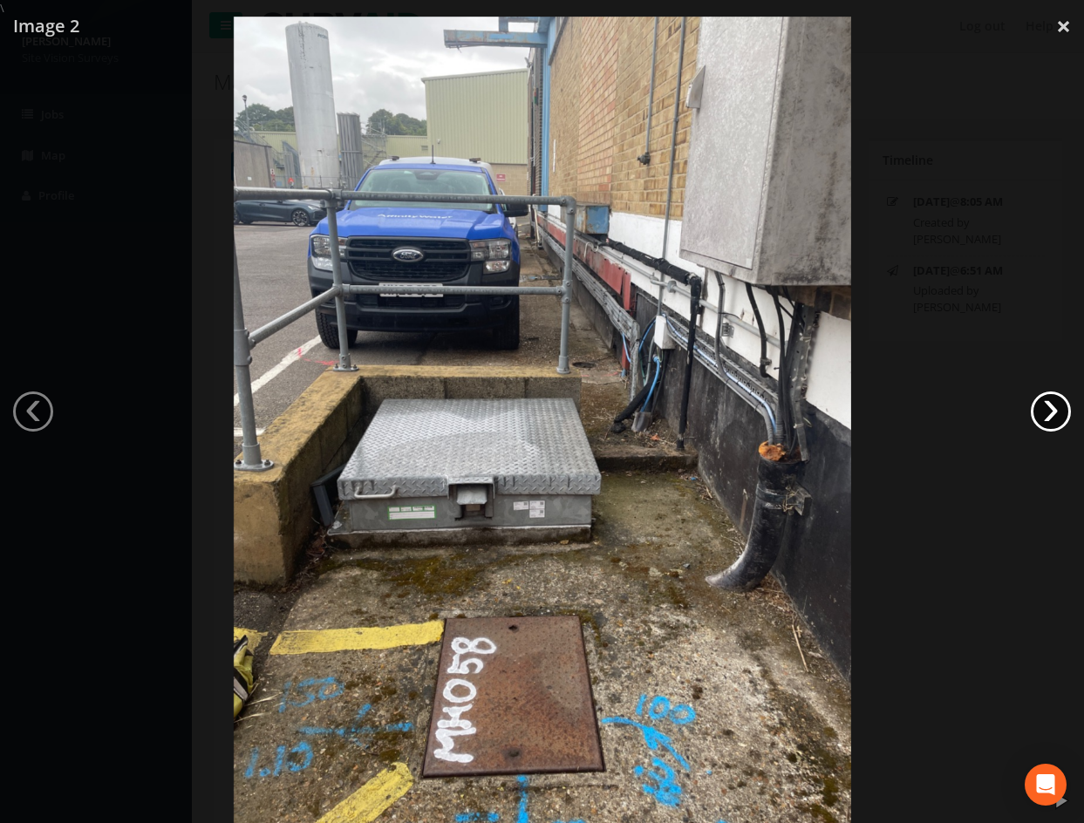
click at [1053, 408] on link "›" at bounding box center [1051, 412] width 40 height 40
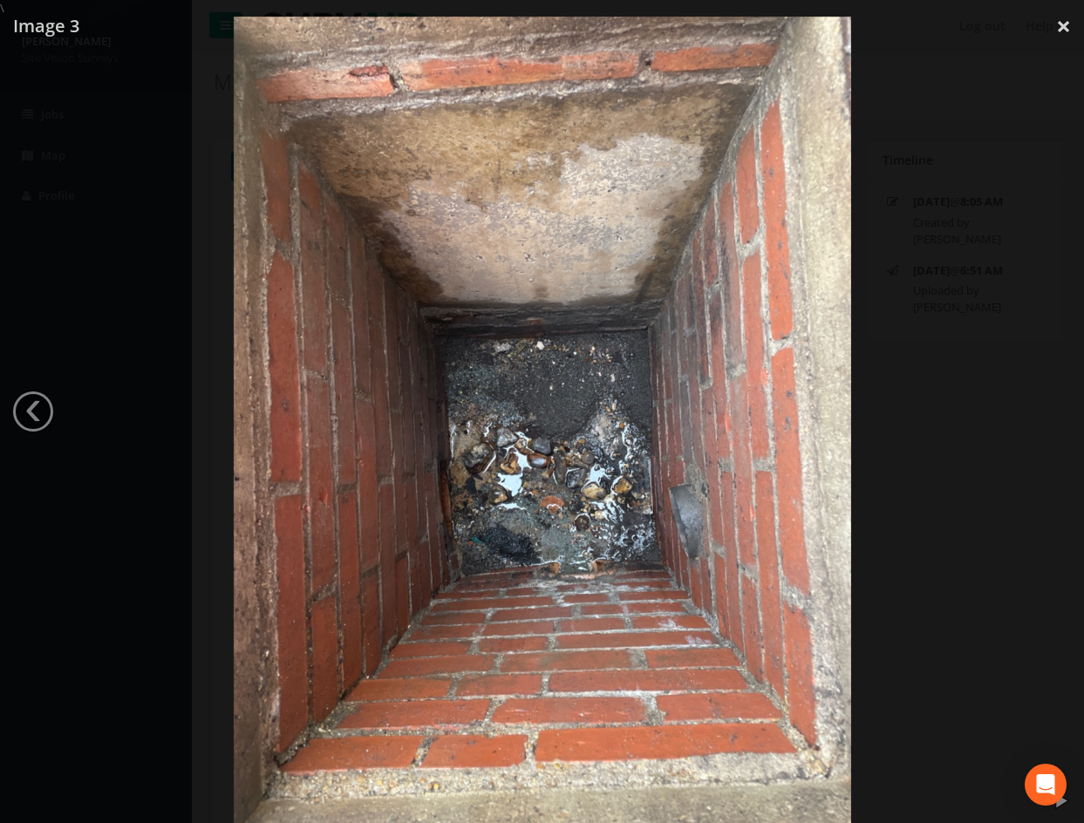
click at [965, 158] on div at bounding box center [542, 428] width 1084 height 823
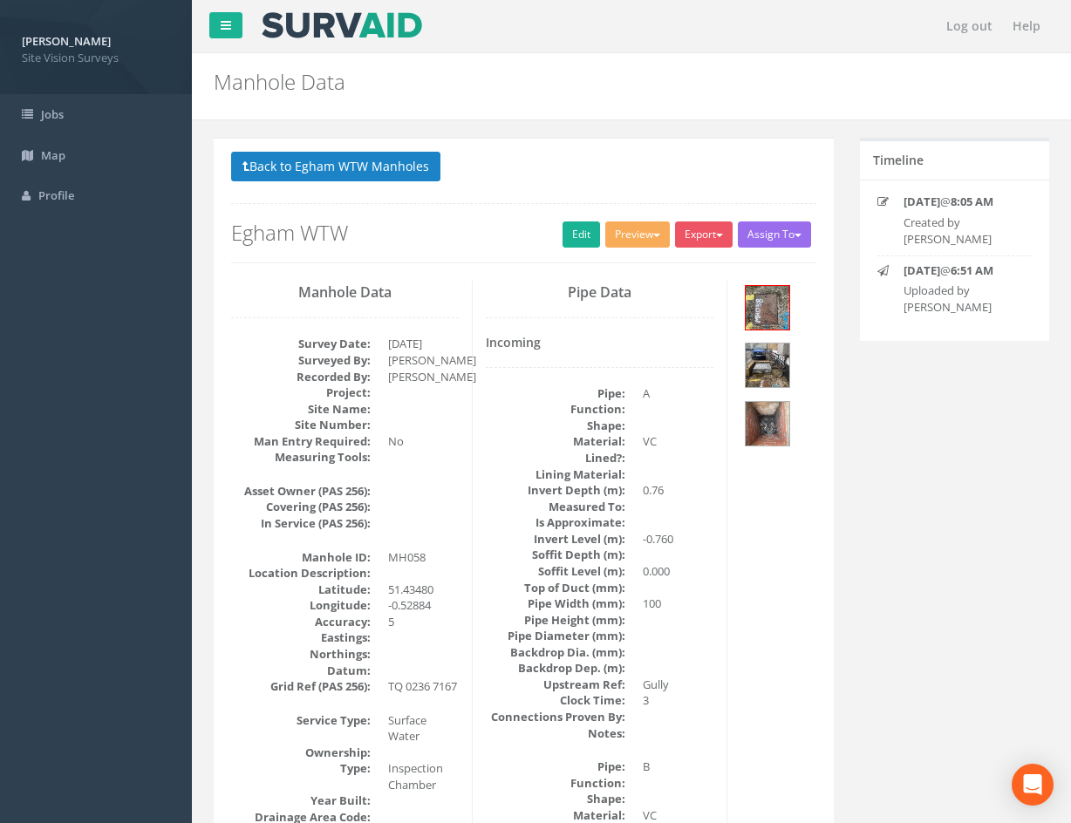
drag, startPoint x: 719, startPoint y: 414, endPoint x: 690, endPoint y: 191, distance: 225.1
click at [574, 239] on link "Edit" at bounding box center [582, 235] width 38 height 26
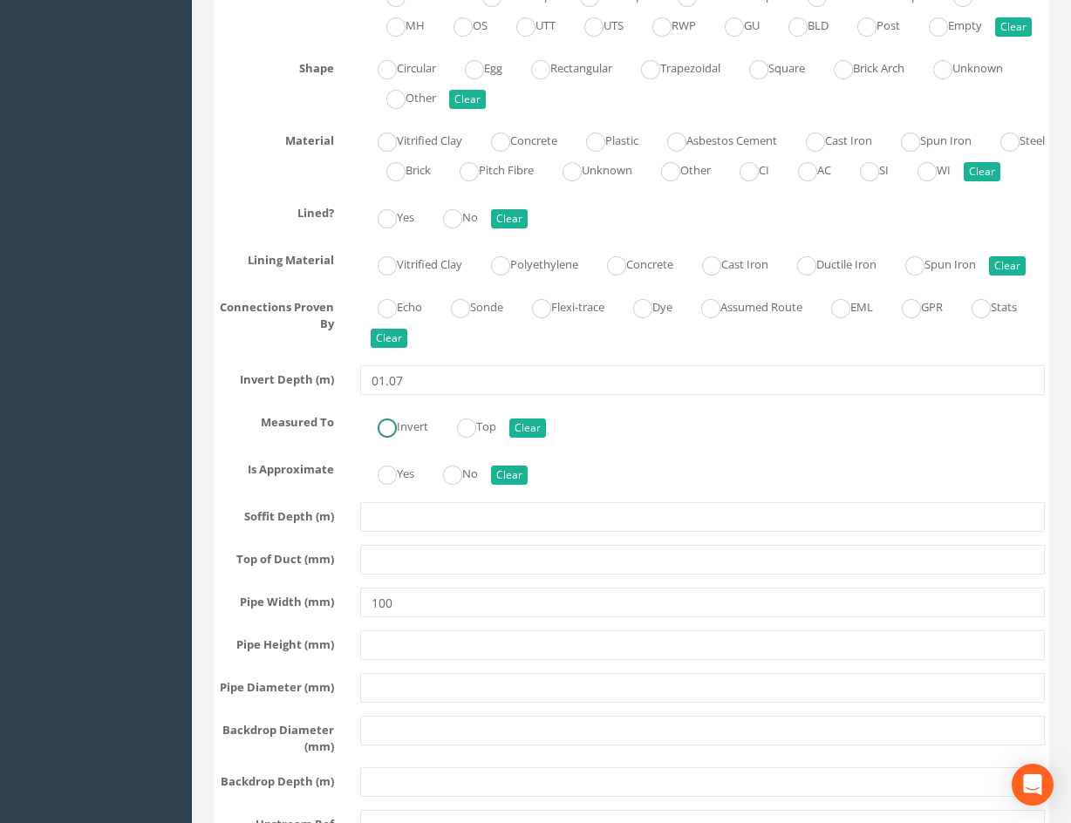
scroll to position [2167, 0]
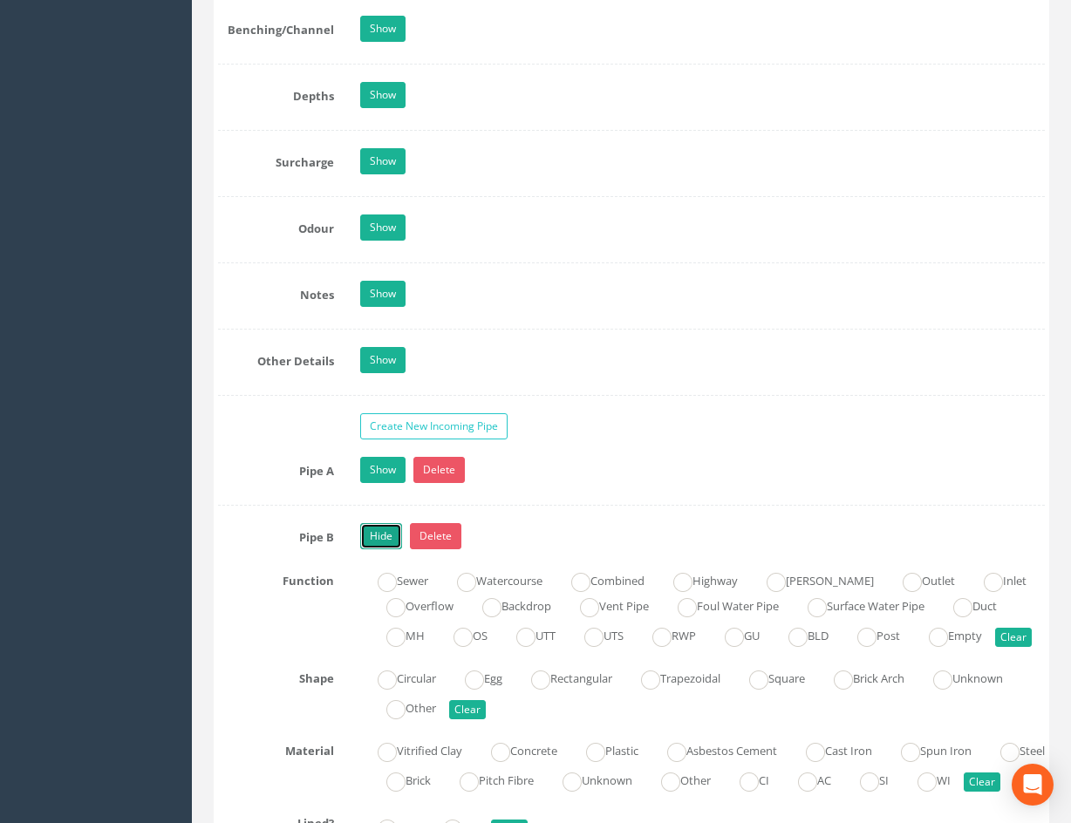
click at [373, 535] on link "Hide" at bounding box center [381, 536] width 42 height 26
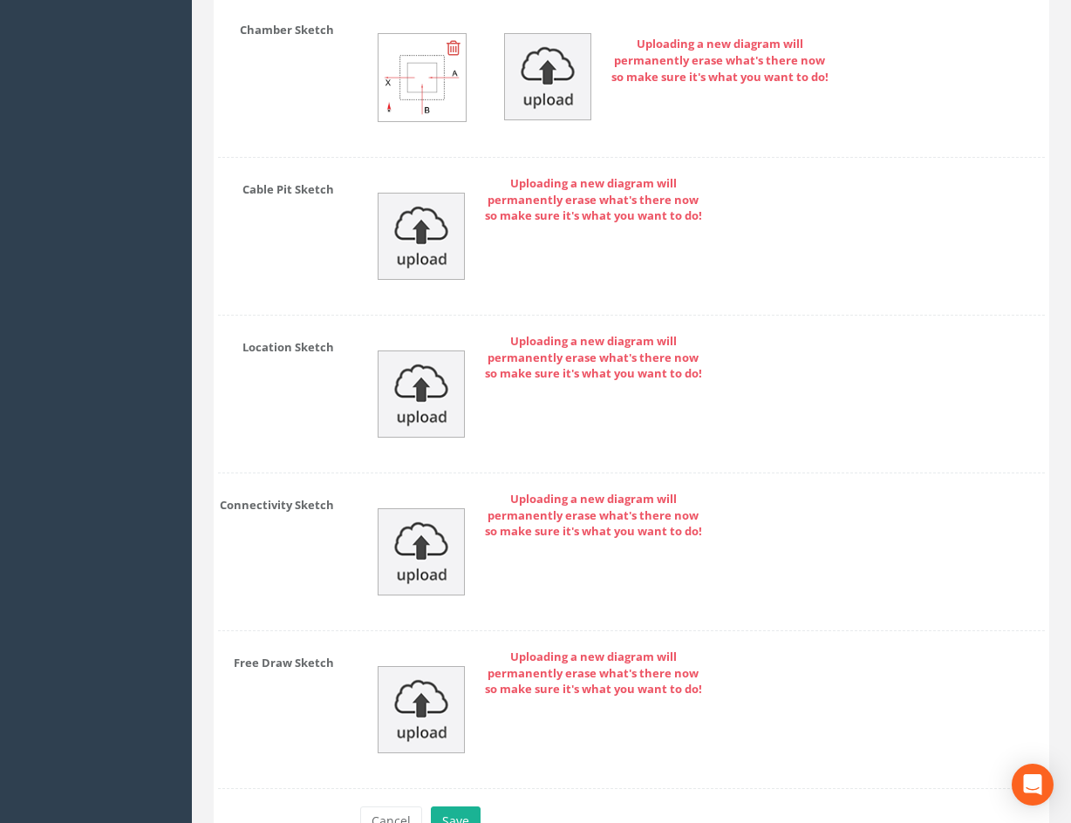
scroll to position [3523, 0]
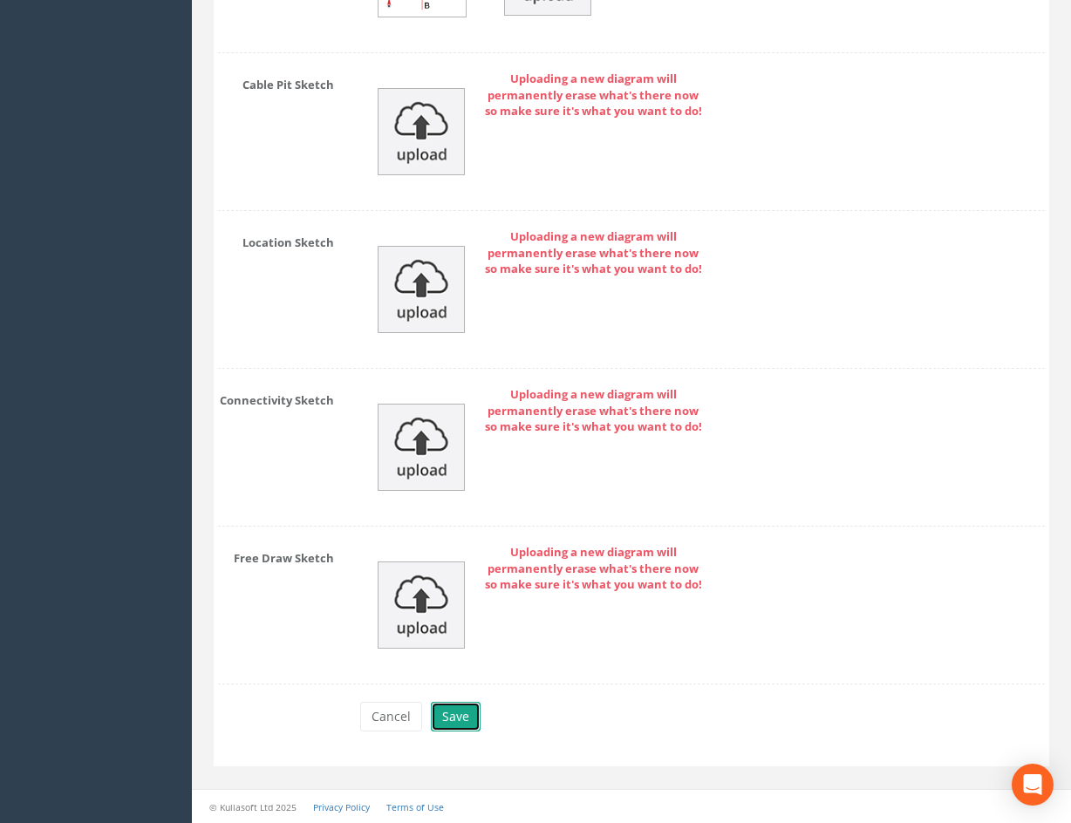
click at [461, 704] on button "Save" at bounding box center [456, 717] width 50 height 30
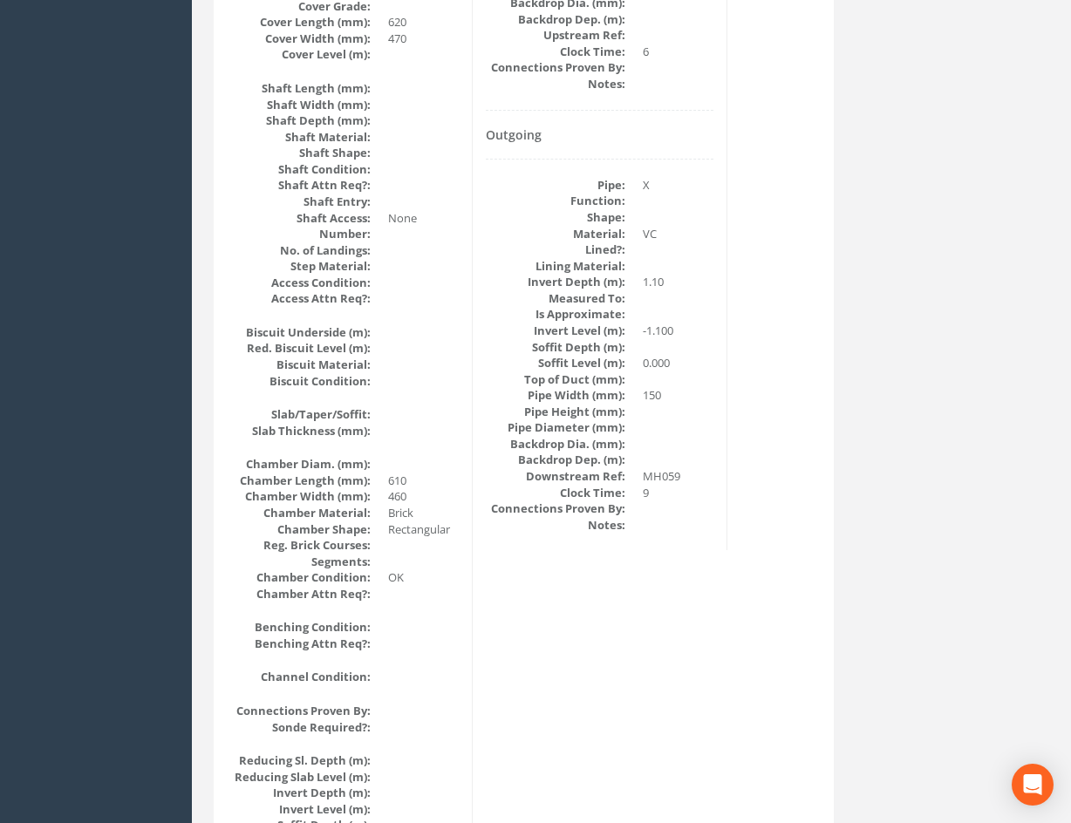
scroll to position [0, 0]
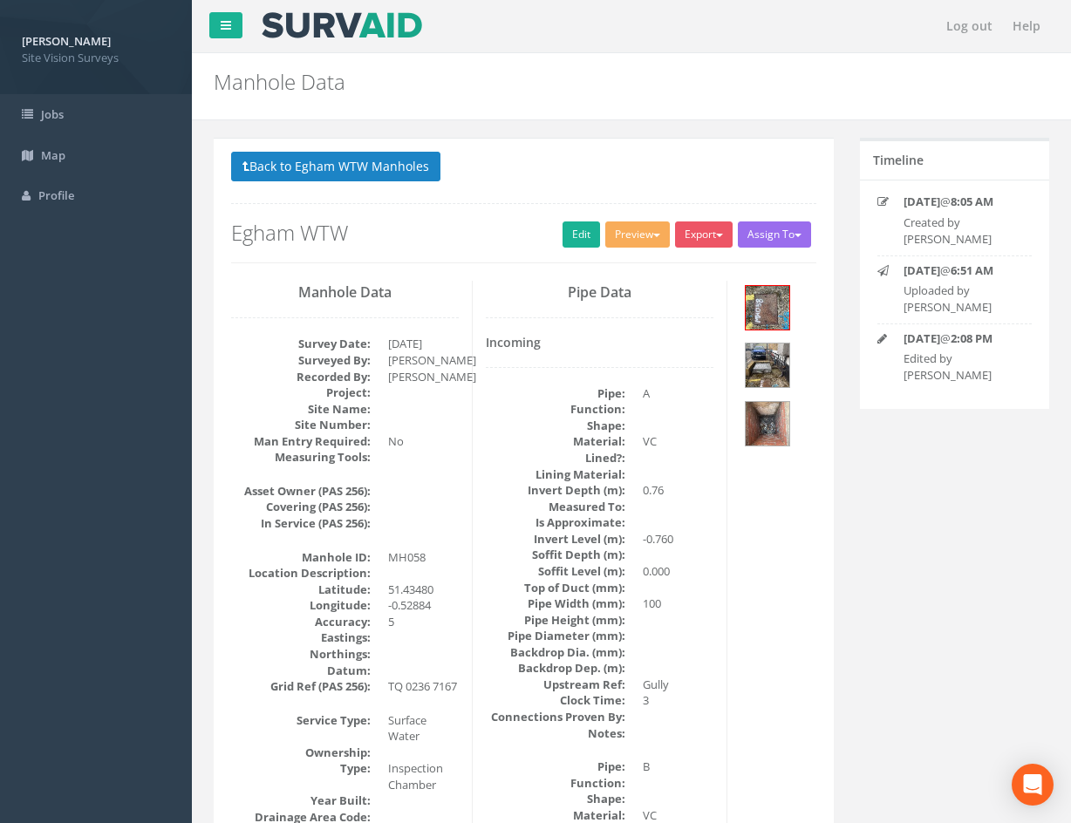
drag, startPoint x: 655, startPoint y: 599, endPoint x: 553, endPoint y: 268, distance: 346.8
click at [372, 163] on button "Back to Egham WTW Manholes" at bounding box center [335, 167] width 209 height 30
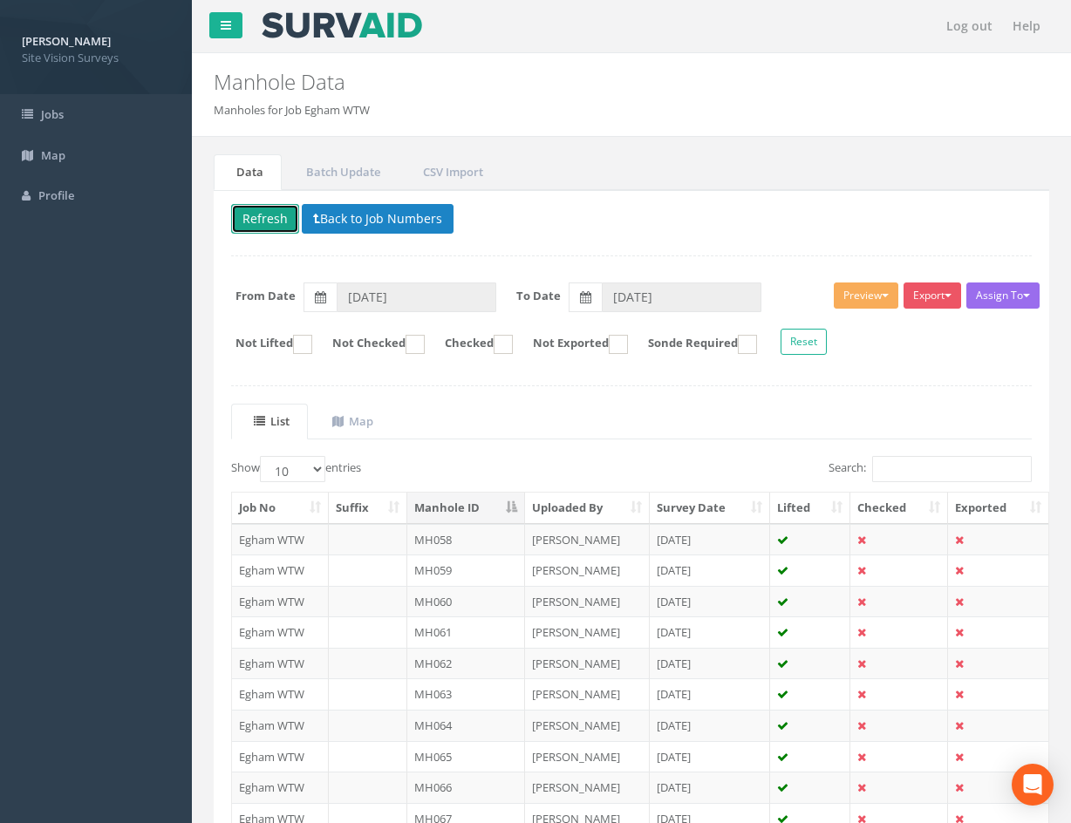
click at [242, 210] on button "Refresh" at bounding box center [265, 219] width 68 height 30
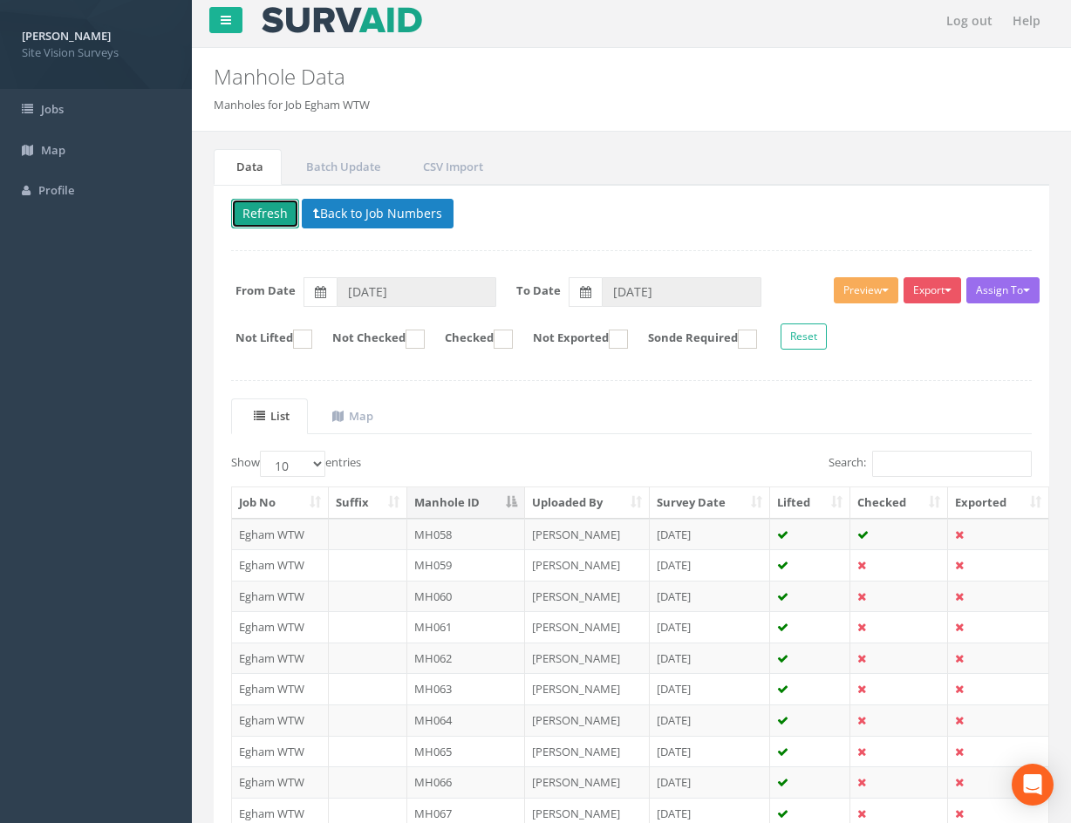
scroll to position [149, 0]
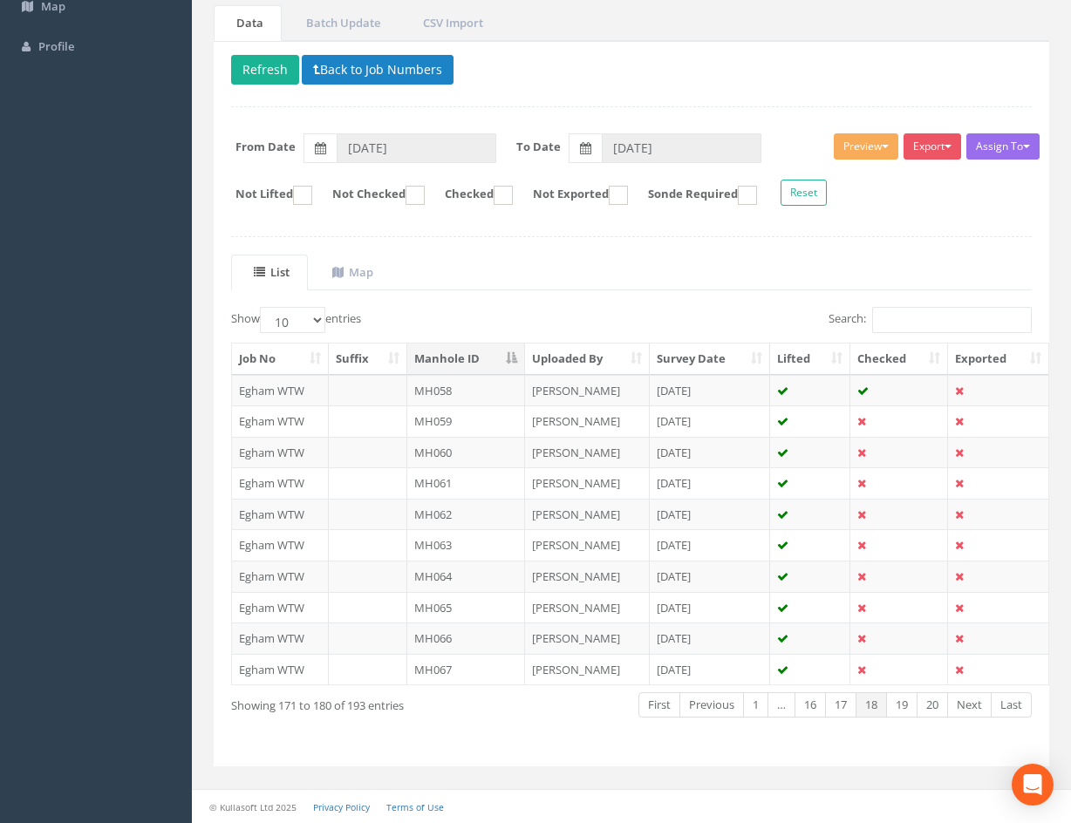
click at [229, 55] on div "Delete Refresh Back to Job Numbers Assign To No Companies Added Export SVS IC S…" at bounding box center [632, 404] width 836 height 726
click at [239, 59] on button "Refresh" at bounding box center [265, 70] width 68 height 30
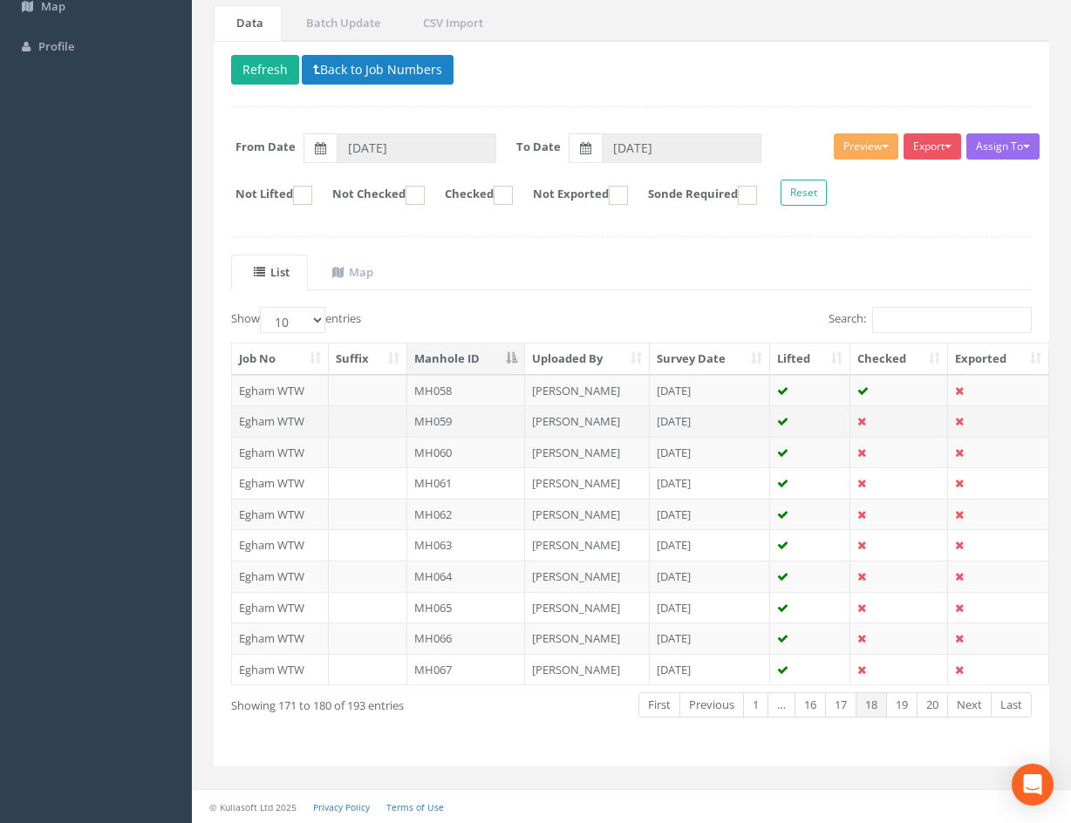
click at [905, 427] on td at bounding box center [899, 421] width 98 height 31
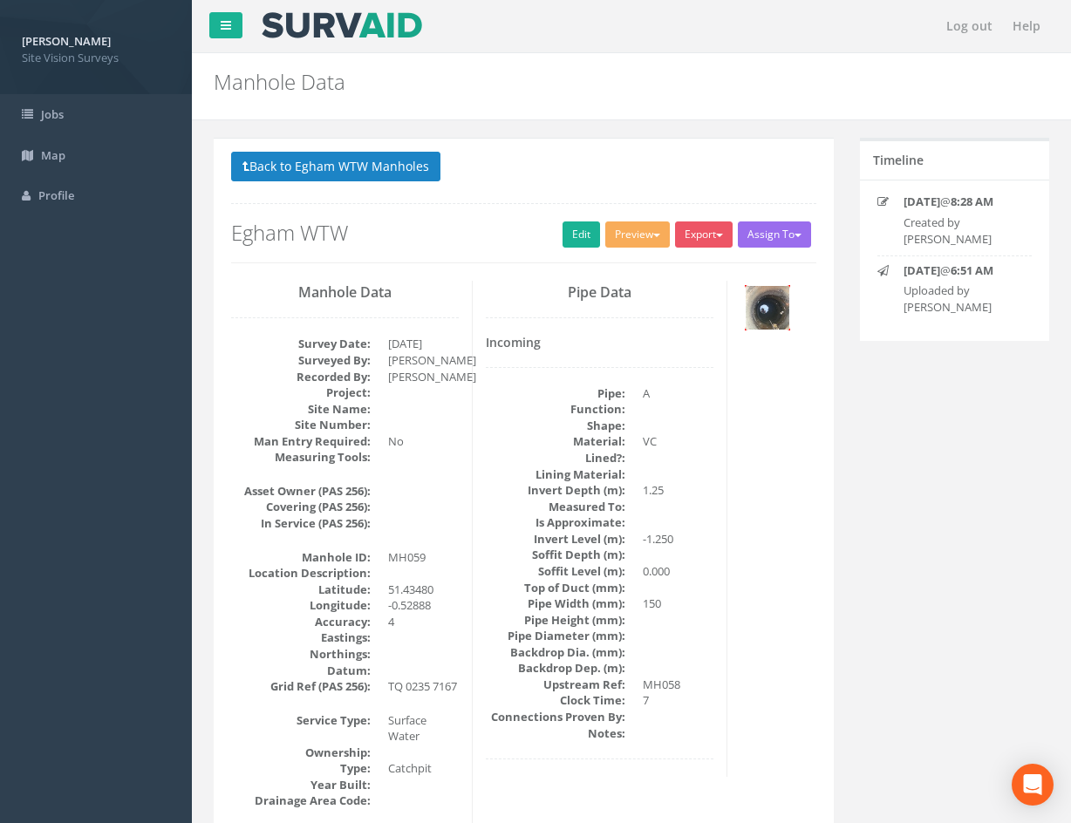
click at [767, 310] on img at bounding box center [768, 308] width 44 height 44
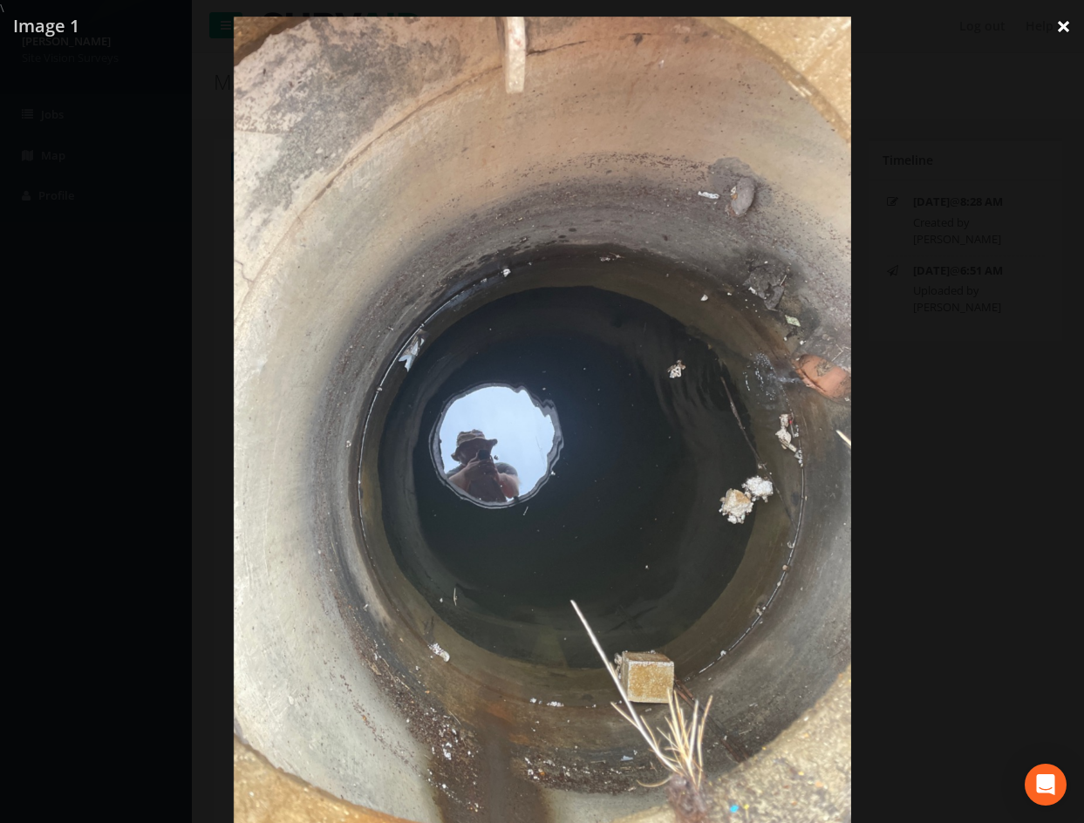
click at [1060, 23] on link "×" at bounding box center [1063, 26] width 41 height 52
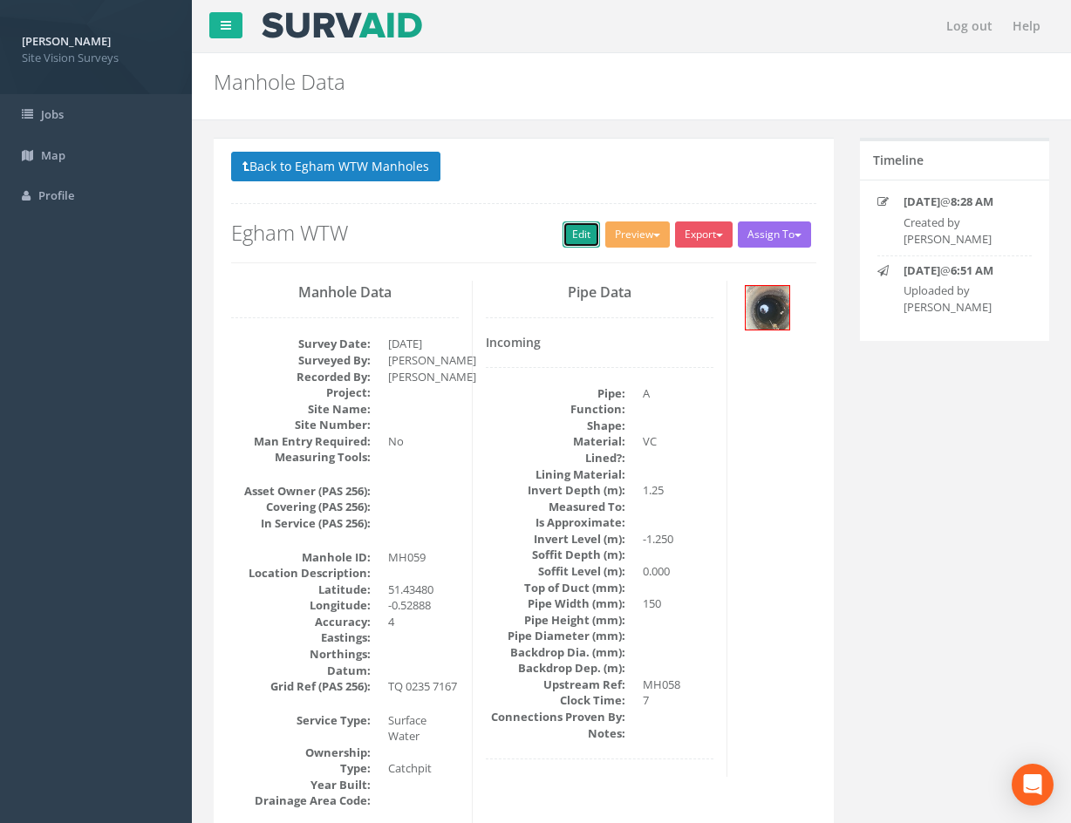
click at [572, 243] on link "Edit" at bounding box center [582, 235] width 38 height 26
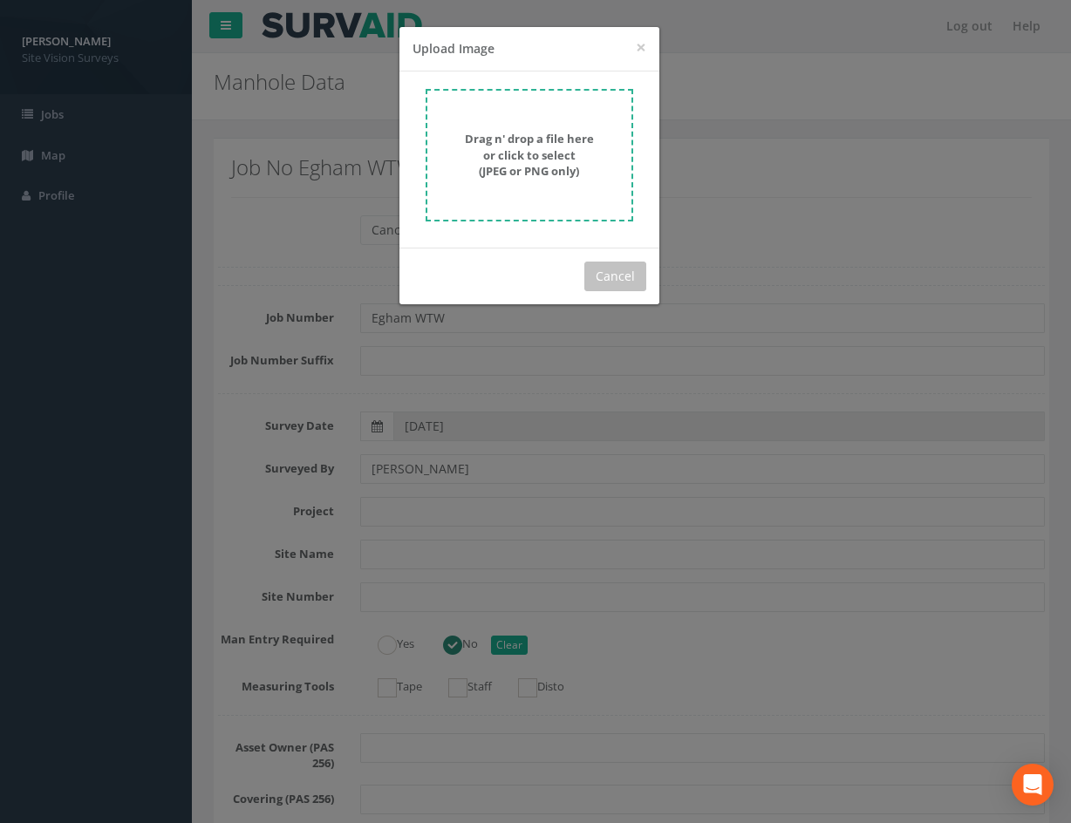
click at [585, 222] on div "Drag n' drop a file here or click to select (JPEG or PNG only)" at bounding box center [529, 160] width 260 height 176
click at [579, 197] on form "Drag n' drop a file here or click to select (JPEG or PNG only)" at bounding box center [530, 155] width 208 height 133
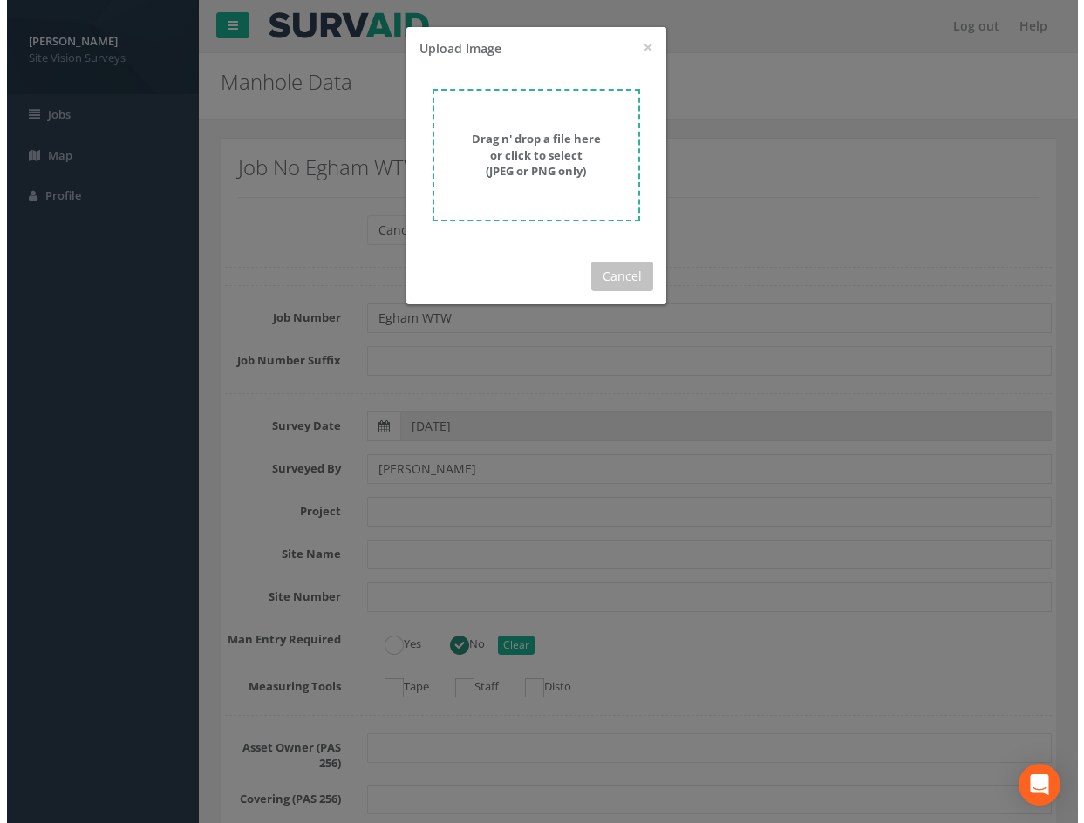
scroll to position [2470, 0]
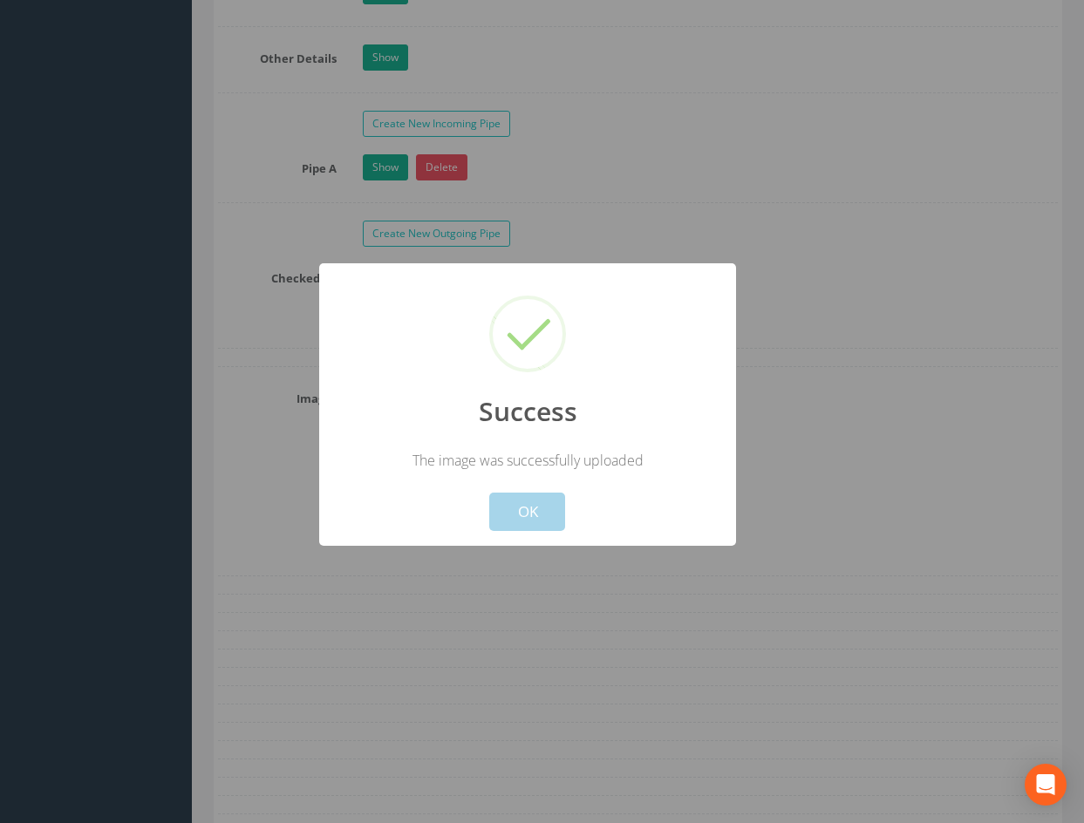
click at [540, 518] on button "OK" at bounding box center [527, 512] width 76 height 38
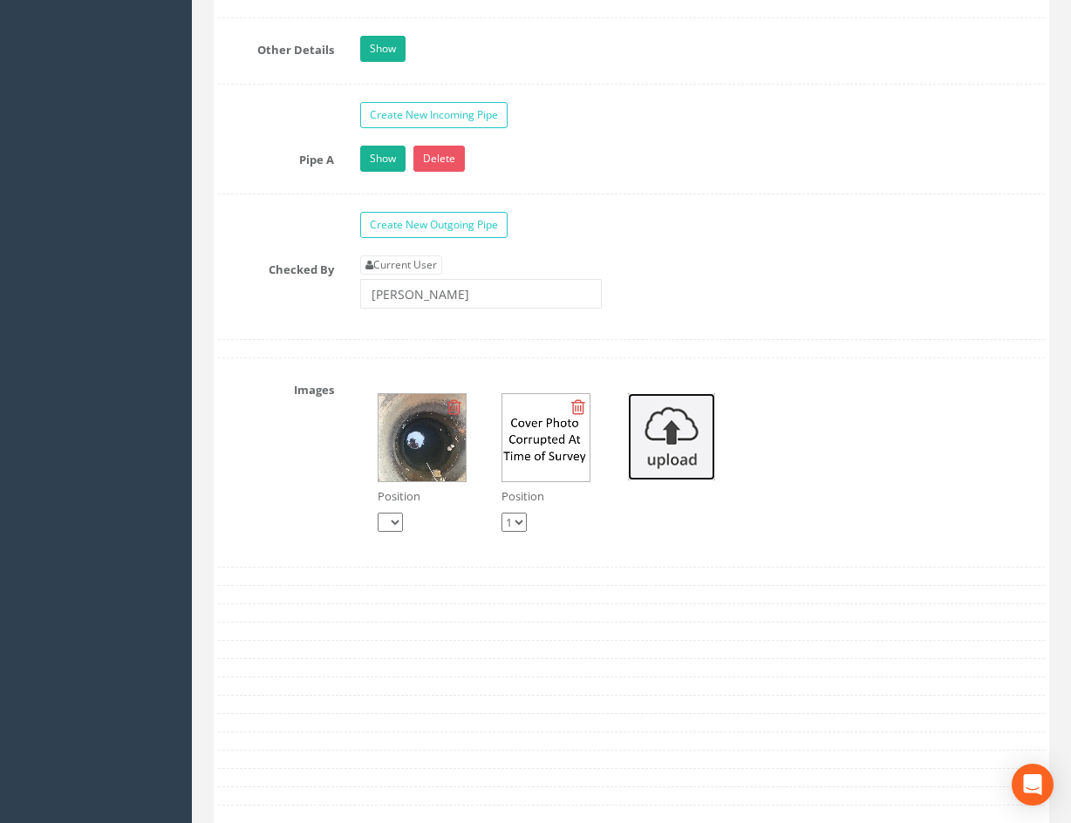
click at [658, 451] on img at bounding box center [671, 436] width 87 height 87
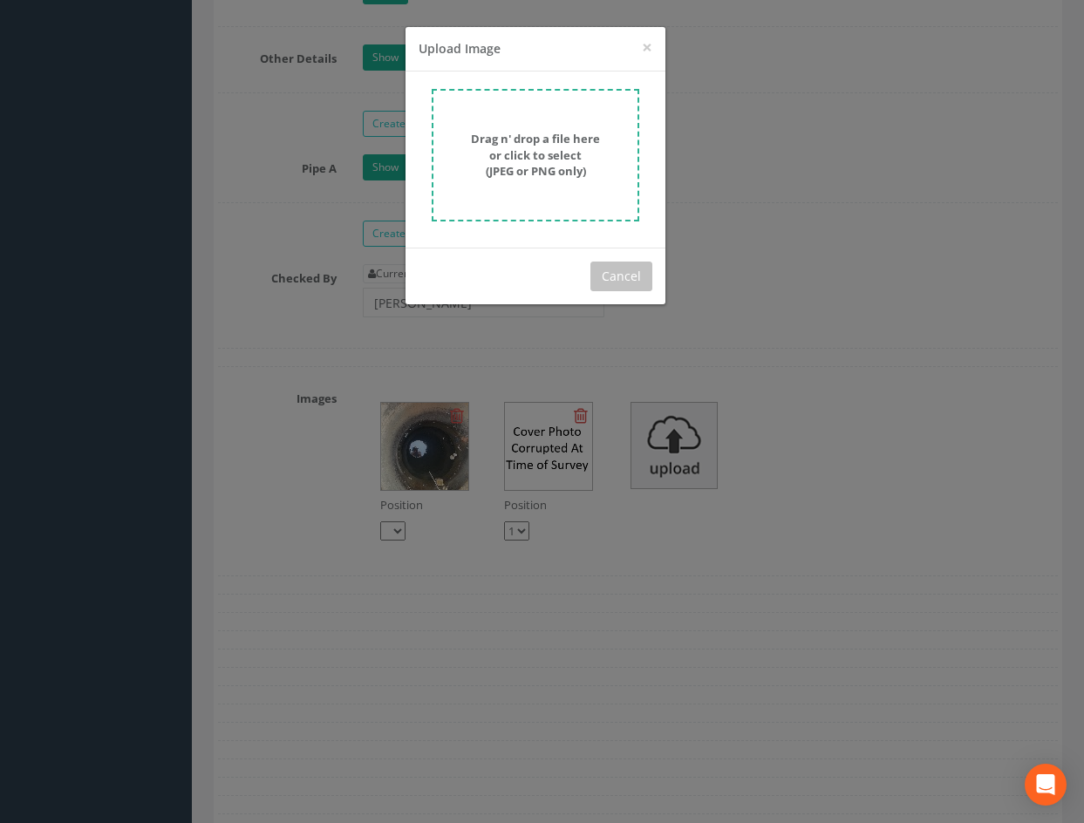
click at [562, 174] on strong "Drag n' drop a file here or click to select (JPEG or PNG only)" at bounding box center [535, 155] width 129 height 48
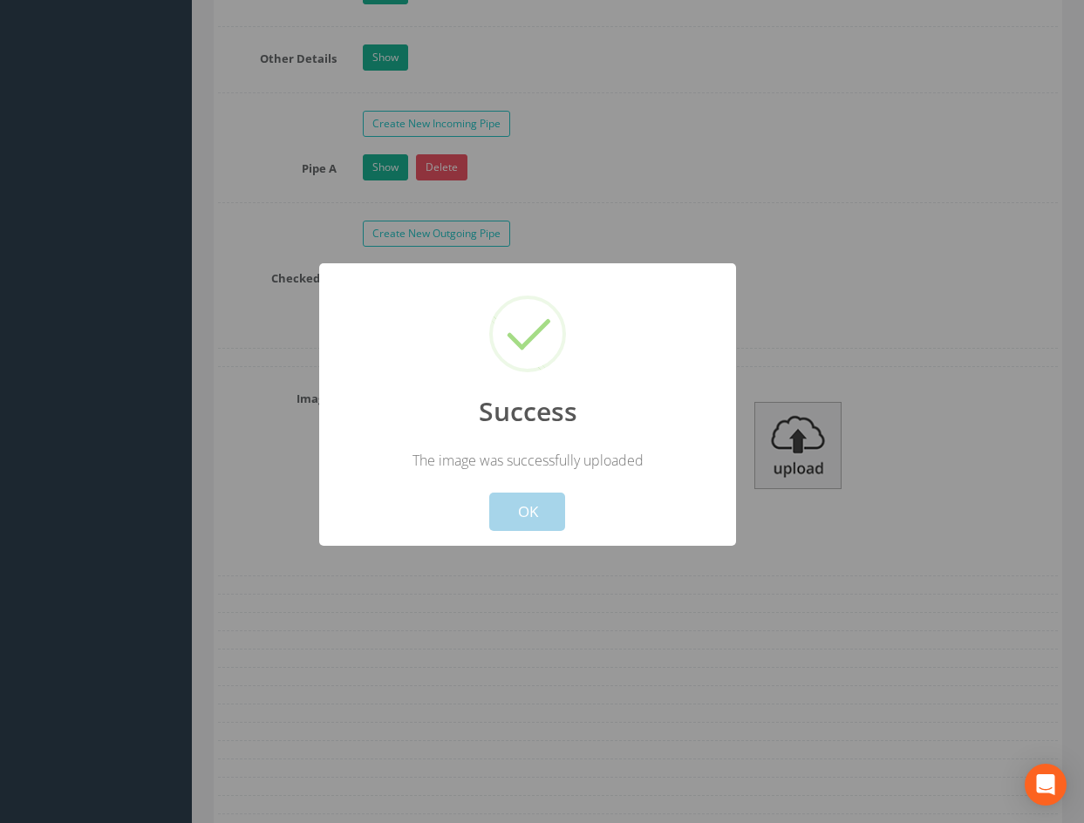
click at [536, 517] on button "OK" at bounding box center [527, 512] width 76 height 38
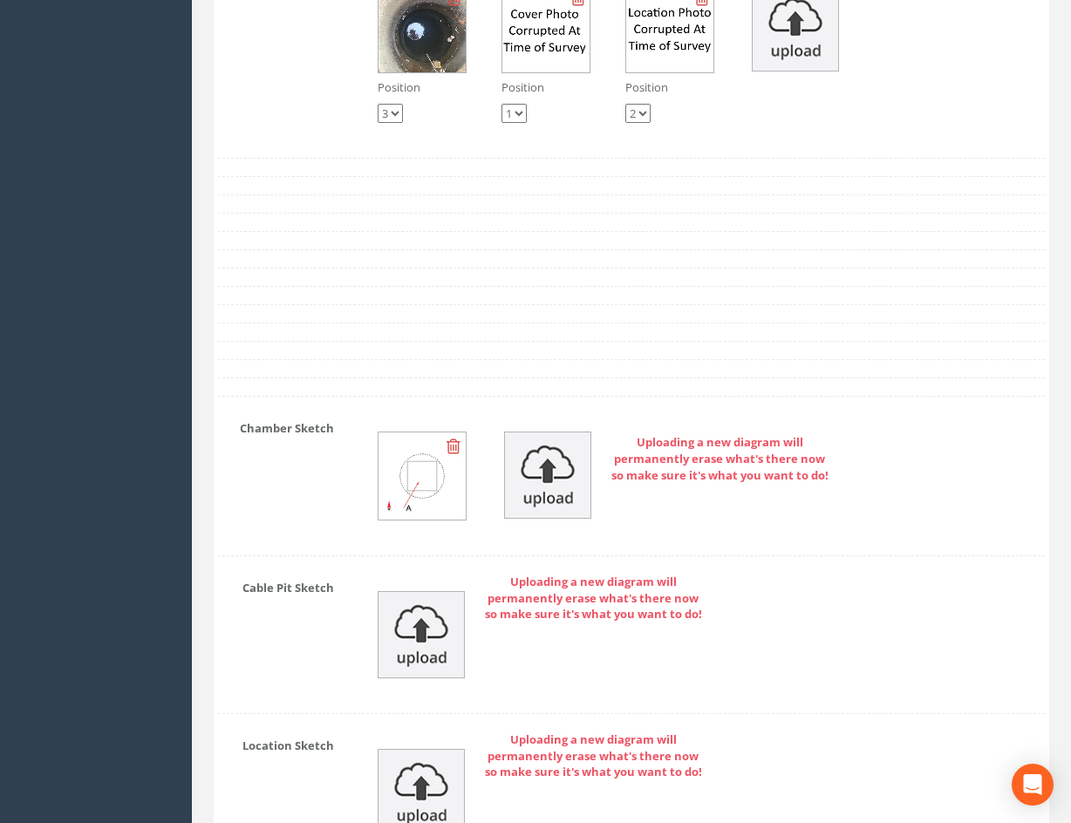
scroll to position [2868, 0]
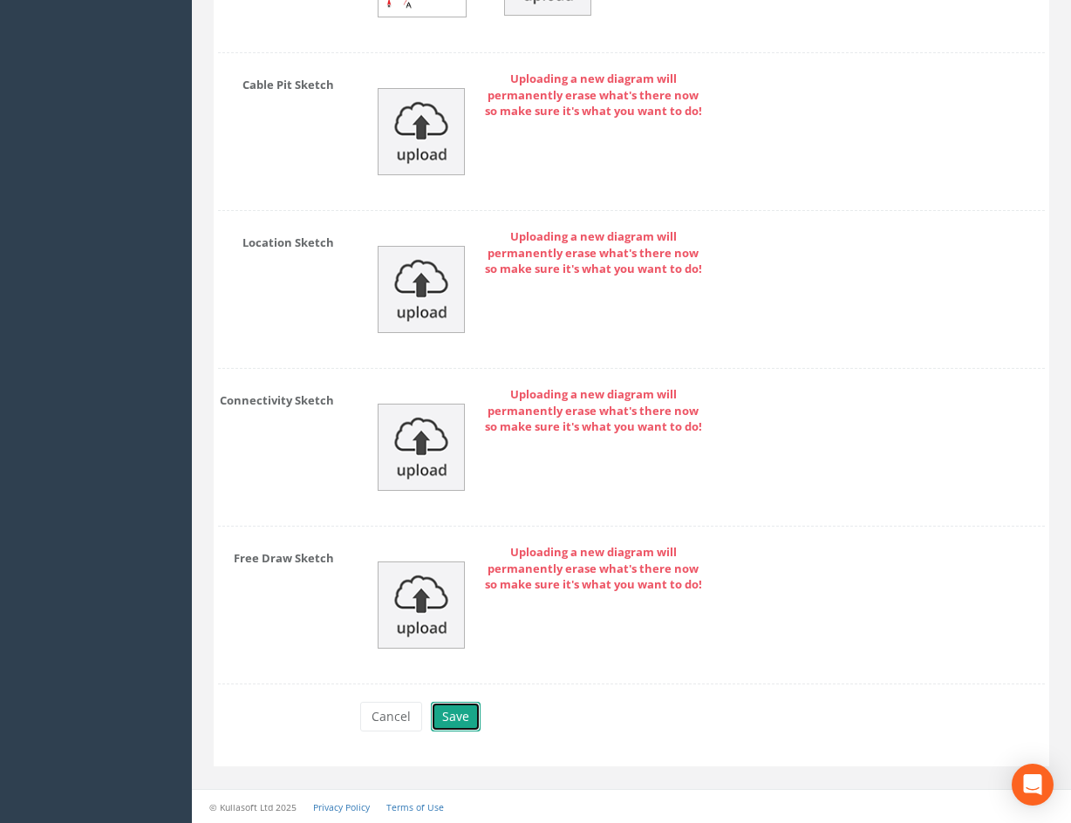
click at [462, 714] on button "Save" at bounding box center [456, 717] width 50 height 30
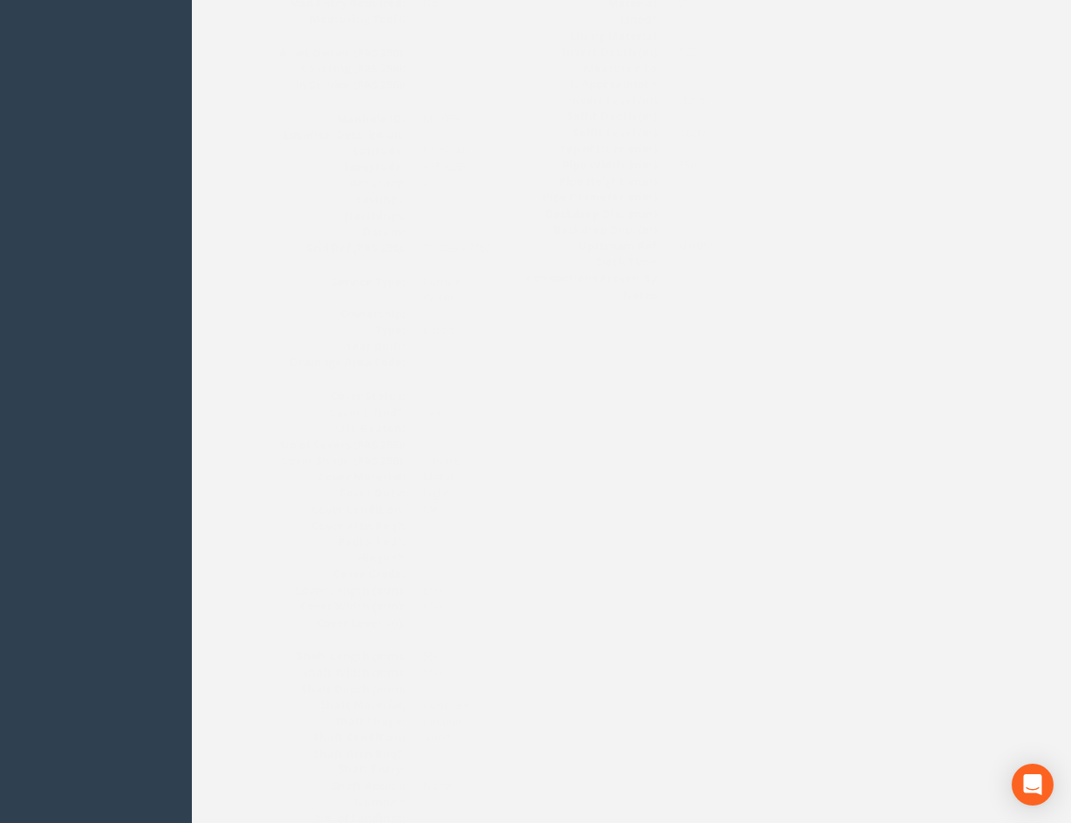
scroll to position [0, 0]
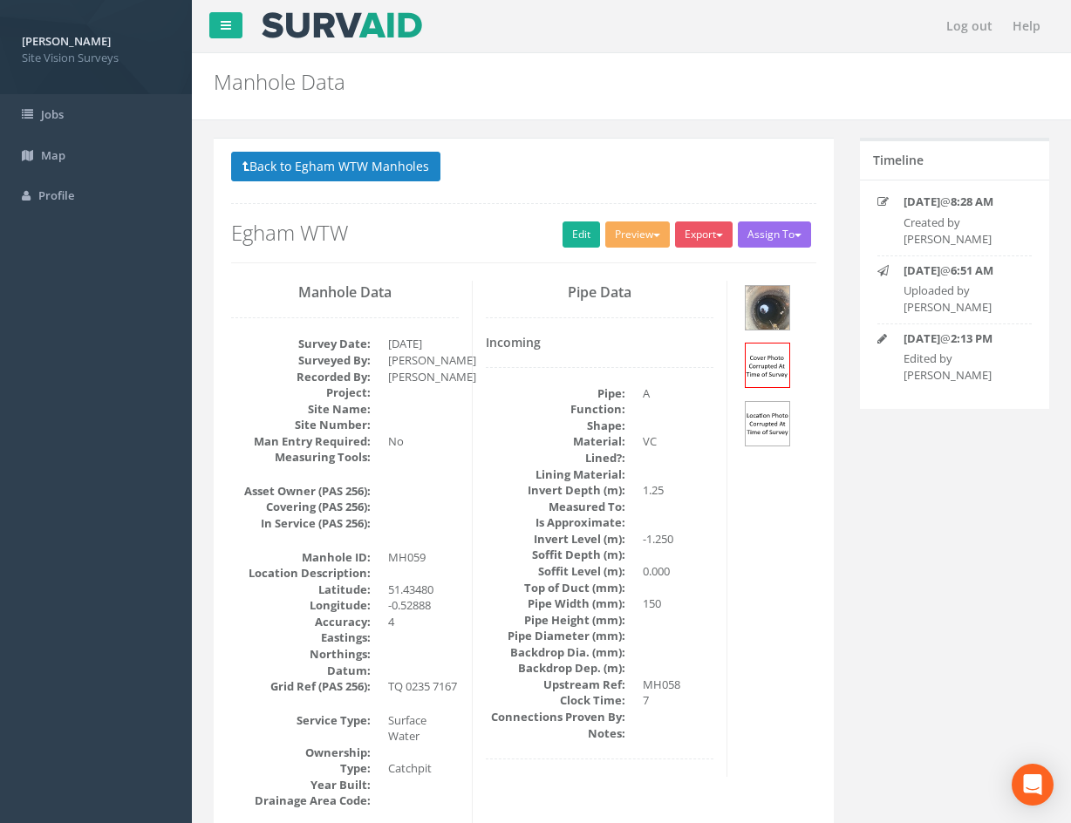
drag, startPoint x: 870, startPoint y: 653, endPoint x: 792, endPoint y: 290, distance: 371.2
click at [394, 169] on button "Back to Egham WTW Manholes" at bounding box center [335, 167] width 209 height 30
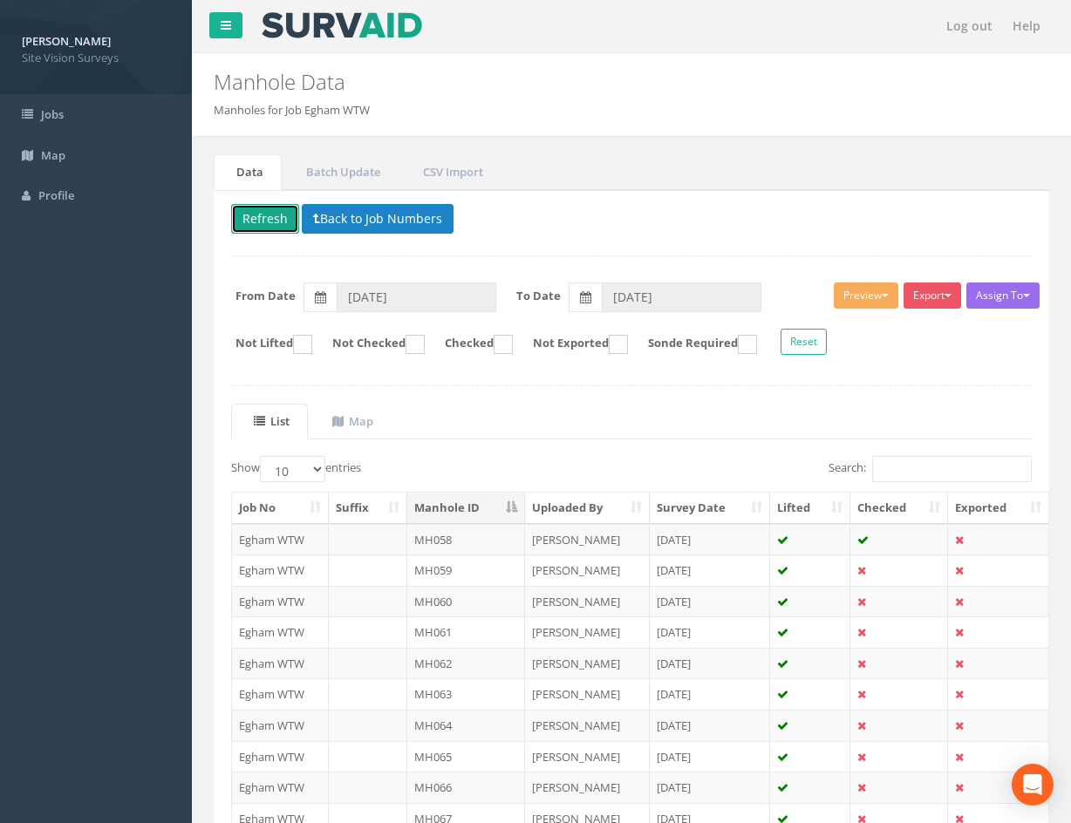
click at [267, 222] on button "Refresh" at bounding box center [265, 219] width 68 height 30
click at [895, 600] on td at bounding box center [899, 601] width 98 height 31
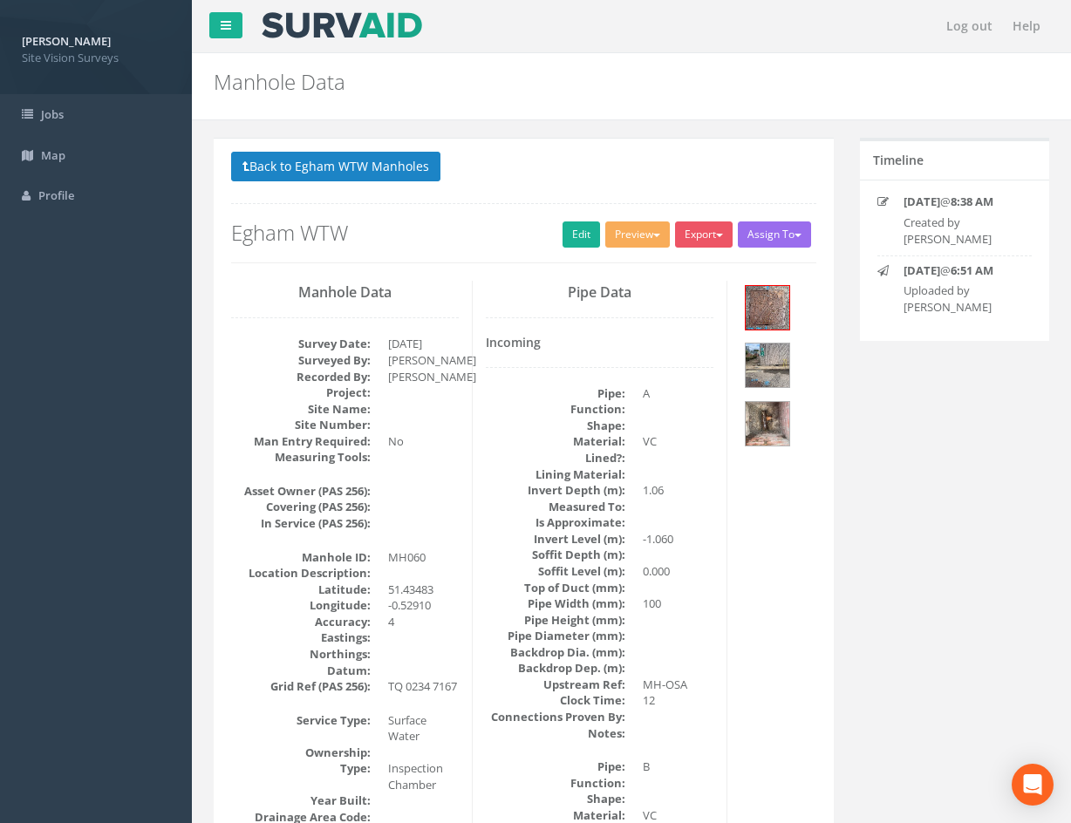
click at [796, 371] on div at bounding box center [778, 368] width 76 height 174
click at [775, 364] on img at bounding box center [768, 366] width 44 height 44
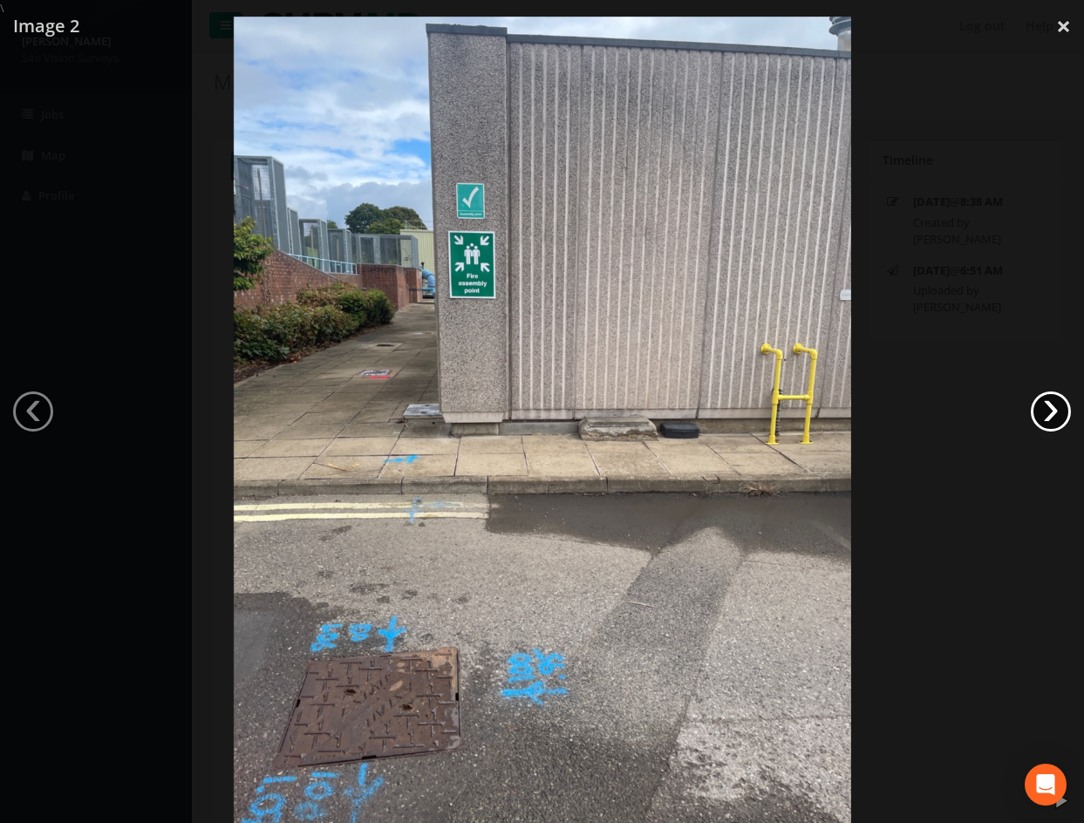
click at [1043, 414] on link "›" at bounding box center [1051, 412] width 40 height 40
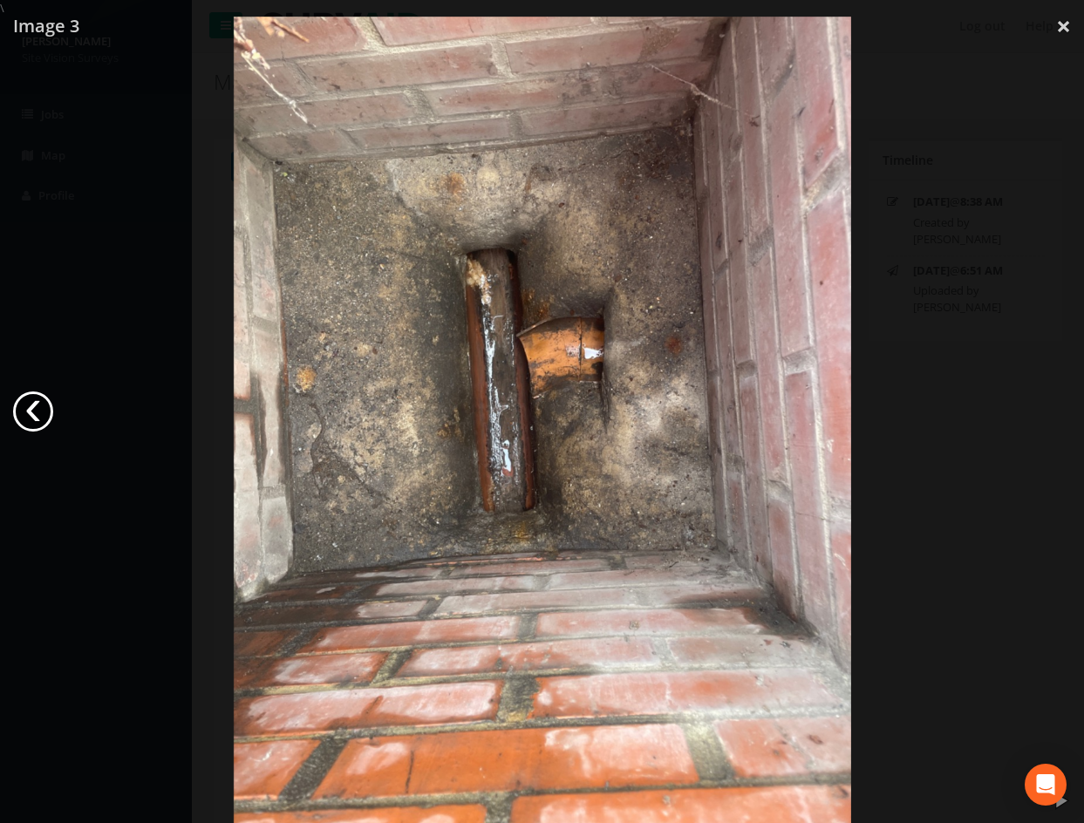
click at [29, 410] on link "‹" at bounding box center [33, 412] width 40 height 40
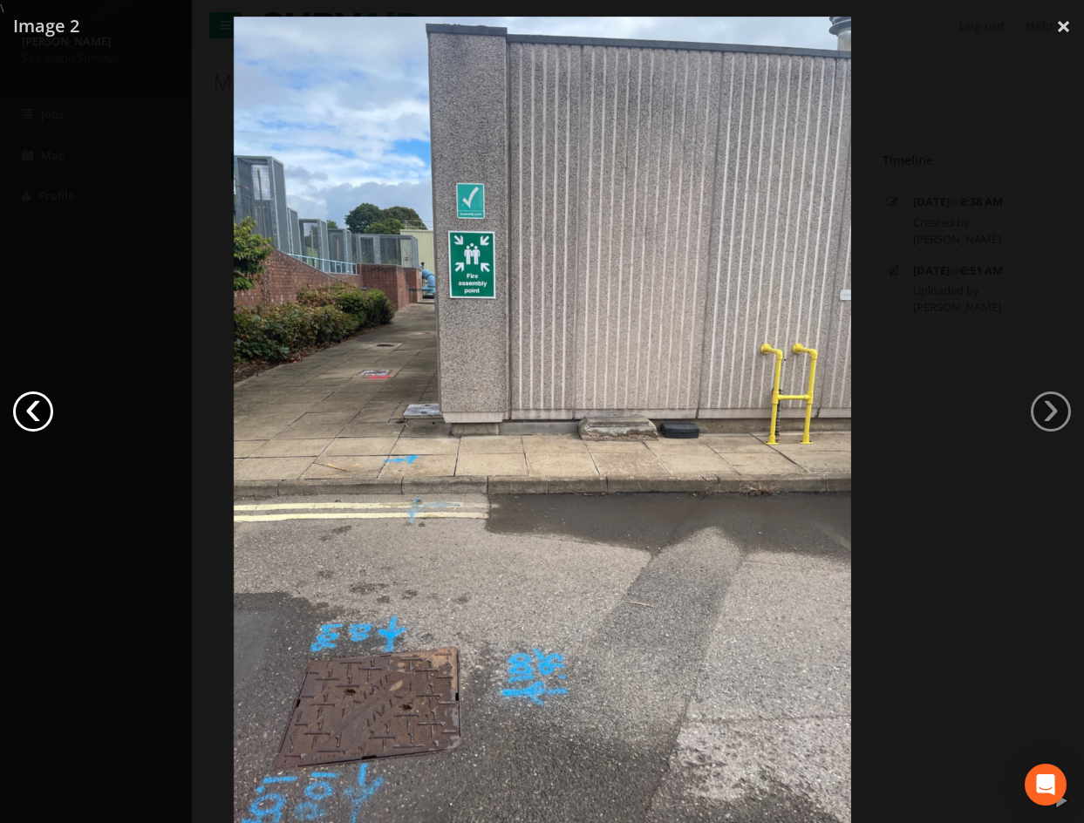
click at [29, 410] on link "‹" at bounding box center [33, 412] width 40 height 40
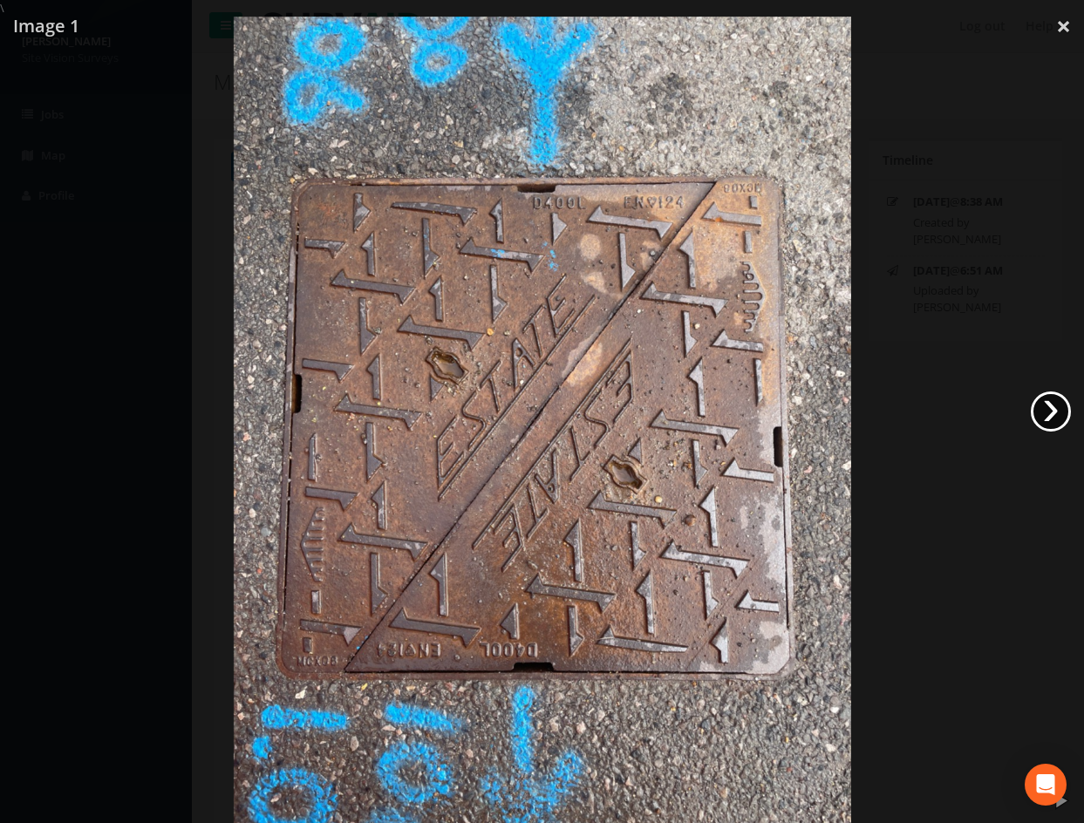
click at [1061, 413] on link "›" at bounding box center [1051, 412] width 40 height 40
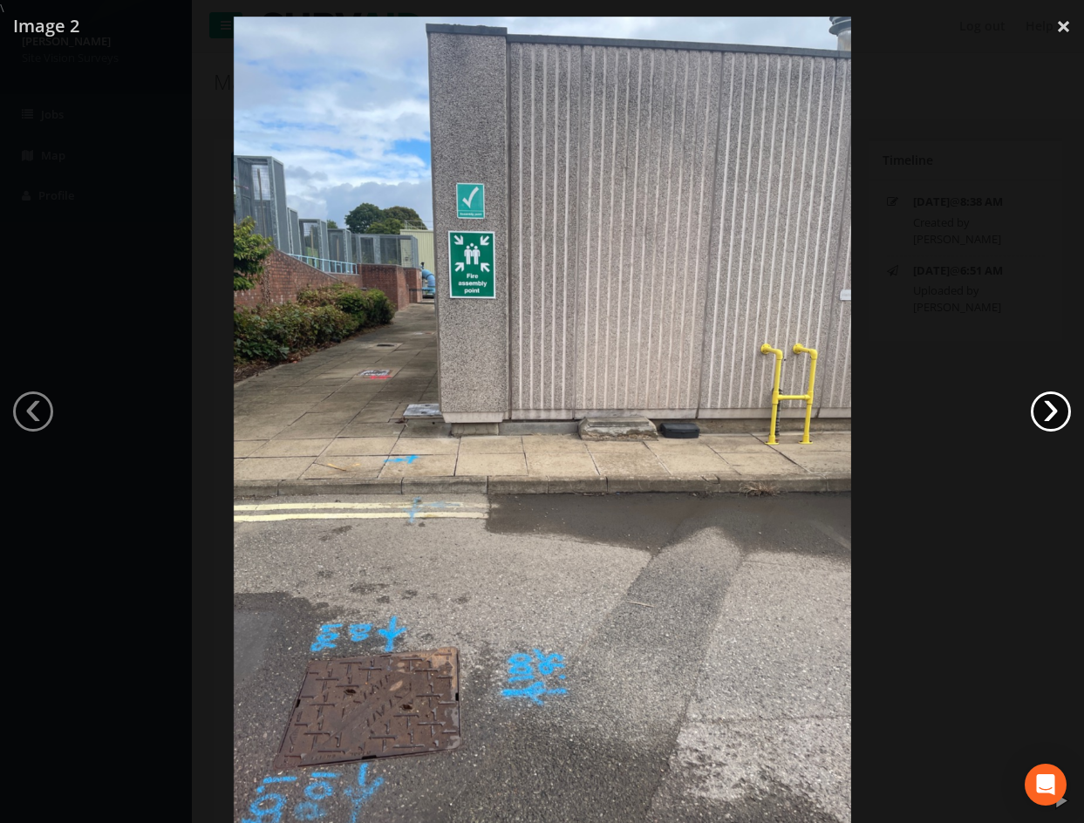
click at [1061, 413] on link "›" at bounding box center [1051, 412] width 40 height 40
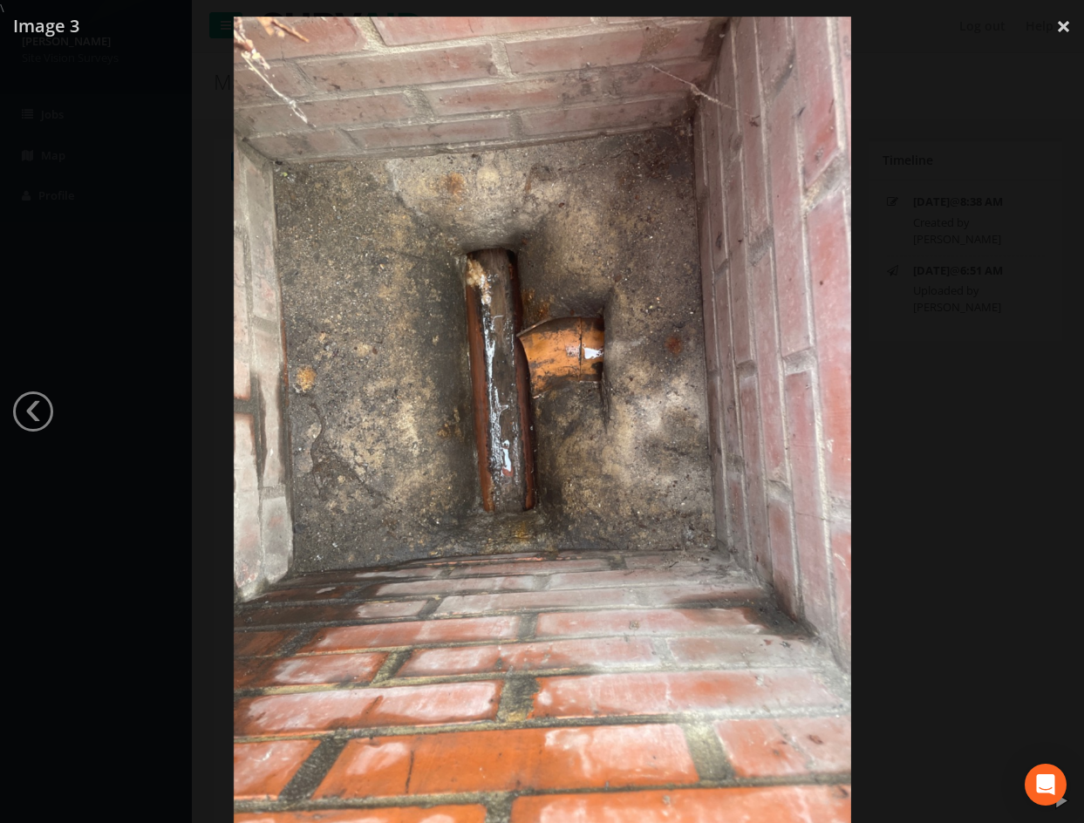
drag, startPoint x: 1014, startPoint y: 440, endPoint x: 952, endPoint y: 493, distance: 81.1
click at [1004, 452] on div at bounding box center [542, 428] width 1084 height 823
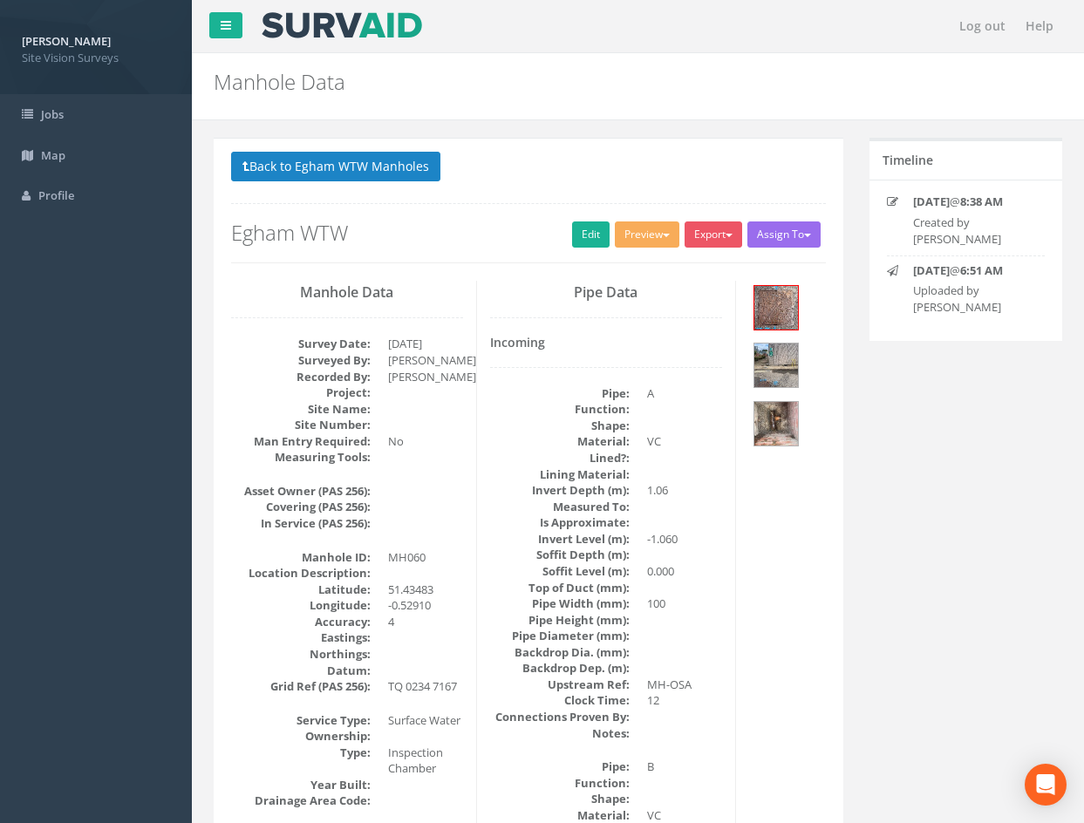
click at [949, 495] on div at bounding box center [539, 428] width 1084 height 823
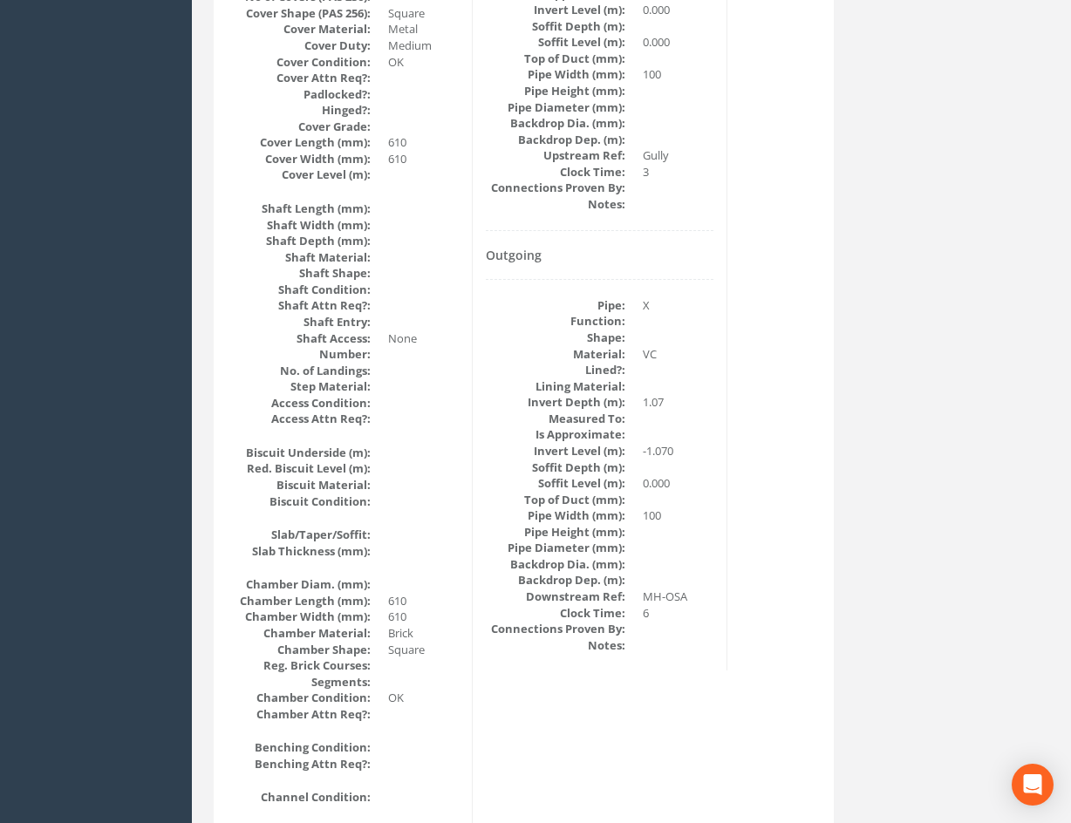
scroll to position [848, 0]
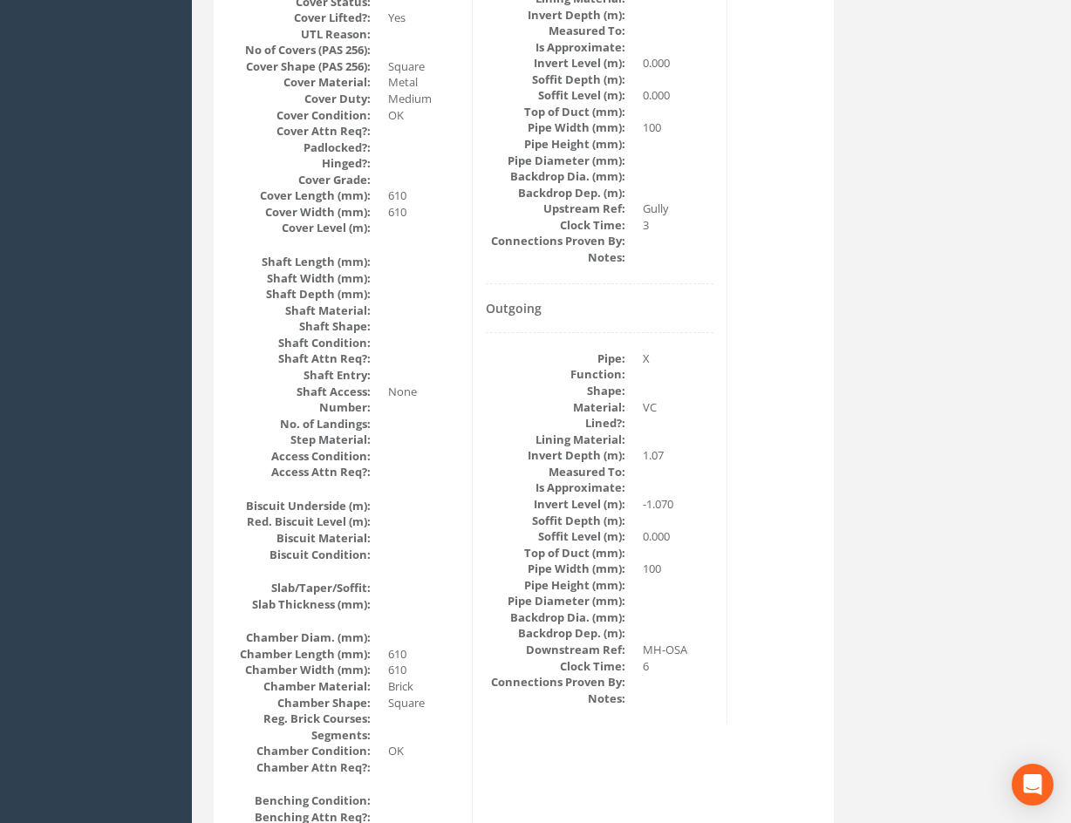
drag, startPoint x: 743, startPoint y: 587, endPoint x: 668, endPoint y: 564, distance: 78.4
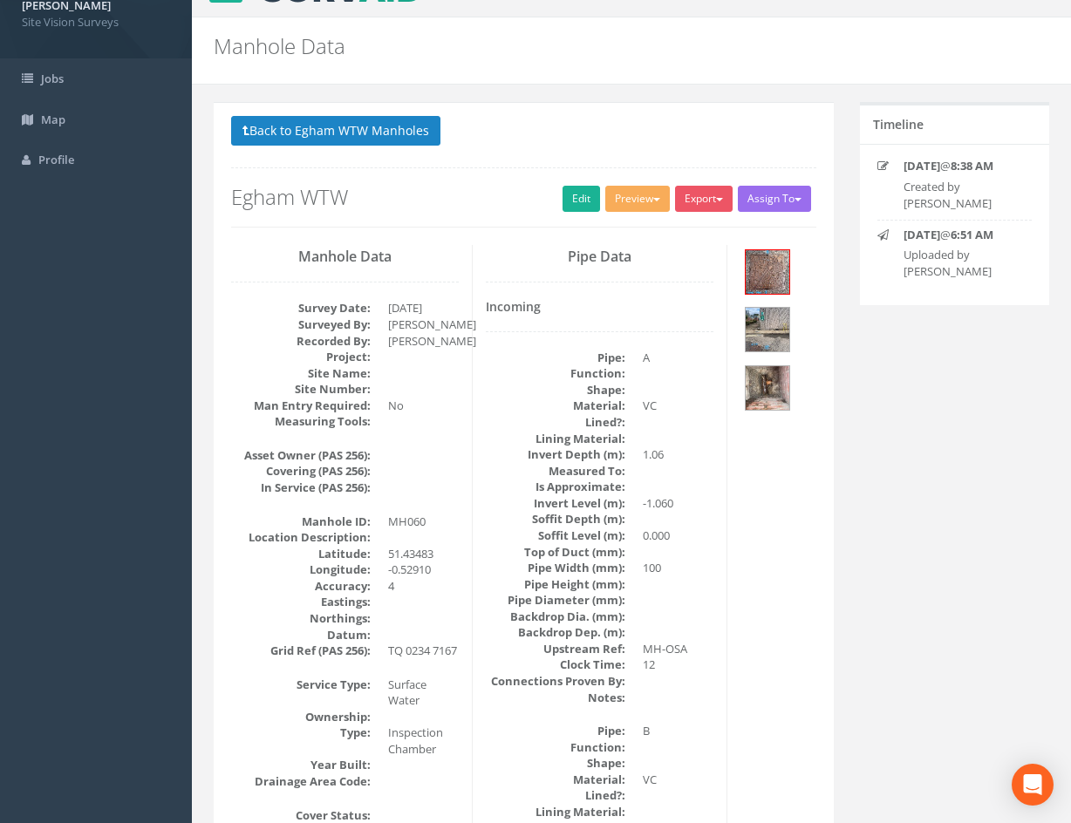
scroll to position [0, 0]
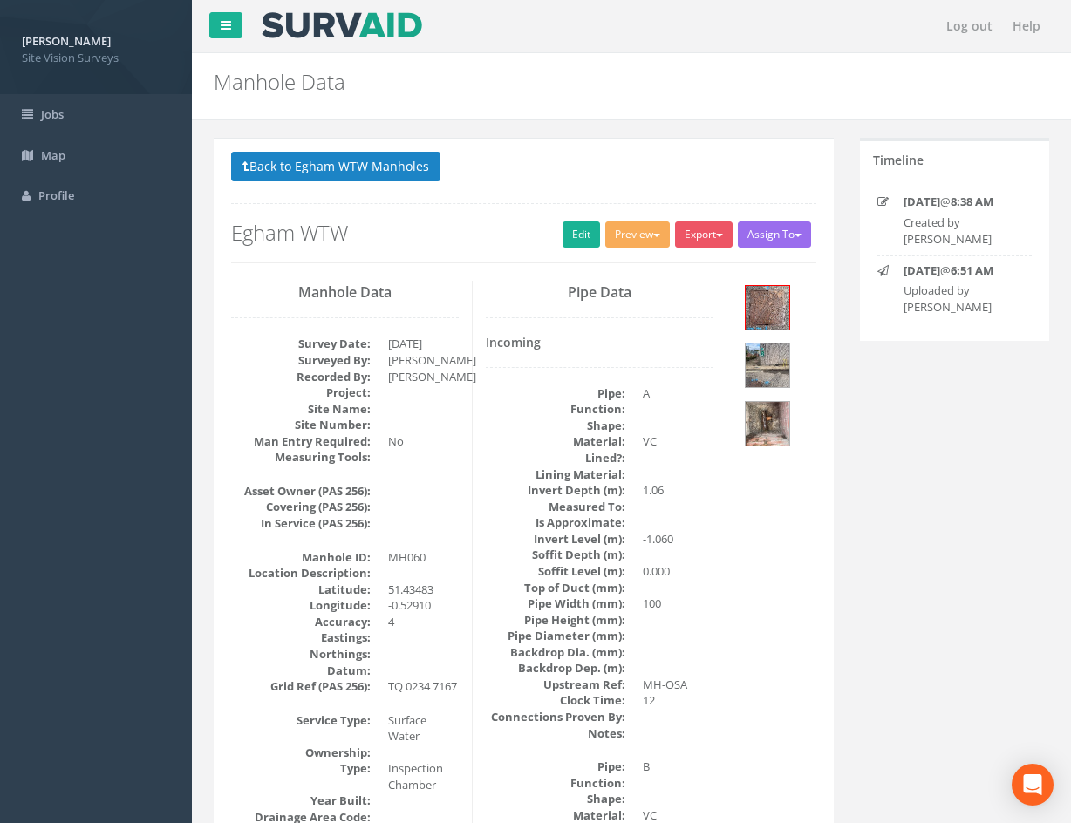
drag, startPoint x: 763, startPoint y: 637, endPoint x: 718, endPoint y: 459, distance: 183.6
click at [578, 231] on link "Edit" at bounding box center [582, 235] width 38 height 26
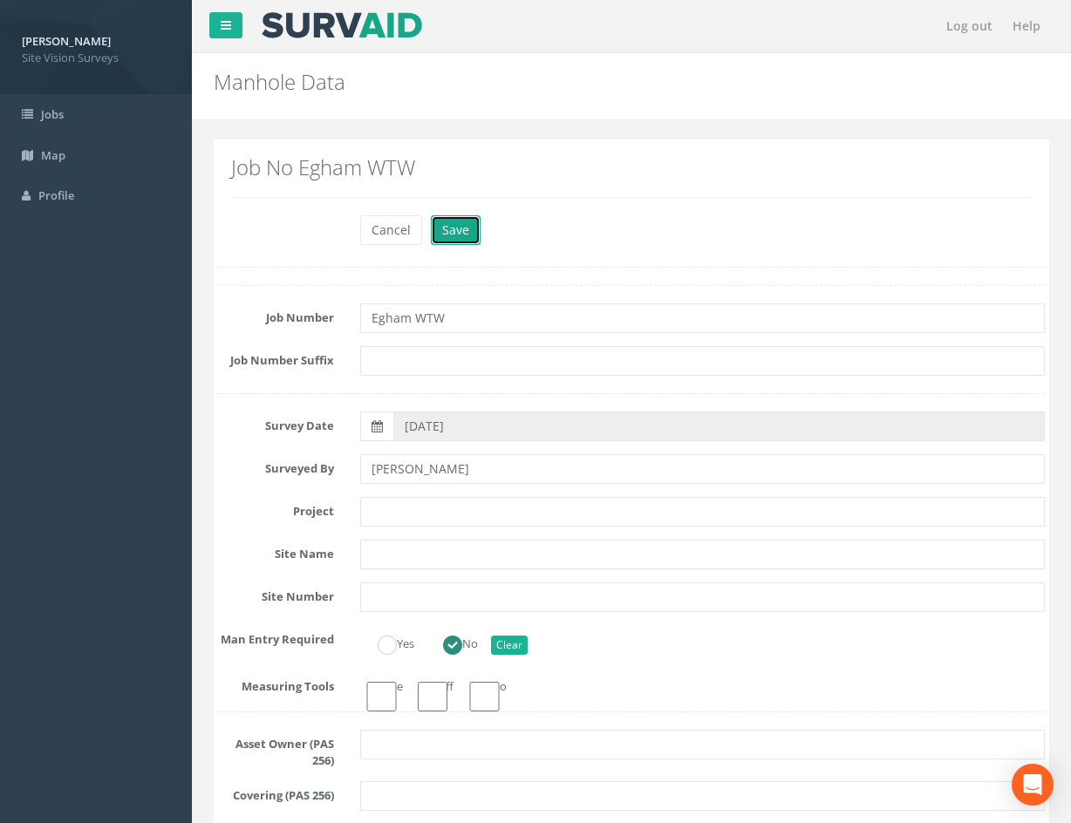
click at [454, 228] on button "Save" at bounding box center [456, 230] width 50 height 30
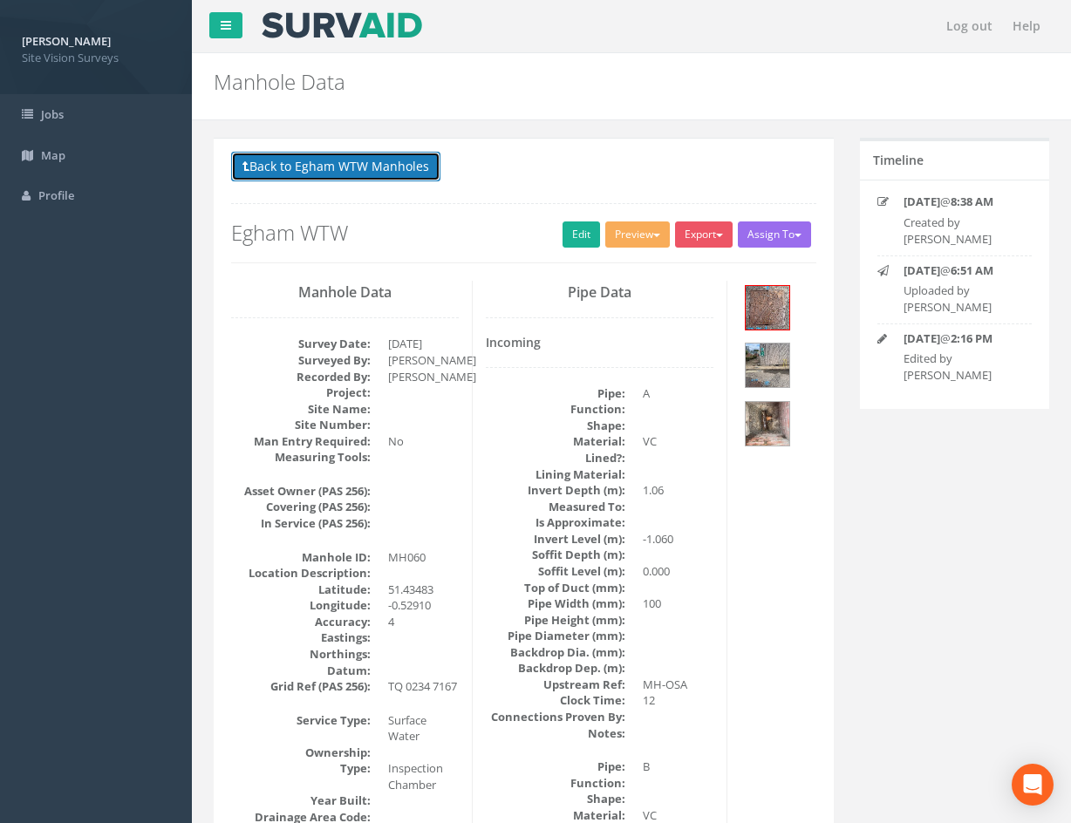
click at [378, 169] on button "Back to Egham WTW Manholes" at bounding box center [335, 167] width 209 height 30
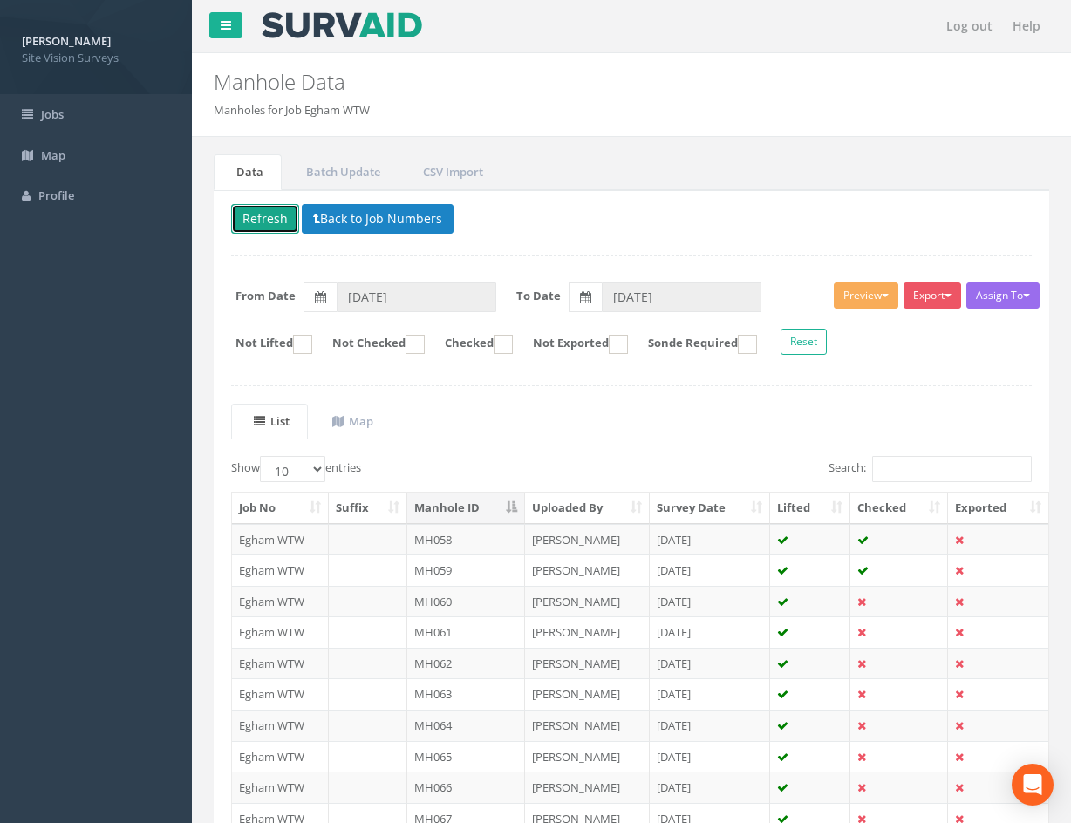
click at [265, 217] on button "Refresh" at bounding box center [265, 219] width 68 height 30
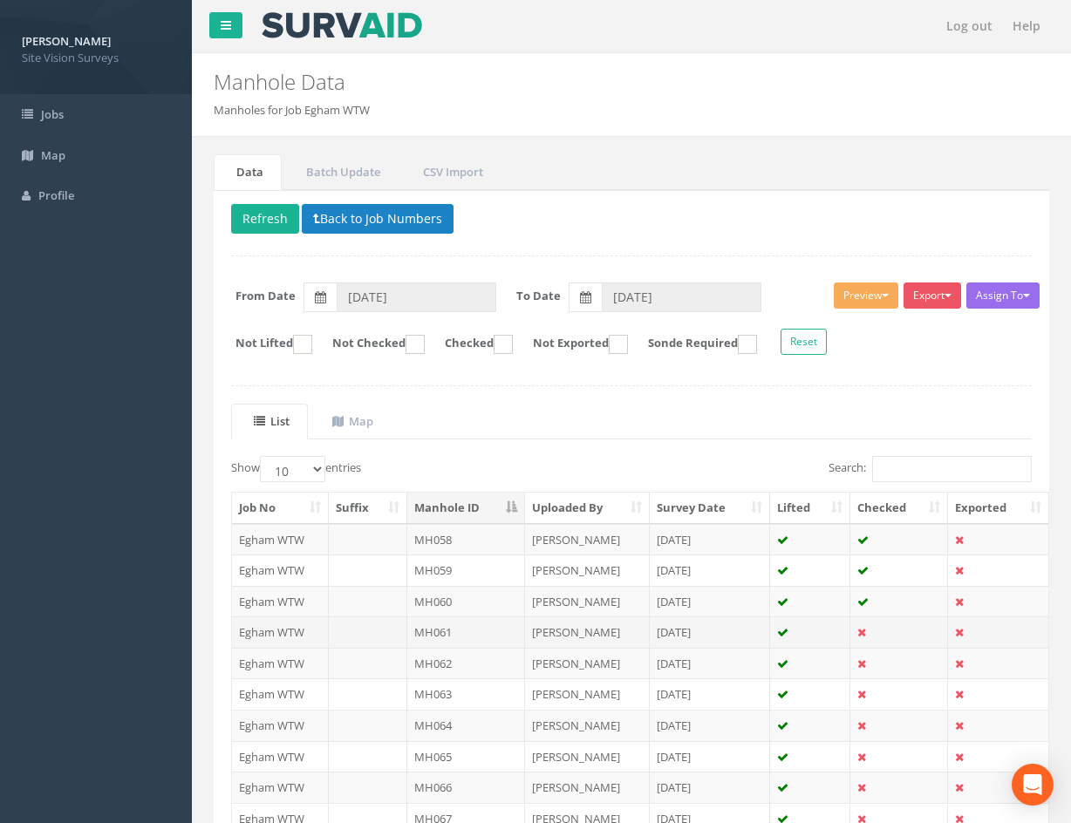
click at [891, 633] on td at bounding box center [899, 632] width 98 height 31
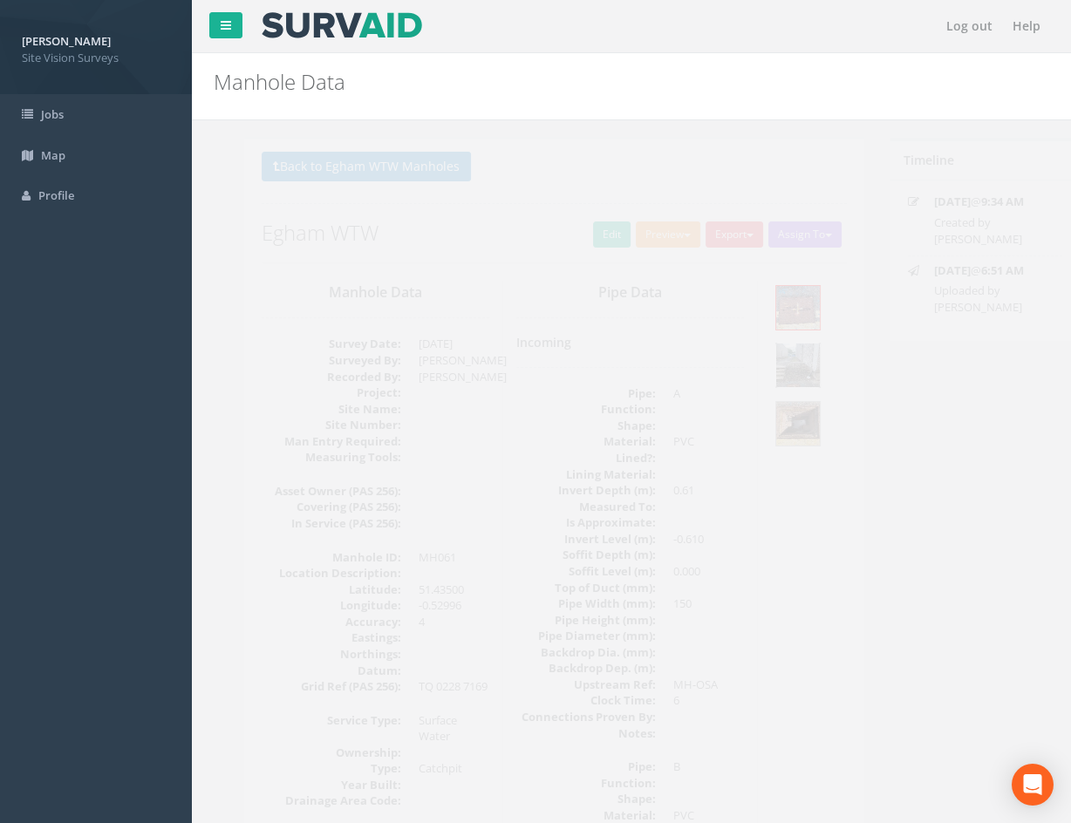
click at [784, 369] on img at bounding box center [768, 366] width 44 height 44
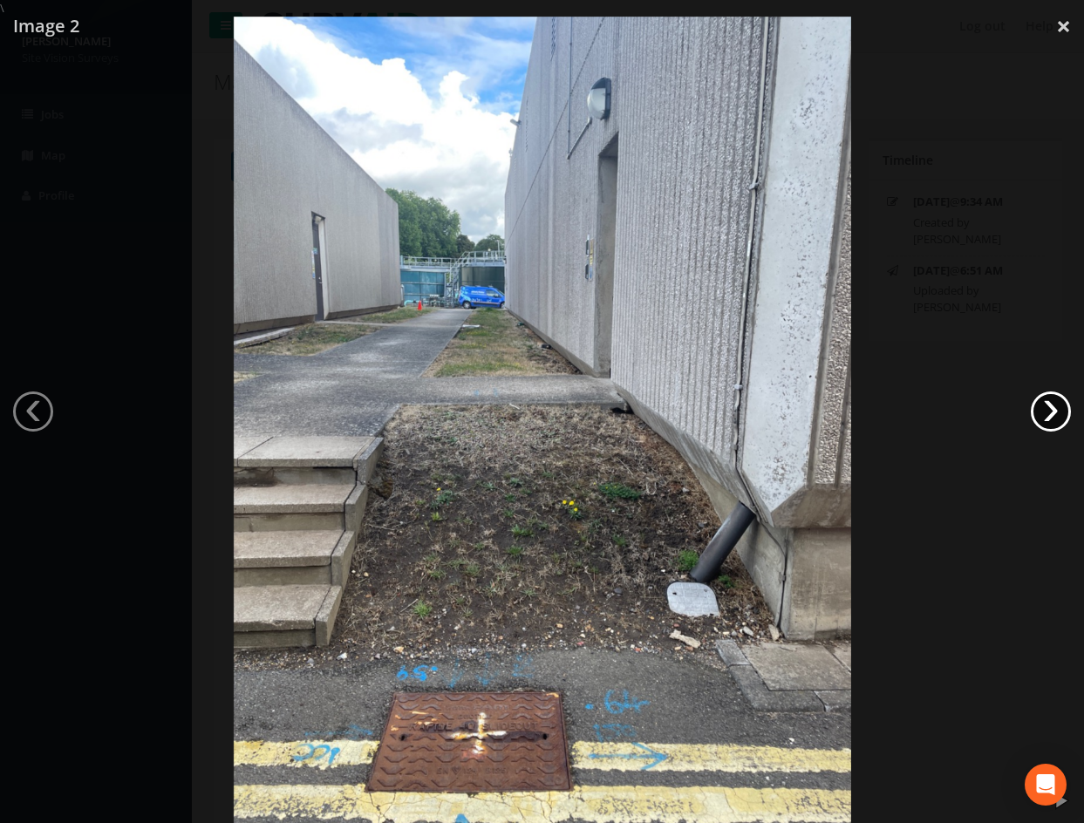
click at [1052, 406] on link "›" at bounding box center [1051, 412] width 40 height 40
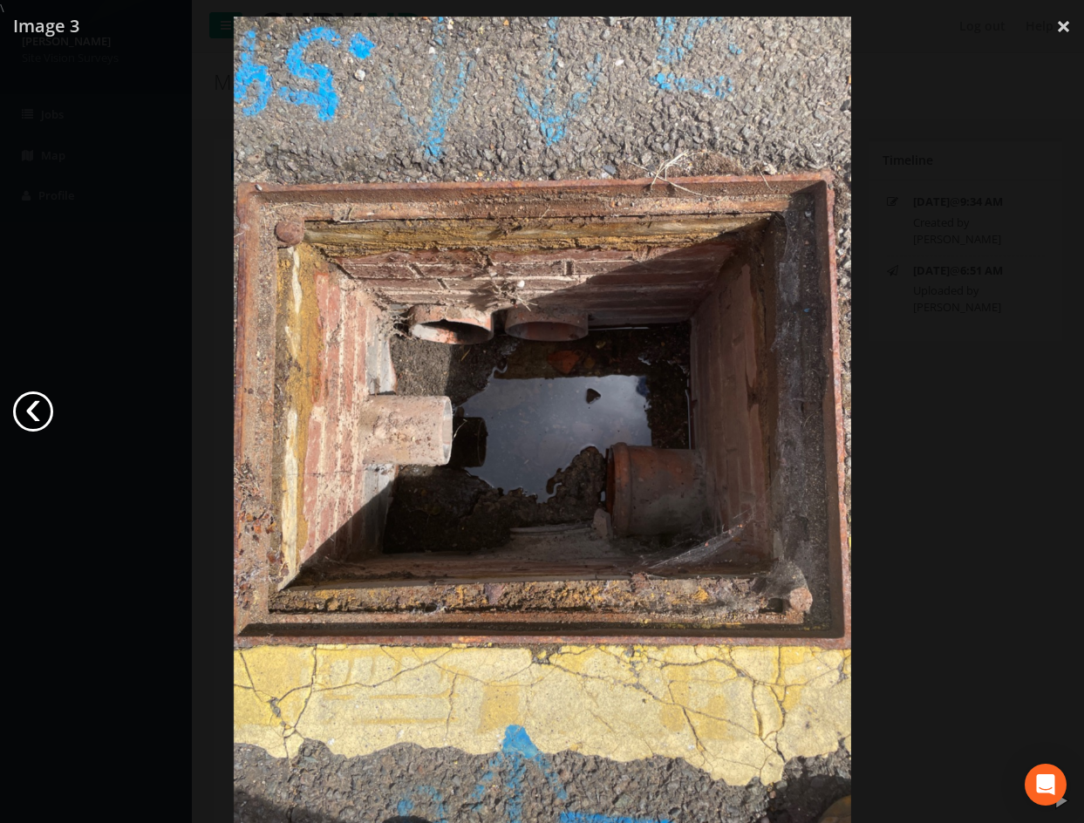
click at [31, 408] on link "‹" at bounding box center [33, 412] width 40 height 40
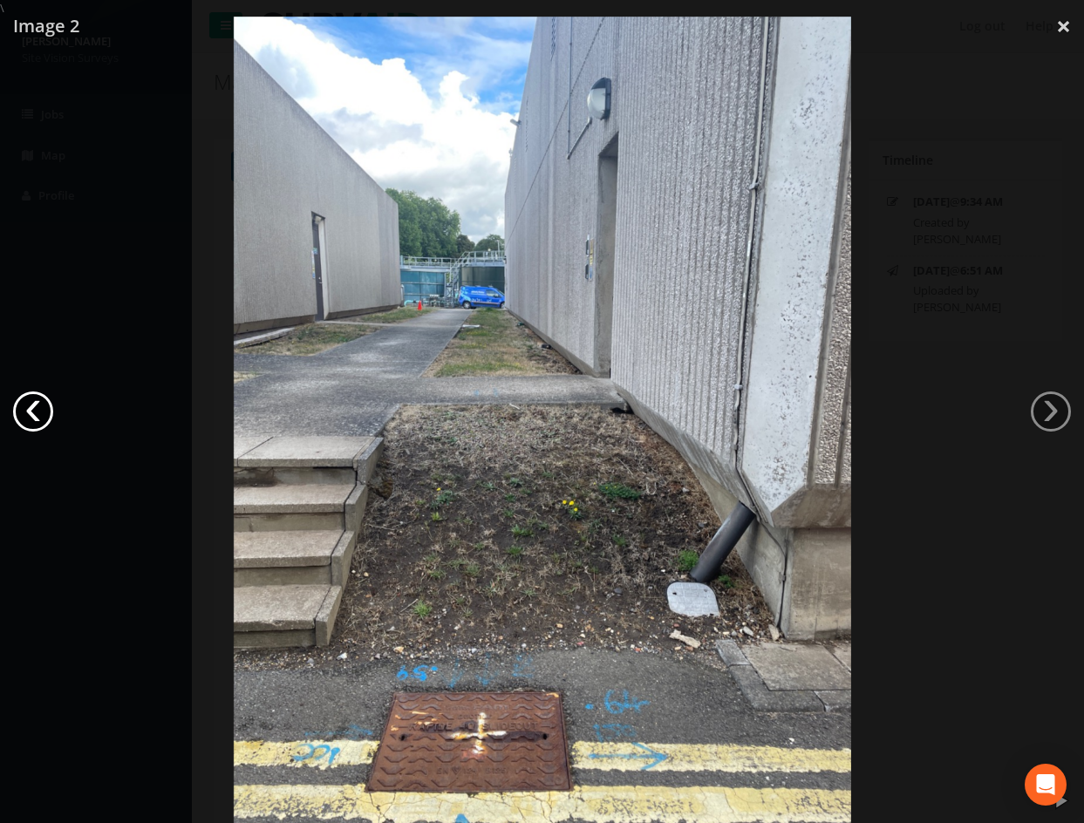
click at [31, 408] on link "‹" at bounding box center [33, 412] width 40 height 40
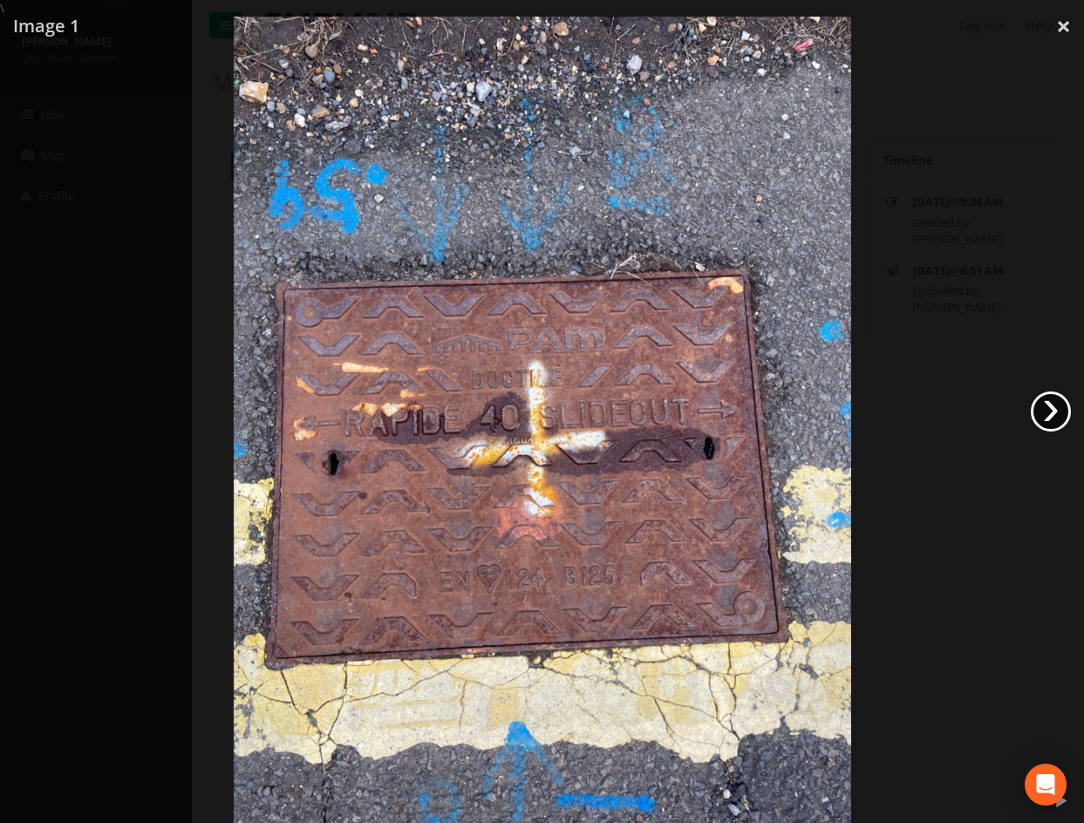
click at [1060, 413] on link "›" at bounding box center [1051, 412] width 40 height 40
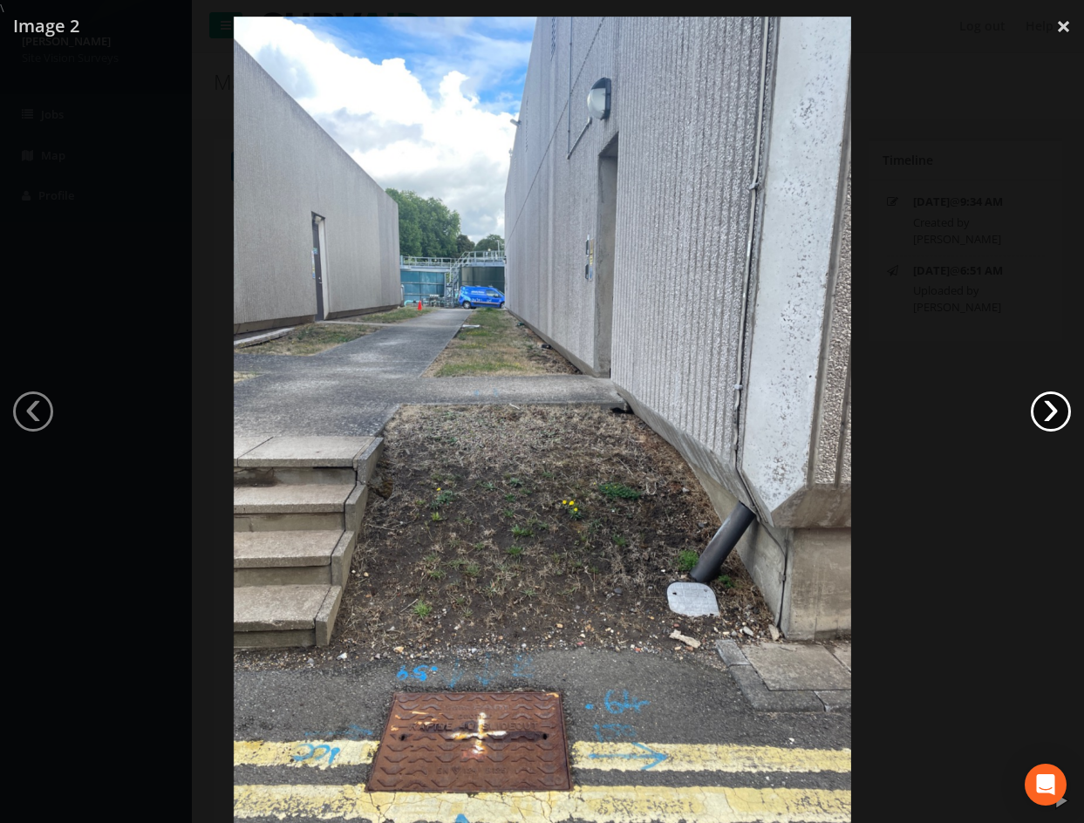
click at [1060, 413] on link "›" at bounding box center [1051, 412] width 40 height 40
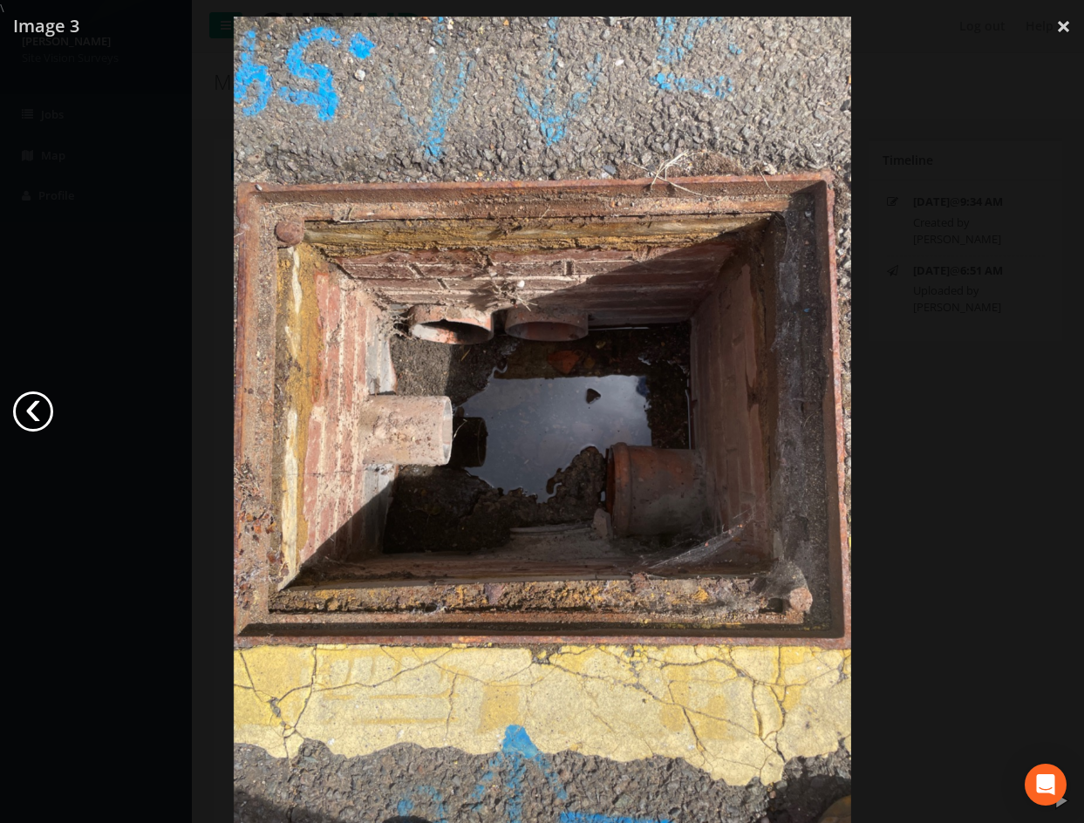
click at [36, 407] on link "‹" at bounding box center [33, 412] width 40 height 40
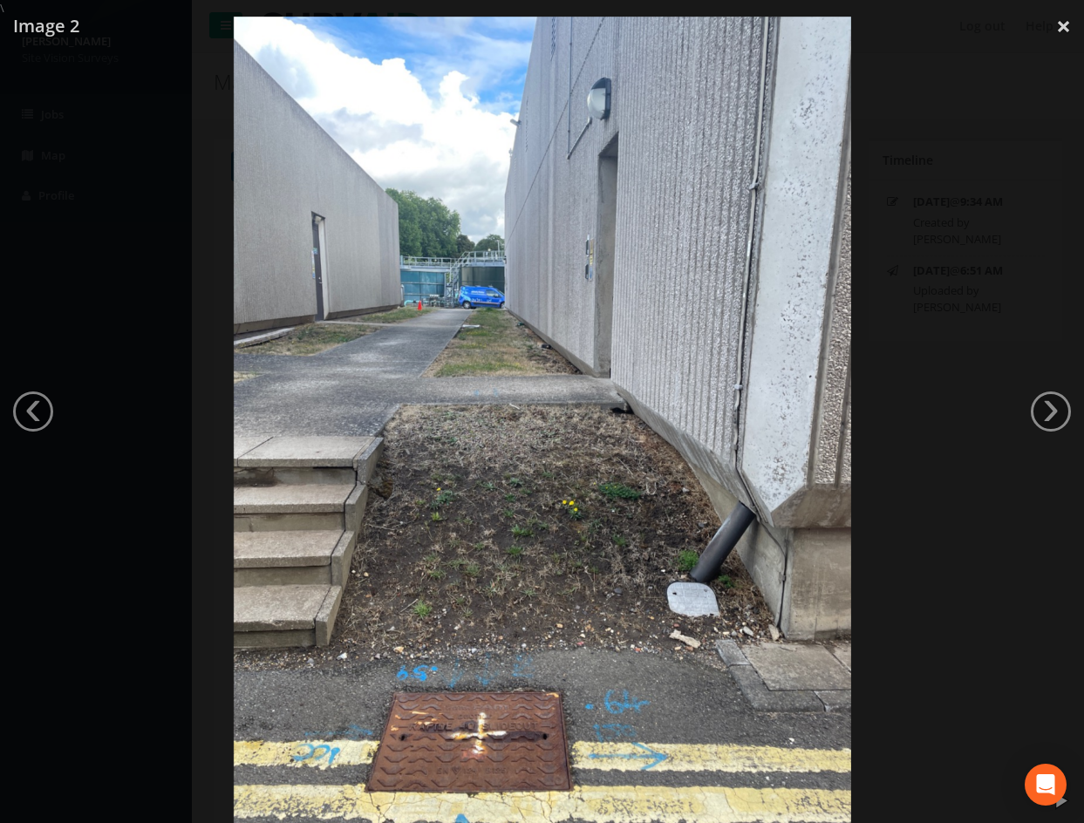
click at [901, 492] on div at bounding box center [542, 428] width 1084 height 823
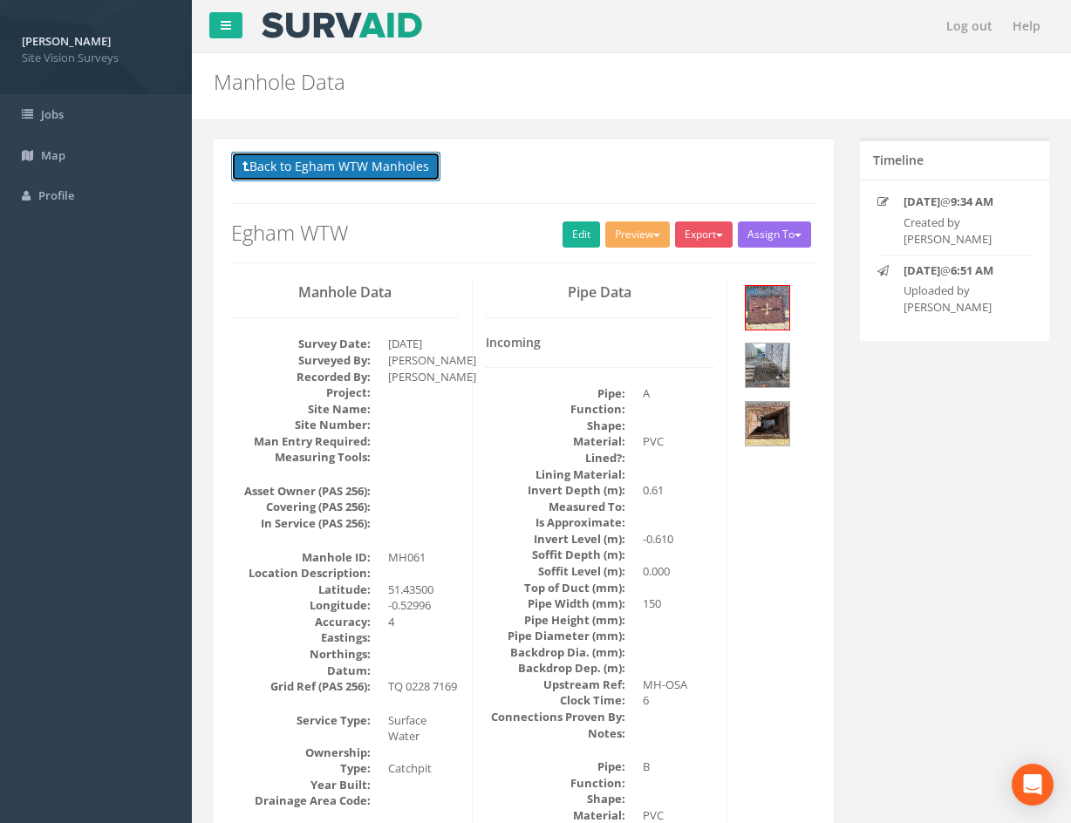
click at [383, 170] on button "Back to Egham WTW Manholes" at bounding box center [335, 167] width 209 height 30
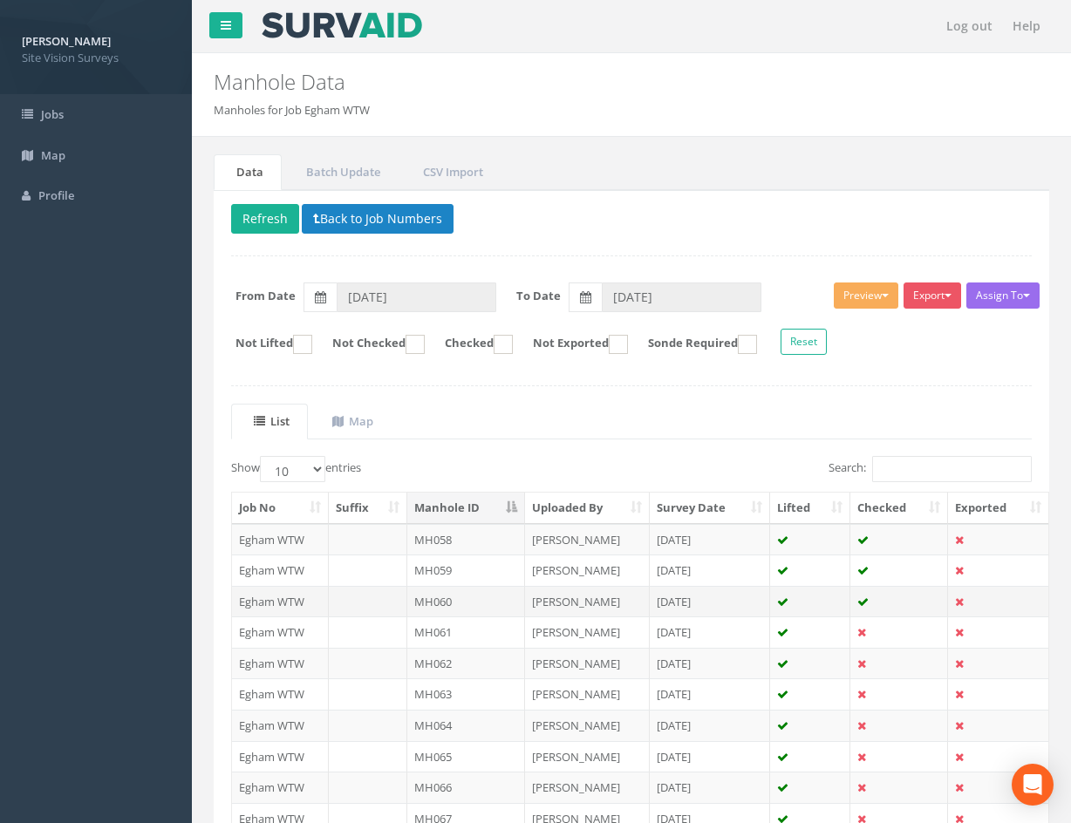
click at [596, 598] on td "[PERSON_NAME]" at bounding box center [587, 601] width 125 height 31
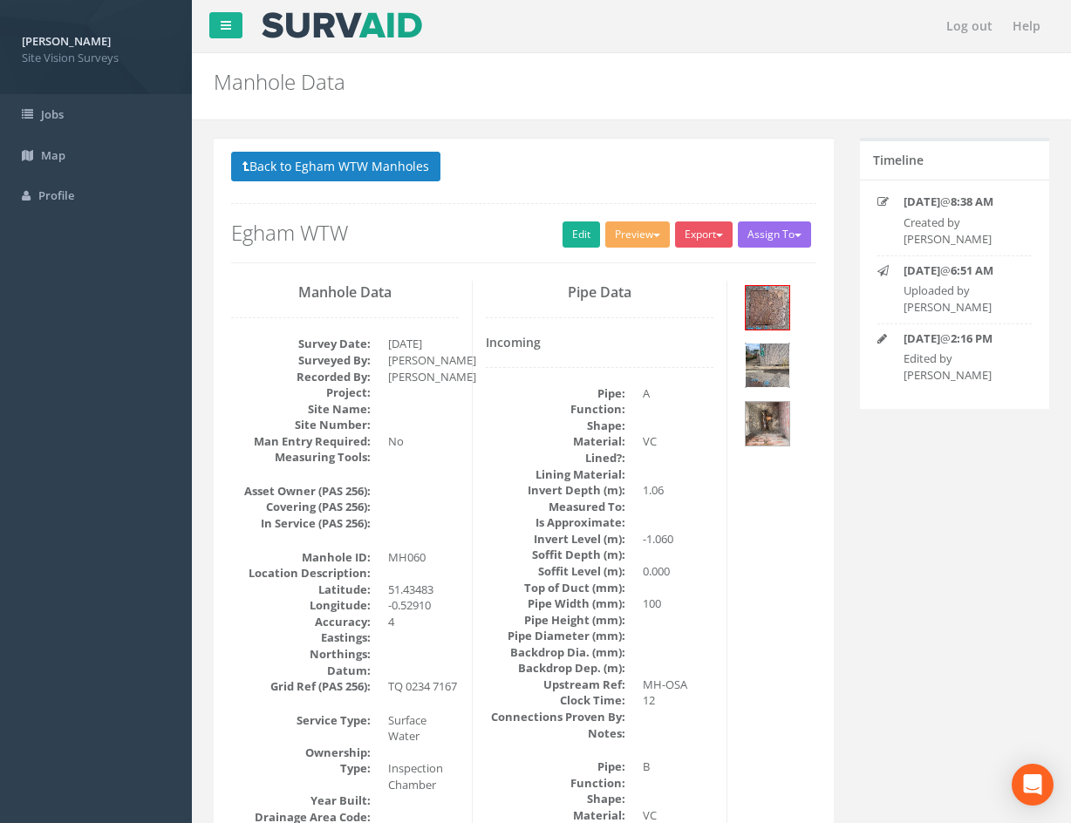
click at [781, 366] on img at bounding box center [768, 366] width 44 height 44
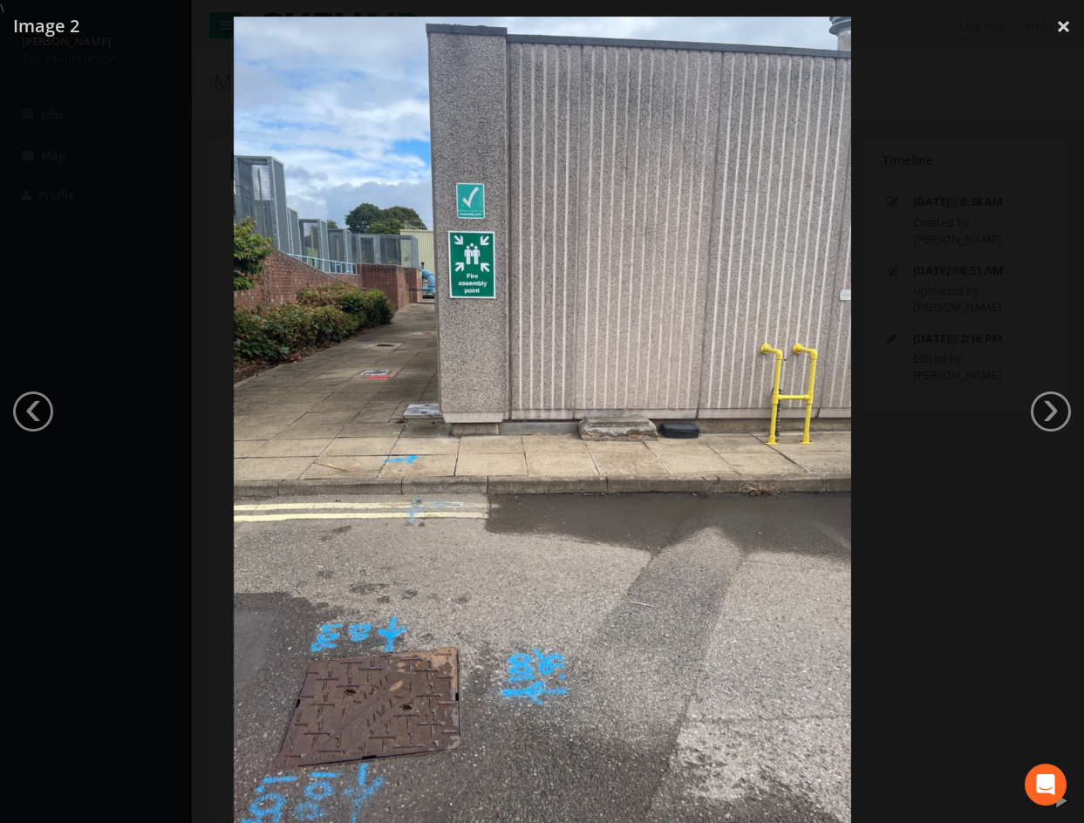
click at [95, 92] on div at bounding box center [542, 428] width 1084 height 823
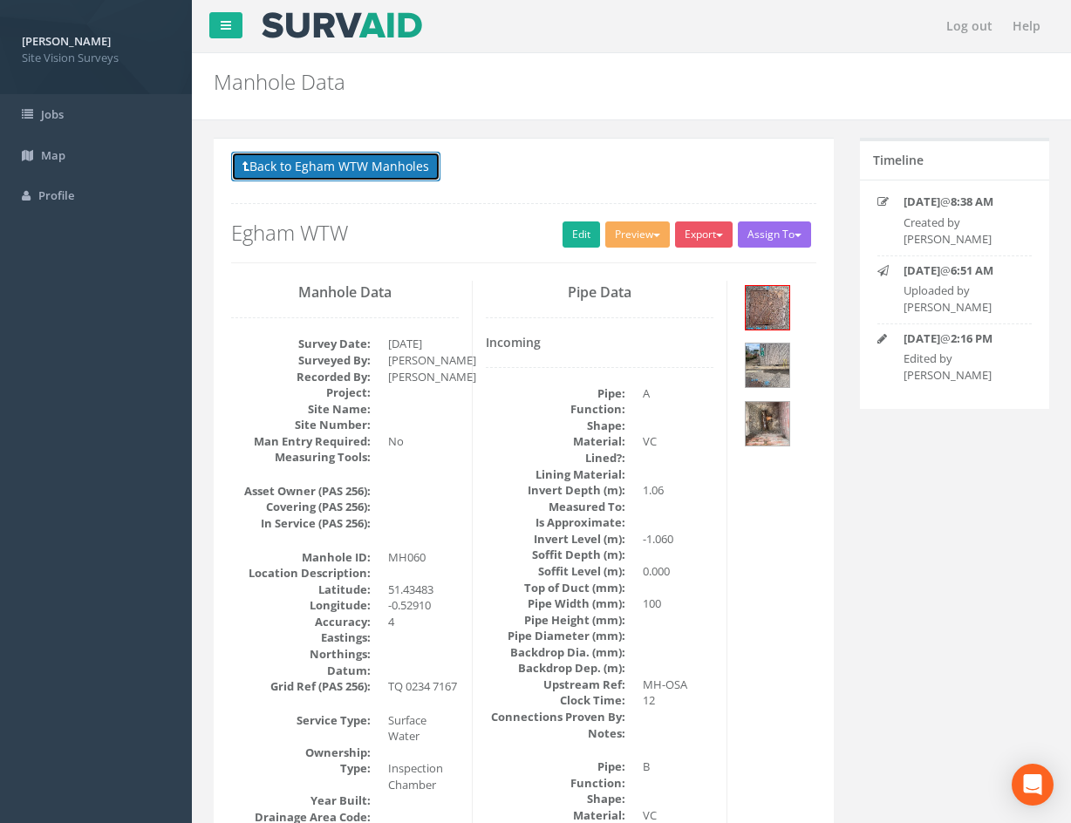
click at [310, 164] on button "Back to Egham WTW Manholes" at bounding box center [335, 167] width 209 height 30
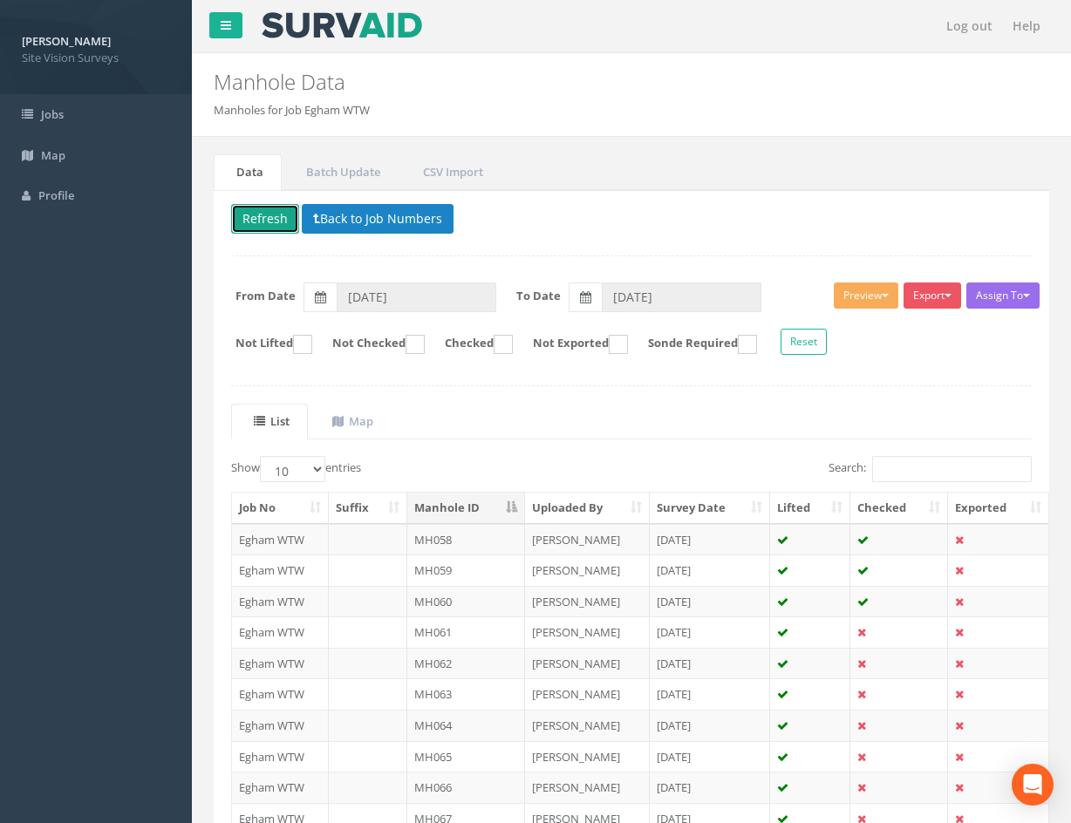
click at [278, 211] on button "Refresh" at bounding box center [265, 219] width 68 height 30
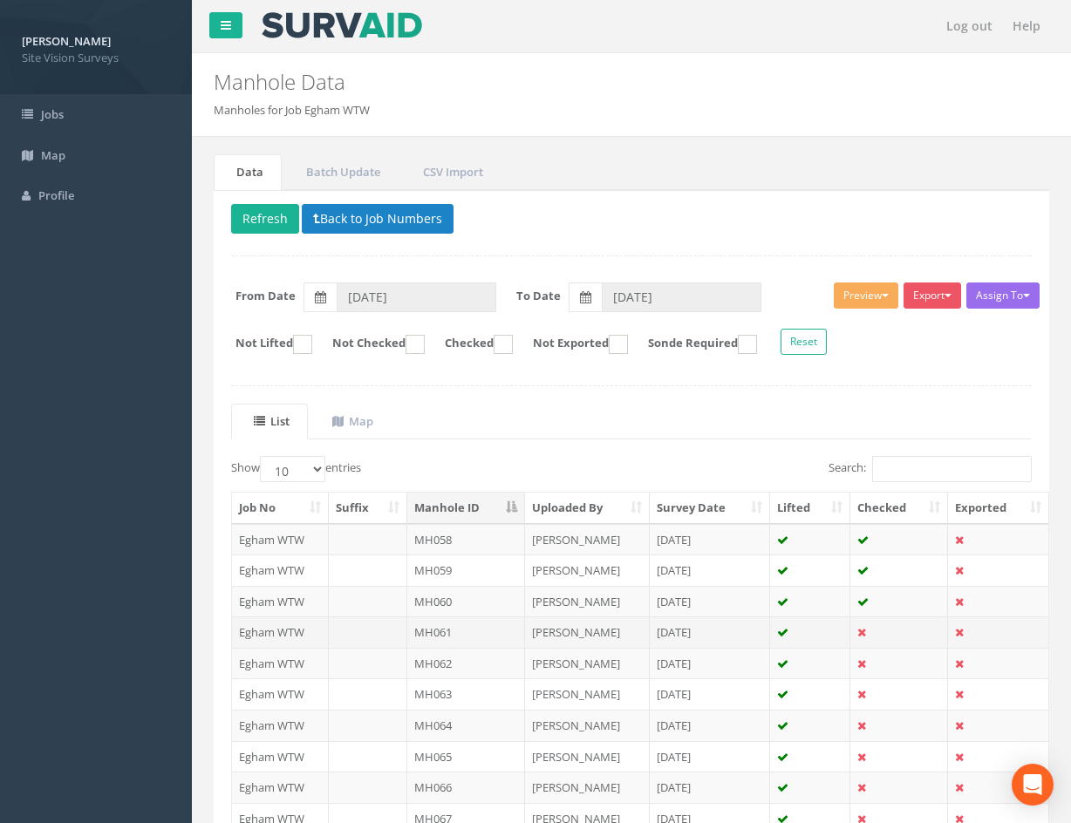
click at [886, 631] on td at bounding box center [899, 632] width 98 height 31
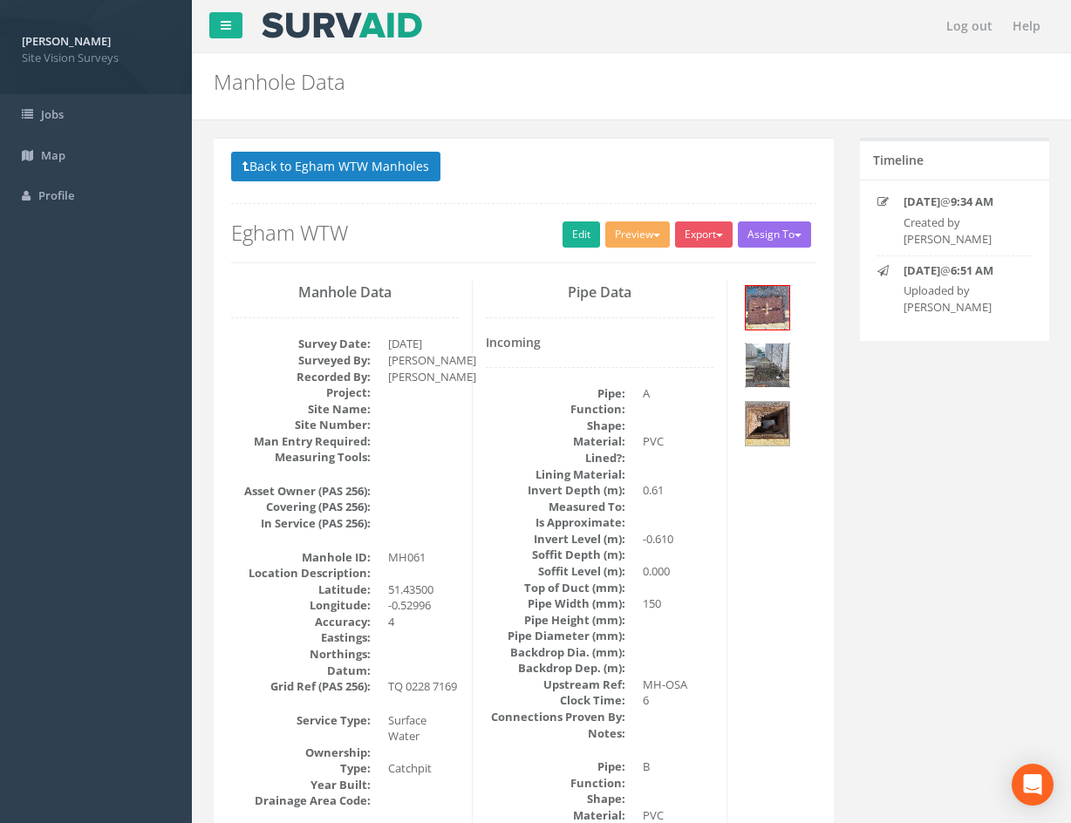
click at [777, 368] on img at bounding box center [768, 366] width 44 height 44
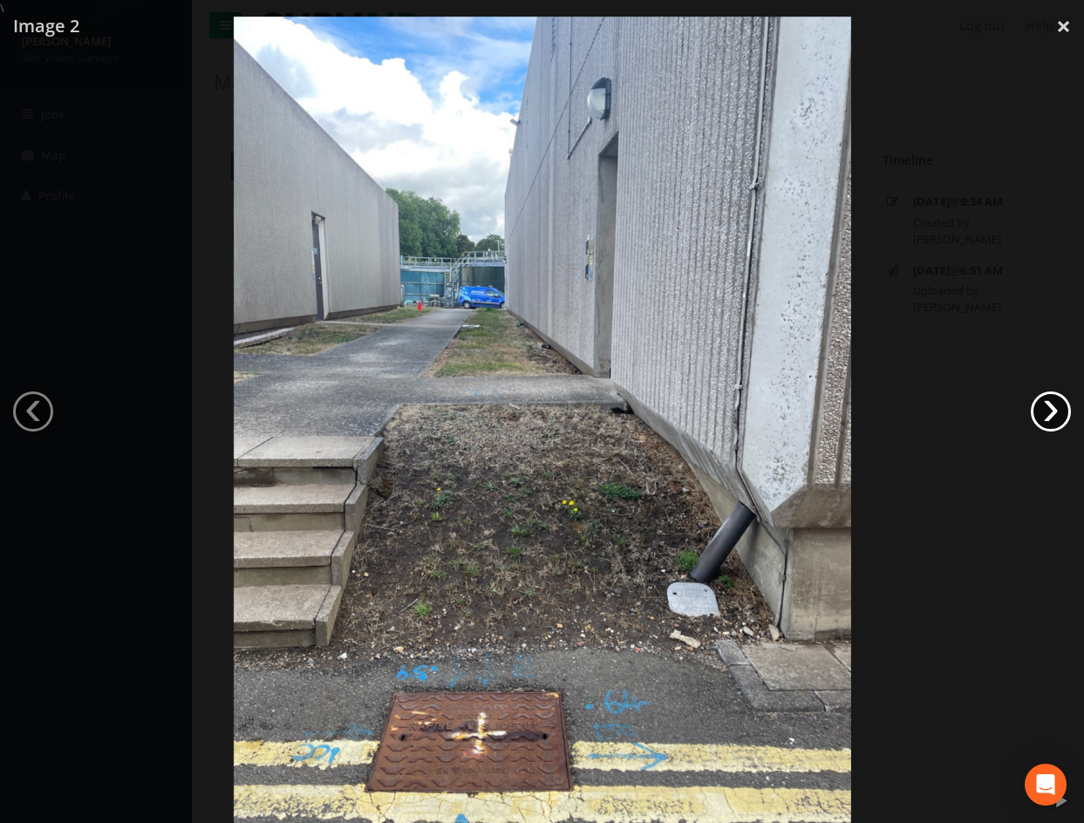
click at [1054, 392] on link "›" at bounding box center [1051, 412] width 40 height 40
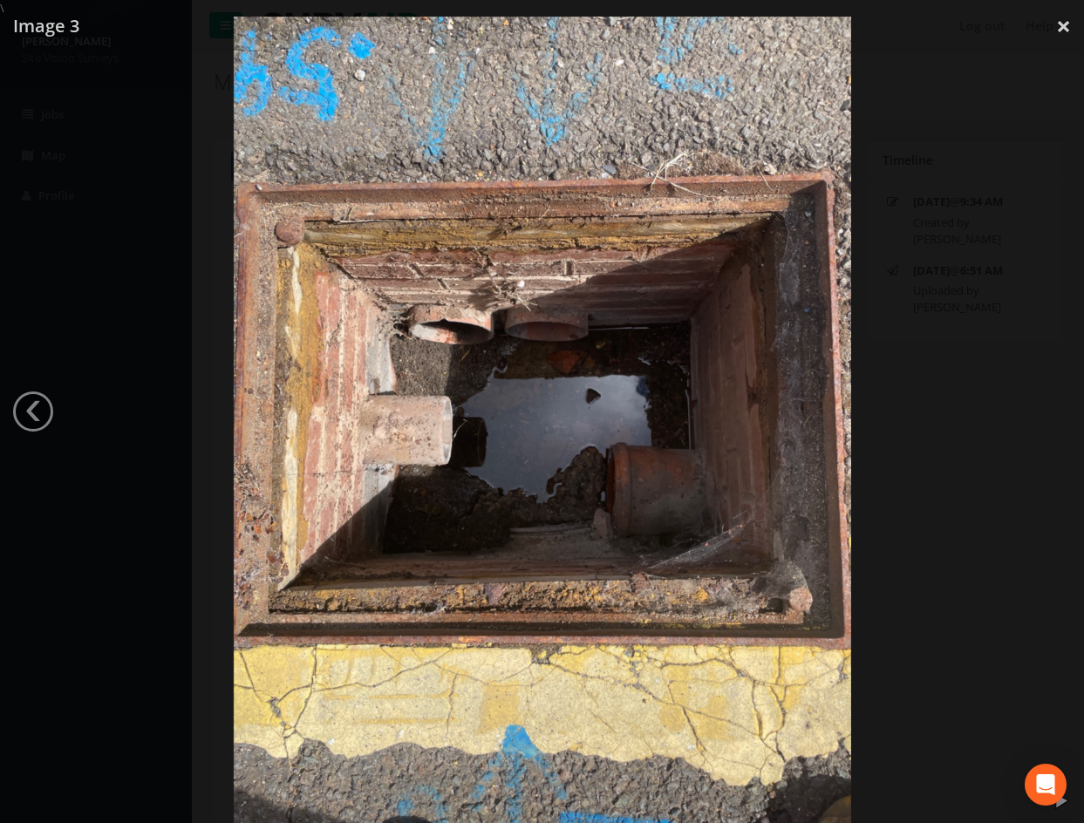
click at [945, 538] on div at bounding box center [542, 428] width 1084 height 823
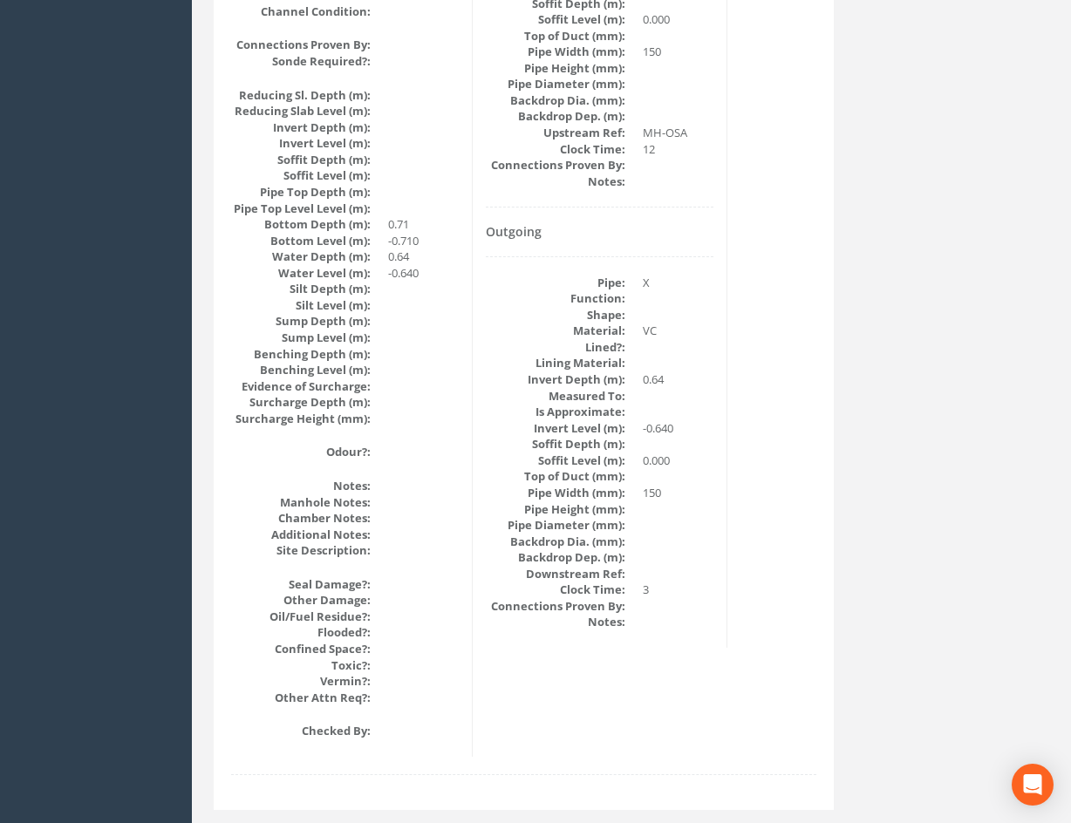
scroll to position [1732, 0]
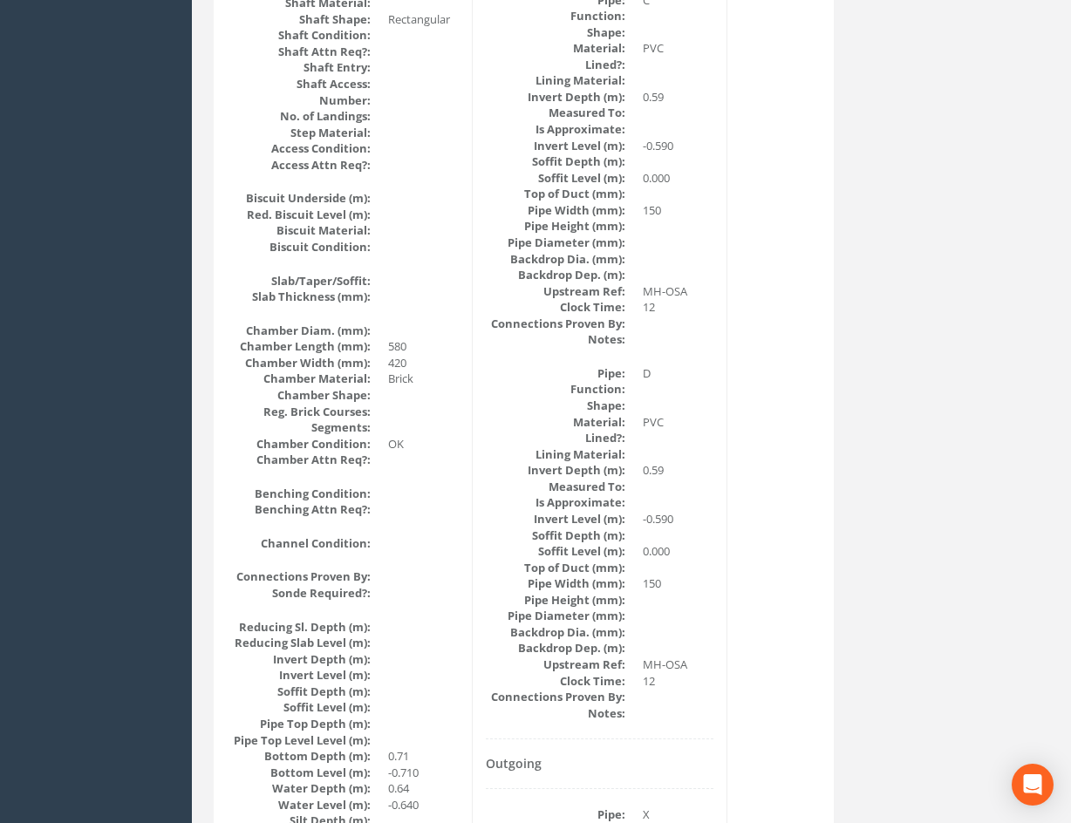
drag, startPoint x: 790, startPoint y: 446, endPoint x: 774, endPoint y: 525, distance: 80.9
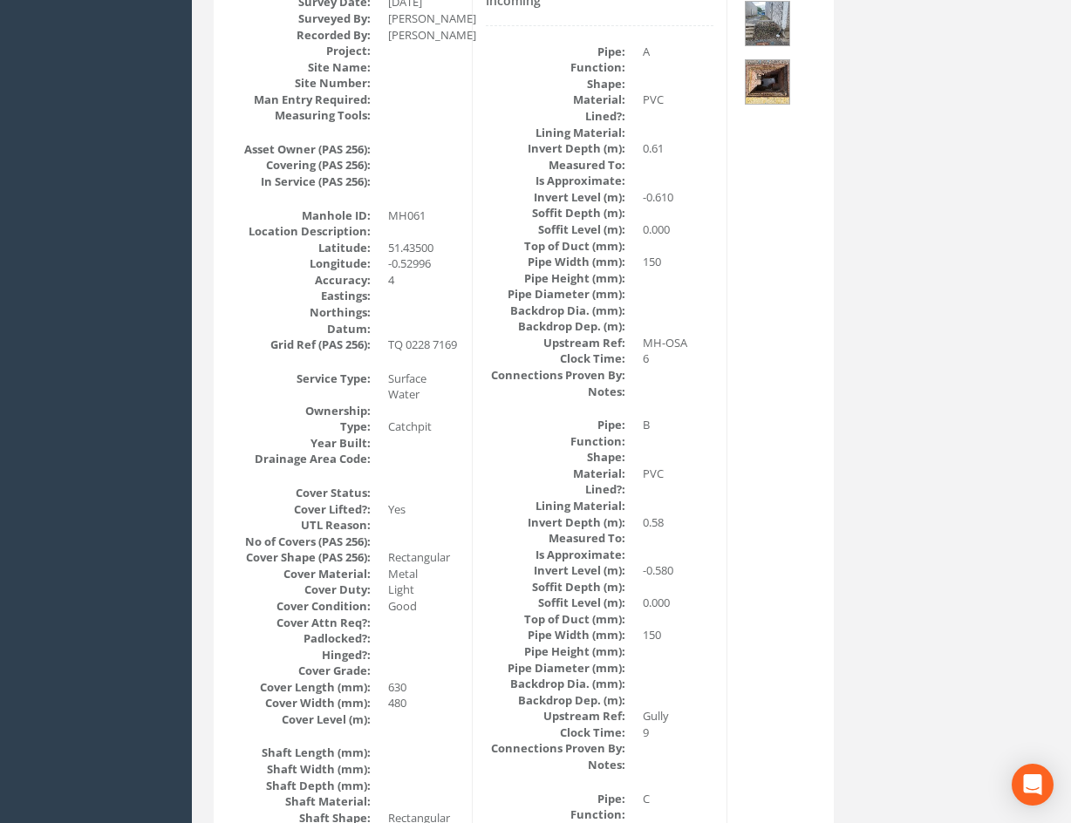
drag, startPoint x: 773, startPoint y: 526, endPoint x: 758, endPoint y: 399, distance: 128.2
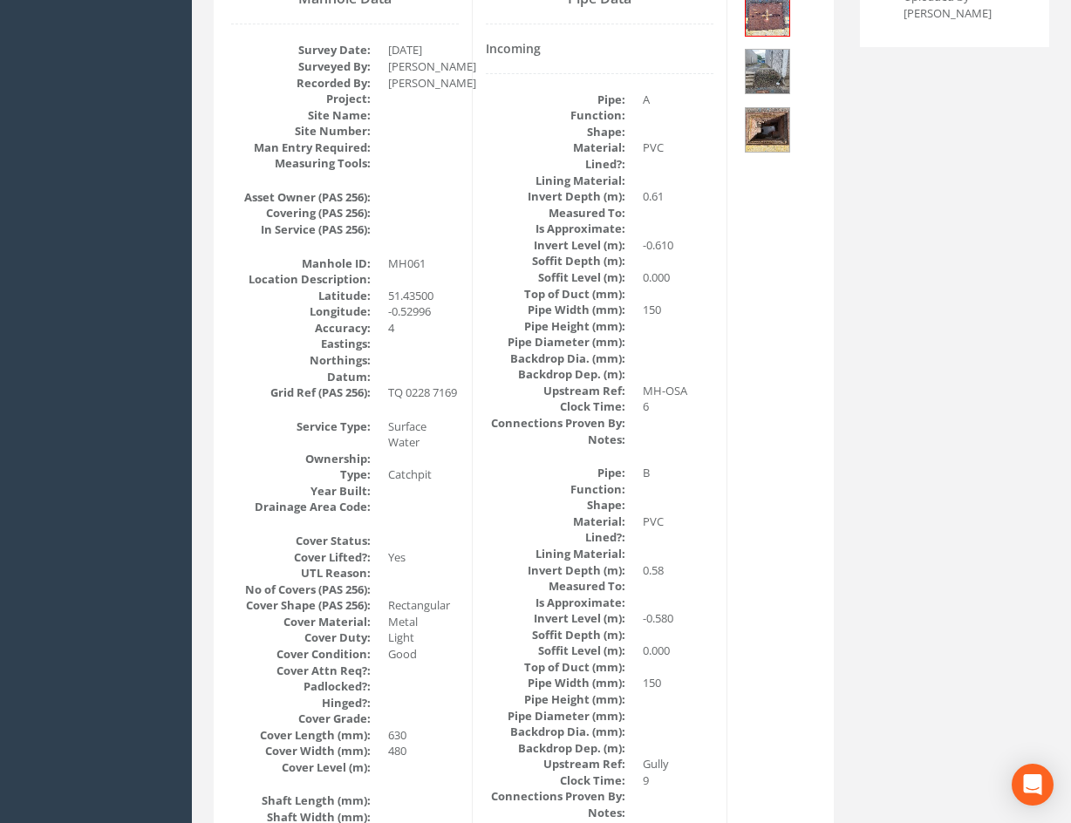
scroll to position [0, 0]
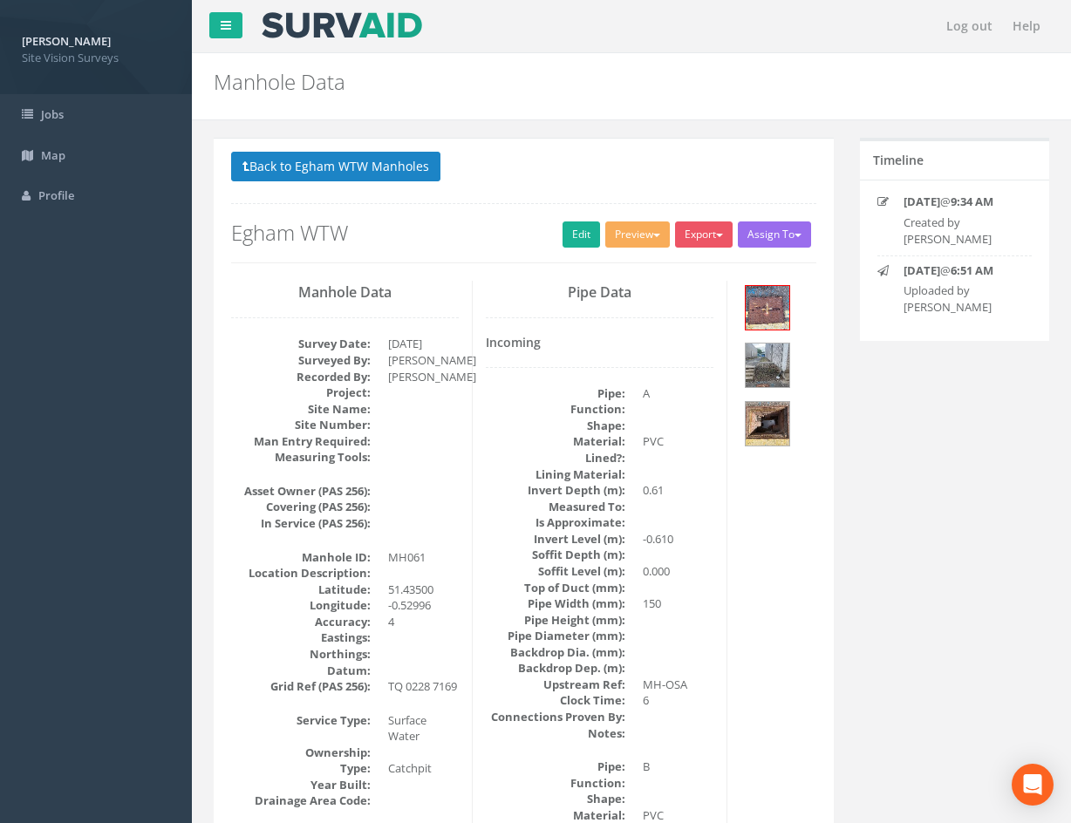
drag, startPoint x: 785, startPoint y: 636, endPoint x: 792, endPoint y: 364, distance: 272.2
click at [574, 233] on link "Edit" at bounding box center [582, 235] width 38 height 26
drag, startPoint x: 749, startPoint y: 621, endPoint x: 734, endPoint y: 393, distance: 228.1
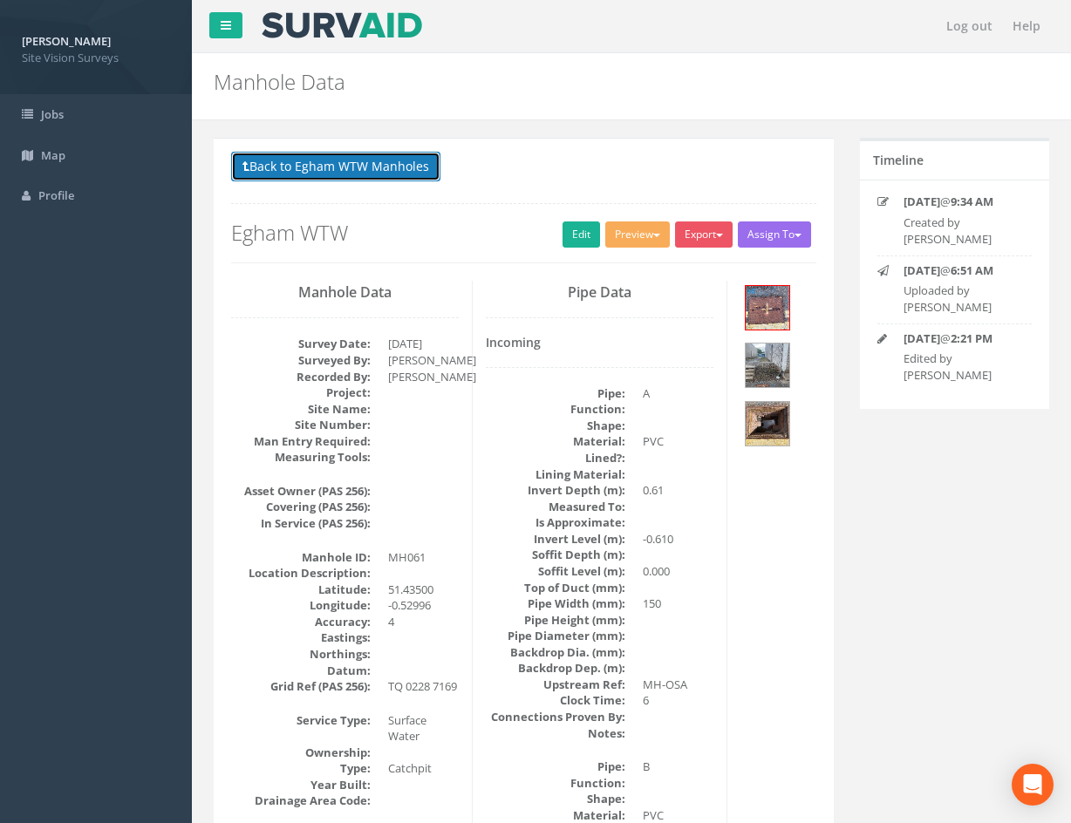
click at [419, 169] on button "Back to Egham WTW Manholes" at bounding box center [335, 167] width 209 height 30
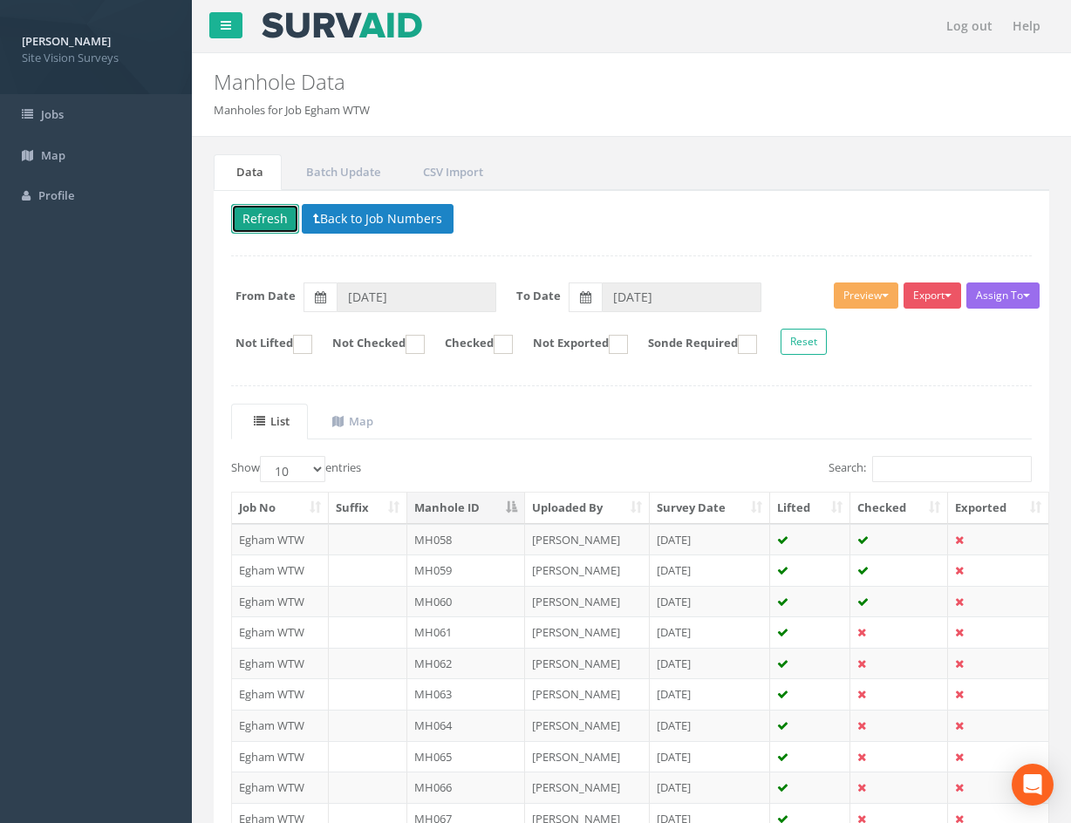
click at [274, 222] on button "Refresh" at bounding box center [265, 219] width 68 height 30
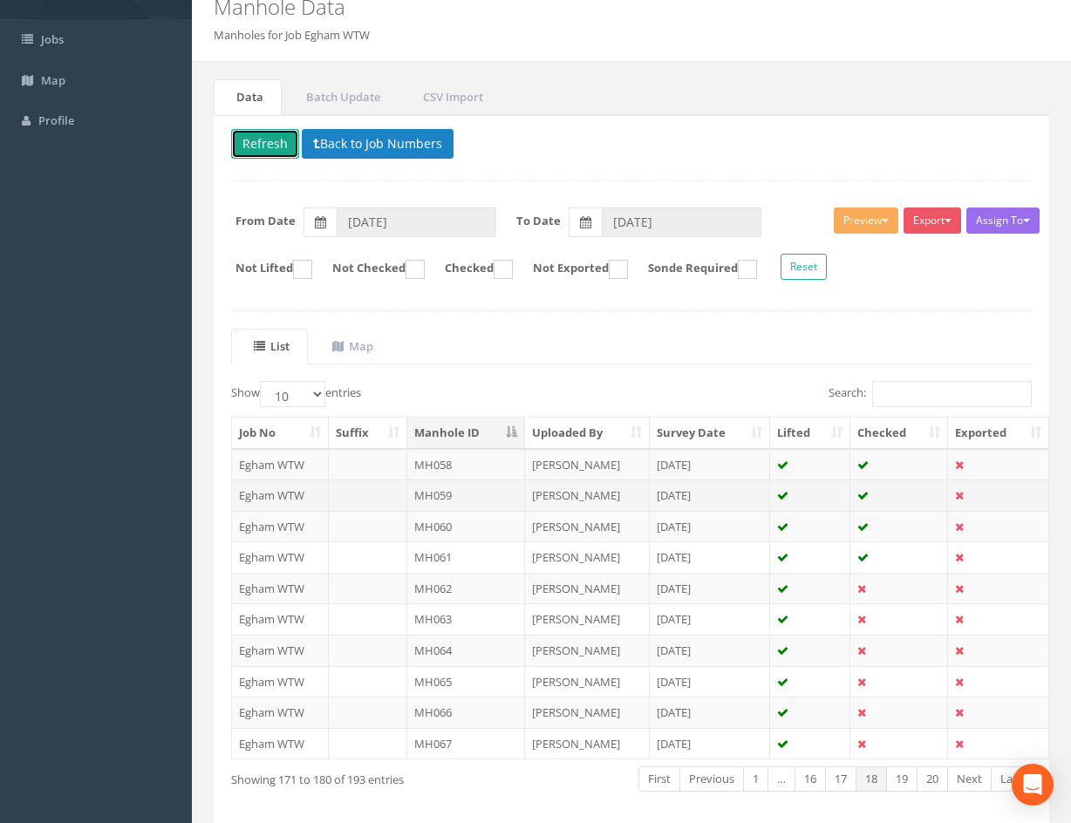
scroll to position [149, 0]
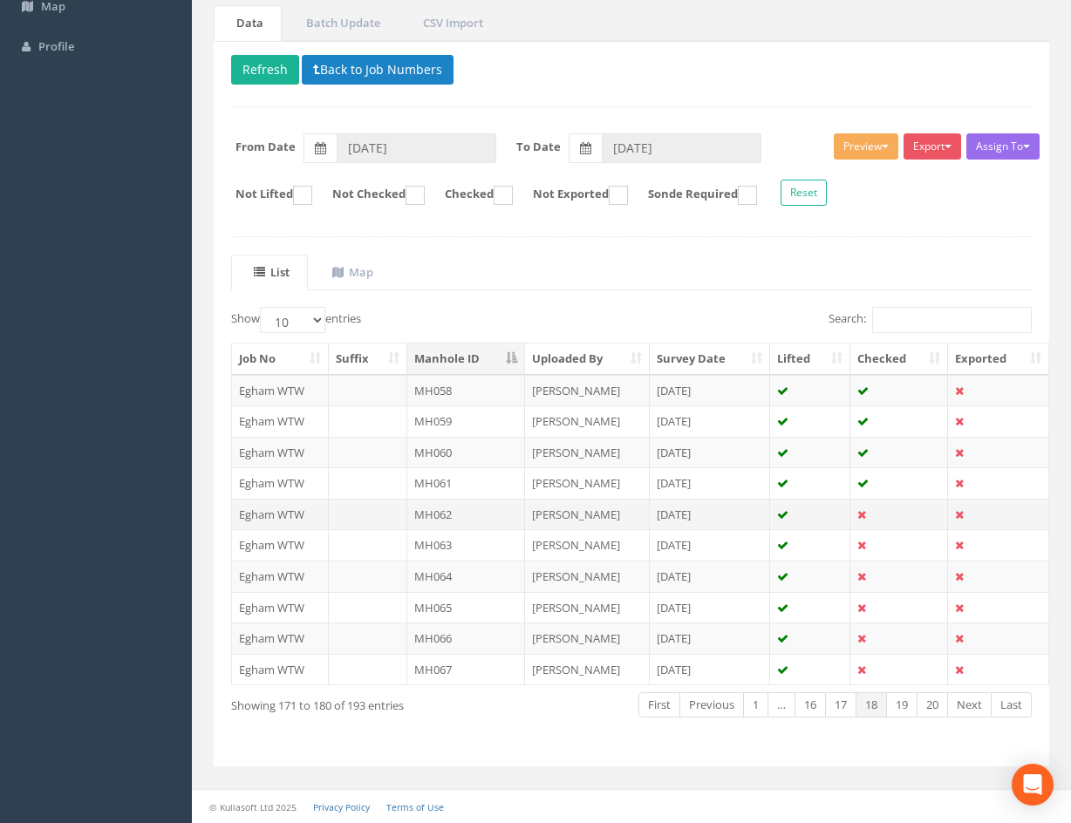
click at [823, 513] on td at bounding box center [810, 514] width 80 height 31
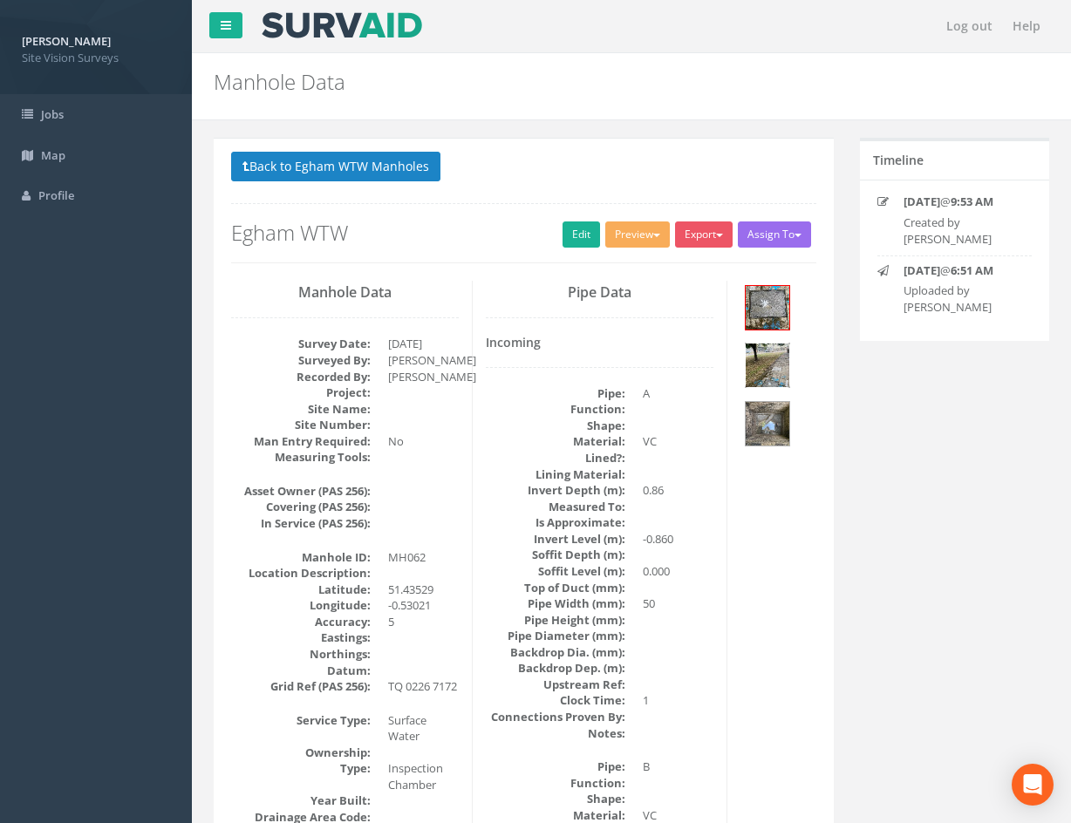
click at [775, 368] on img at bounding box center [768, 366] width 44 height 44
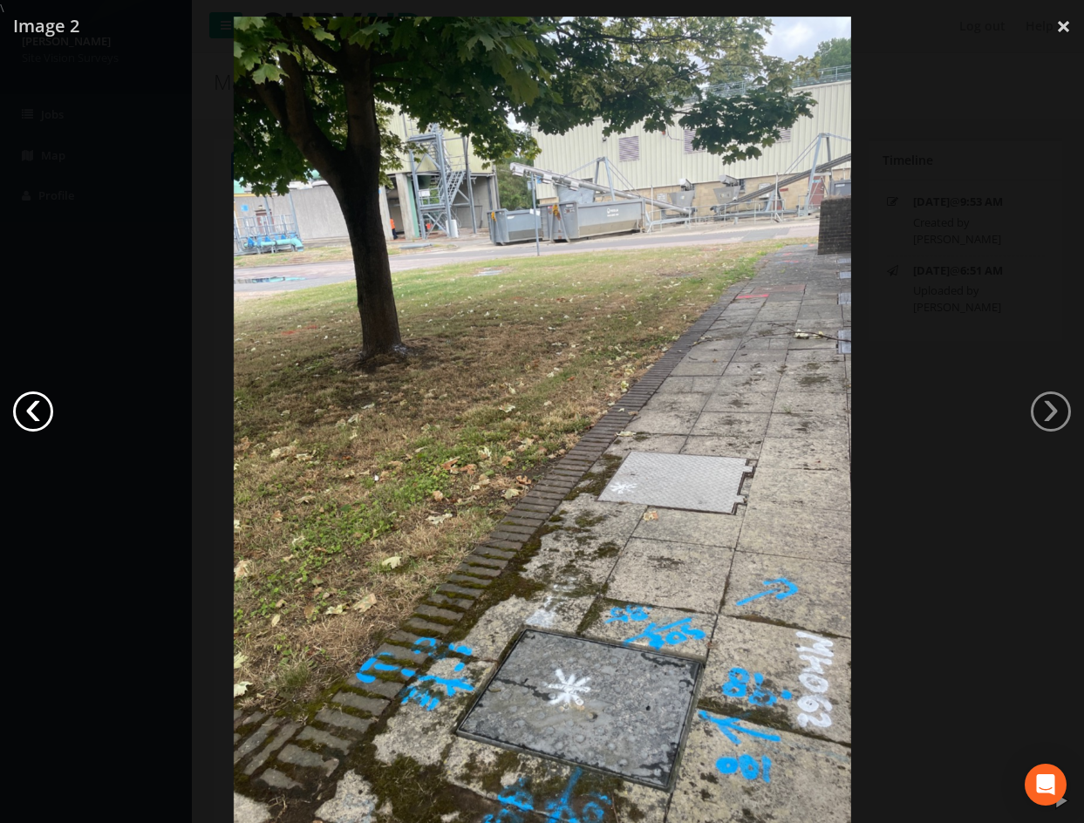
click at [28, 425] on link "‹" at bounding box center [33, 412] width 40 height 40
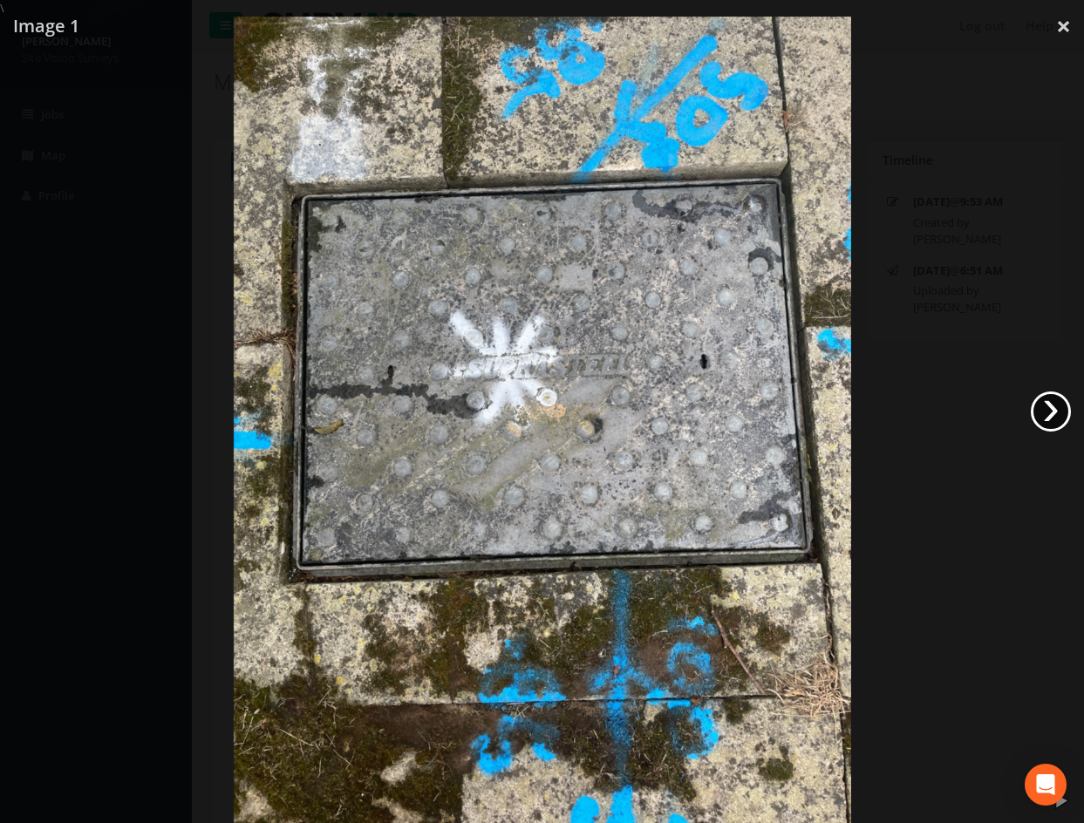
click at [1047, 415] on link "›" at bounding box center [1051, 412] width 40 height 40
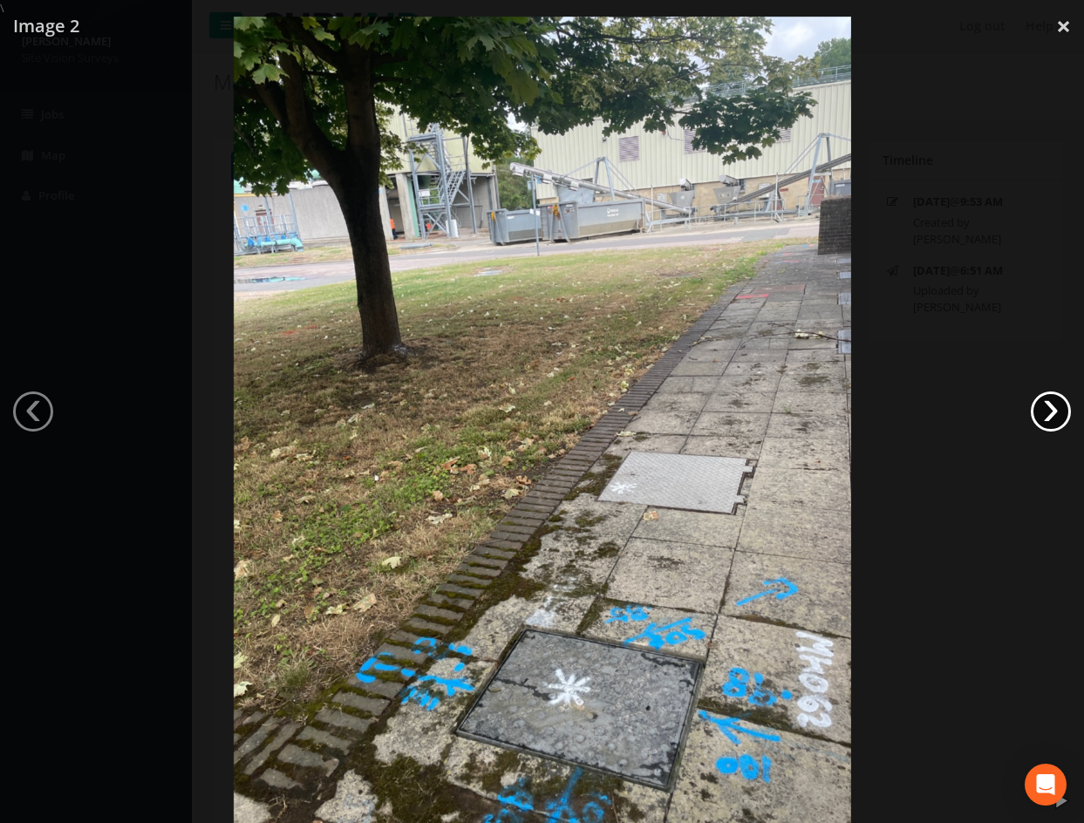
click at [1047, 415] on link "›" at bounding box center [1051, 412] width 40 height 40
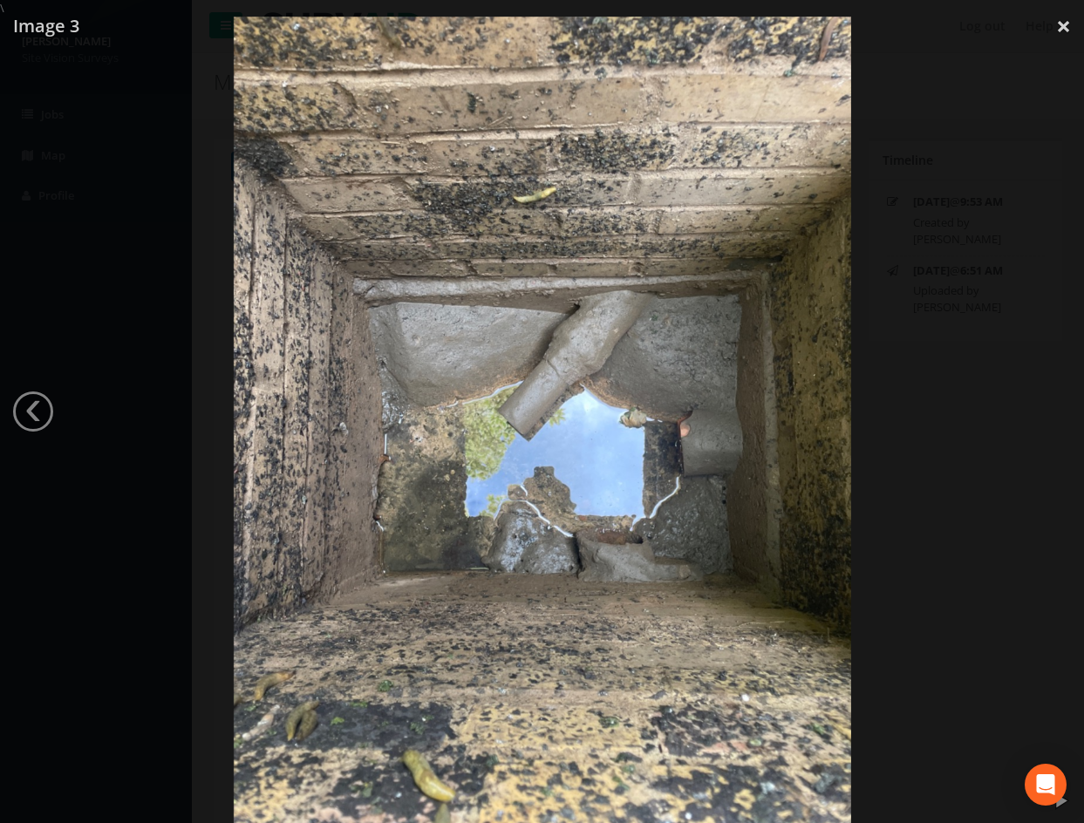
click at [989, 425] on div at bounding box center [542, 428] width 1084 height 823
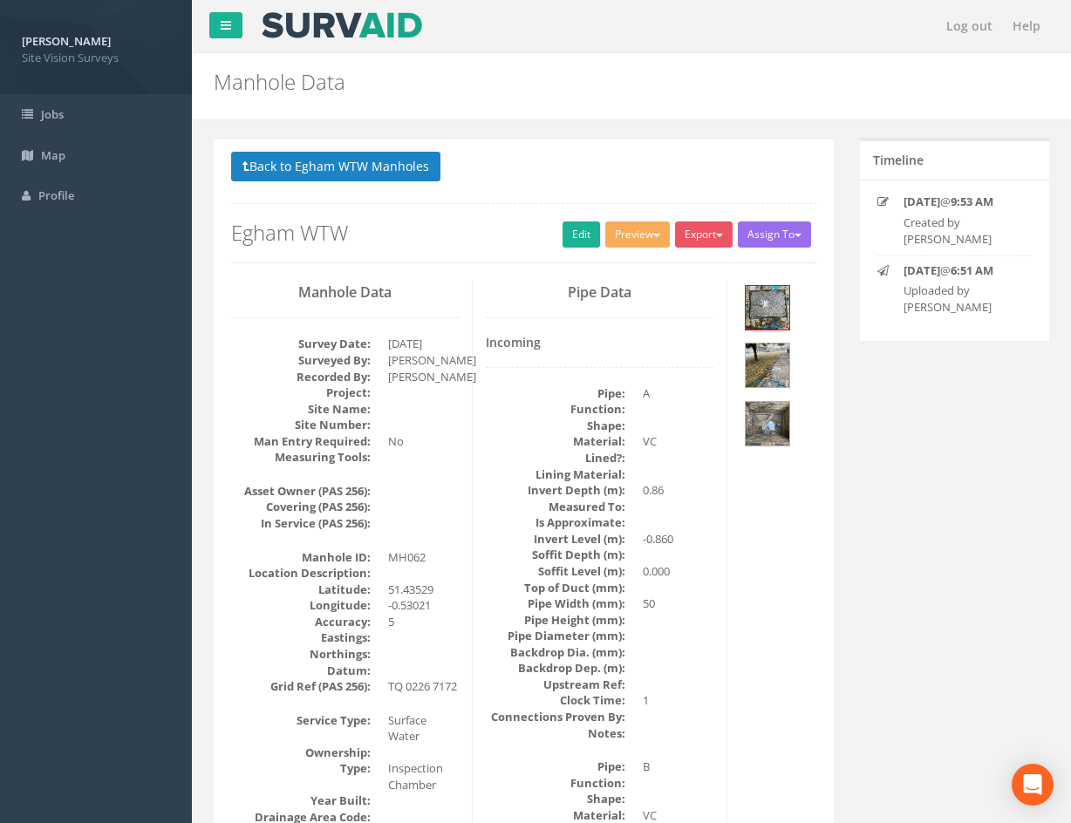
drag, startPoint x: 794, startPoint y: 537, endPoint x: 778, endPoint y: 580, distance: 45.5
click at [311, 162] on button "Back to Egham WTW Manholes" at bounding box center [335, 167] width 209 height 30
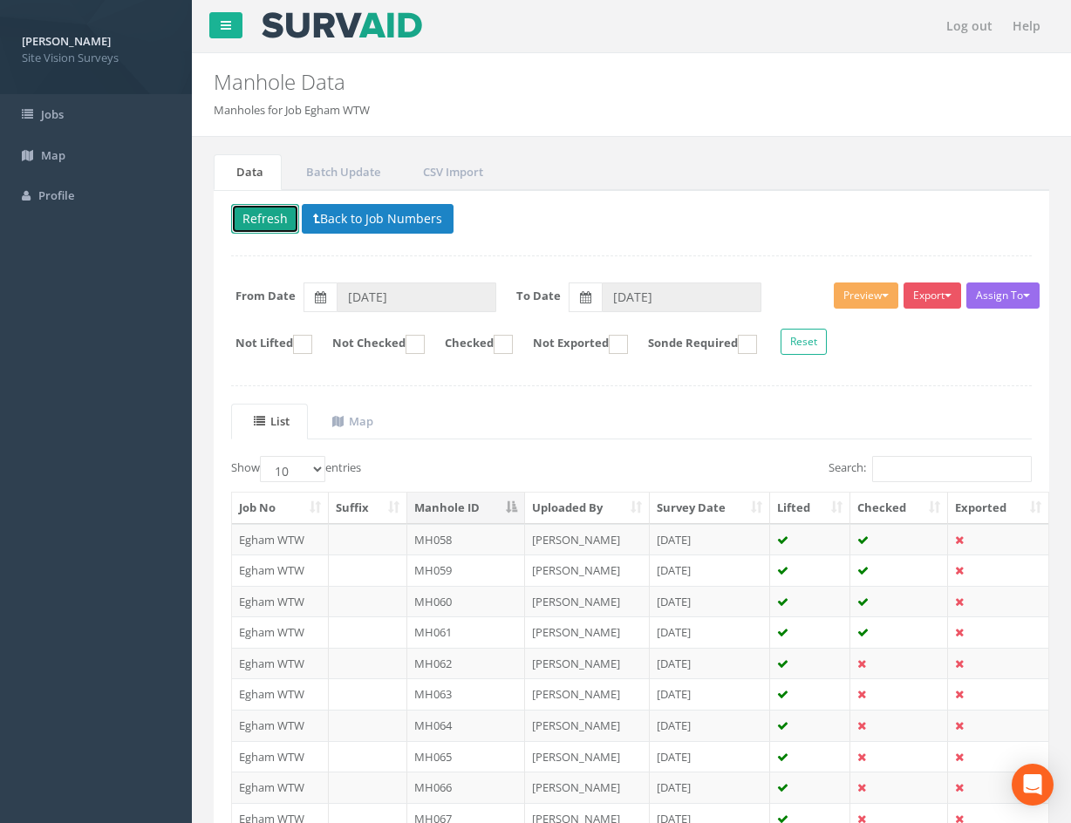
click at [271, 226] on button "Refresh" at bounding box center [265, 219] width 68 height 30
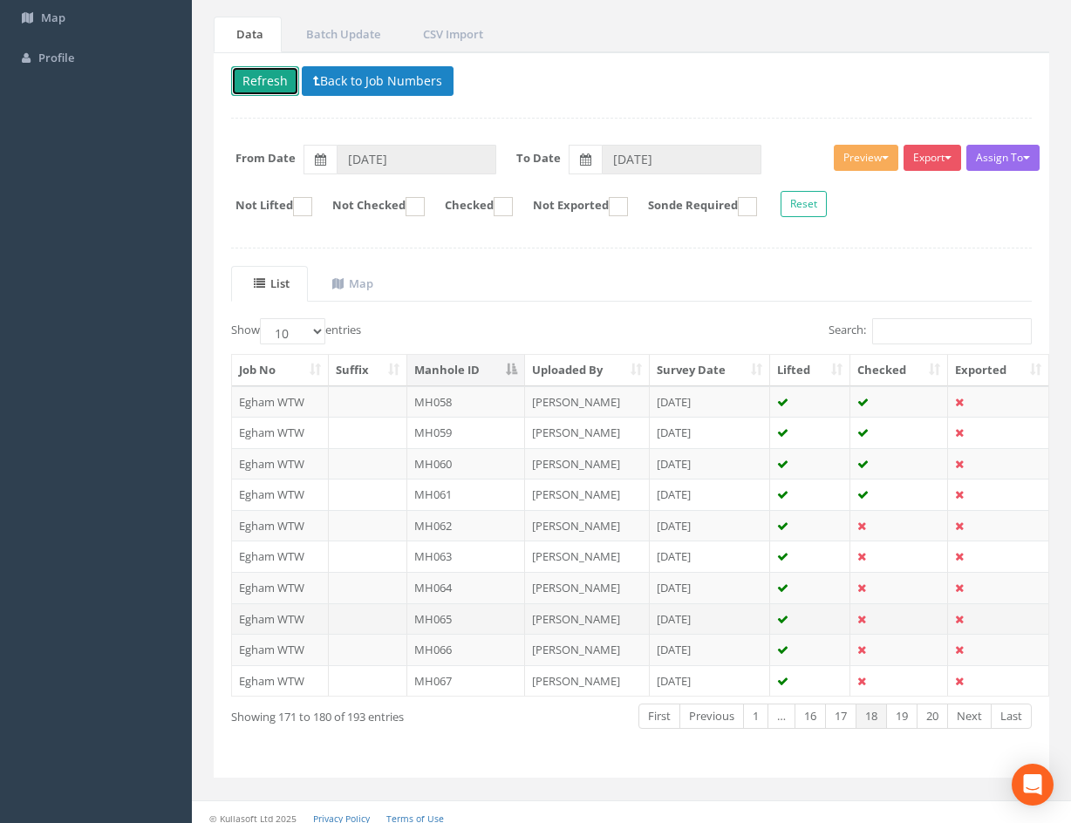
scroll to position [149, 0]
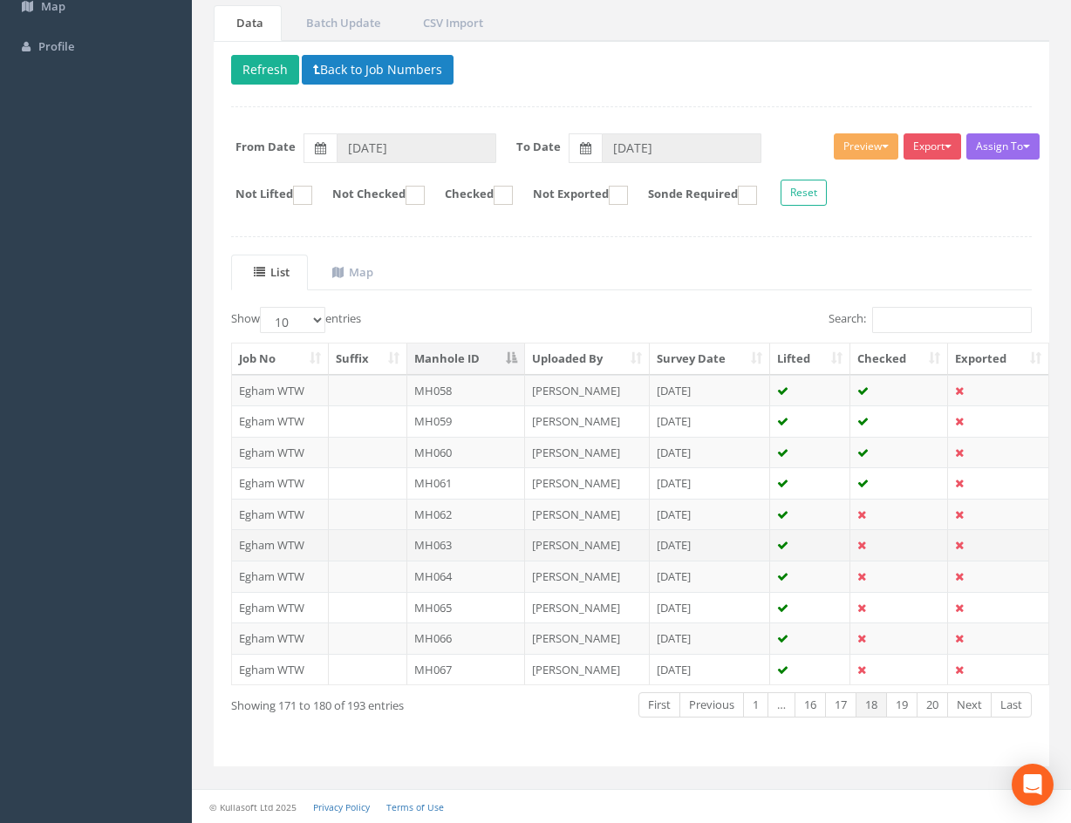
click at [890, 538] on td at bounding box center [899, 544] width 98 height 31
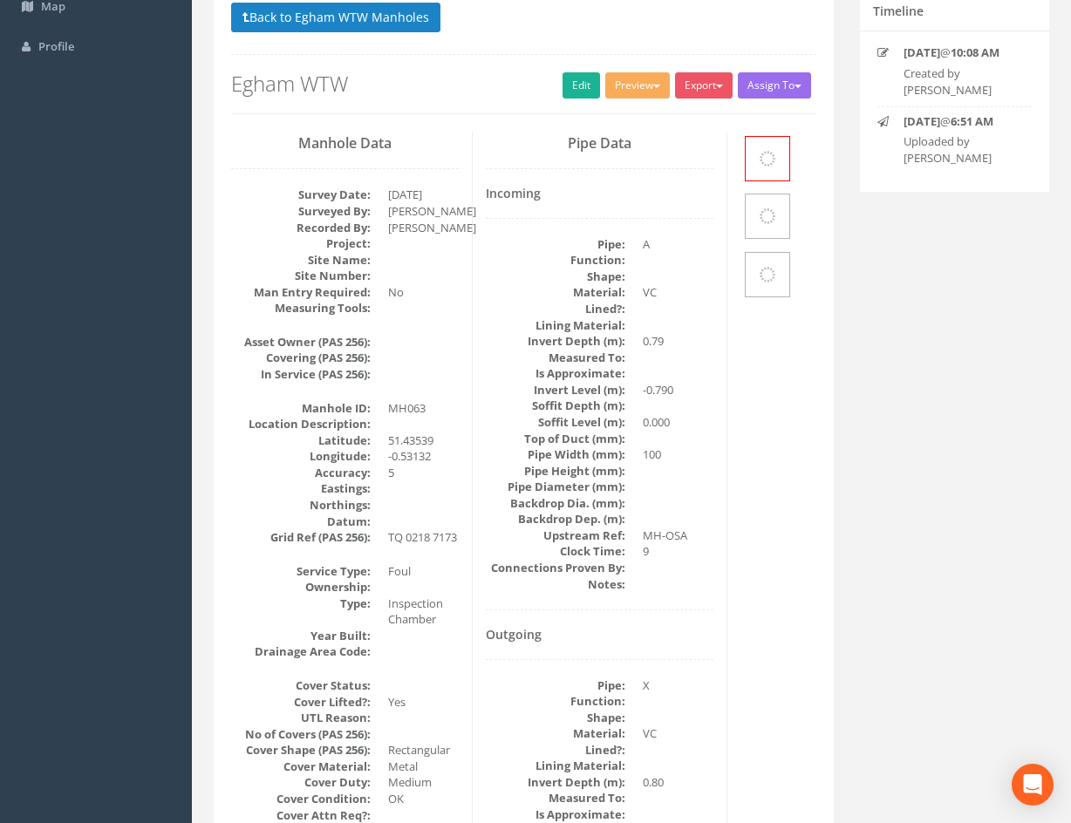
scroll to position [0, 0]
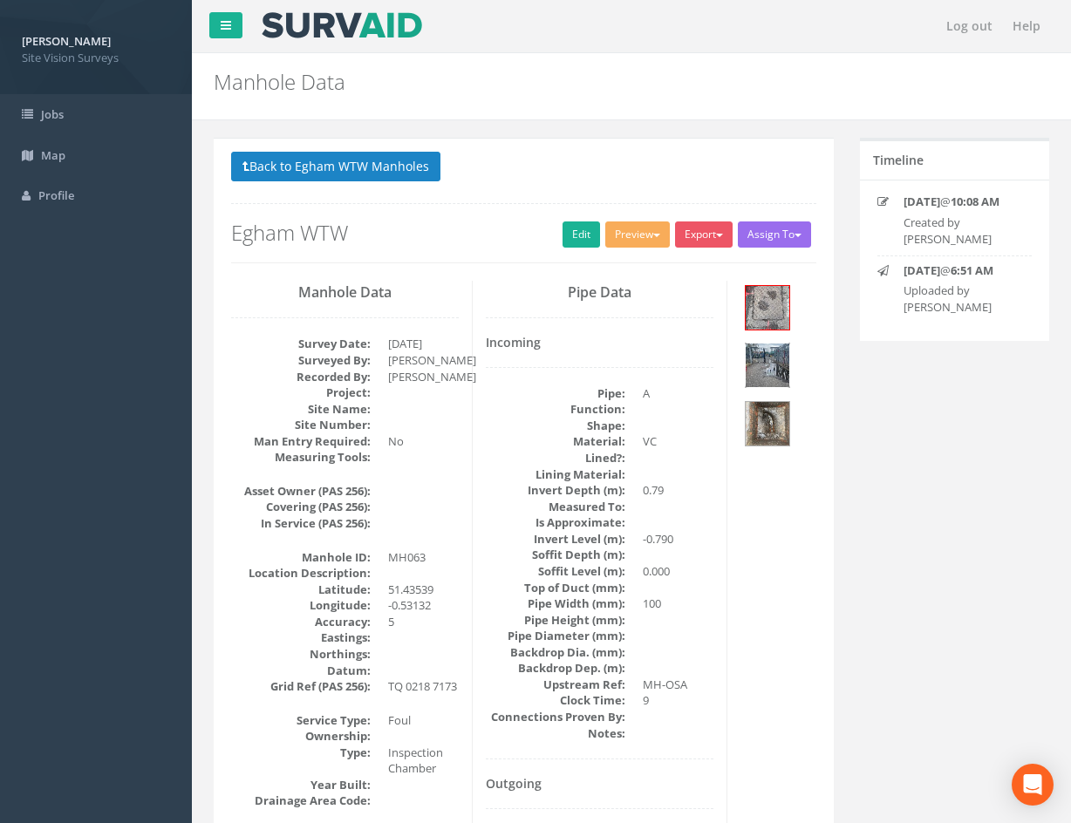
click at [782, 357] on img at bounding box center [768, 366] width 44 height 44
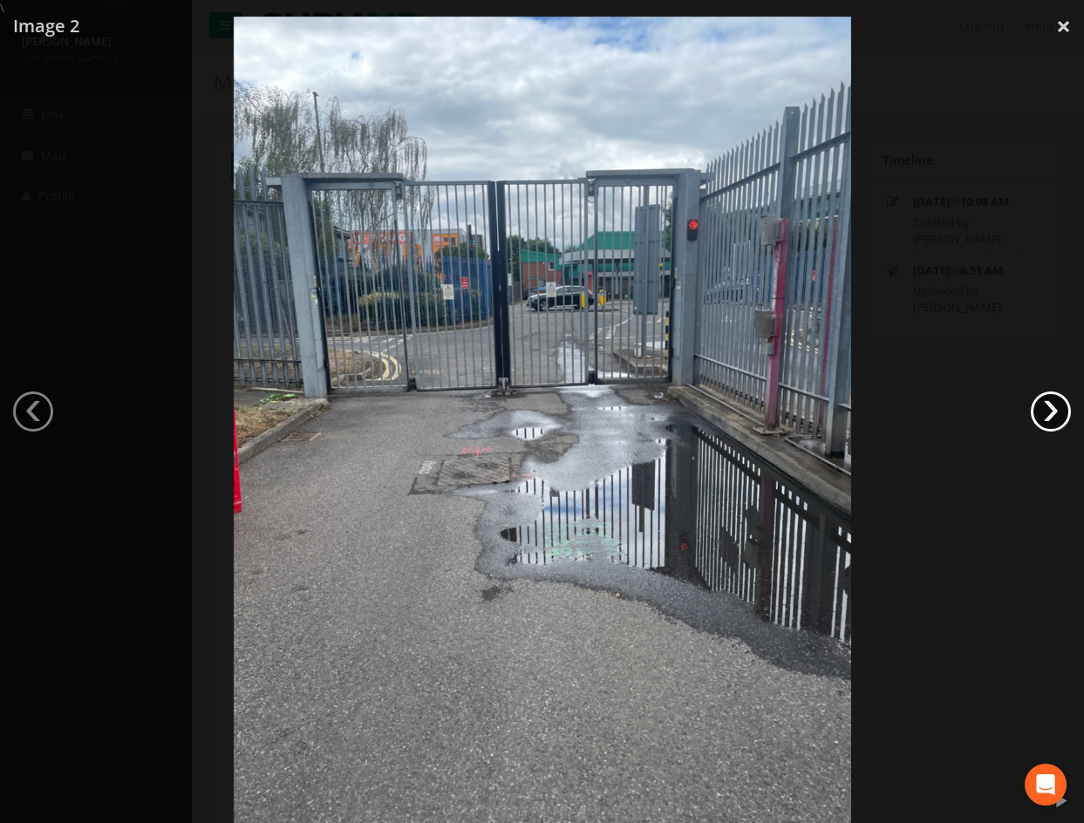
click at [1052, 413] on link "›" at bounding box center [1051, 412] width 40 height 40
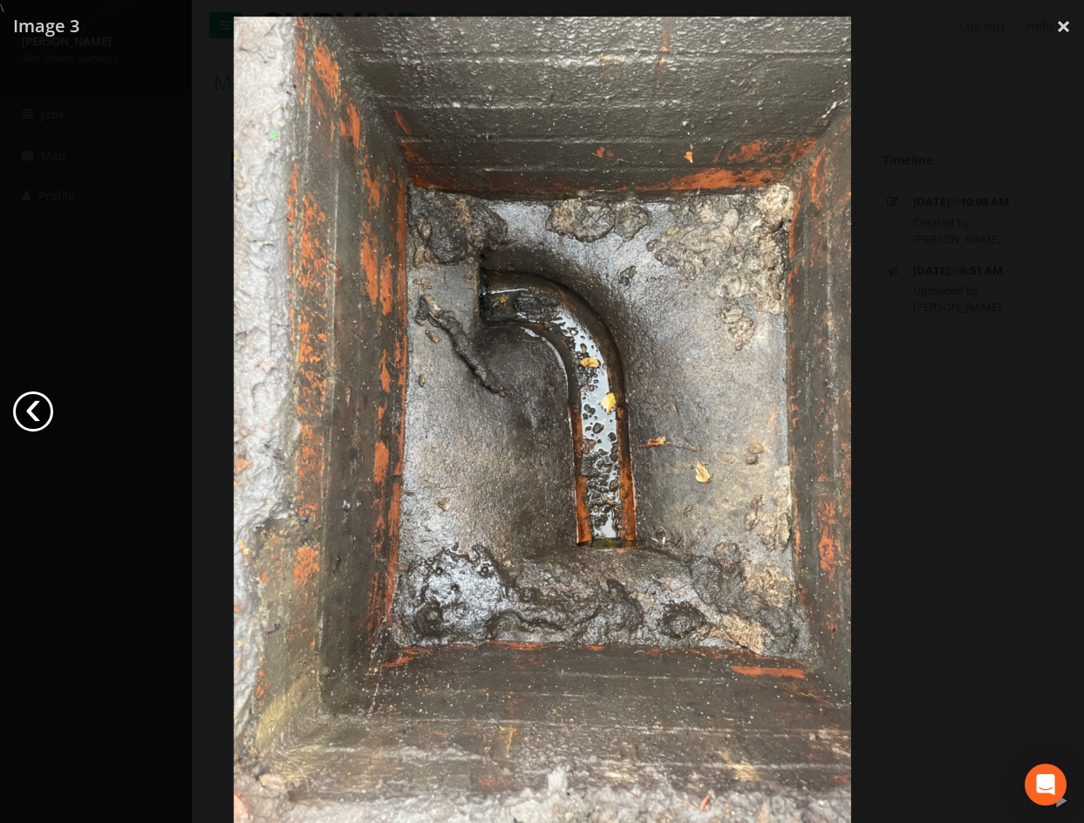
click at [31, 407] on link "‹" at bounding box center [33, 412] width 40 height 40
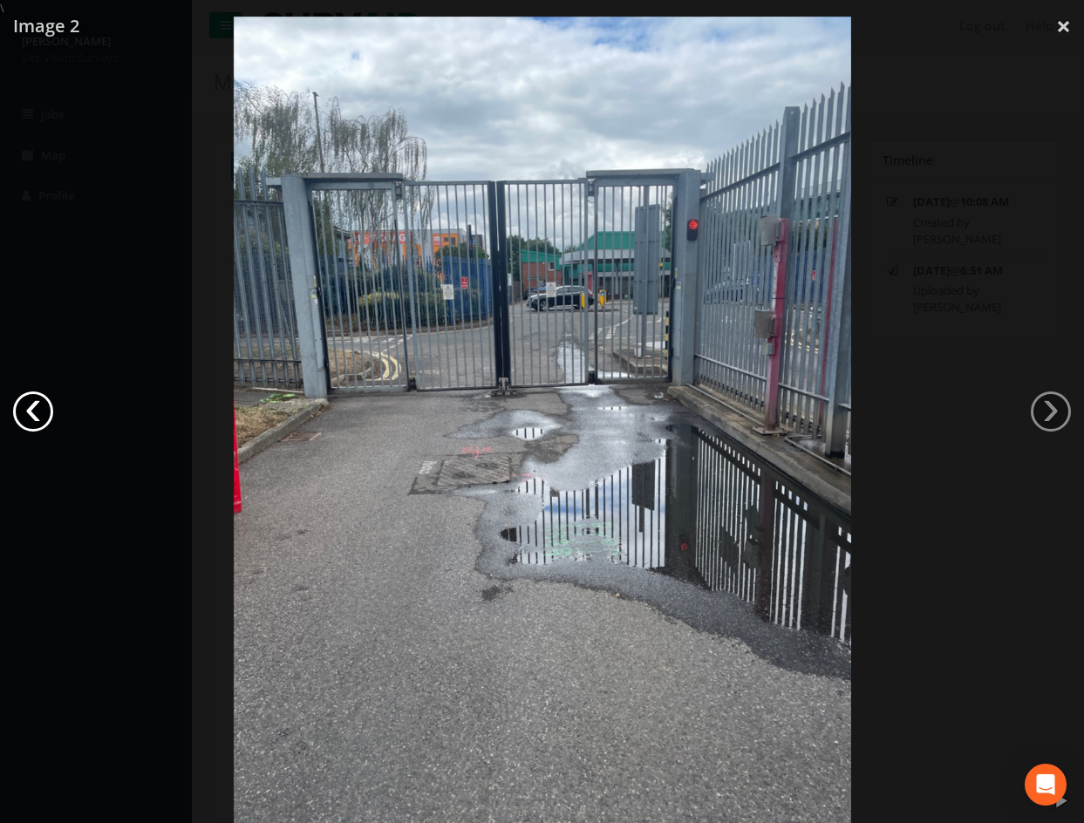
click at [31, 407] on link "‹" at bounding box center [33, 412] width 40 height 40
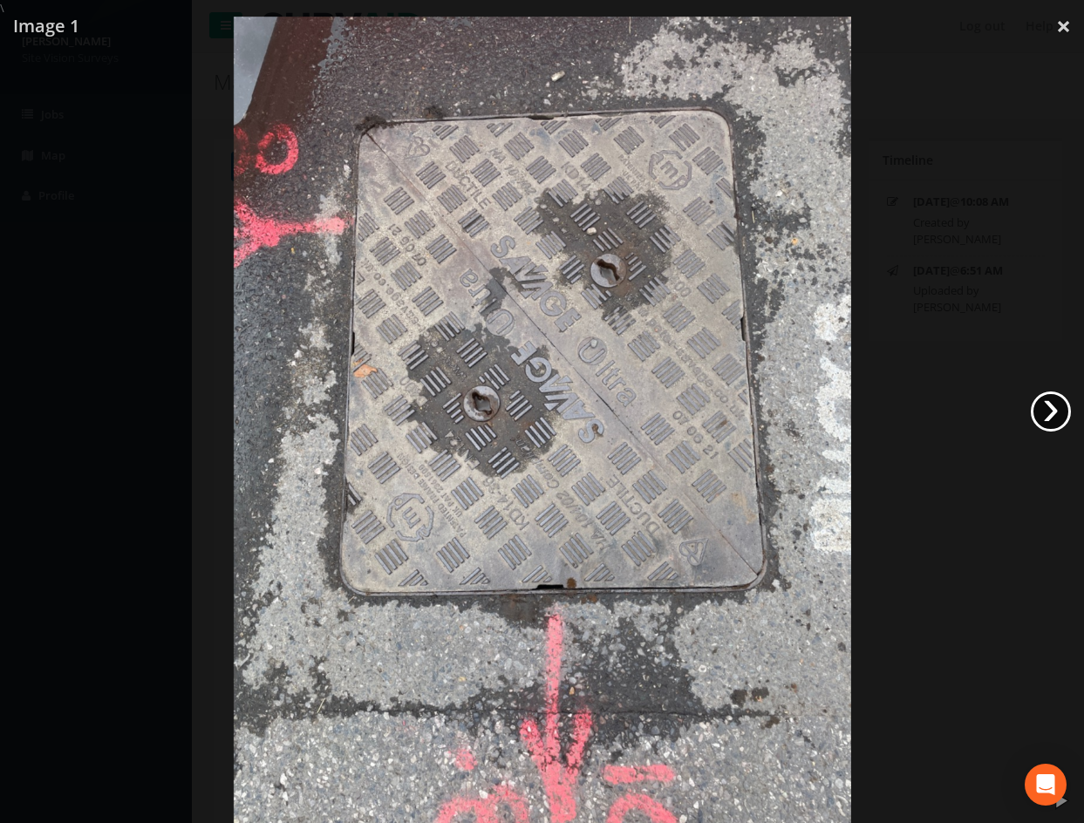
click at [1039, 412] on link "›" at bounding box center [1051, 412] width 40 height 40
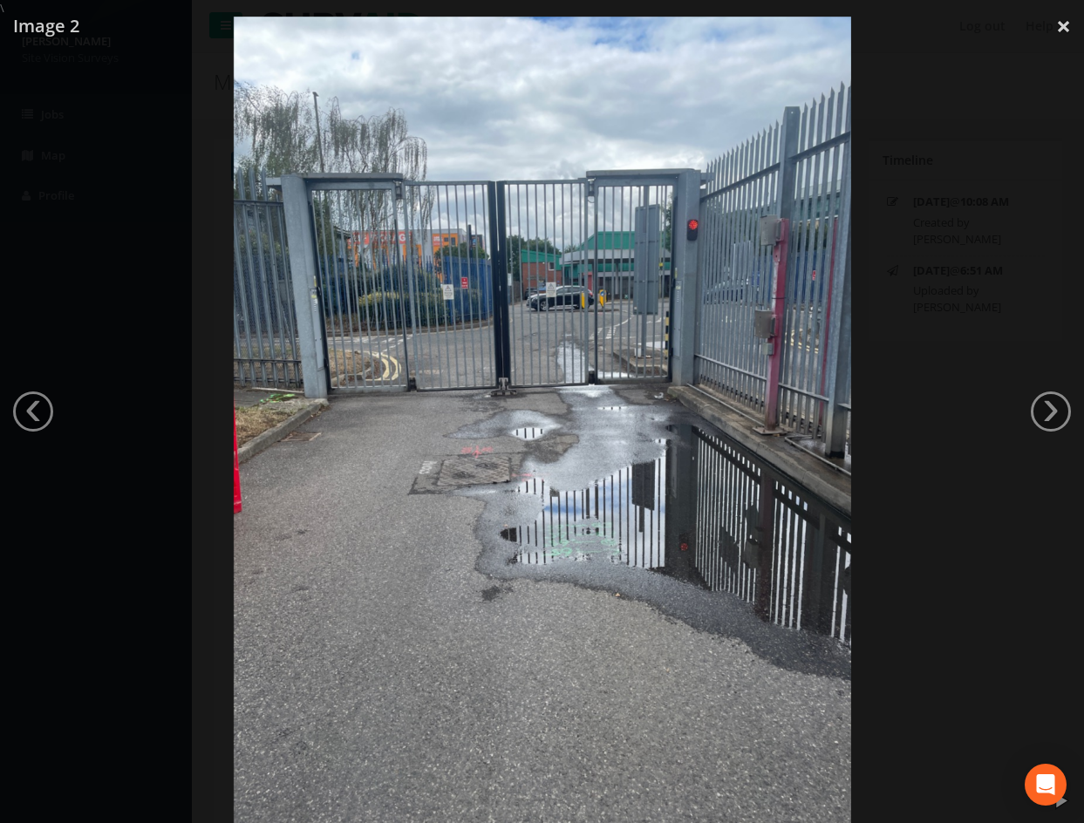
click at [905, 321] on div at bounding box center [542, 428] width 1084 height 823
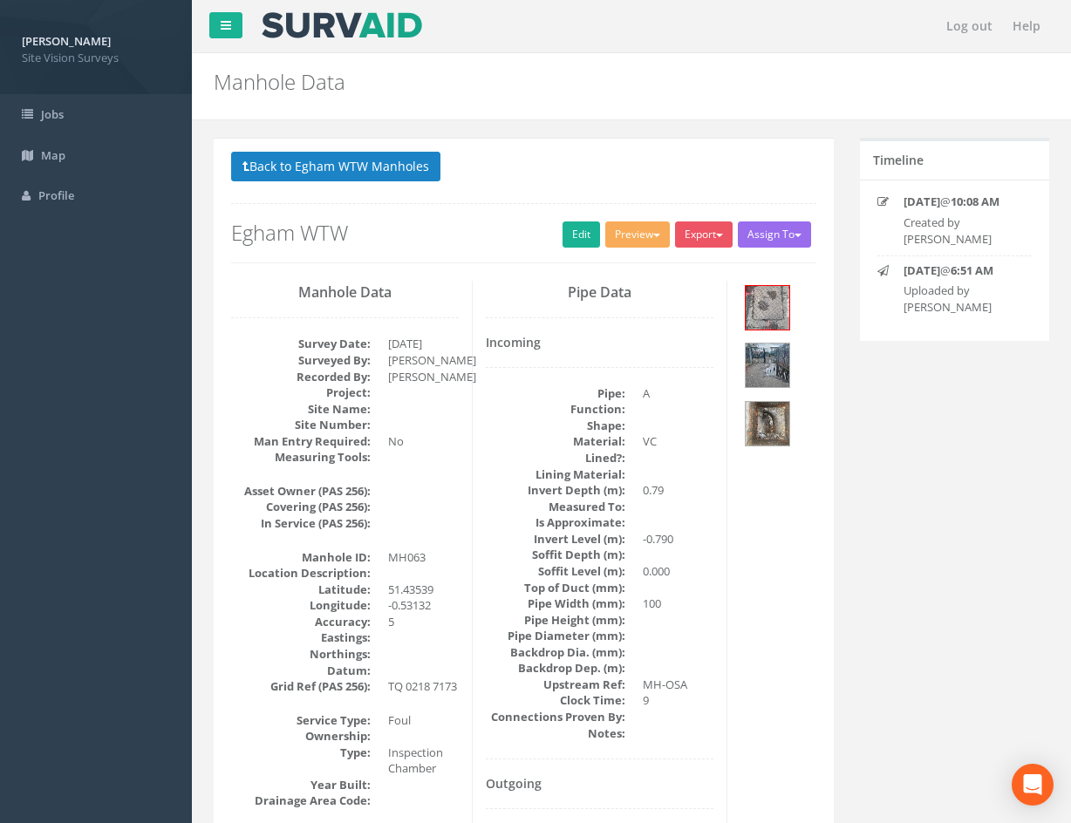
drag, startPoint x: 815, startPoint y: 563, endPoint x: 795, endPoint y: 273, distance: 291.2
click at [582, 233] on link "Edit" at bounding box center [582, 235] width 38 height 26
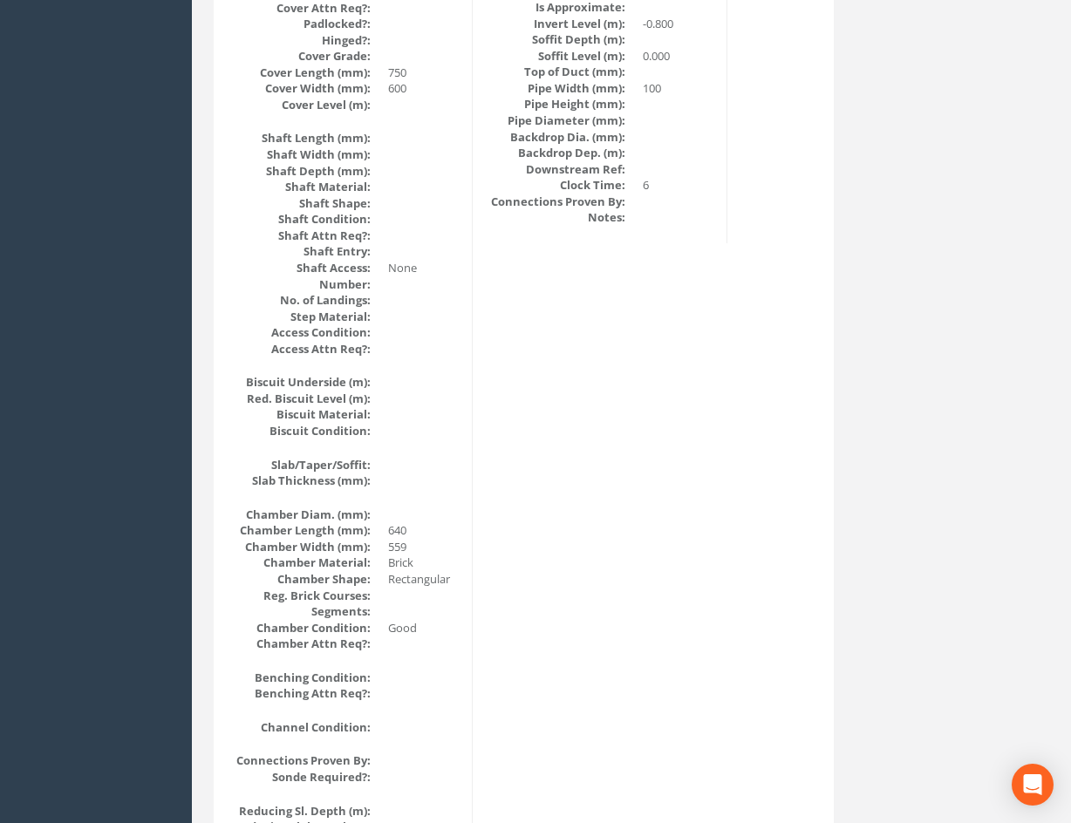
drag, startPoint x: 757, startPoint y: 327, endPoint x: 753, endPoint y: 537, distance: 210.2
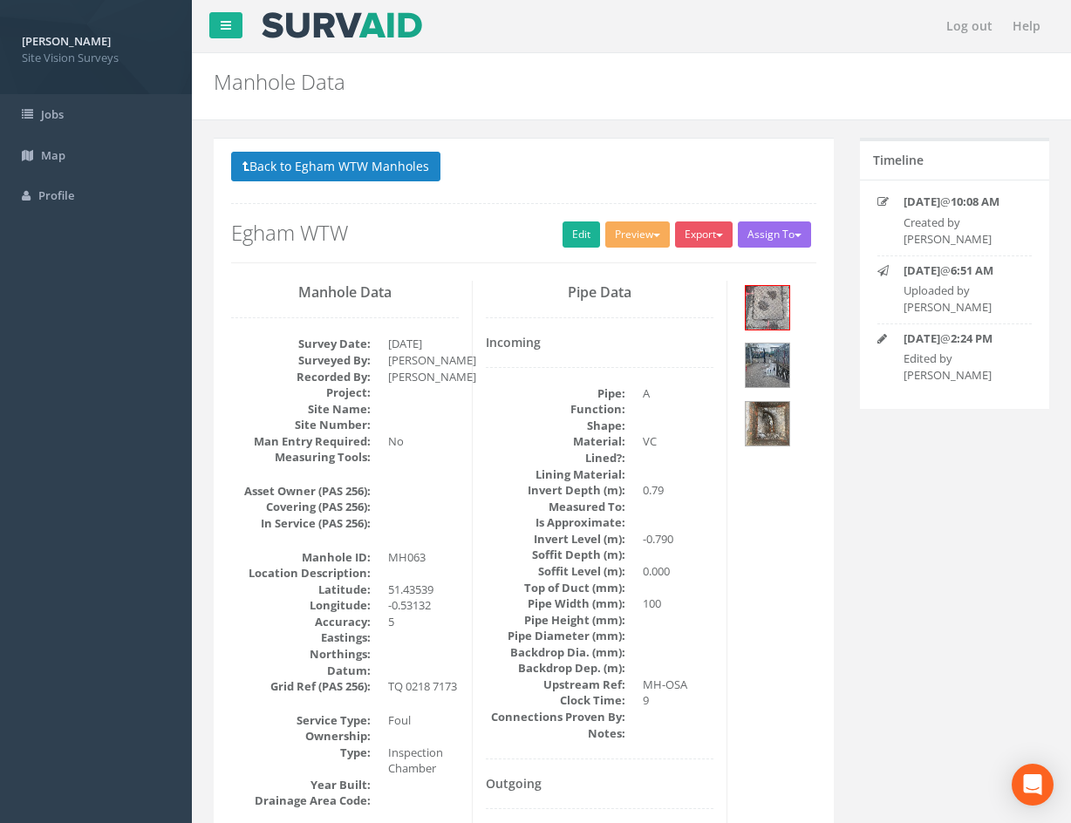
drag, startPoint x: 720, startPoint y: 688, endPoint x: 547, endPoint y: 300, distance: 425.1
click at [402, 172] on button "Back to Egham WTW Manholes" at bounding box center [335, 167] width 209 height 30
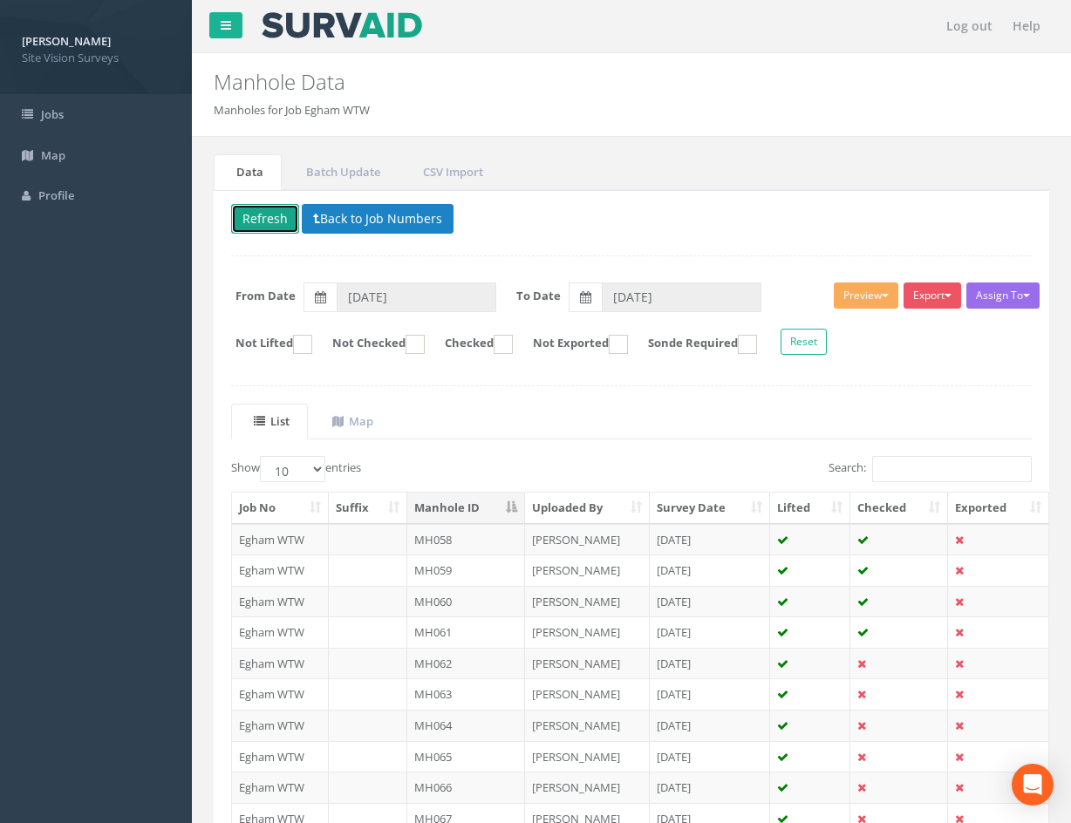
click at [278, 213] on button "Refresh" at bounding box center [265, 219] width 68 height 30
click at [878, 722] on td at bounding box center [899, 725] width 98 height 31
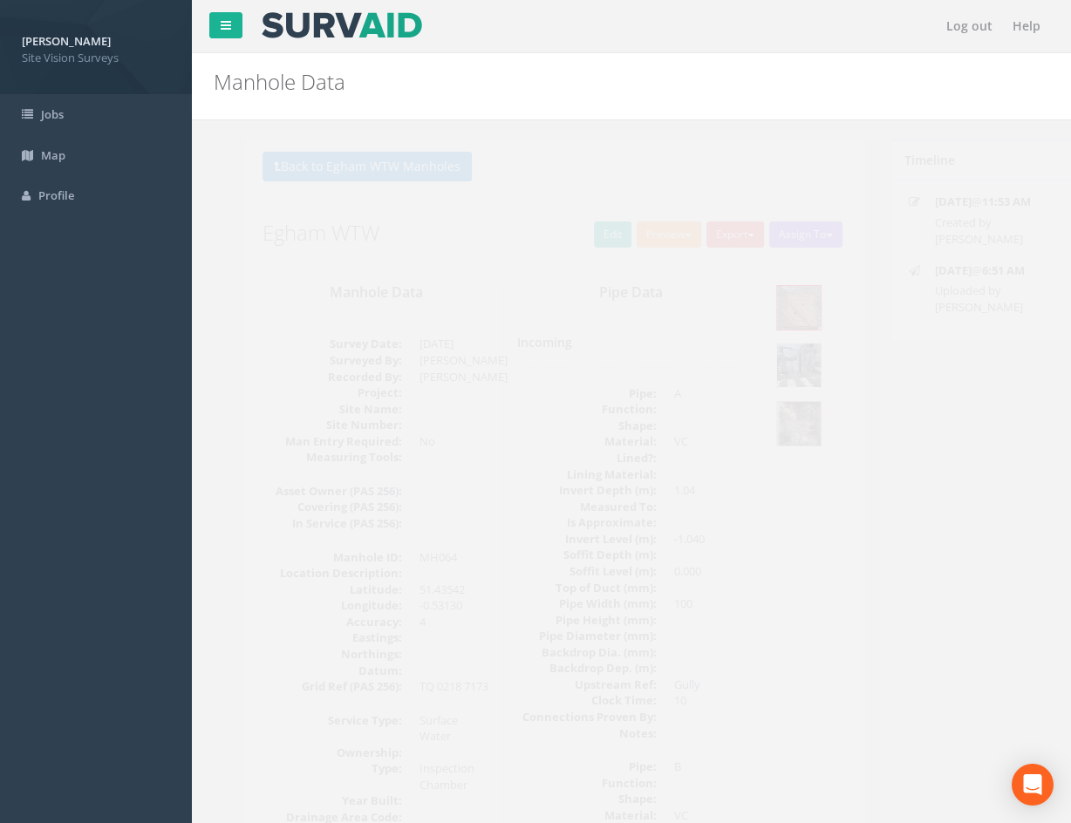
click at [768, 365] on img at bounding box center [768, 366] width 44 height 44
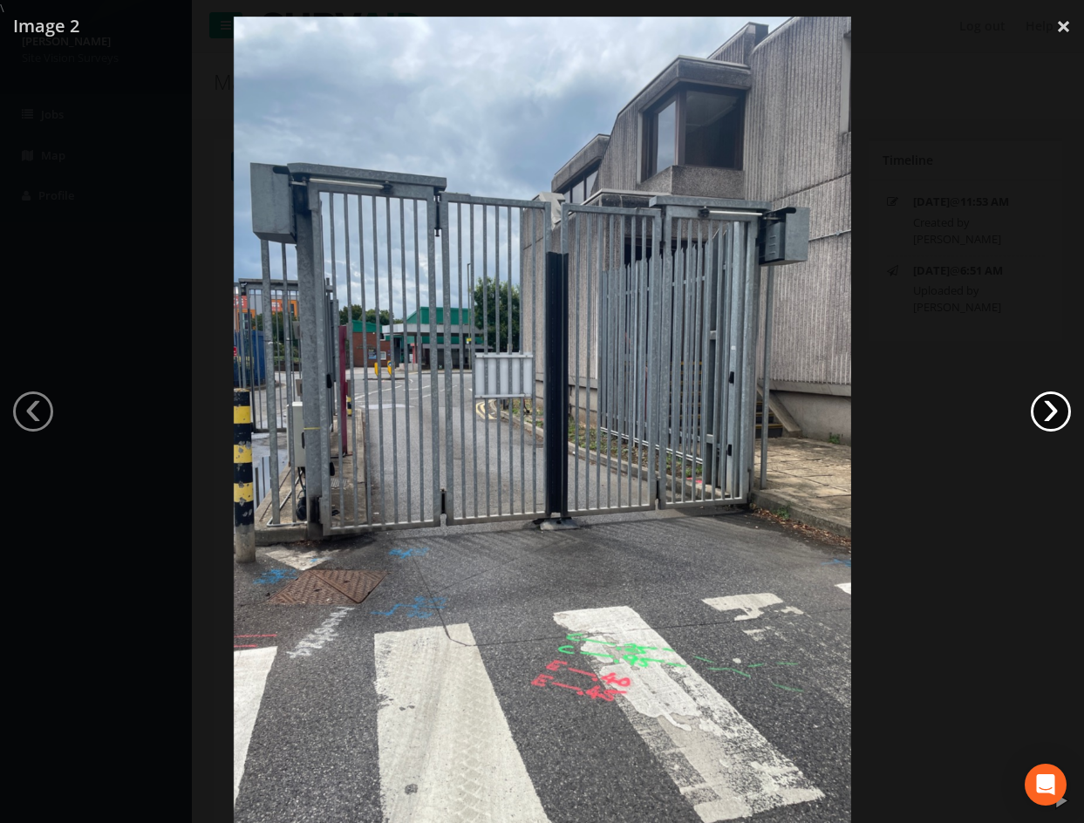
click at [1042, 413] on link "›" at bounding box center [1051, 412] width 40 height 40
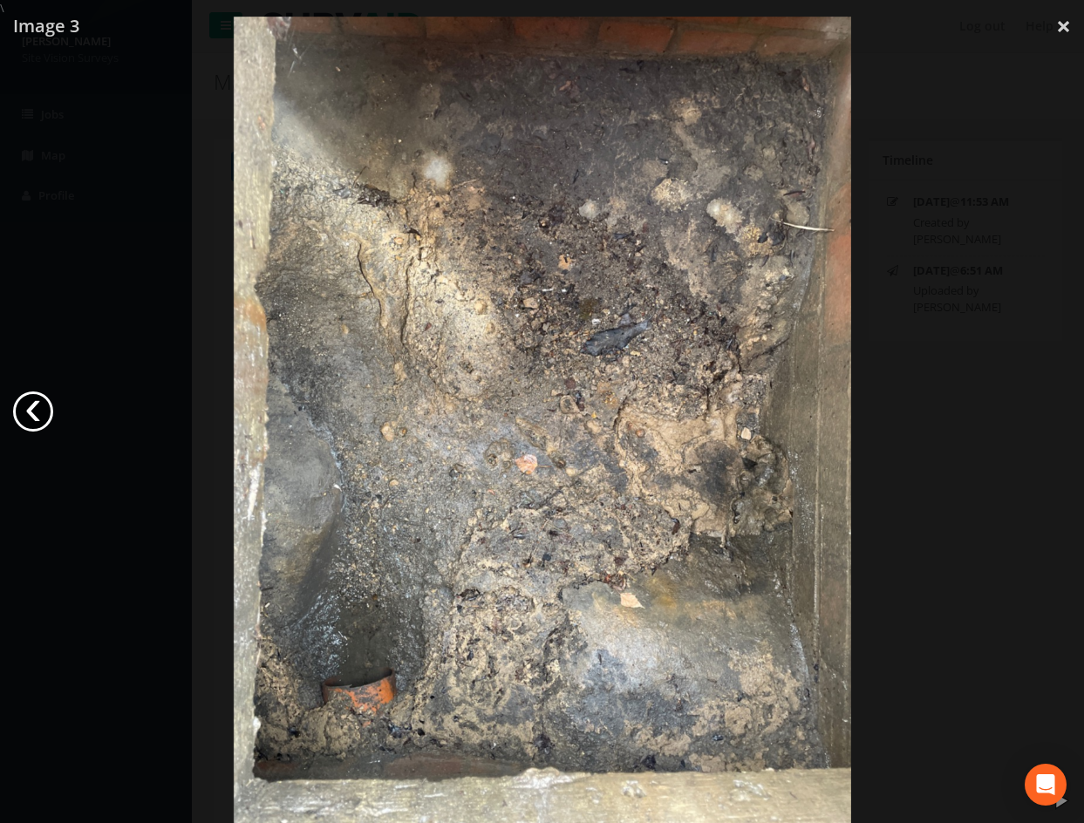
click at [45, 415] on link "‹" at bounding box center [33, 412] width 40 height 40
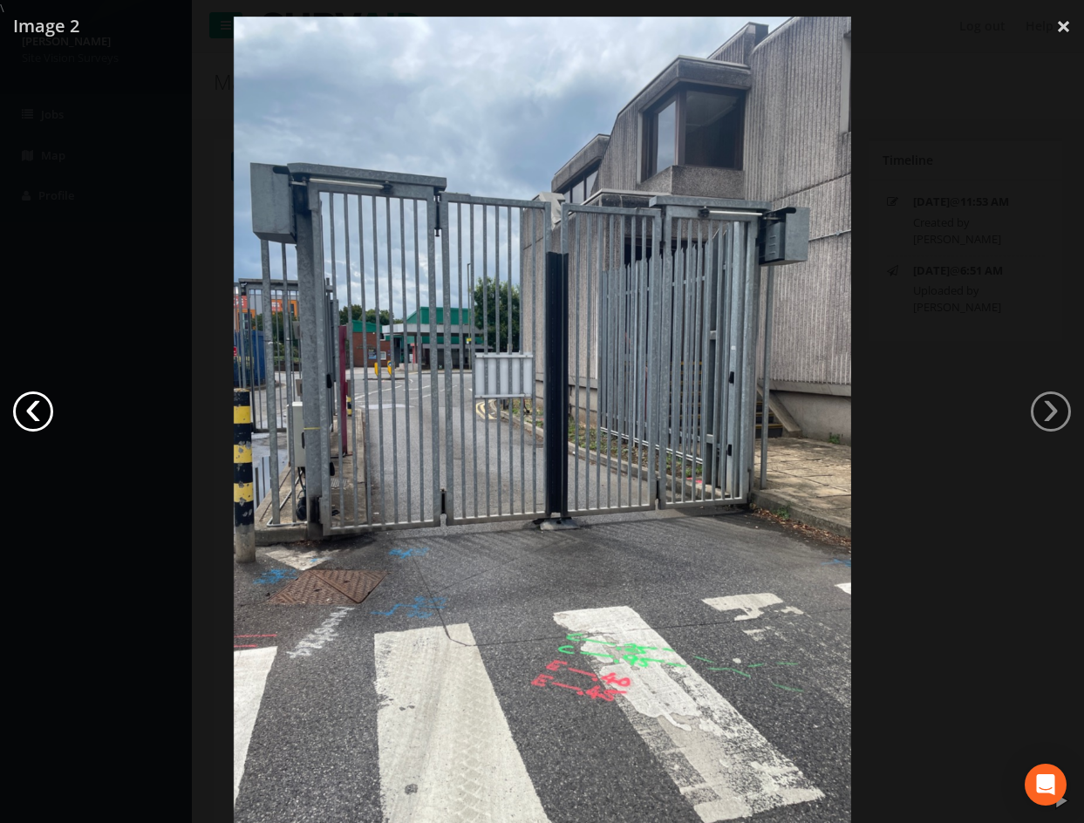
click at [45, 415] on link "‹" at bounding box center [33, 412] width 40 height 40
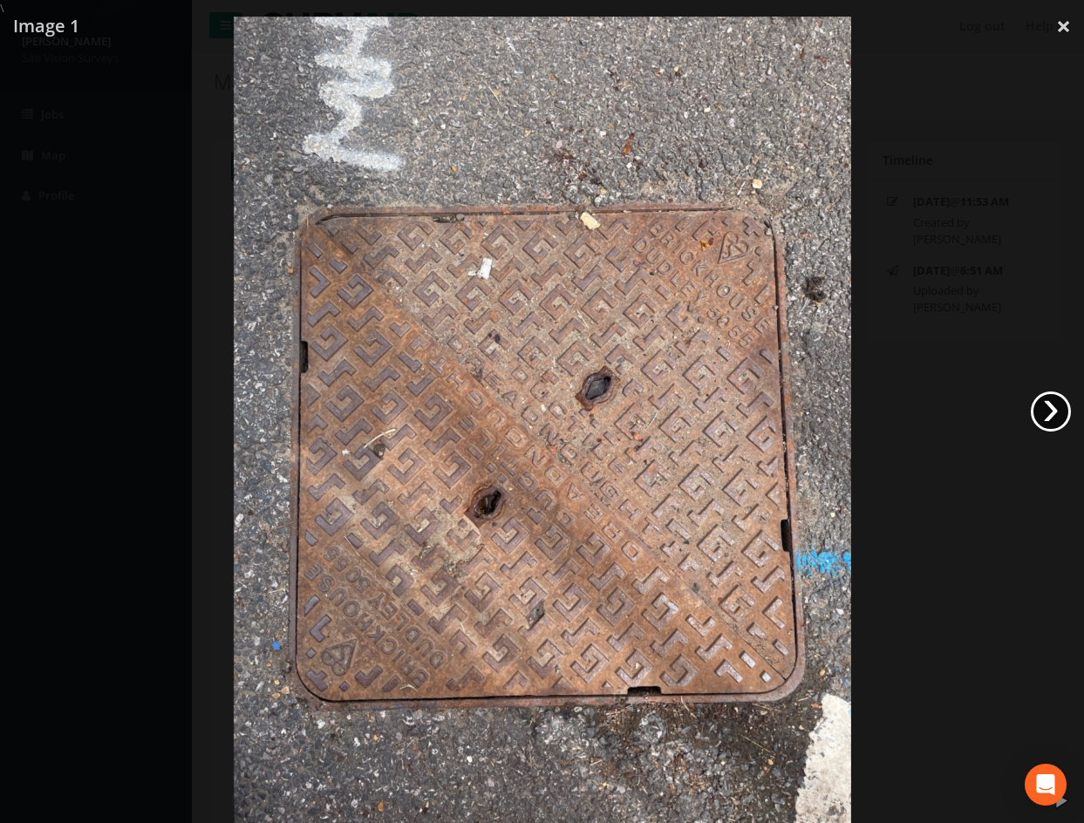
click at [1047, 410] on link "›" at bounding box center [1051, 412] width 40 height 40
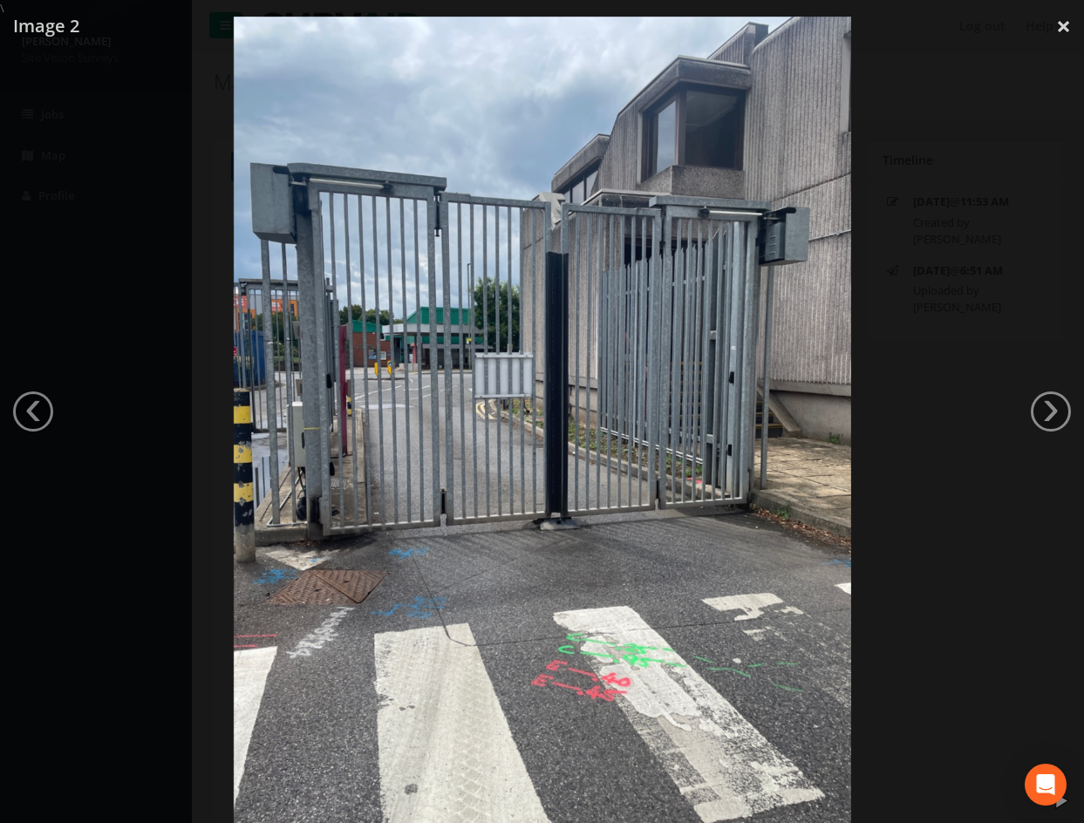
click at [939, 365] on div at bounding box center [542, 428] width 1084 height 823
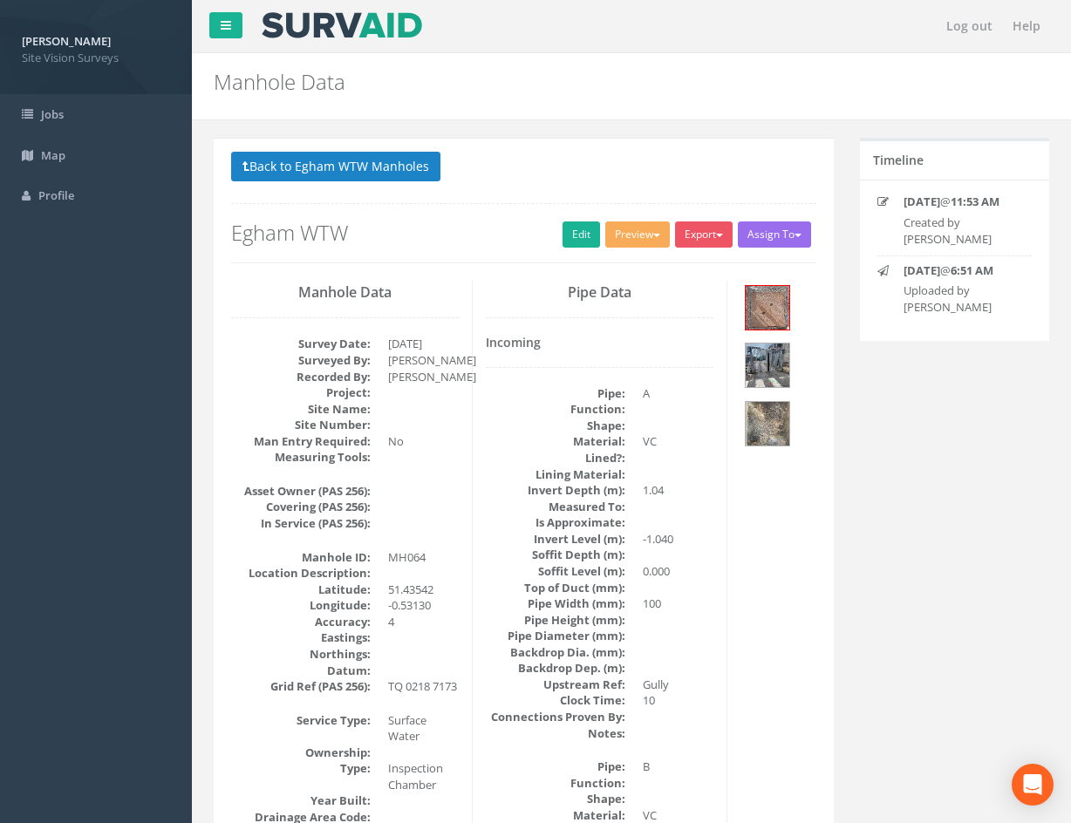
drag, startPoint x: 770, startPoint y: 481, endPoint x: 774, endPoint y: 290, distance: 191.0
click at [767, 361] on img at bounding box center [768, 366] width 44 height 44
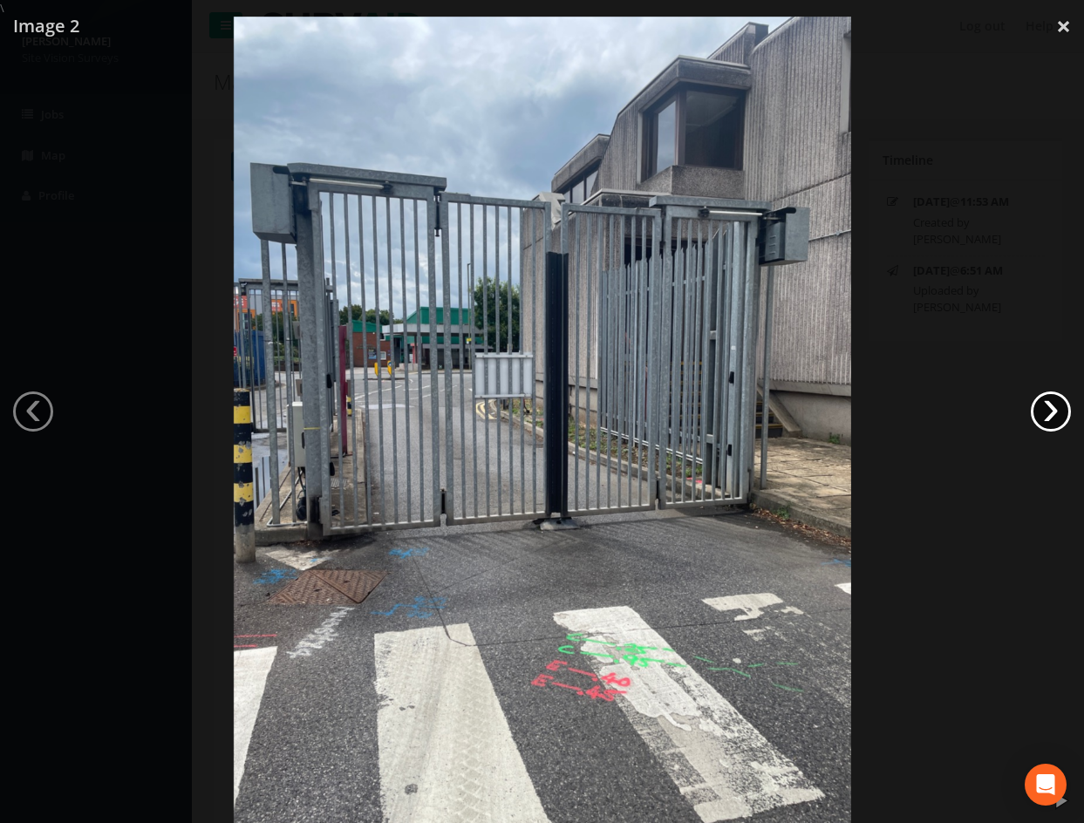
click at [1036, 410] on link "›" at bounding box center [1051, 412] width 40 height 40
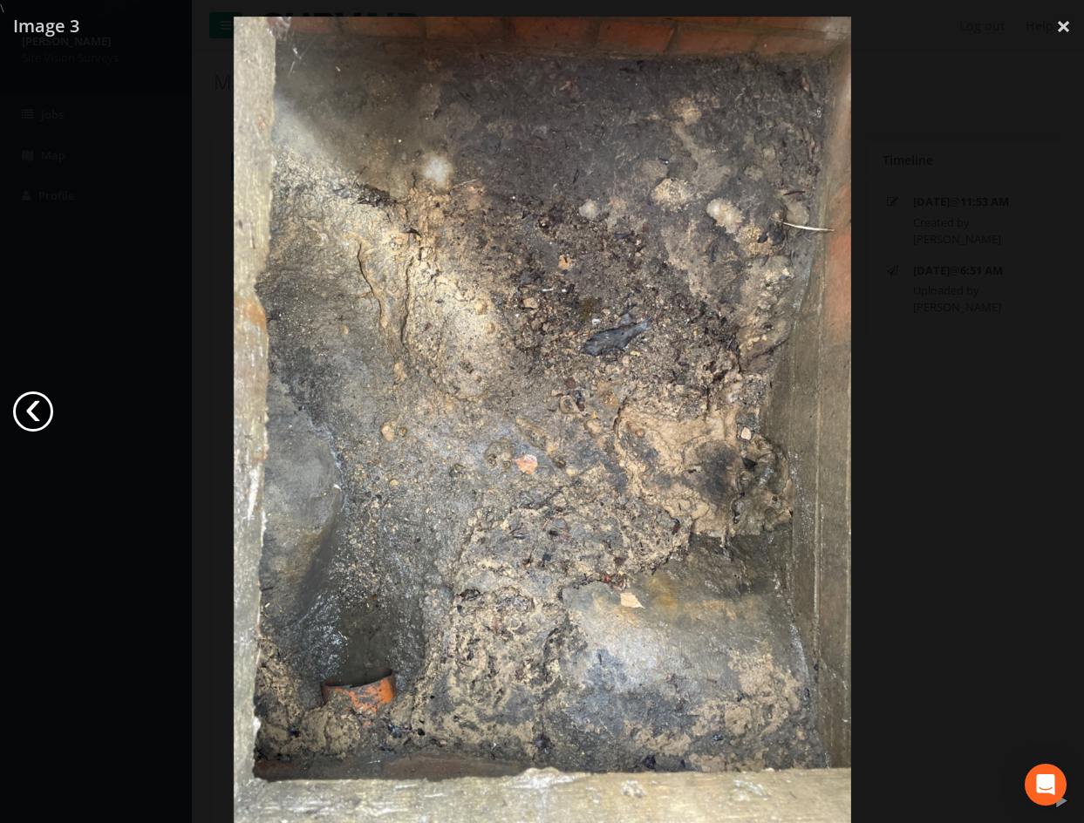
click at [37, 408] on link "‹" at bounding box center [33, 412] width 40 height 40
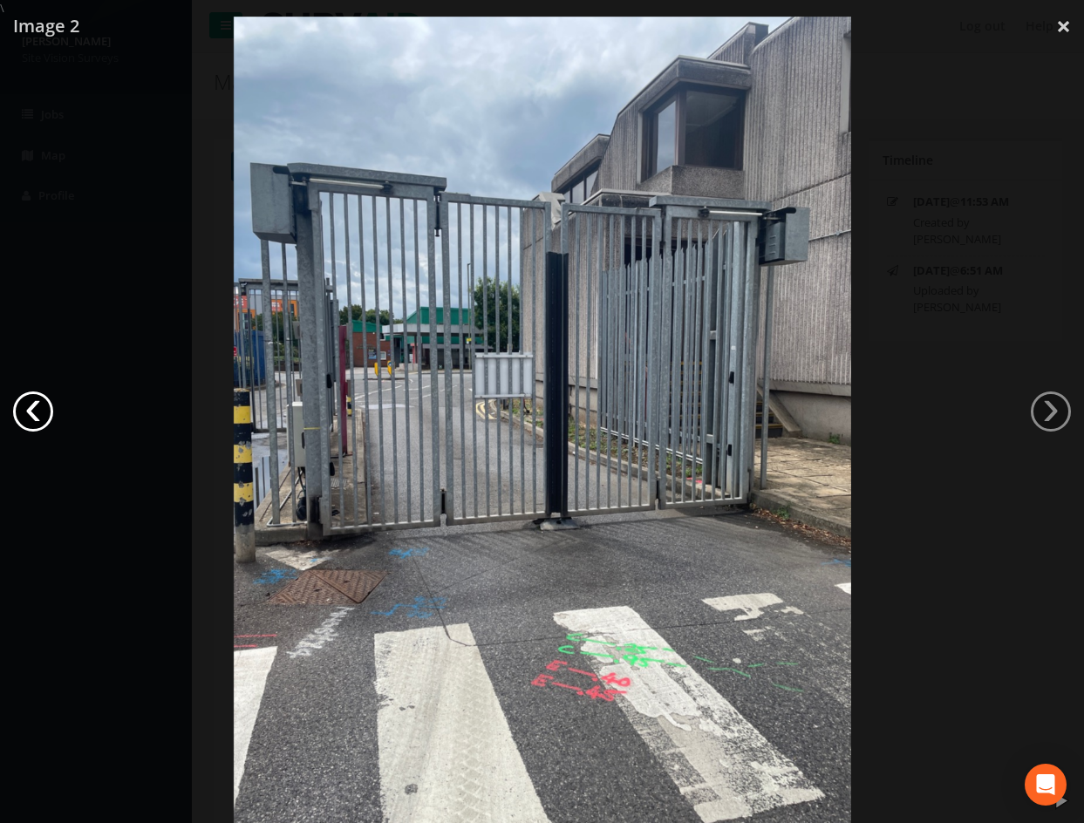
click at [37, 408] on link "‹" at bounding box center [33, 412] width 40 height 40
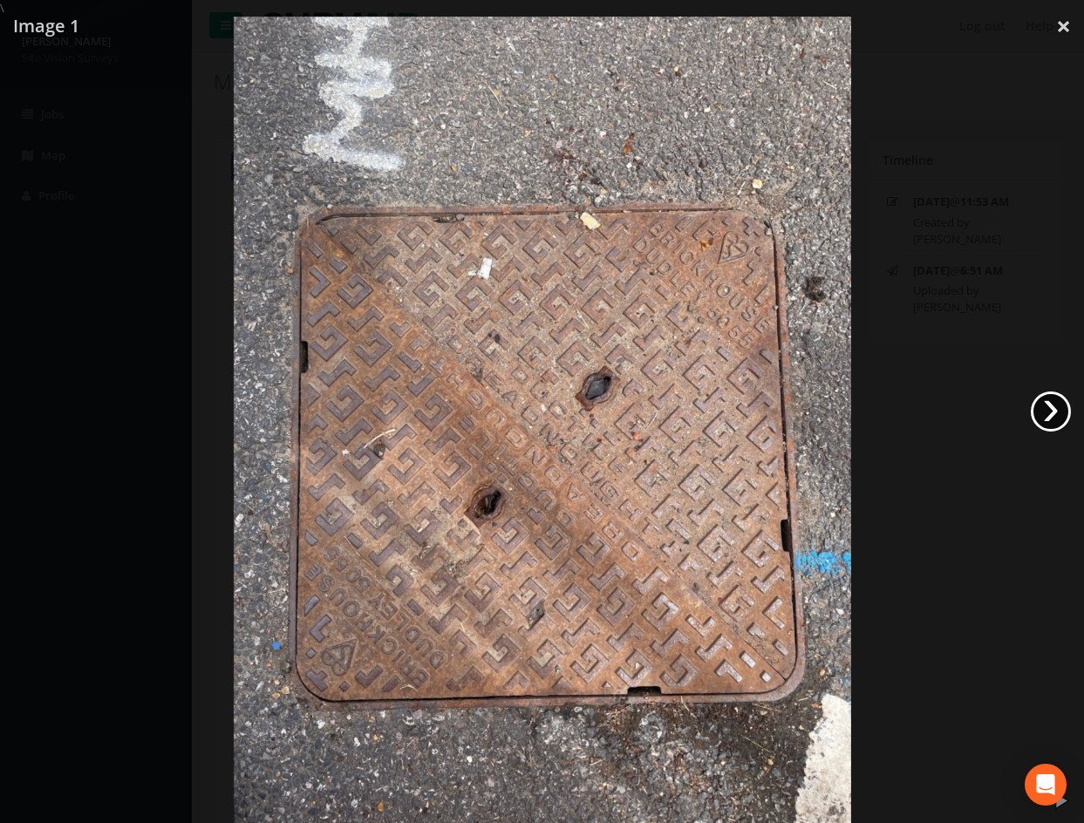
click at [1047, 413] on link "›" at bounding box center [1051, 412] width 40 height 40
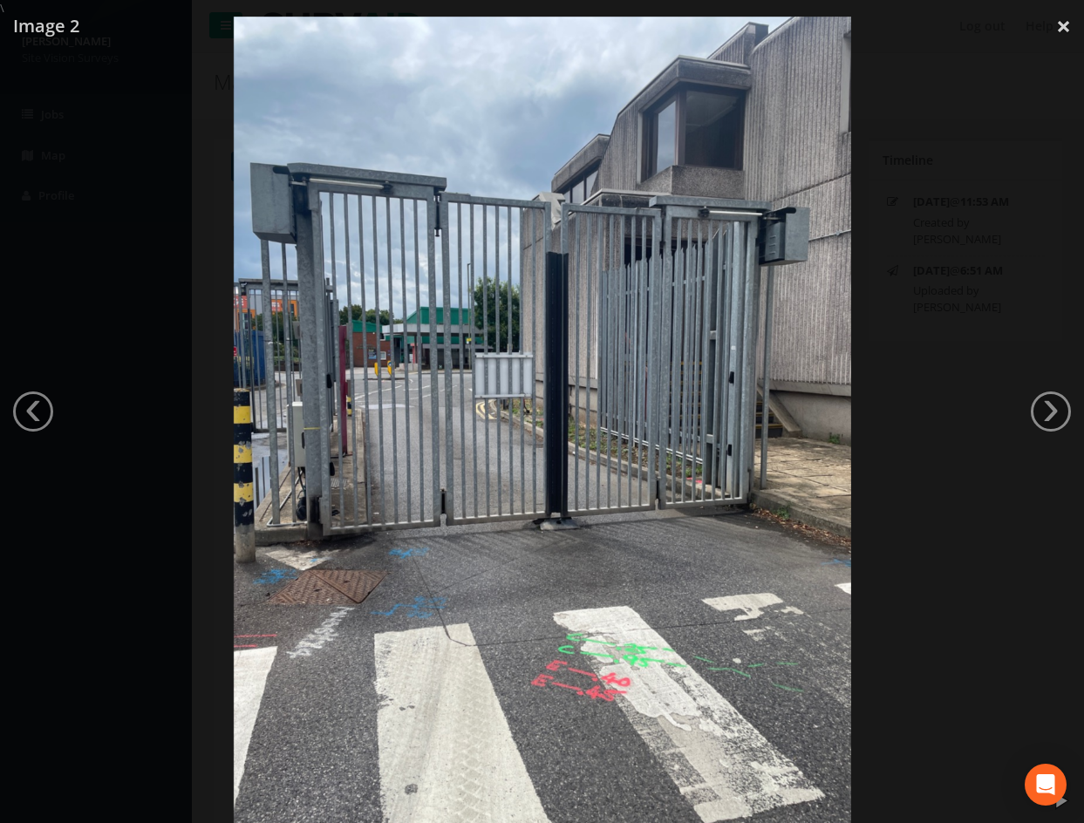
click at [945, 391] on div at bounding box center [542, 428] width 1084 height 823
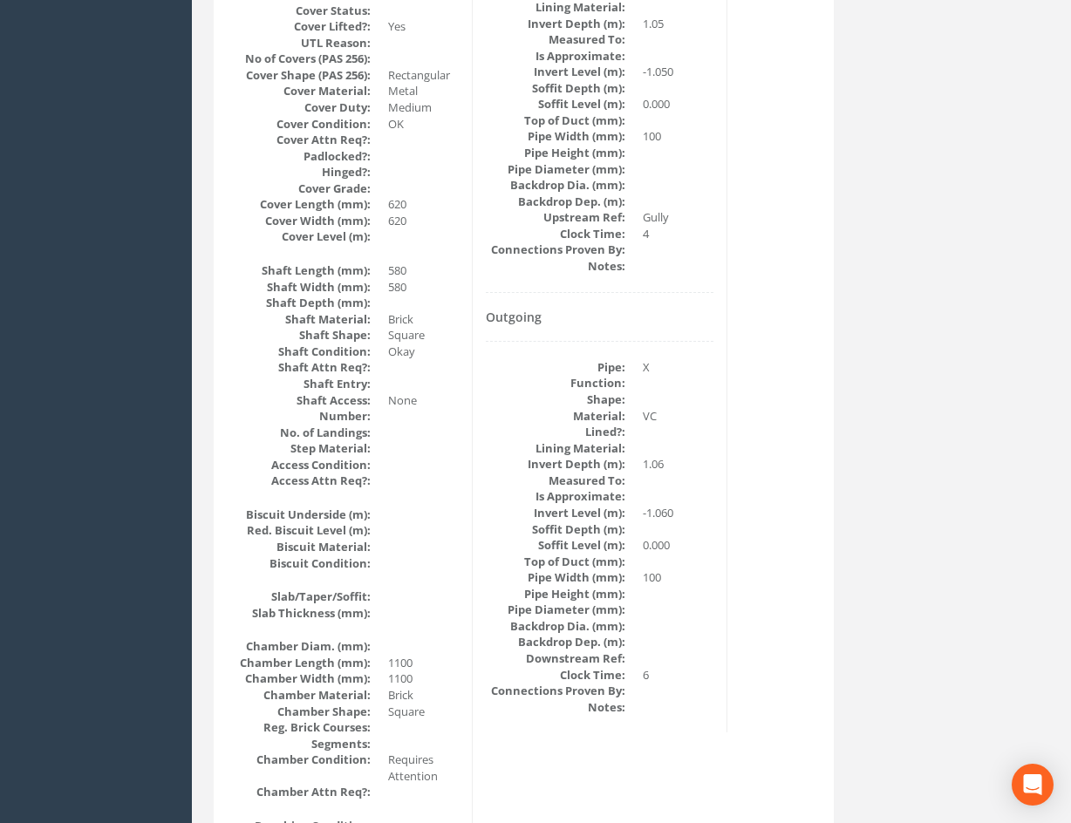
scroll to position [872, 0]
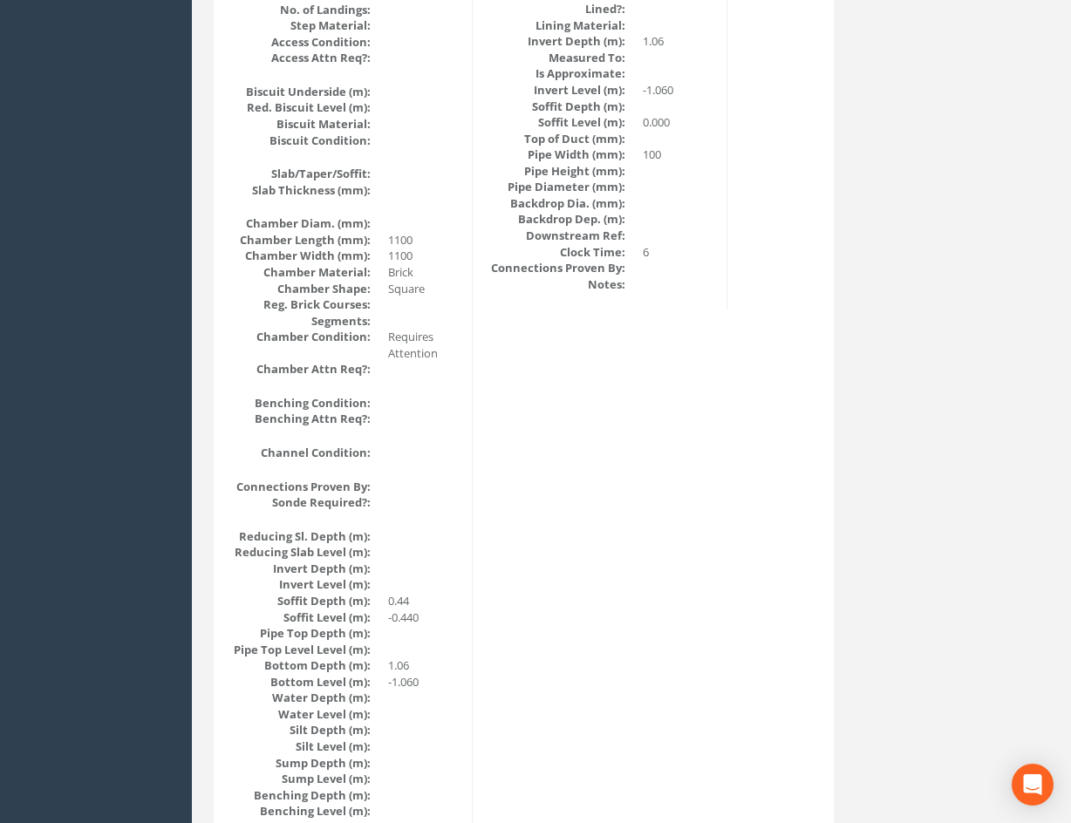
drag, startPoint x: 785, startPoint y: 290, endPoint x: 780, endPoint y: 684, distance: 393.4
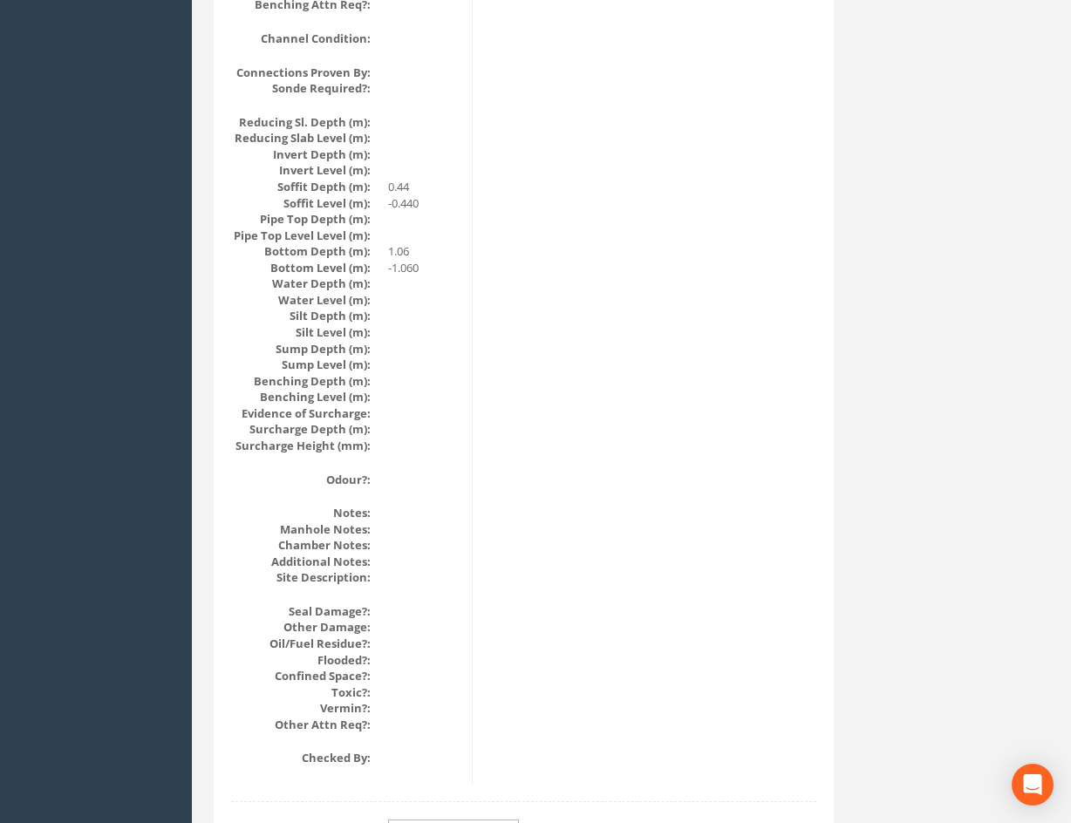
scroll to position [0, 0]
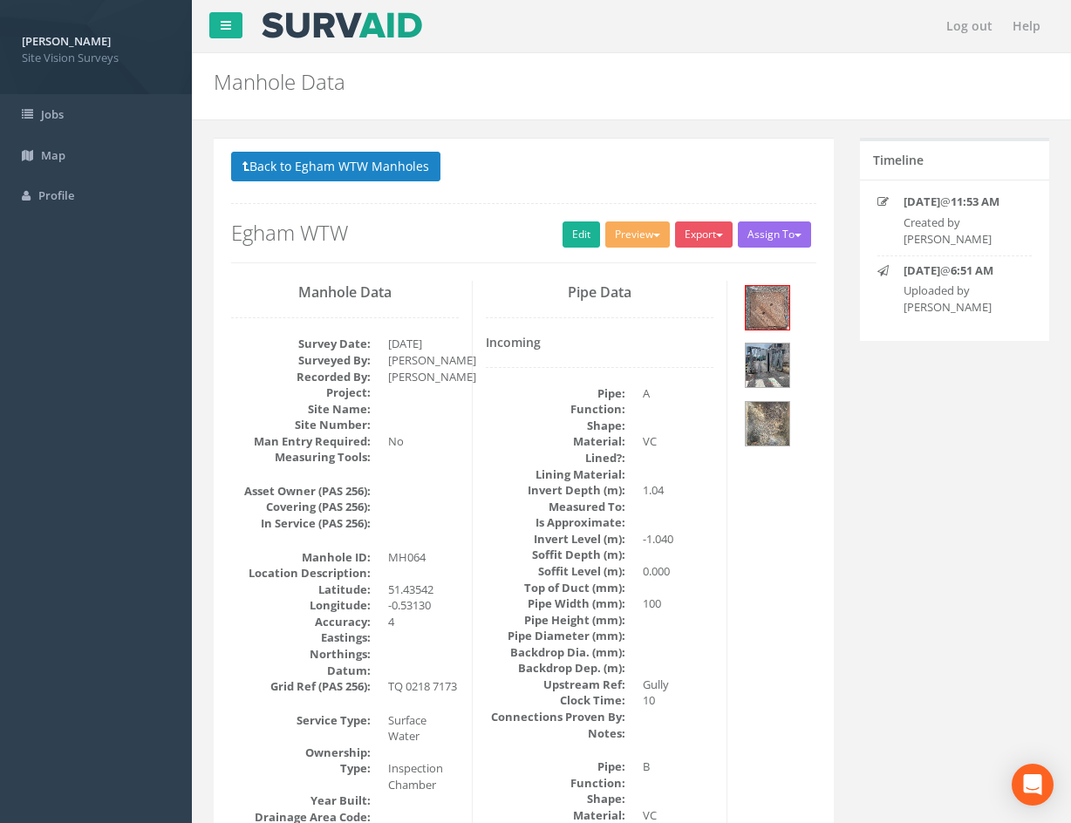
drag, startPoint x: 795, startPoint y: 590, endPoint x: 792, endPoint y: 256, distance: 334.1
drag, startPoint x: 801, startPoint y: 582, endPoint x: 759, endPoint y: 390, distance: 196.4
click at [572, 237] on link "Edit" at bounding box center [582, 235] width 38 height 26
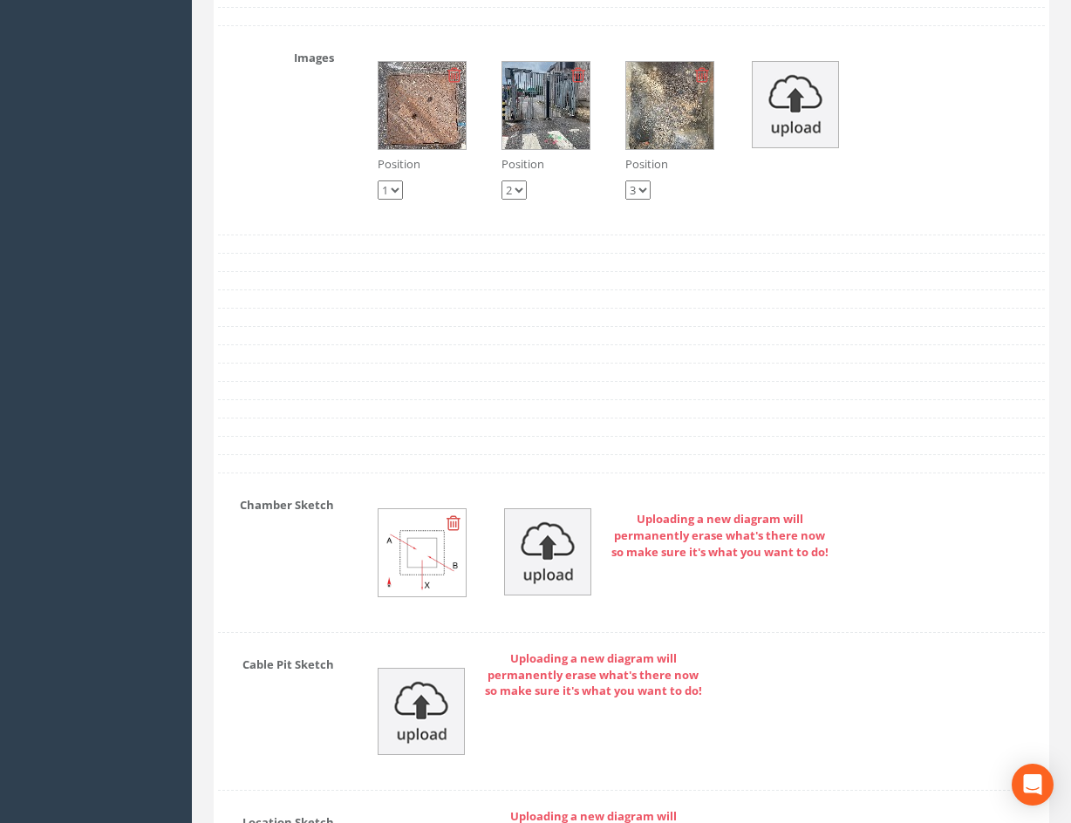
scroll to position [2965, 0]
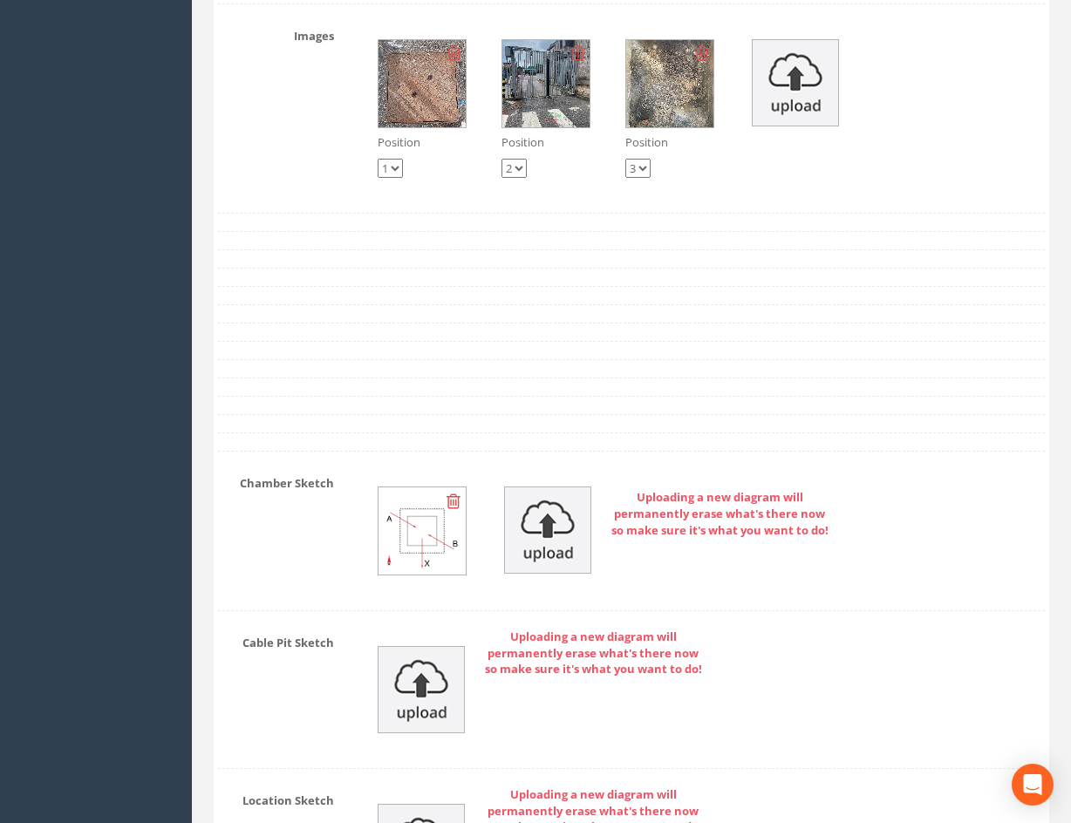
click at [680, 102] on img at bounding box center [669, 83] width 87 height 87
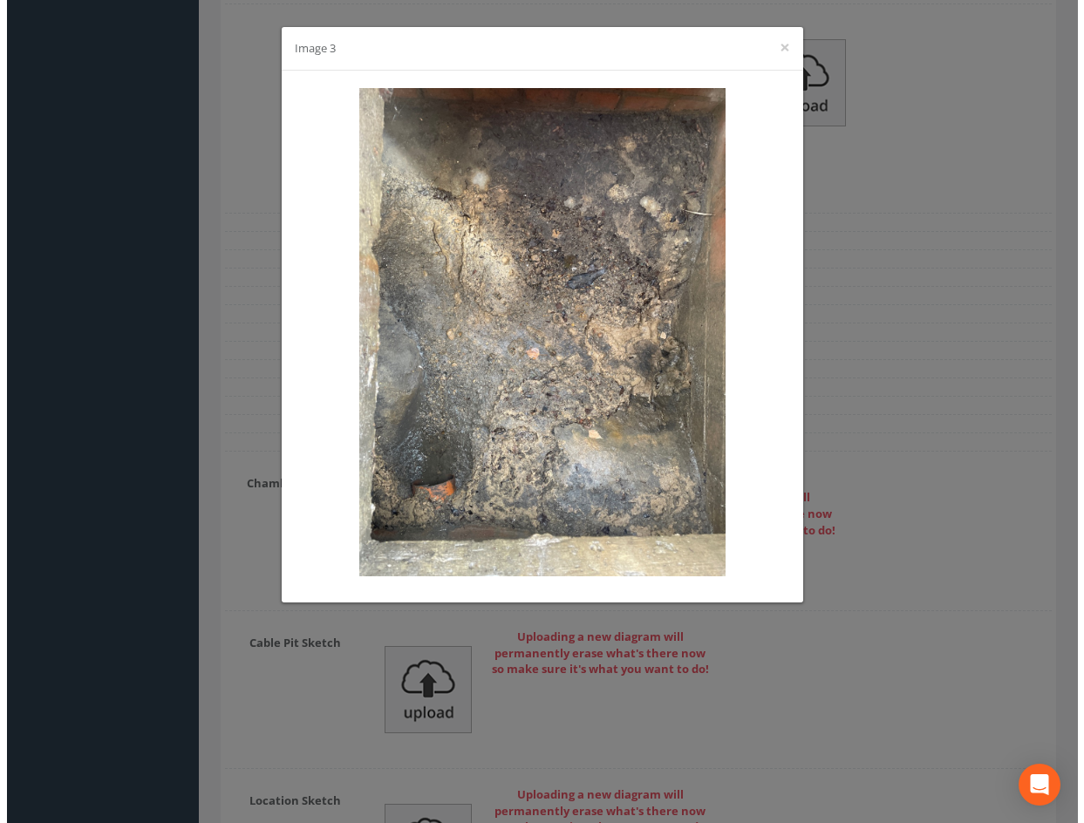
scroll to position [2957, 0]
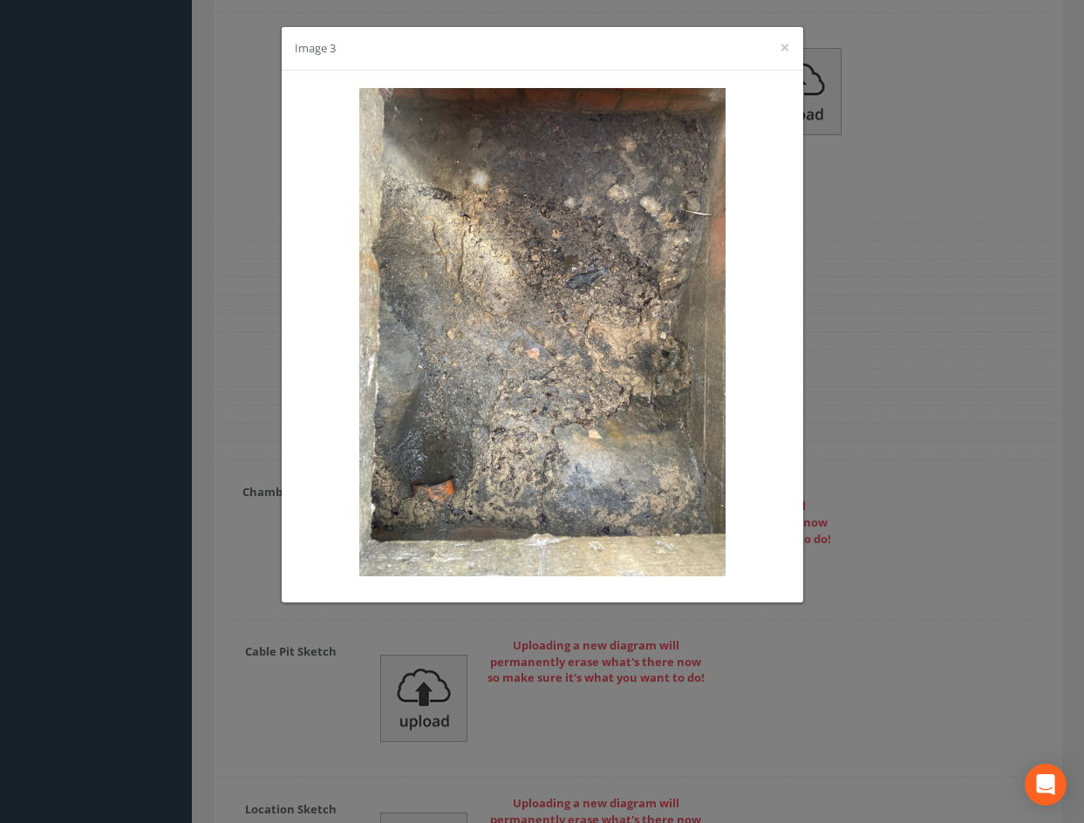
click at [856, 410] on div "Image 3 ×" at bounding box center [542, 411] width 1084 height 823
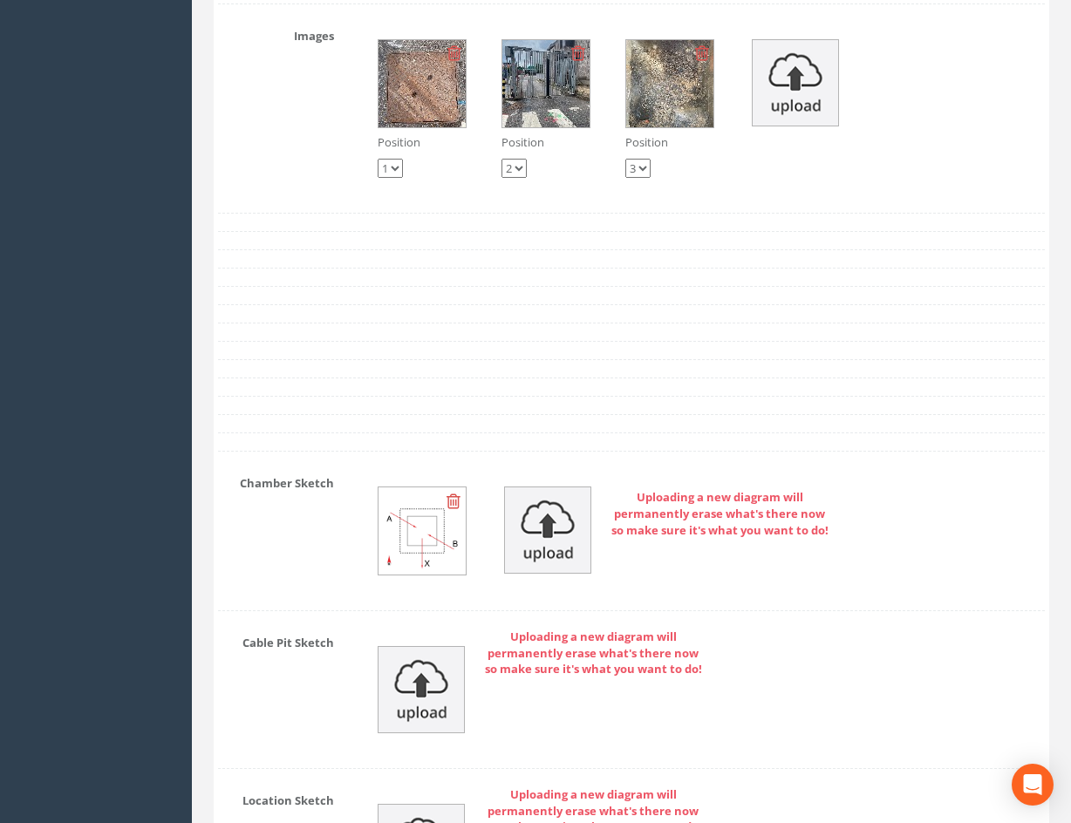
scroll to position [3523, 0]
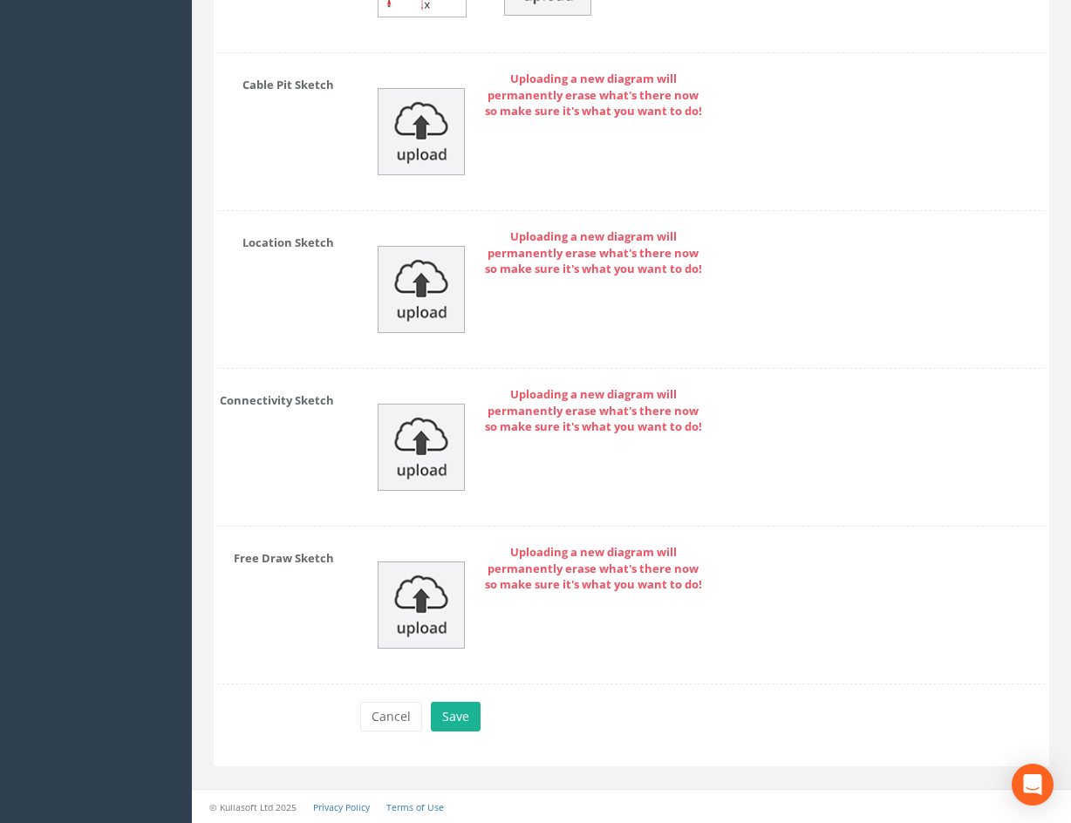
drag, startPoint x: 831, startPoint y: 316, endPoint x: 546, endPoint y: 663, distance: 449.2
click at [472, 709] on button "Save" at bounding box center [456, 717] width 50 height 30
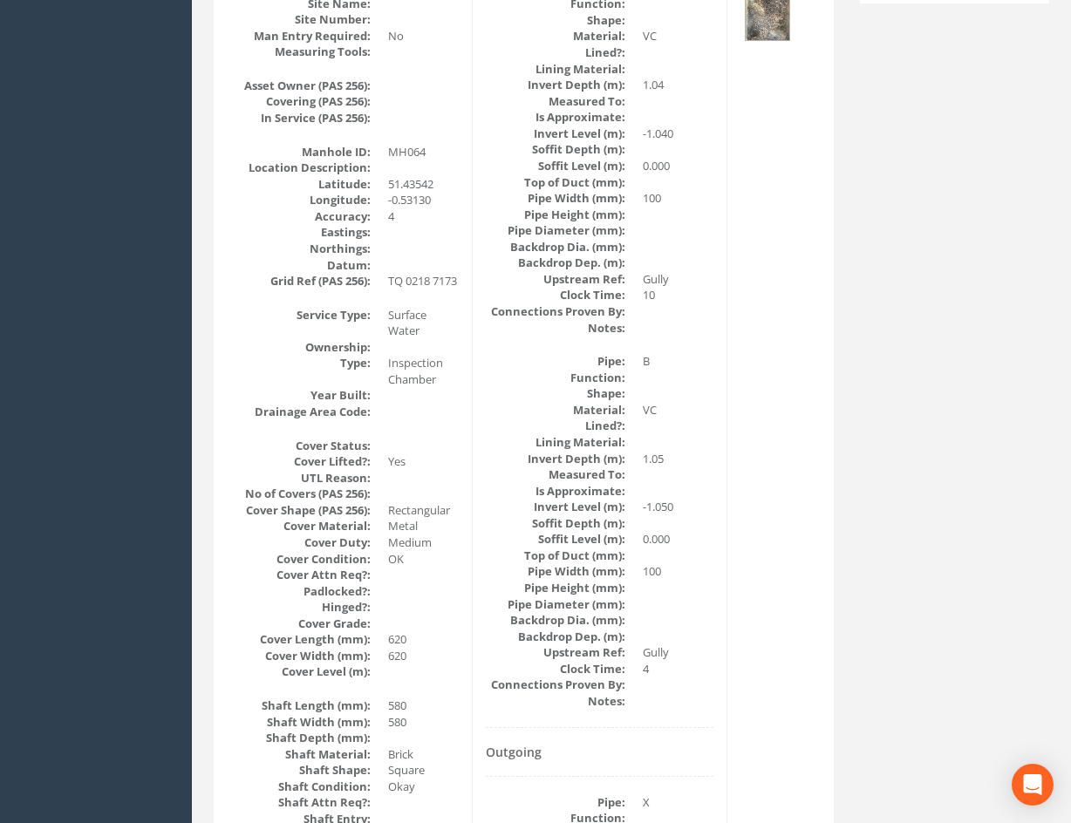
scroll to position [0, 0]
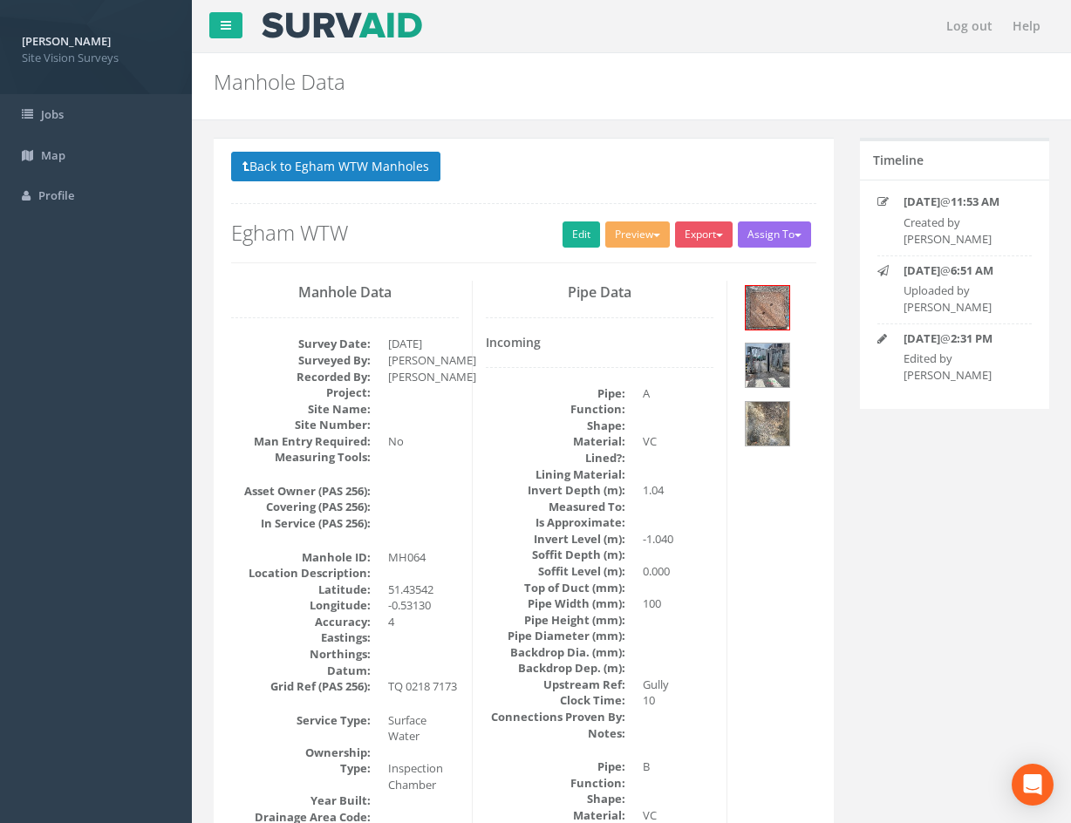
drag, startPoint x: 816, startPoint y: 665, endPoint x: 617, endPoint y: 288, distance: 426.0
click at [295, 158] on button "Back to Egham WTW Manholes" at bounding box center [335, 167] width 209 height 30
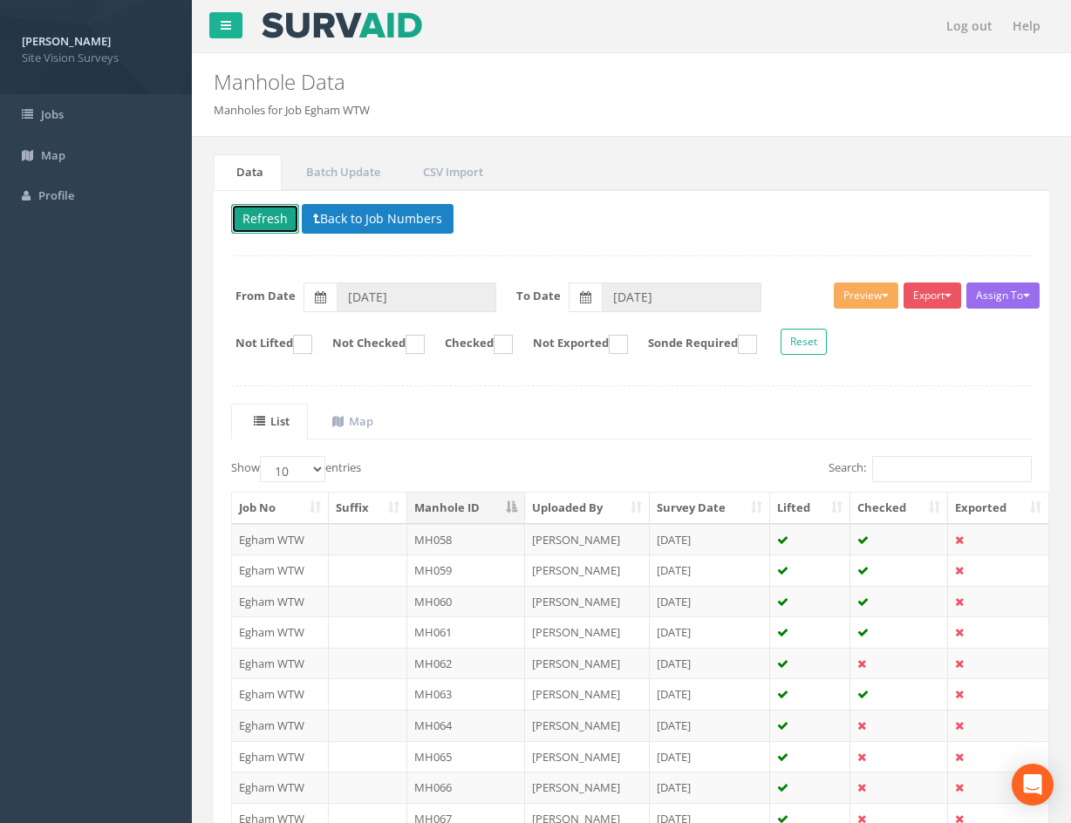
click at [270, 228] on button "Refresh" at bounding box center [265, 219] width 68 height 30
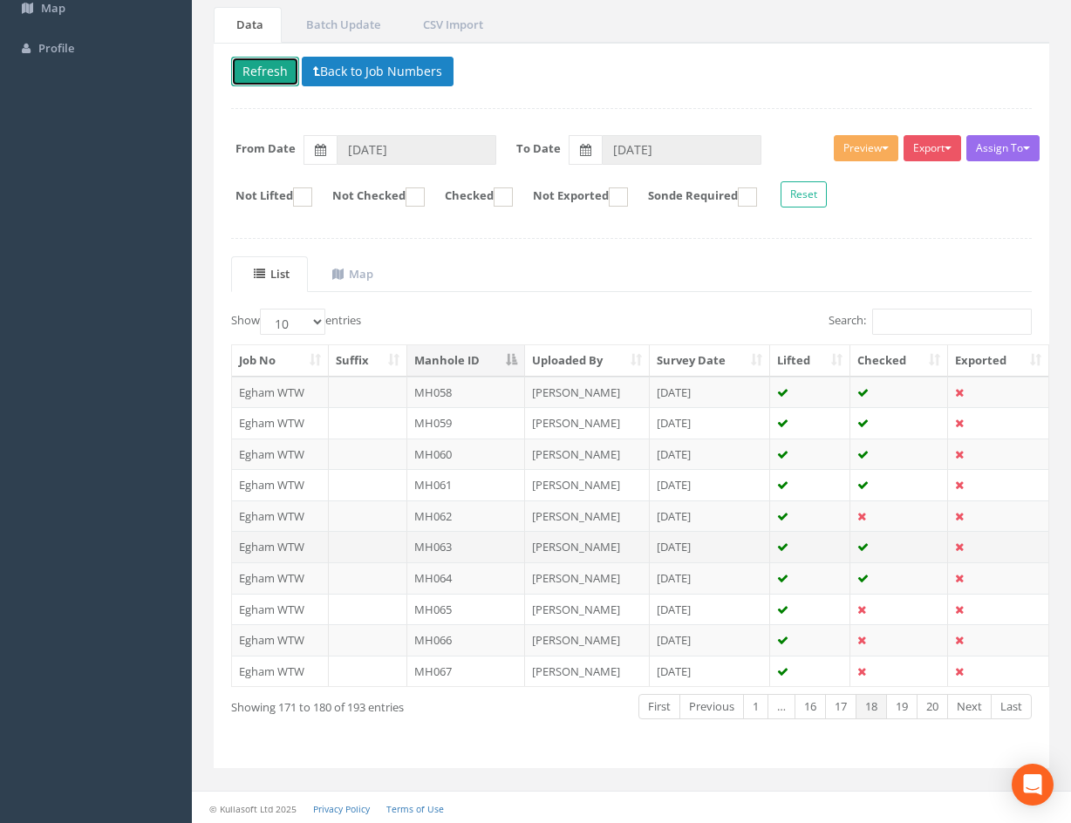
scroll to position [149, 0]
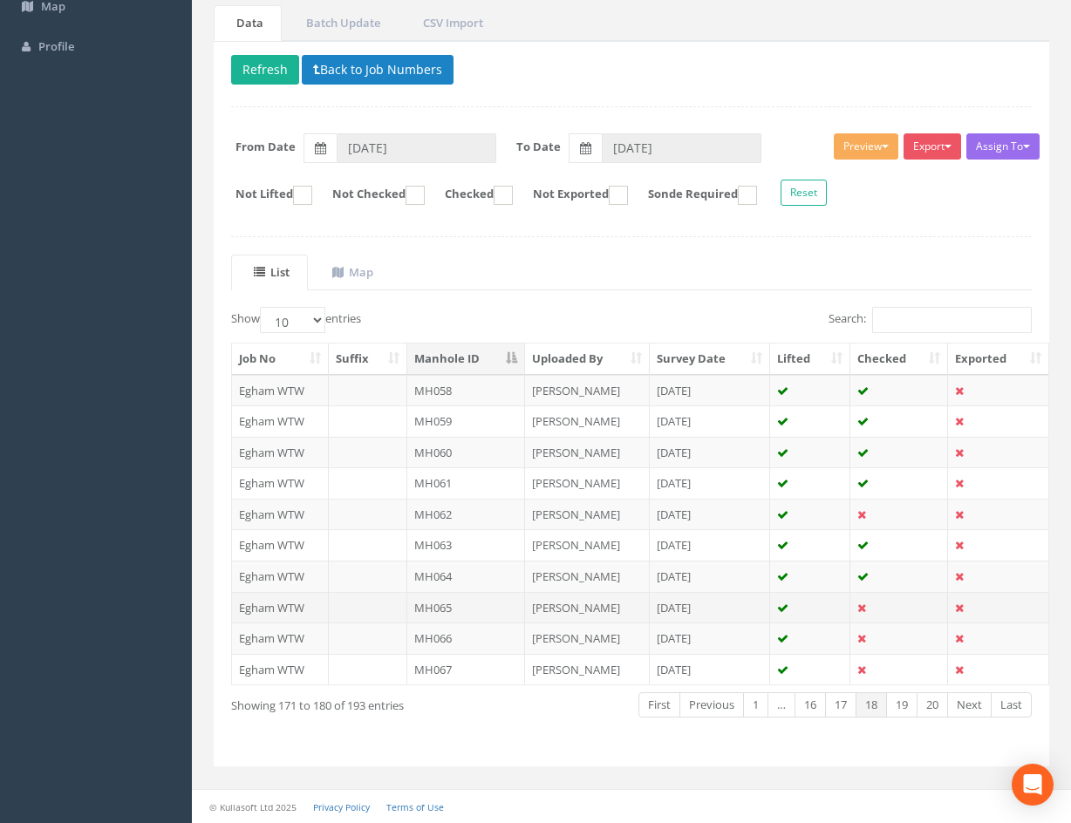
click at [900, 607] on td at bounding box center [899, 607] width 98 height 31
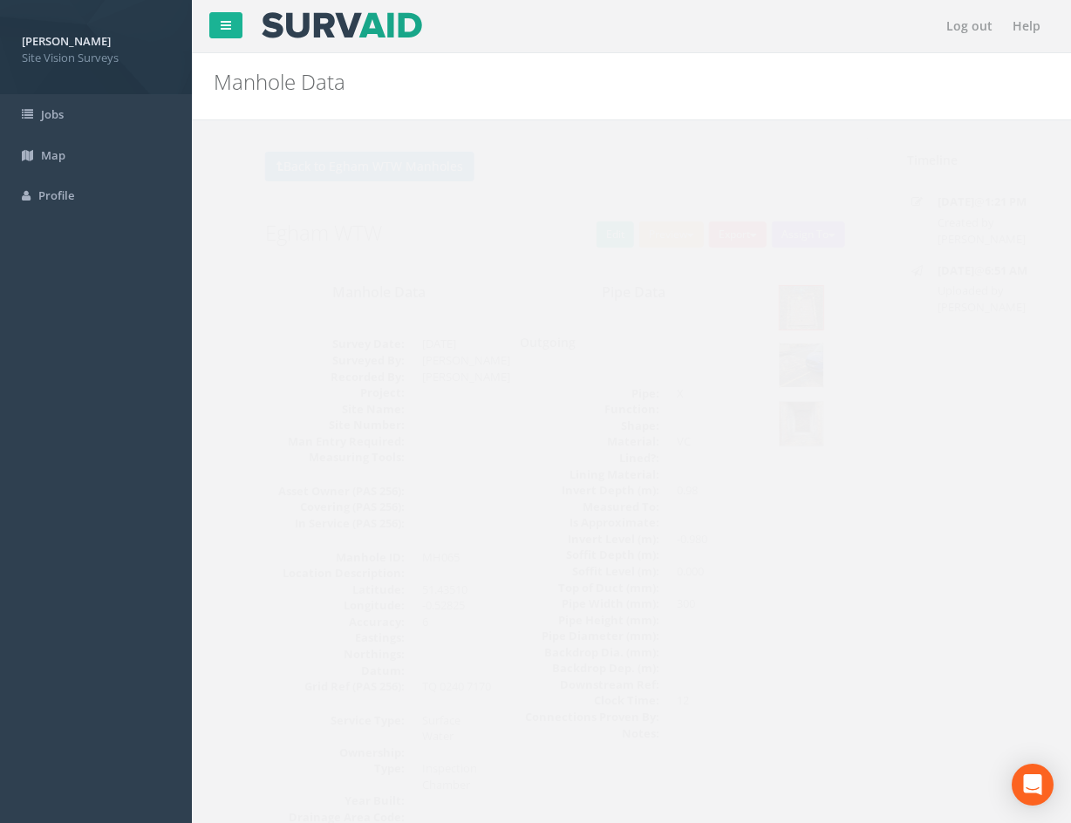
click at [766, 349] on img at bounding box center [768, 366] width 44 height 44
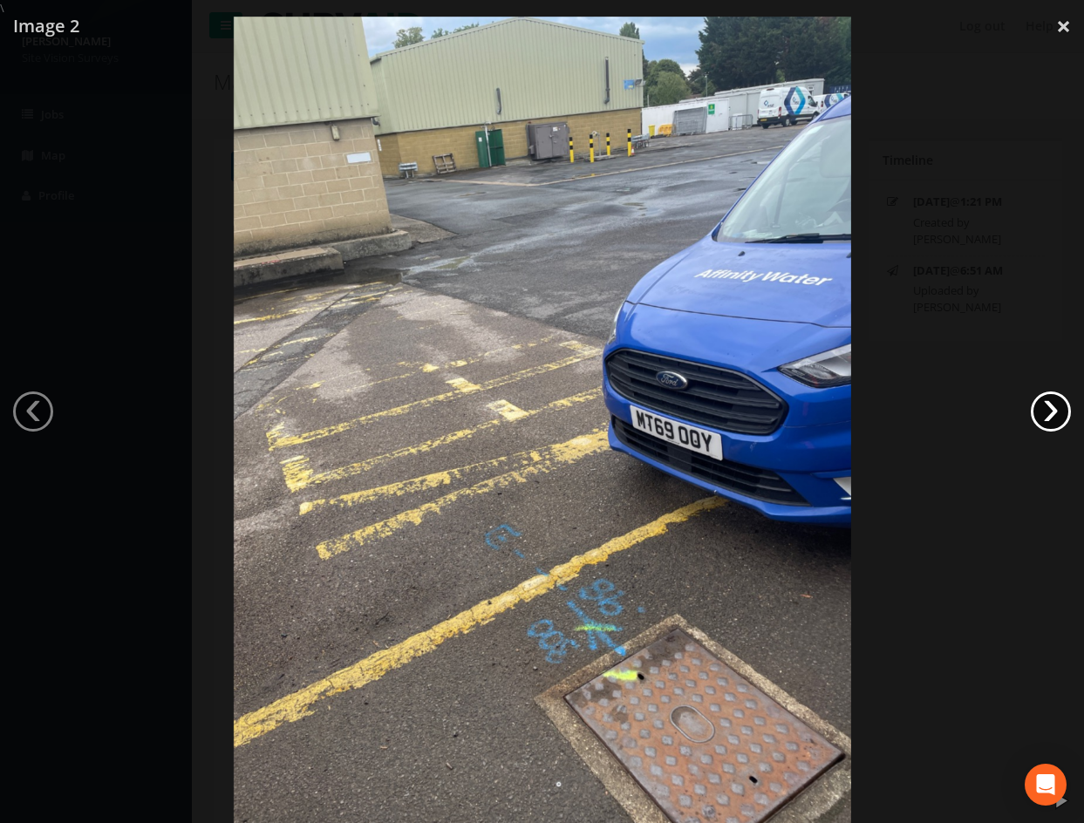
click at [1050, 401] on link "›" at bounding box center [1051, 412] width 40 height 40
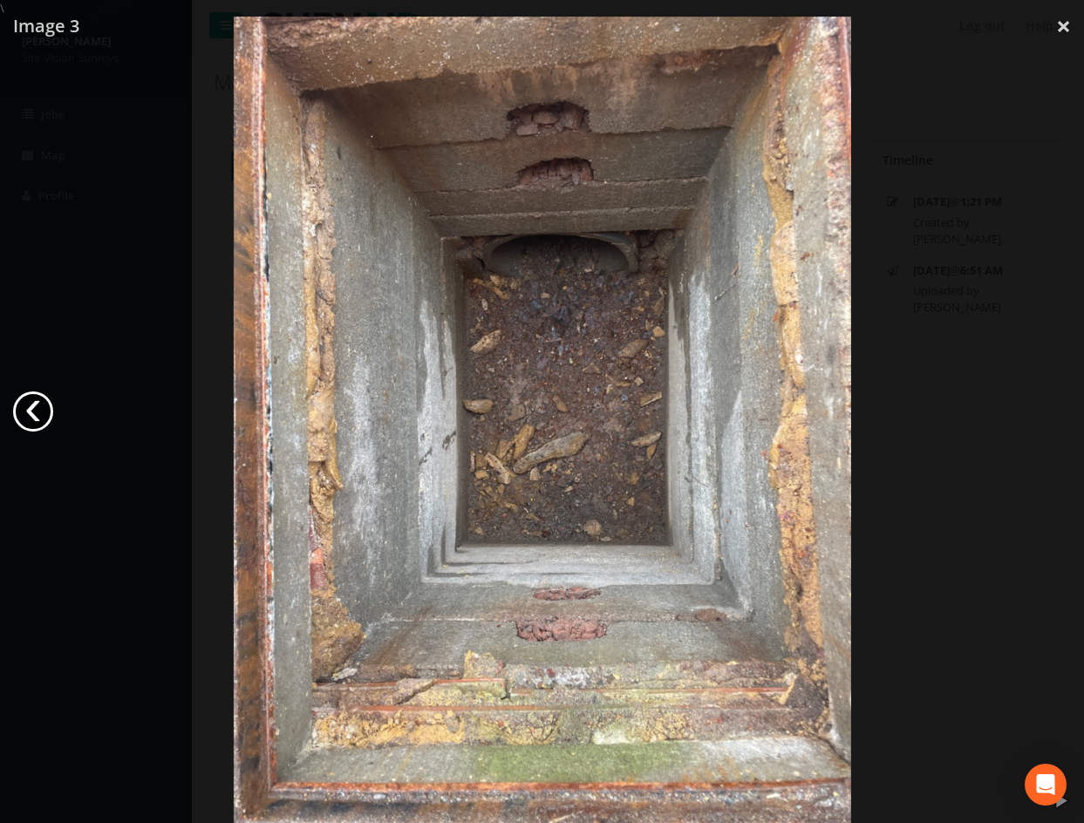
click at [29, 410] on link "‹" at bounding box center [33, 412] width 40 height 40
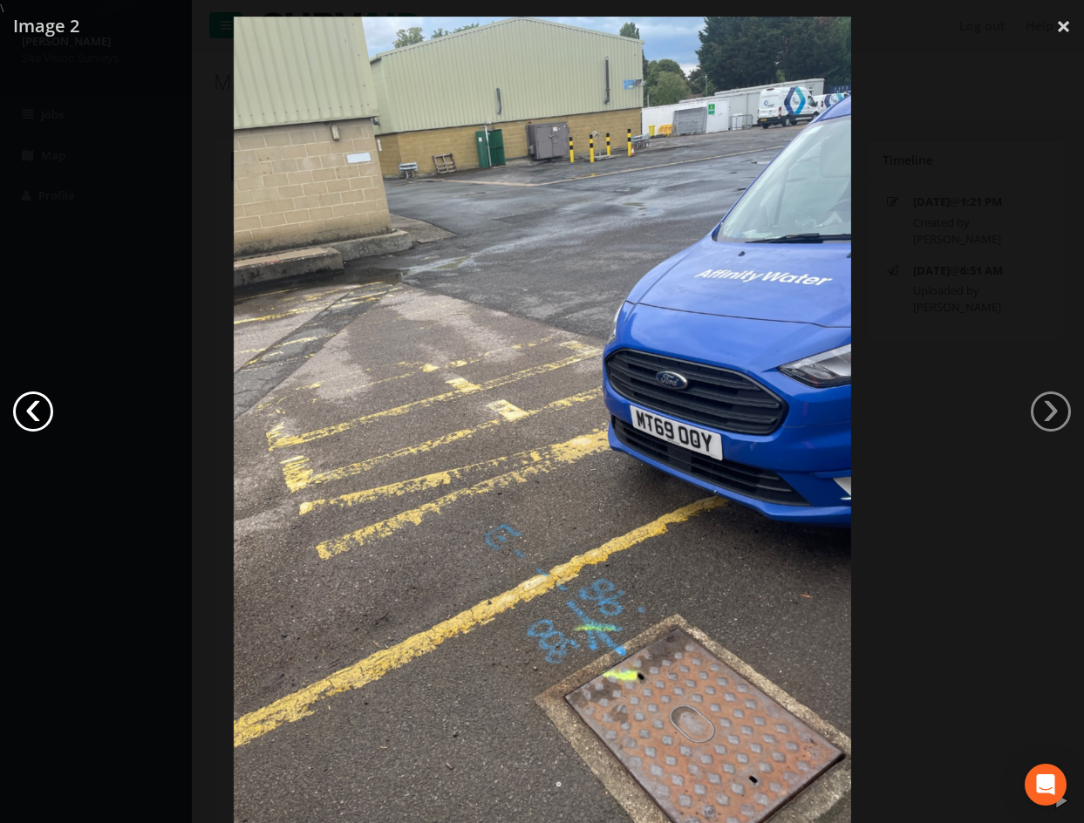
click at [29, 410] on link "‹" at bounding box center [33, 412] width 40 height 40
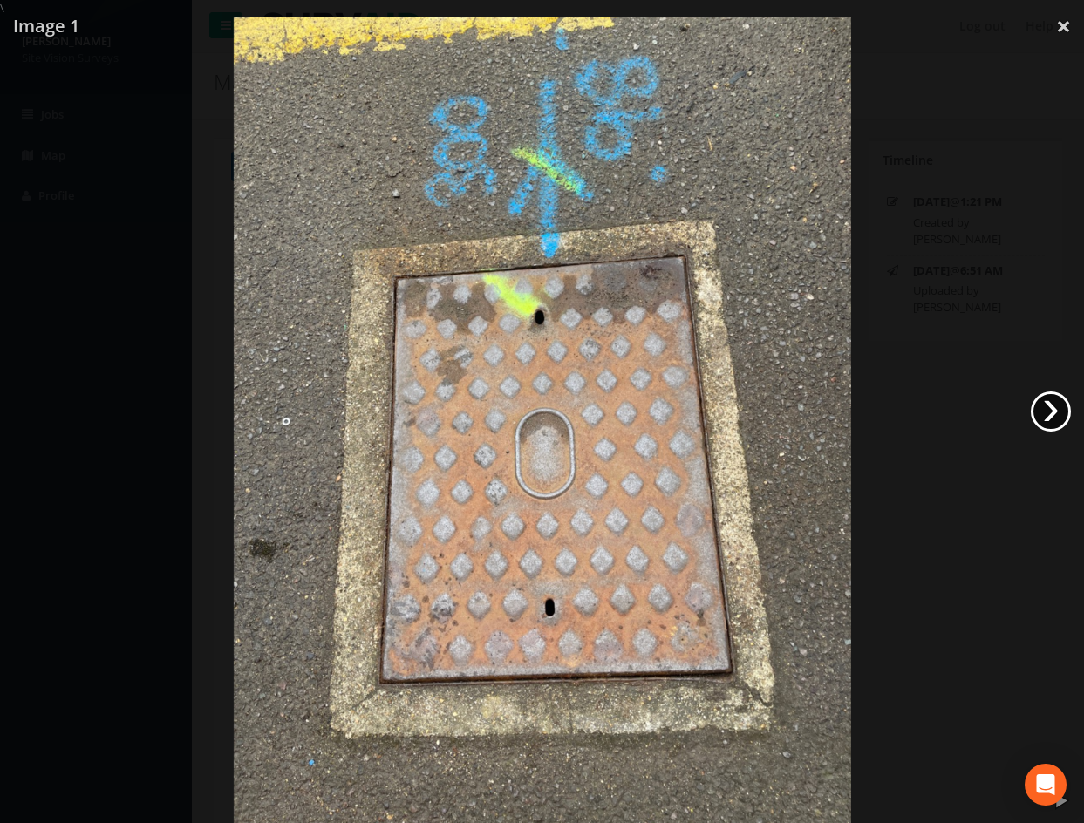
click at [1053, 411] on link "›" at bounding box center [1051, 412] width 40 height 40
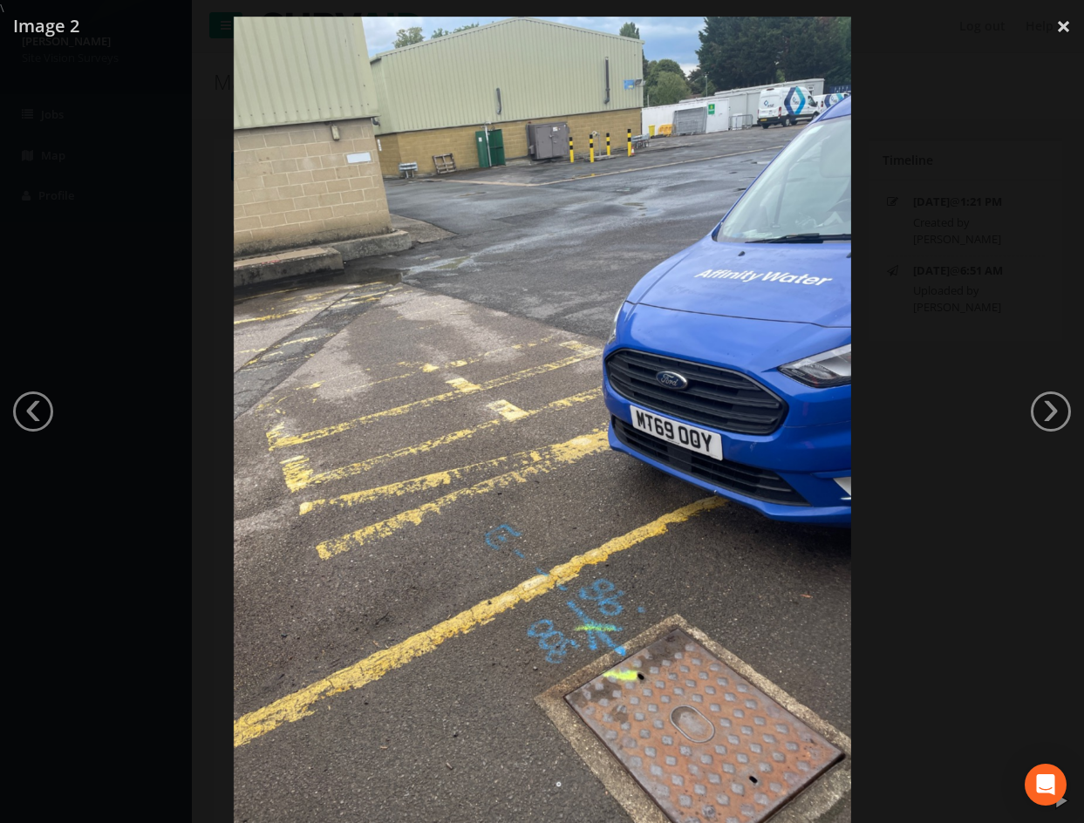
click at [1049, 217] on div at bounding box center [542, 428] width 1084 height 823
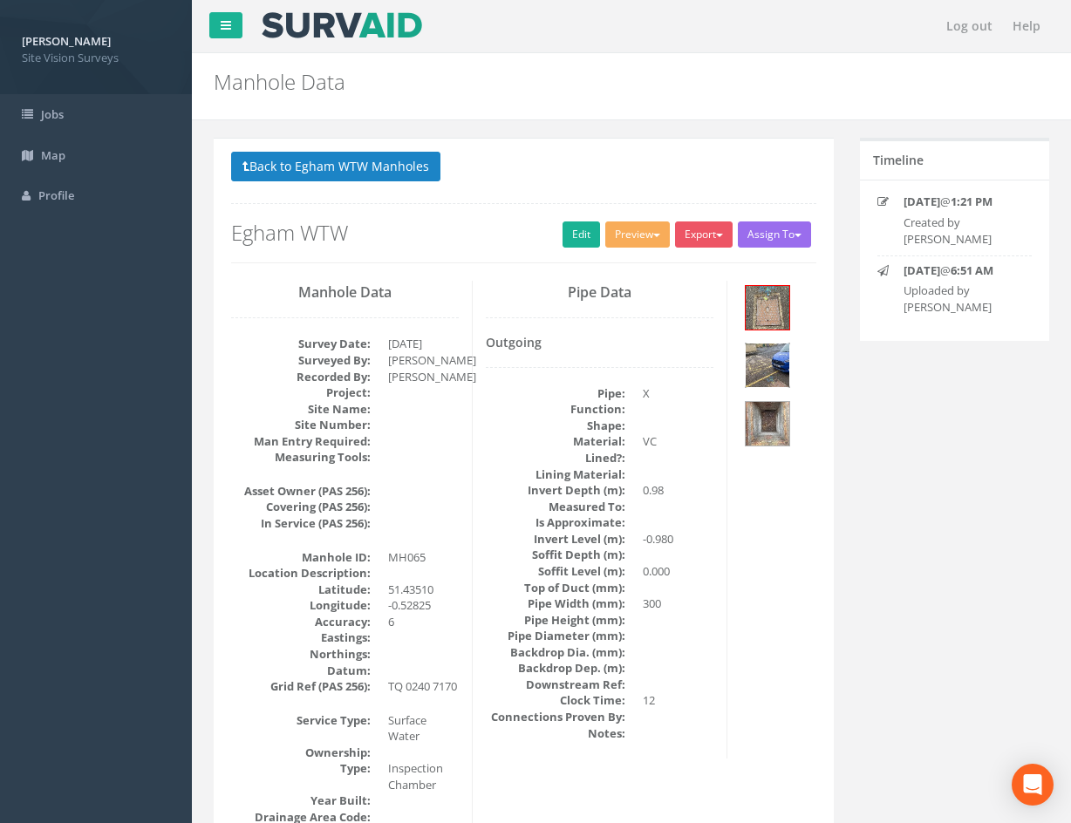
click at [767, 371] on img at bounding box center [768, 366] width 44 height 44
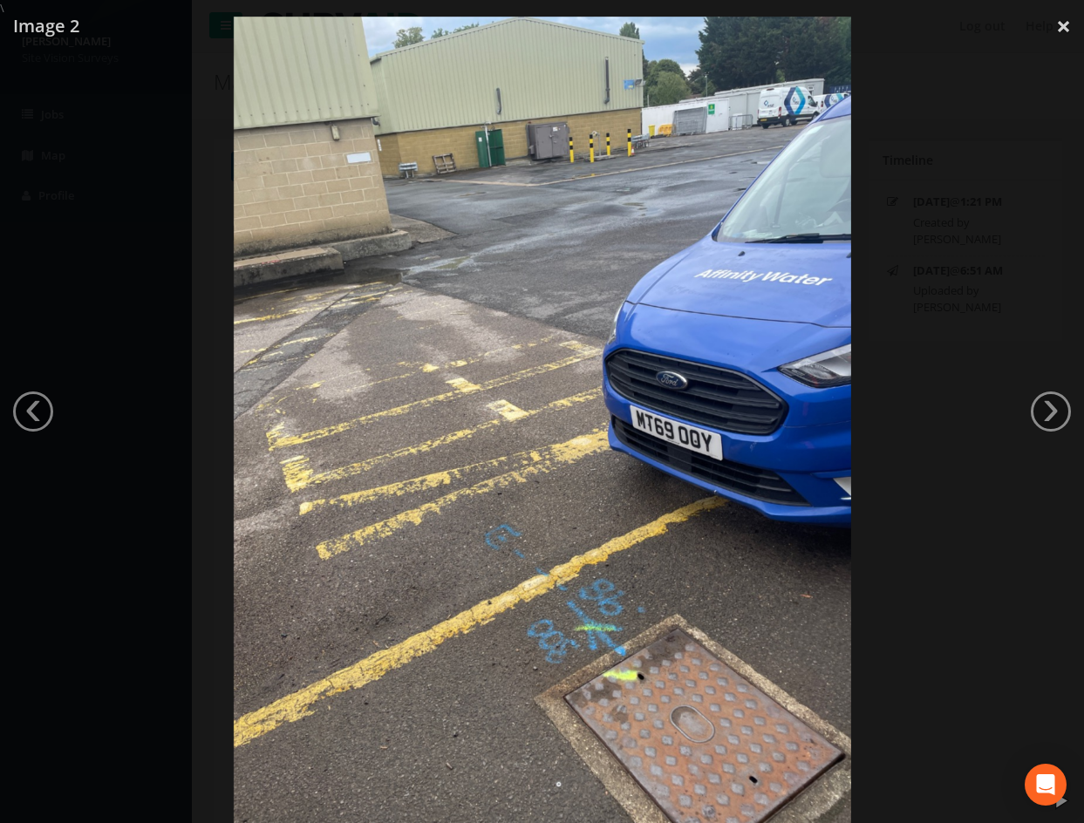
click at [911, 418] on div at bounding box center [542, 428] width 1084 height 823
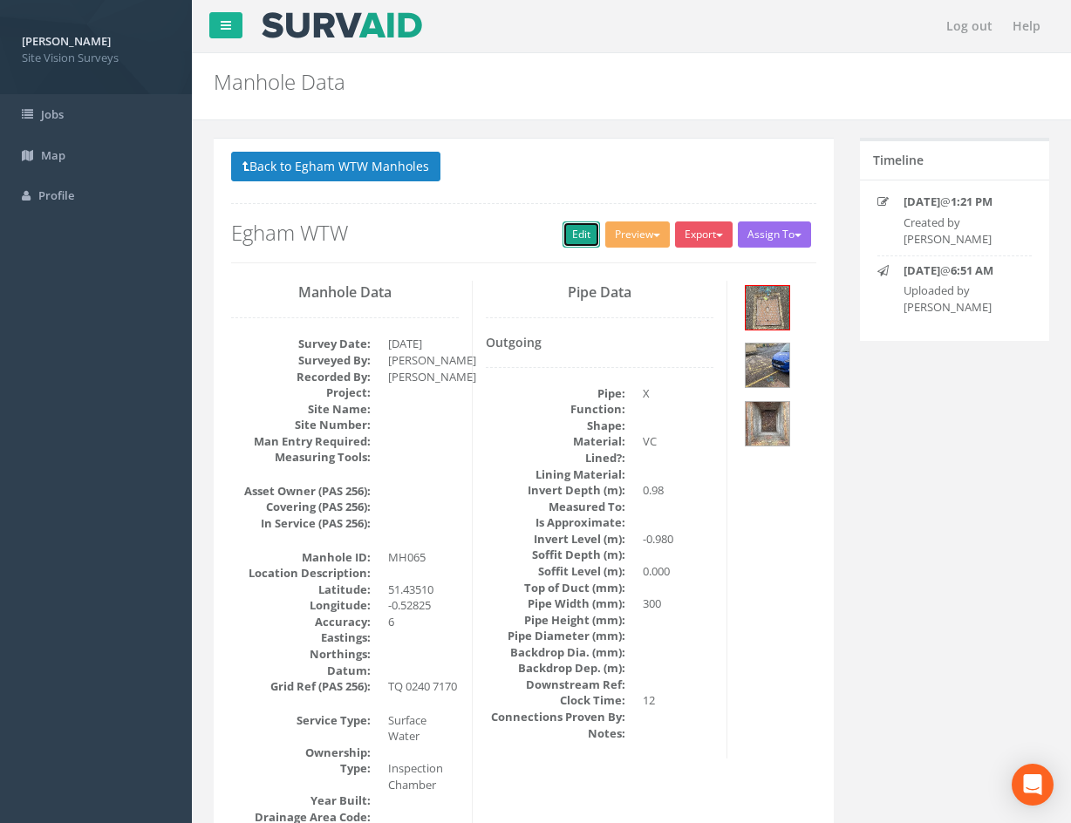
click at [583, 237] on link "Edit" at bounding box center [582, 235] width 38 height 26
drag, startPoint x: 713, startPoint y: 713, endPoint x: 650, endPoint y: 304, distance: 413.8
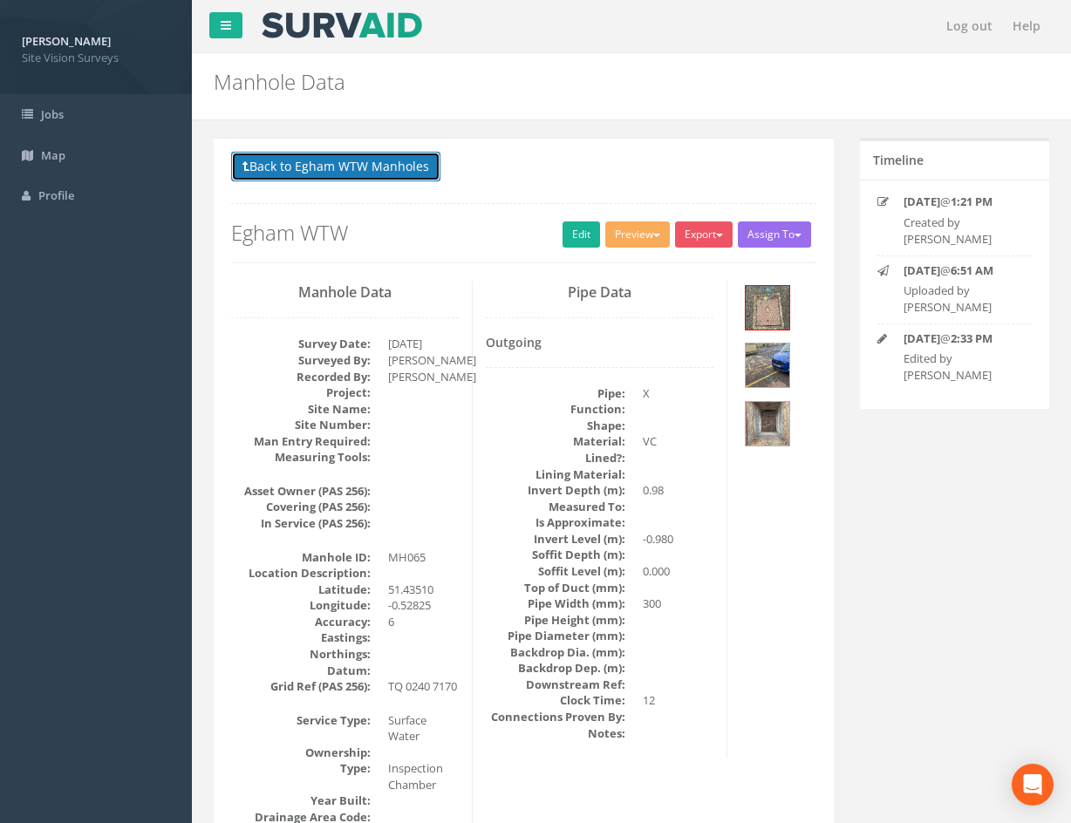
click at [420, 168] on button "Back to Egham WTW Manholes" at bounding box center [335, 167] width 209 height 30
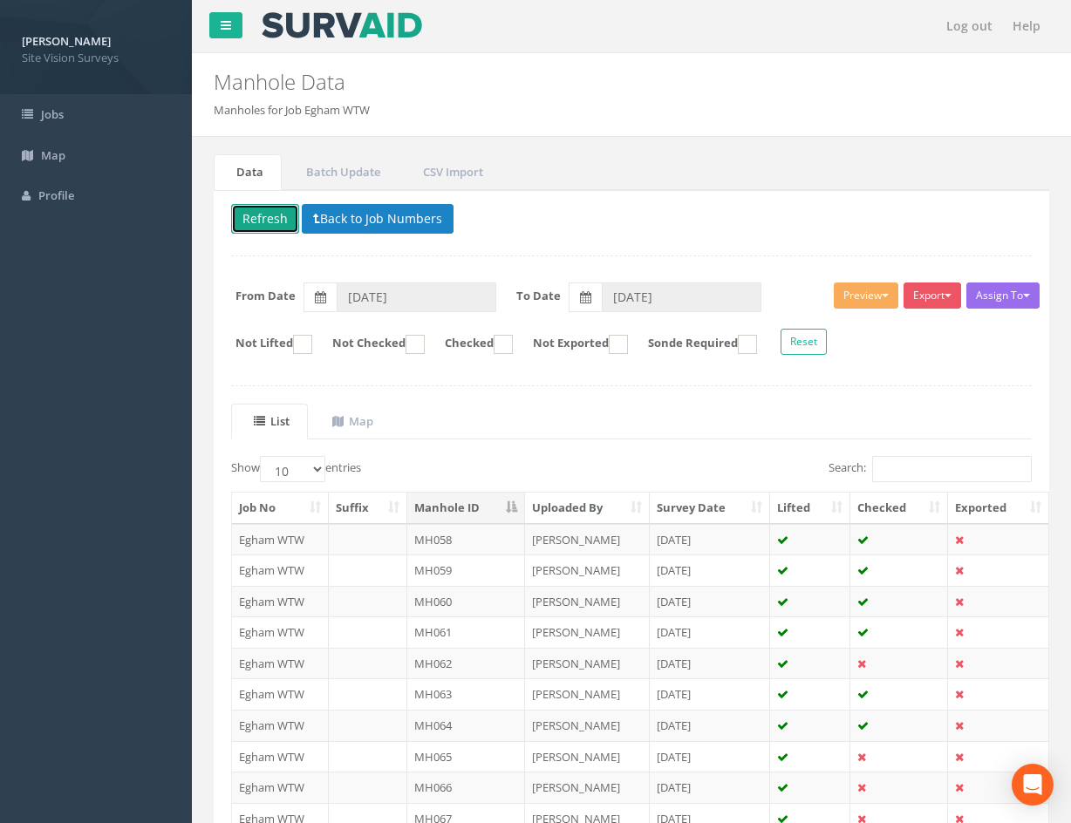
click at [276, 214] on button "Refresh" at bounding box center [265, 219] width 68 height 30
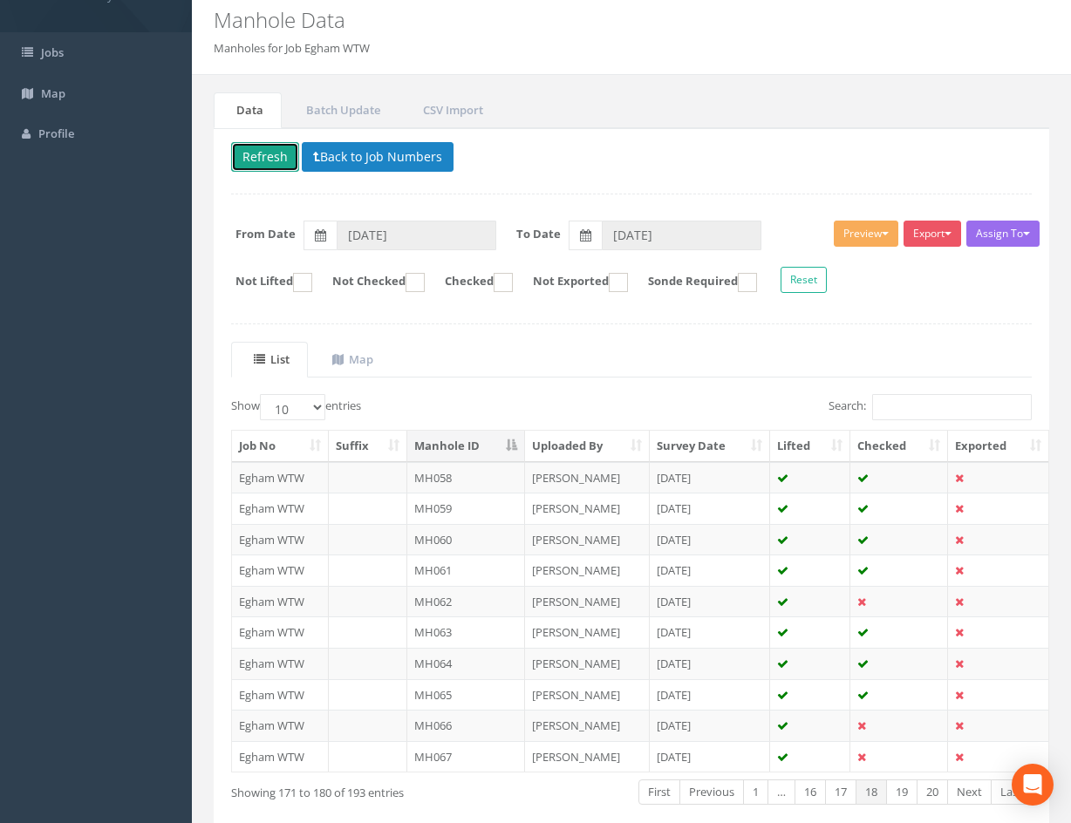
scroll to position [149, 0]
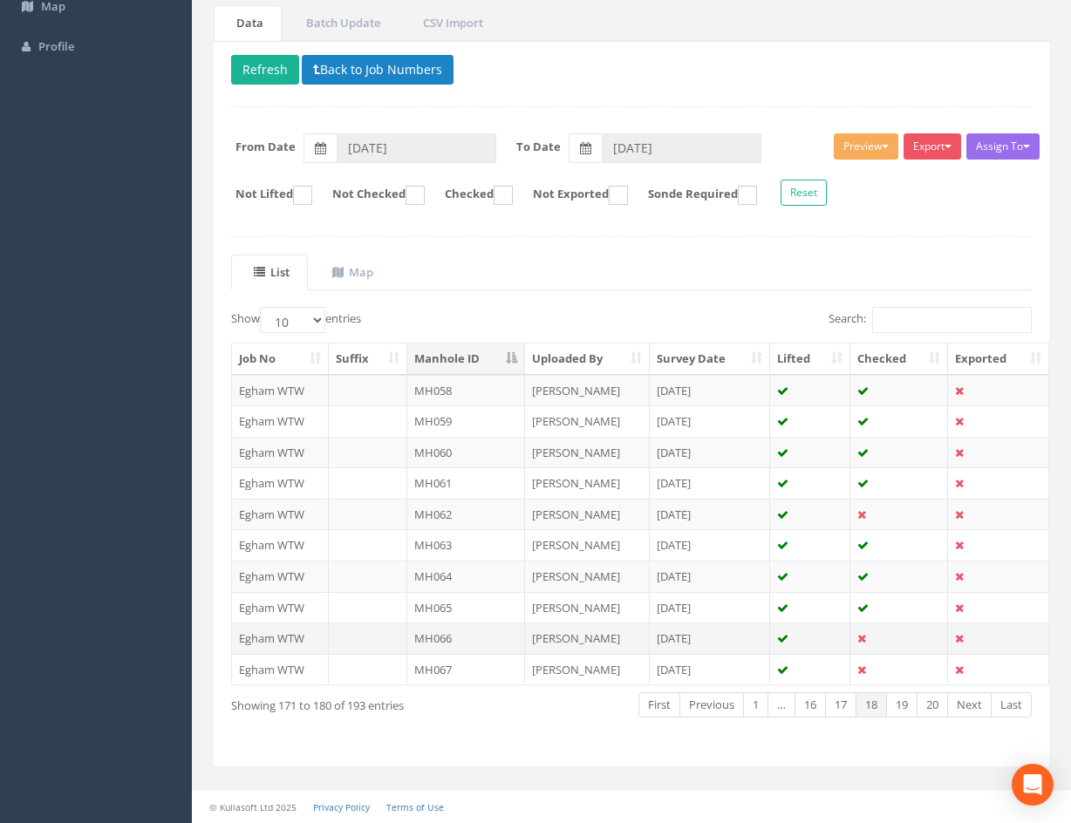
click at [901, 639] on td at bounding box center [899, 638] width 98 height 31
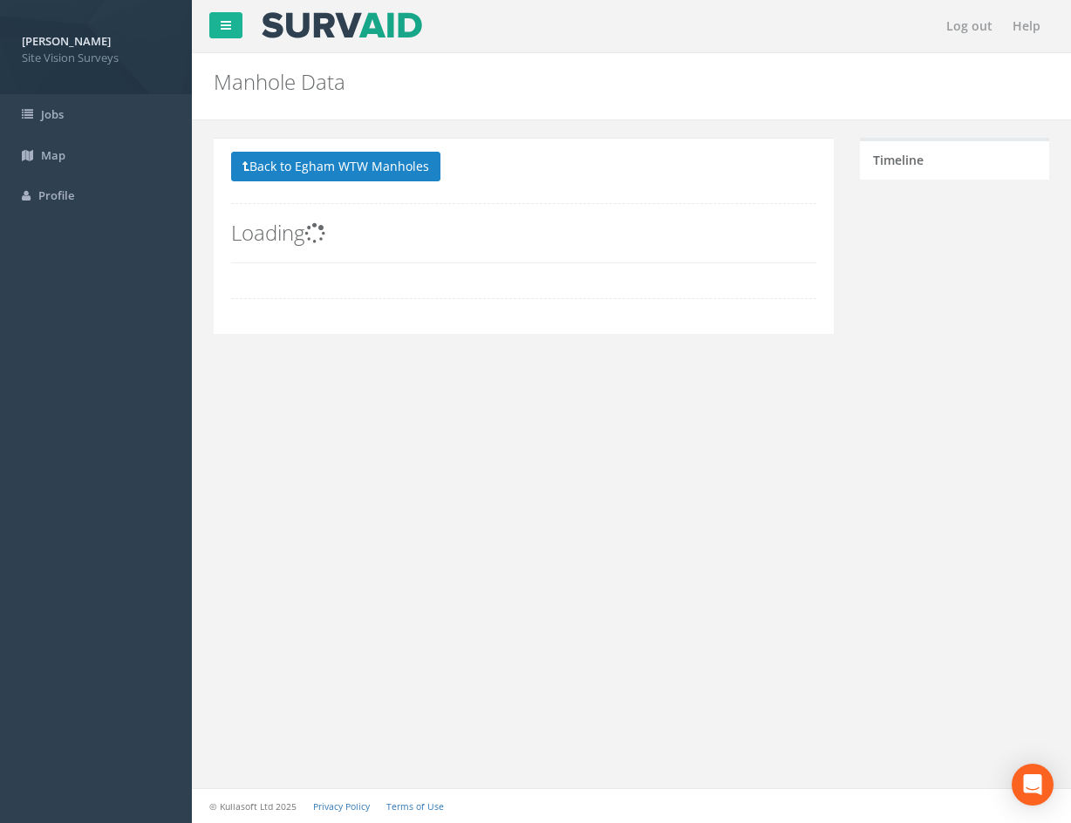
scroll to position [0, 0]
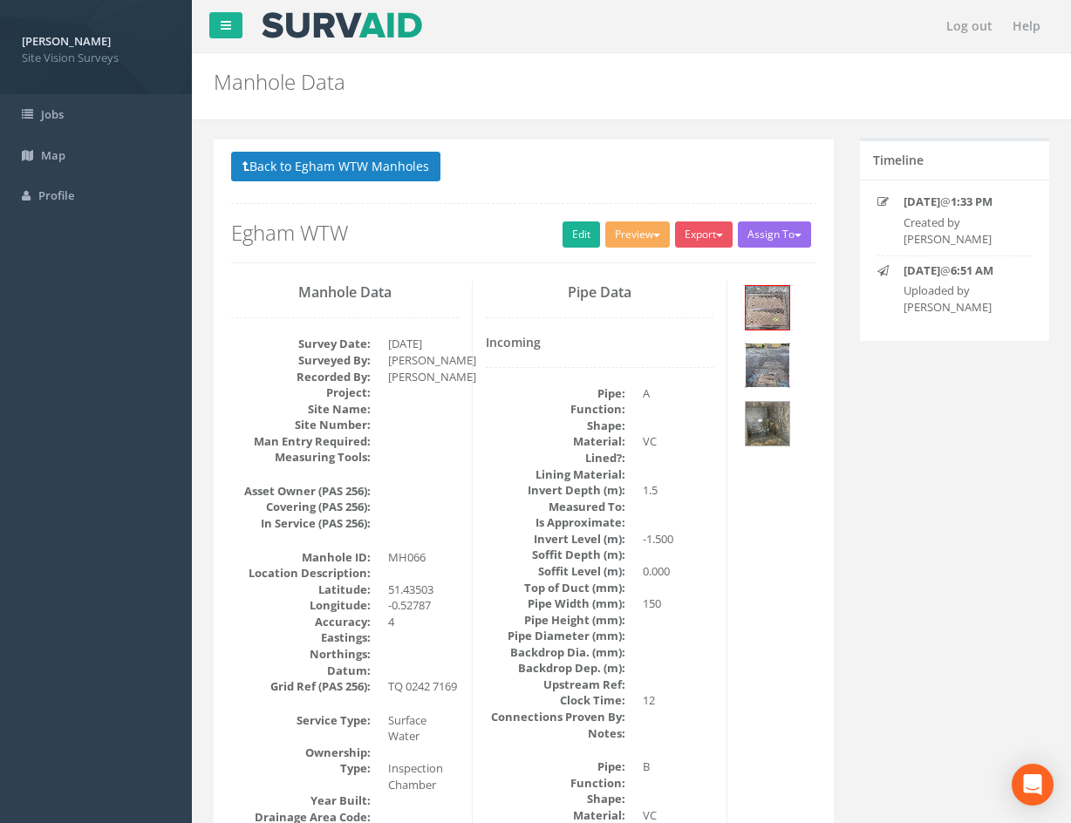
click at [786, 379] on img at bounding box center [768, 366] width 44 height 44
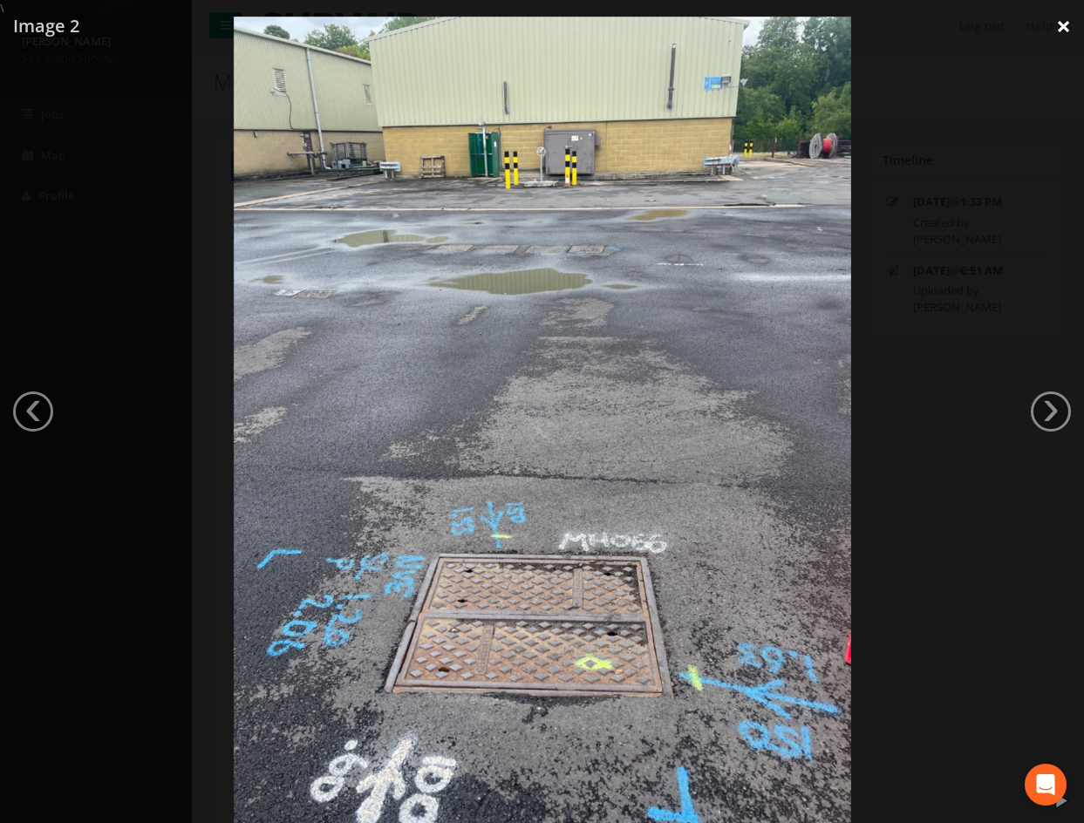
click at [1061, 29] on link "×" at bounding box center [1063, 26] width 41 height 52
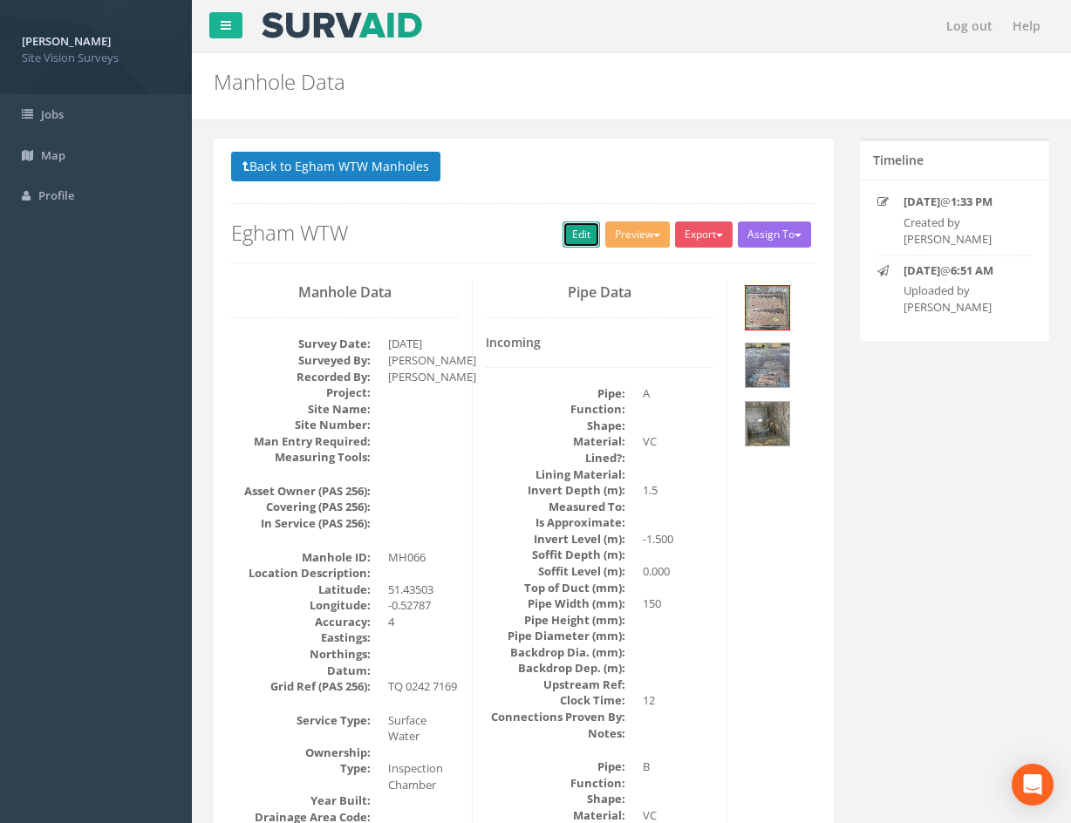
click at [563, 227] on link "Edit" at bounding box center [582, 235] width 38 height 26
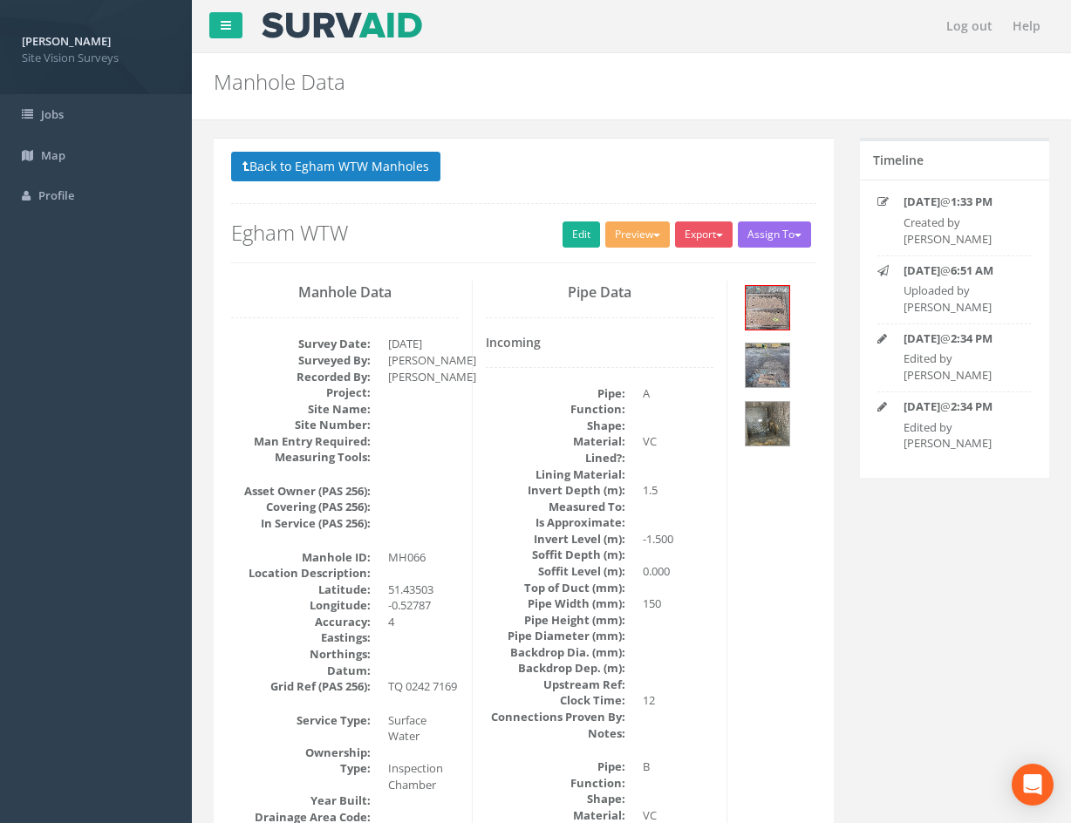
drag, startPoint x: 639, startPoint y: 714, endPoint x: 630, endPoint y: 413, distance: 301.0
click at [563, 240] on link "Edit" at bounding box center [582, 235] width 38 height 26
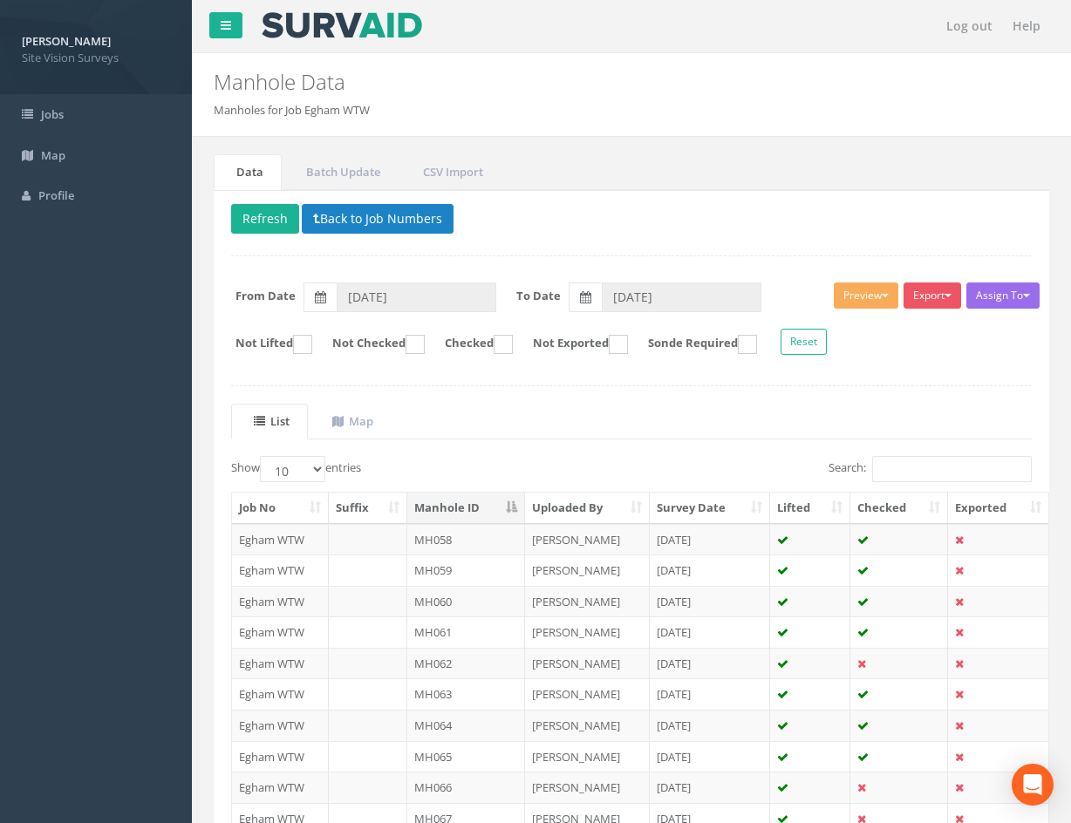
click at [655, 395] on div "Delete Refresh Back to Job Numbers Assign To No Companies Added Export SVS IC S…" at bounding box center [632, 553] width 836 height 726
click at [251, 212] on button "Refresh" at bounding box center [265, 219] width 68 height 30
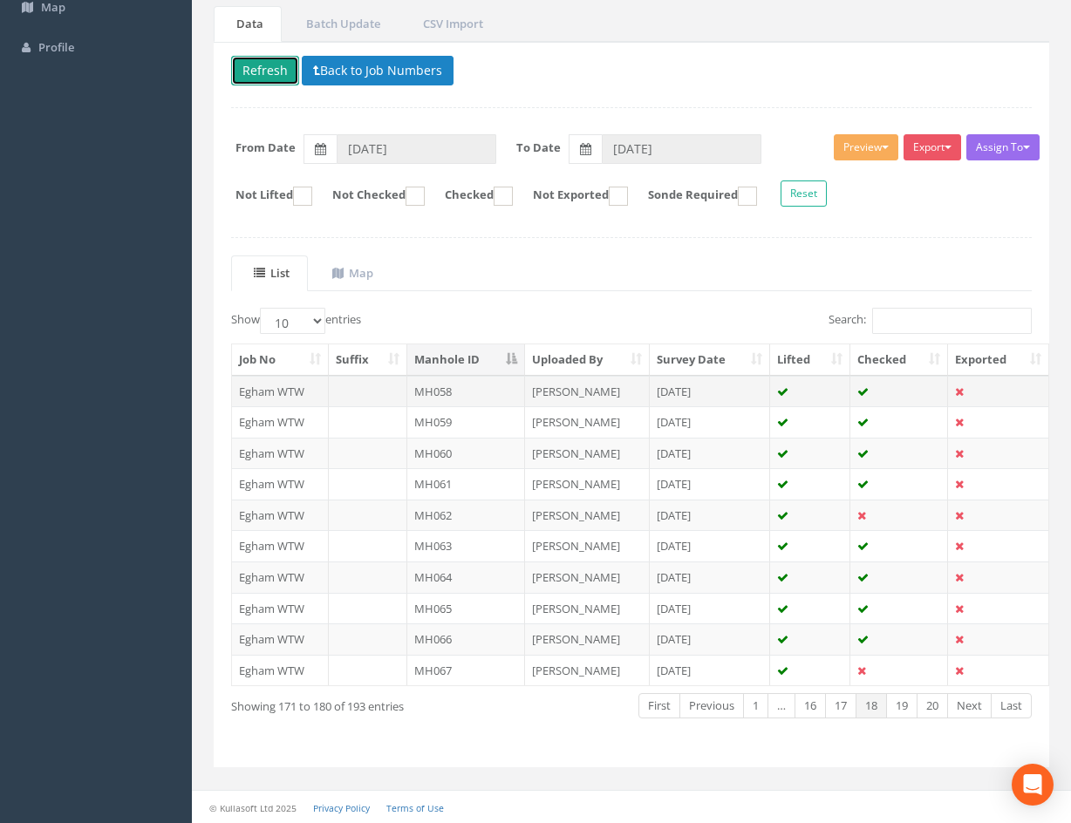
scroll to position [149, 0]
click at [885, 673] on td at bounding box center [899, 669] width 98 height 31
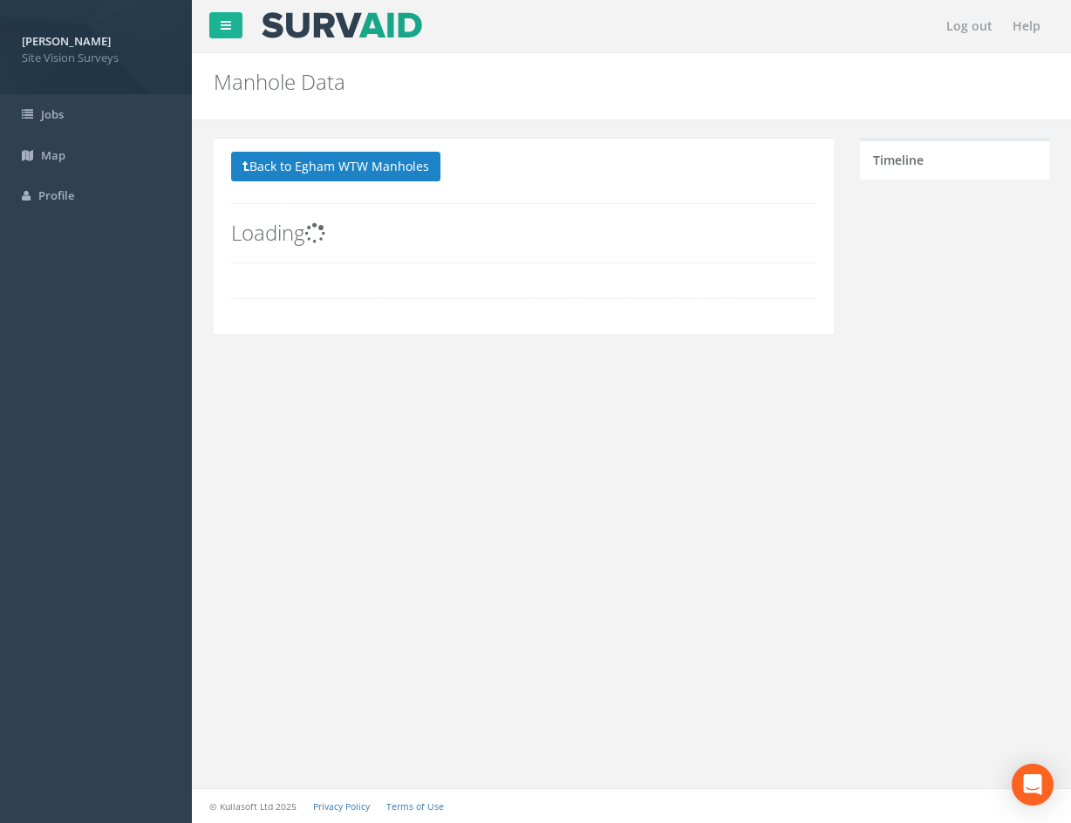
scroll to position [0, 0]
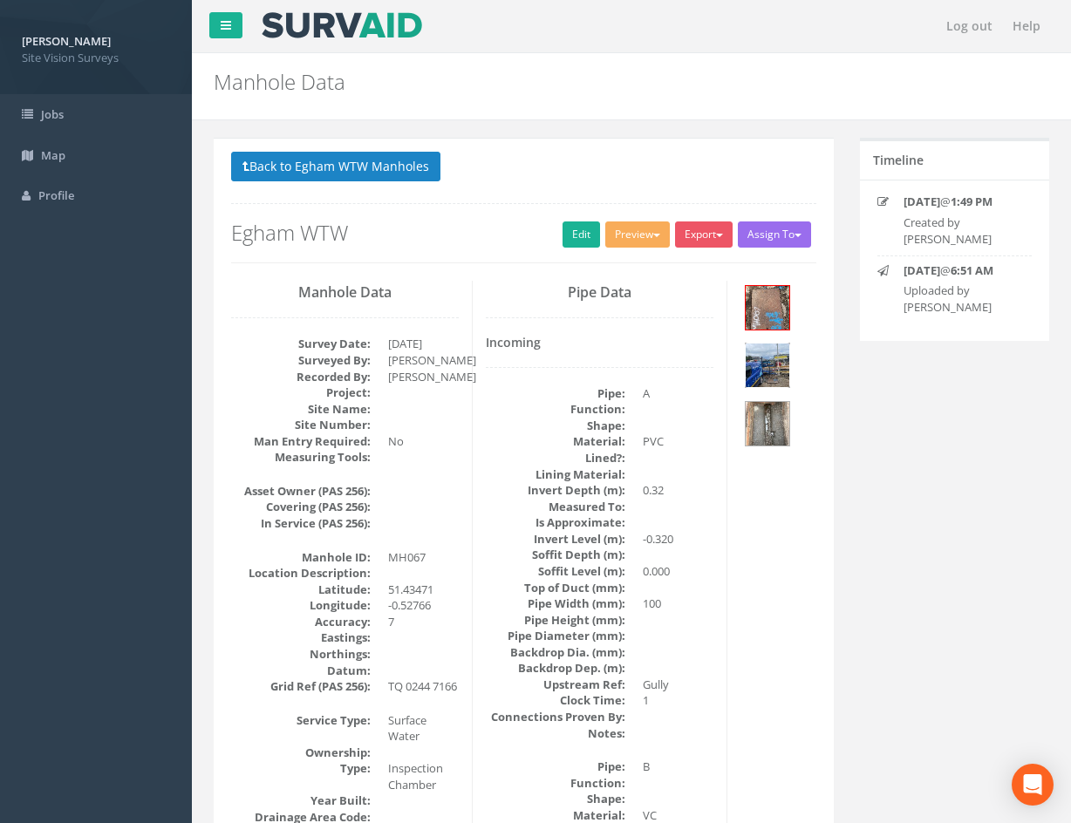
click at [764, 359] on img at bounding box center [768, 366] width 44 height 44
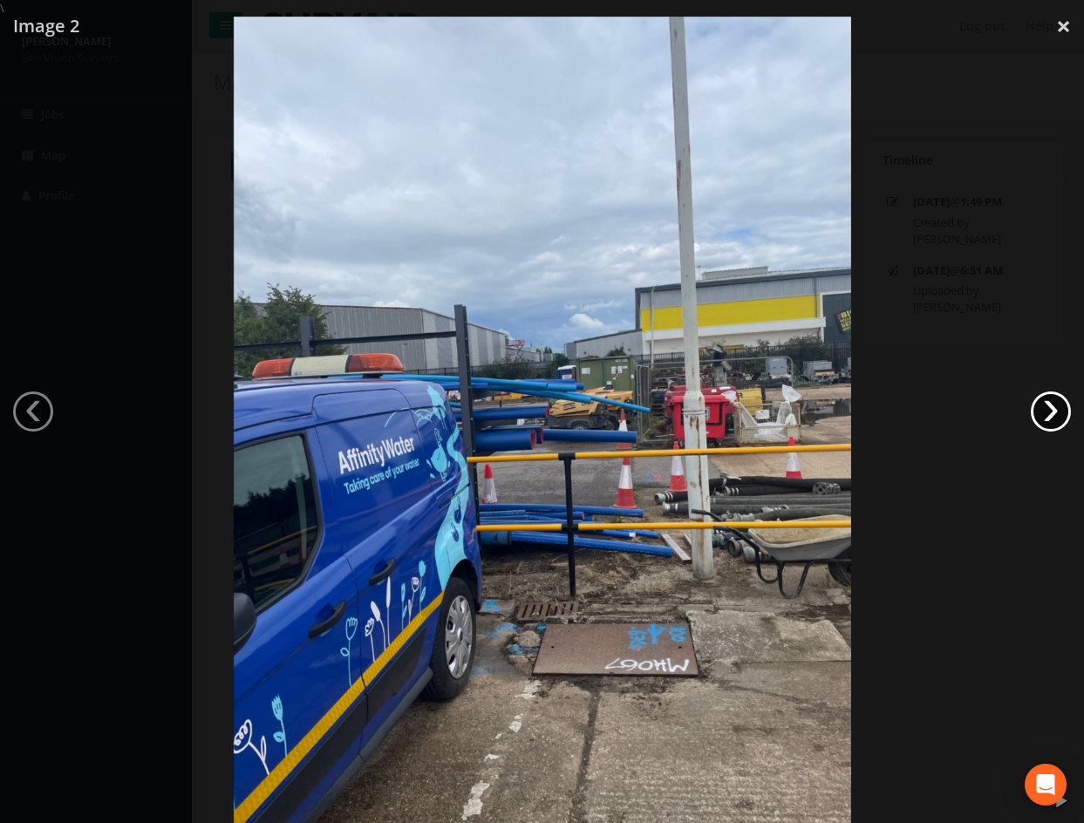
click at [1061, 401] on link "›" at bounding box center [1051, 412] width 40 height 40
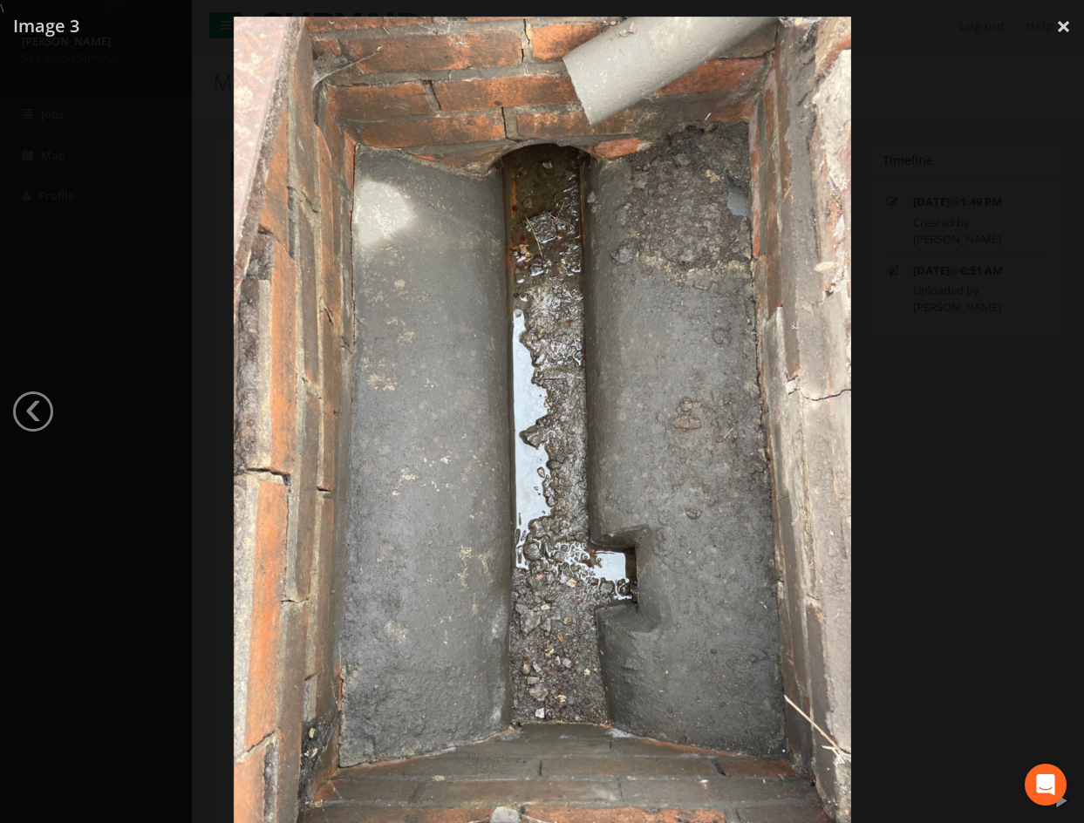
click at [985, 542] on div at bounding box center [542, 428] width 1084 height 823
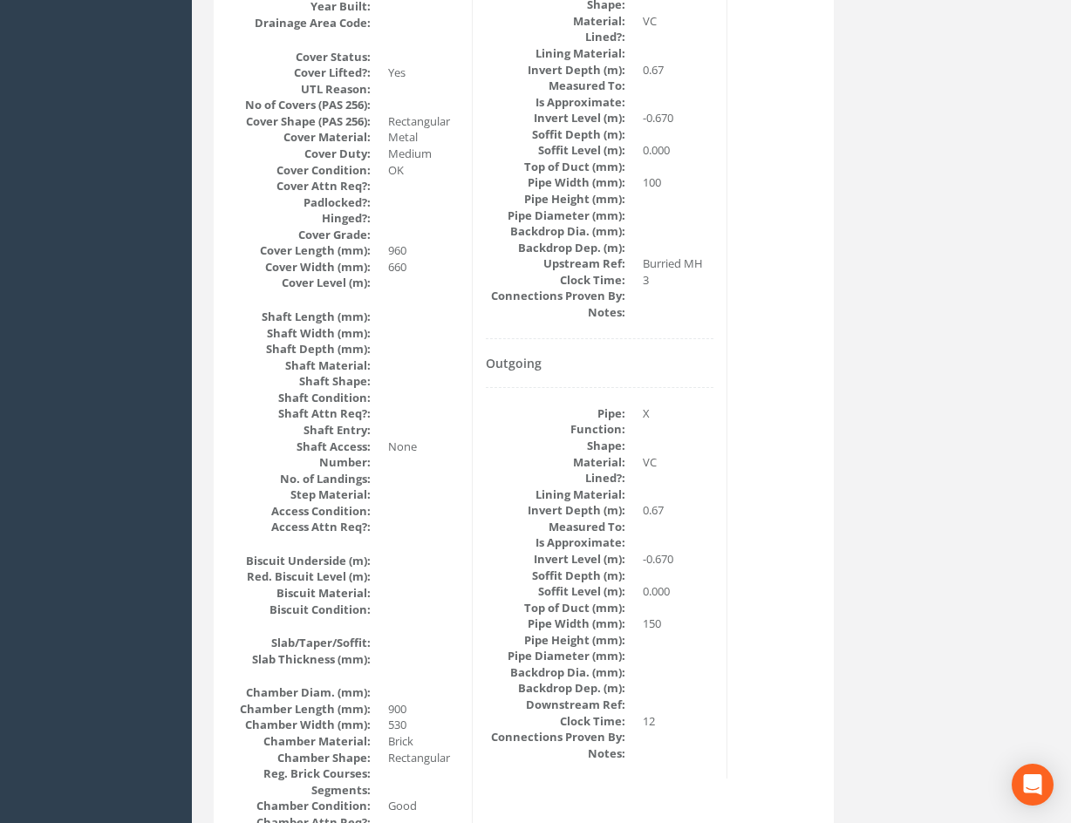
scroll to position [1047, 0]
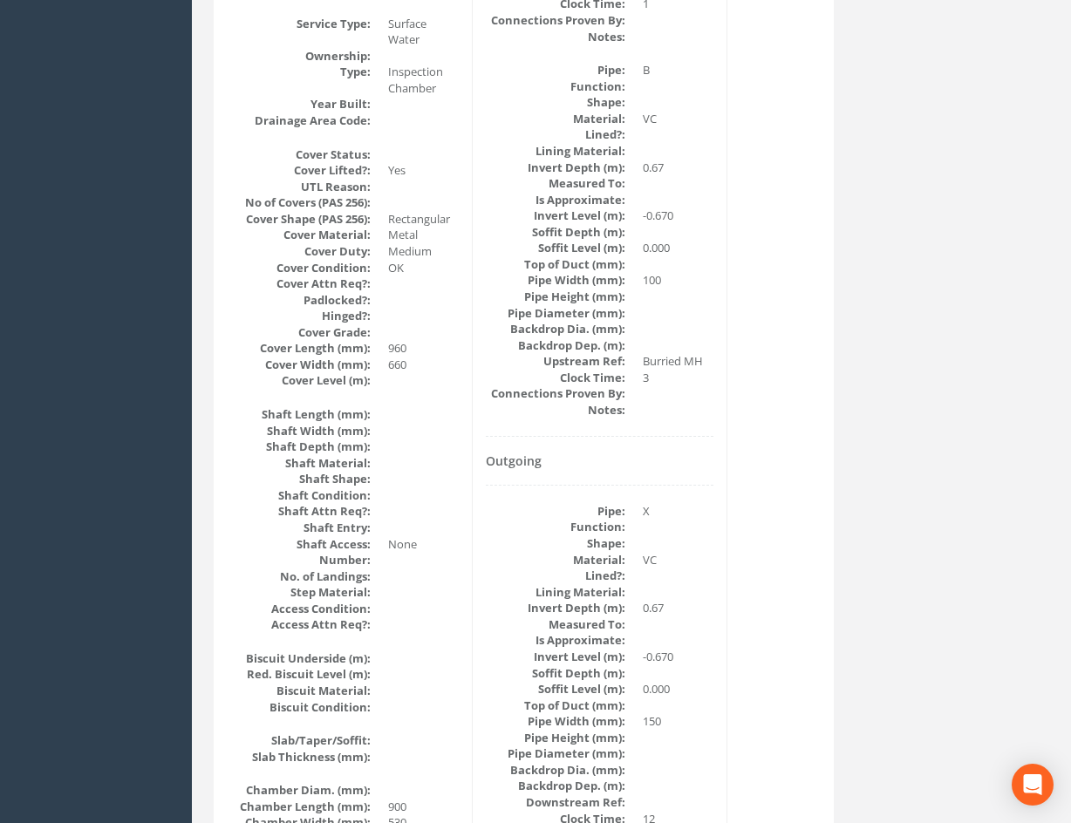
drag, startPoint x: 802, startPoint y: 549, endPoint x: 802, endPoint y: 470, distance: 78.5
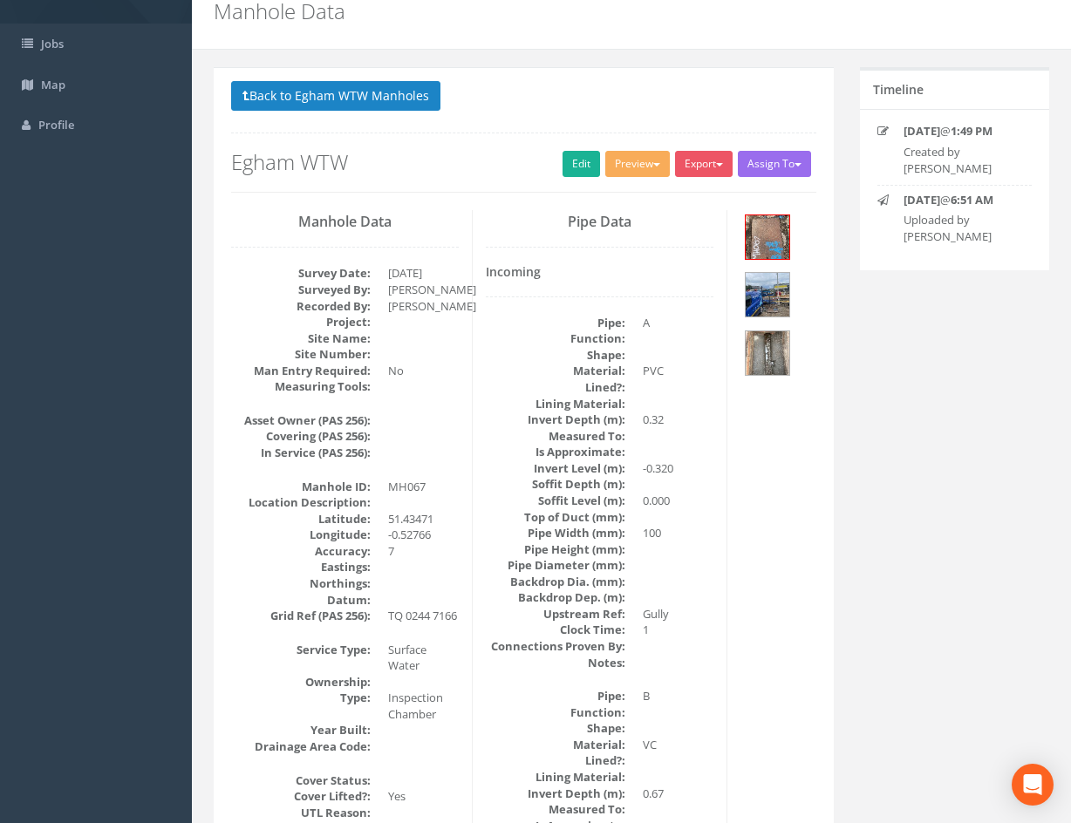
scroll to position [8, 0]
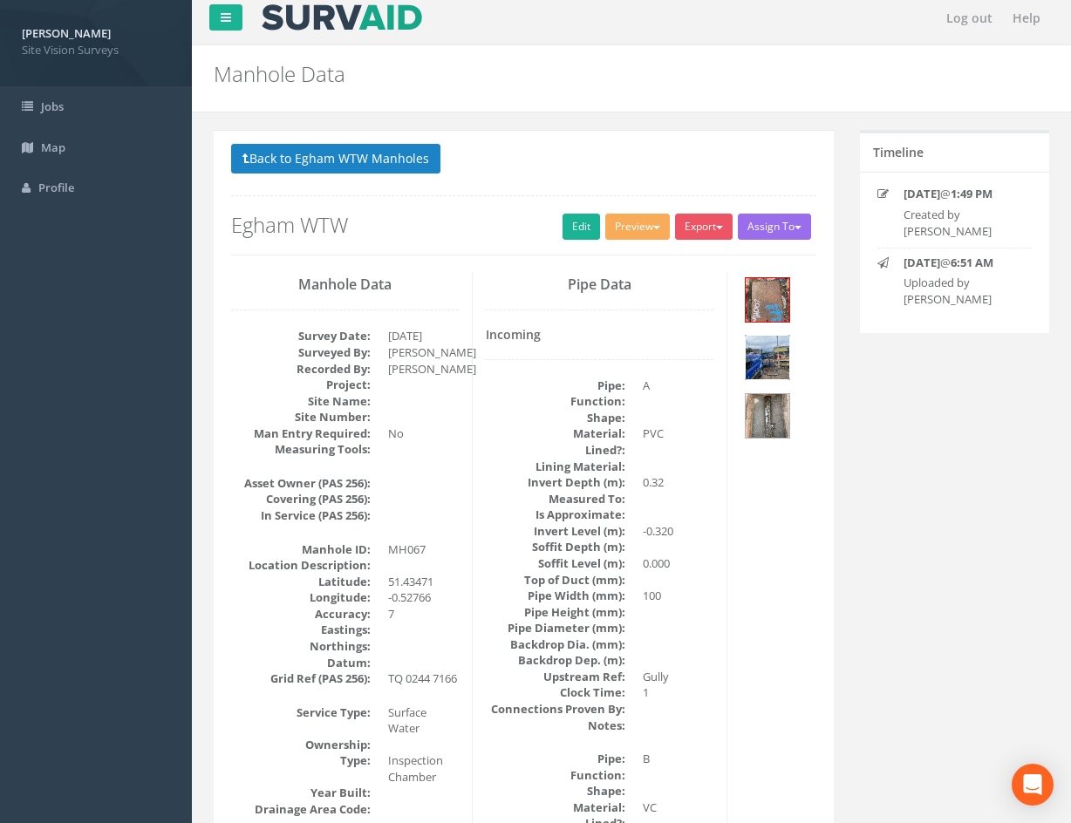
click at [765, 362] on img at bounding box center [768, 358] width 44 height 44
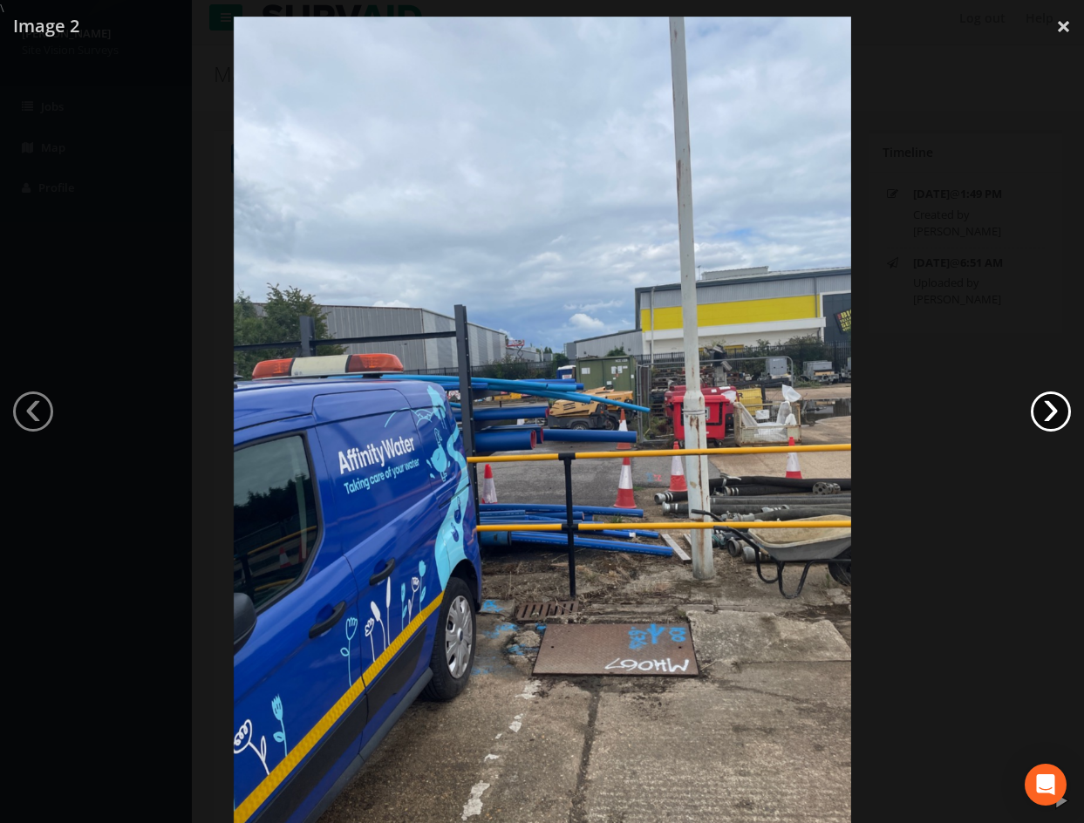
click at [1060, 416] on link "›" at bounding box center [1051, 412] width 40 height 40
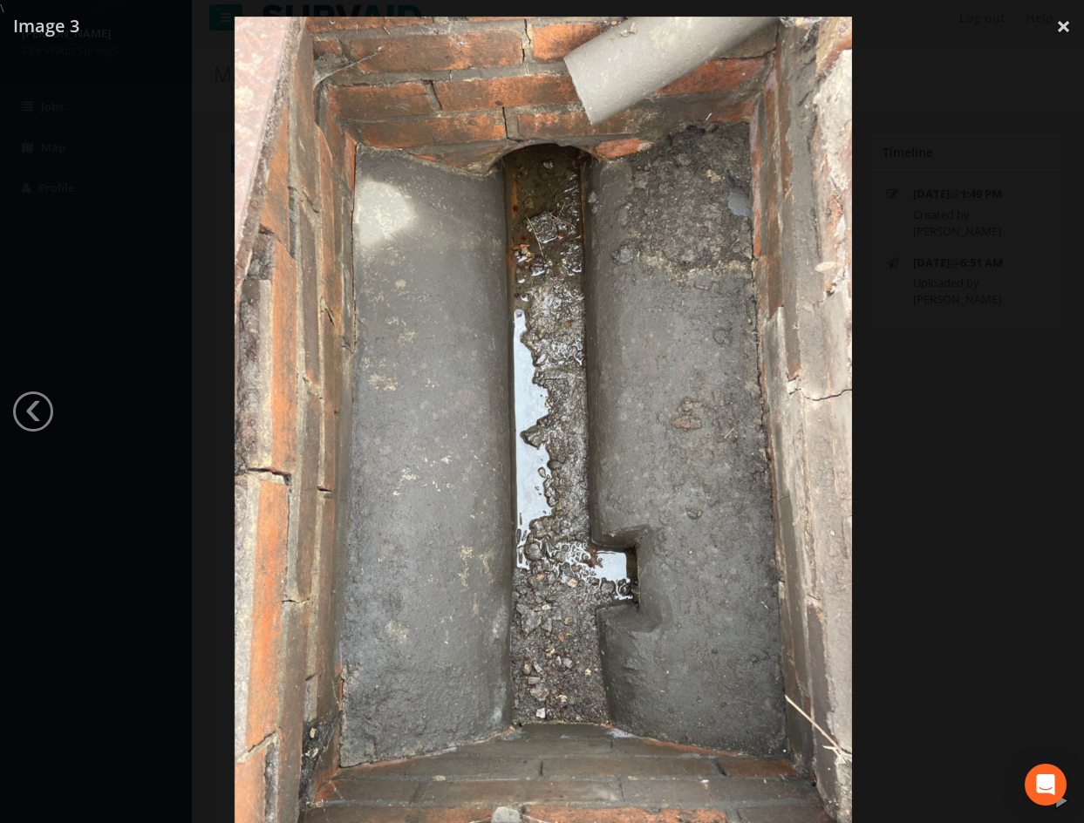
click at [960, 331] on div at bounding box center [543, 428] width 1084 height 823
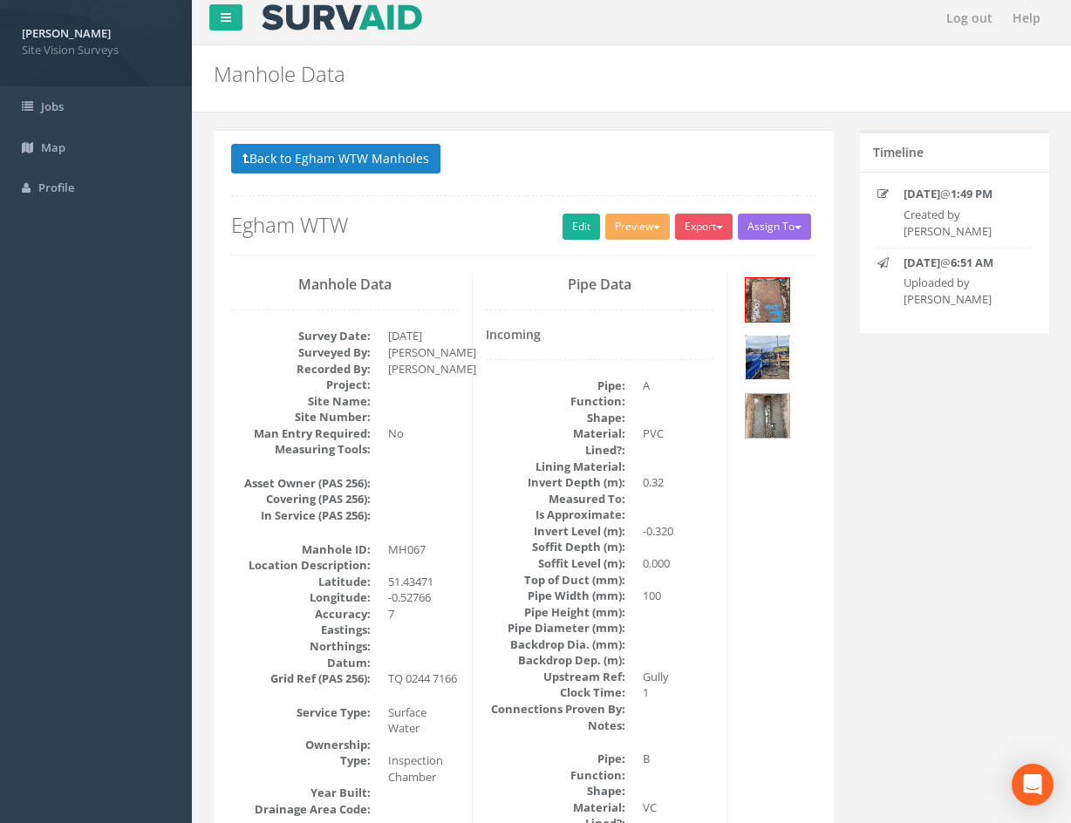
click at [774, 365] on img at bounding box center [768, 358] width 44 height 44
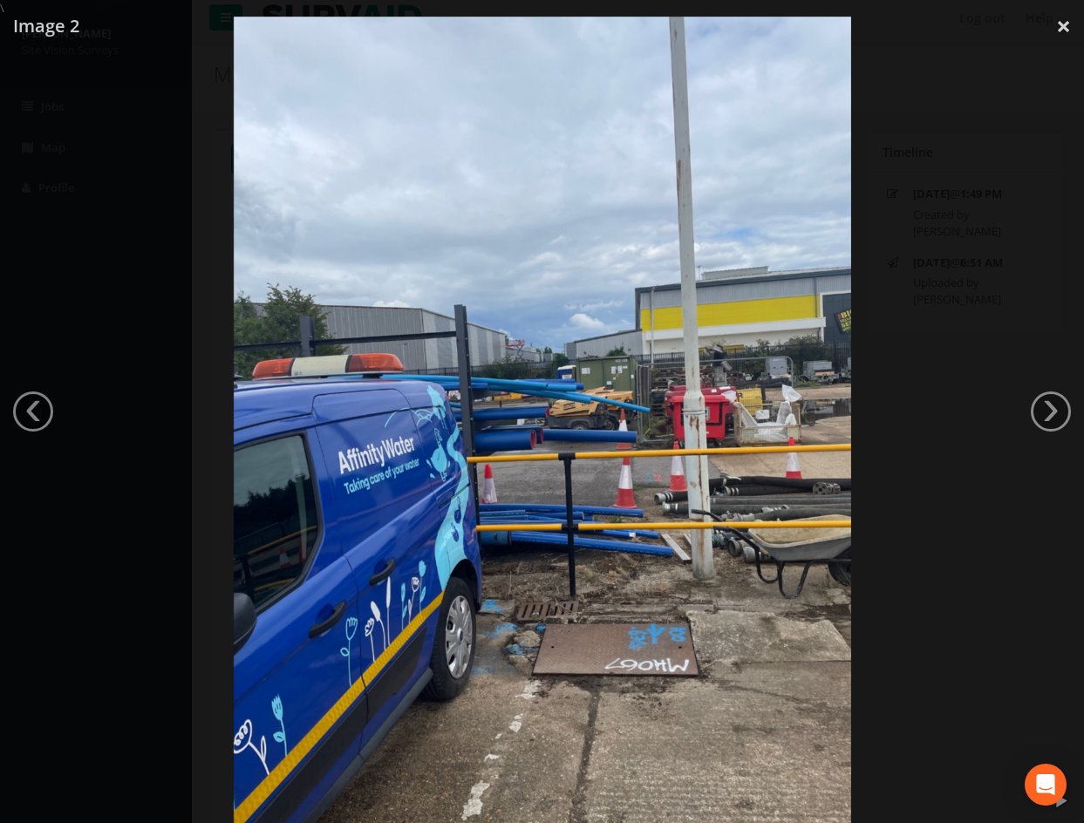
click at [945, 574] on div at bounding box center [542, 428] width 1084 height 823
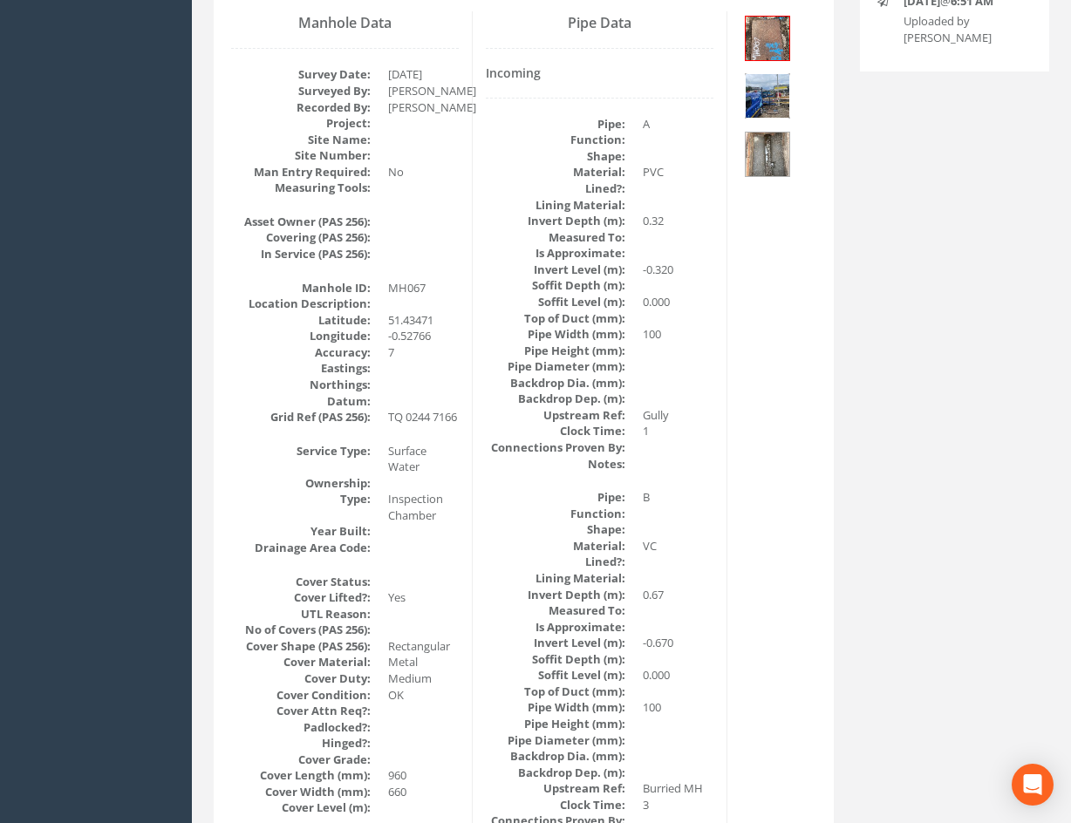
scroll to position [0, 0]
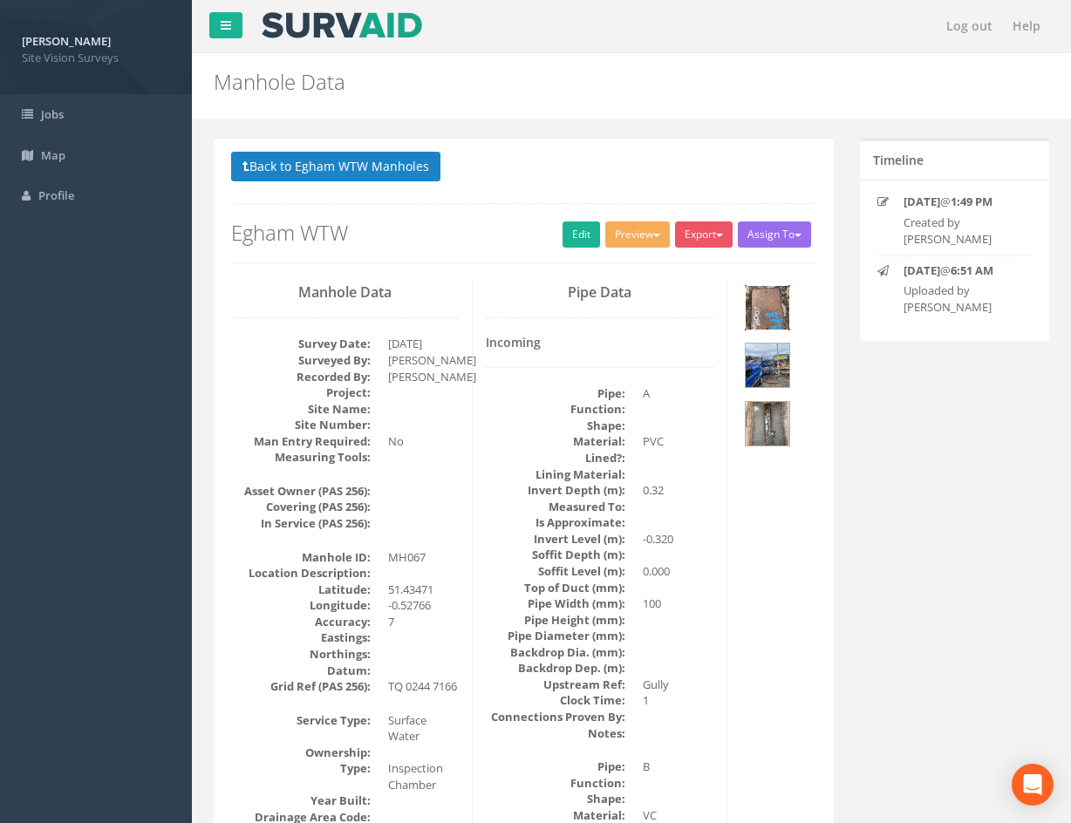
click at [772, 302] on img at bounding box center [768, 308] width 44 height 44
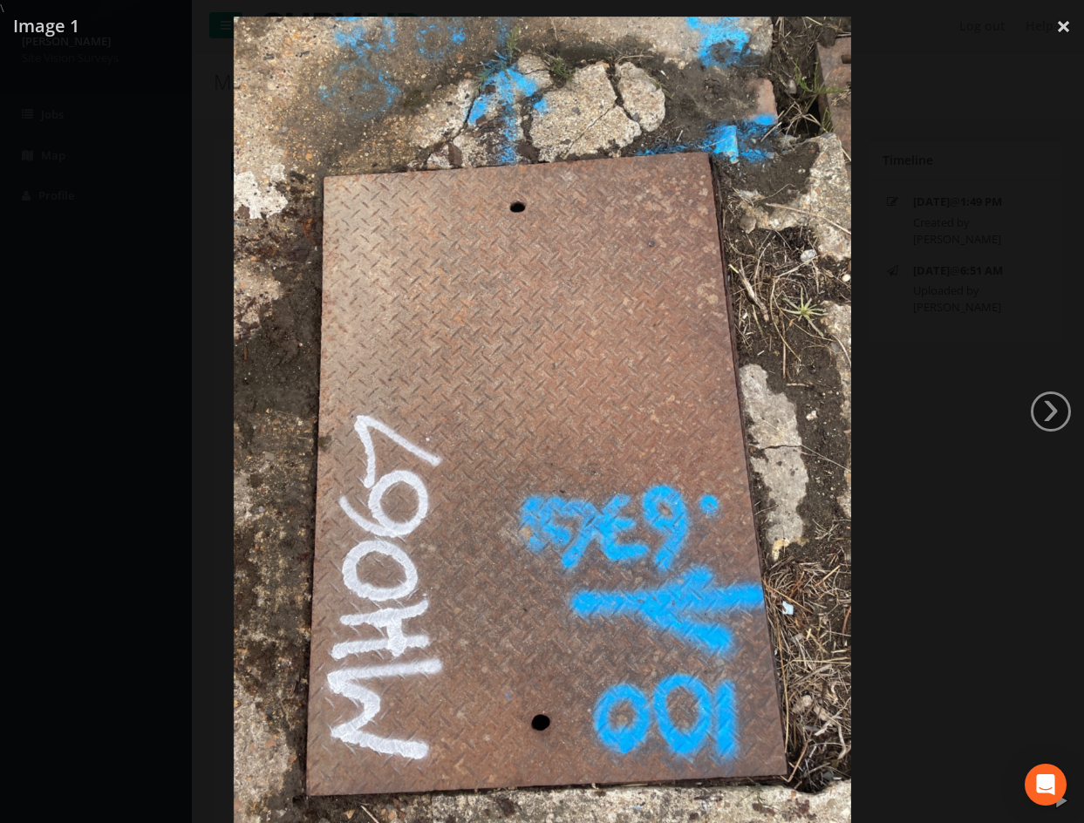
click at [1039, 356] on div at bounding box center [542, 428] width 1084 height 823
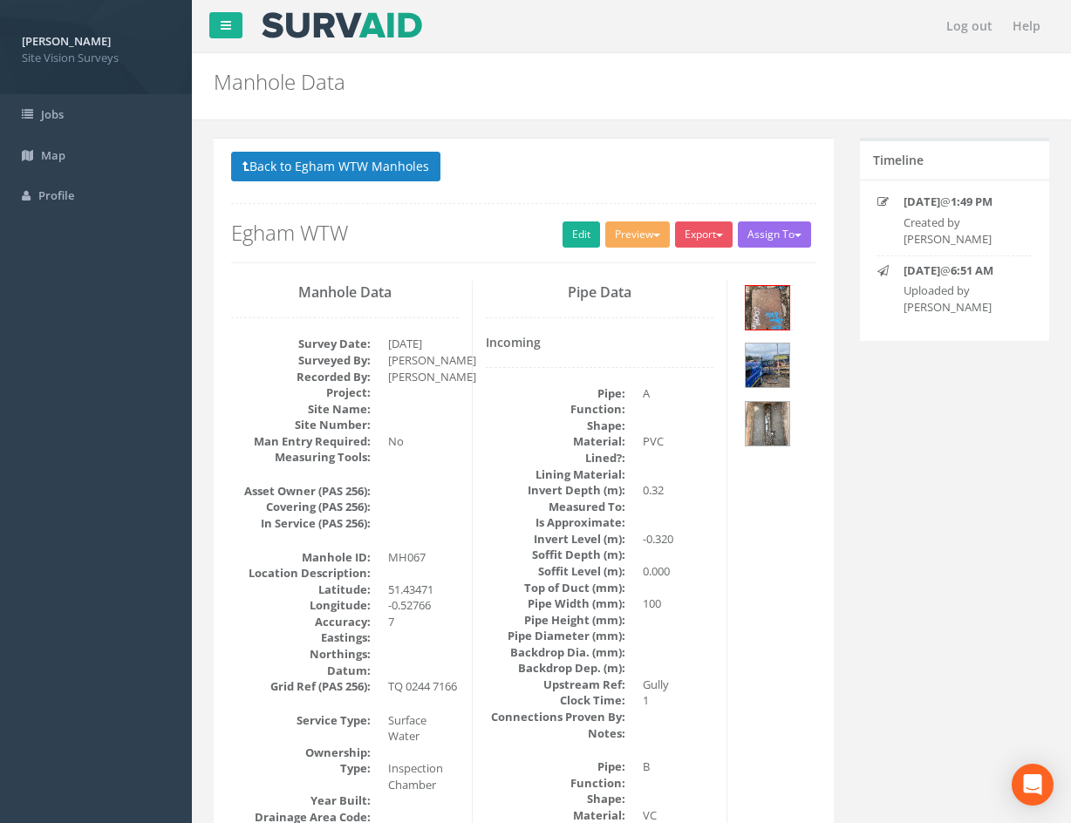
drag, startPoint x: 775, startPoint y: 619, endPoint x: 773, endPoint y: 465, distance: 154.4
click at [772, 317] on img at bounding box center [768, 308] width 44 height 44
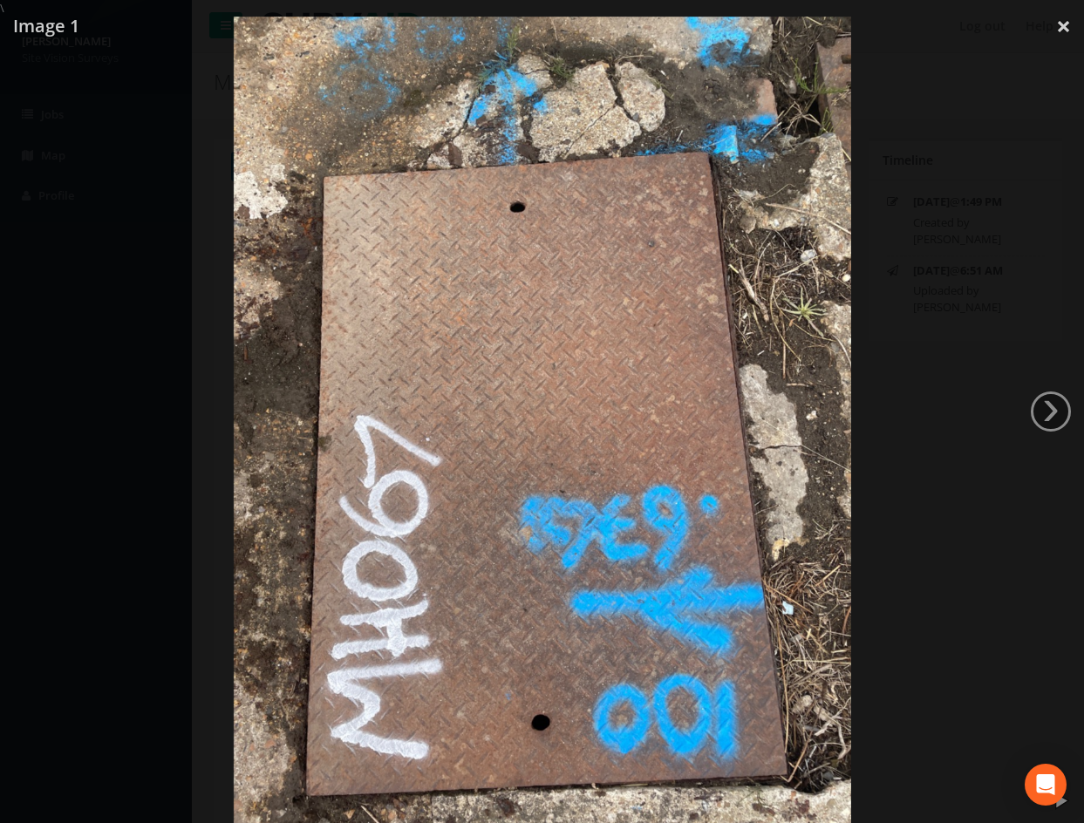
click at [954, 376] on div at bounding box center [542, 428] width 1084 height 823
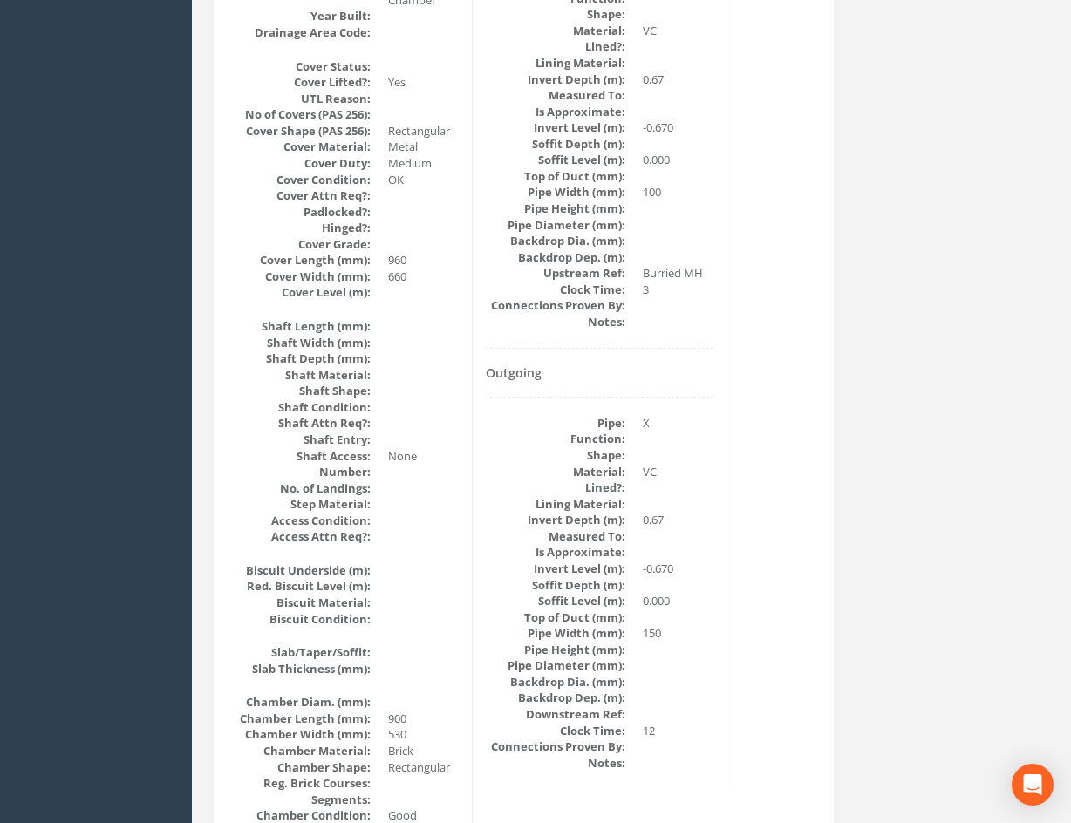
scroll to position [872, 0]
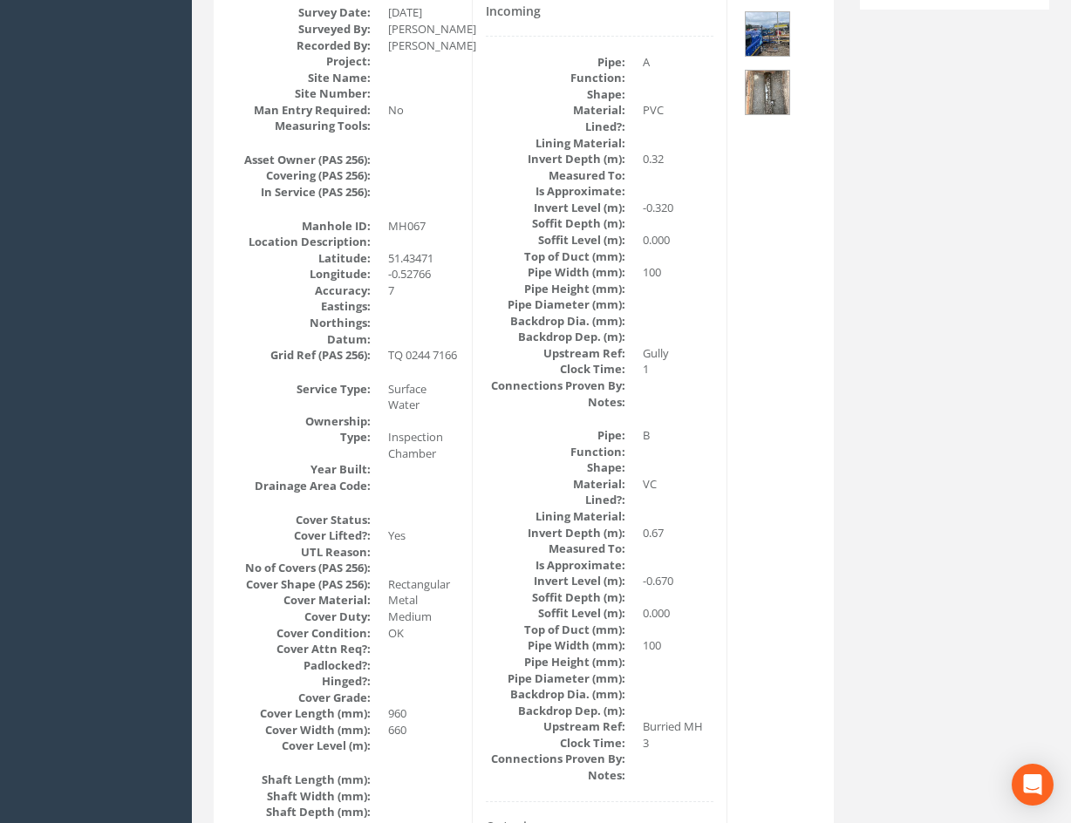
drag, startPoint x: 756, startPoint y: 515, endPoint x: 766, endPoint y: 465, distance: 50.6
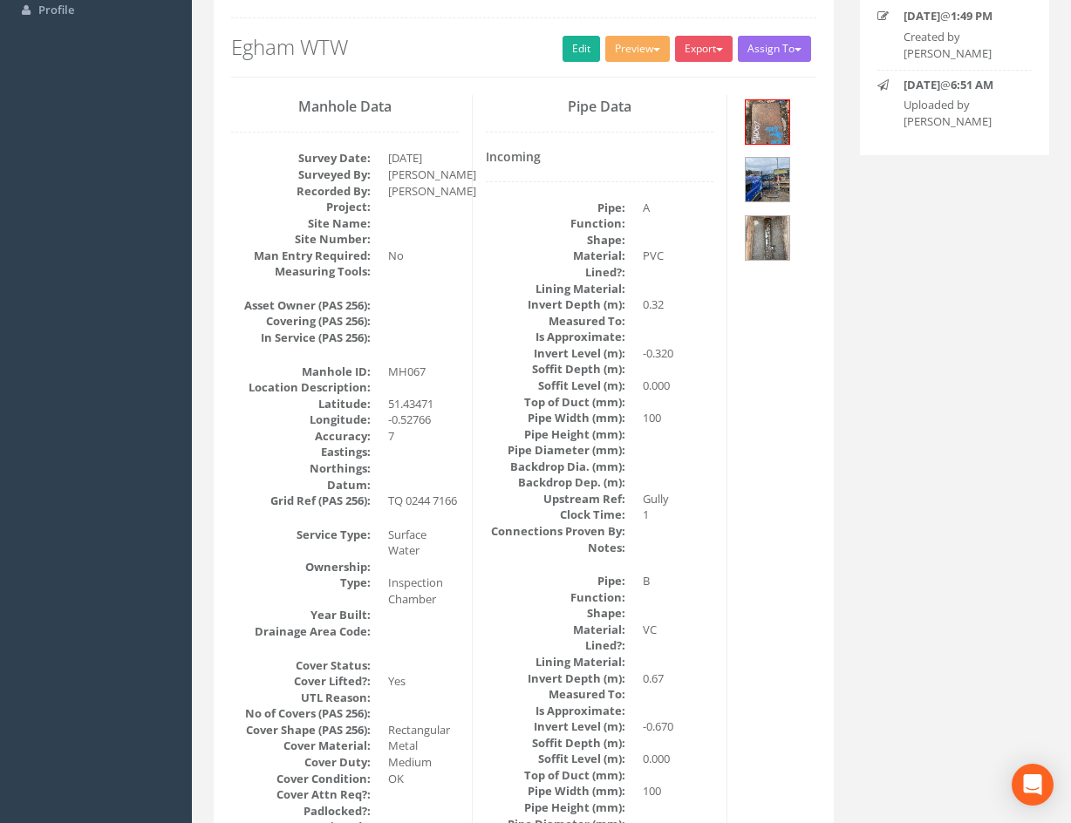
drag, startPoint x: 760, startPoint y: 651, endPoint x: 771, endPoint y: 630, distance: 24.6
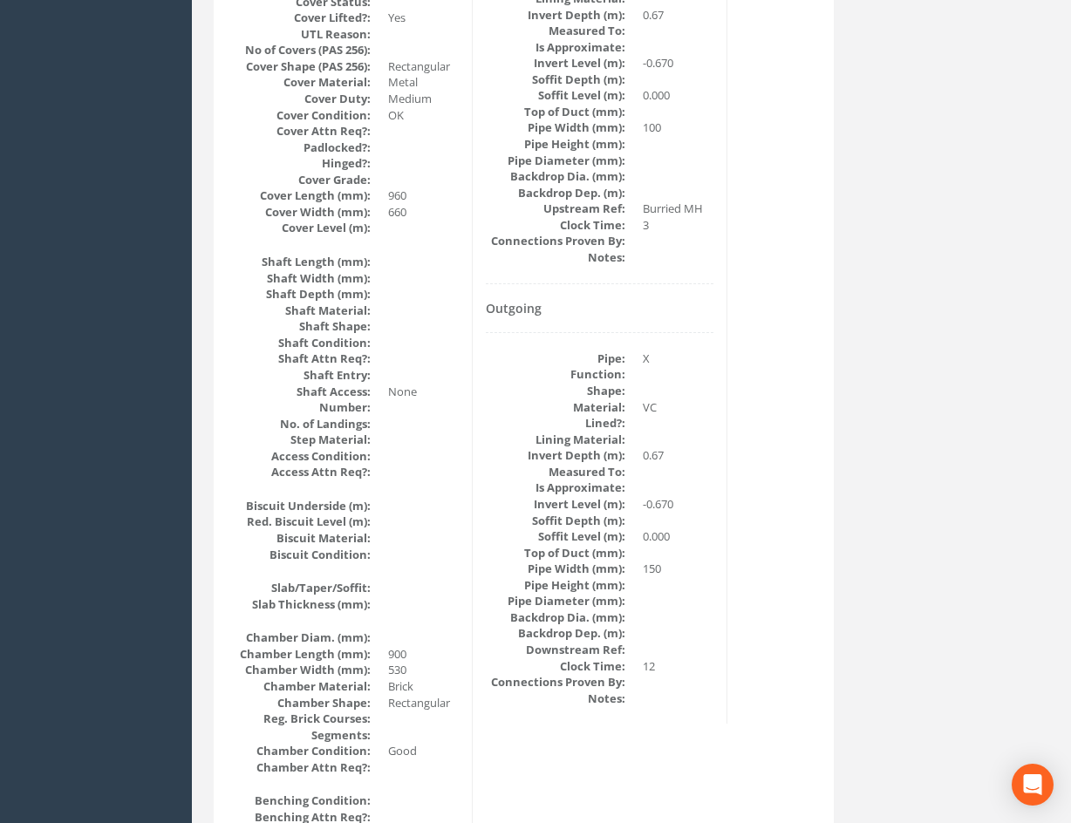
scroll to position [883, 0]
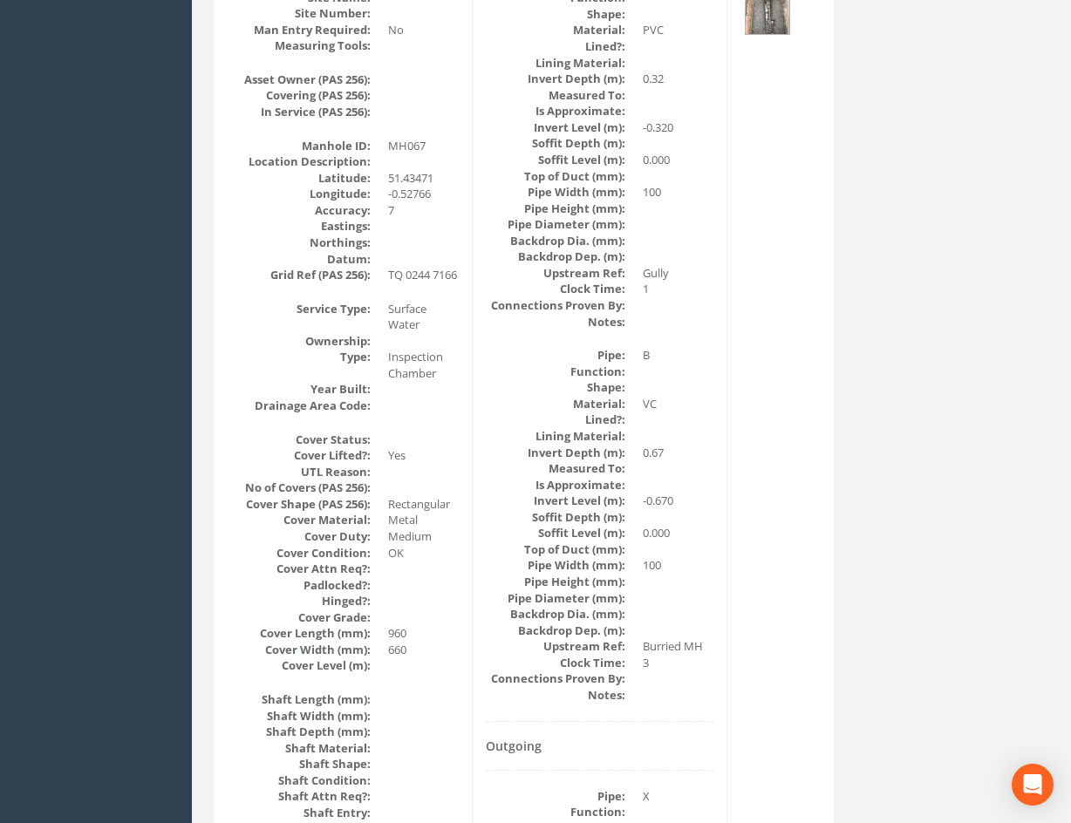
drag, startPoint x: 792, startPoint y: 506, endPoint x: 788, endPoint y: 488, distance: 18.6
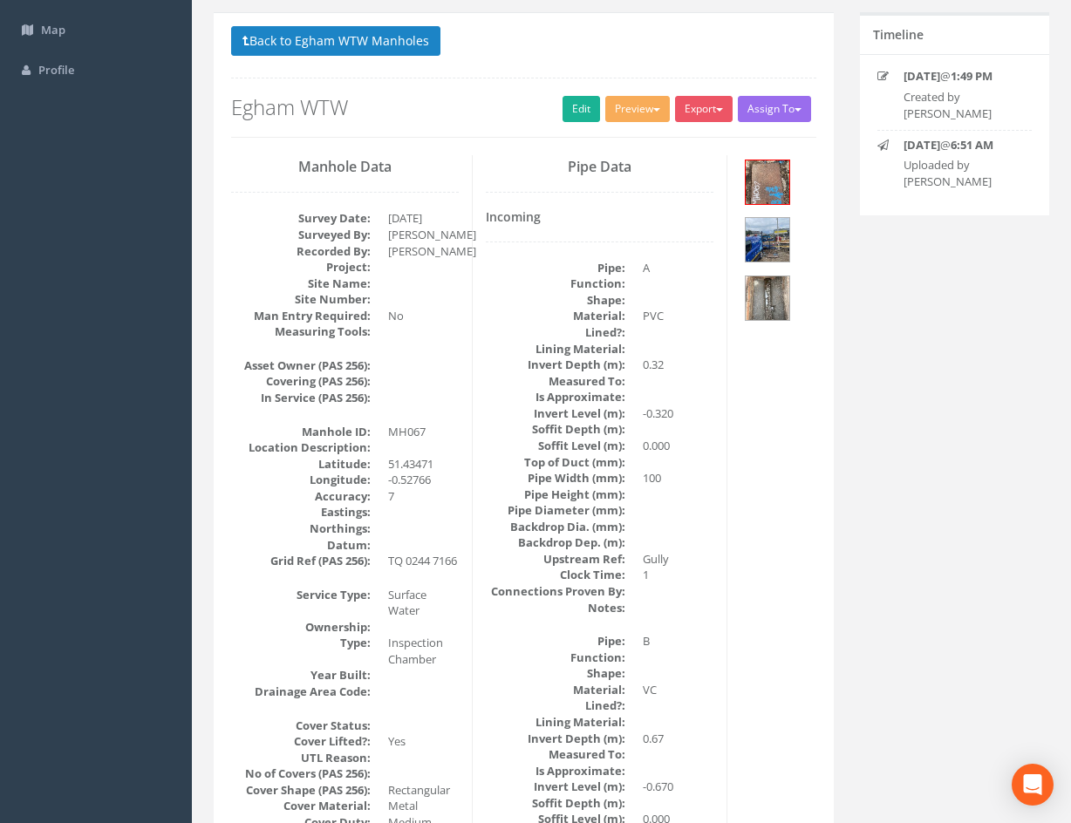
scroll to position [124, 0]
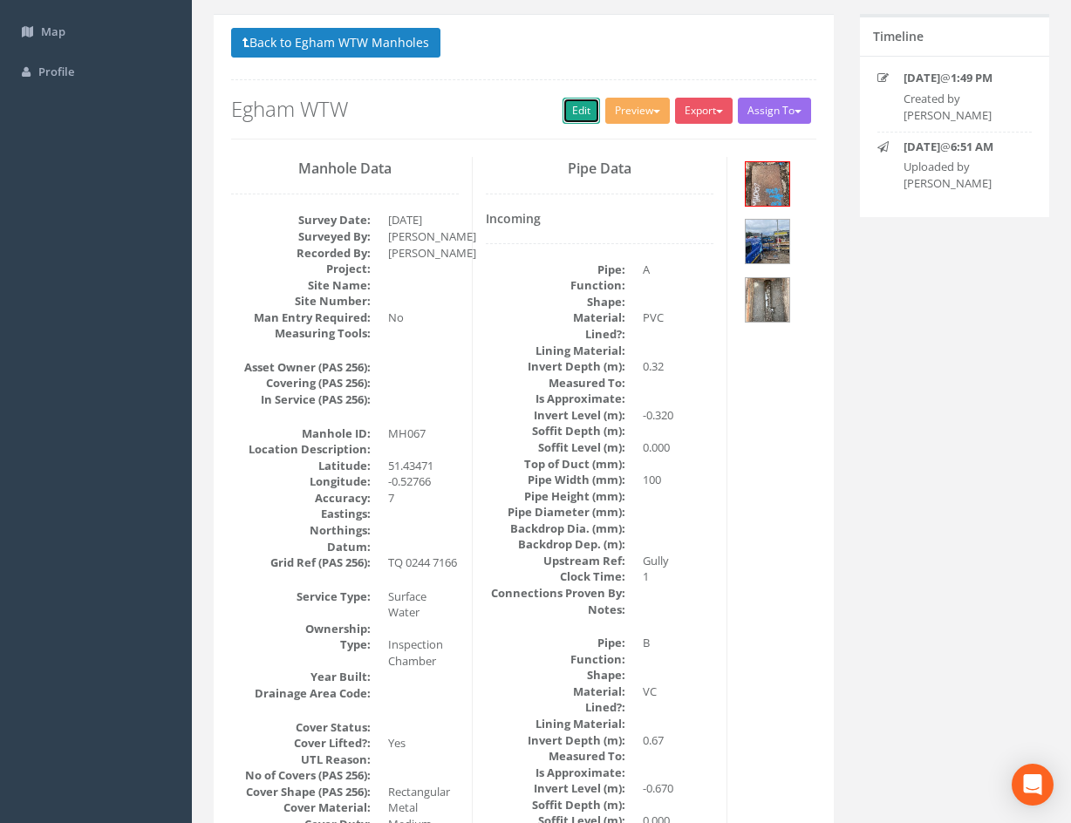
click at [578, 119] on link "Edit" at bounding box center [582, 111] width 38 height 26
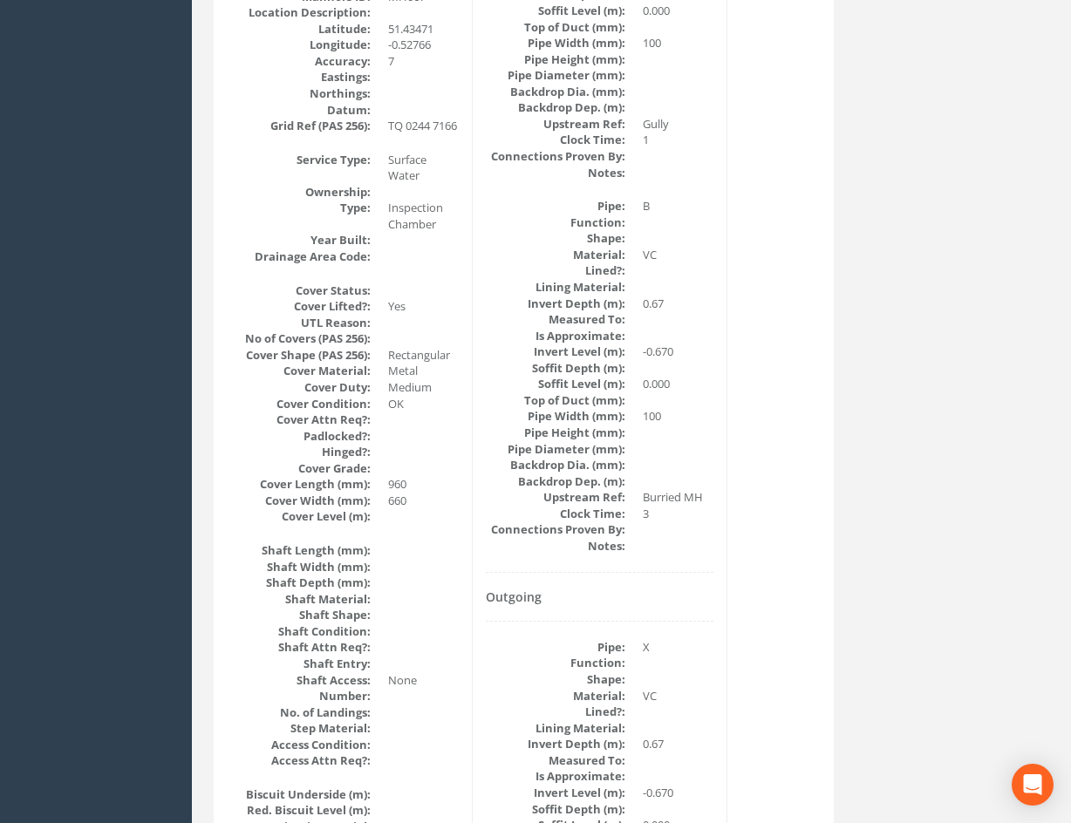
scroll to position [0, 0]
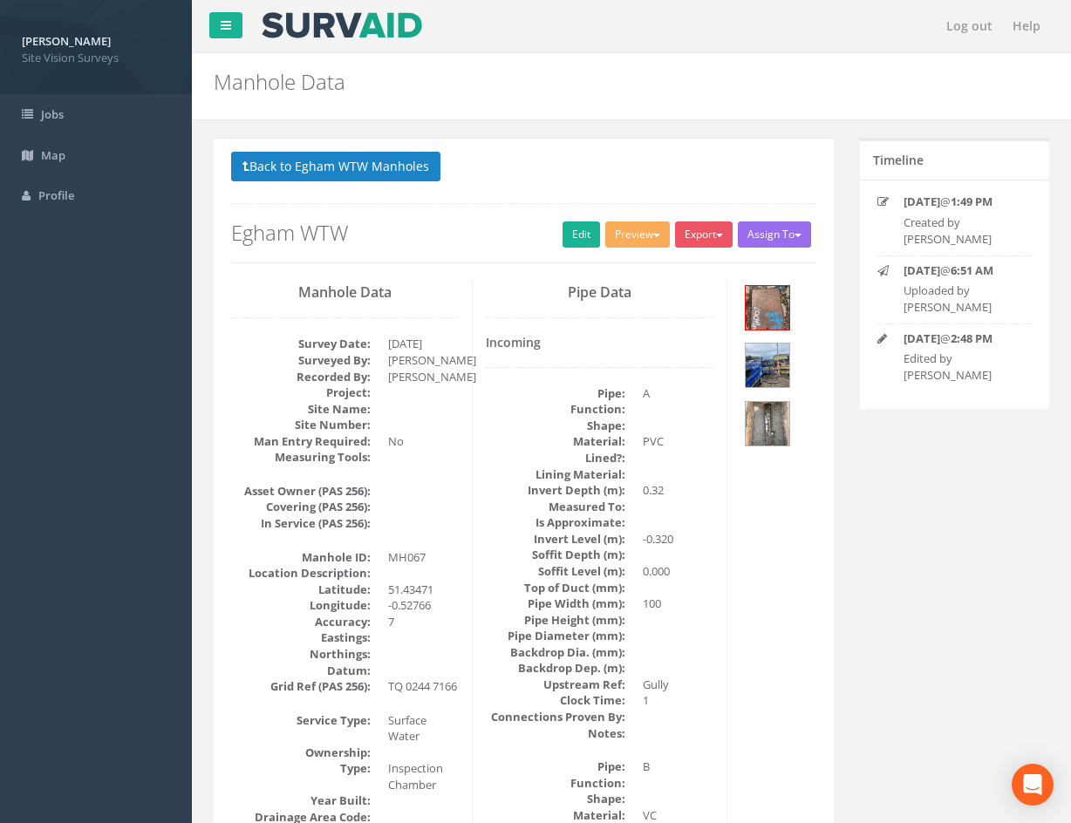
drag, startPoint x: 709, startPoint y: 678, endPoint x: 666, endPoint y: 381, distance: 299.6
click at [304, 170] on button "Back to Egham WTW Manholes" at bounding box center [335, 167] width 209 height 30
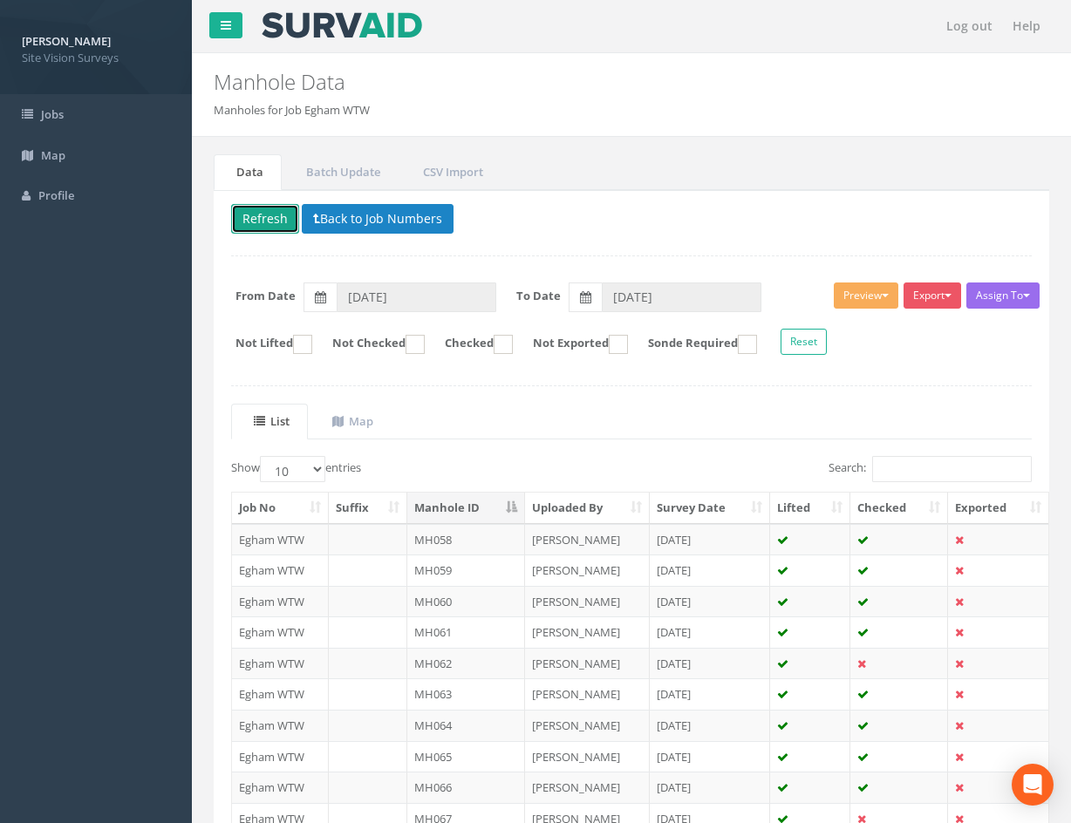
click at [261, 220] on button "Refresh" at bounding box center [265, 219] width 68 height 30
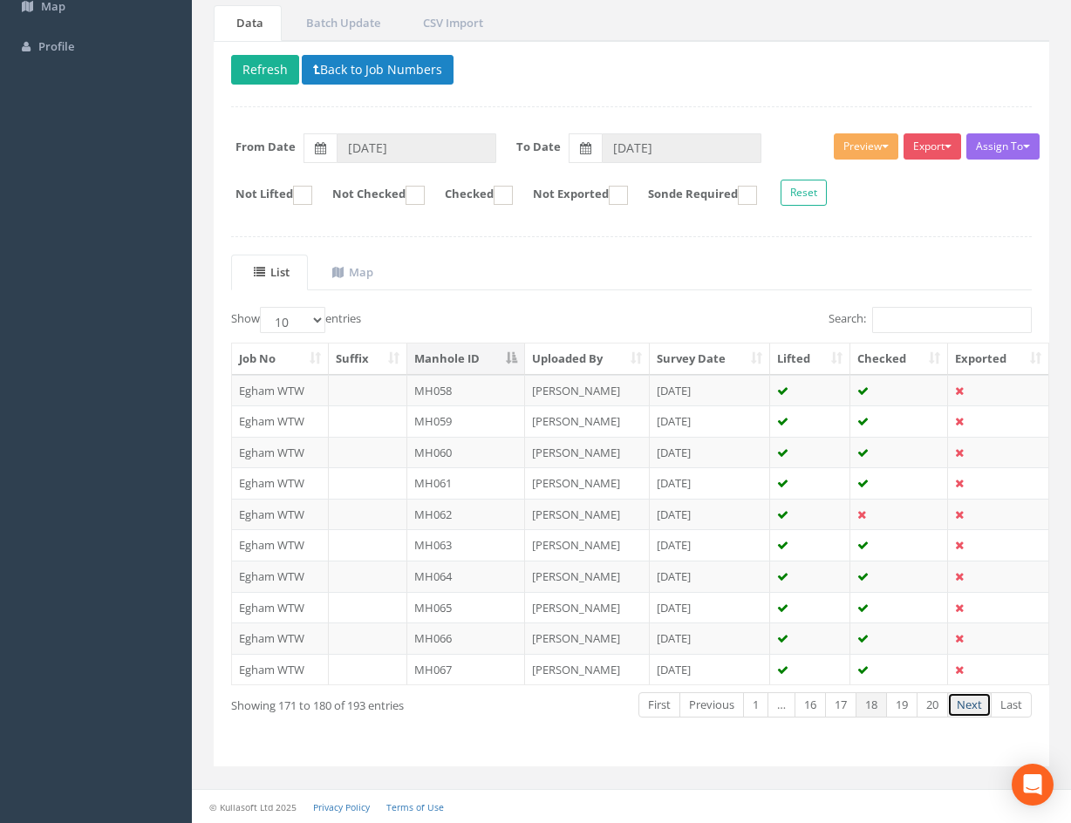
click at [973, 708] on link "Next" at bounding box center [969, 704] width 44 height 25
click at [890, 390] on td at bounding box center [899, 390] width 98 height 31
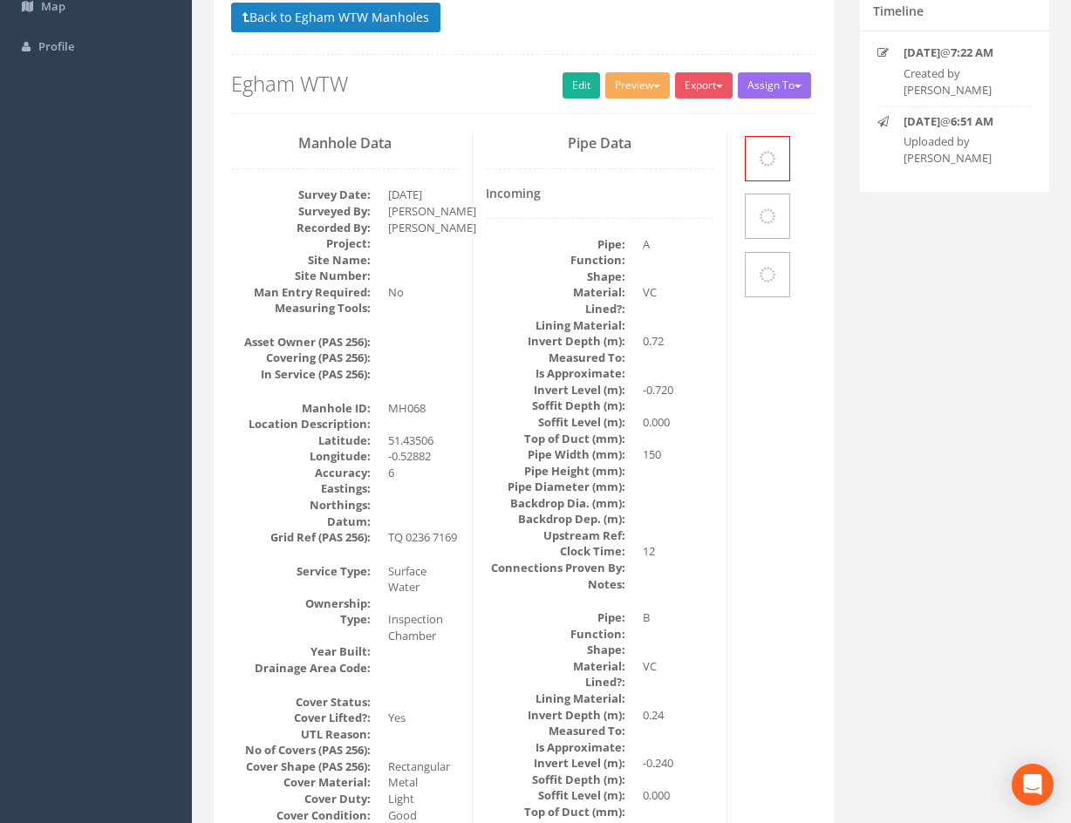
scroll to position [0, 0]
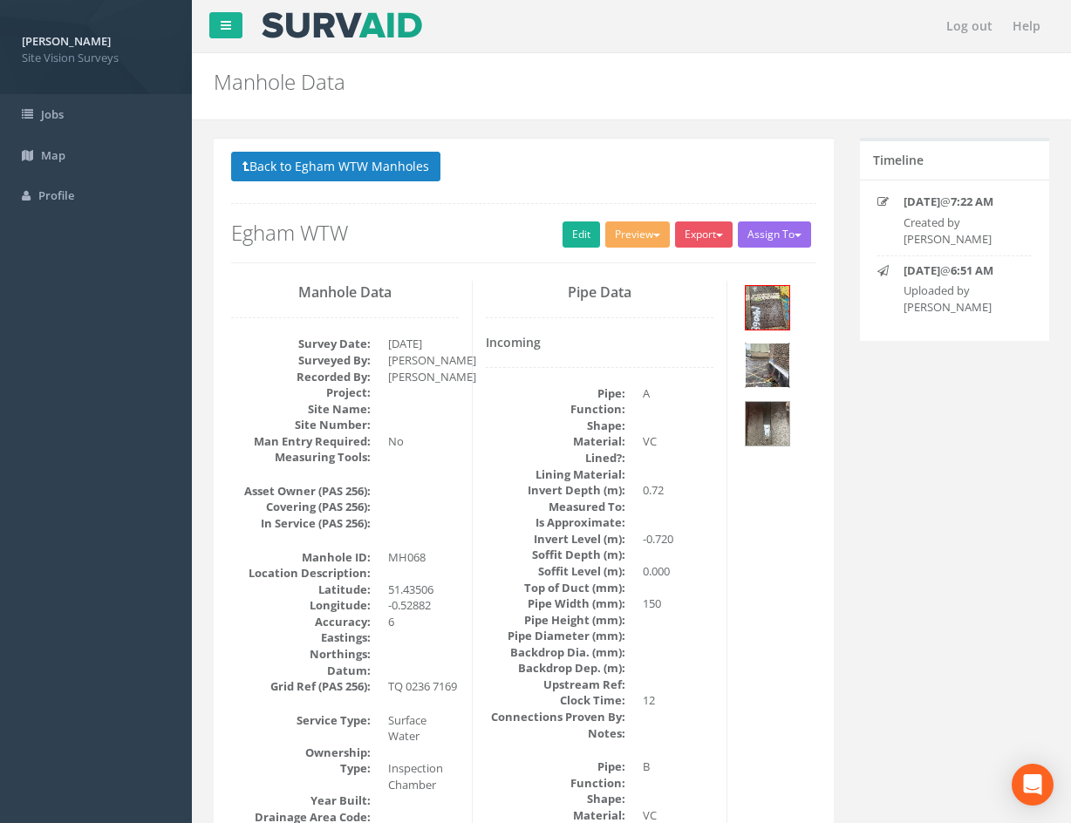
click at [776, 362] on img at bounding box center [768, 366] width 44 height 44
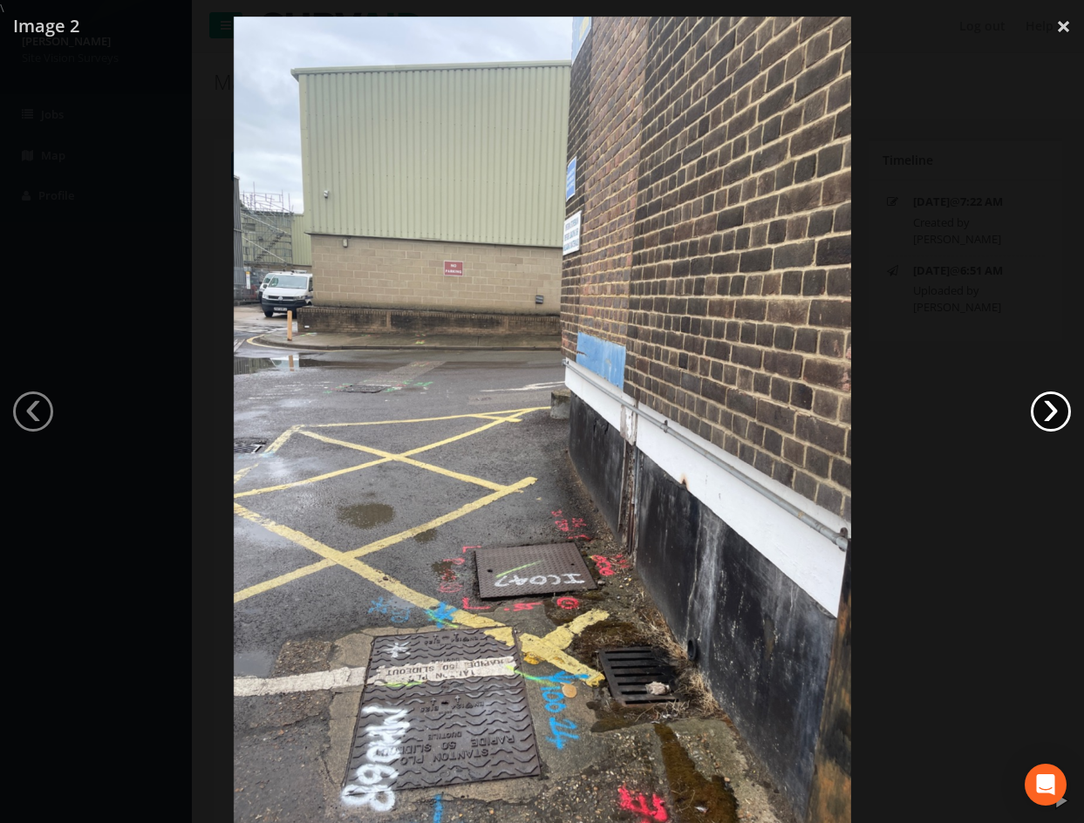
click at [1053, 414] on link "›" at bounding box center [1051, 412] width 40 height 40
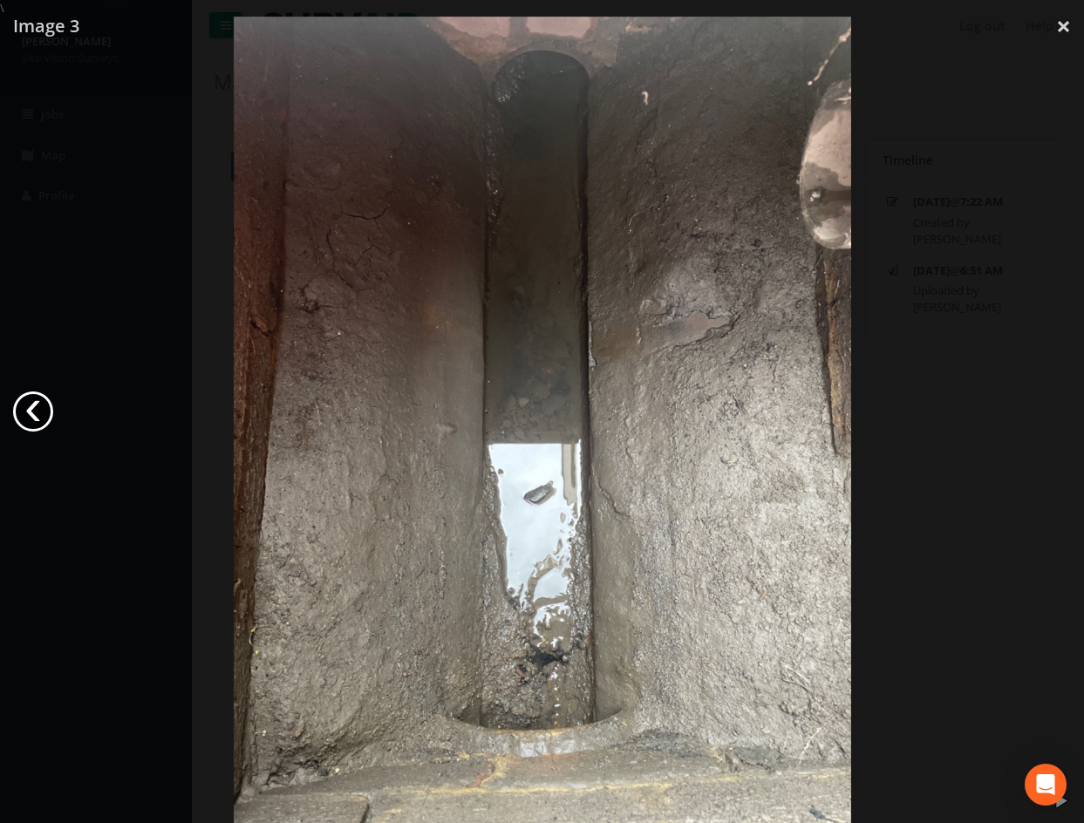
click at [33, 413] on link "‹" at bounding box center [33, 412] width 40 height 40
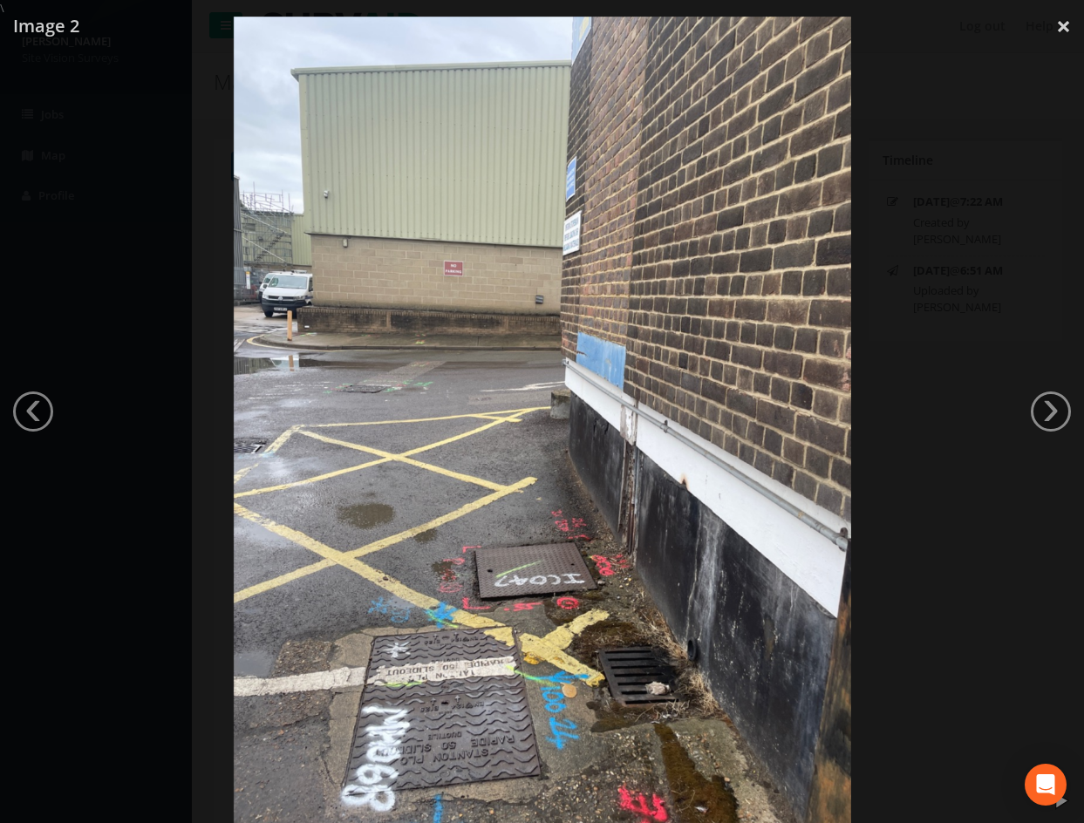
click at [32, 412] on link "‹" at bounding box center [33, 412] width 40 height 40
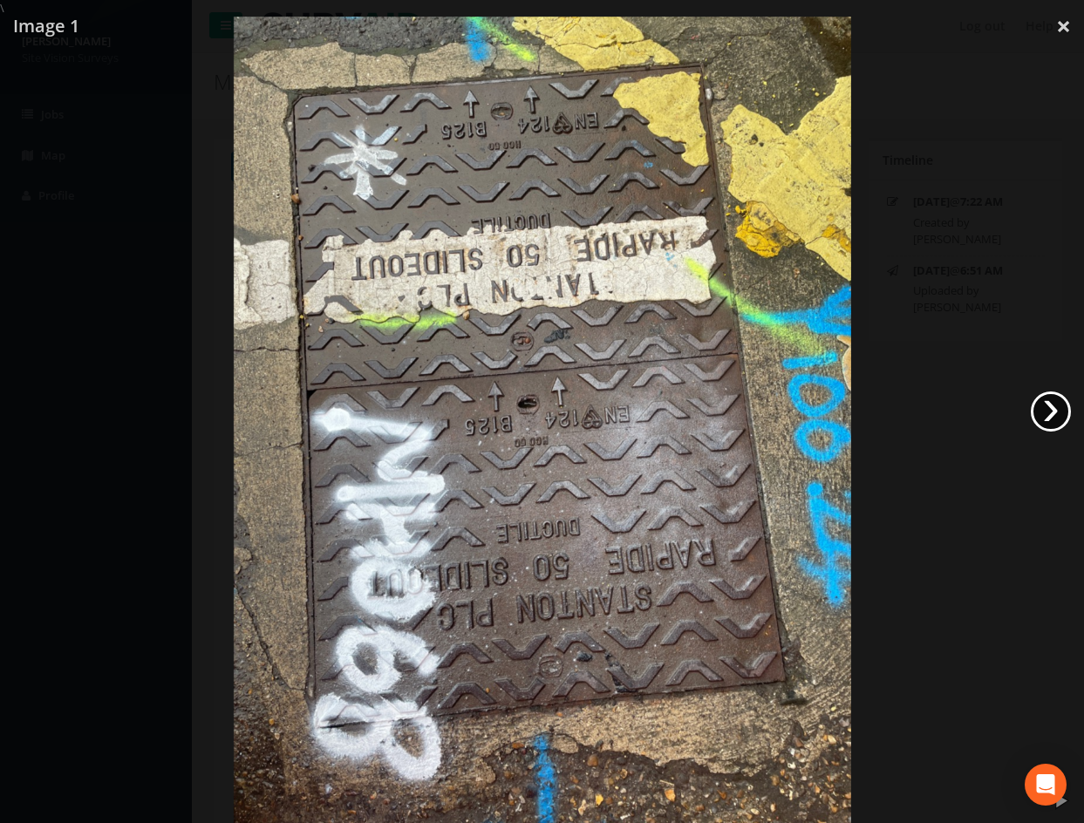
click at [1056, 413] on link "›" at bounding box center [1051, 412] width 40 height 40
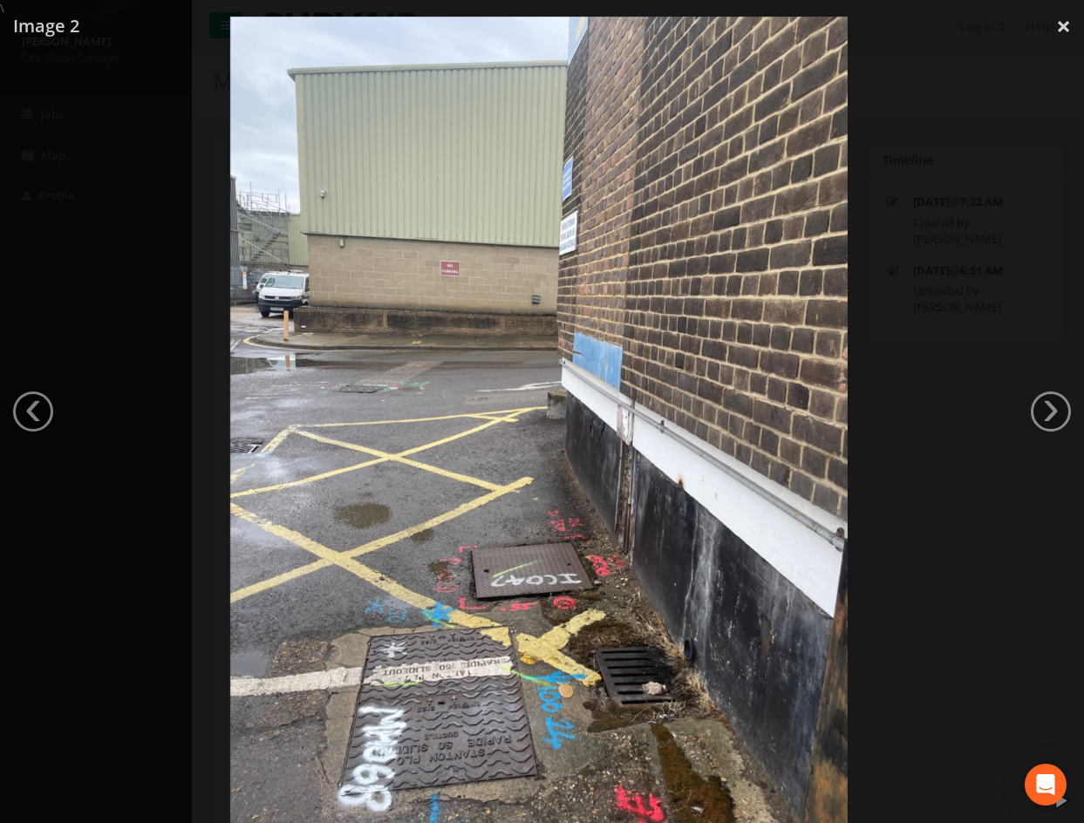
drag, startPoint x: 1035, startPoint y: 511, endPoint x: 970, endPoint y: 536, distance: 70.1
click at [1024, 515] on div at bounding box center [539, 428] width 1084 height 823
click at [966, 538] on div at bounding box center [539, 428] width 1084 height 823
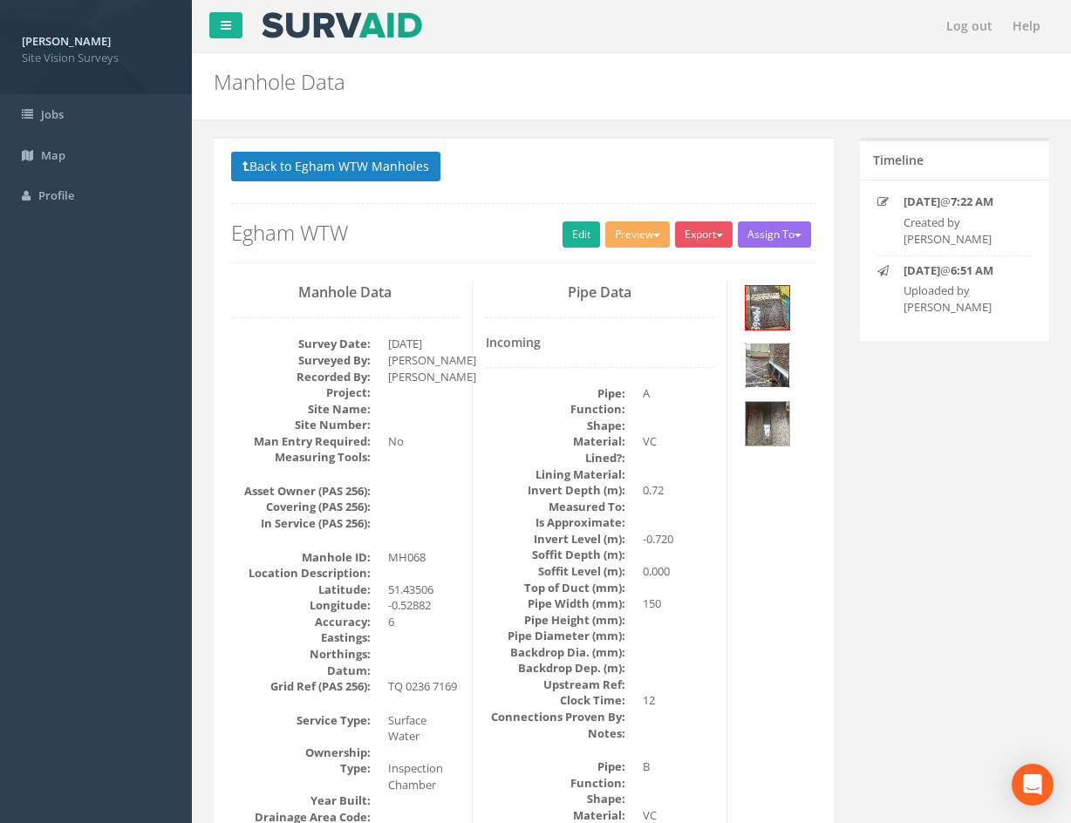
click at [764, 365] on img at bounding box center [768, 366] width 44 height 44
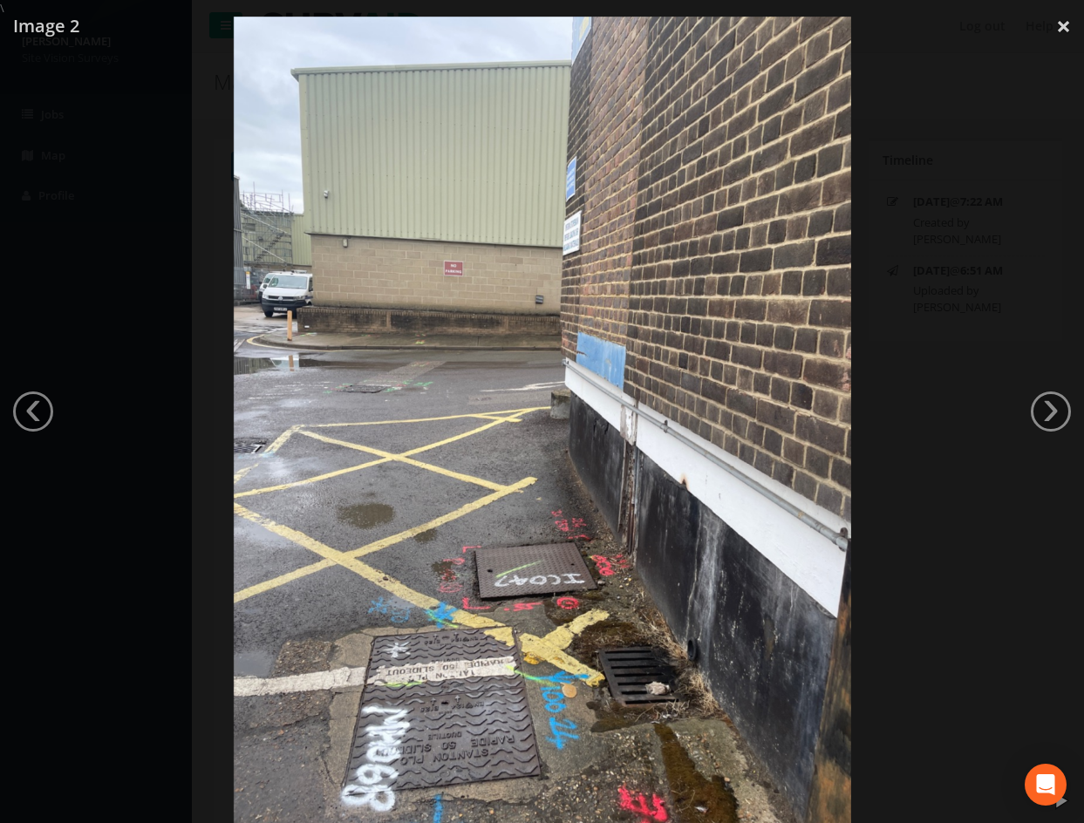
click at [983, 419] on div at bounding box center [542, 428] width 1084 height 823
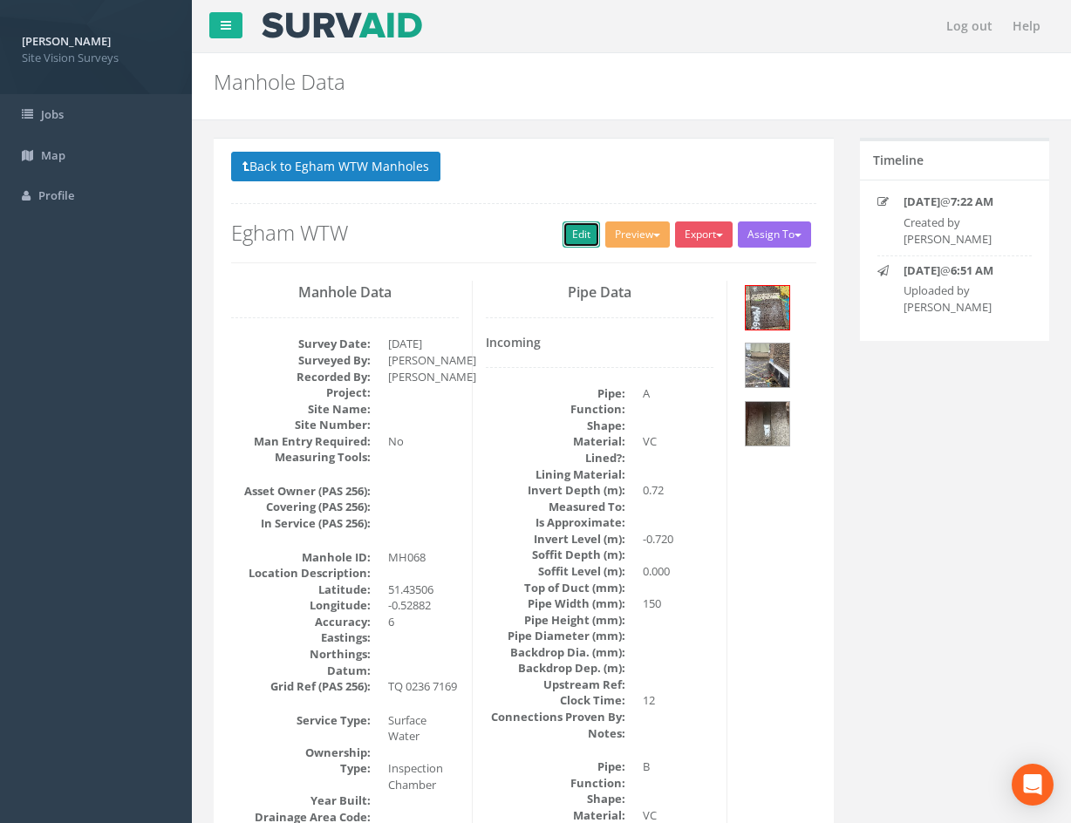
click at [573, 242] on link "Edit" at bounding box center [582, 235] width 38 height 26
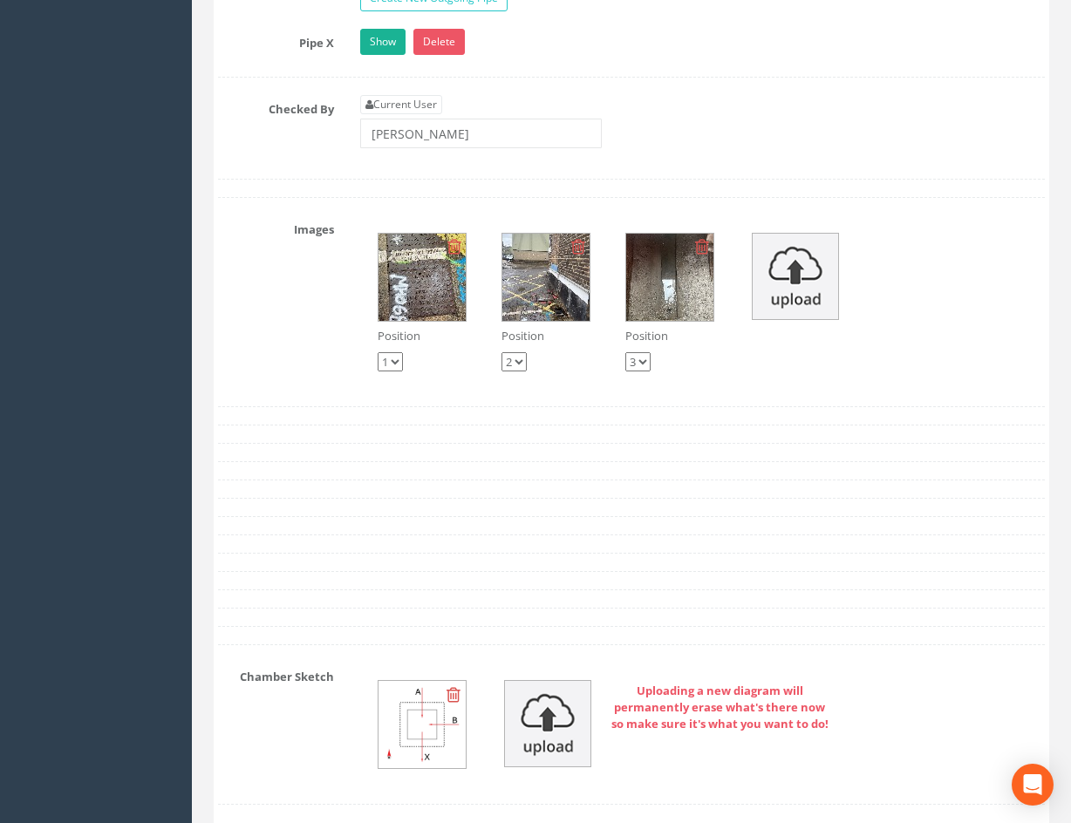
drag, startPoint x: 878, startPoint y: 444, endPoint x: 866, endPoint y: 371, distance: 74.3
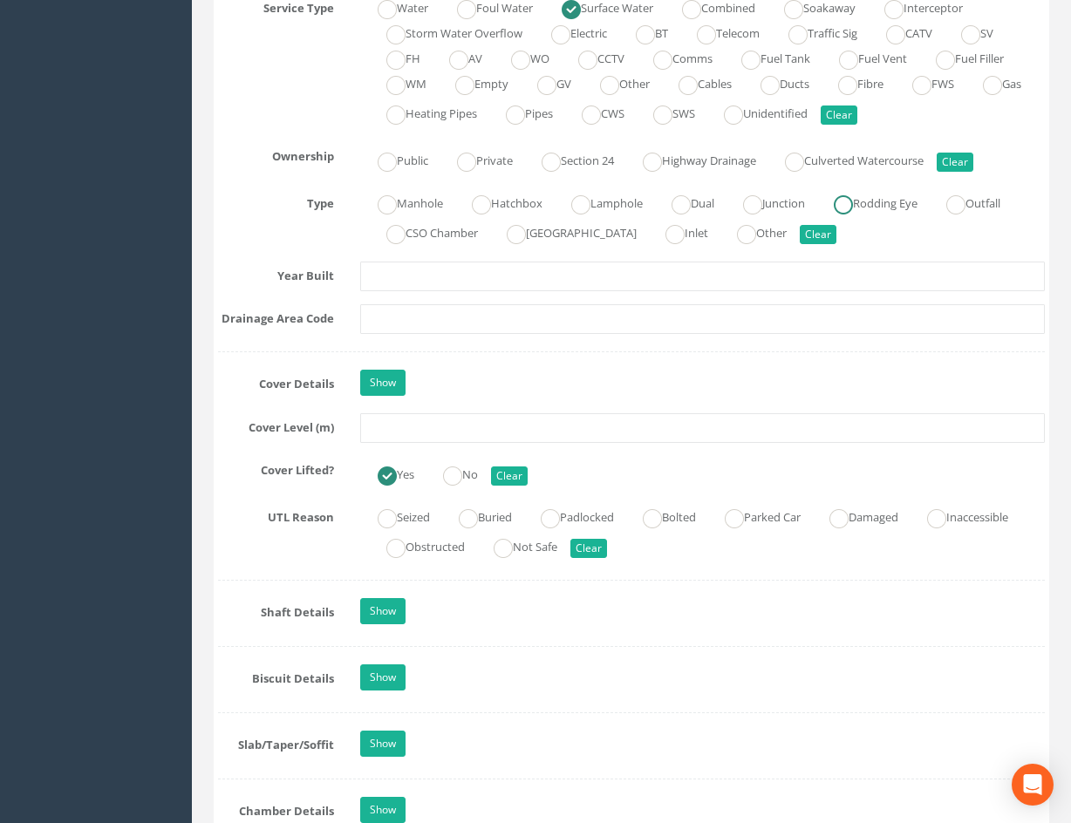
drag, startPoint x: 868, startPoint y: 552, endPoint x: 831, endPoint y: 672, distance: 125.8
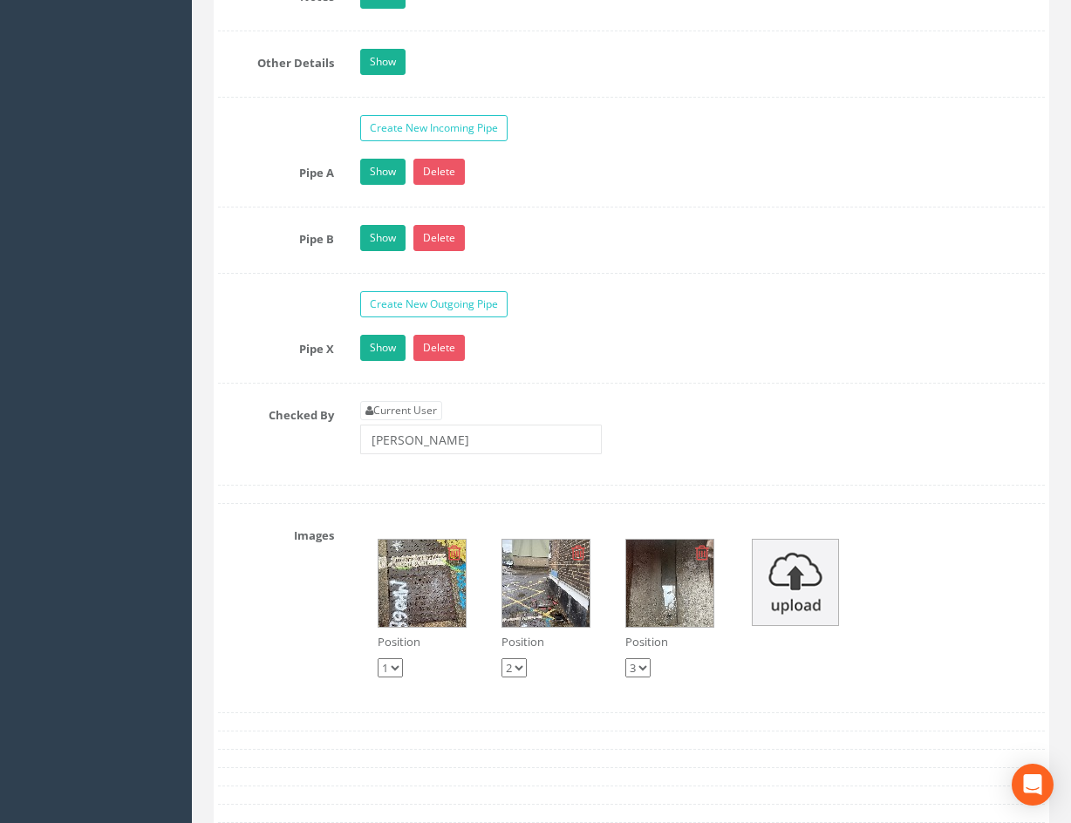
scroll to position [2469, 0]
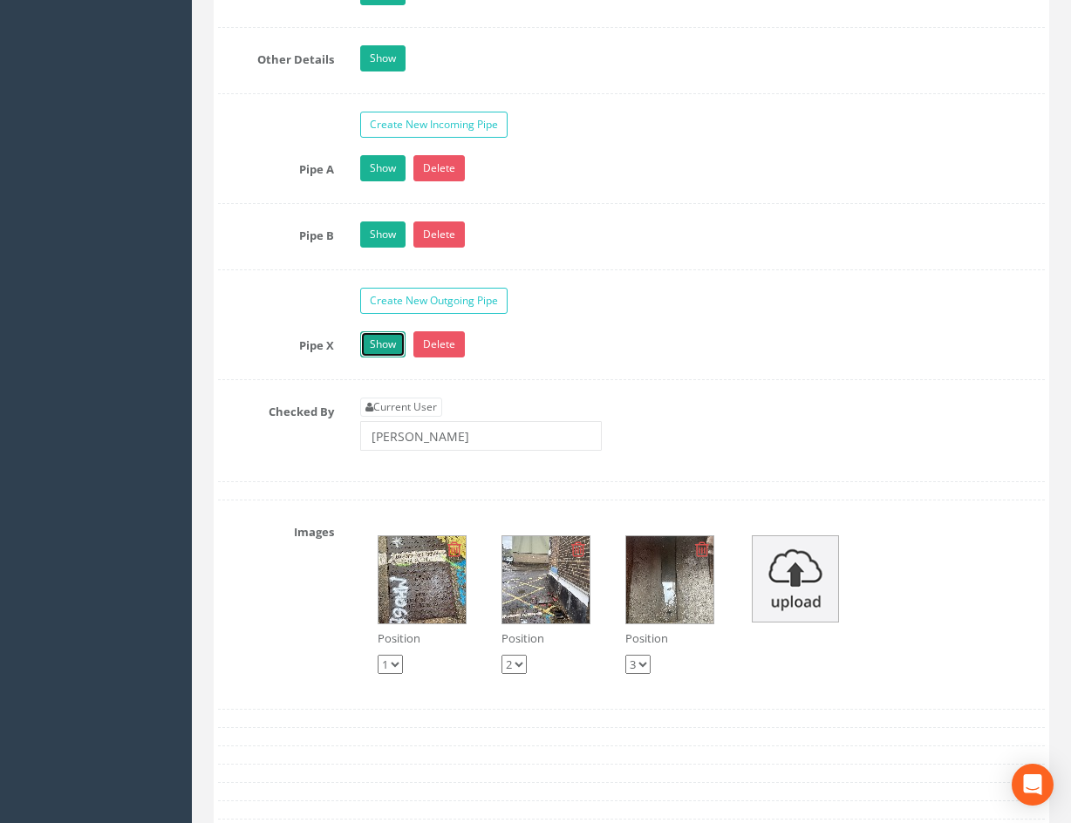
click at [392, 351] on link "Show" at bounding box center [382, 344] width 45 height 26
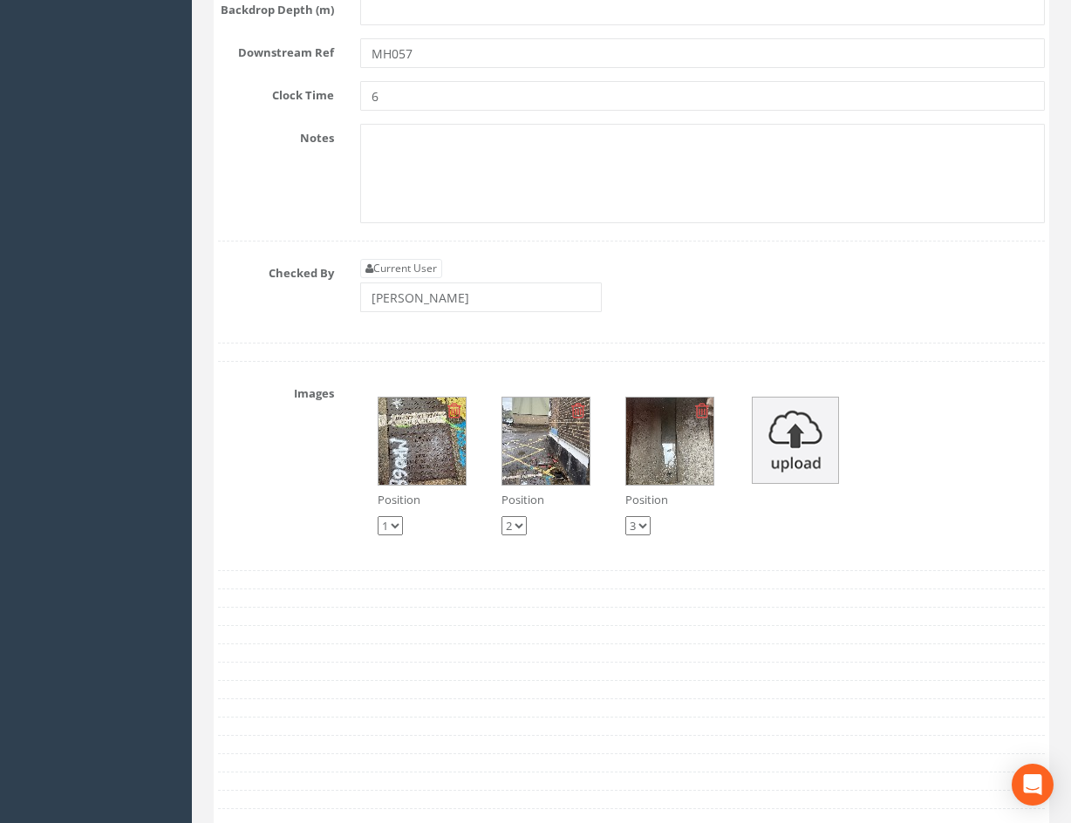
scroll to position [4601, 0]
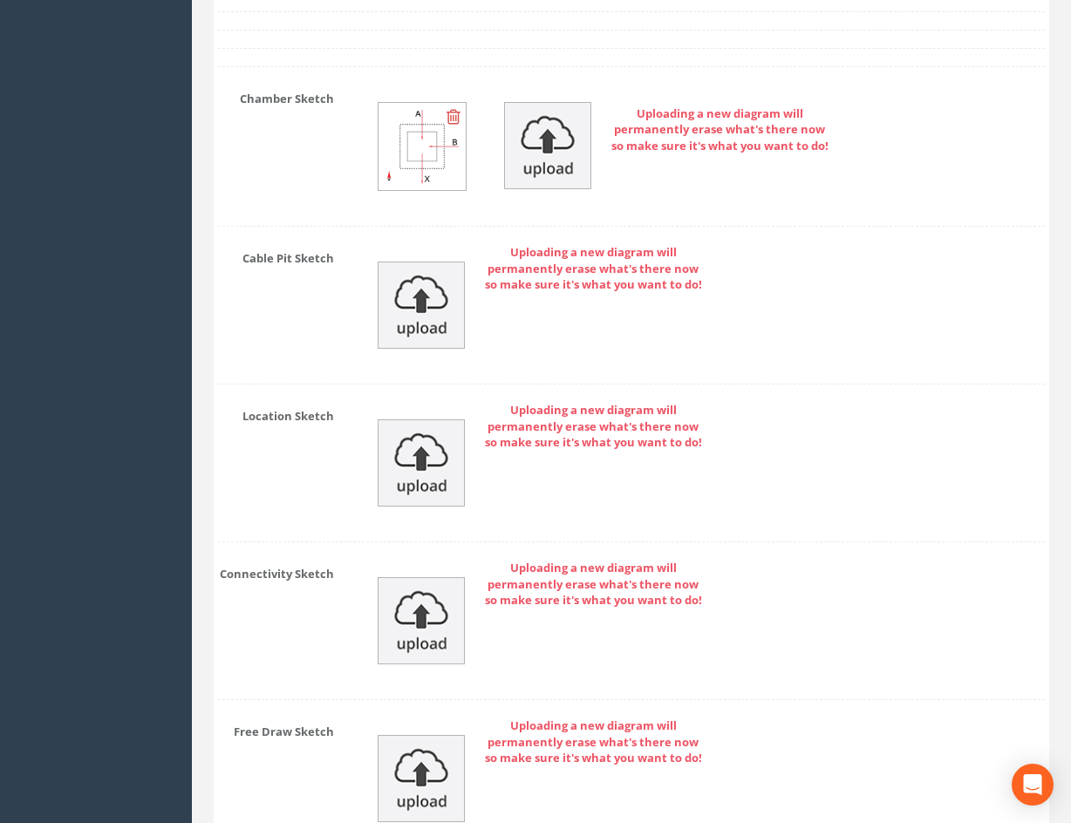
drag, startPoint x: 802, startPoint y: 558, endPoint x: 795, endPoint y: 758, distance: 199.8
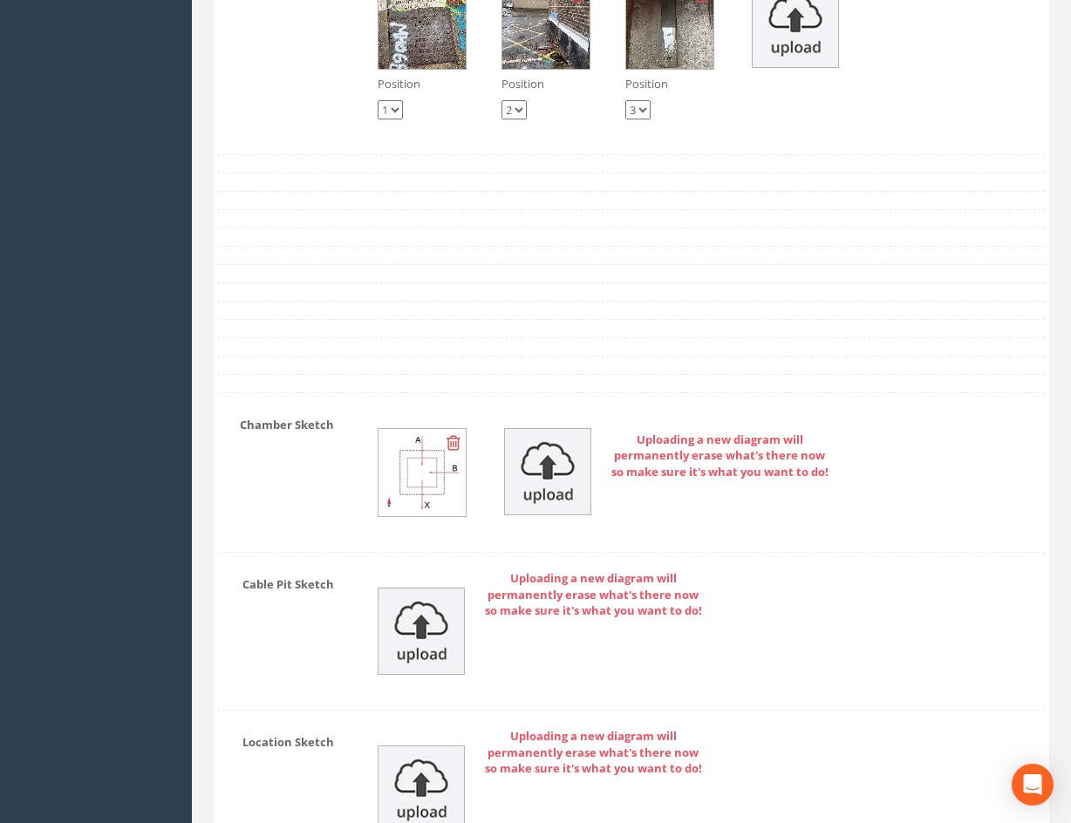
drag, startPoint x: 828, startPoint y: 652, endPoint x: 818, endPoint y: 463, distance: 189.5
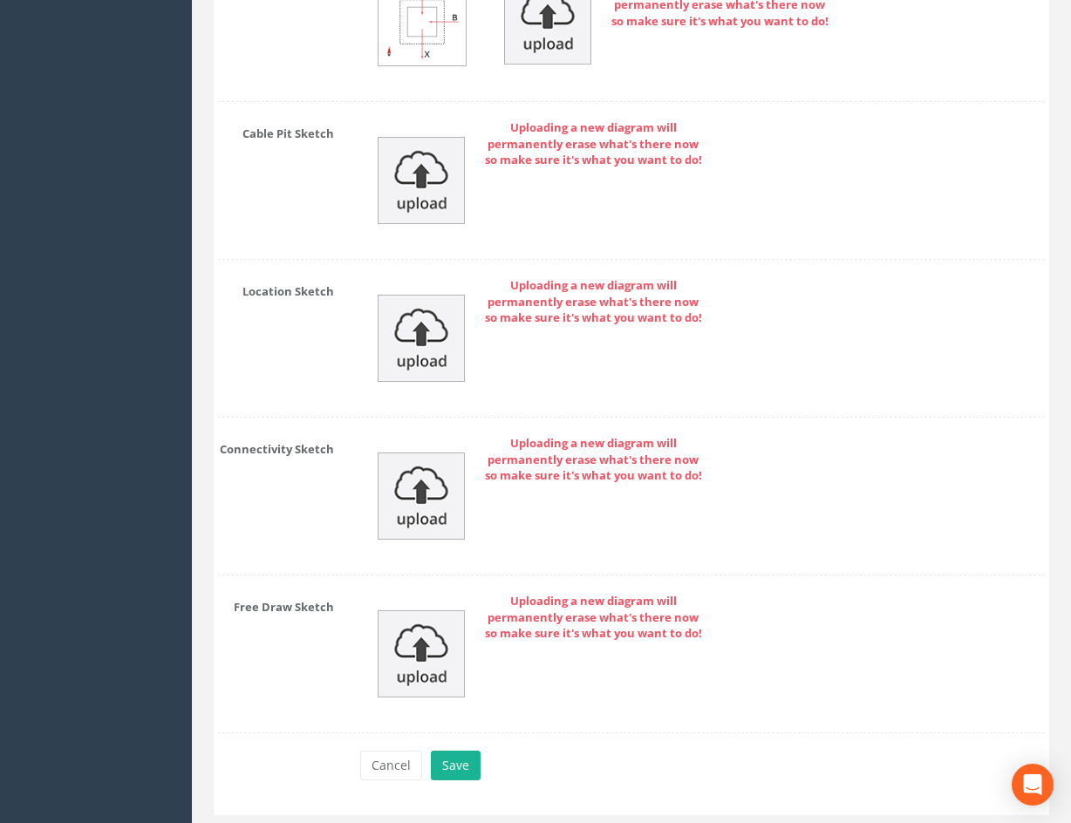
scroll to position [4651, 0]
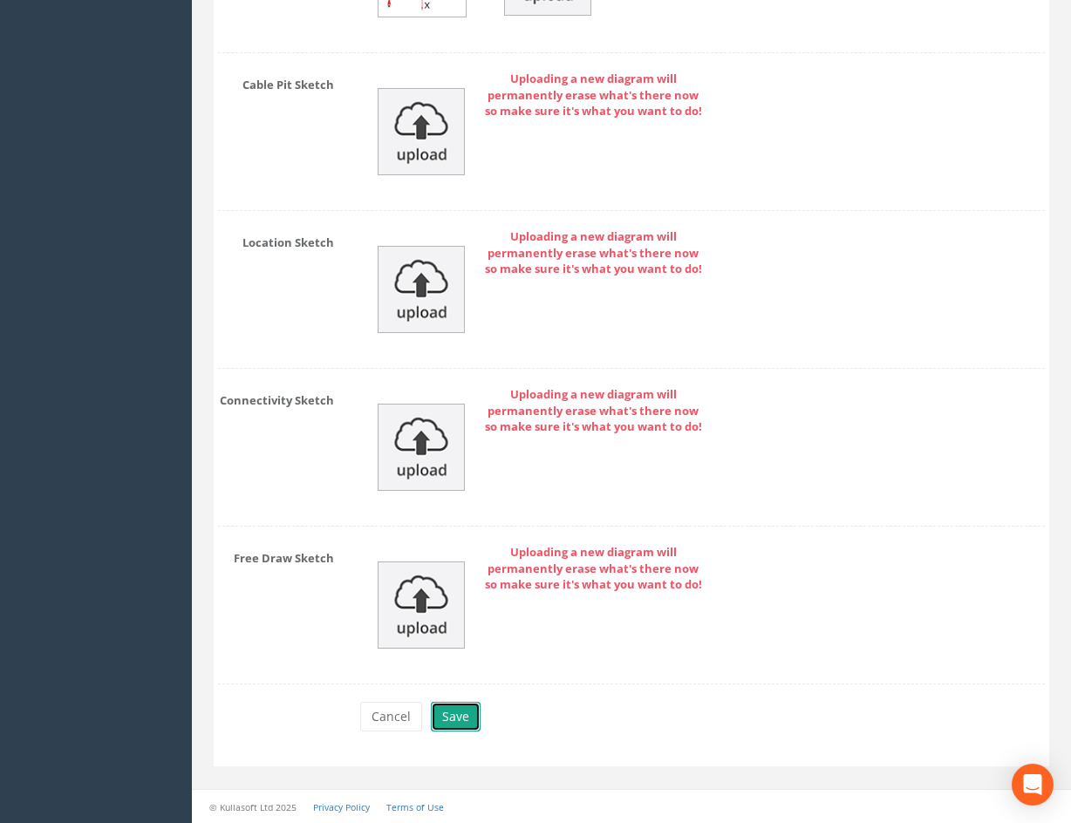
click at [440, 723] on button "Save" at bounding box center [456, 717] width 50 height 30
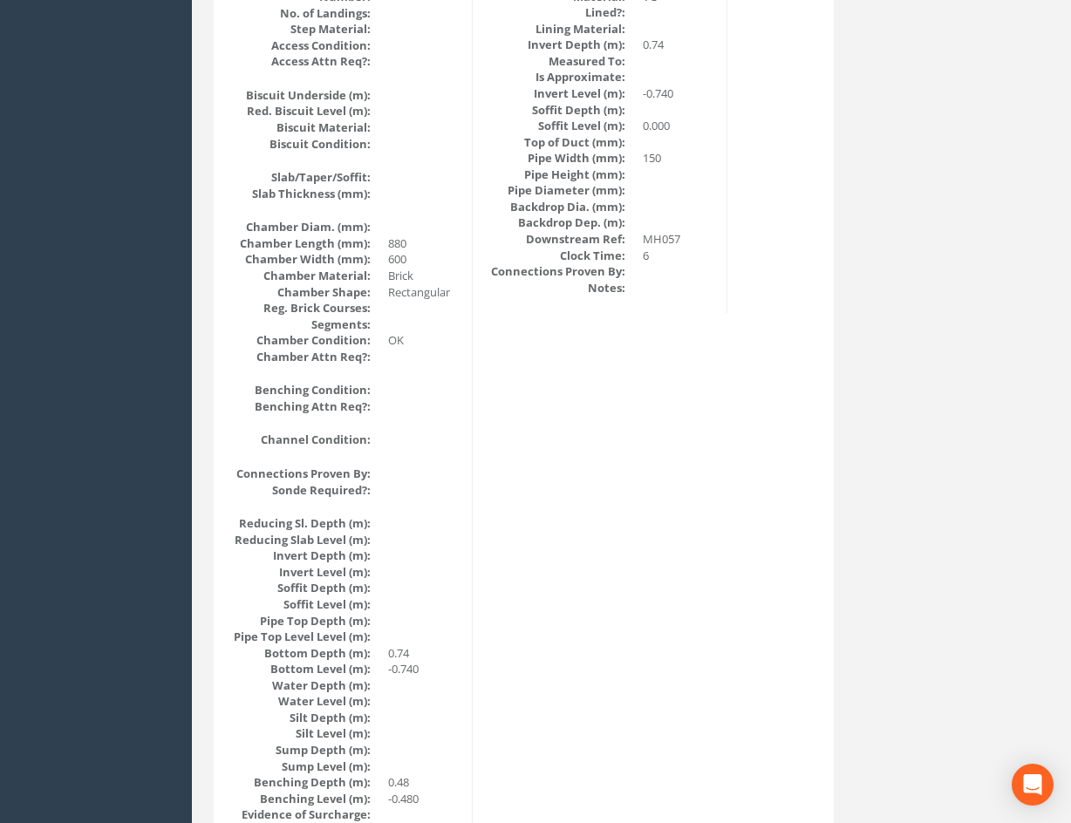
scroll to position [0, 0]
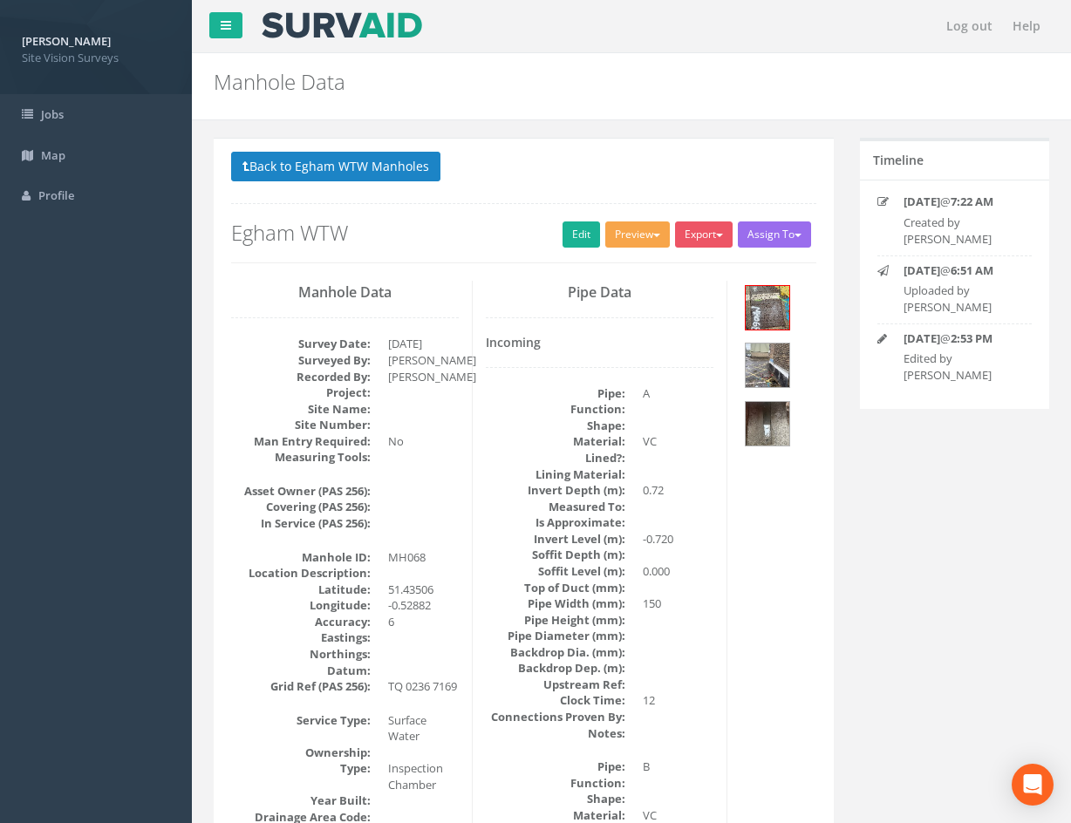
drag, startPoint x: 865, startPoint y: 674, endPoint x: 619, endPoint y: 222, distance: 514.4
click at [409, 174] on button "Back to Egham WTW Manholes" at bounding box center [335, 167] width 209 height 30
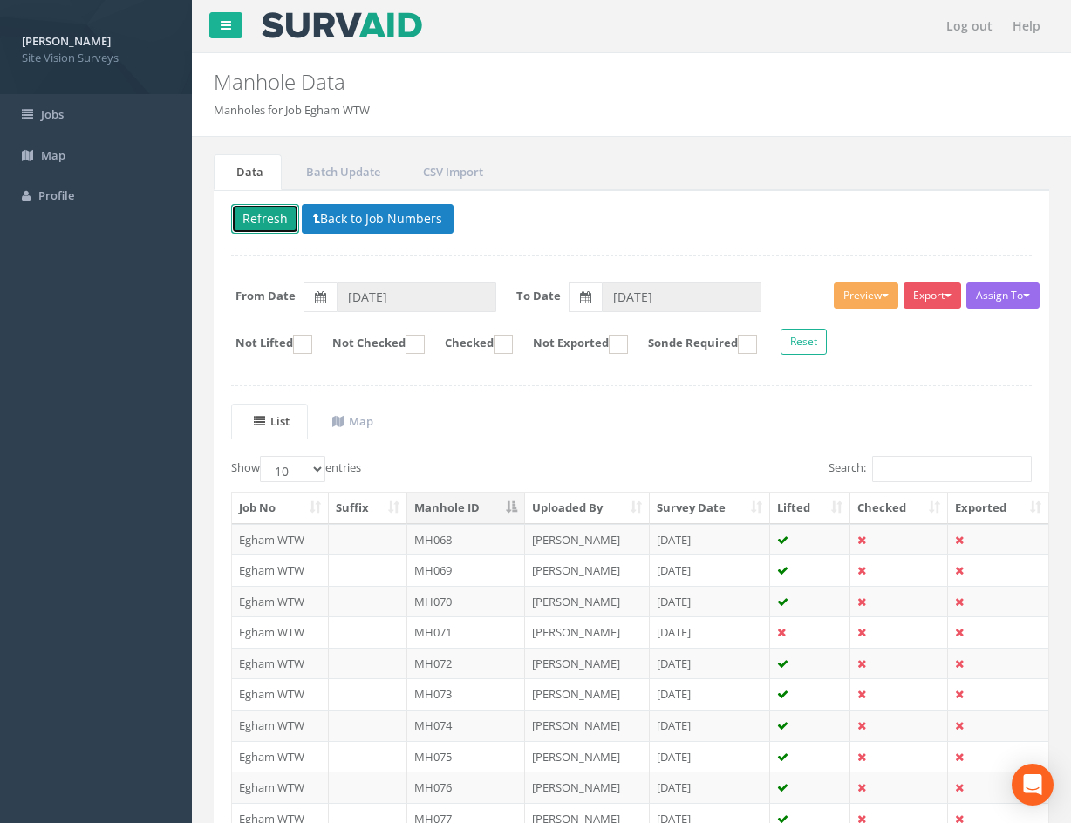
click at [288, 212] on button "Refresh" at bounding box center [265, 219] width 68 height 30
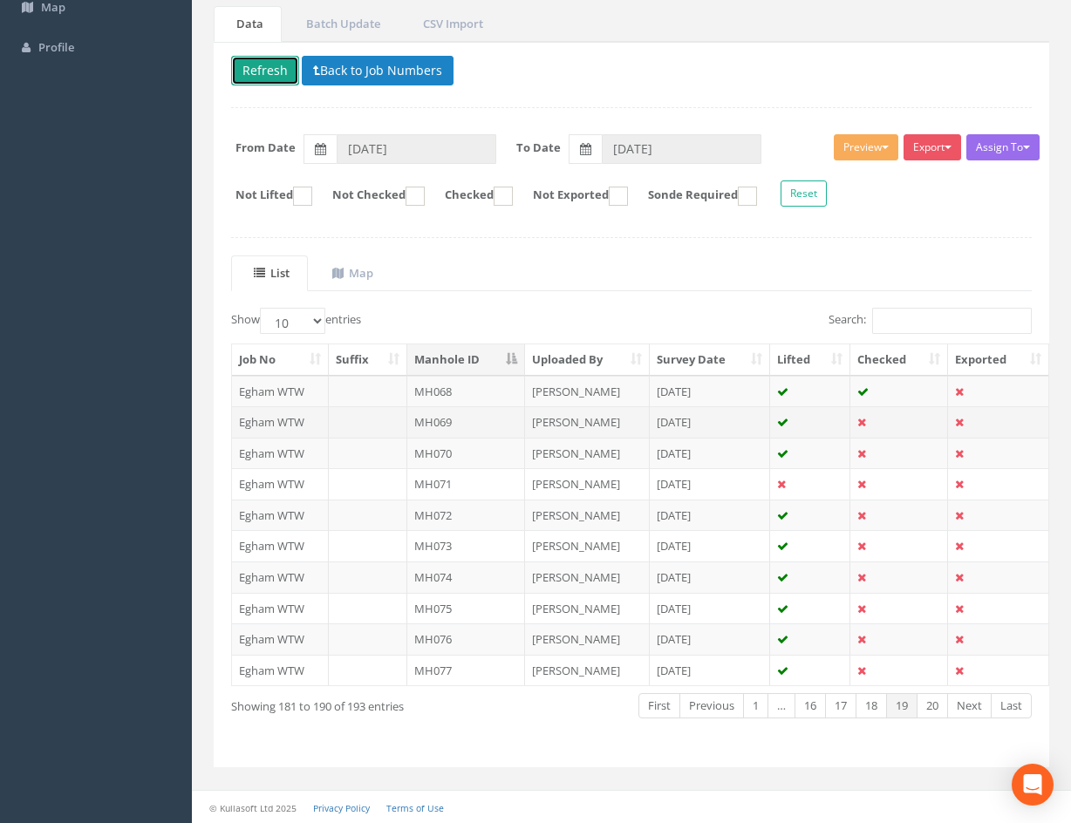
scroll to position [149, 0]
click at [889, 418] on td at bounding box center [899, 421] width 98 height 31
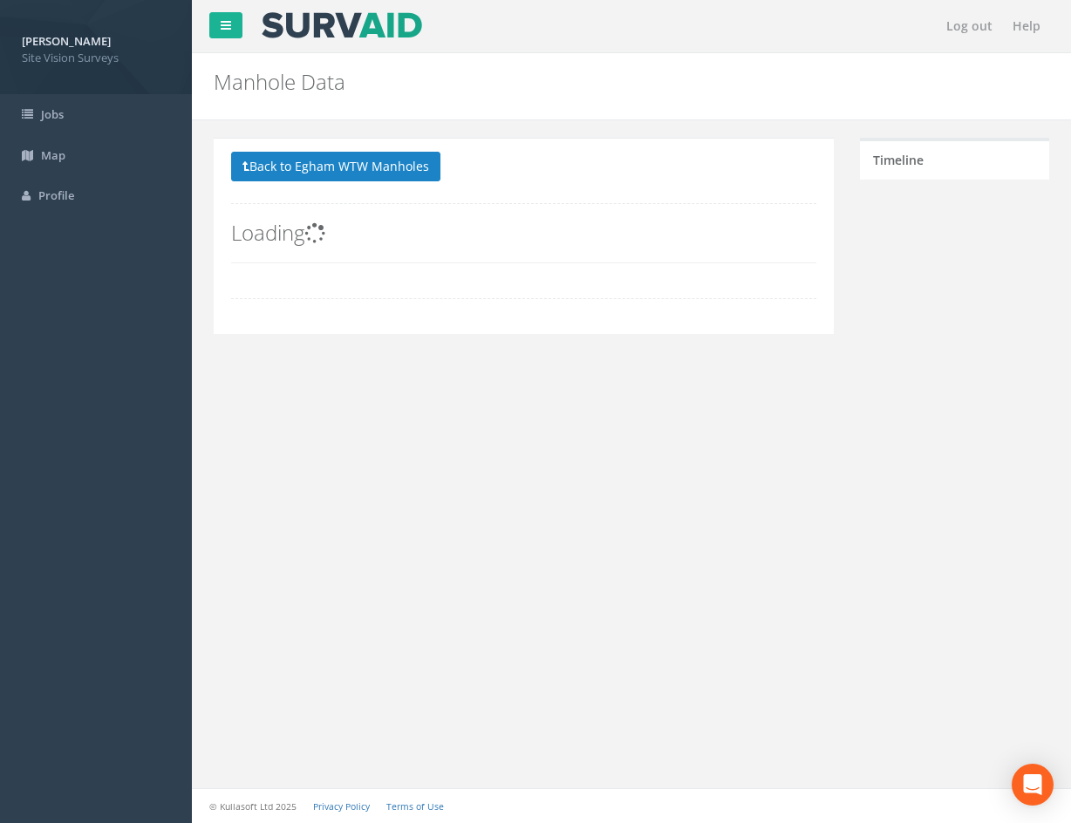
scroll to position [0, 0]
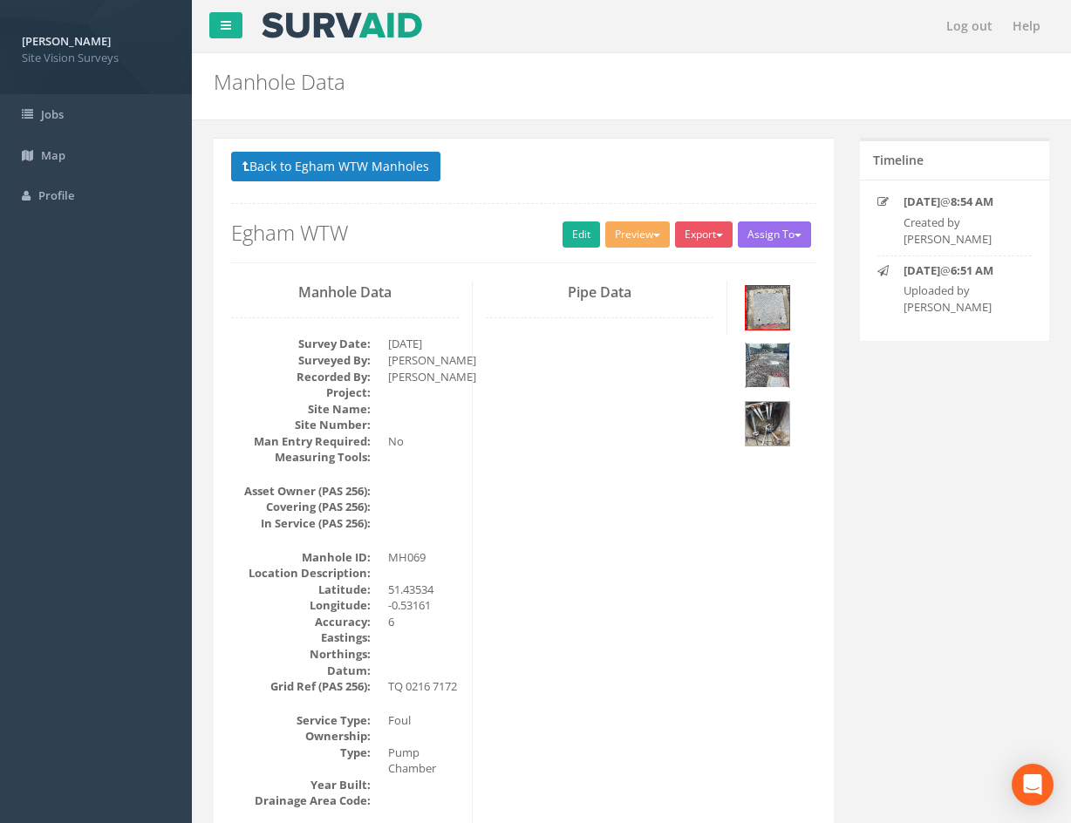
click at [776, 371] on img at bounding box center [768, 366] width 44 height 44
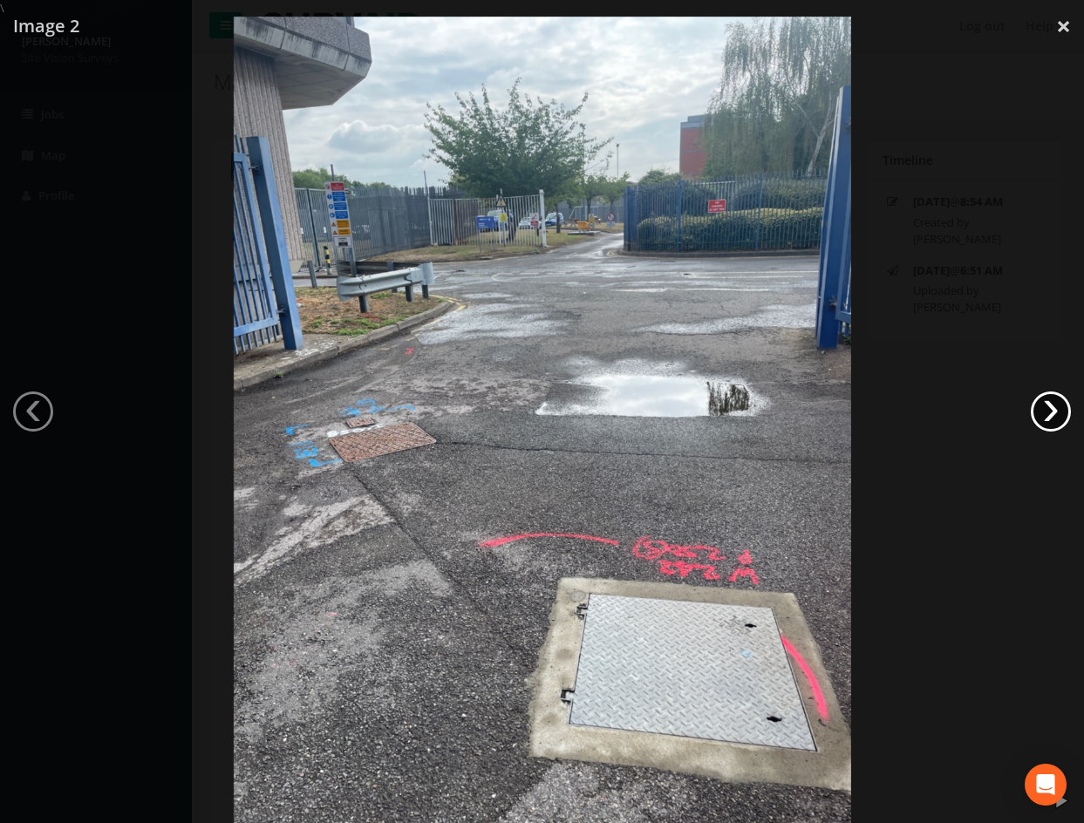
click at [1040, 415] on link "›" at bounding box center [1051, 412] width 40 height 40
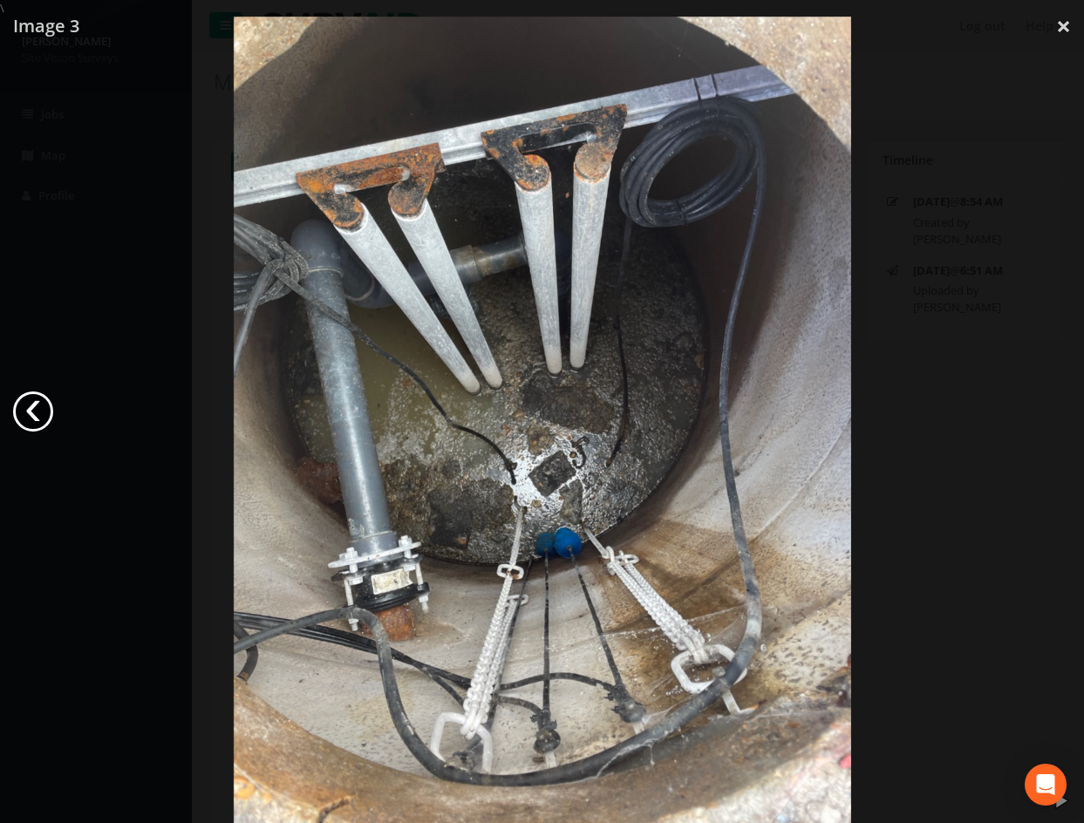
click at [29, 413] on link "‹" at bounding box center [33, 412] width 40 height 40
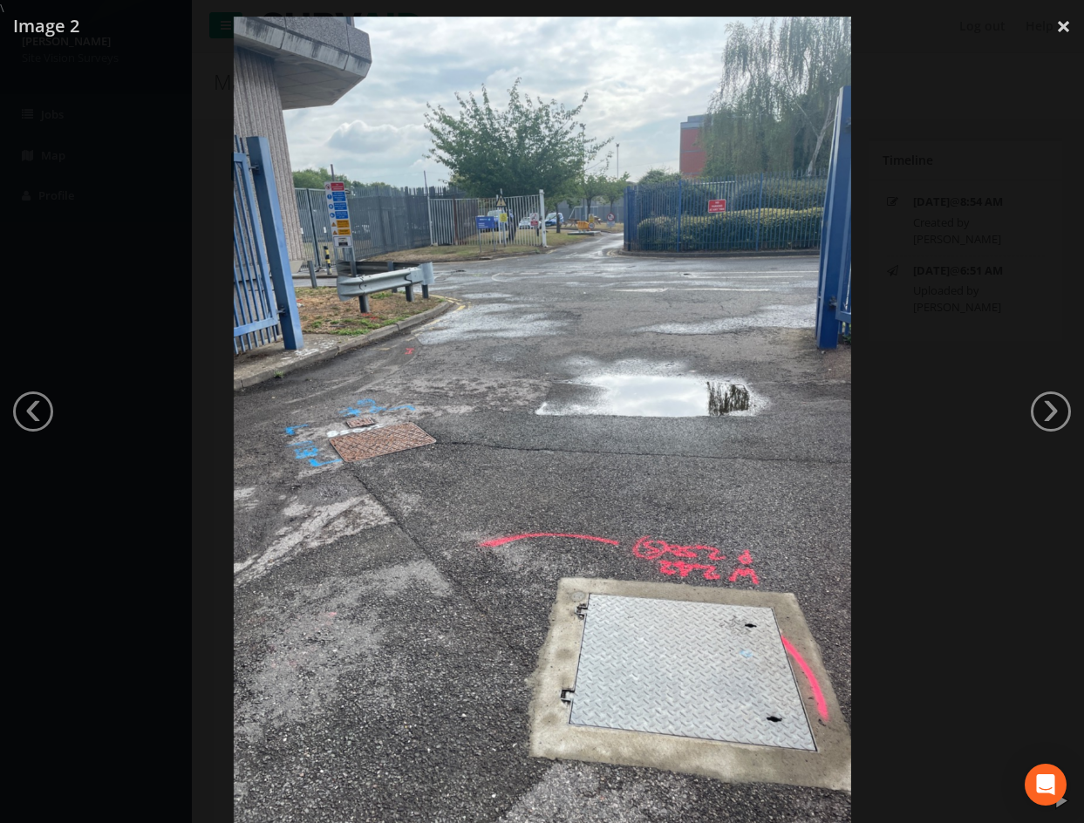
drag, startPoint x: 1014, startPoint y: 553, endPoint x: 950, endPoint y: 597, distance: 78.4
click at [1006, 559] on div at bounding box center [542, 428] width 1084 height 823
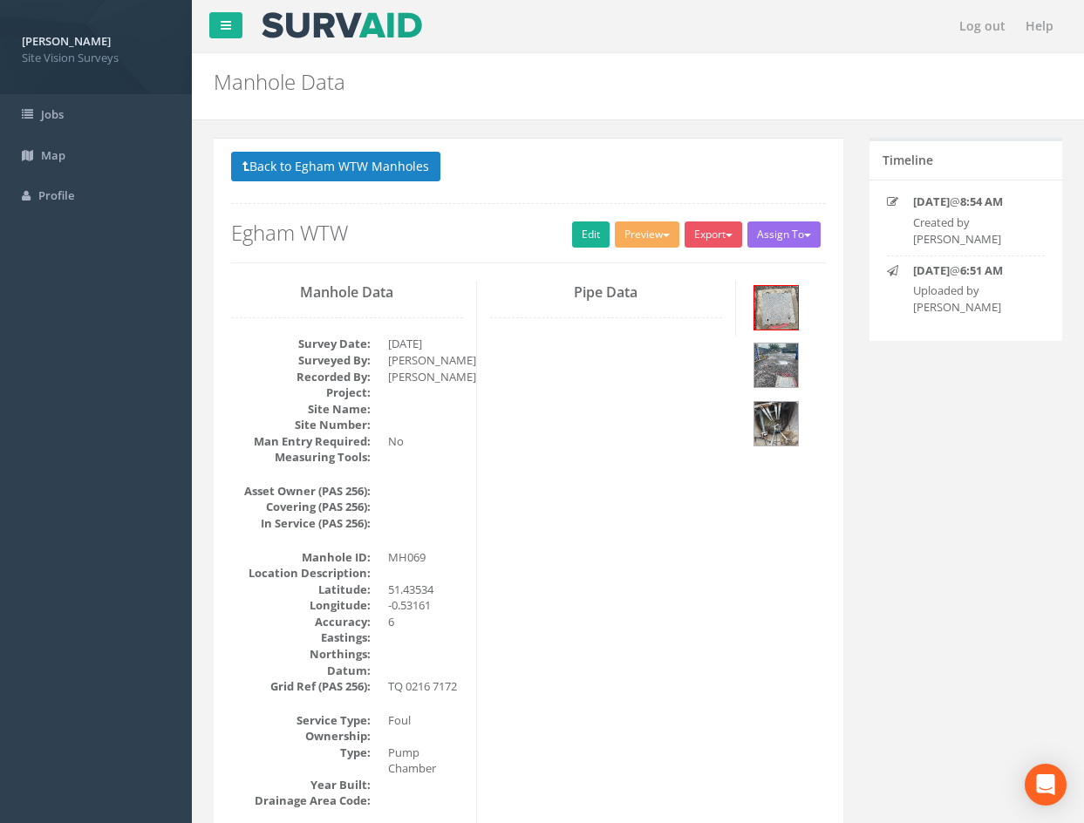
click at [946, 599] on div at bounding box center [542, 428] width 1084 height 823
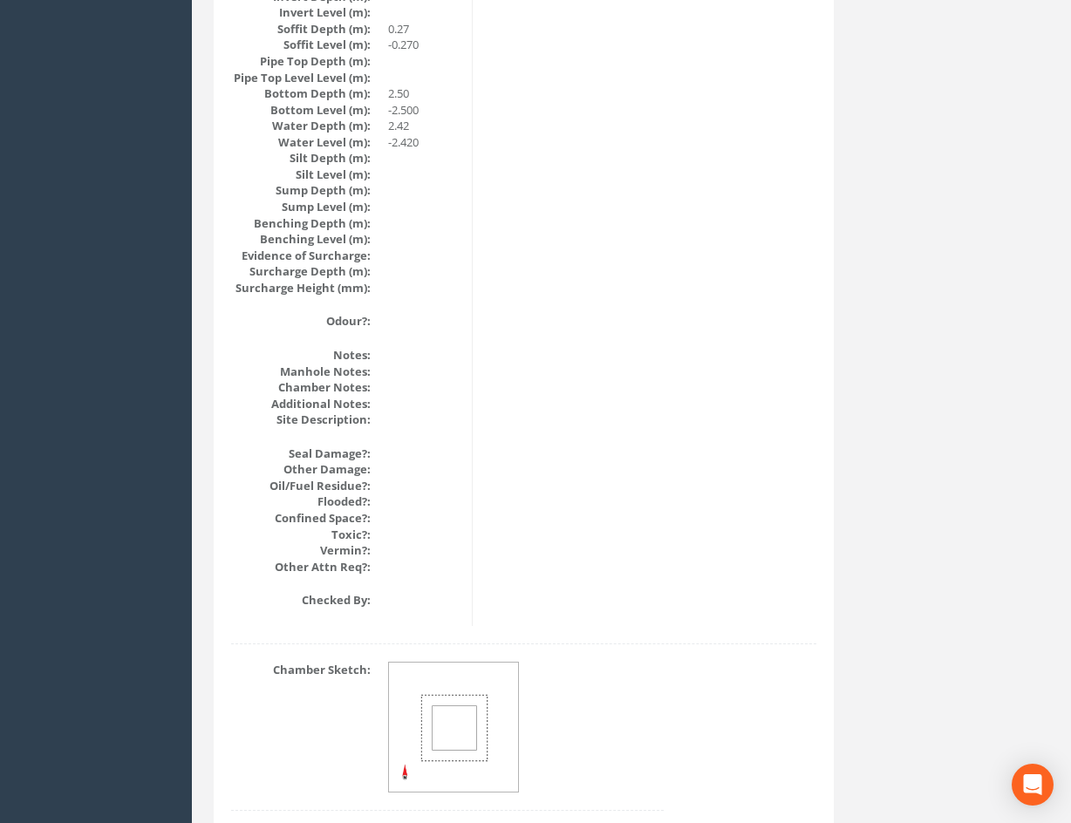
drag, startPoint x: 700, startPoint y: 370, endPoint x: 651, endPoint y: 413, distance: 65.5
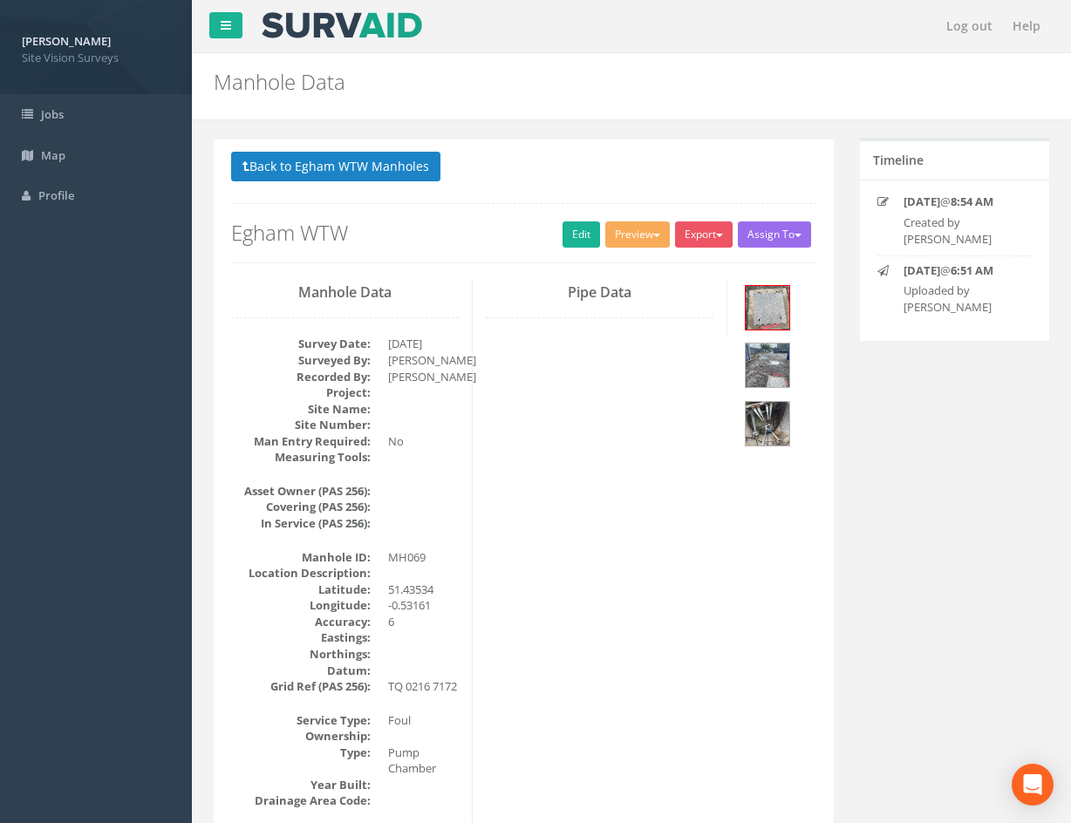
drag, startPoint x: 691, startPoint y: 649, endPoint x: 629, endPoint y: 297, distance: 357.7
click at [569, 242] on link "Edit" at bounding box center [582, 235] width 38 height 26
drag, startPoint x: 773, startPoint y: 722, endPoint x: 640, endPoint y: 440, distance: 311.3
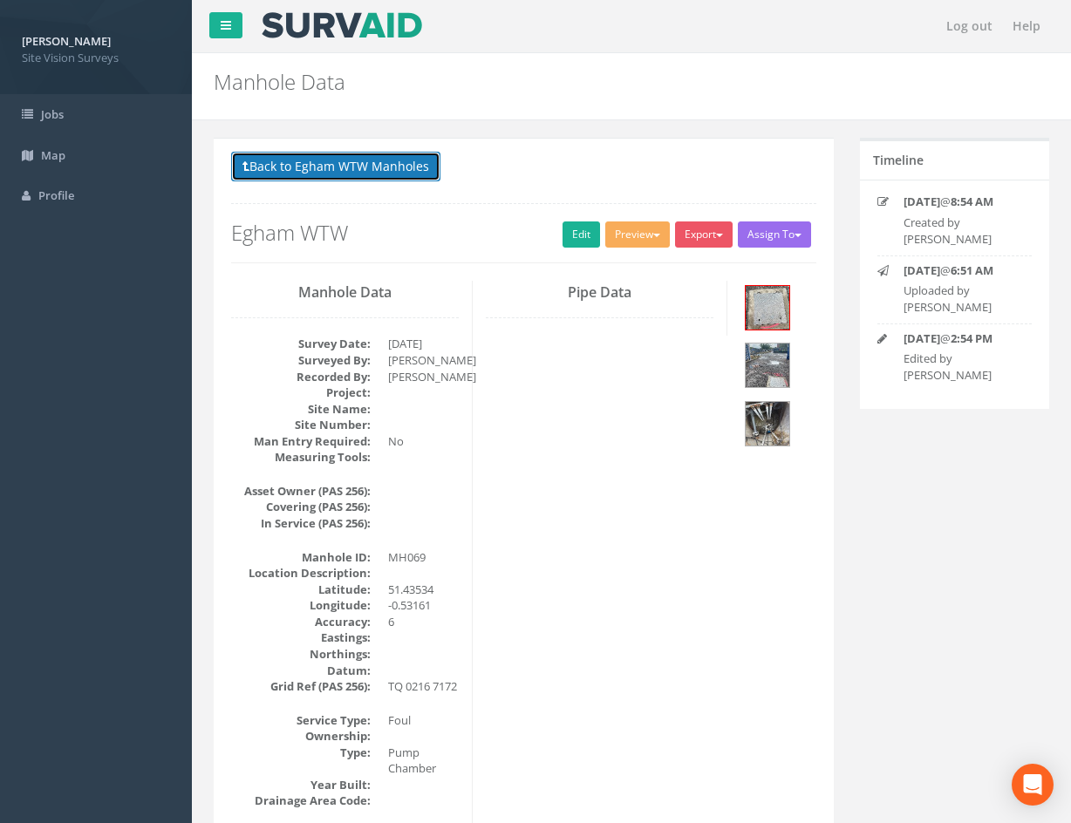
click at [337, 176] on button "Back to Egham WTW Manholes" at bounding box center [335, 167] width 209 height 30
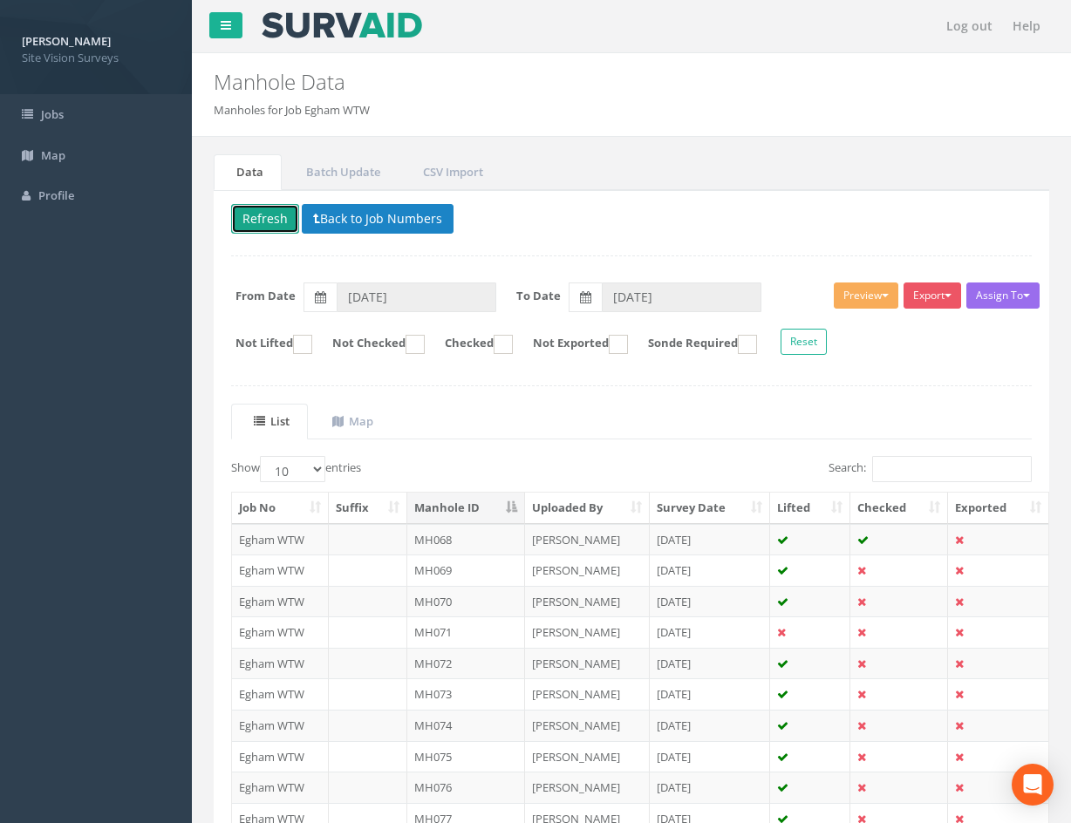
click at [280, 226] on button "Refresh" at bounding box center [265, 219] width 68 height 30
click at [904, 600] on td at bounding box center [899, 601] width 98 height 31
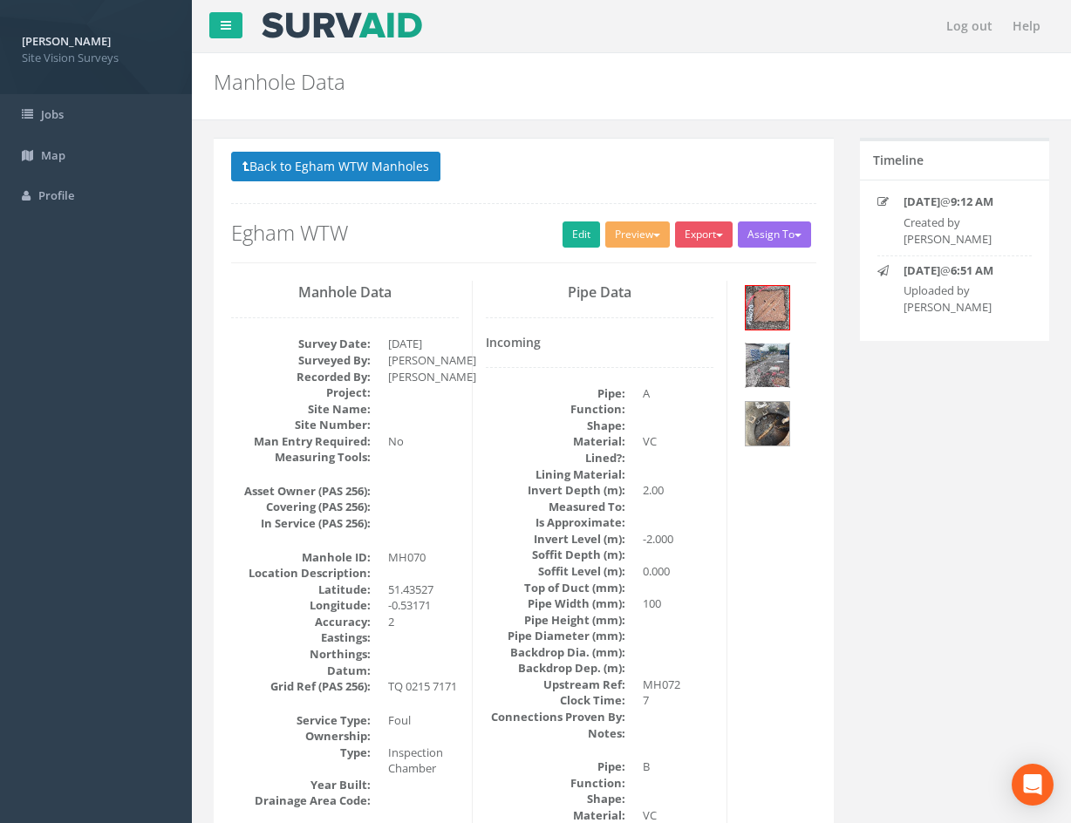
click at [774, 361] on img at bounding box center [768, 366] width 44 height 44
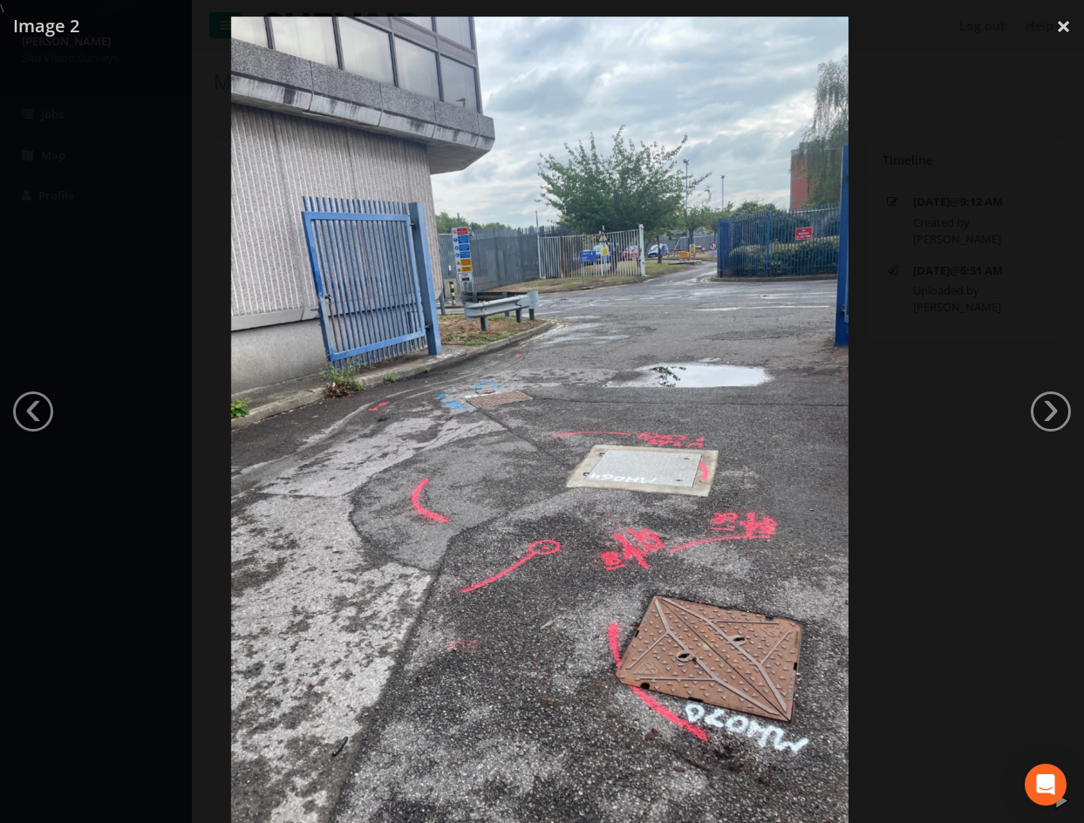
click at [874, 526] on div at bounding box center [539, 428] width 1084 height 823
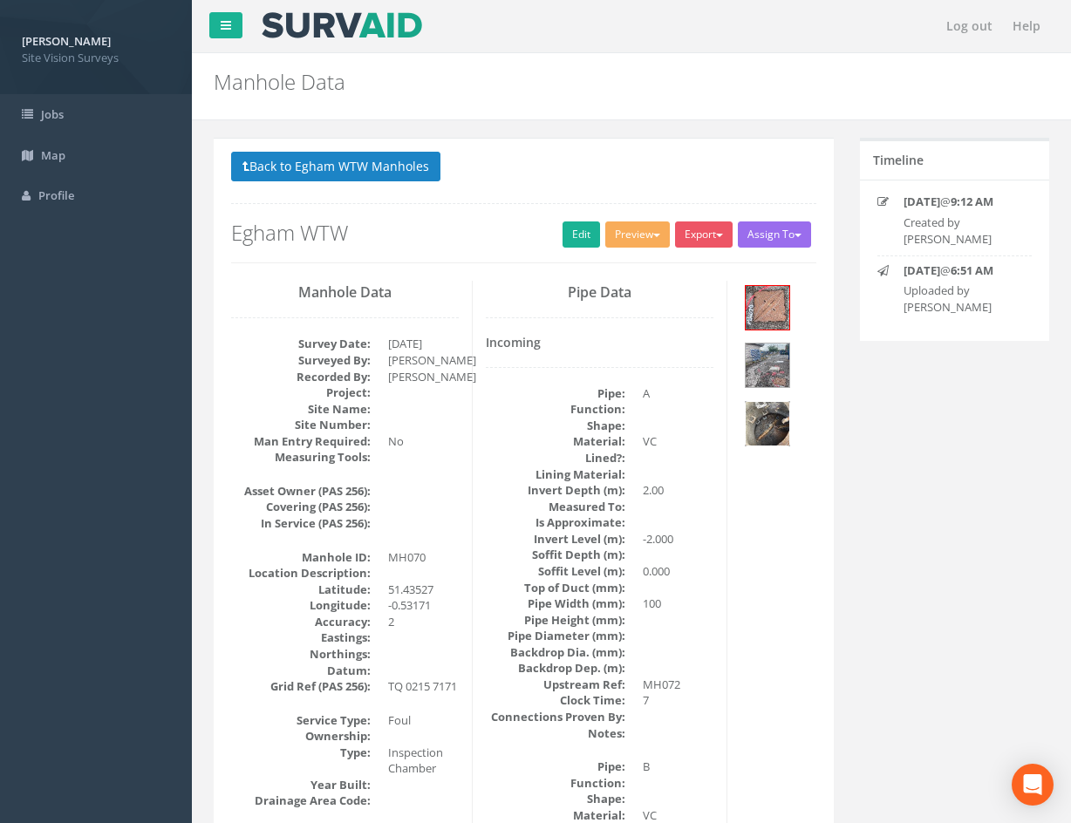
click at [774, 436] on img at bounding box center [768, 424] width 44 height 44
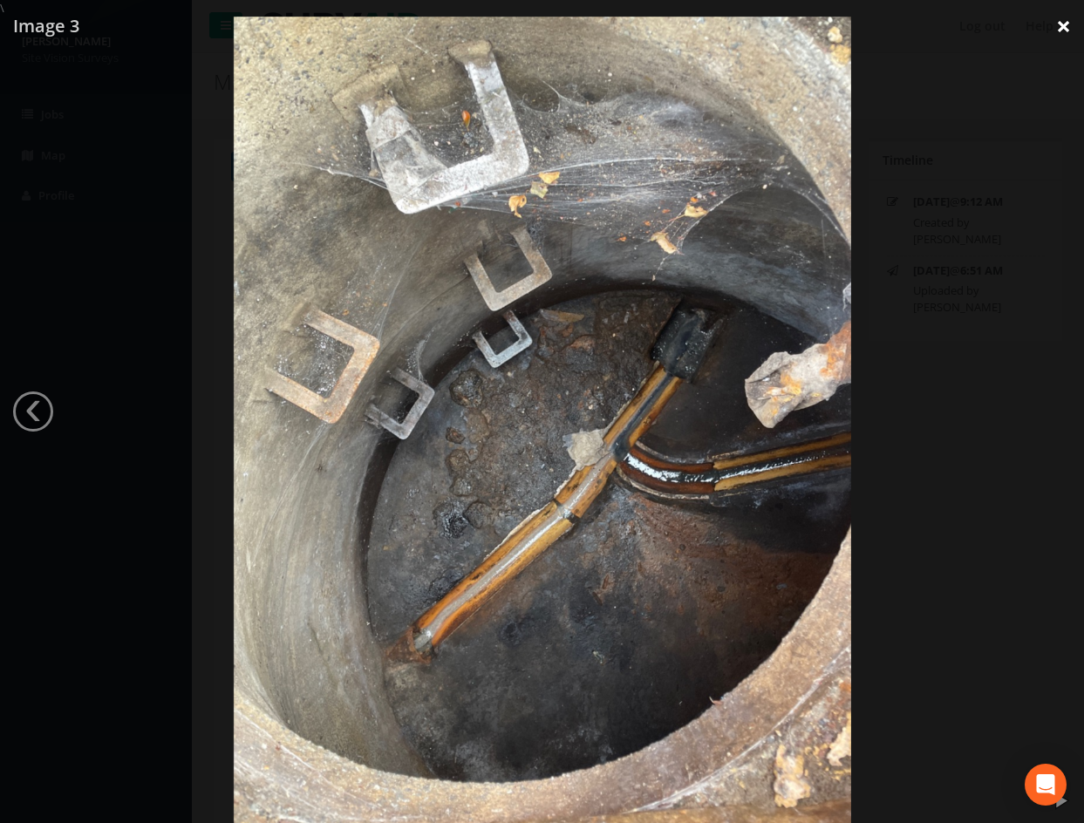
click at [1063, 31] on link "×" at bounding box center [1063, 26] width 41 height 52
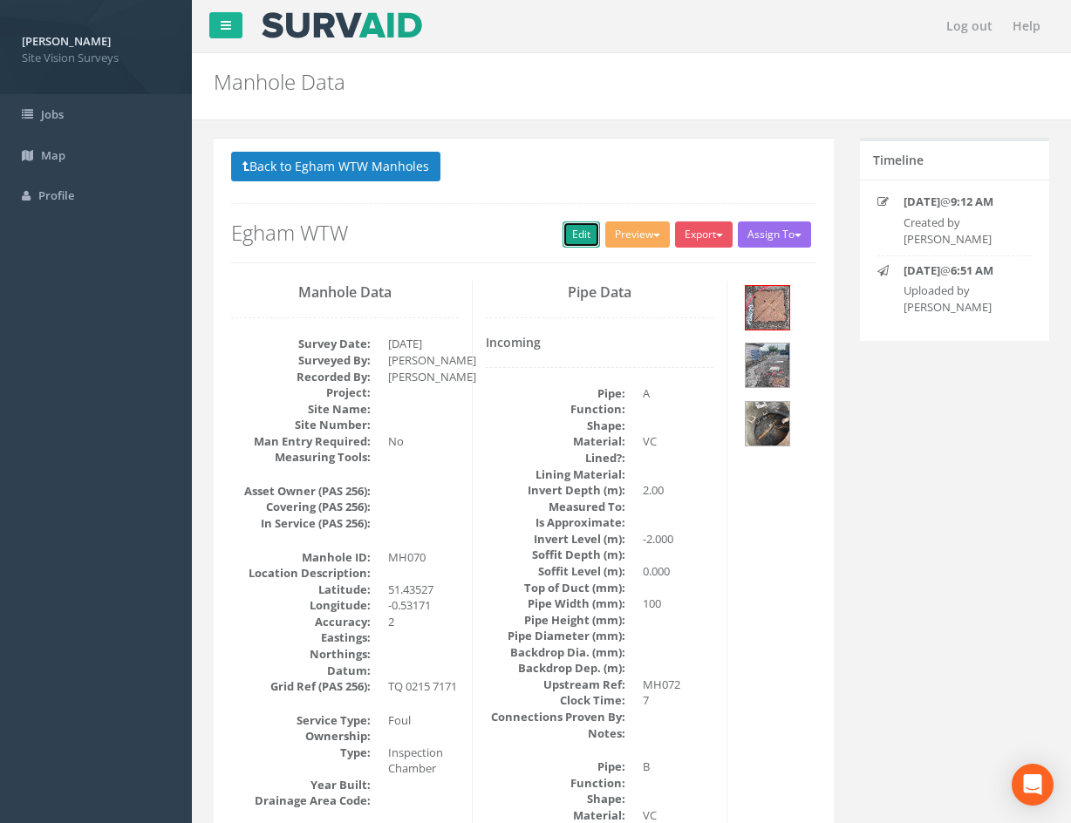
click at [582, 237] on link "Edit" at bounding box center [582, 235] width 38 height 26
drag, startPoint x: 842, startPoint y: 692, endPoint x: 675, endPoint y: 387, distance: 347.4
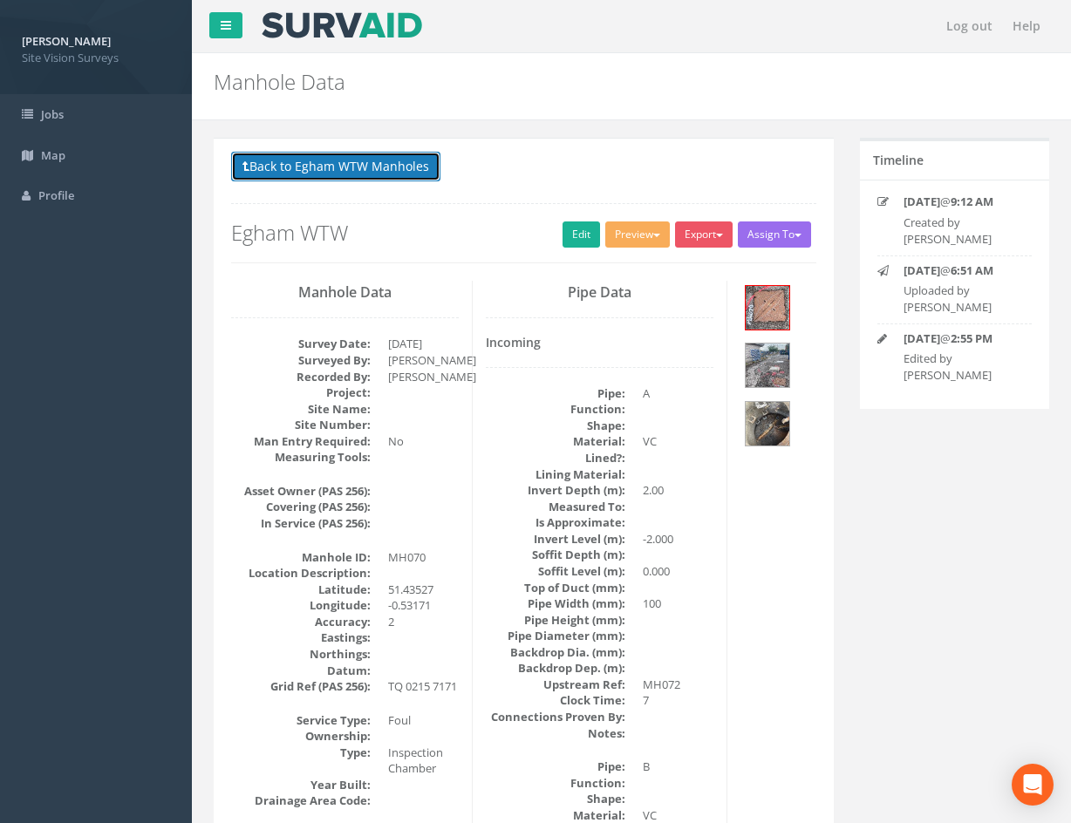
click at [404, 167] on button "Back to Egham WTW Manholes" at bounding box center [335, 167] width 209 height 30
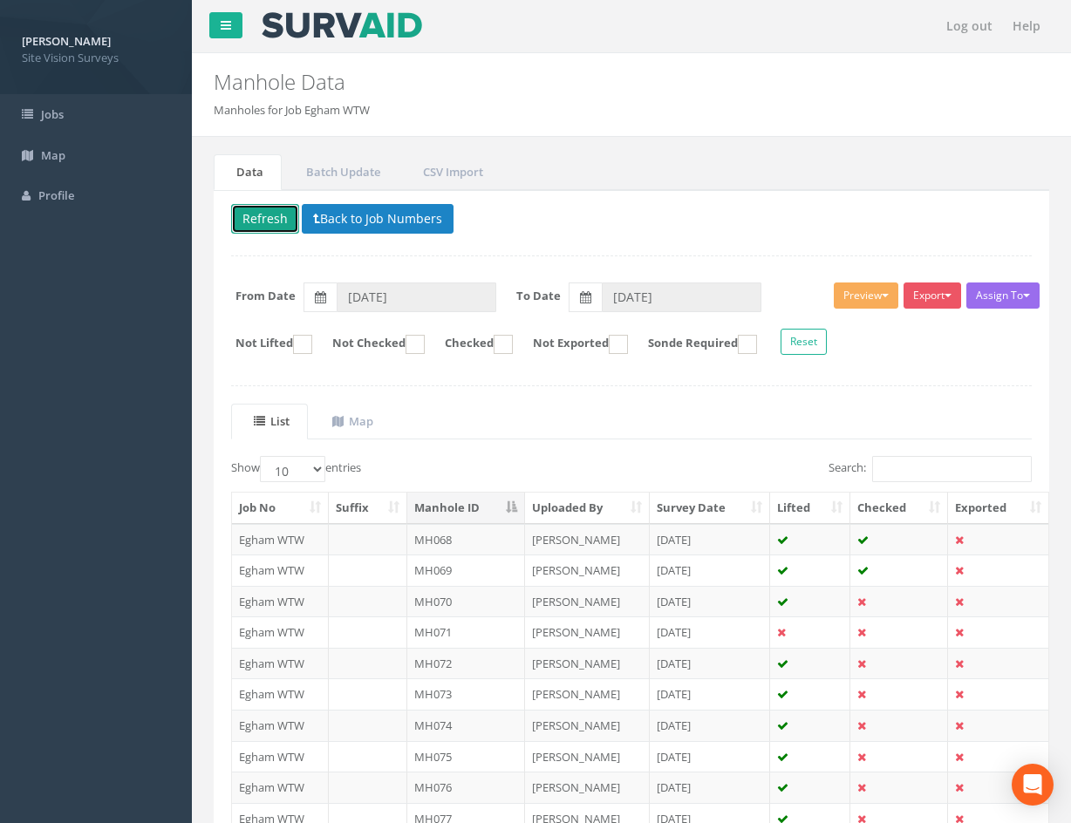
click at [257, 225] on button "Refresh" at bounding box center [265, 219] width 68 height 30
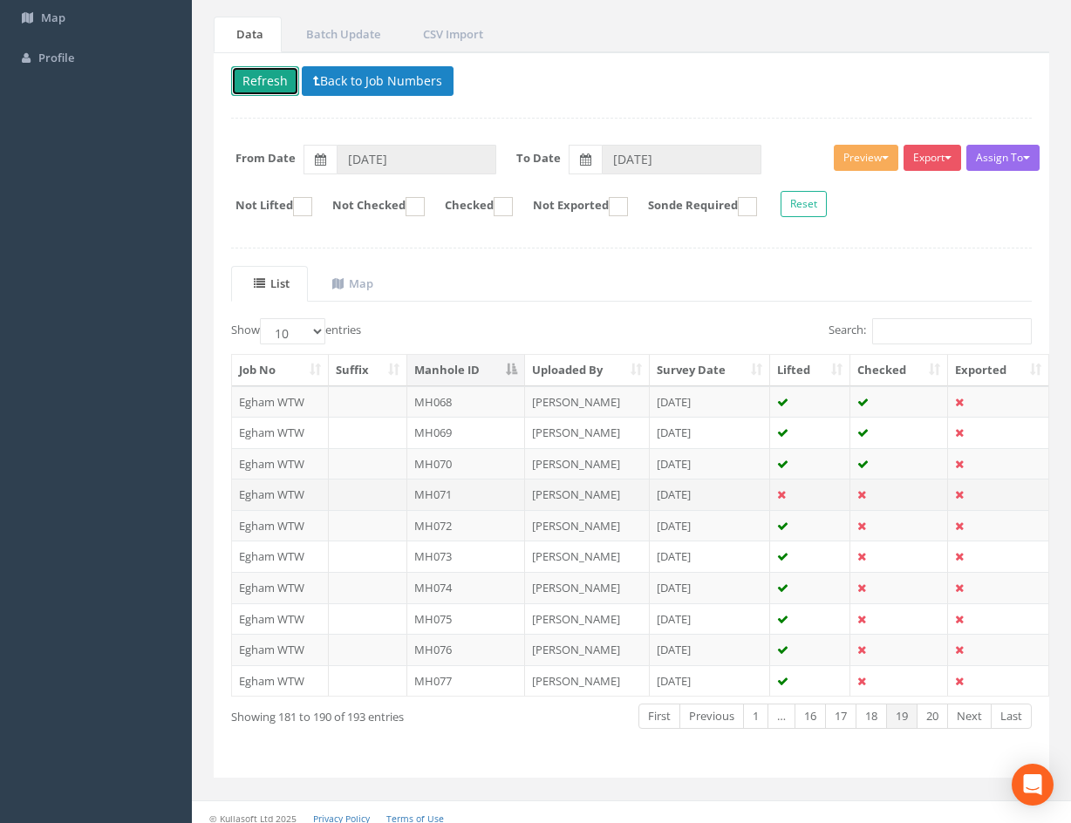
scroll to position [149, 0]
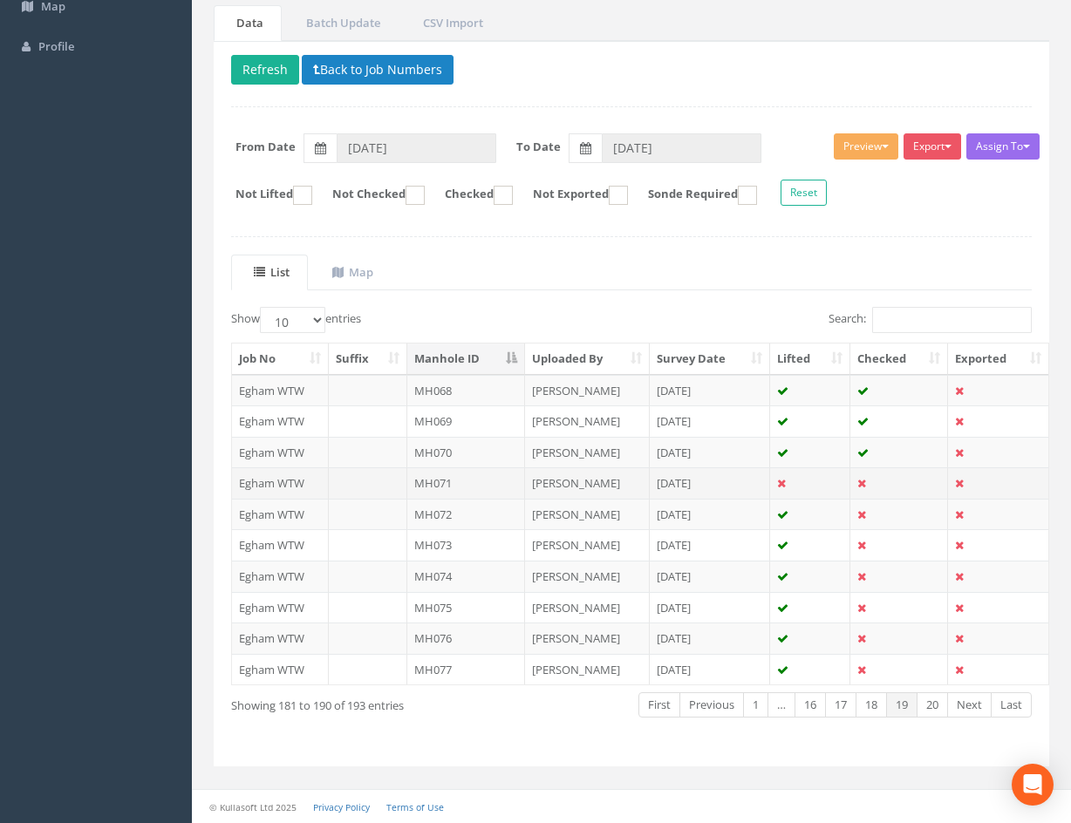
click at [890, 486] on td at bounding box center [899, 482] width 98 height 31
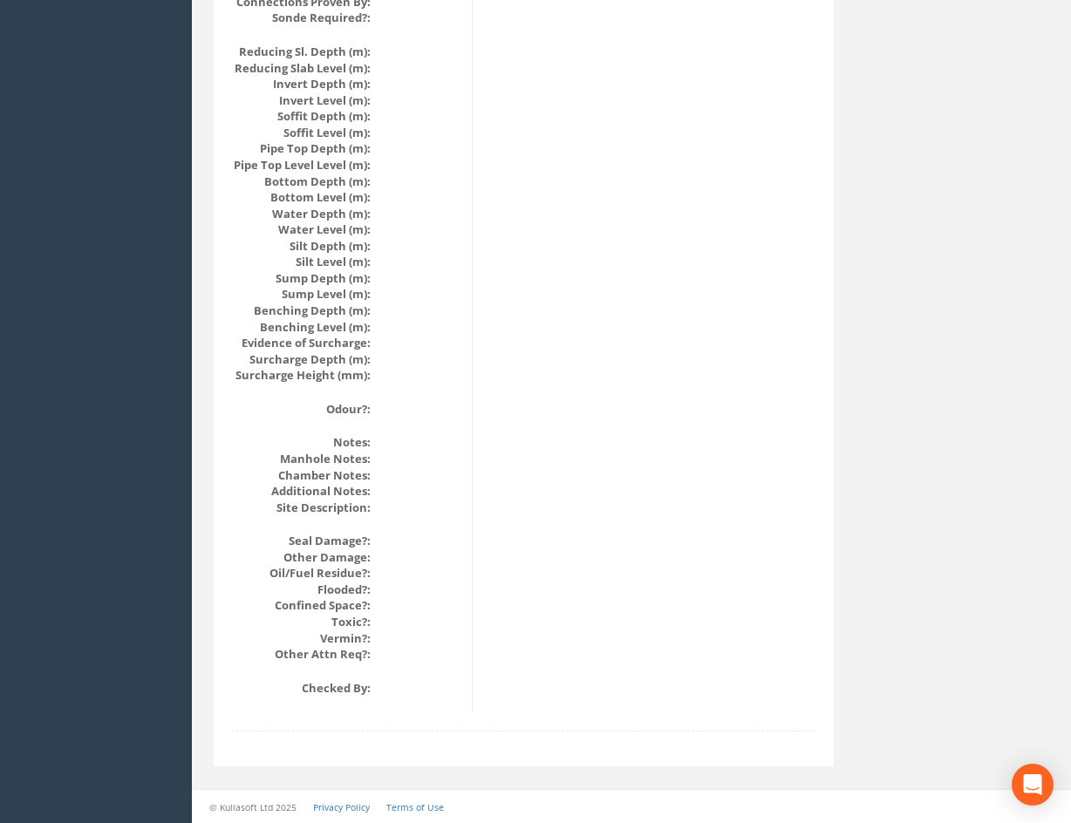
scroll to position [0, 0]
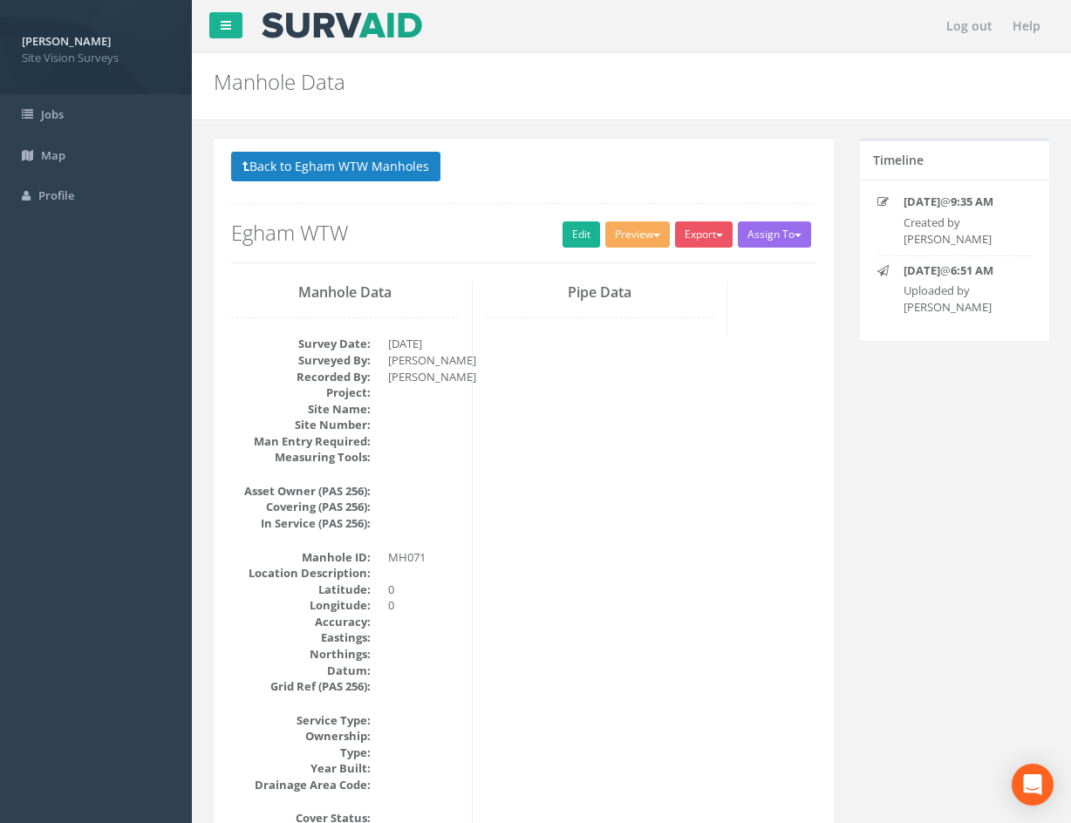
drag, startPoint x: 614, startPoint y: 605, endPoint x: 558, endPoint y: 245, distance: 364.5
click at [260, 164] on button "Back to Egham WTW Manholes" at bounding box center [335, 167] width 209 height 30
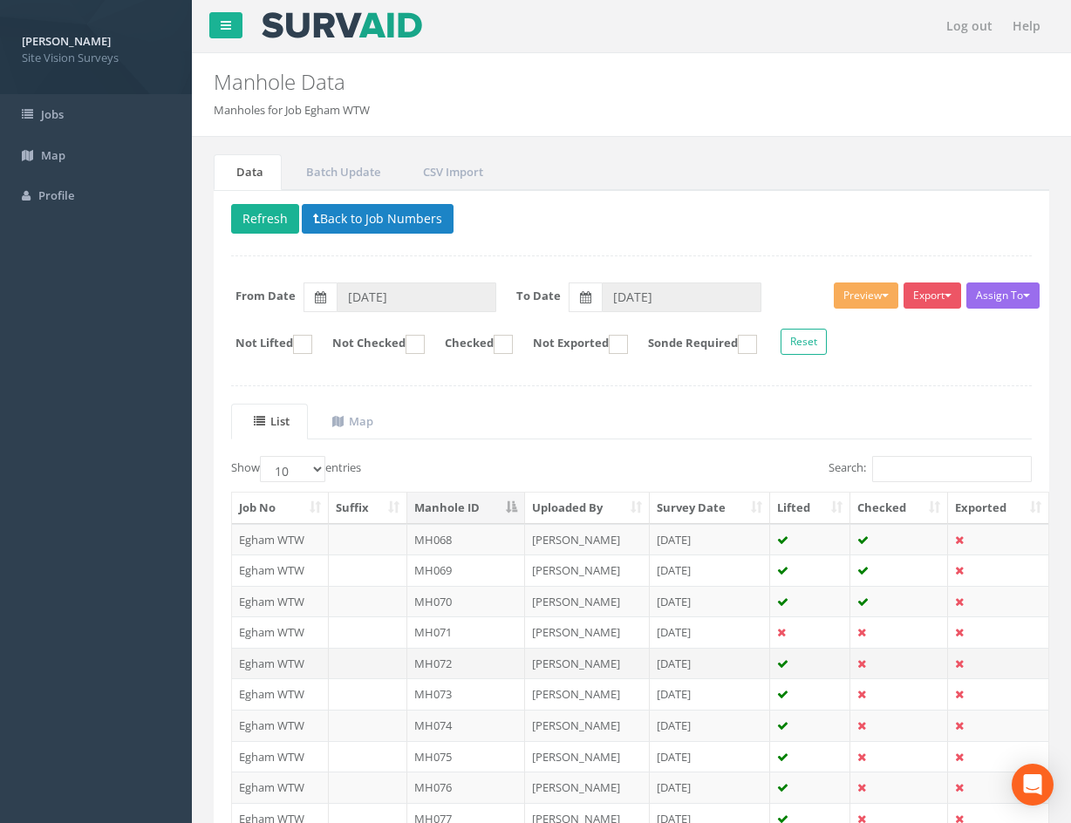
click at [822, 665] on td at bounding box center [810, 663] width 80 height 31
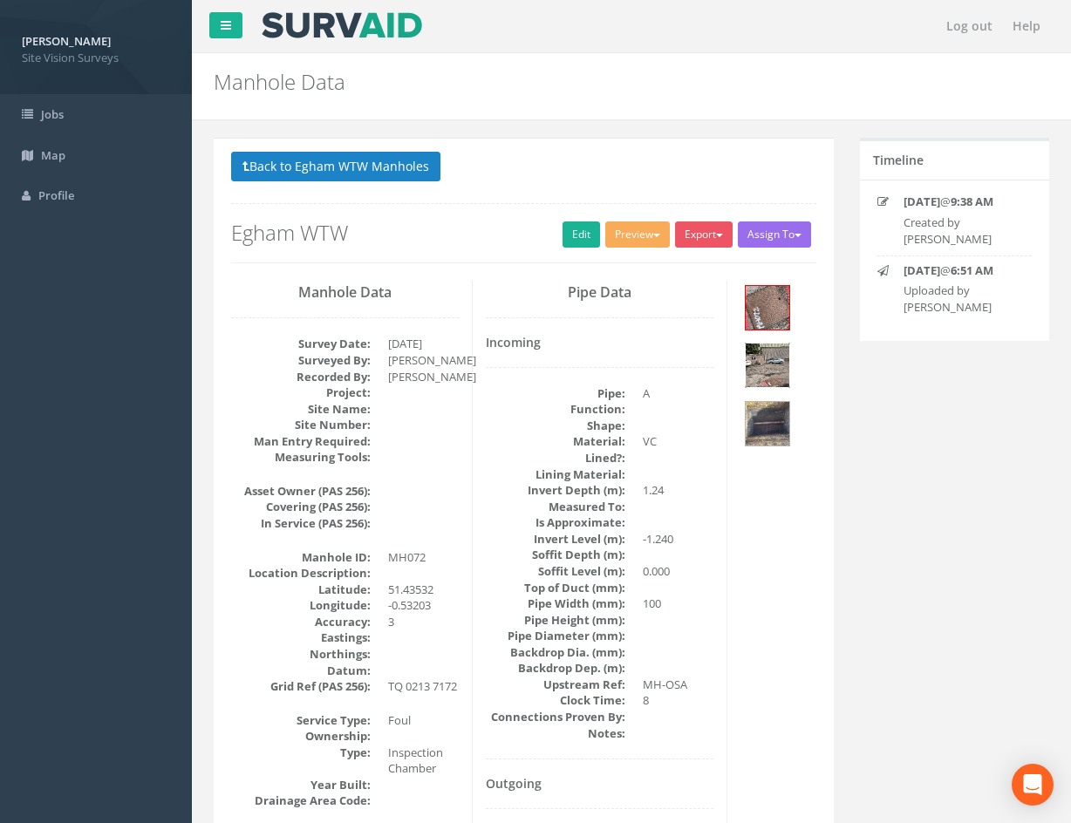
click at [785, 365] on img at bounding box center [768, 366] width 44 height 44
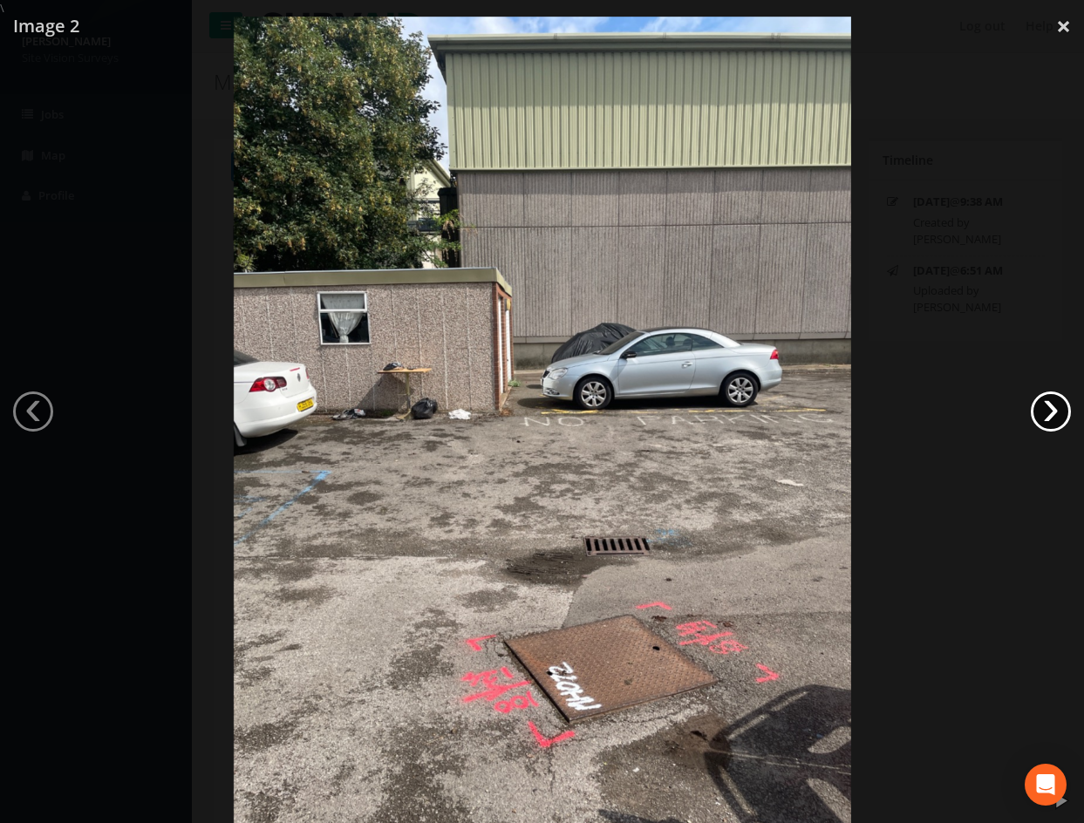
click at [1055, 413] on link "›" at bounding box center [1051, 412] width 40 height 40
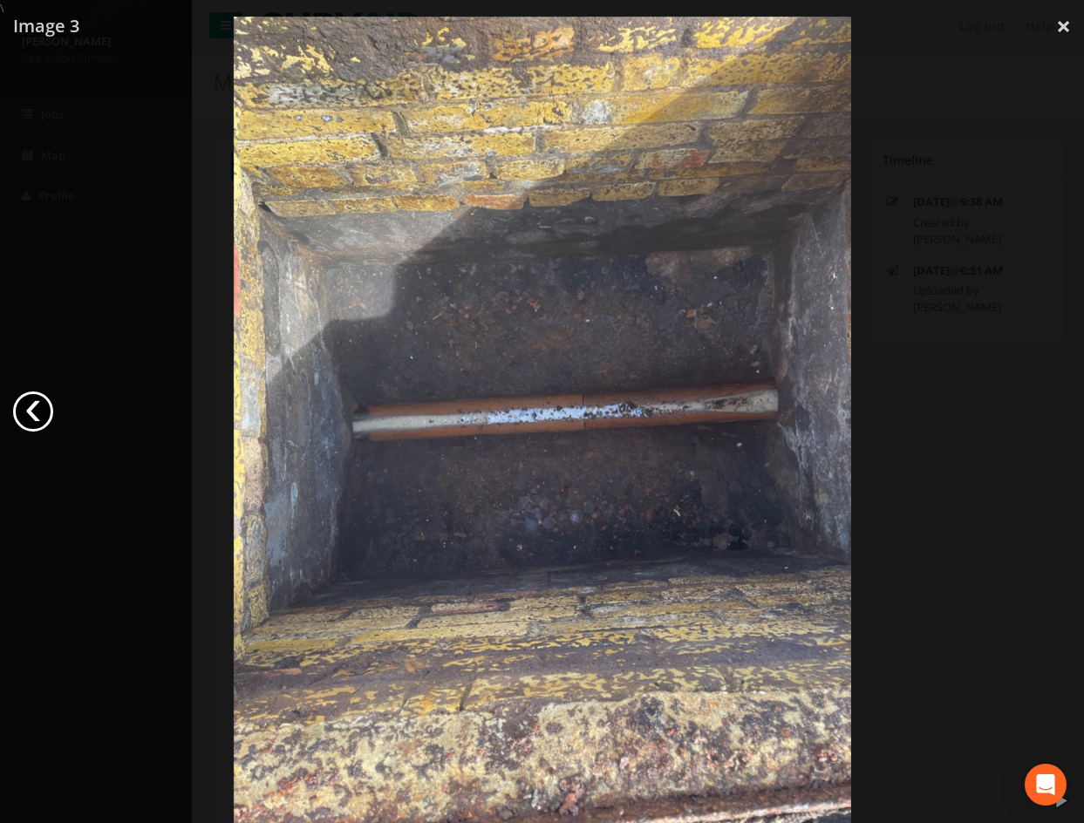
click at [43, 408] on link "‹" at bounding box center [33, 412] width 40 height 40
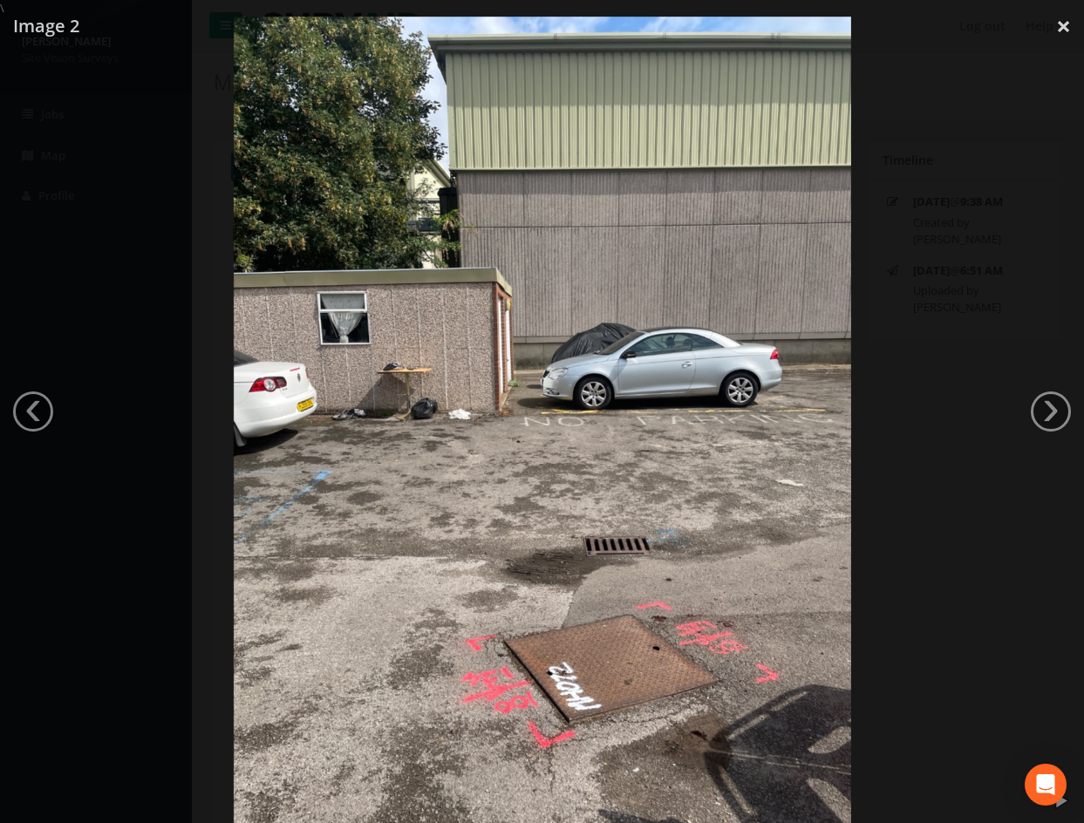
click at [36, 408] on link "‹" at bounding box center [33, 412] width 40 height 40
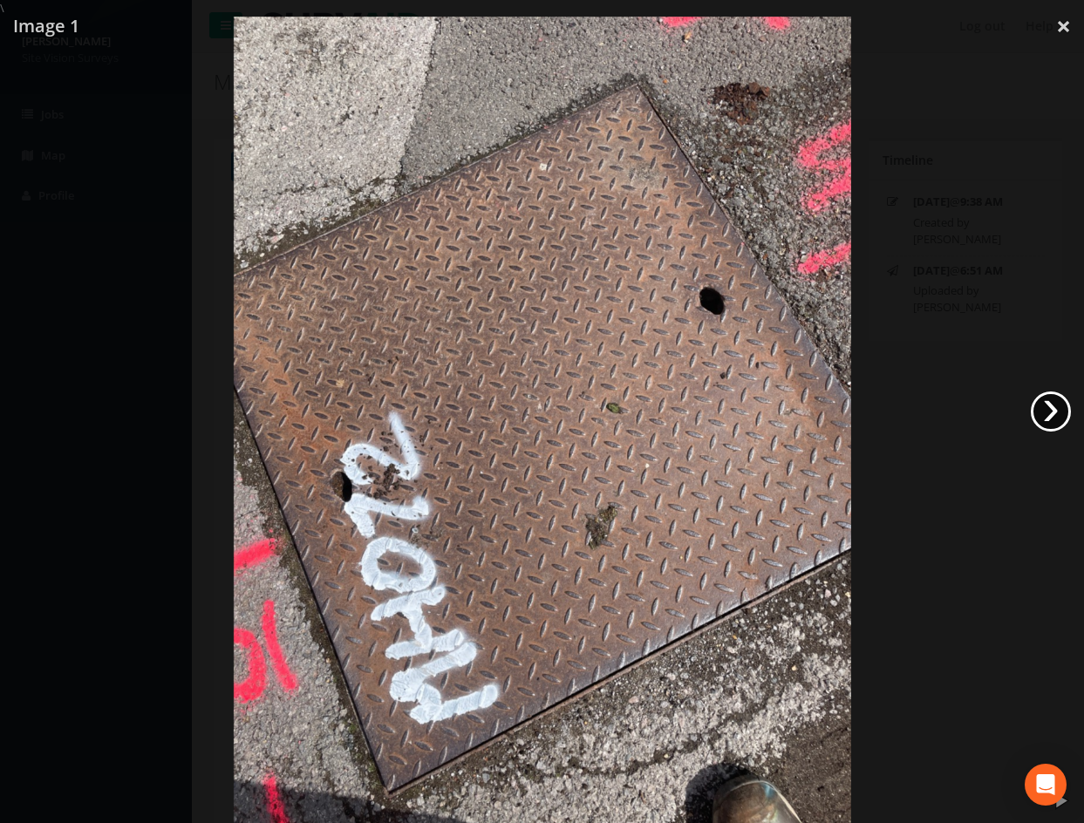
click at [1064, 402] on link "›" at bounding box center [1051, 412] width 40 height 40
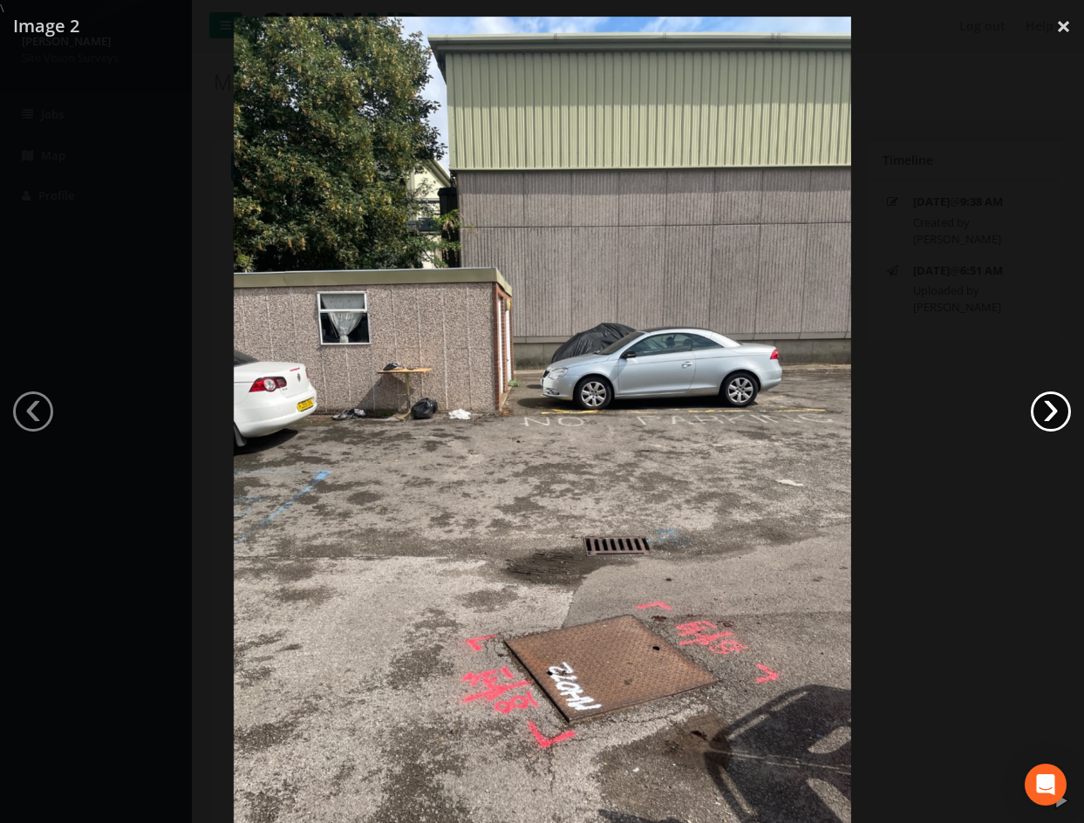
click at [1057, 414] on link "›" at bounding box center [1051, 412] width 40 height 40
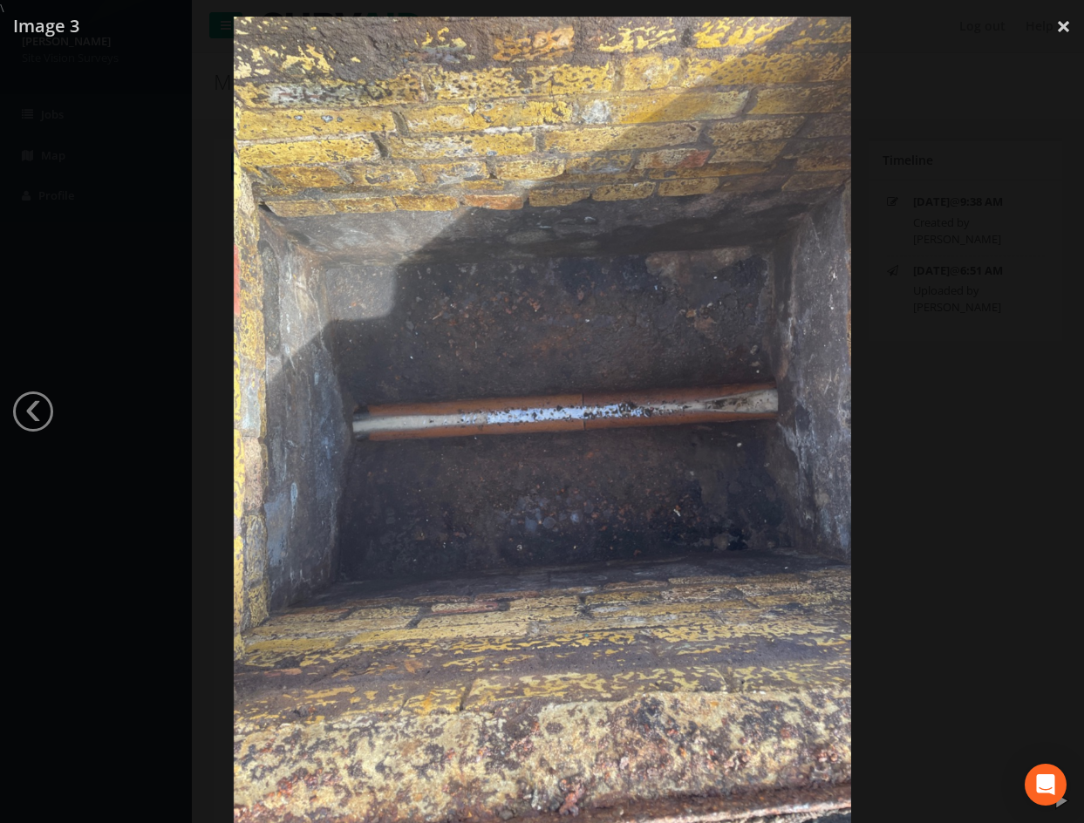
click at [963, 143] on div at bounding box center [542, 428] width 1084 height 823
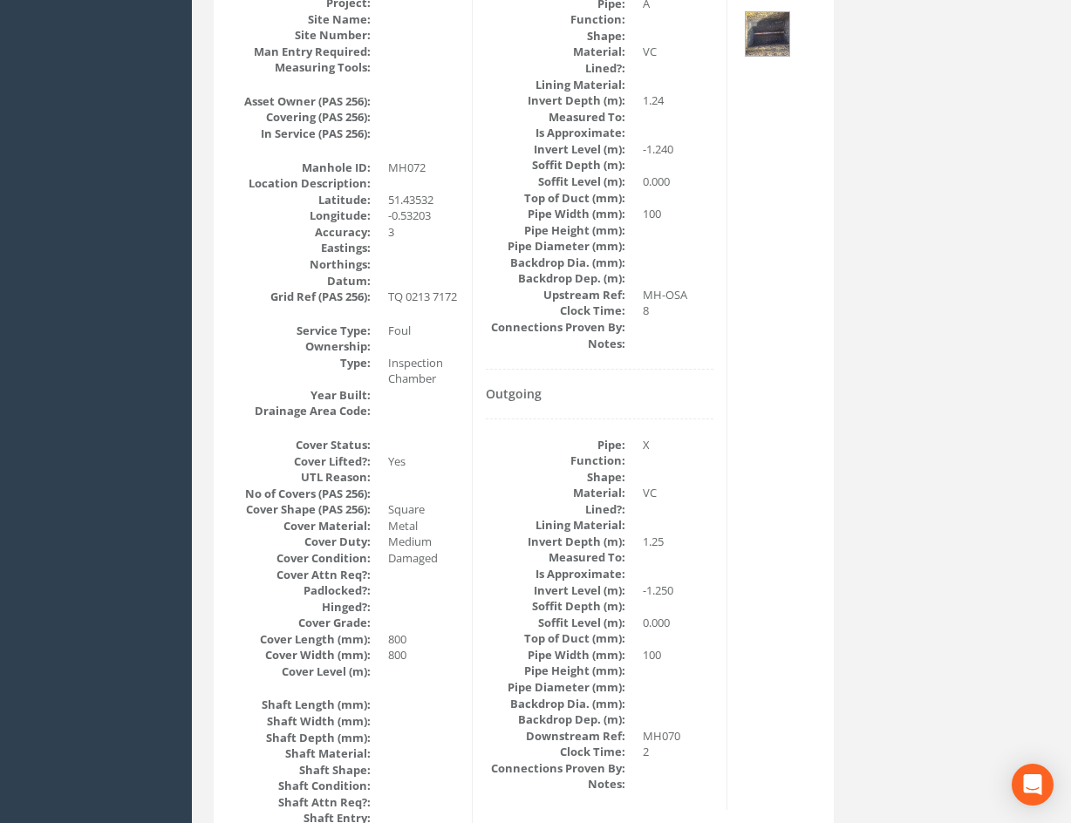
scroll to position [349, 0]
